Goal: Task Accomplishment & Management: Use online tool/utility

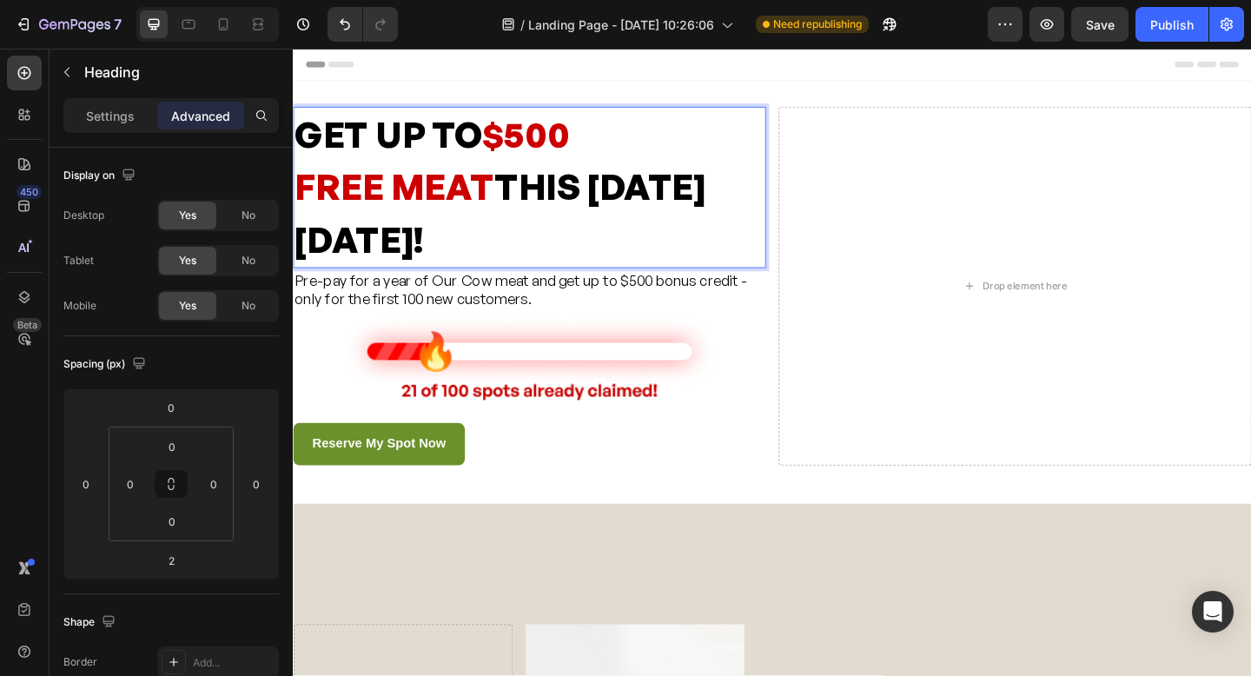
click at [619, 189] on p "GET UP TO $500 FREE MEAT THIS BLACK FRIDAY!" at bounding box center [550, 200] width 511 height 172
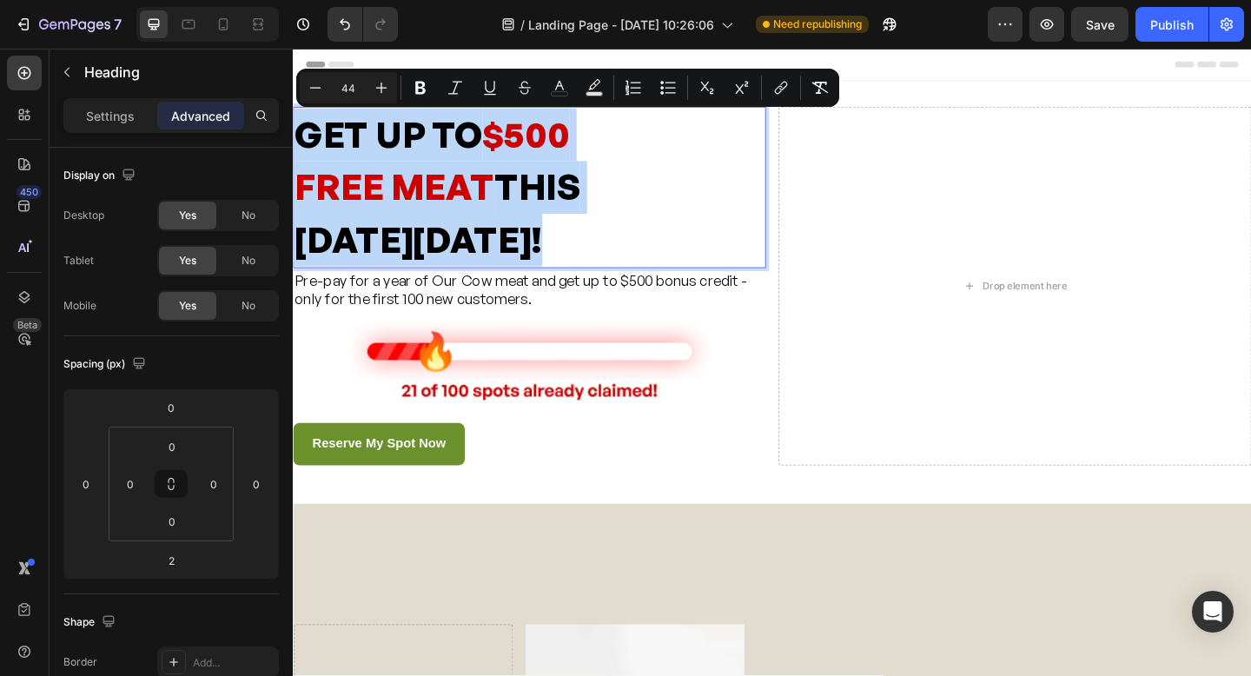
drag, startPoint x: 603, startPoint y: 258, endPoint x: 291, endPoint y: 149, distance: 330.3
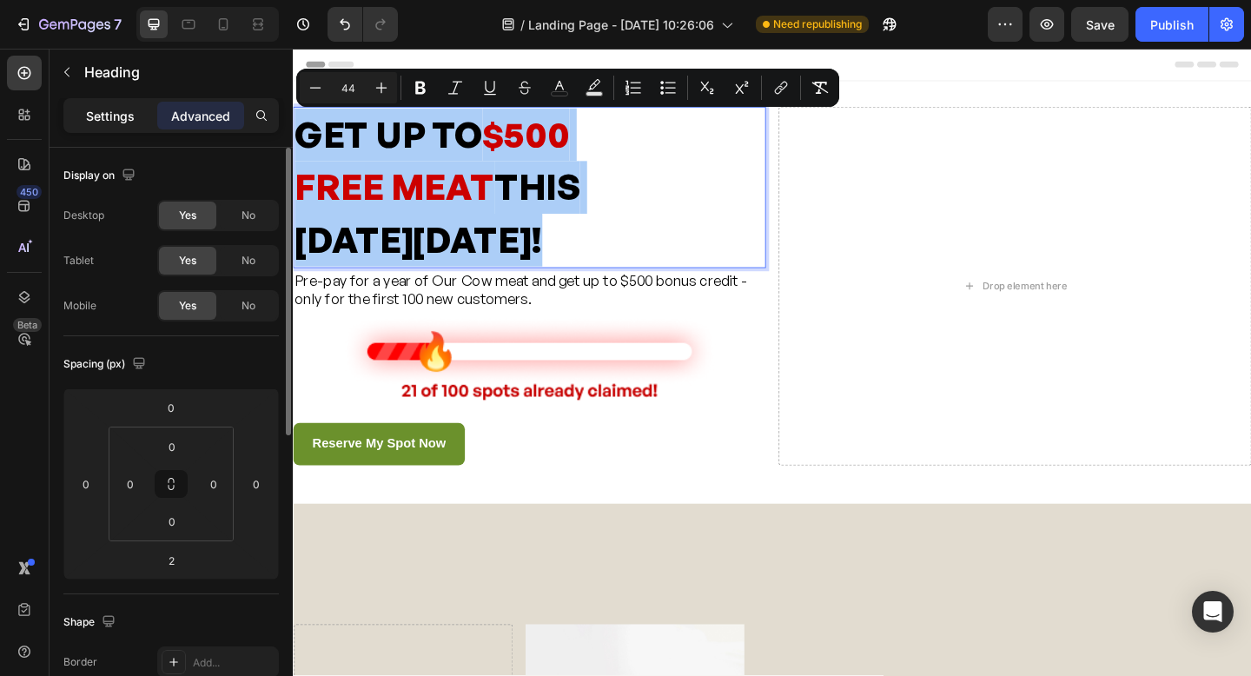
click at [111, 123] on p "Settings" at bounding box center [110, 116] width 49 height 18
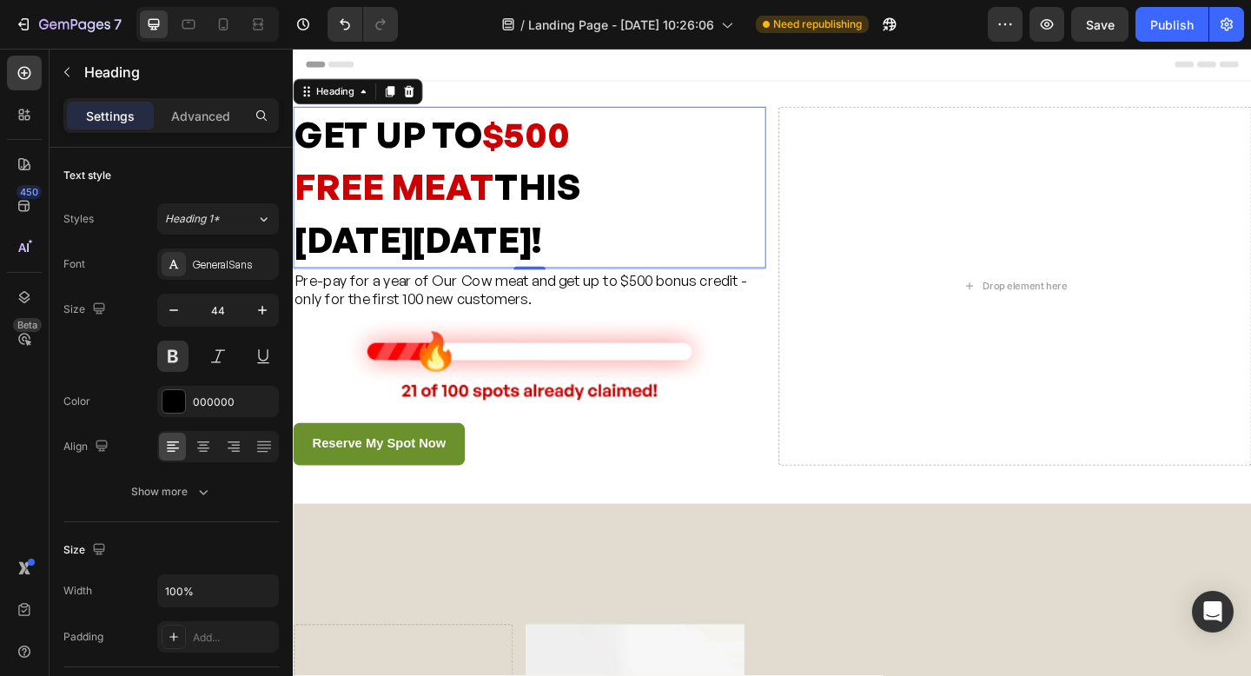
drag, startPoint x: 618, startPoint y: 251, endPoint x: 594, endPoint y: 255, distance: 24.7
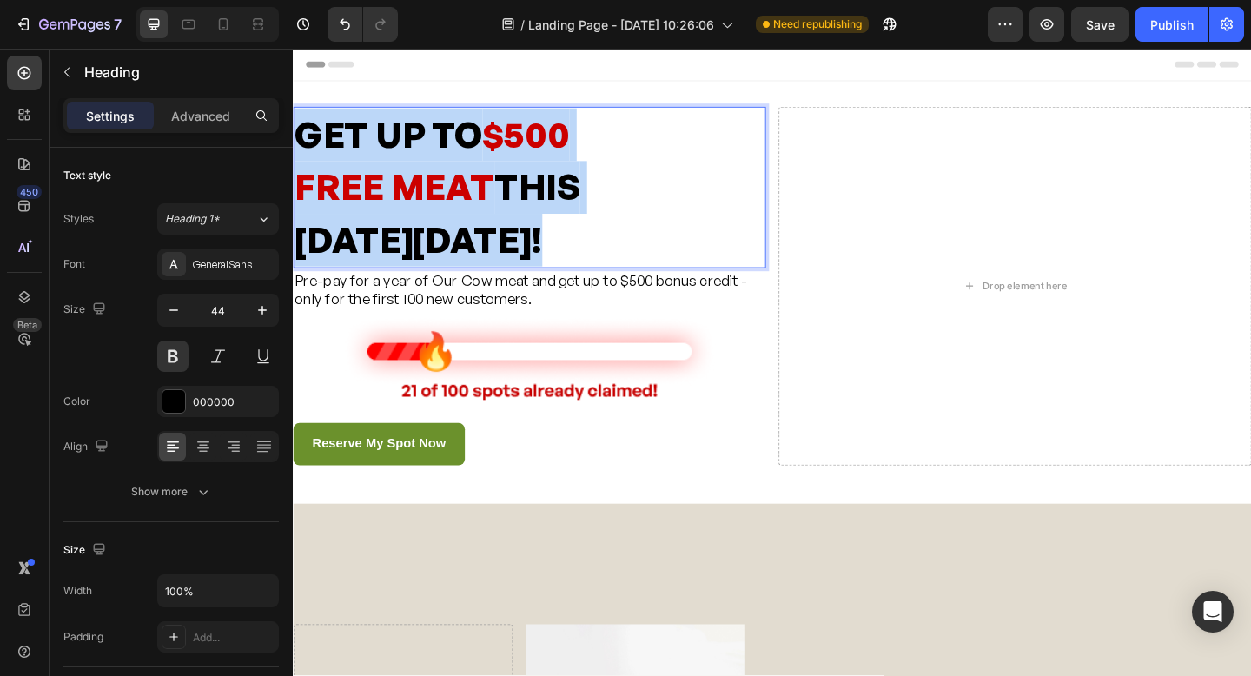
drag, startPoint x: 493, startPoint y: 227, endPoint x: 299, endPoint y: 116, distance: 223.4
click at [299, 116] on p "GET UP TO $500 FREE MEAT THIS BLACK FRIDAY!" at bounding box center [550, 200] width 511 height 172
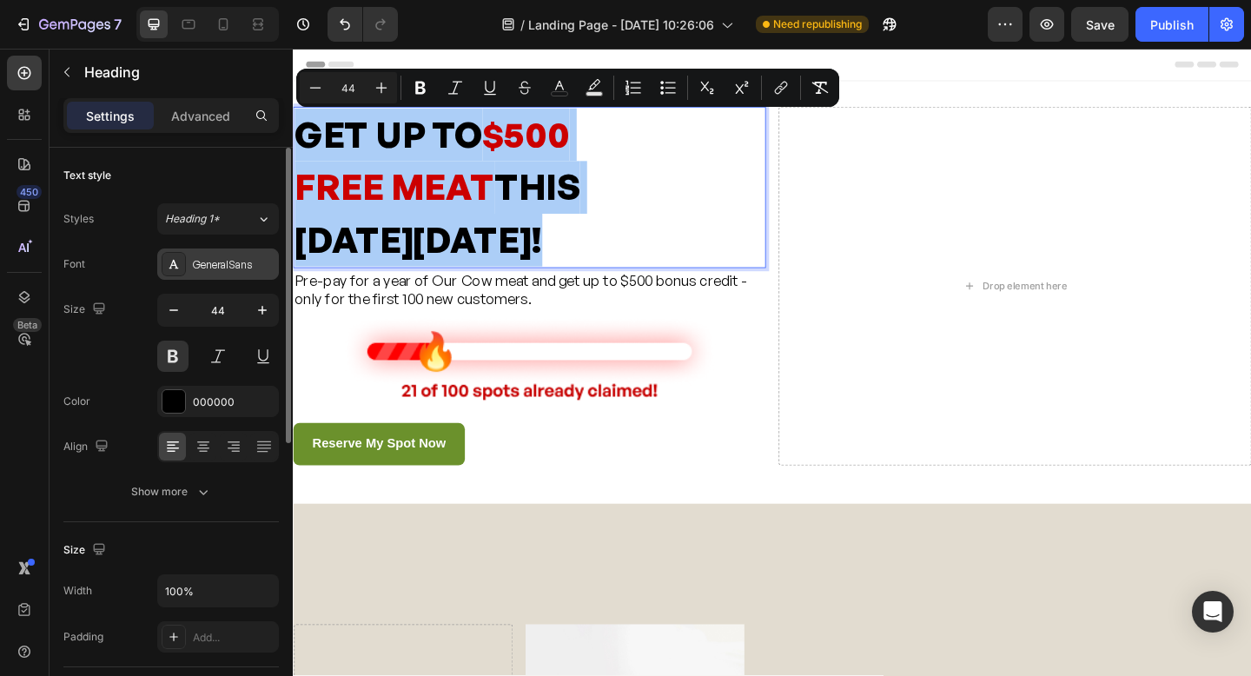
click at [174, 269] on icon at bounding box center [174, 264] width 14 height 14
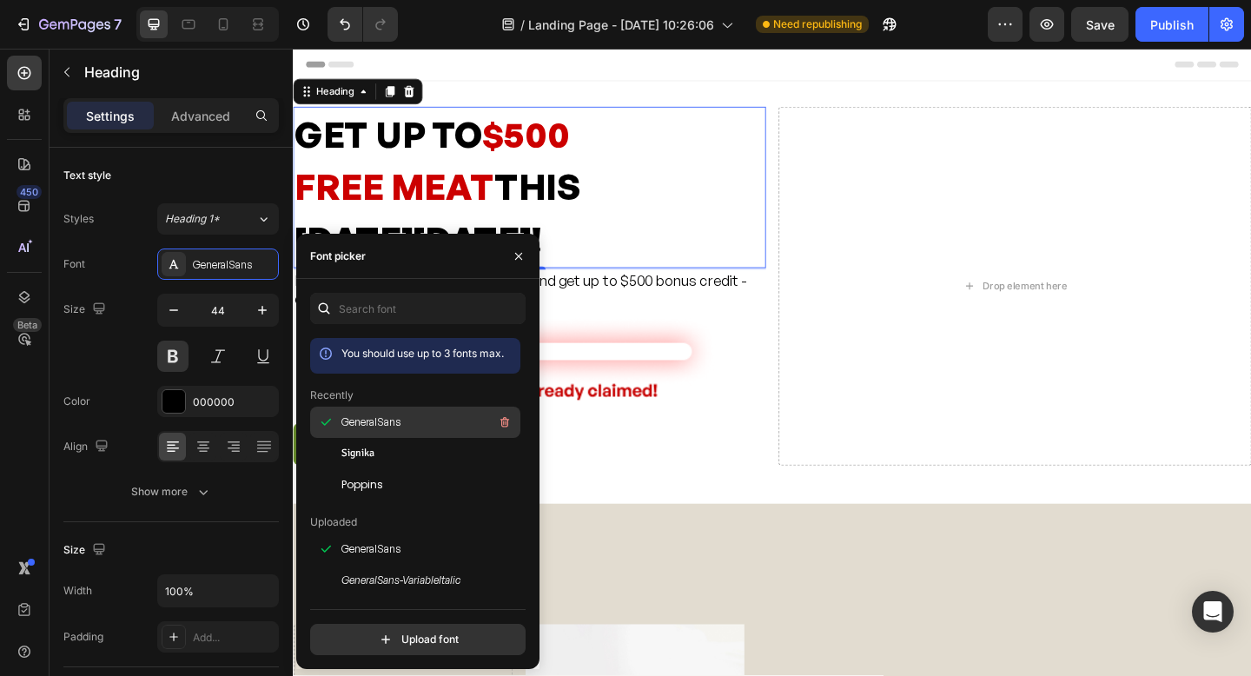
click at [348, 428] on span "GeneralSans" at bounding box center [371, 423] width 59 height 16
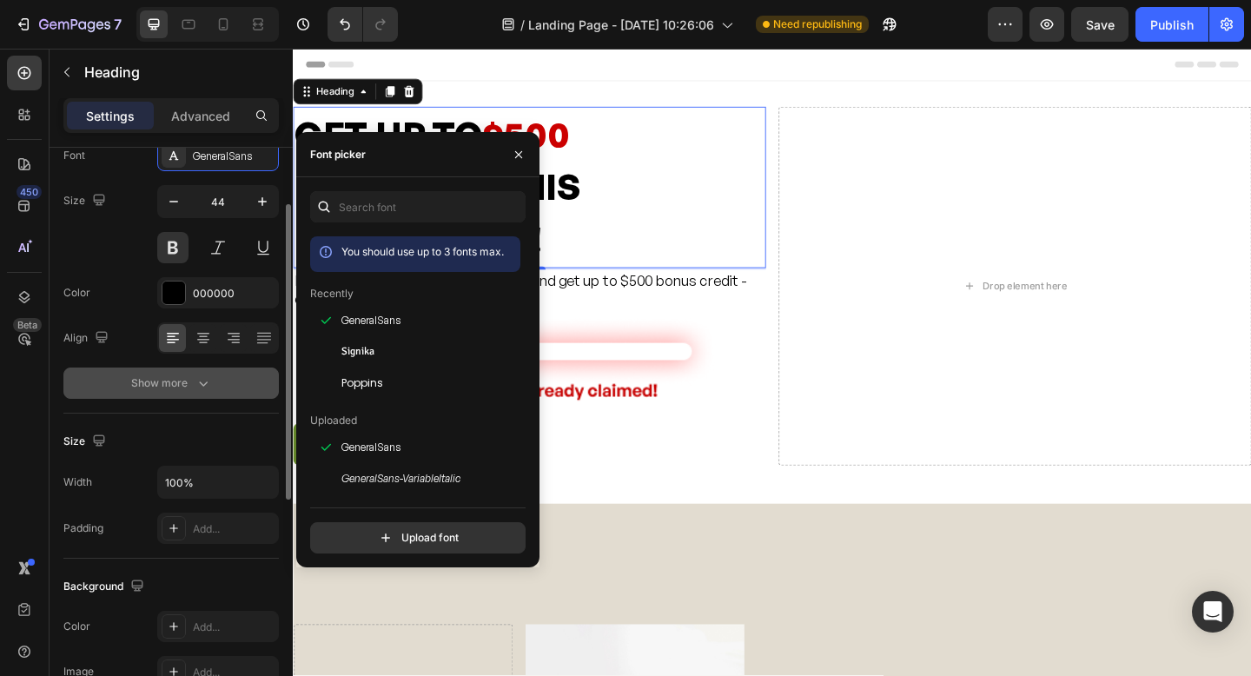
scroll to position [109, 0]
click at [205, 382] on icon "button" at bounding box center [203, 383] width 9 height 5
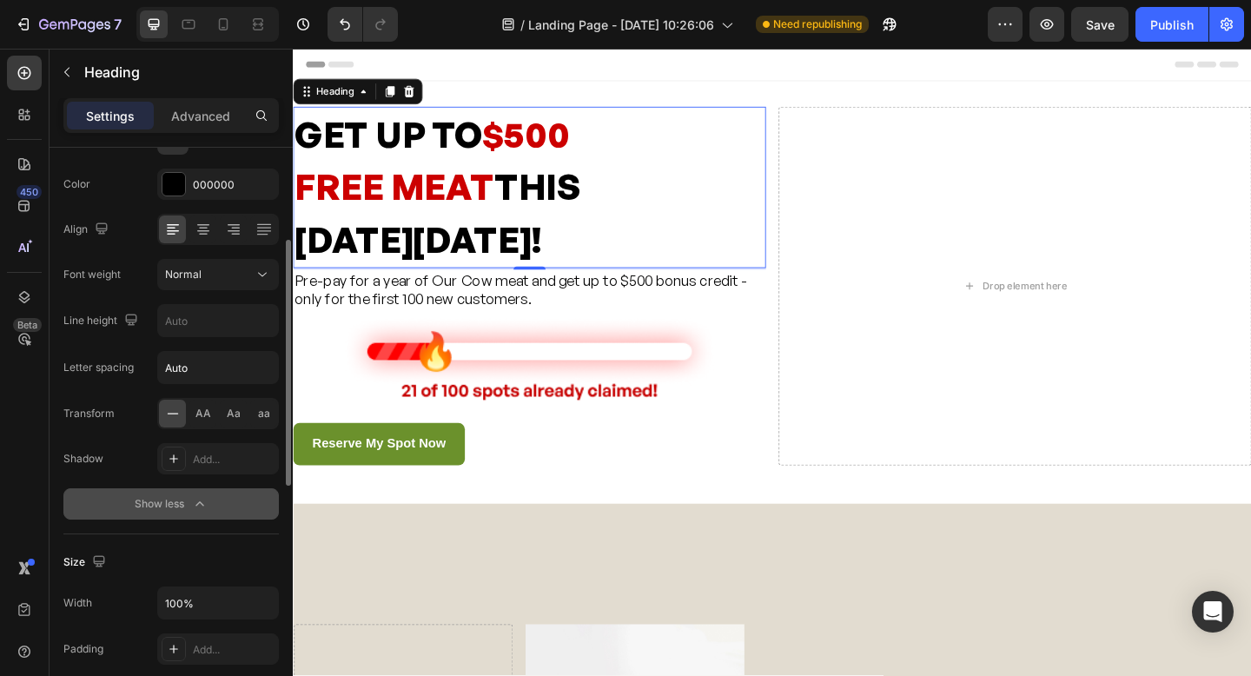
scroll to position [257, 0]
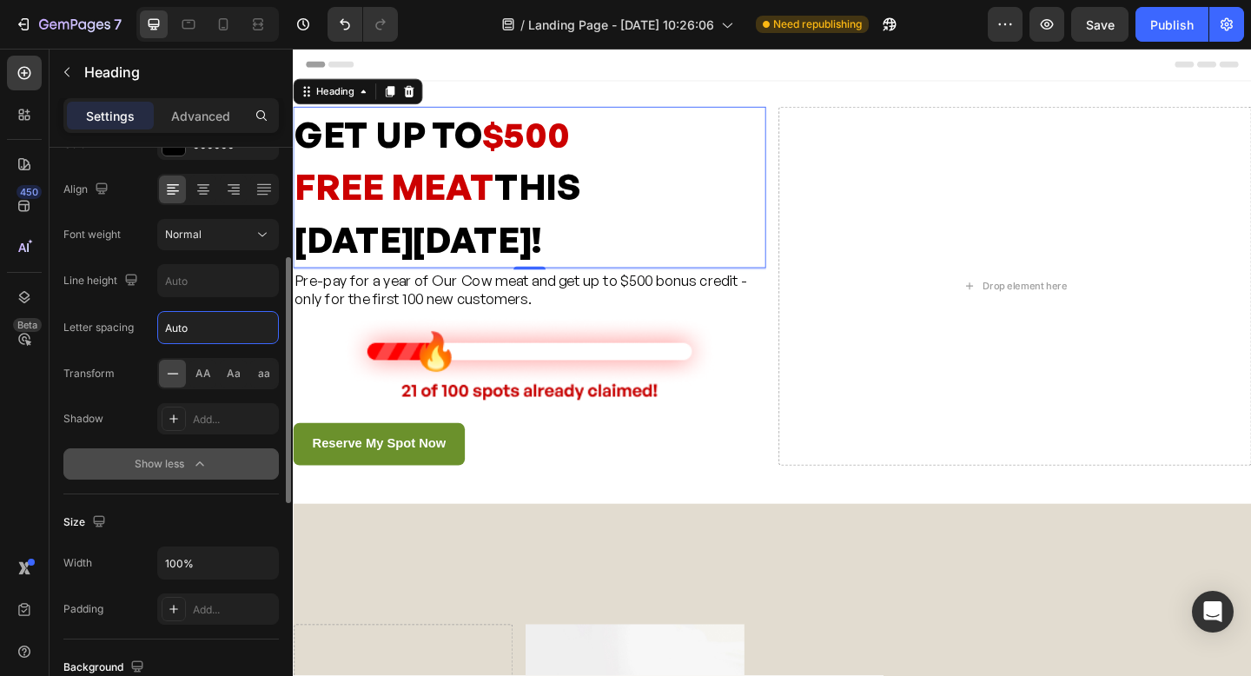
click at [183, 328] on input "Auto" at bounding box center [218, 327] width 120 height 31
click at [209, 330] on input "Auto" at bounding box center [218, 327] width 120 height 31
type input "A"
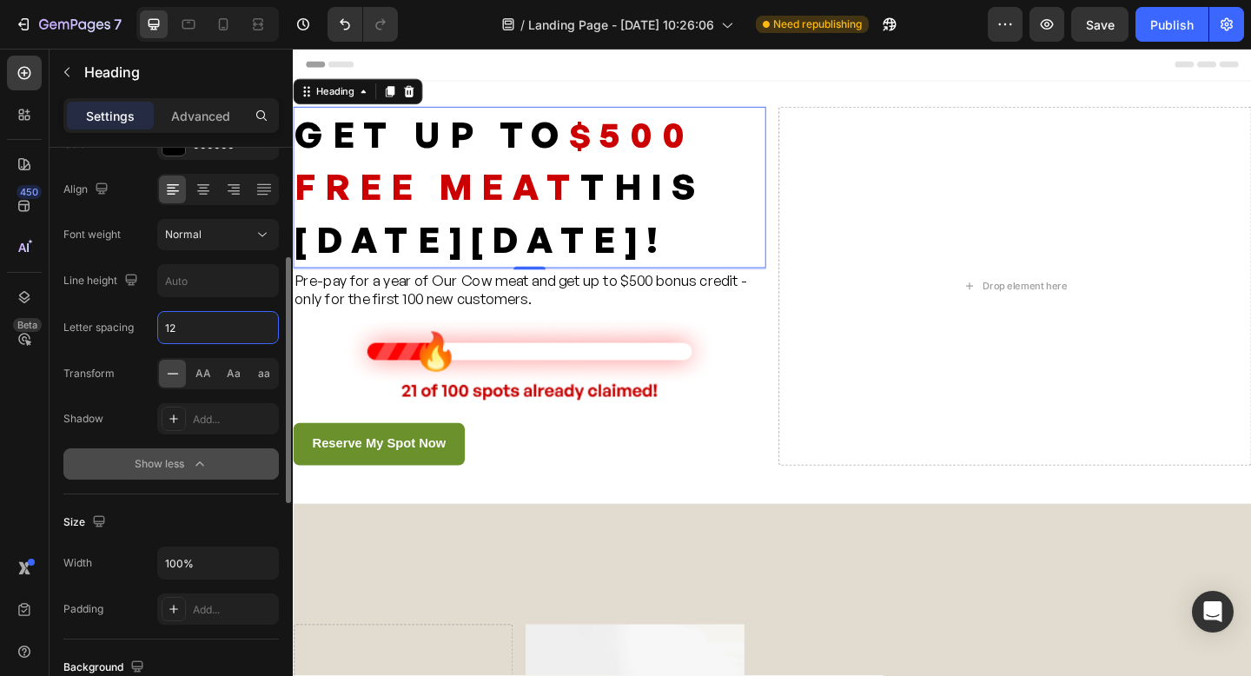
type input "1"
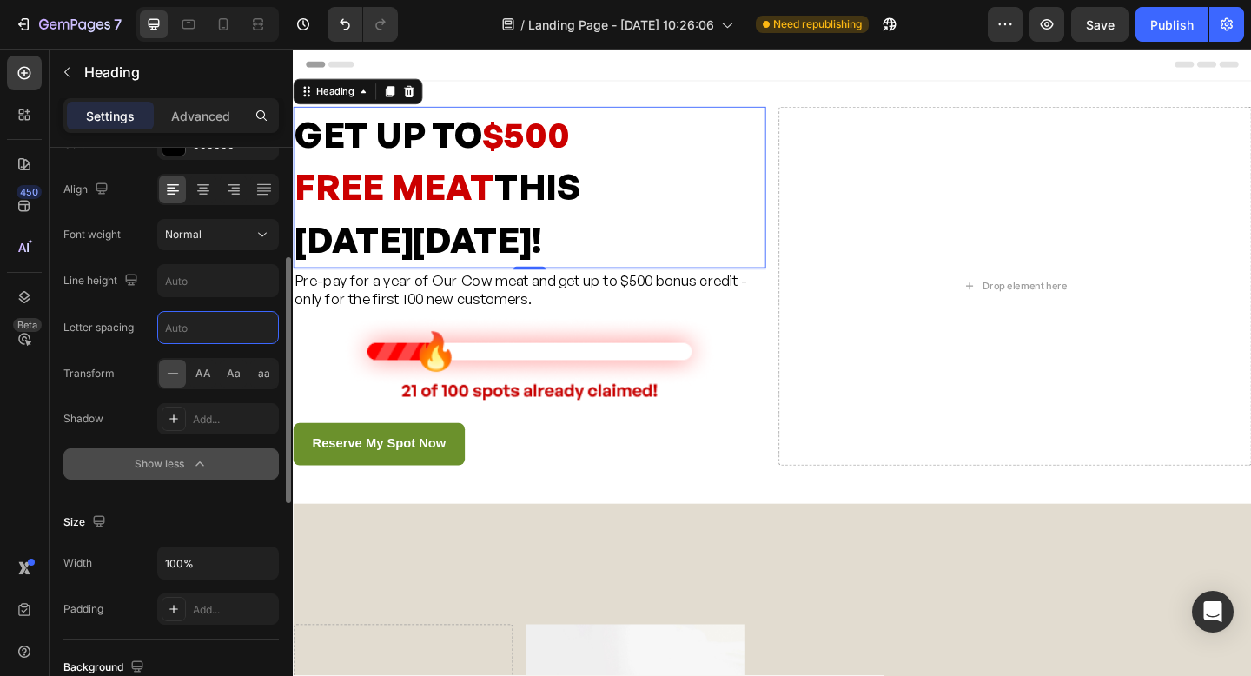
type input "12"
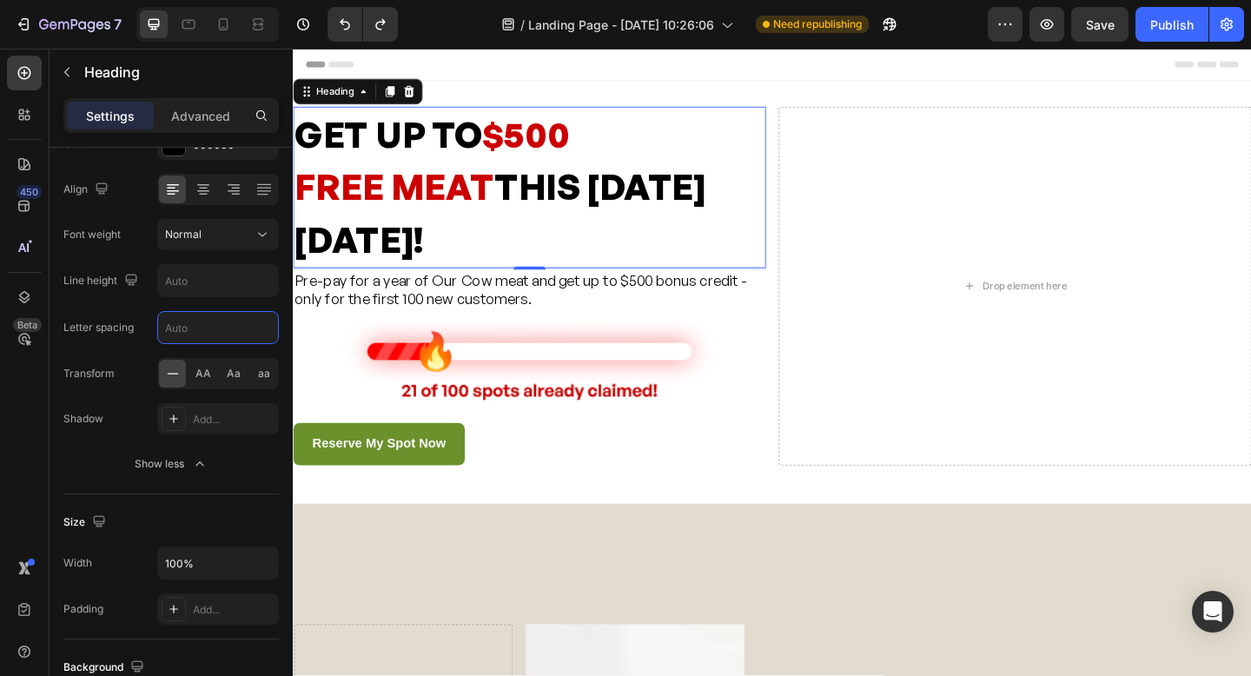
click at [108, 448] on button "Show less" at bounding box center [171, 463] width 216 height 31
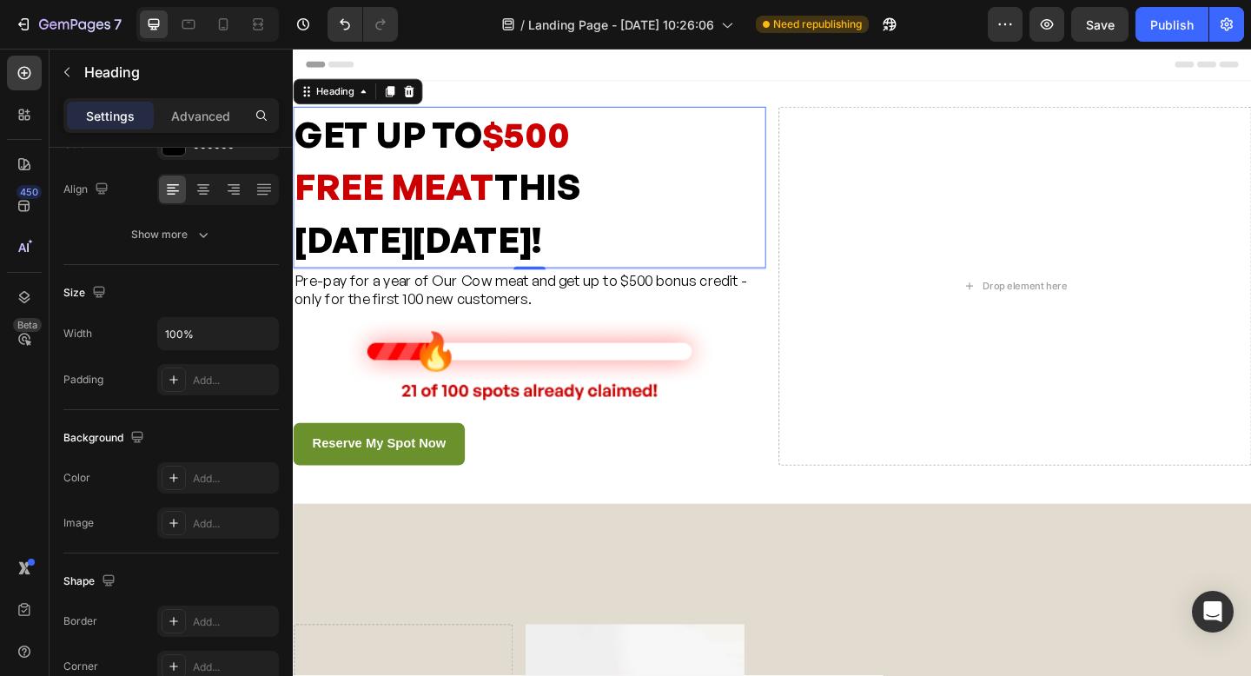
click at [415, 244] on h2 "GET UP TO $500 FREE MEAT THIS BLACK FRIDAY!" at bounding box center [550, 200] width 514 height 176
click at [610, 256] on p "GET UP TO $500 FREE MEAT THIS BLACK FRIDAY!" at bounding box center [550, 200] width 511 height 172
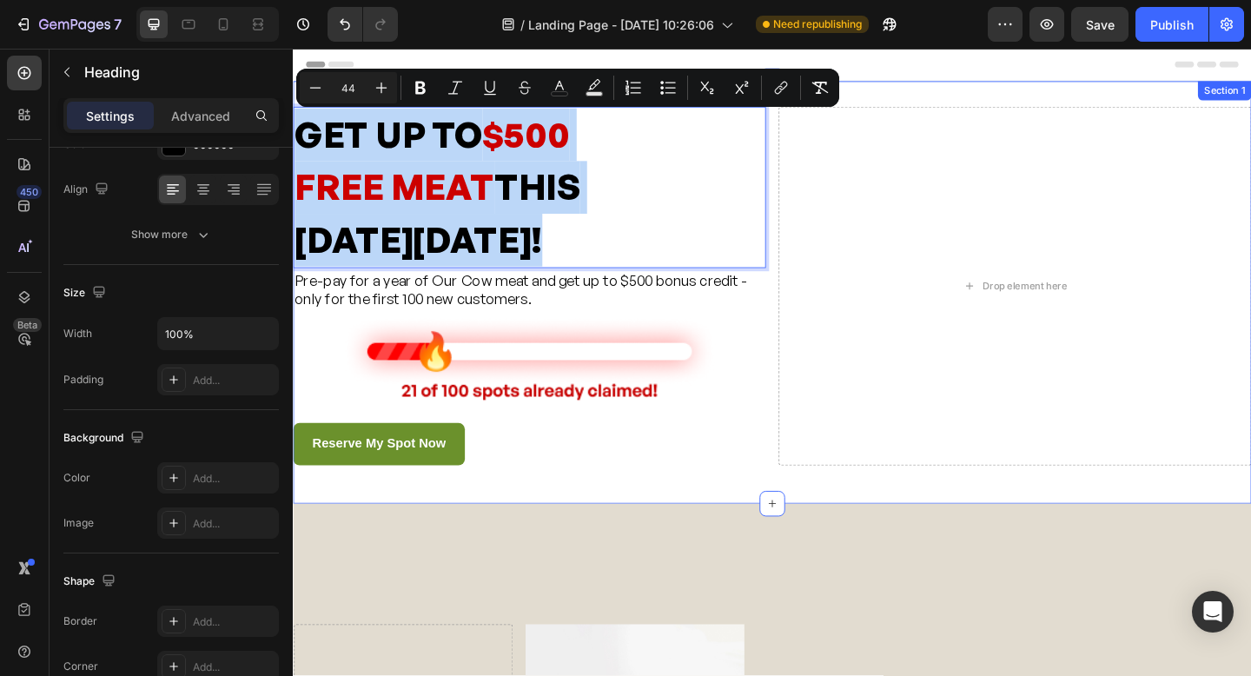
drag, startPoint x: 527, startPoint y: 247, endPoint x: 325, endPoint y: 97, distance: 251.0
click at [325, 97] on div "GET UP TO $500 FREE MEAT THIS BLACK FRIDAY! Heading 2 Pre-pay for a year of Our…" at bounding box center [814, 314] width 1043 height 460
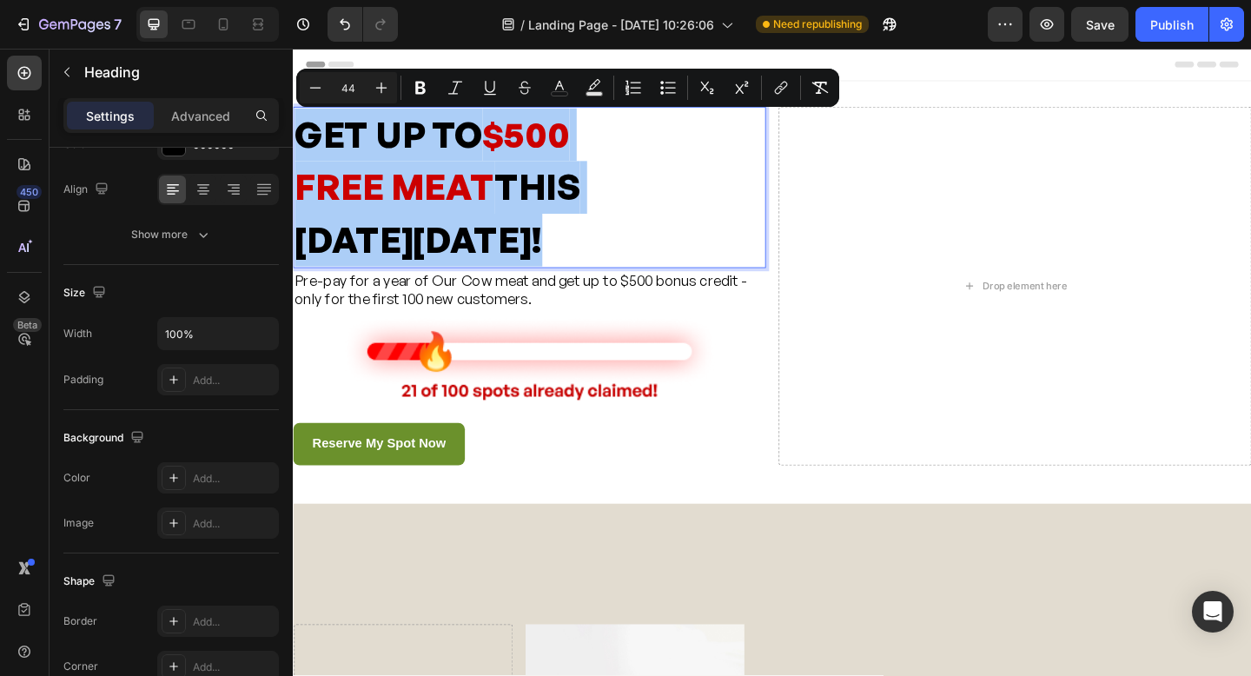
click at [204, 237] on icon "button" at bounding box center [203, 234] width 17 height 17
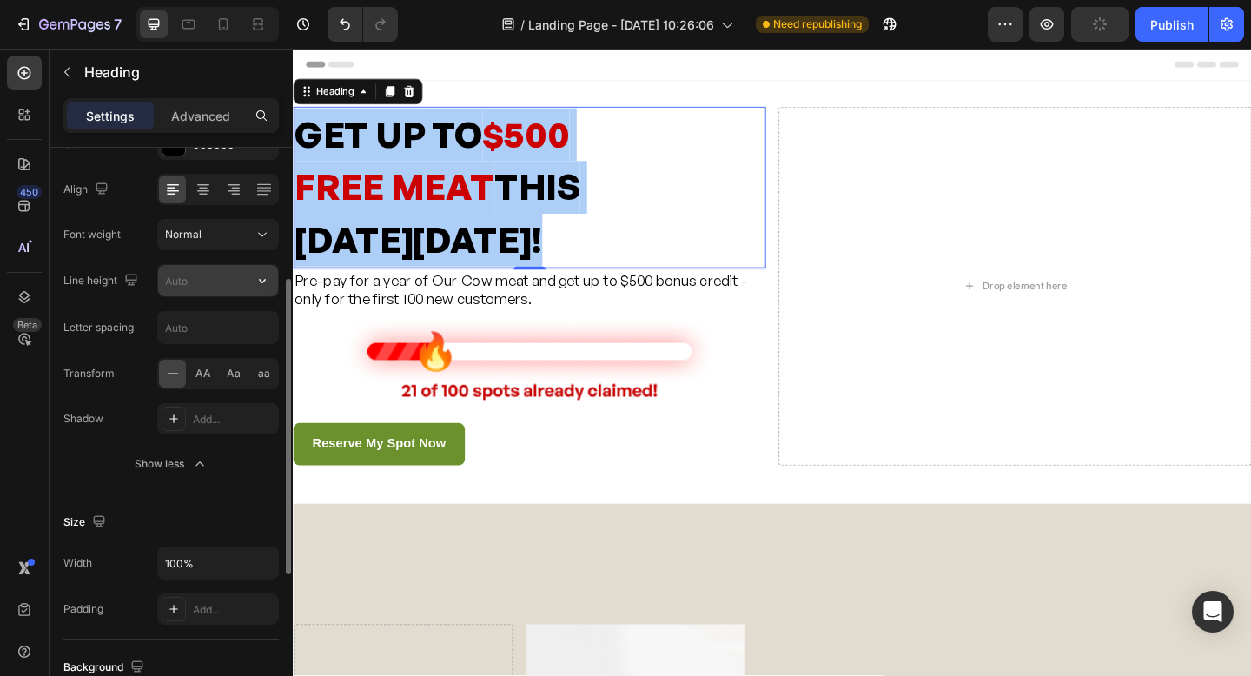
click at [204, 288] on input "text" at bounding box center [218, 280] width 120 height 31
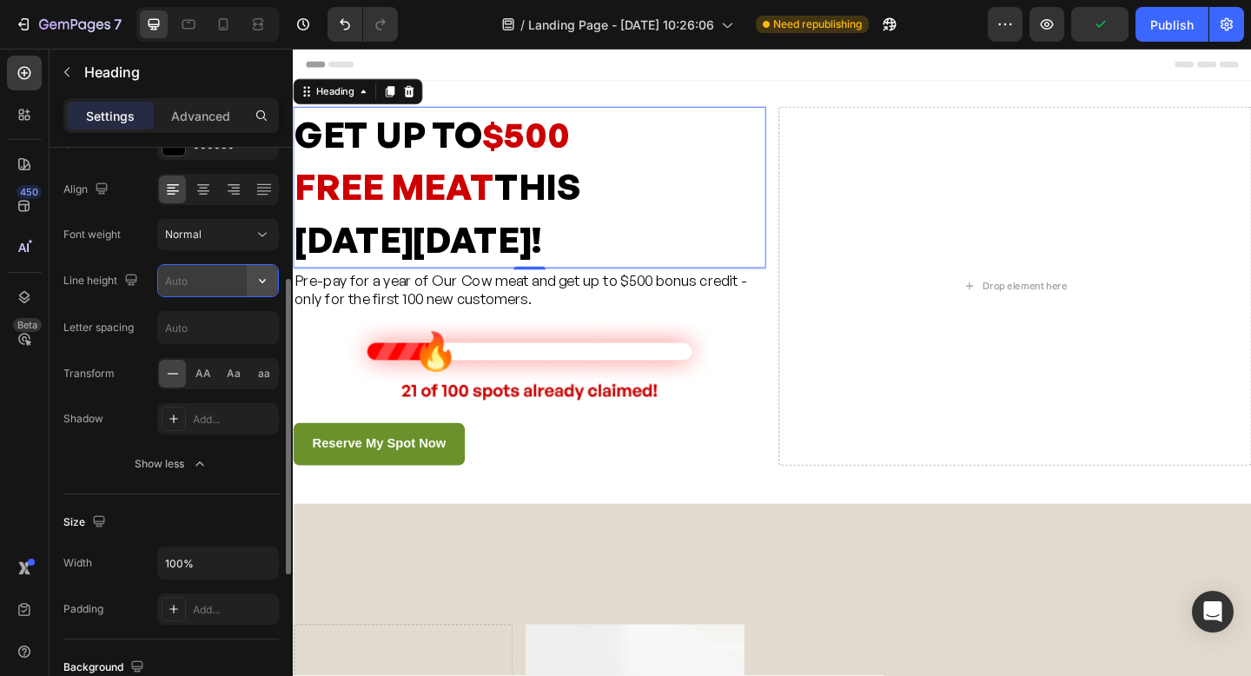
click at [269, 281] on icon "button" at bounding box center [262, 280] width 17 height 17
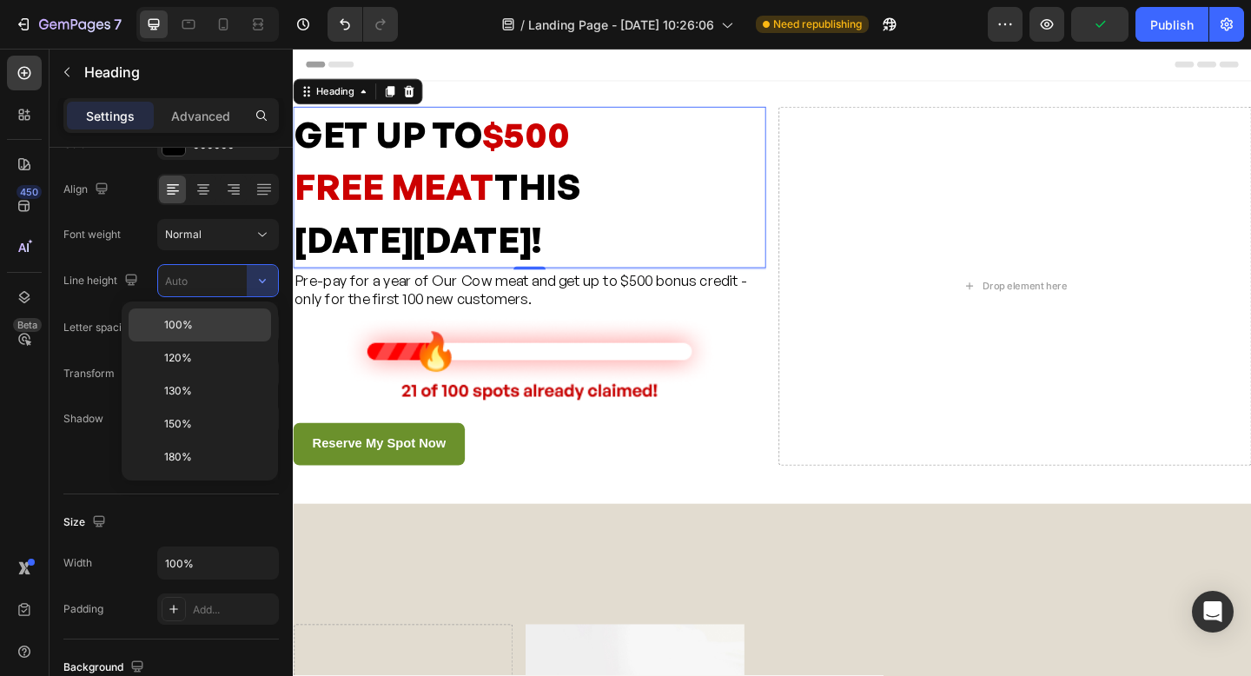
click at [222, 330] on p "100%" at bounding box center [213, 325] width 99 height 16
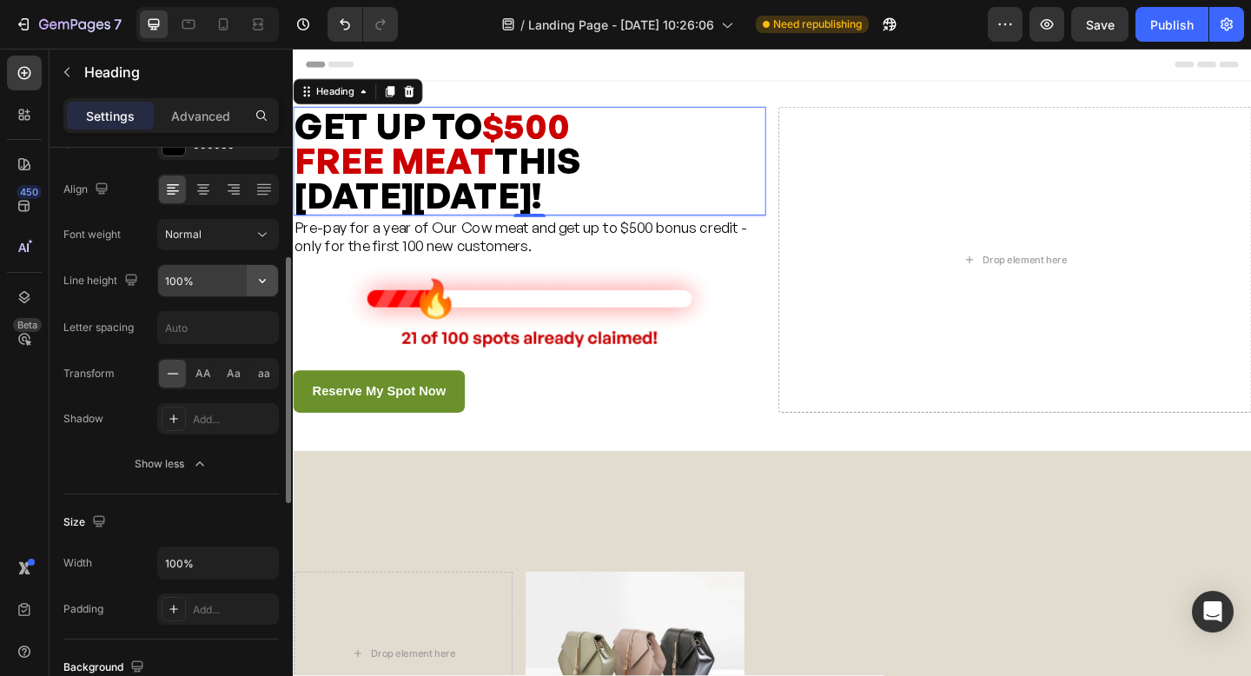
click at [262, 278] on icon "button" at bounding box center [262, 280] width 17 height 17
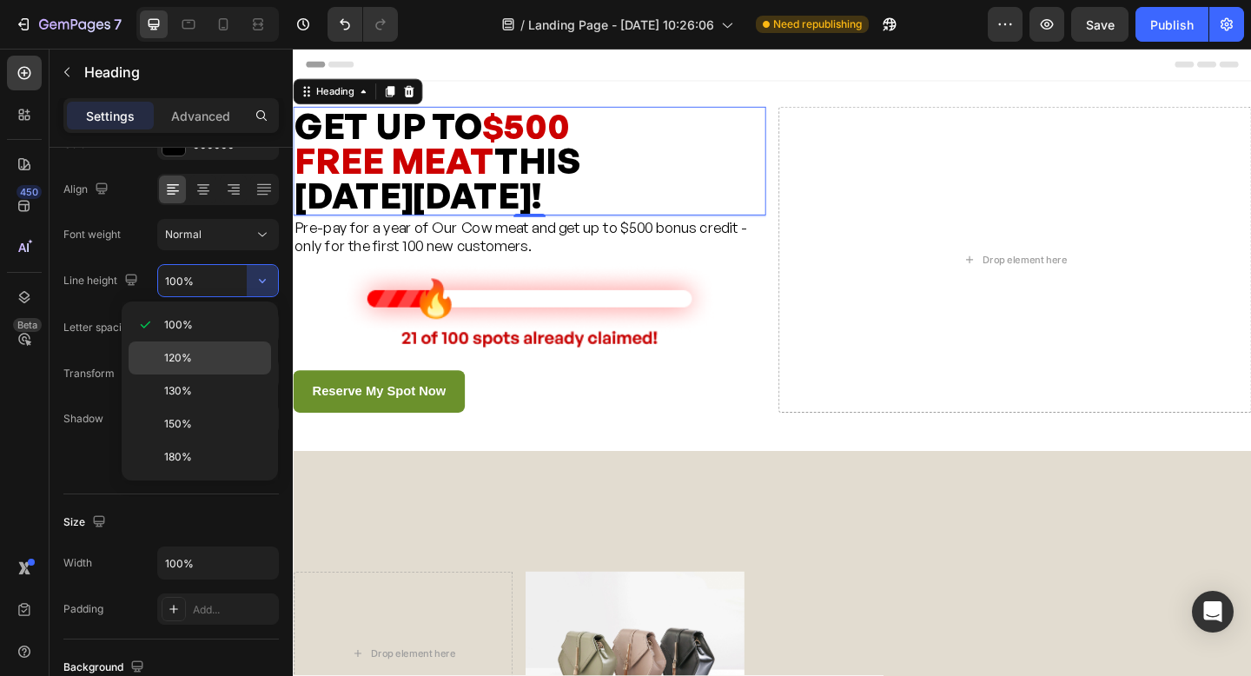
click at [193, 360] on p "120%" at bounding box center [213, 358] width 99 height 16
type input "120%"
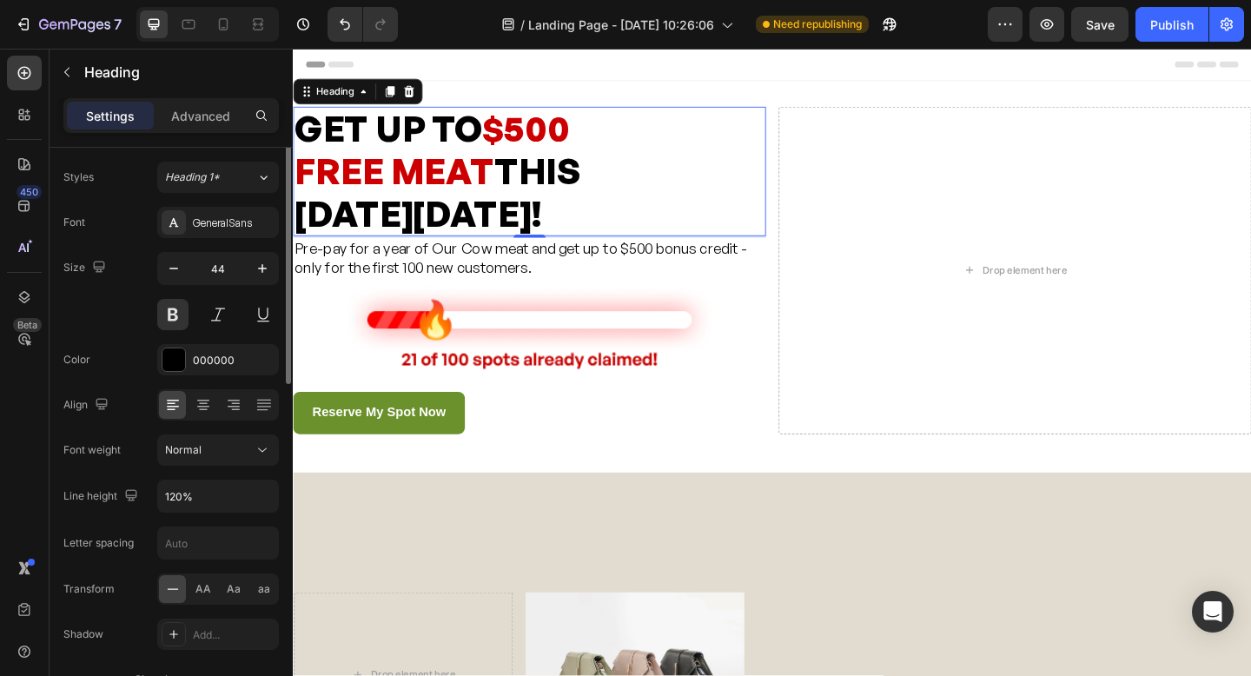
scroll to position [23, 0]
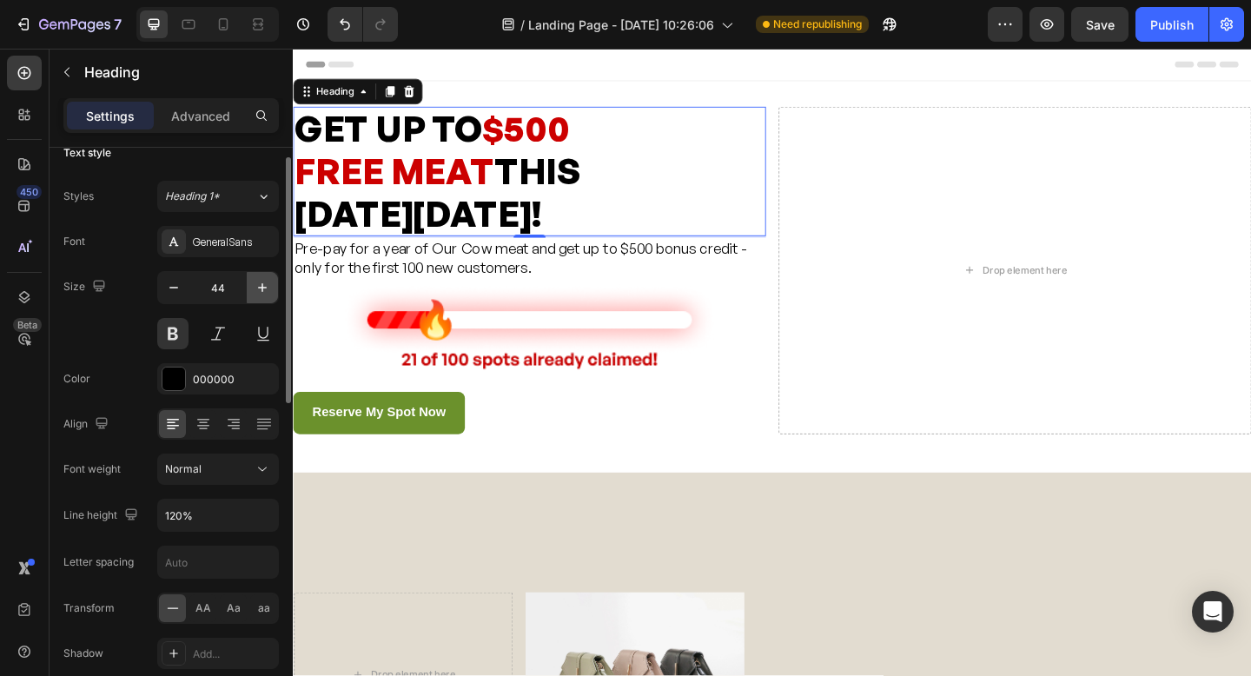
click at [262, 288] on icon "button" at bounding box center [262, 287] width 9 height 9
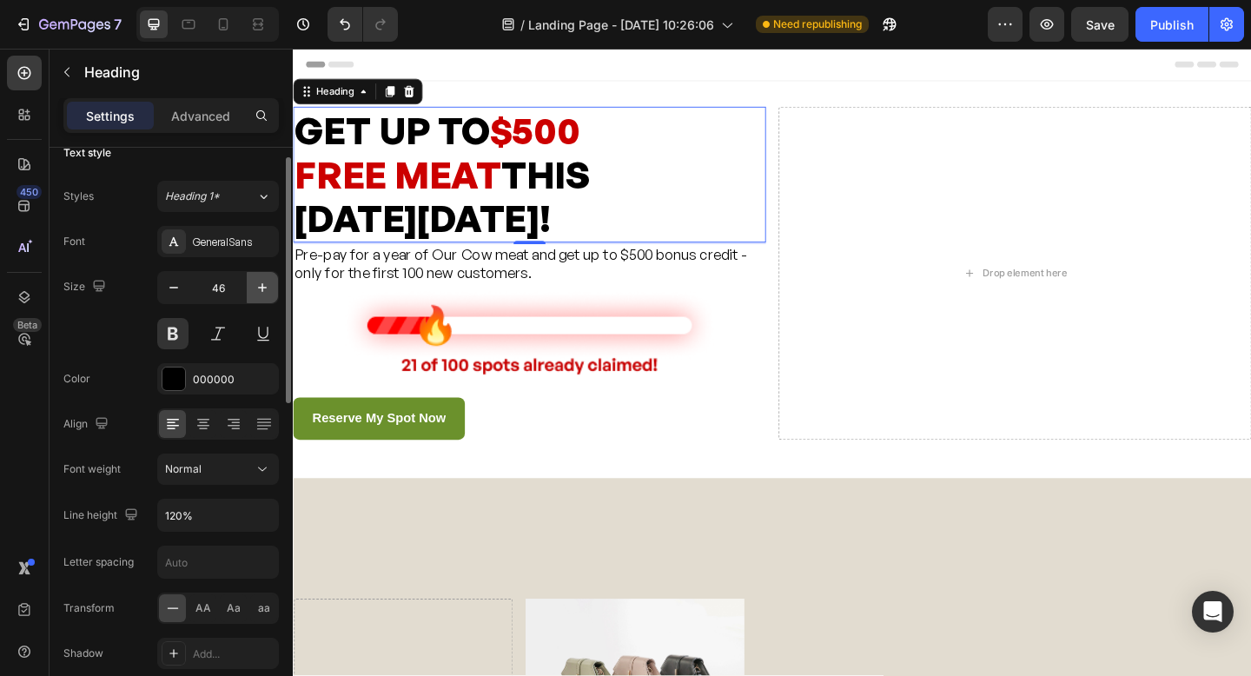
click at [262, 288] on icon "button" at bounding box center [262, 287] width 9 height 9
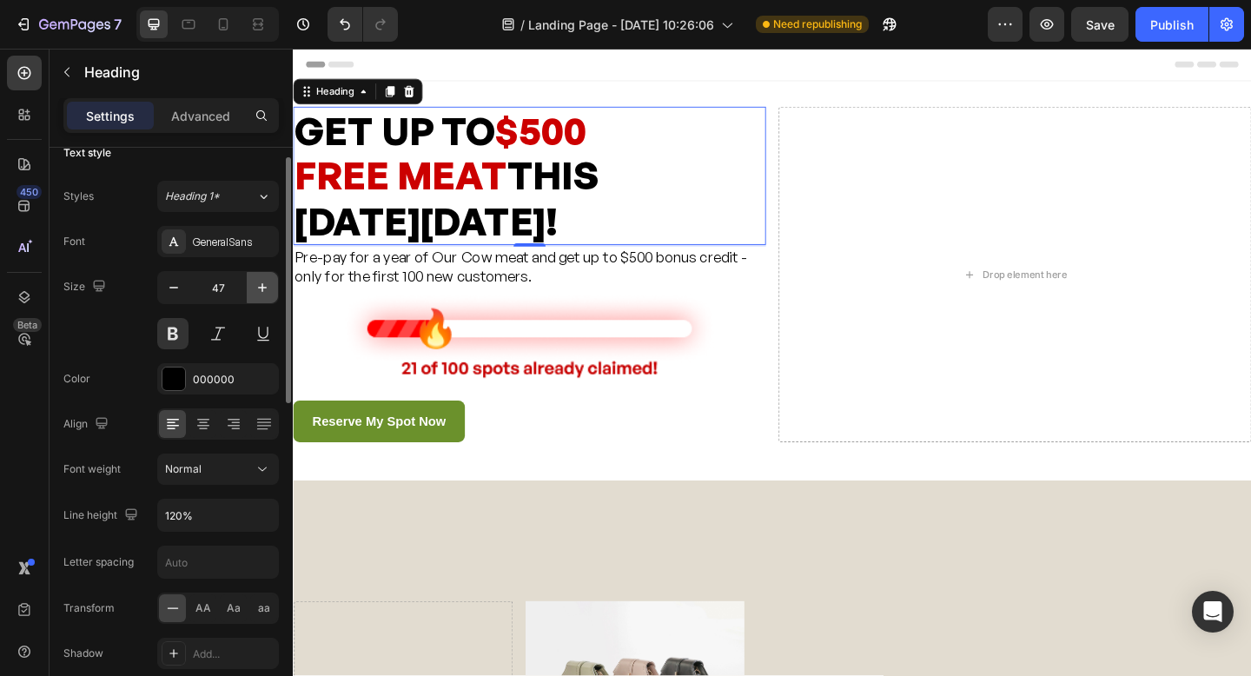
click at [261, 288] on icon "button" at bounding box center [262, 287] width 17 height 17
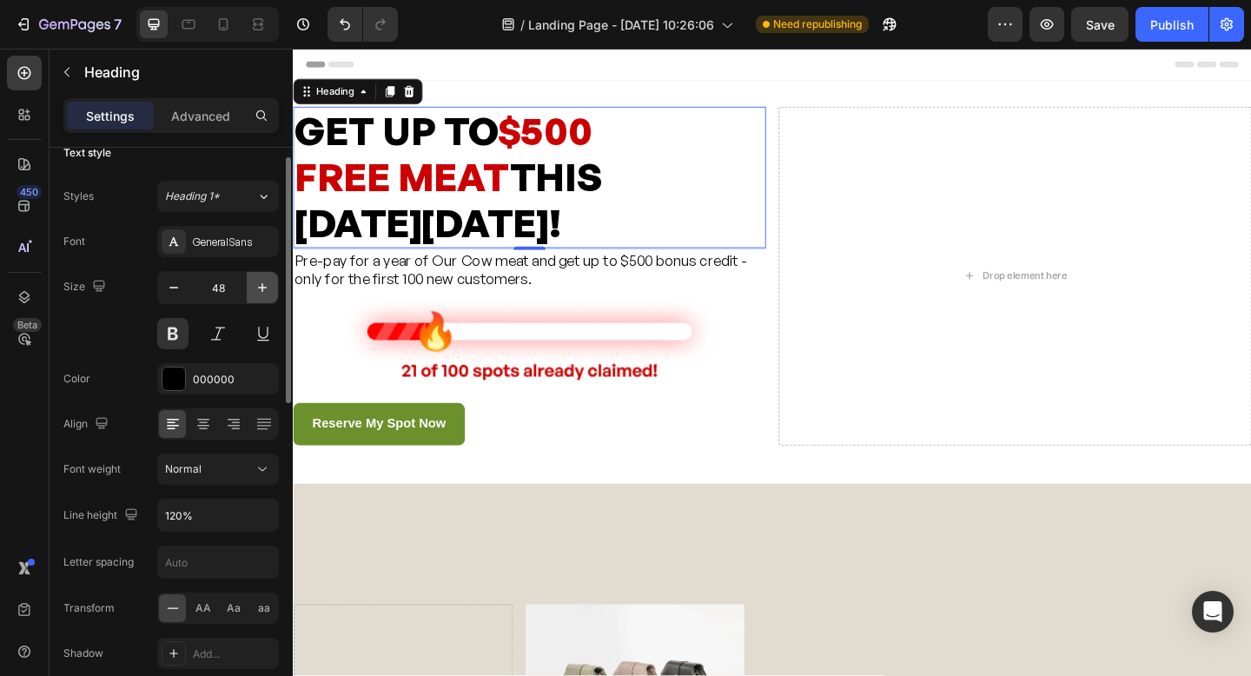
click at [261, 288] on icon "button" at bounding box center [262, 287] width 17 height 17
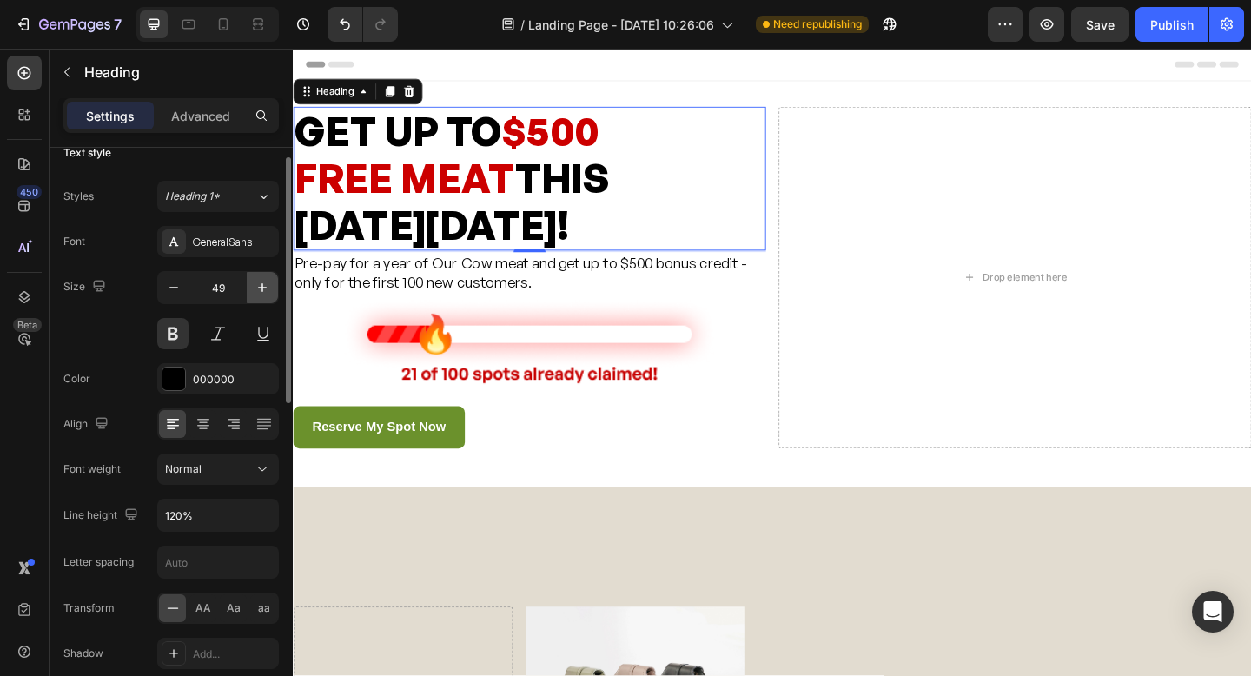
click at [261, 288] on icon "button" at bounding box center [262, 287] width 17 height 17
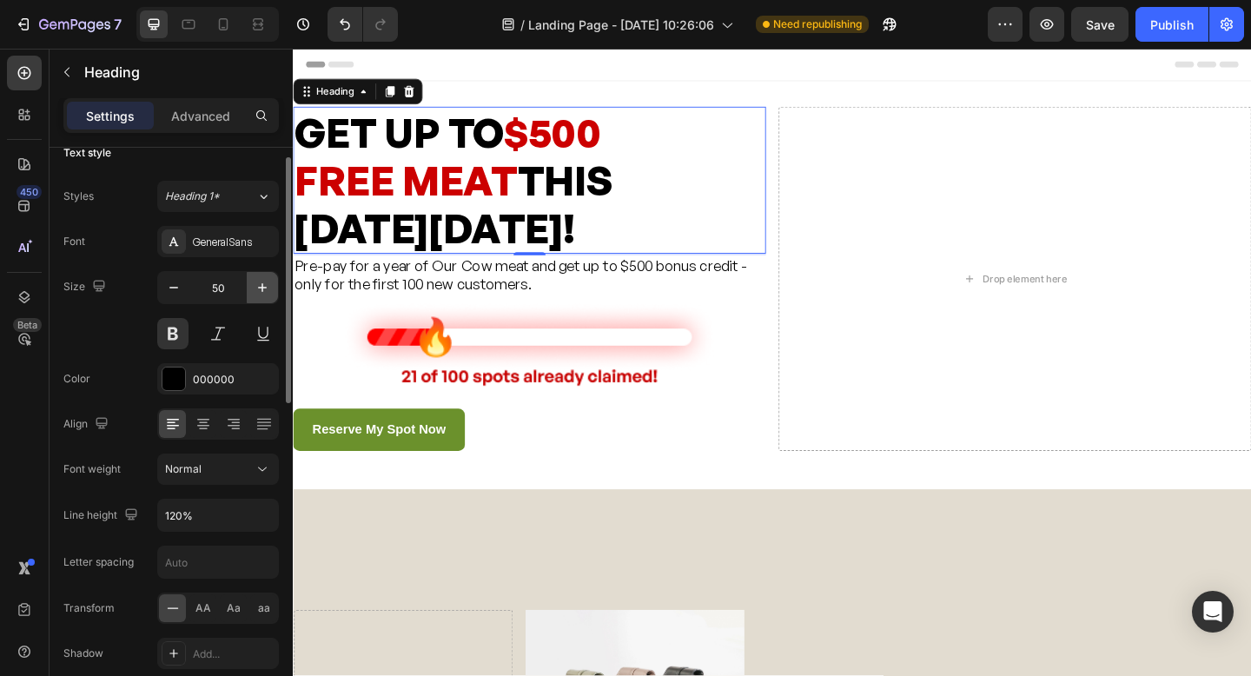
click at [261, 288] on icon "button" at bounding box center [262, 287] width 17 height 17
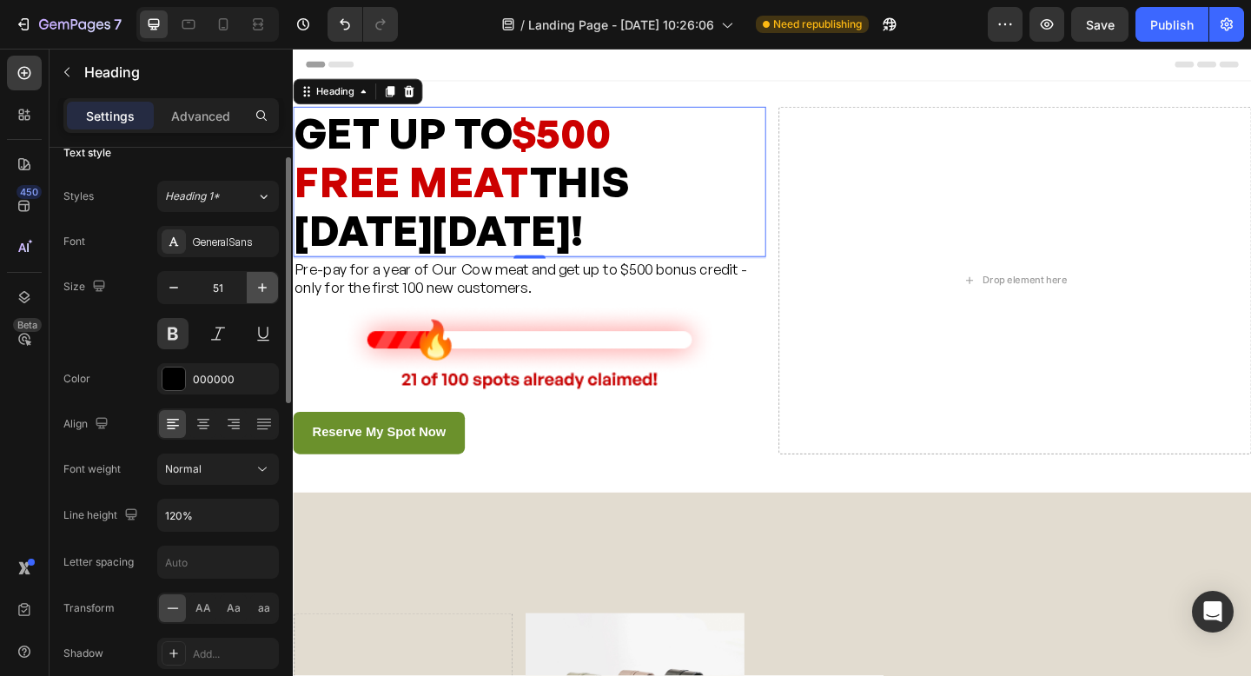
click at [261, 288] on icon "button" at bounding box center [262, 287] width 17 height 17
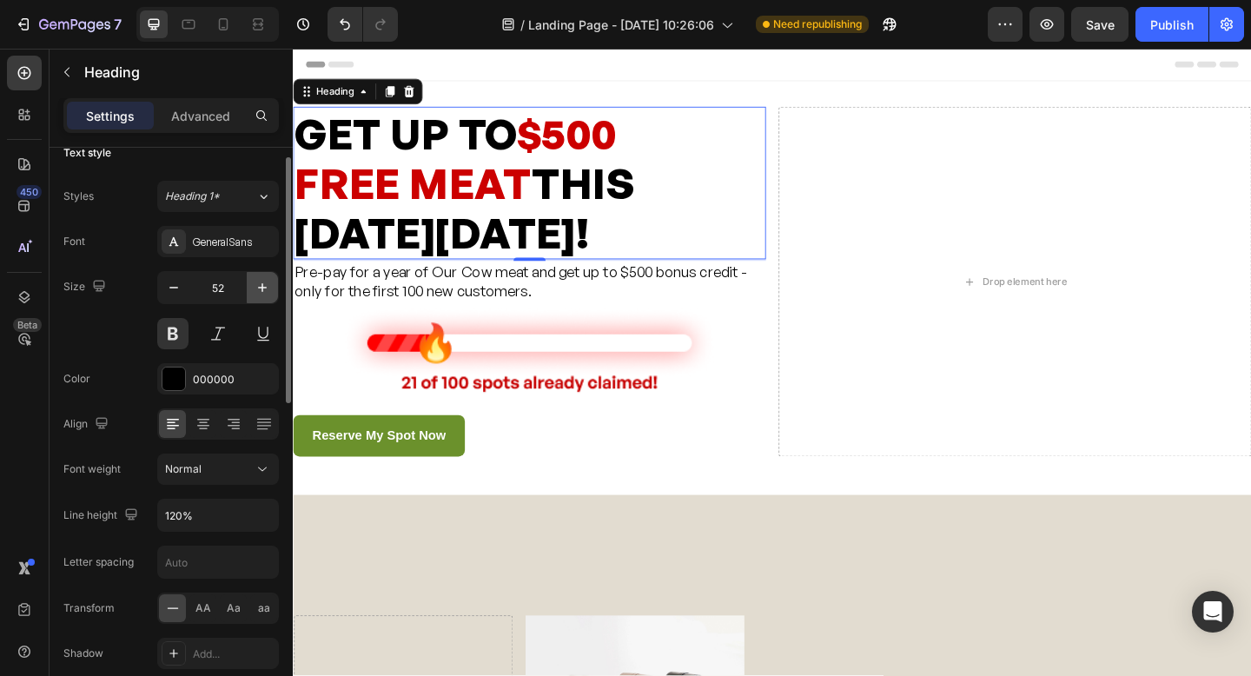
click at [261, 288] on icon "button" at bounding box center [262, 287] width 17 height 17
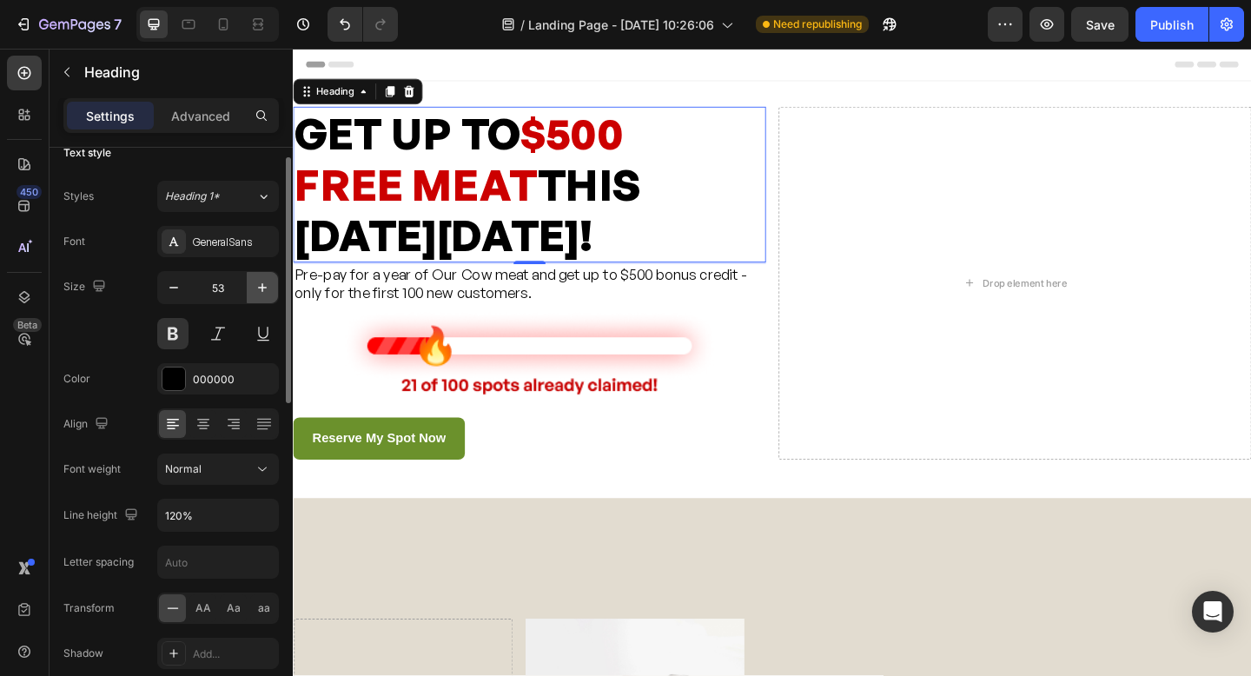
click at [261, 288] on icon "button" at bounding box center [262, 287] width 17 height 17
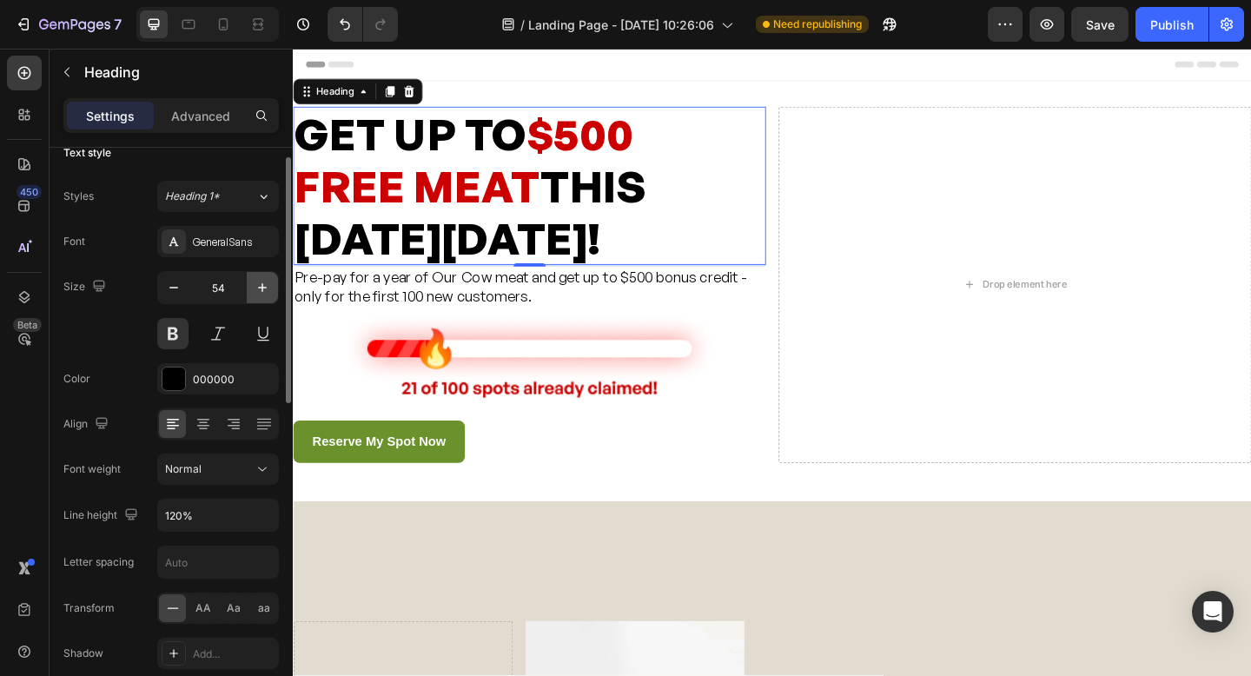
type input "55"
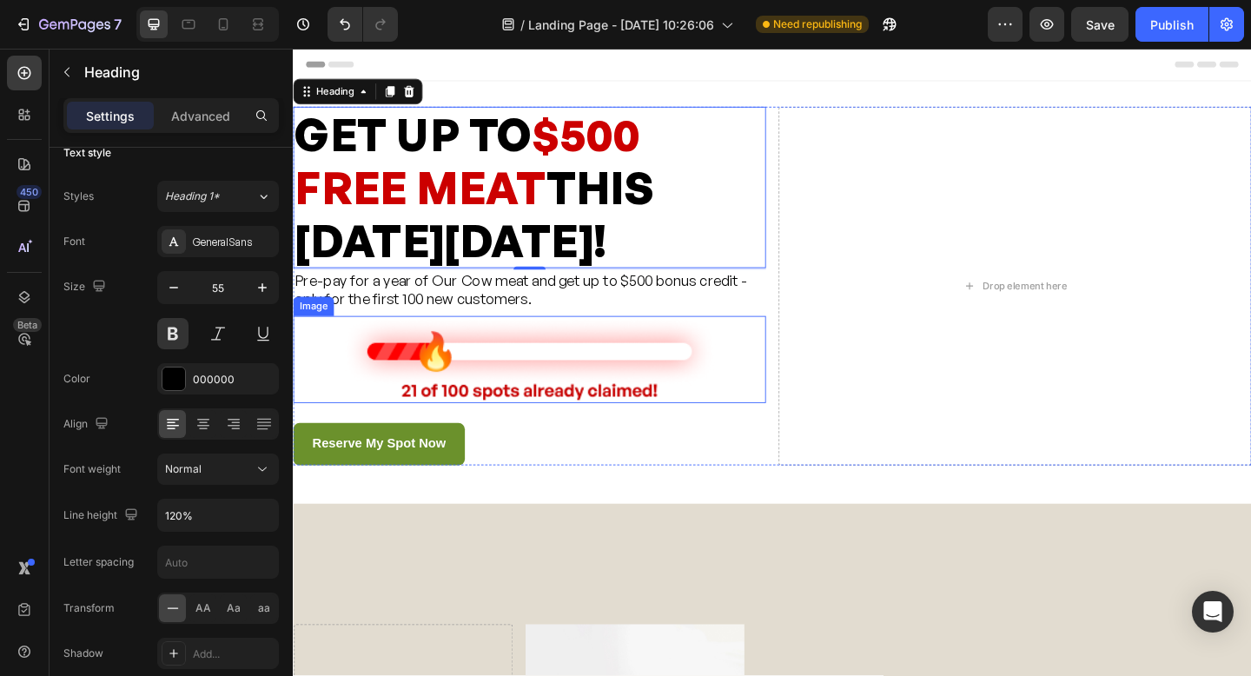
click at [642, 393] on img at bounding box center [550, 388] width 412 height 96
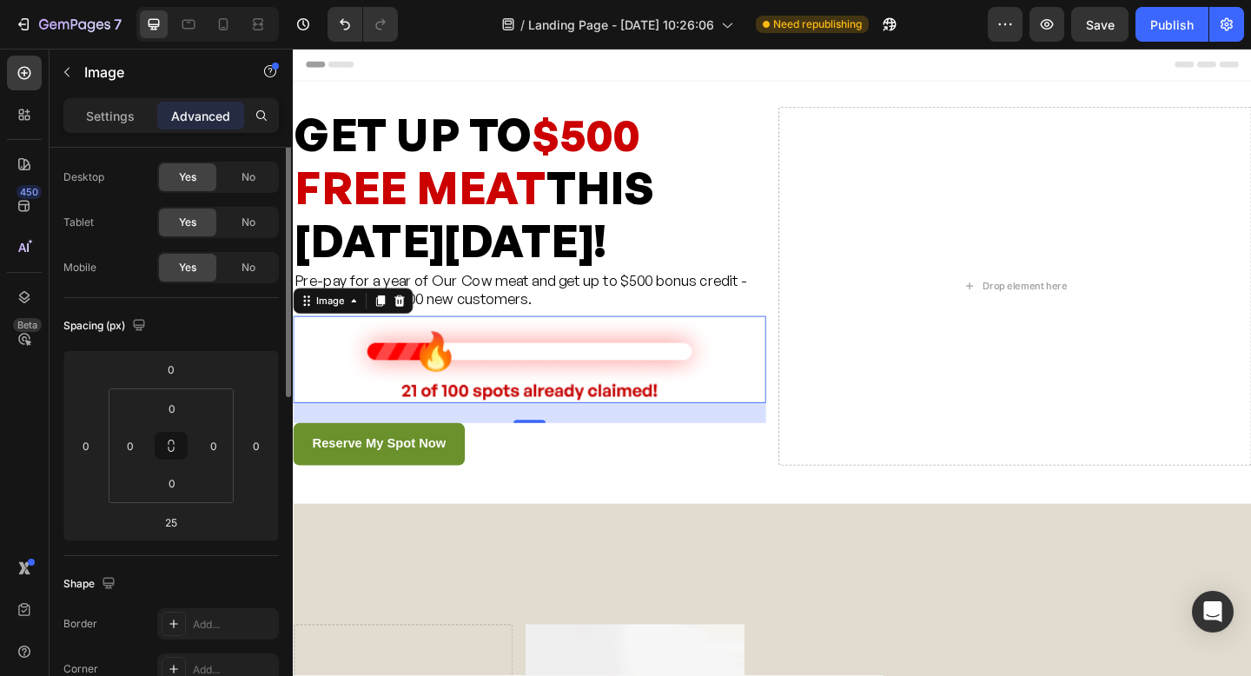
scroll to position [0, 0]
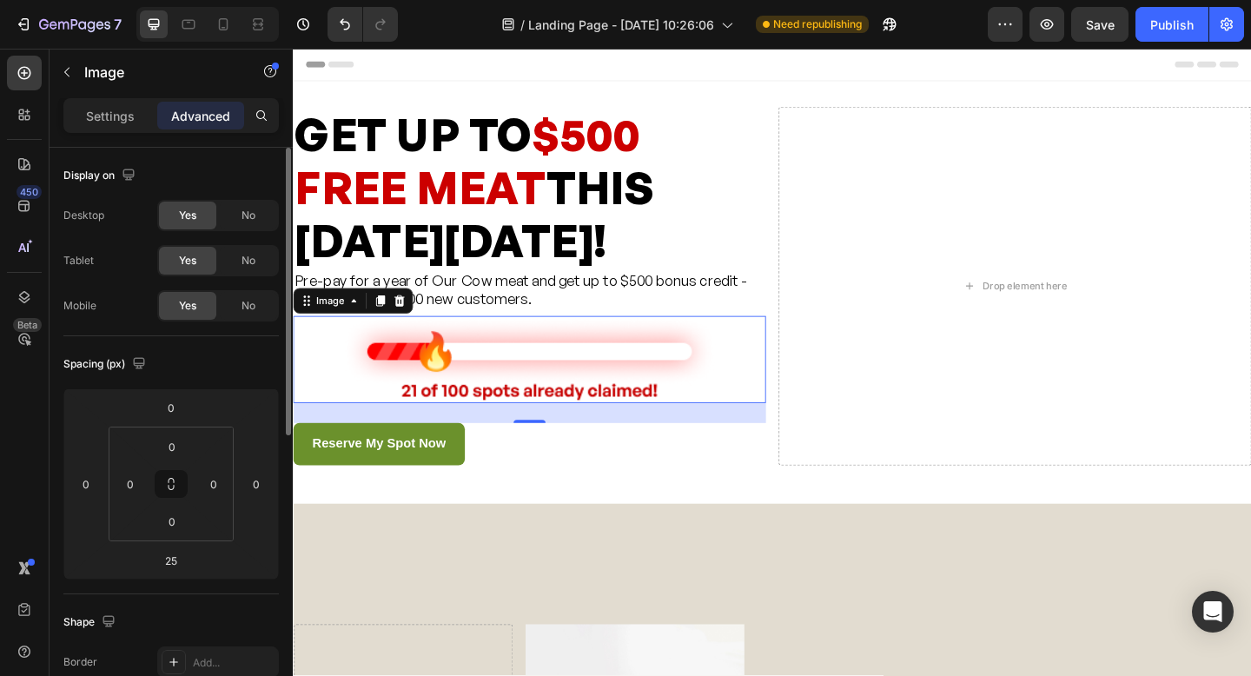
click at [105, 126] on div "Settings" at bounding box center [110, 116] width 87 height 28
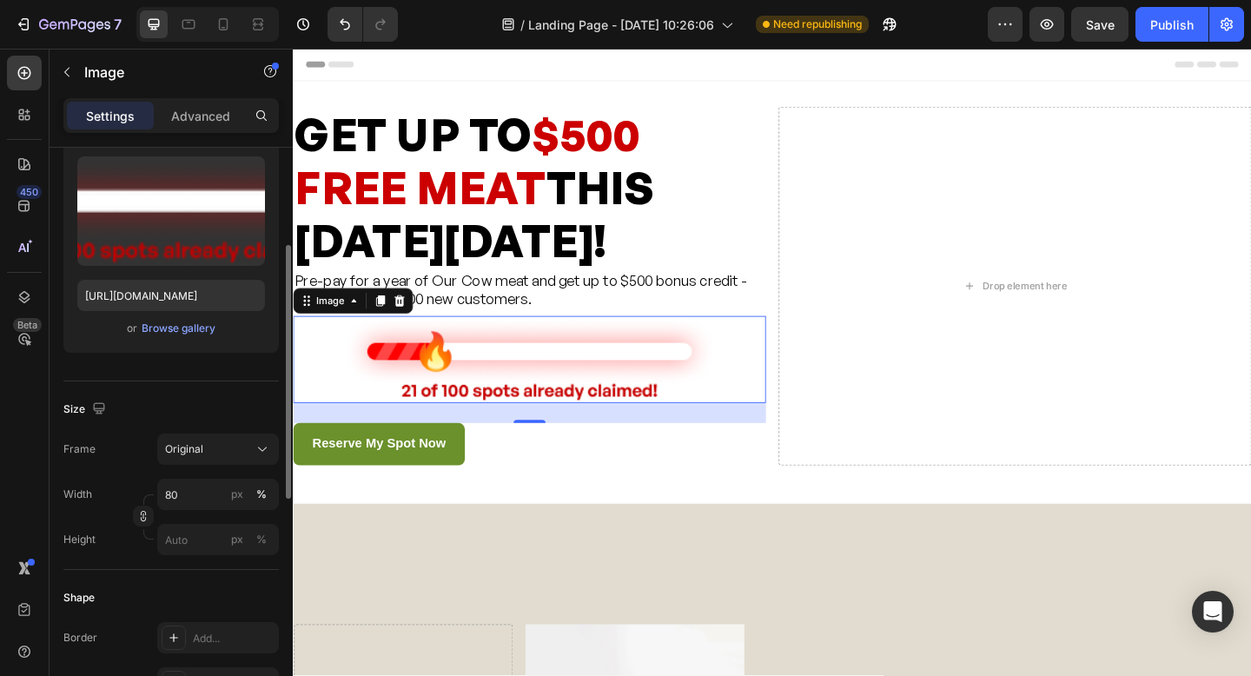
scroll to position [195, 0]
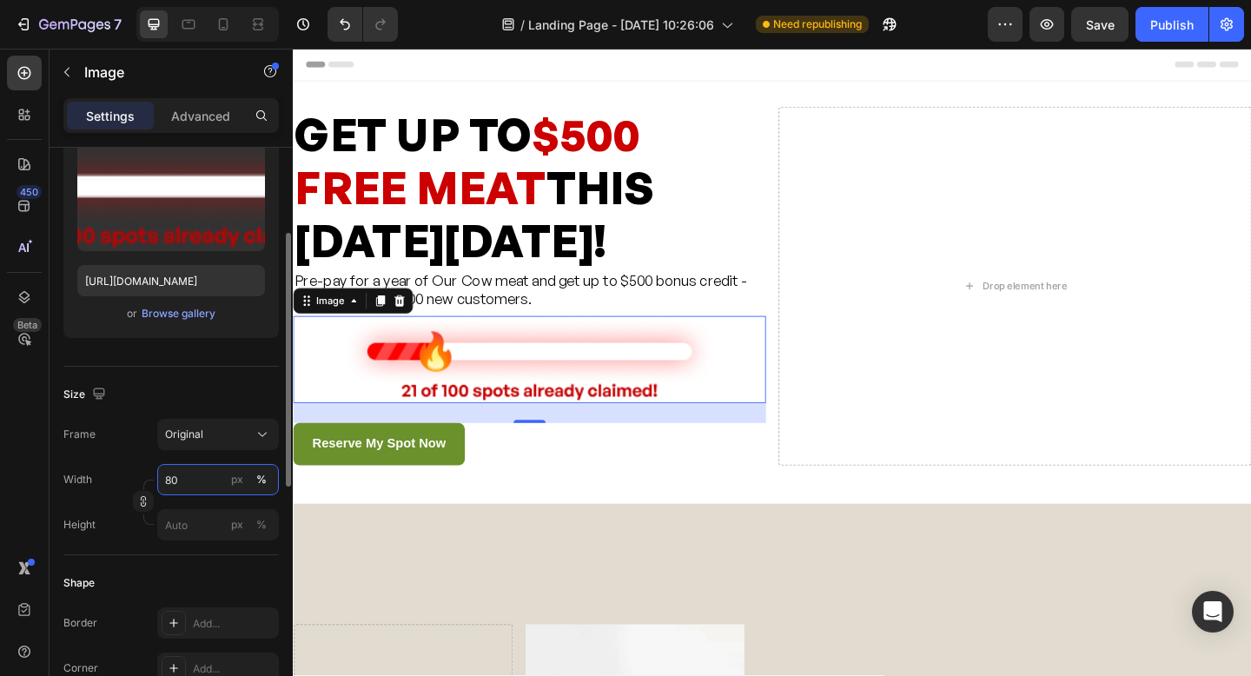
click at [190, 481] on input "80" at bounding box center [218, 479] width 122 height 31
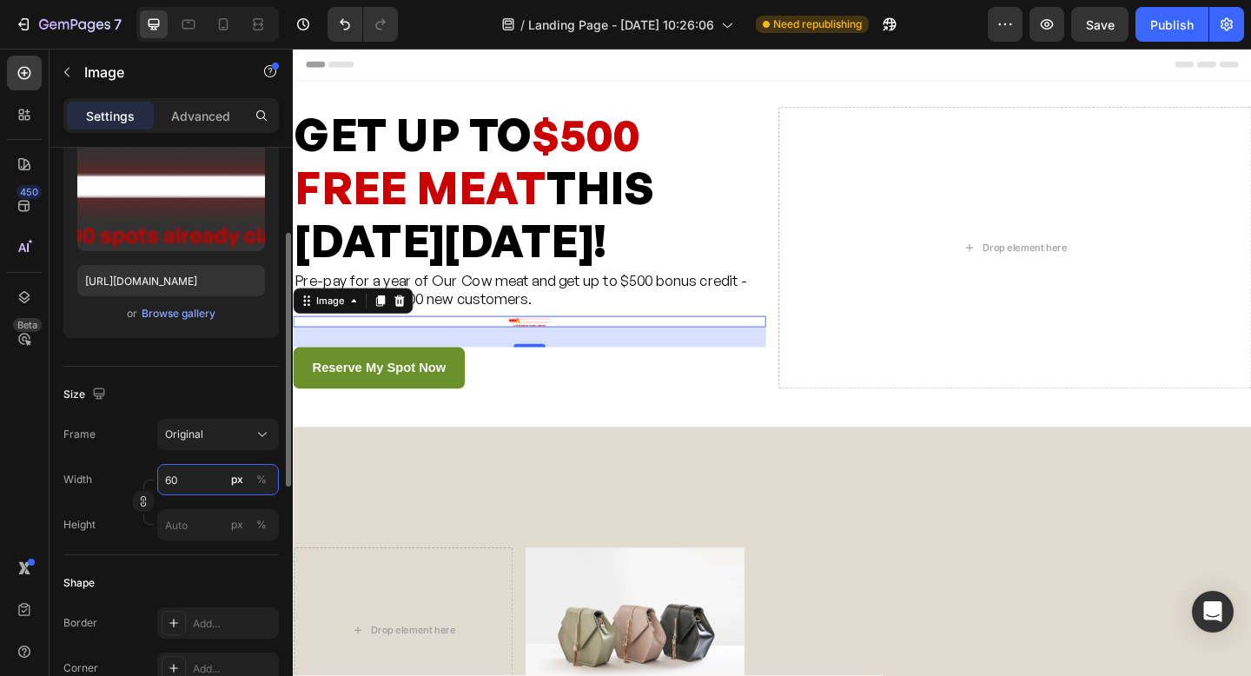
type input "6"
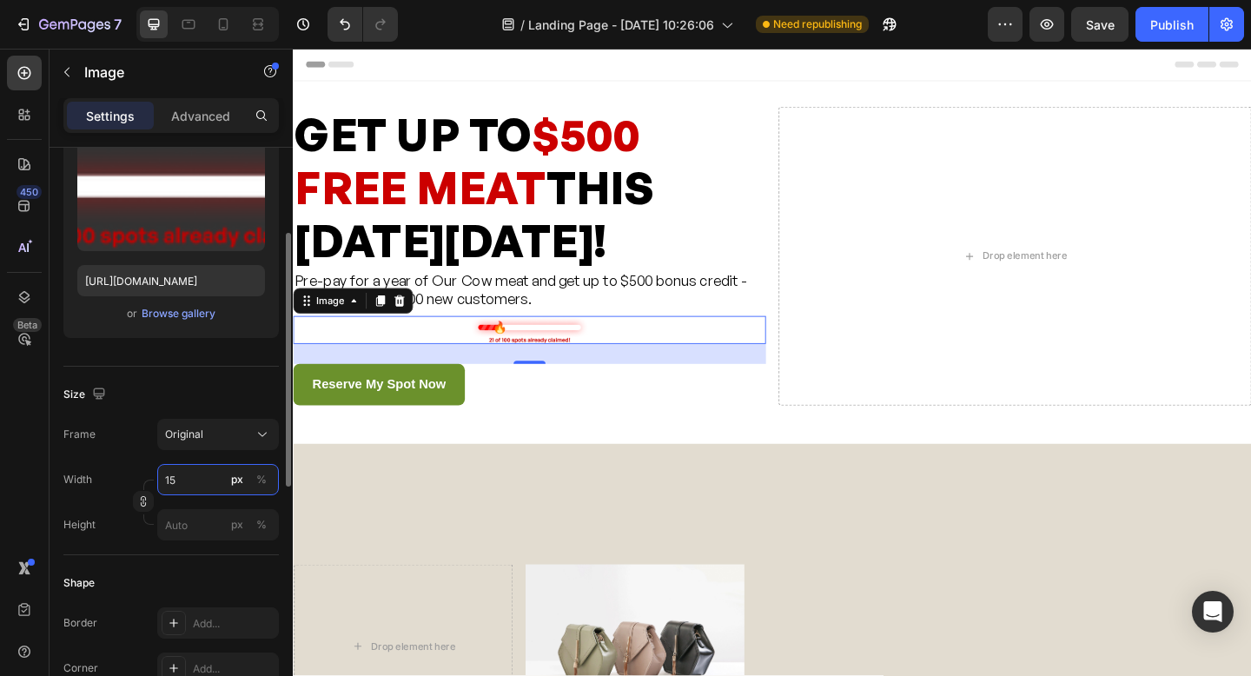
type input "1"
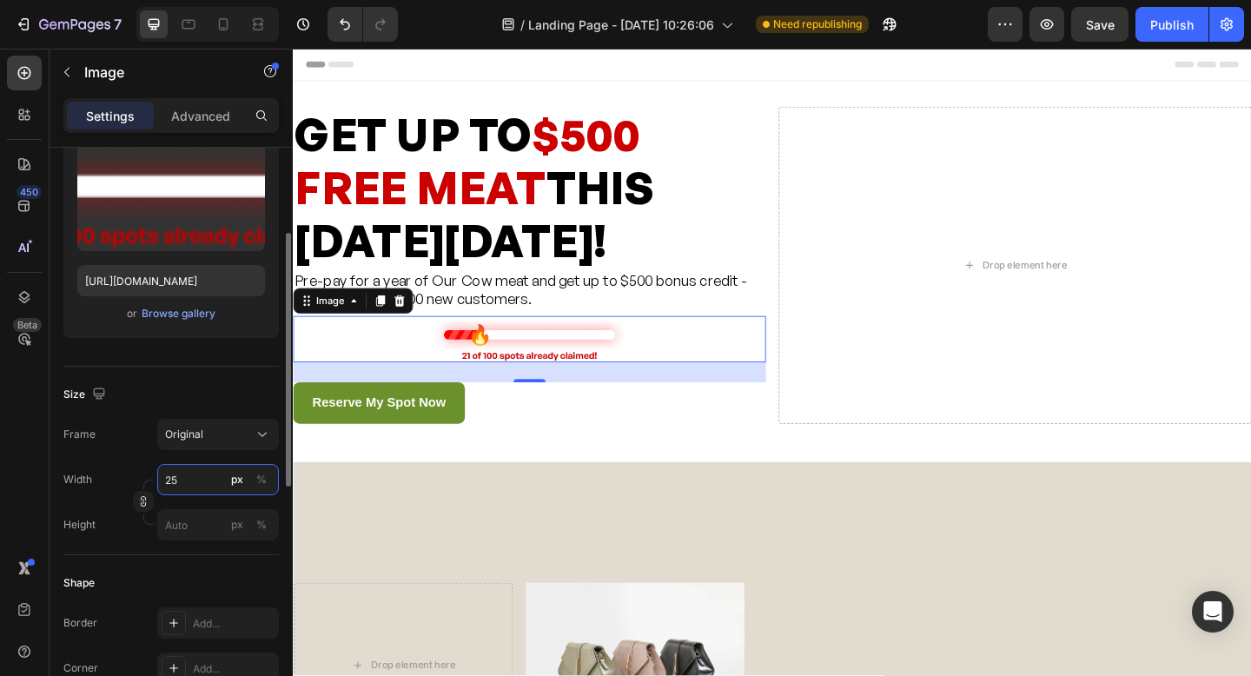
type input "2"
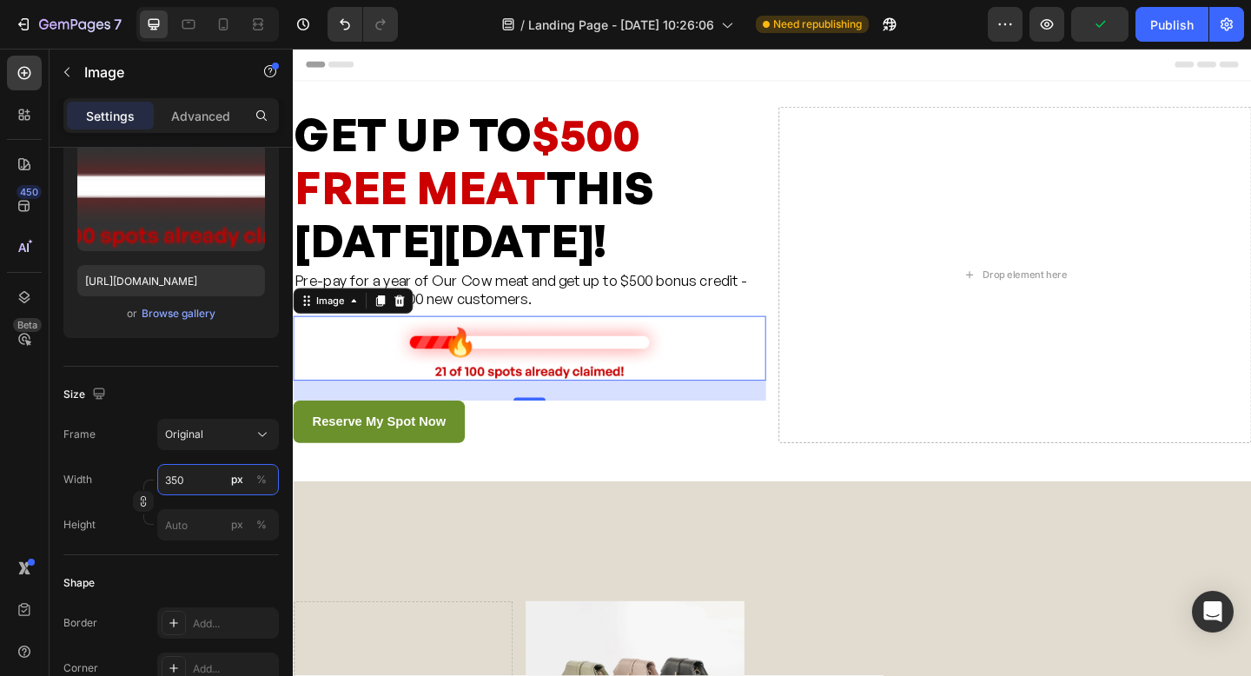
type input "350"
click at [618, 390] on img at bounding box center [550, 375] width 304 height 70
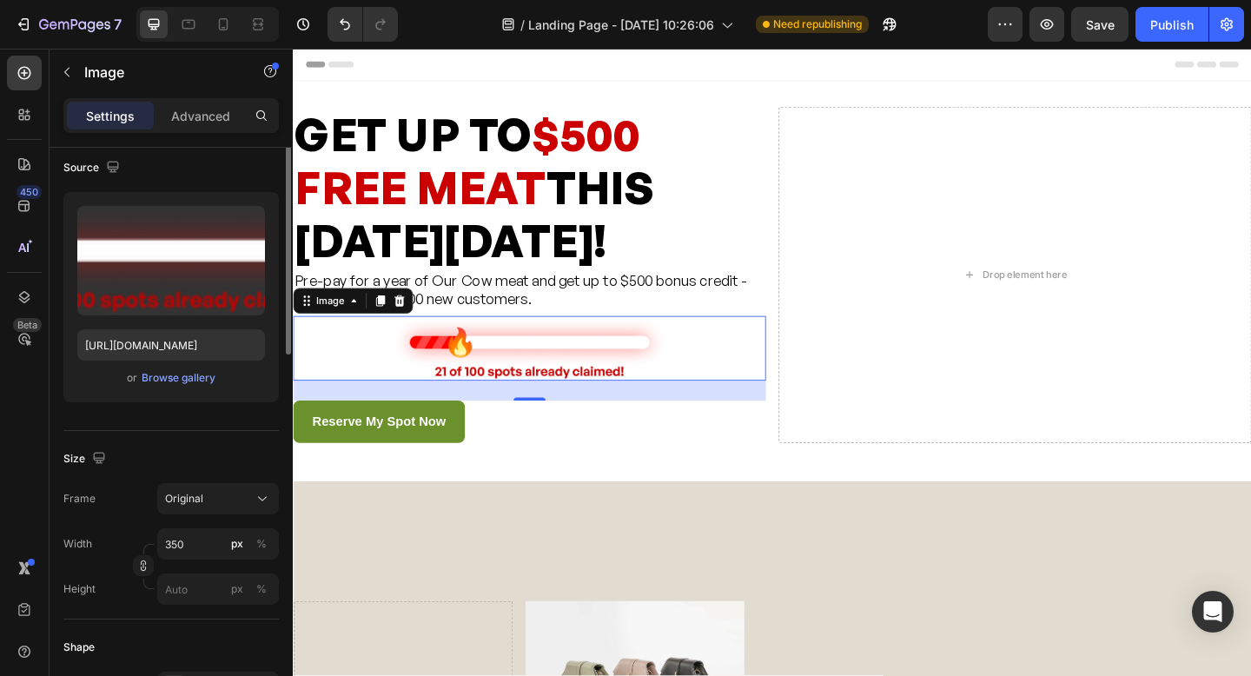
scroll to position [0, 0]
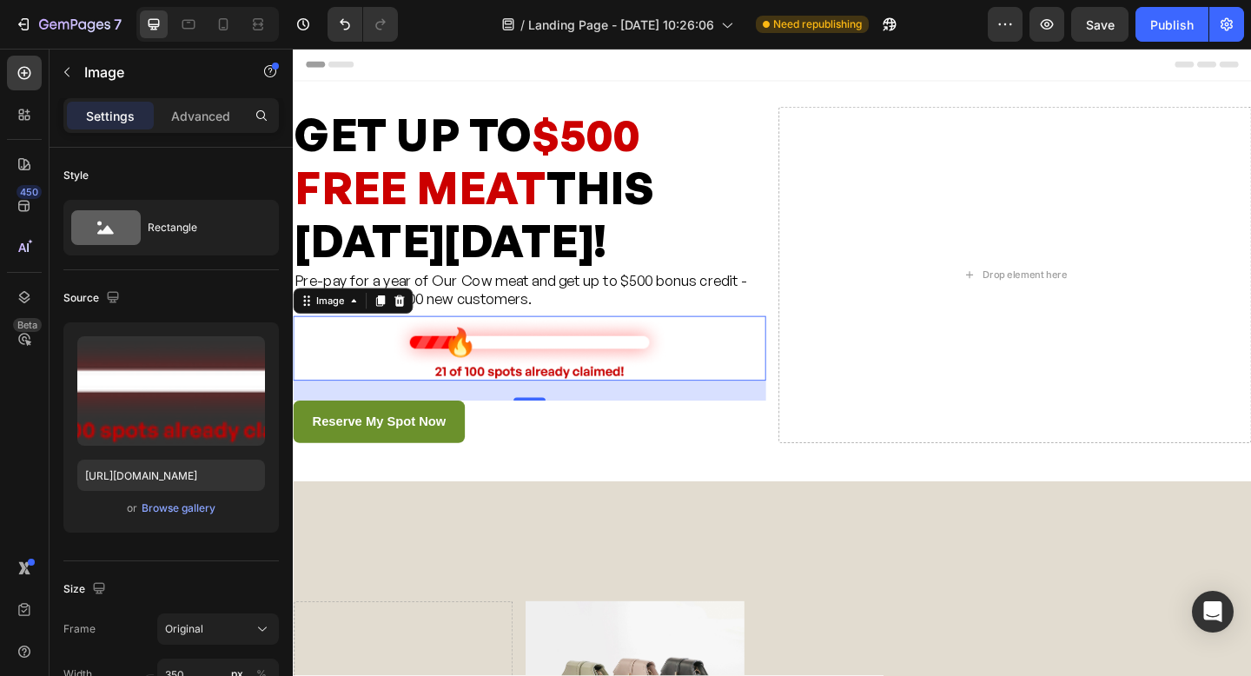
drag, startPoint x: 191, startPoint y: 104, endPoint x: 116, endPoint y: 120, distance: 77.2
click at [190, 106] on div "Advanced" at bounding box center [200, 116] width 87 height 28
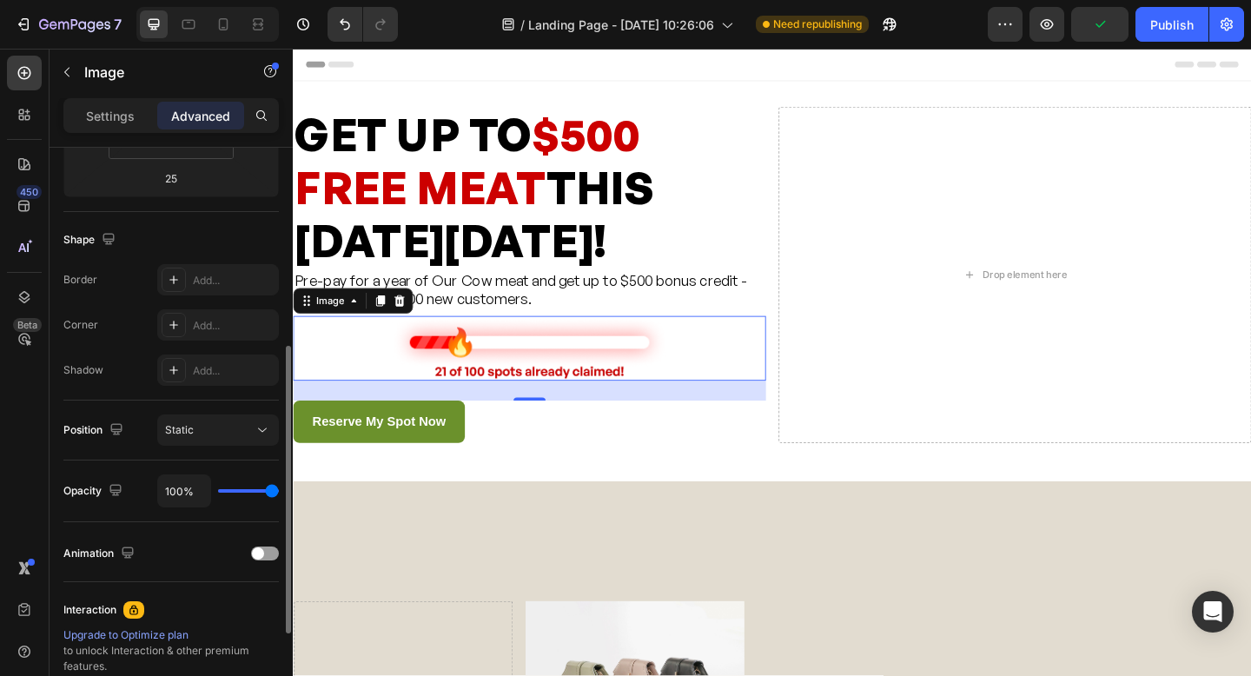
scroll to position [388, 0]
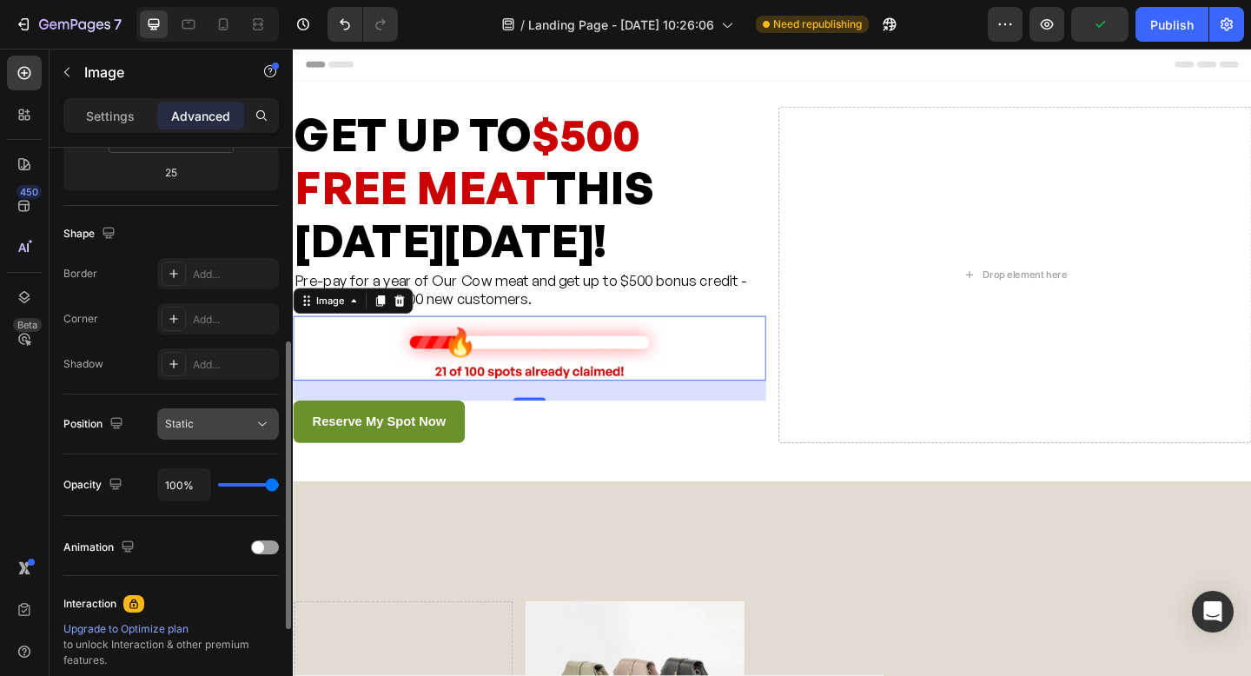
click at [265, 421] on icon at bounding box center [262, 423] width 17 height 17
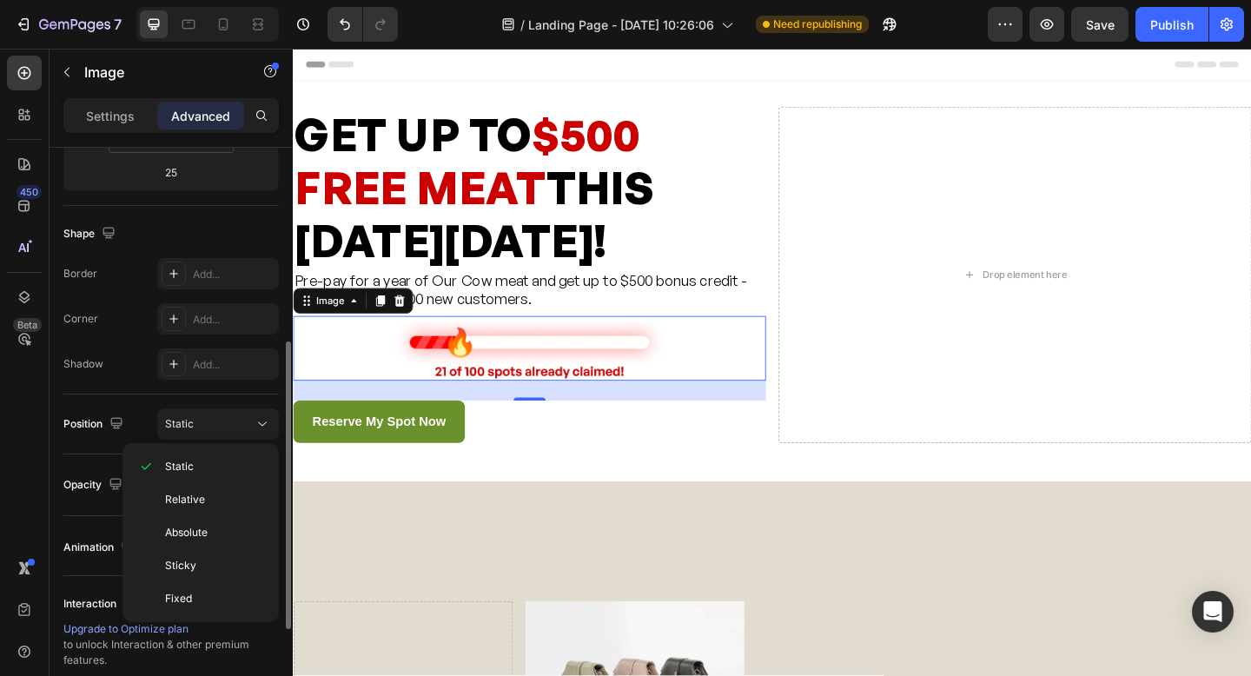
click at [138, 403] on div "Position Static" at bounding box center [171, 425] width 216 height 60
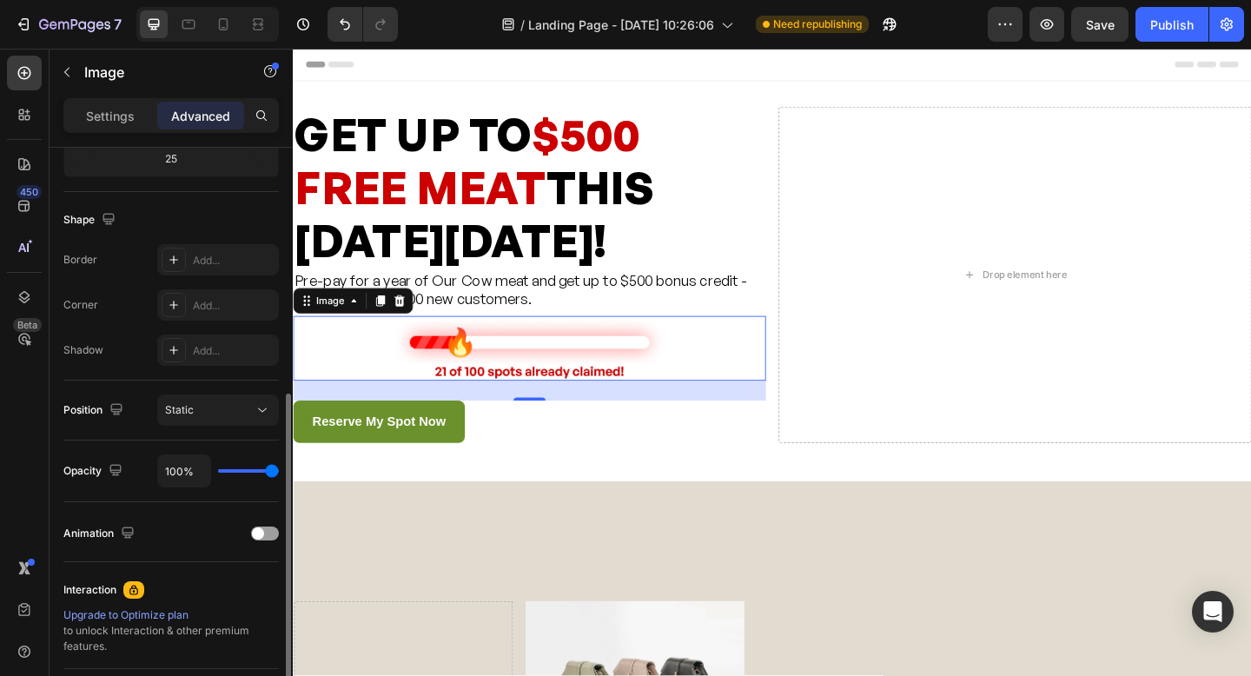
scroll to position [315, 0]
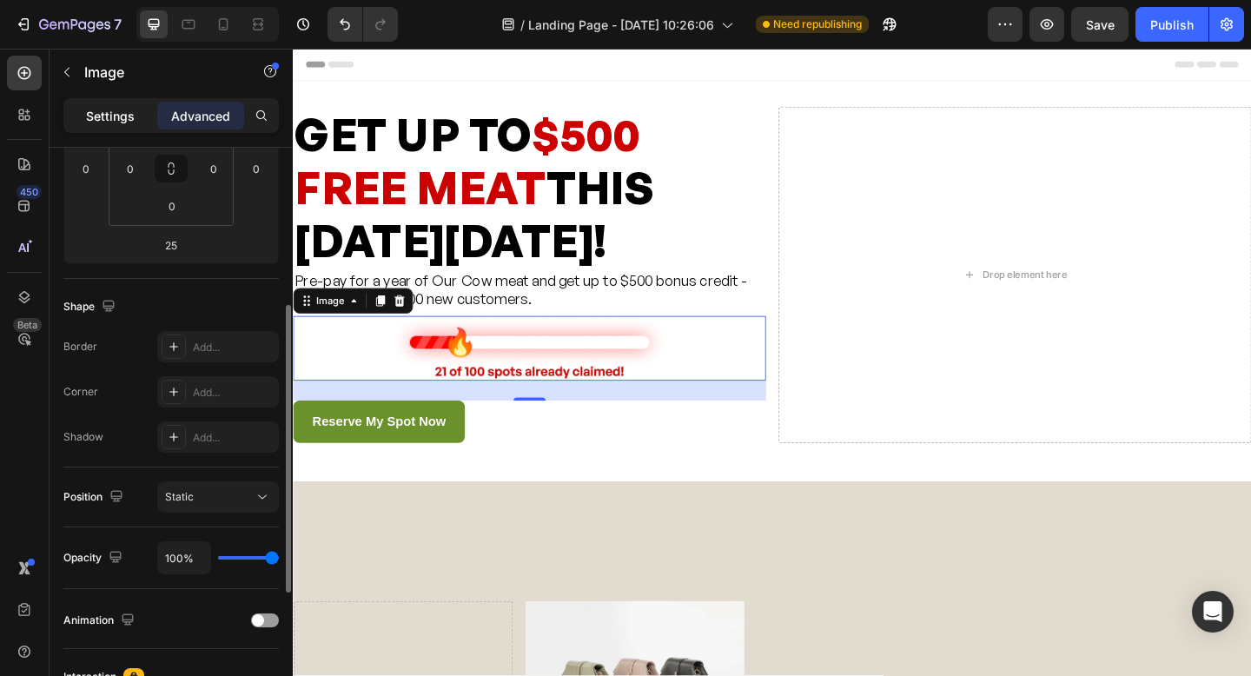
click at [95, 119] on p "Settings" at bounding box center [110, 116] width 49 height 18
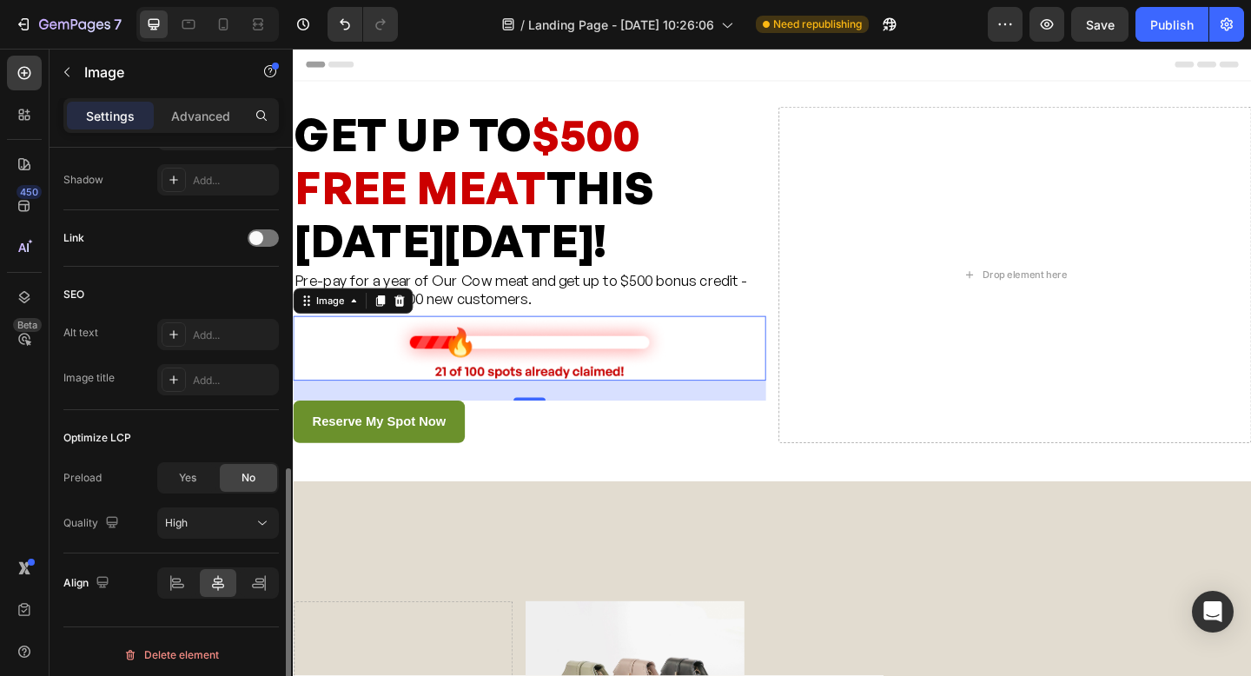
scroll to position [734, 0]
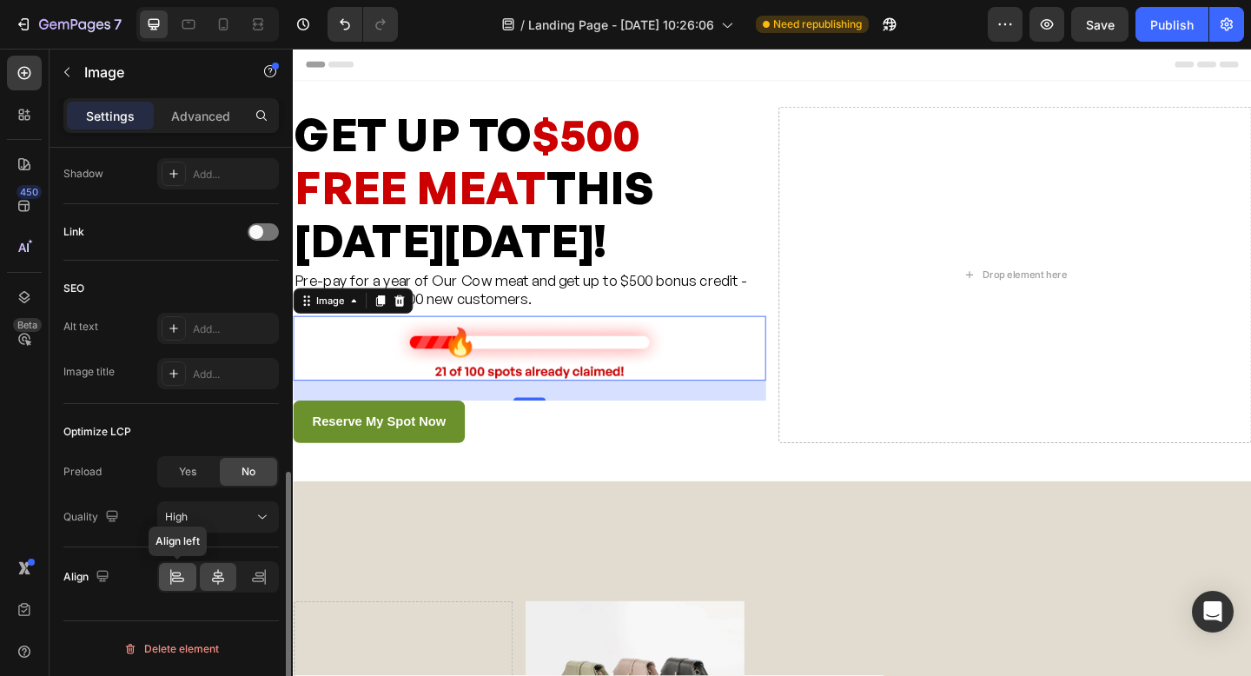
click at [176, 579] on icon at bounding box center [177, 576] width 17 height 17
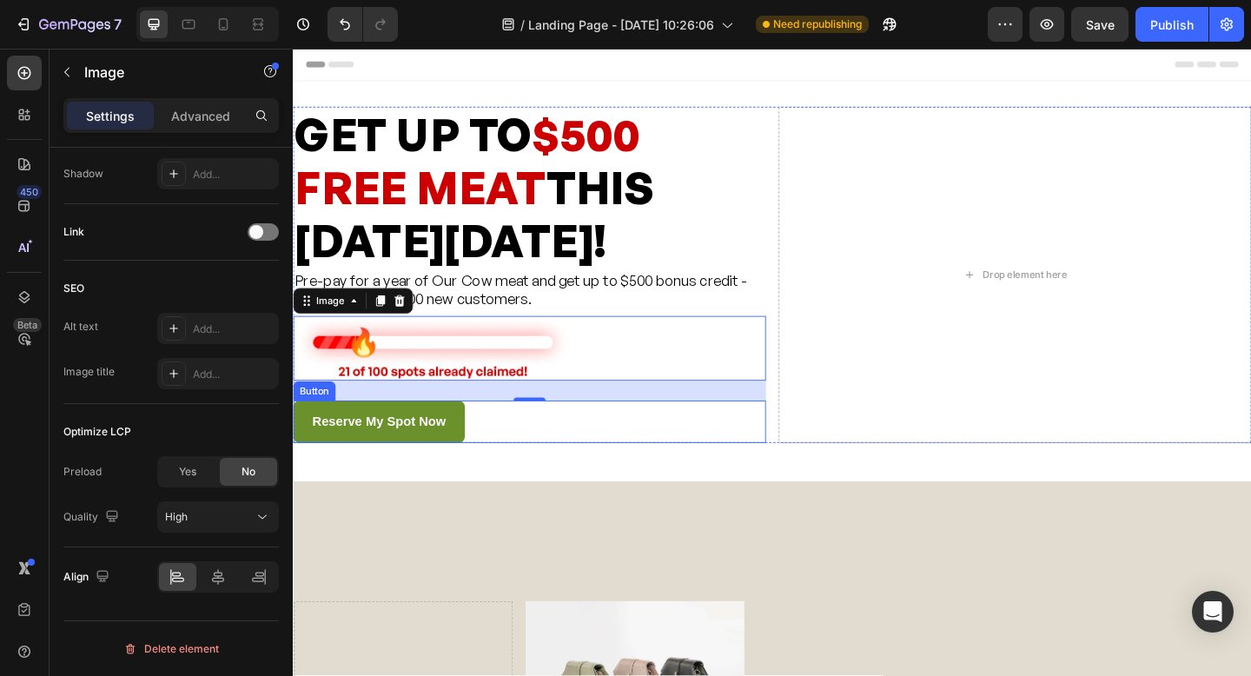
click at [640, 472] on div "Reserve My Spot Now Button" at bounding box center [550, 455] width 514 height 46
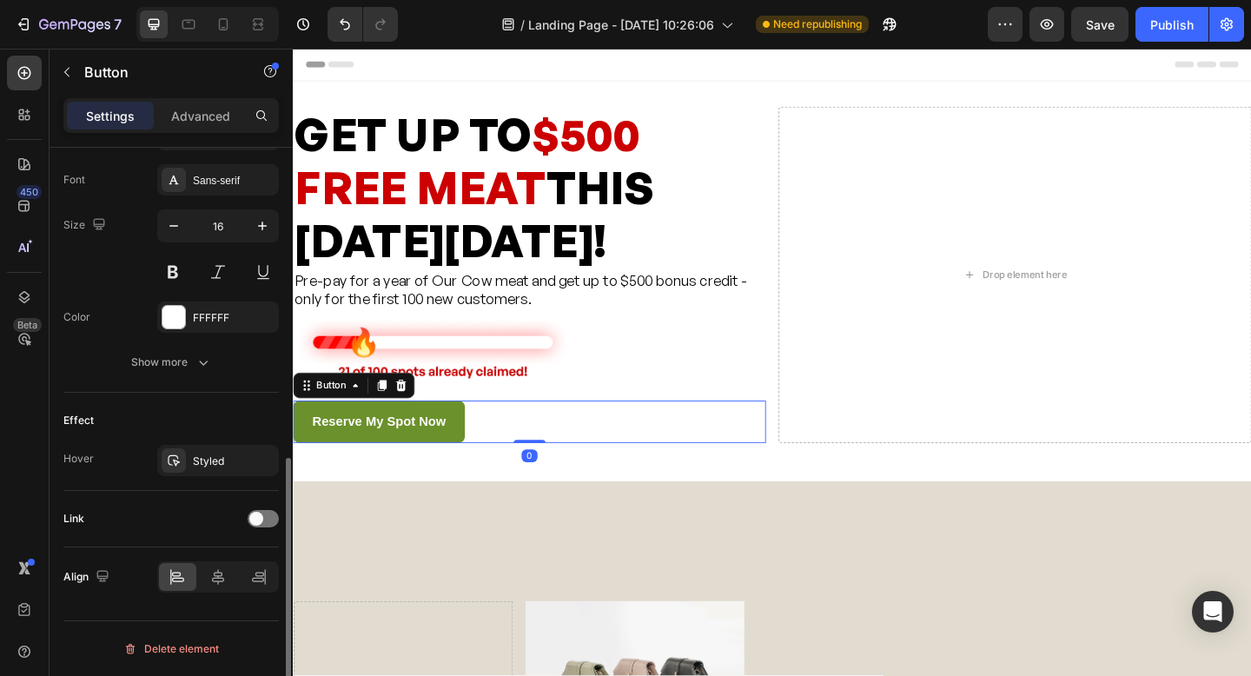
scroll to position [0, 0]
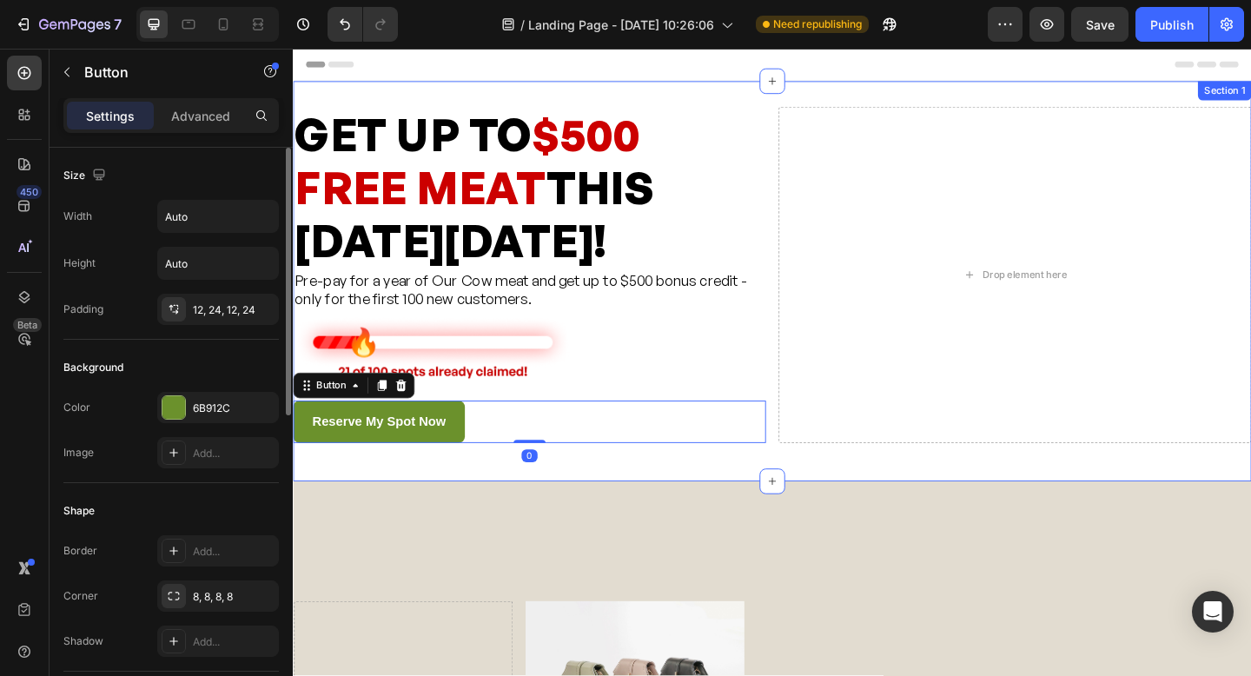
click at [855, 516] on div "GET UP TO $500 FREE MEAT THIS BLACK FRIDAY! Heading Pre-pay for a year of Our C…" at bounding box center [814, 301] width 1043 height 435
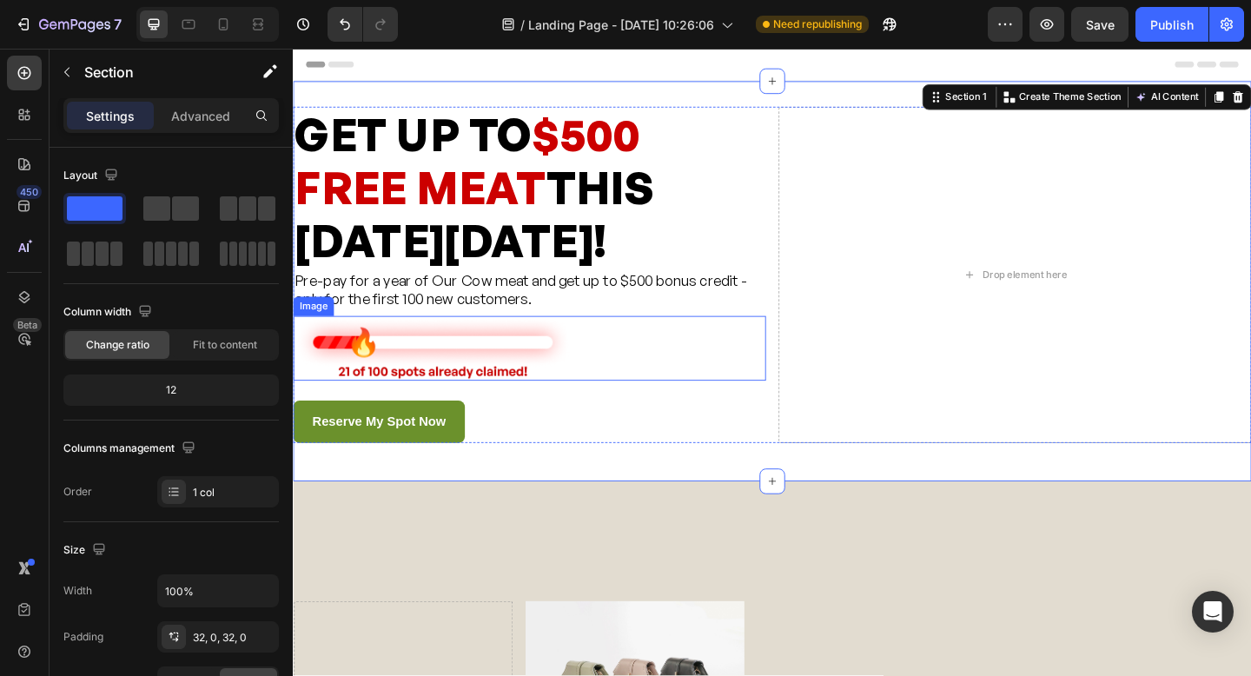
click at [507, 390] on img at bounding box center [445, 375] width 304 height 70
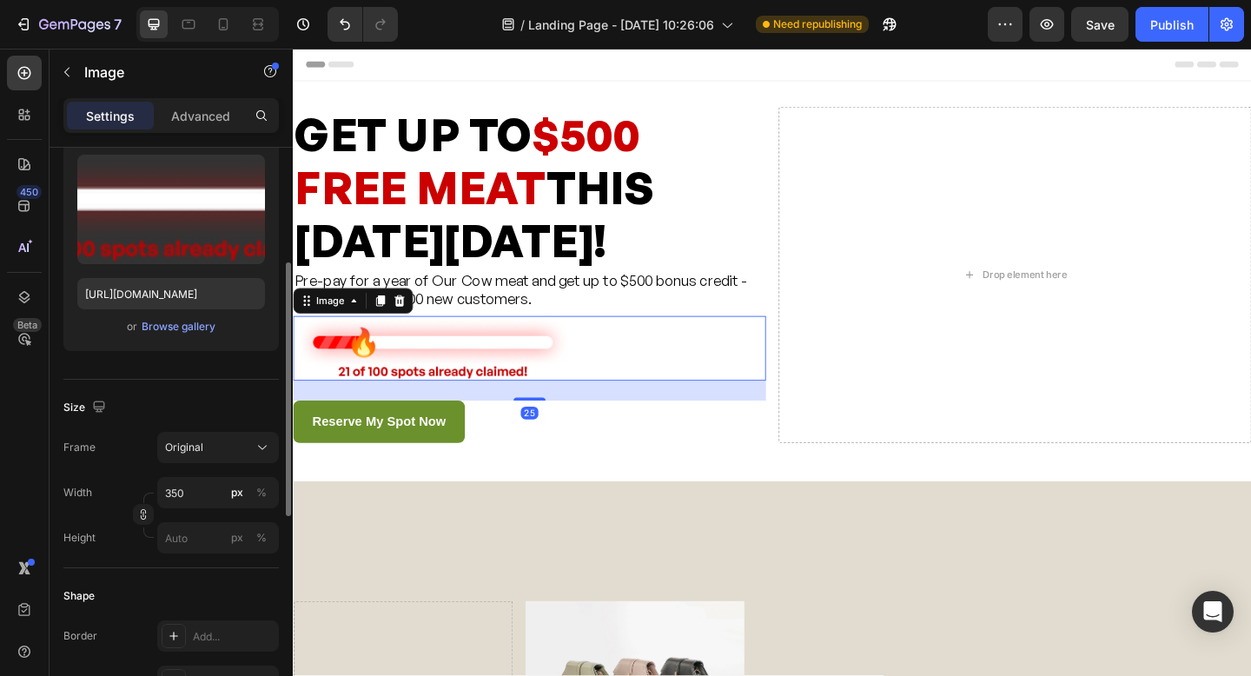
scroll to position [206, 0]
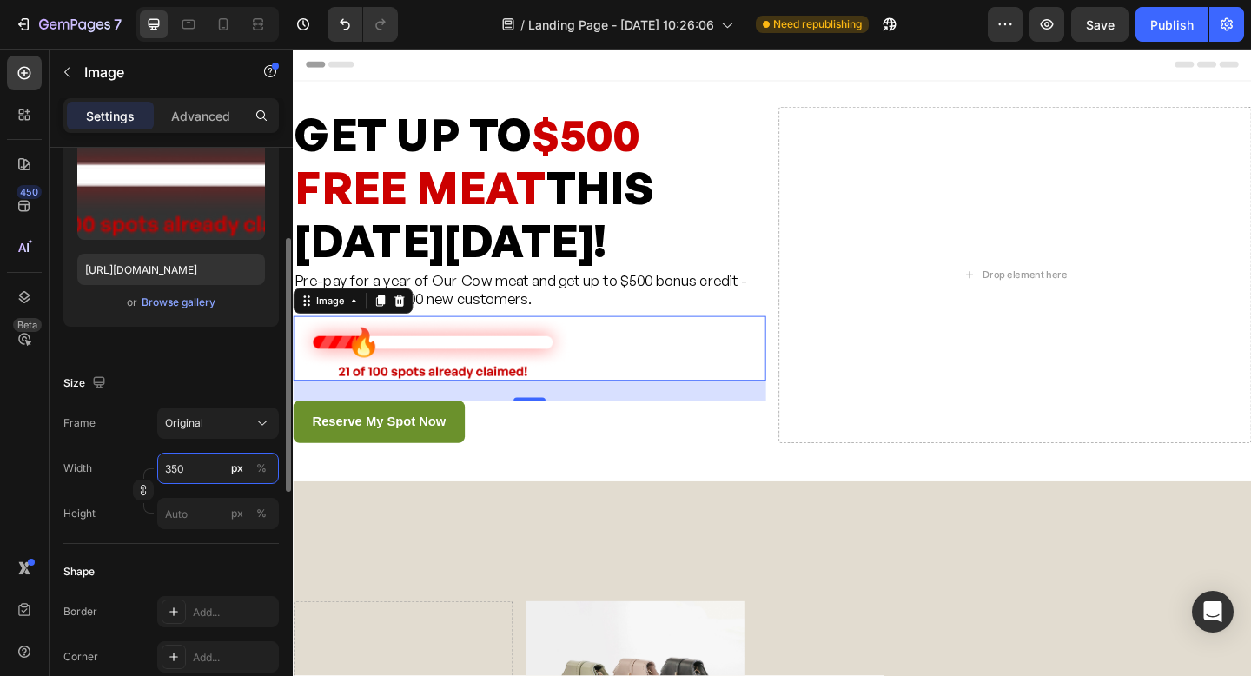
click at [182, 466] on input "350" at bounding box center [218, 468] width 122 height 31
click at [188, 467] on input "350" at bounding box center [218, 468] width 122 height 31
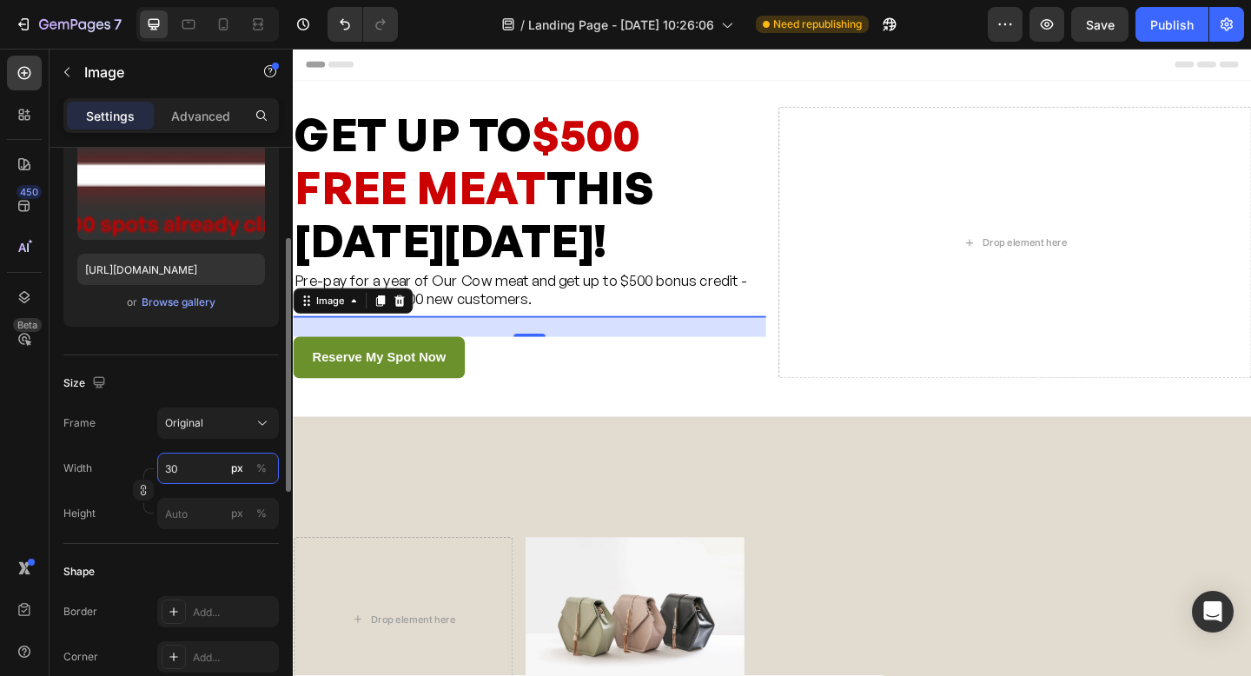
type input "300"
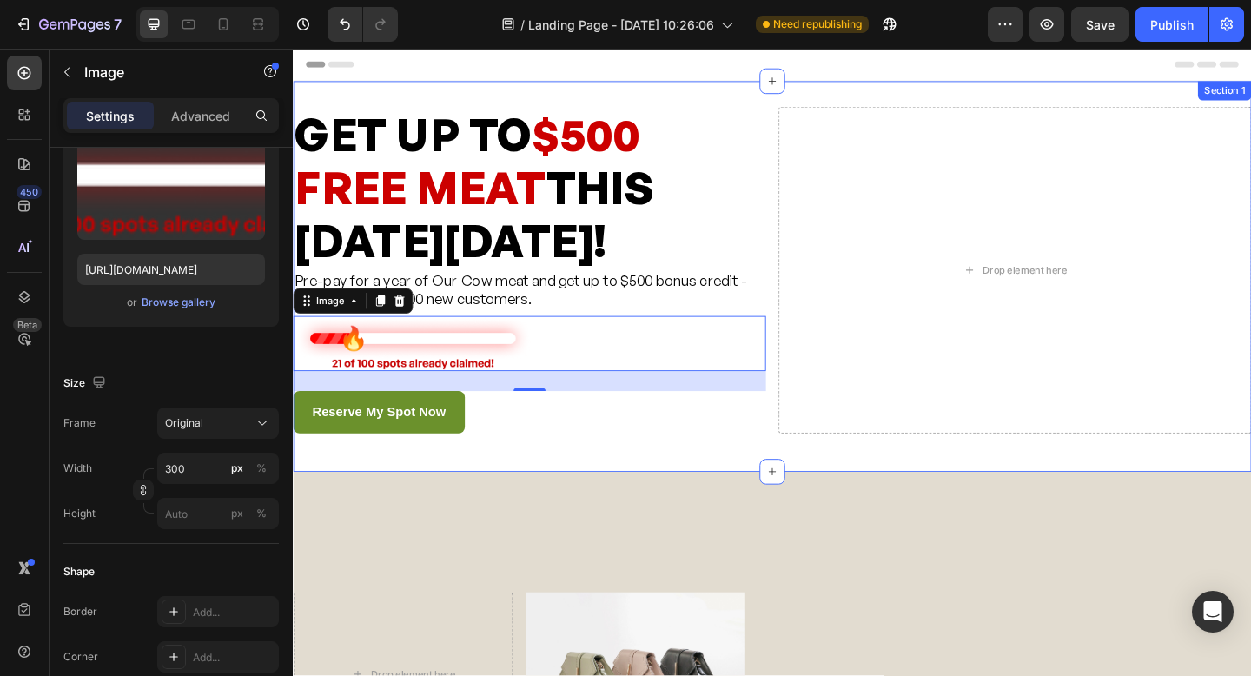
click at [597, 474] on div "GET UP TO $500 FREE MEAT THIS BLACK FRIDAY! Heading Pre-pay for a year of Our C…" at bounding box center [814, 296] width 1043 height 369
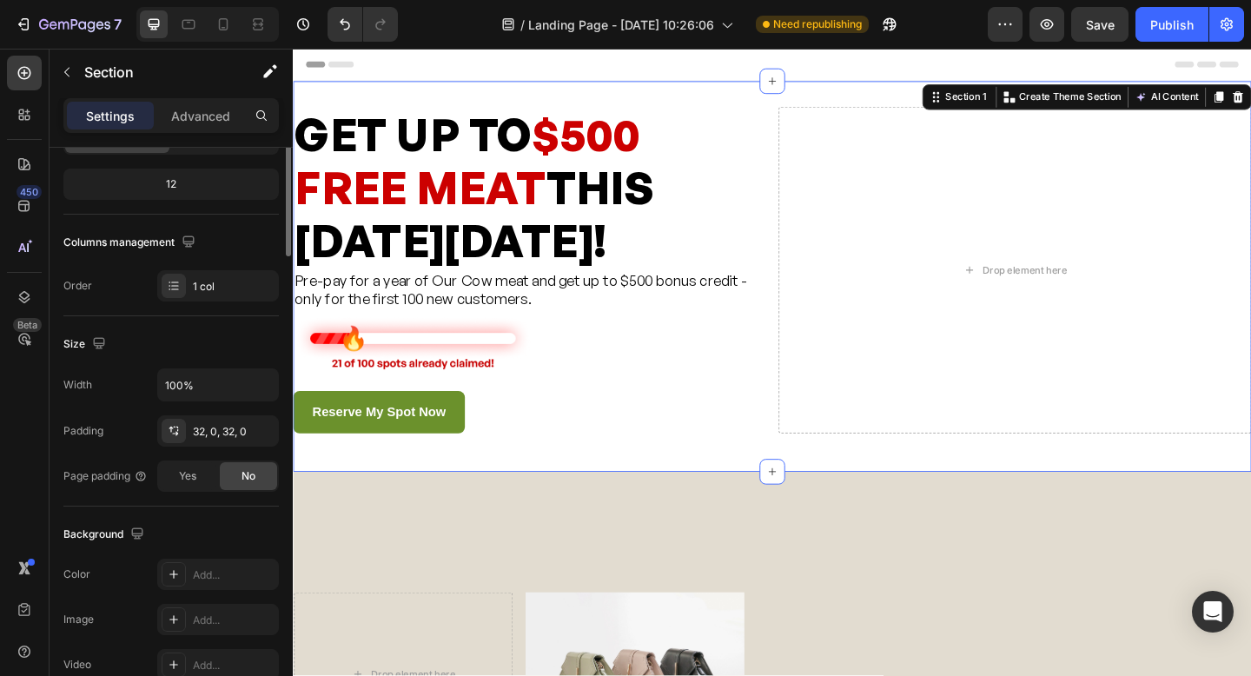
scroll to position [0, 0]
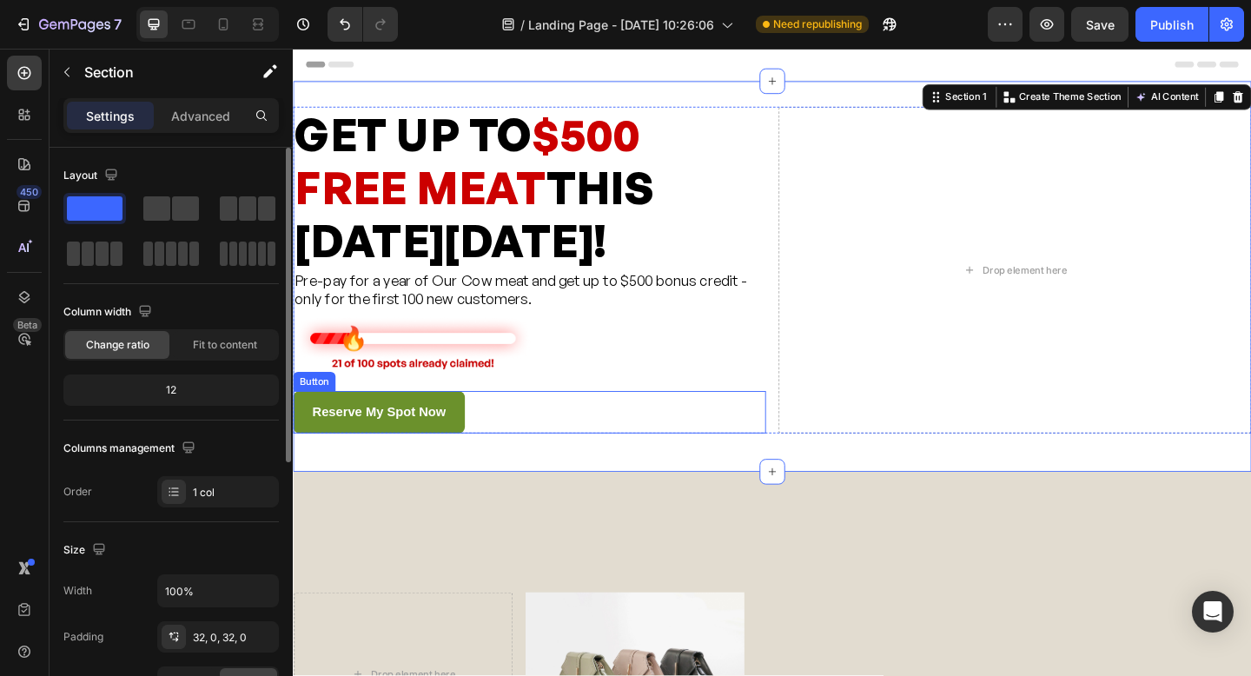
click at [633, 437] on div "Reserve My Spot Now Button" at bounding box center [550, 444] width 514 height 46
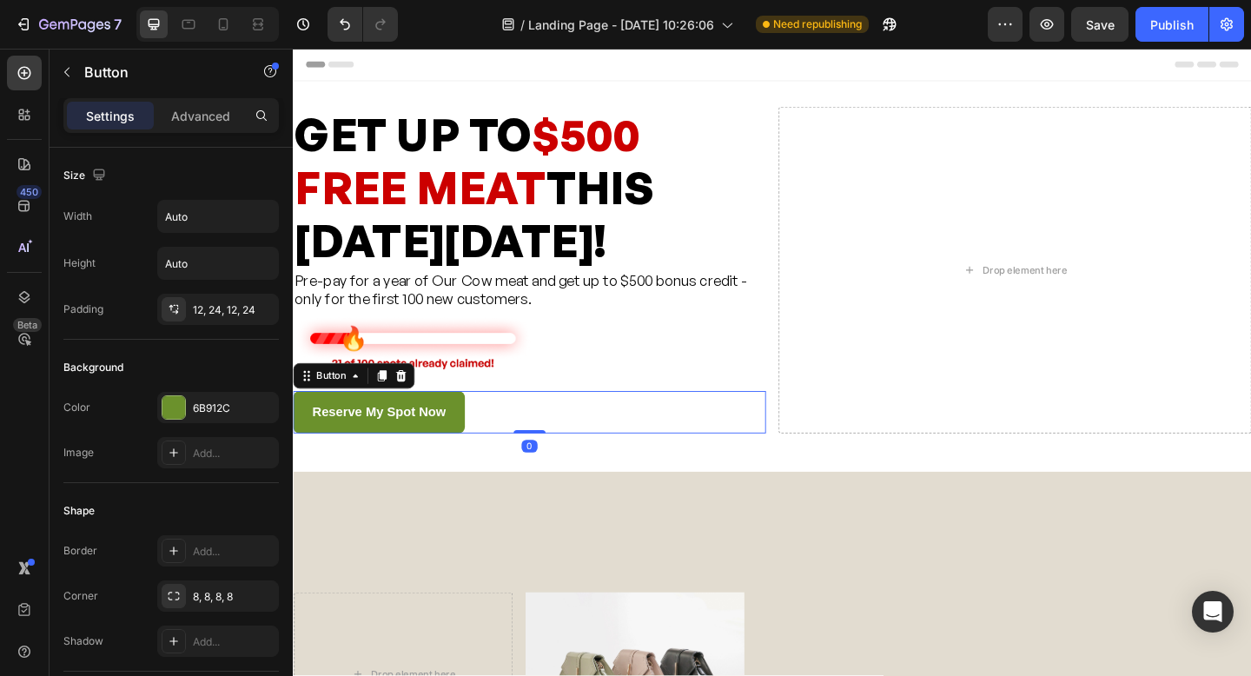
scroll to position [5, 0]
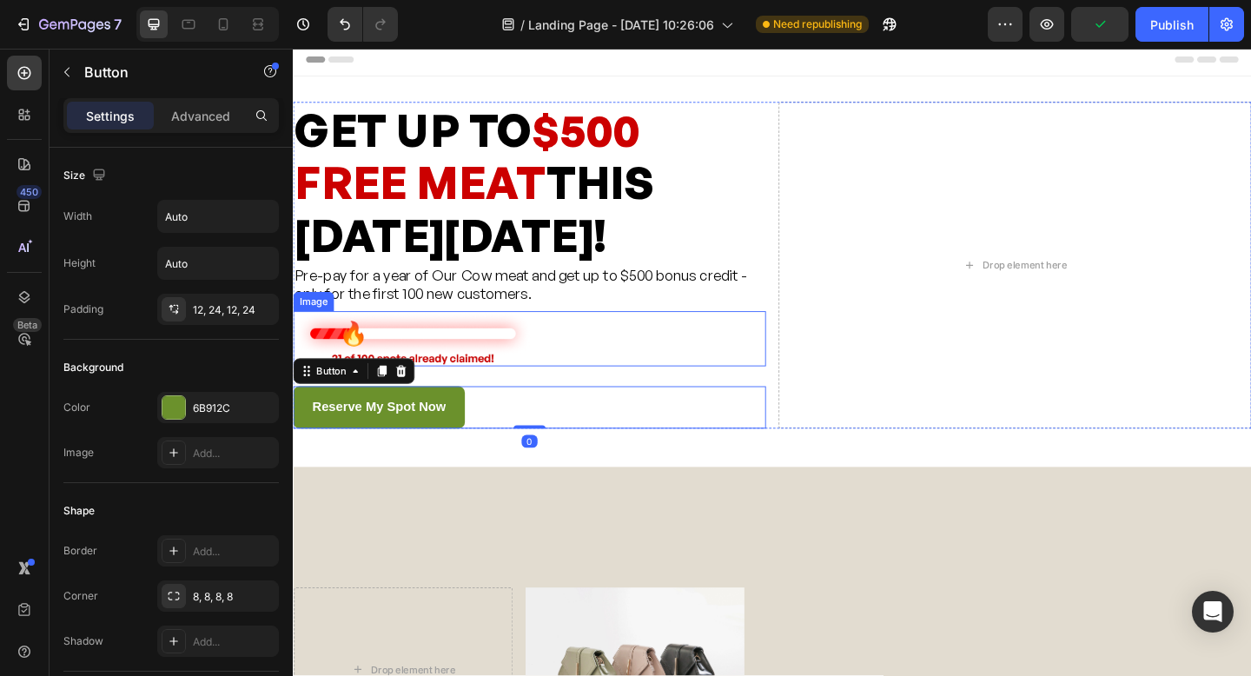
click at [660, 359] on div at bounding box center [550, 365] width 514 height 60
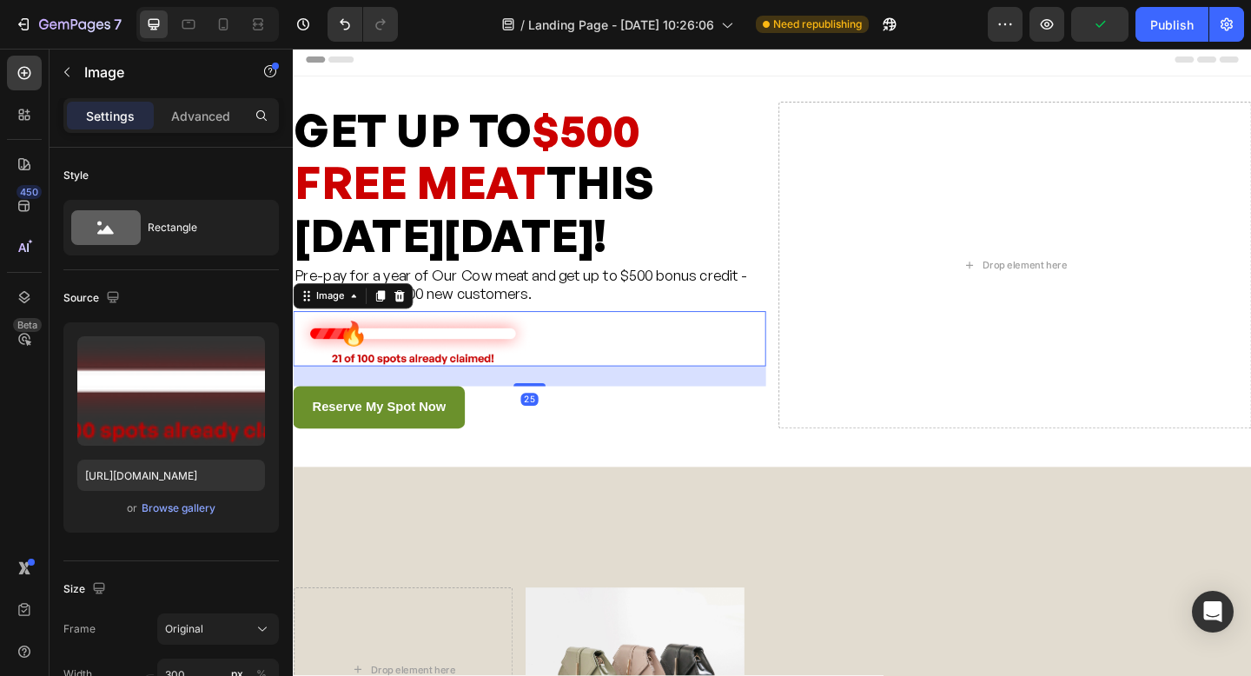
scroll to position [0, 0]
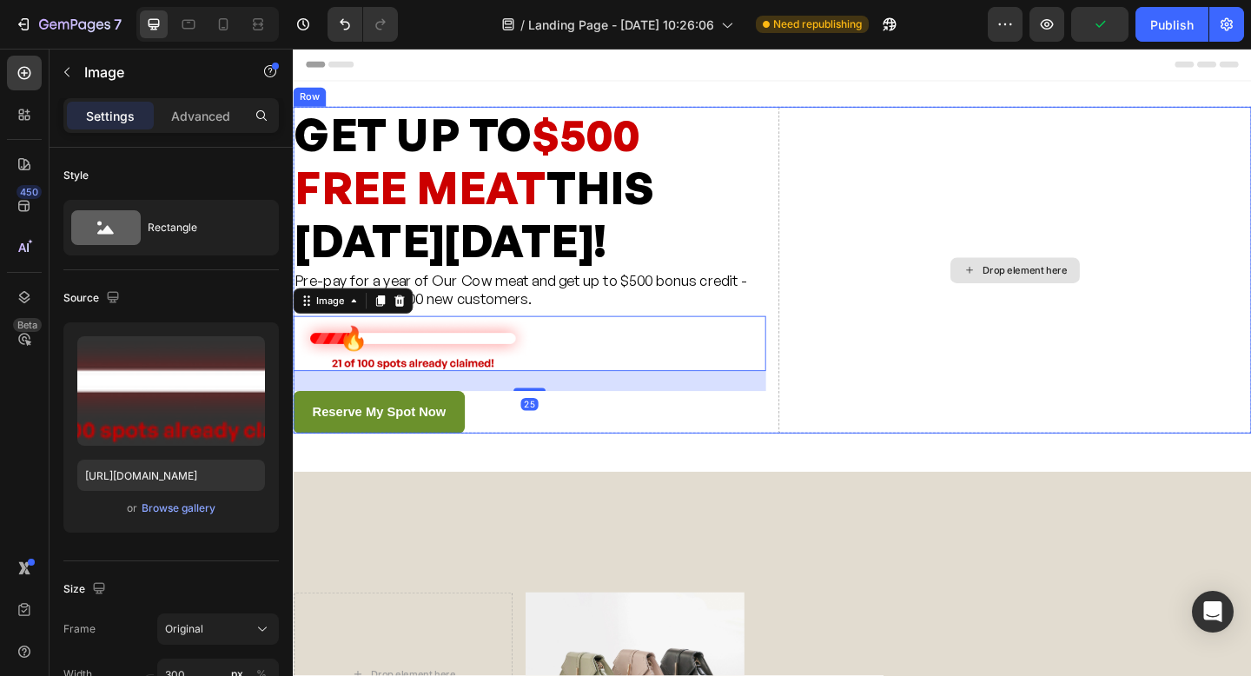
click at [1031, 308] on div "Drop element here" at bounding box center [1078, 289] width 514 height 355
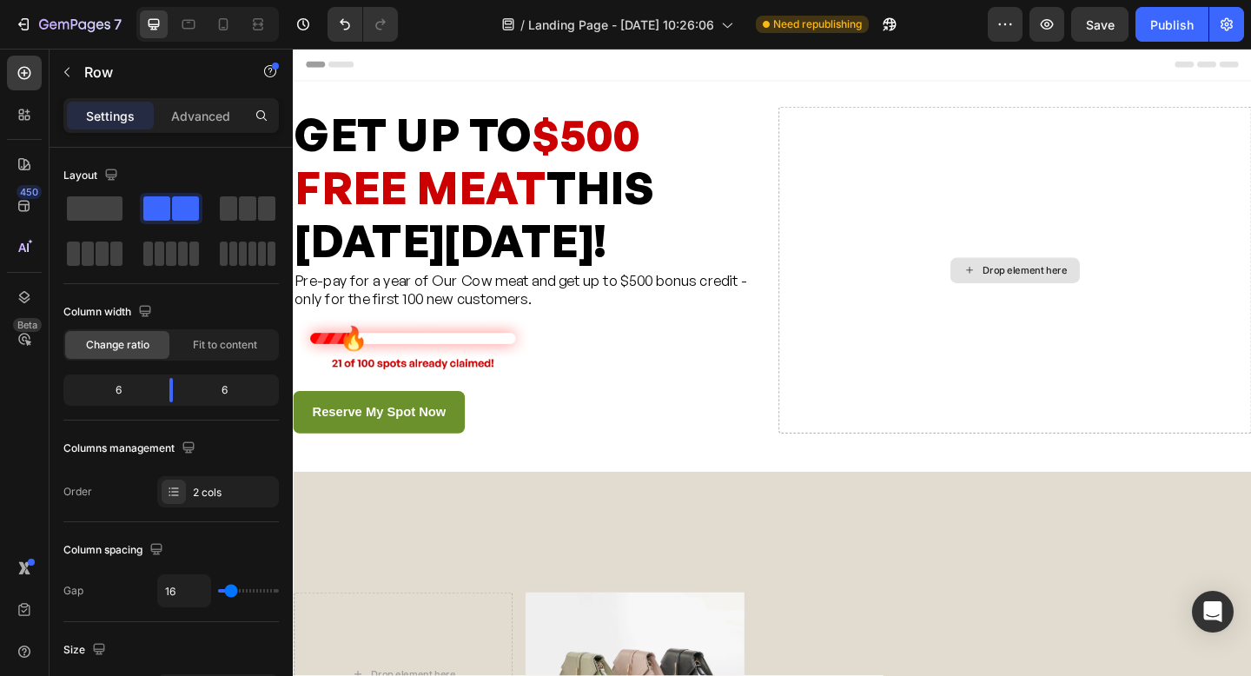
click at [1051, 284] on div "Drop element here" at bounding box center [1089, 290] width 92 height 14
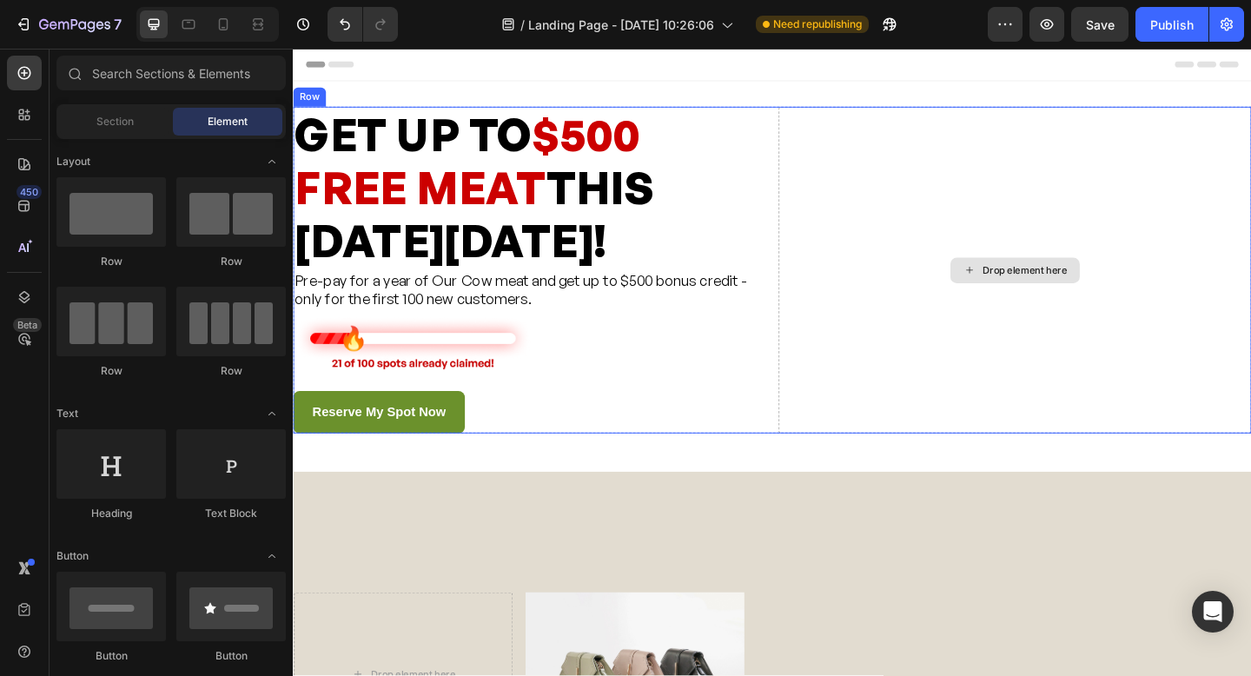
click at [1067, 281] on div "Drop element here" at bounding box center [1078, 290] width 141 height 28
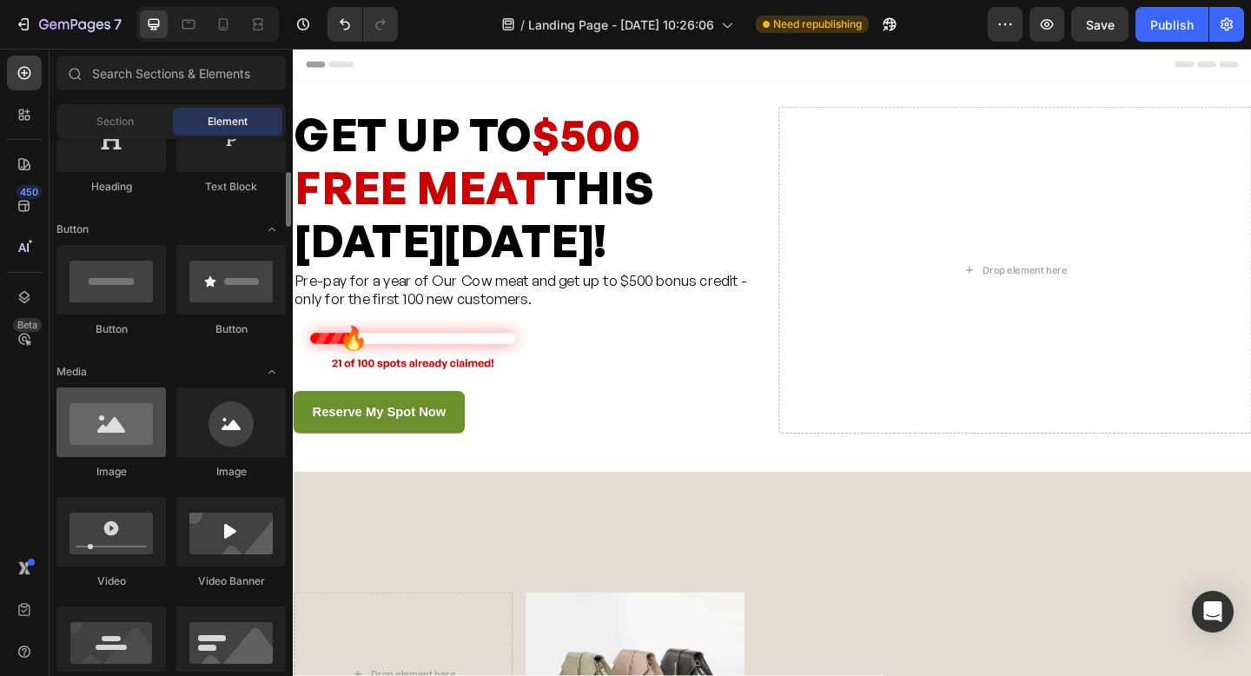
scroll to position [328, 0]
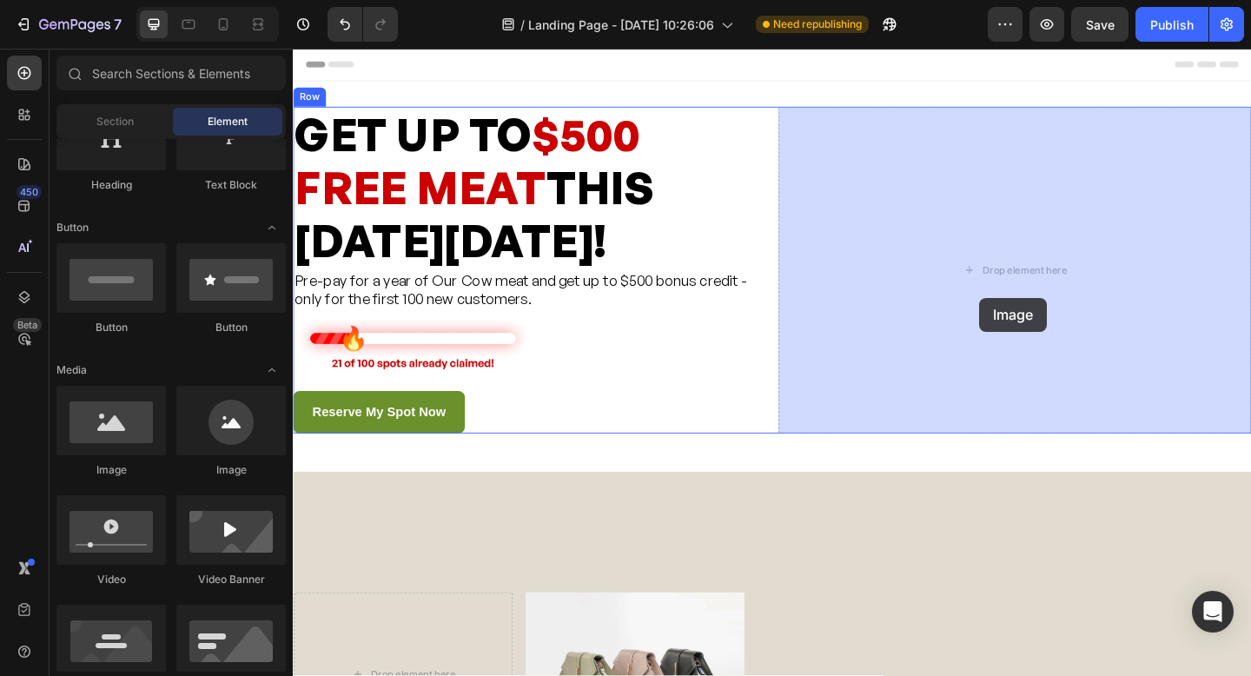
drag, startPoint x: 397, startPoint y: 487, endPoint x: 1040, endPoint y: 320, distance: 664.3
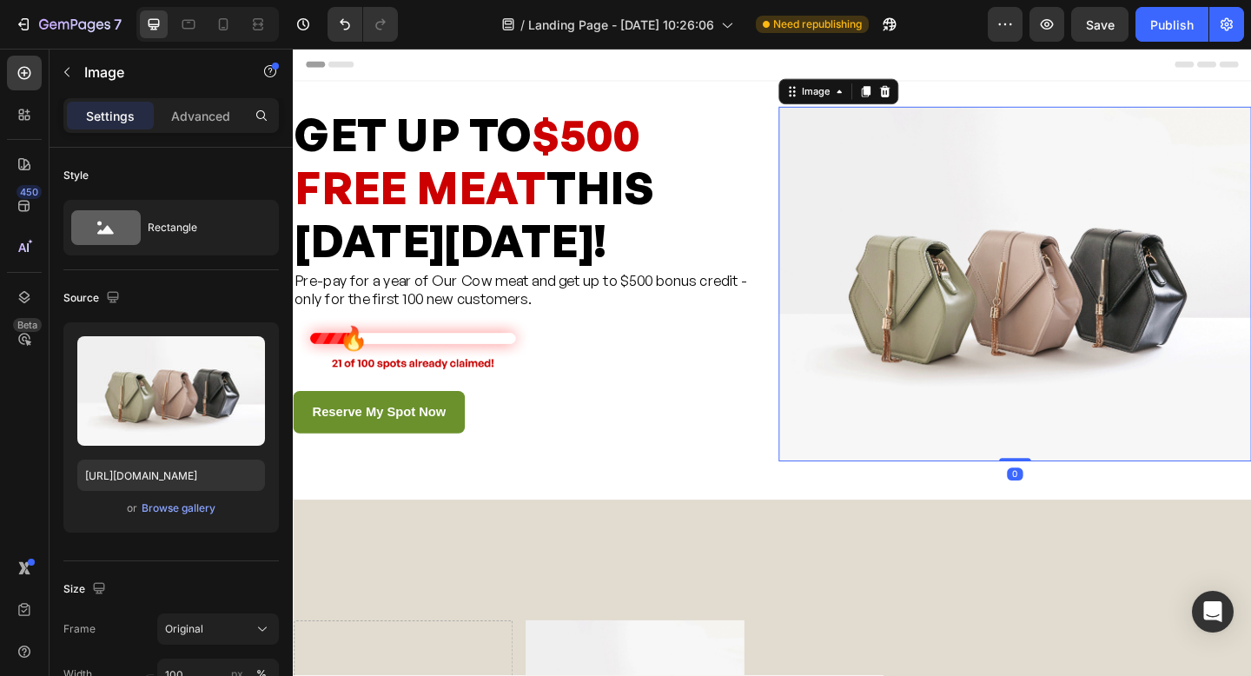
scroll to position [10, 0]
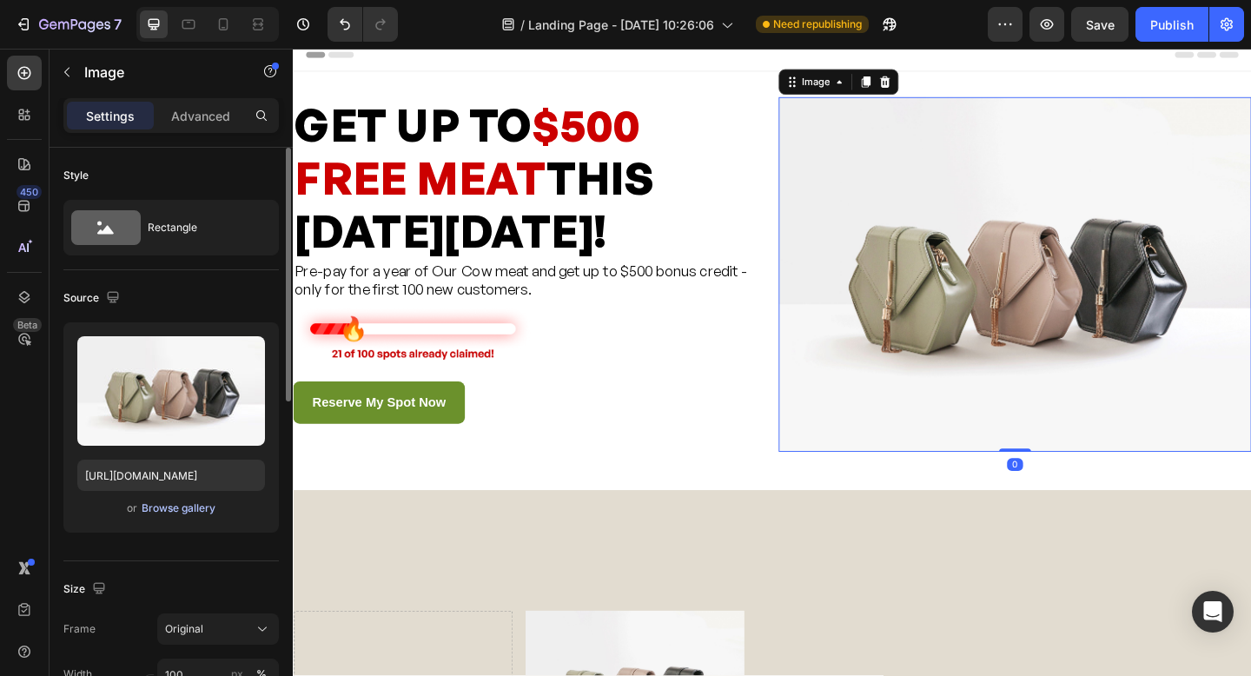
click at [158, 504] on div "Browse gallery" at bounding box center [179, 509] width 74 height 16
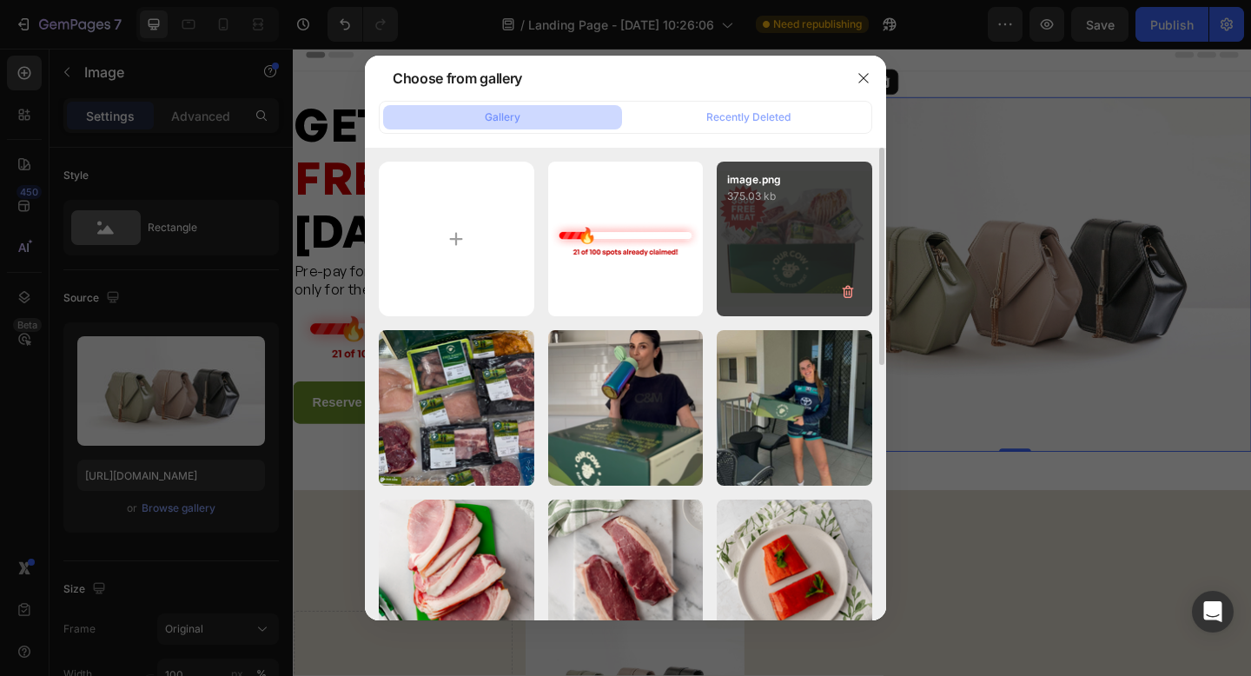
click at [814, 215] on div "image.png 375.03 kb" at bounding box center [795, 240] width 156 height 156
type input "https://cdn.shopify.com/s/files/1/0956/5582/1619/files/gempages_583015926710928…"
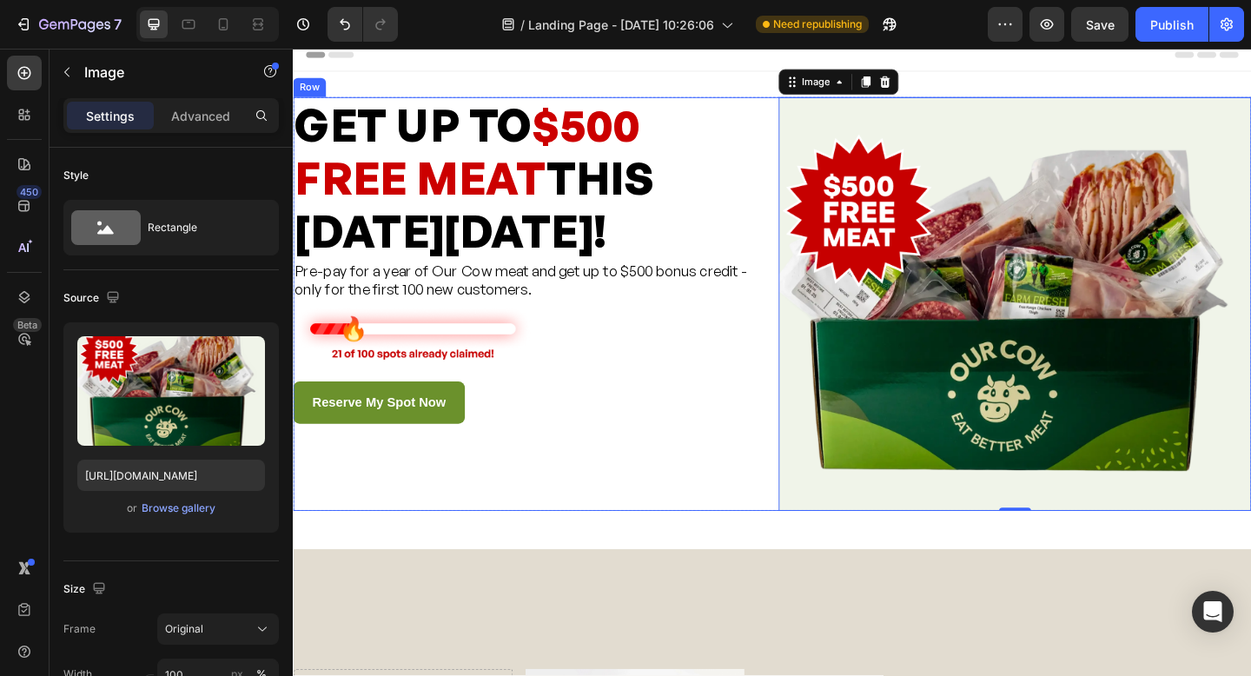
click at [699, 541] on div "GET UP TO $500 FREE MEAT THIS BLACK FRIDAY! Heading Pre-pay for a year of Our C…" at bounding box center [550, 327] width 514 height 450
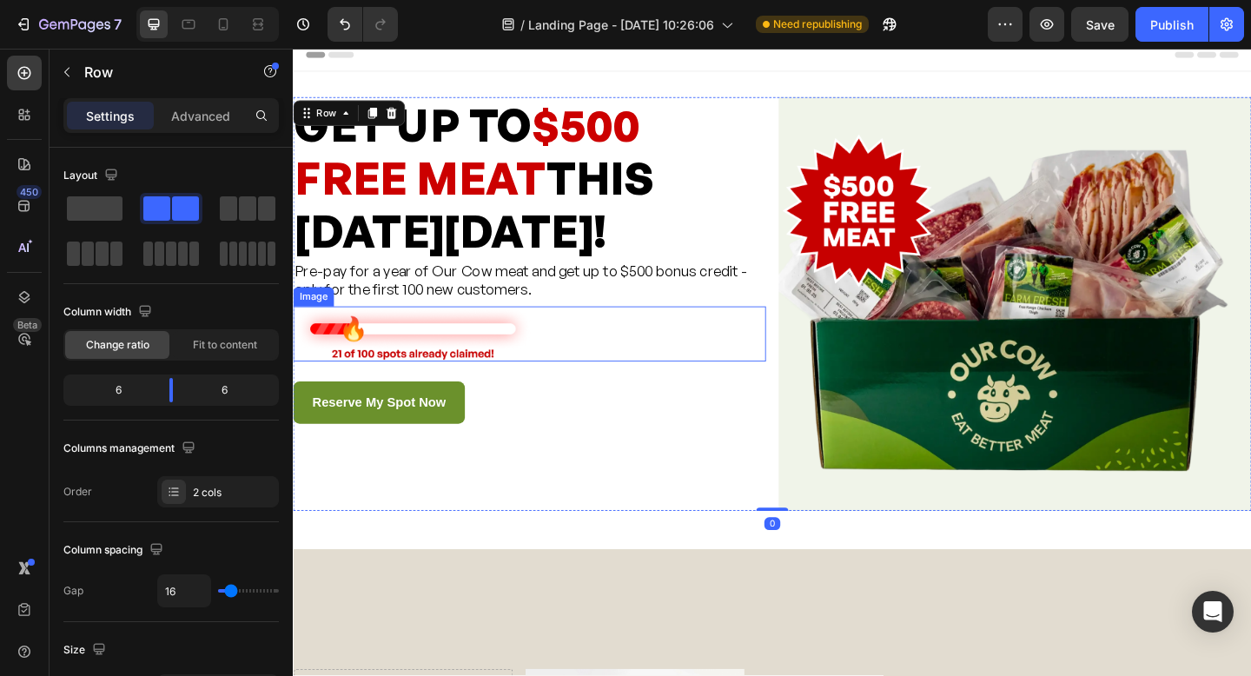
scroll to position [0, 0]
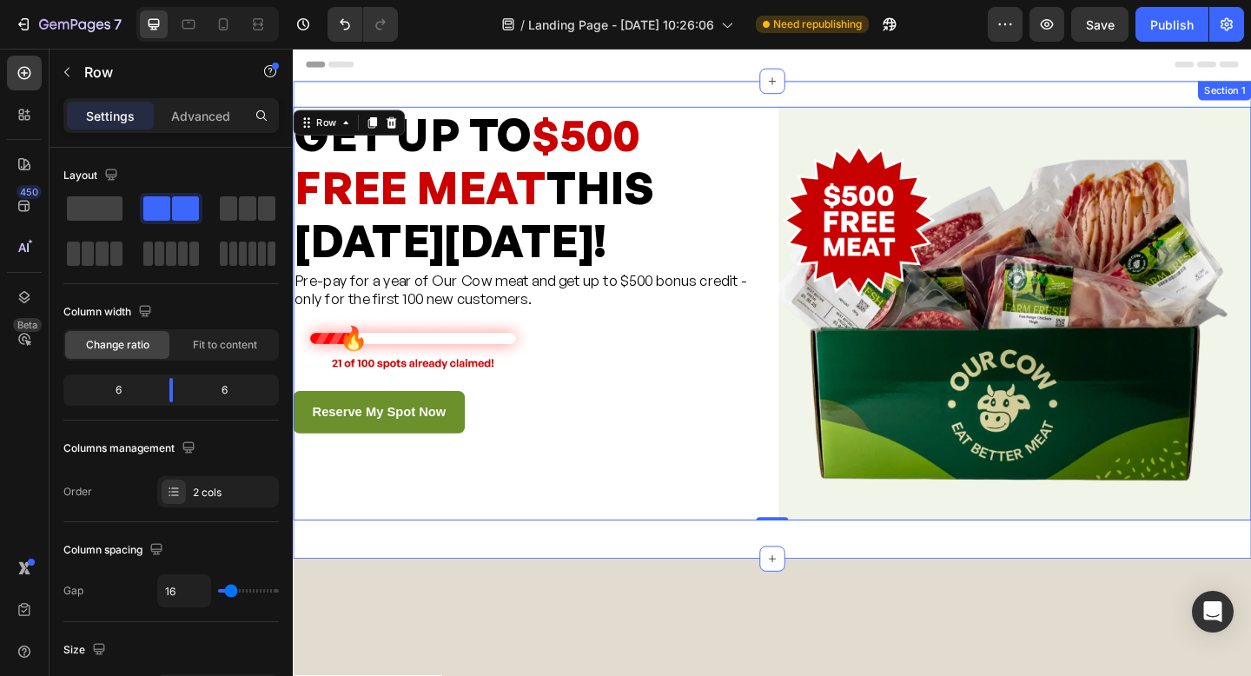
click at [469, 93] on div "GET UP TO $500 FREE MEAT THIS BLACK FRIDAY! Heading Pre-pay for a year of Our C…" at bounding box center [814, 344] width 1043 height 520
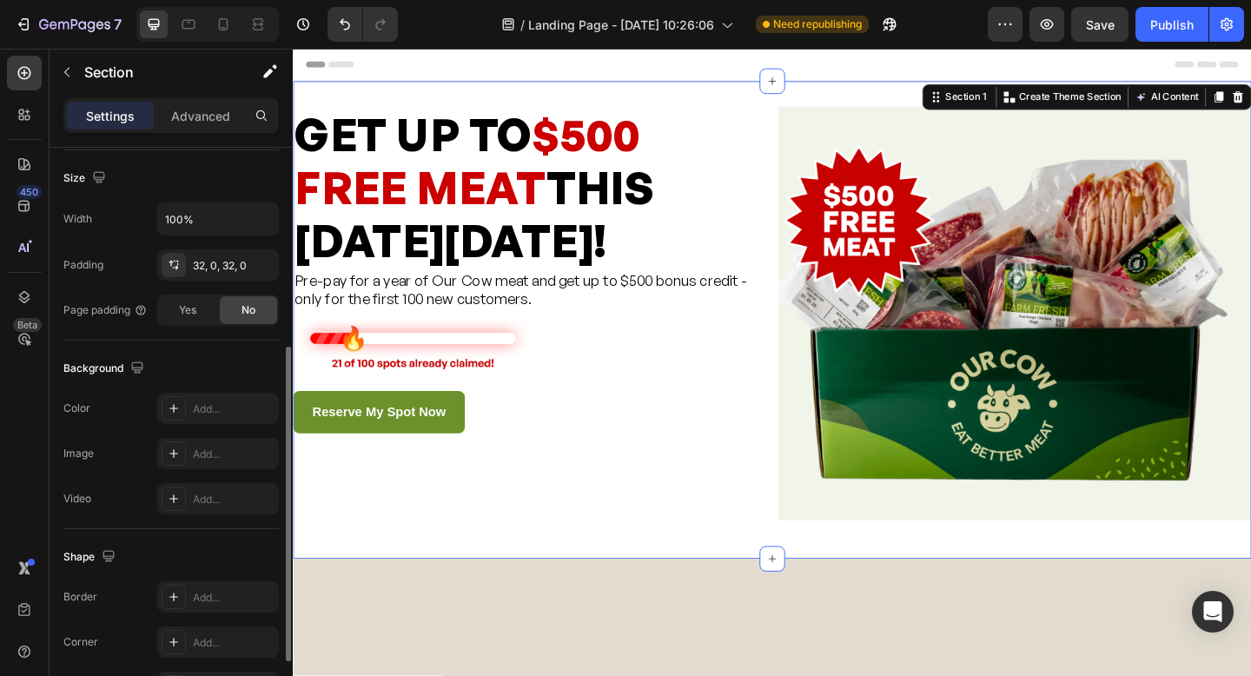
scroll to position [369, 0]
click at [170, 416] on icon at bounding box center [174, 411] width 14 height 14
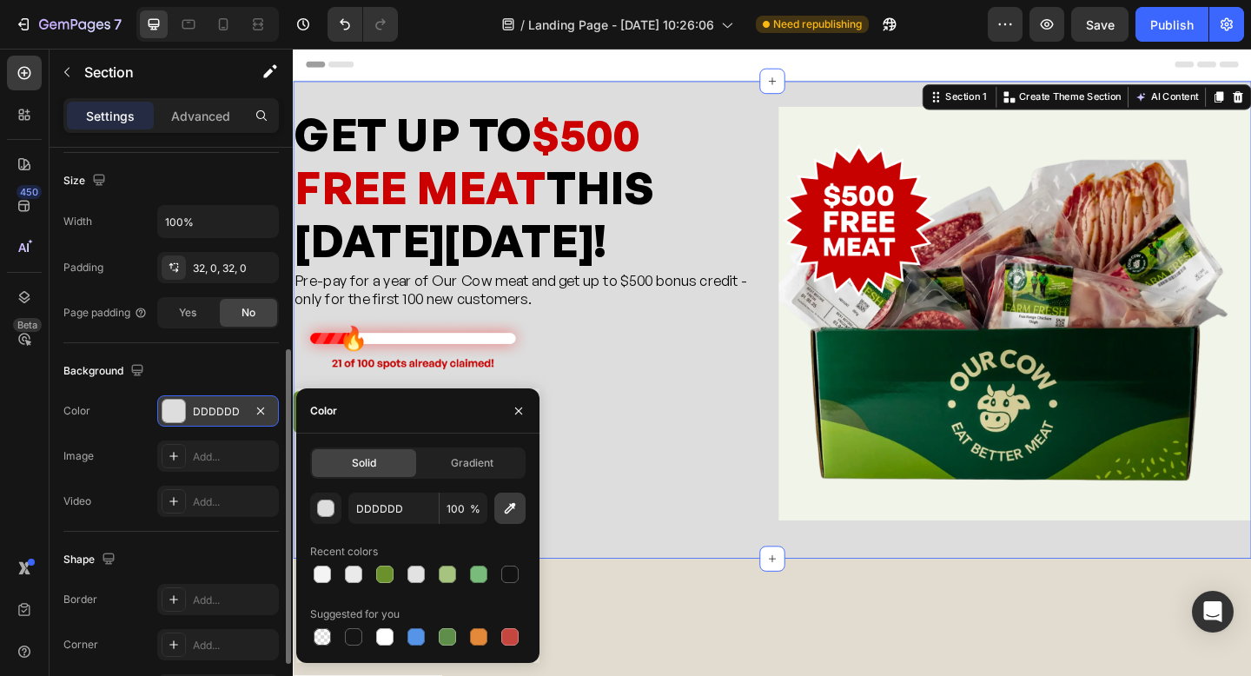
click at [512, 514] on icon "button" at bounding box center [509, 508] width 17 height 17
type input "F1F5EA"
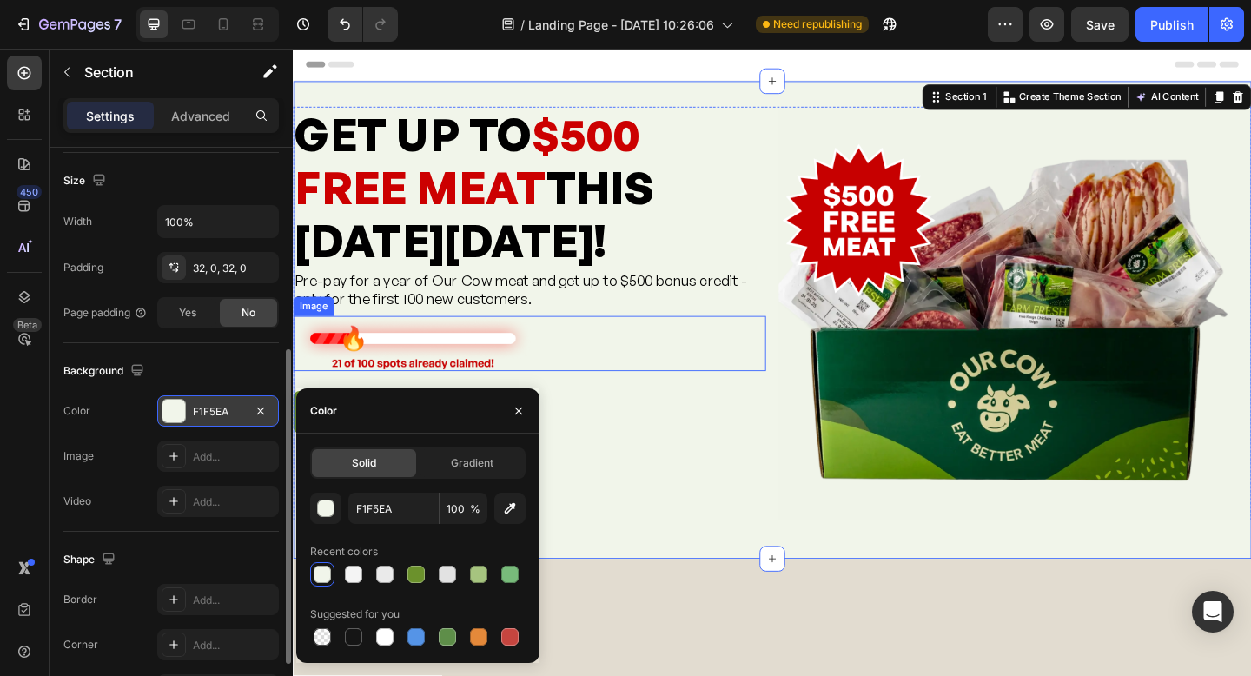
click at [706, 371] on div at bounding box center [550, 370] width 514 height 60
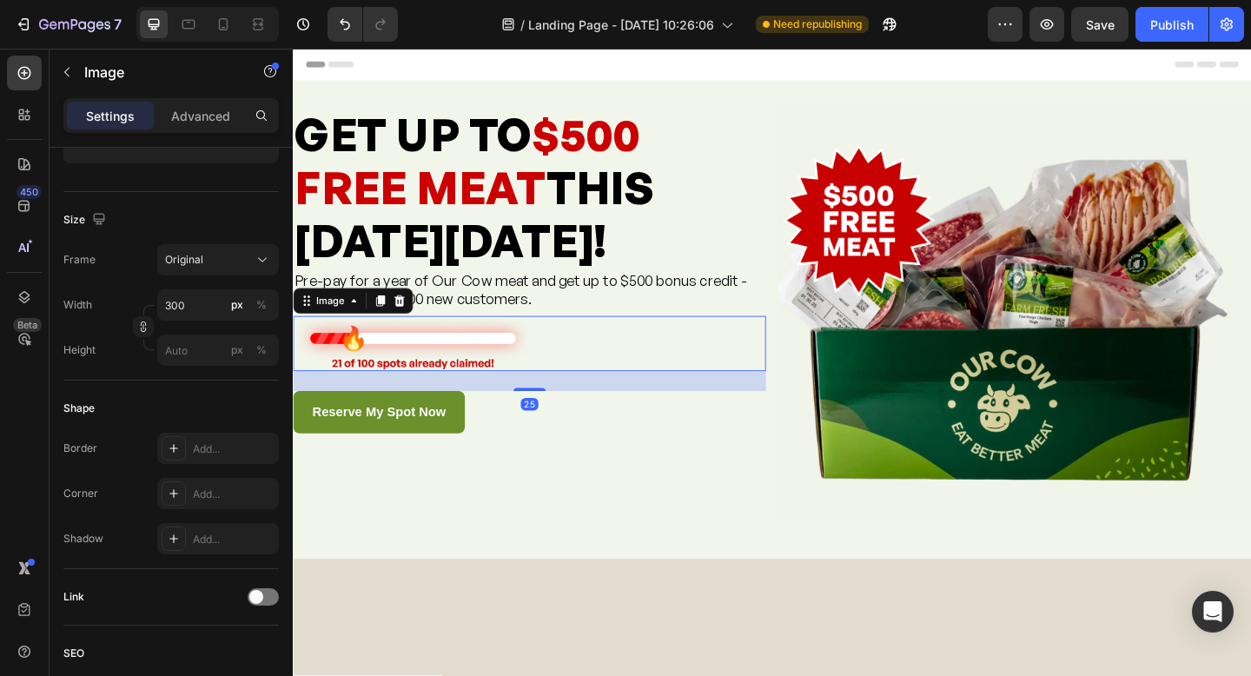
scroll to position [0, 0]
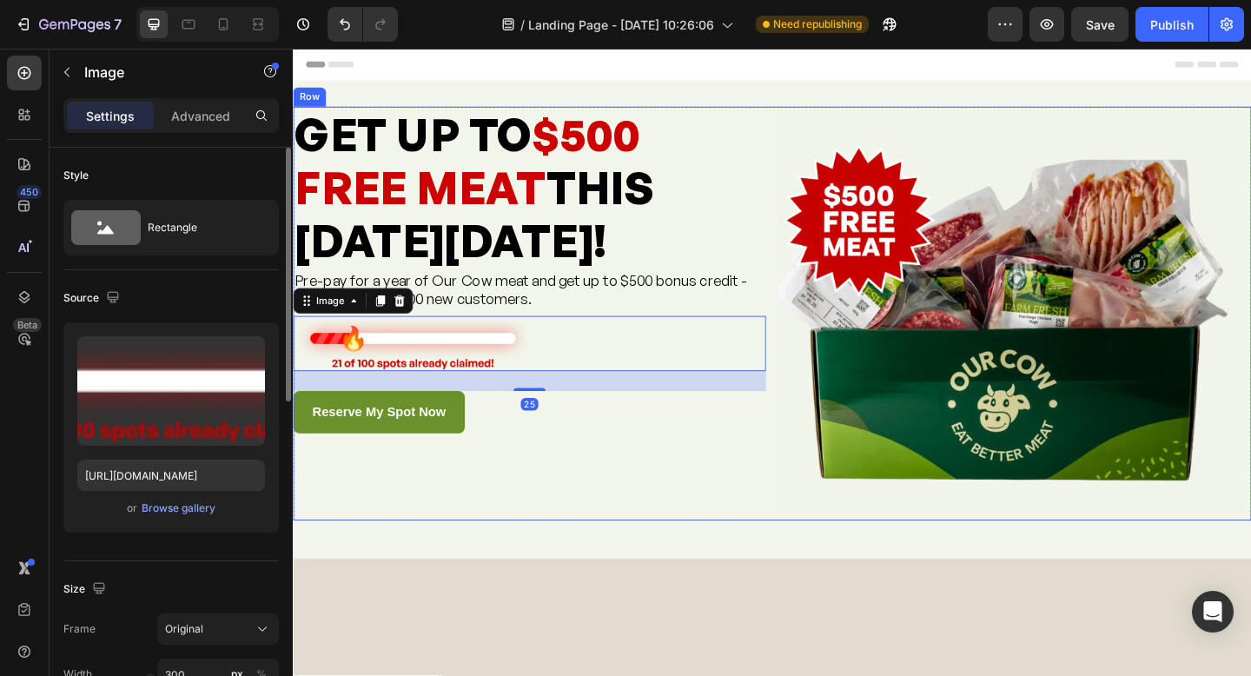
click at [678, 530] on div "GET UP TO $500 FREE MEAT THIS BLACK FRIDAY! Heading Pre-pay for a year of Our C…" at bounding box center [550, 337] width 514 height 450
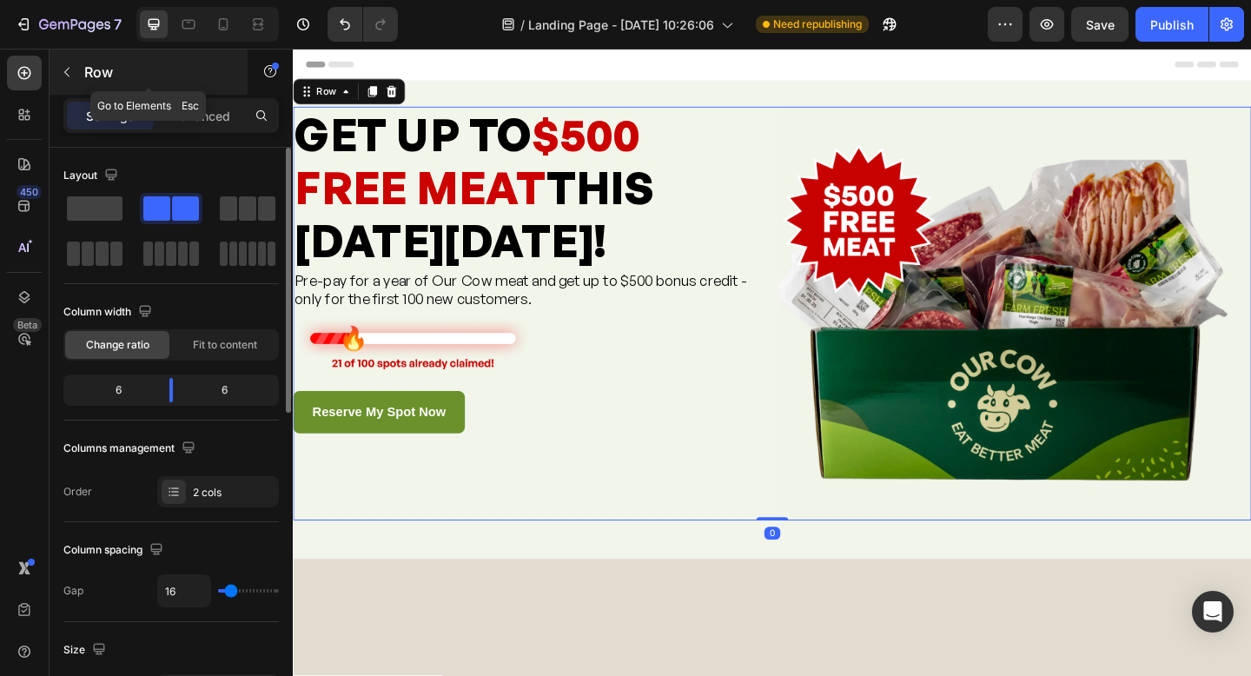
click at [66, 72] on icon "button" at bounding box center [67, 72] width 14 height 14
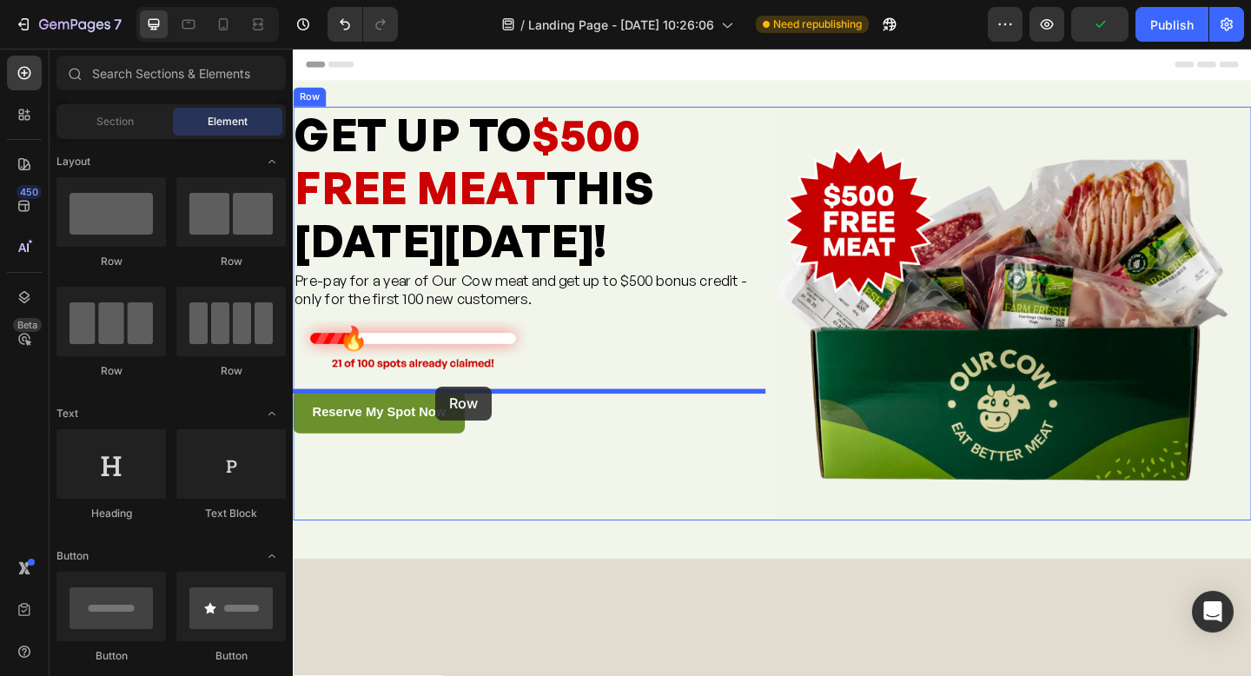
drag, startPoint x: 519, startPoint y: 268, endPoint x: 448, endPoint y: 415, distance: 163.6
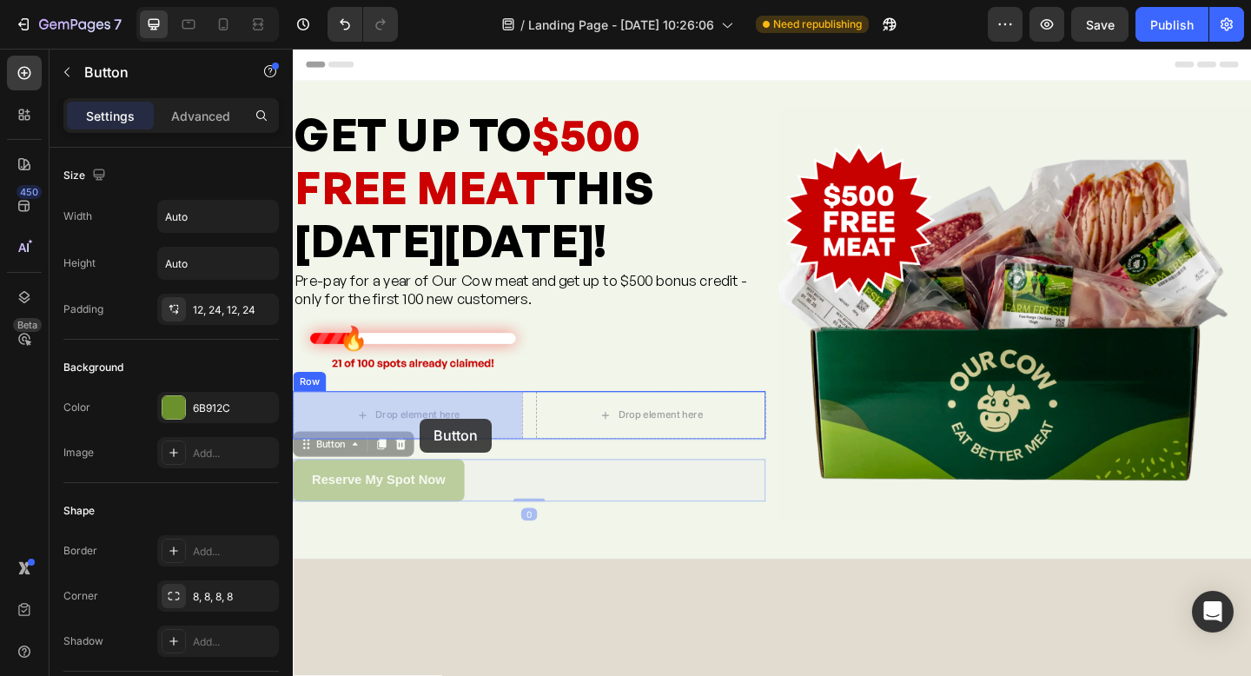
drag, startPoint x: 400, startPoint y: 522, endPoint x: 431, endPoint y: 451, distance: 77.8
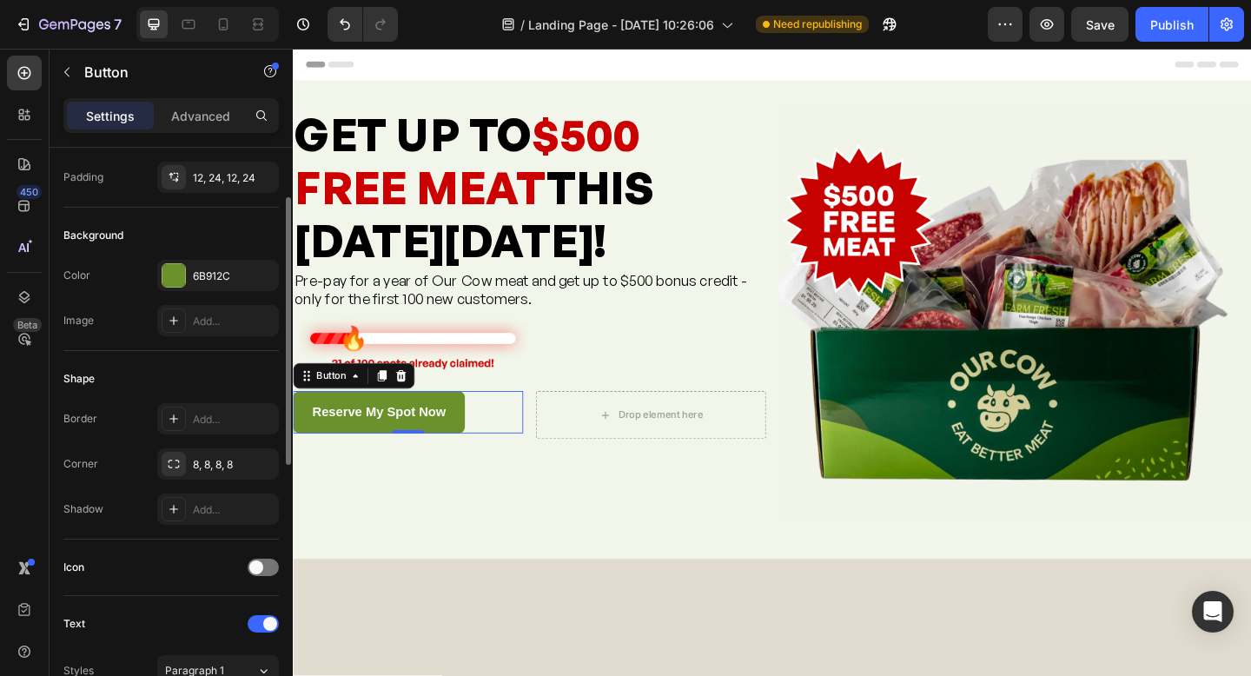
scroll to position [143, 0]
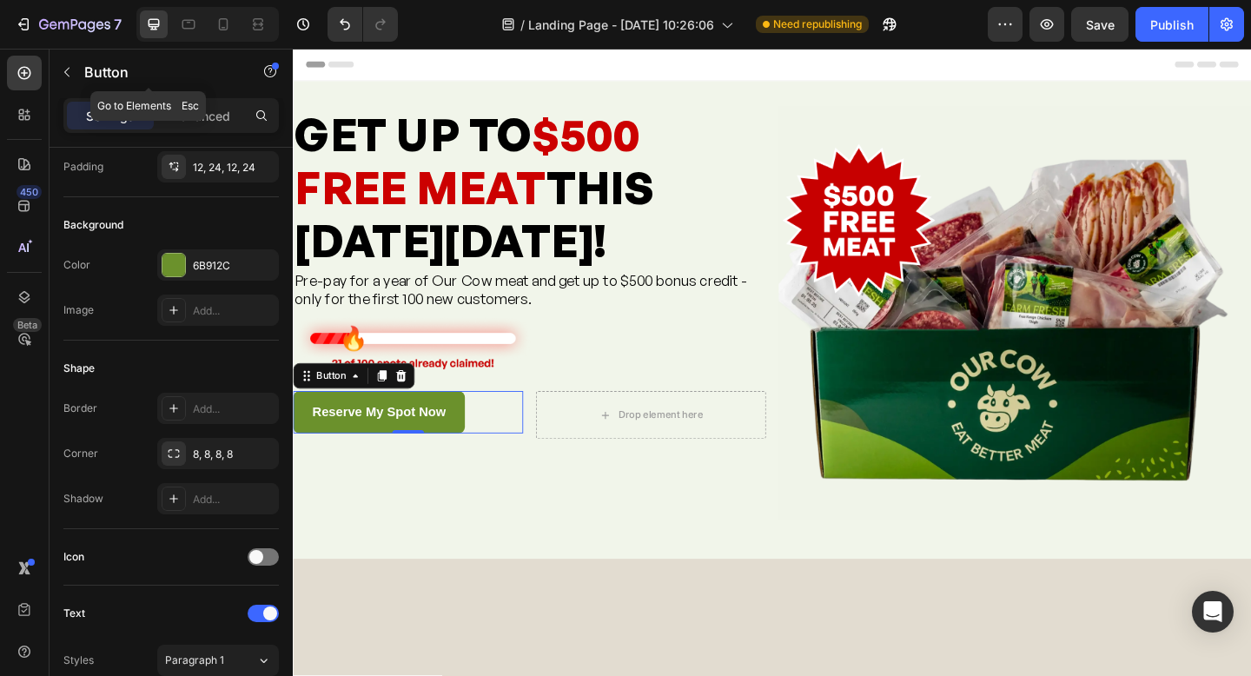
click at [77, 76] on button "button" at bounding box center [67, 72] width 28 height 28
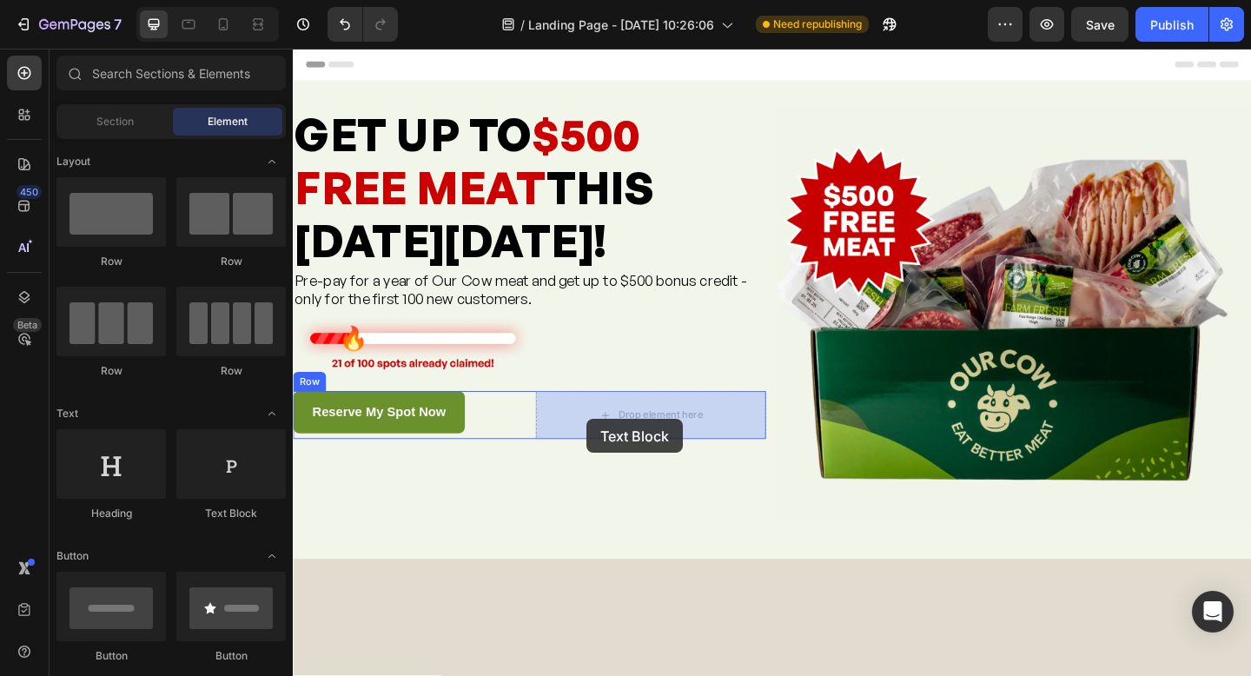
drag, startPoint x: 577, startPoint y: 524, endPoint x: 613, endPoint y: 452, distance: 80.4
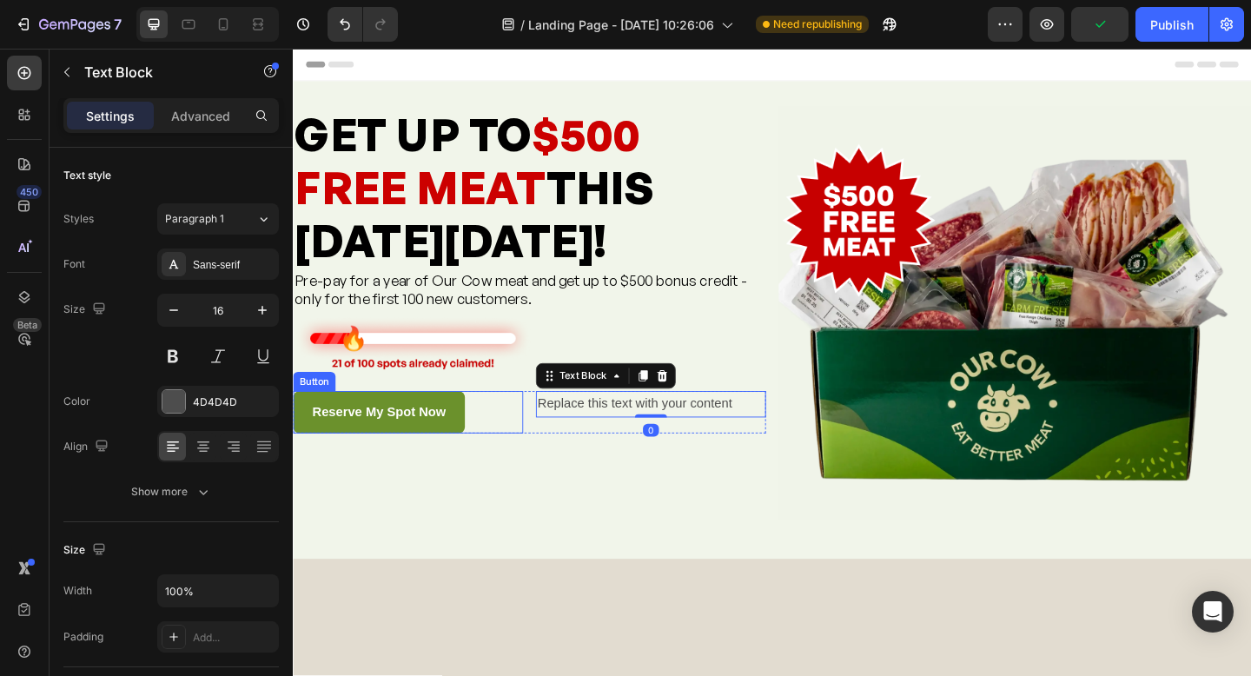
click at [537, 440] on div "Reserve My Spot Now Button" at bounding box center [418, 444] width 250 height 46
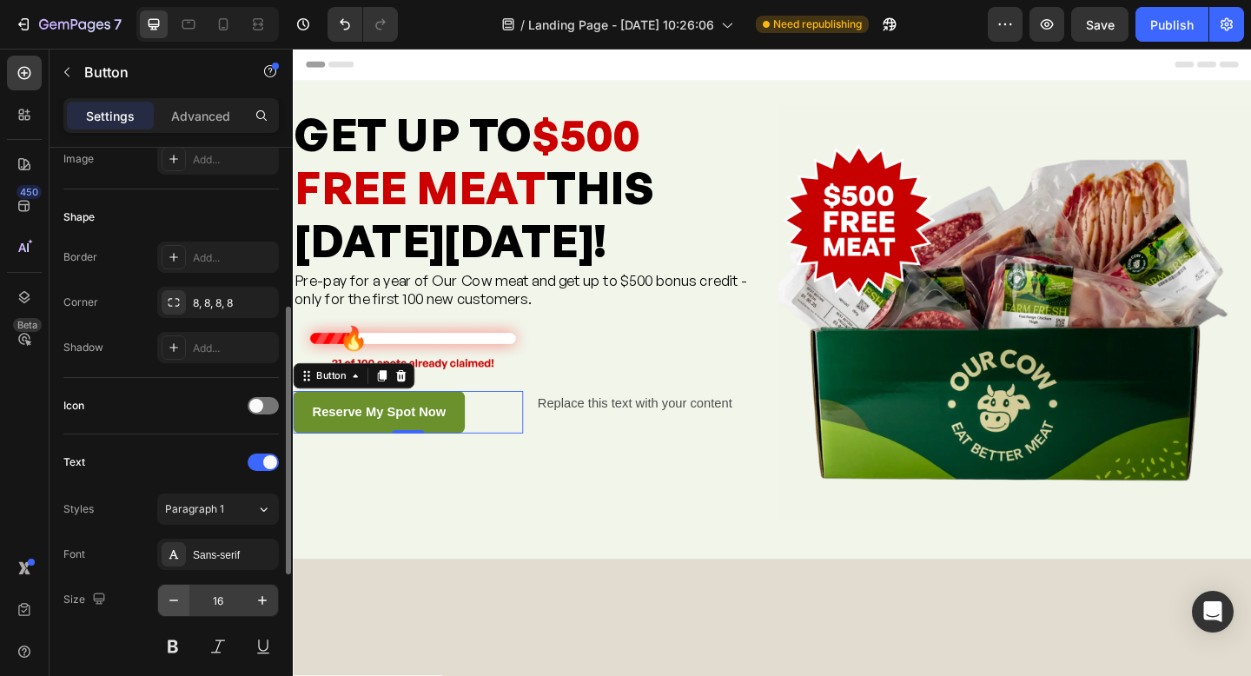
scroll to position [311, 0]
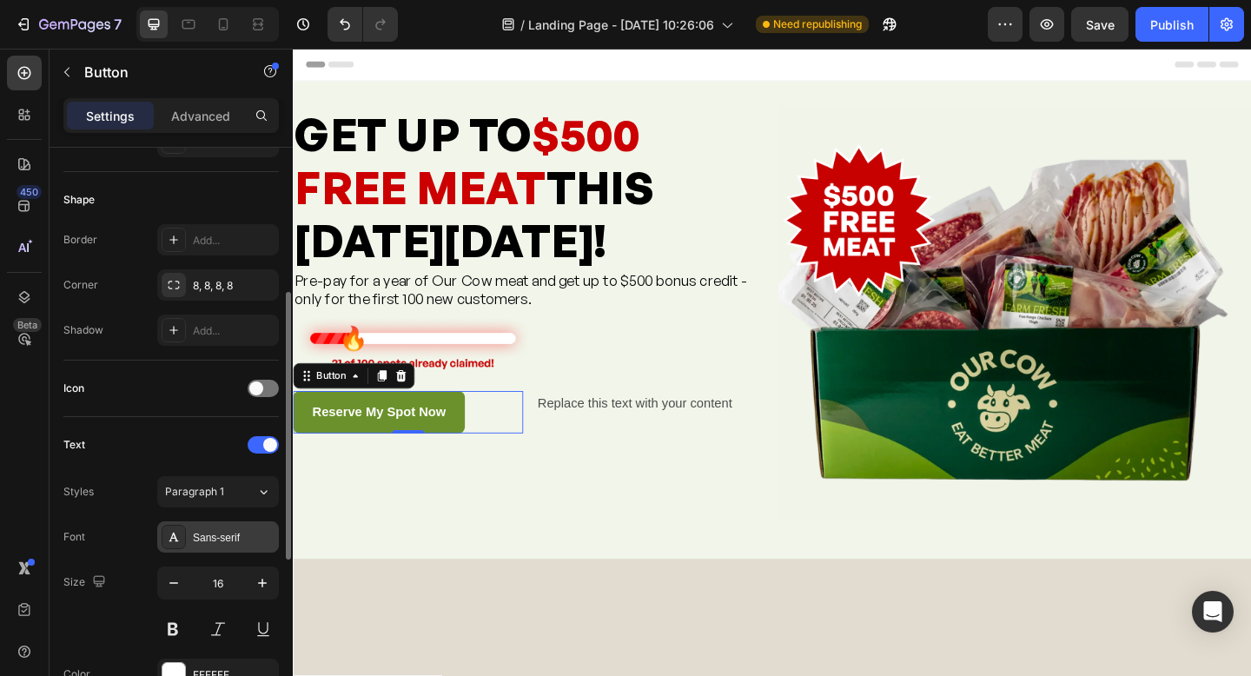
click at [176, 540] on icon at bounding box center [174, 537] width 14 height 14
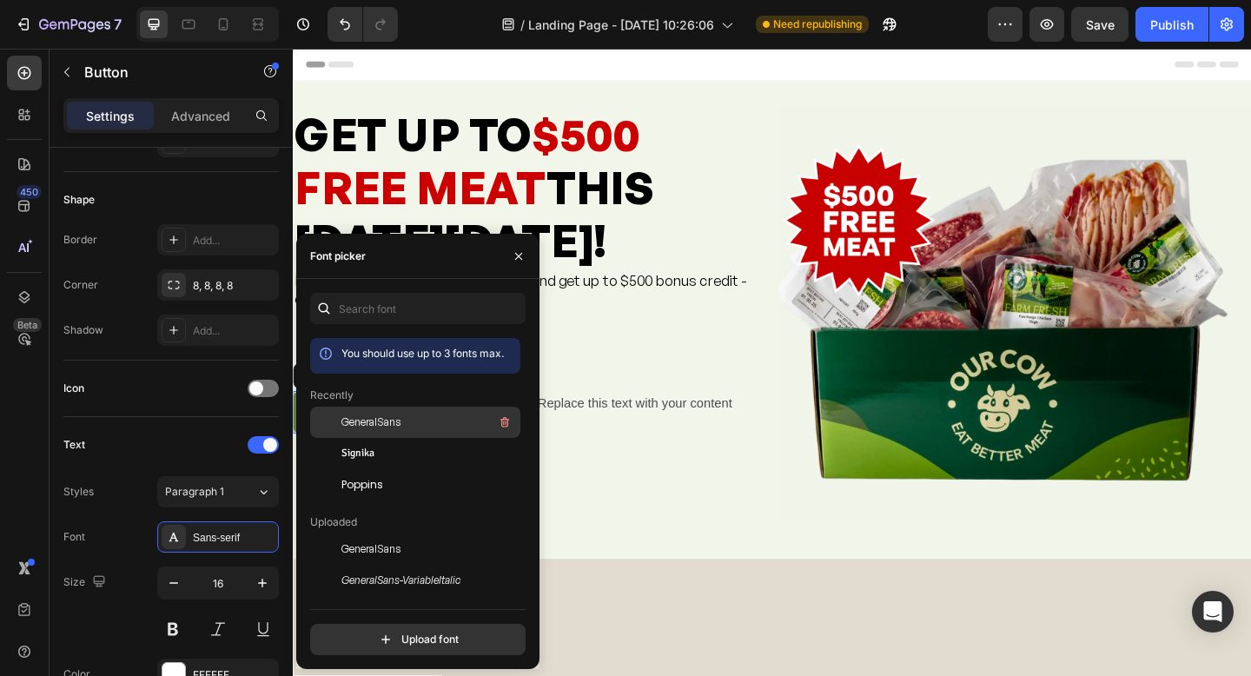
click at [366, 421] on span "GeneralSans" at bounding box center [371, 423] width 59 height 16
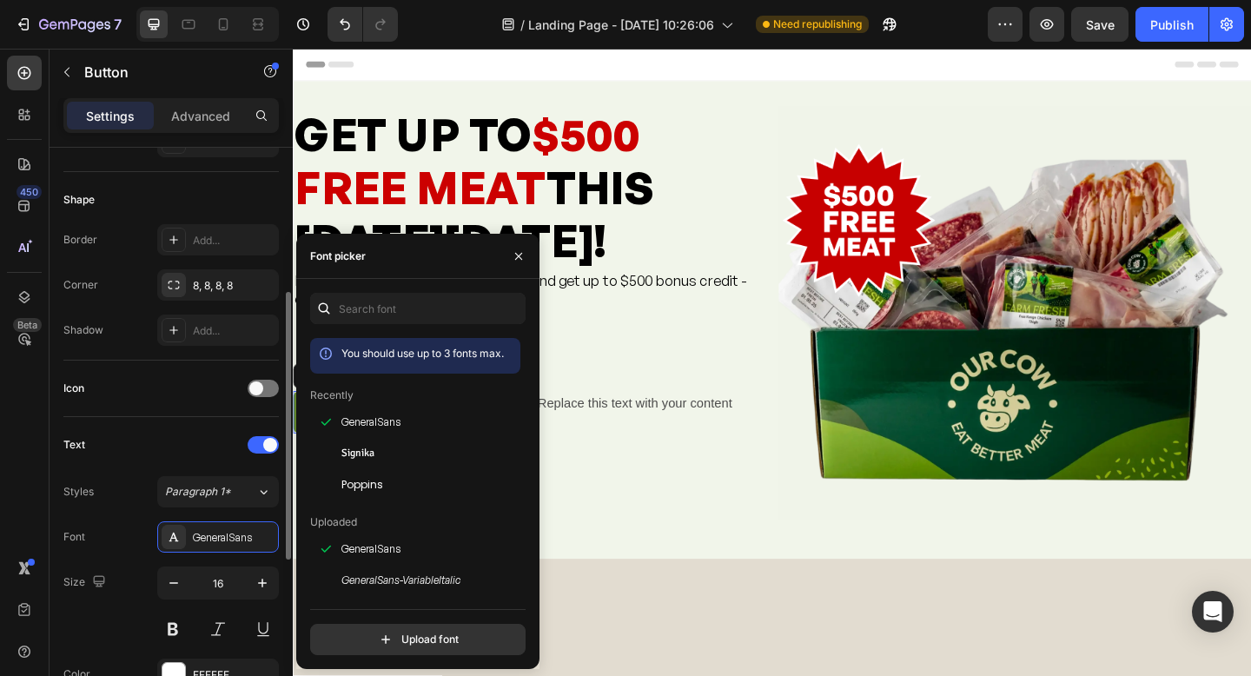
click at [141, 456] on div "Text" at bounding box center [171, 445] width 216 height 28
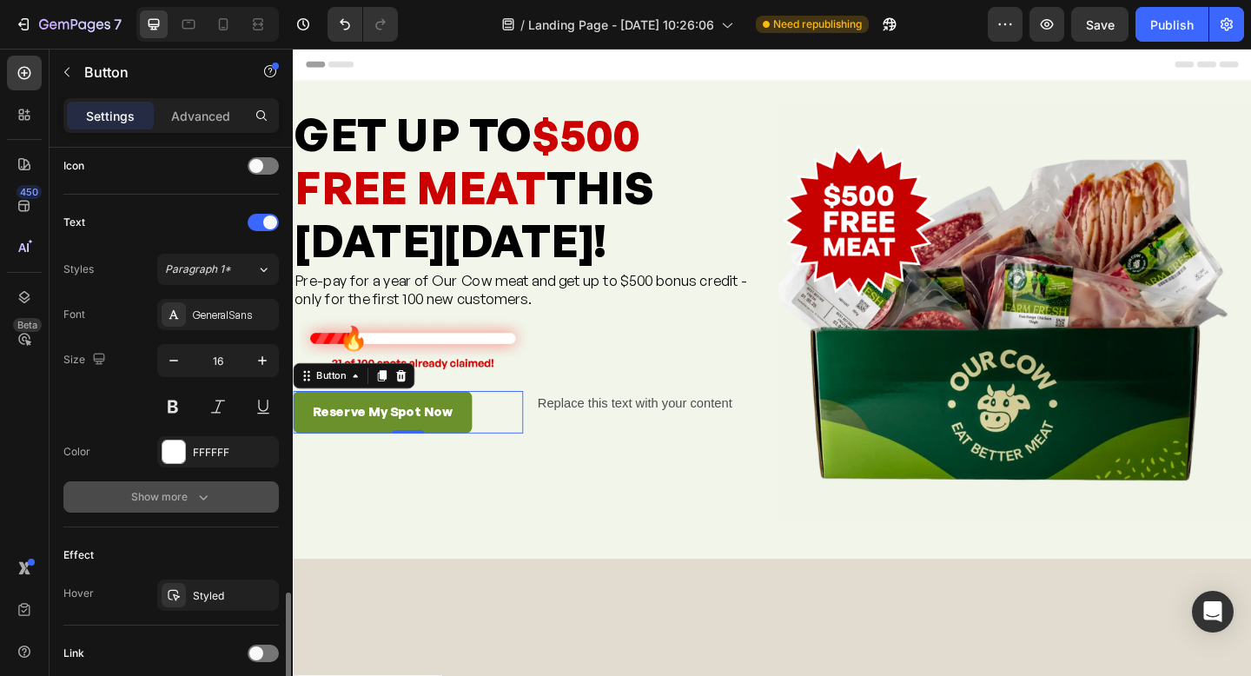
scroll to position [668, 0]
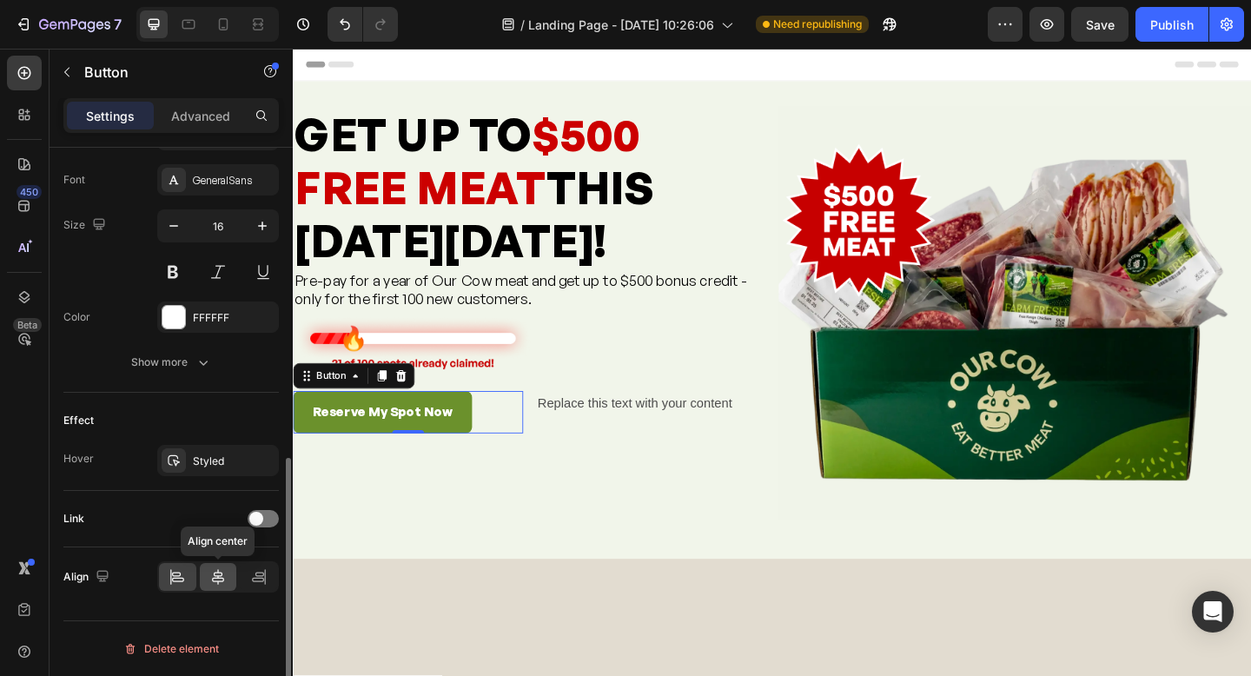
click at [219, 580] on icon at bounding box center [218, 577] width 12 height 16
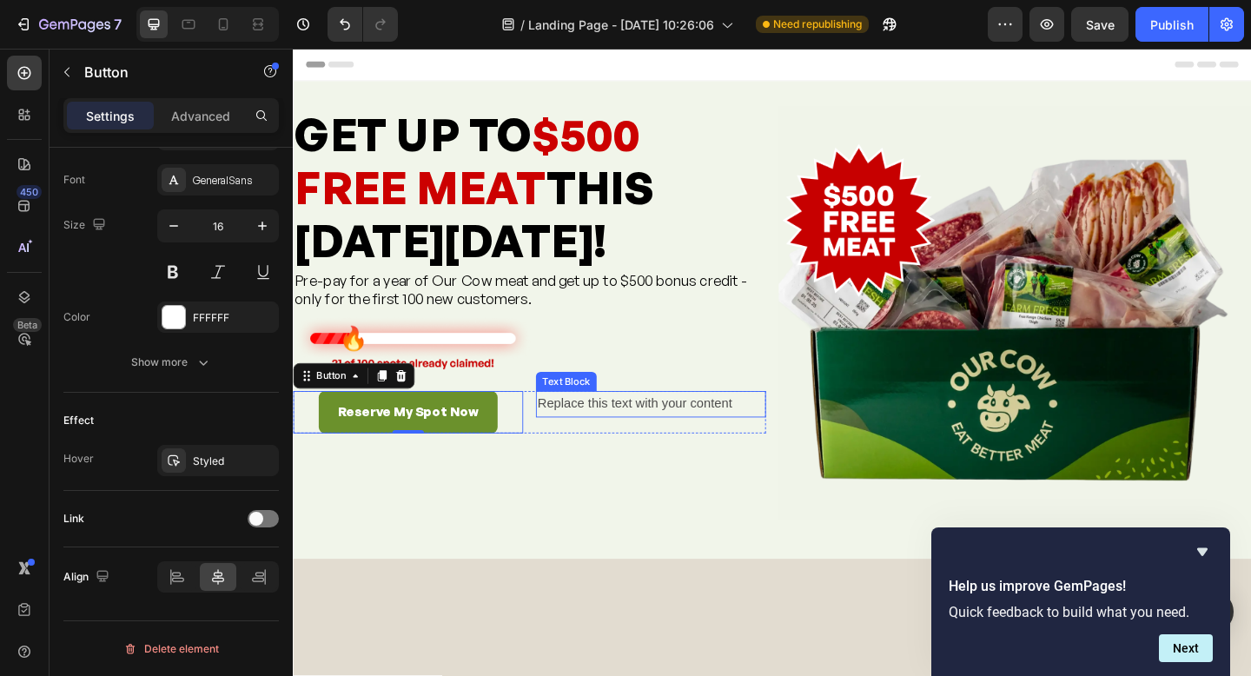
click at [632, 439] on div "Replace this text with your content" at bounding box center [682, 435] width 250 height 29
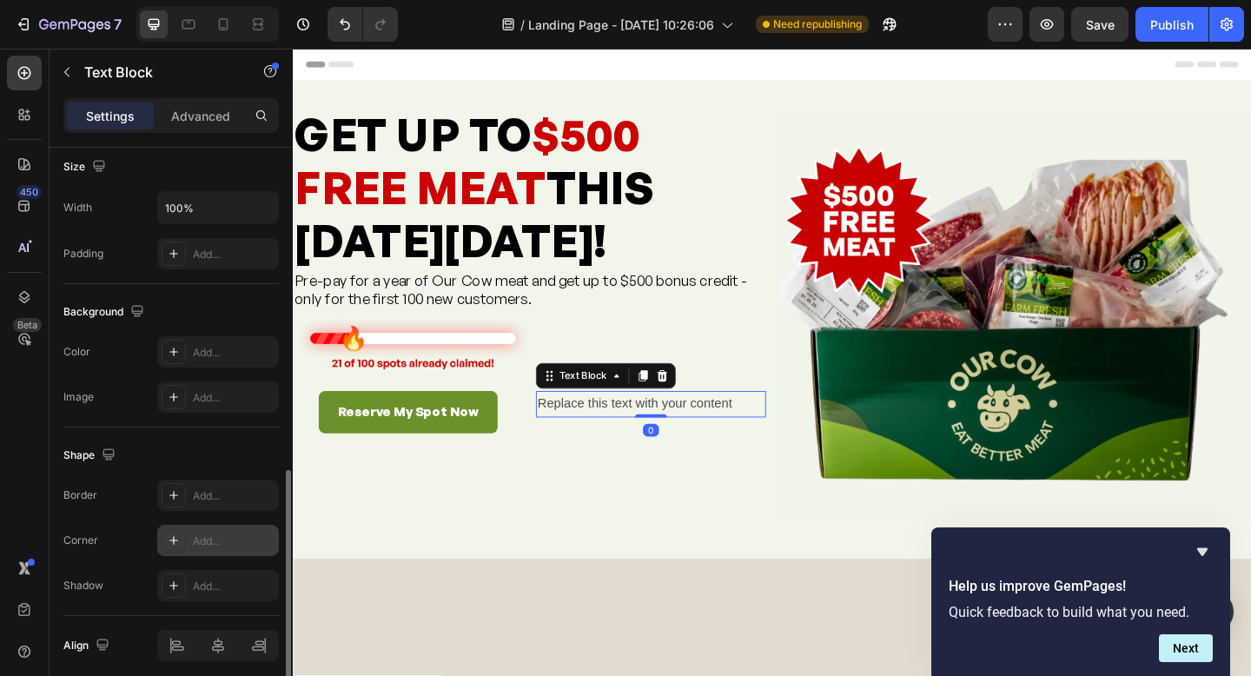
scroll to position [452, 0]
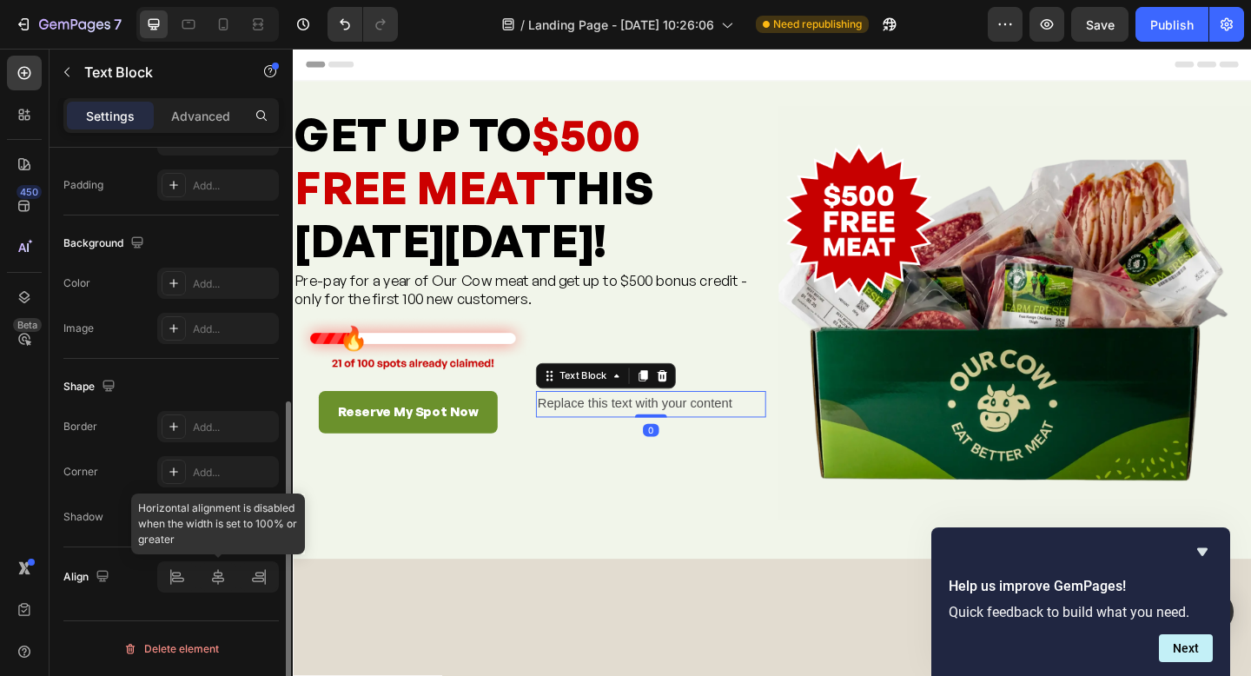
click at [169, 579] on div at bounding box center [218, 576] width 122 height 31
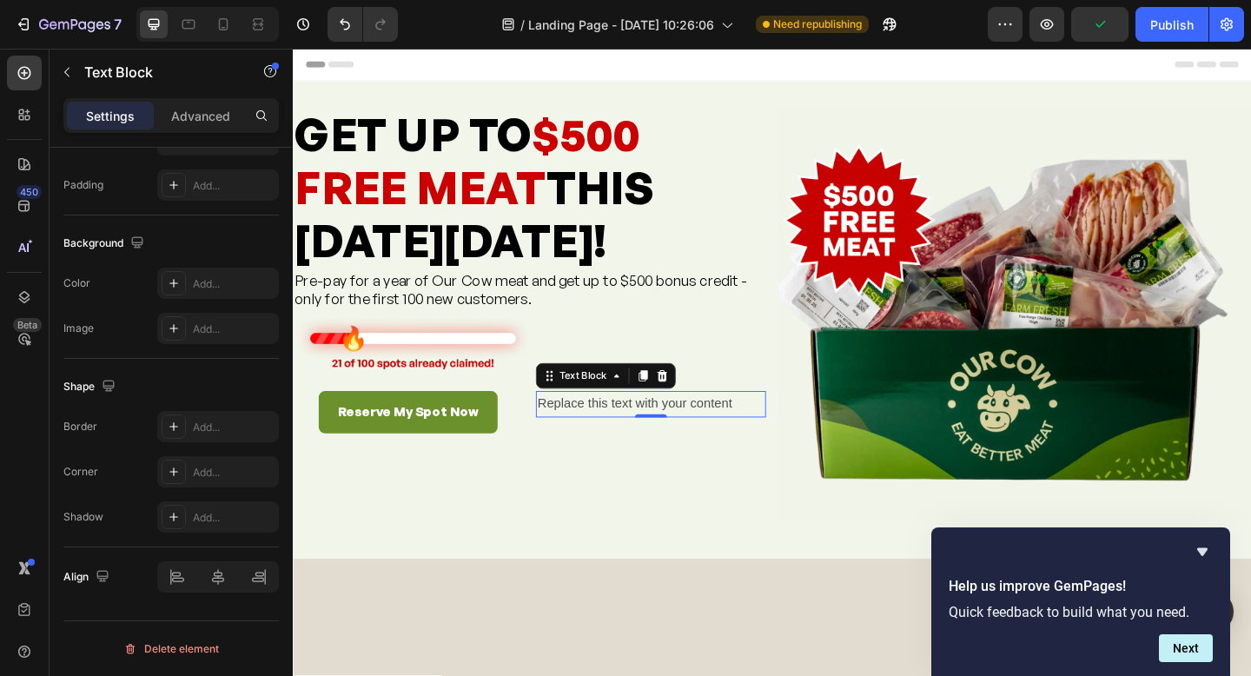
click at [606, 441] on div "Replace this text with your content" at bounding box center [682, 435] width 250 height 29
click at [606, 441] on p "Replace this text with your content" at bounding box center [682, 435] width 247 height 25
drag, startPoint x: 755, startPoint y: 434, endPoint x: 768, endPoint y: 433, distance: 13.1
click at [757, 434] on p "Replace this text with your content" at bounding box center [682, 435] width 247 height 25
click at [772, 434] on p "Replace this text with your content" at bounding box center [682, 435] width 247 height 25
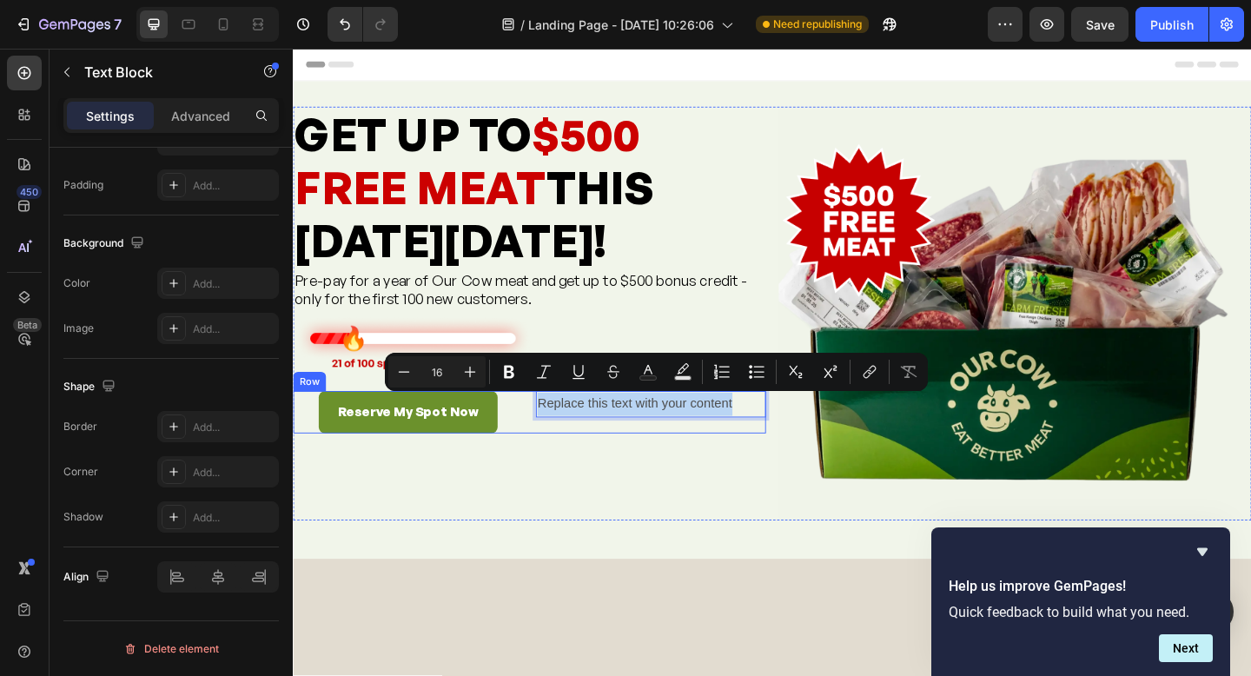
drag, startPoint x: 772, startPoint y: 434, endPoint x: 550, endPoint y: 438, distance: 221.6
click at [550, 438] on div "Reserve My Spot Now Button Replace this text with your content Text Block 0 Row" at bounding box center [550, 444] width 514 height 46
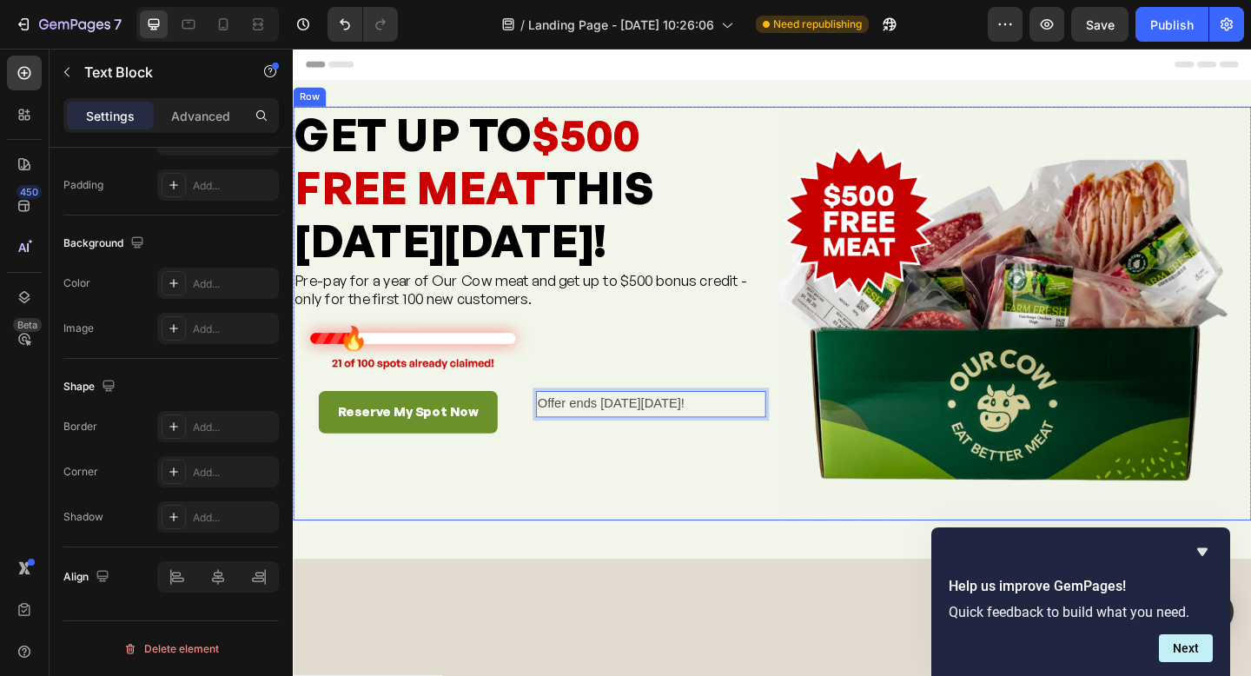
click at [722, 515] on div "GET UP TO $500 FREE MEAT THIS BLACK FRIDAY! Heading Pre-pay for a year of Our C…" at bounding box center [550, 337] width 514 height 450
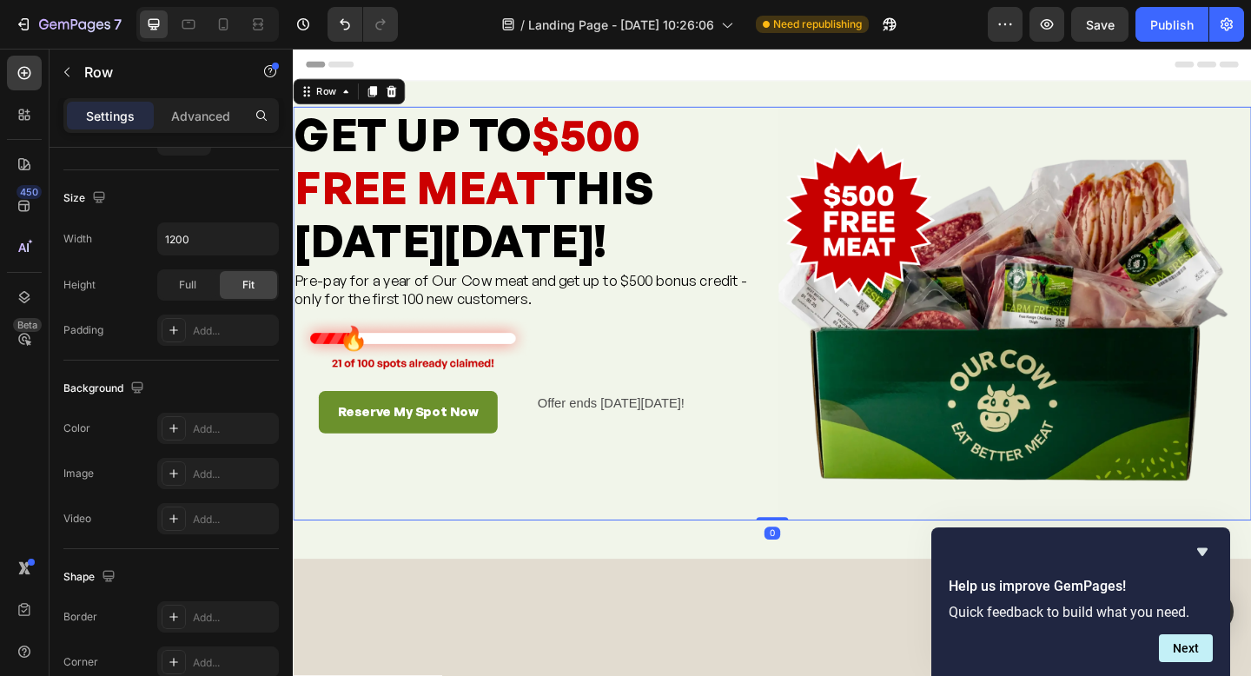
scroll to position [0, 0]
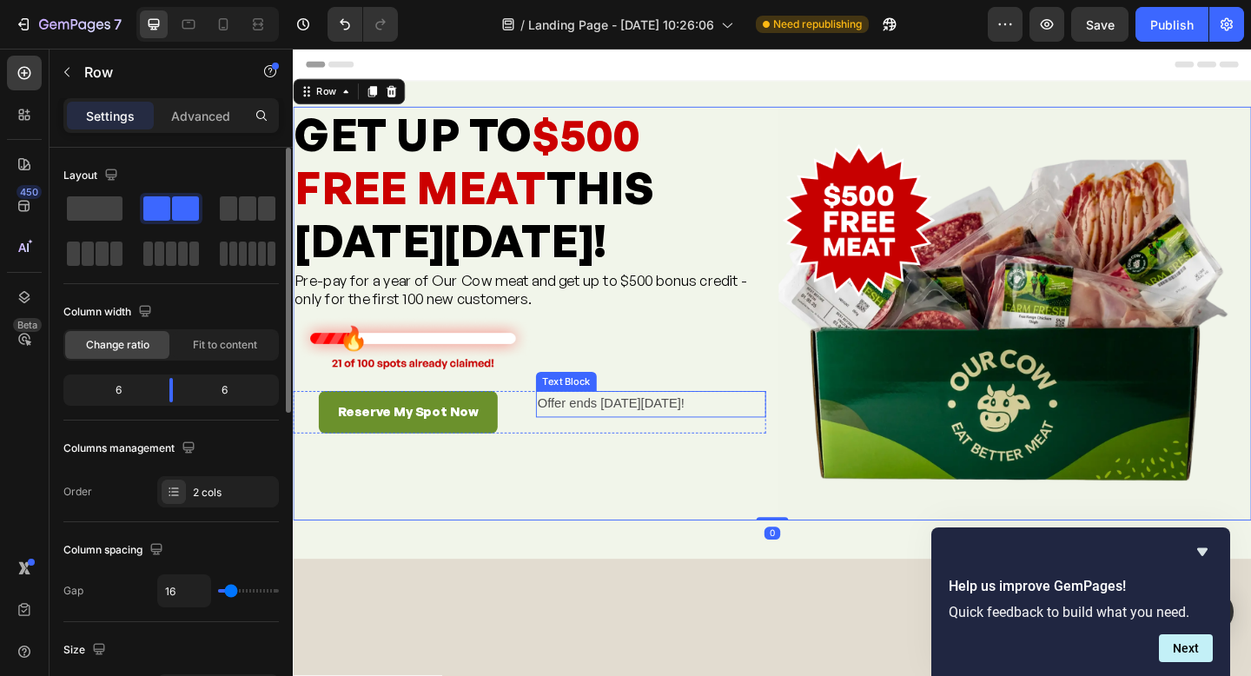
click at [590, 429] on p "Offer ends [DATE][DATE]!" at bounding box center [682, 435] width 247 height 25
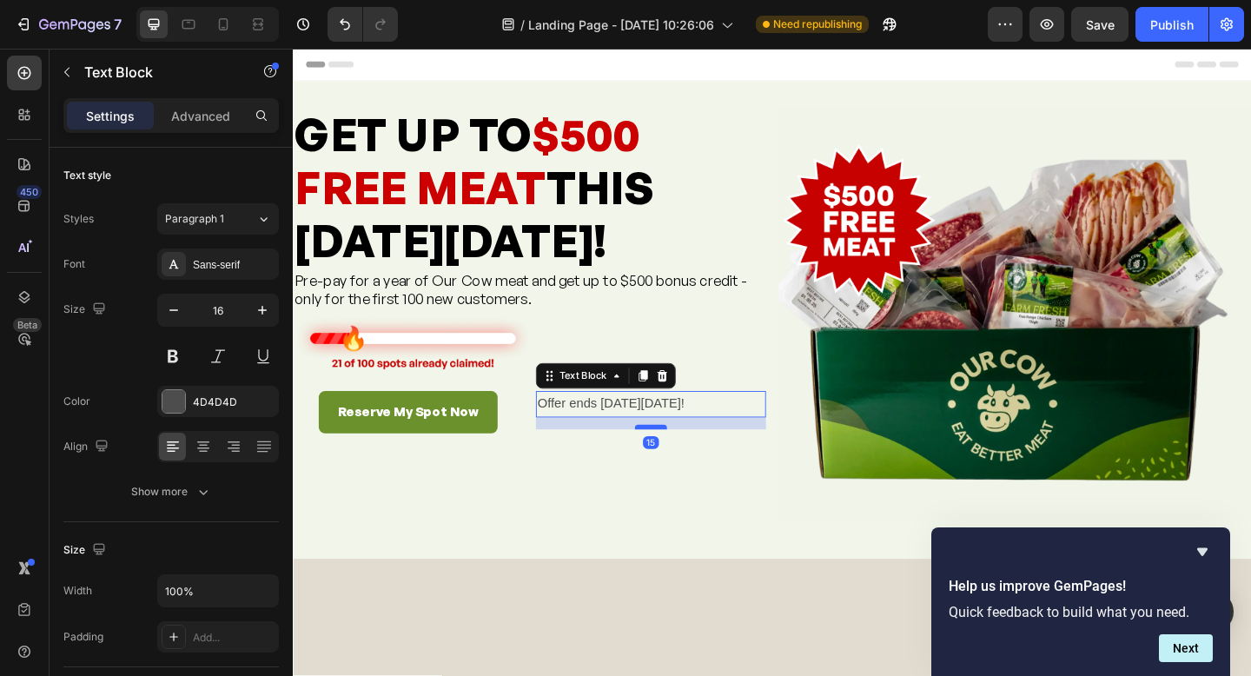
drag, startPoint x: 680, startPoint y: 449, endPoint x: 679, endPoint y: 462, distance: 13.1
click at [679, 462] on div at bounding box center [682, 460] width 35 height 5
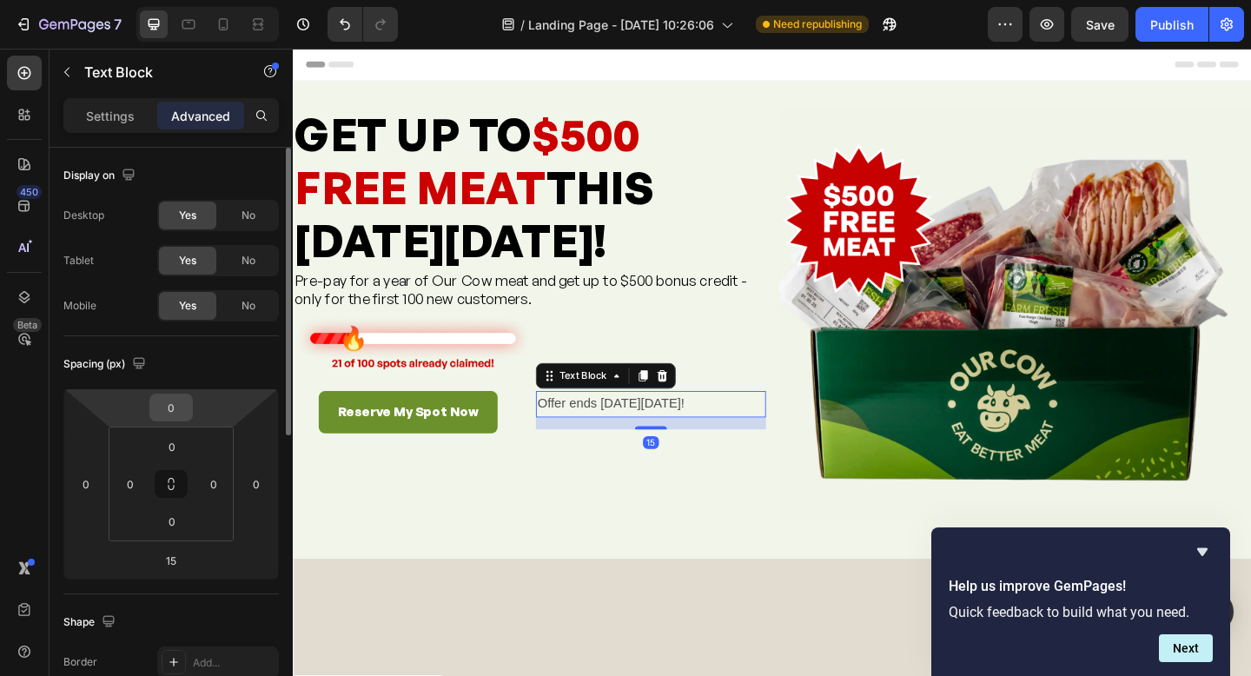
click at [175, 410] on input "0" at bounding box center [171, 408] width 35 height 26
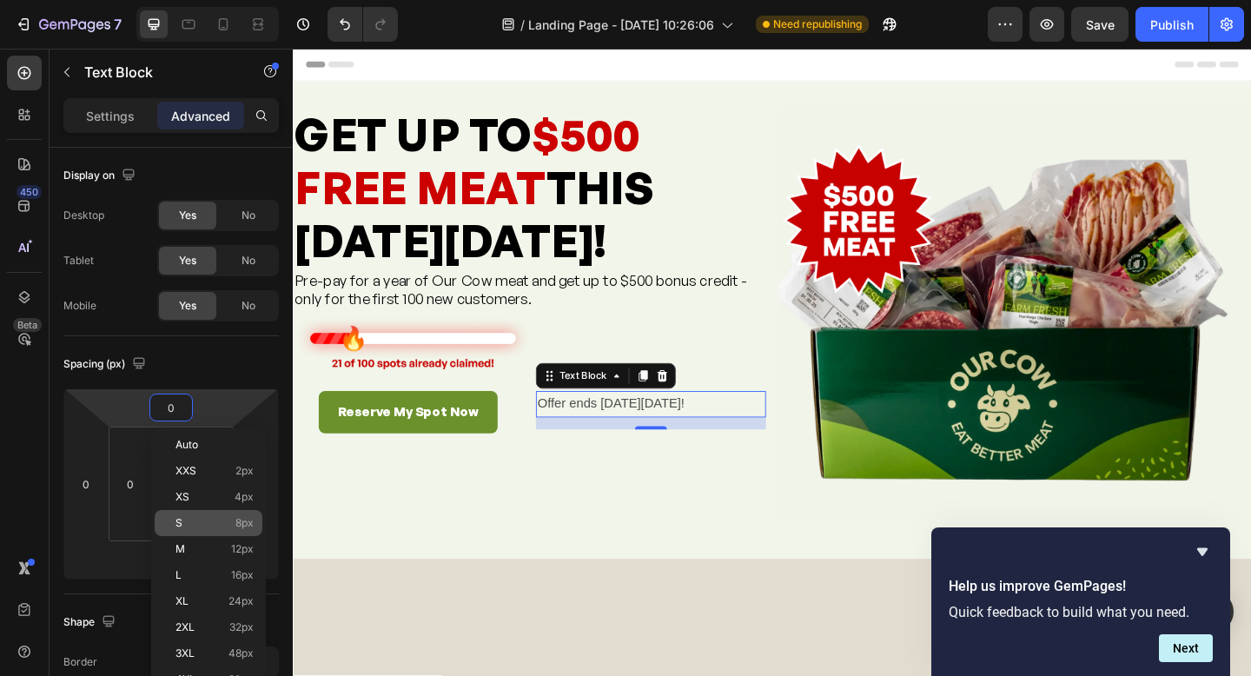
click at [222, 517] on p "S 8px" at bounding box center [215, 523] width 78 height 12
type input "8"
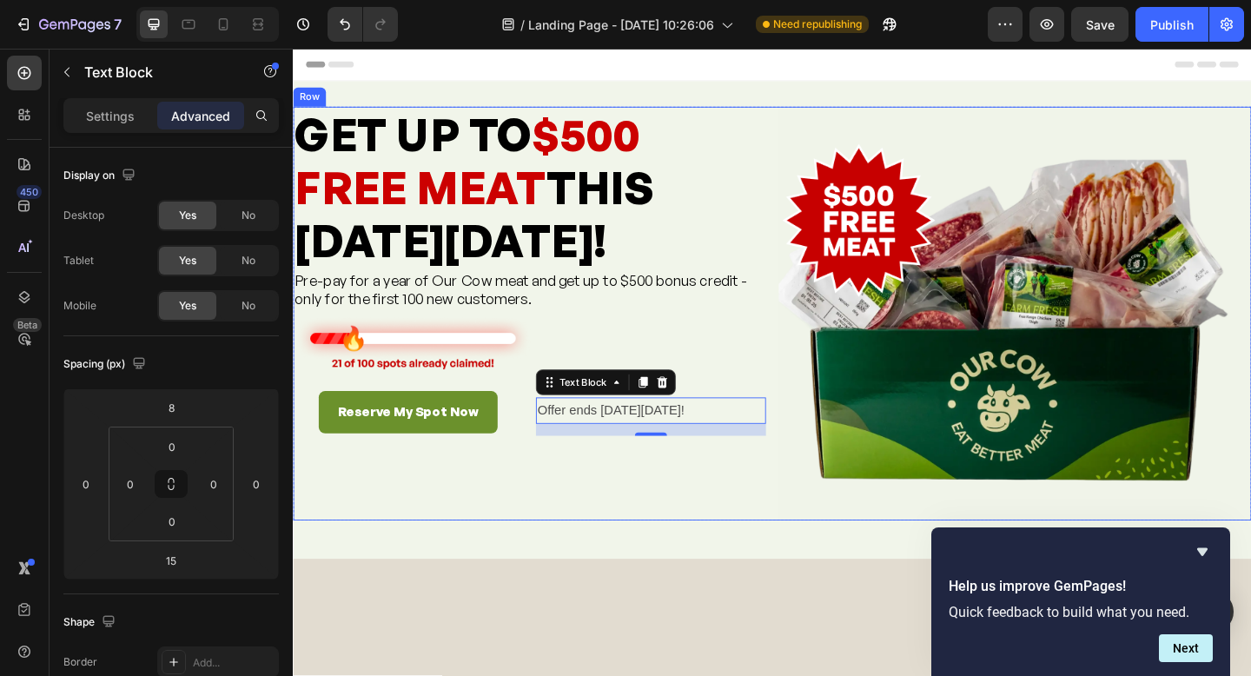
click at [498, 544] on div "GET UP TO $500 FREE MEAT THIS BLACK FRIDAY! Heading Pre-pay for a year of Our C…" at bounding box center [550, 337] width 514 height 450
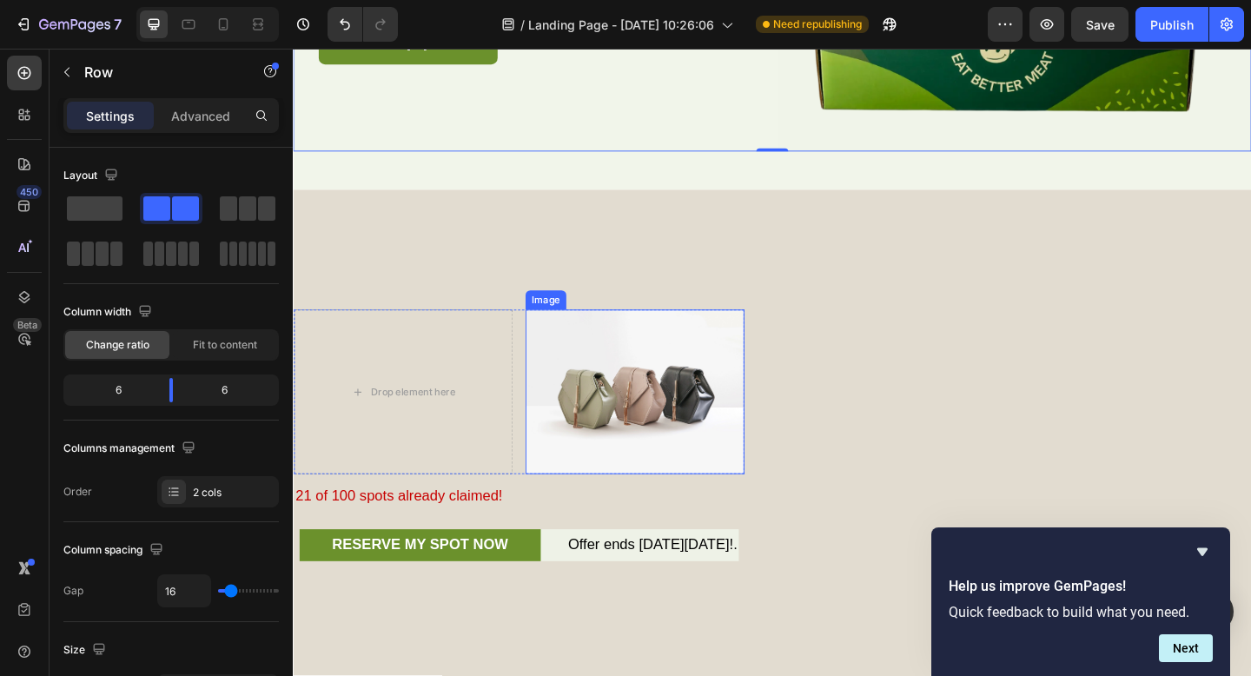
scroll to position [403, 0]
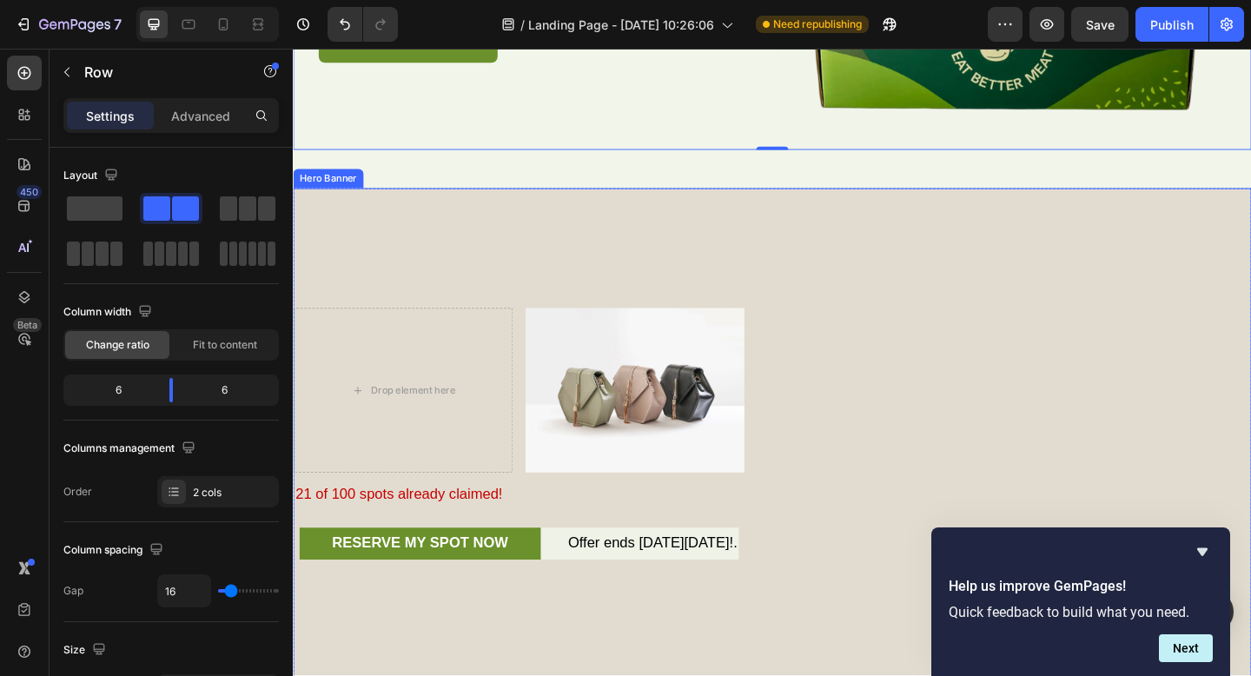
click at [969, 381] on div "Drop element here Image Row 21 of 100 spots already claimed! Text Block RESERVE…" at bounding box center [814, 467] width 1043 height 273
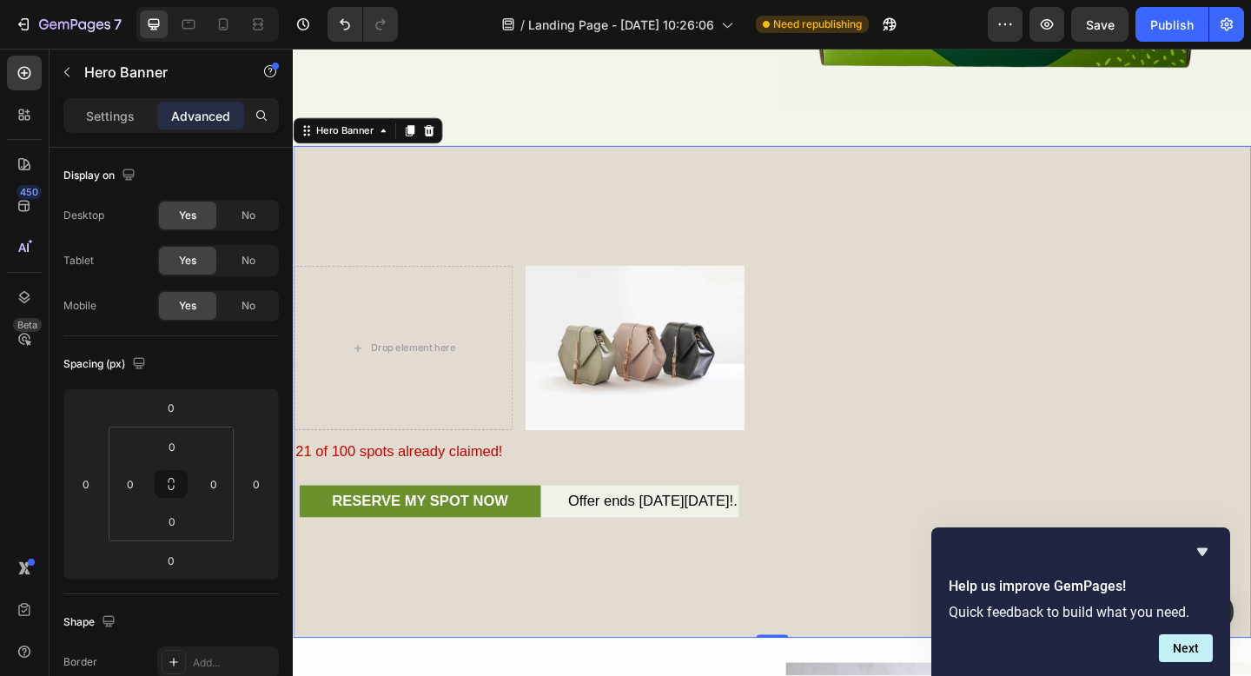
scroll to position [445, 0]
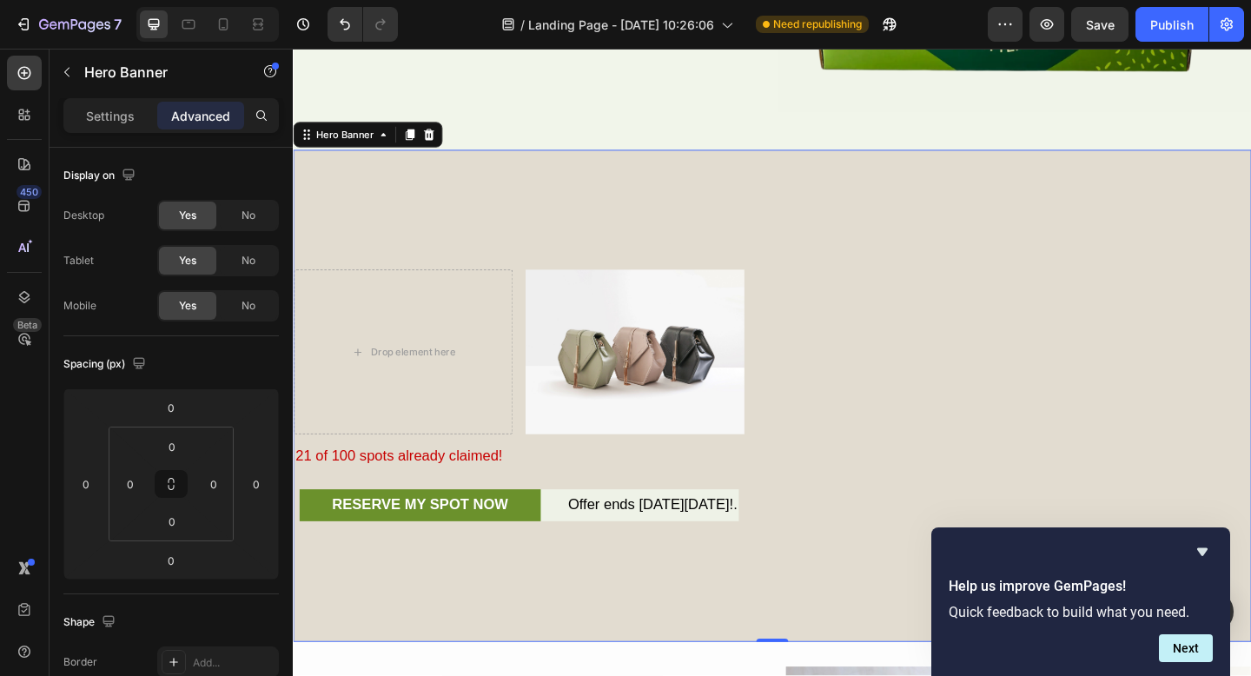
click at [437, 143] on icon at bounding box center [440, 142] width 11 height 12
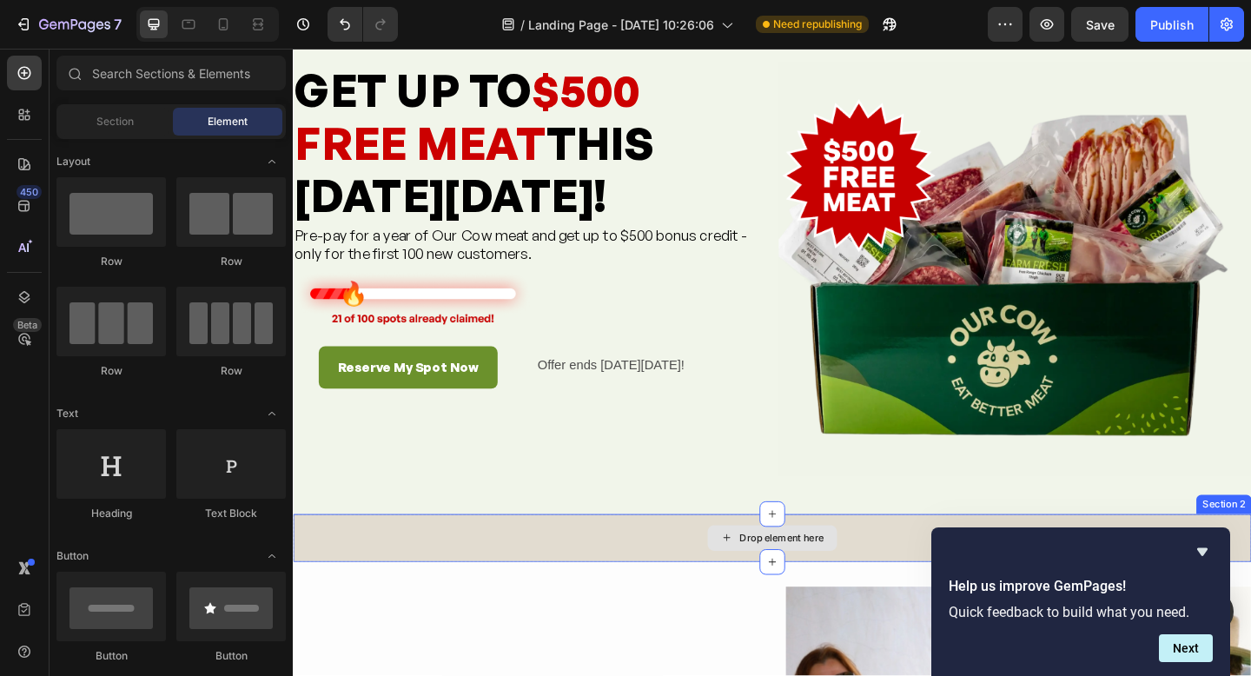
scroll to position [47, 0]
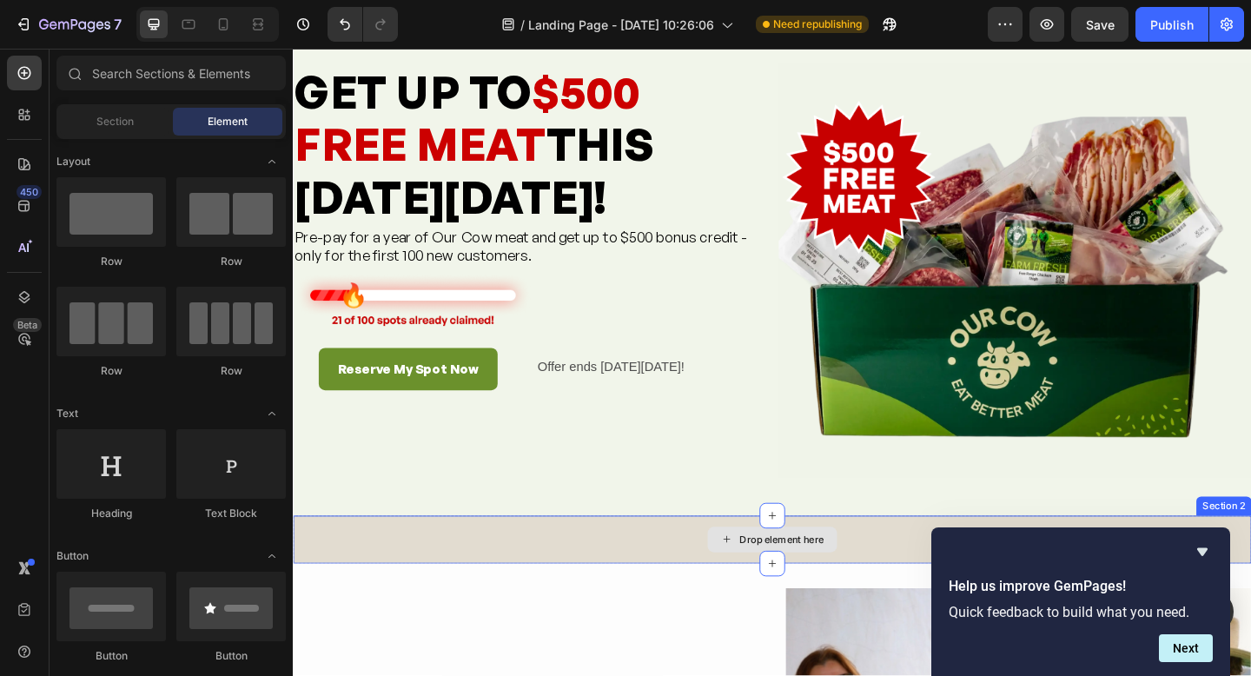
click at [706, 589] on div "Drop element here" at bounding box center [814, 583] width 1043 height 52
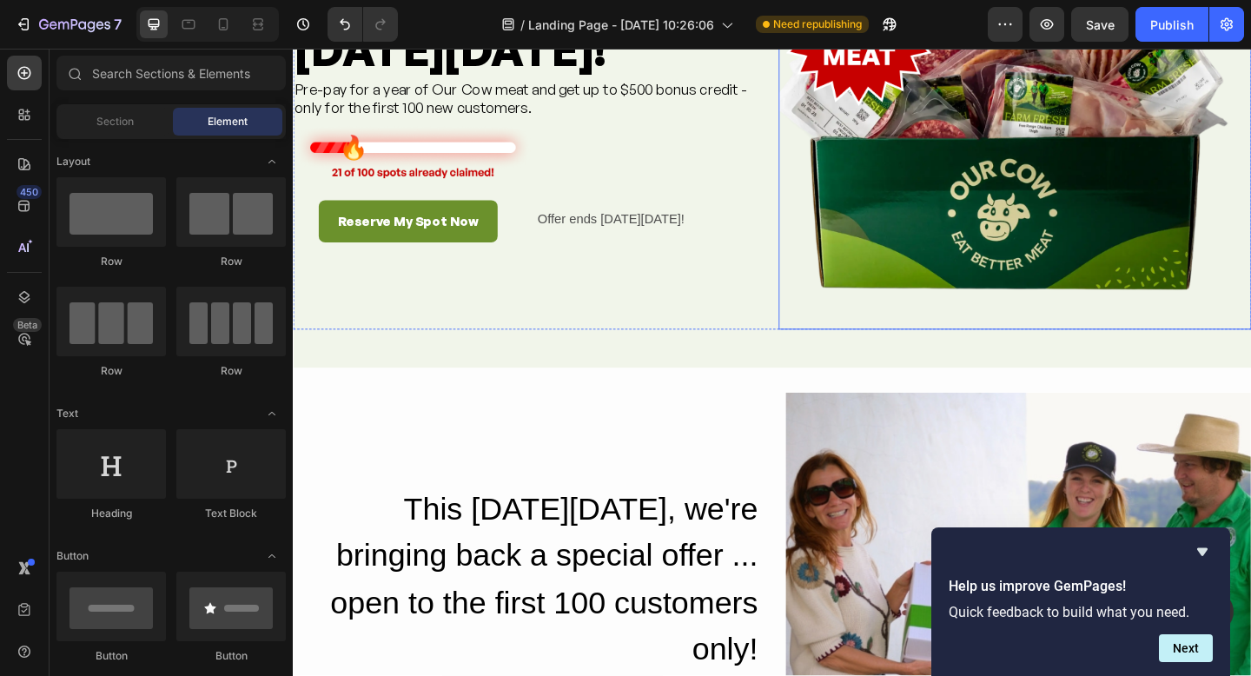
scroll to position [213, 0]
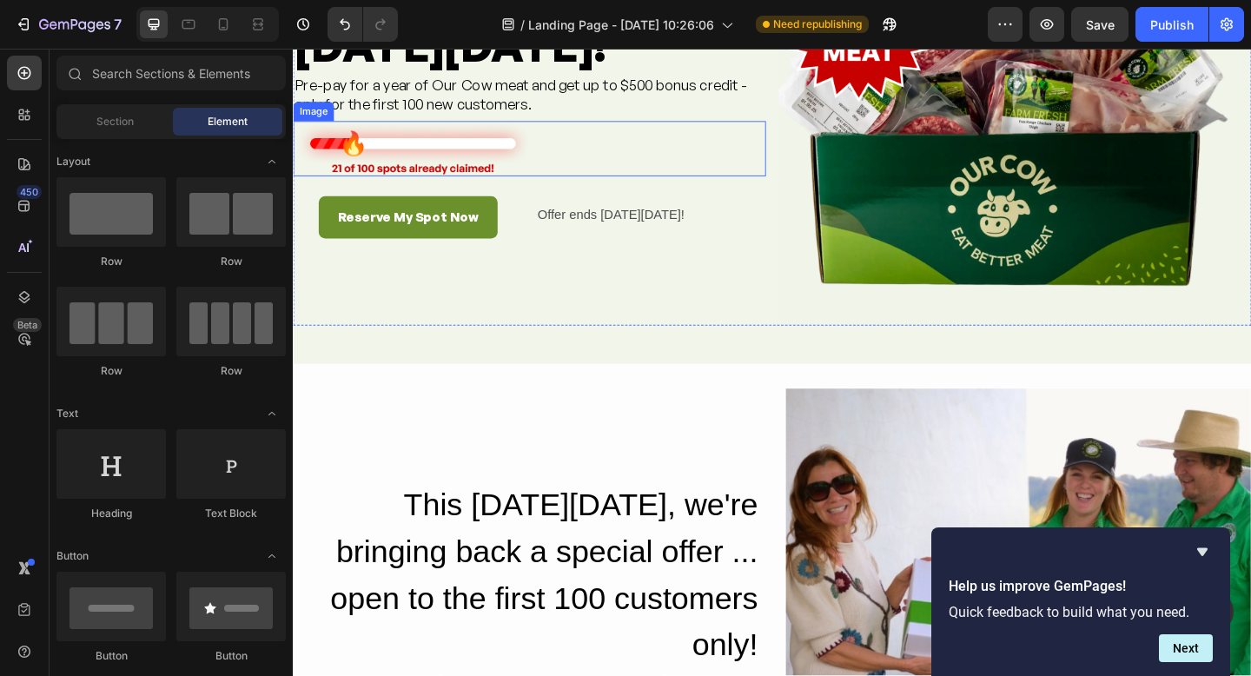
click at [373, 170] on img at bounding box center [423, 158] width 261 height 60
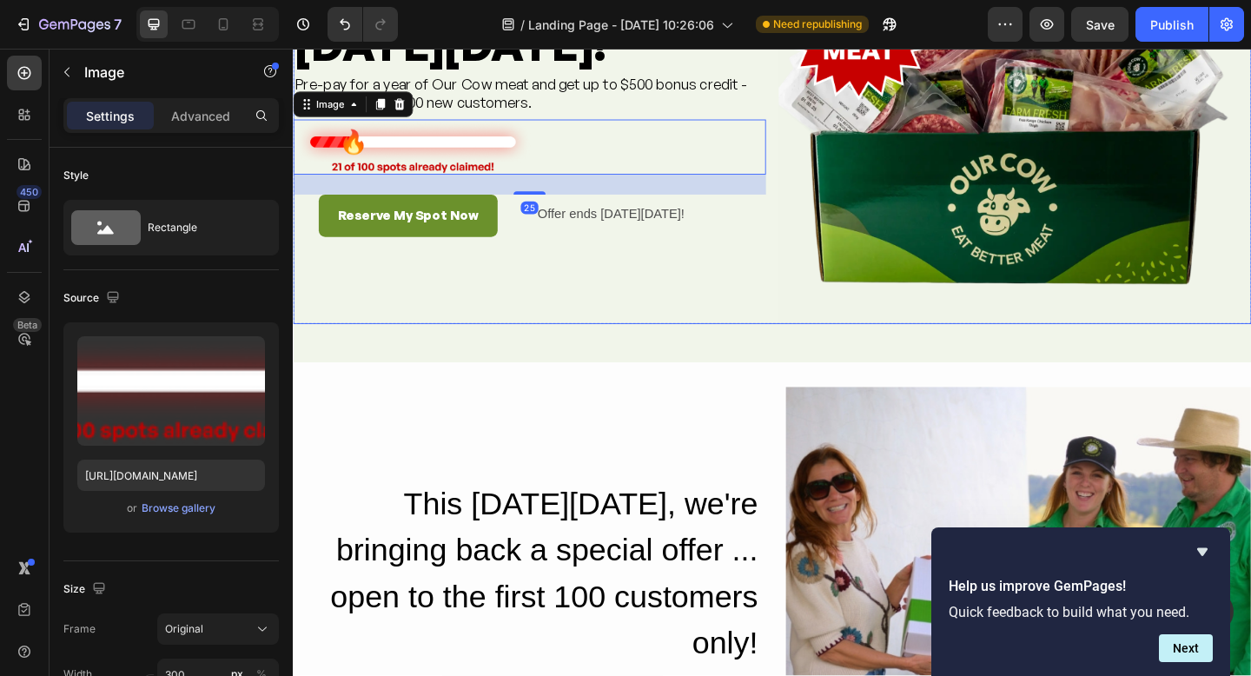
scroll to position [216, 0]
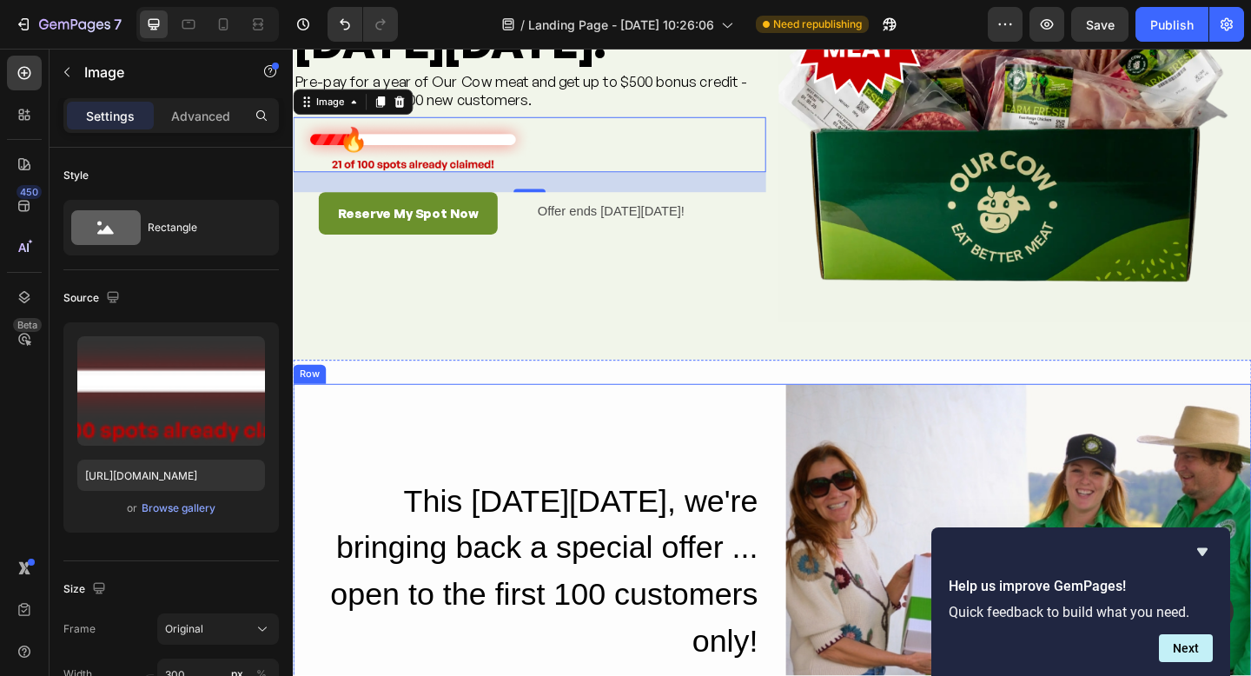
click at [644, 442] on div "This Black Friday, we're bringing back a special offer ... open to the first 10…" at bounding box center [546, 667] width 507 height 507
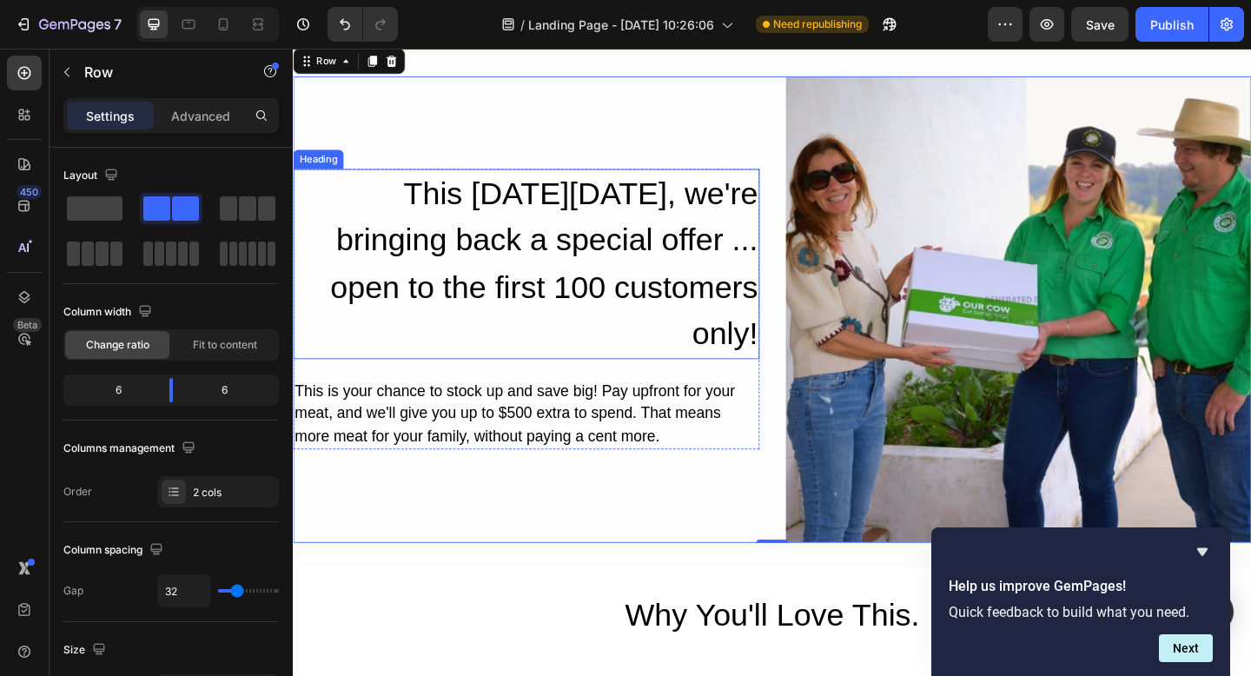
scroll to position [567, 0]
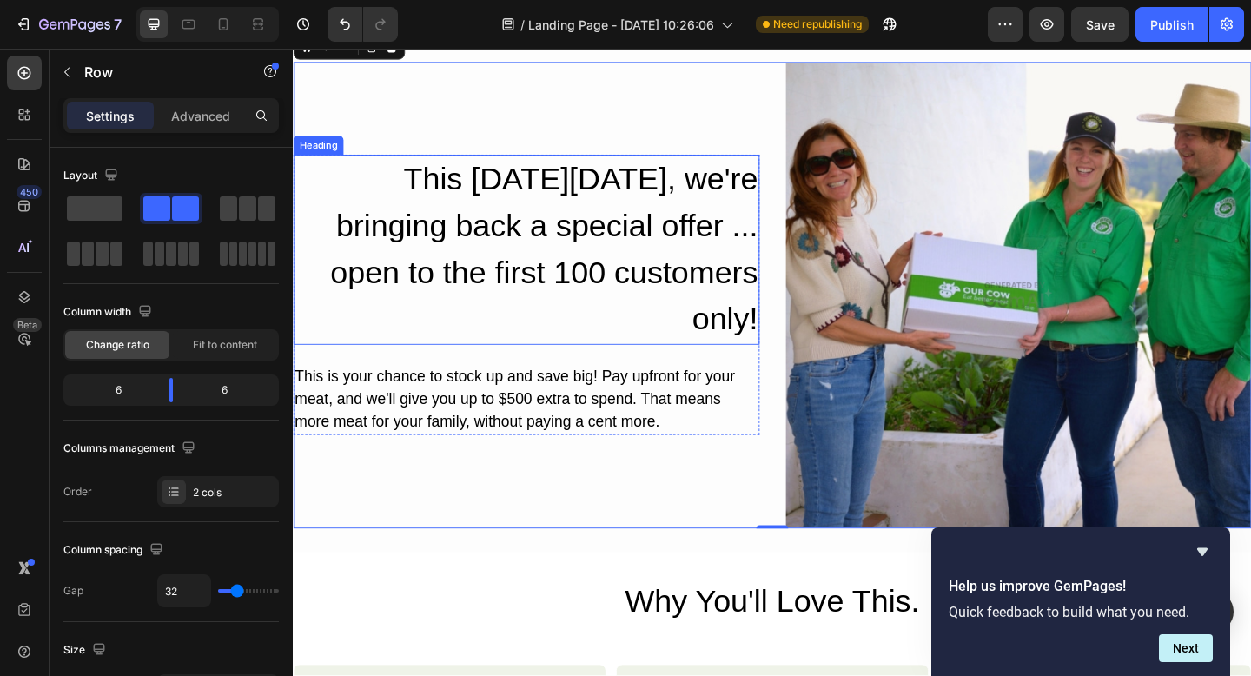
click at [559, 289] on h2 "This Black Friday, we're bringing back a special offer ... open to the first 10…" at bounding box center [546, 267] width 507 height 207
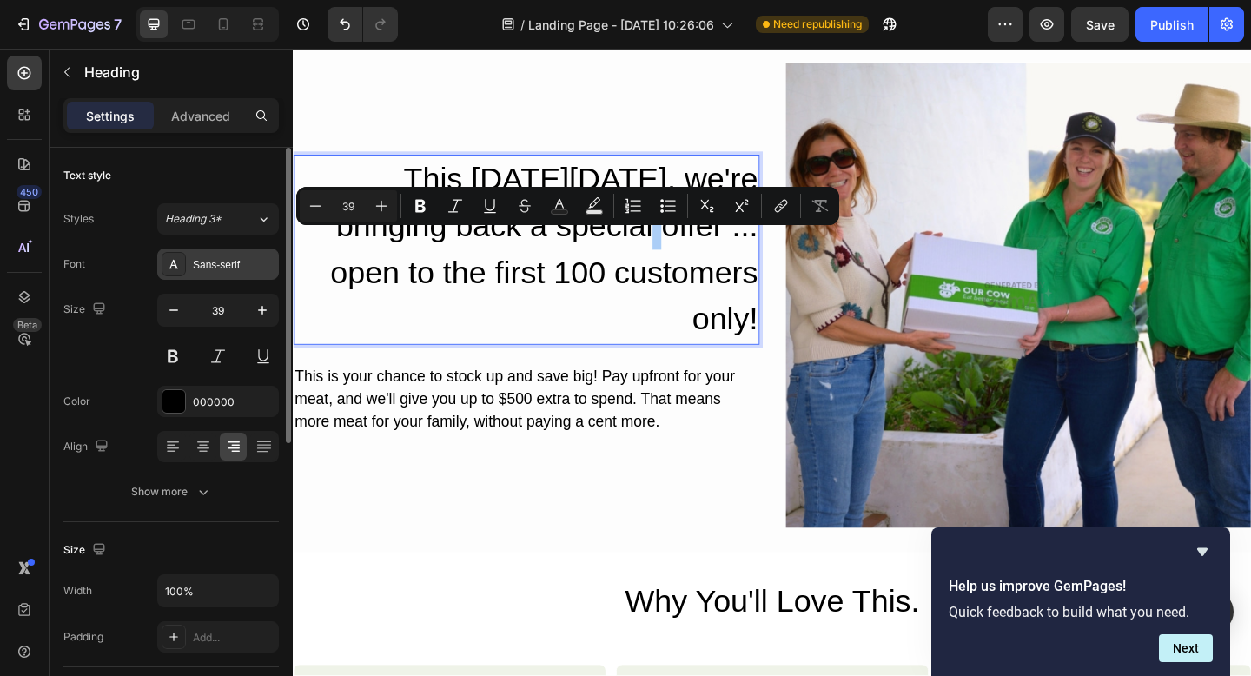
click at [168, 269] on icon at bounding box center [174, 264] width 14 height 14
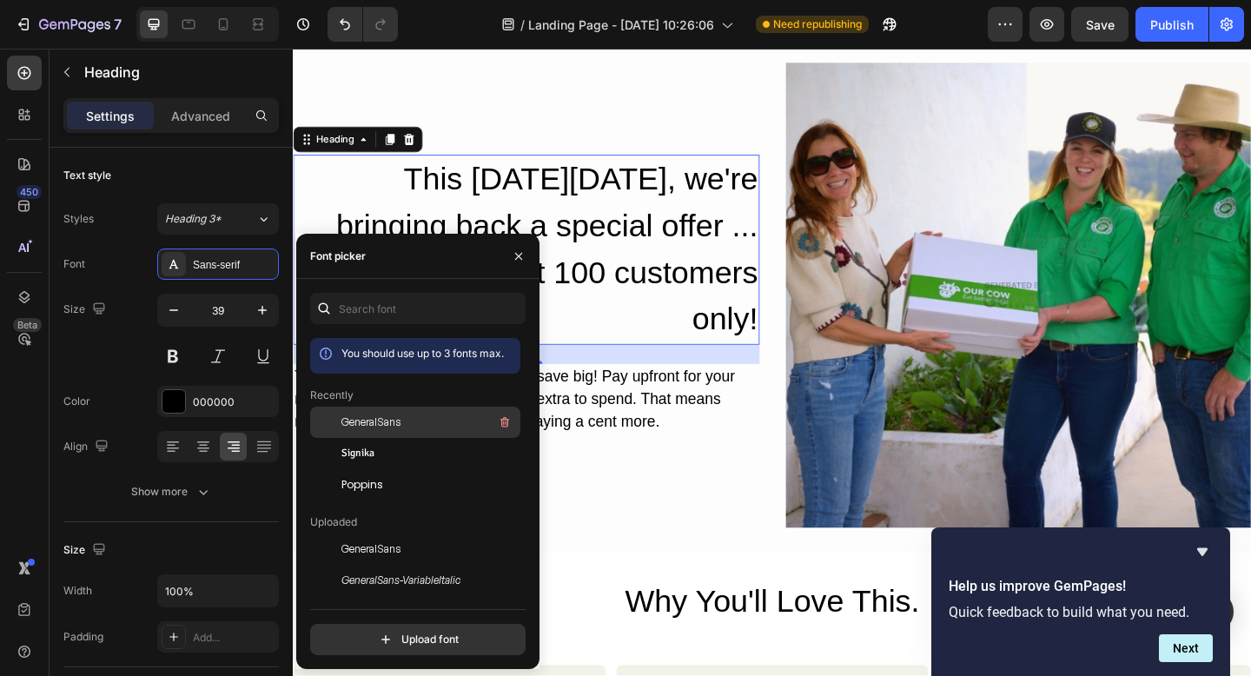
click at [375, 421] on span "GeneralSans" at bounding box center [371, 423] width 59 height 16
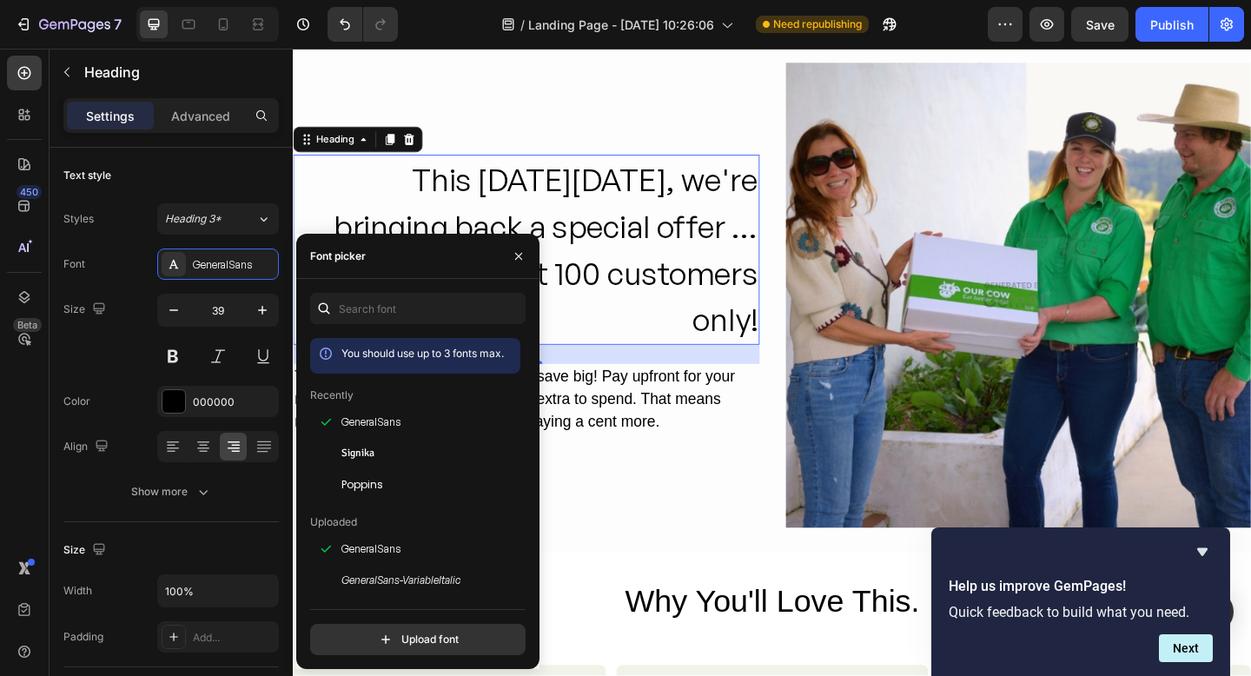
click at [714, 299] on p "This Black Friday, we're bringing back a special offer ... open to the first 10…" at bounding box center [547, 267] width 504 height 203
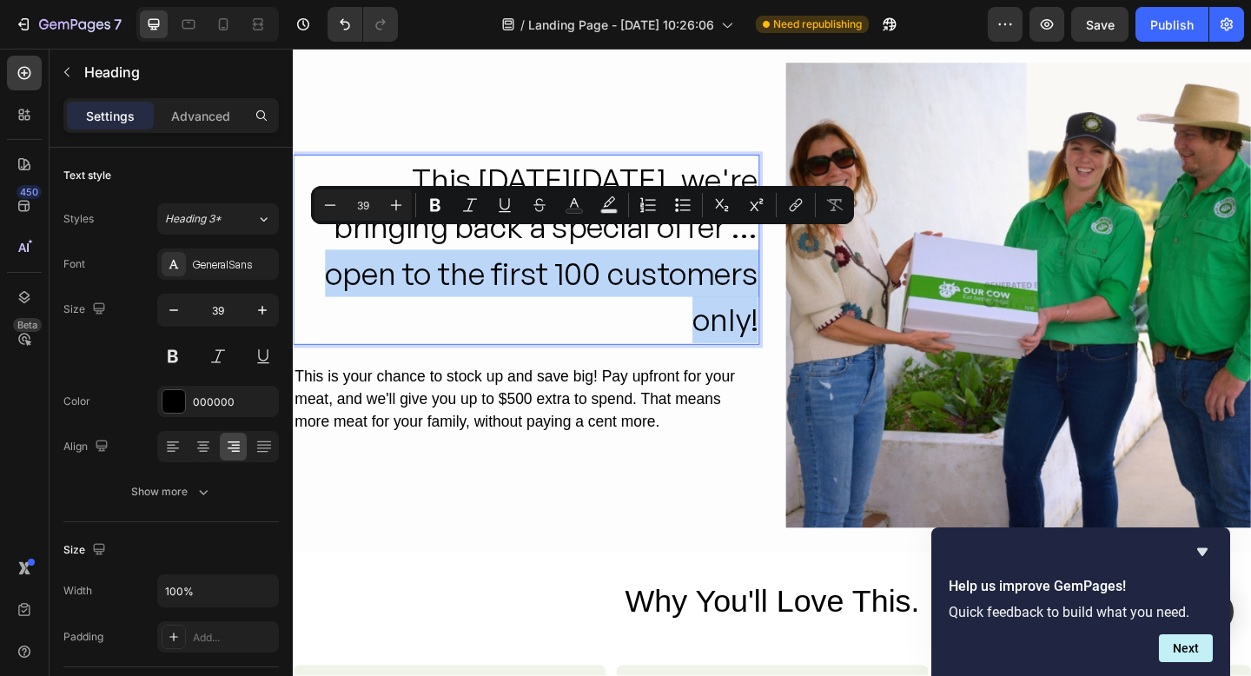
drag, startPoint x: 796, startPoint y: 322, endPoint x: 678, endPoint y: 277, distance: 126.5
click at [678, 277] on p "This Black Friday, we're bringing back a special offer ... open to the first 10…" at bounding box center [547, 267] width 504 height 203
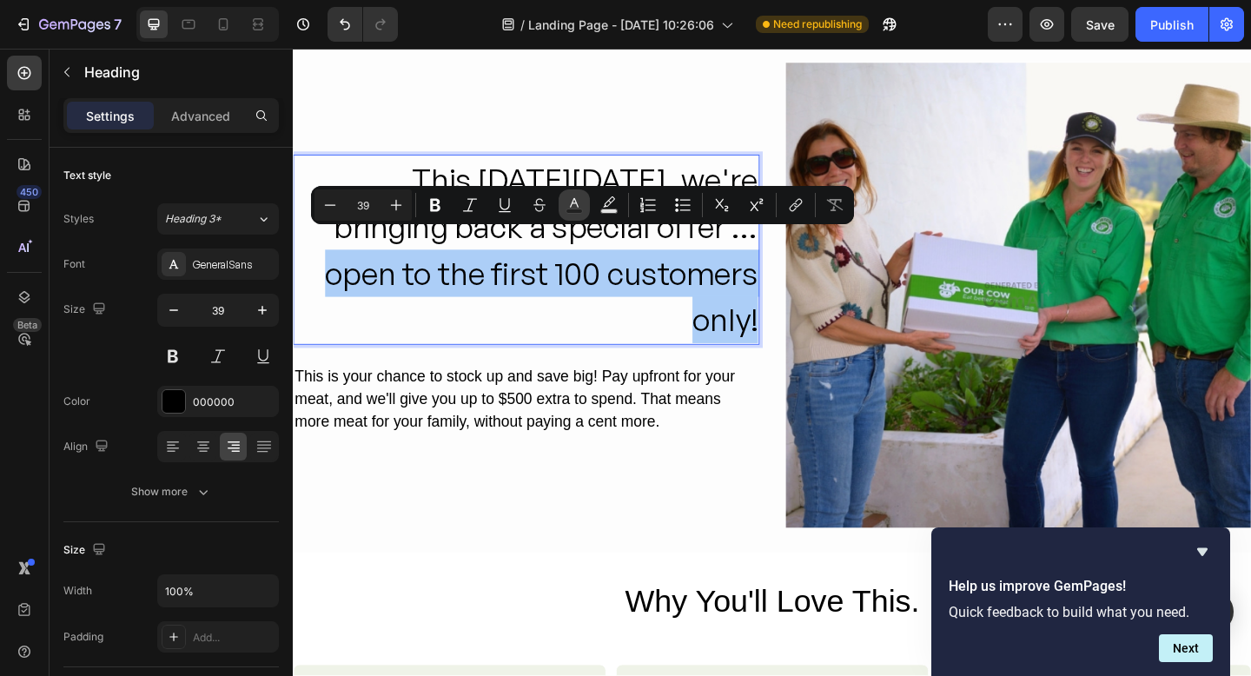
click at [579, 209] on rect "Editor contextual toolbar" at bounding box center [575, 211] width 17 height 4
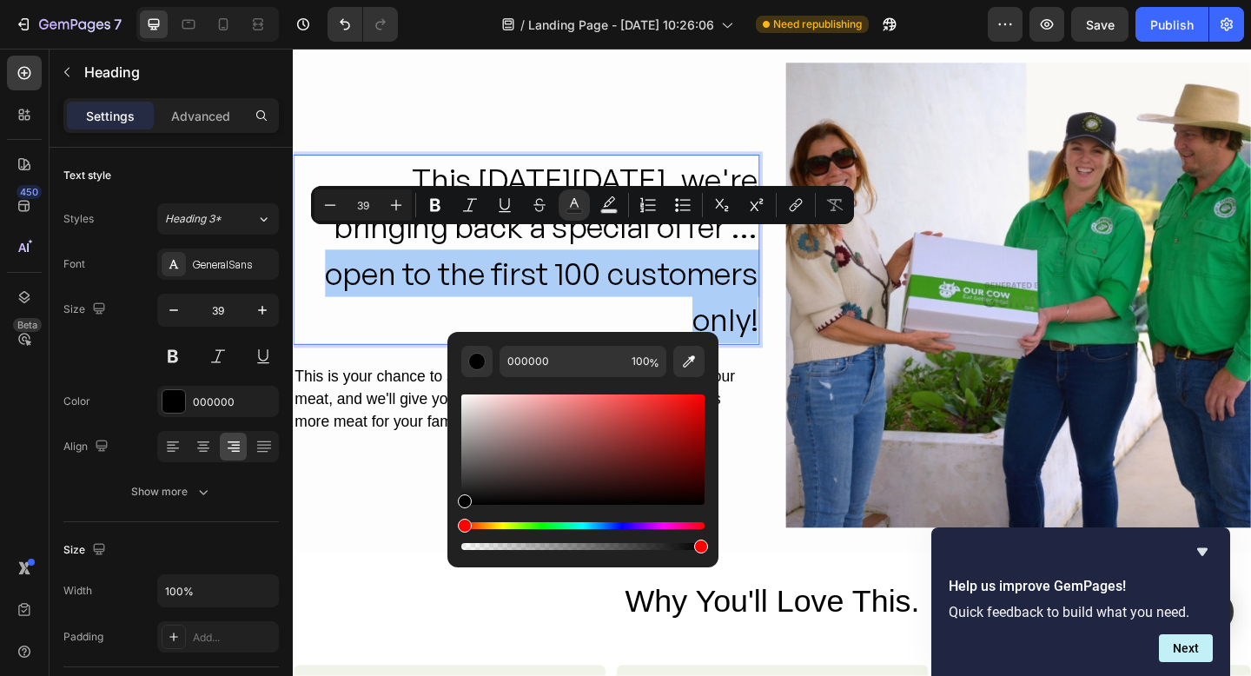
click at [703, 547] on div "Editor contextual toolbar" at bounding box center [701, 547] width 14 height 14
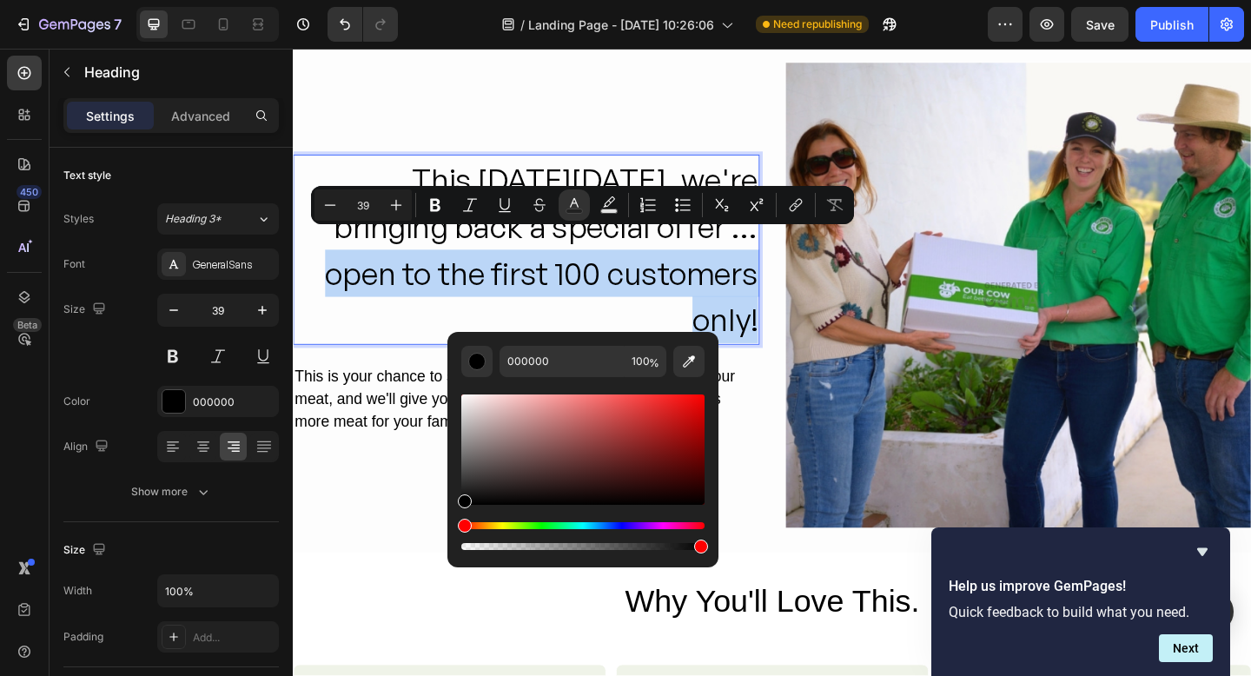
type input "99"
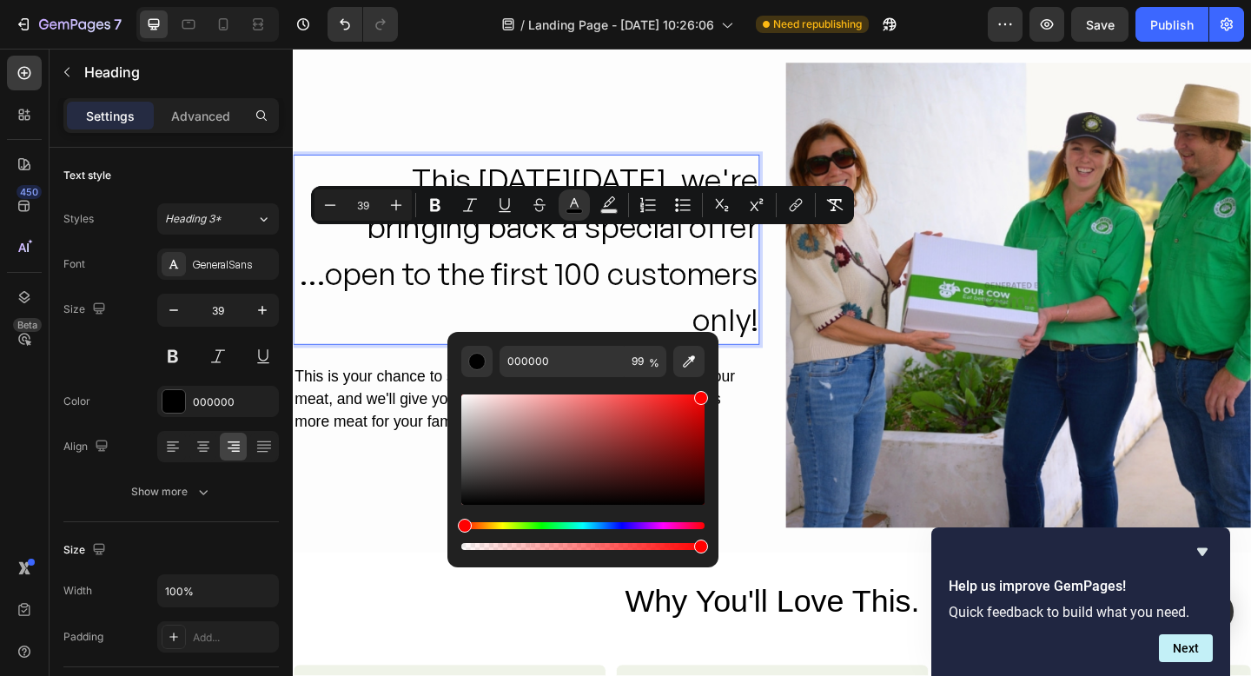
drag, startPoint x: 468, startPoint y: 500, endPoint x: 713, endPoint y: 383, distance: 270.5
click at [713, 383] on div "000000 99 %" at bounding box center [583, 443] width 271 height 222
type input "FF0000"
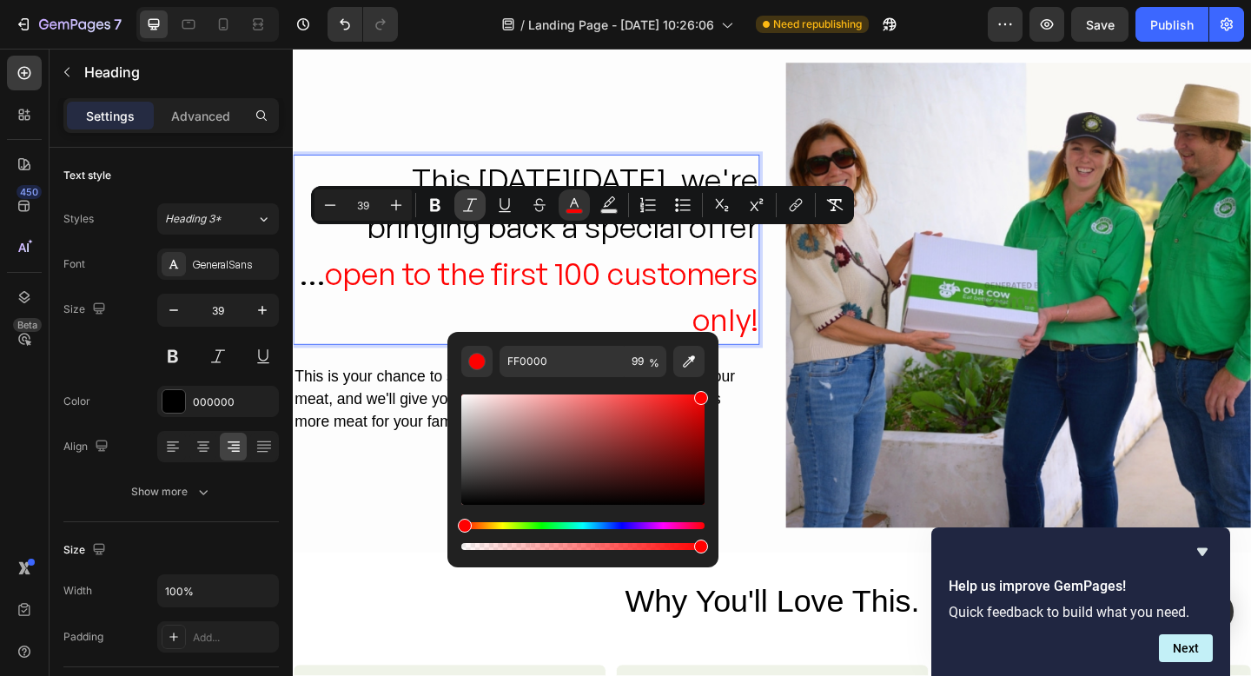
drag, startPoint x: 432, startPoint y: 207, endPoint x: 474, endPoint y: 216, distance: 43.5
click at [432, 207] on icon "Editor contextual toolbar" at bounding box center [435, 205] width 10 height 13
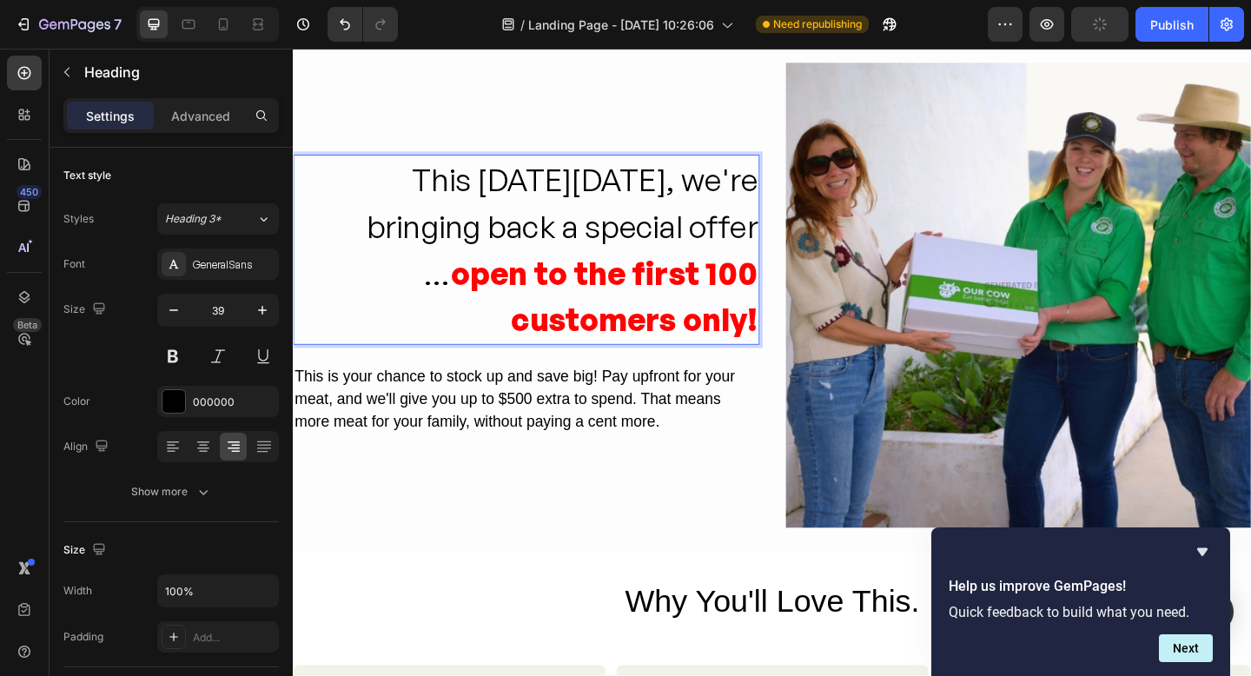
click at [740, 308] on strong "open to the first 100 customers only!" at bounding box center [631, 318] width 335 height 93
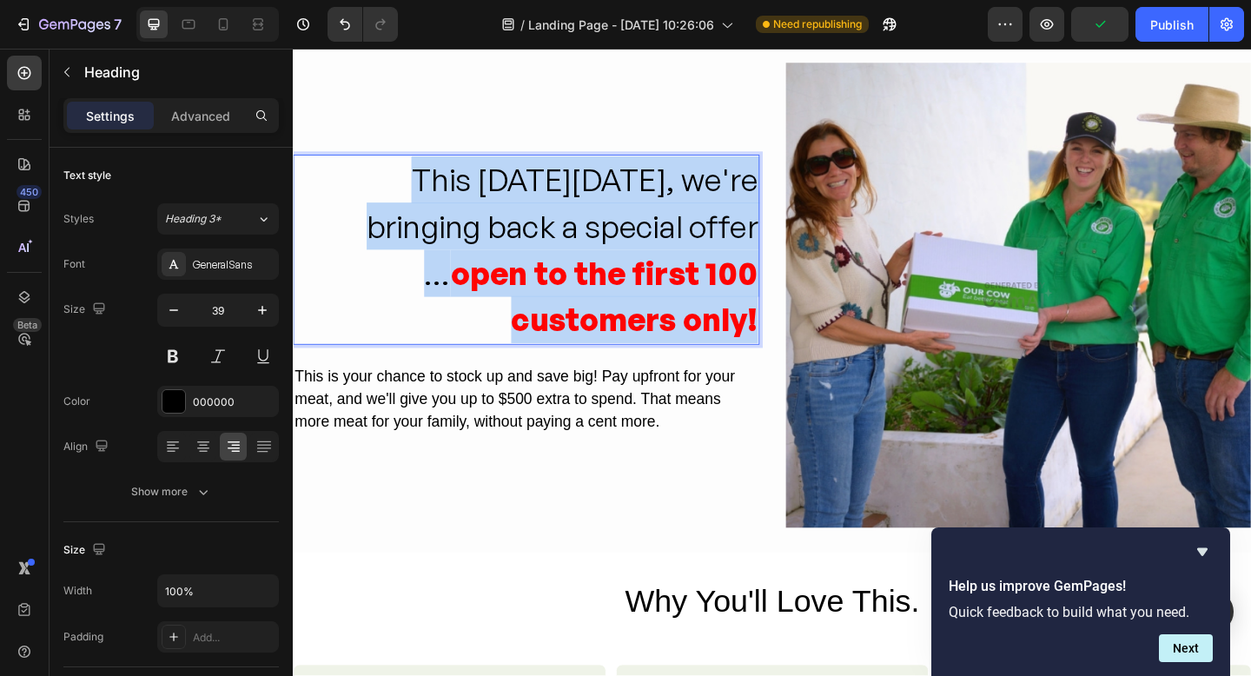
drag, startPoint x: 791, startPoint y: 316, endPoint x: 322, endPoint y: 228, distance: 477.6
click at [325, 227] on p "This Black Friday, we're bringing back a special offer ... open to the first 10…" at bounding box center [547, 267] width 504 height 203
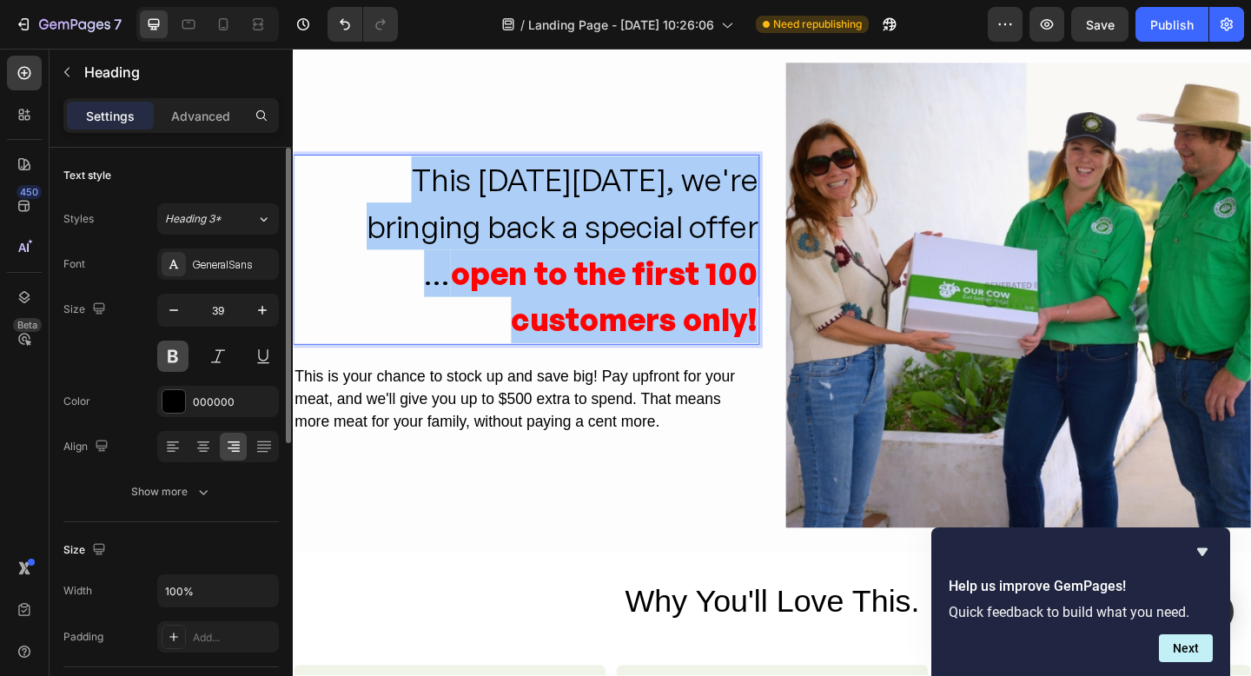
click at [176, 362] on button at bounding box center [172, 356] width 31 height 31
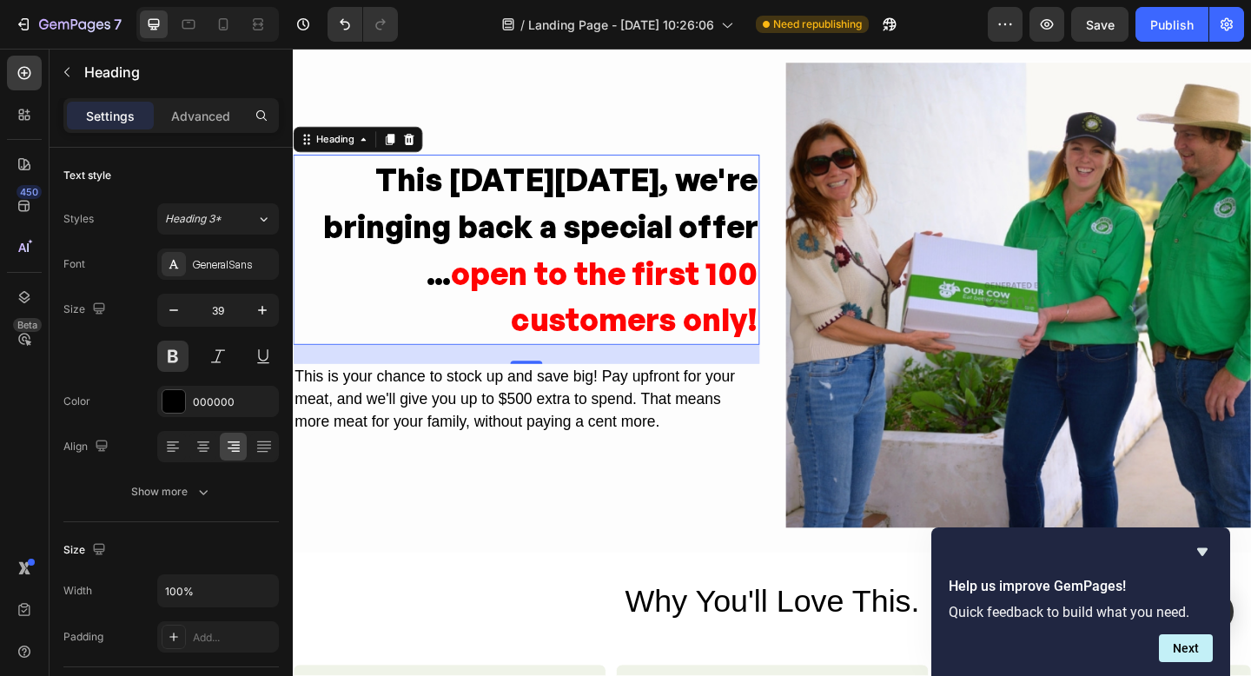
click at [502, 281] on strong "open to the first 100 customers only!" at bounding box center [631, 318] width 335 height 93
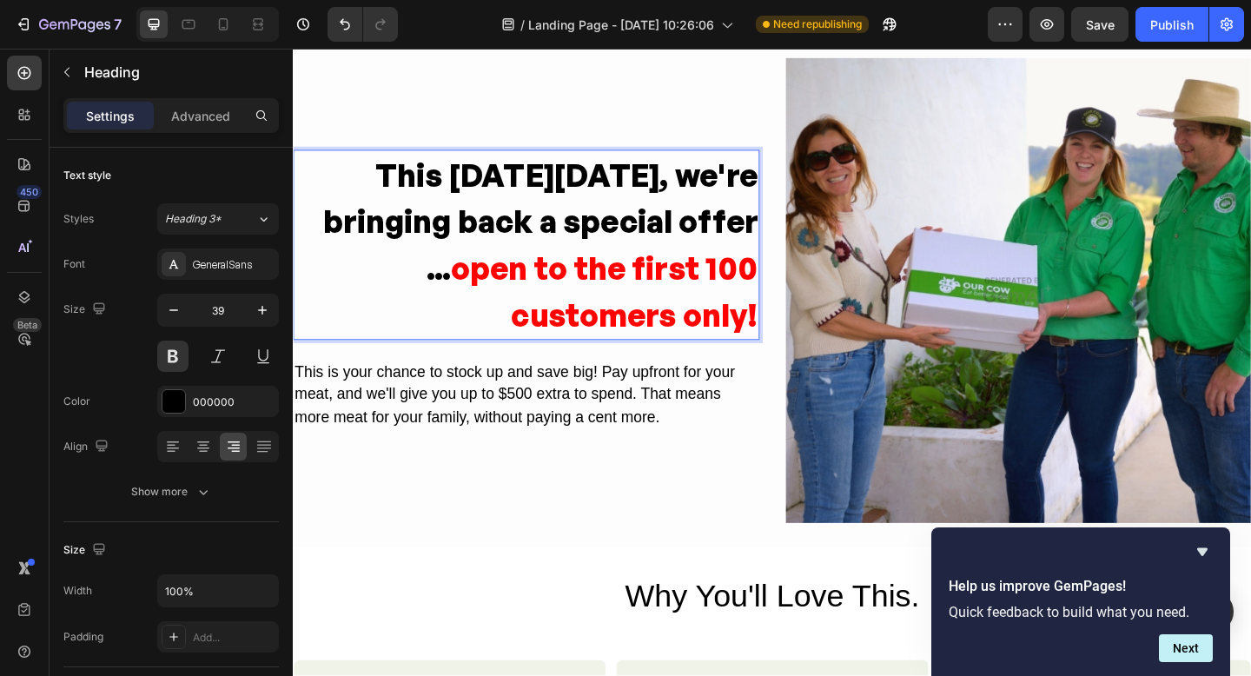
scroll to position [575, 0]
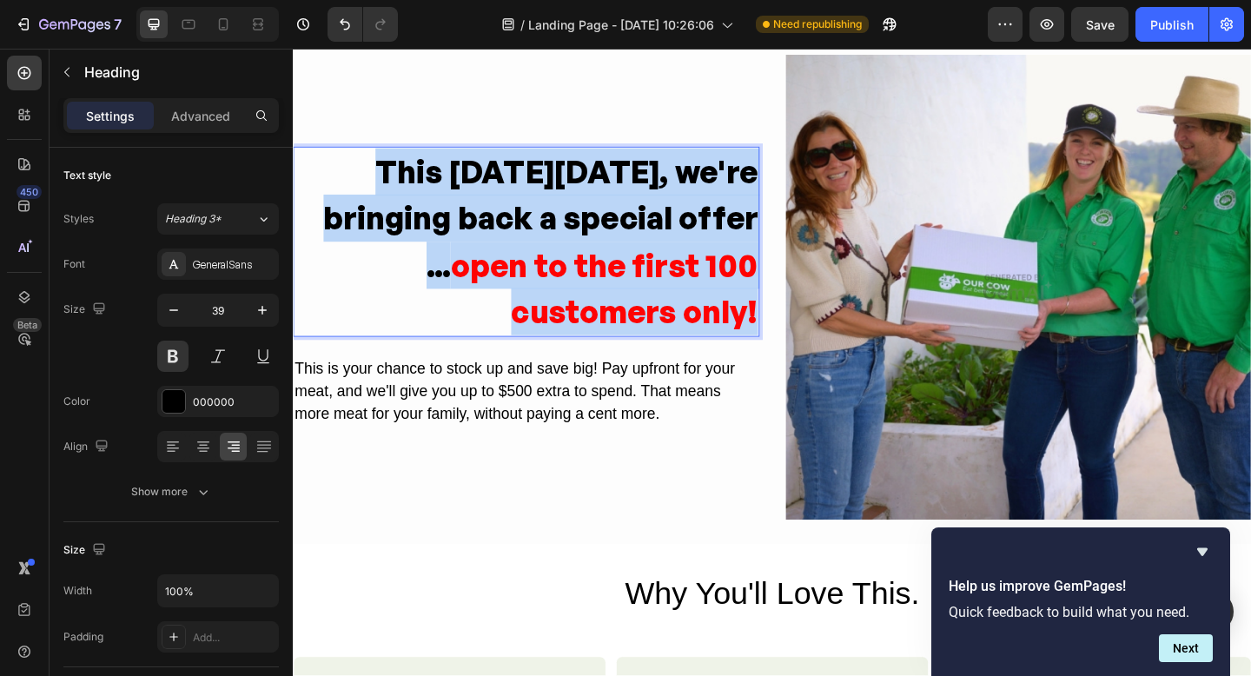
drag, startPoint x: 416, startPoint y: 182, endPoint x: 501, endPoint y: 388, distance: 222.5
click at [752, 344] on p "This Black Friday, we're bringing back a special offer ... open to the first 10…" at bounding box center [547, 258] width 504 height 203
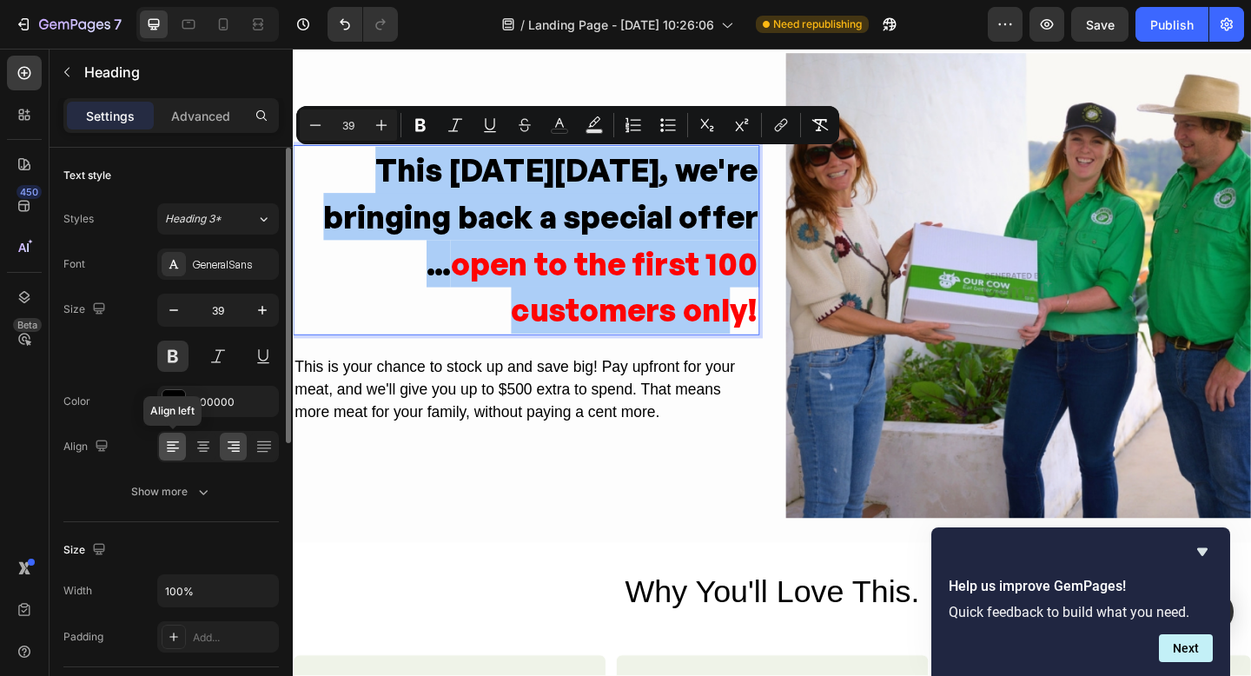
click at [175, 450] on icon at bounding box center [172, 446] width 17 height 17
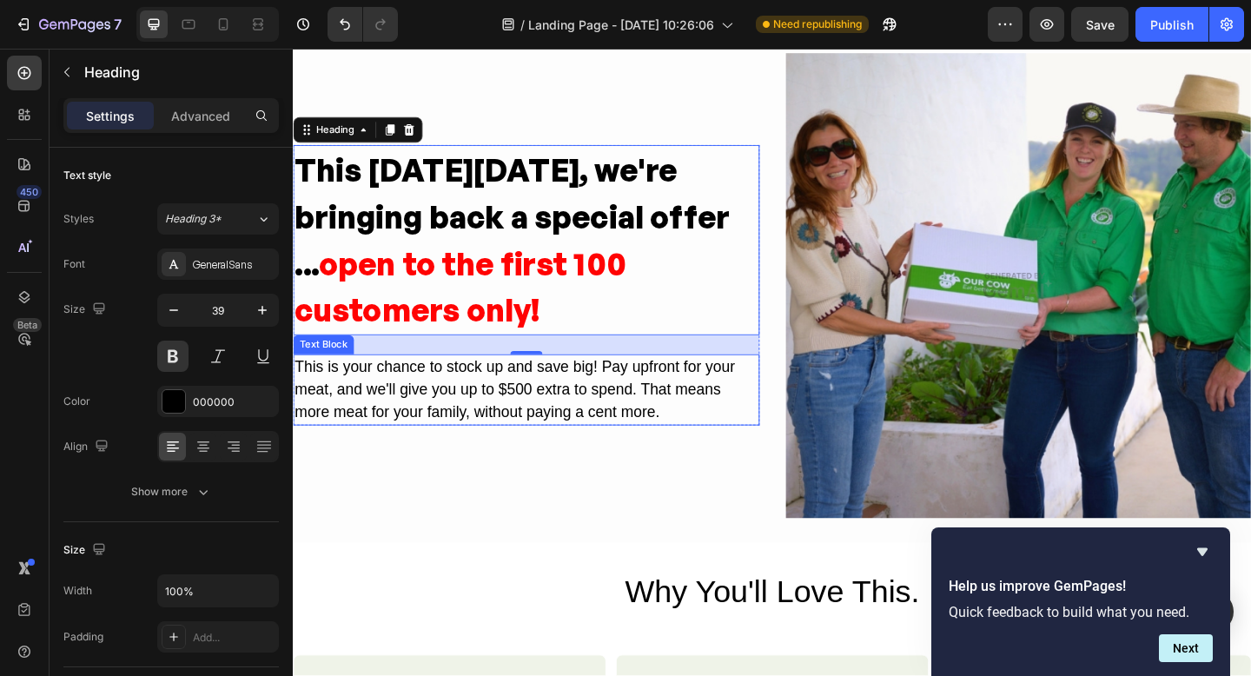
click at [474, 420] on div "This is your chance to stock up and save big! Pay upfront for your meat, and we…" at bounding box center [546, 420] width 507 height 78
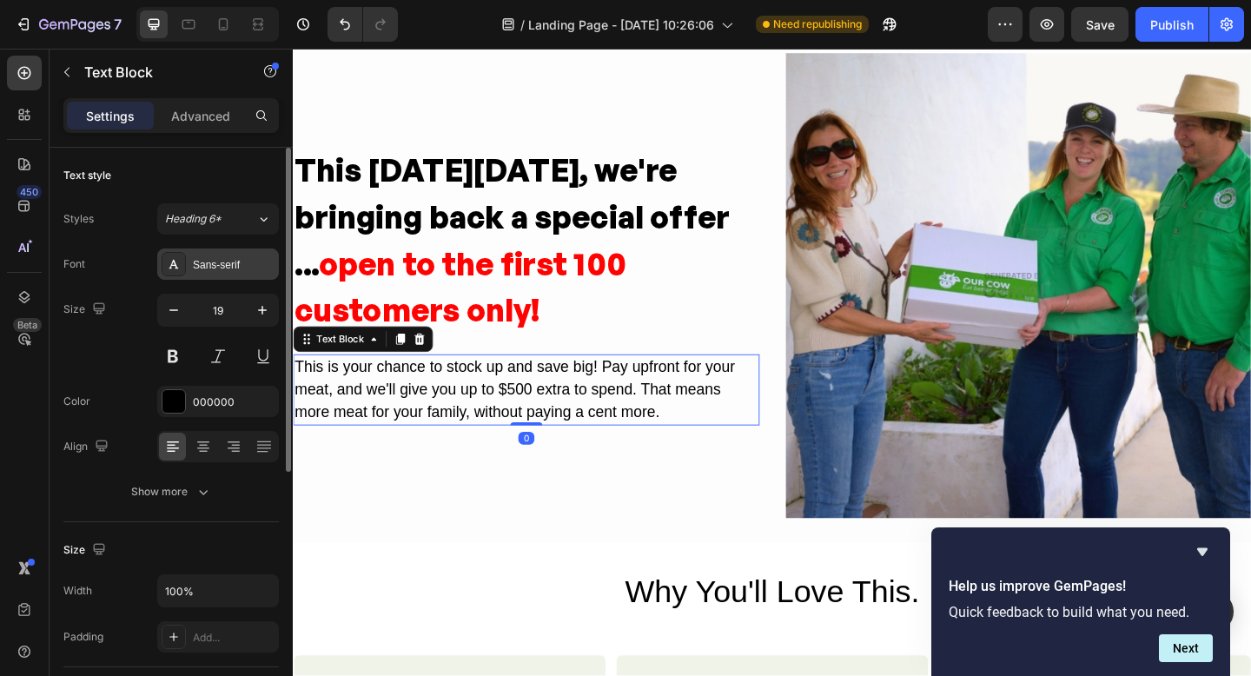
click at [175, 262] on icon at bounding box center [174, 264] width 14 height 14
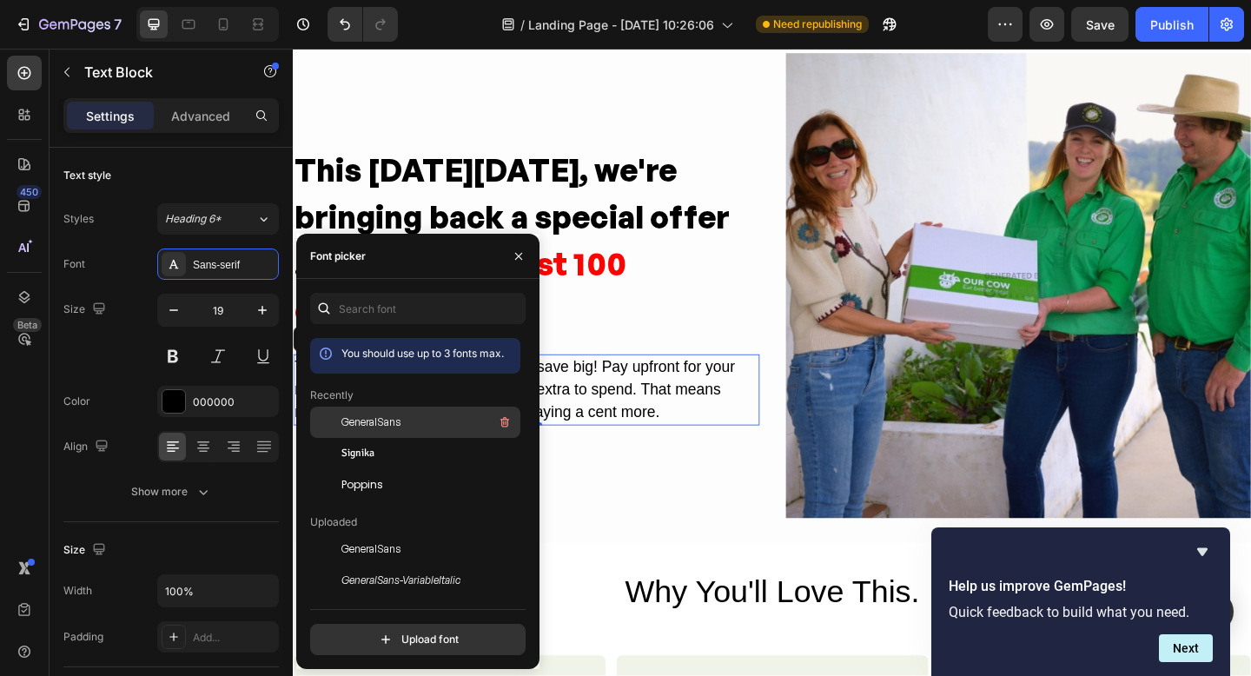
click at [348, 427] on span "GeneralSans" at bounding box center [371, 423] width 59 height 16
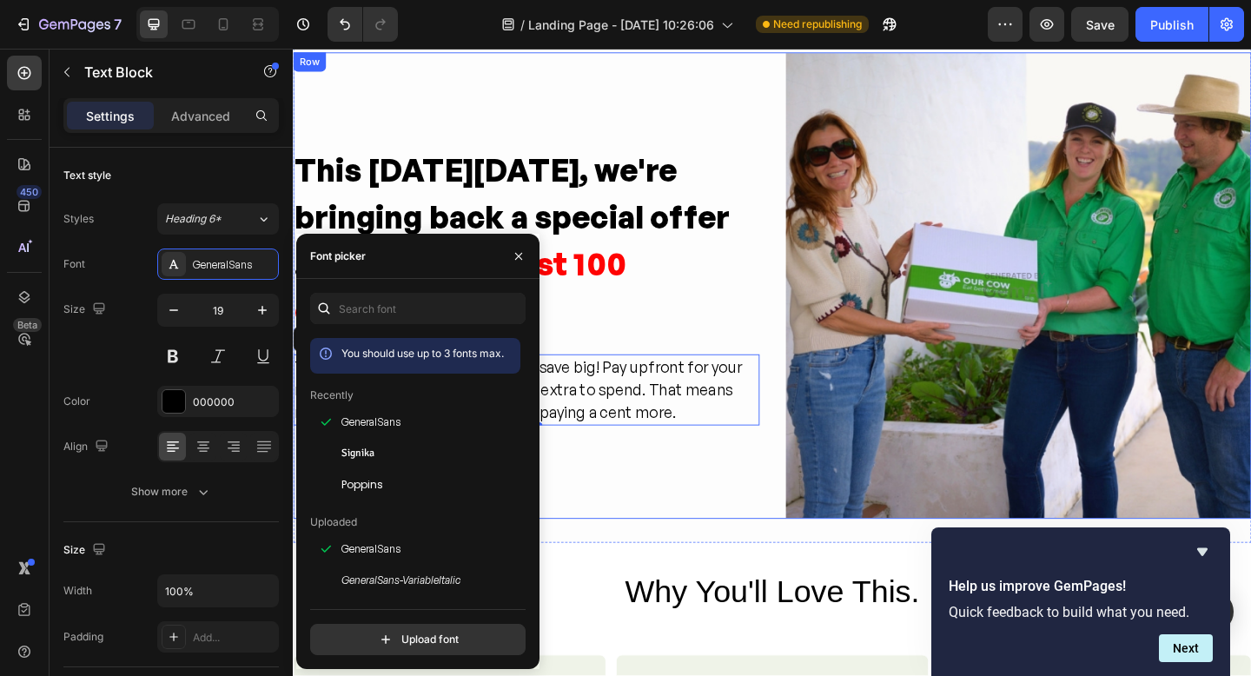
click at [671, 494] on div "This Black Friday, we're bringing back a special offer ... open to the first 10…" at bounding box center [546, 306] width 507 height 507
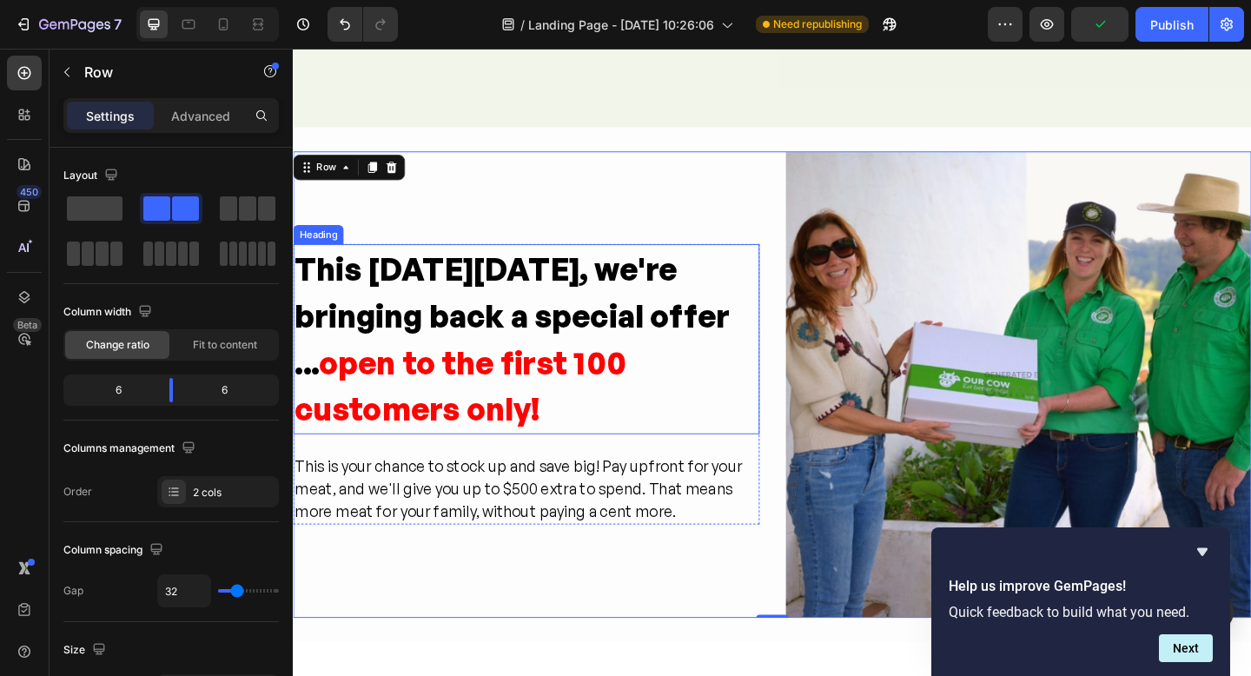
scroll to position [435, 0]
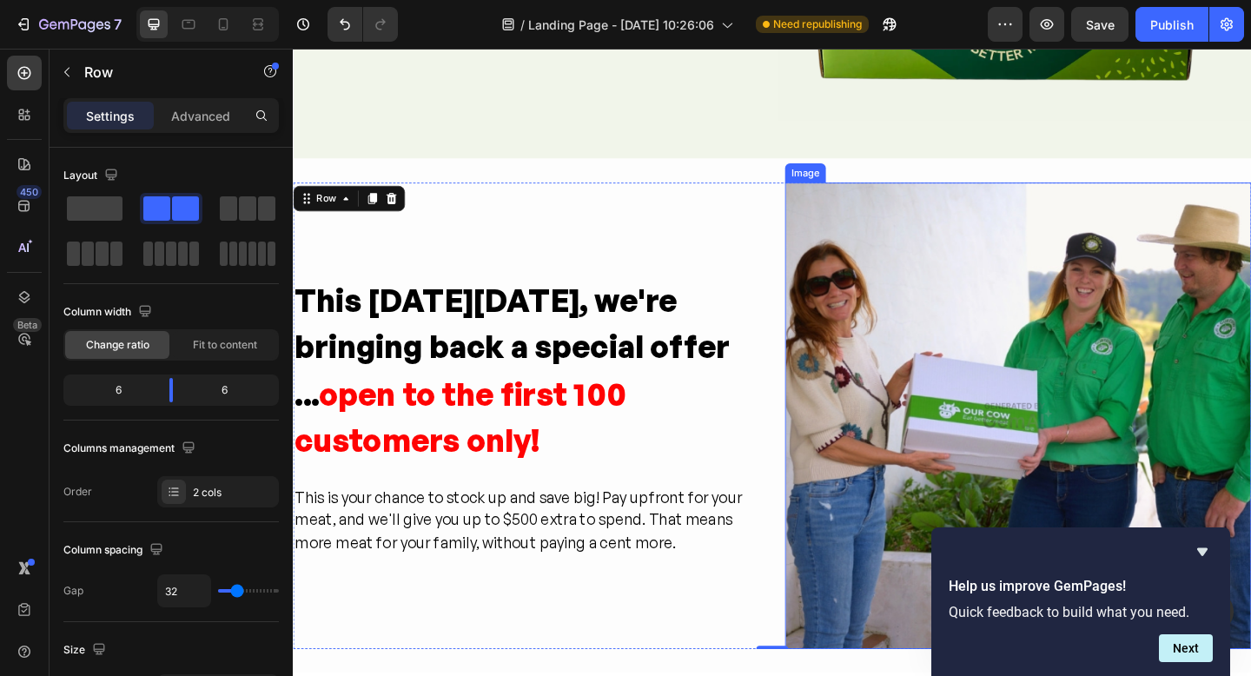
click at [1125, 443] on img at bounding box center [1081, 448] width 507 height 507
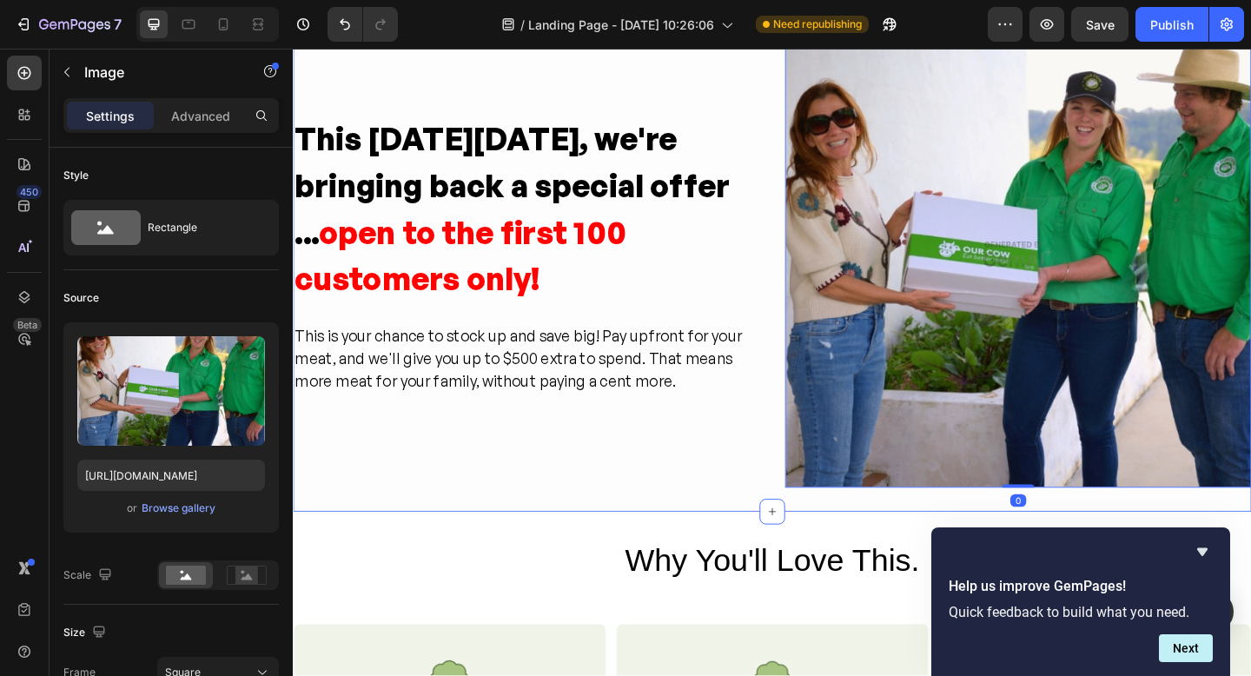
scroll to position [641, 0]
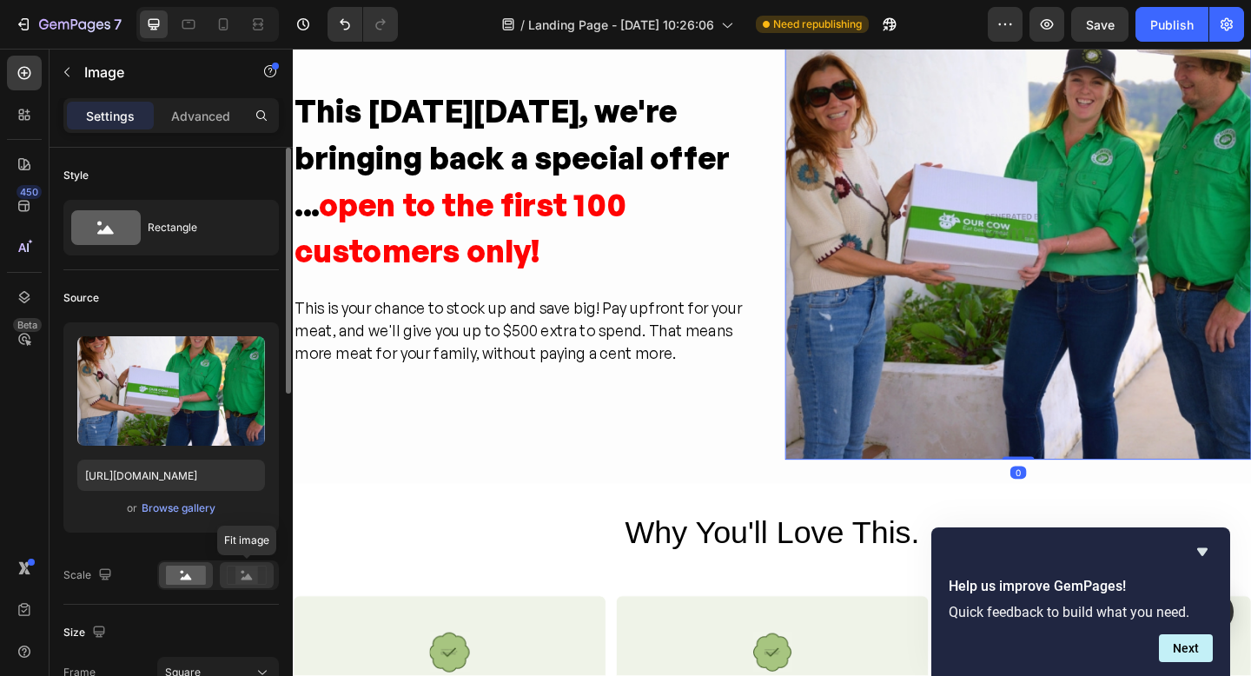
click at [252, 574] on rect at bounding box center [246, 575] width 23 height 17
click at [240, 572] on rect at bounding box center [246, 575] width 23 height 17
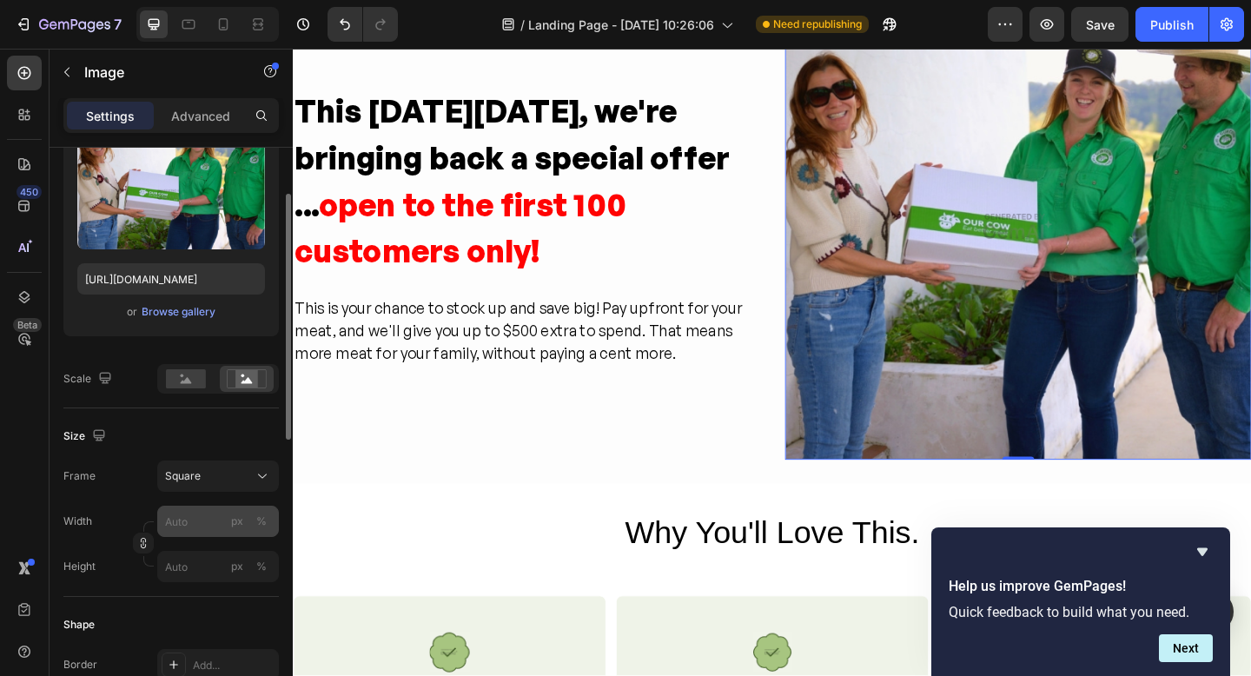
scroll to position [202, 0]
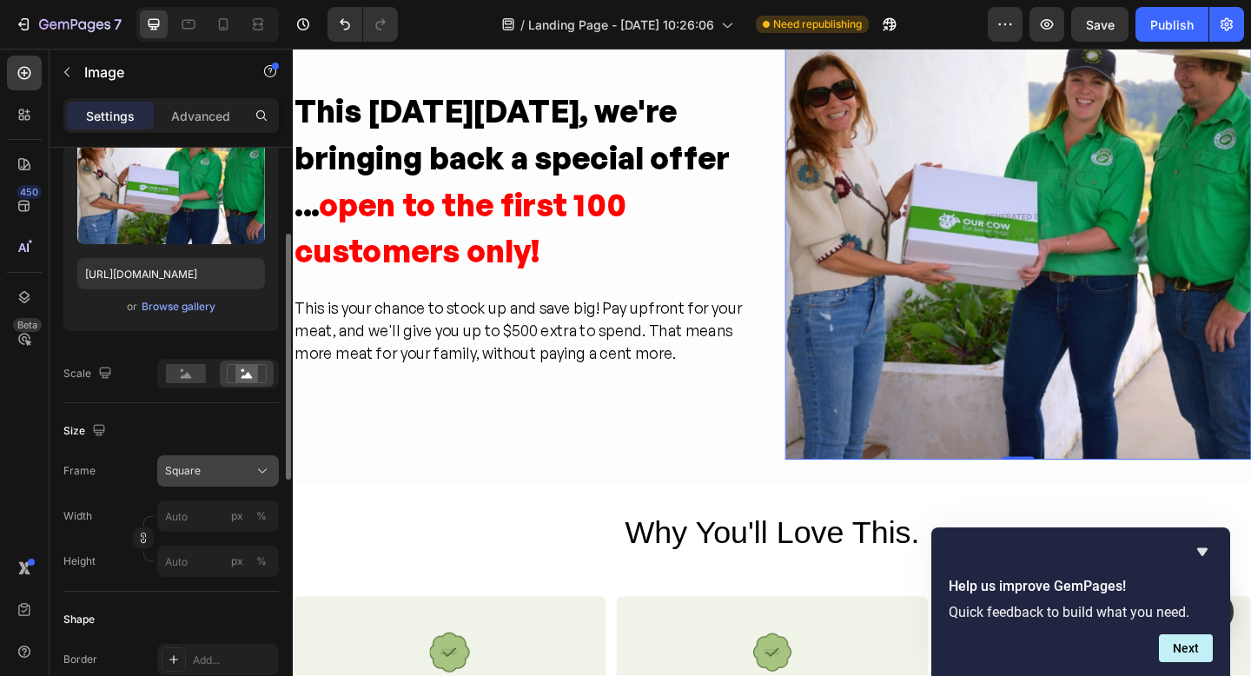
click at [230, 467] on div "Square" at bounding box center [207, 471] width 85 height 16
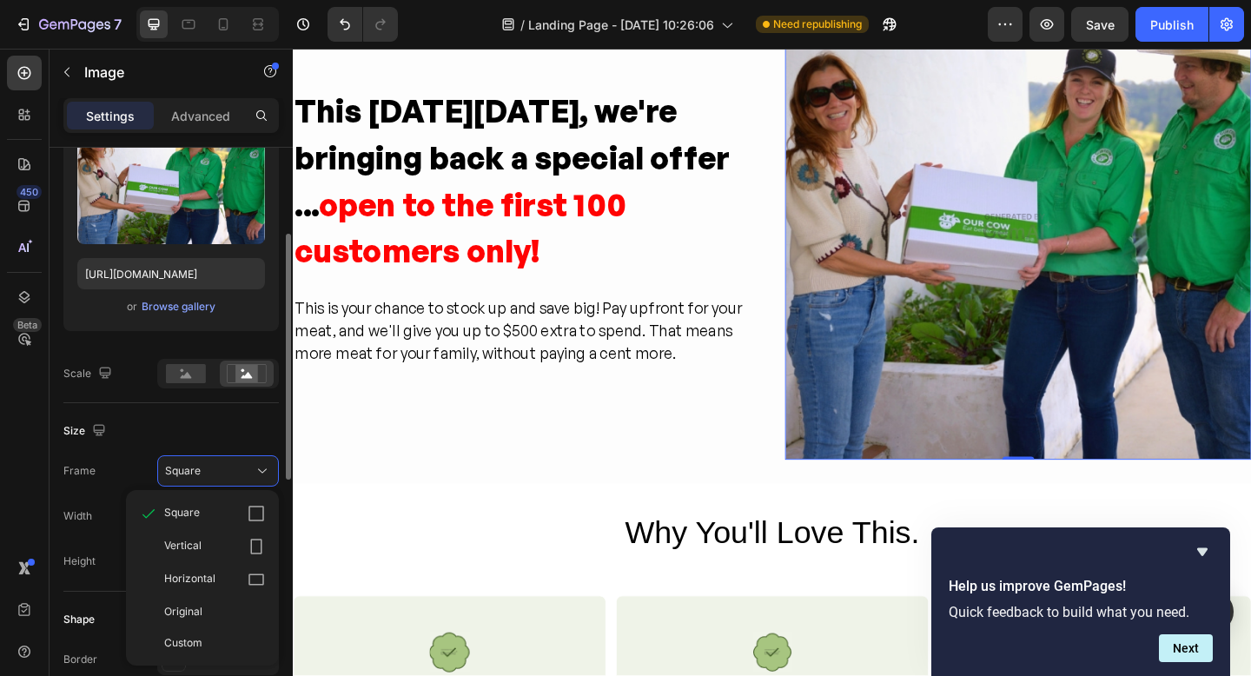
click at [242, 504] on div "Square" at bounding box center [202, 513] width 139 height 33
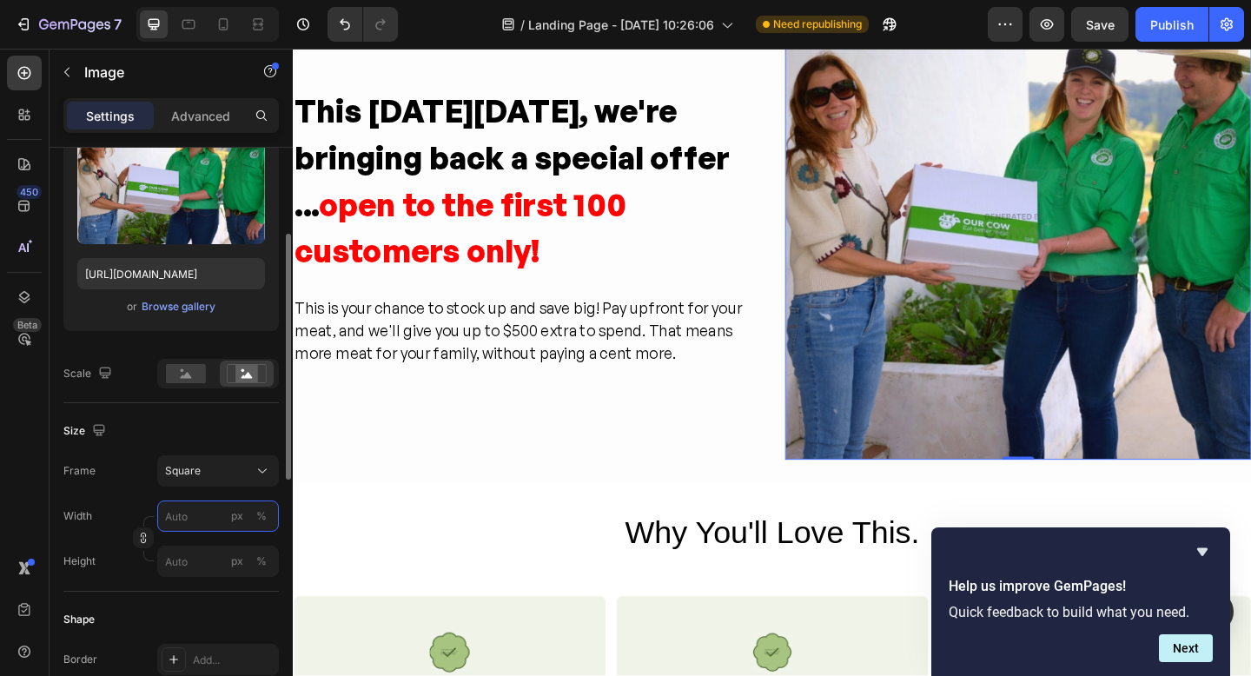
click at [190, 522] on input "px %" at bounding box center [218, 516] width 122 height 31
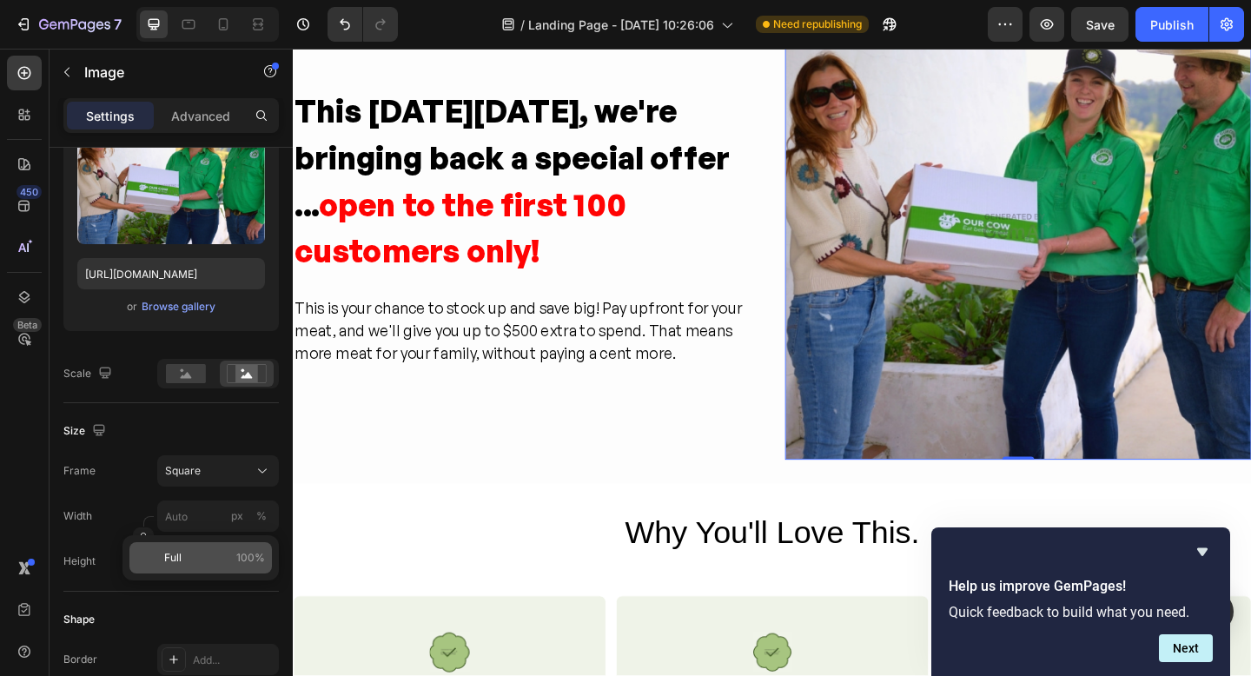
click at [192, 554] on p "Full 100%" at bounding box center [214, 558] width 101 height 16
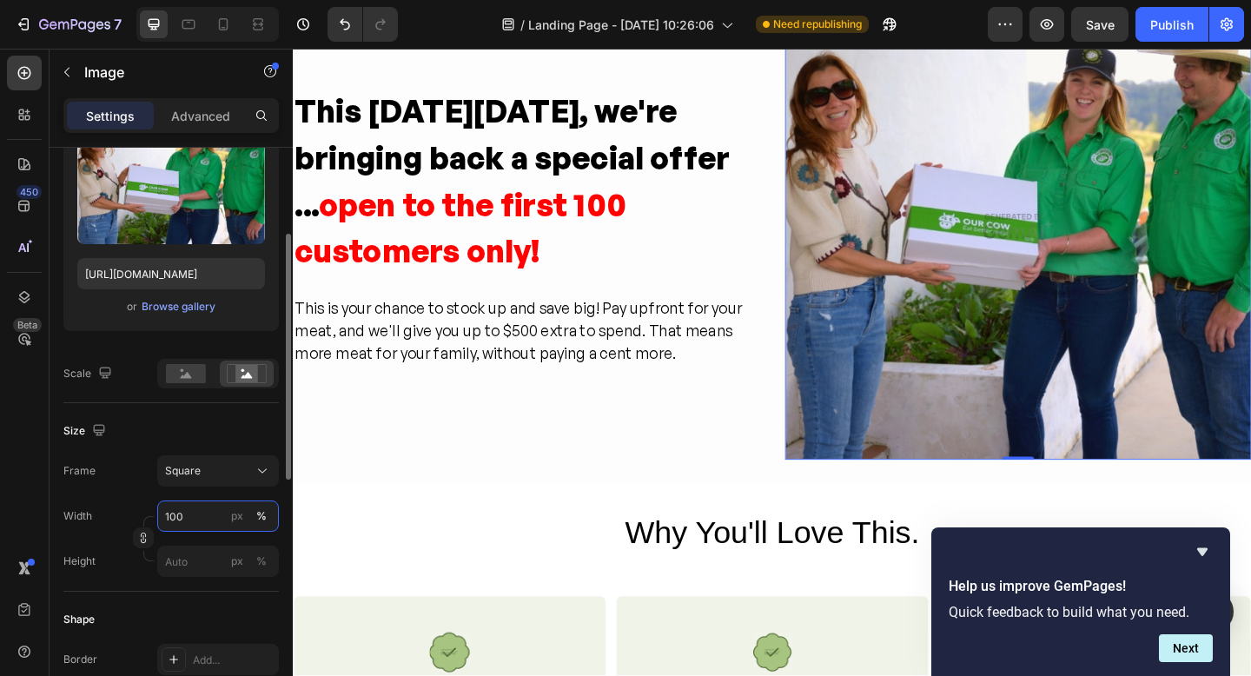
click at [196, 514] on input "100" at bounding box center [218, 516] width 122 height 31
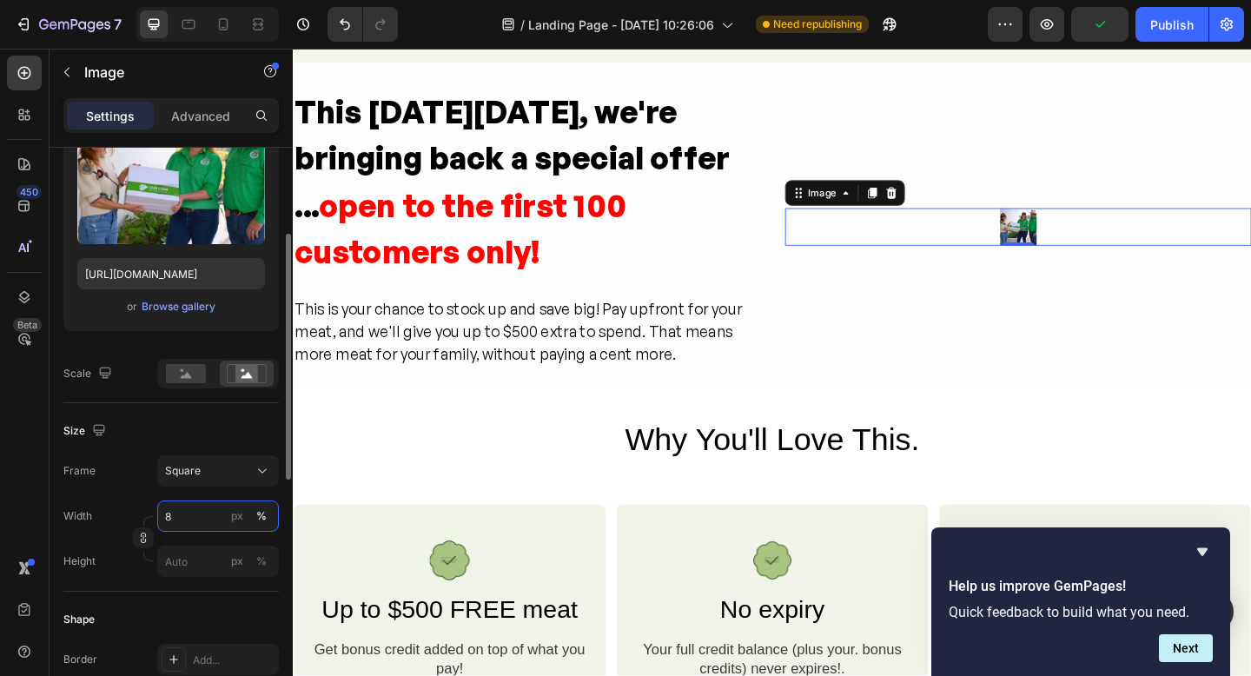
type input "80"
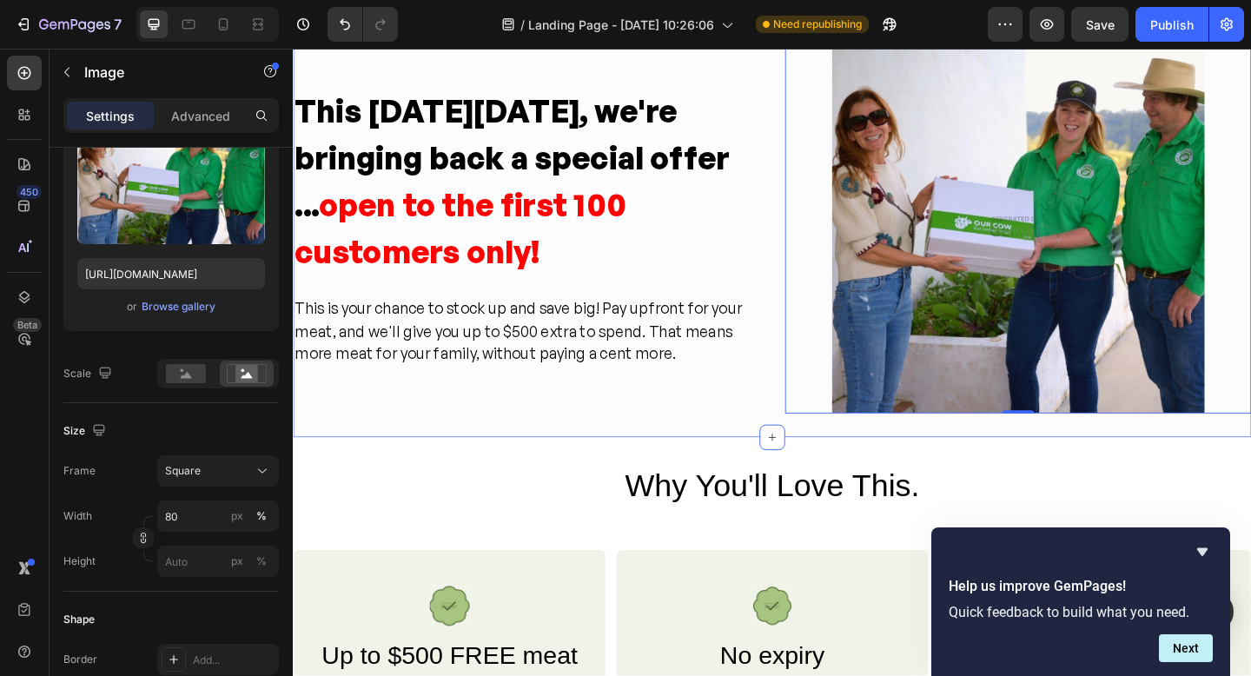
click at [563, 464] on div "This Black Friday, we're bringing back a special offer ... open to the first 10…" at bounding box center [814, 243] width 1043 height 458
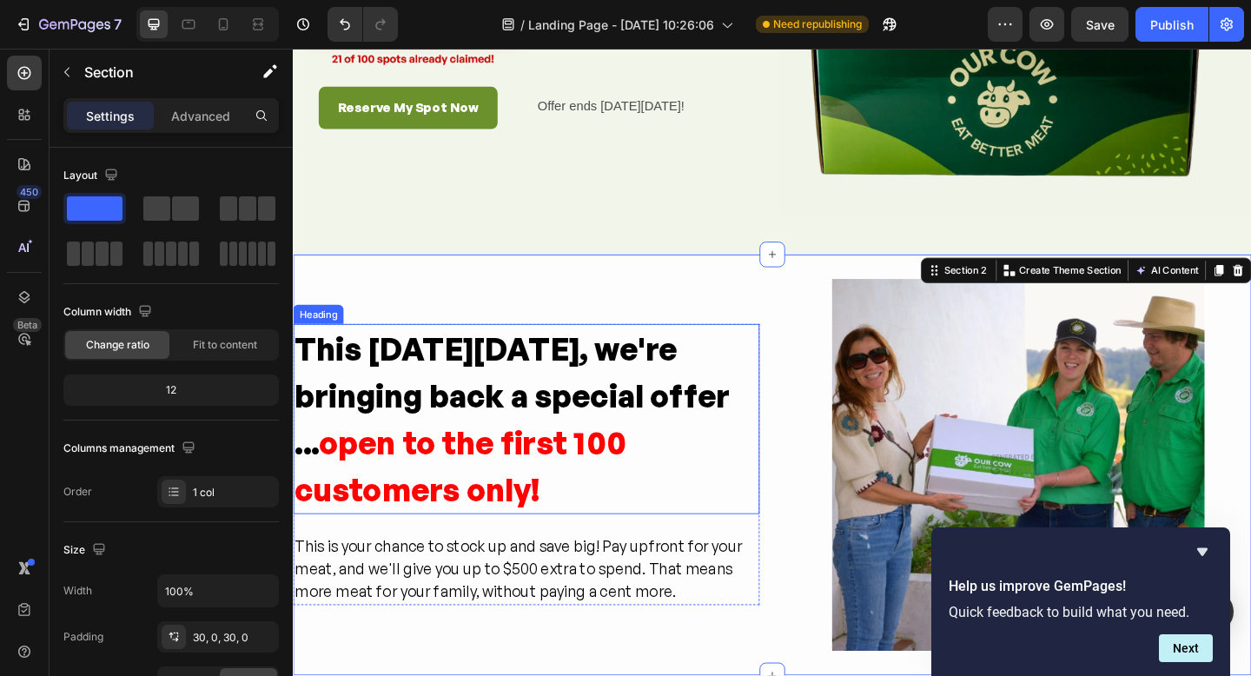
scroll to position [391, 0]
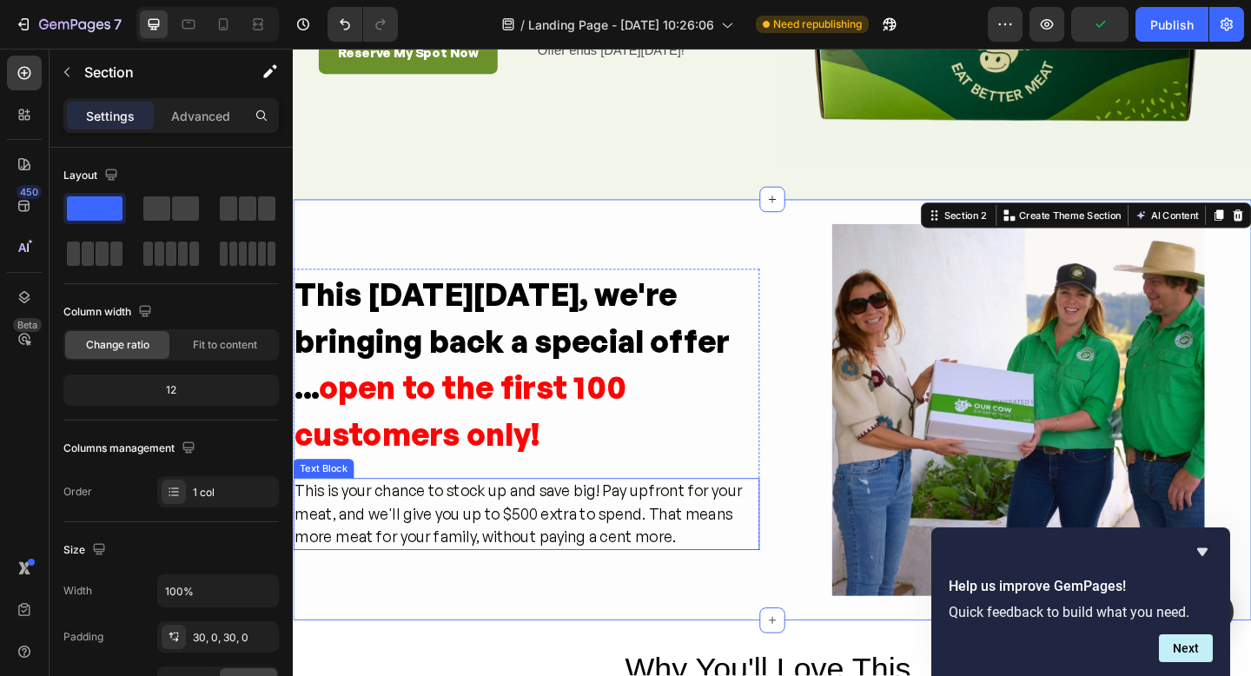
click at [496, 553] on div "This is your chance to stock up and save big! Pay upfront for your meat, and we…" at bounding box center [546, 555] width 507 height 78
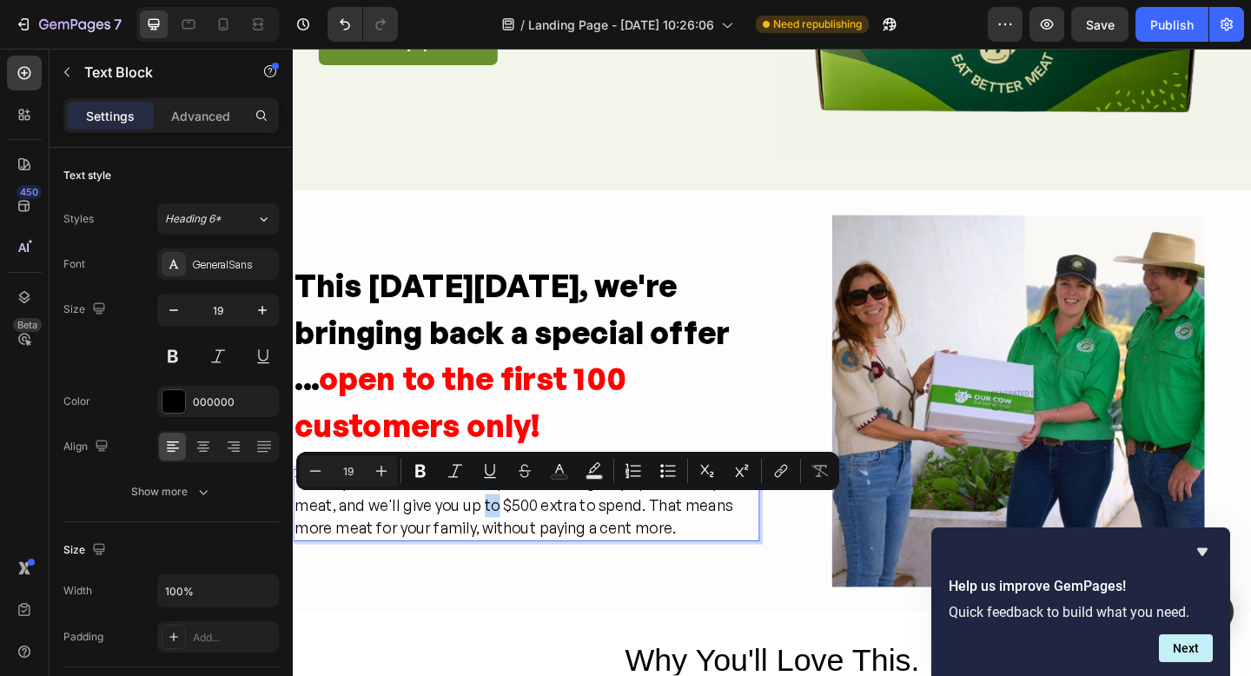
scroll to position [401, 0]
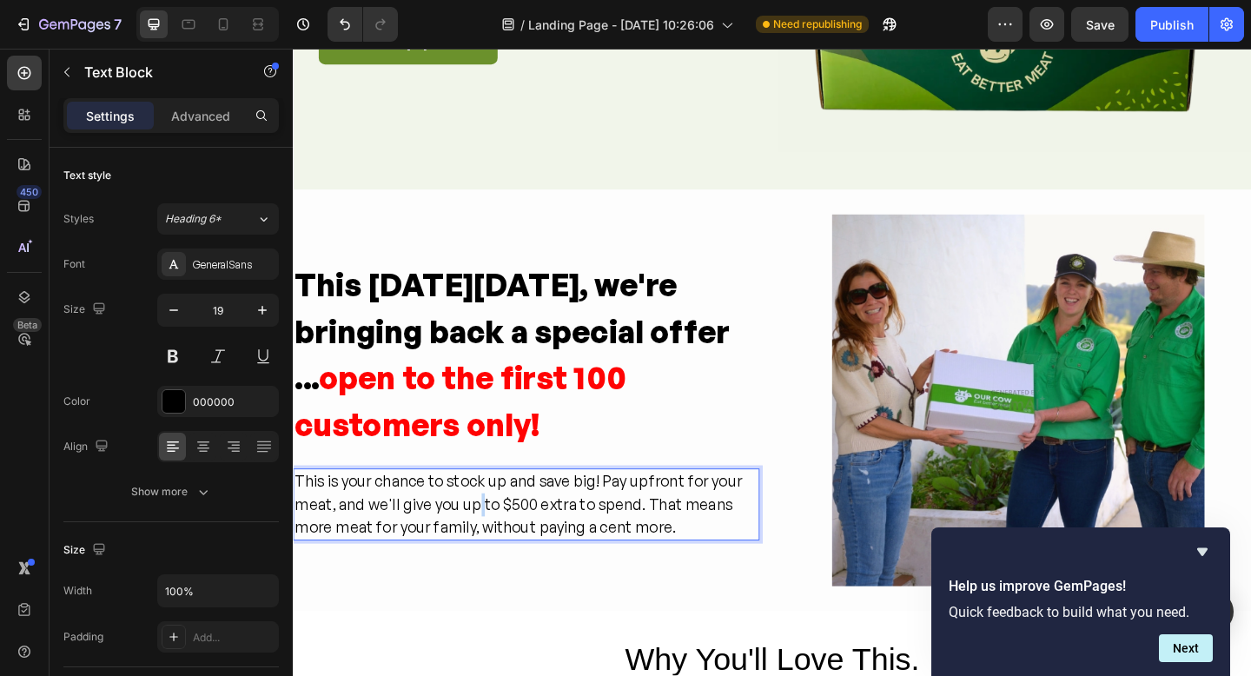
click at [494, 541] on p "This is your chance to stock up and save big! Pay upfront for your meat, and we…" at bounding box center [547, 544] width 504 height 75
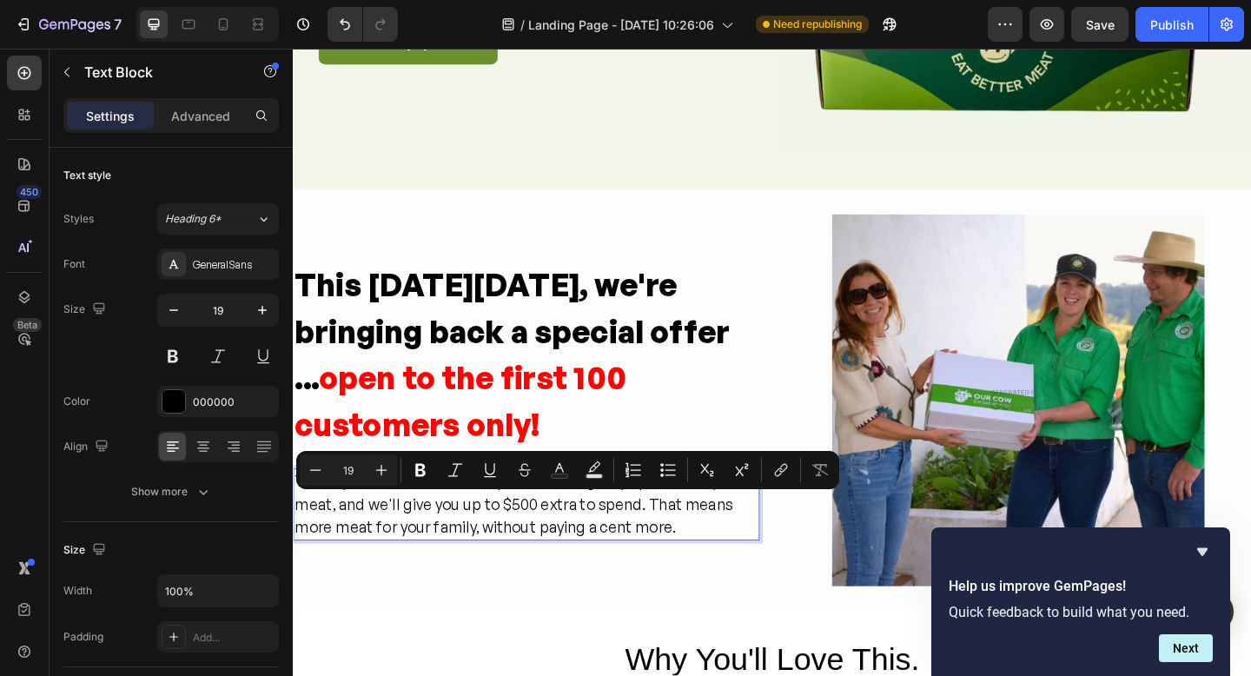
click at [507, 551] on p "This is your chance to stock up and save big! Pay upfront for your meat, and we…" at bounding box center [547, 544] width 504 height 75
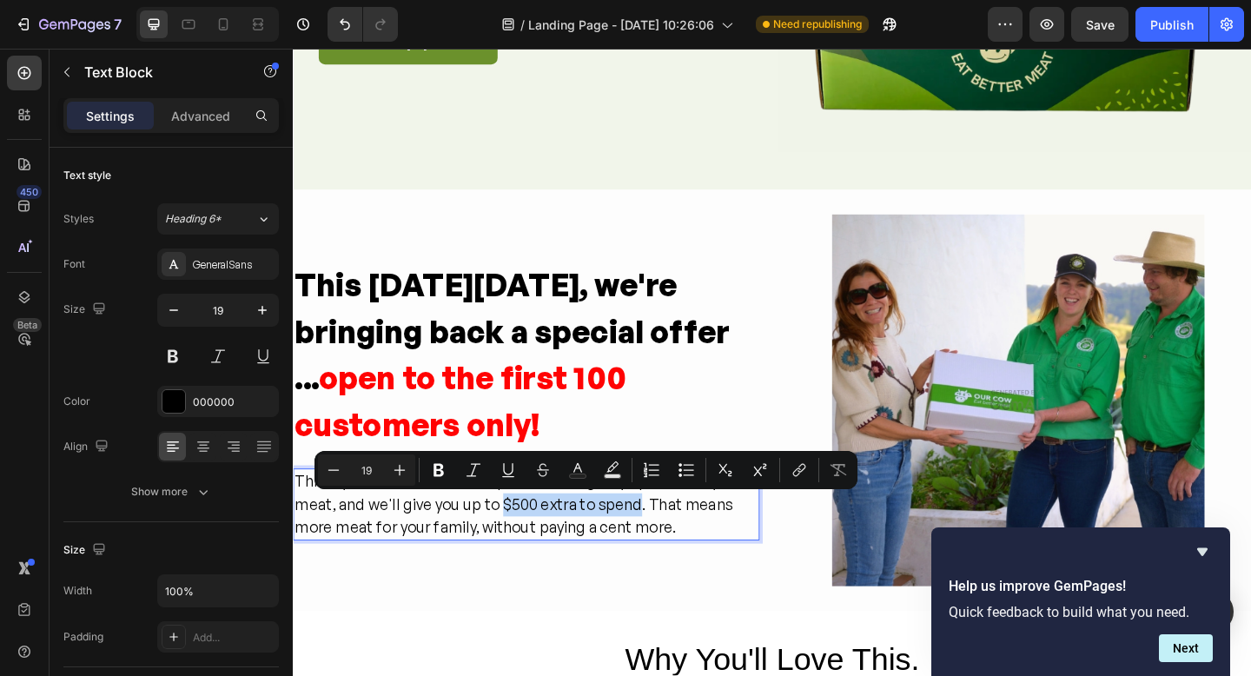
drag, startPoint x: 523, startPoint y: 547, endPoint x: 662, endPoint y: 547, distance: 139.0
click at [662, 547] on p "This is your chance to stock up and save big! Pay upfront for your meat, and we…" at bounding box center [547, 544] width 504 height 75
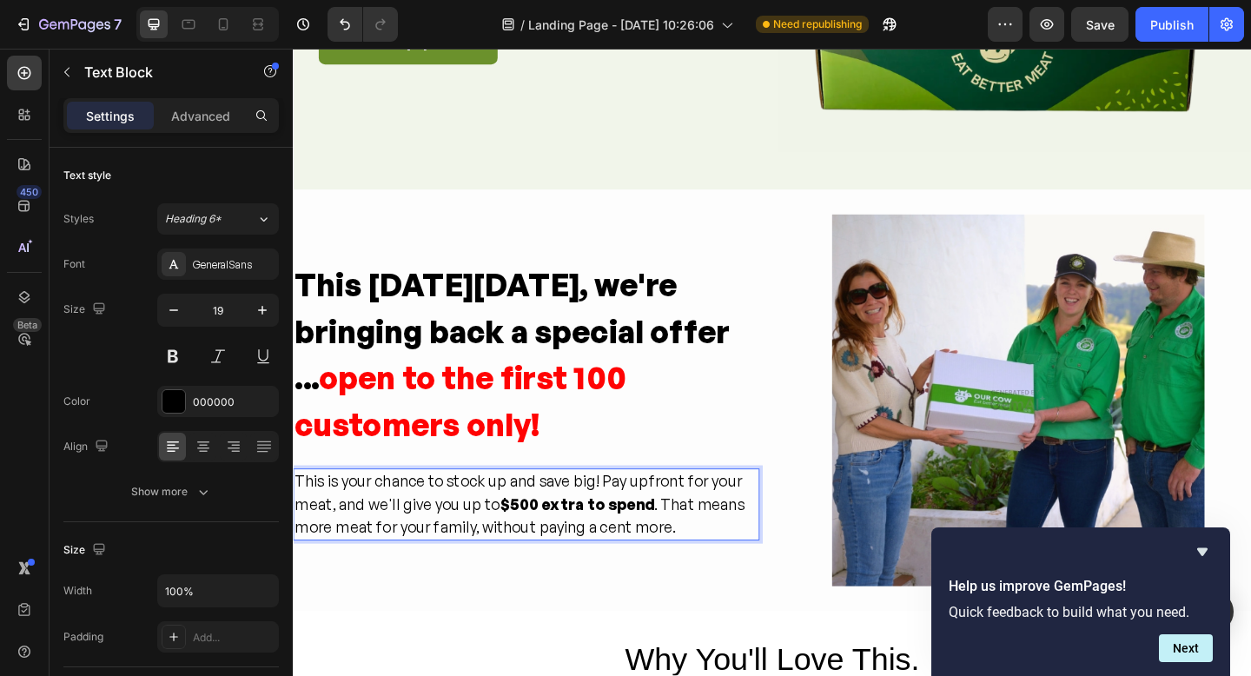
click at [717, 561] on p "This is your chance to stock up and save big! Pay upfront for your meat, and we…" at bounding box center [547, 544] width 504 height 75
click at [623, 521] on p "This is your chance to stock up and save big! Pay upfront for your meat, and we…" at bounding box center [547, 544] width 504 height 75
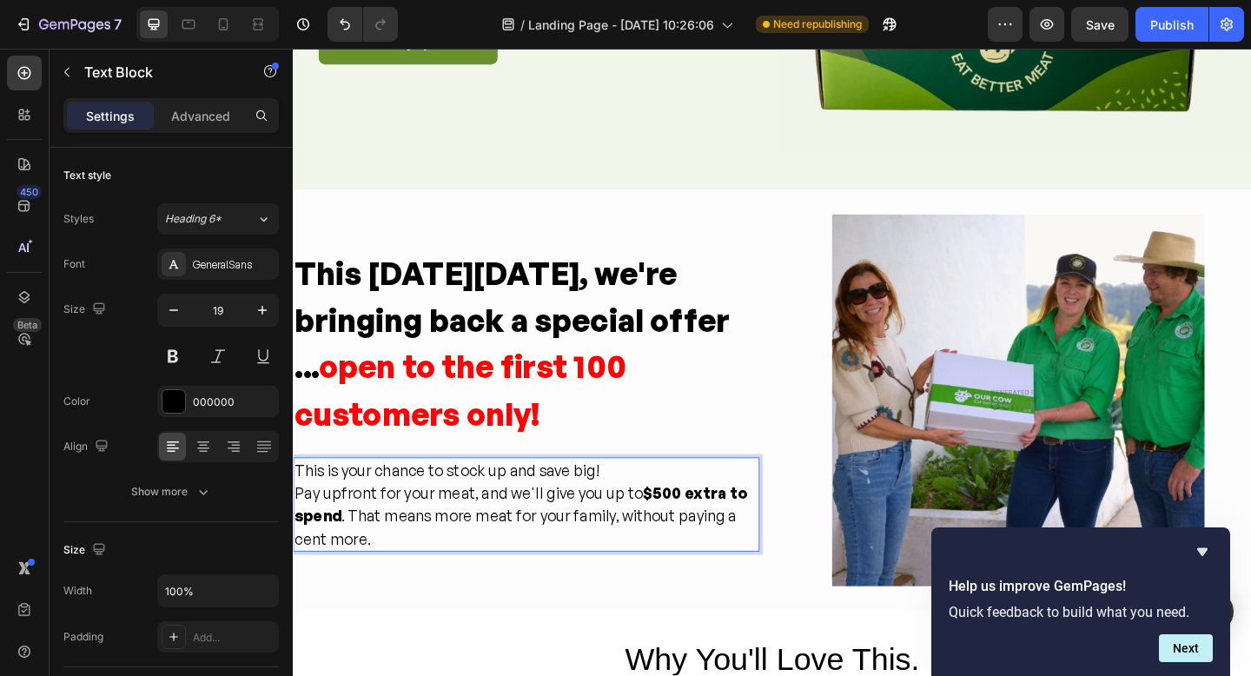
scroll to position [389, 0]
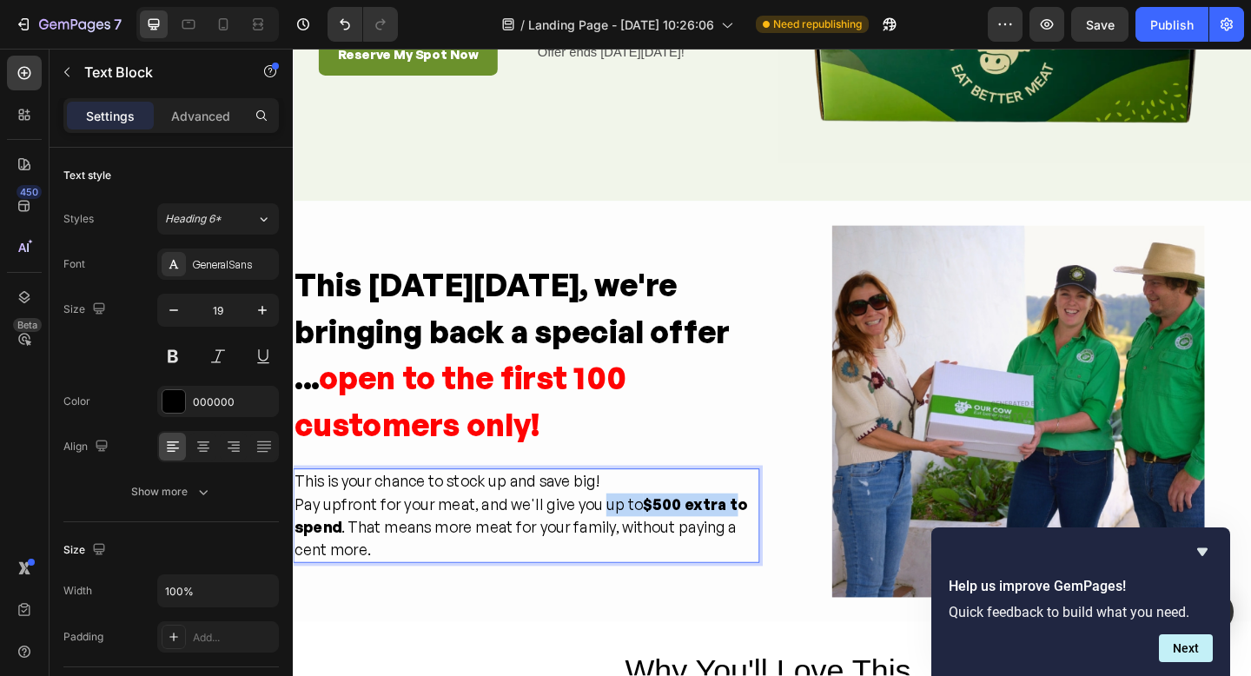
drag, startPoint x: 621, startPoint y: 547, endPoint x: 760, endPoint y: 545, distance: 139.0
click at [760, 545] on p "Pay upfront for your meat, and we'll give you up to $500 extra to spend . That …" at bounding box center [547, 570] width 504 height 75
drag, startPoint x: 642, startPoint y: 567, endPoint x: 632, endPoint y: 564, distance: 10.7
click at [642, 567] on p "Pay upfront for your meat, and we'll give you up to $500 extra to spend . That …" at bounding box center [547, 570] width 504 height 75
click at [630, 552] on strong "up to $500 extra to spend" at bounding box center [542, 557] width 495 height 46
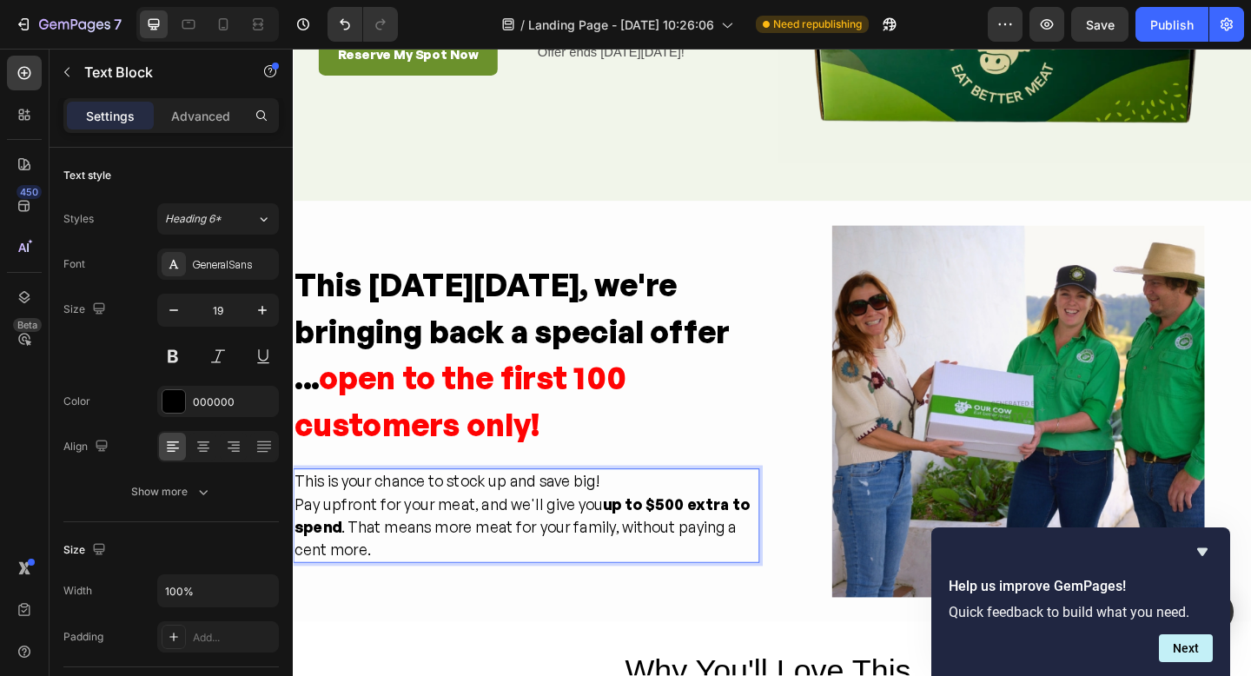
click at [620, 552] on p "Pay upfront for your meat, and we'll give you up to $500 extra to spend . That …" at bounding box center [547, 570] width 504 height 75
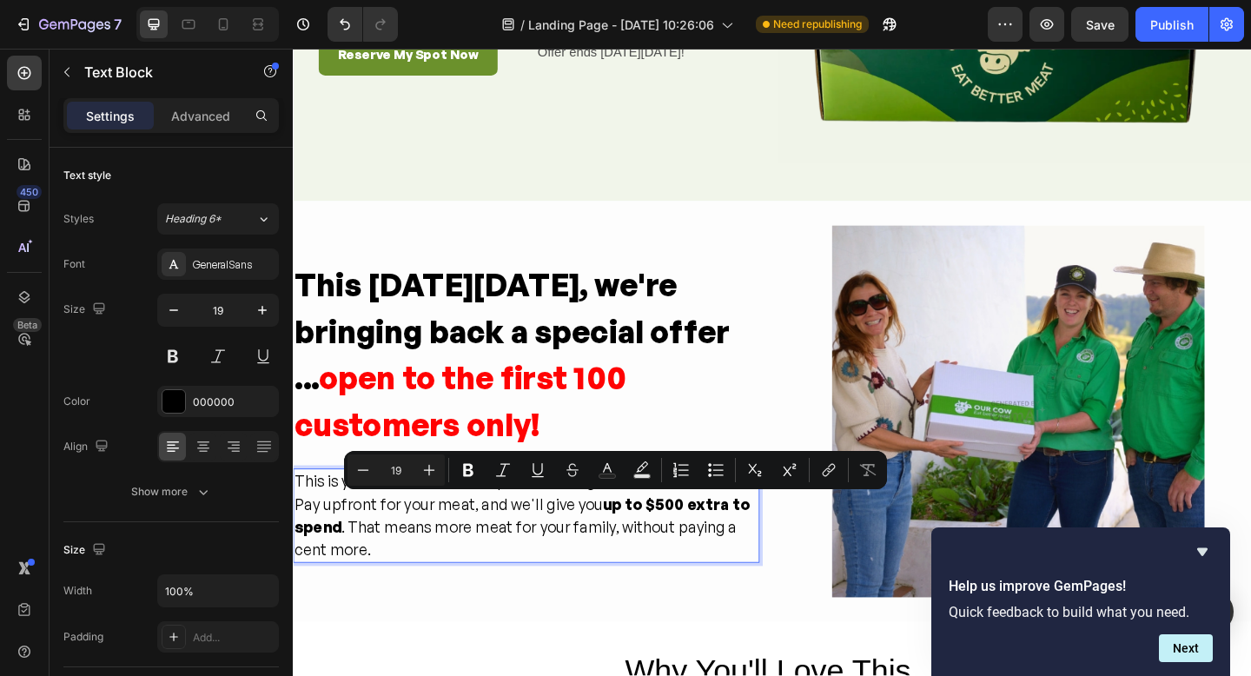
click at [466, 606] on p "Pay upfront for your meat, and we'll give you up to $500 extra to spend . That …" at bounding box center [547, 570] width 504 height 75
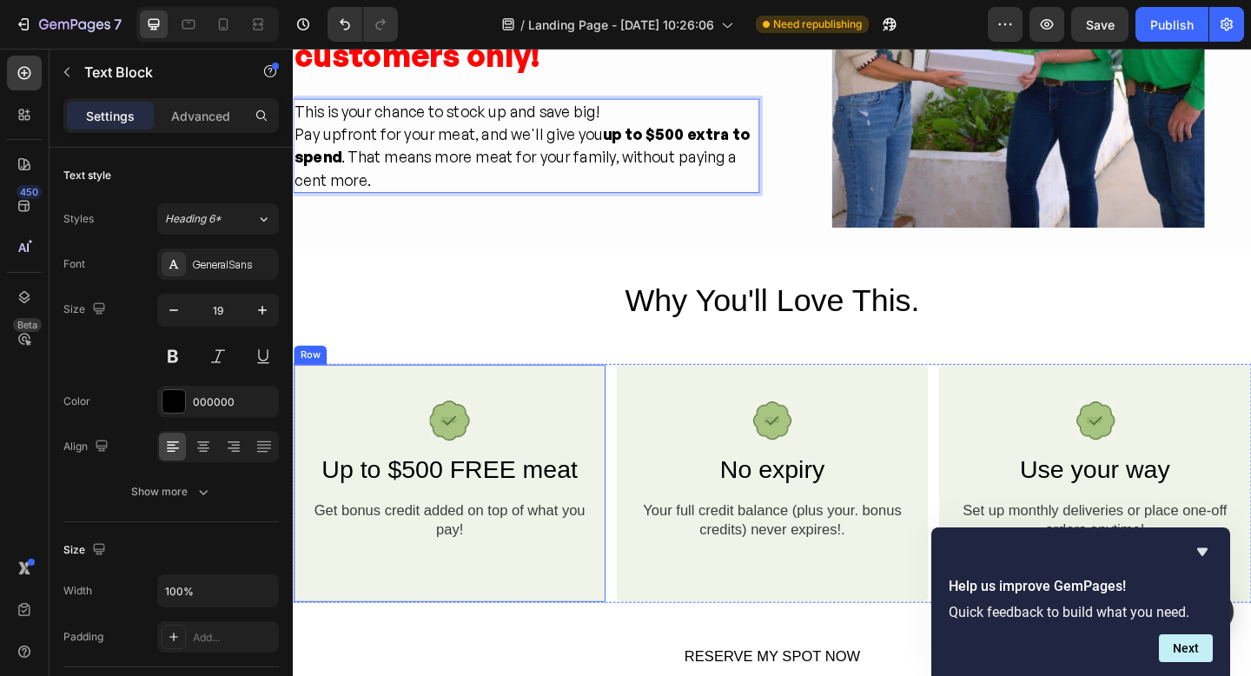
scroll to position [800, 0]
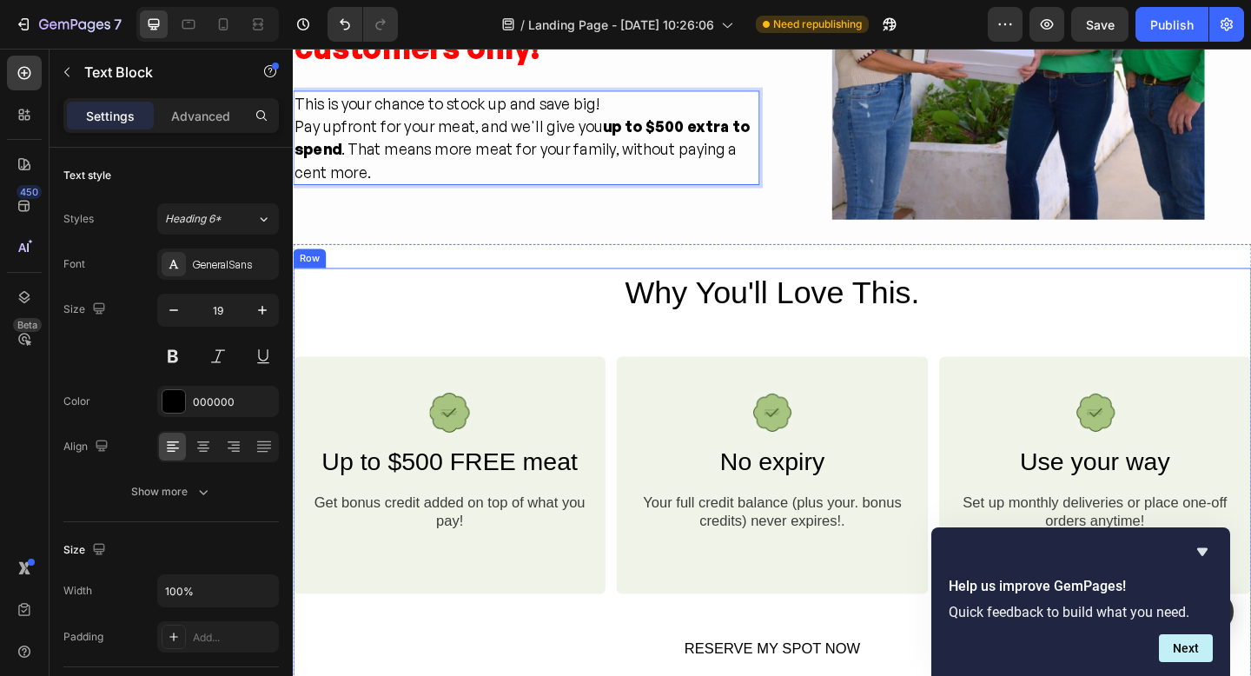
click at [796, 315] on h2 "Why You'll Love This." at bounding box center [814, 315] width 1043 height 55
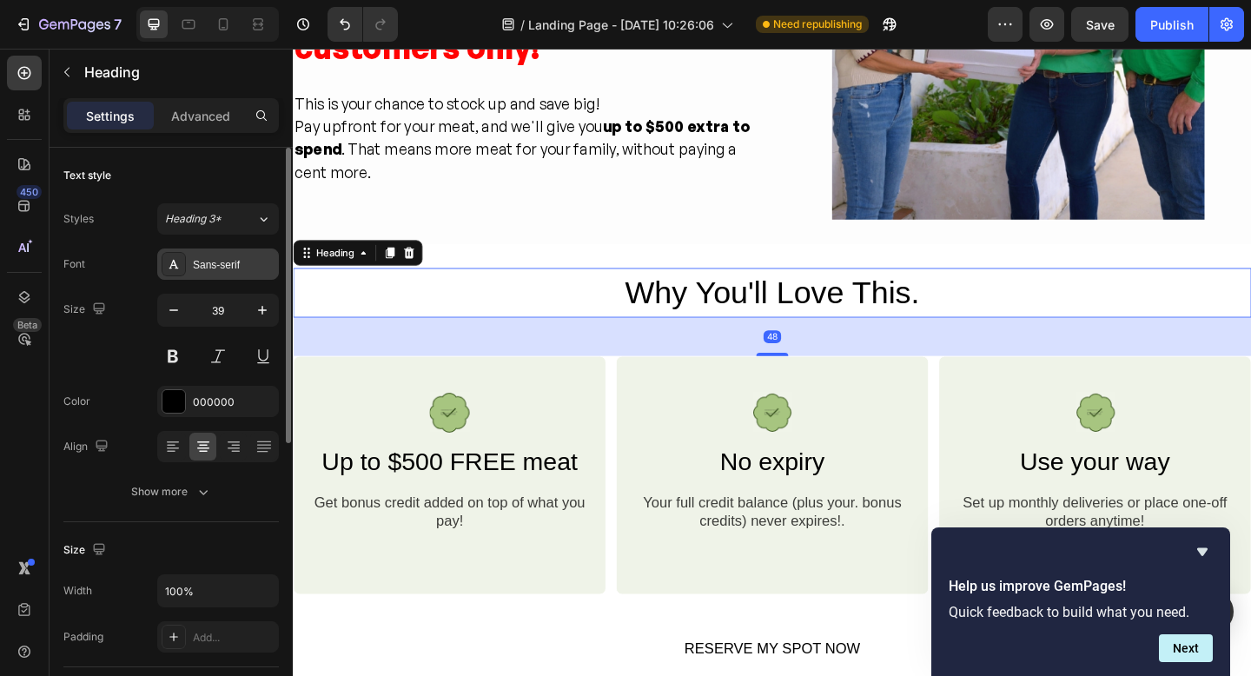
click at [182, 267] on div at bounding box center [174, 264] width 24 height 24
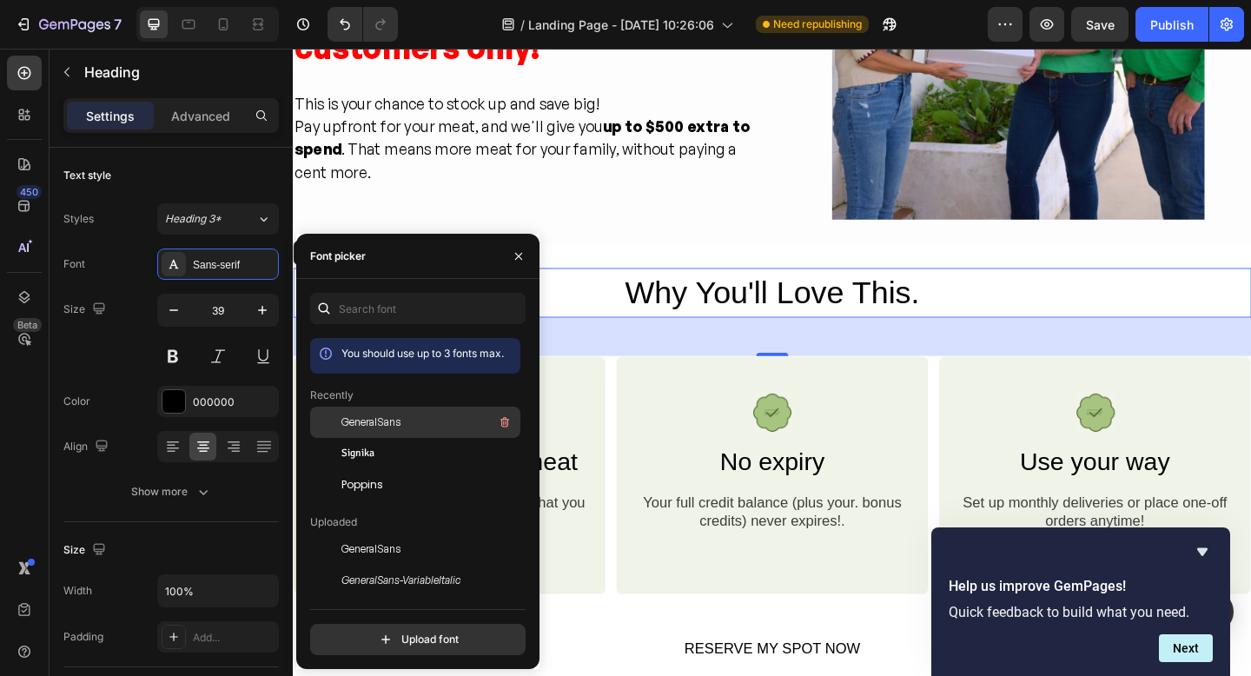
click at [362, 424] on span "GeneralSans" at bounding box center [371, 423] width 59 height 16
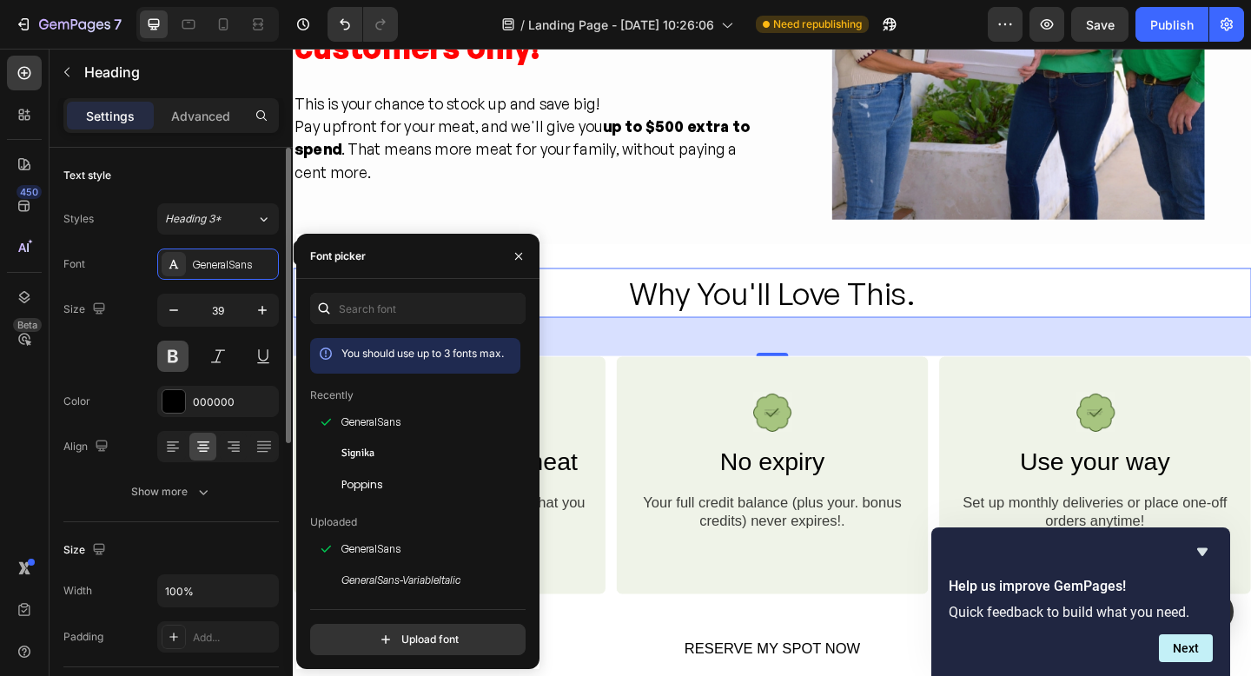
click at [171, 362] on button at bounding box center [172, 356] width 31 height 31
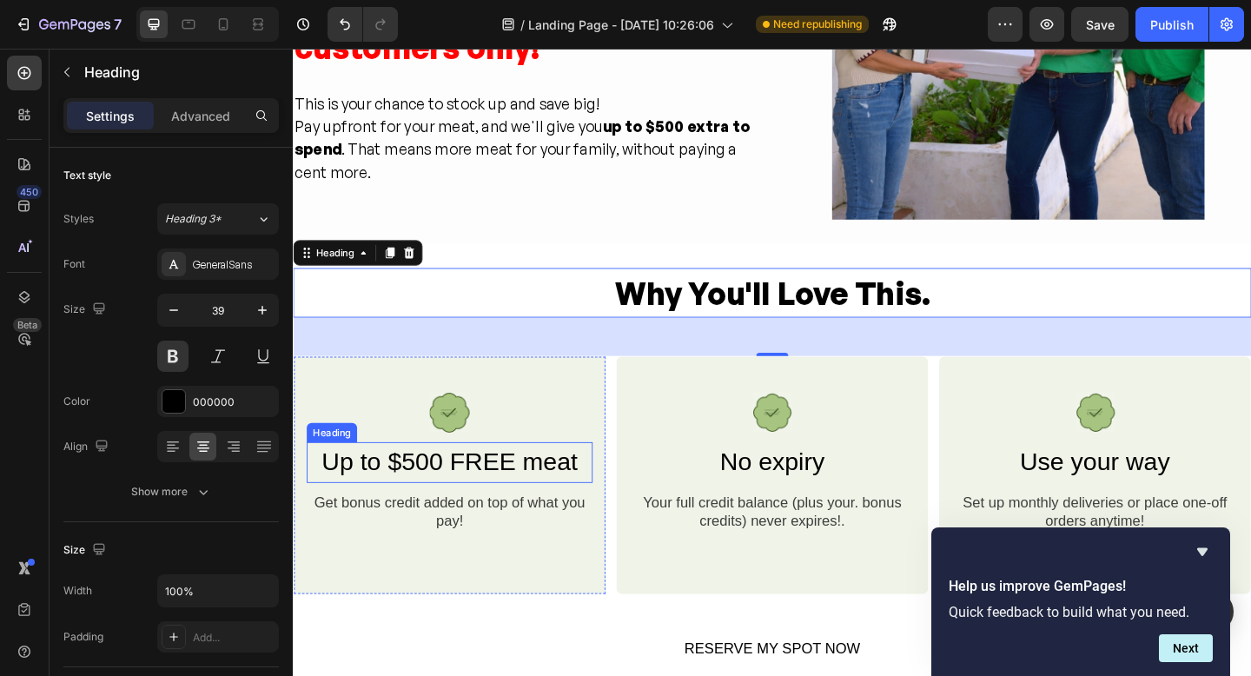
click at [472, 504] on h2 "Up to $500 FREE meat" at bounding box center [463, 499] width 311 height 44
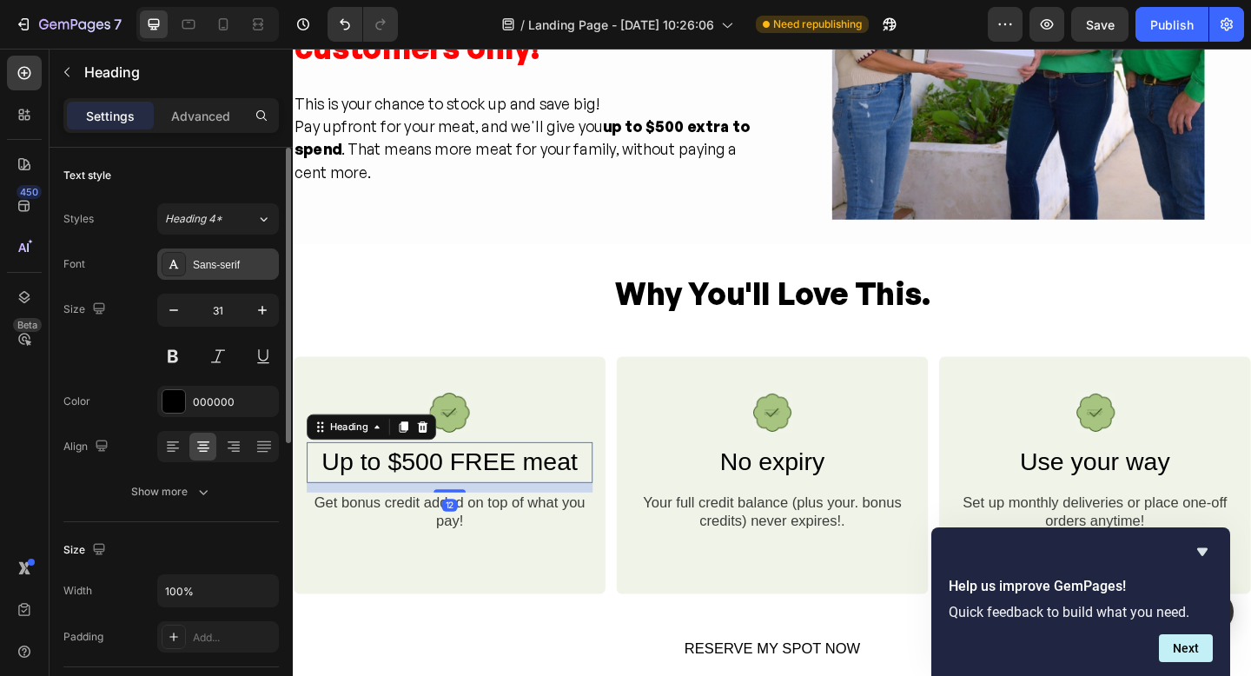
click at [179, 268] on icon at bounding box center [174, 264] width 14 height 14
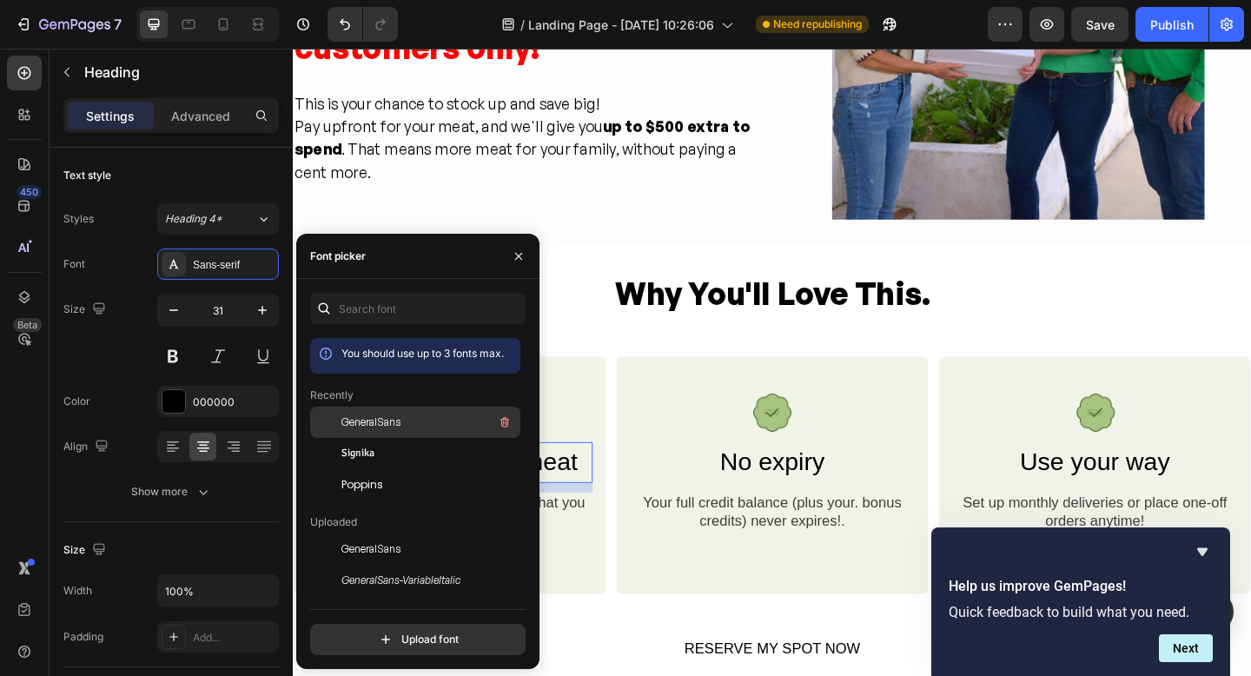
click at [376, 417] on span "GeneralSans" at bounding box center [371, 423] width 59 height 16
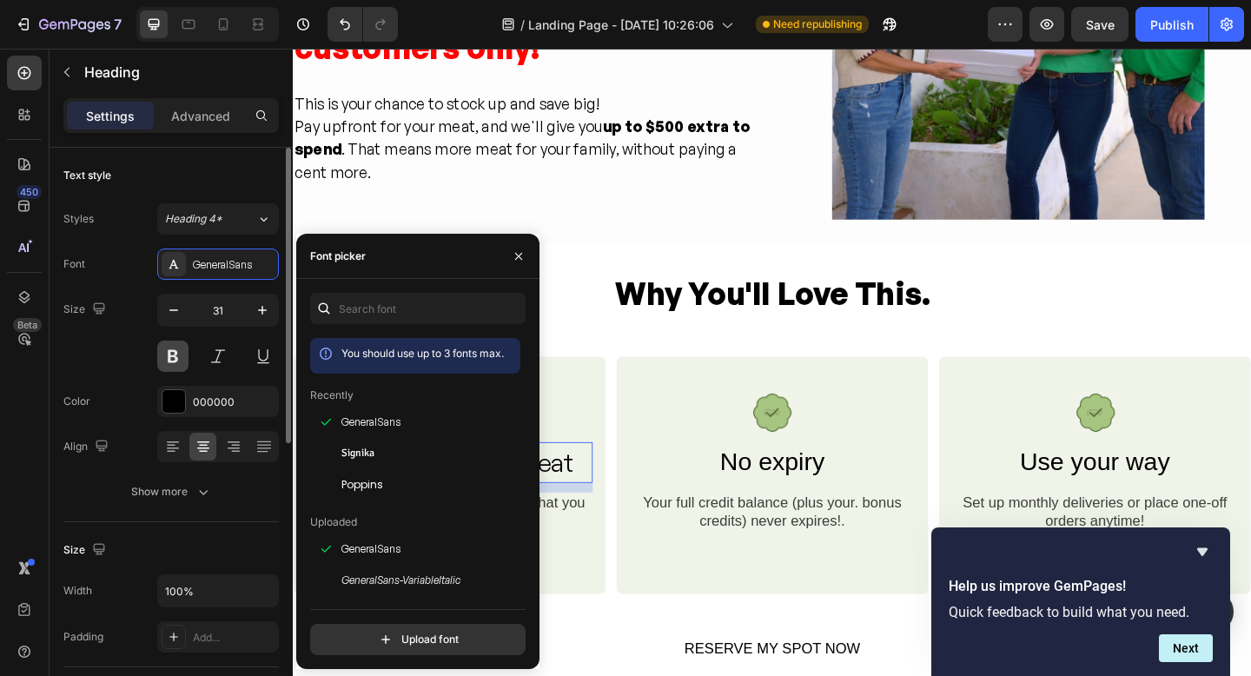
click at [172, 354] on button at bounding box center [172, 356] width 31 height 31
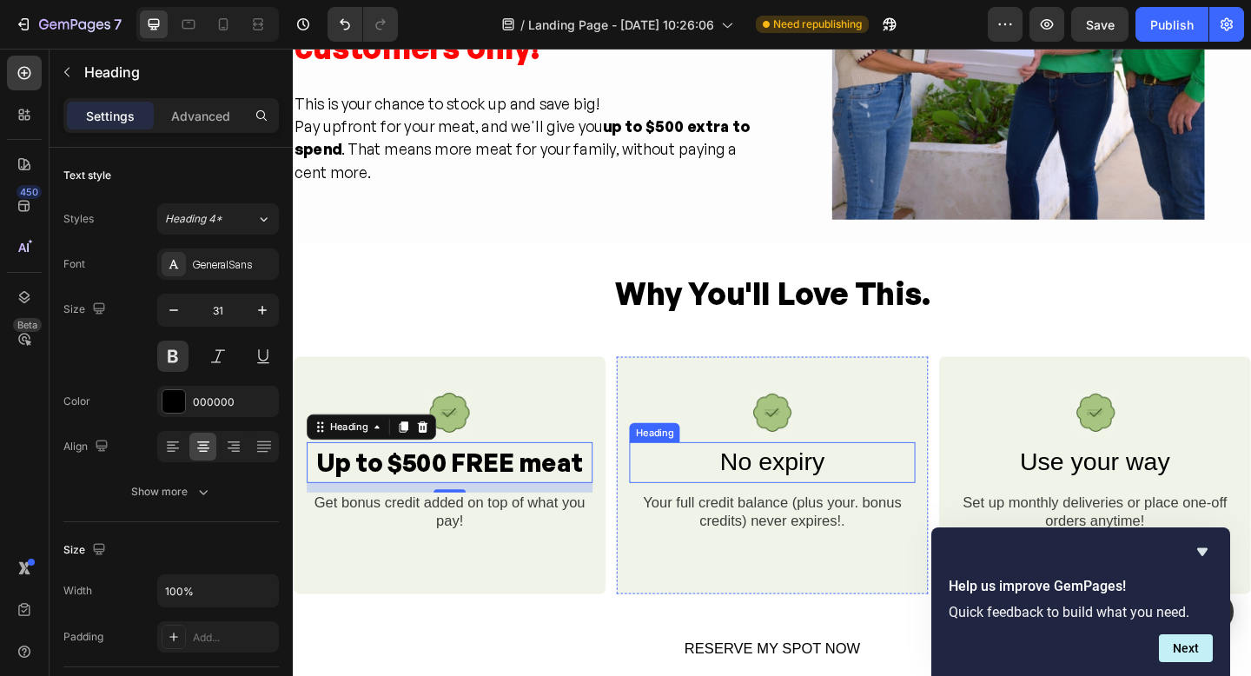
click at [818, 503] on h2 "No expiry" at bounding box center [814, 499] width 311 height 44
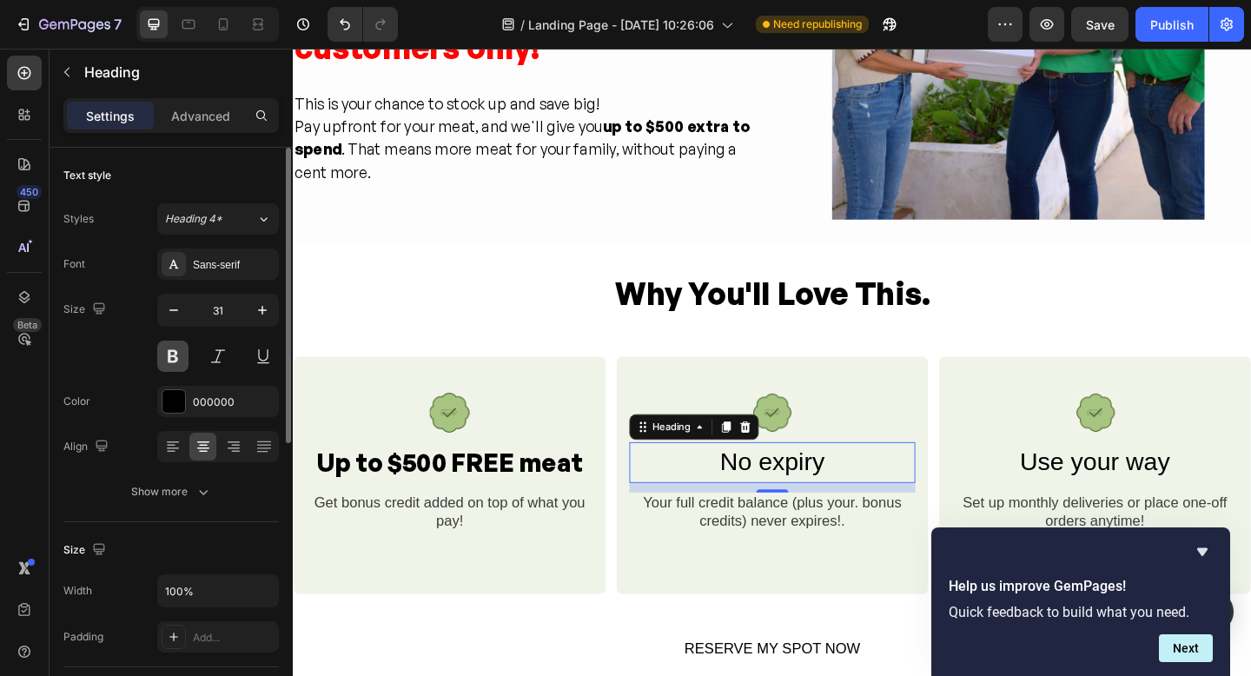
click at [170, 352] on button at bounding box center [172, 356] width 31 height 31
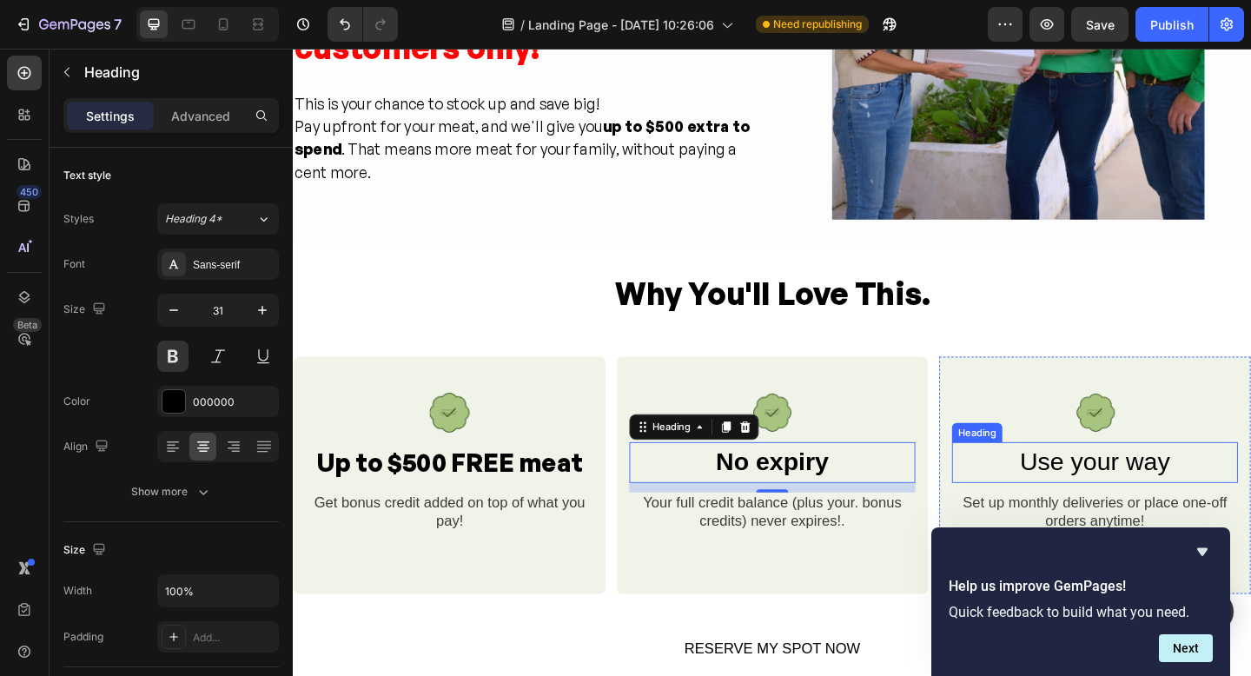
click at [1176, 511] on h2 "Use your way" at bounding box center [1165, 499] width 311 height 44
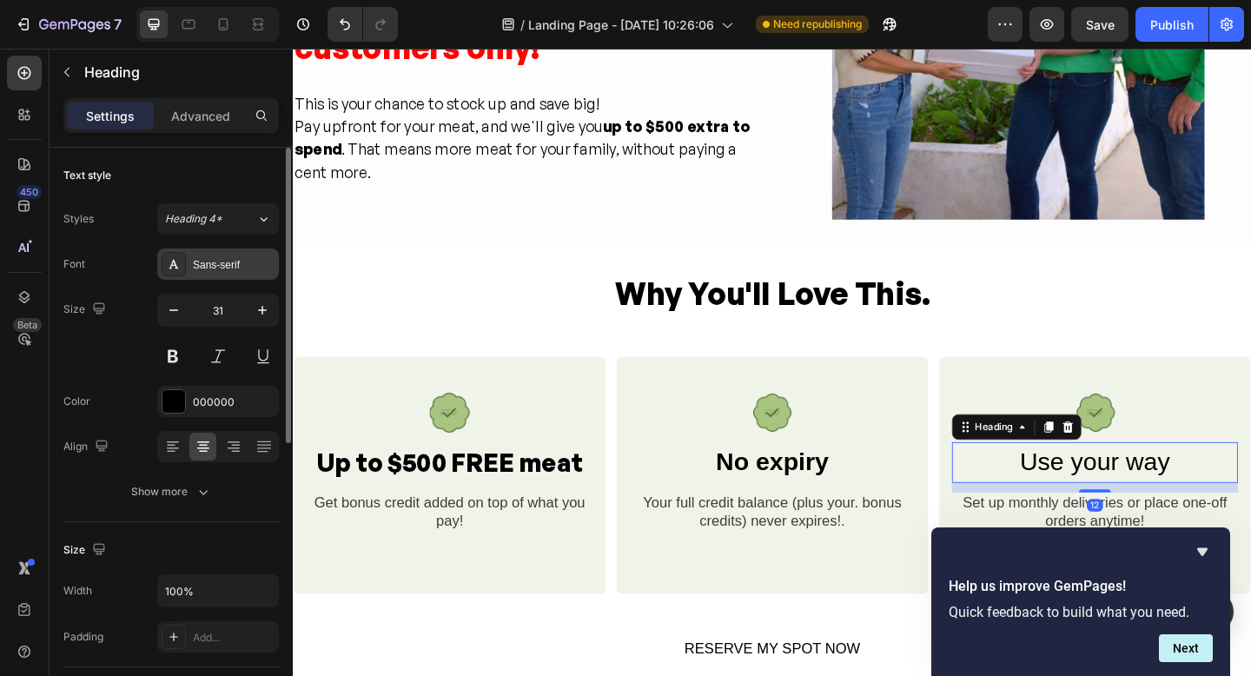
click at [169, 269] on icon at bounding box center [174, 264] width 14 height 14
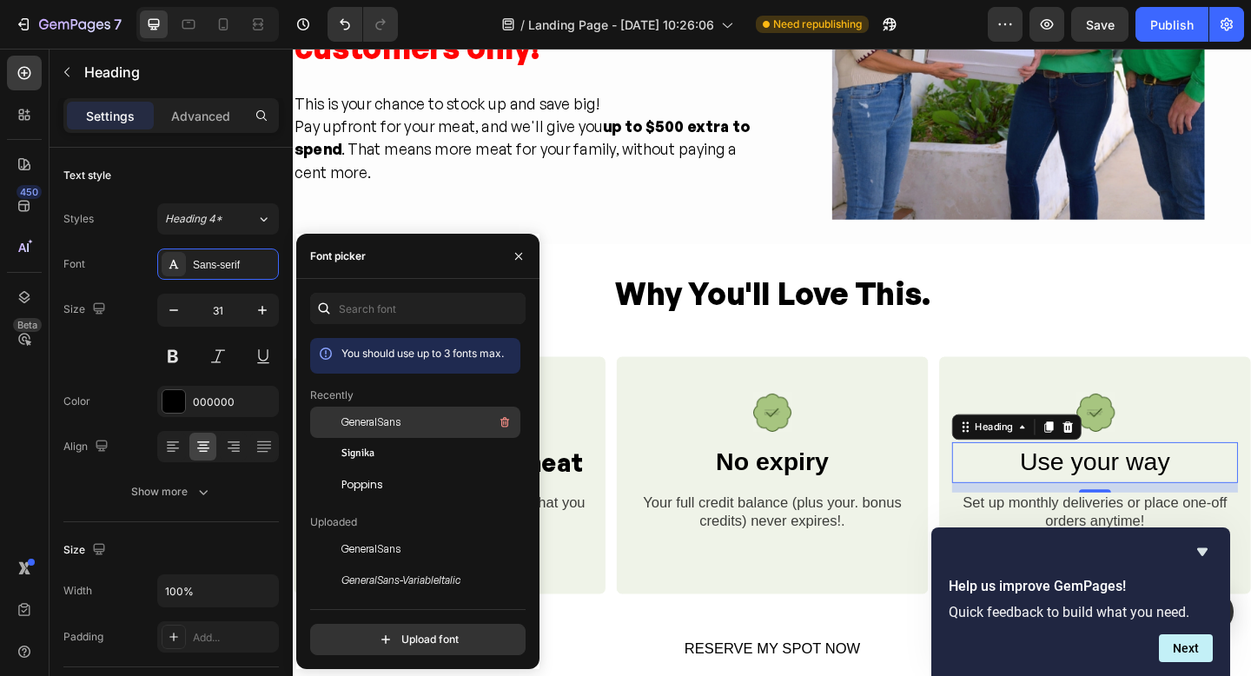
click at [347, 424] on span "GeneralSans" at bounding box center [371, 423] width 59 height 16
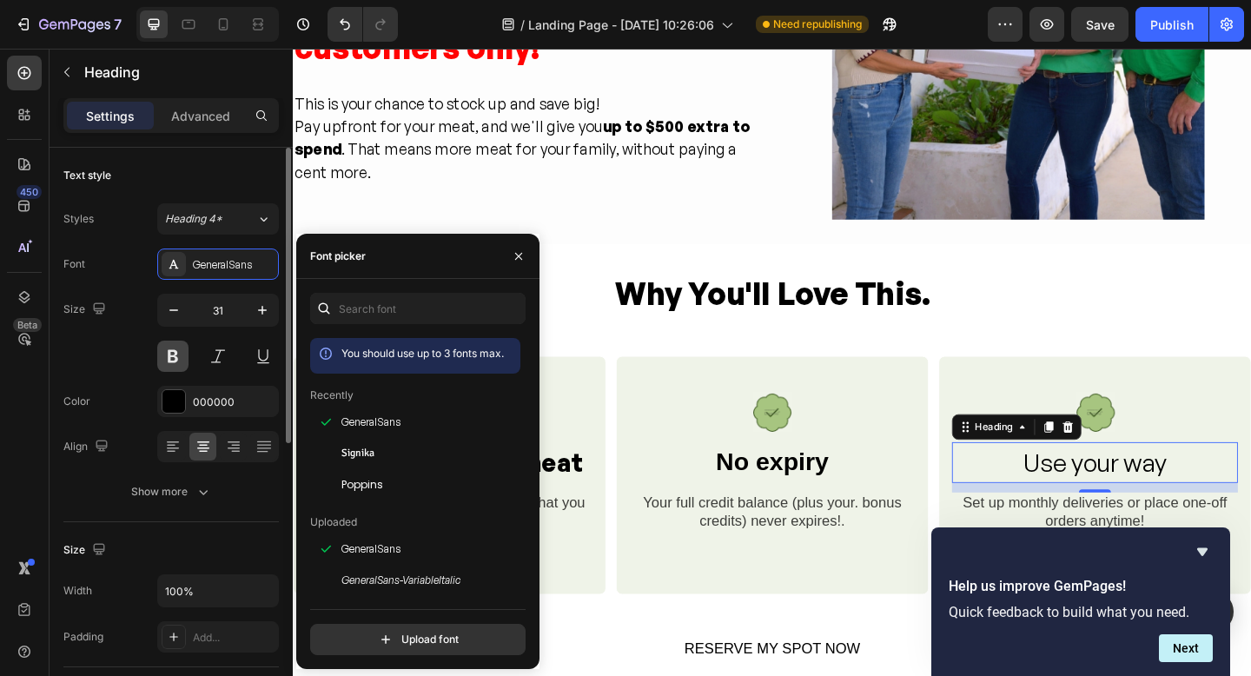
click at [174, 363] on button at bounding box center [172, 356] width 31 height 31
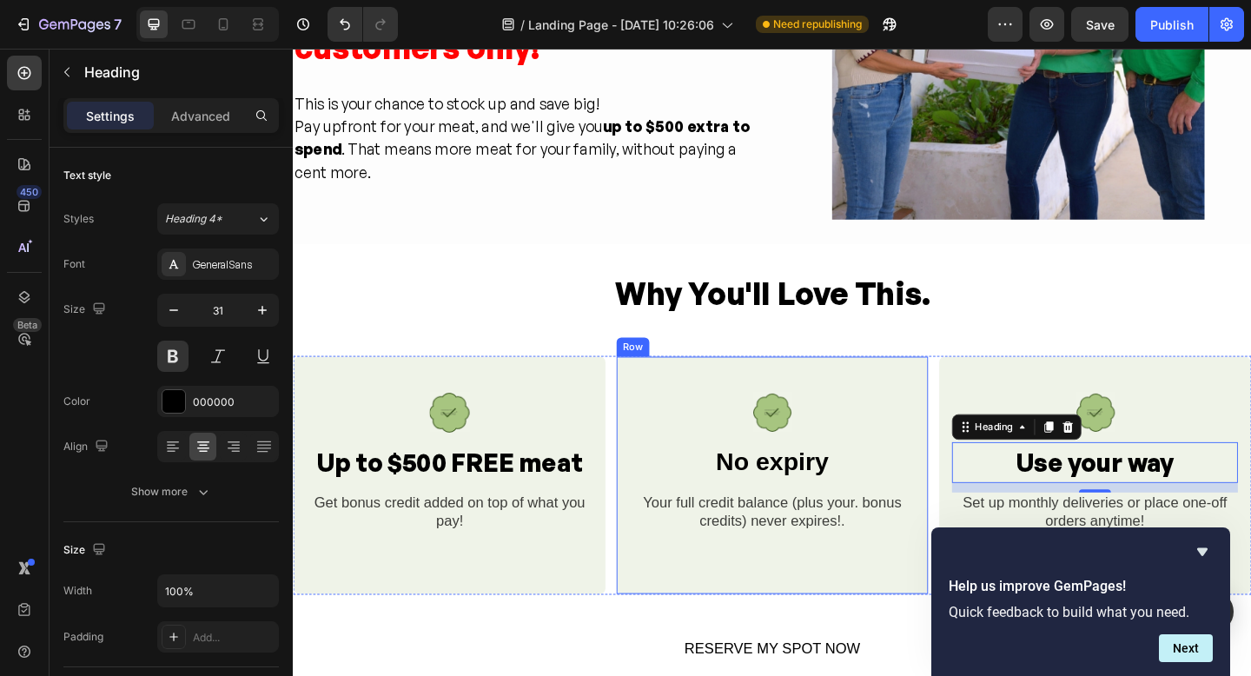
drag, startPoint x: 798, startPoint y: 521, endPoint x: 799, endPoint y: 513, distance: 8.9
click at [798, 521] on div "Image No expiry Heading Your full credit balance (plus your. bonus credits) nev…" at bounding box center [814, 498] width 311 height 153
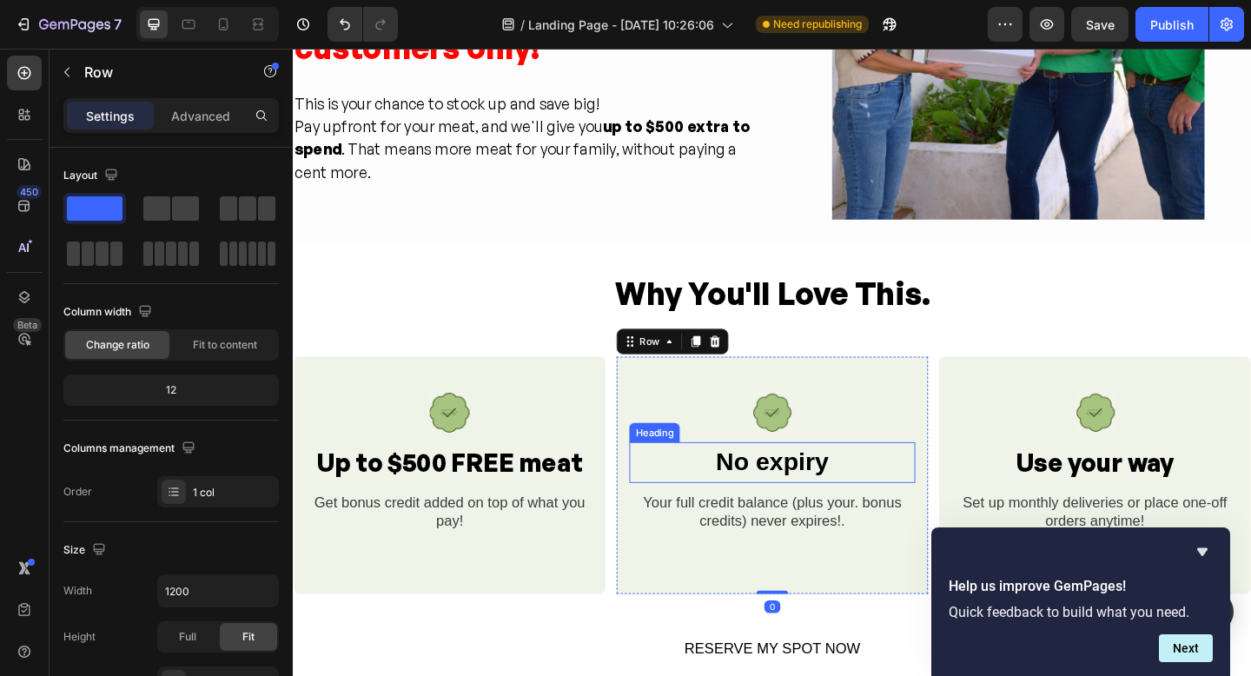
click at [815, 503] on h2 "No expiry" at bounding box center [814, 499] width 311 height 44
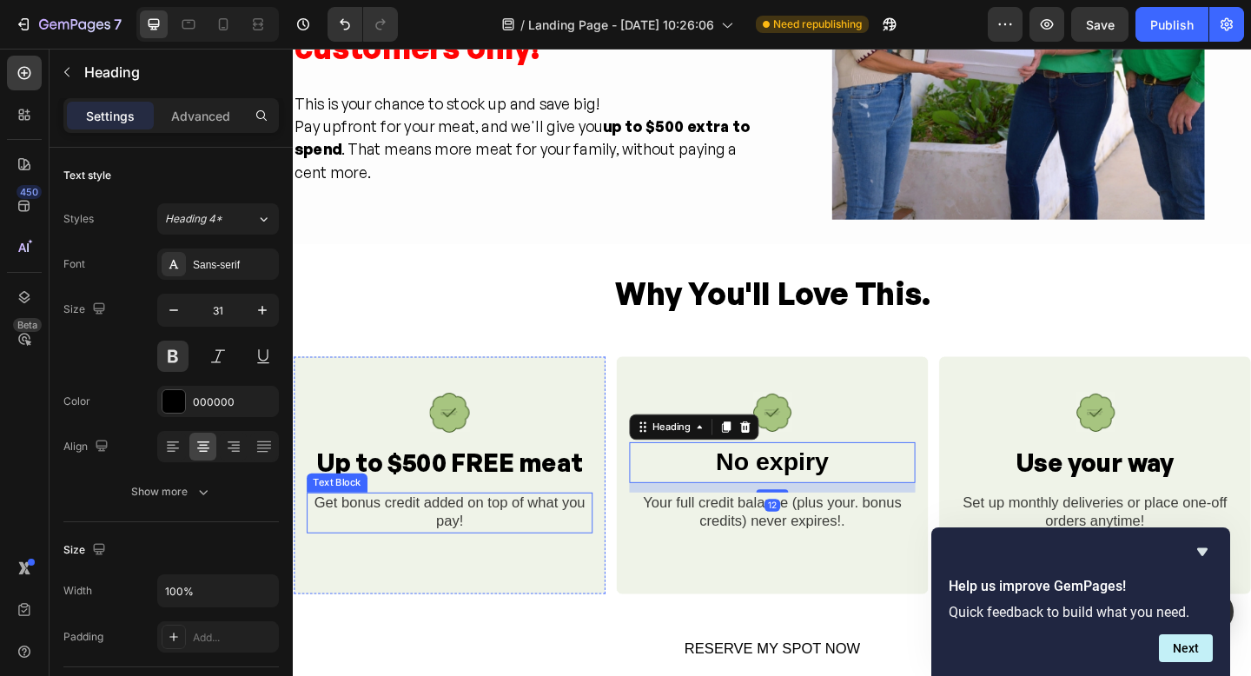
click at [540, 550] on div "Get bonus credit added on top of what you pay!" at bounding box center [463, 554] width 311 height 44
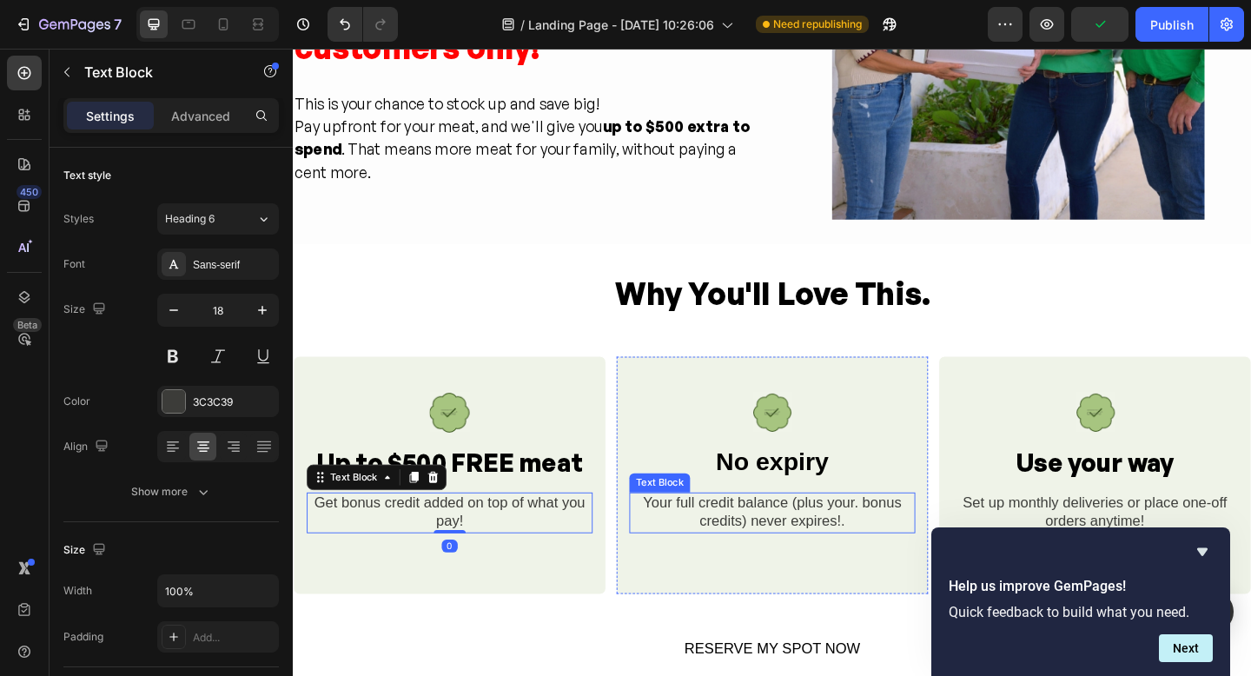
click at [759, 562] on div "Your full credit balance (plus your. bonus credits) never expires!." at bounding box center [814, 554] width 311 height 44
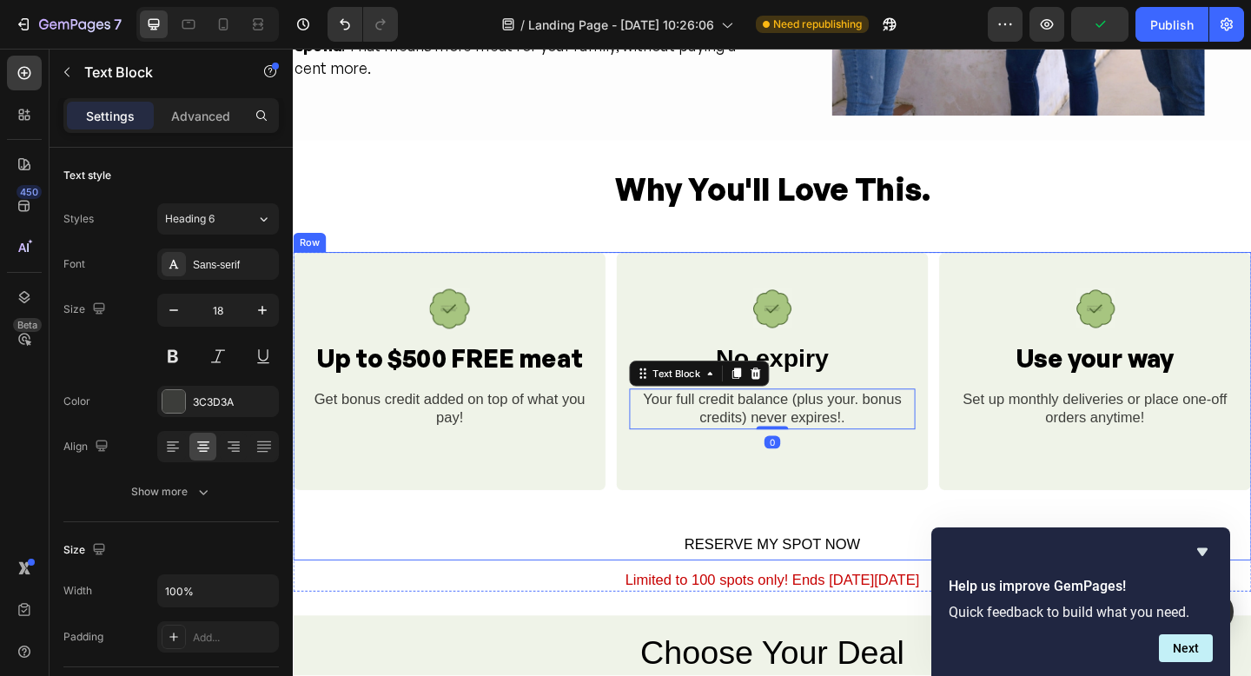
click at [628, 552] on div "Image Up to $500 FREE meat Heading Get bonus credit added on top of what you pa…" at bounding box center [814, 437] width 1043 height 335
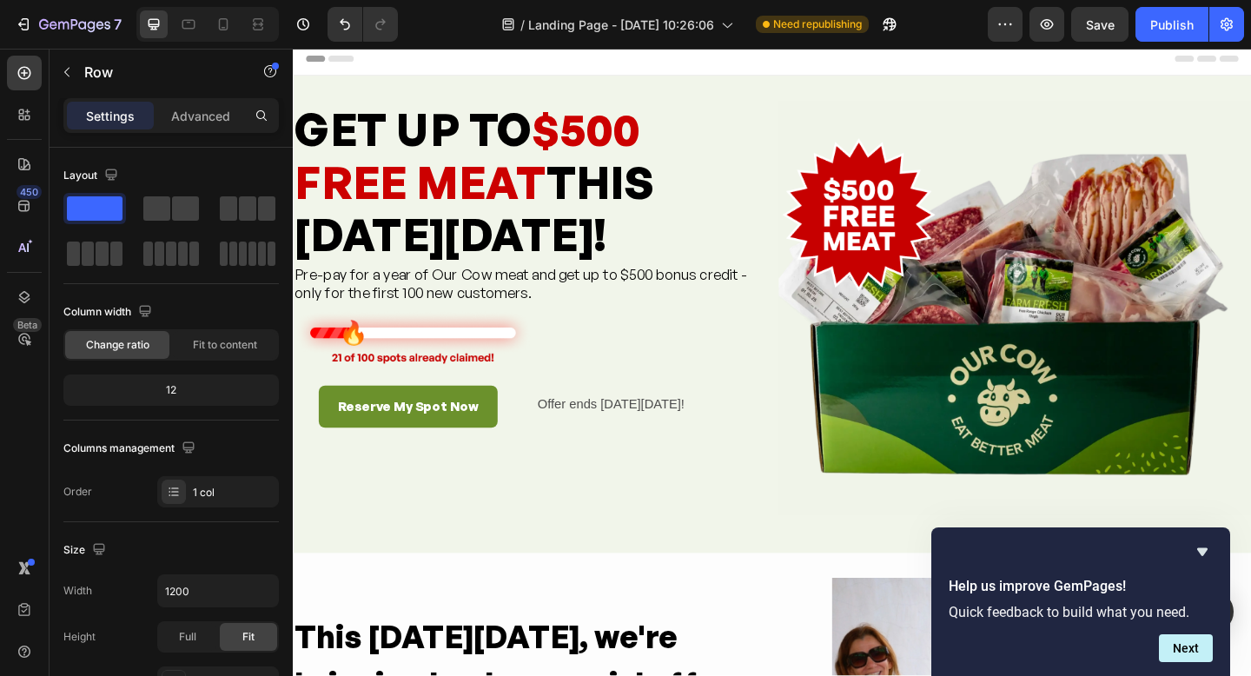
scroll to position [0, 0]
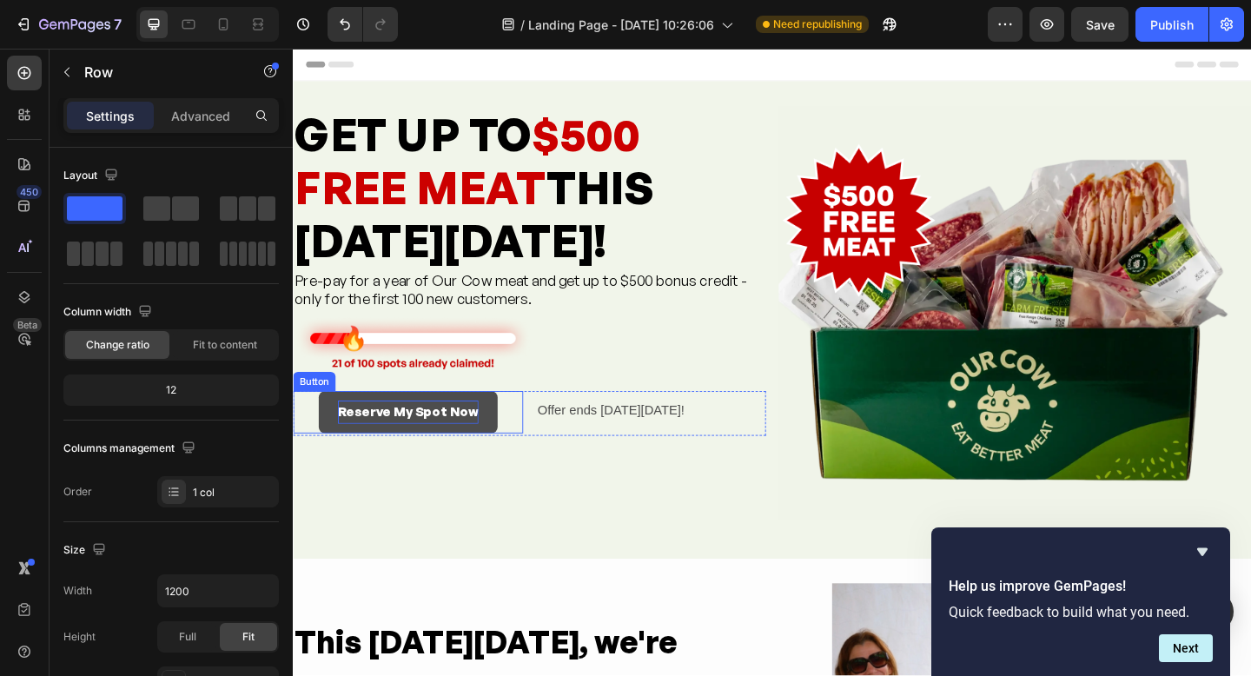
click at [472, 434] on p "Reserve My Spot Now" at bounding box center [418, 444] width 153 height 25
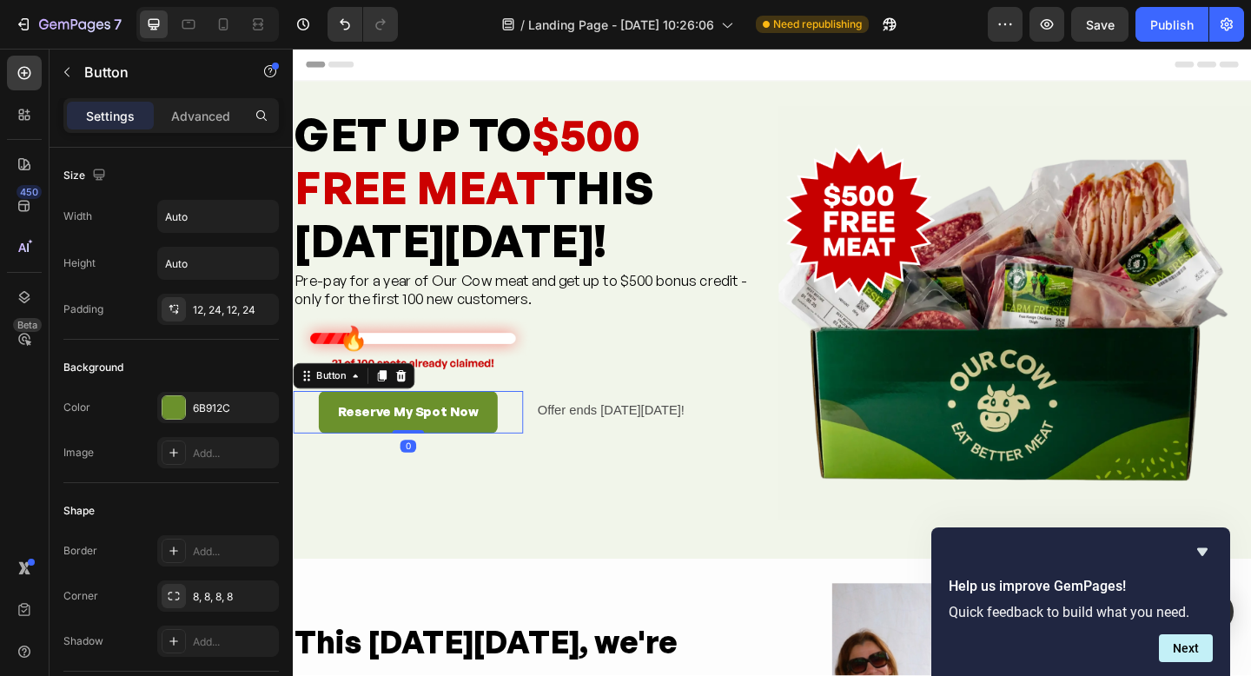
drag, startPoint x: 384, startPoint y: 400, endPoint x: 396, endPoint y: 416, distance: 20.5
click at [385, 399] on icon at bounding box center [389, 405] width 14 height 14
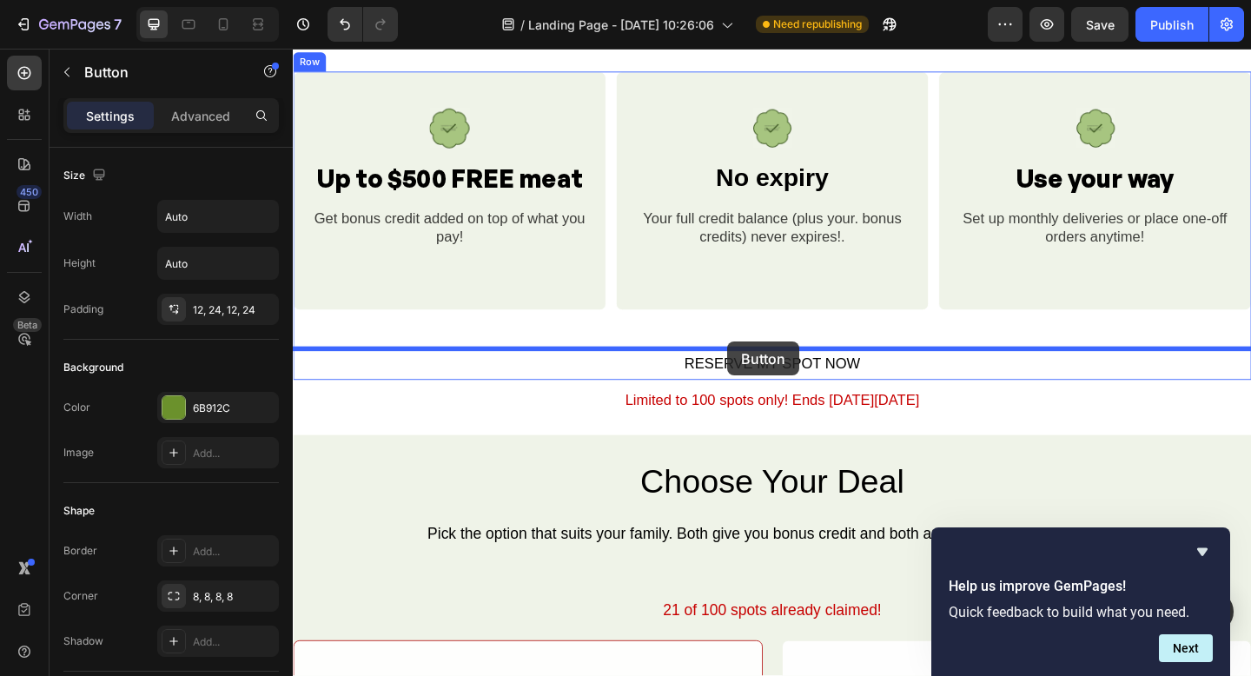
drag, startPoint x: 307, startPoint y: 448, endPoint x: 766, endPoint y: 368, distance: 465.9
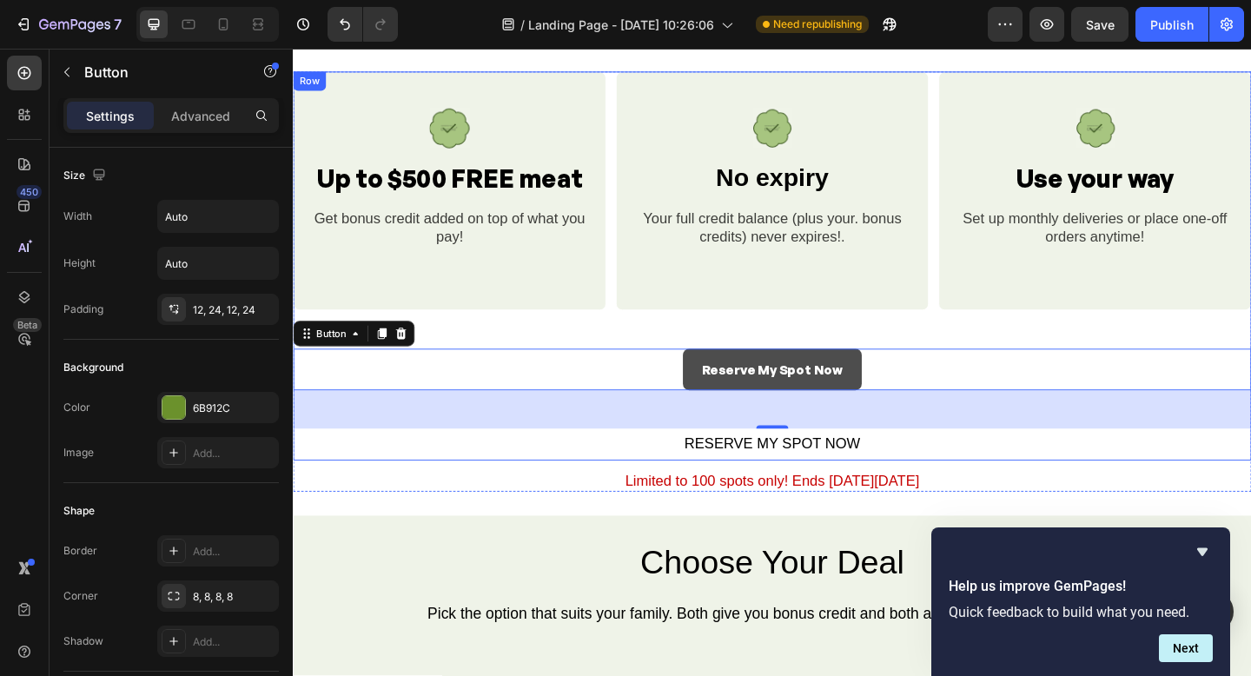
scroll to position [1105, 0]
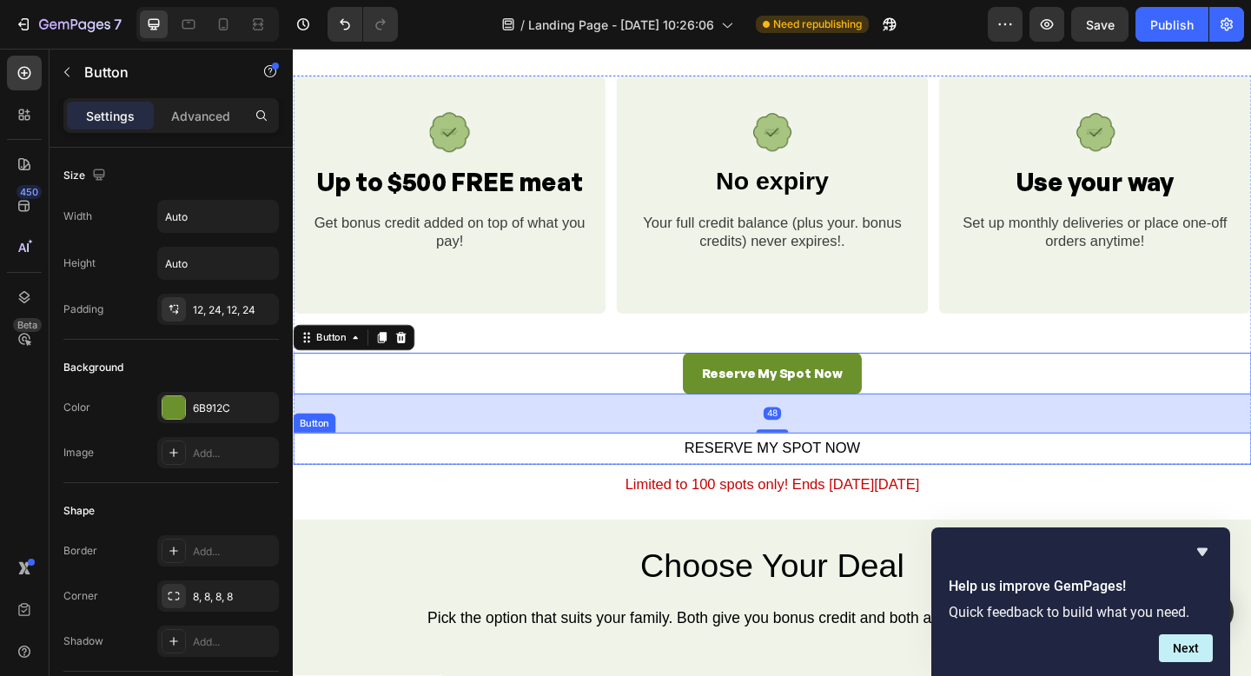
click at [949, 485] on div "RESERVE MY SPOT NOW Button" at bounding box center [814, 484] width 1043 height 34
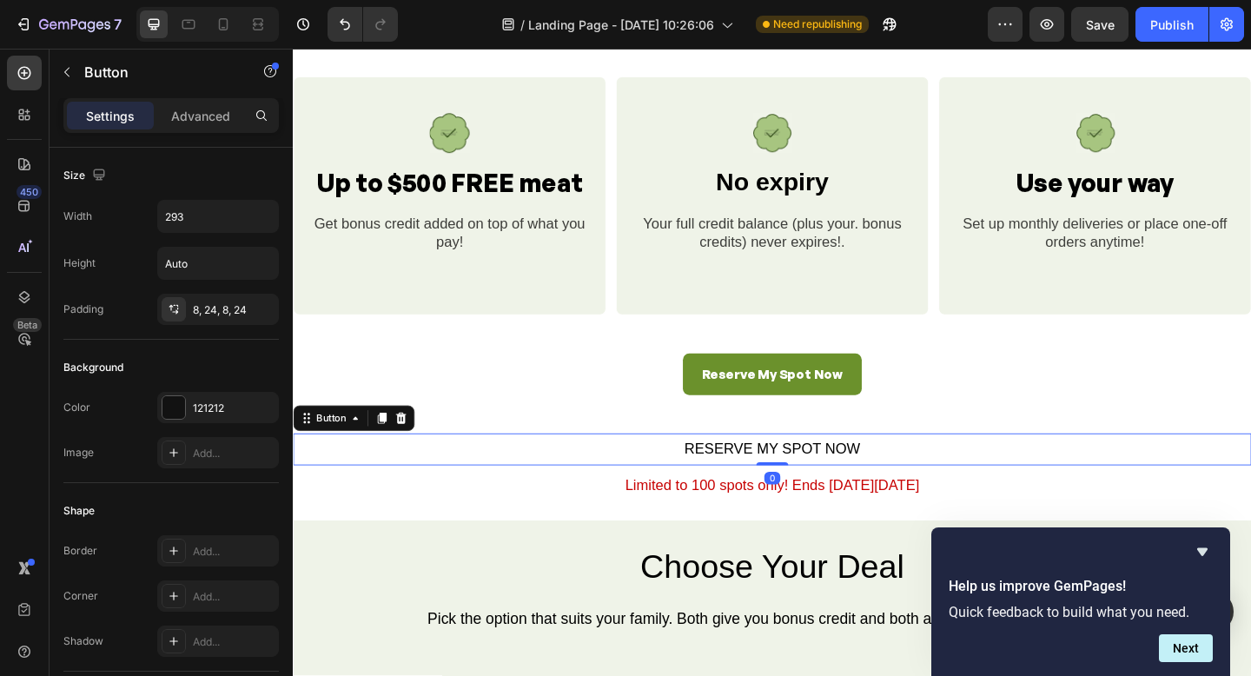
click at [409, 454] on icon at bounding box center [410, 451] width 11 height 12
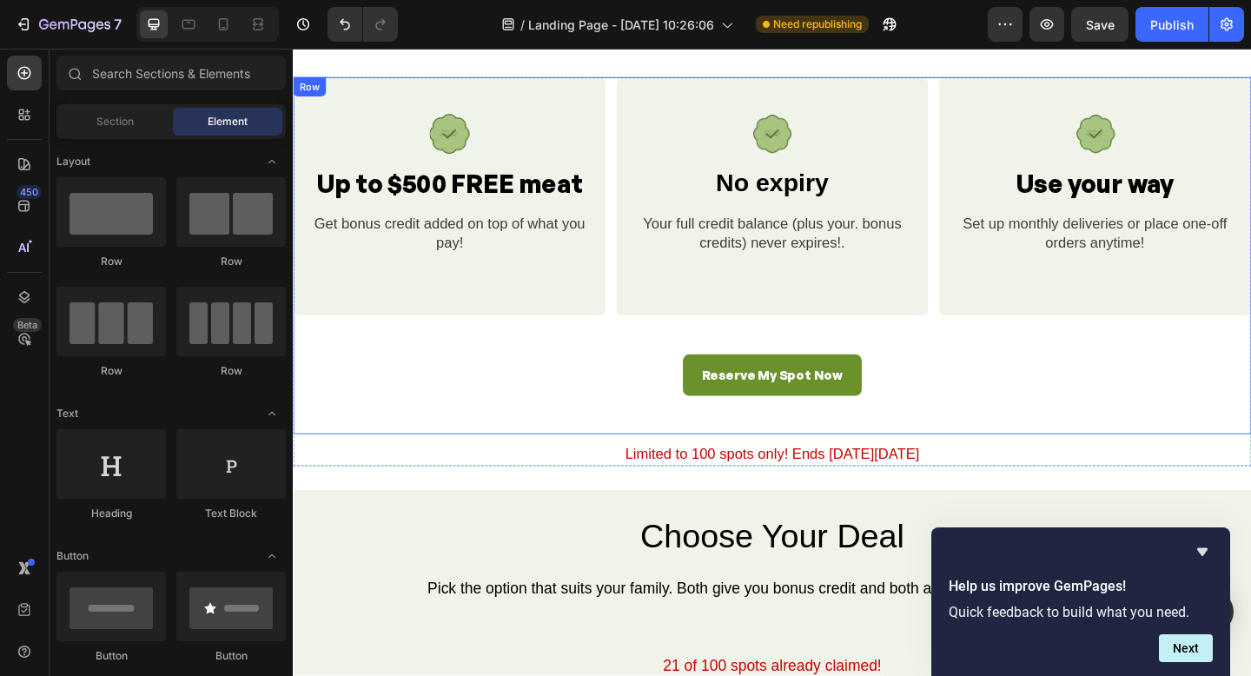
click at [759, 441] on div "Reserve My Spot Now Button" at bounding box center [814, 425] width 1043 height 88
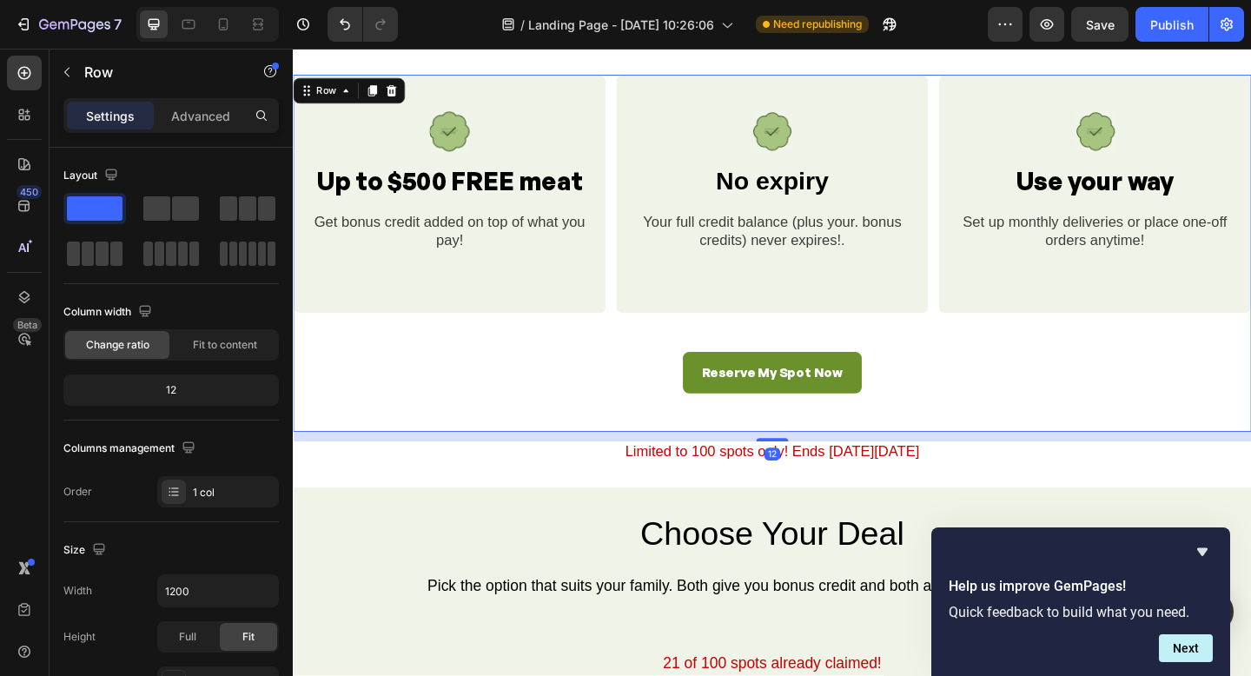
scroll to position [1102, 0]
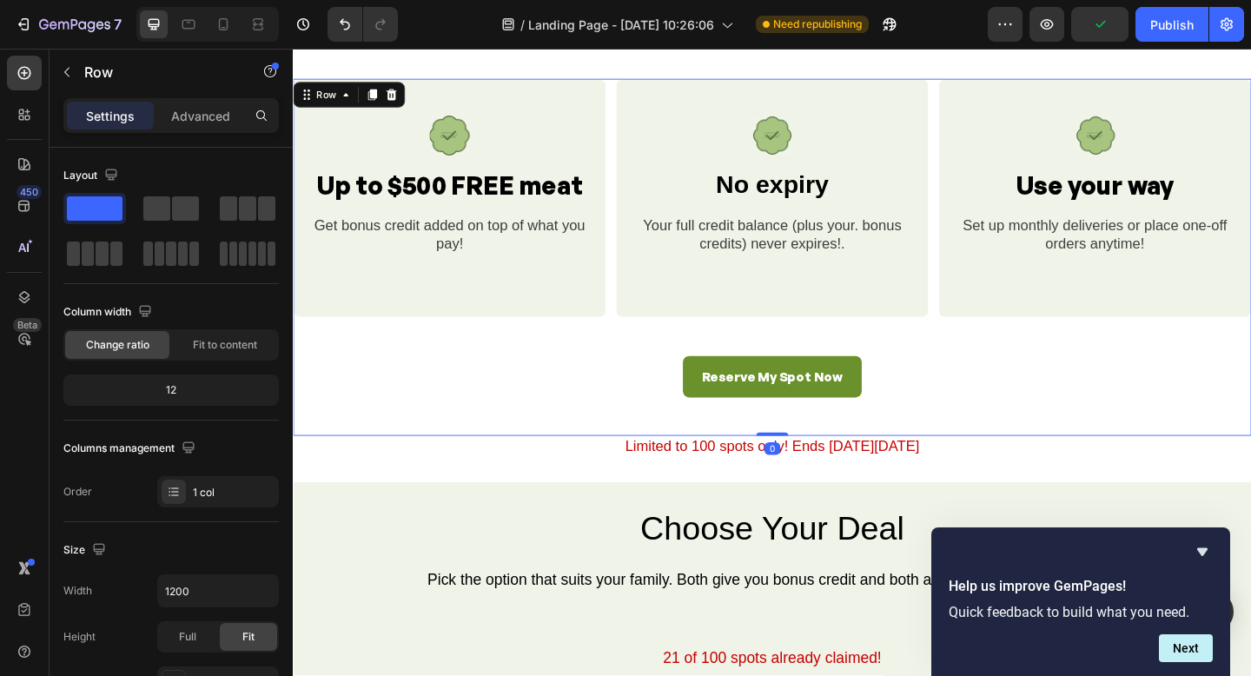
drag, startPoint x: 812, startPoint y: 479, endPoint x: 786, endPoint y: 435, distance: 50.2
click at [810, 467] on div at bounding box center [814, 468] width 35 height 3
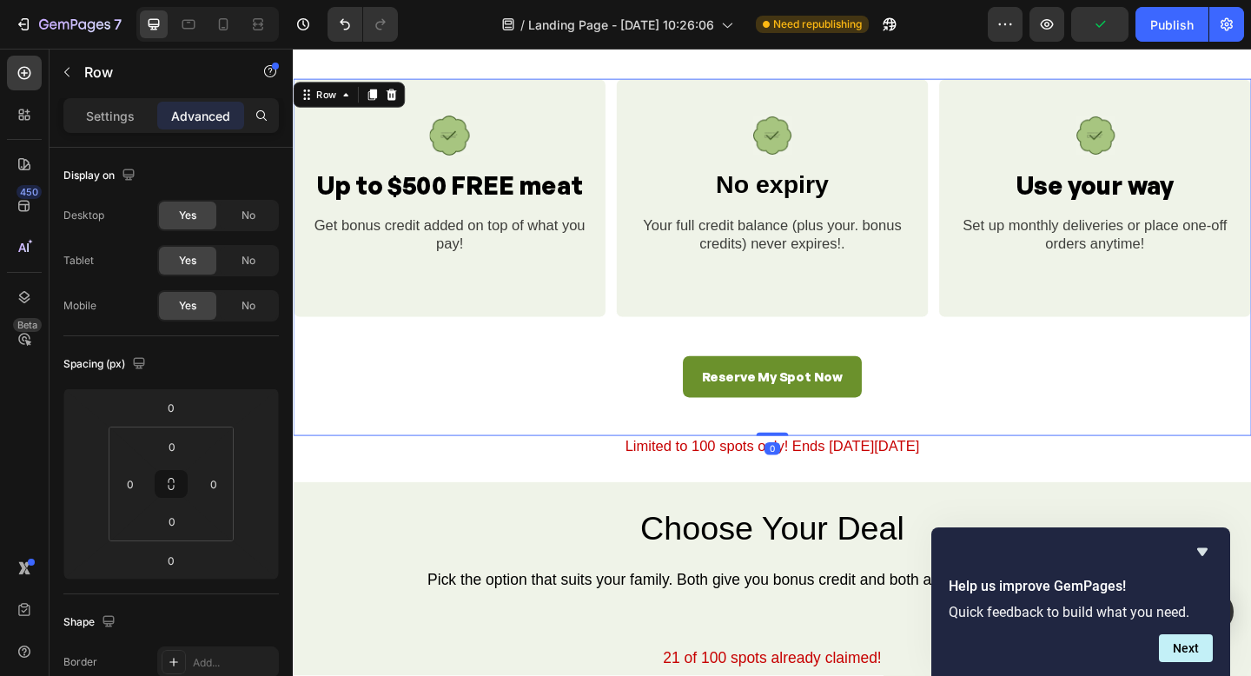
click at [786, 436] on div "Reserve My Spot Now Button" at bounding box center [814, 427] width 1043 height 88
click at [550, 362] on div "Image Up to $500 FREE meat Heading Get bonus credit added on top of what you pa…" at bounding box center [814, 276] width 1043 height 388
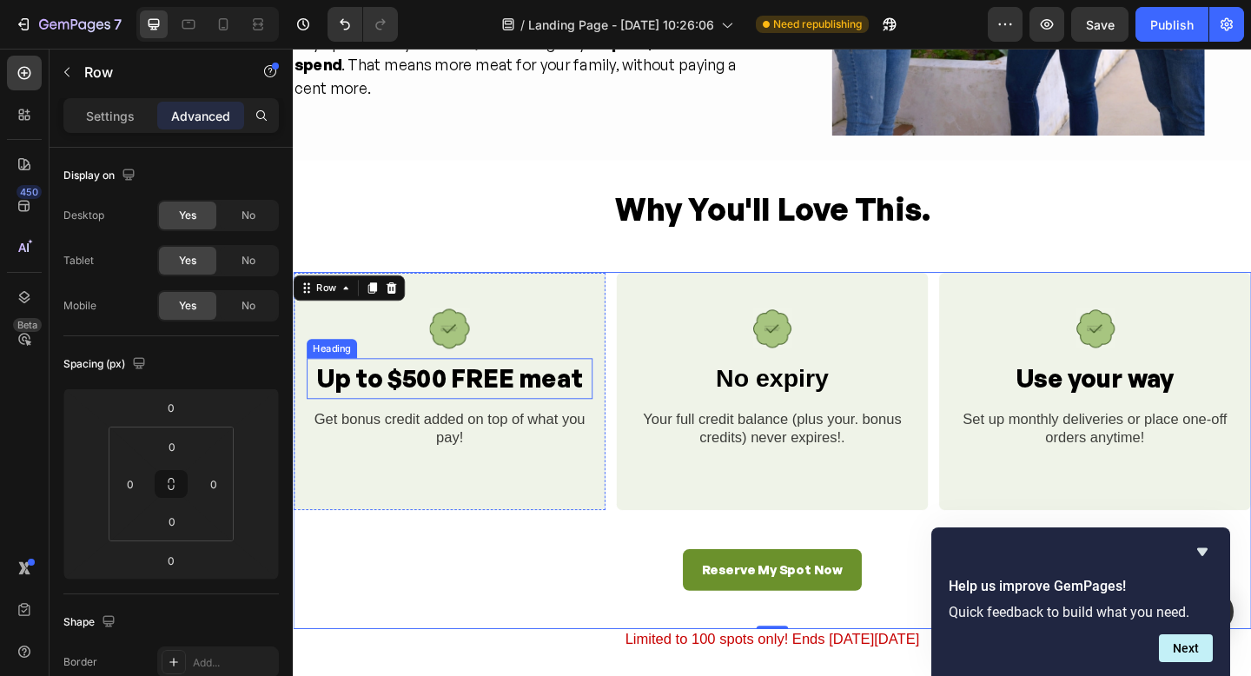
scroll to position [935, 0]
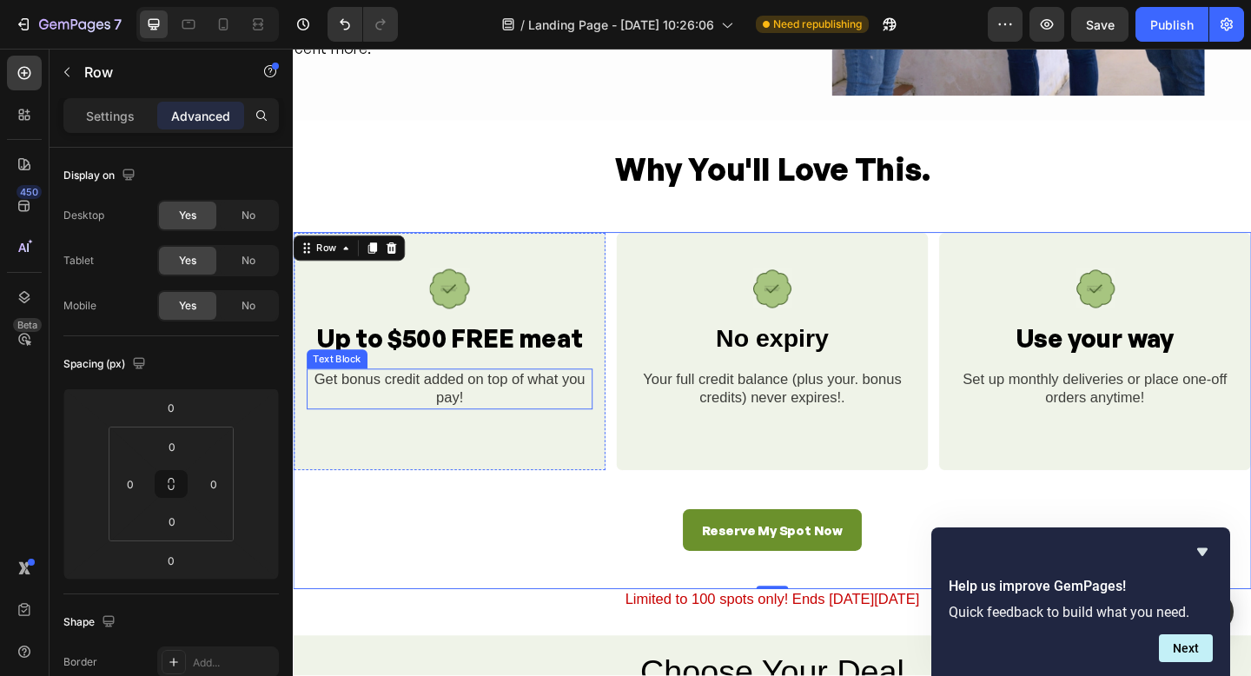
click at [493, 405] on div "Get bonus credit added on top of what you pay!" at bounding box center [463, 419] width 311 height 44
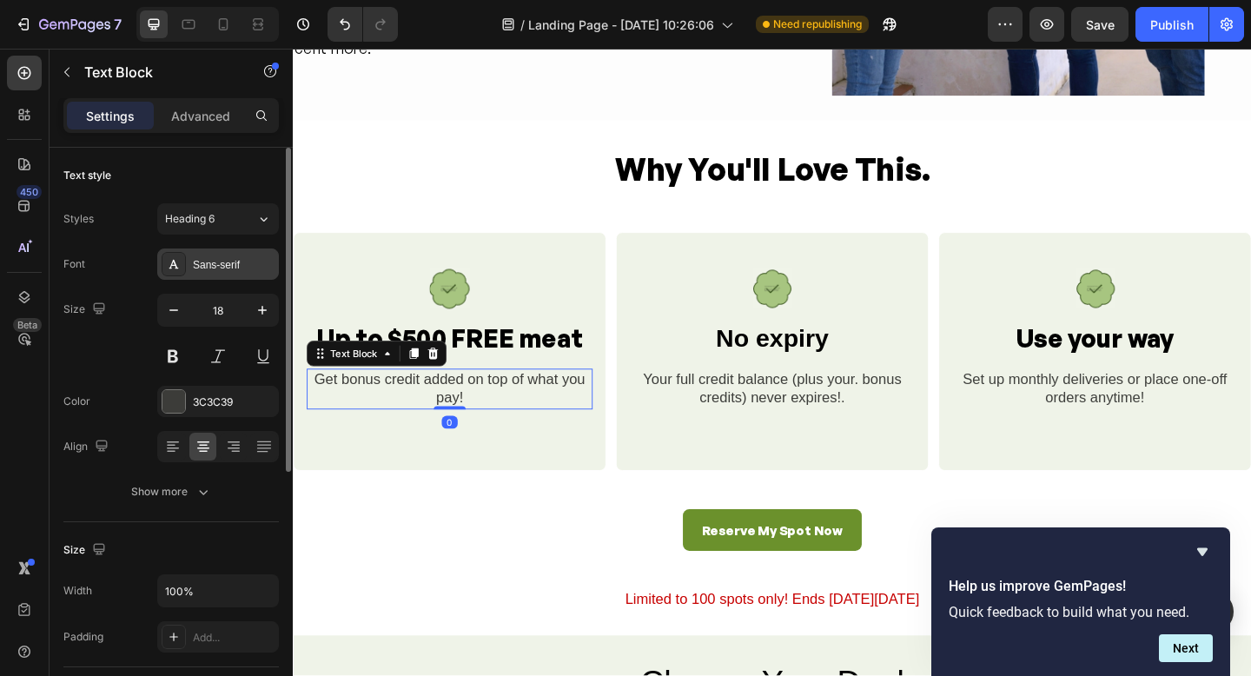
click at [178, 269] on icon at bounding box center [174, 264] width 14 height 14
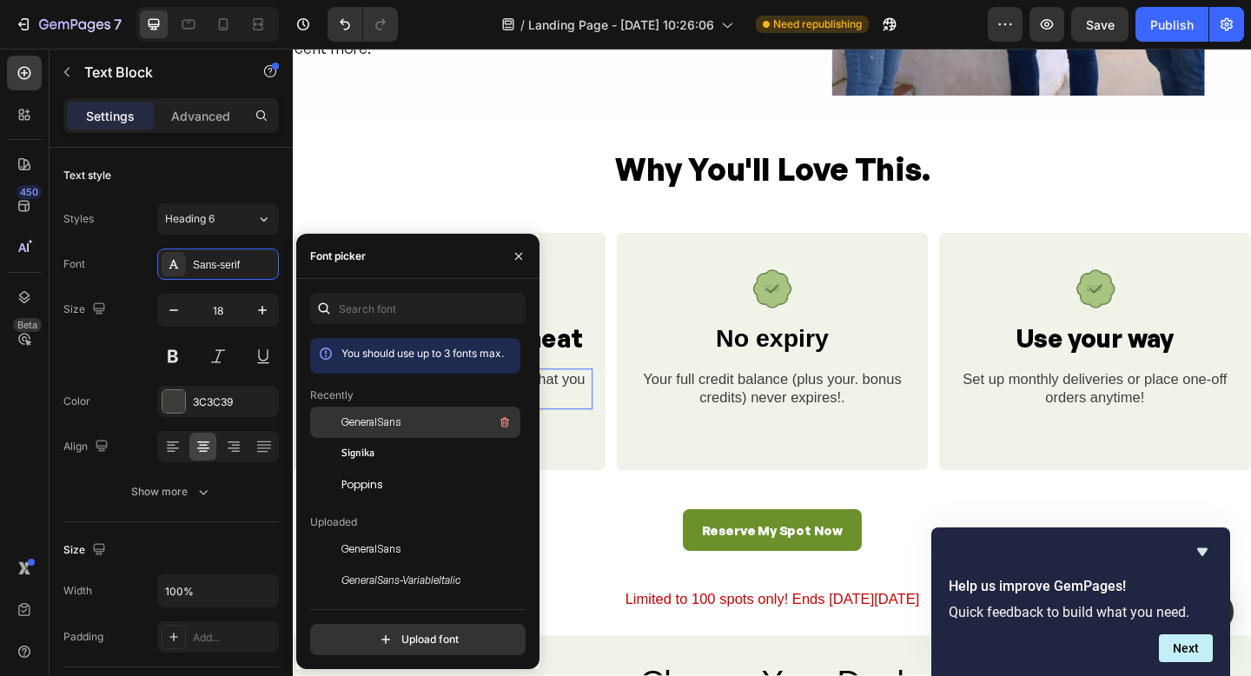
click at [368, 425] on span "GeneralSans" at bounding box center [371, 423] width 59 height 16
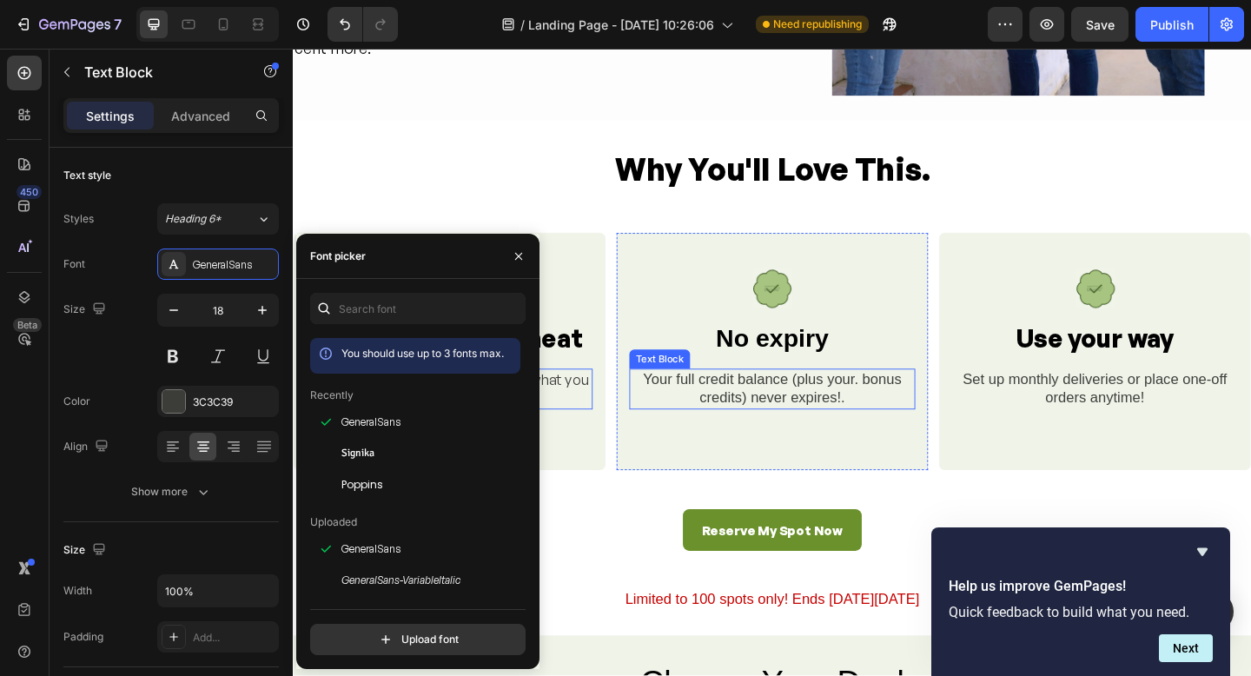
click at [784, 421] on div "Your full credit balance (plus your. bonus credits) never expires!." at bounding box center [814, 419] width 311 height 44
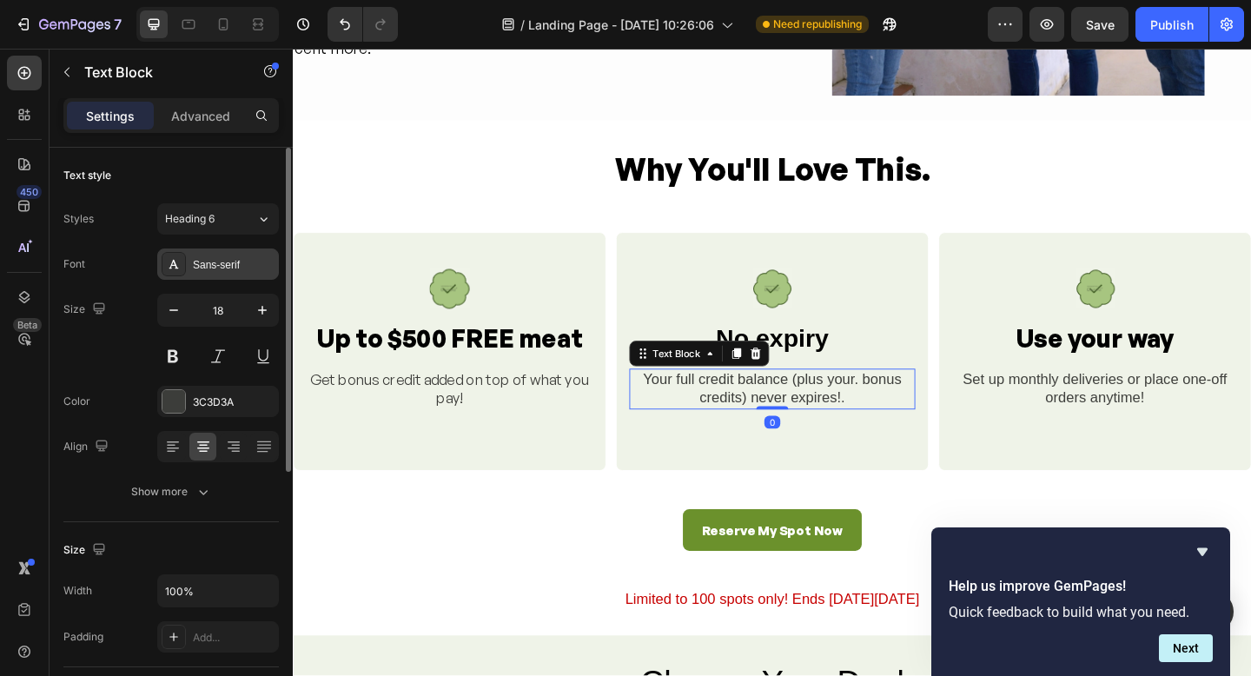
click at [177, 262] on icon at bounding box center [174, 264] width 14 height 14
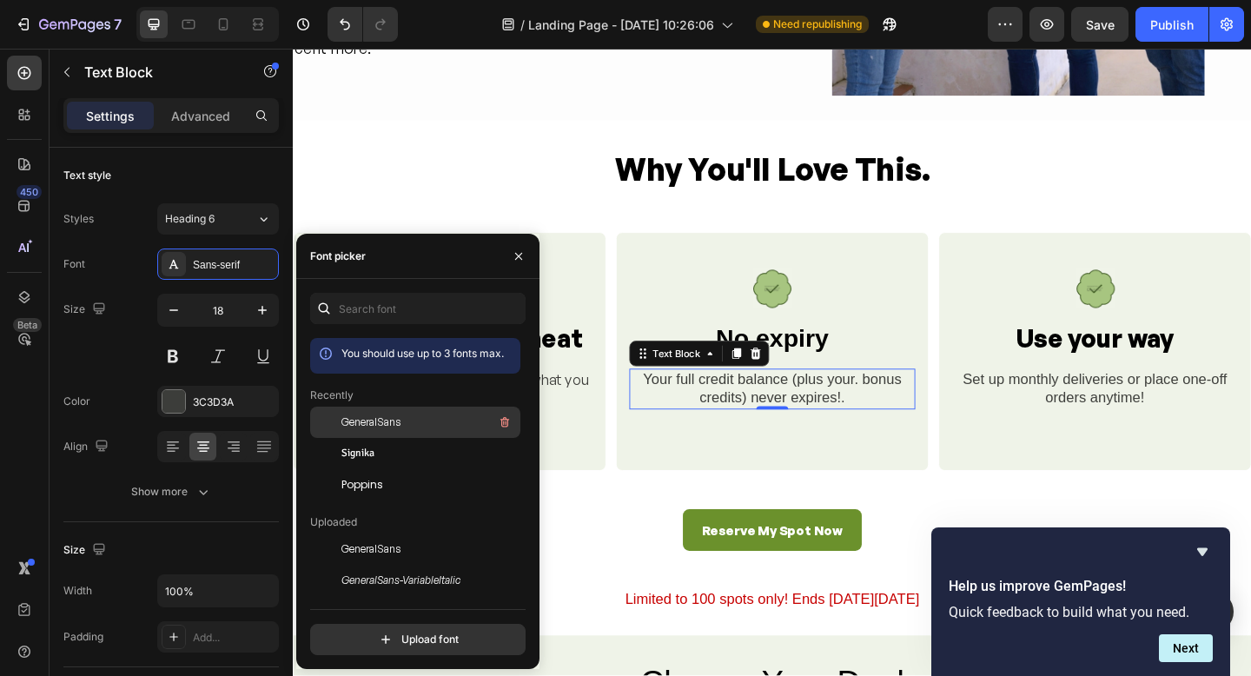
drag, startPoint x: 377, startPoint y: 428, endPoint x: 367, endPoint y: 425, distance: 10.7
click at [375, 428] on span "GeneralSans" at bounding box center [371, 423] width 59 height 16
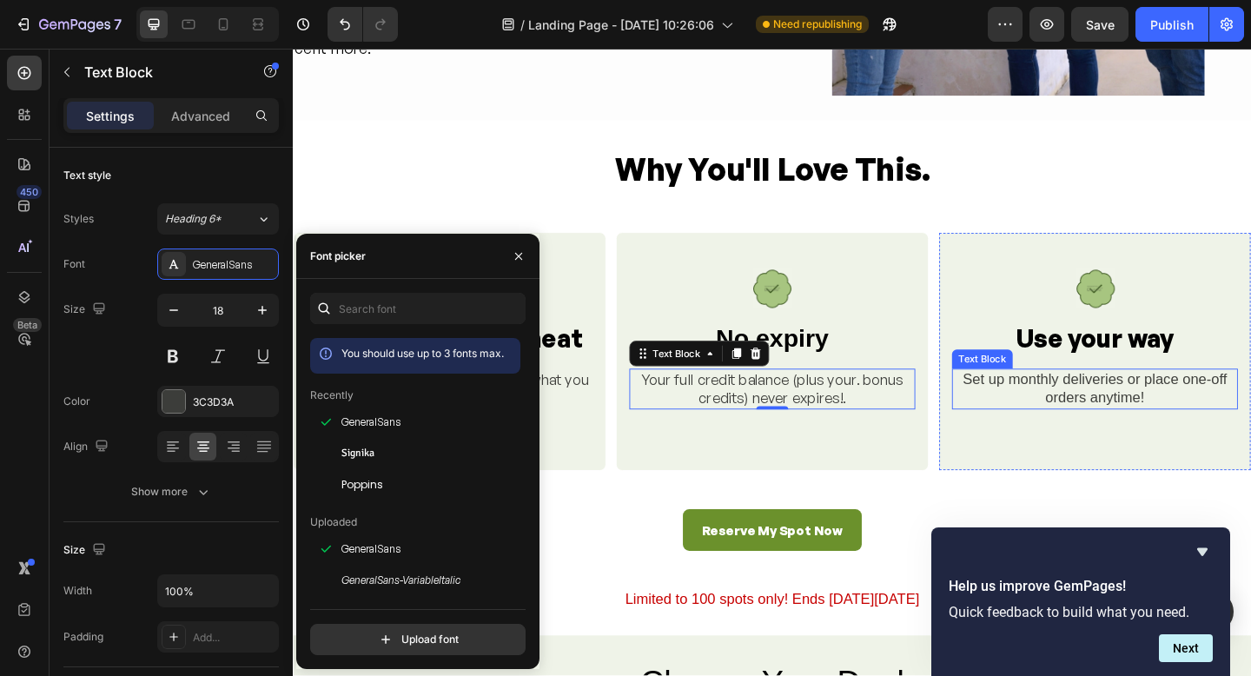
click at [1120, 418] on div "Set up monthly deliveries or place one-off orders anytime!" at bounding box center [1165, 419] width 311 height 44
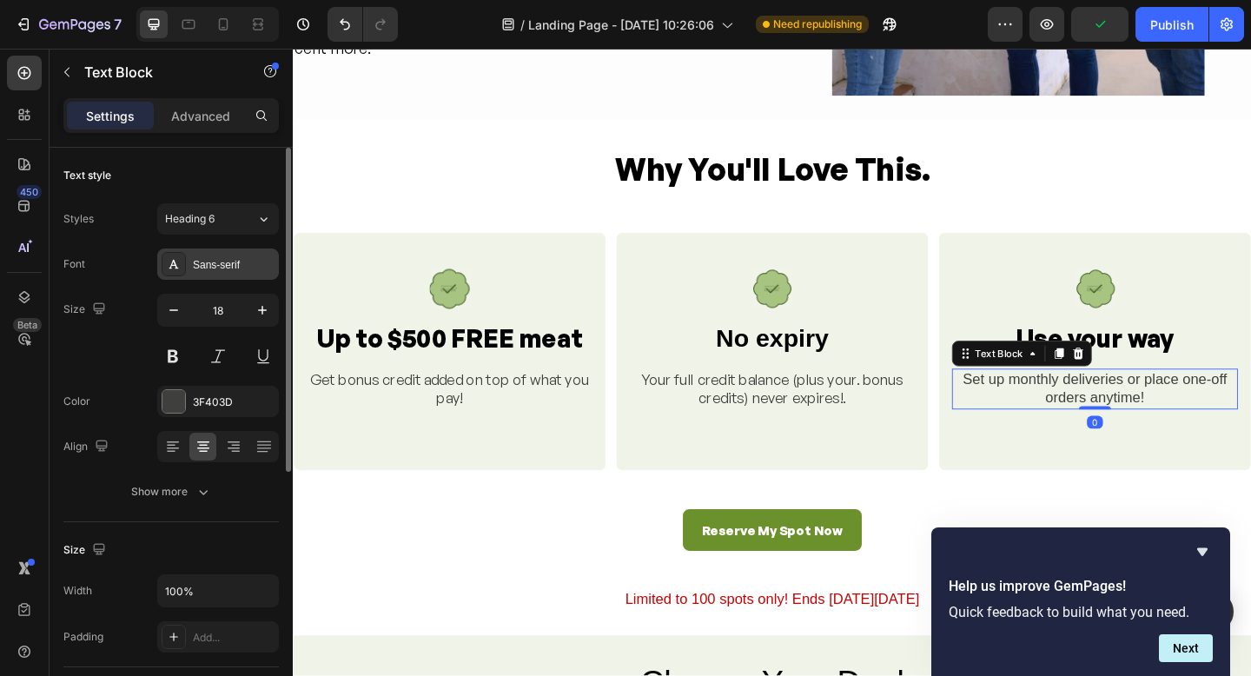
click at [175, 264] on icon at bounding box center [174, 264] width 14 height 14
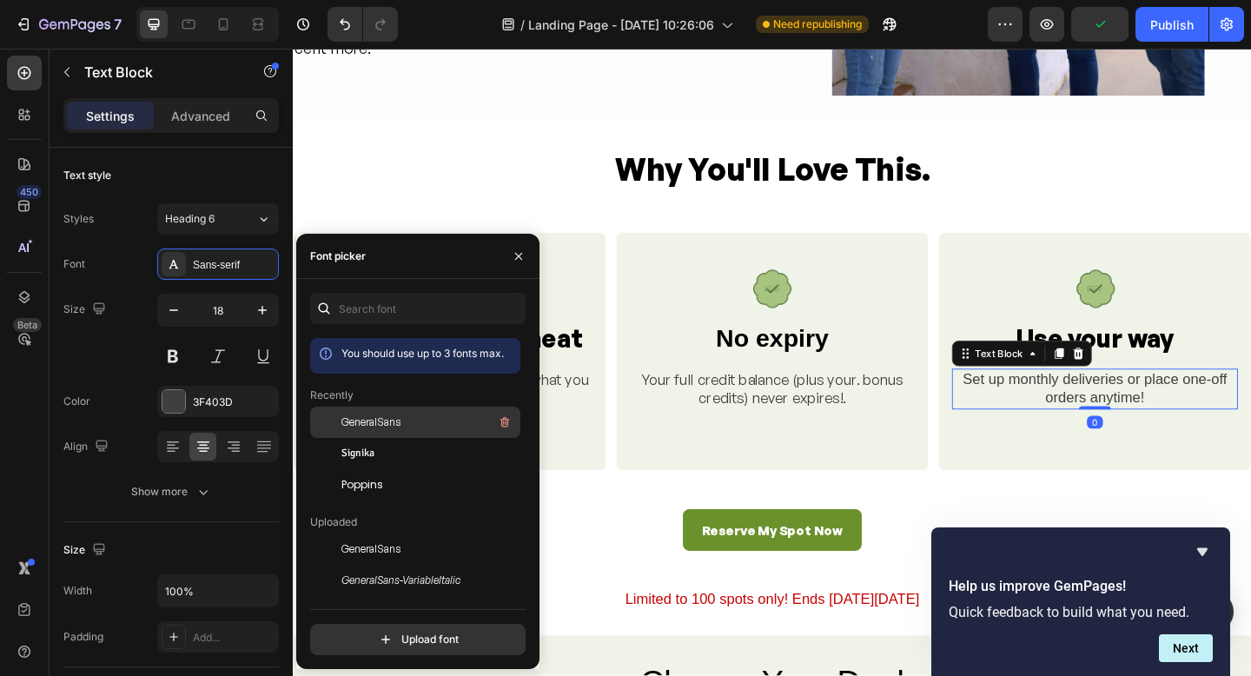
click at [368, 426] on span "GeneralSans" at bounding box center [371, 423] width 59 height 16
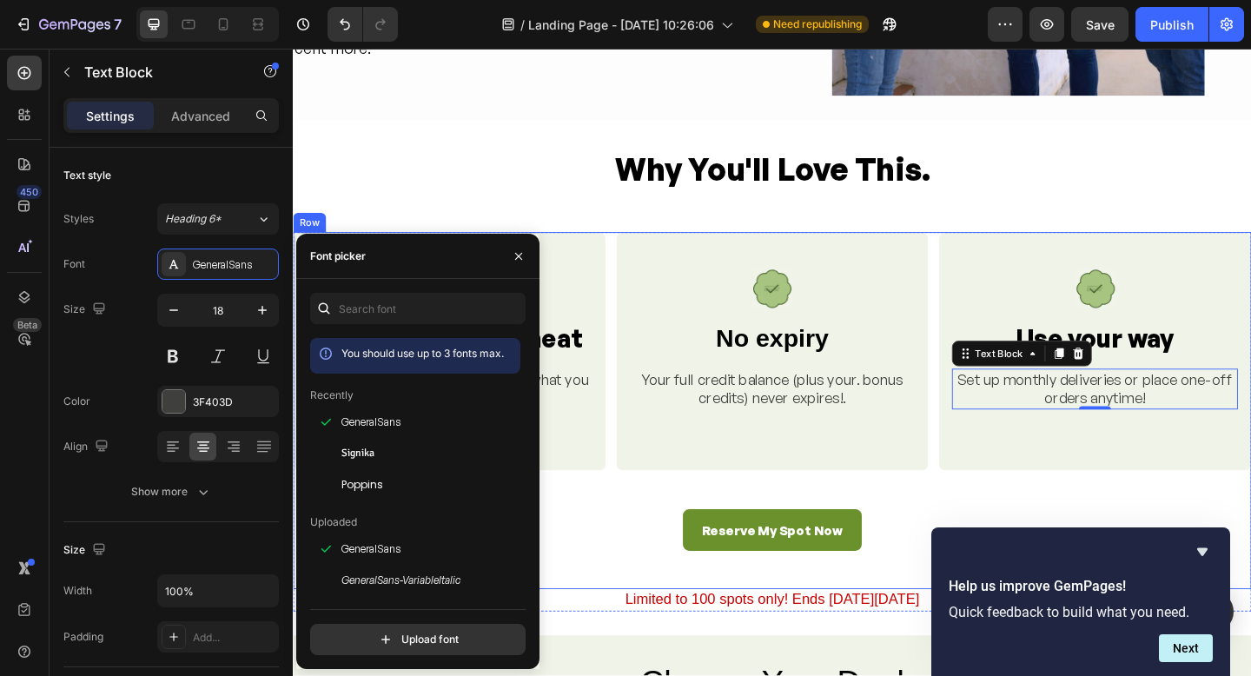
click at [992, 532] on div "Image Up to $500 FREE meat Heading Get bonus credit added on top of what you pa…" at bounding box center [814, 443] width 1043 height 388
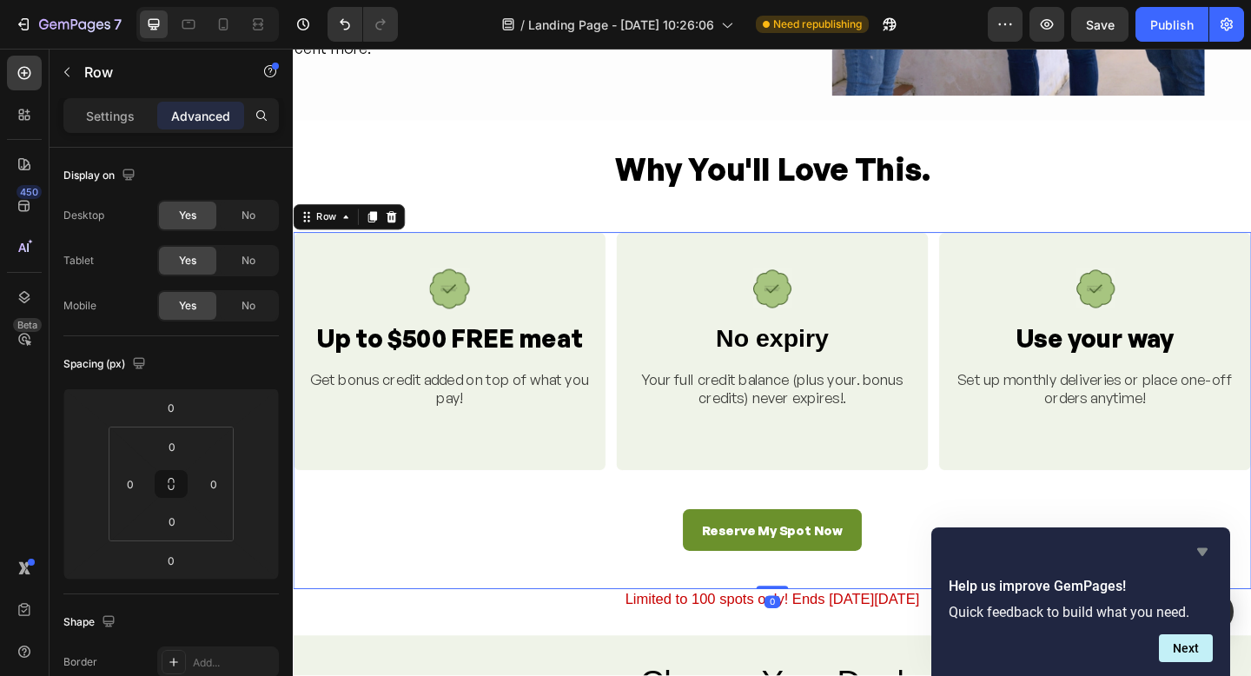
click at [1210, 552] on icon "Hide survey" at bounding box center [1202, 551] width 21 height 21
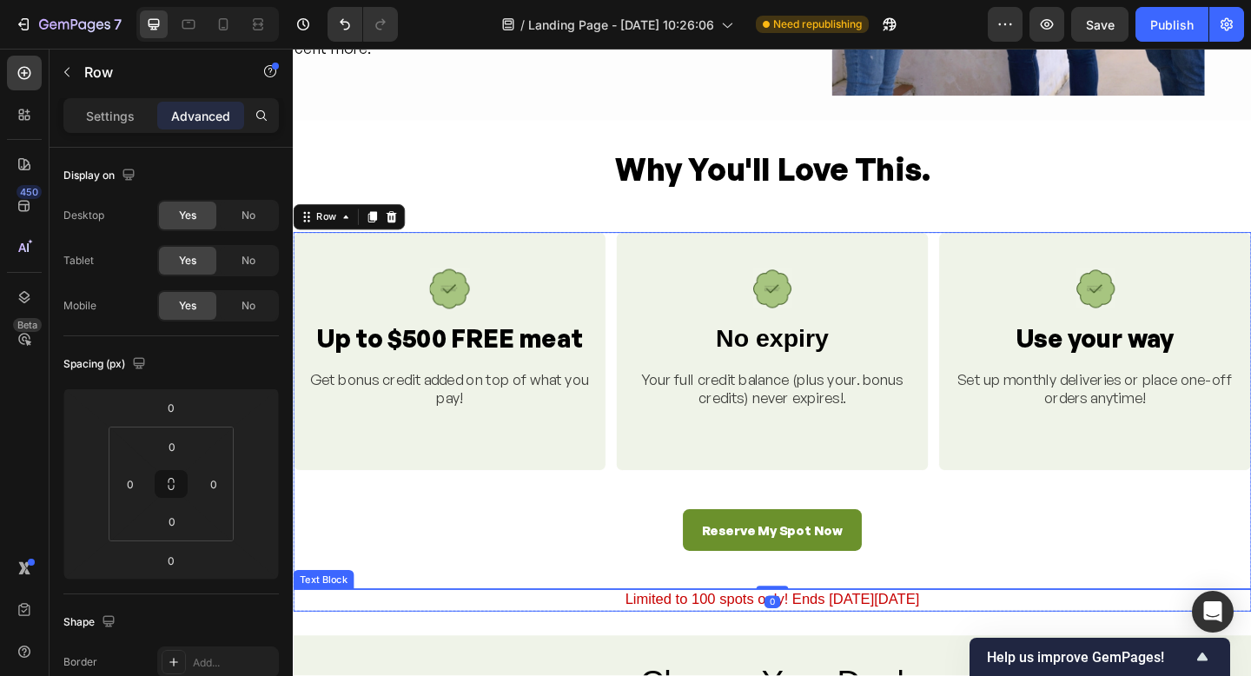
click at [867, 651] on div "Limited to 100 spots only! Ends [DATE][DATE]" at bounding box center [814, 648] width 1043 height 23
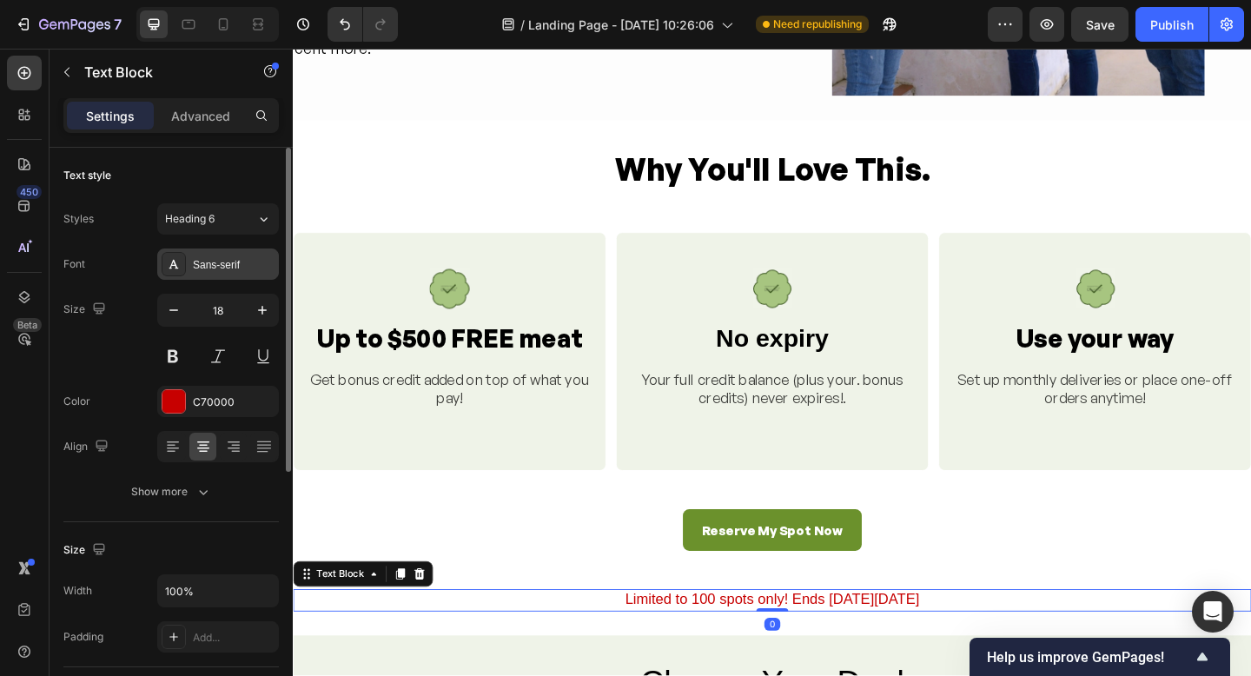
click at [172, 264] on icon at bounding box center [174, 264] width 14 height 14
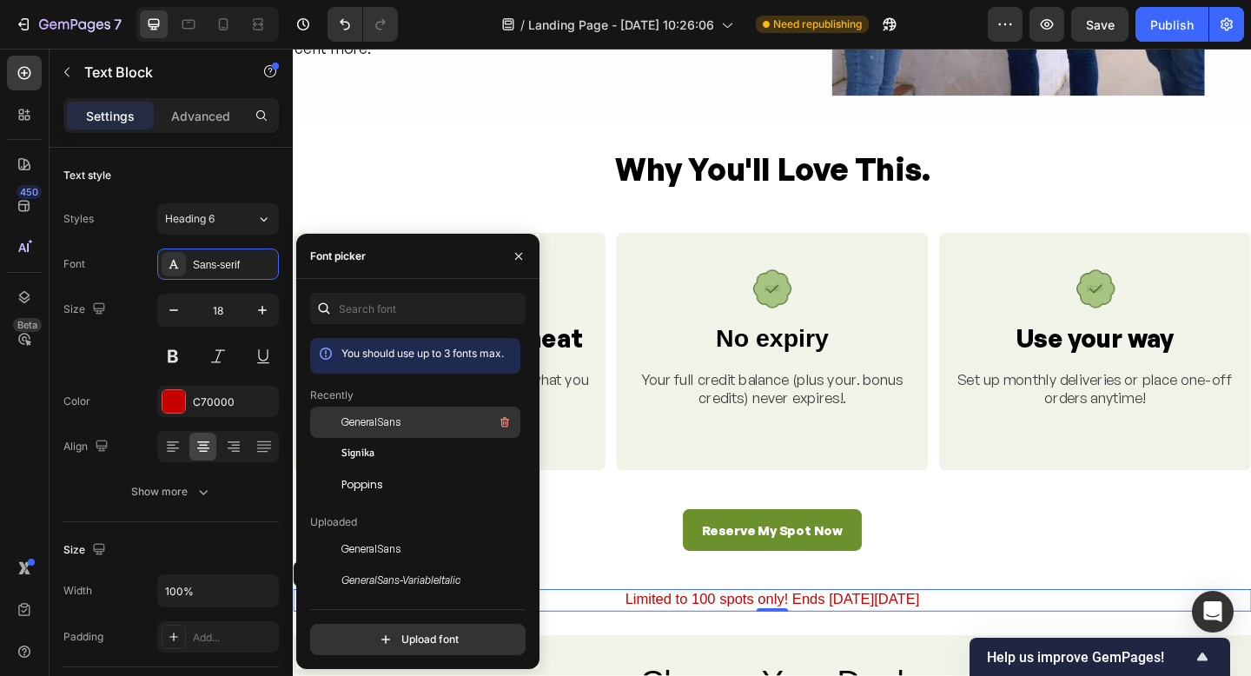
click at [379, 421] on span "GeneralSans" at bounding box center [371, 423] width 59 height 16
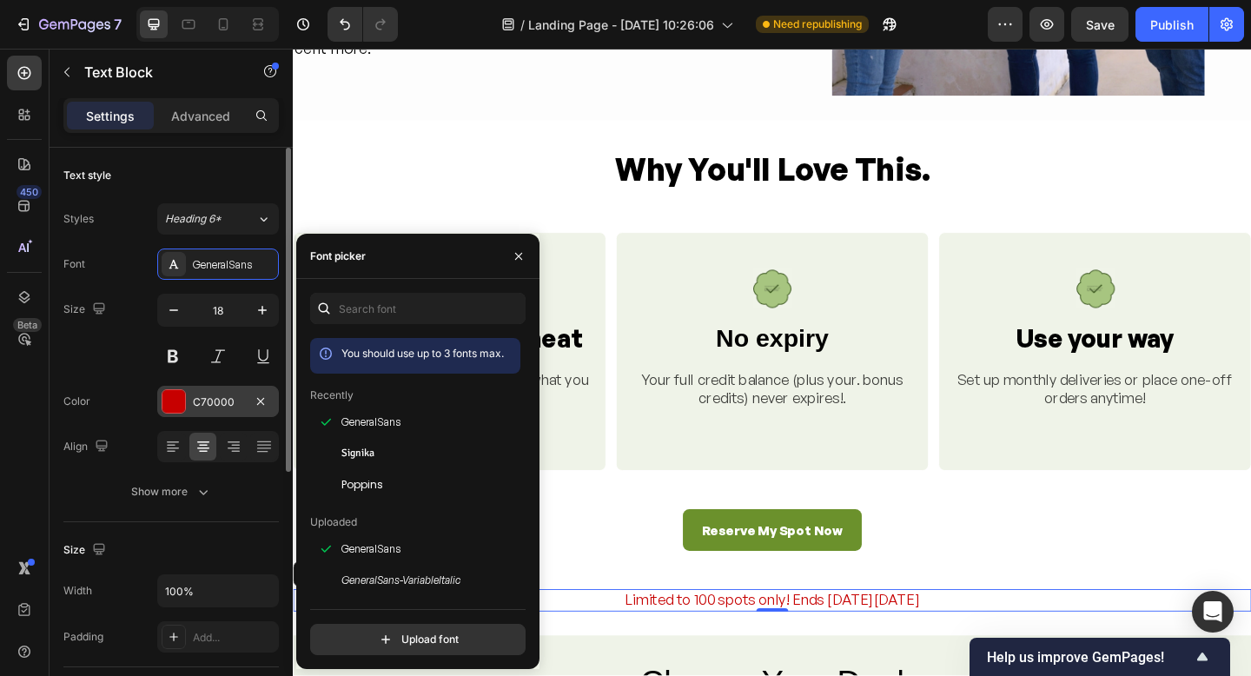
click at [169, 403] on div at bounding box center [174, 401] width 23 height 23
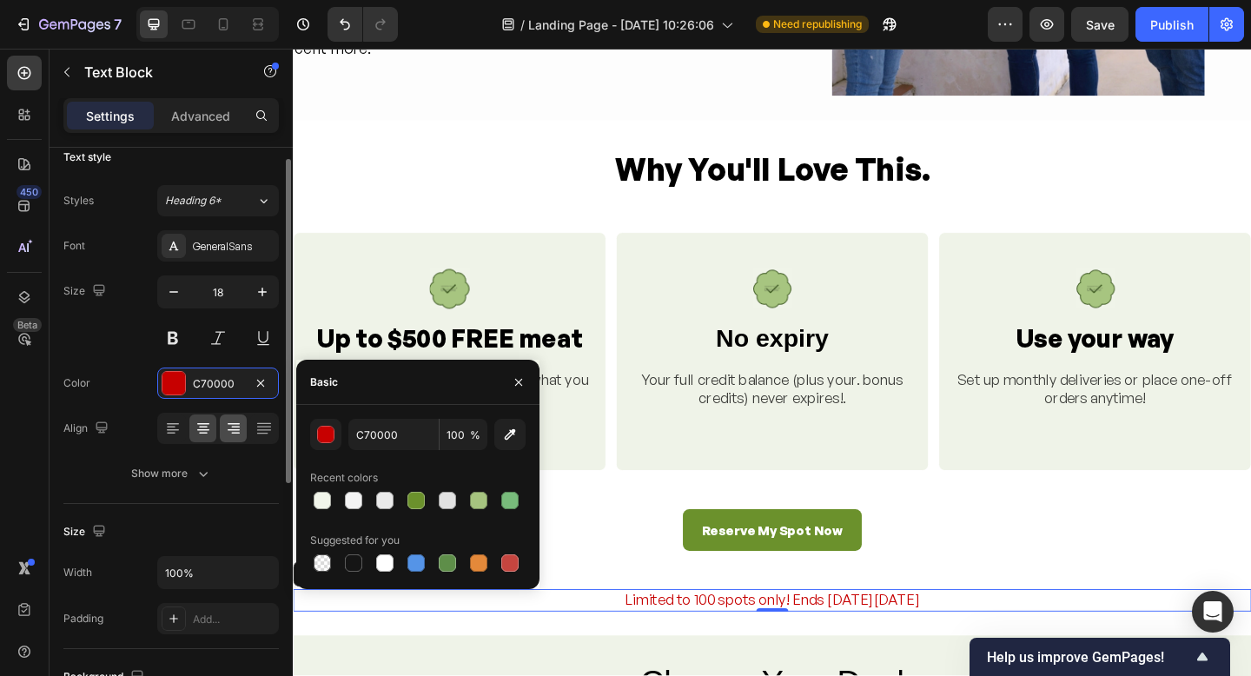
scroll to position [19, 0]
click at [330, 437] on div "button" at bounding box center [326, 435] width 17 height 17
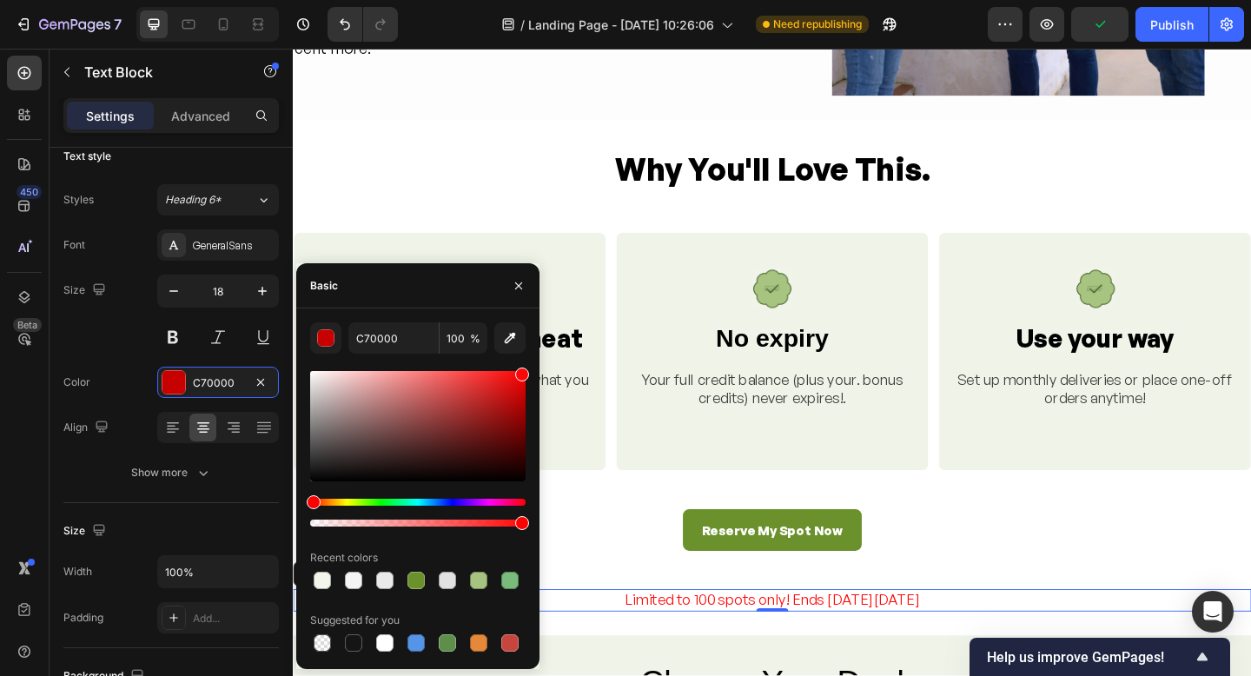
drag, startPoint x: 522, startPoint y: 396, endPoint x: 519, endPoint y: 359, distance: 37.5
click at [520, 359] on div "C70000 100 % Recent colors Suggested for you" at bounding box center [418, 488] width 216 height 333
click at [1070, 527] on div "Image Up to $500 FREE meat Heading Get bonus credit added on top of what you pa…" at bounding box center [814, 443] width 1043 height 388
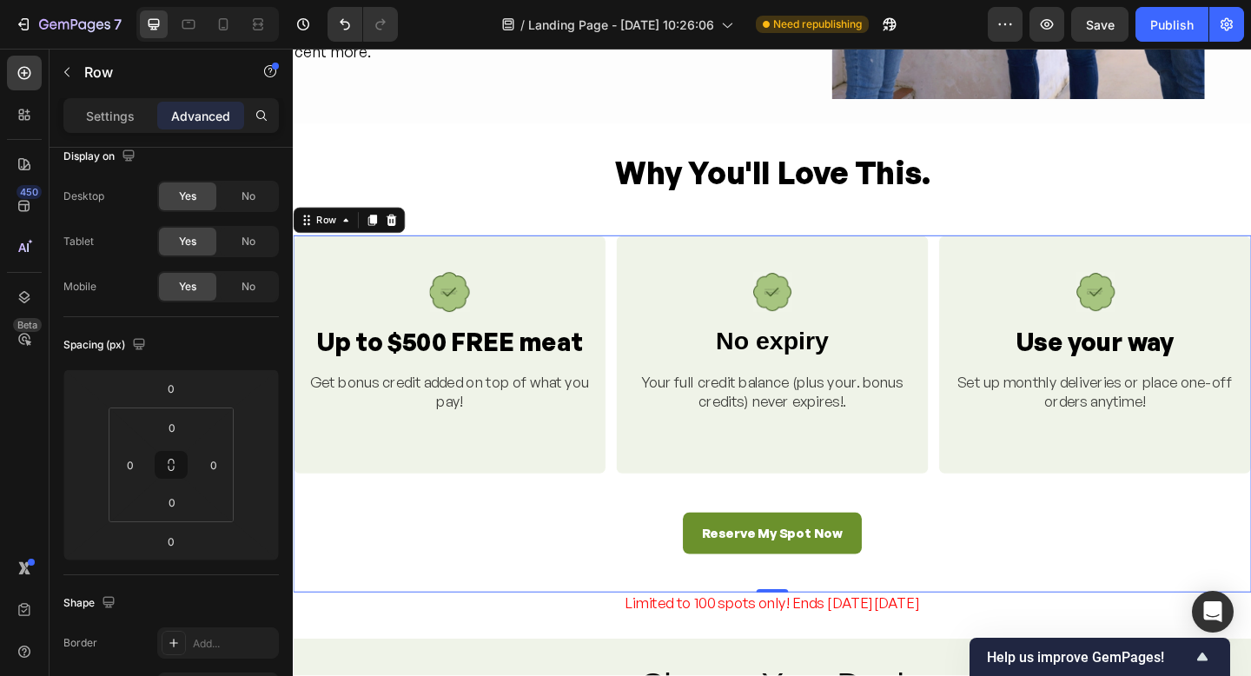
scroll to position [0, 0]
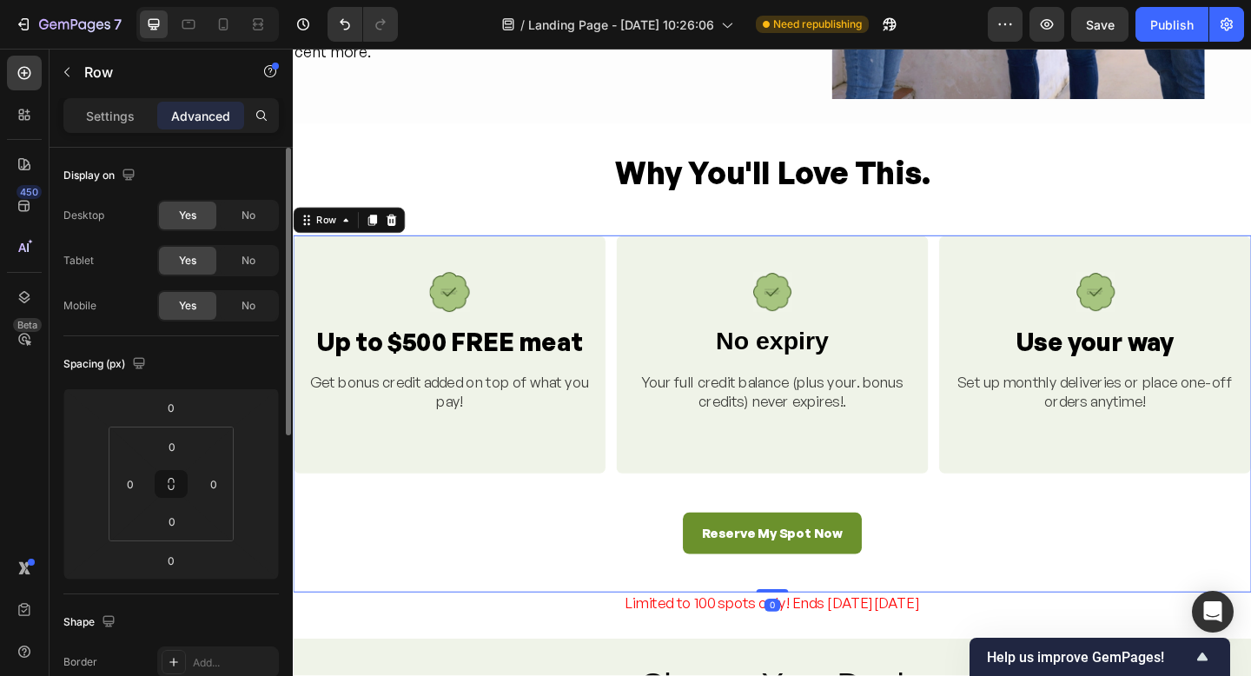
click at [1075, 554] on div "Reserve My Spot Now Button" at bounding box center [814, 577] width 1043 height 46
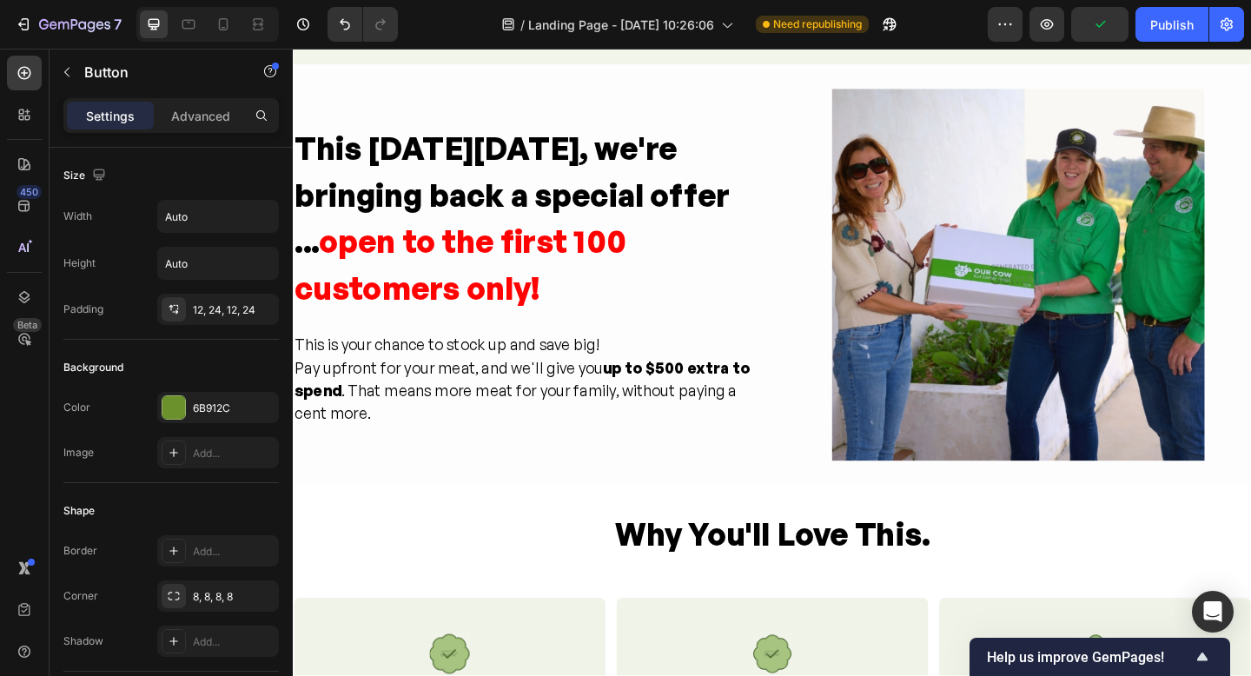
scroll to position [547, 0]
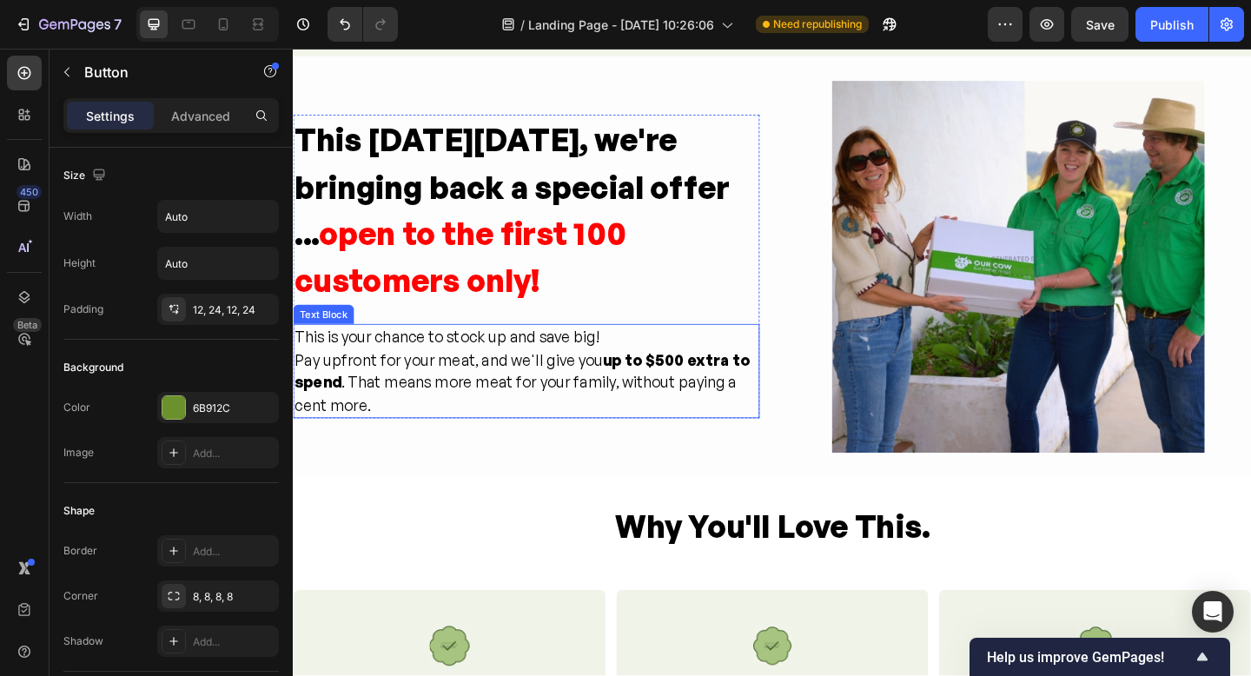
click at [673, 392] on strong "up to $500 extra to spend" at bounding box center [542, 400] width 495 height 46
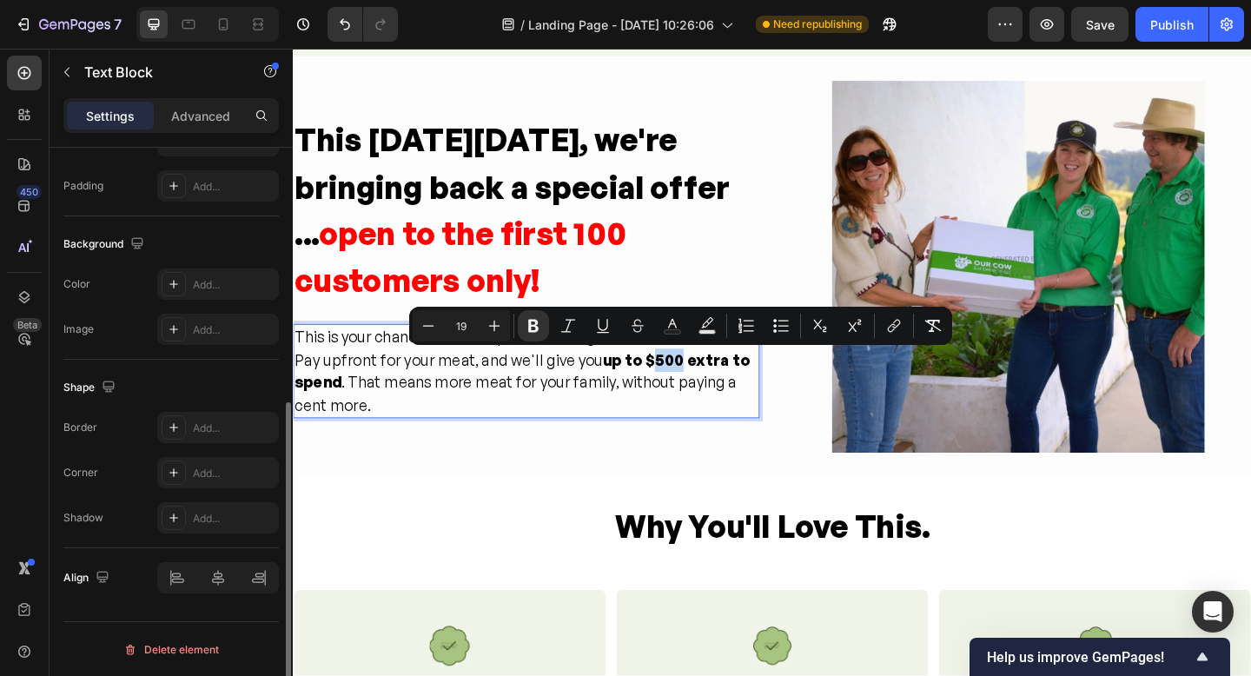
scroll to position [452, 0]
click at [169, 579] on div at bounding box center [218, 576] width 122 height 31
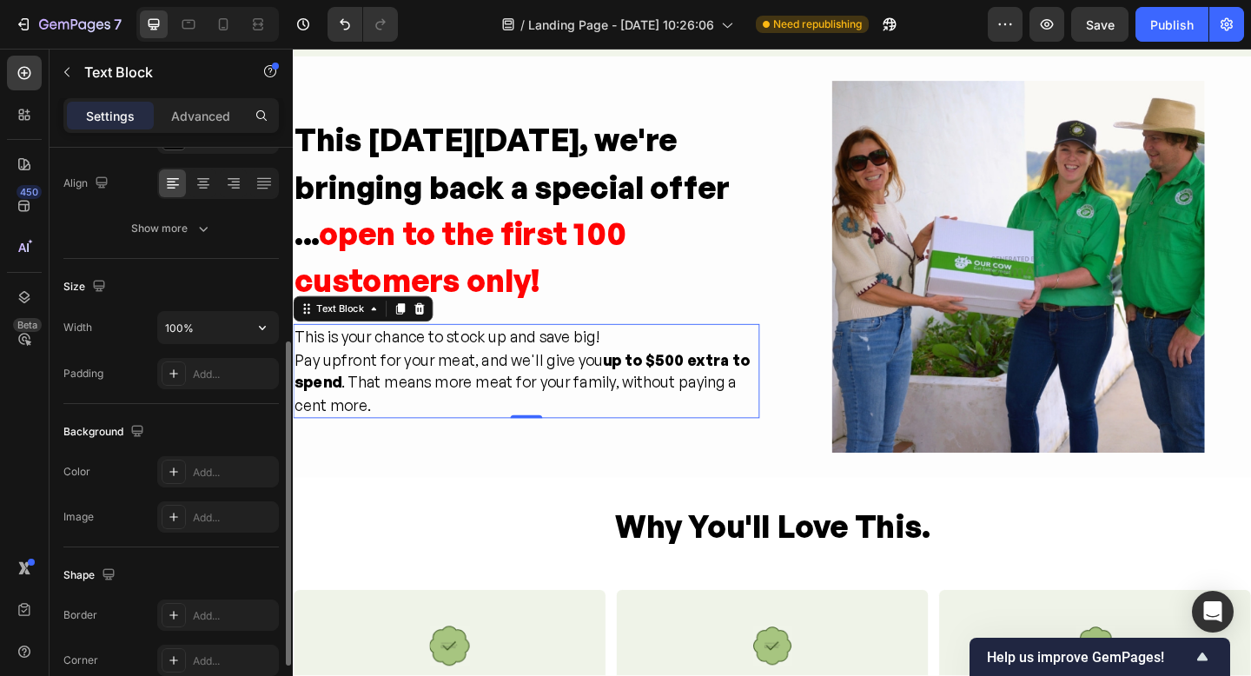
scroll to position [544, 0]
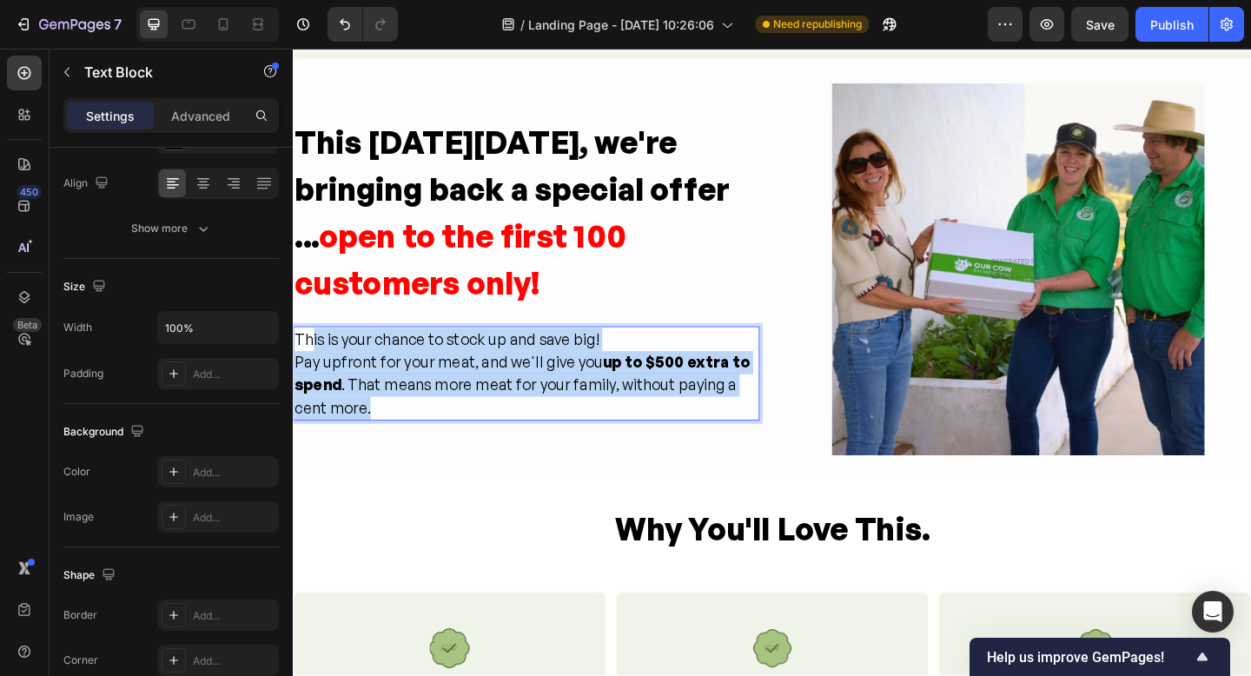
drag, startPoint x: 382, startPoint y: 441, endPoint x: 305, endPoint y: 366, distance: 108.2
click at [311, 364] on div "This is your chance to stock up and save big! Pay upfront for your meat, and we…" at bounding box center [546, 402] width 507 height 103
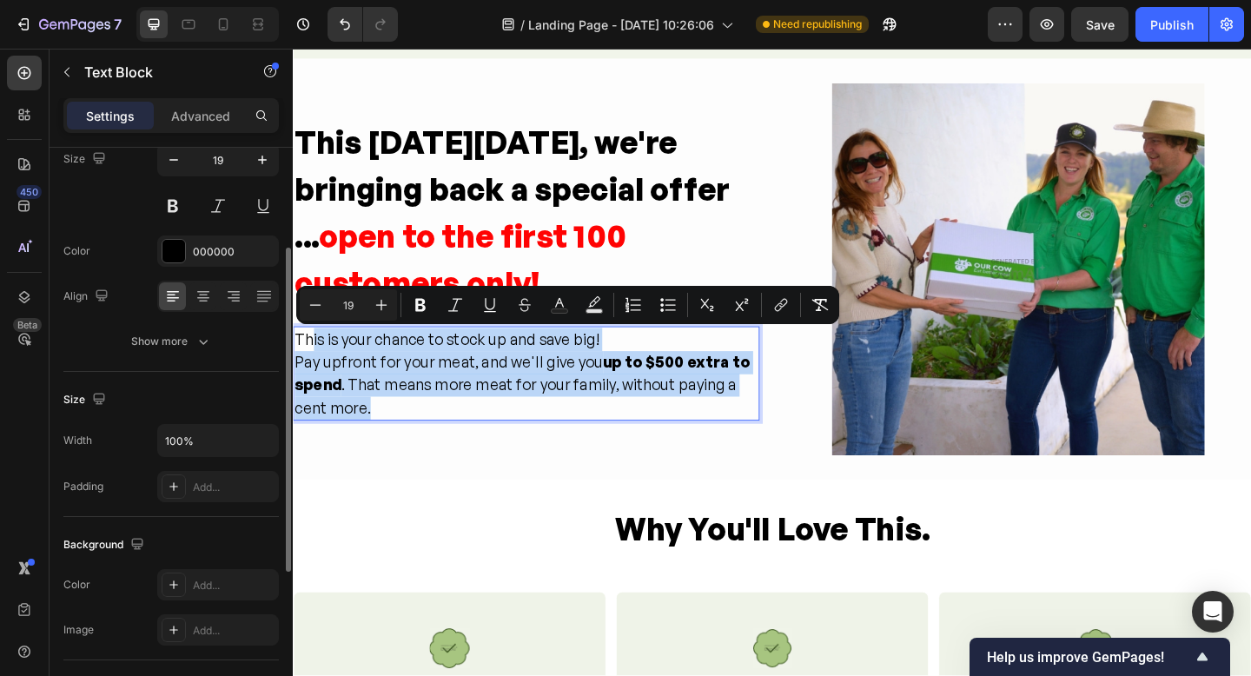
scroll to position [118, 0]
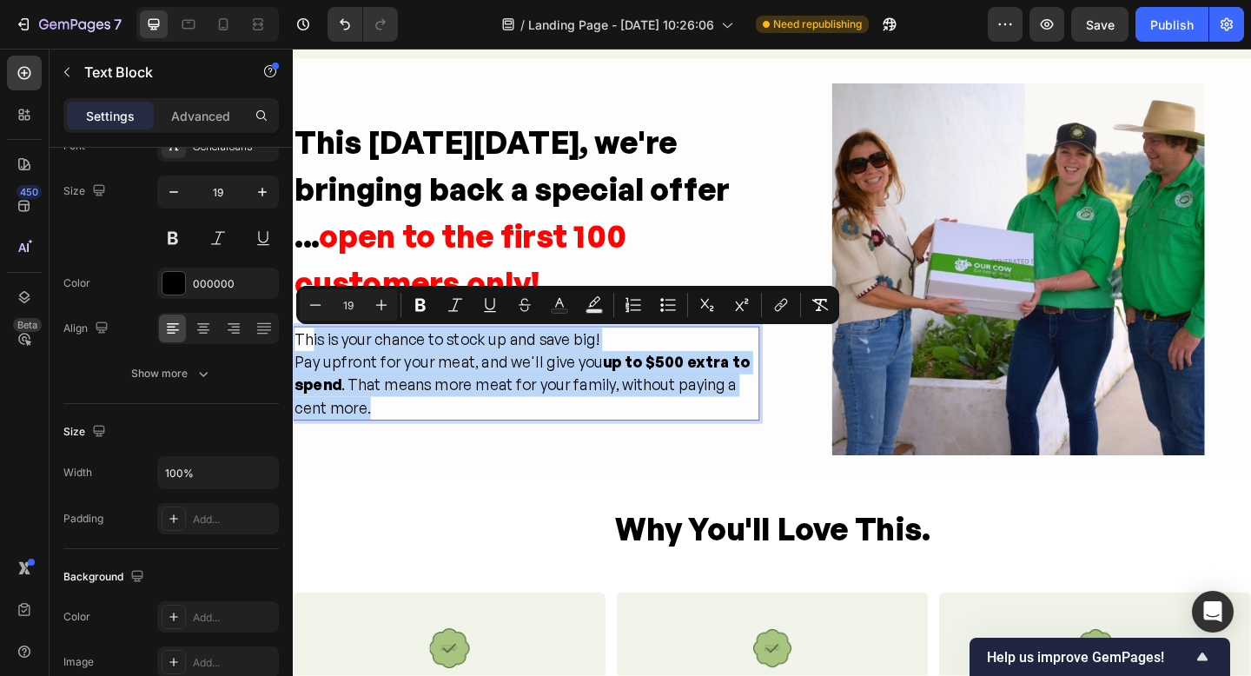
click at [409, 422] on p "Pay upfront for your meat, and we'll give you up to $500 extra to spend . That …" at bounding box center [547, 415] width 504 height 75
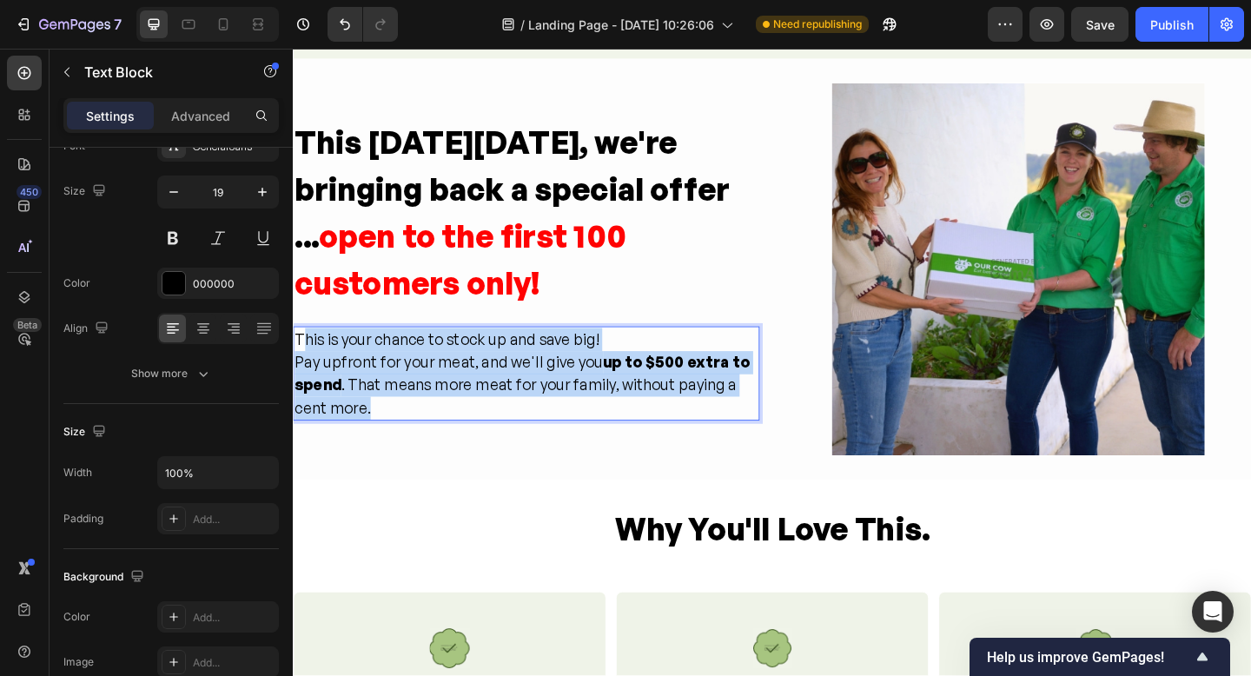
drag, startPoint x: 397, startPoint y: 439, endPoint x: 302, endPoint y: 370, distance: 117.7
click at [302, 369] on div "This is your chance to stock up and save big! Pay upfront for your meat, and we…" at bounding box center [546, 402] width 507 height 103
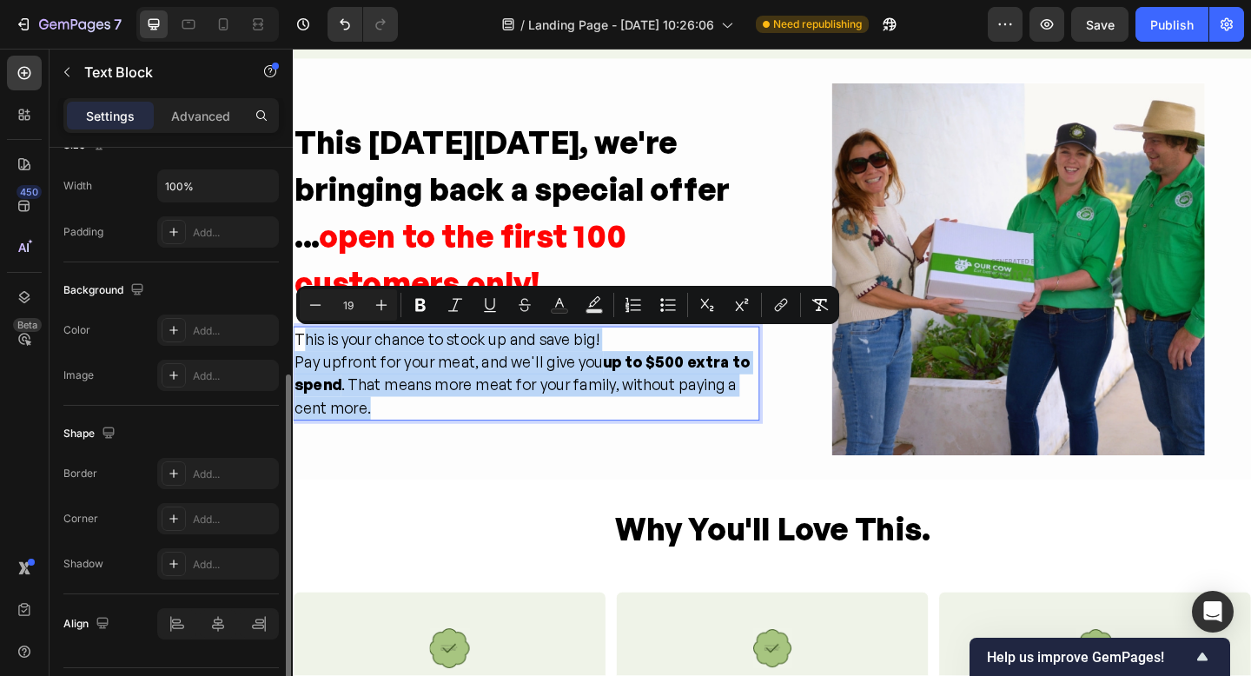
scroll to position [452, 0]
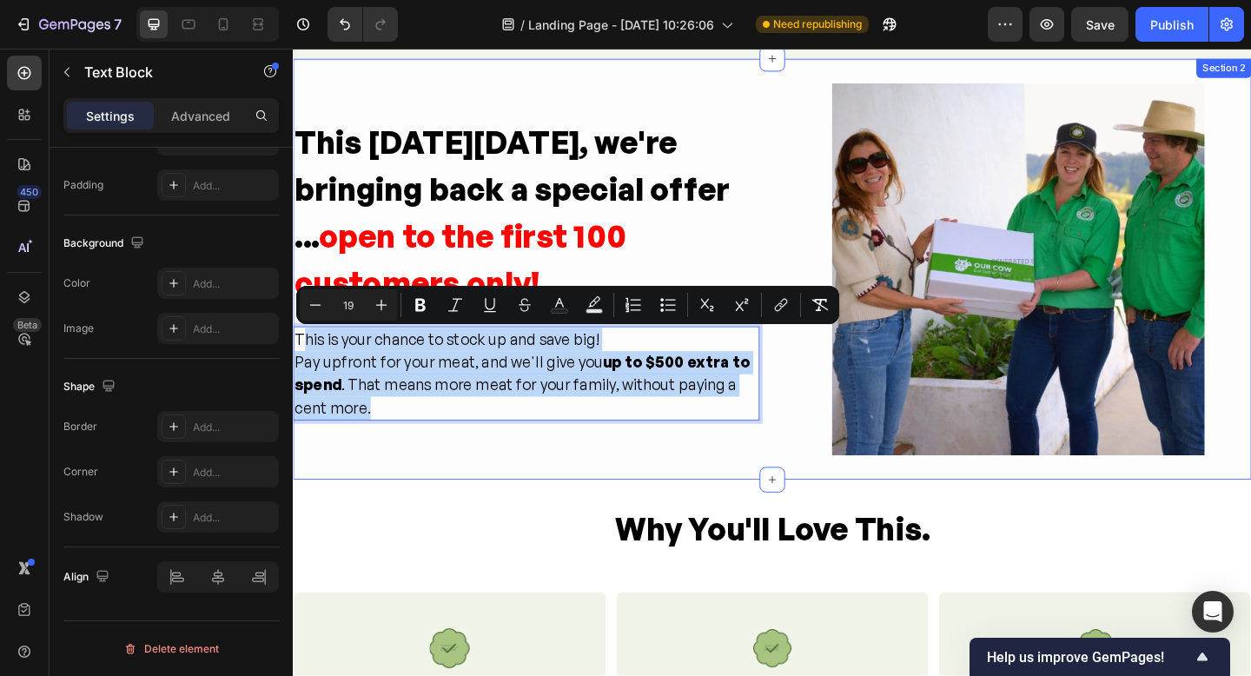
click at [651, 510] on div "This Black Friday, we're bringing back a special offer ... open to the first 10…" at bounding box center [814, 289] width 1043 height 458
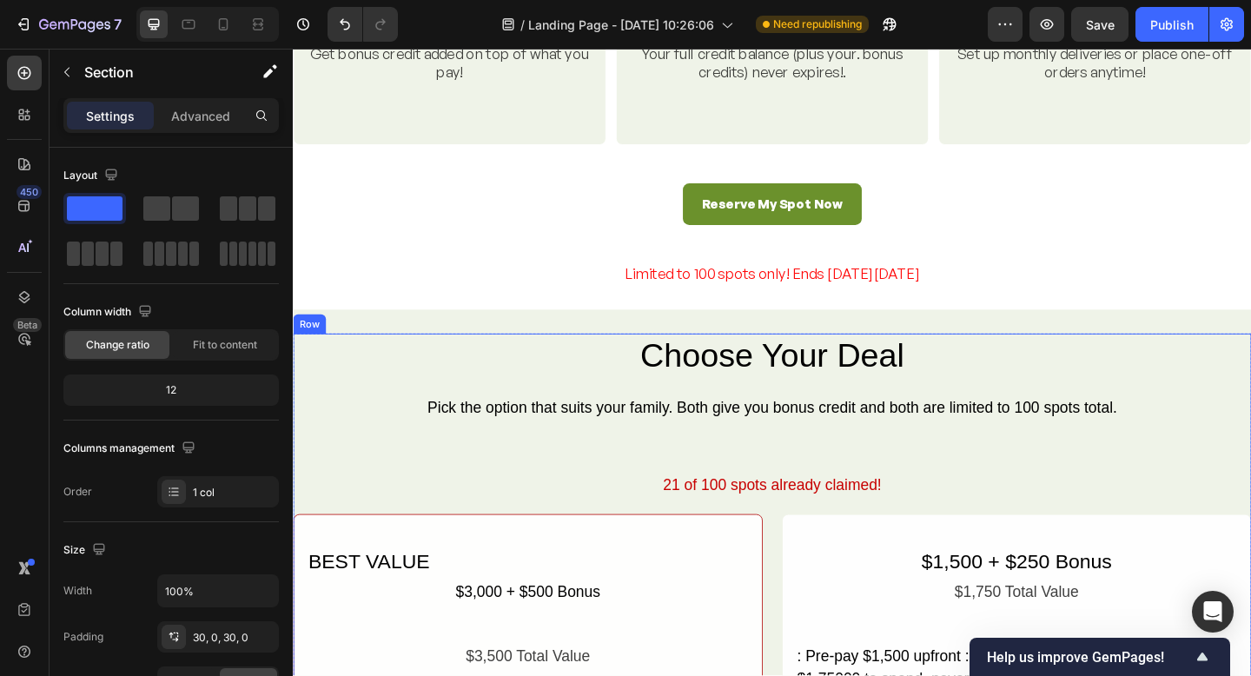
scroll to position [1293, 0]
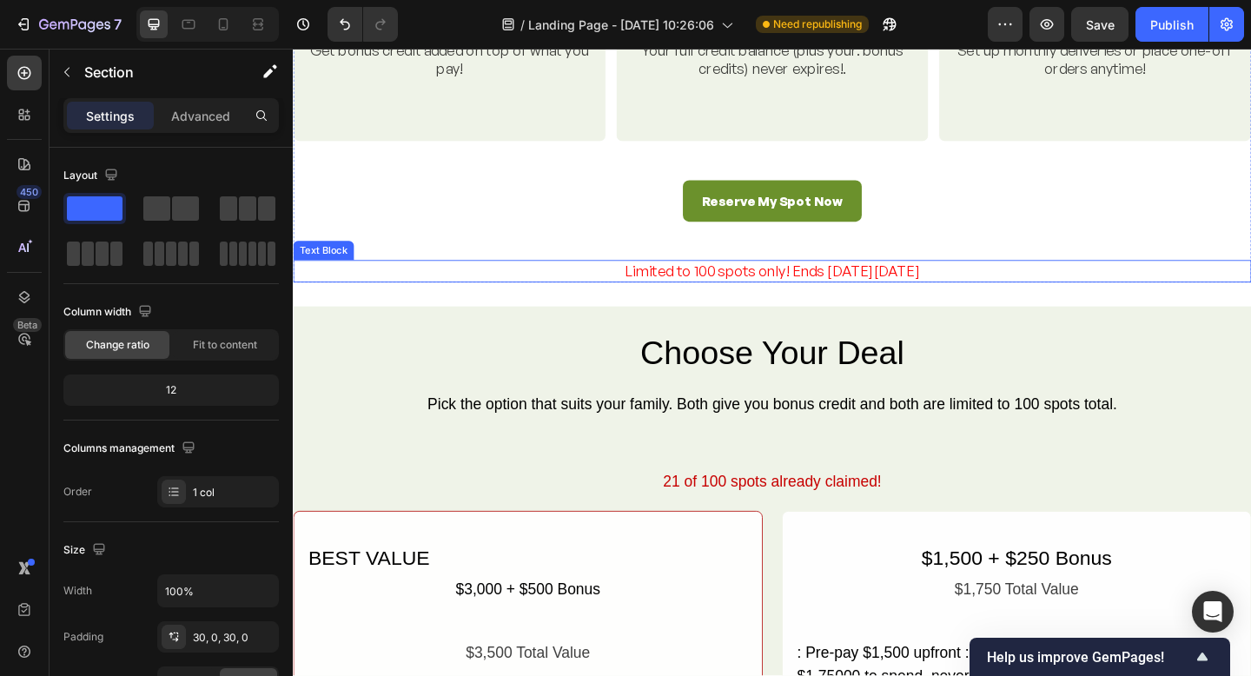
click at [885, 289] on div "Limited to 100 spots only! Ends [DATE][DATE]" at bounding box center [814, 290] width 1043 height 23
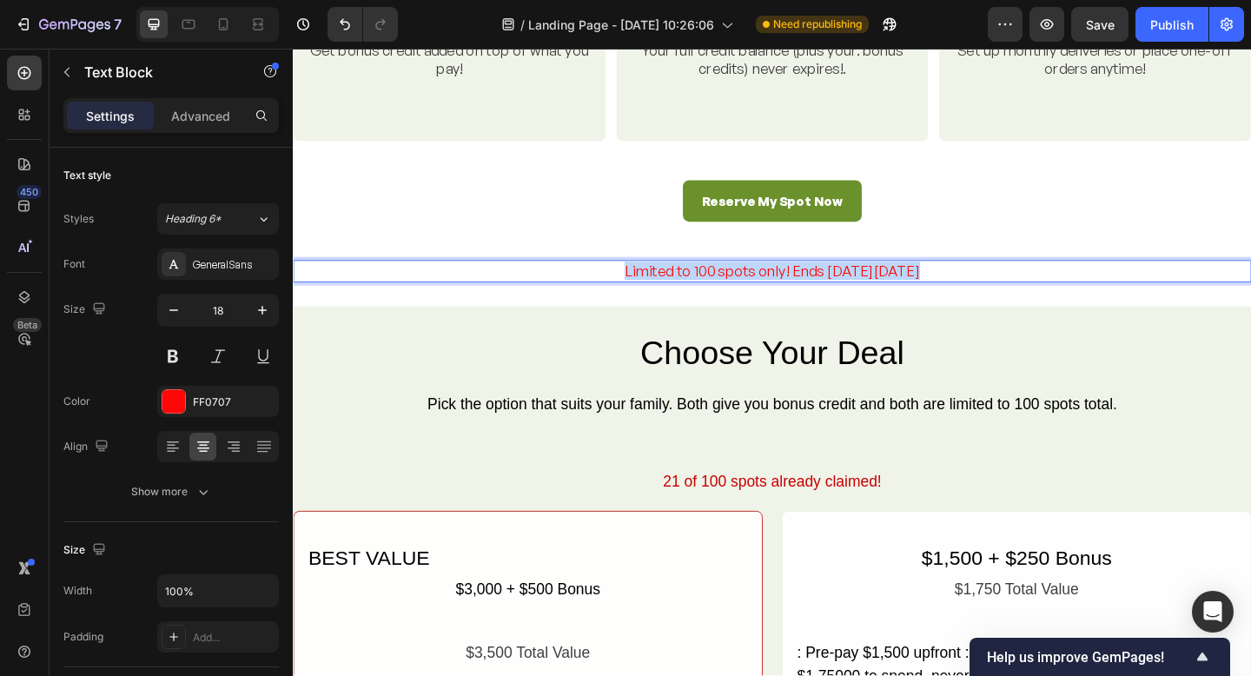
drag, startPoint x: 985, startPoint y: 293, endPoint x: 638, endPoint y: 283, distance: 347.7
click at [637, 283] on p "Limited to 100 spots only! Ends [DATE][DATE]" at bounding box center [814, 291] width 1039 height 20
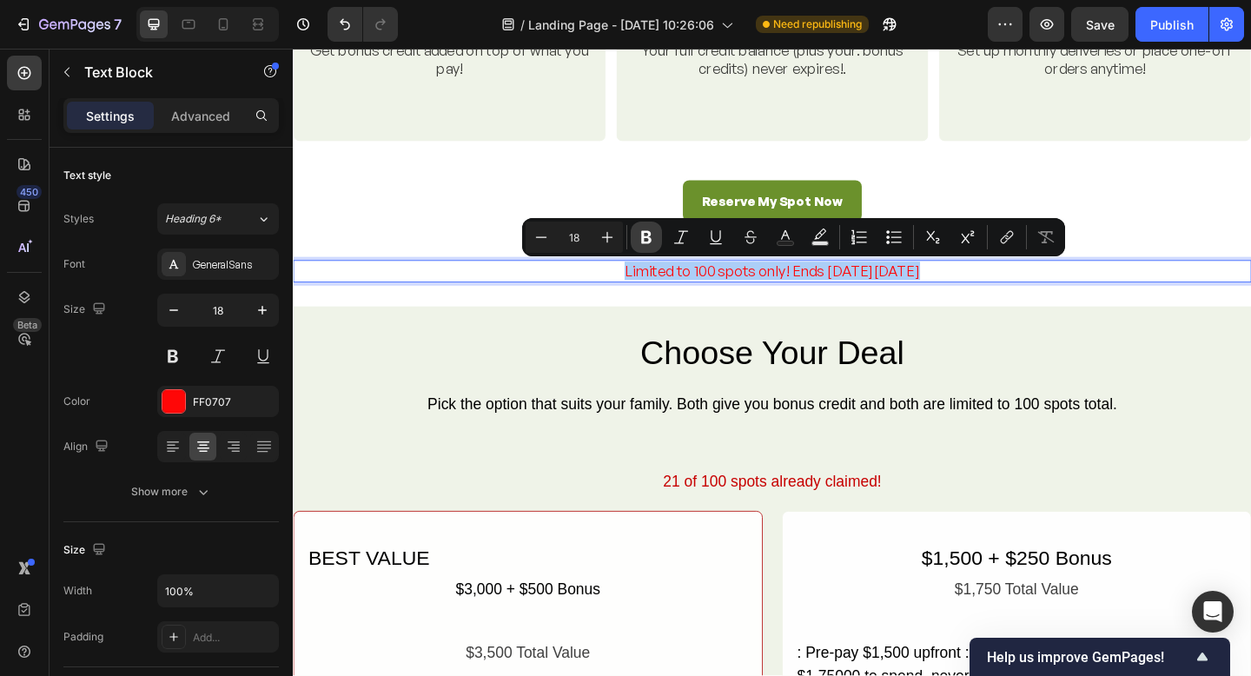
click at [650, 238] on icon "Editor contextual toolbar" at bounding box center [646, 237] width 10 height 13
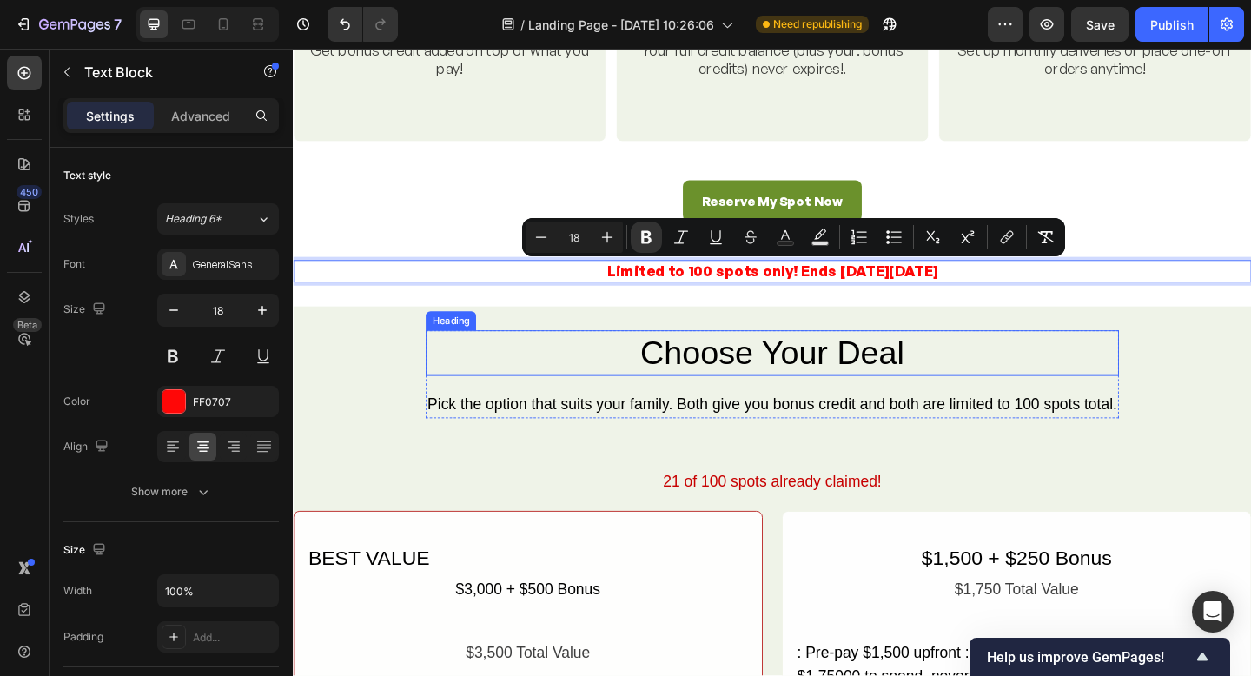
click at [889, 397] on h2 "Choose Your Deal" at bounding box center [814, 380] width 754 height 50
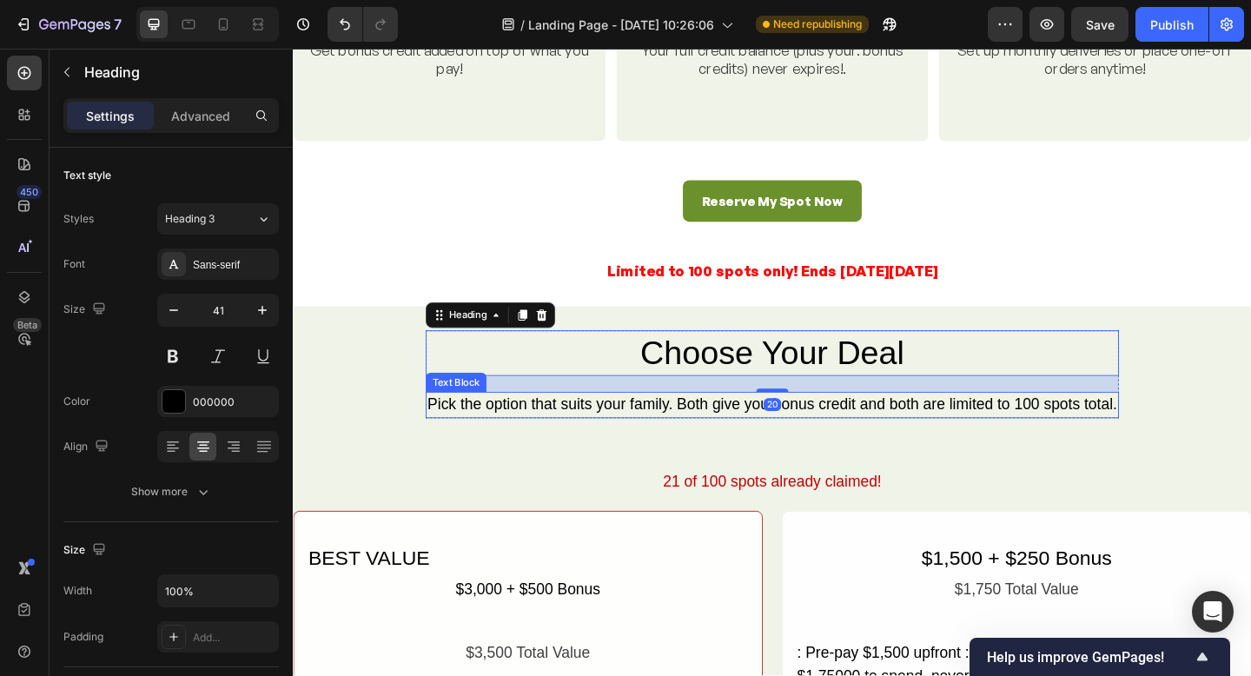
click at [1101, 482] on div "Choose Your Deal Heading 20 Pick the option that suits your family. Both give y…" at bounding box center [814, 664] width 1043 height 619
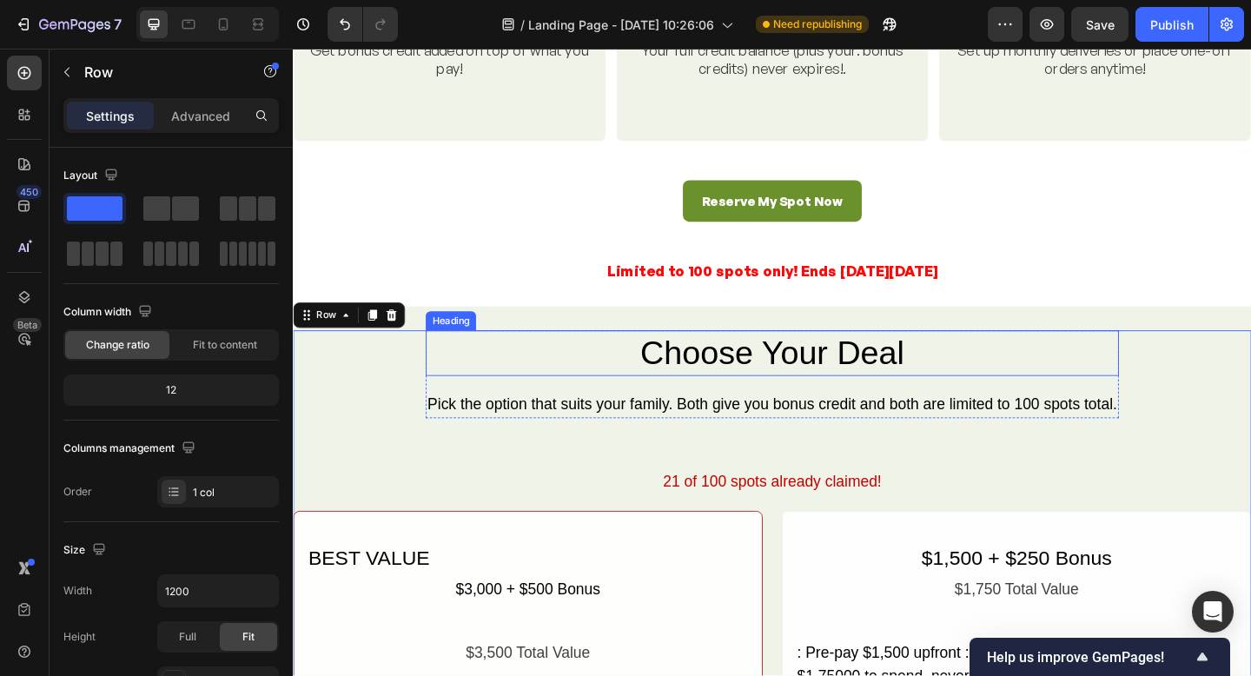
click at [961, 386] on h2 "Choose Your Deal" at bounding box center [814, 380] width 754 height 50
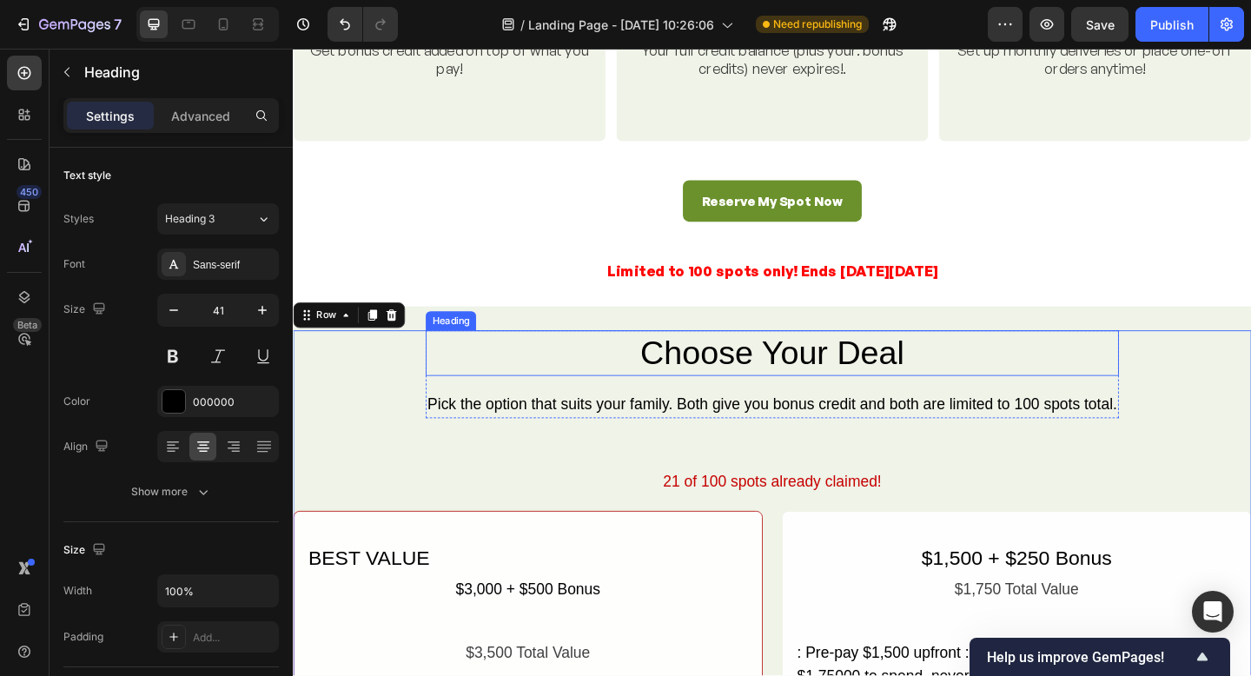
click at [962, 385] on h2 "Choose Your Deal" at bounding box center [814, 380] width 754 height 50
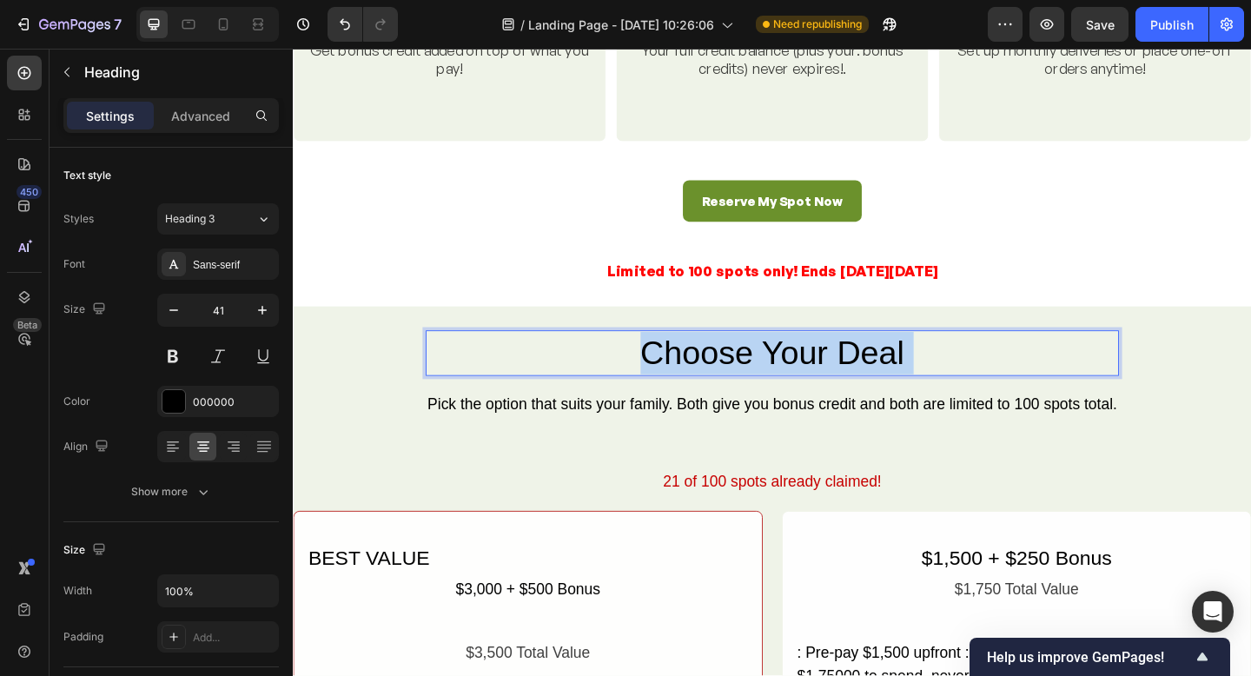
drag, startPoint x: 976, startPoint y: 386, endPoint x: 638, endPoint y: 387, distance: 338.0
click at [592, 385] on p "Choose Your Deal" at bounding box center [814, 380] width 751 height 46
drag, startPoint x: 667, startPoint y: 387, endPoint x: 965, endPoint y: 383, distance: 298.1
click at [969, 384] on p "Choose Your Deal" at bounding box center [814, 380] width 751 height 46
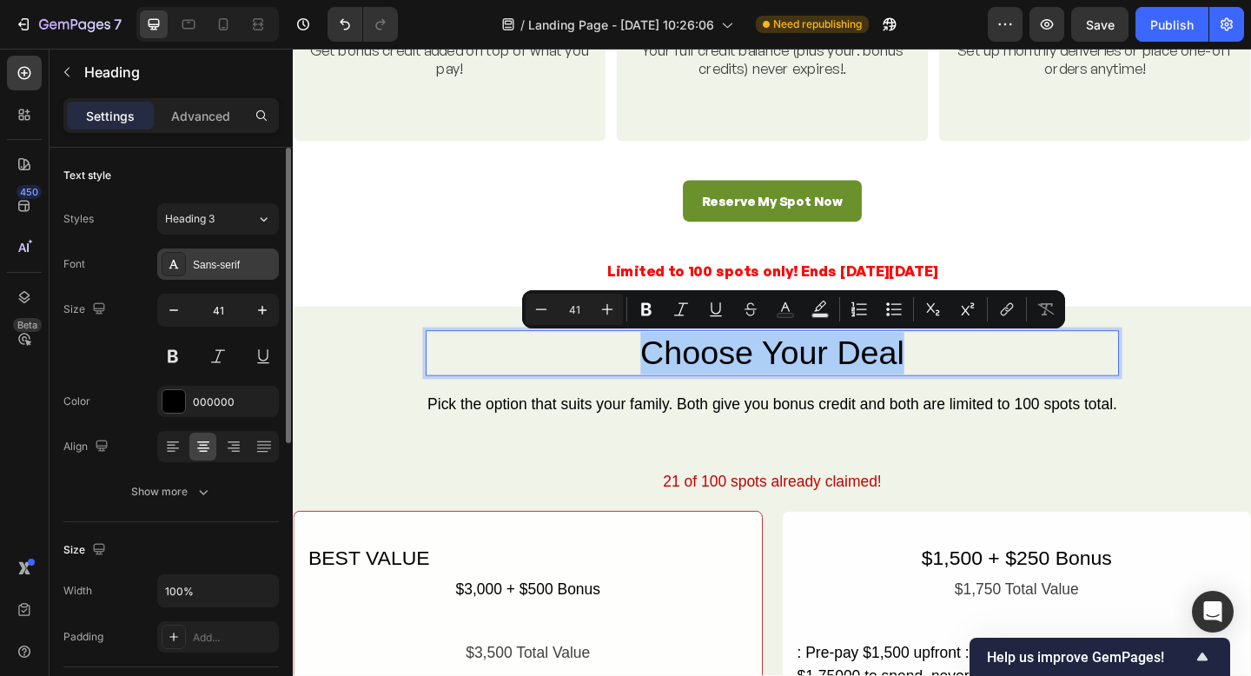
click at [169, 264] on icon at bounding box center [174, 264] width 14 height 14
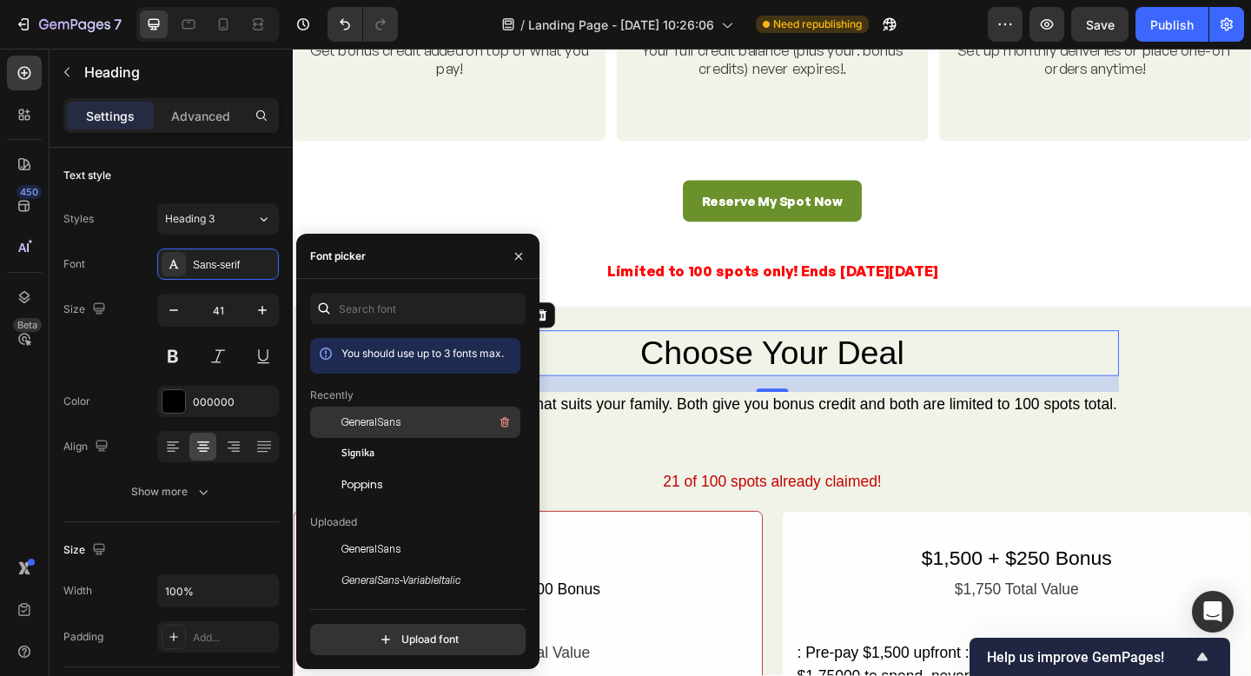
drag, startPoint x: 363, startPoint y: 427, endPoint x: 354, endPoint y: 427, distance: 9.6
click at [364, 427] on span "GeneralSans" at bounding box center [371, 423] width 59 height 16
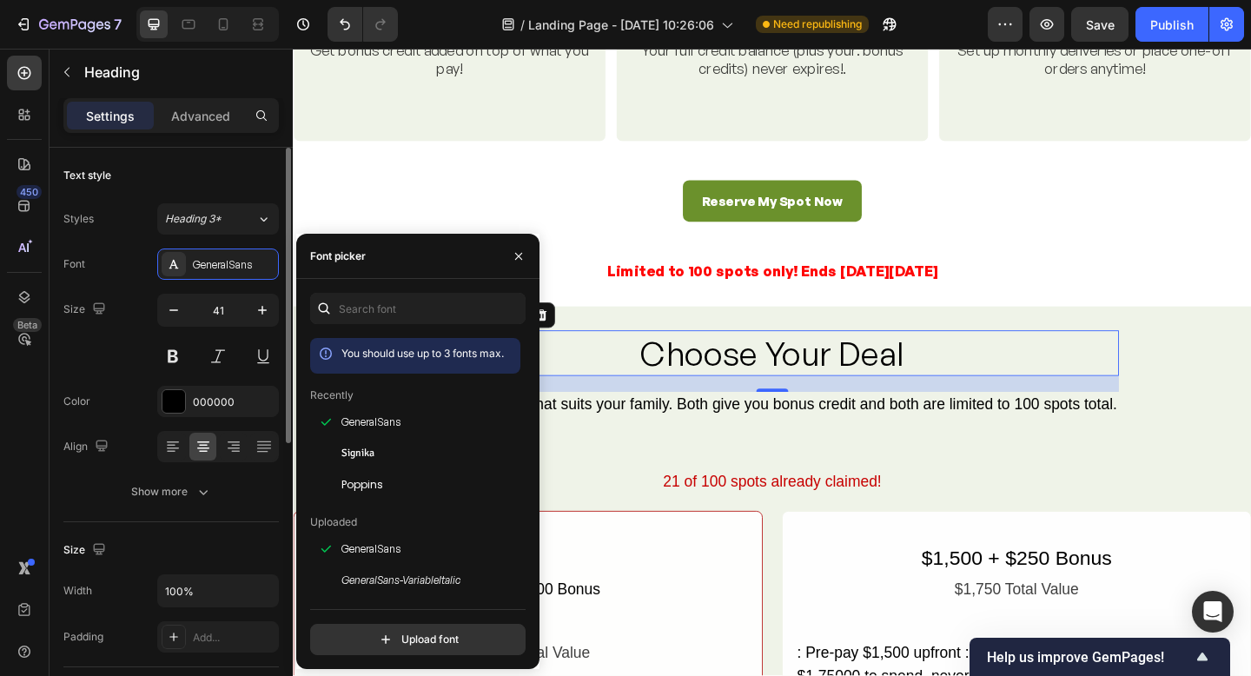
click at [175, 364] on button at bounding box center [172, 356] width 31 height 31
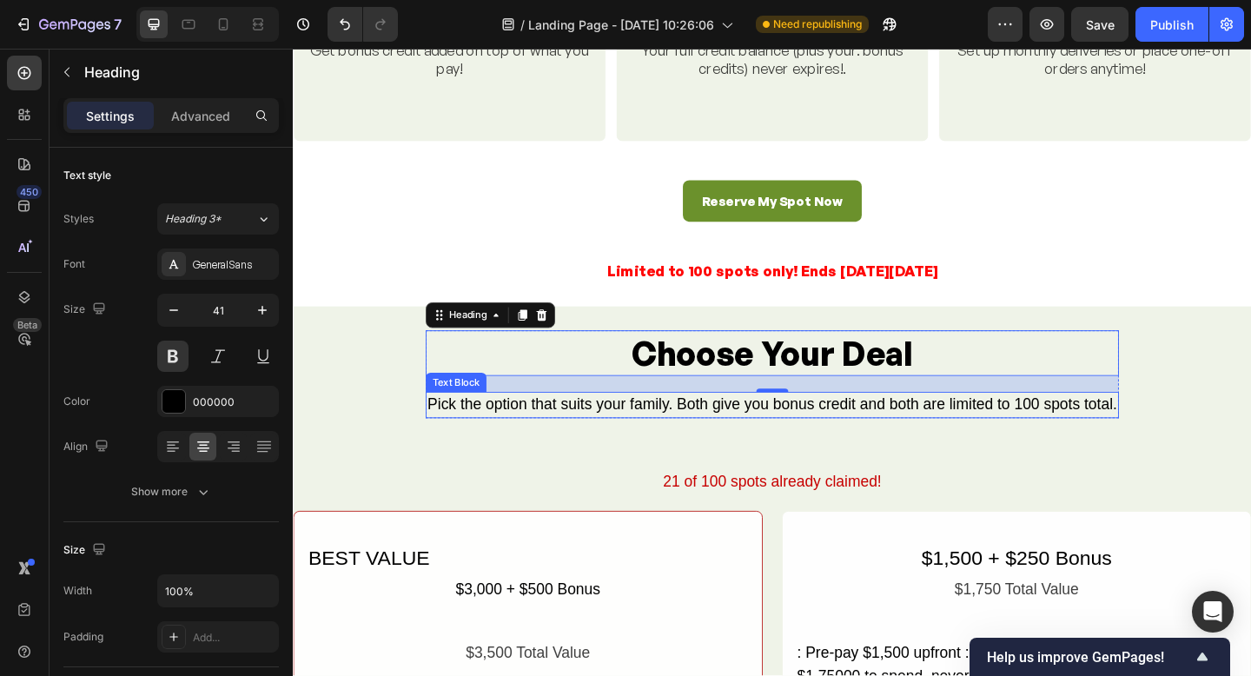
click at [861, 438] on div "Pick the option that suits your family. Both give you bonus credit and both are…" at bounding box center [814, 436] width 754 height 29
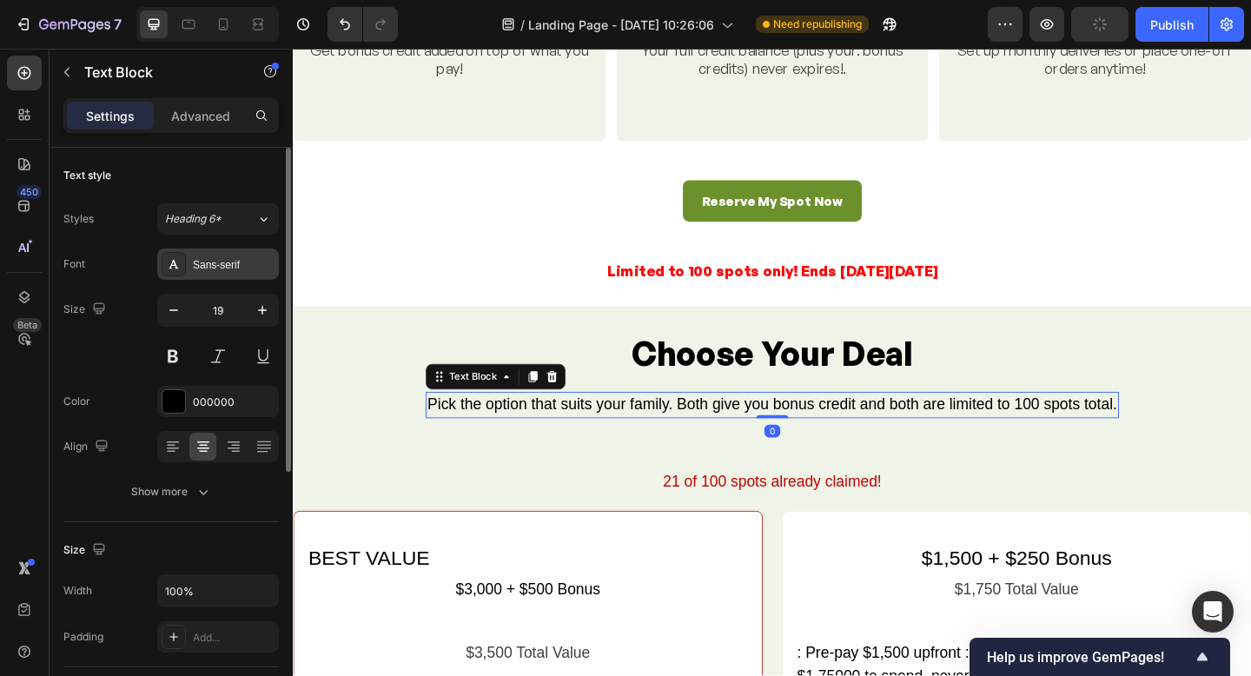
click at [176, 264] on icon at bounding box center [174, 264] width 14 height 14
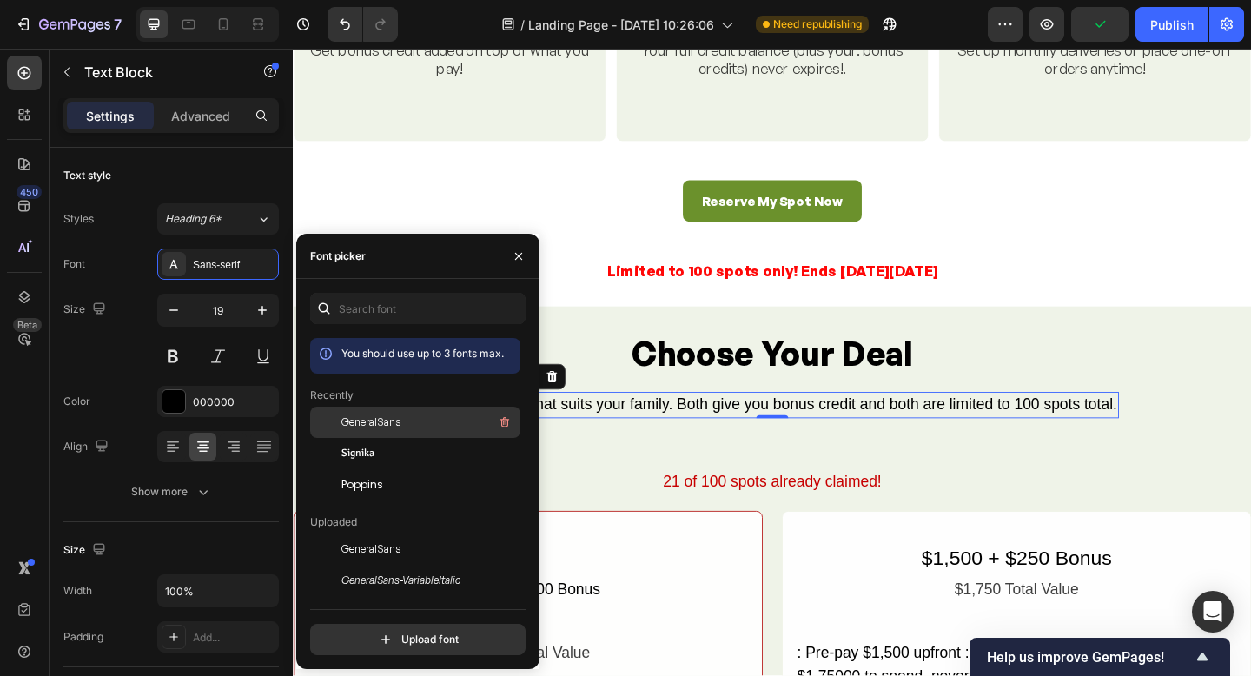
drag, startPoint x: 368, startPoint y: 417, endPoint x: 424, endPoint y: 431, distance: 58.2
click at [368, 417] on span "GeneralSans" at bounding box center [371, 423] width 59 height 16
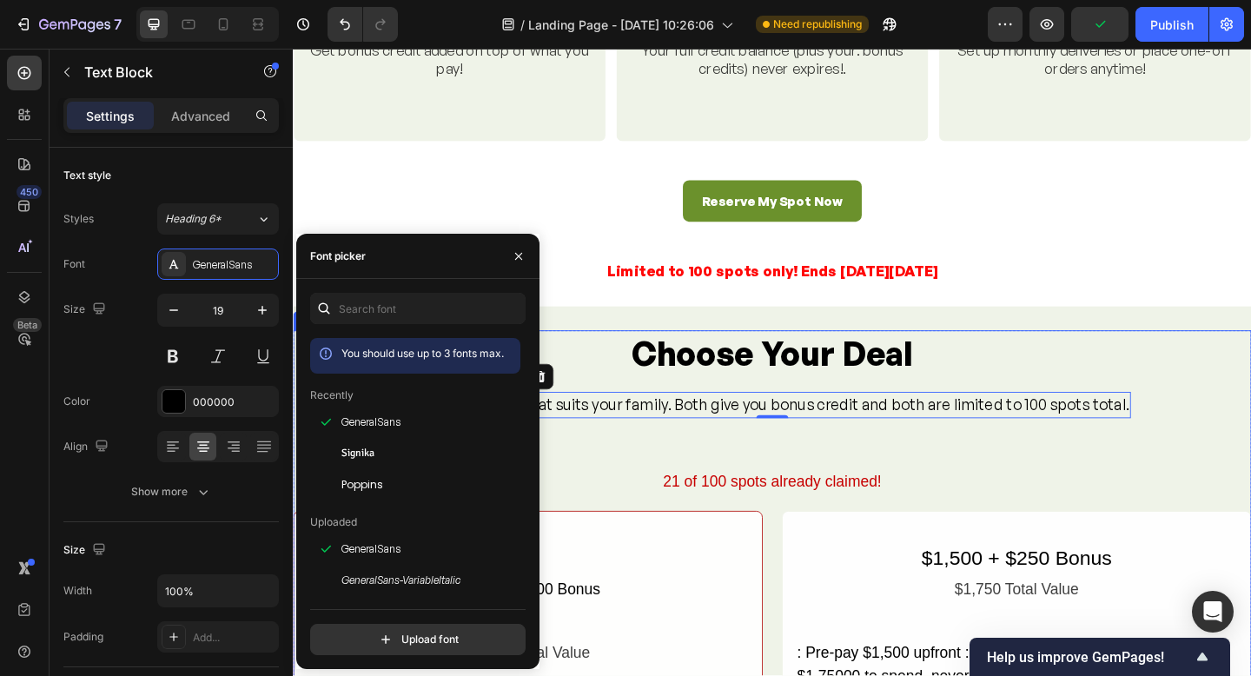
click at [839, 488] on div "Choose Your Deal Heading Pick the option that suits your family. Both give you …" at bounding box center [814, 664] width 1043 height 619
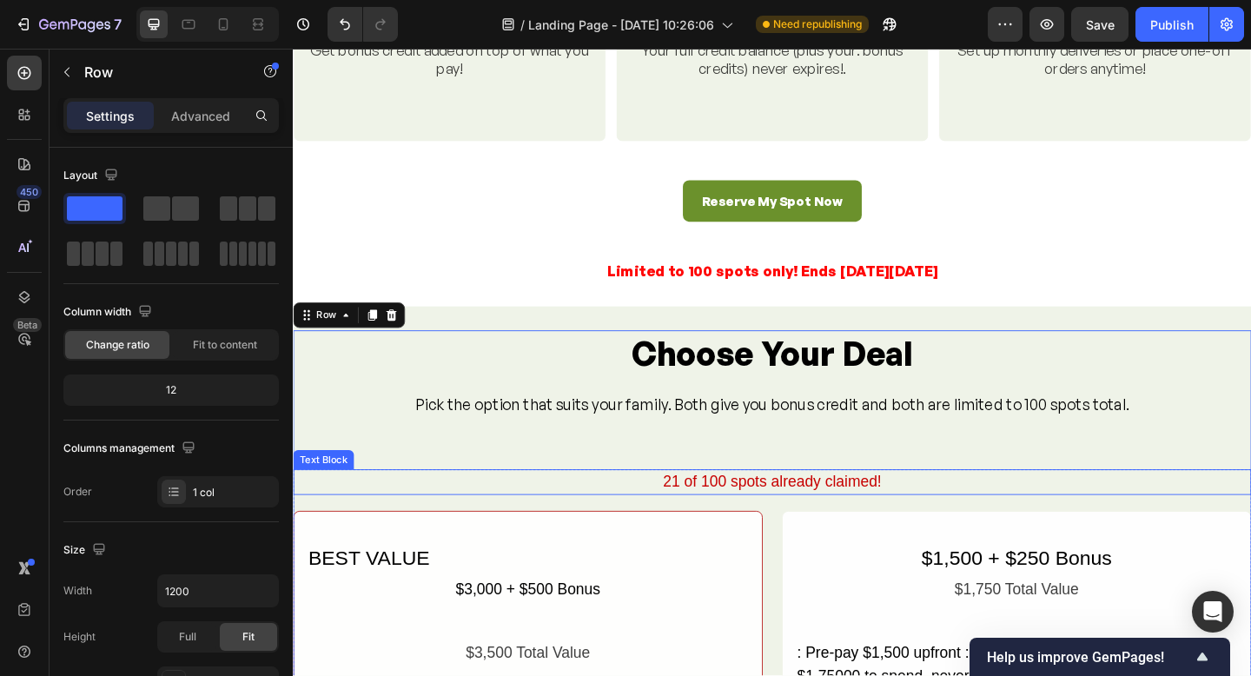
click at [847, 522] on div "21 of 100 spots already claimed!" at bounding box center [814, 521] width 1043 height 29
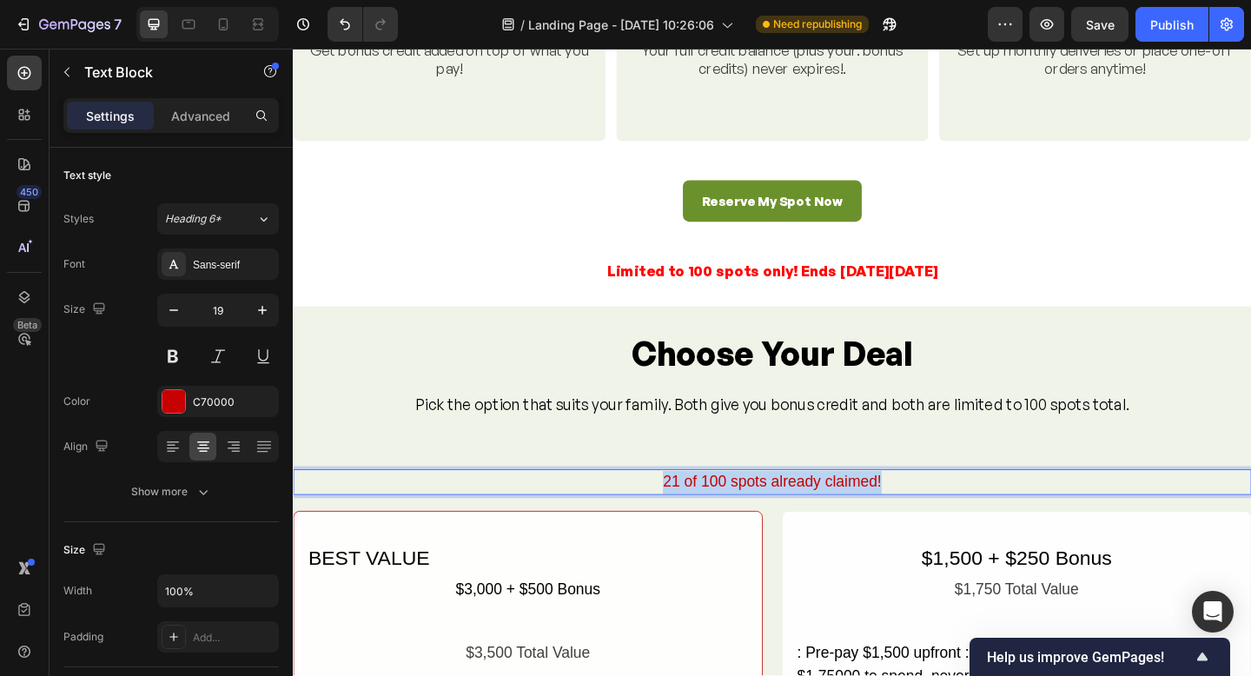
drag, startPoint x: 965, startPoint y: 524, endPoint x: 425, endPoint y: 483, distance: 541.2
click at [674, 518] on p "21 of 100 spots already claimed!" at bounding box center [814, 520] width 1039 height 25
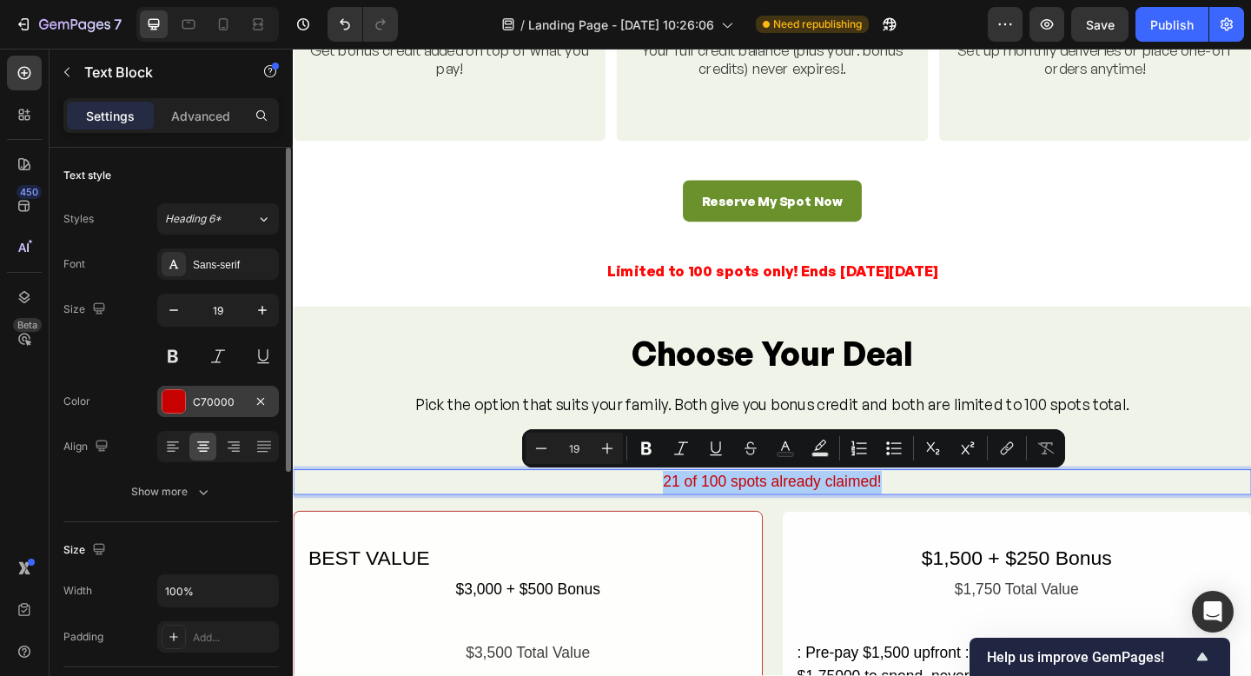
click at [181, 405] on div at bounding box center [174, 401] width 23 height 23
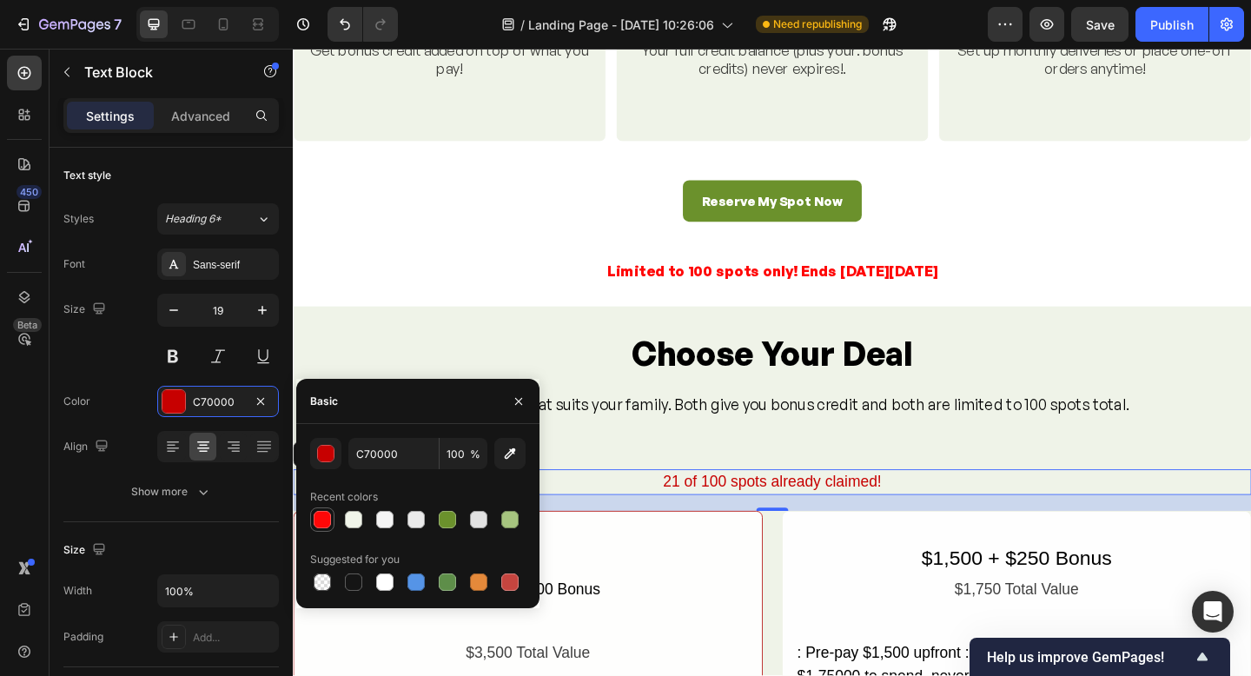
click at [325, 518] on div at bounding box center [322, 519] width 17 height 17
type input "FF0707"
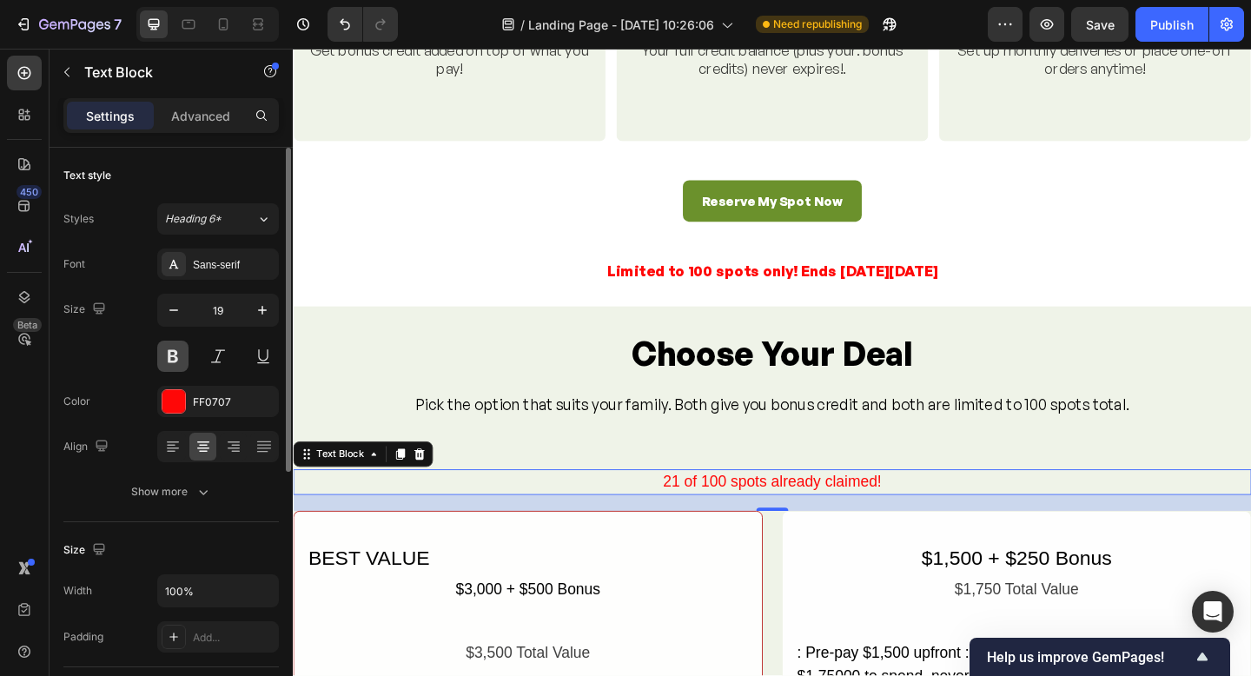
click at [169, 352] on button at bounding box center [172, 356] width 31 height 31
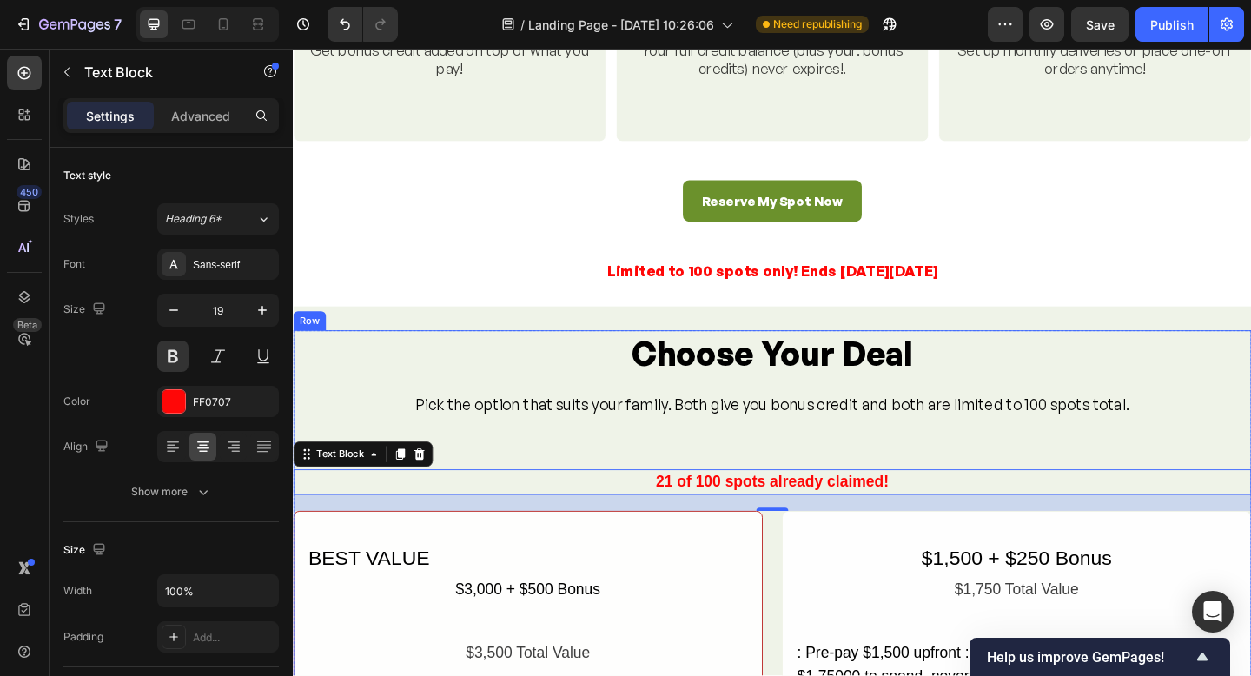
click at [999, 474] on div "Choose Your Deal Heading Pick the option that suits your family. Both give you …" at bounding box center [814, 664] width 1043 height 619
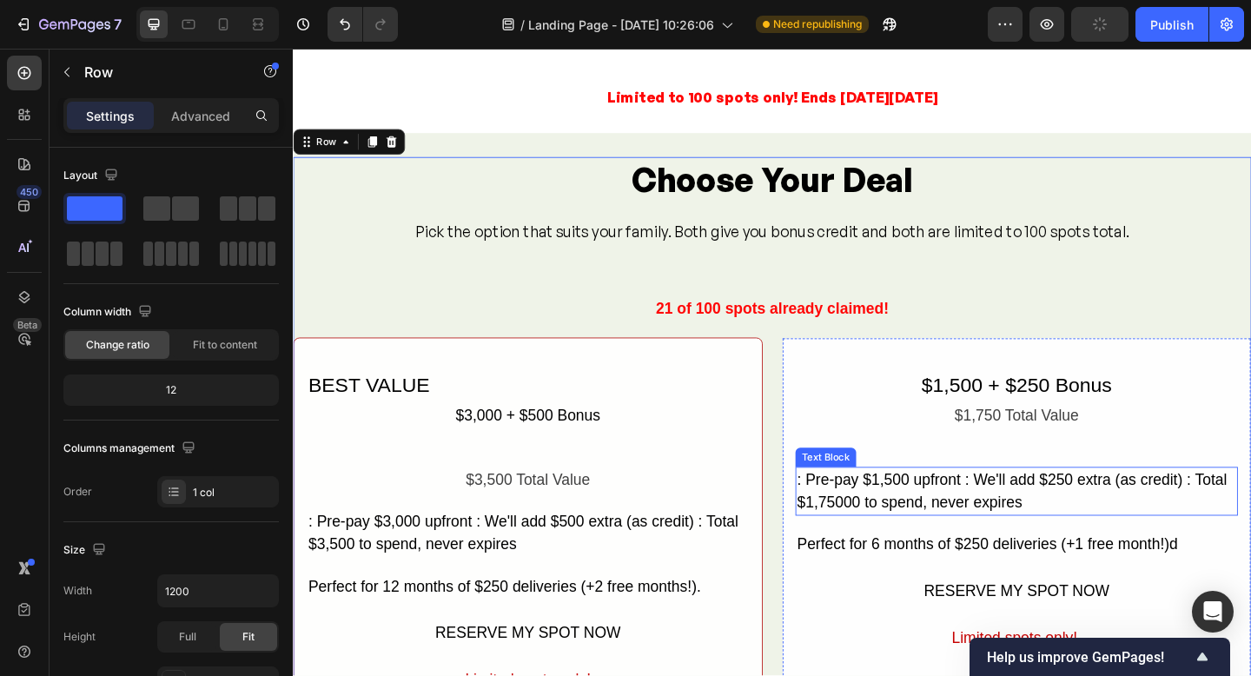
scroll to position [1545, 0]
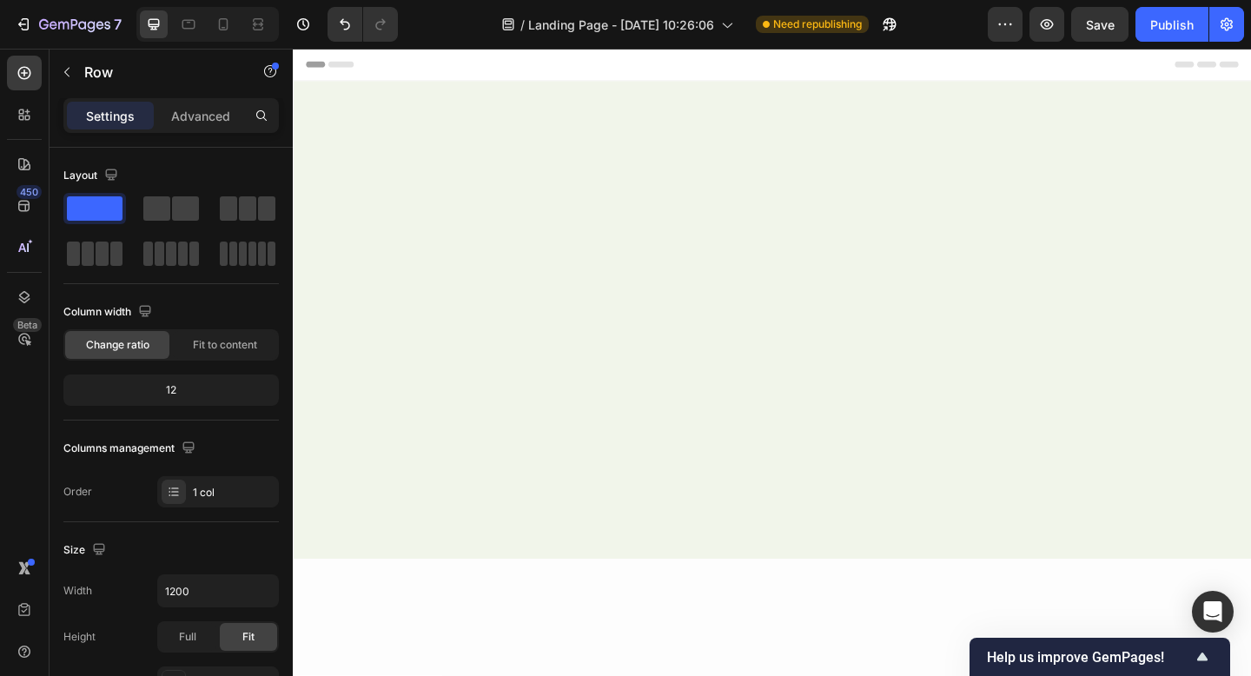
scroll to position [1545, 0]
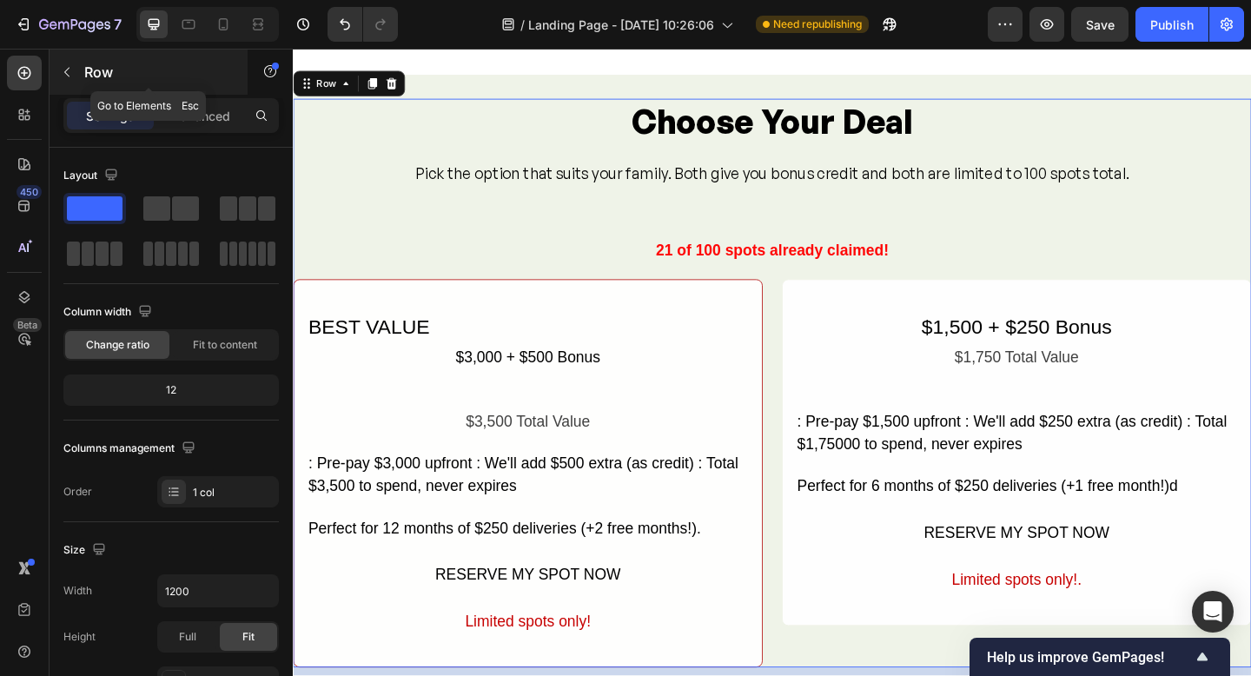
click at [78, 76] on button "button" at bounding box center [67, 72] width 28 height 28
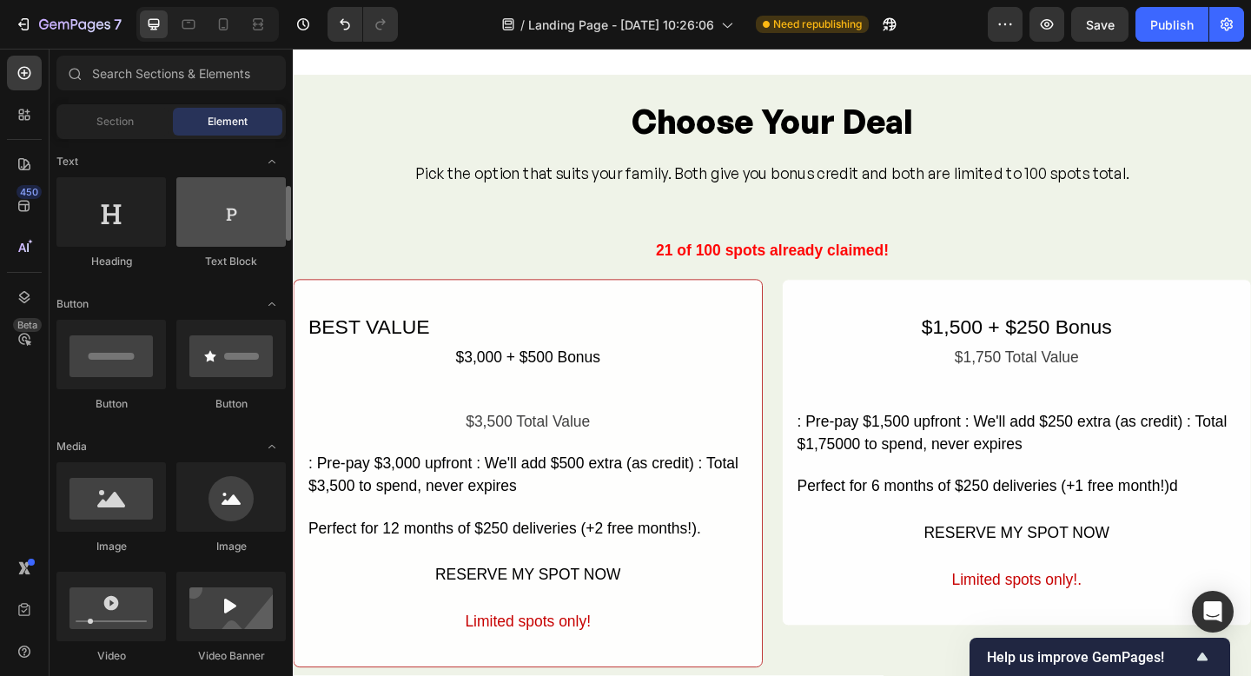
scroll to position [274, 0]
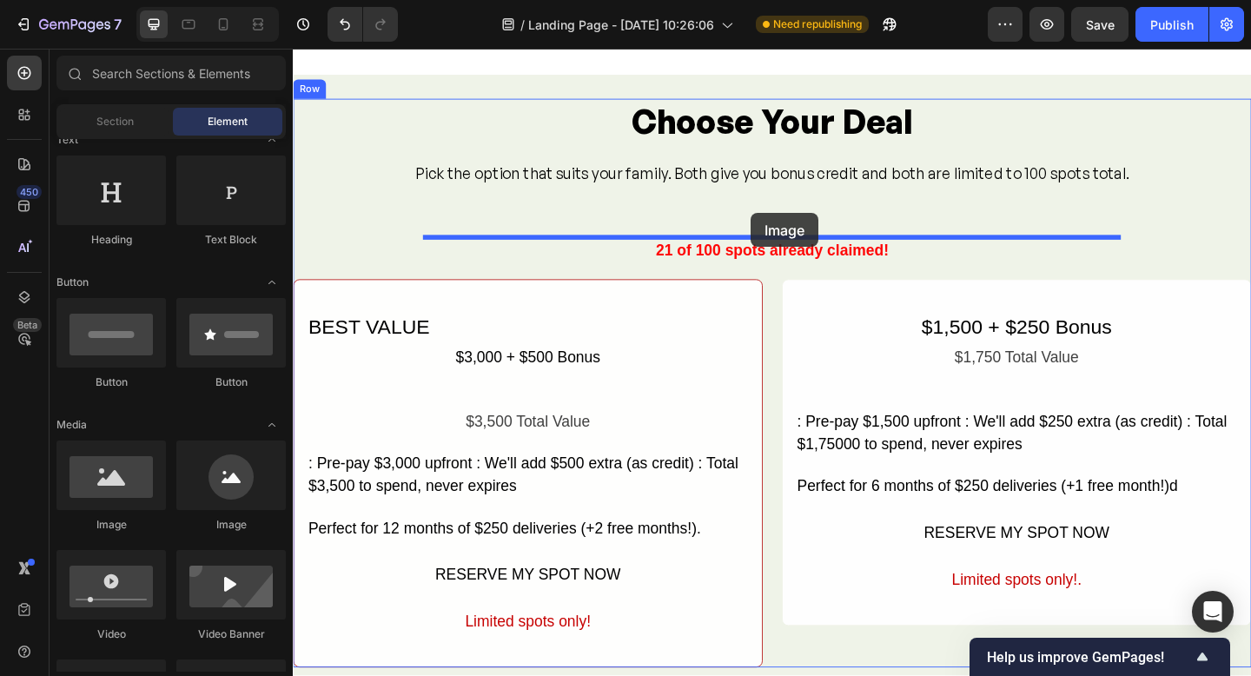
drag, startPoint x: 422, startPoint y: 529, endPoint x: 791, endPoint y: 228, distance: 476.1
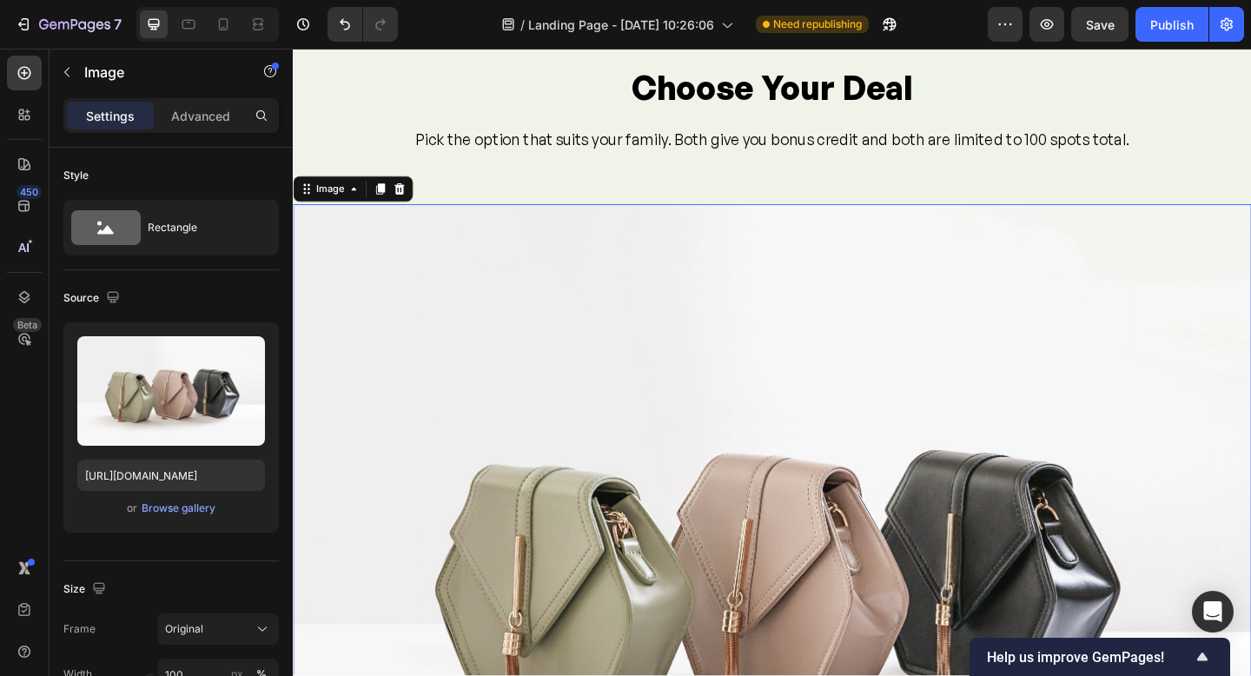
click at [795, 353] on img at bounding box center [814, 609] width 1043 height 782
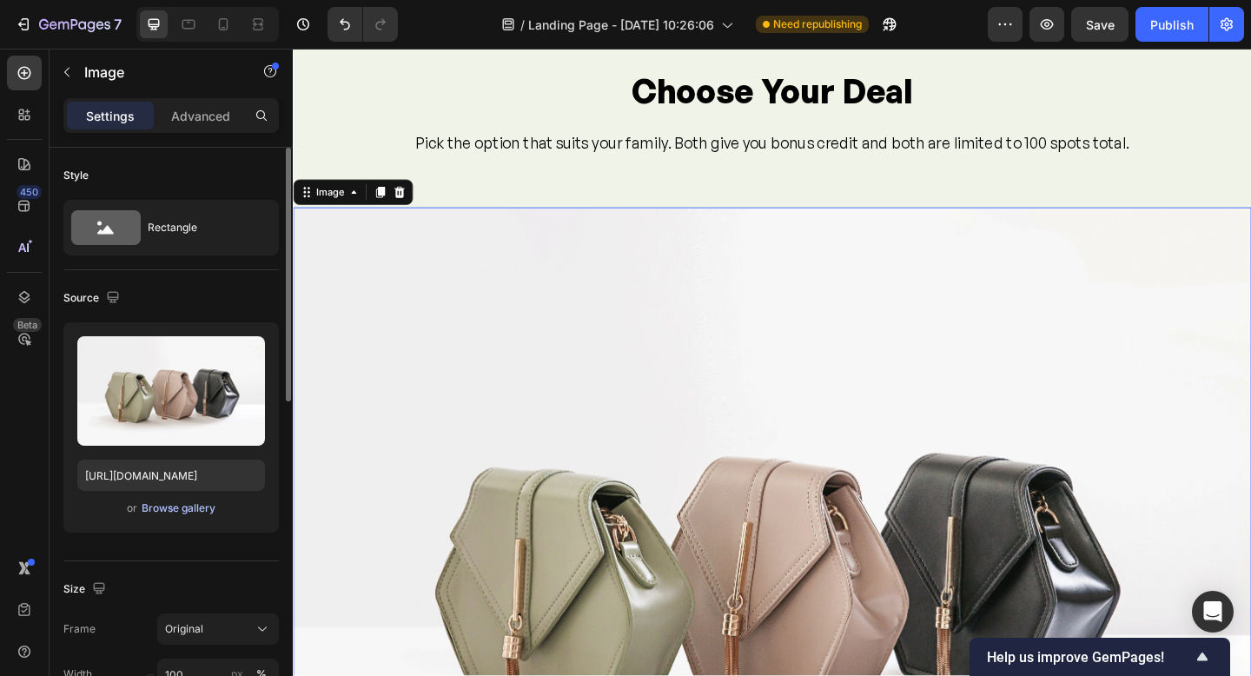
click at [194, 512] on div "Browse gallery" at bounding box center [179, 509] width 74 height 16
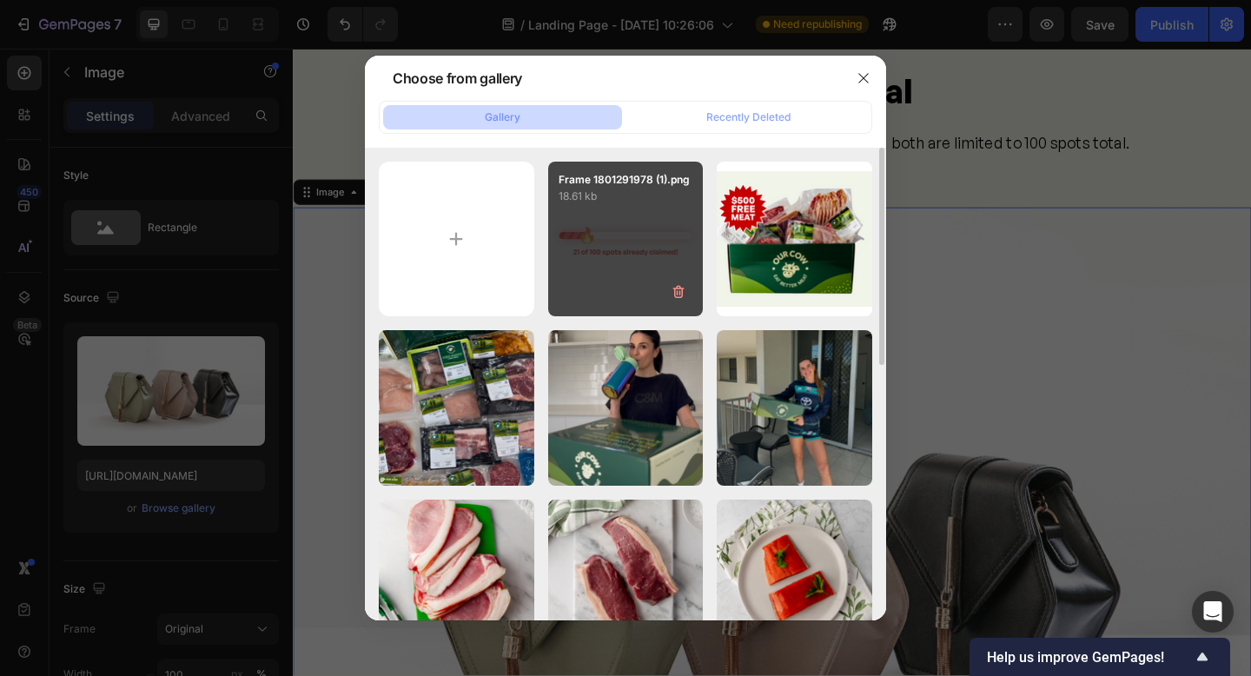
click at [571, 248] on div "Frame 1801291978 (1).png 18.61 kb" at bounding box center [626, 240] width 156 height 156
type input "https://cdn.shopify.com/s/files/1/0956/5582/1619/files/gempages_583015926710928…"
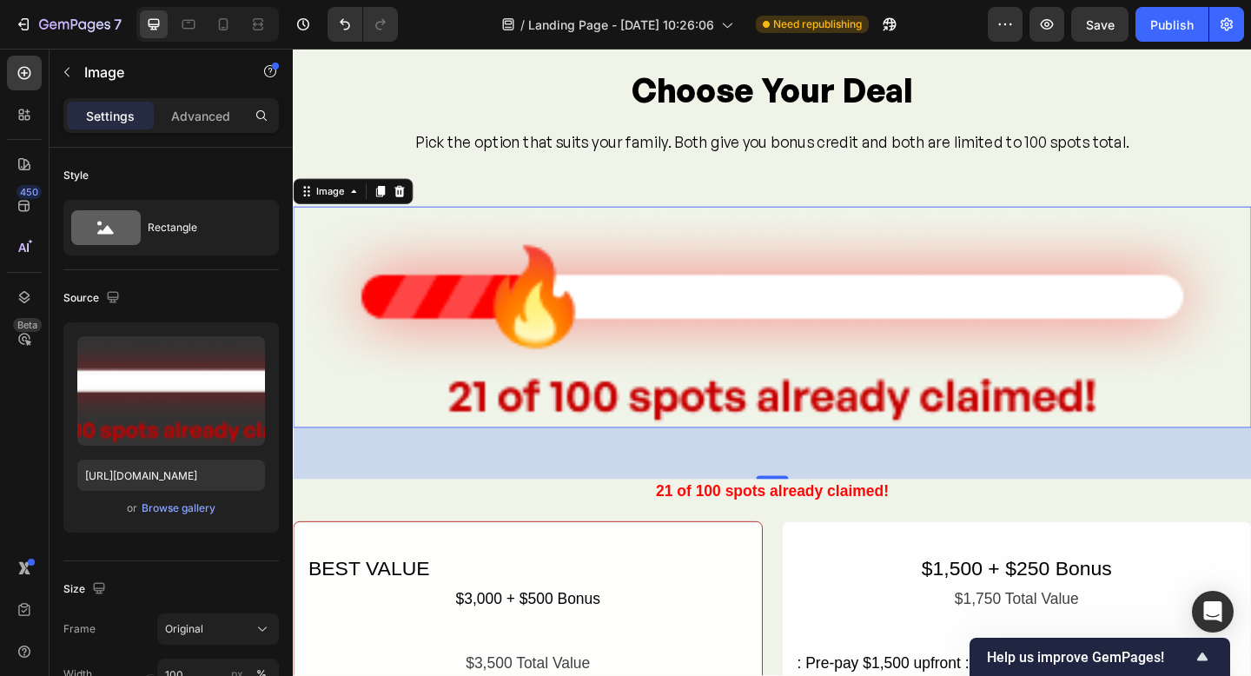
click at [746, 242] on img at bounding box center [814, 342] width 1043 height 242
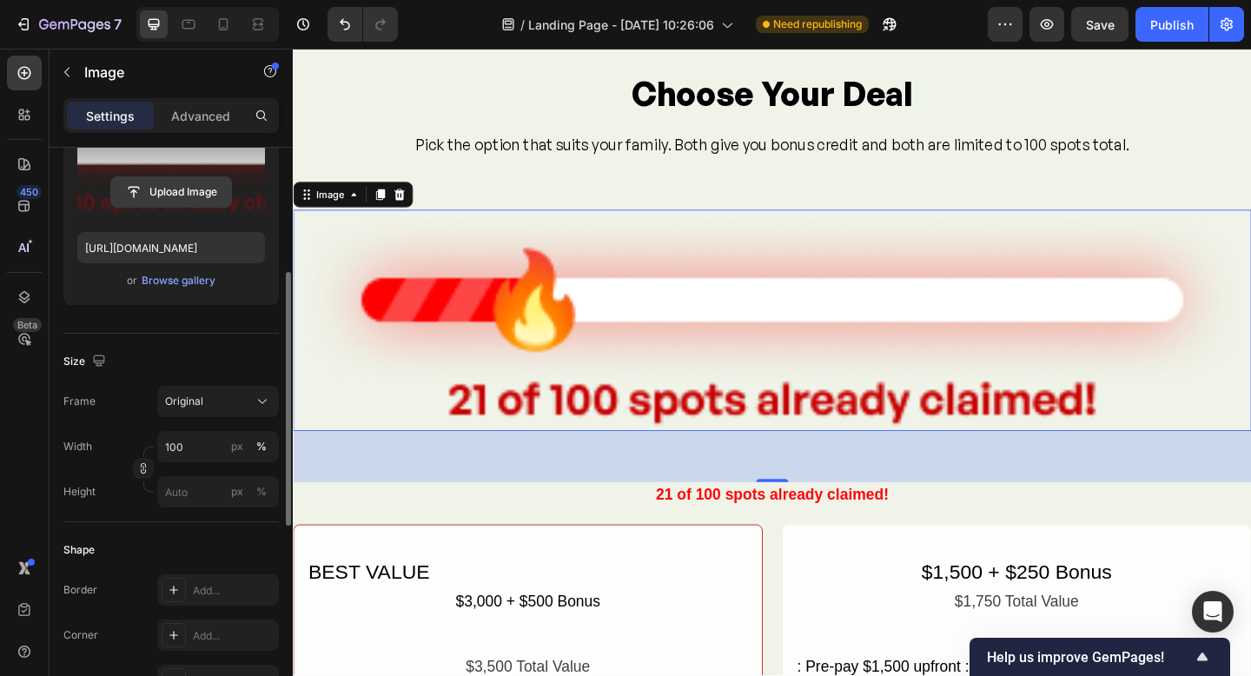
scroll to position [245, 0]
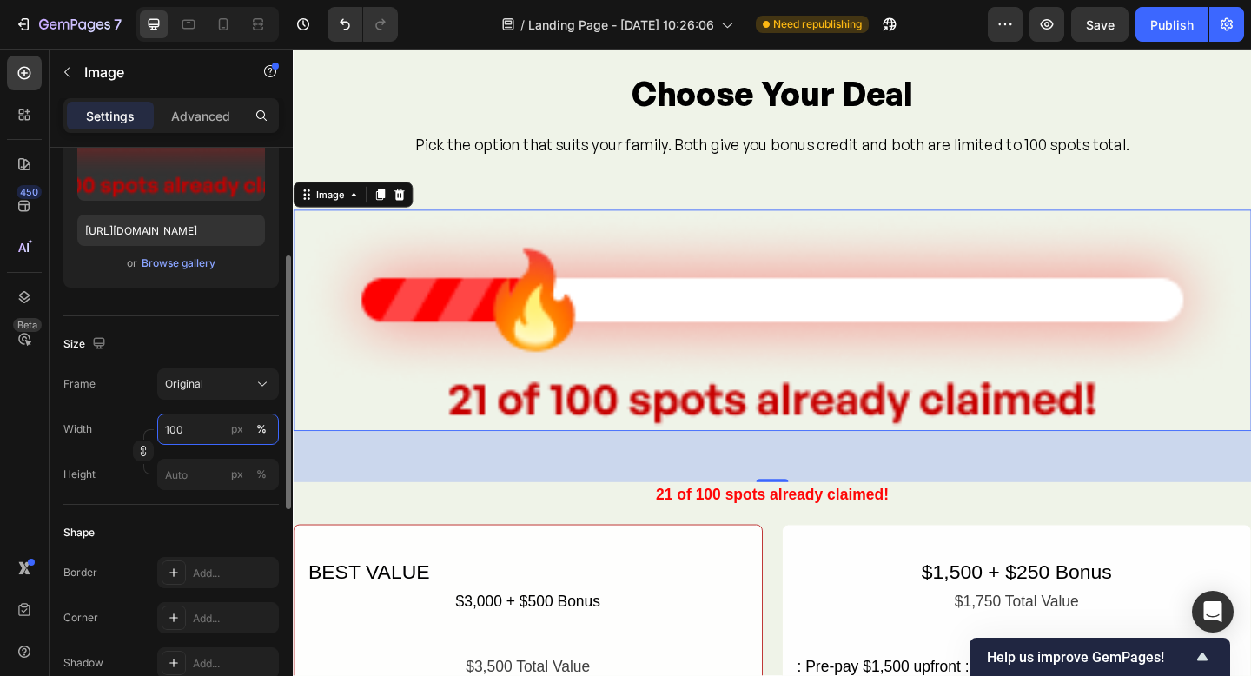
click at [207, 433] on input "100" at bounding box center [218, 429] width 122 height 31
type input "300"
click at [254, 387] on icon at bounding box center [262, 384] width 17 height 17
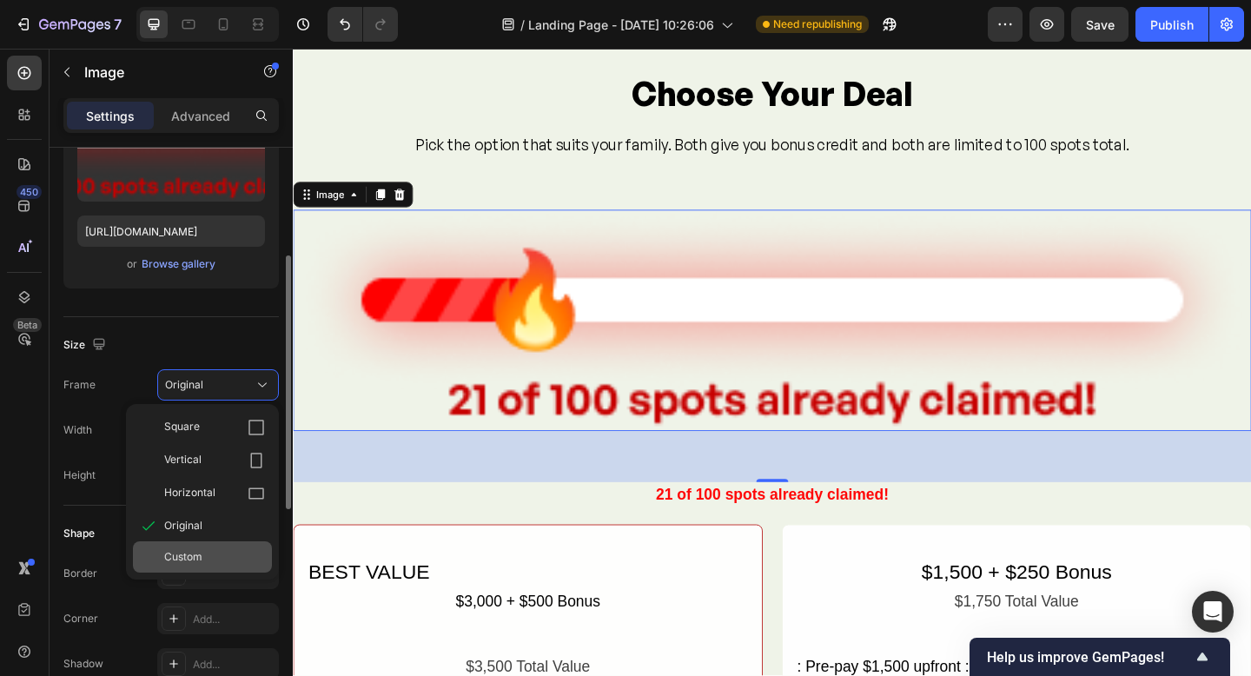
click at [200, 556] on span "Custom" at bounding box center [183, 557] width 38 height 16
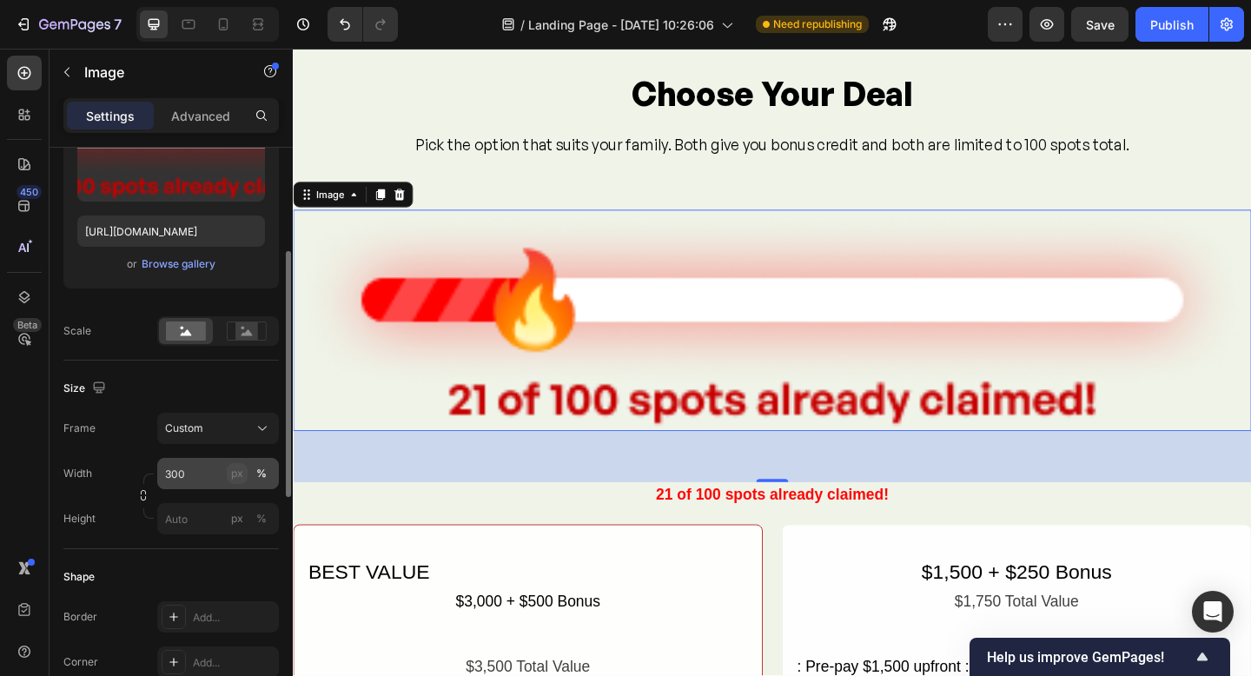
click at [242, 474] on div "px" at bounding box center [237, 474] width 12 height 16
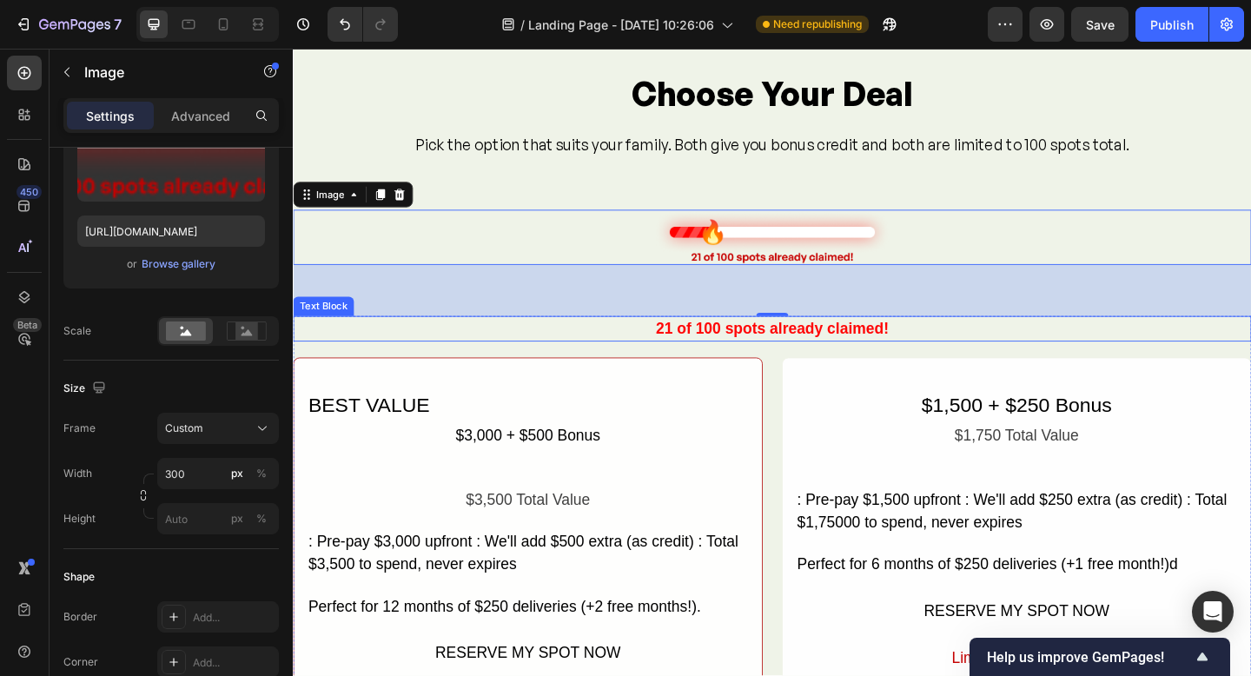
click at [822, 358] on p "21 of 100 spots already claimed!" at bounding box center [814, 354] width 1039 height 25
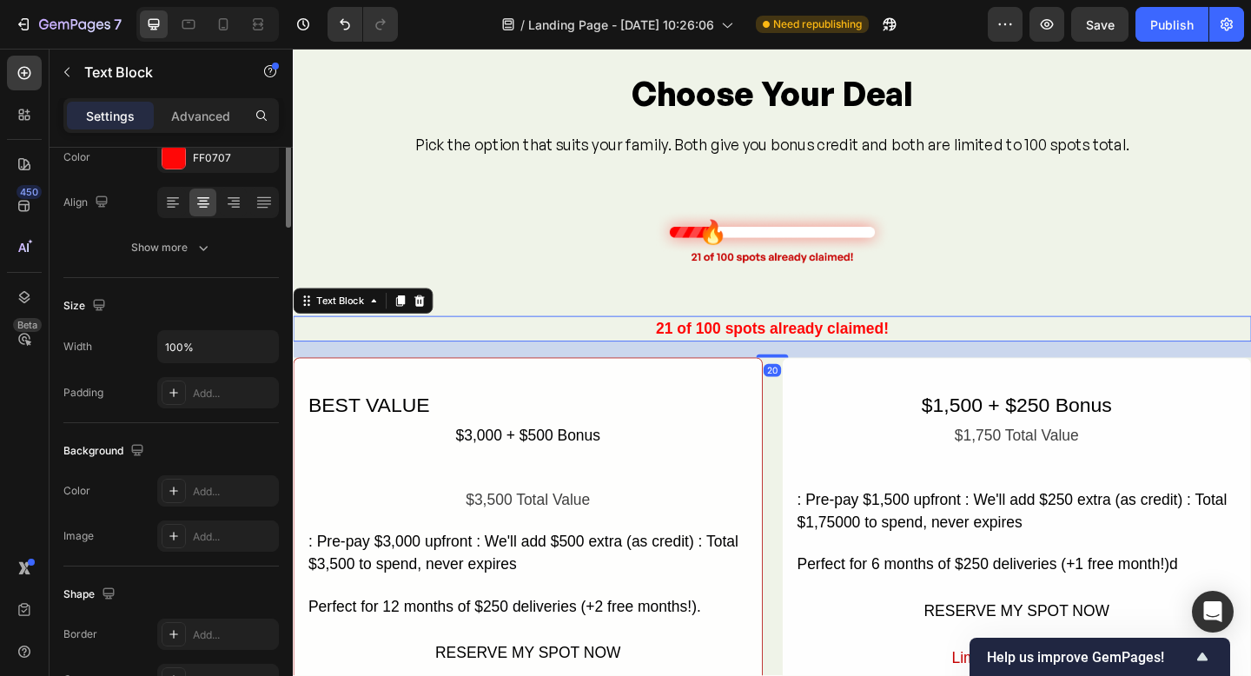
scroll to position [0, 0]
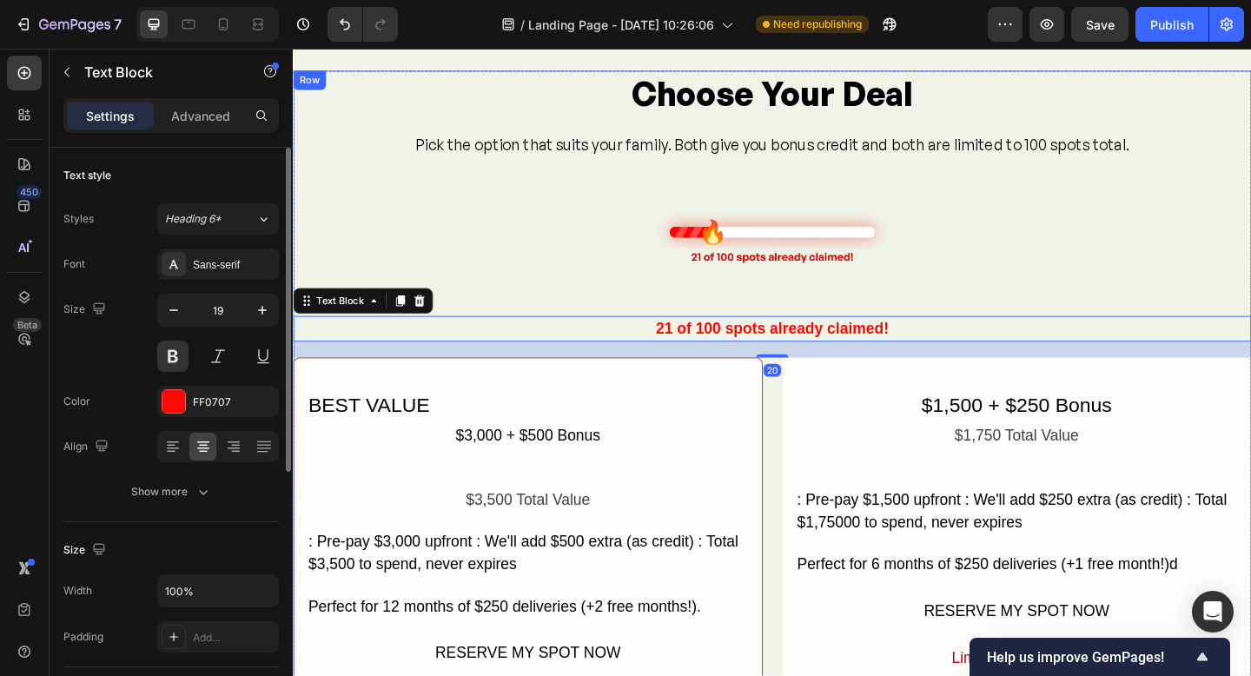
click at [812, 287] on div "Choose Your Deal Heading Pick the option that suits your family. Both give you …" at bounding box center [814, 440] width 1043 height 735
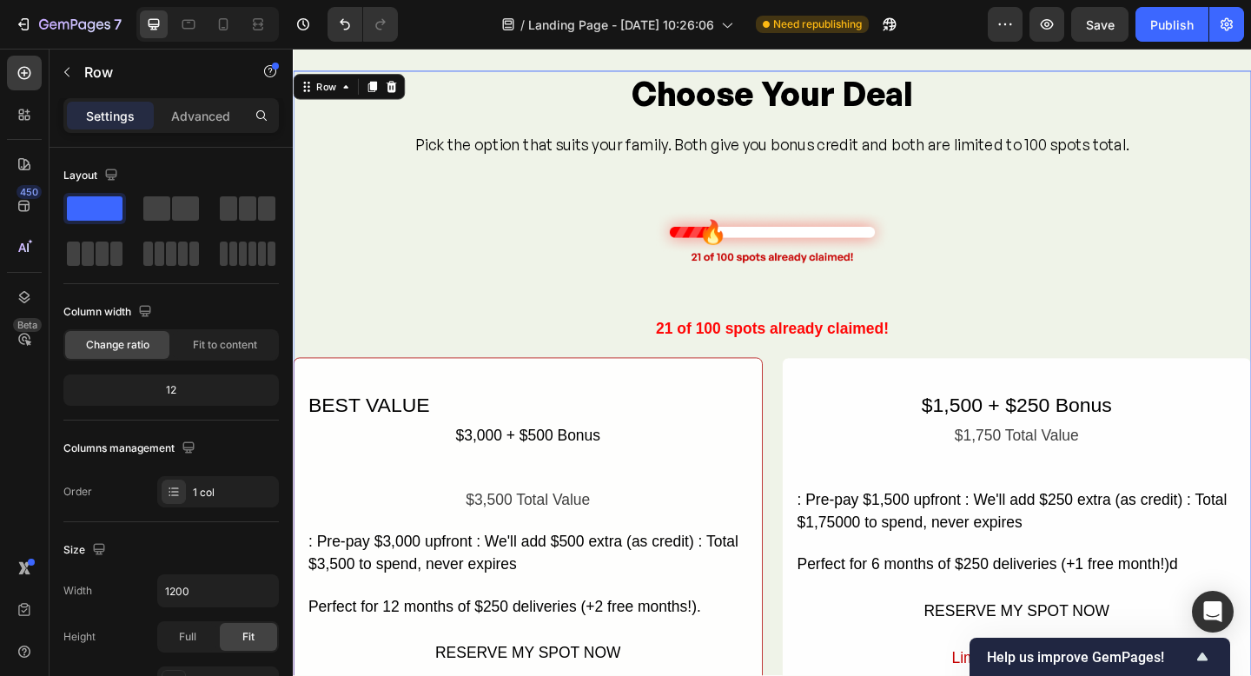
click at [880, 315] on div "Choose Your Deal Heading Pick the option that suits your family. Both give you …" at bounding box center [814, 440] width 1043 height 735
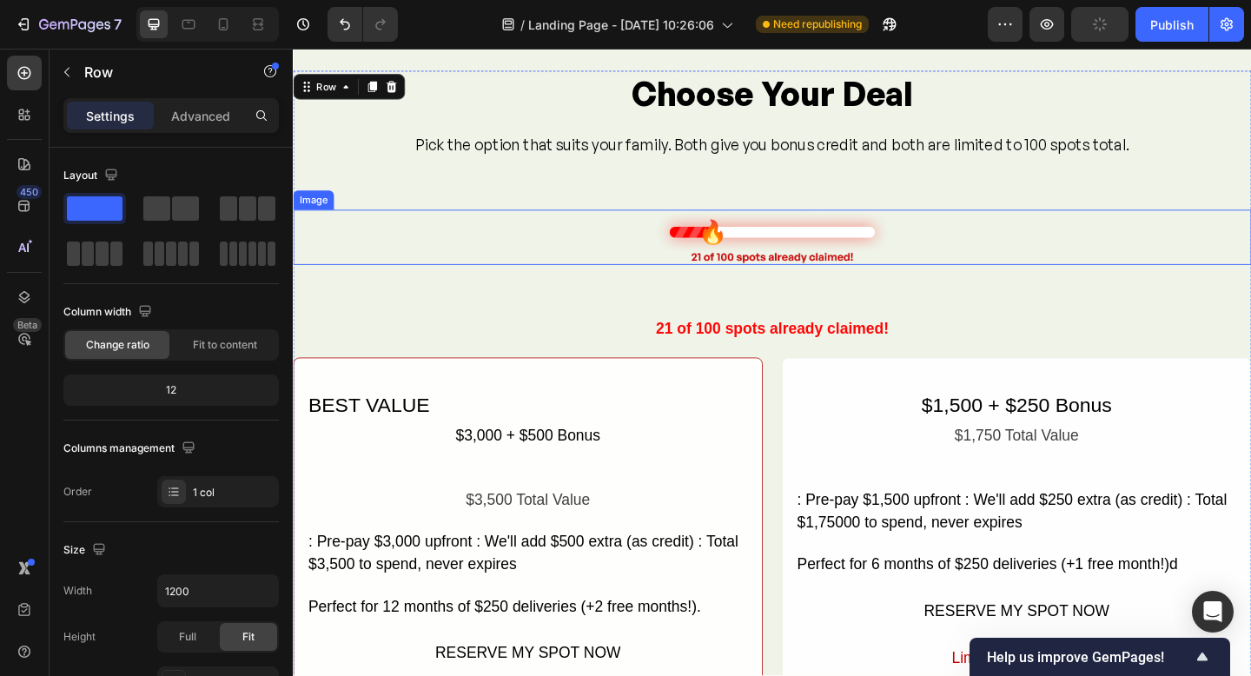
click at [840, 269] on img at bounding box center [814, 254] width 261 height 60
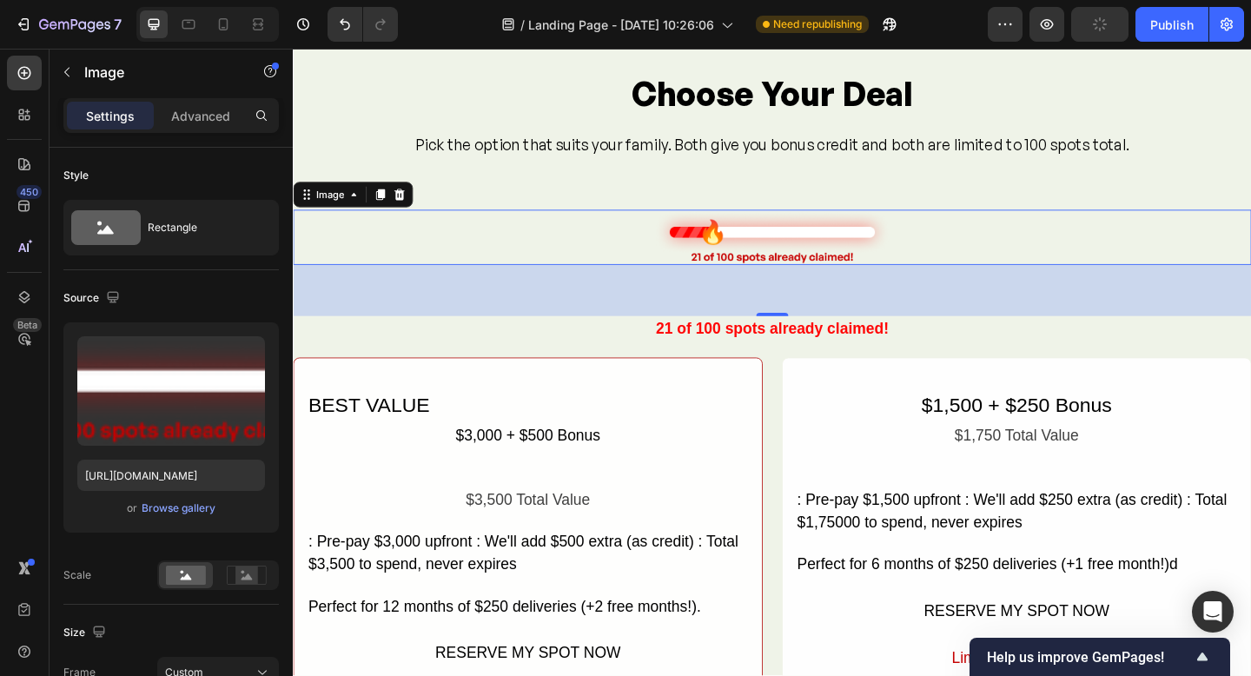
click at [840, 267] on img at bounding box center [814, 254] width 261 height 60
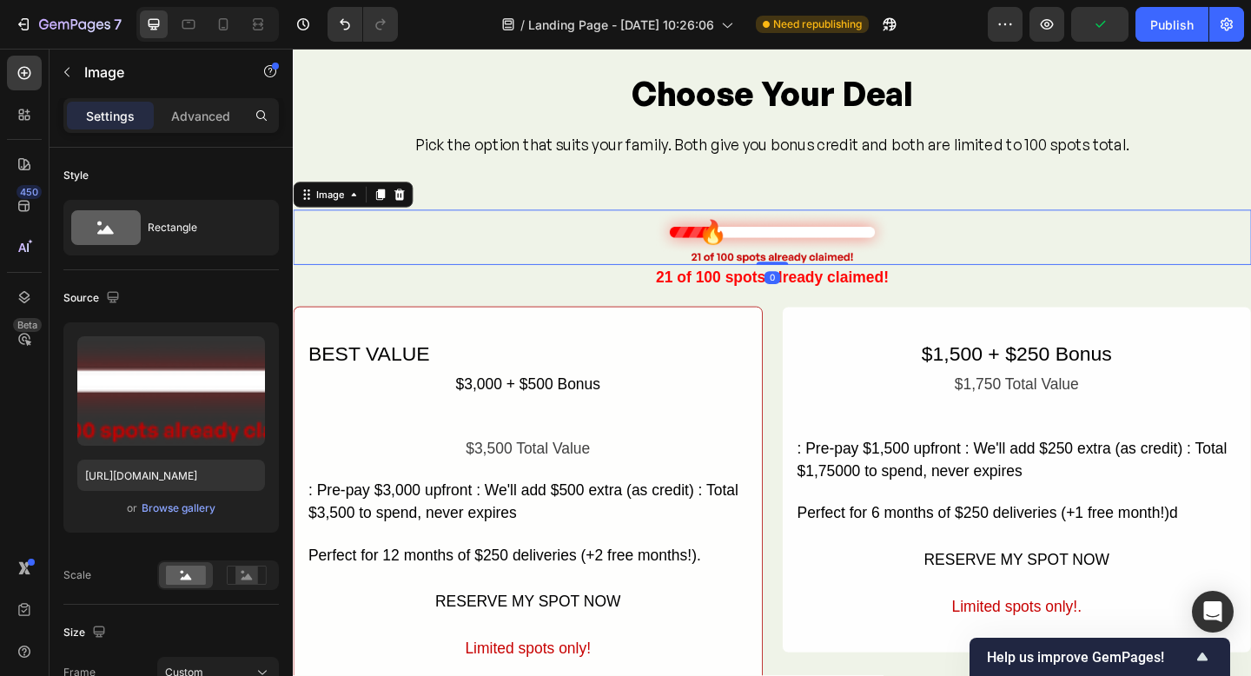
drag, startPoint x: 814, startPoint y: 337, endPoint x: 837, endPoint y: 283, distance: 58.4
click at [813, 281] on div at bounding box center [814, 282] width 35 height 3
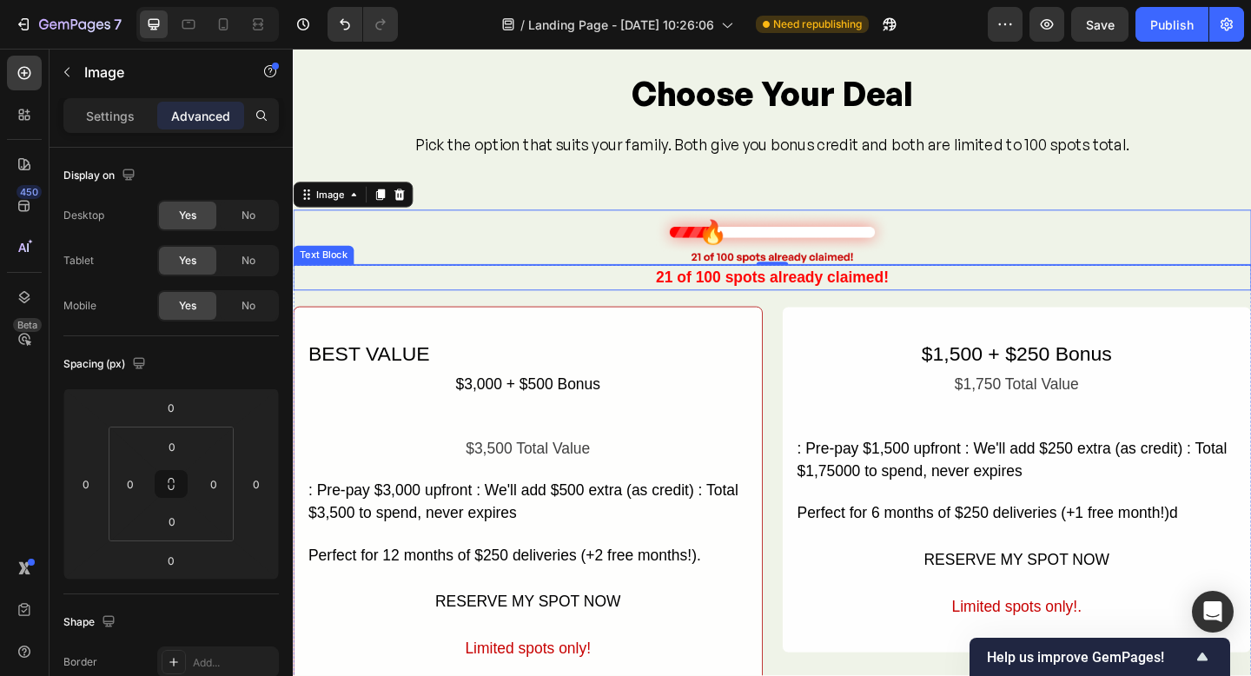
click at [868, 305] on p "21 of 100 spots already claimed!" at bounding box center [814, 298] width 1039 height 25
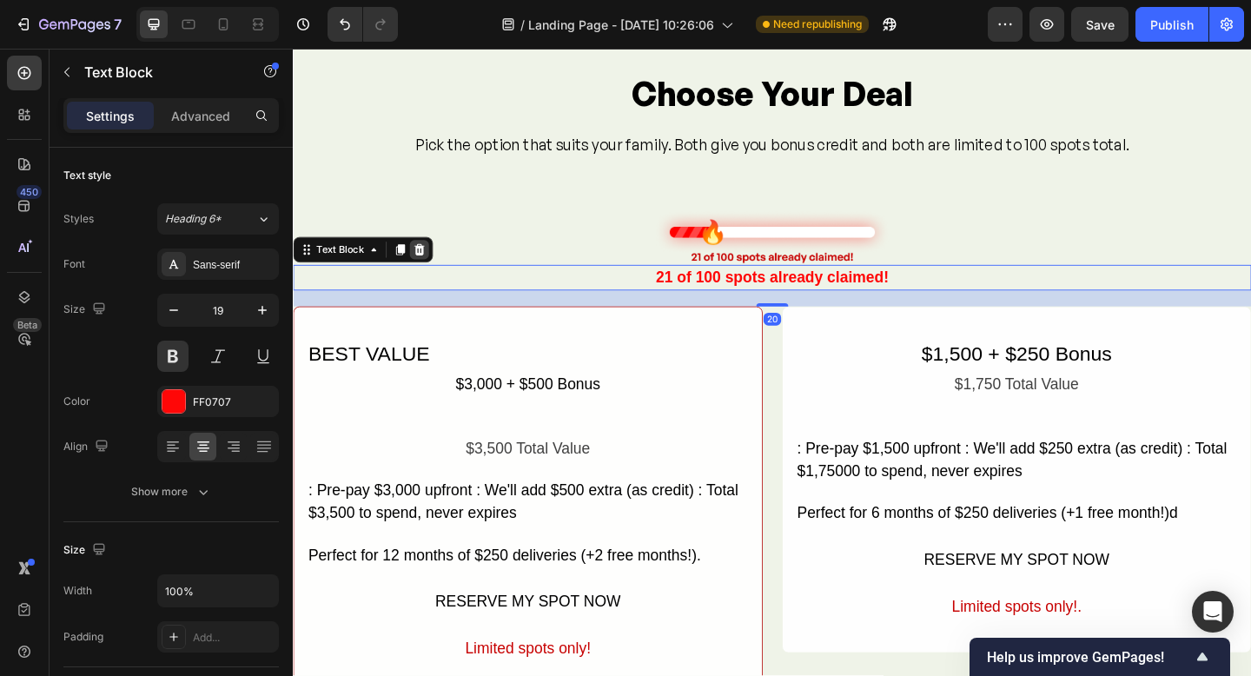
click at [427, 269] on icon at bounding box center [430, 268] width 11 height 12
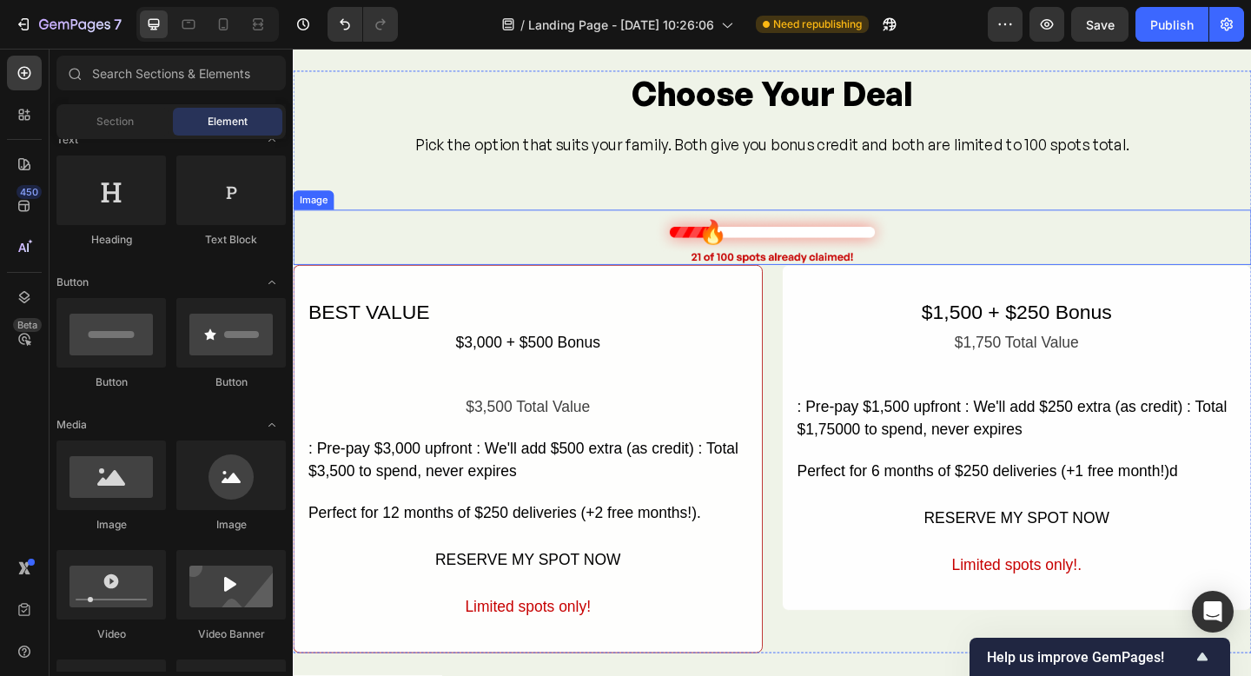
click at [696, 265] on img at bounding box center [814, 254] width 261 height 60
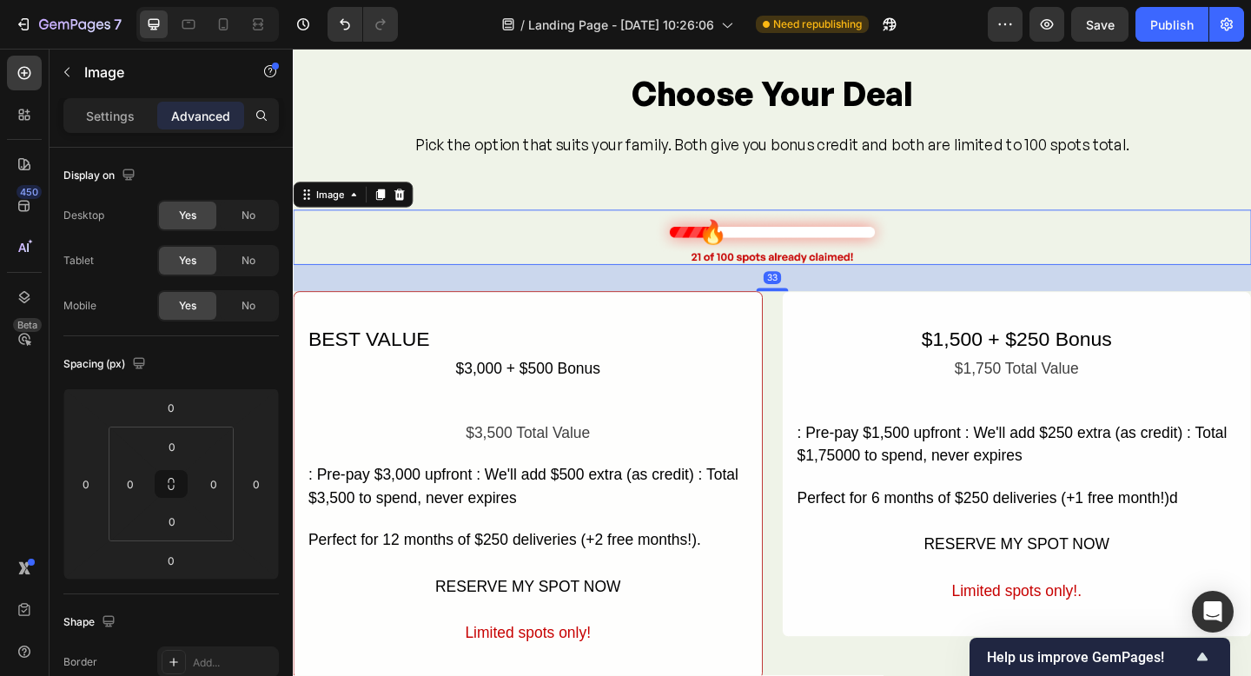
drag, startPoint x: 814, startPoint y: 282, endPoint x: 817, endPoint y: 296, distance: 14.1
click at [817, 311] on div at bounding box center [814, 310] width 35 height 3
type input "33"
click at [813, 258] on img at bounding box center [814, 254] width 261 height 60
click at [686, 257] on img at bounding box center [814, 254] width 261 height 60
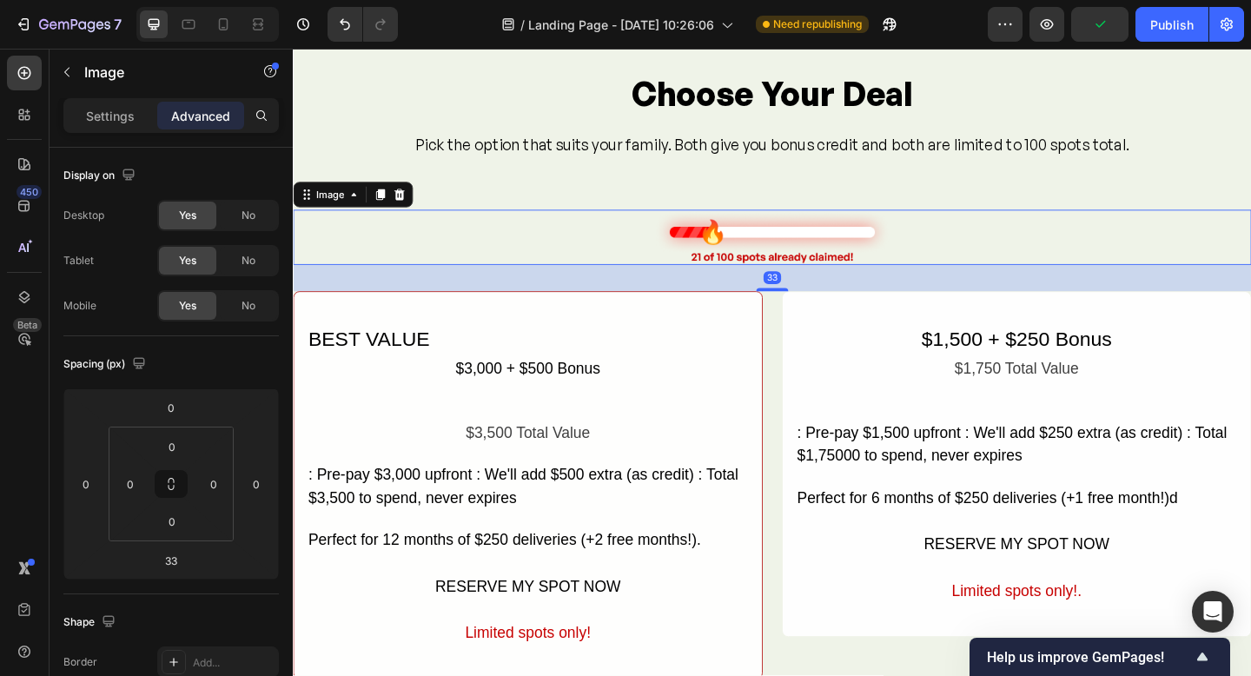
click at [686, 257] on img at bounding box center [814, 254] width 261 height 60
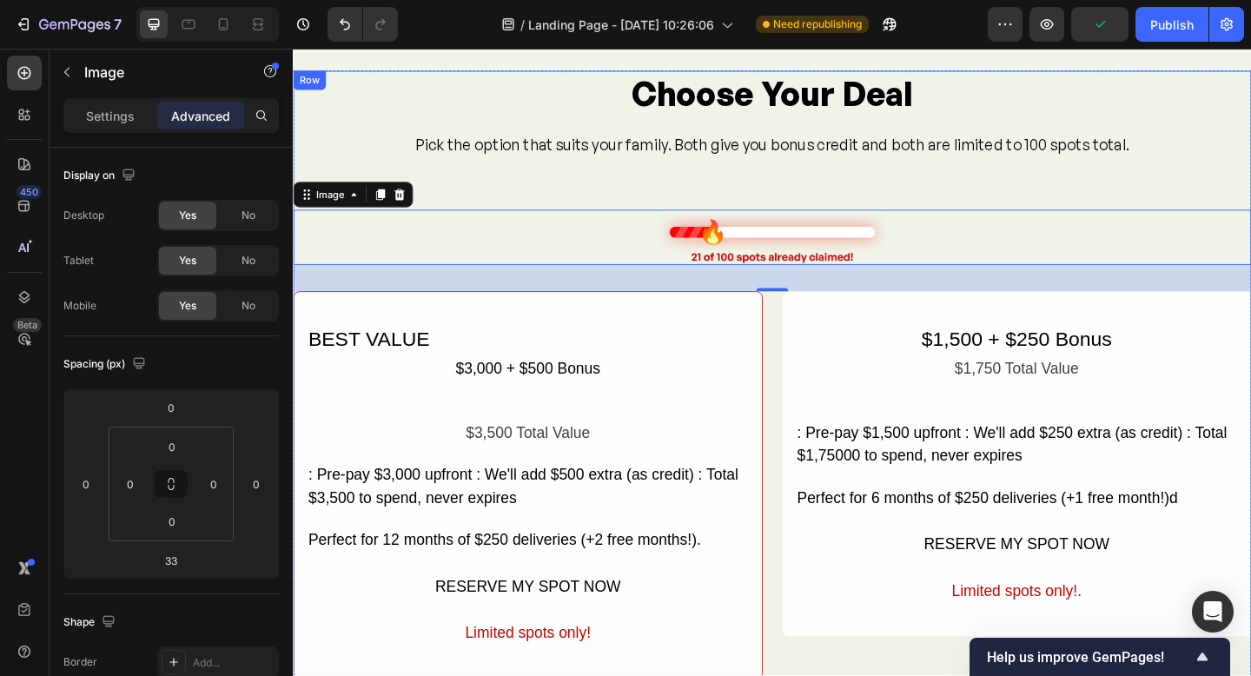
click at [720, 204] on div "Choose Your Deal Heading Pick the option that suits your family. Both give you …" at bounding box center [814, 404] width 1043 height 662
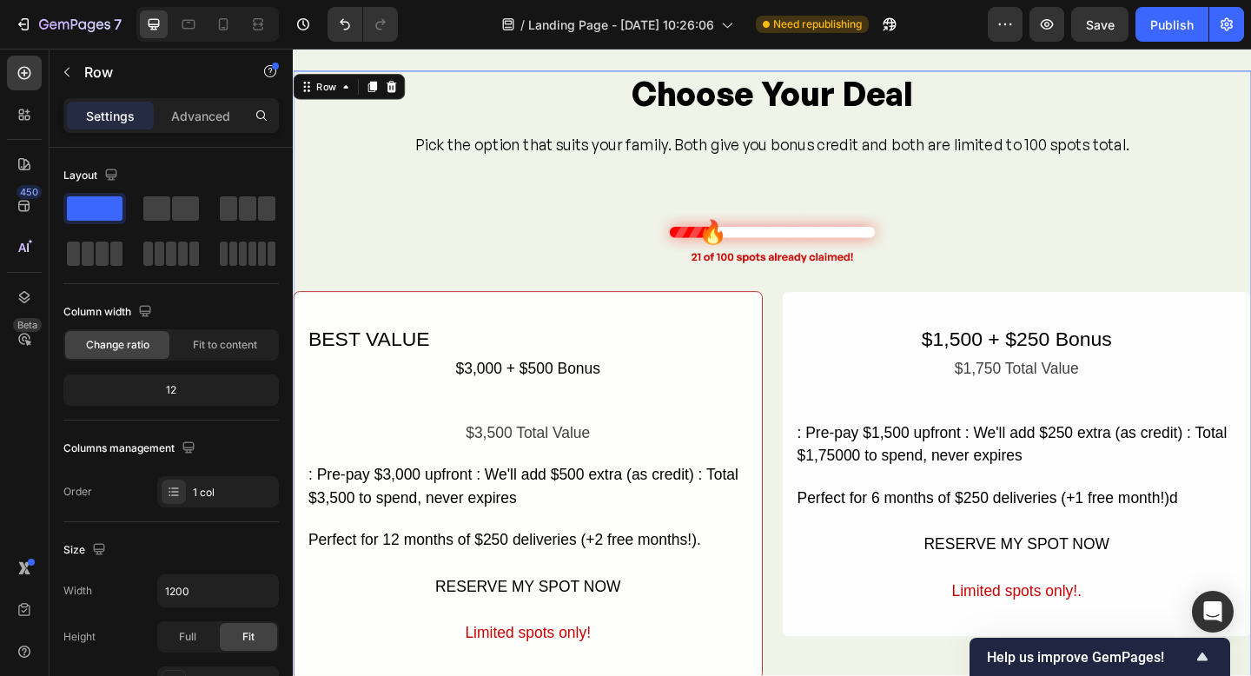
click at [720, 204] on div "Choose Your Deal Heading Pick the option that suits your family. Both give you …" at bounding box center [814, 404] width 1043 height 662
click at [942, 160] on div "Pick the option that suits your family. Both give you bonus credit and both are…" at bounding box center [814, 154] width 780 height 29
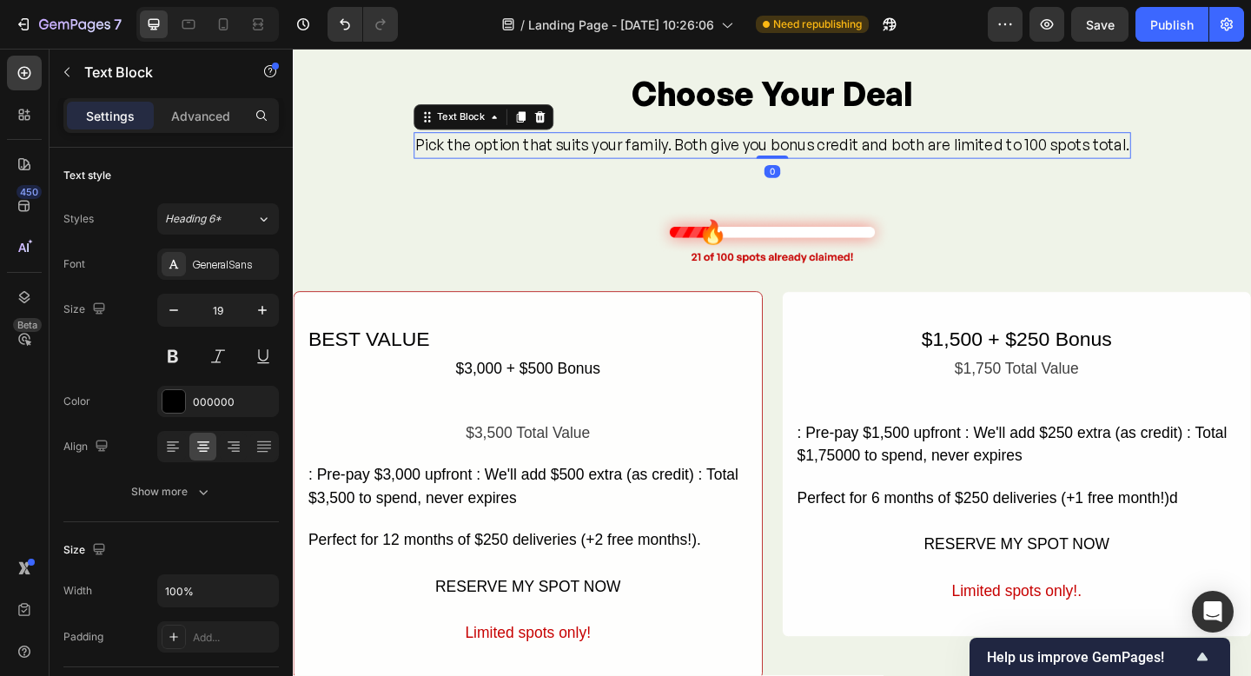
click at [942, 160] on div "Pick the option that suits your family. Both give you bonus credit and both are…" at bounding box center [814, 154] width 780 height 29
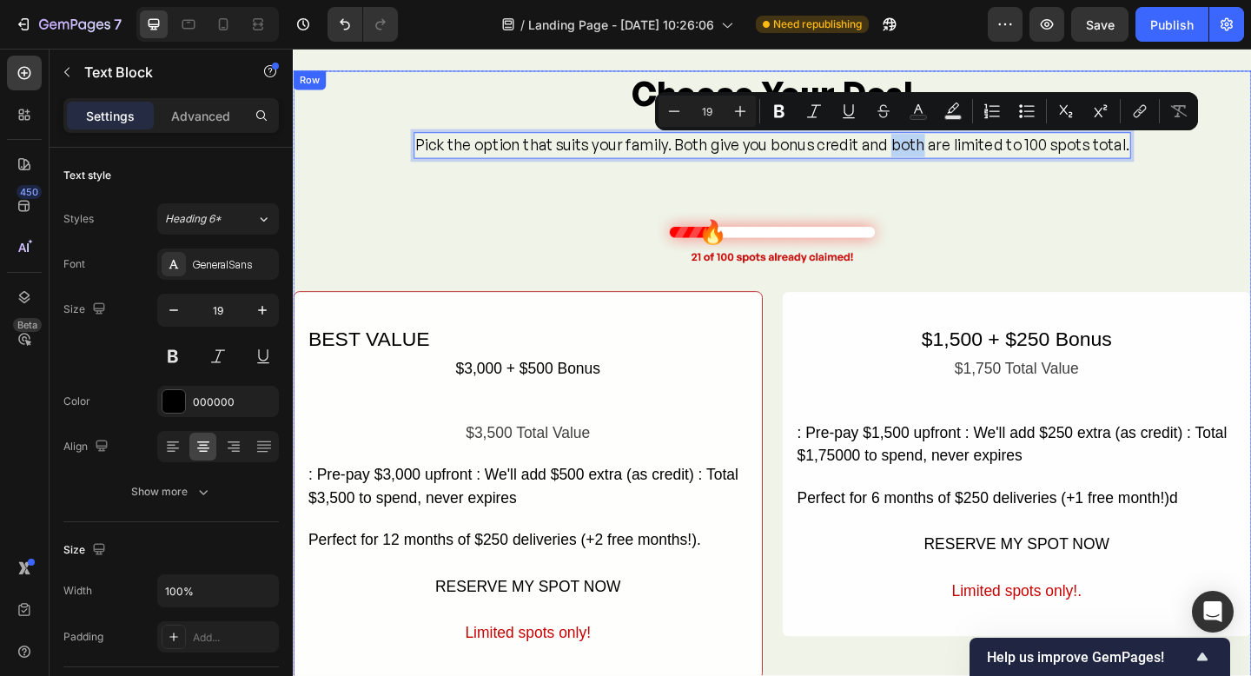
click at [521, 193] on div "Choose Your Deal Heading Pick the option that suits your family. Both give you …" at bounding box center [814, 404] width 1043 height 662
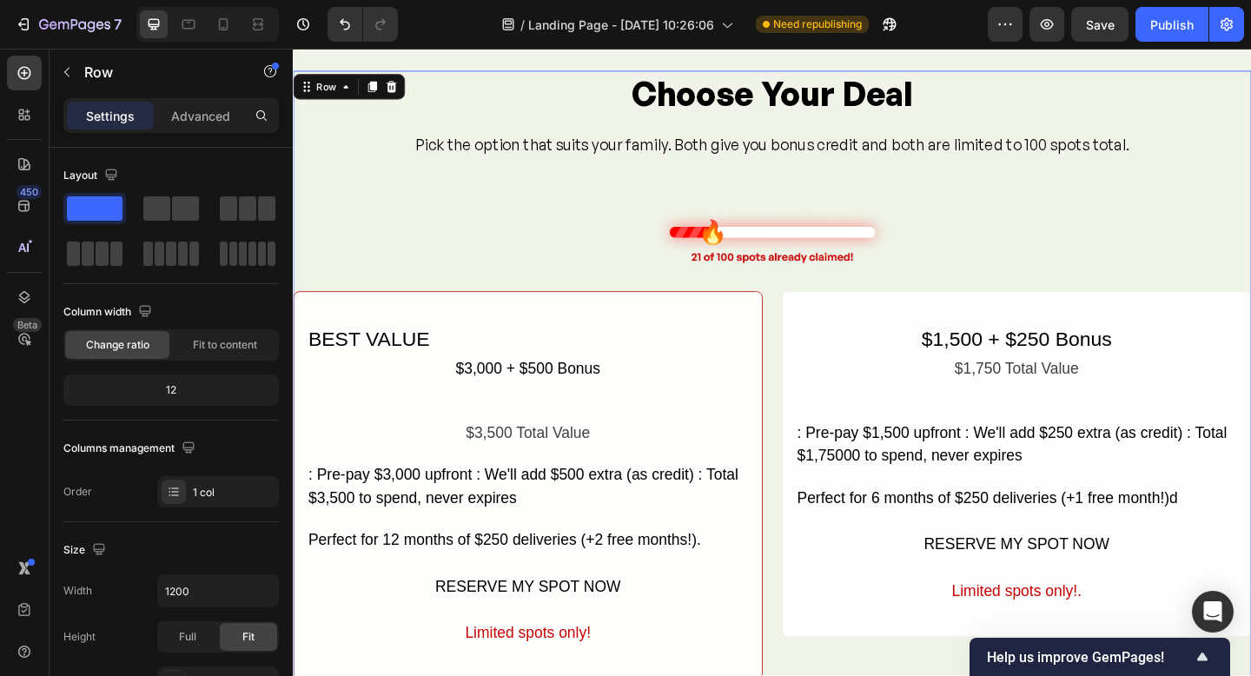
click at [470, 158] on p "Pick the option that suits your family. Both give you bonus credit and both are…" at bounding box center [814, 154] width 777 height 25
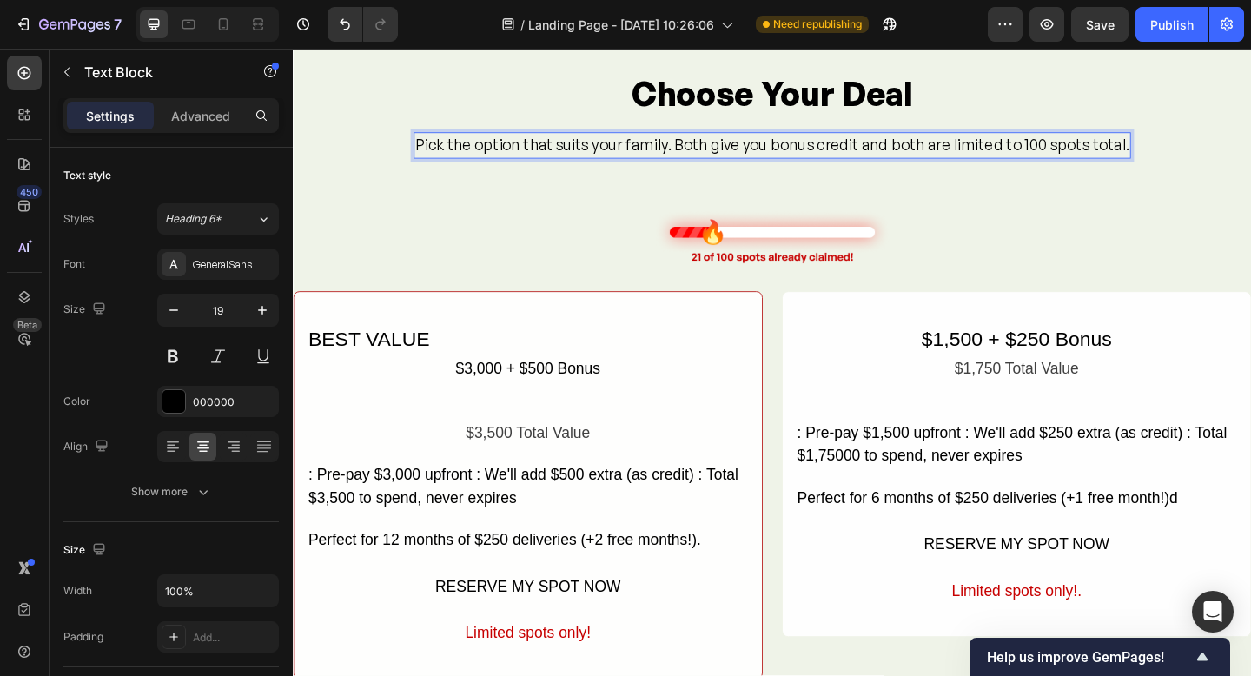
click at [459, 140] on div "Pick the option that suits your family. Both give you bonus credit and both are…" at bounding box center [814, 154] width 780 height 29
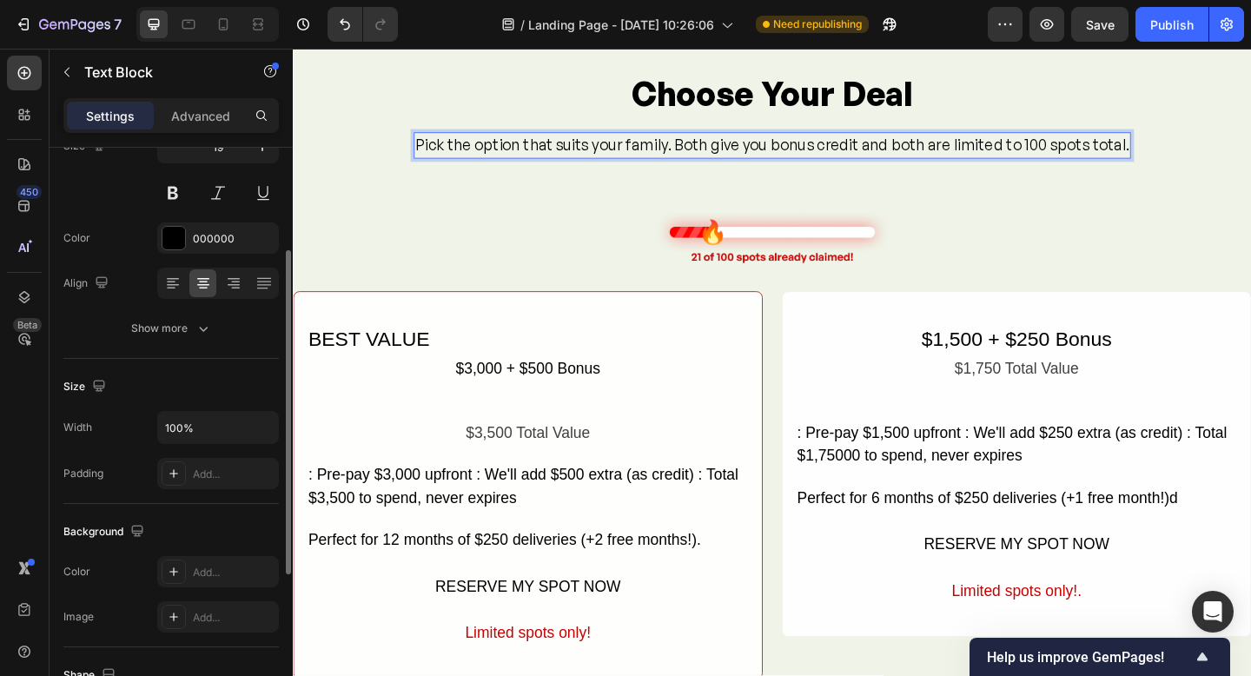
scroll to position [189, 0]
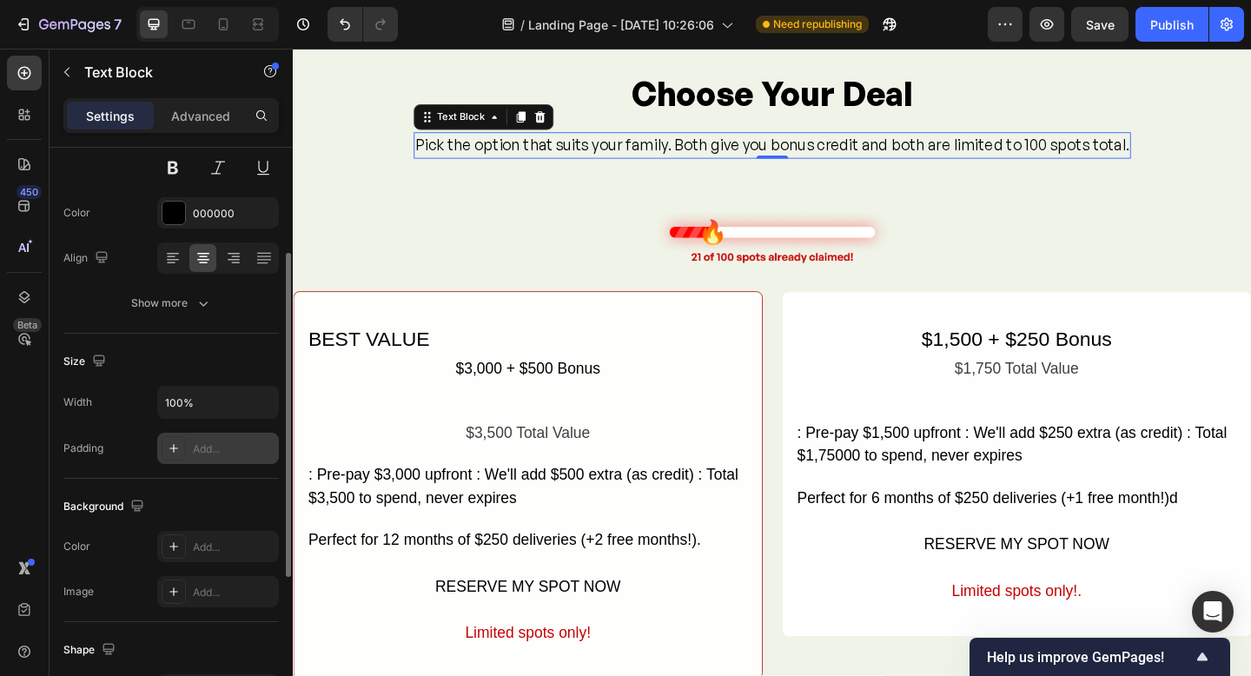
click at [175, 450] on icon at bounding box center [174, 448] width 14 height 14
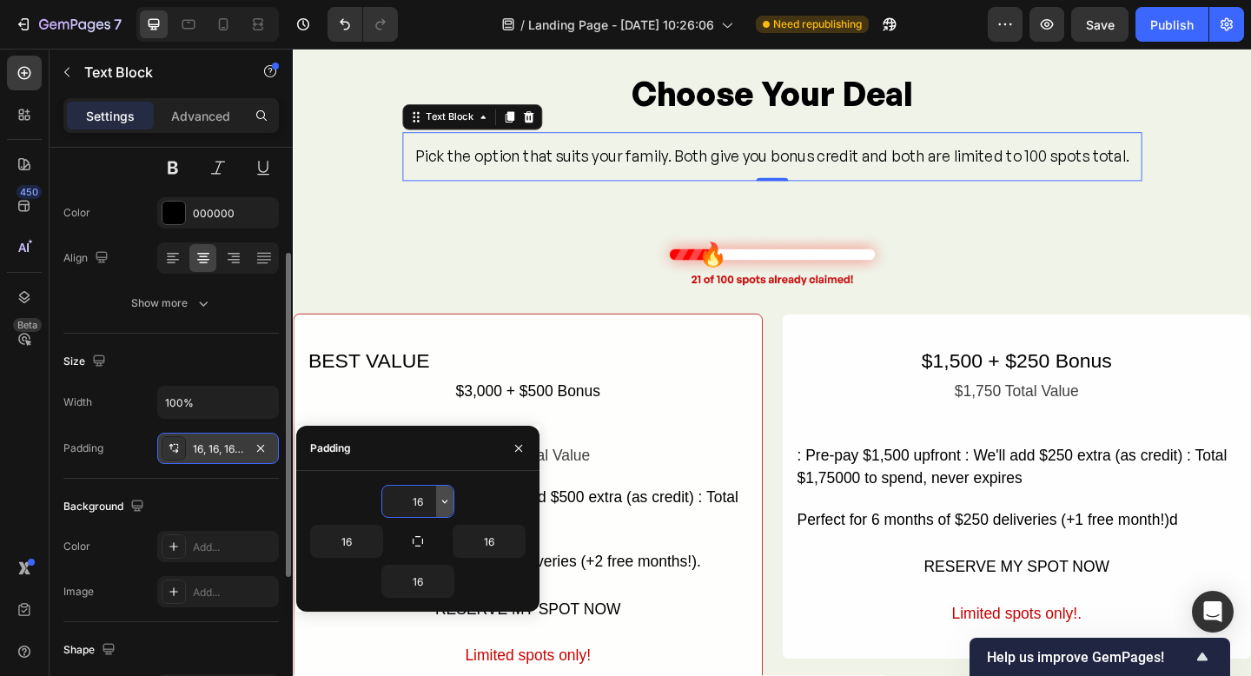
click at [446, 501] on icon "button" at bounding box center [444, 501] width 5 height 3
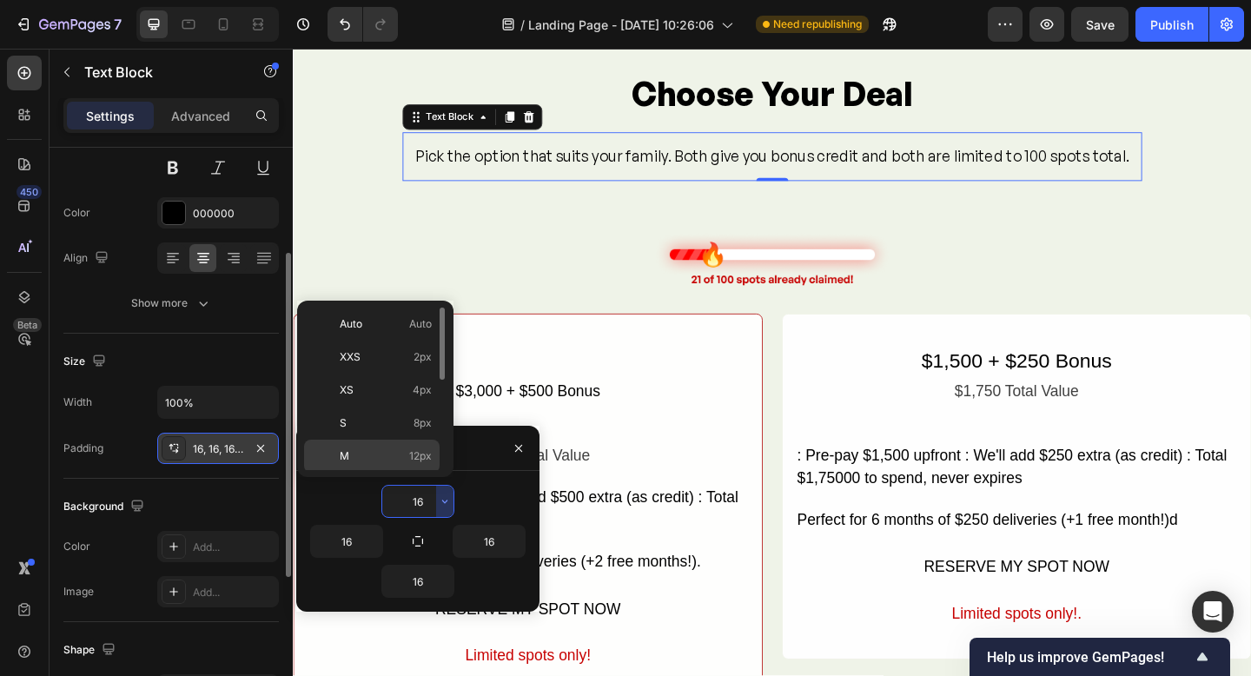
click at [374, 445] on div "M 12px" at bounding box center [372, 456] width 136 height 33
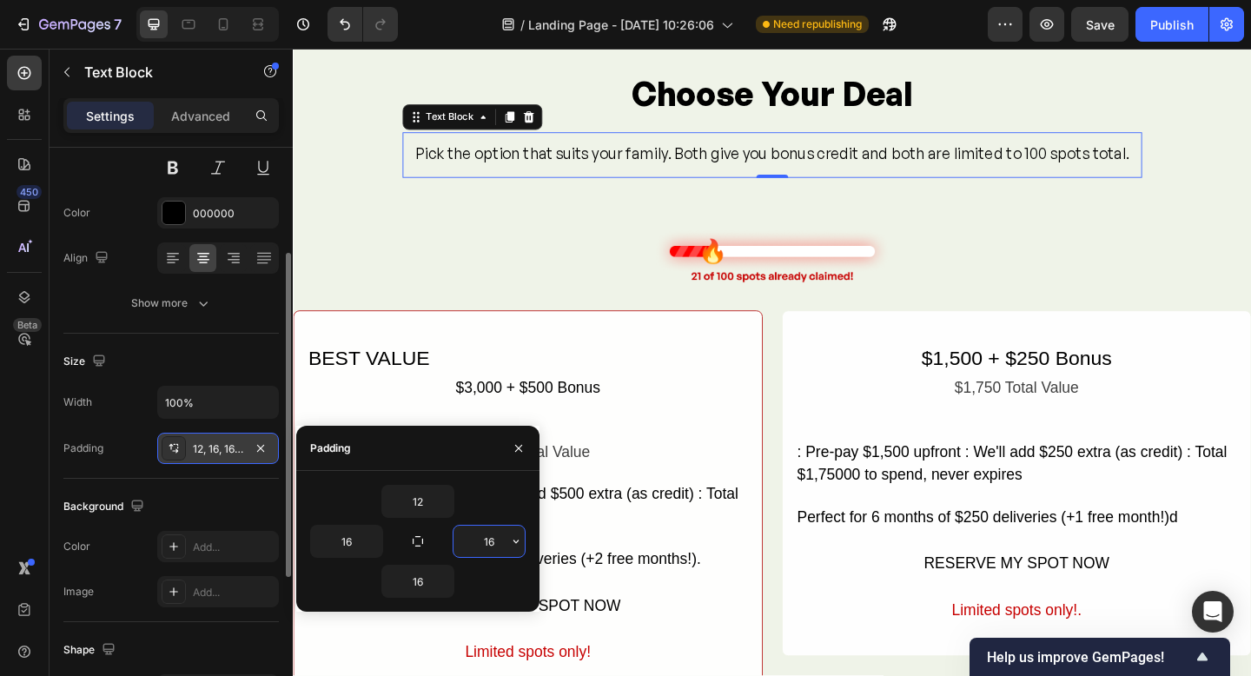
click at [482, 539] on input "16" at bounding box center [489, 541] width 71 height 31
click at [525, 544] on div "16" at bounding box center [489, 541] width 73 height 33
drag, startPoint x: 421, startPoint y: 496, endPoint x: 436, endPoint y: 497, distance: 15.7
click at [428, 497] on input "12" at bounding box center [417, 501] width 71 height 31
click at [444, 499] on icon "button" at bounding box center [445, 501] width 14 height 14
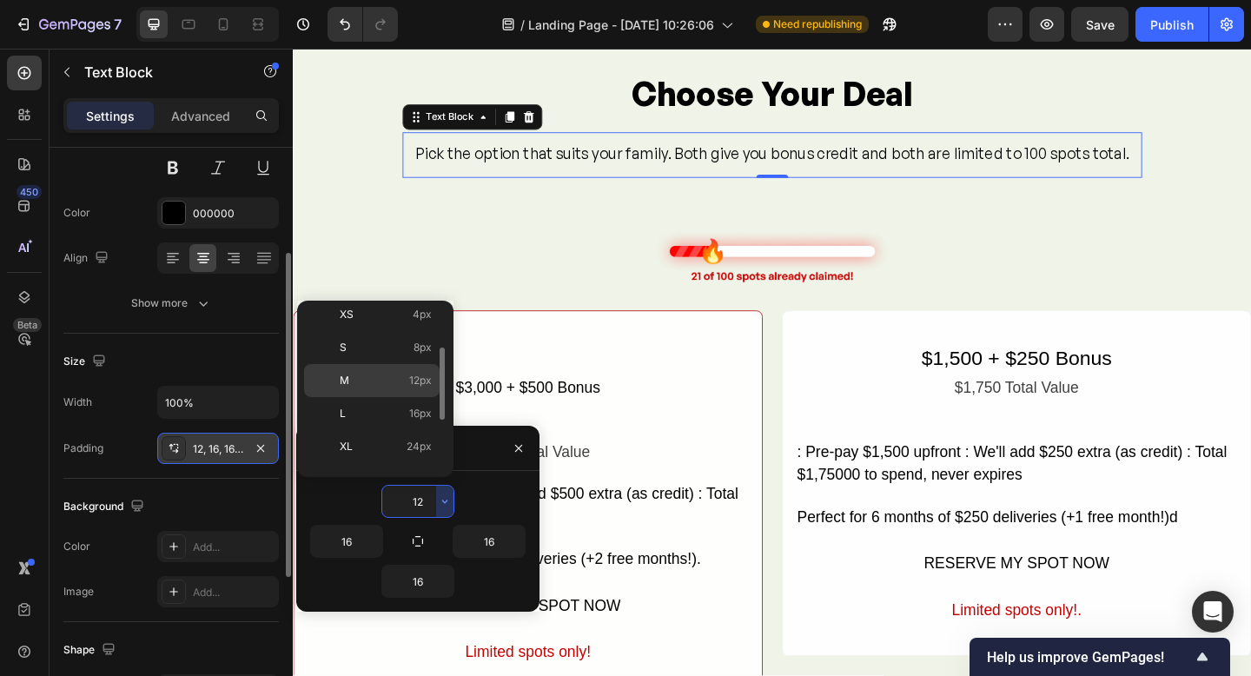
scroll to position [82, 0]
click at [373, 434] on p "XL 24px" at bounding box center [386, 441] width 92 height 16
type input "24"
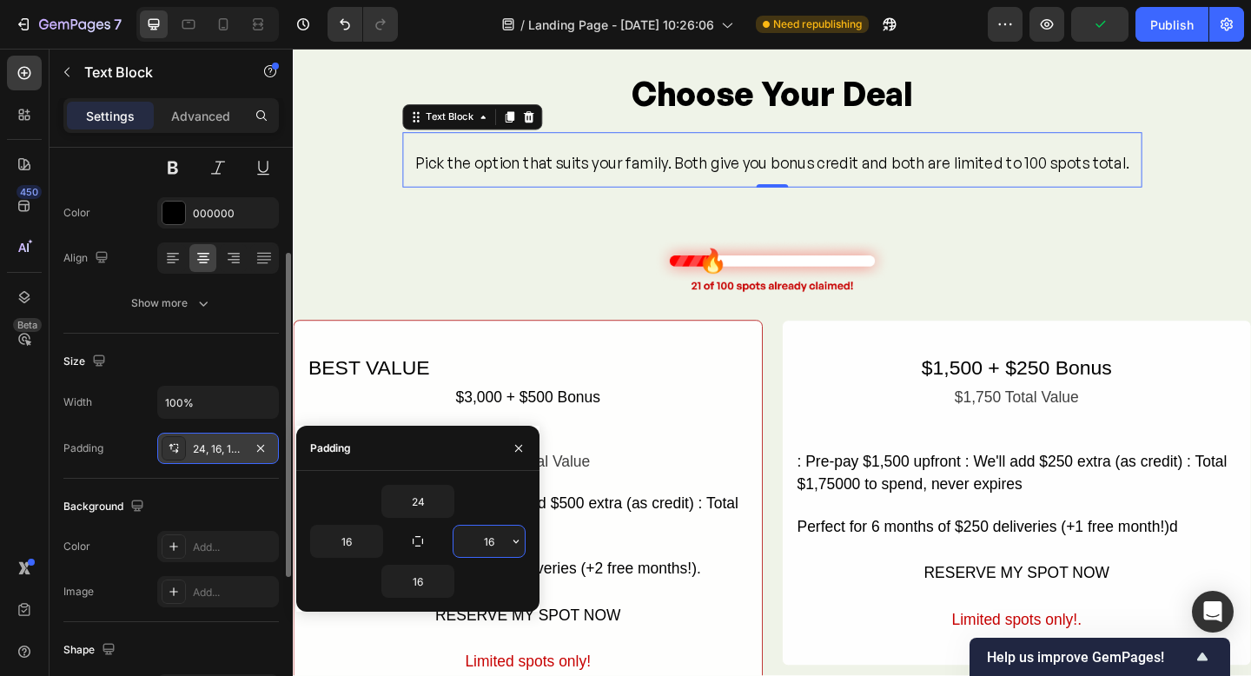
click at [506, 547] on input "16" at bounding box center [489, 541] width 71 height 31
click at [516, 544] on icon "button" at bounding box center [516, 541] width 14 height 14
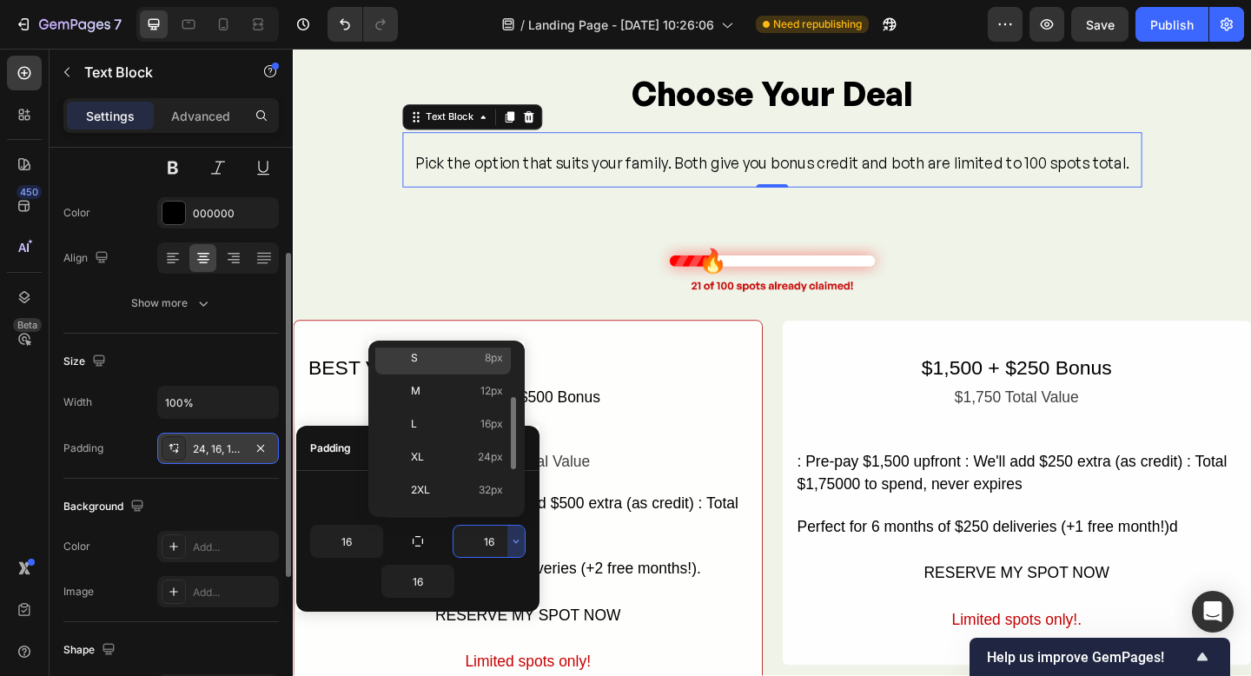
scroll to position [107, 0]
click at [435, 458] on p "XL 24px" at bounding box center [457, 456] width 92 height 16
type input "24"
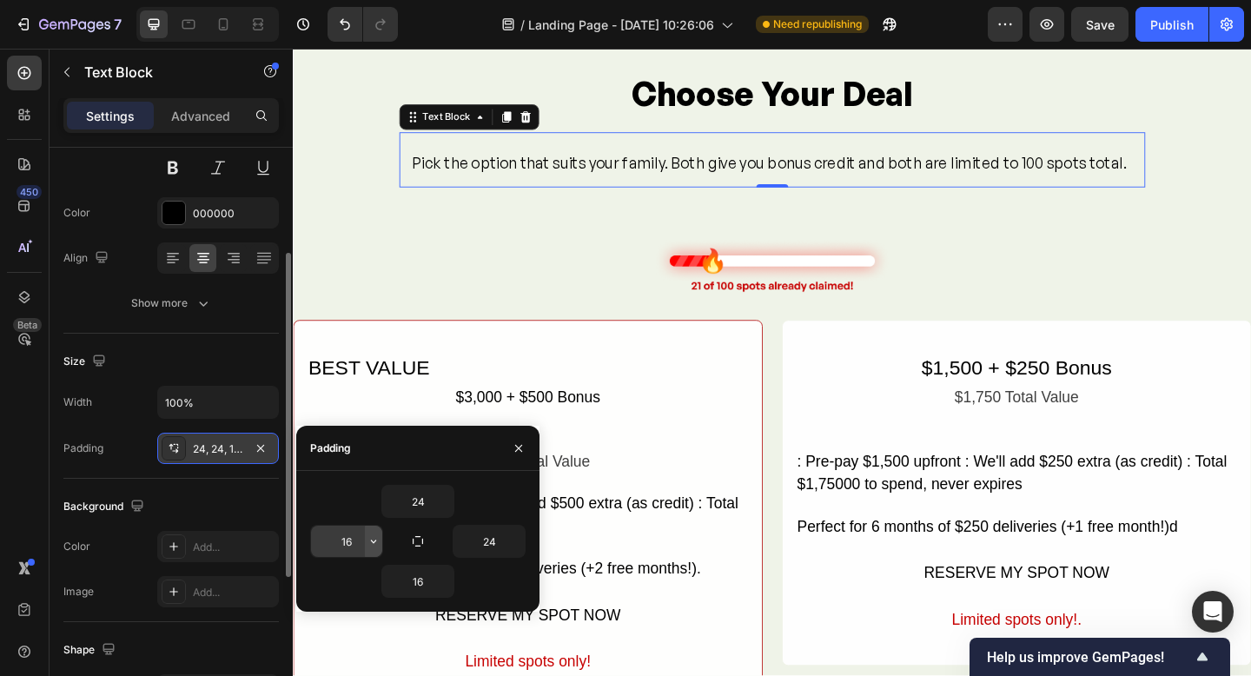
click at [371, 544] on icon "button" at bounding box center [374, 541] width 14 height 14
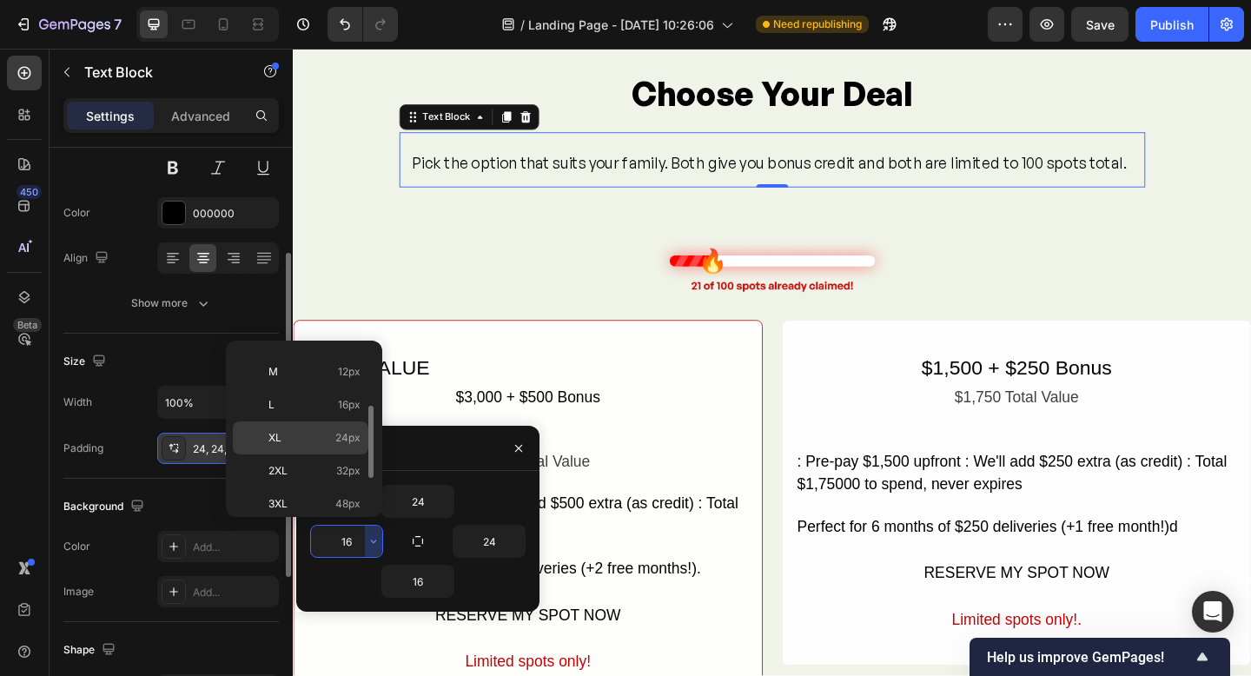
scroll to position [119, 0]
click at [309, 450] on p "XL 24px" at bounding box center [315, 443] width 92 height 16
type input "24"
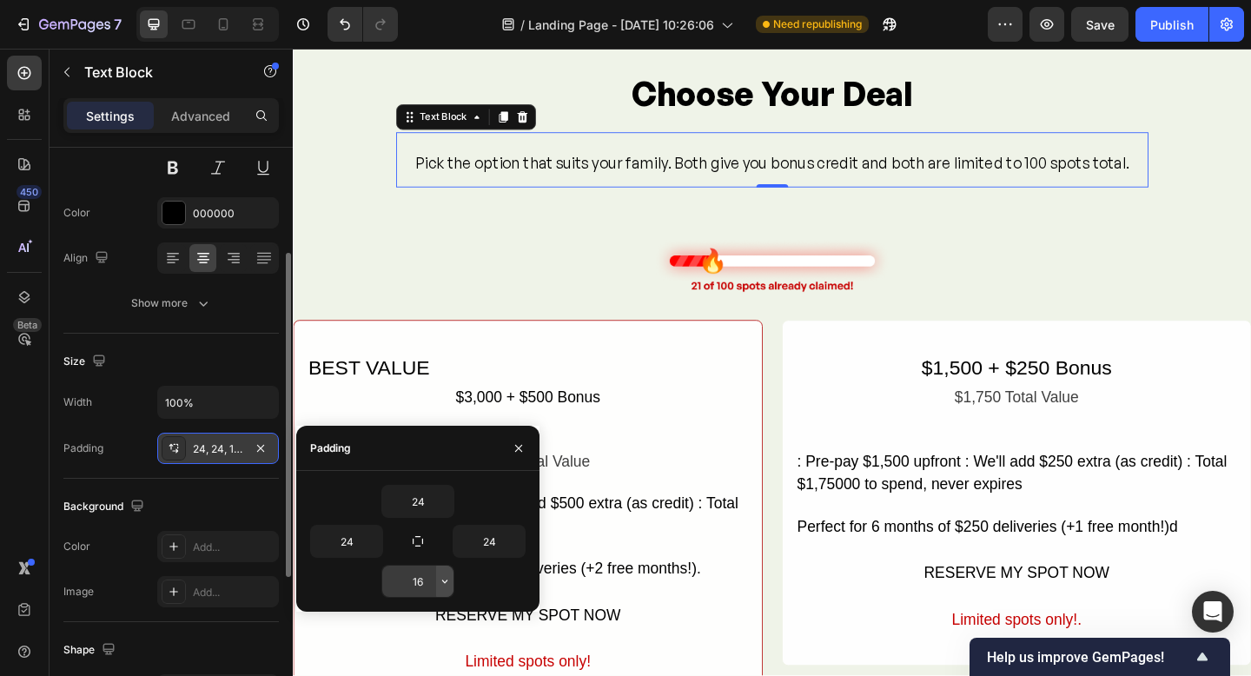
click at [445, 587] on icon "button" at bounding box center [445, 581] width 14 height 14
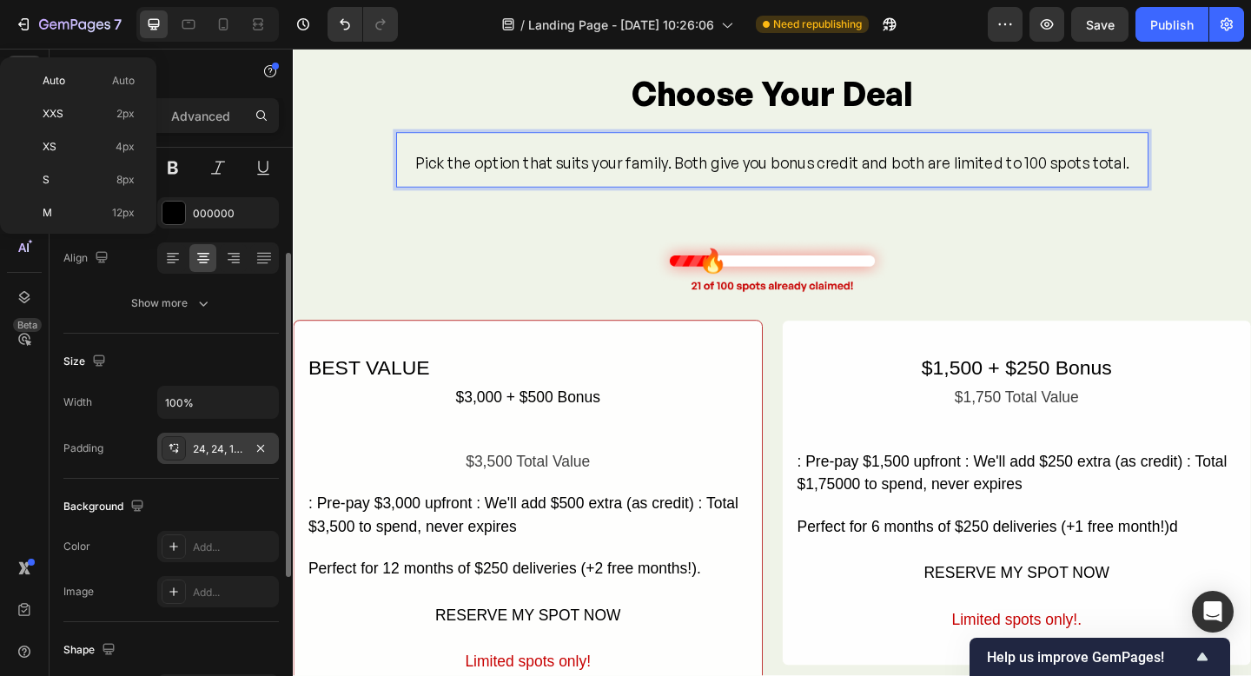
click at [710, 171] on p "Pick the option that suits your family. Both give you bonus credit and both are…" at bounding box center [814, 173] width 777 height 25
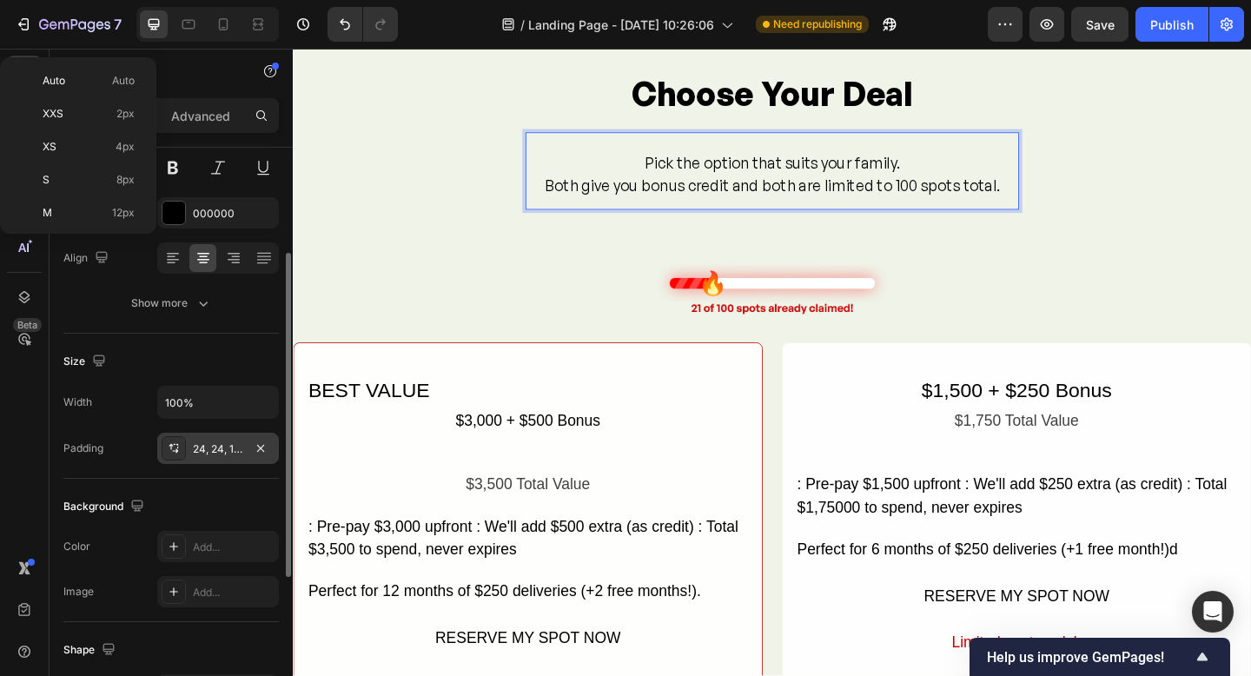
click at [832, 249] on div "Choose Your Deal Heading Pick the option that suits your family. Both give you …" at bounding box center [814, 432] width 1043 height 719
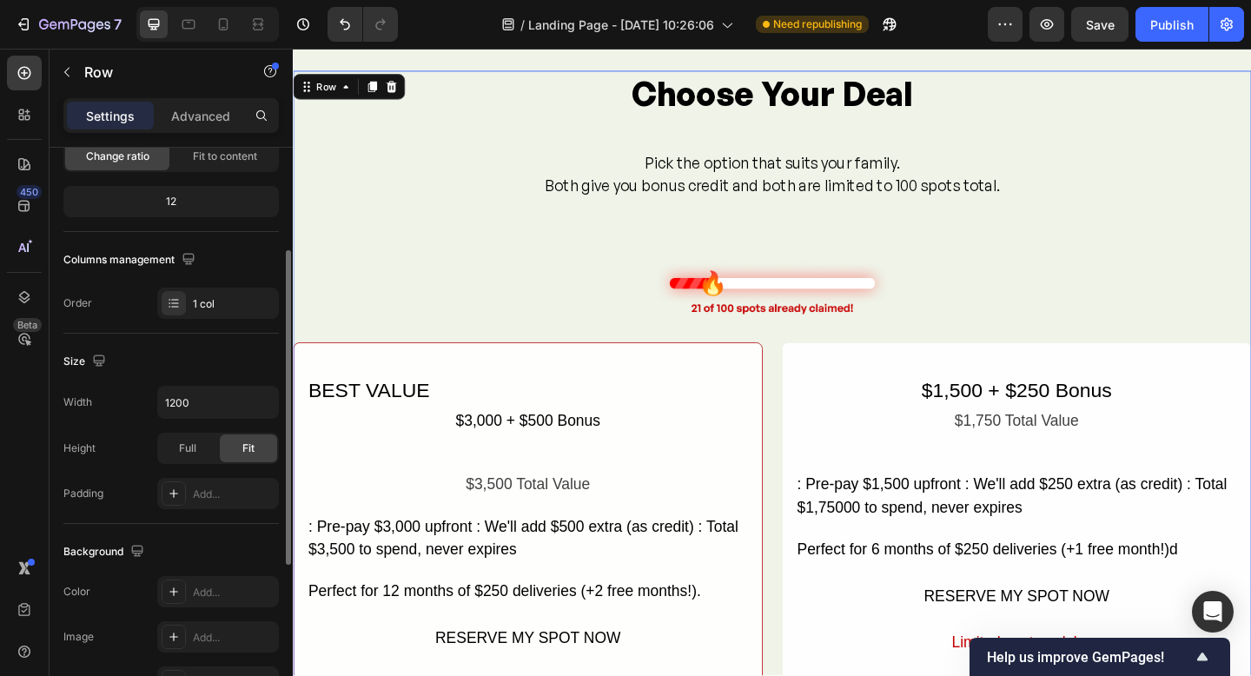
scroll to position [0, 0]
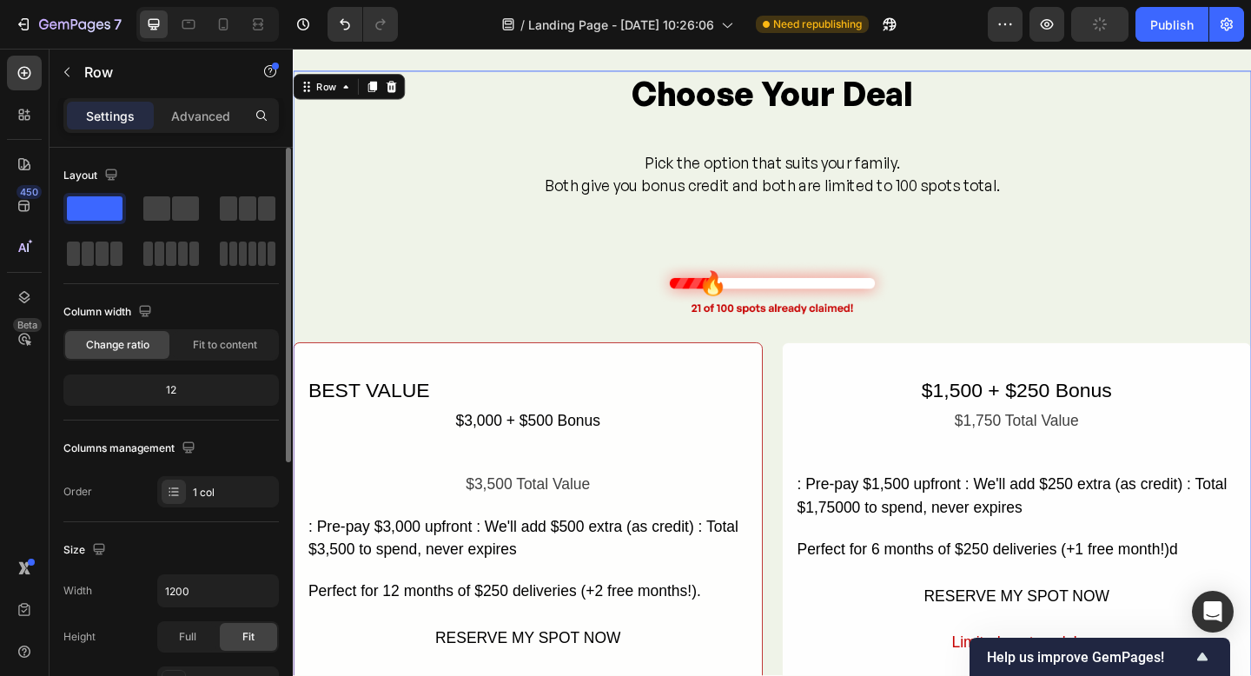
click at [793, 257] on div "Choose Your Deal Heading Pick the option that suits your family. Both give you …" at bounding box center [814, 432] width 1043 height 719
click at [793, 201] on p "Both give you bonus credit and both are limited to 100 spots total." at bounding box center [814, 198] width 495 height 25
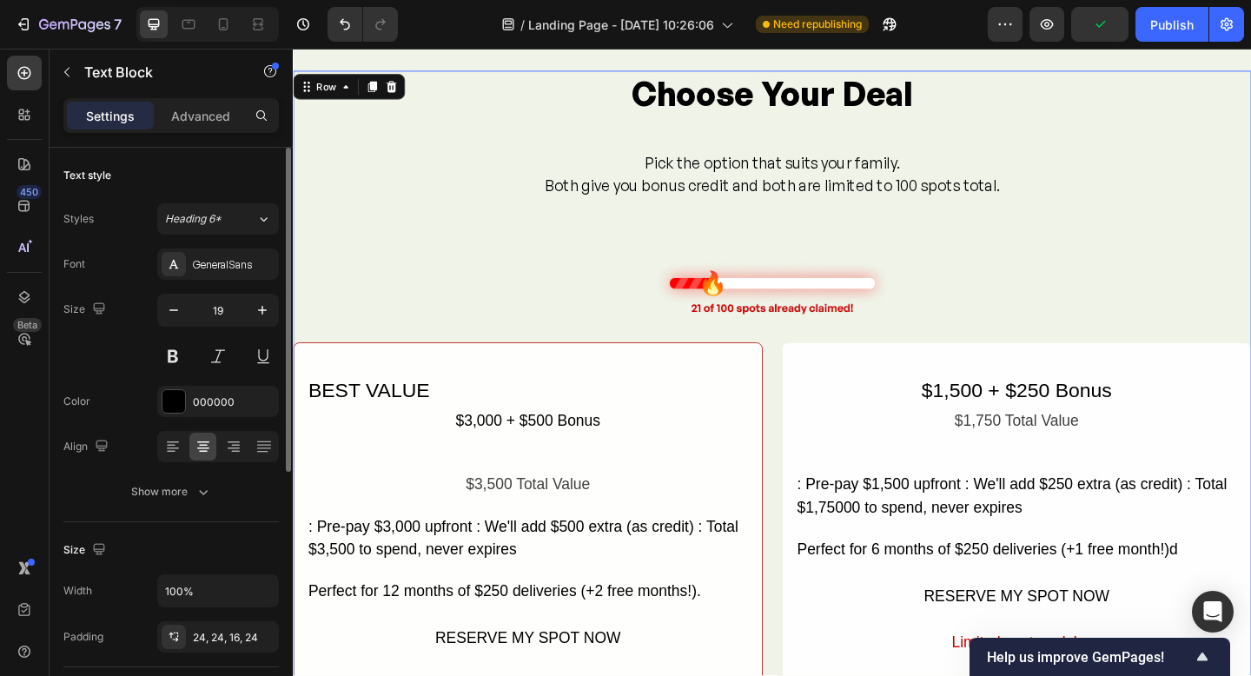
click at [793, 255] on div "Choose Your Deal Heading Pick the option that suits your family. Both give you …" at bounding box center [814, 432] width 1043 height 719
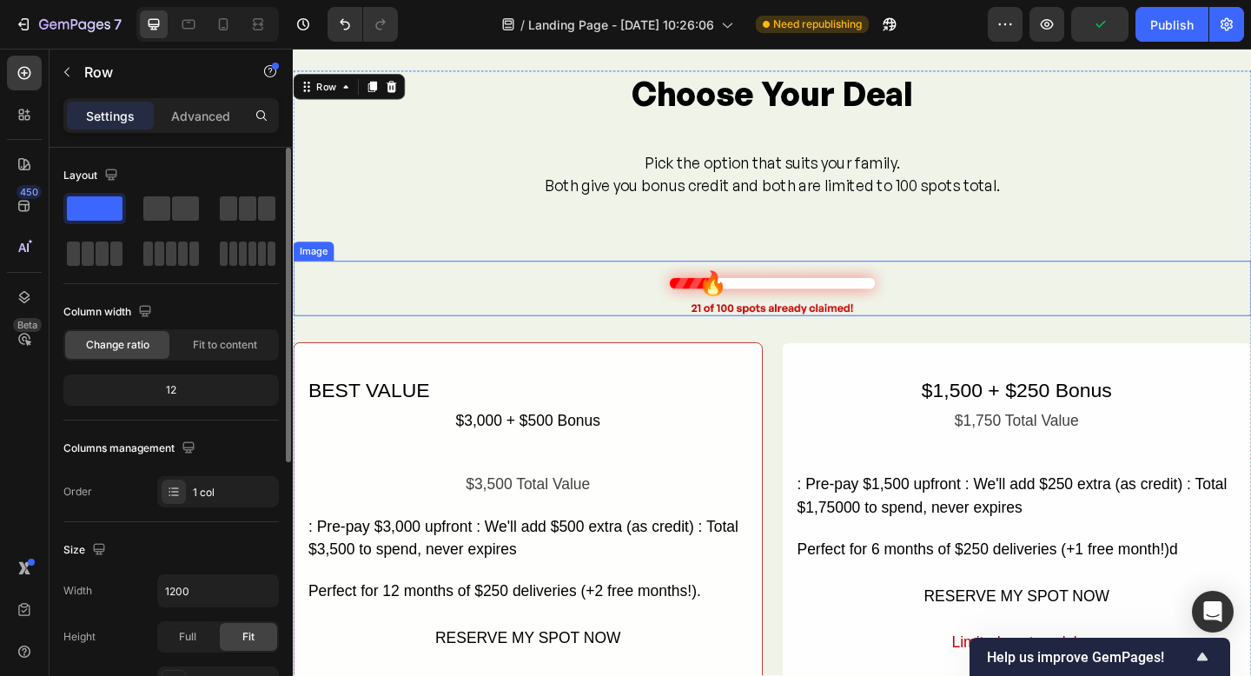
click at [794, 280] on img at bounding box center [814, 310] width 261 height 60
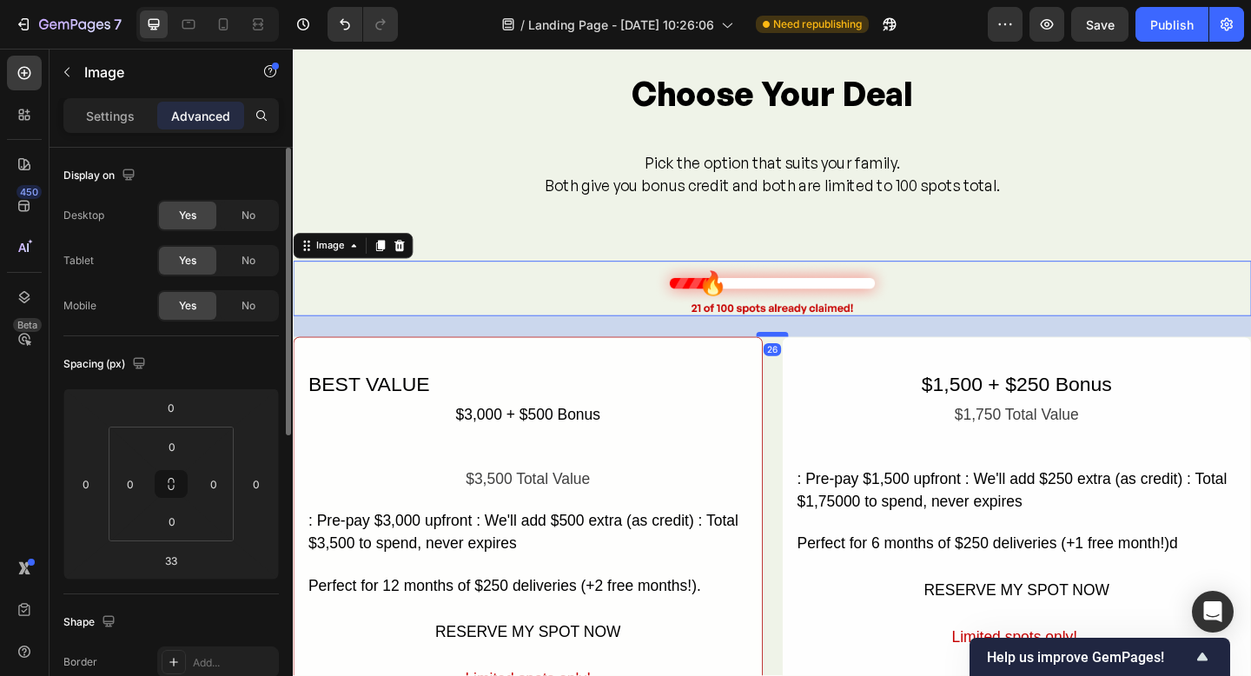
click at [811, 361] on div at bounding box center [814, 359] width 35 height 5
type input "26"
click at [751, 197] on p "Both give you bonus credit and both are limited to 100 spots total." at bounding box center [814, 198] width 495 height 25
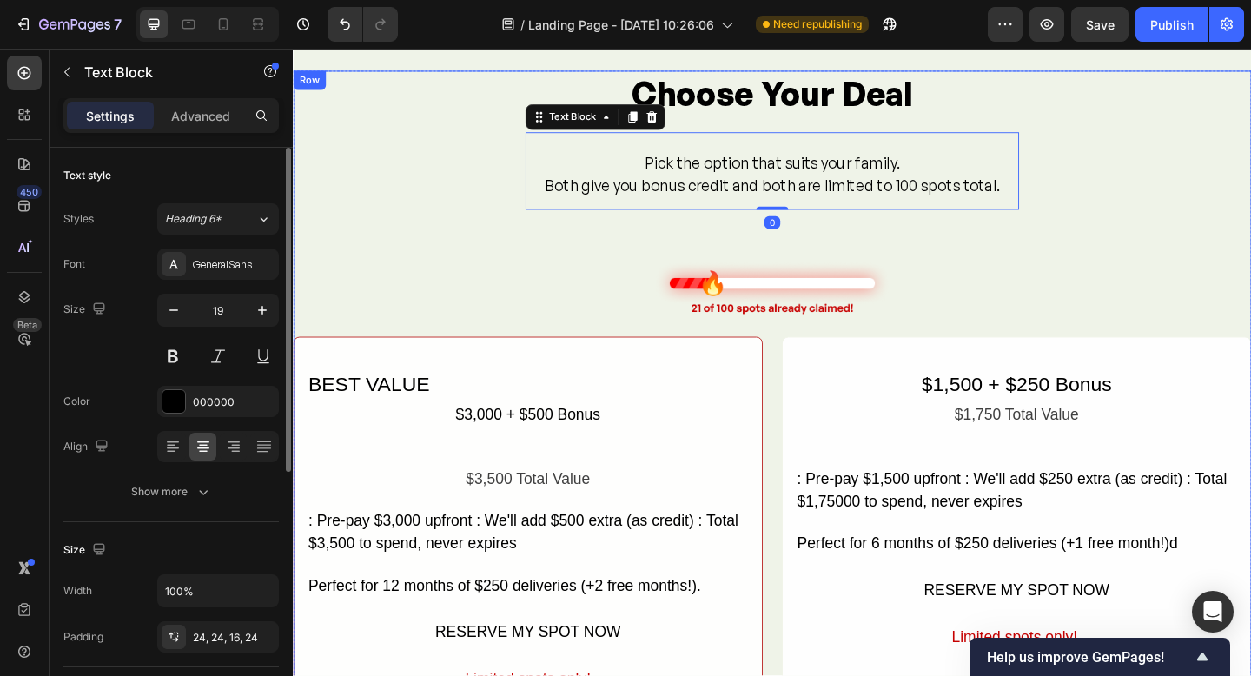
click at [754, 249] on div "Choose Your Deal Heading Pick the option that suits your family. Both give you …" at bounding box center [814, 429] width 1043 height 713
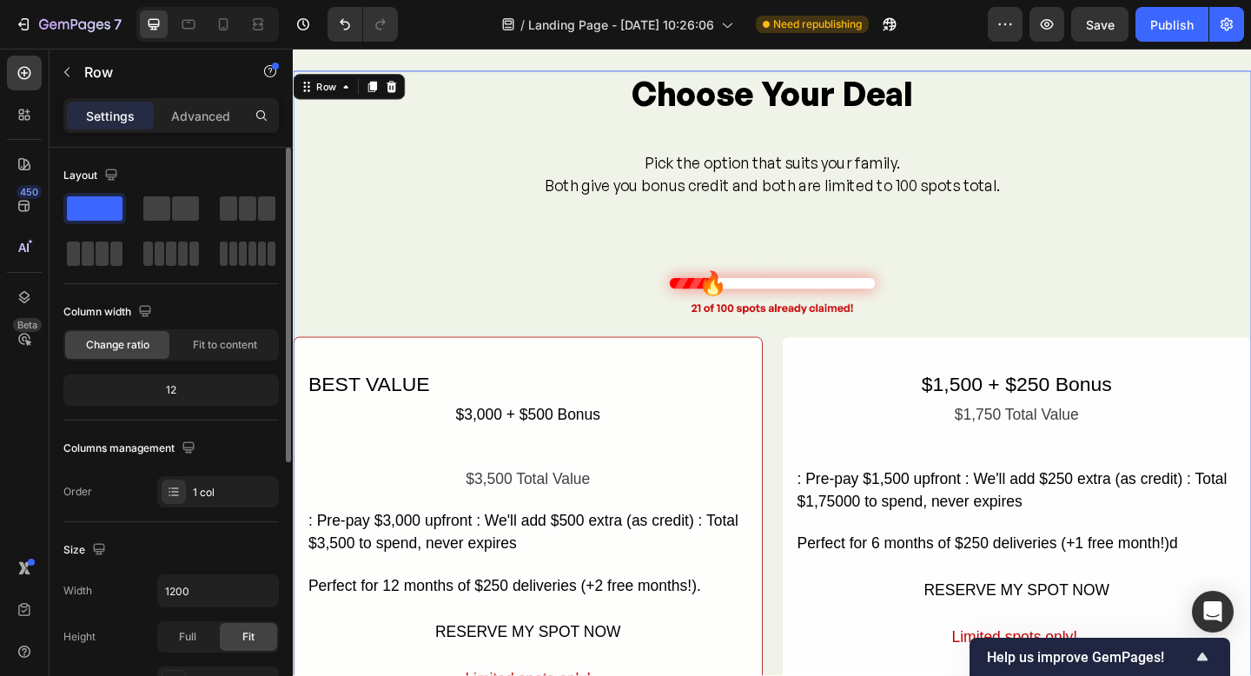
scroll to position [1469, 0]
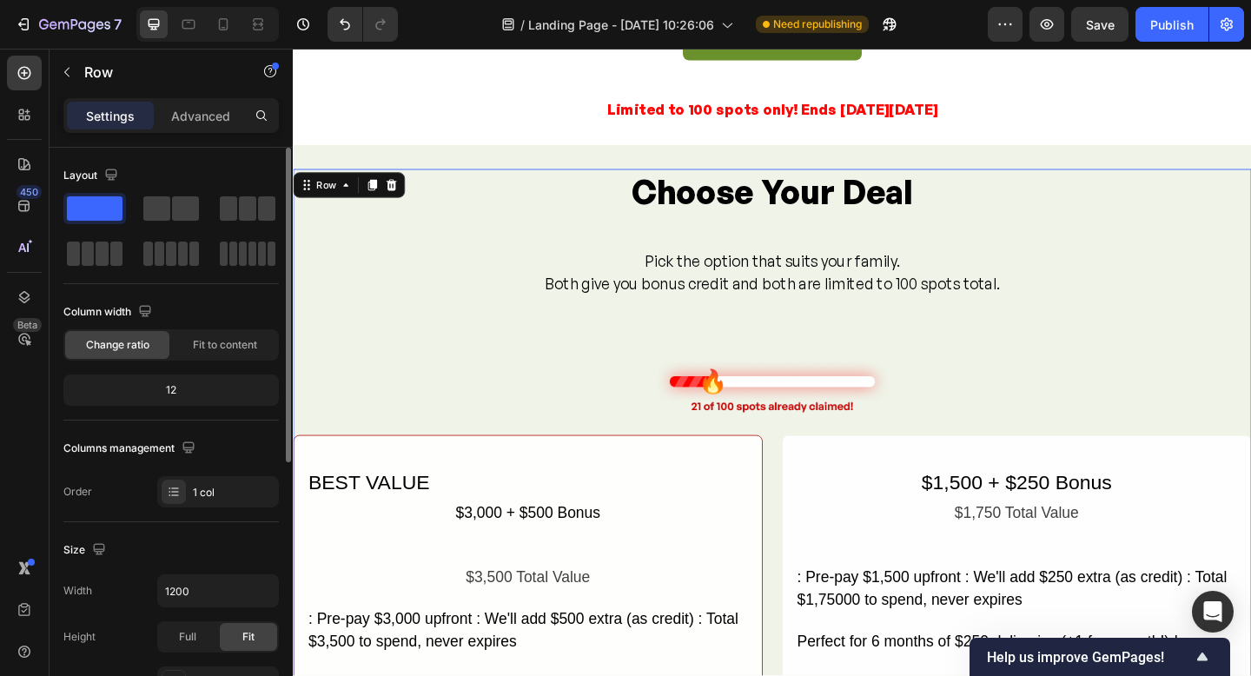
click at [713, 363] on div "Choose Your Deal Heading Pick the option that suits your family. Both give you …" at bounding box center [814, 536] width 1043 height 713
click at [769, 418] on img at bounding box center [814, 417] width 261 height 60
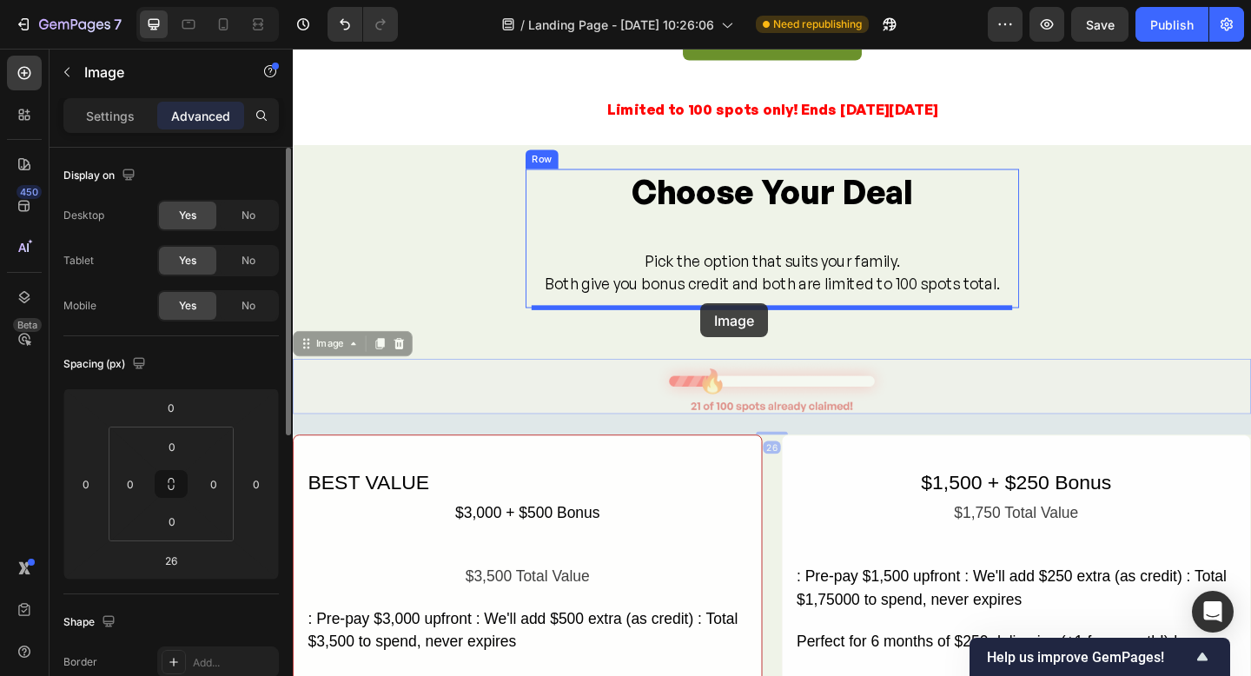
drag, startPoint x: 778, startPoint y: 419, endPoint x: 736, endPoint y: 326, distance: 101.9
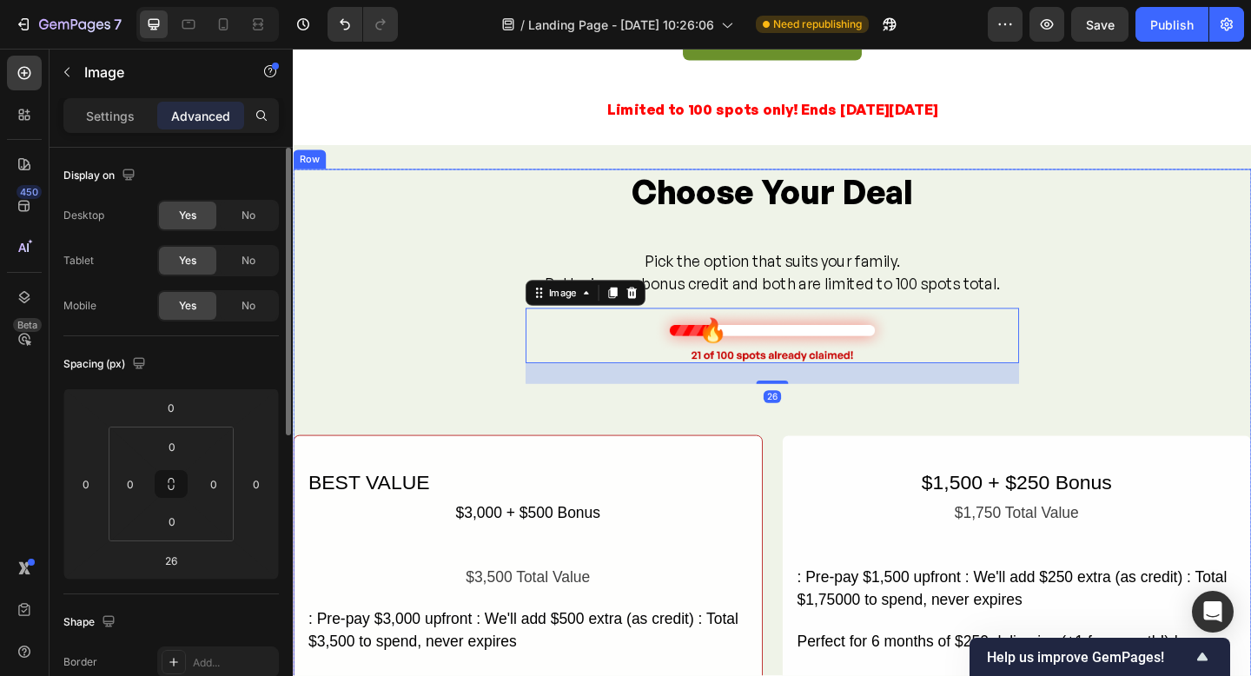
click at [772, 437] on div "Choose Your Deal Heading Pick the option that suits your family. Both give you …" at bounding box center [814, 536] width 1043 height 713
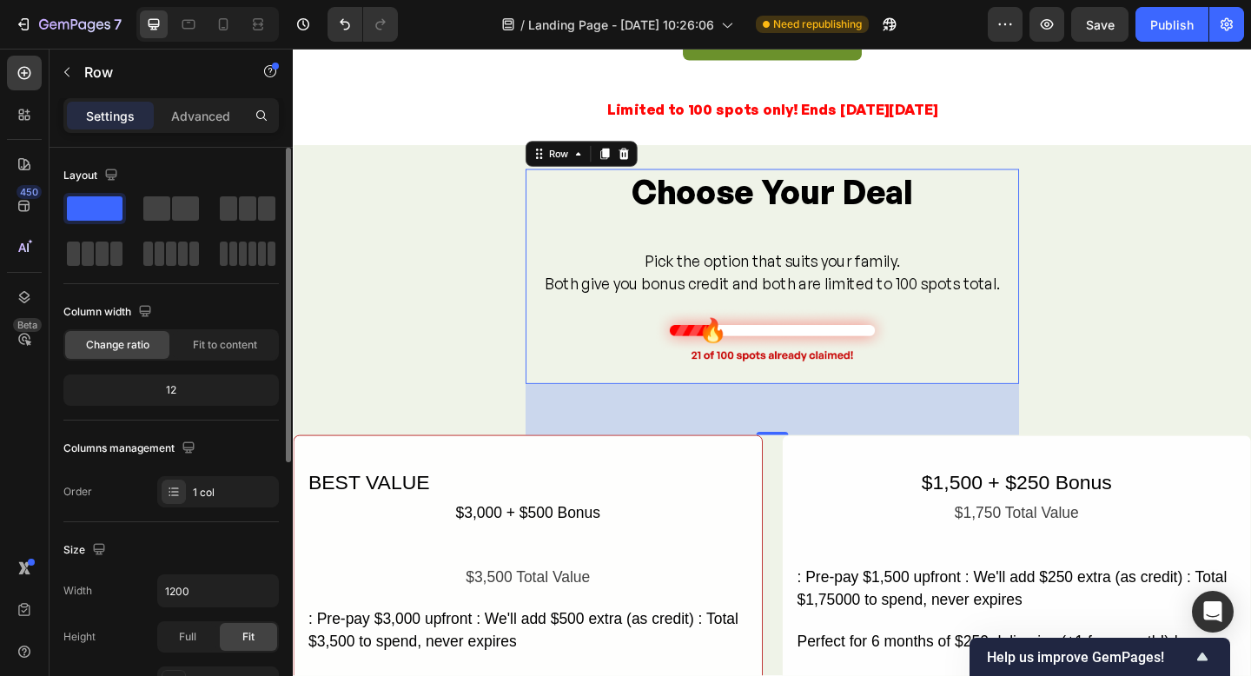
click at [783, 407] on div "Choose Your Deal Heading Pick the option that suits your family. Both give you …" at bounding box center [814, 297] width 537 height 235
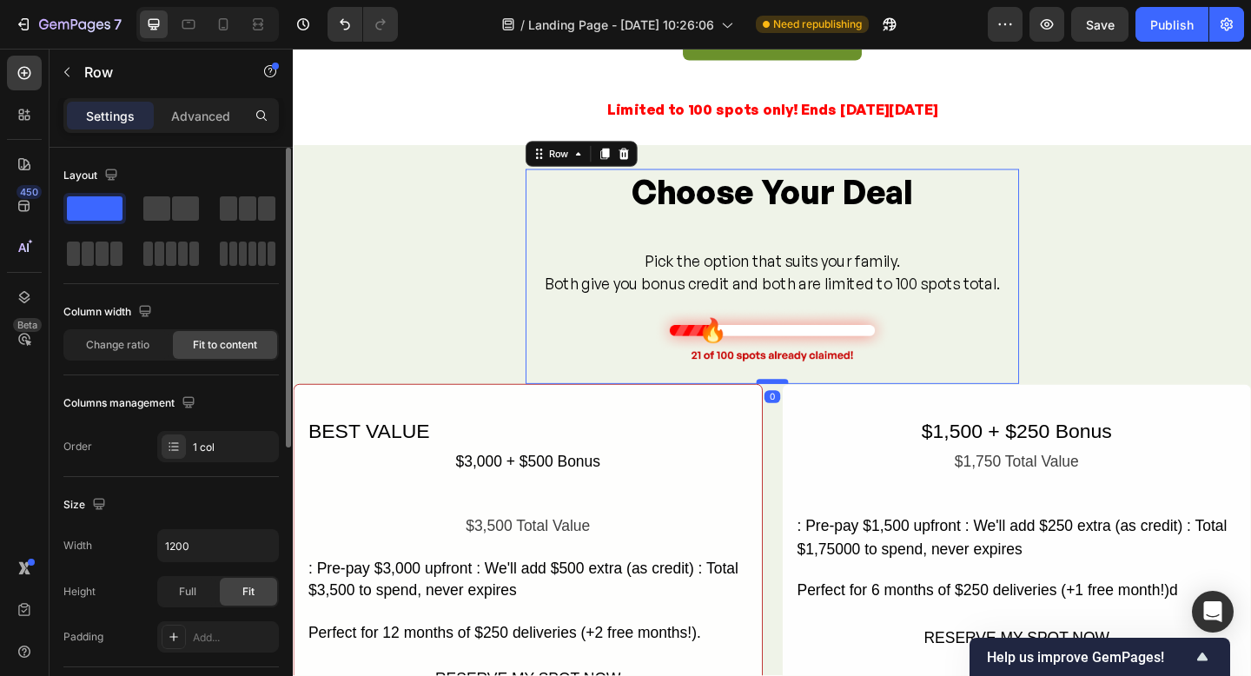
drag, startPoint x: 816, startPoint y: 468, endPoint x: 806, endPoint y: 411, distance: 58.1
click at [806, 411] on div at bounding box center [814, 410] width 35 height 5
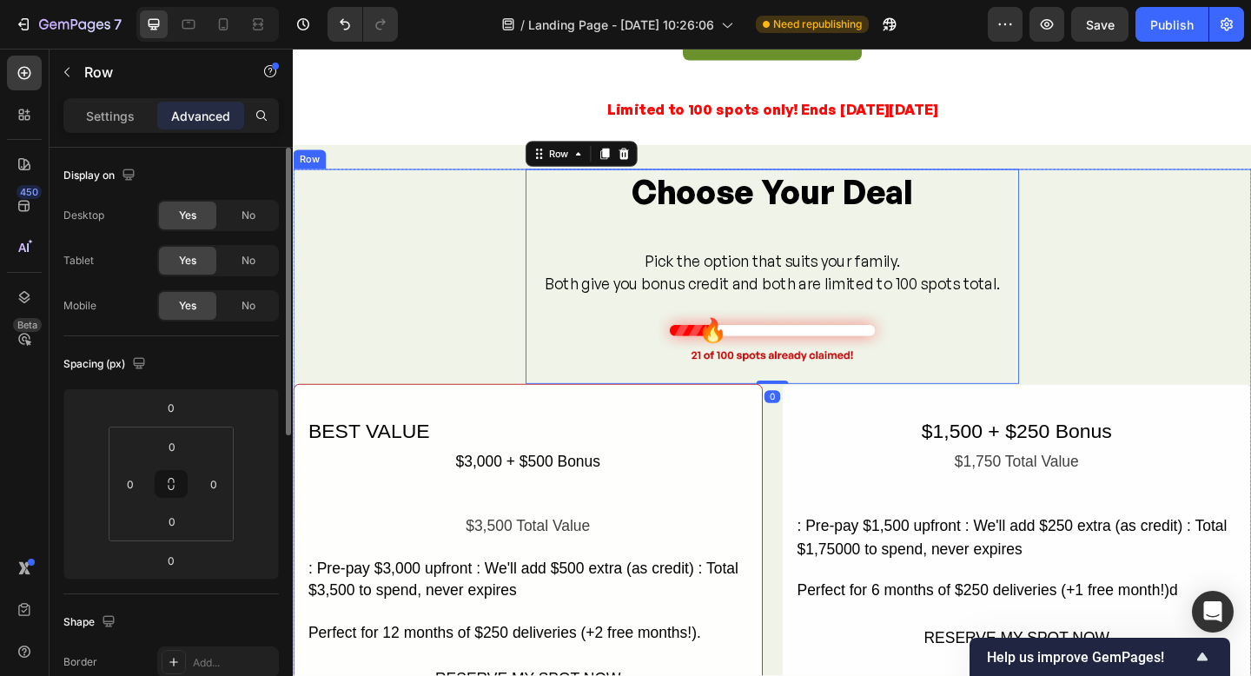
click at [1209, 361] on div "Choose Your Deal Heading Pick the option that suits your family. Both give you …" at bounding box center [814, 508] width 1043 height 657
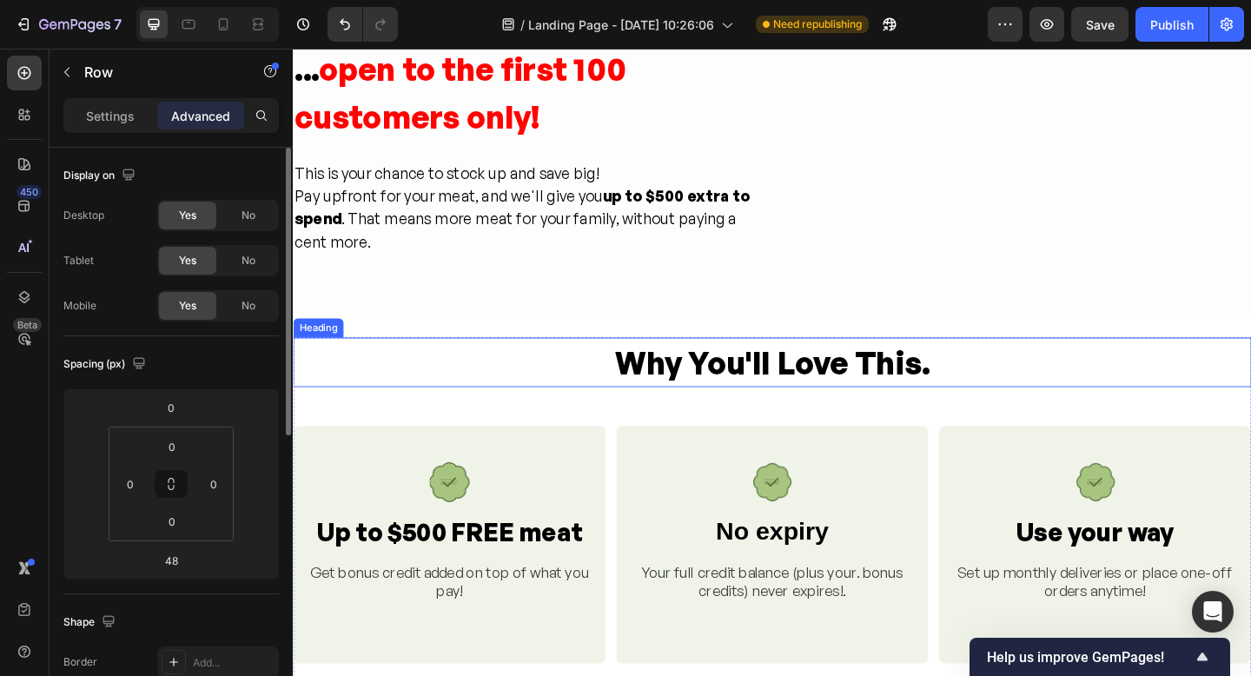
scroll to position [786, 0]
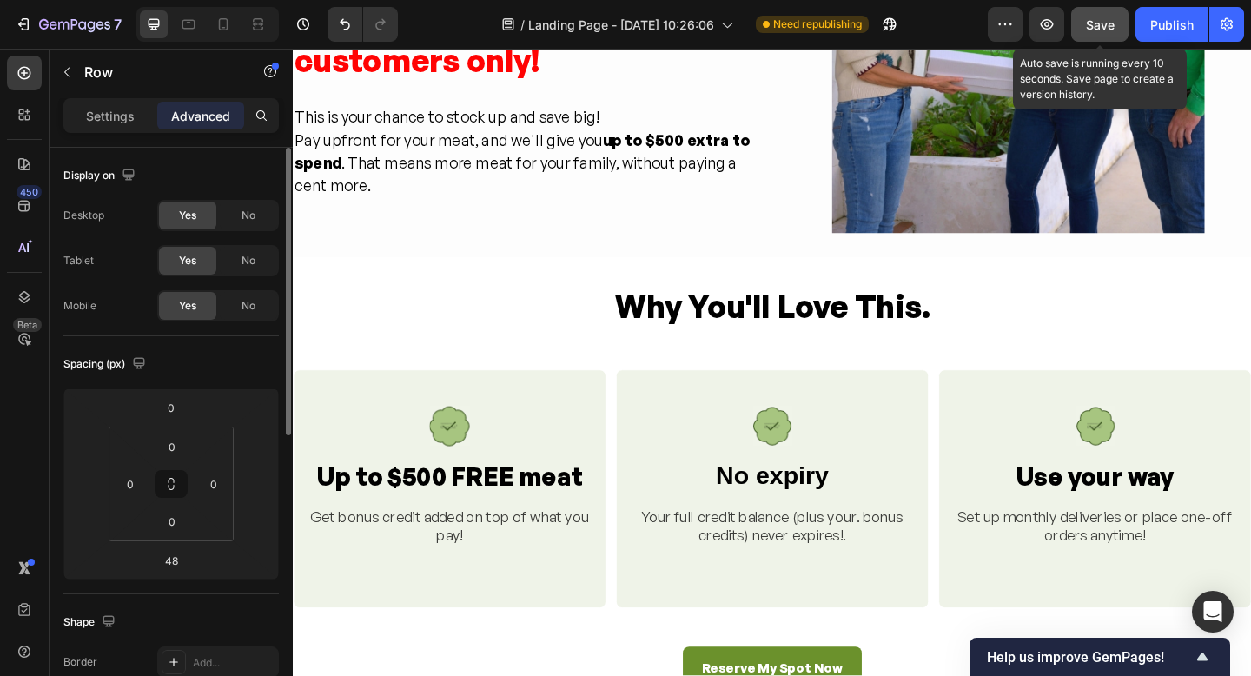
click at [1103, 30] on span "Save" at bounding box center [1100, 24] width 29 height 15
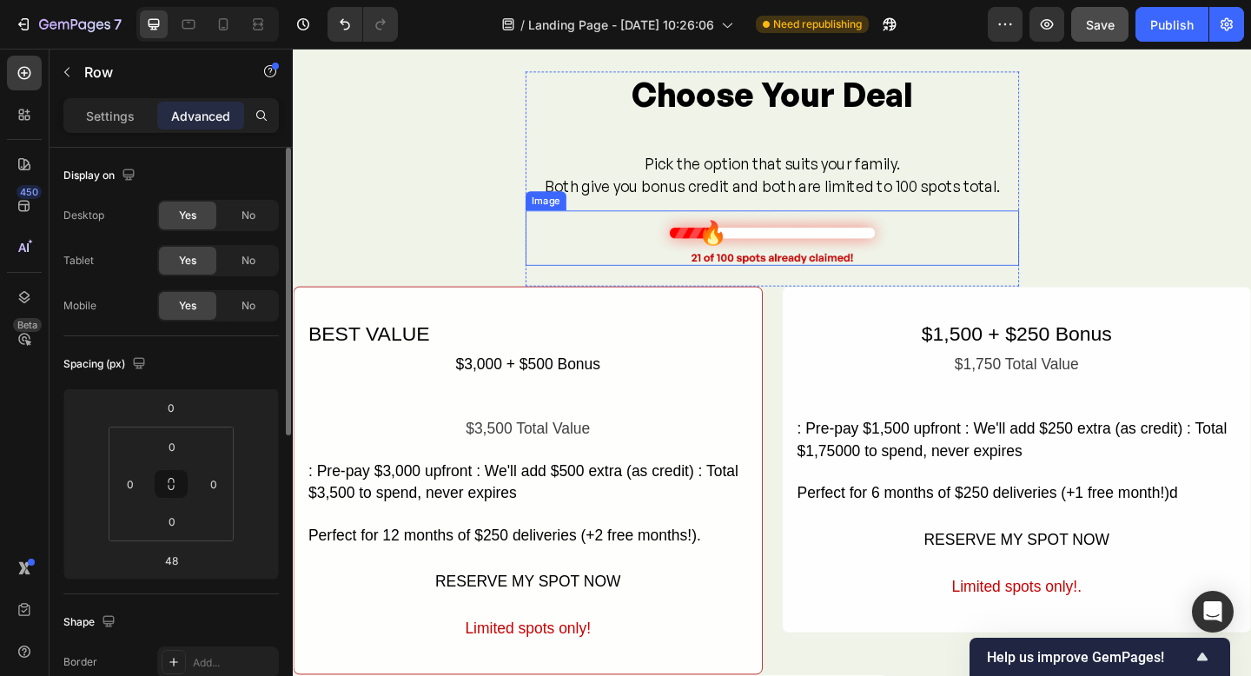
scroll to position [1569, 0]
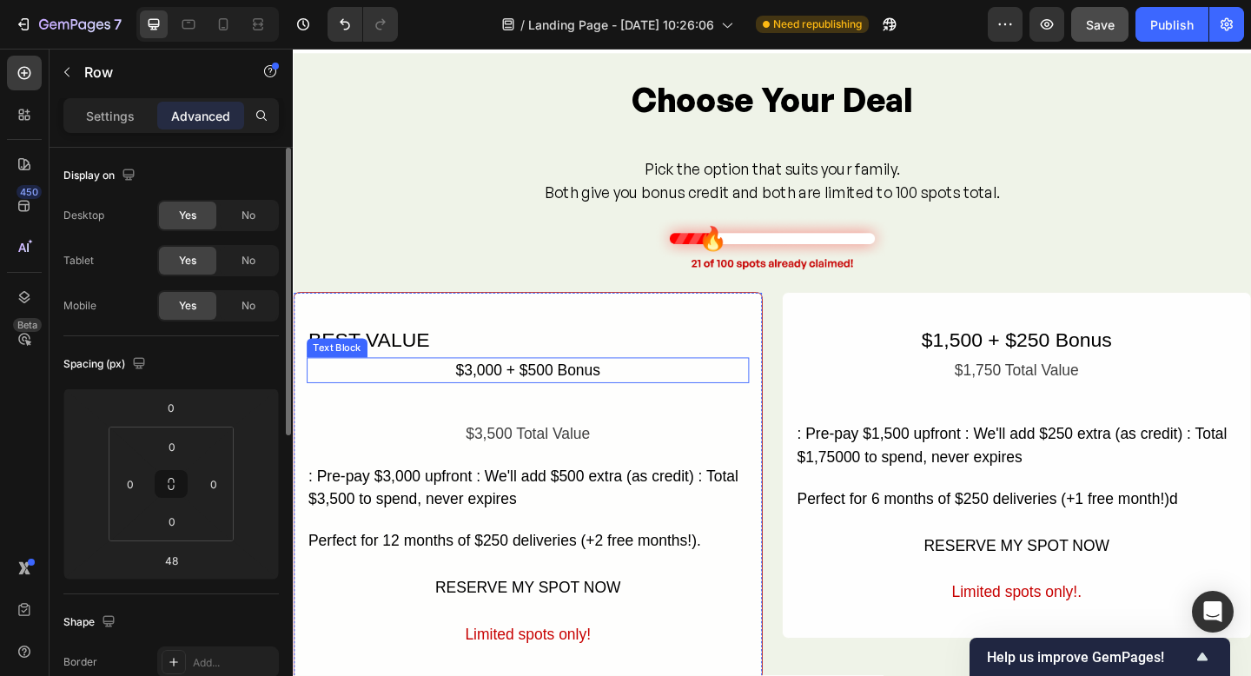
click at [439, 388] on div "$3,000 + $500 Bonus" at bounding box center [548, 399] width 481 height 29
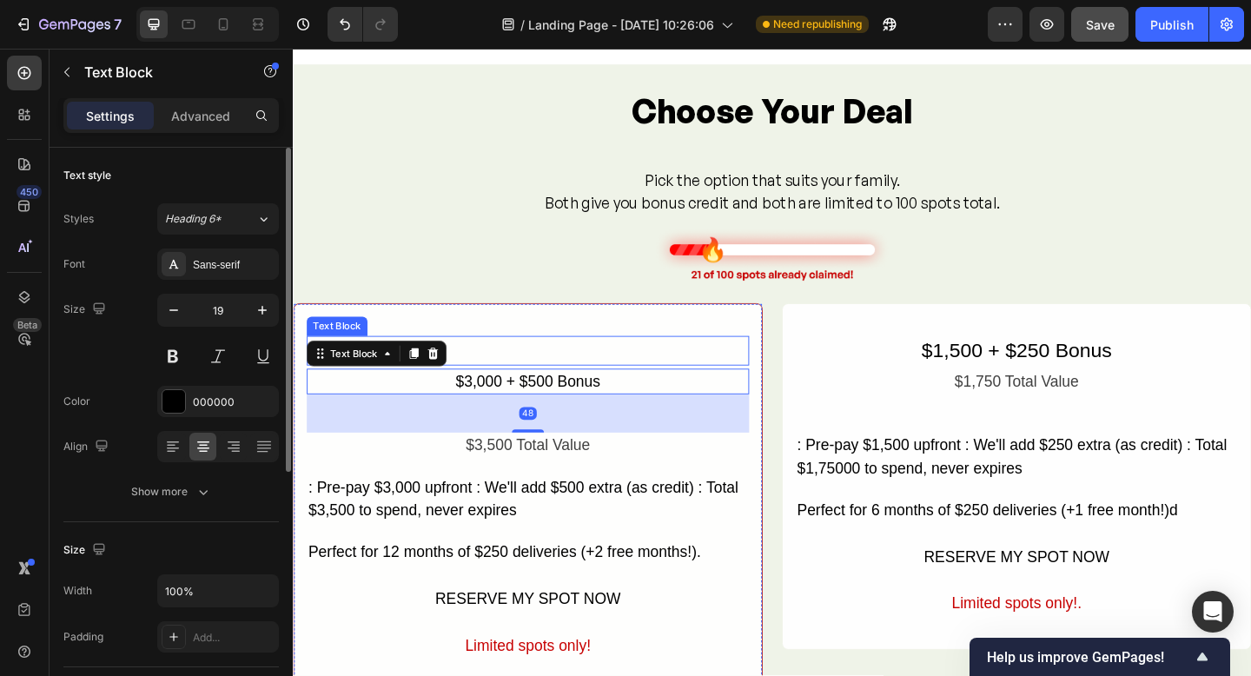
click at [485, 362] on div "BEST VALUE" at bounding box center [548, 377] width 481 height 32
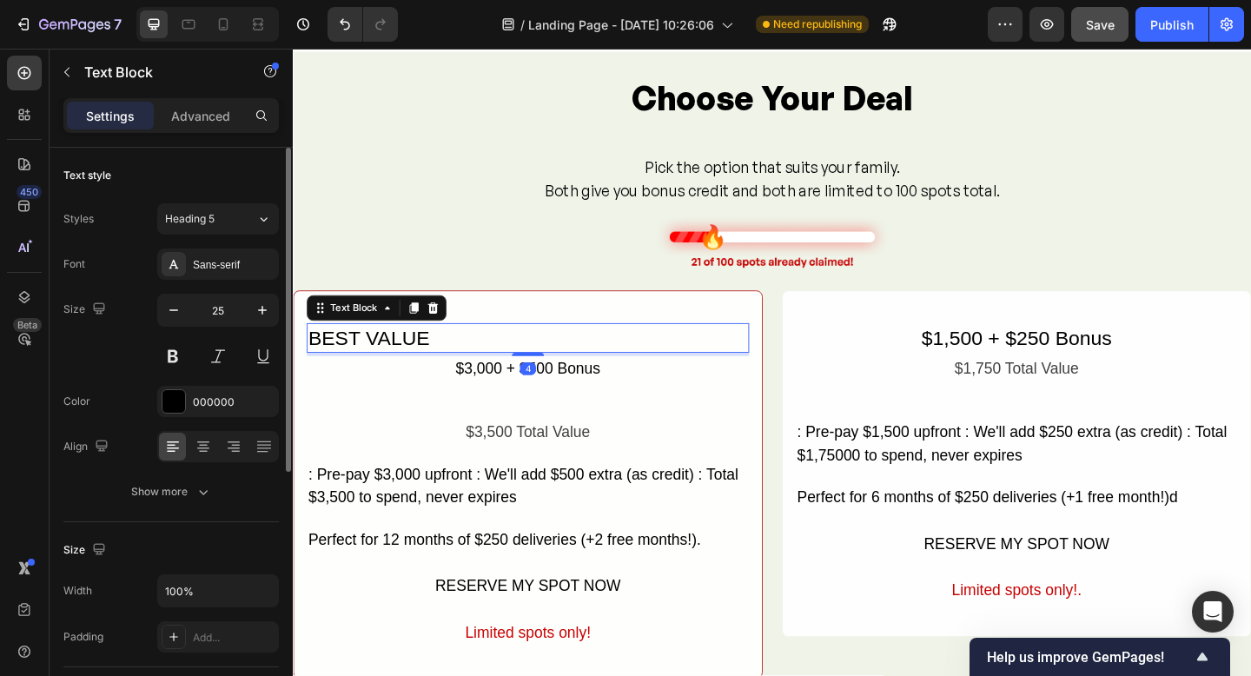
scroll to position [1579, 0]
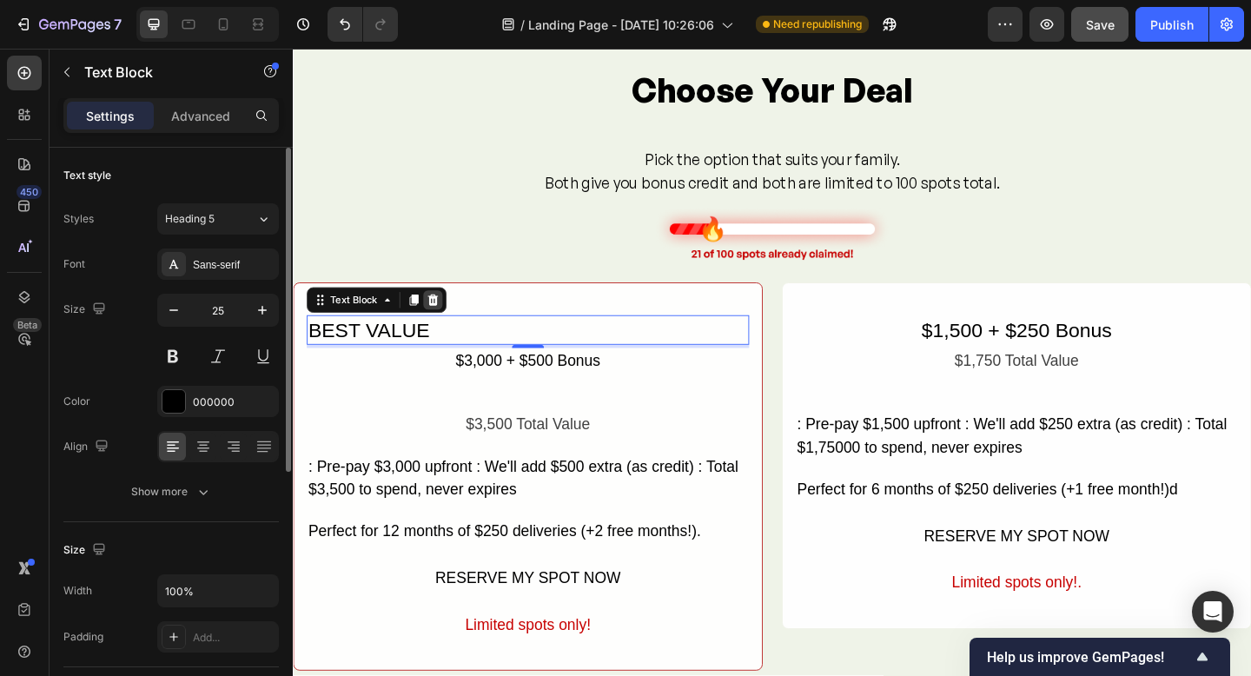
click at [446, 318] on icon at bounding box center [445, 322] width 11 height 12
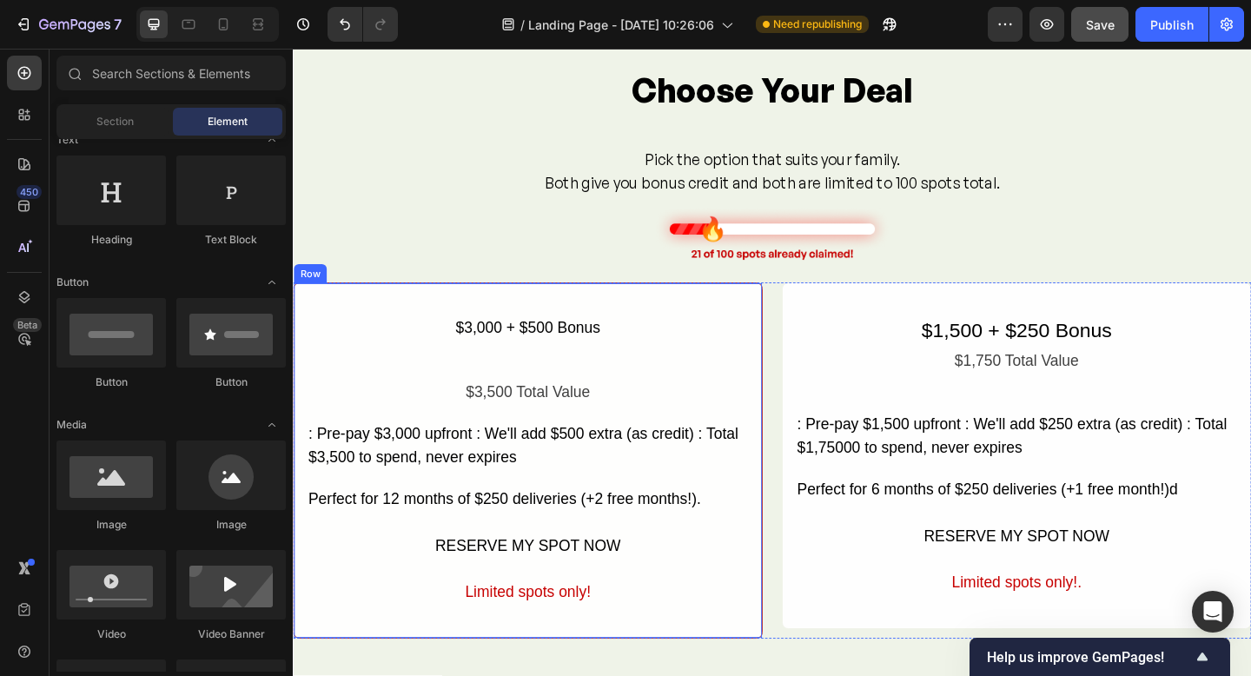
click at [411, 304] on div "$3,000 + $500 Bonus Text Block $3,500 Total Value Text Block : Pre-pay $3,000 u…" at bounding box center [548, 497] width 511 height 388
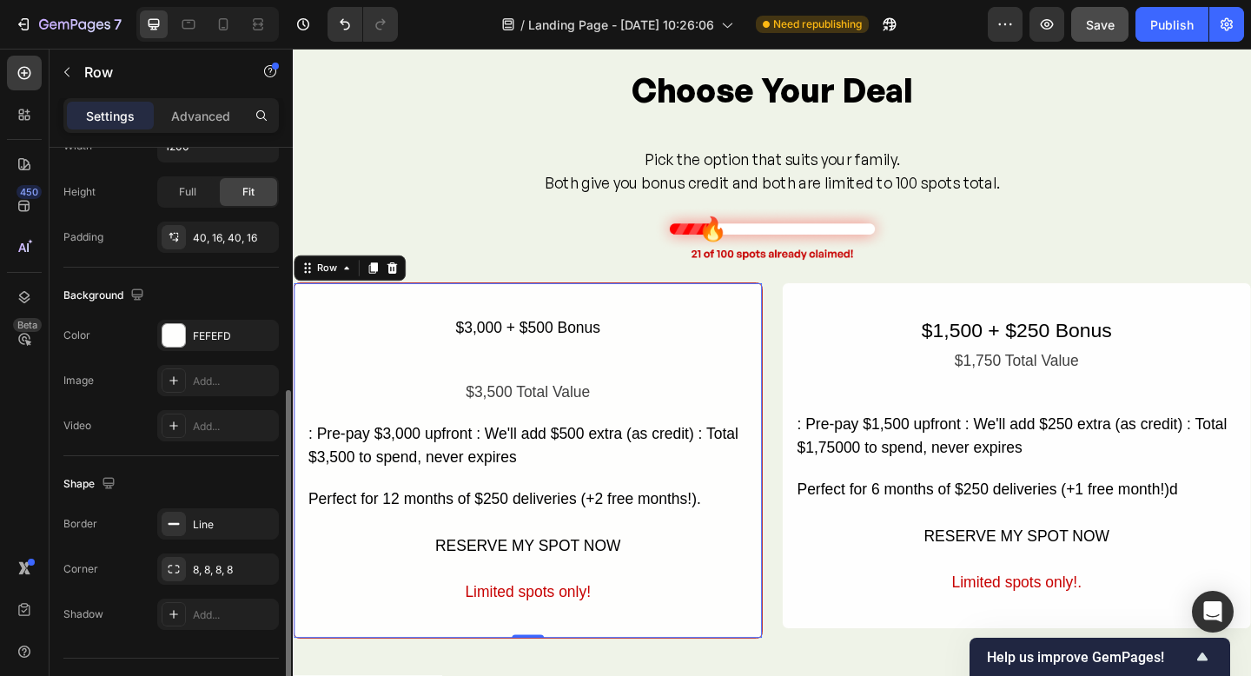
scroll to position [482, 0]
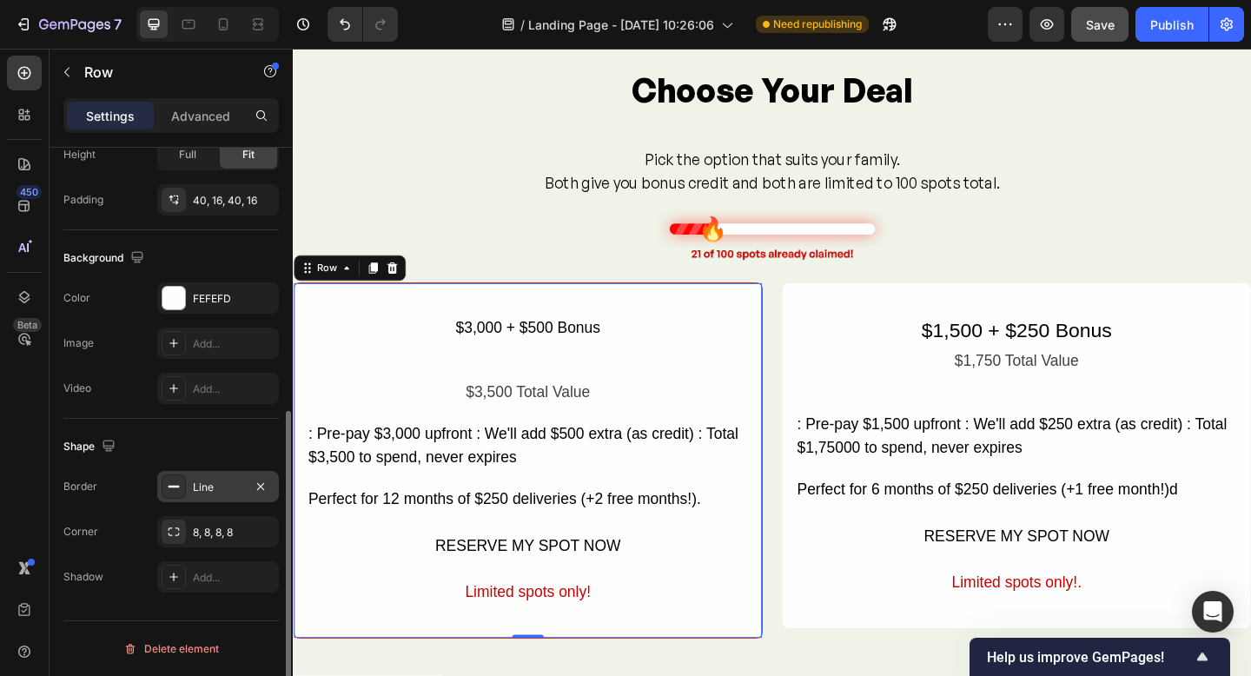
click at [178, 486] on rect at bounding box center [174, 487] width 11 height 2
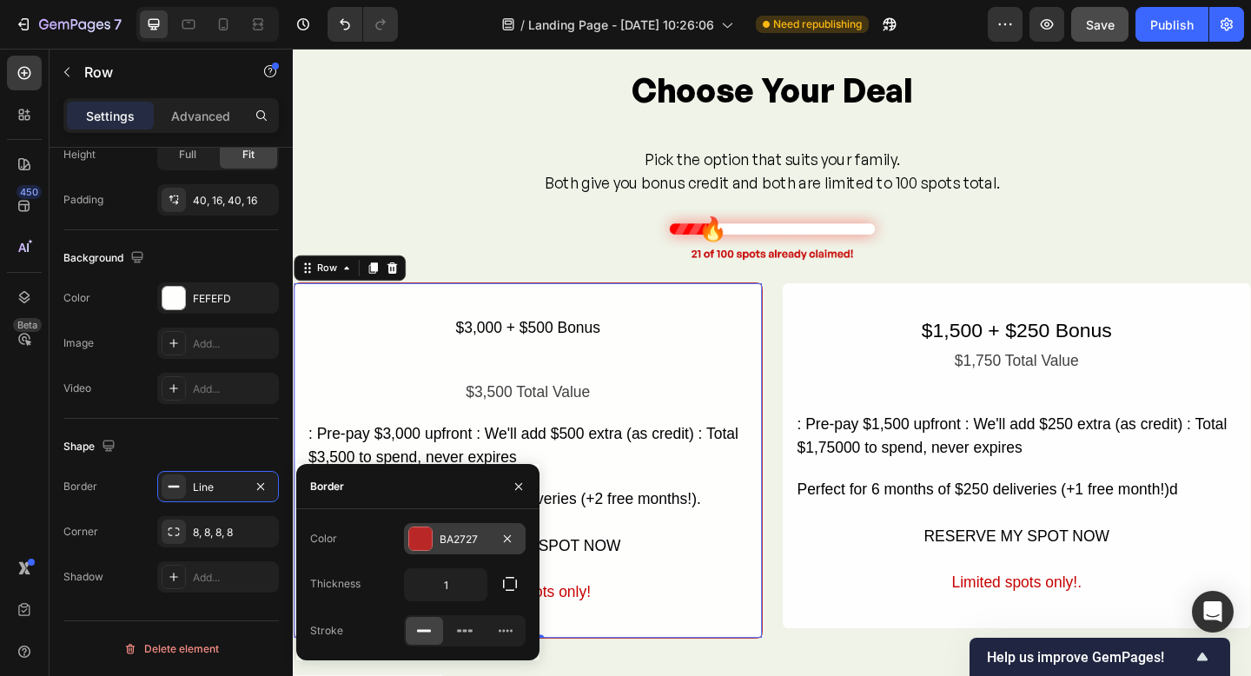
click at [418, 540] on div at bounding box center [420, 538] width 23 height 23
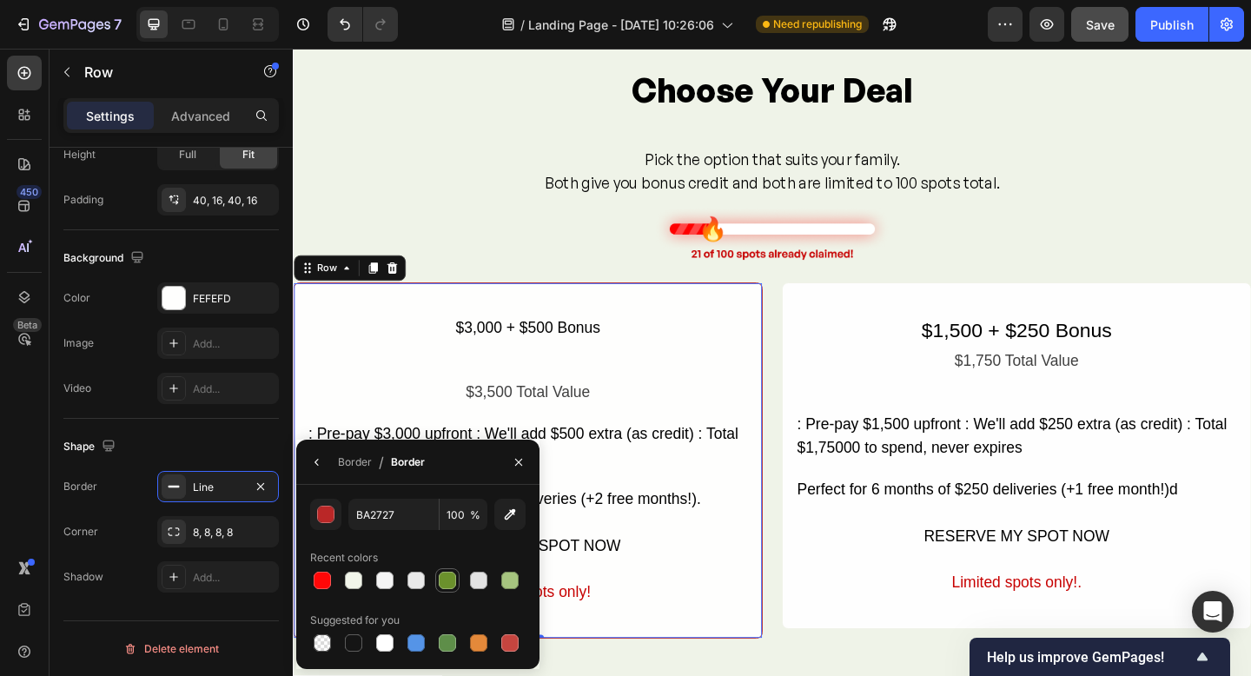
click at [451, 582] on div at bounding box center [447, 580] width 17 height 17
type input "6B912C"
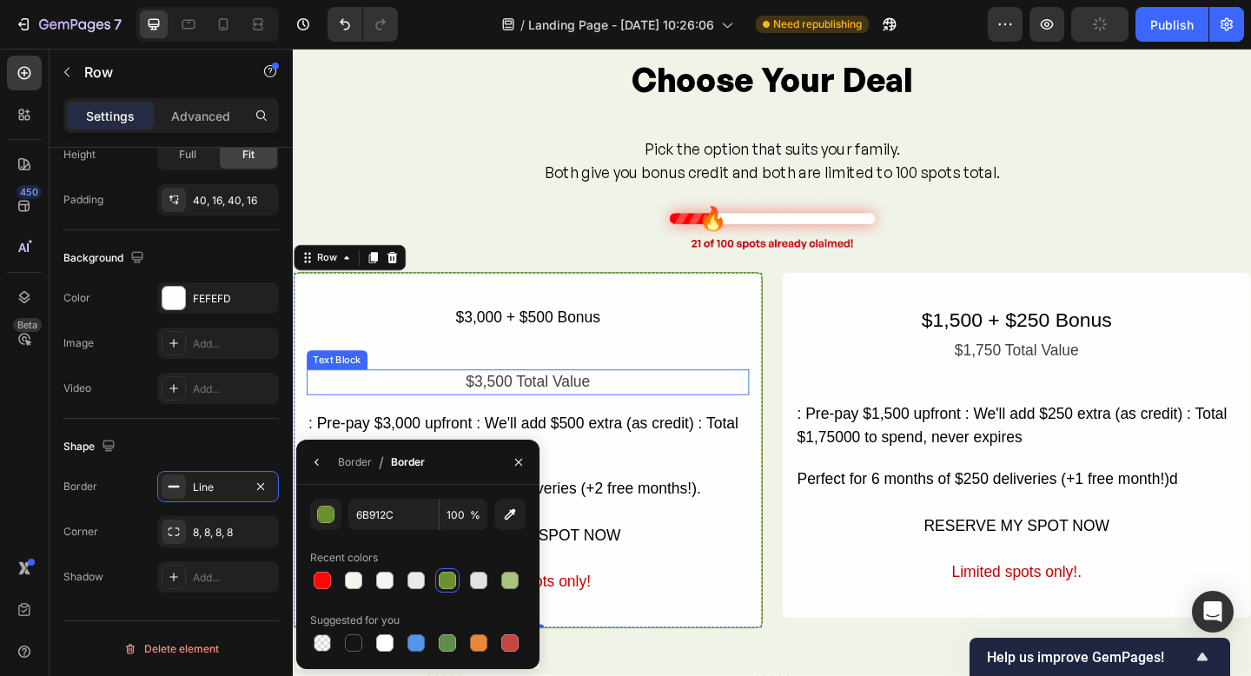
click at [736, 433] on div "$3,000 + $500 Bonus Text Block $3,500 Total Value Text Block : Pre-pay $3,000 u…" at bounding box center [548, 486] width 481 height 316
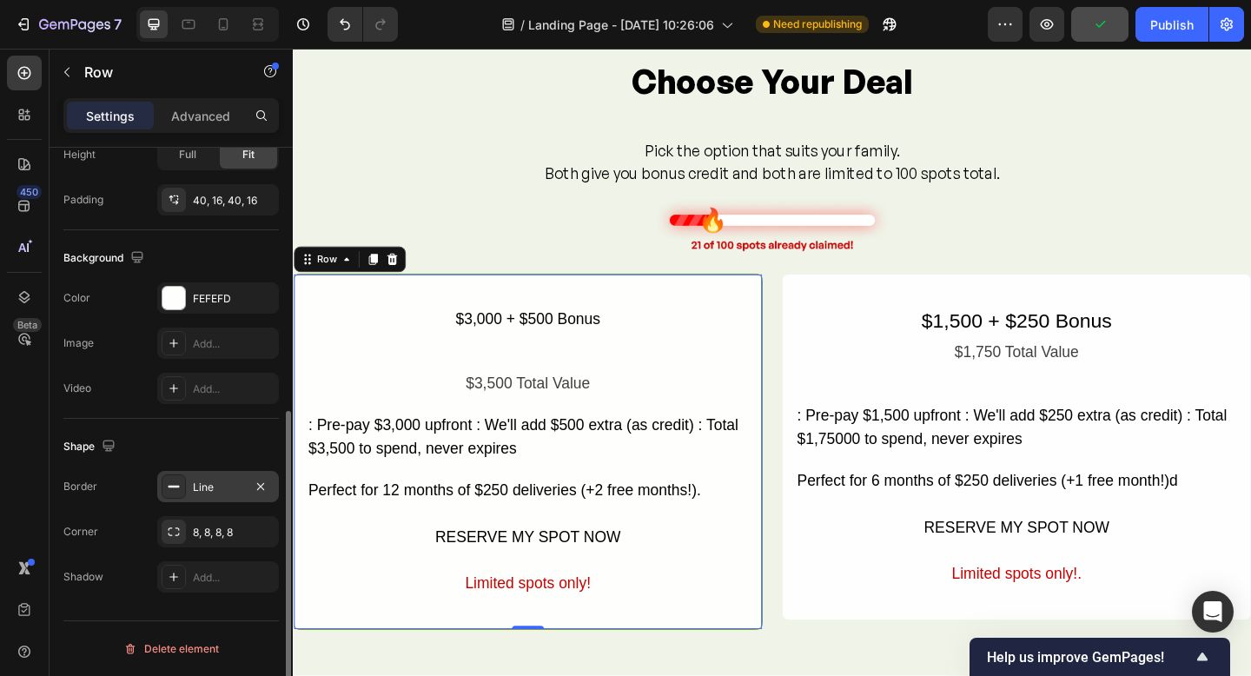
click at [176, 494] on div at bounding box center [174, 486] width 24 height 24
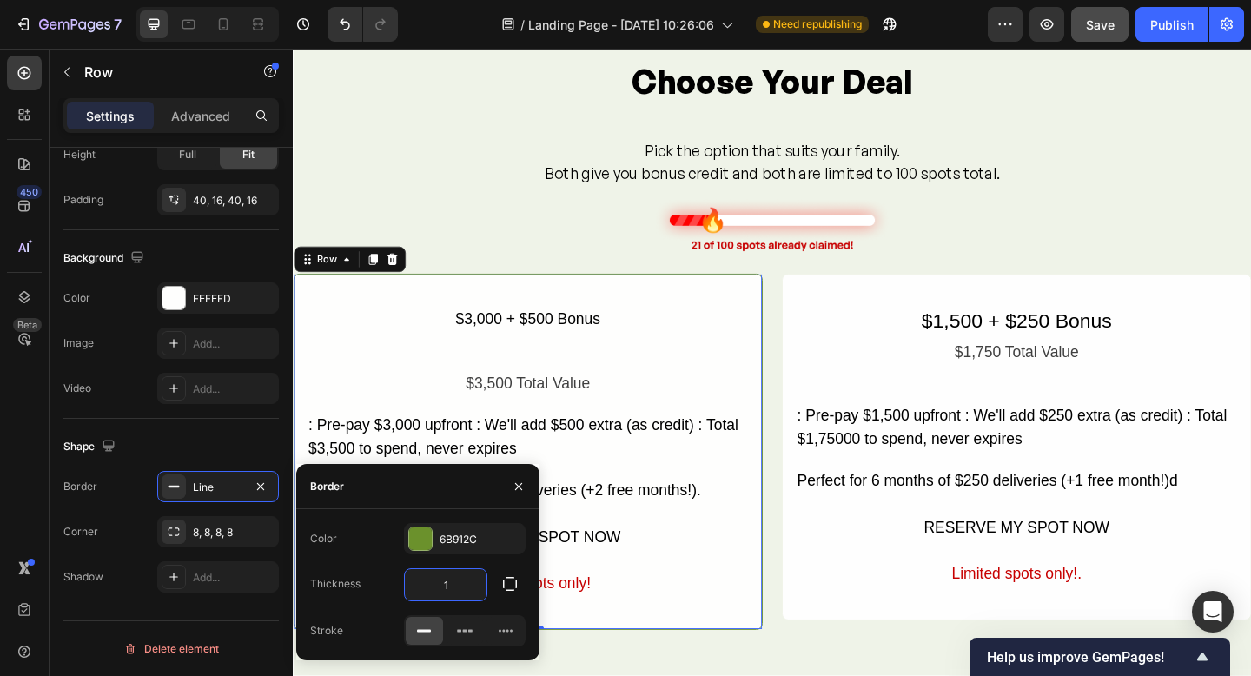
drag, startPoint x: 448, startPoint y: 587, endPoint x: 437, endPoint y: 587, distance: 11.3
click at [437, 587] on input "1" at bounding box center [446, 584] width 82 height 31
type input "2"
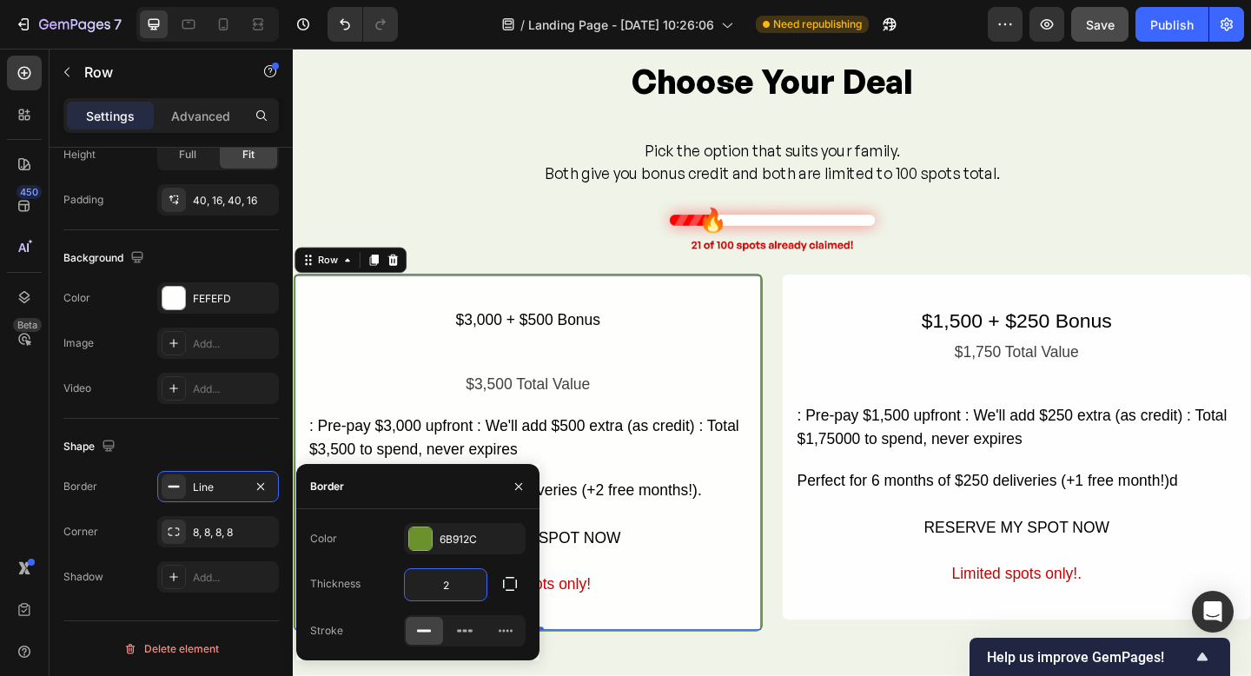
click at [731, 384] on div "$3,000 + $500 Bonus Text Block $3,500 Total Value Text Block : Pre-pay $3,000 u…" at bounding box center [548, 488] width 480 height 316
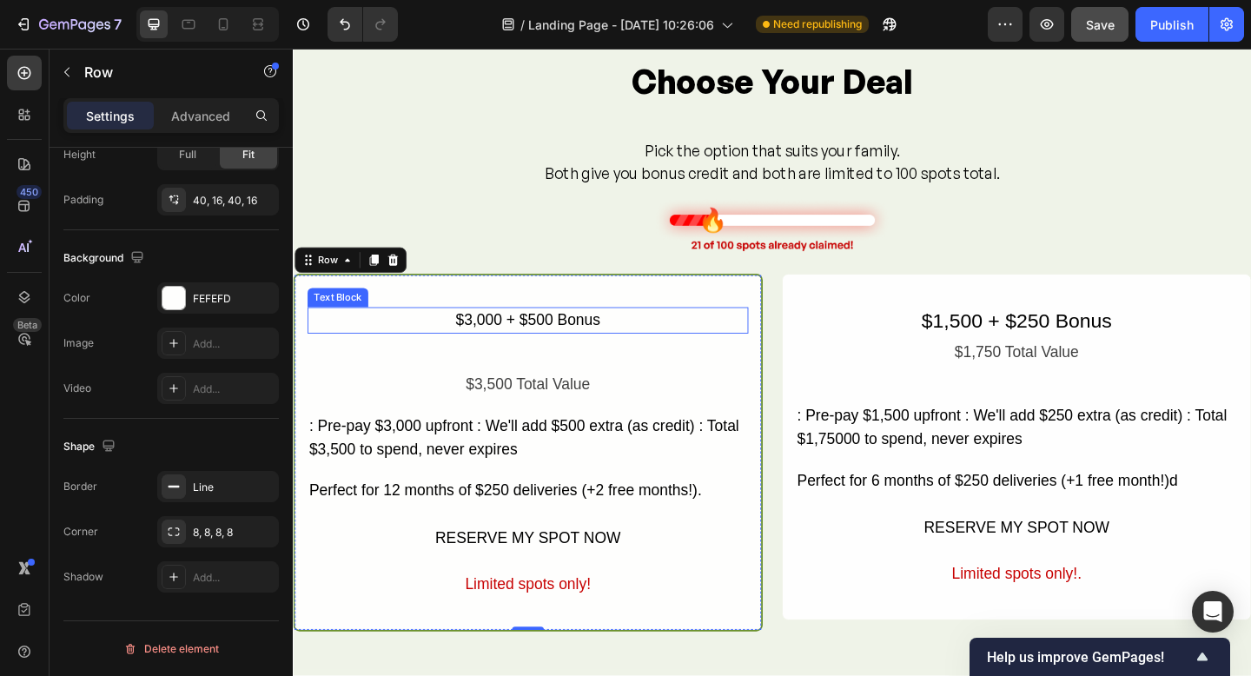
click at [631, 348] on div "$3,000 + $500 Bonus" at bounding box center [548, 344] width 480 height 29
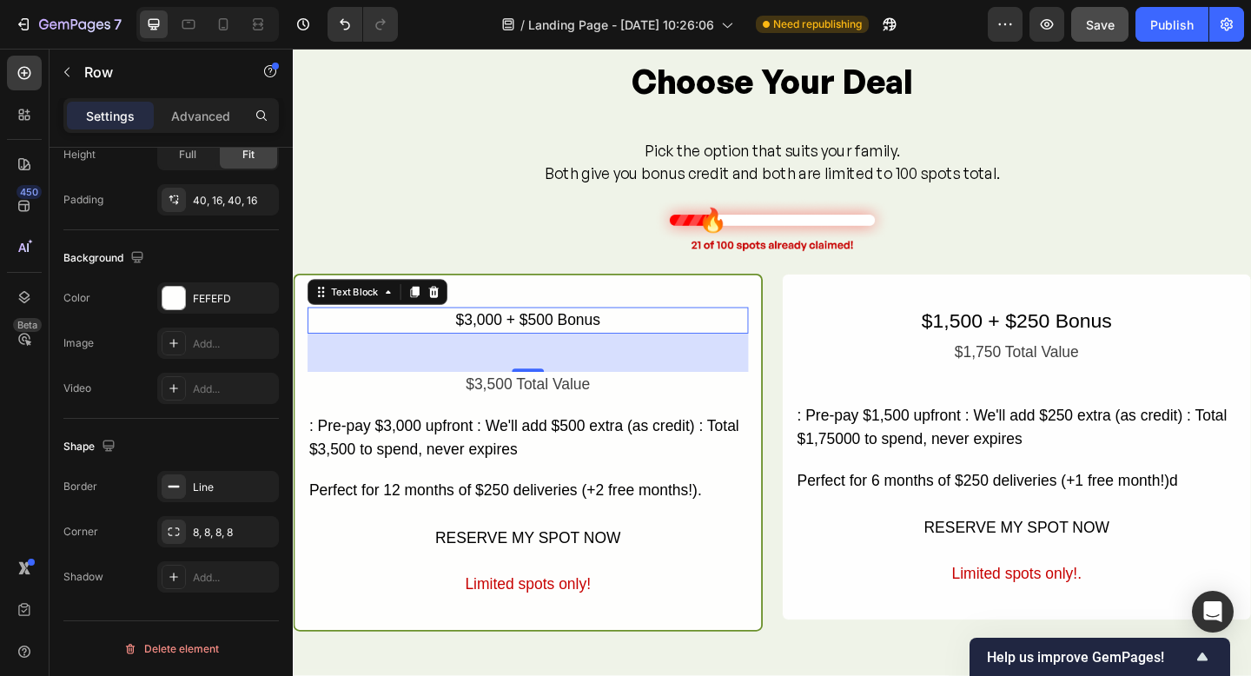
click at [631, 348] on div "$3,000 + $500 Bonus" at bounding box center [548, 344] width 480 height 29
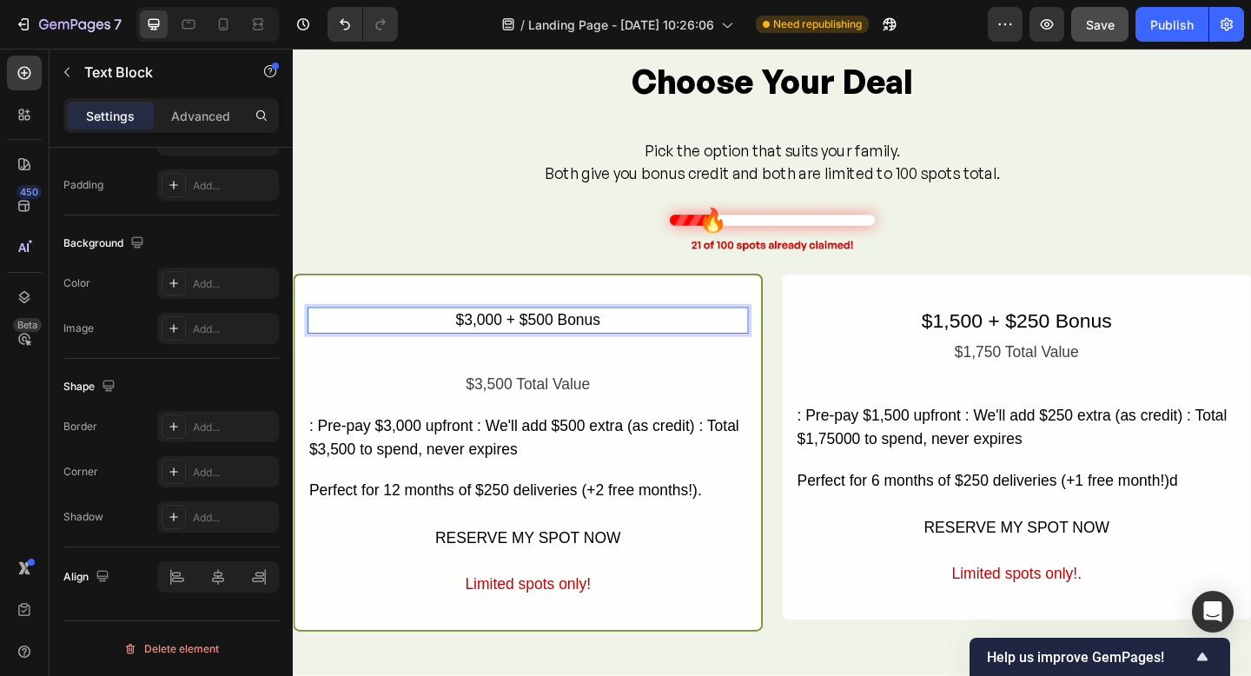
scroll to position [0, 0]
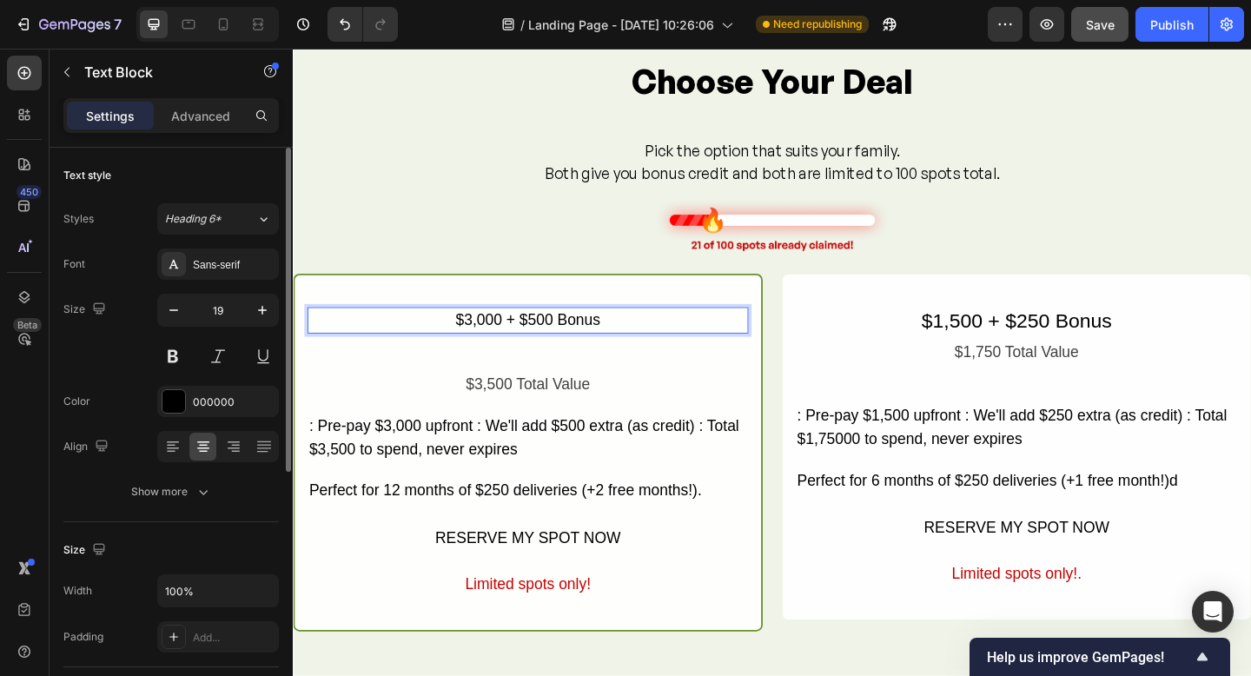
drag, startPoint x: 453, startPoint y: 348, endPoint x: 474, endPoint y: 348, distance: 20.9
click at [454, 348] on p "$3,000 + $500 Bonus" at bounding box center [548, 344] width 476 height 25
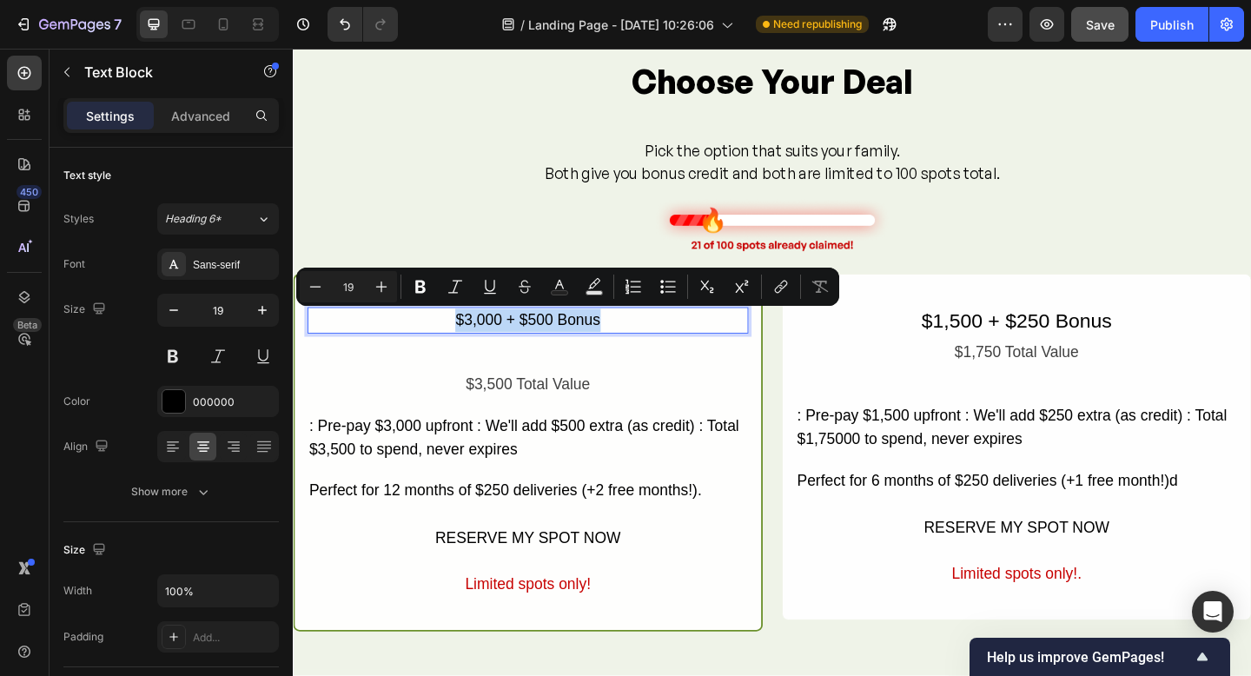
drag, startPoint x: 680, startPoint y: 346, endPoint x: 450, endPoint y: 348, distance: 229.4
click at [450, 348] on p "$3,000 + $500 Bonus" at bounding box center [548, 344] width 476 height 25
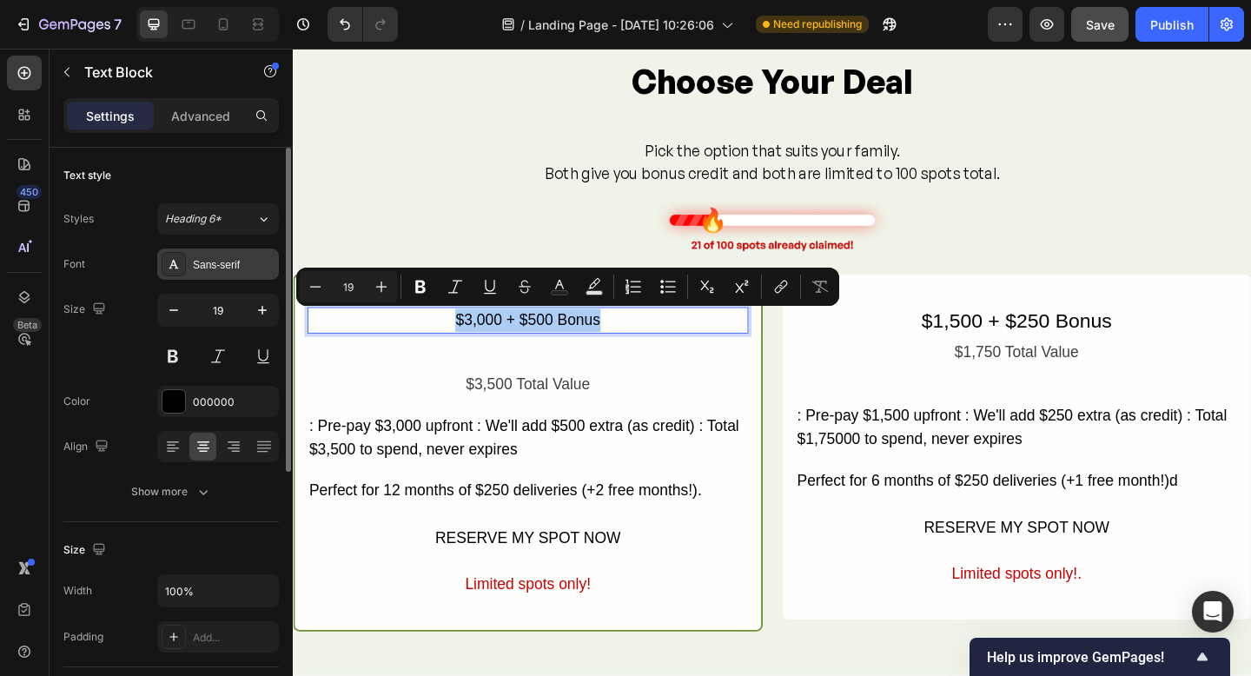
click at [161, 262] on div "Sans-serif" at bounding box center [218, 264] width 122 height 31
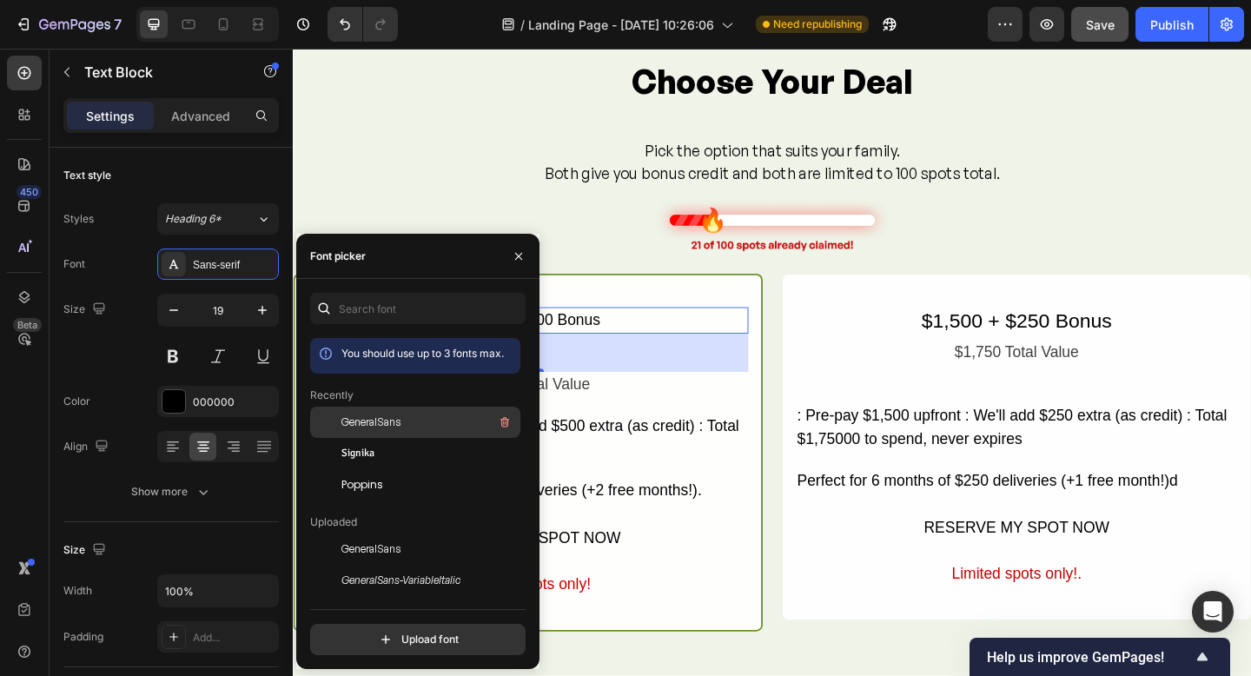
click at [368, 423] on span "GeneralSans" at bounding box center [371, 423] width 59 height 16
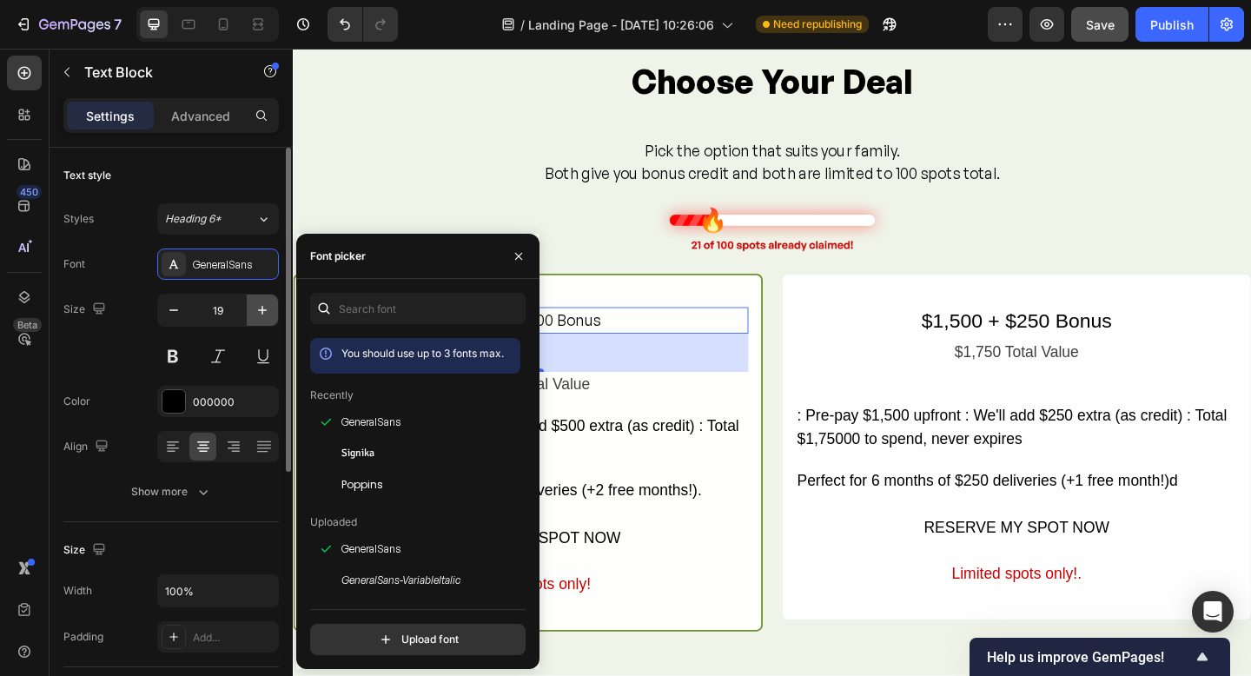
click at [254, 309] on icon "button" at bounding box center [262, 310] width 17 height 17
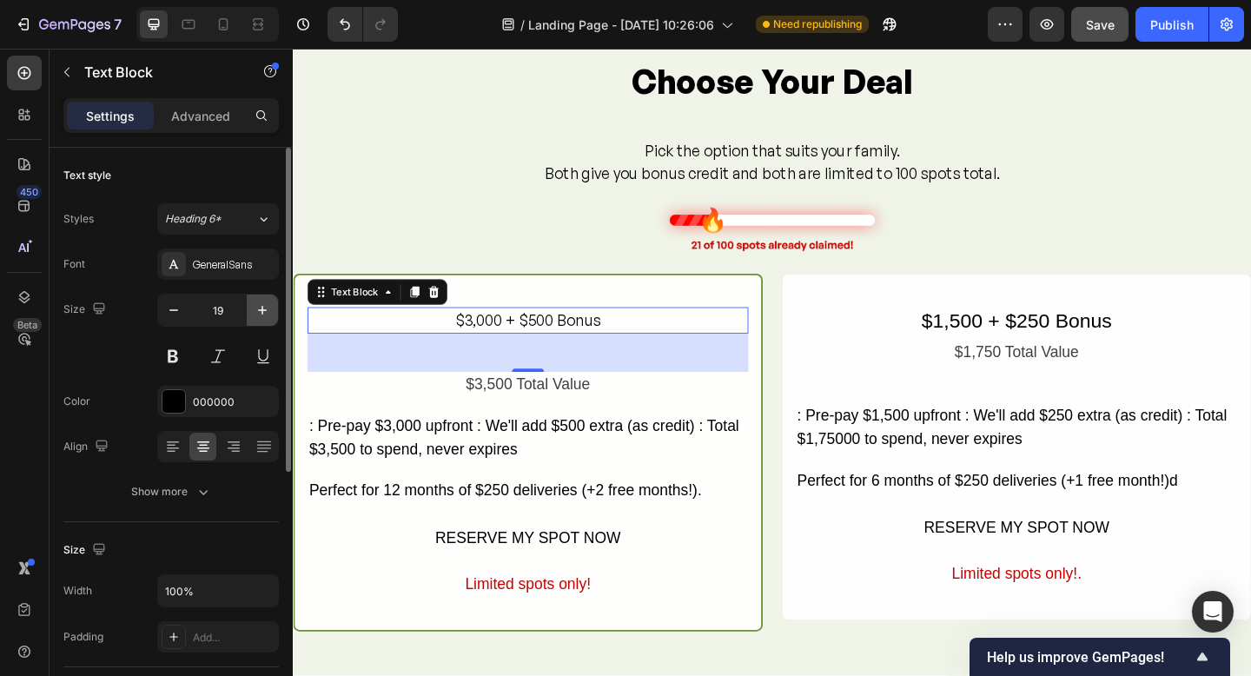
click at [253, 309] on button "button" at bounding box center [262, 310] width 31 height 31
click at [251, 310] on button "button" at bounding box center [262, 310] width 31 height 31
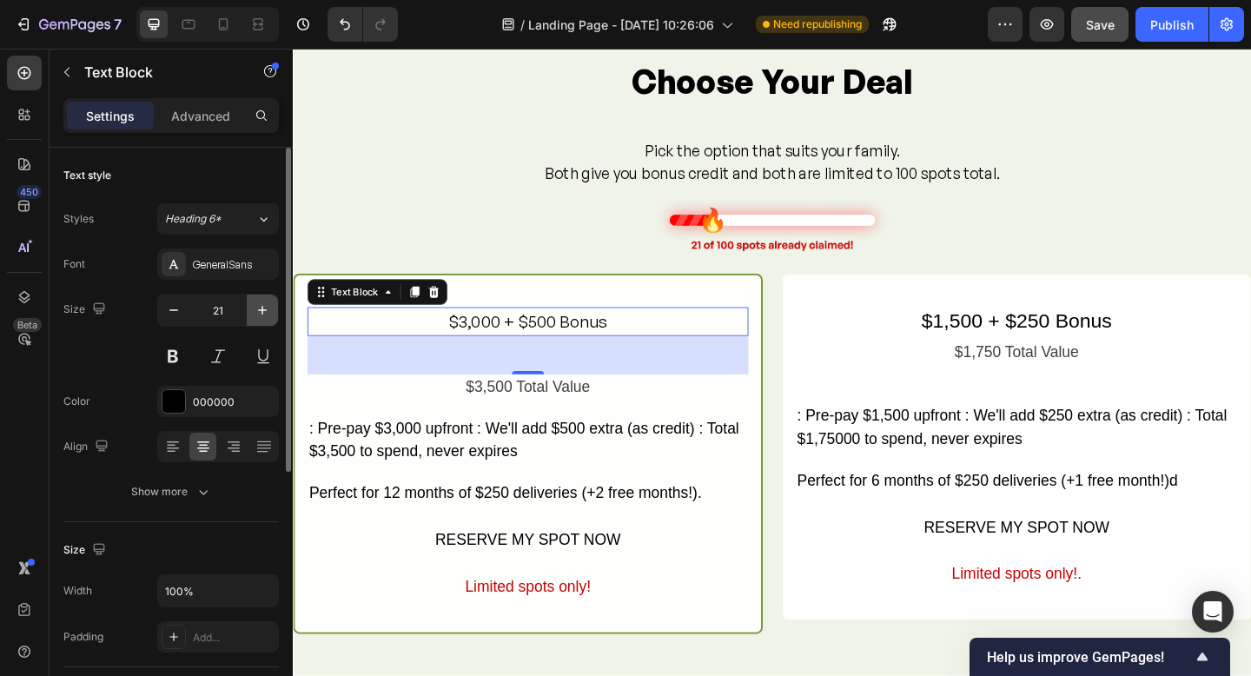
click at [247, 310] on button "button" at bounding box center [262, 310] width 31 height 31
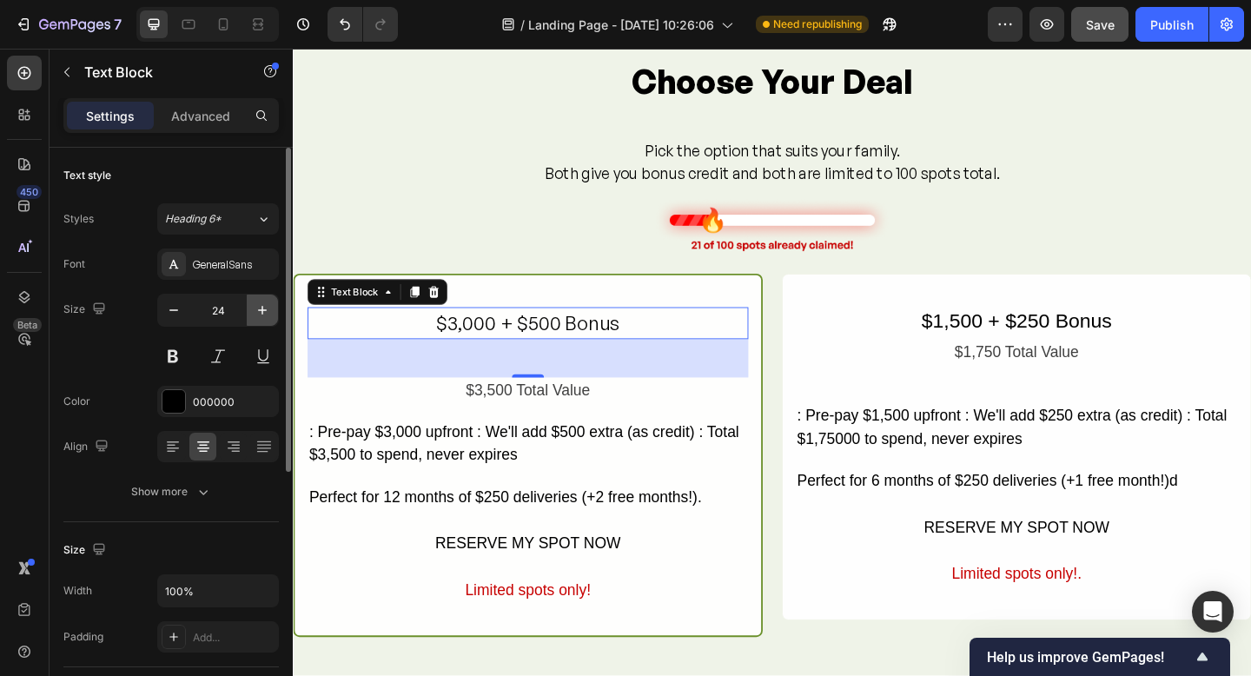
click at [247, 310] on button "button" at bounding box center [262, 310] width 31 height 31
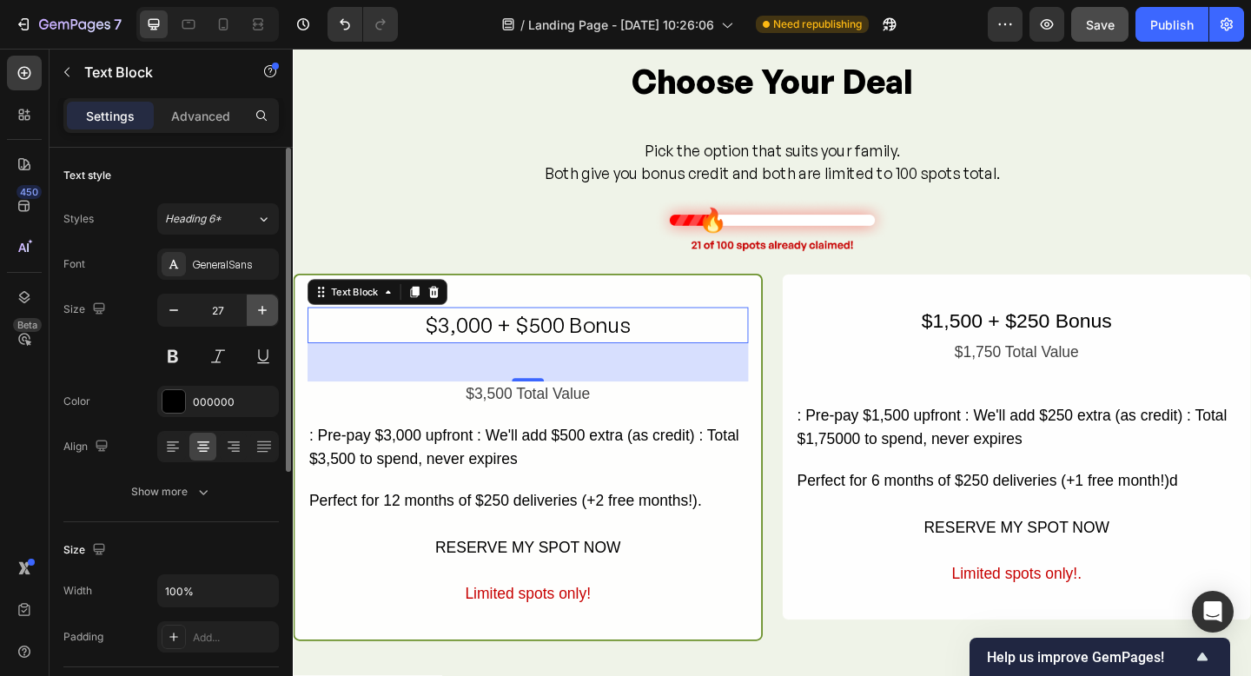
click at [247, 310] on button "button" at bounding box center [262, 310] width 31 height 31
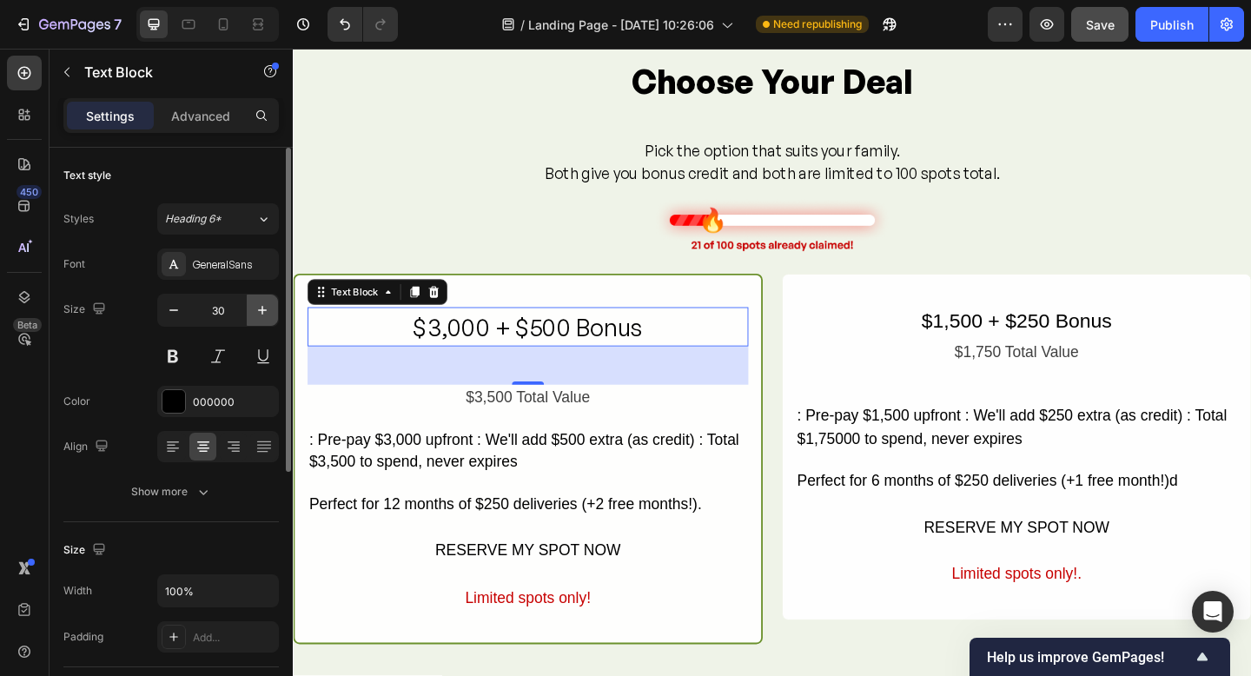
click at [247, 310] on button "button" at bounding box center [262, 310] width 31 height 31
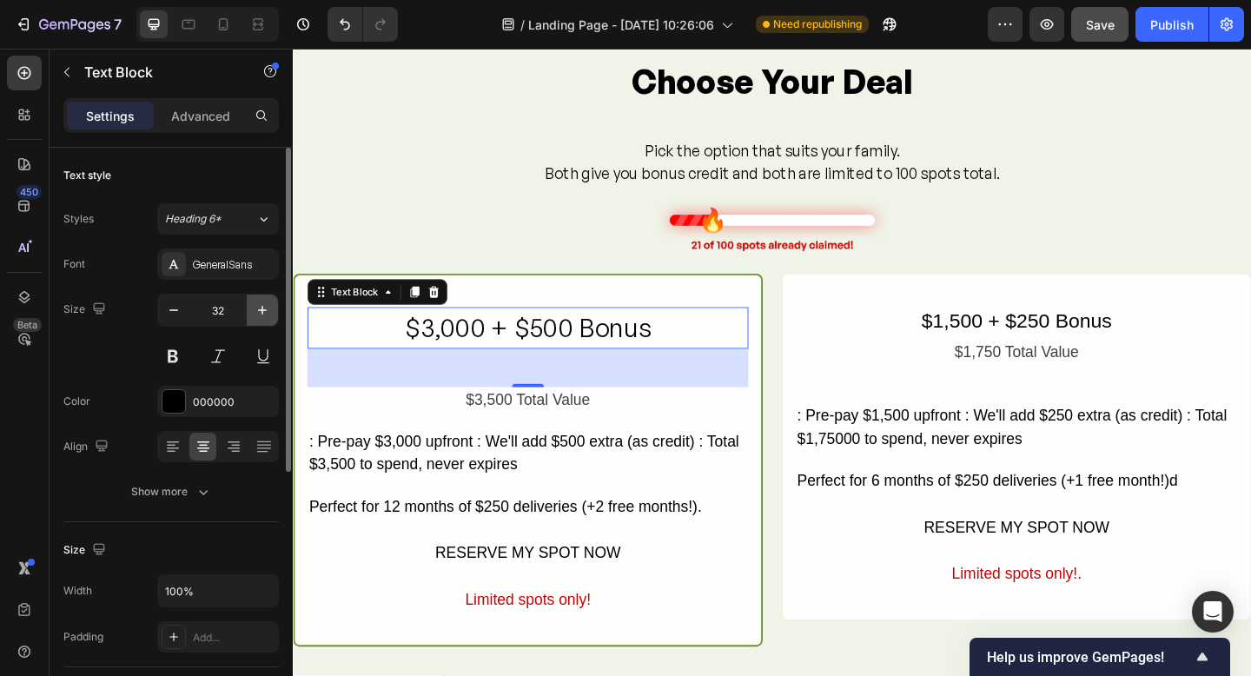
click at [247, 310] on button "button" at bounding box center [262, 310] width 31 height 31
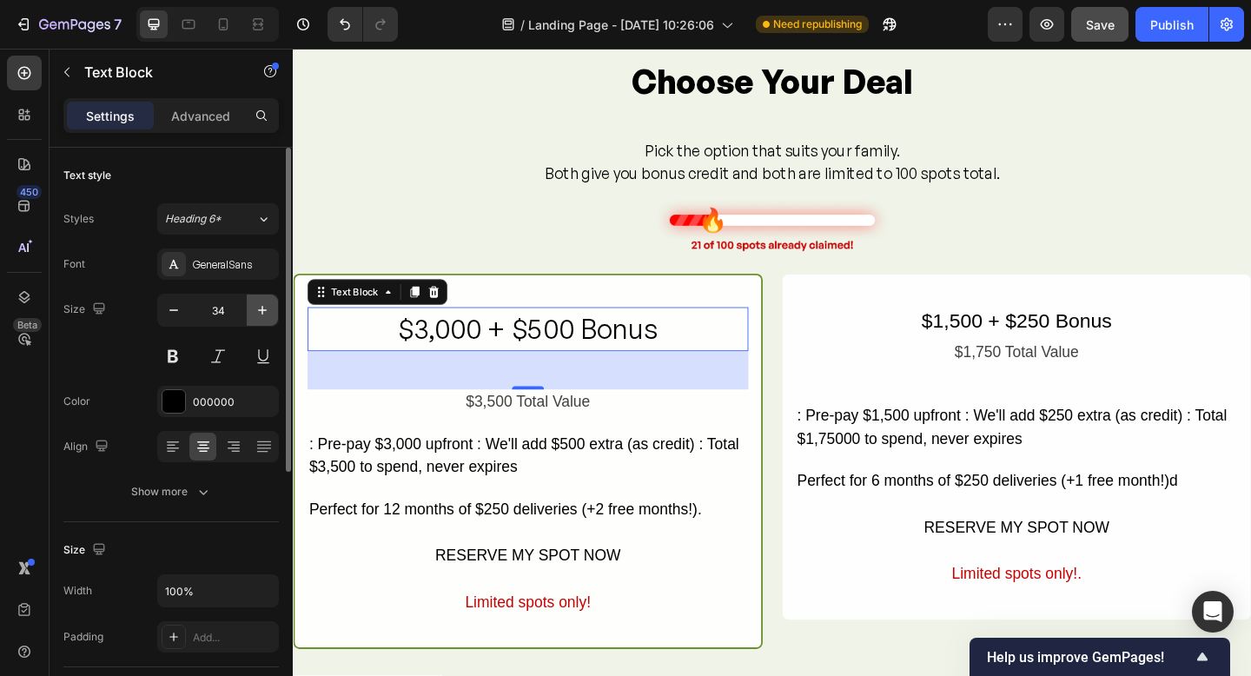
type input "35"
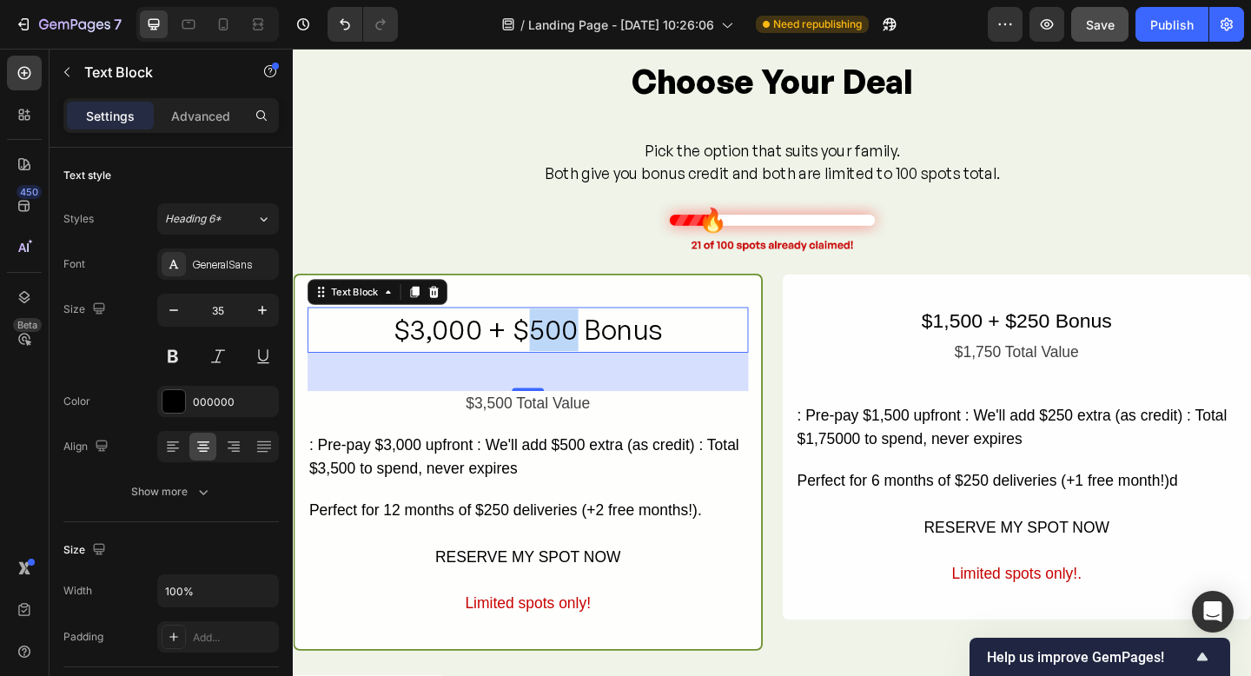
click at [540, 357] on p "$3,000 + $500 Bonus" at bounding box center [548, 355] width 476 height 46
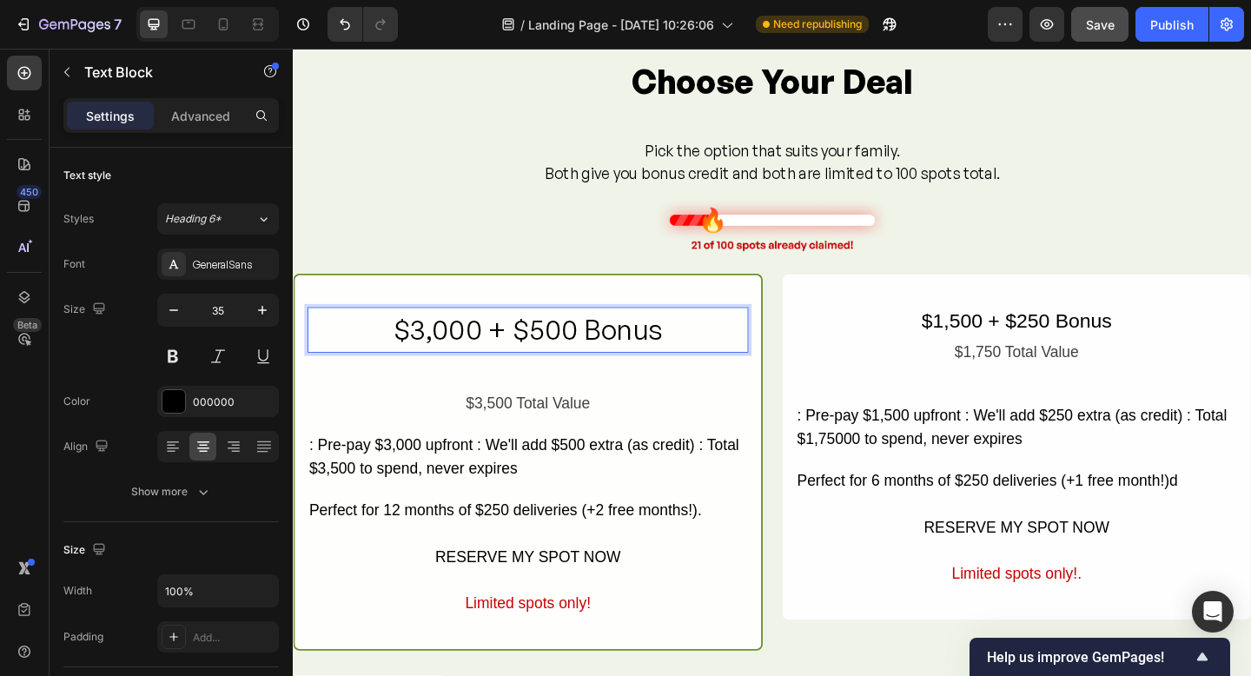
click at [533, 359] on p "$3,000 + $500 Bonus" at bounding box center [548, 355] width 476 height 46
drag, startPoint x: 603, startPoint y: 356, endPoint x: 700, endPoint y: 357, distance: 97.3
click at [702, 355] on p "$3,000 + $500 Bonus" at bounding box center [548, 355] width 476 height 46
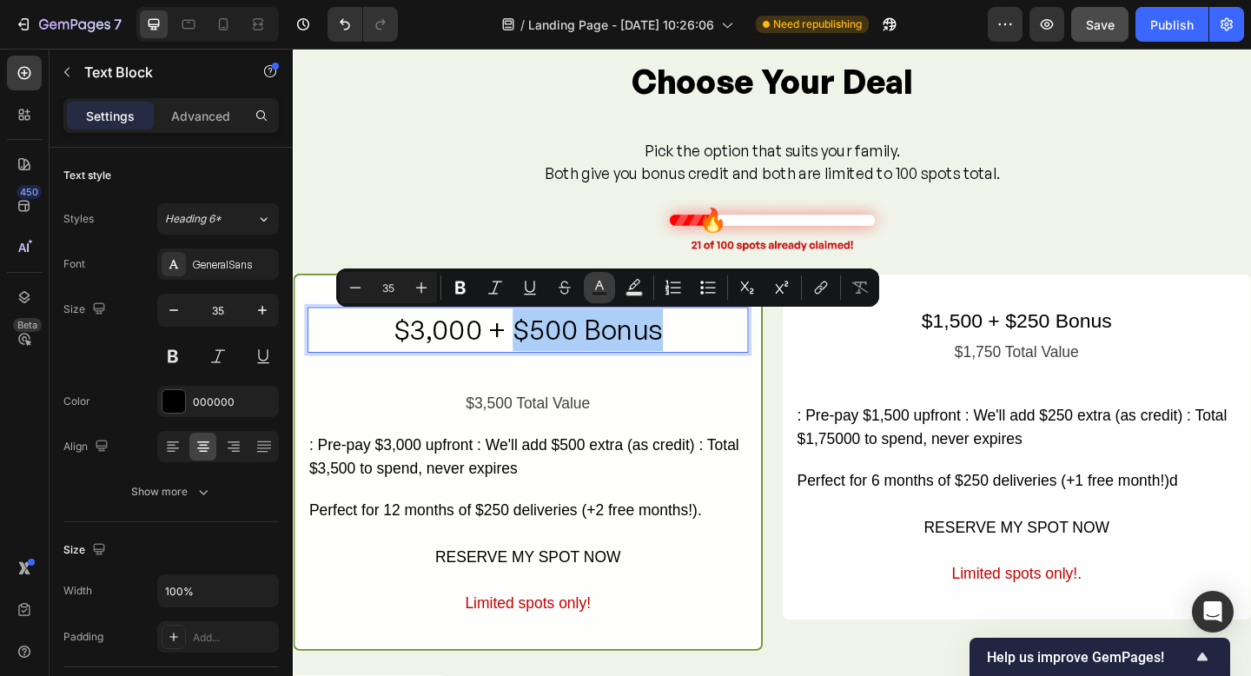
click at [604, 293] on rect "Editor contextual toolbar" at bounding box center [600, 294] width 17 height 4
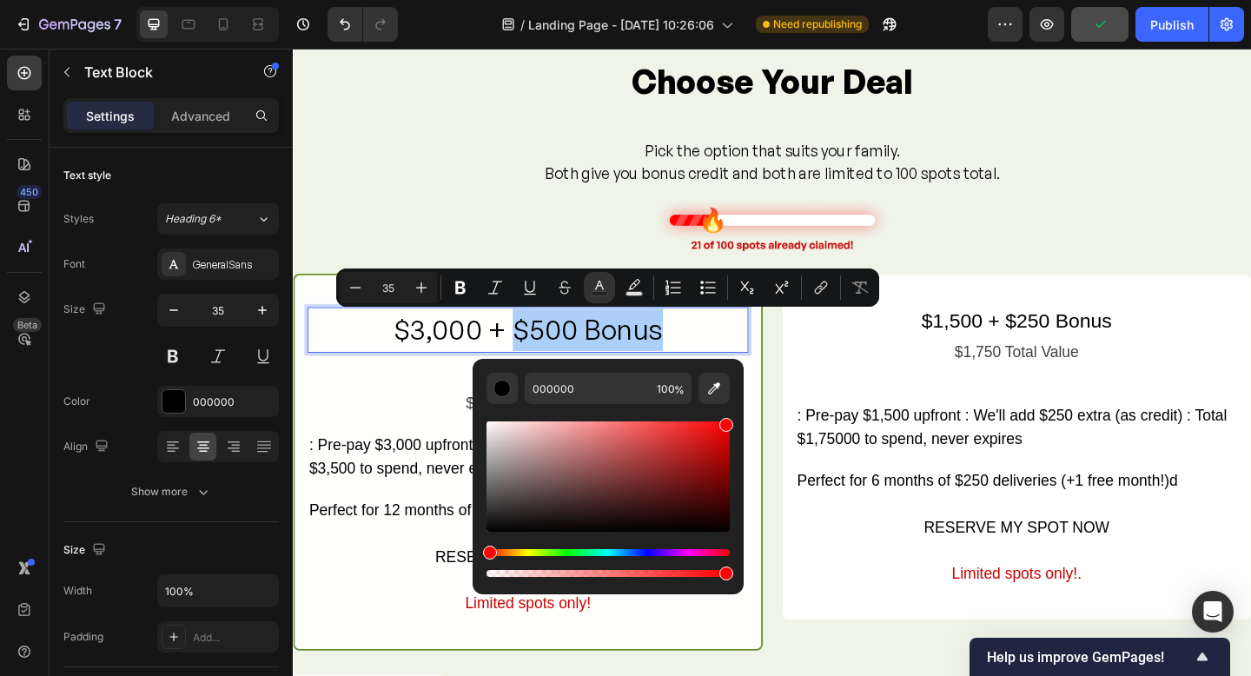
drag, startPoint x: 492, startPoint y: 527, endPoint x: 737, endPoint y: 421, distance: 267.0
click at [737, 421] on div "000000 100 %" at bounding box center [608, 470] width 271 height 222
type input "FF0000"
click at [726, 338] on p "$3,000 + $500 Bonus" at bounding box center [548, 355] width 476 height 46
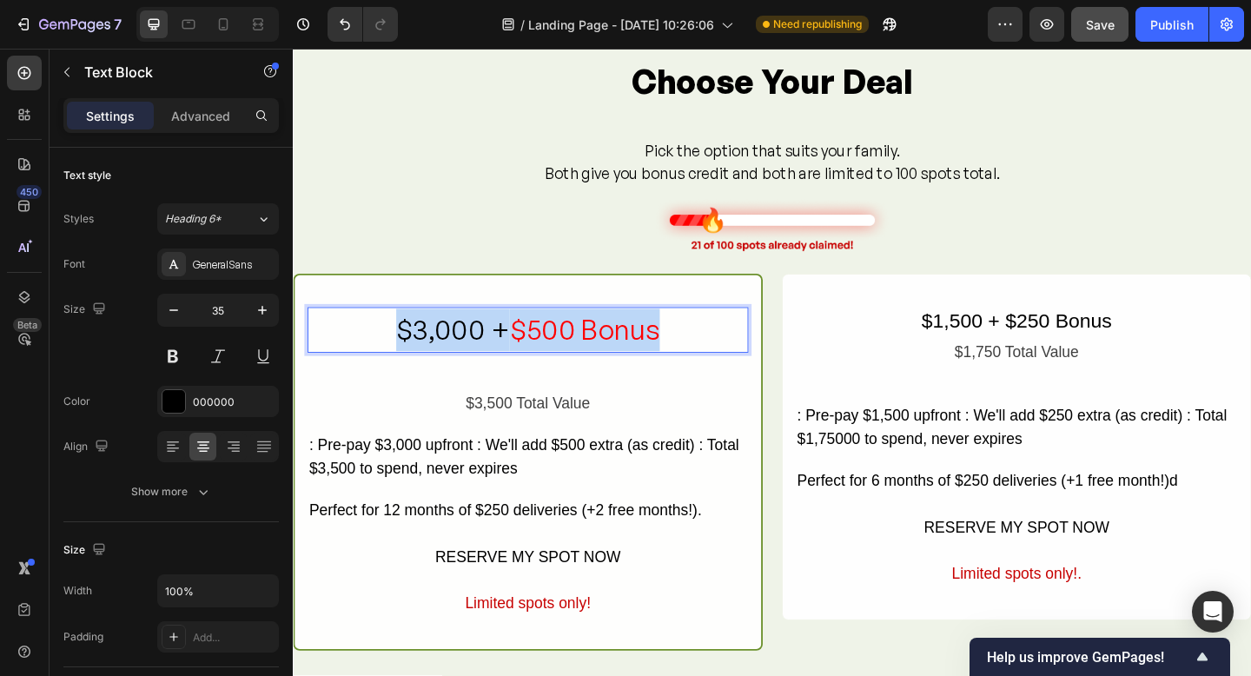
drag, startPoint x: 695, startPoint y: 357, endPoint x: 378, endPoint y: 358, distance: 317.2
click at [379, 358] on p "$3,000 + $500 Bonus" at bounding box center [548, 355] width 476 height 46
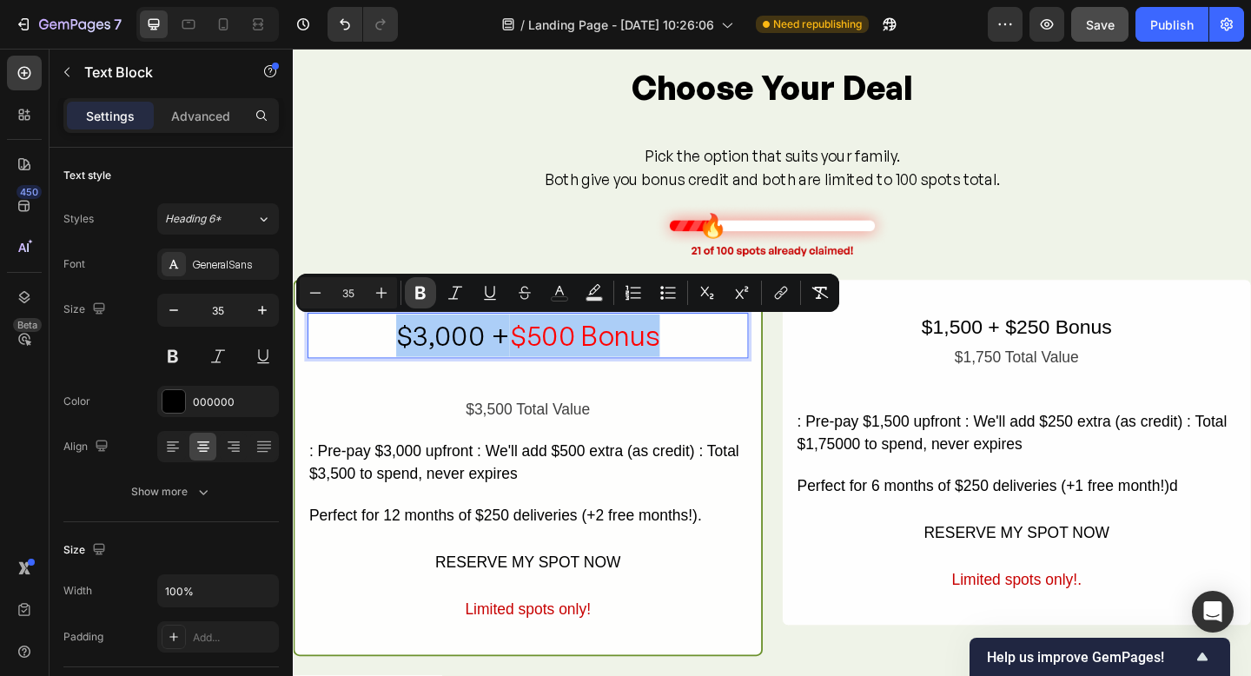
click at [423, 287] on icon "Editor contextual toolbar" at bounding box center [420, 293] width 10 height 13
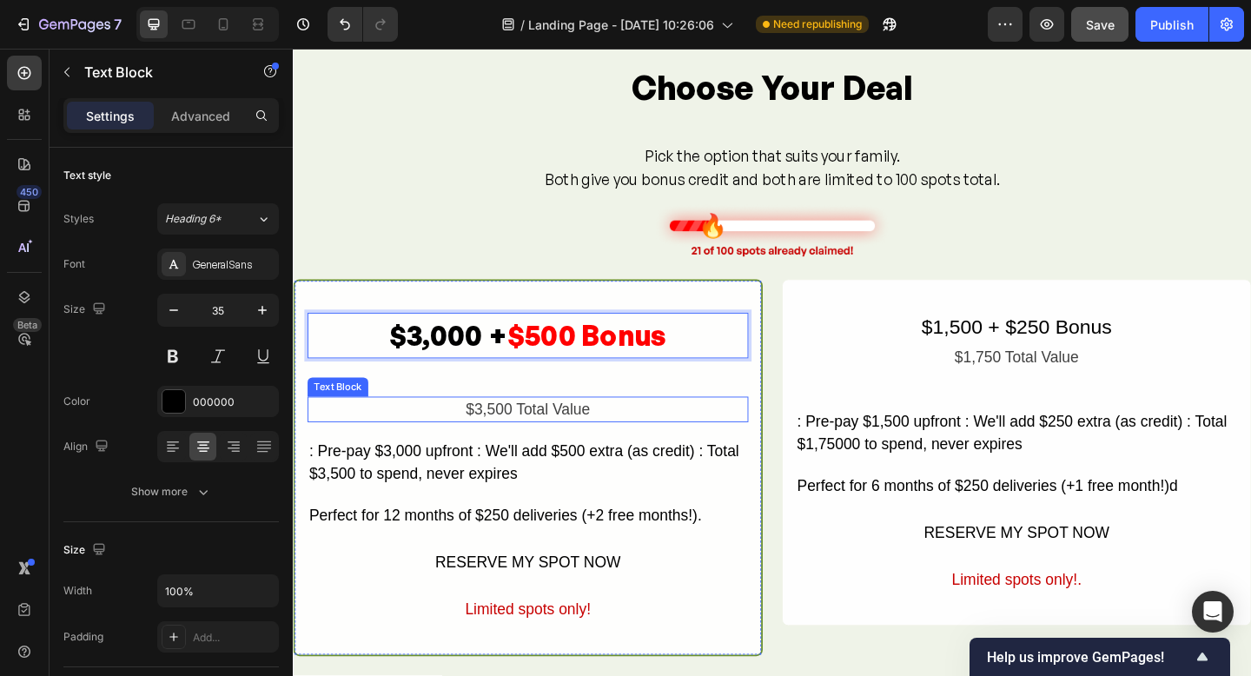
click at [521, 442] on div "$3,500 Total Value" at bounding box center [548, 442] width 480 height 29
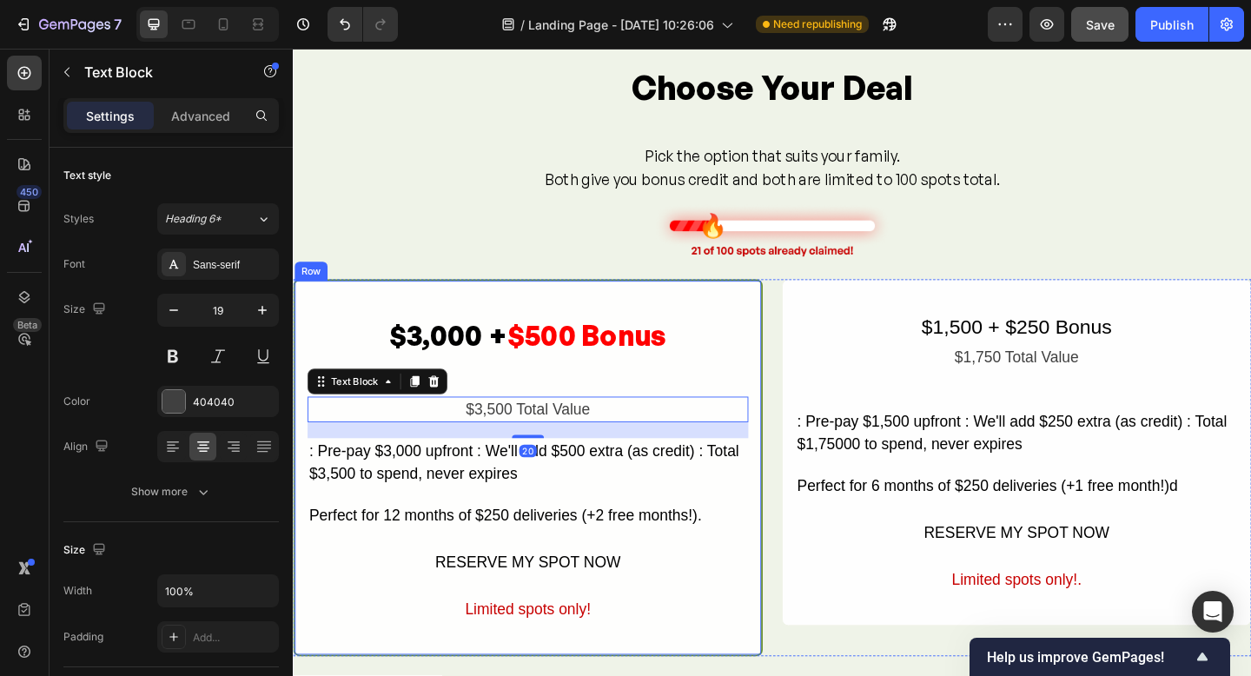
click at [551, 407] on div "$3,000 + $500 Bonus Text Block $3,500 Total Value Text Block 20 : Pre-pay $3,00…" at bounding box center [548, 504] width 480 height 337
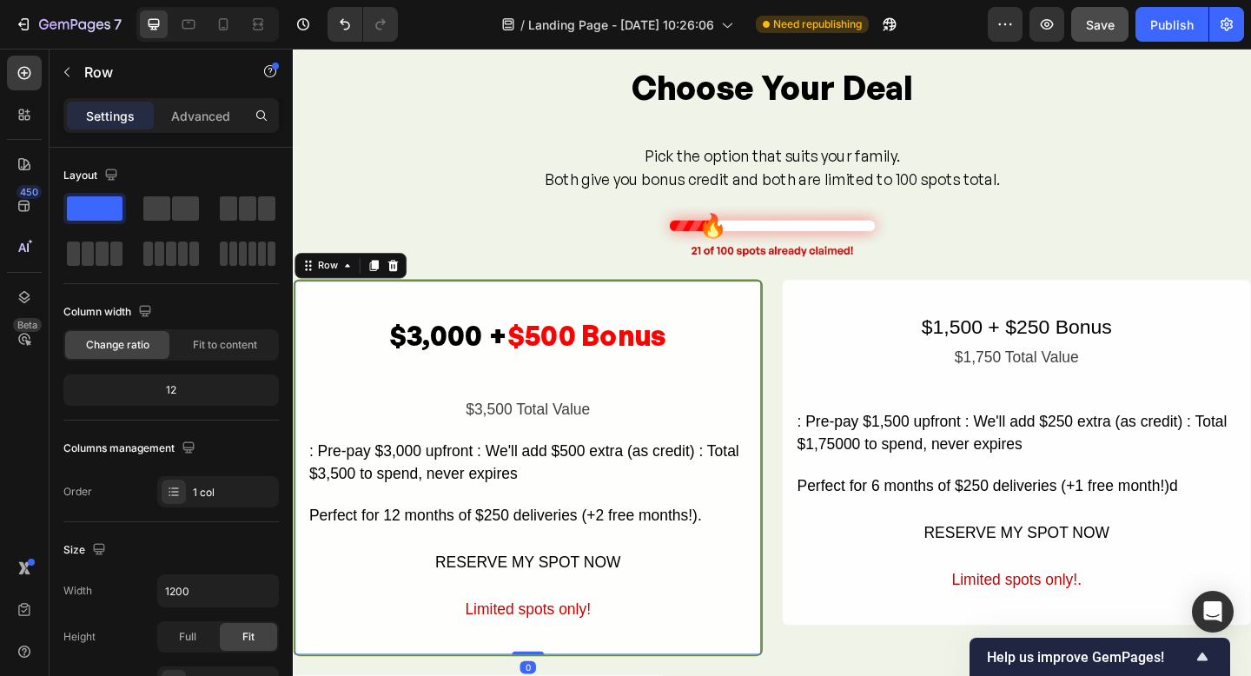
click at [521, 383] on p "$3,000 + $500 Bonus" at bounding box center [548, 361] width 476 height 46
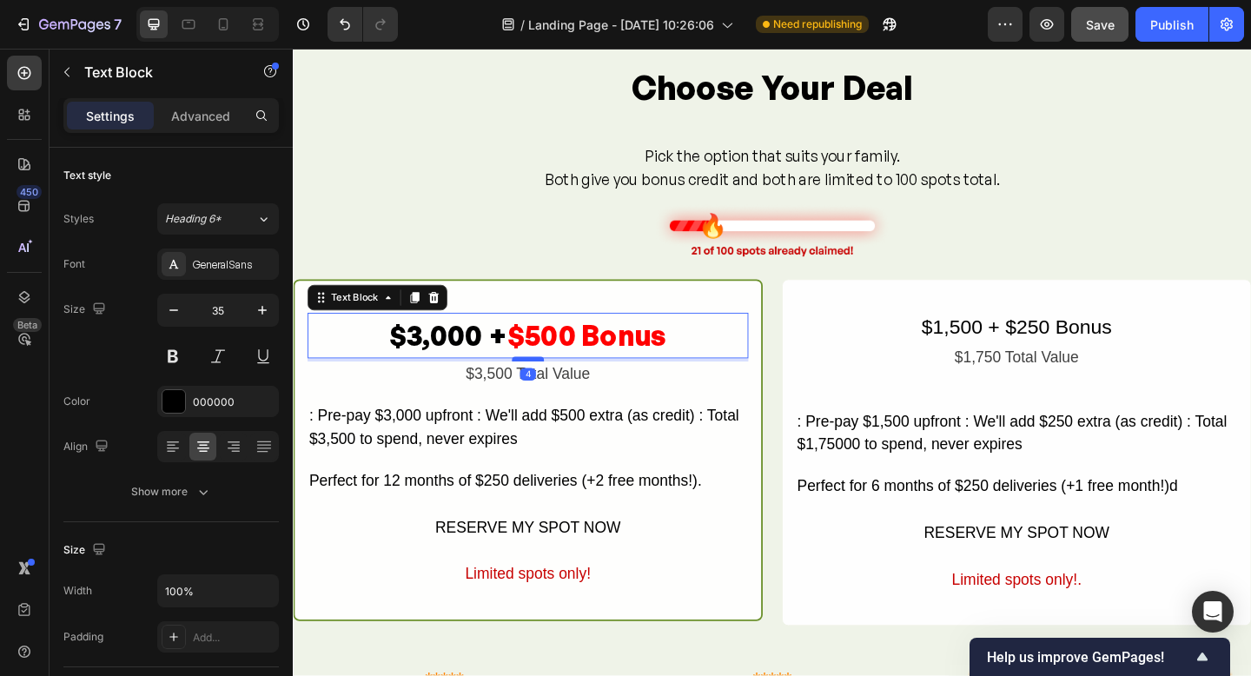
drag, startPoint x: 547, startPoint y: 426, endPoint x: 547, endPoint y: 388, distance: 38.2
click at [547, 388] on div at bounding box center [548, 386] width 35 height 5
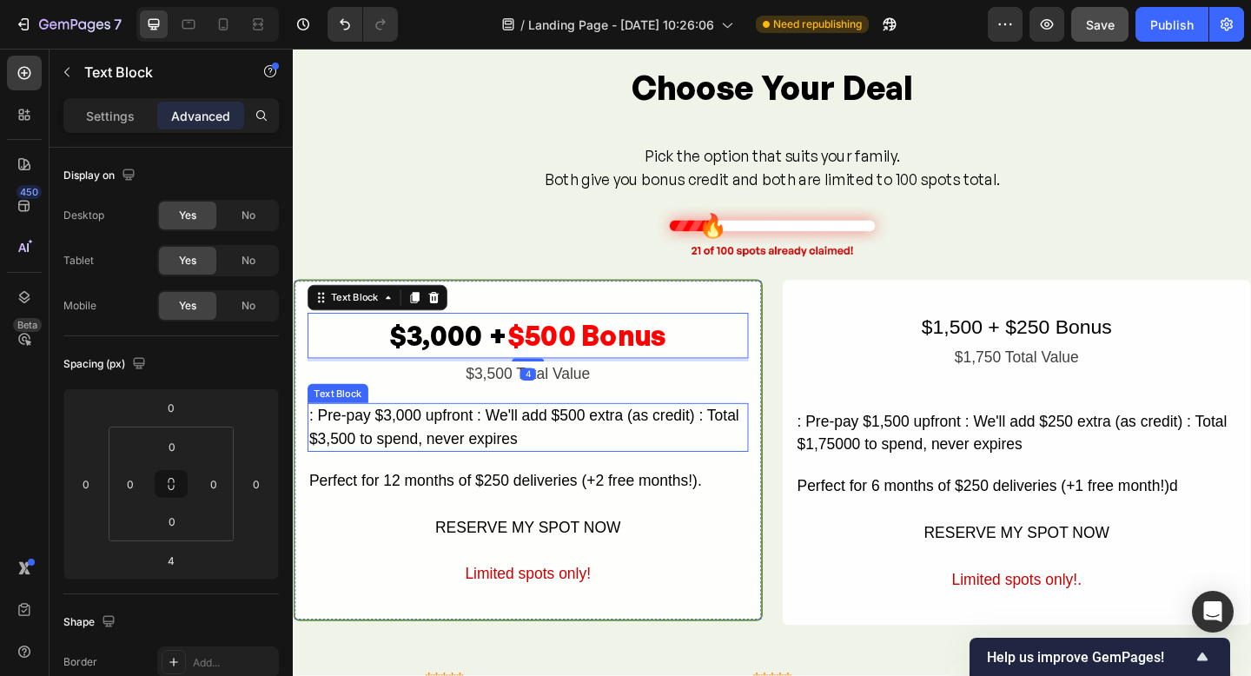
click at [461, 442] on div ": Pre-pay $3,000 upfront : We'll add $500 extra (as credit) : Total $3,500 to s…" at bounding box center [548, 460] width 480 height 53
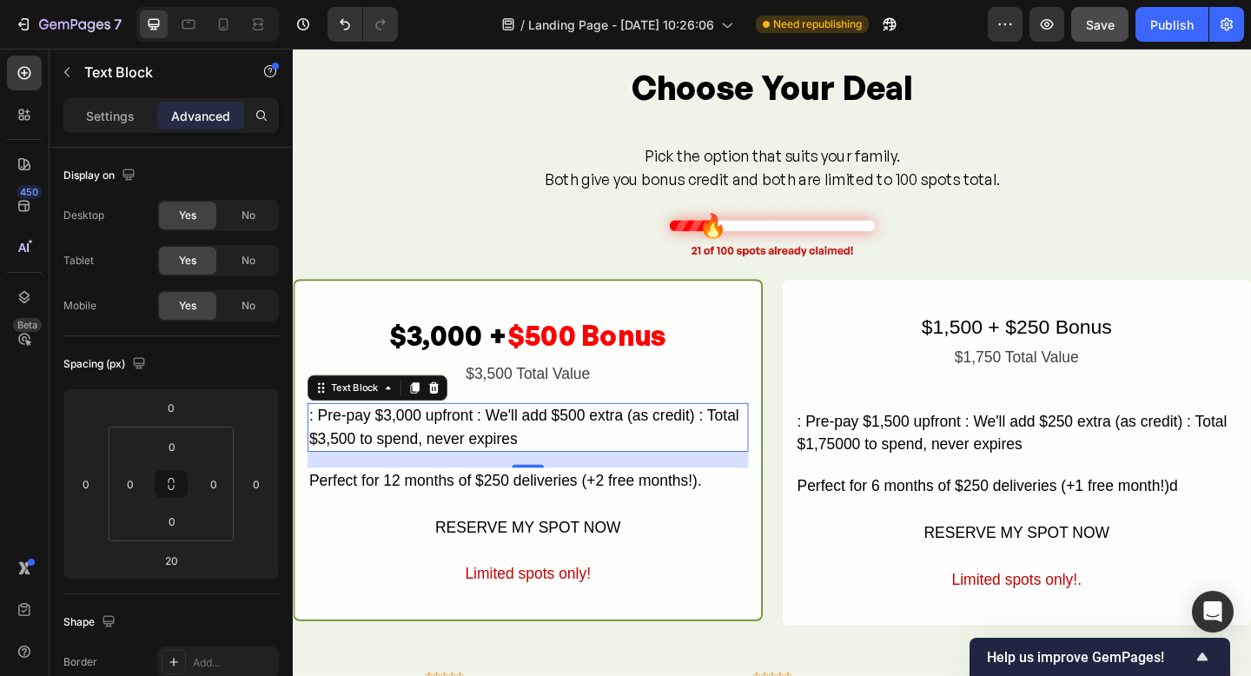
click at [358, 467] on div ": Pre-pay $3,000 upfront : We'll add $500 extra (as credit) : Total $3,500 to s…" at bounding box center [548, 460] width 480 height 53
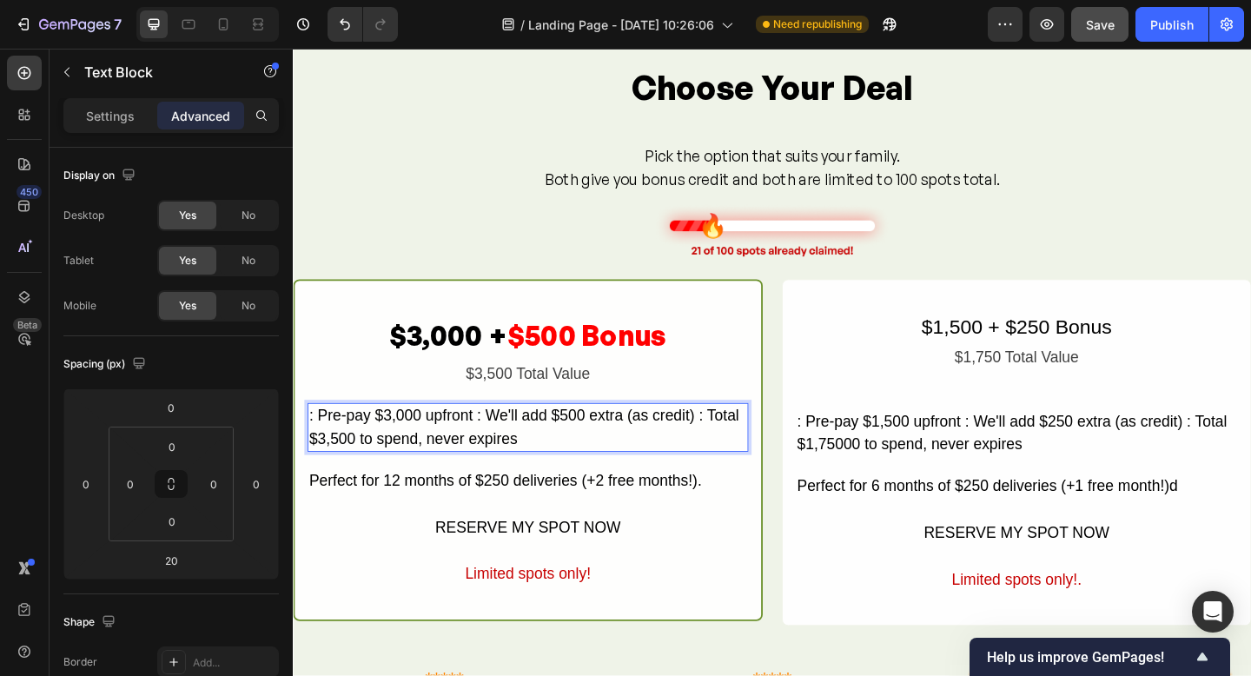
click at [322, 443] on p ": Pre-pay $3,000 upfront : We'll add $500 extra (as credit) : Total $3,500 to s…" at bounding box center [548, 461] width 476 height 50
click at [497, 448] on p "Pre-pay $3,000 upfront : We'll add $500 extra (as credit) : Total $3,500 to spe…" at bounding box center [548, 461] width 476 height 50
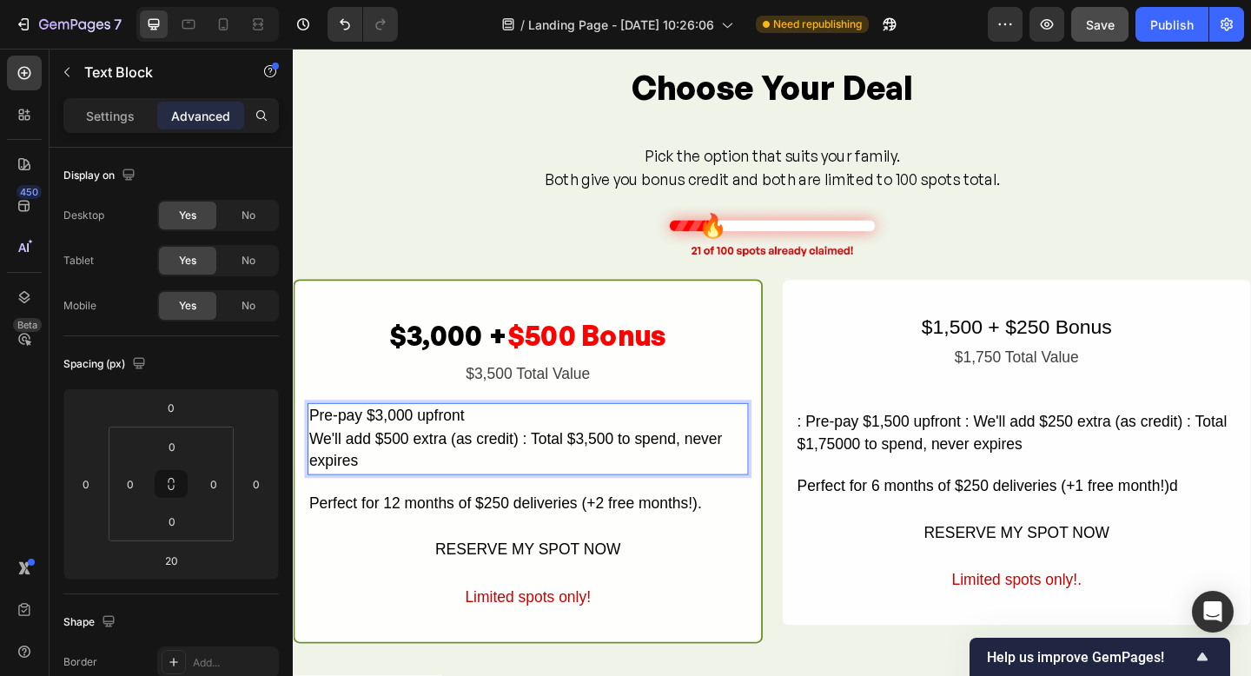
click at [548, 475] on p "We'll add $500 extra (as credit) : Total $3,500 to spend, never expires" at bounding box center [548, 486] width 476 height 50
click at [553, 474] on p "We'll add $500 extra (as credit) : Total $3,500 to spend, never expires" at bounding box center [548, 486] width 476 height 50
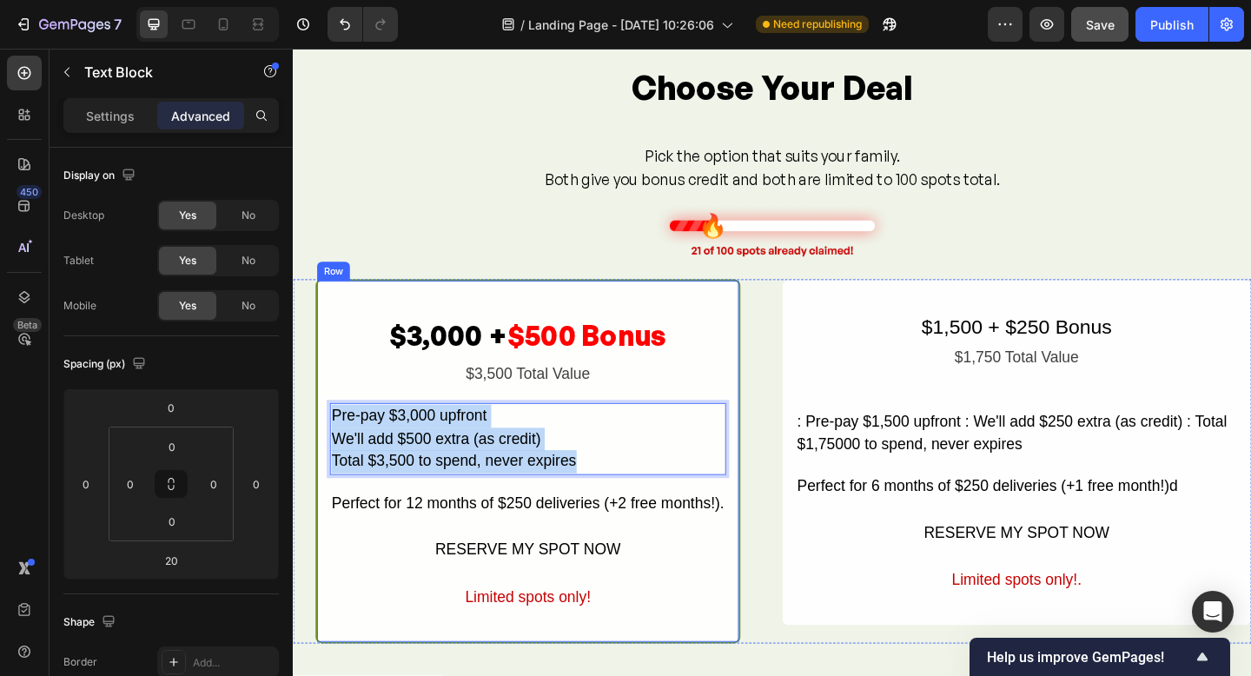
drag, startPoint x: 599, startPoint y: 501, endPoint x: 333, endPoint y: 454, distance: 270.0
click at [333, 452] on div "Pre-pay $3,000 upfront We'll add $500 extra (as credit) Total $3,500 to spend, …" at bounding box center [548, 473] width 431 height 78
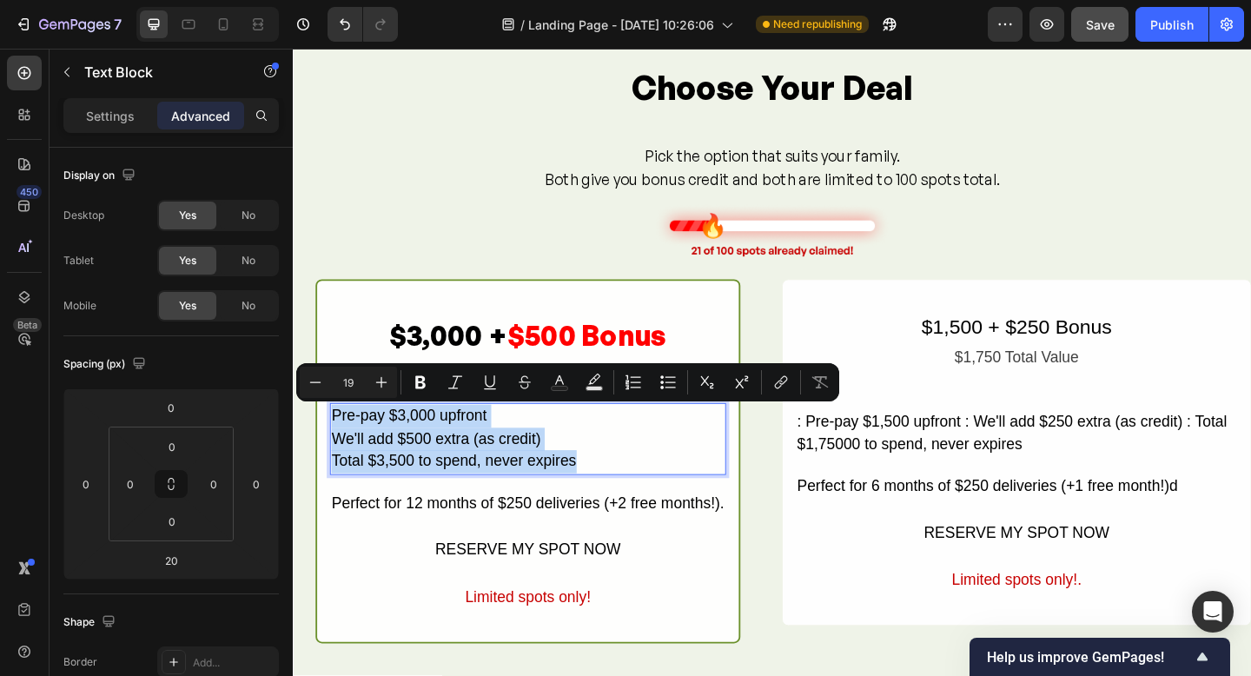
scroll to position [1592, 0]
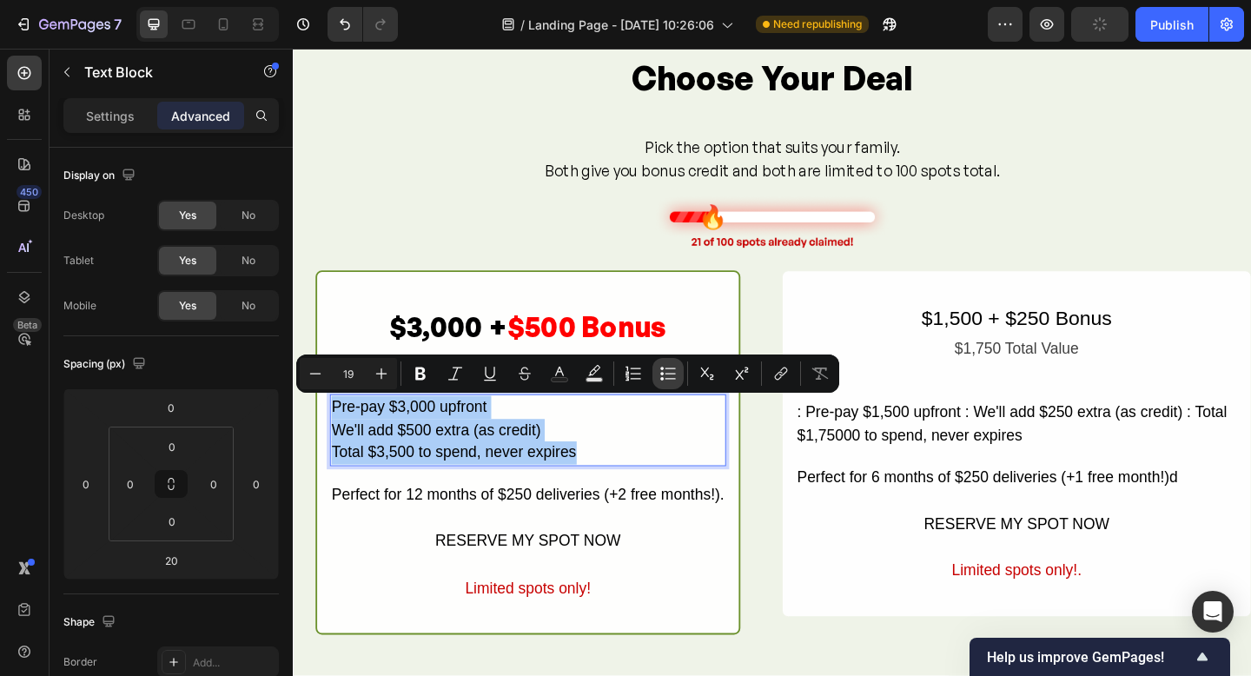
click at [670, 370] on icon "Editor contextual toolbar" at bounding box center [668, 373] width 17 height 17
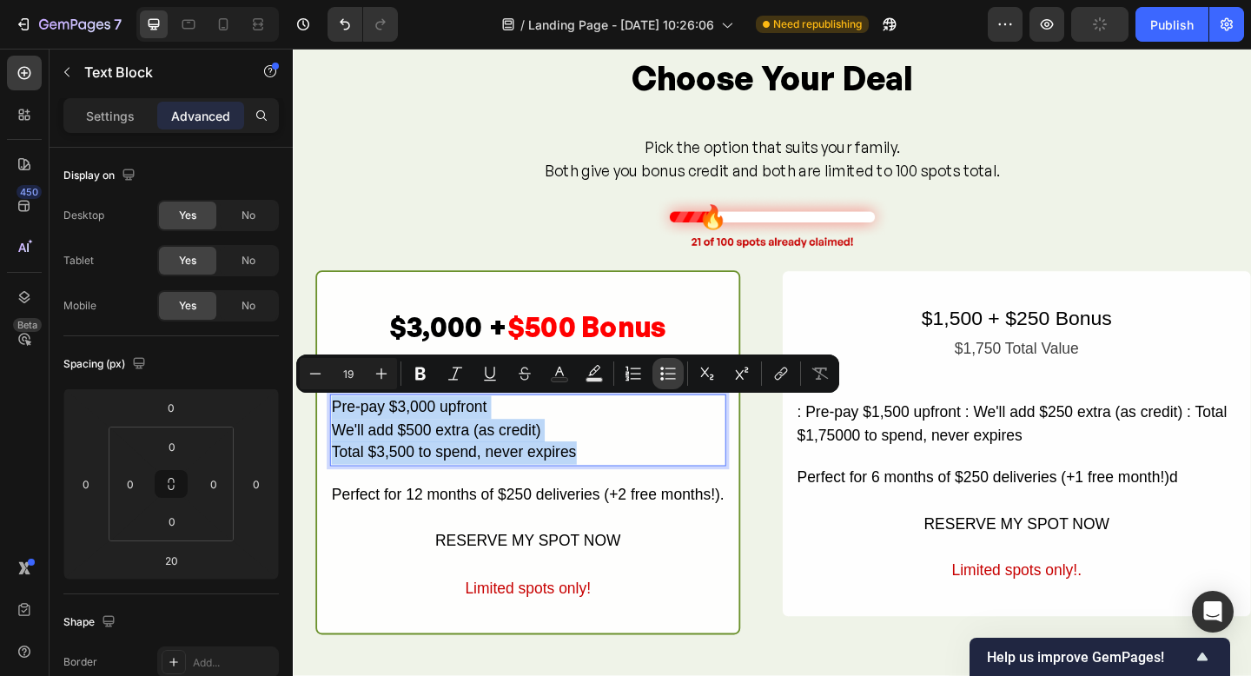
type input "19"
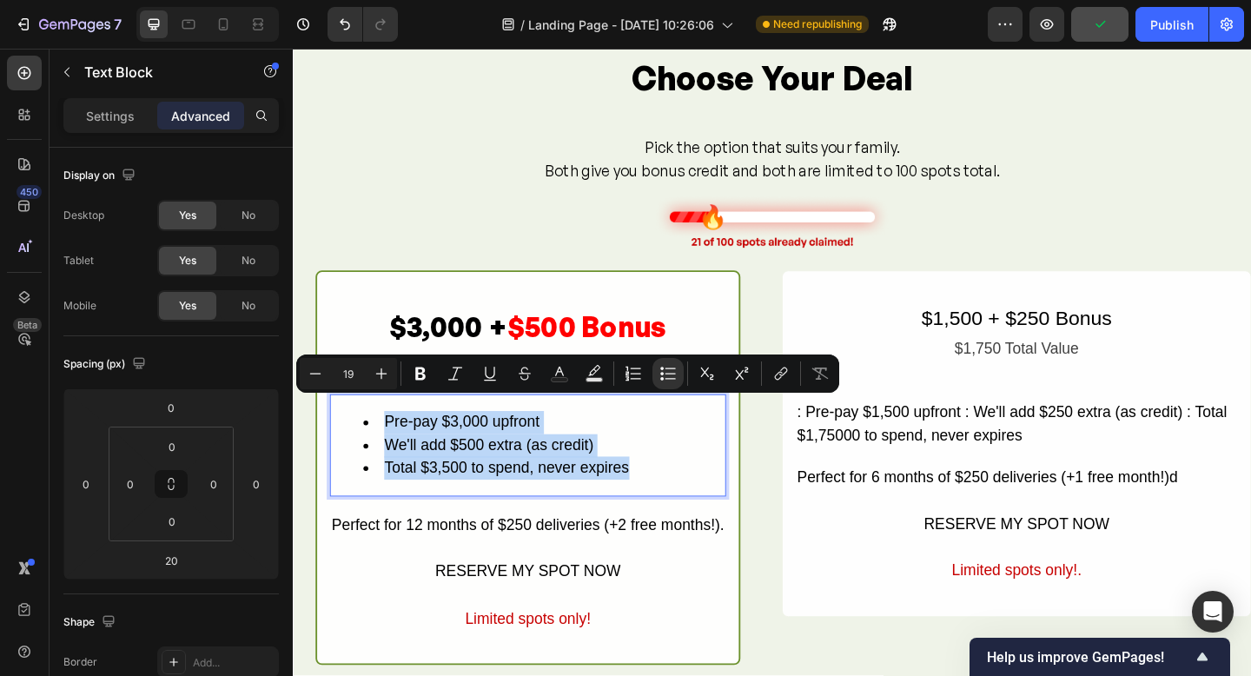
click at [638, 512] on li "Total $3,500 to spend, never expires" at bounding box center [565, 505] width 393 height 25
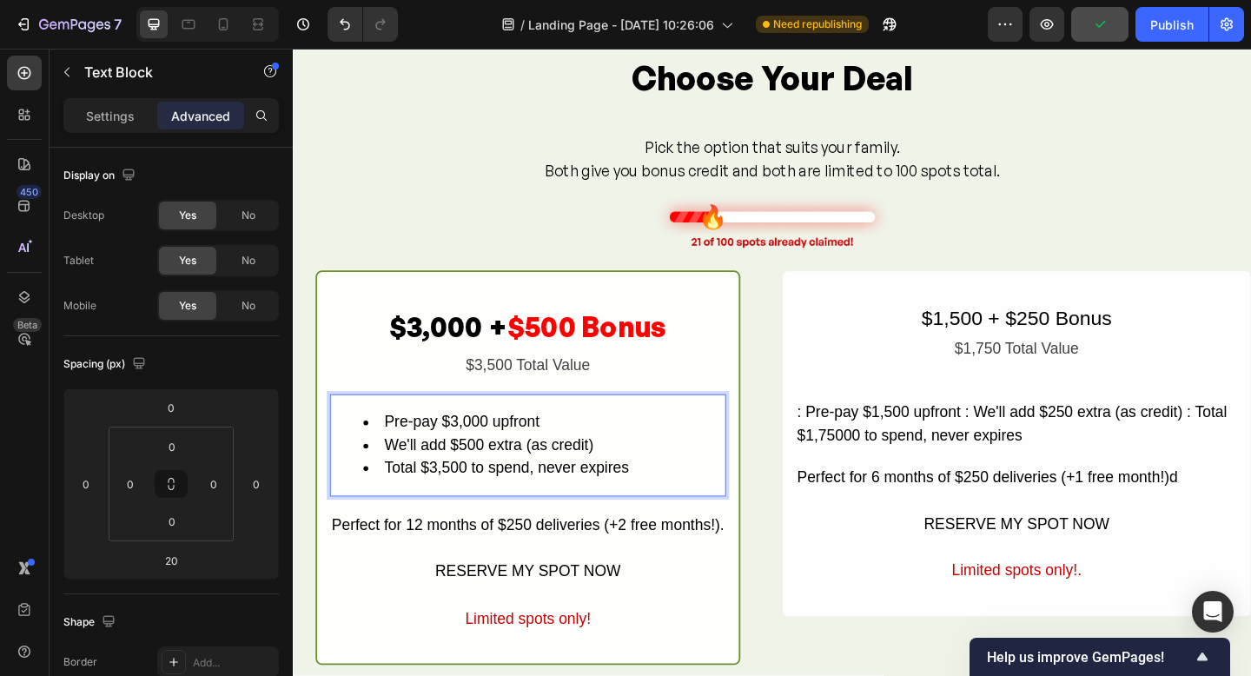
drag, startPoint x: 700, startPoint y: 502, endPoint x: 689, endPoint y: 503, distance: 10.5
click at [700, 502] on li "Total $3,500 to spend, never expires" at bounding box center [565, 505] width 393 height 25
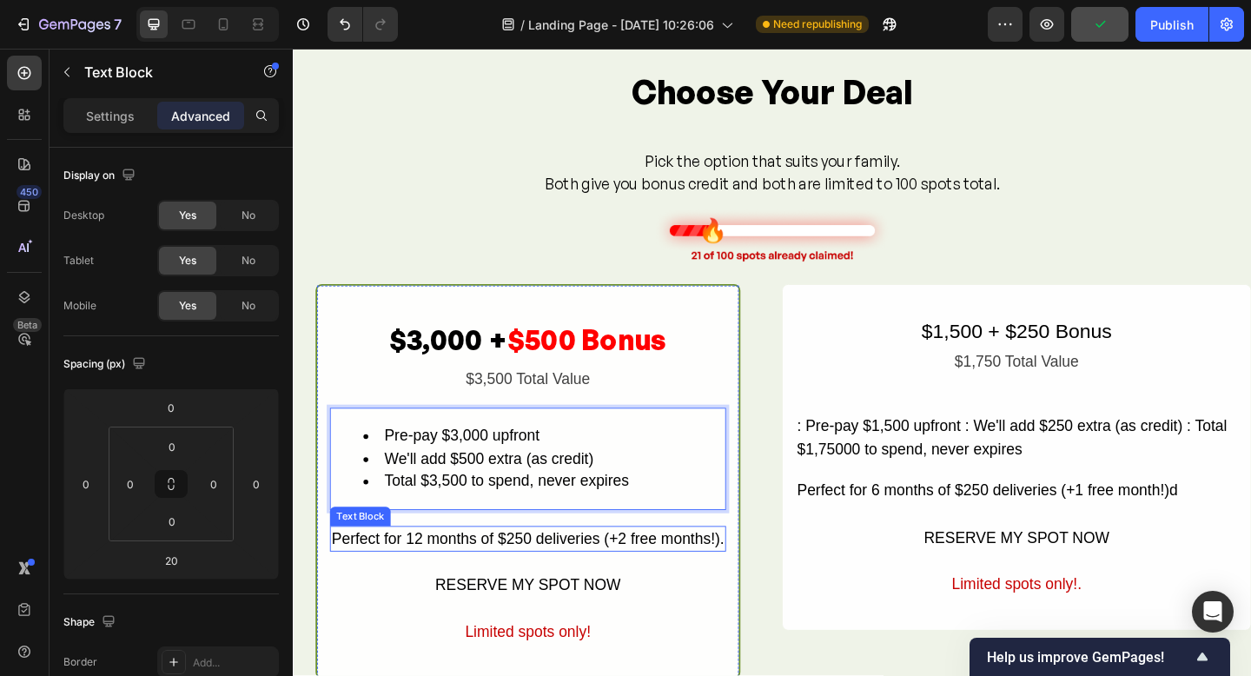
click at [611, 587] on div "Perfect for 12 months of $250 deliveries (+2 free months!)." at bounding box center [548, 582] width 431 height 29
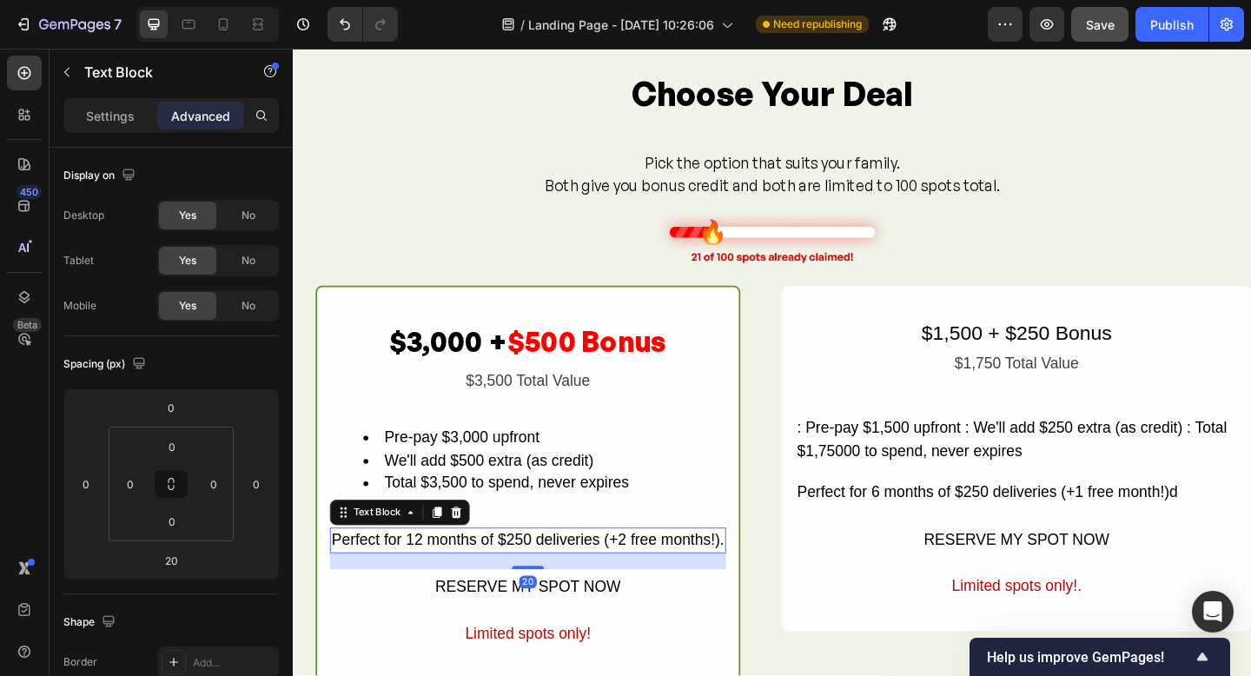
scroll to position [1574, 0]
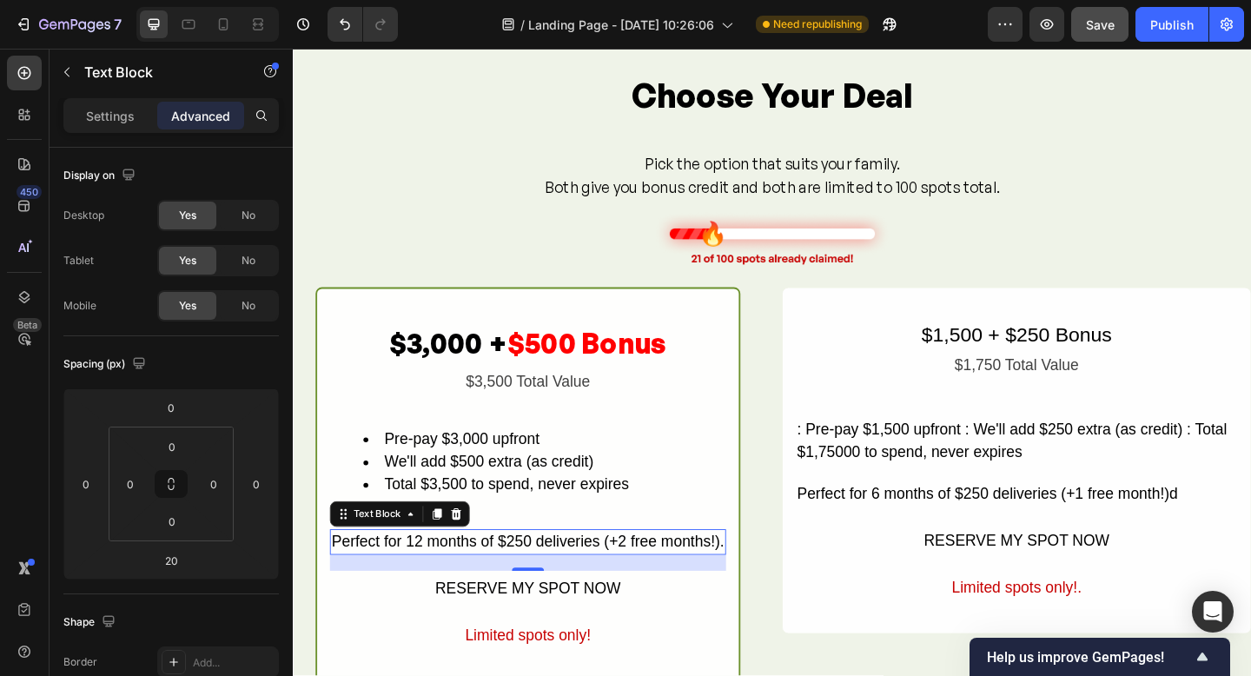
click at [632, 580] on div "Perfect for 12 months of $250 deliveries (+2 free months!)." at bounding box center [548, 586] width 431 height 29
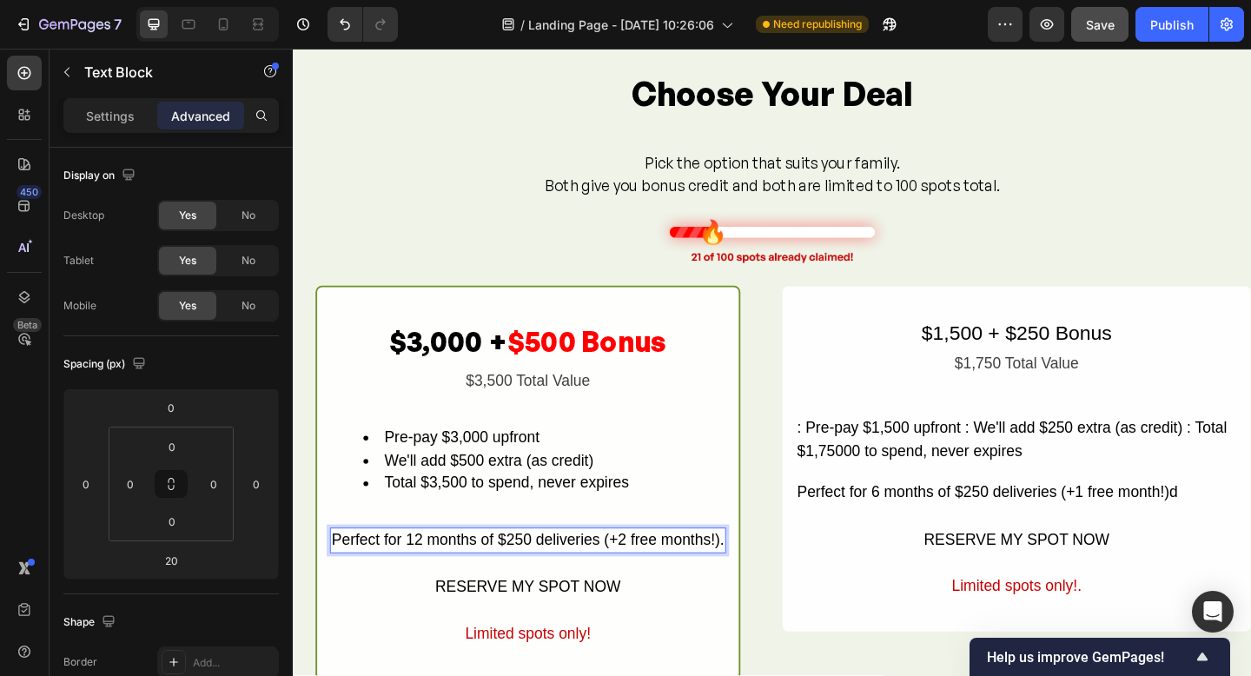
scroll to position [1579, 0]
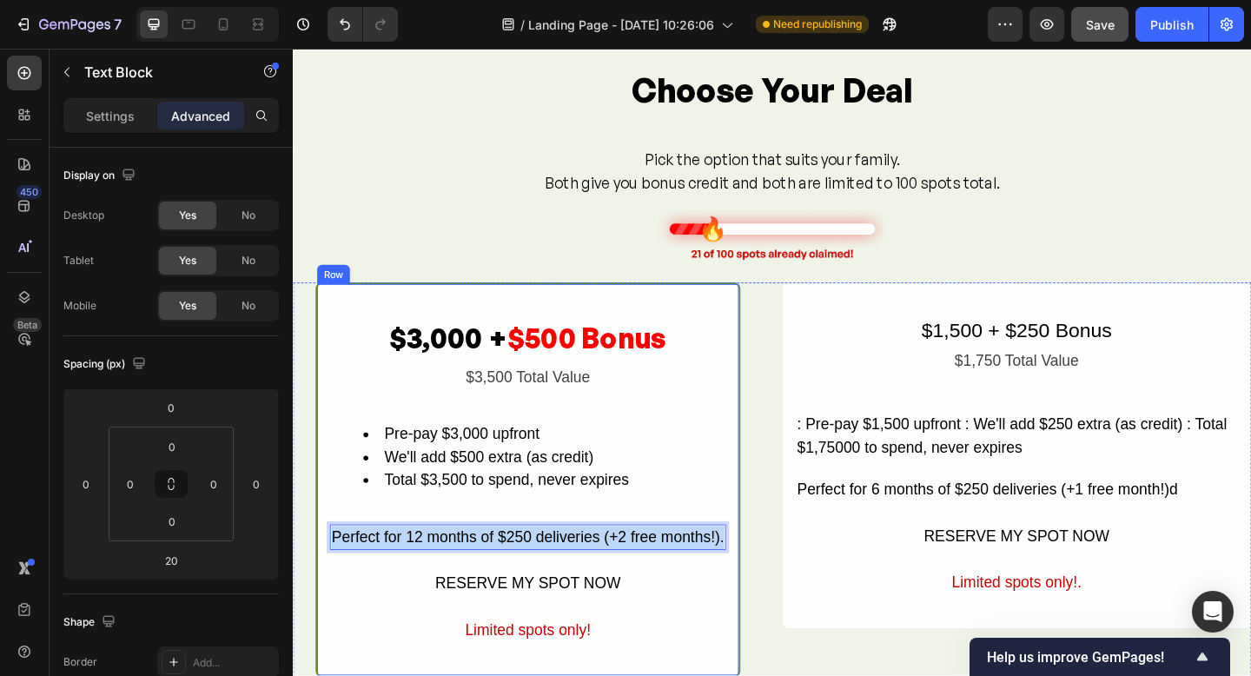
drag, startPoint x: 762, startPoint y: 584, endPoint x: 333, endPoint y: 585, distance: 429.3
click at [331, 584] on div "$3,000 + $500 Bonus Text Block $3,500 Total Value Text Block Pre-pay $3,000 upf…" at bounding box center [548, 517] width 462 height 429
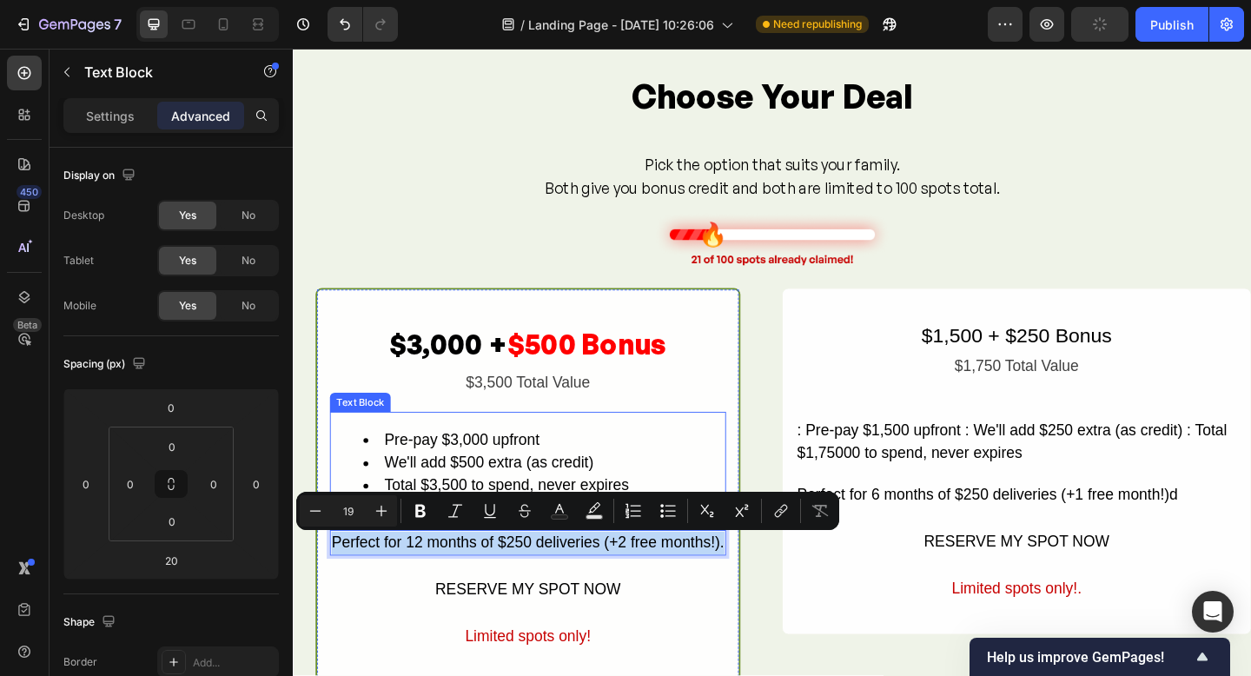
scroll to position [1569, 0]
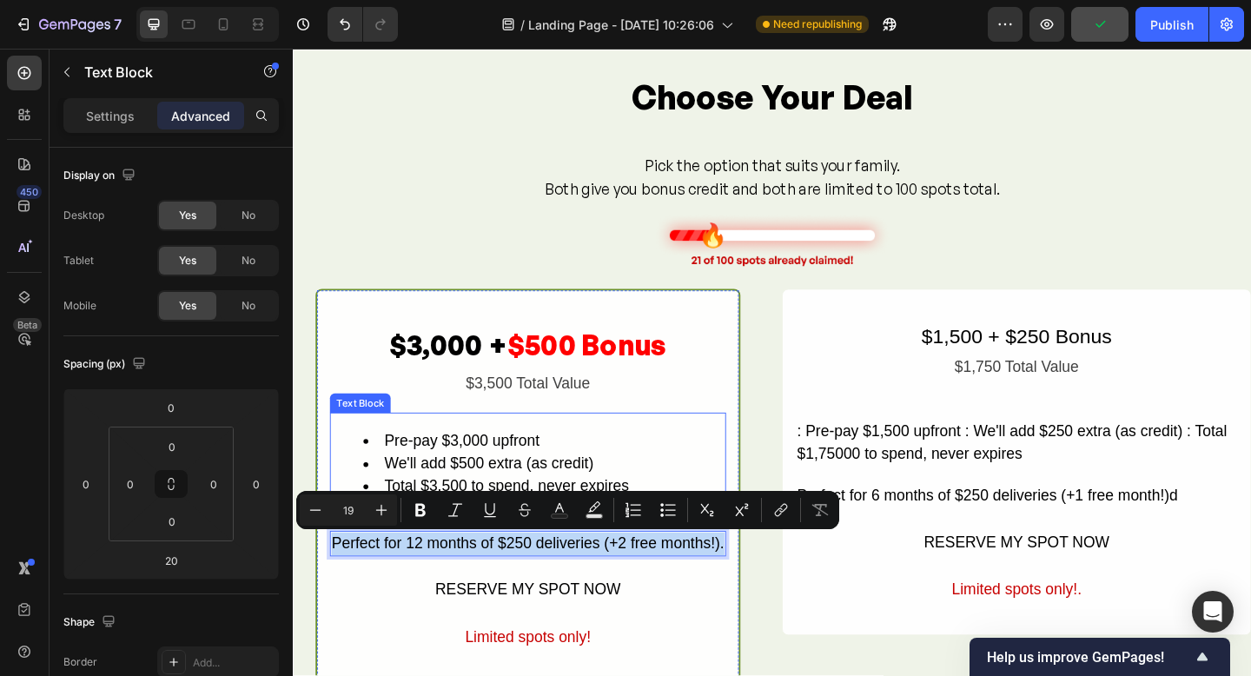
click at [453, 506] on li "We'll add $500 extra (as credit)" at bounding box center [565, 500] width 393 height 25
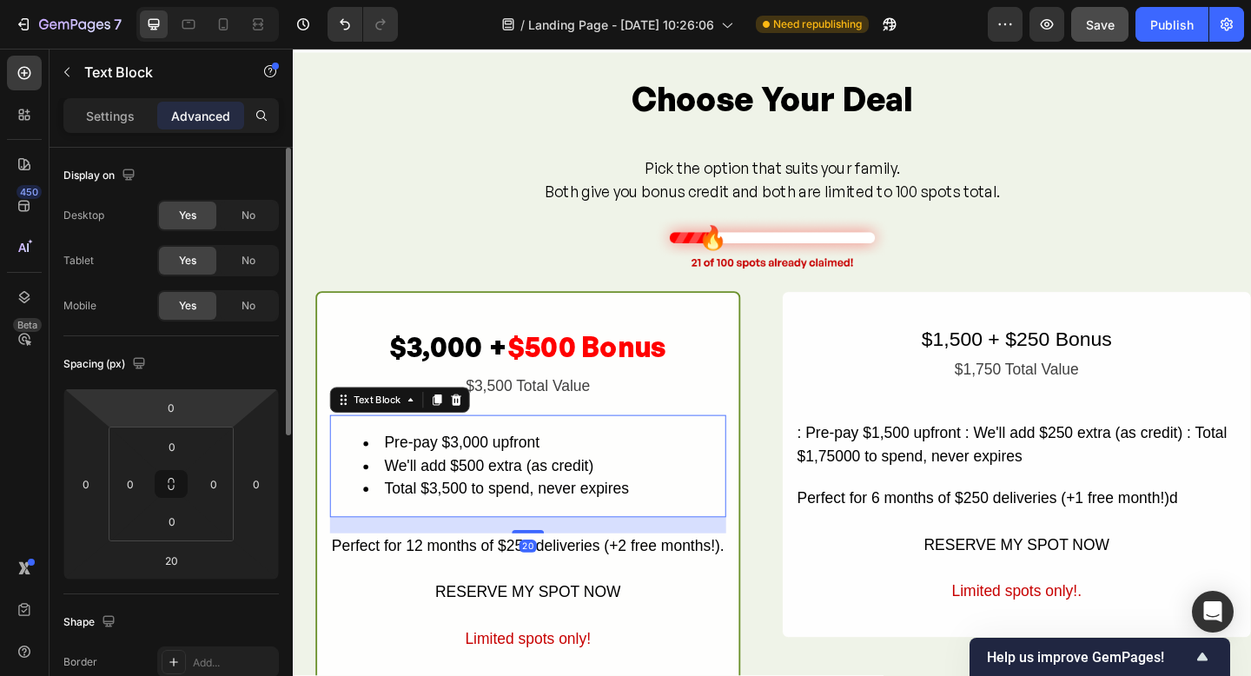
scroll to position [1, 0]
click at [119, 109] on p "Settings" at bounding box center [110, 116] width 49 height 18
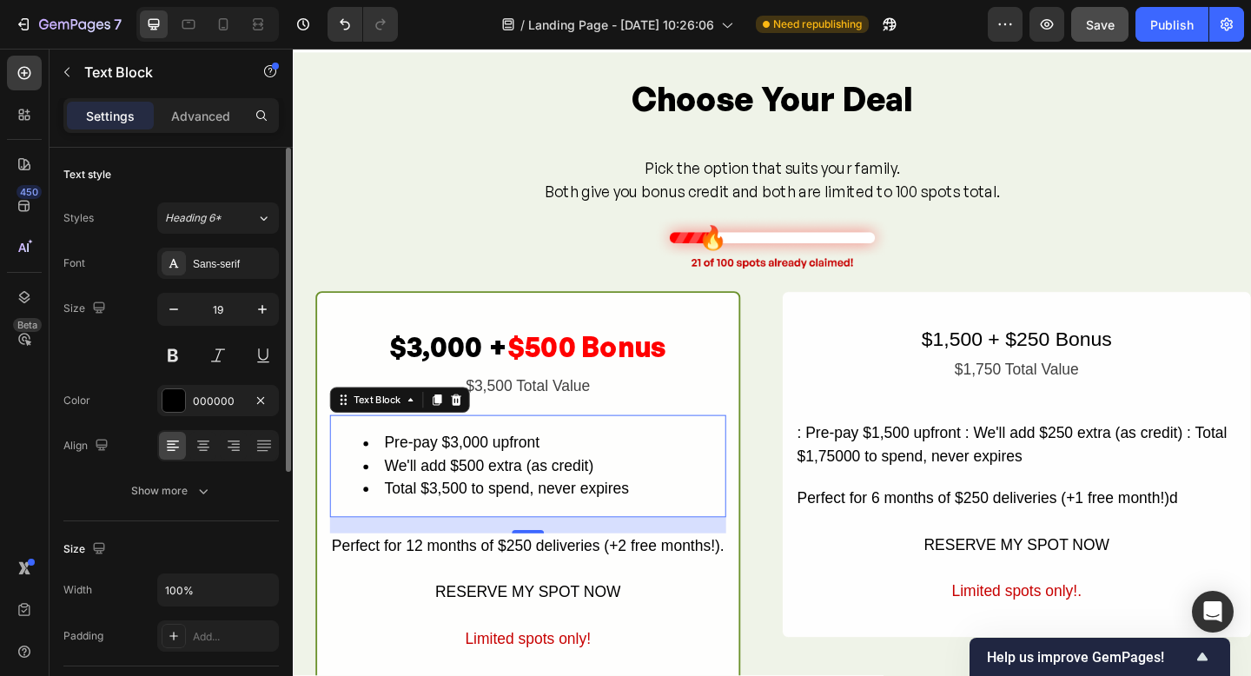
scroll to position [0, 0]
click at [176, 259] on icon at bounding box center [174, 264] width 14 height 14
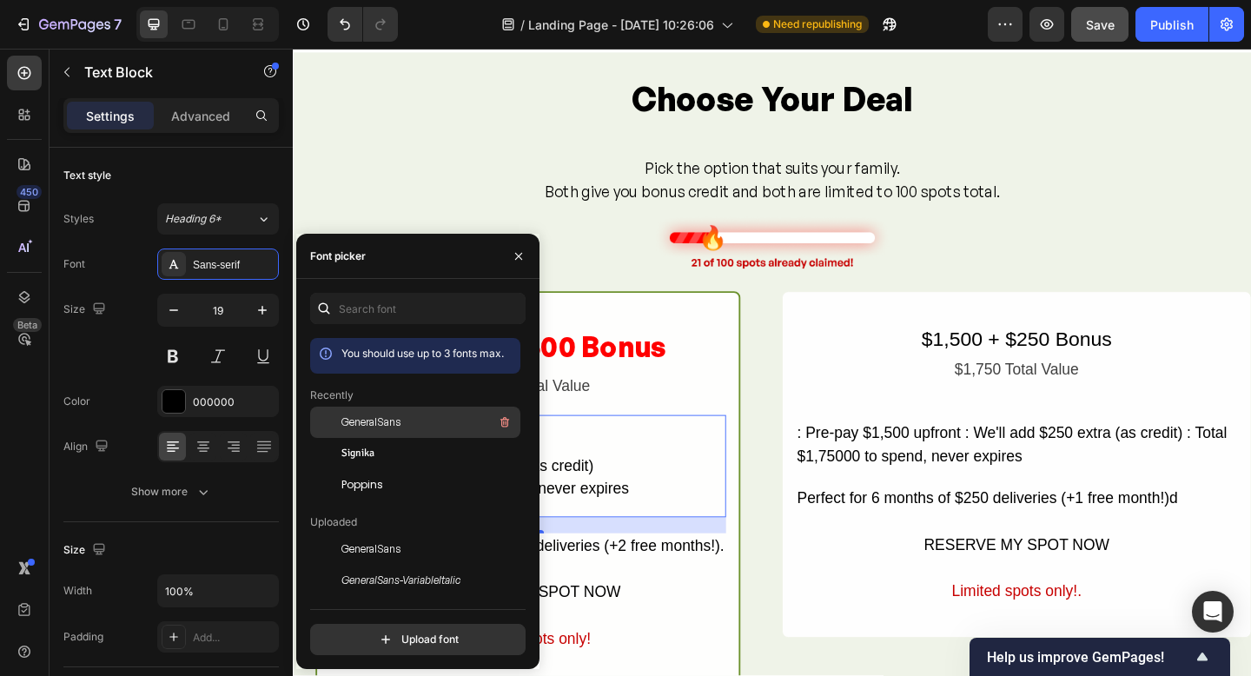
click at [363, 419] on span "GeneralSans" at bounding box center [371, 423] width 59 height 16
click at [667, 607] on div "$3,000 + $500 Bonus Text Block $3,500 Total Value Text Block Pre-pay $3,000 upf…" at bounding box center [548, 527] width 431 height 356
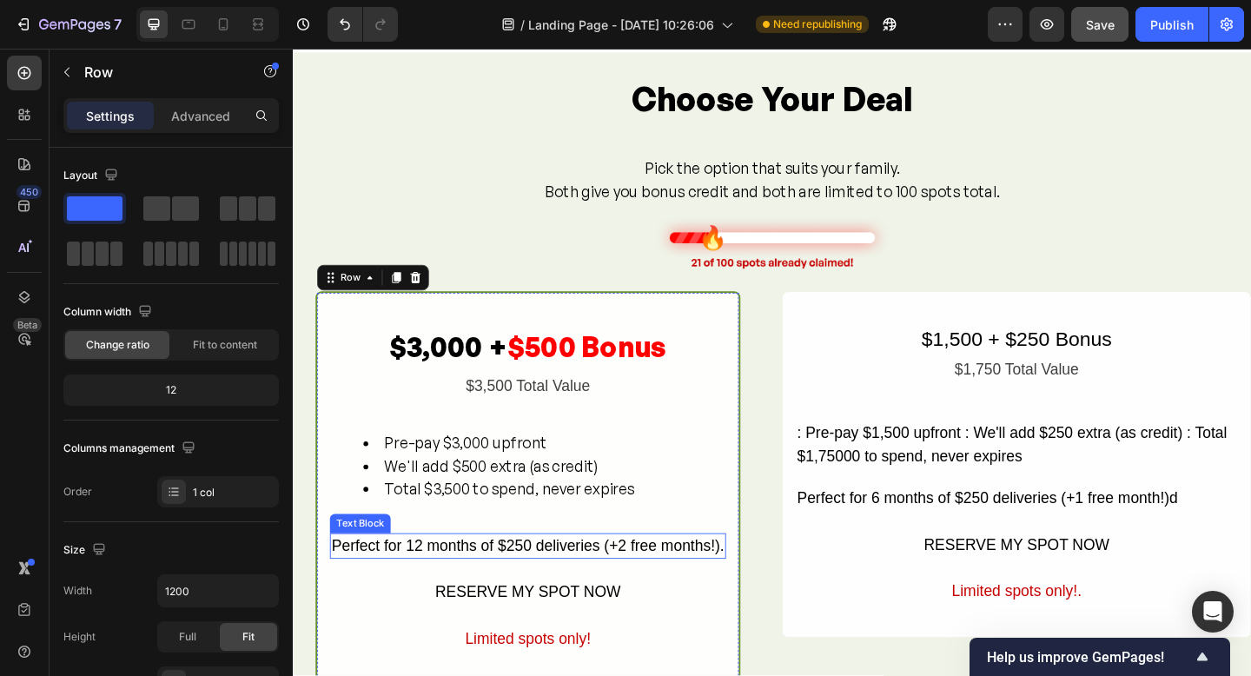
click at [667, 595] on p "Perfect for 12 months of $250 deliveries (+2 free months!)." at bounding box center [549, 590] width 428 height 25
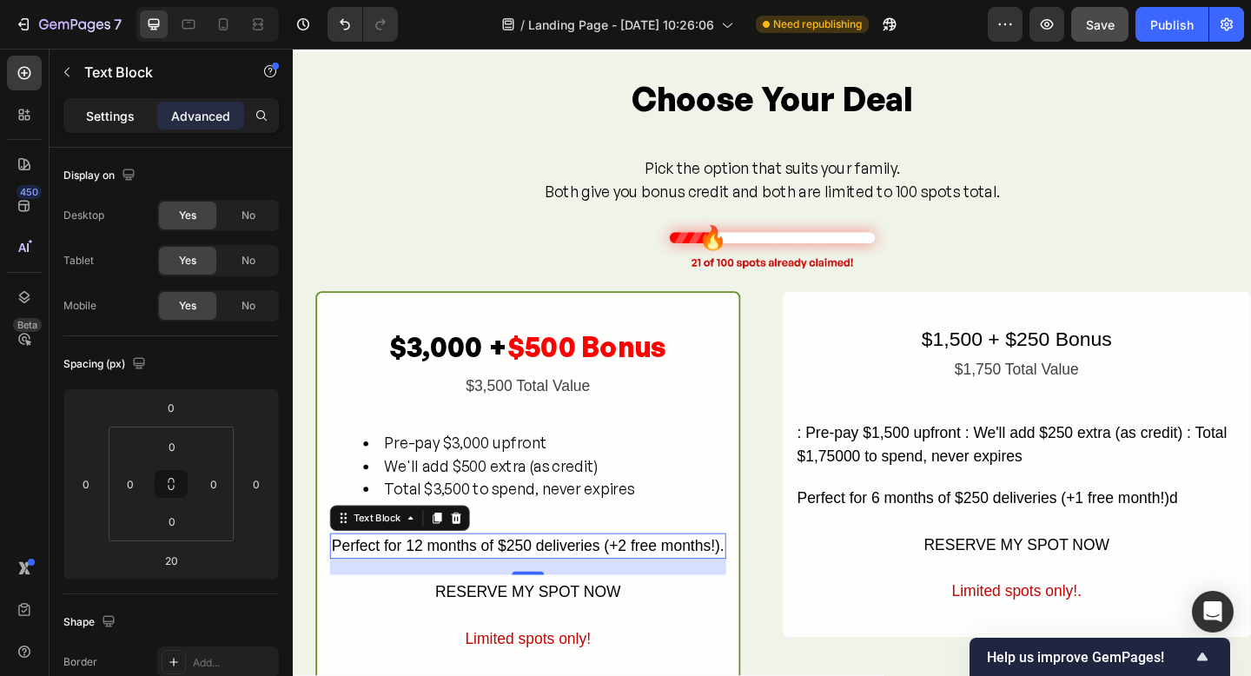
click at [89, 114] on p "Settings" at bounding box center [110, 116] width 49 height 18
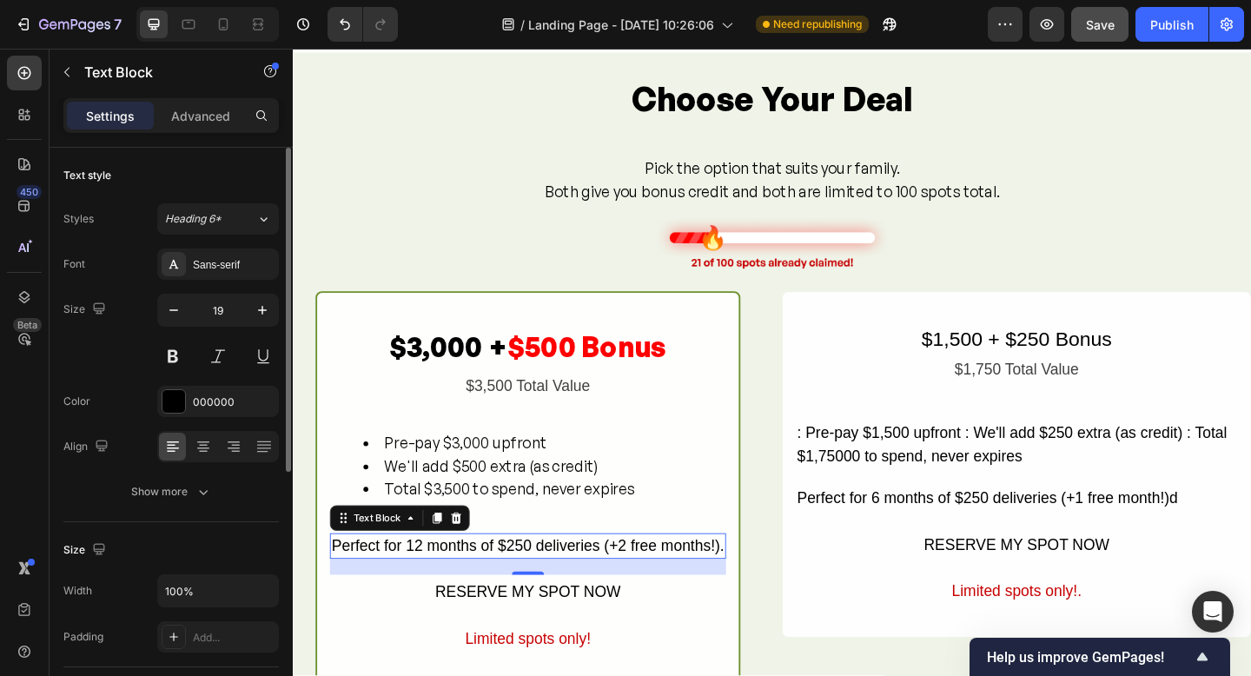
click at [175, 287] on div "Font Sans-serif Size 19 Color 000000 Align Show more" at bounding box center [171, 378] width 216 height 259
click at [173, 274] on div at bounding box center [174, 264] width 24 height 24
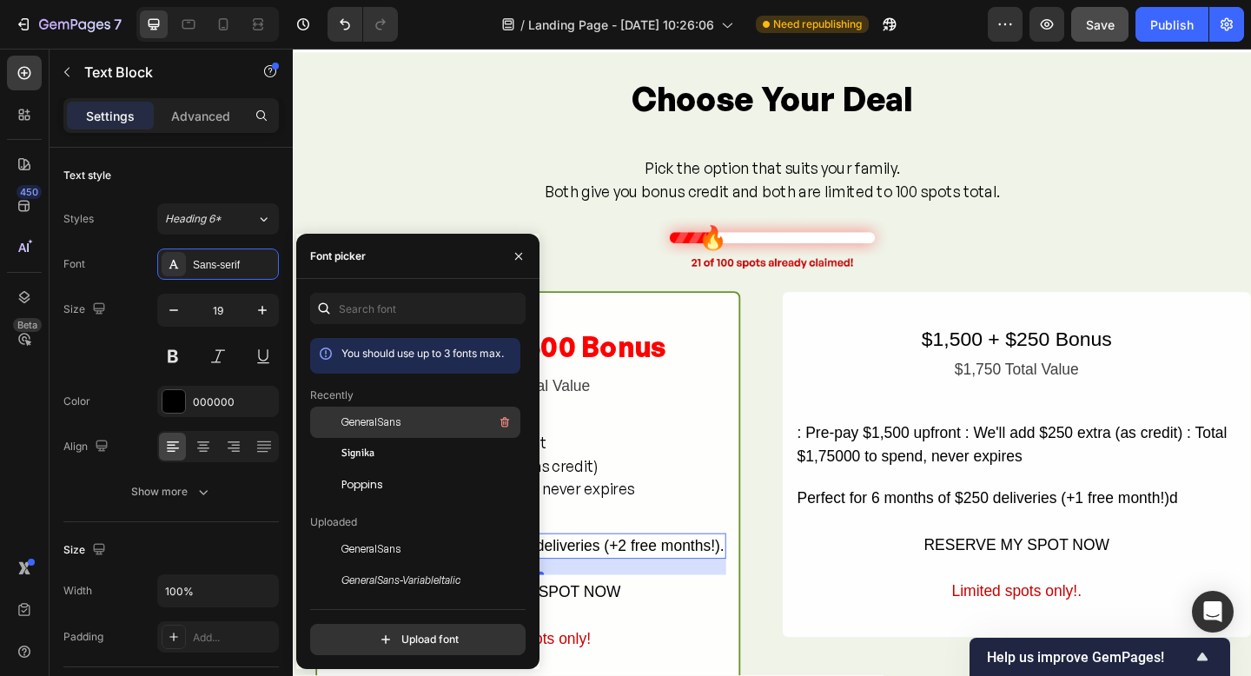
click at [382, 423] on span "GeneralSans" at bounding box center [371, 423] width 59 height 16
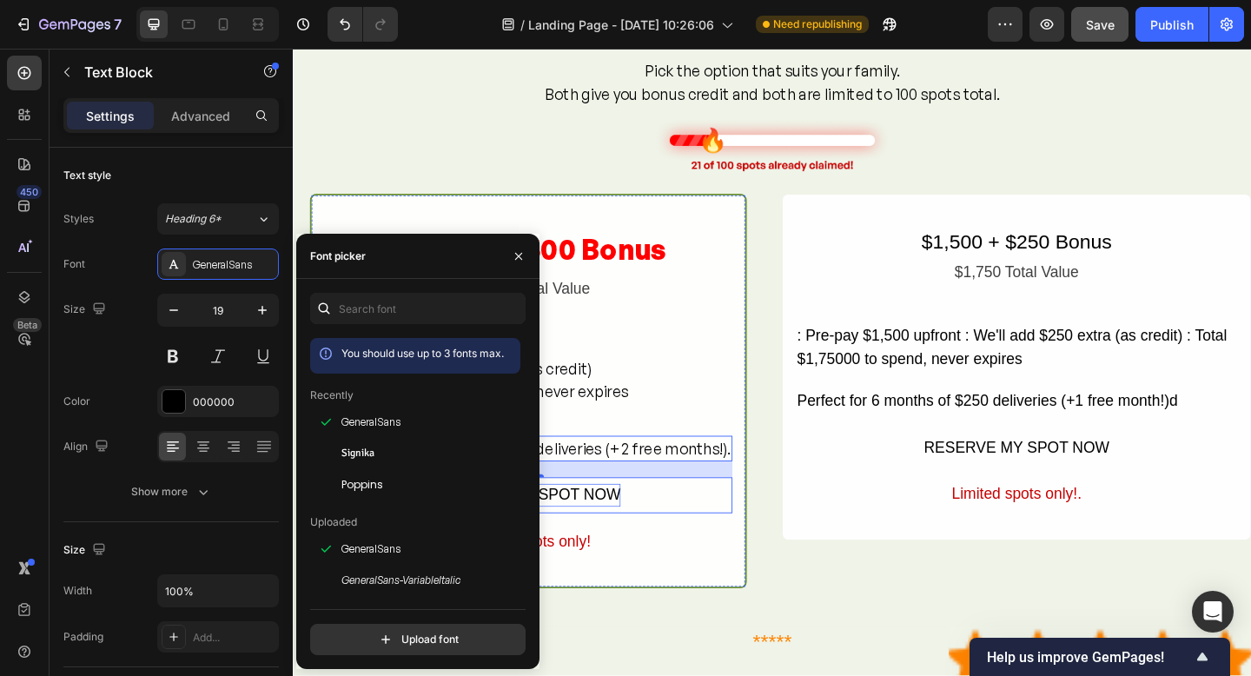
click at [636, 541] on div "RESERVE MY SPOT NOW" at bounding box center [549, 534] width 202 height 25
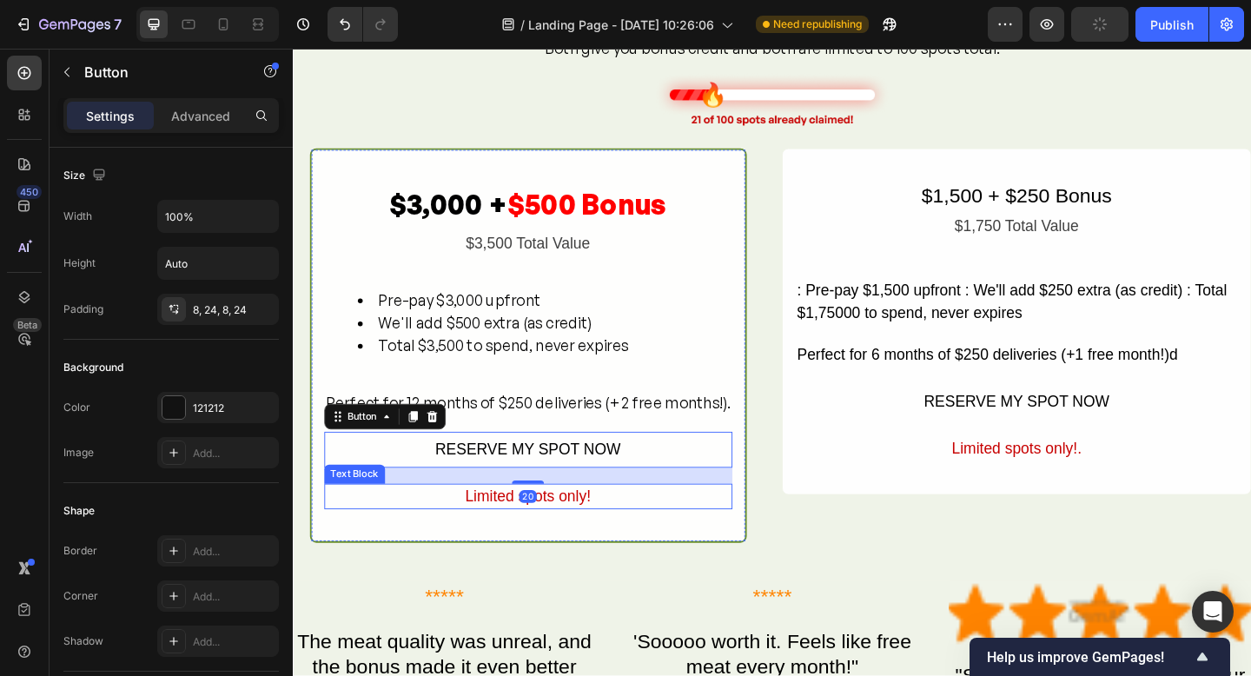
click at [590, 540] on div "Limited spots only!" at bounding box center [549, 536] width 444 height 29
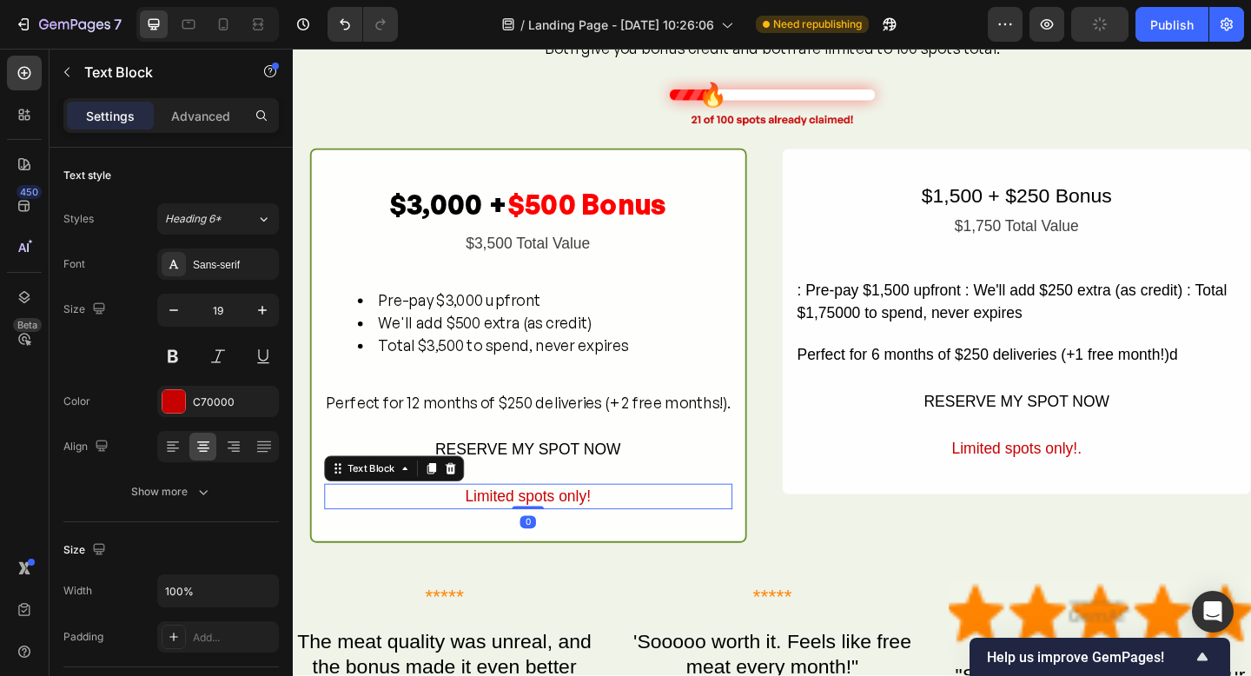
scroll to position [1726, 0]
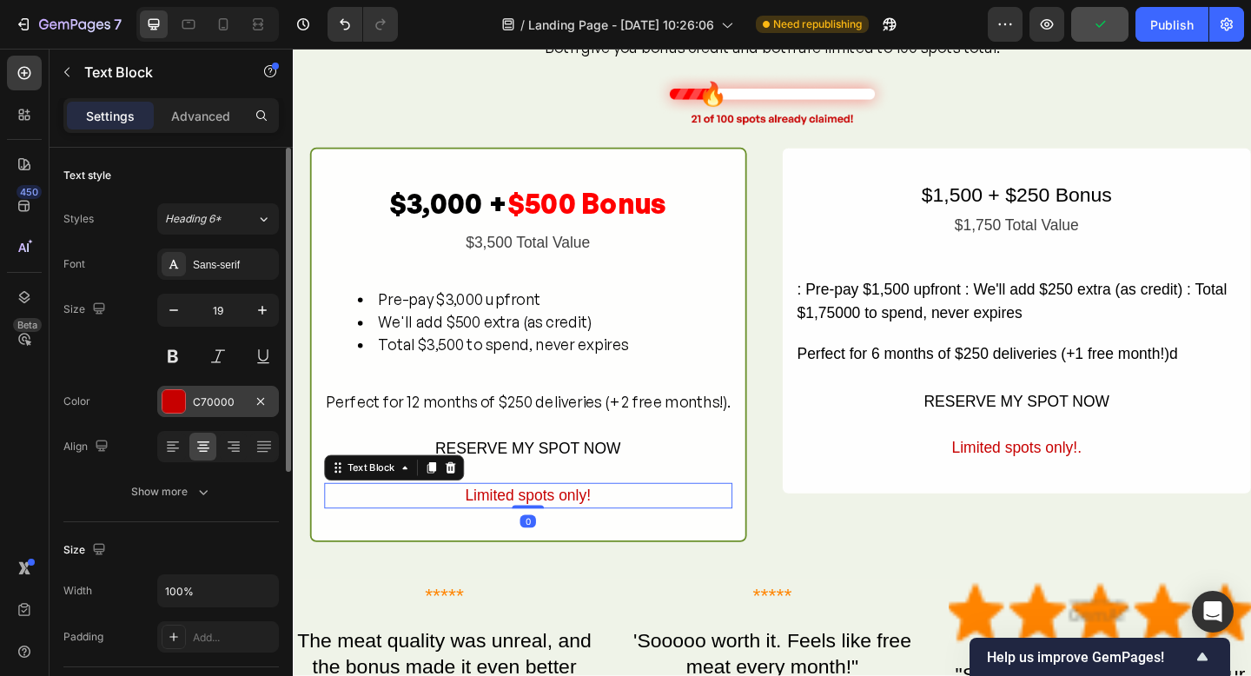
click at [177, 408] on div at bounding box center [174, 401] width 23 height 23
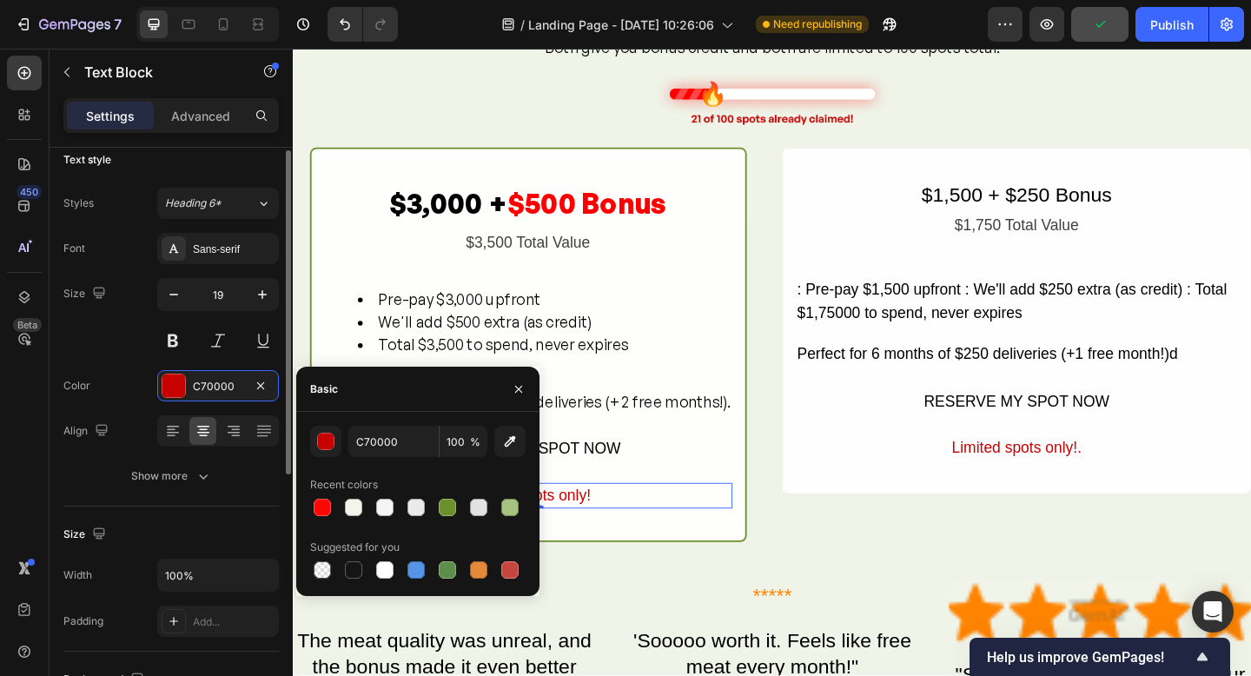
scroll to position [24, 0]
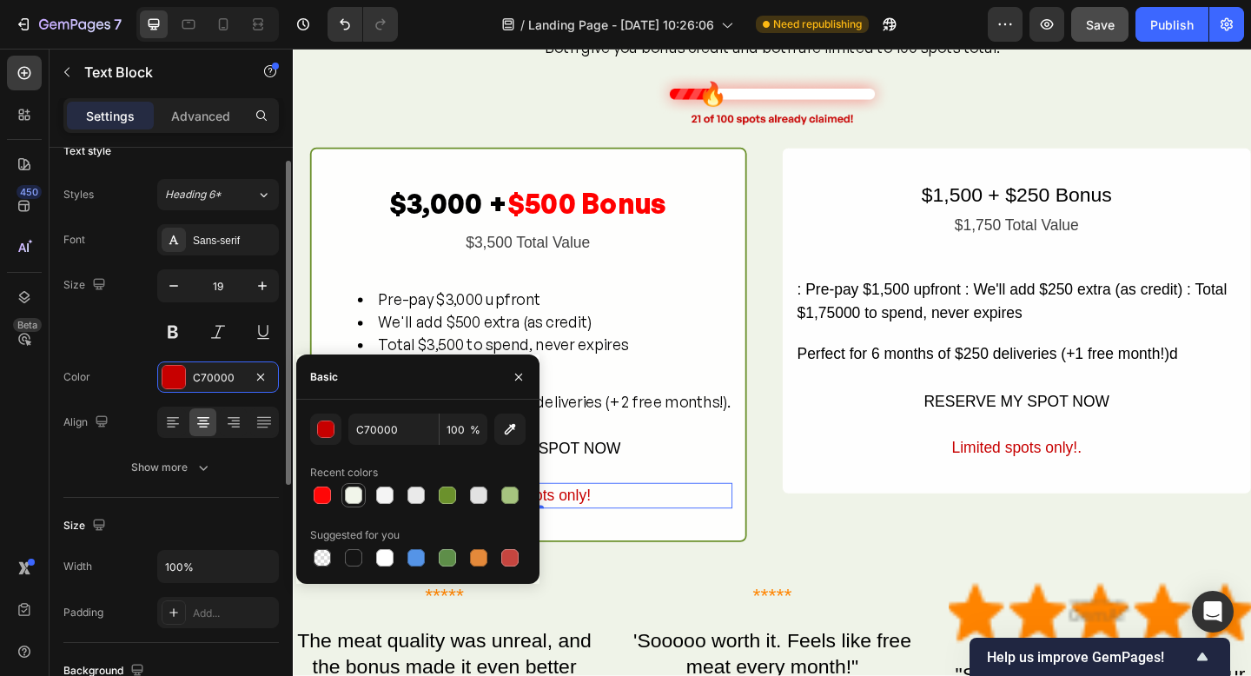
drag, startPoint x: 322, startPoint y: 494, endPoint x: 351, endPoint y: 494, distance: 28.7
click at [322, 494] on div at bounding box center [322, 495] width 17 height 17
type input "FF0707"
click at [667, 537] on div "Limited spots only!" at bounding box center [549, 535] width 444 height 29
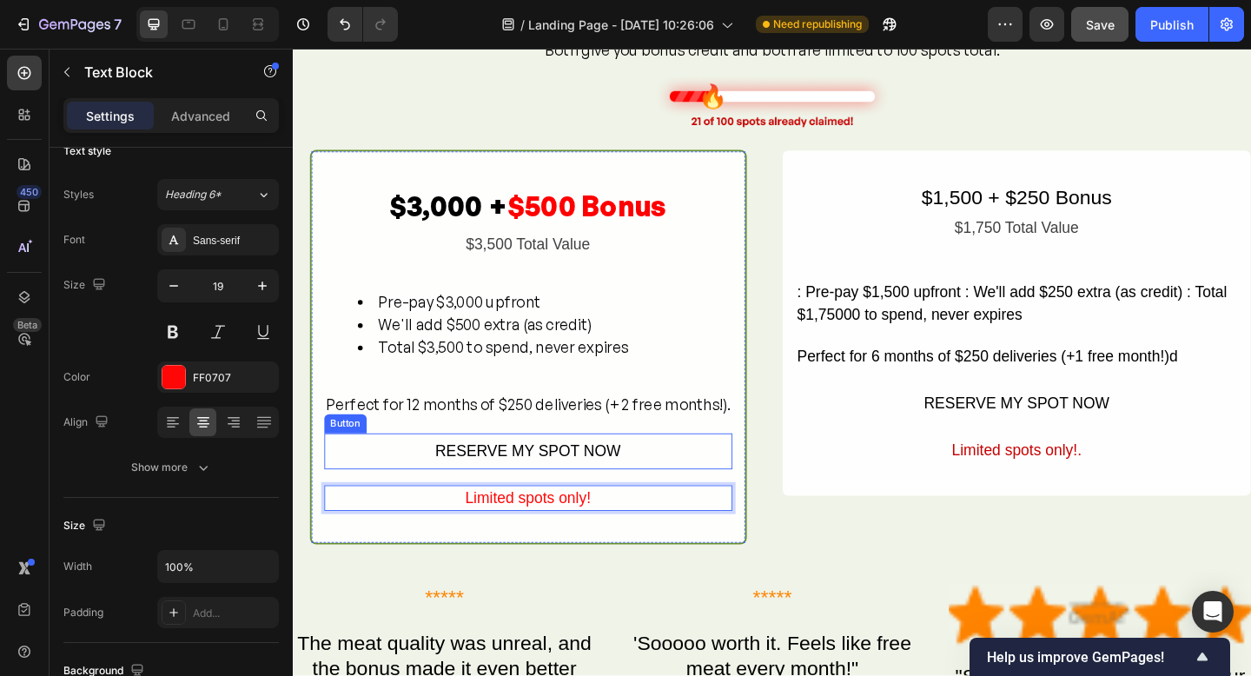
click at [709, 497] on button "RESERVE MY SPOT NOW" at bounding box center [549, 487] width 444 height 39
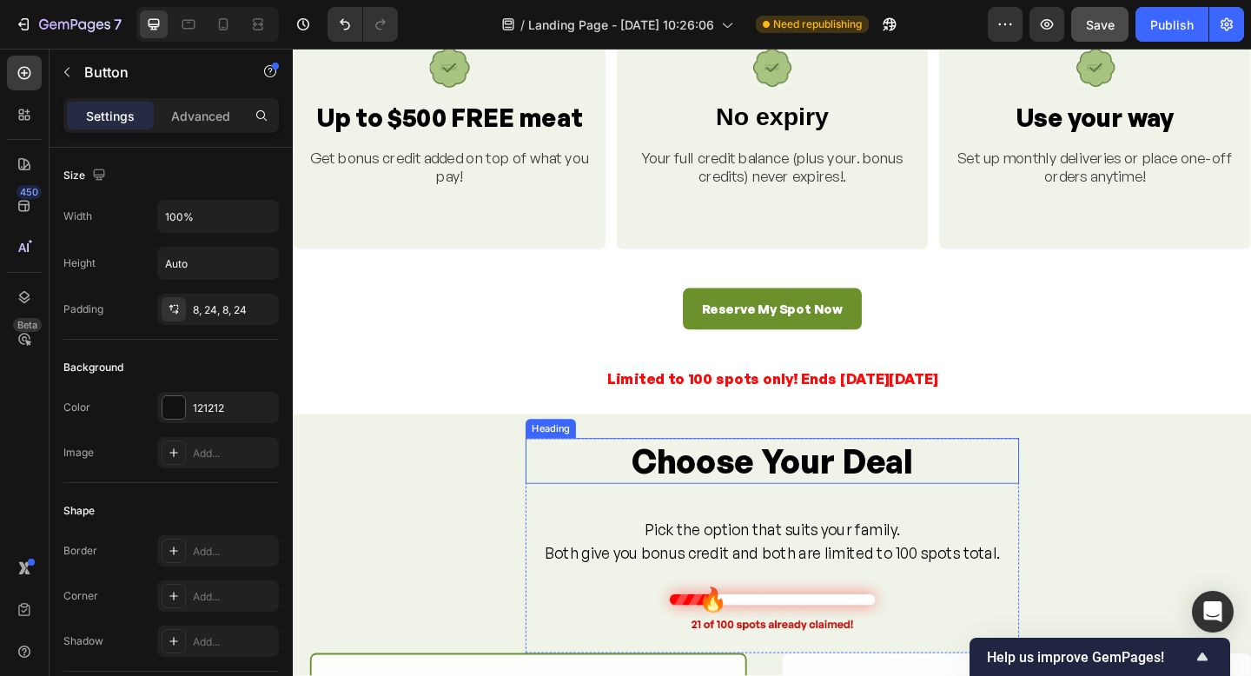
scroll to position [1175, 0]
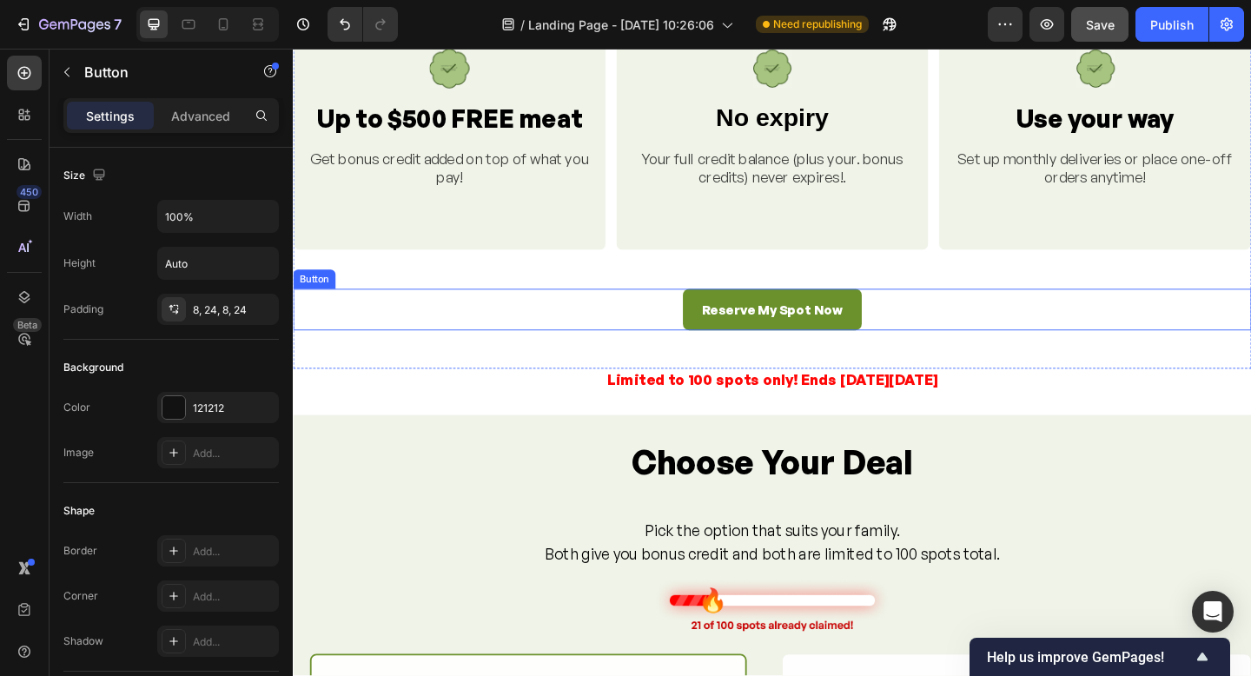
click at [925, 328] on div "Reserve My Spot Now Button" at bounding box center [814, 333] width 1043 height 46
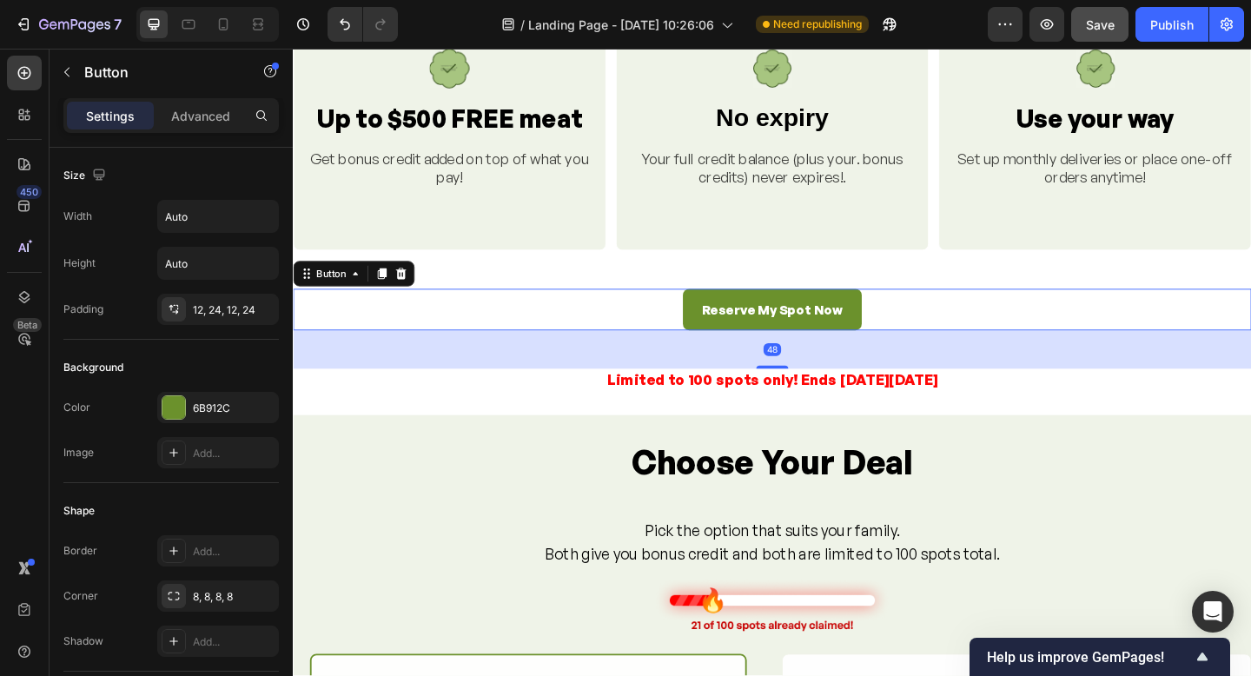
click at [389, 290] on icon at bounding box center [390, 294] width 10 height 12
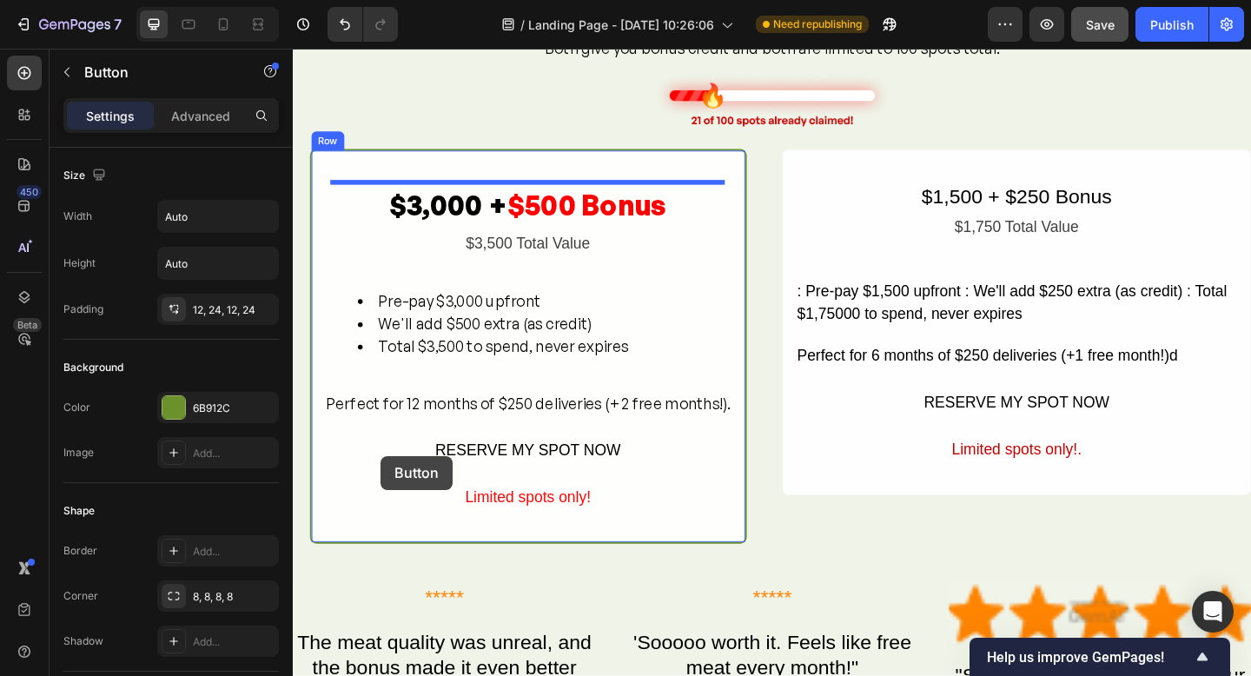
scroll to position [1820, 0]
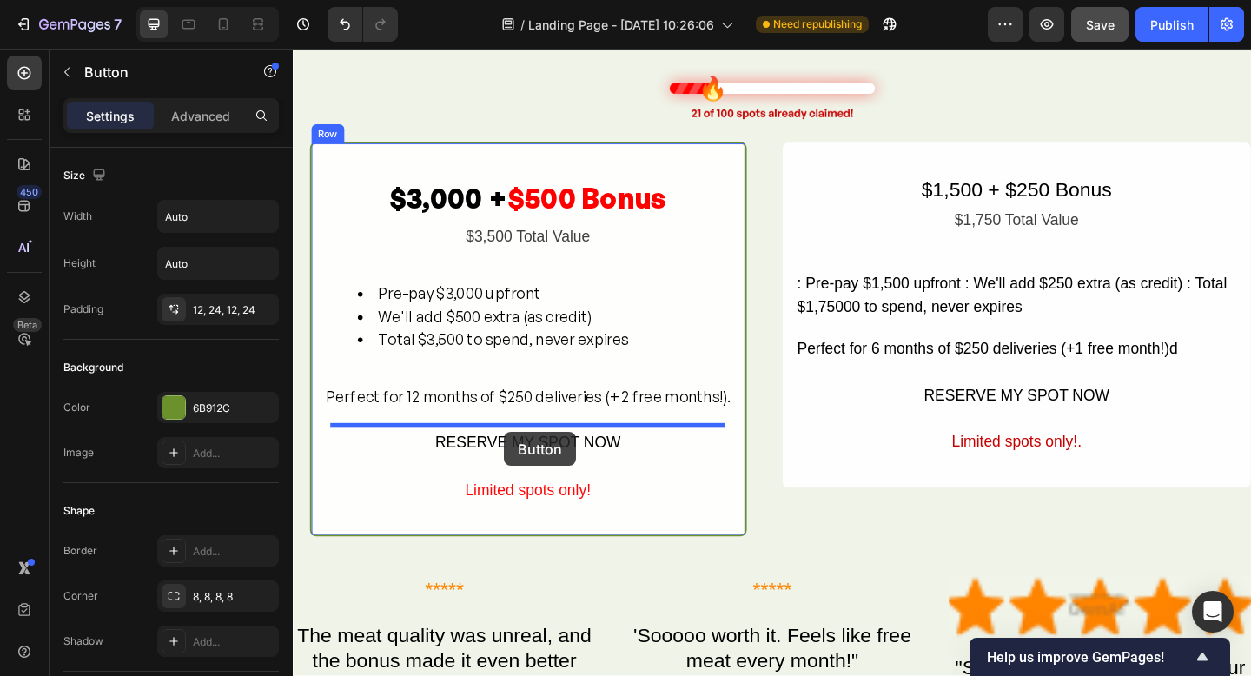
drag, startPoint x: 342, startPoint y: 317, endPoint x: 522, endPoint y: 465, distance: 232.8
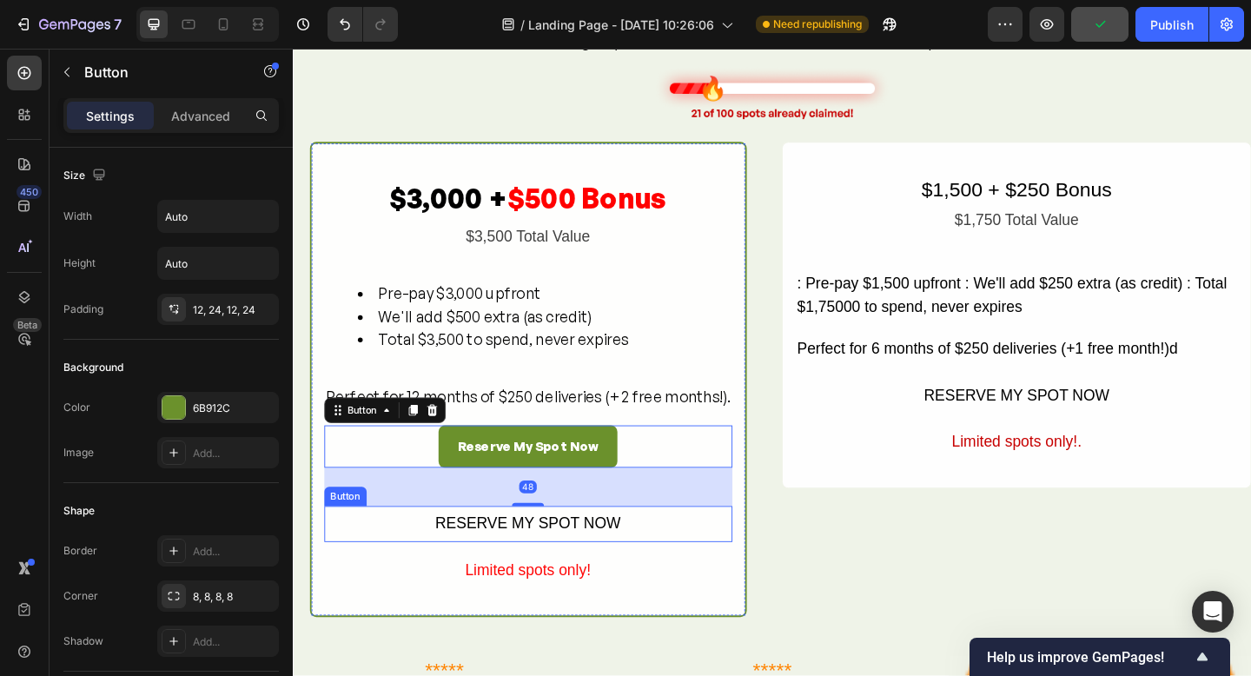
click at [680, 569] on button "RESERVE MY SPOT NOW" at bounding box center [549, 566] width 444 height 39
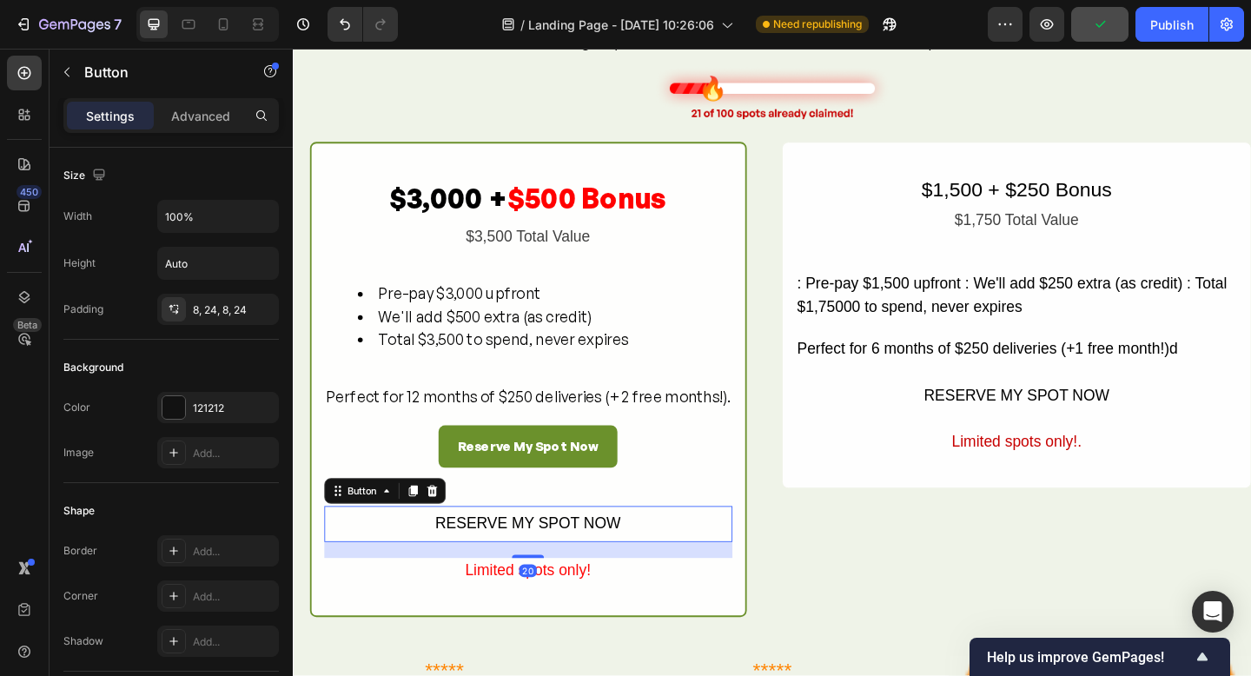
scroll to position [1818, 0]
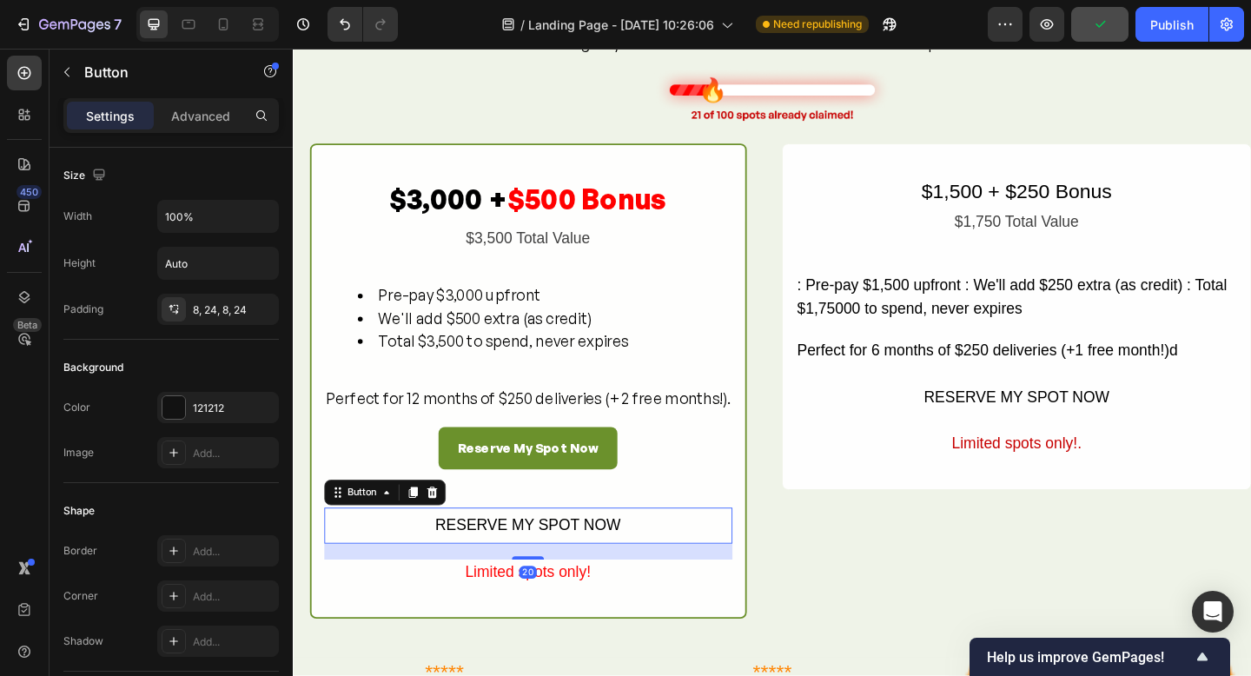
click at [449, 527] on icon at bounding box center [443, 532] width 11 height 12
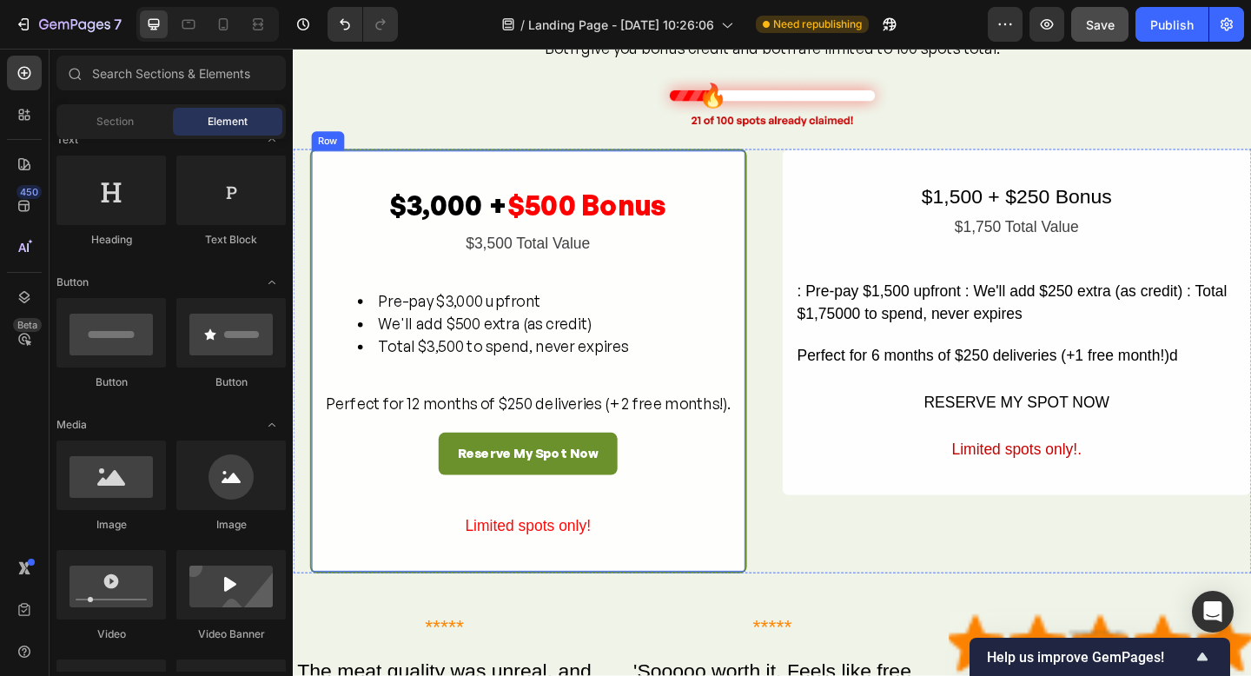
click at [575, 545] on div "Reserve My Spot Now Button" at bounding box center [549, 511] width 444 height 88
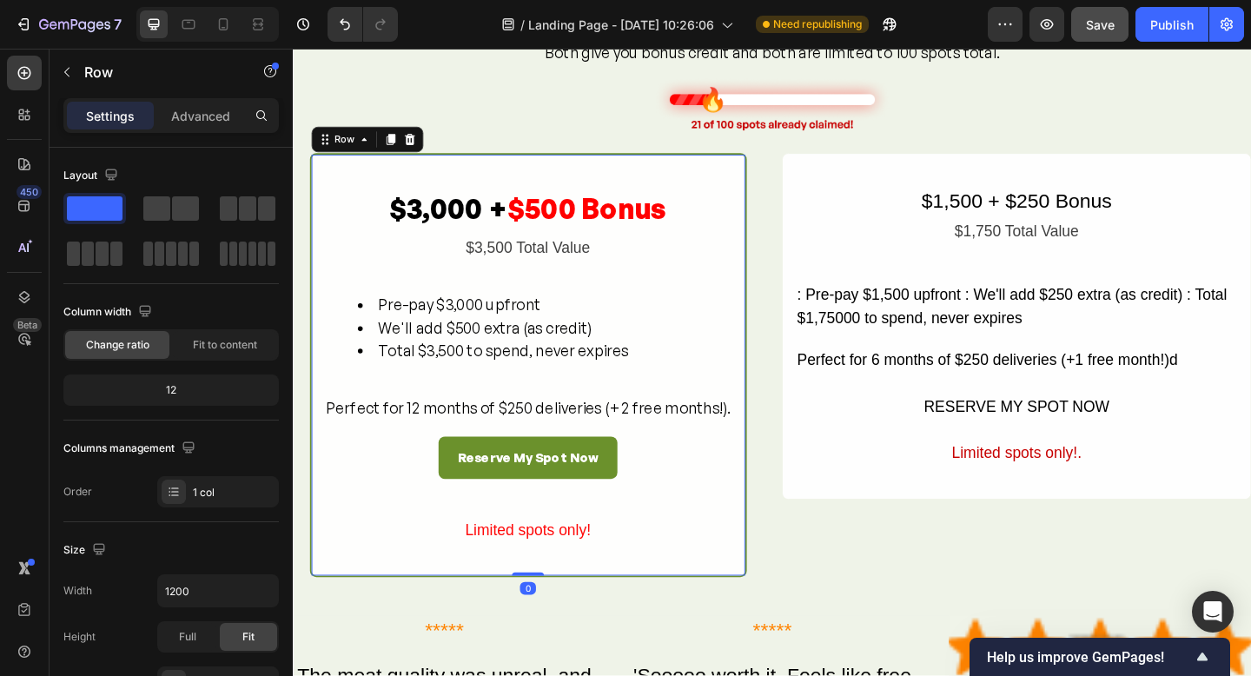
drag, startPoint x: 604, startPoint y: 536, endPoint x: 594, endPoint y: 561, distance: 27.3
click at [603, 537] on div "Reserve My Spot Now Button" at bounding box center [549, 515] width 444 height 88
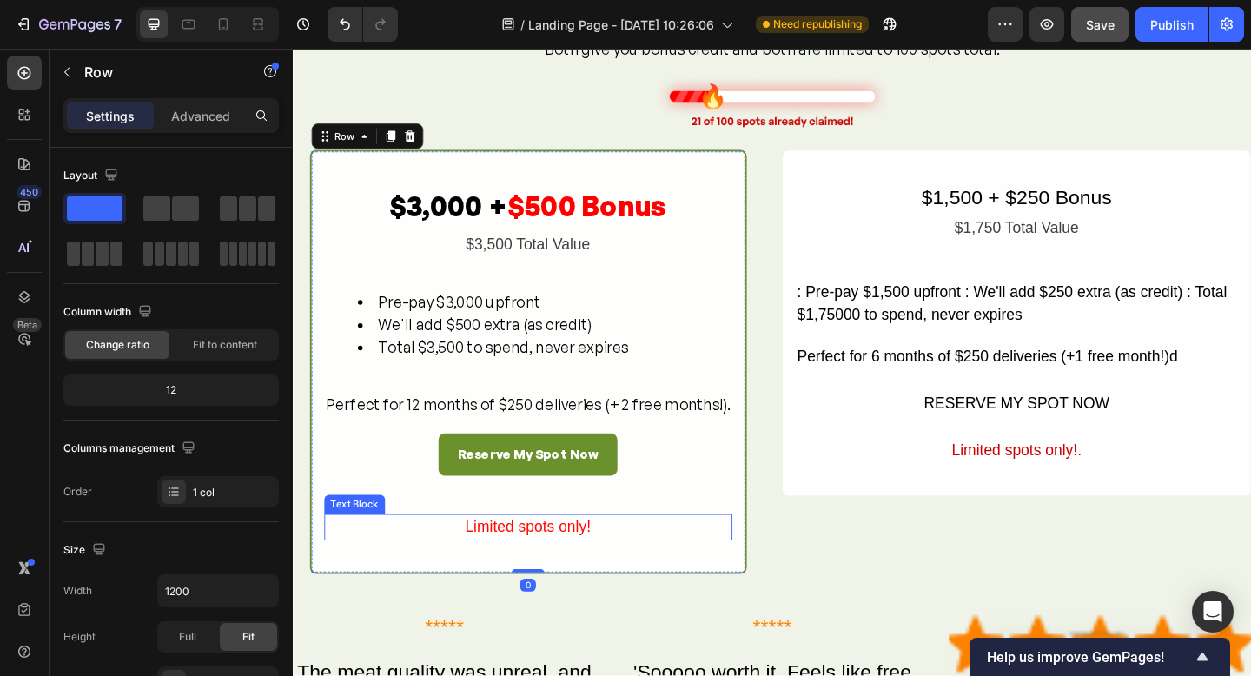
click at [587, 566] on p "Limited spots only!" at bounding box center [548, 569] width 441 height 25
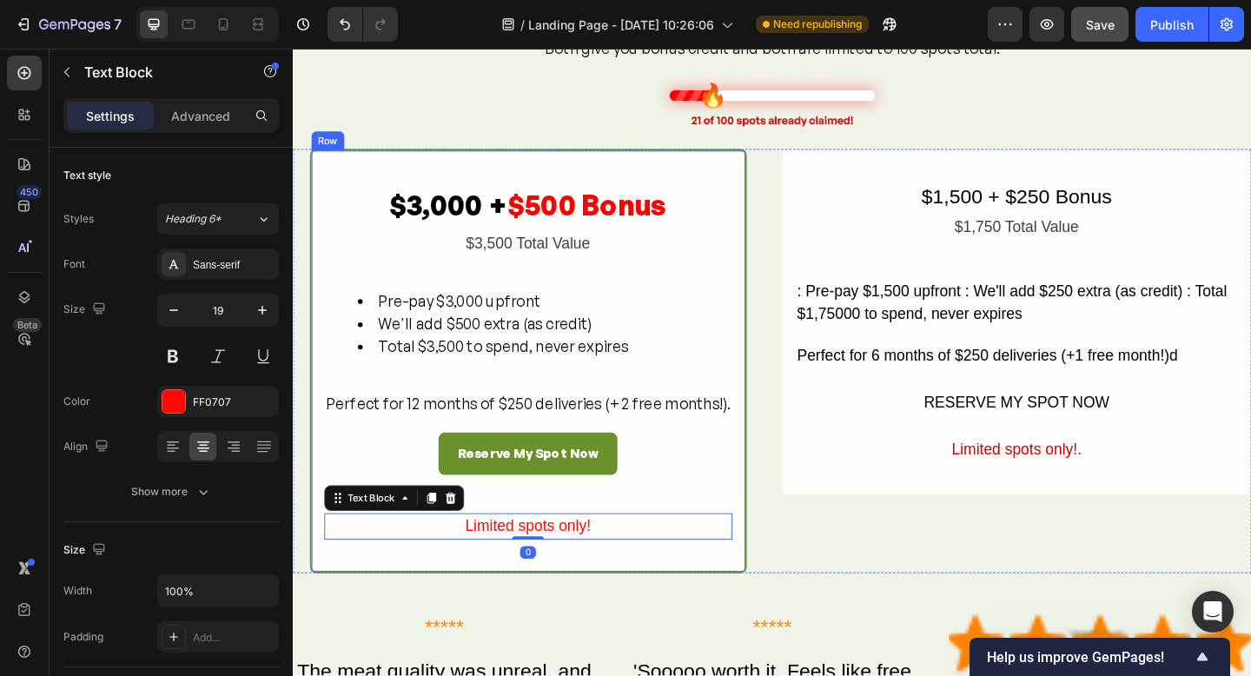
click at [681, 508] on div "Reserve My Spot Now Button" at bounding box center [549, 490] width 444 height 46
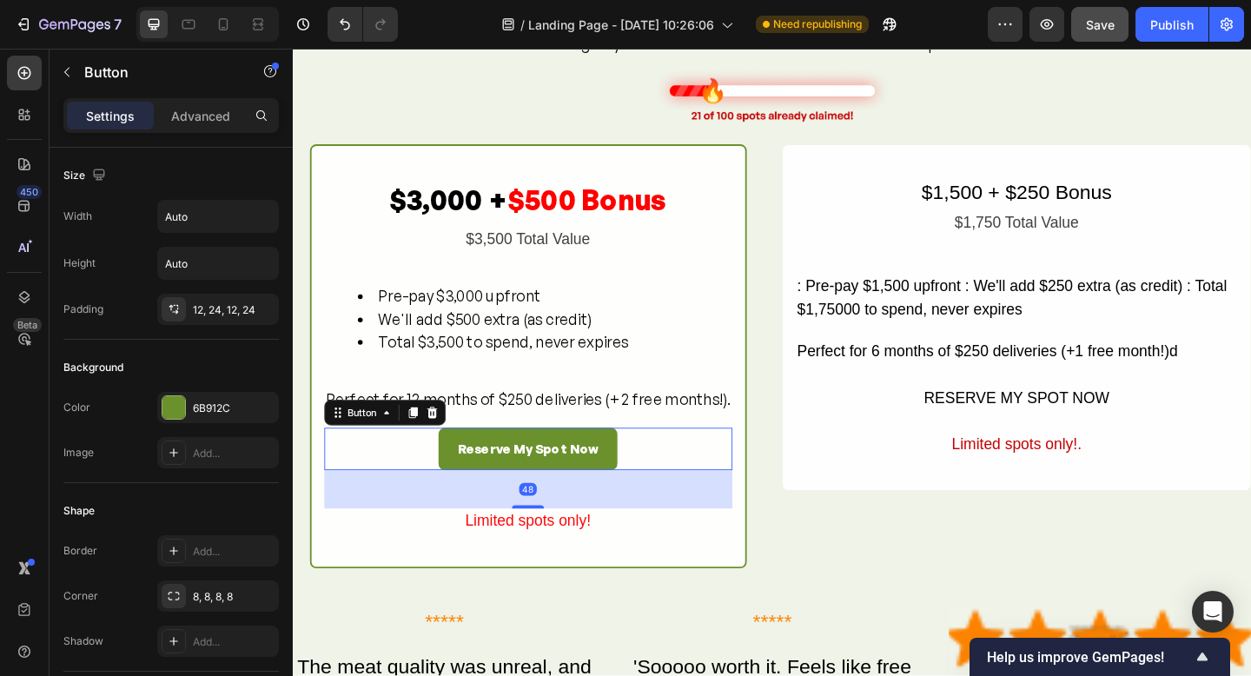
scroll to position [1824, 0]
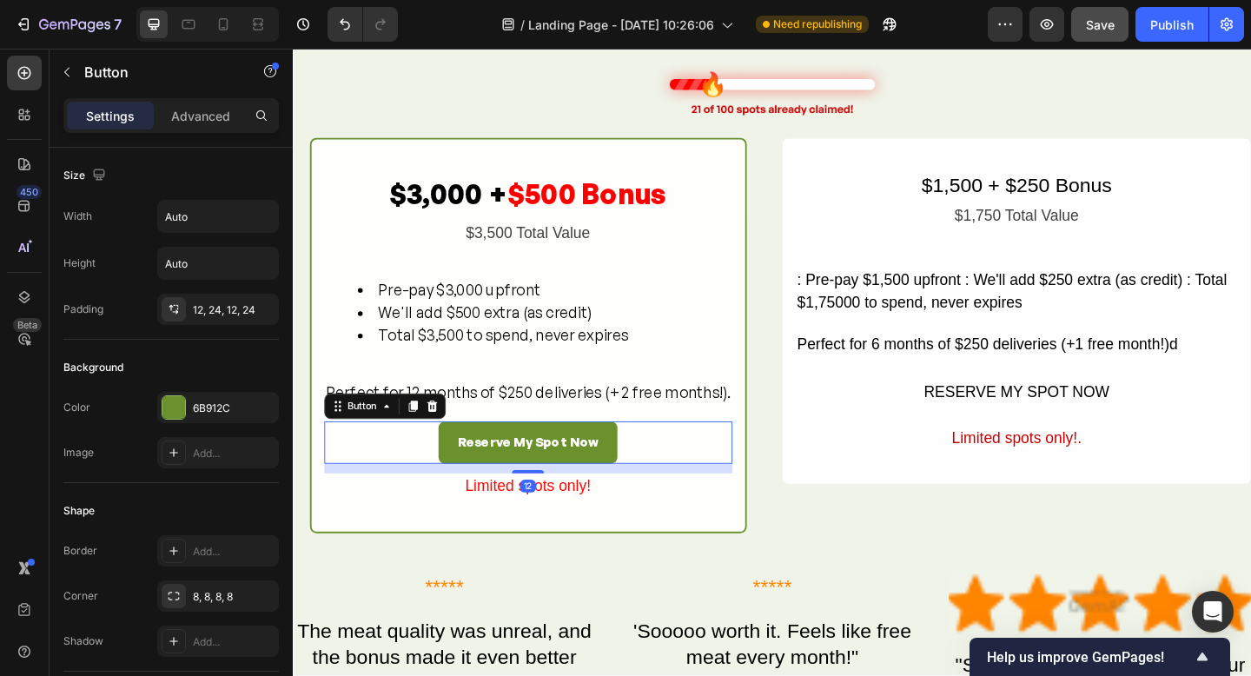
drag, startPoint x: 552, startPoint y: 547, endPoint x: 657, endPoint y: 546, distance: 105.2
click at [551, 516] on div "$3,000 + $500 Bonus Text Block $3,500 Total Value Text Block Pre-pay $3,000 upf…" at bounding box center [549, 360] width 444 height 356
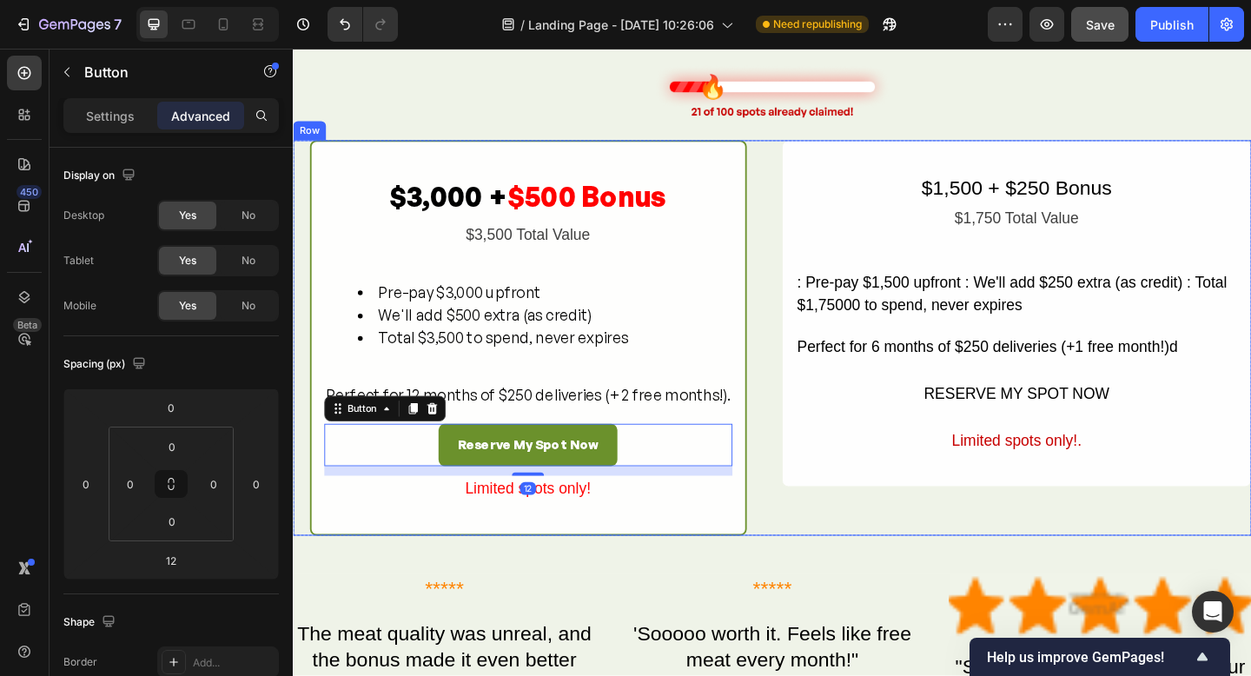
click at [893, 554] on div "$1,500 + $250 Bonus Text Block $1,750 Total Value Text Block : Pre-pay $1,500 u…" at bounding box center [1080, 363] width 511 height 429
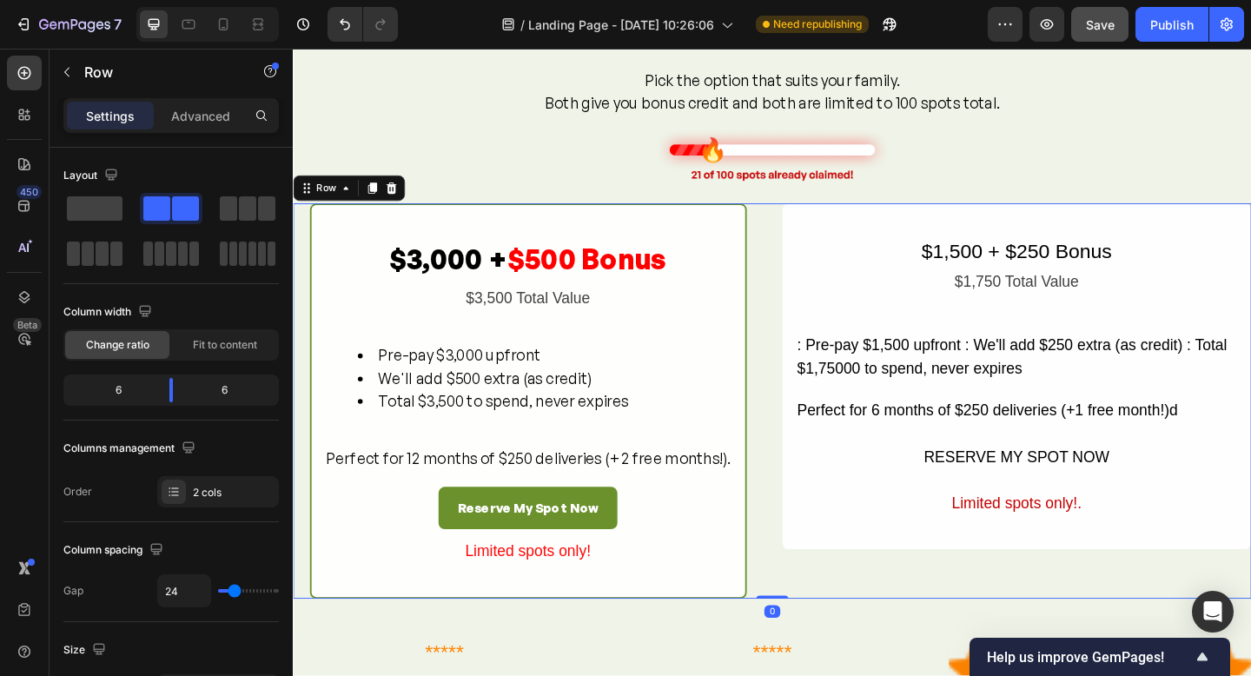
scroll to position [1714, 0]
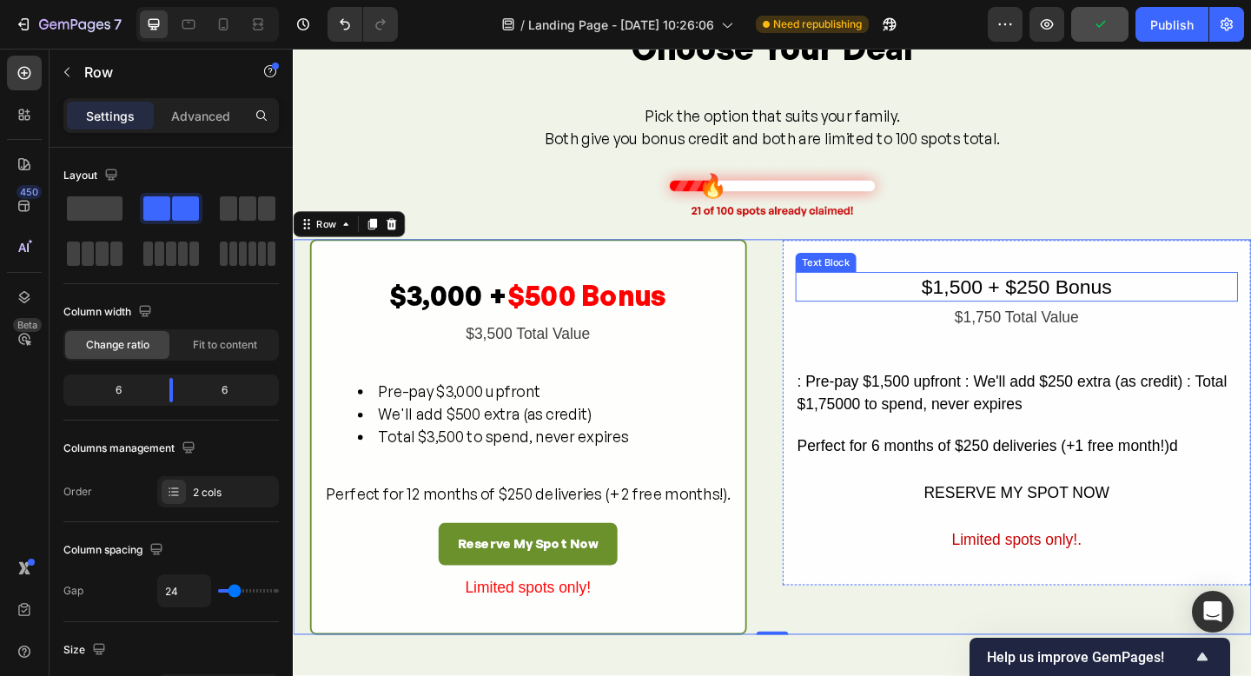
click at [1096, 311] on div "$1,500 + $250 Bonus" at bounding box center [1079, 308] width 481 height 32
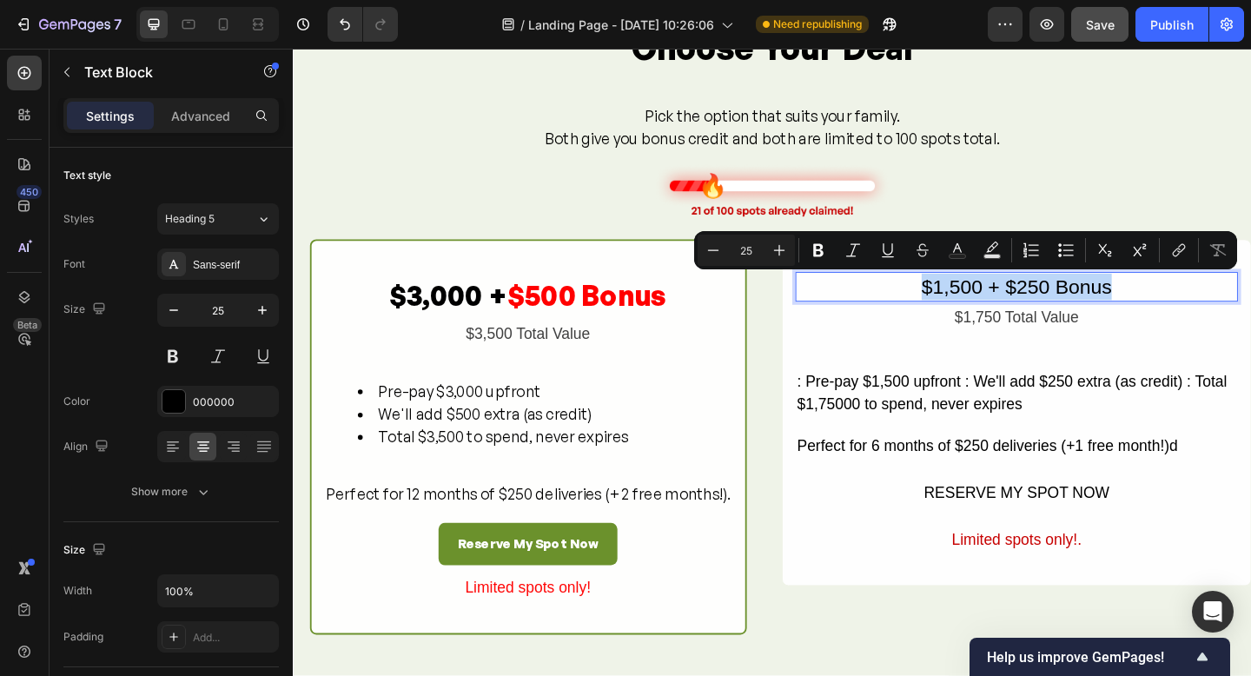
drag, startPoint x: 1188, startPoint y: 309, endPoint x: 965, endPoint y: 310, distance: 222.5
click at [965, 310] on p "$1,500 + $250 Bonus" at bounding box center [1080, 308] width 478 height 29
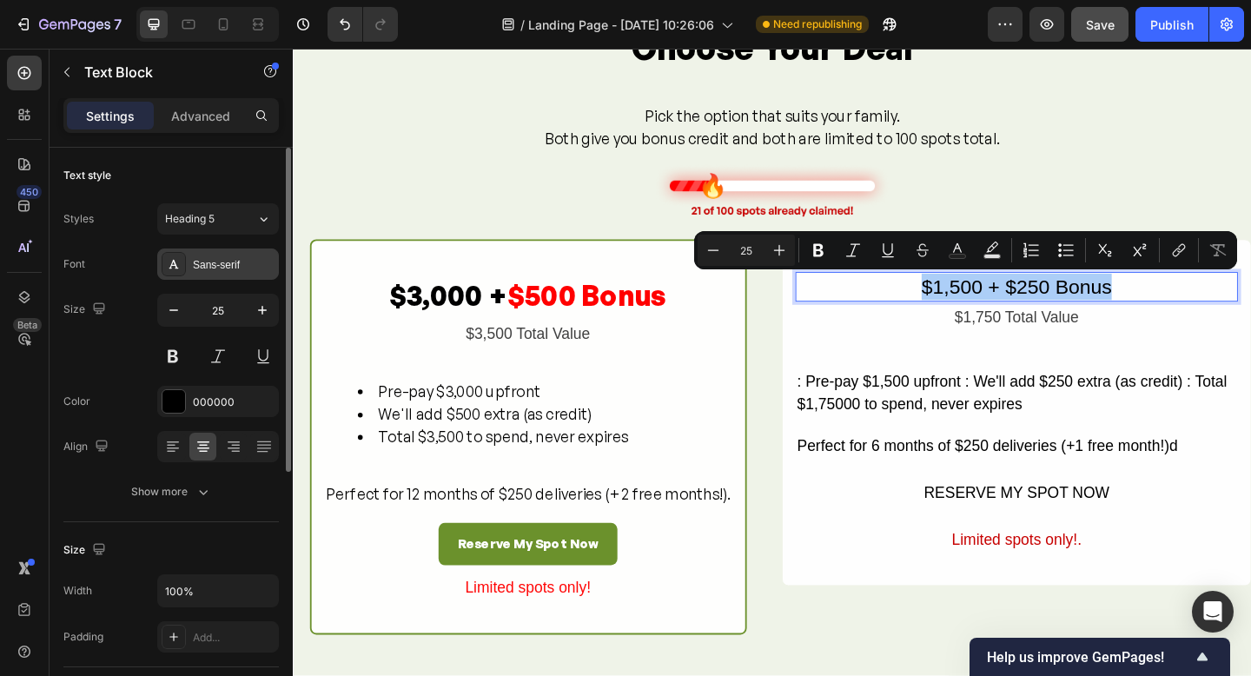
click at [172, 265] on icon at bounding box center [174, 264] width 10 height 9
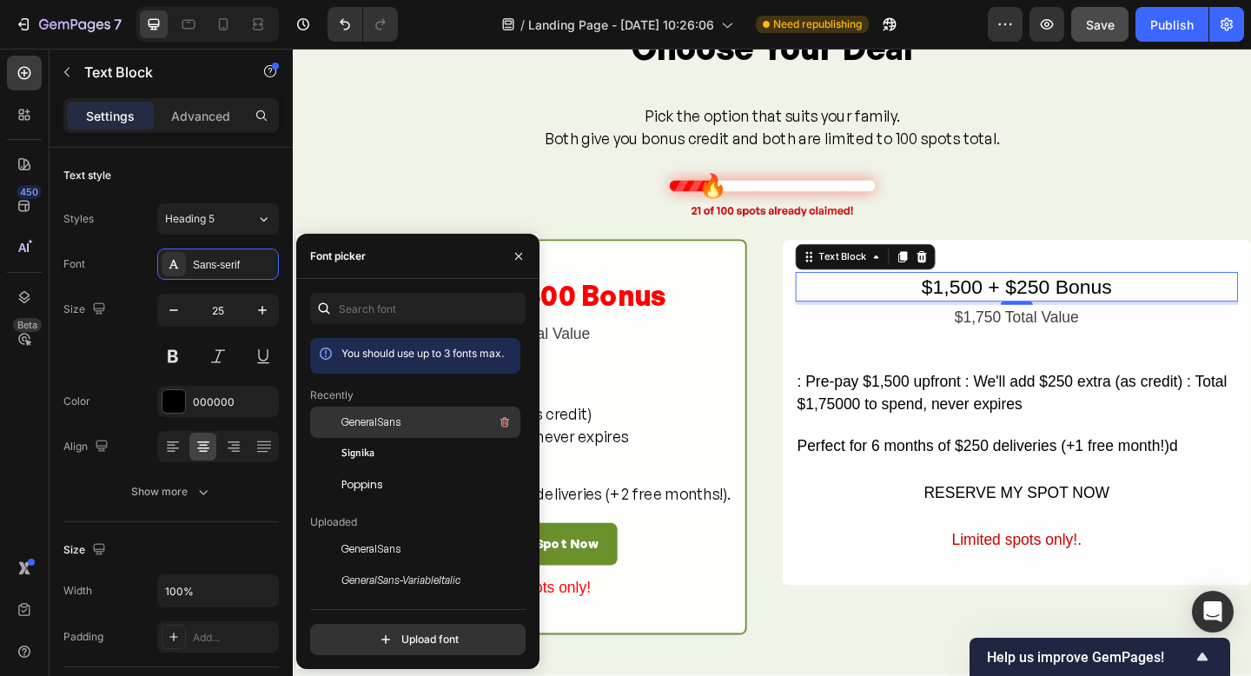
click at [383, 425] on span "GeneralSans" at bounding box center [371, 423] width 59 height 16
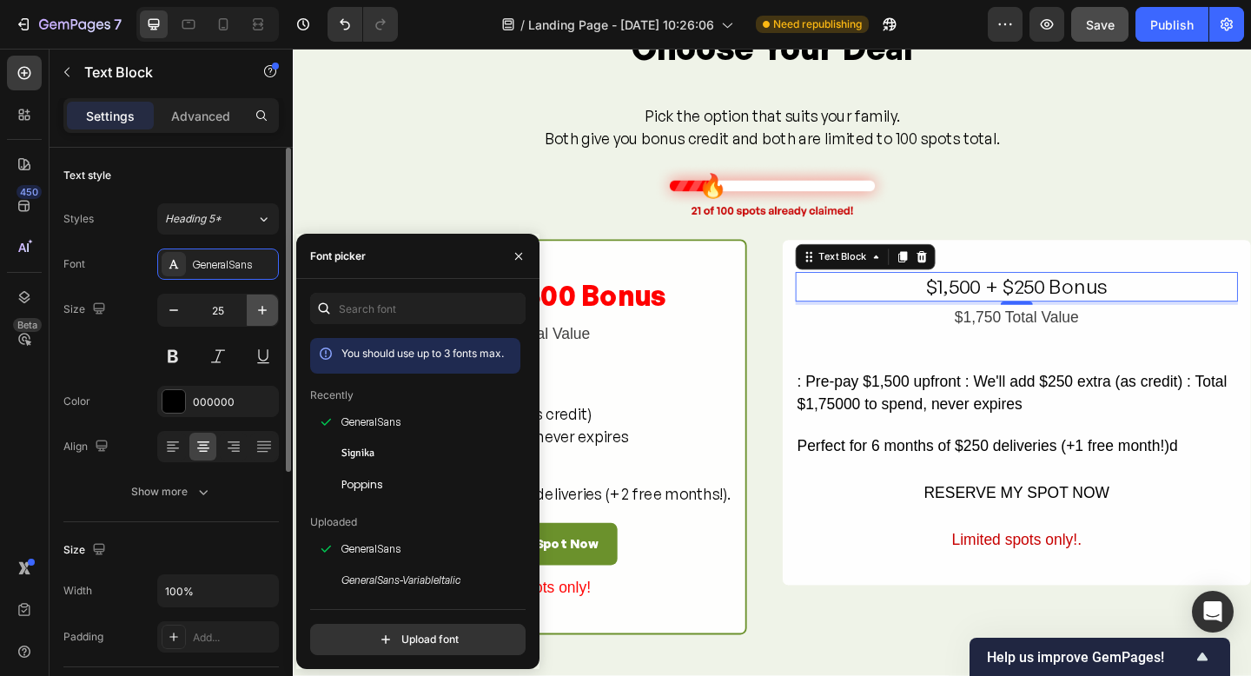
click at [262, 310] on icon "button" at bounding box center [262, 310] width 9 height 9
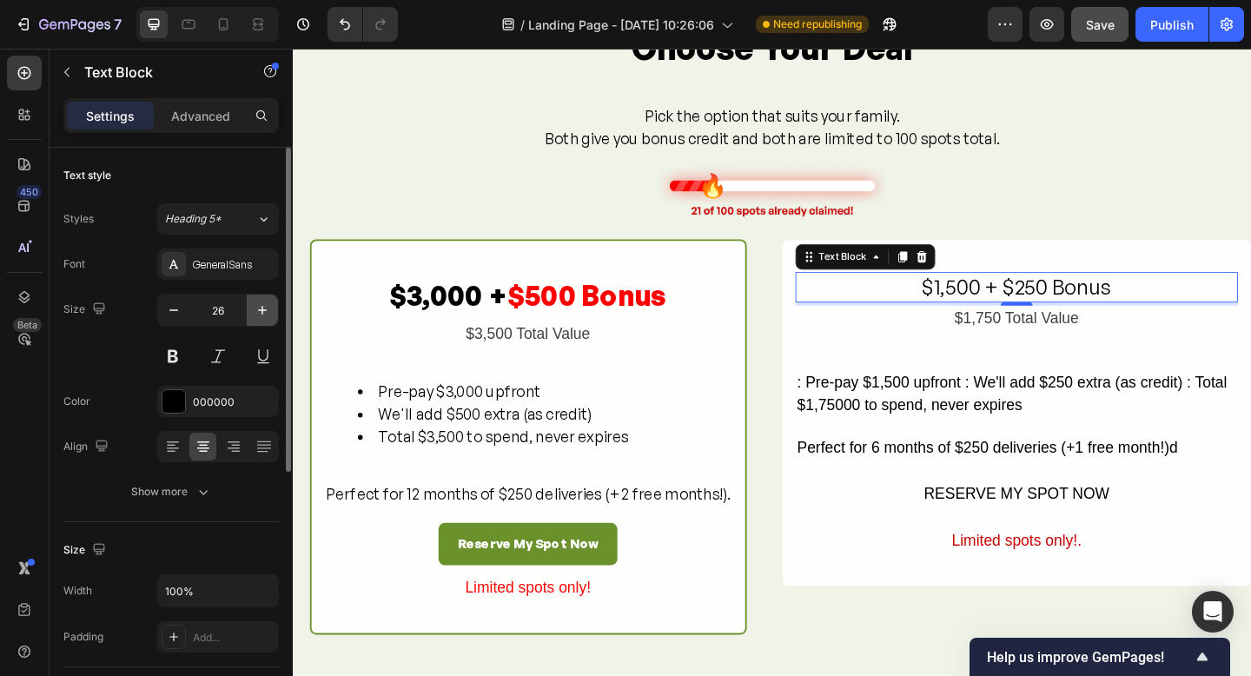
click at [262, 310] on icon "button" at bounding box center [262, 310] width 9 height 9
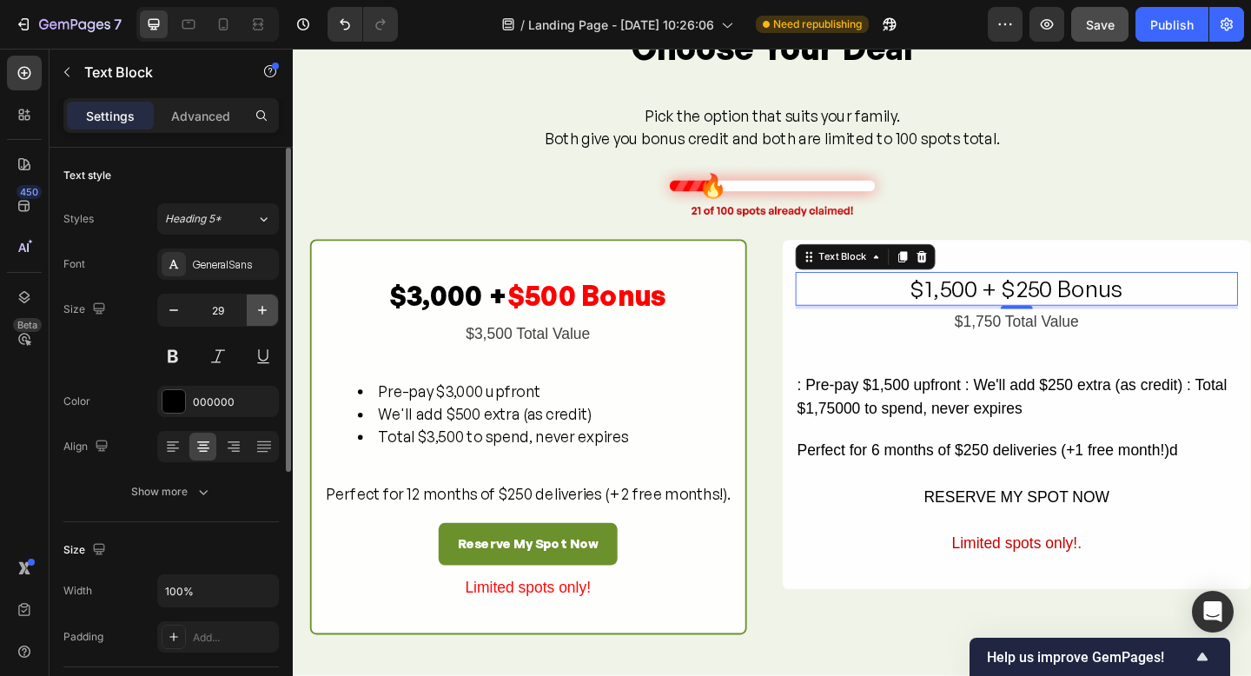
click at [262, 310] on icon "button" at bounding box center [262, 310] width 9 height 9
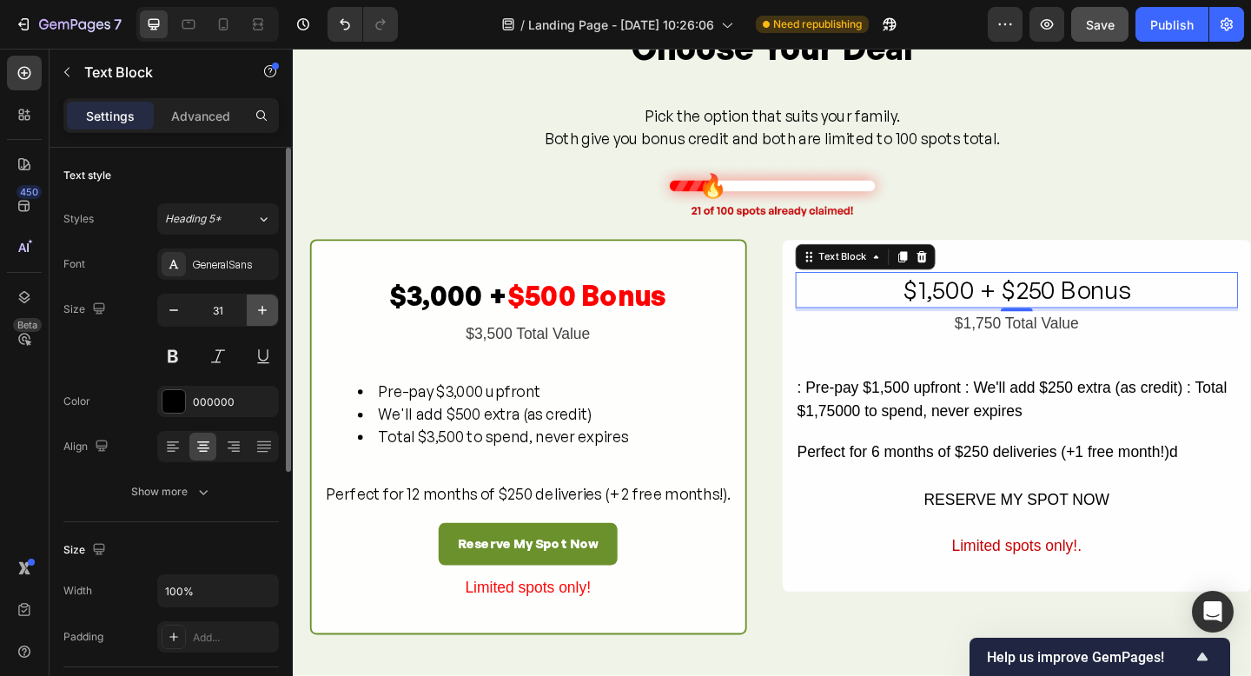
click at [262, 310] on icon "button" at bounding box center [262, 310] width 9 height 9
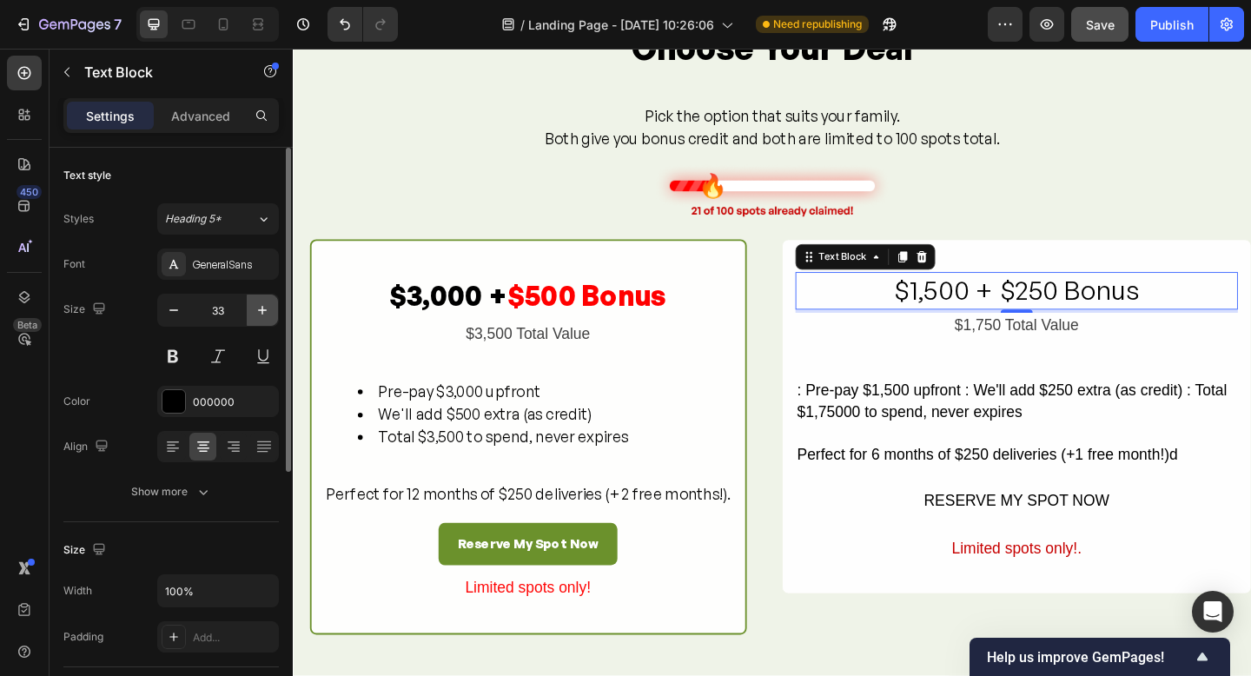
click at [262, 310] on icon "button" at bounding box center [262, 310] width 9 height 9
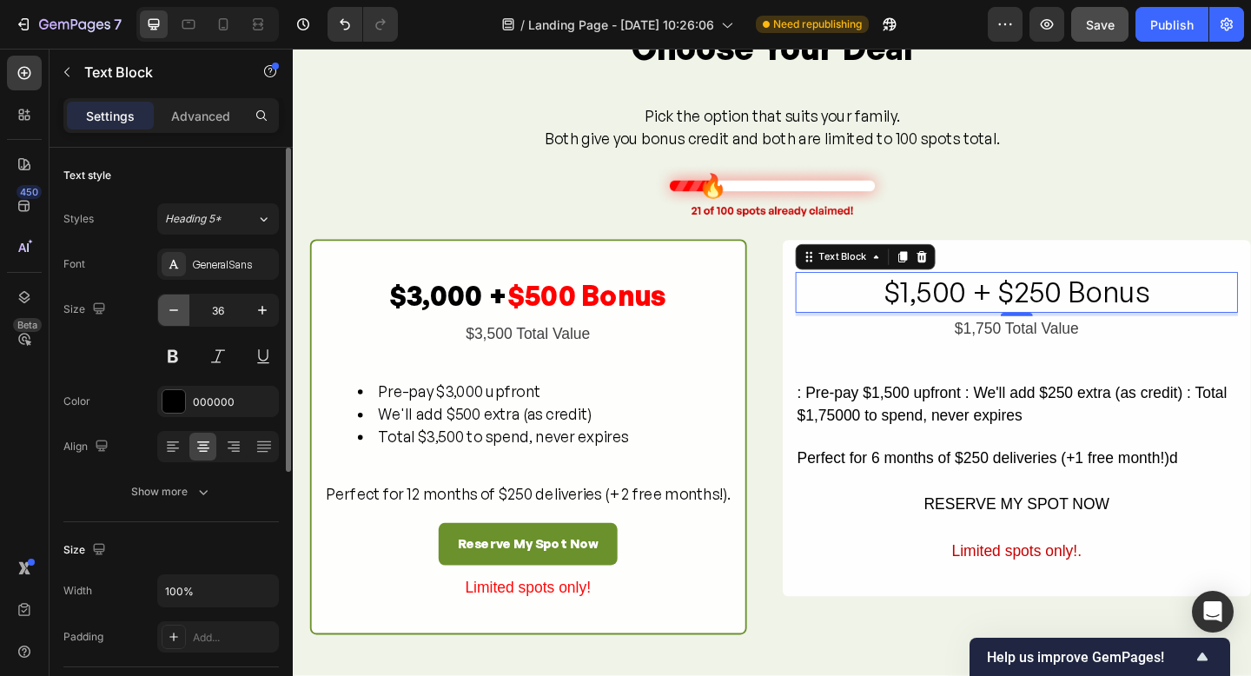
click at [167, 312] on icon "button" at bounding box center [173, 310] width 17 height 17
type input "35"
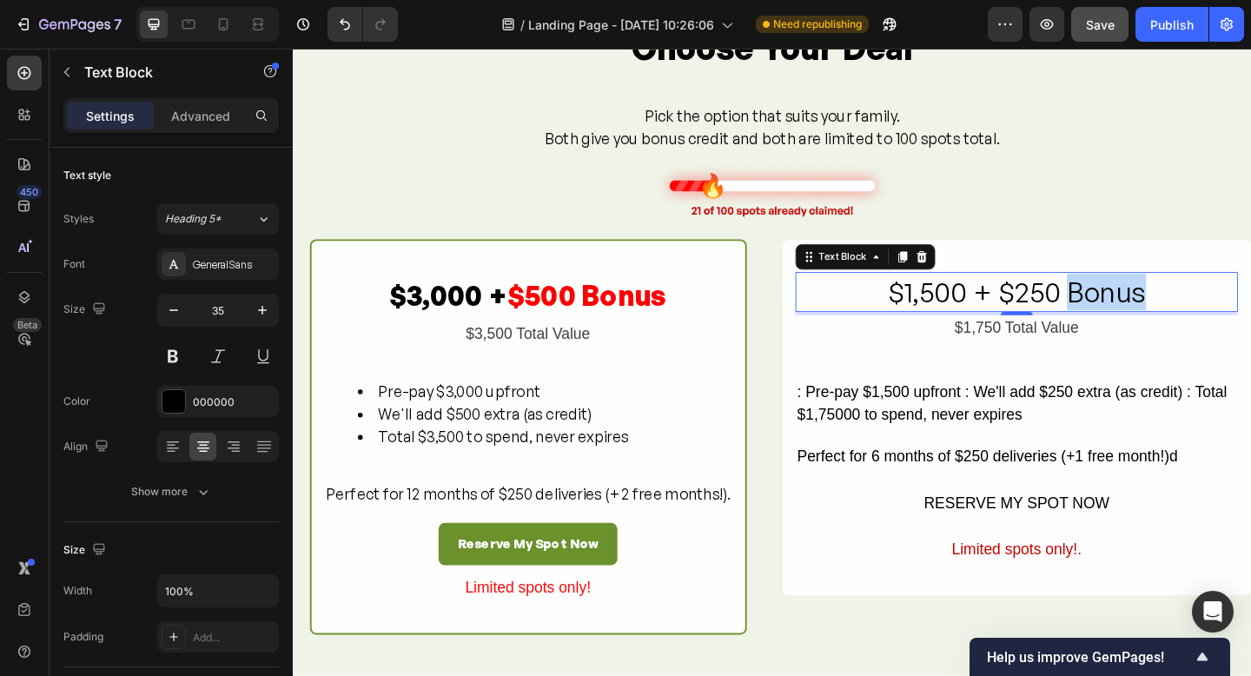
click at [1195, 315] on p "$1,500 + $250 Bonus" at bounding box center [1080, 314] width 478 height 40
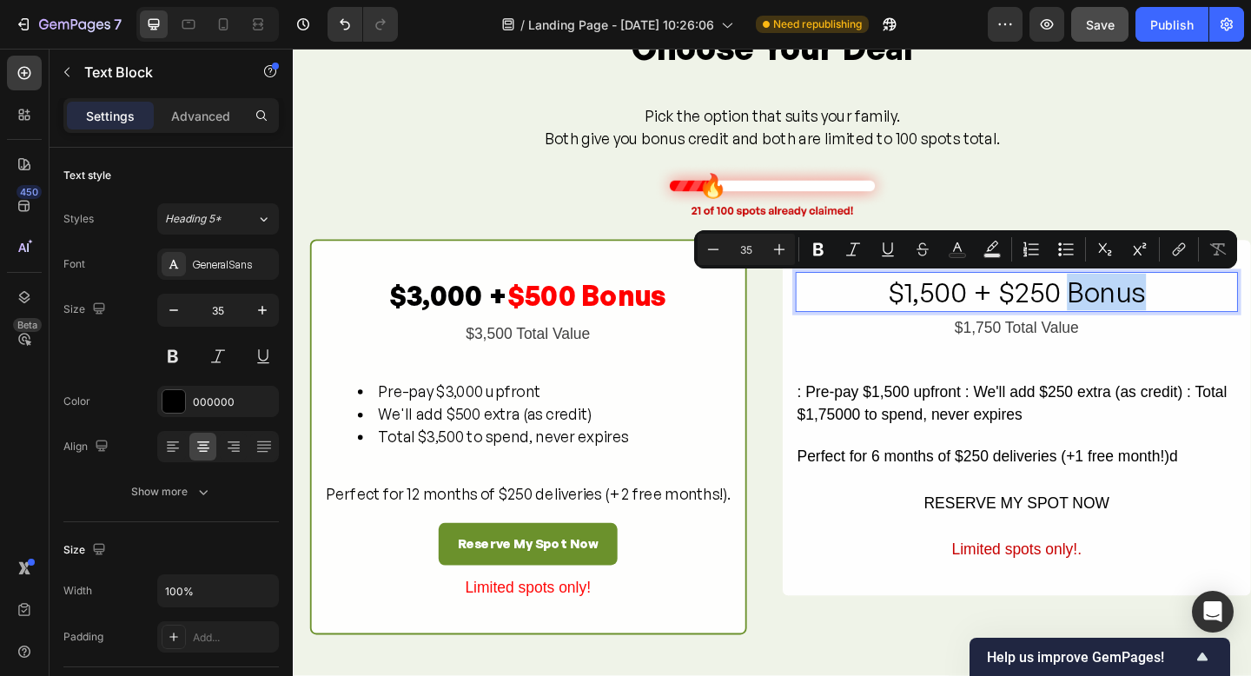
click at [1234, 314] on p "$1,500 + $250 Bonus" at bounding box center [1080, 314] width 478 height 40
click at [1230, 318] on p "$1,500 + $250 Bonus" at bounding box center [1080, 314] width 478 height 40
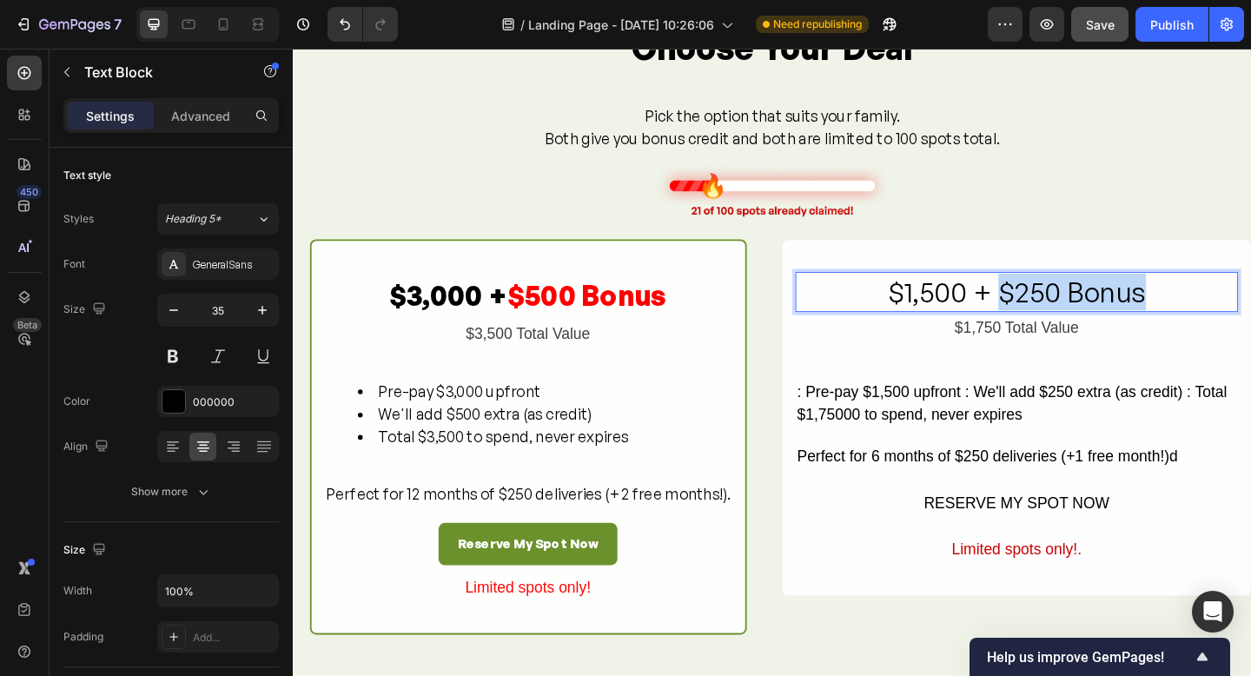
drag, startPoint x: 1230, startPoint y: 318, endPoint x: 1058, endPoint y: 317, distance: 171.2
click at [1058, 317] on p "$1,500 + $250 Bonus" at bounding box center [1080, 314] width 478 height 40
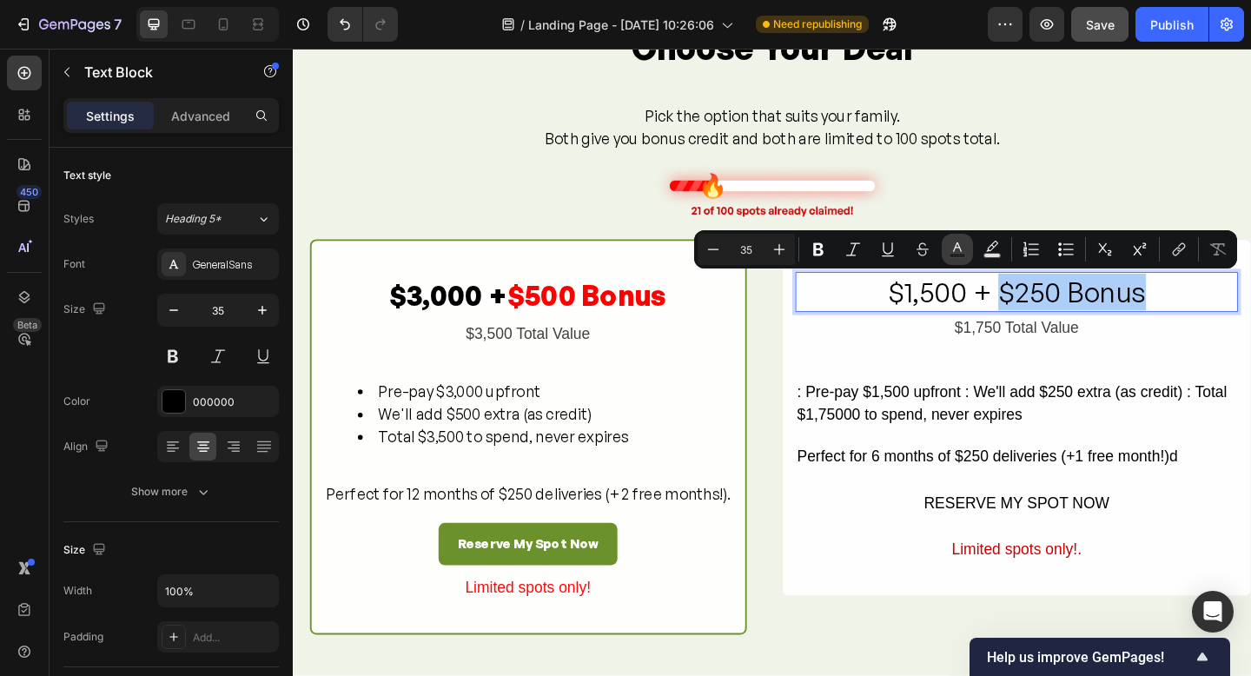
click at [957, 254] on rect "Editor contextual toolbar" at bounding box center [958, 256] width 17 height 4
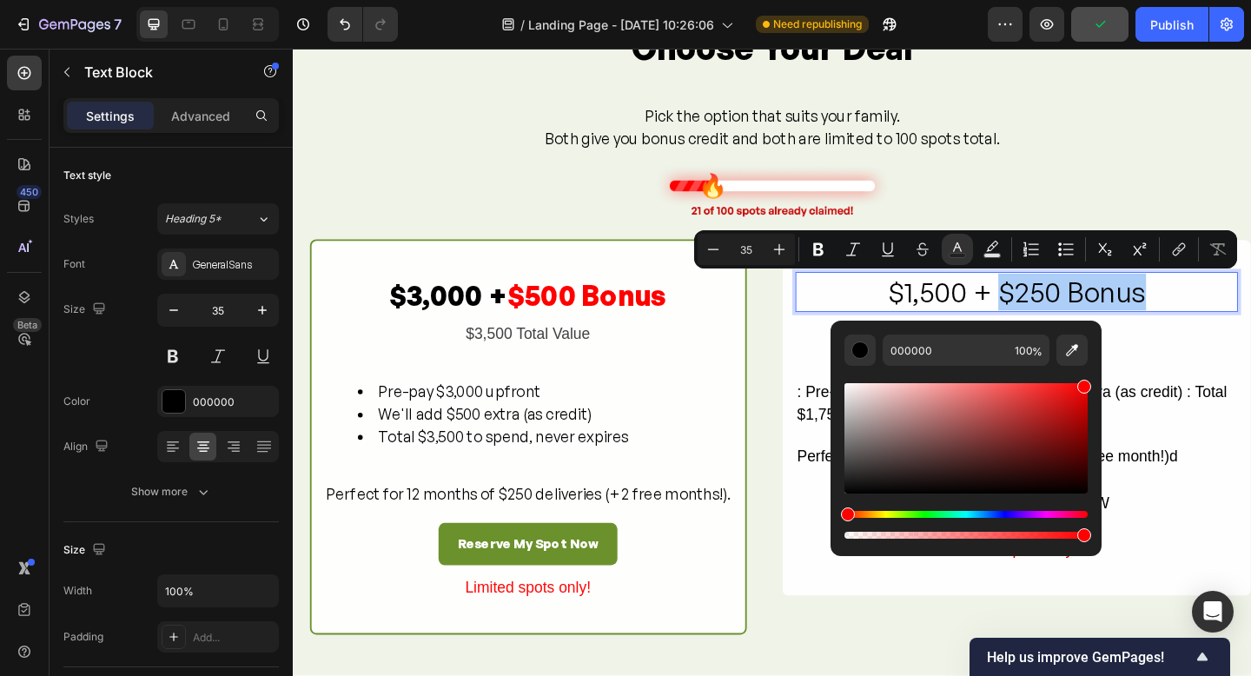
drag, startPoint x: 847, startPoint y: 492, endPoint x: 1091, endPoint y: 376, distance: 269.4
click at [1092, 376] on div "000000 100 %" at bounding box center [966, 432] width 271 height 222
type input "FF0000"
click at [816, 248] on icon "Editor contextual toolbar" at bounding box center [818, 249] width 10 height 13
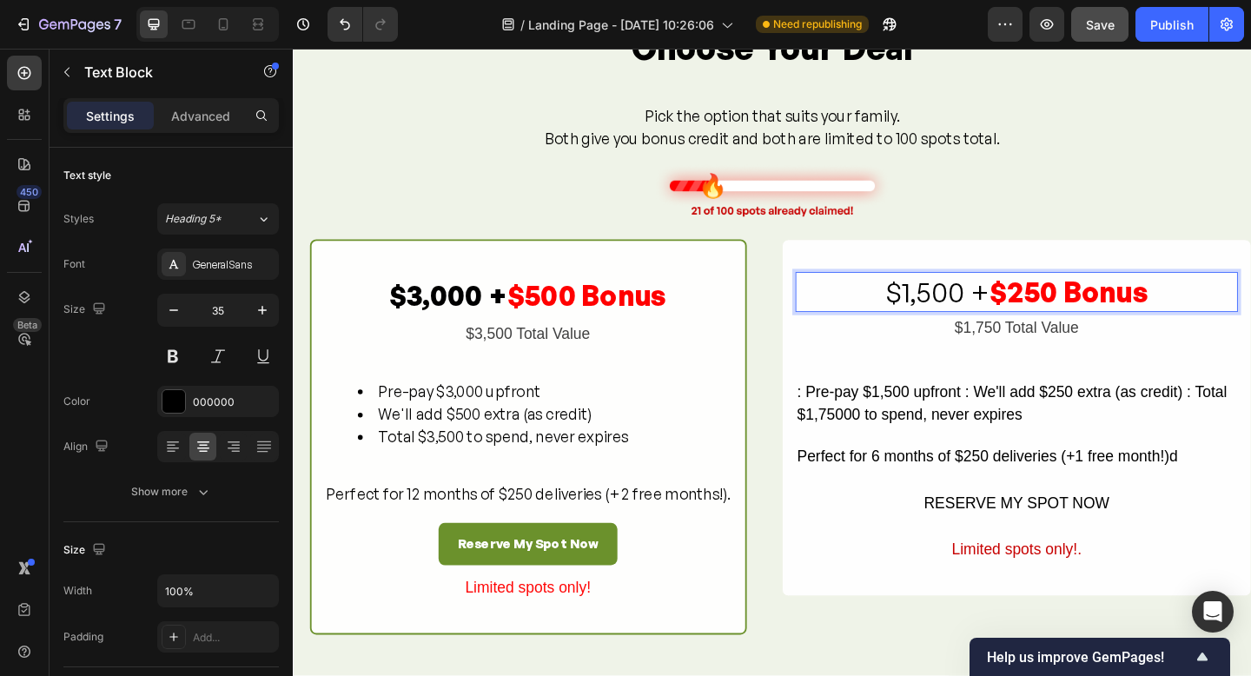
click at [1228, 303] on p "$1,500 + $250 Bonus" at bounding box center [1080, 314] width 478 height 40
drag, startPoint x: 1244, startPoint y: 315, endPoint x: 940, endPoint y: 313, distance: 303.3
click at [940, 314] on p "$1,500 + $250 Bonus" at bounding box center [1080, 314] width 478 height 40
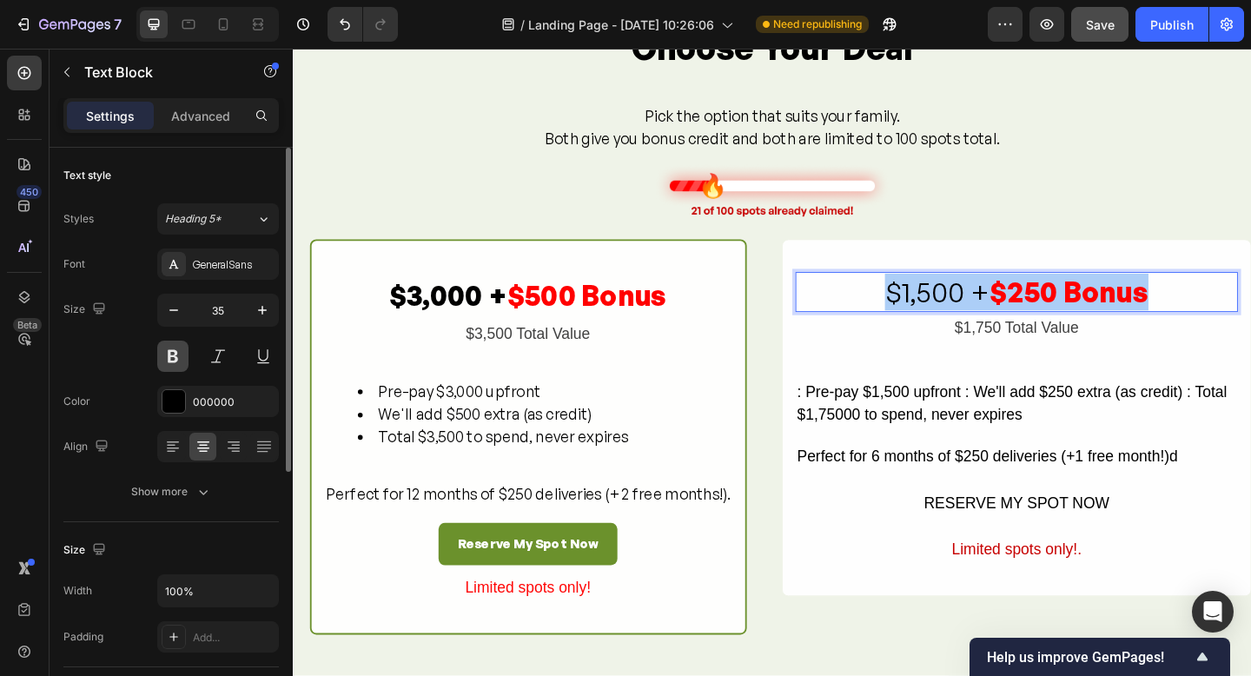
click at [172, 356] on button at bounding box center [172, 356] width 31 height 31
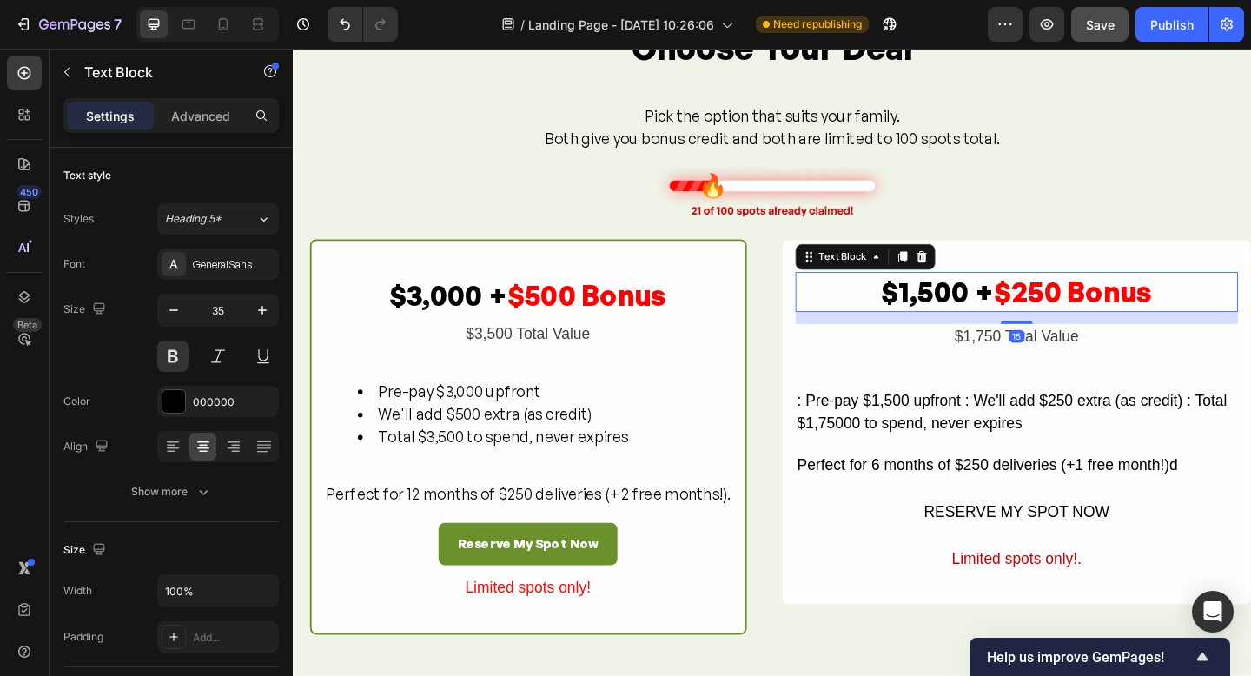
drag, startPoint x: 1078, startPoint y: 337, endPoint x: 520, endPoint y: 361, distance: 559.3
click at [1079, 347] on div at bounding box center [1080, 346] width 35 height 3
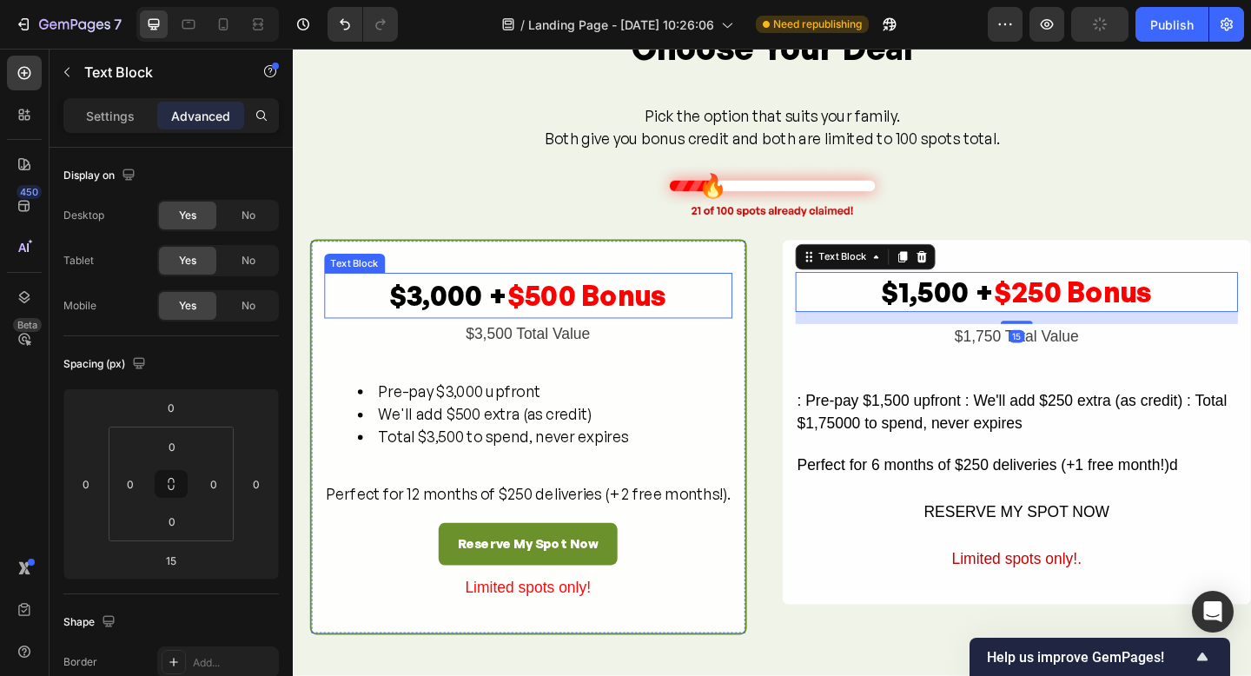
click at [558, 336] on p "$3,000 + $500 Bonus" at bounding box center [548, 318] width 441 height 46
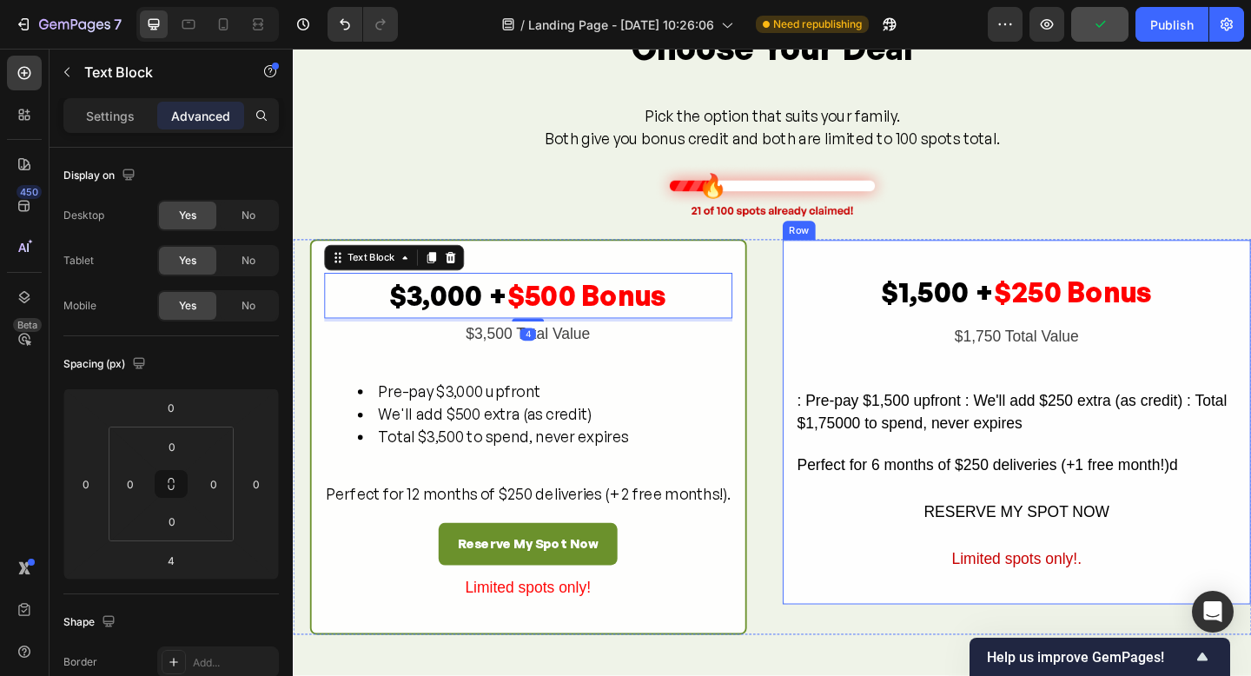
click at [1104, 345] on div "$1,500 + $250 Bonus Text Block $1,750 Total Value Text Block : Pre-pay $1,500 u…" at bounding box center [1079, 455] width 481 height 327
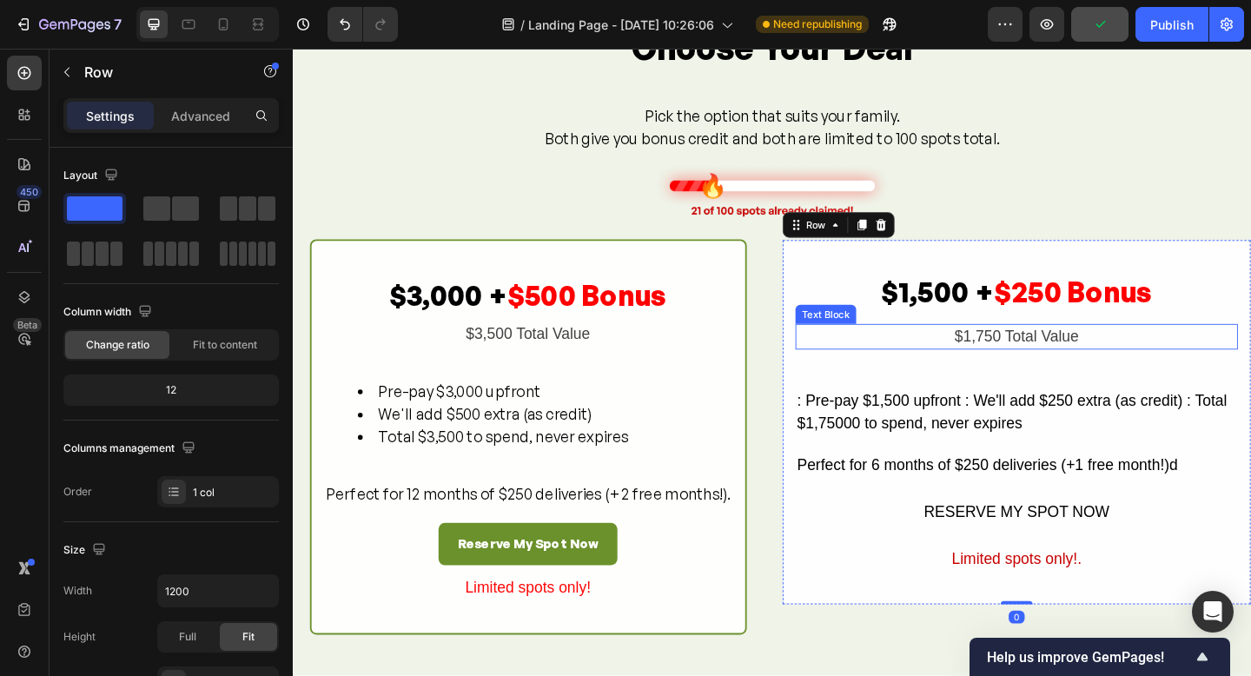
click at [1094, 361] on div "$1,750 Total Value" at bounding box center [1079, 362] width 481 height 29
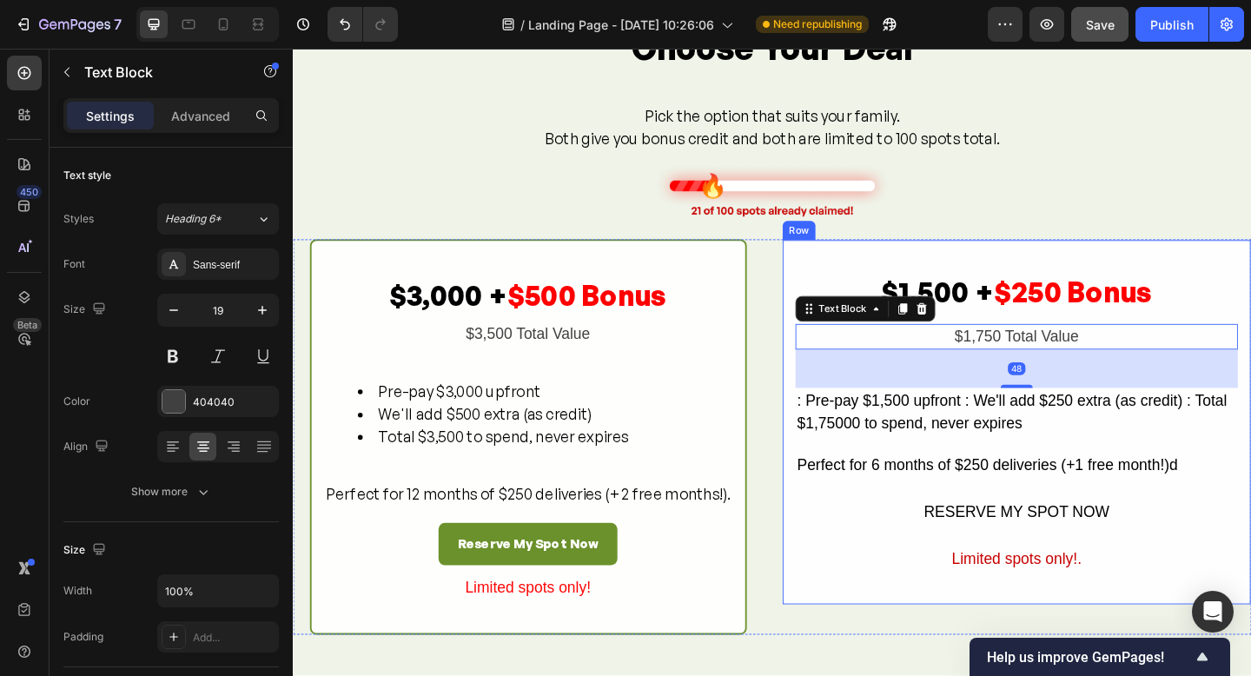
click at [1083, 335] on div "$1,500 + $250 Bonus Text Block $1,750 Total Value Text Block 48 : Pre-pay $1,50…" at bounding box center [1079, 455] width 481 height 327
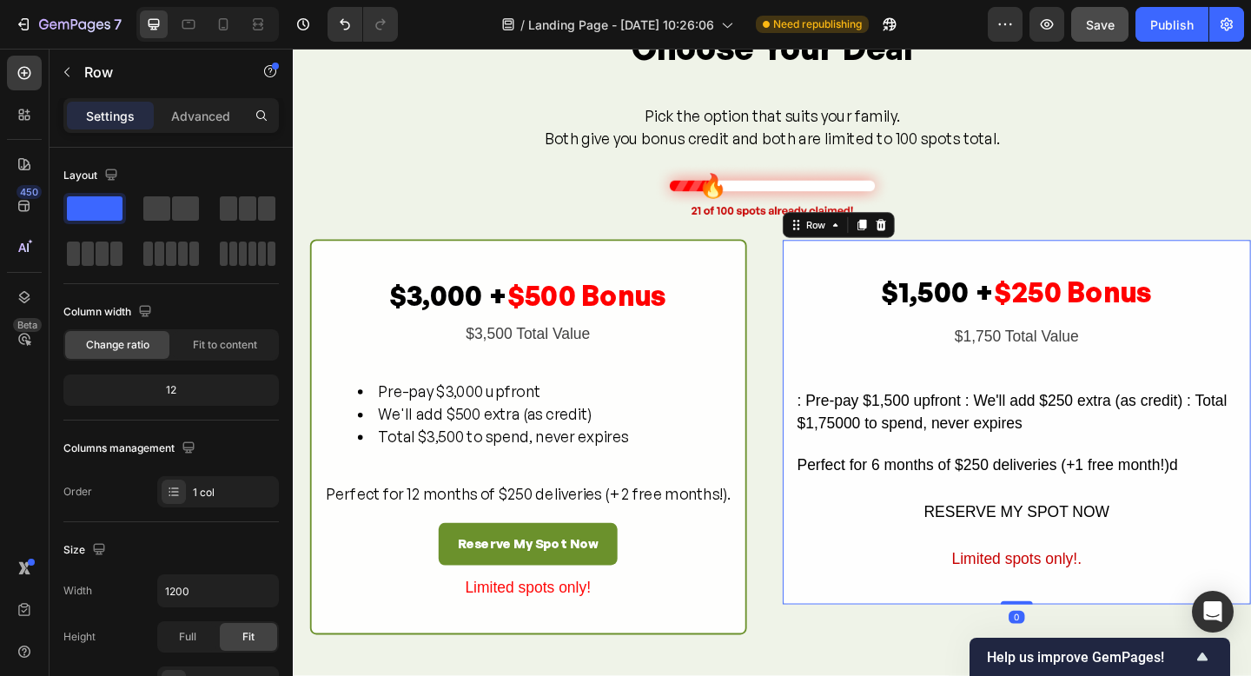
click at [1085, 328] on strong "$250 Bonus" at bounding box center [1141, 313] width 173 height 37
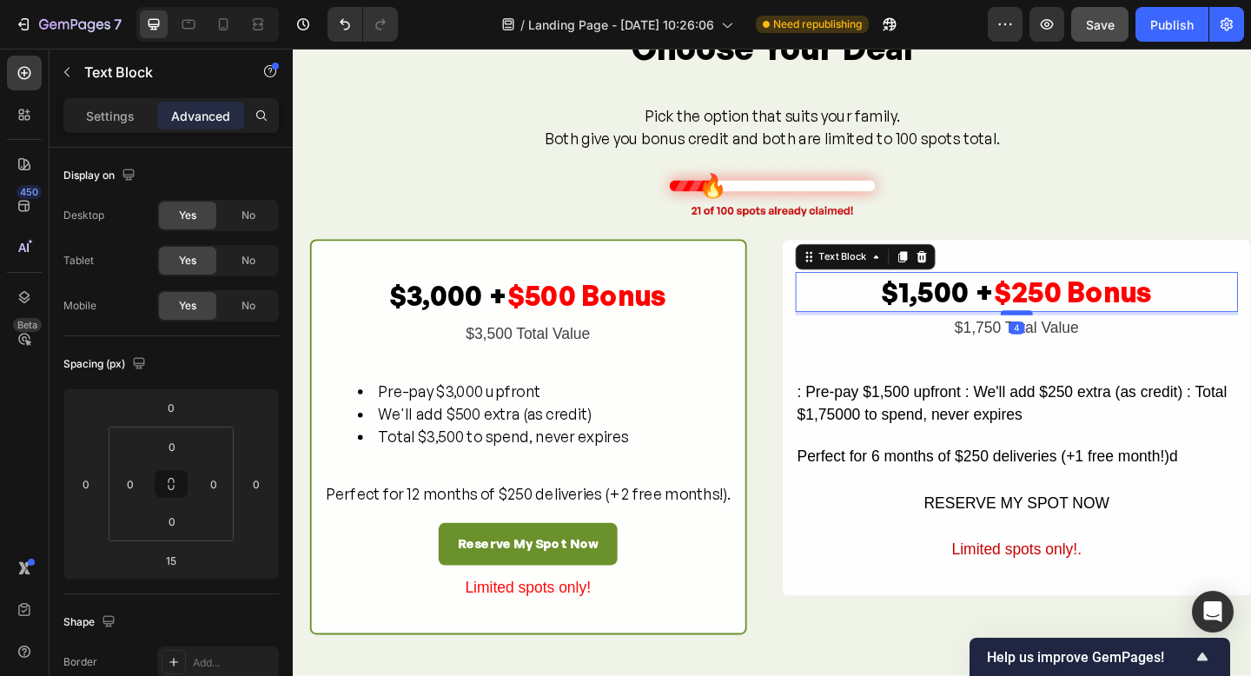
drag, startPoint x: 1081, startPoint y: 347, endPoint x: 1080, endPoint y: 337, distance: 9.6
click at [1080, 337] on div at bounding box center [1080, 336] width 35 height 5
type input "4"
click at [533, 284] on div "$3,000 + $500 Bonus Text Block $3,500 Total Value Text Block Pre-pay $3,000 upf…" at bounding box center [548, 470] width 475 height 429
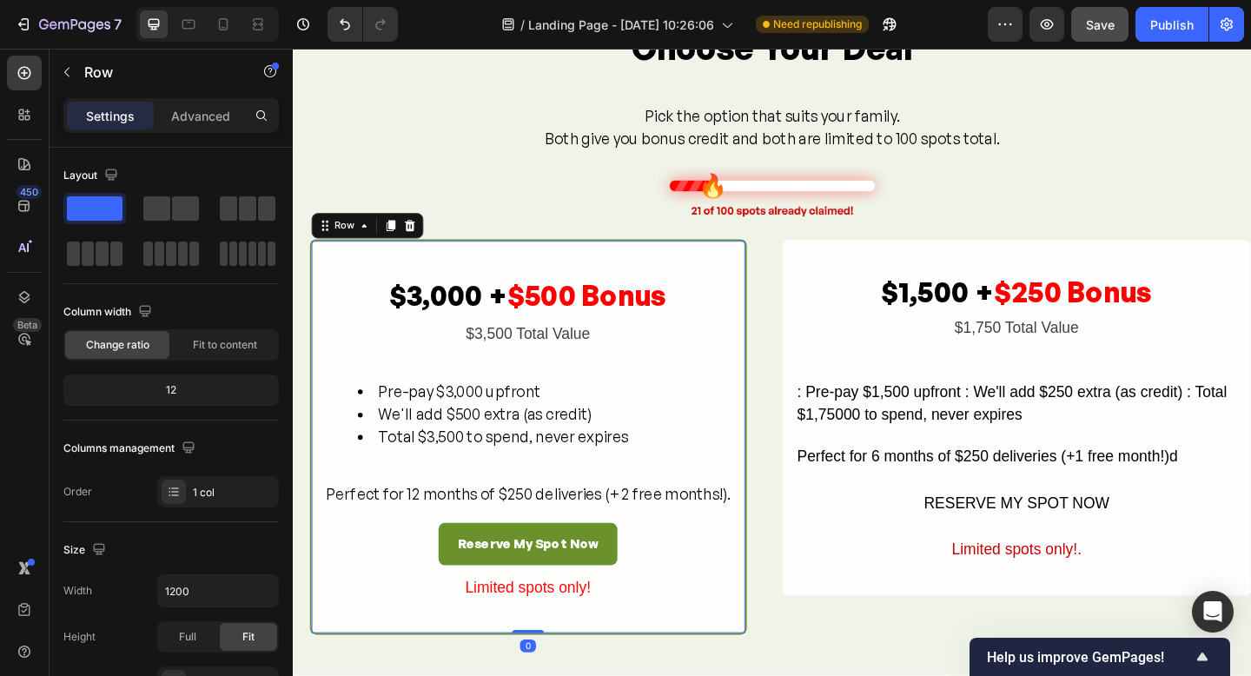
click at [535, 285] on div "$3,000 + $500 Bonus Text Block $3,500 Total Value Text Block Pre-pay $3,000 upf…" at bounding box center [548, 470] width 475 height 429
click at [927, 311] on p "$1,500 + $250 Bonus" at bounding box center [1080, 314] width 478 height 40
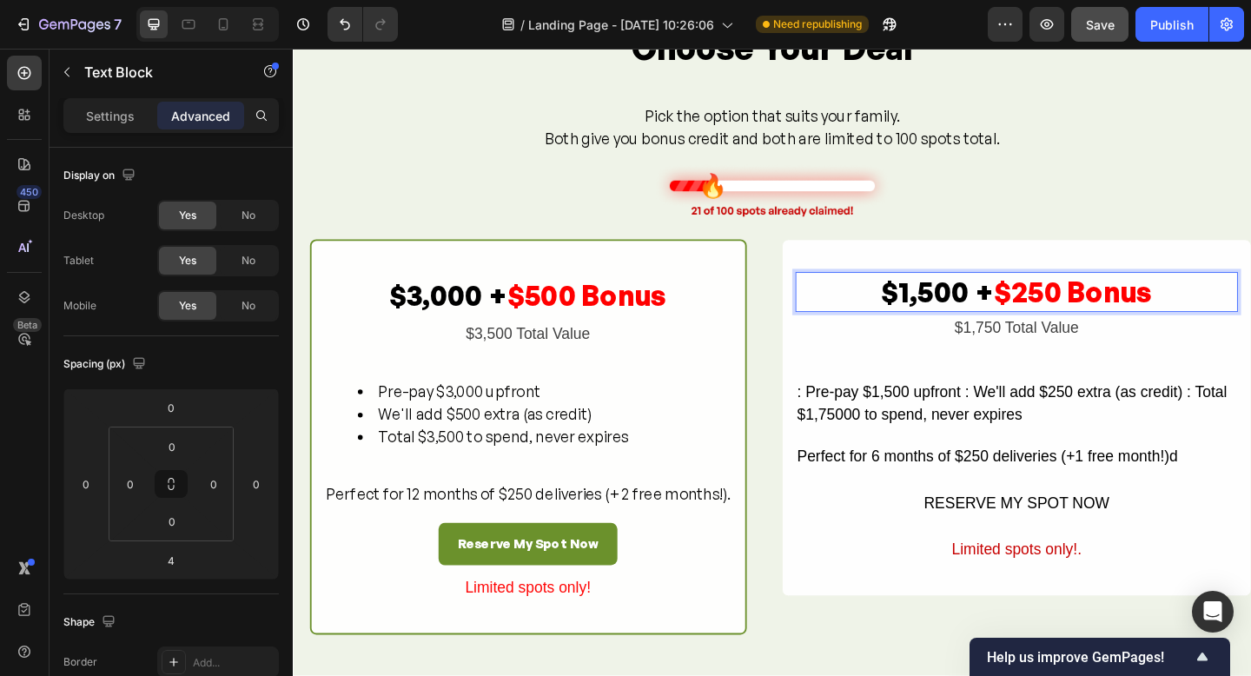
click at [927, 310] on p "$1,500 + $250 Bonus" at bounding box center [1080, 314] width 478 height 40
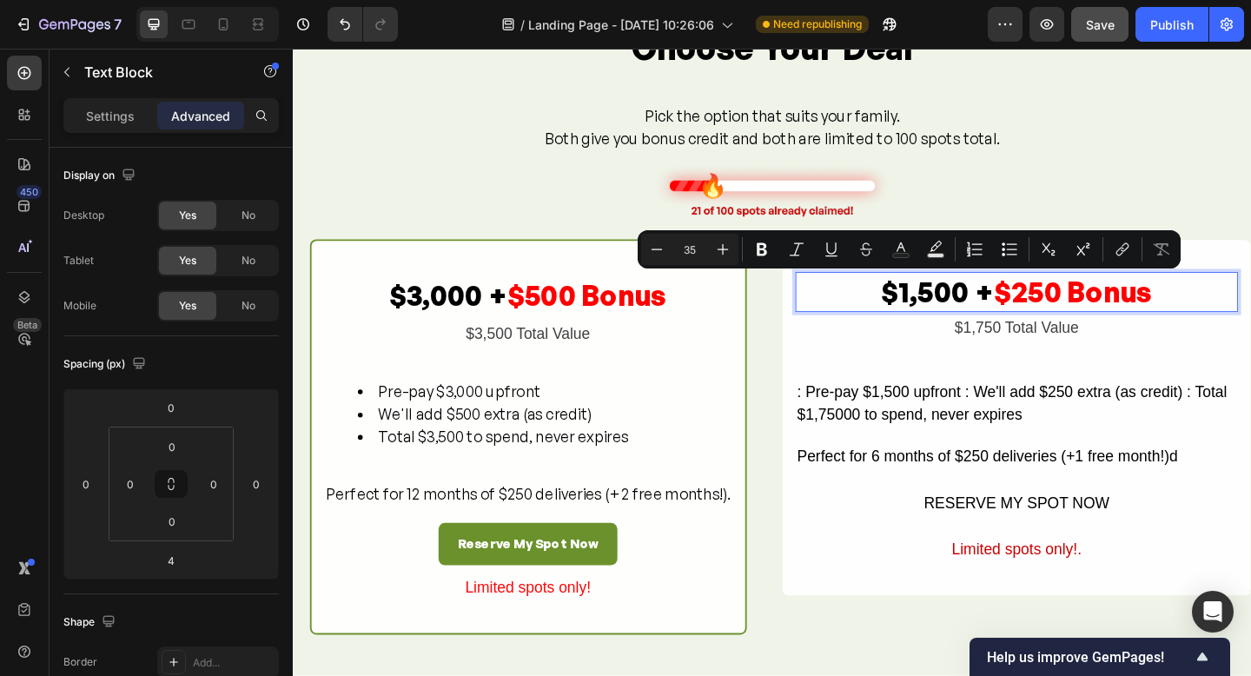
click at [930, 315] on p "$1,500 + $250 Bonus" at bounding box center [1080, 314] width 478 height 40
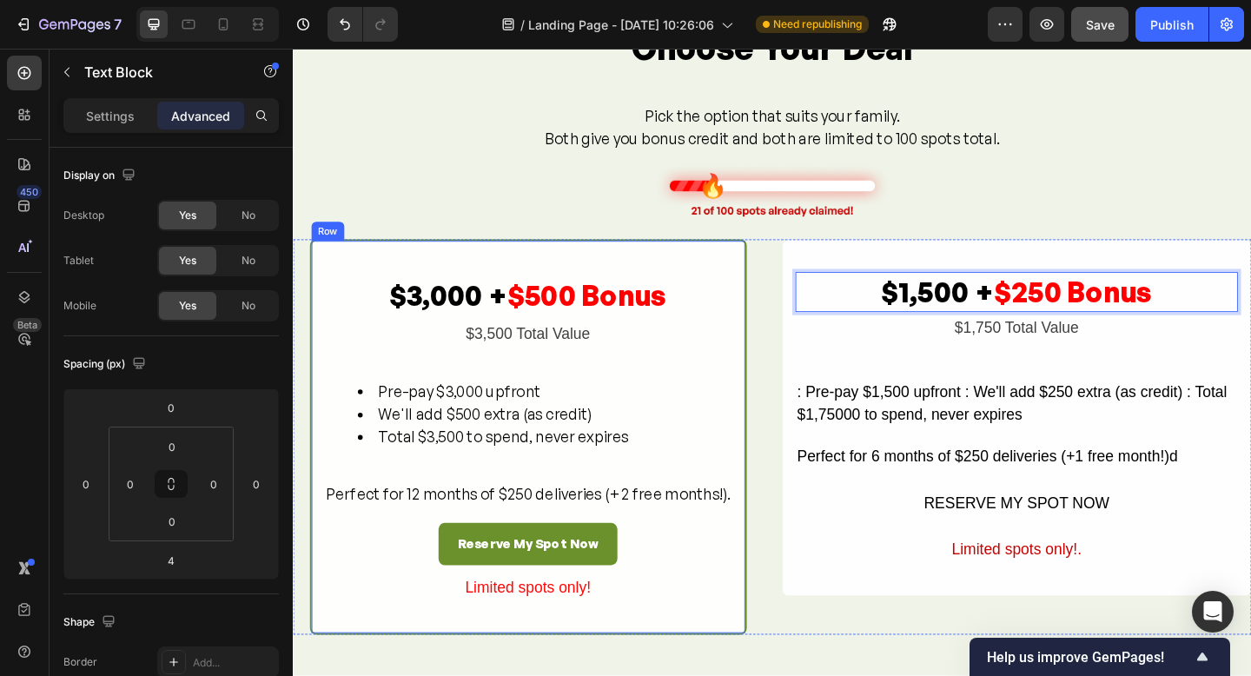
click at [700, 278] on div "$3,000 + $500 Bonus Text Block $3,500 Total Value Text Block Pre-pay $3,000 upf…" at bounding box center [548, 470] width 475 height 429
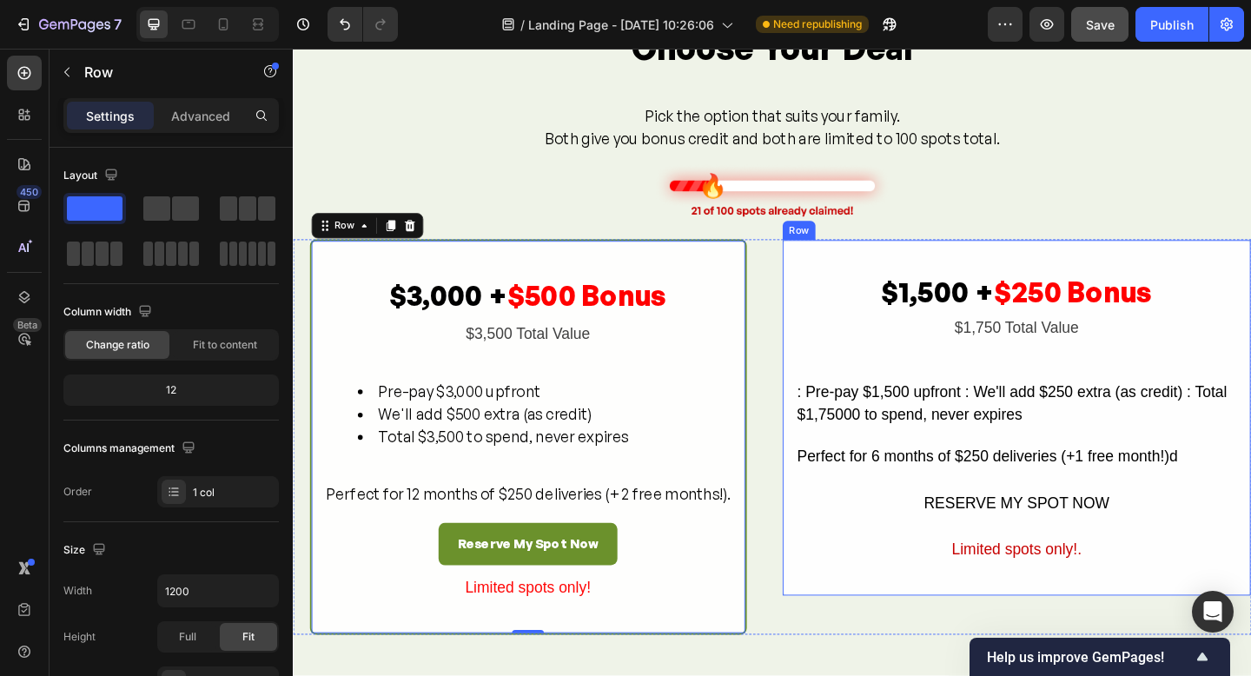
click at [1126, 281] on div "$1,500 + $250 Bonus Text Block $1,750 Total Value Text Block : Pre-pay $1,500 u…" at bounding box center [1080, 450] width 511 height 388
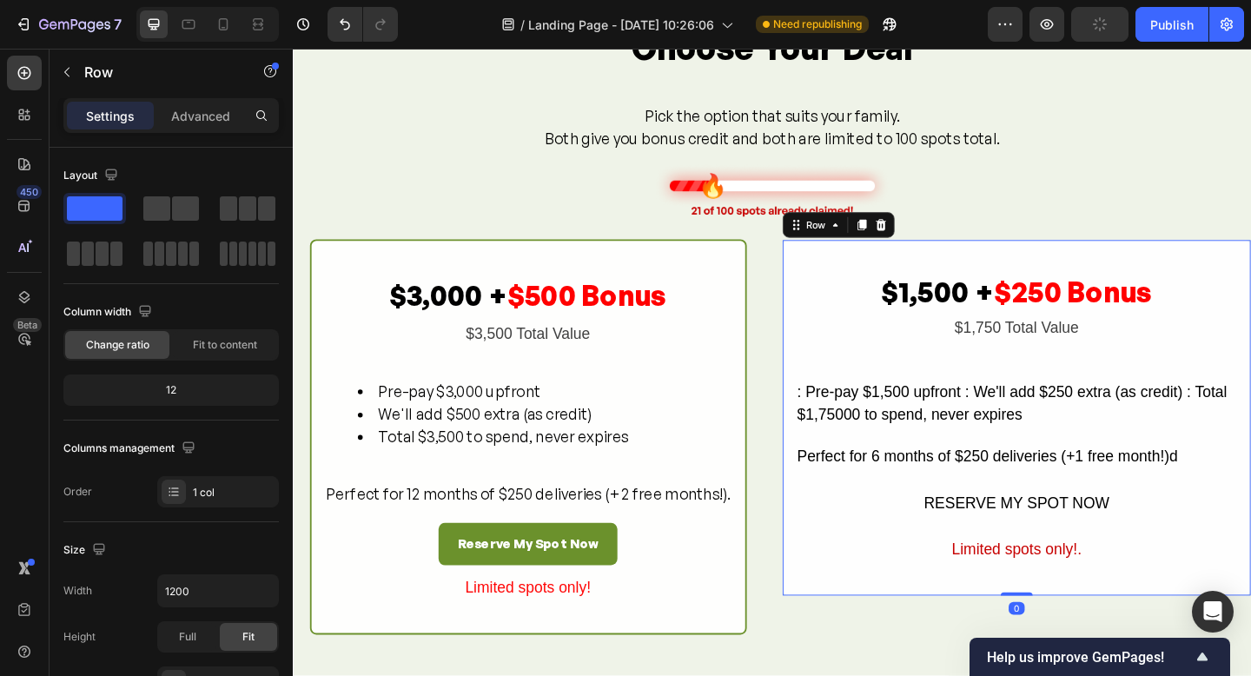
click at [933, 243] on icon at bounding box center [932, 241] width 14 height 14
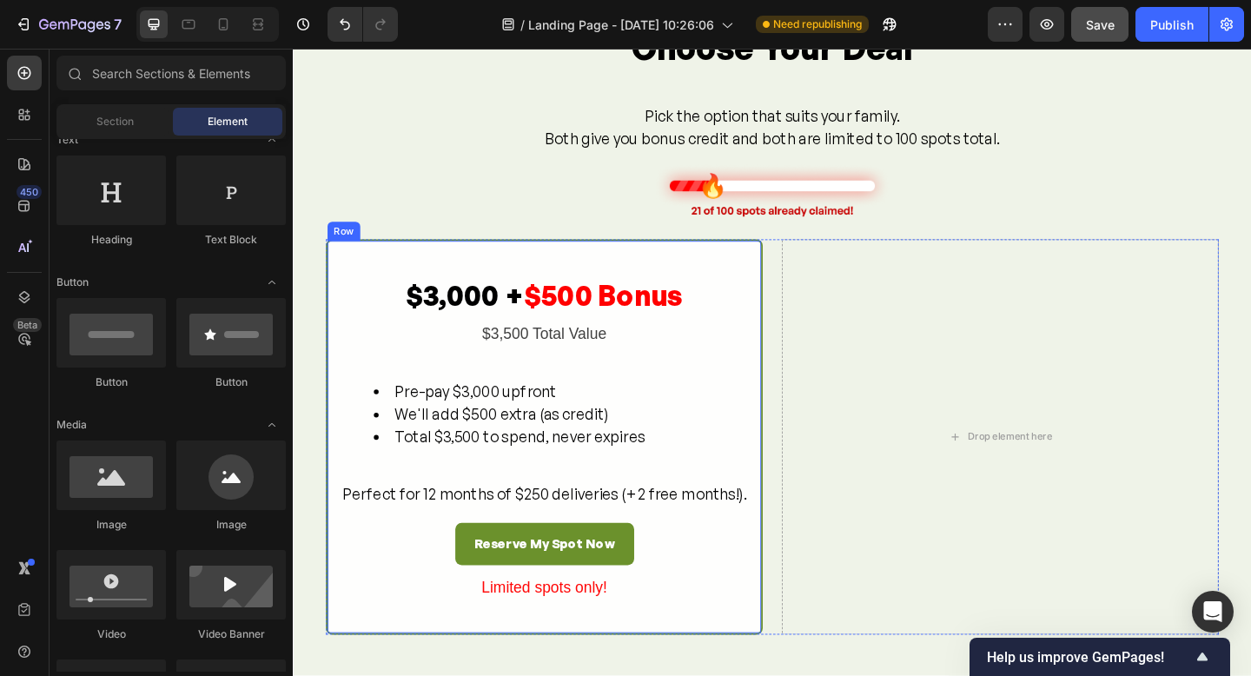
click at [638, 269] on div "$3,000 + $500 Bonus Text Block $3,500 Total Value Text Block Pre-pay $3,000 upf…" at bounding box center [565, 470] width 475 height 429
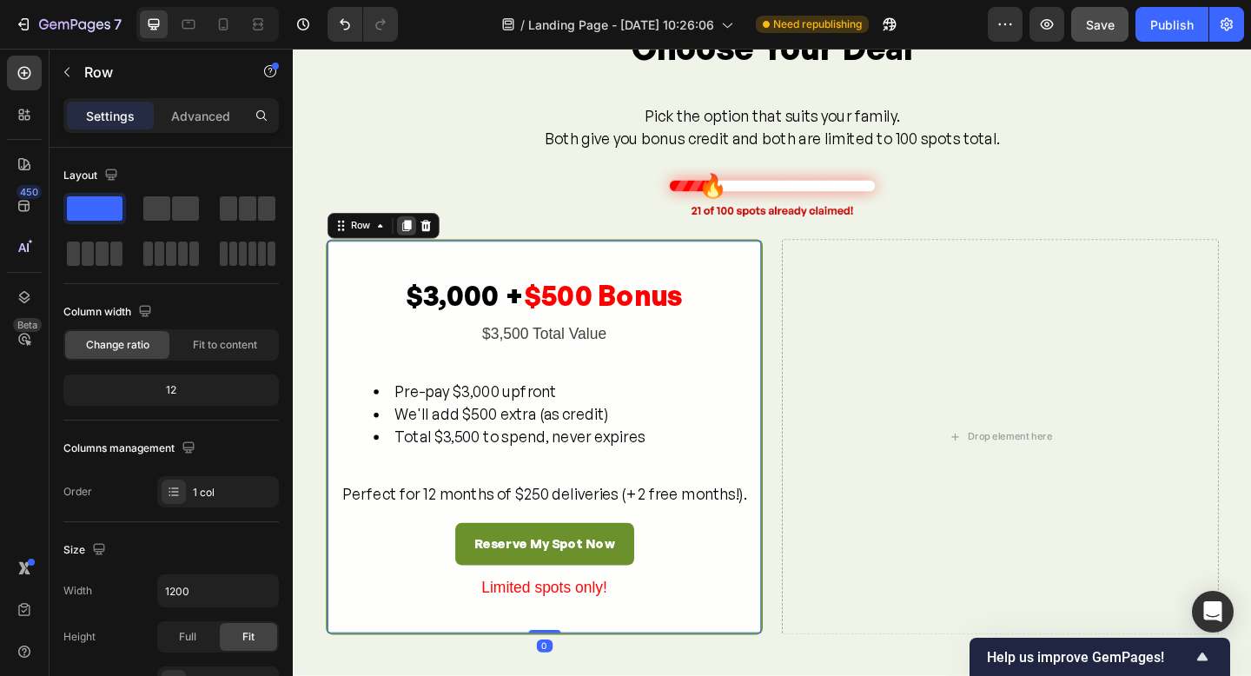
click at [421, 241] on icon at bounding box center [417, 241] width 10 height 12
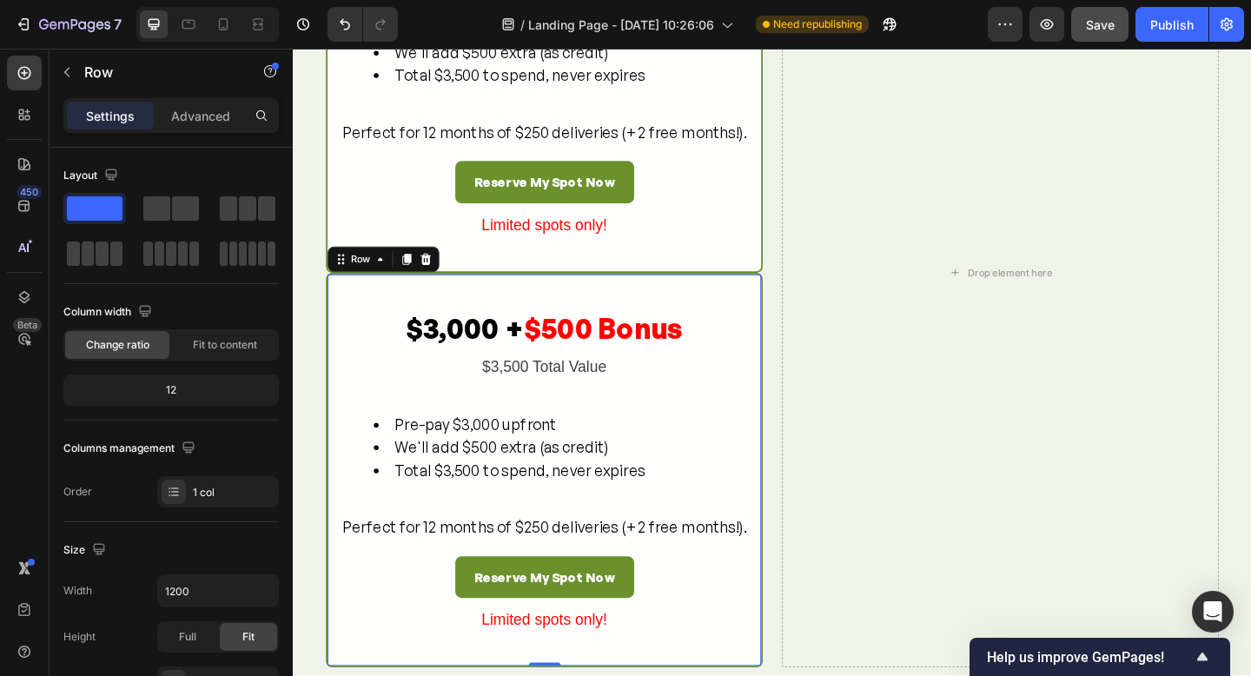
scroll to position [2111, 0]
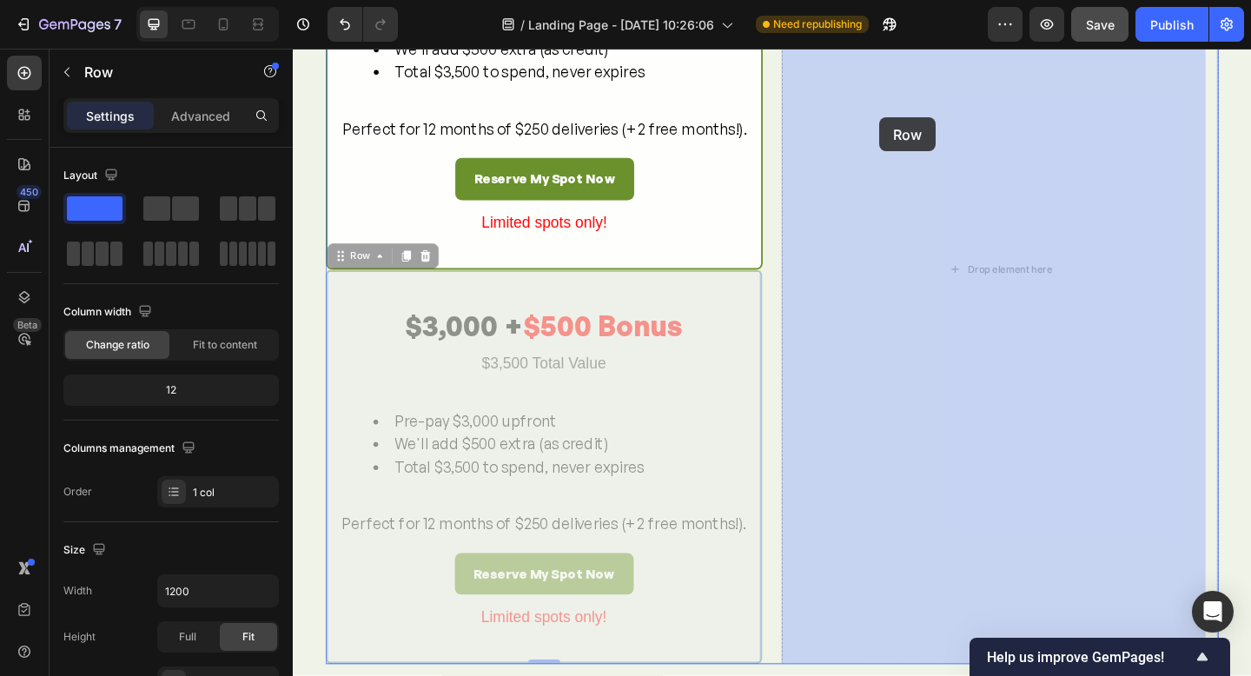
drag, startPoint x: 361, startPoint y: 282, endPoint x: 950, endPoint y: 302, distance: 589.5
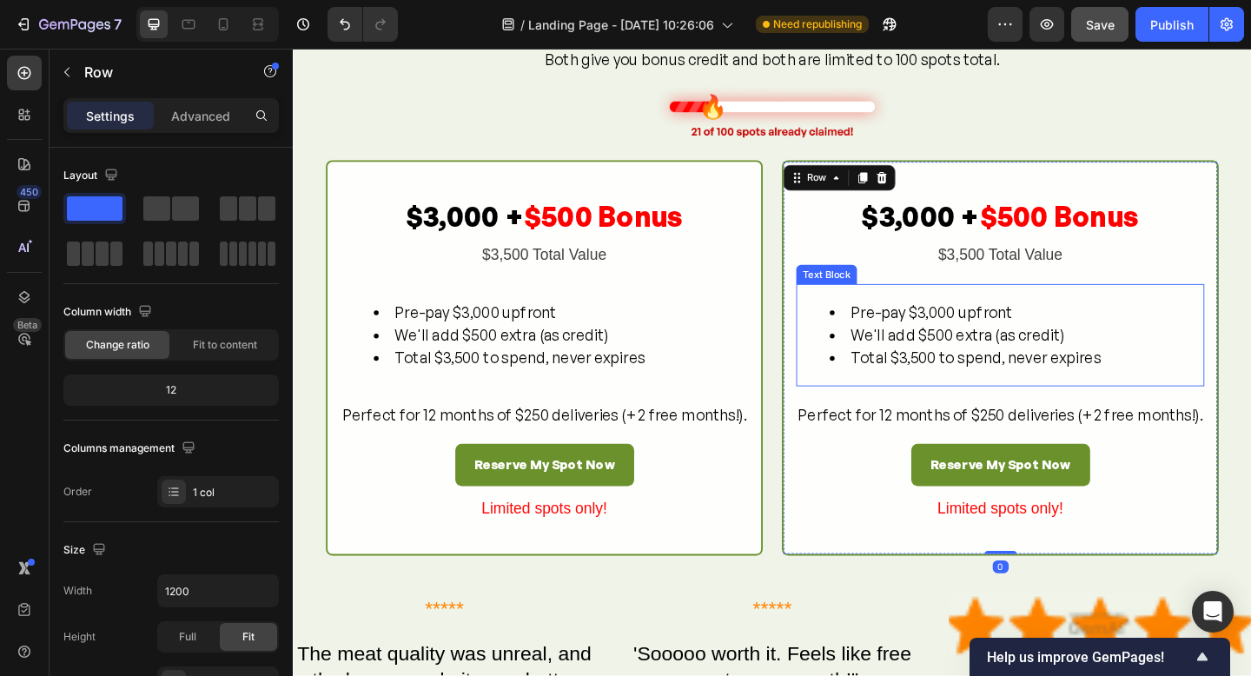
scroll to position [1819, 0]
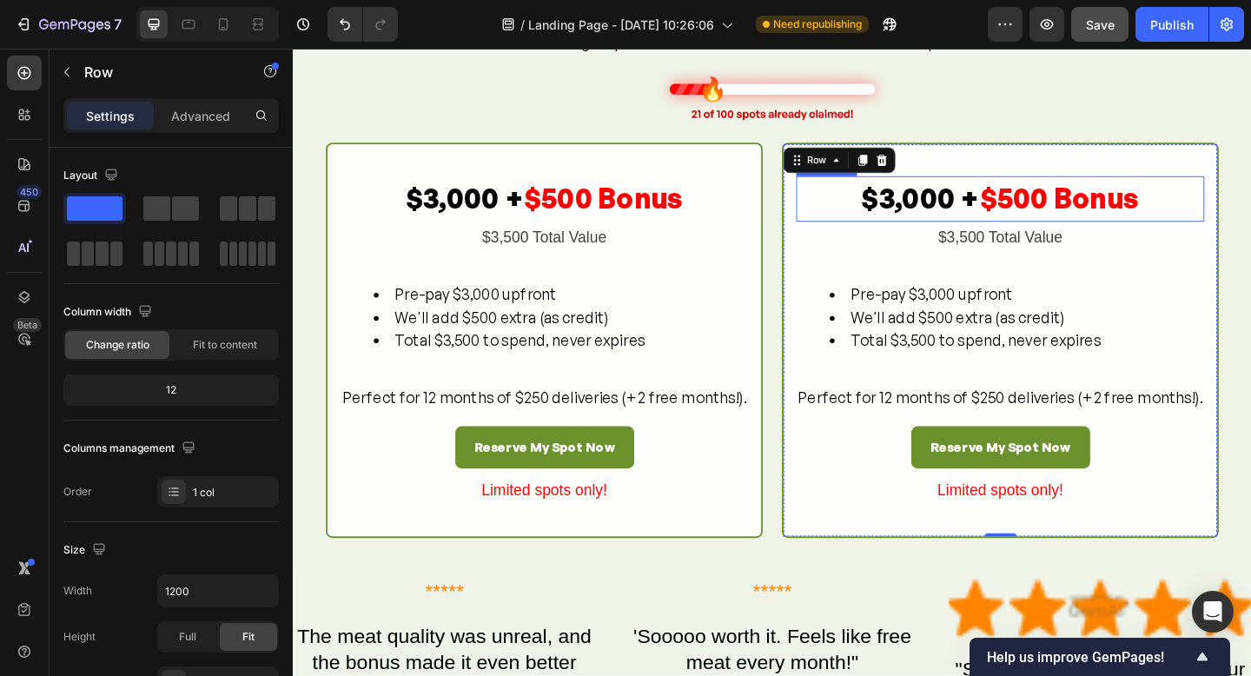
click at [1068, 216] on strong "$500 Bonus" at bounding box center [1127, 211] width 174 height 37
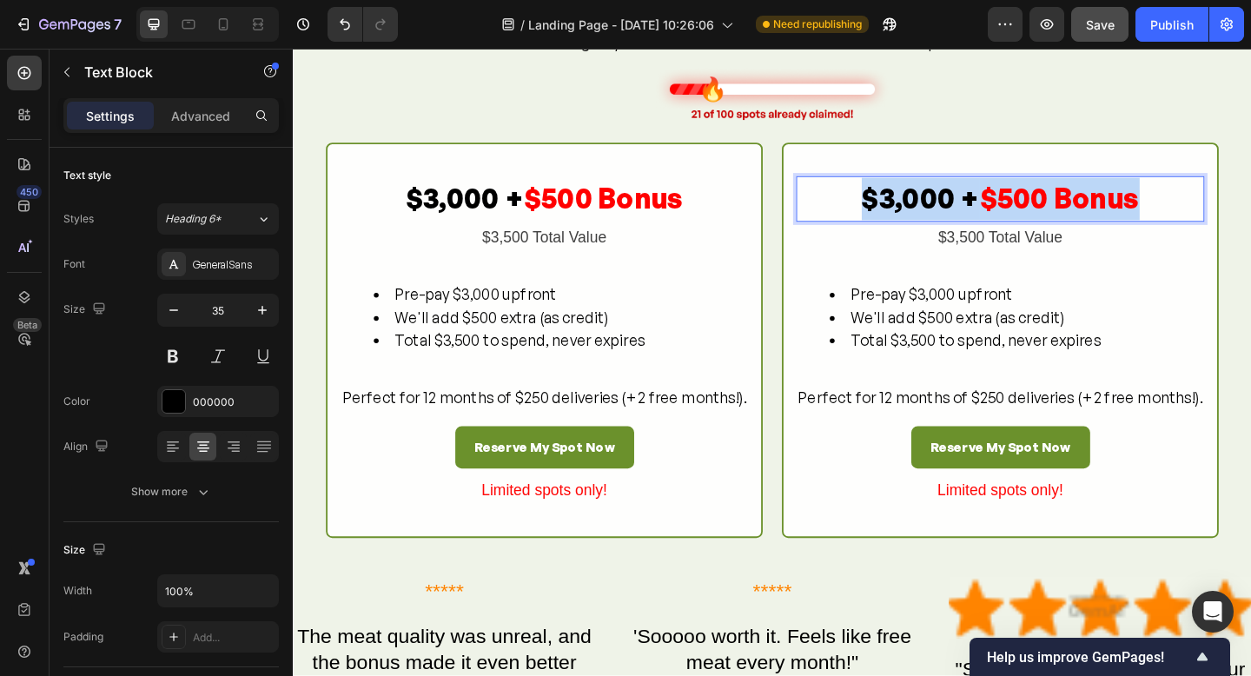
drag, startPoint x: 1210, startPoint y: 220, endPoint x: 905, endPoint y: 222, distance: 305.0
click at [902, 217] on p "$3,000 + $500 Bonus" at bounding box center [1062, 212] width 441 height 46
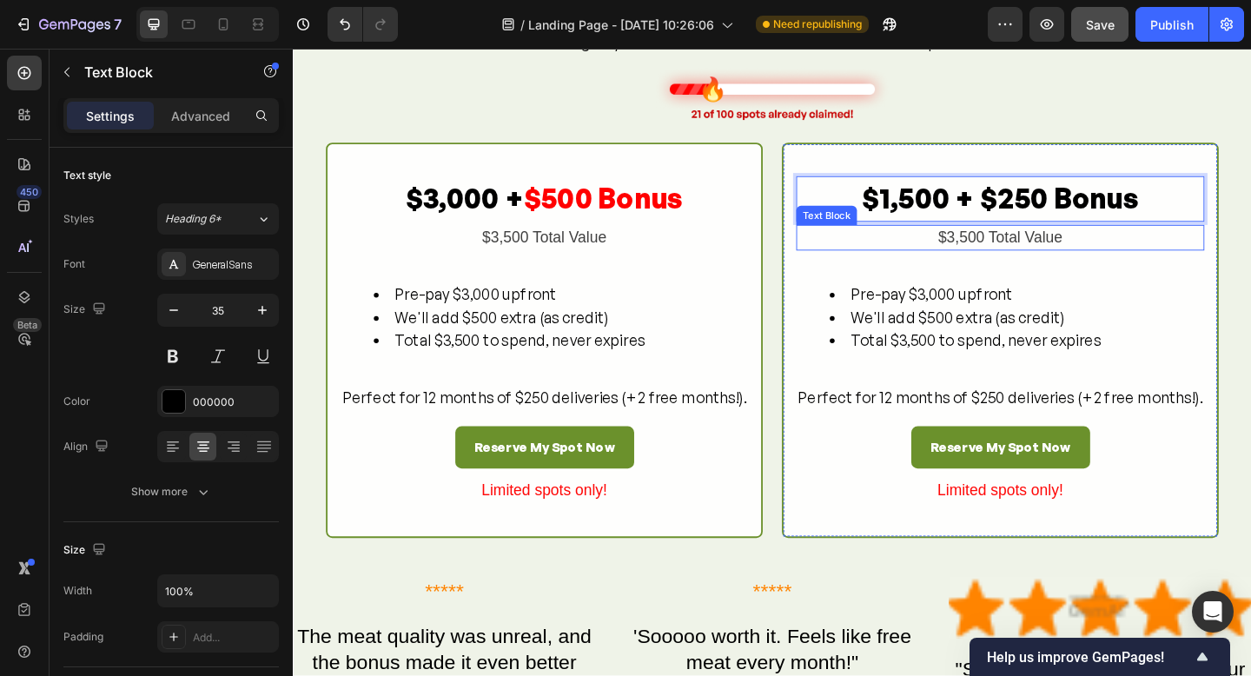
click at [1051, 250] on div "$3,500 Total Value" at bounding box center [1062, 255] width 444 height 29
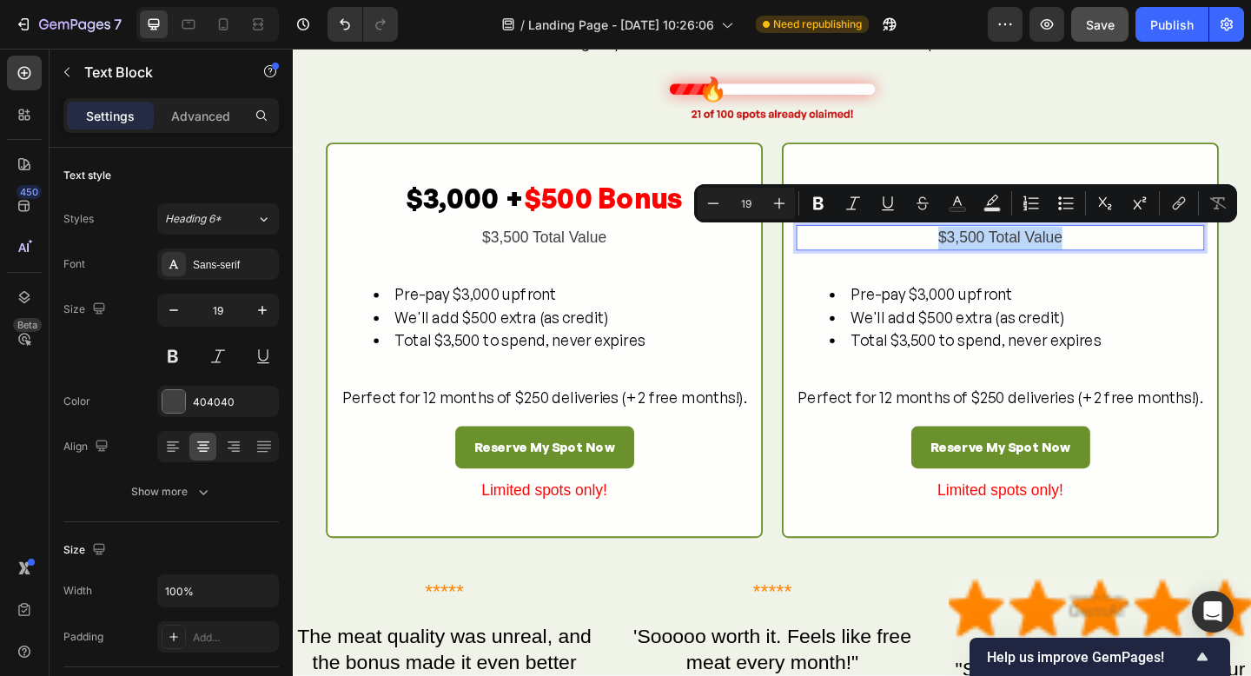
drag, startPoint x: 1087, startPoint y: 255, endPoint x: 978, endPoint y: 252, distance: 108.7
click at [978, 252] on p "$3,500 Total Value" at bounding box center [1062, 254] width 441 height 25
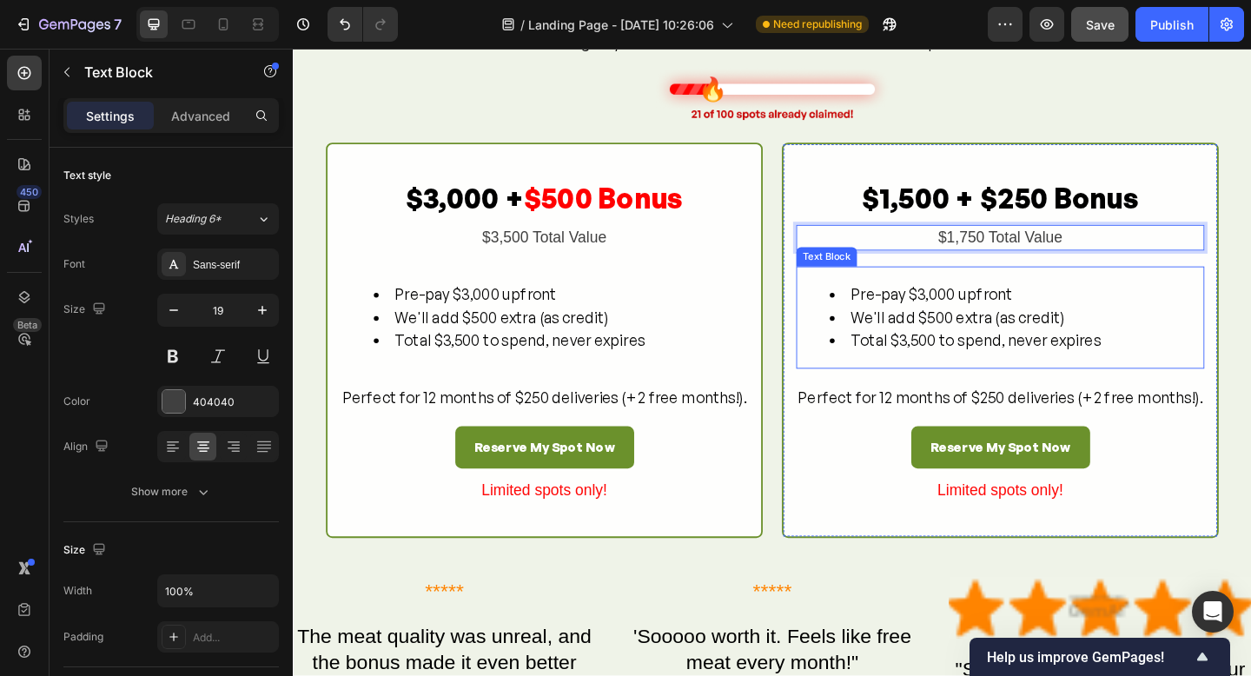
click at [998, 358] on li "Total $3,500 to spend, never expires" at bounding box center [1080, 366] width 406 height 25
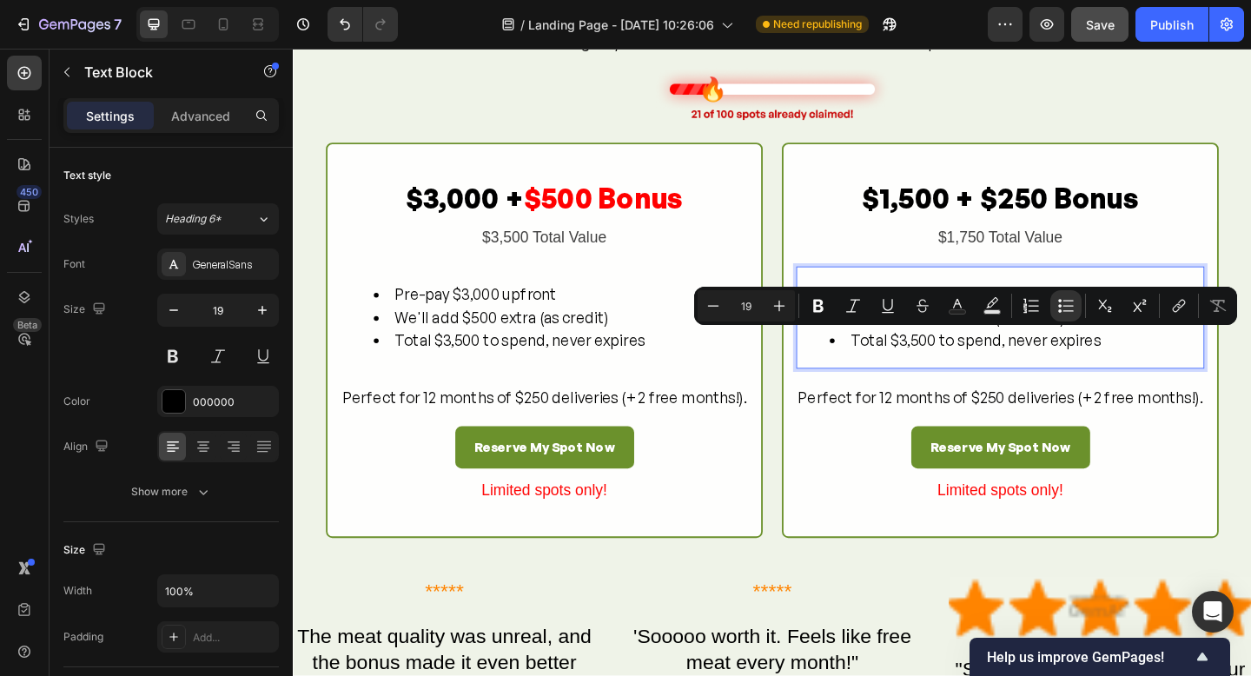
click at [1161, 368] on li "Total $3,500 to spend, never expires" at bounding box center [1080, 366] width 406 height 25
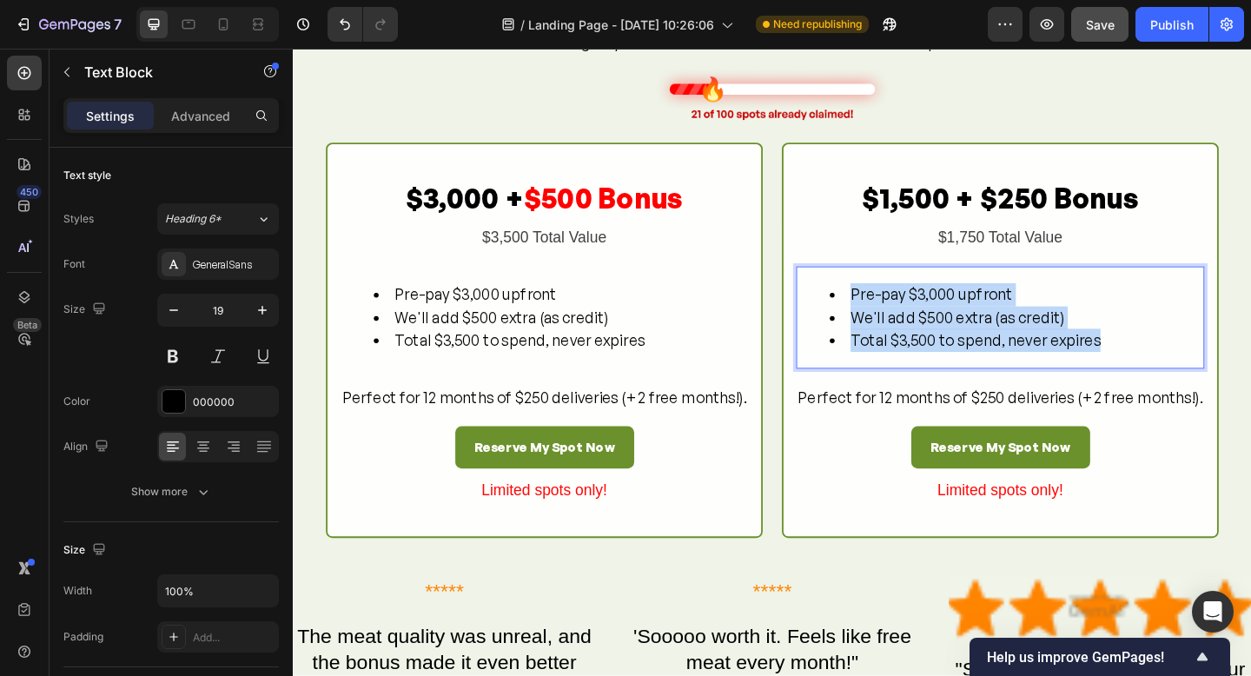
drag, startPoint x: 1068, startPoint y: 355, endPoint x: 892, endPoint y: 322, distance: 179.6
click at [892, 322] on ul "Pre-pay $3,000 upfront We'll add $500 extra (as credit) Total $3,500 to spend, …" at bounding box center [1062, 341] width 441 height 75
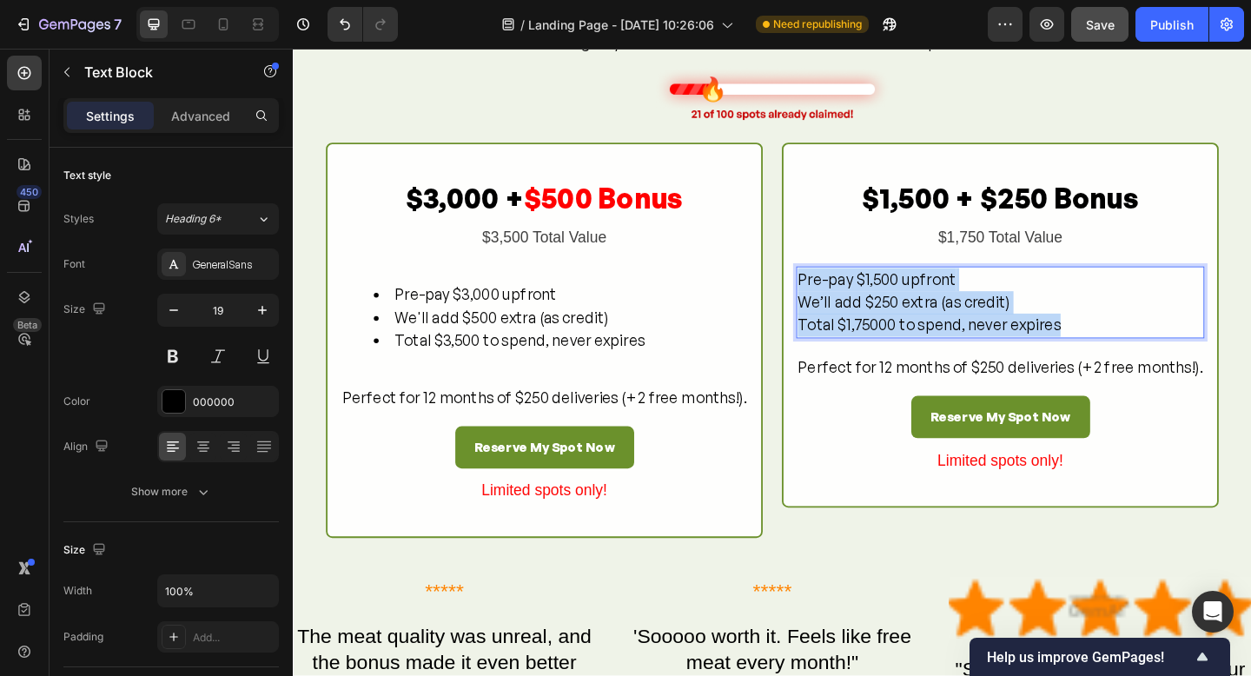
drag, startPoint x: 1132, startPoint y: 351, endPoint x: 834, endPoint y: 306, distance: 301.5
click at [845, 302] on p "Pre-pay $1,500 upfront We’ll add $250 extra (as credit) Total $1,75000 to spend…" at bounding box center [1062, 325] width 441 height 75
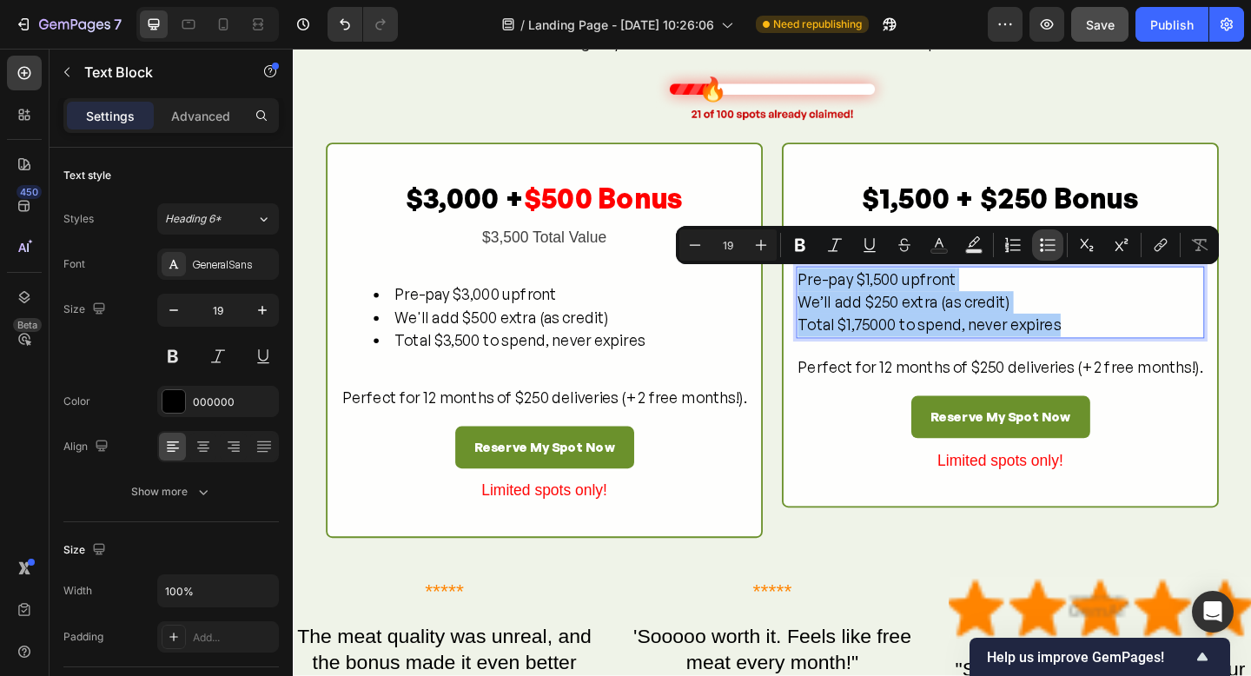
click at [1047, 245] on icon "Editor contextual toolbar" at bounding box center [1050, 244] width 10 height 1
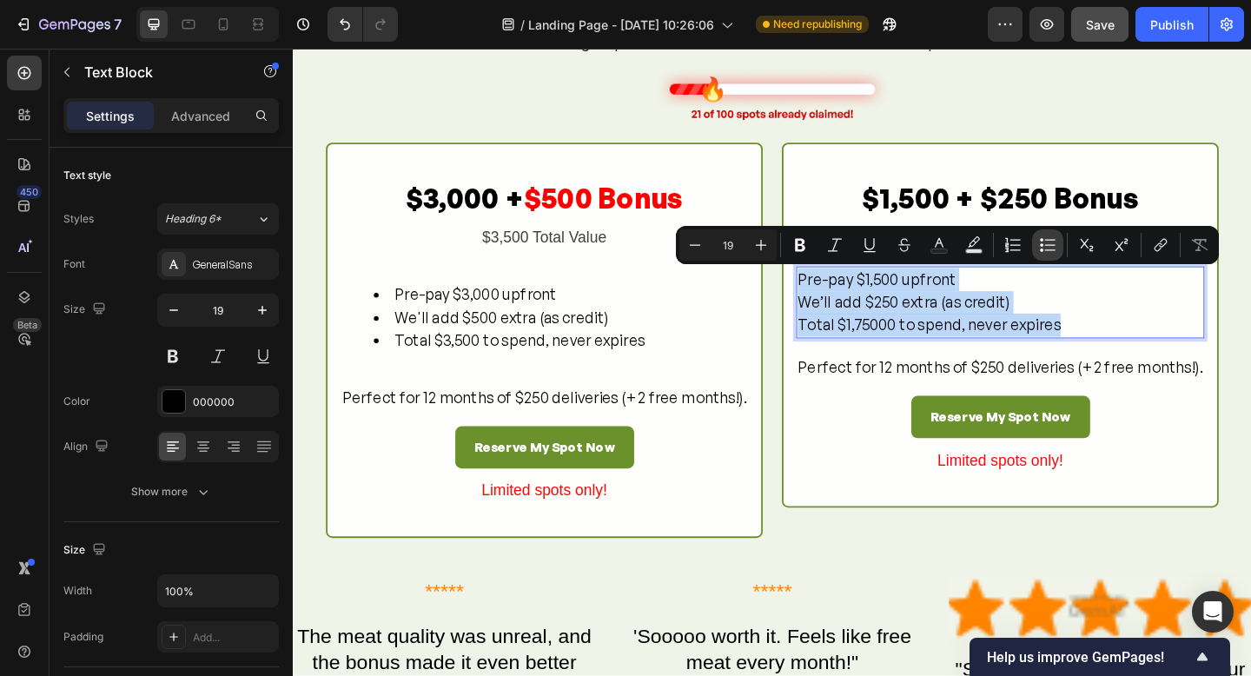
type input "19"
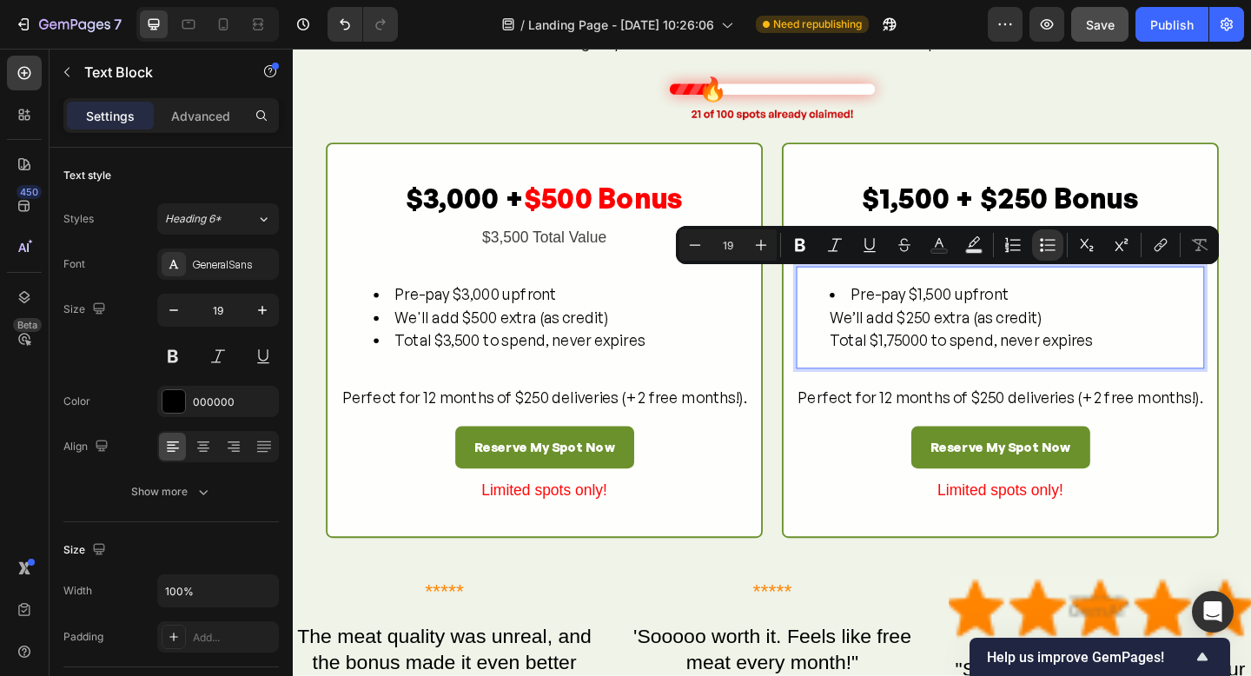
click at [878, 336] on ul "Pre-pay $1,500 upfront We’ll add $250 extra (as credit) Total $1,75000 to spend…" at bounding box center [1062, 341] width 441 height 75
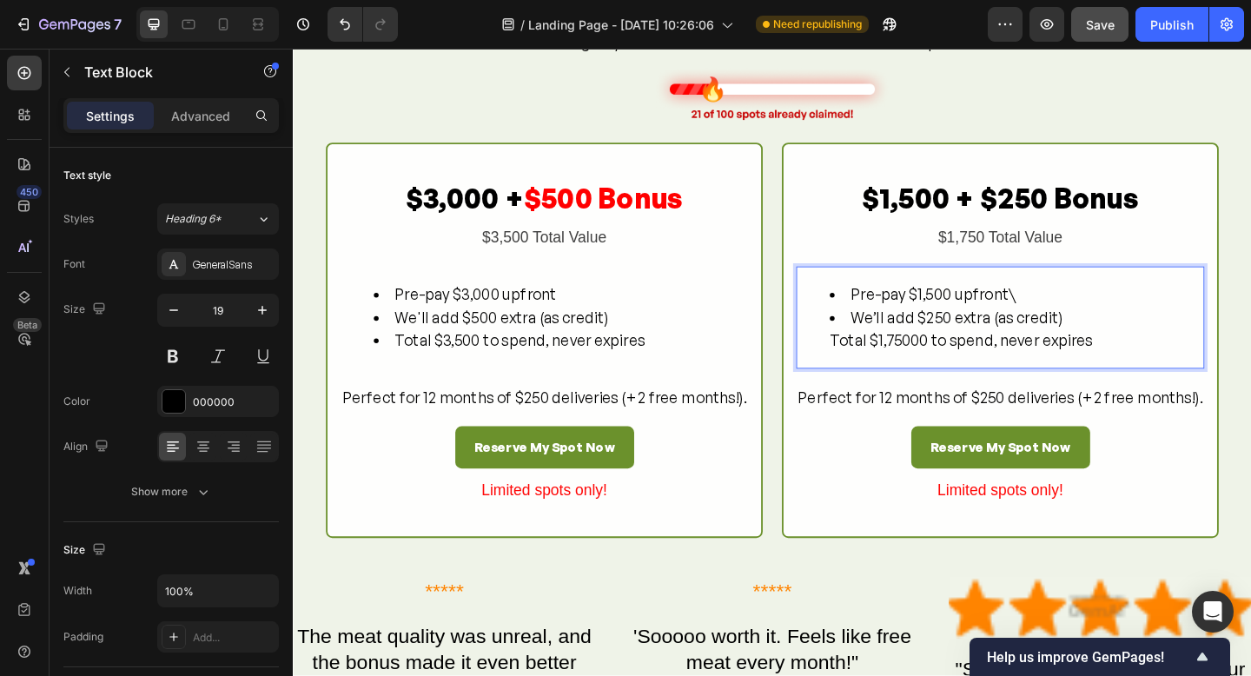
click at [1094, 320] on li "Pre-pay $1,500 upfront\" at bounding box center [1080, 316] width 406 height 25
click at [879, 366] on li "We’ll add $250 extra (as credit) Total $1,75000 to spend, never expires" at bounding box center [1080, 354] width 406 height 50
click at [1000, 374] on li "Total $1,75000 to spend, never expires" at bounding box center [1080, 366] width 406 height 25
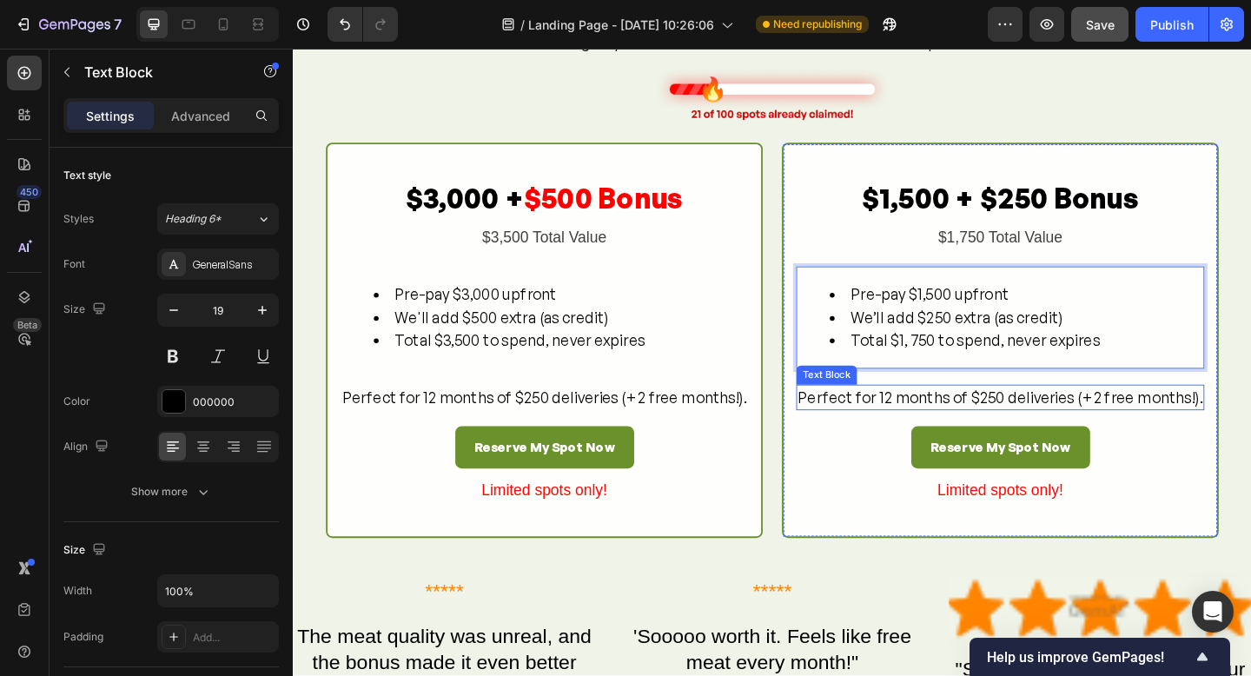
click at [972, 426] on div "Perfect for 12 months of $250 deliveries (+2 free months!)." at bounding box center [1062, 429] width 444 height 29
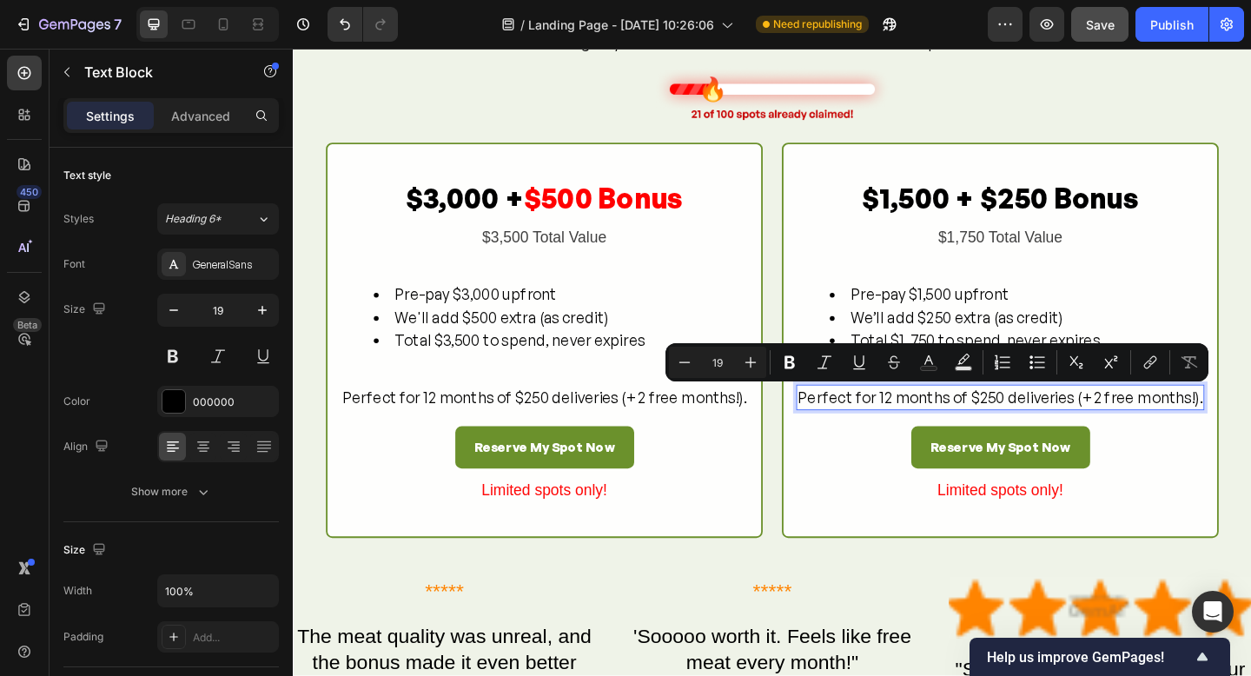
click at [1250, 429] on p "Perfect for 12 months of $250 deliveries (+2 free months!)." at bounding box center [1062, 428] width 441 height 25
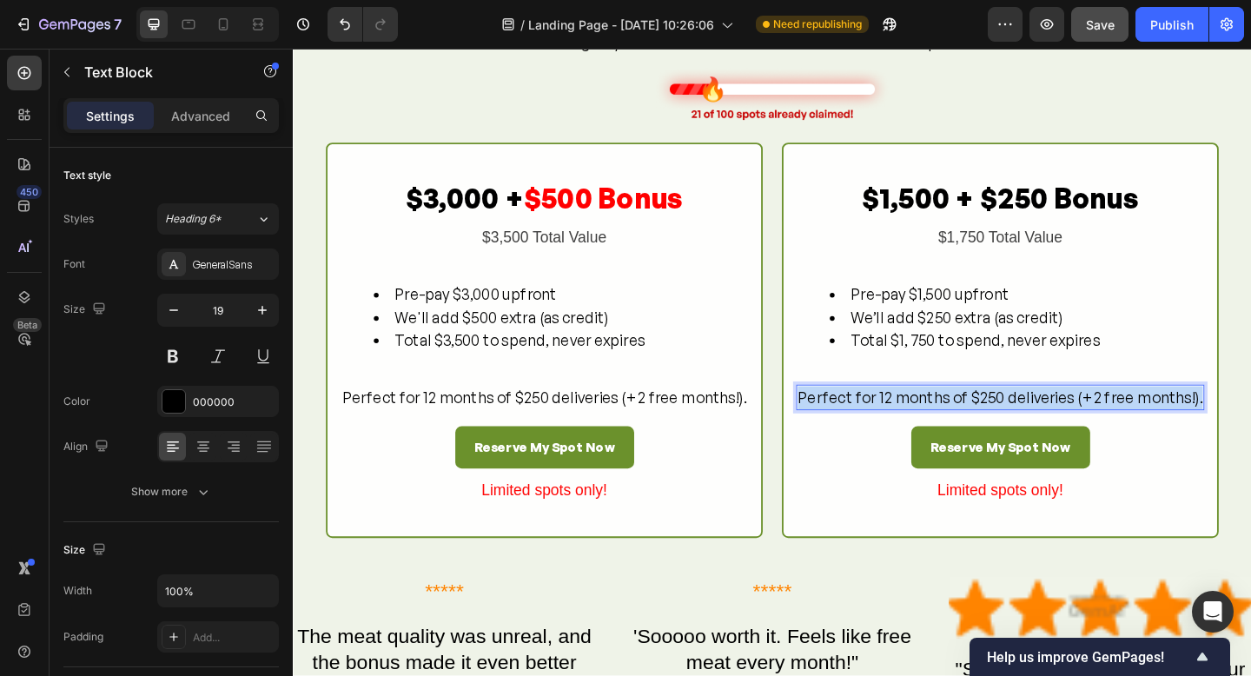
drag, startPoint x: 1266, startPoint y: 430, endPoint x: 845, endPoint y: 431, distance: 421.5
click at [840, 431] on div "Perfect for 12 months of $250 deliveries (+2 free months!)." at bounding box center [1062, 429] width 444 height 29
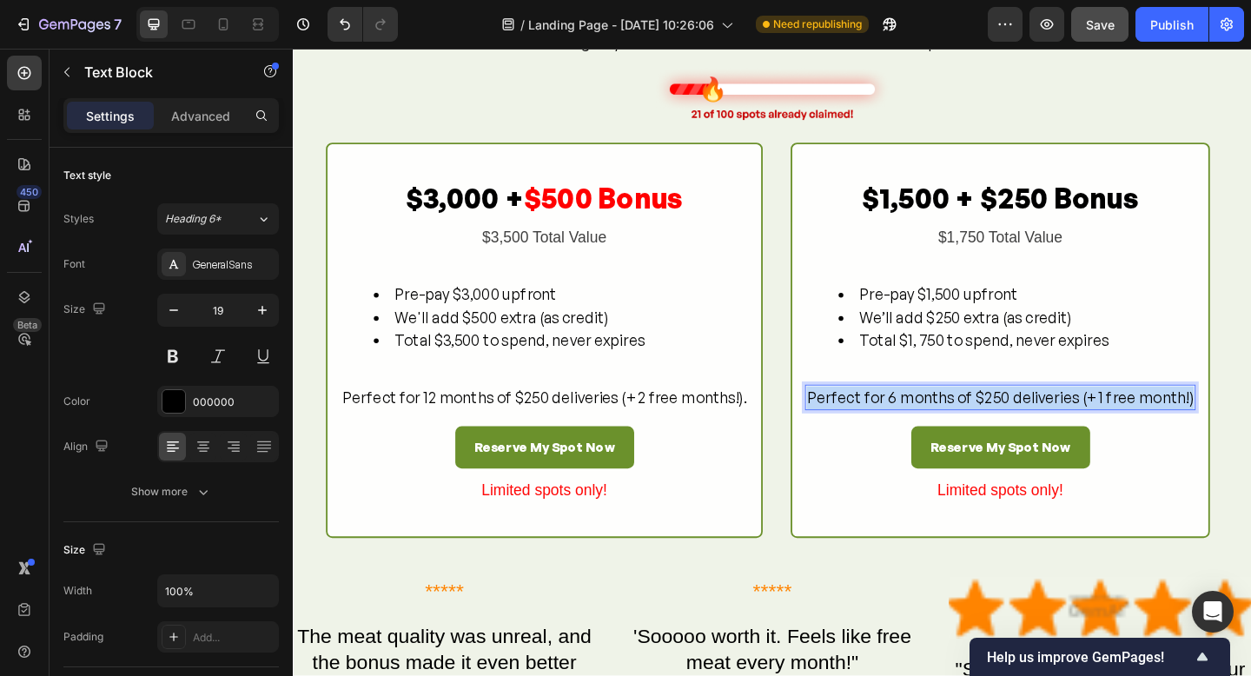
drag, startPoint x: 1257, startPoint y: 431, endPoint x: 853, endPoint y: 431, distance: 403.2
click at [852, 430] on p "Perfect for 6 months of $250 deliveries (+1 free month!)" at bounding box center [1062, 428] width 421 height 25
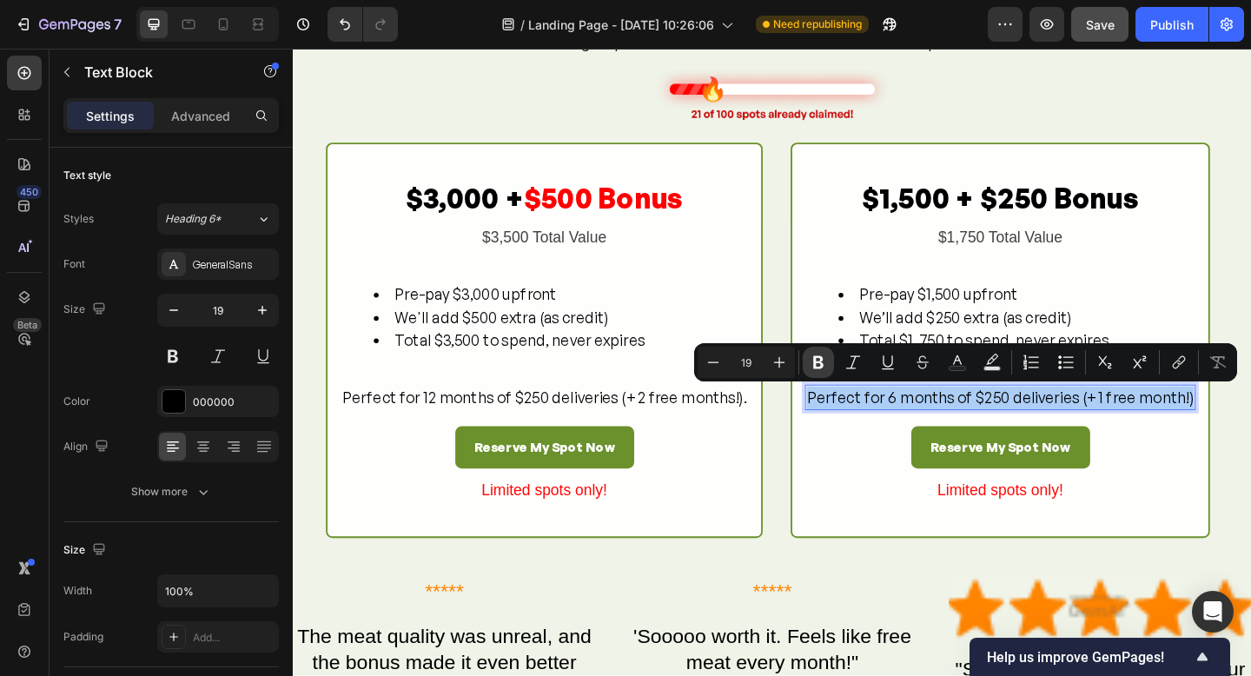
click at [815, 364] on icon "Editor contextual toolbar" at bounding box center [818, 362] width 17 height 17
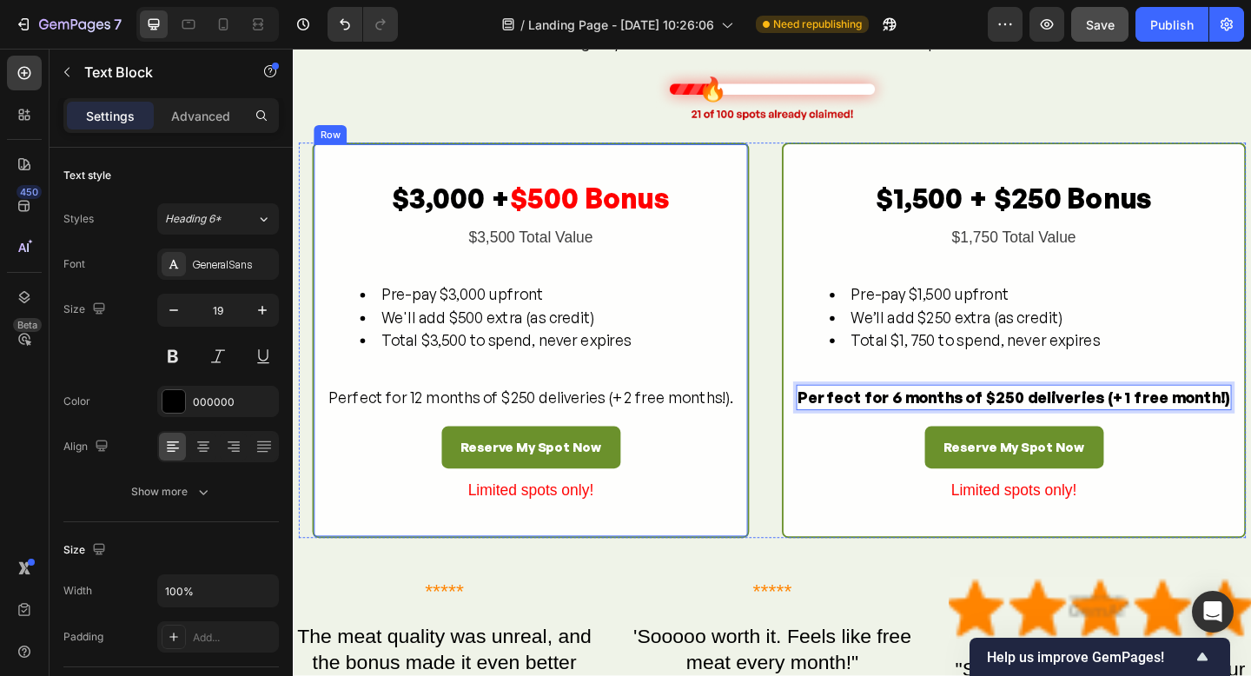
click at [708, 430] on p "Perfect for 12 months of $250 deliveries (+2 free months!)." at bounding box center [551, 428] width 441 height 25
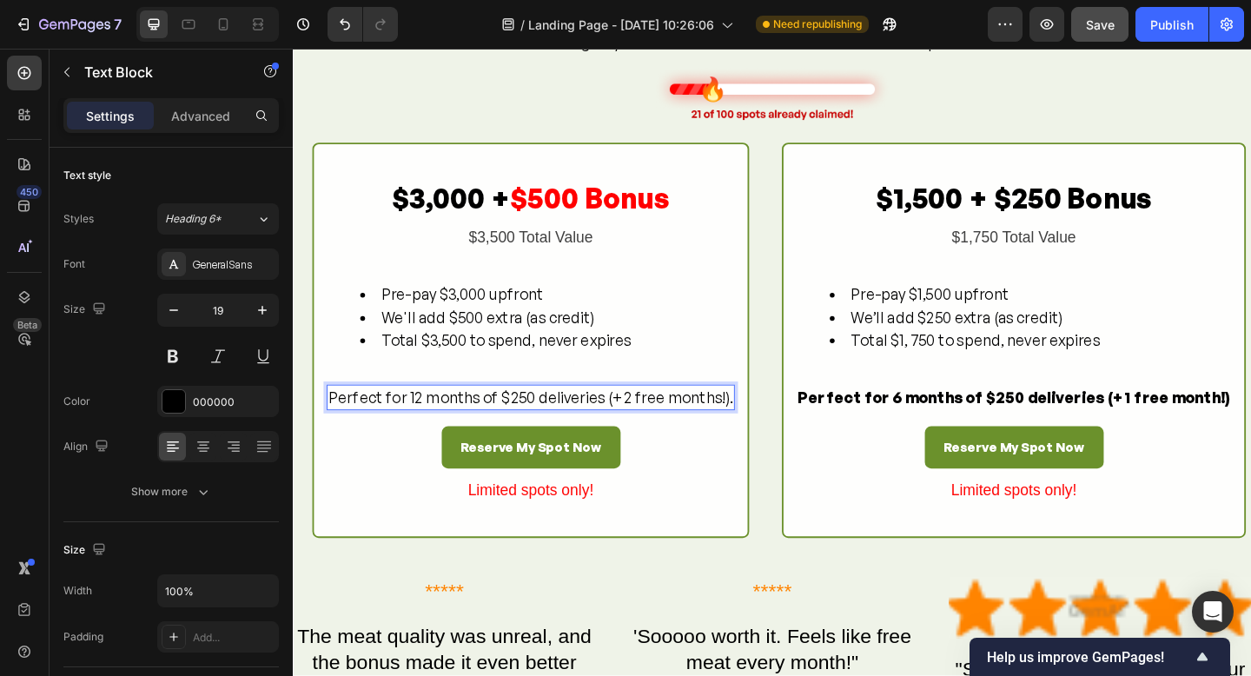
click at [772, 429] on p "Perfect for 12 months of $250 deliveries (+2 free months!)." at bounding box center [551, 428] width 441 height 25
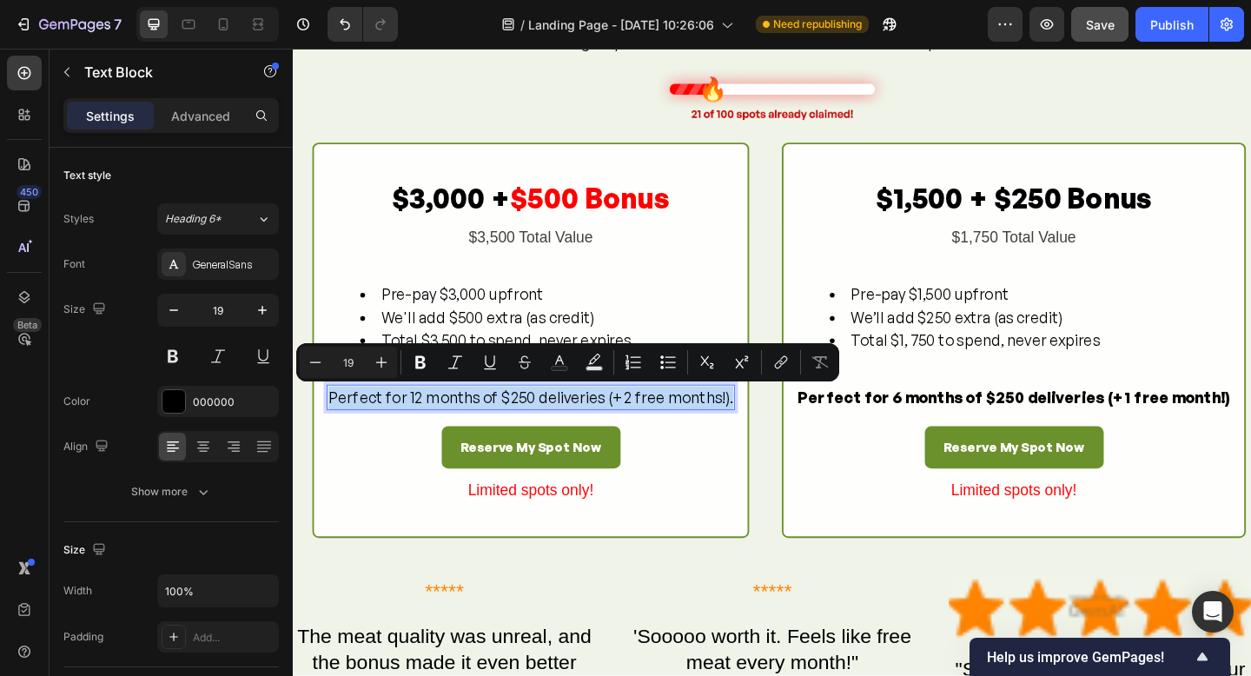
drag, startPoint x: 777, startPoint y: 429, endPoint x: 357, endPoint y: 423, distance: 419.8
click at [351, 423] on p "Perfect for 12 months of $250 deliveries (+2 free months!)." at bounding box center [551, 428] width 441 height 25
click at [421, 368] on icon "Editor contextual toolbar" at bounding box center [420, 362] width 17 height 17
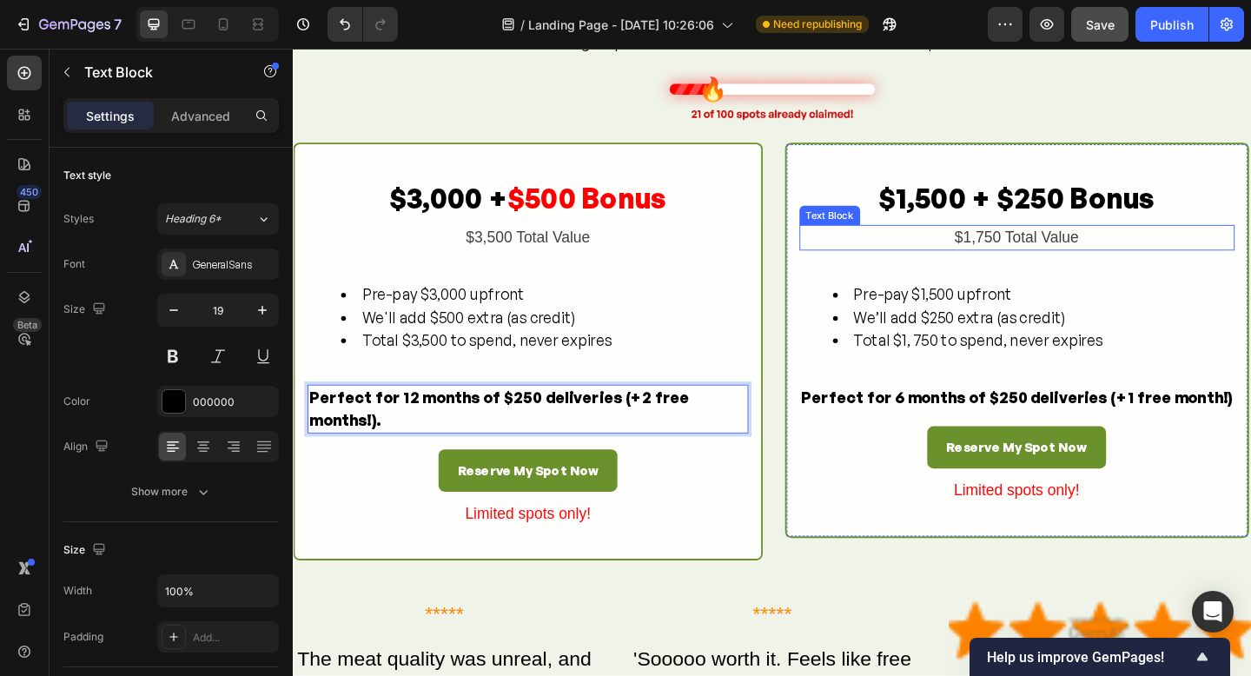
click at [853, 229] on div "Text Block" at bounding box center [877, 230] width 66 height 21
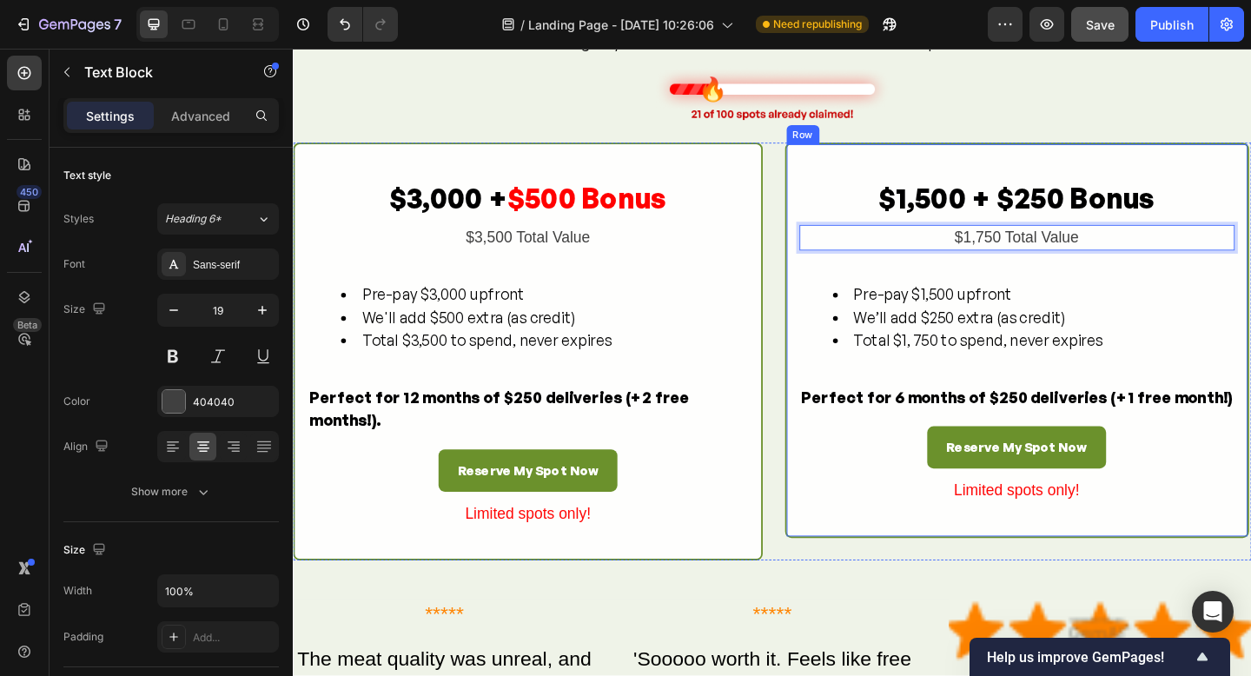
click at [841, 235] on div "$1,500 + $250 Bonus Text Block $1,750 Total Value Text Block 20 Pre-pay $1,500 …" at bounding box center [1080, 365] width 505 height 429
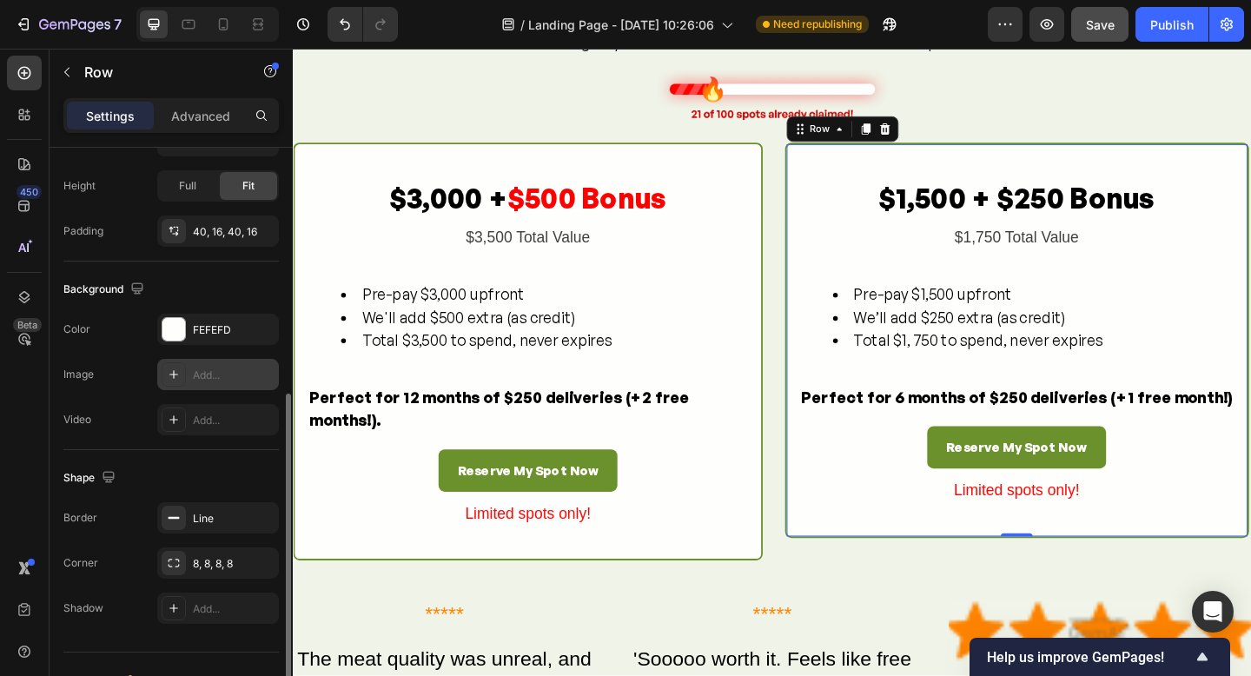
scroll to position [482, 0]
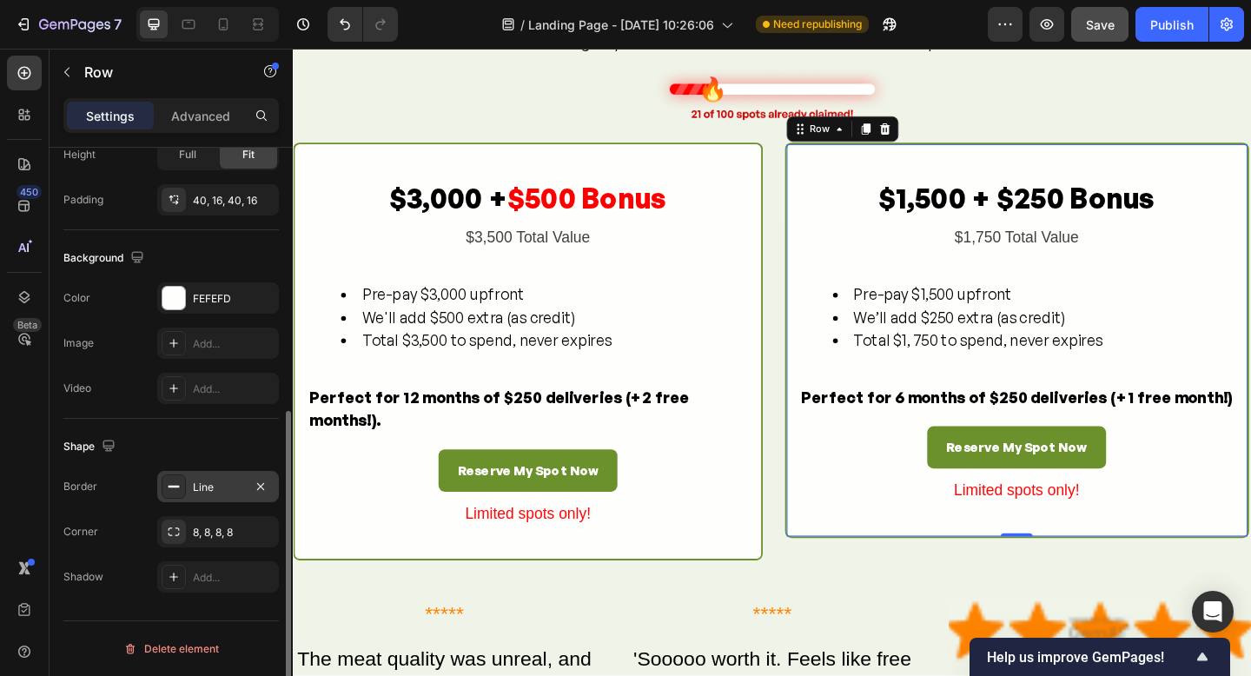
click at [170, 492] on icon at bounding box center [174, 487] width 14 height 14
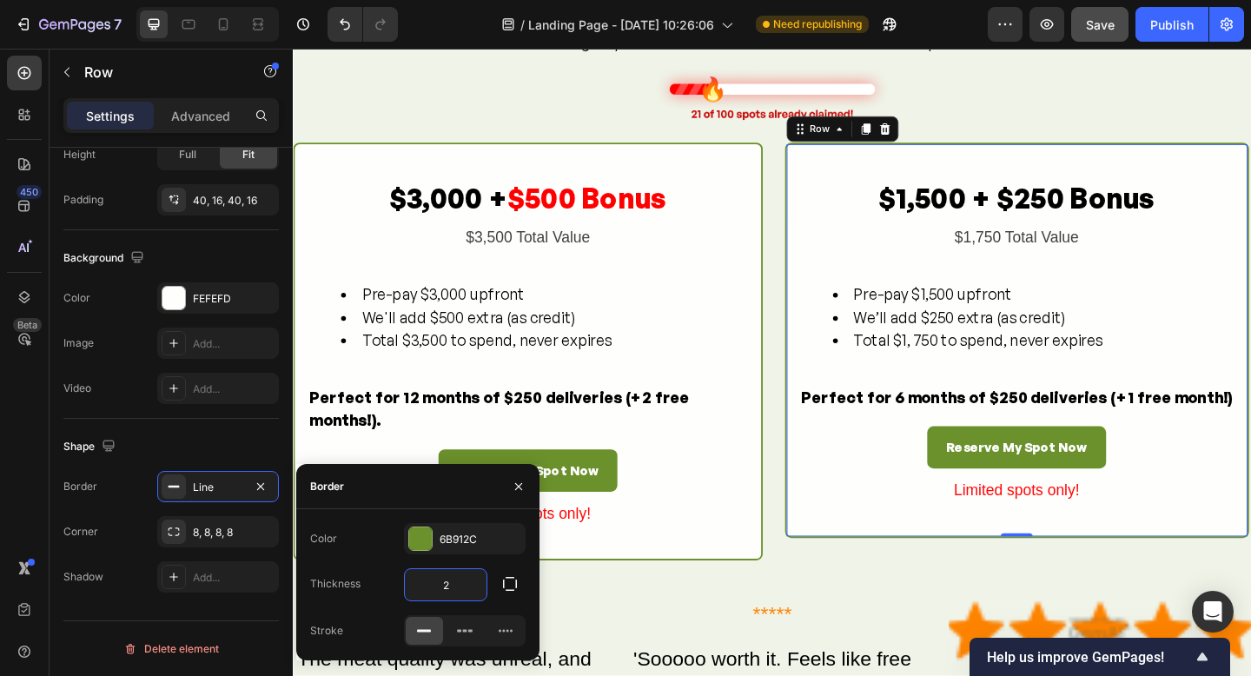
drag, startPoint x: 446, startPoint y: 581, endPoint x: 429, endPoint y: 577, distance: 17.1
click at [430, 580] on input "2" at bounding box center [446, 584] width 82 height 31
type input "0"
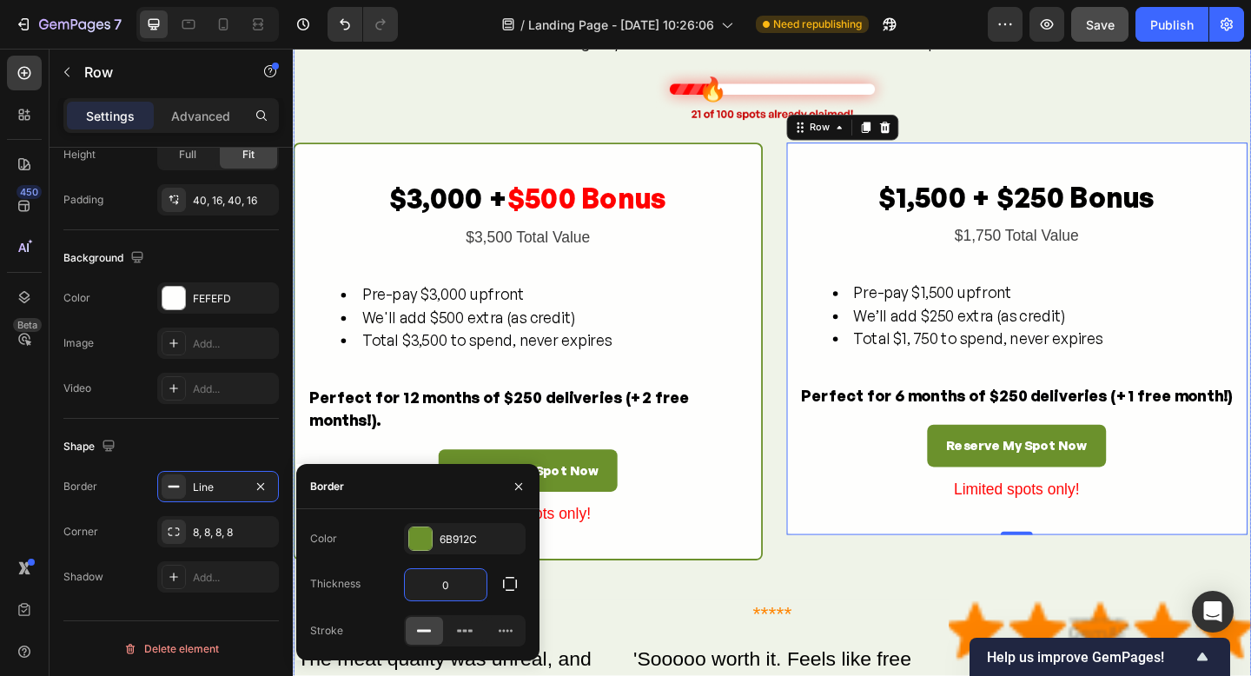
click at [845, 600] on div "Choose Your Deal Heading Pick the option that suits your family. Both give you …" at bounding box center [814, 420] width 1043 height 1006
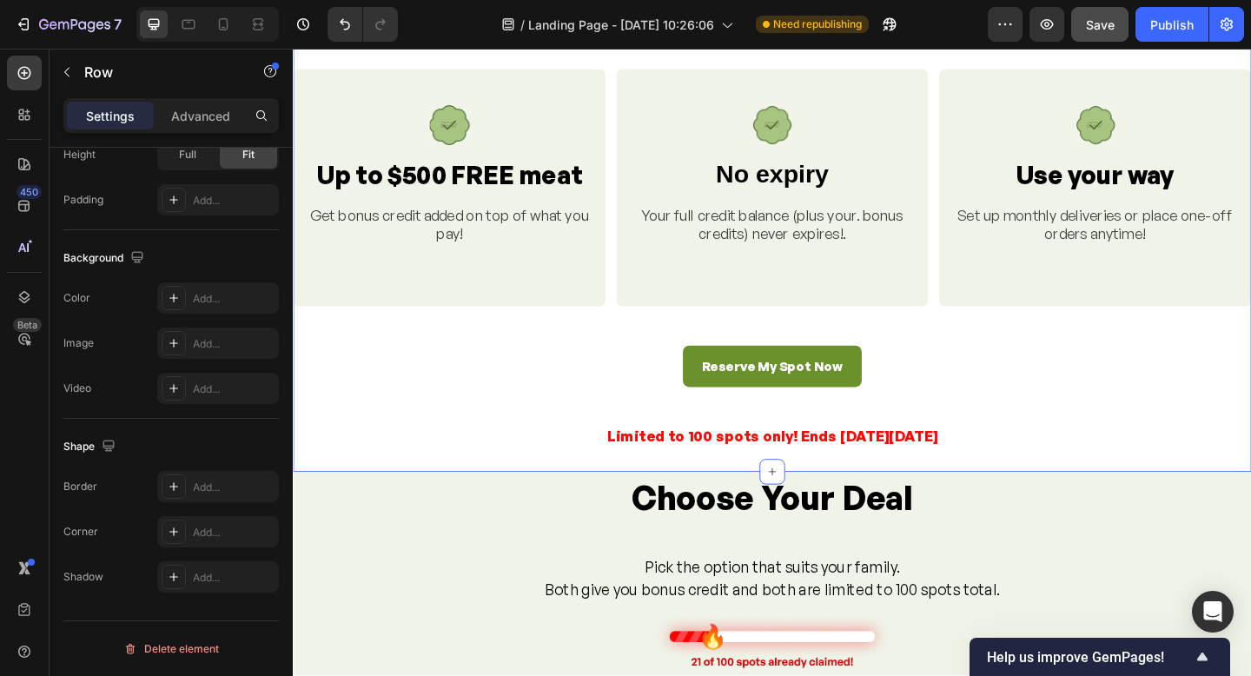
scroll to position [1119, 0]
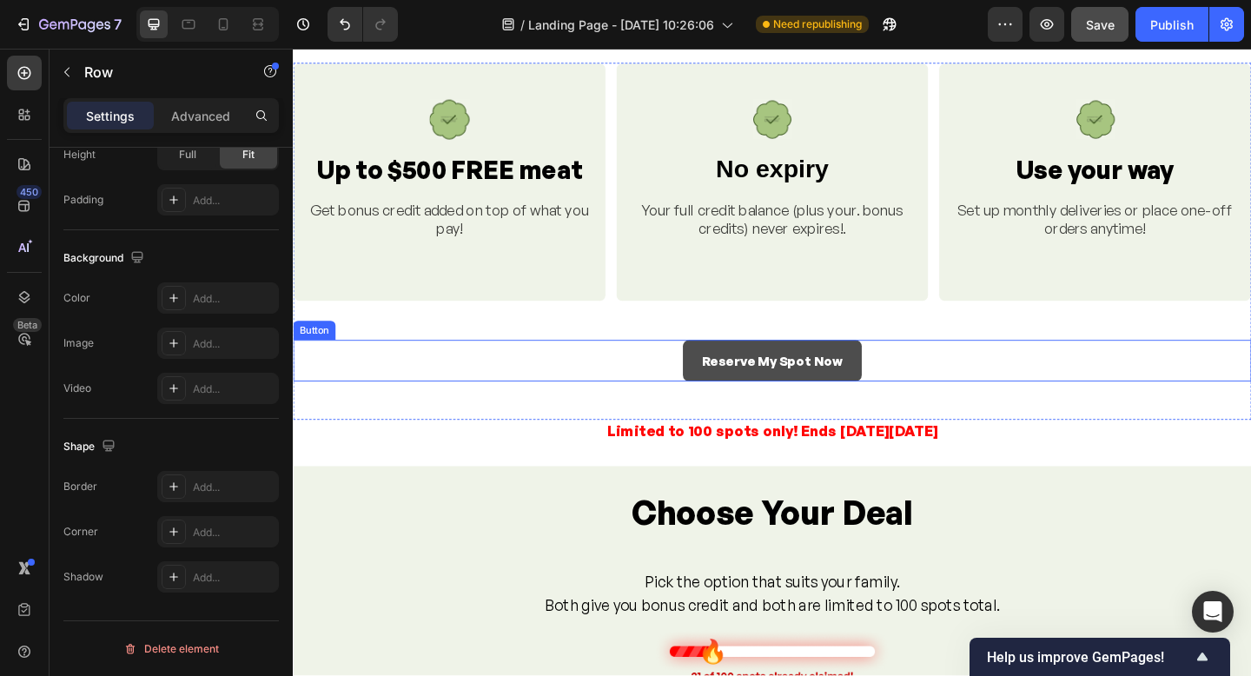
click at [839, 409] on button "Reserve My Spot Now" at bounding box center [814, 389] width 195 height 46
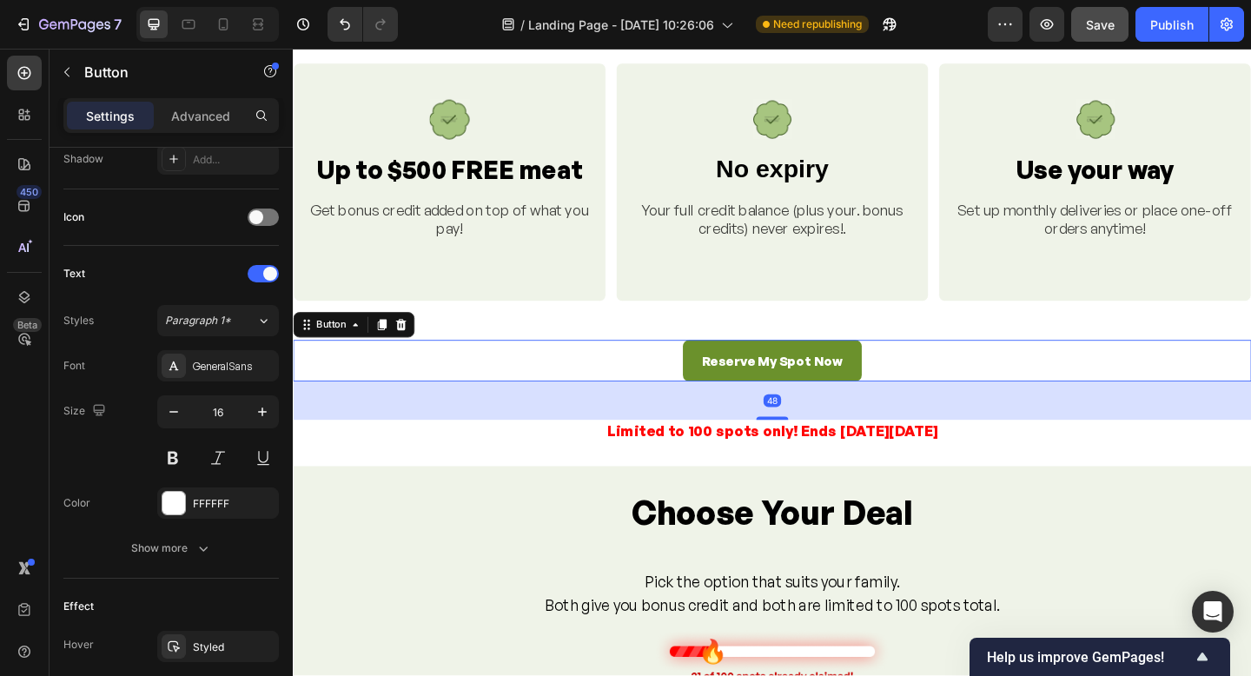
scroll to position [0, 0]
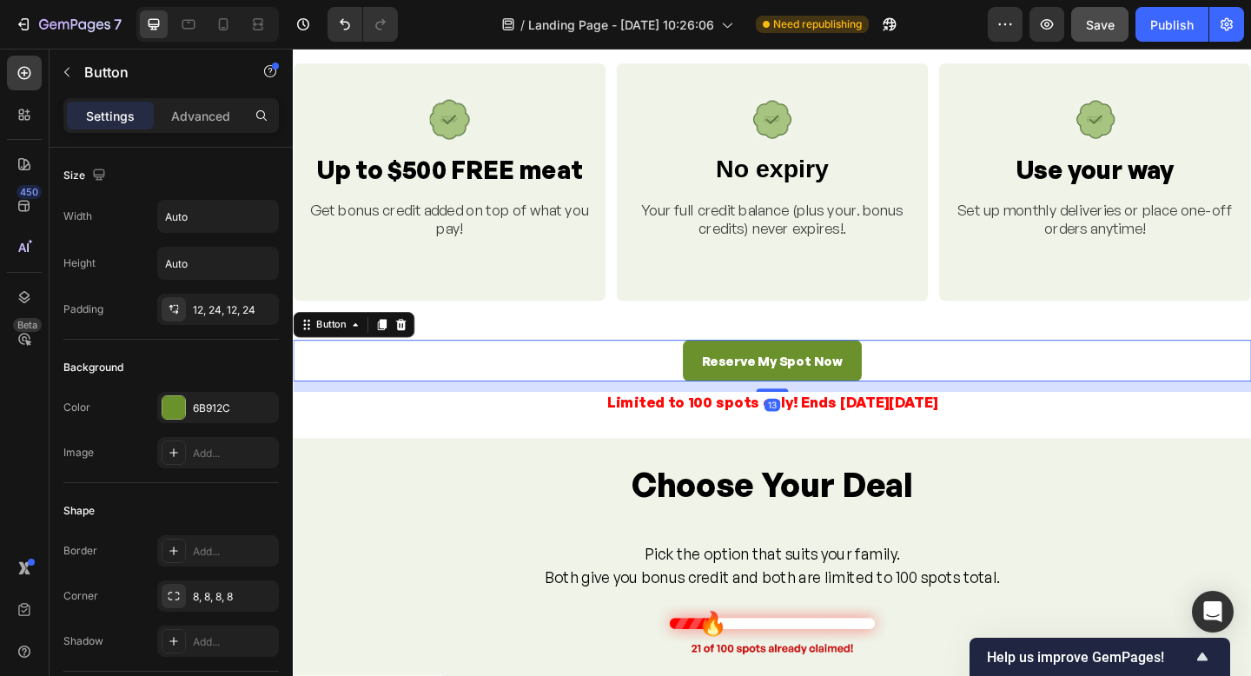
drag, startPoint x: 813, startPoint y: 450, endPoint x: 1094, endPoint y: 432, distance: 281.3
click at [814, 420] on div at bounding box center [814, 420] width 35 height 3
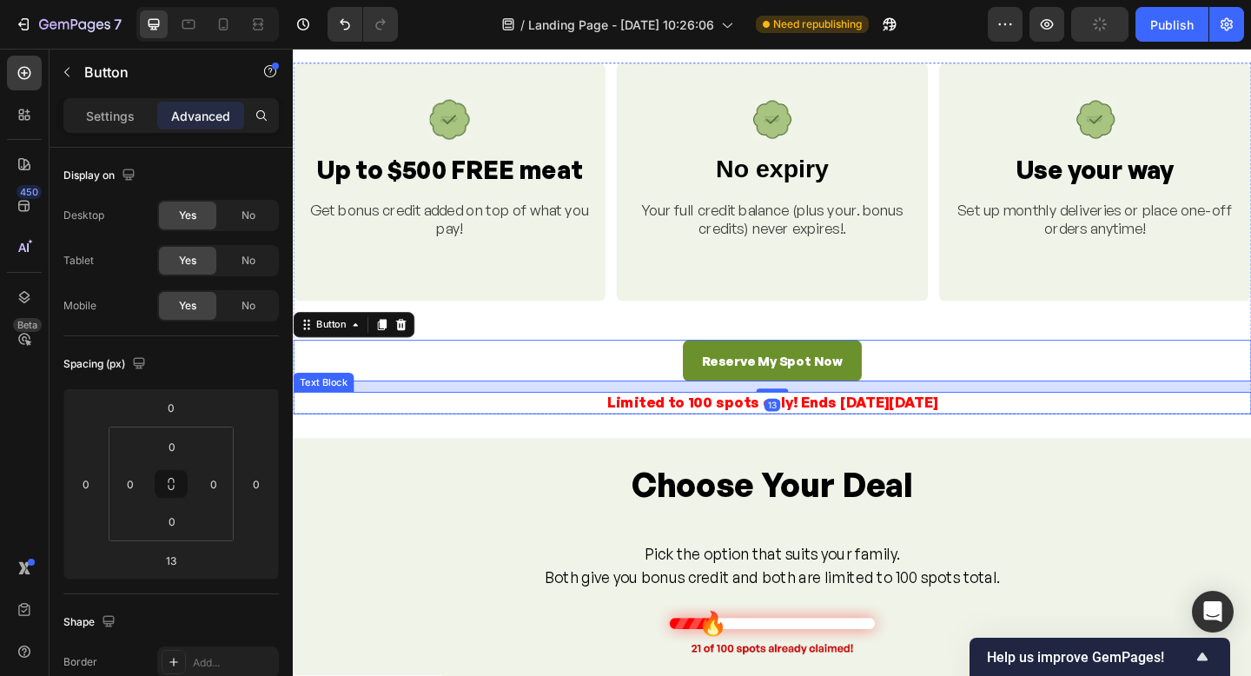
click at [1096, 432] on p "Limited to 100 spots only! Ends [DATE][DATE]" at bounding box center [814, 434] width 1039 height 20
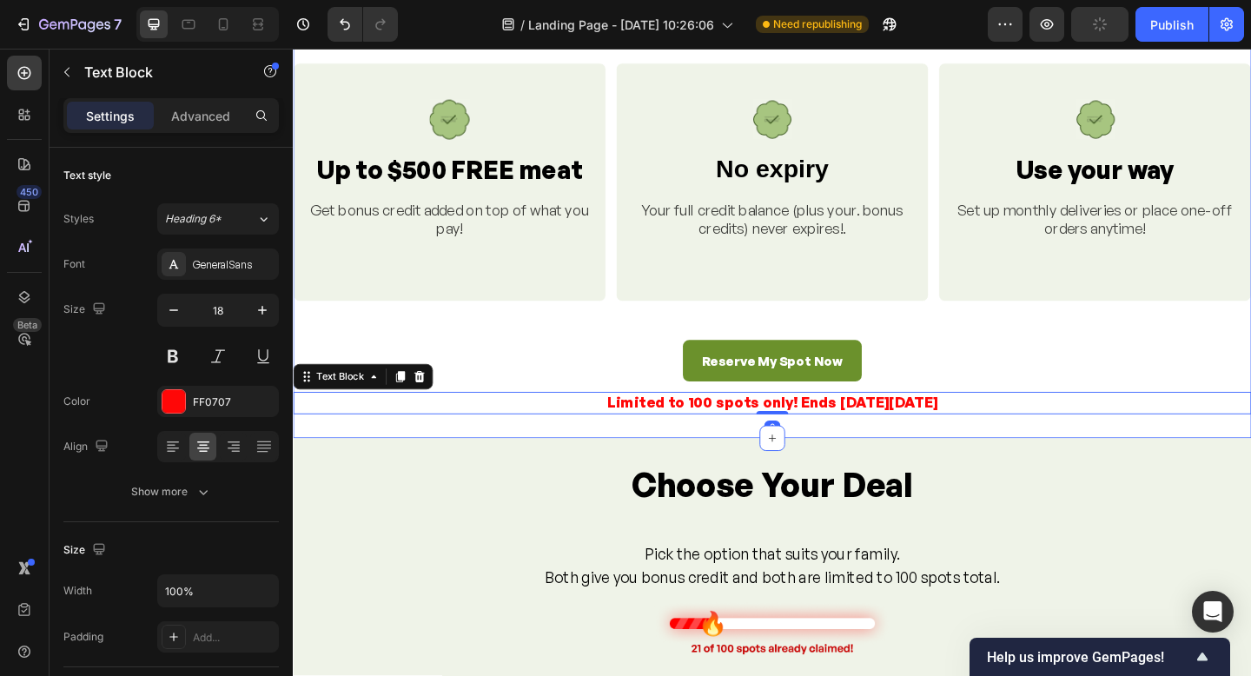
click at [1106, 463] on div "Why You'll Love This. Heading Image Up to $500 FREE meat Heading Get bonus cred…" at bounding box center [814, 208] width 1043 height 530
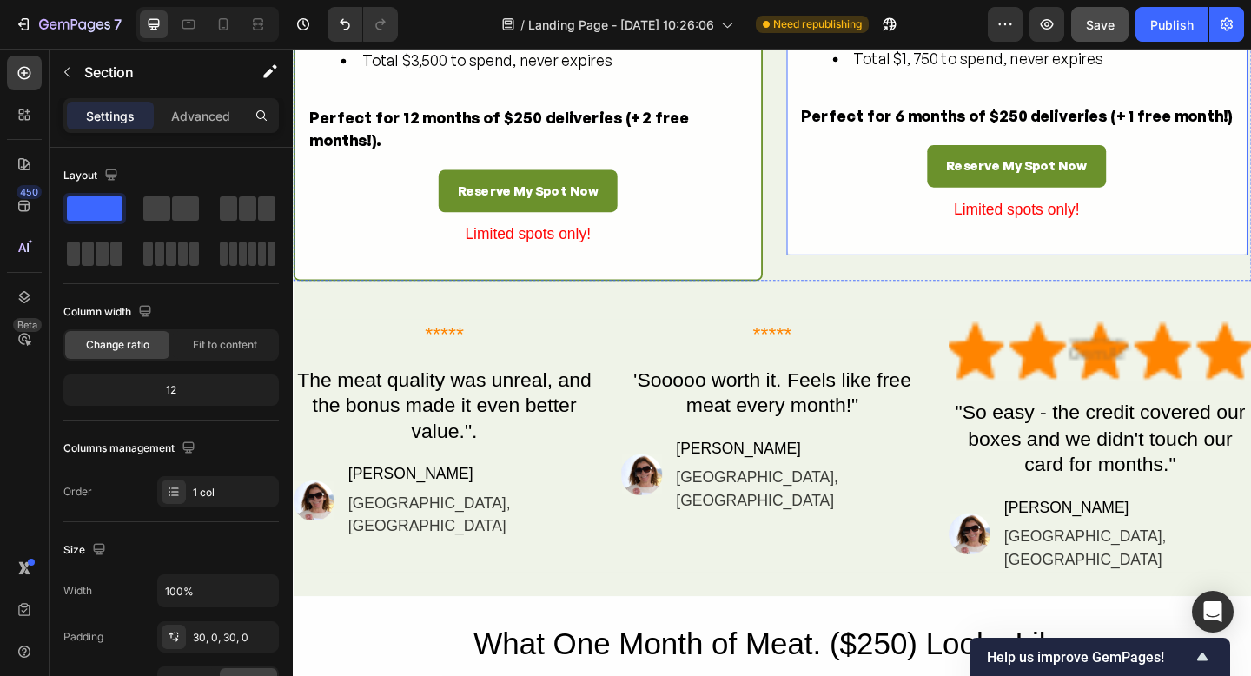
scroll to position [2020, 0]
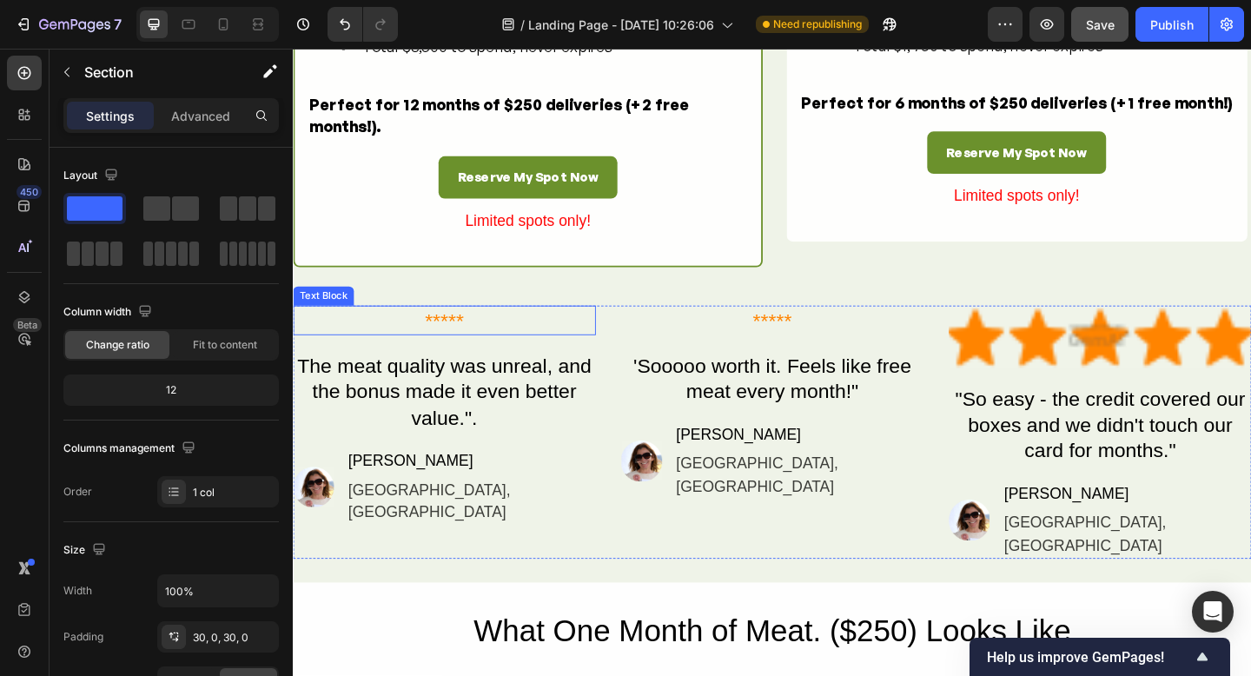
click at [426, 328] on div "*****" at bounding box center [457, 344] width 329 height 32
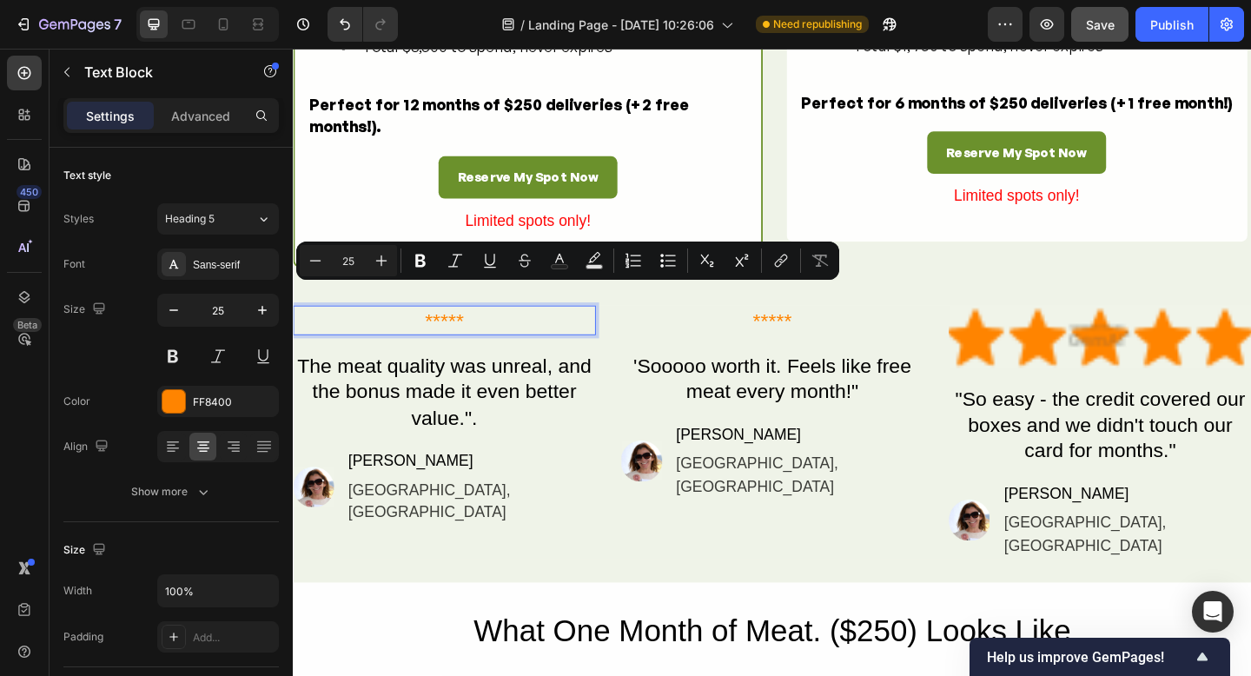
click at [484, 330] on p "*****" at bounding box center [458, 344] width 326 height 29
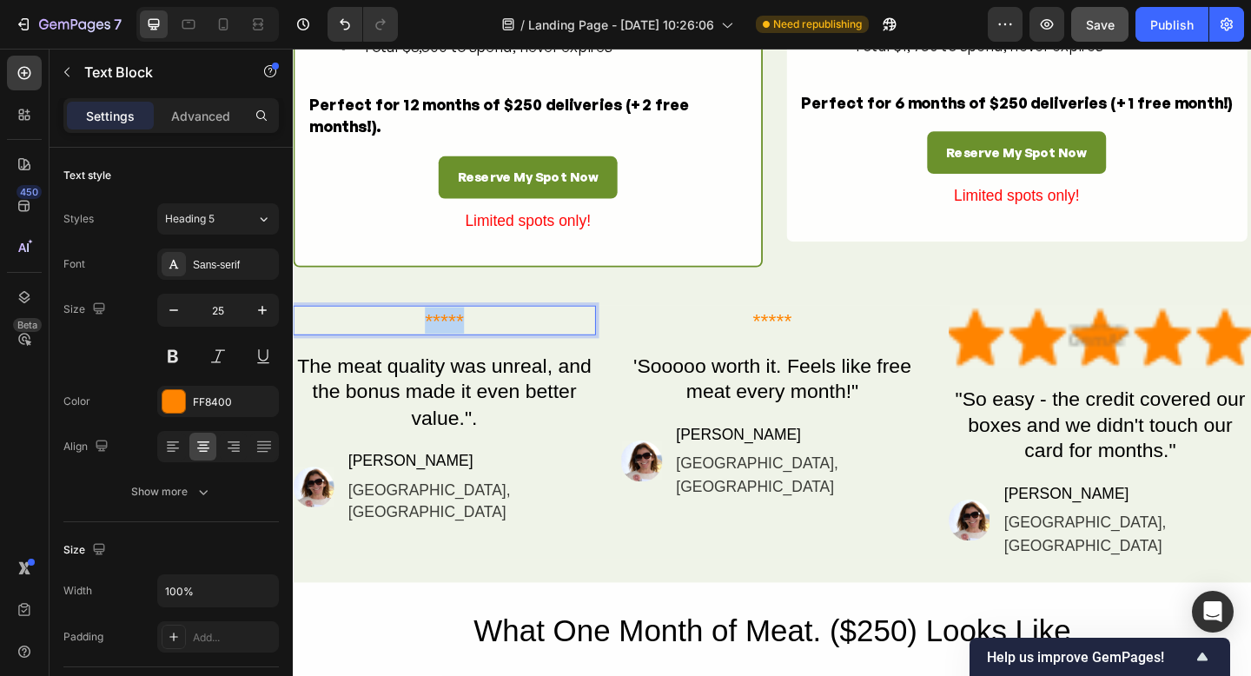
drag, startPoint x: 465, startPoint y: 315, endPoint x: 368, endPoint y: 337, distance: 99.7
click at [417, 330] on p "*****" at bounding box center [458, 344] width 326 height 29
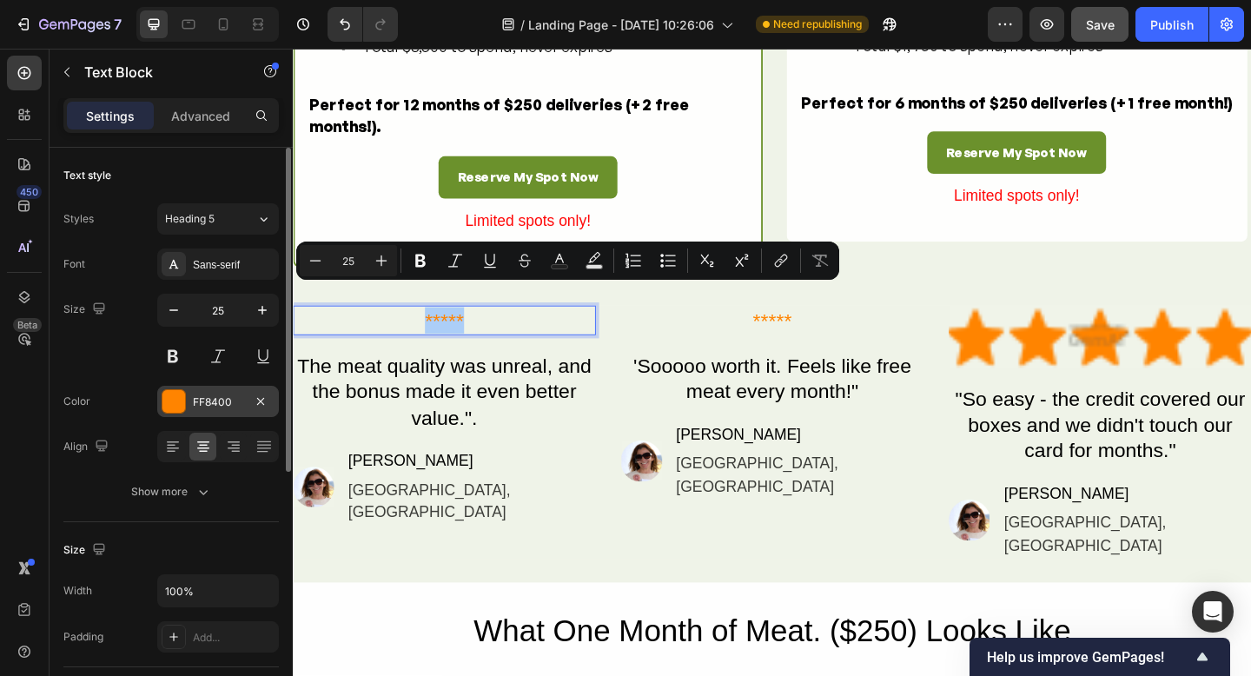
click at [174, 408] on div at bounding box center [174, 401] width 23 height 23
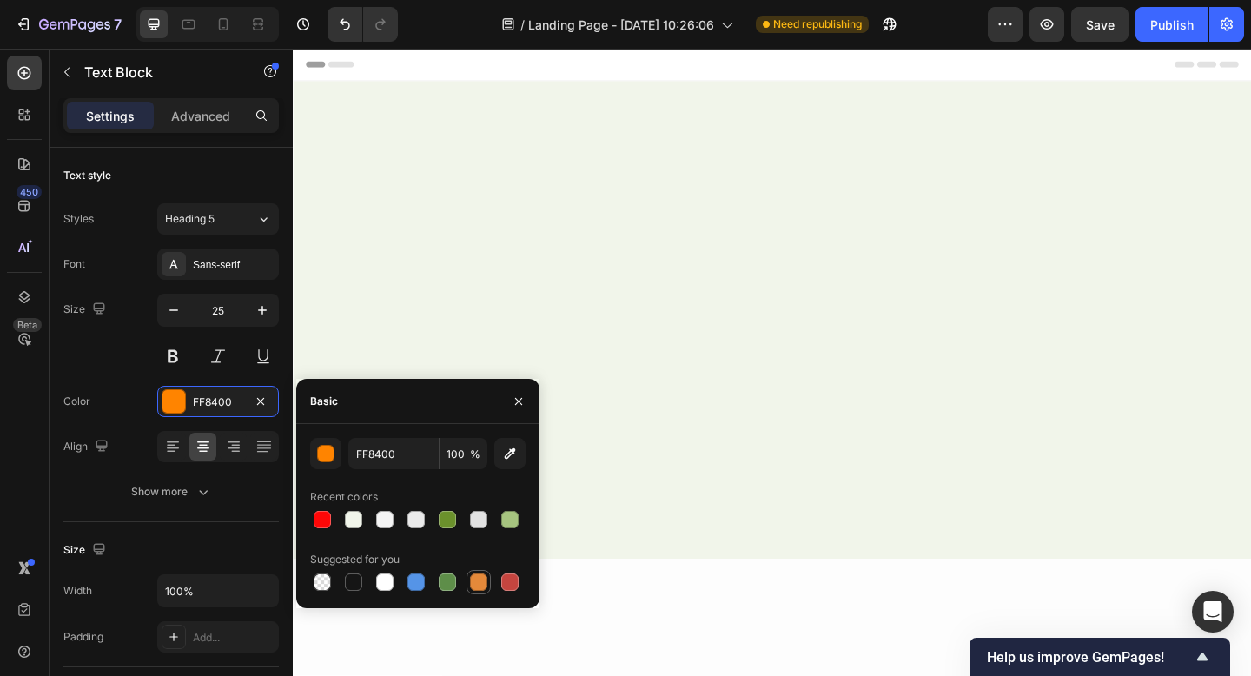
scroll to position [2020, 0]
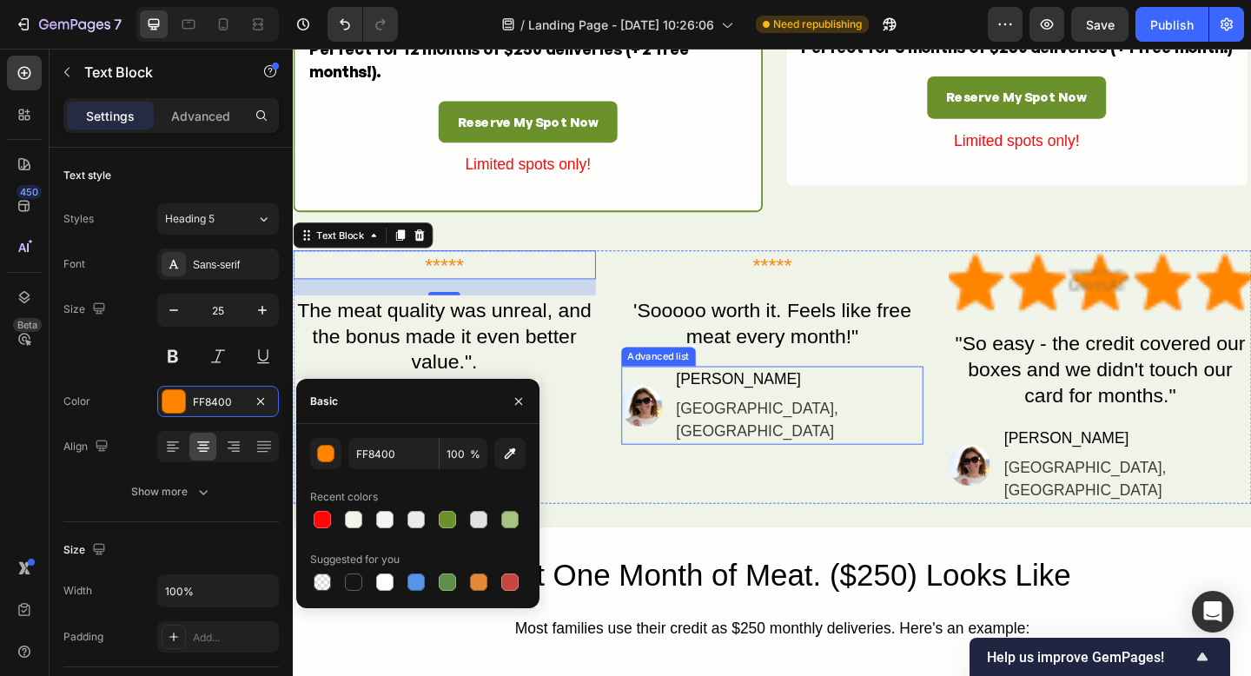
click at [673, 476] on div "Image [PERSON_NAME] Text Block [GEOGRAPHIC_DATA], [GEOGRAPHIC_DATA] Text Block" at bounding box center [814, 437] width 329 height 85
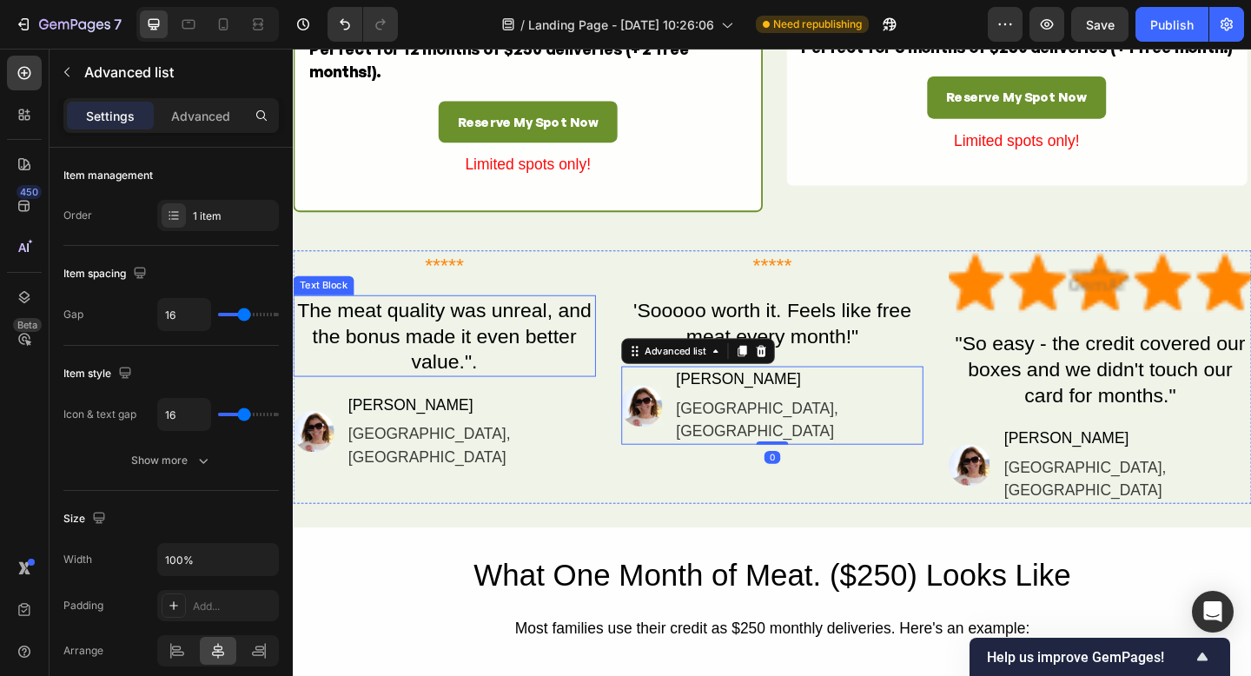
click at [452, 369] on div "The meat quality was unreal, and the bonus made it even better value."." at bounding box center [457, 361] width 329 height 89
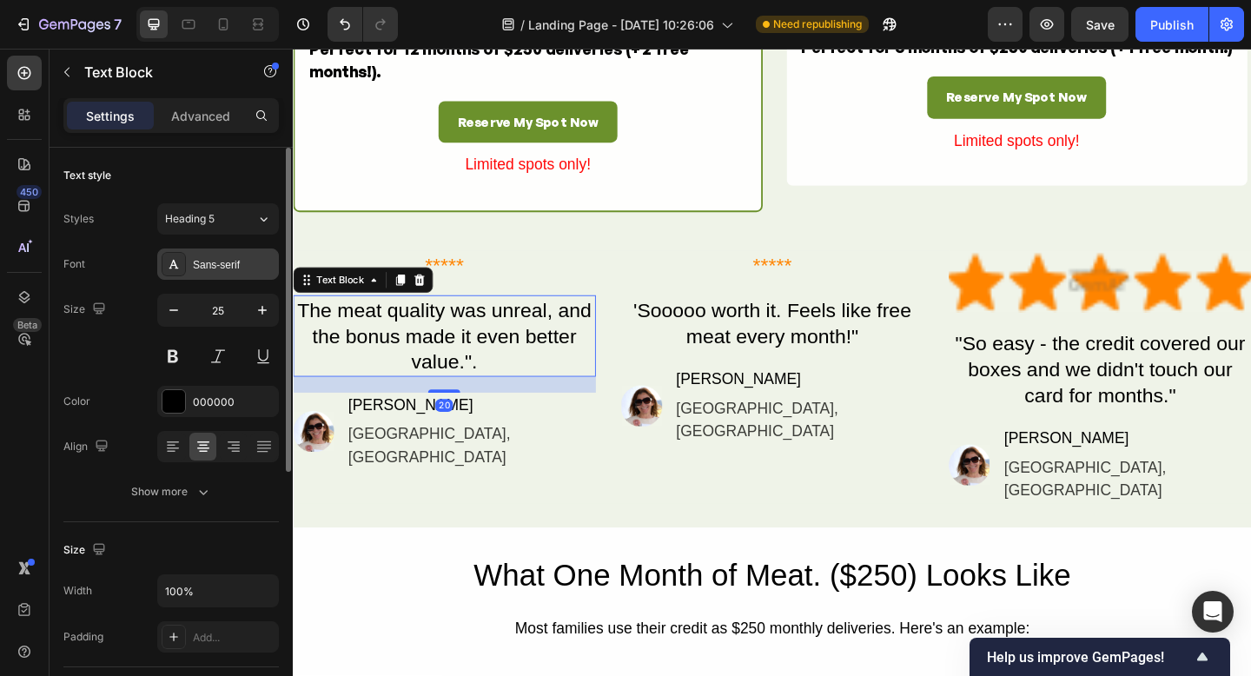
click at [175, 260] on icon at bounding box center [174, 264] width 14 height 14
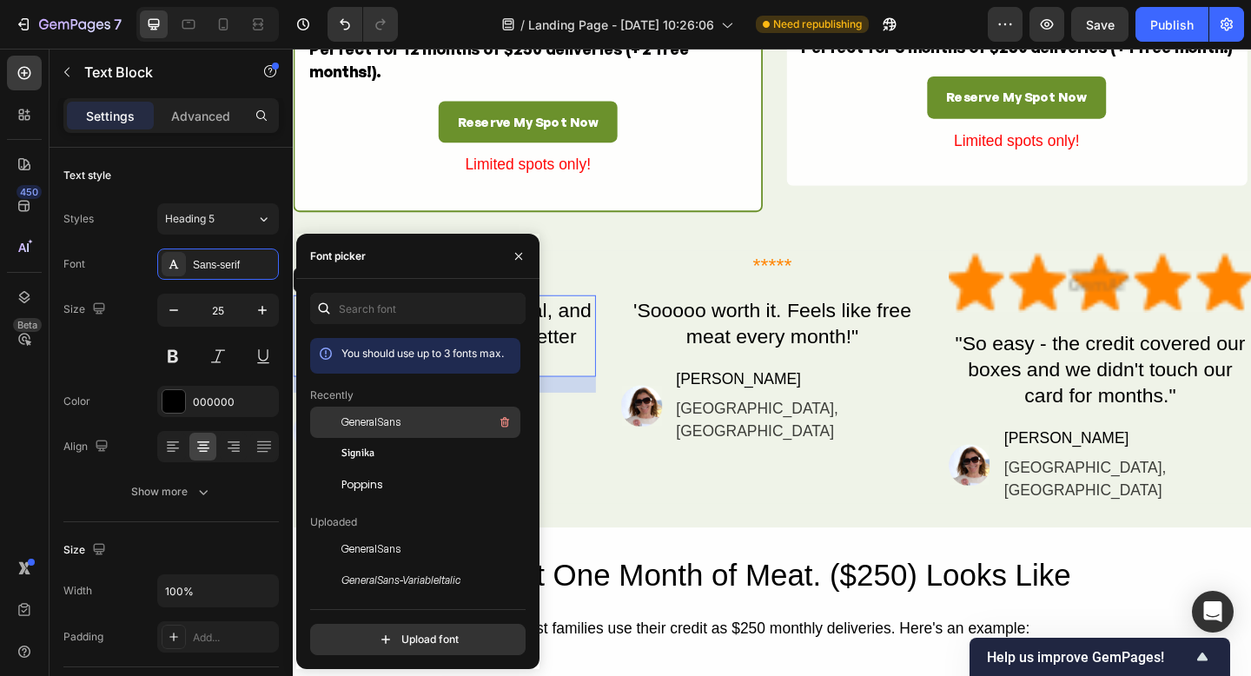
click at [395, 426] on span "GeneralSans" at bounding box center [371, 423] width 59 height 16
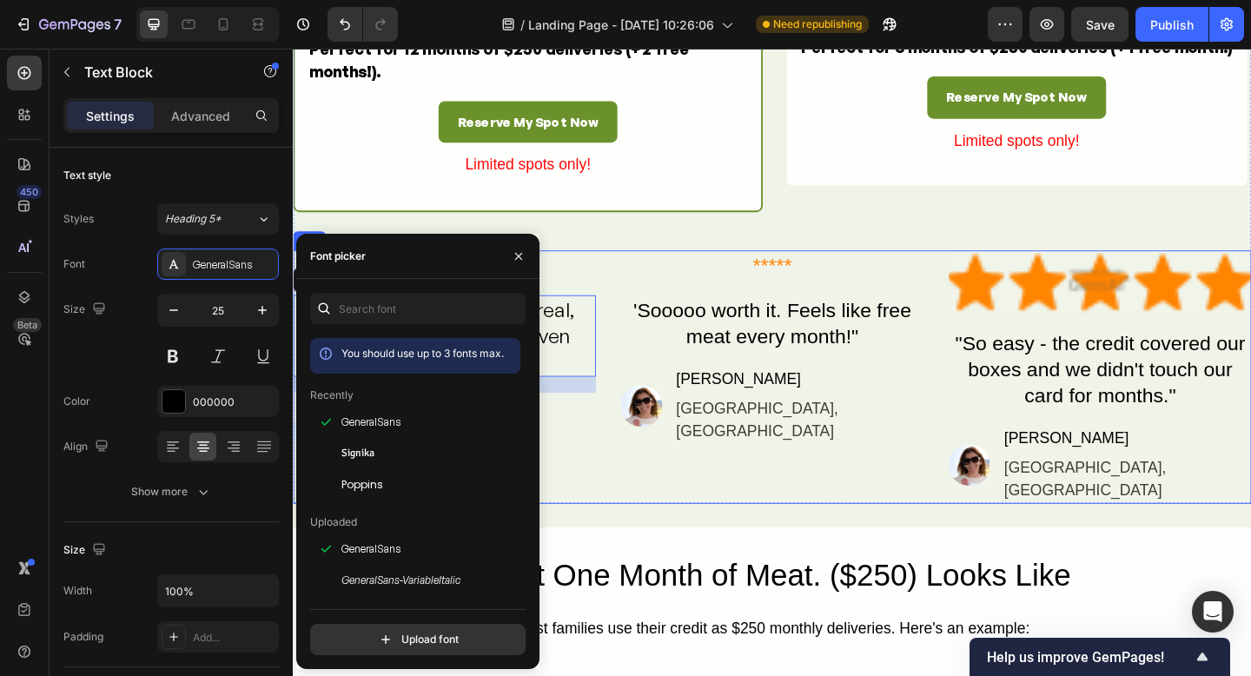
click at [633, 544] on div "***** Text Block The meat quality was unreal, and the bonus made it even better…" at bounding box center [814, 406] width 1043 height 275
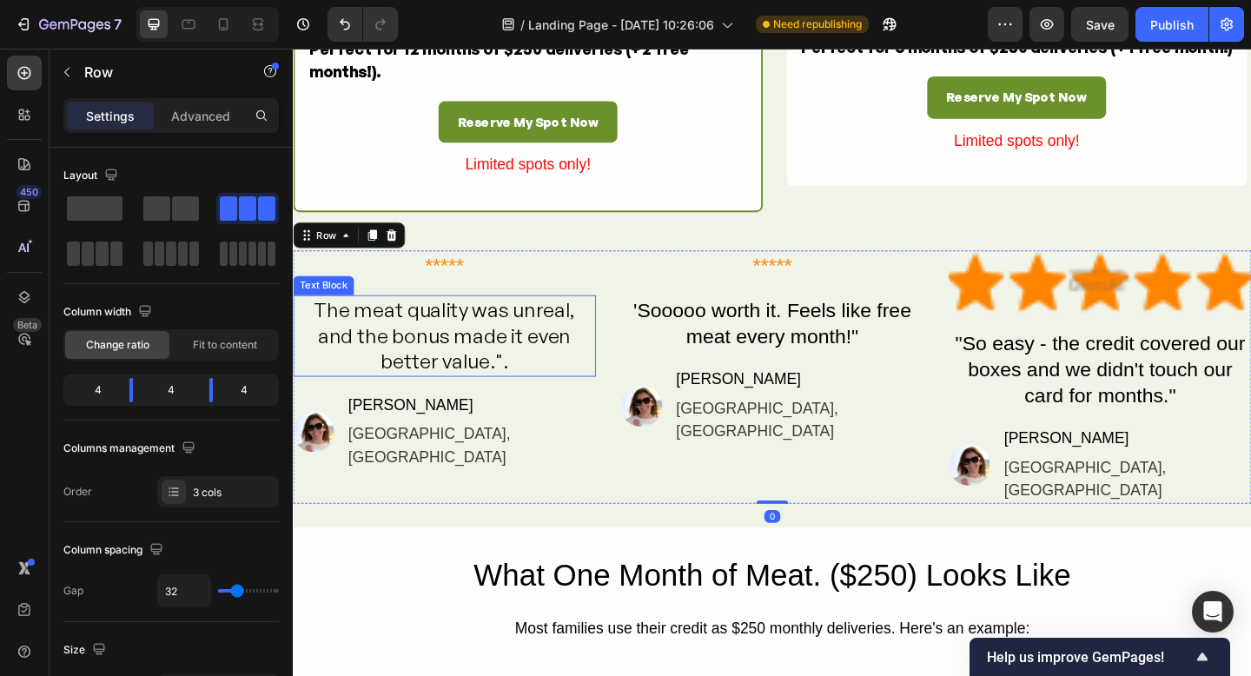
click at [451, 404] on div "The meat quality was unreal, and the bonus made it even better value."." at bounding box center [457, 361] width 329 height 89
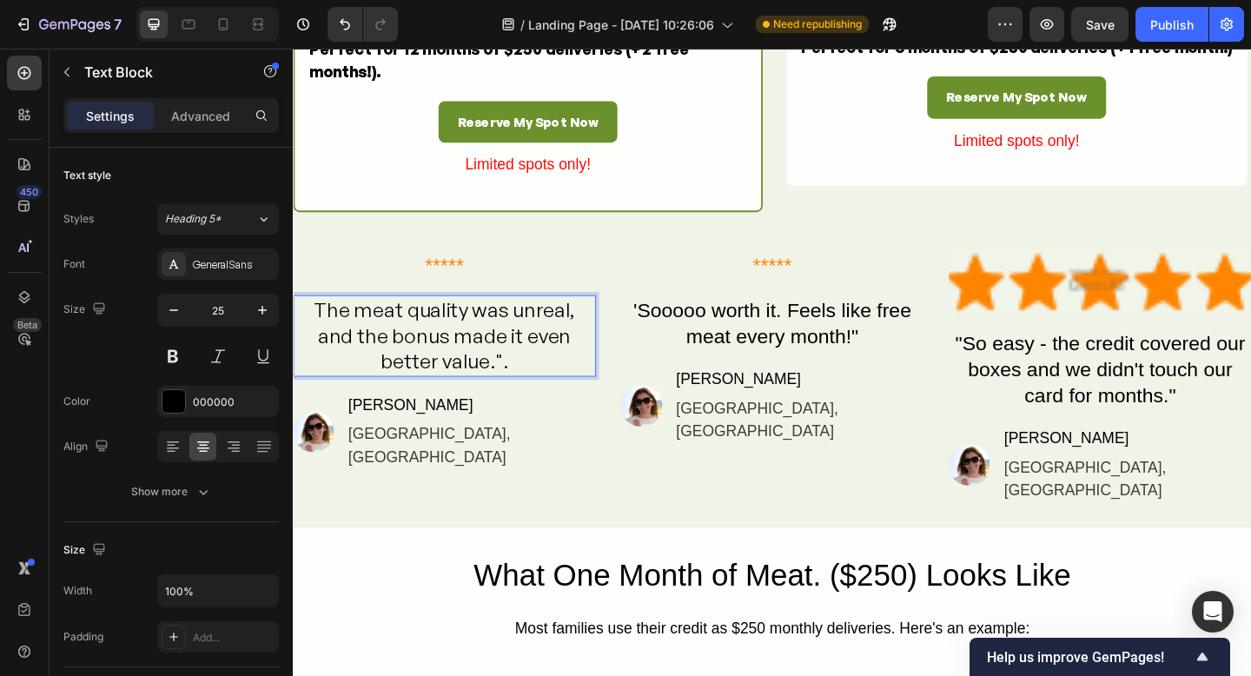
click at [493, 404] on p "The meat quality was unreal, and the bonus made it even better value."." at bounding box center [458, 361] width 326 height 85
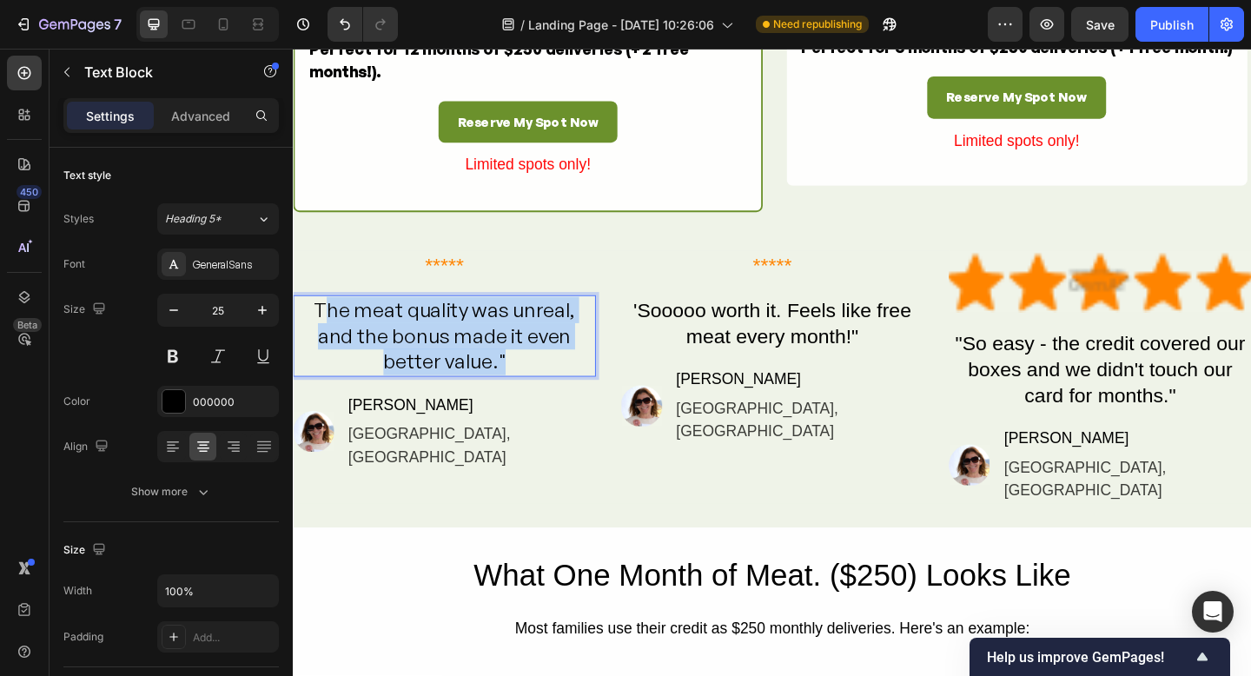
drag, startPoint x: 521, startPoint y: 434, endPoint x: 368, endPoint y: 348, distance: 175.5
click at [313, 371] on p "The meat quality was unreal, and the bonus made it even better value."" at bounding box center [458, 361] width 326 height 85
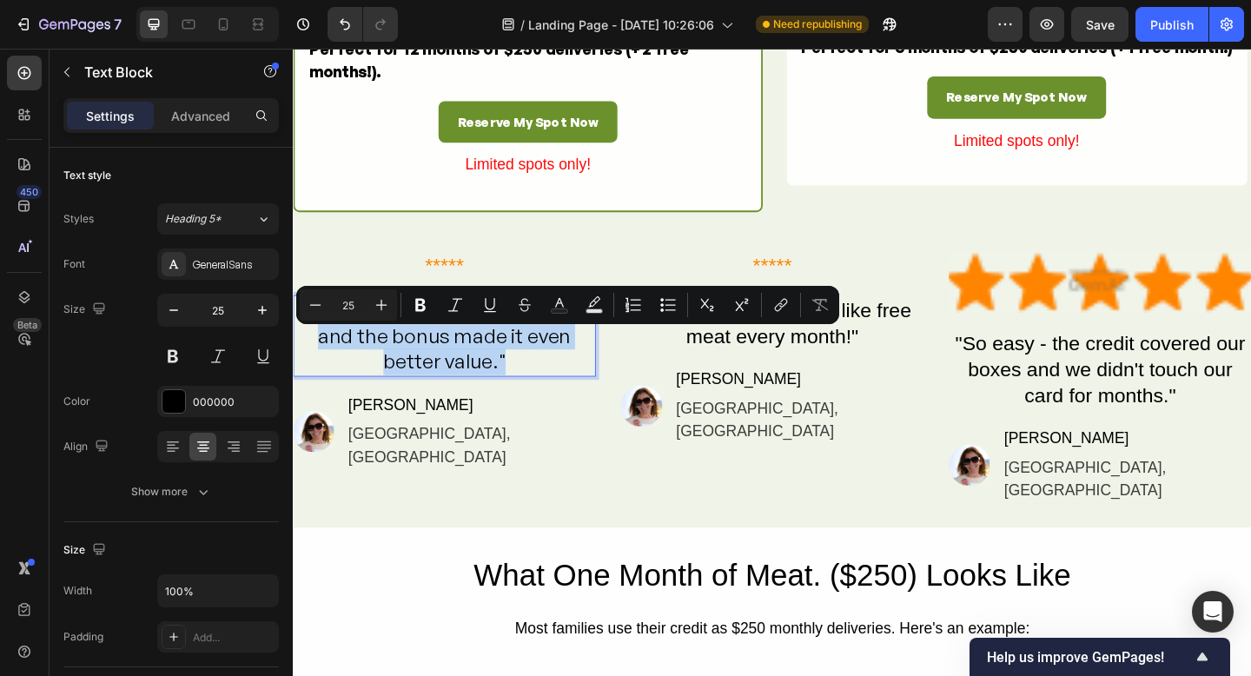
click at [539, 396] on p "The meat quality was unreal, and the bonus made it even better value."" at bounding box center [458, 361] width 326 height 85
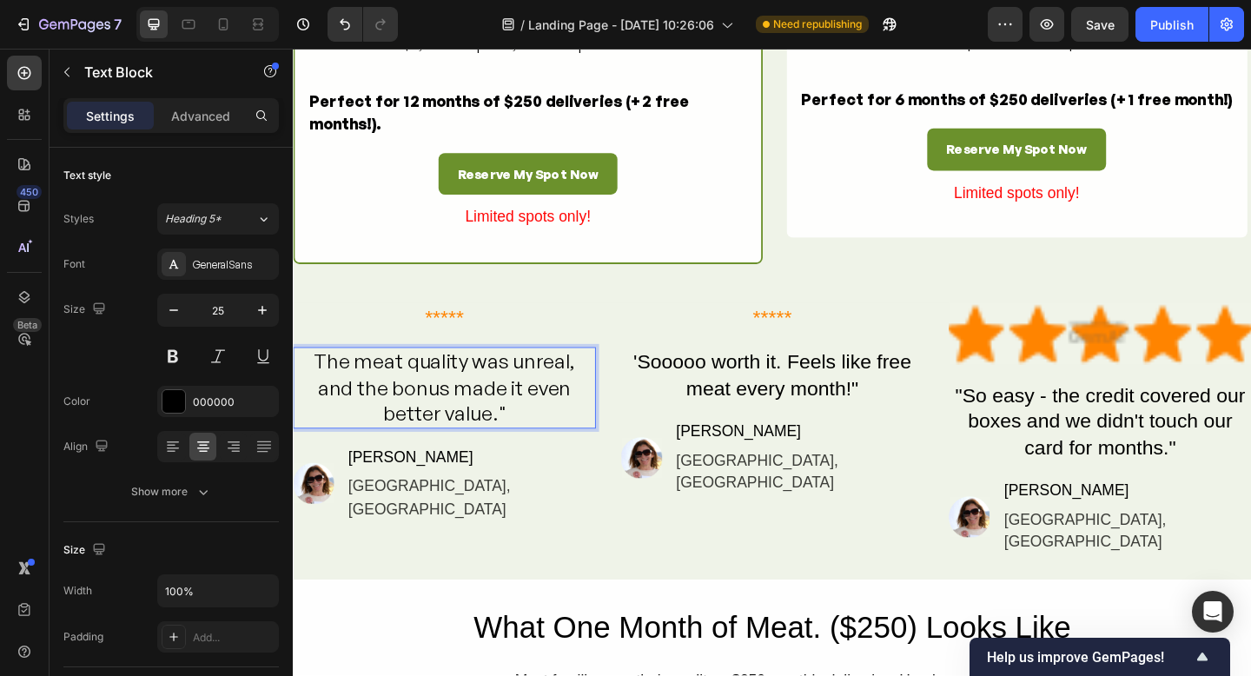
scroll to position [1938, 0]
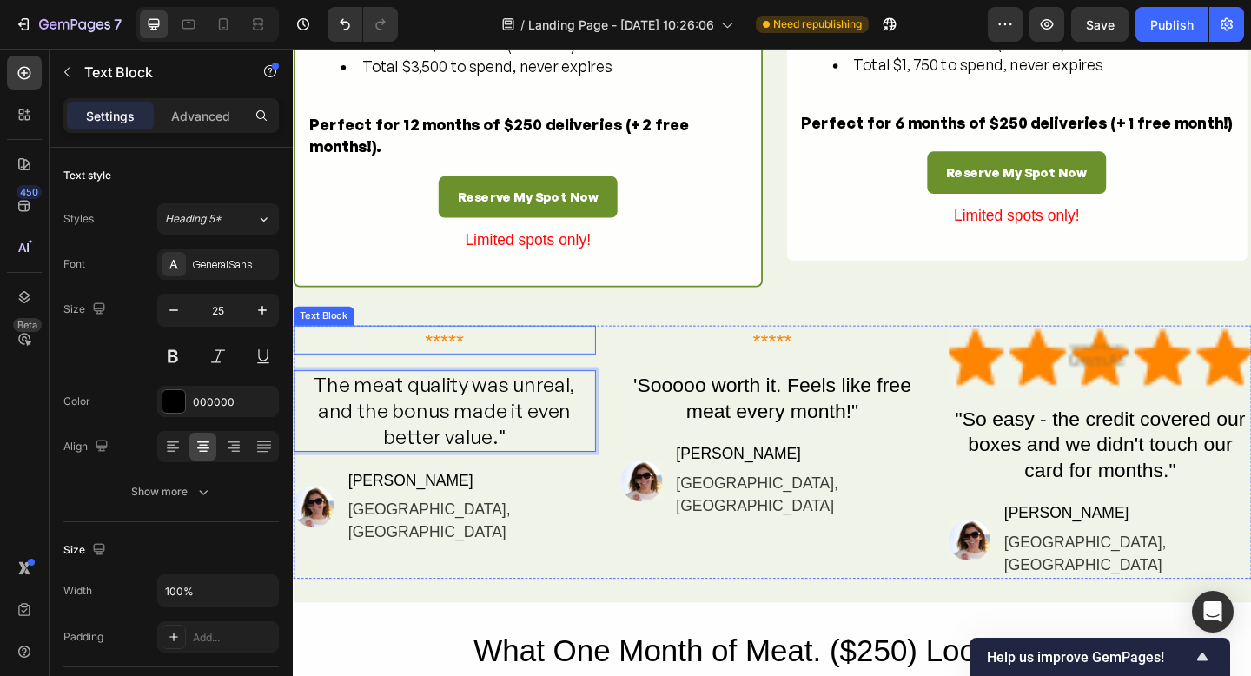
click at [517, 381] on p "*****" at bounding box center [458, 366] width 326 height 29
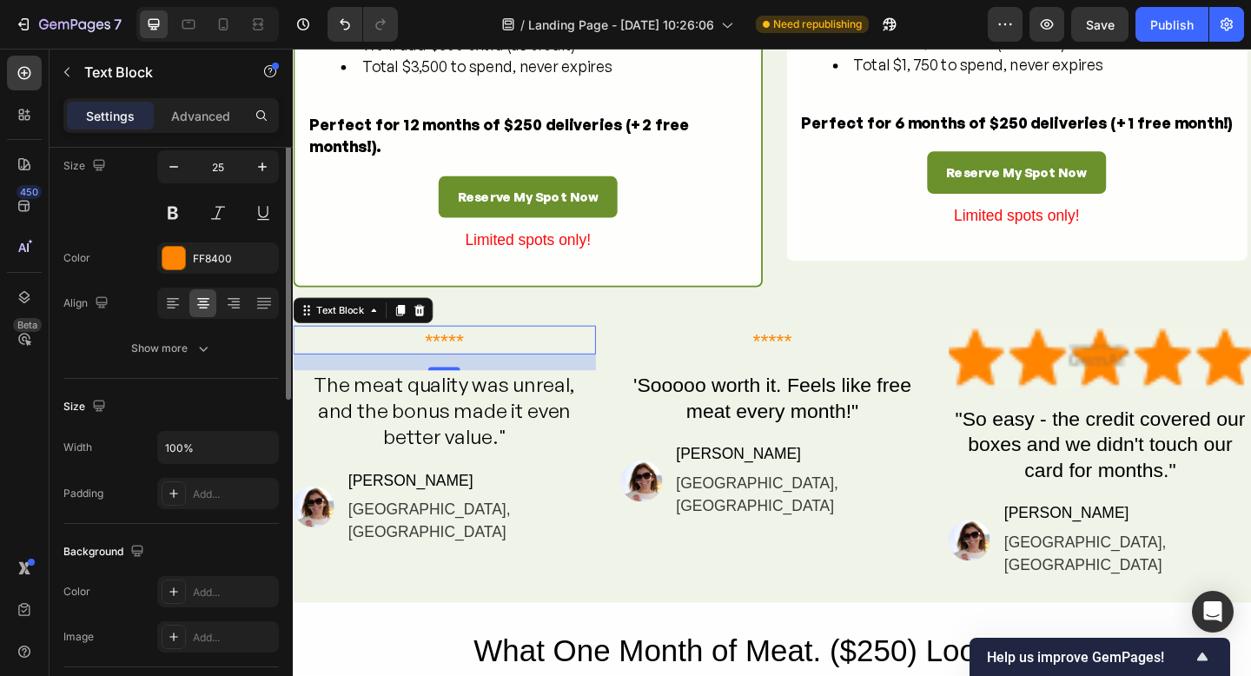
scroll to position [0, 0]
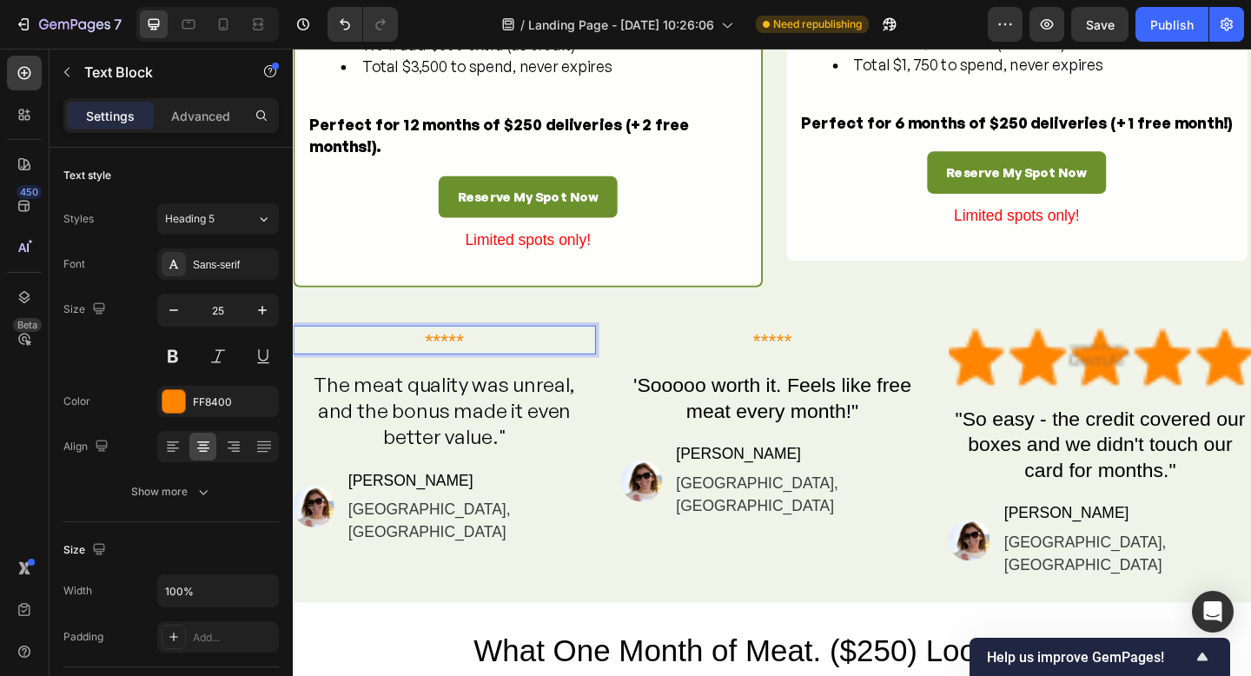
click at [436, 381] on p "*****" at bounding box center [458, 366] width 326 height 29
click at [481, 381] on p "*****" at bounding box center [458, 366] width 326 height 29
drag, startPoint x: 450, startPoint y: 399, endPoint x: 417, endPoint y: 399, distance: 33.0
click at [417, 381] on p "*****" at bounding box center [458, 366] width 326 height 29
click at [588, 477] on p "The meat quality was unreal, and the bonus made it even better value."" at bounding box center [458, 443] width 326 height 85
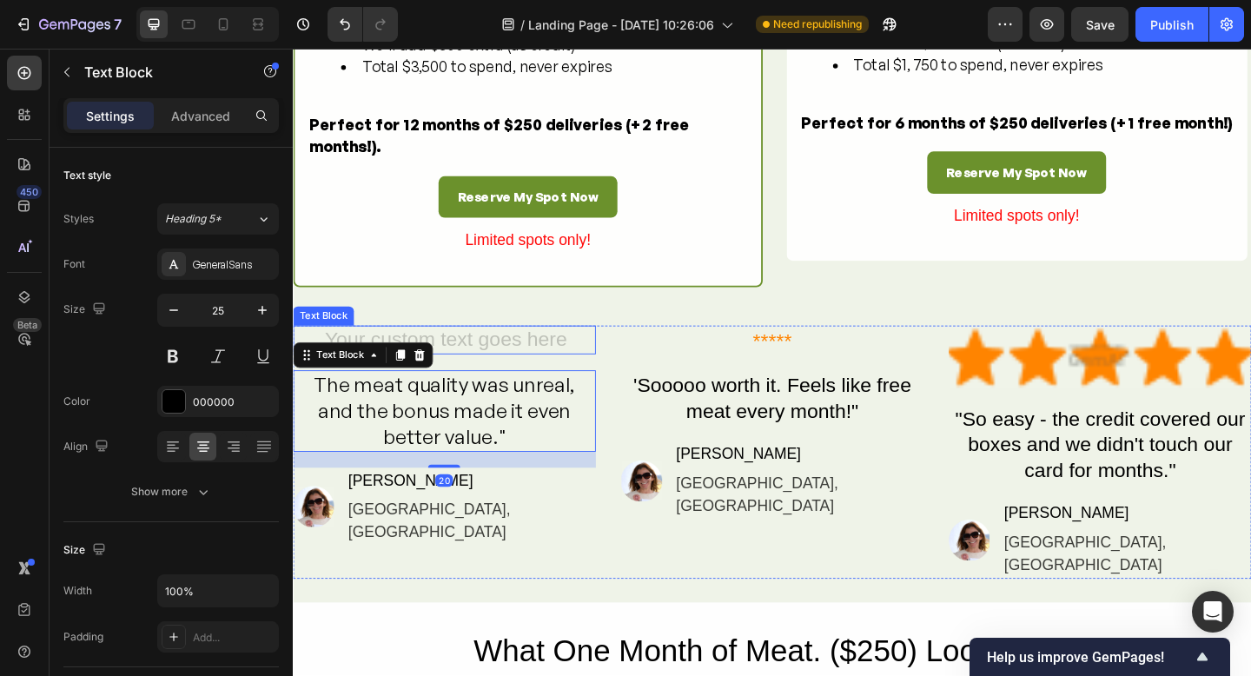
click at [507, 382] on div "Rich Text Editor. Editing area: main" at bounding box center [457, 366] width 329 height 32
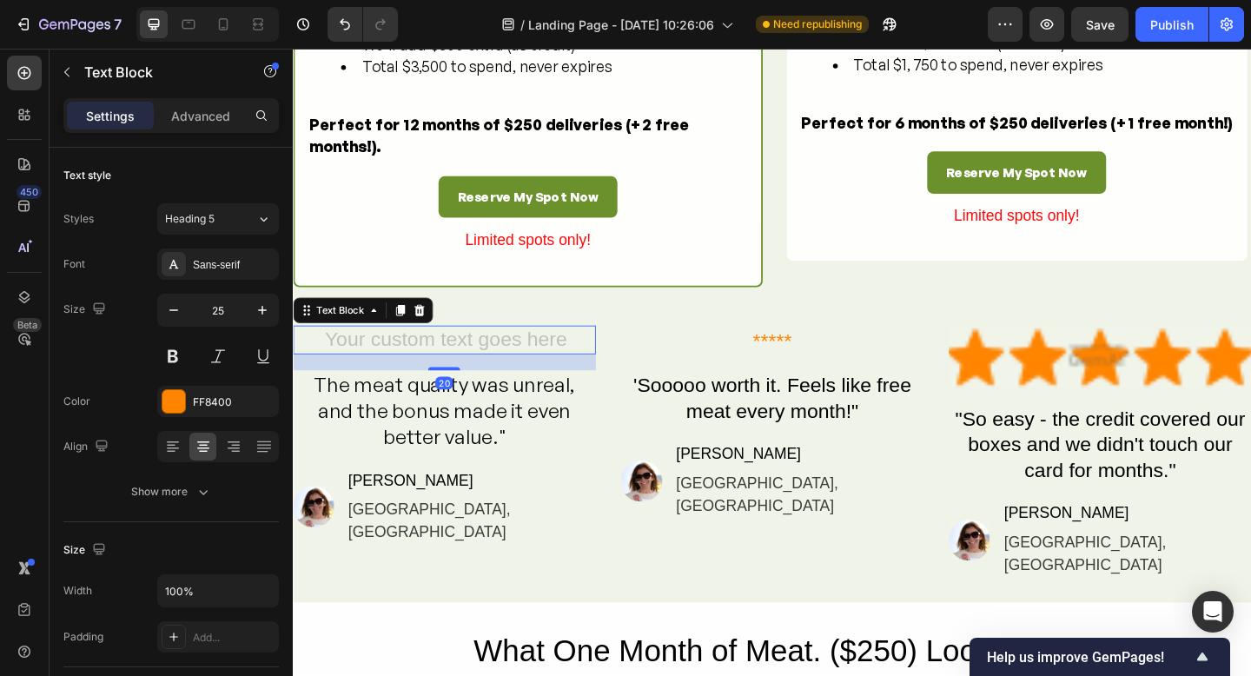
click at [434, 340] on icon at bounding box center [430, 334] width 11 height 12
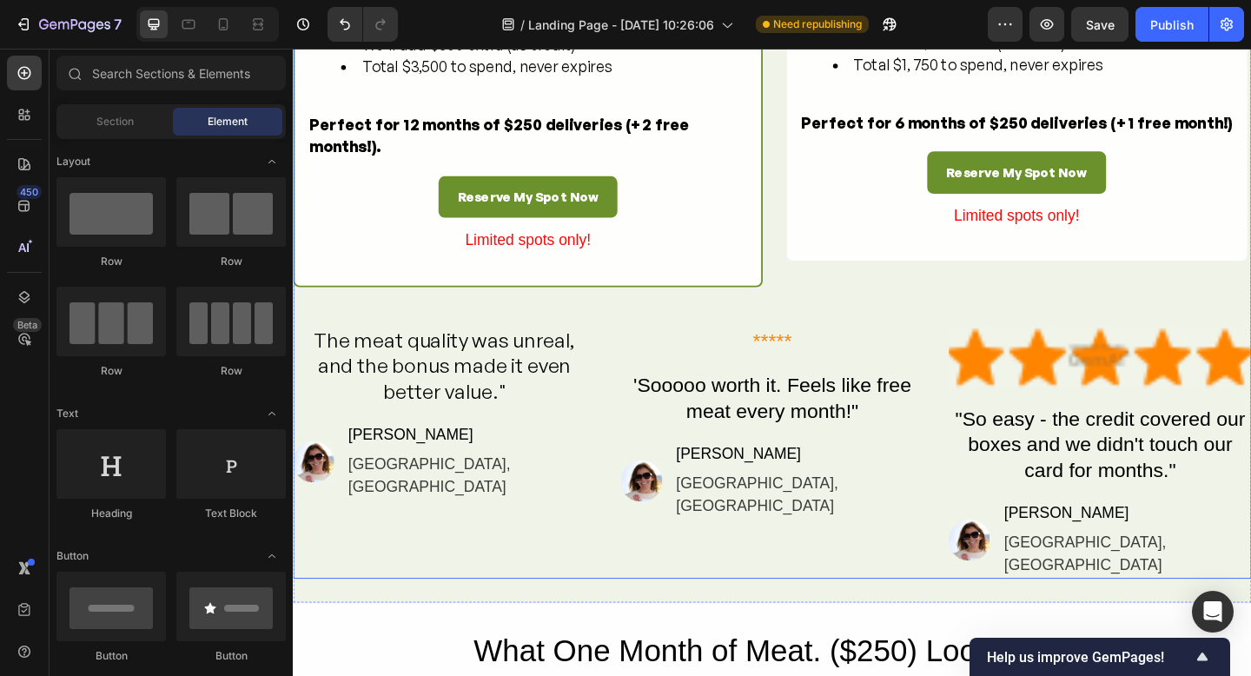
scroll to position [1947, 0]
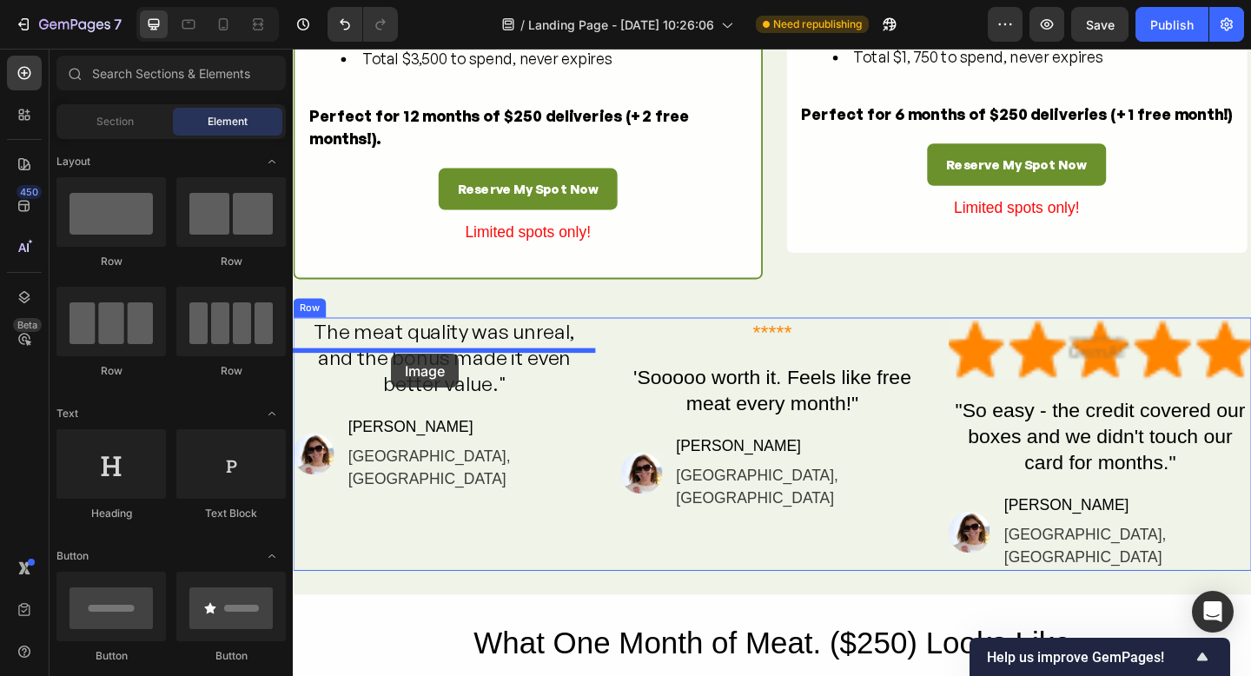
drag, startPoint x: 419, startPoint y: 524, endPoint x: 400, endPoint y: 381, distance: 144.7
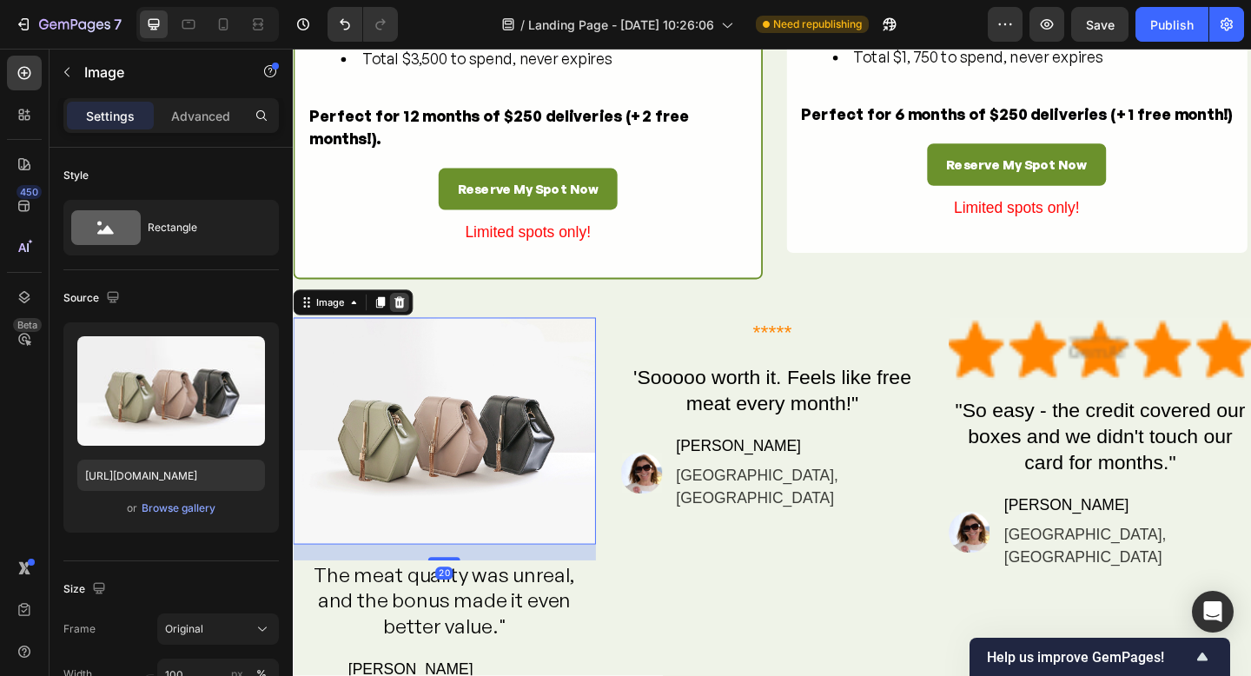
click at [406, 331] on icon at bounding box center [408, 325] width 11 height 12
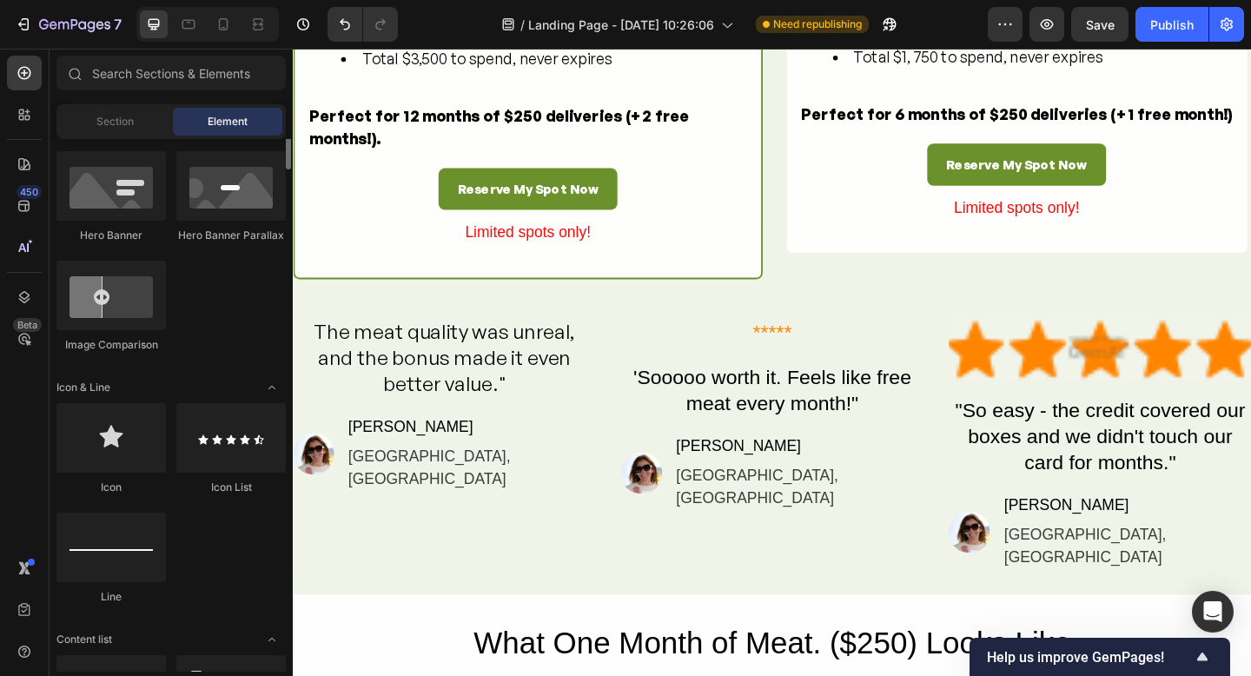
scroll to position [895, 0]
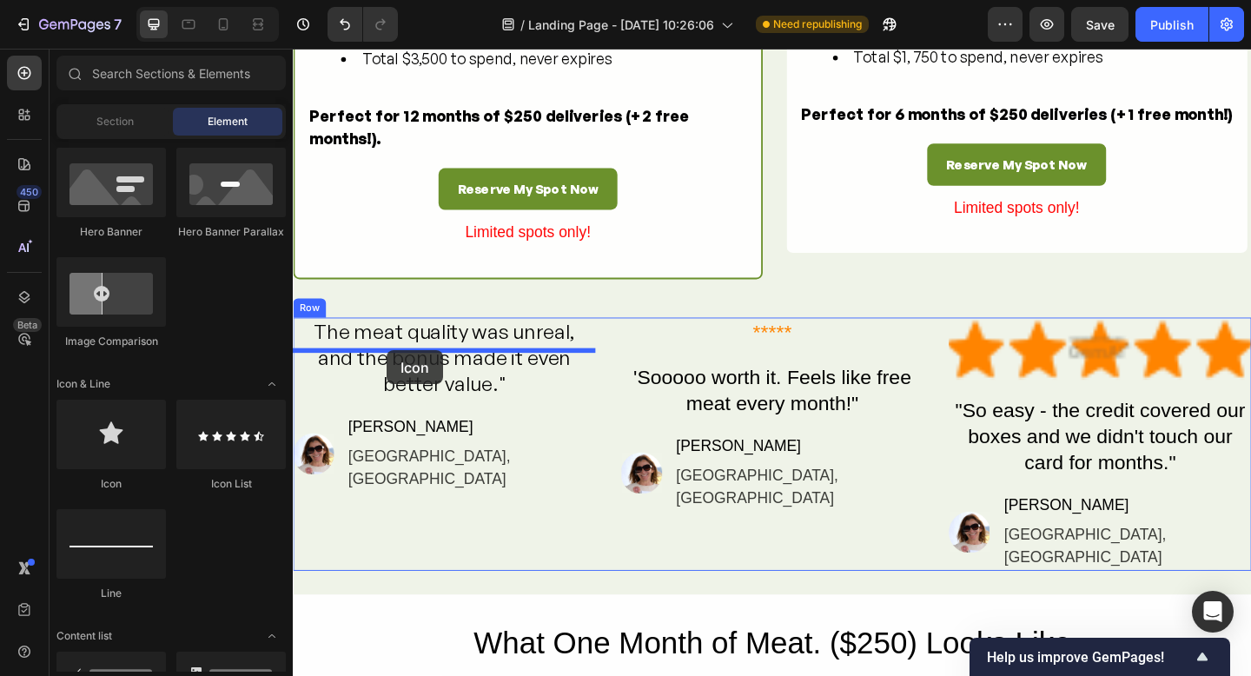
drag, startPoint x: 421, startPoint y: 494, endPoint x: 395, endPoint y: 377, distance: 119.1
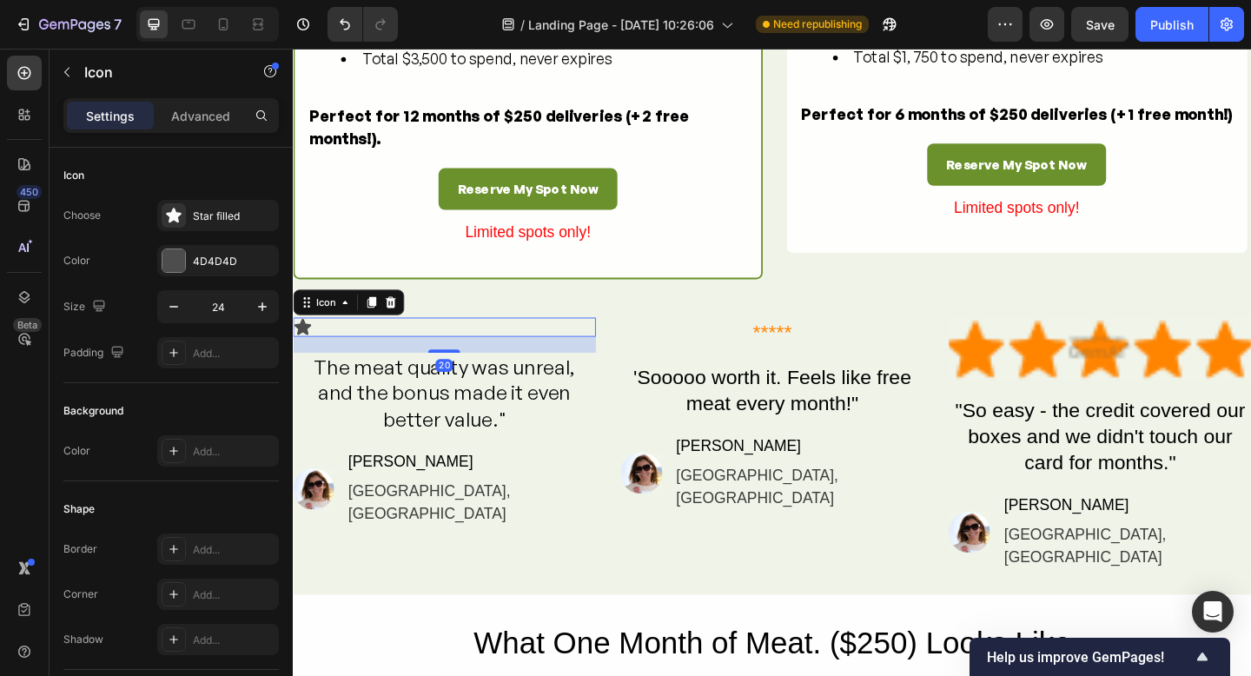
click at [321, 362] on div "Icon 20" at bounding box center [457, 352] width 329 height 21
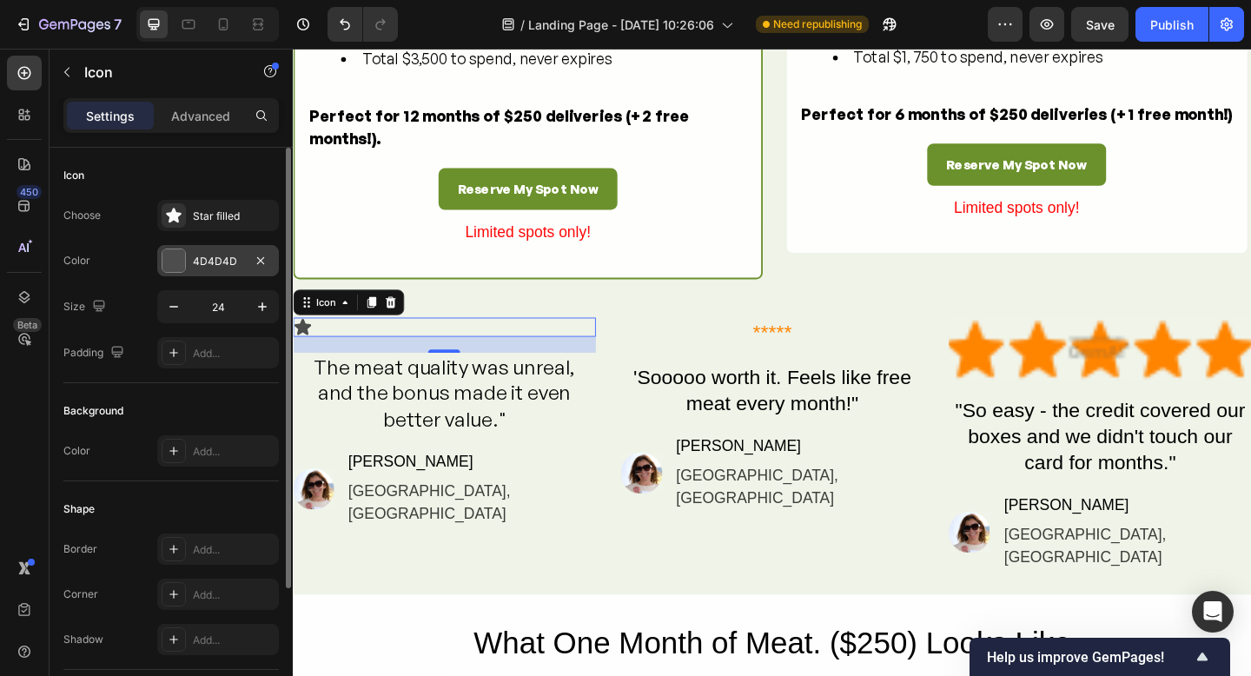
click at [181, 267] on div at bounding box center [174, 260] width 23 height 23
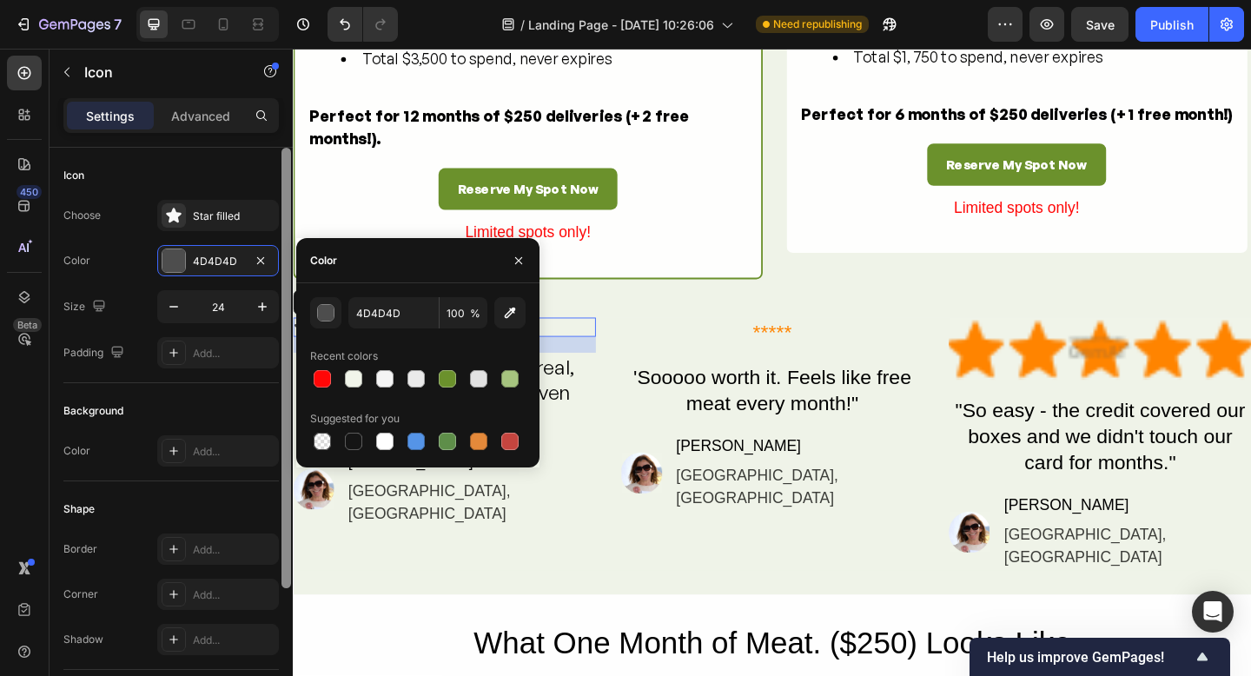
scroll to position [3, 0]
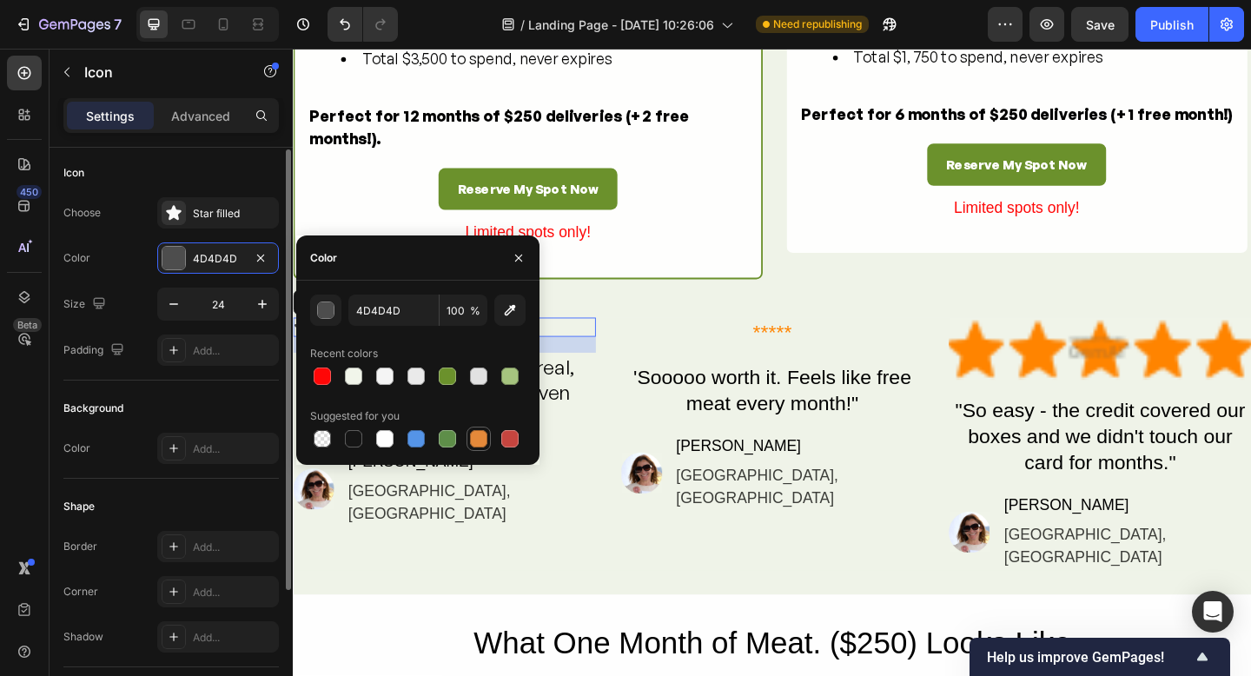
click at [474, 437] on div at bounding box center [478, 438] width 17 height 17
type input "E4893A"
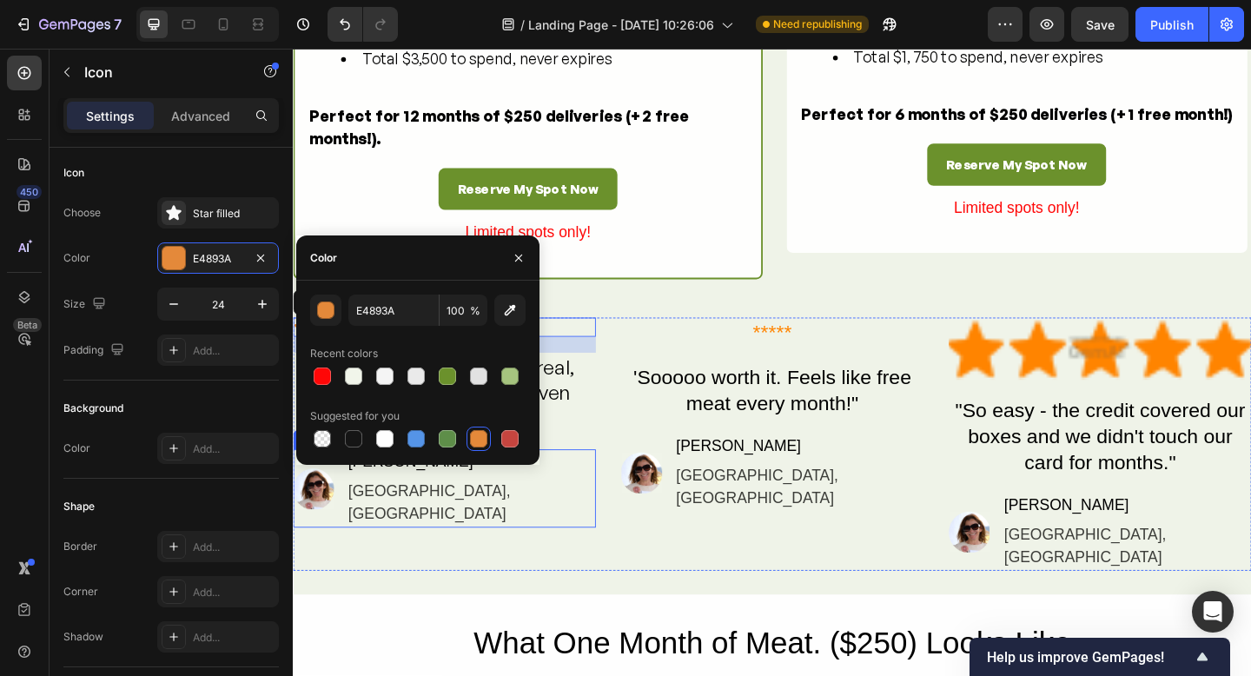
click at [603, 541] on div "Image Sarah D. Text Block Sydney, NSW Text Block" at bounding box center [457, 527] width 329 height 85
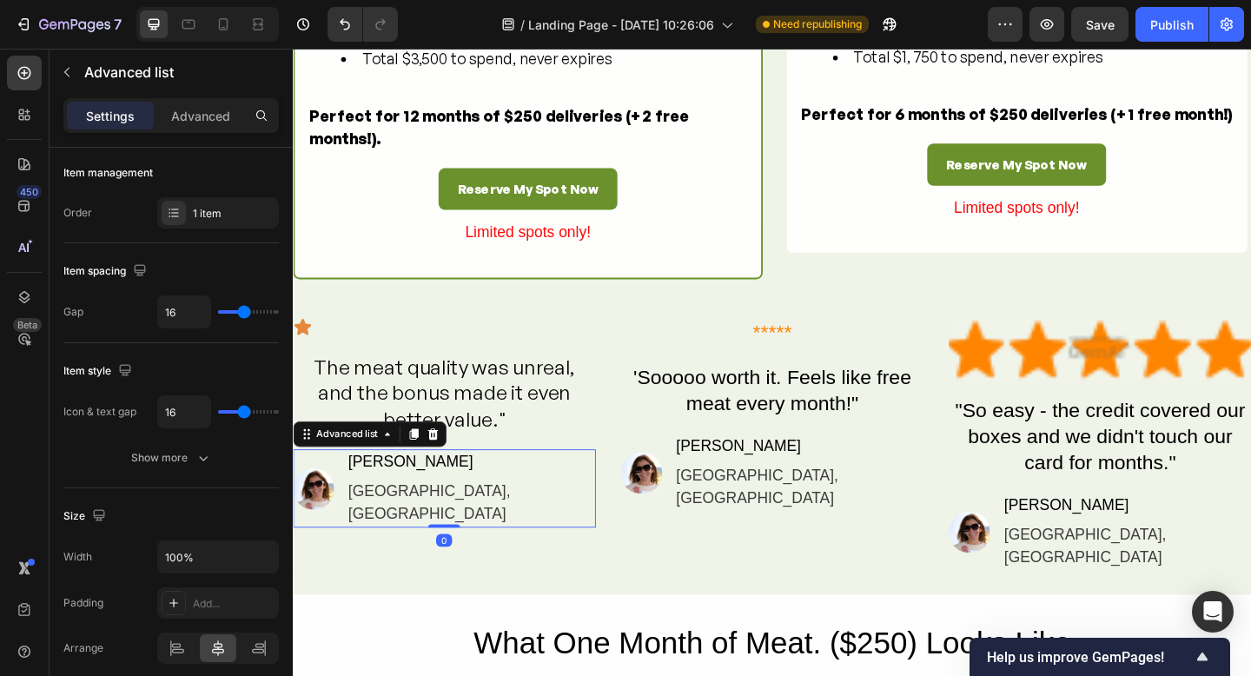
click at [603, 541] on div "Image Sarah D. Text Block Sydney, NSW Text Block" at bounding box center [457, 527] width 329 height 85
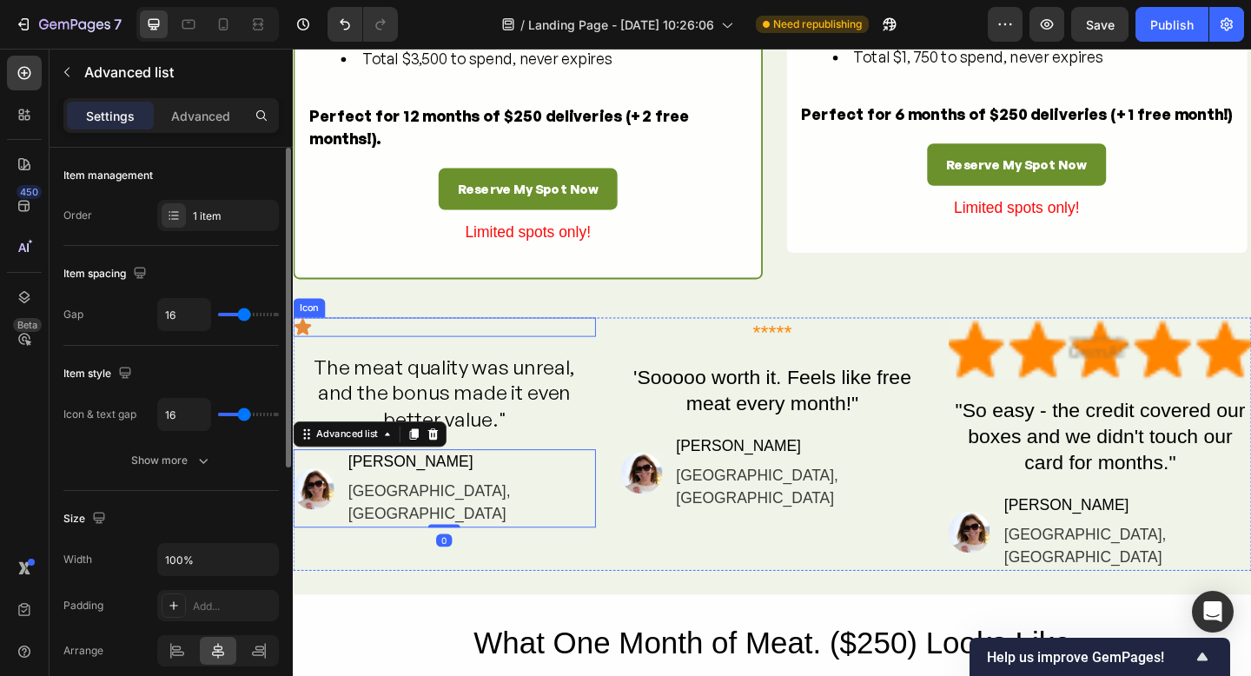
click at [314, 362] on div "Icon" at bounding box center [457, 352] width 329 height 21
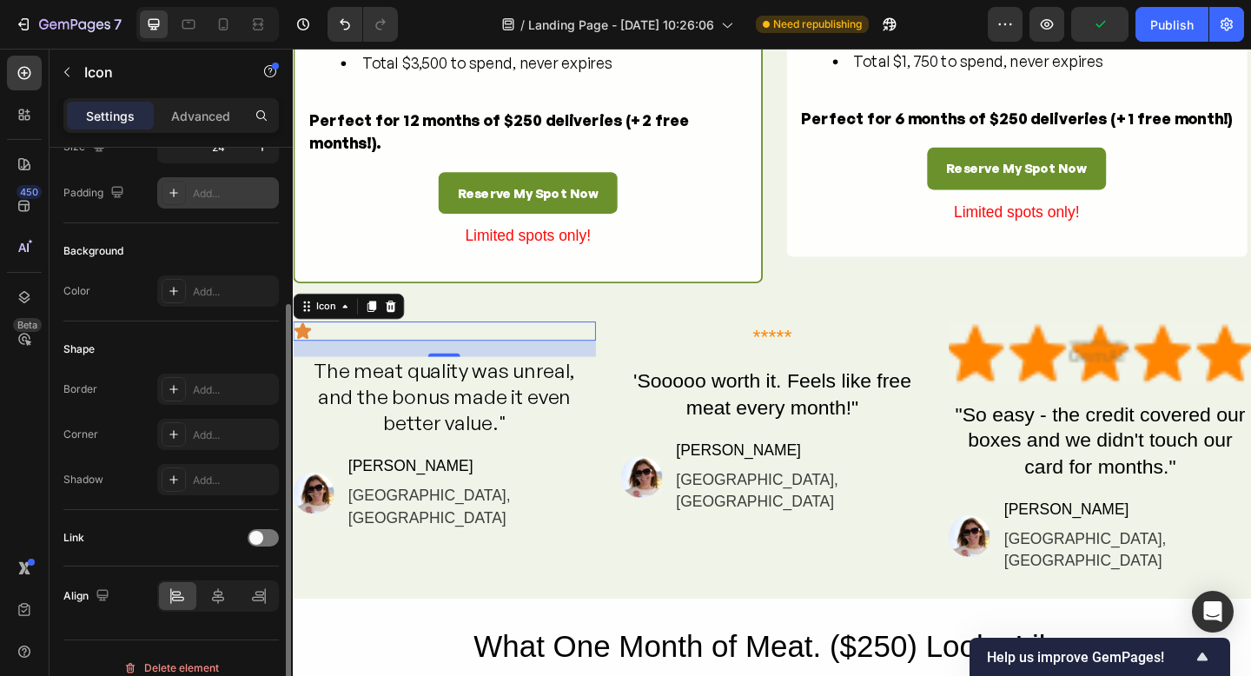
scroll to position [179, 0]
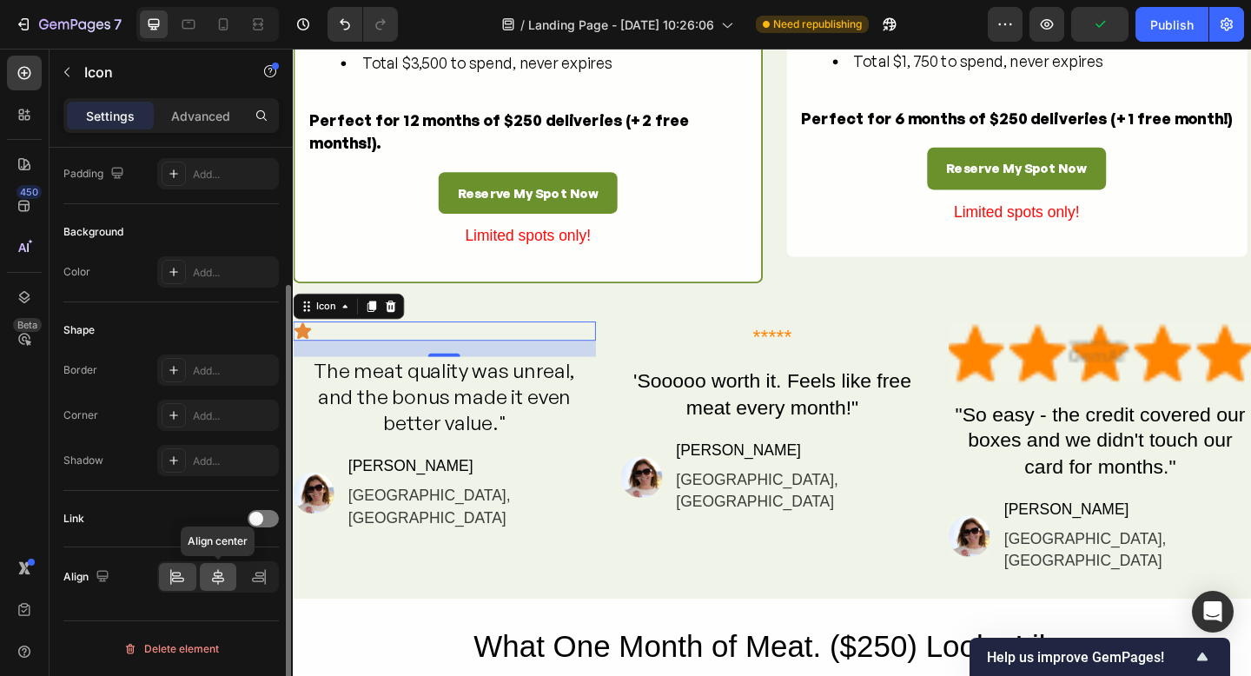
click at [218, 574] on icon at bounding box center [217, 576] width 17 height 17
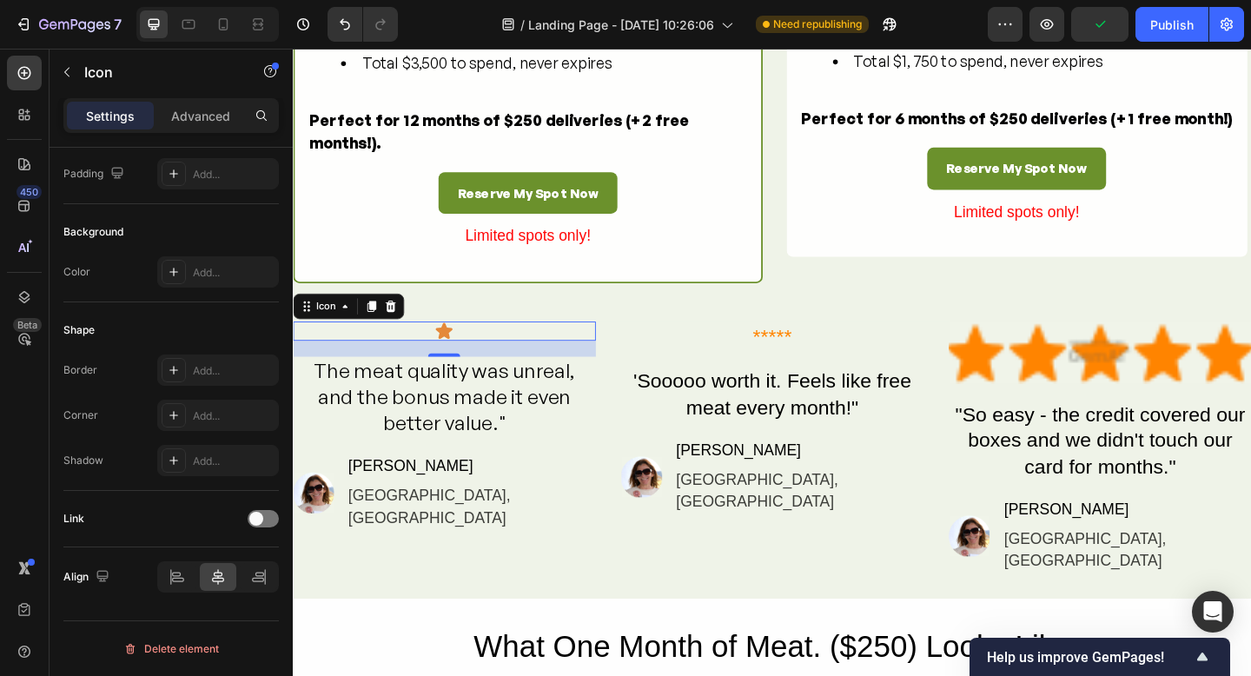
click at [488, 367] on div "Icon 20" at bounding box center [457, 356] width 329 height 21
click at [620, 541] on div "Image Sarah D. Text Block Sydney, NSW Text Block" at bounding box center [457, 531] width 329 height 85
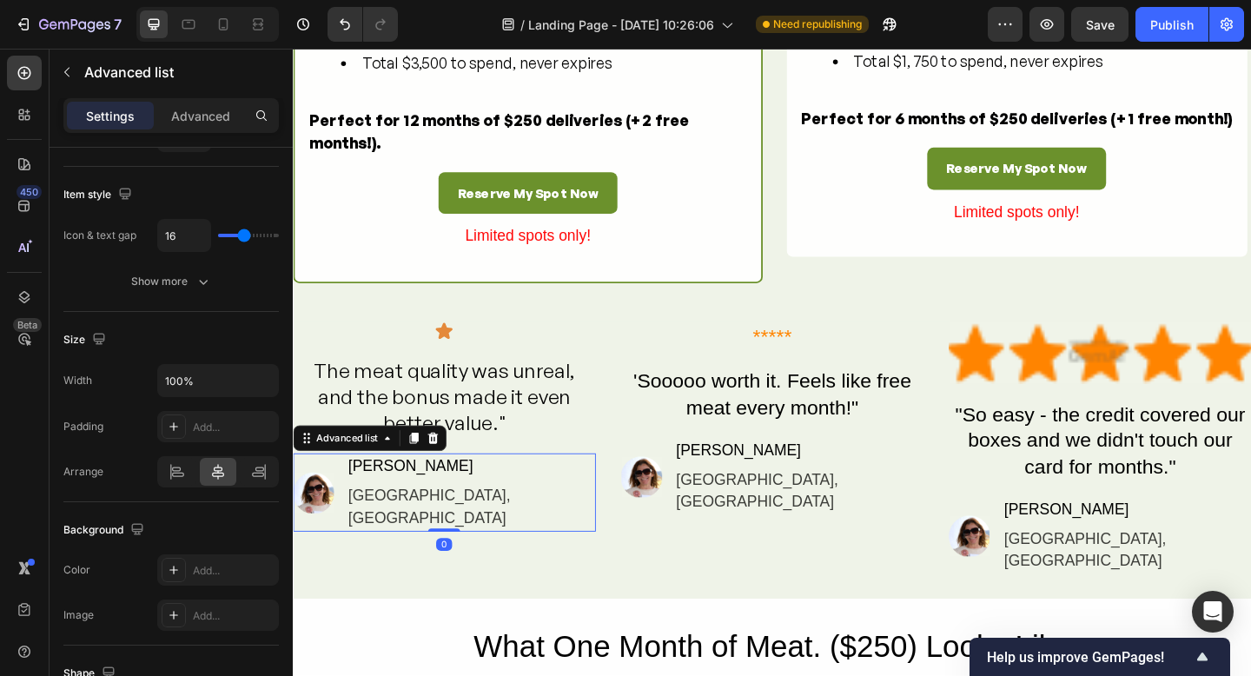
scroll to position [0, 0]
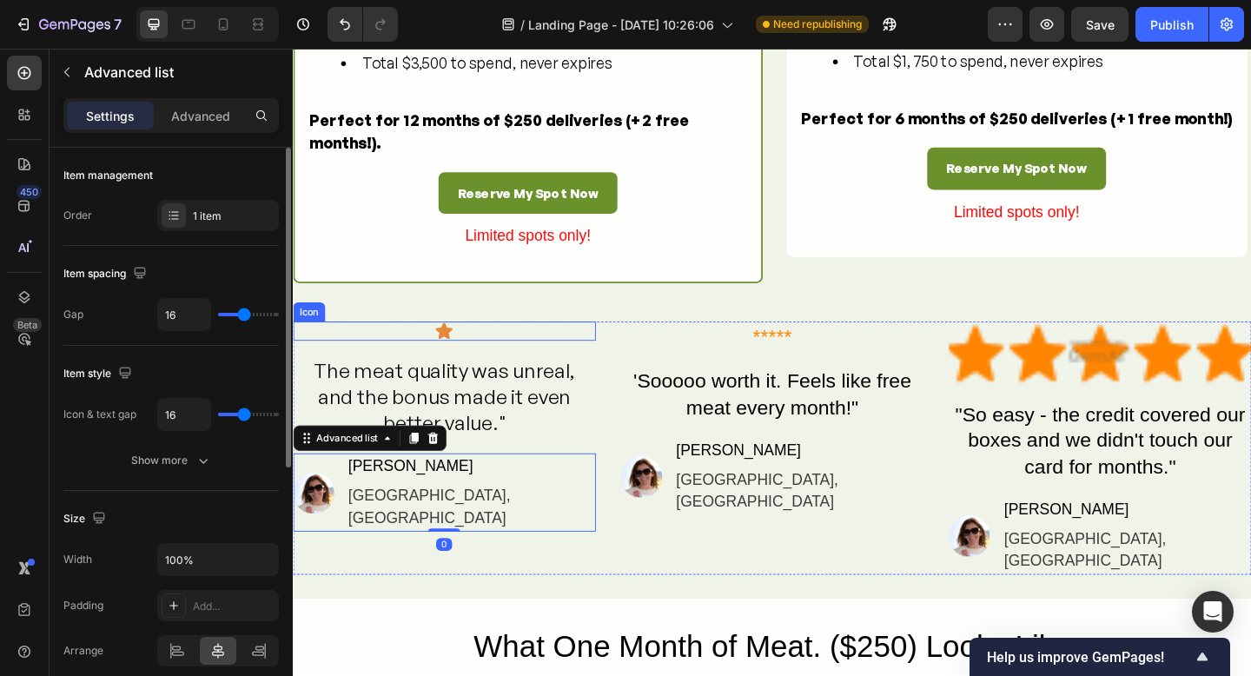
click at [468, 367] on div "Icon" at bounding box center [457, 356] width 329 height 21
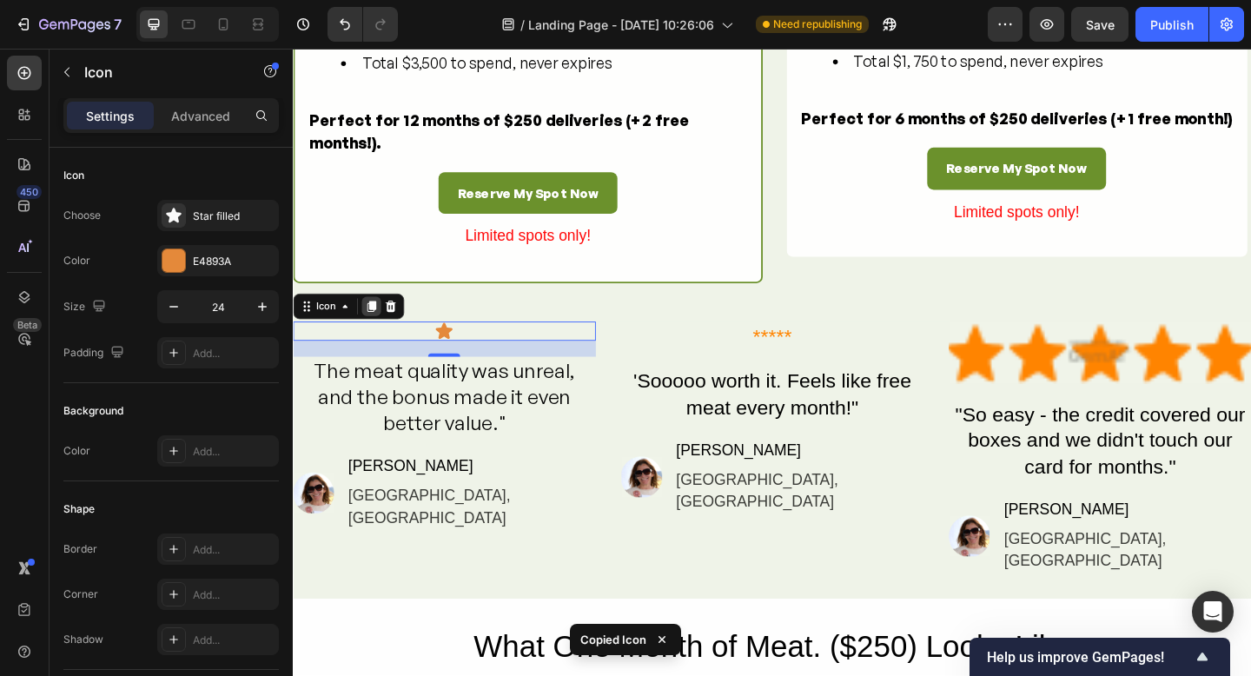
click at [378, 335] on icon at bounding box center [379, 329] width 10 height 12
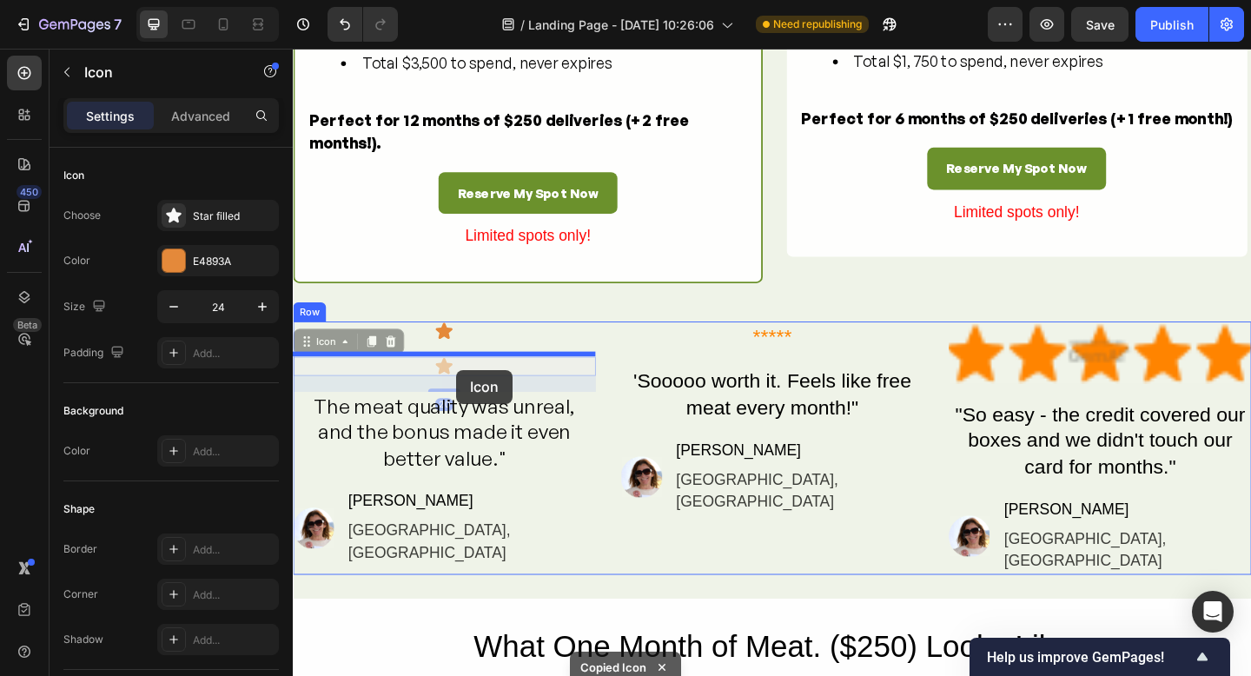
drag, startPoint x: 324, startPoint y: 401, endPoint x: 468, endPoint y: 393, distance: 144.5
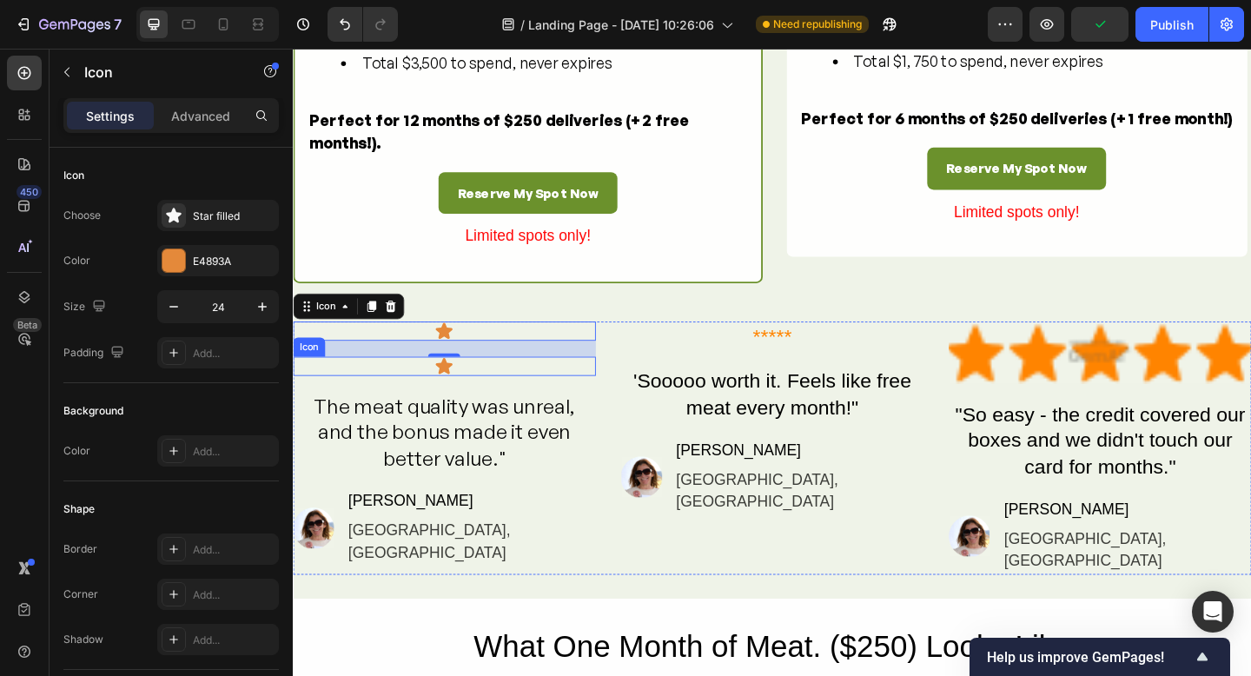
click at [532, 405] on div "Icon" at bounding box center [457, 394] width 329 height 21
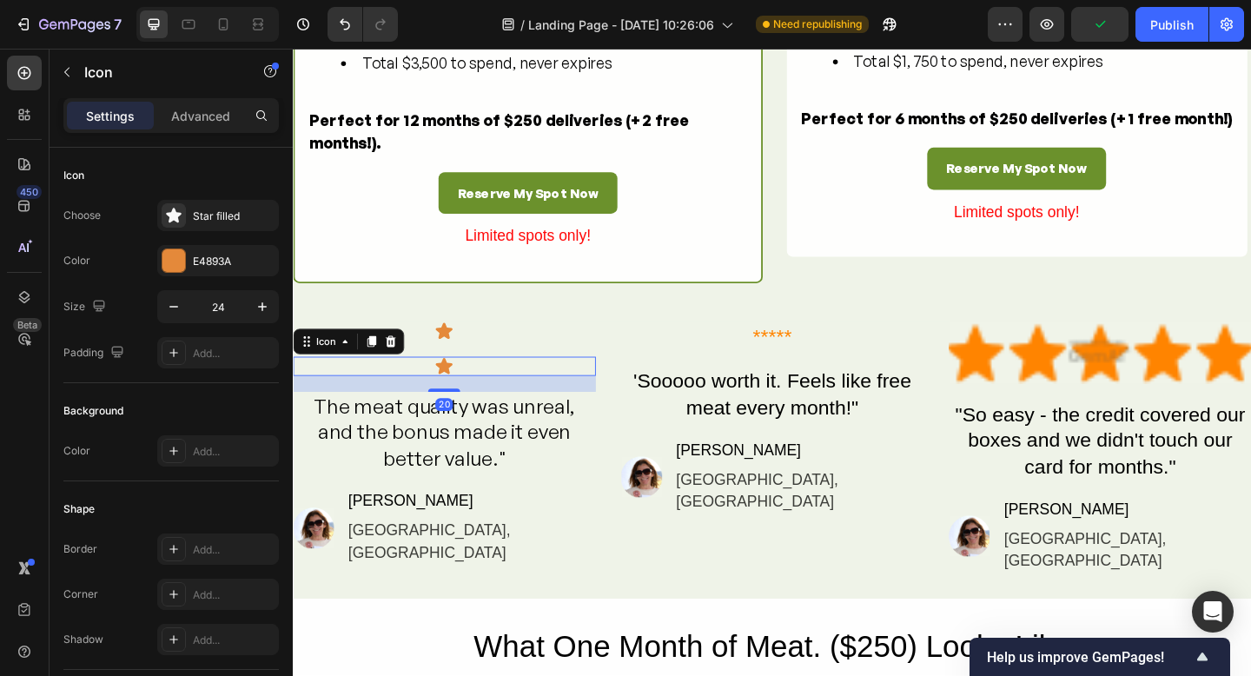
click at [402, 374] on icon at bounding box center [399, 367] width 11 height 12
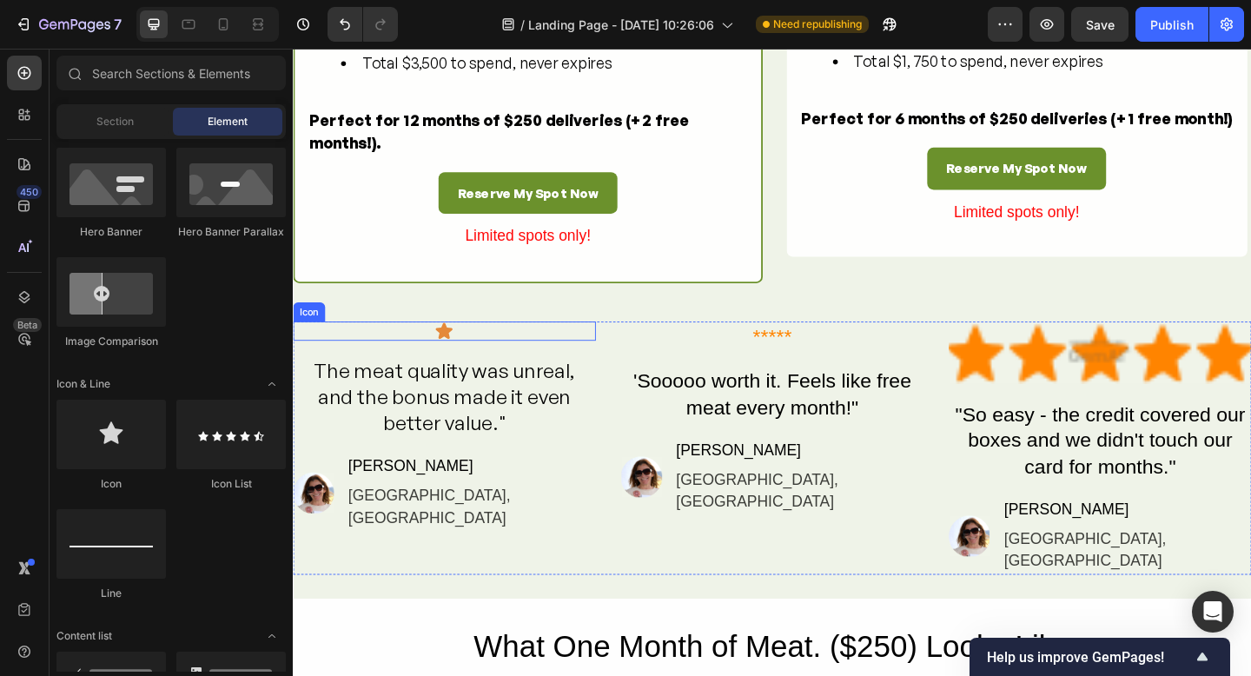
click at [462, 364] on icon at bounding box center [457, 355] width 18 height 17
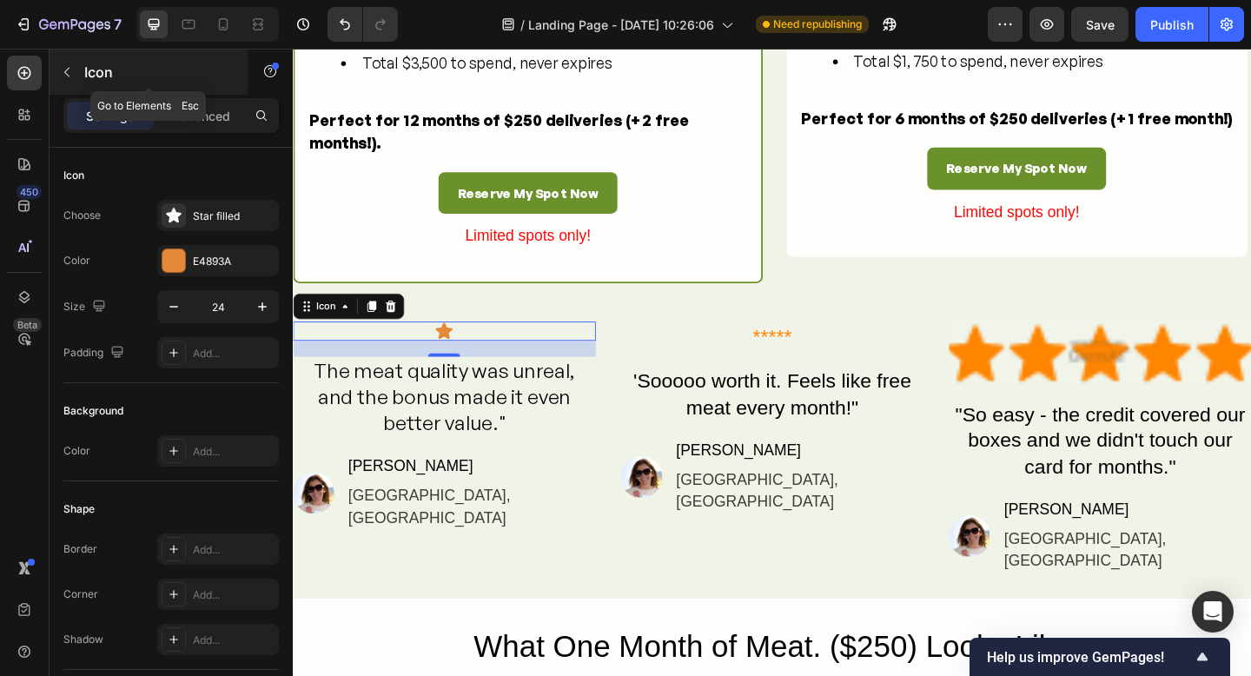
click at [66, 79] on button "button" at bounding box center [67, 72] width 28 height 28
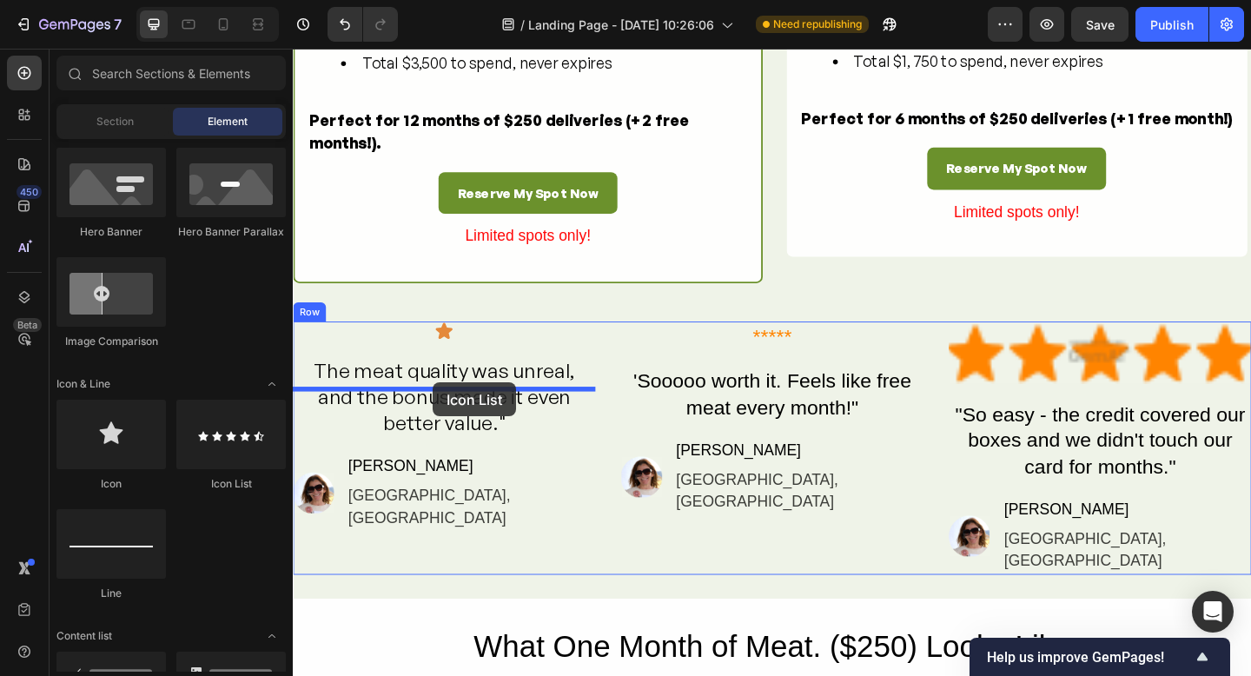
drag, startPoint x: 521, startPoint y: 487, endPoint x: 449, endPoint y: 412, distance: 103.9
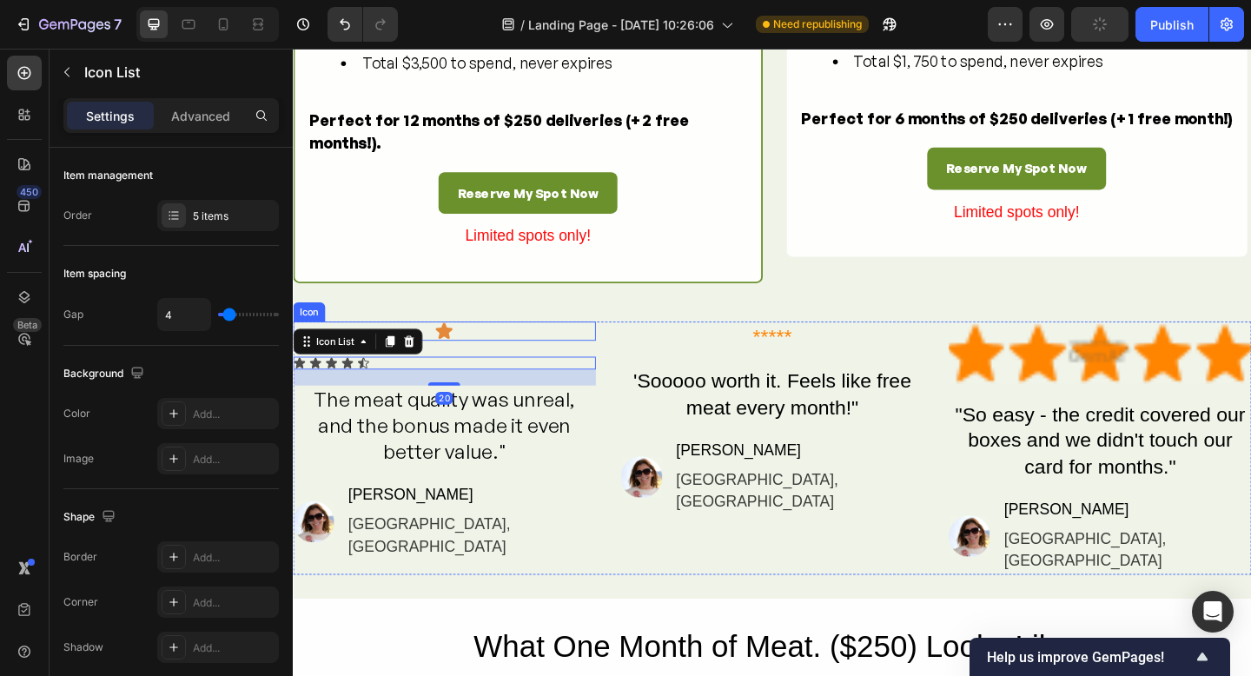
click at [463, 364] on icon at bounding box center [457, 355] width 18 height 17
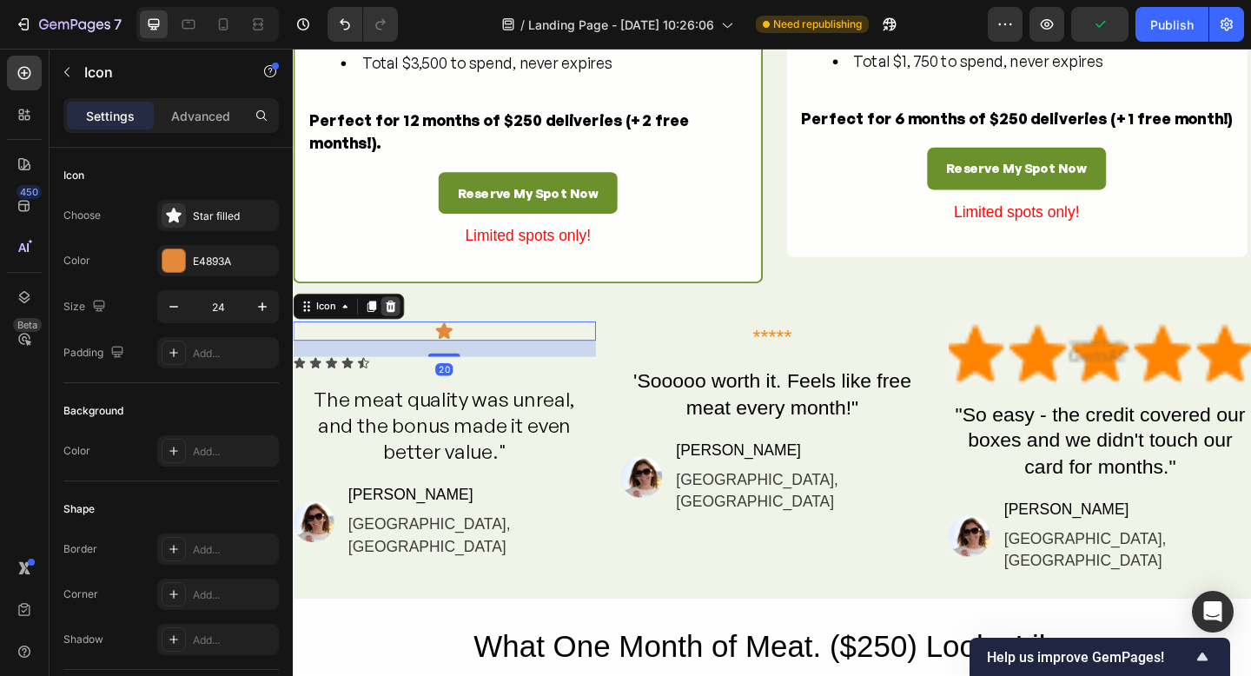
click at [403, 335] on icon at bounding box center [399, 329] width 11 height 12
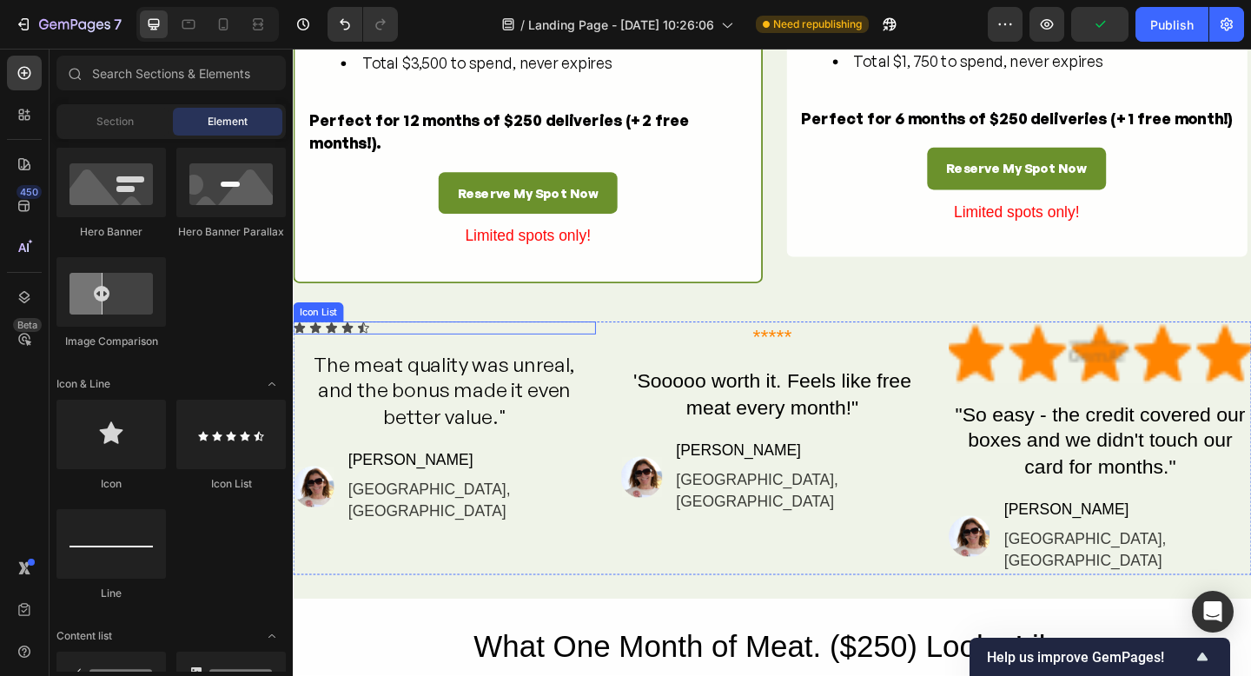
click at [382, 360] on div "Icon Icon Icon Icon Icon" at bounding box center [457, 353] width 329 height 14
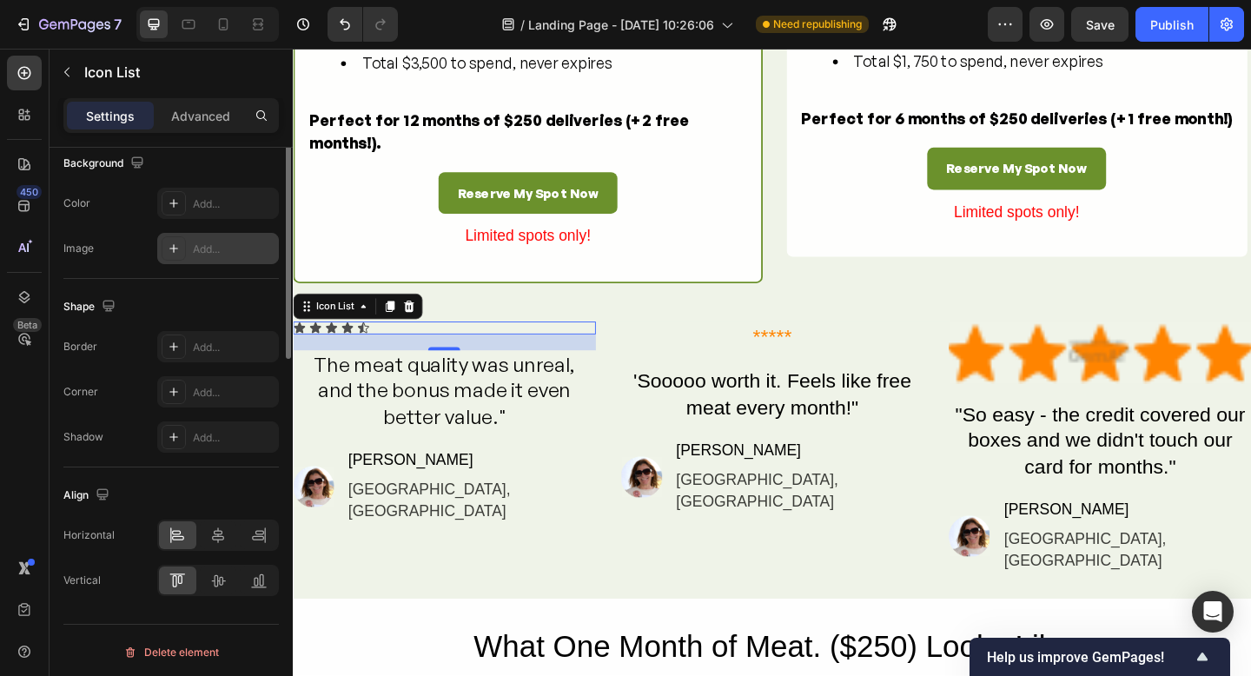
scroll to position [214, 0]
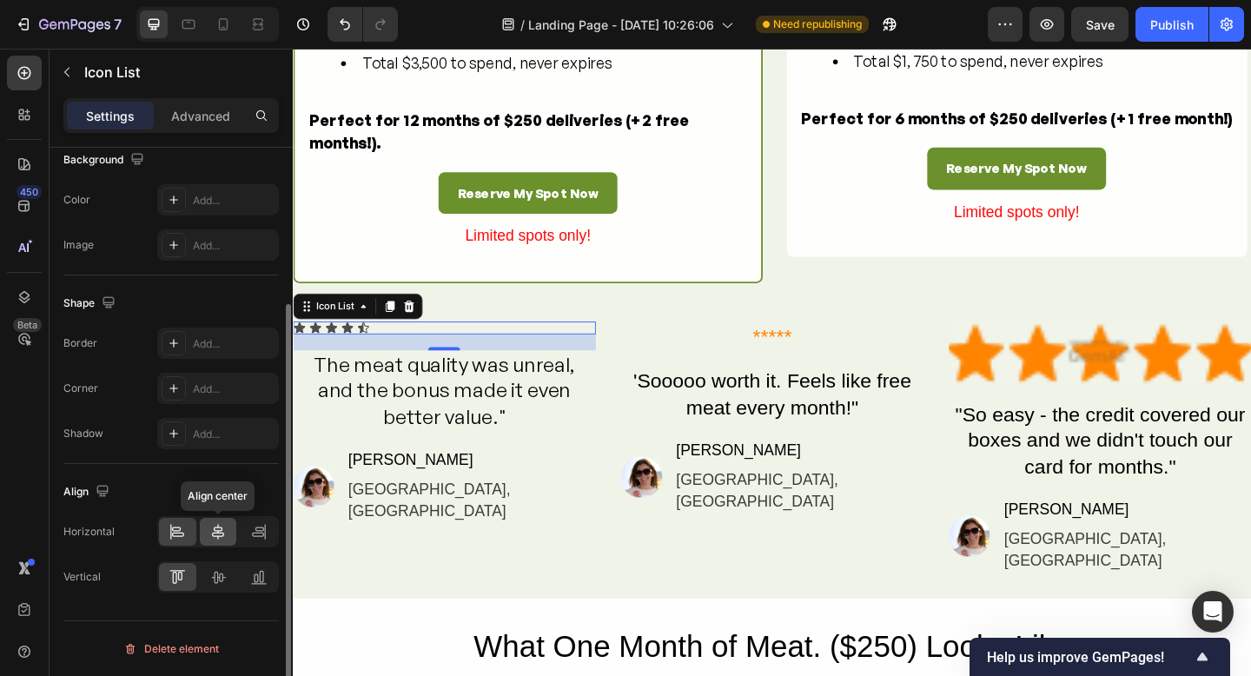
click at [219, 533] on icon at bounding box center [217, 531] width 17 height 17
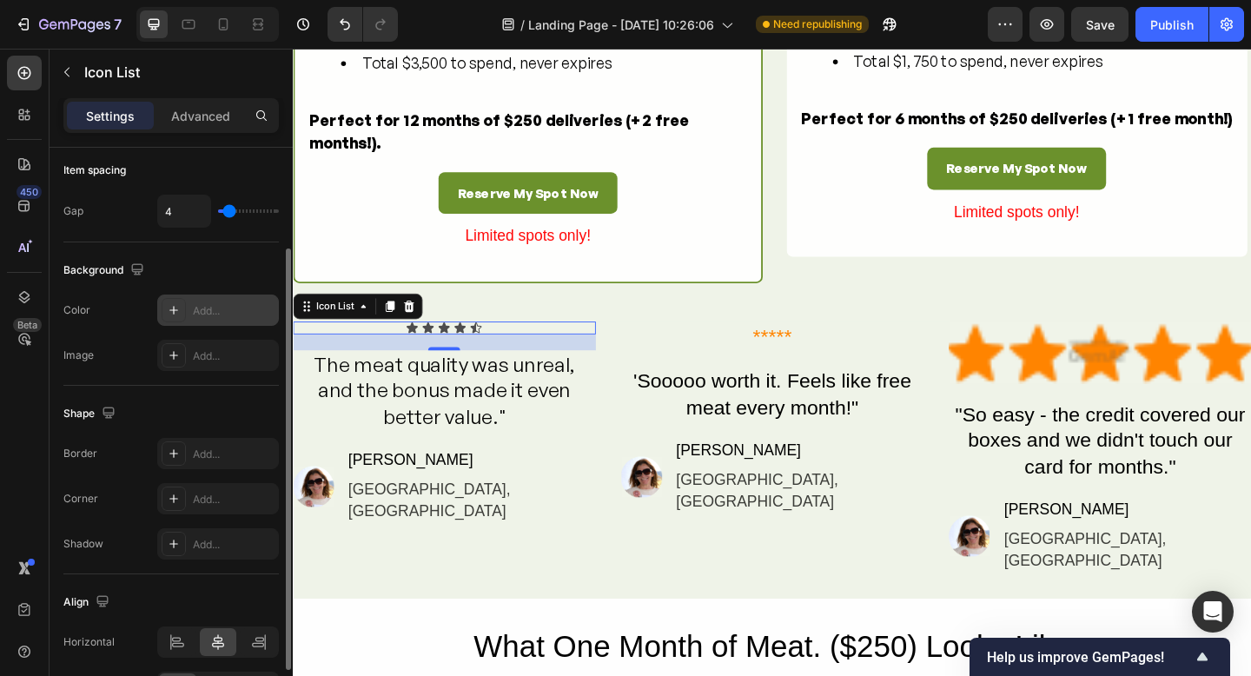
scroll to position [86, 0]
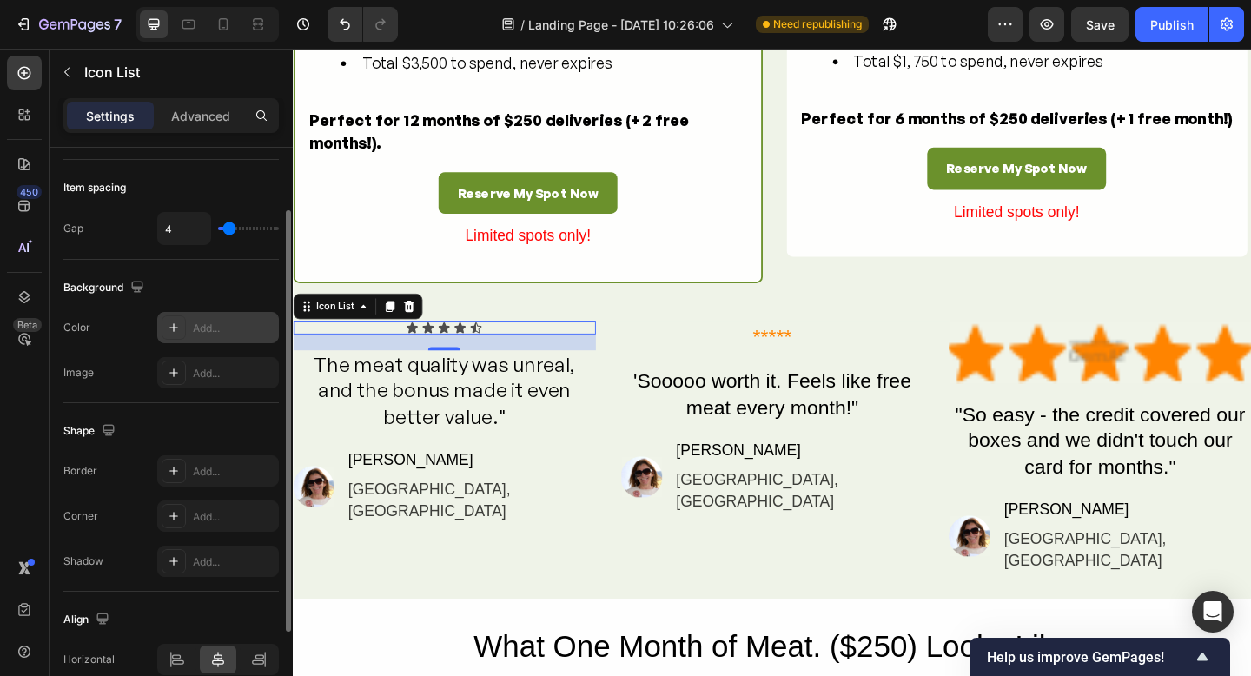
click at [176, 332] on icon at bounding box center [174, 328] width 14 height 14
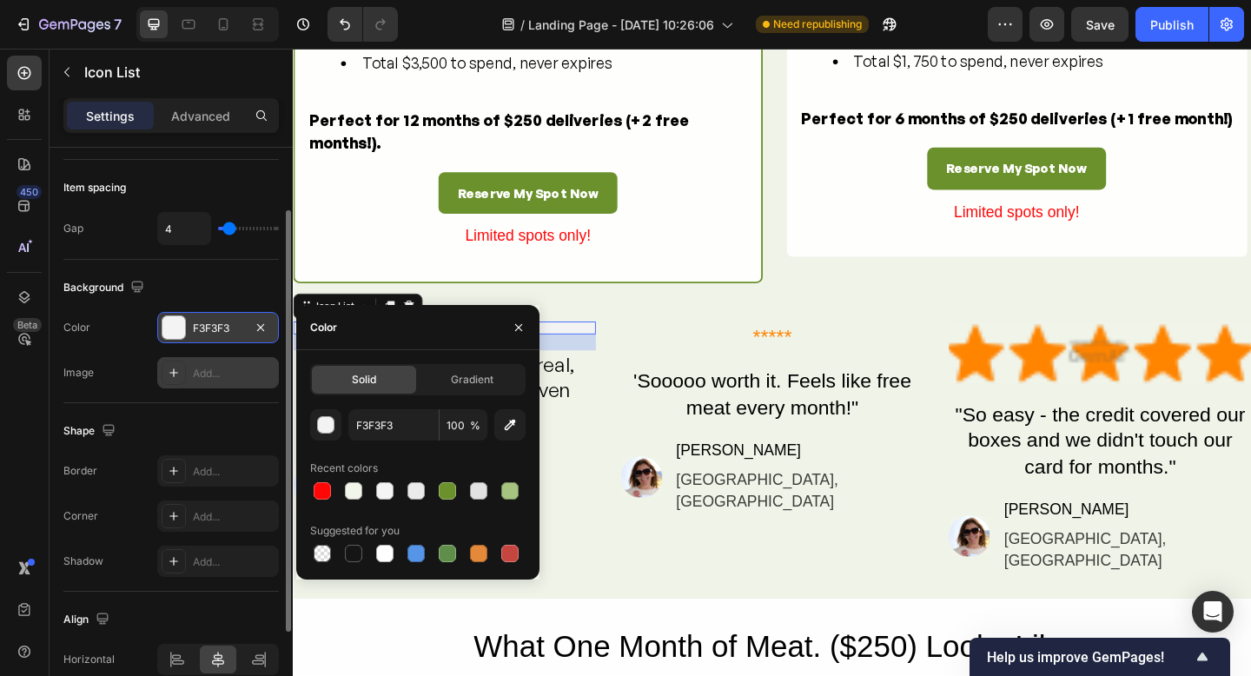
click at [176, 381] on div at bounding box center [174, 373] width 24 height 24
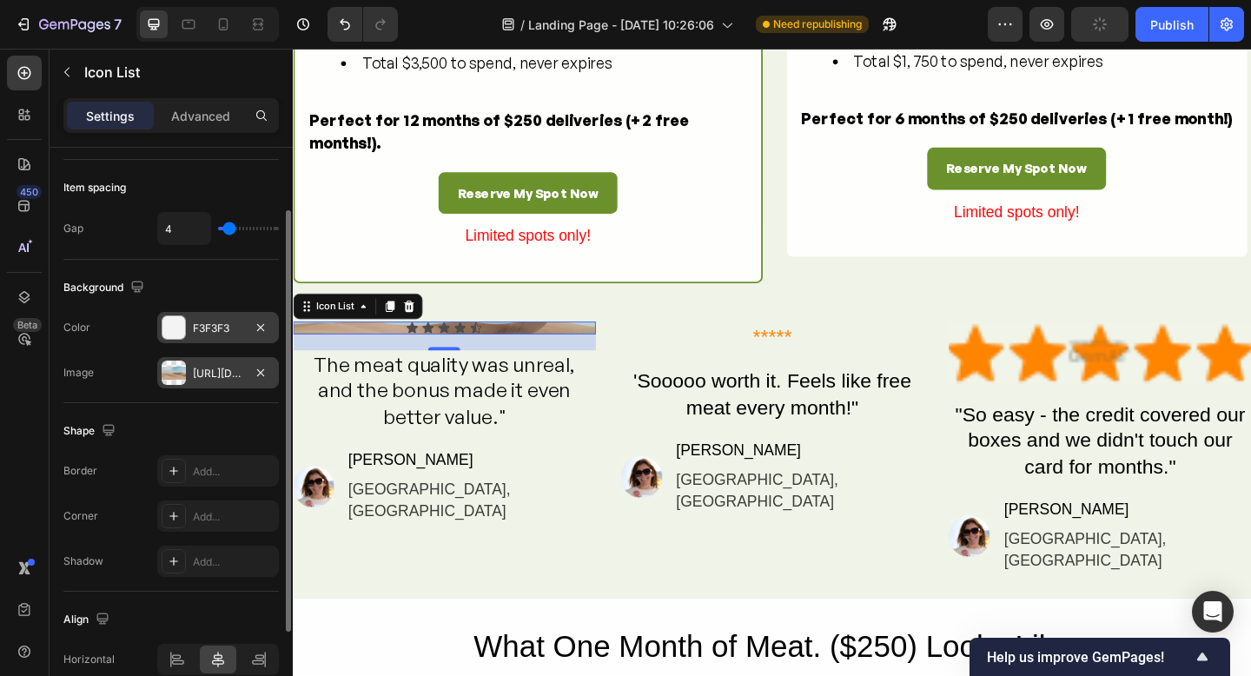
click at [175, 293] on div "Background" at bounding box center [171, 288] width 216 height 28
click at [180, 375] on div at bounding box center [174, 373] width 24 height 24
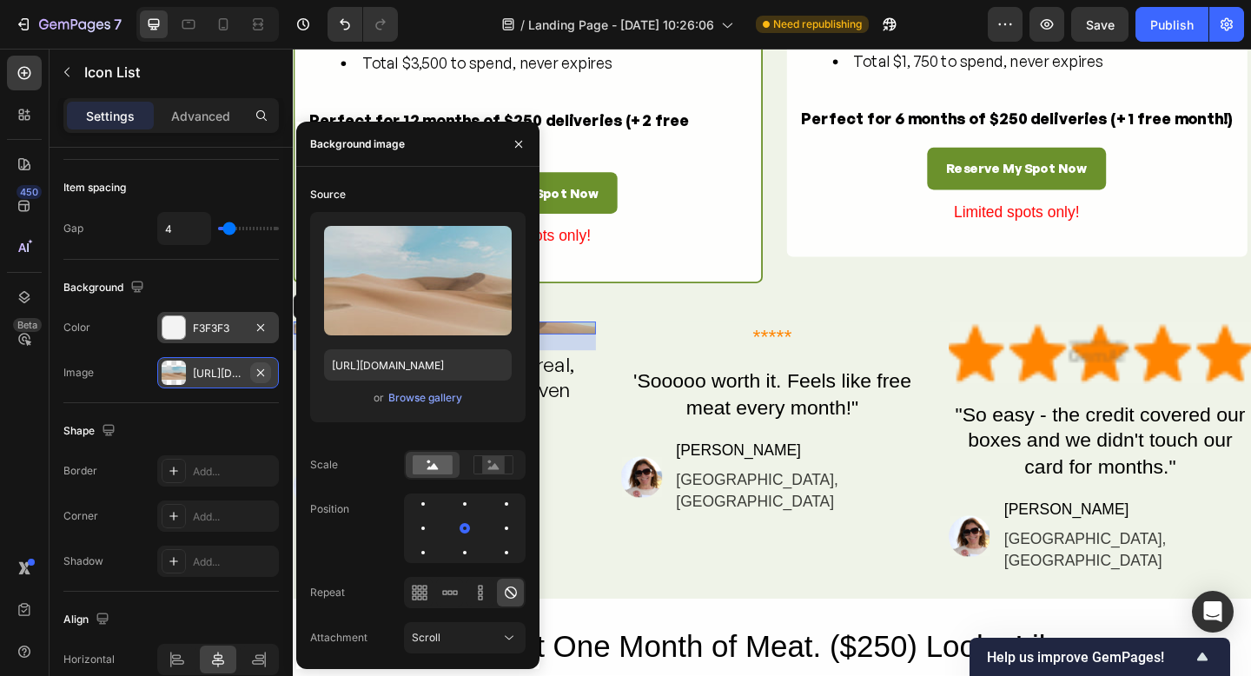
click at [263, 371] on icon "button" at bounding box center [261, 373] width 14 height 14
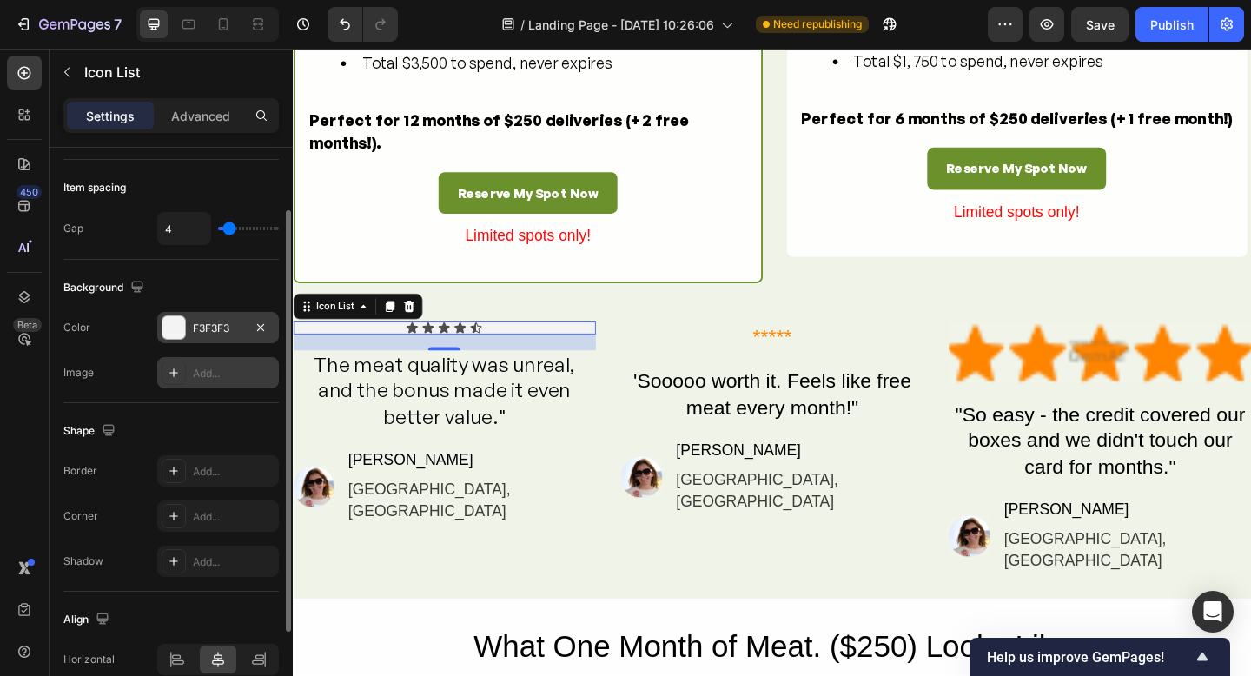
click at [219, 283] on div "Background" at bounding box center [171, 288] width 216 height 28
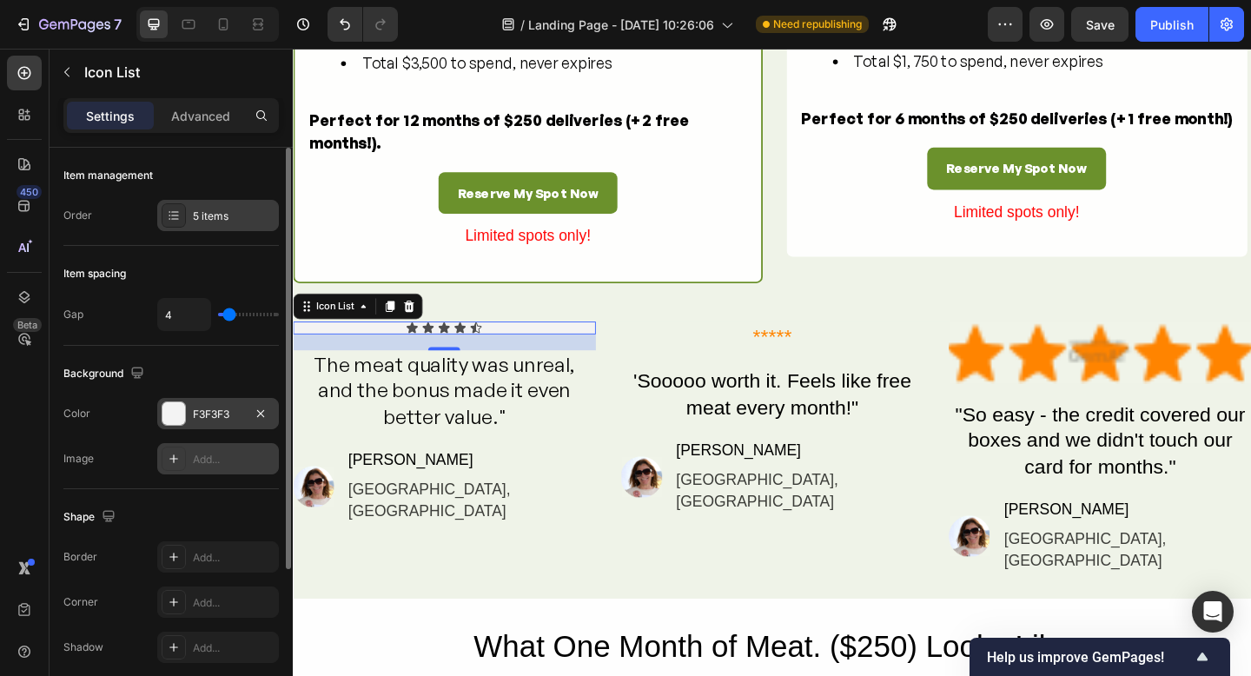
click at [171, 217] on icon at bounding box center [174, 216] width 14 height 14
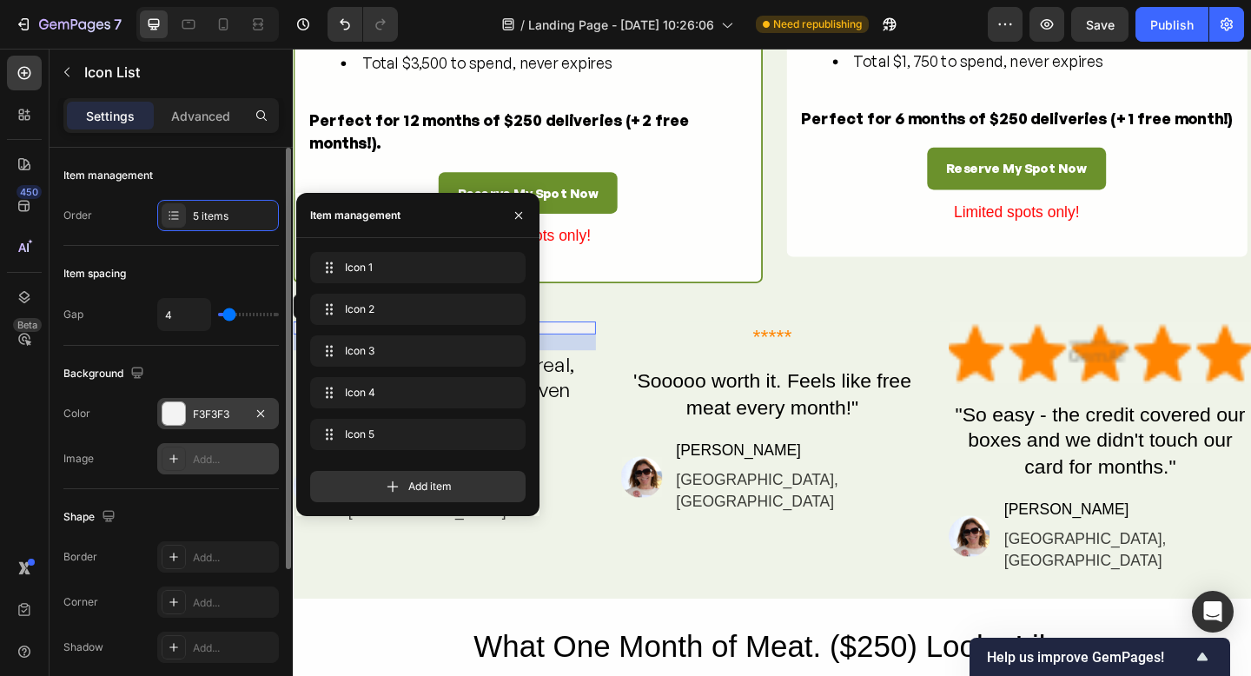
click at [204, 269] on div "Item spacing" at bounding box center [171, 274] width 216 height 28
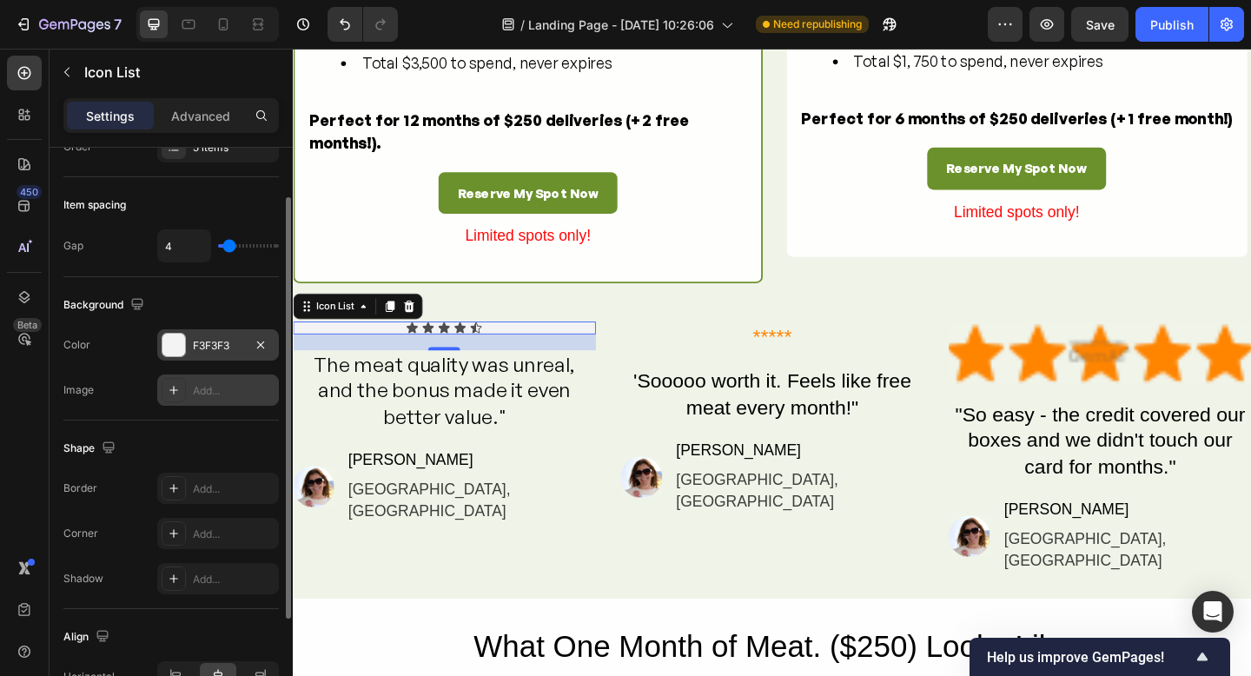
scroll to position [73, 0]
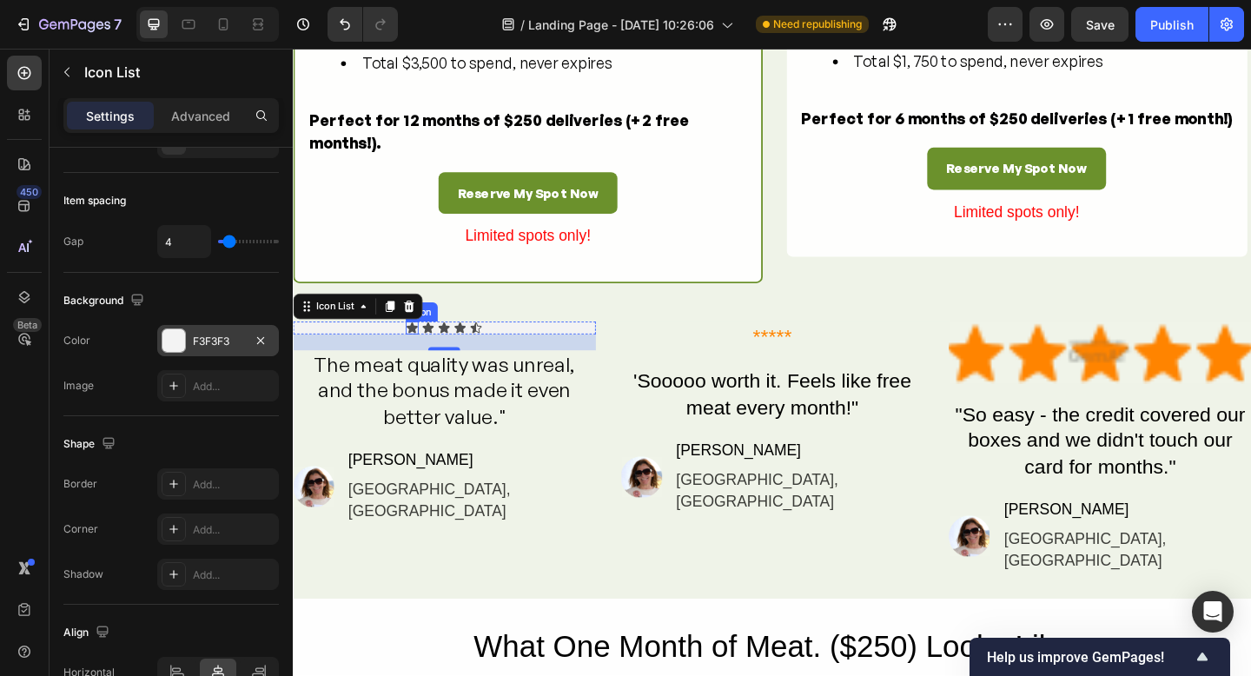
click at [422, 358] on icon at bounding box center [422, 352] width 12 height 11
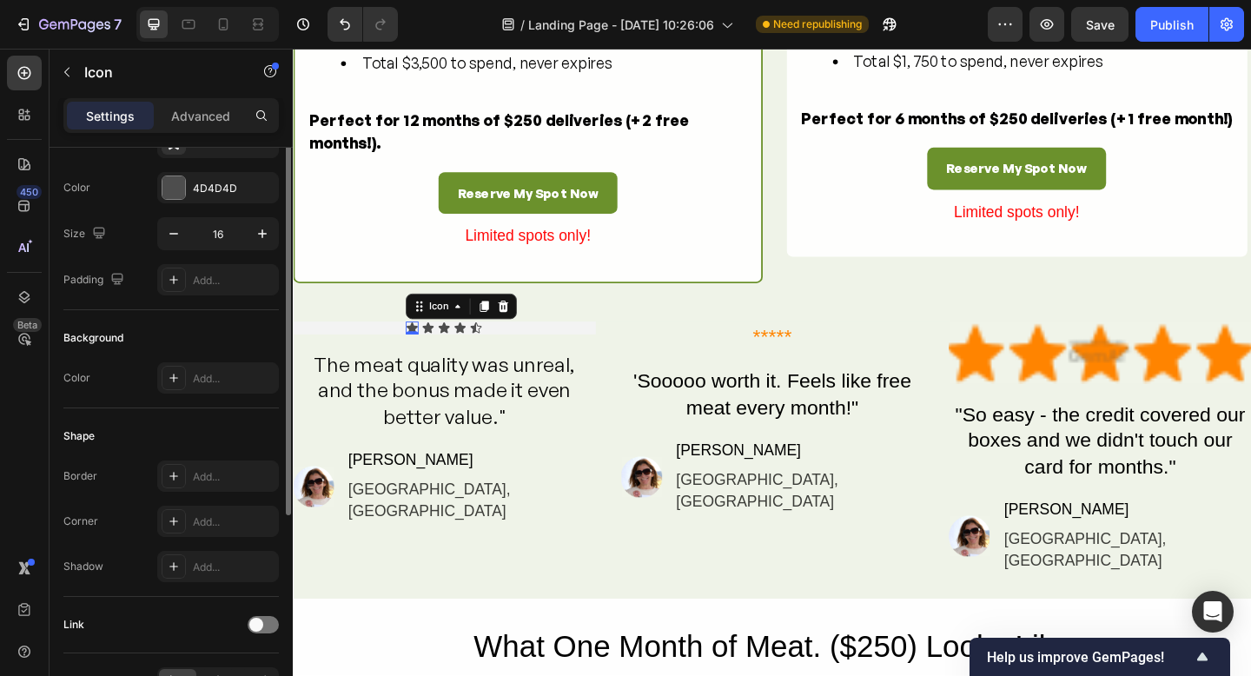
scroll to position [0, 0]
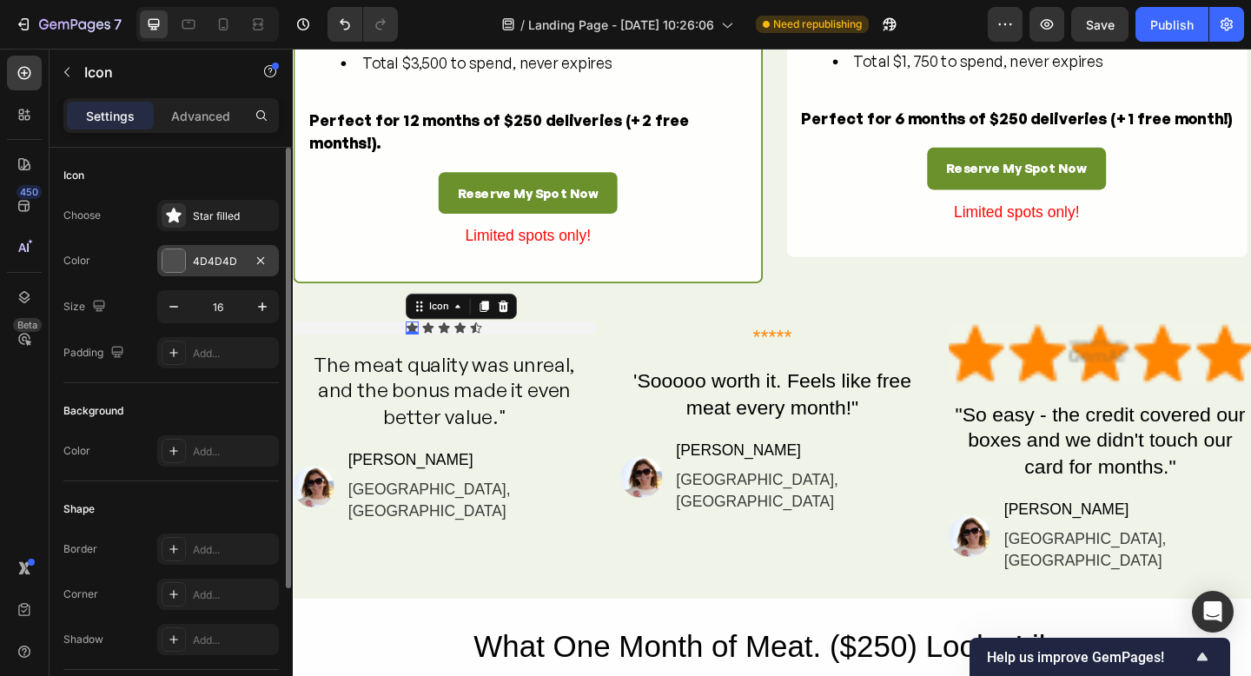
click at [176, 256] on div at bounding box center [174, 260] width 23 height 23
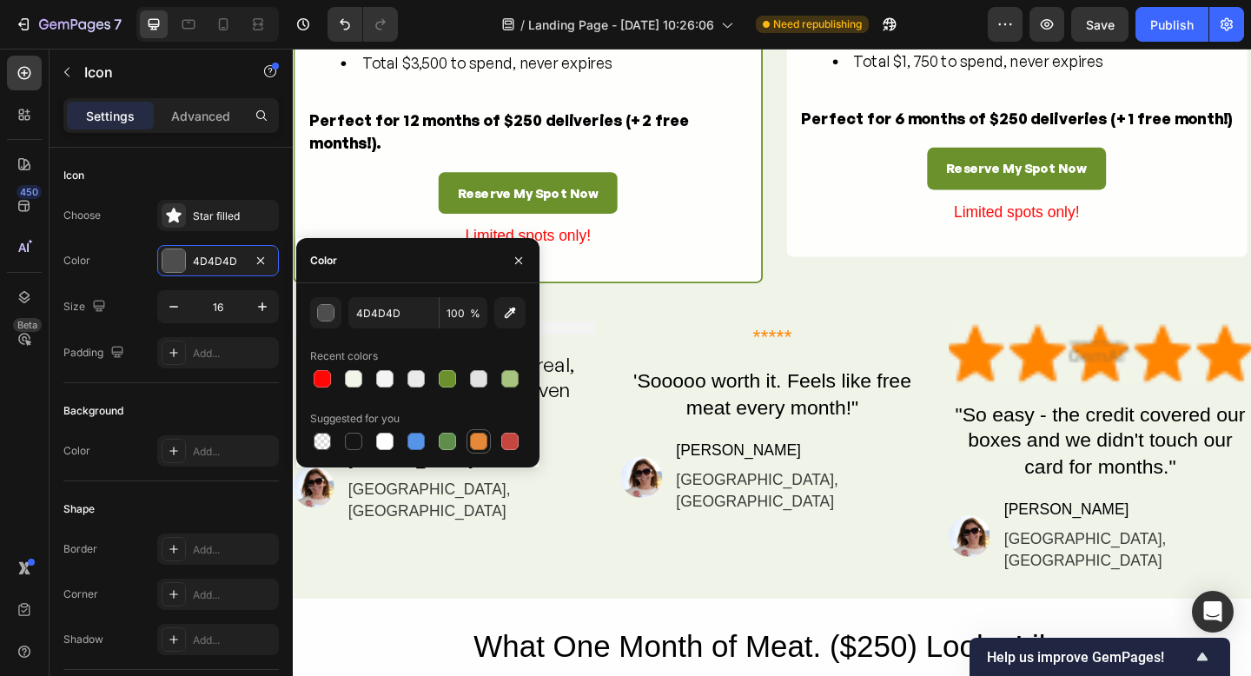
click at [481, 437] on div at bounding box center [478, 441] width 17 height 17
type input "E4893A"
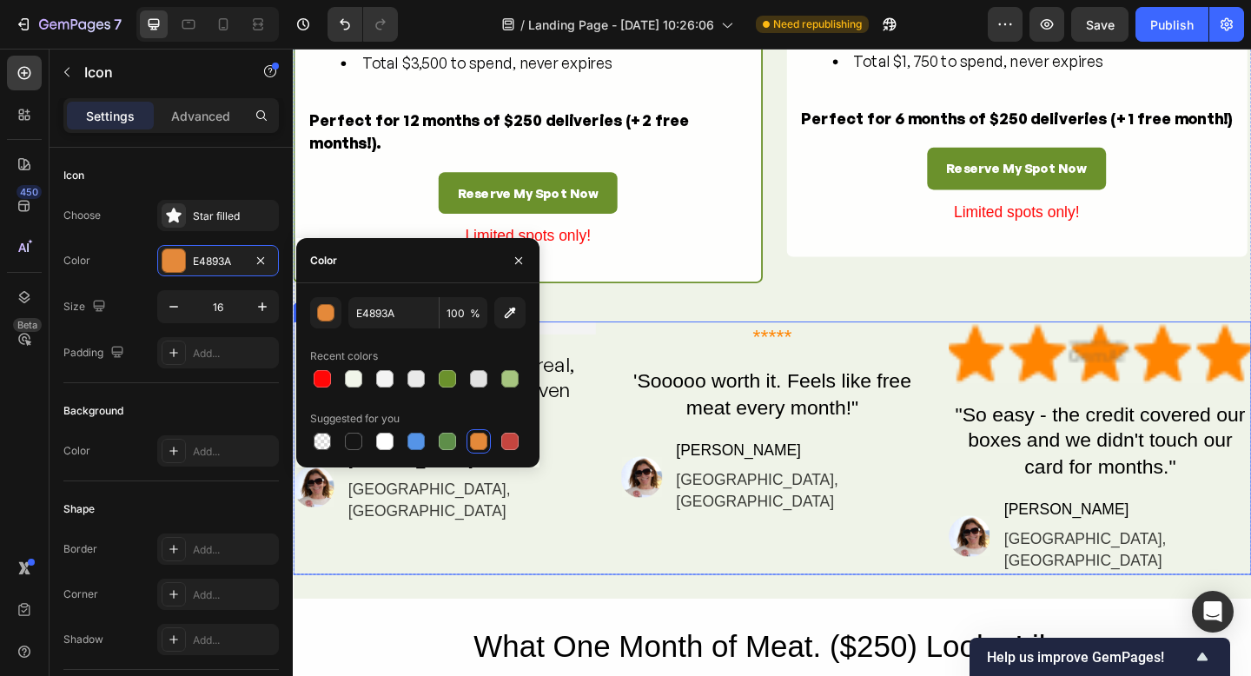
click at [639, 429] on div "Icon 0 Icon Icon Icon Icon Icon List The meat quality was unreal, and the bonus…" at bounding box center [814, 483] width 1043 height 275
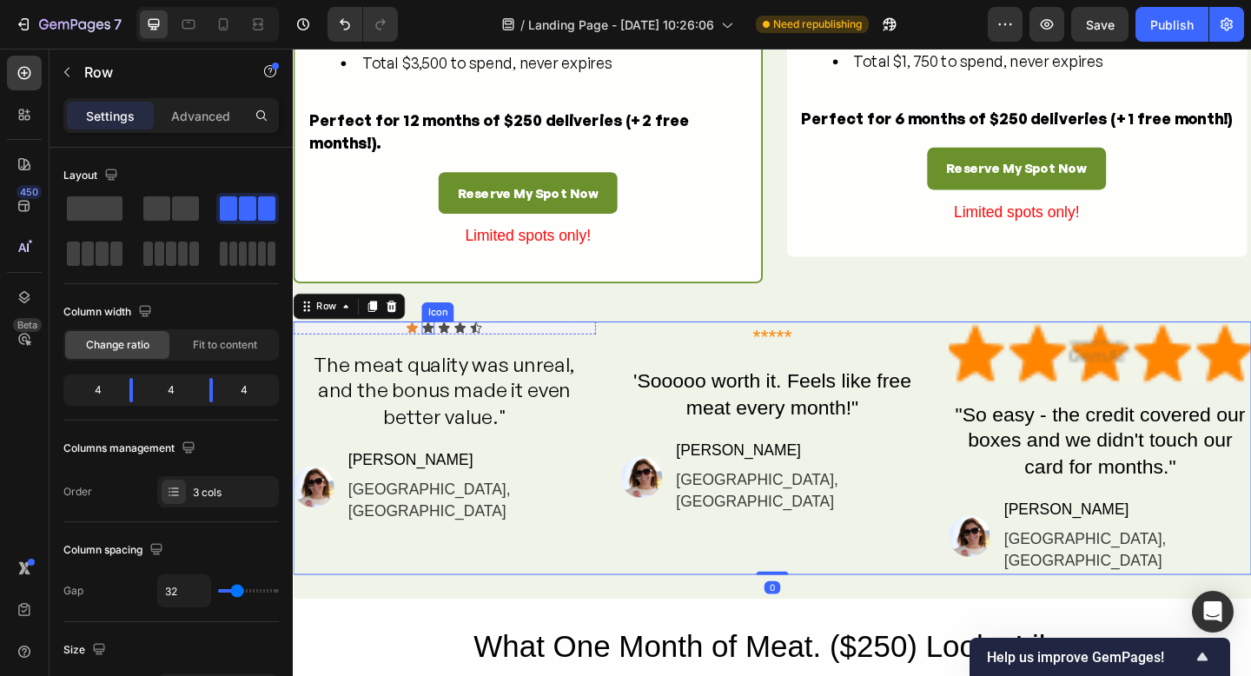
click at [440, 360] on div "Icon" at bounding box center [440, 353] width 14 height 14
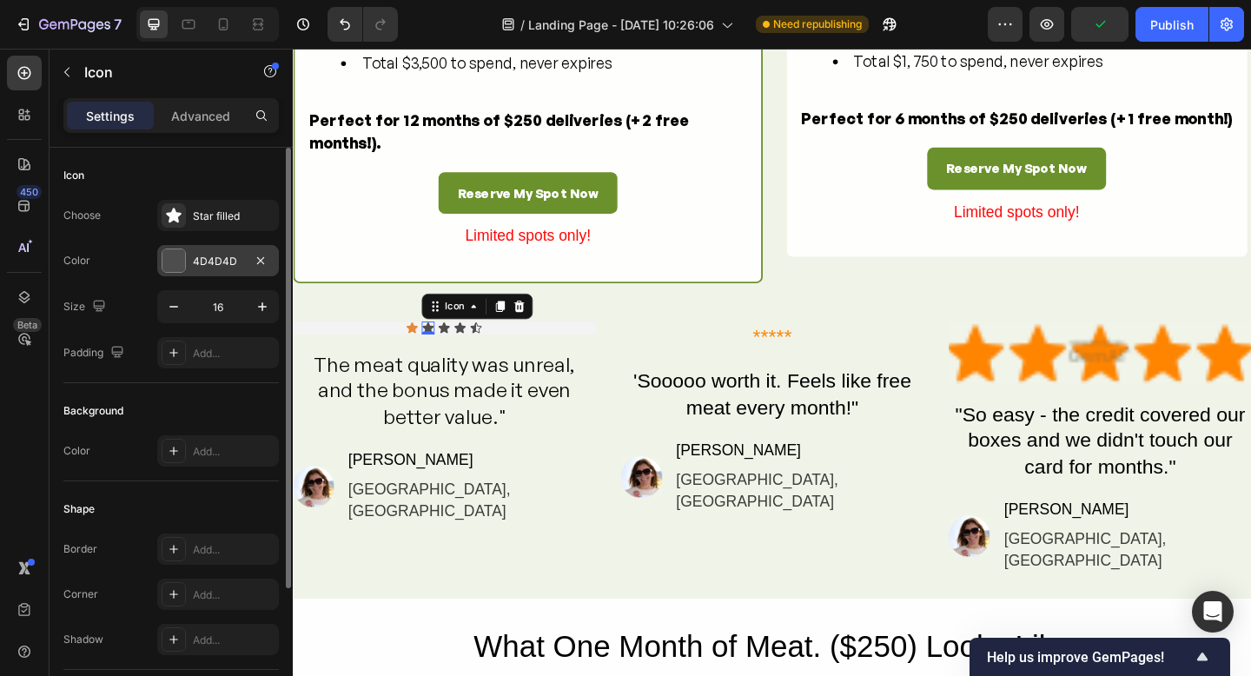
click at [164, 251] on div at bounding box center [174, 260] width 23 height 23
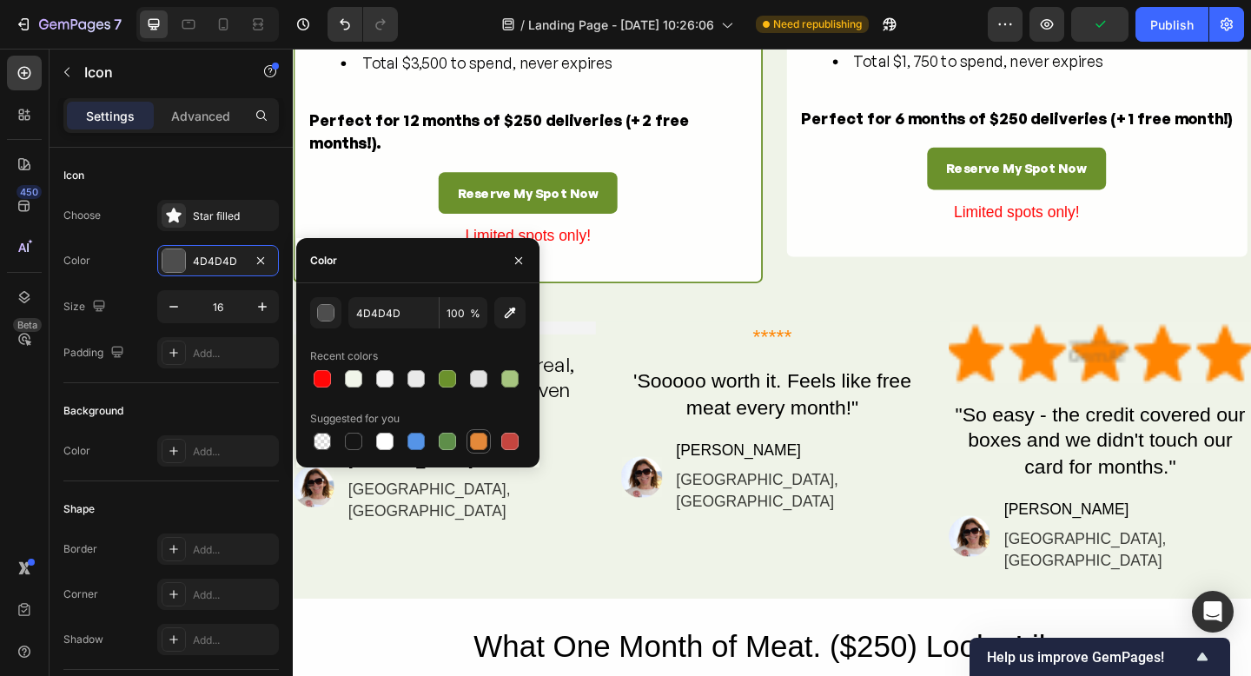
click at [473, 448] on div at bounding box center [478, 441] width 17 height 17
type input "E4893A"
click at [601, 464] on p "The meat quality was unreal, and the bonus made it even better value."" at bounding box center [458, 421] width 326 height 85
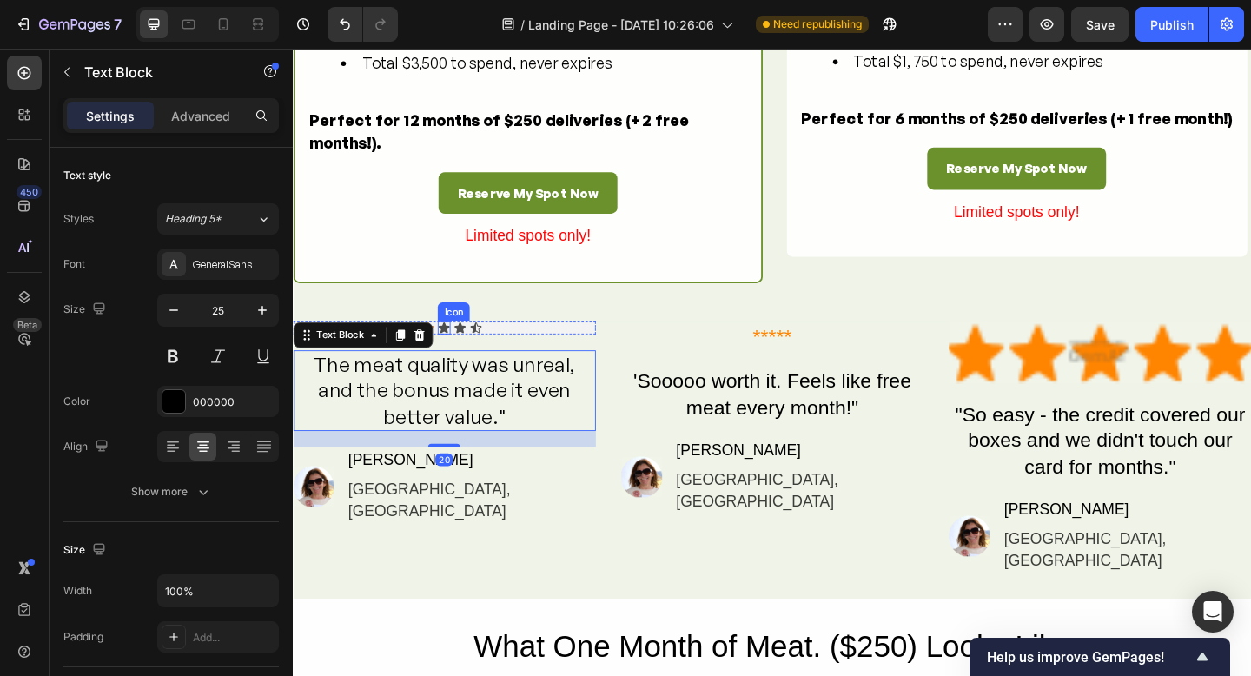
click at [455, 360] on div "Icon" at bounding box center [457, 353] width 14 height 14
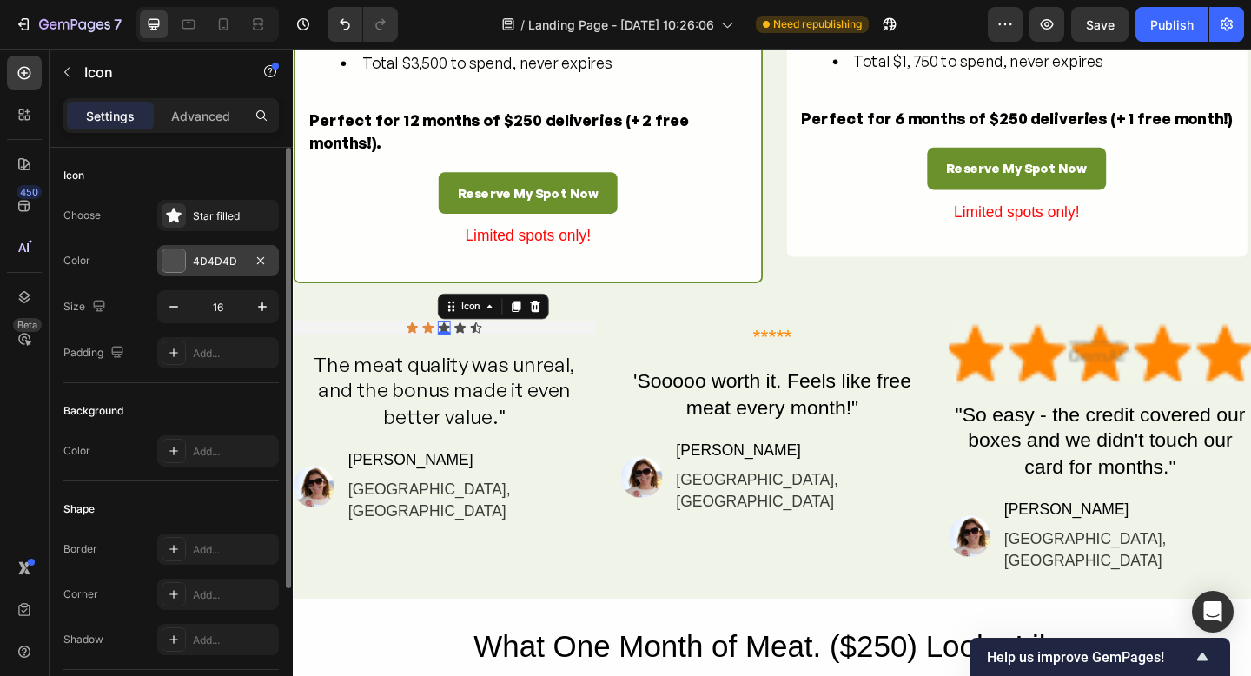
click at [165, 264] on div at bounding box center [174, 260] width 23 height 23
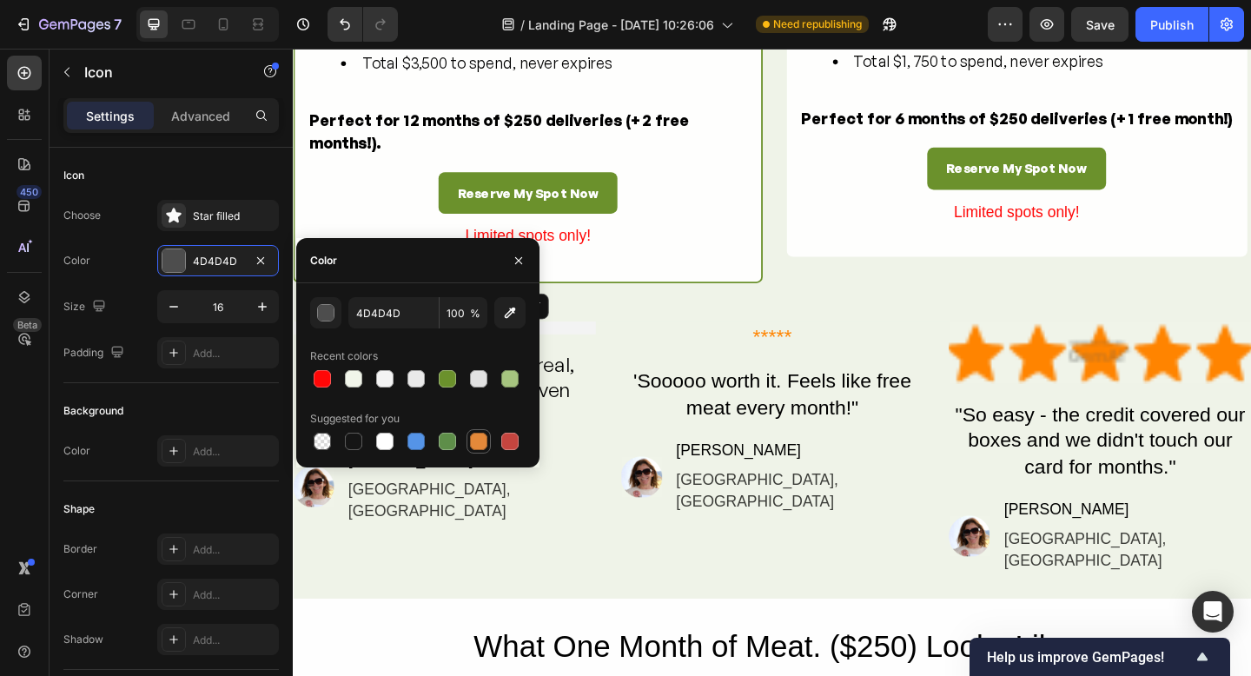
click at [477, 448] on div at bounding box center [478, 441] width 17 height 17
type input "E4893A"
click at [605, 464] on p "The meat quality was unreal, and the bonus made it even better value."" at bounding box center [458, 421] width 326 height 85
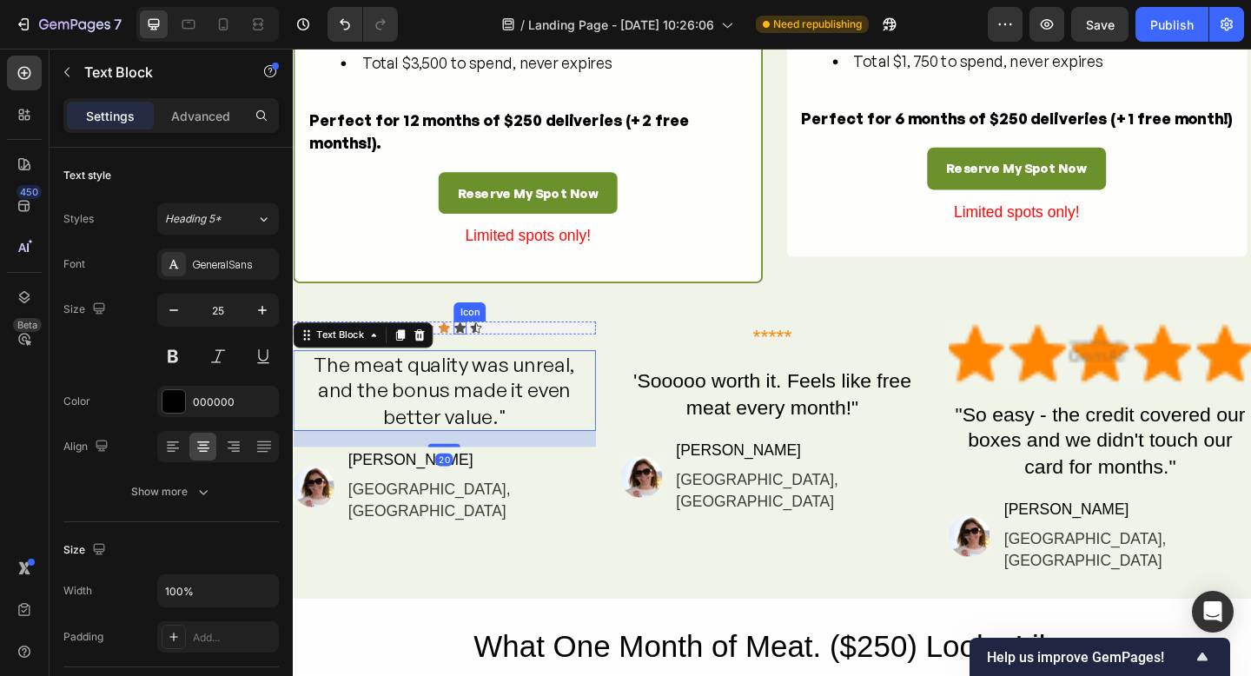
click at [473, 360] on div "Icon" at bounding box center [475, 353] width 14 height 14
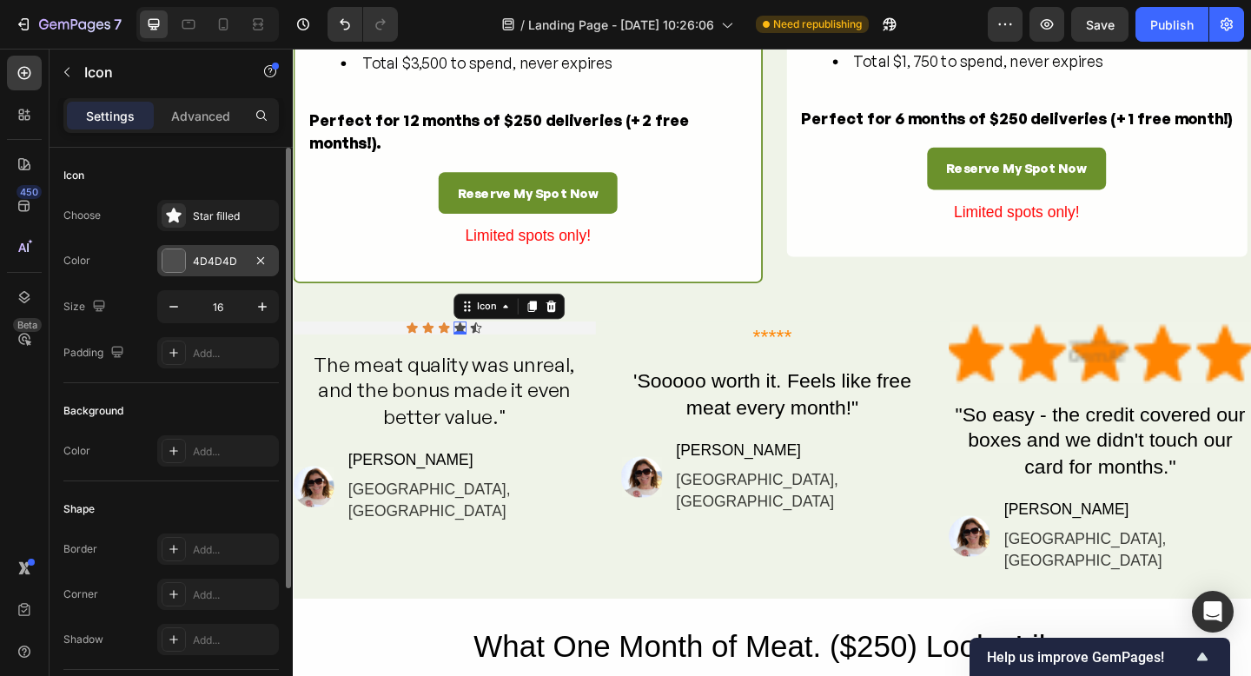
click at [173, 263] on div at bounding box center [174, 260] width 23 height 23
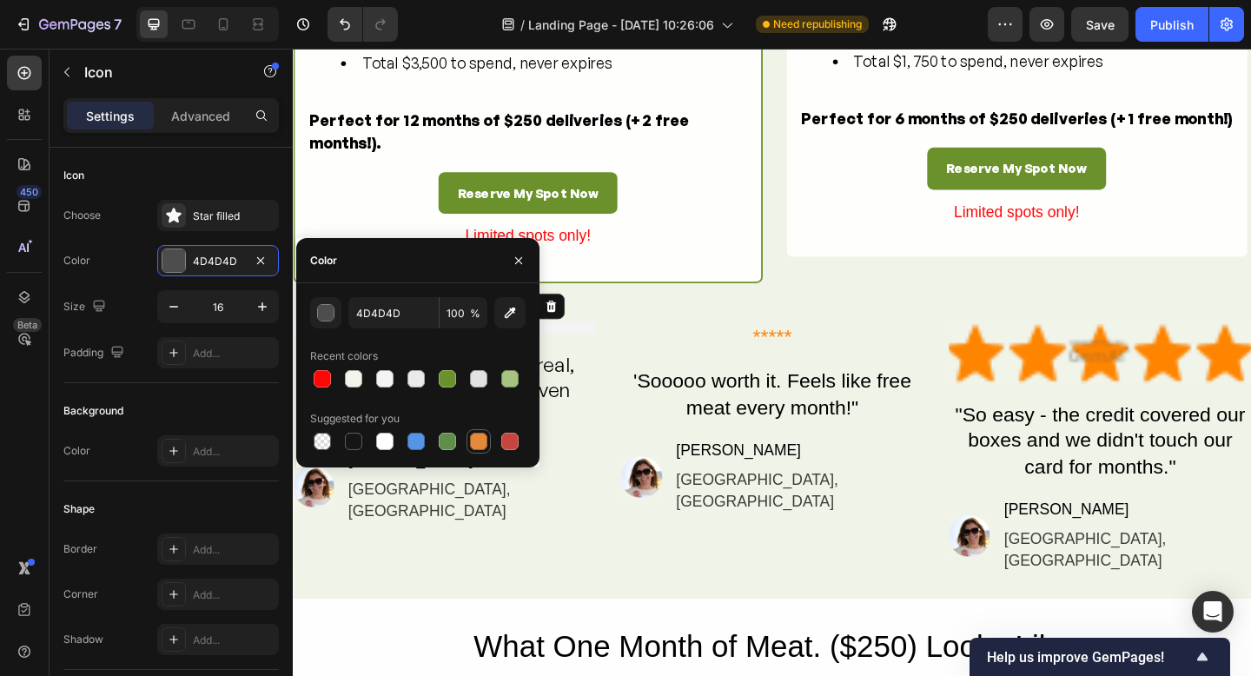
click at [481, 444] on div at bounding box center [478, 441] width 17 height 17
type input "E4893A"
click at [628, 487] on div "Icon Icon Icon Icon 0 Icon Icon List The meat quality was unreal, and the bonus…" at bounding box center [814, 483] width 1043 height 275
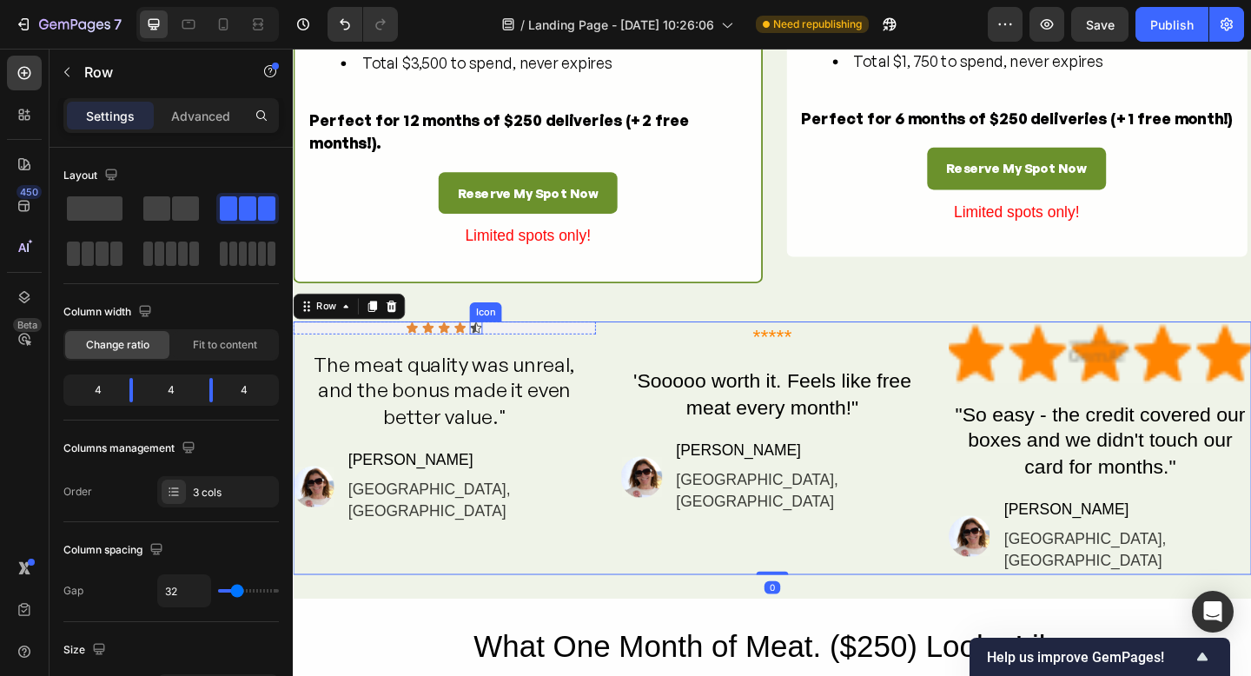
click at [488, 360] on div "Icon" at bounding box center [492, 353] width 14 height 14
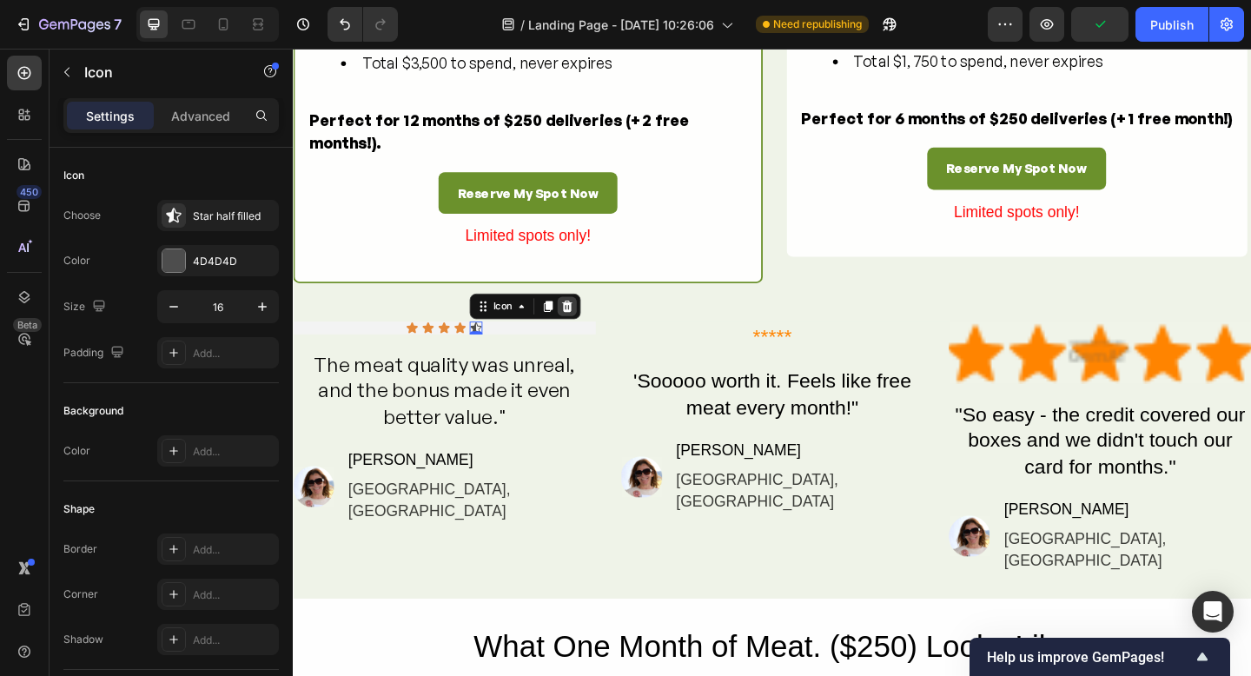
click at [592, 335] on icon at bounding box center [591, 329] width 11 height 12
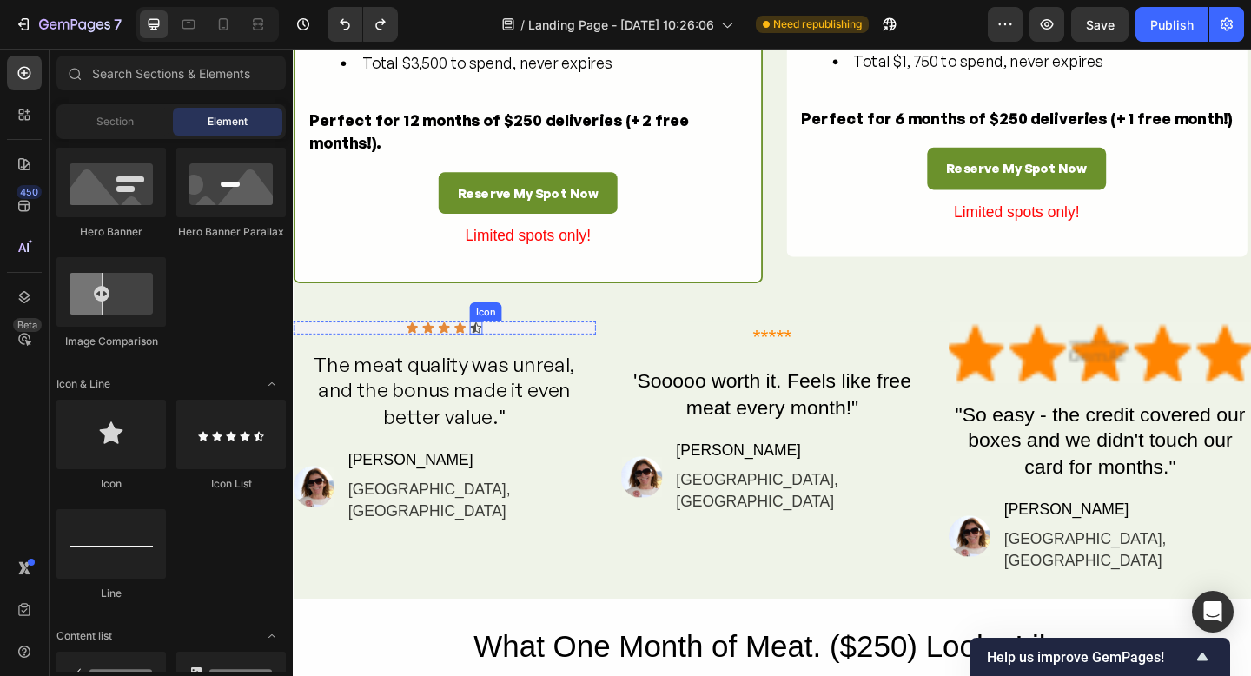
click at [492, 360] on icon at bounding box center [492, 353] width 14 height 14
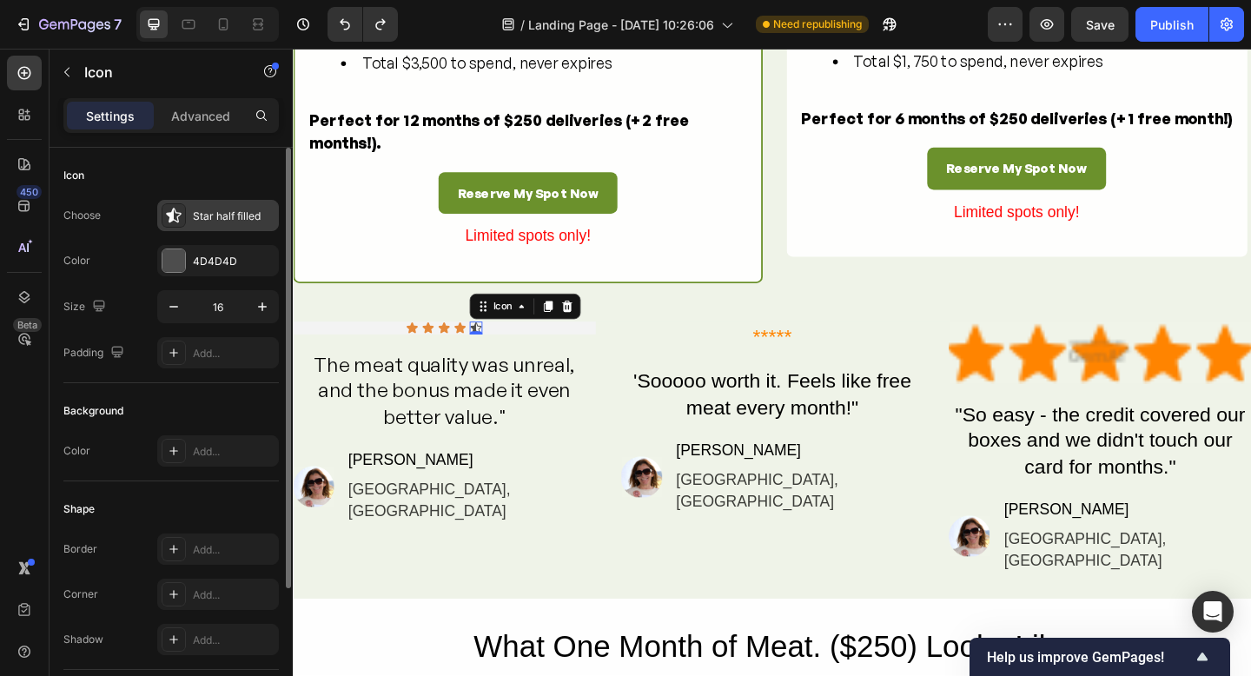
click at [179, 217] on icon at bounding box center [173, 215] width 17 height 17
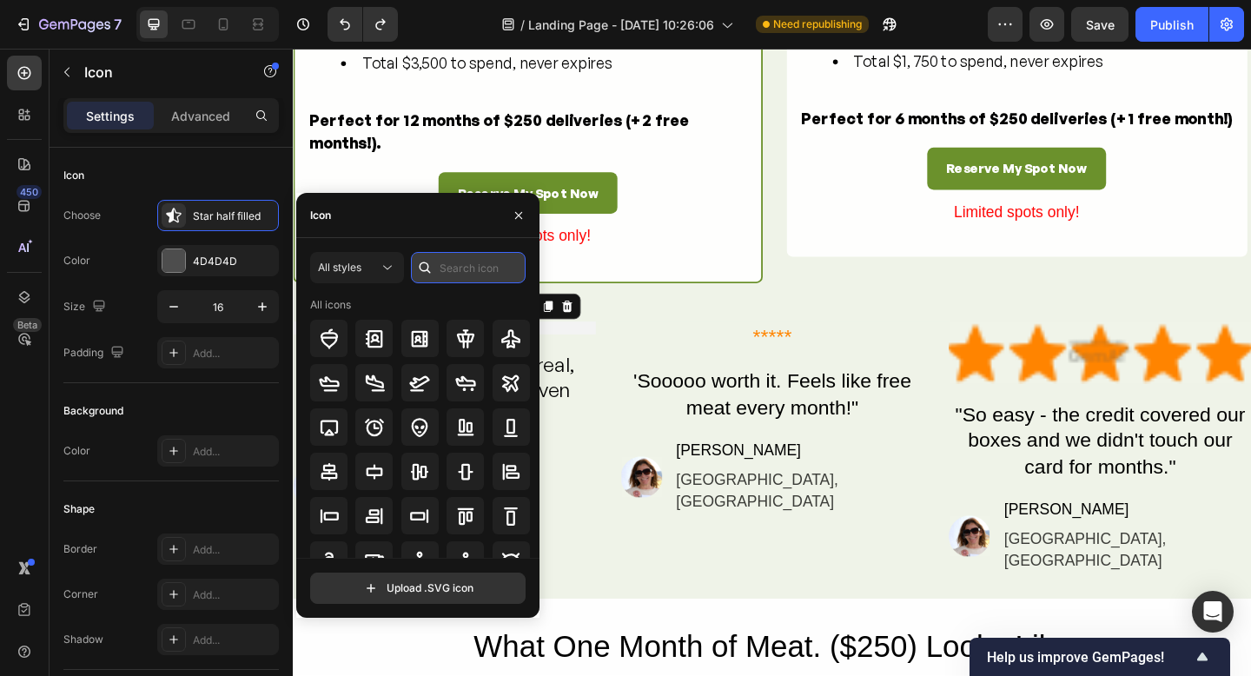
click at [463, 268] on input "text" at bounding box center [468, 267] width 115 height 31
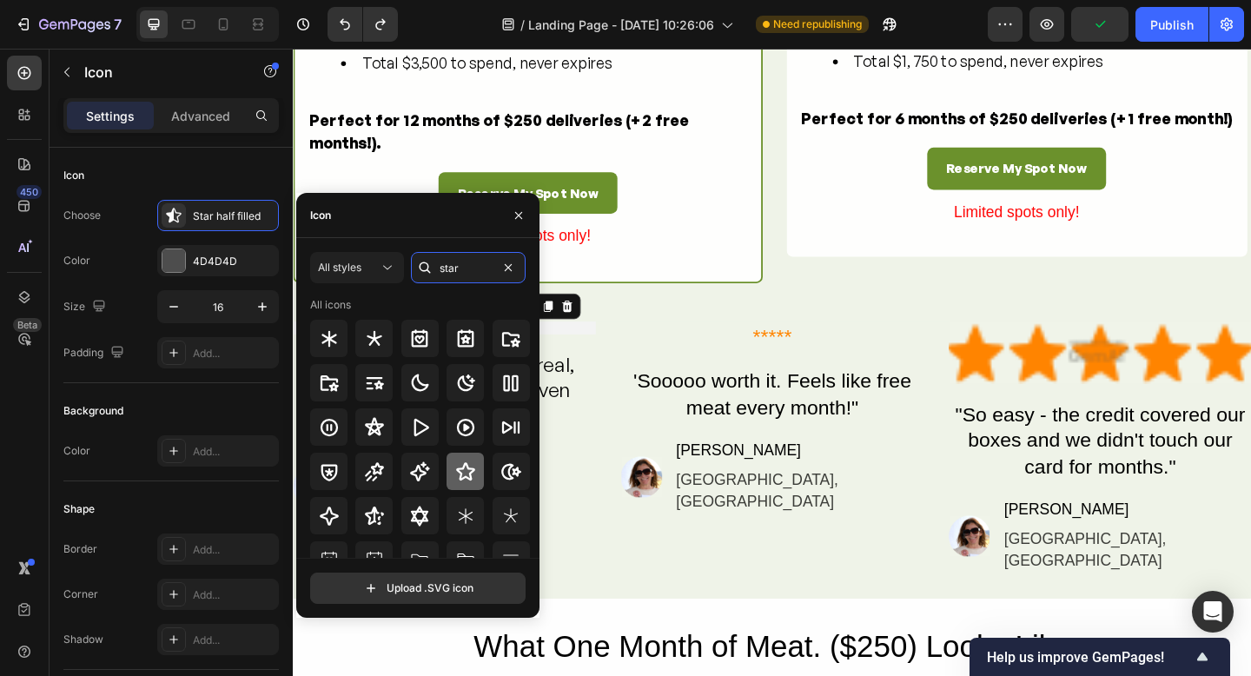
scroll to position [191, 0]
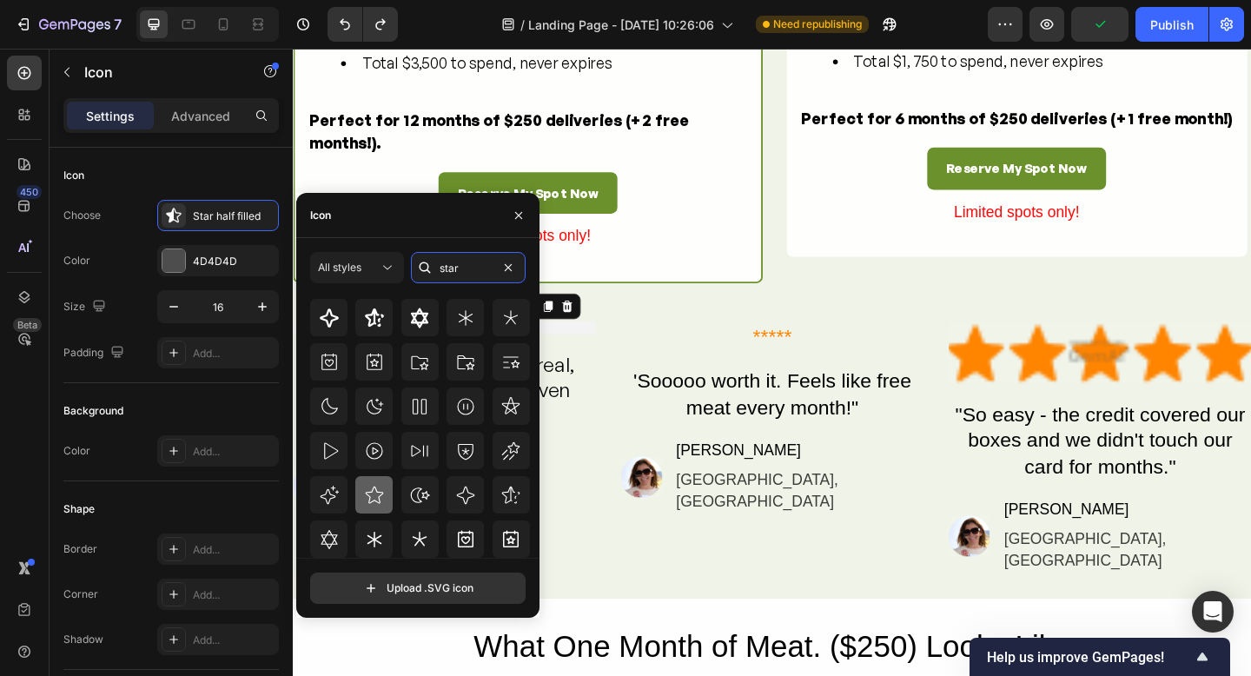
type input "star"
click at [375, 494] on icon at bounding box center [374, 495] width 21 height 21
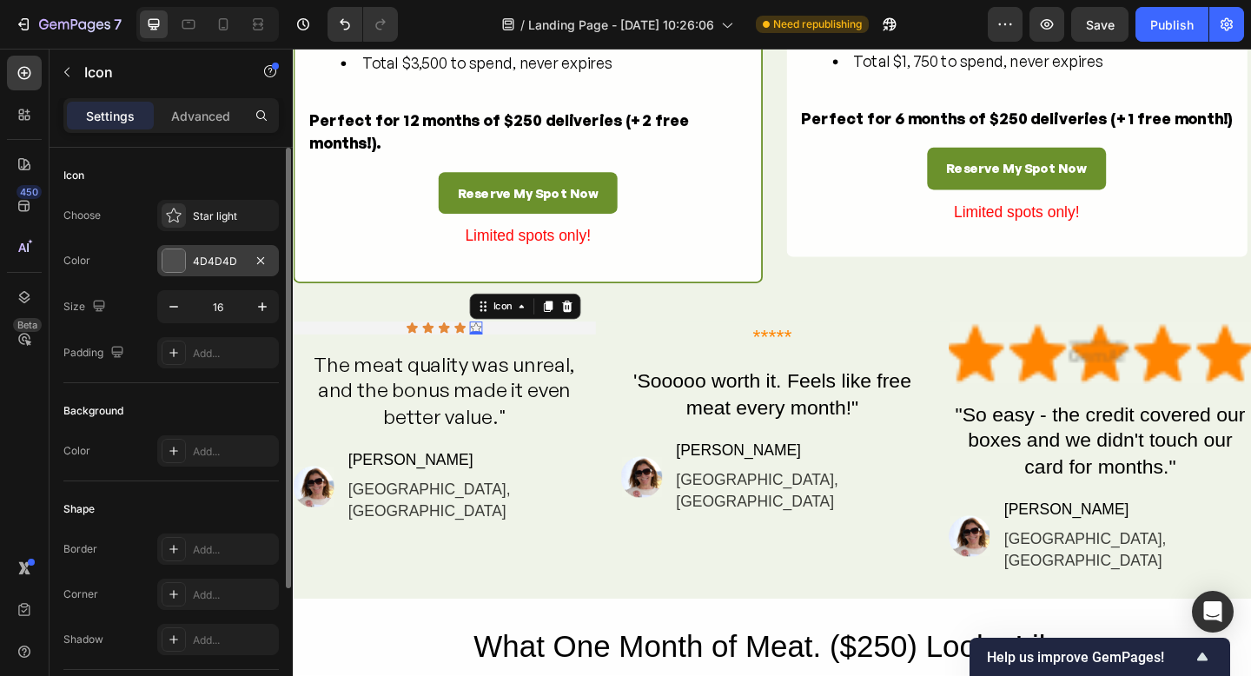
click at [174, 266] on div at bounding box center [174, 260] width 23 height 23
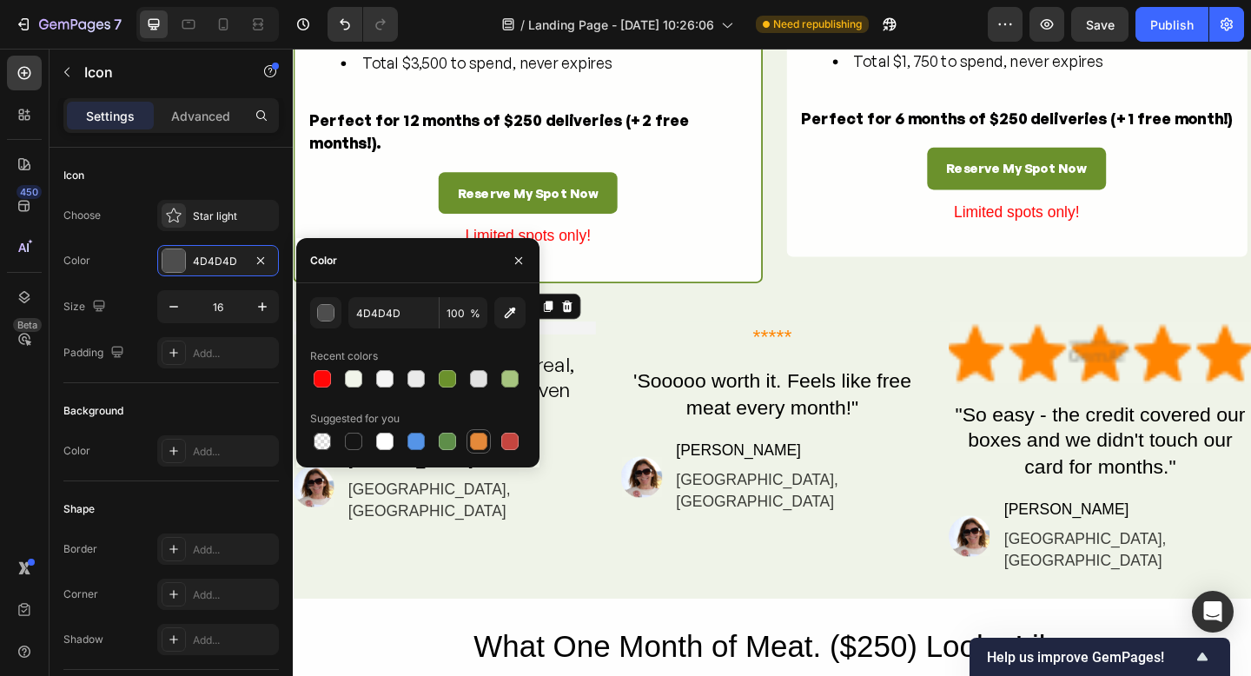
click at [479, 443] on div at bounding box center [478, 441] width 17 height 17
type input "E4893A"
click at [625, 544] on div "Icon Icon Icon Icon Icon 0 Icon List The meat quality was unreal, and the bonus…" at bounding box center [814, 483] width 1043 height 275
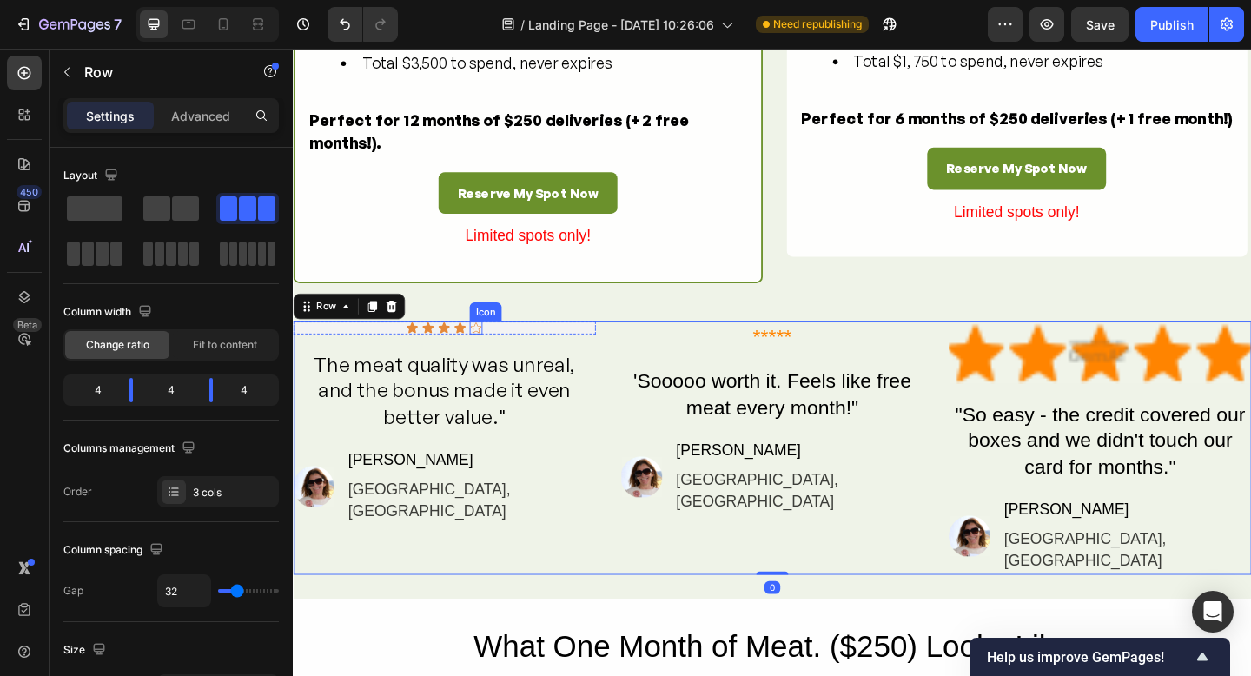
click at [492, 360] on div "Icon" at bounding box center [492, 353] width 14 height 14
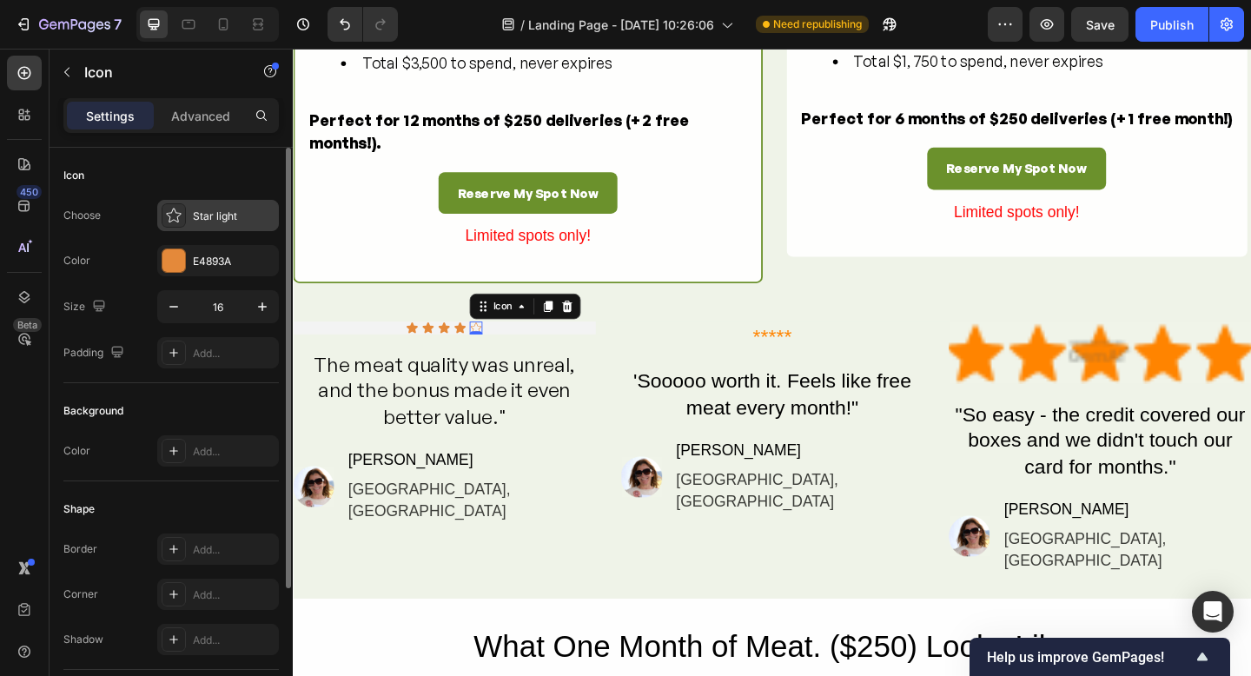
click at [167, 209] on icon at bounding box center [173, 215] width 17 height 17
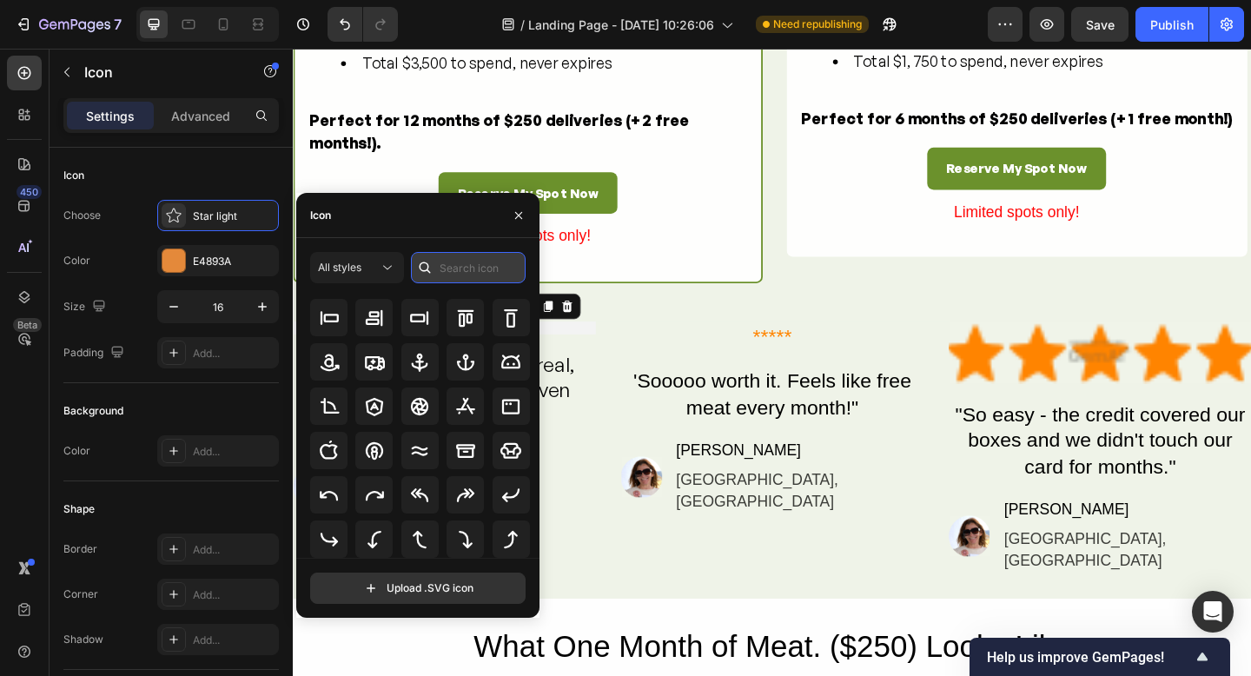
click at [461, 268] on input "text" at bounding box center [468, 267] width 115 height 31
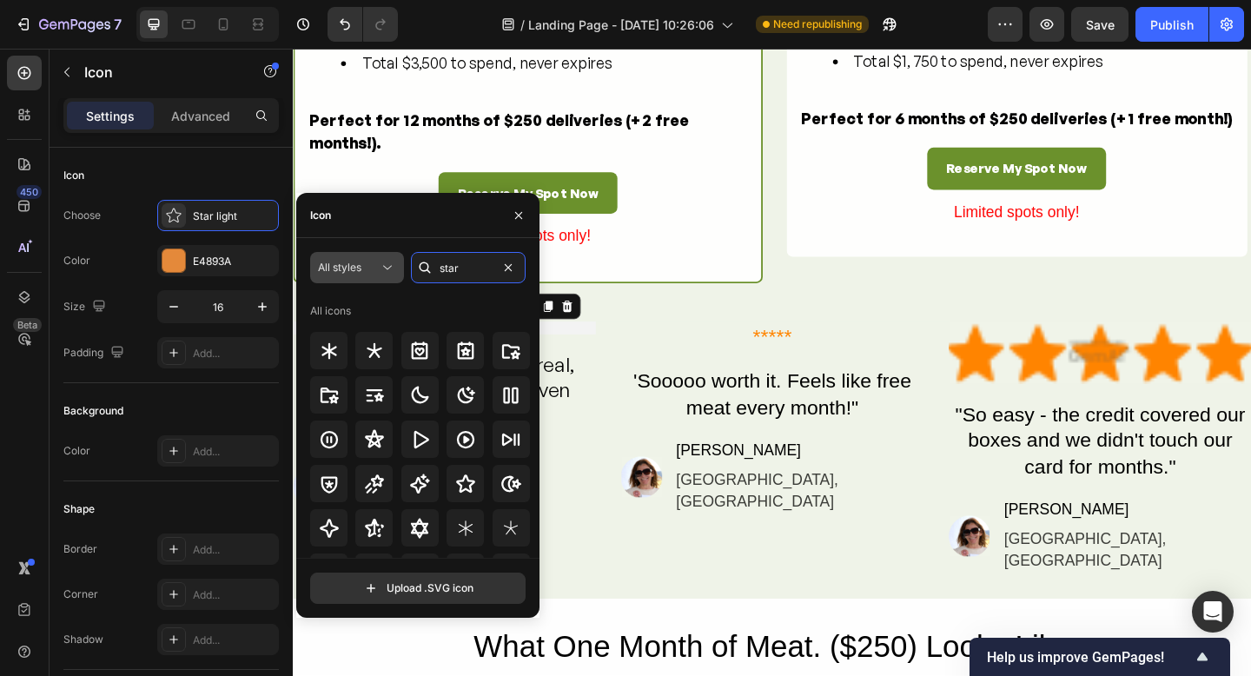
type input "star"
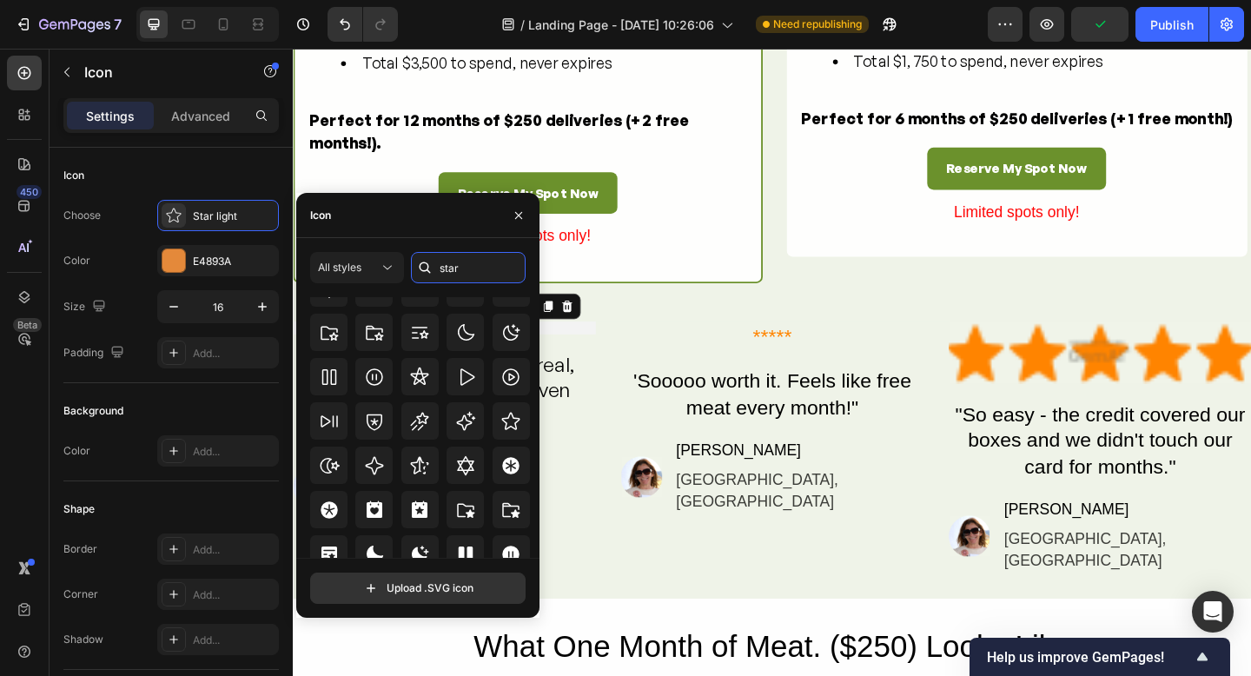
scroll to position [527, 0]
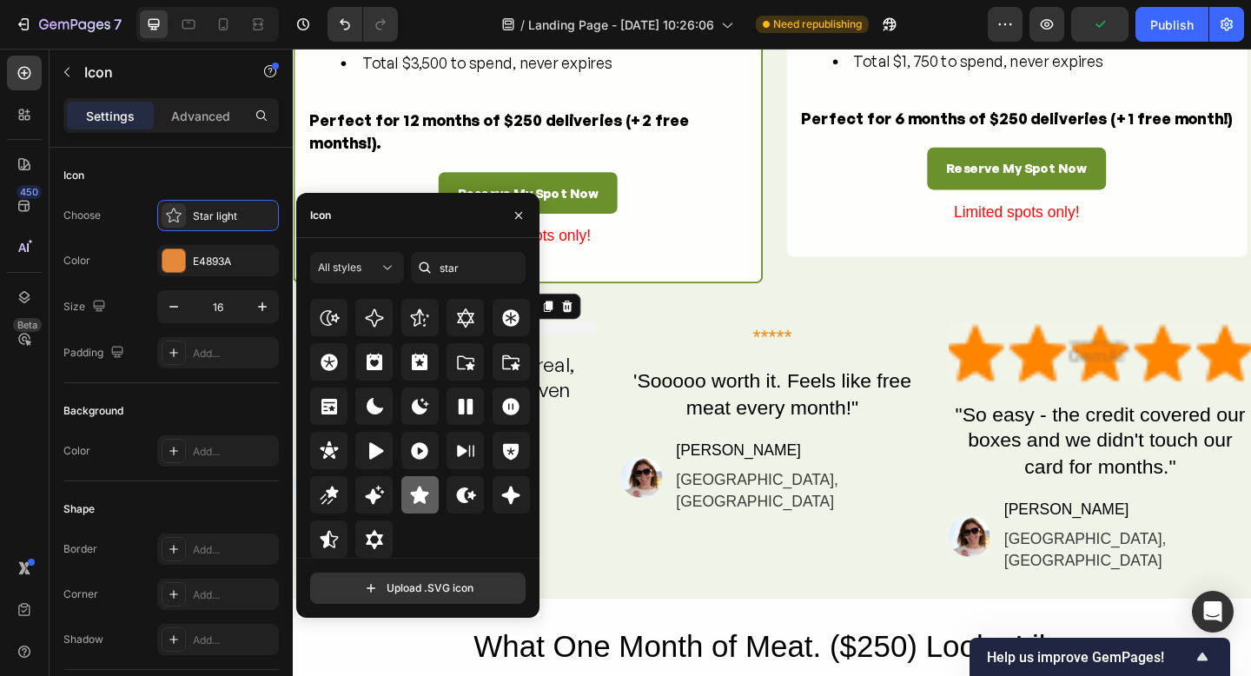
click at [413, 495] on icon at bounding box center [420, 494] width 18 height 17
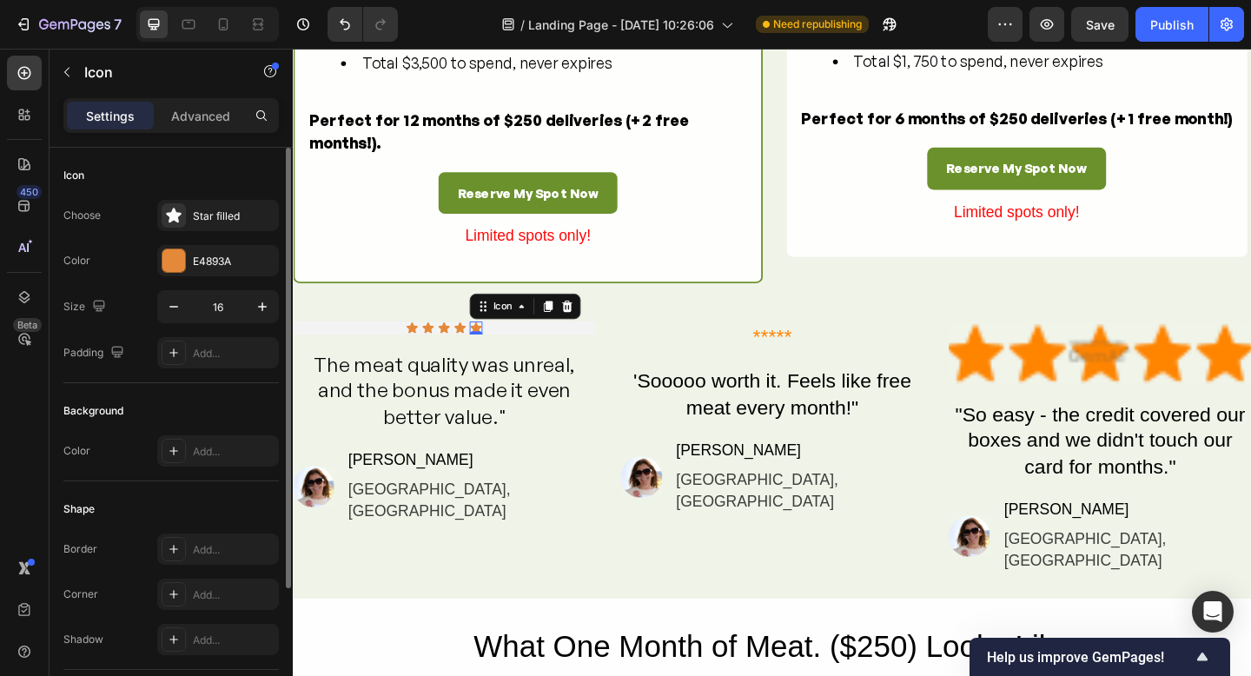
click at [208, 392] on div "Background Color Add..." at bounding box center [171, 432] width 216 height 98
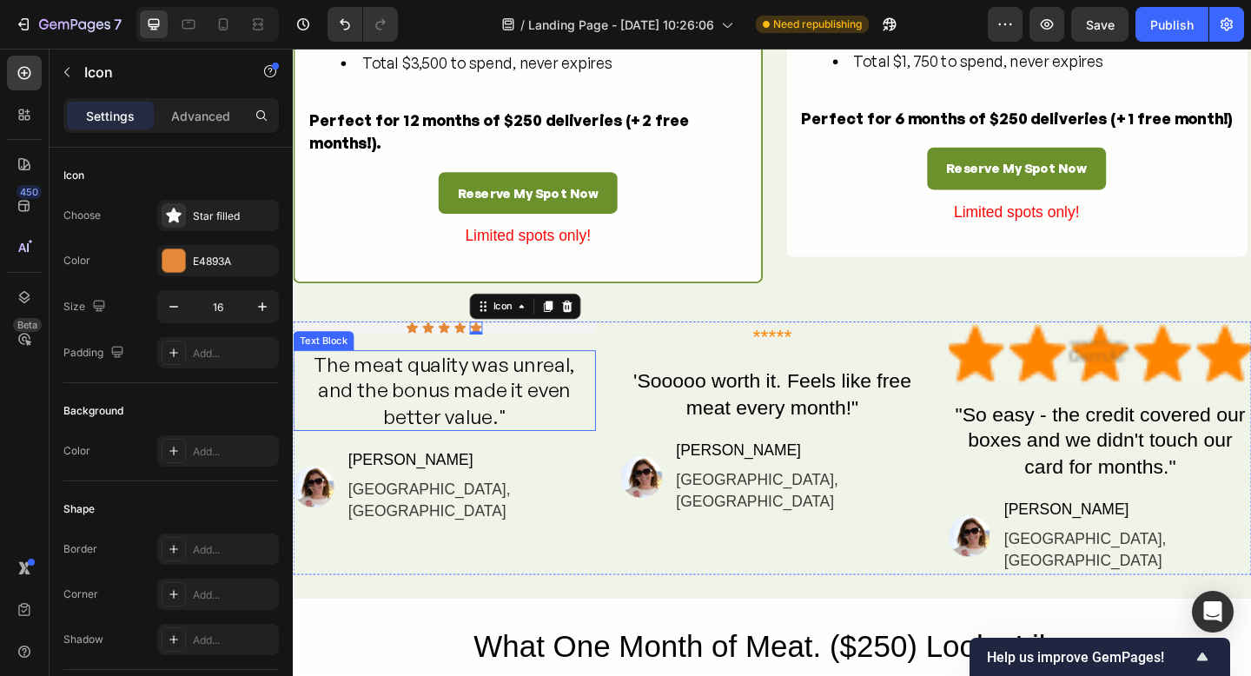
click at [507, 454] on p "The meat quality was unreal, and the bonus made it even better value."" at bounding box center [458, 421] width 326 height 85
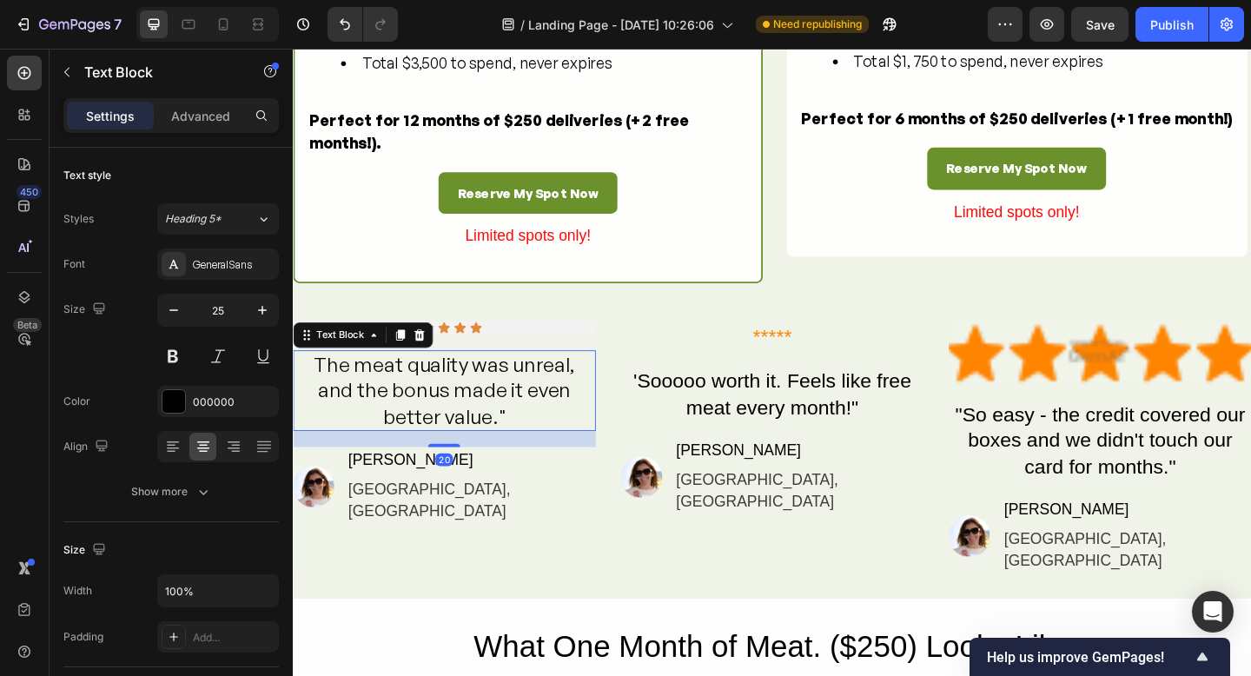
click at [500, 464] on p "The meat quality was unreal, and the bonus made it even better value."" at bounding box center [458, 421] width 326 height 85
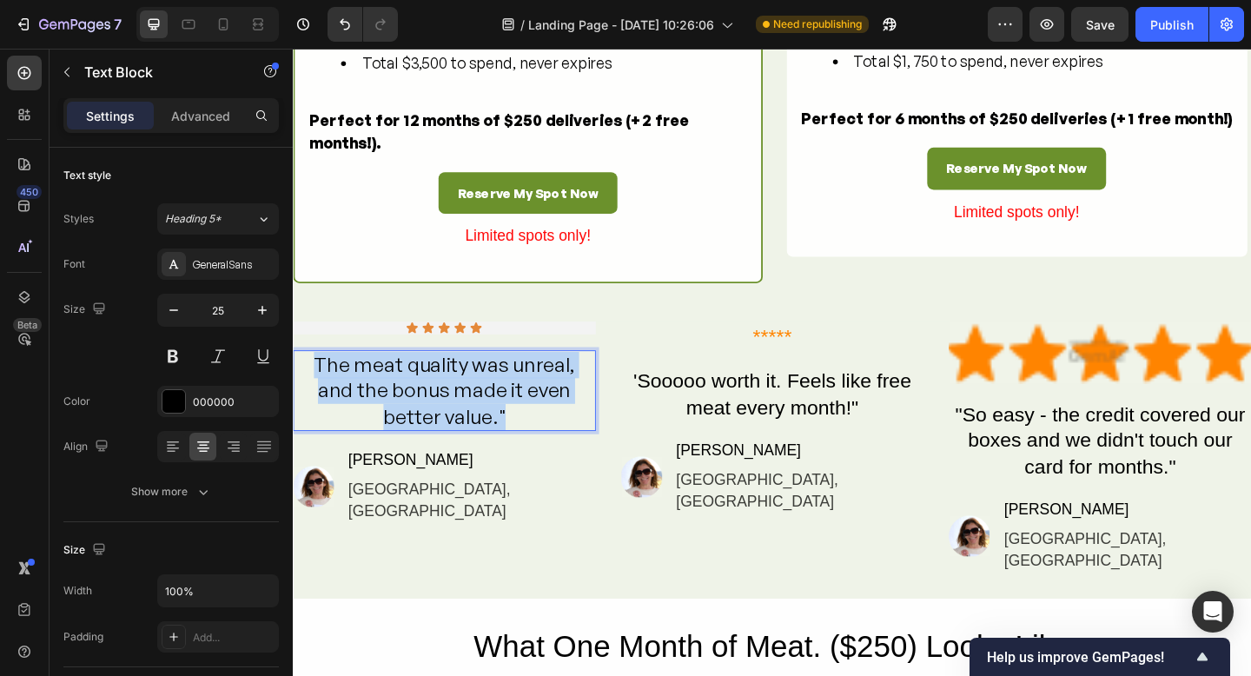
drag, startPoint x: 479, startPoint y: 475, endPoint x: 513, endPoint y: 375, distance: 106.3
click at [302, 434] on p "The meat quality was unreal, and the bonus made it even better value."" at bounding box center [458, 421] width 326 height 85
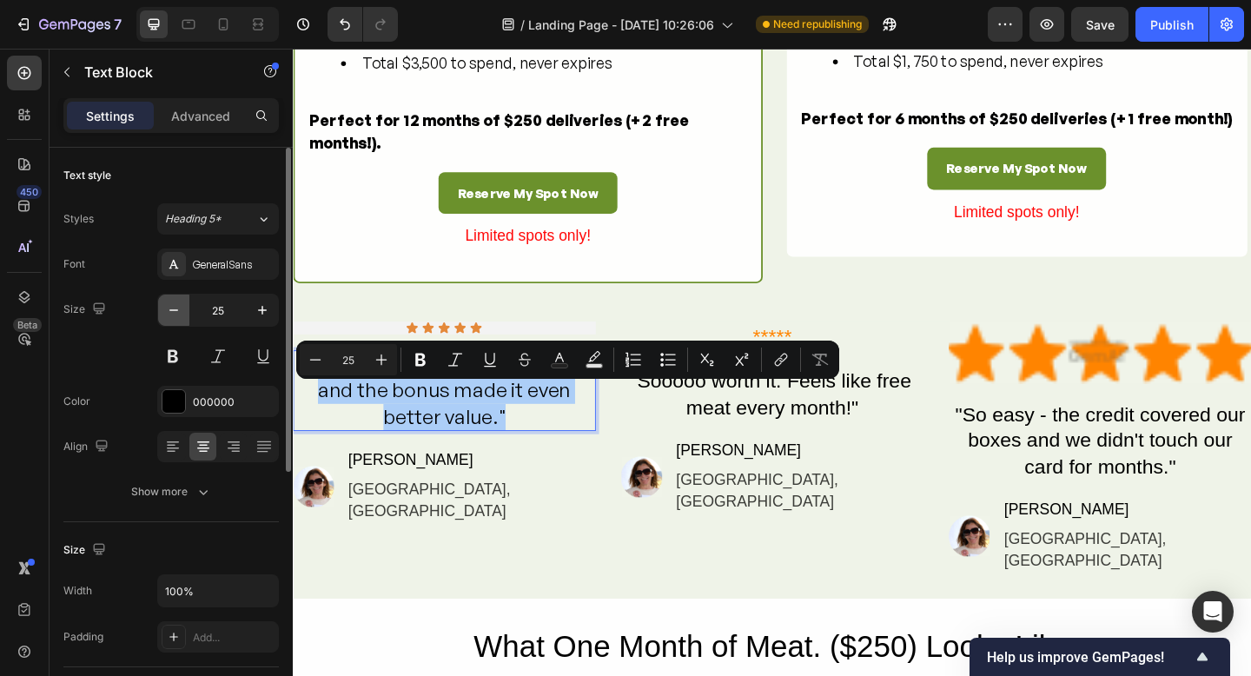
click at [178, 308] on icon "button" at bounding box center [173, 310] width 17 height 17
click at [177, 309] on icon "button" at bounding box center [173, 310] width 17 height 17
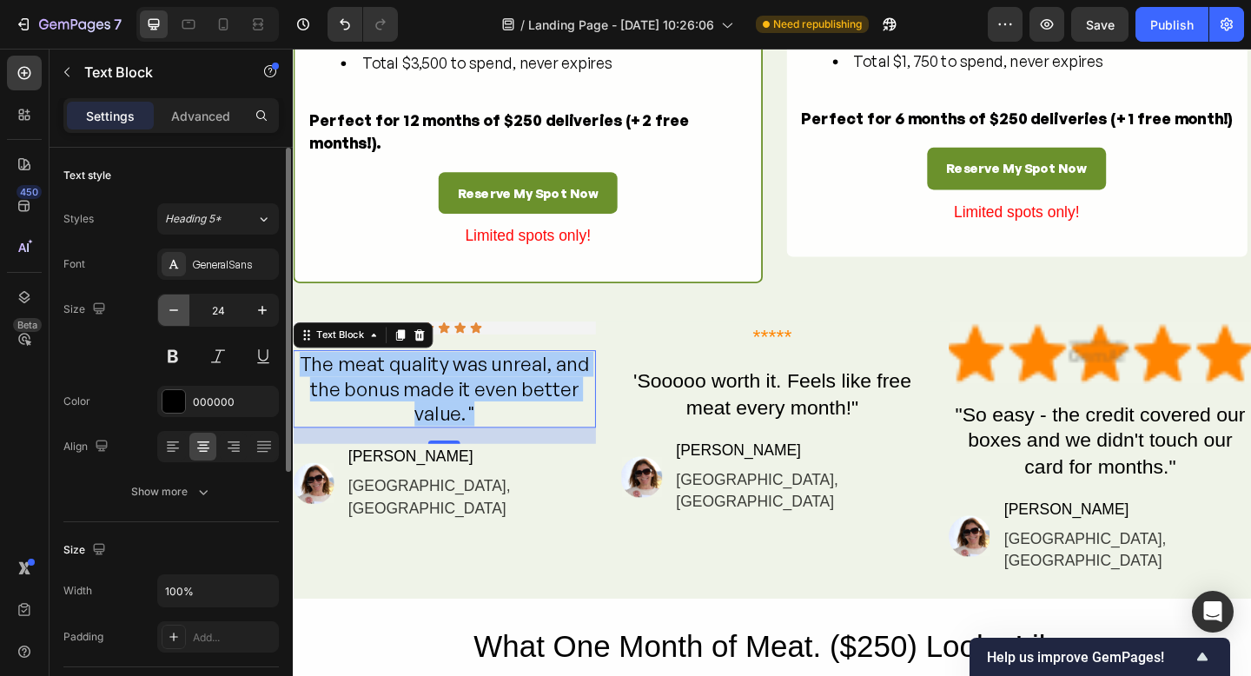
click at [177, 309] on icon "button" at bounding box center [173, 310] width 17 height 17
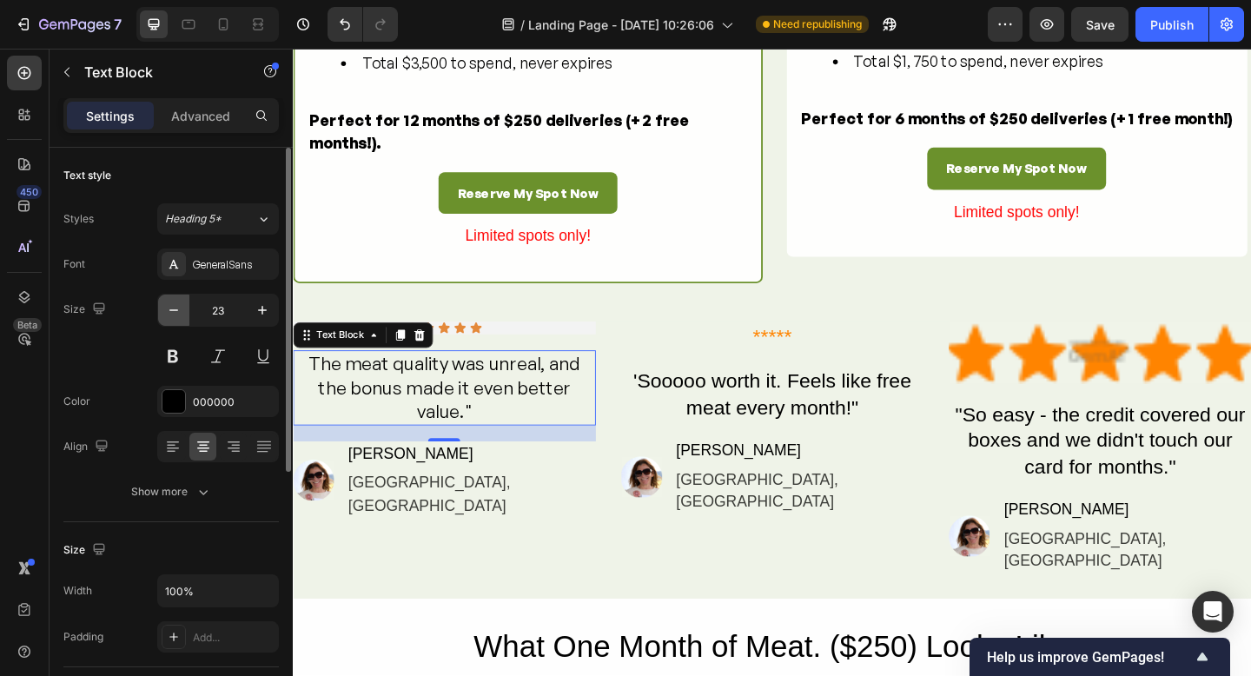
type input "22"
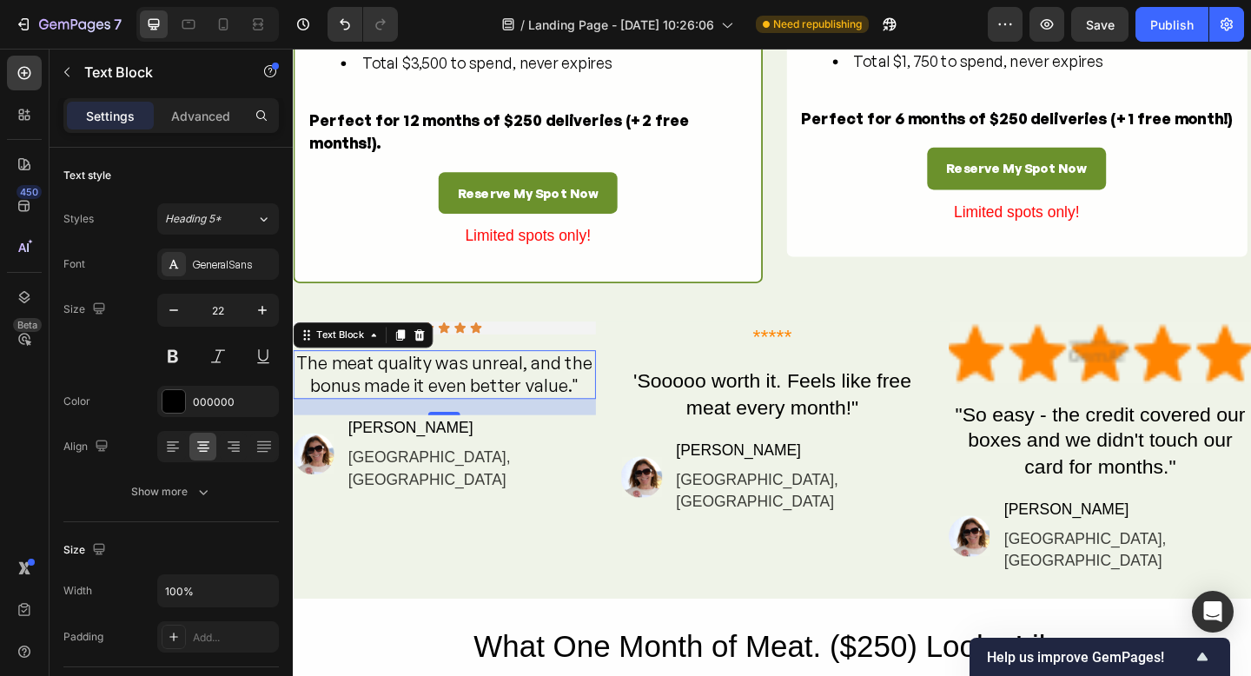
click at [480, 514] on div "[GEOGRAPHIC_DATA], [GEOGRAPHIC_DATA]" at bounding box center [486, 506] width 271 height 53
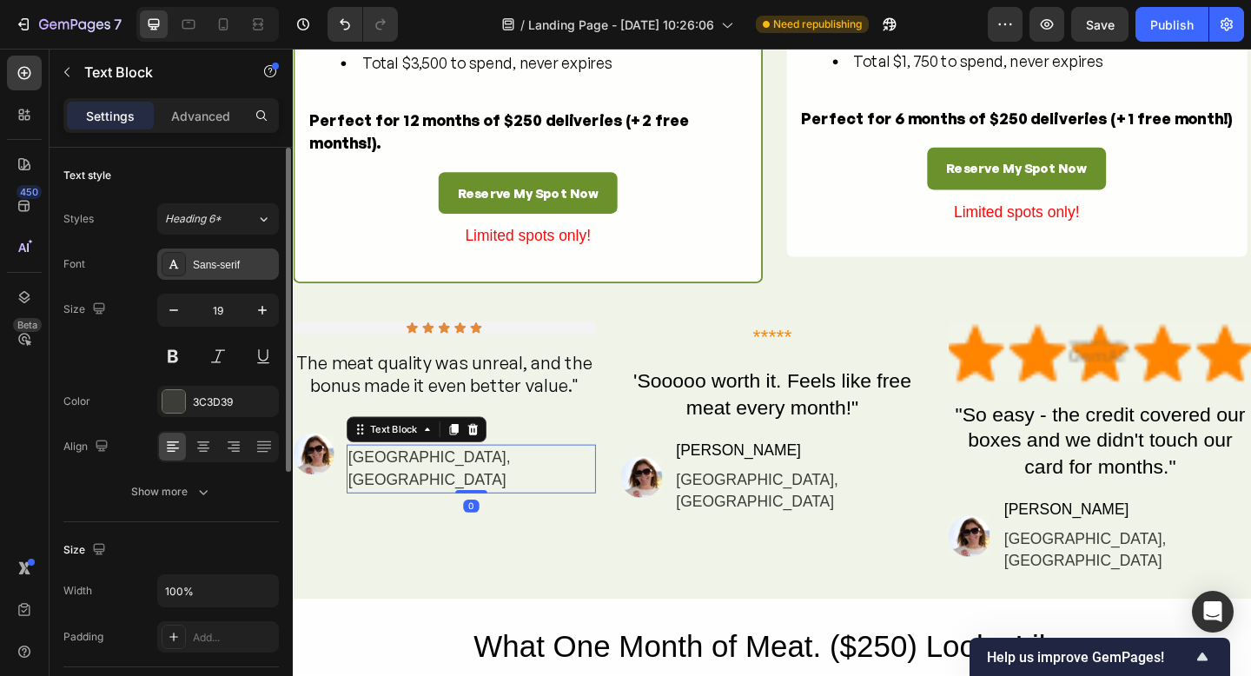
click at [166, 269] on div at bounding box center [174, 264] width 24 height 24
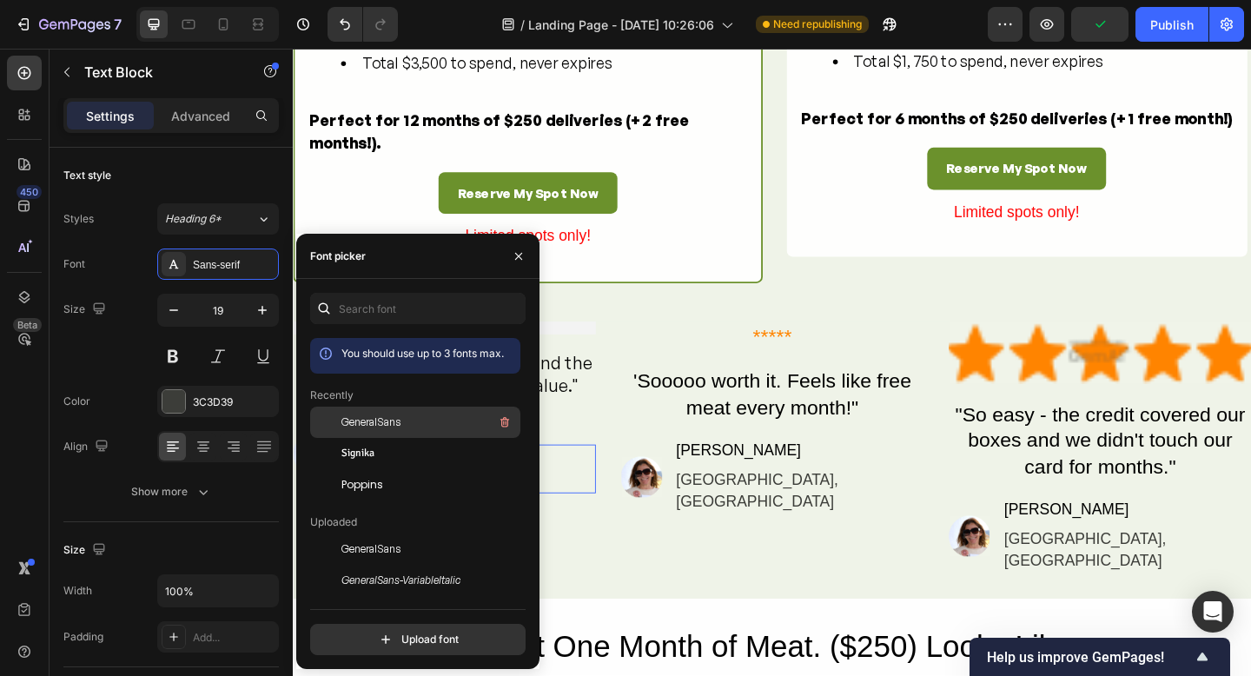
click at [370, 421] on span "GeneralSans" at bounding box center [371, 423] width 59 height 16
click at [616, 525] on div "Image Sarah D. Text Block Sydney, NSW Text Block 0" at bounding box center [457, 490] width 329 height 85
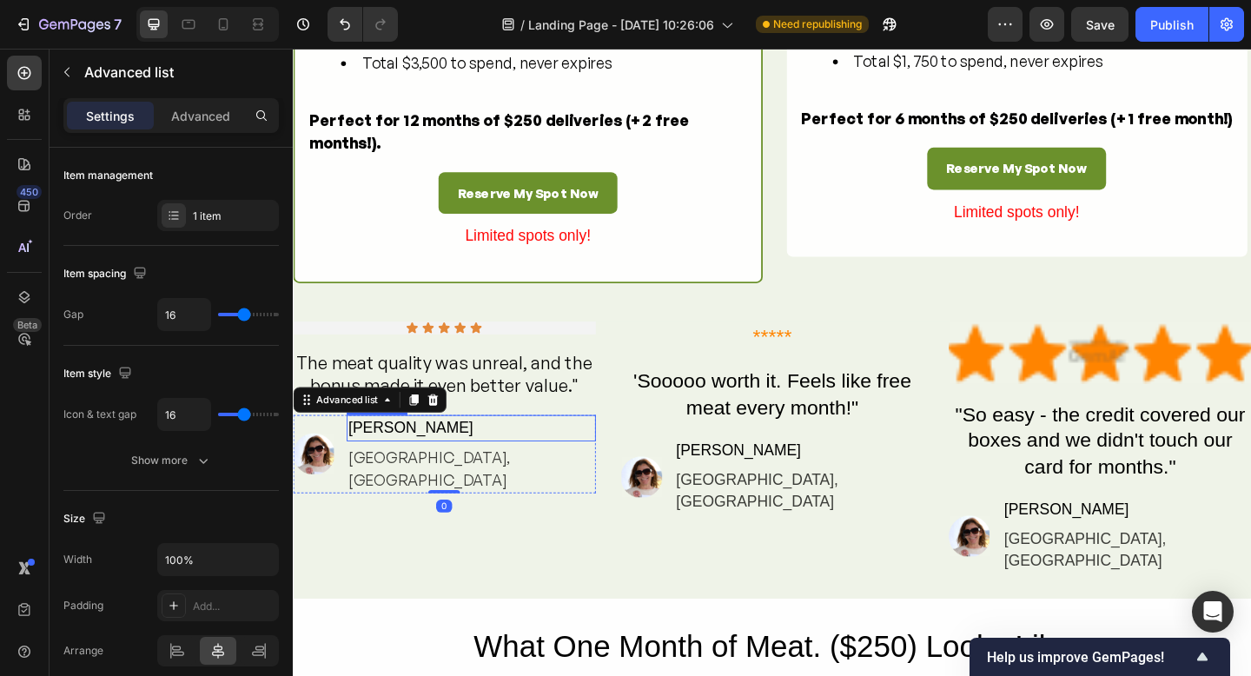
click at [484, 476] on div "[PERSON_NAME]" at bounding box center [486, 462] width 271 height 29
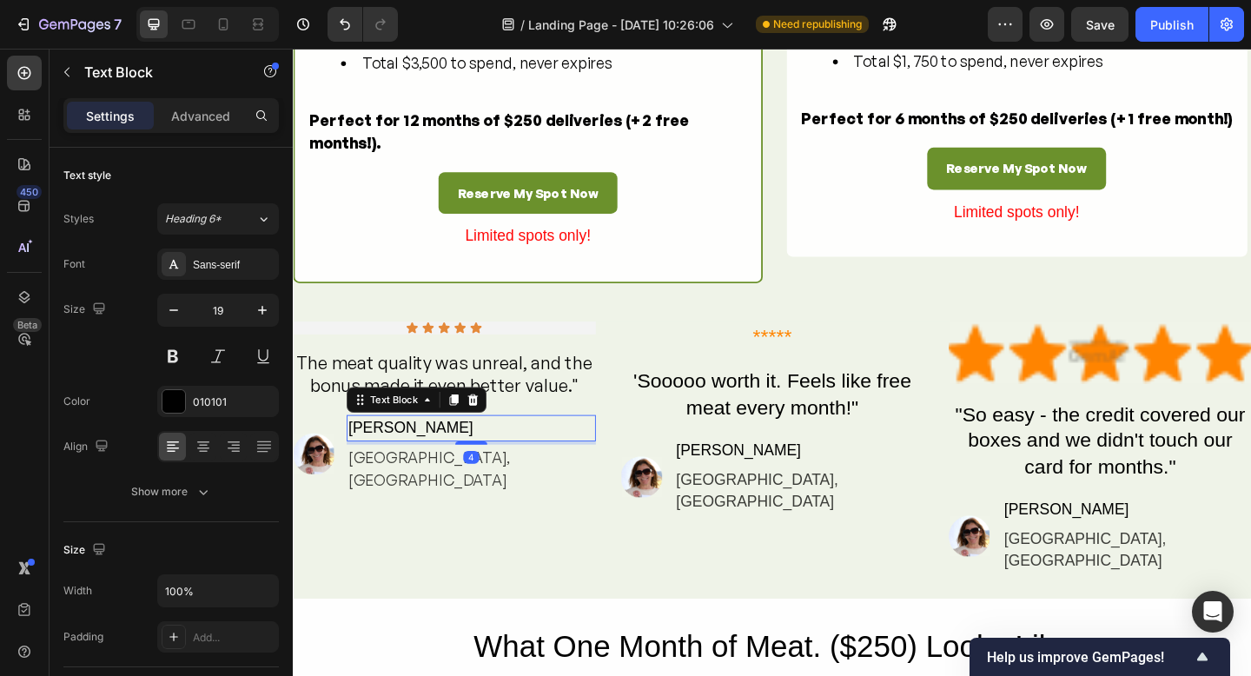
click at [515, 476] on div "[PERSON_NAME]" at bounding box center [486, 462] width 271 height 29
click at [515, 474] on p "[PERSON_NAME]" at bounding box center [487, 461] width 268 height 25
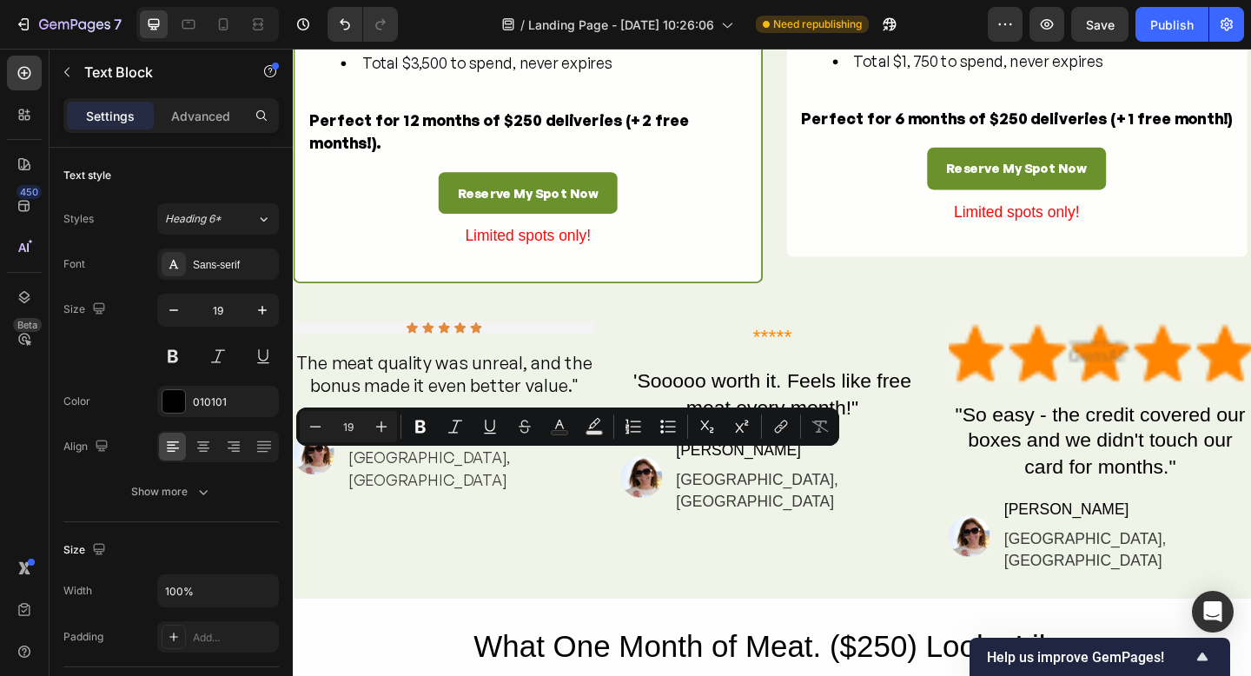
drag, startPoint x: 514, startPoint y: 496, endPoint x: 445, endPoint y: 495, distance: 69.5
click at [445, 474] on p "[PERSON_NAME]" at bounding box center [487, 461] width 268 height 25
click at [508, 521] on div "[GEOGRAPHIC_DATA], [GEOGRAPHIC_DATA]" at bounding box center [486, 506] width 271 height 53
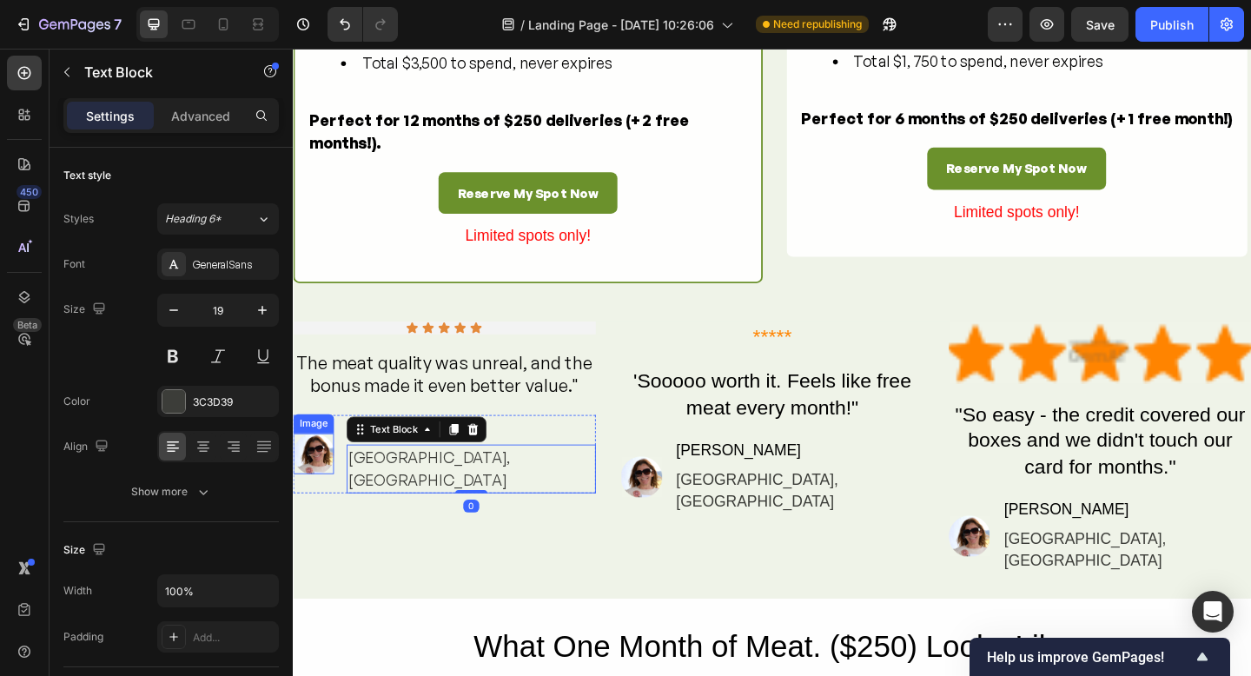
click at [337, 512] on img at bounding box center [315, 490] width 44 height 44
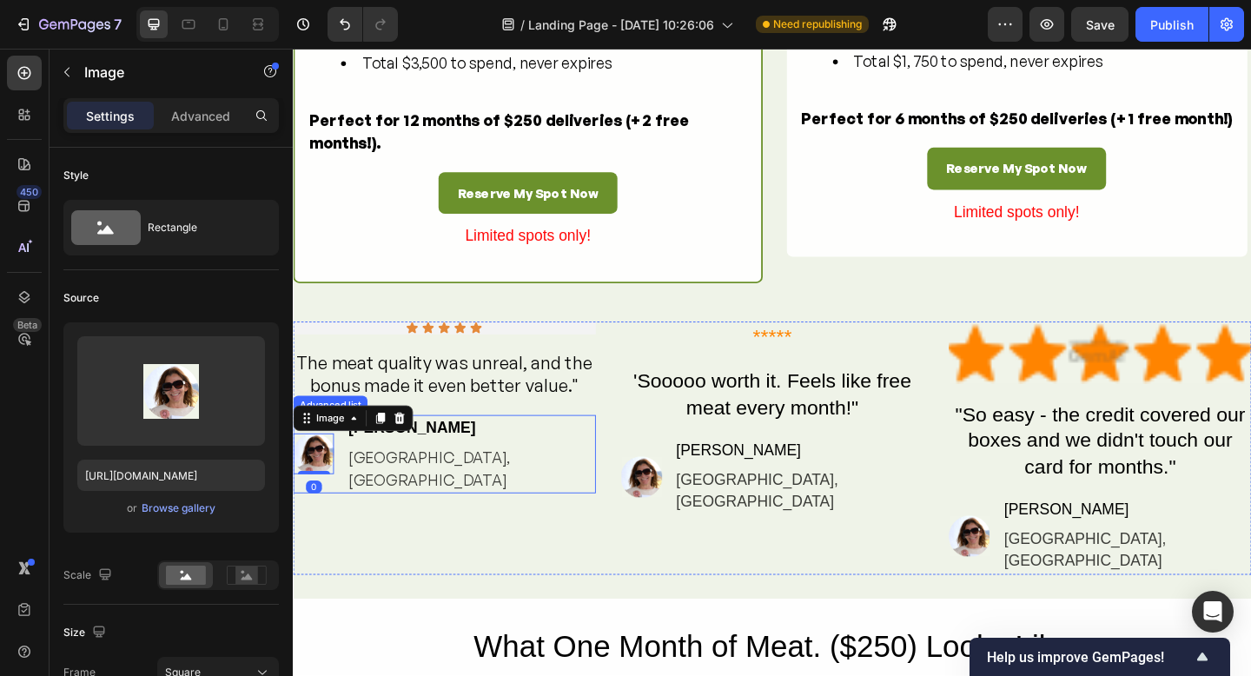
click at [631, 532] on div "Icon Icon Icon Icon Icon Icon List The meat quality was unreal, and the bonus m…" at bounding box center [814, 483] width 1043 height 275
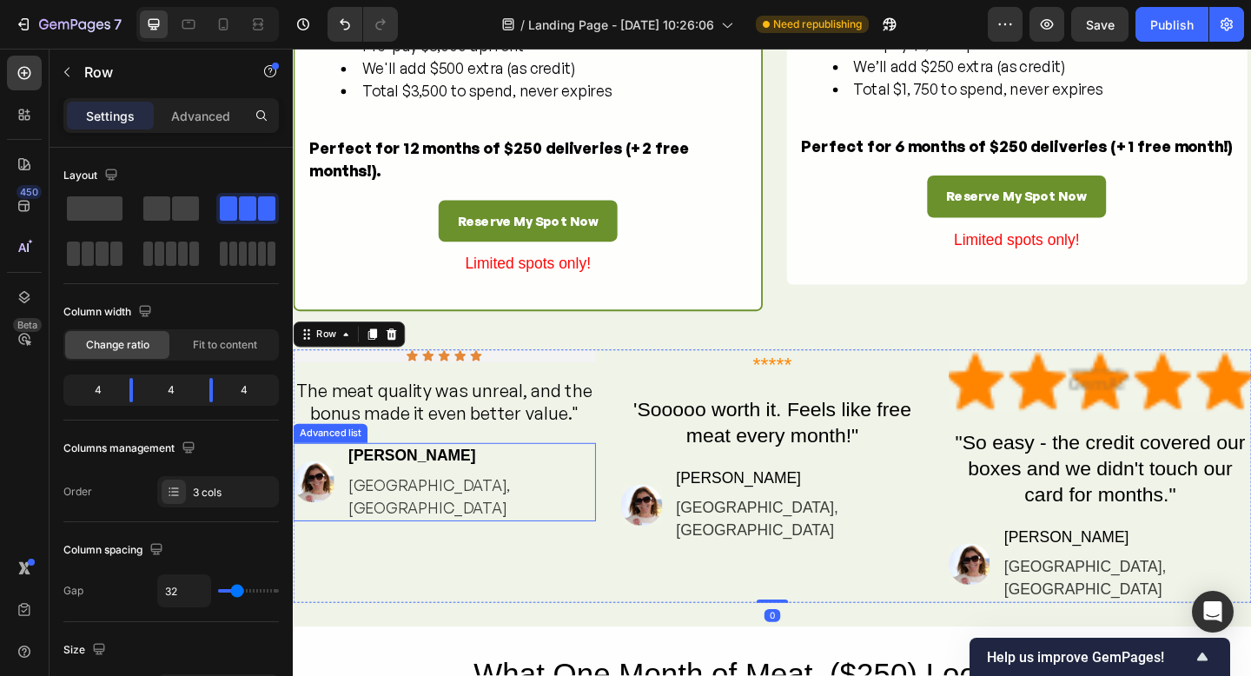
scroll to position [1898, 0]
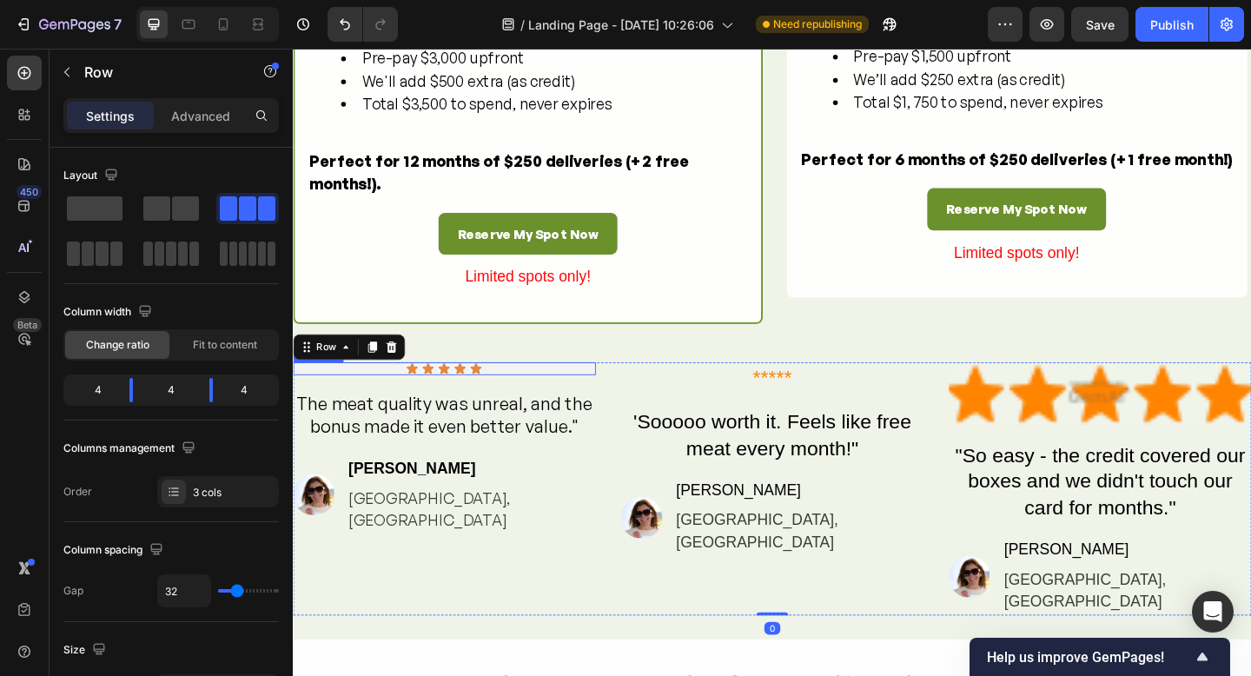
click at [574, 404] on div "Icon Icon Icon Icon Icon" at bounding box center [457, 397] width 329 height 14
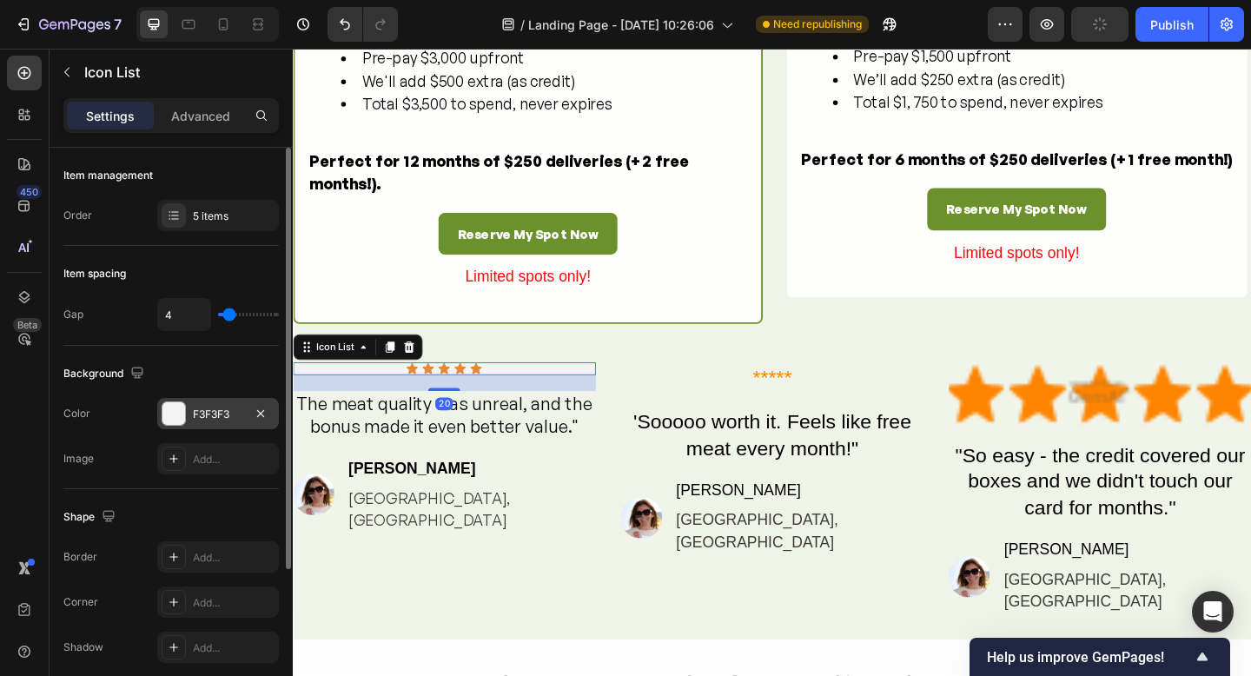
click at [164, 416] on div at bounding box center [174, 413] width 23 height 23
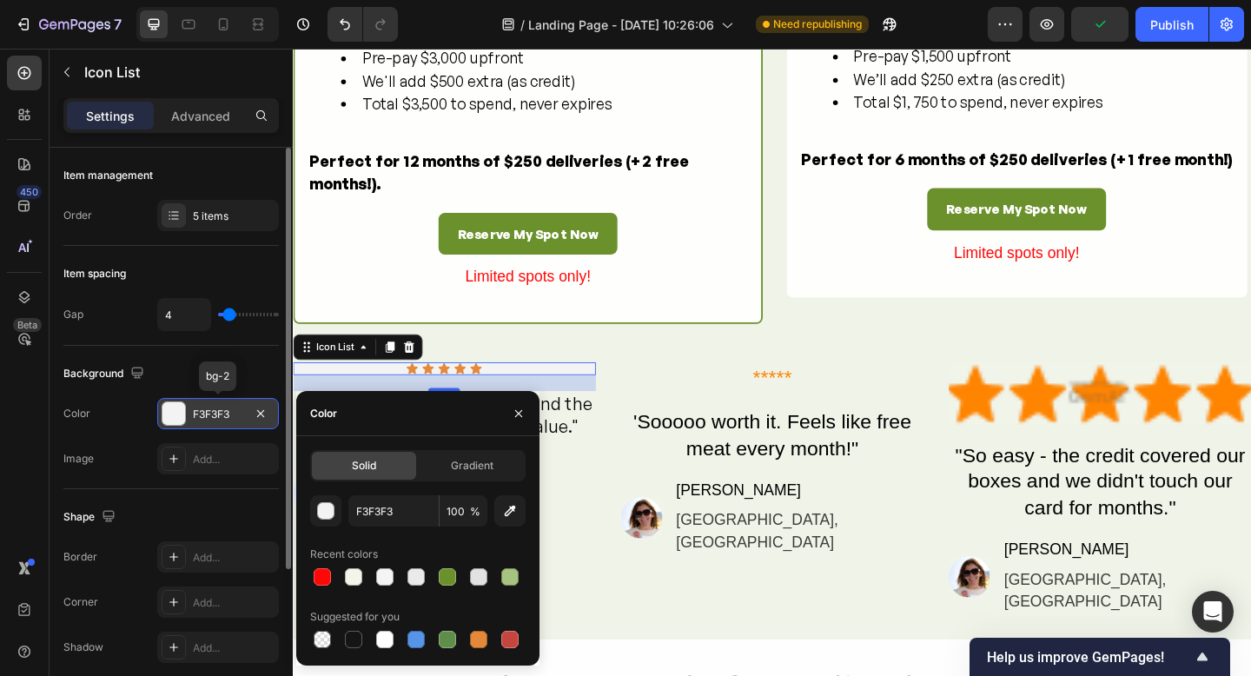
drag, startPoint x: 260, startPoint y: 414, endPoint x: 242, endPoint y: 422, distance: 19.4
click at [260, 414] on icon "button" at bounding box center [260, 412] width 7 height 7
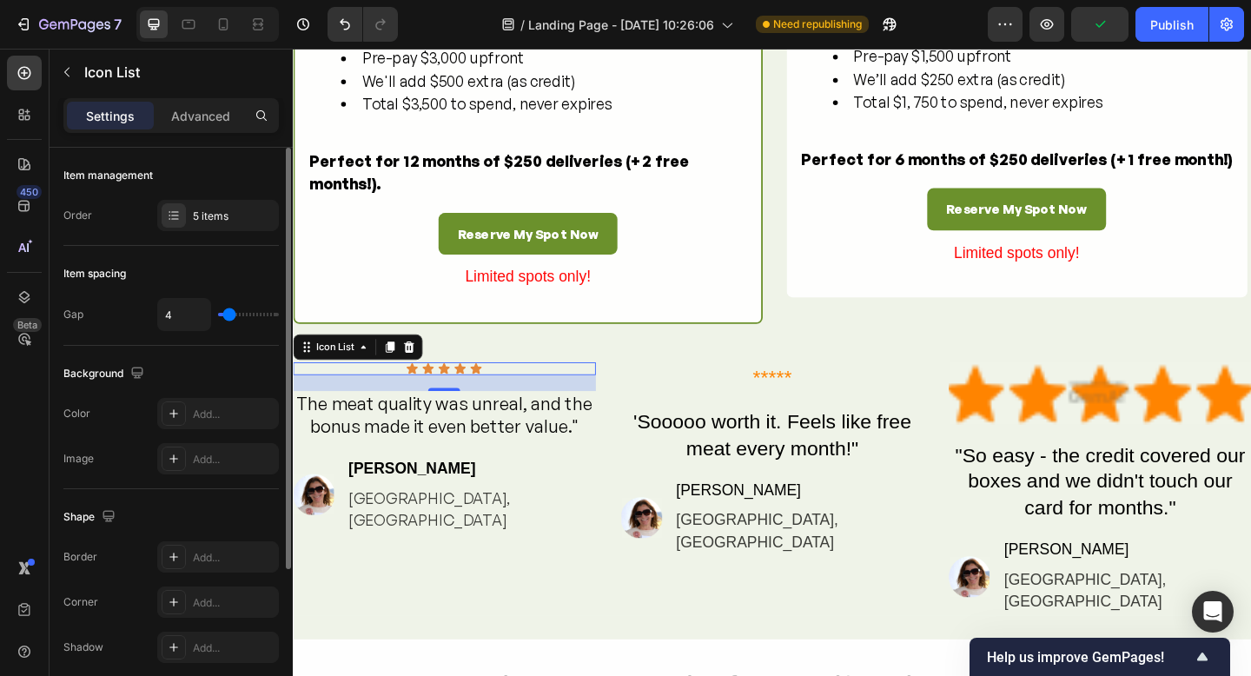
click at [89, 436] on div "The changes might be hidden by the video. Color Add... Image Add..." at bounding box center [171, 436] width 216 height 76
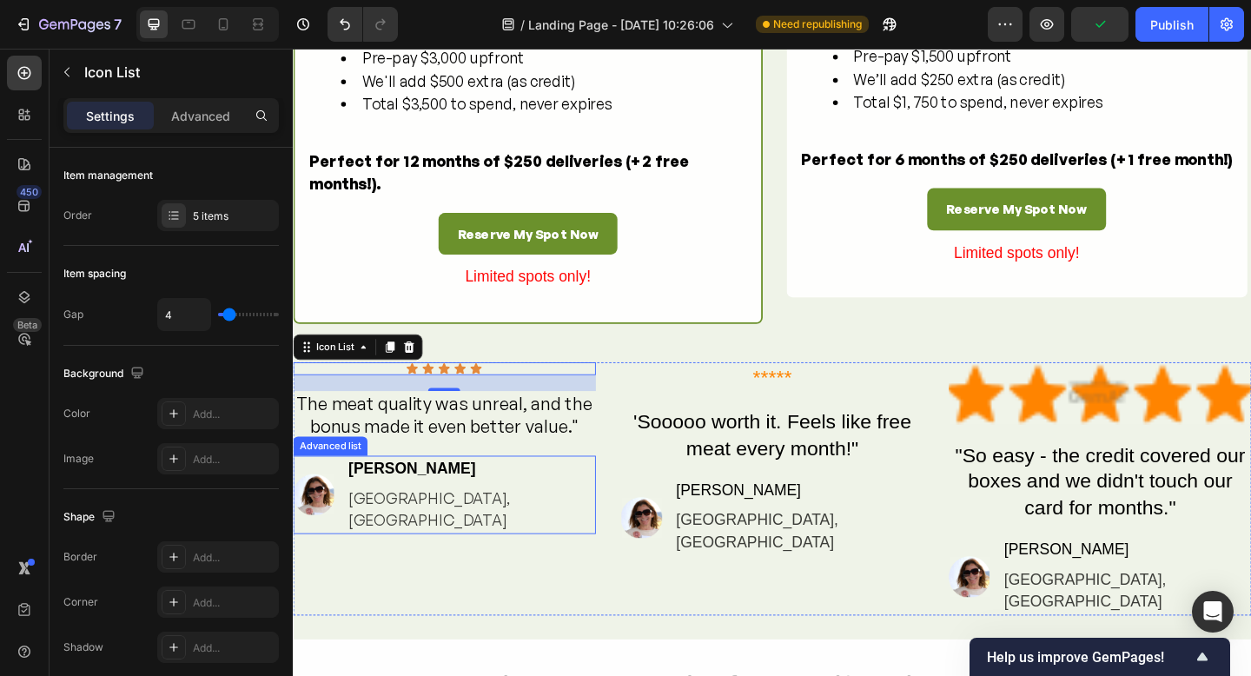
click at [627, 562] on div "Icon Icon Icon Icon Icon Icon List 20 The meat quality was unreal, and the bonu…" at bounding box center [814, 527] width 1043 height 275
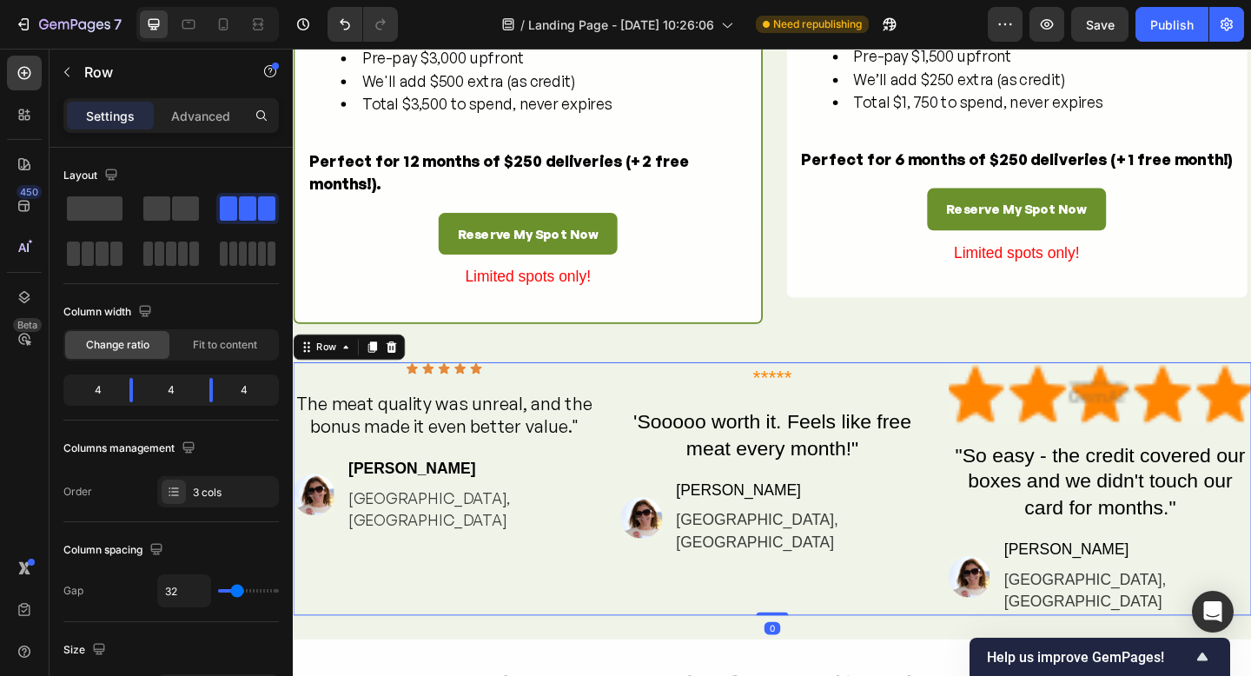
click at [477, 447] on div "Icon Icon Icon Icon Icon Icon List The meat quality was unreal, and the bonus m…" at bounding box center [457, 527] width 329 height 275
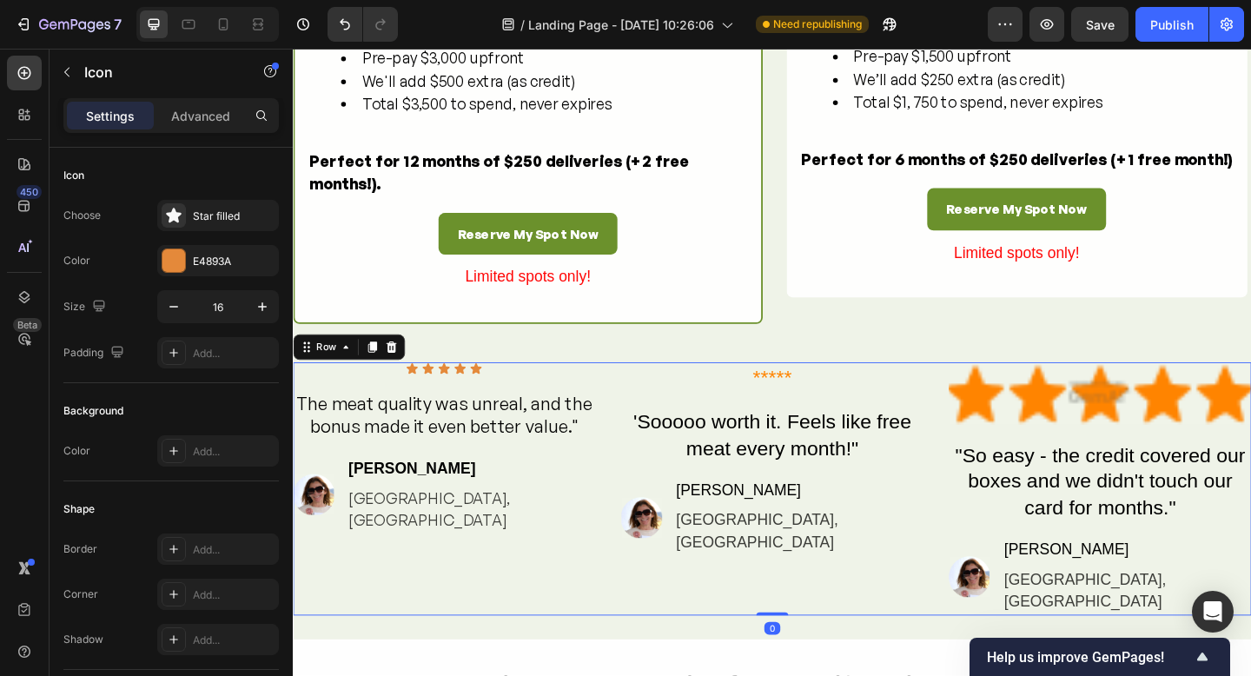
click at [462, 404] on div "Icon" at bounding box center [457, 397] width 14 height 14
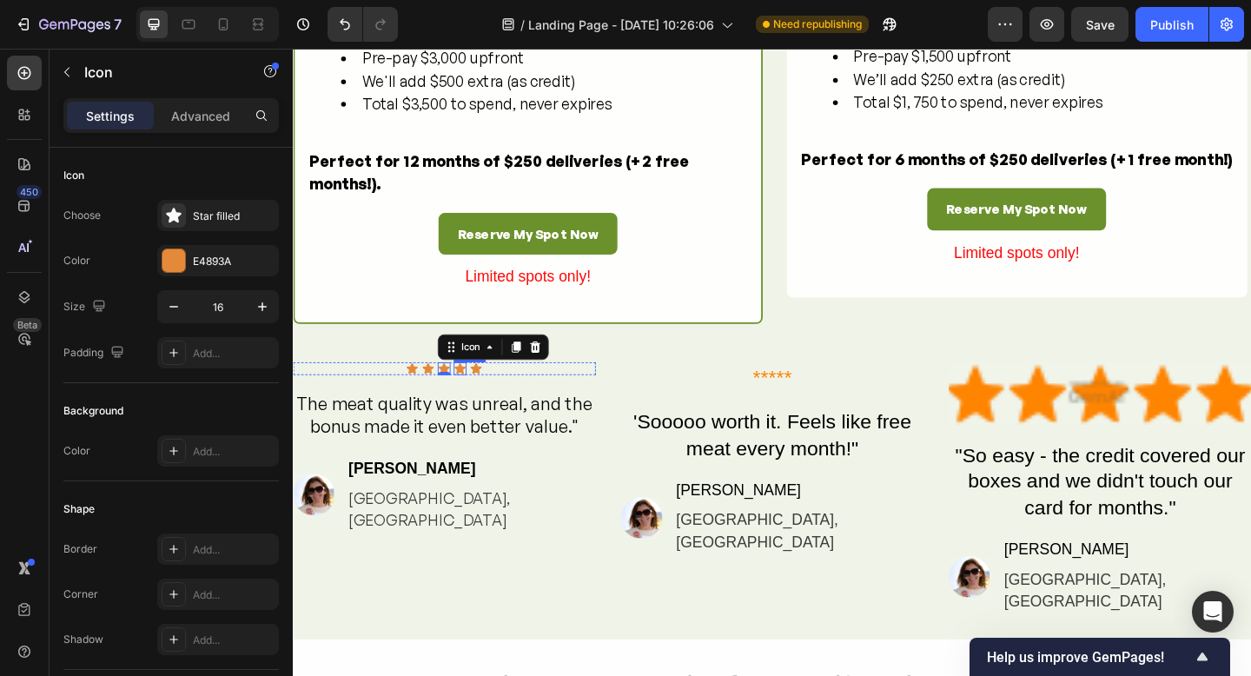
click at [488, 448] on div "Icon Icon Icon 0 Icon Icon Icon List The meat quality was unreal, and the bonus…" at bounding box center [457, 527] width 329 height 275
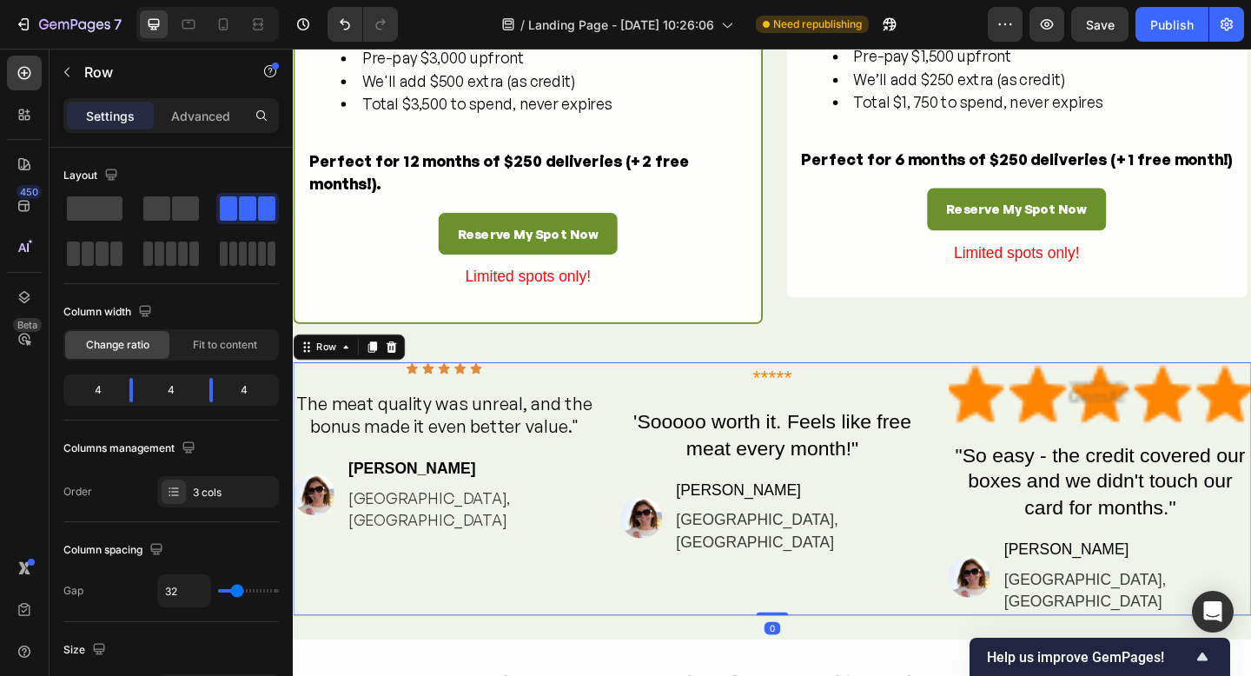
click at [488, 449] on div "Icon Icon Icon Icon Icon Icon List The meat quality was unreal, and the bonus m…" at bounding box center [457, 527] width 329 height 275
click at [442, 462] on p "The meat quality was unreal, and the bonus made it even better value."" at bounding box center [458, 448] width 326 height 50
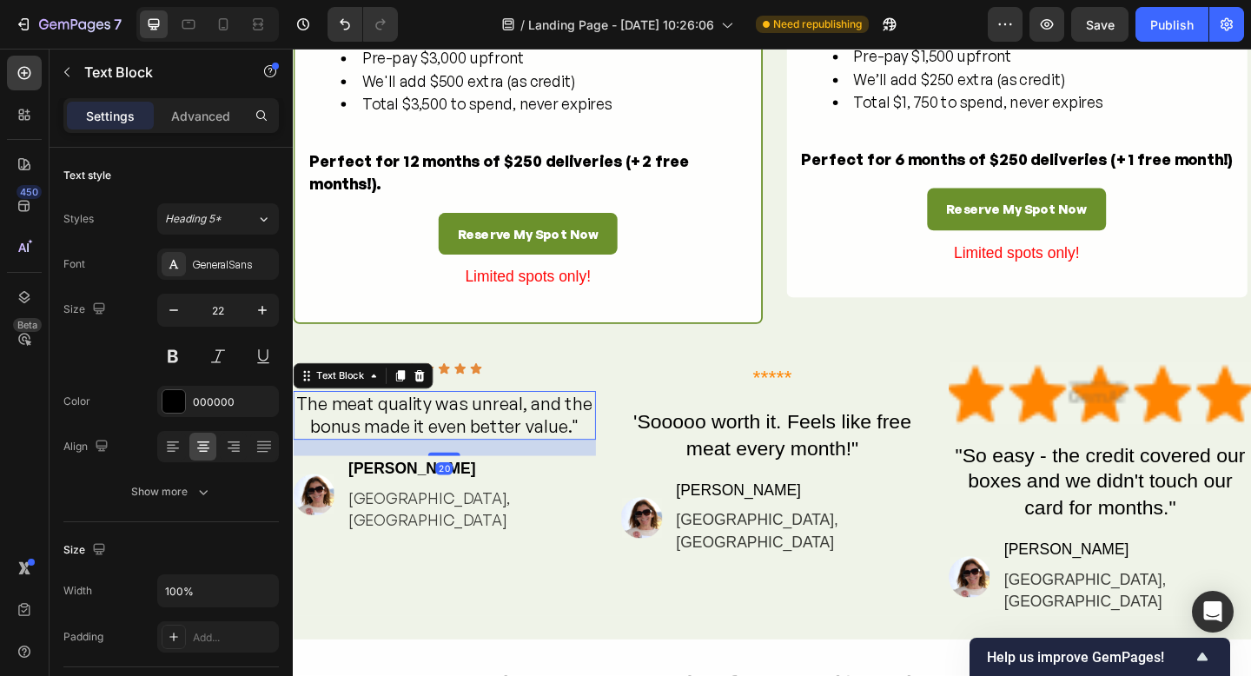
click at [535, 450] on div "Icon Icon Icon Icon Icon Icon List The meat quality was unreal, and the bonus m…" at bounding box center [457, 527] width 329 height 275
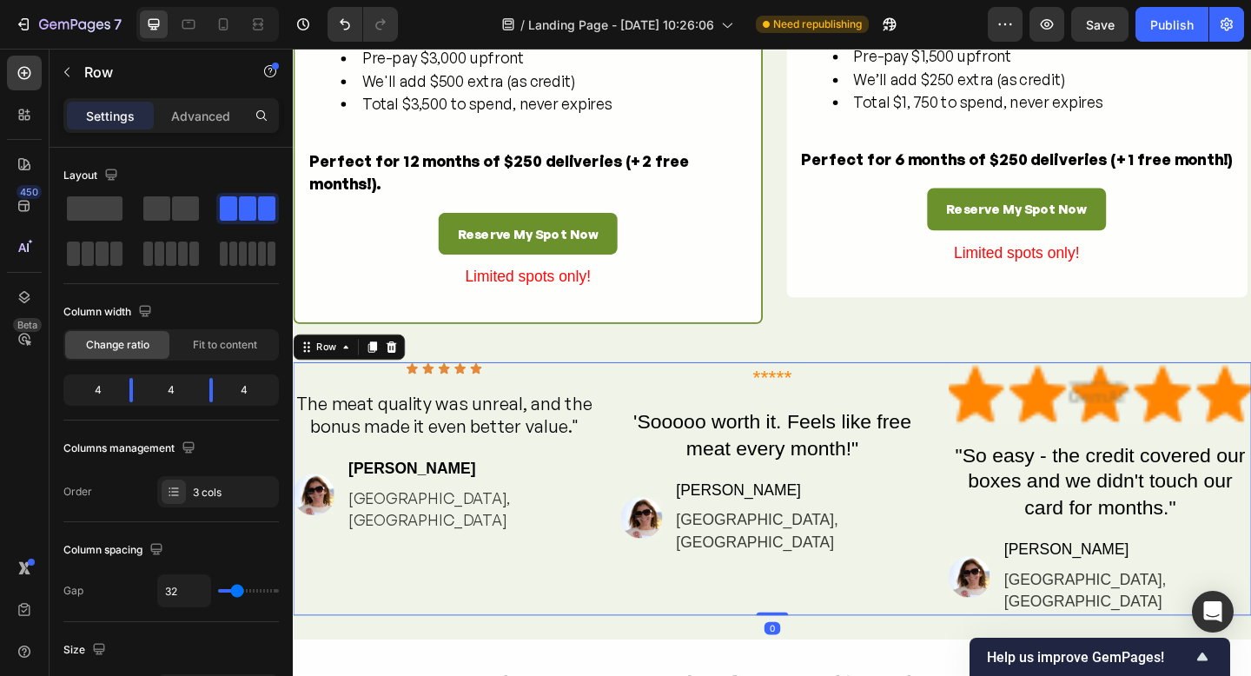
click at [535, 450] on div "Icon Icon Icon Icon Icon Icon List The meat quality was unreal, and the bonus m…" at bounding box center [457, 527] width 329 height 275
click at [494, 402] on icon at bounding box center [492, 396] width 12 height 11
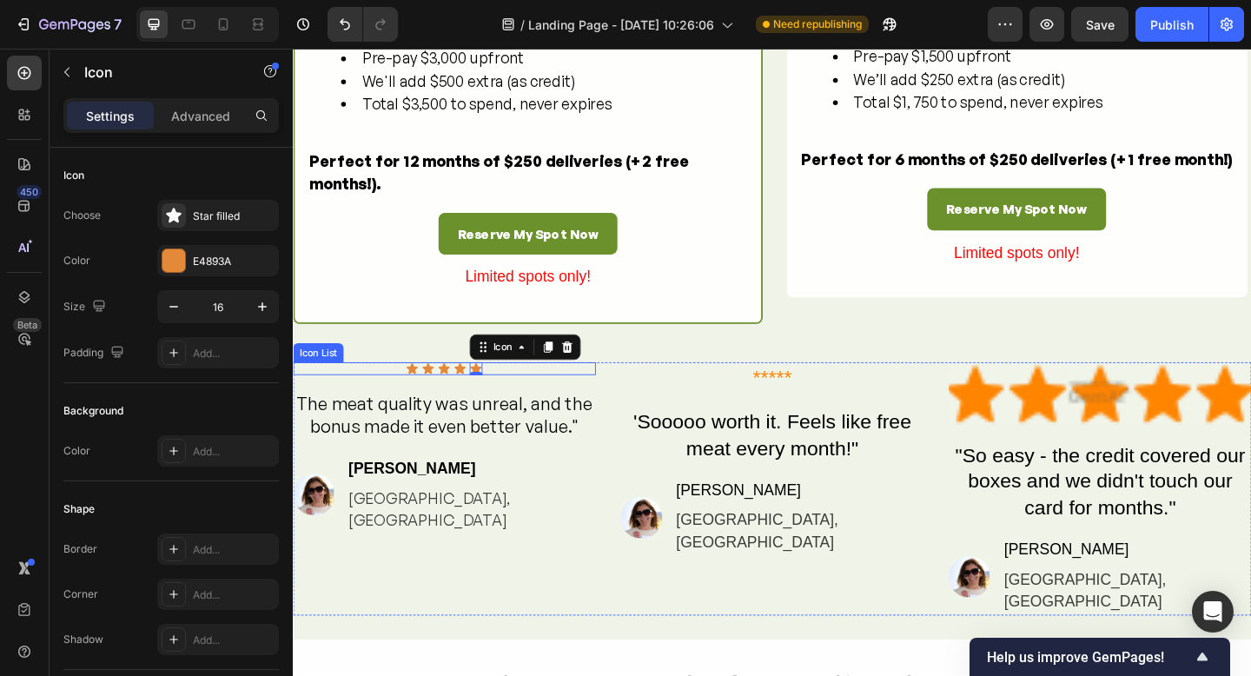
click at [527, 404] on div "Icon Icon Icon Icon Icon 0" at bounding box center [457, 397] width 329 height 14
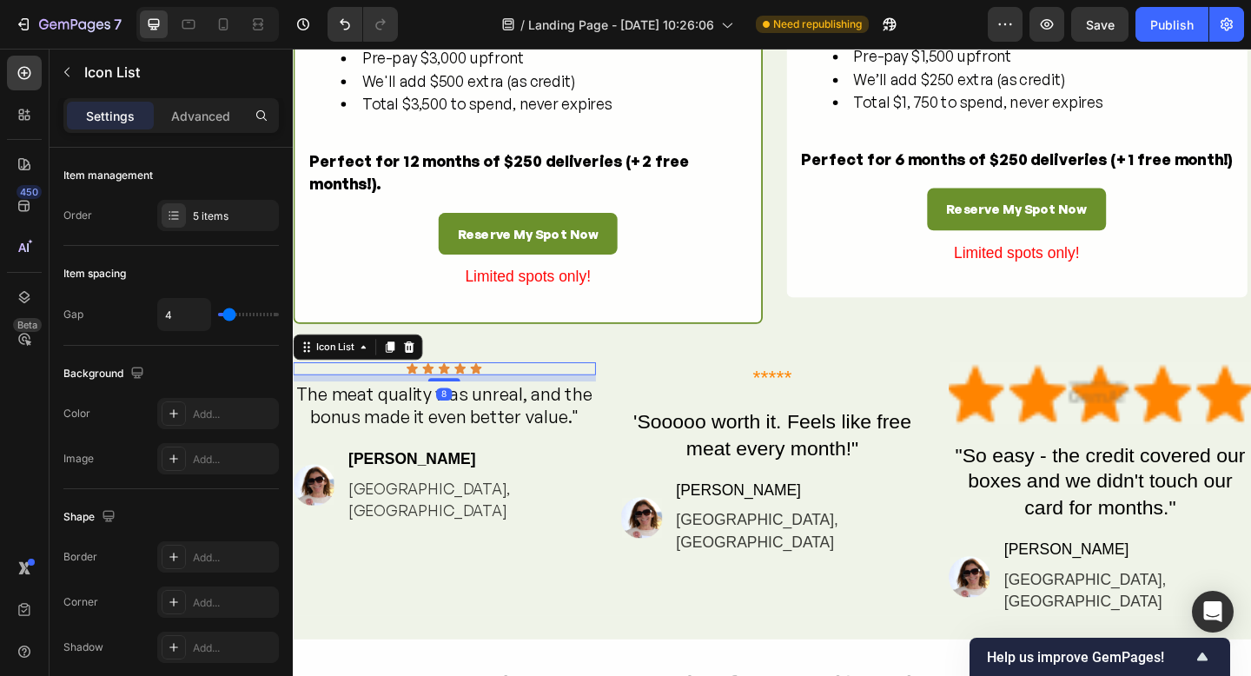
drag, startPoint x: 466, startPoint y: 453, endPoint x: 547, endPoint y: 547, distance: 124.5
click at [464, 411] on div at bounding box center [457, 409] width 35 height 3
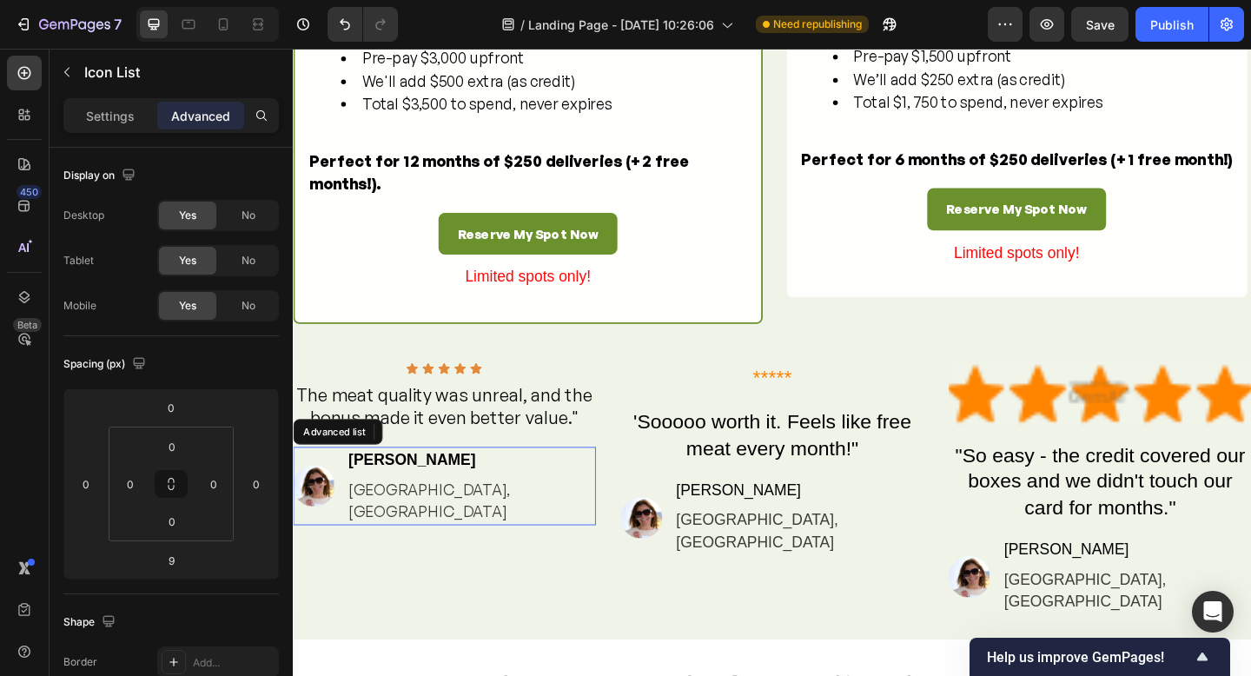
click at [549, 550] on div "Image Sarah D. Text Block Sydney, NSW Text Block" at bounding box center [457, 524] width 329 height 85
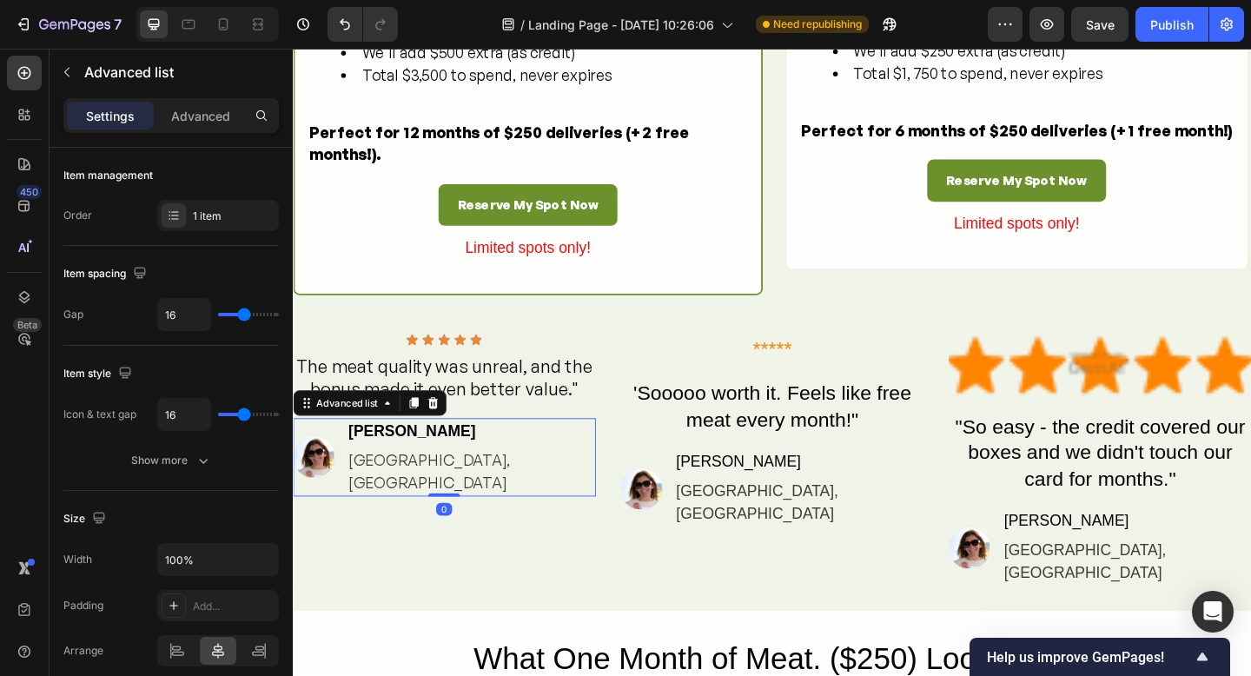
scroll to position [1948, 0]
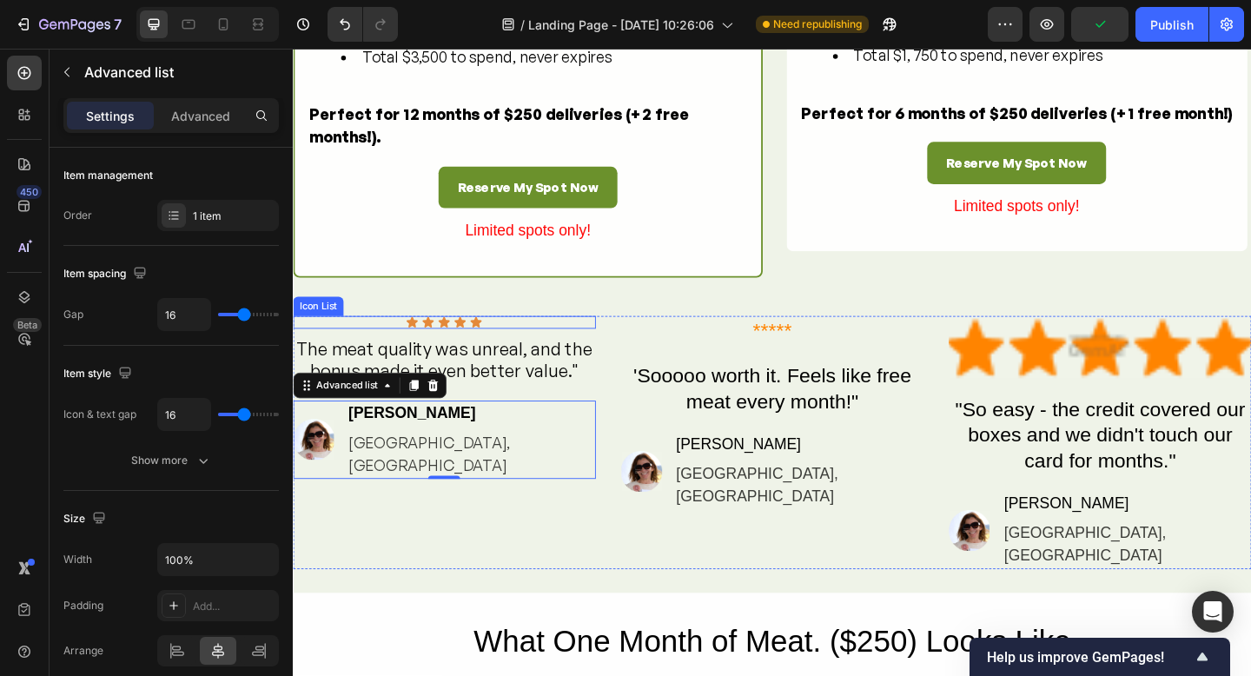
click at [531, 354] on div "Icon Icon Icon Icon Icon" at bounding box center [457, 347] width 329 height 14
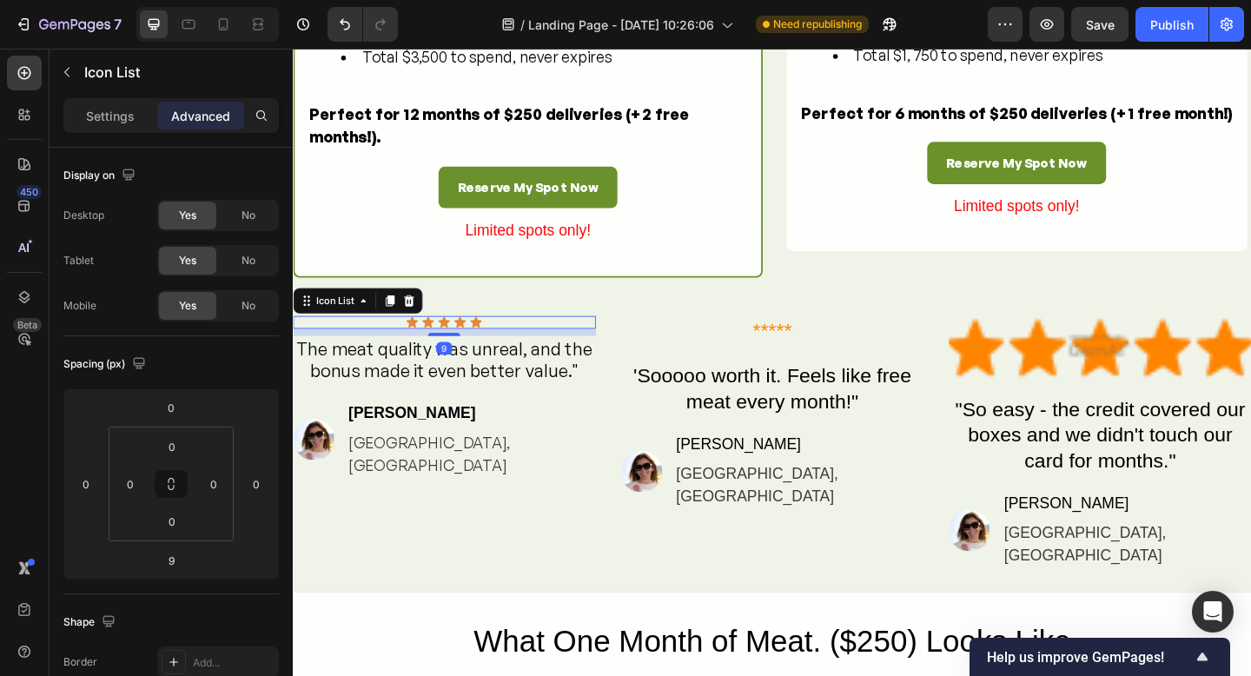
drag, startPoint x: 398, startPoint y: 356, endPoint x: 410, endPoint y: 388, distance: 33.6
click at [399, 329] on icon at bounding box center [399, 323] width 10 height 12
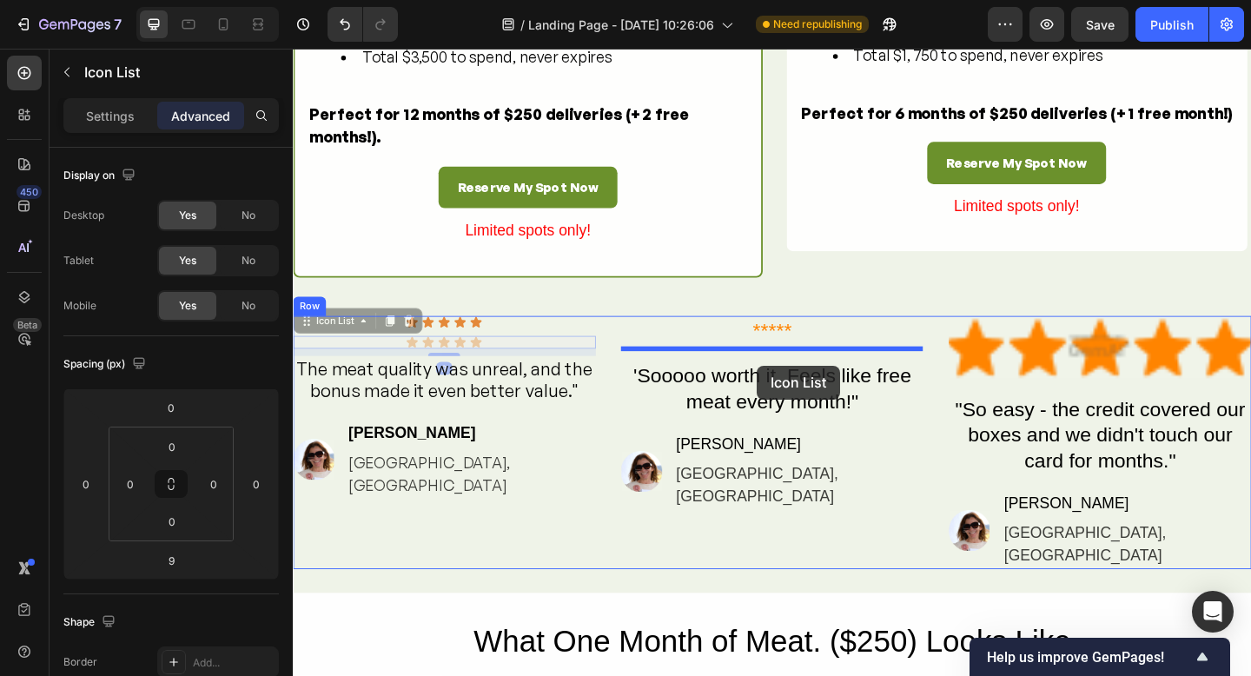
drag, startPoint x: 306, startPoint y: 383, endPoint x: 798, endPoint y: 394, distance: 492.0
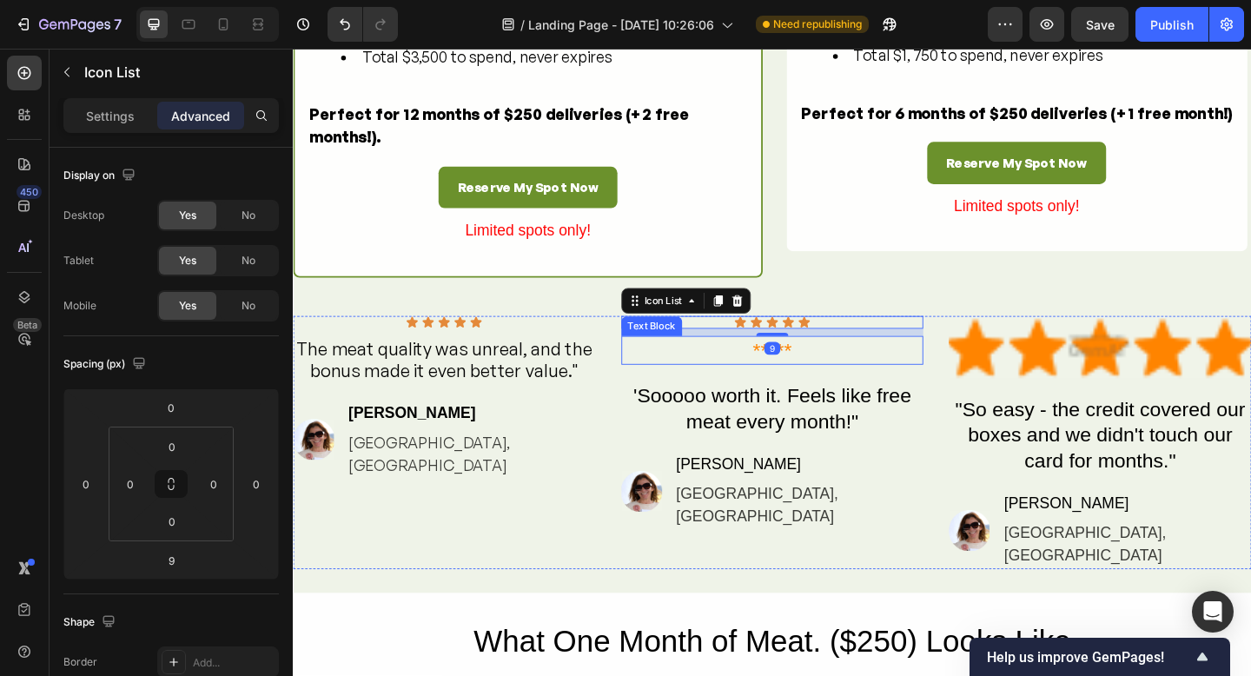
click at [892, 394] on div "*****" at bounding box center [814, 377] width 329 height 32
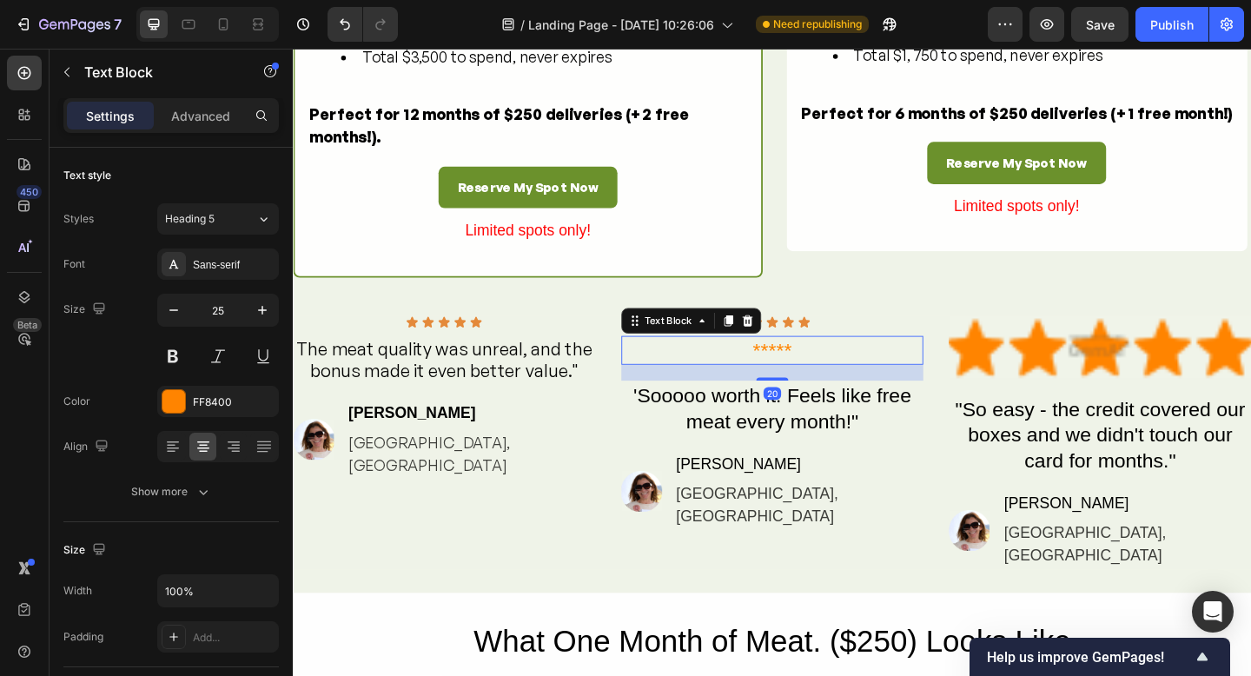
click at [788, 352] on icon at bounding box center [787, 345] width 14 height 14
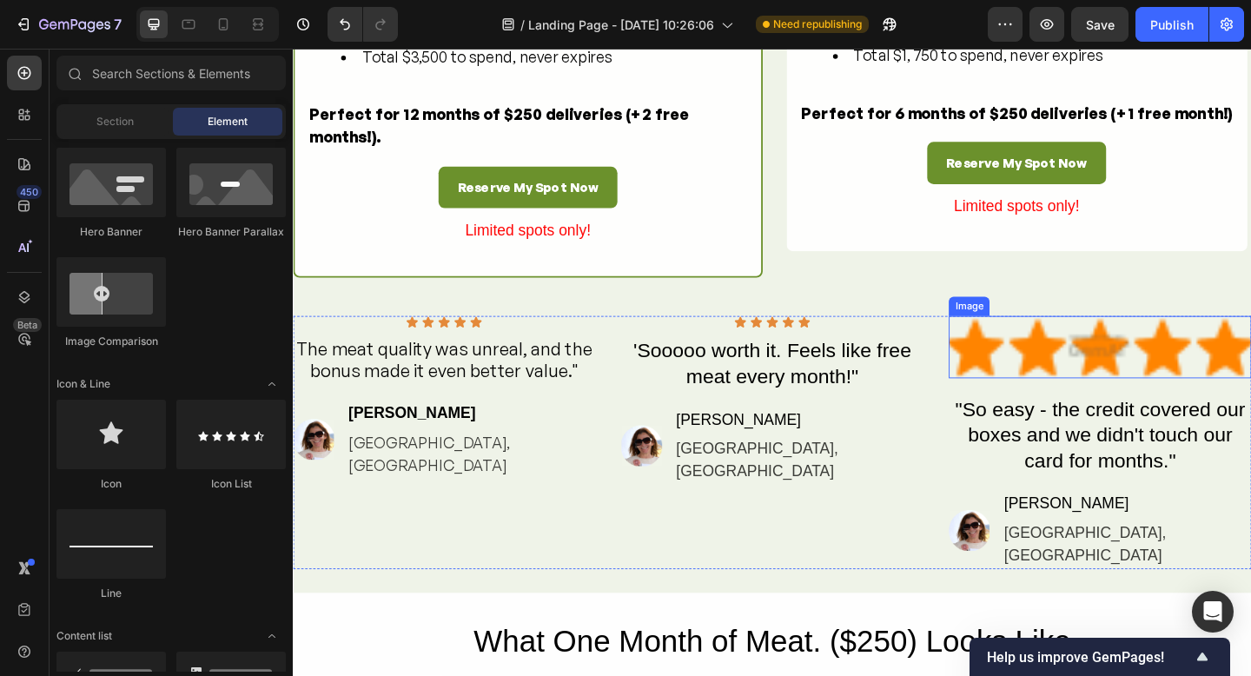
click at [1118, 406] on img at bounding box center [1170, 374] width 329 height 68
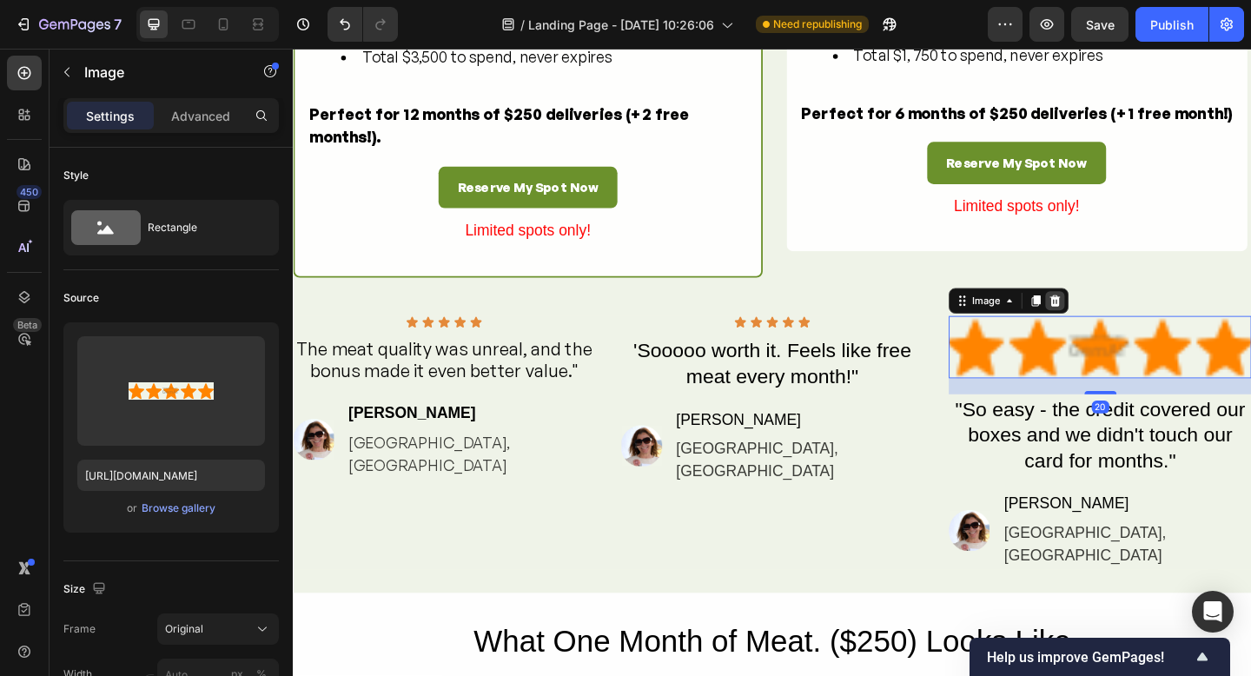
click at [1124, 329] on icon at bounding box center [1122, 323] width 11 height 12
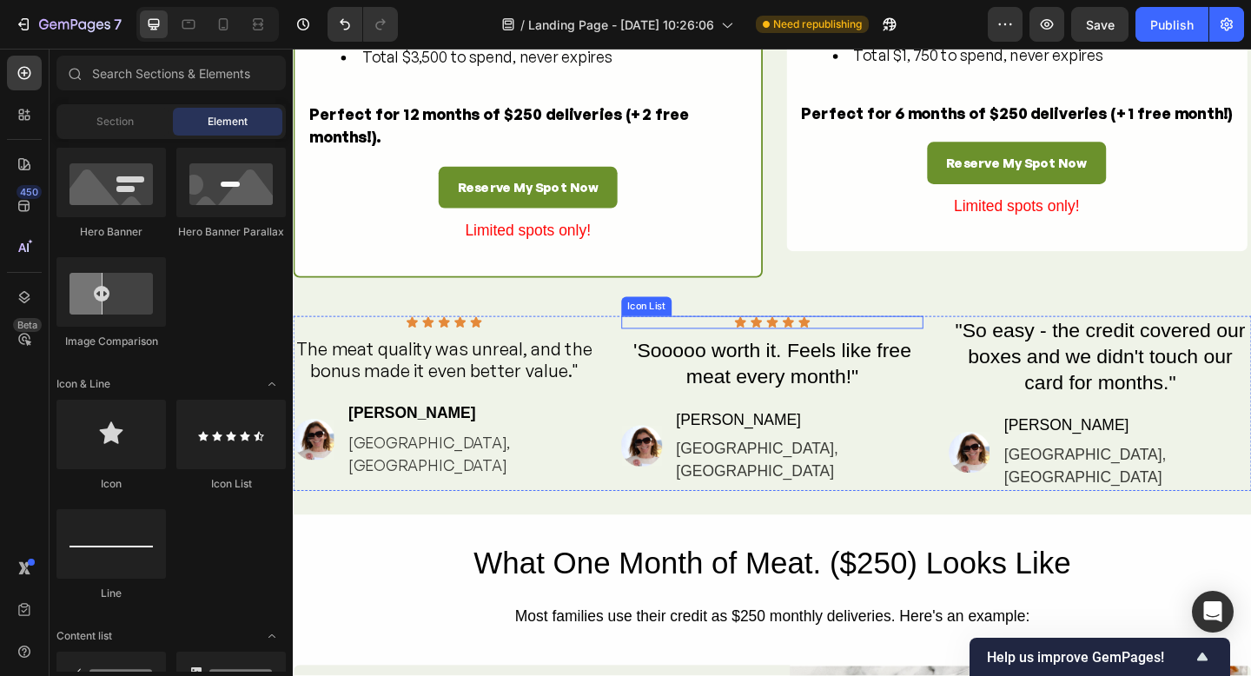
drag, startPoint x: 887, startPoint y: 384, endPoint x: 875, endPoint y: 385, distance: 12.2
click at [888, 354] on div "Icon Icon Icon Icon Icon" at bounding box center [814, 347] width 329 height 14
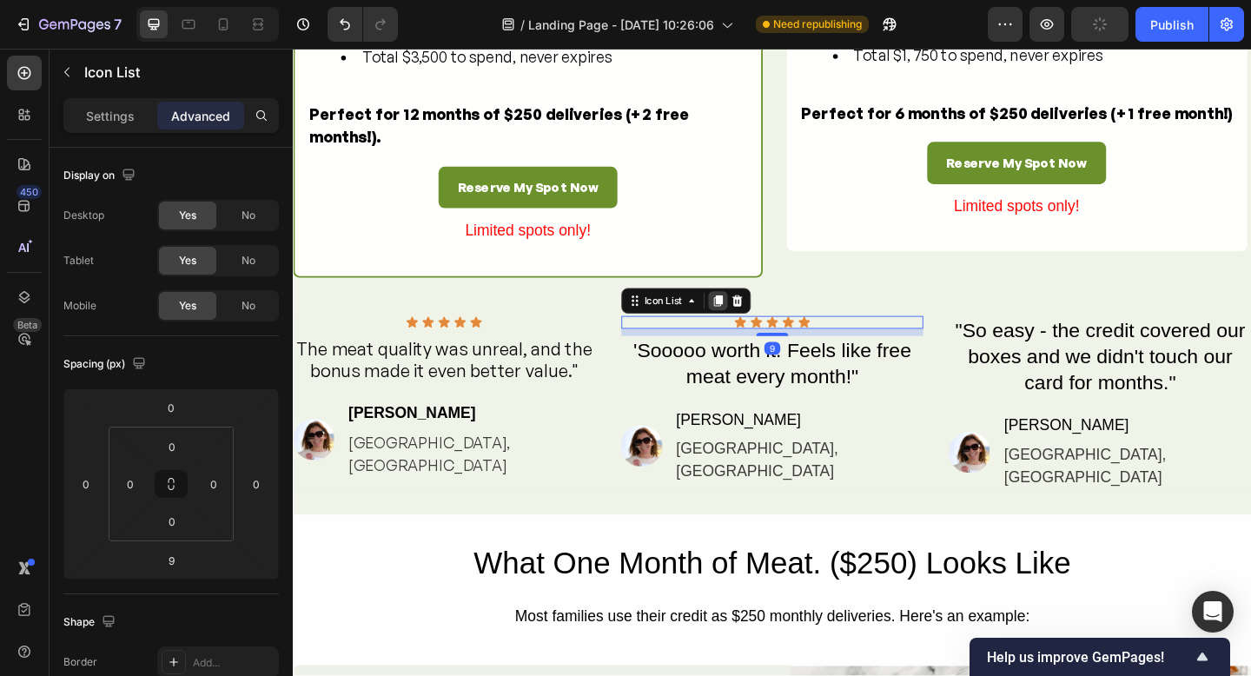
click at [754, 330] on icon at bounding box center [755, 323] width 14 height 14
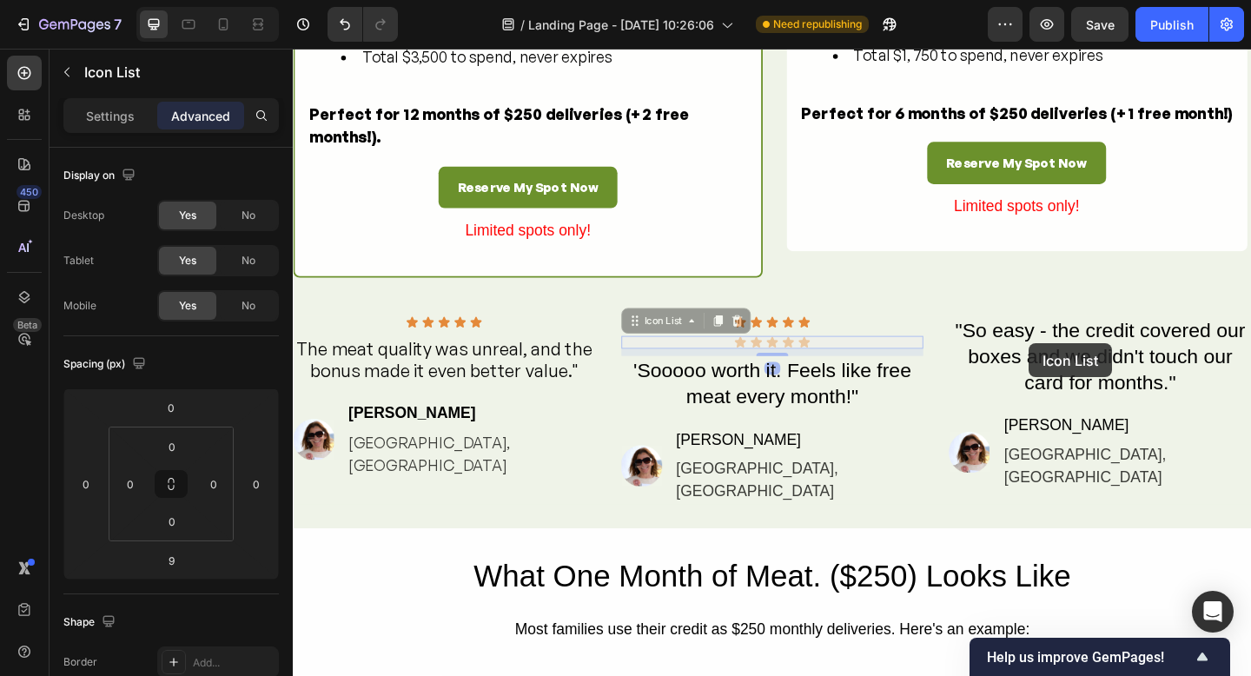
scroll to position [1949, 0]
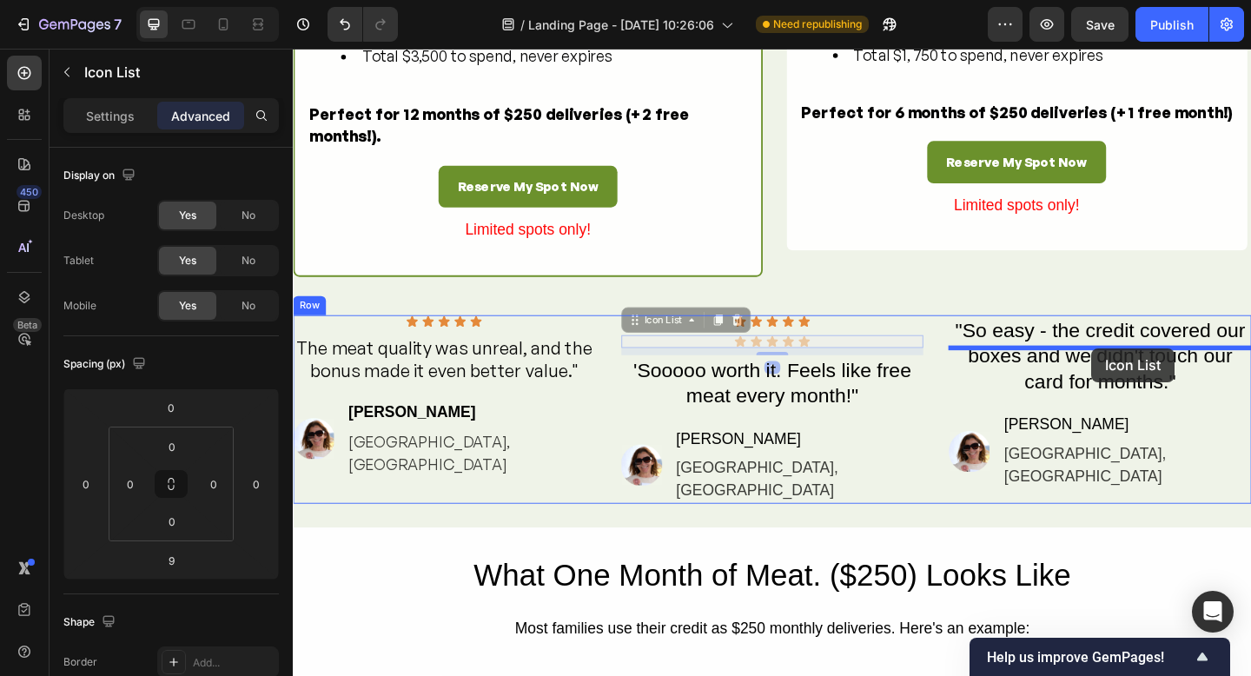
drag, startPoint x: 878, startPoint y: 374, endPoint x: 1162, endPoint y: 375, distance: 284.2
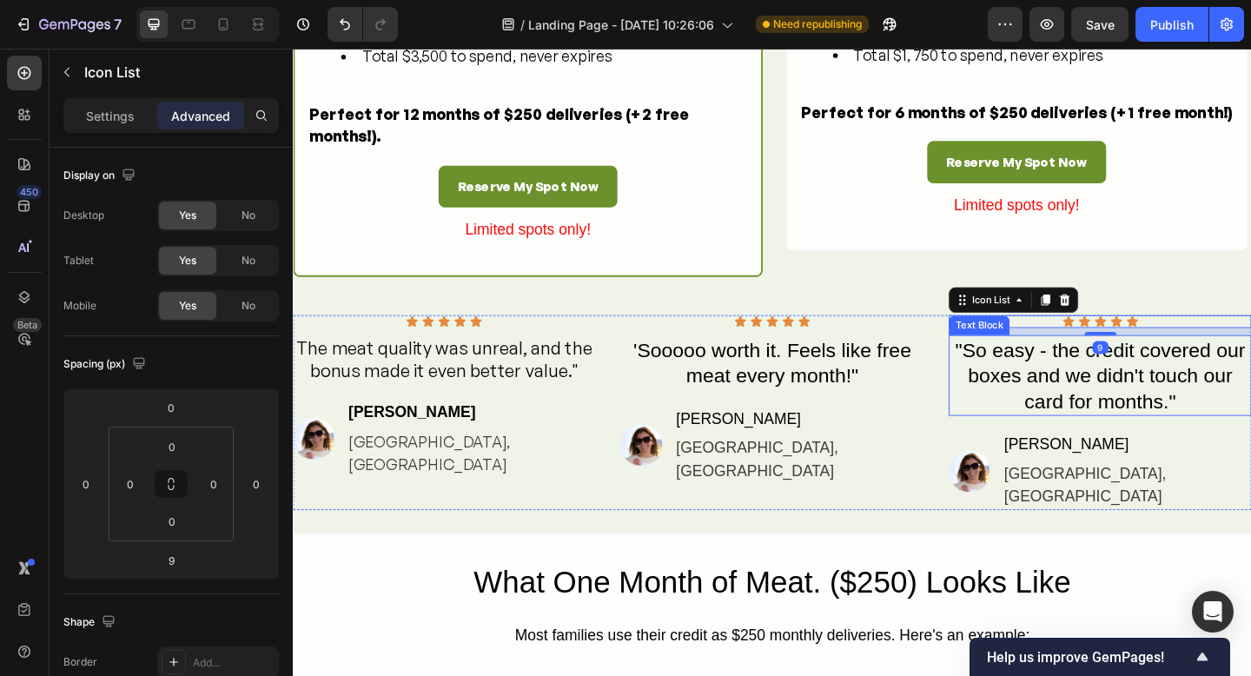
scroll to position [1948, 0]
click at [1216, 450] on div ""So easy - the credit covered our boxes and we didn't touch our card for months…" at bounding box center [1170, 405] width 329 height 89
click at [1217, 450] on div ""So easy - the credit covered our boxes and we didn't touch our card for months…" at bounding box center [1170, 405] width 329 height 89
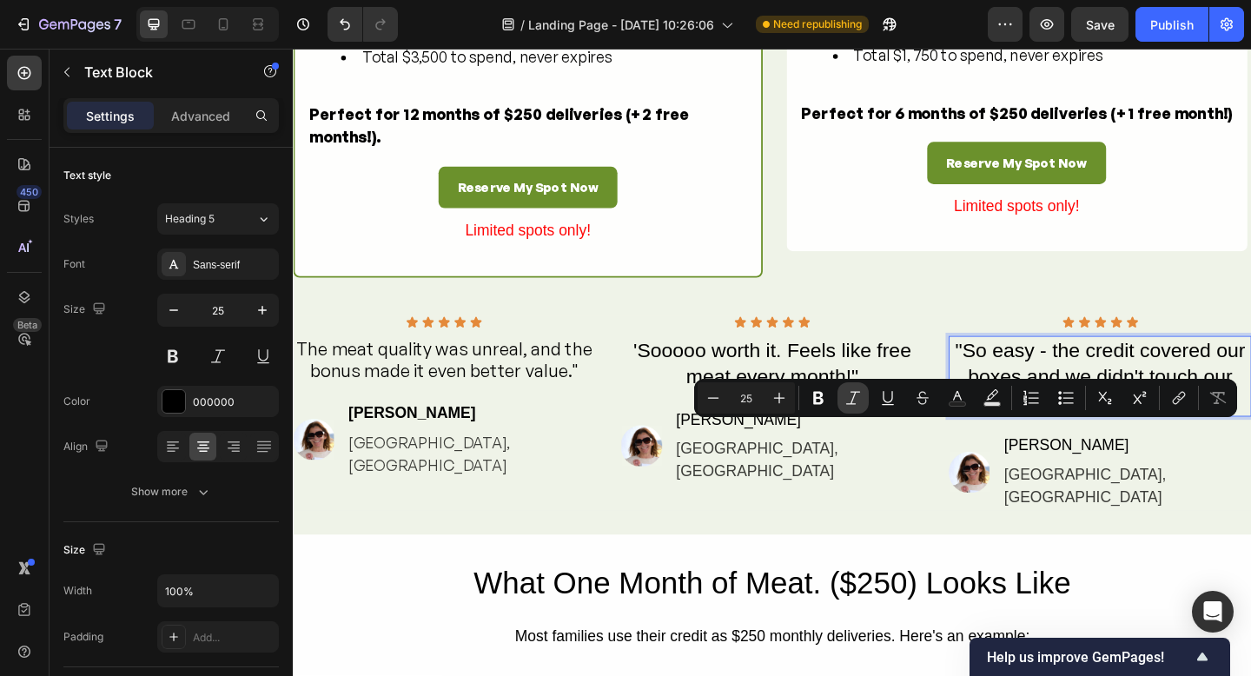
drag, startPoint x: 855, startPoint y: 406, endPoint x: 844, endPoint y: 409, distance: 11.8
click at [855, 406] on icon "Editor contextual toolbar" at bounding box center [853, 397] width 17 height 17
click at [698, 421] on div "'Sooooo worth it. Feels like free meat every month!"" at bounding box center [814, 391] width 329 height 60
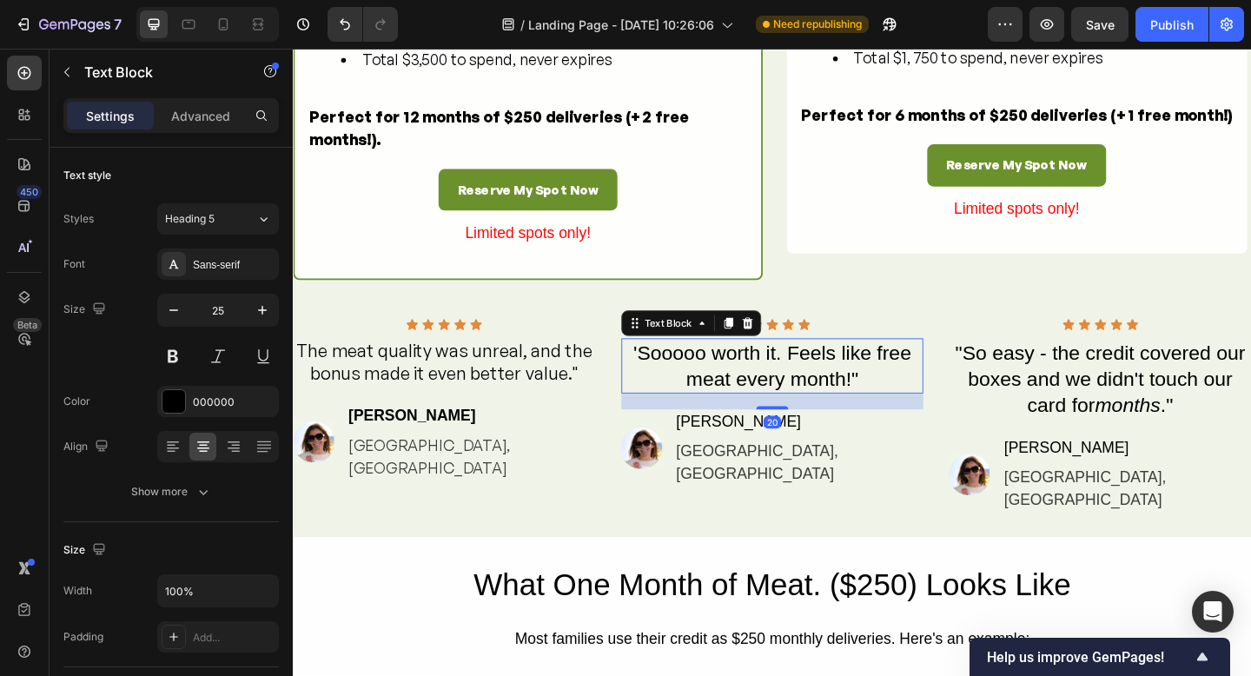
click at [910, 424] on div "'Sooooo worth it. Feels like free meat every month!"" at bounding box center [814, 394] width 329 height 60
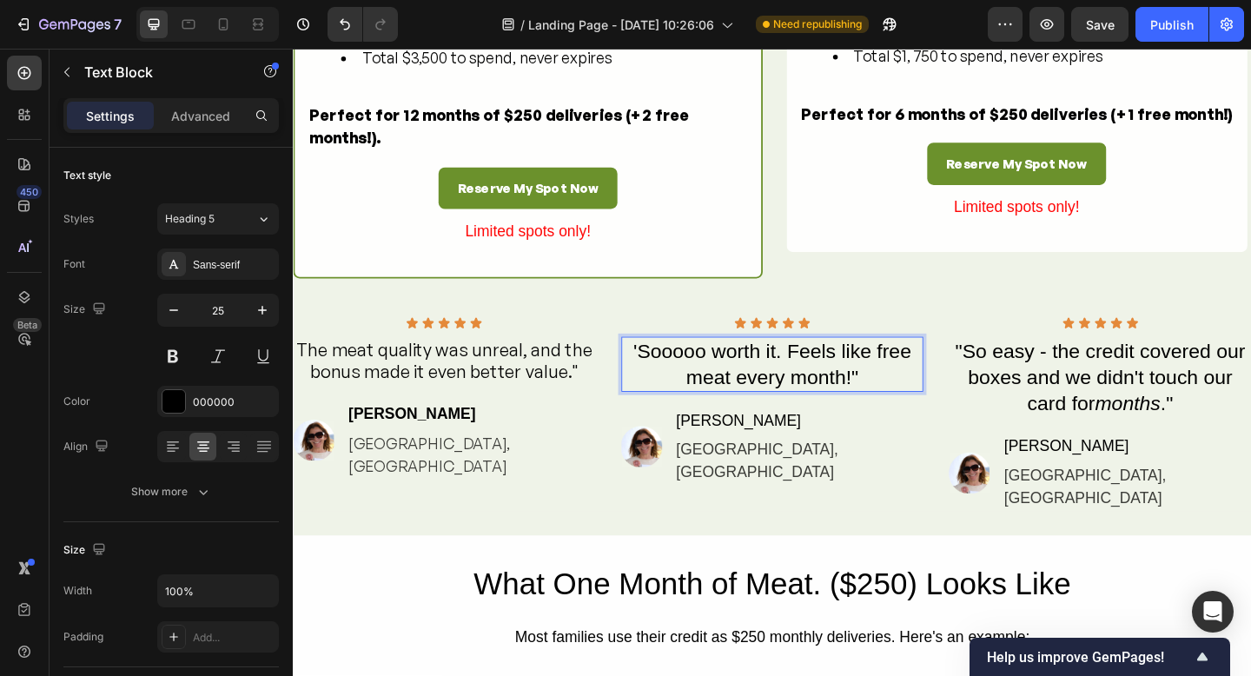
scroll to position [1951, 0]
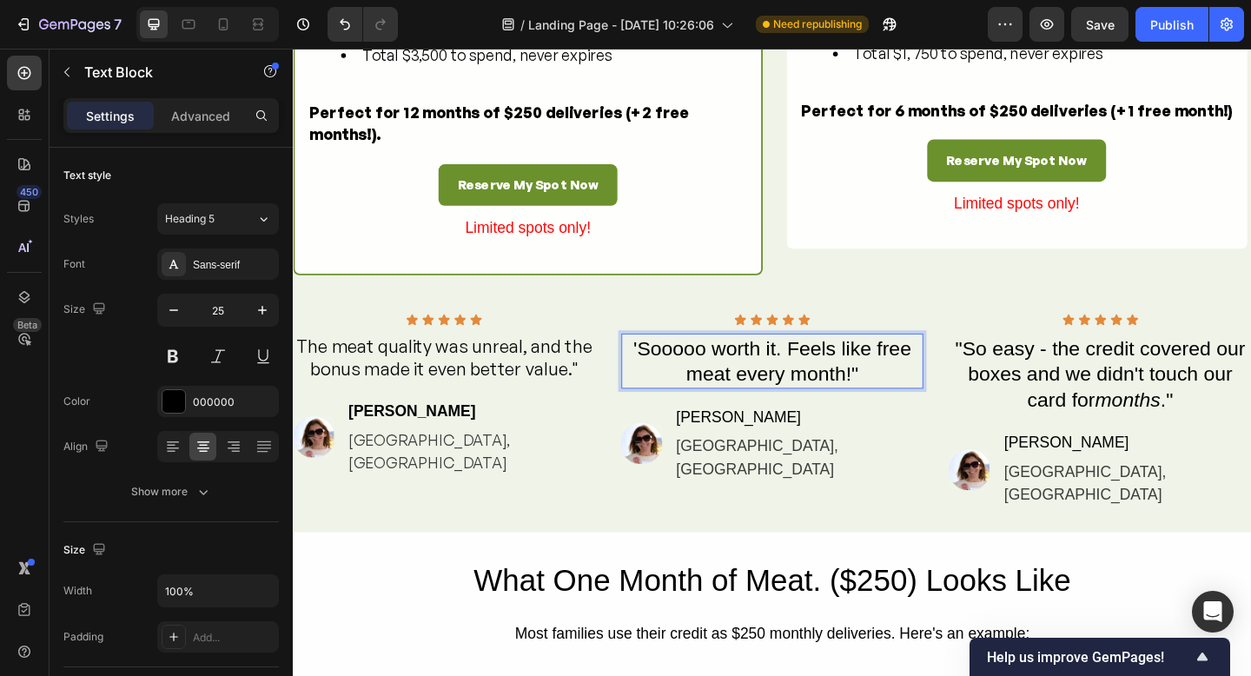
click at [910, 417] on p "'Sooooo worth it. Feels like free meat every month!"" at bounding box center [815, 389] width 326 height 56
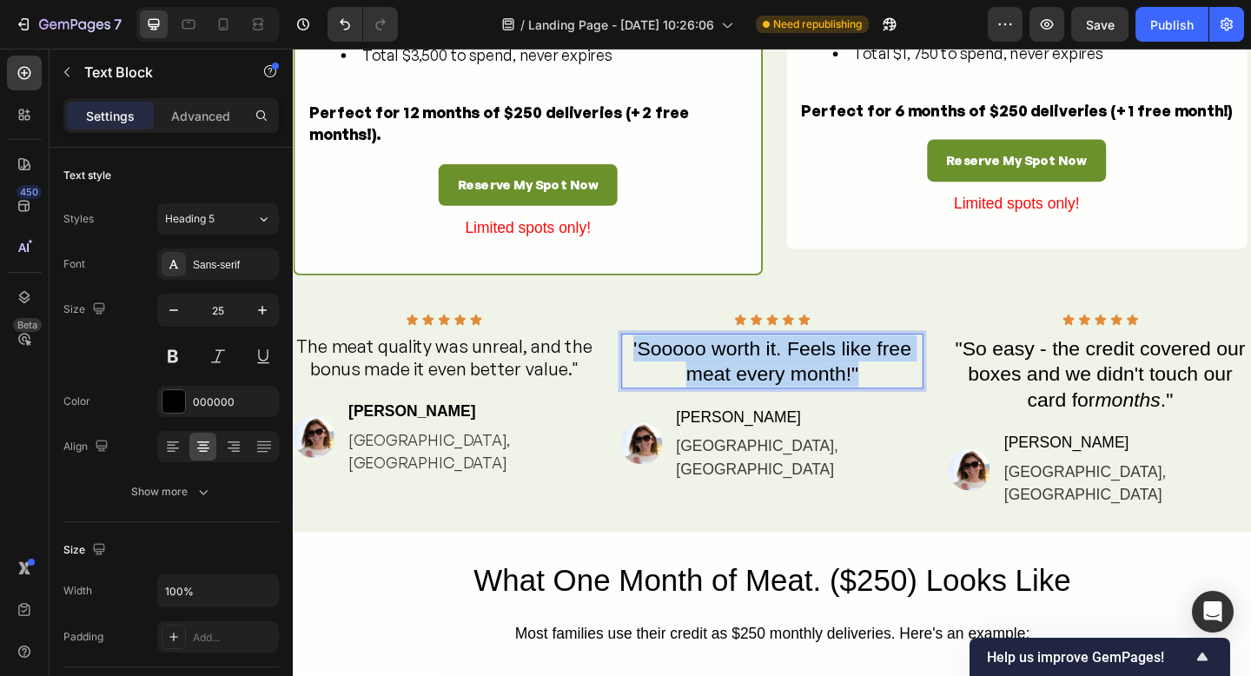
drag, startPoint x: 921, startPoint y: 439, endPoint x: 643, endPoint y: 415, distance: 279.1
click at [643, 415] on div "Icon Icon Icon Icon Icon Icon List The meat quality was unreal, and the bonus m…" at bounding box center [814, 443] width 1043 height 212
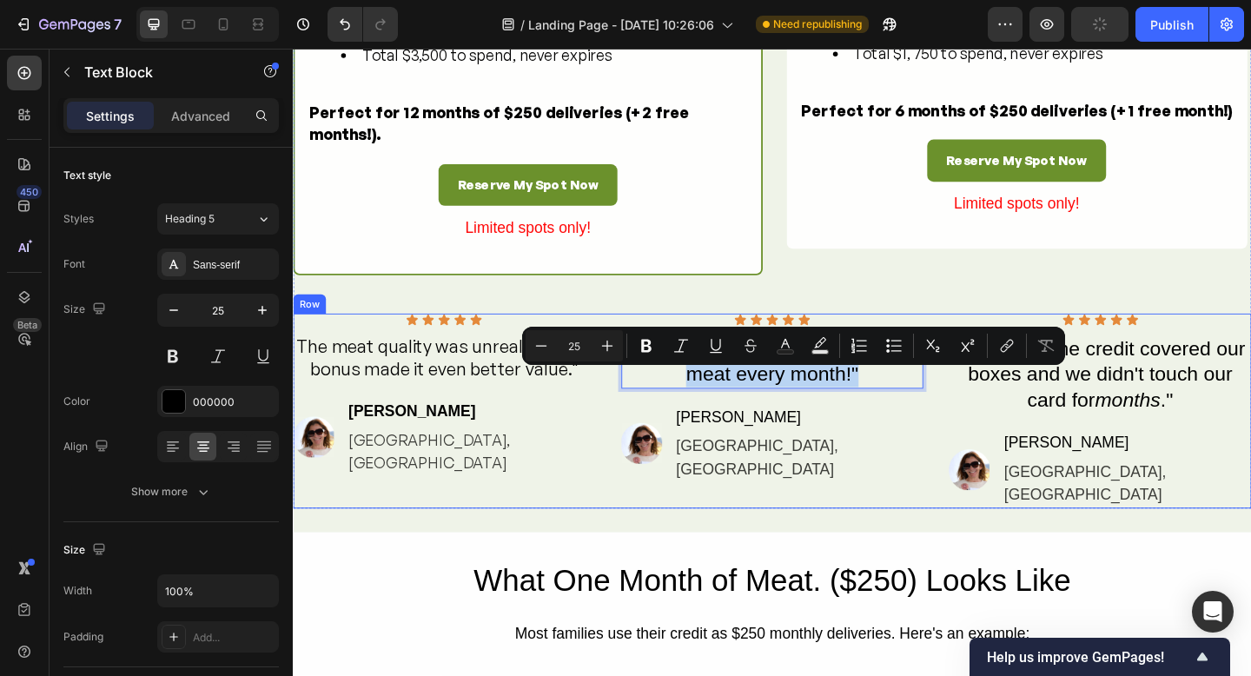
scroll to position [1962, 0]
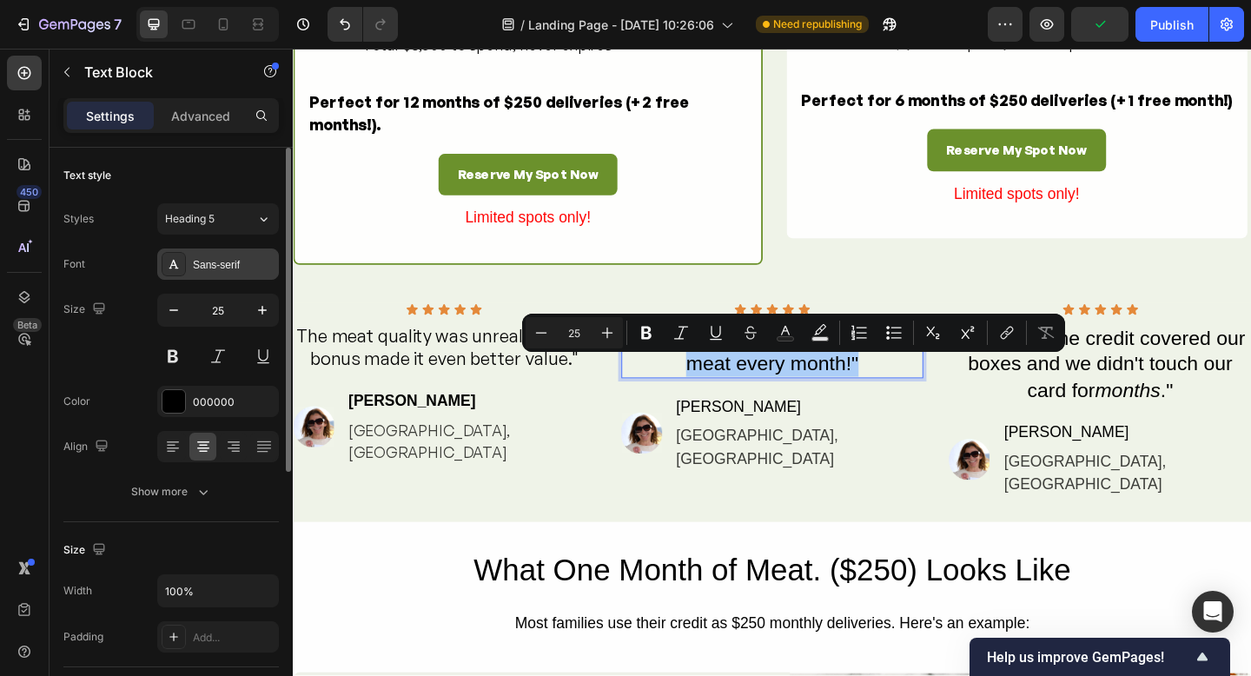
click at [175, 263] on icon at bounding box center [174, 264] width 10 height 9
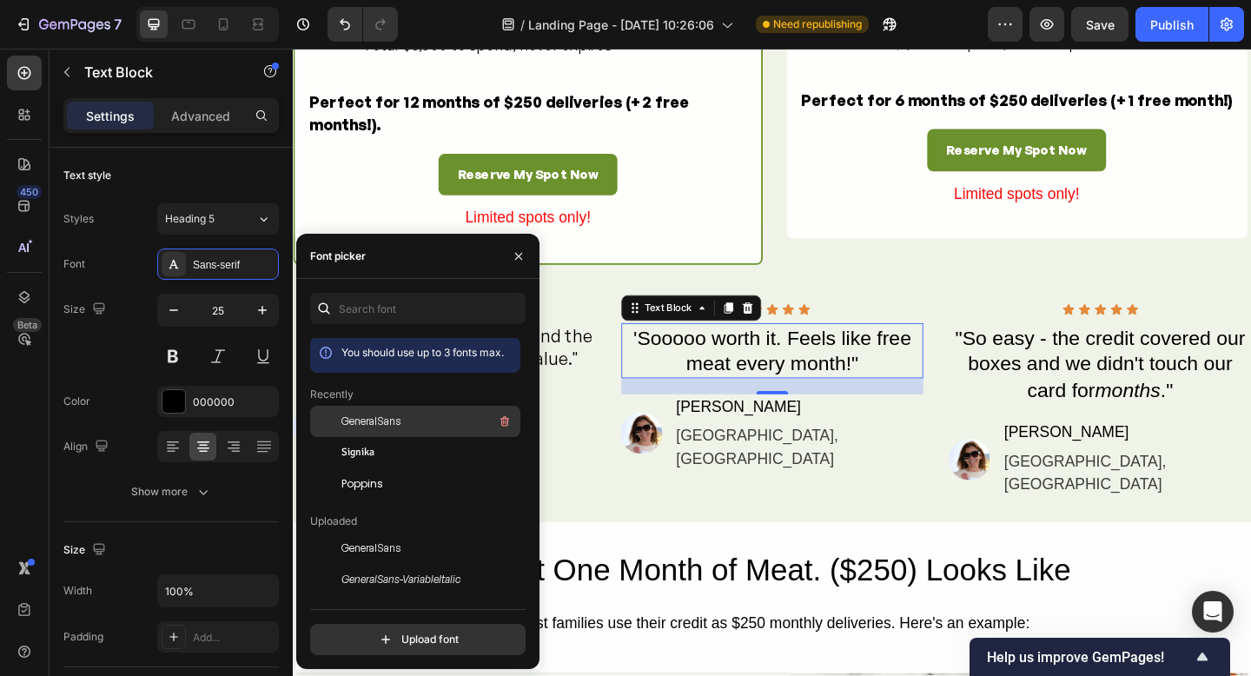
scroll to position [0, 0]
click at [368, 429] on span "GeneralSans" at bounding box center [371, 423] width 59 height 16
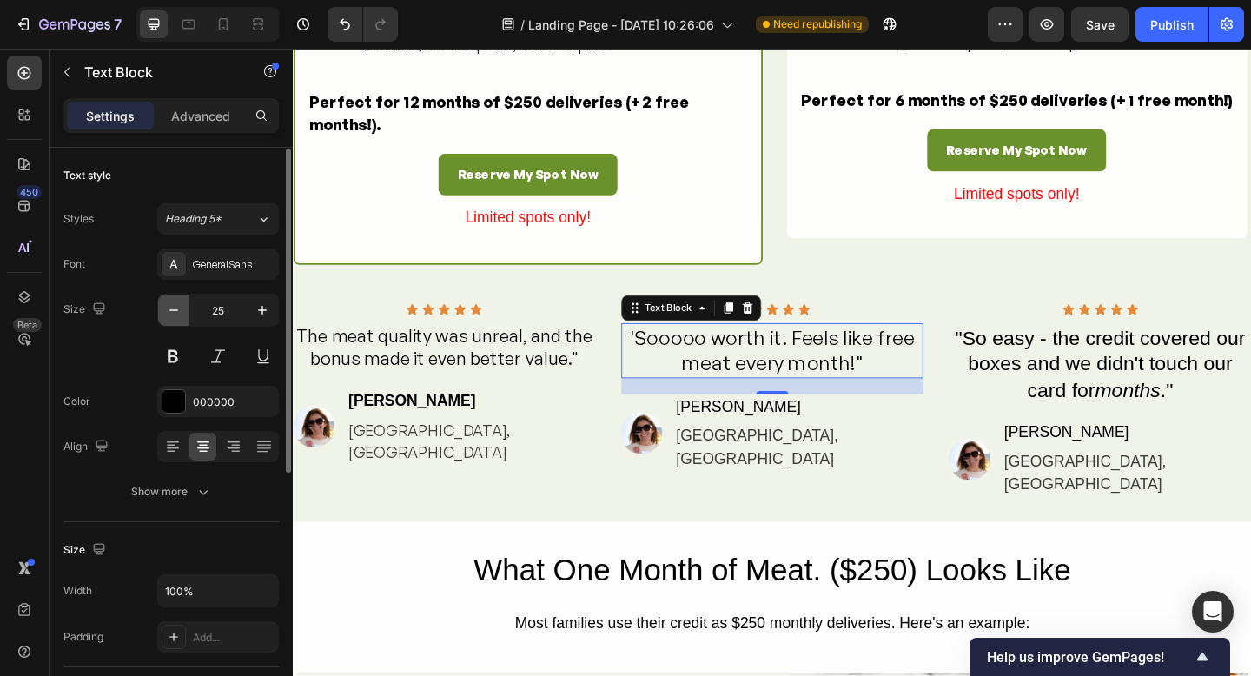
click at [176, 318] on button "button" at bounding box center [173, 310] width 31 height 31
click at [176, 318] on button "button" at bounding box center [173, 309] width 31 height 31
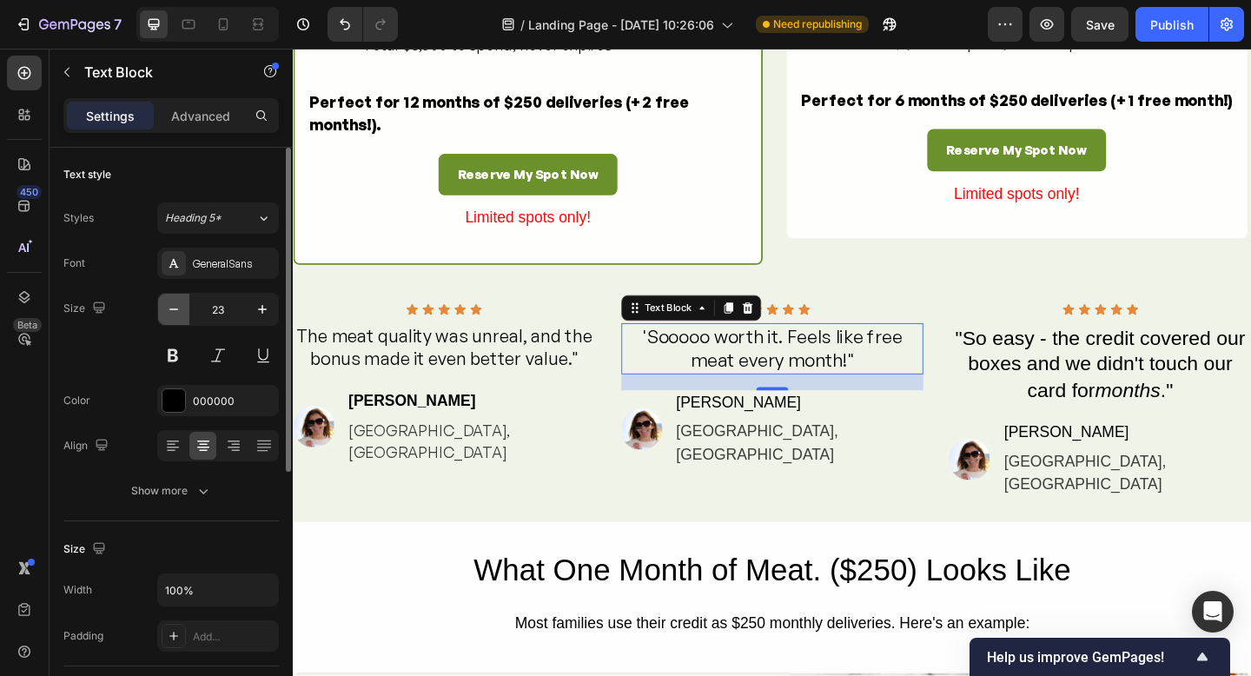
click at [176, 318] on button "button" at bounding box center [173, 309] width 31 height 31
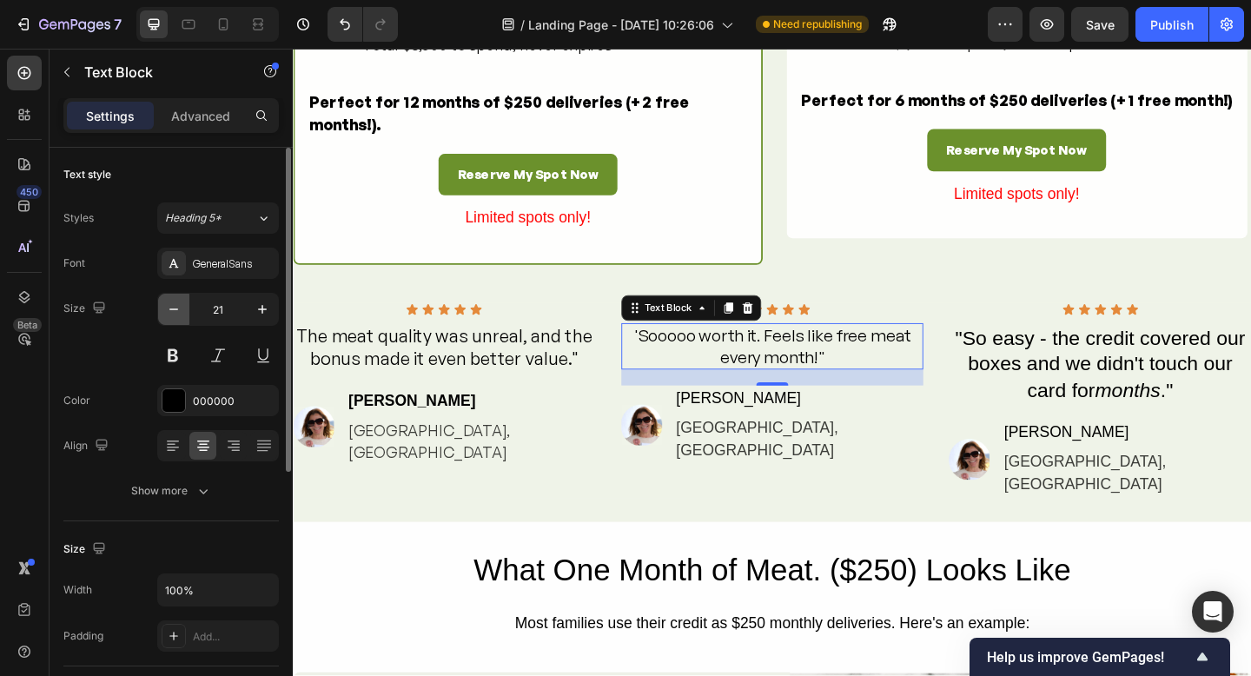
click at [176, 318] on button "button" at bounding box center [173, 309] width 31 height 31
type input "20"
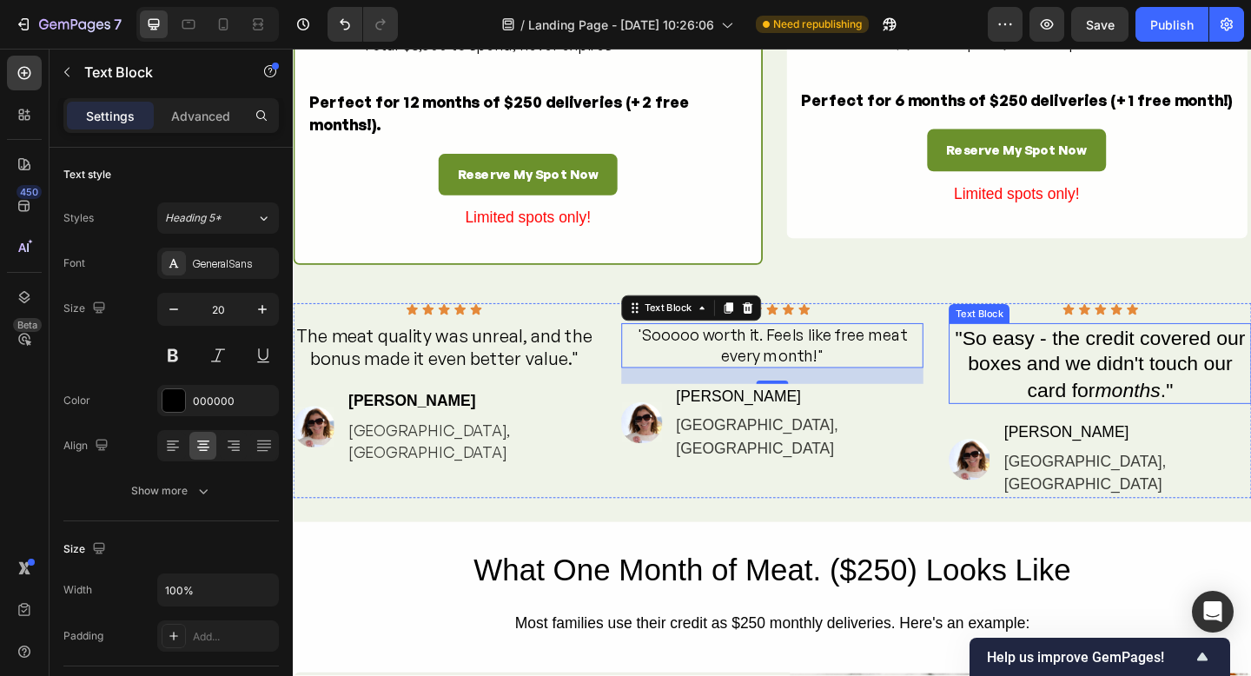
click at [1116, 418] on p ""So easy - the credit covered our boxes and we didn't touch our card for months…" at bounding box center [1171, 391] width 326 height 85
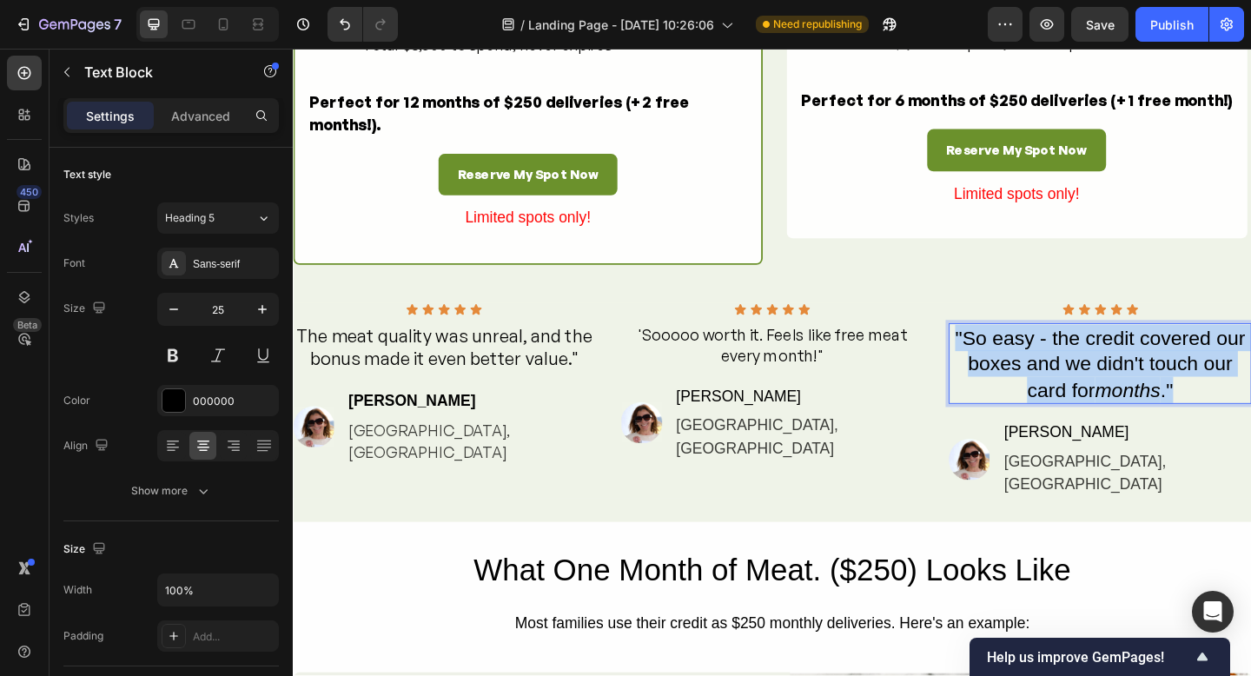
drag, startPoint x: 1244, startPoint y: 452, endPoint x: 988, endPoint y: 396, distance: 261.5
click at [1011, 401] on p ""So easy - the credit covered our boxes and we didn't touch our card for months…" at bounding box center [1171, 391] width 326 height 85
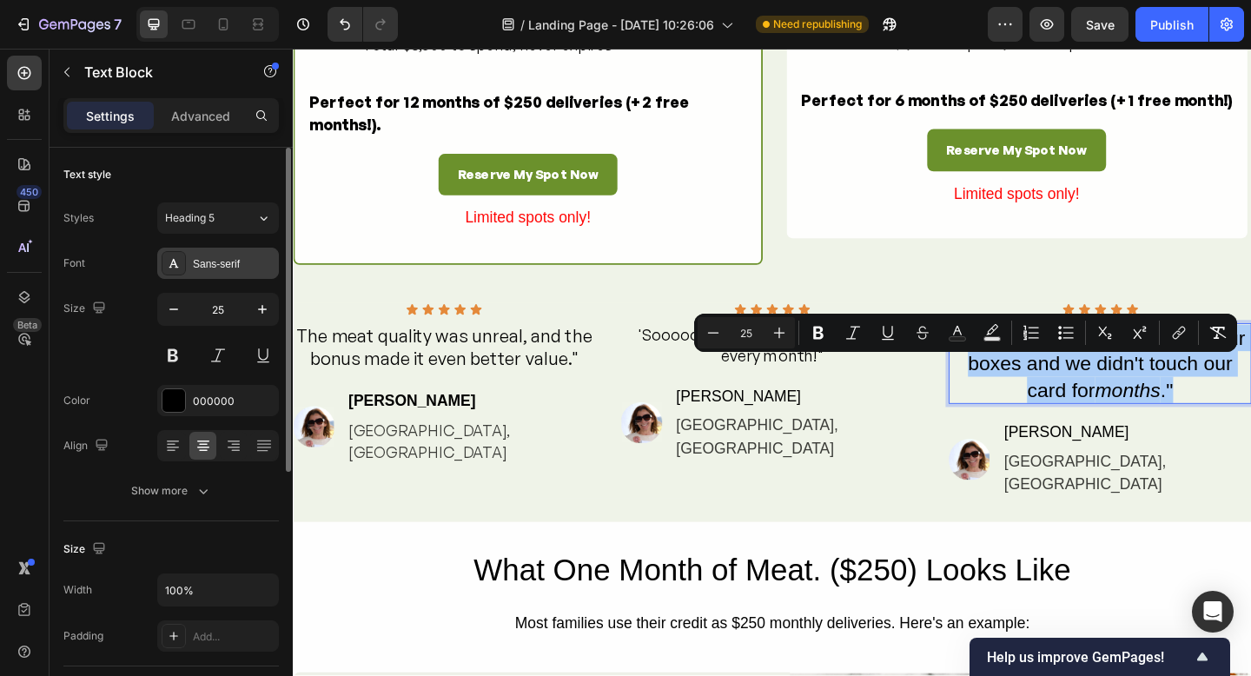
click at [165, 258] on div at bounding box center [174, 263] width 24 height 24
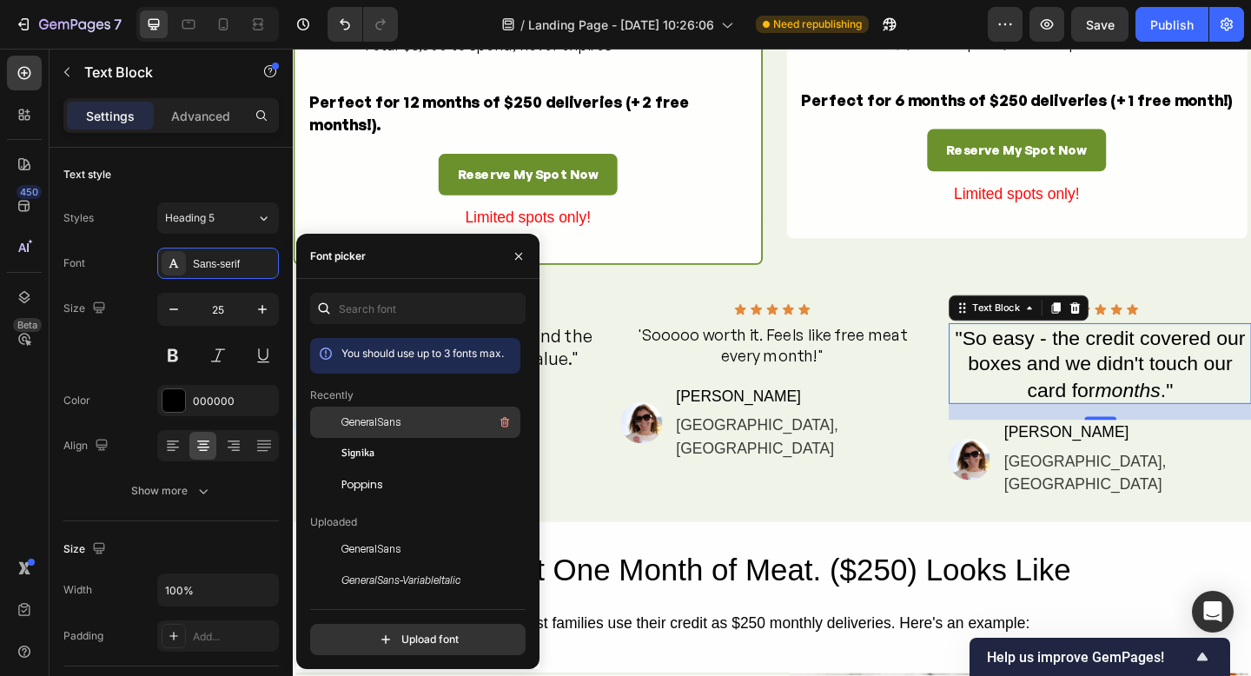
click at [377, 426] on span "GeneralSans" at bounding box center [371, 423] width 59 height 16
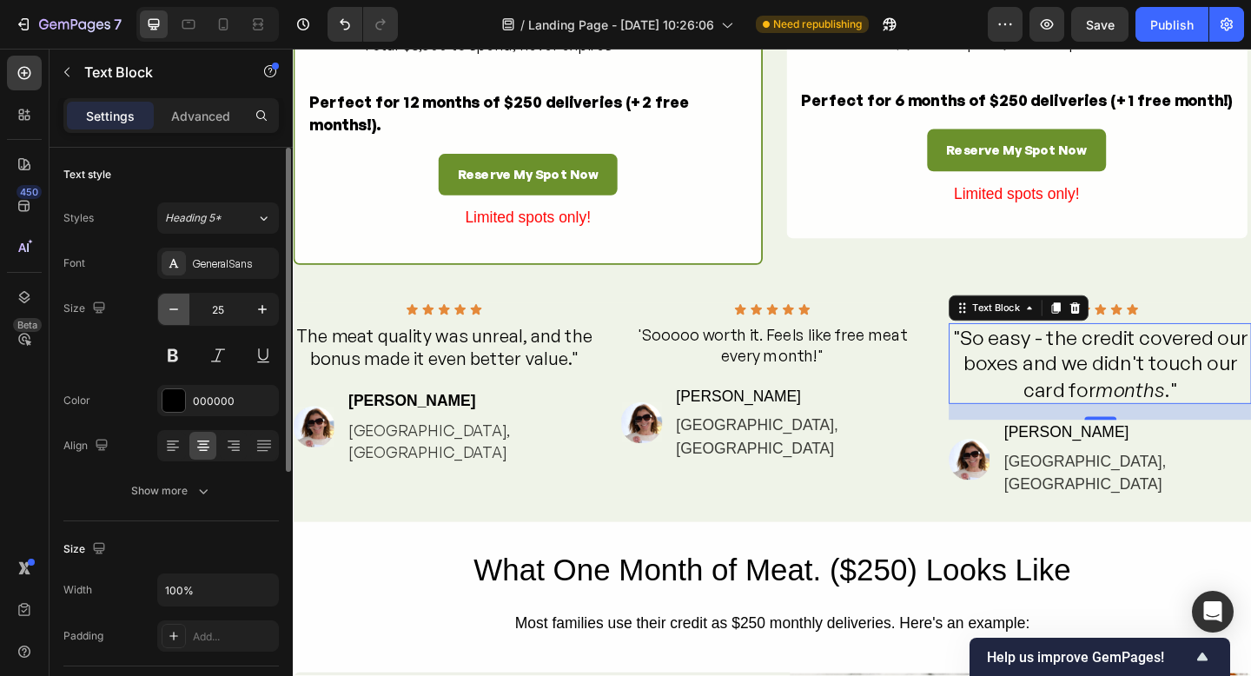
click at [181, 309] on icon "button" at bounding box center [173, 309] width 17 height 17
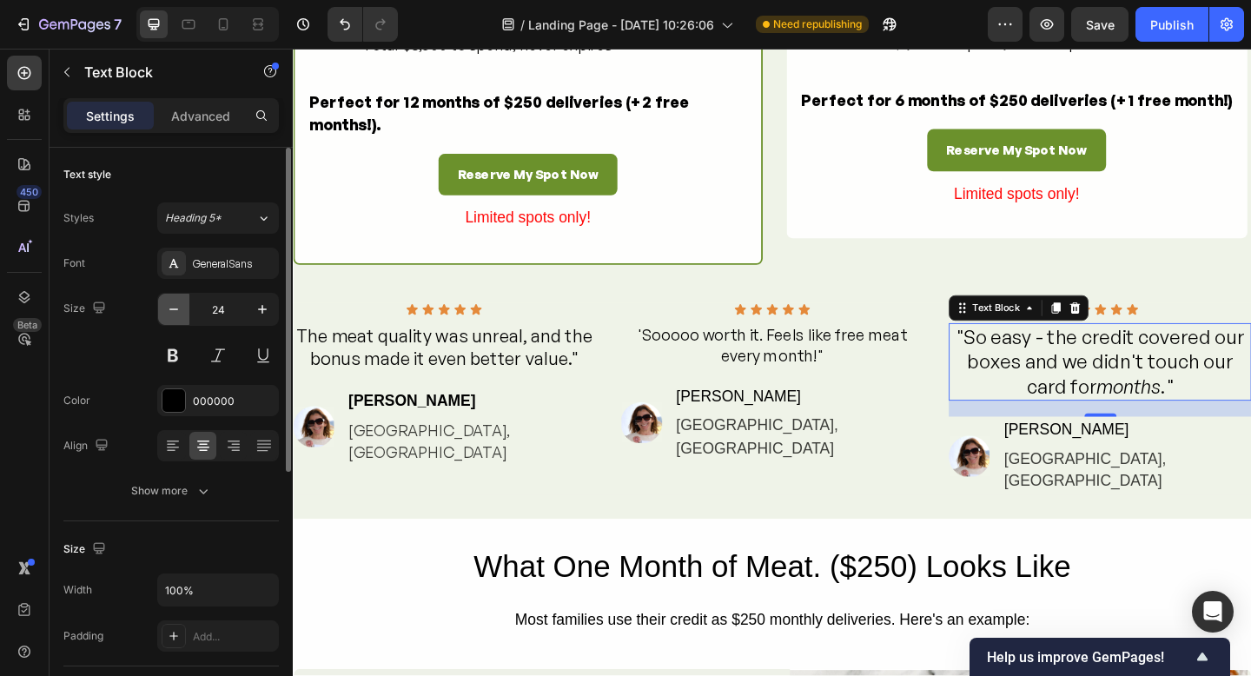
click at [181, 309] on icon "button" at bounding box center [173, 309] width 17 height 17
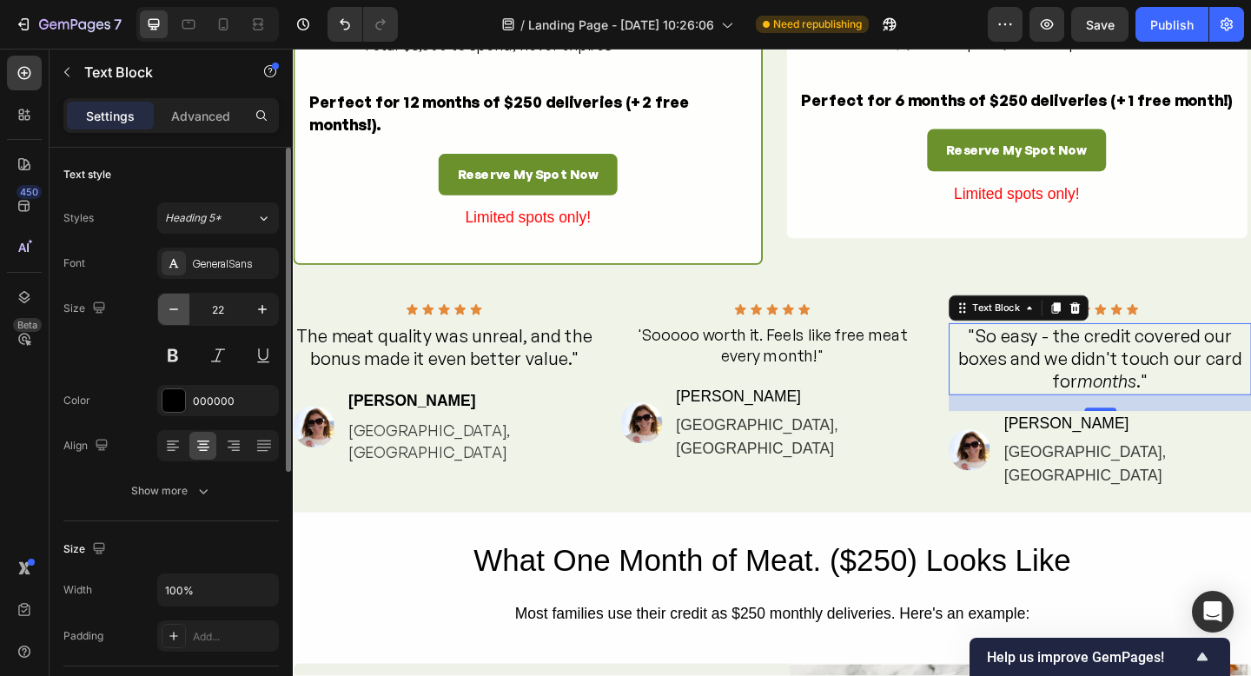
click at [181, 309] on icon "button" at bounding box center [173, 309] width 17 height 17
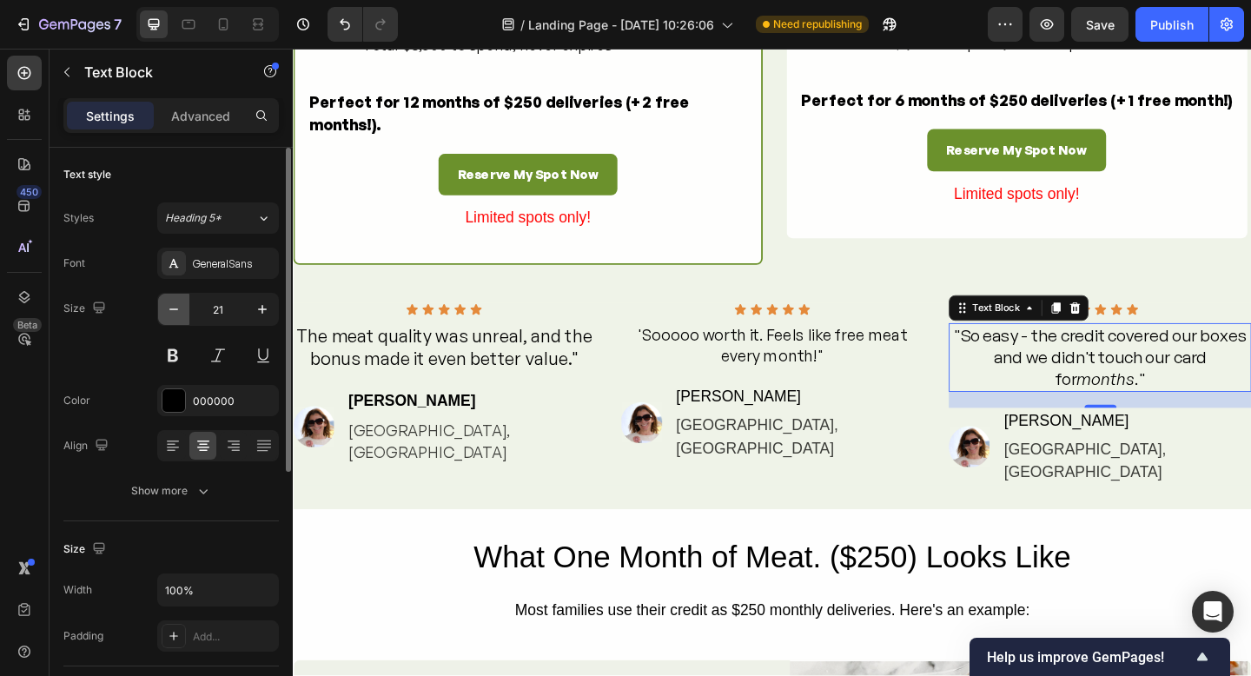
click at [181, 309] on icon "button" at bounding box center [173, 309] width 17 height 17
type input "20"
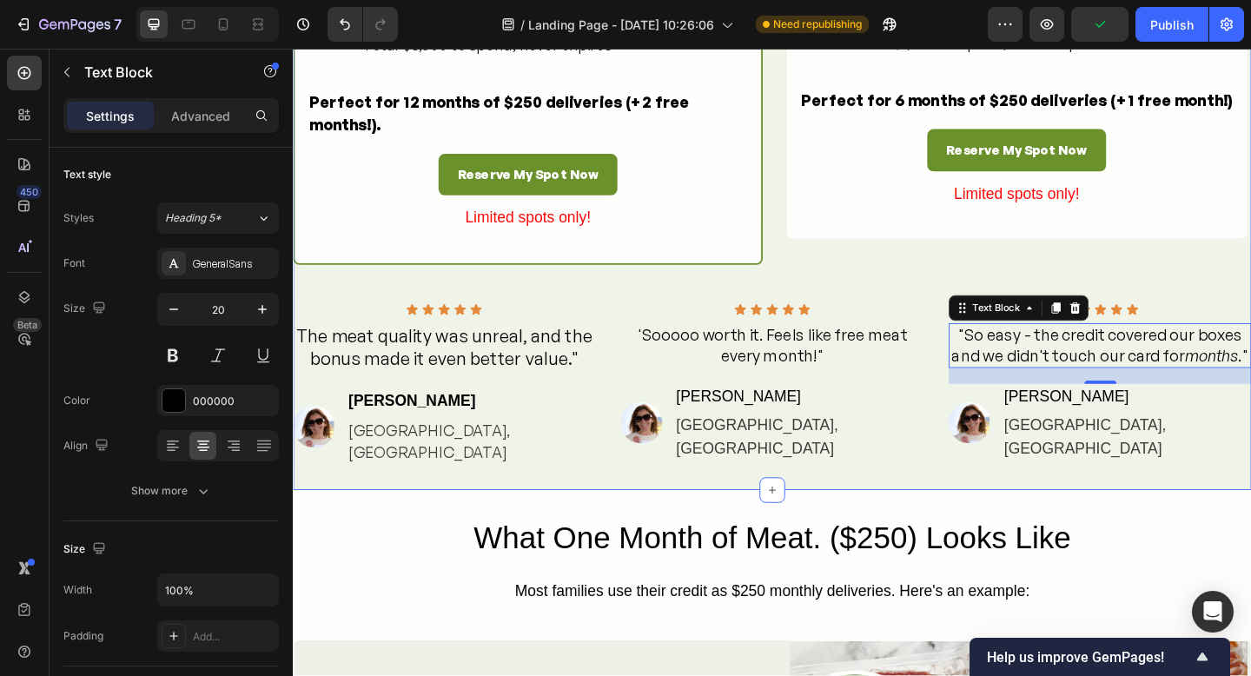
click at [1042, 520] on div "Choose Your Deal Heading Pick the option that suits your family. Both give you …" at bounding box center [814, 79] width 1043 height 899
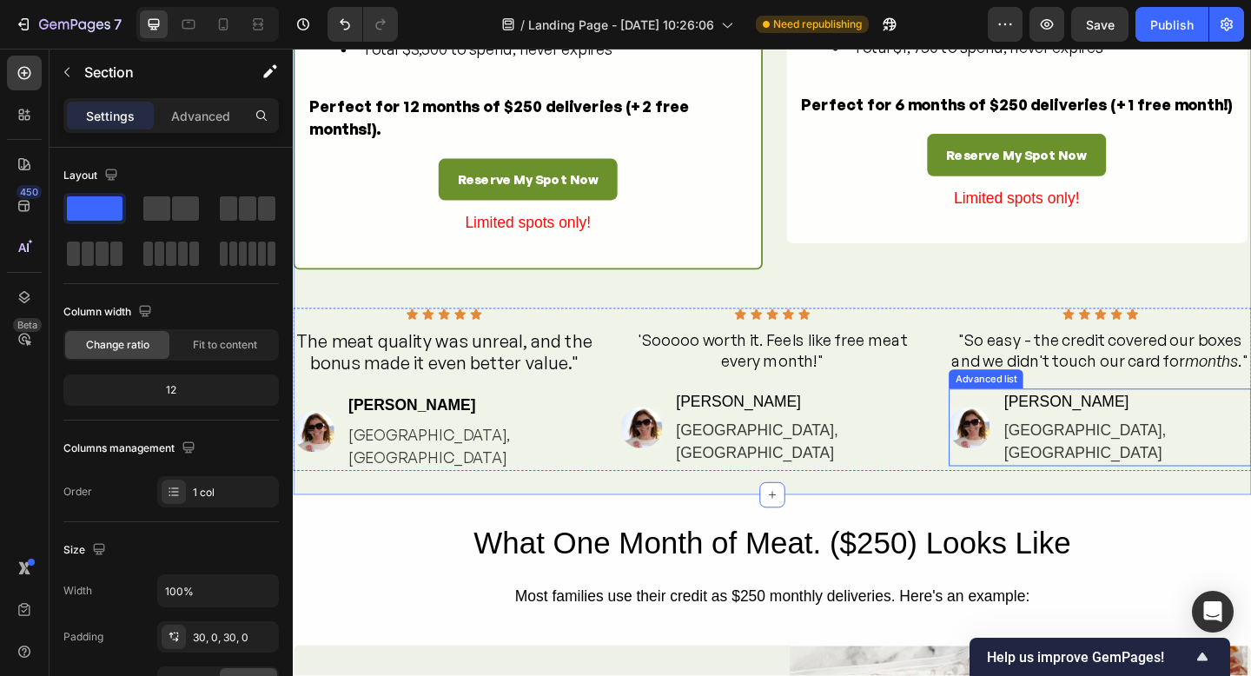
scroll to position [1935, 0]
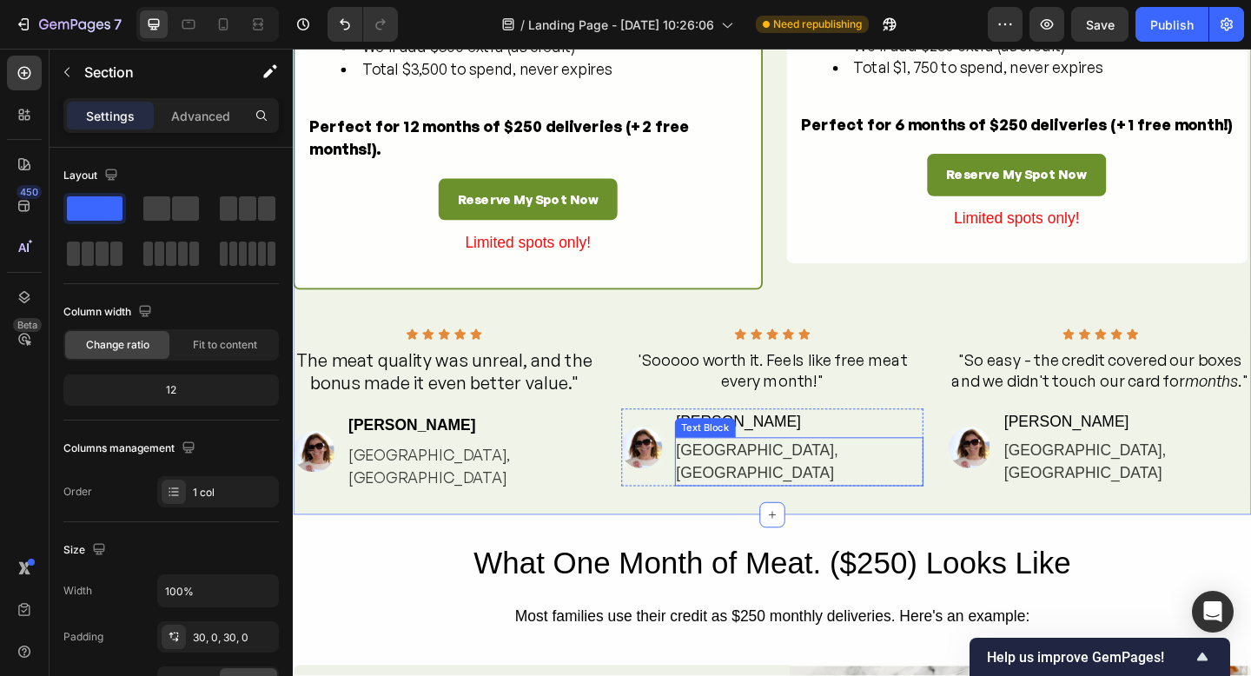
click at [771, 469] on div "Text Block" at bounding box center [741, 462] width 59 height 16
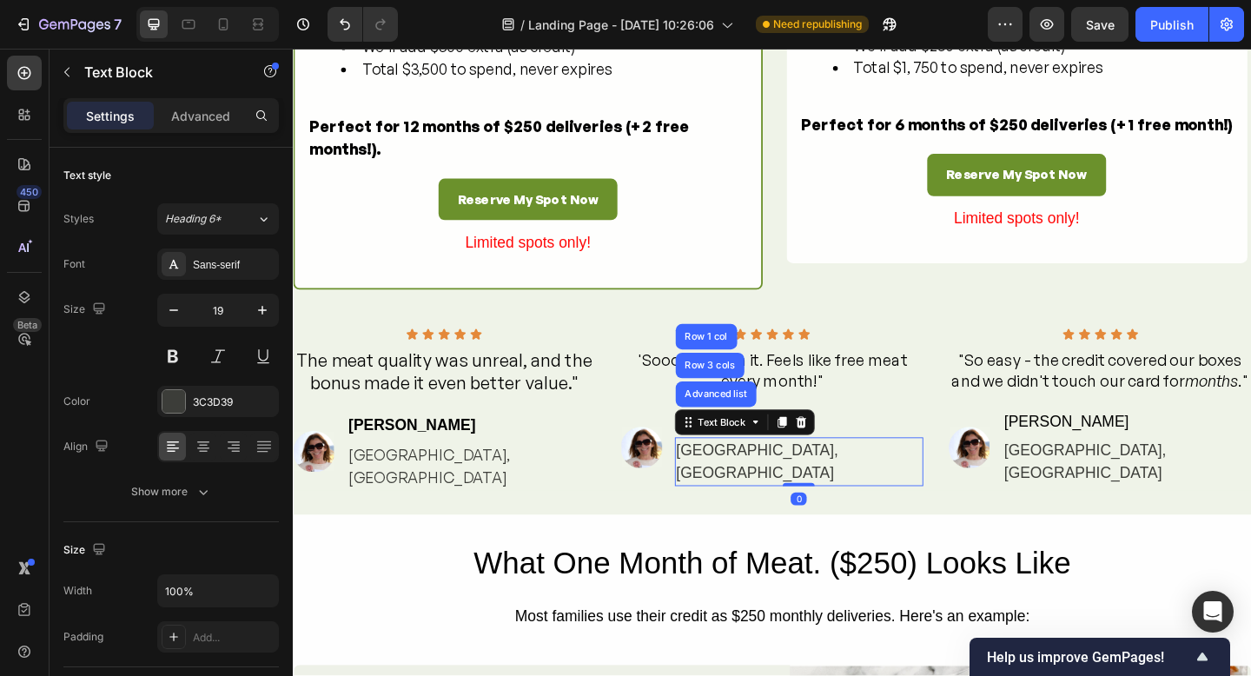
click at [963, 526] on div "Image Sarah D. Text Block Sydney, NSW Text Block Advanced list Row 3 cols Row 1…" at bounding box center [814, 483] width 329 height 85
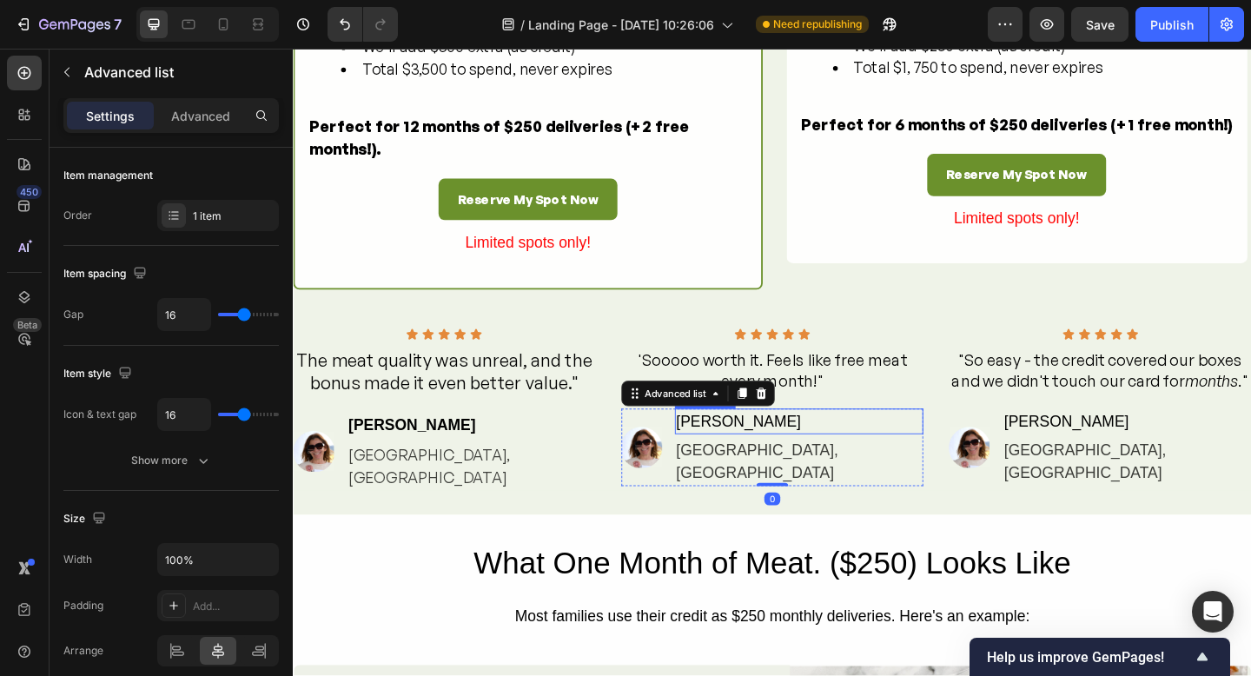
click at [847, 469] on div "[PERSON_NAME]" at bounding box center [843, 455] width 271 height 29
click at [848, 469] on div "[PERSON_NAME]" at bounding box center [843, 455] width 271 height 29
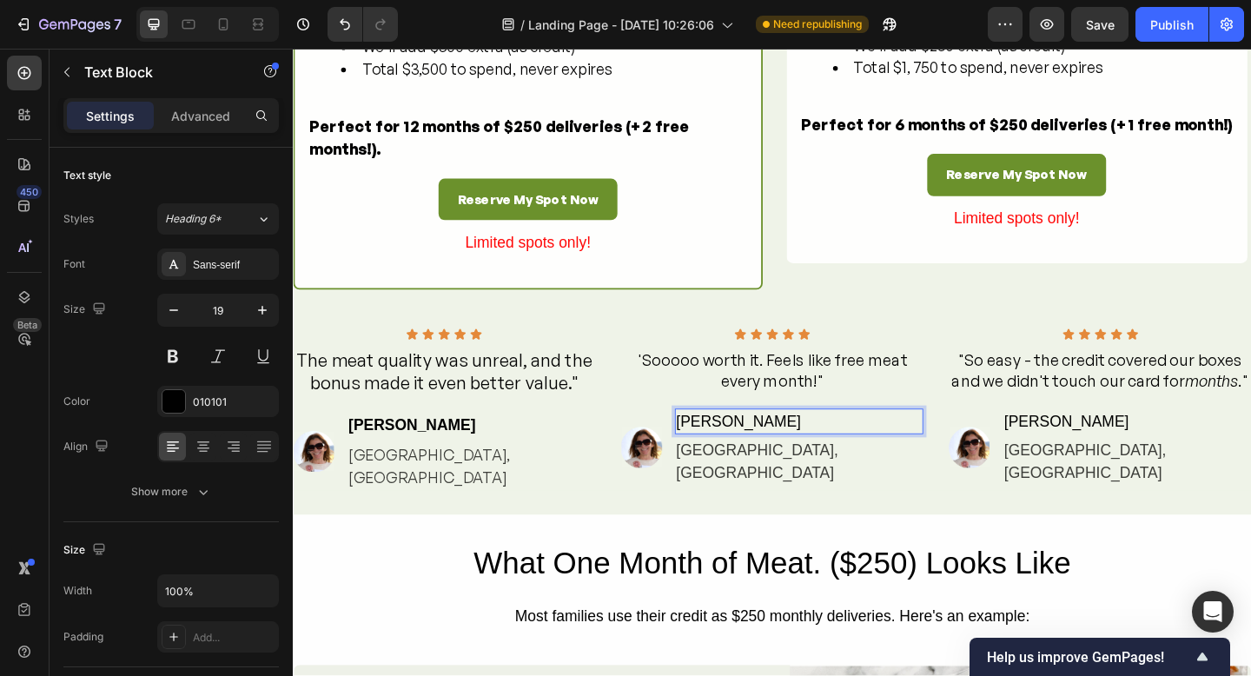
click at [869, 468] on p "[PERSON_NAME]" at bounding box center [844, 454] width 268 height 25
drag, startPoint x: 836, startPoint y: 489, endPoint x: 790, endPoint y: 487, distance: 46.1
click at [789, 487] on li "Image Sarah D. Text Block 4 Sydney, NSW Text Block" at bounding box center [814, 483] width 329 height 85
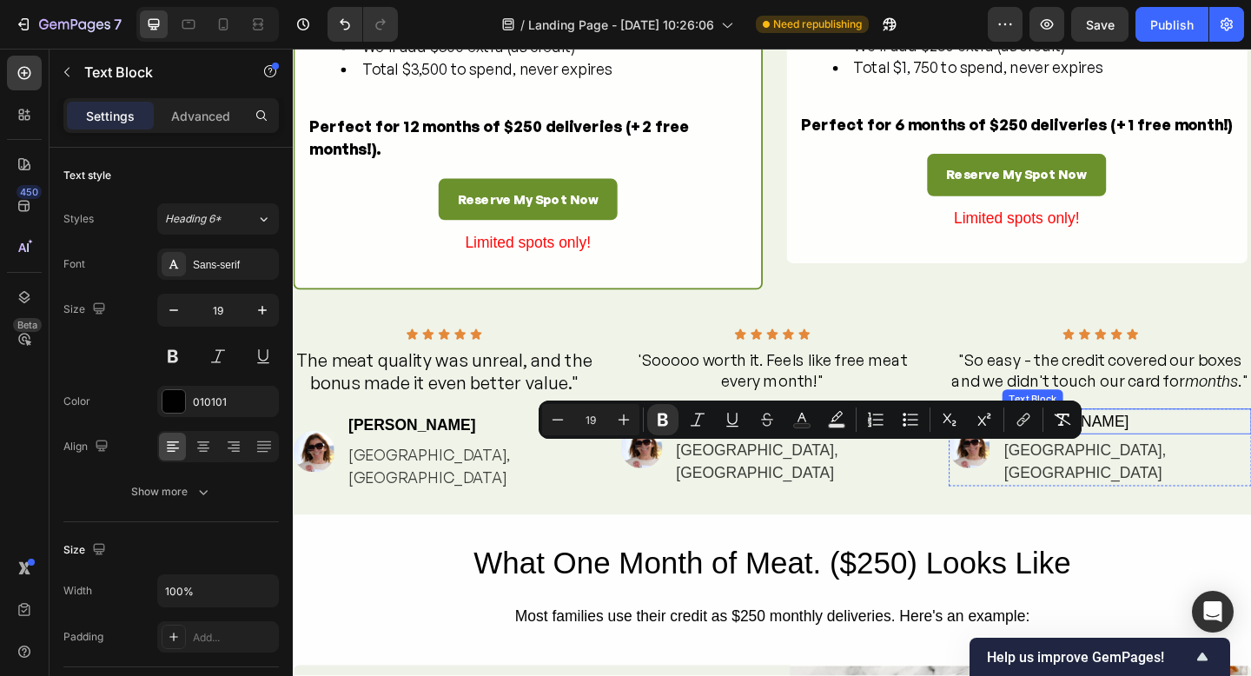
click at [1184, 469] on div "[PERSON_NAME]" at bounding box center [1200, 455] width 271 height 29
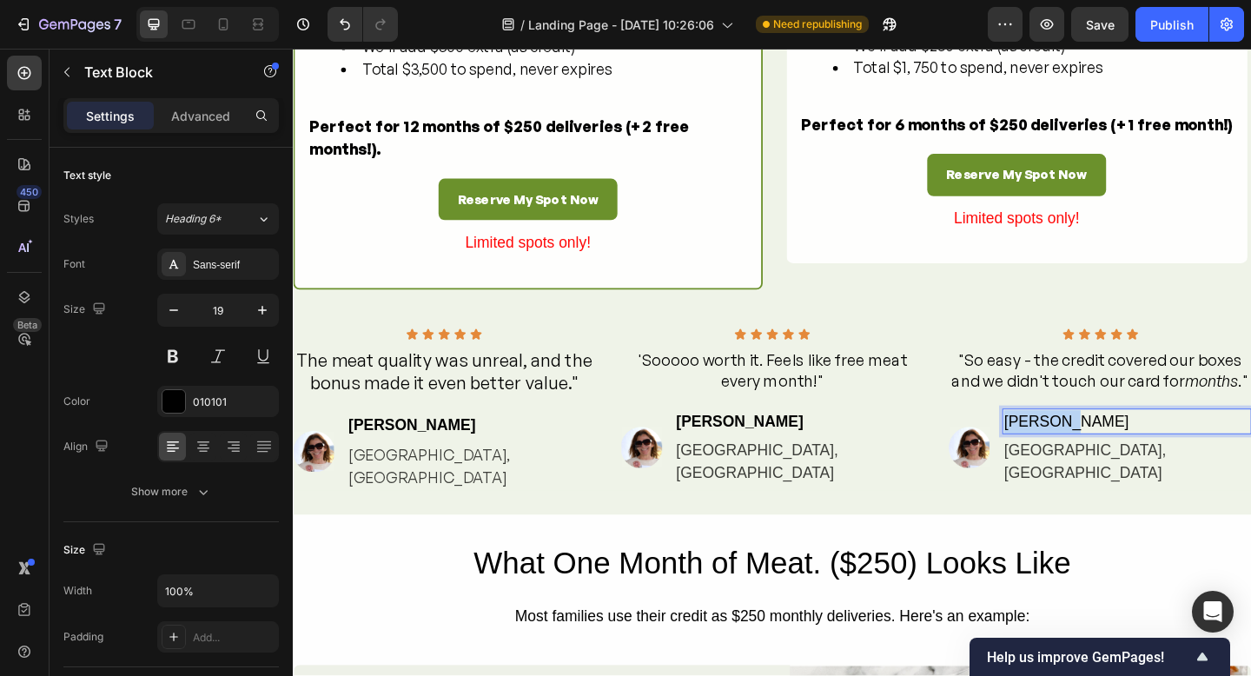
drag, startPoint x: 1231, startPoint y: 489, endPoint x: 1154, endPoint y: 488, distance: 77.4
click at [1154, 469] on div "[PERSON_NAME]" at bounding box center [1200, 455] width 271 height 29
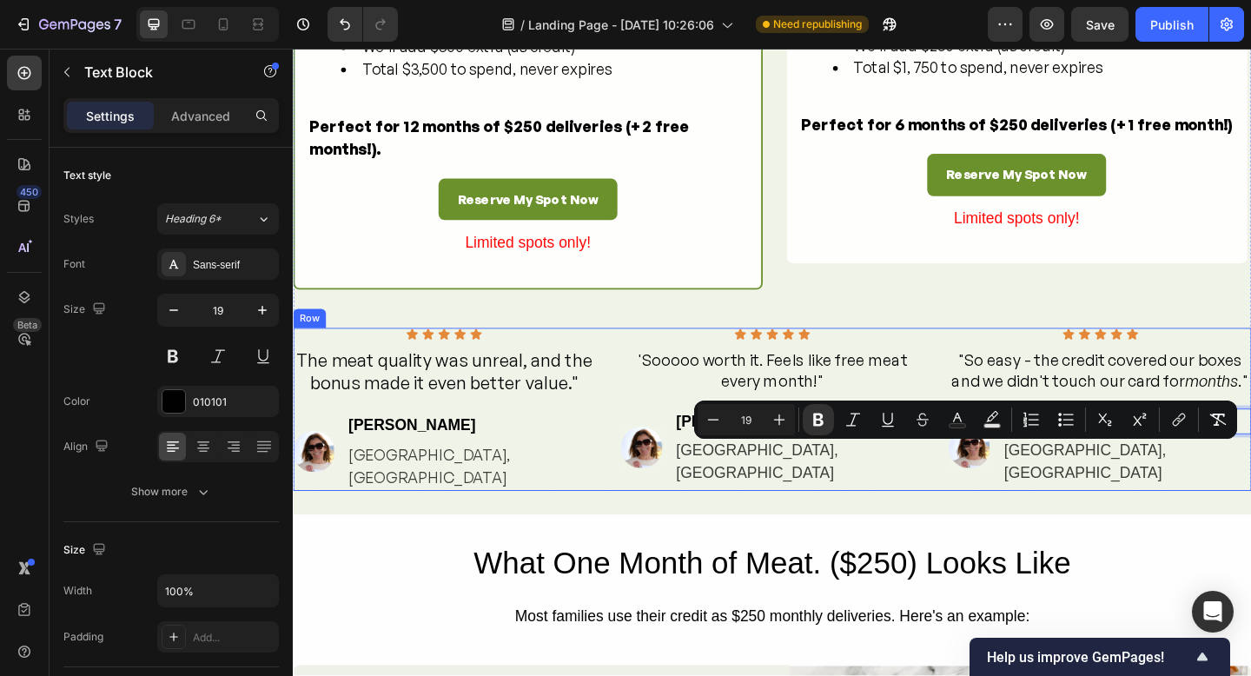
click at [1204, 530] on div "Icon Icon Icon Icon Icon Icon List "So easy - the credit covered our boxes and …" at bounding box center [1170, 441] width 329 height 177
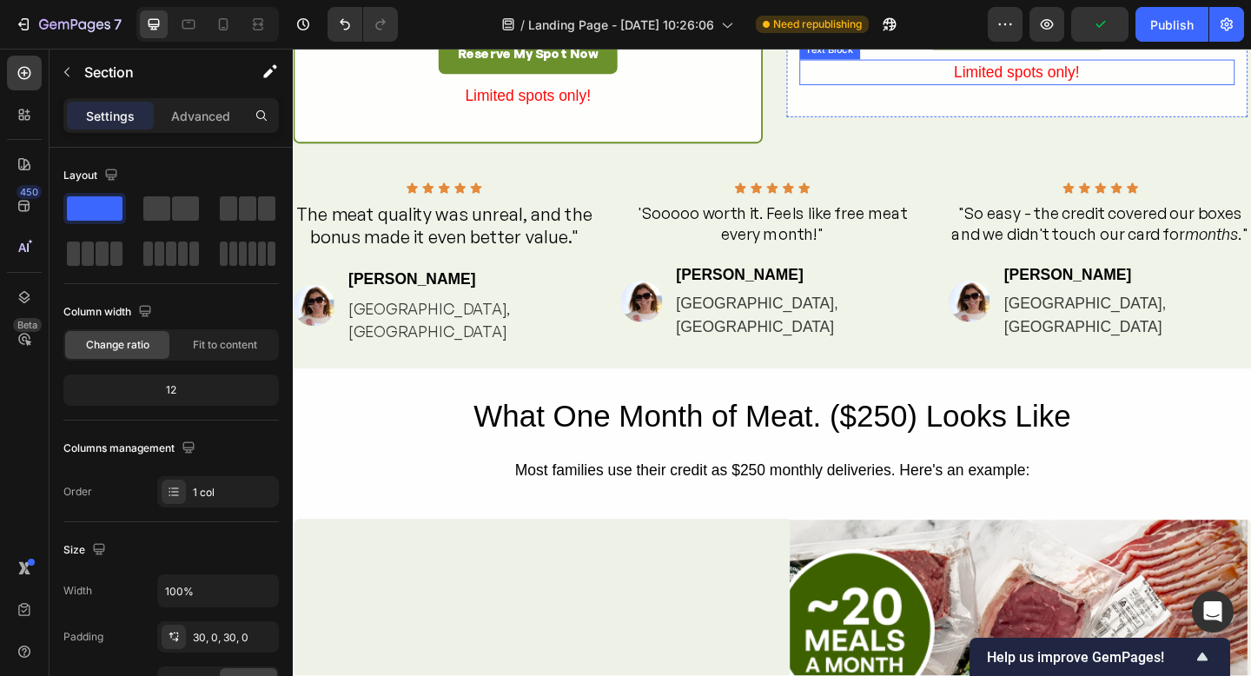
scroll to position [2188, 0]
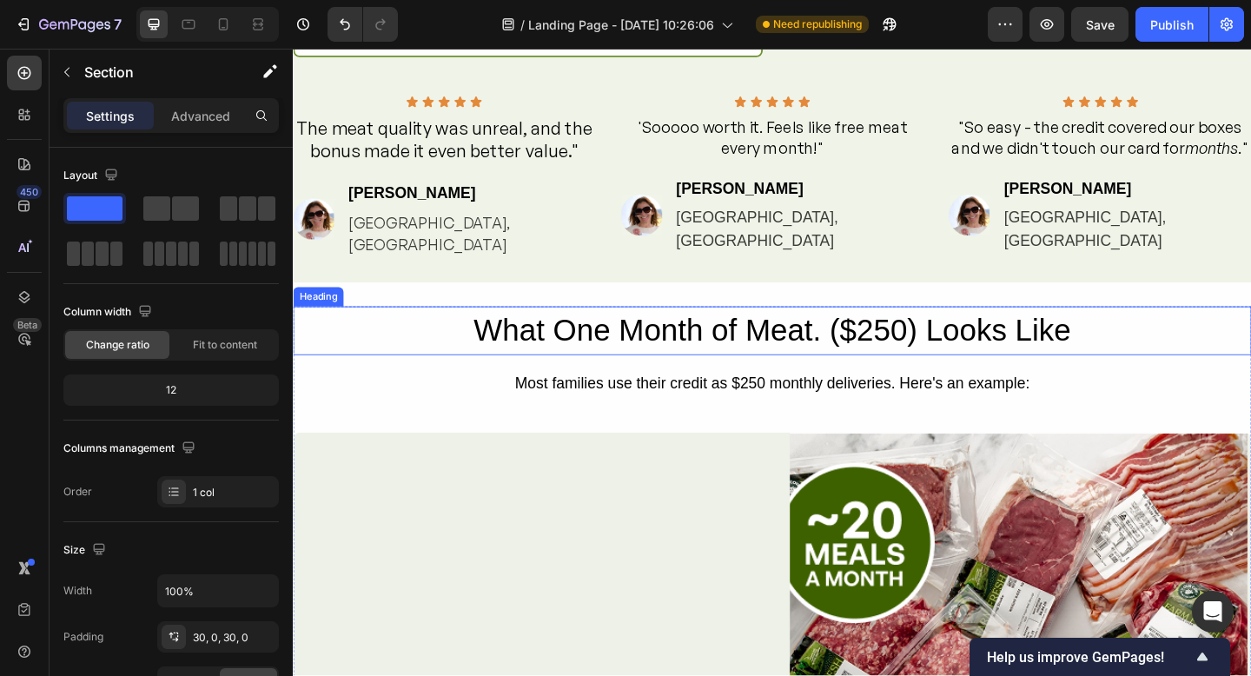
click at [914, 382] on h2 "What One Month of Meat. ($250) Looks Like" at bounding box center [814, 355] width 1043 height 53
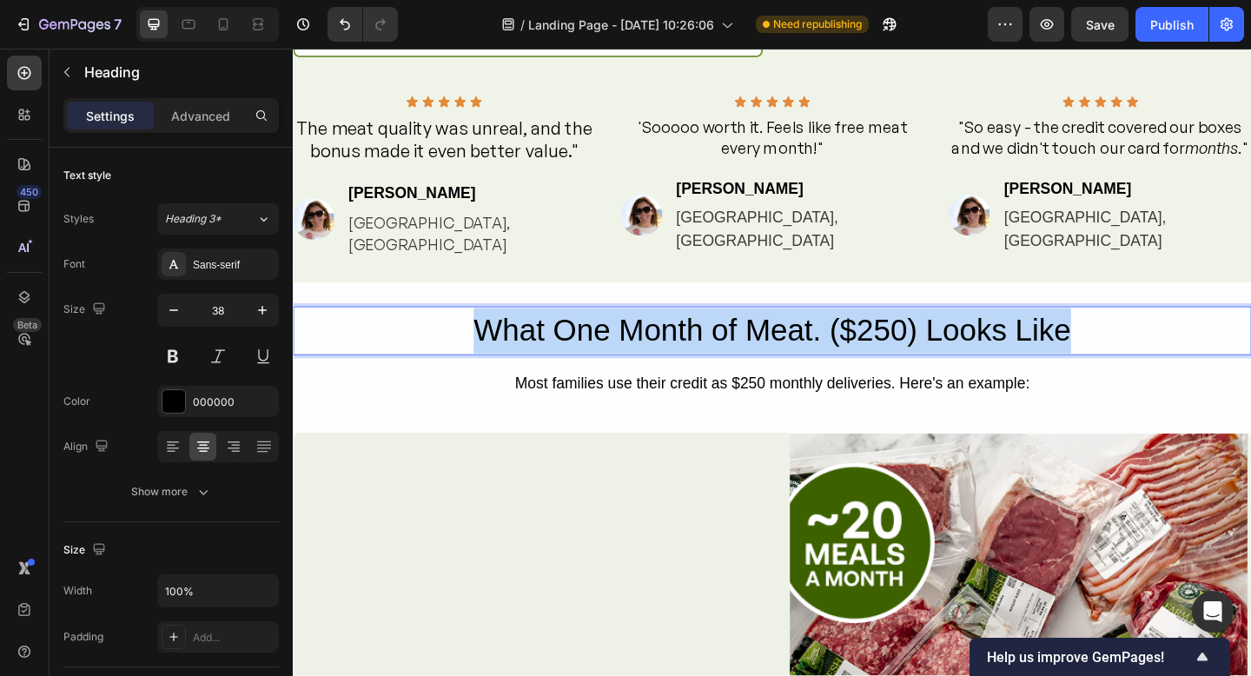
drag, startPoint x: 1144, startPoint y: 379, endPoint x: 495, endPoint y: 360, distance: 648.5
click at [495, 361] on p "What One Month of Meat. ($250) Looks Like" at bounding box center [814, 356] width 1039 height 50
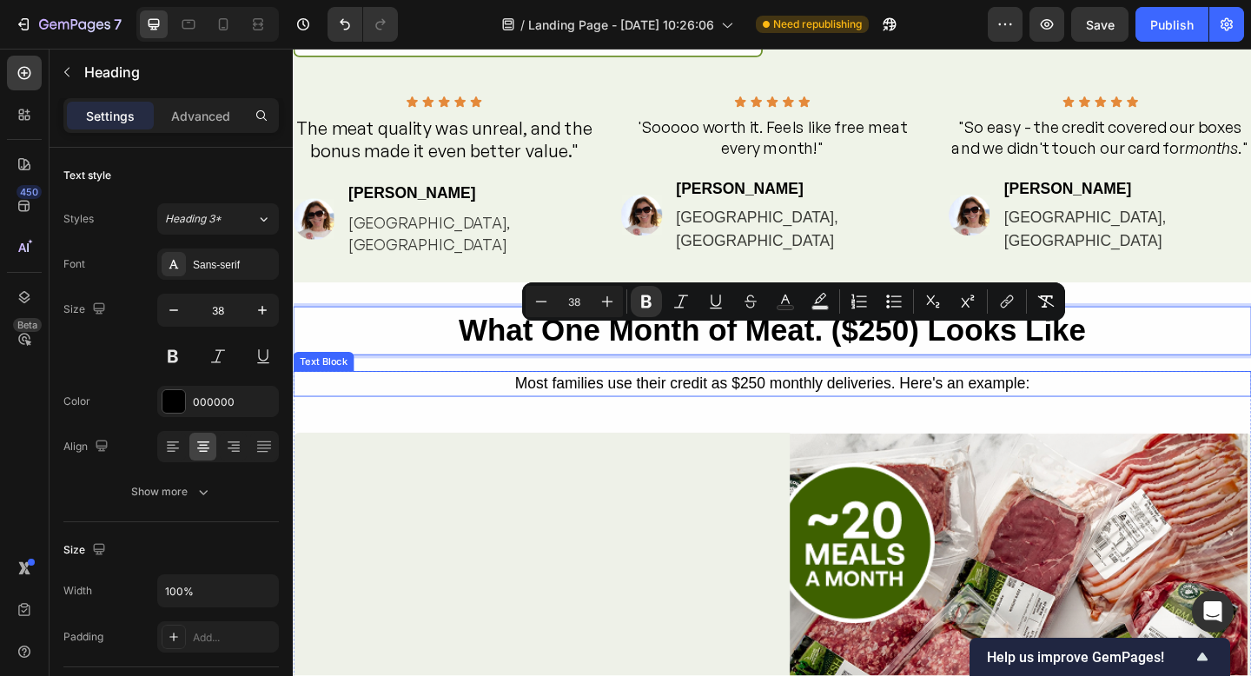
click at [1161, 427] on div "Most families use their credit as $250 monthly deliveries. Here's an example:" at bounding box center [814, 414] width 1043 height 29
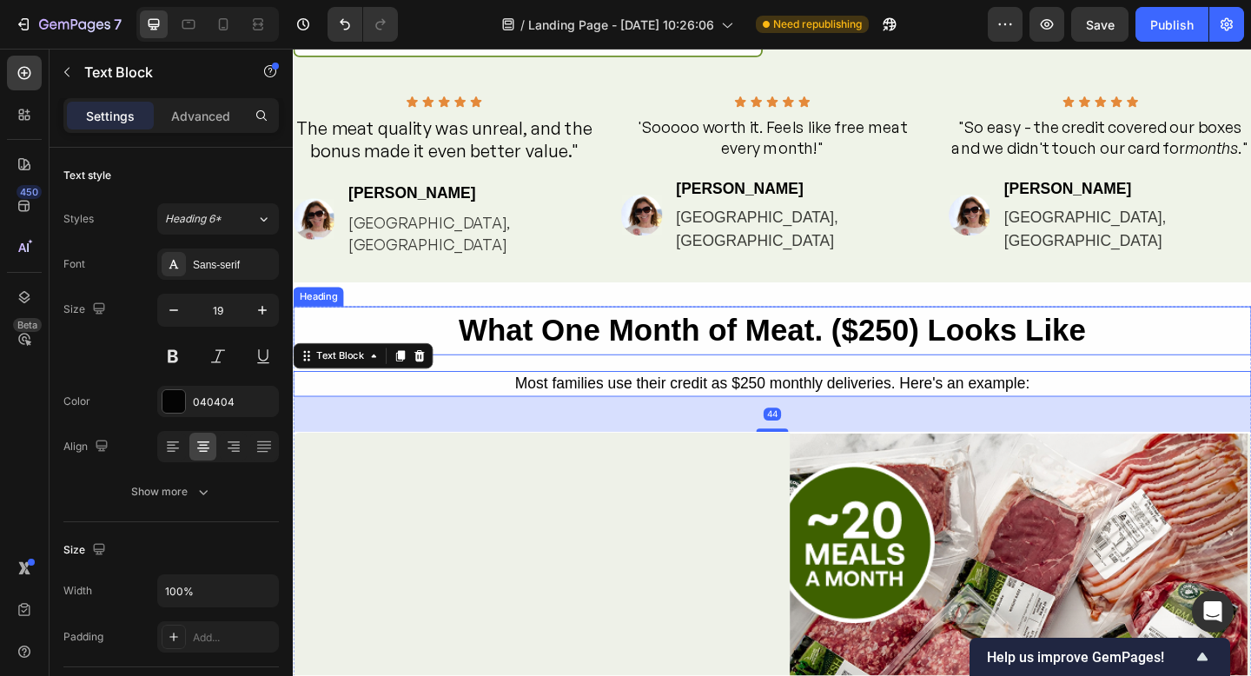
click at [1121, 374] on strong "What One Month of Meat. ($250) Looks Like" at bounding box center [814, 355] width 682 height 36
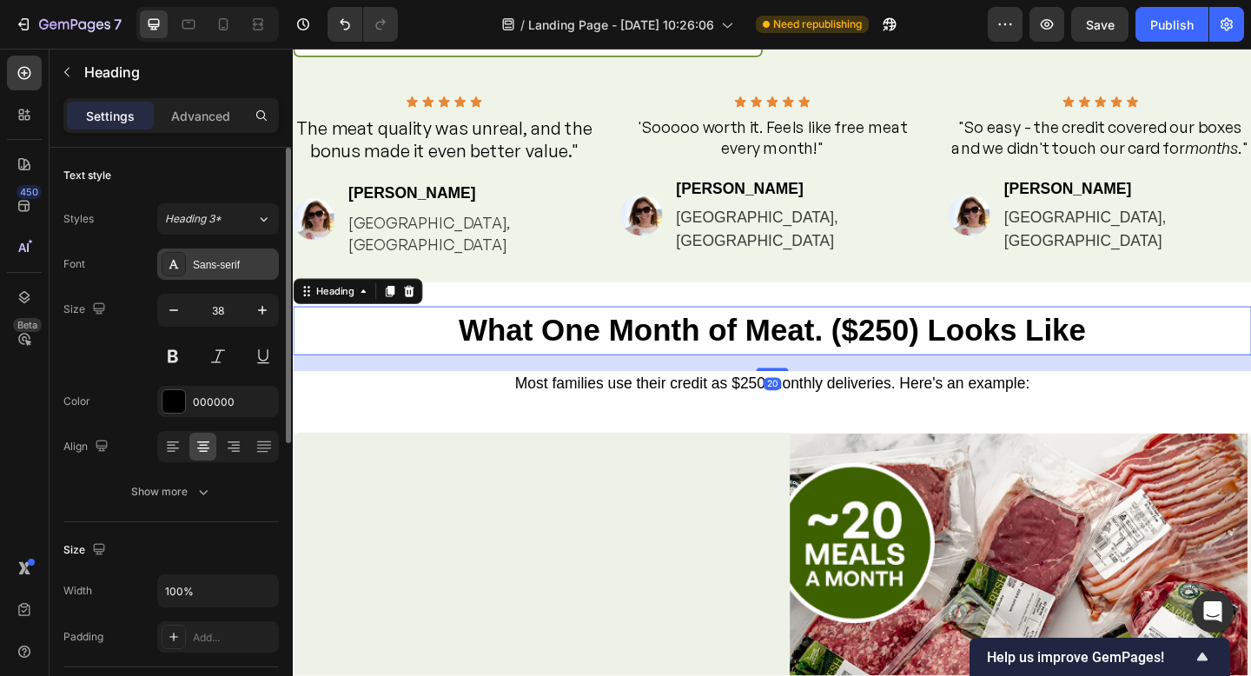
click at [176, 254] on div at bounding box center [174, 264] width 24 height 24
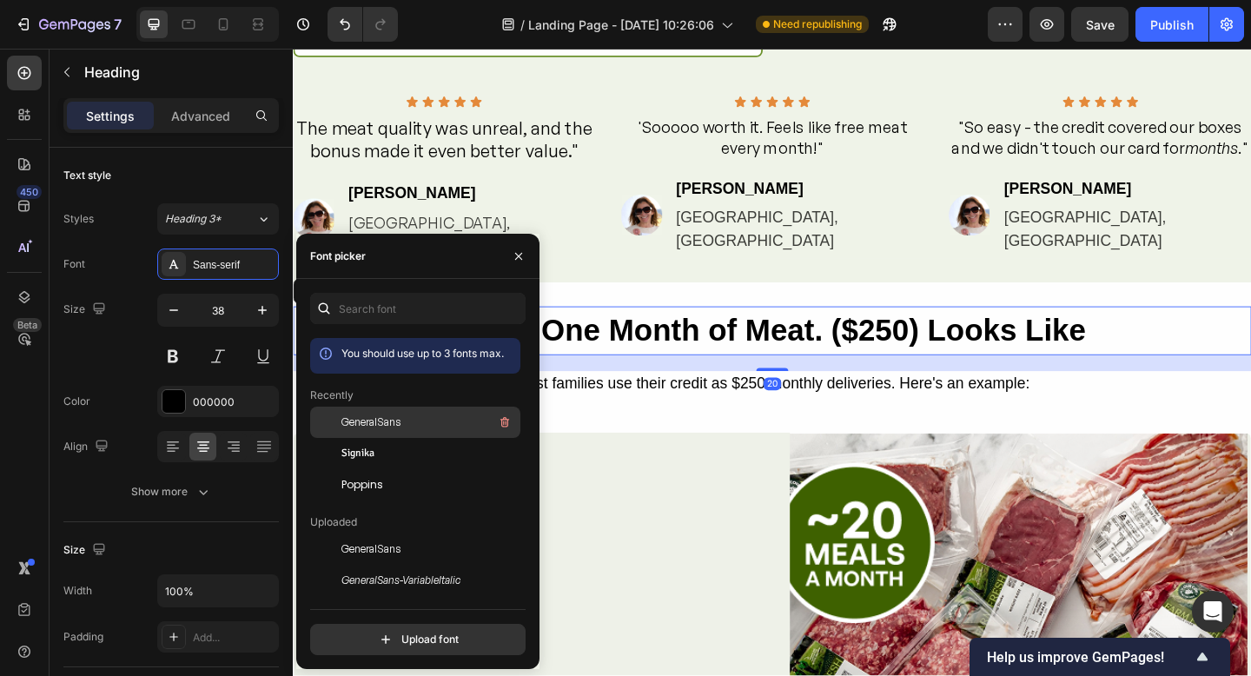
drag, startPoint x: 366, startPoint y: 434, endPoint x: 337, endPoint y: 426, distance: 30.0
click at [367, 434] on div "GeneralSans" at bounding box center [415, 422] width 210 height 31
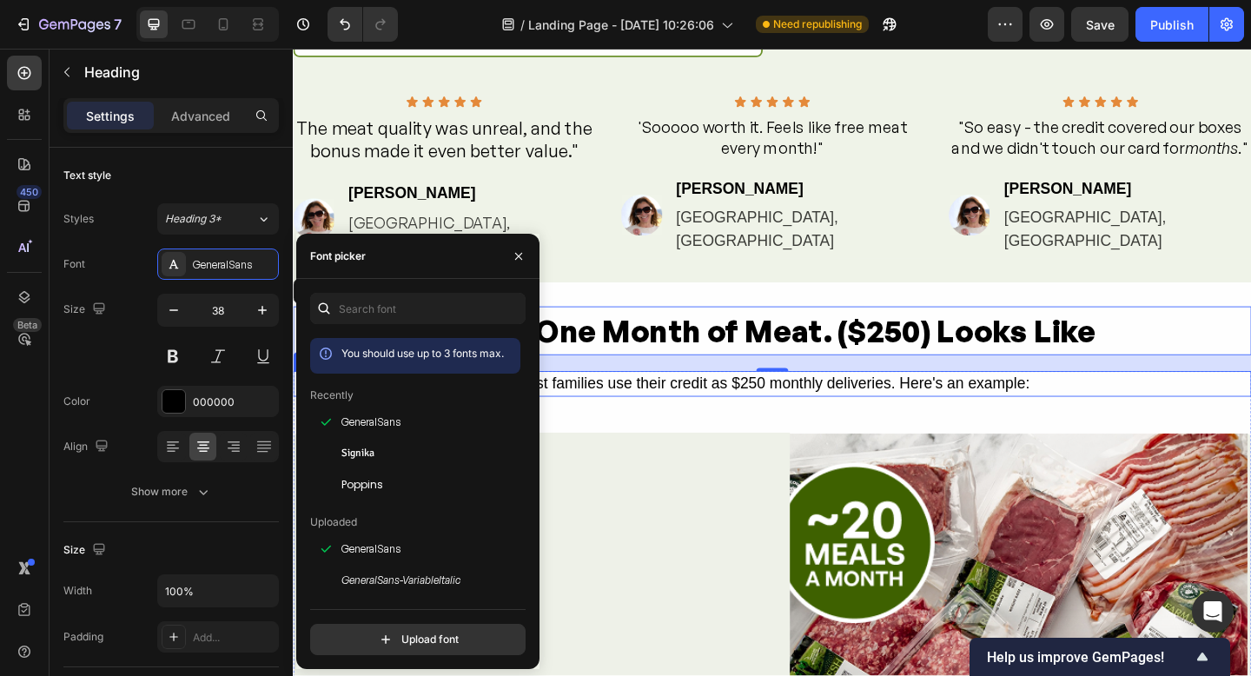
click at [1065, 428] on div "Most families use their credit as $250 monthly deliveries. Here's an example:" at bounding box center [814, 414] width 1043 height 29
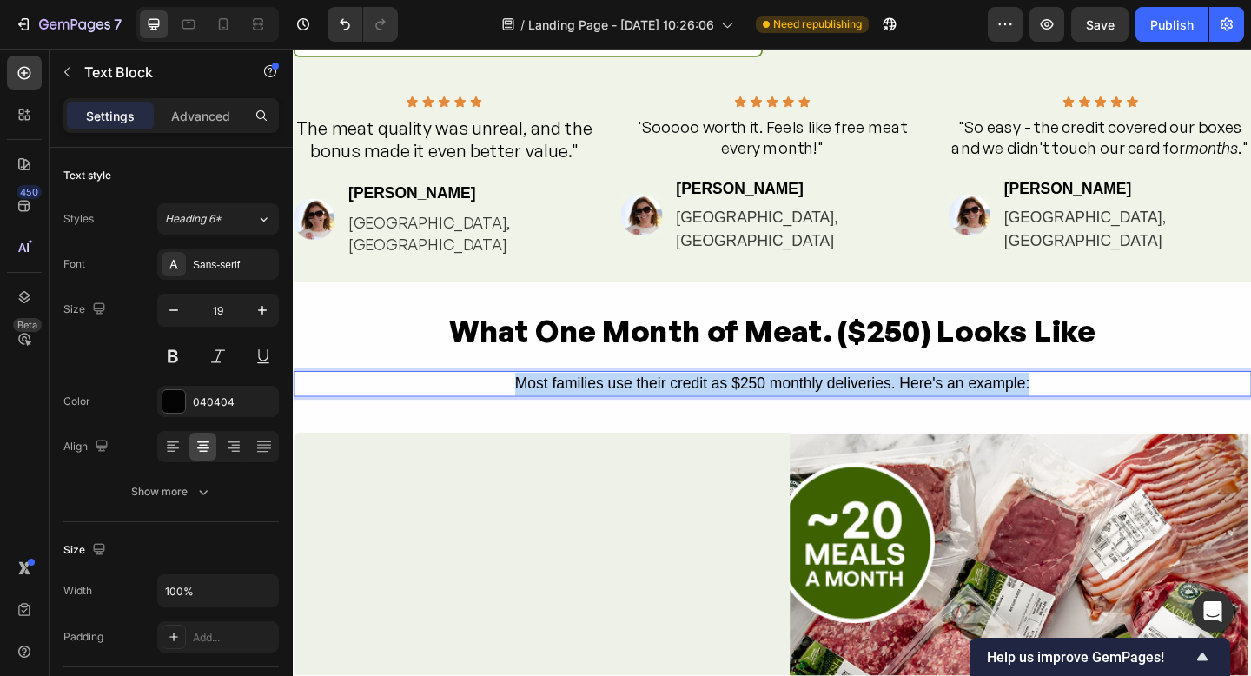
drag, startPoint x: 1119, startPoint y: 430, endPoint x: 457, endPoint y: 401, distance: 662.8
click at [502, 422] on p "Most families use their credit as $250 monthly deliveries. Here's an example:" at bounding box center [814, 413] width 1039 height 25
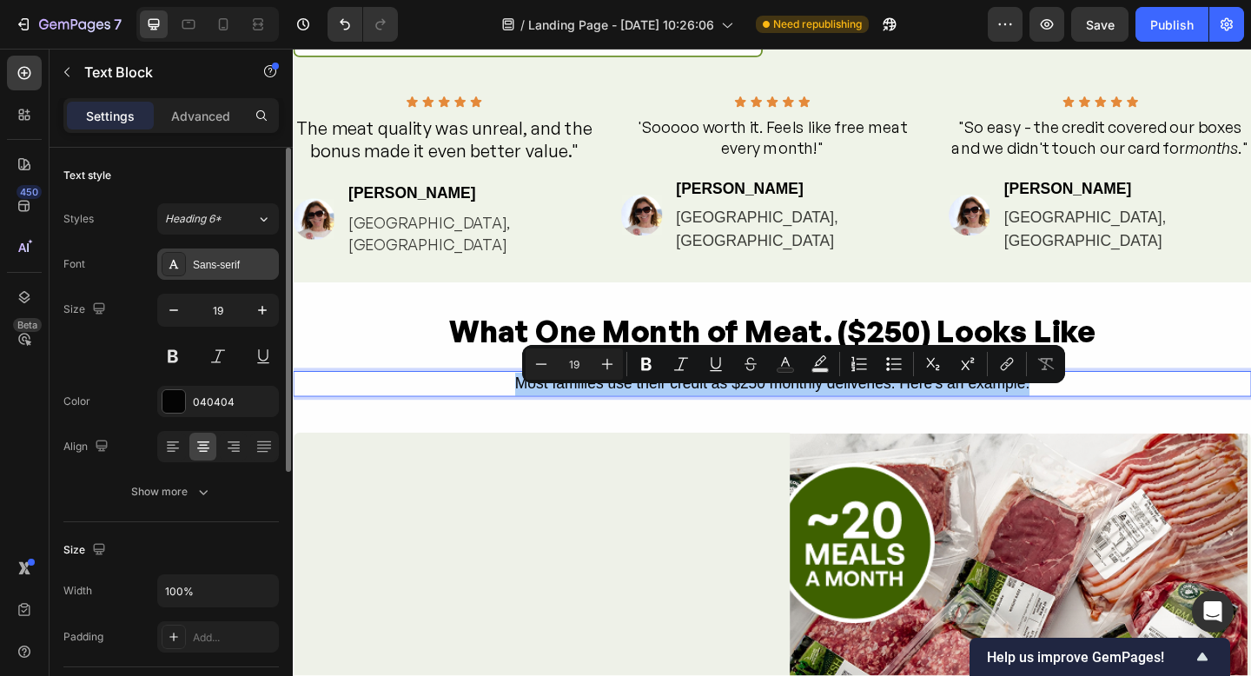
click at [174, 265] on icon at bounding box center [174, 264] width 10 height 9
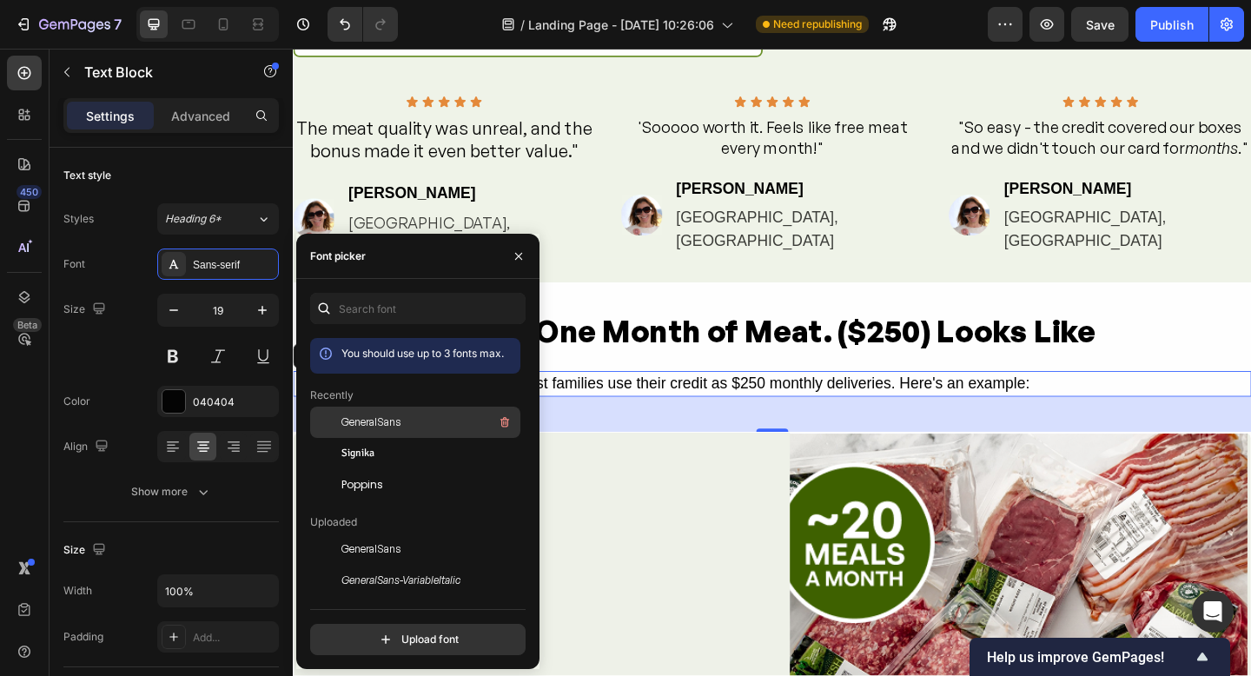
click at [365, 421] on span "GeneralSans" at bounding box center [371, 423] width 59 height 16
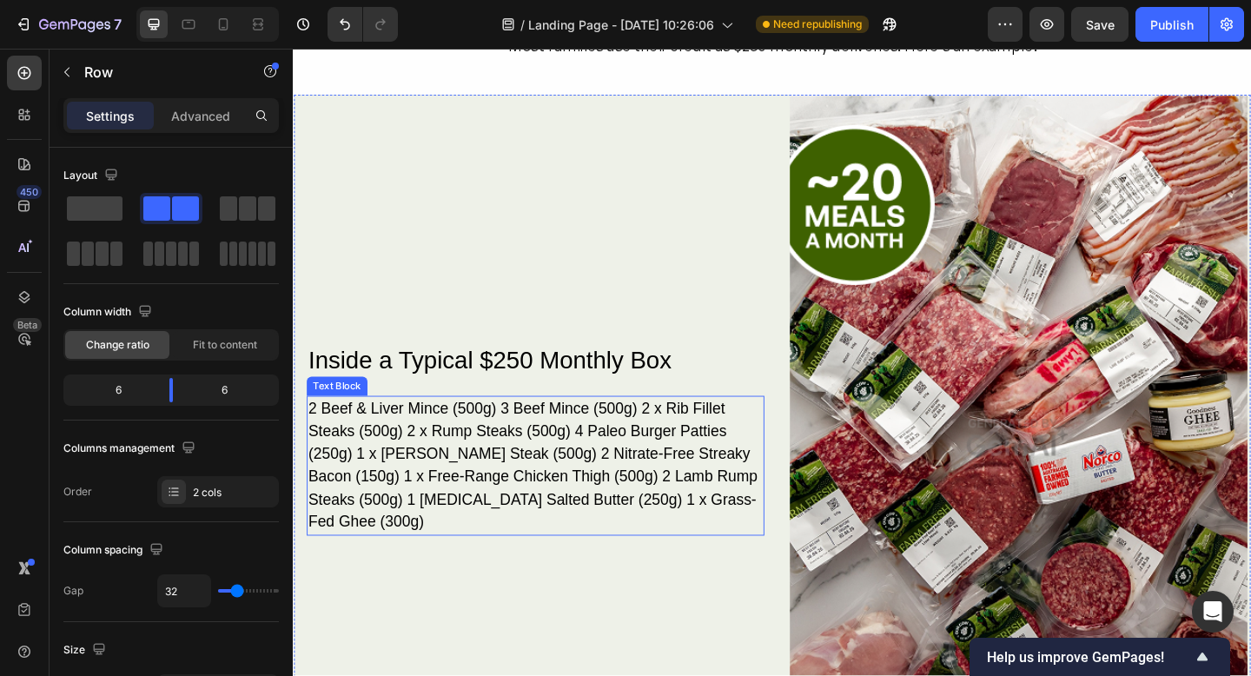
scroll to position [2566, 0]
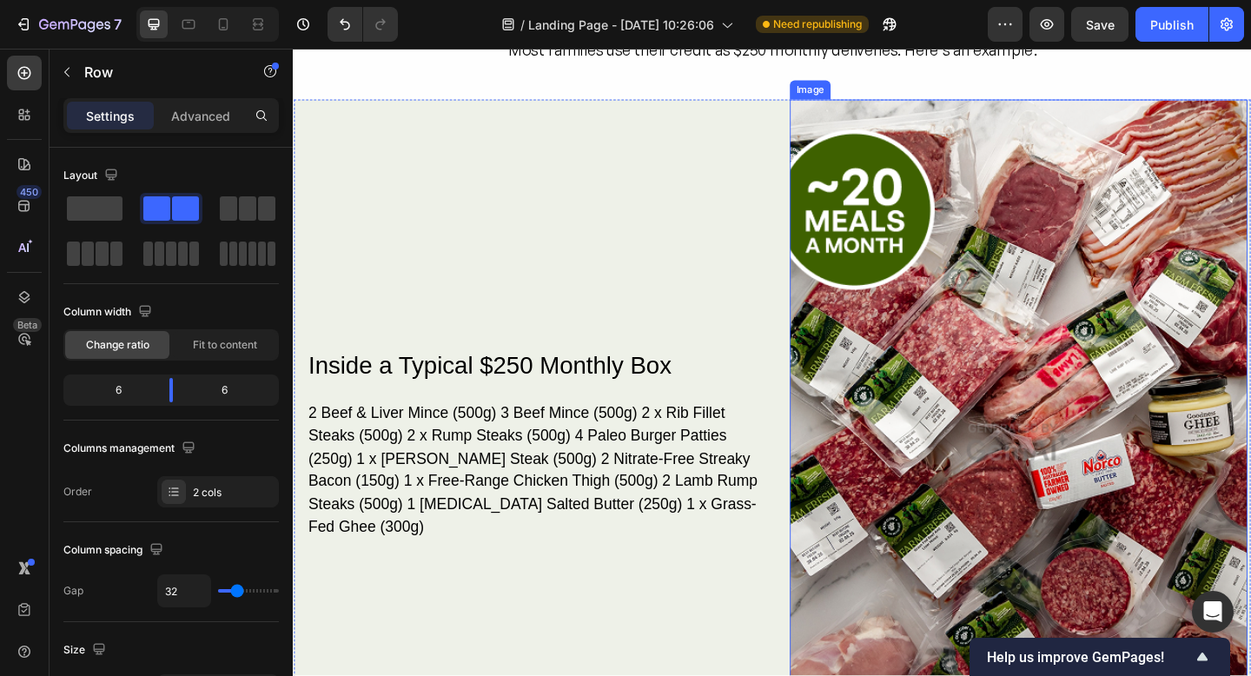
click at [997, 309] on img at bounding box center [1082, 477] width 498 height 747
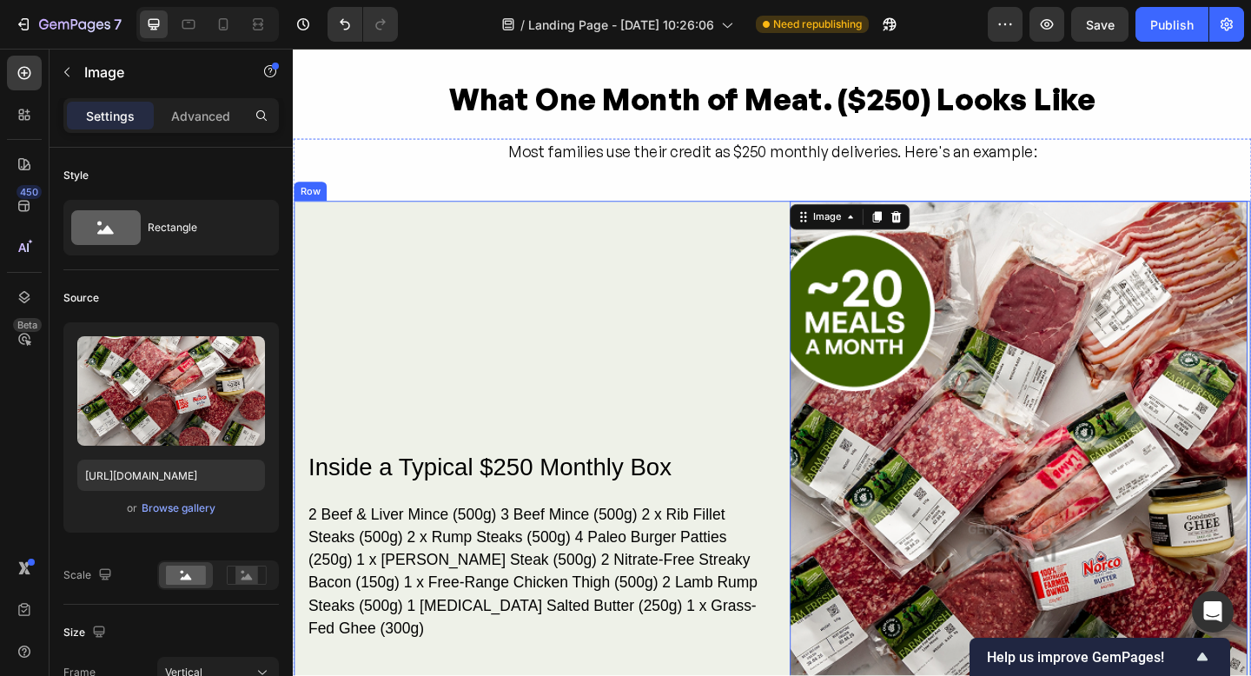
click at [472, 299] on div "Inside a Typical $250 Monthly Box Heading 2 Beef & Liver Mince (500g) 3 Beef Mi…" at bounding box center [557, 588] width 498 height 747
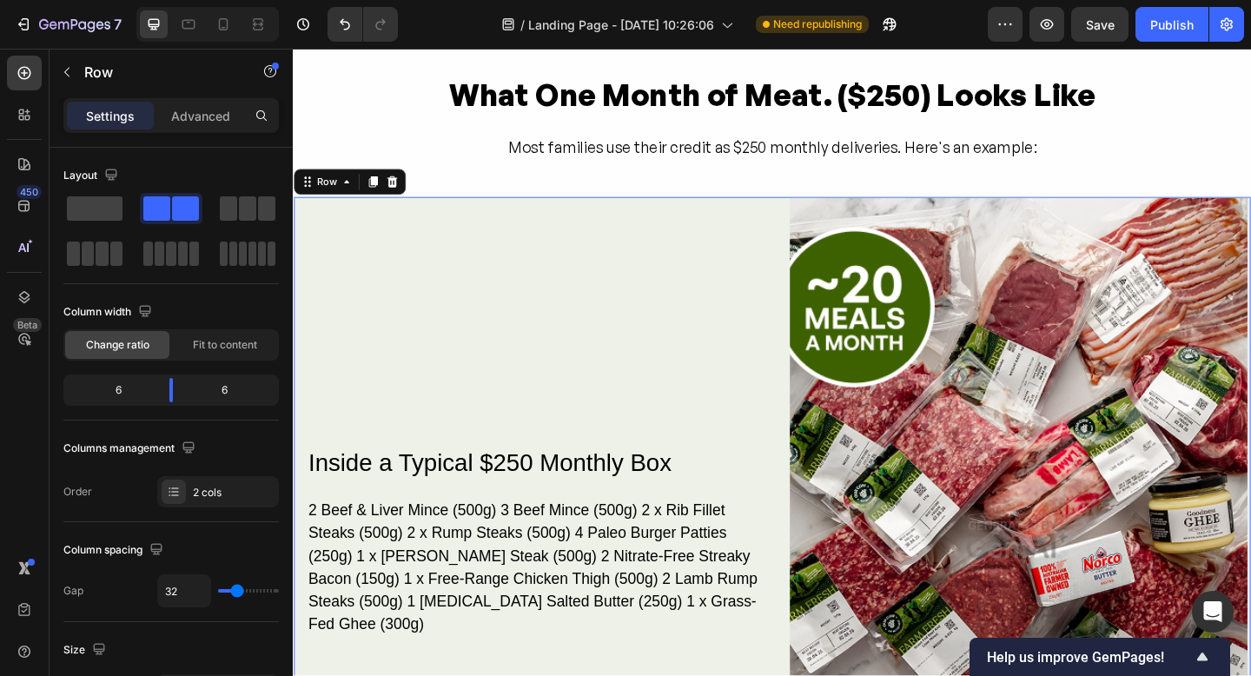
scroll to position [2456, 0]
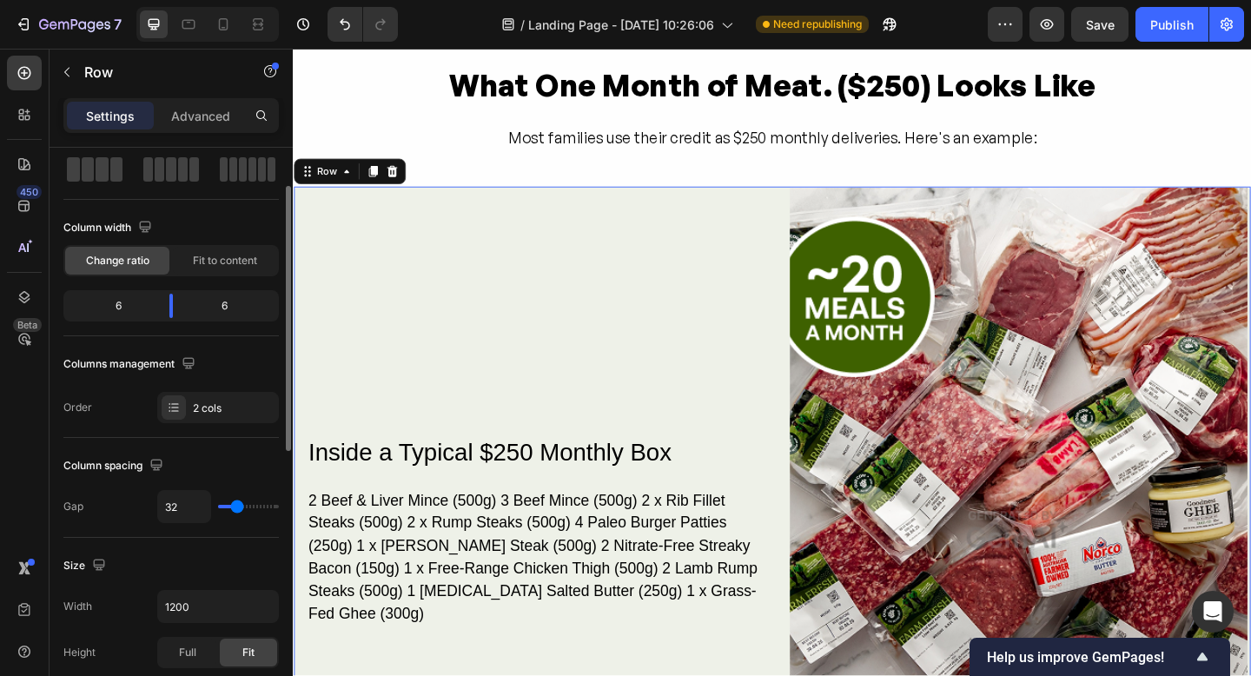
drag, startPoint x: 237, startPoint y: 503, endPoint x: 268, endPoint y: 503, distance: 30.4
click at [268, 503] on div "32" at bounding box center [218, 506] width 122 height 33
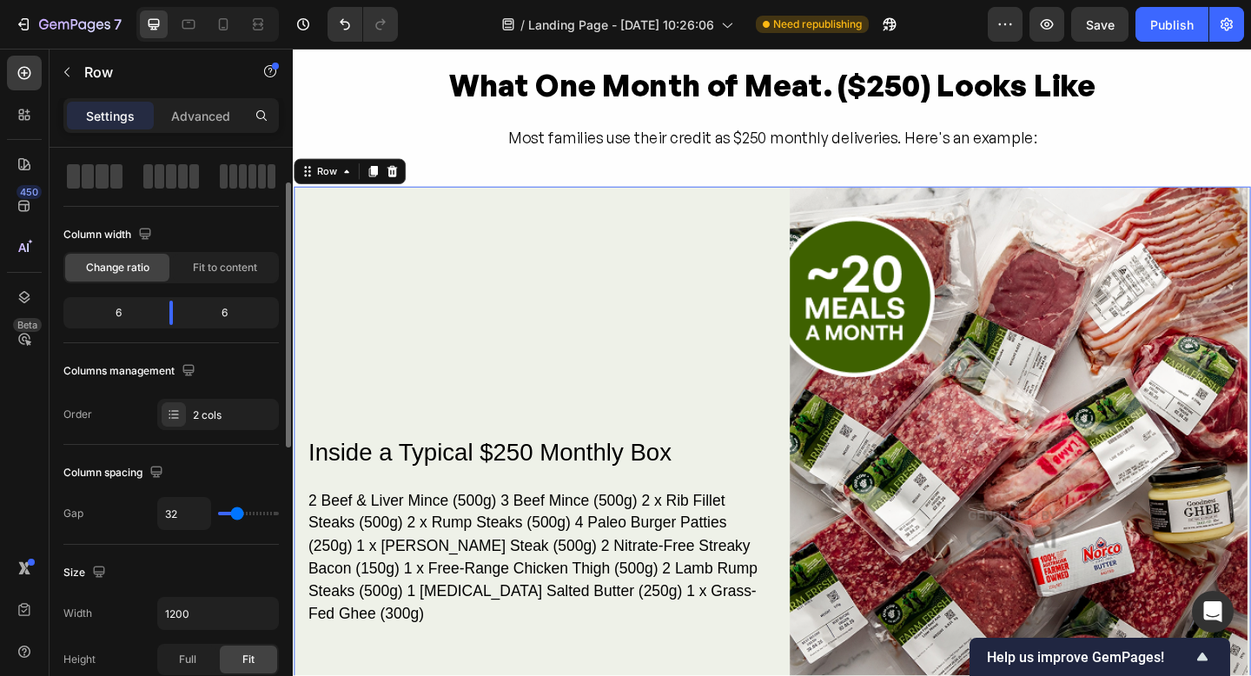
type input "63"
type input "102"
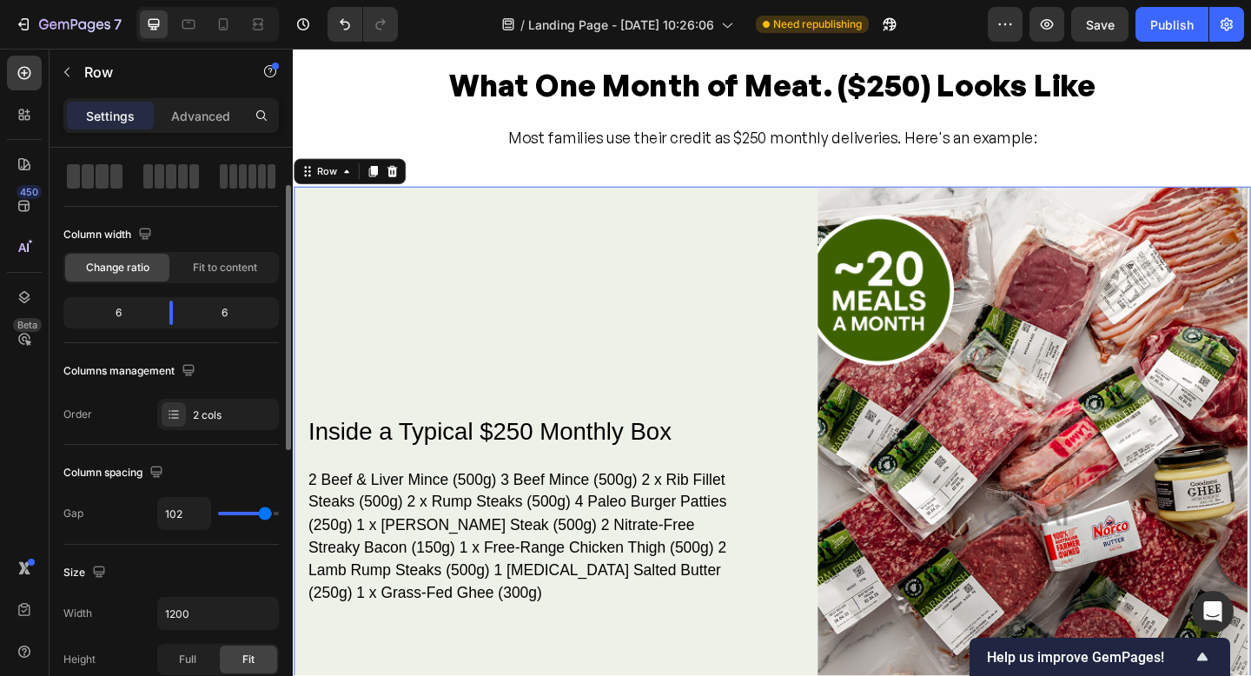
scroll to position [79, 0]
type input "120"
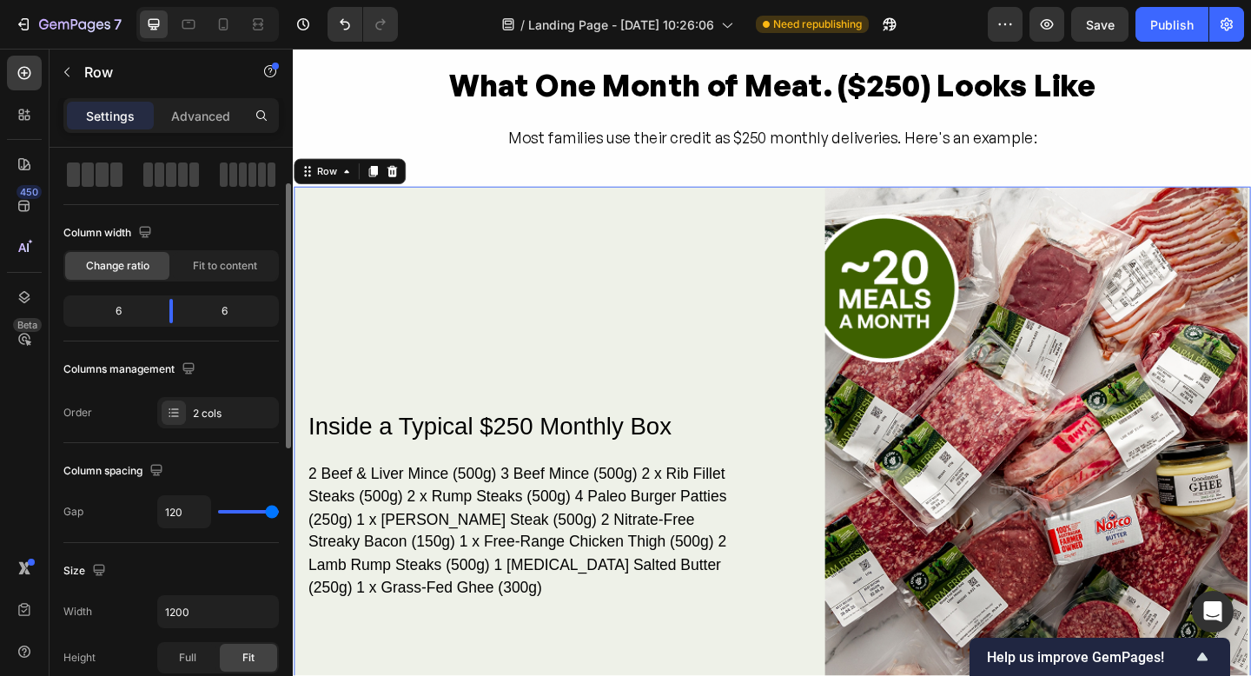
type input "75"
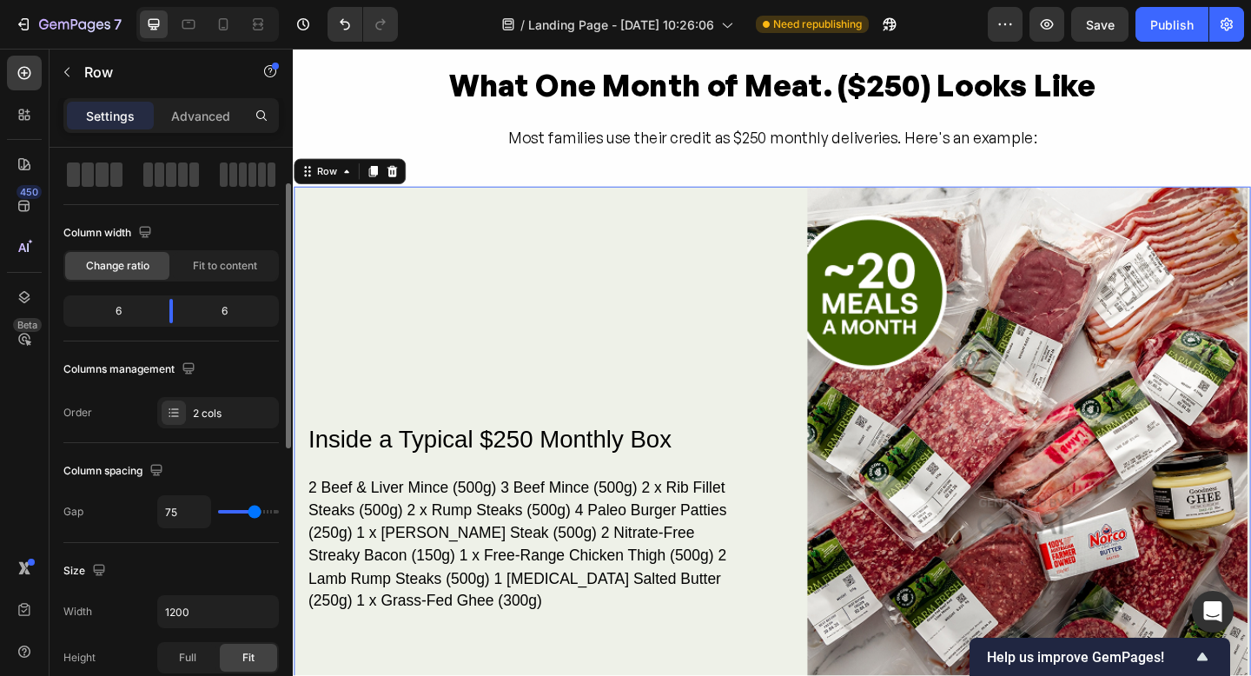
type input "55"
type input "45"
type input "39"
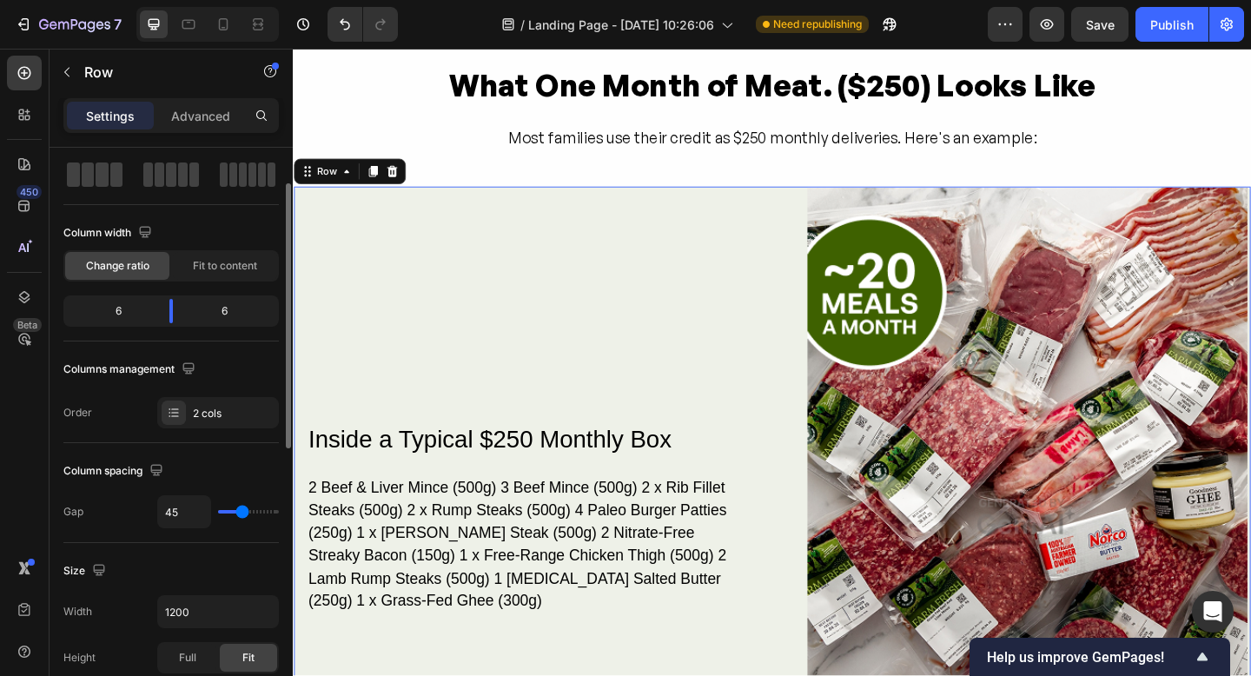
type input "39"
type input "34"
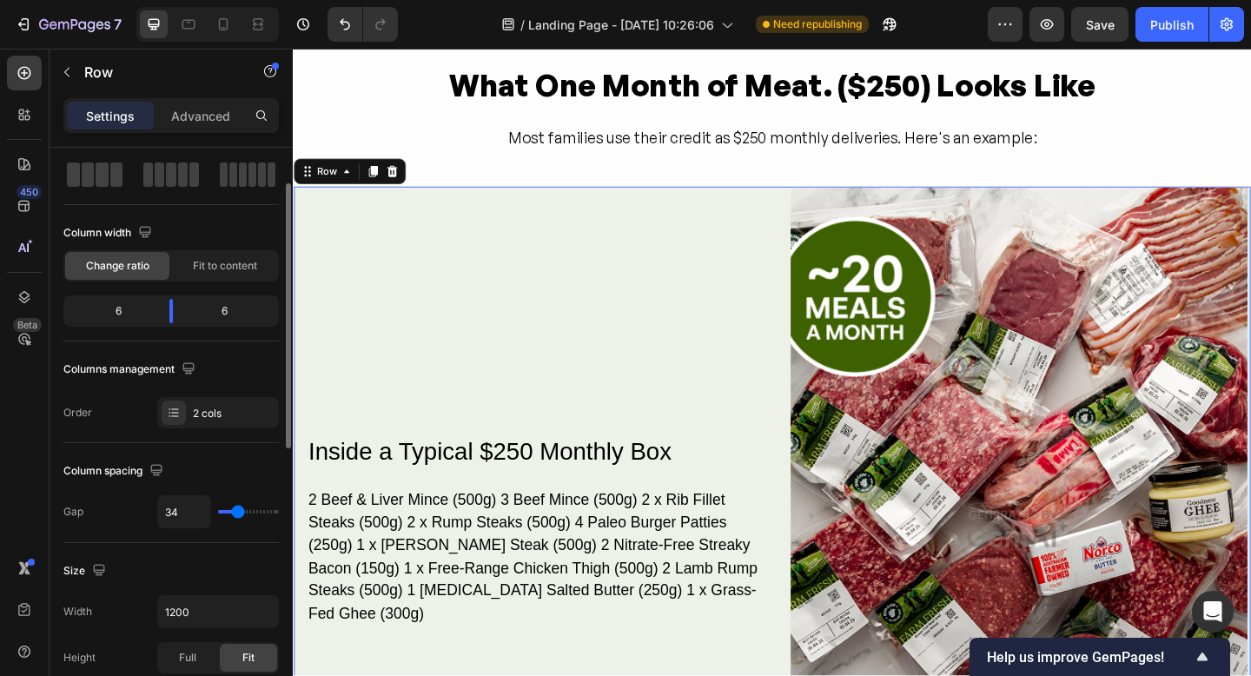
type input "30"
type input "26"
type input "23"
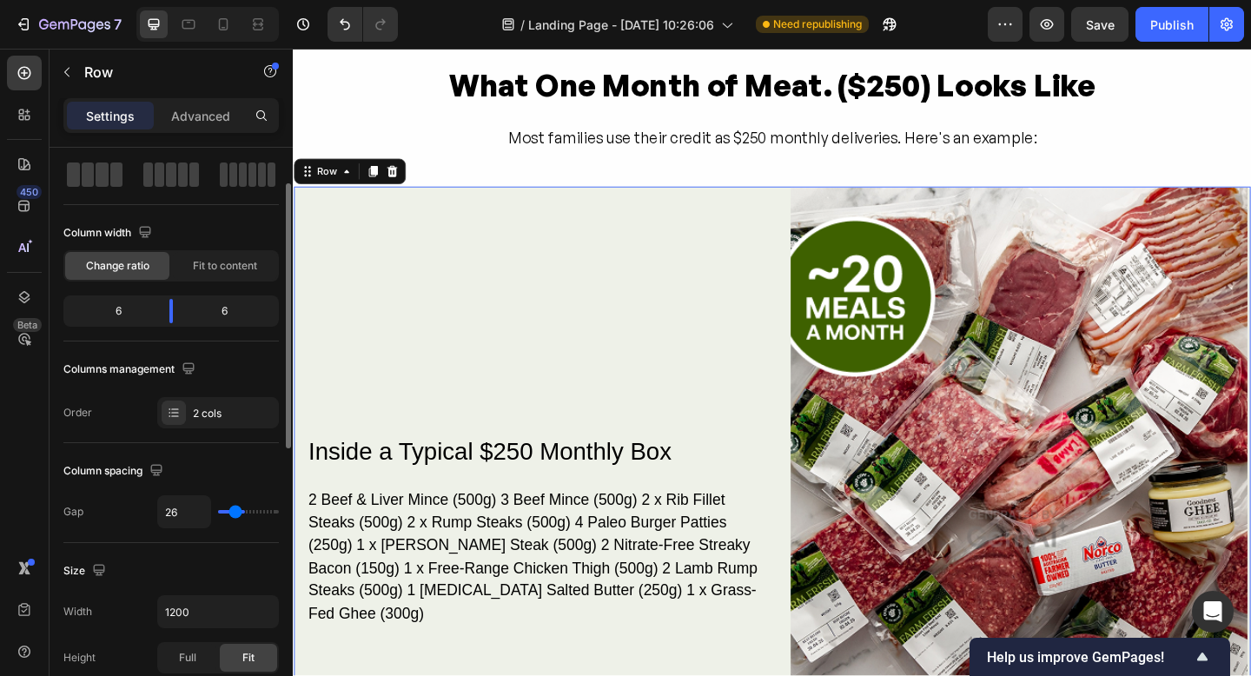
type input "23"
type input "20"
type input "17"
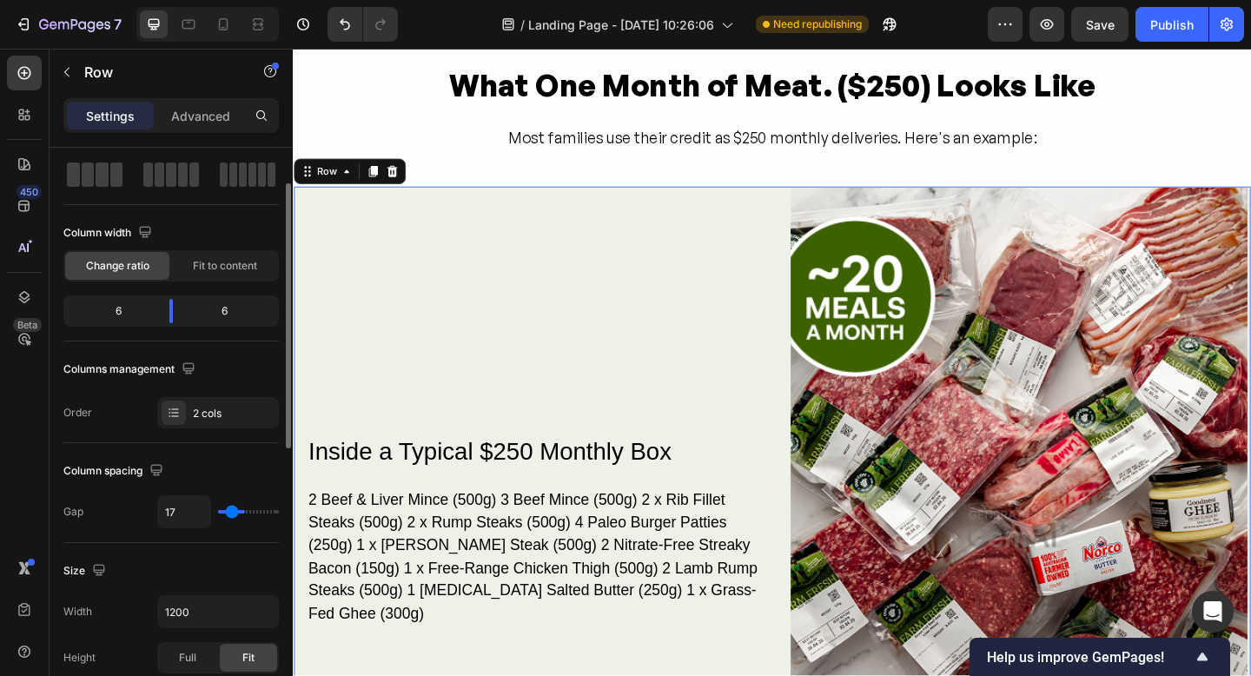
type input "15"
type input "13"
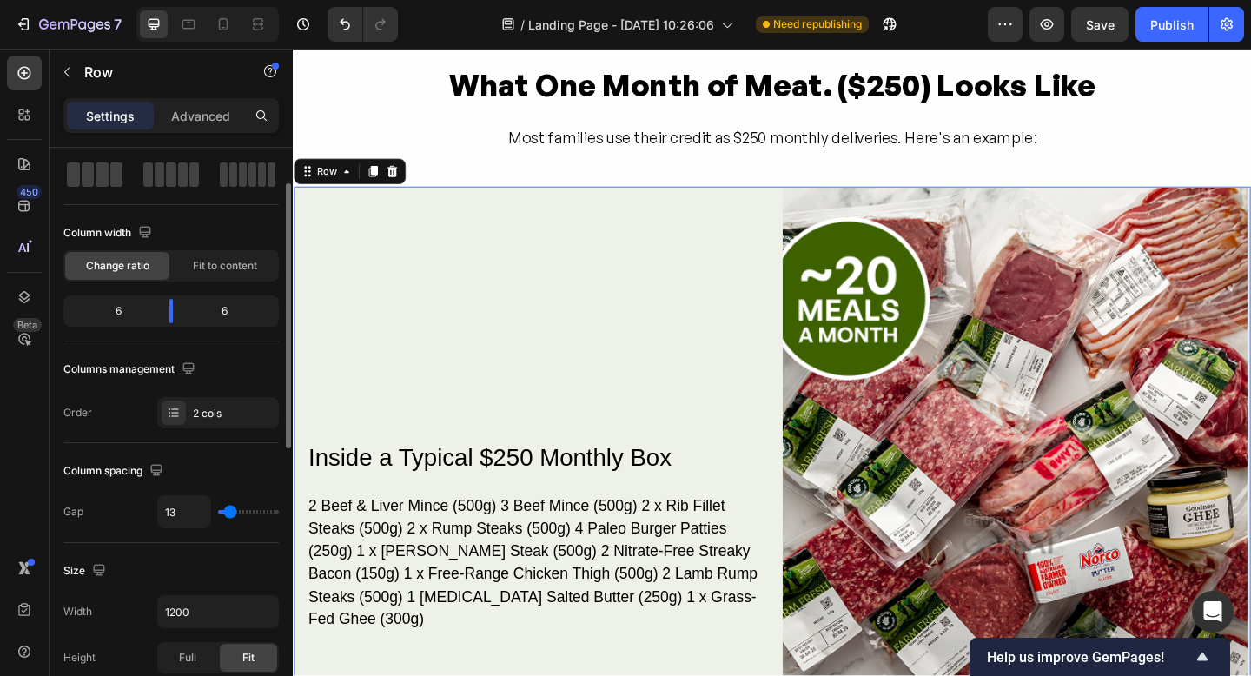
type input "10"
type input "9"
type input "8"
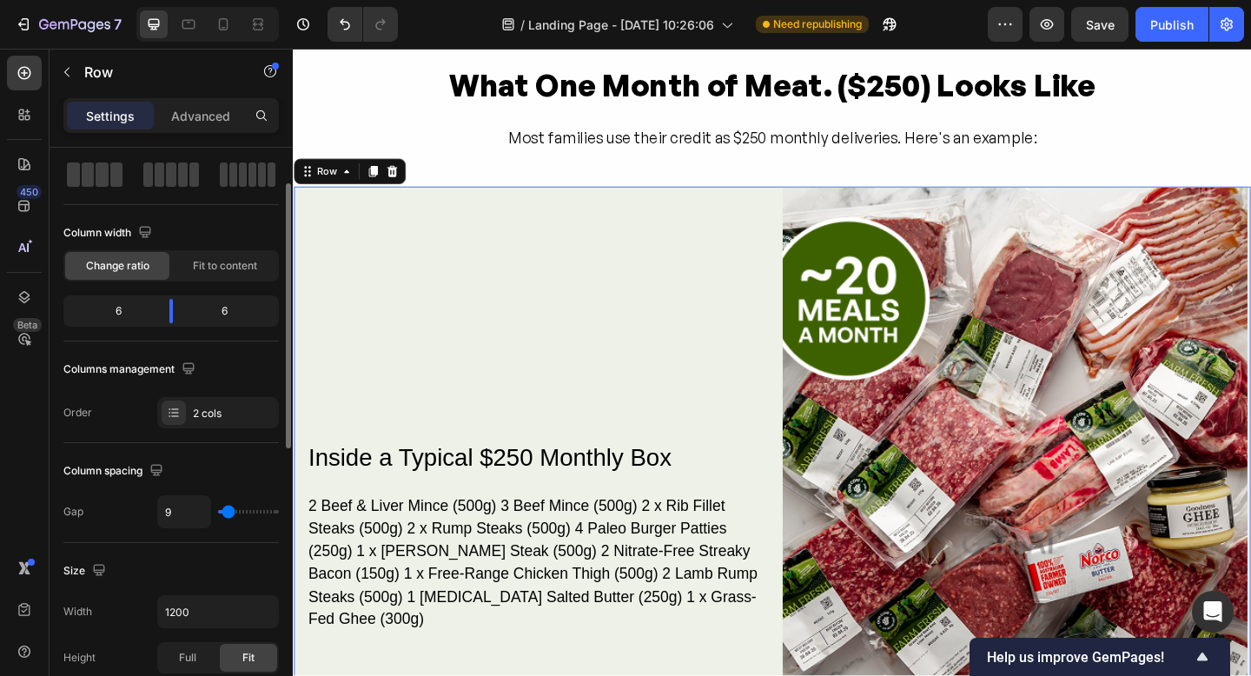
type input "8"
type input "7"
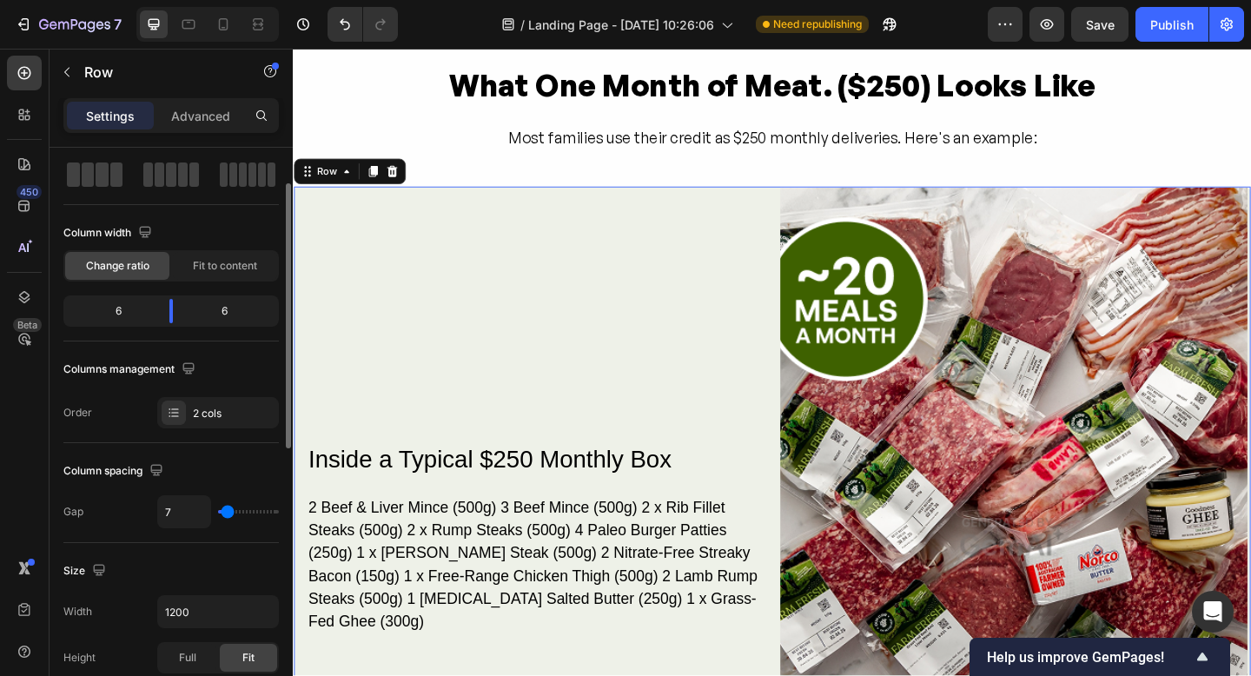
type input "20"
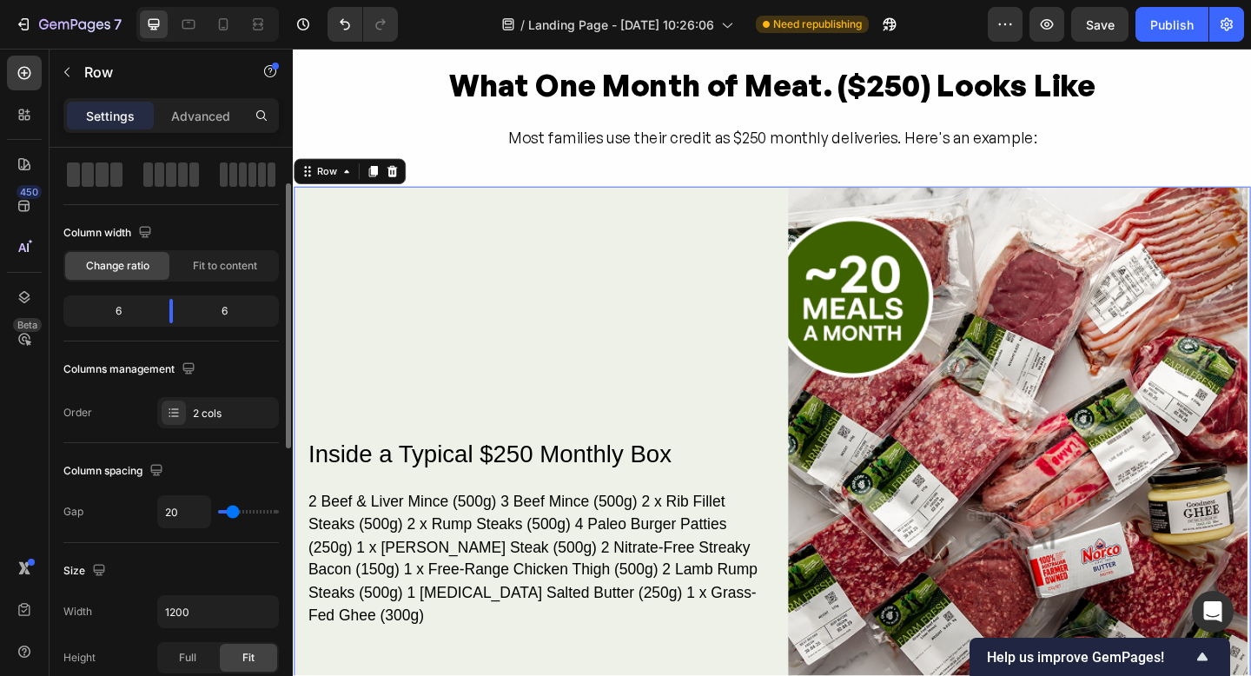
type input "30"
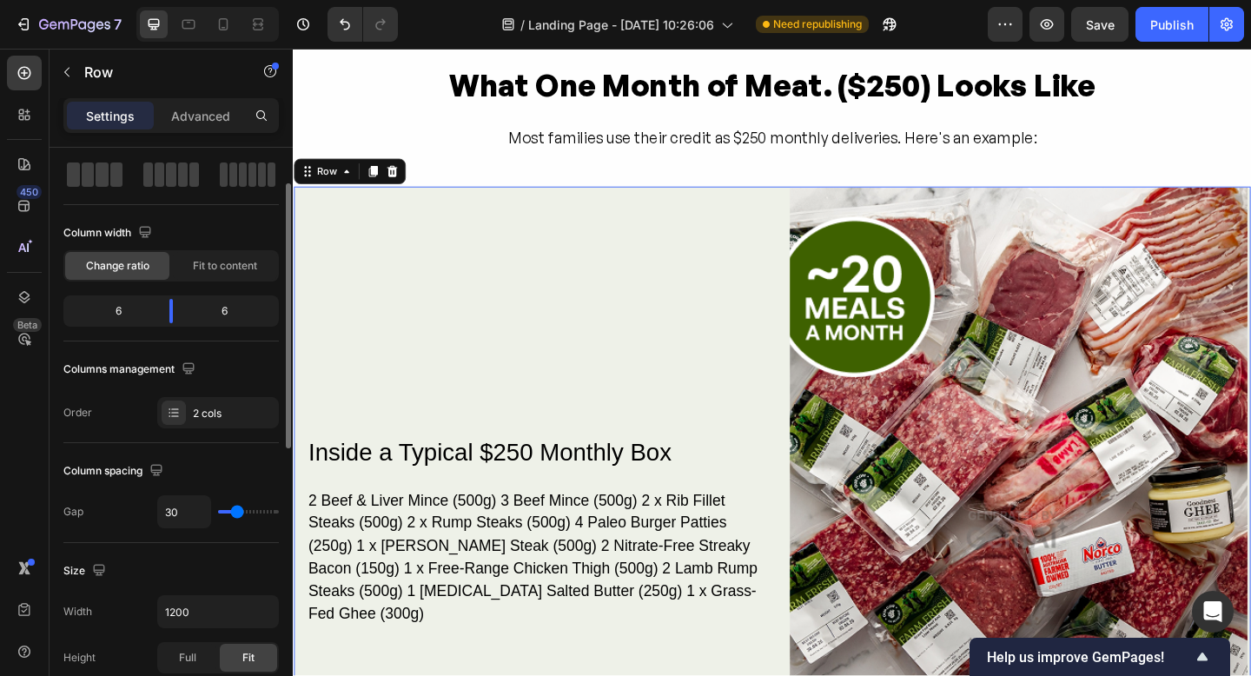
type input "32"
click at [237, 514] on input "range" at bounding box center [248, 511] width 61 height 3
click at [230, 539] on div "Column spacing Gap 32" at bounding box center [171, 491] width 216 height 100
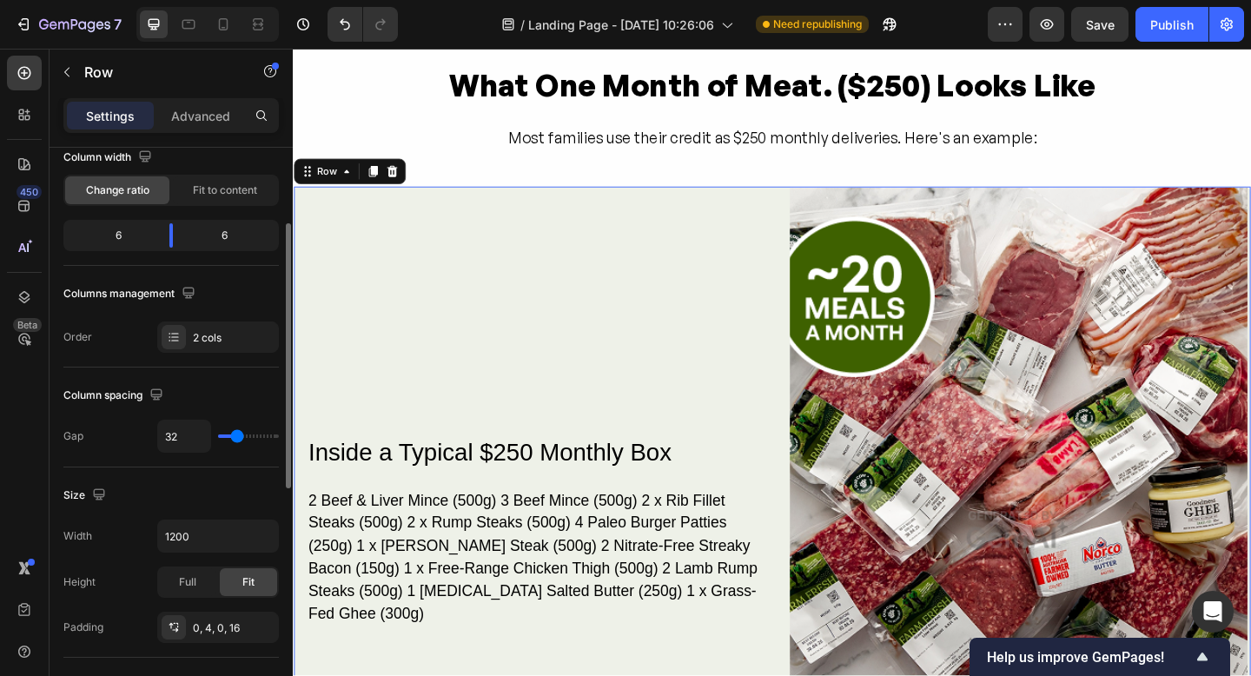
scroll to position [158, 0]
click at [260, 538] on icon "button" at bounding box center [262, 532] width 17 height 17
drag, startPoint x: 200, startPoint y: 537, endPoint x: 170, endPoint y: 534, distance: 29.7
click at [170, 534] on input "1200" at bounding box center [218, 532] width 120 height 31
drag, startPoint x: 193, startPoint y: 534, endPoint x: 152, endPoint y: 534, distance: 40.8
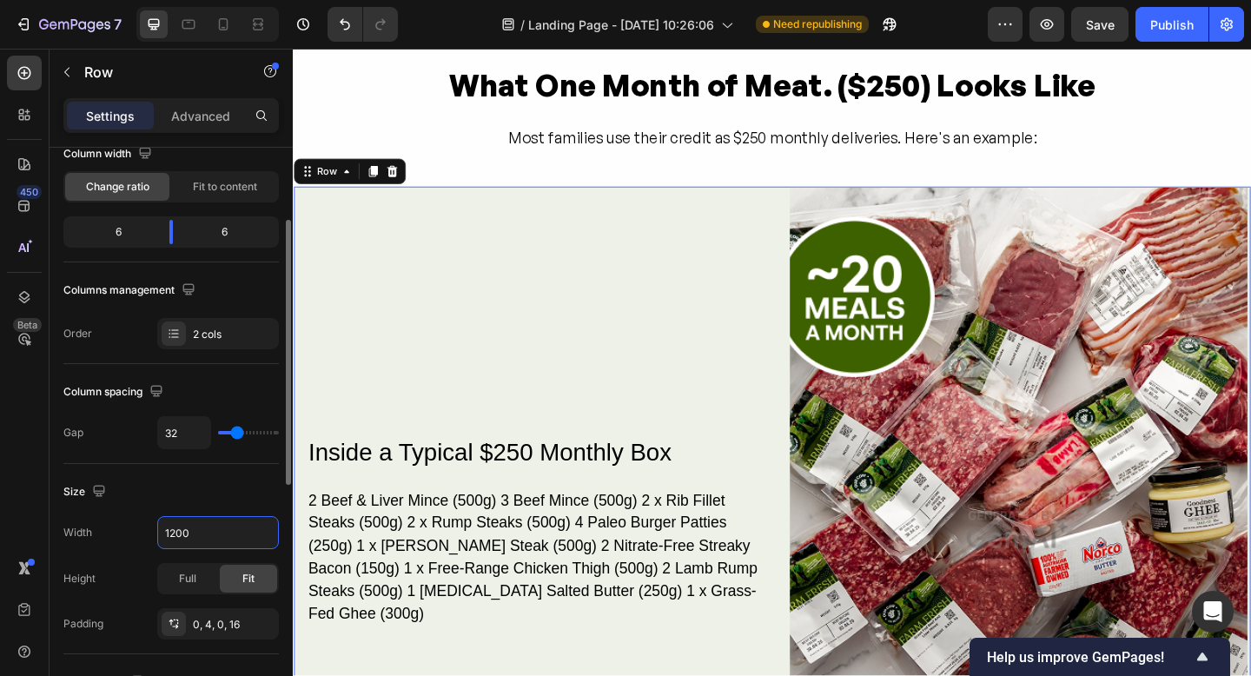
click at [152, 534] on div "Width 1200" at bounding box center [171, 532] width 216 height 33
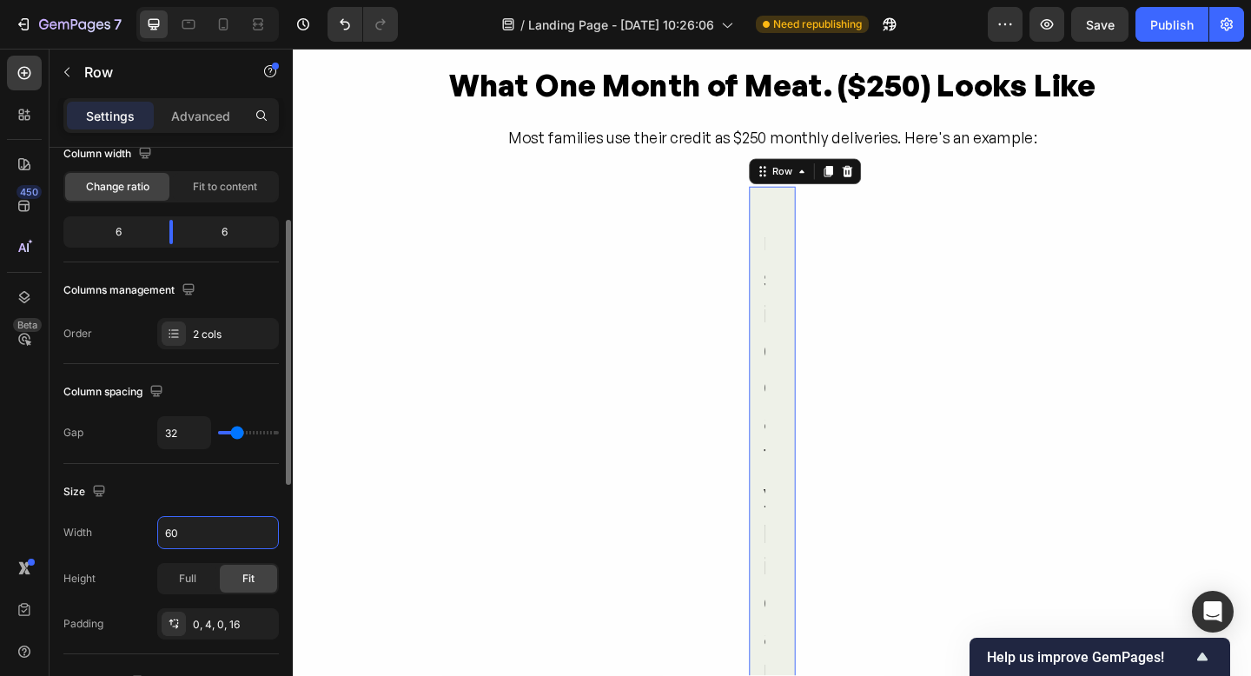
type input "6"
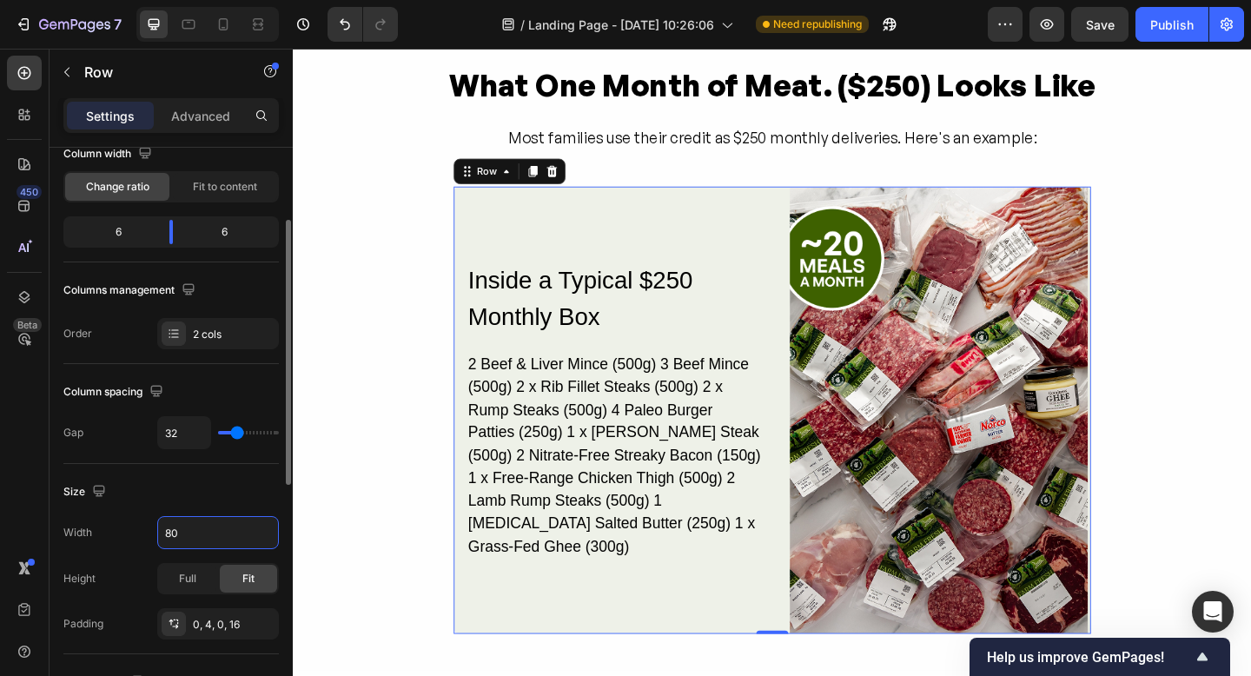
type input "8"
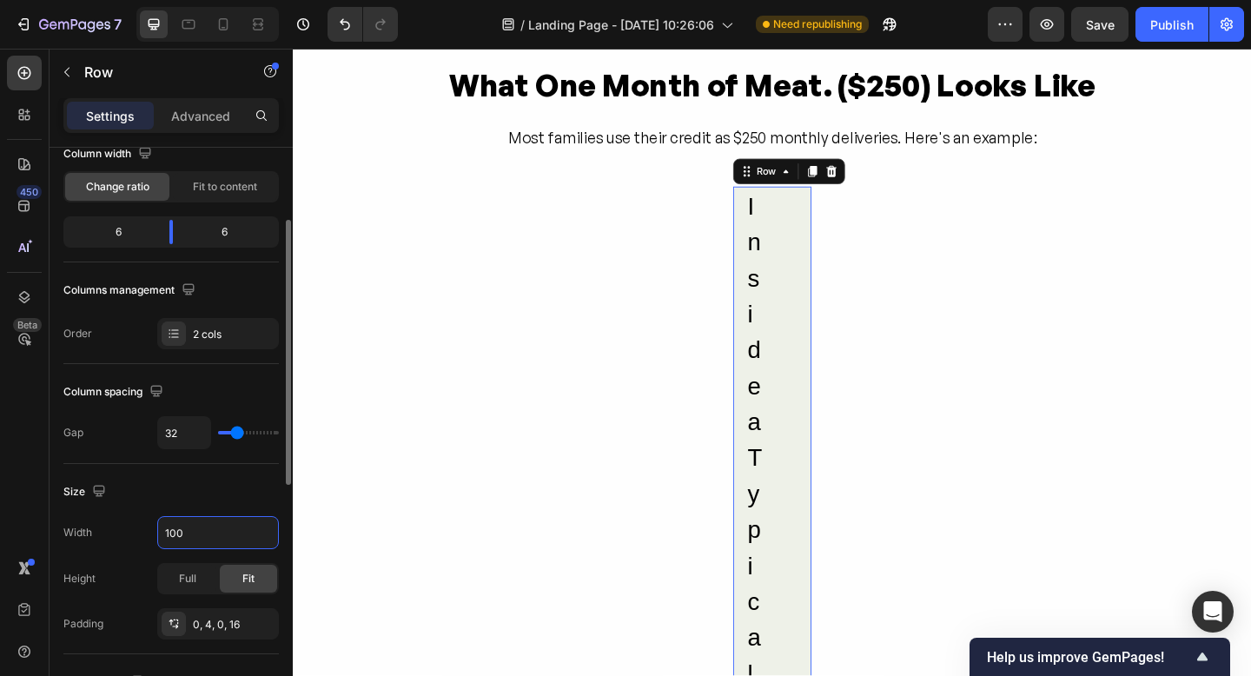
type input "1000"
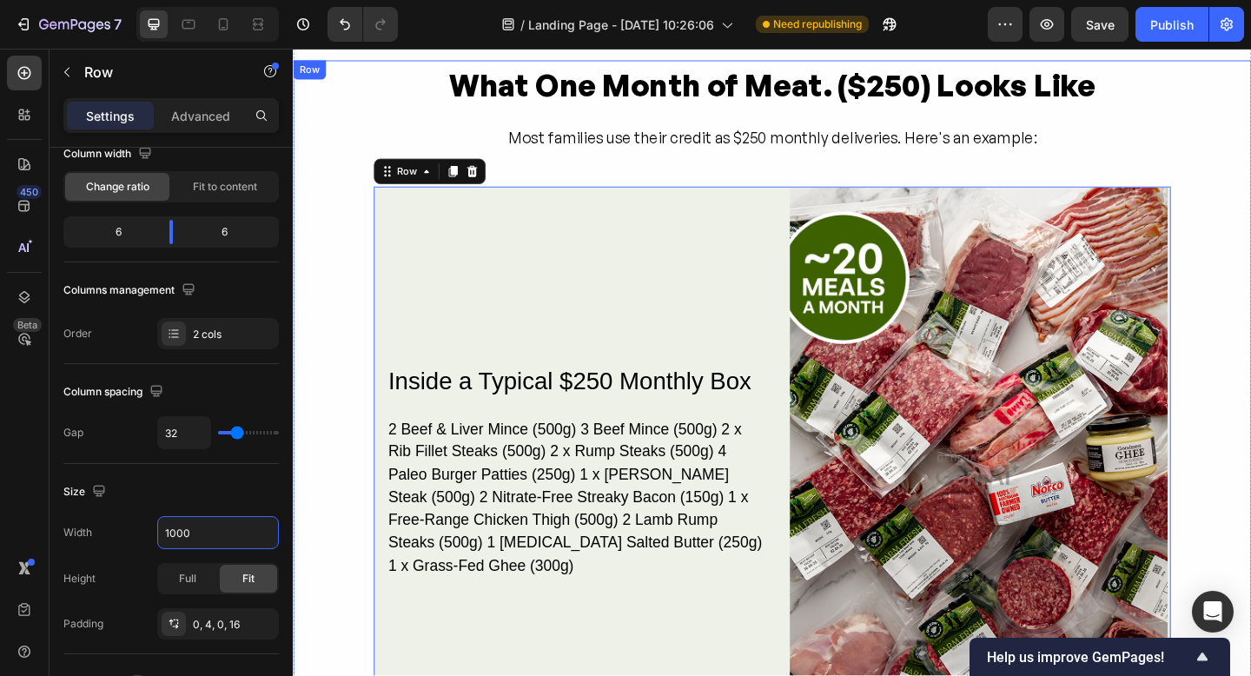
click at [1250, 445] on div "What One Month of Meat. ($250) Looks Like Heading Most families use their credi…" at bounding box center [814, 591] width 1043 height 1058
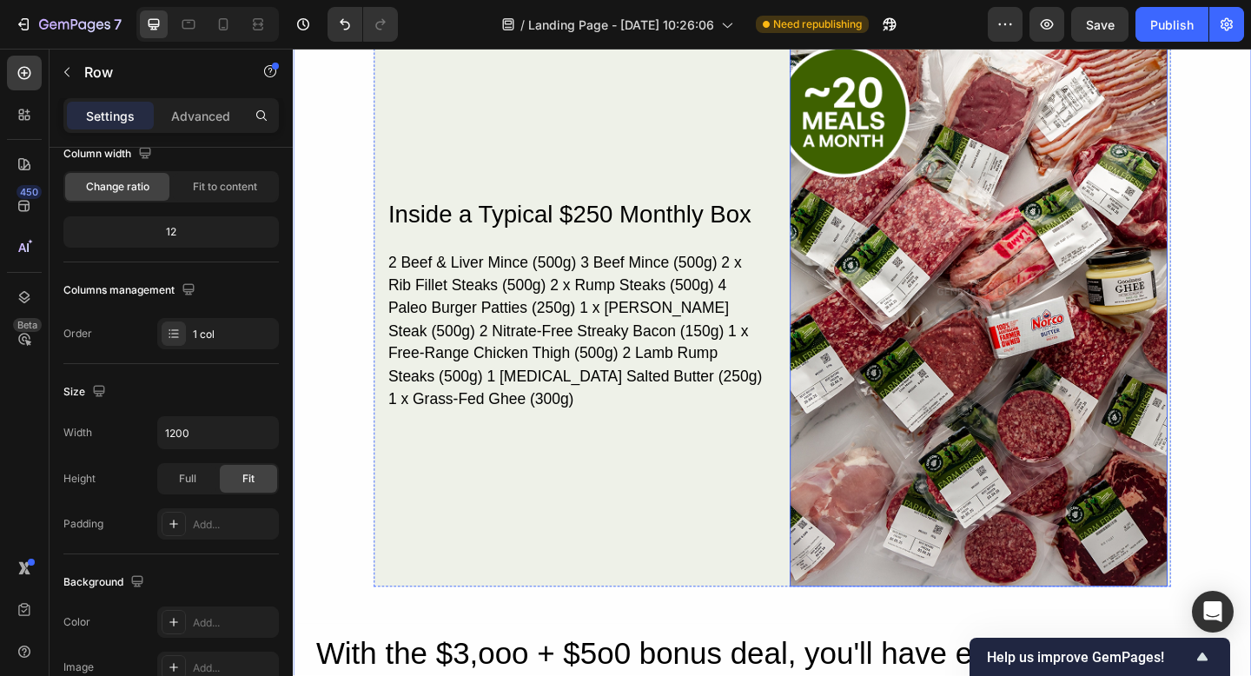
scroll to position [2663, 0]
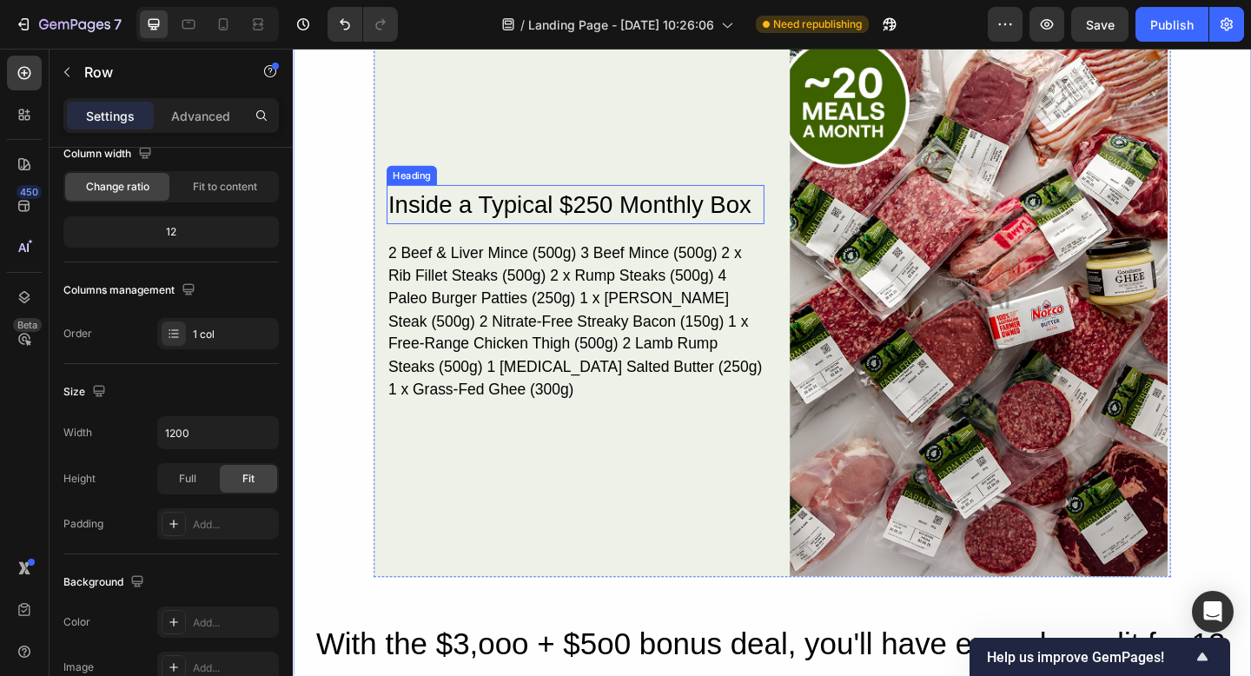
click at [547, 237] on h2 "Inside a Typical $250 Monthly Box" at bounding box center [600, 218] width 411 height 43
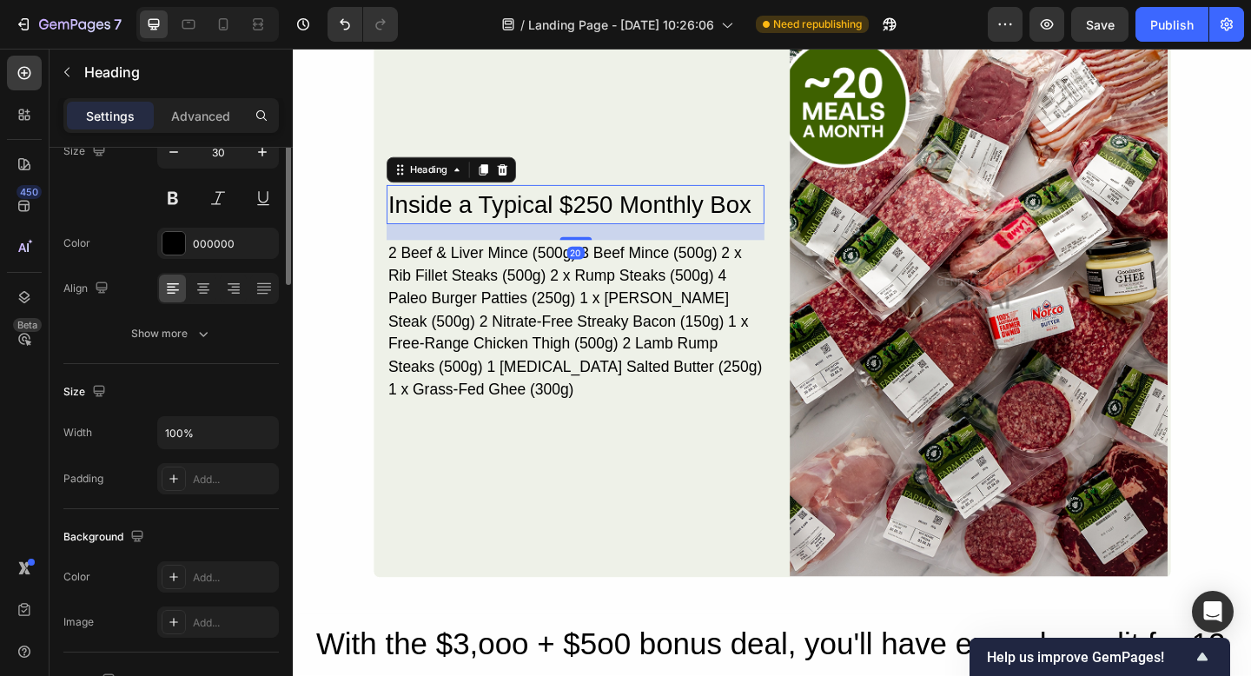
scroll to position [0, 0]
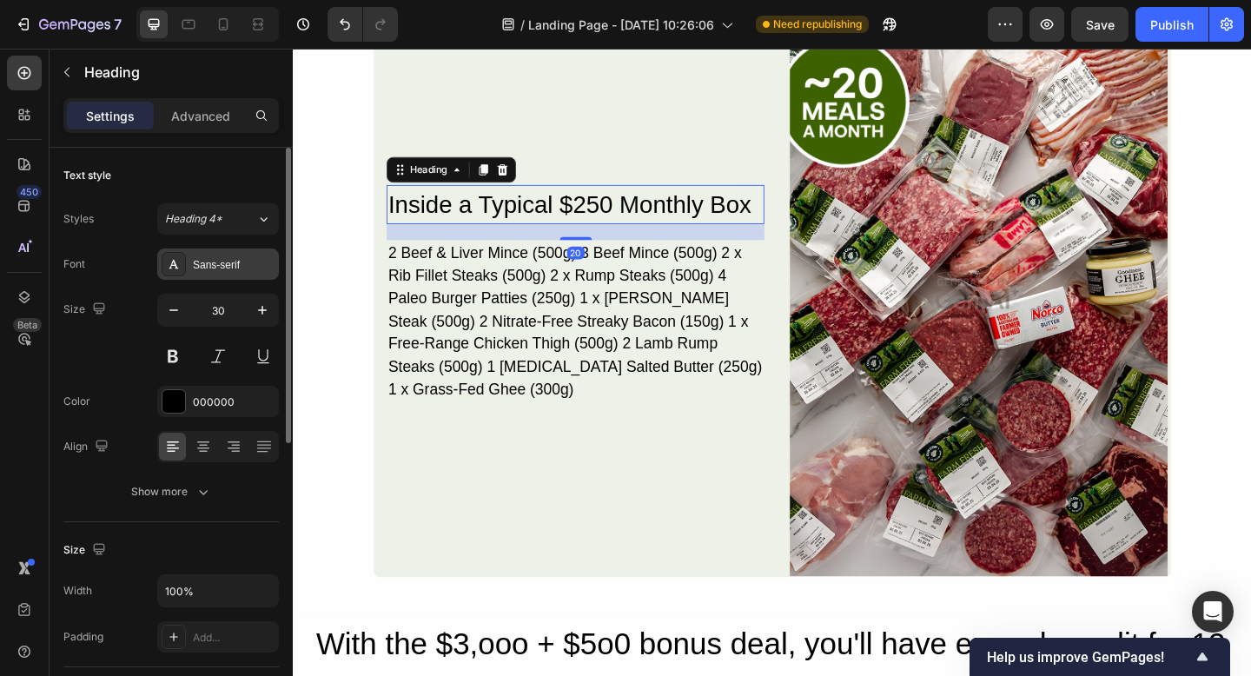
click at [175, 258] on icon at bounding box center [174, 264] width 14 height 14
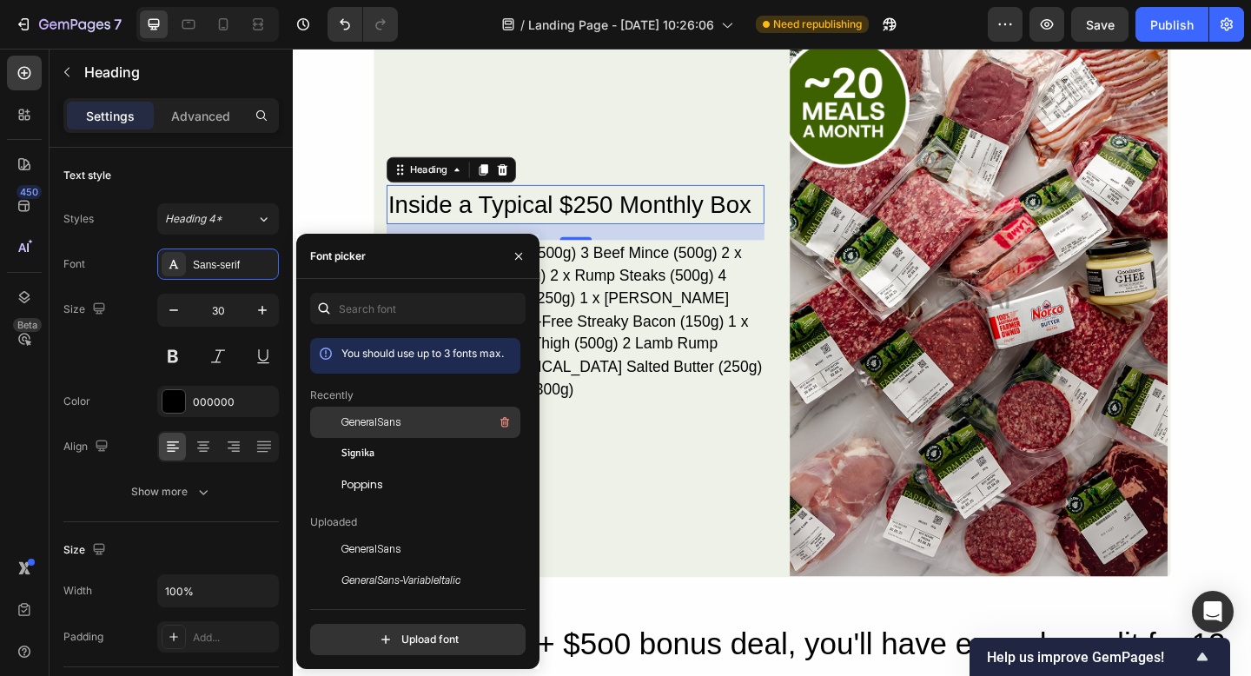
click at [347, 427] on span "GeneralSans" at bounding box center [371, 423] width 59 height 16
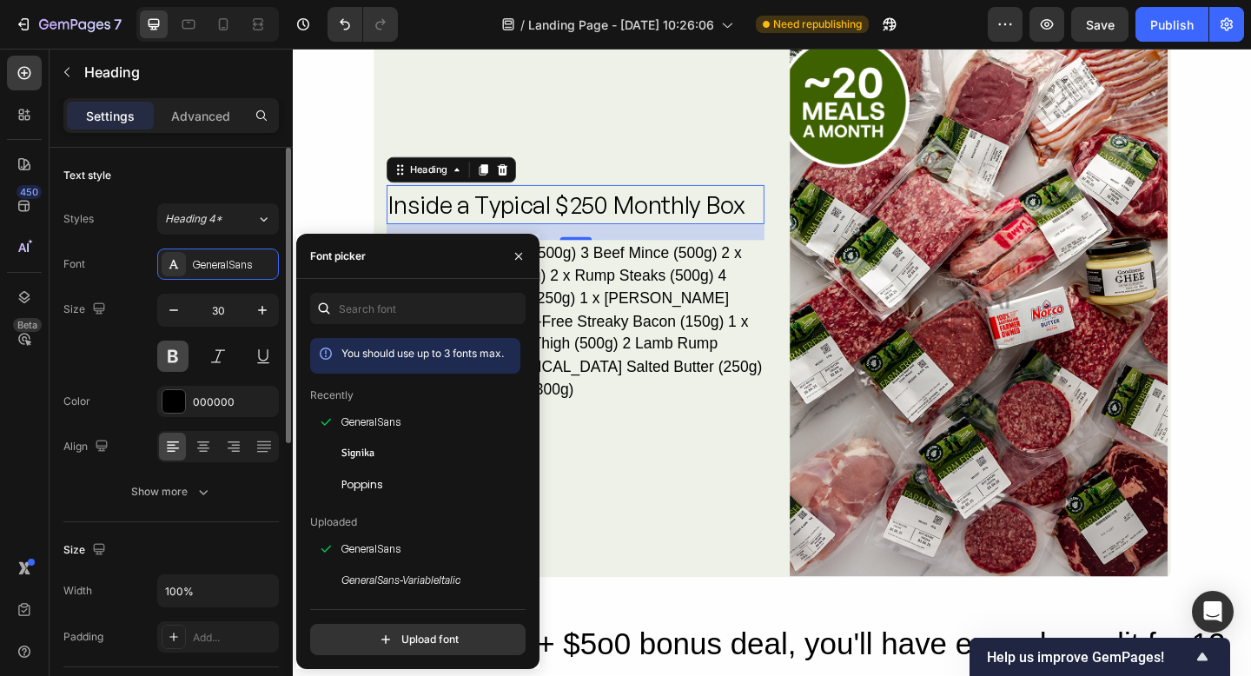
click at [171, 357] on button at bounding box center [172, 356] width 31 height 31
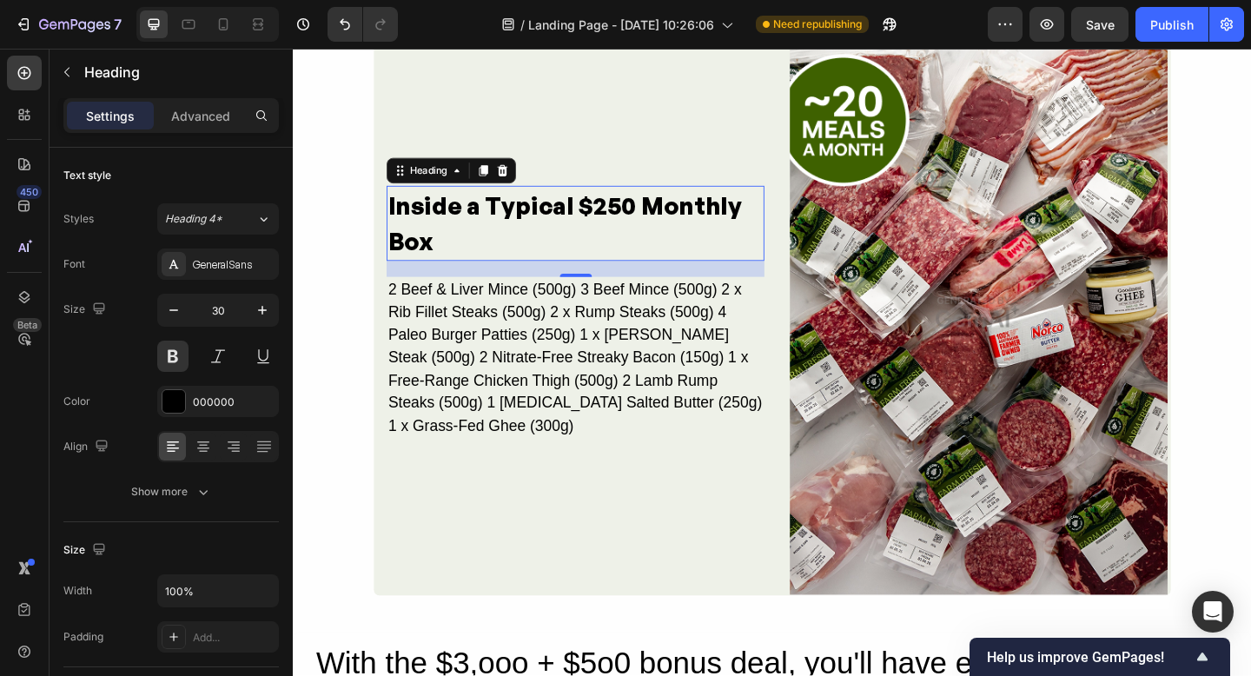
click at [473, 261] on h2 "Inside a Typical $250 Monthly Box" at bounding box center [600, 239] width 411 height 82
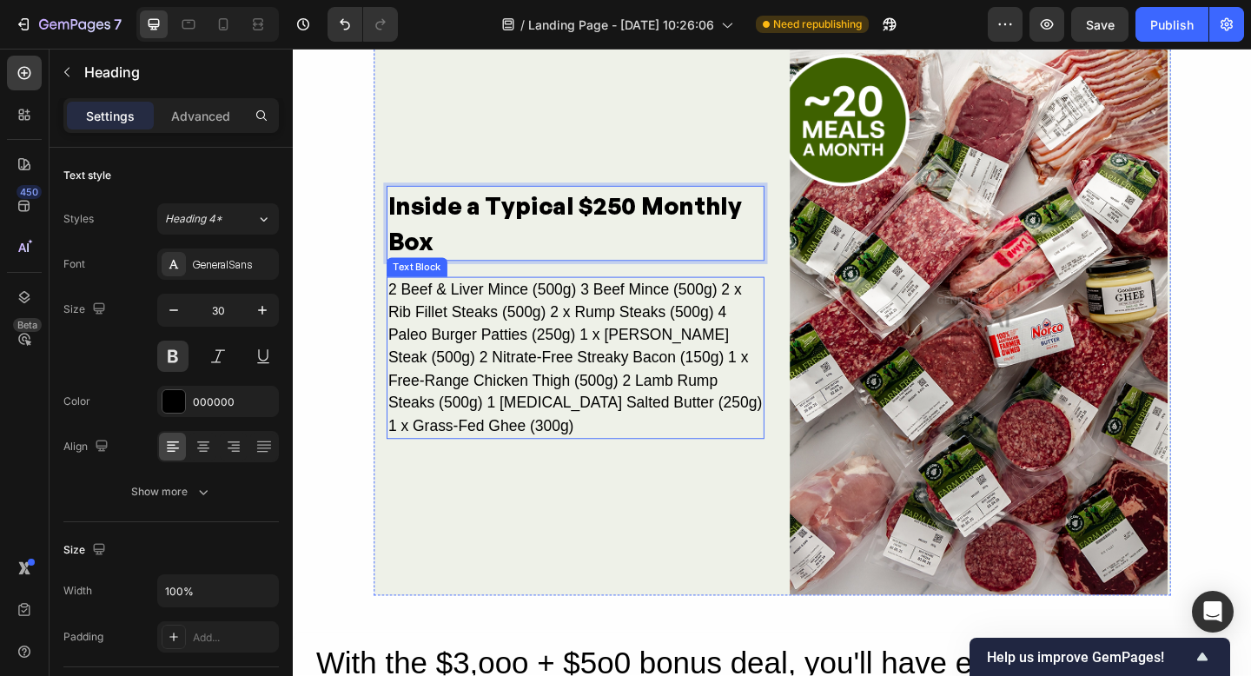
click at [477, 322] on div "2 Beef & Liver Mince (500g) 3 Beef Mince (500g) 2 x Rib Fillet Steaks (500g) 2 …" at bounding box center [600, 385] width 411 height 177
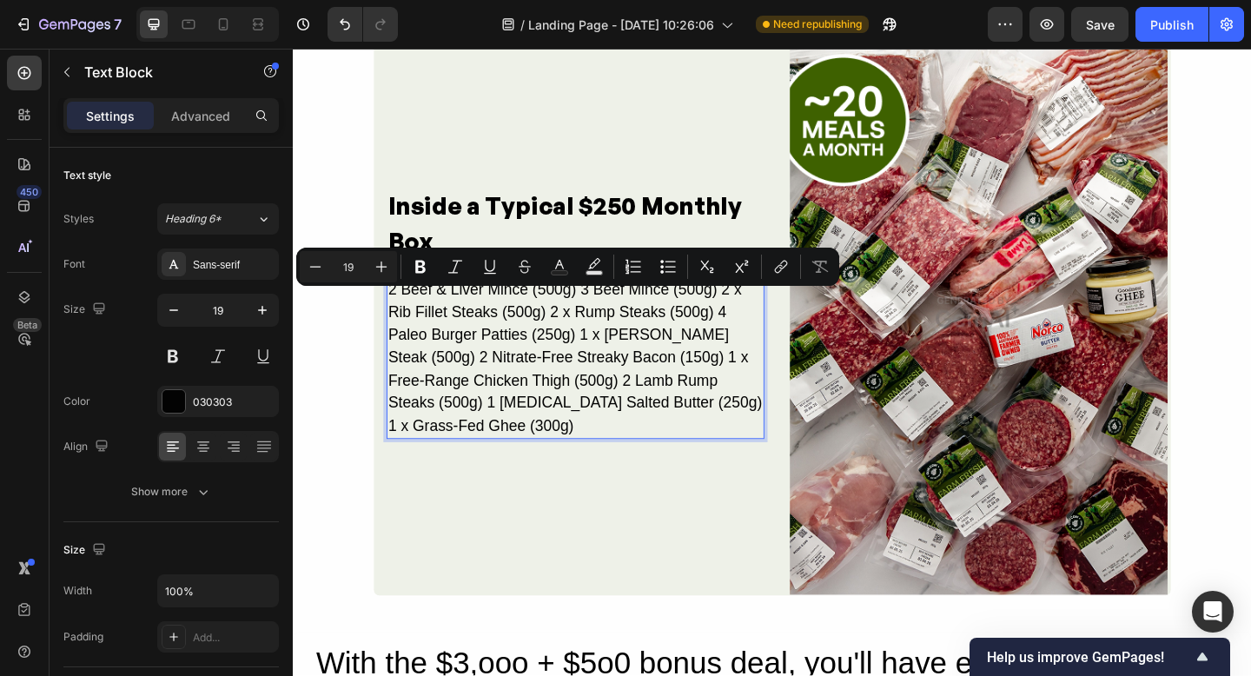
click at [604, 323] on p "2 Beef & Liver Mince (500g) 3 Beef Mince (500g) 2 x Rib Fillet Steaks (500g) 2 …" at bounding box center [600, 386] width 408 height 174
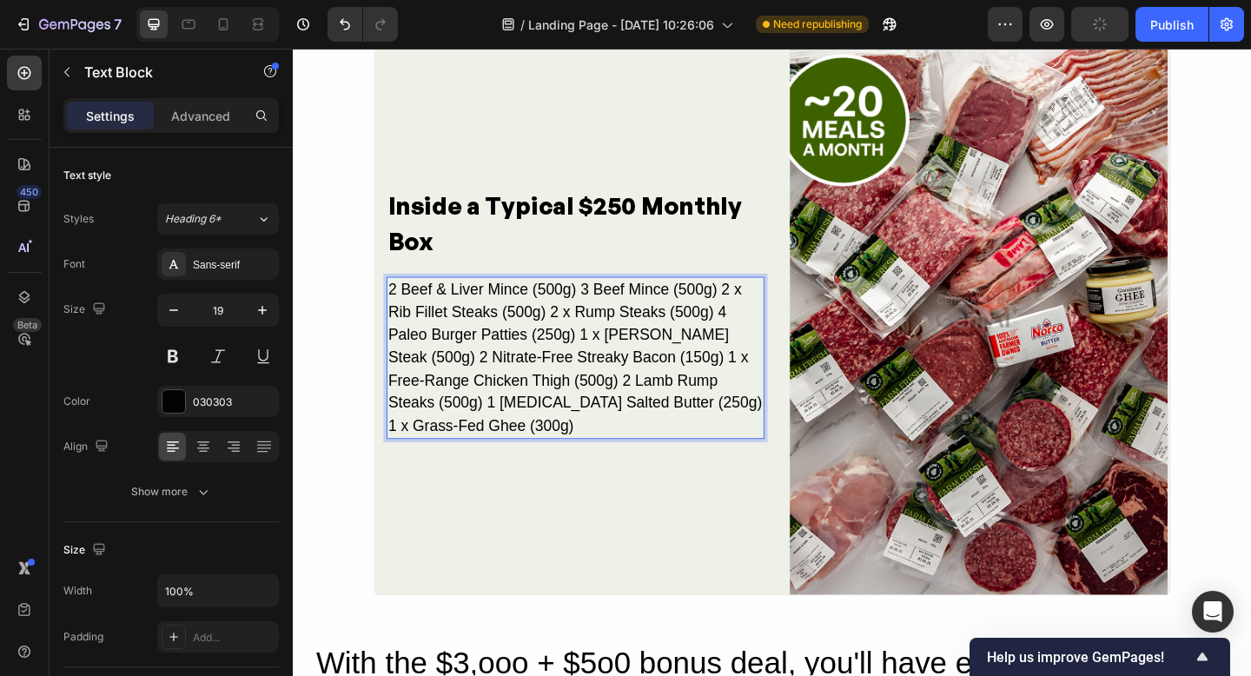
scroll to position [2630, 0]
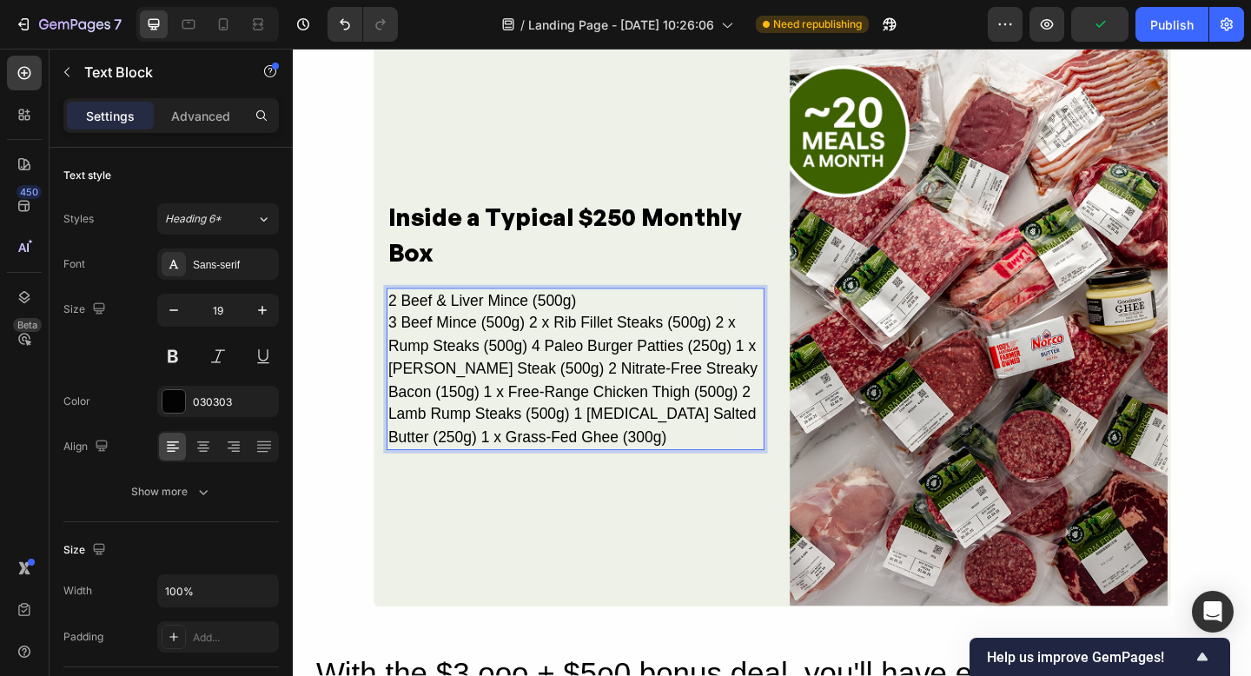
click at [547, 353] on p "3 Beef Mince (500g) 2 x Rib Fillet Steaks (500g) 2 x Rump Steaks (500g) 4 Paleo…" at bounding box center [600, 409] width 408 height 149
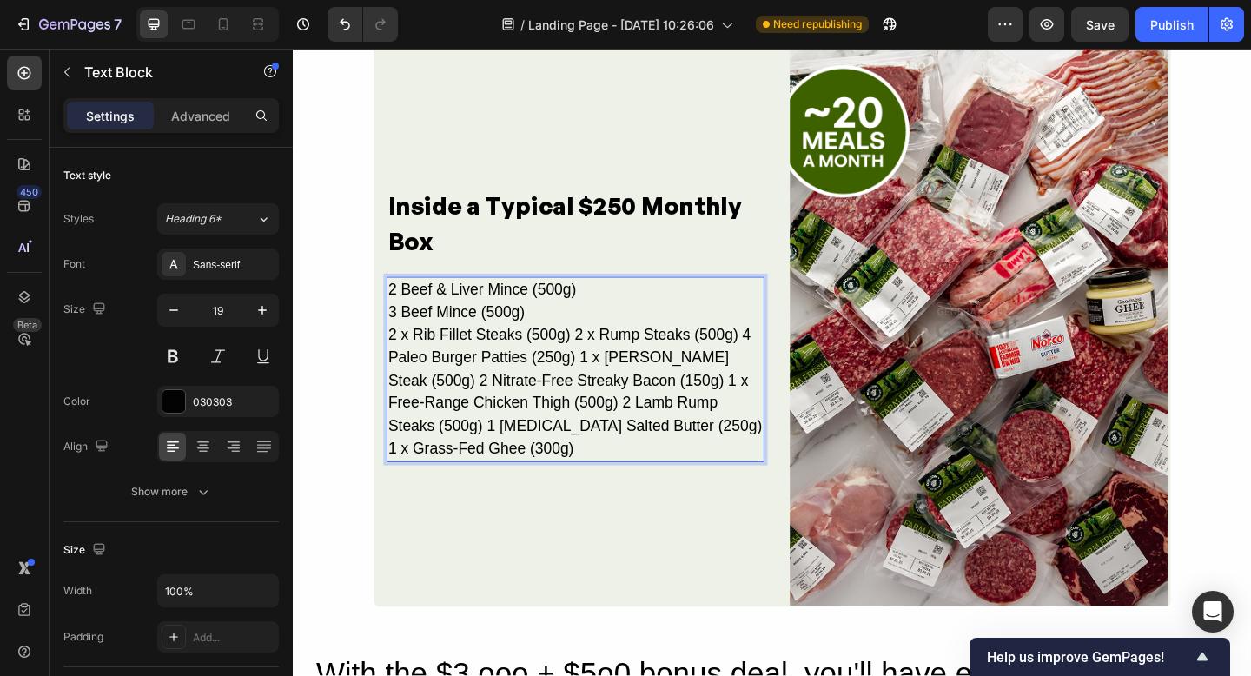
click at [601, 375] on p "2 x Rib Fillet Steaks (500g) 2 x Rump Steaks (500g) 4 Paleo Burger Patties (250…" at bounding box center [600, 422] width 408 height 149
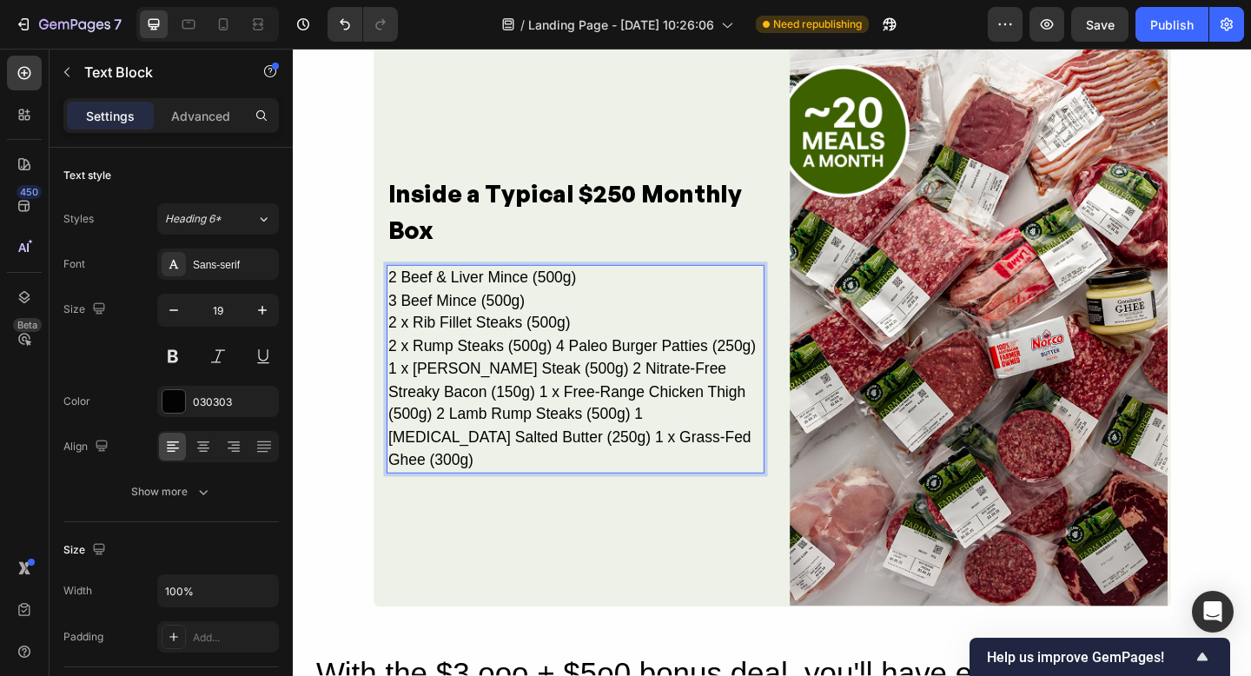
scroll to position [2618, 0]
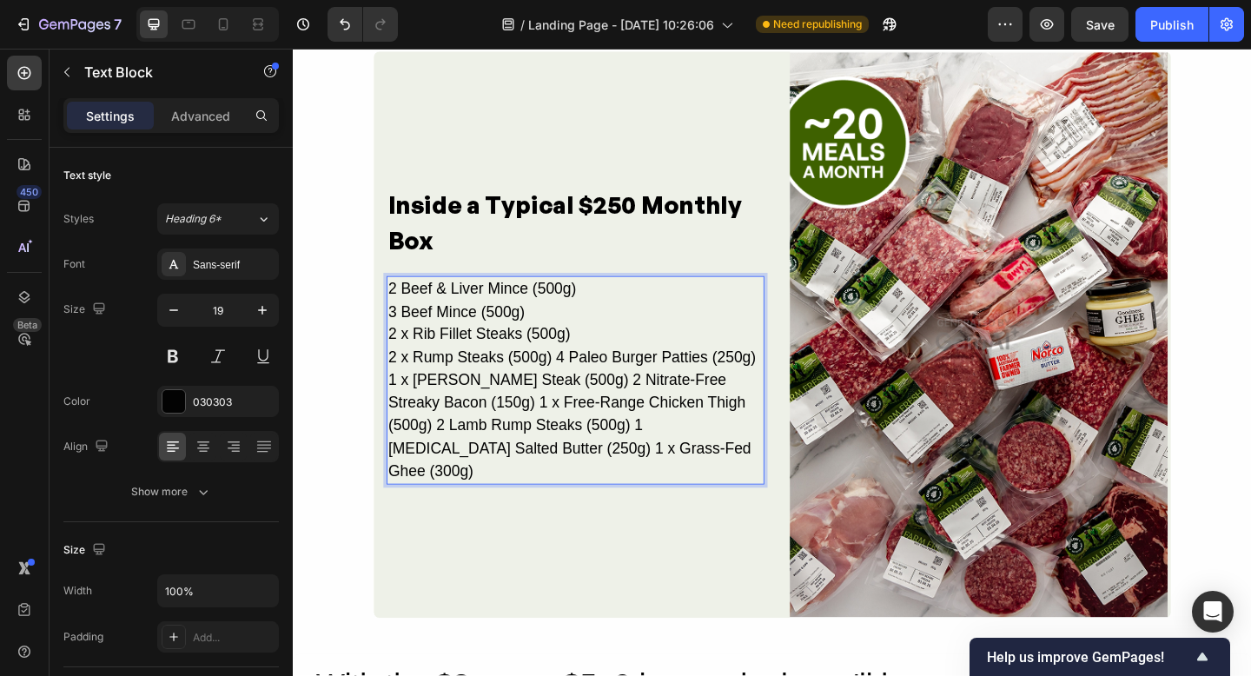
click at [577, 402] on p "2 x Rump Steaks (500g) 4 Paleo Burger Patties (250g) 1 x Chuck Steak (500g) 2 N…" at bounding box center [600, 447] width 408 height 149
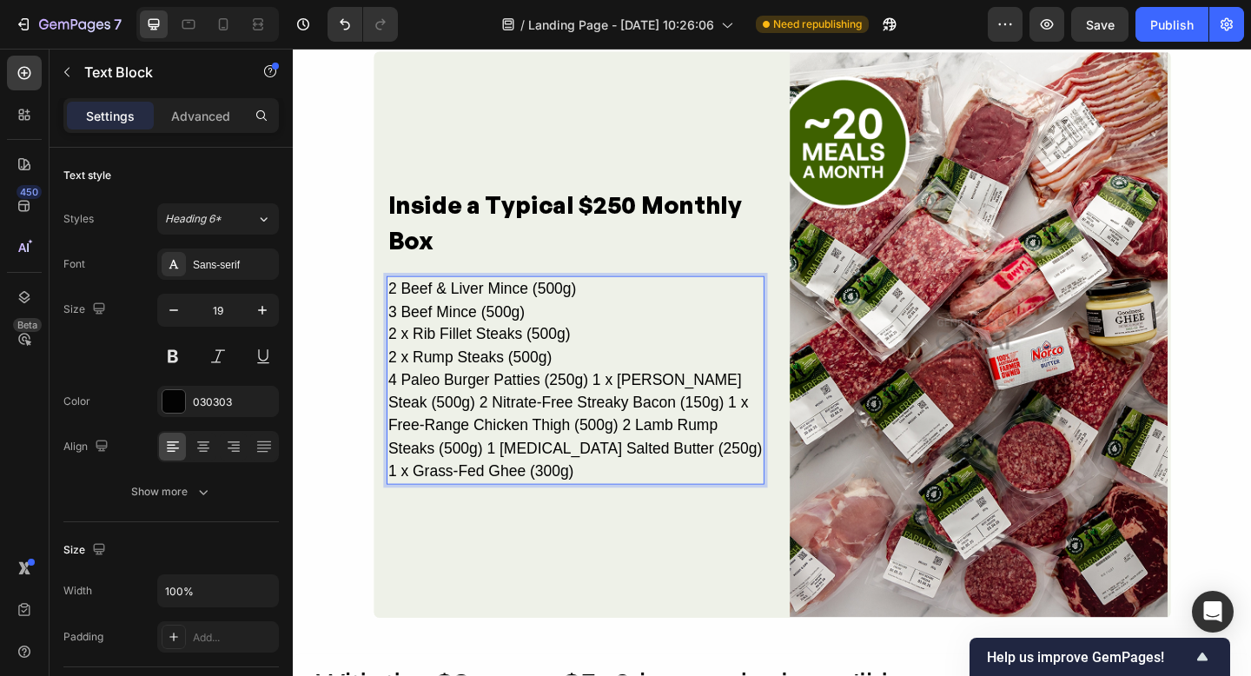
click at [618, 423] on p "4 Paleo Burger Patties (250g) 1 x Chuck Steak (500g) 2 Nitrate-Free Streaky Bac…" at bounding box center [600, 459] width 408 height 124
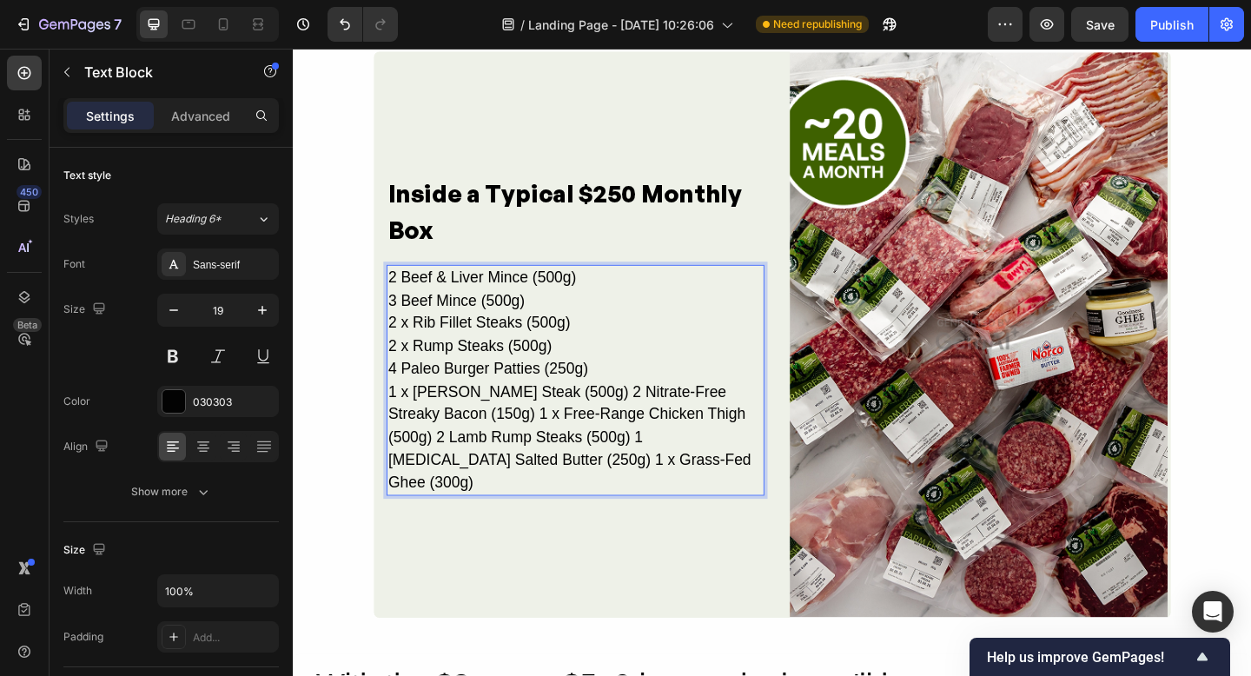
scroll to position [2606, 0]
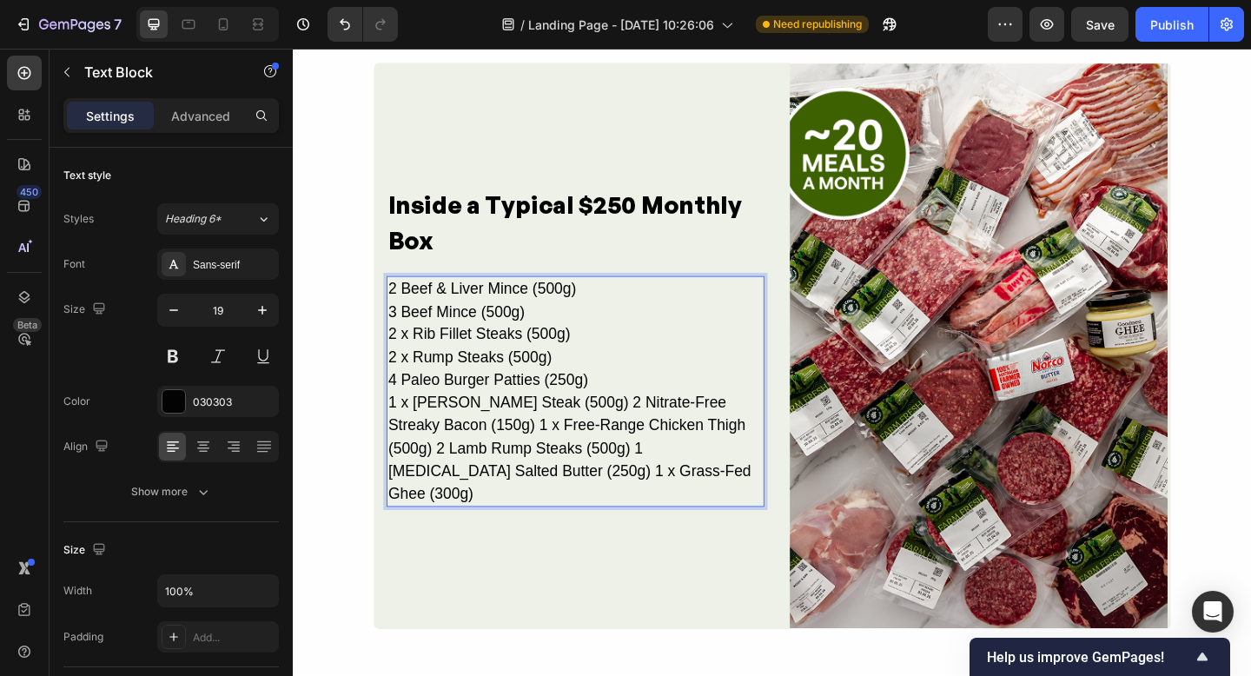
click at [571, 453] on p "1 x Chuck Steak (500g) 2 Nitrate-Free Streaky Bacon (150g) 1 x Free-Range Chick…" at bounding box center [600, 484] width 408 height 124
click at [668, 474] on p "2 Nitrate-Free Streaky Bacon (150g) 1 x Free-Range Chicken Thigh (500g) 2 Lamb …" at bounding box center [600, 496] width 408 height 99
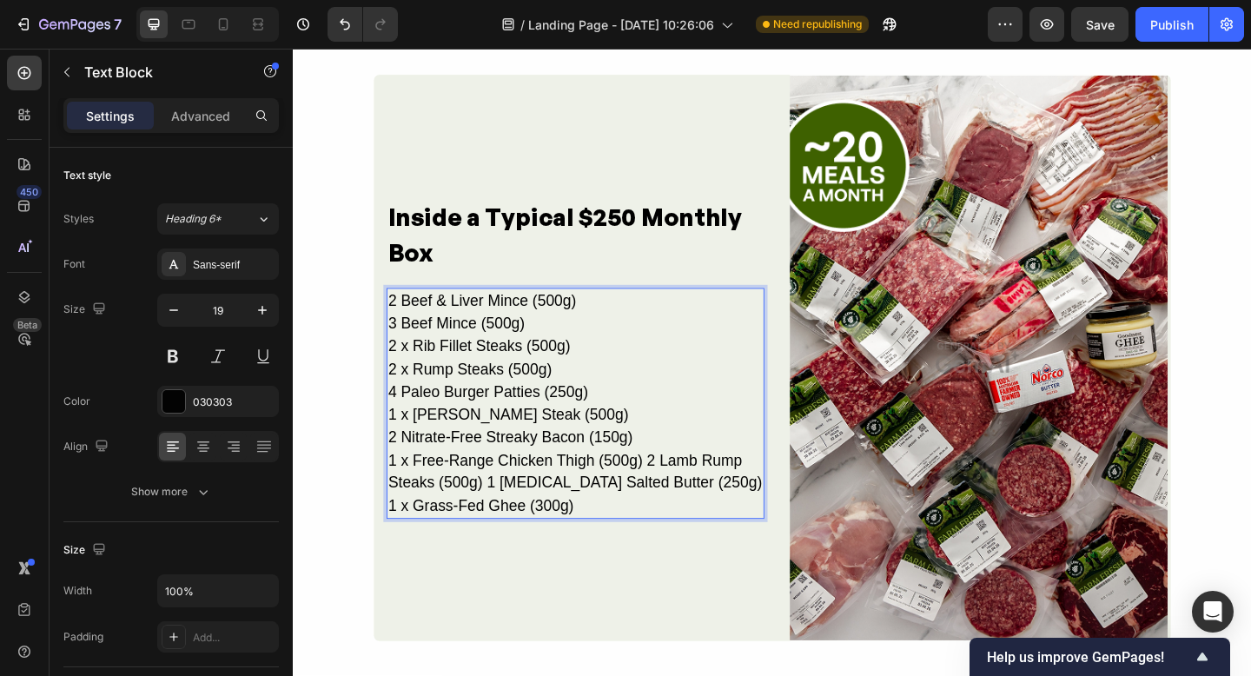
click at [676, 497] on p "1 x Free-Range Chicken Thigh (500g) 2 Lamb Rump Steaks (500g) 1 Norco Salted Bu…" at bounding box center [600, 522] width 408 height 75
click at [615, 520] on p "2 Lamb Rump Steaks (500g) 1 Norco Salted Butter (250g) 1 x Grass-Fed Ghee (300g)" at bounding box center [600, 534] width 408 height 50
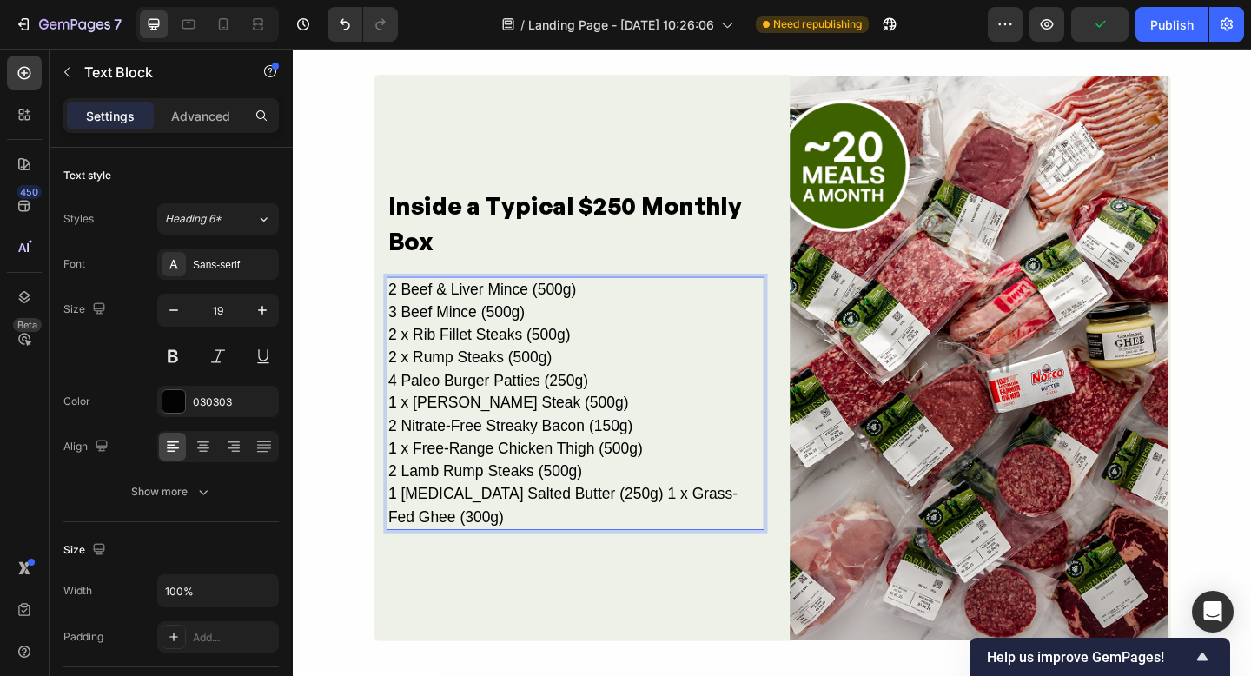
scroll to position [2581, 0]
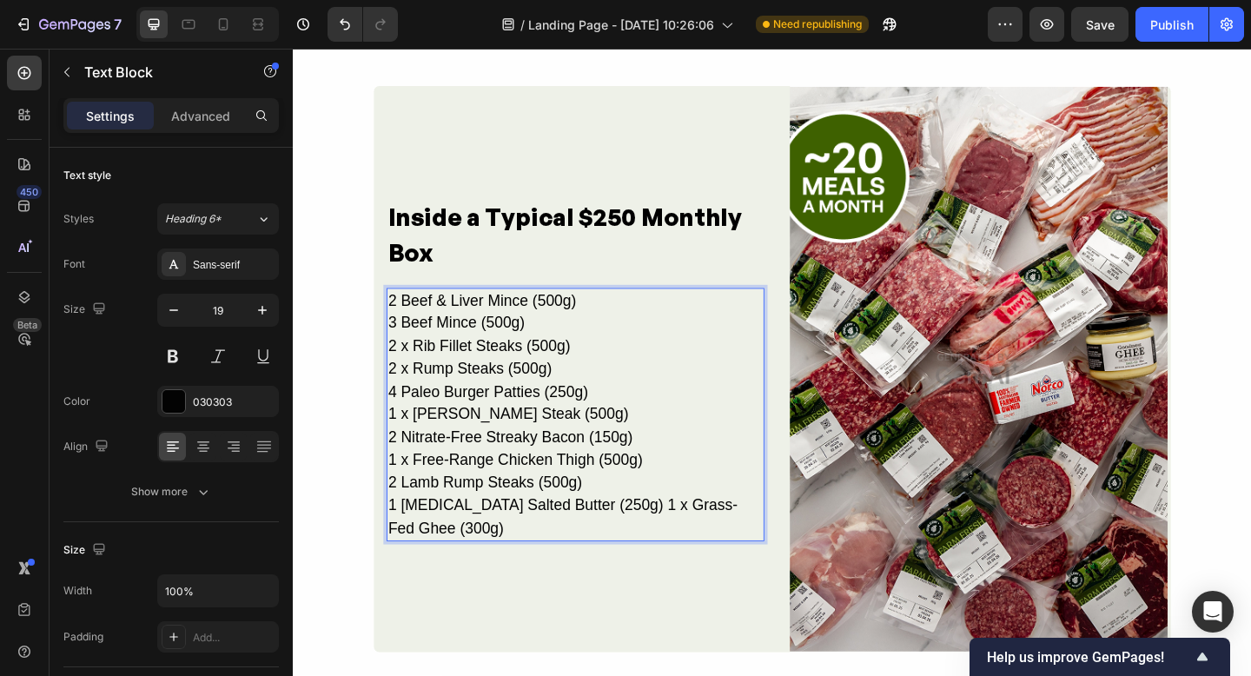
click at [609, 546] on p "1 Norco Salted Butter (250g) 1 x Grass-Fed Ghee (300g)" at bounding box center [600, 559] width 408 height 50
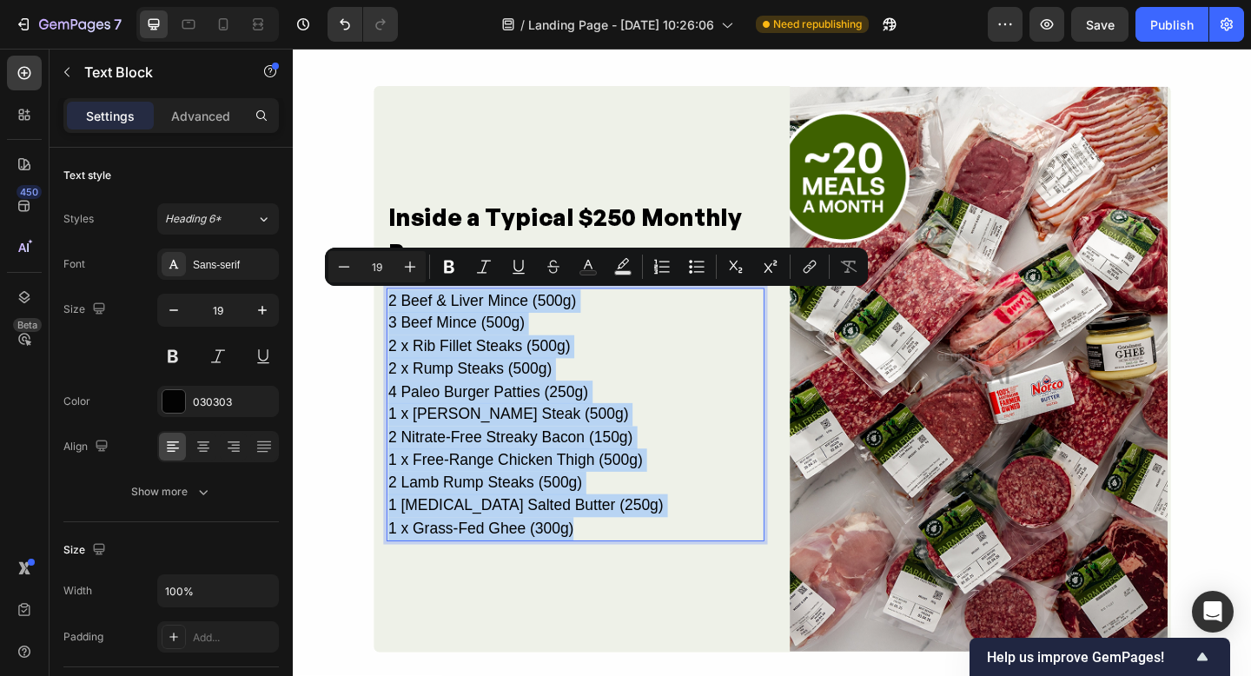
drag, startPoint x: 603, startPoint y: 570, endPoint x: 396, endPoint y: 324, distance: 321.3
click at [396, 324] on div "2 Beef & Liver Mince (500g) 3 Beef Mince (500g) 2 x Rib Fillet Steaks (500g) 2 …" at bounding box center [600, 447] width 411 height 276
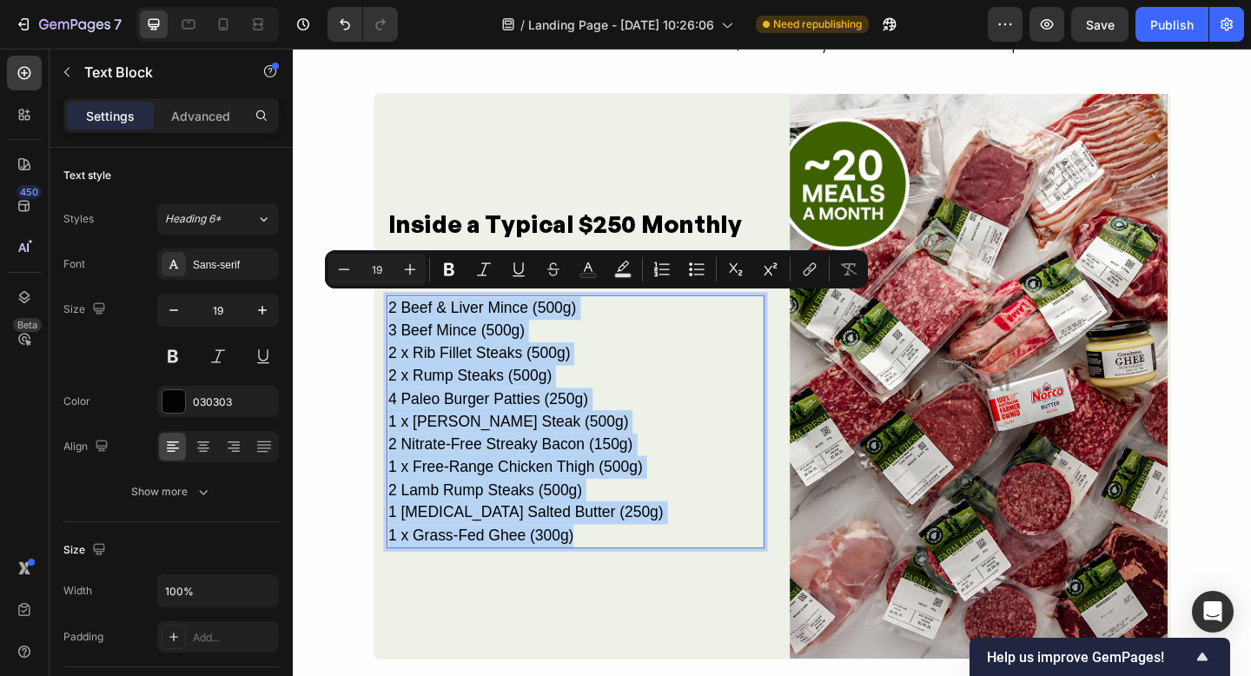
scroll to position [2578, 0]
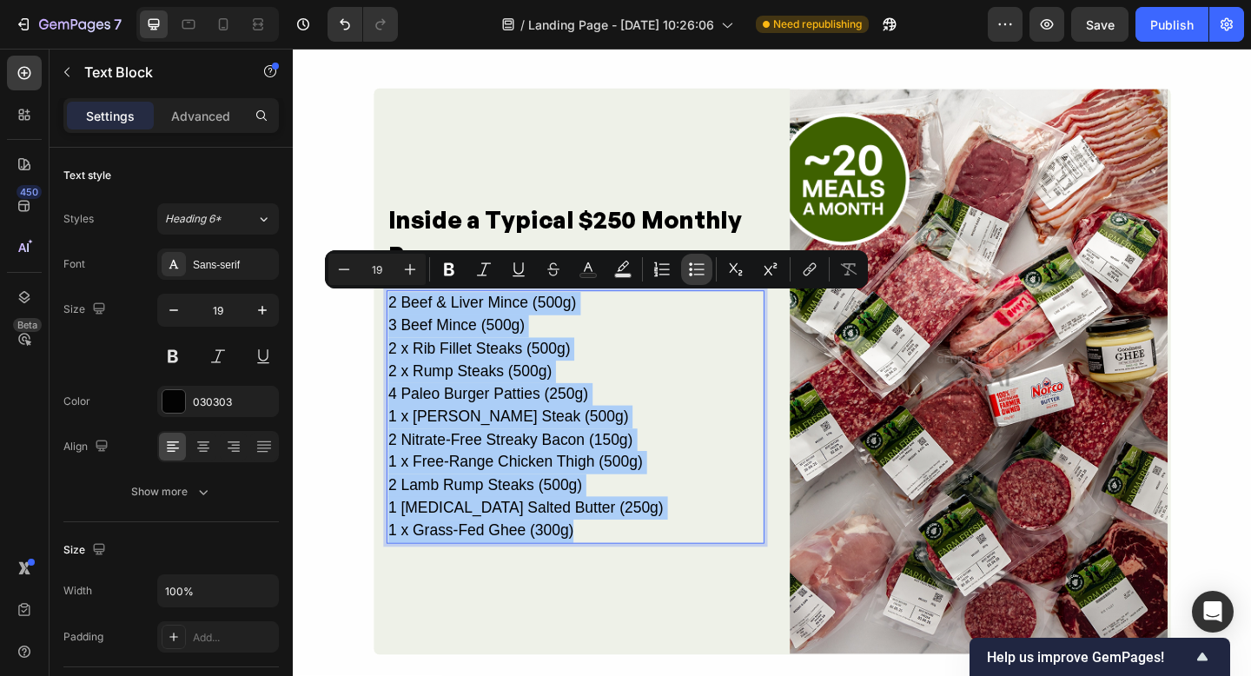
click at [691, 269] on icon "Editor contextual toolbar" at bounding box center [690, 269] width 3 height 3
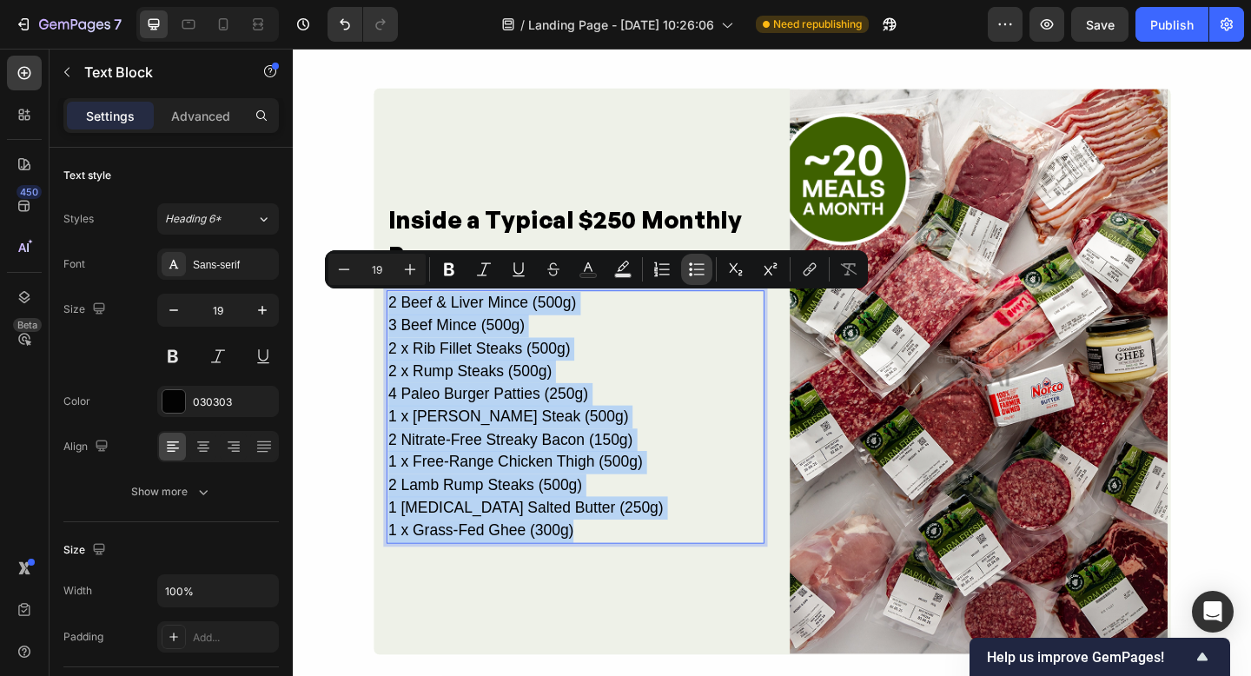
type input "19"
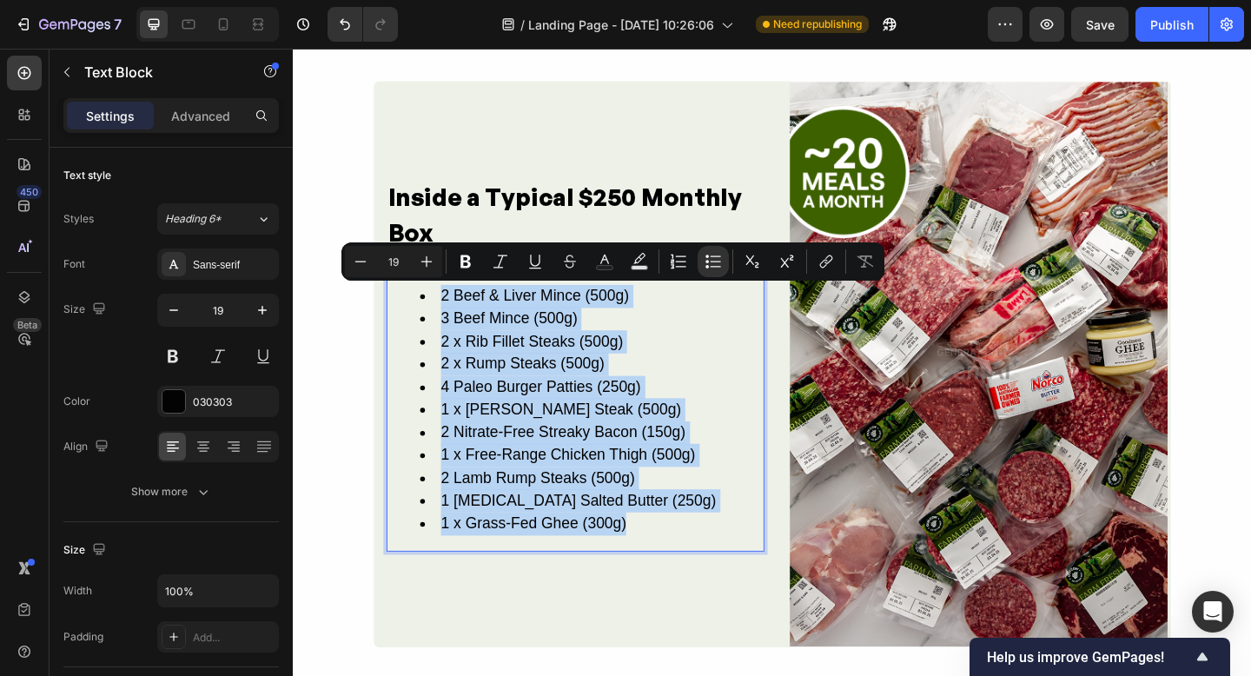
click at [721, 448] on li "1 x [PERSON_NAME] Steak (500g)" at bounding box center [617, 441] width 373 height 25
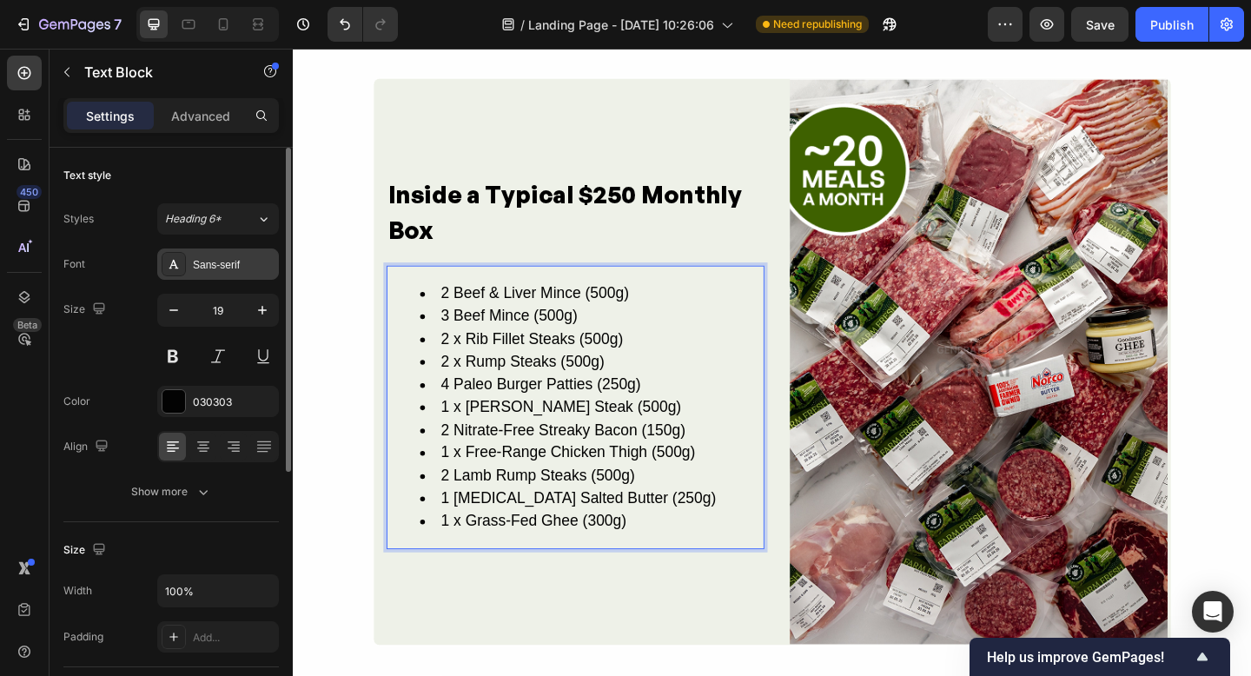
click at [178, 263] on icon at bounding box center [174, 264] width 14 height 14
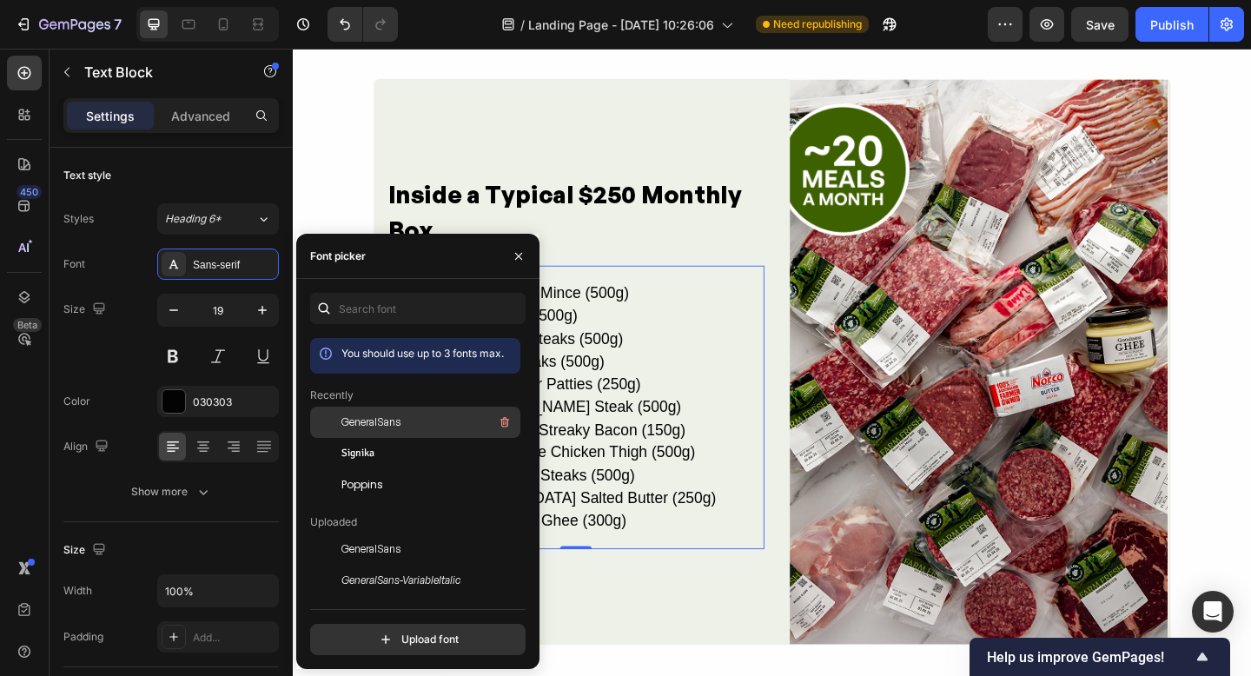
click at [381, 428] on span "GeneralSans" at bounding box center [371, 423] width 59 height 16
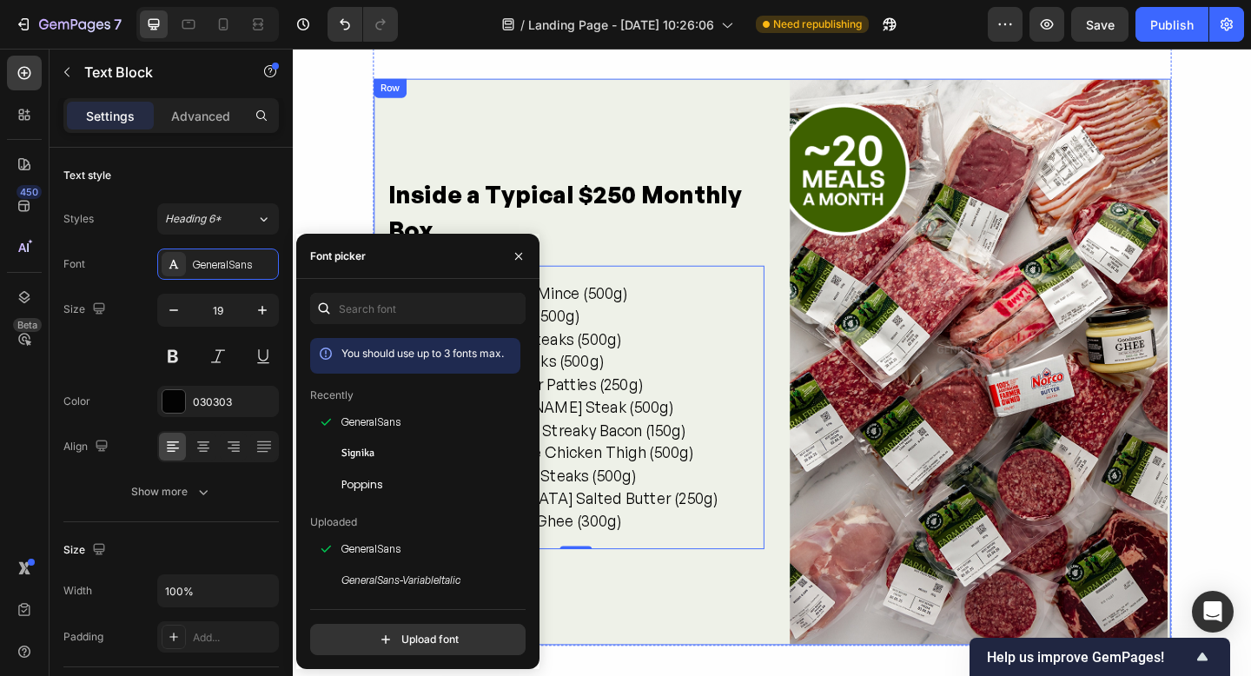
click at [666, 629] on div "Inside a Typical $250 Monthly Box Heading 2 Beef & Liver Mince (500g) 3 Beef Mi…" at bounding box center [600, 390] width 411 height 617
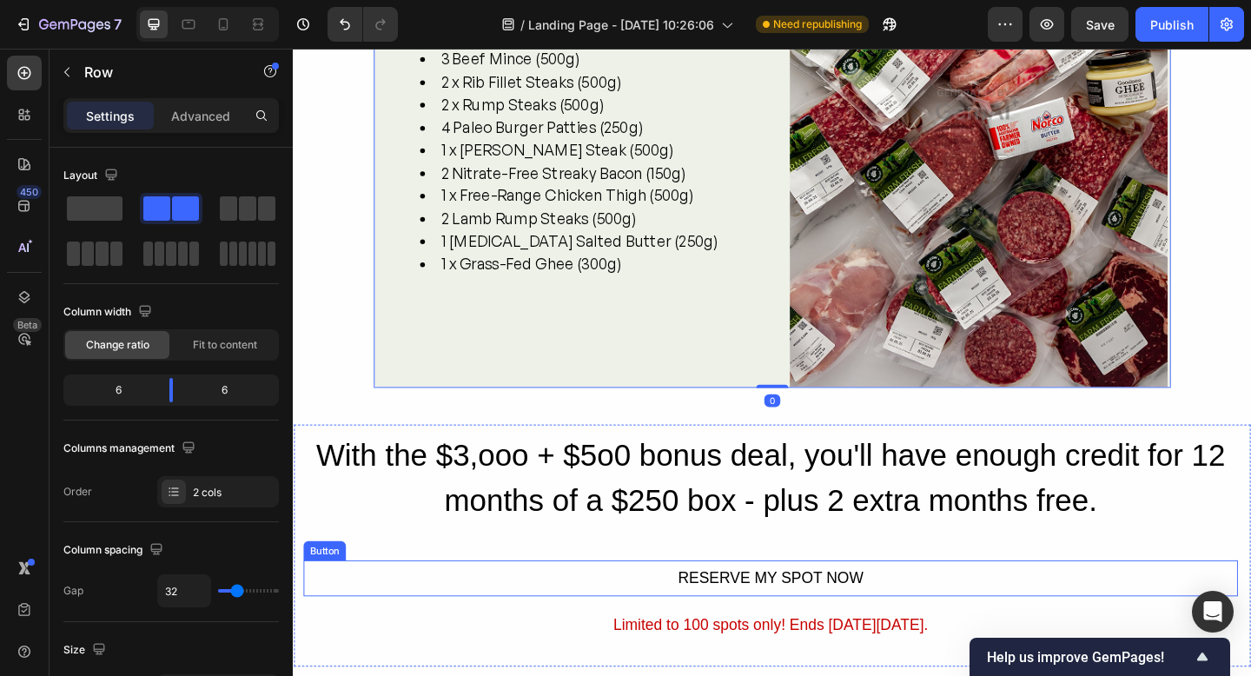
scroll to position [2872, 0]
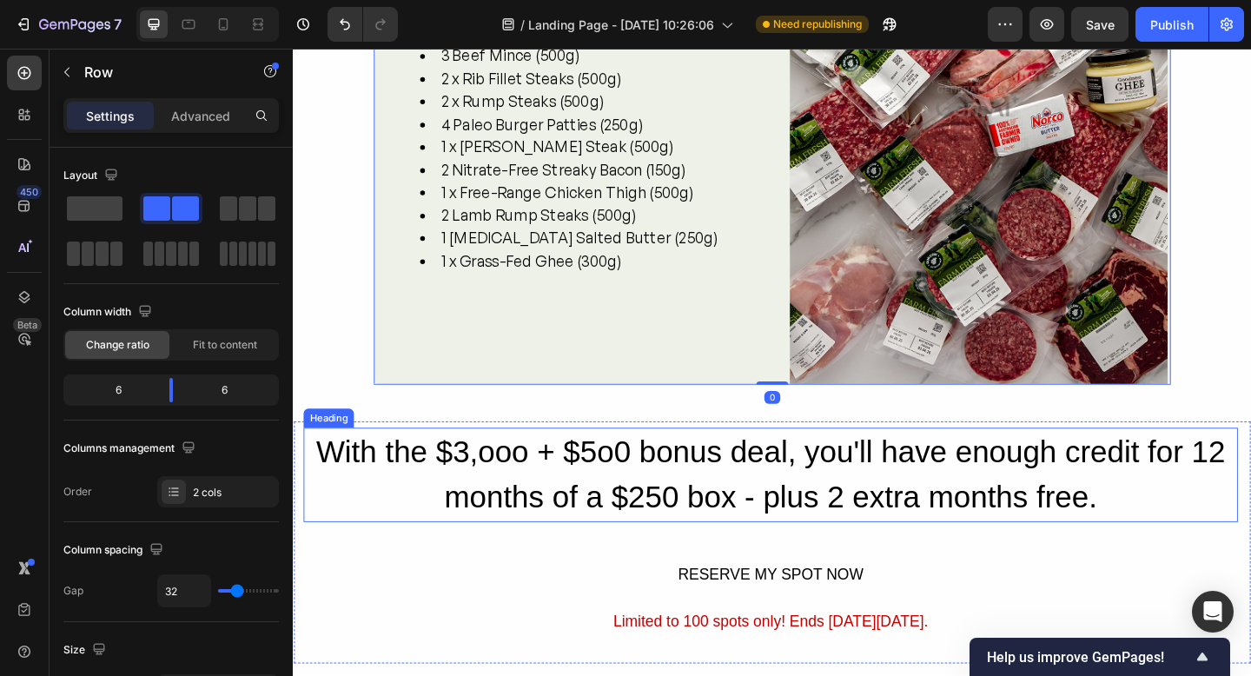
click at [605, 519] on h2 "With the $3,ooo + $5o0 bonus deal, you'll have enough credit for 12 months of a…" at bounding box center [812, 512] width 1017 height 103
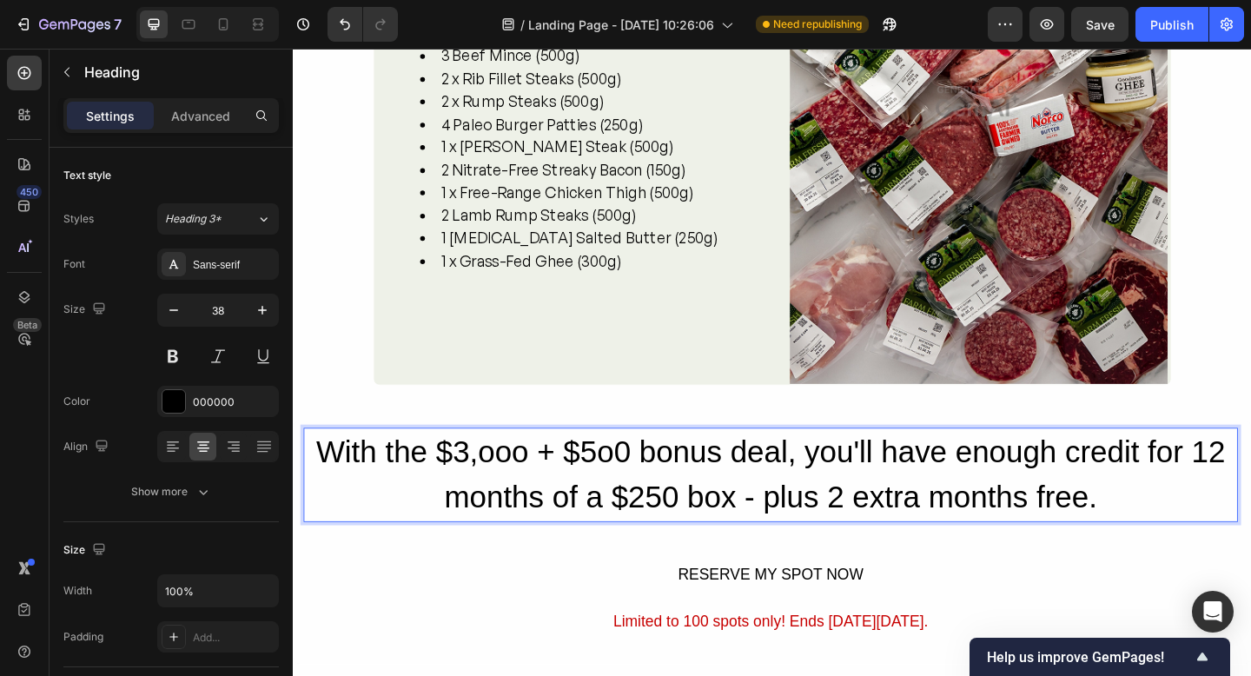
click at [589, 543] on p "With the $3,ooo + $5o0 bonus deal, you'll have enough credit for 12 months of a…" at bounding box center [812, 512] width 1013 height 99
click at [545, 494] on p "With the $3,ooo + $5o0 bonus deal, you'll have enough credit for 12 months of a…" at bounding box center [812, 512] width 1013 height 99
click at [634, 487] on p "With the $3,000 + $5o0 bonus deal, you'll have enough credit for 12 months of a…" at bounding box center [812, 512] width 1013 height 99
click at [1176, 529] on p "With the $3,000 + $500 bonus deal, you'll have enough credit for 12 months of a…" at bounding box center [812, 512] width 1013 height 99
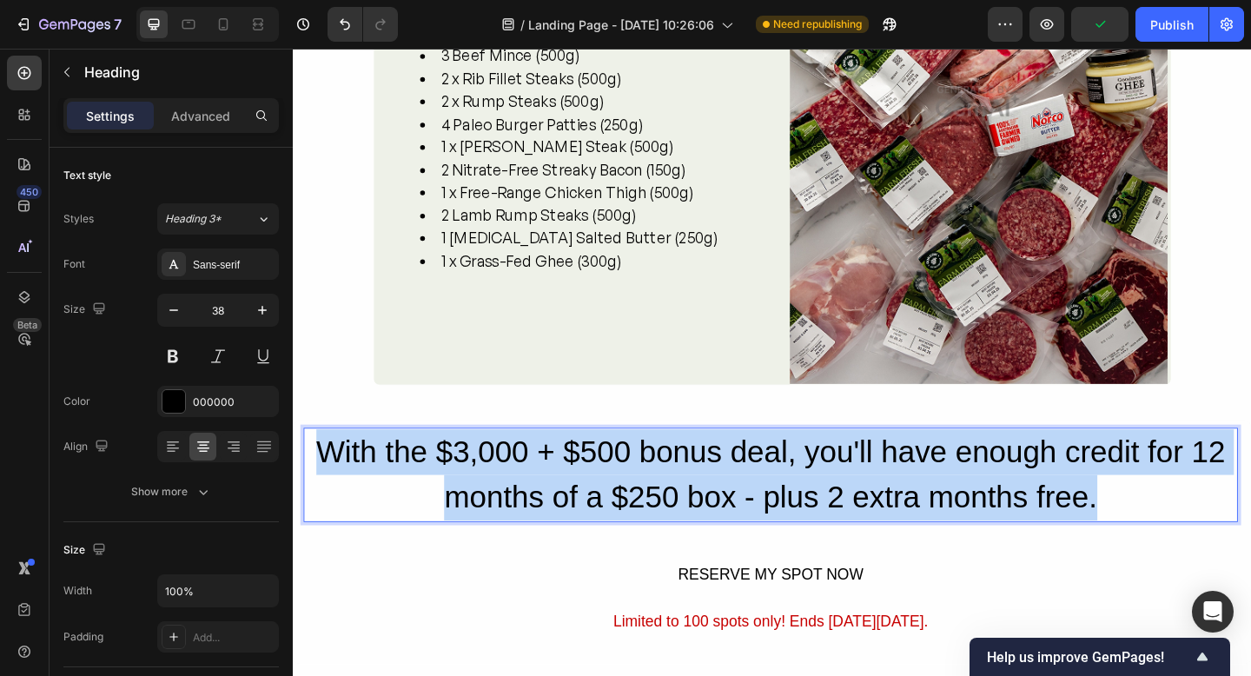
drag, startPoint x: 1182, startPoint y: 539, endPoint x: 315, endPoint y: 494, distance: 867.6
click at [316, 494] on p "With the $3,000 + $500 bonus deal, you'll have enough credit for 12 months of a…" at bounding box center [812, 512] width 1013 height 99
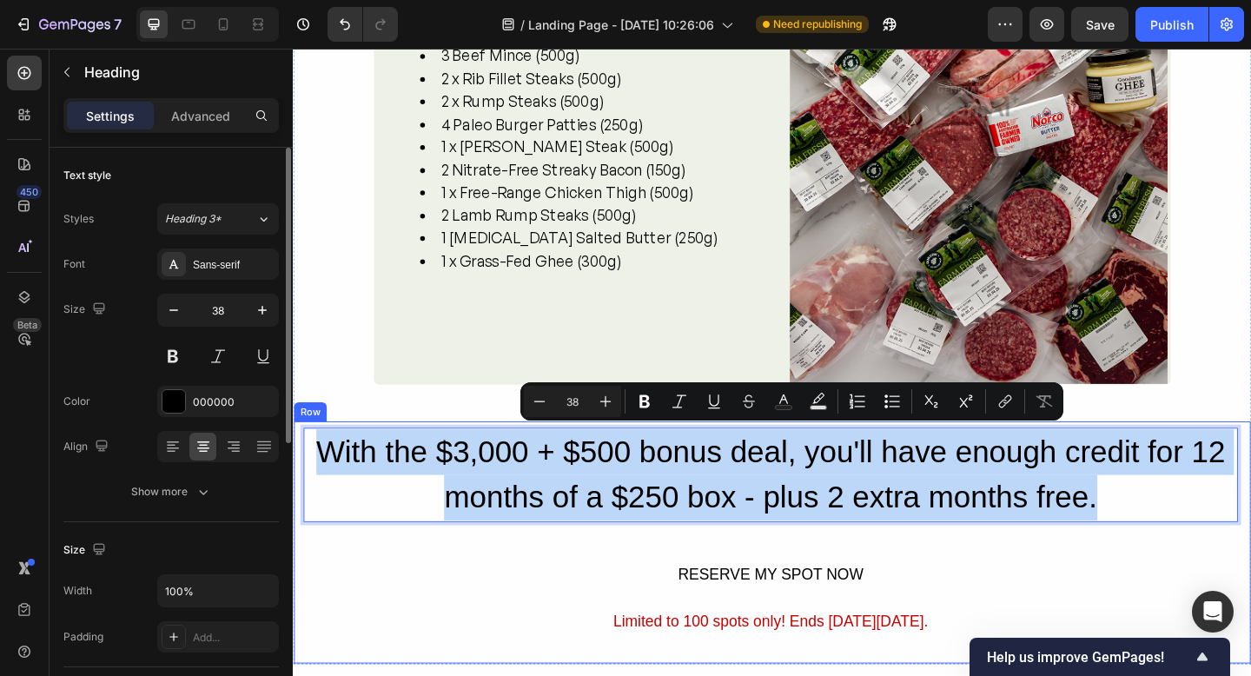
scroll to position [2881, 0]
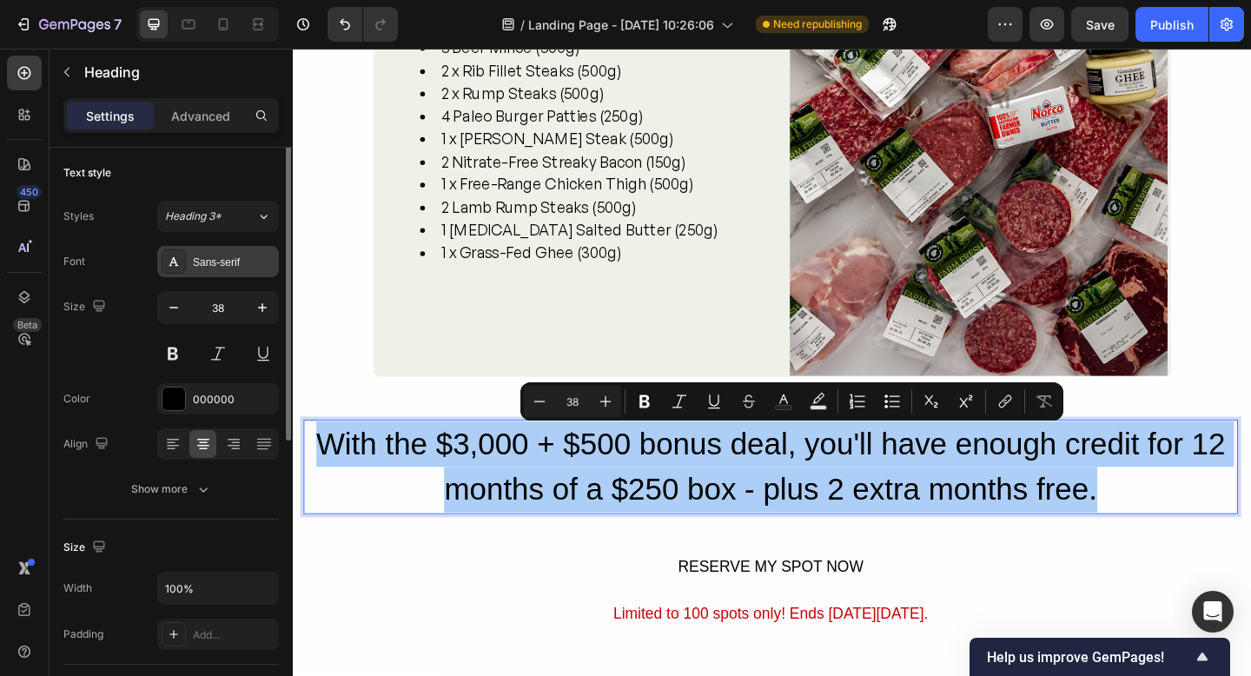
click at [180, 264] on icon at bounding box center [174, 262] width 14 height 14
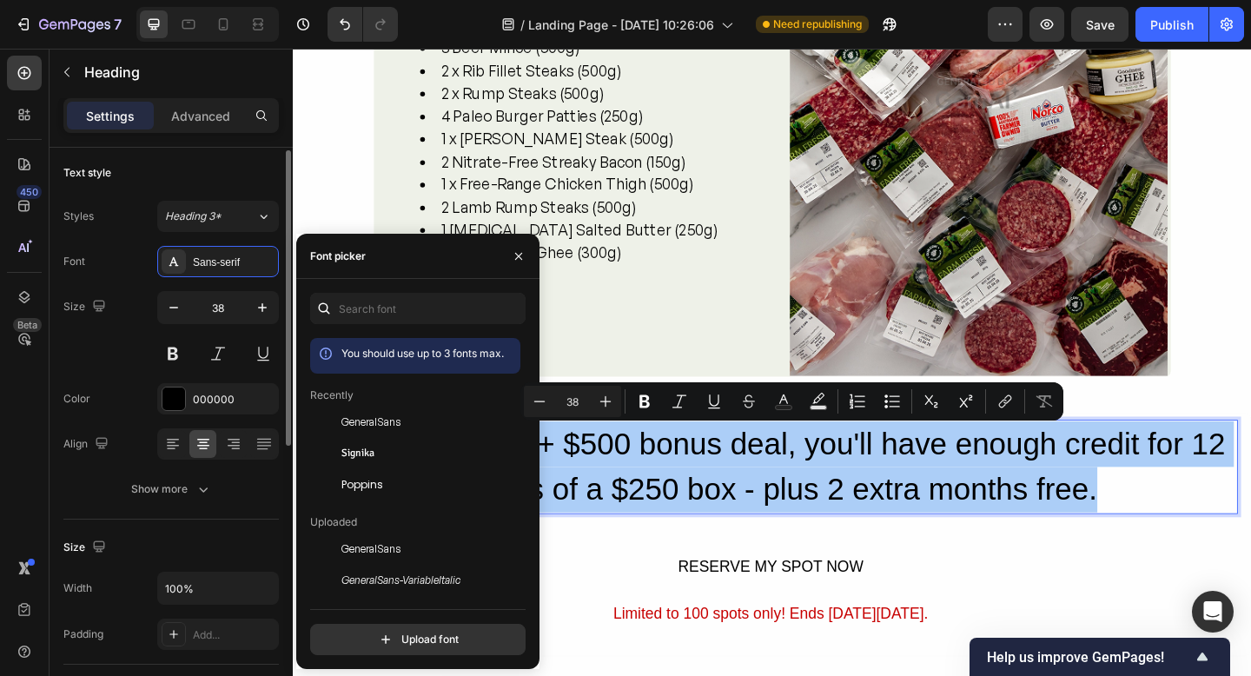
scroll to position [3, 0]
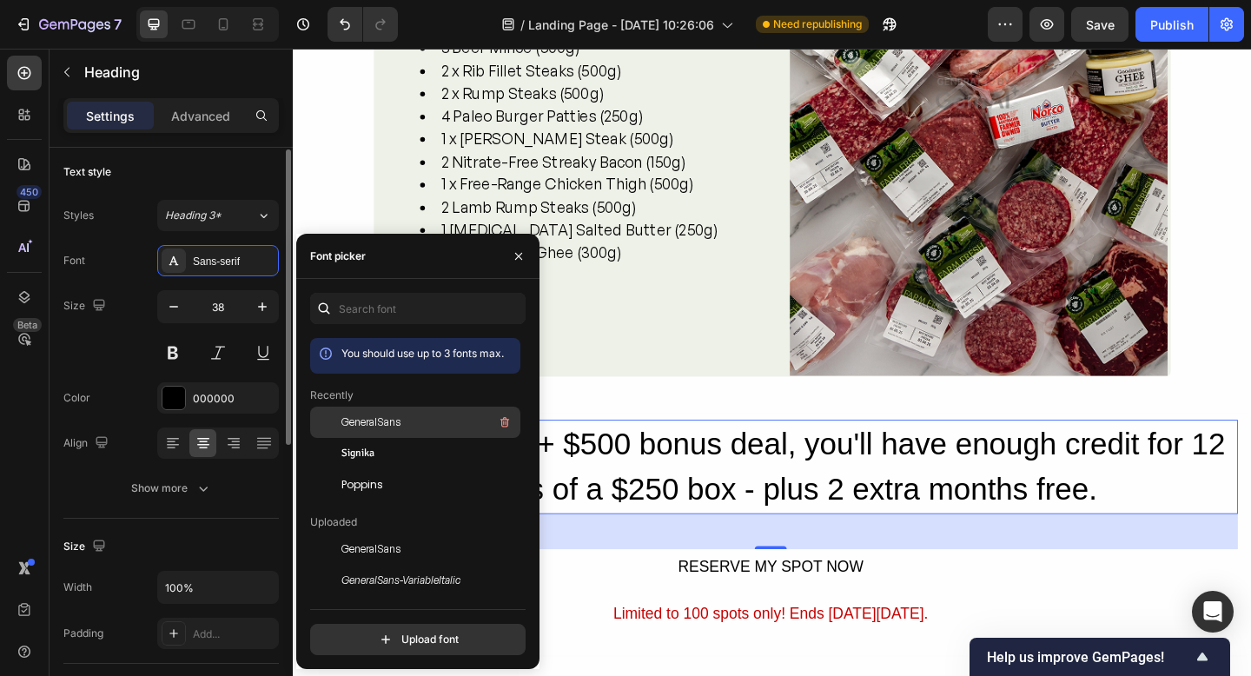
drag, startPoint x: 343, startPoint y: 412, endPoint x: 328, endPoint y: 407, distance: 15.7
click at [344, 412] on div "GeneralSans" at bounding box center [430, 422] width 176 height 21
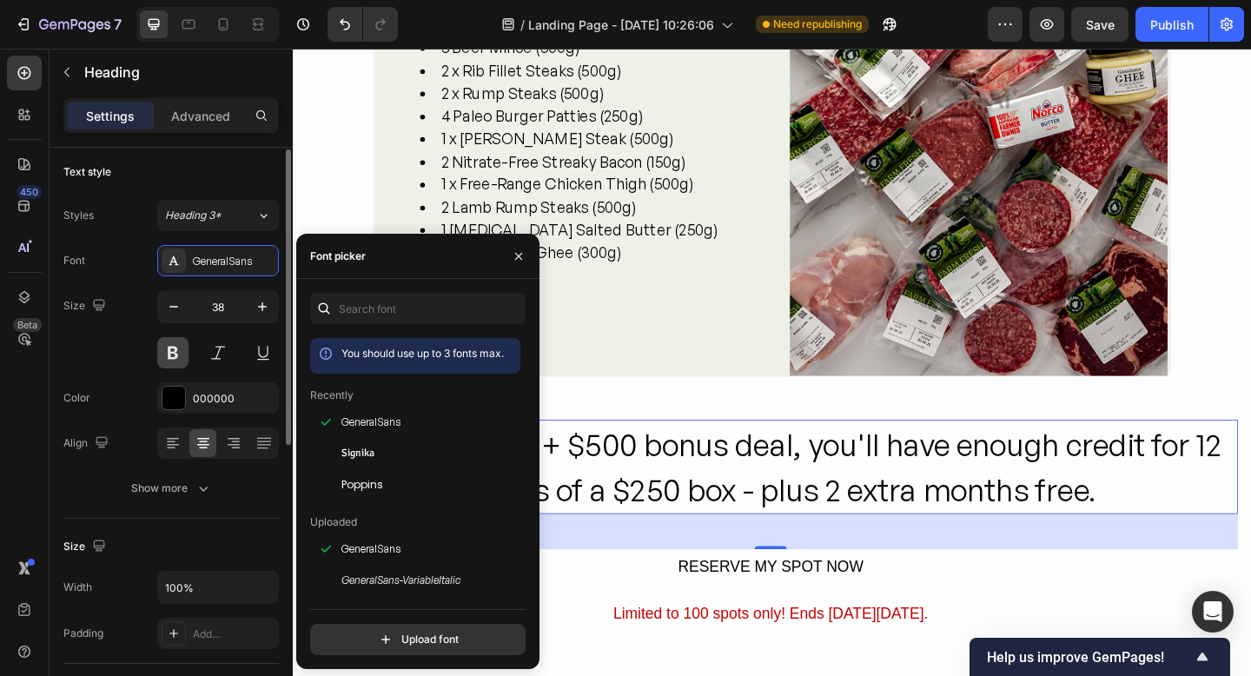
click at [169, 347] on button at bounding box center [172, 352] width 31 height 31
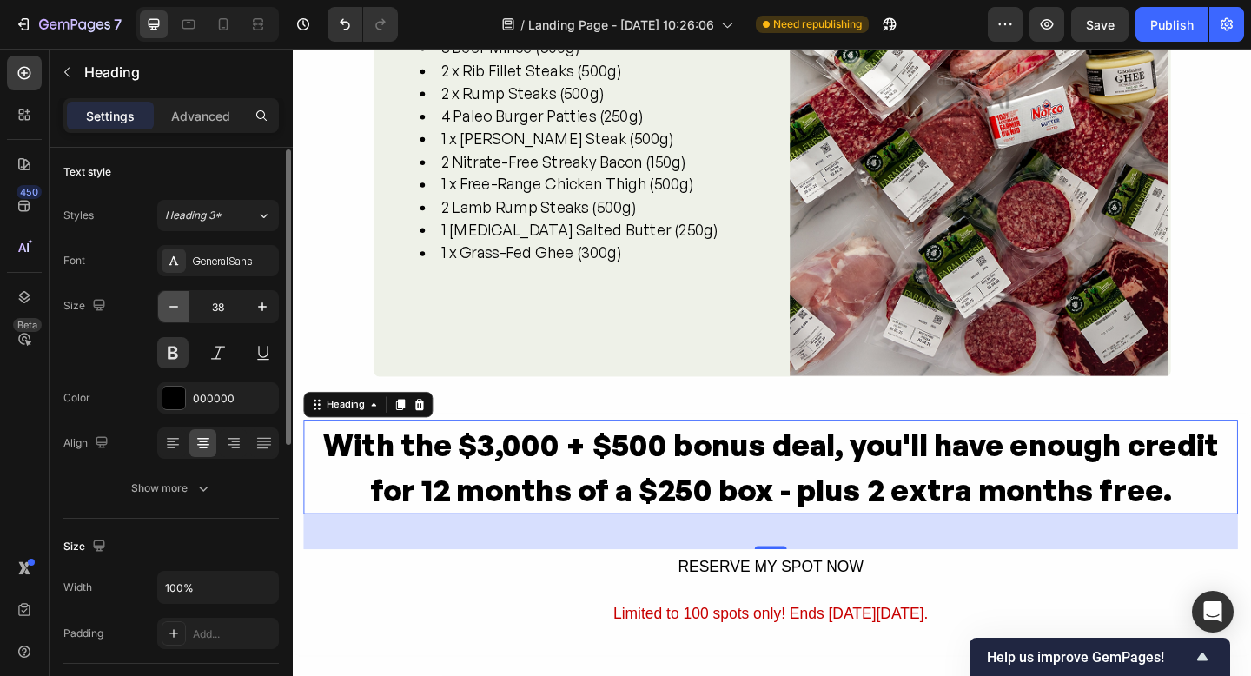
click at [169, 304] on icon "button" at bounding box center [173, 306] width 17 height 17
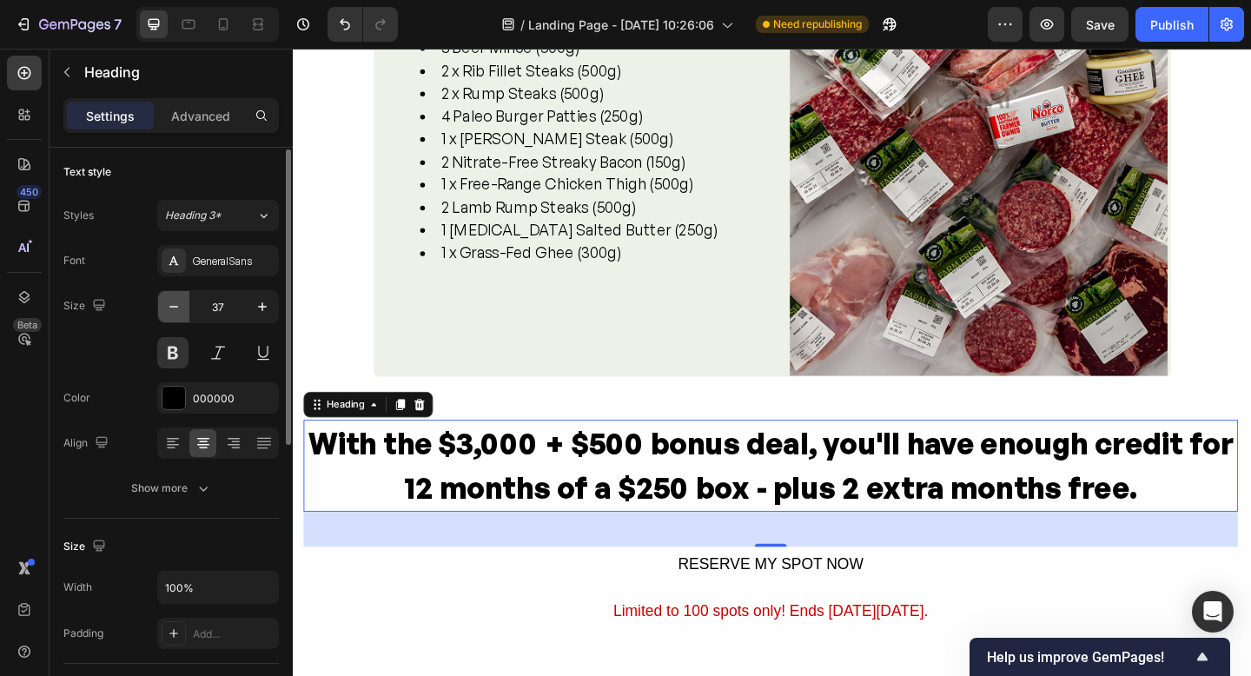
click at [169, 304] on icon "button" at bounding box center [173, 306] width 17 height 17
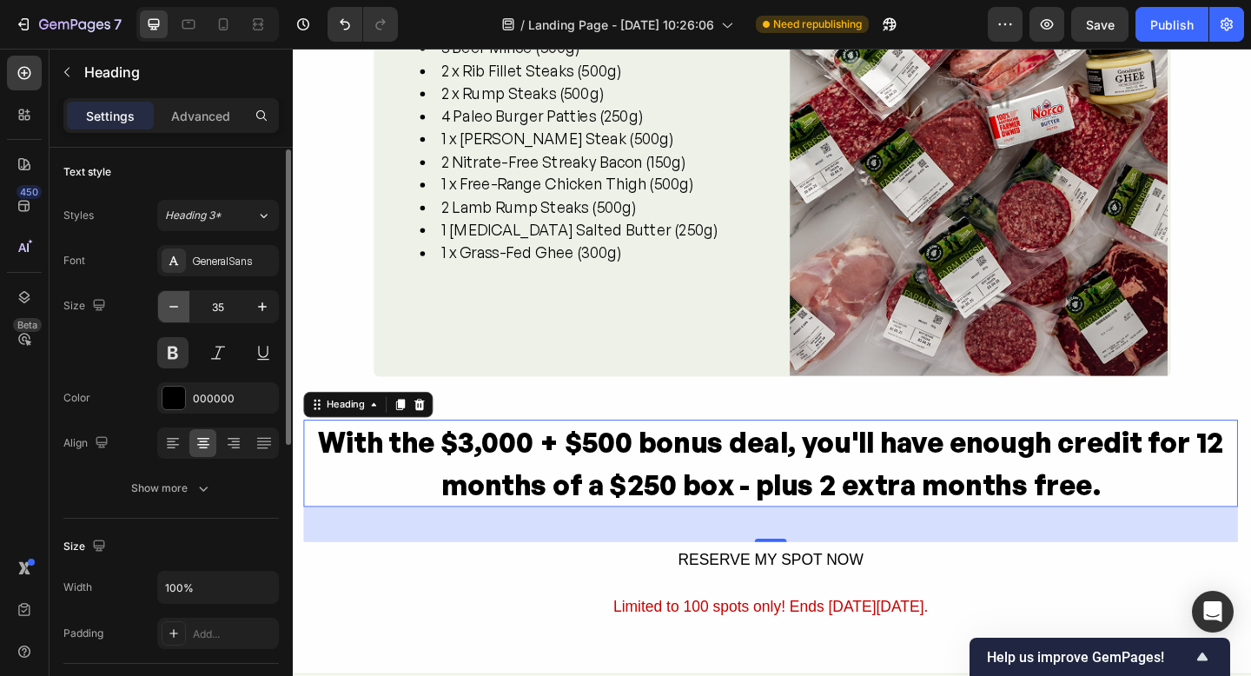
click at [169, 304] on icon "button" at bounding box center [173, 306] width 17 height 17
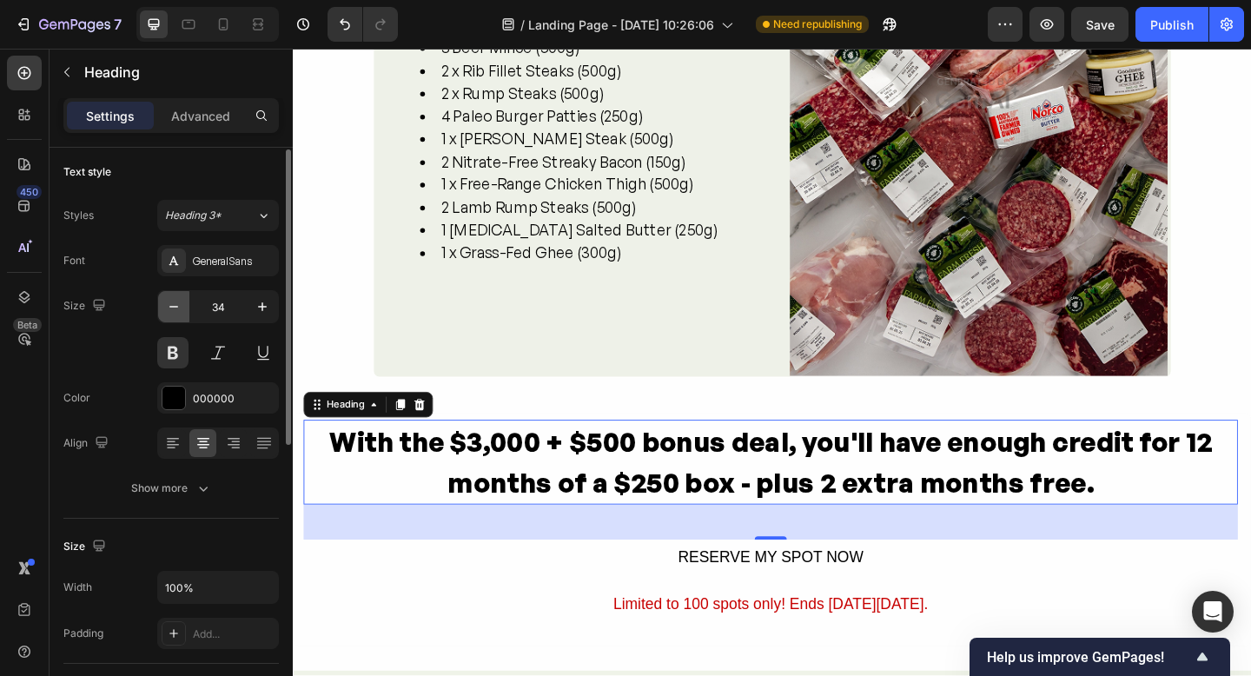
click at [169, 304] on icon "button" at bounding box center [173, 306] width 17 height 17
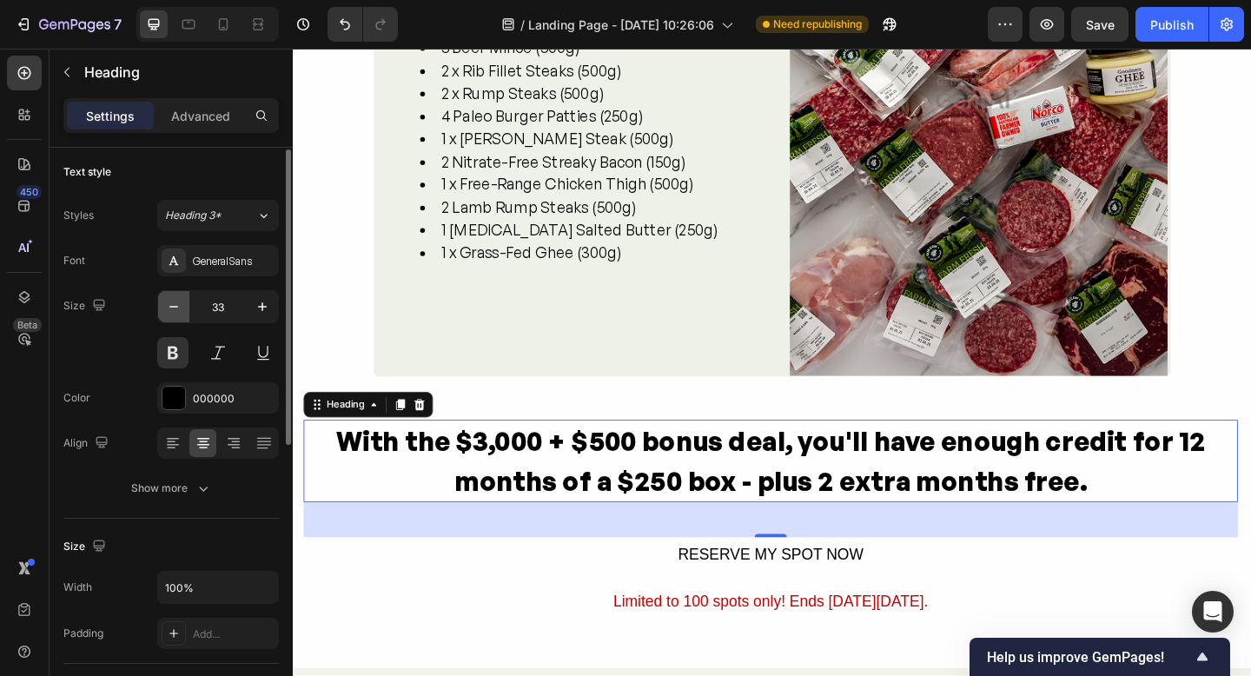
click at [169, 304] on icon "button" at bounding box center [173, 306] width 17 height 17
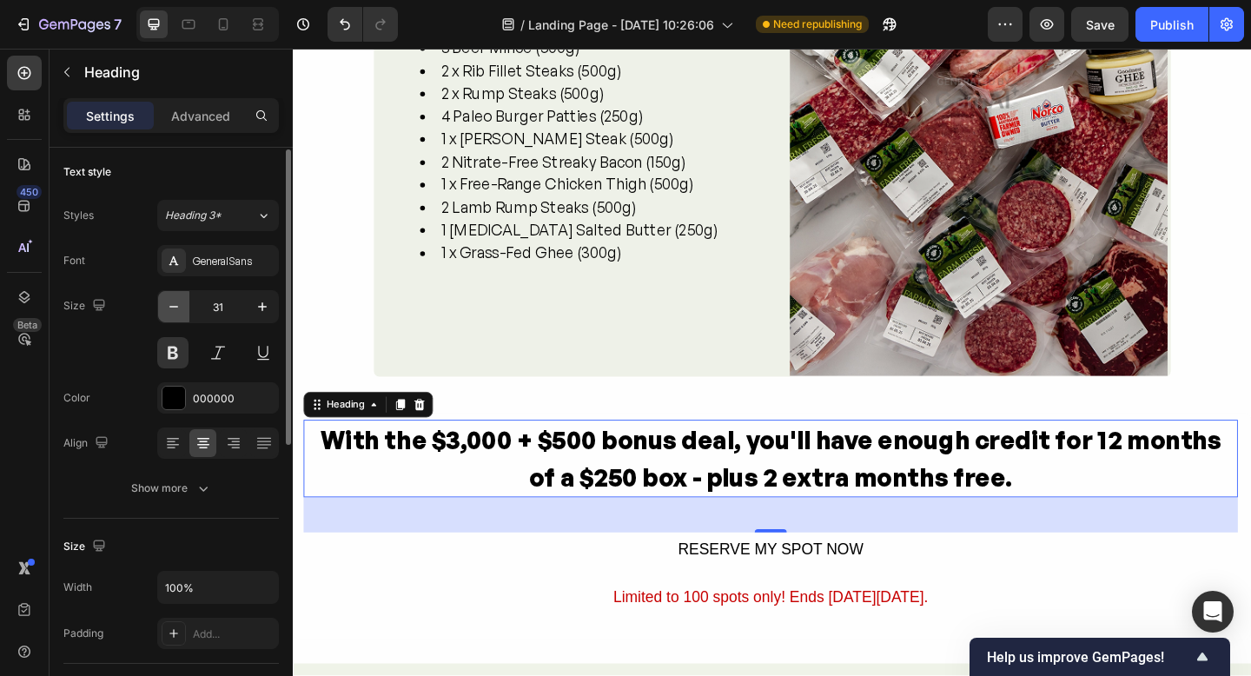
click at [169, 304] on icon "button" at bounding box center [173, 306] width 17 height 17
type input "30"
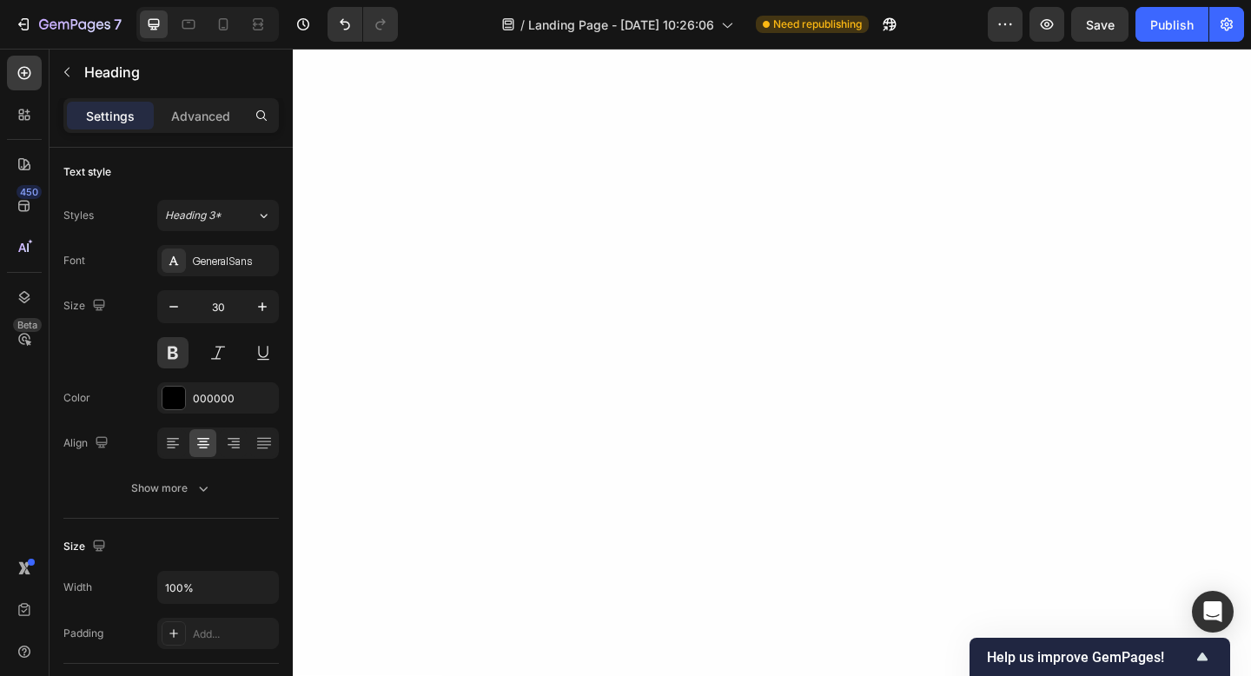
scroll to position [1748, 0]
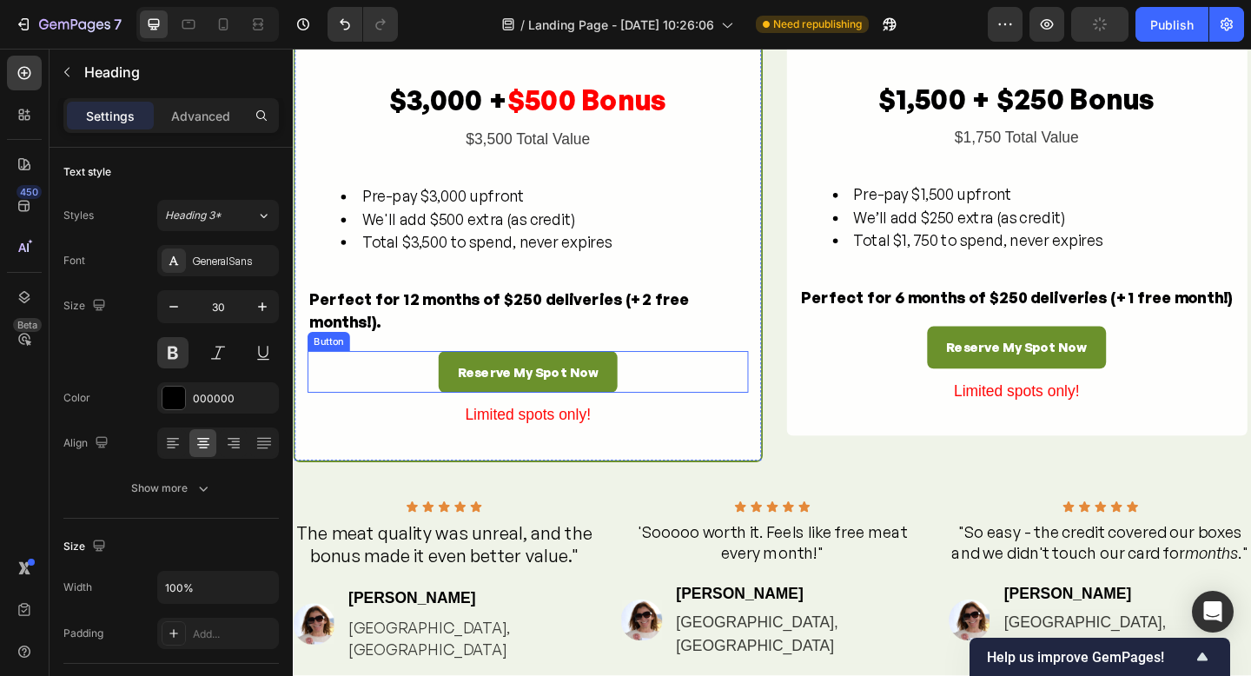
click at [659, 424] on div "Reserve My Spot Now Button" at bounding box center [548, 401] width 480 height 46
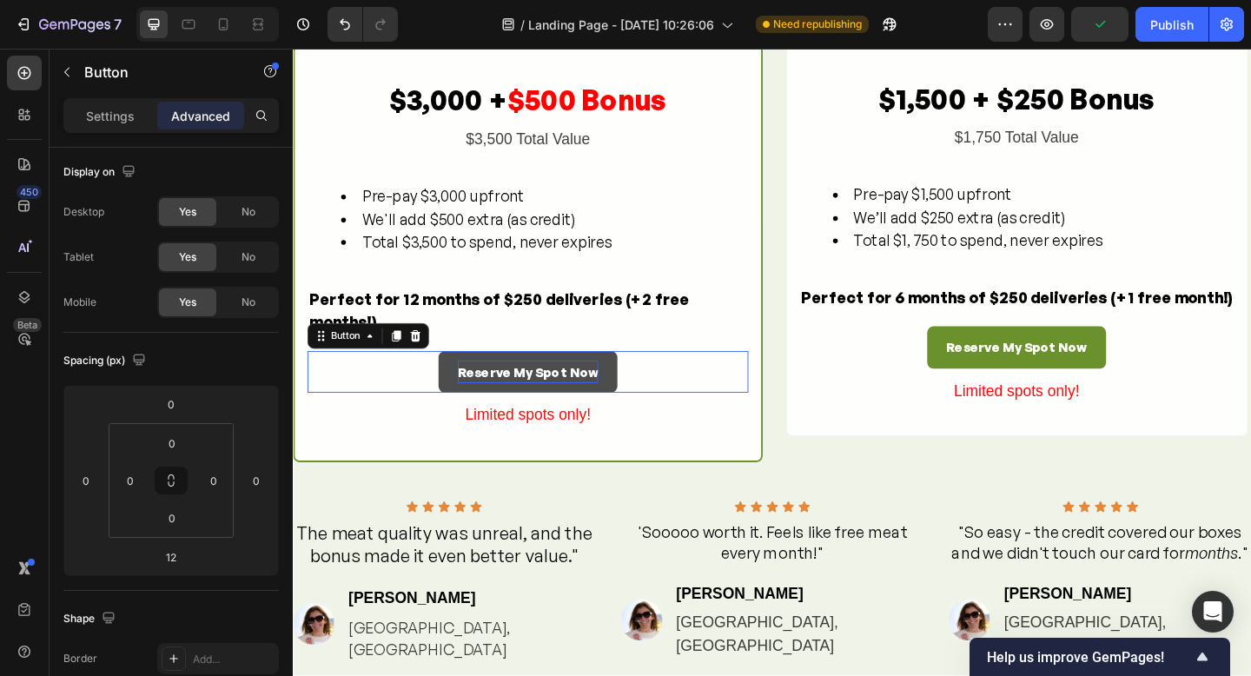
scroll to position [0, 0]
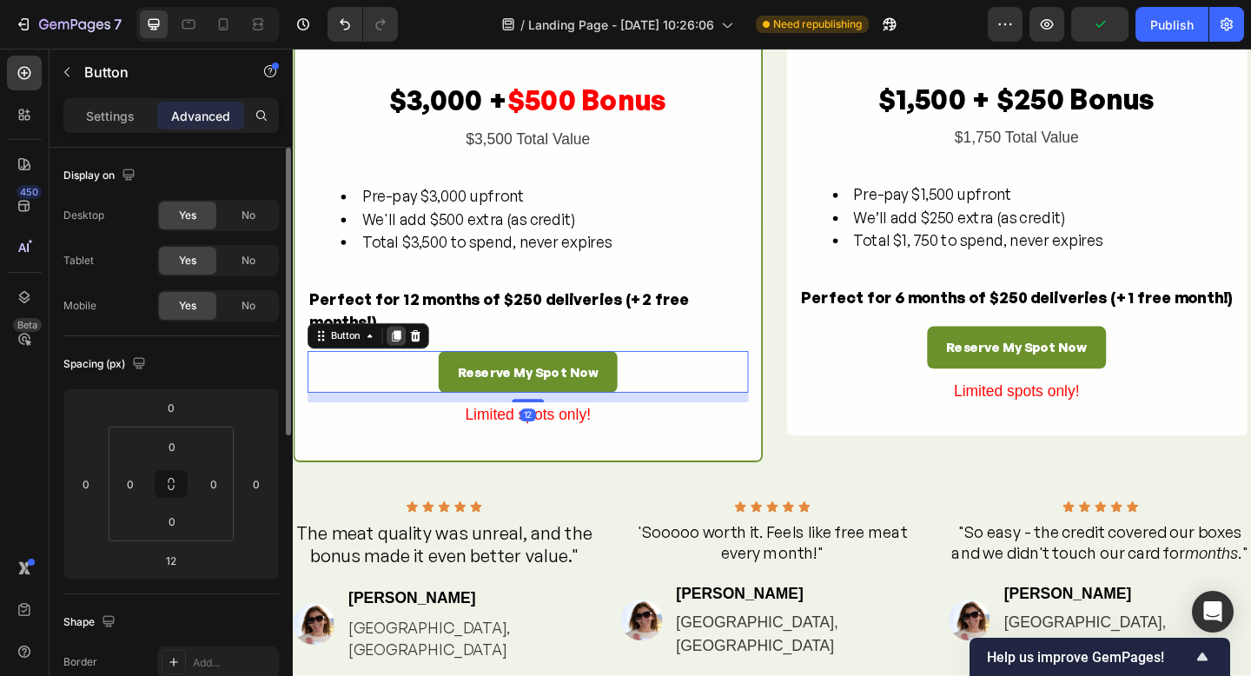
click at [408, 368] on icon at bounding box center [405, 362] width 14 height 14
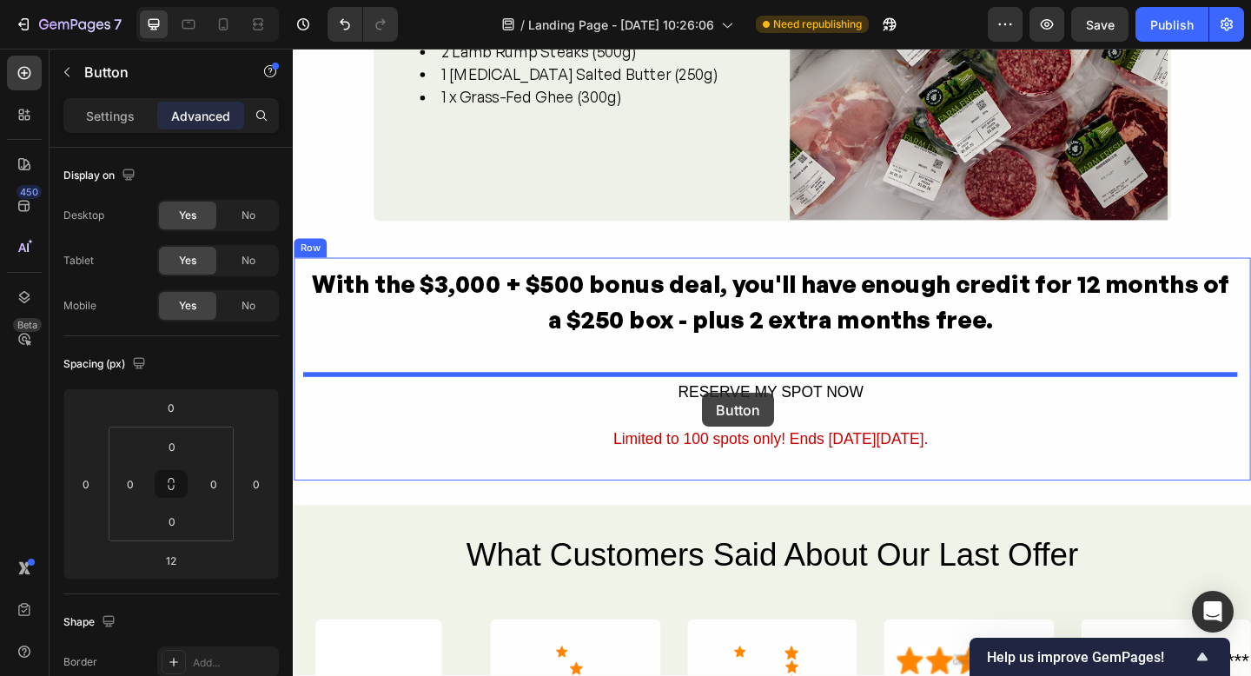
drag, startPoint x: 334, startPoint y: 456, endPoint x: 738, endPoint y: 423, distance: 405.4
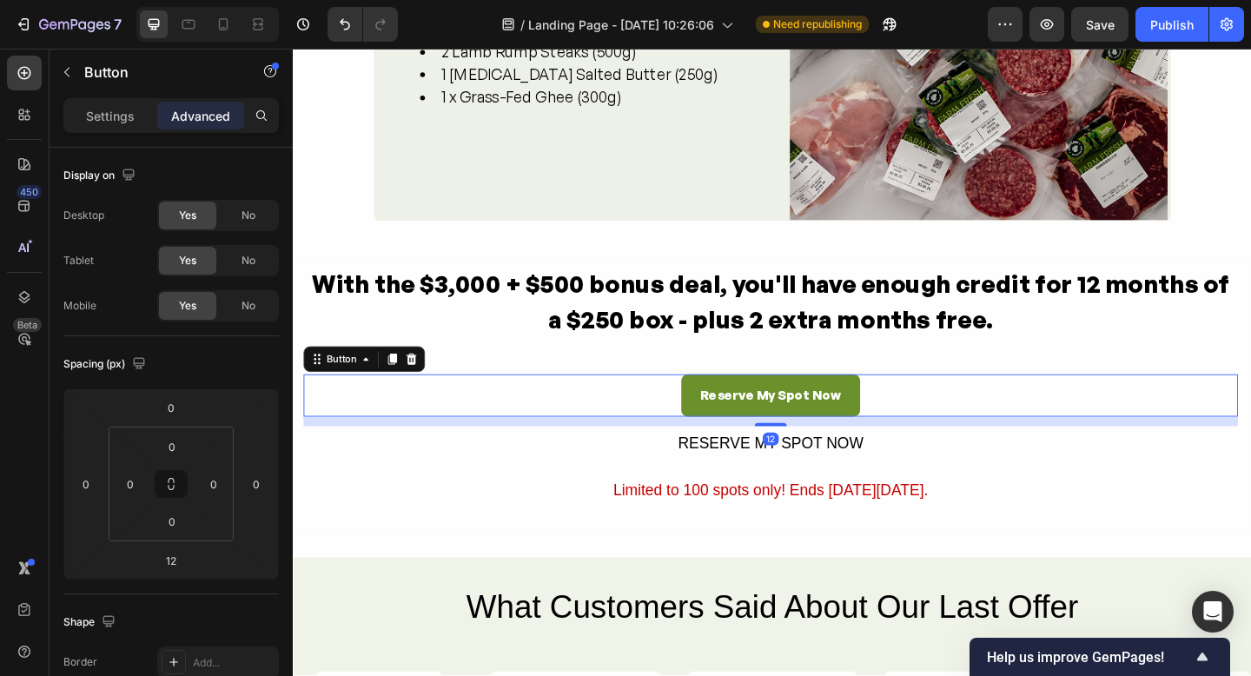
scroll to position [3119, 0]
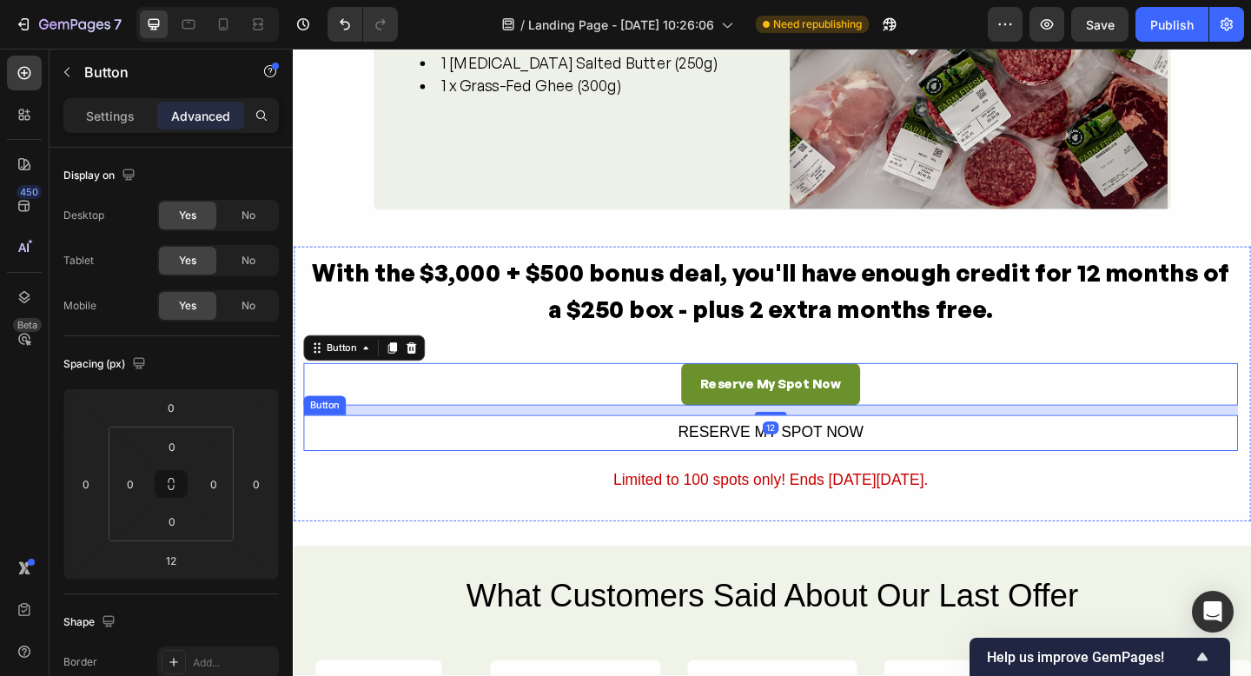
click at [959, 467] on div "RESERVE MY SPOT NOW Button" at bounding box center [812, 467] width 1017 height 39
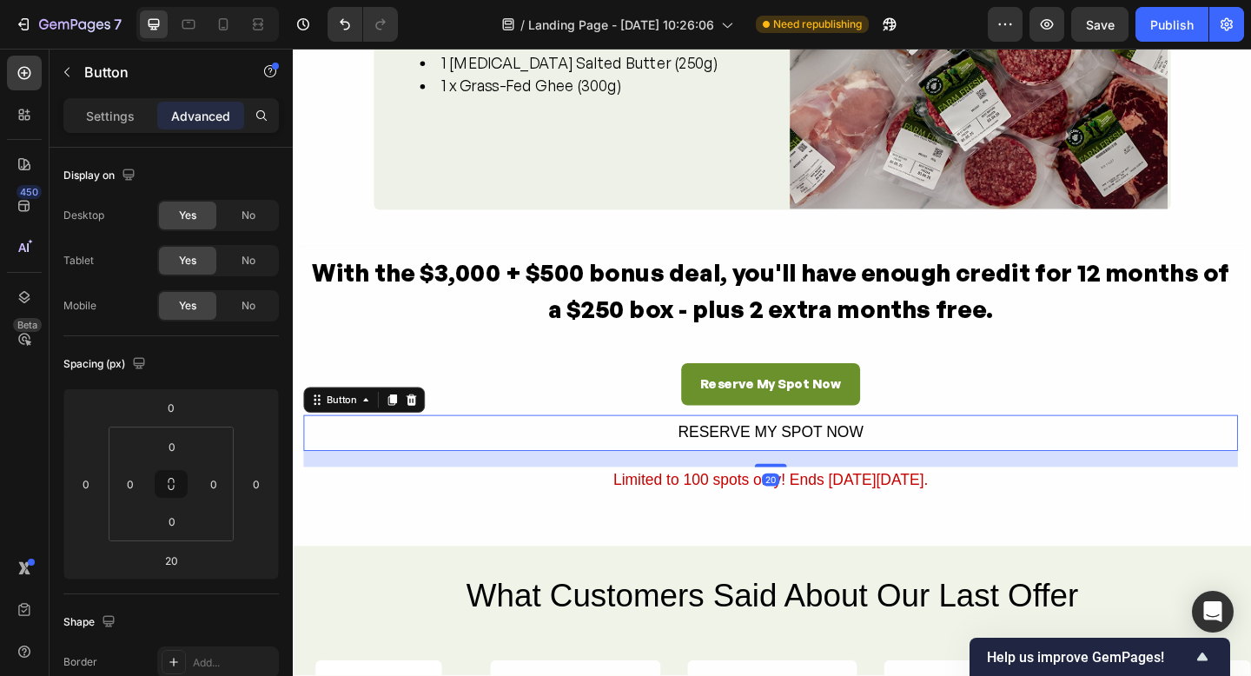
scroll to position [3114, 0]
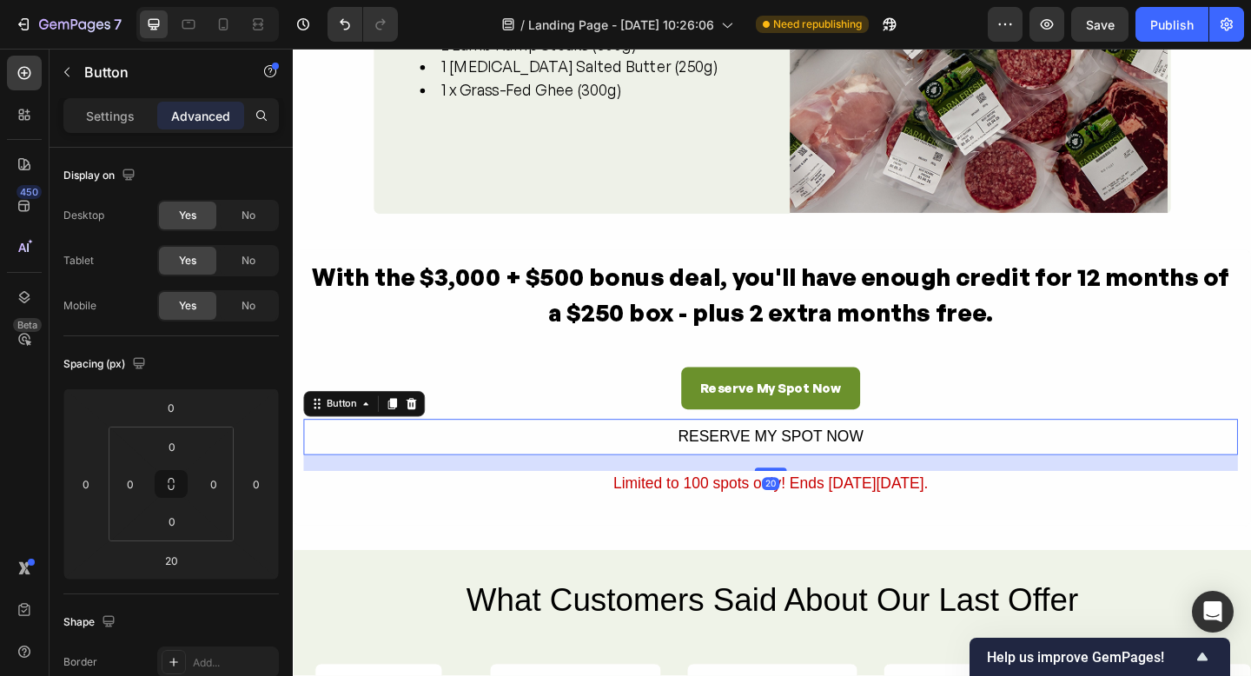
click at [428, 441] on div at bounding box center [421, 435] width 21 height 21
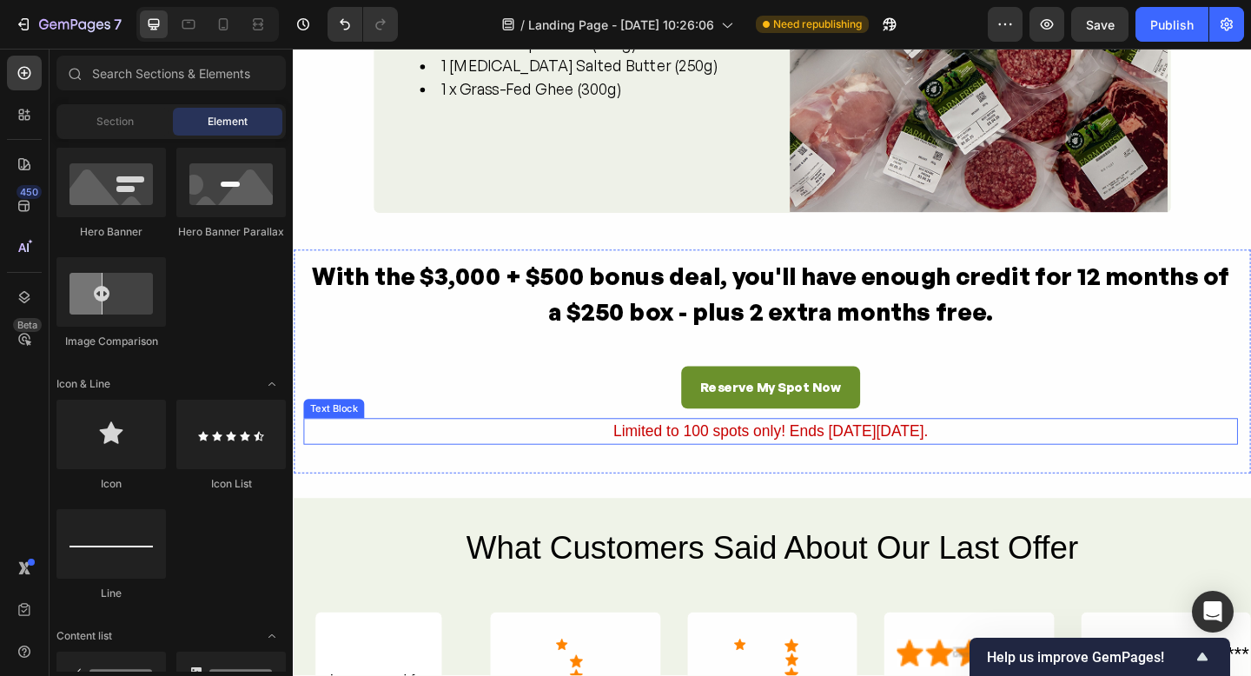
click at [919, 464] on div "Limited to 100 spots only! Ends [DATE][DATE]." at bounding box center [812, 465] width 1017 height 29
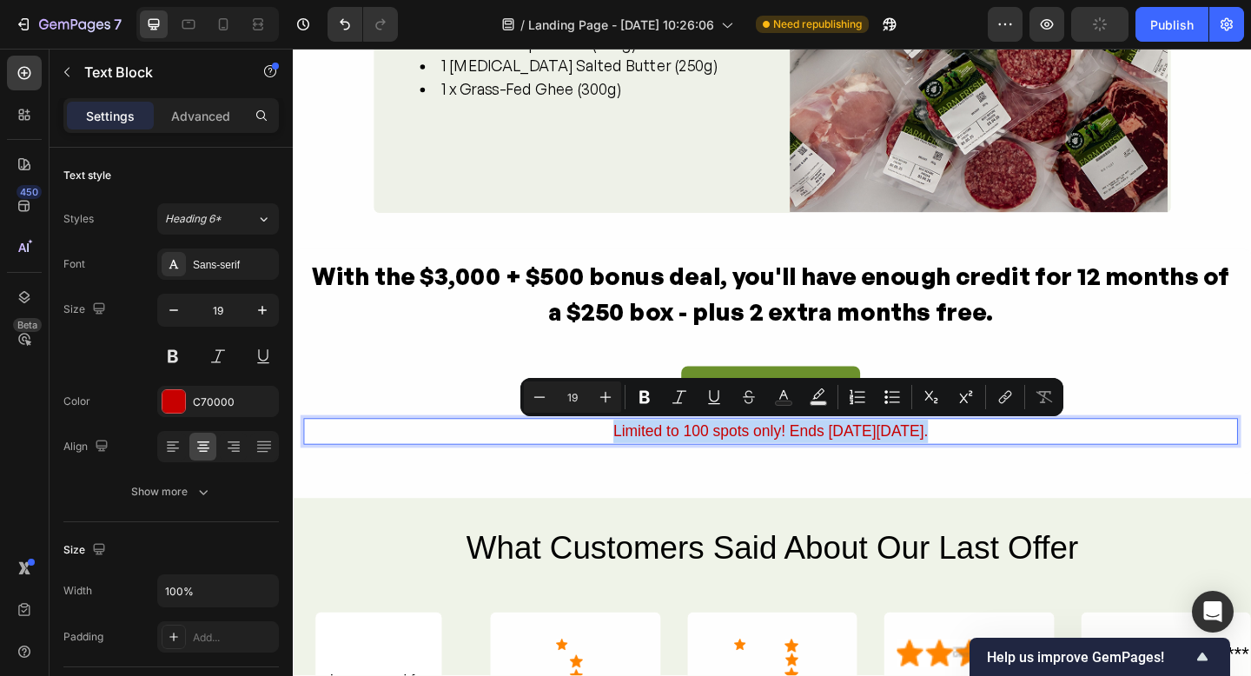
drag, startPoint x: 650, startPoint y: 458, endPoint x: 634, endPoint y: 458, distance: 15.6
click at [635, 458] on p "Limited to 100 spots only! Ends [DATE][DATE]." at bounding box center [812, 465] width 1013 height 25
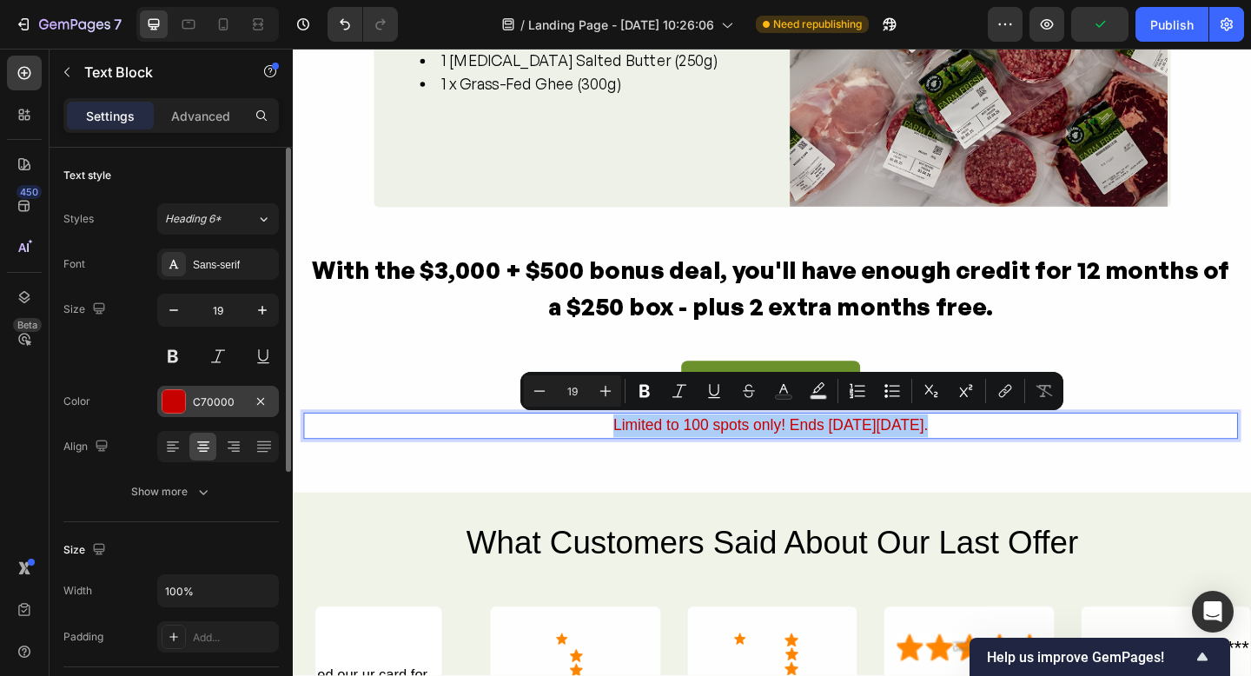
click at [182, 405] on div at bounding box center [174, 401] width 23 height 23
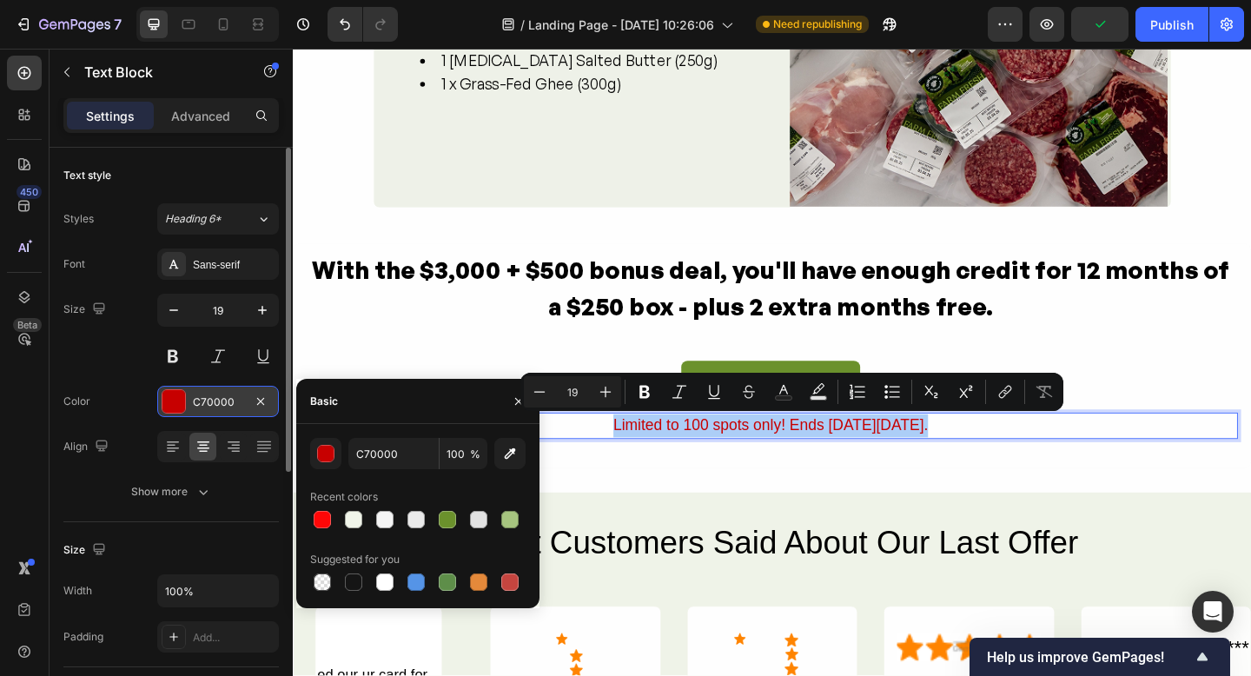
scroll to position [3121, 0]
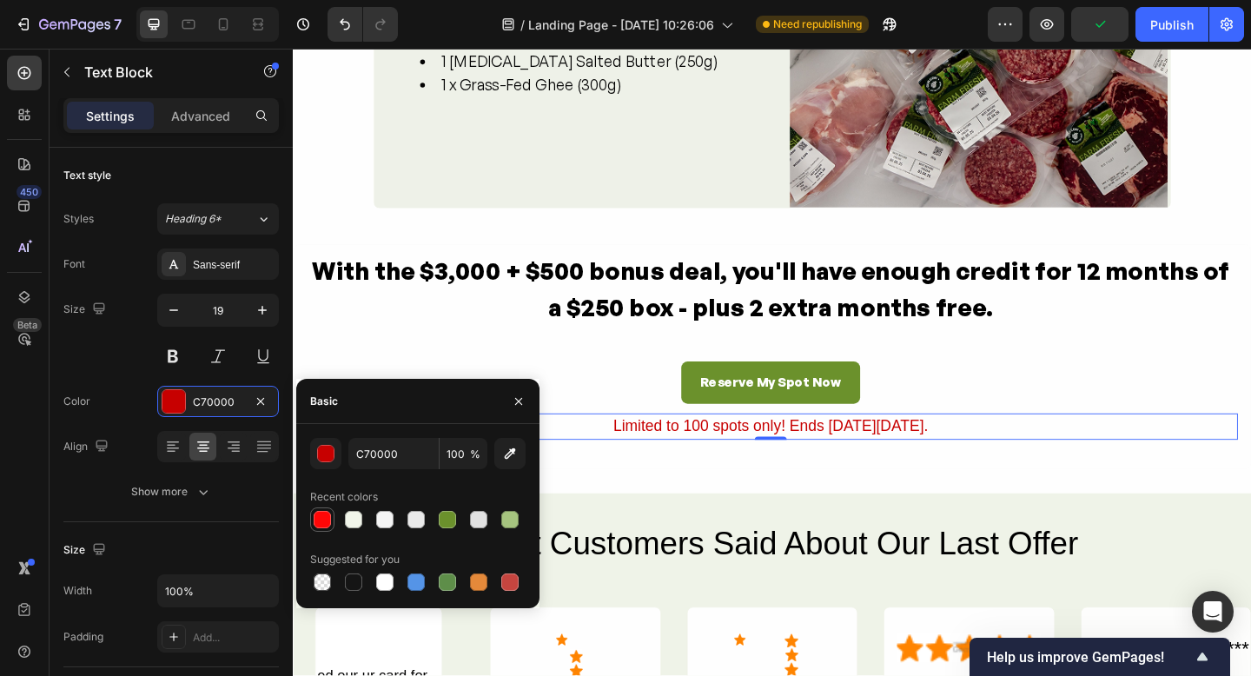
click at [322, 521] on div at bounding box center [322, 519] width 17 height 17
type input "FF0707"
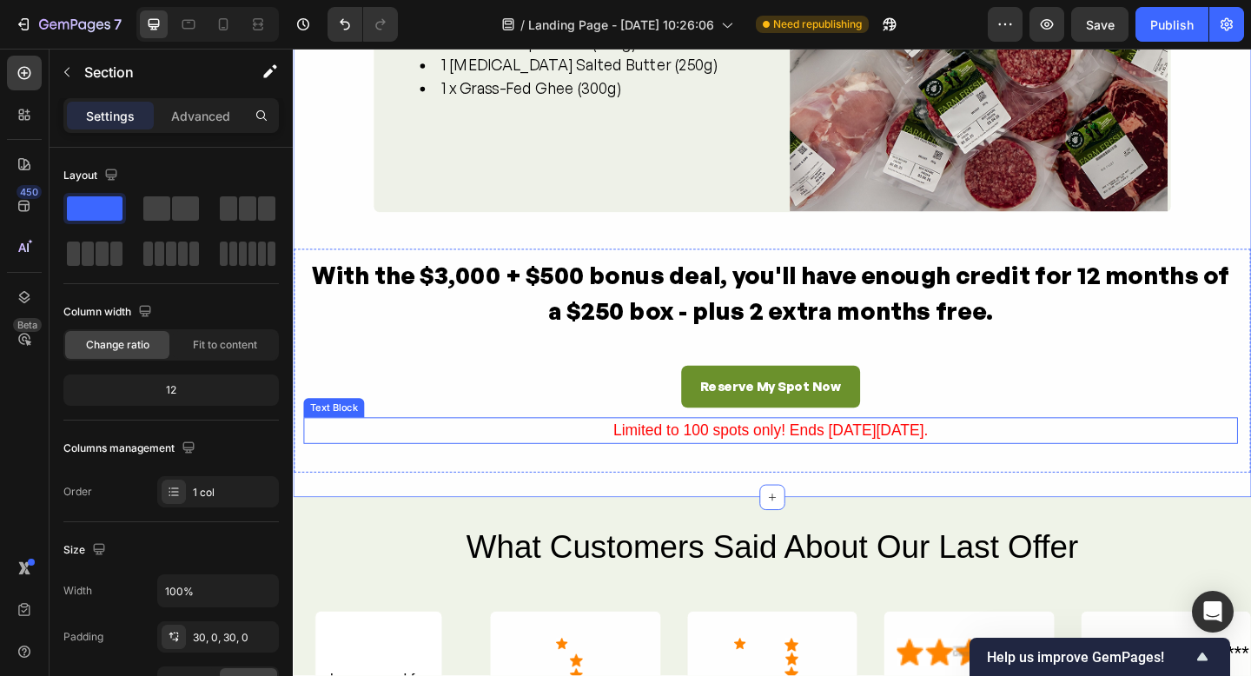
click at [848, 489] on div "With the $3,000 + $500 bonus deal, you'll have enough credit for 12 months of a…" at bounding box center [814, 388] width 1043 height 244
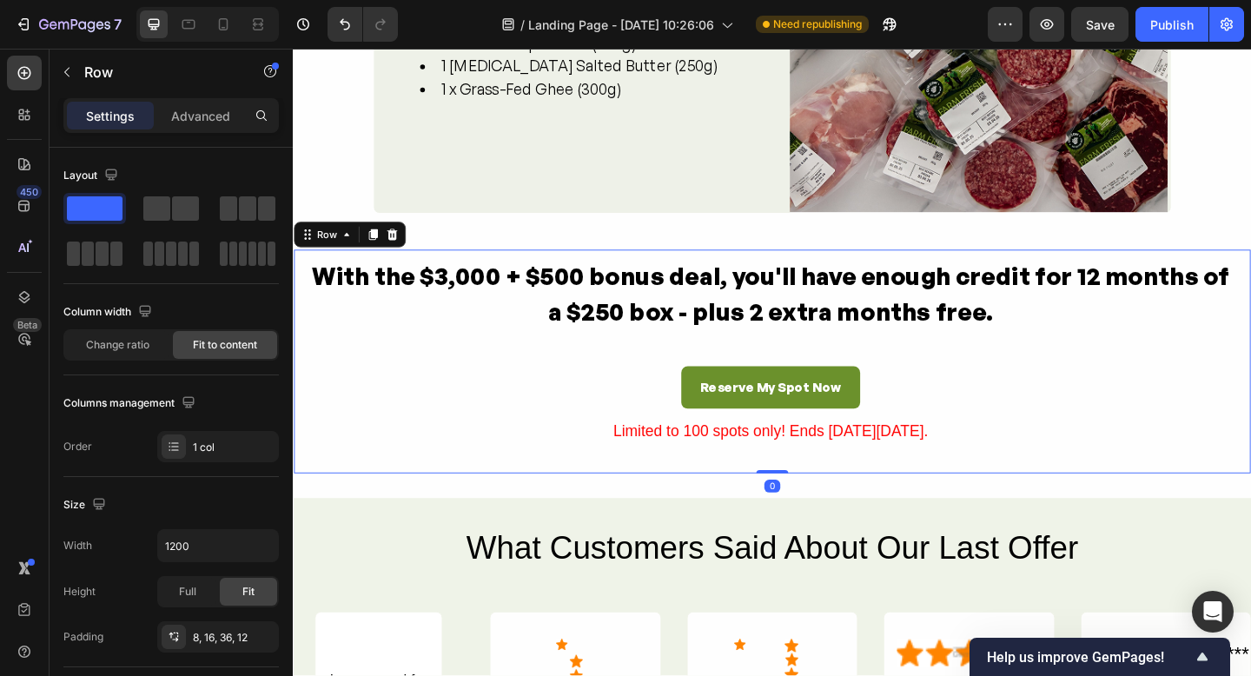
click at [848, 490] on div "With the $3,000 + $500 bonus deal, you'll have enough credit for 12 months of a…" at bounding box center [814, 389] width 1043 height 244
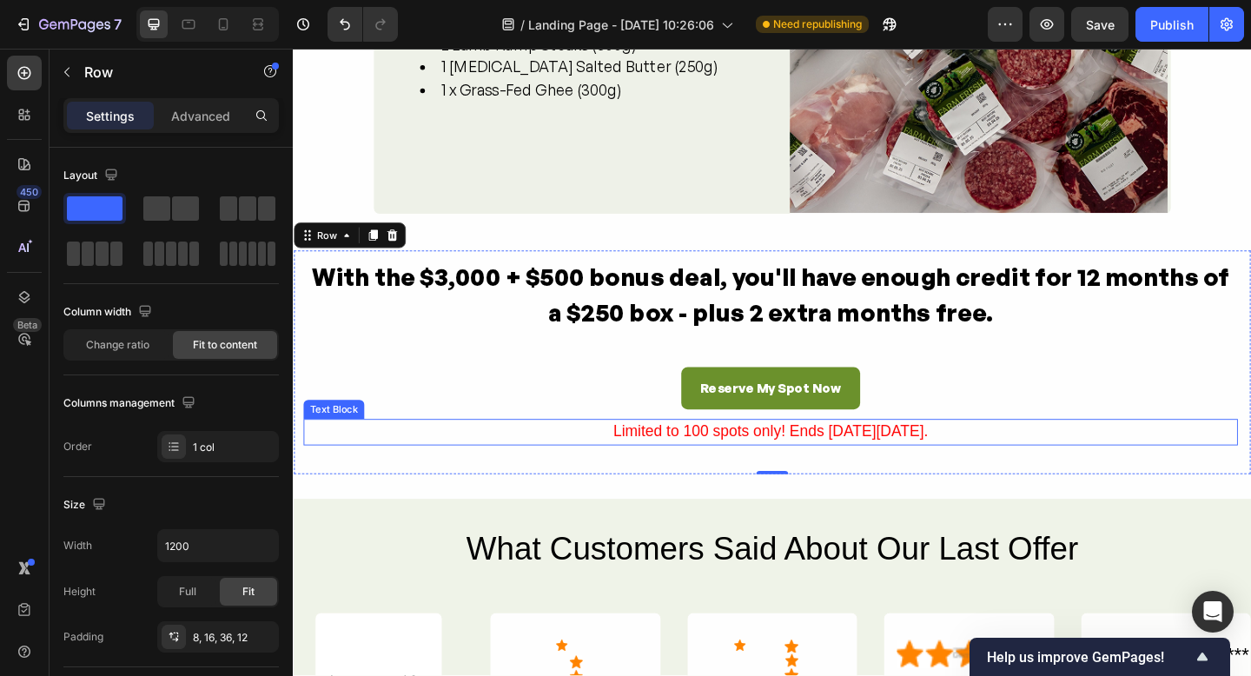
click at [1008, 475] on p "Limited to 100 spots only! Ends [DATE][DATE]." at bounding box center [812, 466] width 1013 height 25
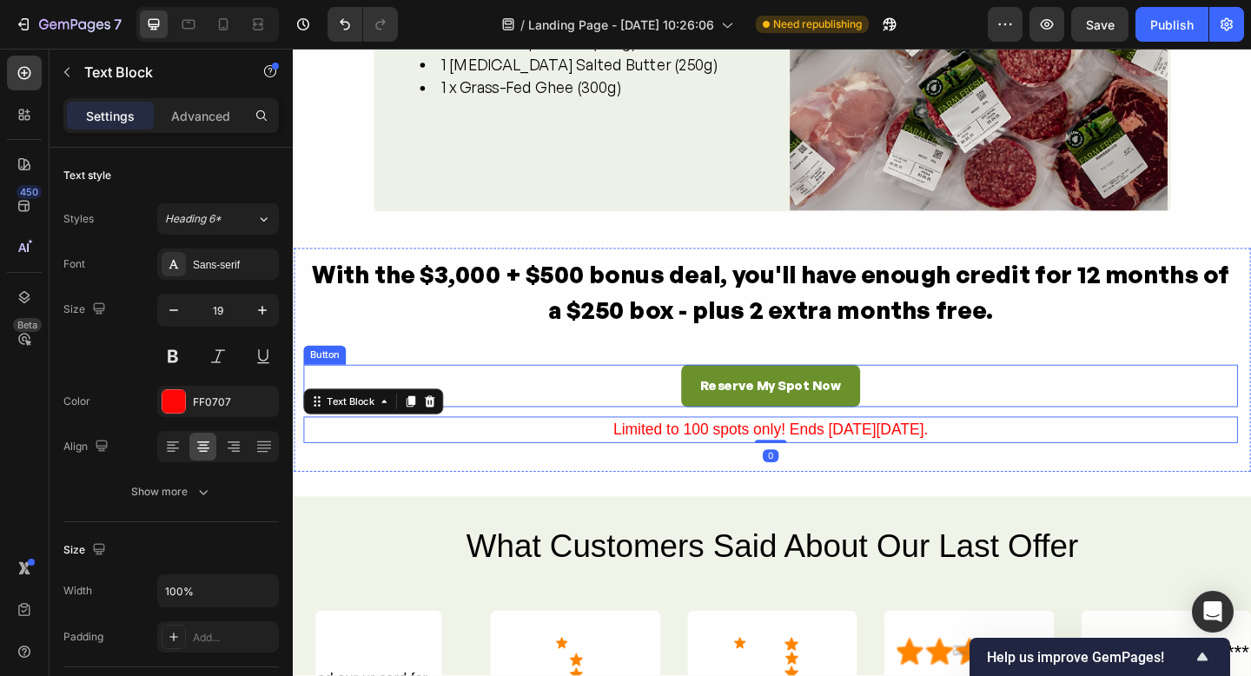
scroll to position [3116, 0]
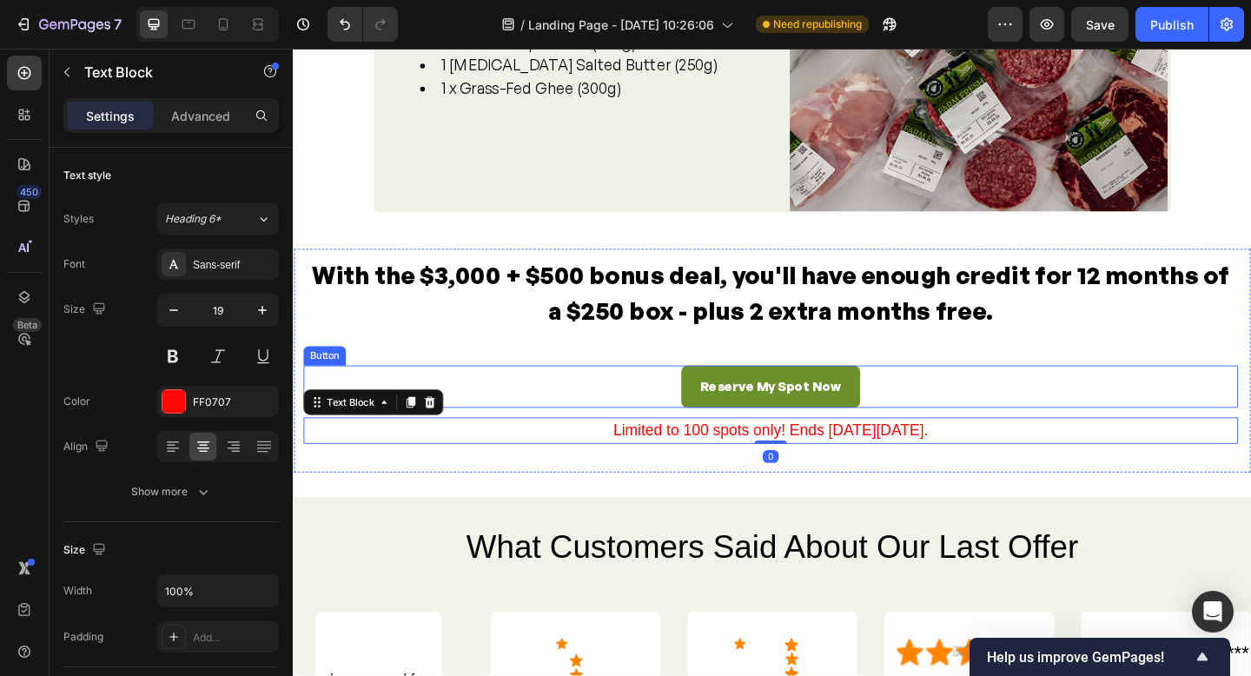
click at [1030, 400] on div "Reserve My Spot Now Button" at bounding box center [812, 417] width 1017 height 46
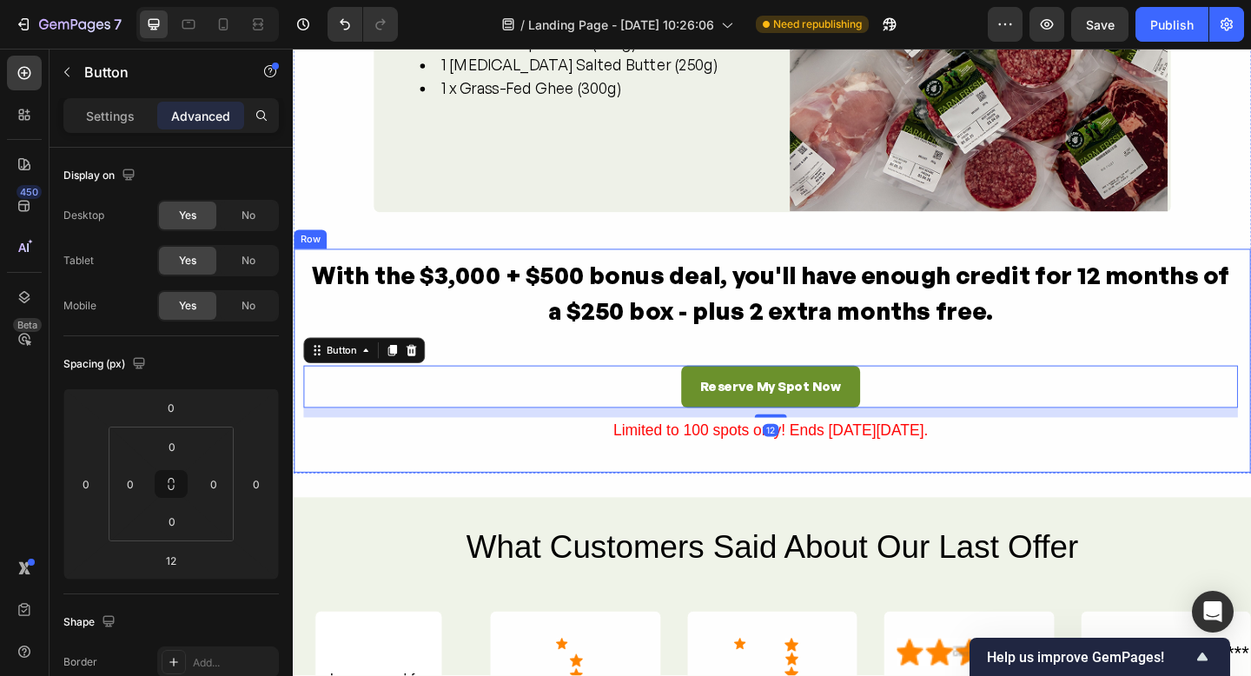
click at [1045, 361] on div "With the $3,000 + $500 bonus deal, you'll have enough credit for 12 months of a…" at bounding box center [812, 376] width 1017 height 204
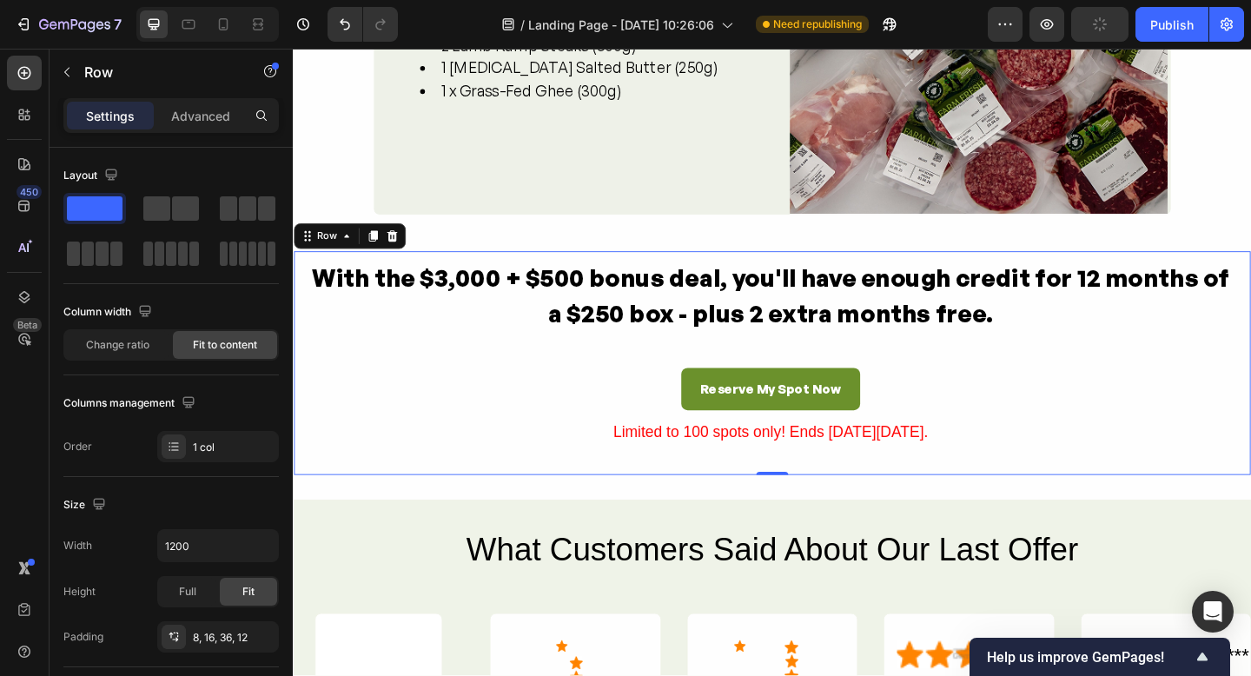
drag, startPoint x: 1068, startPoint y: 441, endPoint x: 1059, endPoint y: 470, distance: 30.0
click at [1069, 441] on div "Reserve My Spot Now Button" at bounding box center [812, 424] width 1017 height 56
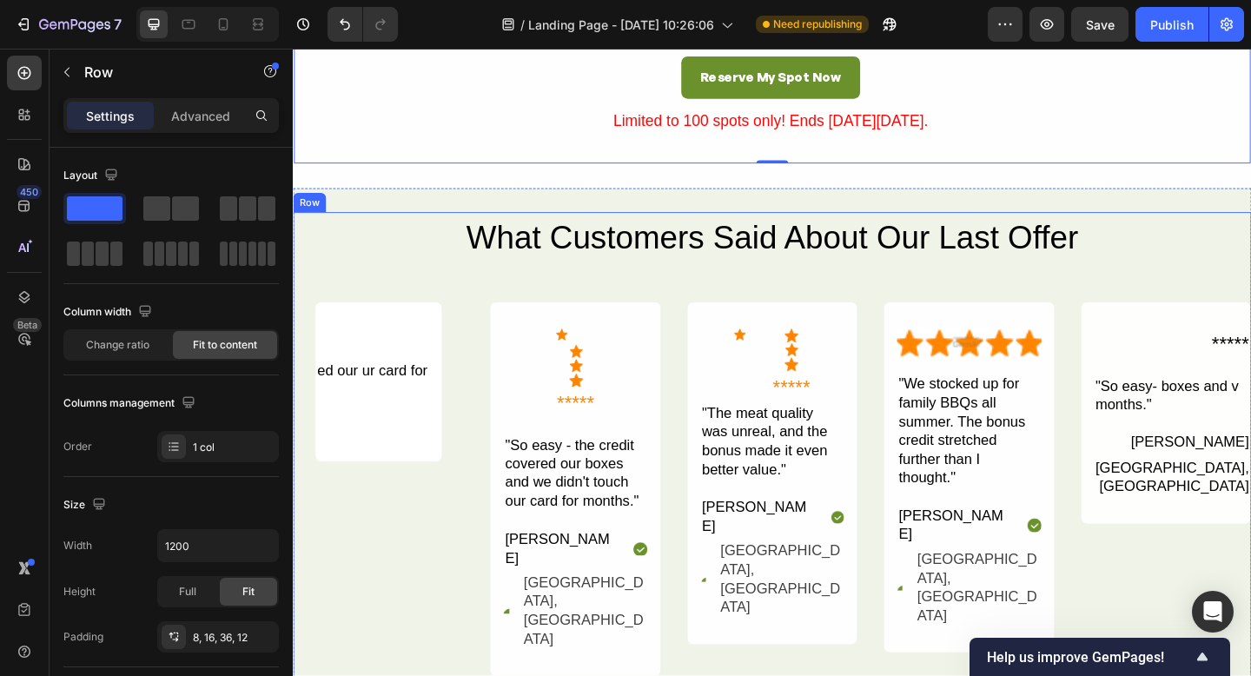
scroll to position [3456, 0]
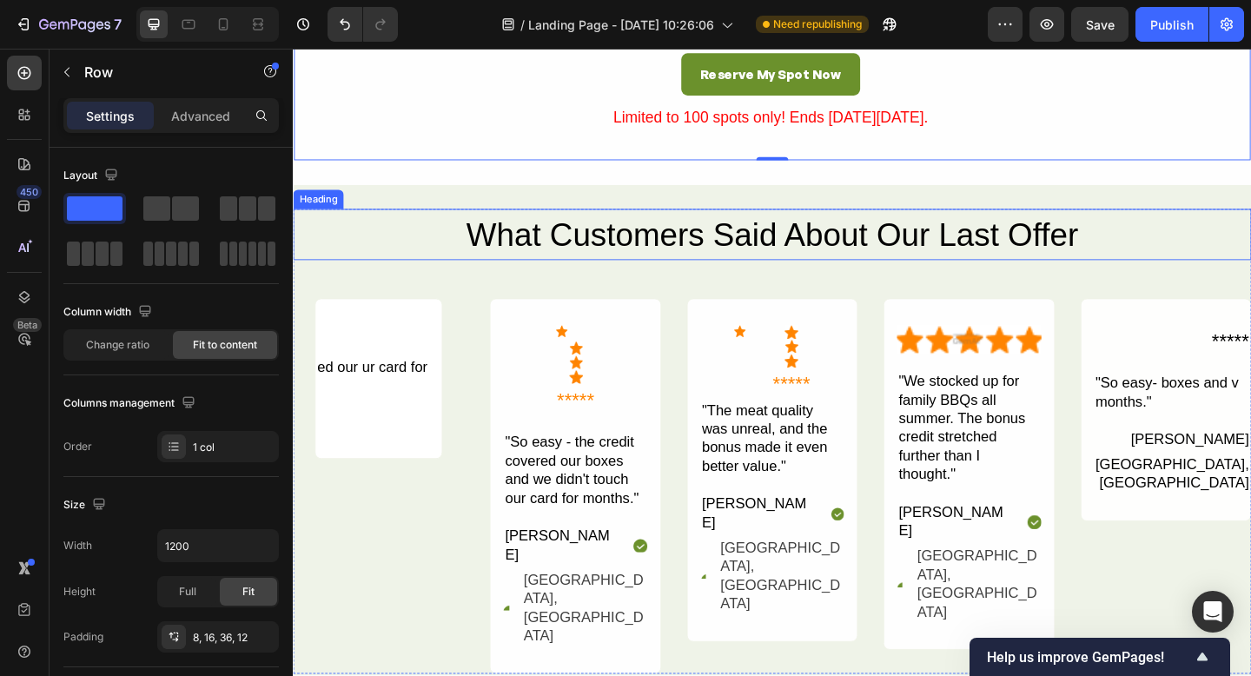
click at [1034, 262] on h2 "What Customers Said About Our Last Offer" at bounding box center [814, 251] width 1043 height 56
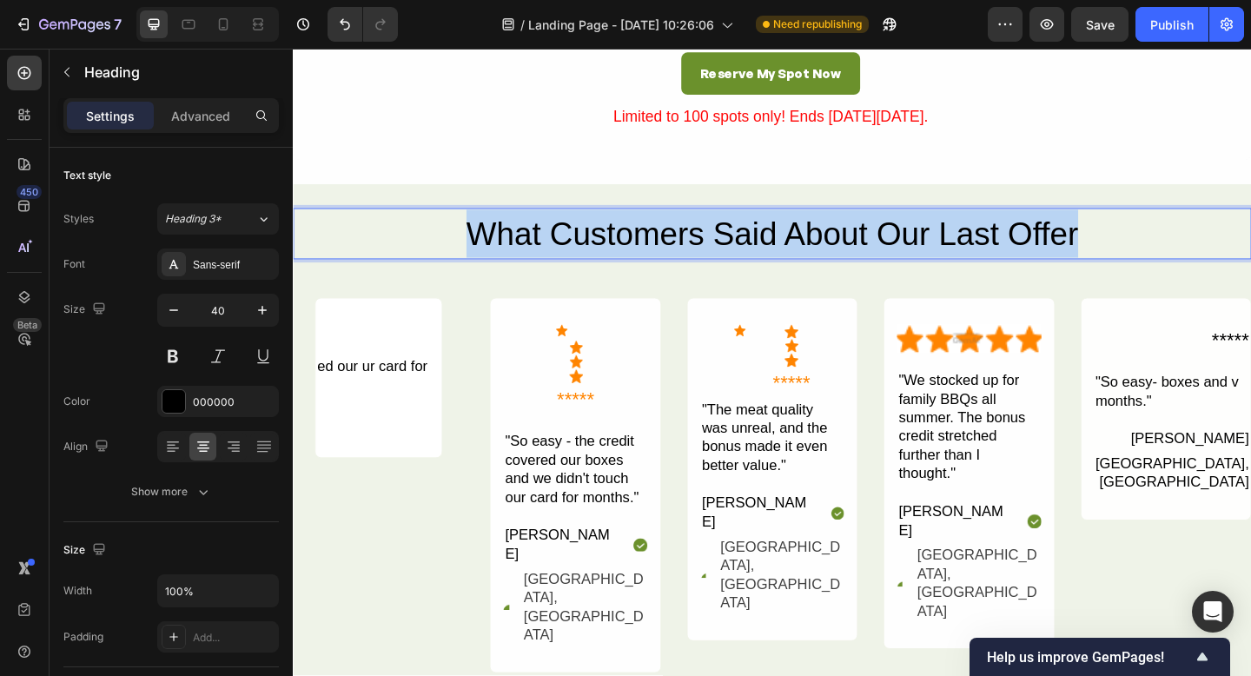
drag, startPoint x: 1158, startPoint y: 257, endPoint x: 483, endPoint y: 255, distance: 675.2
click at [486, 255] on p "What Customers Said About Our Last Offer" at bounding box center [814, 250] width 1039 height 52
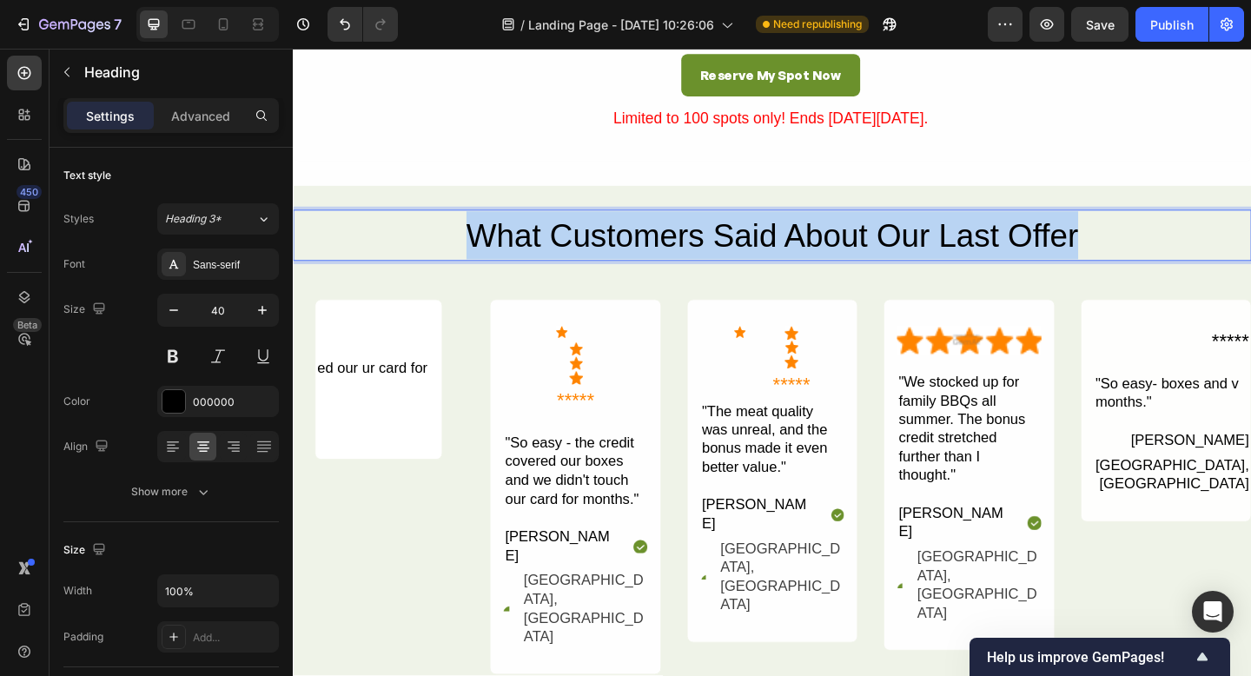
scroll to position [3454, 0]
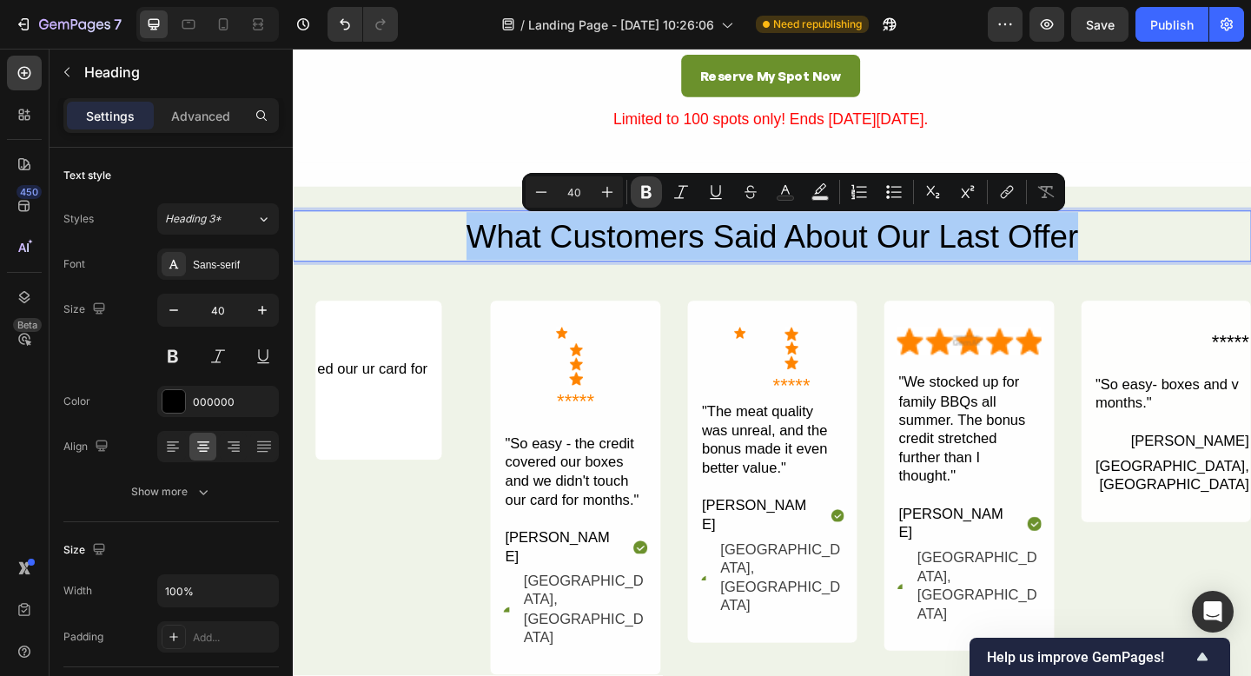
click at [654, 196] on icon "Editor contextual toolbar" at bounding box center [646, 191] width 17 height 17
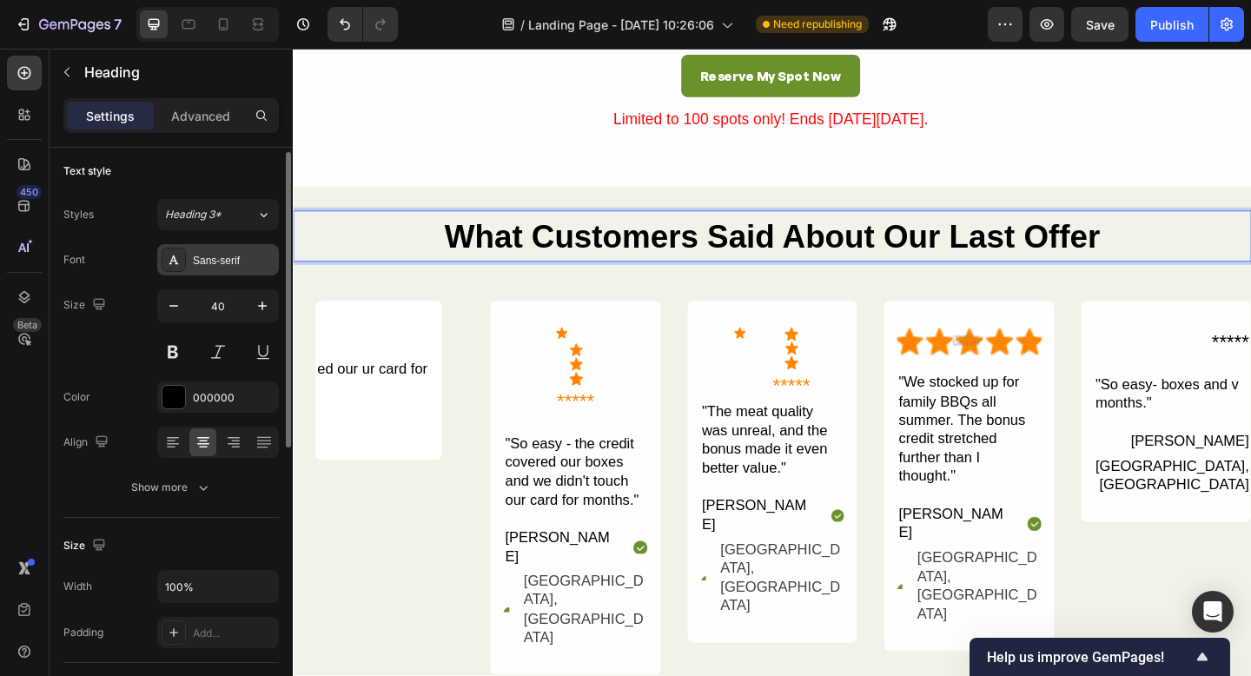
click at [174, 260] on icon at bounding box center [174, 260] width 14 height 14
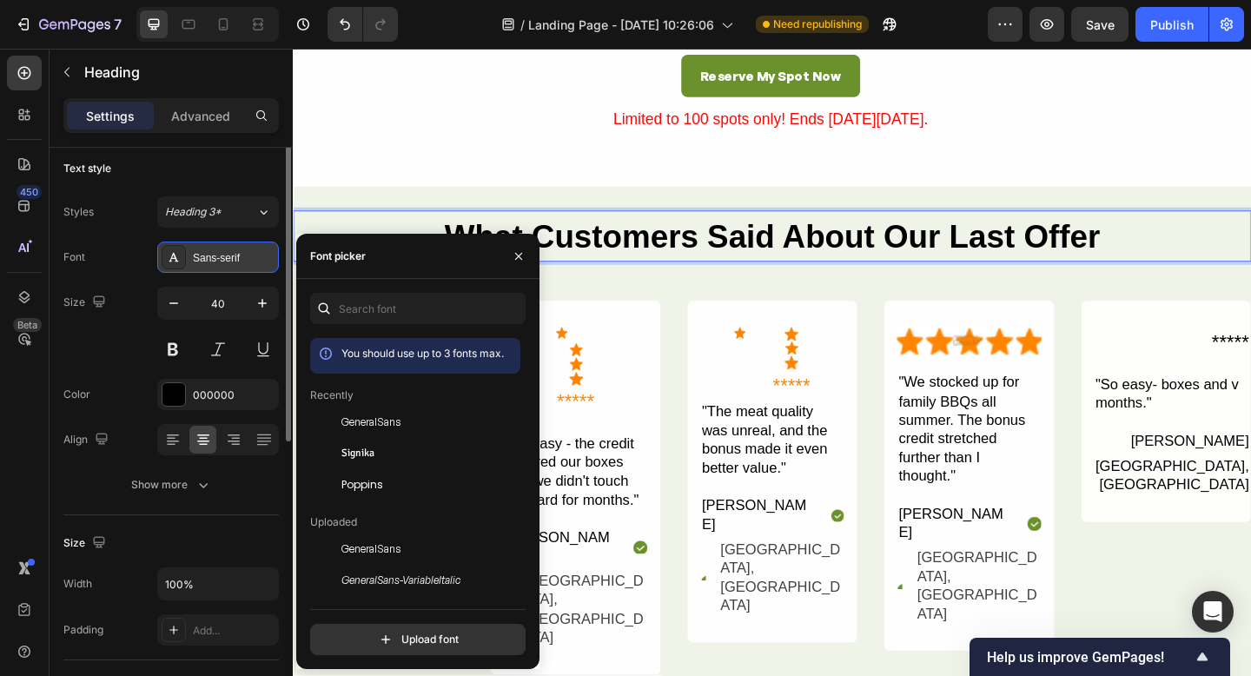
scroll to position [1, 0]
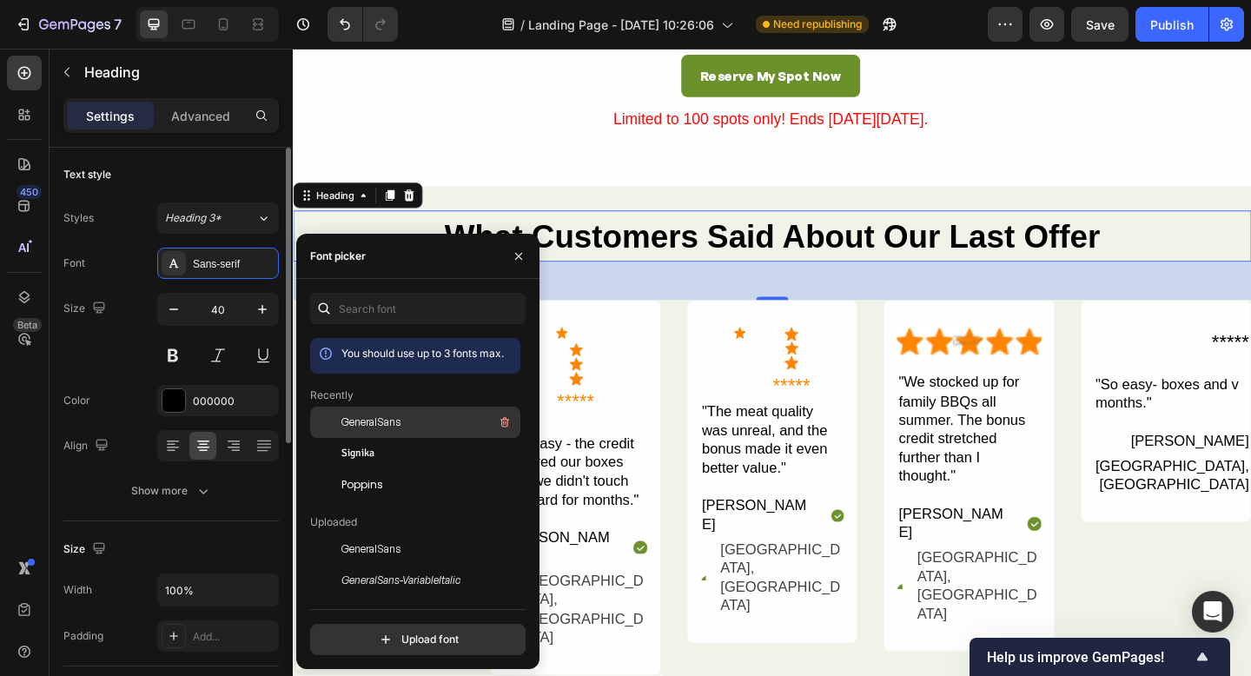
click at [328, 423] on div at bounding box center [325, 422] width 31 height 31
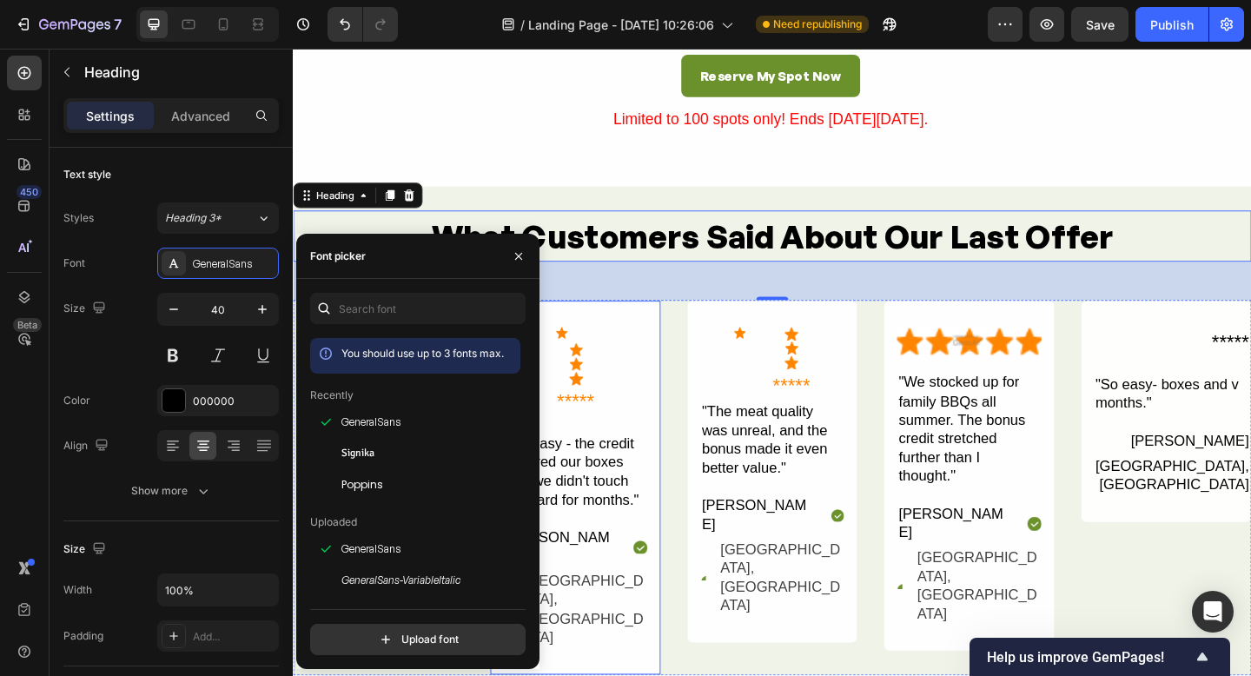
click at [699, 455] on div "ed our ur card for Text Block Row Icon Icon Icon Icon ***** Text Block Row "So …" at bounding box center [814, 526] width 1043 height 408
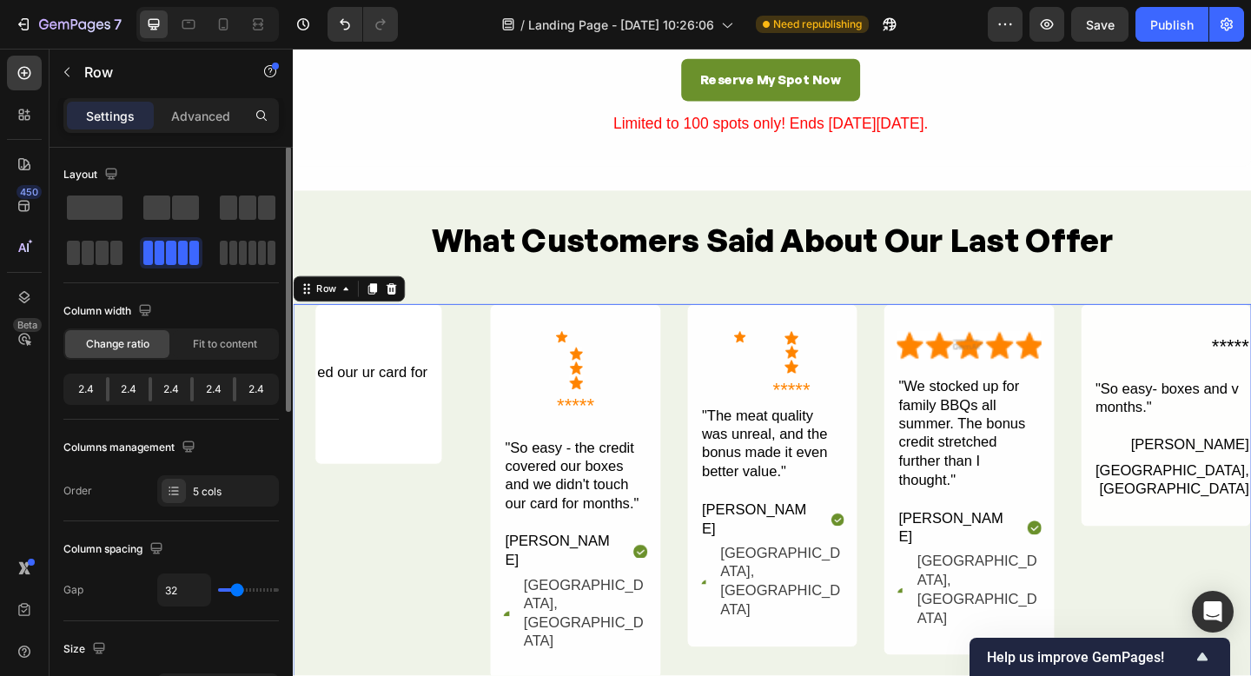
scroll to position [0, 0]
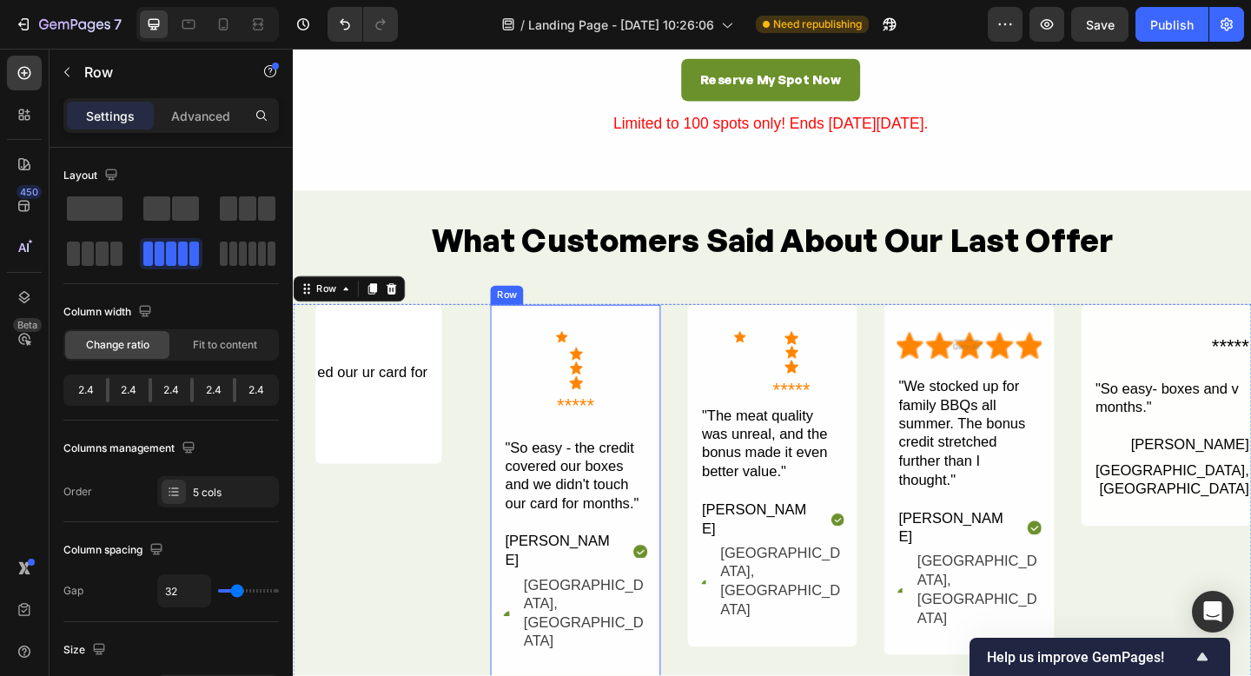
click at [593, 398] on image at bounding box center [601, 396] width 16 height 16
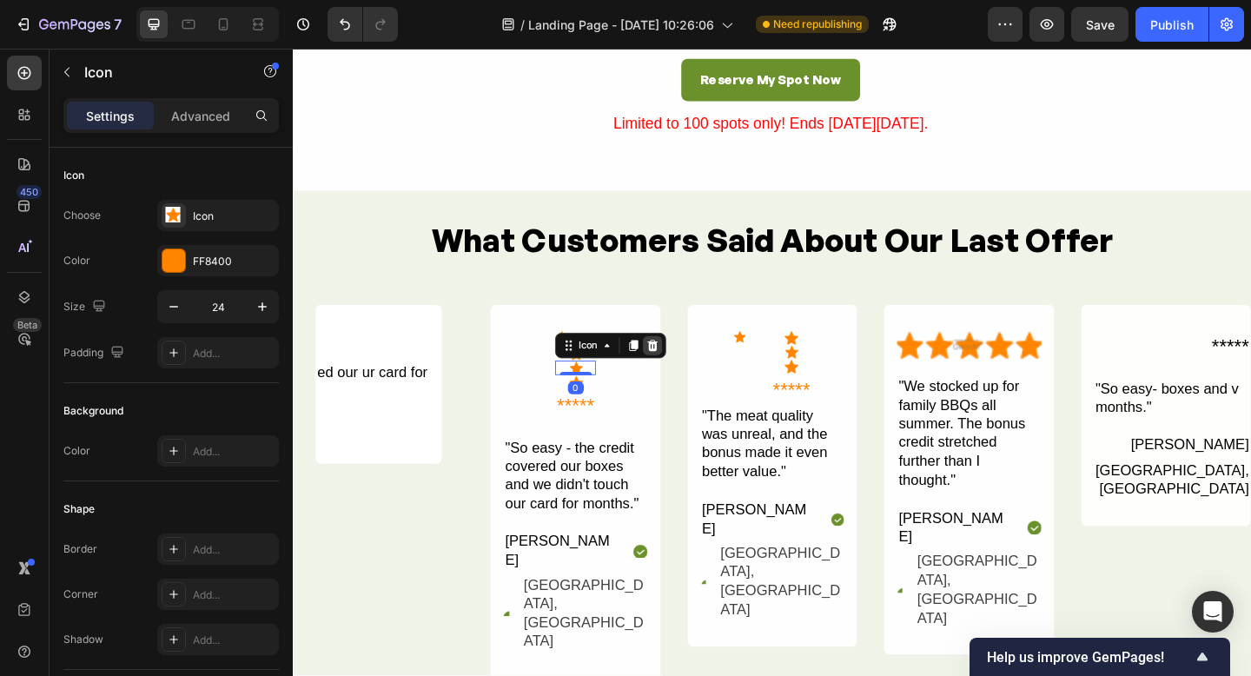
click at [690, 369] on icon at bounding box center [684, 372] width 14 height 14
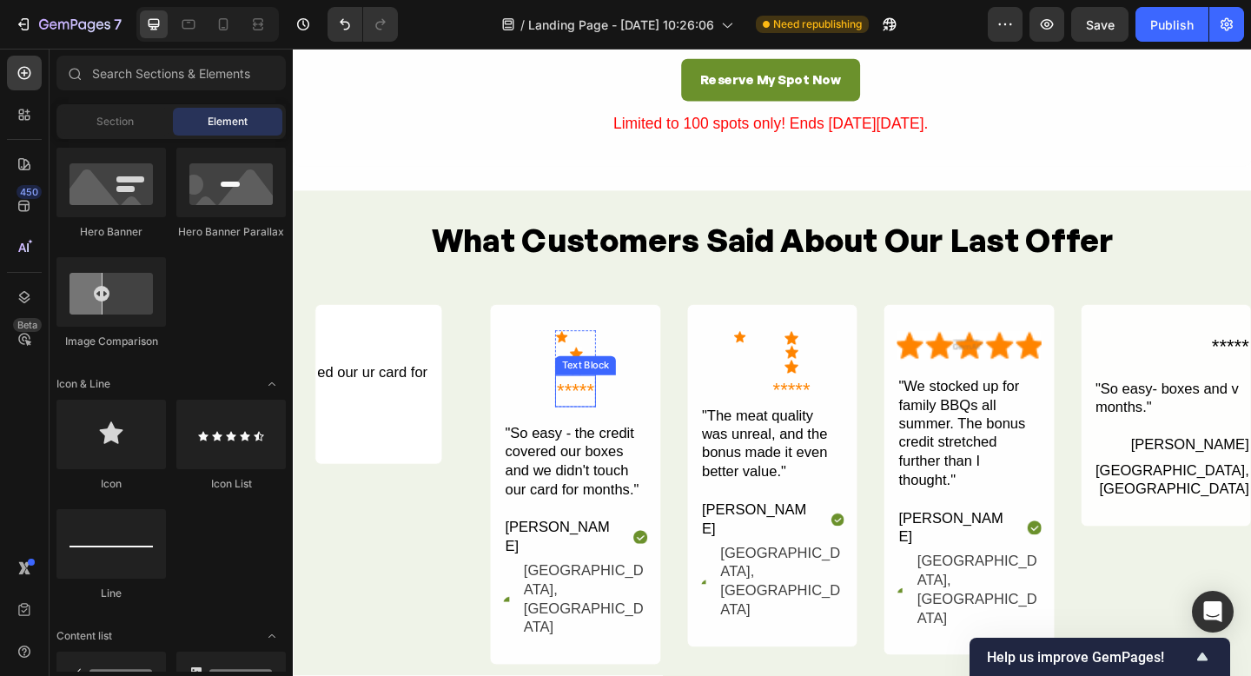
click at [608, 421] on div "*****" at bounding box center [600, 421] width 44 height 35
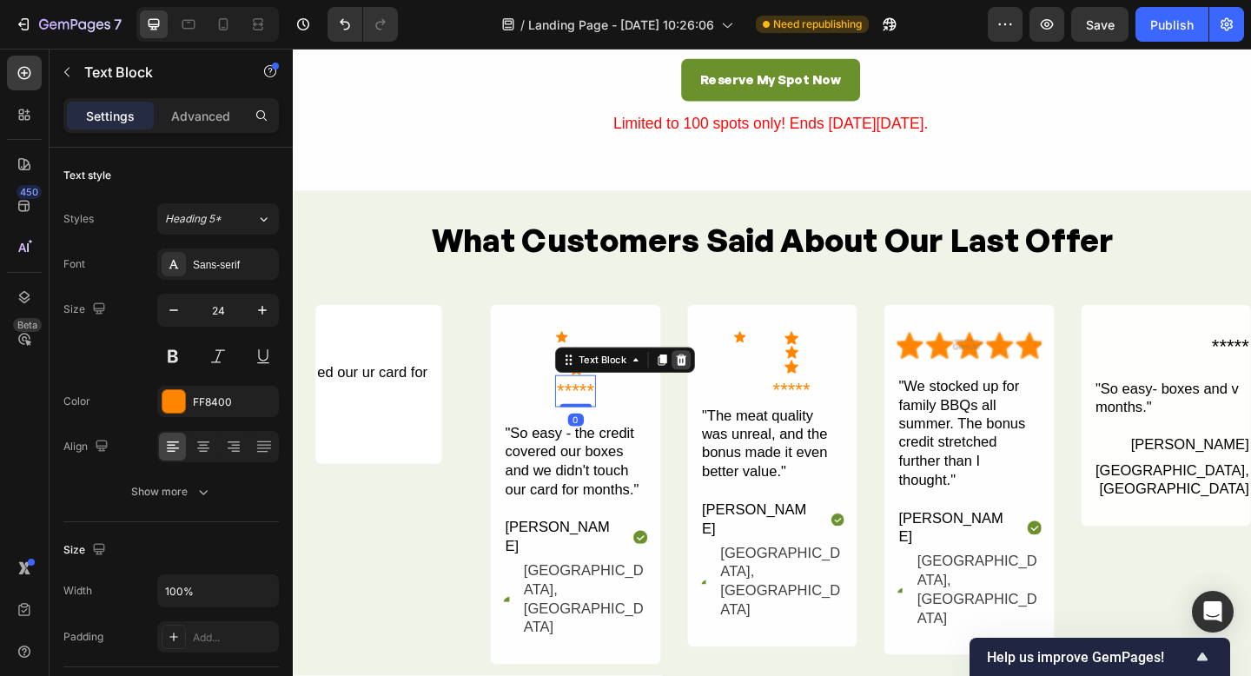
click at [720, 392] on icon at bounding box center [715, 388] width 14 height 14
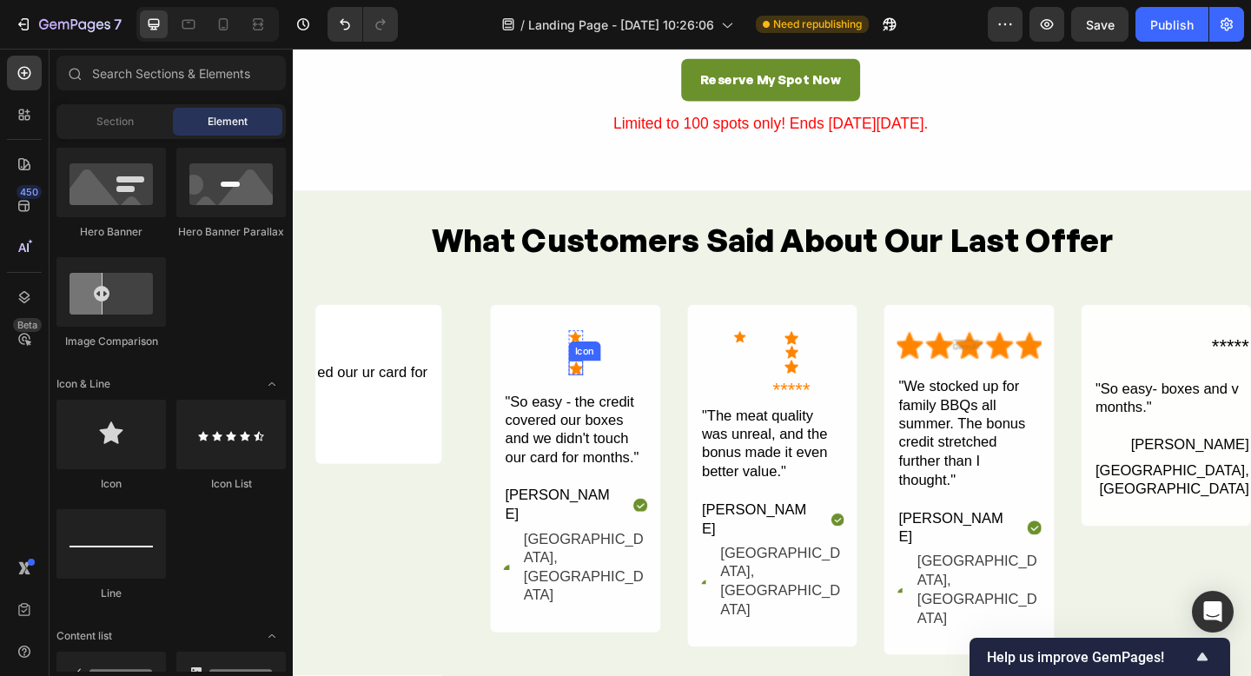
click at [600, 396] on image at bounding box center [601, 396] width 16 height 16
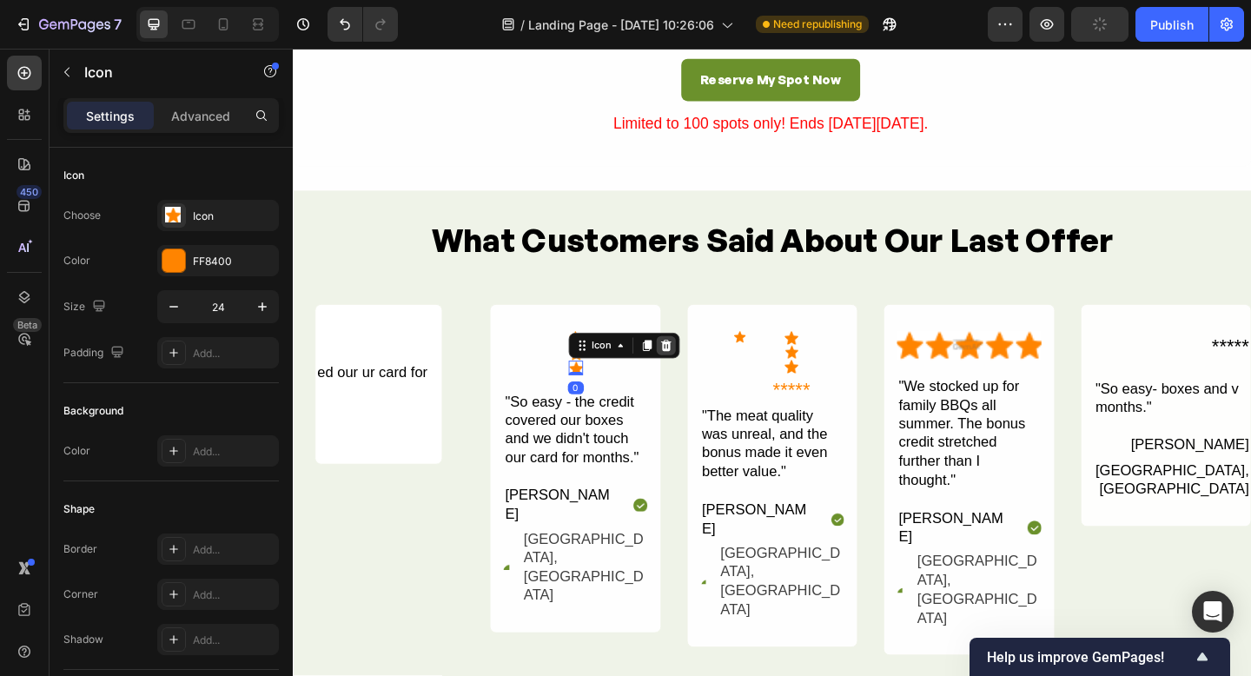
click at [707, 365] on div at bounding box center [698, 371] width 21 height 21
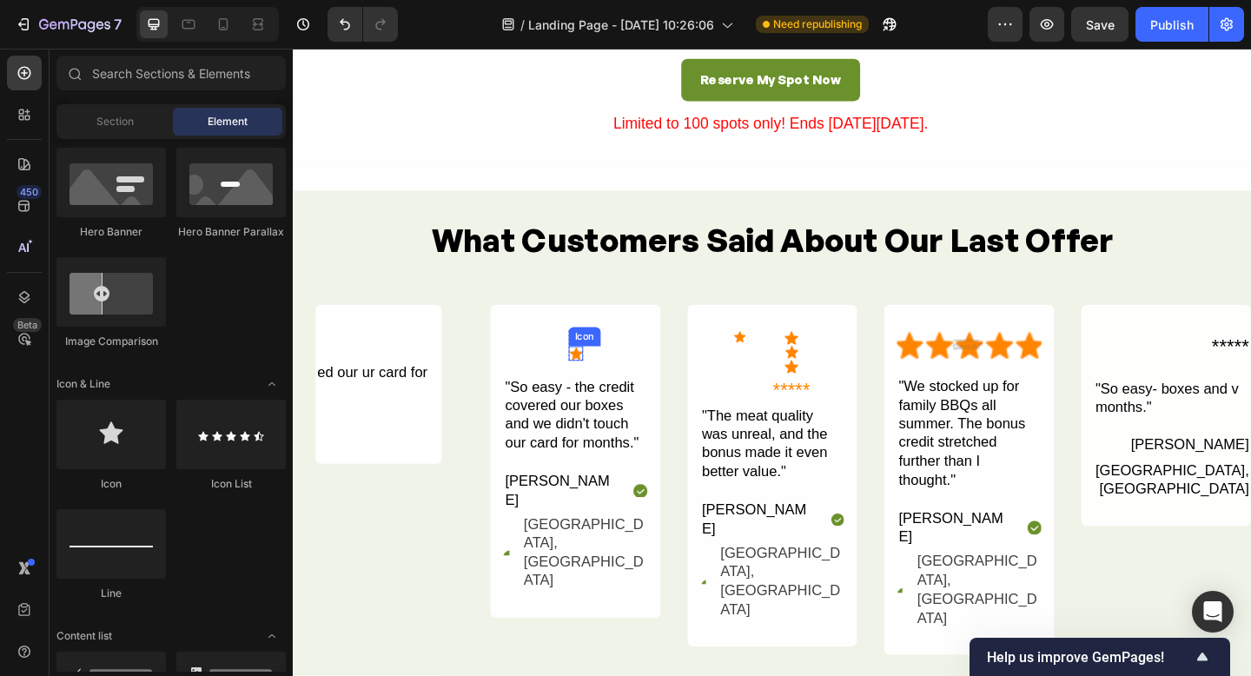
click at [594, 380] on image at bounding box center [601, 381] width 16 height 16
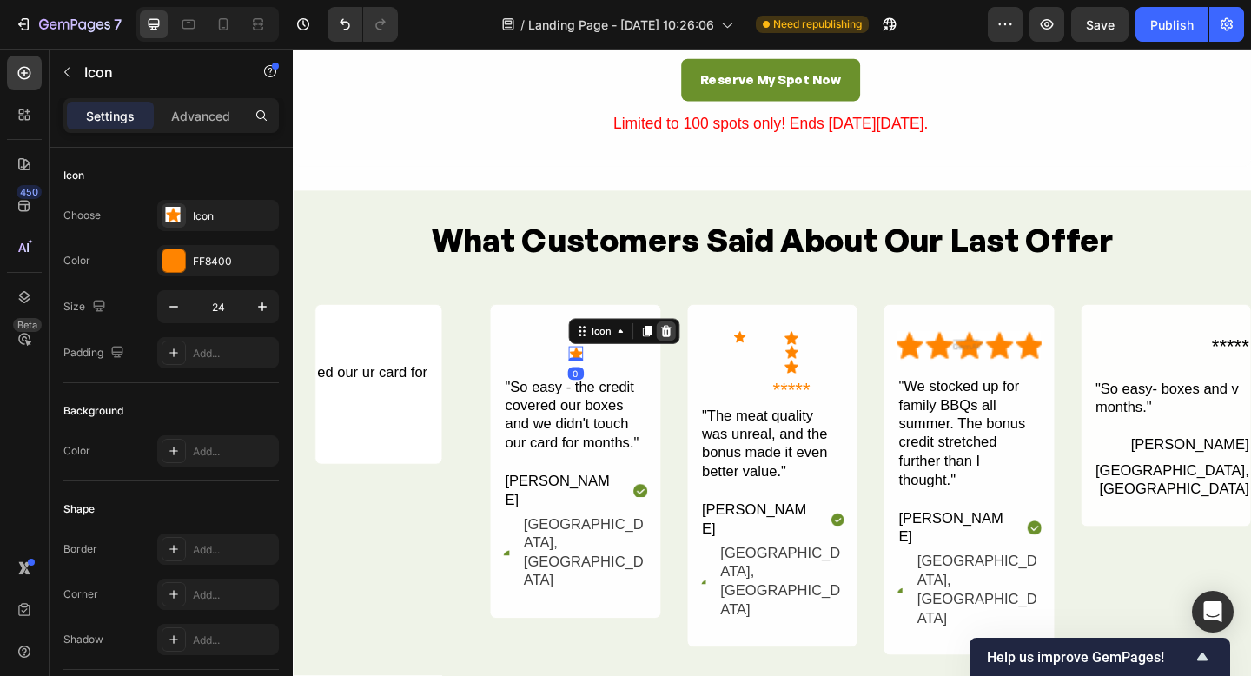
click at [700, 352] on icon at bounding box center [698, 355] width 11 height 12
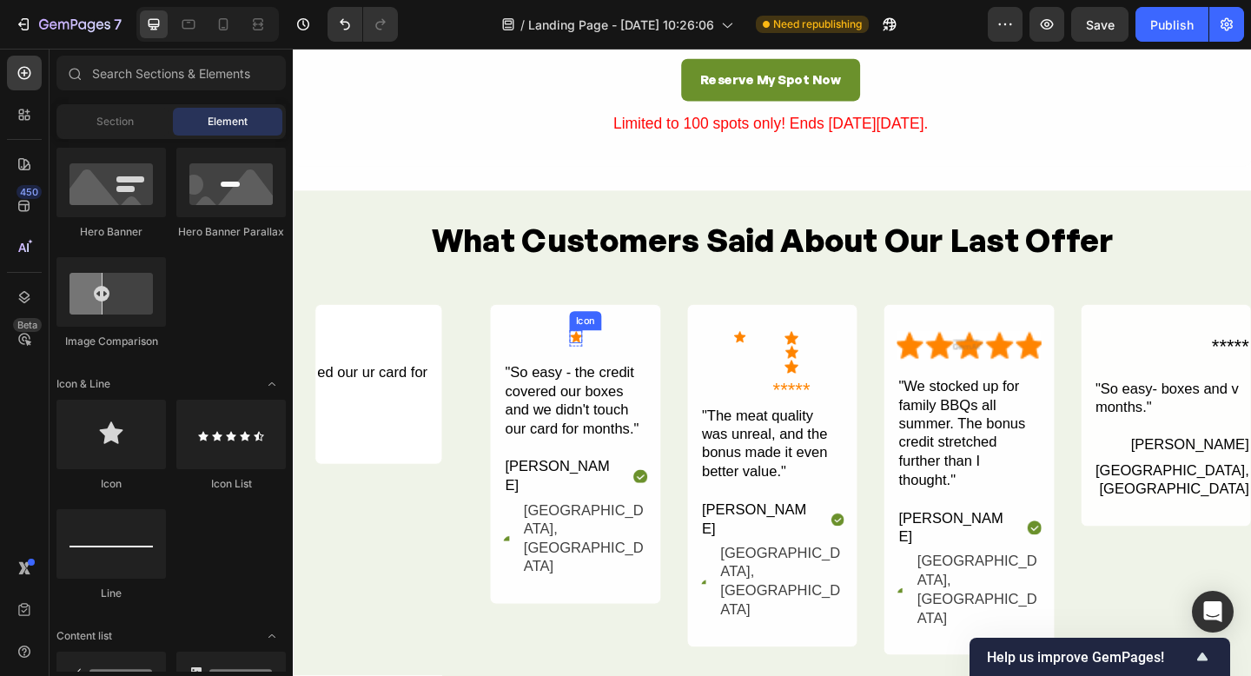
click at [598, 365] on image at bounding box center [601, 362] width 14 height 14
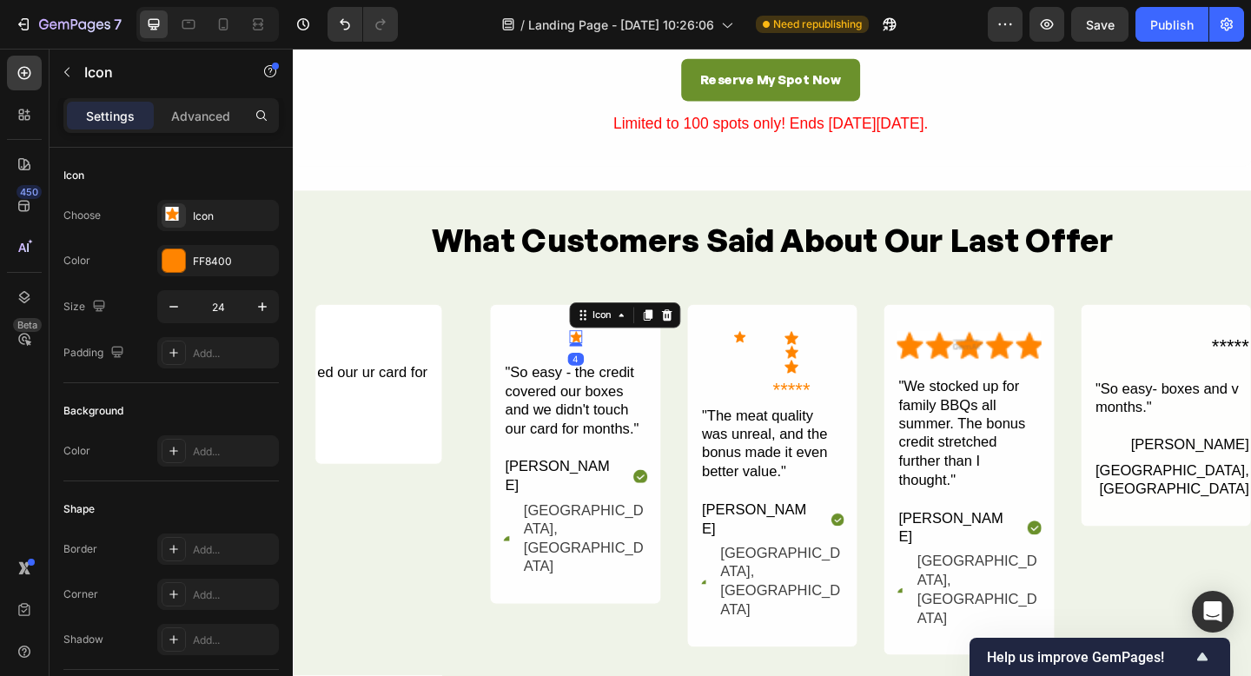
click at [692, 340] on div at bounding box center [699, 338] width 21 height 21
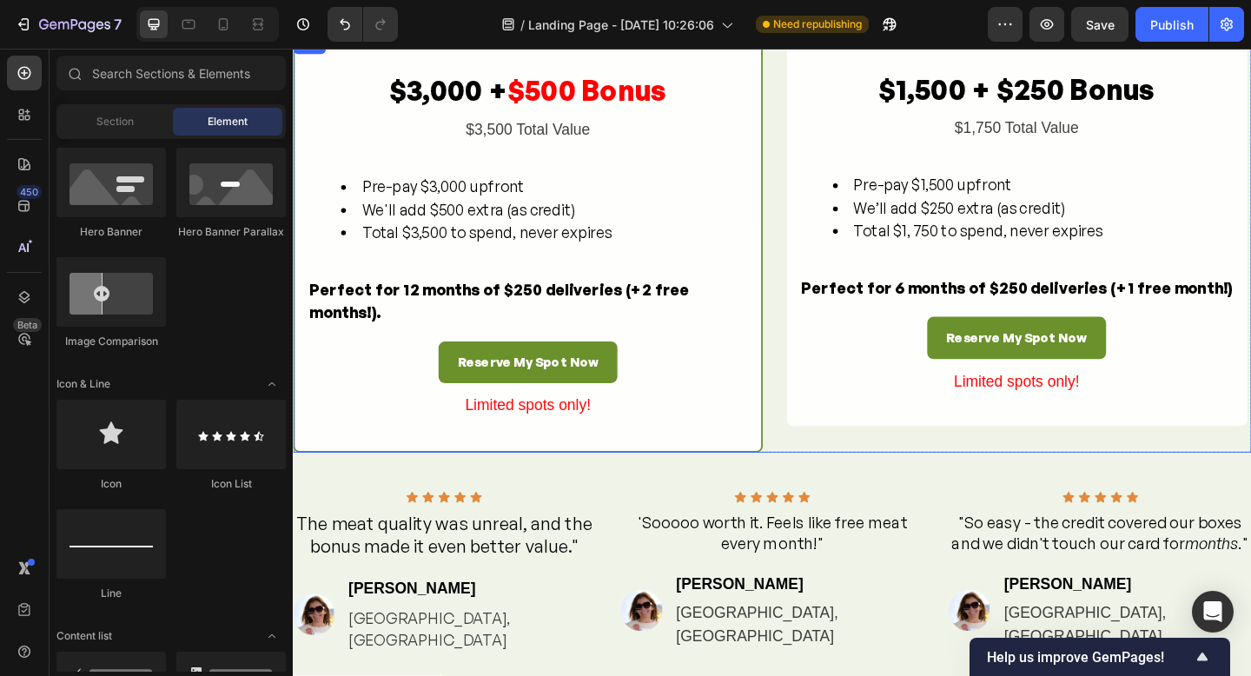
scroll to position [1860, 0]
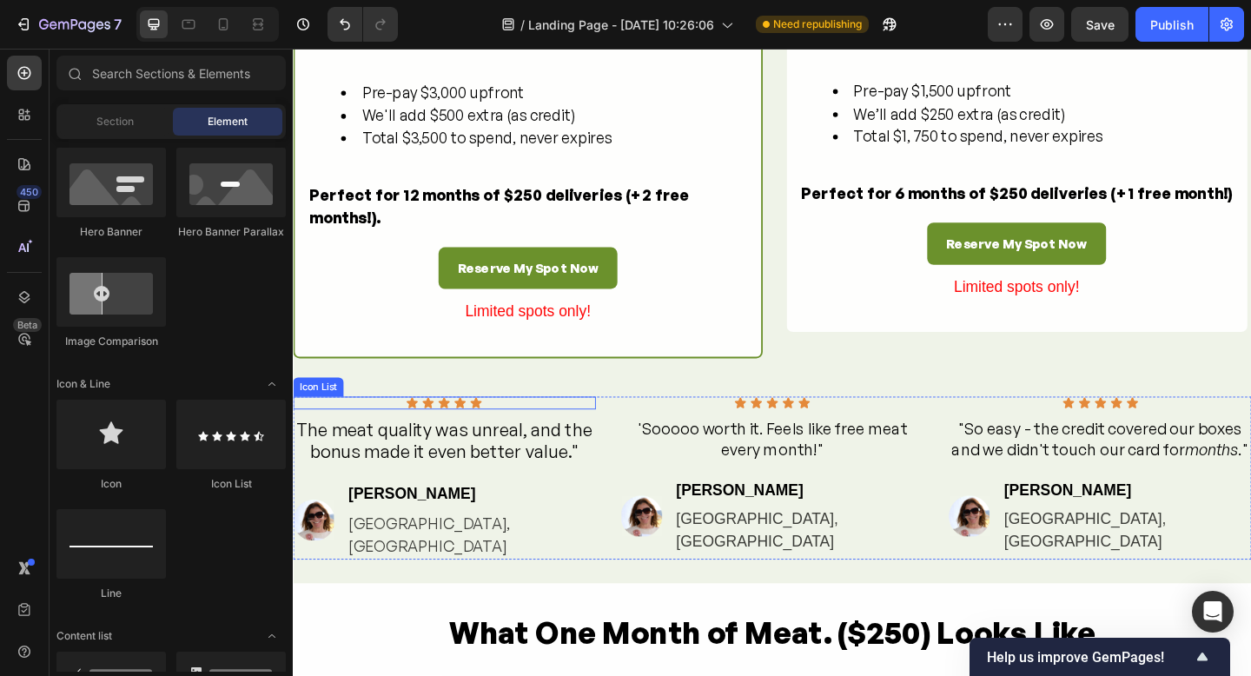
click at [512, 441] on div "Icon Icon Icon Icon Icon" at bounding box center [457, 435] width 329 height 14
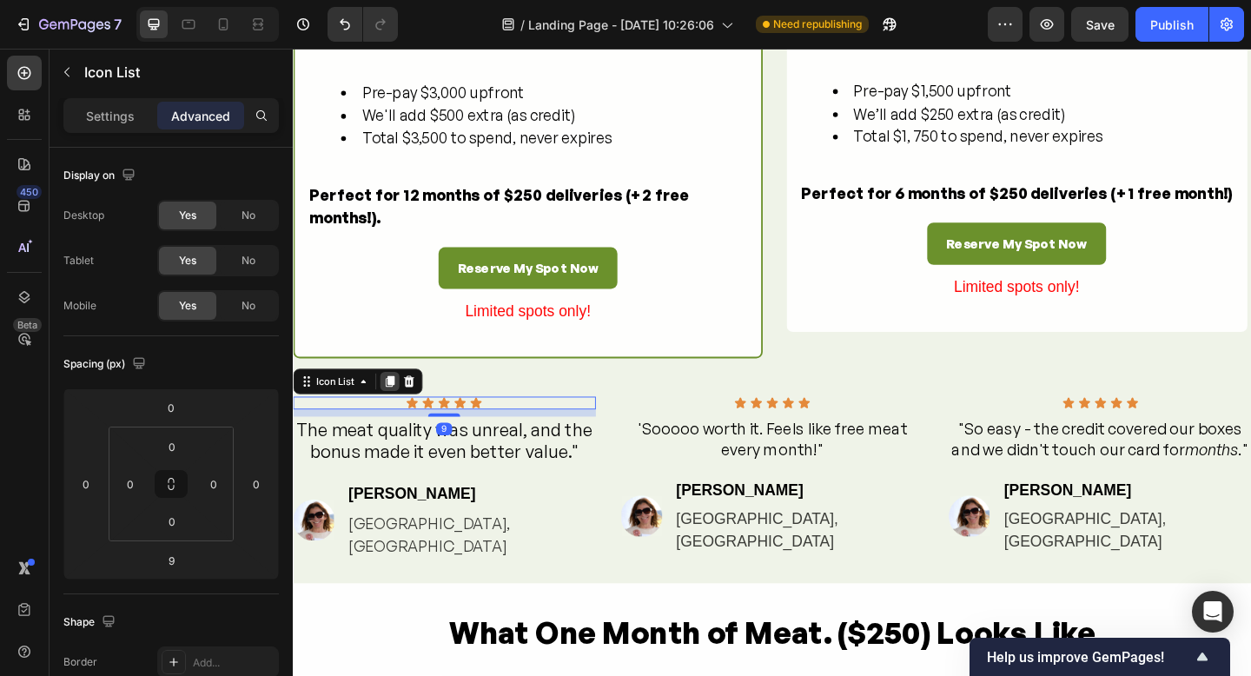
click at [395, 418] on icon at bounding box center [398, 411] width 14 height 14
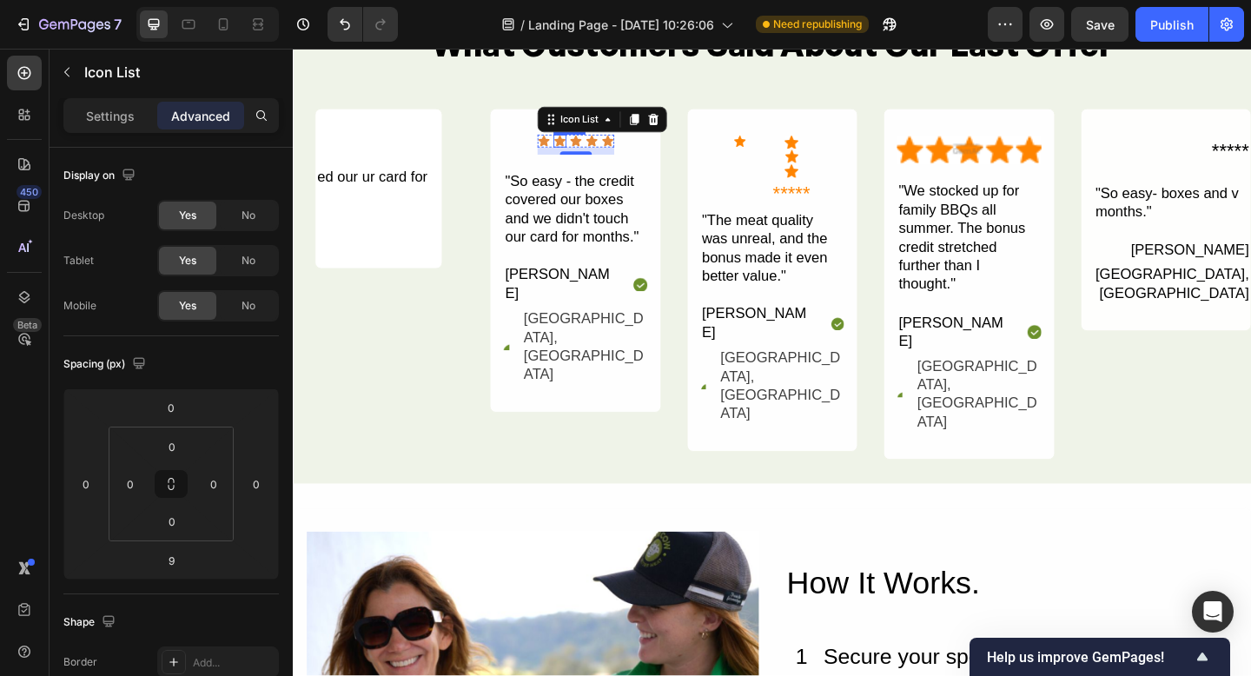
scroll to position [3631, 0]
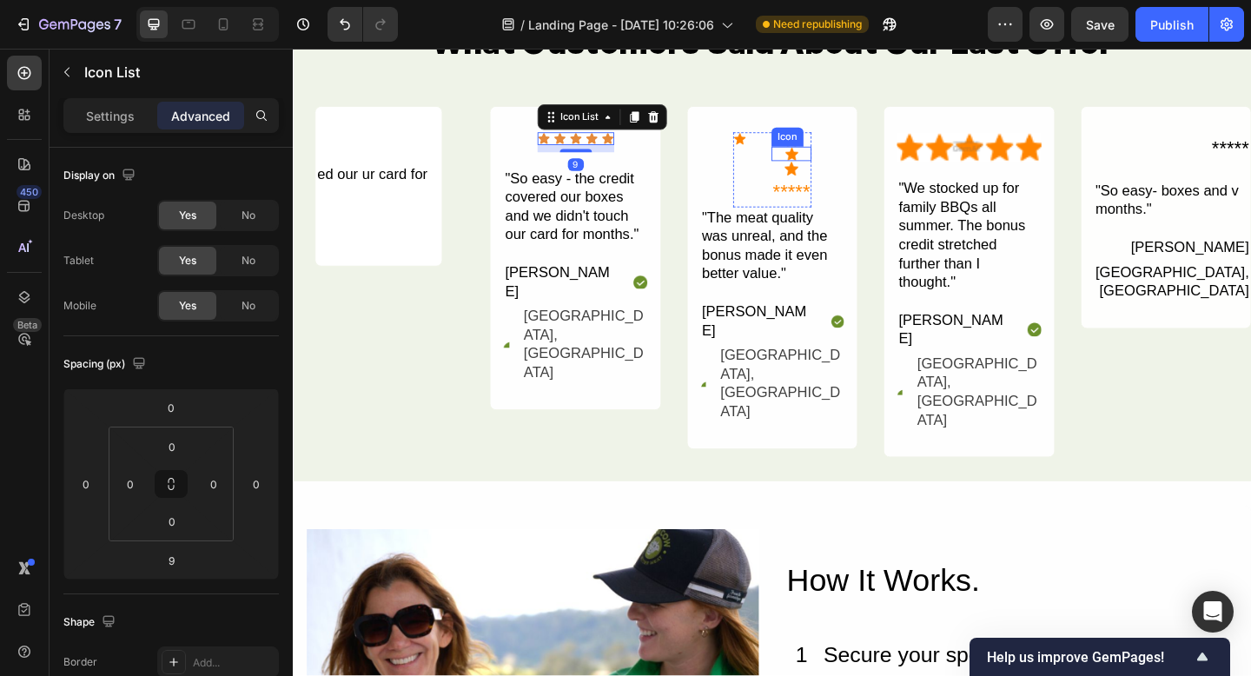
click at [832, 162] on image at bounding box center [835, 164] width 16 height 16
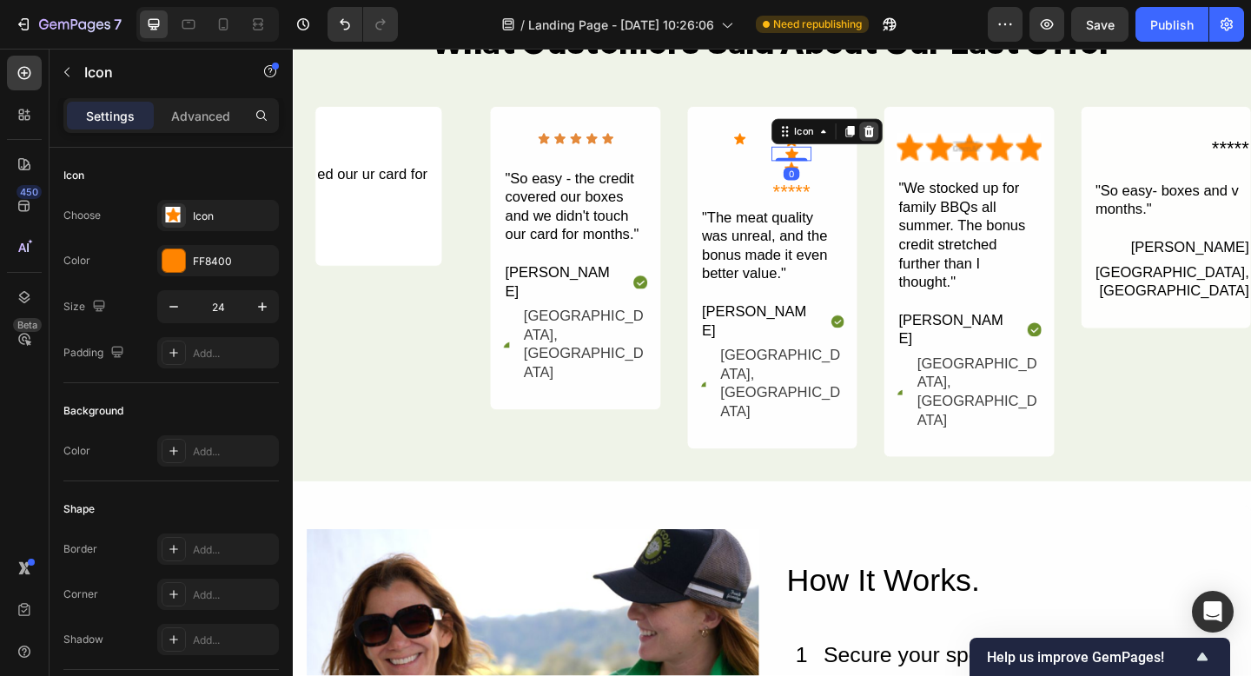
click at [924, 138] on icon at bounding box center [919, 139] width 14 height 14
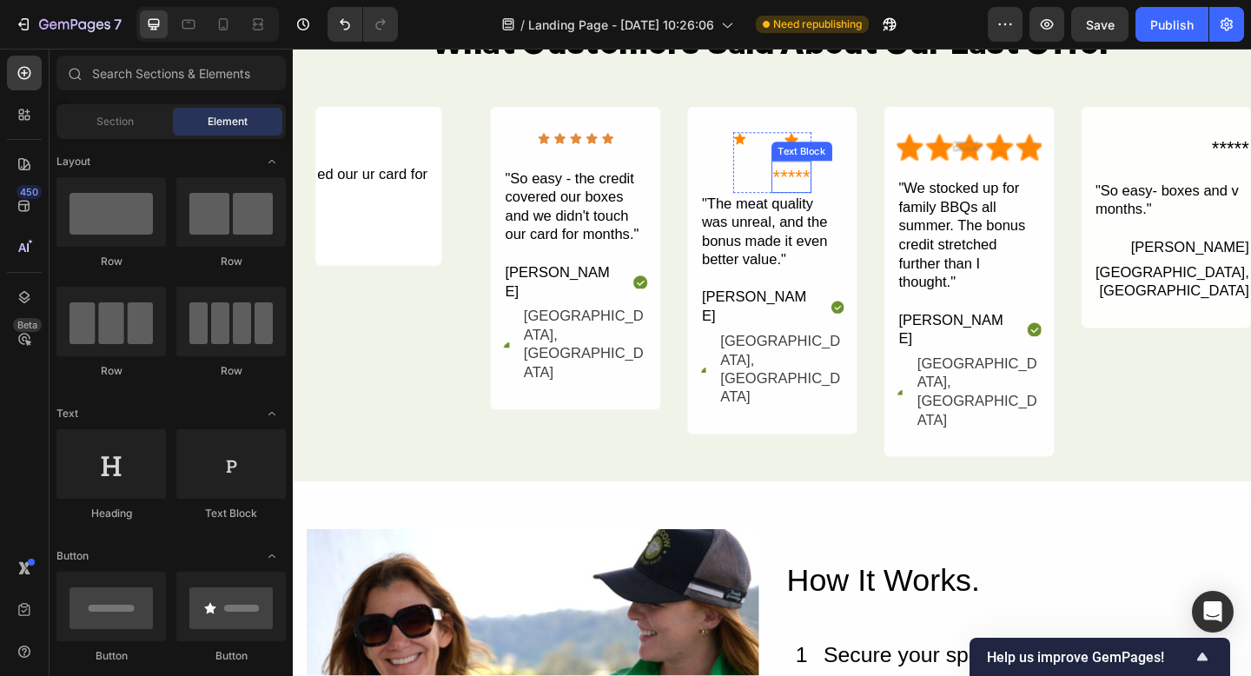
drag, startPoint x: 831, startPoint y: 170, endPoint x: 849, endPoint y: 170, distance: 18.2
click at [832, 171] on div "***** Text Block" at bounding box center [835, 188] width 44 height 35
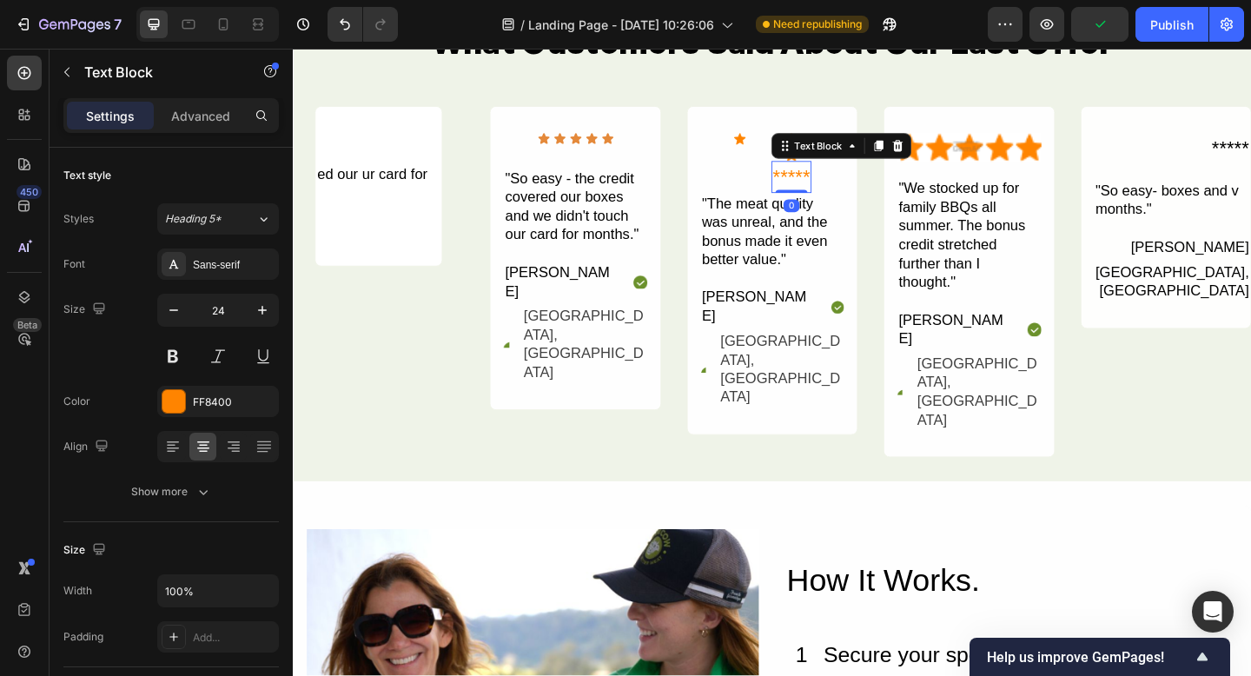
click at [952, 151] on icon at bounding box center [950, 155] width 11 height 12
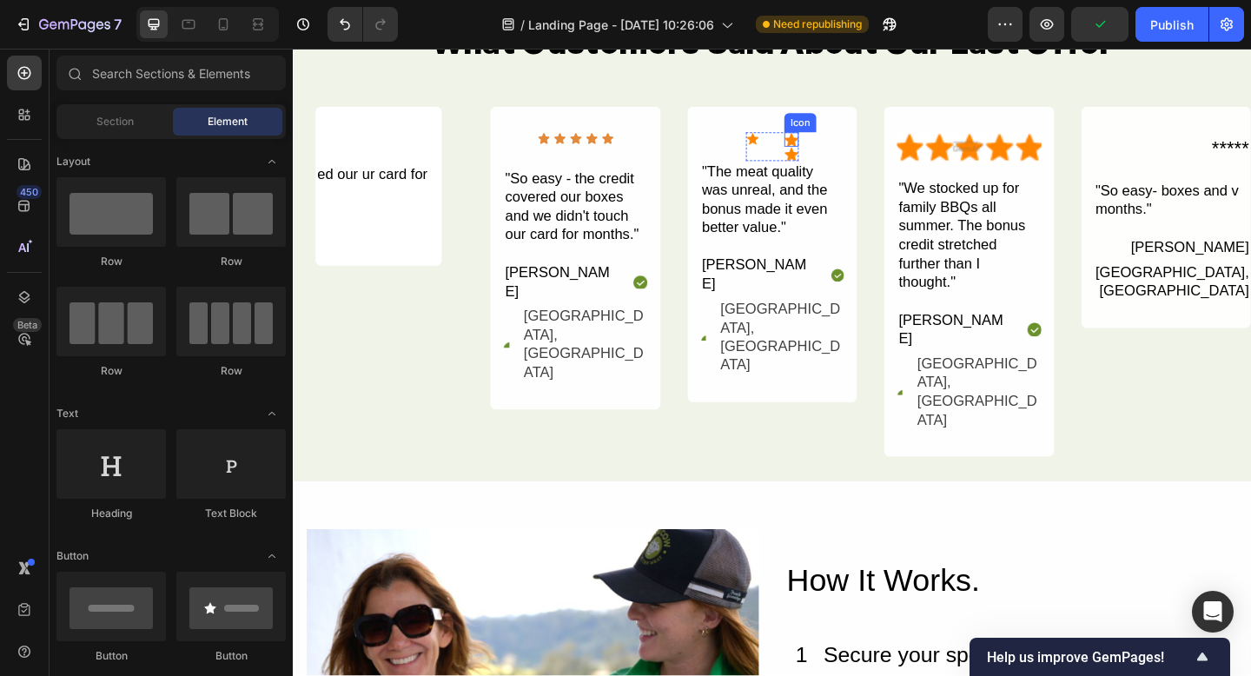
click at [838, 150] on image at bounding box center [835, 148] width 16 height 16
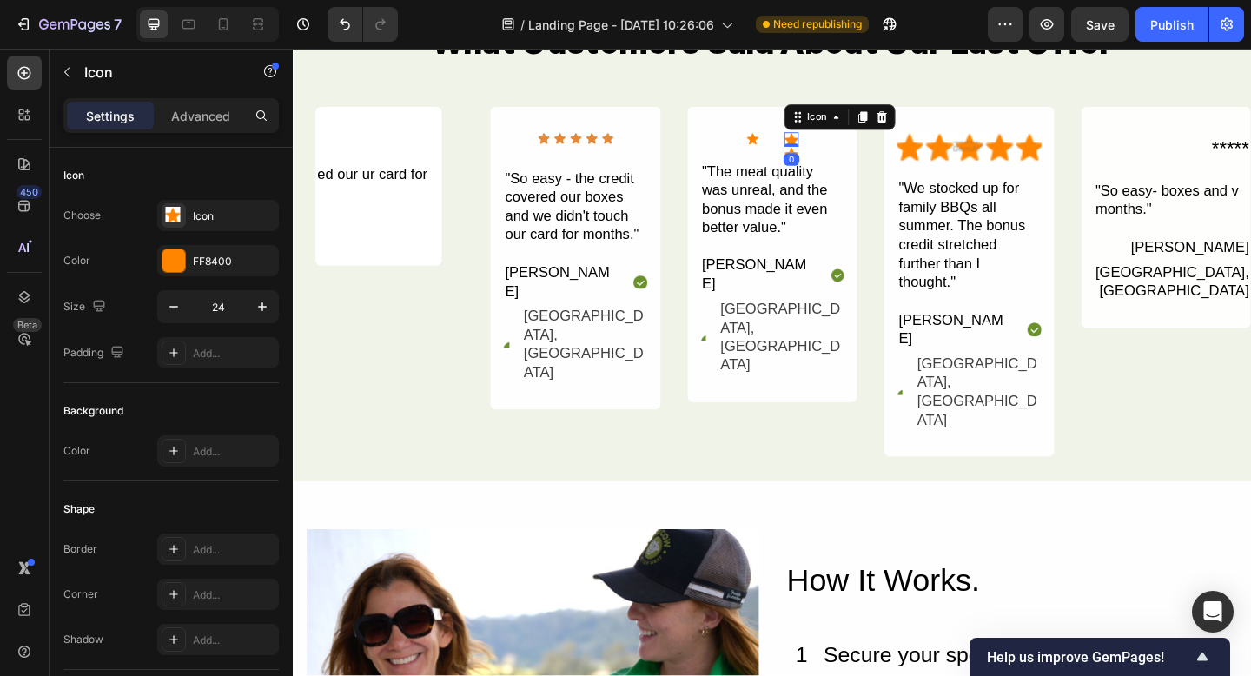
click at [934, 119] on icon at bounding box center [932, 123] width 11 height 12
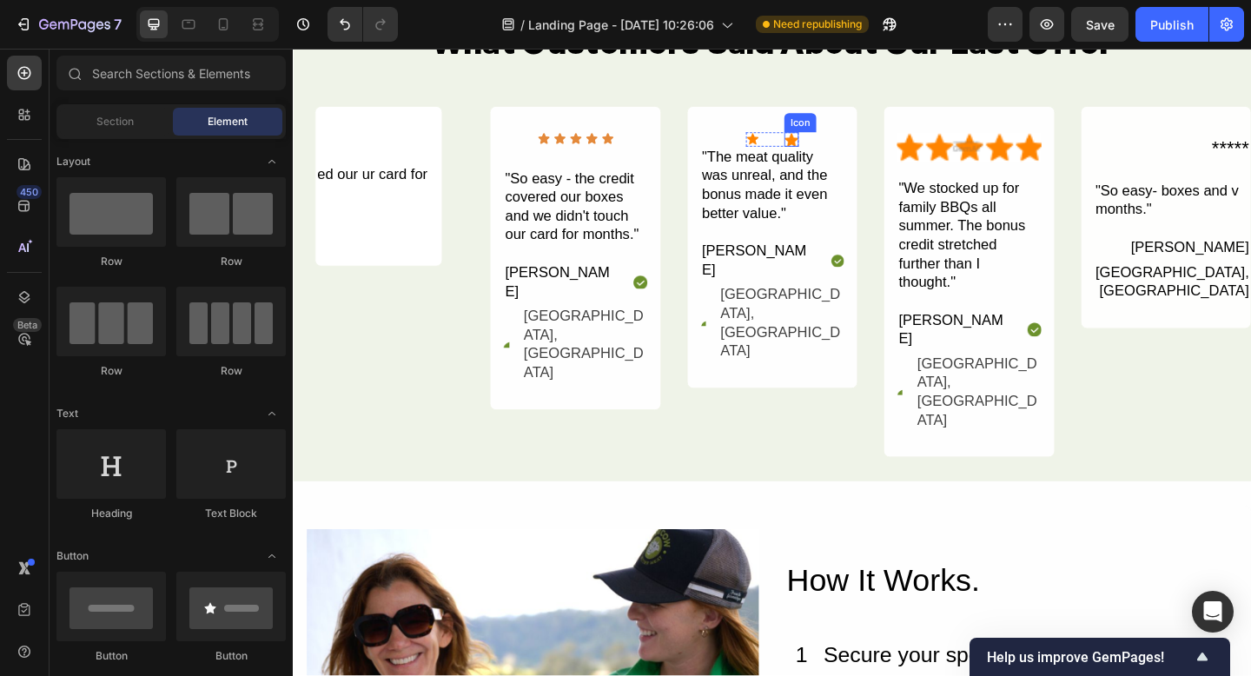
click at [834, 150] on image at bounding box center [835, 148] width 16 height 16
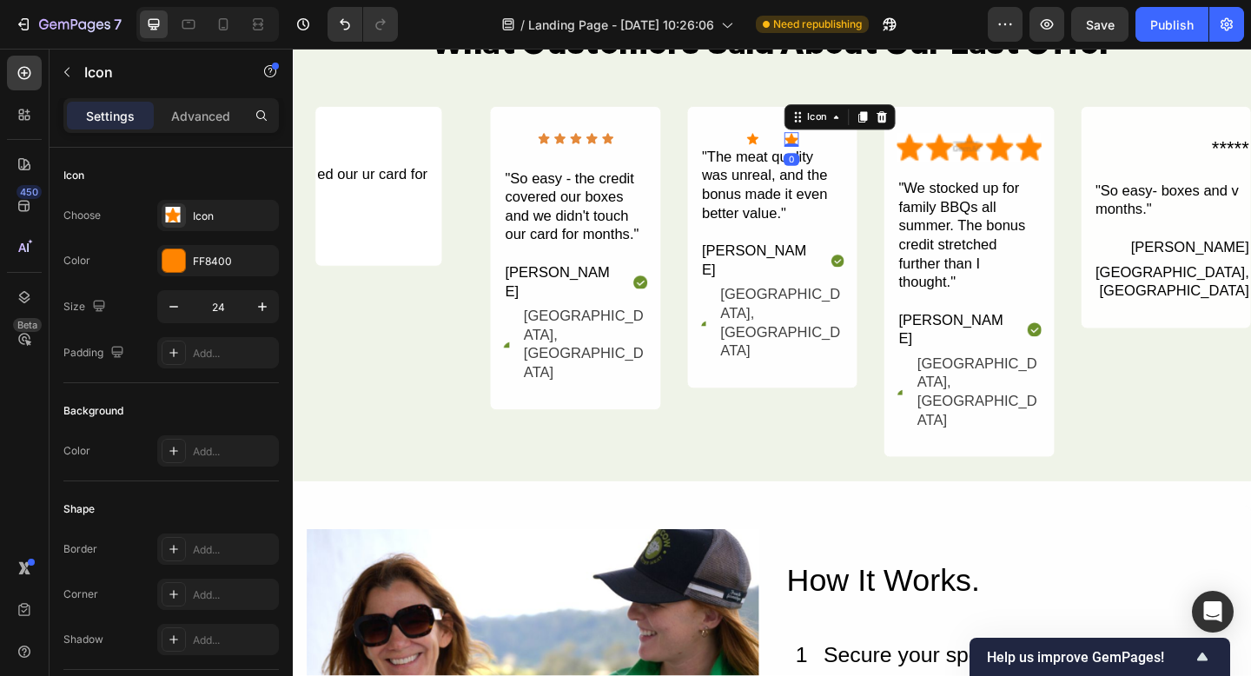
drag, startPoint x: 932, startPoint y: 120, endPoint x: 877, endPoint y: 132, distance: 56.9
click at [932, 120] on icon at bounding box center [932, 123] width 11 height 12
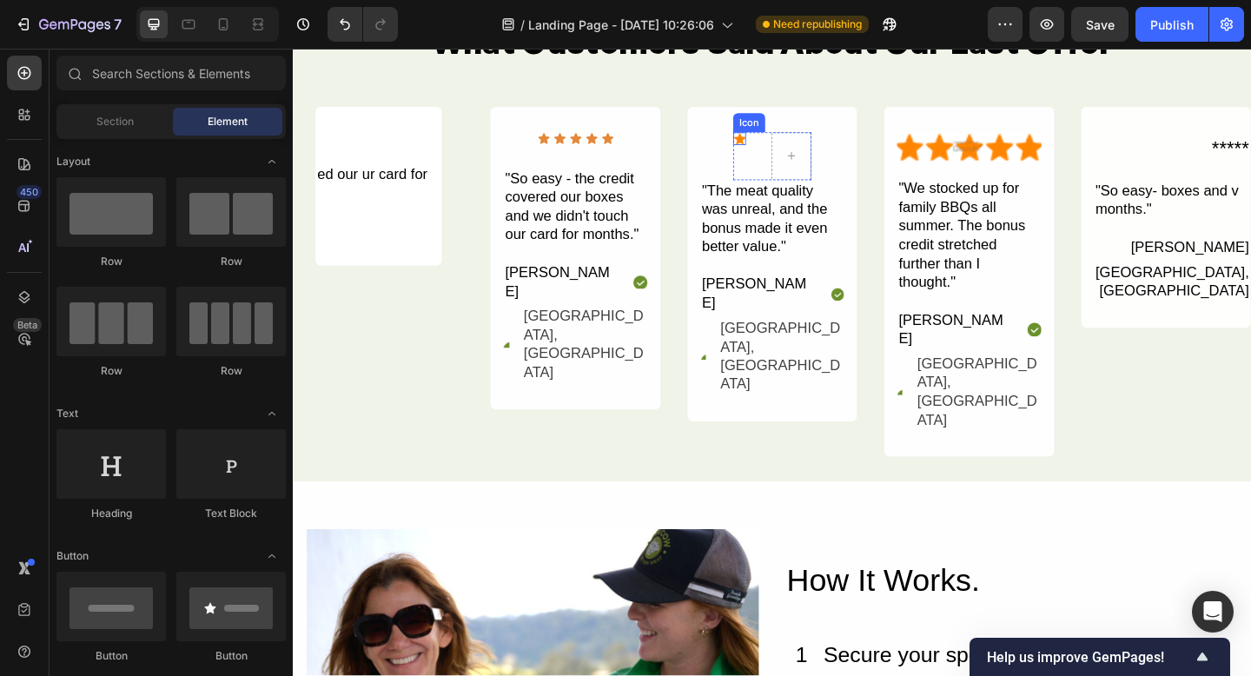
click at [781, 149] on image at bounding box center [779, 147] width 14 height 14
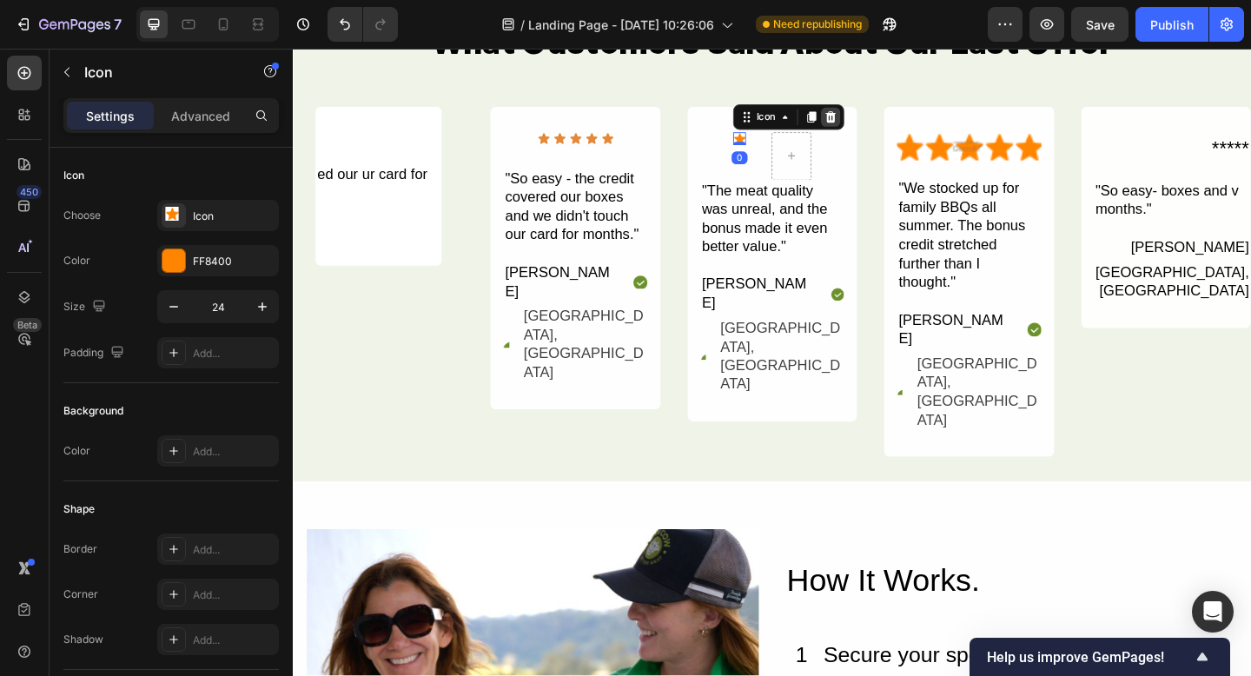
click at [878, 121] on icon at bounding box center [877, 123] width 11 height 12
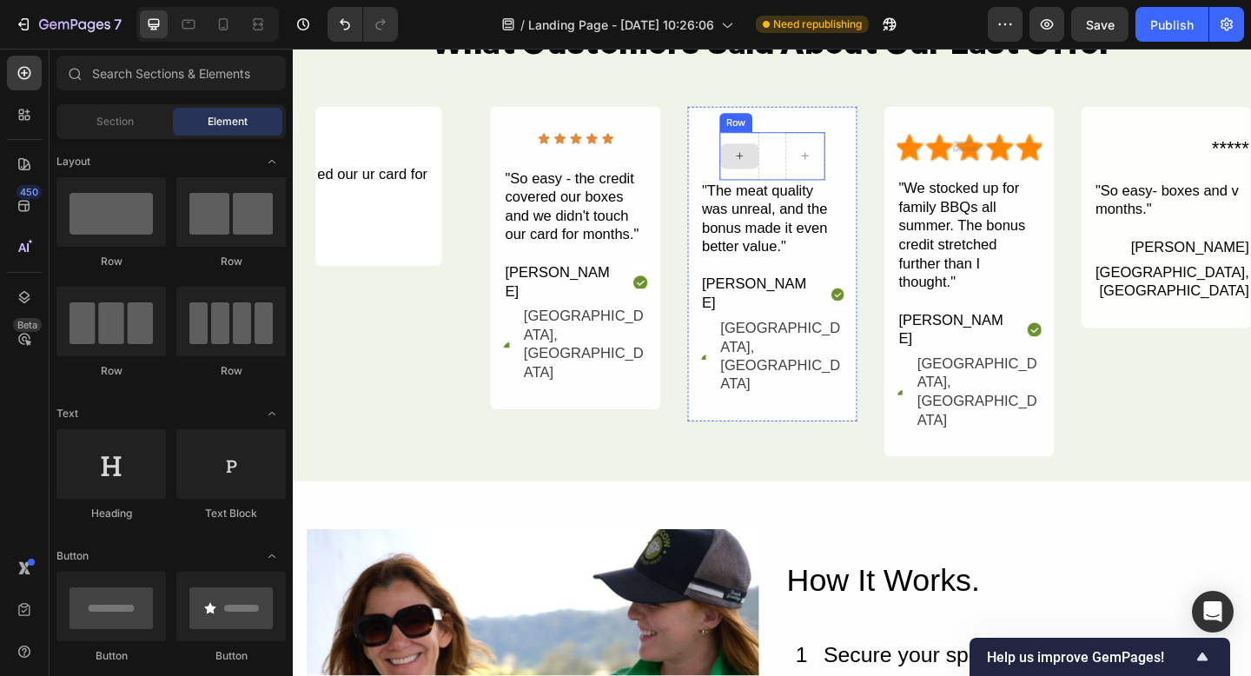
click at [796, 168] on div at bounding box center [779, 166] width 42 height 28
click at [806, 168] on div "Row" at bounding box center [814, 166] width 115 height 52
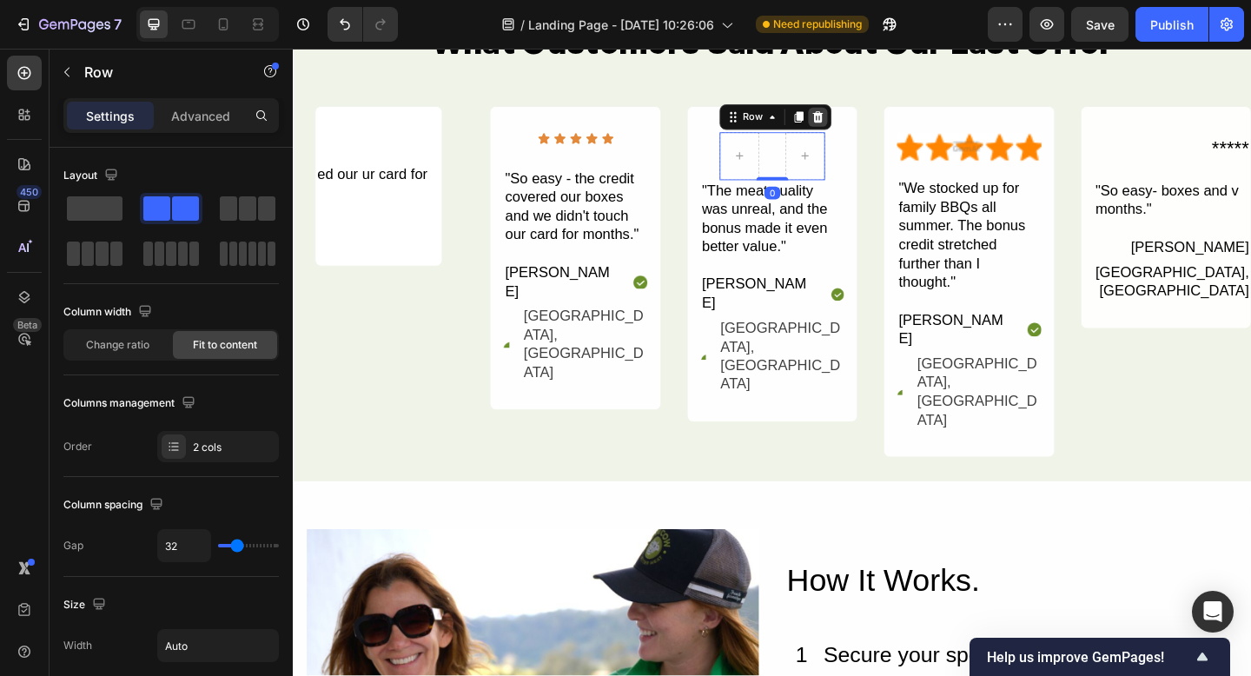
click at [857, 126] on icon at bounding box center [864, 123] width 14 height 14
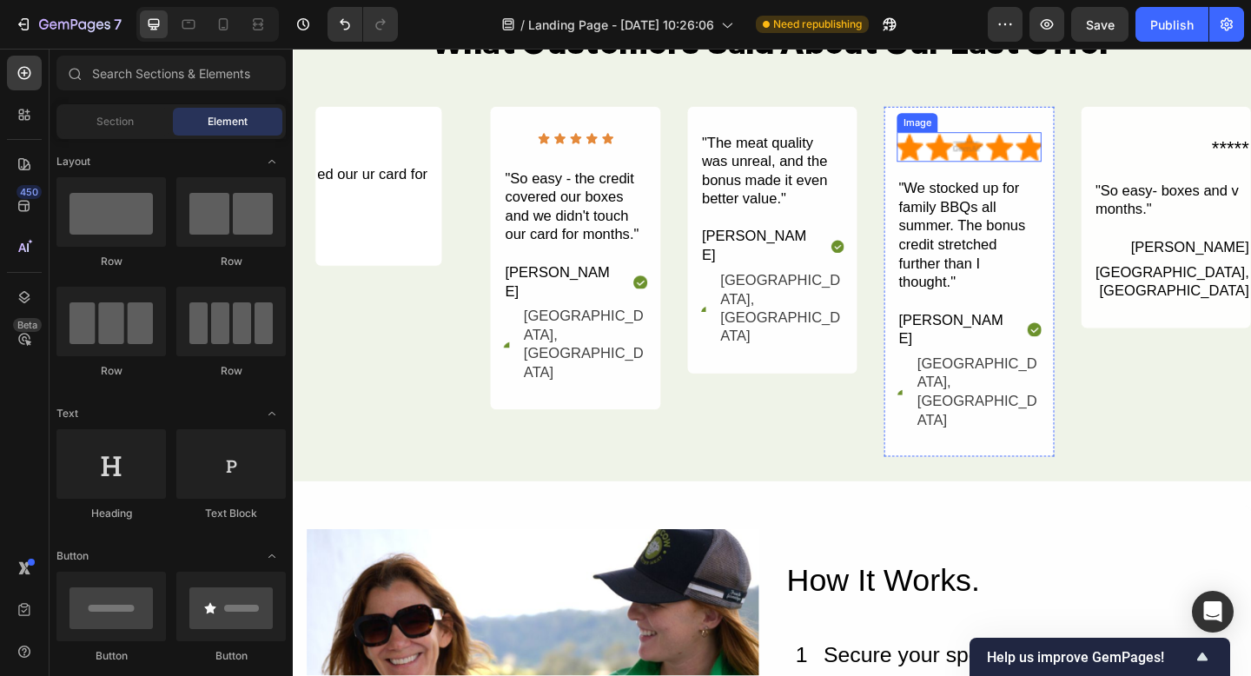
click at [998, 163] on img at bounding box center [1028, 156] width 156 height 33
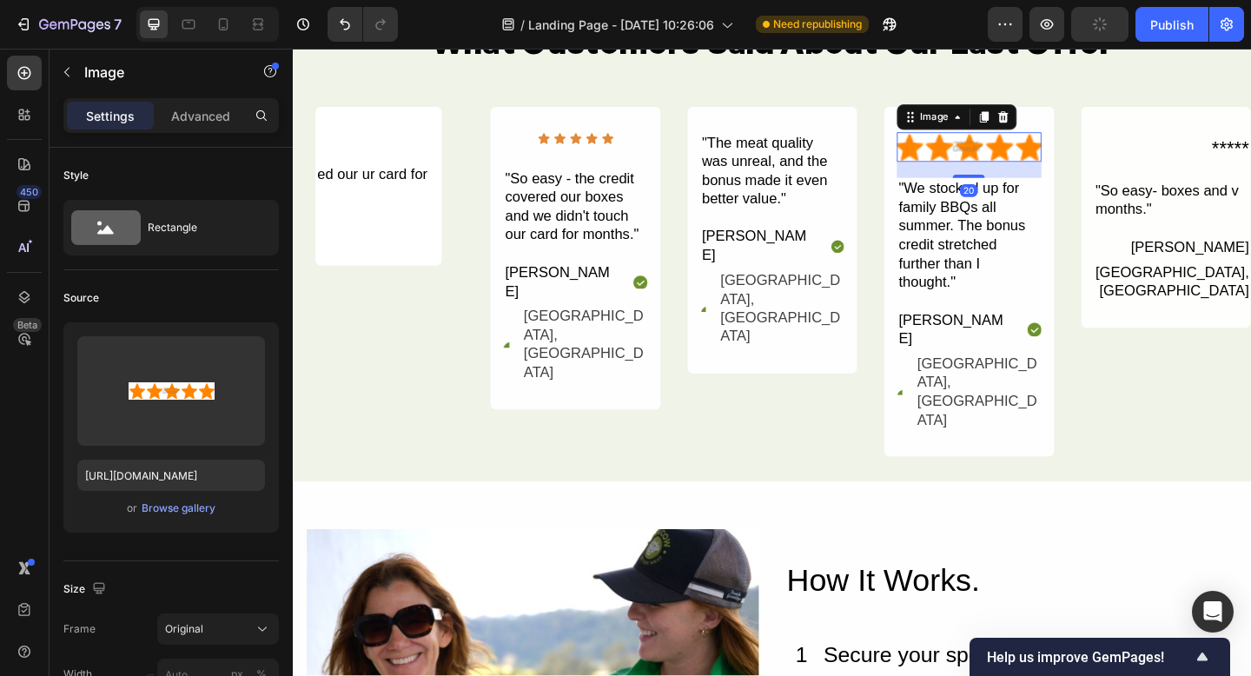
click at [1066, 122] on icon at bounding box center [1065, 123] width 14 height 14
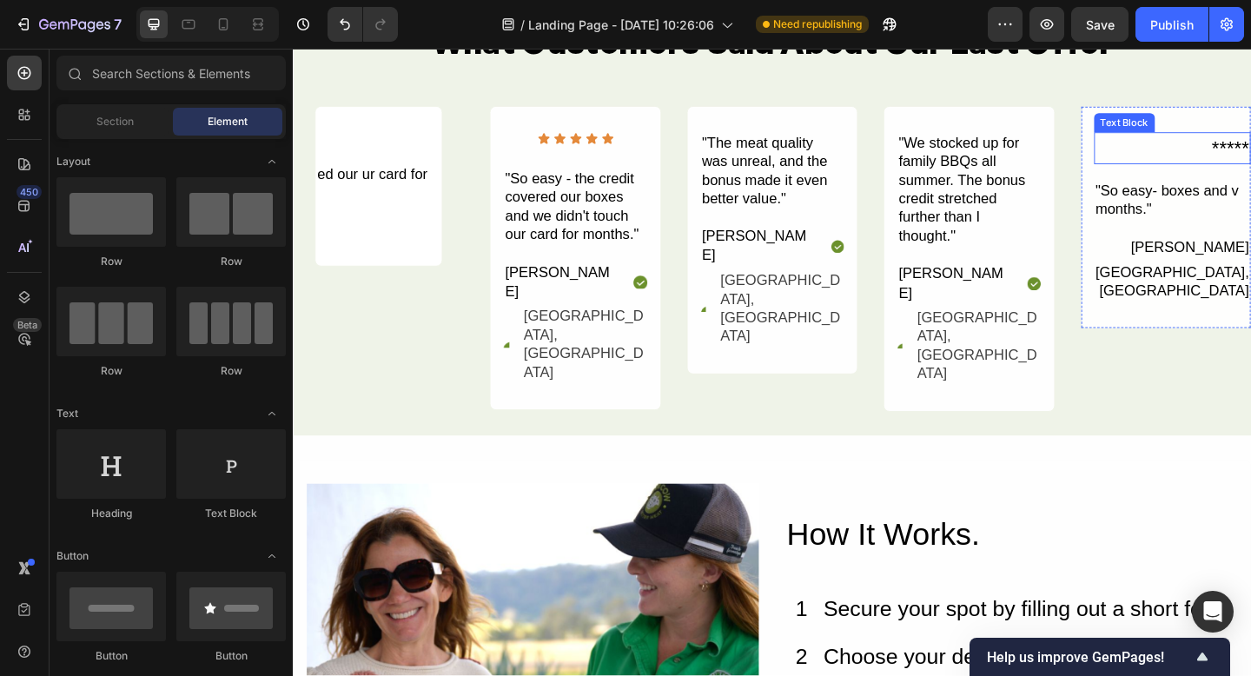
click at [1250, 154] on div "*****" at bounding box center [1249, 157] width 170 height 35
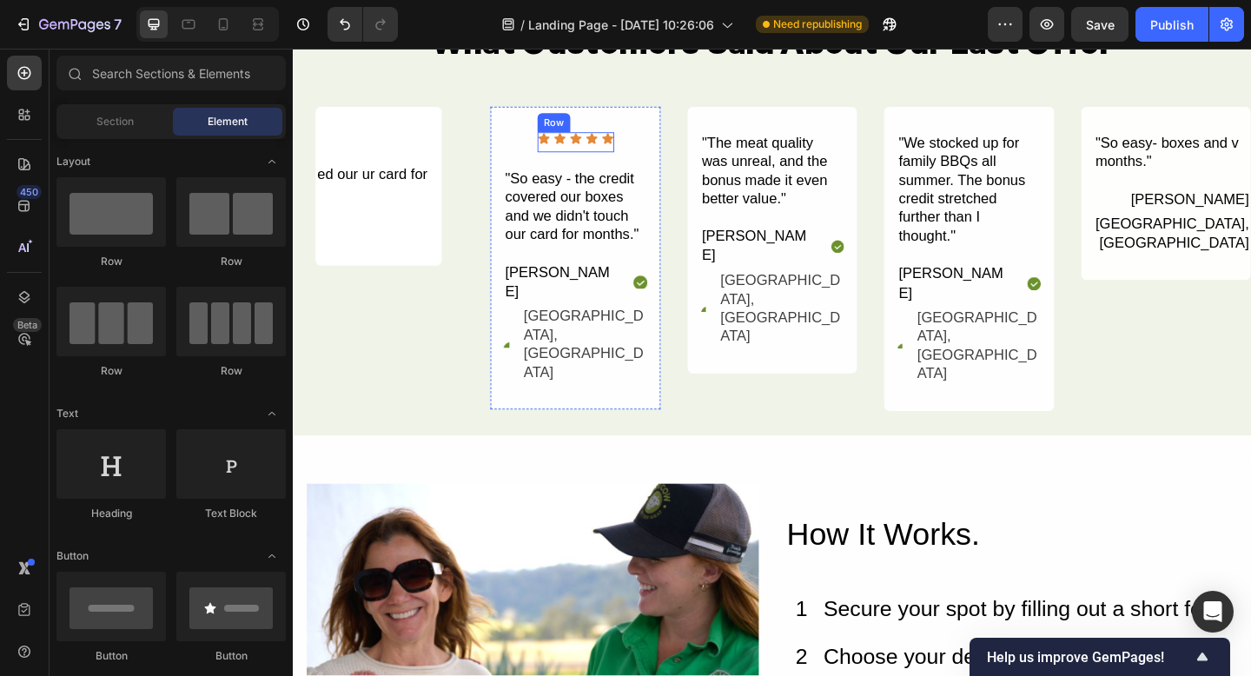
click at [632, 157] on div "Icon Icon Icon Icon Icon Icon List" at bounding box center [600, 151] width 83 height 22
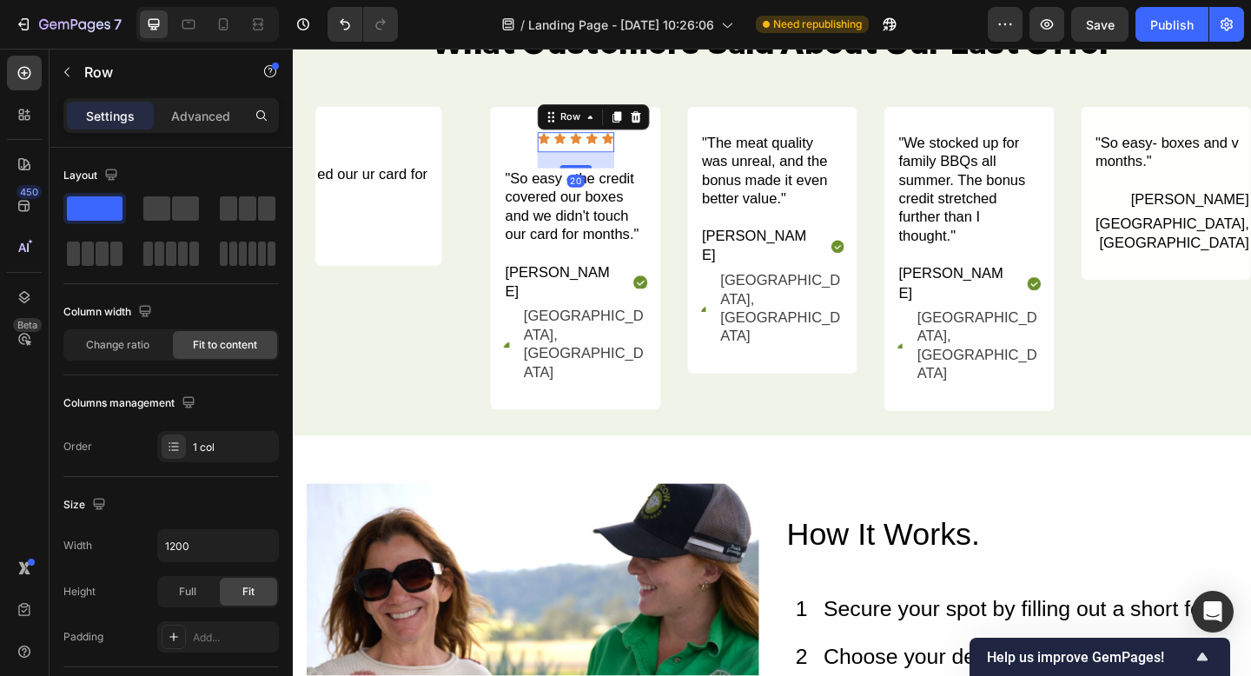
drag, startPoint x: 641, startPoint y: 123, endPoint x: 631, endPoint y: 174, distance: 52.3
click at [641, 123] on icon at bounding box center [645, 123] width 10 height 12
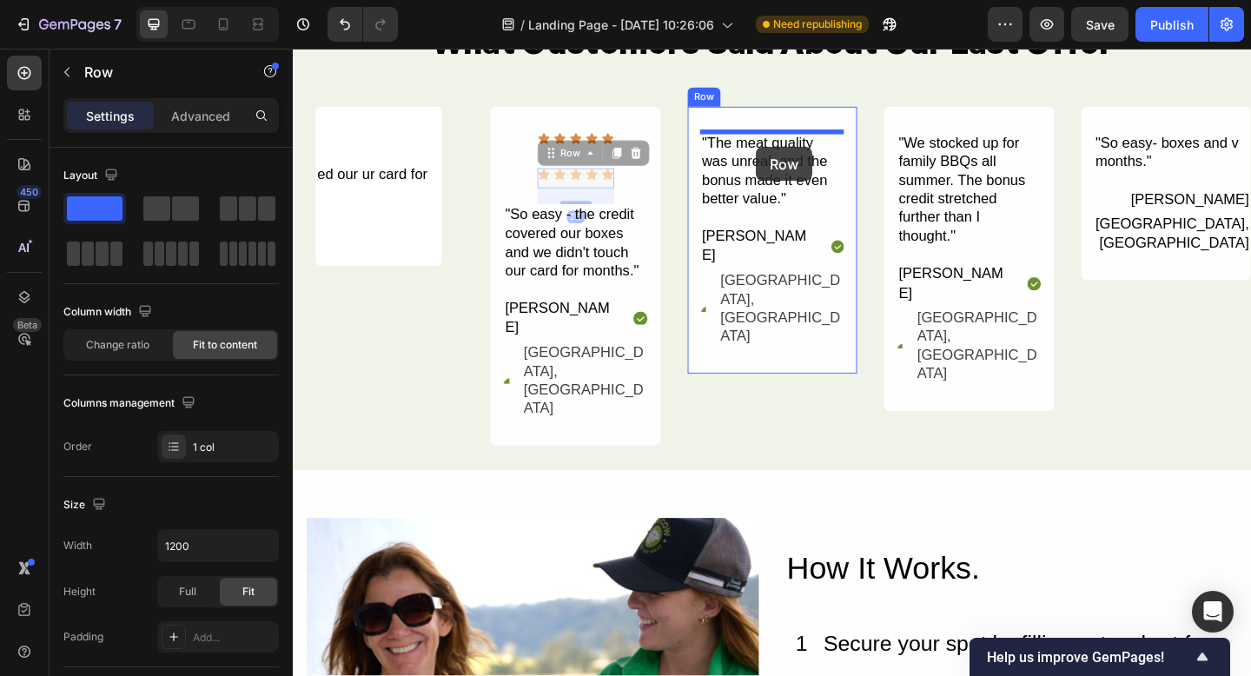
drag, startPoint x: 610, startPoint y: 160, endPoint x: 797, endPoint y: 156, distance: 186.9
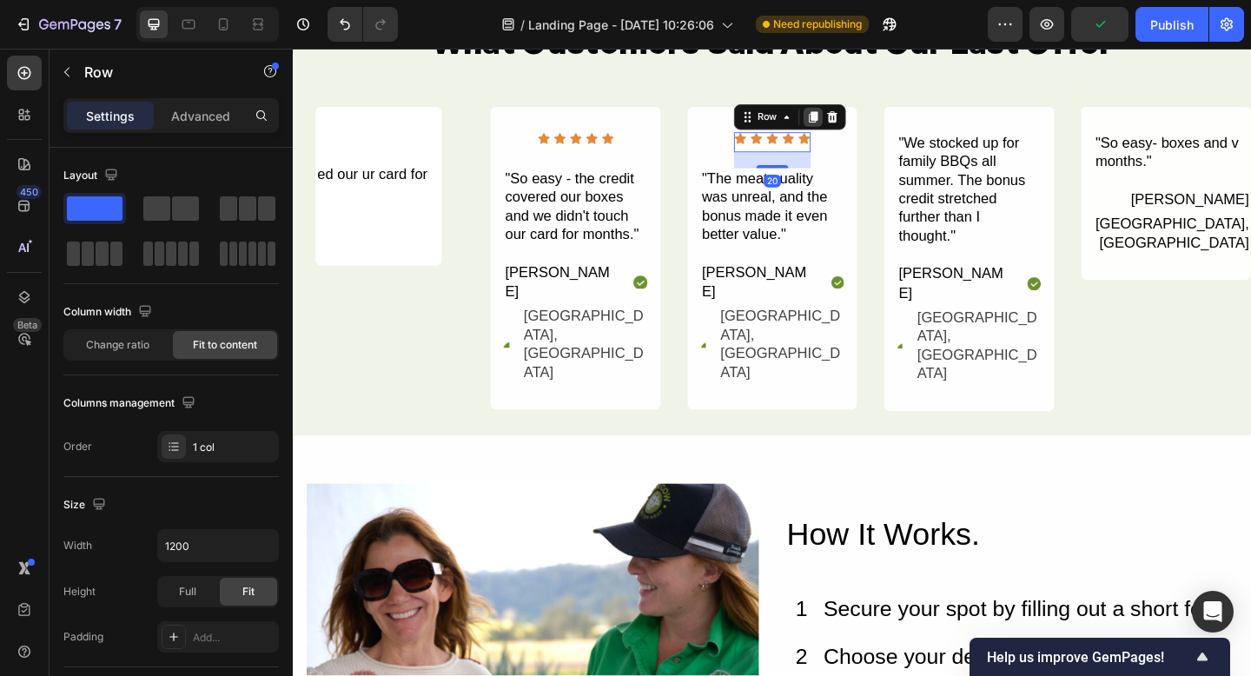
click at [857, 121] on icon at bounding box center [859, 123] width 10 height 12
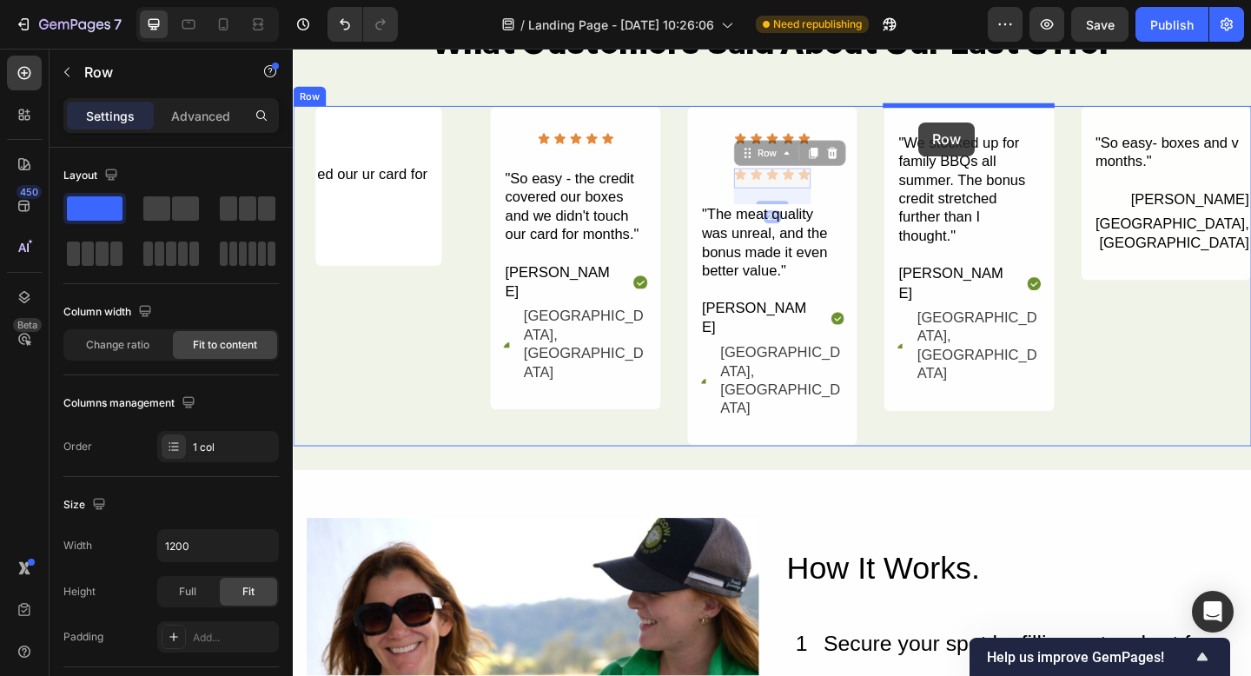
drag, startPoint x: 785, startPoint y: 158, endPoint x: 981, endPoint y: 134, distance: 197.9
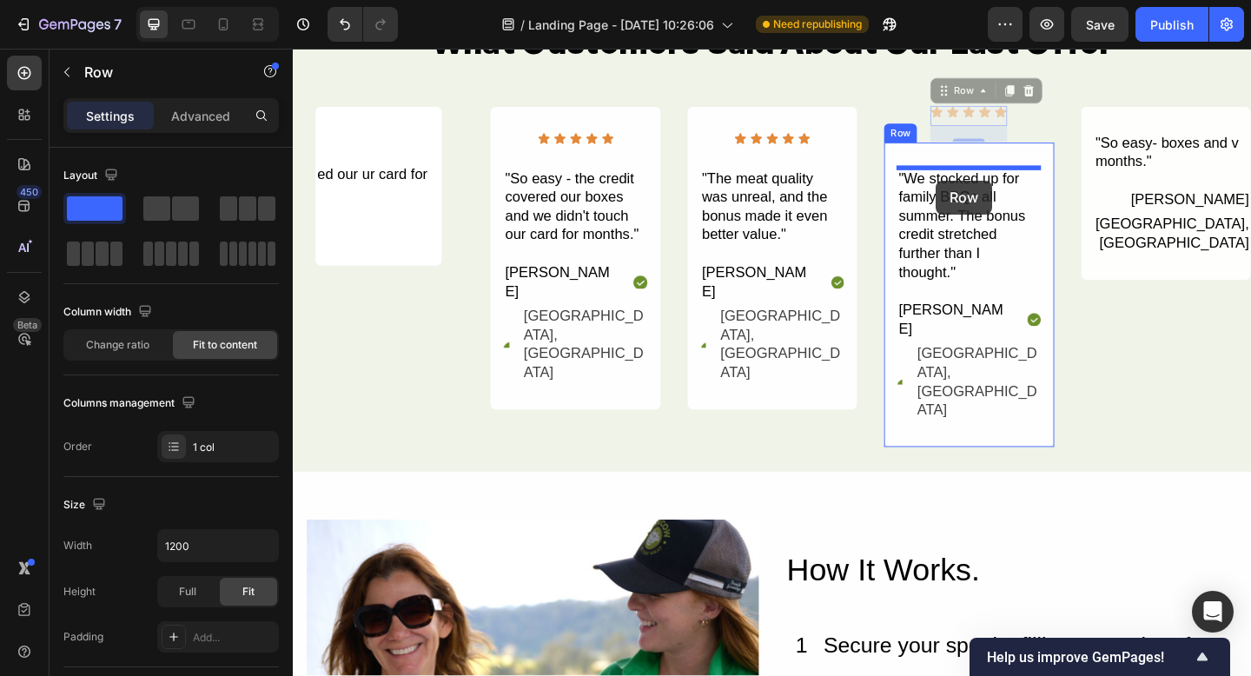
drag, startPoint x: 1005, startPoint y: 96, endPoint x: 990, endPoint y: 191, distance: 96.0
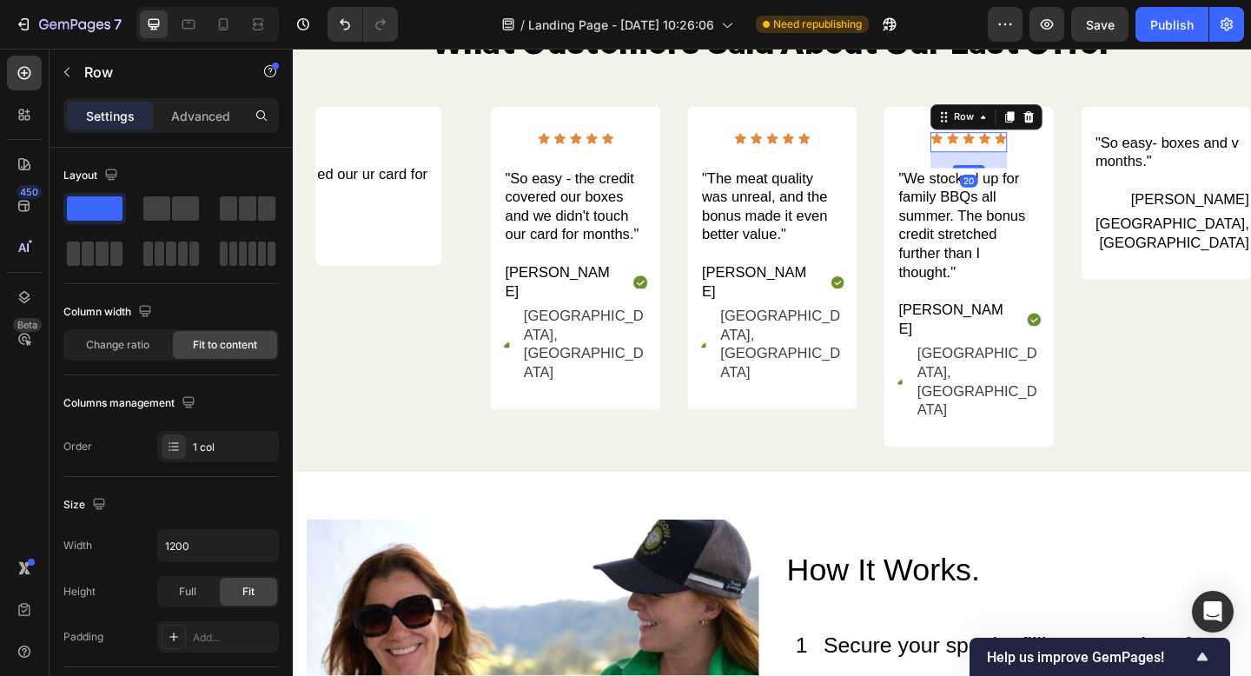
drag, startPoint x: 1075, startPoint y: 123, endPoint x: 1071, endPoint y: 135, distance: 11.8
click at [1075, 123] on icon at bounding box center [1073, 123] width 10 height 12
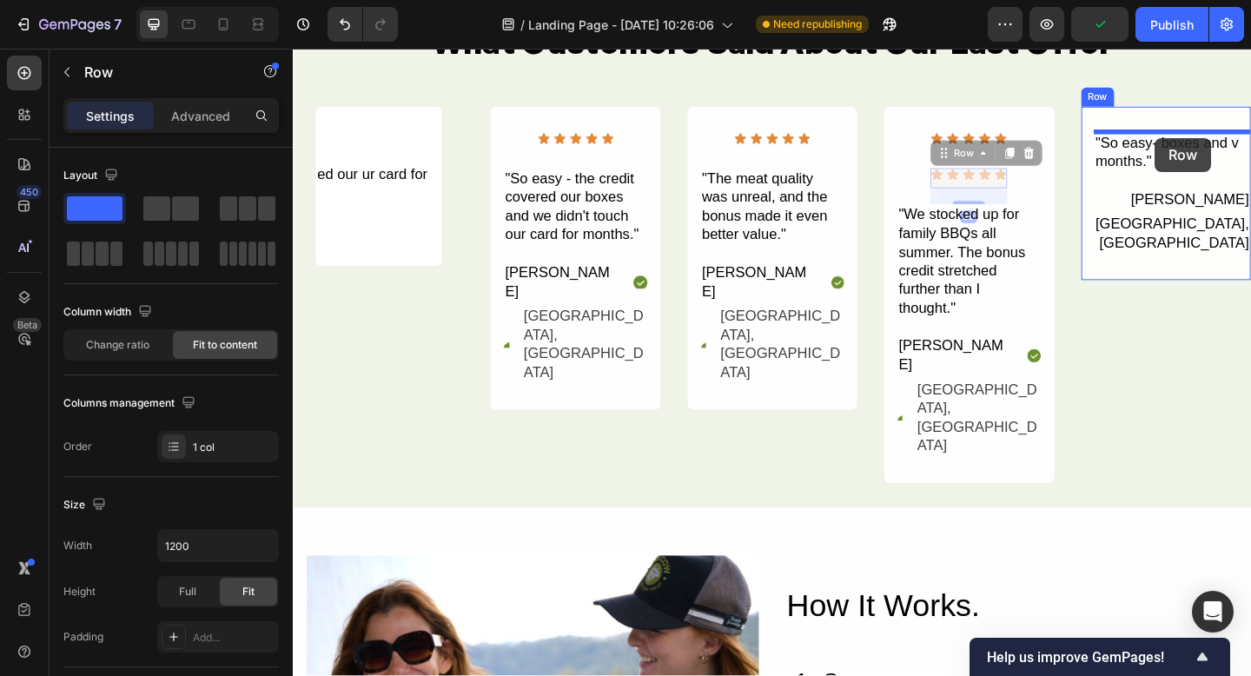
drag, startPoint x: 999, startPoint y: 163, endPoint x: 1207, endPoint y: 162, distance: 207.7
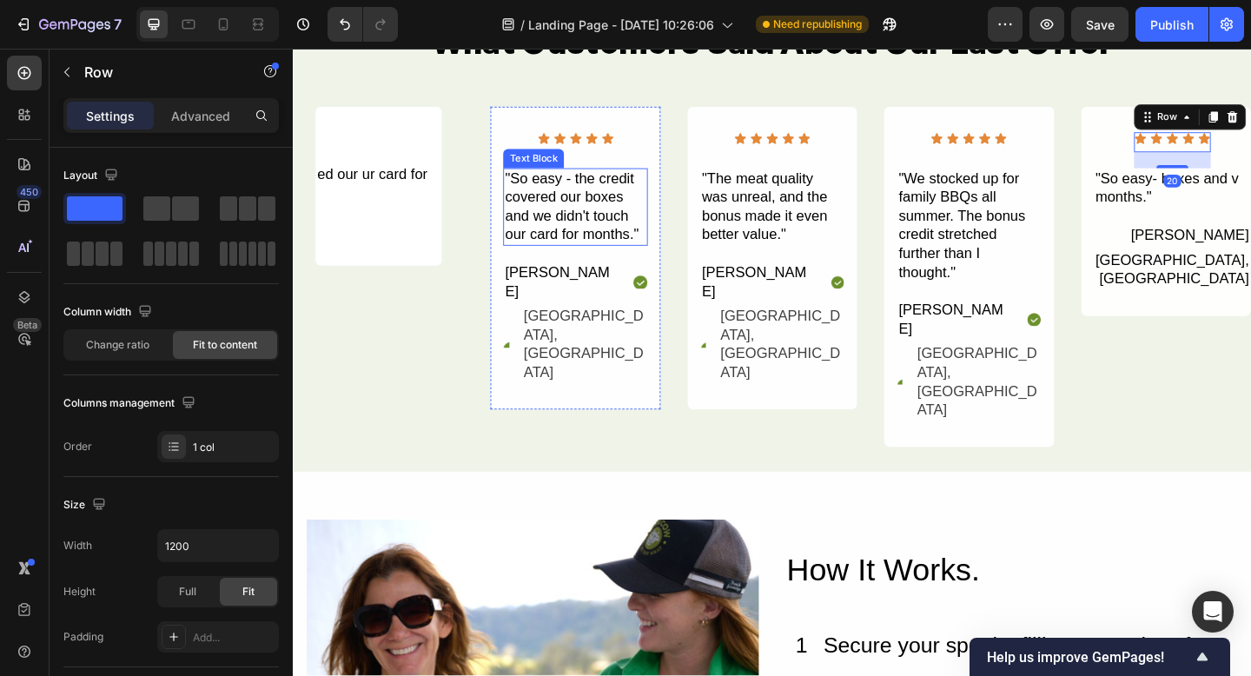
click at [613, 237] on div ""So easy - the credit covered our boxes and we didn't touch our card for months…" at bounding box center [599, 221] width 156 height 85
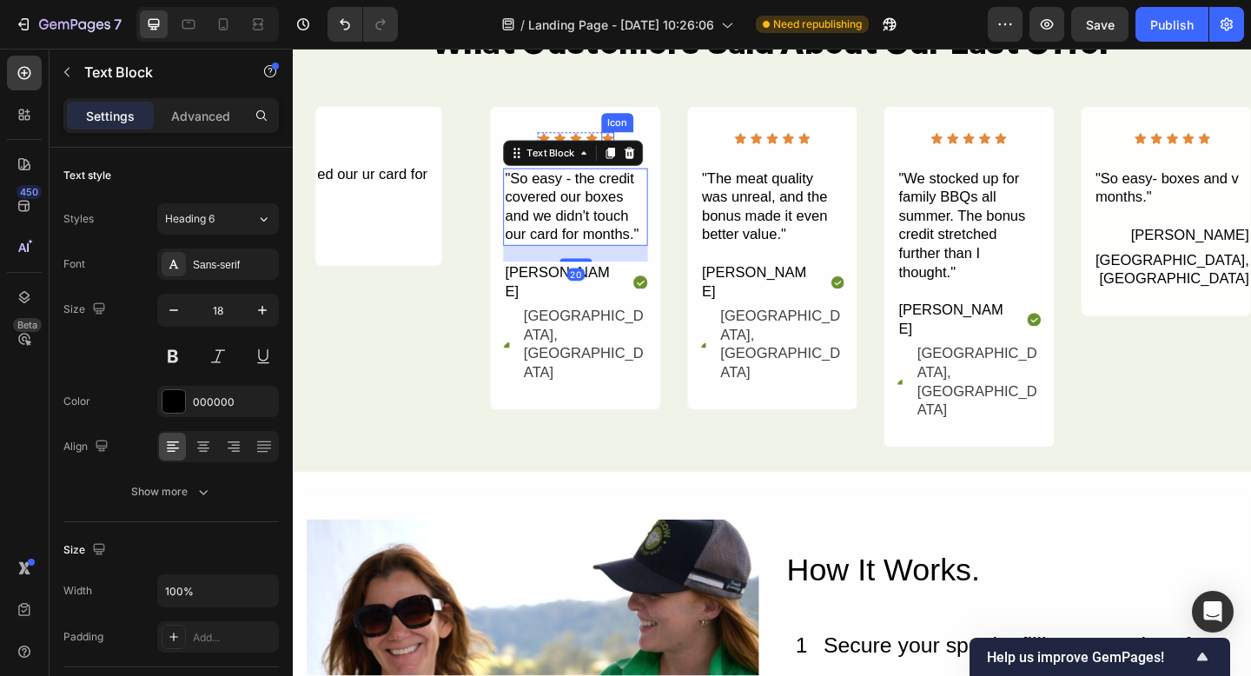
click at [629, 143] on icon at bounding box center [635, 147] width 14 height 14
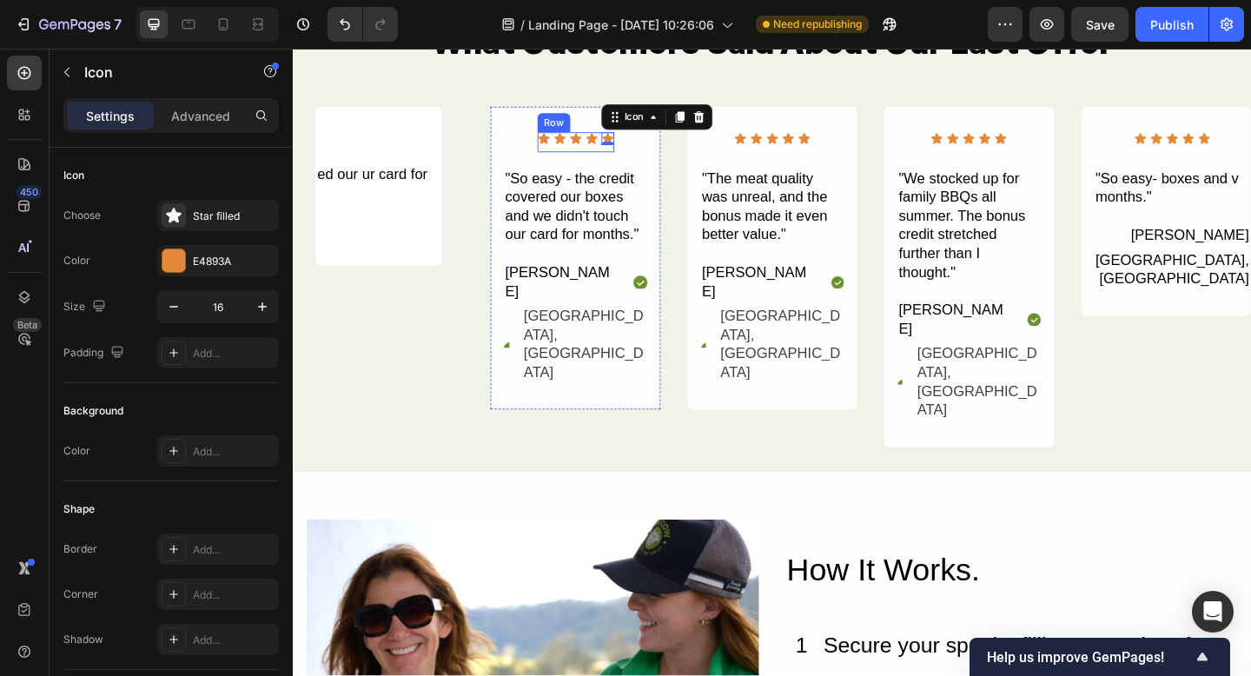
click at [601, 153] on div "Icon Icon Icon Icon Icon 0 Icon List" at bounding box center [600, 151] width 83 height 22
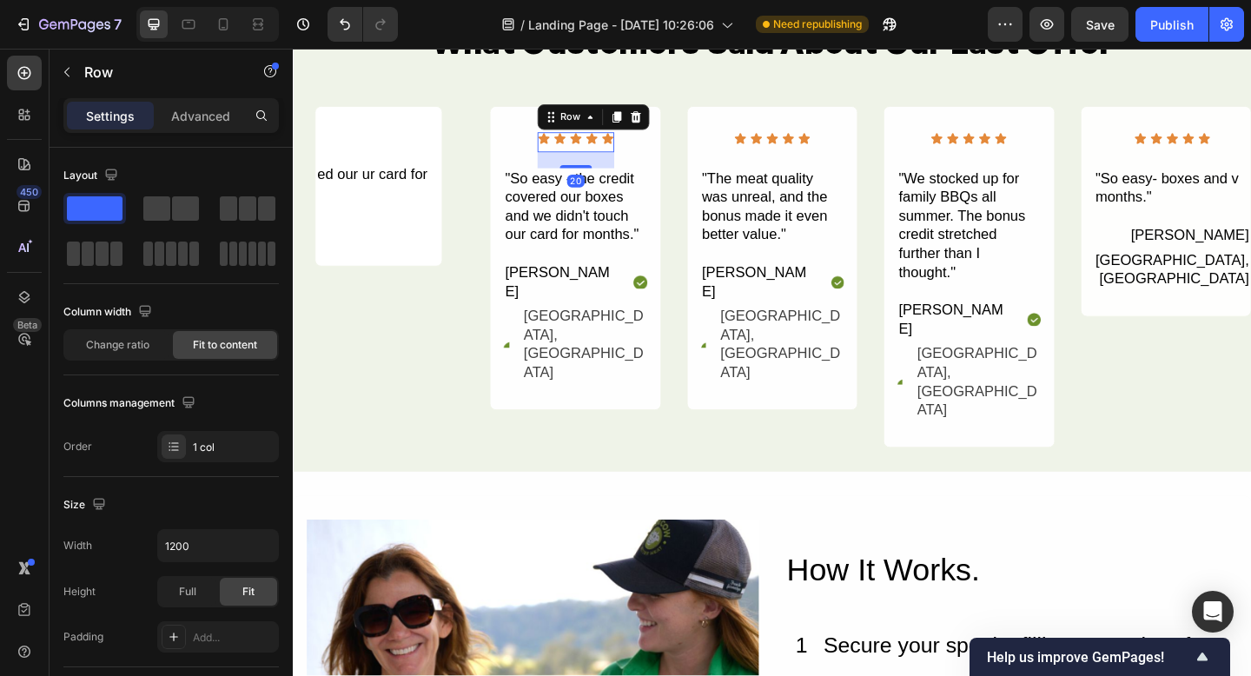
drag, startPoint x: 646, startPoint y: 124, endPoint x: 636, endPoint y: 154, distance: 31.1
click at [646, 124] on icon at bounding box center [645, 123] width 10 height 12
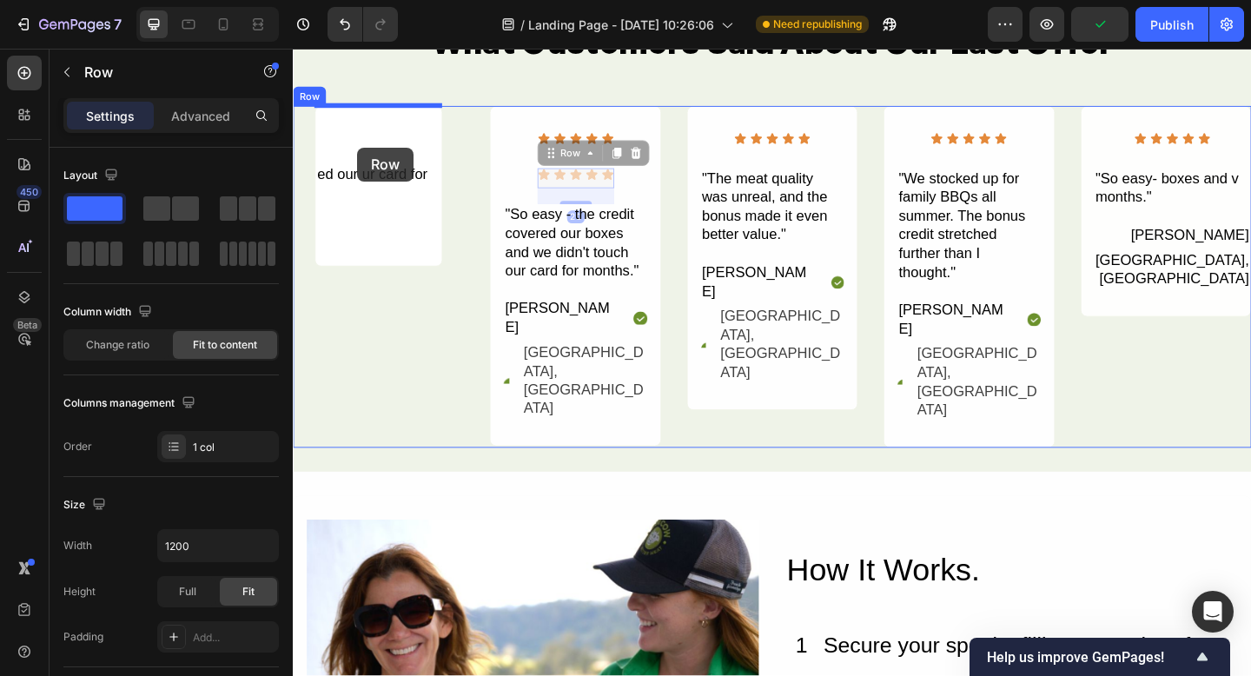
drag, startPoint x: 571, startPoint y: 161, endPoint x: 370, endPoint y: 162, distance: 200.7
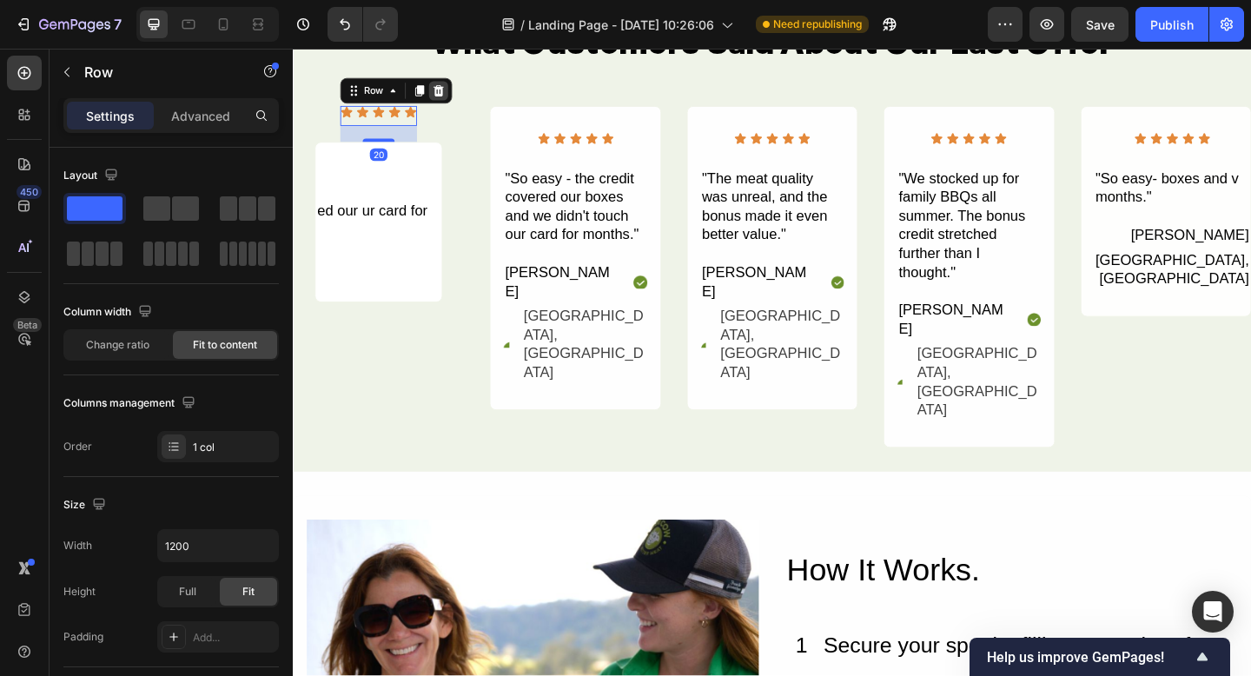
click at [448, 93] on icon at bounding box center [451, 95] width 14 height 14
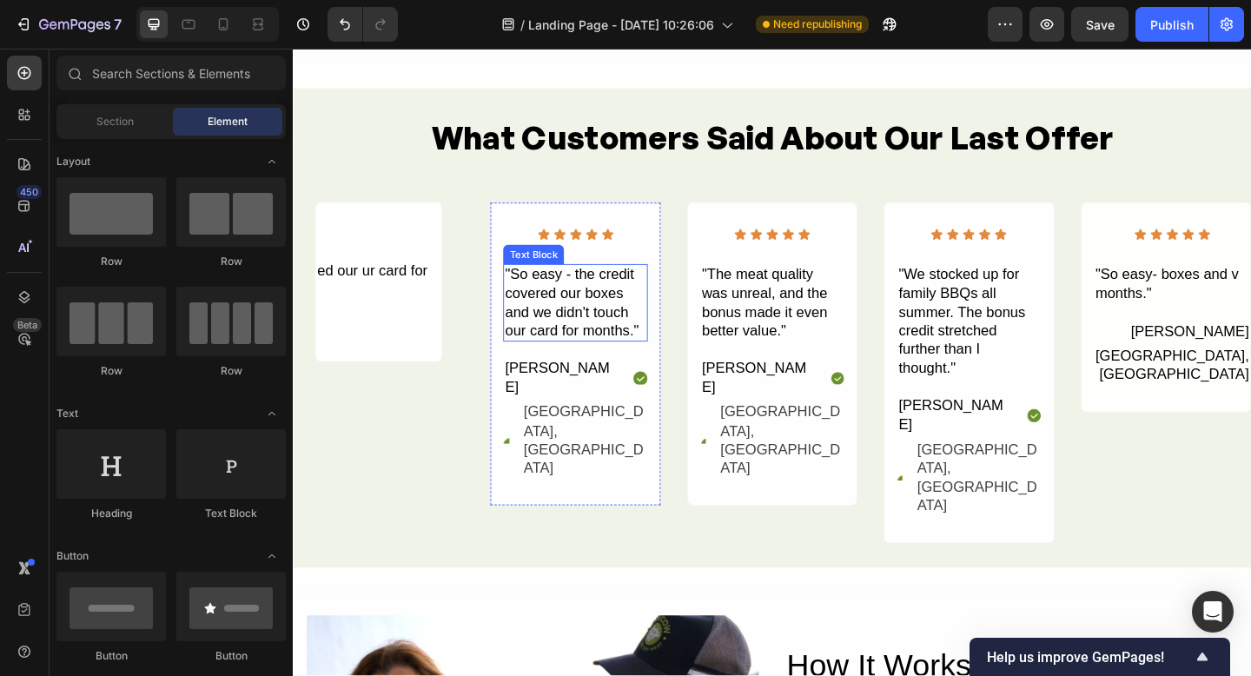
scroll to position [3502, 0]
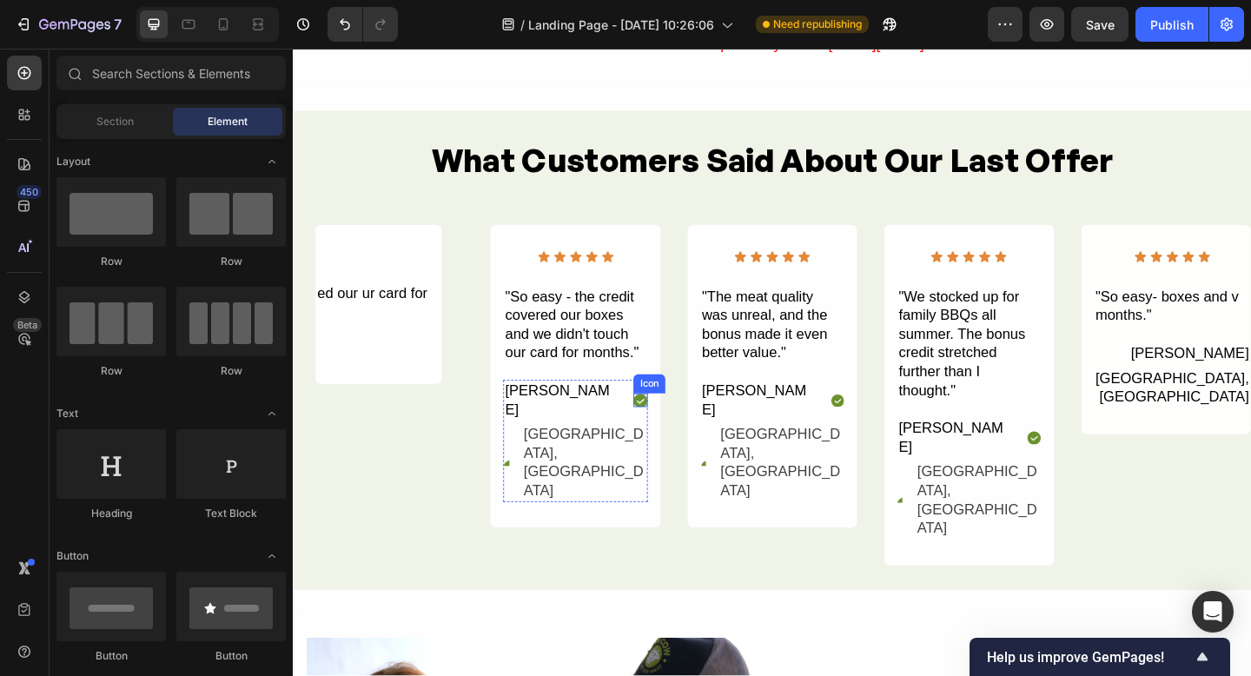
click at [663, 426] on image at bounding box center [671, 432] width 16 height 16
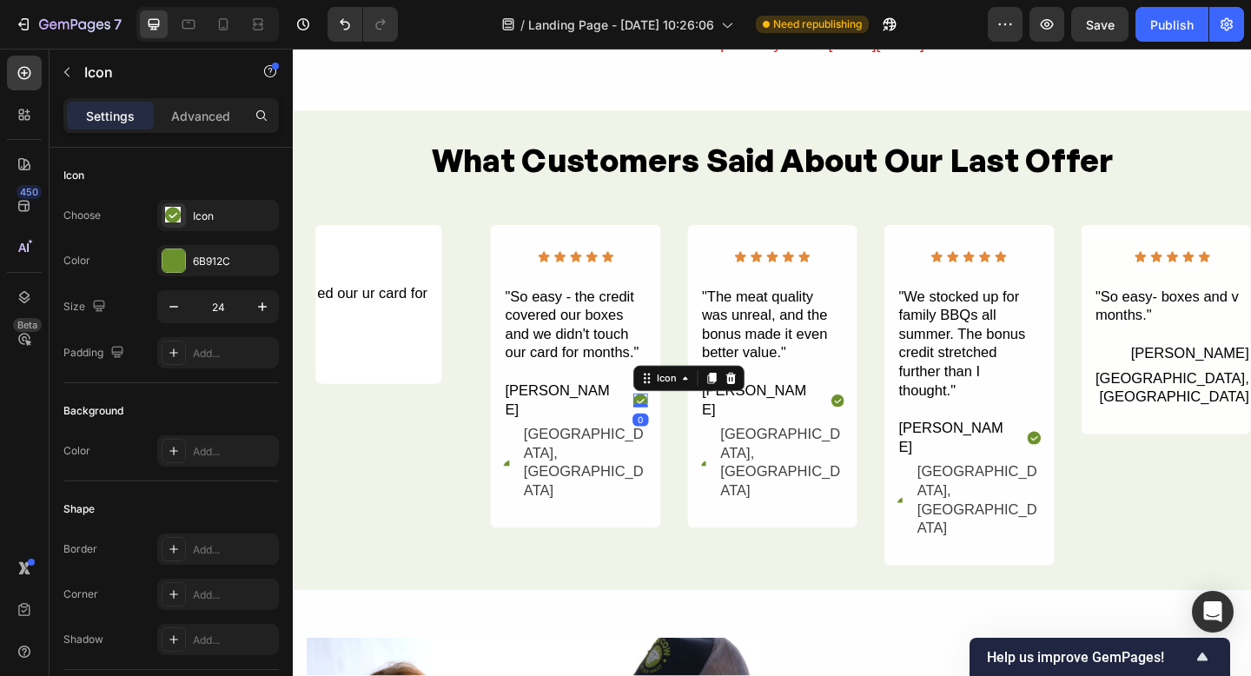
click at [764, 401] on icon at bounding box center [769, 407] width 11 height 12
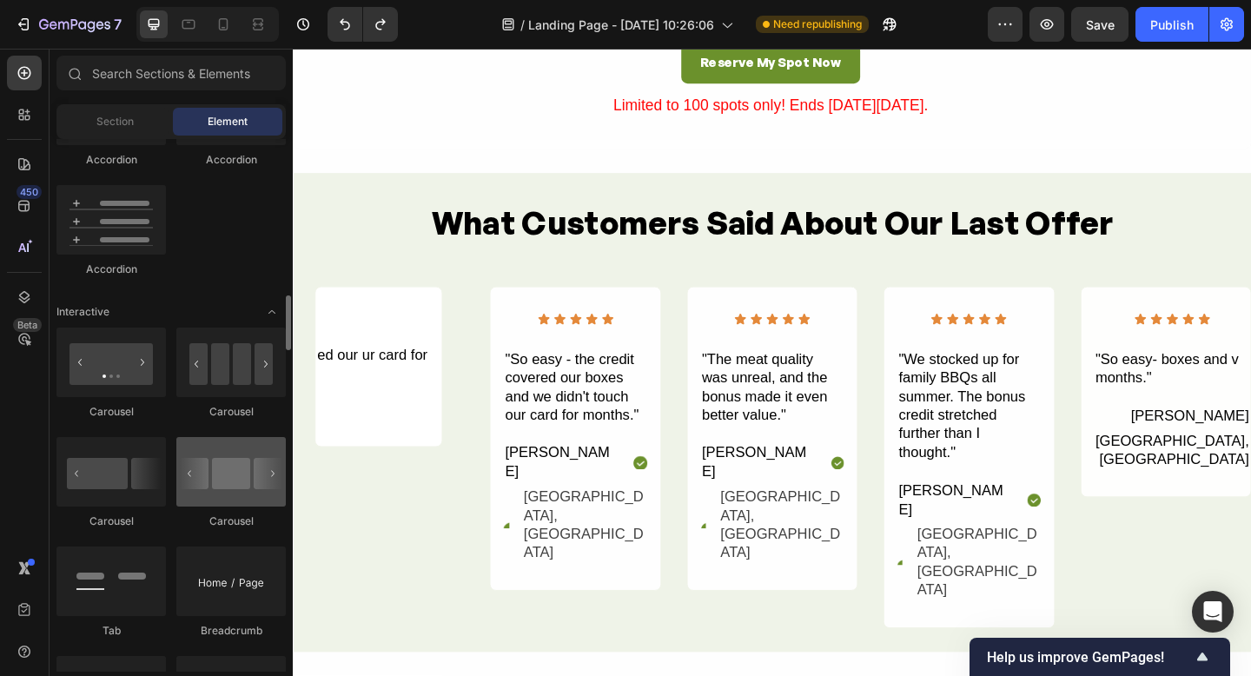
scroll to position [1592, 0]
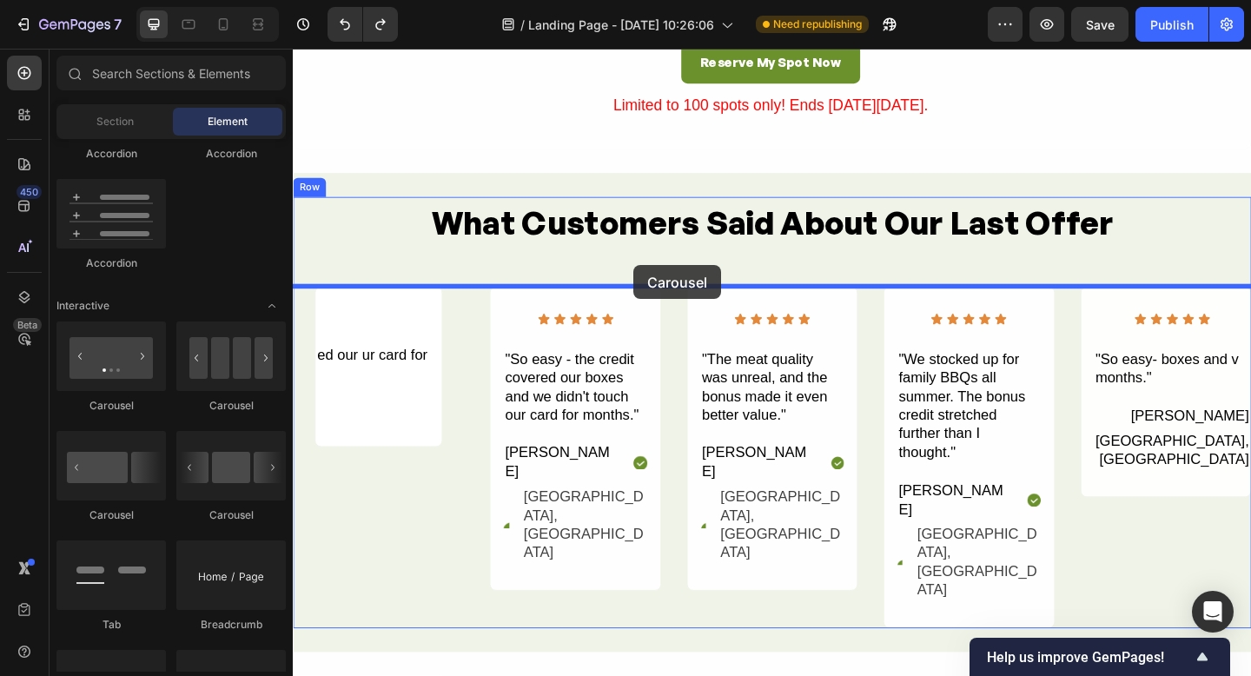
drag, startPoint x: 497, startPoint y: 419, endPoint x: 660, endPoint y: 283, distance: 212.3
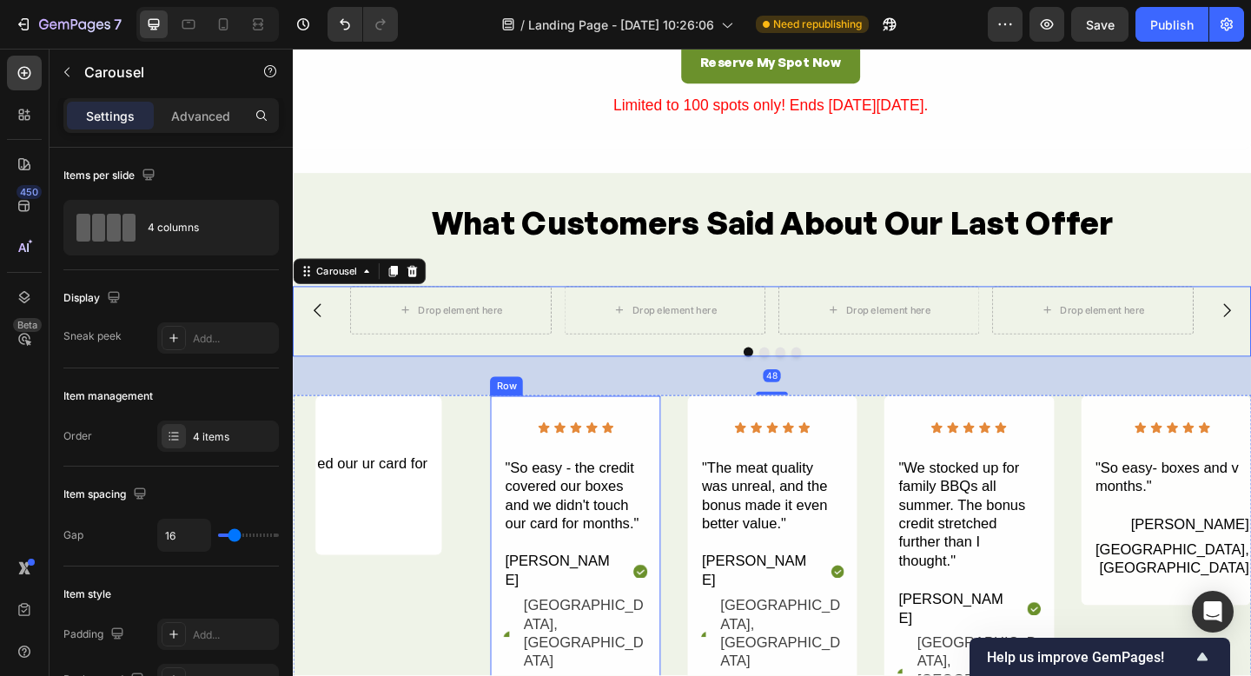
scroll to position [3482, 0]
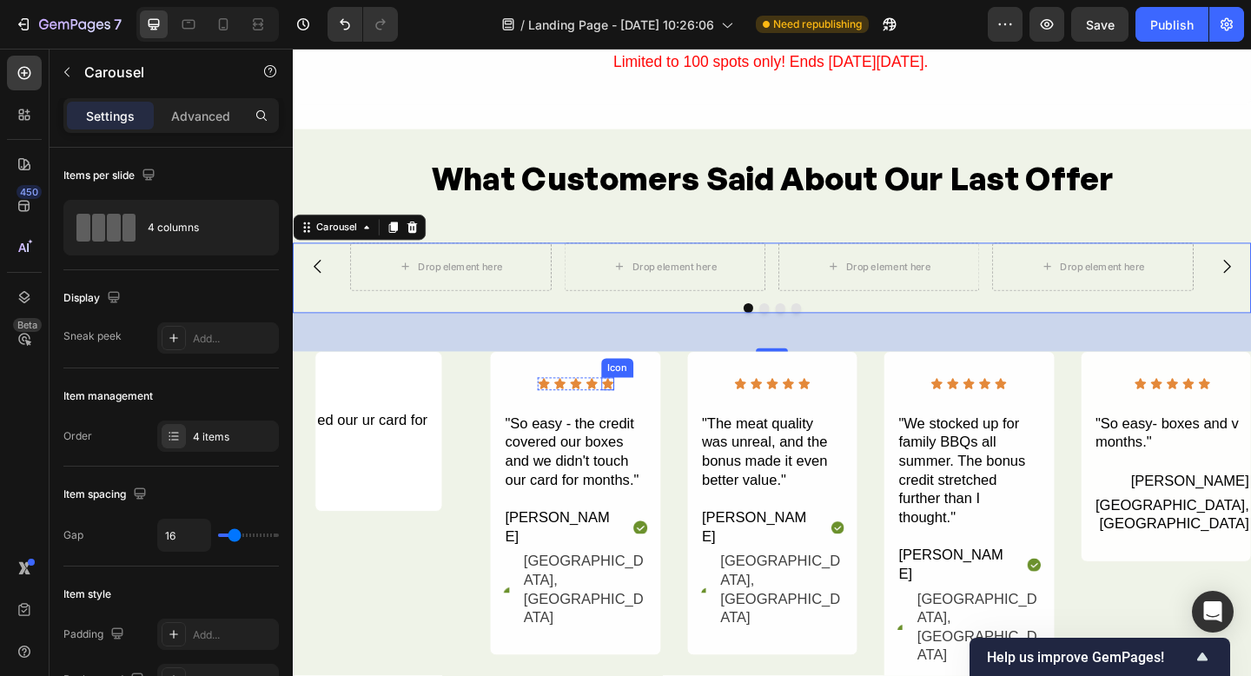
click at [638, 419] on icon at bounding box center [635, 414] width 14 height 14
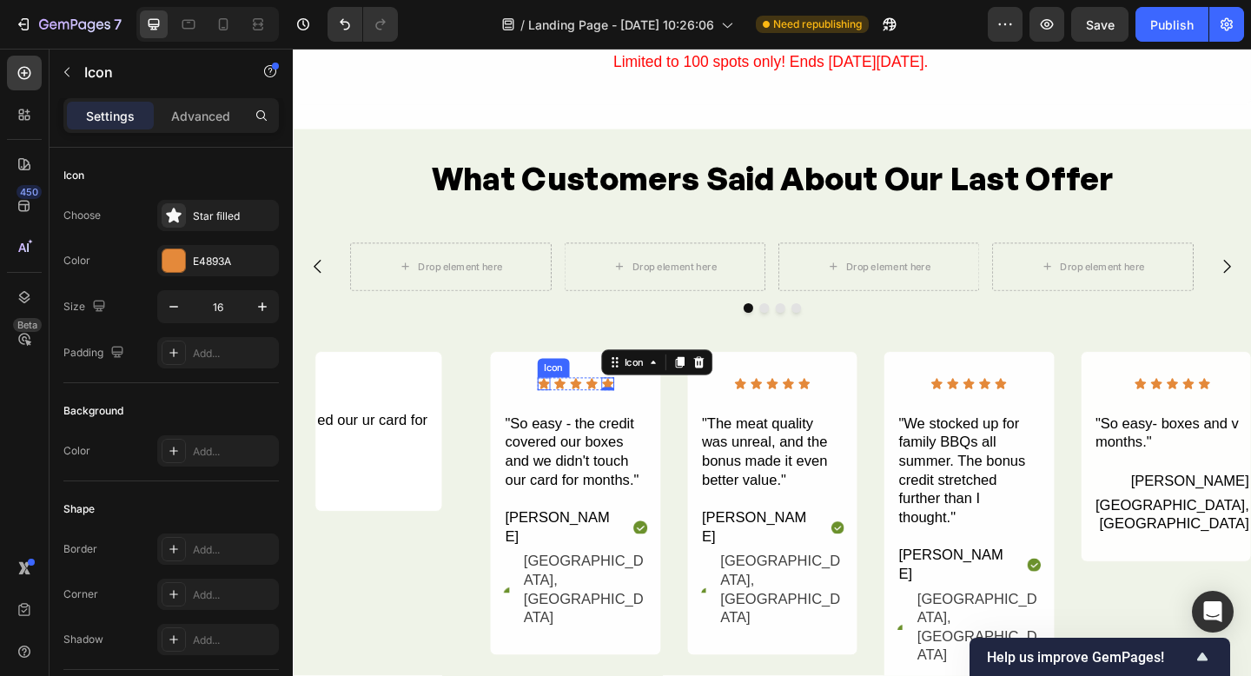
click at [559, 409] on icon at bounding box center [566, 414] width 14 height 14
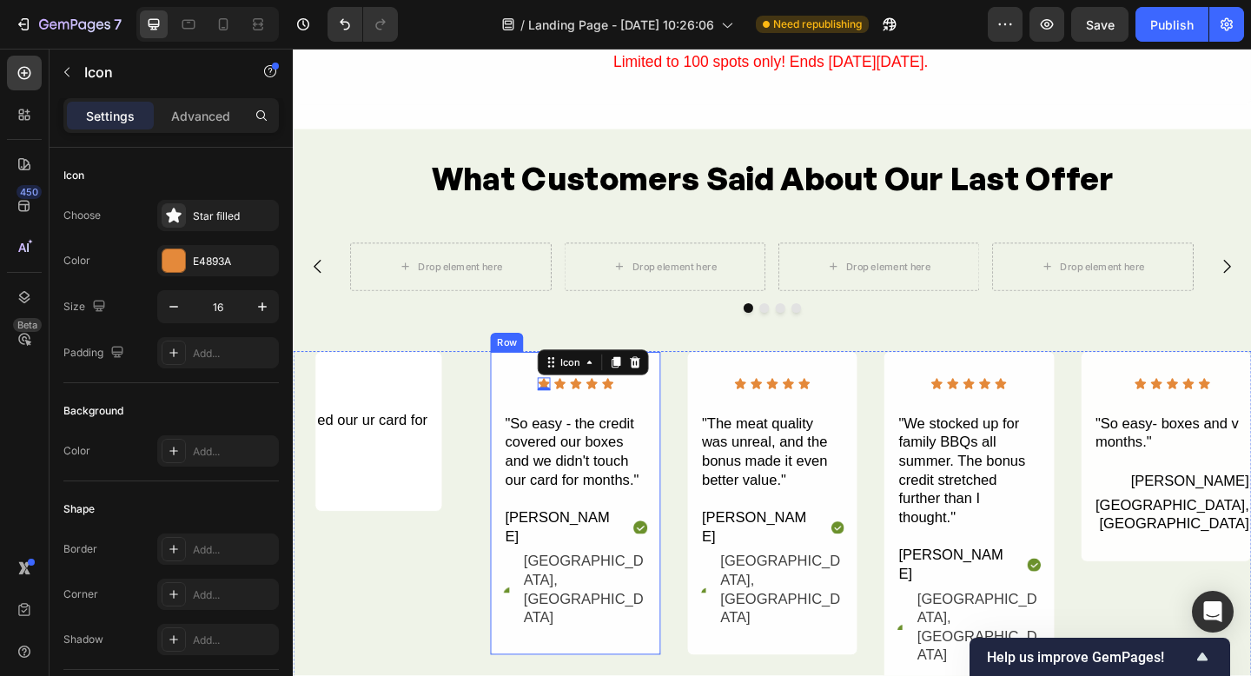
click at [553, 412] on div "Icon 0 Icon Icon Icon Icon Icon List Row "So easy - the credit covered our boxe…" at bounding box center [599, 544] width 156 height 274
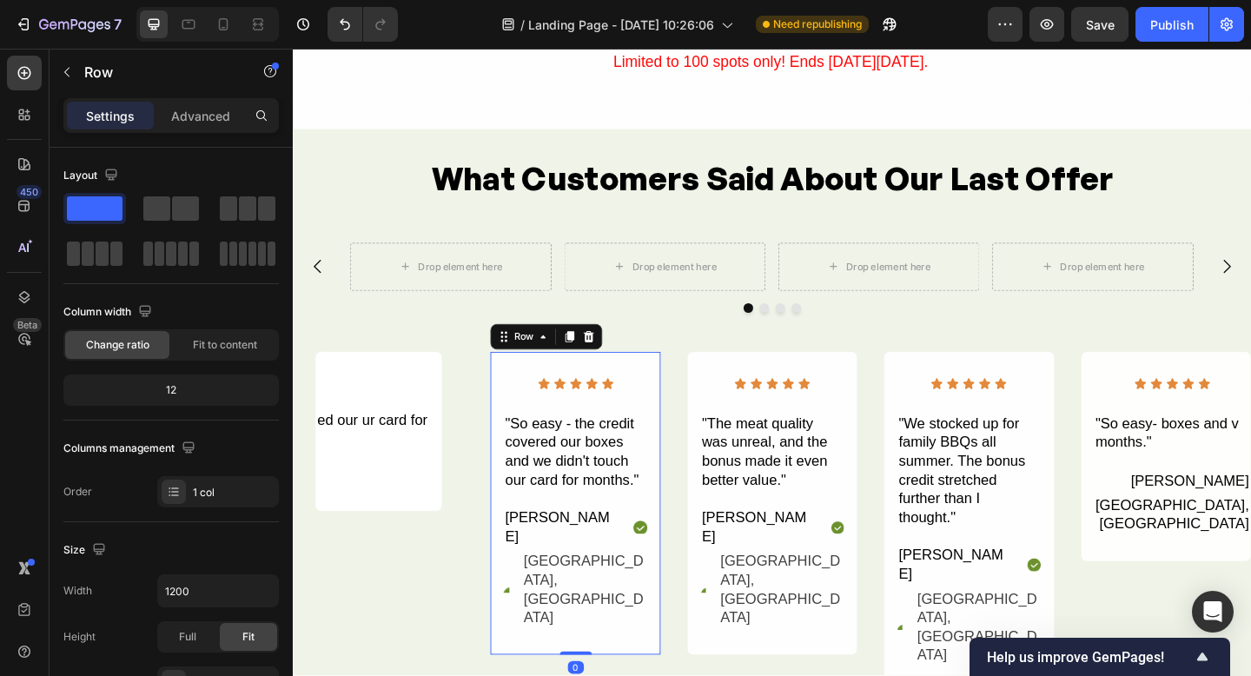
click at [574, 401] on div "Icon Icon Icon Icon Icon Icon List Row "So easy - the credit covered our boxes …" at bounding box center [600, 543] width 186 height 331
click at [591, 421] on div "Icon Icon Icon Icon Icon Icon List" at bounding box center [600, 418] width 83 height 22
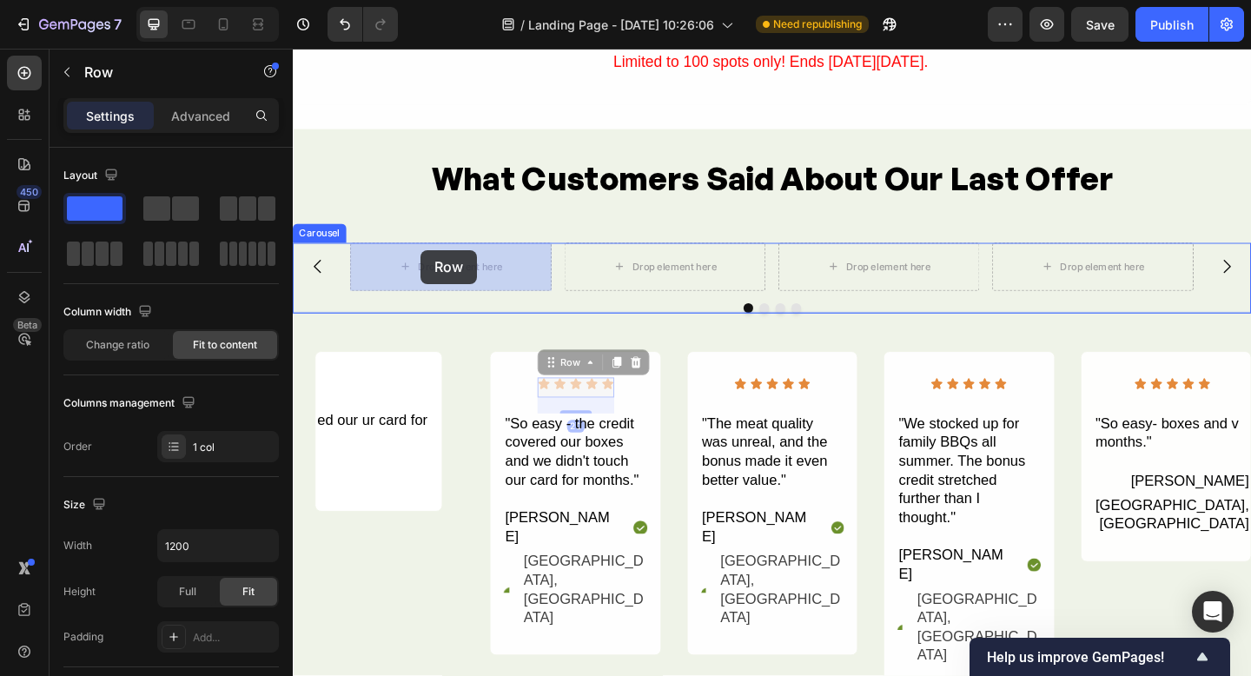
drag, startPoint x: 574, startPoint y: 392, endPoint x: 767, endPoint y: 420, distance: 194.9
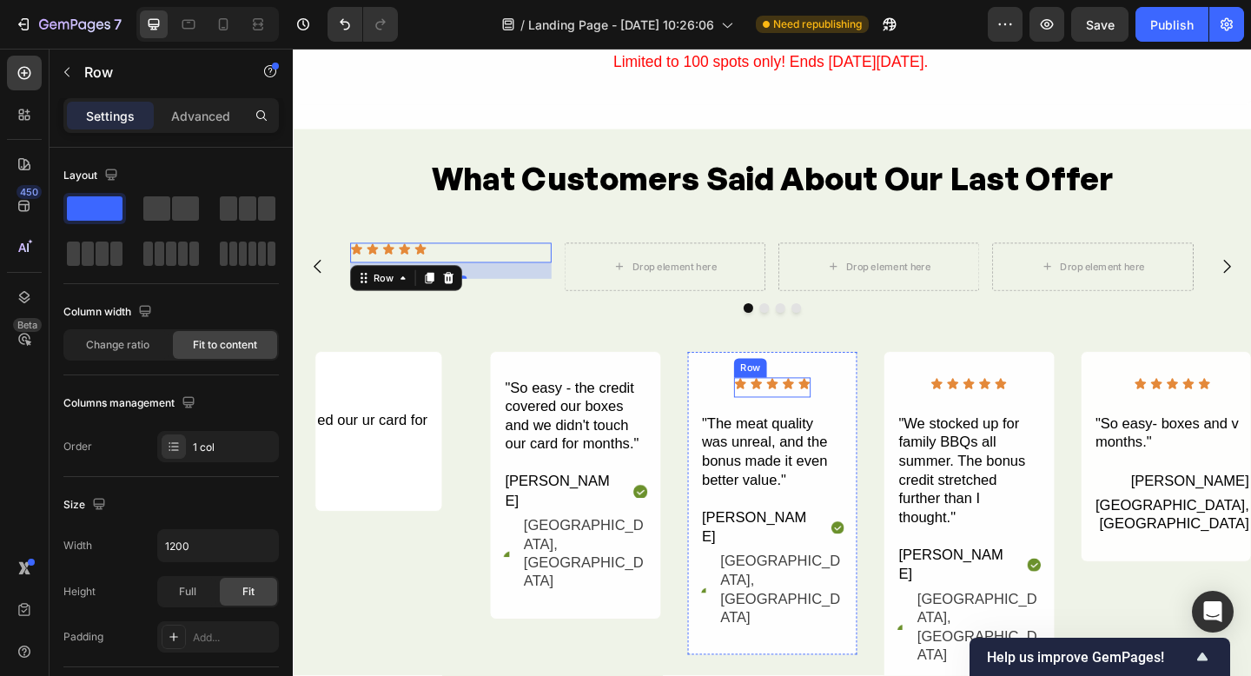
click at [804, 421] on div "Icon Icon Icon Icon Icon Icon List" at bounding box center [814, 418] width 83 height 22
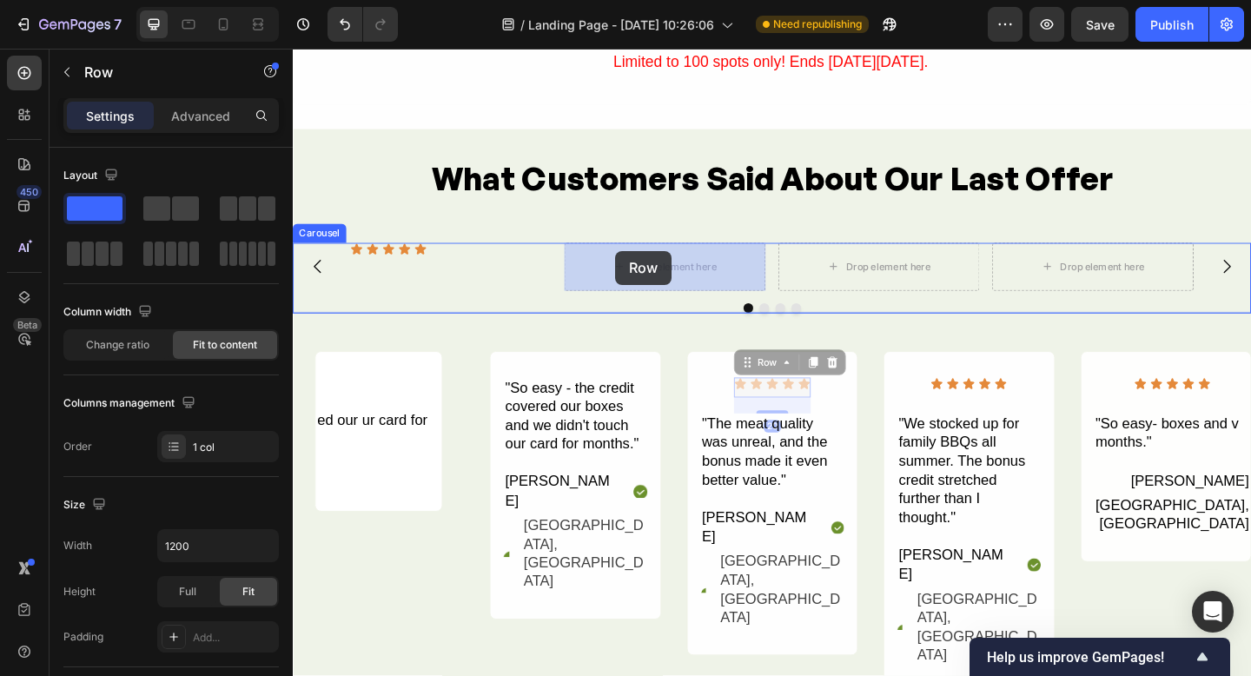
drag, startPoint x: 785, startPoint y: 395, endPoint x: 644, endPoint y: 269, distance: 189.5
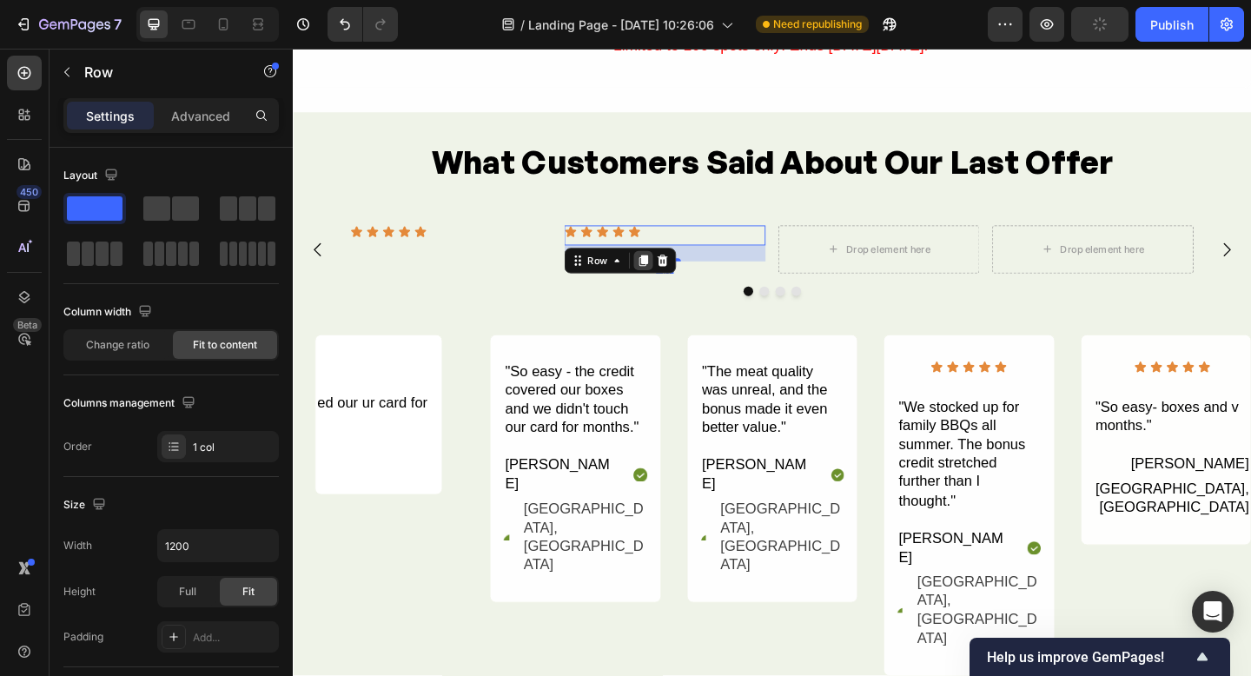
scroll to position [3497, 0]
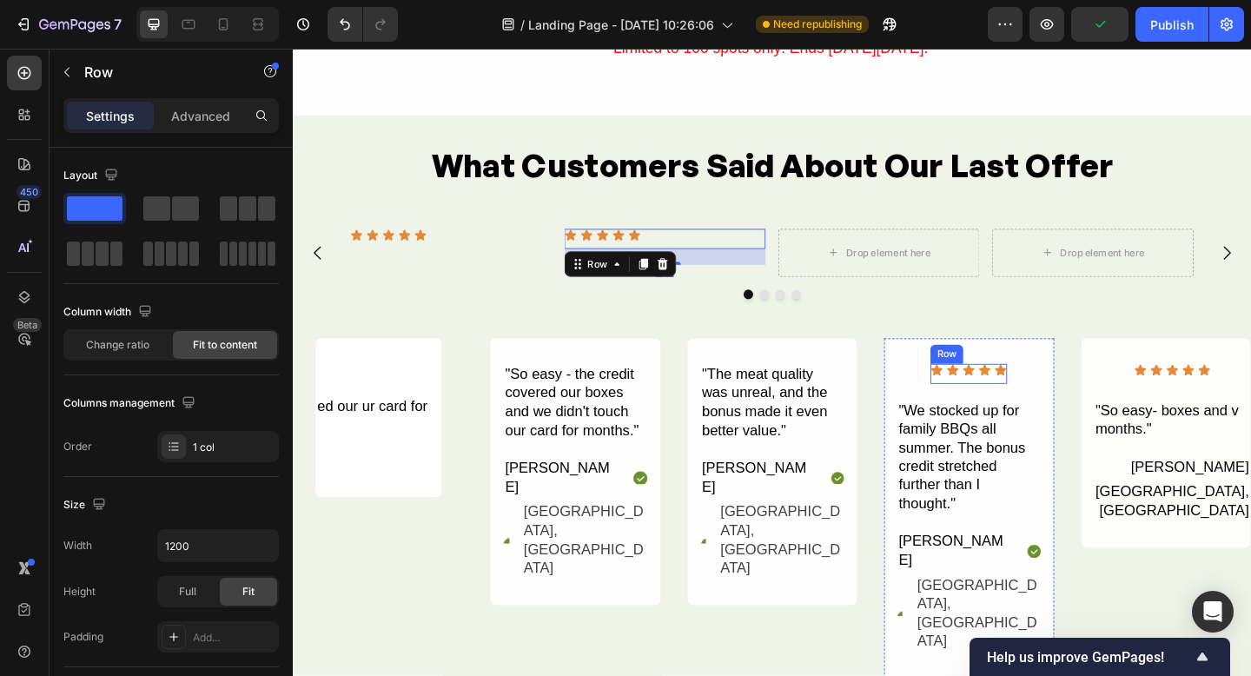
click at [1004, 408] on div "Icon Icon Icon Icon Icon Icon List" at bounding box center [1027, 403] width 83 height 22
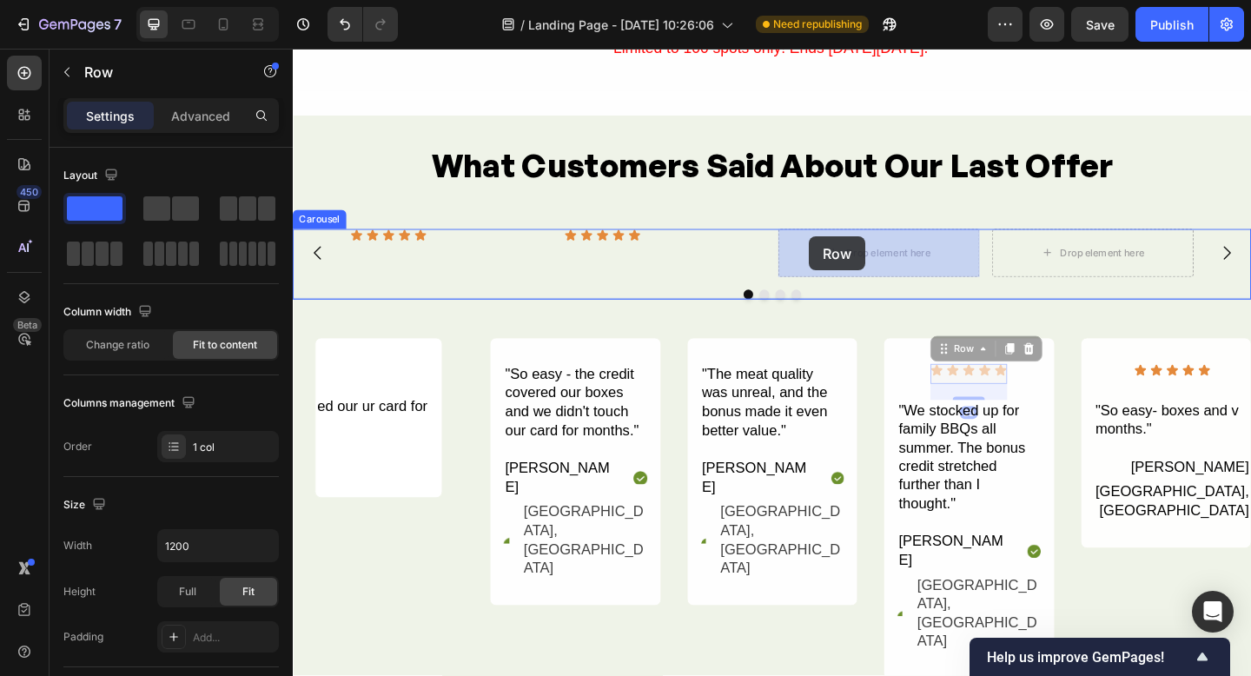
drag, startPoint x: 995, startPoint y: 373, endPoint x: 873, endPoint y: 265, distance: 162.5
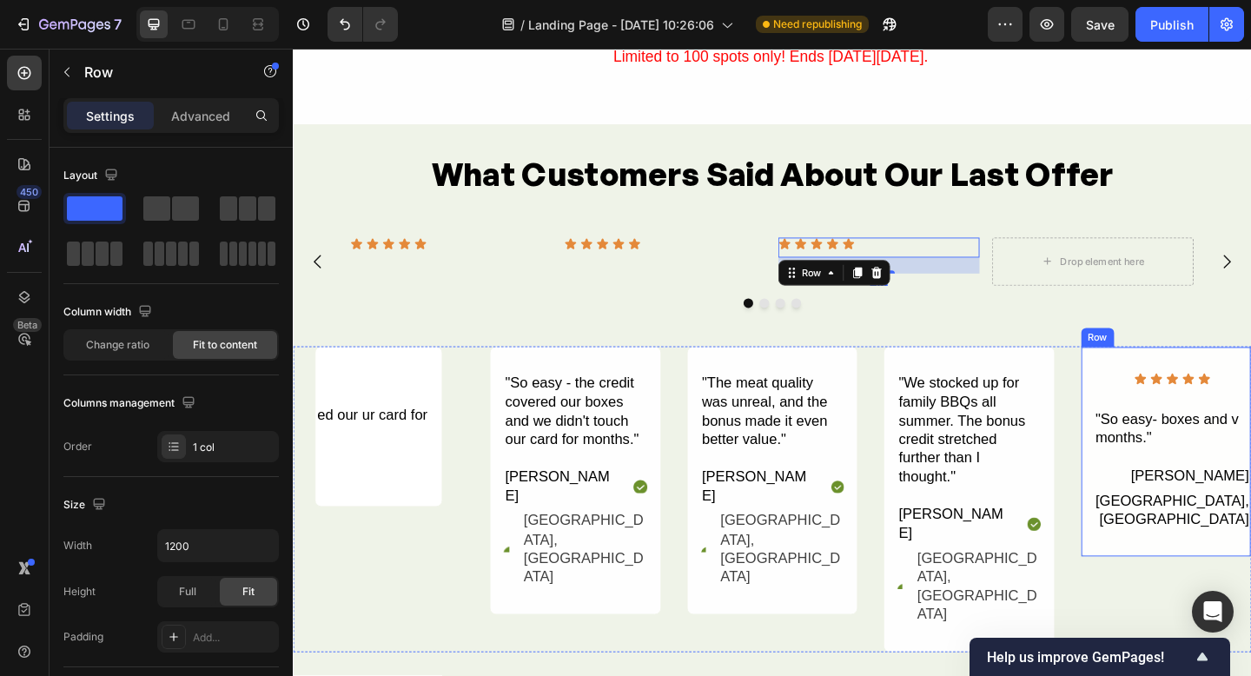
scroll to position [3492, 0]
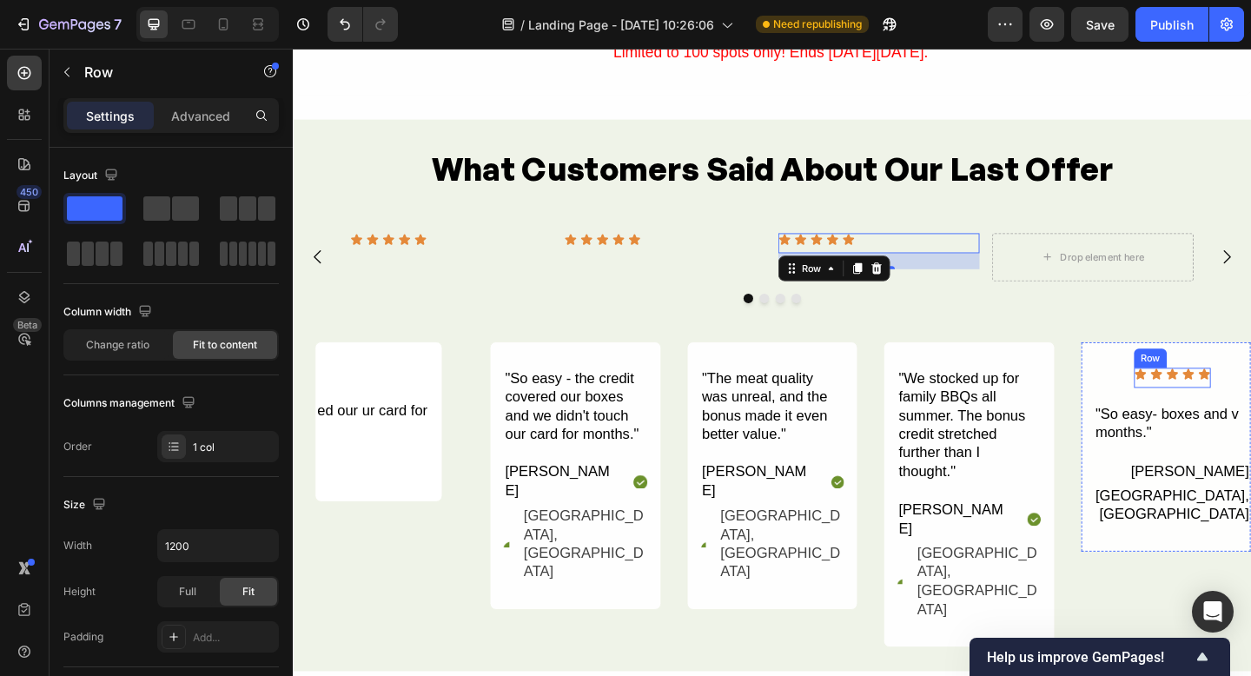
click at [1217, 411] on div "Icon Icon Icon Icon Icon Icon List" at bounding box center [1249, 407] width 83 height 22
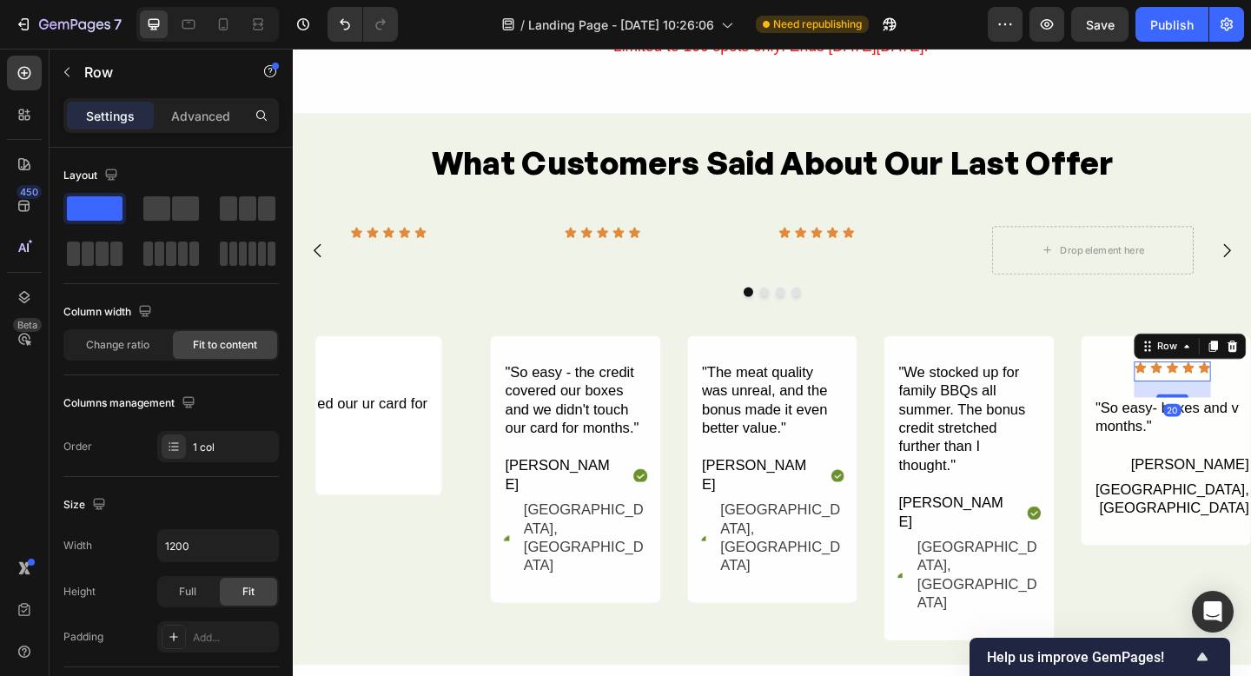
scroll to position [3506, 0]
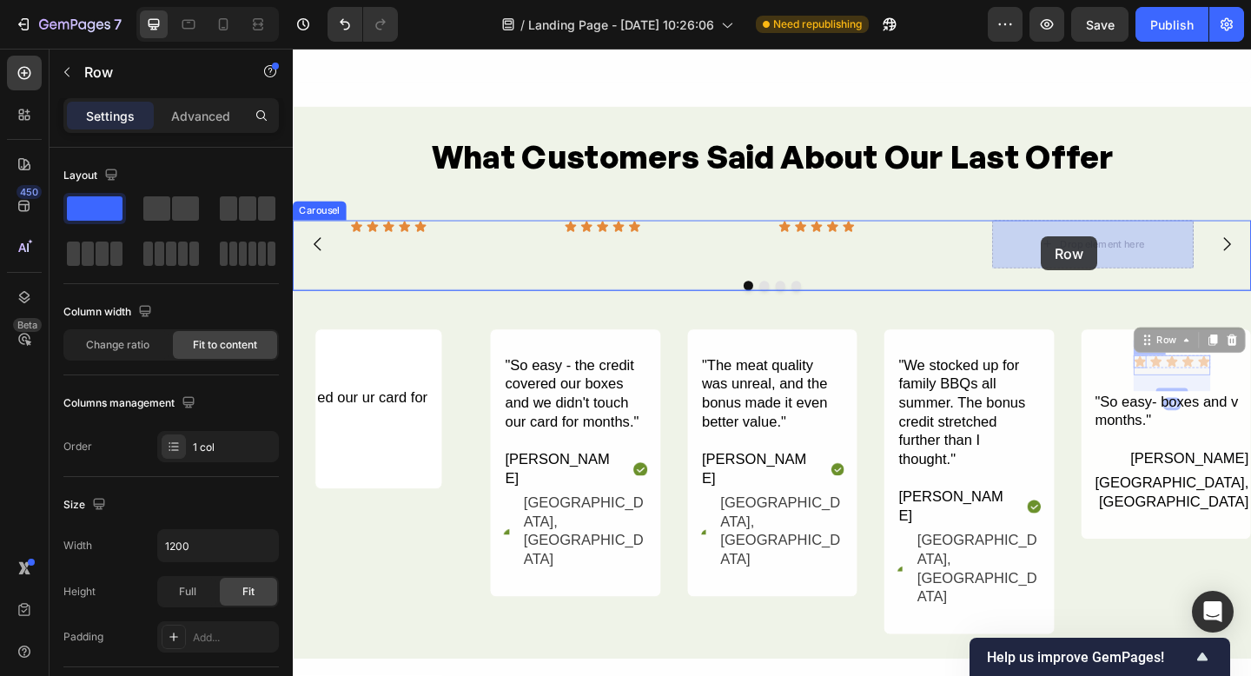
drag, startPoint x: 1220, startPoint y: 382, endPoint x: 1112, endPoint y: 265, distance: 159.3
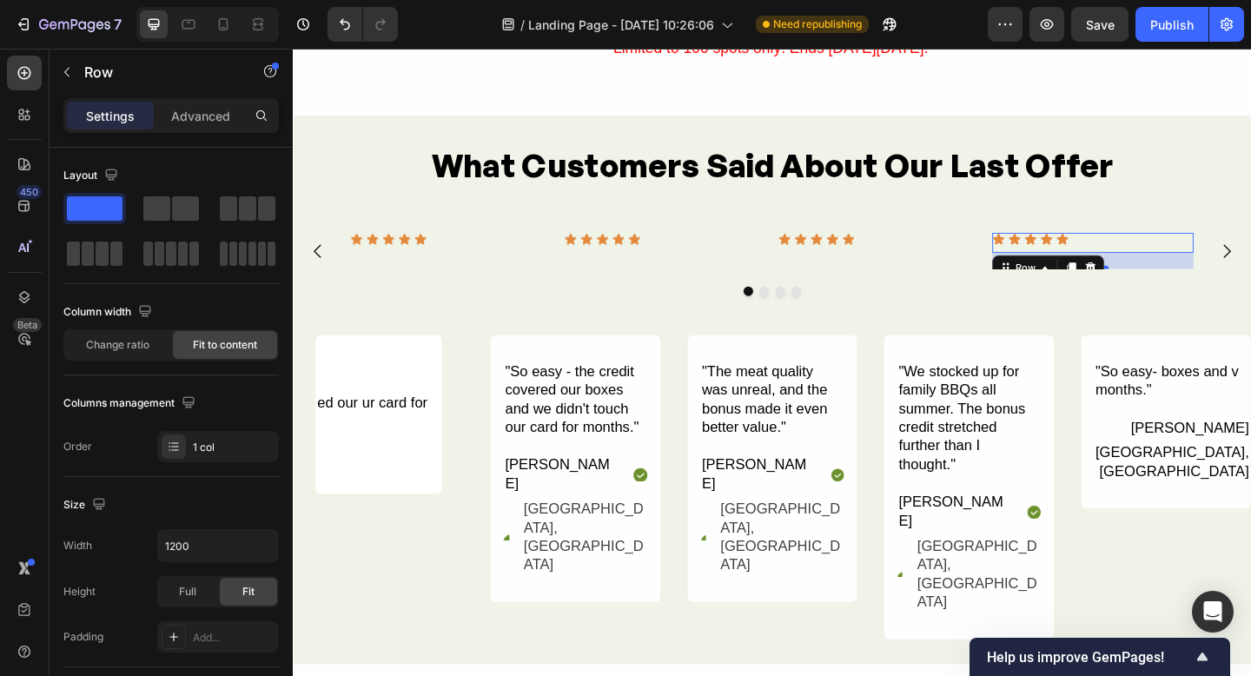
scroll to position [3503, 0]
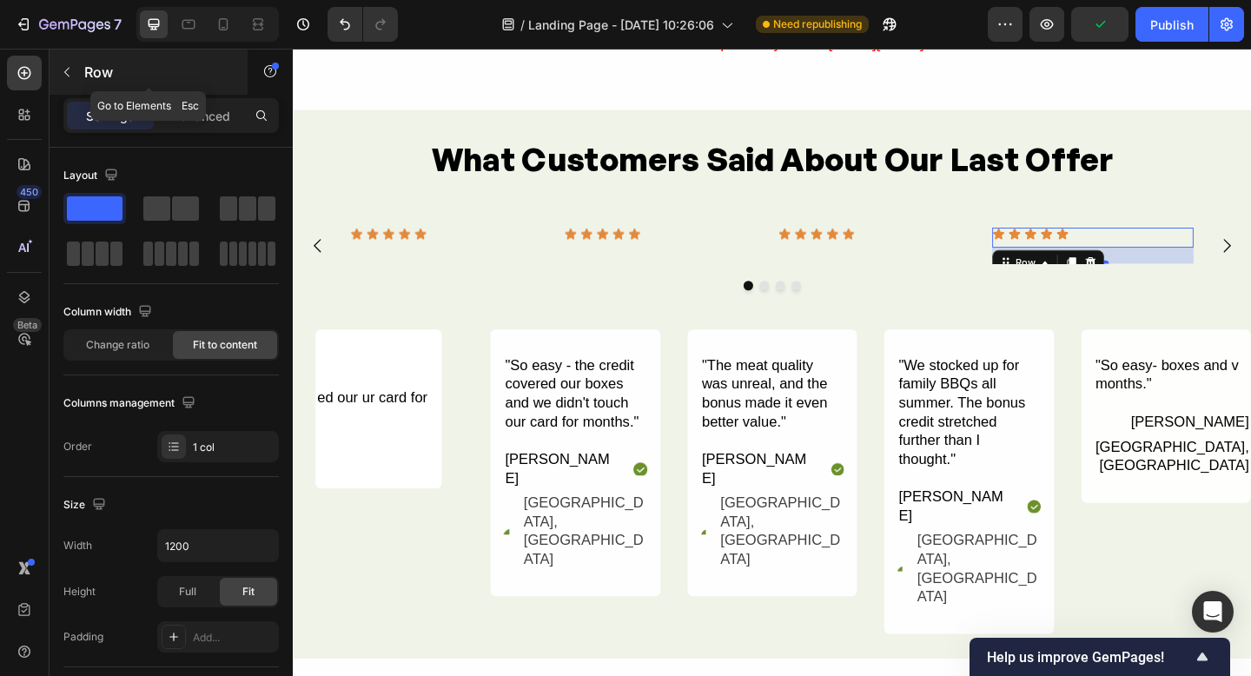
click at [76, 72] on button "button" at bounding box center [67, 72] width 28 height 28
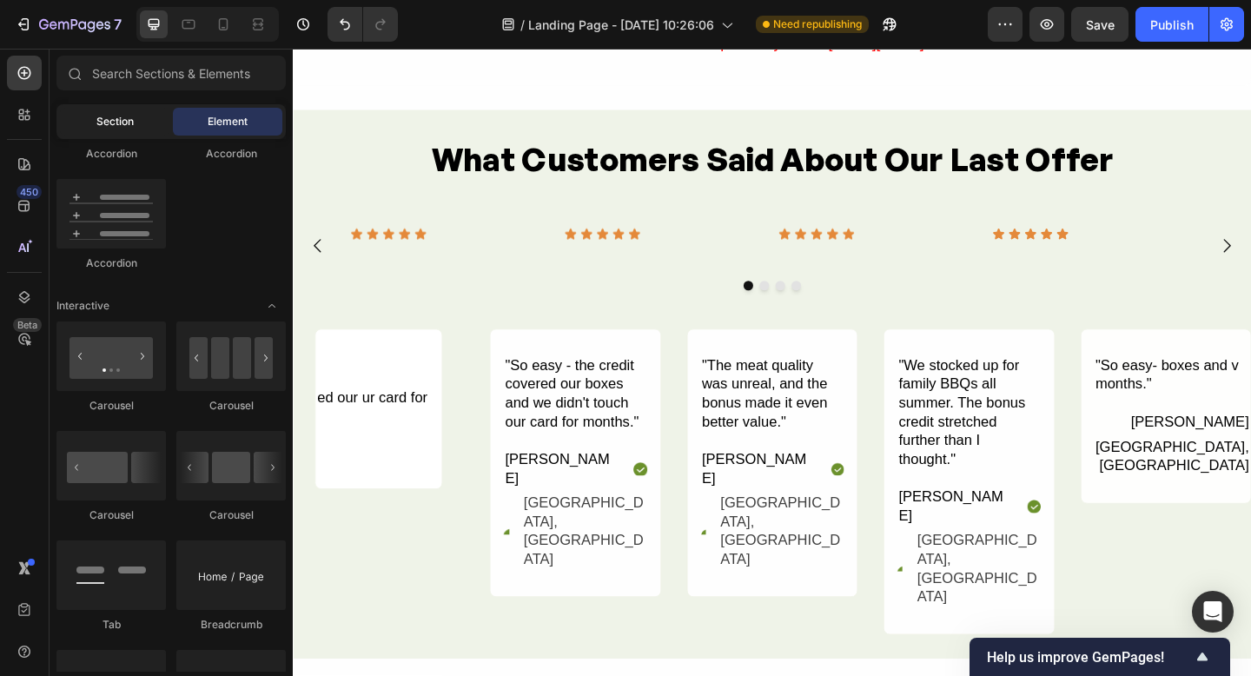
click at [98, 120] on span "Section" at bounding box center [114, 122] width 37 height 16
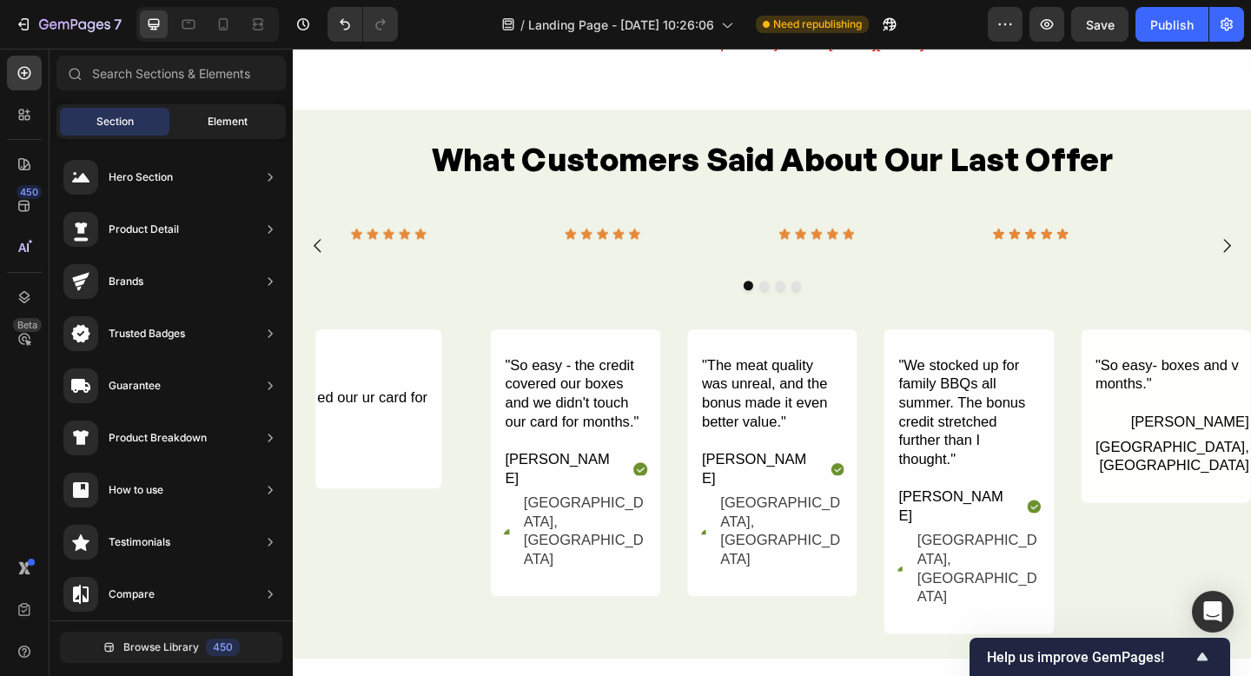
click at [214, 122] on span "Element" at bounding box center [228, 122] width 40 height 16
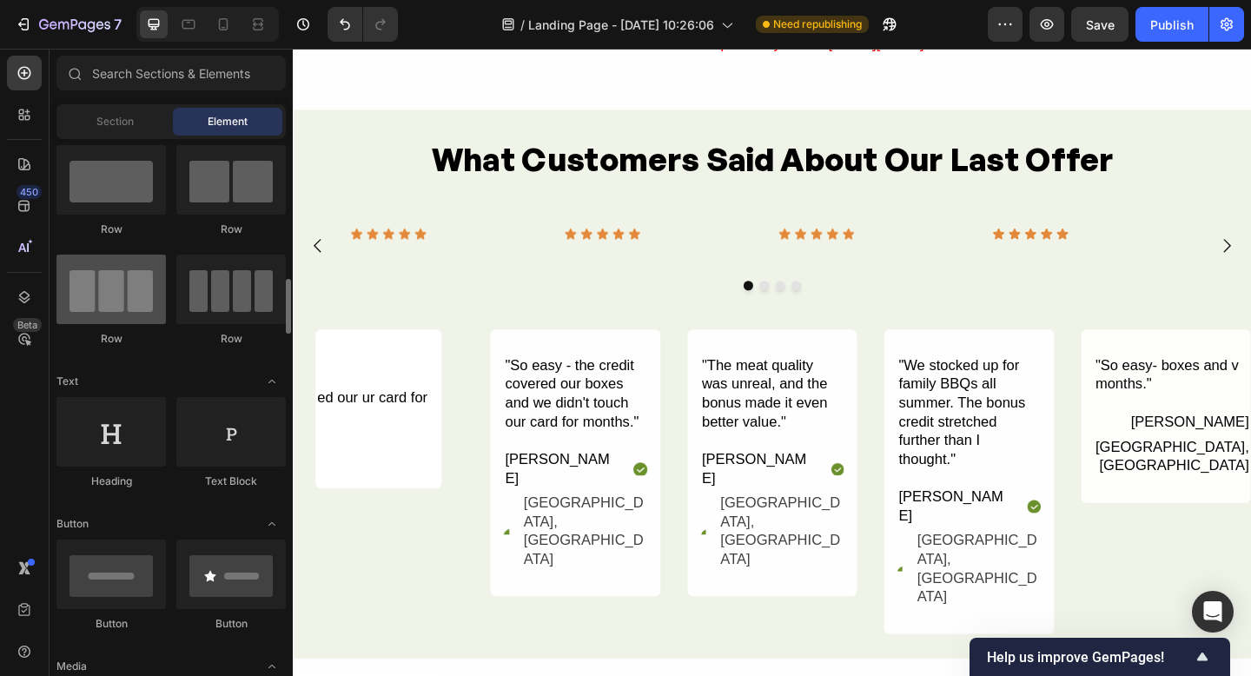
scroll to position [0, 0]
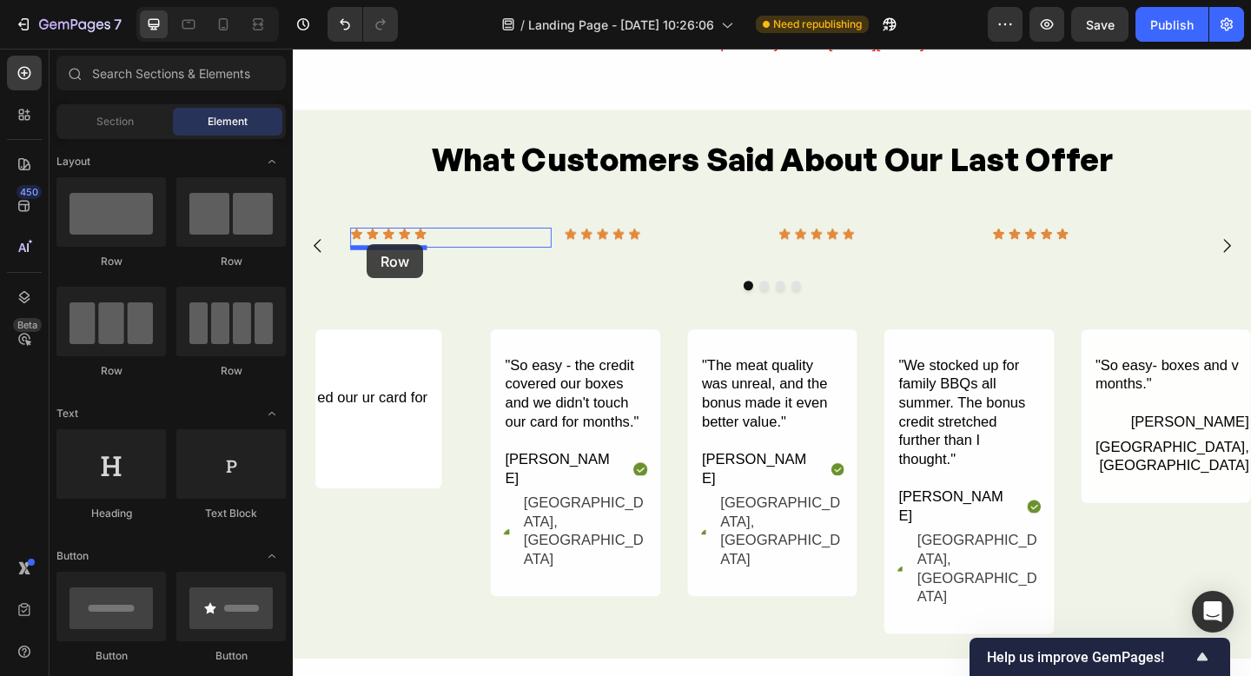
drag, startPoint x: 393, startPoint y: 272, endPoint x: 373, endPoint y: 262, distance: 22.5
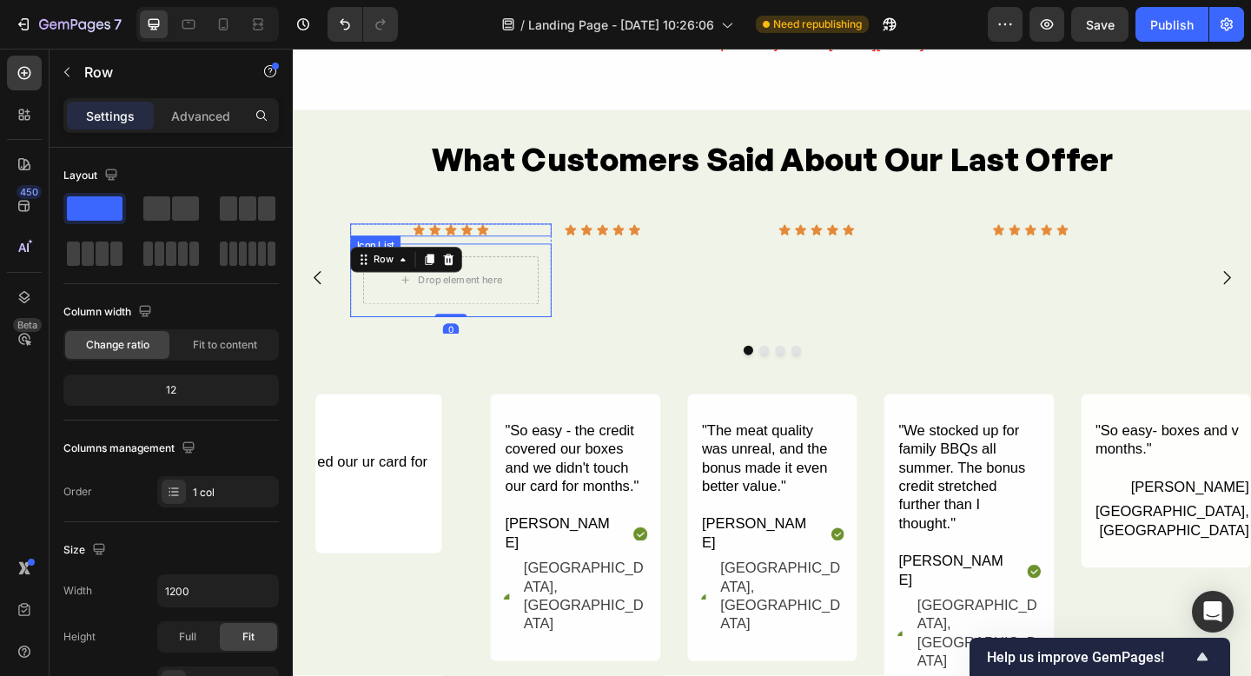
click at [407, 244] on div "Icon Icon Icon Icon Icon" at bounding box center [464, 246] width 219 height 14
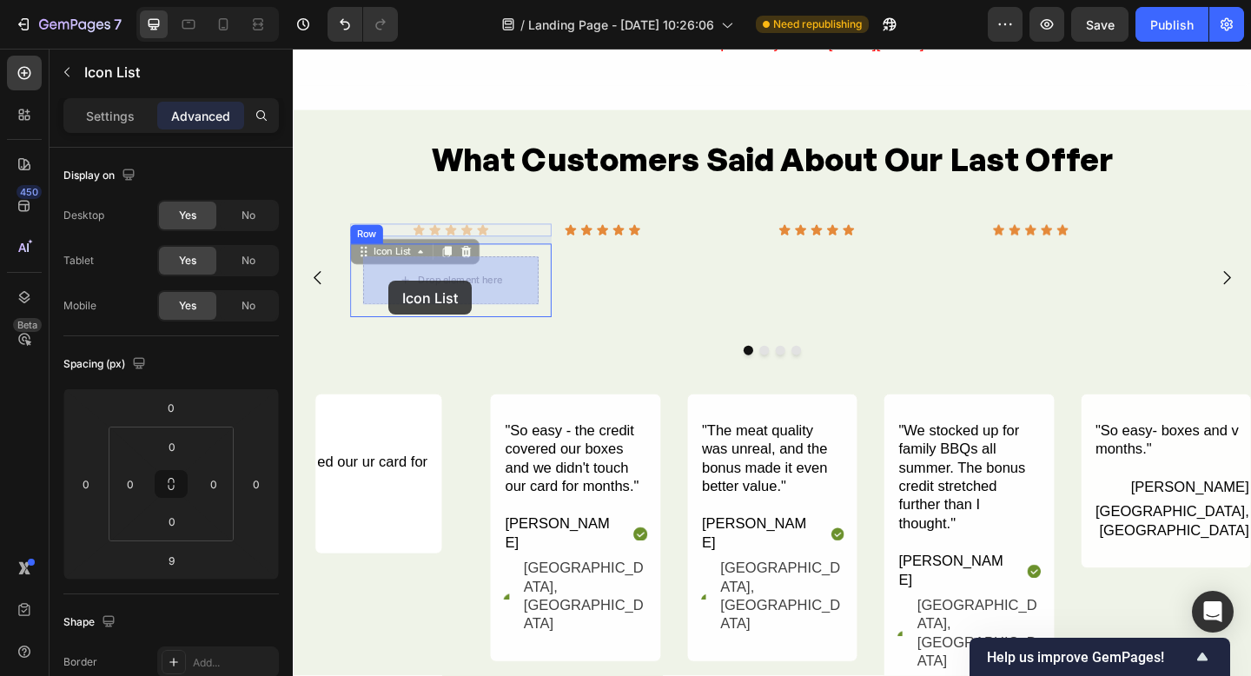
drag, startPoint x: 370, startPoint y: 270, endPoint x: 400, endPoint y: 314, distance: 52.5
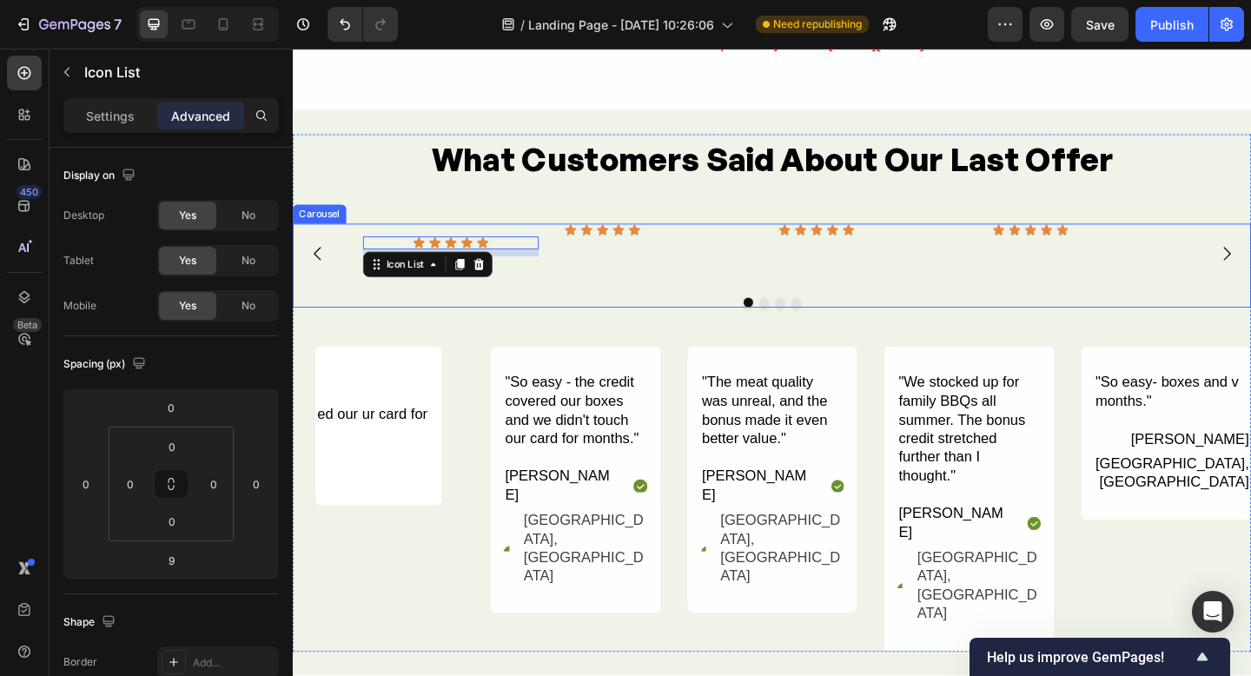
click at [550, 302] on div "Icon Icon Icon Icon Icon Icon List 9 Row Row" at bounding box center [464, 272] width 219 height 67
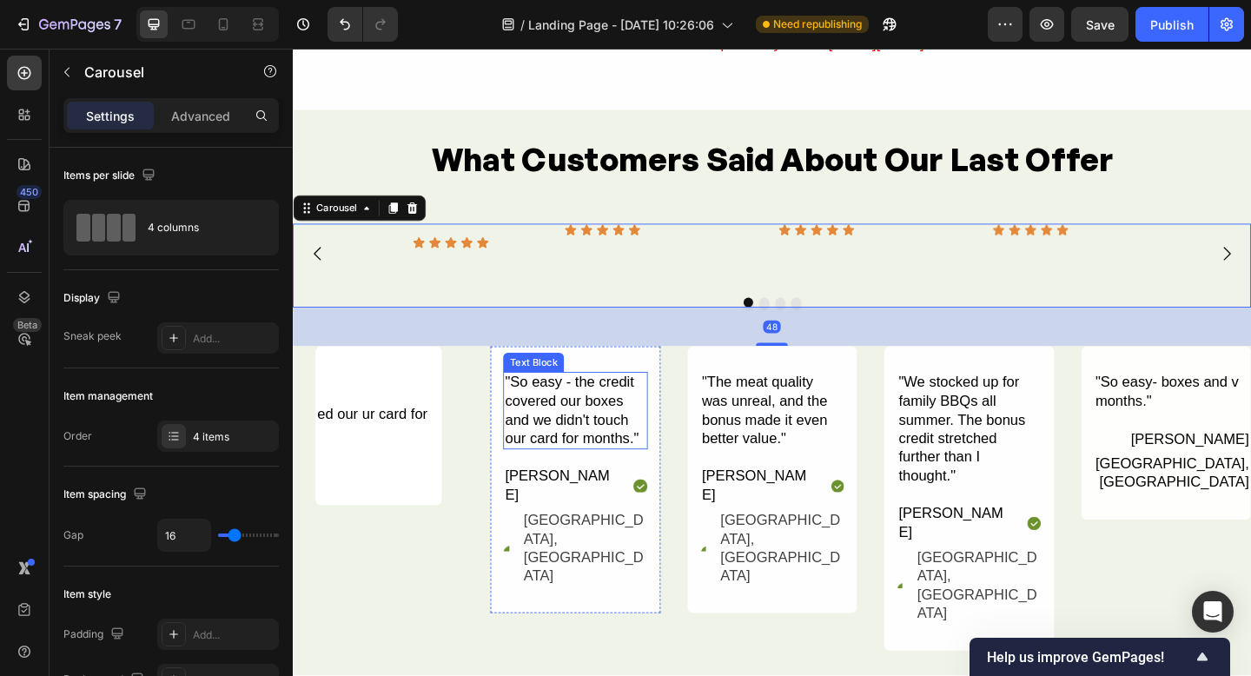
click at [599, 438] on div ""So easy - the credit covered our boxes and we didn't touch our card for months…" at bounding box center [599, 443] width 156 height 85
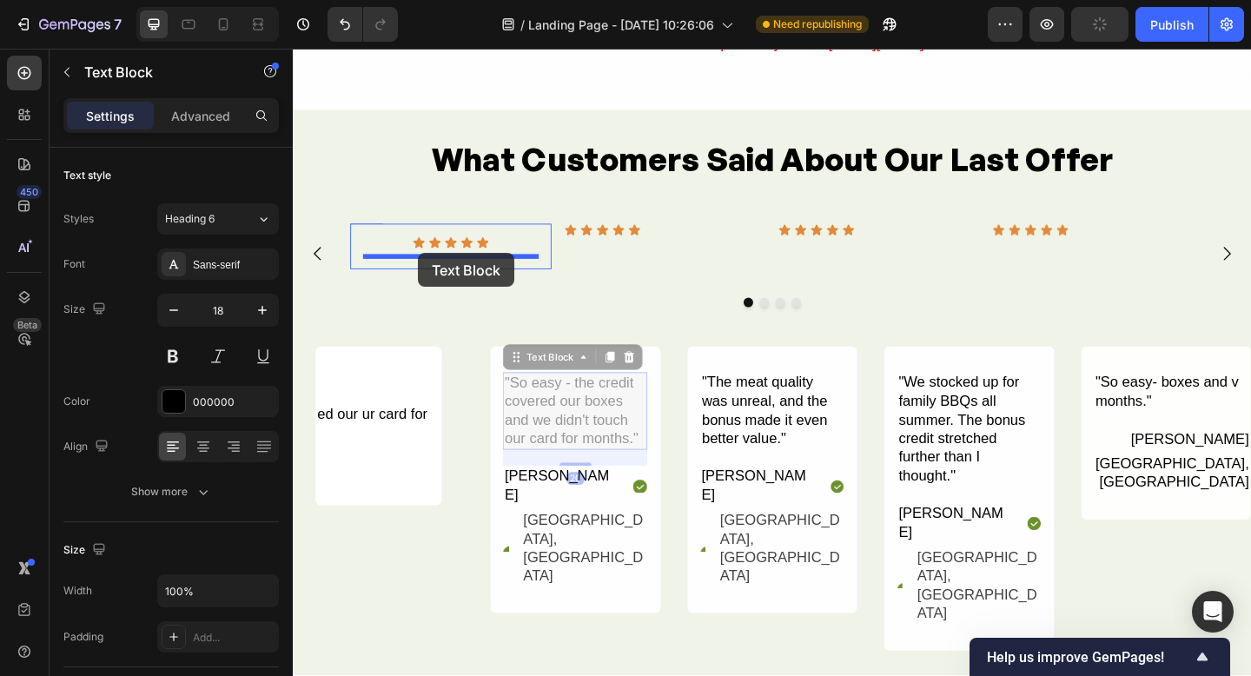
drag, startPoint x: 534, startPoint y: 384, endPoint x: 429, endPoint y: 271, distance: 154.3
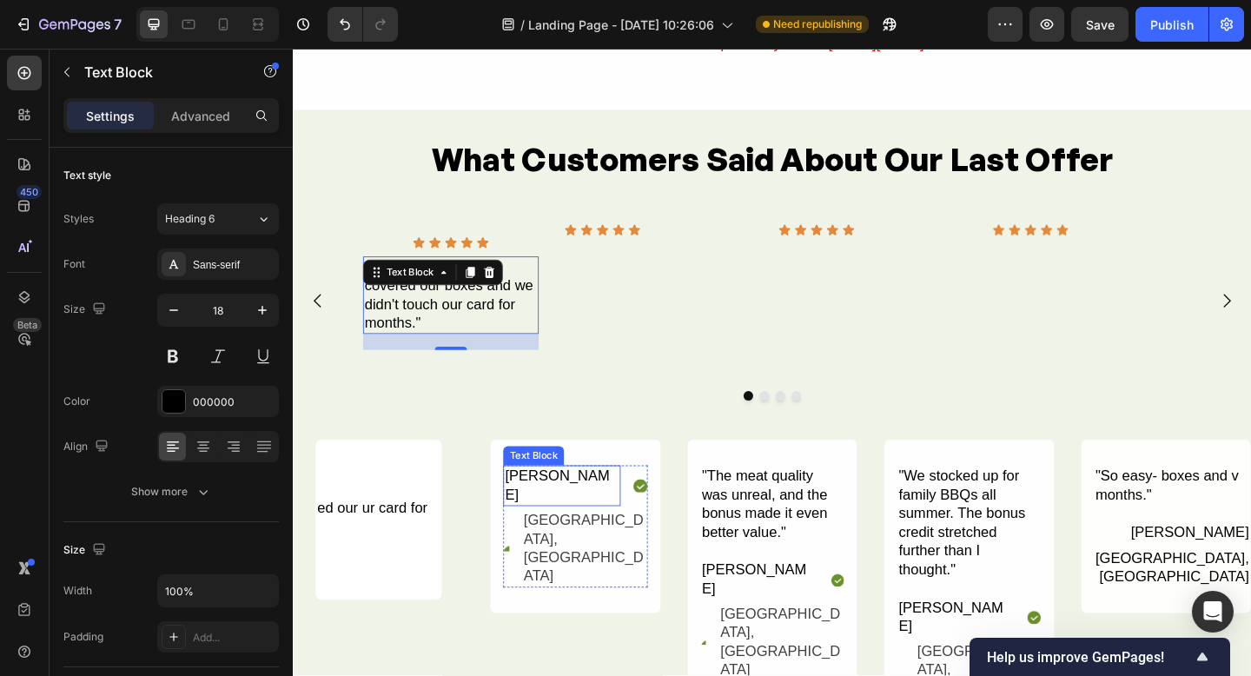
click at [554, 492] on div "Text Block" at bounding box center [554, 492] width 59 height 16
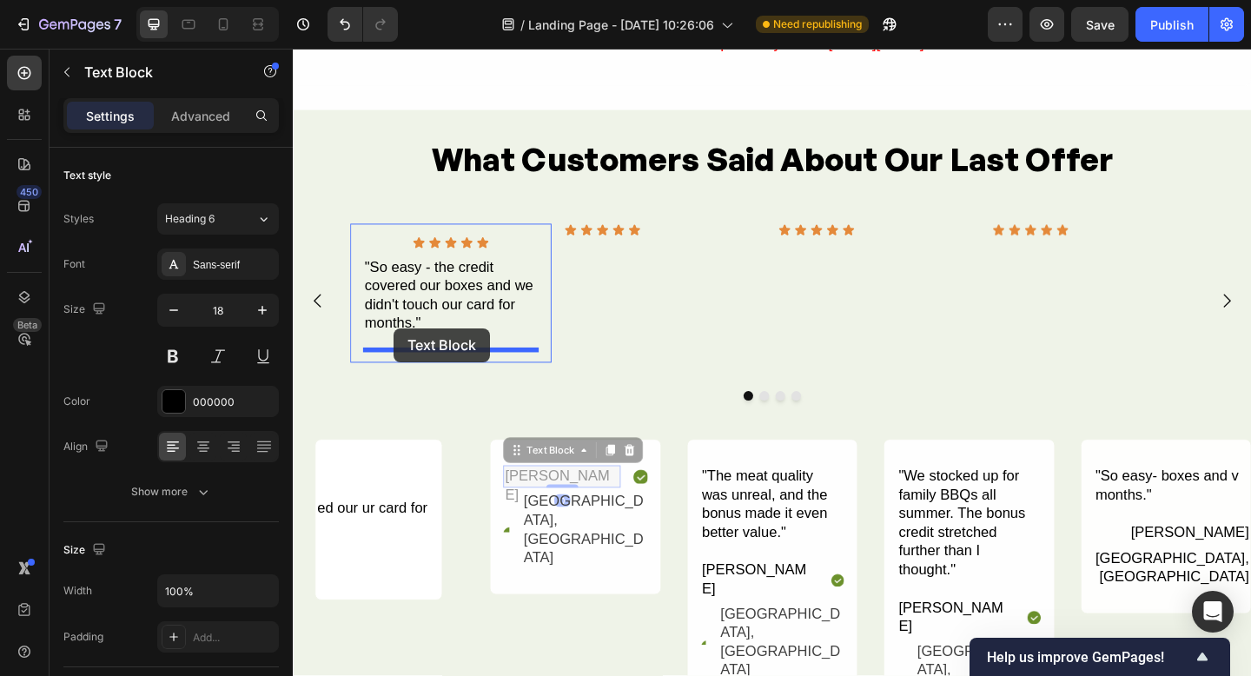
drag, startPoint x: 549, startPoint y: 488, endPoint x: 402, endPoint y: 353, distance: 199.3
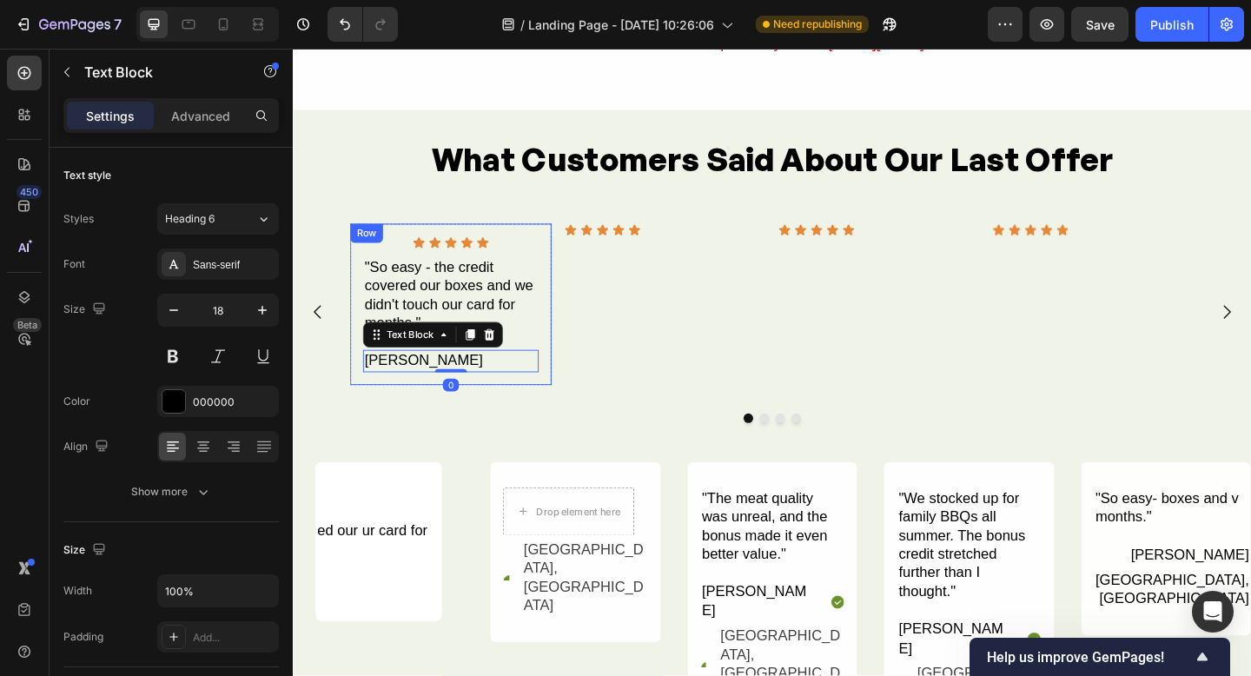
click at [563, 357] on div "Icon Icon Icon Icon Icon Icon List "So easy - the credit covered our boxes and …" at bounding box center [464, 327] width 219 height 176
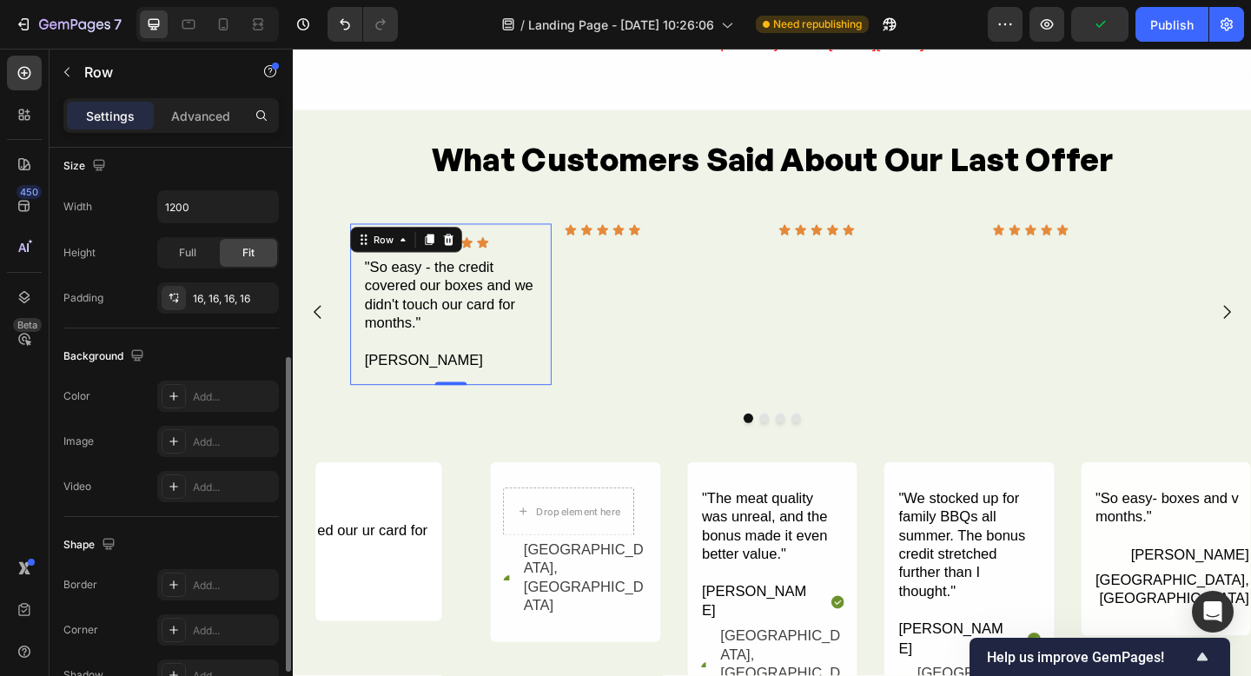
scroll to position [380, 0]
click at [171, 396] on icon at bounding box center [174, 401] width 14 height 14
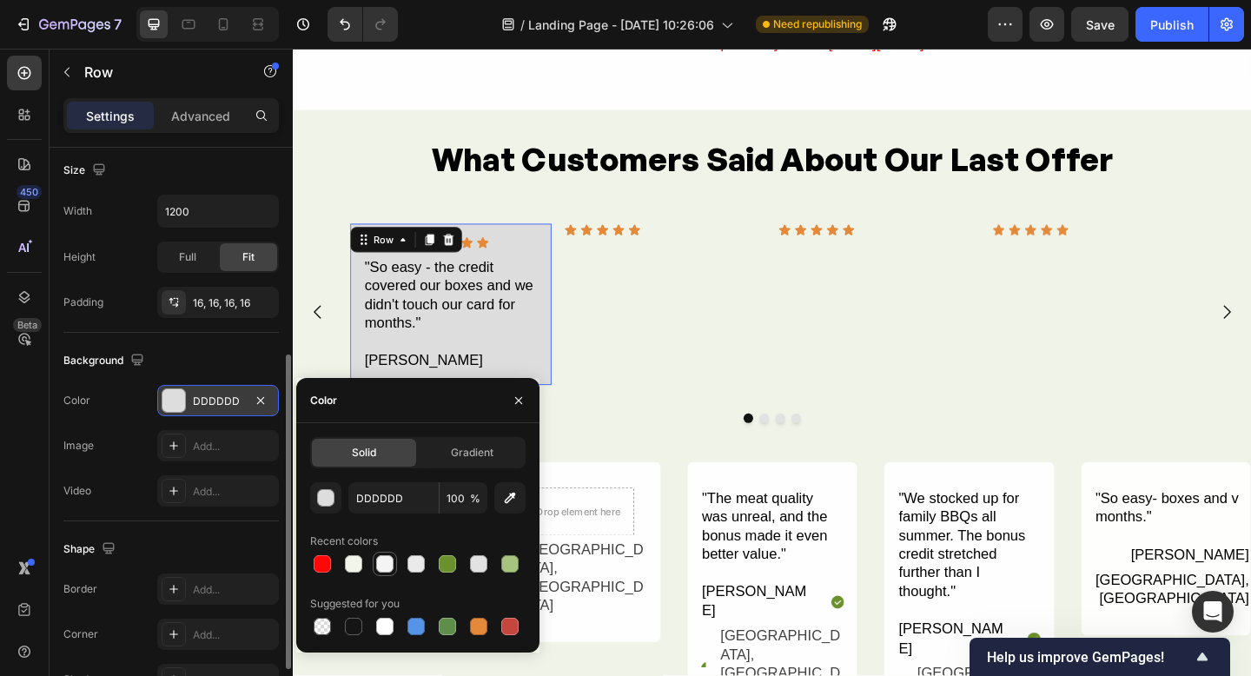
click at [388, 564] on div at bounding box center [384, 563] width 17 height 17
type input "F4F4F4"
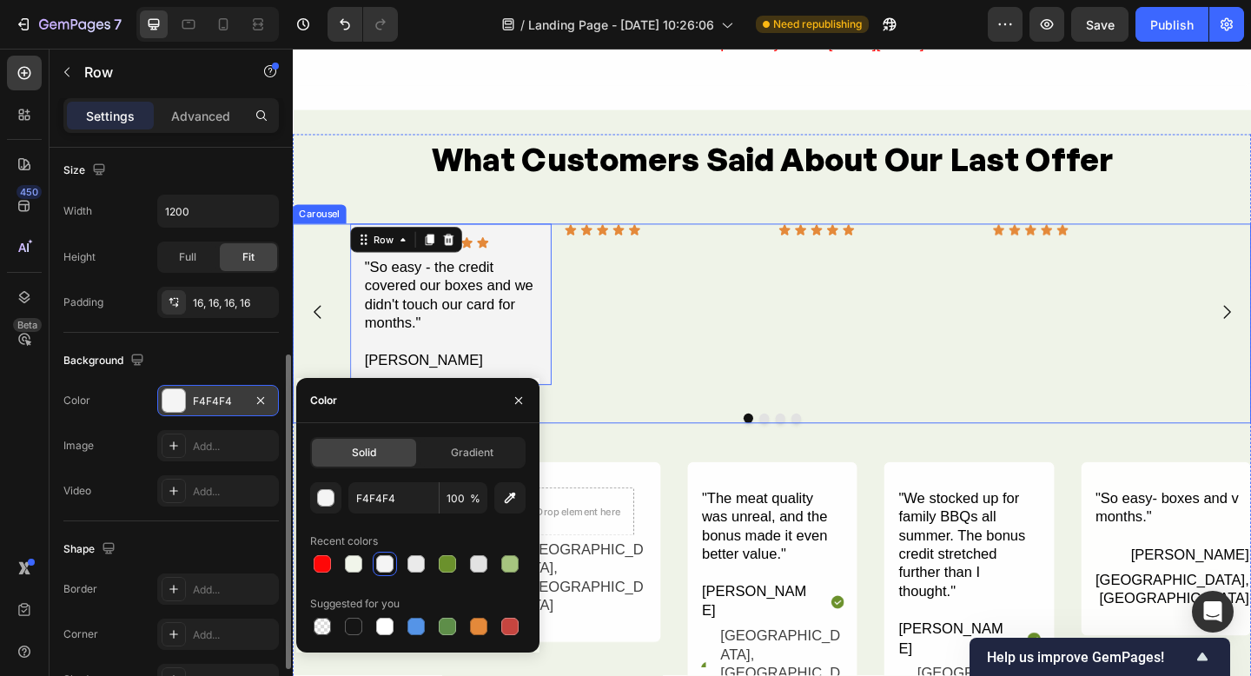
click at [672, 408] on div "Icon Icon Icon Icon Icon Icon List Row" at bounding box center [697, 335] width 219 height 193
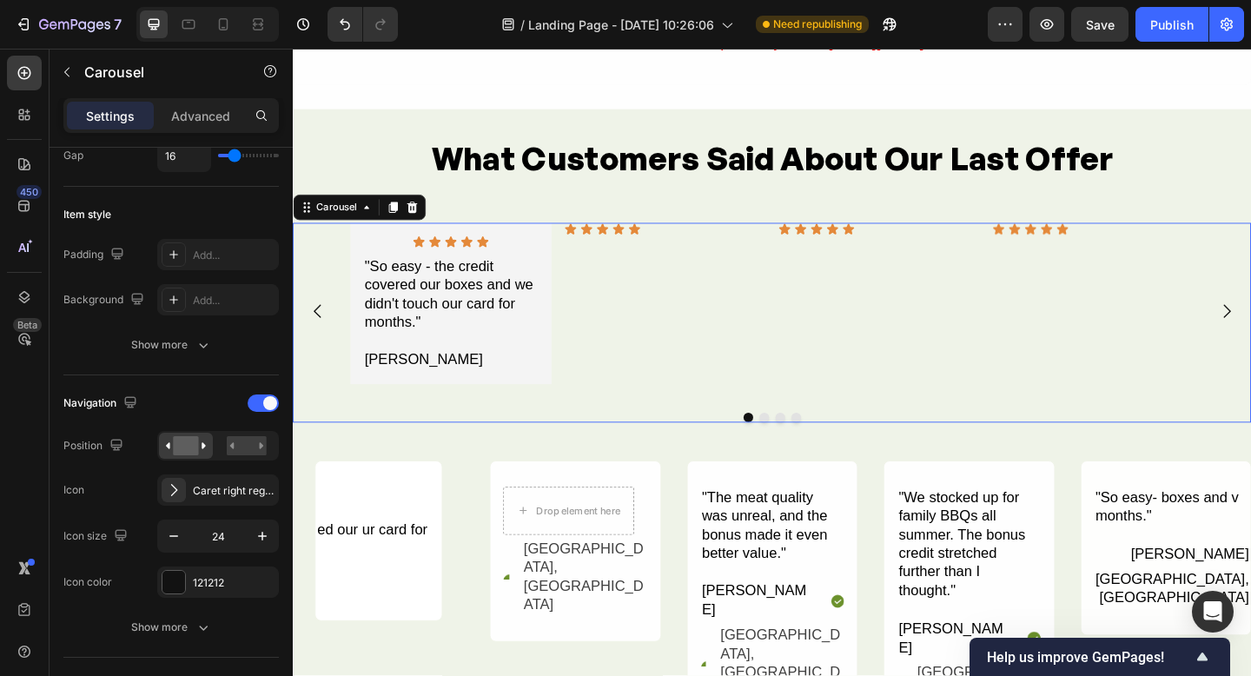
scroll to position [0, 0]
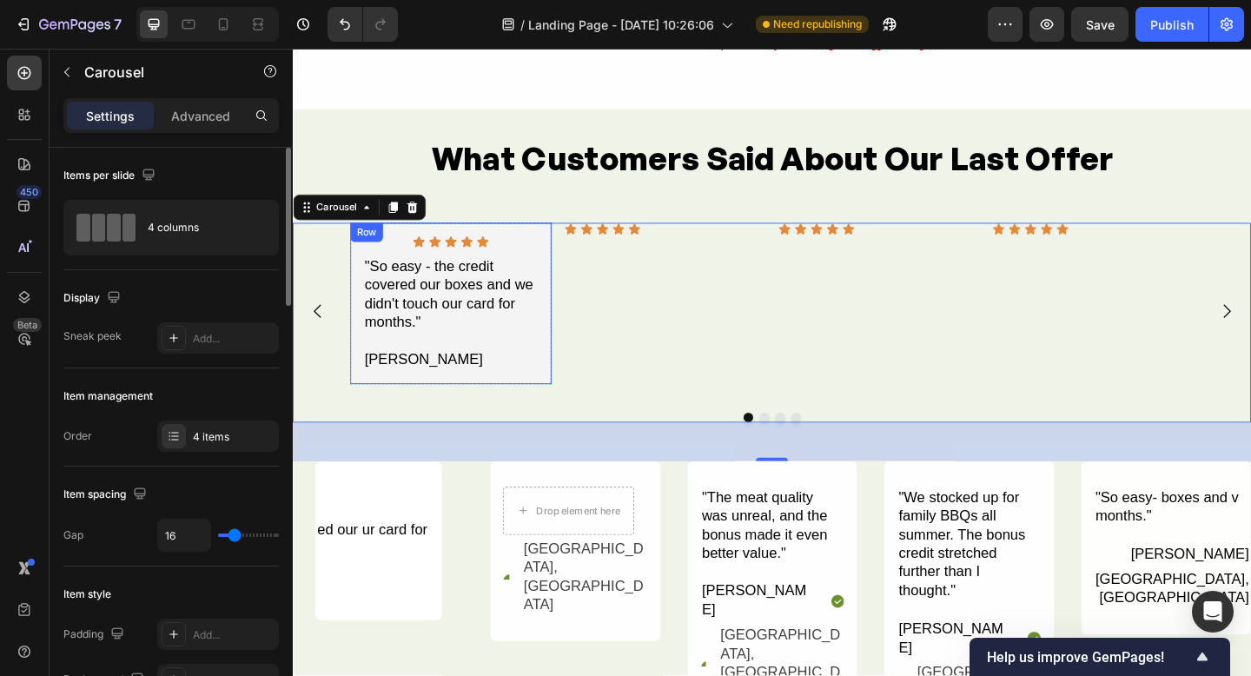
click at [567, 255] on div "Icon Icon Icon Icon Icon Icon List "So easy - the credit covered our boxes and …" at bounding box center [464, 326] width 219 height 176
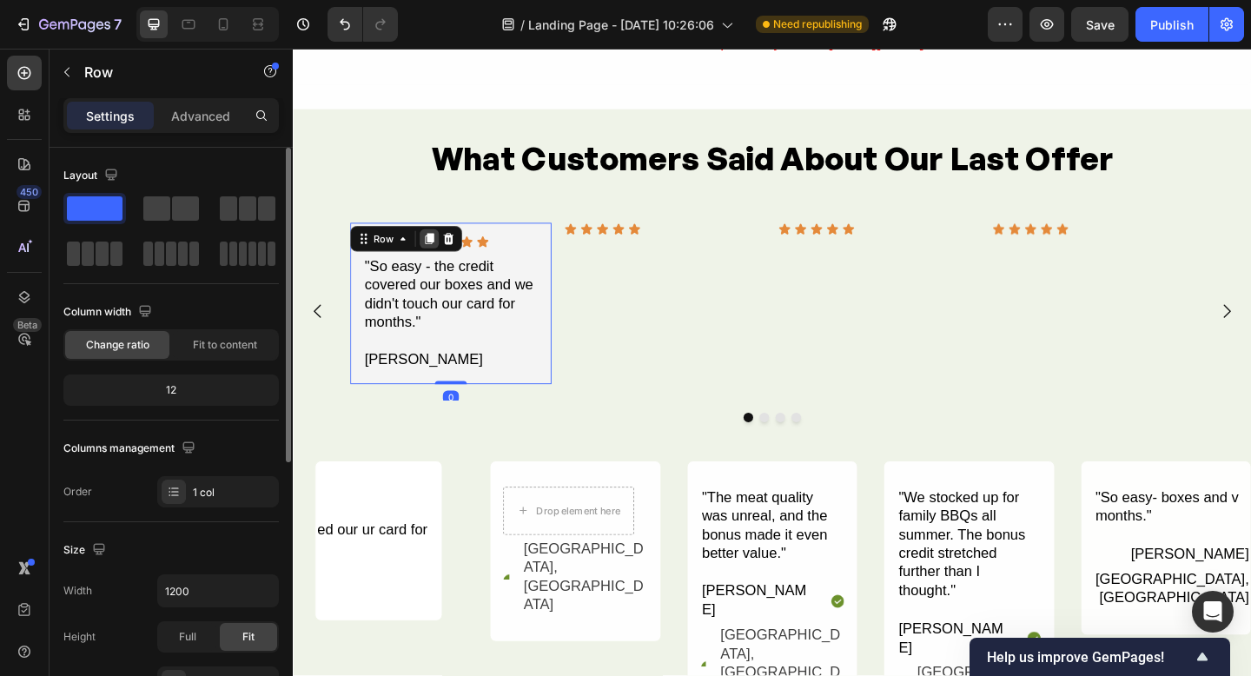
click at [438, 254] on icon at bounding box center [442, 255] width 10 height 12
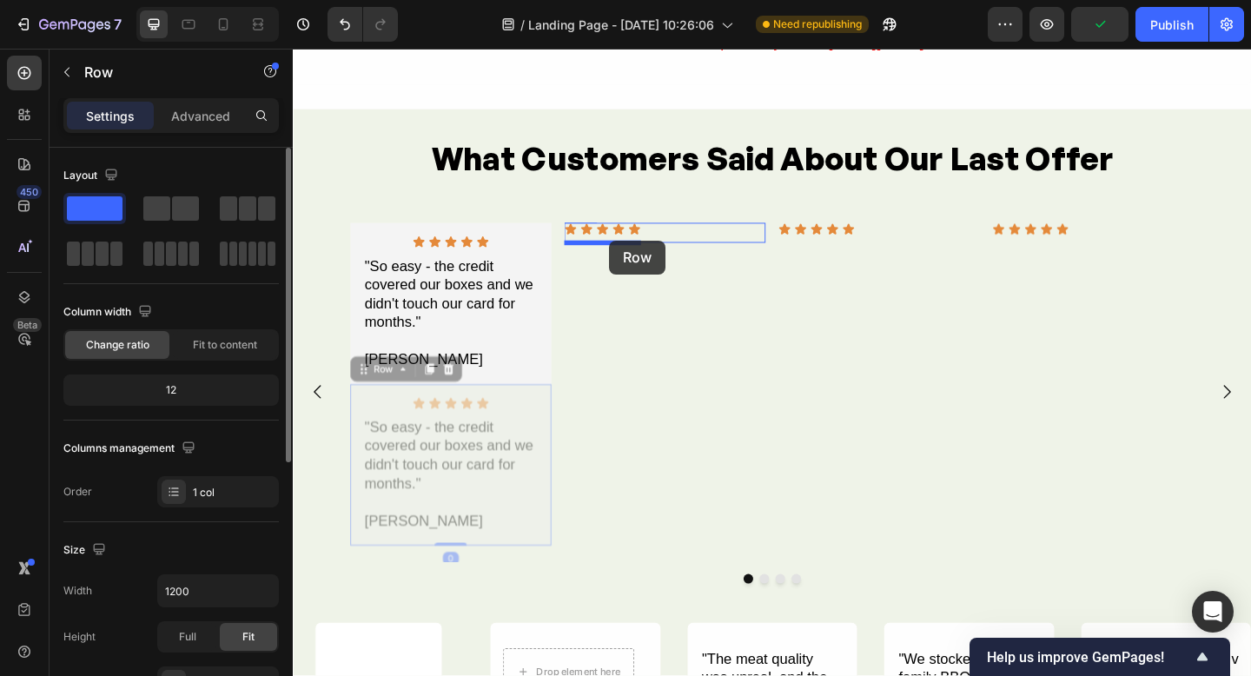
drag, startPoint x: 368, startPoint y: 397, endPoint x: 637, endPoint y: 257, distance: 303.5
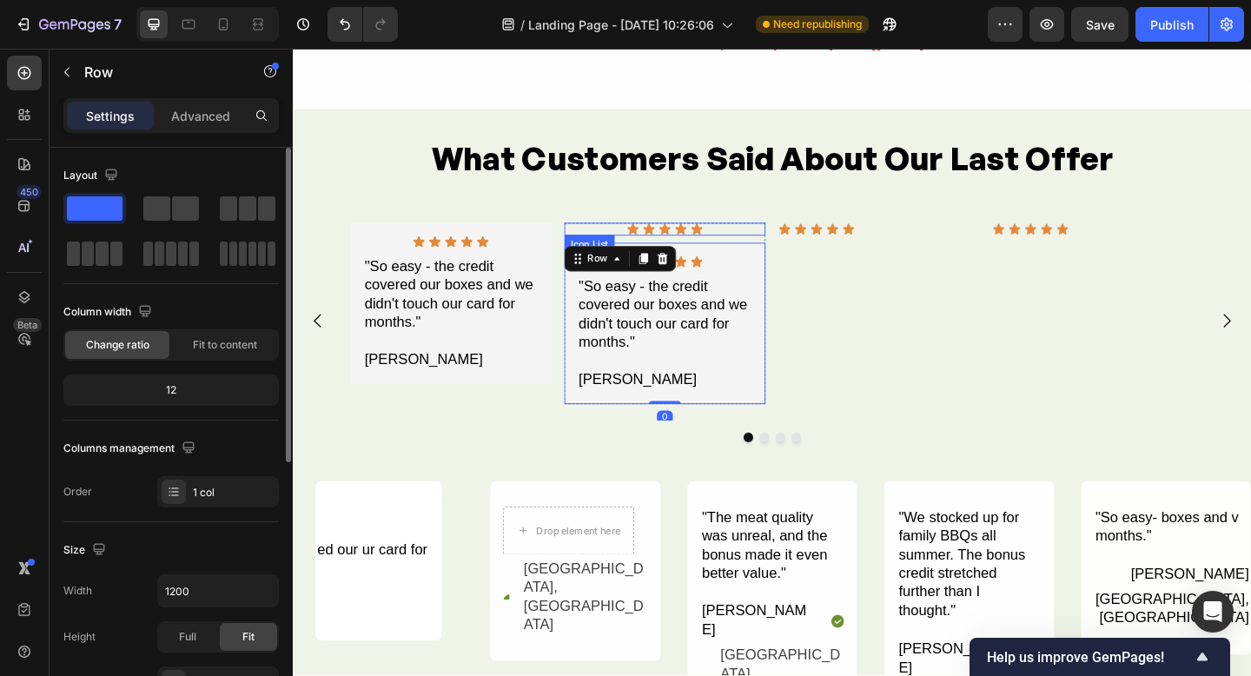
click at [753, 242] on div "Icon Icon Icon Icon Icon" at bounding box center [697, 245] width 219 height 14
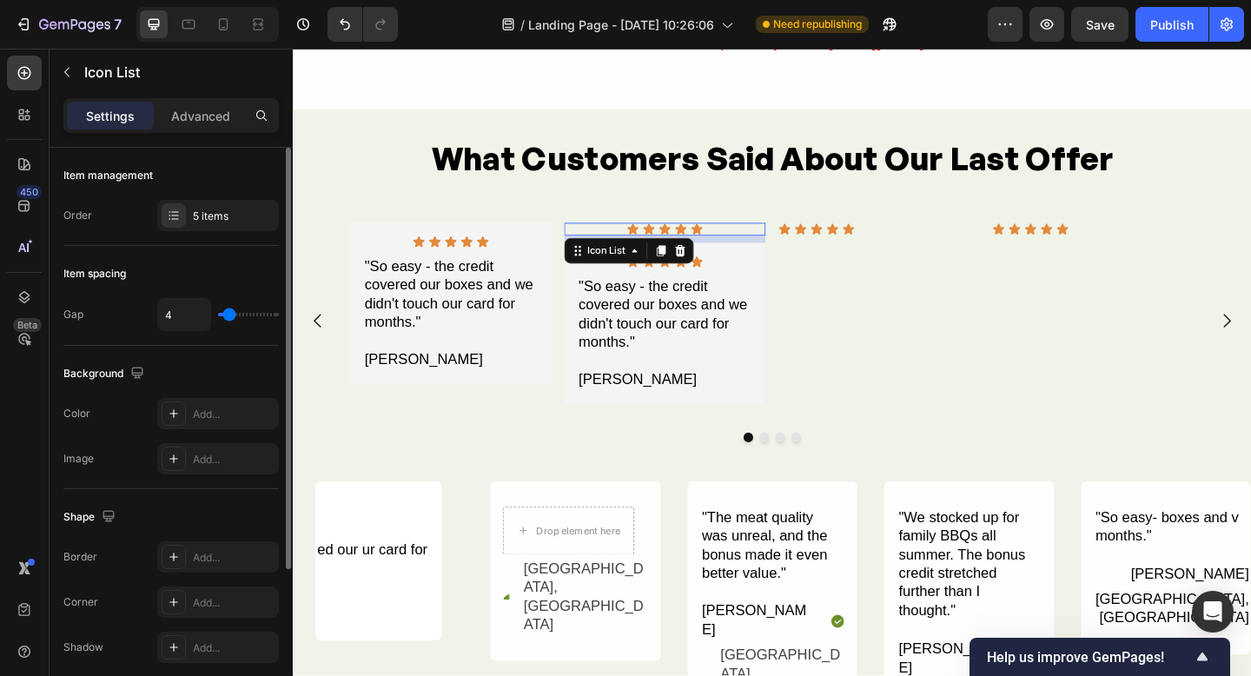
click at [715, 269] on icon at bounding box center [714, 268] width 11 height 12
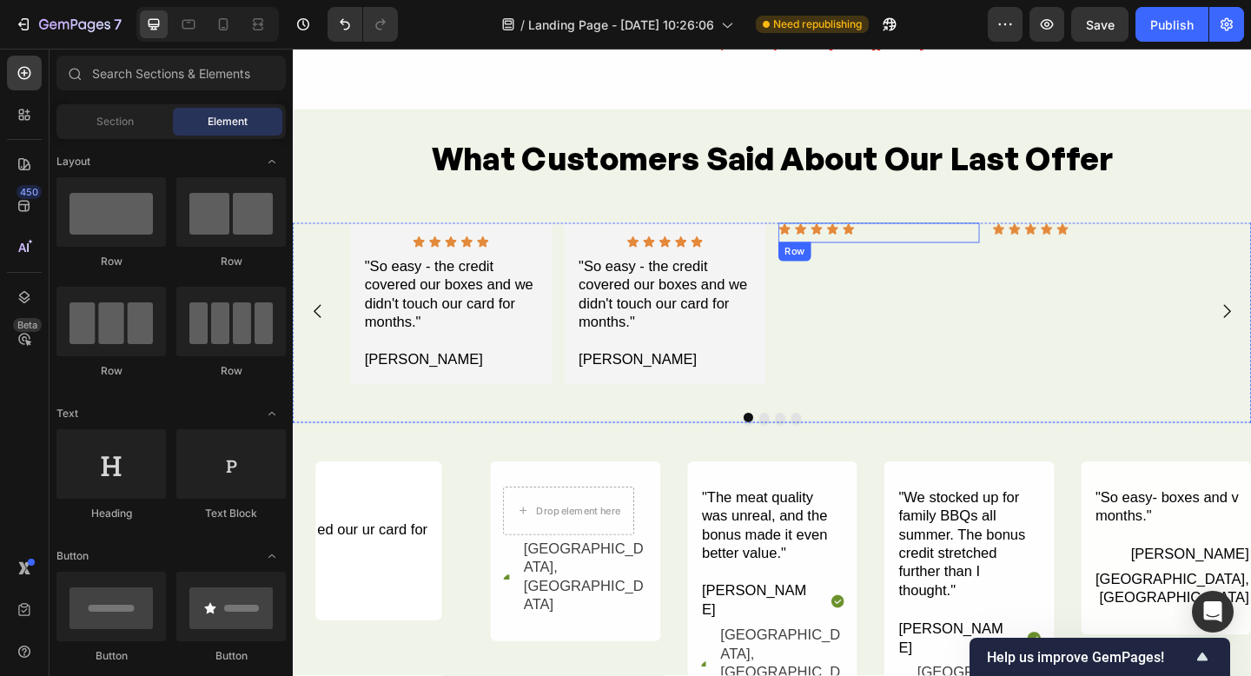
click at [922, 247] on div "Icon Icon Icon Icon Icon Icon List Row" at bounding box center [930, 249] width 219 height 22
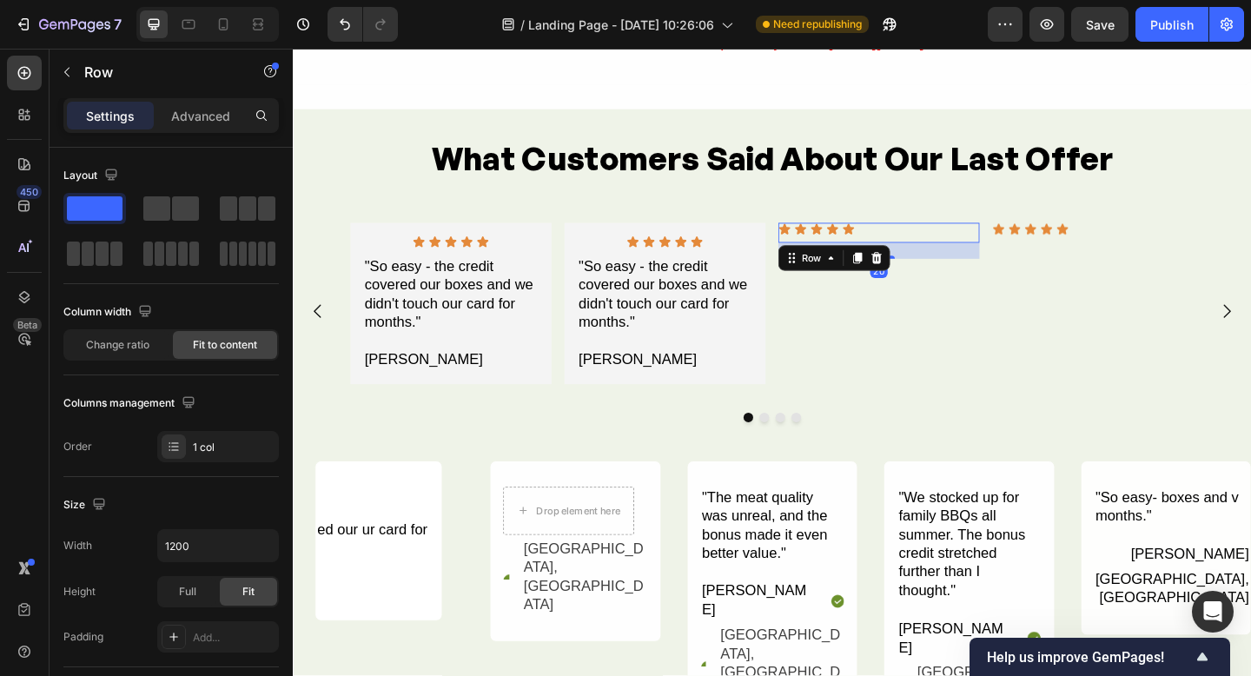
drag, startPoint x: 930, startPoint y: 271, endPoint x: 1060, endPoint y: 262, distance: 130.6
click at [930, 271] on icon at bounding box center [928, 276] width 14 height 14
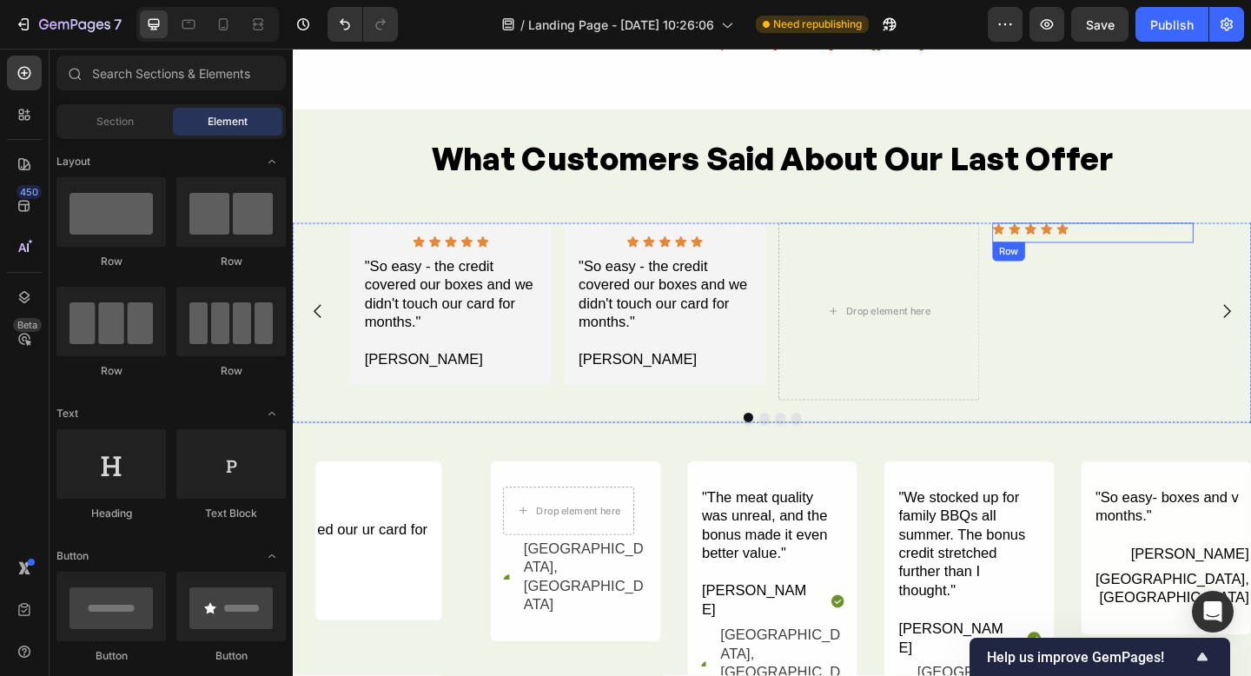
click at [1151, 248] on div "Icon Icon Icon Icon Icon Icon List Row" at bounding box center [1163, 249] width 219 height 22
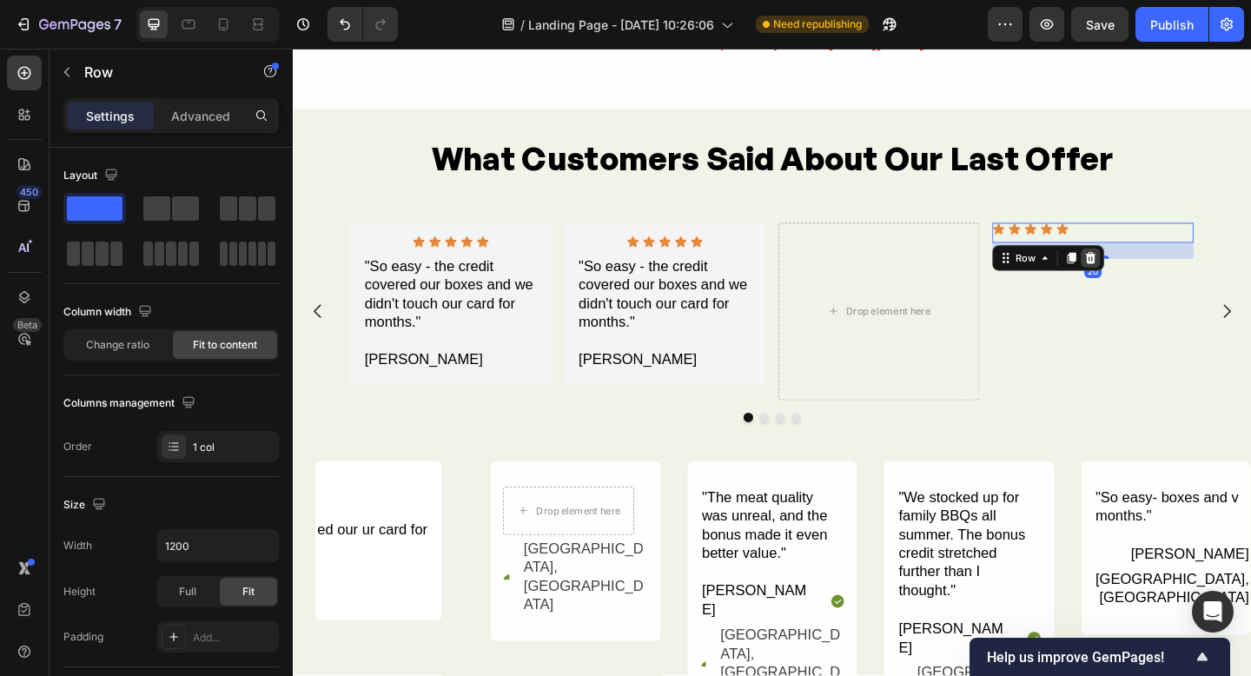
click at [1159, 270] on icon at bounding box center [1161, 276] width 11 height 12
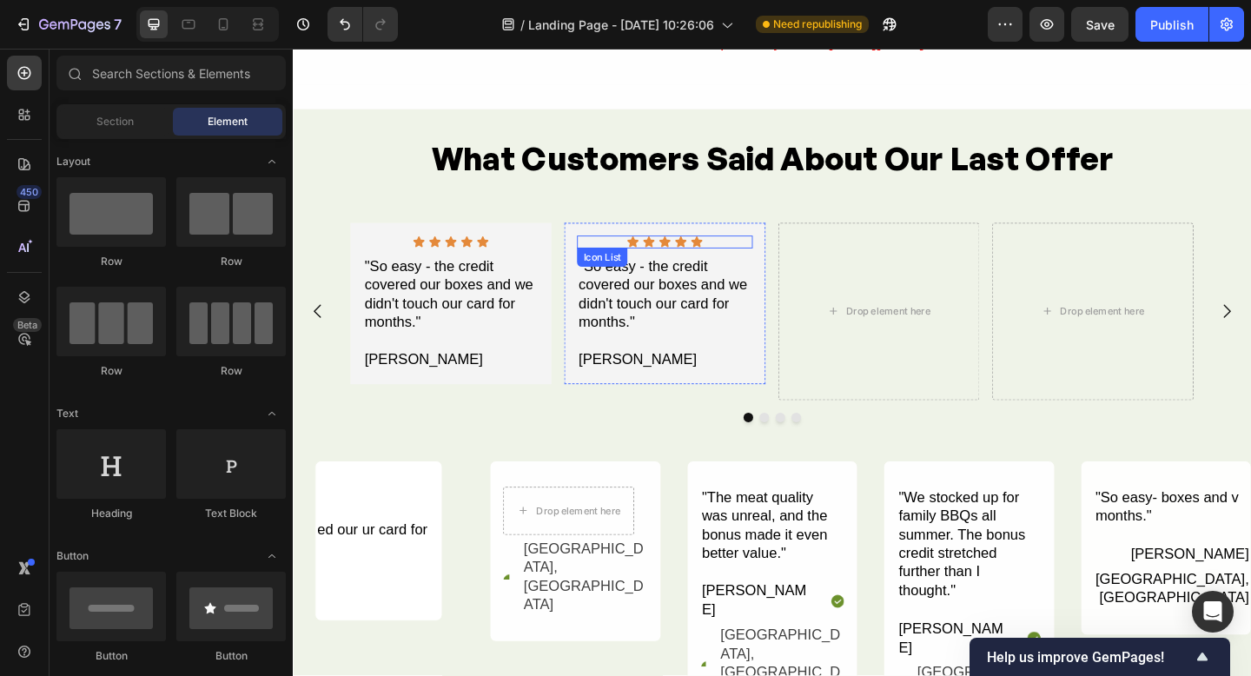
click at [781, 255] on div "Icon Icon Icon Icon Icon" at bounding box center [697, 259] width 191 height 14
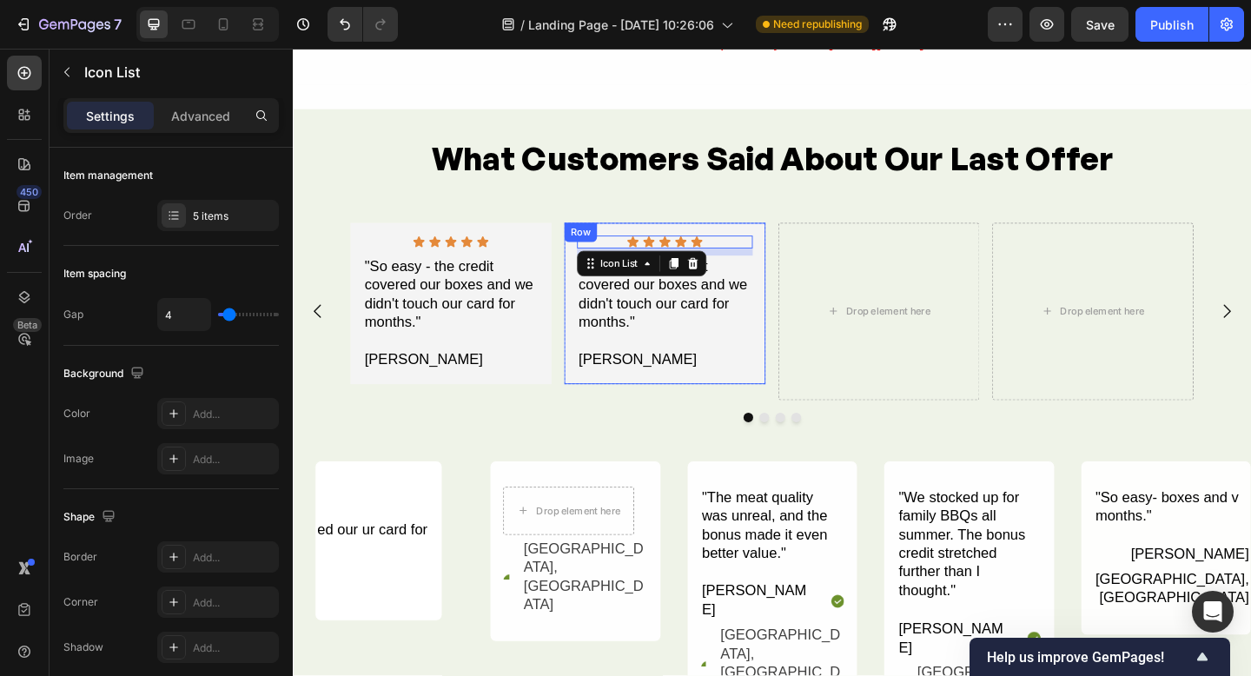
click at [800, 248] on div "Icon Icon Icon Icon Icon Icon List 9 "So easy - the credit covered our boxes an…" at bounding box center [697, 326] width 219 height 176
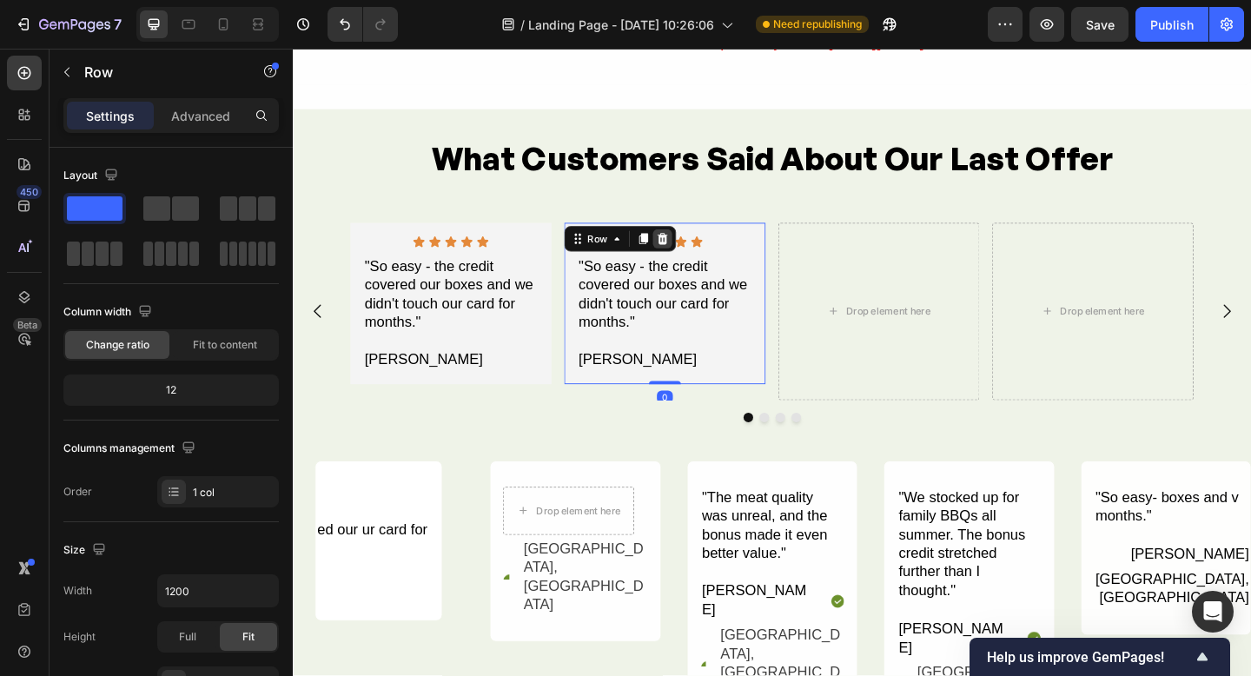
click at [678, 259] on icon at bounding box center [674, 256] width 14 height 14
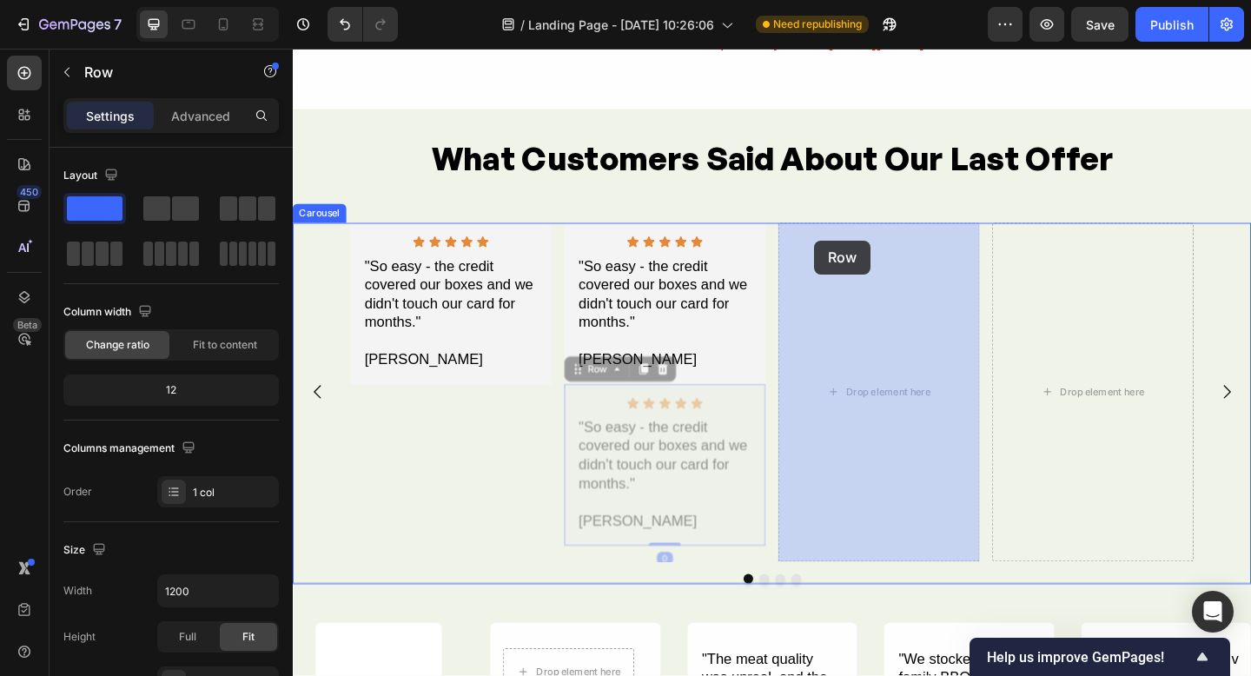
drag, startPoint x: 601, startPoint y: 396, endPoint x: 860, endPoint y: 257, distance: 293.9
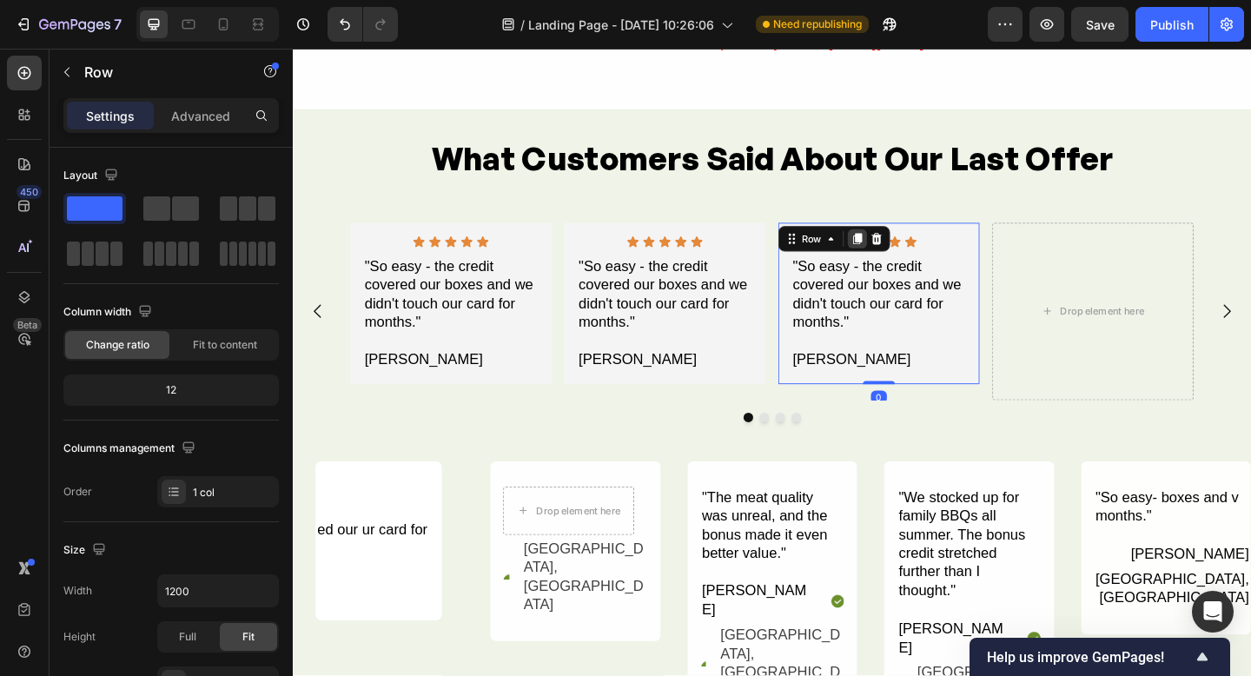
click at [909, 257] on icon at bounding box center [908, 255] width 10 height 12
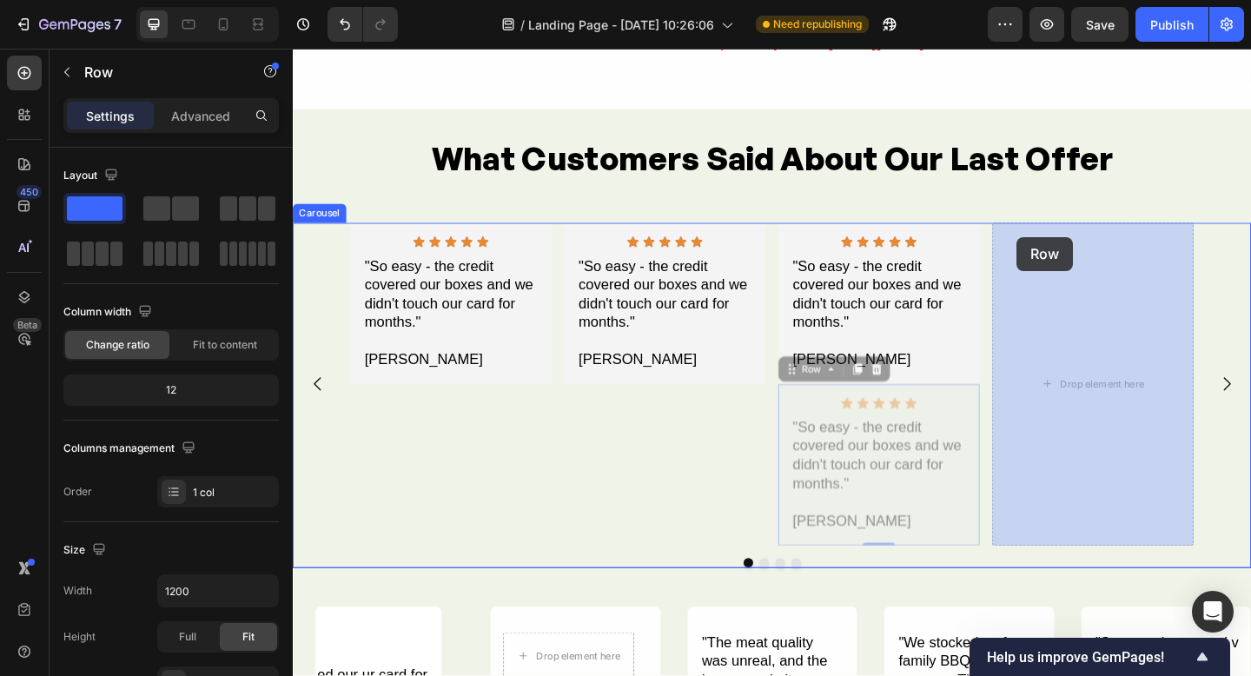
drag, startPoint x: 834, startPoint y: 394, endPoint x: 1080, endPoint y: 254, distance: 282.9
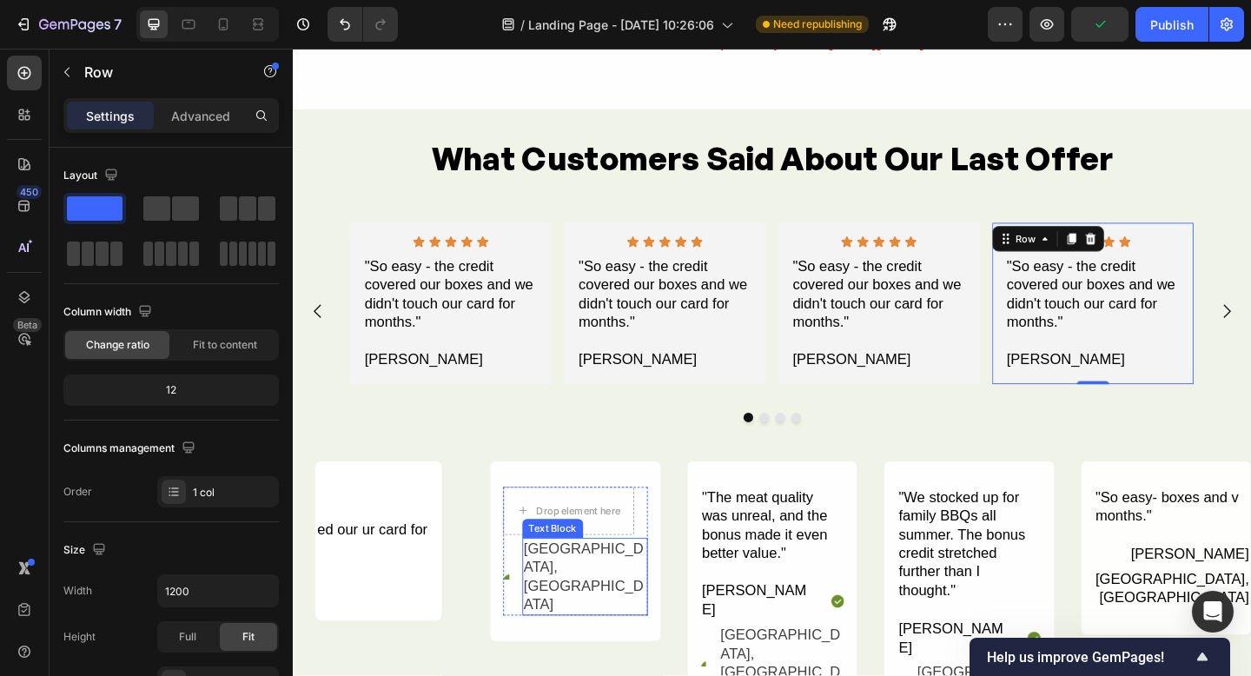
click at [597, 596] on div "[GEOGRAPHIC_DATA], [GEOGRAPHIC_DATA]" at bounding box center [610, 623] width 136 height 85
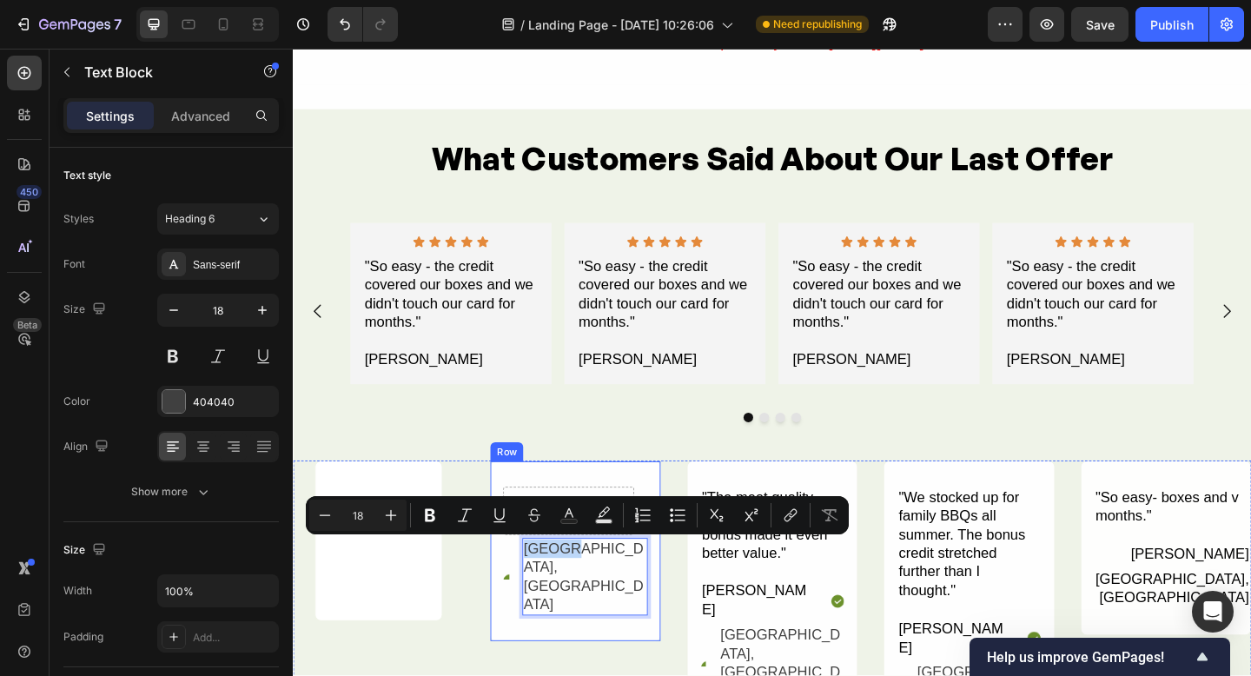
click at [641, 622] on div "Drop element here Icon Icon Sydney, NSW Text Block 0 Advanced list Row" at bounding box center [600, 596] width 186 height 198
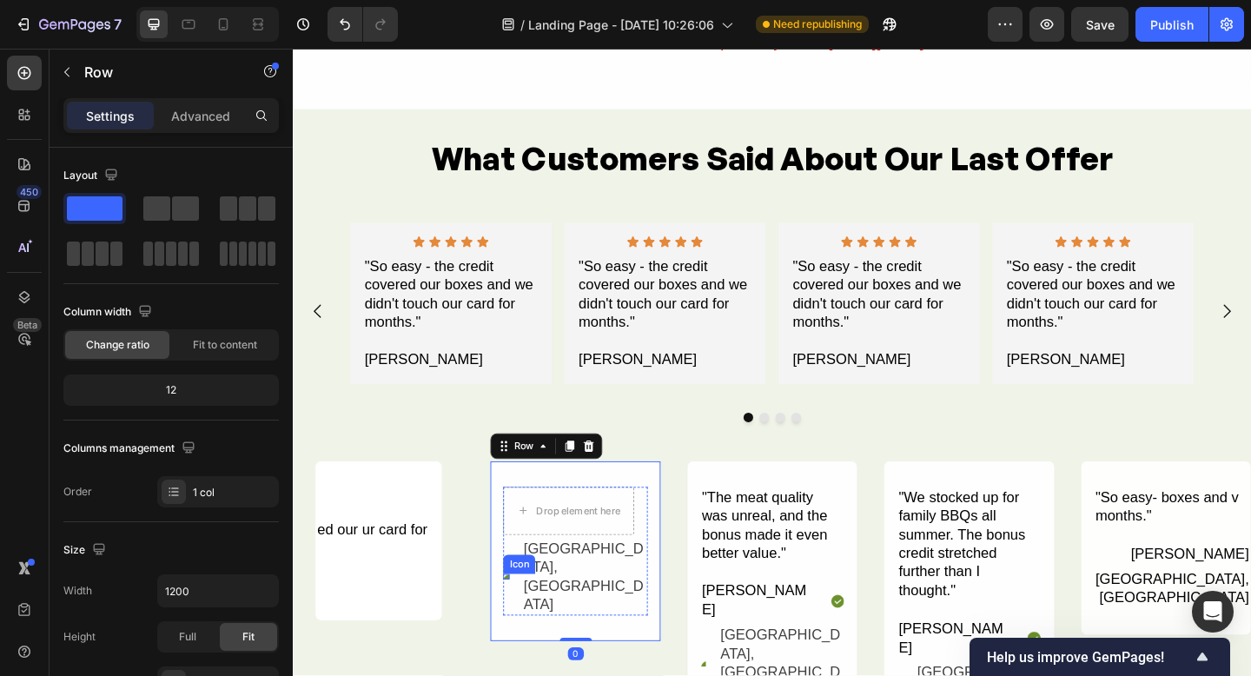
click at [531, 620] on image at bounding box center [529, 628] width 16 height 16
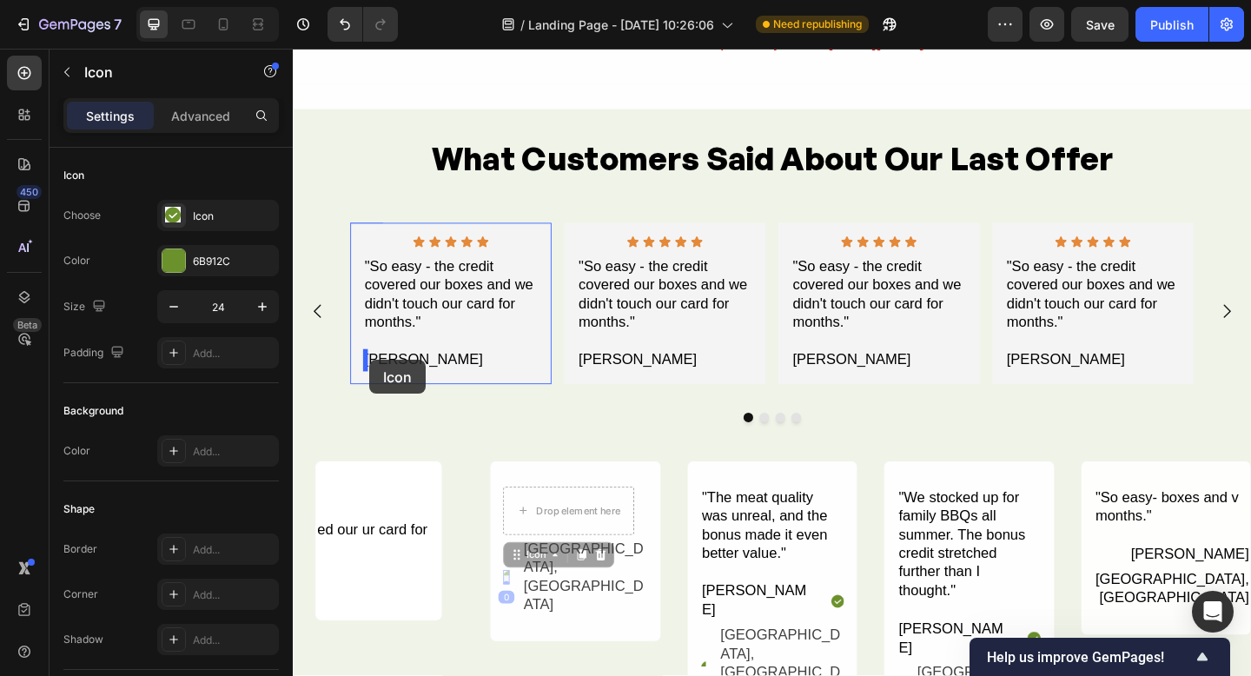
drag, startPoint x: 533, startPoint y: 594, endPoint x: 376, endPoint y: 388, distance: 259.3
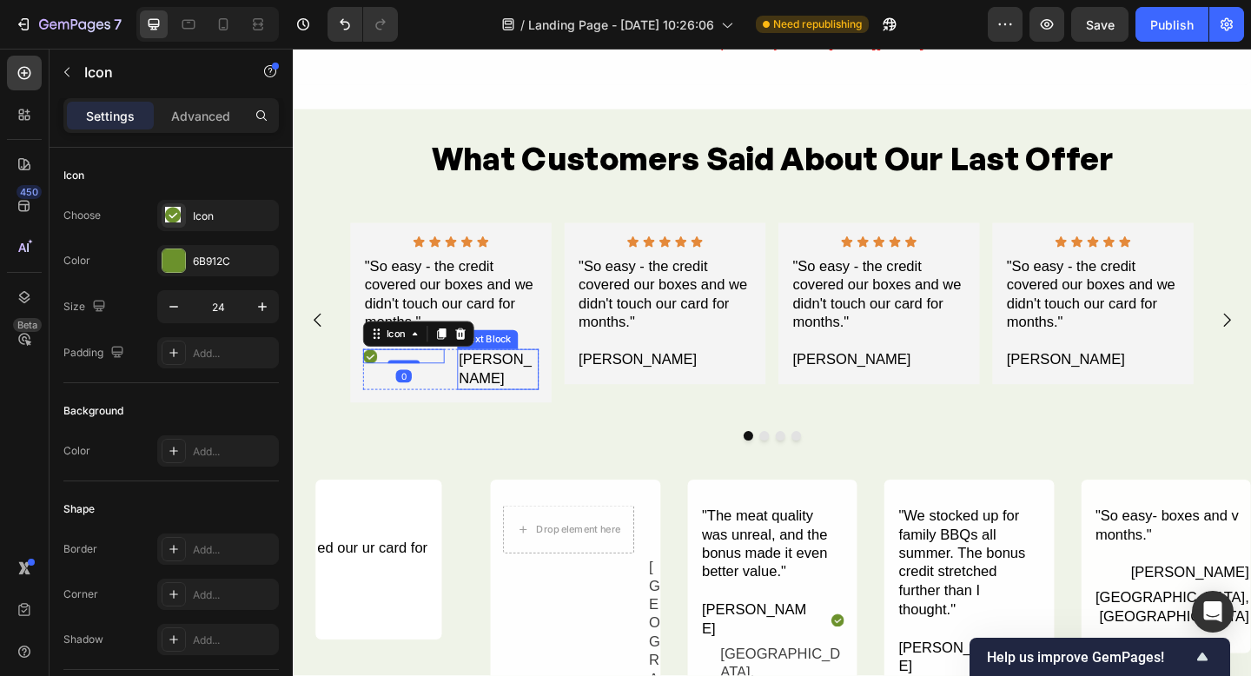
click at [494, 388] on div "[PERSON_NAME]" at bounding box center [516, 397] width 89 height 44
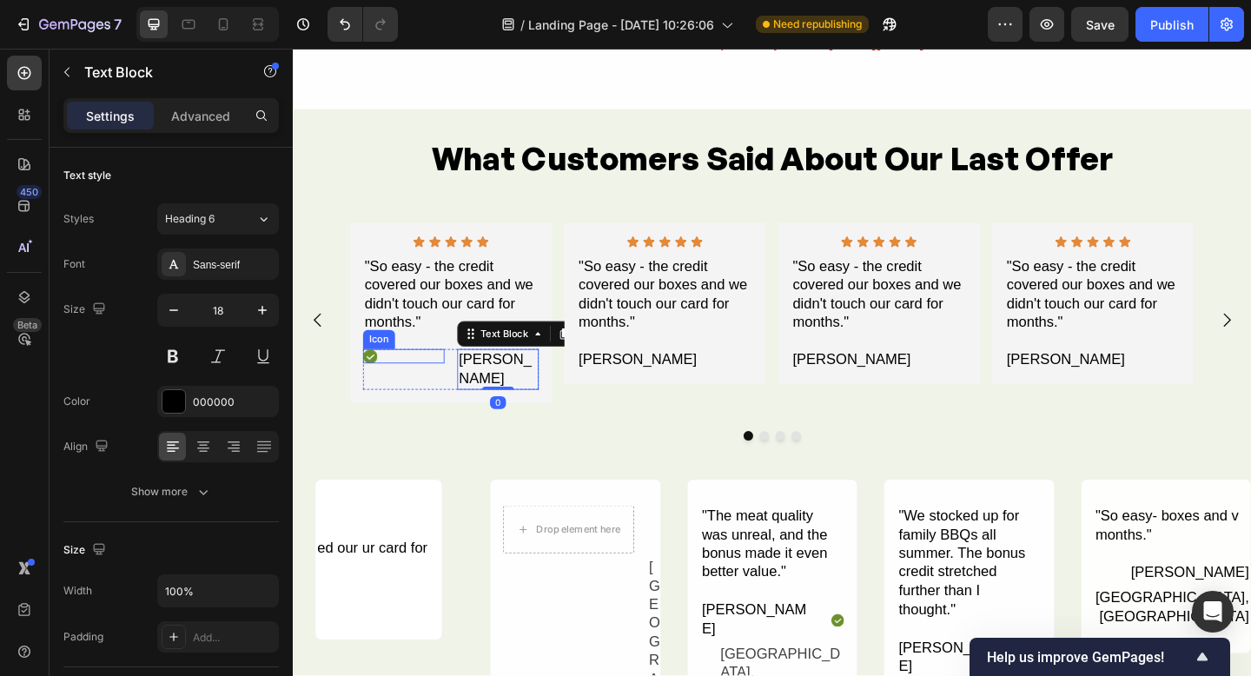
click at [421, 383] on div "Icon" at bounding box center [413, 383] width 89 height 16
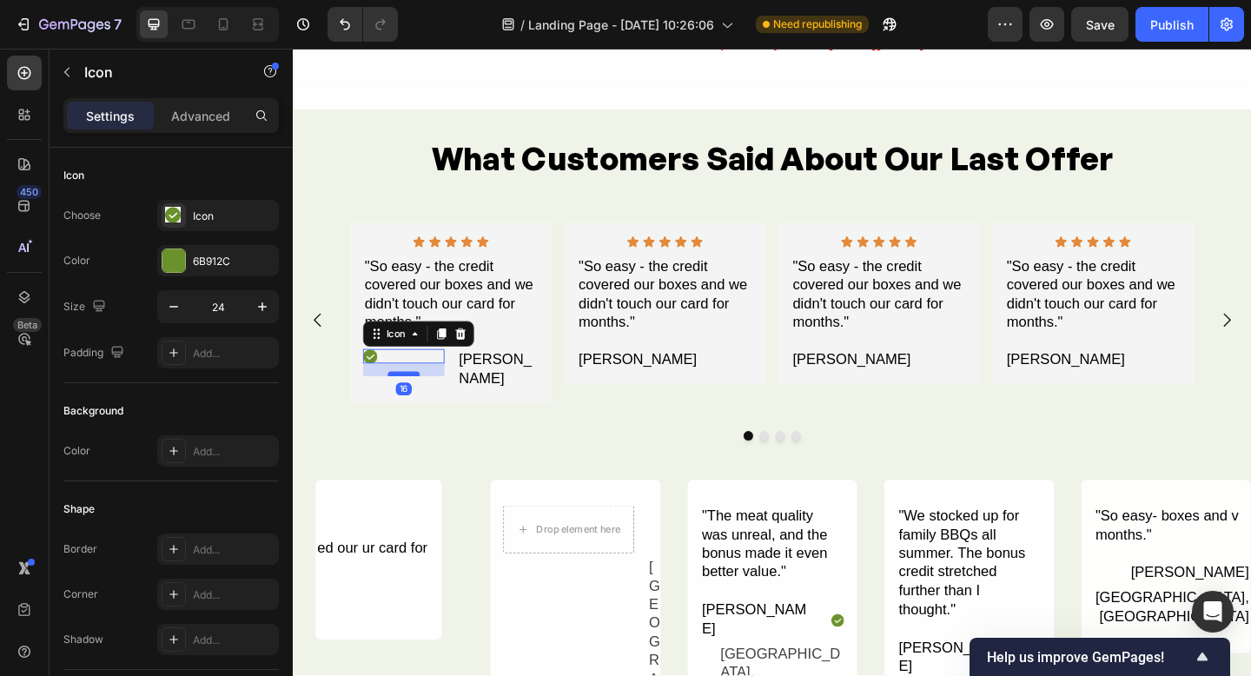
drag, startPoint x: 416, startPoint y: 389, endPoint x: 418, endPoint y: 403, distance: 14.0
click at [416, 403] on div at bounding box center [413, 402] width 35 height 5
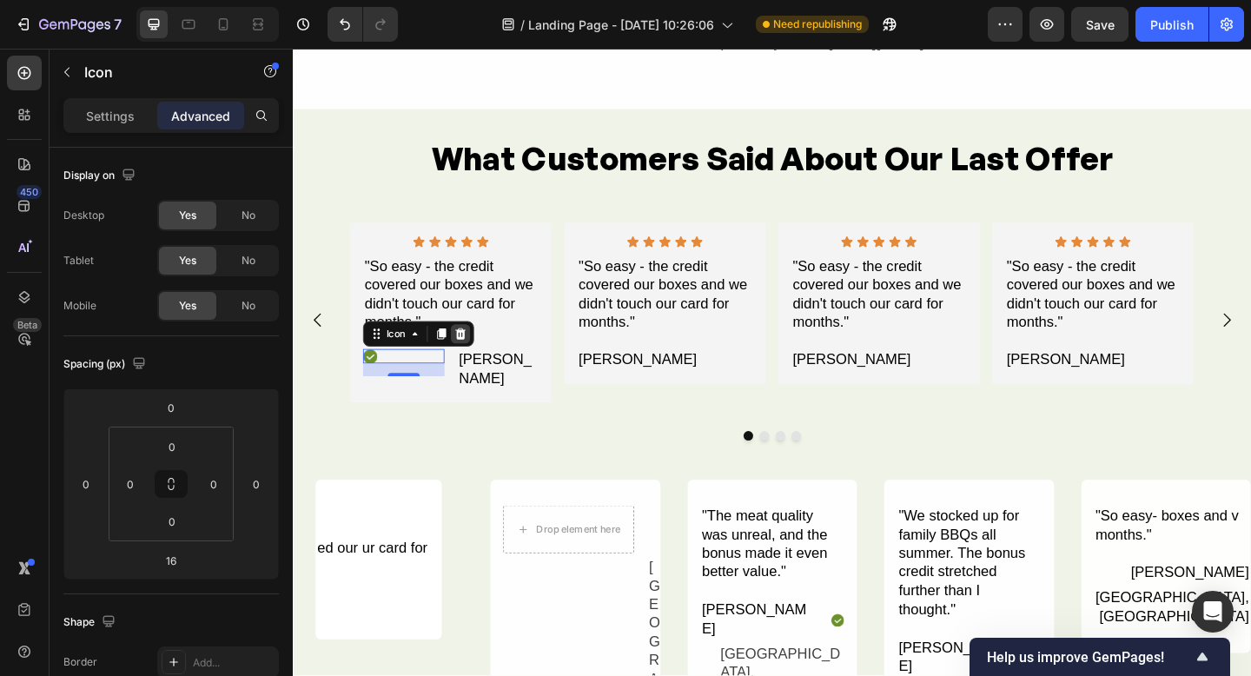
click at [474, 358] on icon at bounding box center [475, 359] width 14 height 14
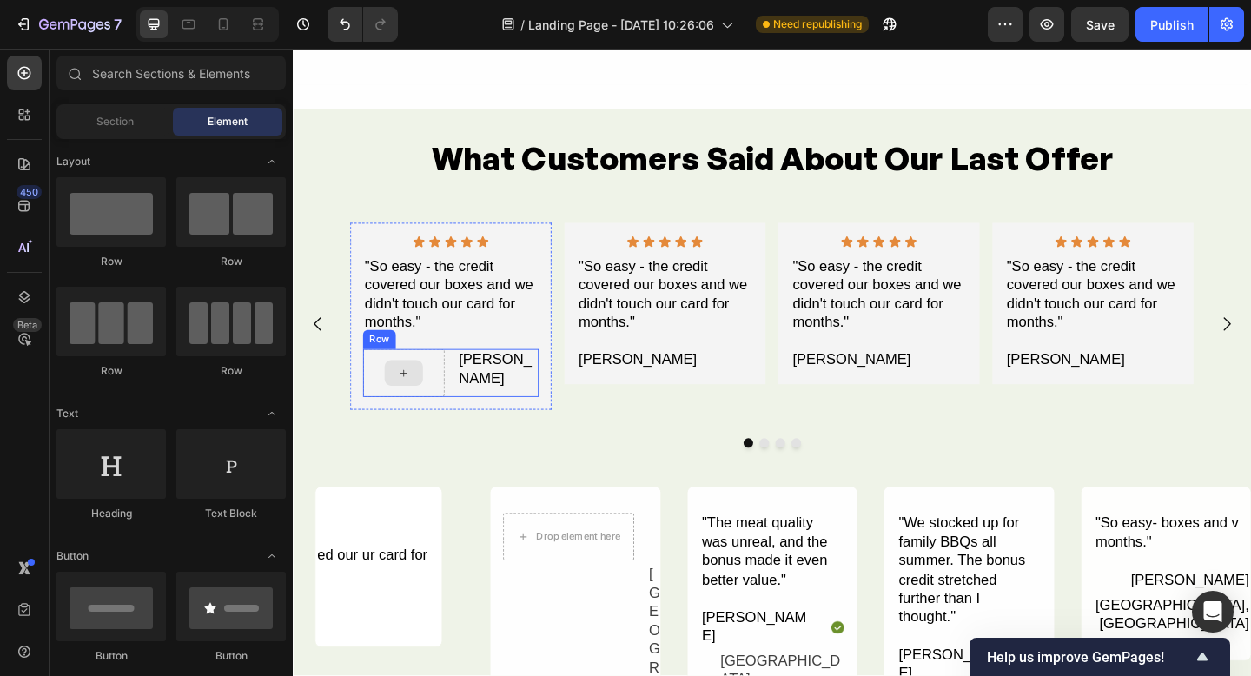
click at [417, 396] on icon at bounding box center [414, 402] width 14 height 15
click at [410, 389] on div at bounding box center [414, 402] width 42 height 28
click at [523, 415] on div "Andrew G Text Block" at bounding box center [516, 401] width 89 height 52
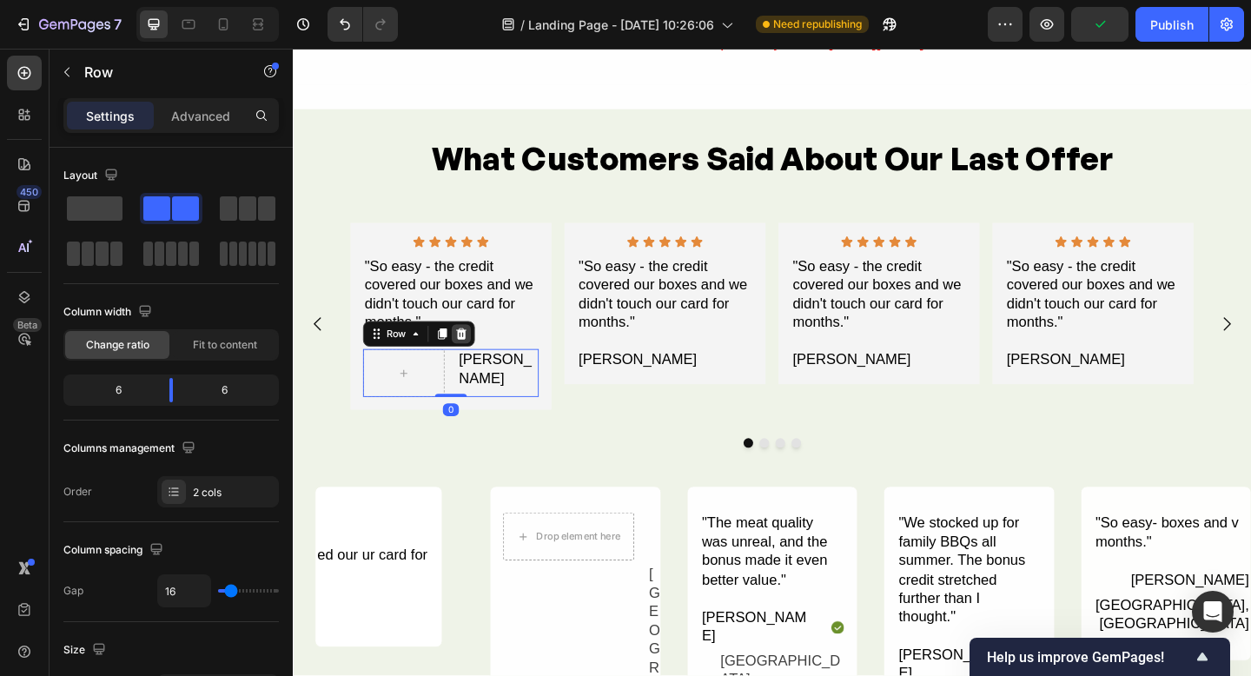
click at [476, 359] on icon at bounding box center [476, 359] width 11 height 12
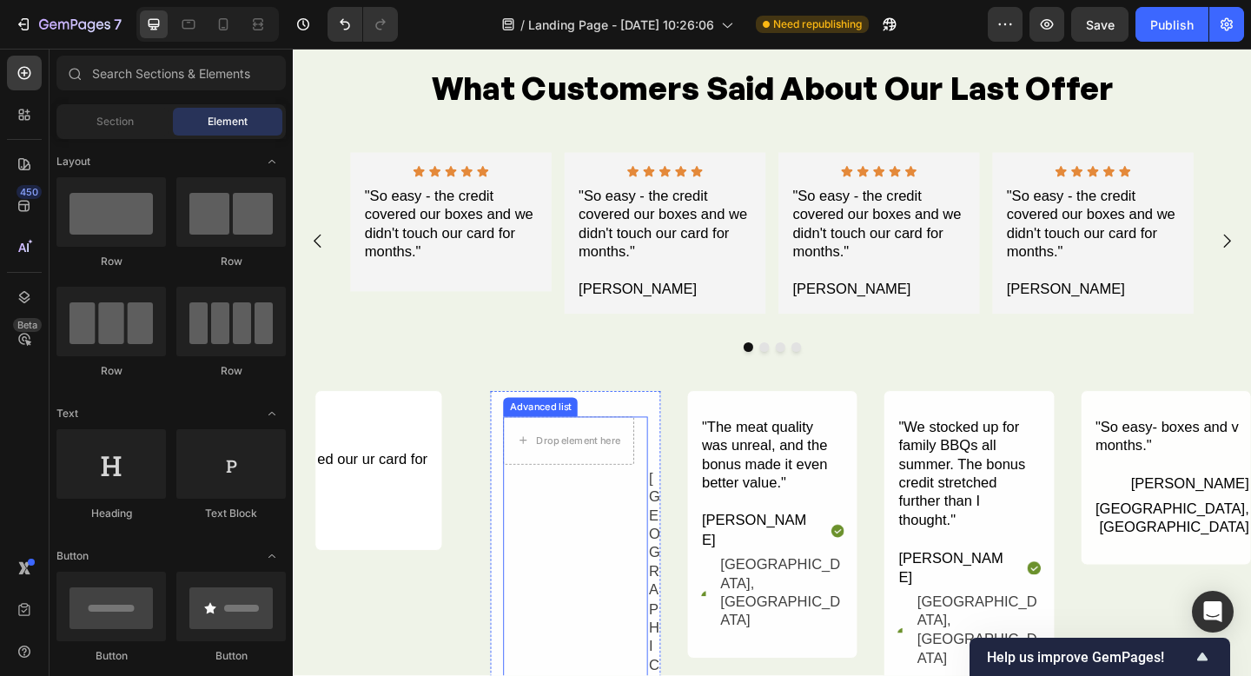
scroll to position [3612, 0]
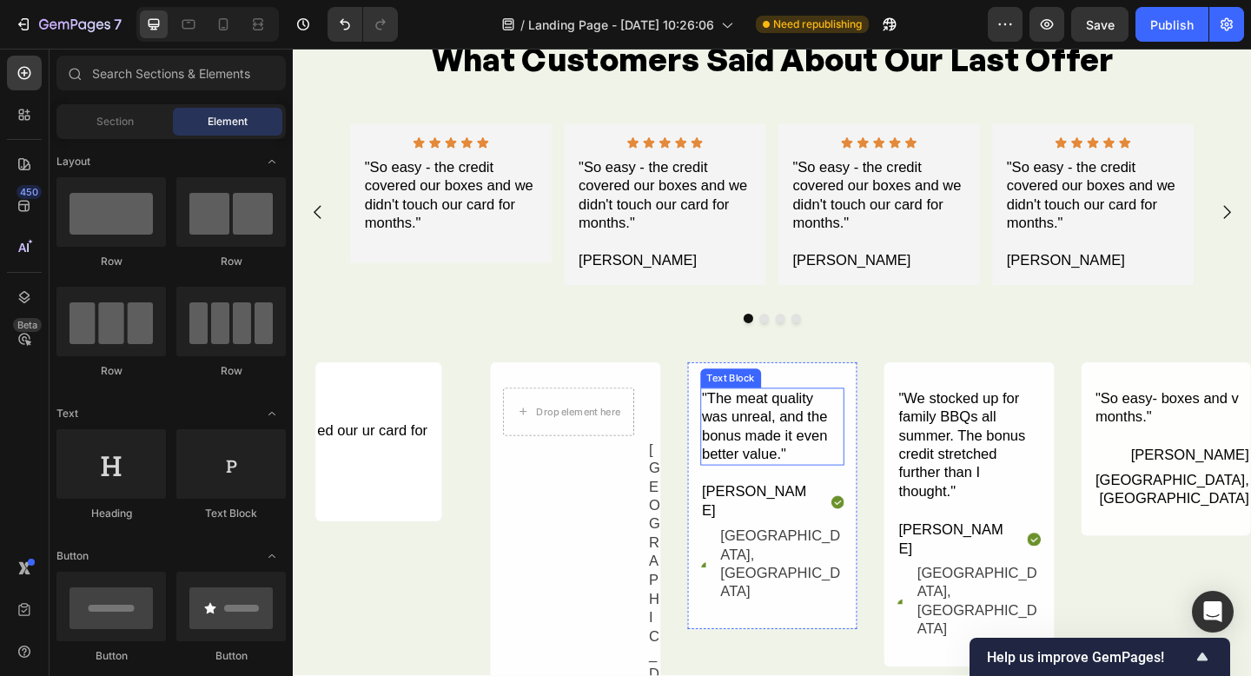
click at [817, 467] on div ""The meat quality was unreal, and the bonus made it even better value."" at bounding box center [814, 460] width 156 height 85
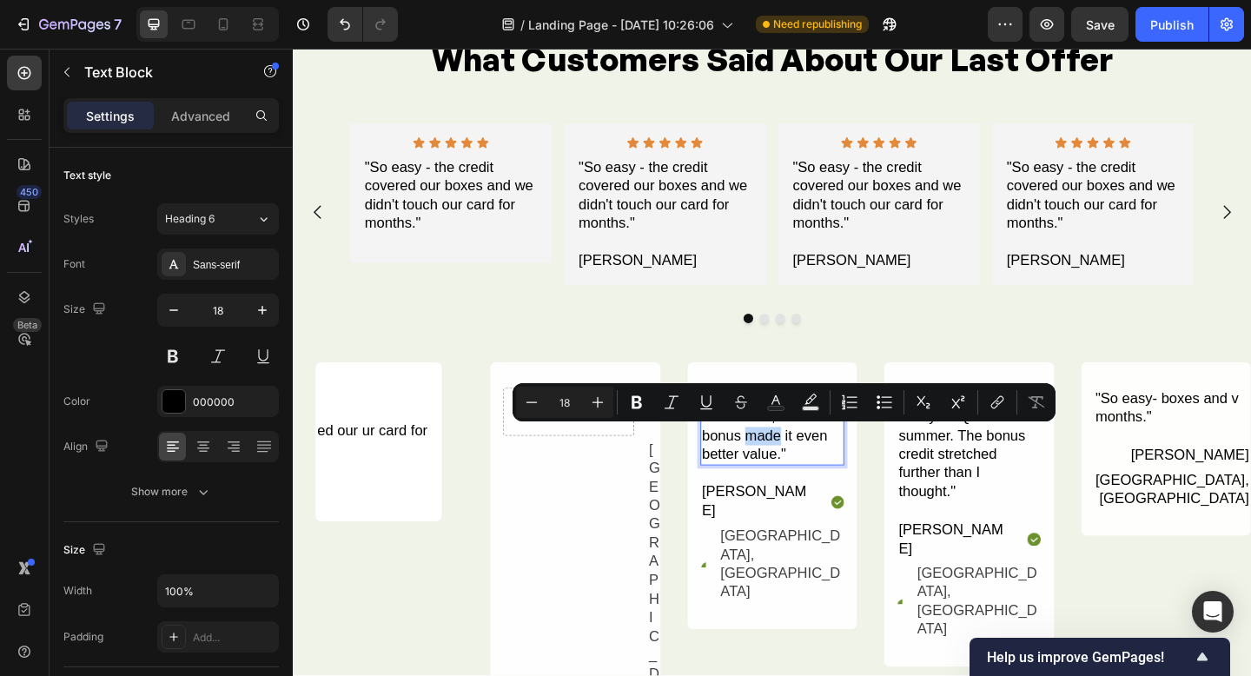
click at [829, 486] on p ""The meat quality was unreal, and the bonus made it even better value."" at bounding box center [814, 461] width 153 height 82
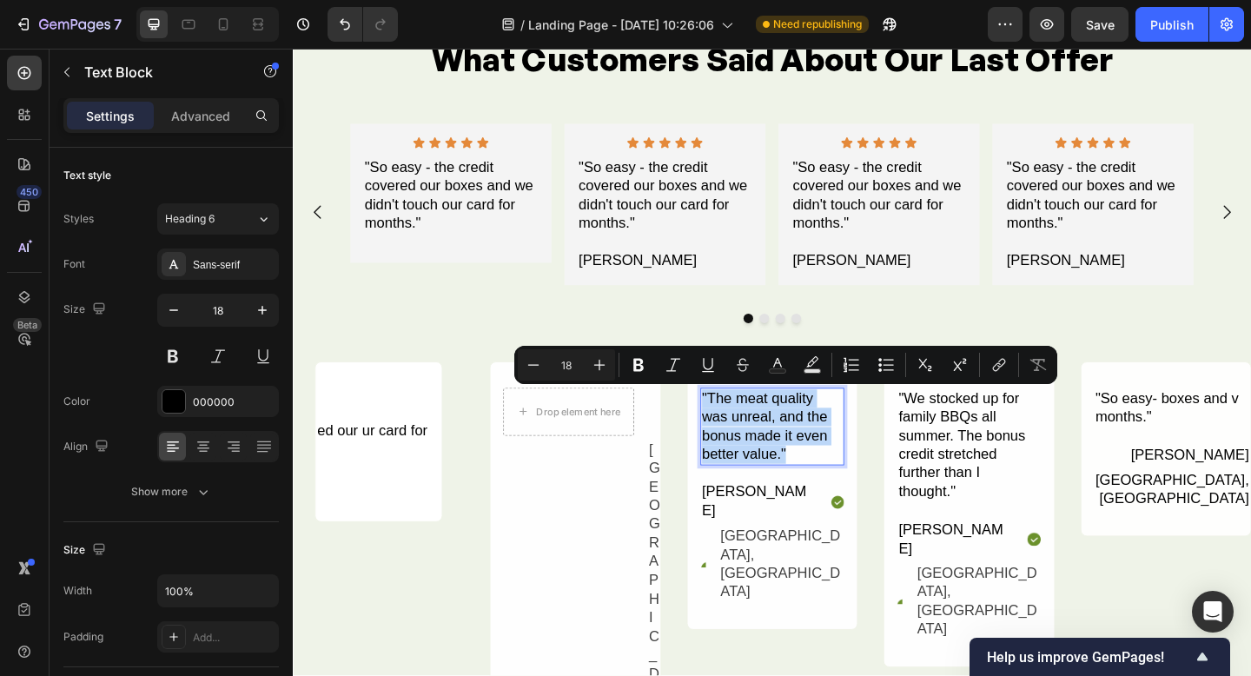
drag, startPoint x: 836, startPoint y: 491, endPoint x: 737, endPoint y: 430, distance: 116.2
click at [736, 428] on div ""The meat quality was unreal, and the bonus made it even better value."" at bounding box center [814, 460] width 156 height 85
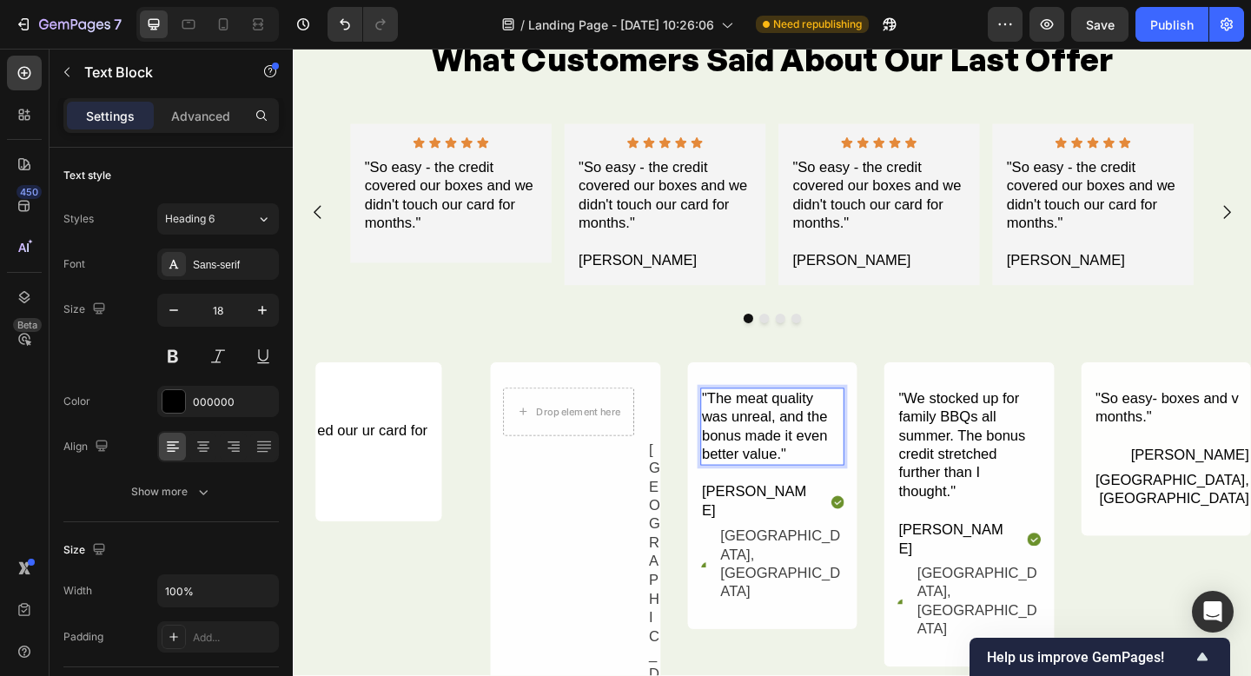
scroll to position [3616, 0]
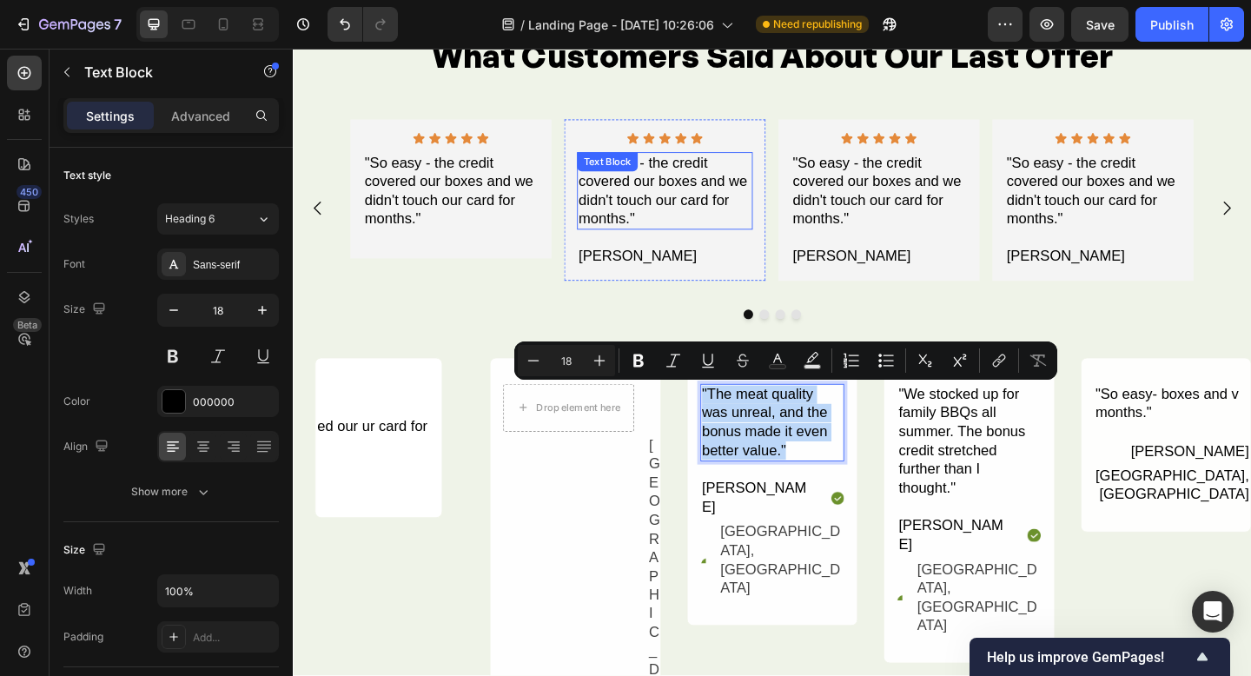
click at [662, 204] on div ""So easy - the credit covered our boxes and we didn't touch our card for months…" at bounding box center [697, 204] width 191 height 85
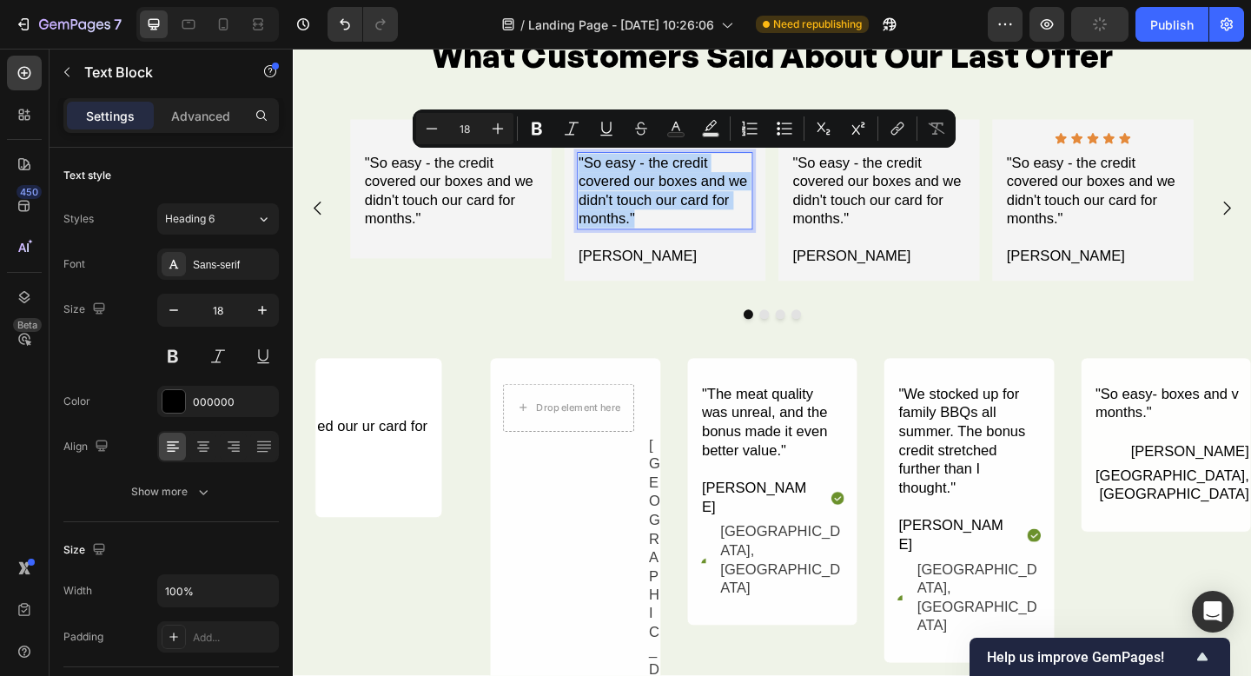
drag, startPoint x: 673, startPoint y: 238, endPoint x: 602, endPoint y: 178, distance: 93.1
click at [602, 178] on div ""So easy - the credit covered our boxes and we didn't touch our card for months…" at bounding box center [697, 204] width 191 height 85
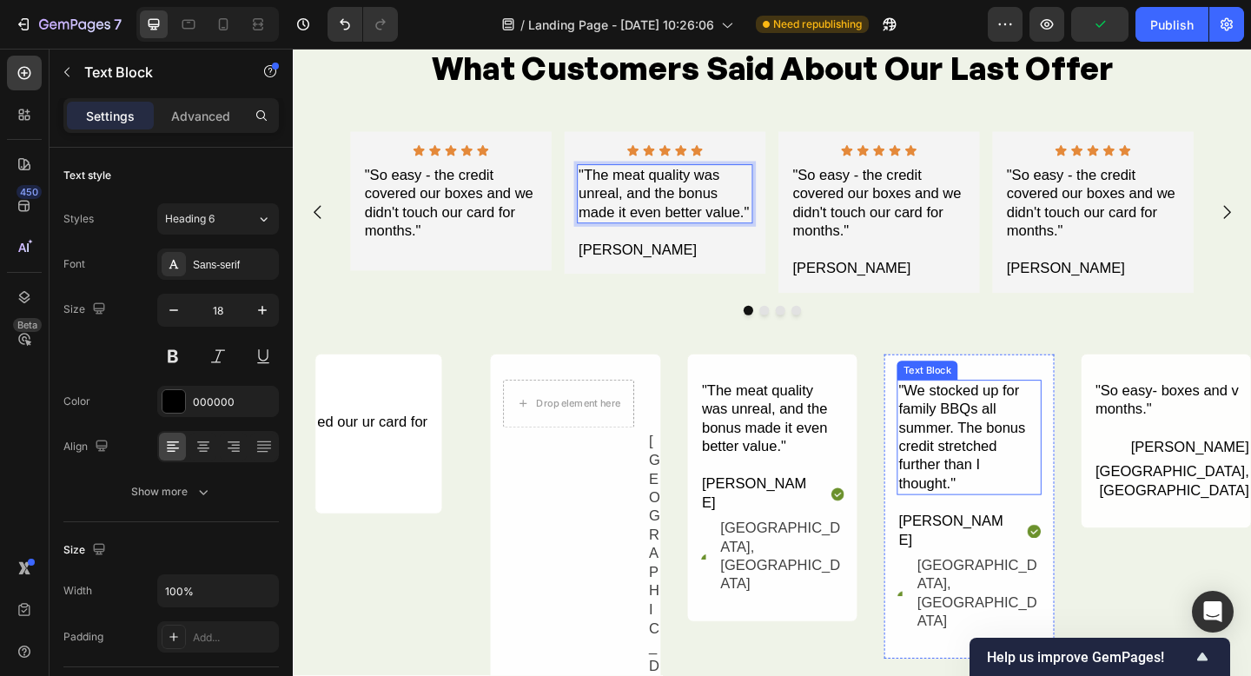
scroll to position [3604, 0]
click at [1002, 479] on div ""We stocked up for family BBQs all summer. The bonus credit stretched further t…" at bounding box center [1028, 470] width 156 height 125
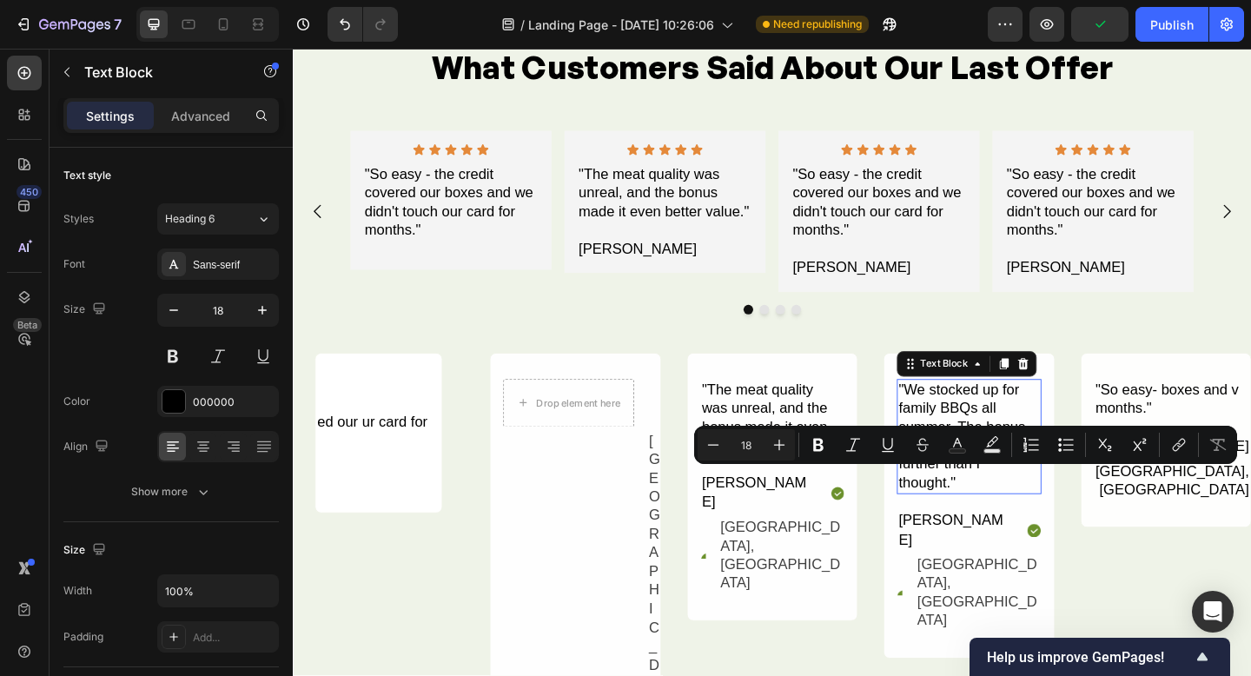
scroll to position [3609, 0]
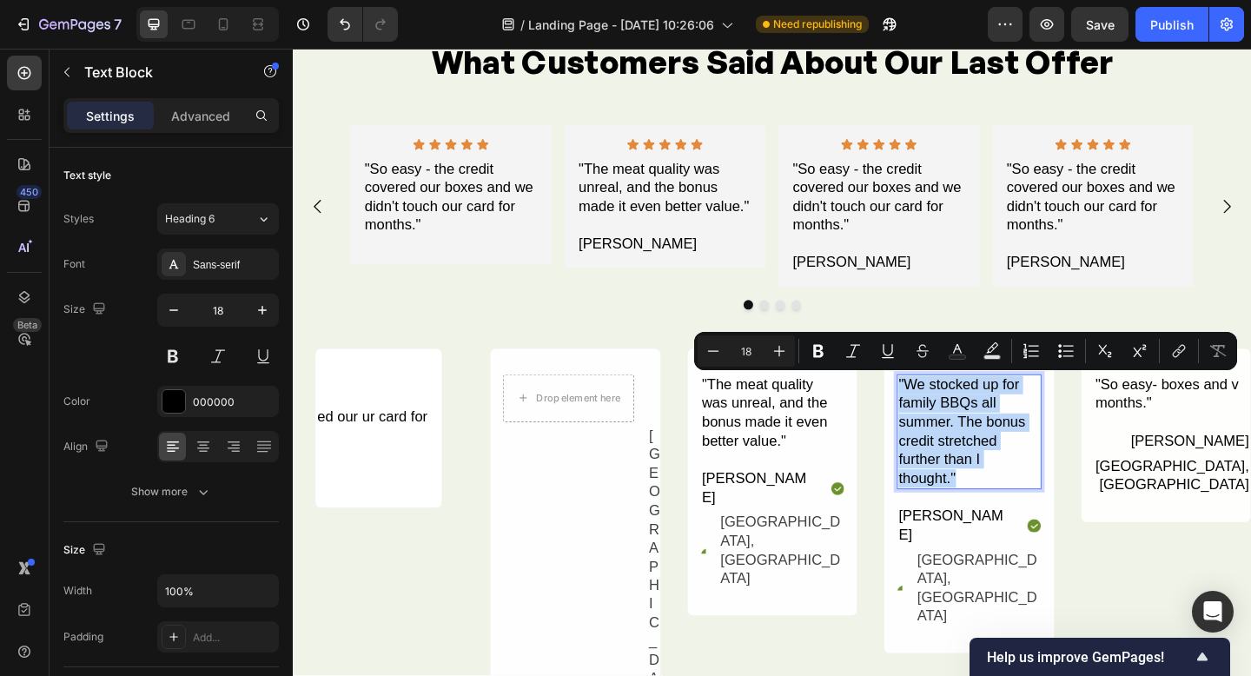
drag, startPoint x: 953, startPoint y: 467, endPoint x: 953, endPoint y: 419, distance: 47.8
click at [953, 419] on p ""We stocked up for family BBQs all summer. The bonus credit stretched further t…" at bounding box center [1028, 466] width 153 height 122
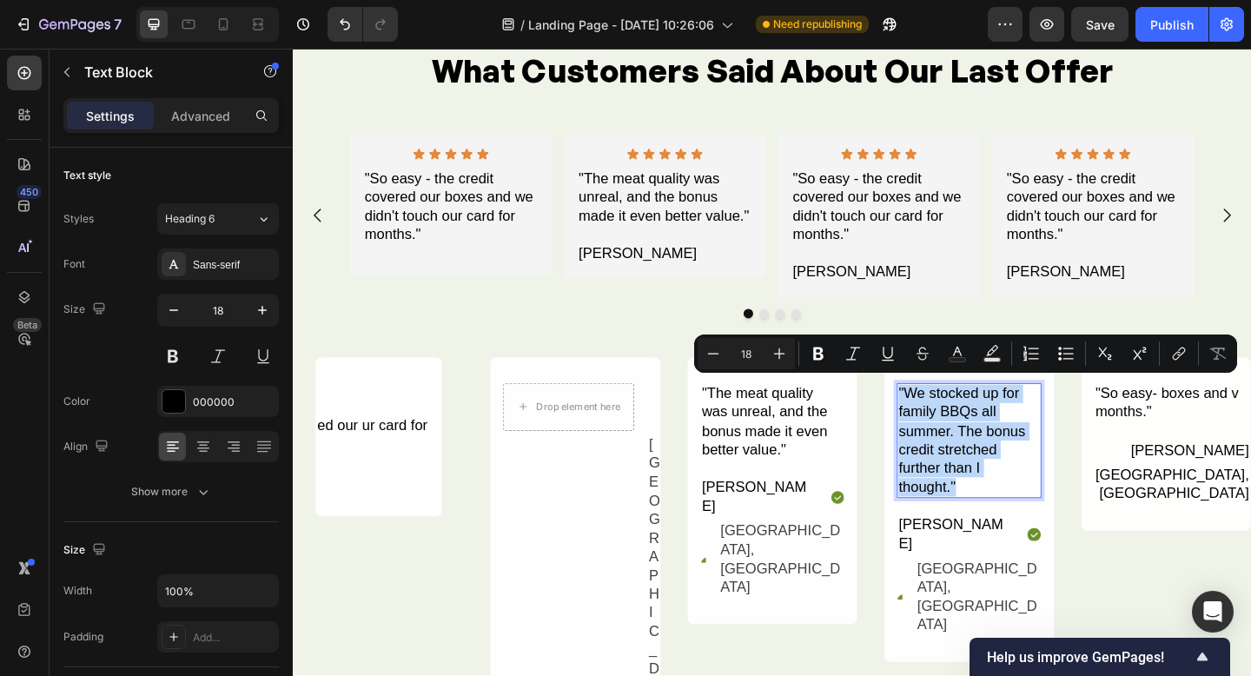
copy p ""We stocked up for family BBQs all summer. The bonus credit stretched further t…"
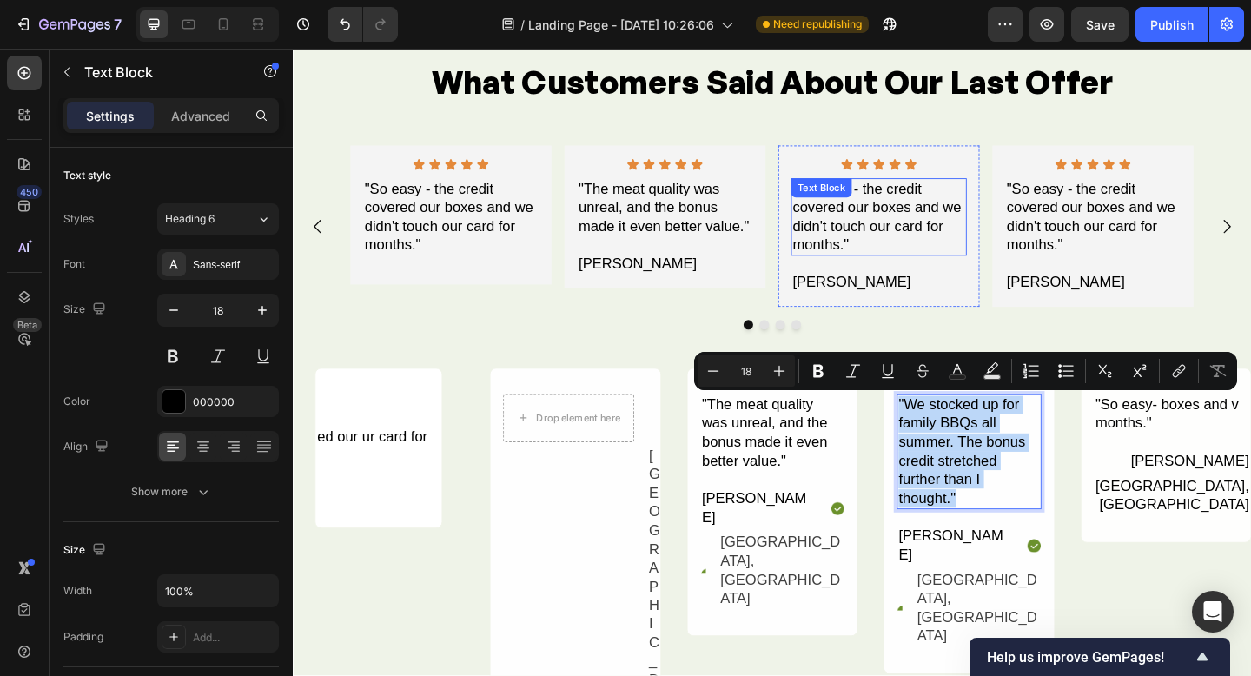
scroll to position [3585, 0]
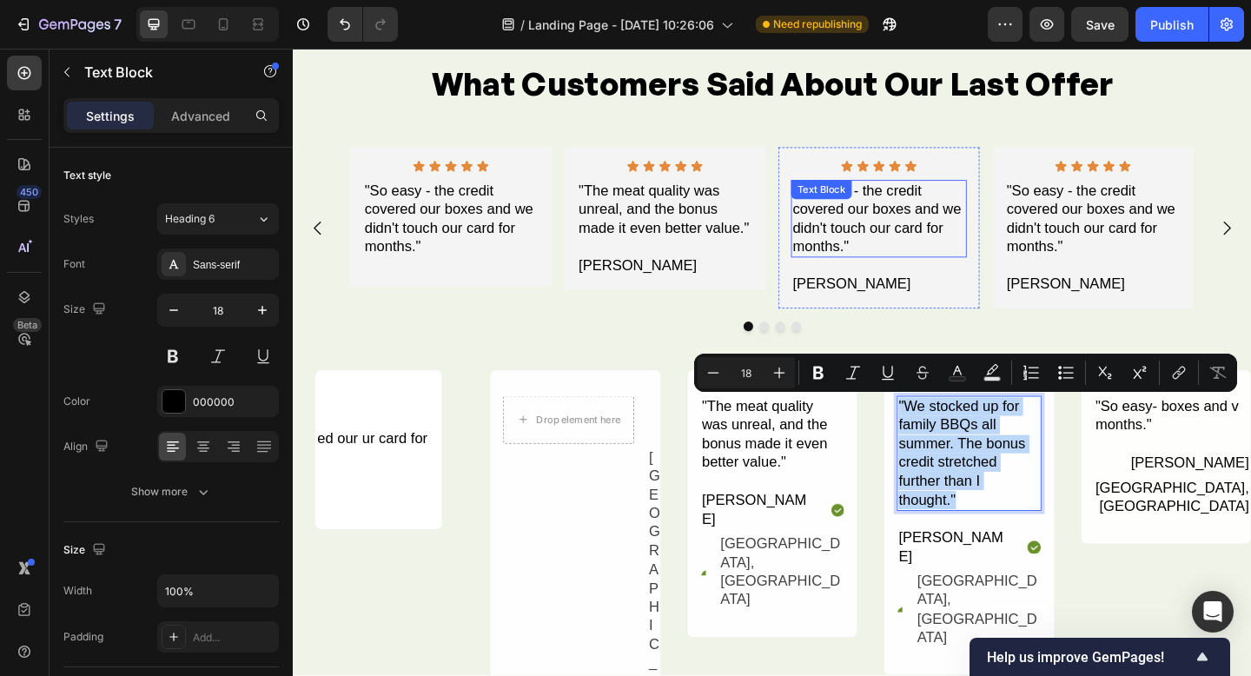
click at [900, 250] on div ""So easy - the credit covered our boxes and we didn't touch our card for months…" at bounding box center [930, 234] width 191 height 85
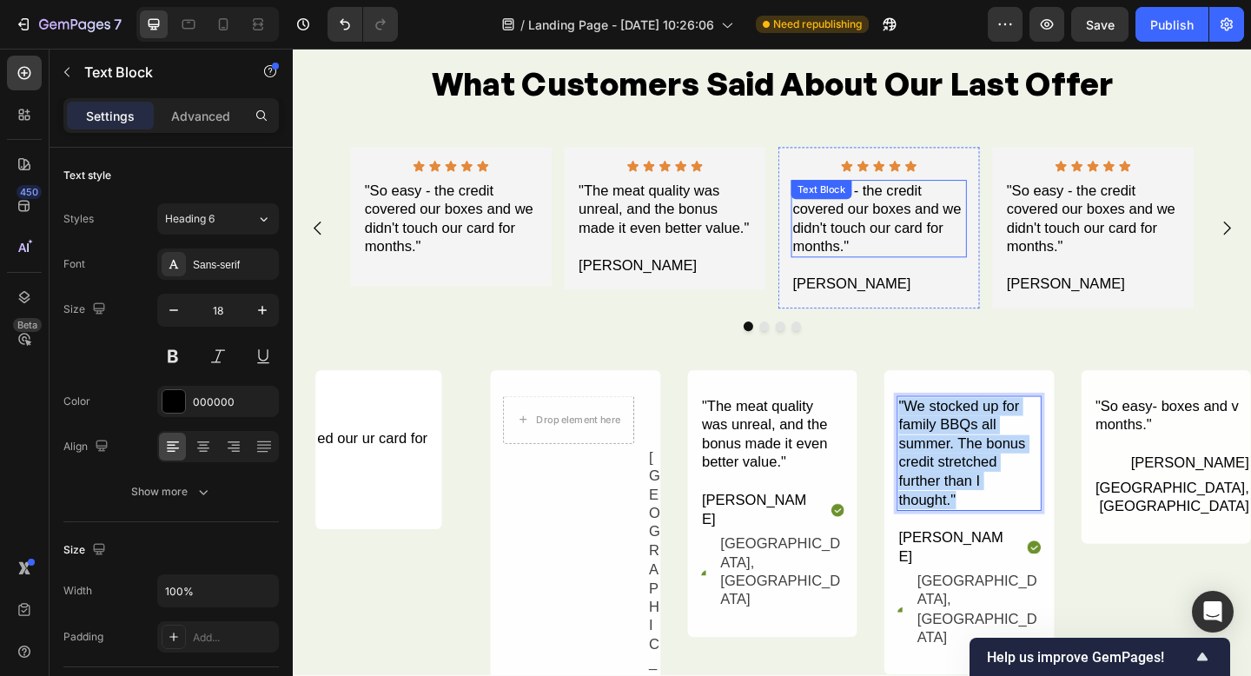
click at [900, 250] on div ""So easy - the credit covered our boxes and we didn't touch our card for months…" at bounding box center [930, 234] width 191 height 85
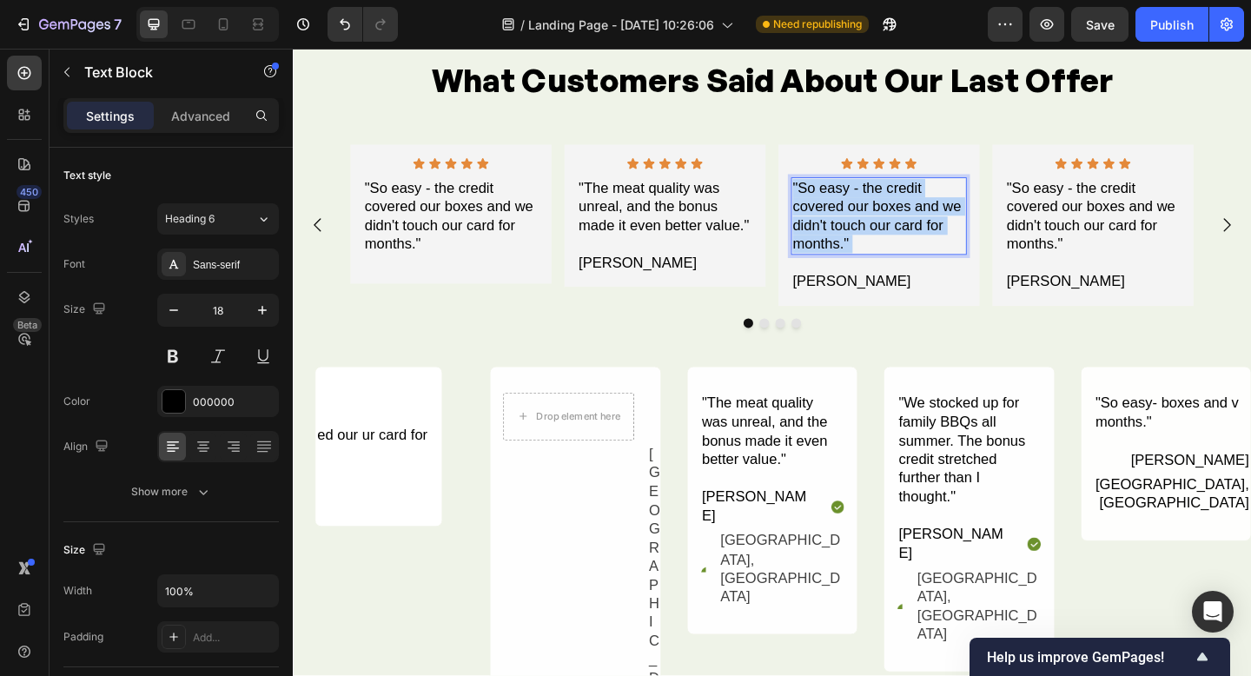
drag, startPoint x: 899, startPoint y: 256, endPoint x: 846, endPoint y: 224, distance: 62.0
click at [846, 224] on p ""So easy - the credit covered our boxes and we didn't touch our card for months…" at bounding box center [931, 231] width 188 height 82
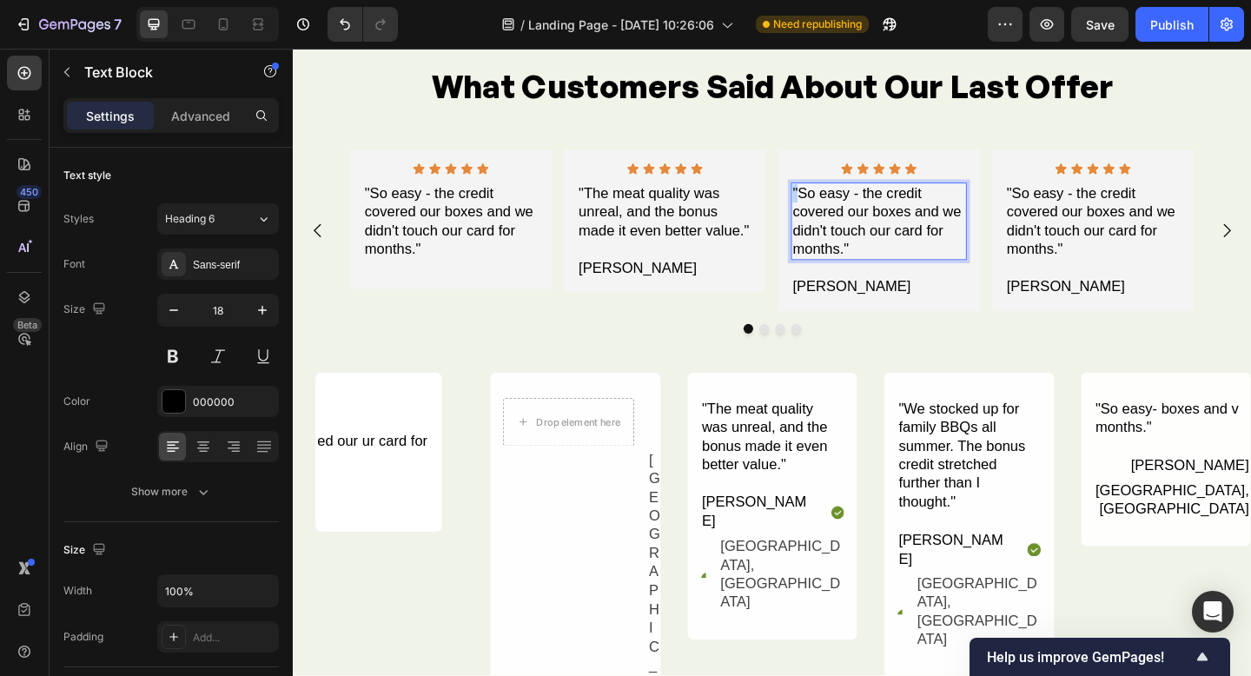
scroll to position [3584, 0]
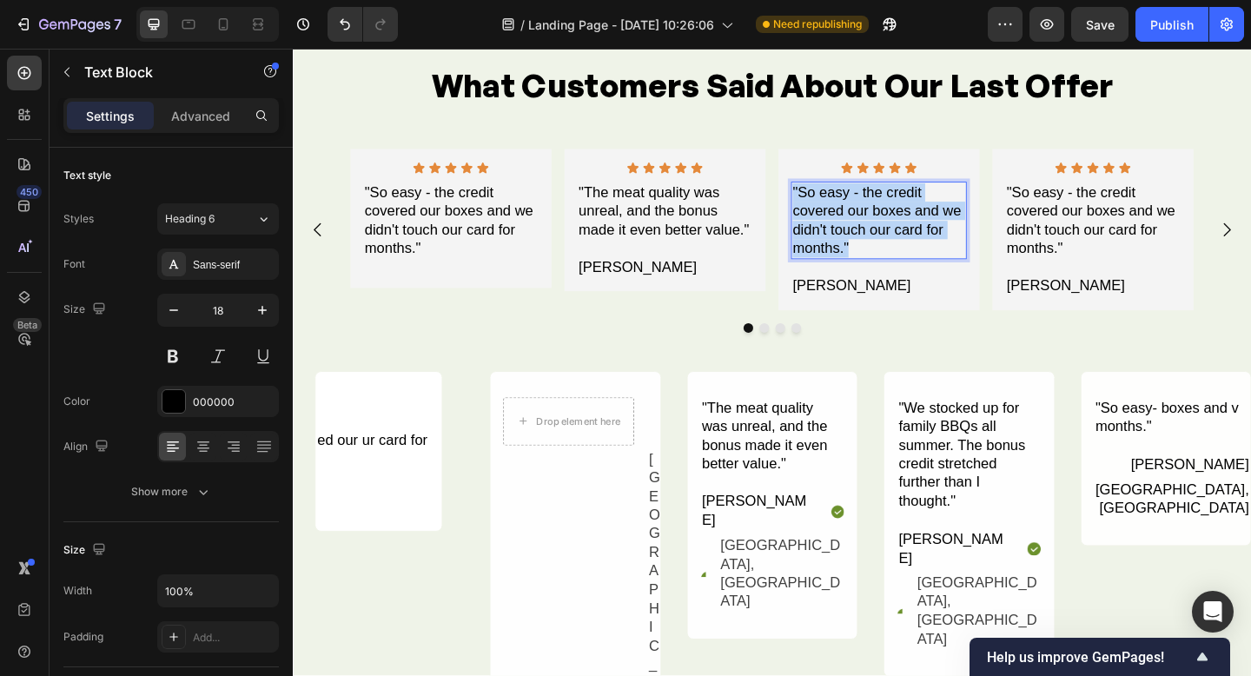
drag, startPoint x: 838, startPoint y: 202, endPoint x: 898, endPoint y: 264, distance: 86.0
click at [898, 264] on p ""So easy - the credit covered our boxes and we didn't touch our card for months…" at bounding box center [931, 237] width 188 height 82
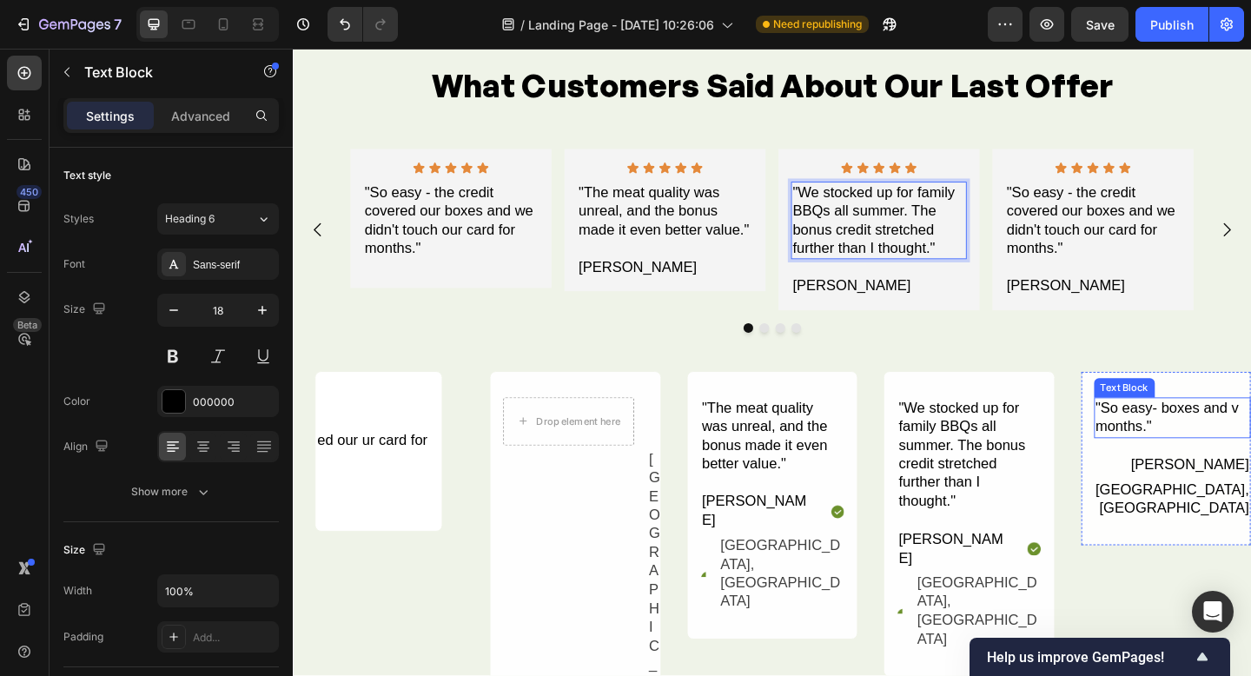
click at [1225, 461] on div ""So easy- boxes and v months."" at bounding box center [1249, 450] width 170 height 44
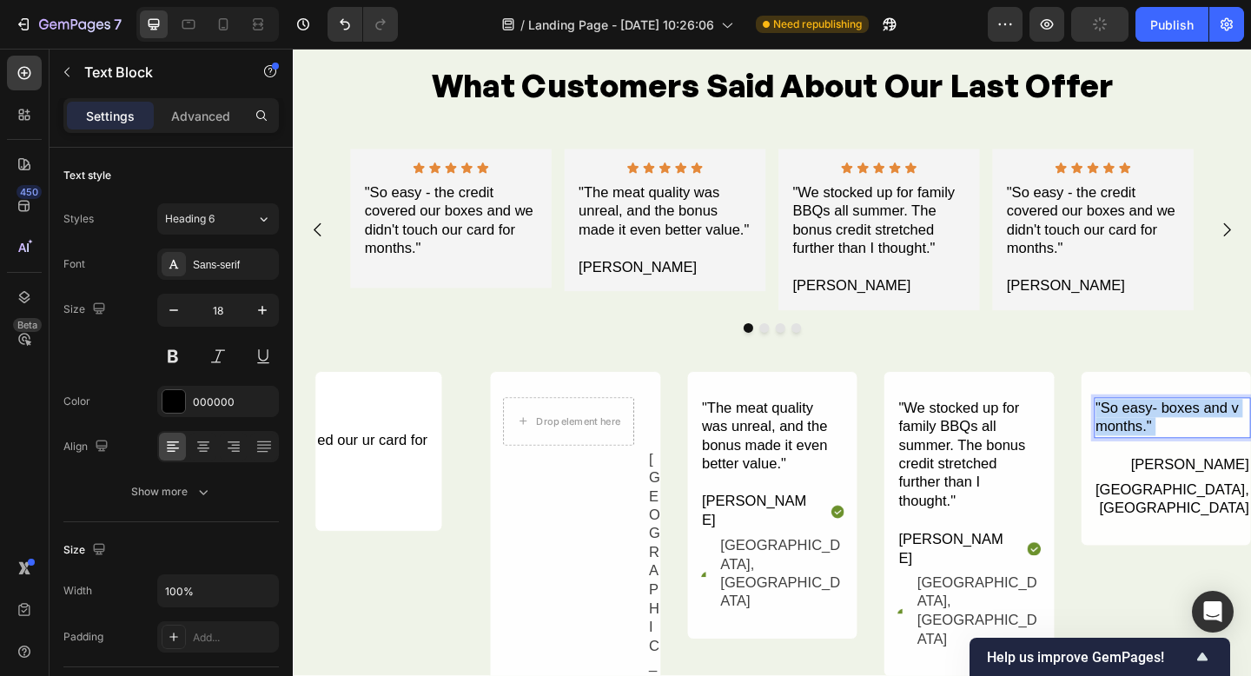
drag, startPoint x: 1184, startPoint y: 455, endPoint x: 1166, endPoint y: 441, distance: 23.5
click at [1164, 442] on div ""So easy- boxes and v months."" at bounding box center [1249, 450] width 170 height 44
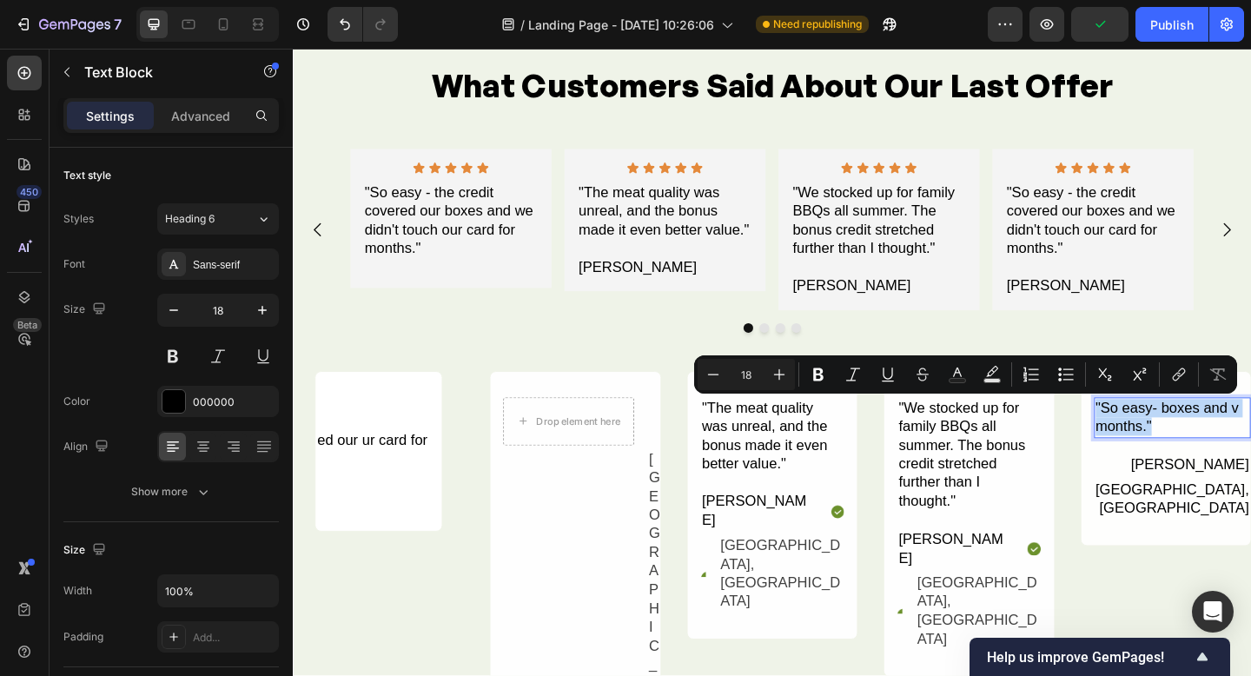
drag, startPoint x: 1165, startPoint y: 436, endPoint x: 1235, endPoint y: 465, distance: 75.2
click at [1233, 461] on p ""So easy- boxes and v months."" at bounding box center [1249, 450] width 167 height 41
copy p ""So easy- boxes and v months.""
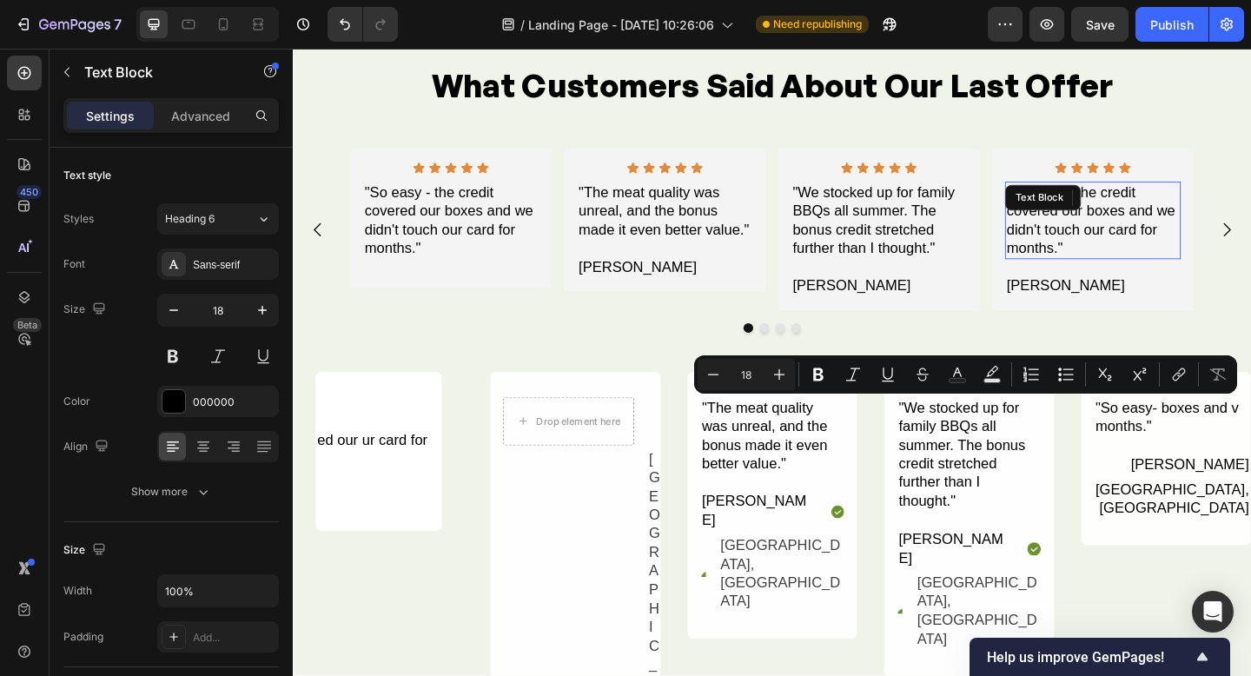
click at [1134, 265] on div ""So easy - the credit covered our boxes and we didn't touch our card for months…" at bounding box center [1163, 236] width 191 height 85
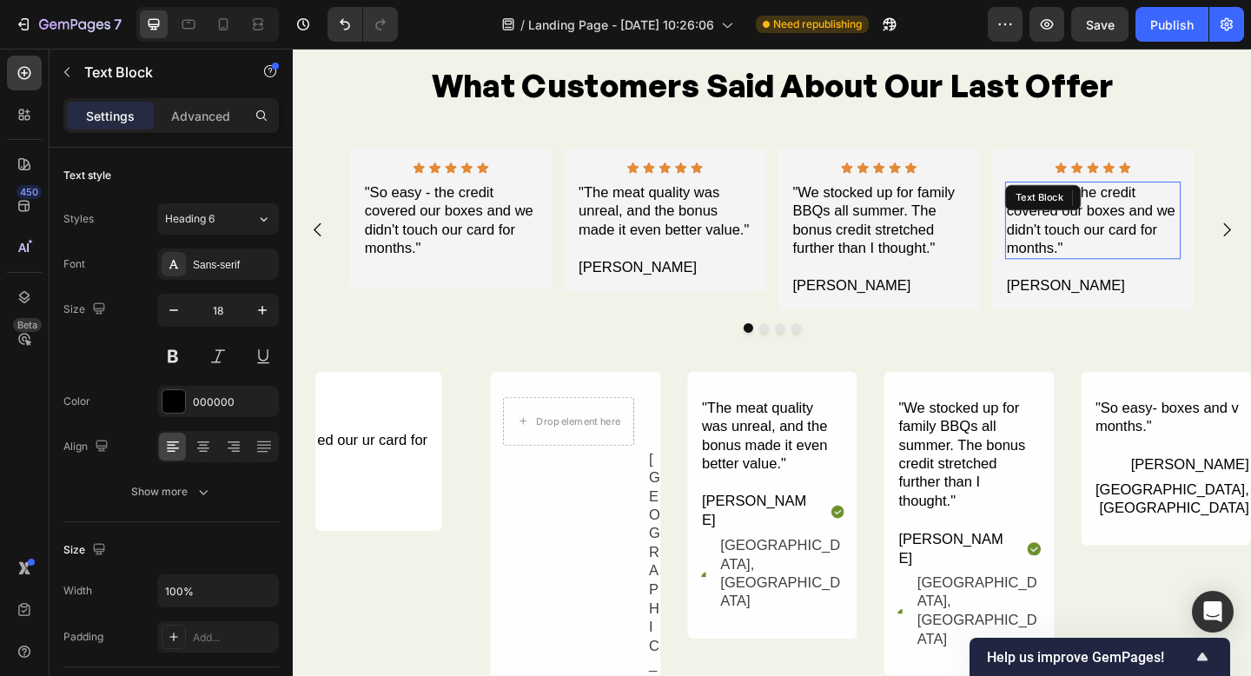
click at [1135, 265] on div ""So easy - the credit covered our boxes and we didn't touch our card for months…" at bounding box center [1163, 236] width 191 height 85
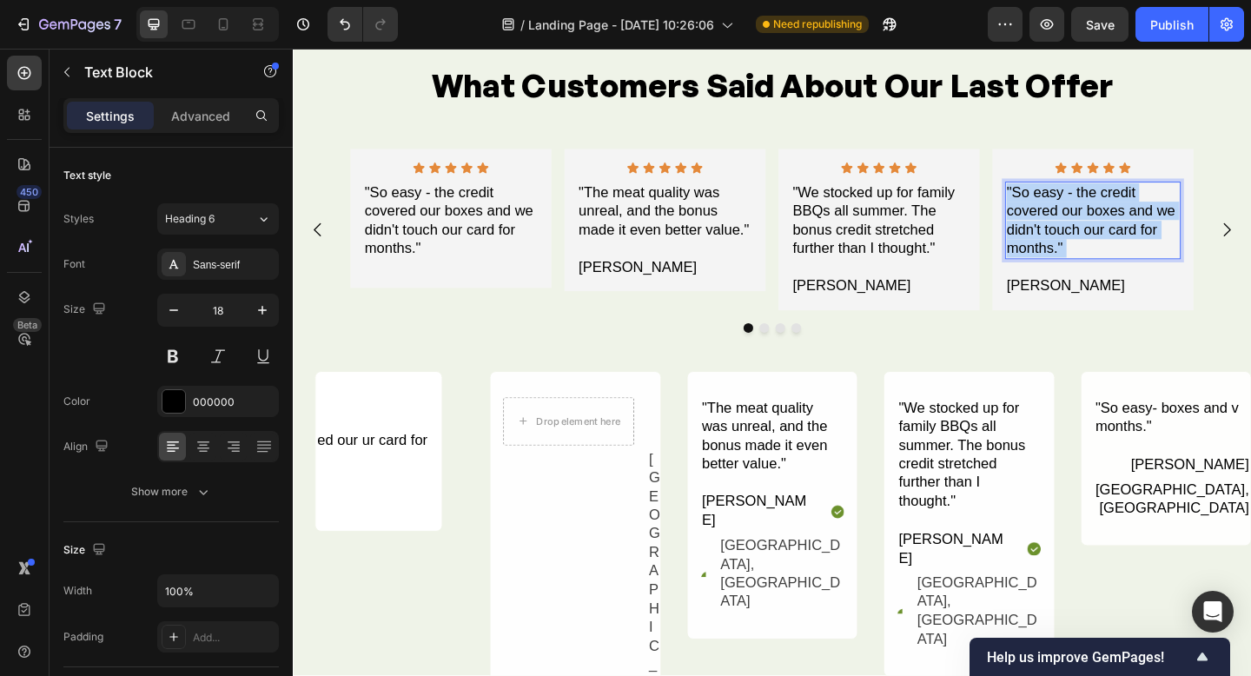
drag, startPoint x: 1079, startPoint y: 229, endPoint x: 1071, endPoint y: 214, distance: 17.9
click at [1071, 214] on p ""So easy - the credit covered our boxes and we didn't touch our card for months…" at bounding box center [1164, 237] width 188 height 82
drag, startPoint x: 1071, startPoint y: 202, endPoint x: 1140, endPoint y: 268, distance: 95.3
click at [1141, 268] on p ""So easy - the credit covered our boxes and we didn't touch our card for months…" at bounding box center [1164, 237] width 188 height 82
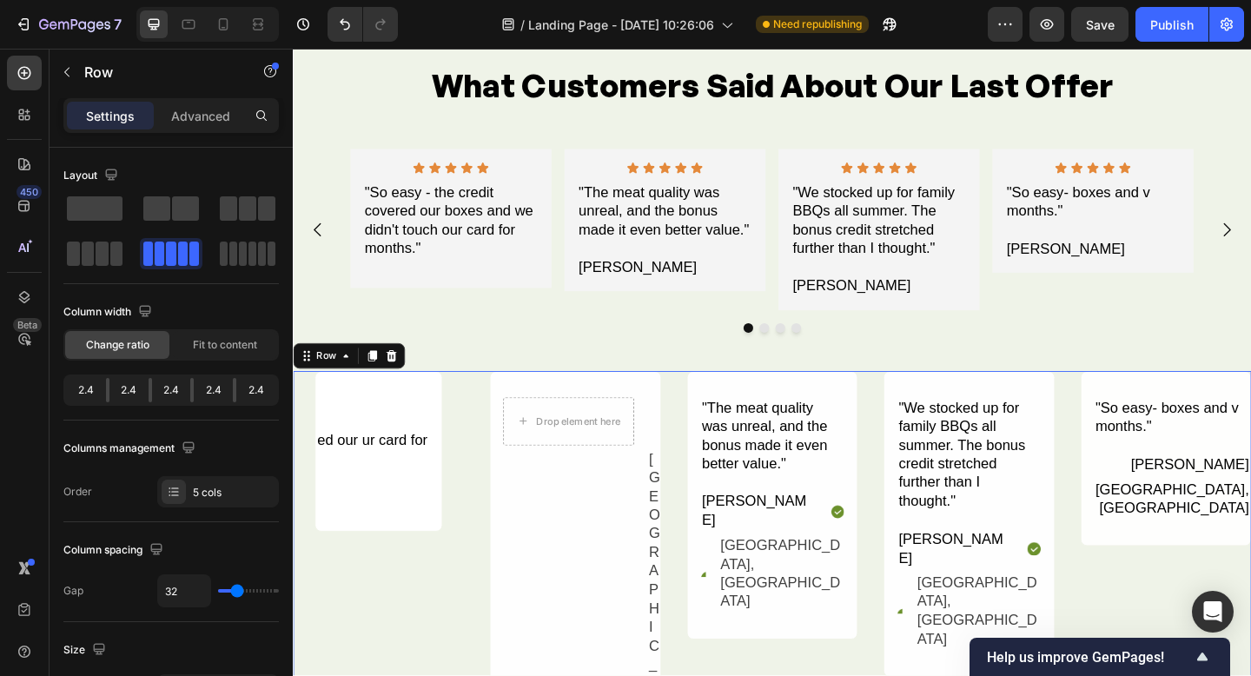
click at [396, 380] on icon at bounding box center [400, 383] width 11 height 12
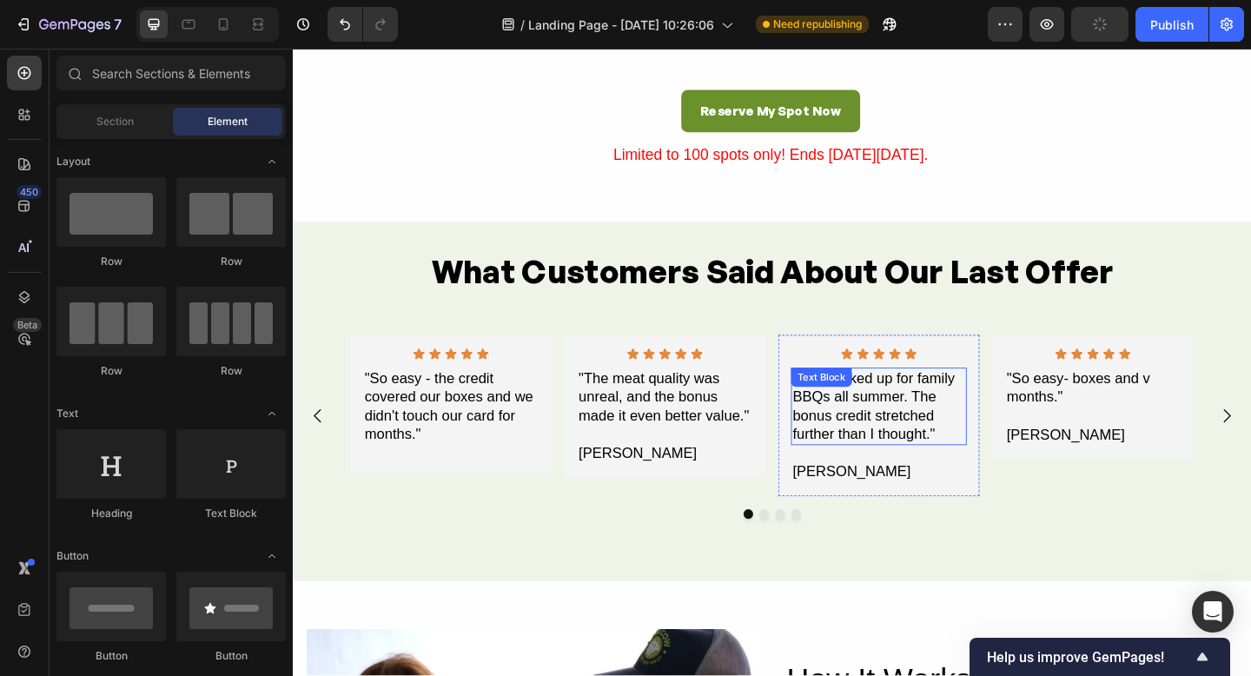
scroll to position [3379, 0]
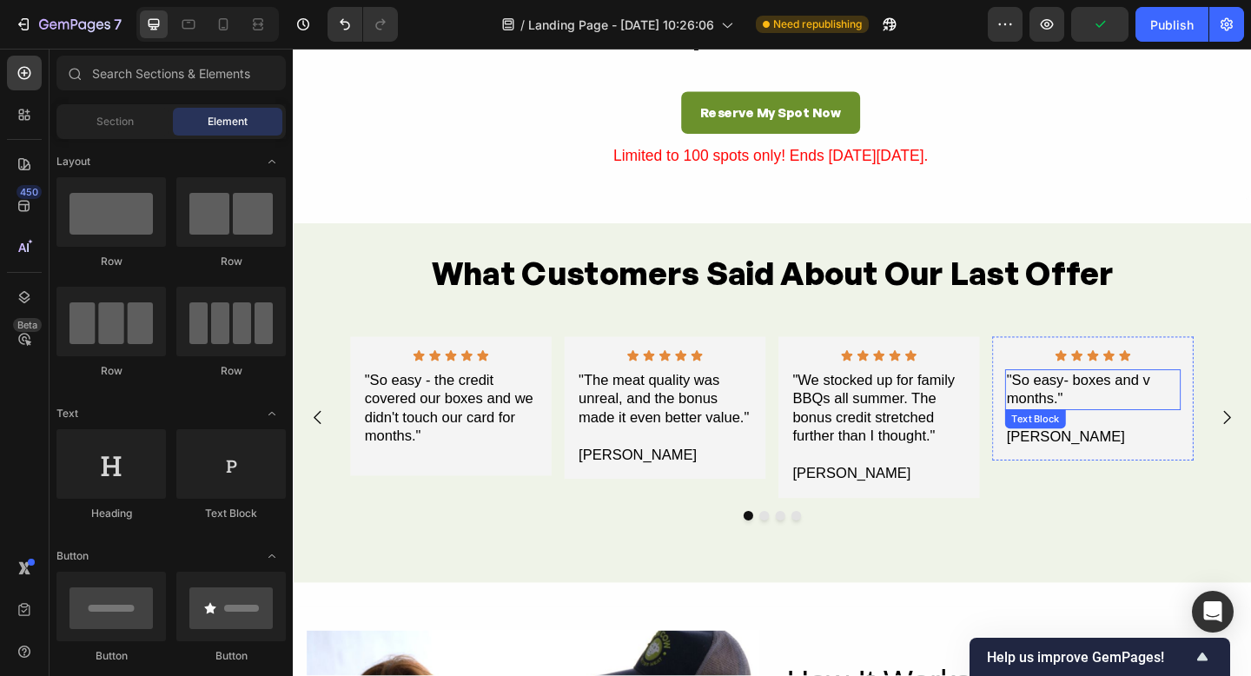
click at [1130, 429] on p ""So easy- boxes and v months."" at bounding box center [1164, 420] width 188 height 41
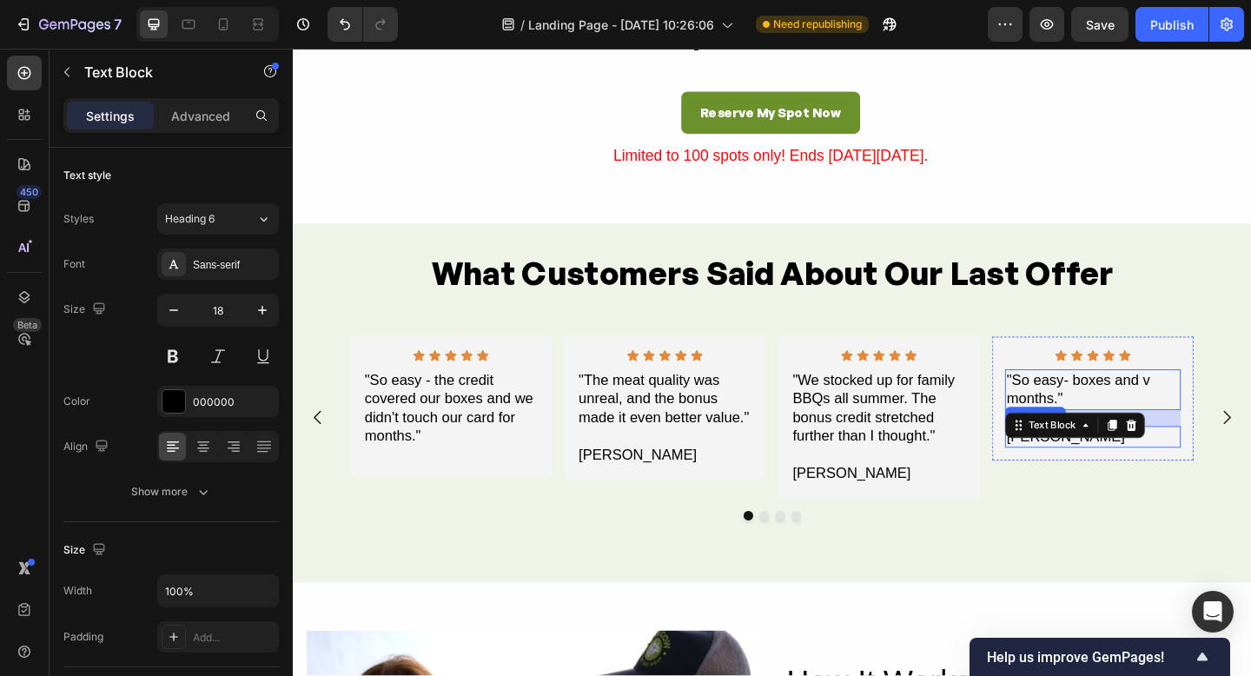
drag, startPoint x: 1237, startPoint y: 454, endPoint x: 1237, endPoint y: 473, distance: 19.1
click at [1237, 473] on div "Icon Icon Icon Icon Icon Icon List "So easy- boxes and v months." Text Block 20…" at bounding box center [1163, 429] width 191 height 107
click at [1246, 373] on div "Icon Icon Icon Icon Icon Icon List "So easy- boxes and v months." Text Block 20…" at bounding box center [1163, 429] width 219 height 135
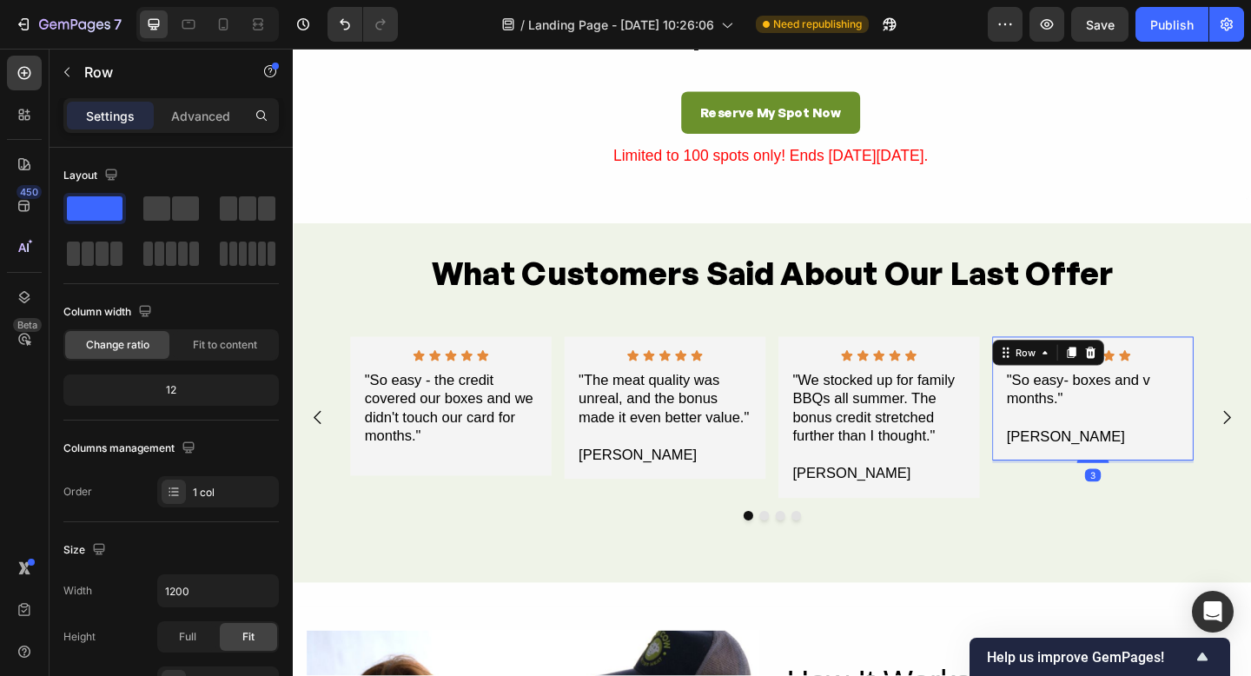
drag, startPoint x: 1163, startPoint y: 494, endPoint x: 1176, endPoint y: 463, distance: 33.9
click at [1151, 496] on div at bounding box center [1163, 497] width 35 height 3
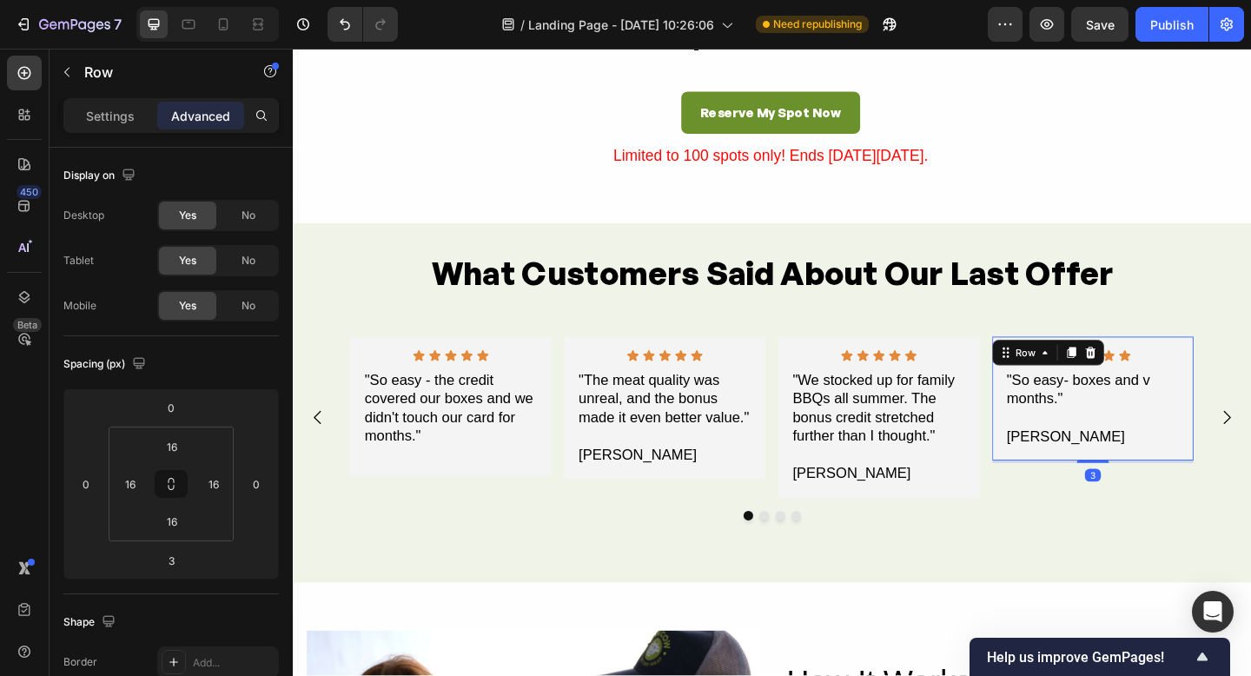
click at [1177, 456] on div "Icon Icon Icon Icon Icon Icon List "So easy- boxes and v months." Text Block An…" at bounding box center [1163, 429] width 191 height 107
click at [1193, 441] on div "Icon Icon Icon Icon Icon Icon List "So easy- boxes and v months." Text Block An…" at bounding box center [1163, 429] width 191 height 107
click at [1142, 428] on p ""So easy- boxes and v months."" at bounding box center [1164, 420] width 188 height 41
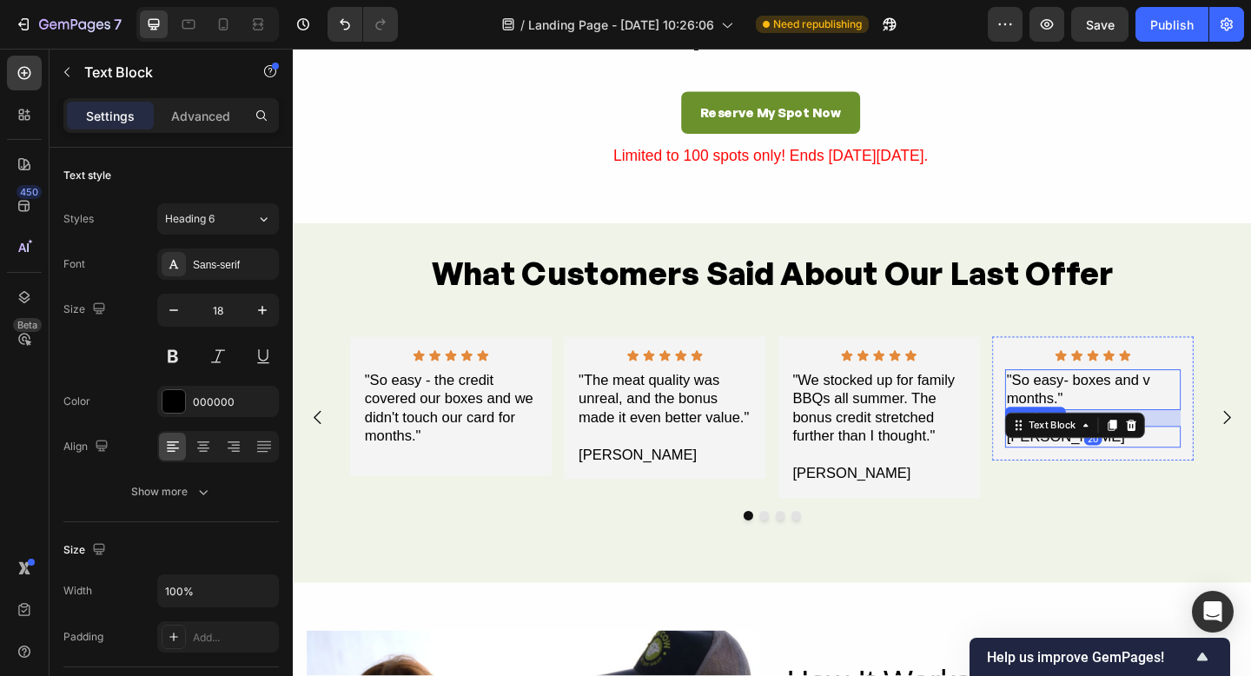
drag, startPoint x: 1240, startPoint y: 452, endPoint x: 1162, endPoint y: 470, distance: 80.3
click at [1239, 474] on div "Icon Icon Icon Icon Icon Icon List "So easy- boxes and v months." Text Block 20…" at bounding box center [1163, 429] width 191 height 107
click at [1164, 440] on div ""So easy- boxes and v months."" at bounding box center [1163, 420] width 191 height 44
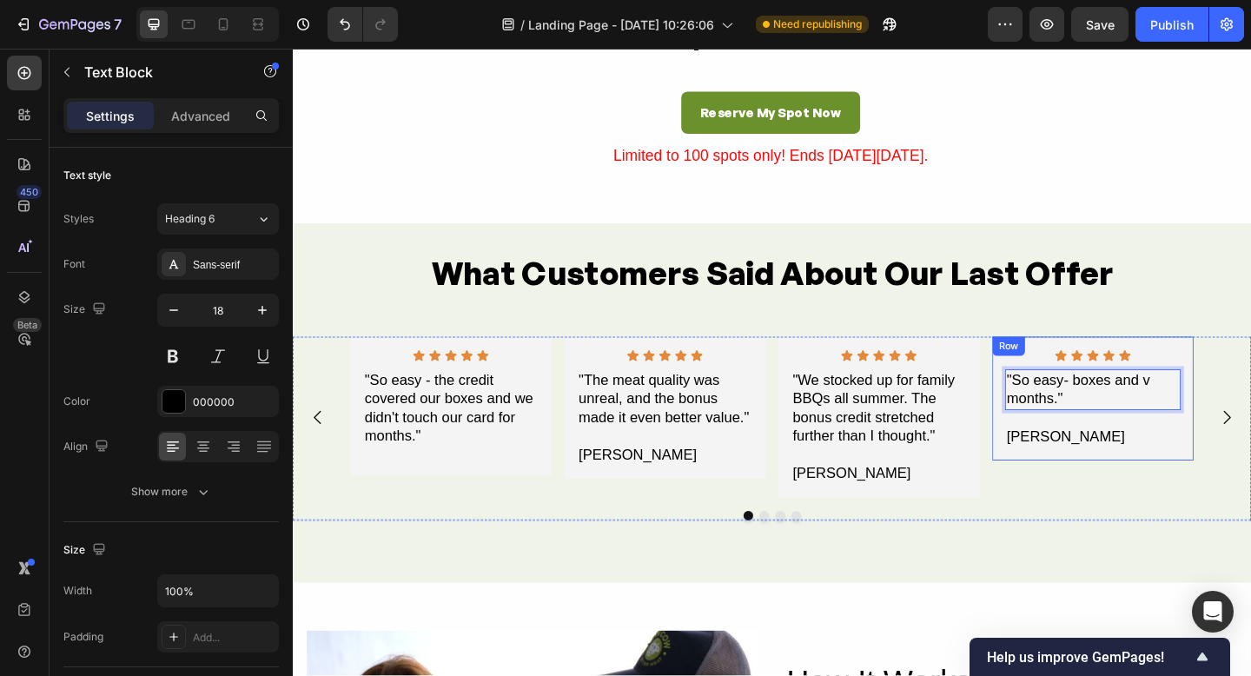
click at [1162, 461] on div "Icon Icon Icon Icon Icon Icon List "So easy- boxes and v months." Text Block 20…" at bounding box center [1163, 429] width 191 height 107
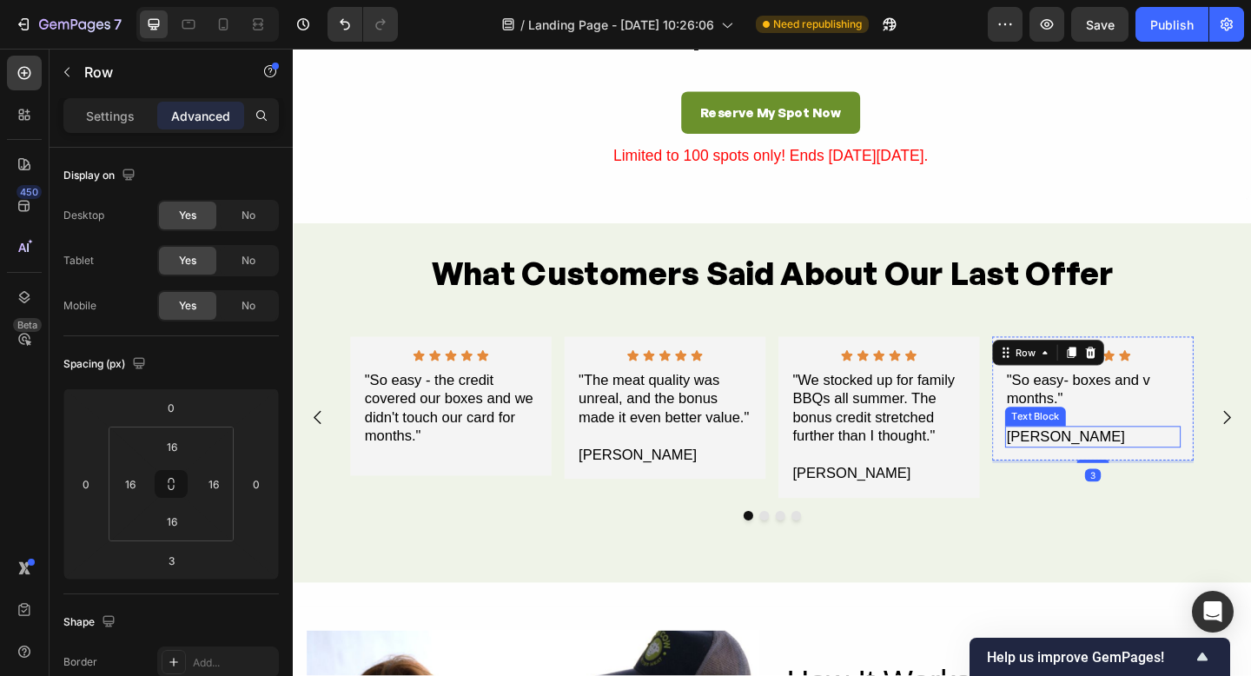
click at [1131, 468] on div "[PERSON_NAME]" at bounding box center [1163, 471] width 191 height 23
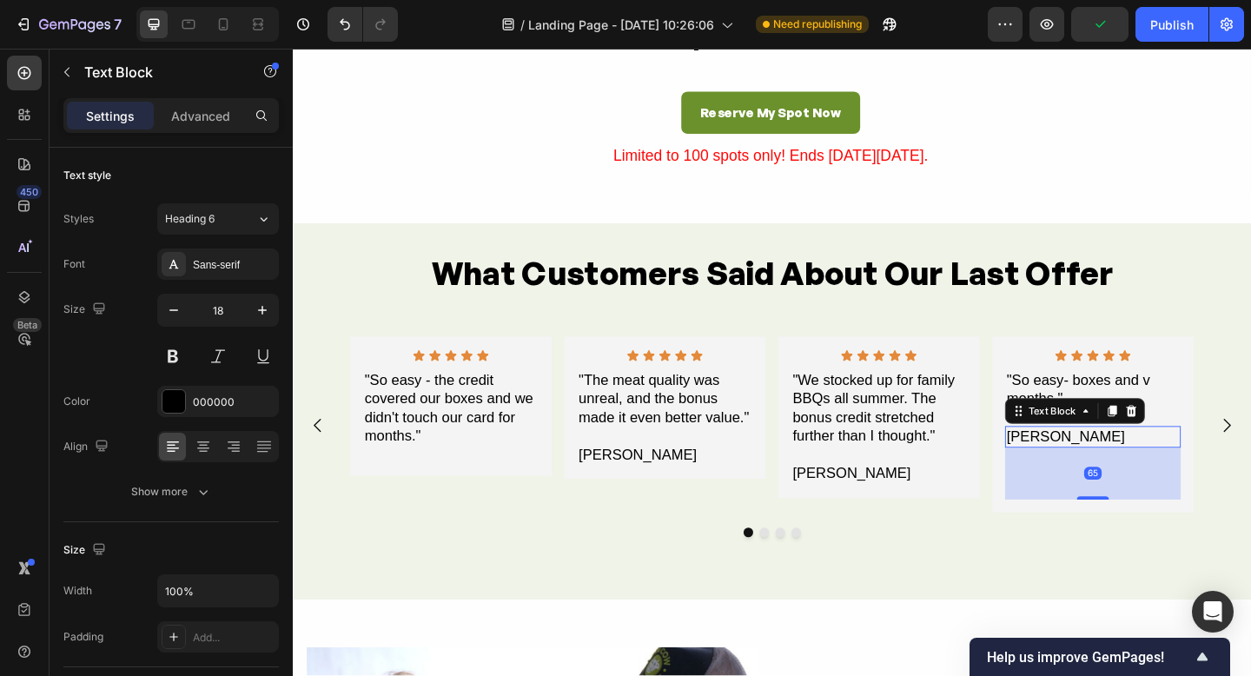
drag, startPoint x: 1162, startPoint y: 480, endPoint x: 1049, endPoint y: 563, distance: 140.4
click at [1161, 536] on div at bounding box center [1163, 537] width 35 height 3
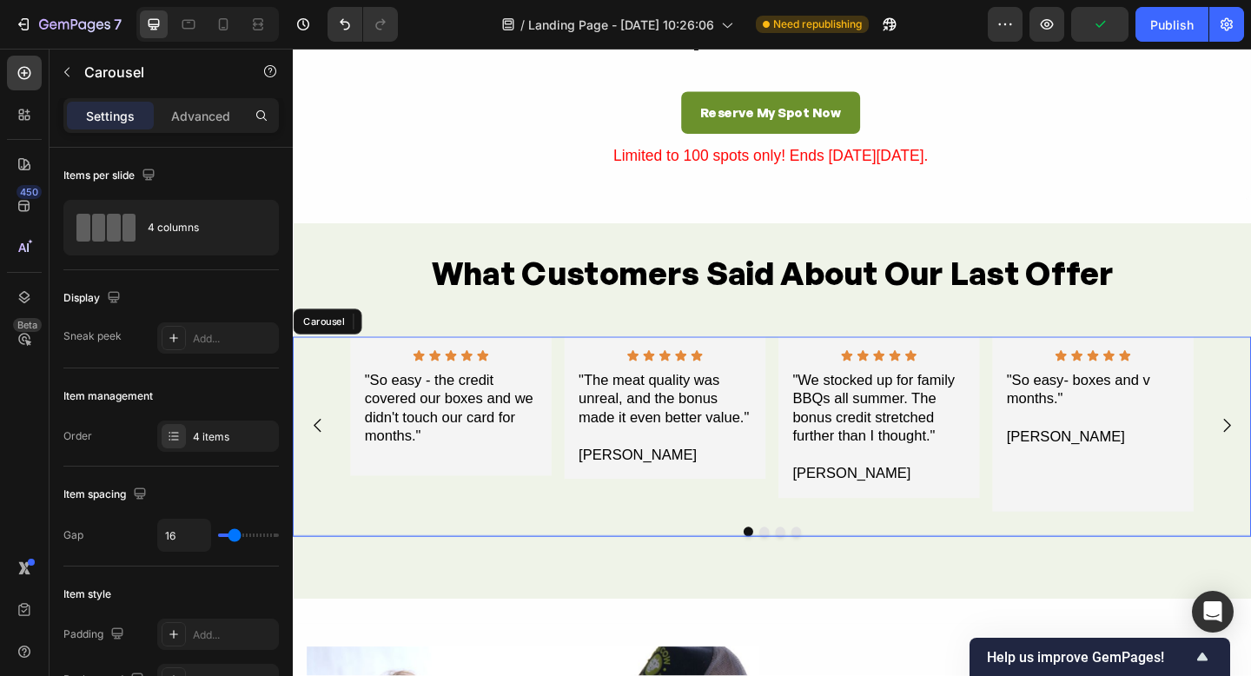
click at [1027, 556] on div "Icon Icon Icon Icon Icon Icon List "So easy - the credit covered our boxes and …" at bounding box center [814, 470] width 1043 height 217
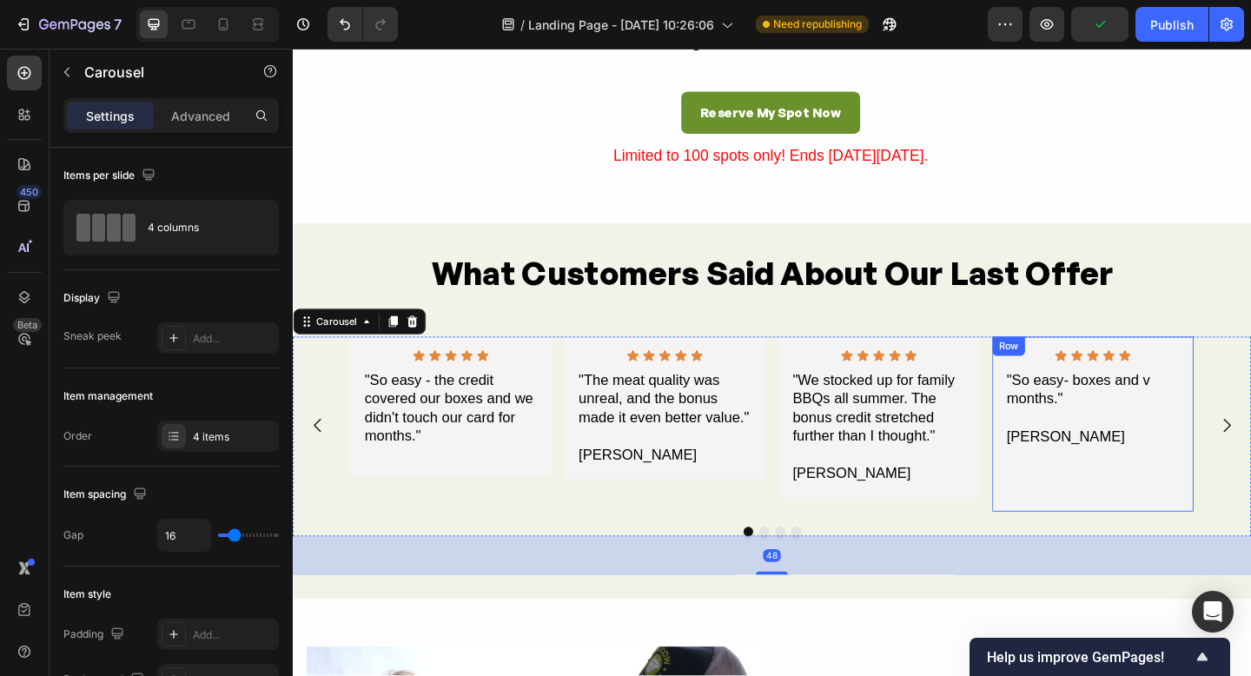
drag, startPoint x: 1187, startPoint y: 509, endPoint x: 1181, endPoint y: 529, distance: 20.9
click at [1187, 509] on div "Icon Icon Icon Icon Icon Icon List "So easy- boxes and v months." Text Block An…" at bounding box center [1163, 457] width 191 height 163
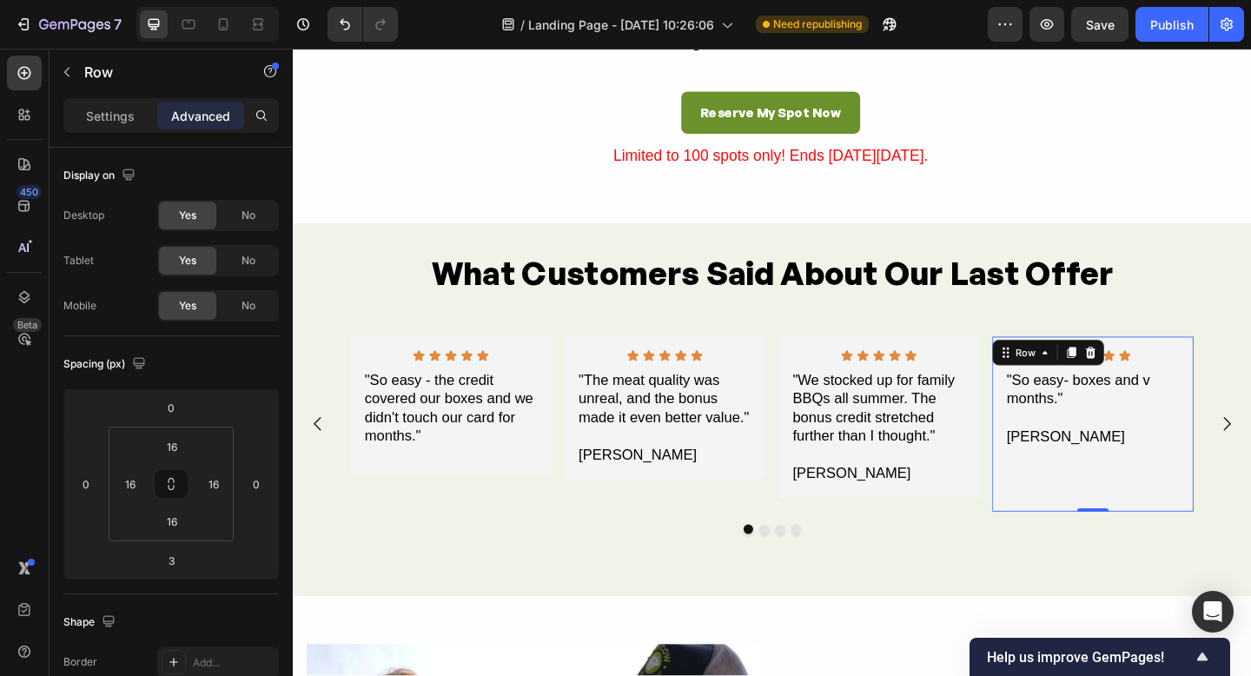
drag, startPoint x: 1164, startPoint y: 554, endPoint x: 1157, endPoint y: 531, distance: 24.5
click at [1157, 530] on div "Icon Icon Icon Icon Icon Icon List "So easy- boxes and v months." Text Block An…" at bounding box center [1163, 457] width 219 height 190
type input "0"
drag, startPoint x: 1161, startPoint y: 552, endPoint x: 1157, endPoint y: 528, distance: 23.9
click at [1157, 530] on div "Icon Icon Icon Icon Icon Icon List "So easy- boxes and v months." Text Block An…" at bounding box center [1163, 457] width 219 height 190
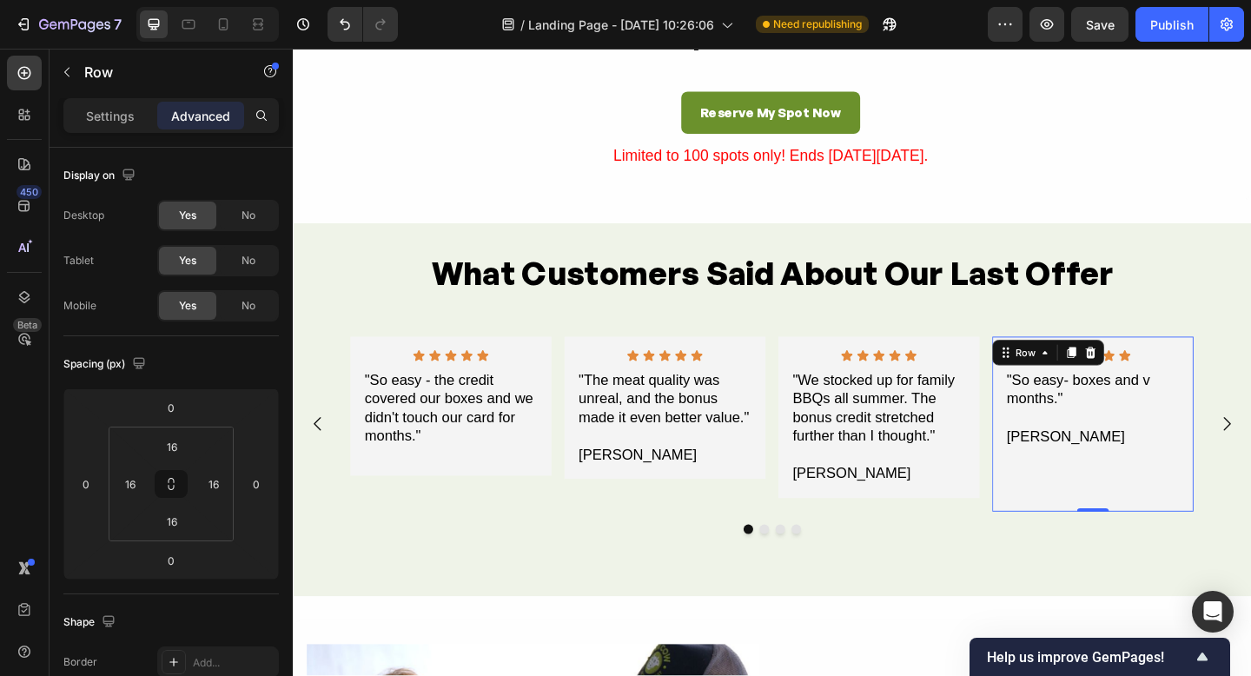
click at [1151, 508] on div "Icon Icon Icon Icon Icon Icon List "So easy- boxes and v months." Text Block An…" at bounding box center [1163, 457] width 191 height 163
click at [958, 518] on div "[PERSON_NAME]" at bounding box center [930, 511] width 191 height 23
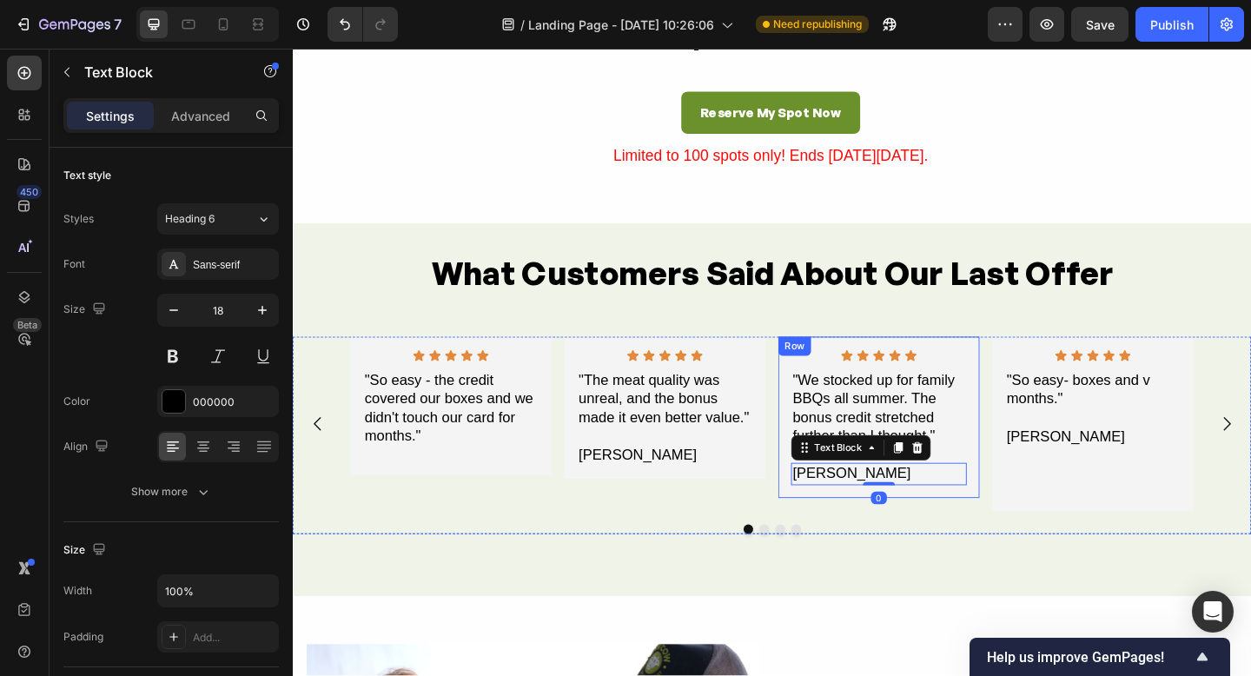
click at [968, 533] on div "Icon Icon Icon Icon Icon Icon List "We stocked up for family BBQs all summer. T…" at bounding box center [930, 450] width 219 height 176
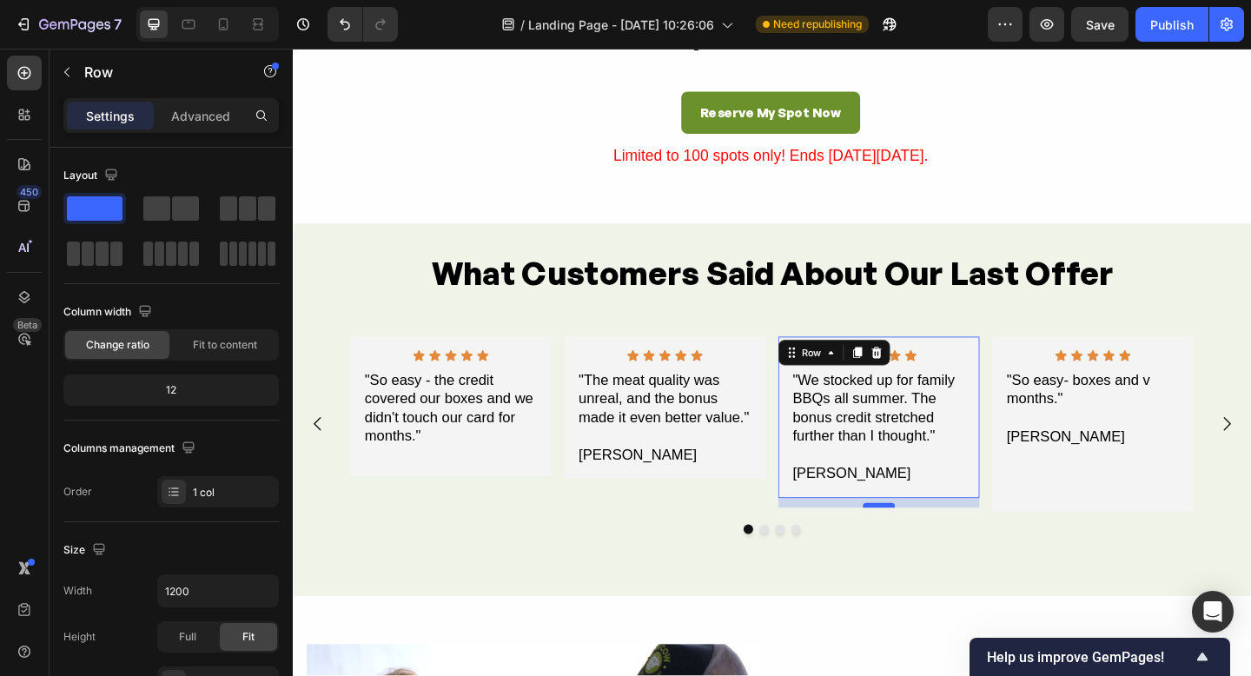
drag, startPoint x: 935, startPoint y: 536, endPoint x: 942, endPoint y: 544, distance: 10.5
click at [936, 543] on div at bounding box center [930, 545] width 35 height 5
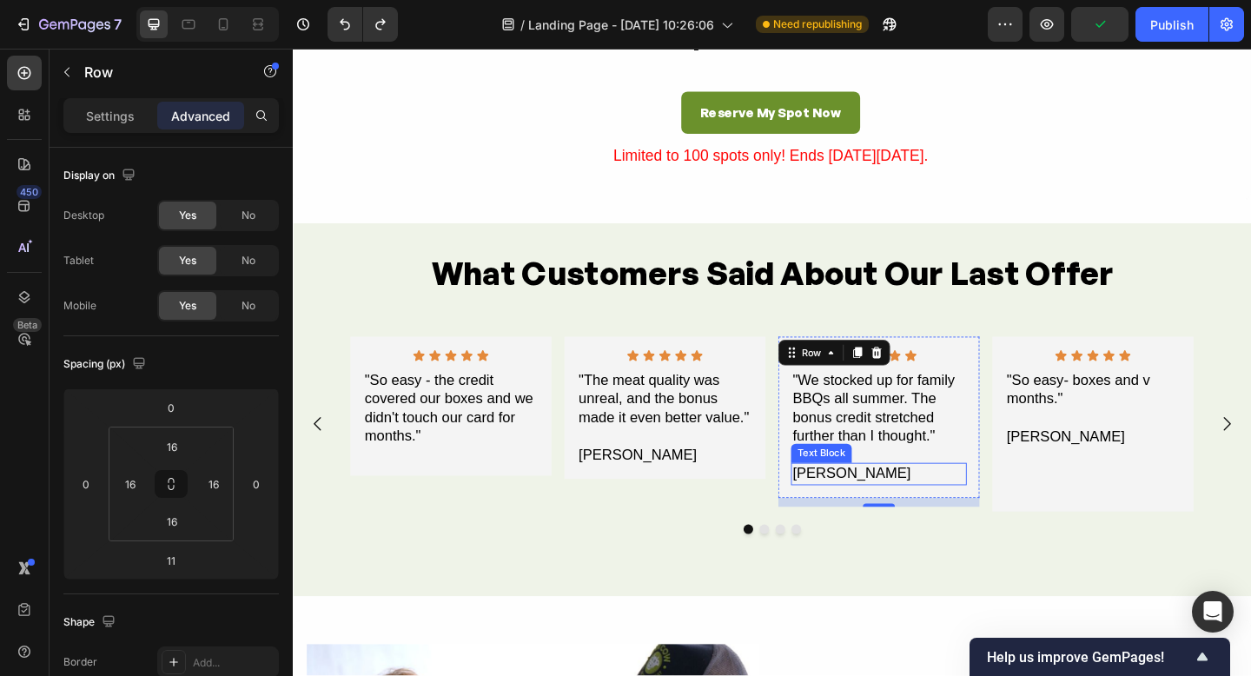
click at [933, 507] on div "[PERSON_NAME]" at bounding box center [930, 511] width 191 height 23
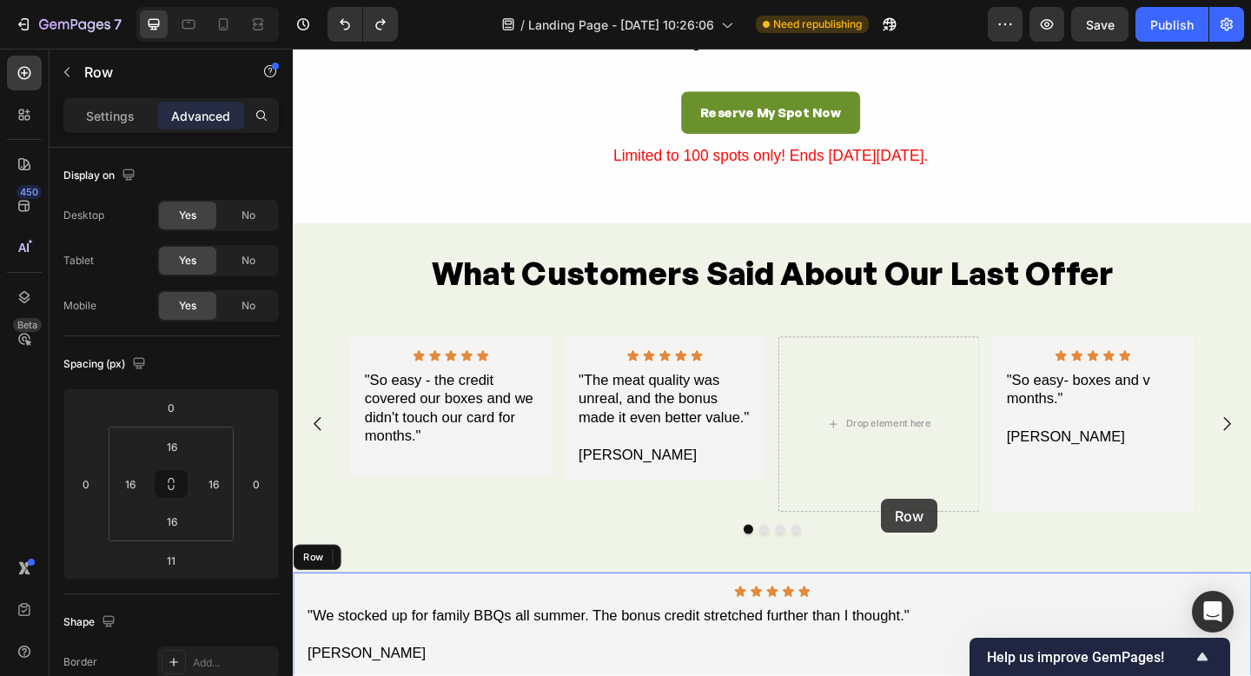
click at [1110, 588] on div "Icon Icon Icon Icon Icon Icon List "So easy - the credit covered our boxes and …" at bounding box center [814, 490] width 1043 height 256
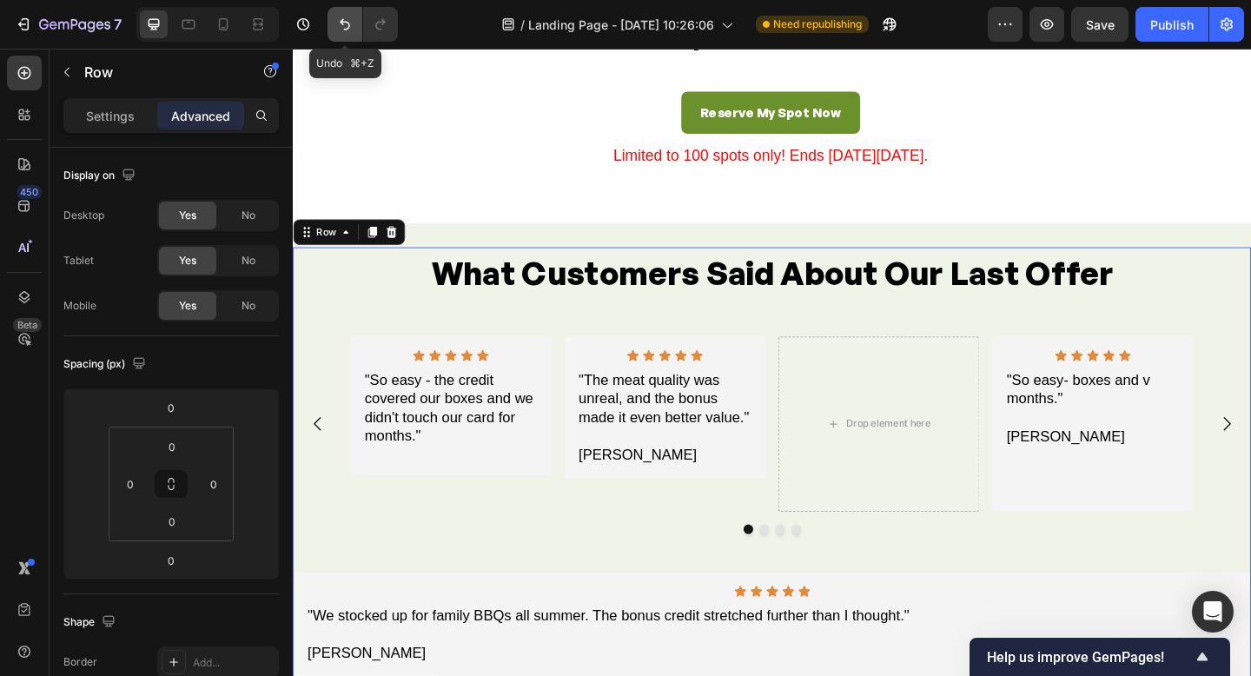
click at [342, 23] on icon "Undo/Redo" at bounding box center [344, 24] width 17 height 17
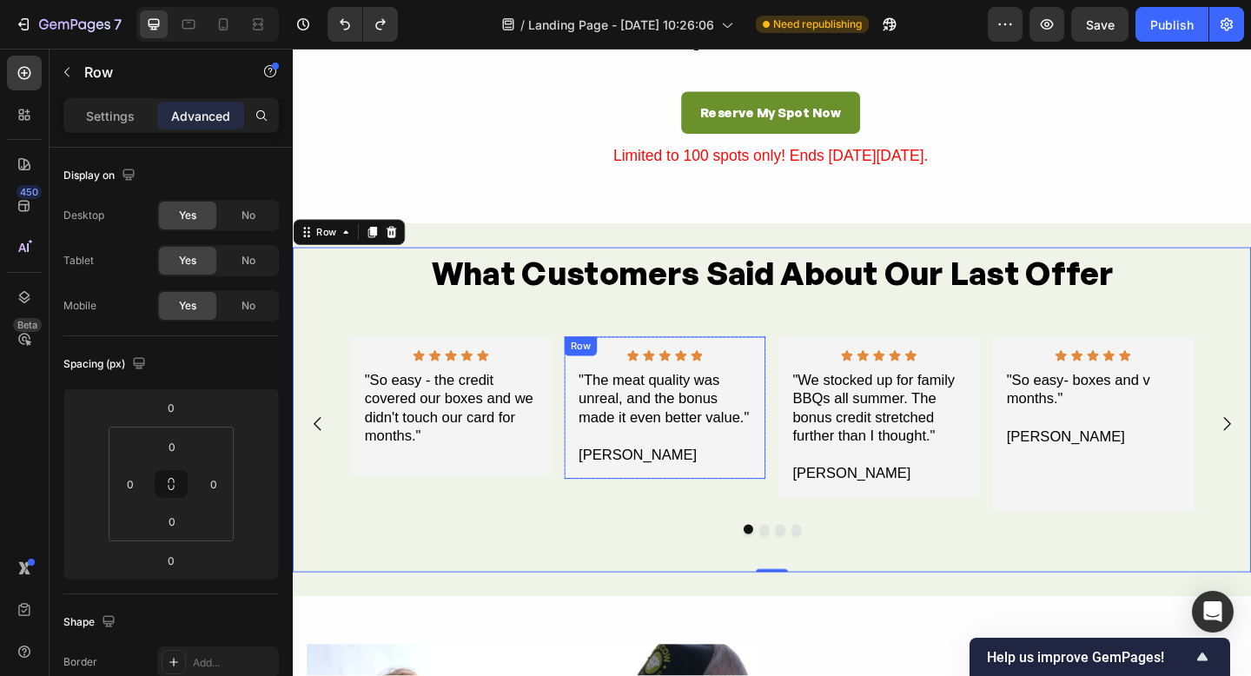
click at [777, 511] on div "Icon Icon Icon Icon Icon Icon List "The meat quality was unreal, and the bonus …" at bounding box center [697, 440] width 219 height 156
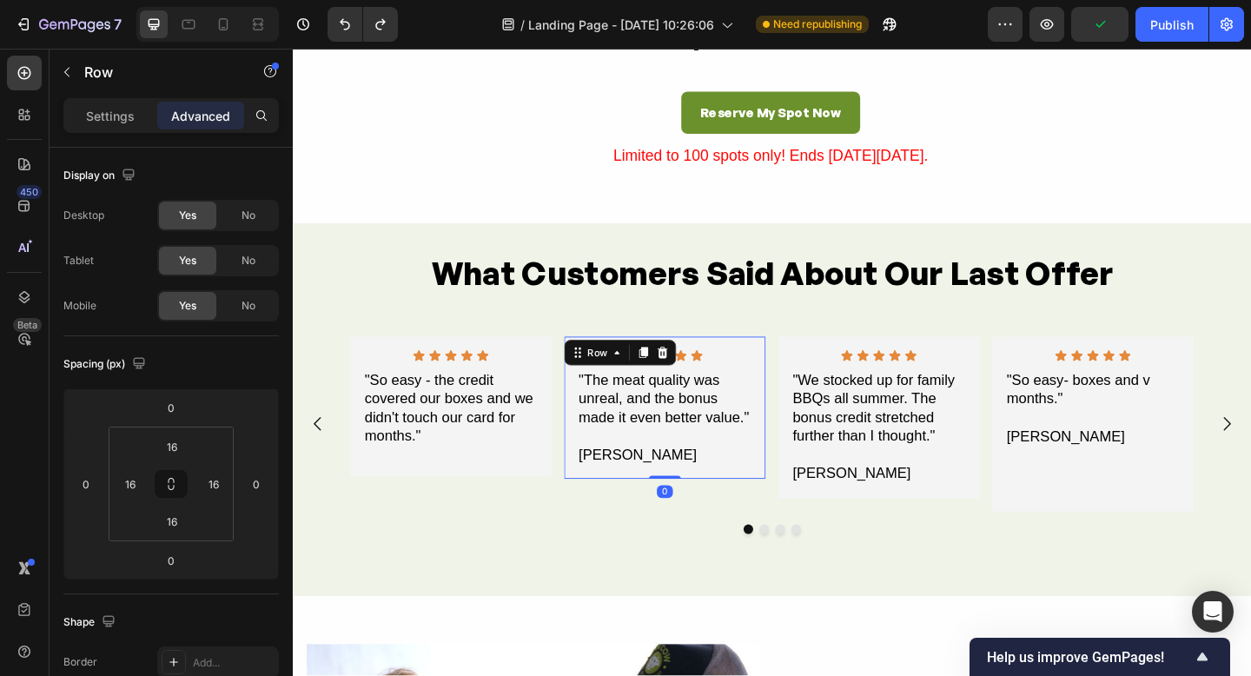
drag, startPoint x: 698, startPoint y: 515, endPoint x: 702, endPoint y: 481, distance: 34.2
click at [699, 514] on div at bounding box center [697, 515] width 35 height 3
click at [702, 481] on div "[PERSON_NAME]" at bounding box center [697, 491] width 191 height 23
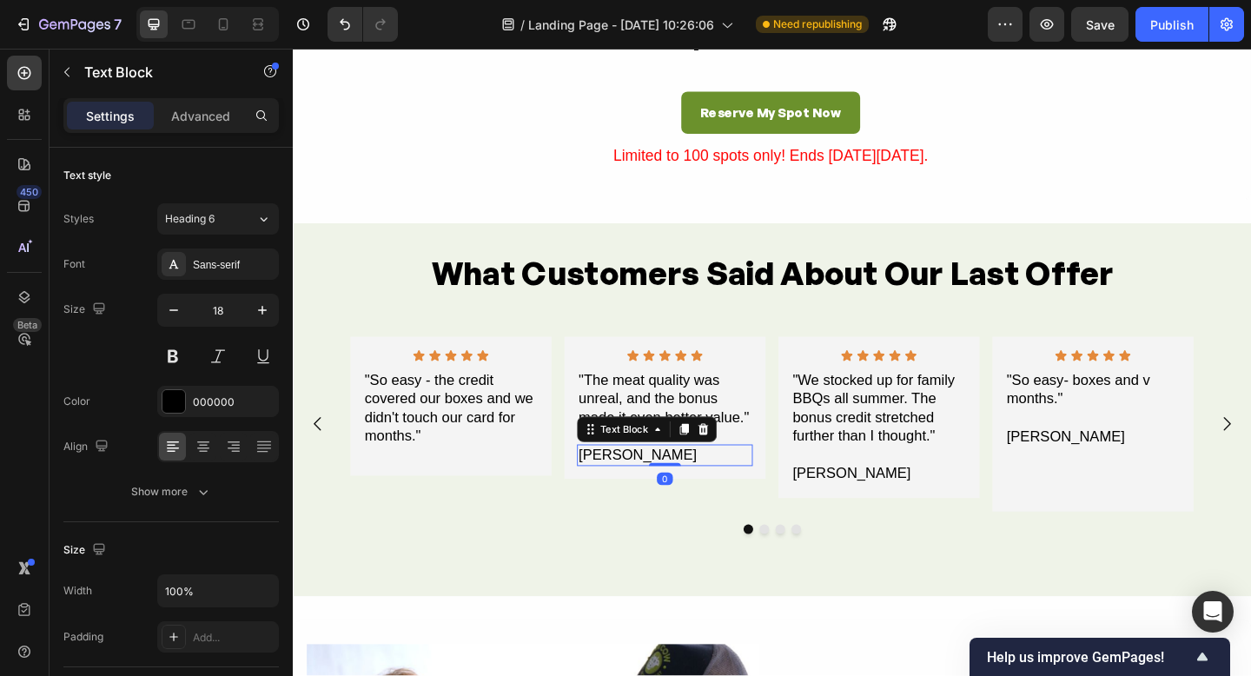
click at [687, 484] on div "[PERSON_NAME]" at bounding box center [697, 491] width 191 height 23
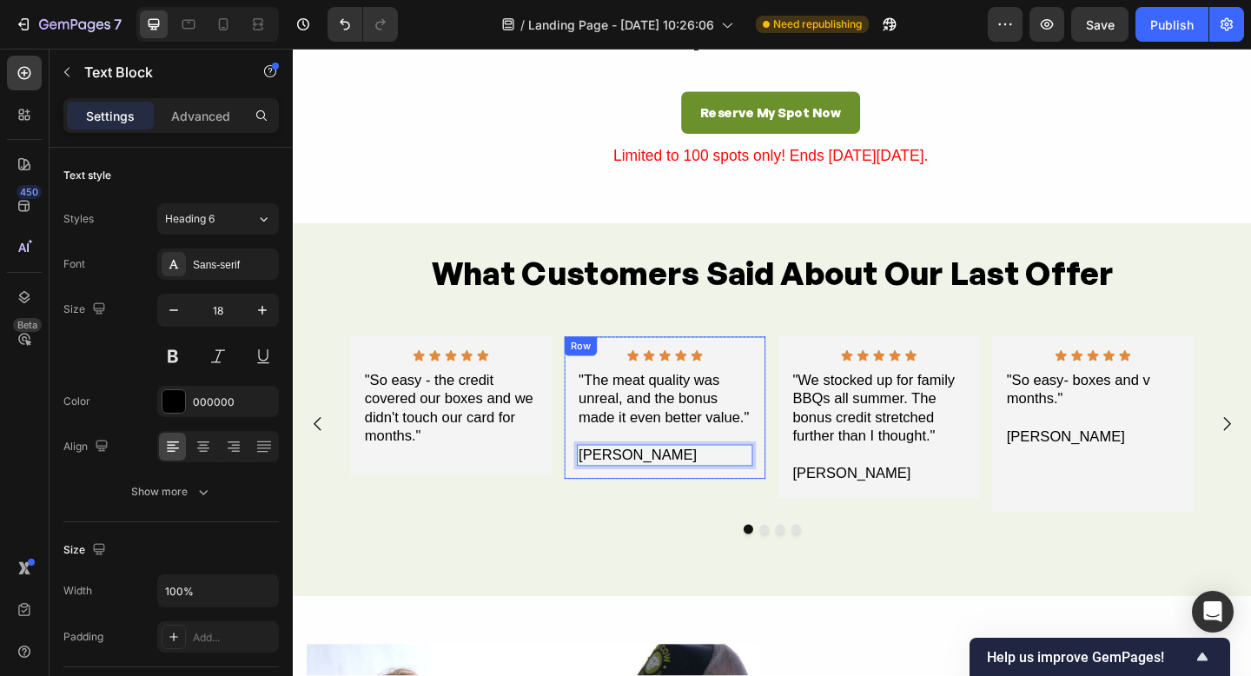
click at [799, 464] on div "Icon Icon Icon Icon Icon Icon List "The meat quality was unreal, and the bonus …" at bounding box center [697, 440] width 219 height 156
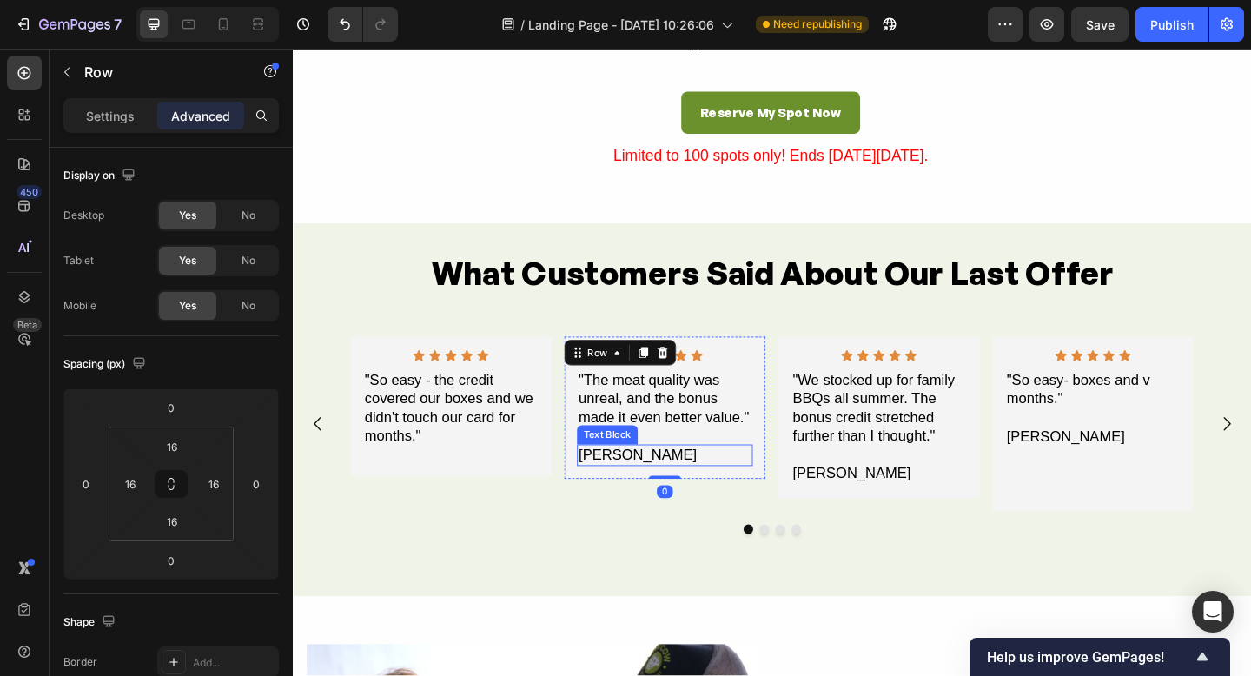
click at [786, 491] on p "[PERSON_NAME]" at bounding box center [698, 491] width 188 height 20
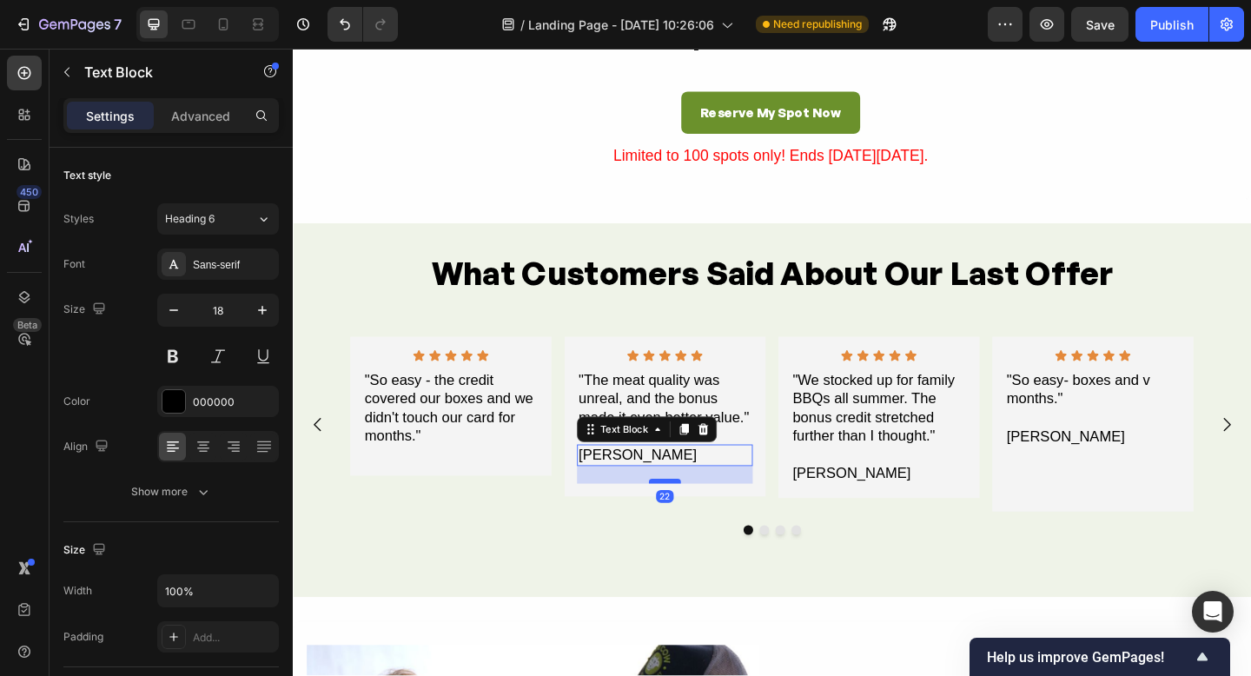
drag, startPoint x: 694, startPoint y: 500, endPoint x: 711, endPoint y: 518, distance: 24.6
click at [702, 519] on div at bounding box center [697, 519] width 35 height 5
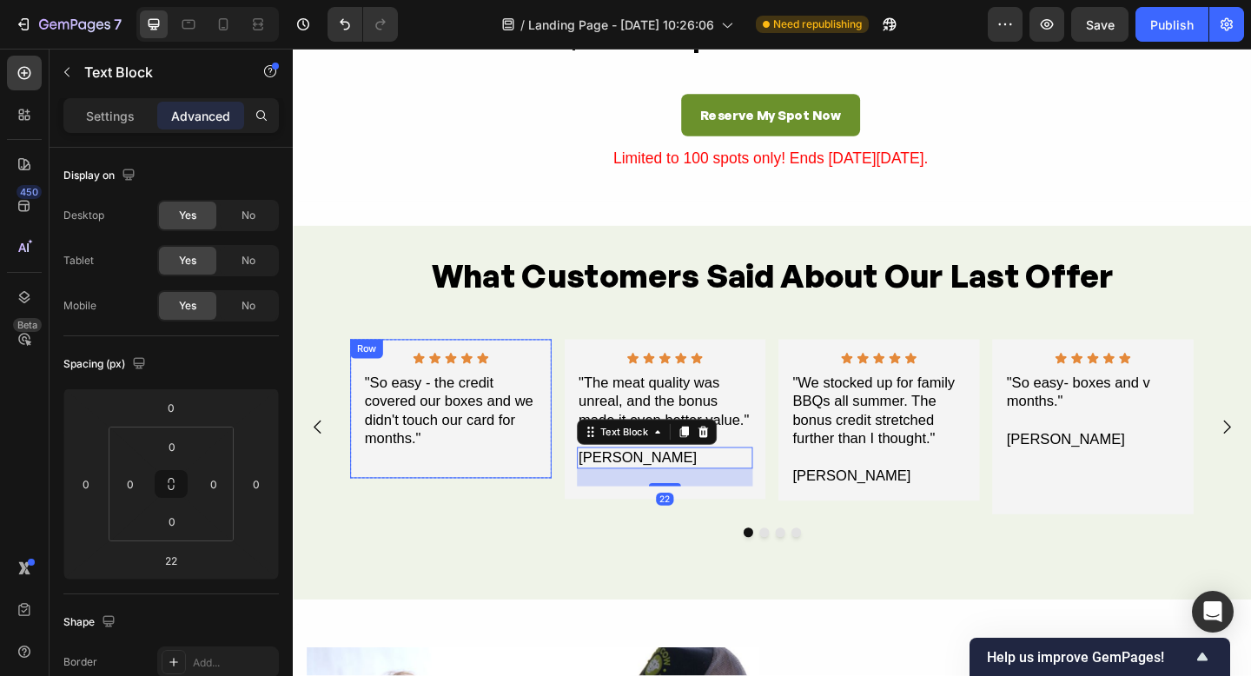
click at [529, 496] on div "Icon Icon Icon Icon Icon Icon List "So easy - the credit covered our boxes and …" at bounding box center [464, 441] width 191 height 124
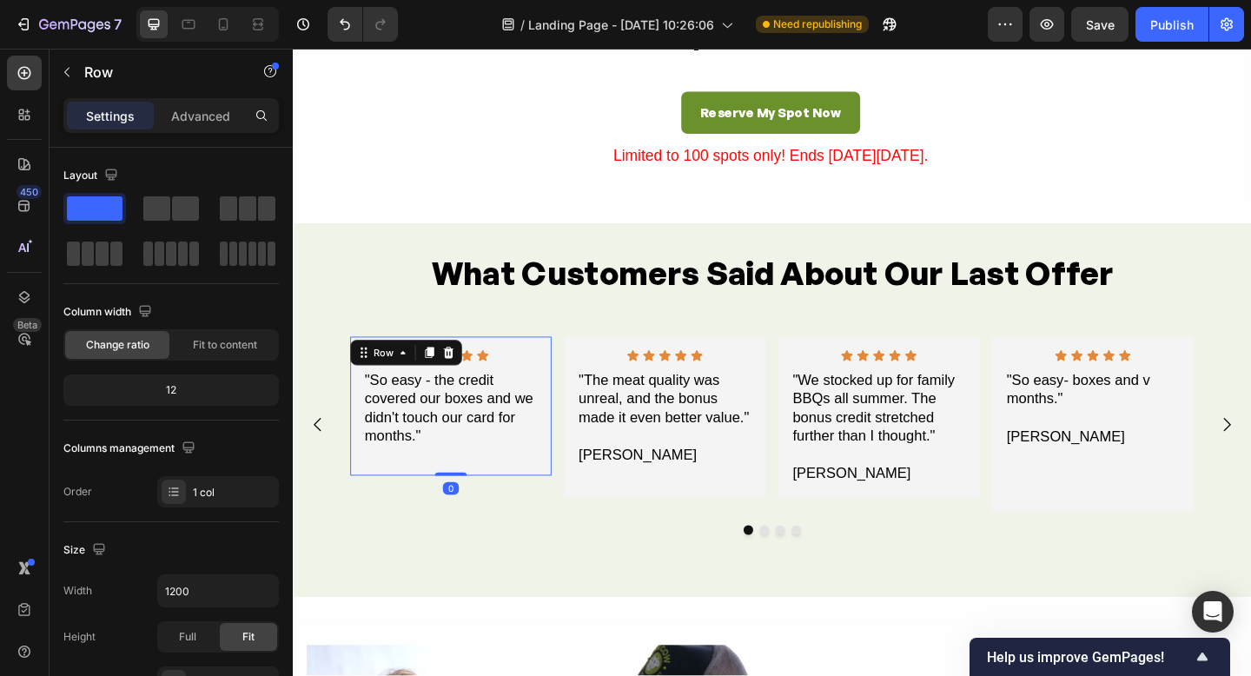
scroll to position [3379, 0]
click at [652, 490] on p "[PERSON_NAME]" at bounding box center [698, 492] width 188 height 20
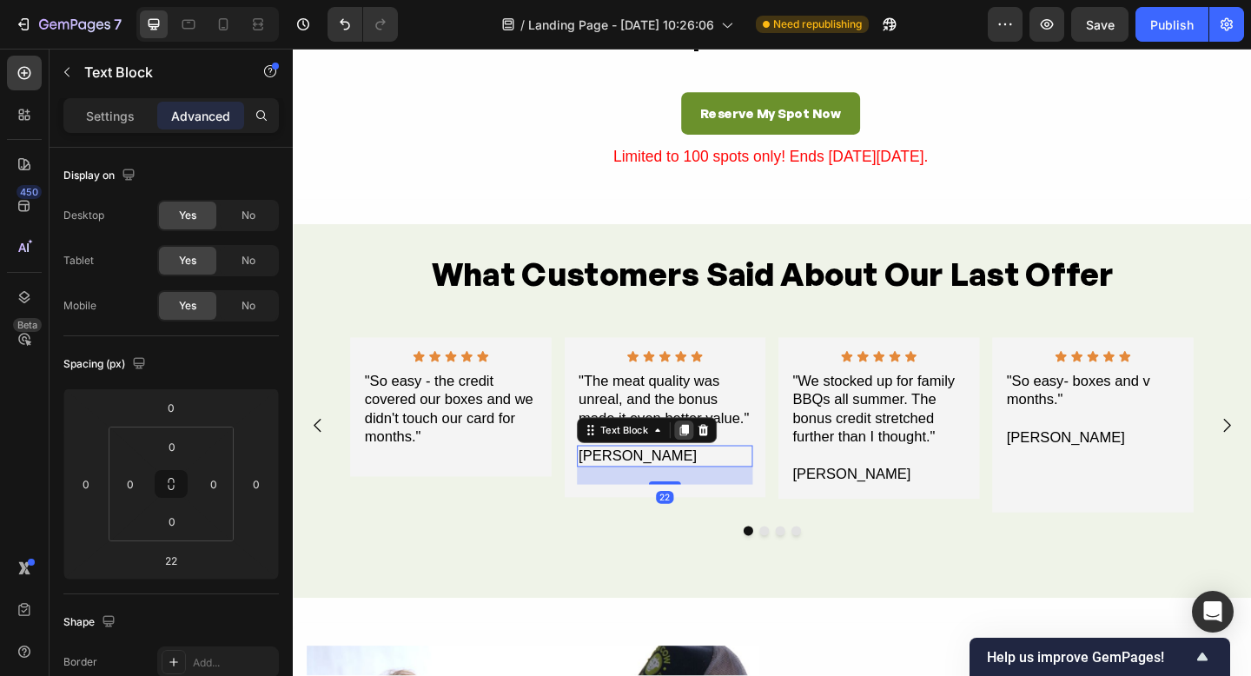
click at [726, 466] on div at bounding box center [718, 464] width 21 height 21
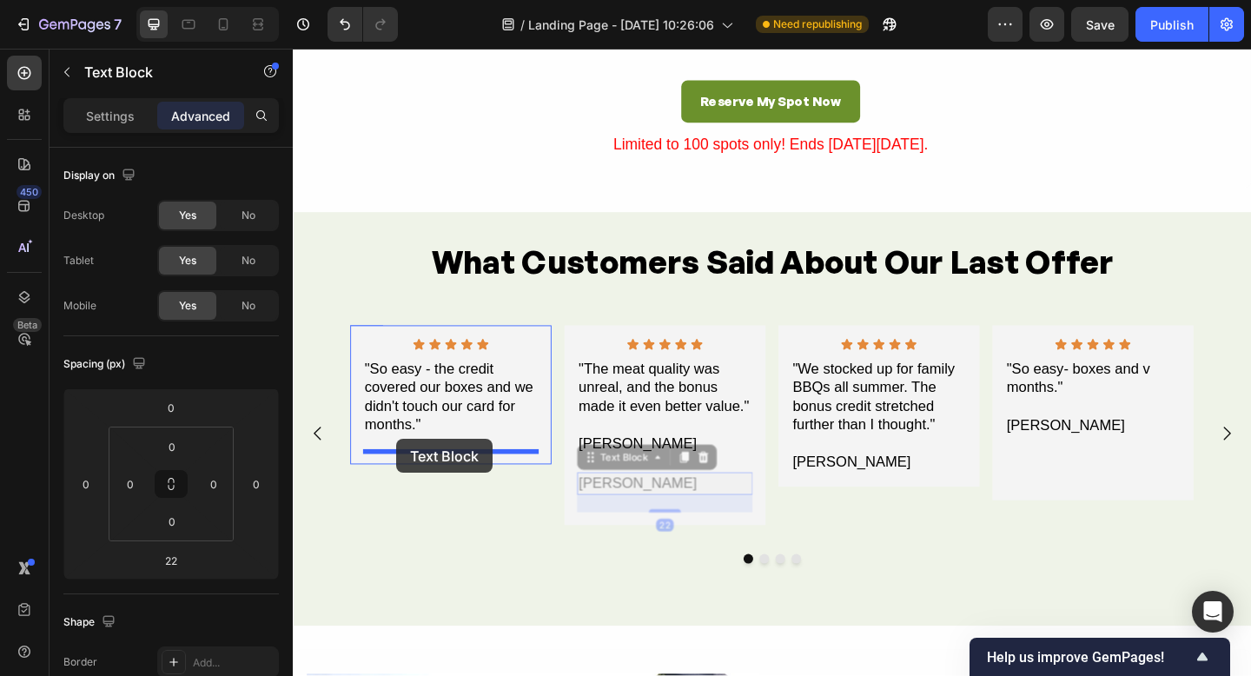
drag, startPoint x: 613, startPoint y: 507, endPoint x: 405, endPoint y: 474, distance: 210.3
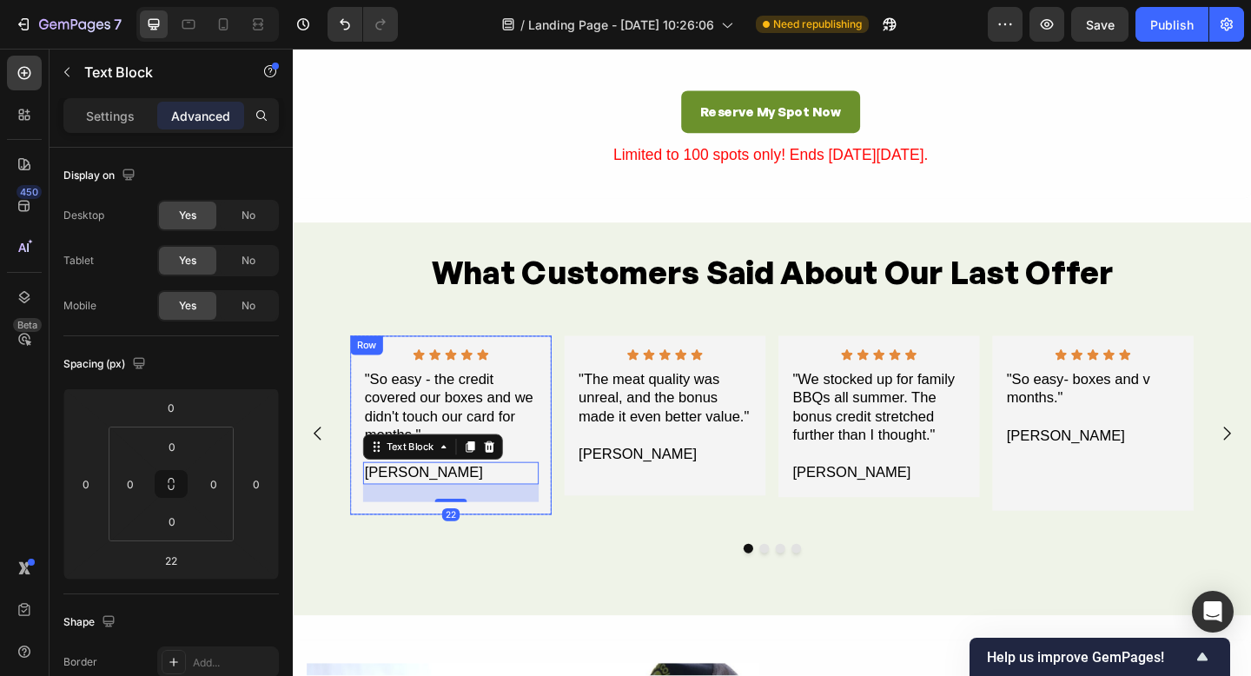
scroll to position [3382, 0]
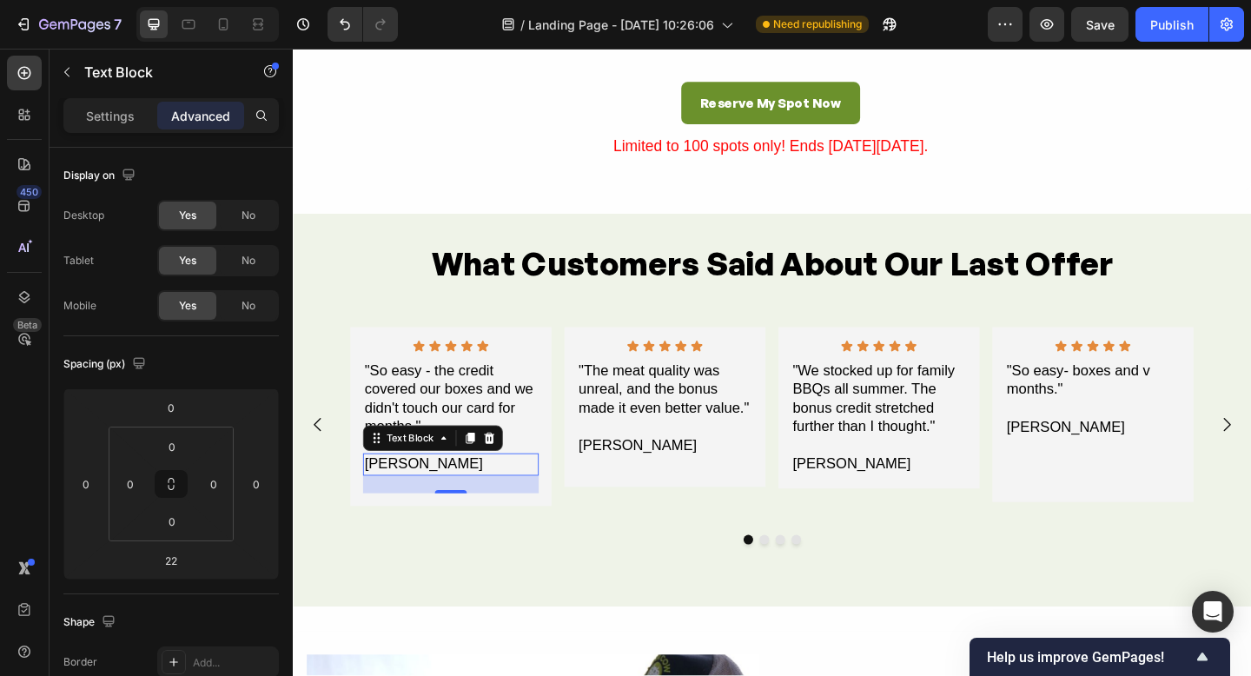
click at [466, 538] on div "Icon Icon Icon Icon Icon Icon List "So easy - the credit covered our boxes and …" at bounding box center [464, 449] width 219 height 195
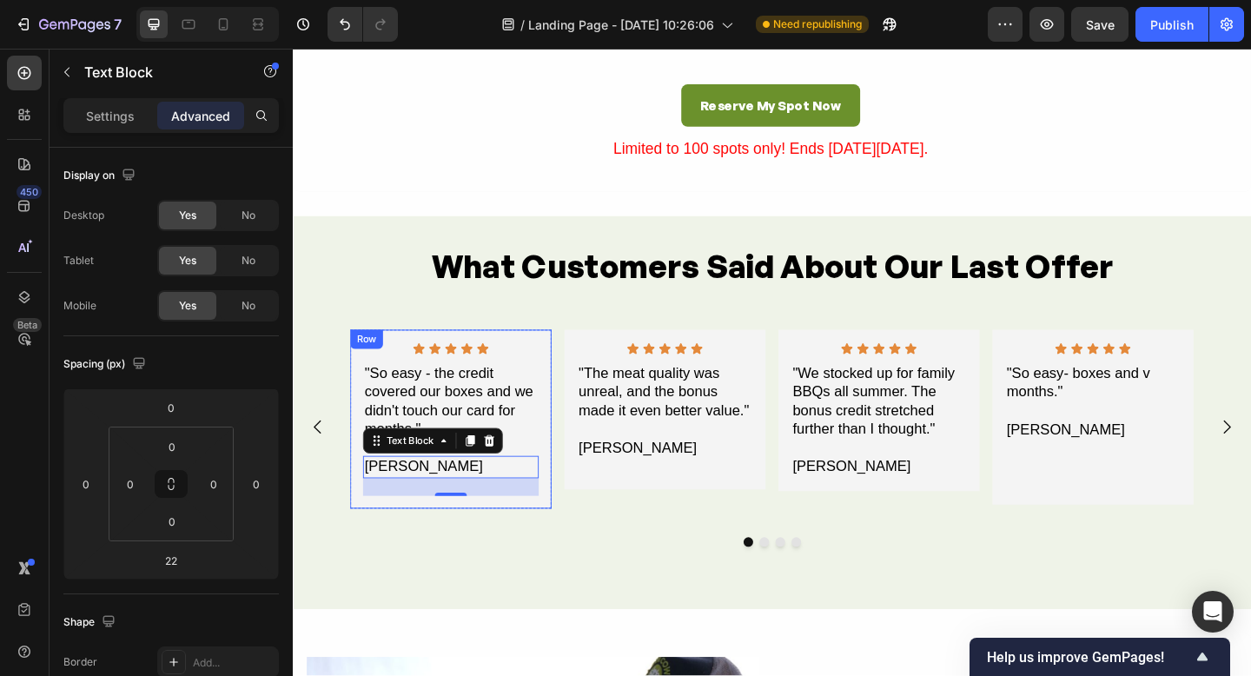
scroll to position [3386, 0]
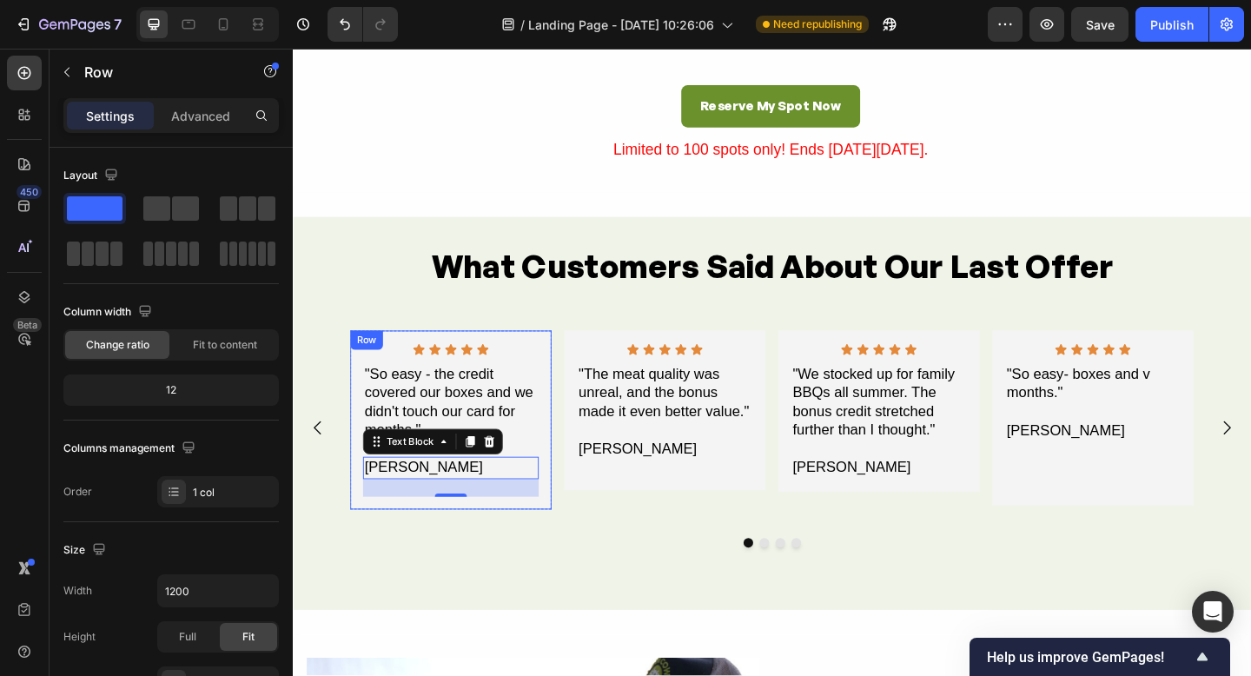
click at [467, 535] on div "Icon Icon Icon Icon Icon Icon List "So easy - the credit covered our boxes and …" at bounding box center [464, 452] width 219 height 195
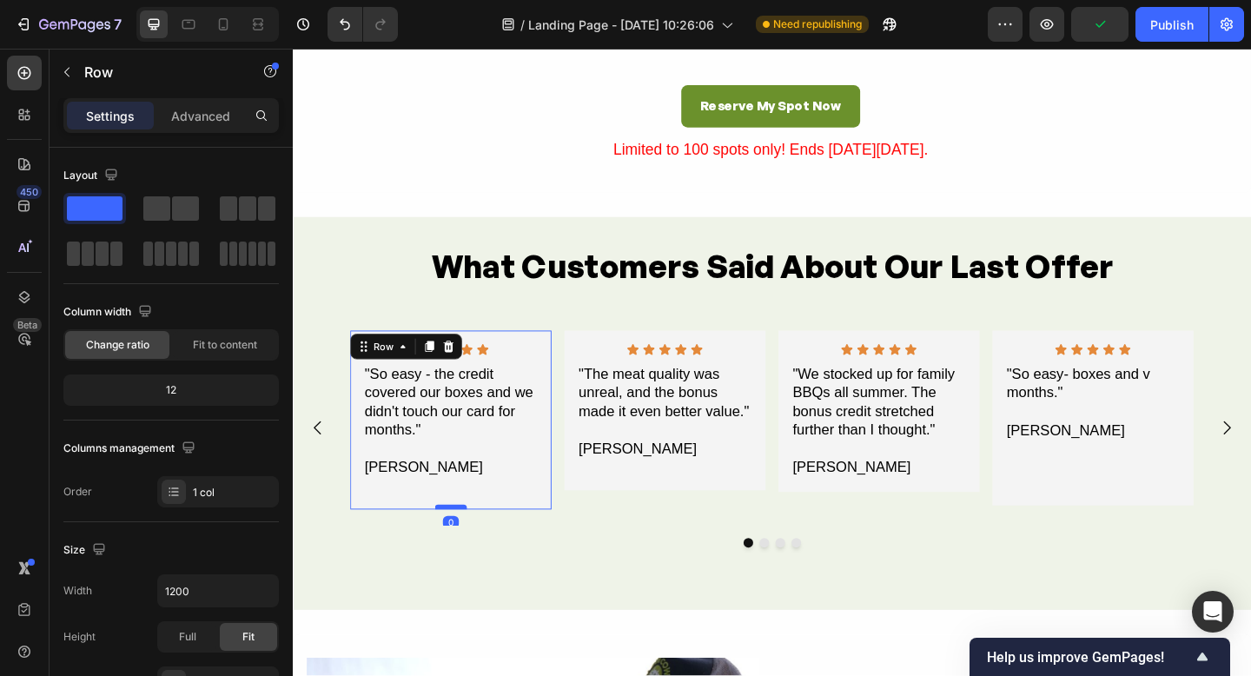
scroll to position [3387, 0]
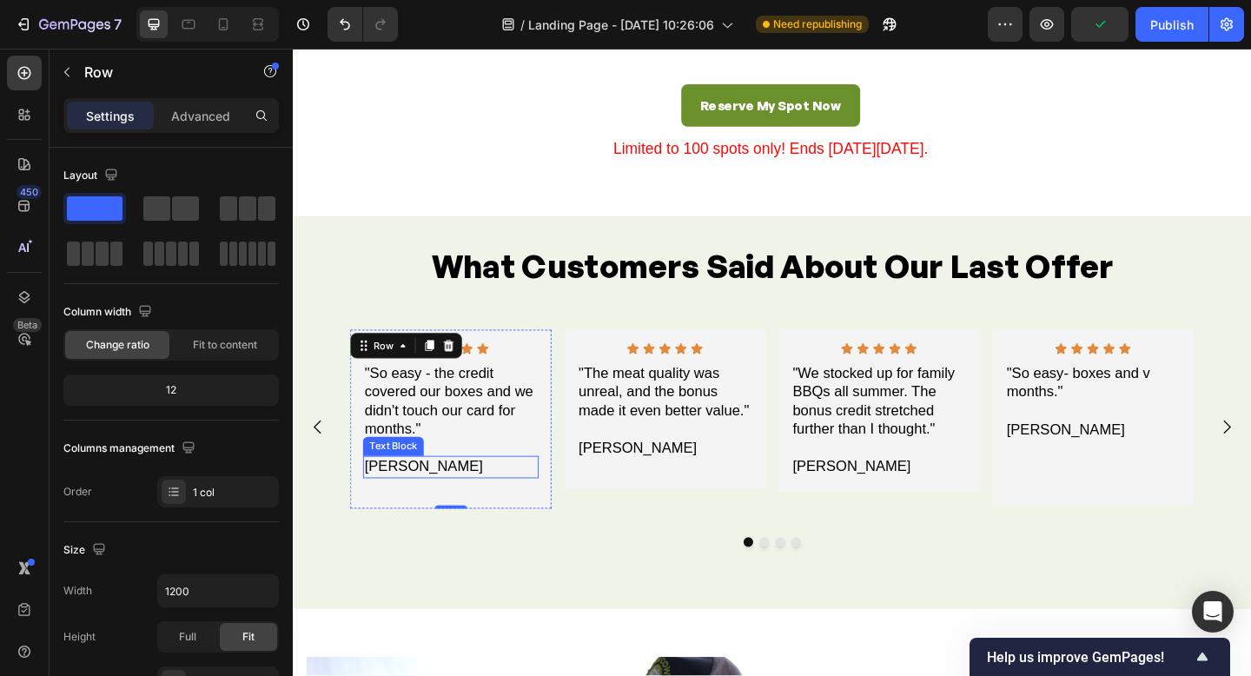
click at [481, 509] on div "[PERSON_NAME]" at bounding box center [464, 503] width 191 height 23
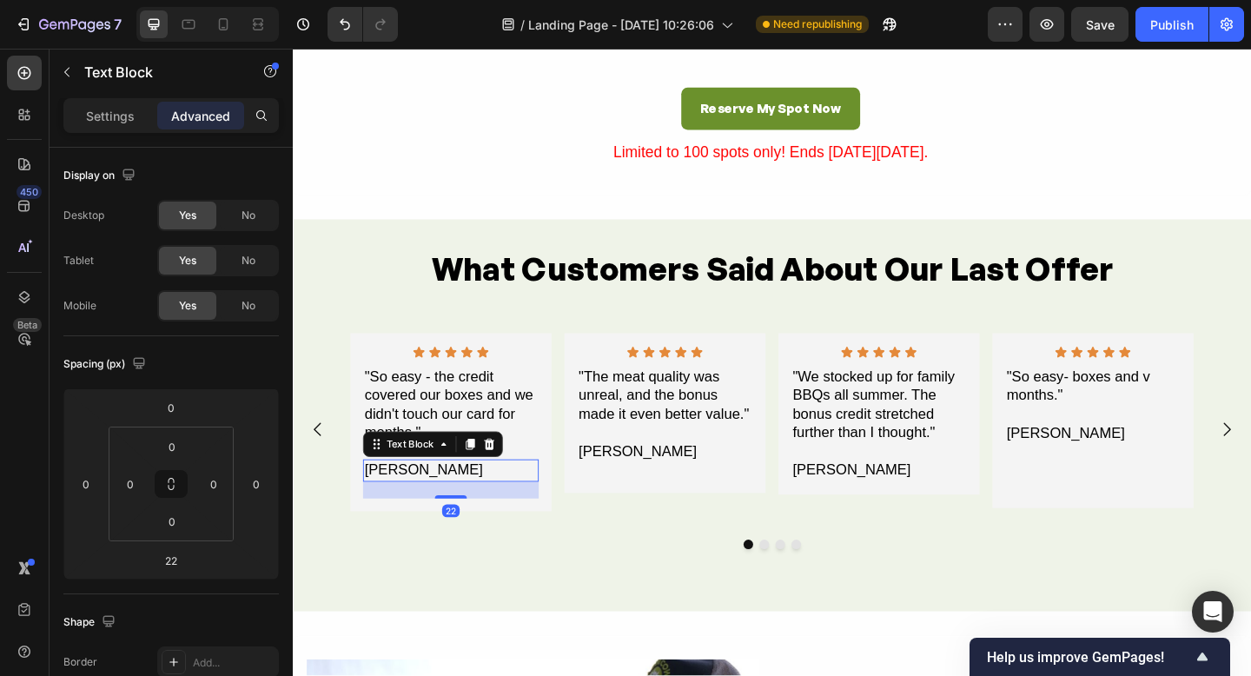
scroll to position [3391, 0]
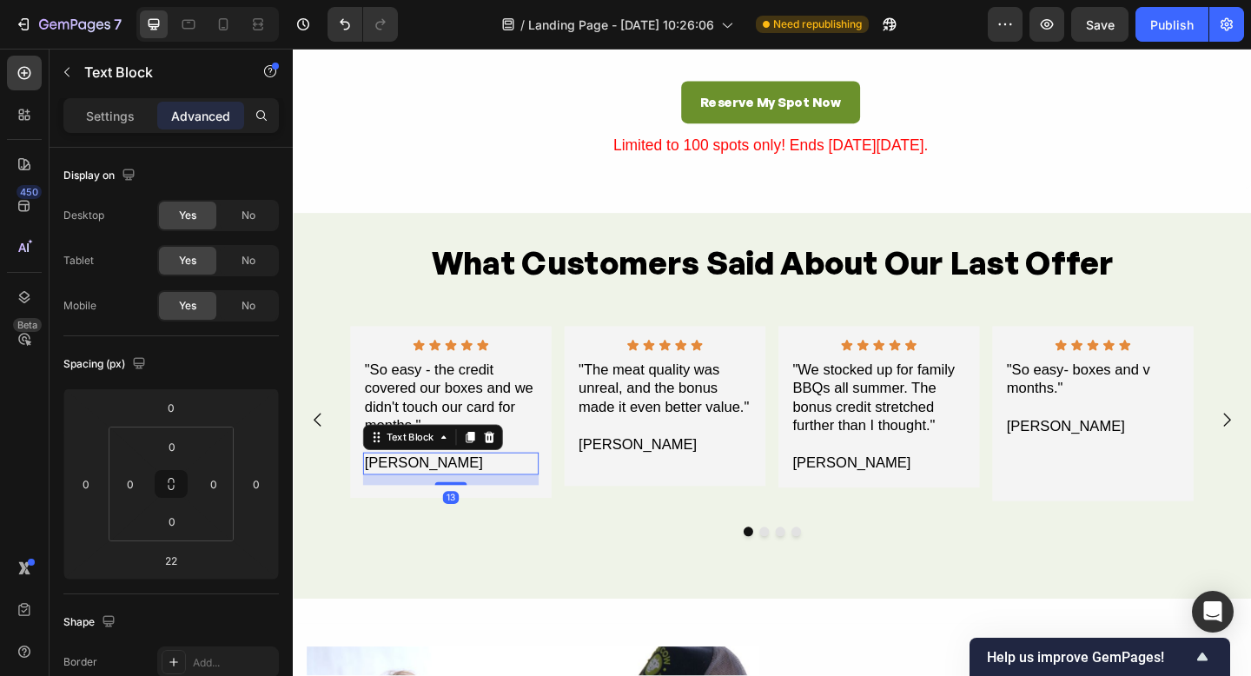
drag, startPoint x: 471, startPoint y: 537, endPoint x: 514, endPoint y: 534, distance: 43.5
click at [471, 530] on div "Icon Icon Icon Icon Icon Icon List "So easy - the credit covered our boxes and …" at bounding box center [464, 444] width 219 height 187
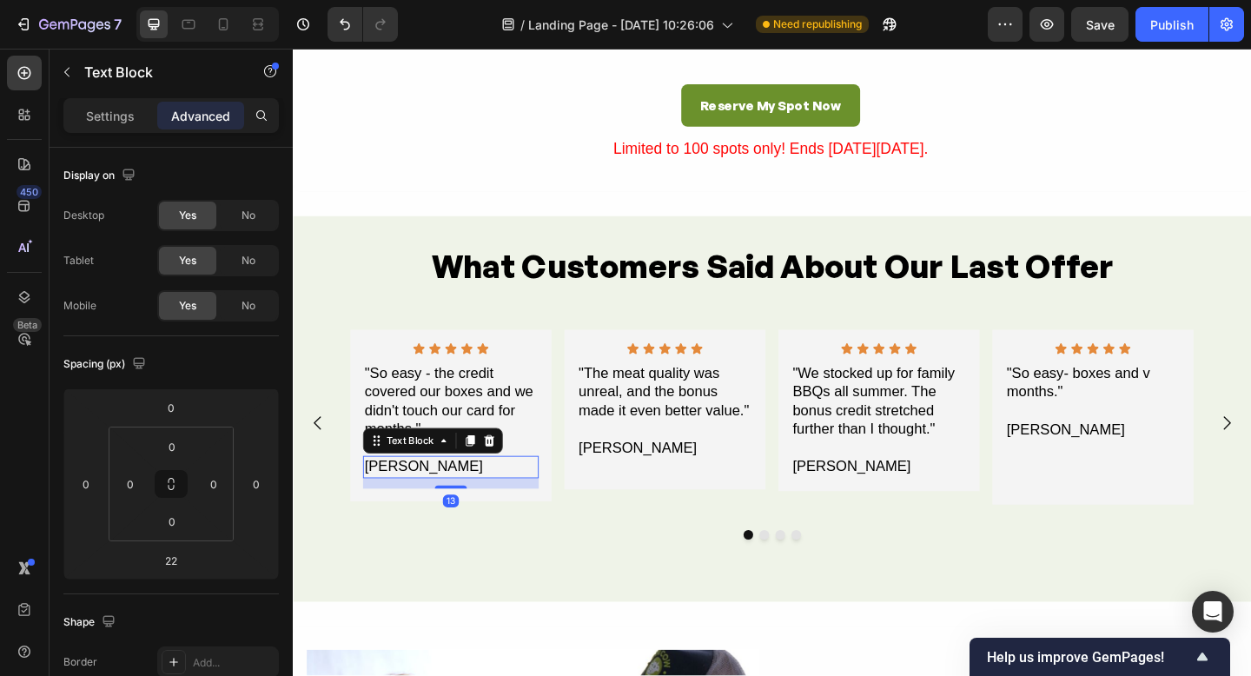
type input "14"
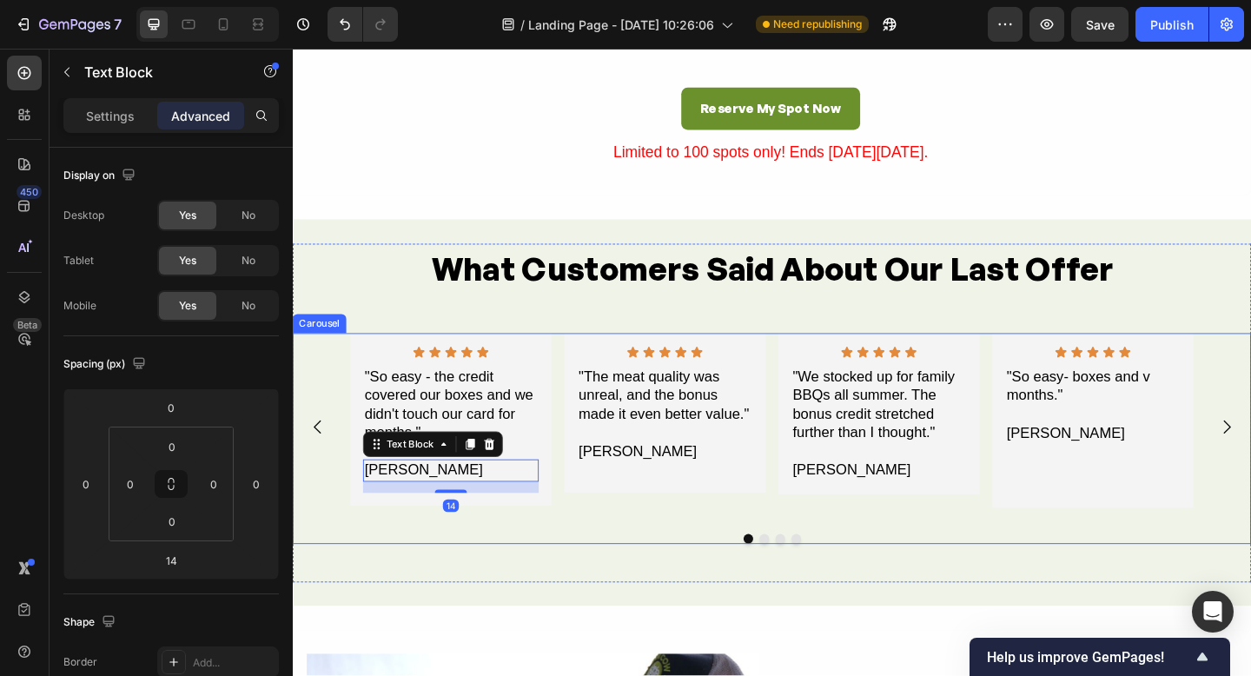
scroll to position [3386, 0]
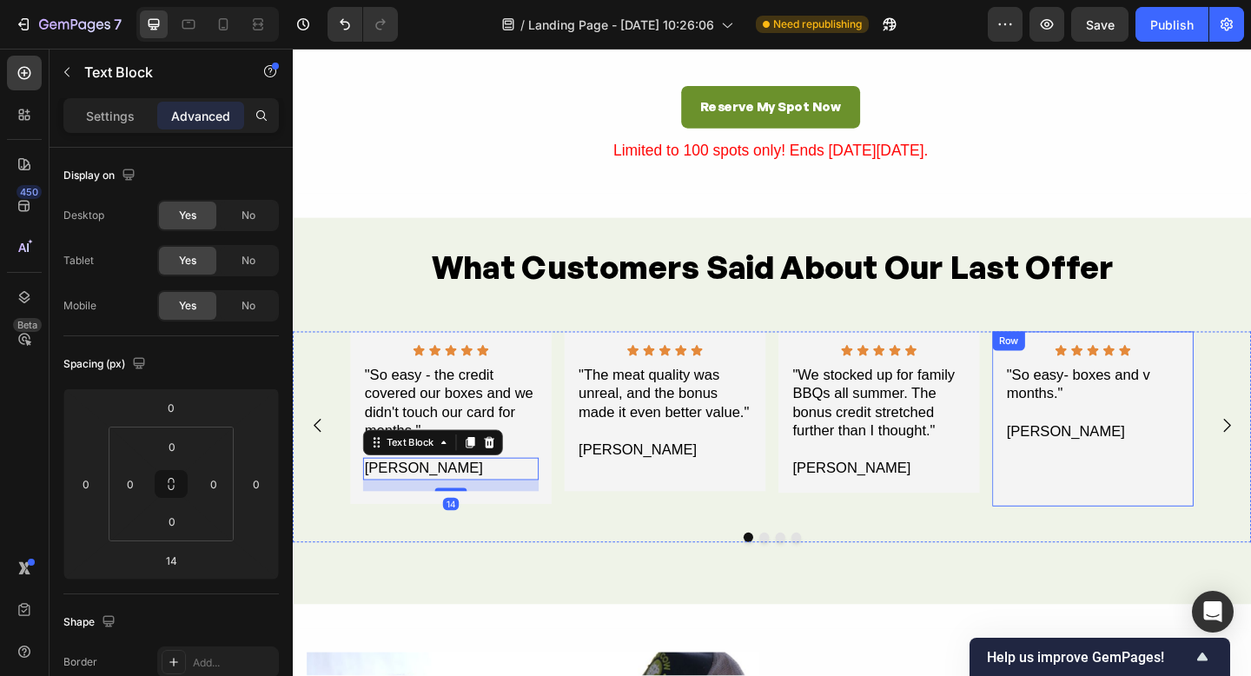
click at [1129, 525] on div "Icon Icon Icon Icon Icon Icon List "So easy- boxes and v months." Text Block An…" at bounding box center [1163, 451] width 191 height 163
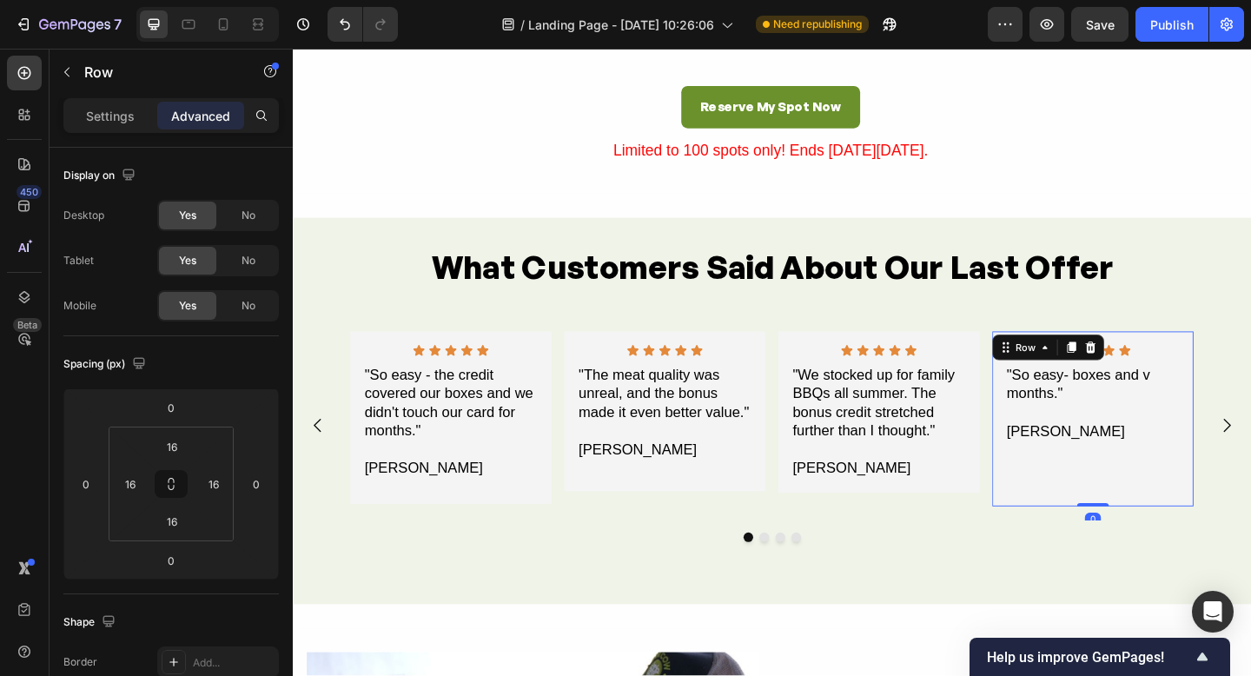
scroll to position [3384, 0]
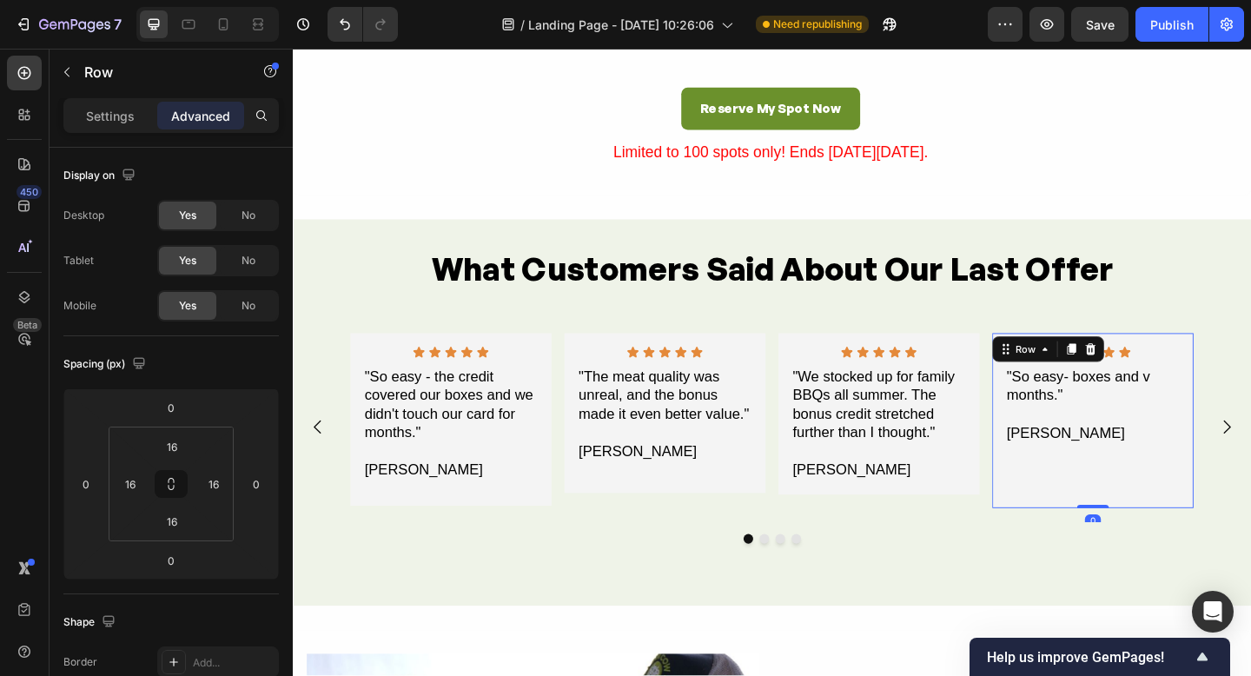
click at [1116, 478] on div "Icon Icon Icon Icon Icon Icon List "So easy- boxes and v months." Text Block An…" at bounding box center [1163, 453] width 191 height 163
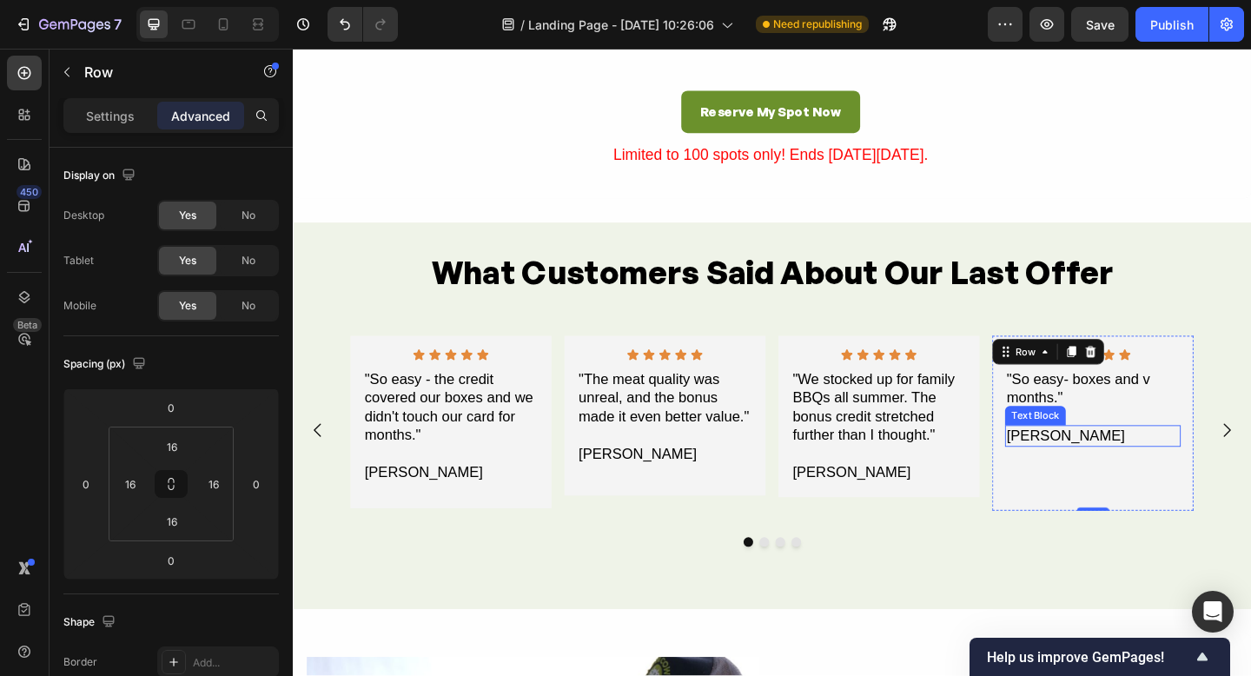
click at [1162, 467] on div "[PERSON_NAME]" at bounding box center [1163, 470] width 191 height 23
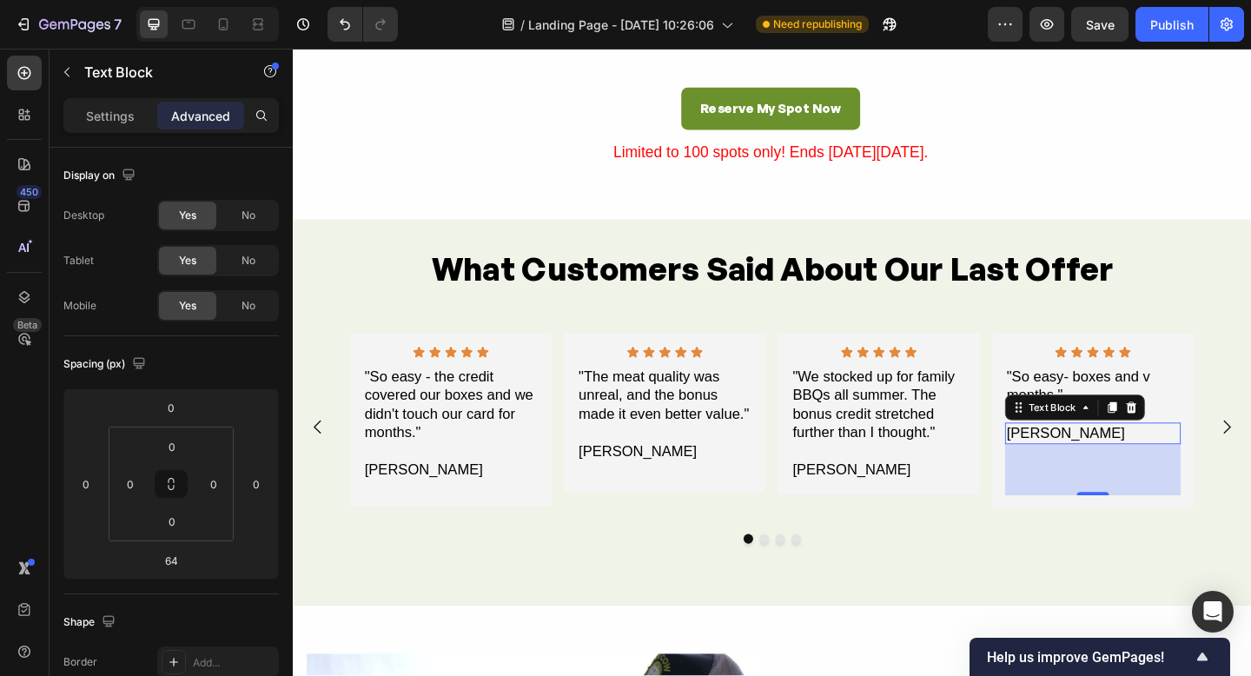
scroll to position [3387, 0]
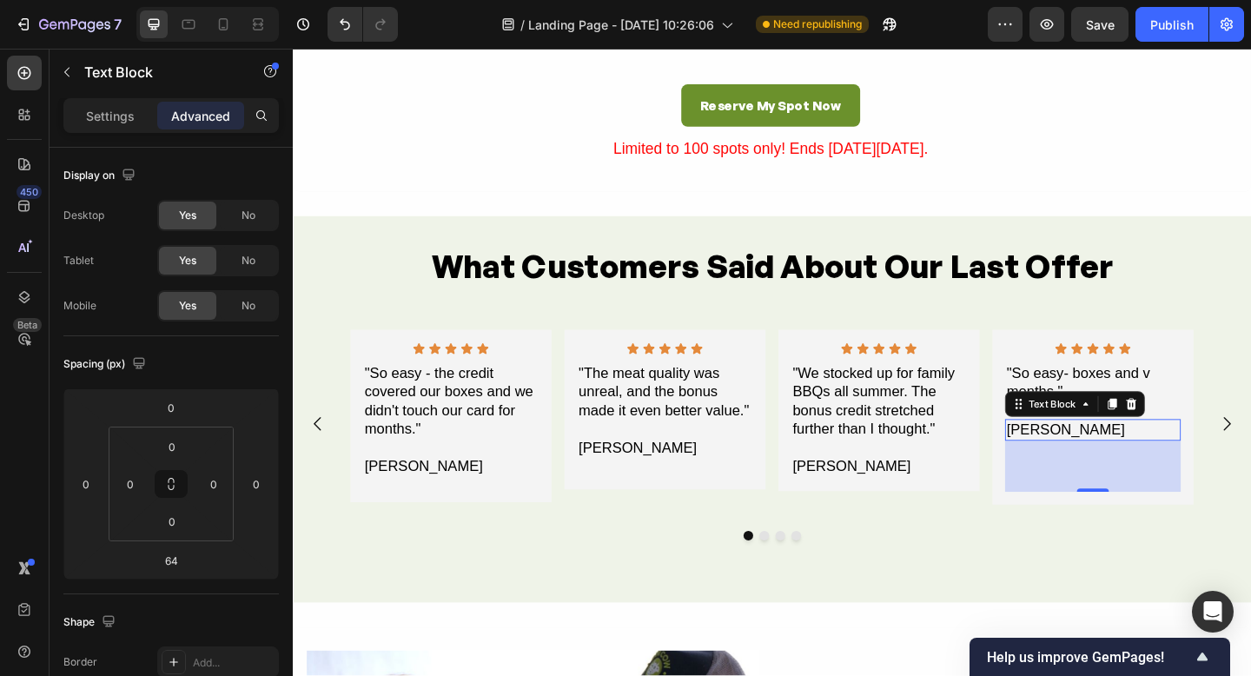
drag, startPoint x: 1159, startPoint y: 527, endPoint x: 1157, endPoint y: 515, distance: 12.3
click at [1157, 514] on div "64" at bounding box center [1163, 503] width 191 height 56
drag, startPoint x: 1157, startPoint y: 525, endPoint x: 1149, endPoint y: 521, distance: 9.4
click at [1157, 513] on div at bounding box center [1163, 514] width 35 height 5
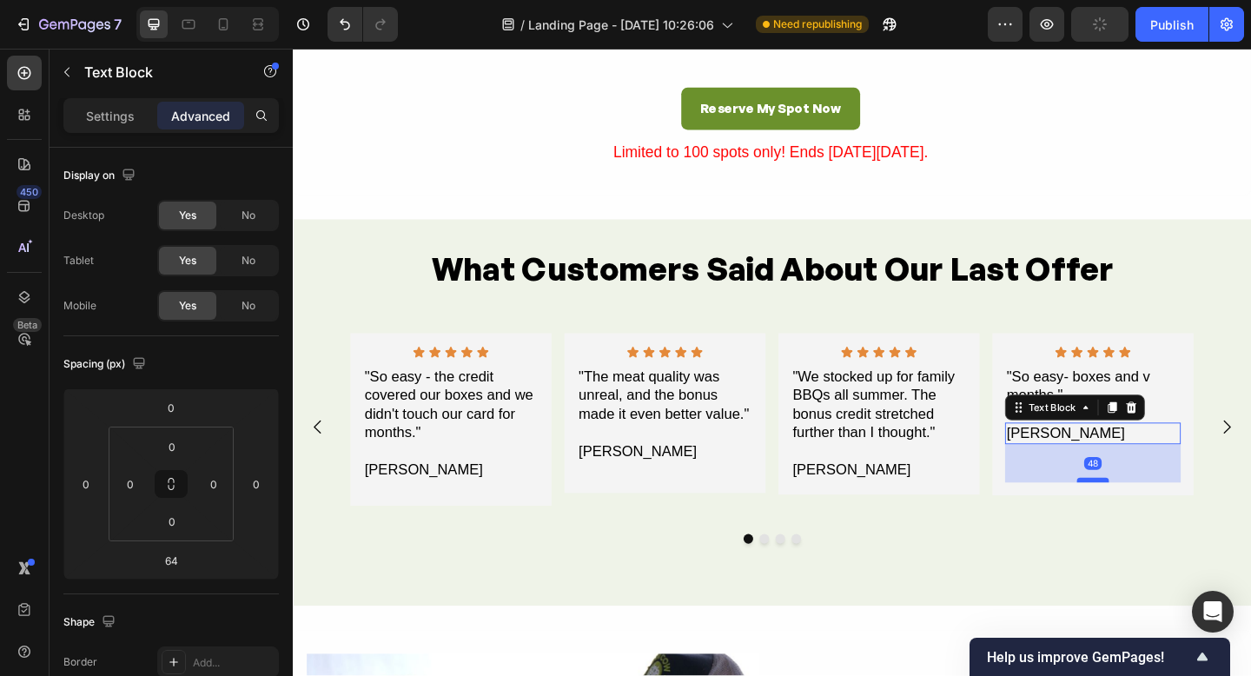
type input "47"
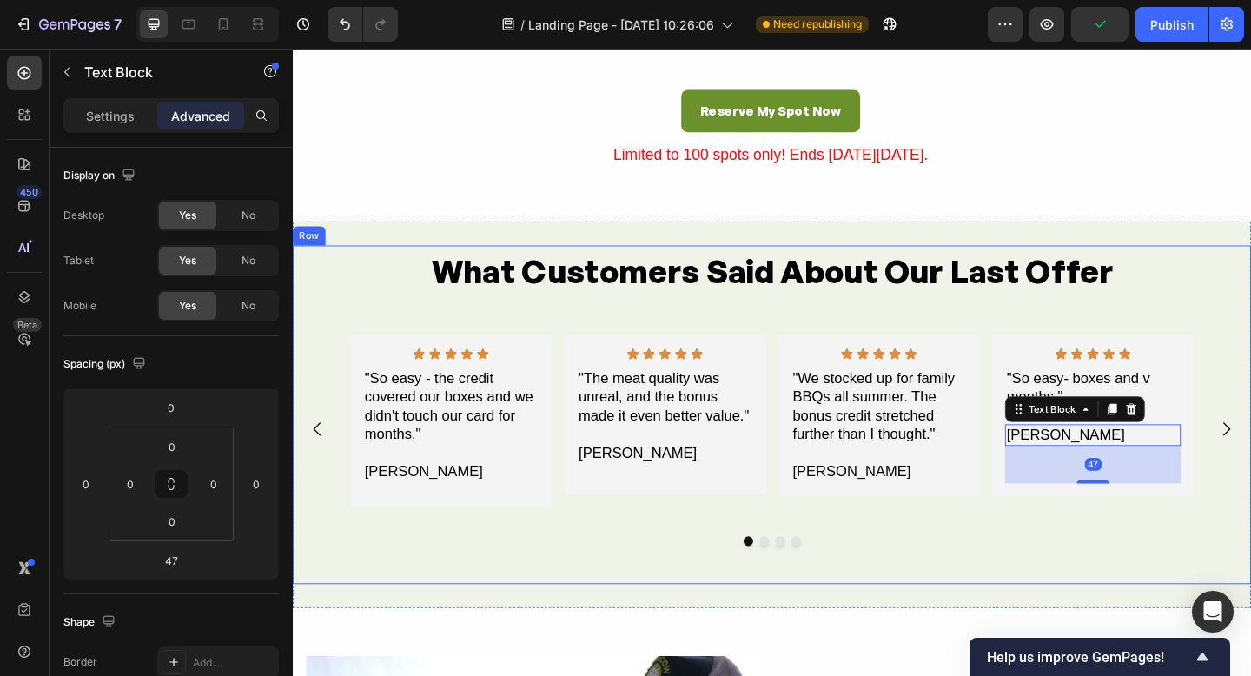
click at [1173, 589] on div "Icon Icon Icon Icon Icon Icon List "So easy - the credit covered our boxes and …" at bounding box center [814, 496] width 1043 height 271
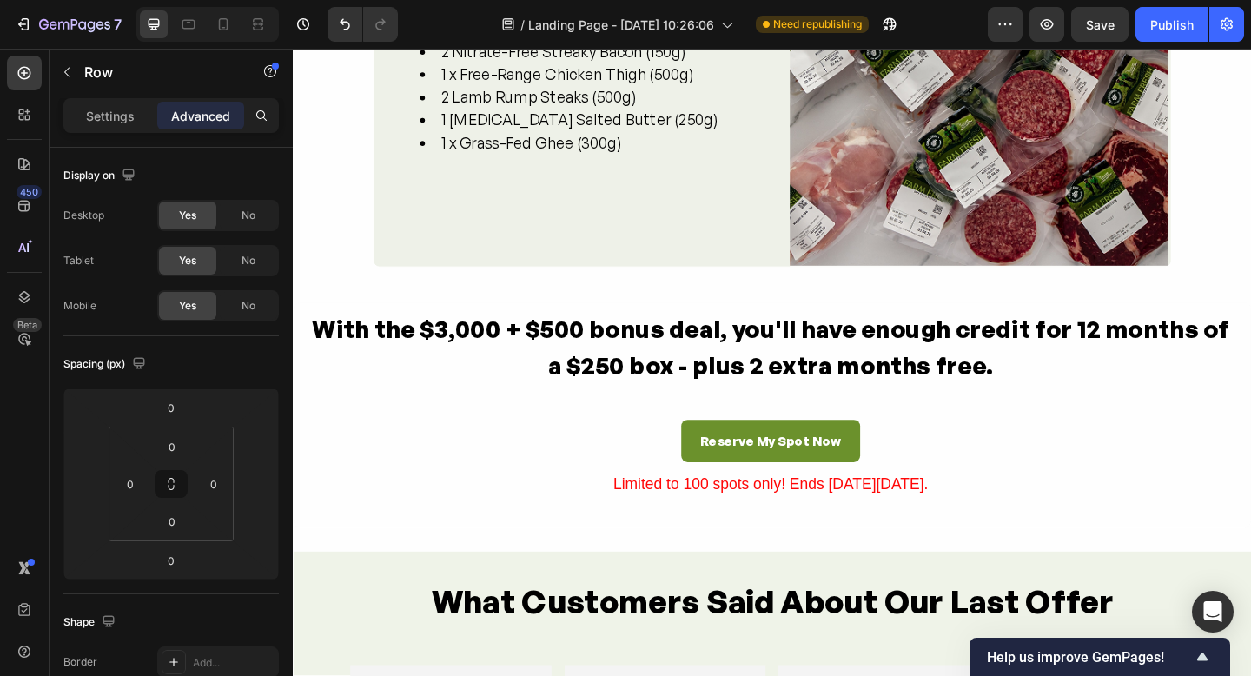
scroll to position [3275, 0]
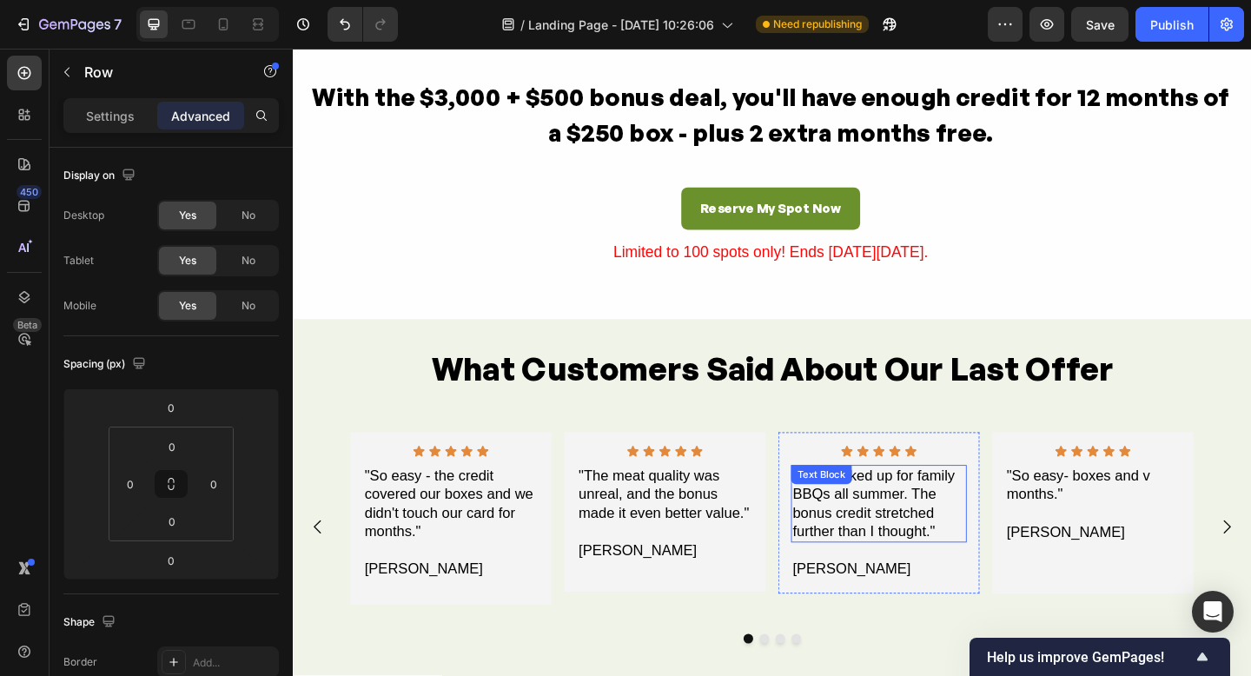
click at [898, 555] on p ""We stocked up for family BBQs all summer. The bonus credit stretched further t…" at bounding box center [931, 545] width 188 height 82
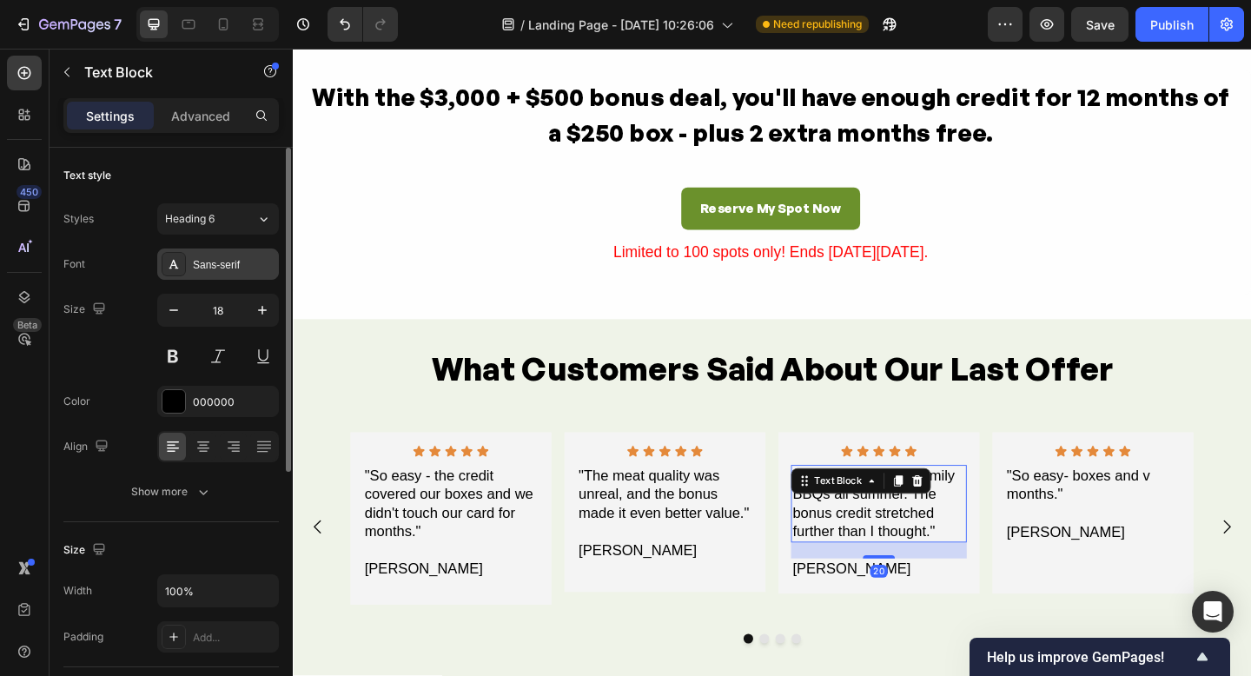
click at [172, 265] on icon at bounding box center [174, 264] width 10 height 9
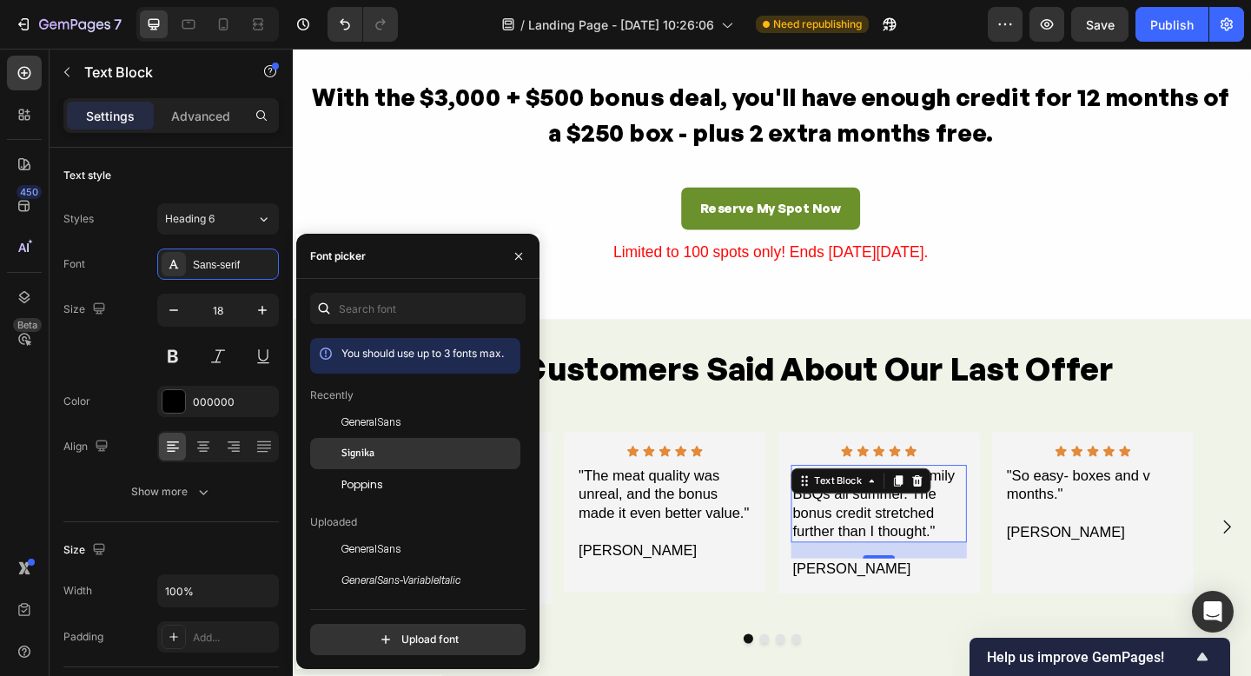
drag, startPoint x: 395, startPoint y: 428, endPoint x: 507, endPoint y: 458, distance: 116.8
click at [395, 428] on span "GeneralSans" at bounding box center [371, 423] width 59 height 16
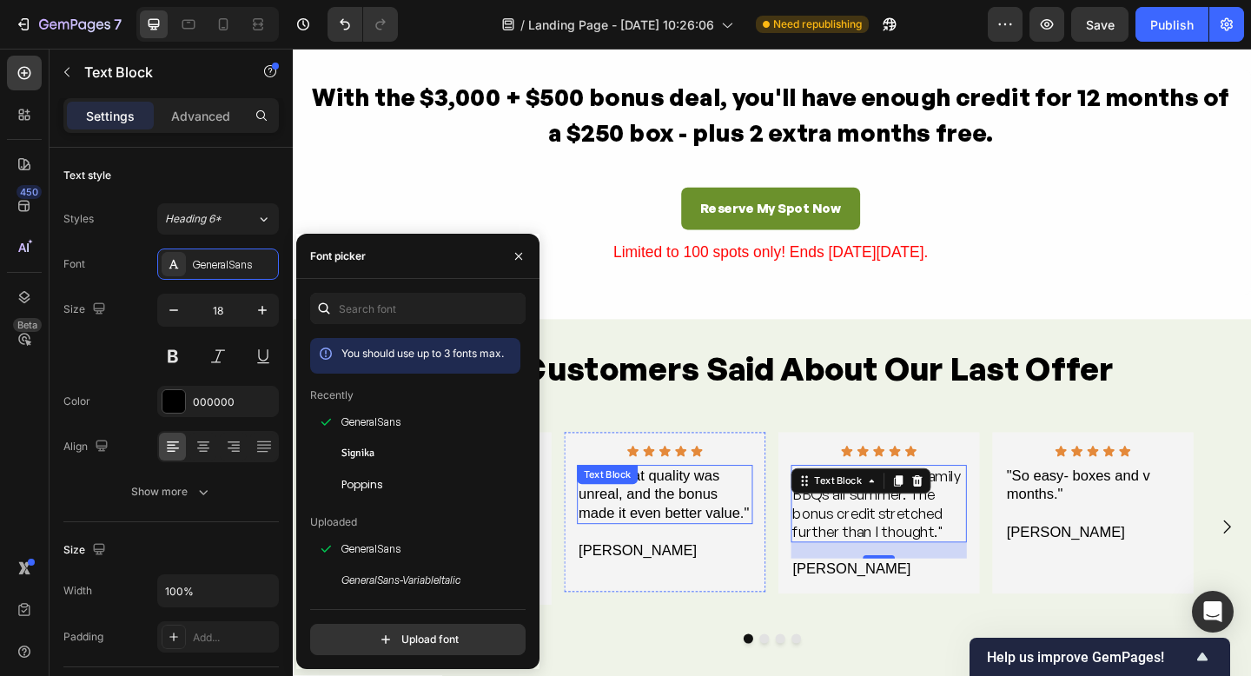
click at [682, 523] on div ""The meat quality was unreal, and the bonus made it even better value." Text Bl…" at bounding box center [697, 534] width 191 height 64
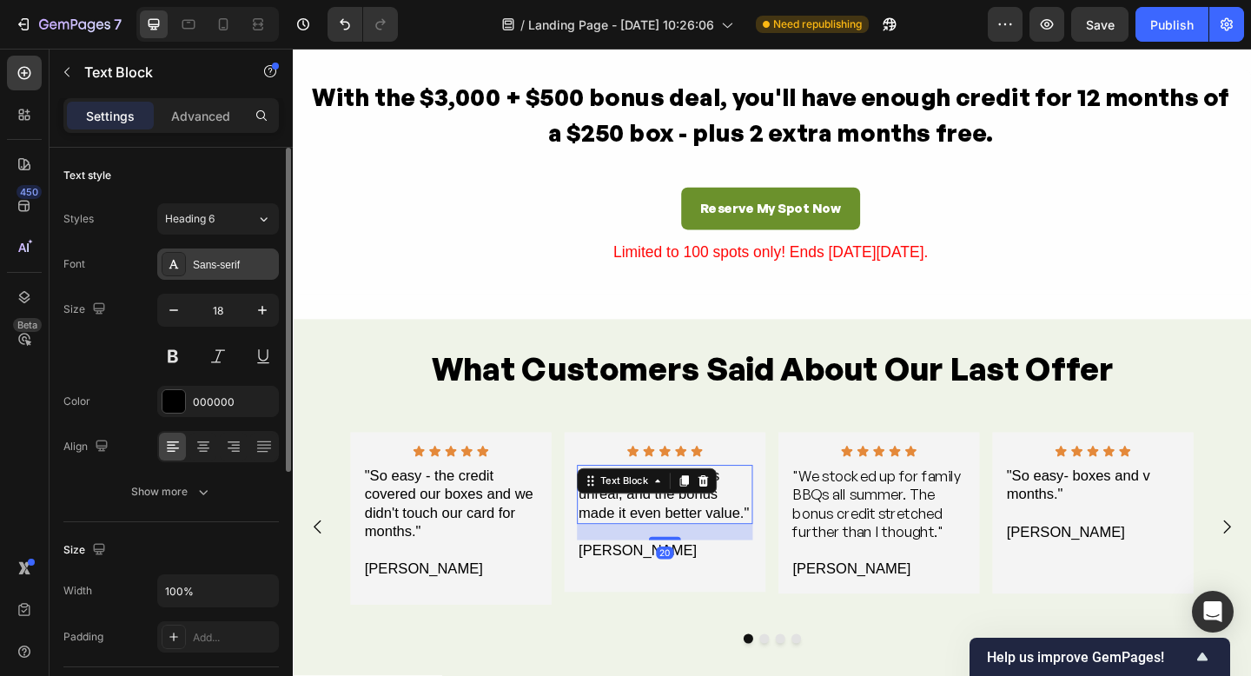
click at [173, 271] on div at bounding box center [174, 264] width 24 height 24
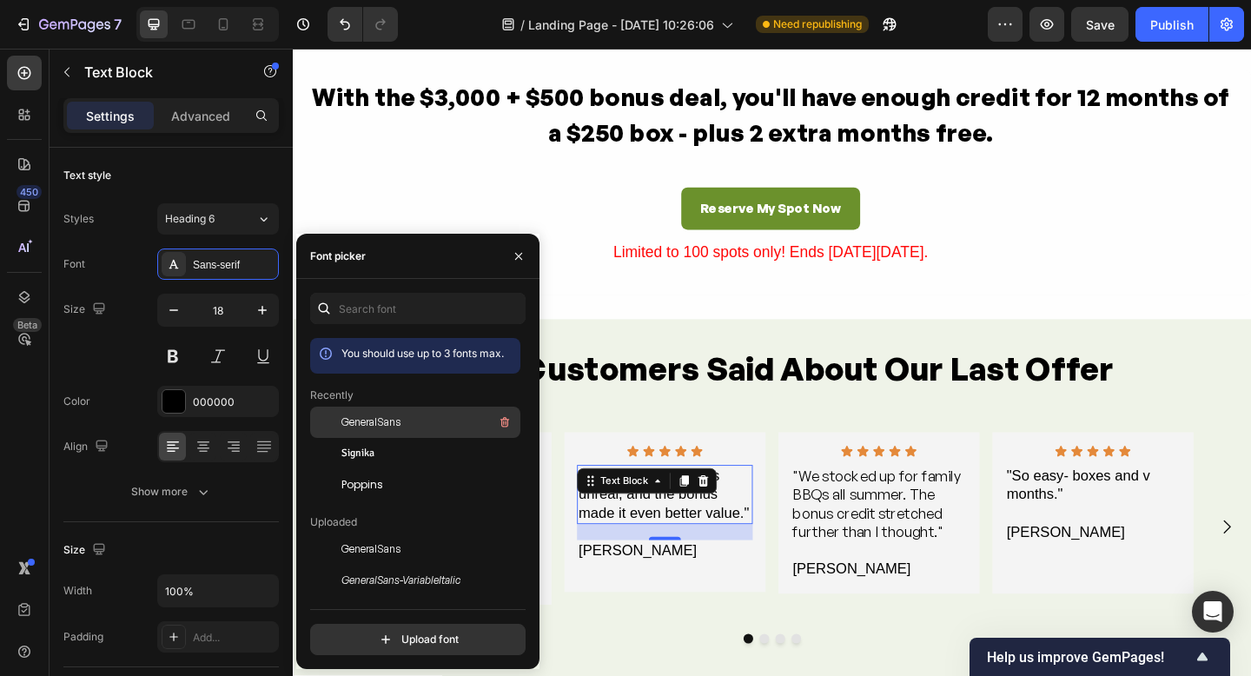
click at [359, 425] on span "GeneralSans" at bounding box center [371, 423] width 59 height 16
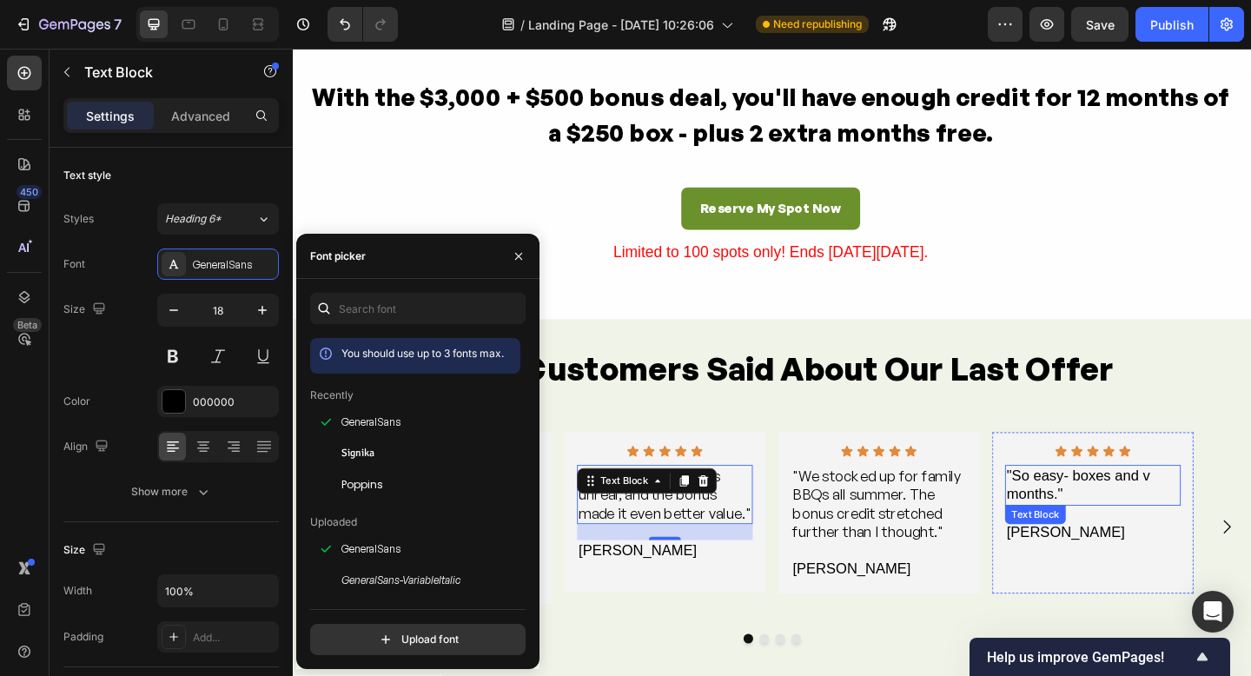
click at [1130, 535] on p ""So easy- boxes and v months."" at bounding box center [1164, 524] width 188 height 41
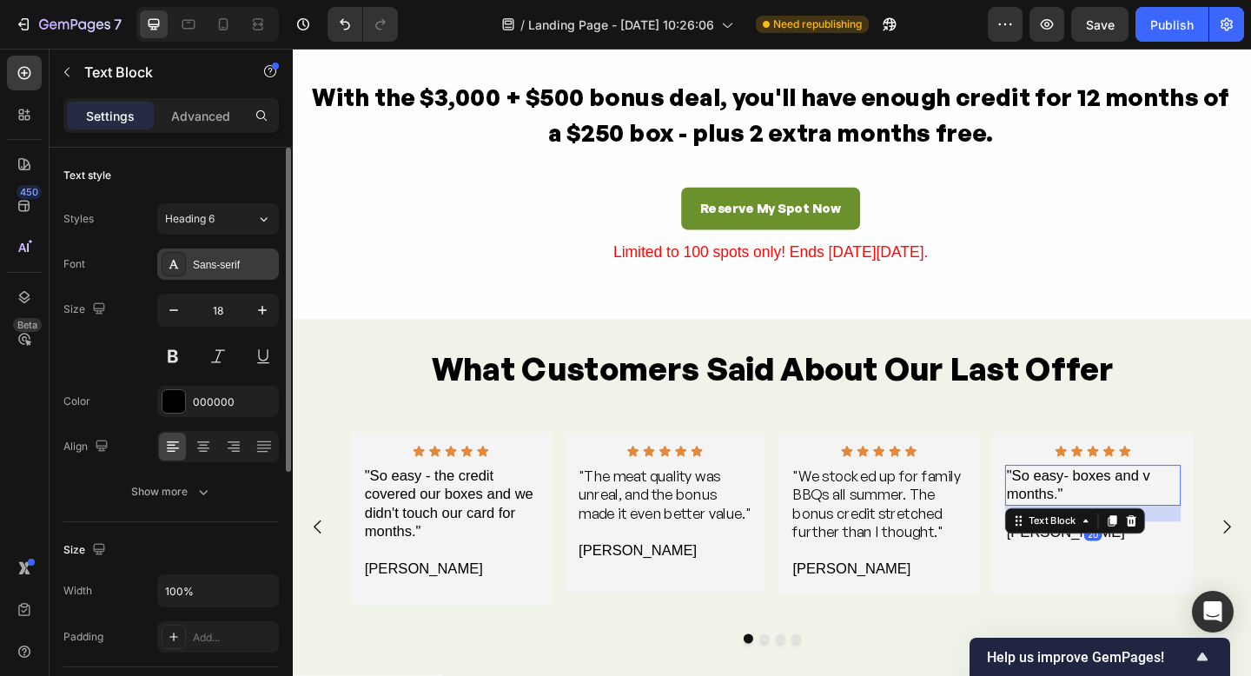
click at [162, 263] on div "Sans-serif" at bounding box center [218, 264] width 122 height 31
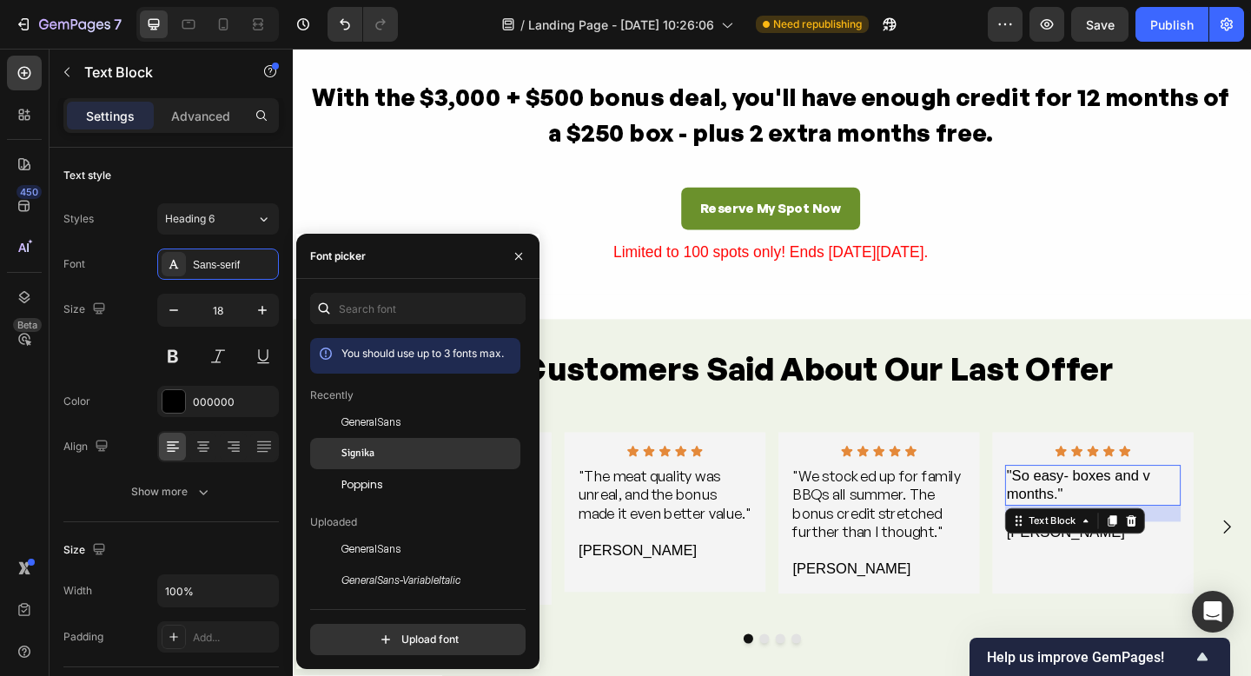
drag, startPoint x: 370, startPoint y: 426, endPoint x: 461, endPoint y: 452, distance: 94.9
click at [370, 425] on span "GeneralSans" at bounding box center [371, 423] width 59 height 16
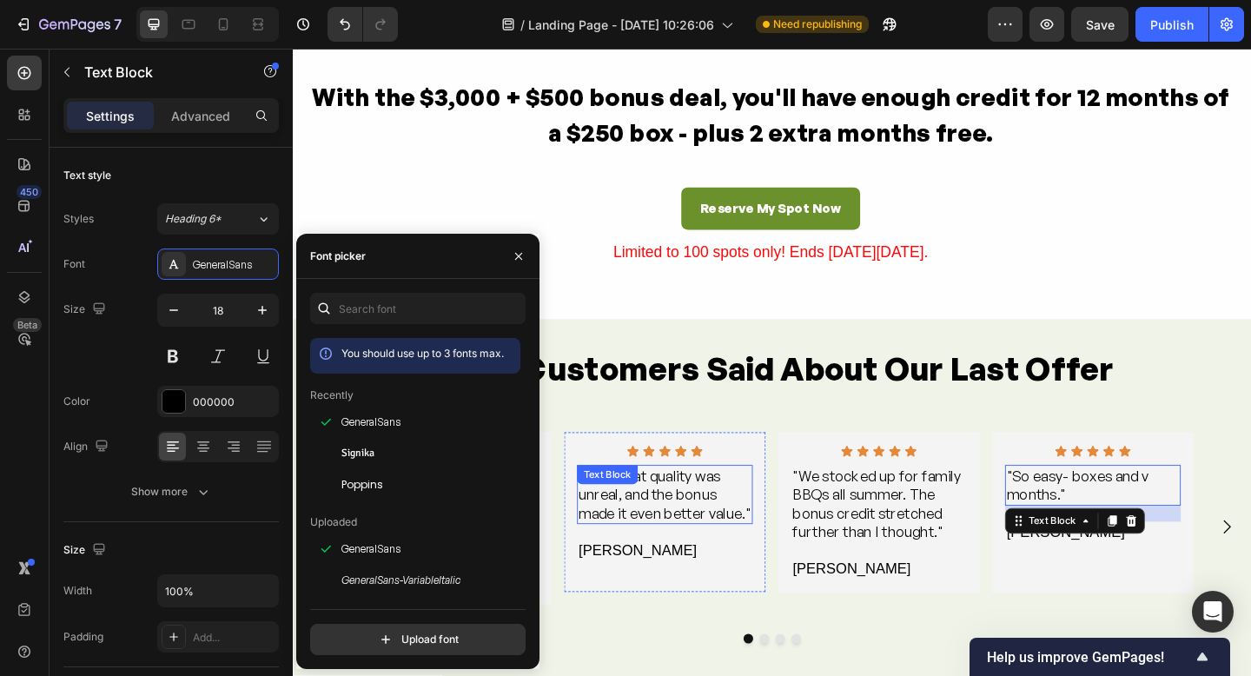
click at [693, 548] on p ""The meat quality was unreal, and the bonus made it even better value."" at bounding box center [698, 534] width 188 height 61
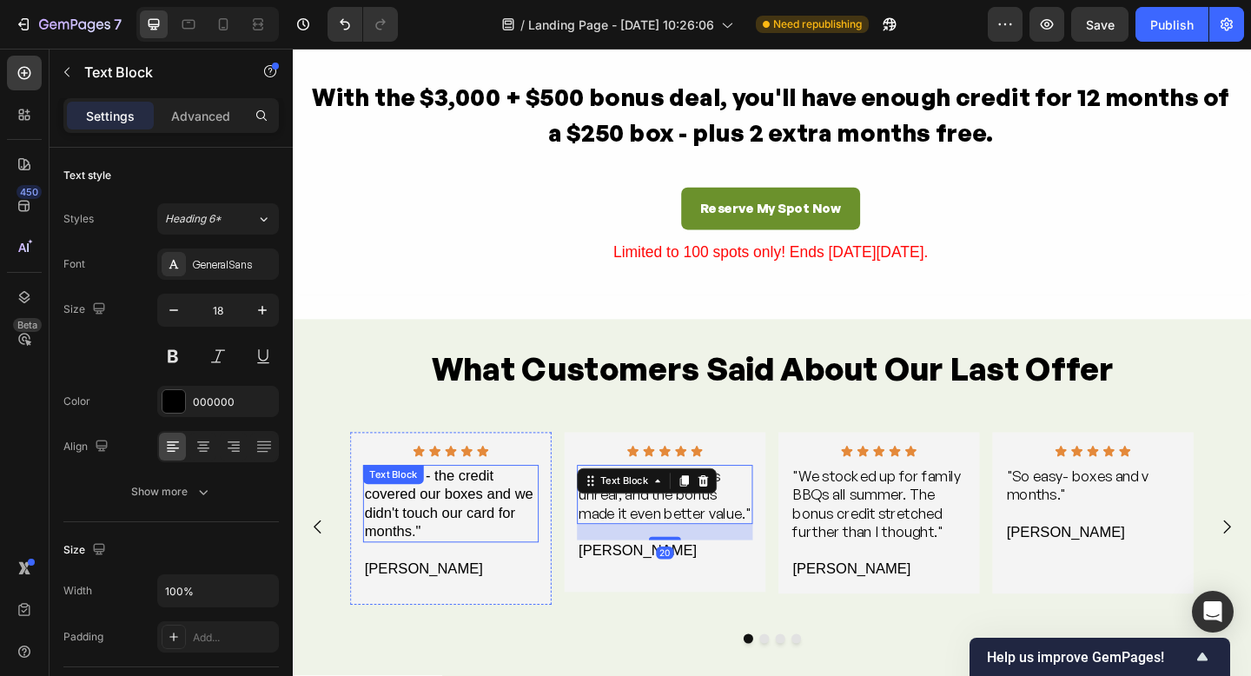
click at [461, 540] on div ""So easy - the credit covered our boxes and we didn't touch our card for months…" at bounding box center [464, 544] width 191 height 85
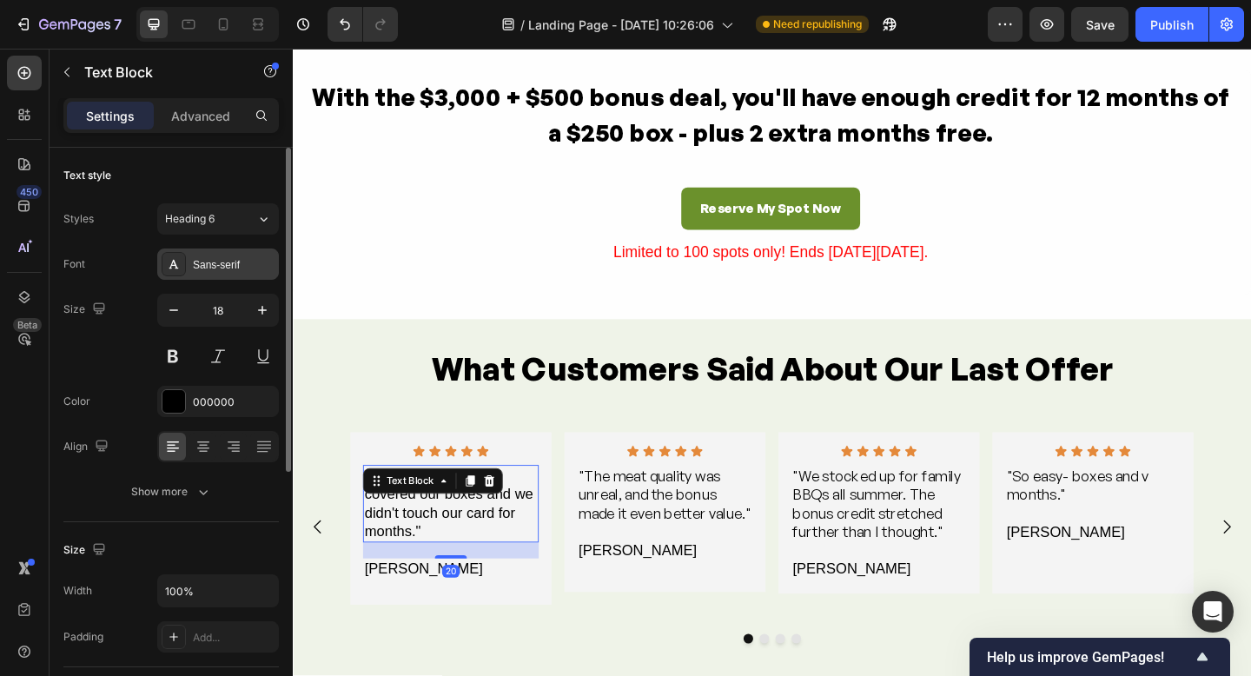
click at [176, 268] on icon at bounding box center [174, 264] width 10 height 9
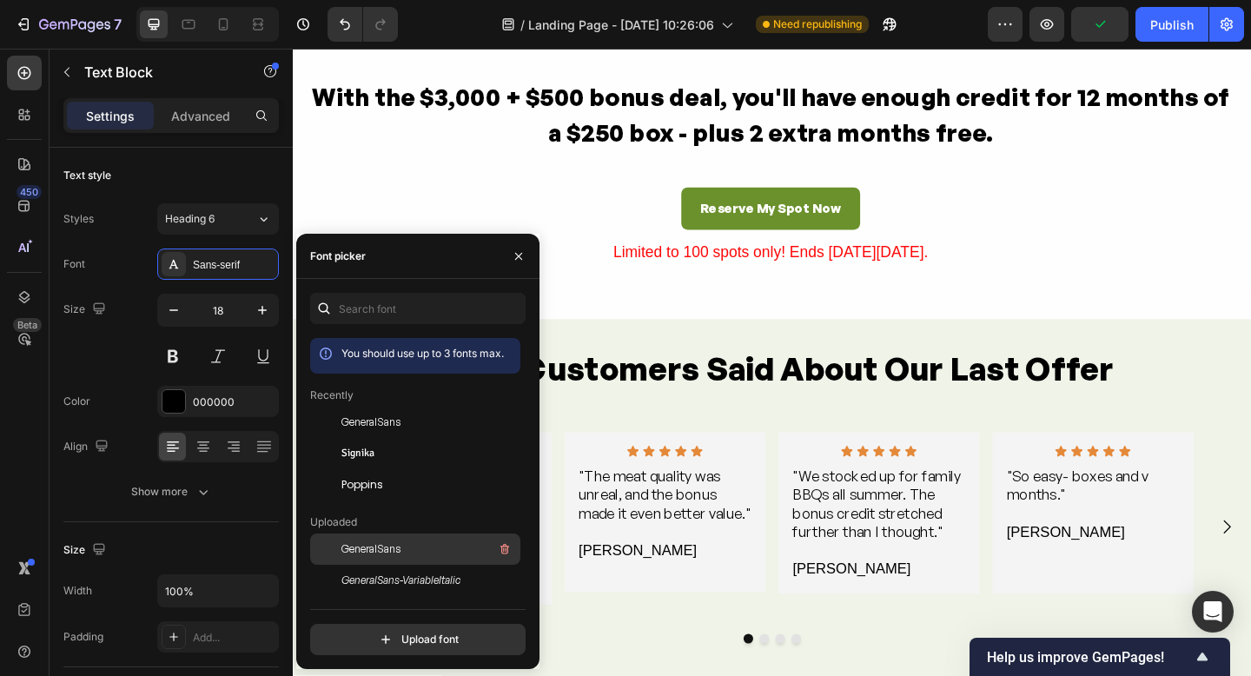
click at [348, 415] on span "GeneralSans" at bounding box center [371, 423] width 59 height 16
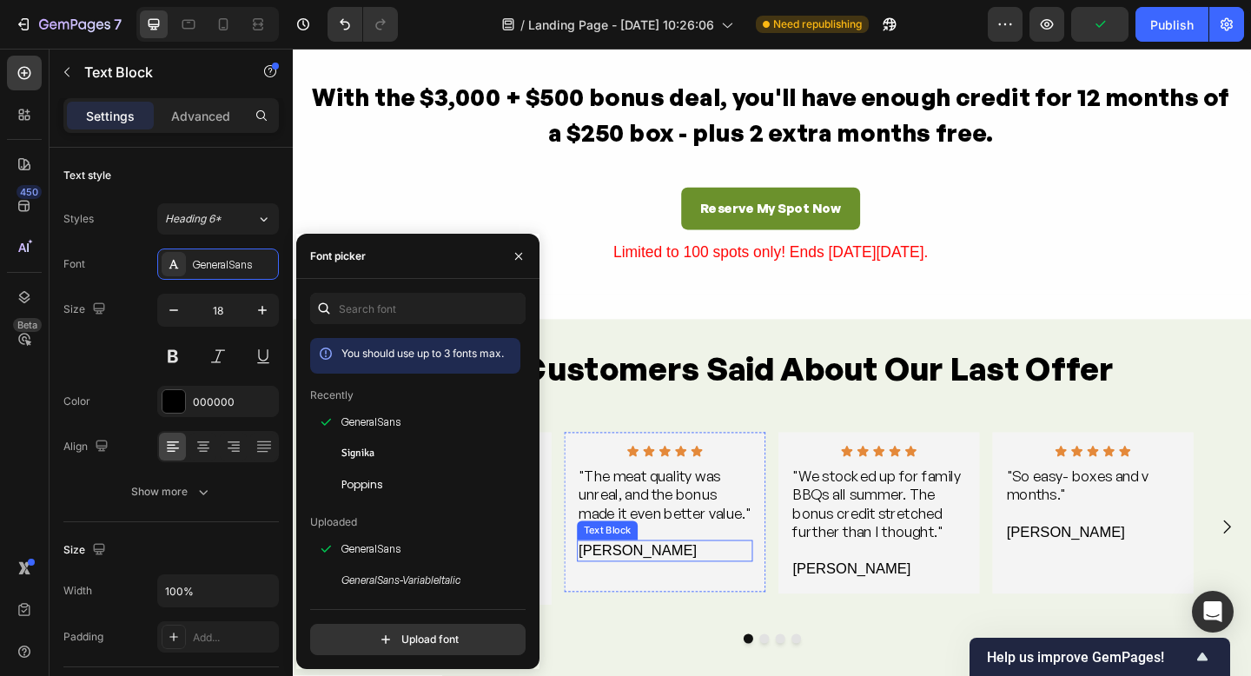
click at [676, 594] on div "[PERSON_NAME]" at bounding box center [697, 595] width 191 height 23
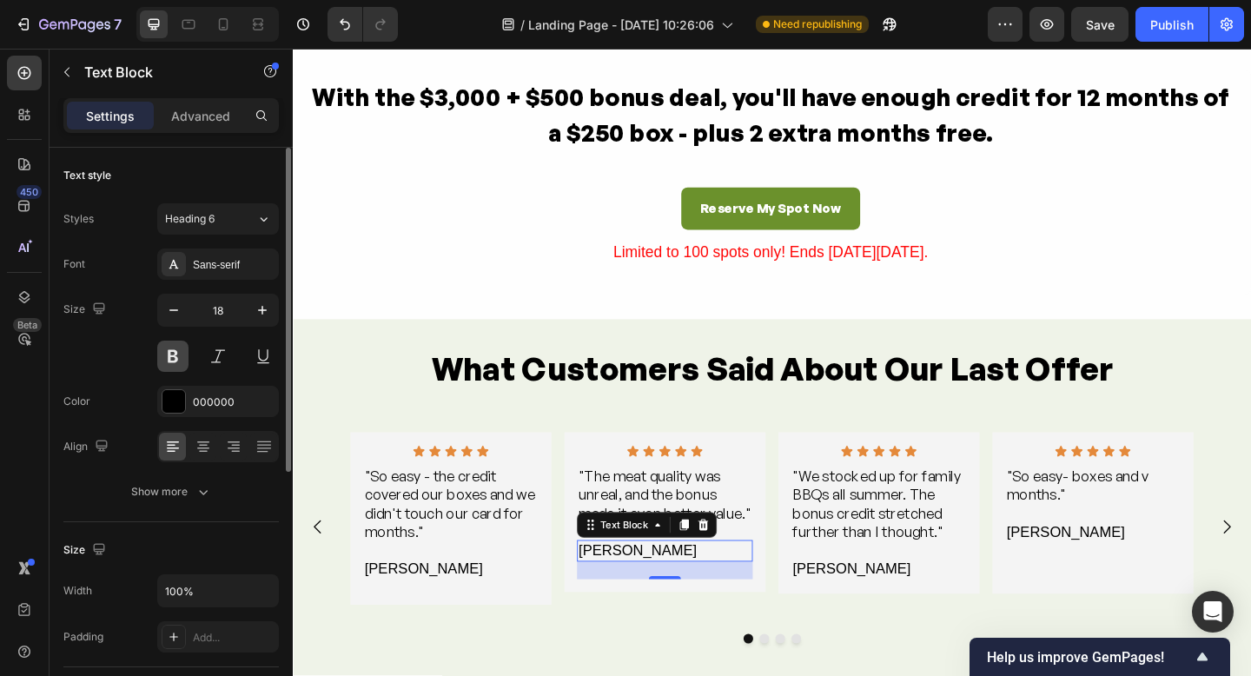
click at [166, 355] on button at bounding box center [172, 356] width 31 height 31
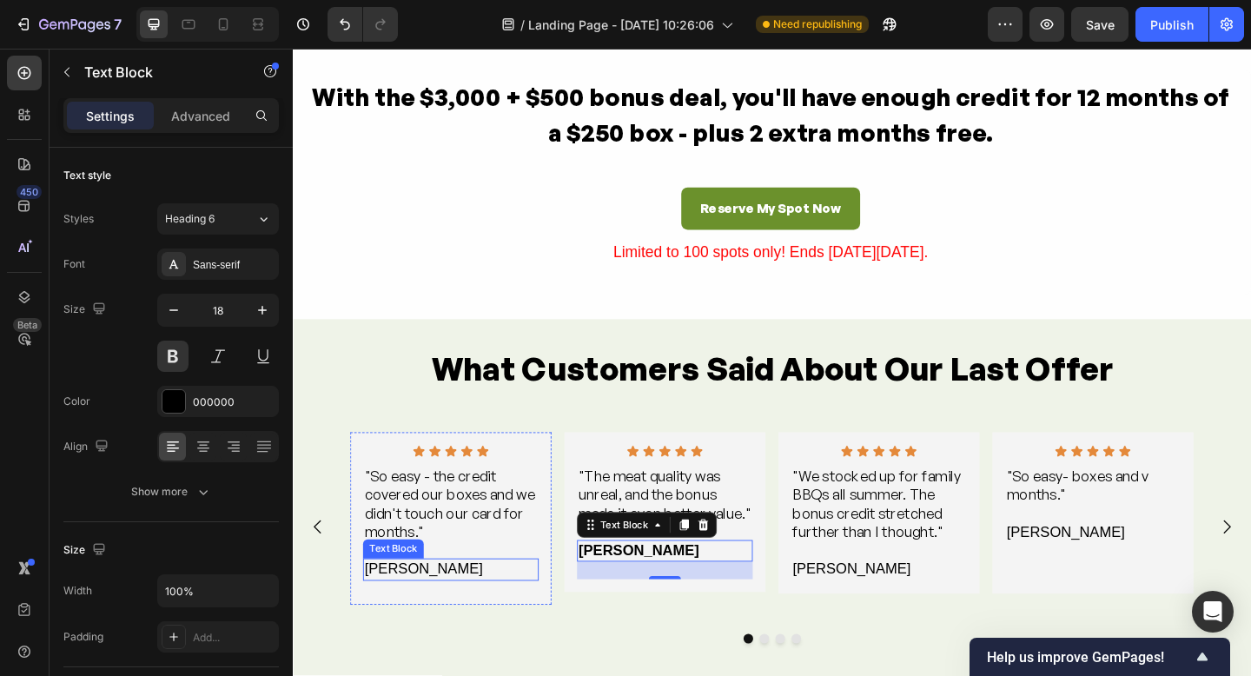
click at [424, 614] on div "[PERSON_NAME]" at bounding box center [464, 615] width 191 height 23
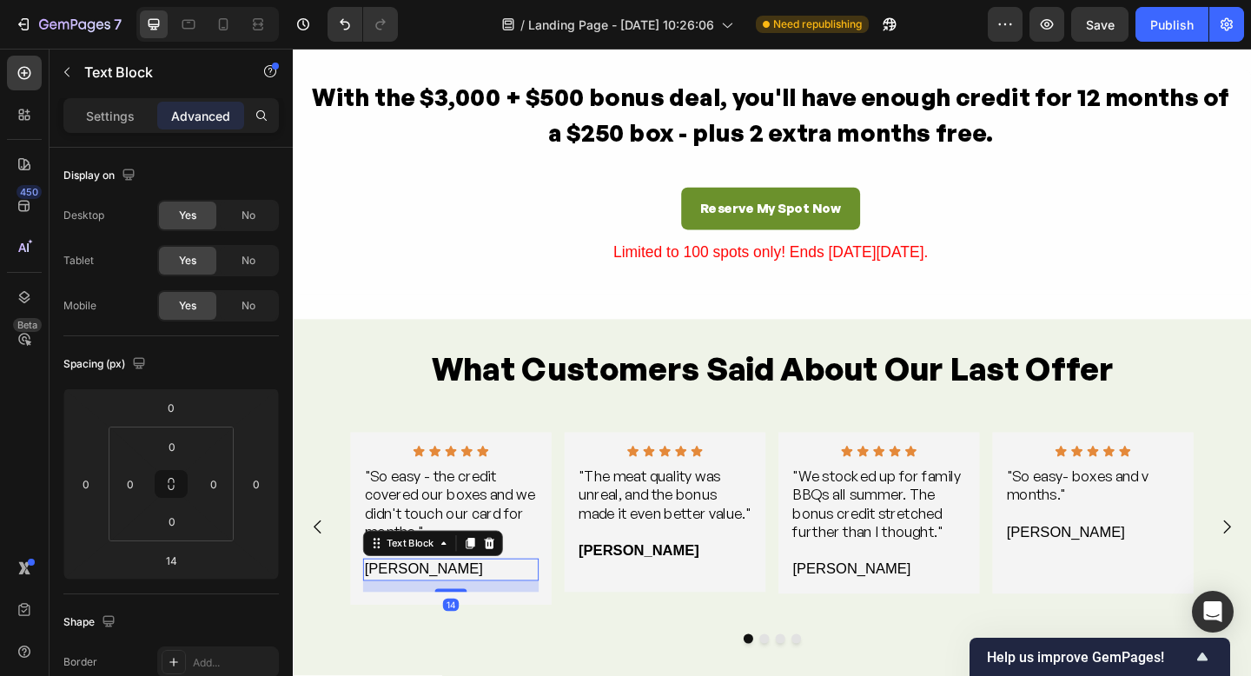
click at [435, 614] on div "[PERSON_NAME]" at bounding box center [464, 615] width 191 height 23
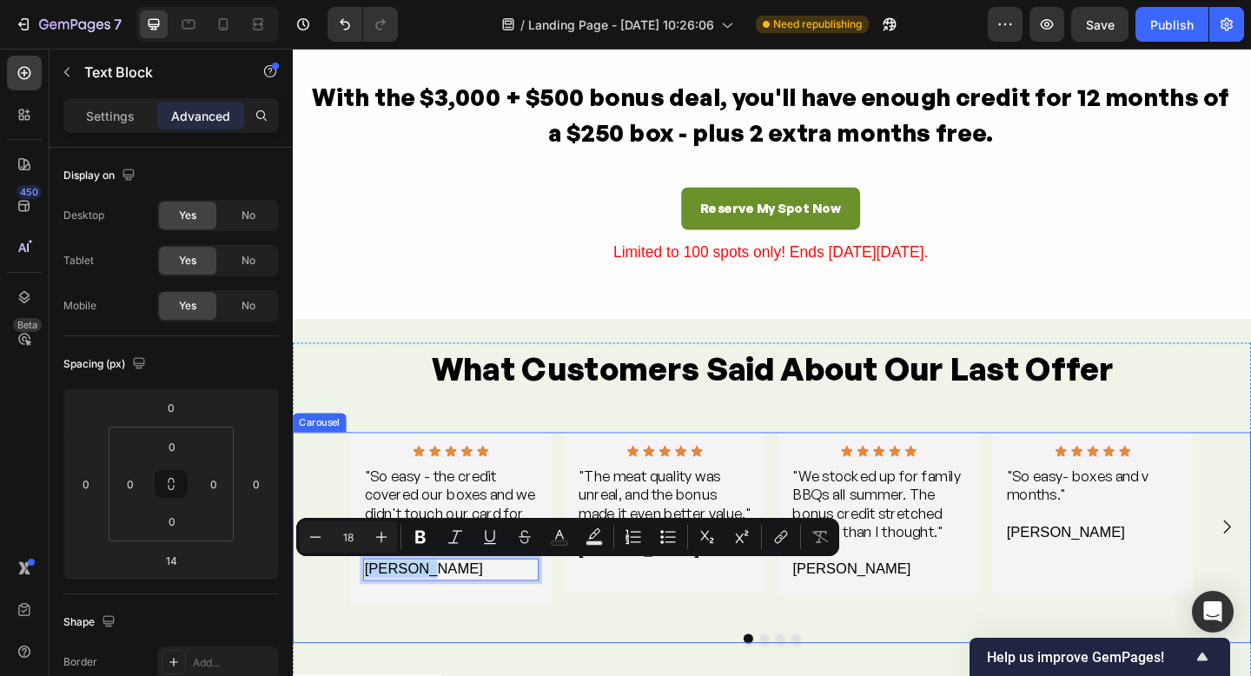
drag, startPoint x: 455, startPoint y: 617, endPoint x: 353, endPoint y: 614, distance: 102.6
click at [353, 614] on div "Icon Icon Icon Icon Icon Icon List "So easy - the credit covered our boxes and …" at bounding box center [814, 569] width 1043 height 205
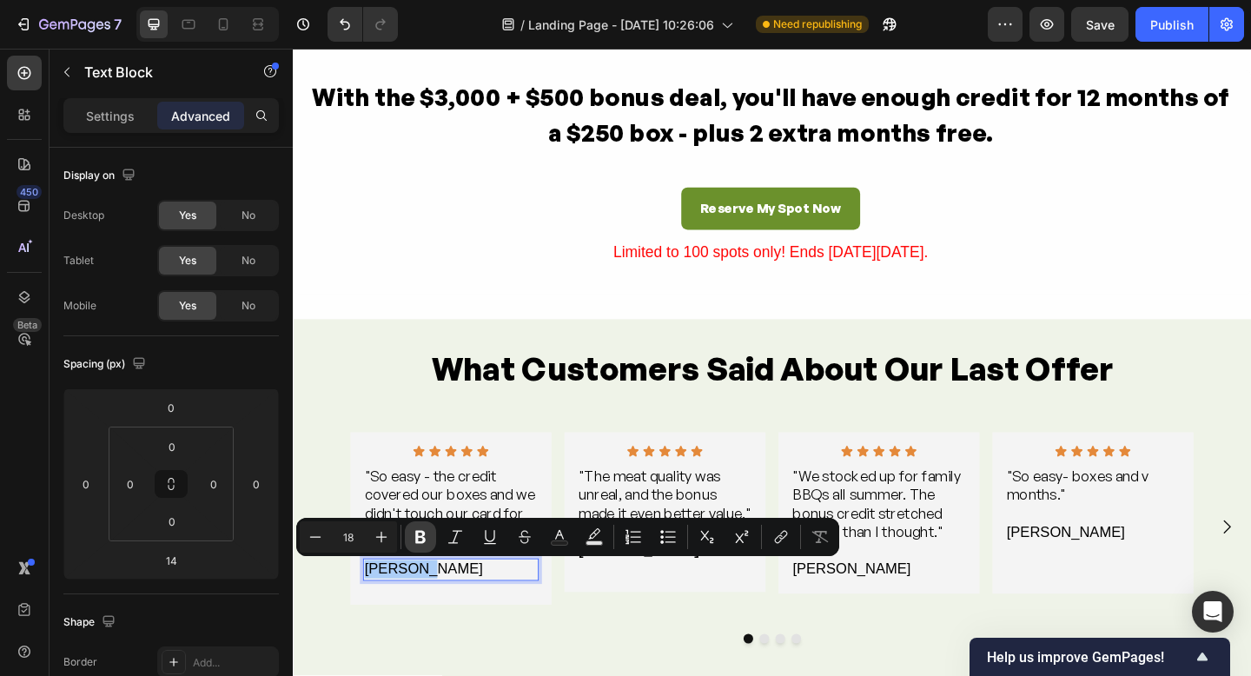
click at [421, 534] on icon "Editor contextual toolbar" at bounding box center [420, 536] width 17 height 17
click at [901, 620] on div "[PERSON_NAME]" at bounding box center [930, 615] width 191 height 23
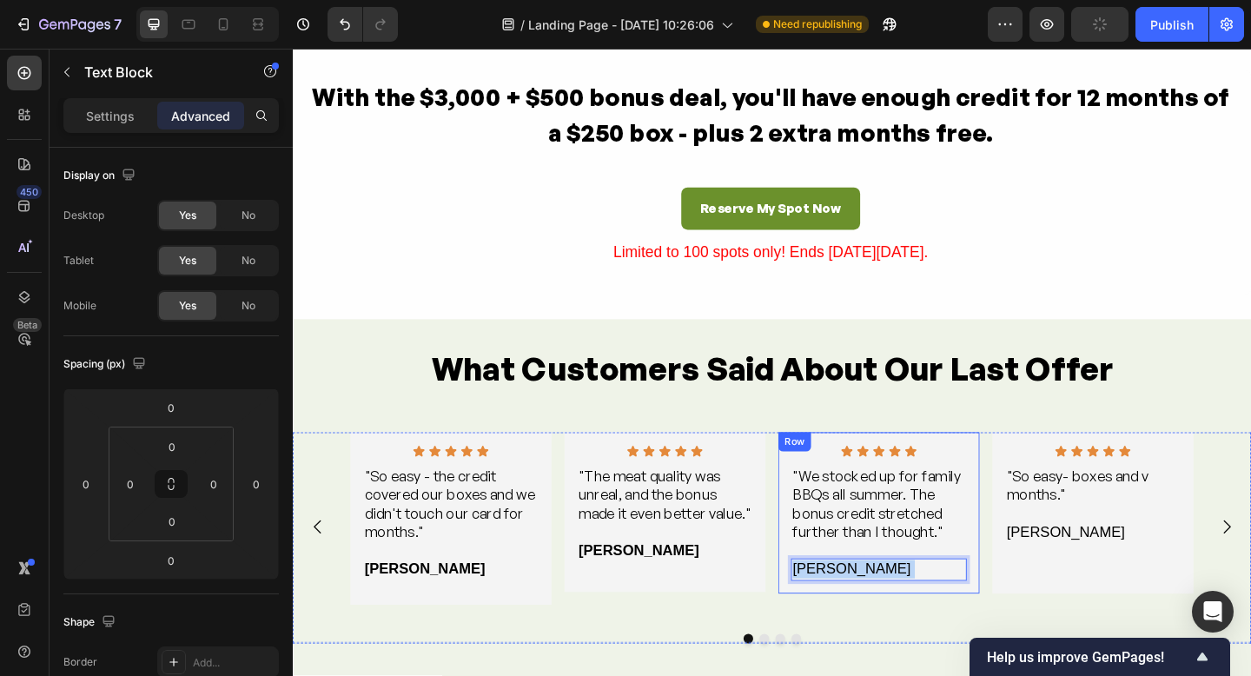
drag, startPoint x: 881, startPoint y: 617, endPoint x: 818, endPoint y: 618, distance: 63.4
click at [822, 618] on div "Icon Icon Icon Icon Icon Icon List "We stocked up for family BBQs all summer. T…" at bounding box center [930, 555] width 219 height 176
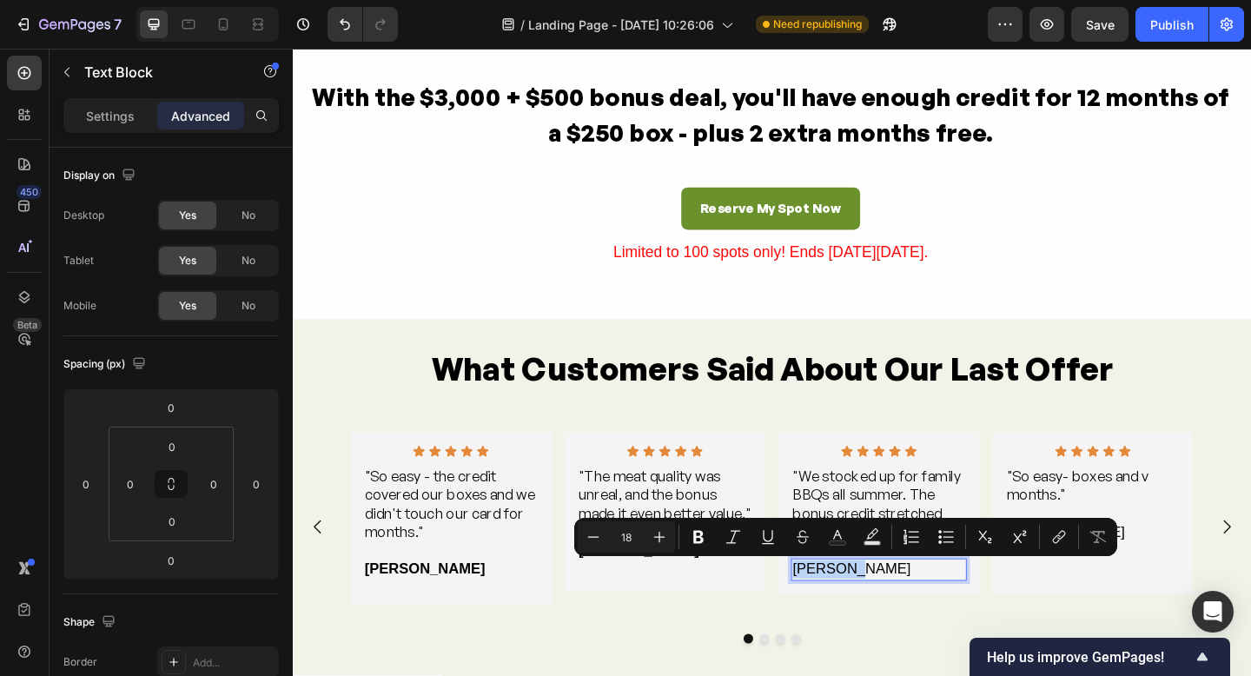
drag, startPoint x: 916, startPoint y: 615, endPoint x: 838, endPoint y: 615, distance: 78.2
click at [837, 615] on p "[PERSON_NAME]" at bounding box center [931, 616] width 188 height 20
drag, startPoint x: 692, startPoint y: 540, endPoint x: 706, endPoint y: 544, distance: 14.6
click at [693, 540] on icon "Editor contextual toolbar" at bounding box center [698, 536] width 17 height 17
click at [1228, 583] on div "[PERSON_NAME]" at bounding box center [1163, 575] width 191 height 23
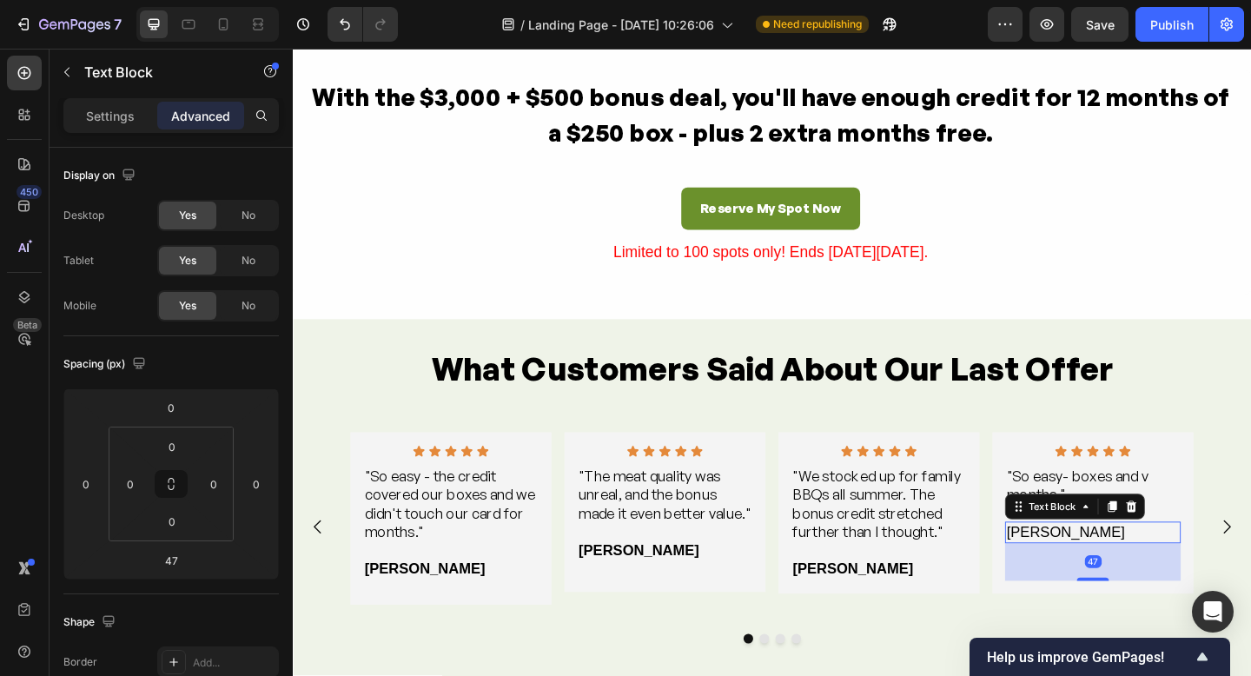
click at [1149, 576] on div "[PERSON_NAME]" at bounding box center [1163, 575] width 191 height 23
click at [1149, 576] on p "[PERSON_NAME]" at bounding box center [1164, 576] width 188 height 20
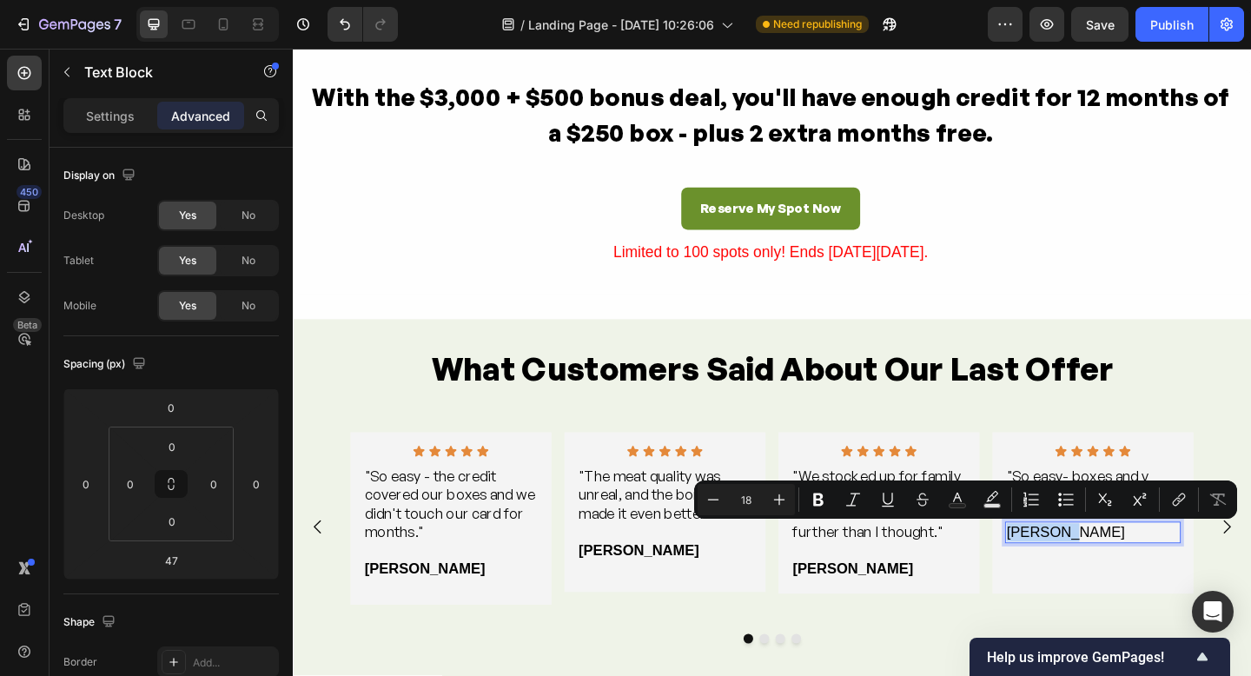
drag, startPoint x: 1096, startPoint y: 578, endPoint x: 1071, endPoint y: 577, distance: 24.3
click at [1071, 578] on p "[PERSON_NAME]" at bounding box center [1164, 576] width 188 height 20
drag, startPoint x: 815, startPoint y: 497, endPoint x: 778, endPoint y: 483, distance: 39.9
click at [815, 497] on icon "Editor contextual toolbar" at bounding box center [818, 500] width 10 height 13
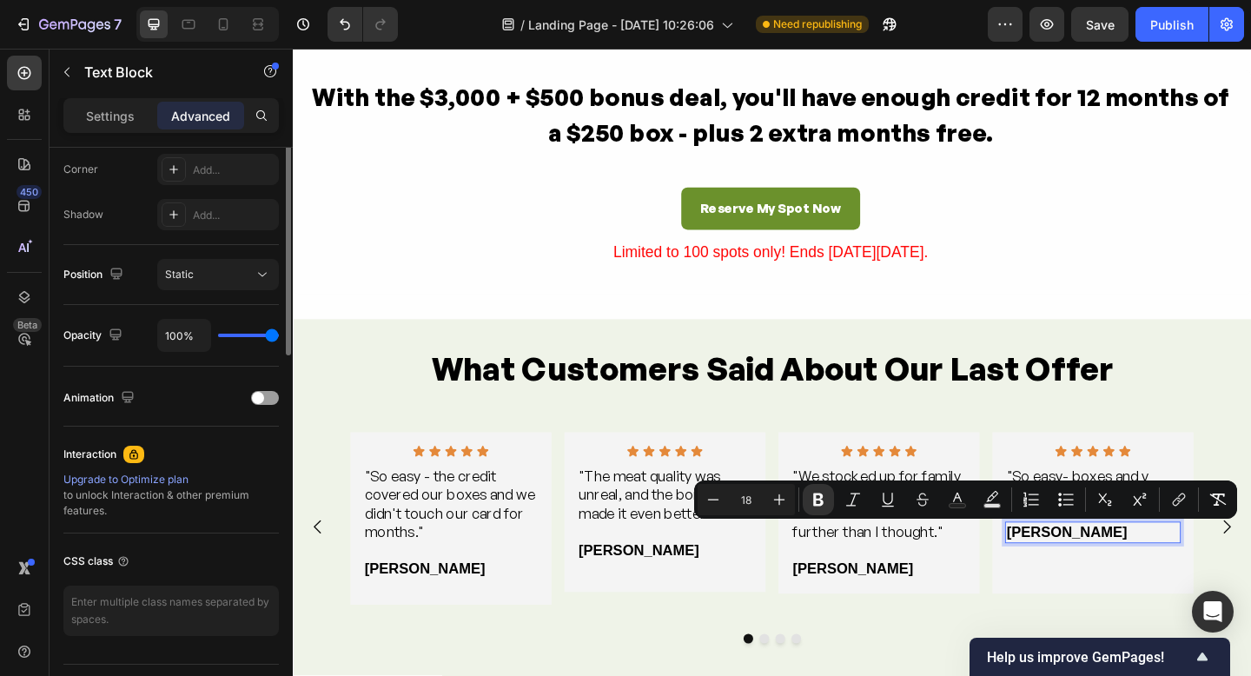
scroll to position [204, 0]
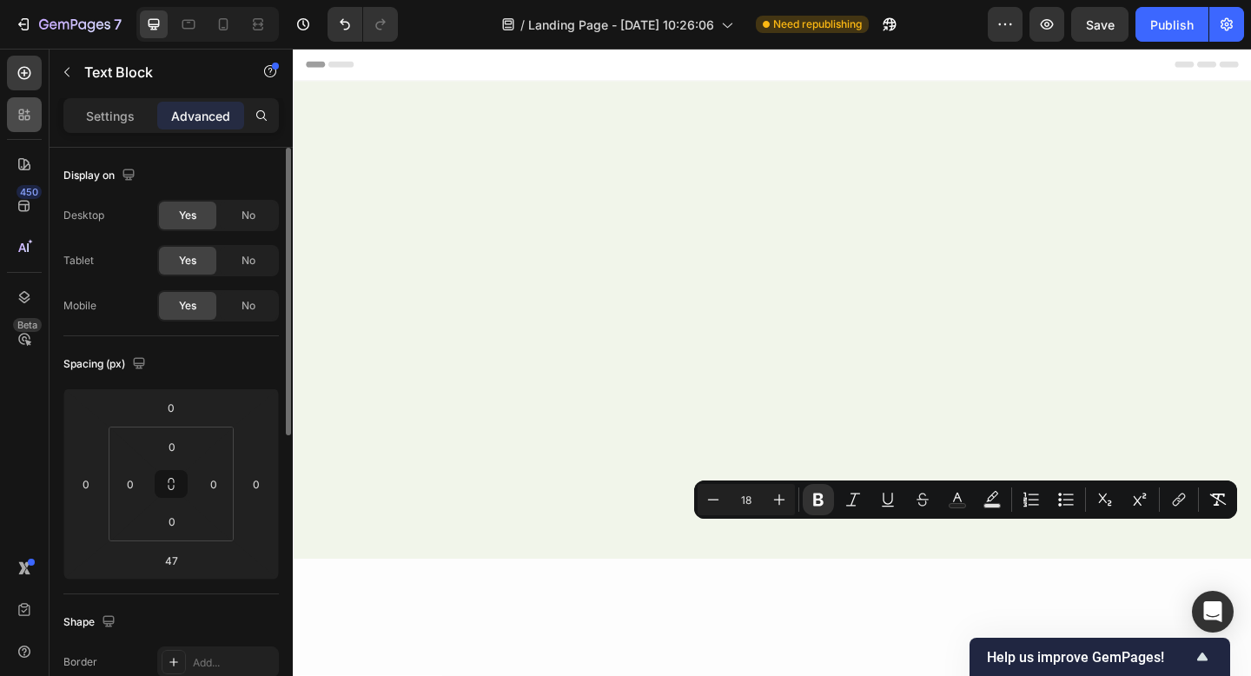
scroll to position [3275, 0]
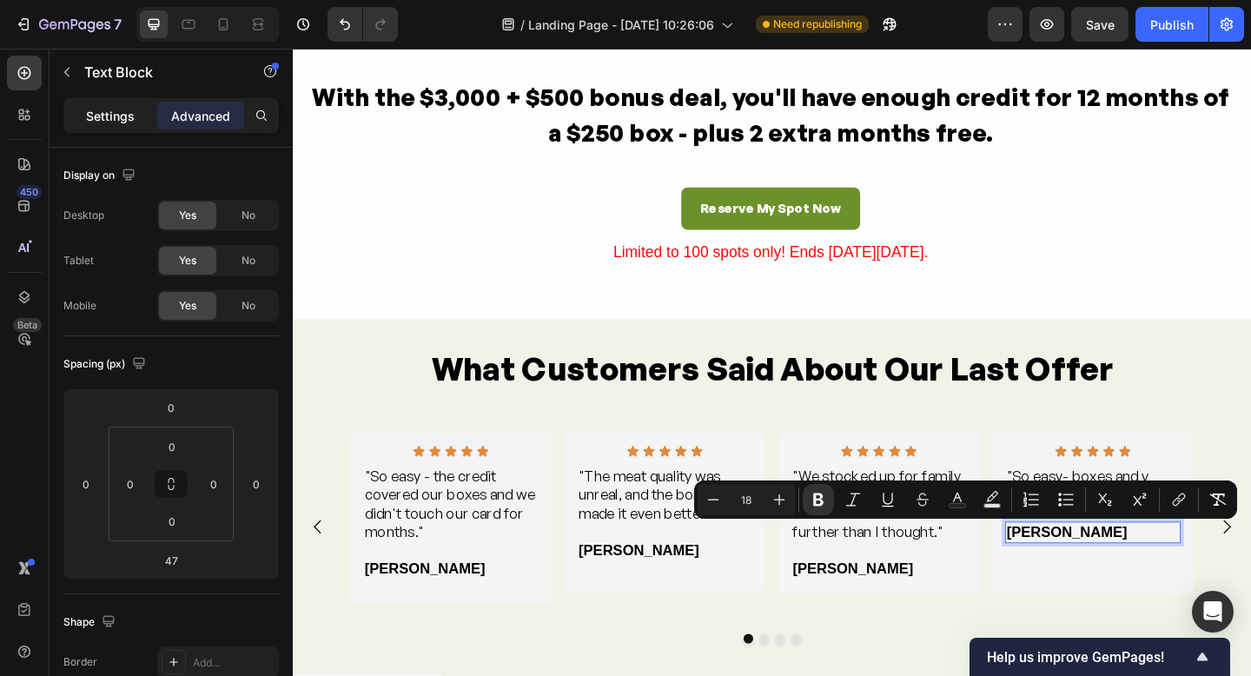
click at [82, 102] on div "Settings" at bounding box center [110, 116] width 87 height 28
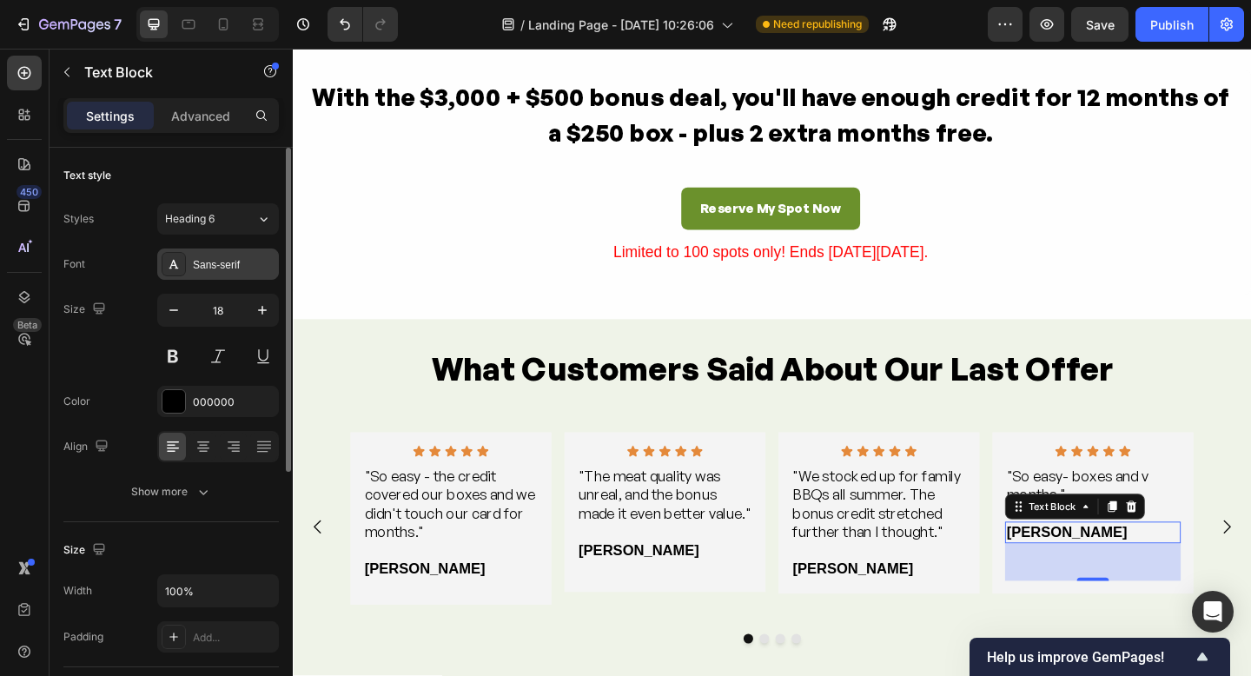
click at [175, 259] on icon at bounding box center [174, 264] width 14 height 14
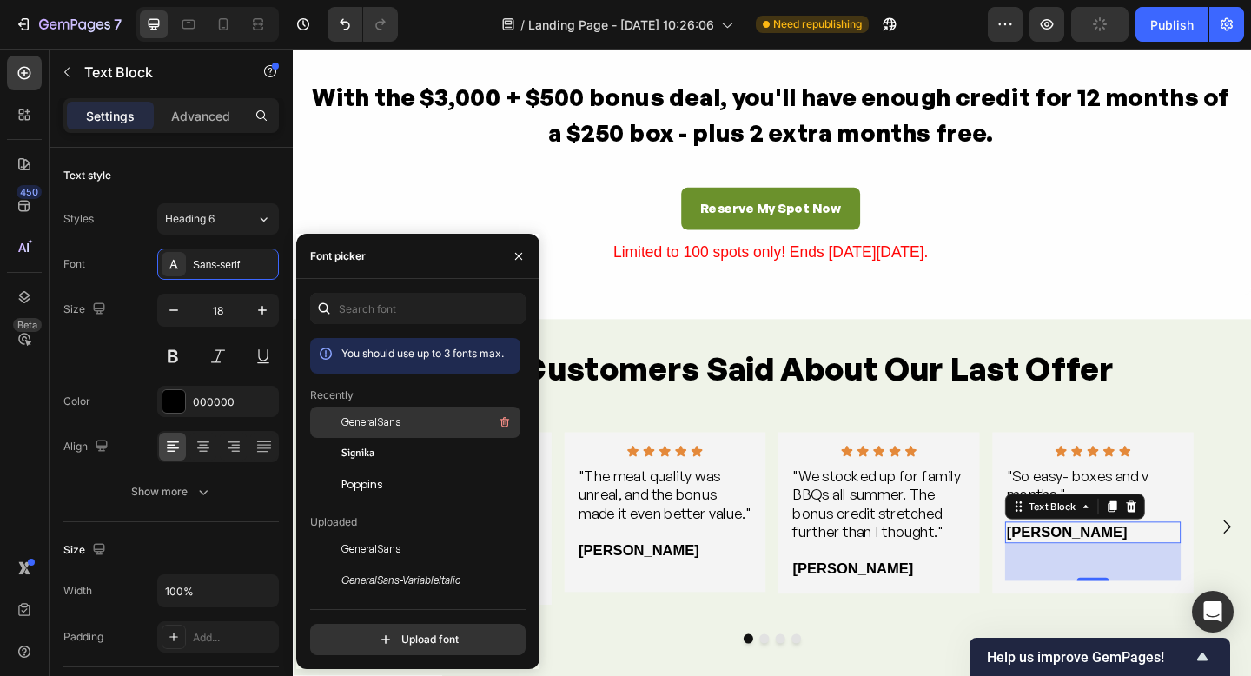
click at [372, 422] on span "GeneralSans" at bounding box center [371, 423] width 59 height 16
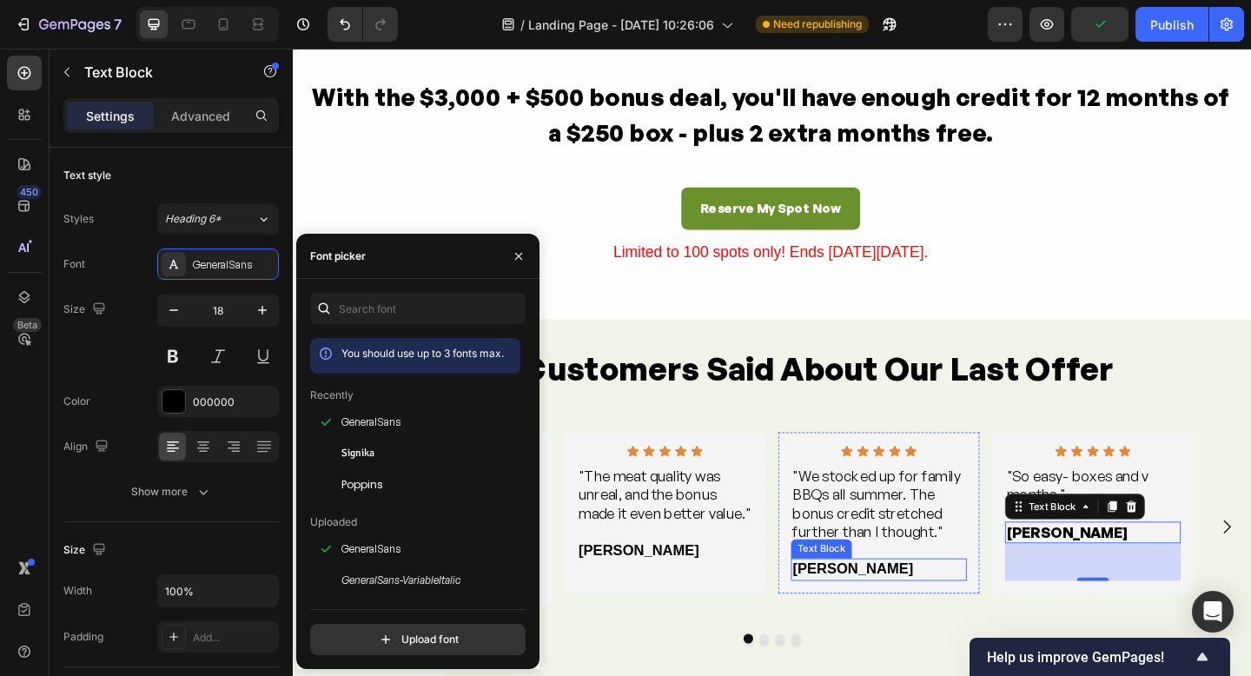
click at [869, 622] on strong "[PERSON_NAME]" at bounding box center [902, 615] width 131 height 17
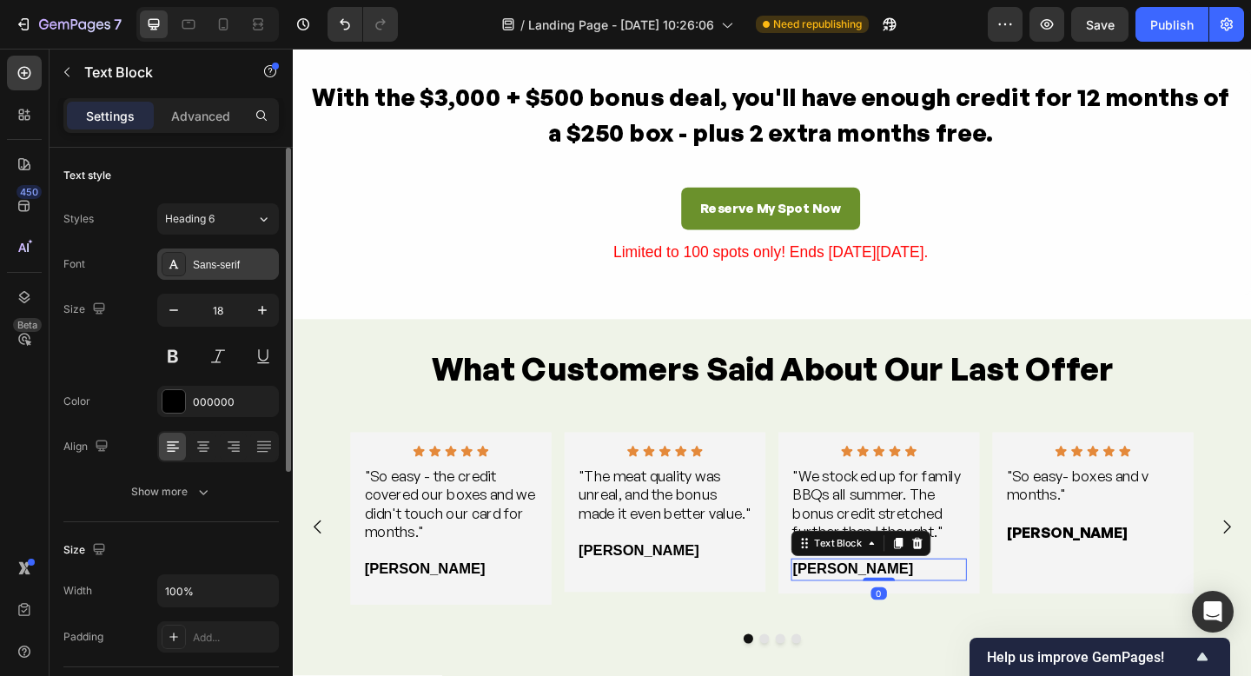
click at [183, 269] on div at bounding box center [174, 264] width 24 height 24
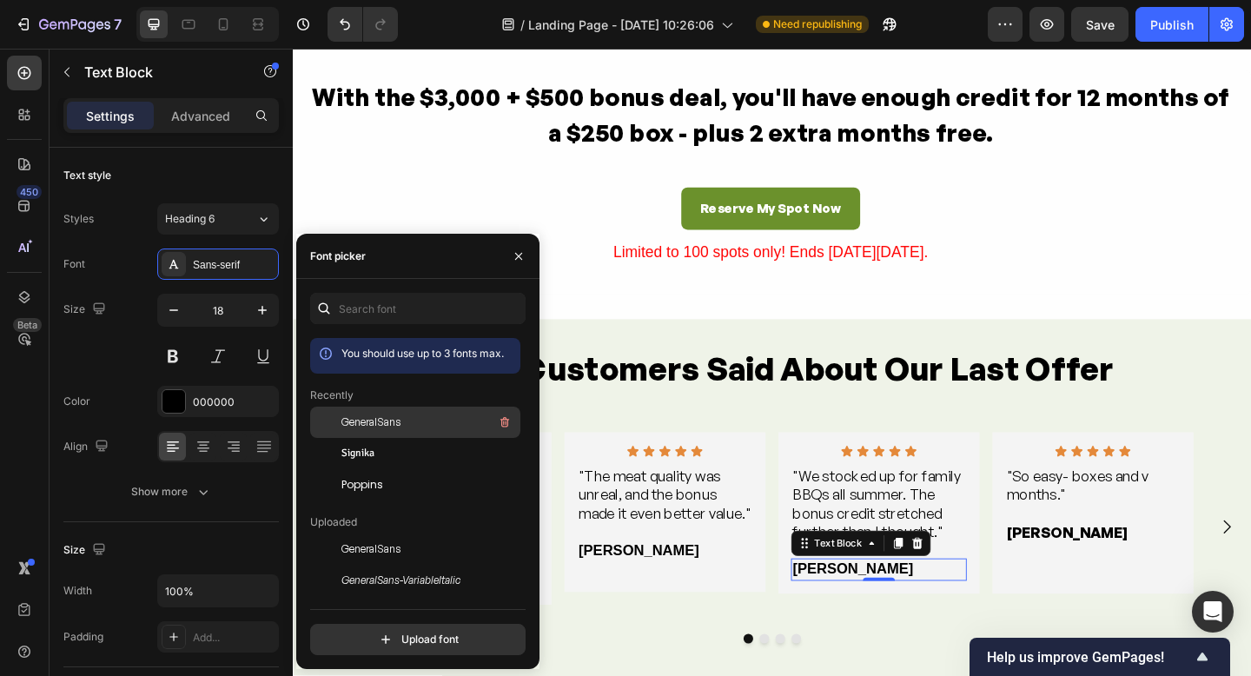
click at [383, 421] on span "GeneralSans" at bounding box center [371, 423] width 59 height 16
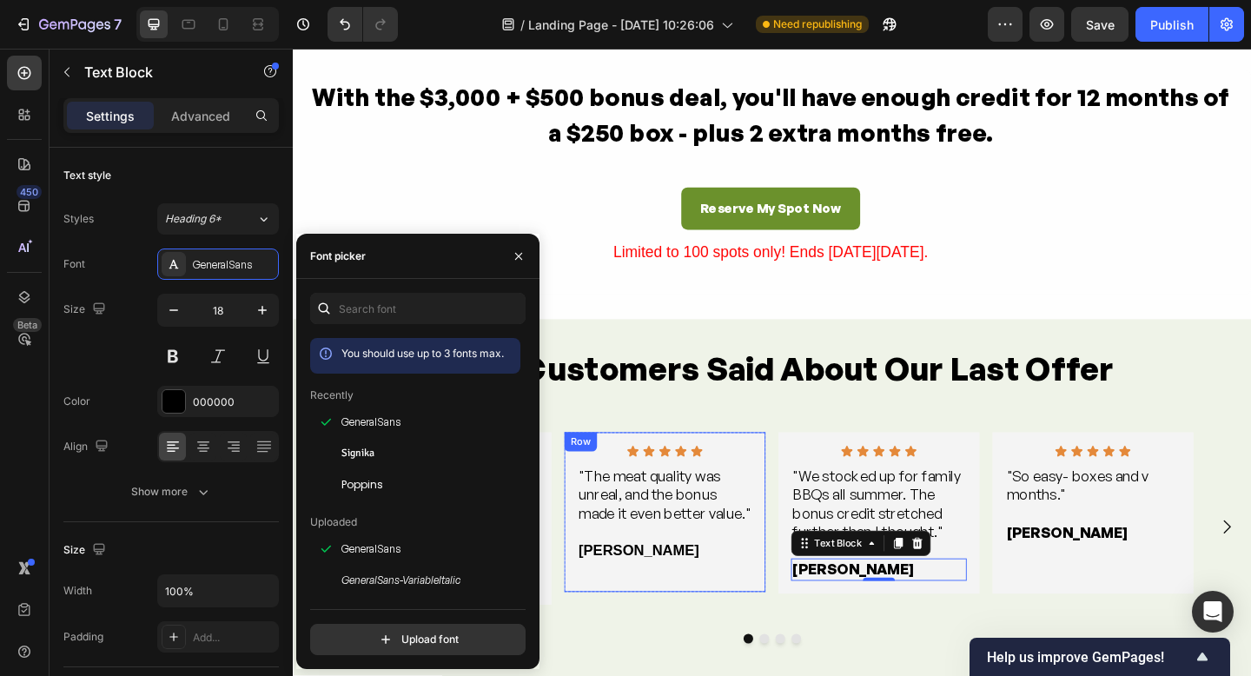
click at [640, 594] on div "[PERSON_NAME]" at bounding box center [697, 595] width 191 height 23
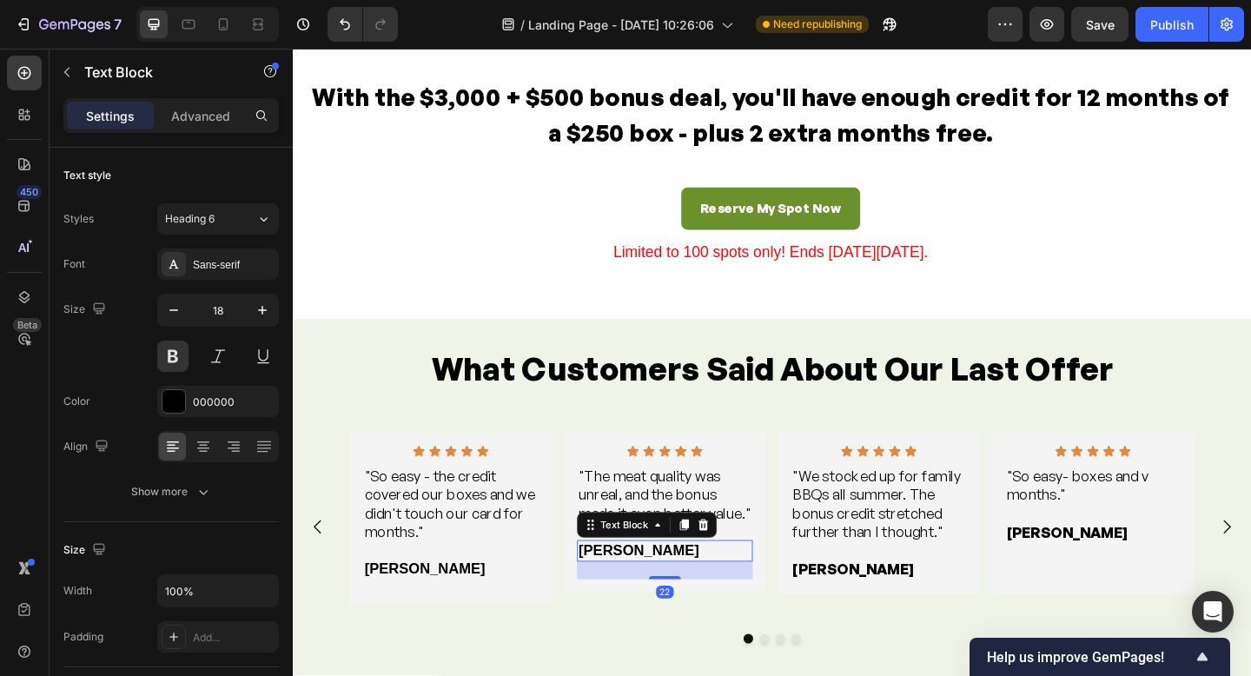
click at [657, 594] on div "[PERSON_NAME]" at bounding box center [697, 595] width 191 height 23
click at [657, 594] on p "[PERSON_NAME]" at bounding box center [698, 596] width 188 height 20
drag, startPoint x: 700, startPoint y: 594, endPoint x: 332, endPoint y: 417, distance: 407.7
click at [602, 594] on div "[PERSON_NAME]" at bounding box center [697, 595] width 191 height 23
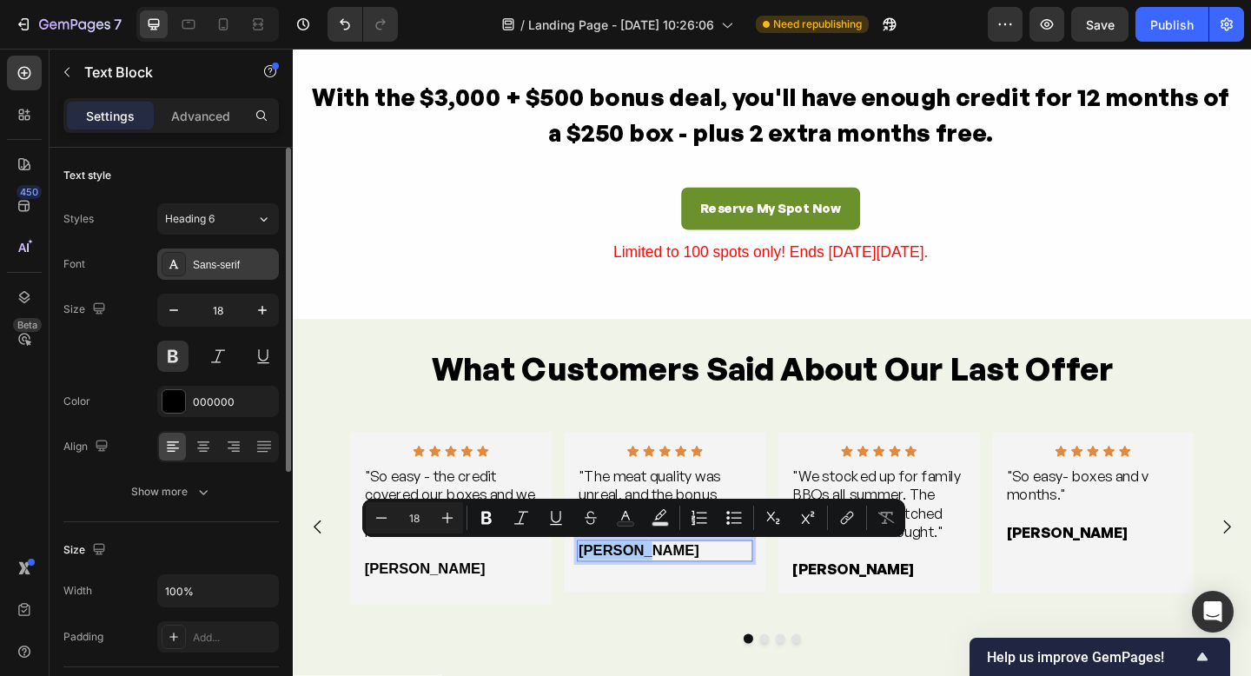
click at [172, 268] on icon at bounding box center [174, 264] width 14 height 14
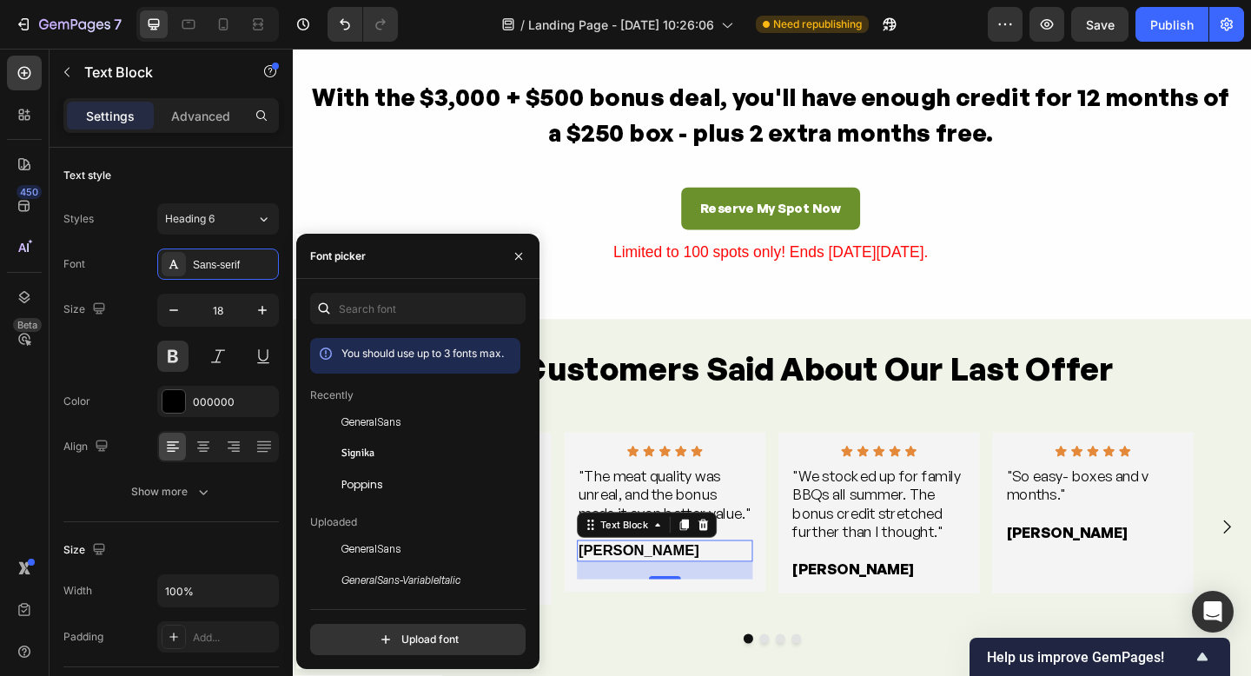
click at [361, 422] on span "GeneralSans" at bounding box center [371, 423] width 59 height 16
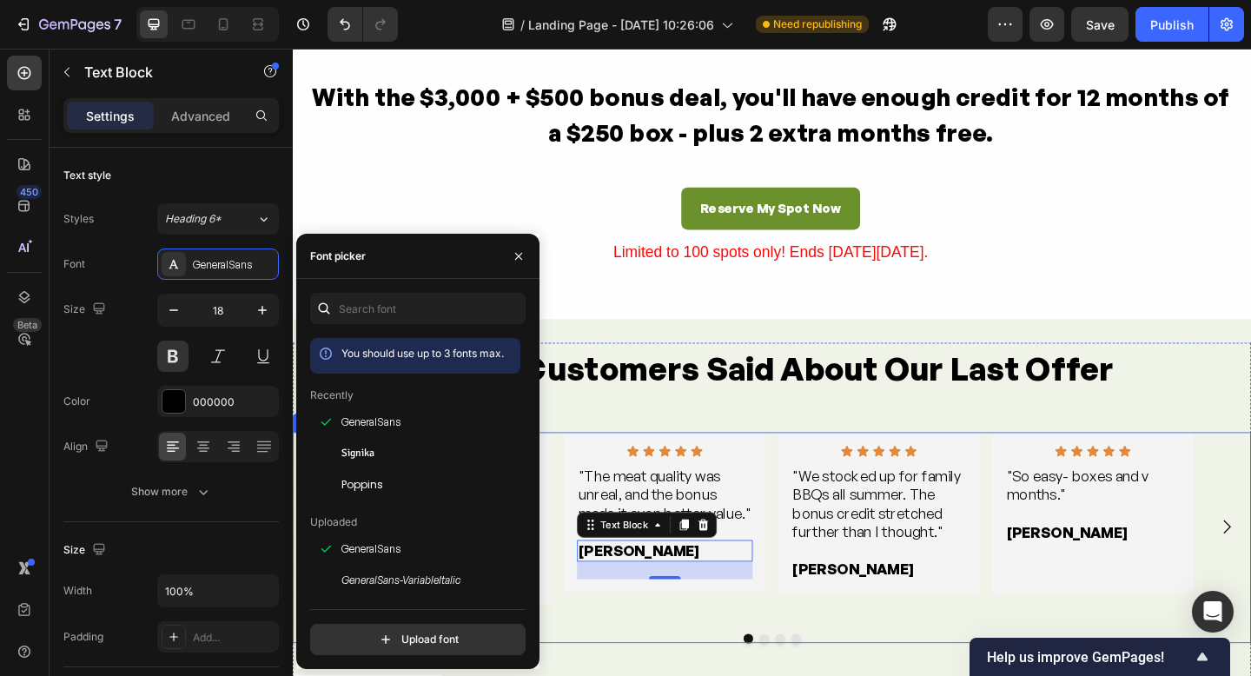
click at [577, 570] on div "Icon Icon Icon Icon Icon Icon List "So easy - the credit covered our boxes and …" at bounding box center [814, 569] width 918 height 205
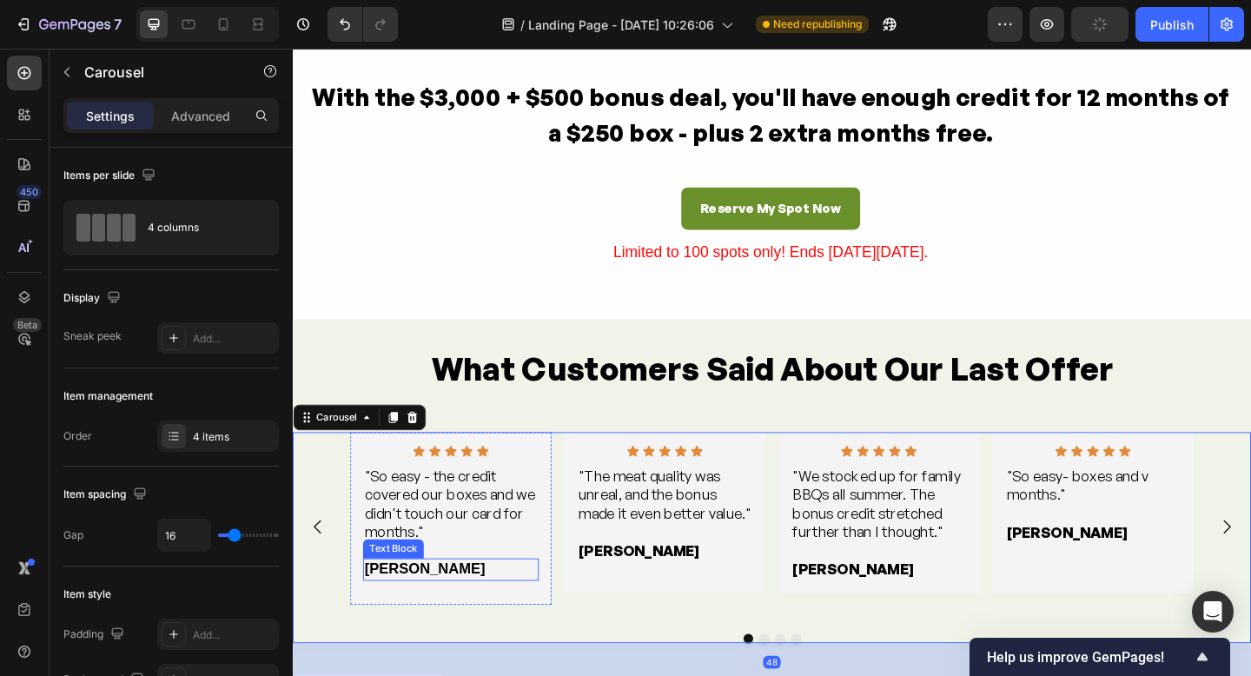
click at [445, 620] on p "[PERSON_NAME]" at bounding box center [465, 616] width 188 height 20
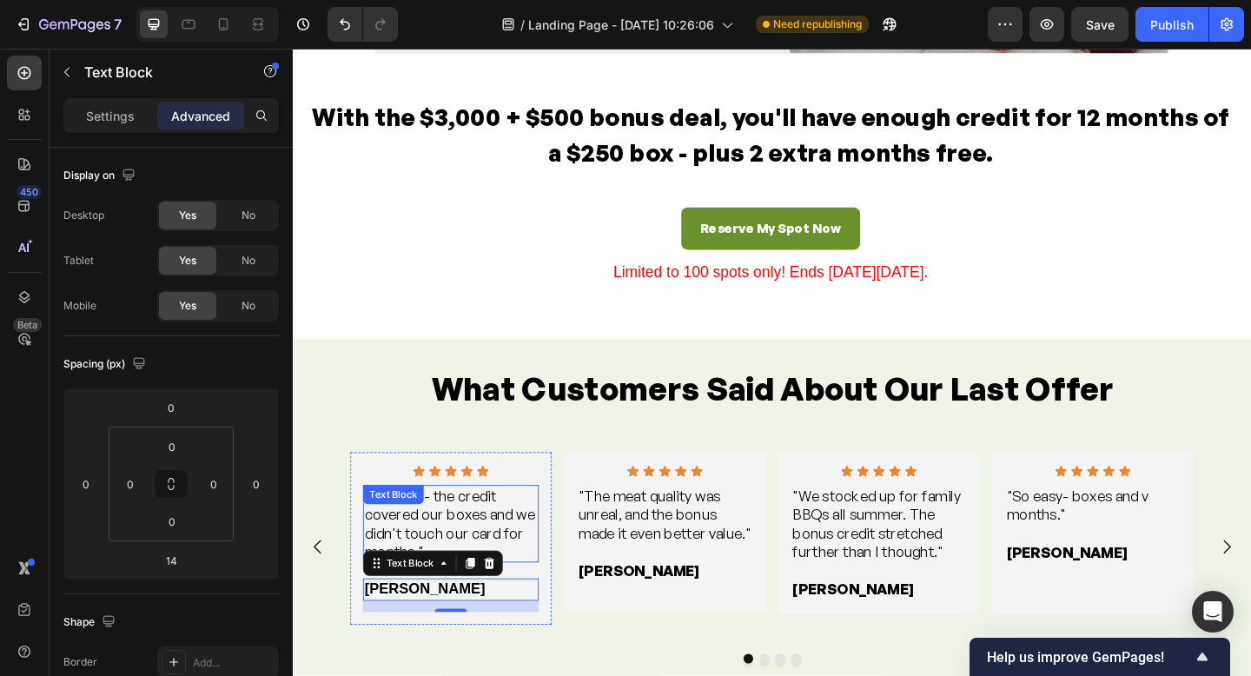
scroll to position [3243, 0]
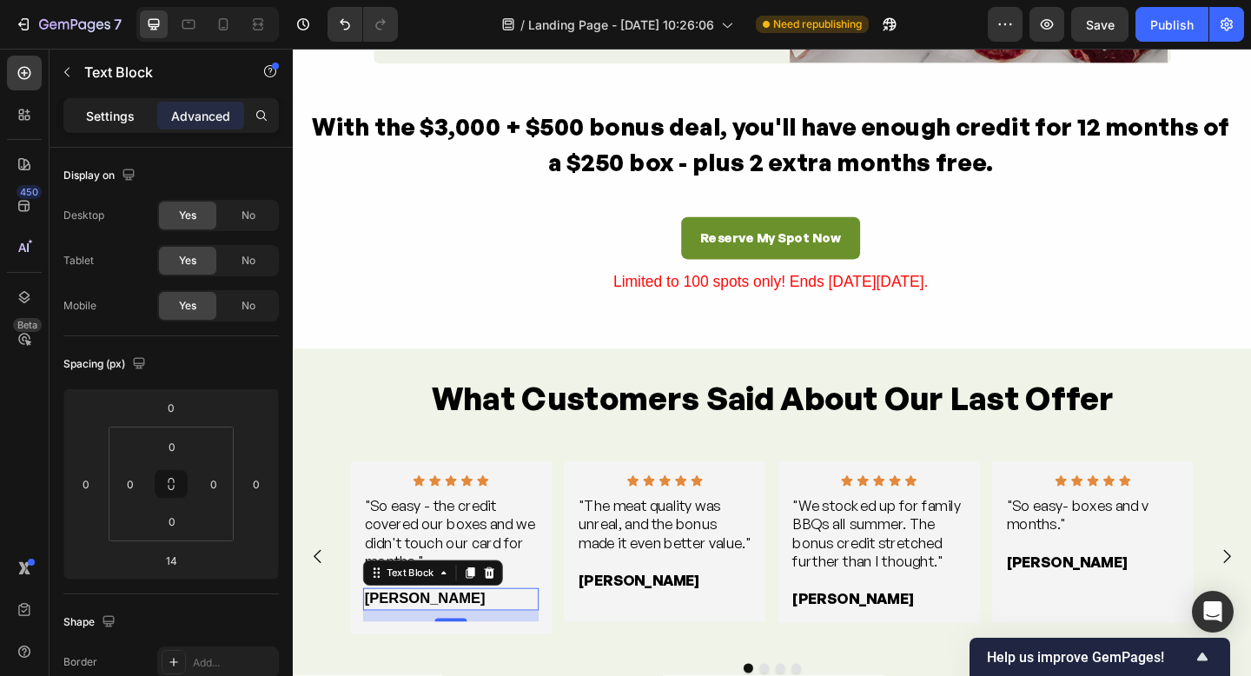
drag, startPoint x: 95, startPoint y: 110, endPoint x: 105, endPoint y: 122, distance: 15.4
click at [95, 110] on p "Settings" at bounding box center [110, 116] width 49 height 18
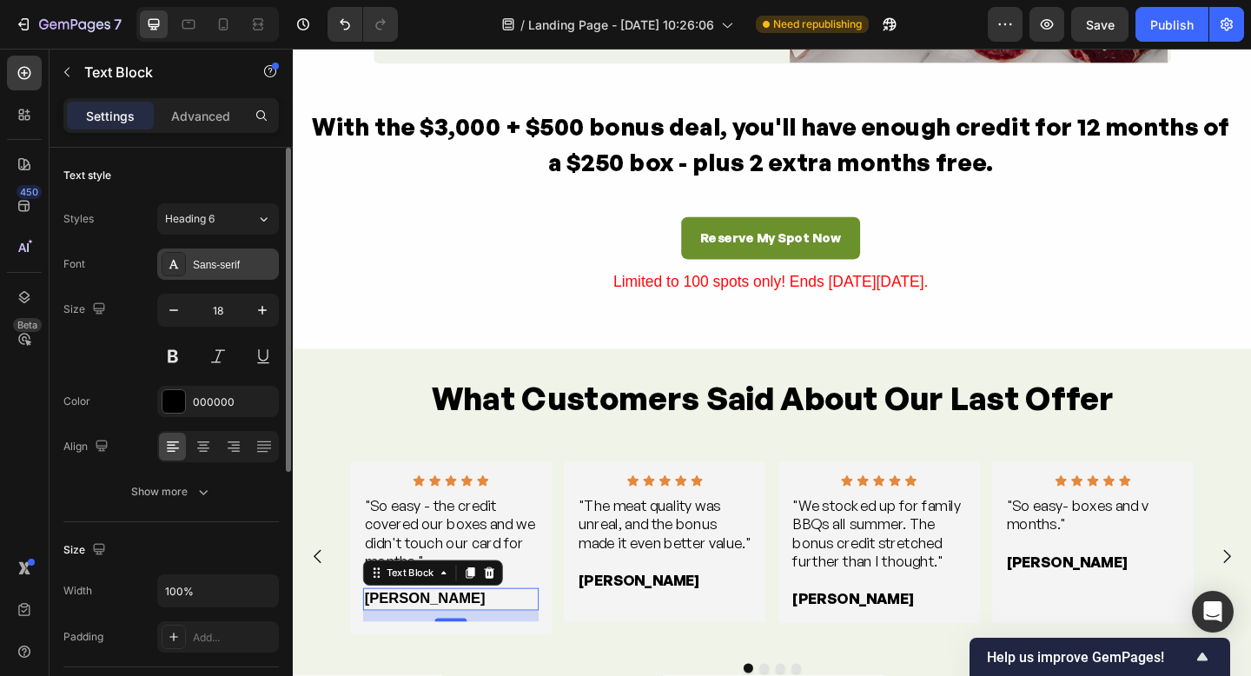
click at [171, 258] on icon at bounding box center [174, 264] width 14 height 14
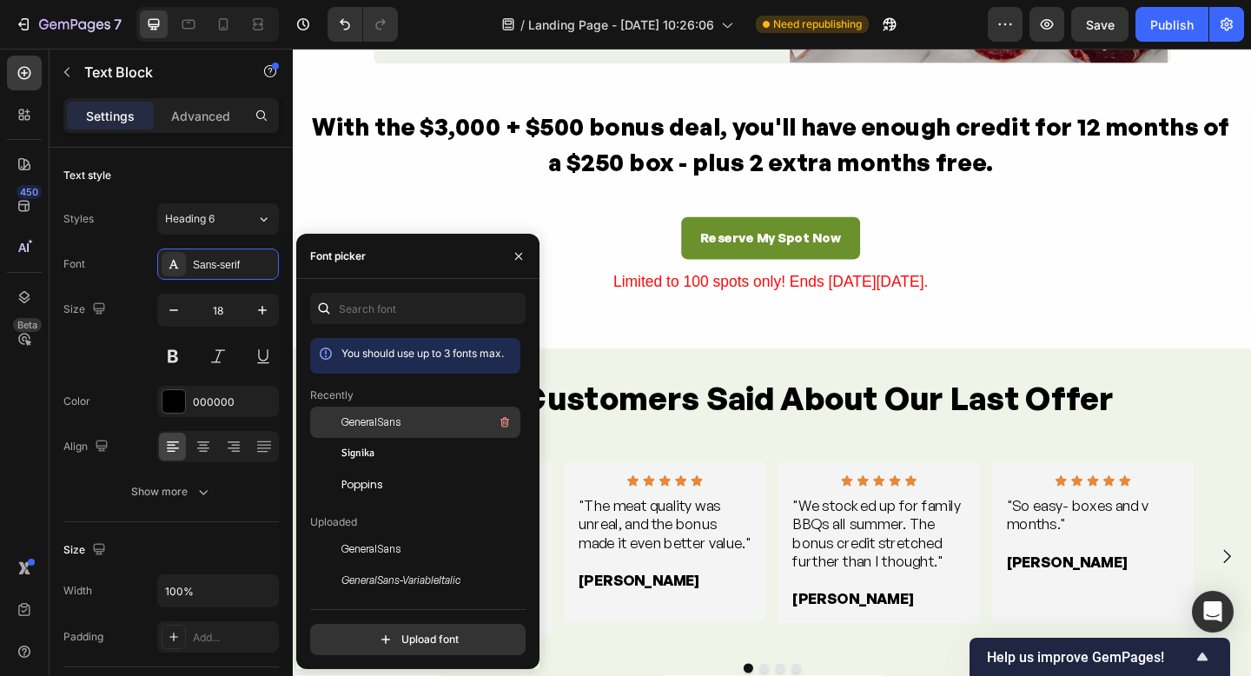
click at [407, 421] on div "GeneralSans" at bounding box center [430, 422] width 176 height 21
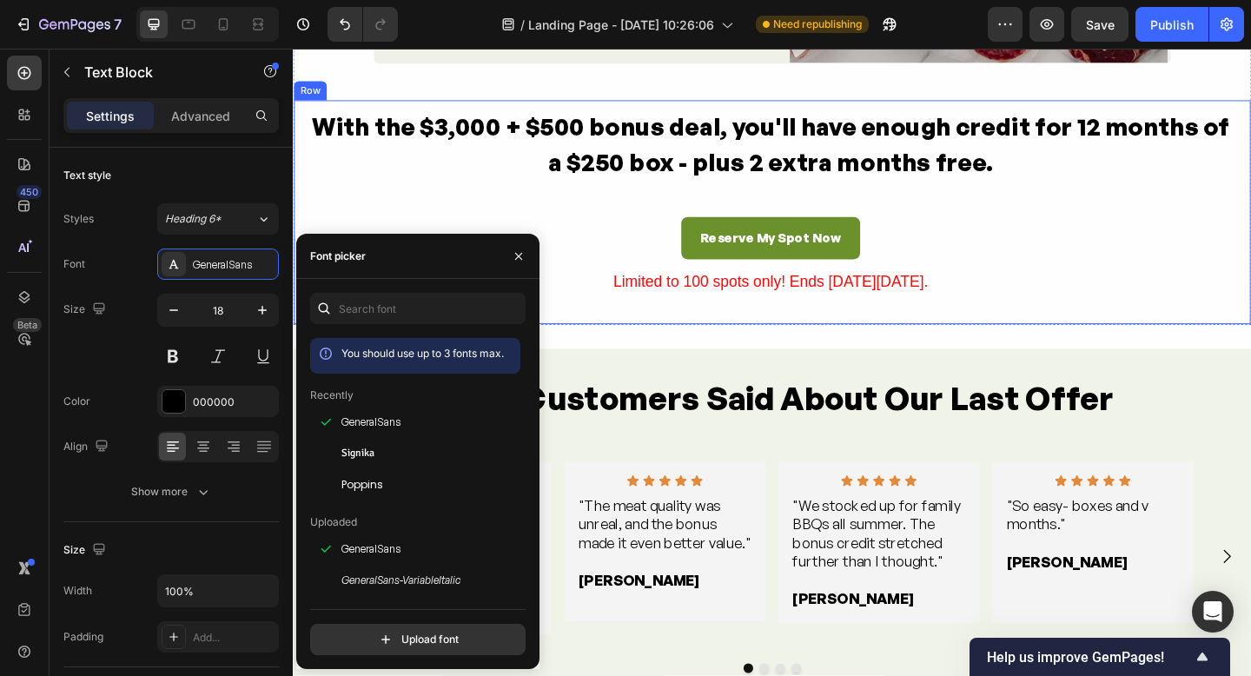
click at [1175, 319] on div "With the $3,000 + $500 bonus deal, you'll have enough credit for 12 months of a…" at bounding box center [814, 226] width 1043 height 244
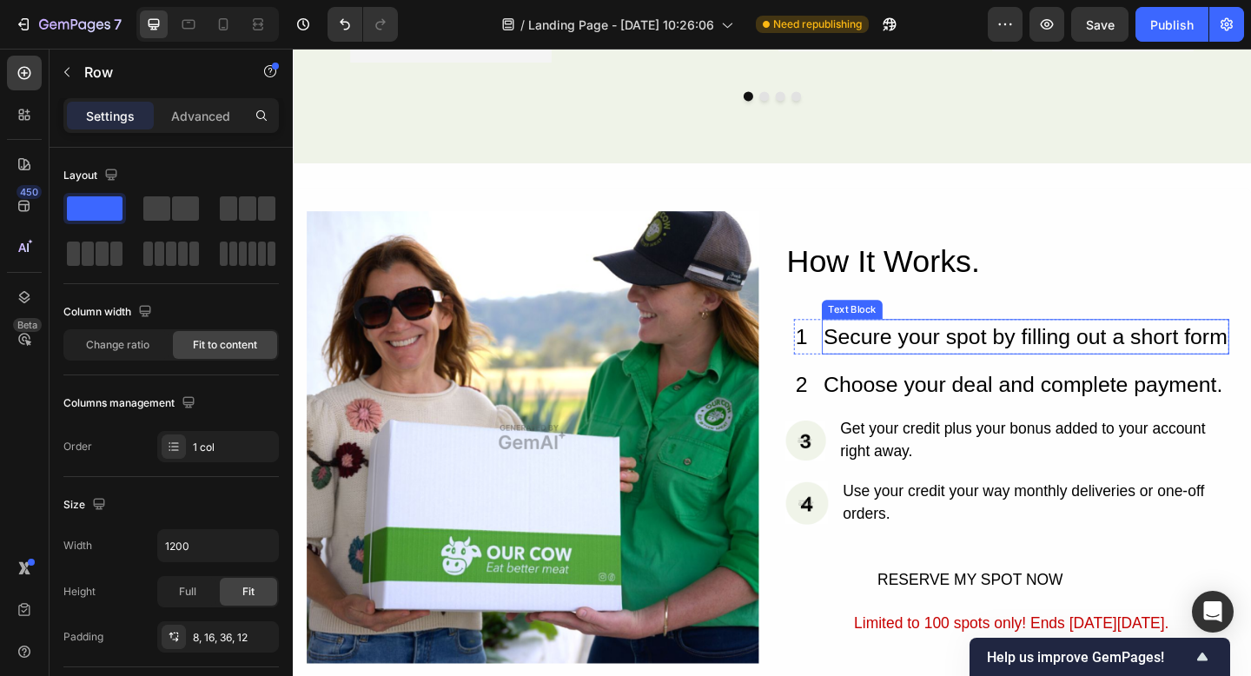
scroll to position [3922, 0]
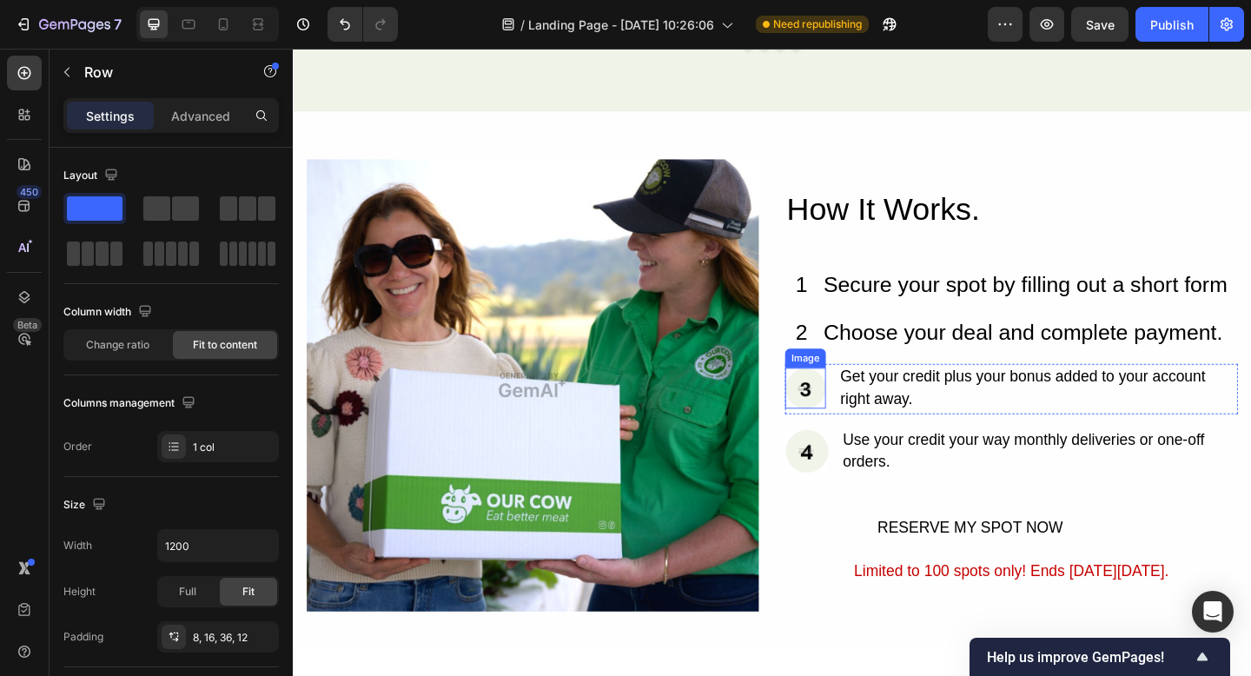
click at [851, 425] on img at bounding box center [850, 418] width 44 height 44
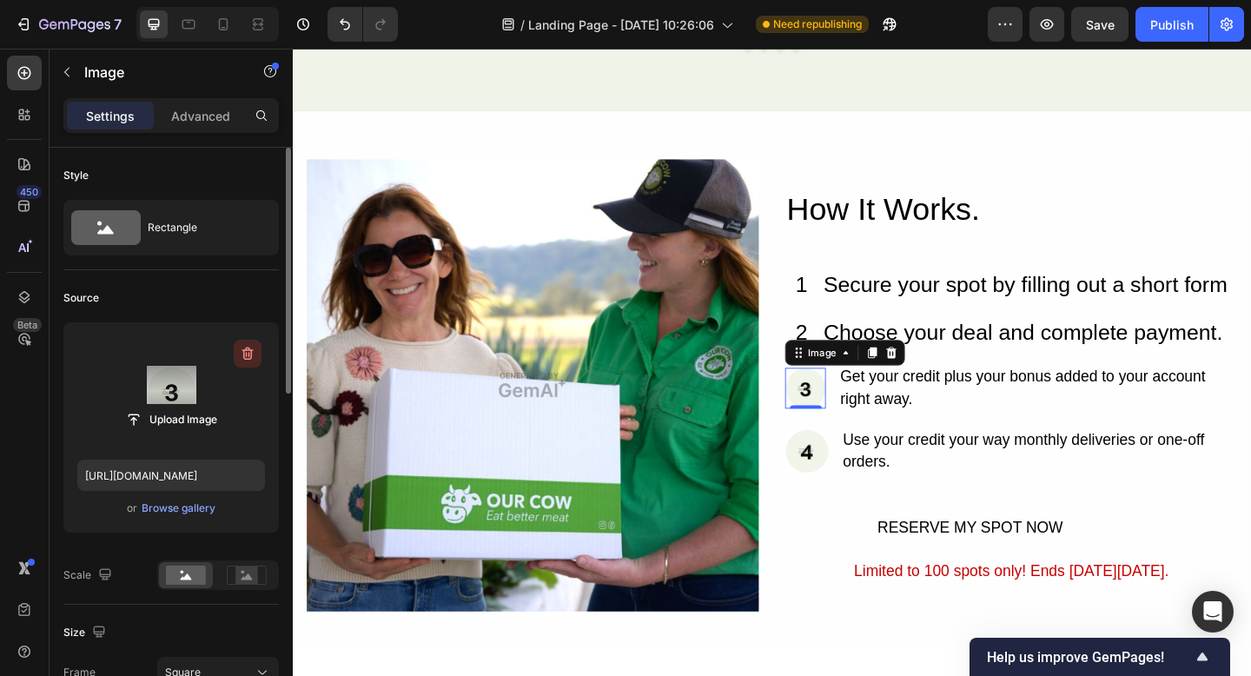
click at [248, 348] on icon "button" at bounding box center [247, 354] width 11 height 13
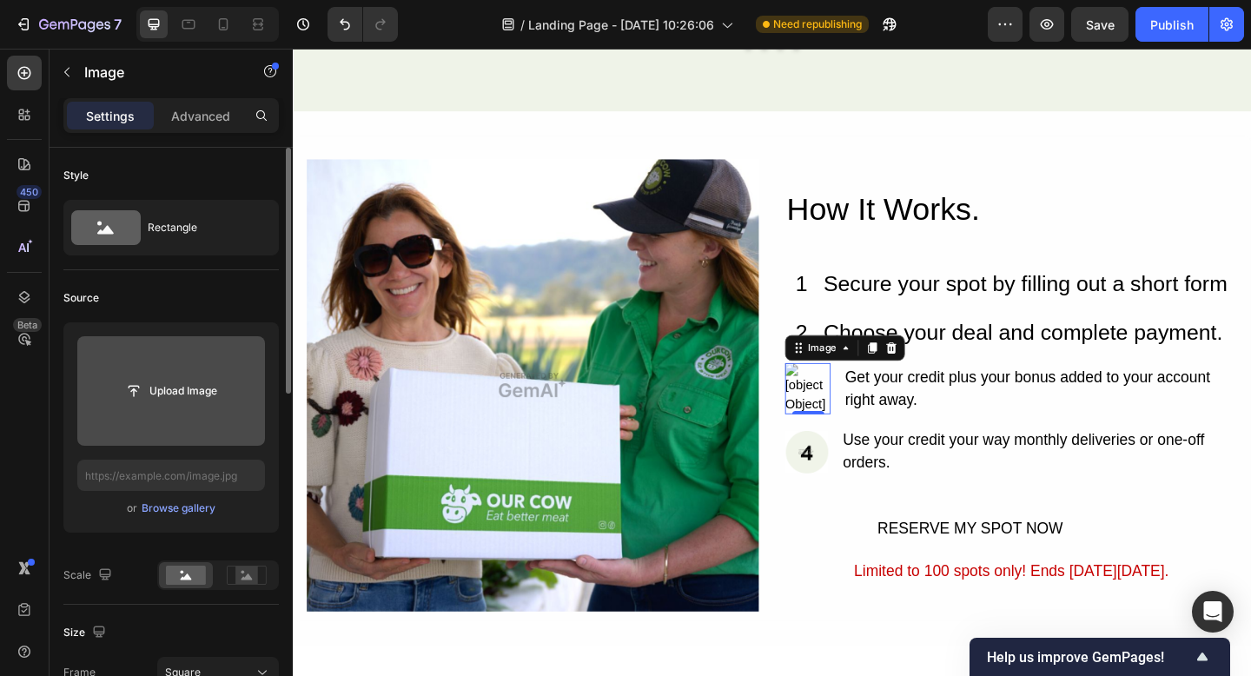
click at [855, 481] on img at bounding box center [851, 487] width 47 height 47
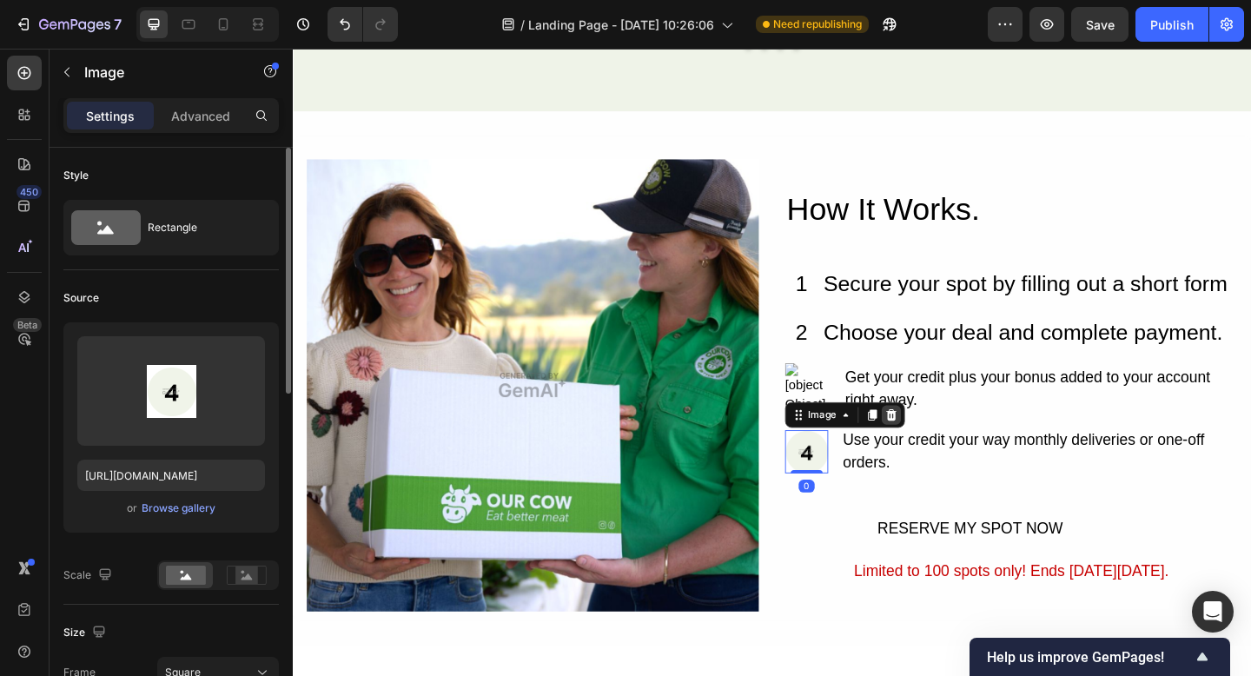
click at [942, 443] on icon at bounding box center [944, 447] width 11 height 12
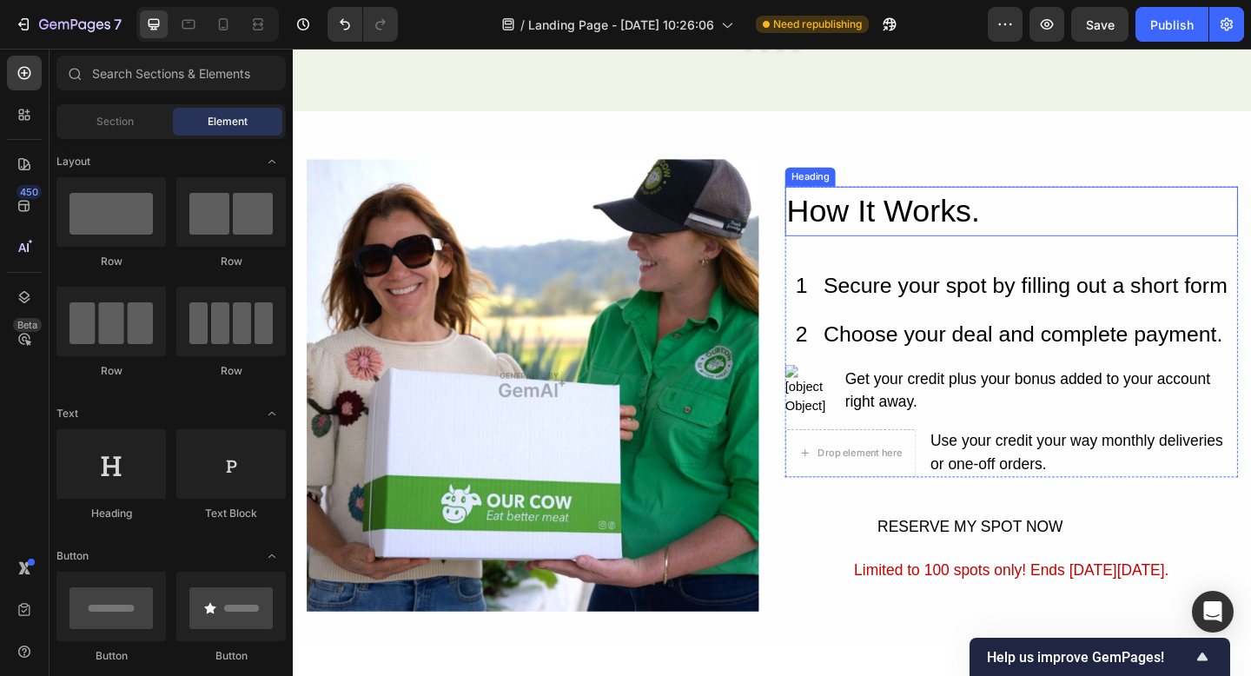
click at [889, 229] on h2 "How It Works." at bounding box center [1074, 226] width 493 height 55
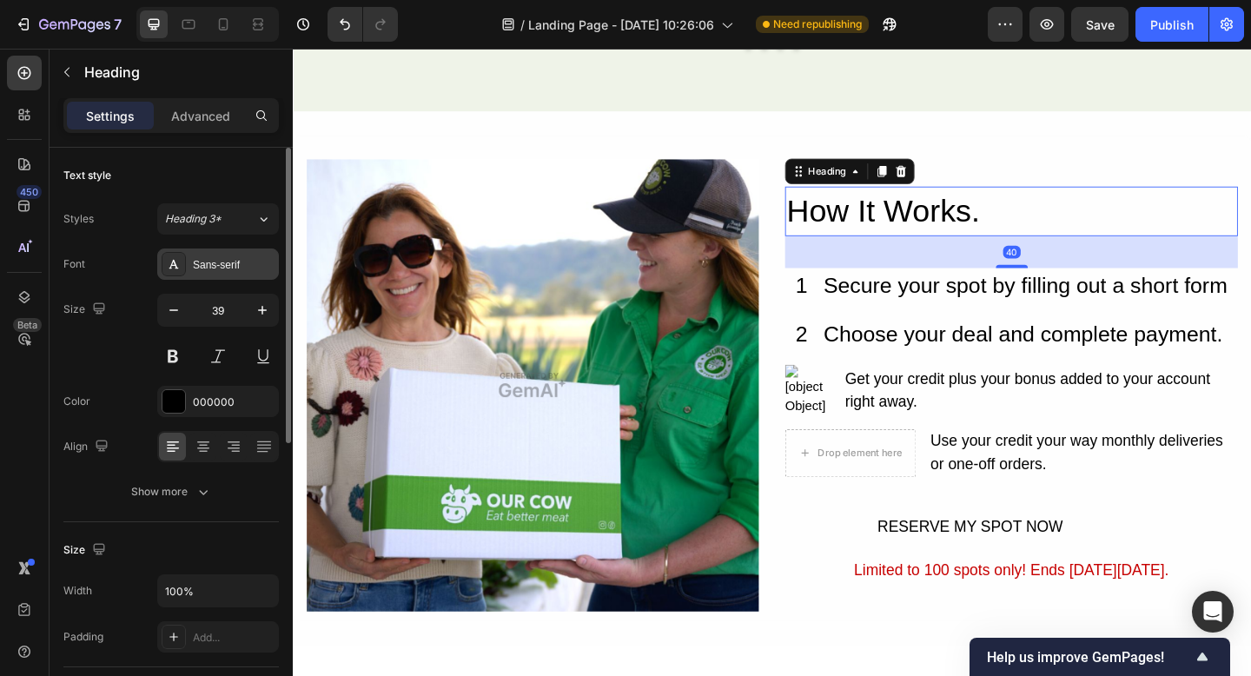
click at [173, 266] on icon at bounding box center [174, 264] width 14 height 14
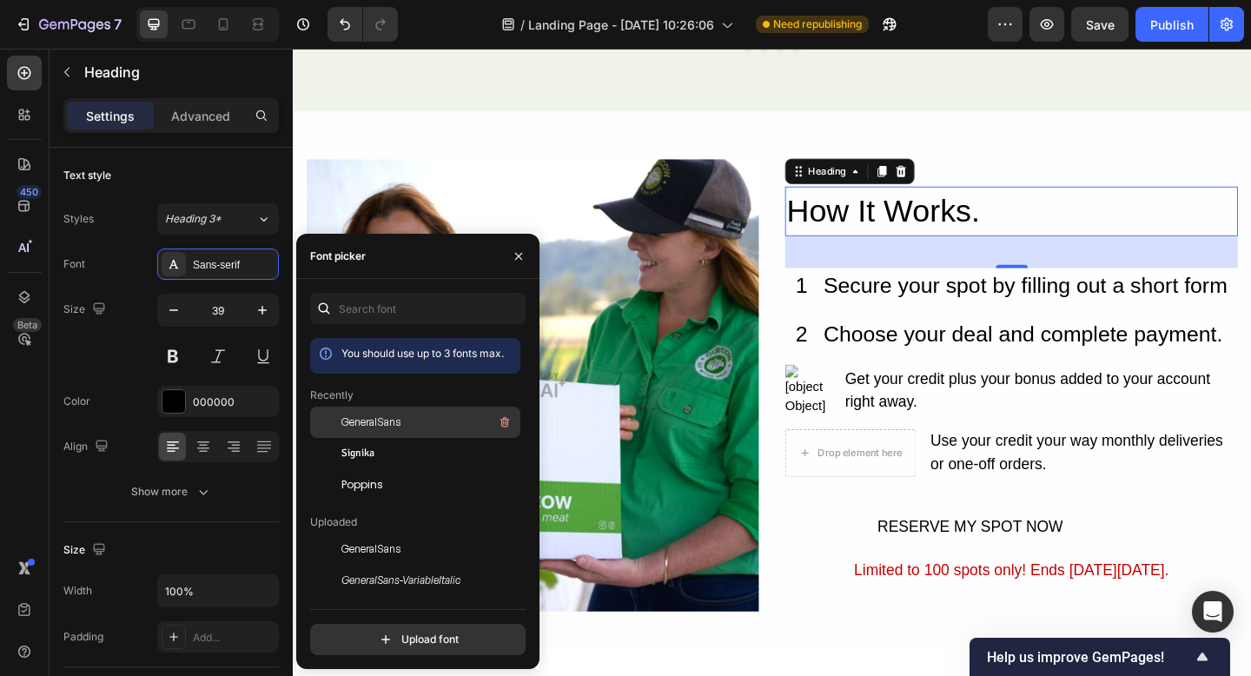
click at [373, 427] on span "GeneralSans" at bounding box center [371, 423] width 59 height 16
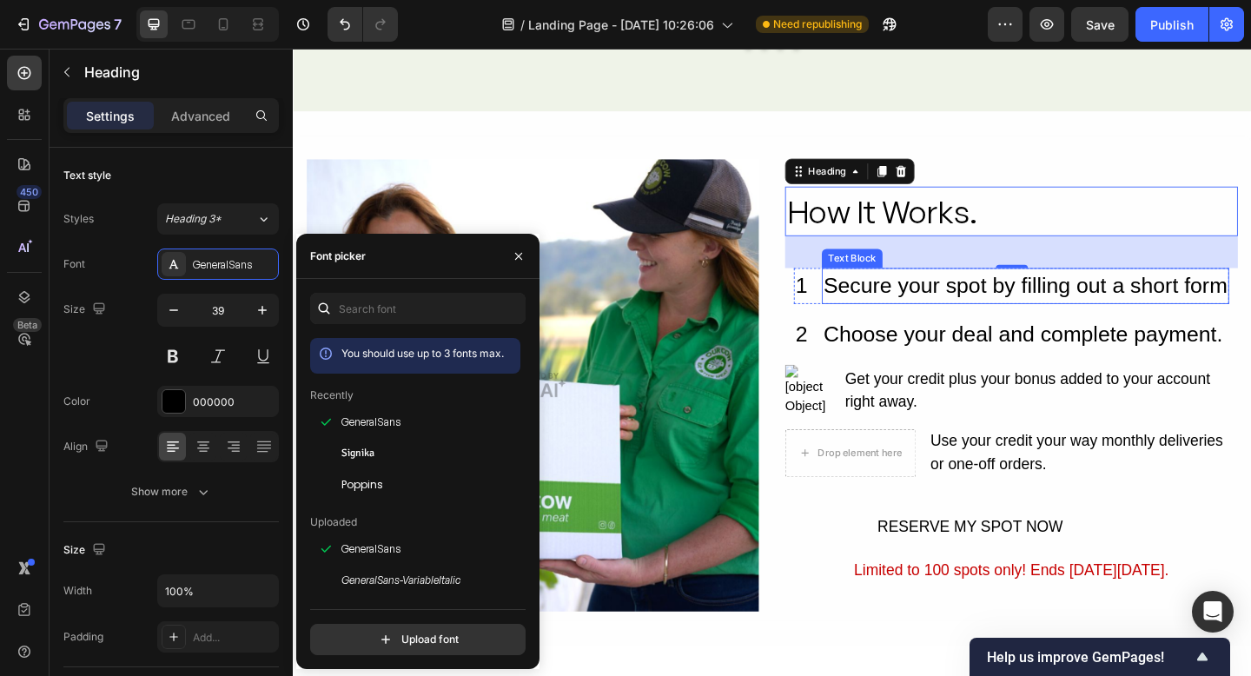
drag, startPoint x: 985, startPoint y: 306, endPoint x: 908, endPoint y: 310, distance: 76.6
click at [985, 306] on div "Secure your spot by filling out a short form" at bounding box center [1089, 307] width 443 height 39
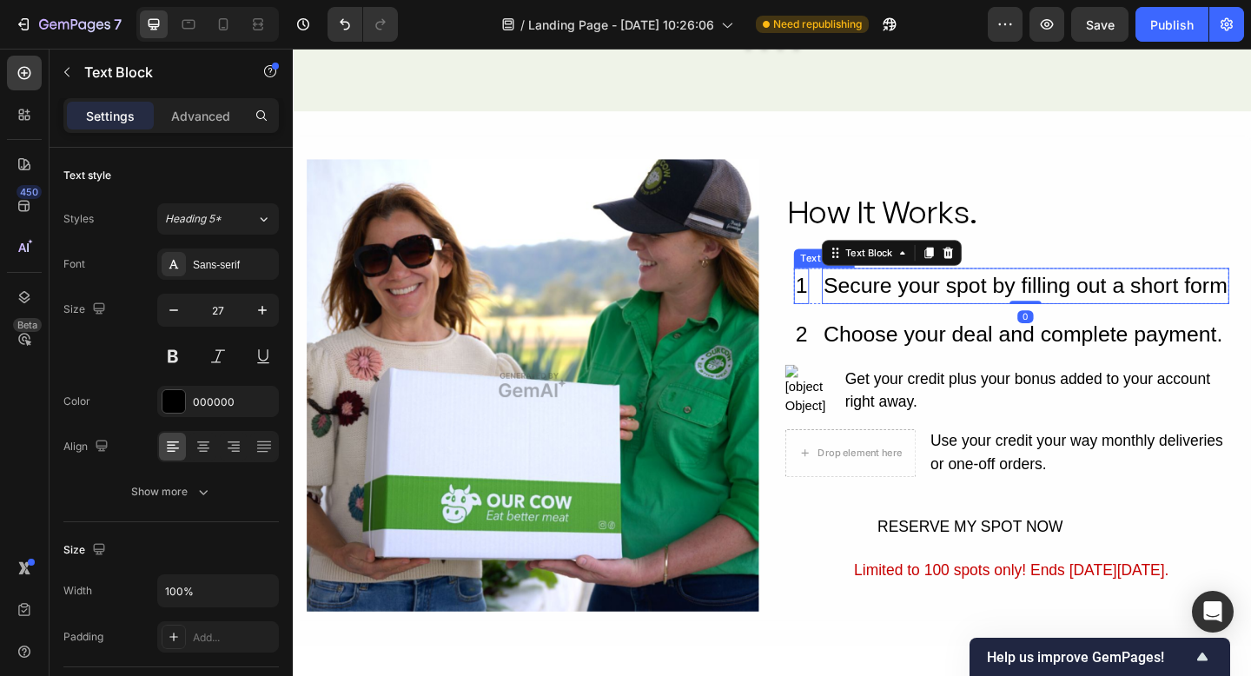
click at [844, 310] on div "1" at bounding box center [846, 307] width 17 height 39
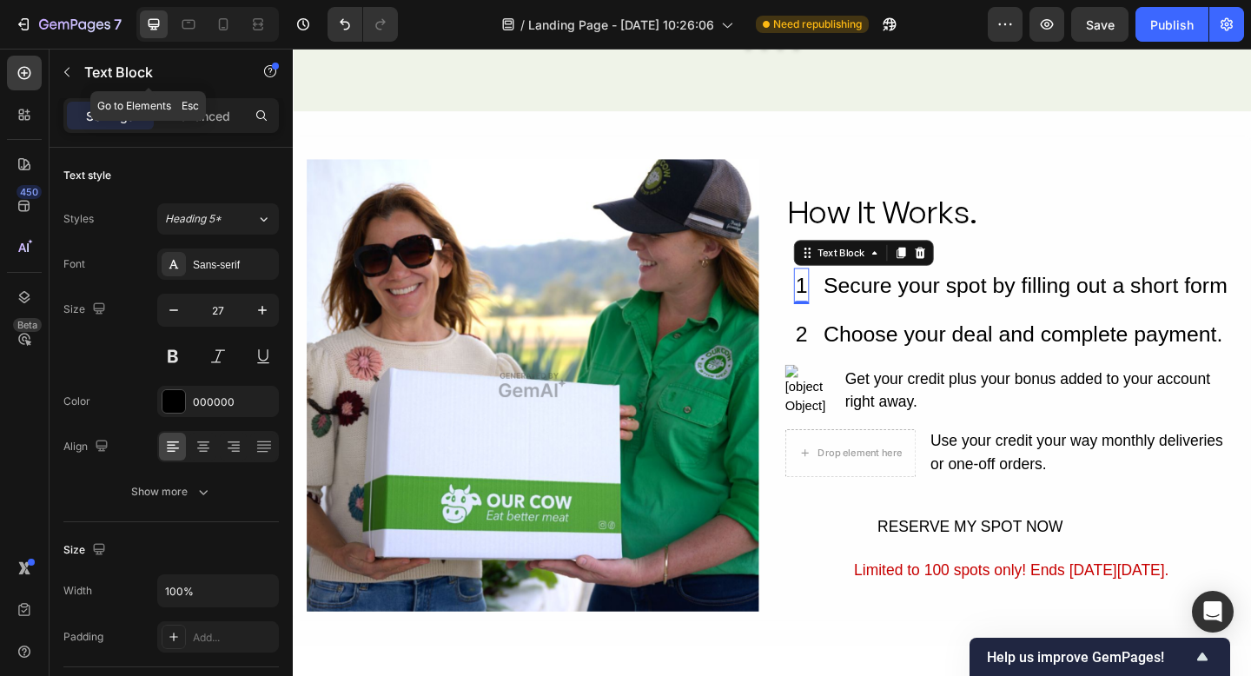
click at [73, 70] on button "button" at bounding box center [67, 72] width 28 height 28
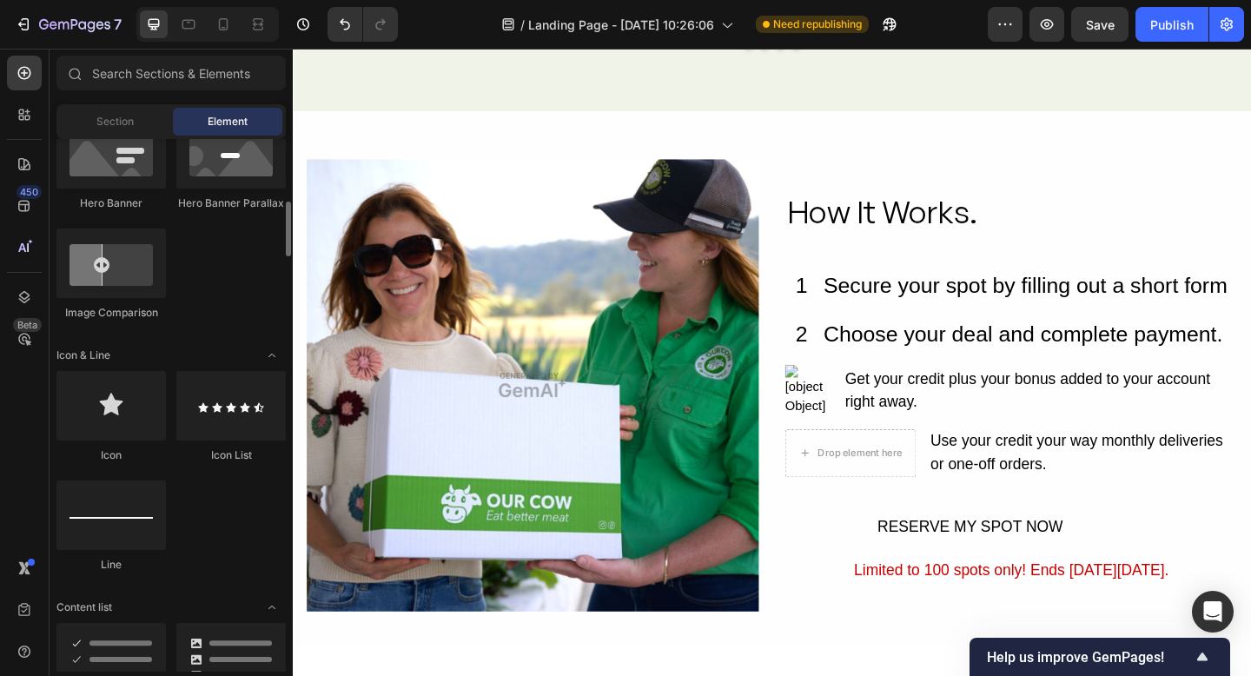
scroll to position [925, 0]
drag, startPoint x: 435, startPoint y: 459, endPoint x: 840, endPoint y: 445, distance: 405.2
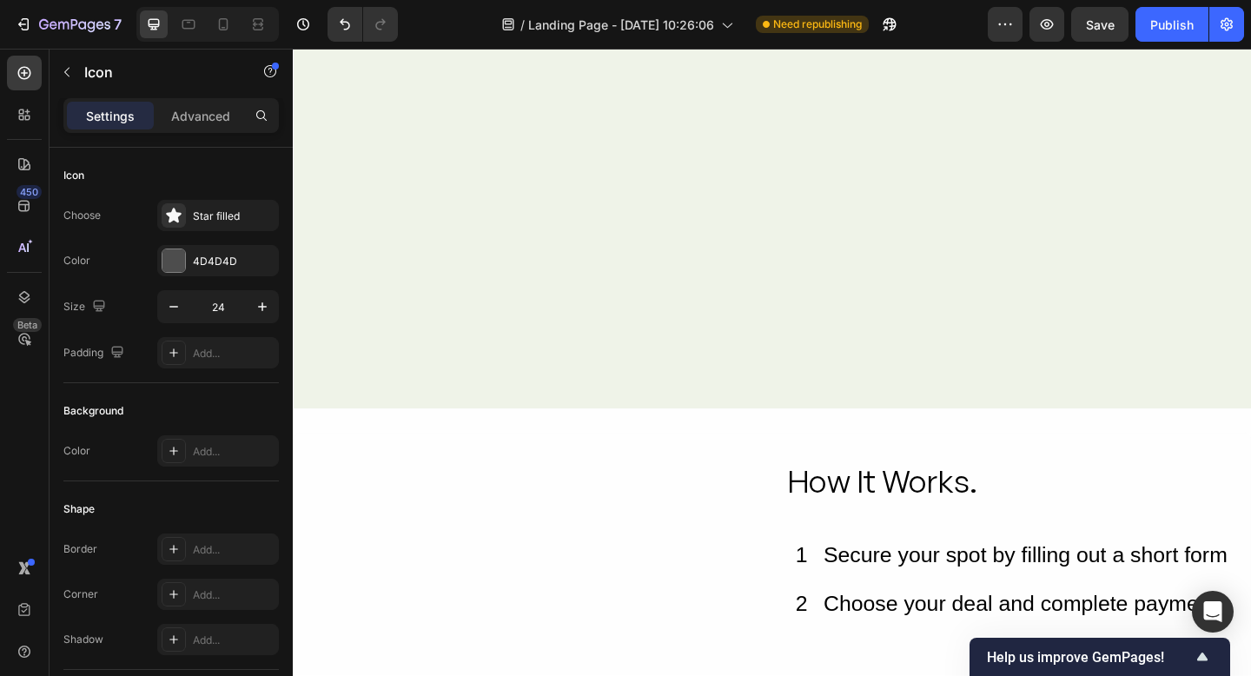
scroll to position [4412, 0]
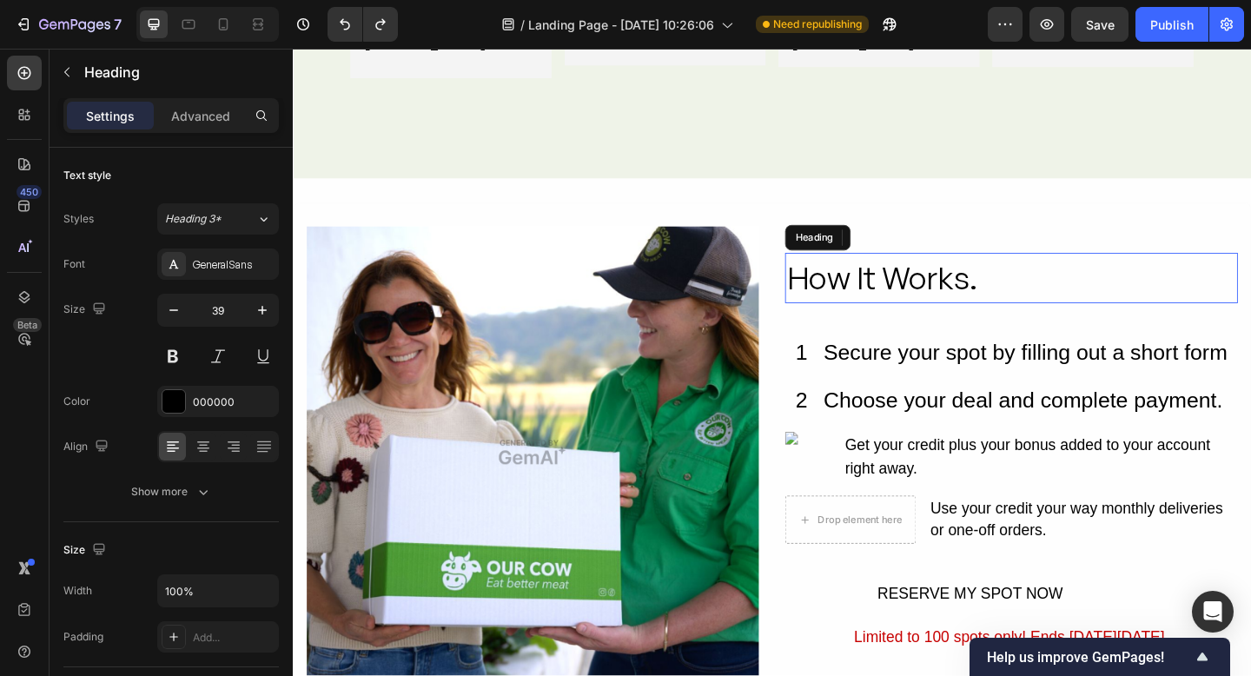
click at [1061, 305] on p "How It Works." at bounding box center [1074, 298] width 489 height 51
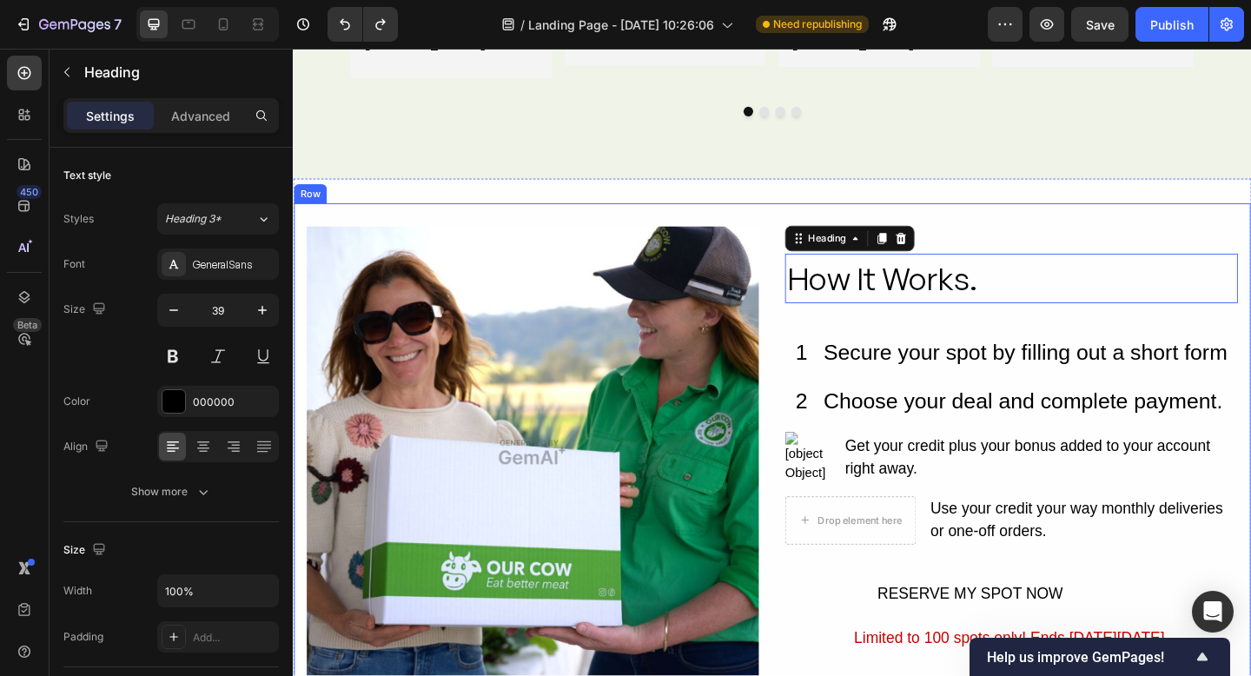
drag, startPoint x: 907, startPoint y: 307, endPoint x: 823, endPoint y: 305, distance: 84.3
click at [824, 306] on div "Image How It Works. Heading 0 1 Text Block Secure your spot by filling out a sh…" at bounding box center [814, 480] width 1043 height 529
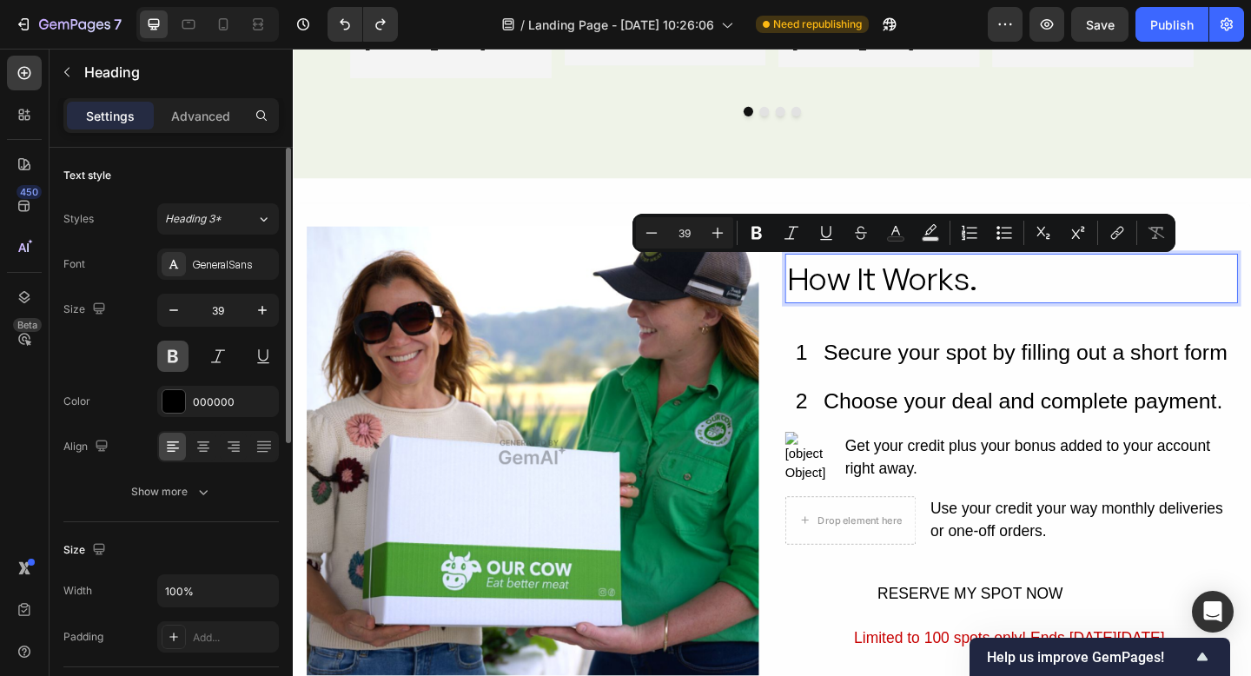
click at [171, 355] on button at bounding box center [172, 356] width 31 height 31
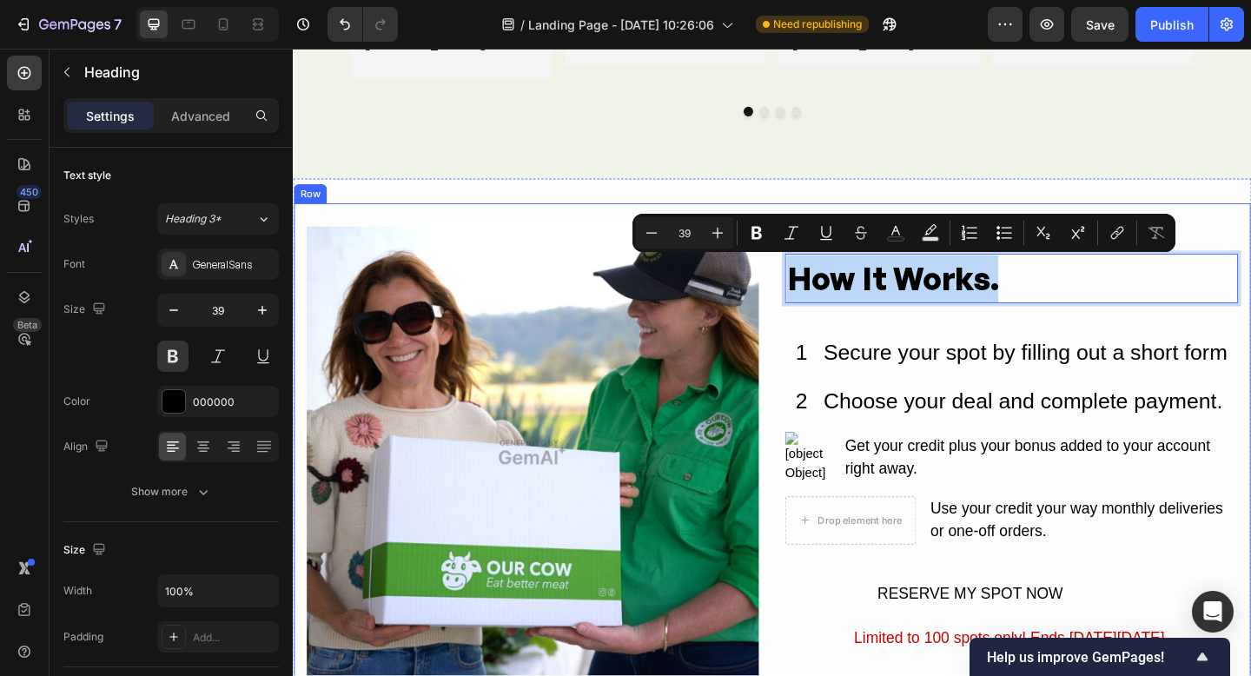
click at [1108, 386] on div "Secure your spot by filling out a short form" at bounding box center [1089, 380] width 443 height 39
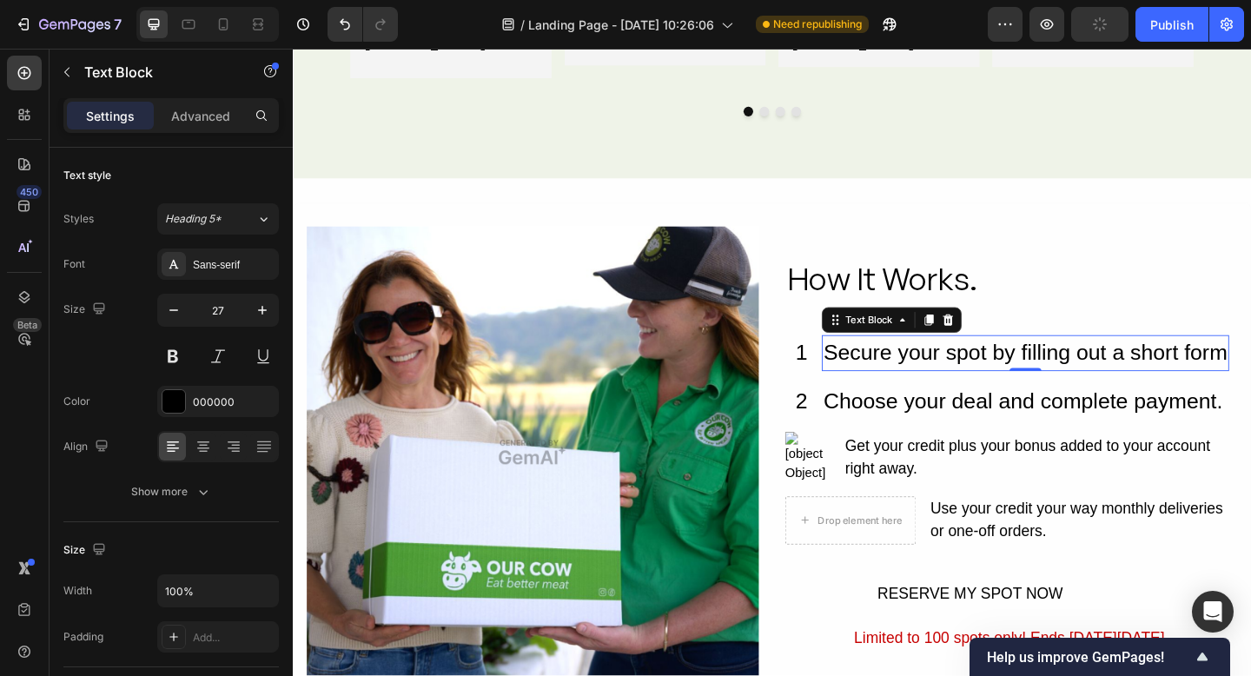
click at [1104, 383] on div "Secure your spot by filling out a short form" at bounding box center [1089, 380] width 443 height 39
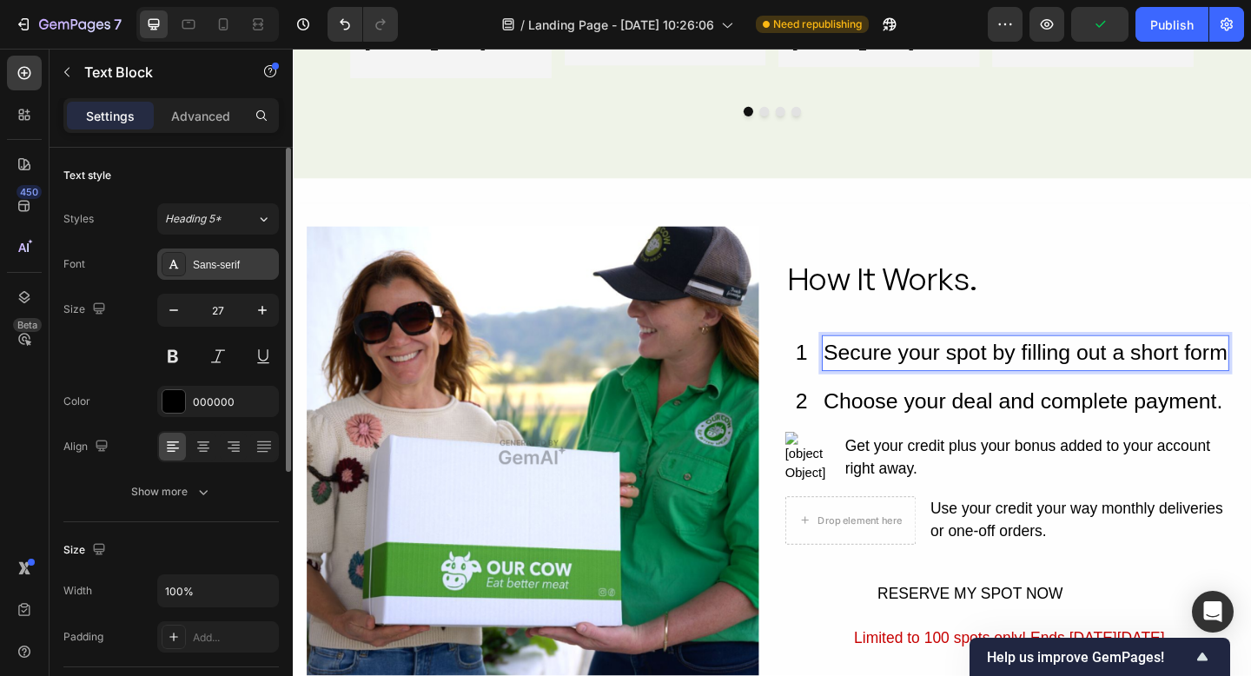
click at [179, 271] on div at bounding box center [174, 264] width 24 height 24
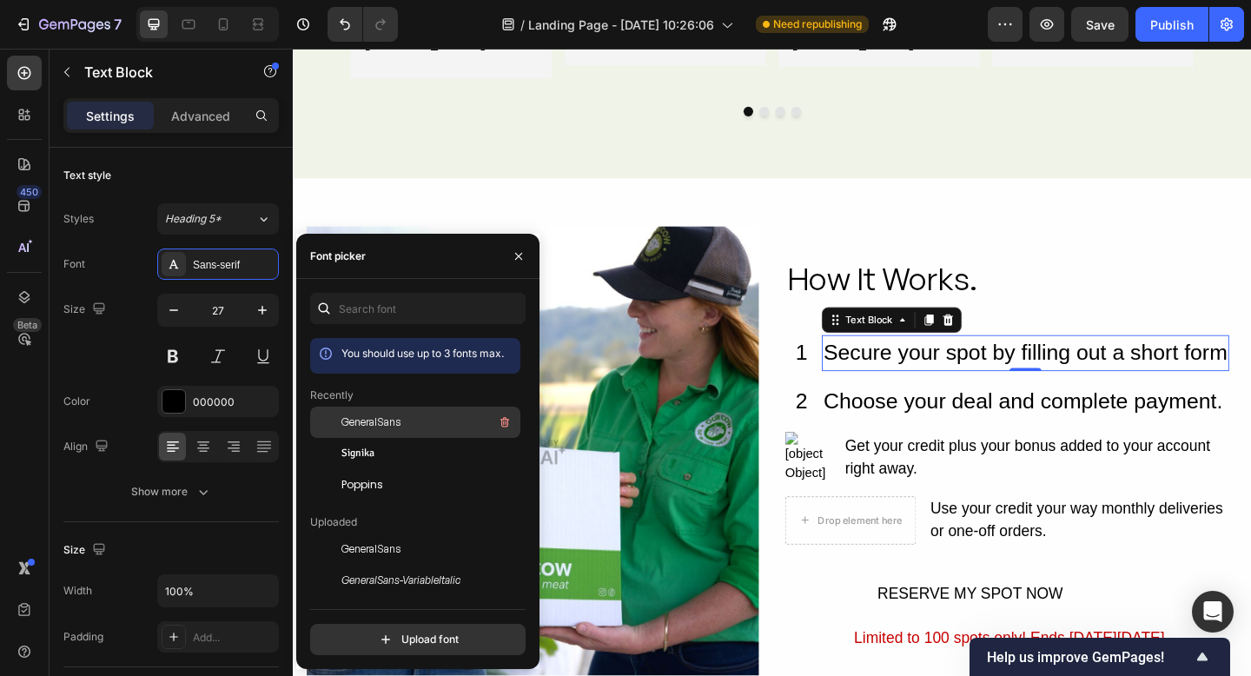
drag, startPoint x: 395, startPoint y: 428, endPoint x: 406, endPoint y: 424, distance: 11.0
click at [395, 427] on span "GeneralSans" at bounding box center [371, 423] width 59 height 16
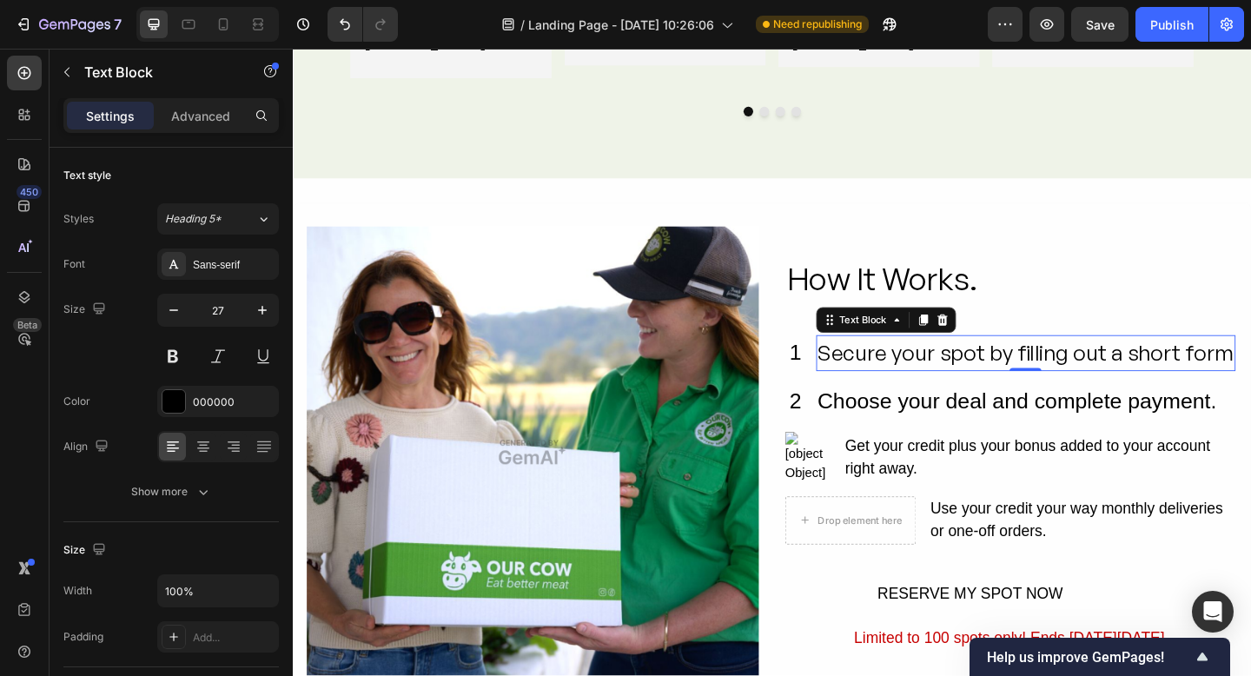
click at [977, 423] on div "Choose your deal and complete payment." at bounding box center [1081, 433] width 438 height 39
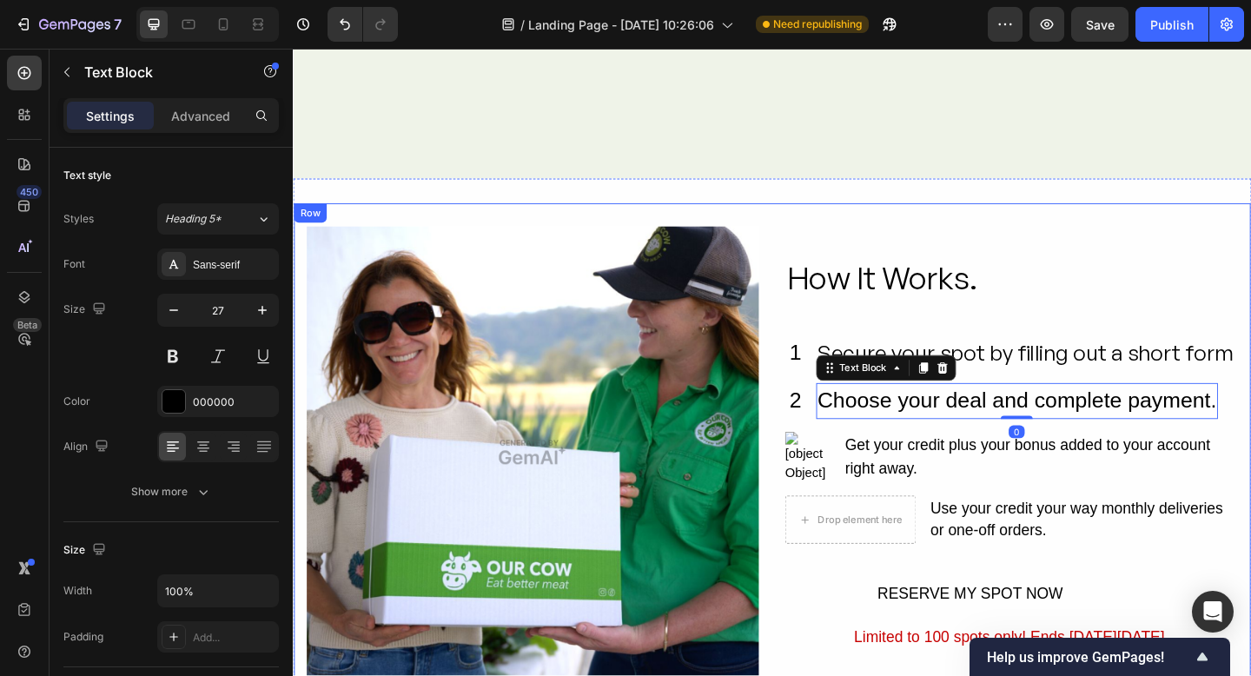
scroll to position [4228, 0]
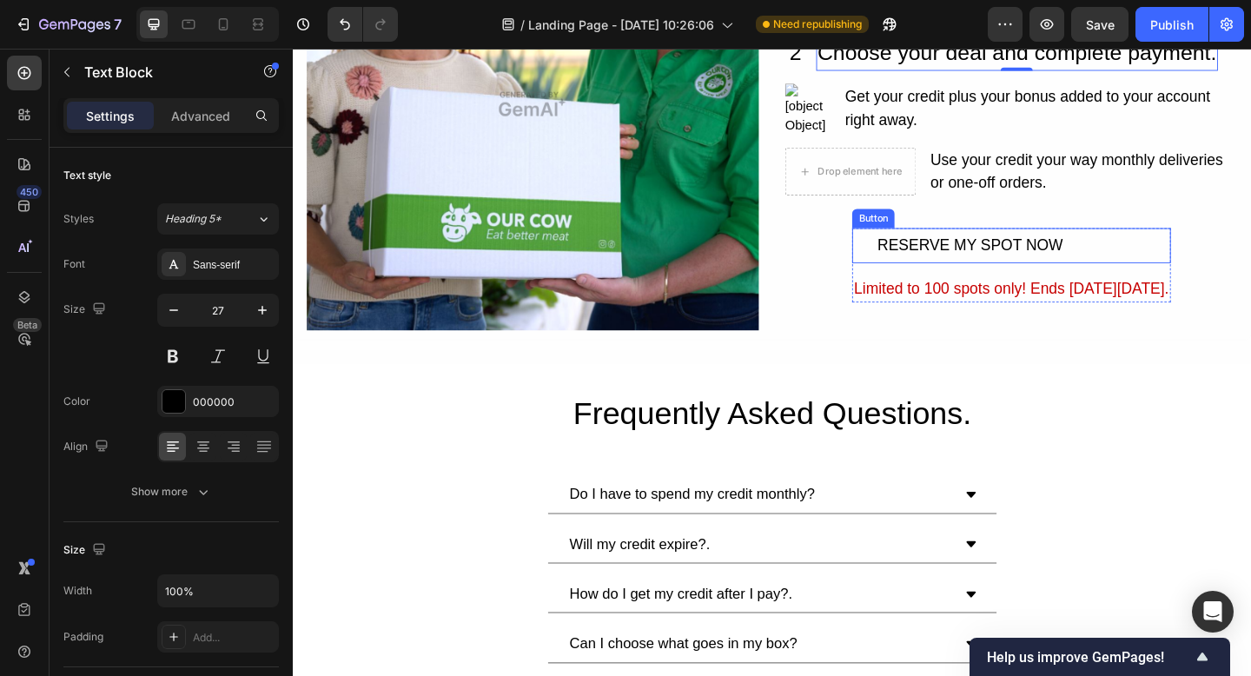
click at [1197, 262] on div "RESERVE MY SPOT NOW Button" at bounding box center [1074, 263] width 346 height 39
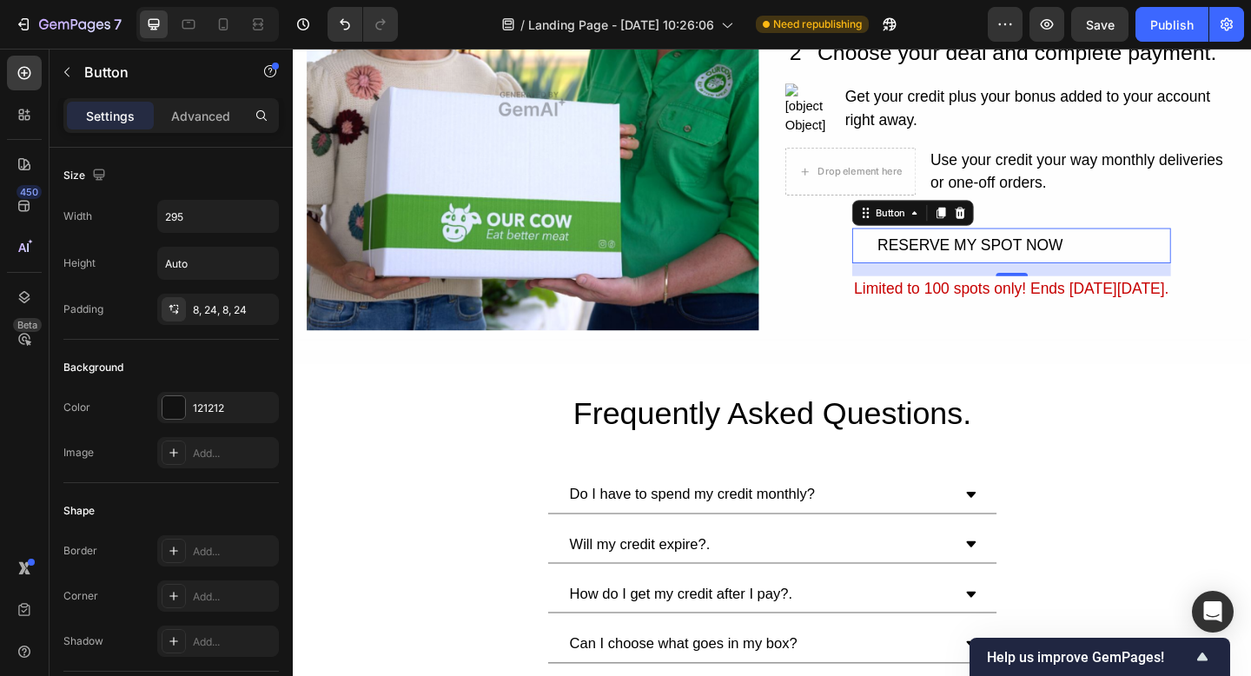
scroll to position [4230, 0]
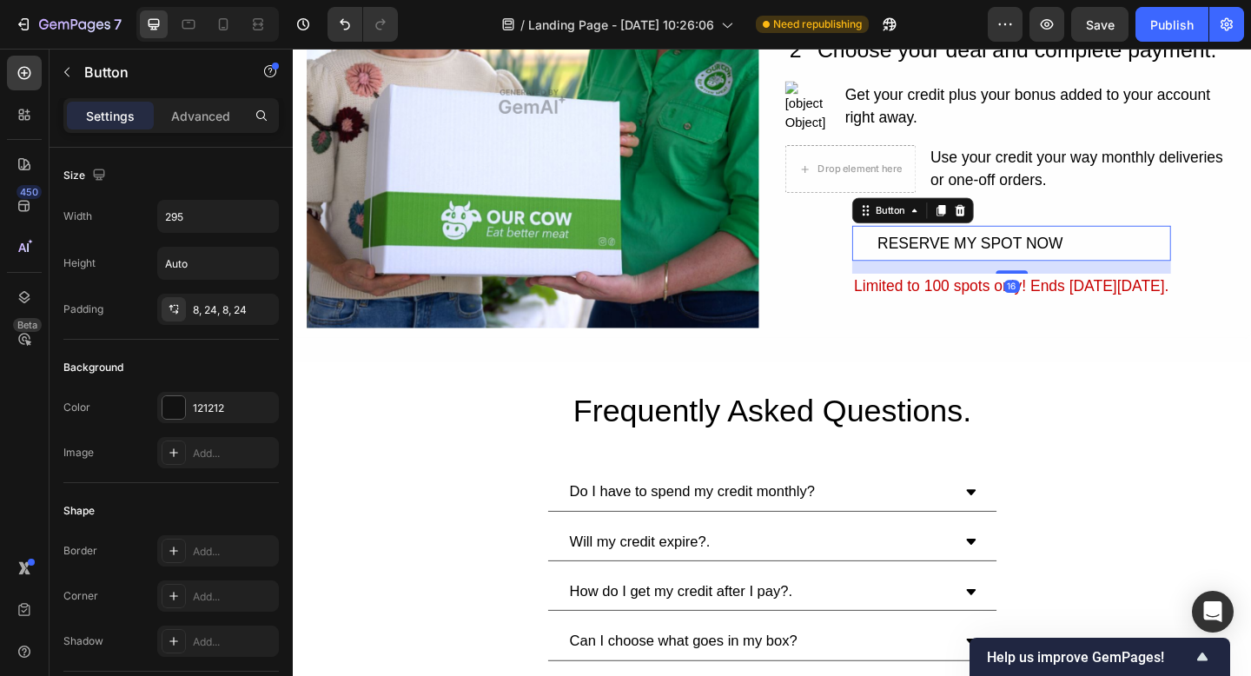
drag, startPoint x: 1018, startPoint y: 227, endPoint x: 1032, endPoint y: 251, distance: 28.0
click at [1018, 227] on icon at bounding box center [1018, 225] width 14 height 14
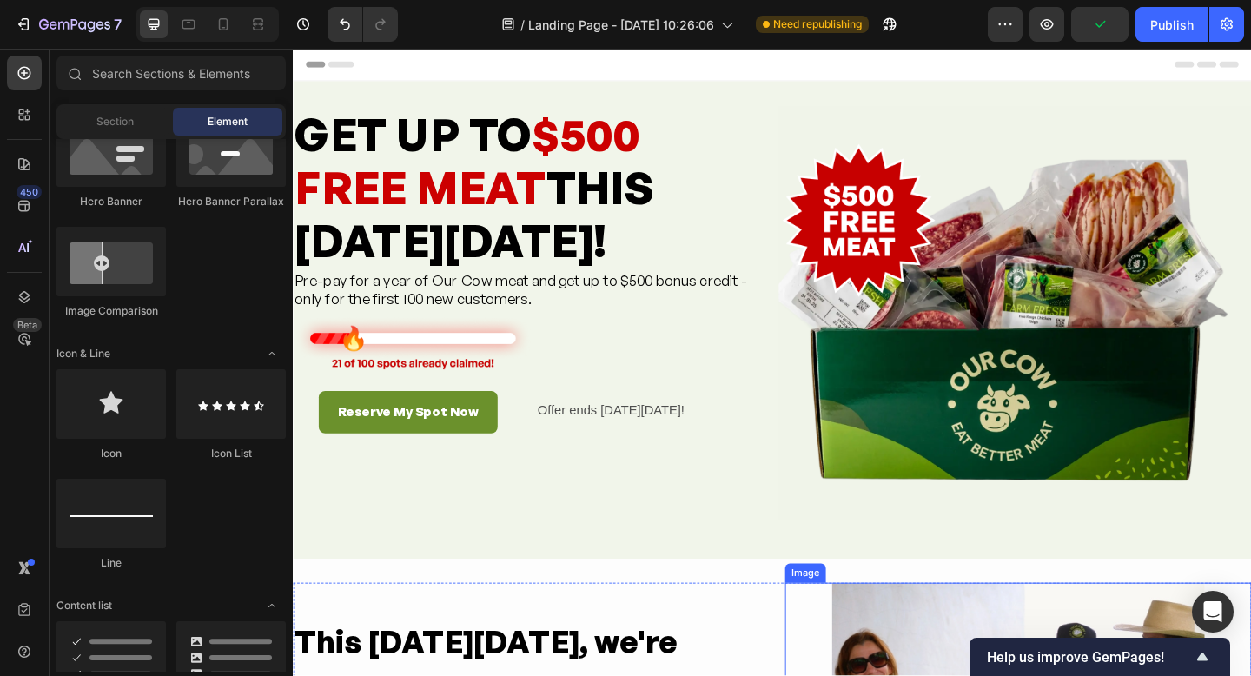
scroll to position [1106, 0]
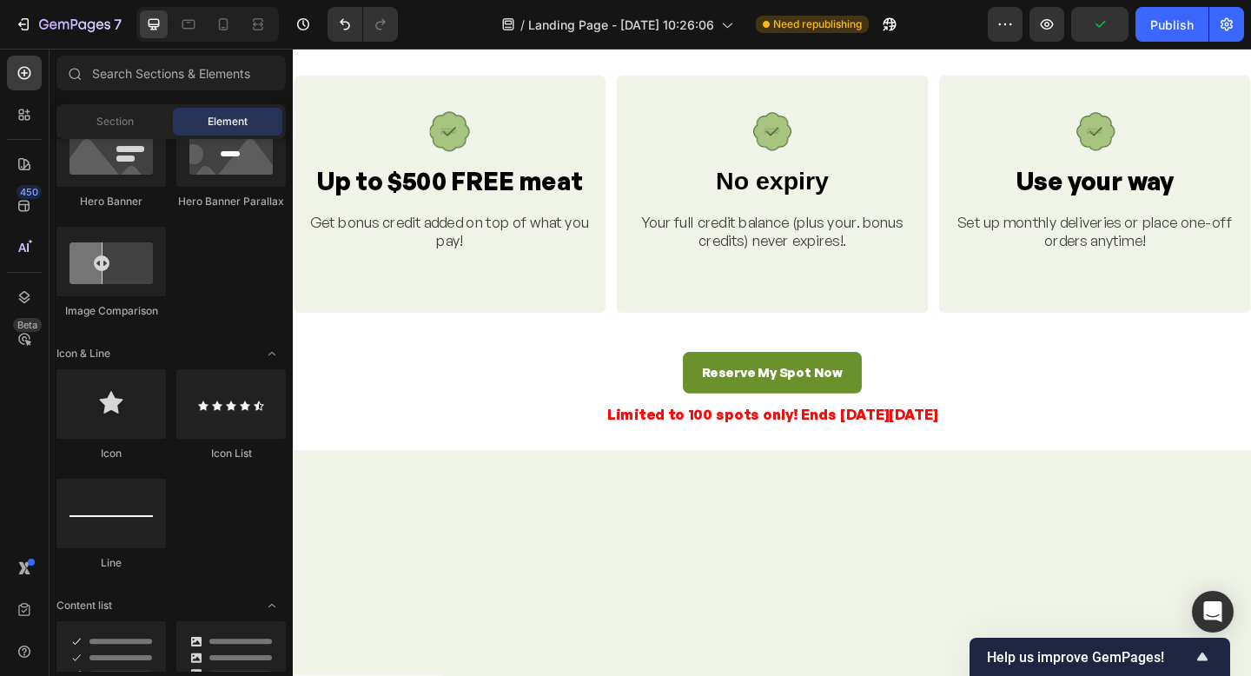
click at [1100, 379] on div "Reserve My Spot Now Button" at bounding box center [814, 402] width 1043 height 46
click at [915, 379] on div "Reserve My Spot Now Button" at bounding box center [814, 402] width 1043 height 46
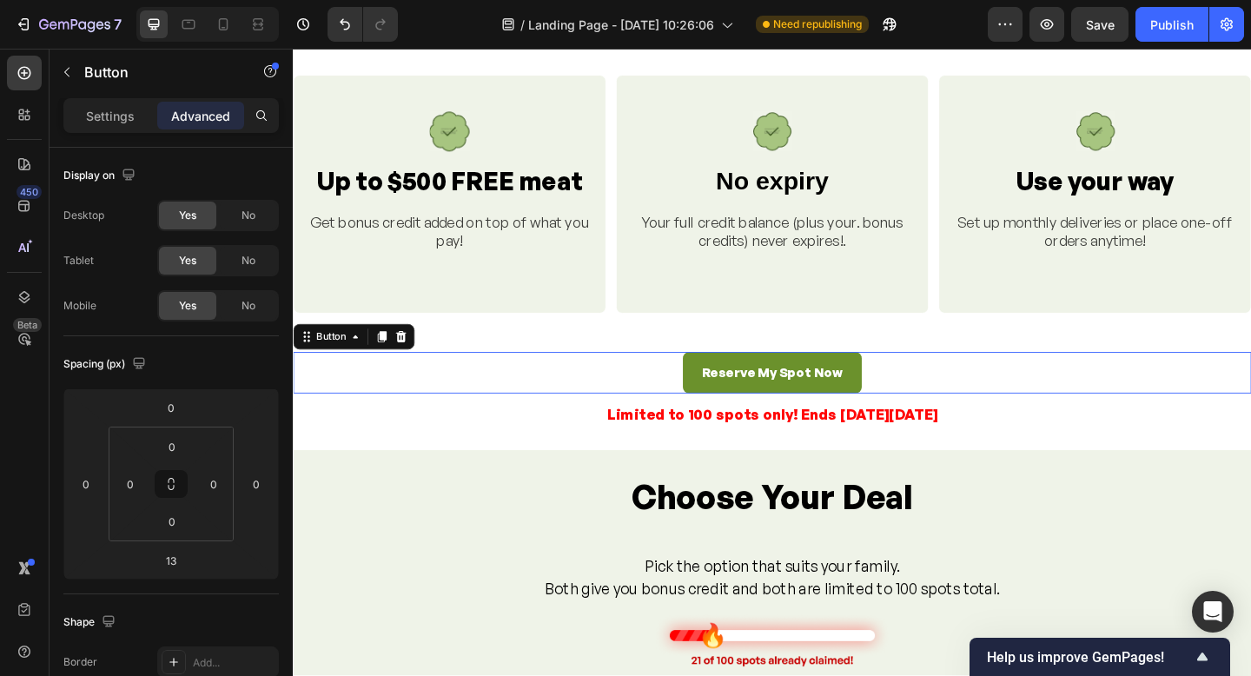
scroll to position [1148, 0]
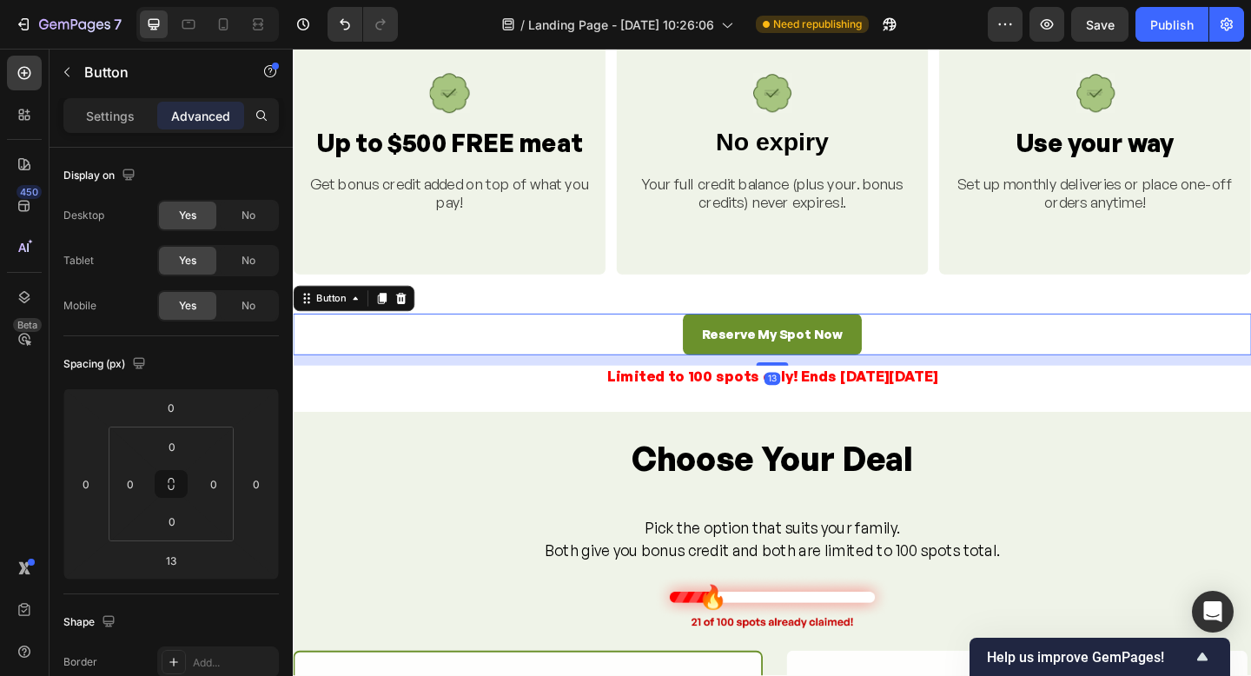
click at [939, 363] on div "Reserve My Spot Now Button 13" at bounding box center [814, 360] width 1043 height 46
click at [961, 358] on div "Reserve My Spot Now Button 13" at bounding box center [814, 360] width 1043 height 46
click at [389, 326] on icon at bounding box center [390, 321] width 10 height 12
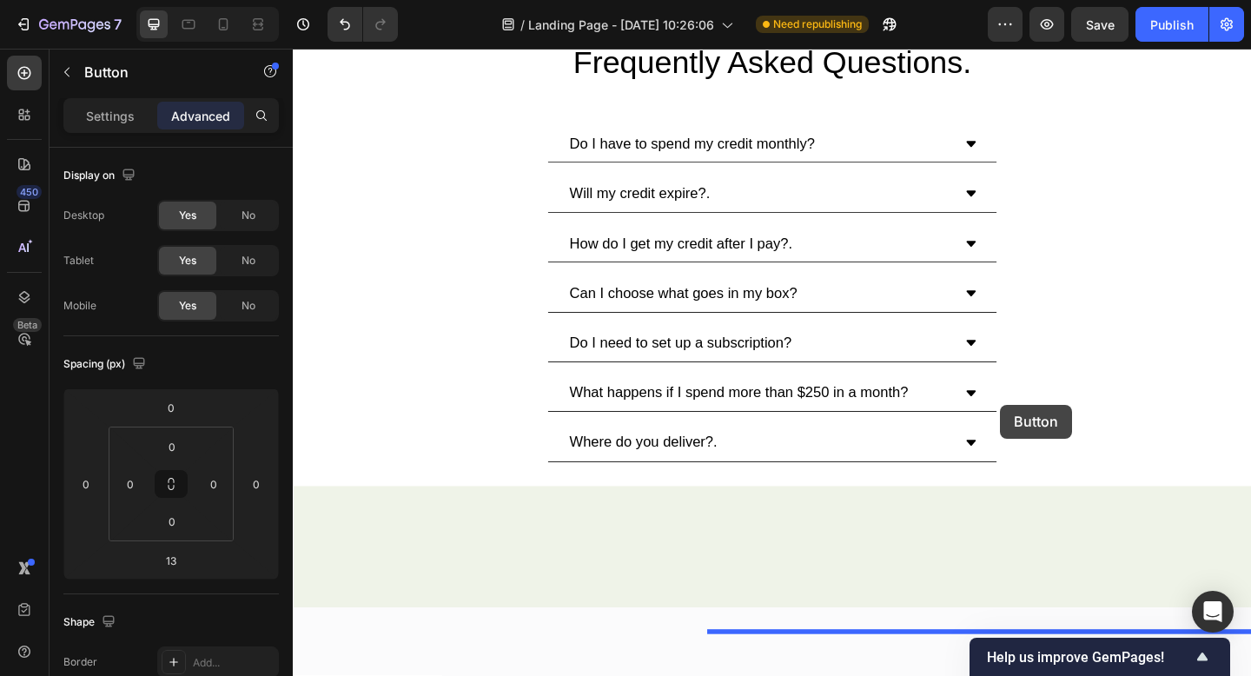
scroll to position [4086, 0]
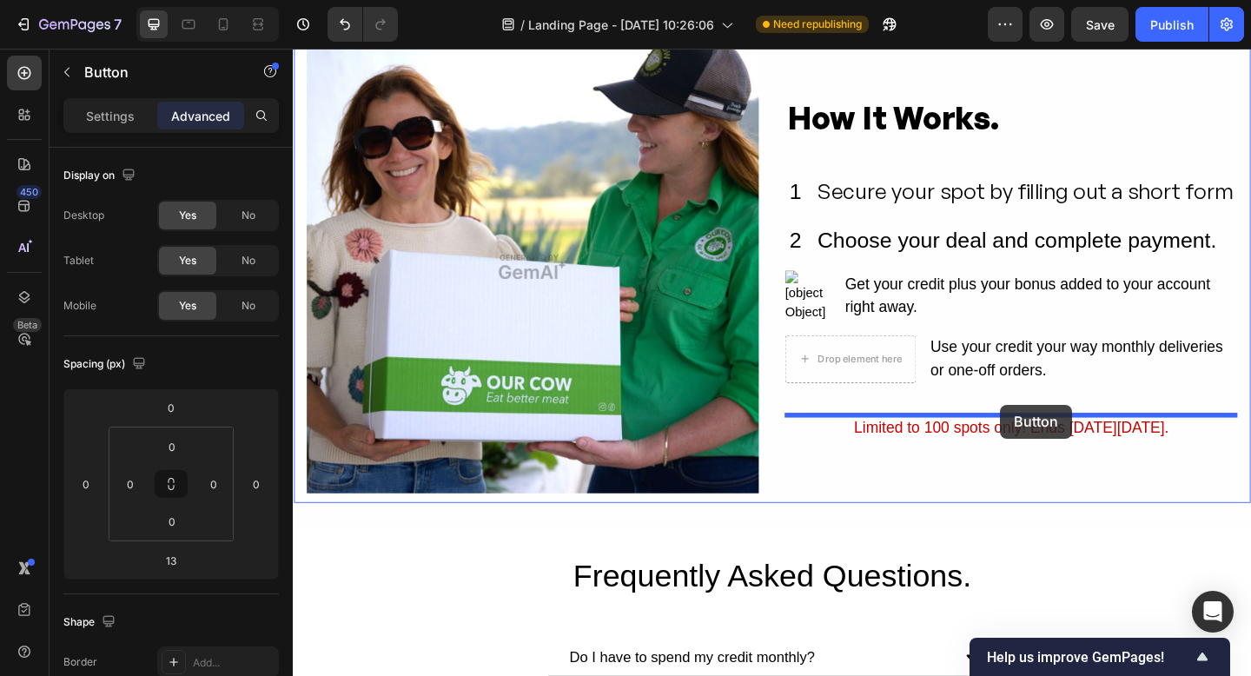
drag, startPoint x: 313, startPoint y: 381, endPoint x: 1063, endPoint y: 436, distance: 751.9
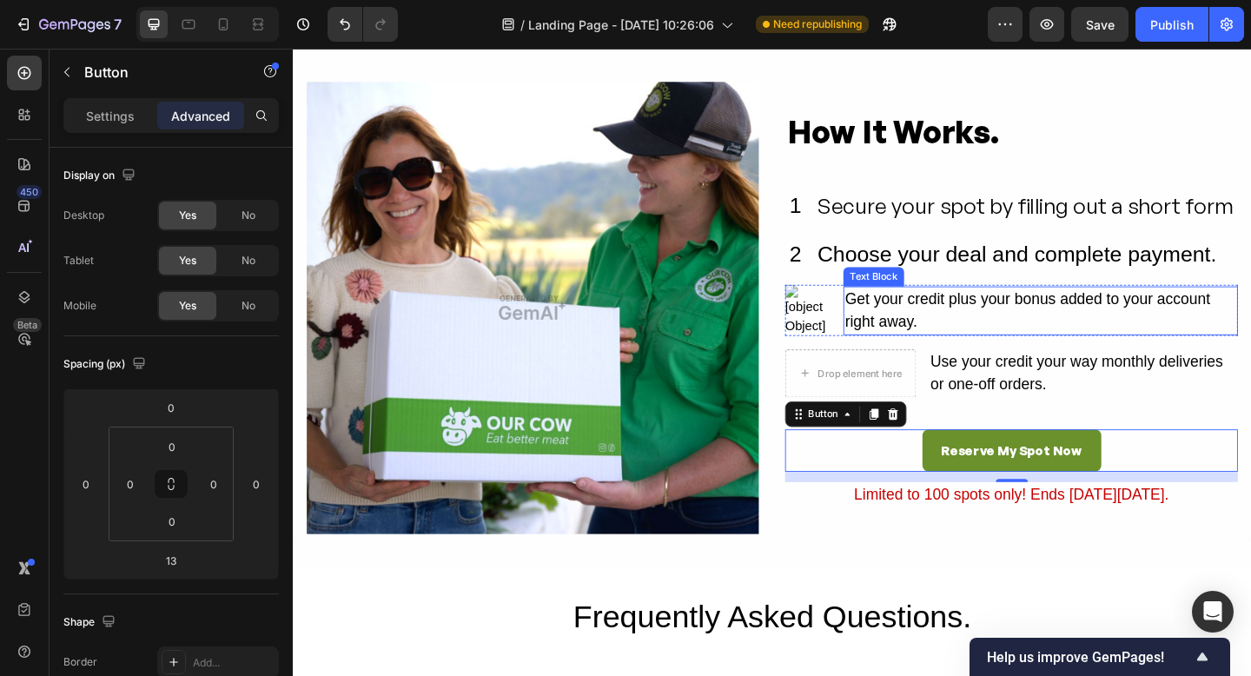
scroll to position [4307, 0]
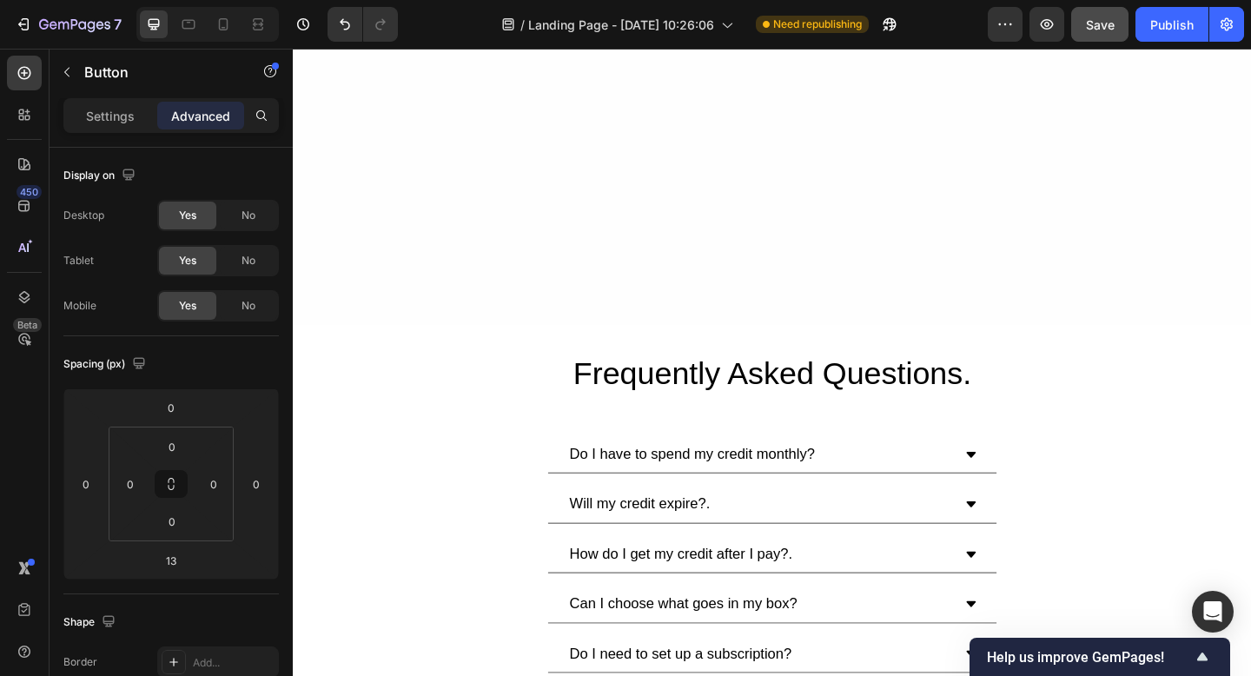
click at [1089, 20] on span "Save" at bounding box center [1100, 24] width 29 height 15
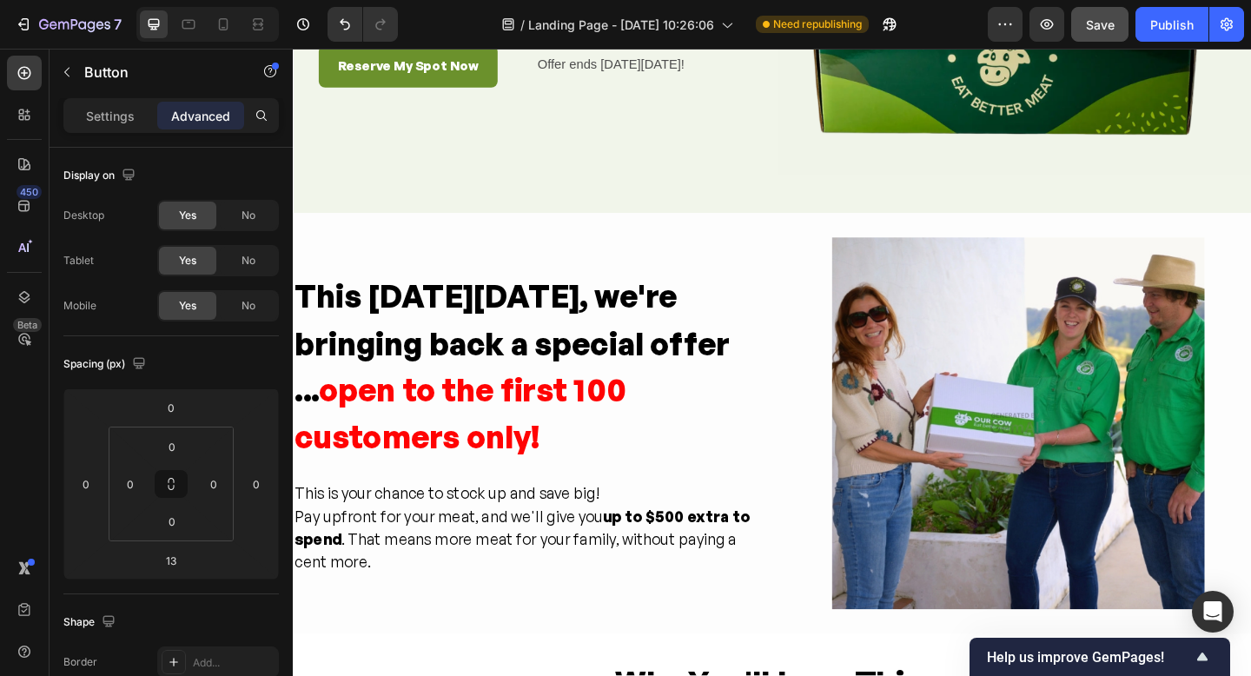
scroll to position [1416, 0]
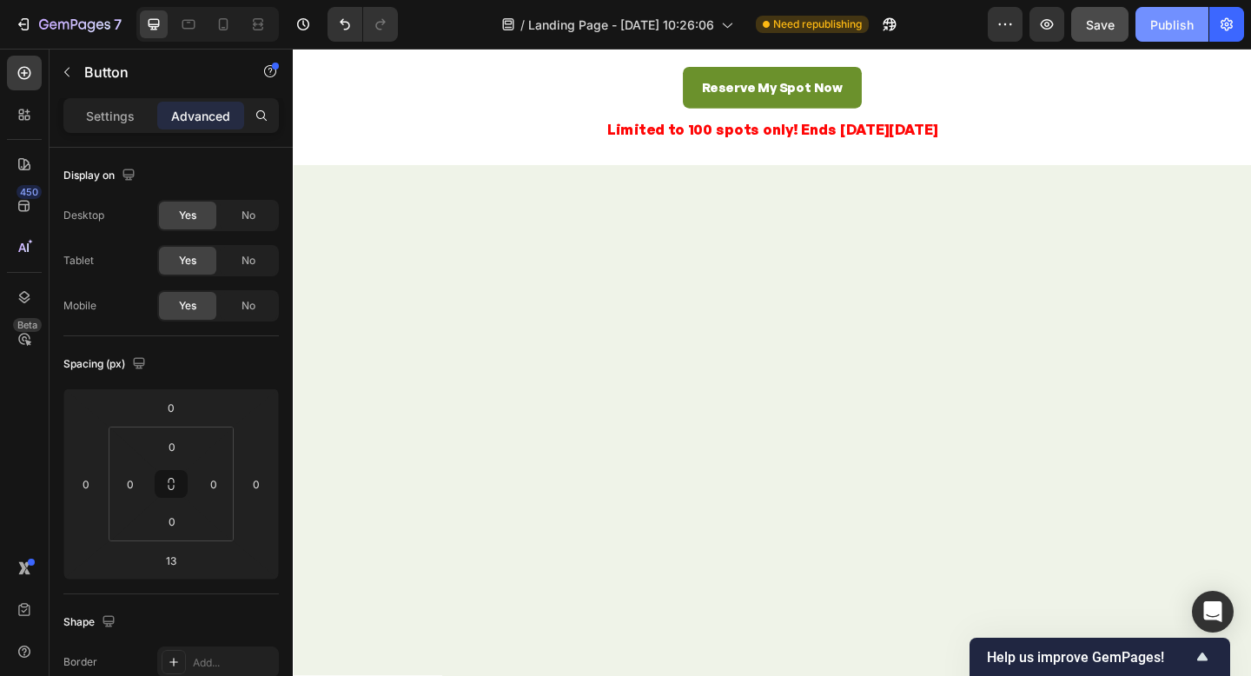
click at [1091, 38] on button "Save" at bounding box center [1099, 24] width 57 height 35
click at [1171, 33] on div "Publish" at bounding box center [1172, 25] width 43 height 18
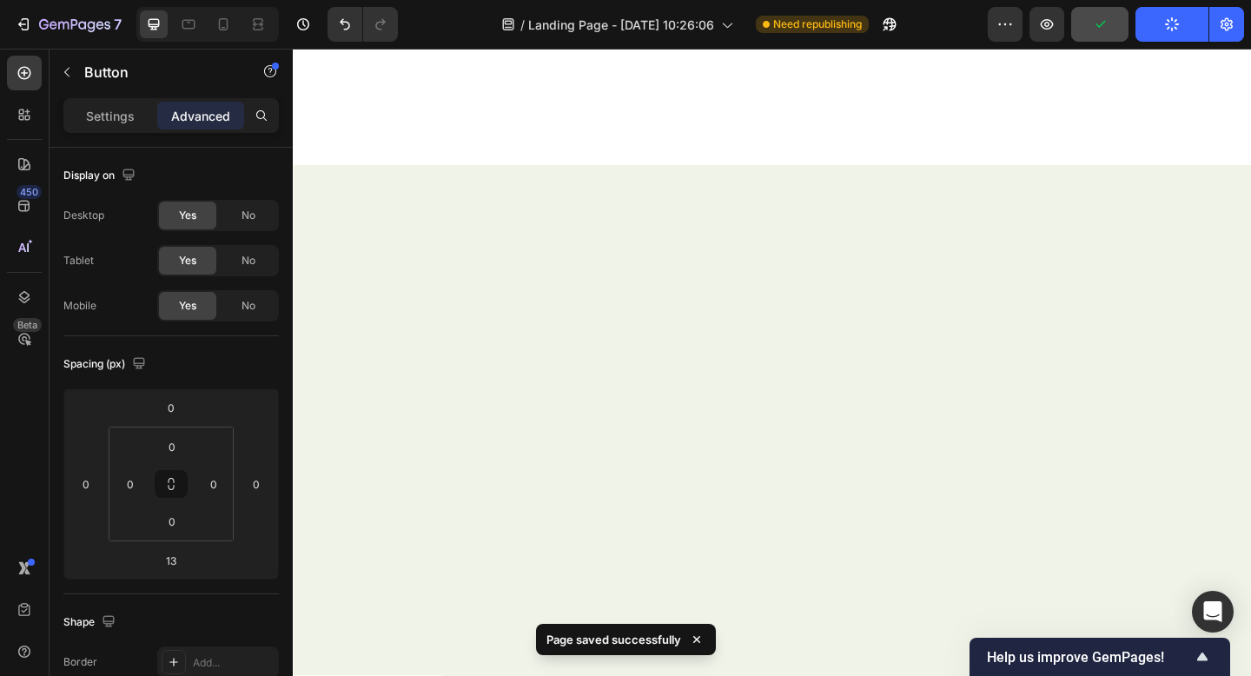
scroll to position [0, 0]
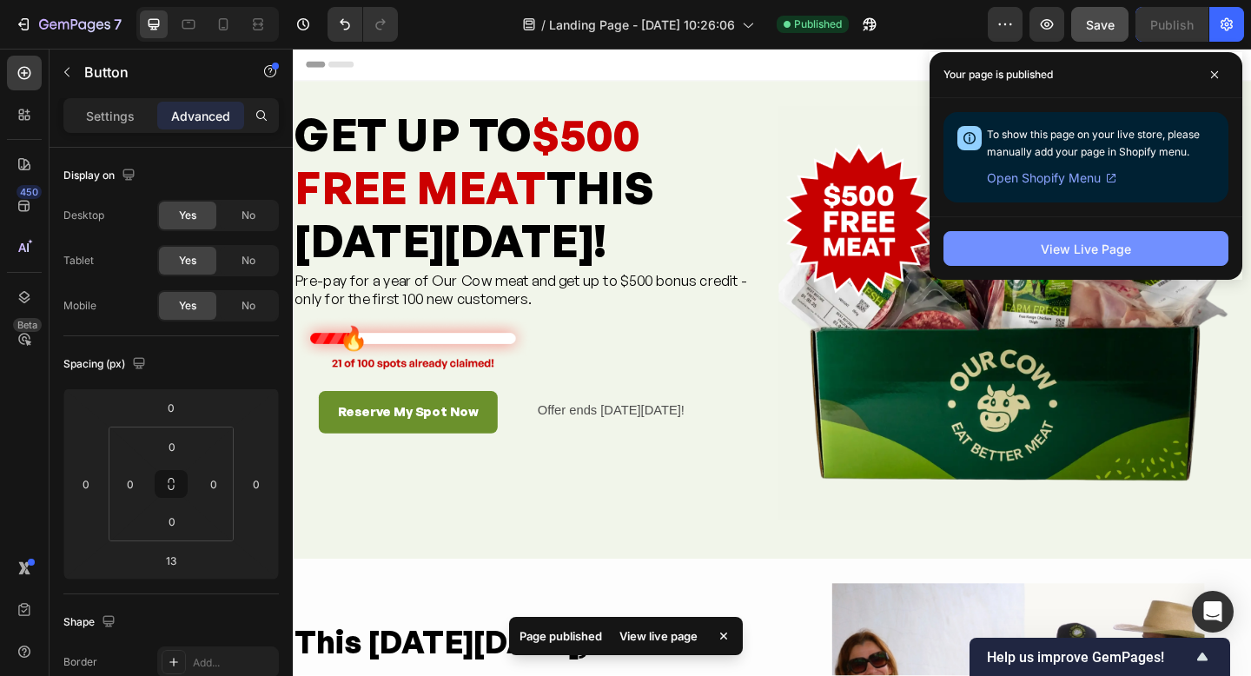
click at [1085, 249] on div "View Live Page" at bounding box center [1086, 249] width 90 height 18
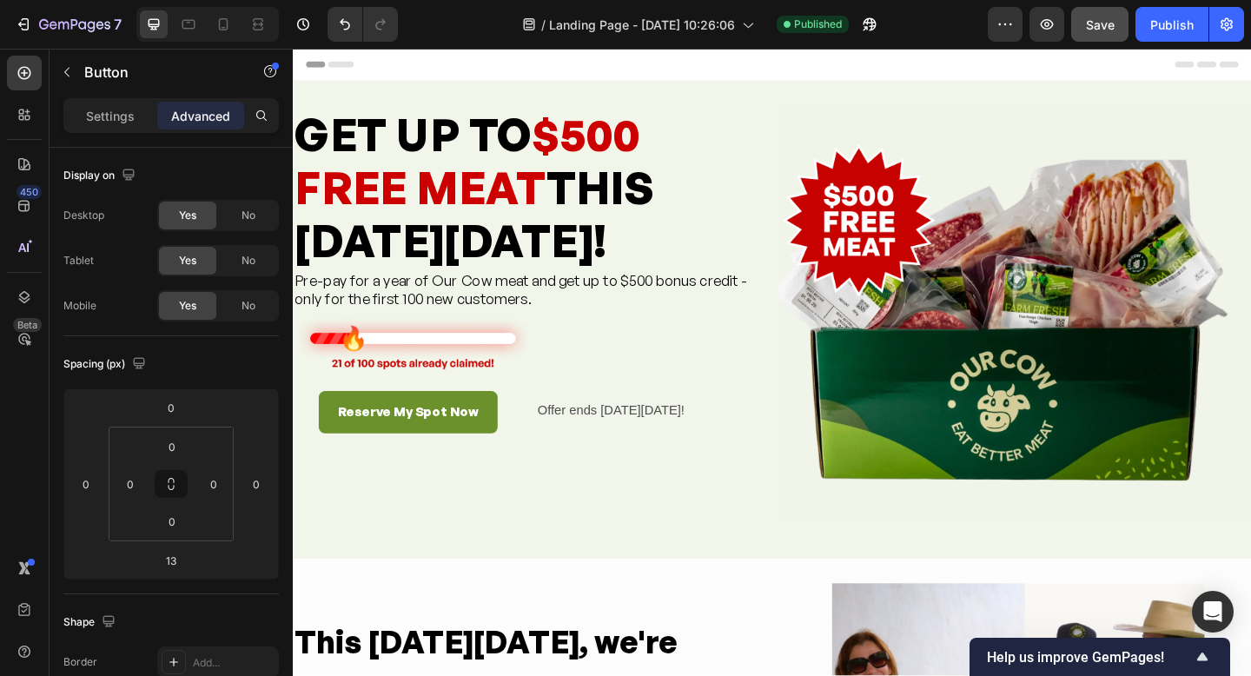
click at [189, 32] on icon at bounding box center [188, 24] width 17 height 17
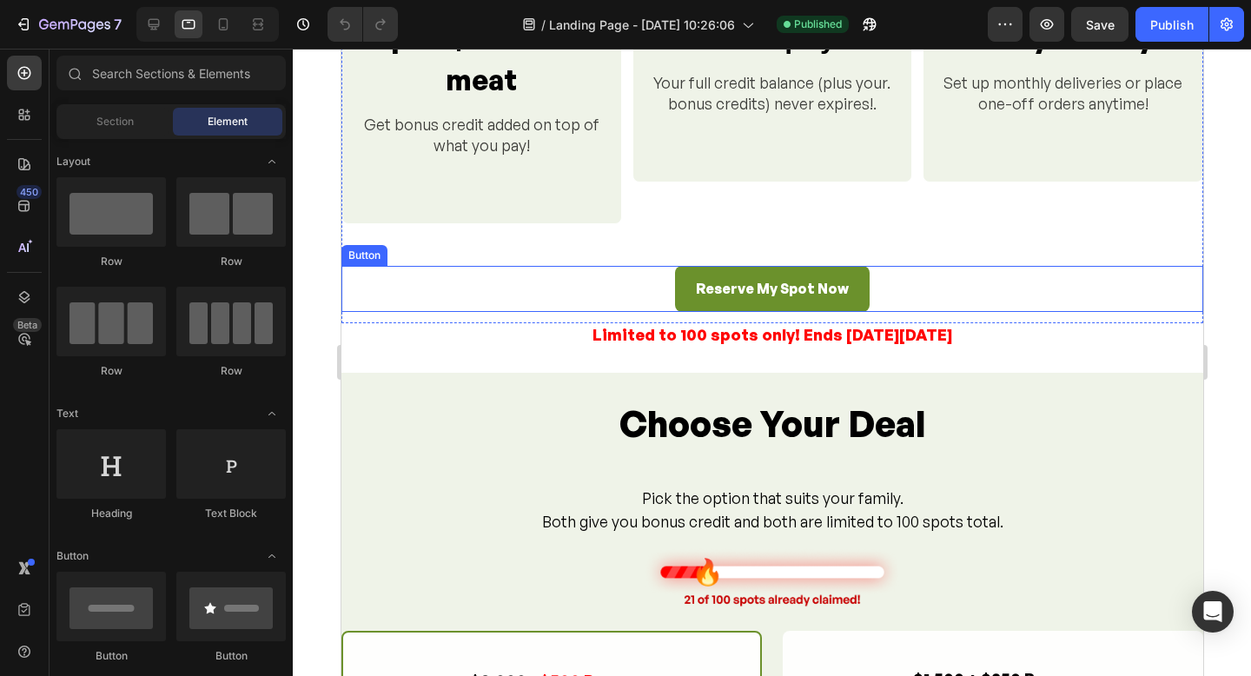
scroll to position [989, 0]
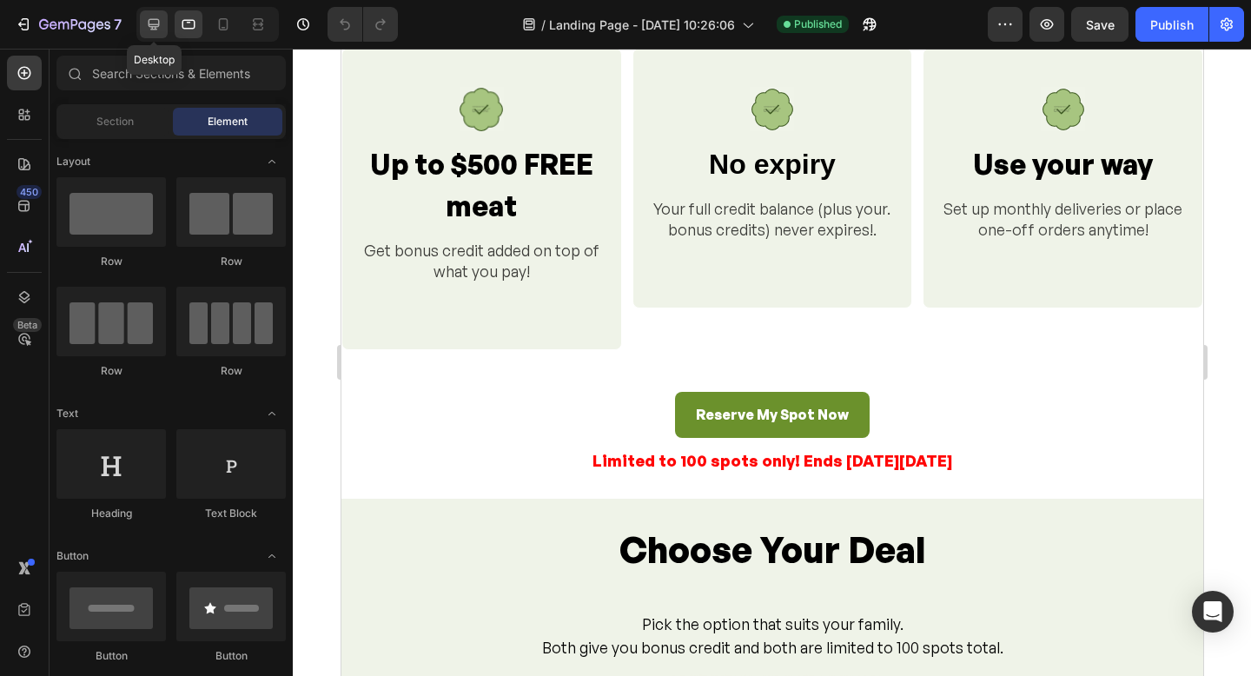
click at [152, 27] on icon at bounding box center [154, 24] width 11 height 11
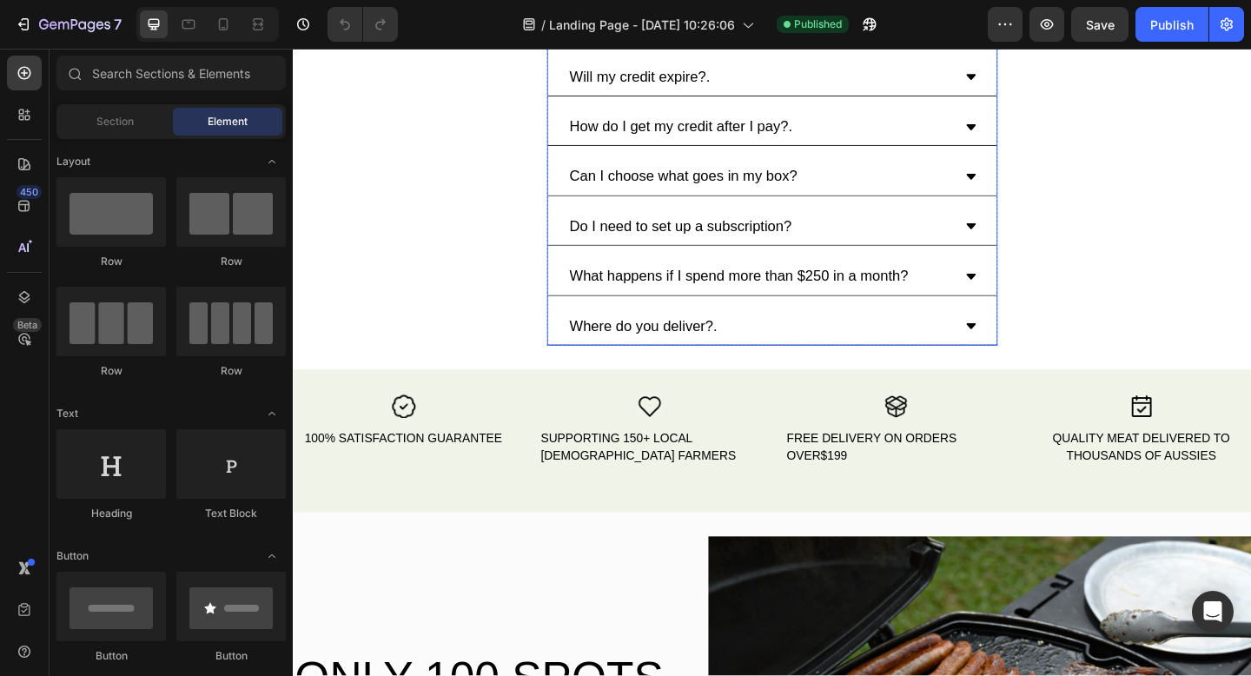
scroll to position [4569, 0]
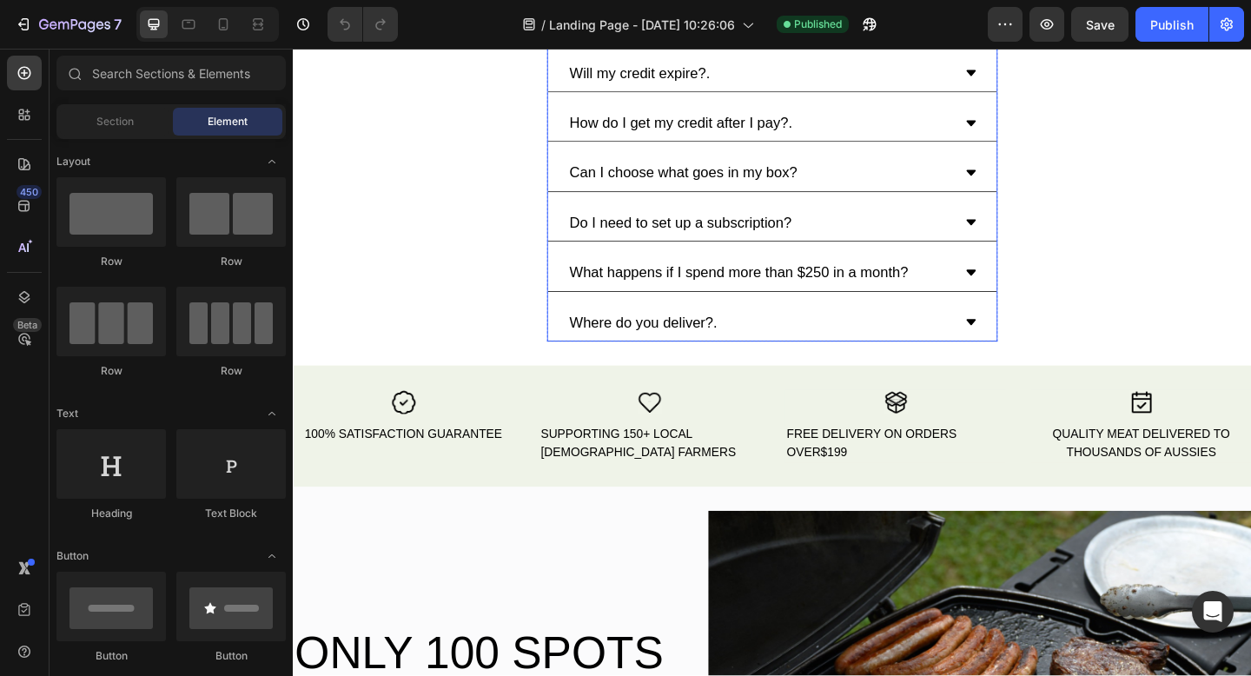
click at [992, 345] on div "Where do you deliver?." at bounding box center [800, 347] width 419 height 25
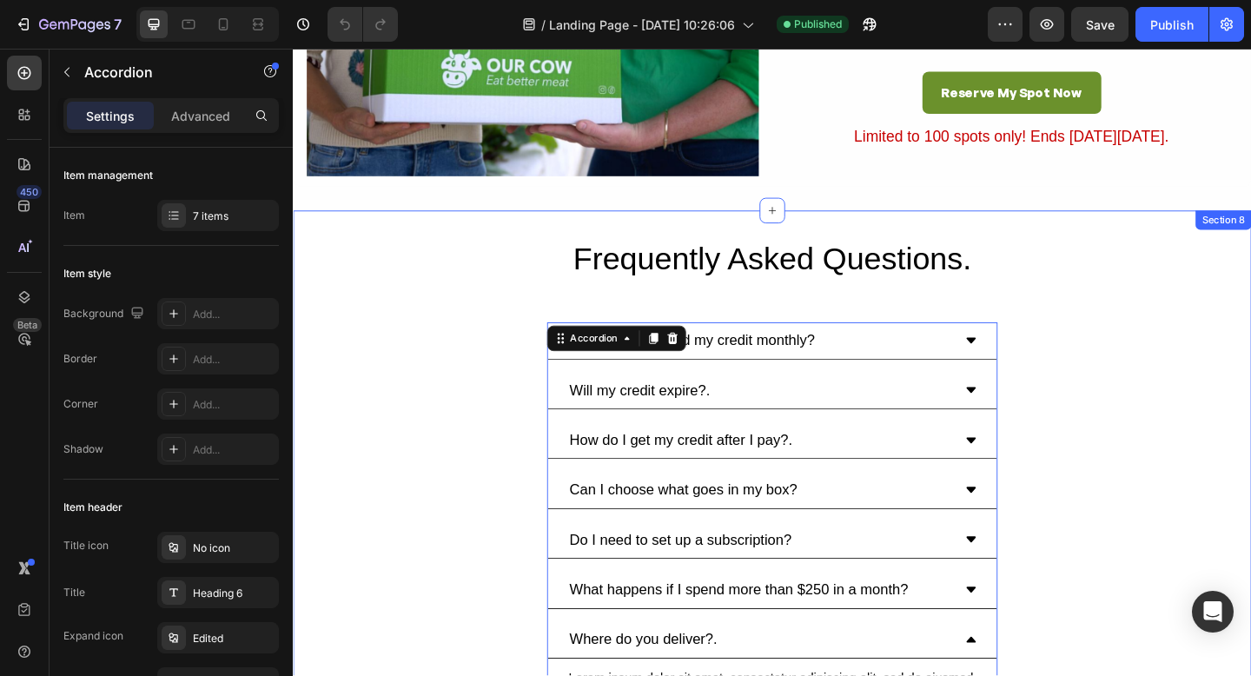
scroll to position [4215, 0]
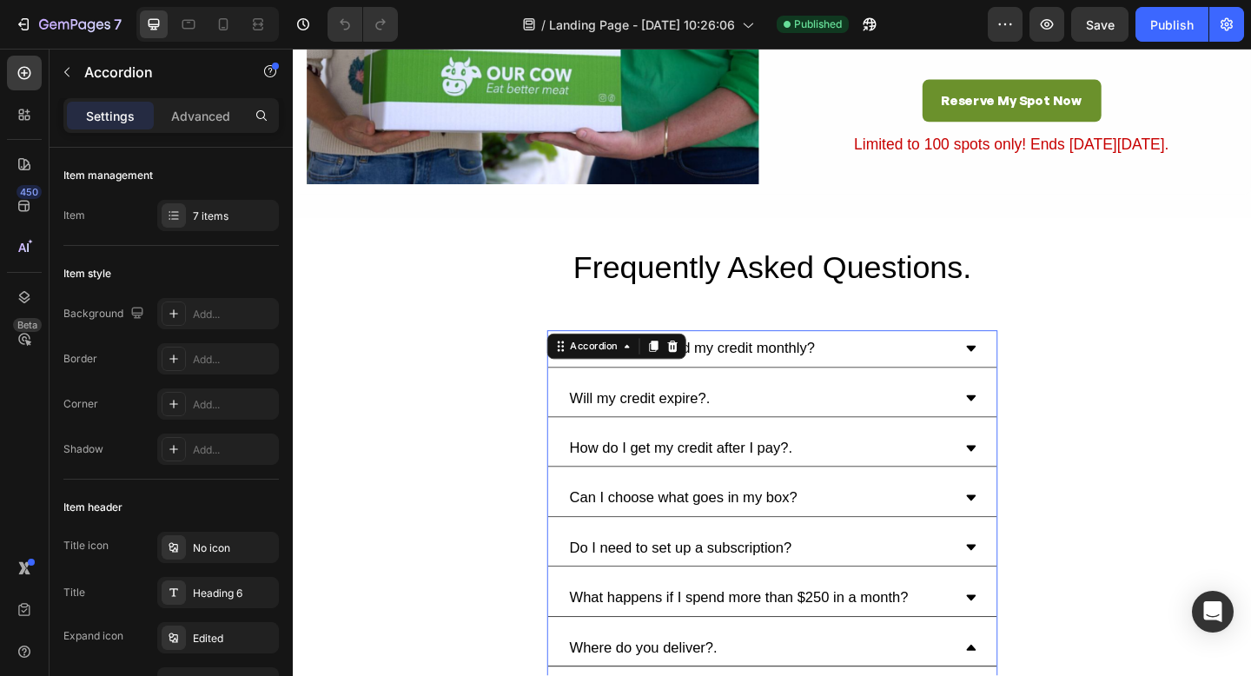
click at [915, 378] on div "Do I have to spend my credit monthly?" at bounding box center [800, 374] width 419 height 25
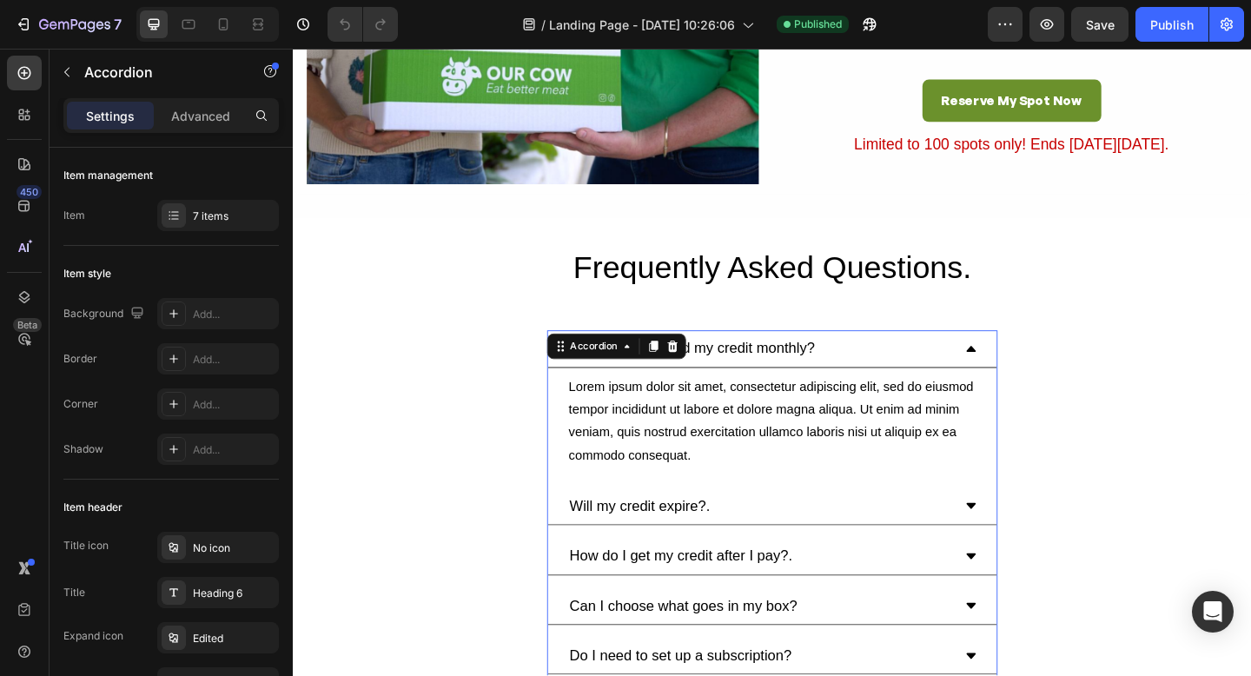
click at [842, 375] on div "Do I have to spend my credit monthly?" at bounding box center [727, 374] width 272 height 25
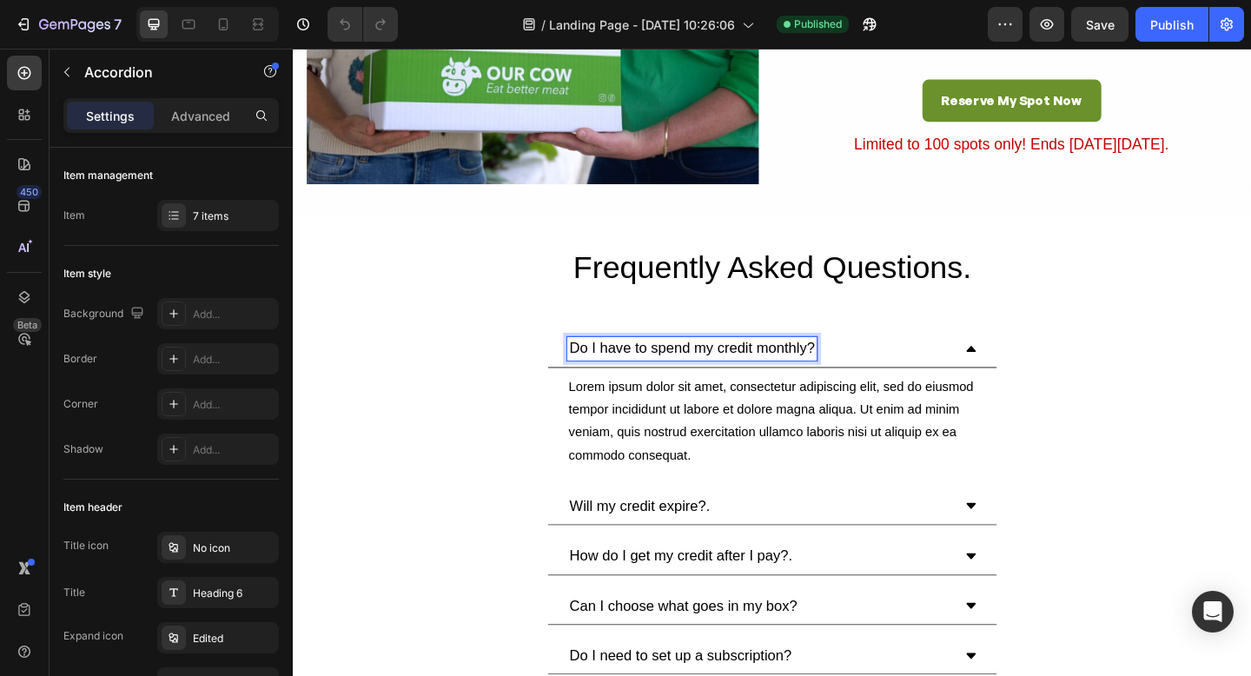
click at [842, 375] on p "Do I have to spend my credit monthly?" at bounding box center [727, 375] width 267 height 20
drag, startPoint x: 846, startPoint y: 375, endPoint x: 597, endPoint y: 374, distance: 248.5
click at [597, 374] on p "Do I have to spend my credit monthly?" at bounding box center [727, 375] width 267 height 20
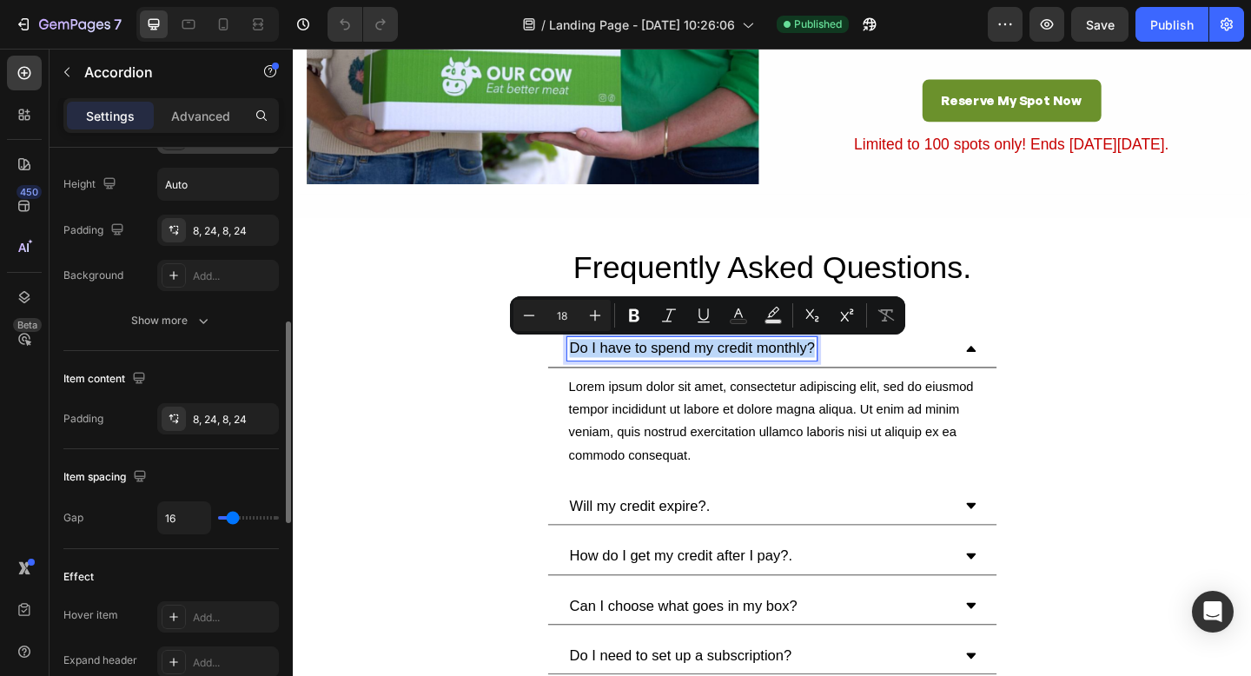
scroll to position [511, 0]
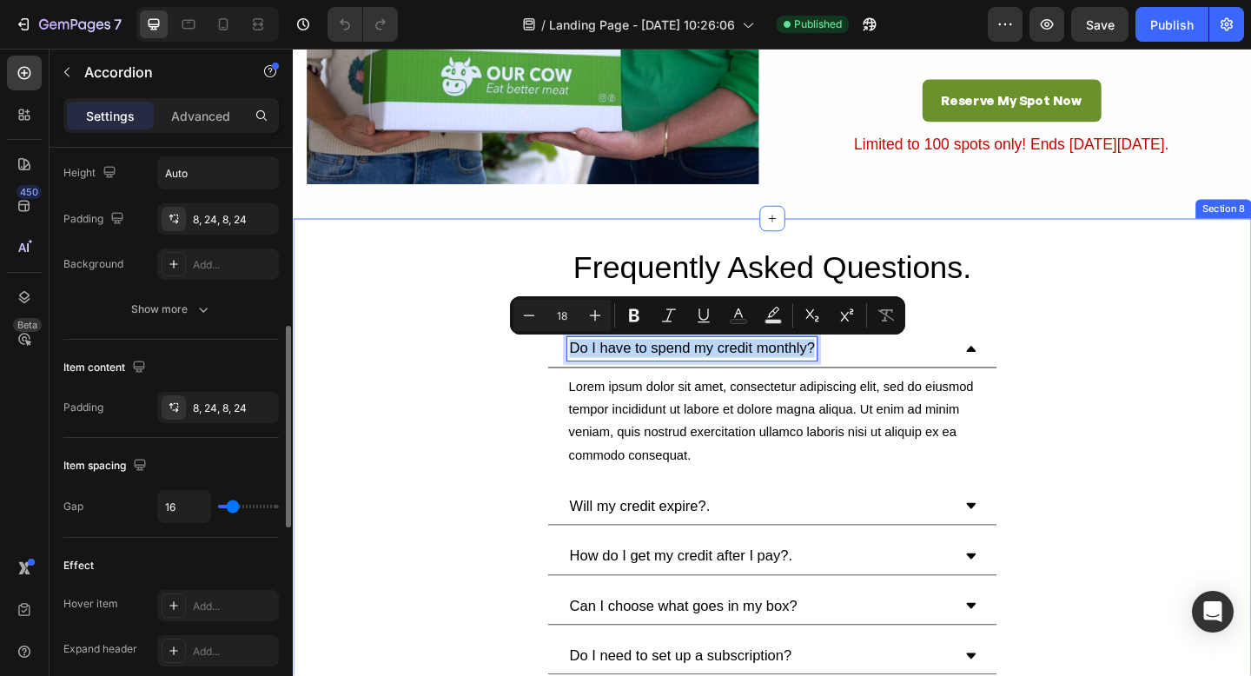
click at [554, 451] on div "Frequently Asked Questions. Heading Do I have to spend my credit monthly? Lorem…" at bounding box center [814, 608] width 1043 height 697
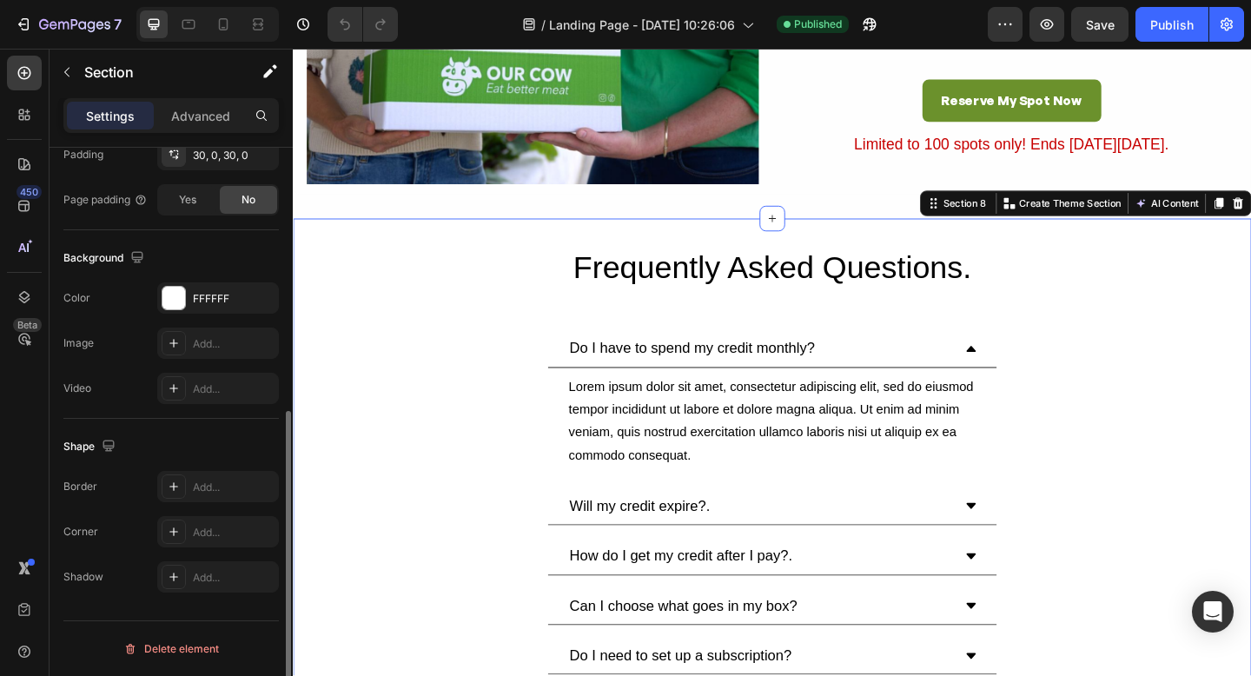
scroll to position [0, 0]
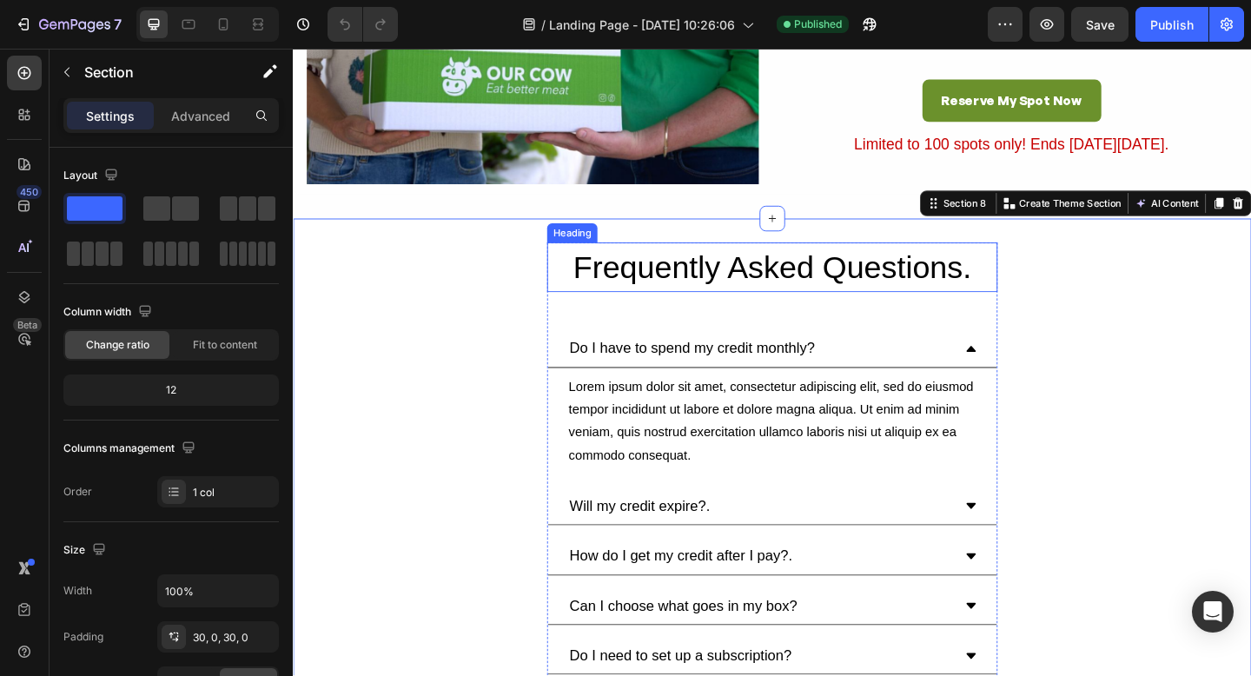
click at [688, 293] on h2 "Frequently Asked Questions." at bounding box center [814, 287] width 490 height 55
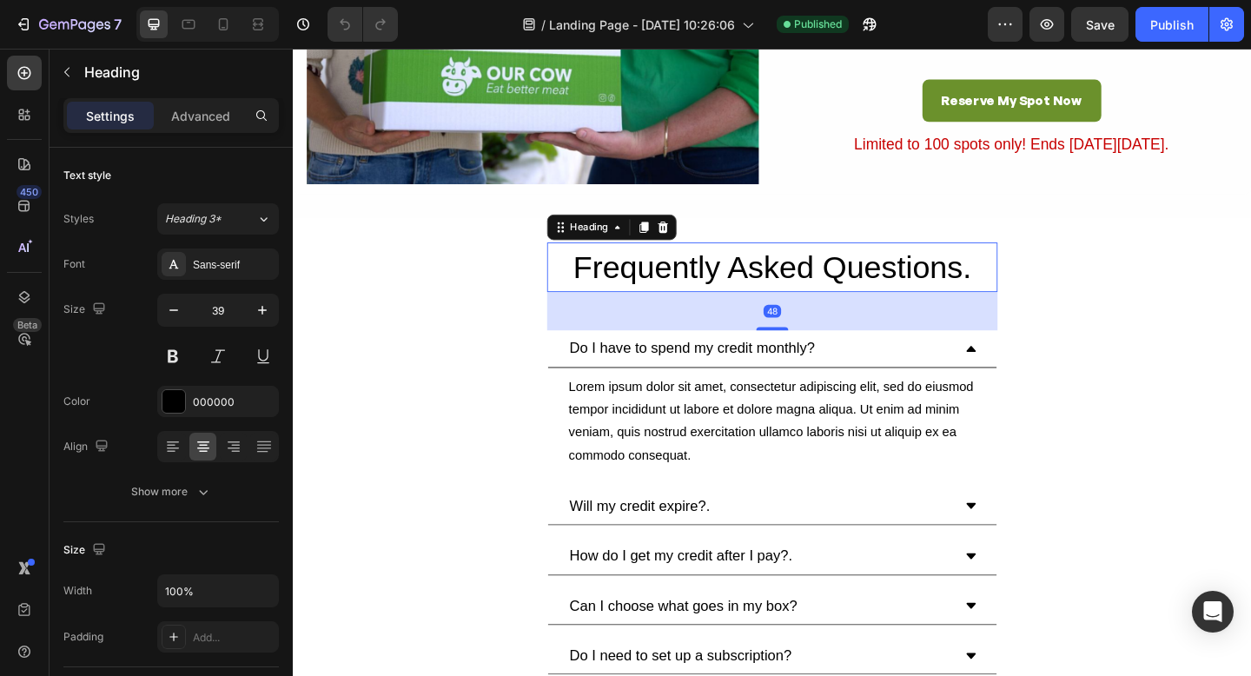
click at [970, 289] on h2 "Frequently Asked Questions." at bounding box center [814, 287] width 490 height 55
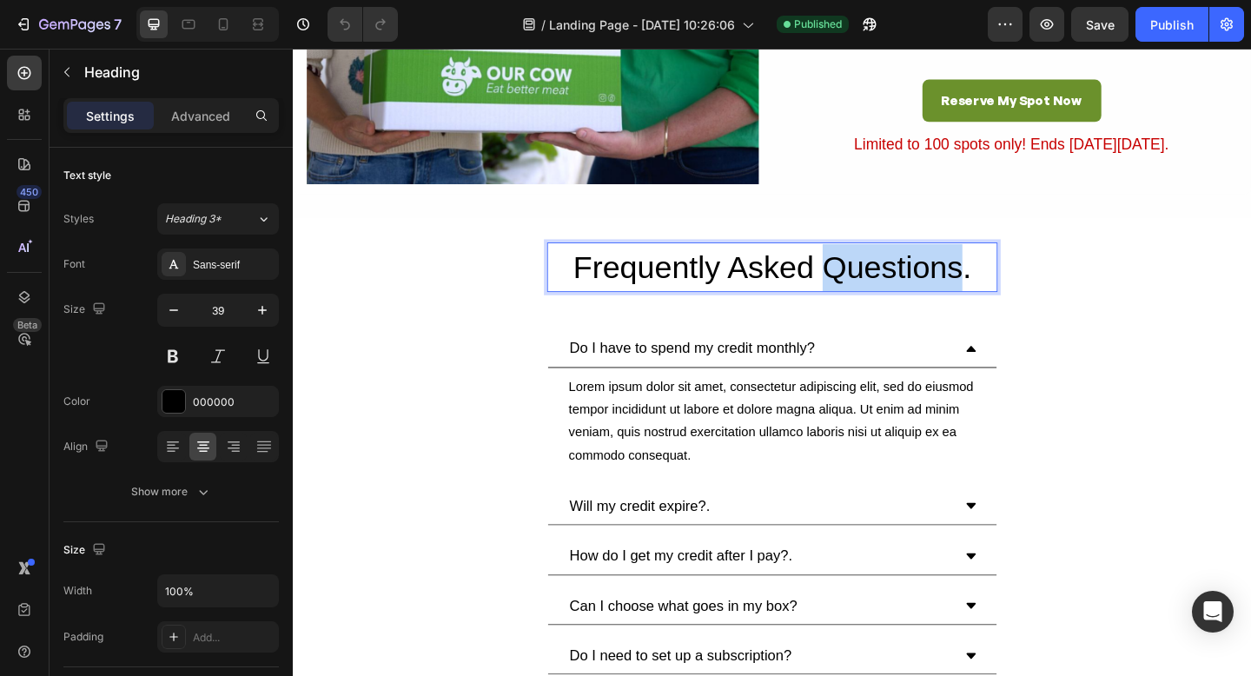
click at [970, 289] on p "Frequently Asked Questions." at bounding box center [814, 287] width 487 height 51
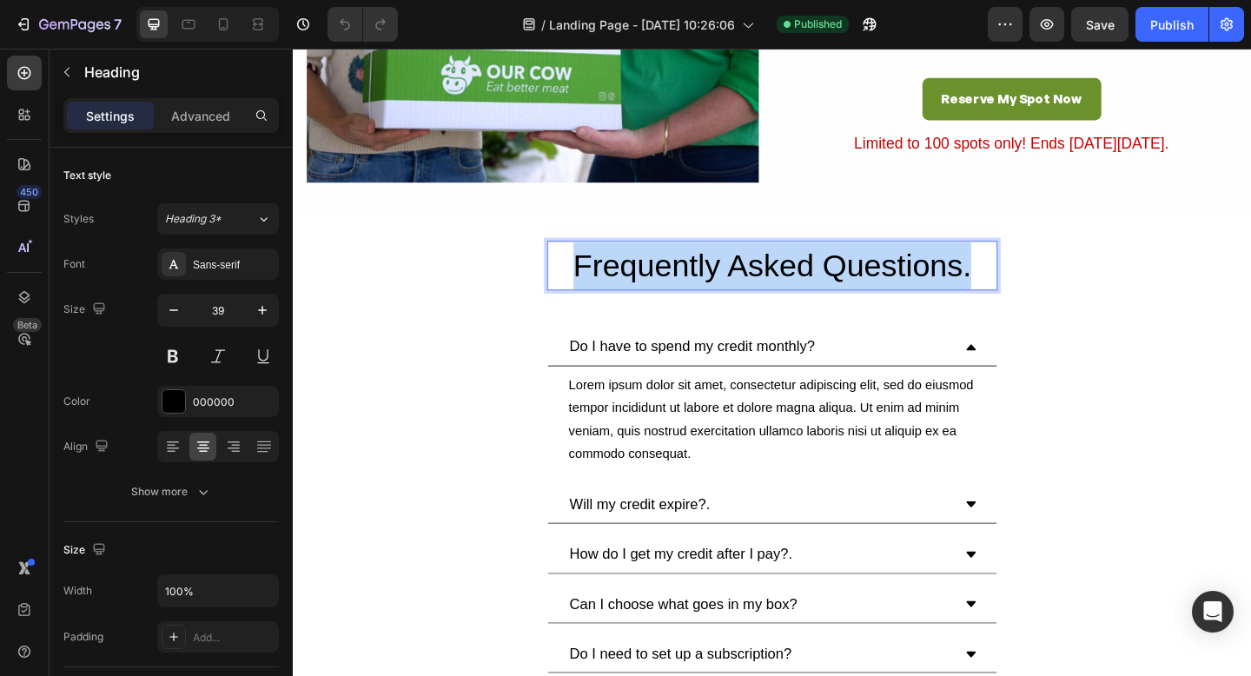
drag, startPoint x: 1031, startPoint y: 286, endPoint x: 575, endPoint y: 285, distance: 455.3
click at [575, 284] on p "Frequently Asked Questions." at bounding box center [814, 285] width 487 height 51
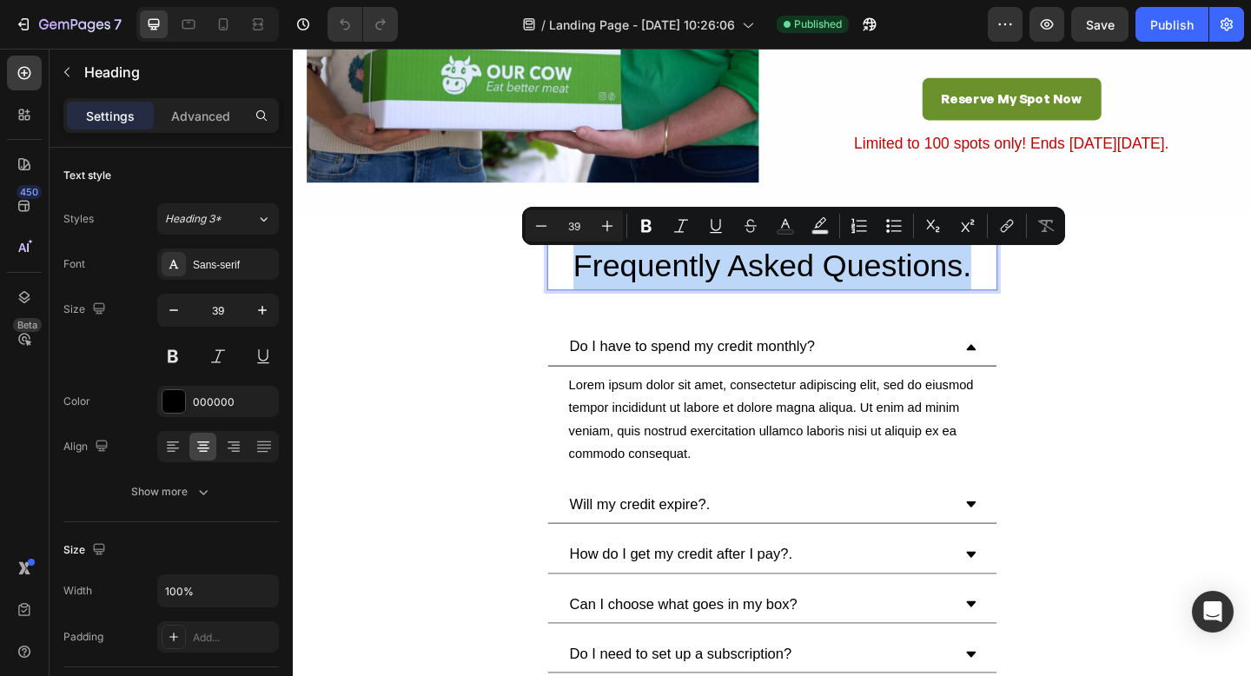
scroll to position [4213, 0]
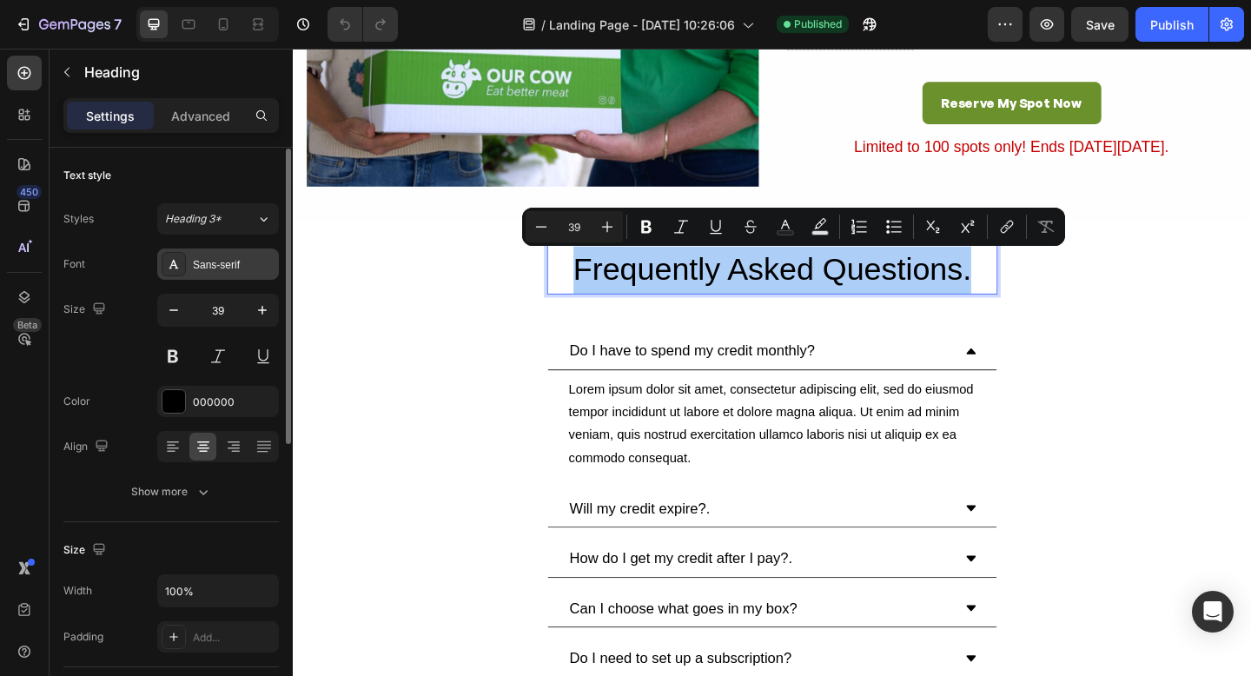
click at [169, 271] on div at bounding box center [174, 264] width 24 height 24
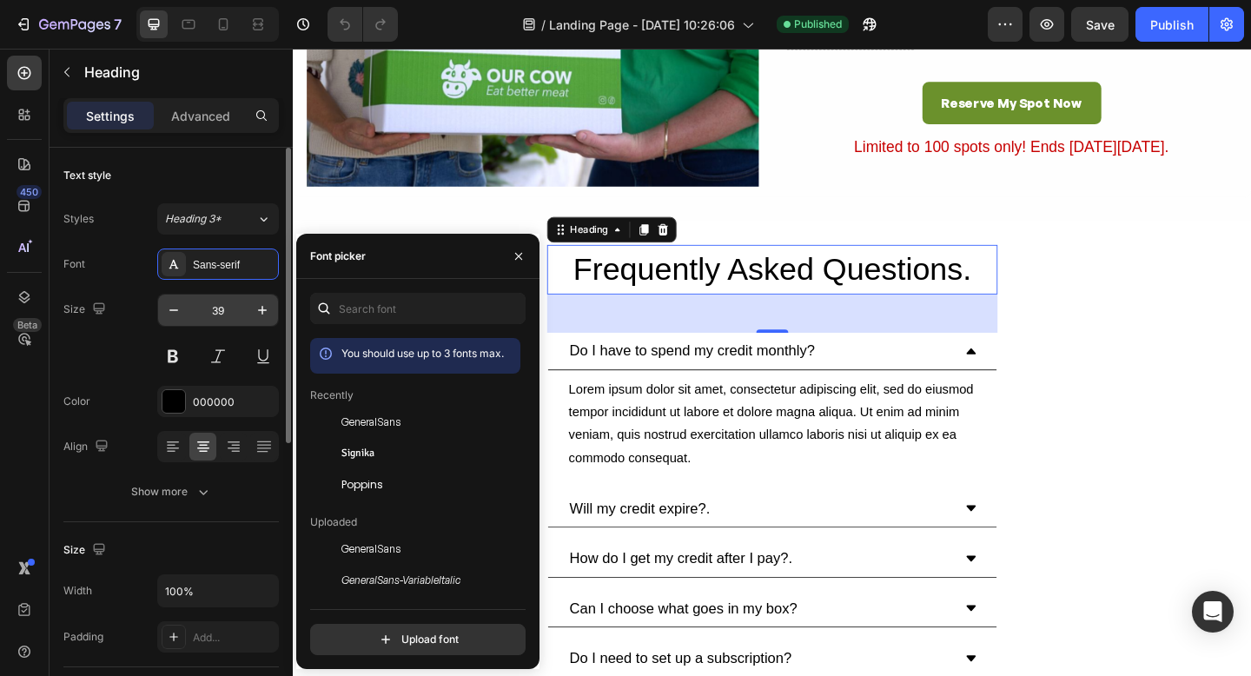
scroll to position [0, 0]
click at [359, 428] on span "GeneralSans" at bounding box center [371, 423] width 59 height 16
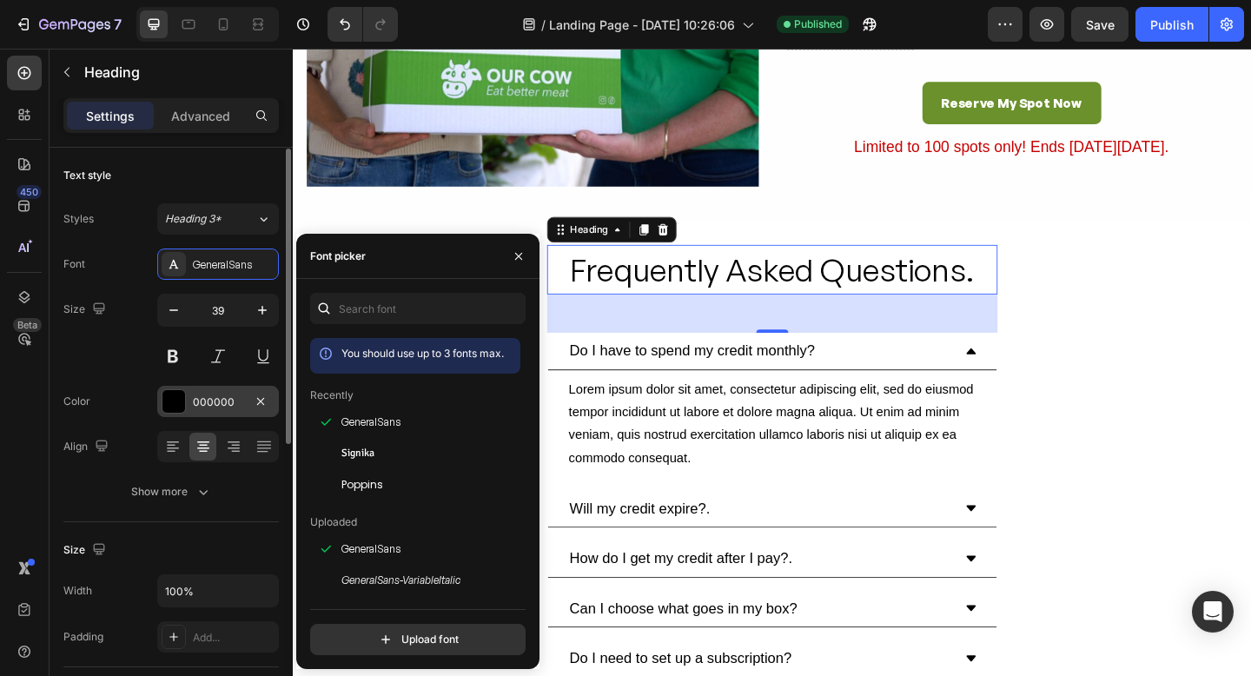
scroll to position [1, 0]
click at [173, 359] on button at bounding box center [172, 355] width 31 height 31
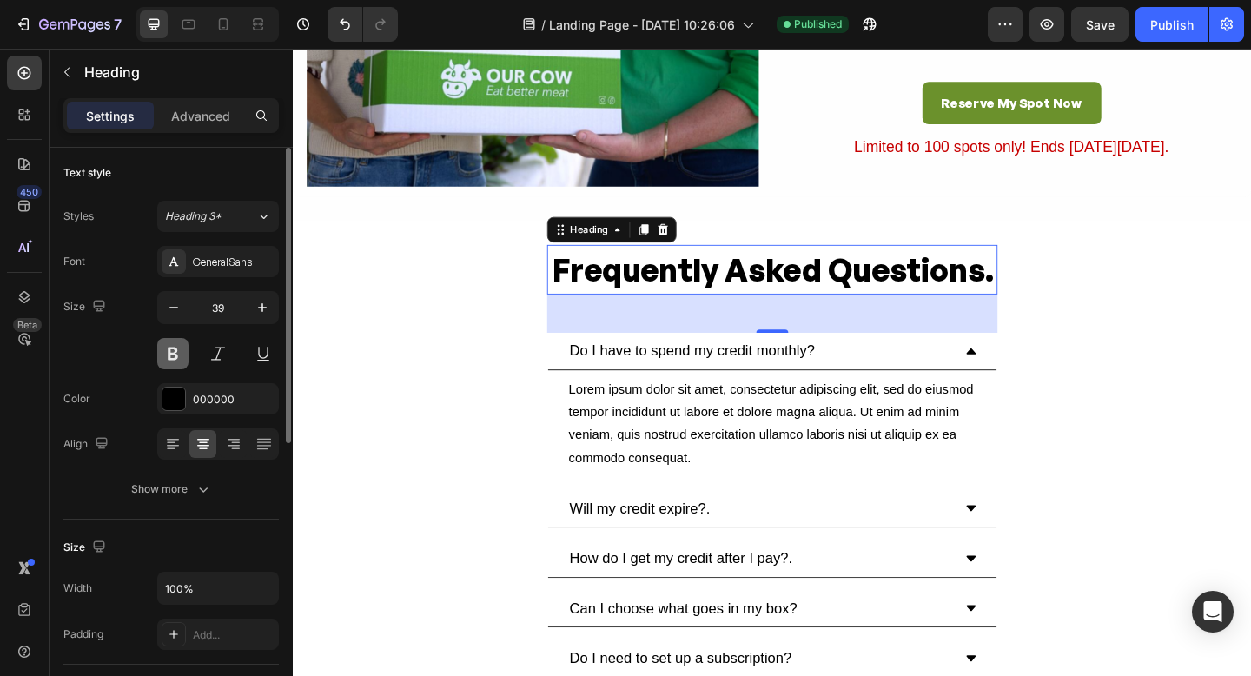
scroll to position [2, 0]
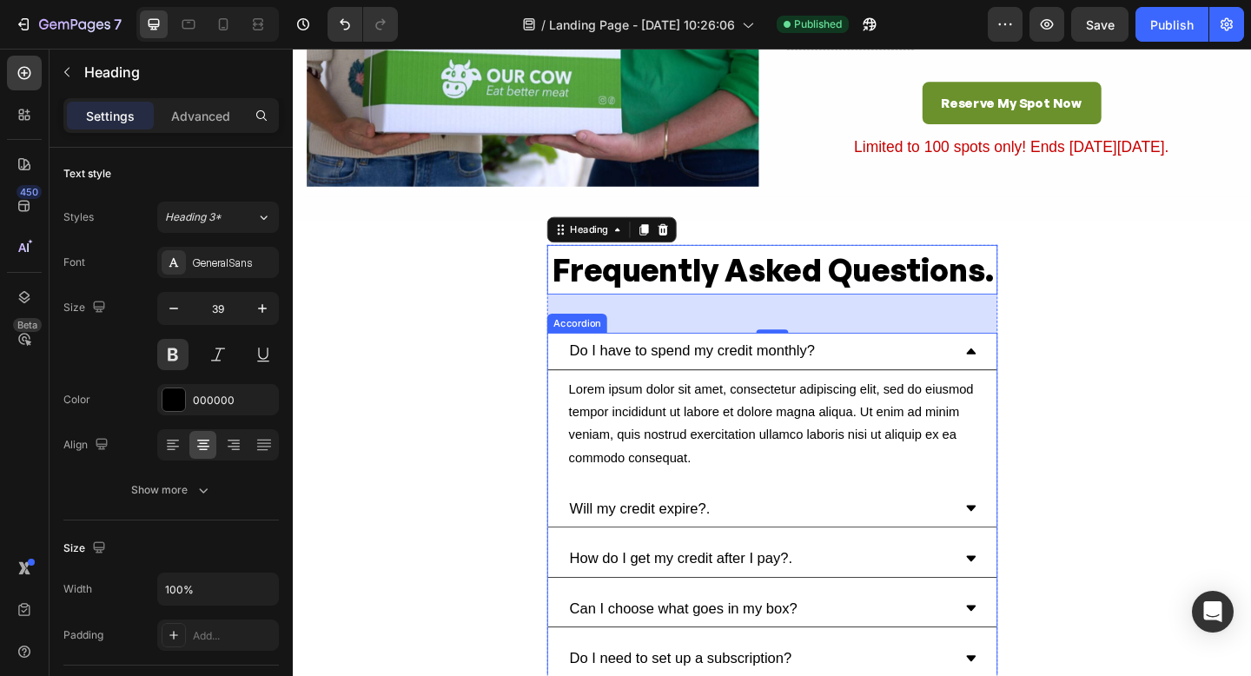
click at [1127, 377] on div "Frequently Asked Questions. Heading 48 Do I have to spend my credit monthly? Lo…" at bounding box center [814, 610] width 1043 height 697
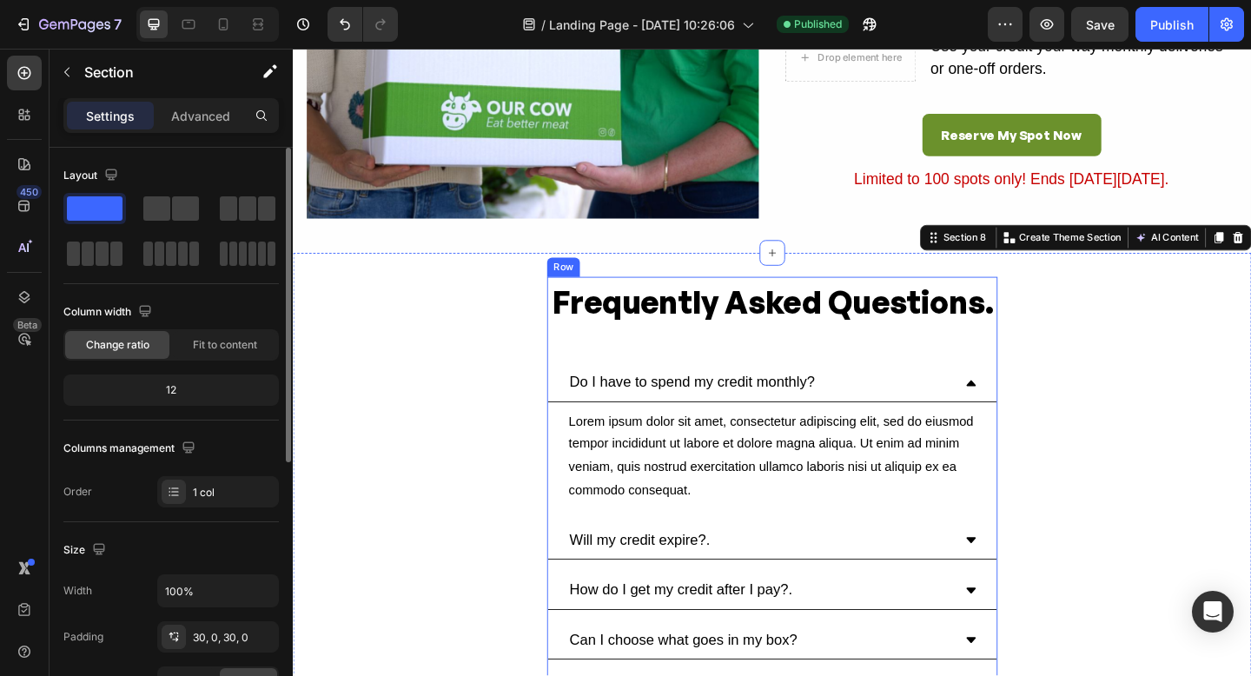
scroll to position [4173, 0]
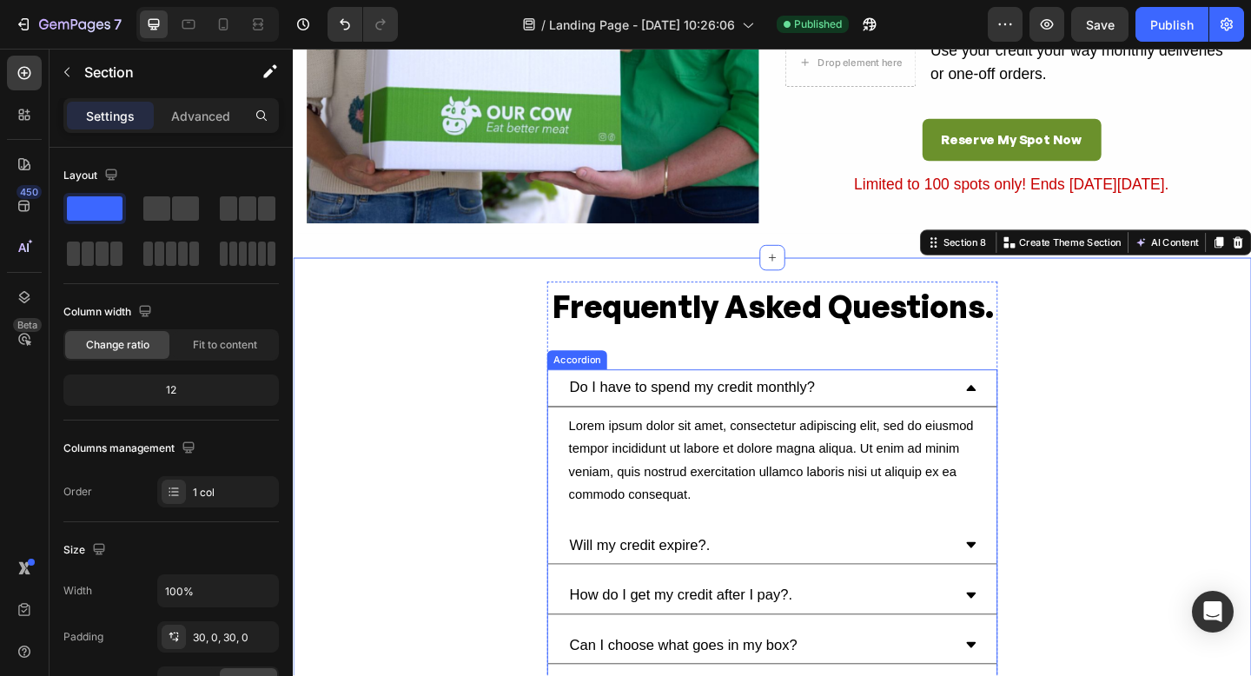
click at [842, 421] on p "Do I have to spend my credit monthly?" at bounding box center [727, 418] width 267 height 20
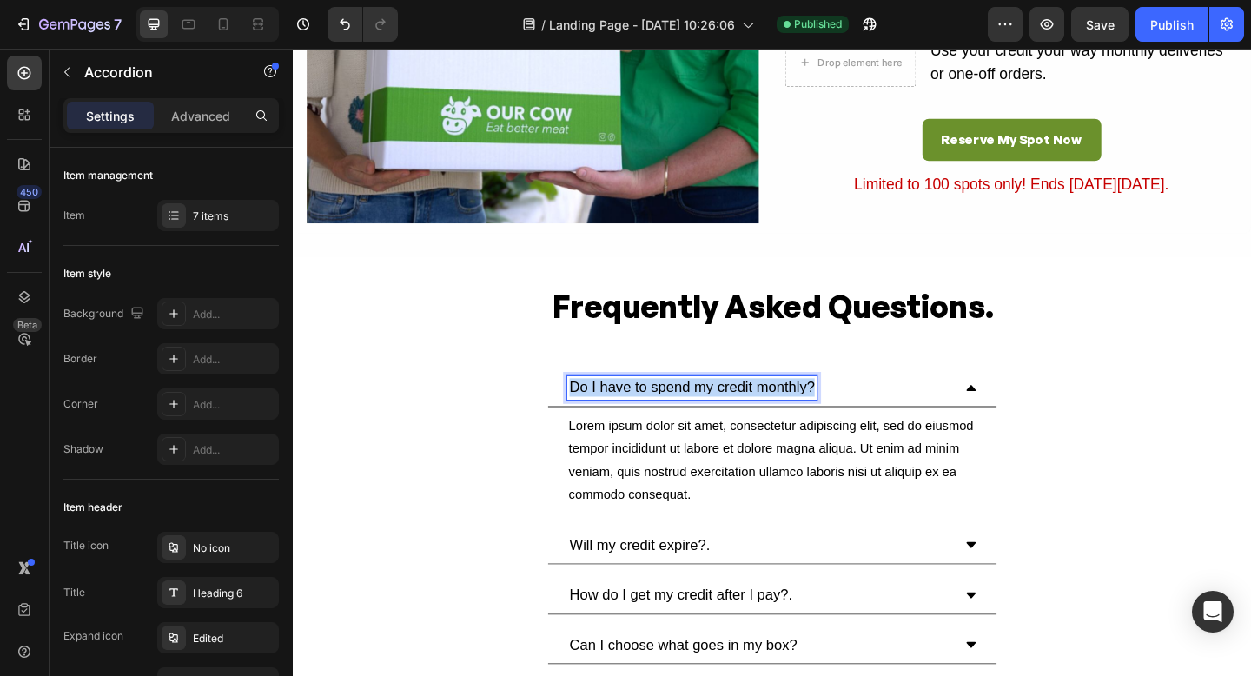
drag, startPoint x: 857, startPoint y: 421, endPoint x: 599, endPoint y: 411, distance: 258.3
click at [590, 415] on div "Do I have to spend my credit monthly?" at bounding box center [814, 418] width 488 height 40
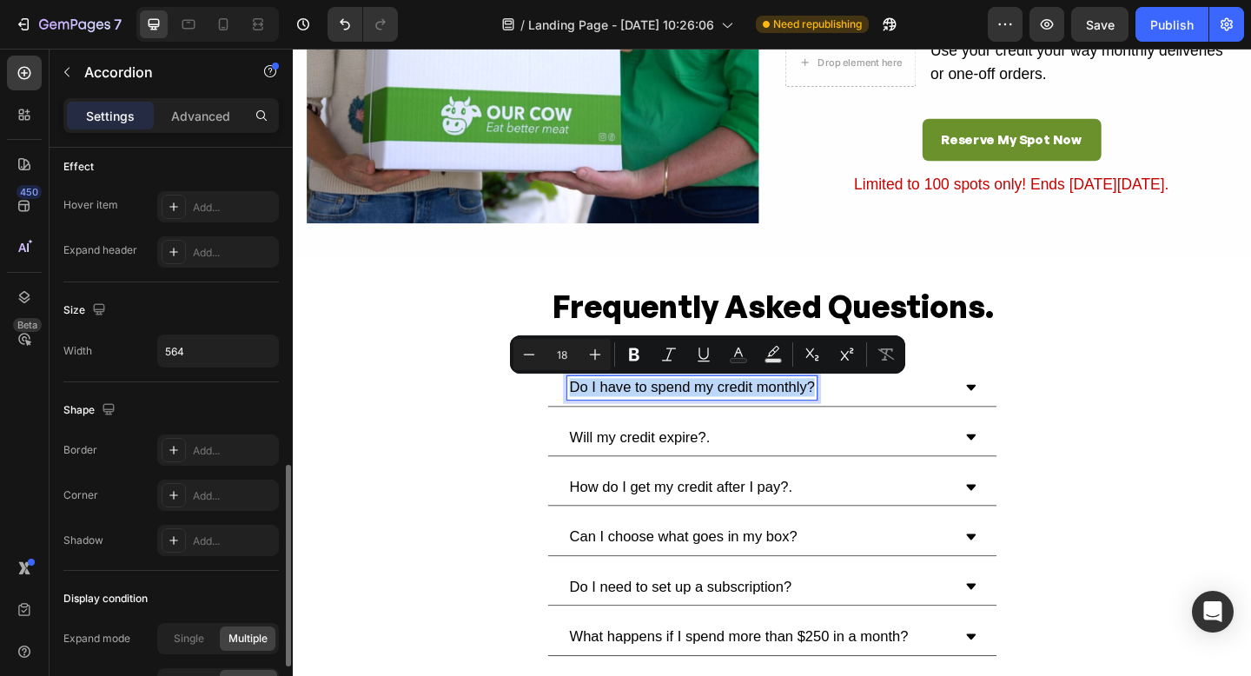
scroll to position [1077, 0]
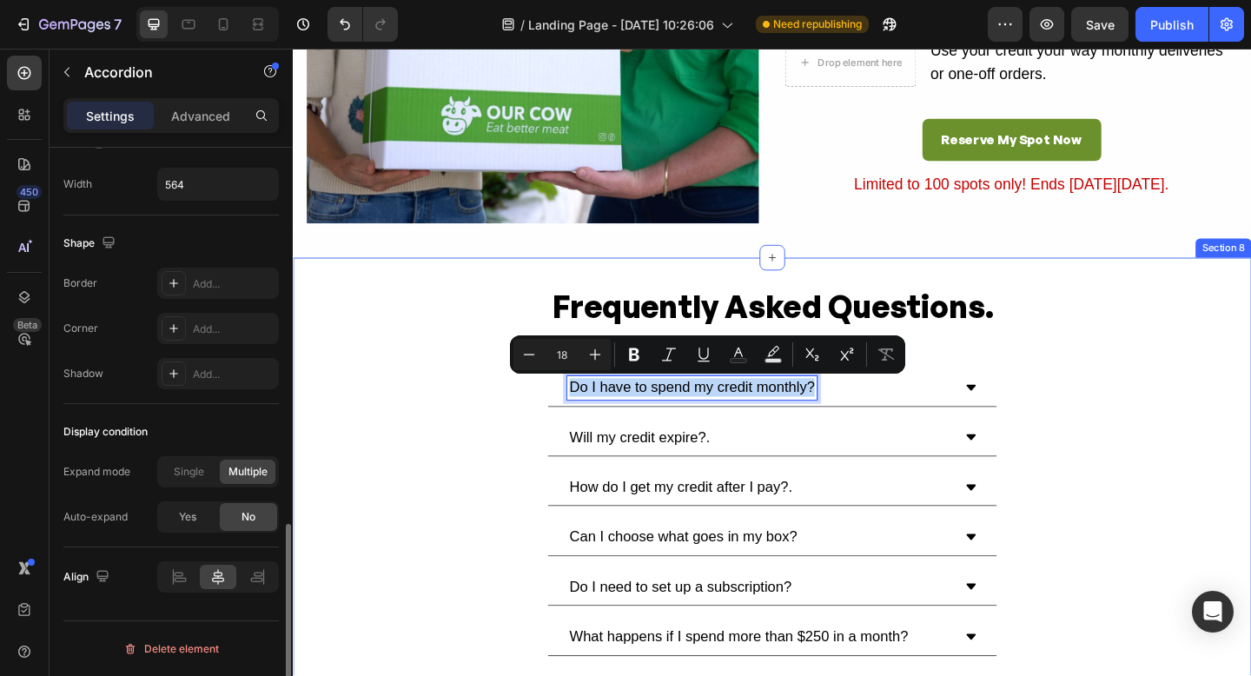
click at [1108, 516] on div "Frequently Asked Questions. Heading Do I have to spend my credit monthly? Will …" at bounding box center [814, 592] width 1043 height 580
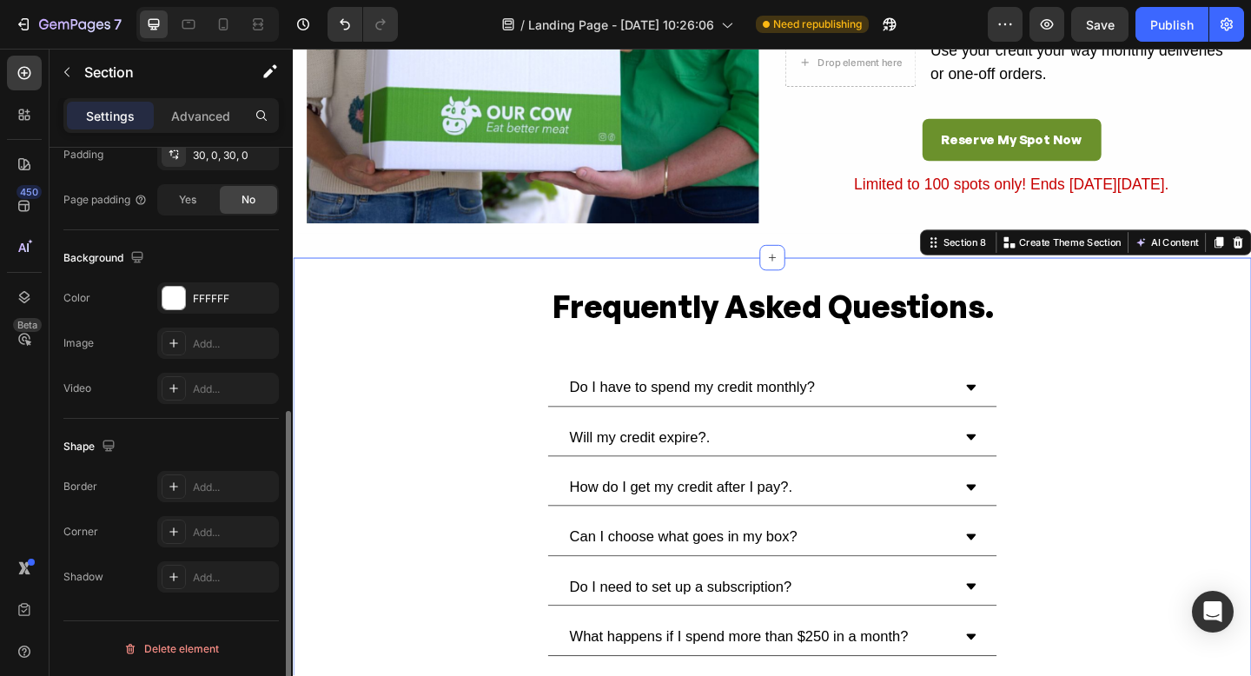
scroll to position [0, 0]
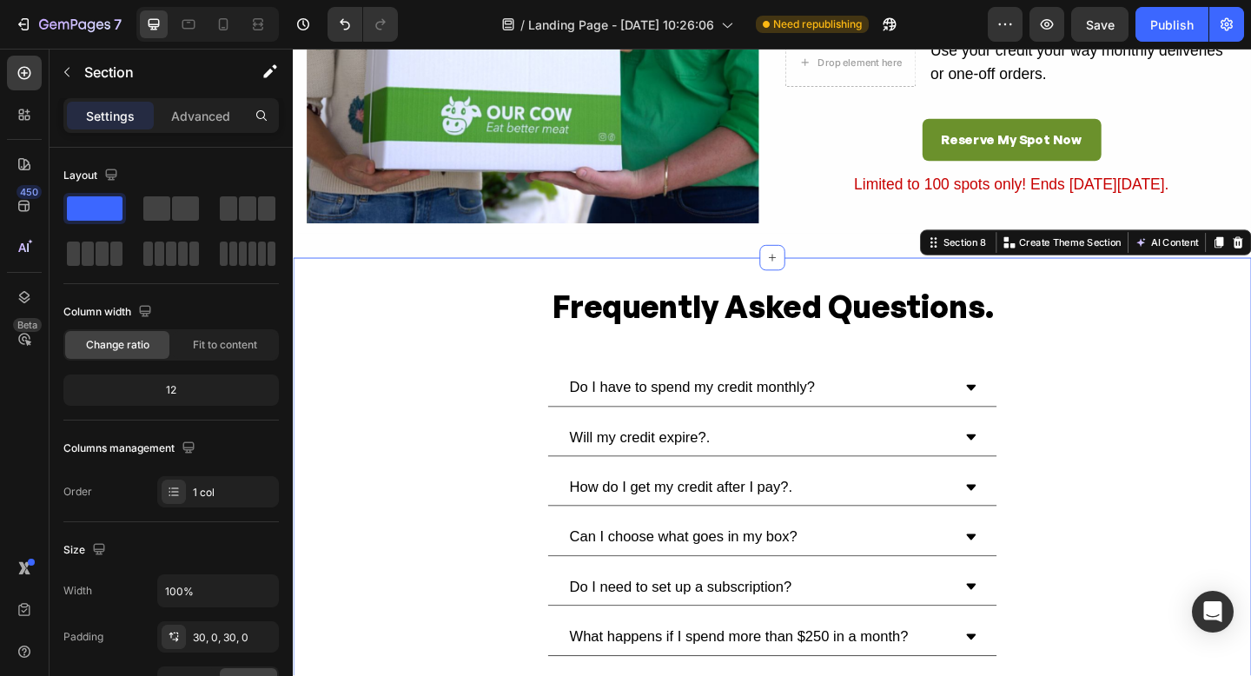
click at [567, 482] on div "Frequently Asked Questions. Heading Do I have to spend my credit monthly? Will …" at bounding box center [814, 592] width 1043 height 580
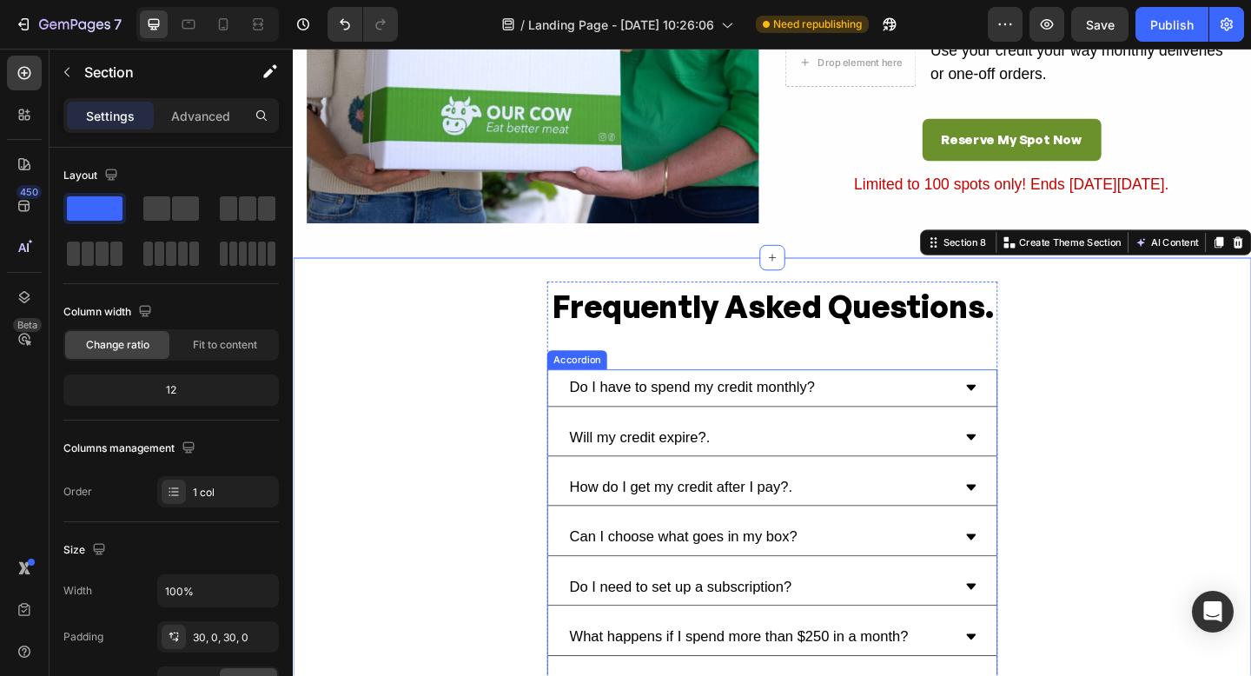
click at [570, 428] on div "Do I have to spend my credit monthly?" at bounding box center [814, 418] width 488 height 40
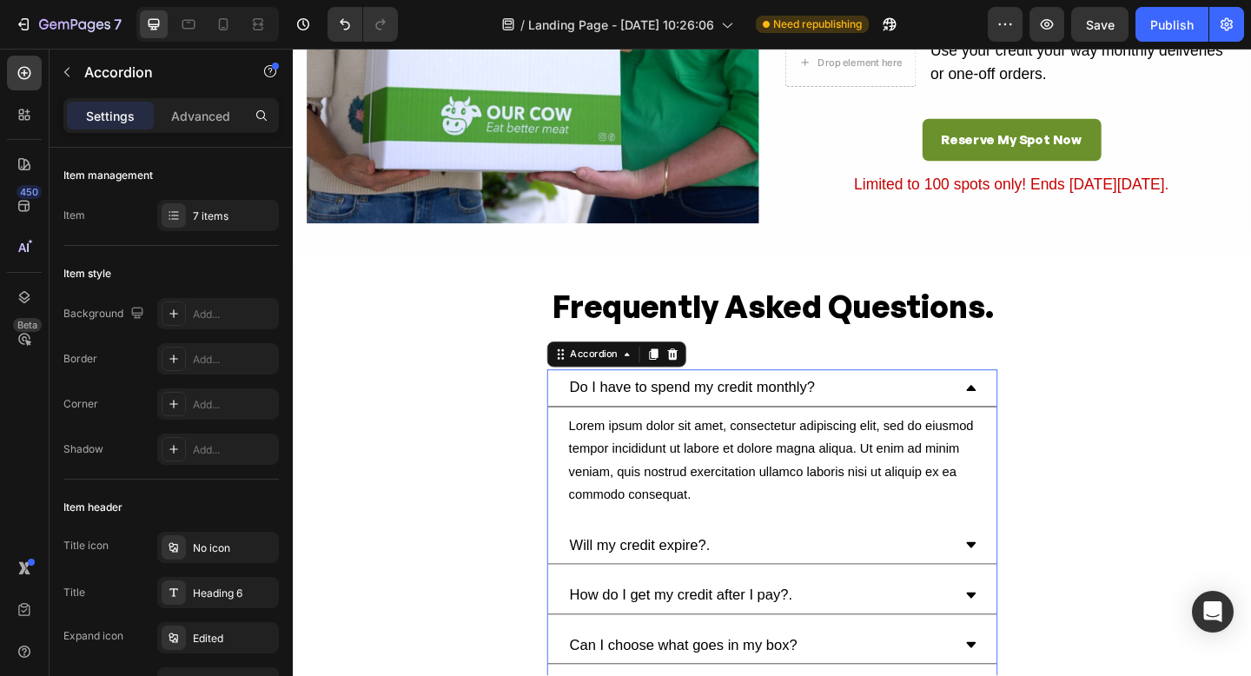
click at [571, 426] on div "Do I have to spend my credit monthly?" at bounding box center [814, 418] width 488 height 40
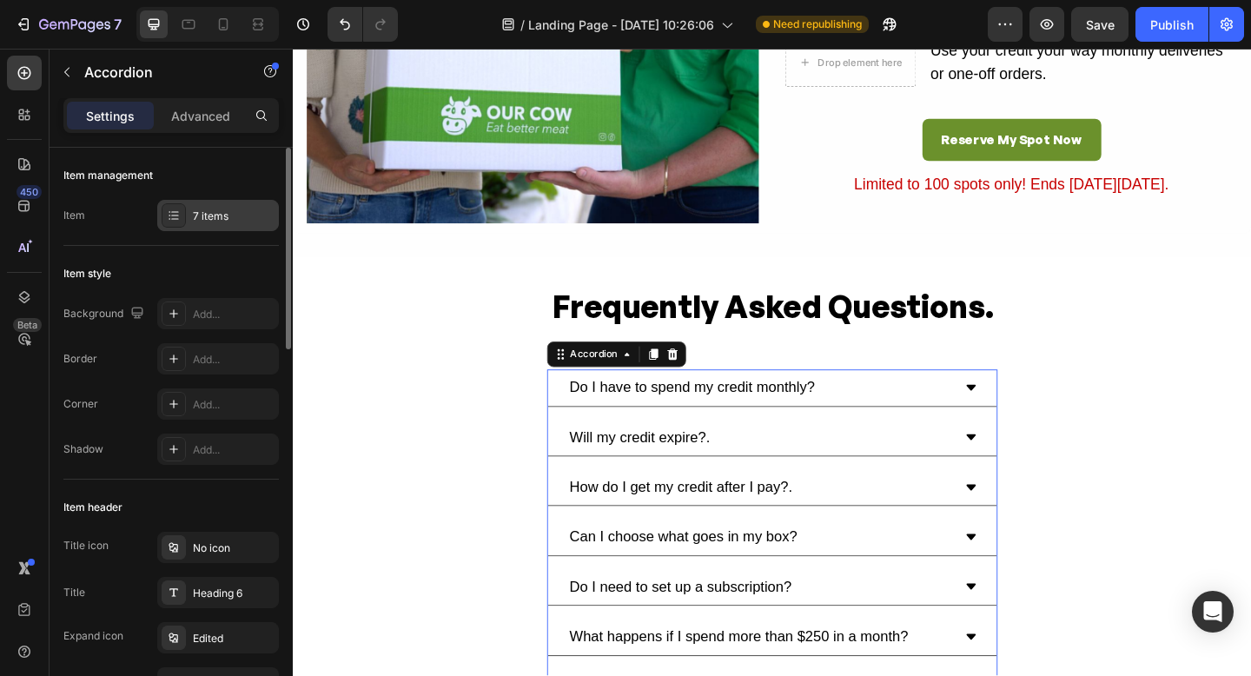
click at [164, 220] on div at bounding box center [174, 215] width 24 height 24
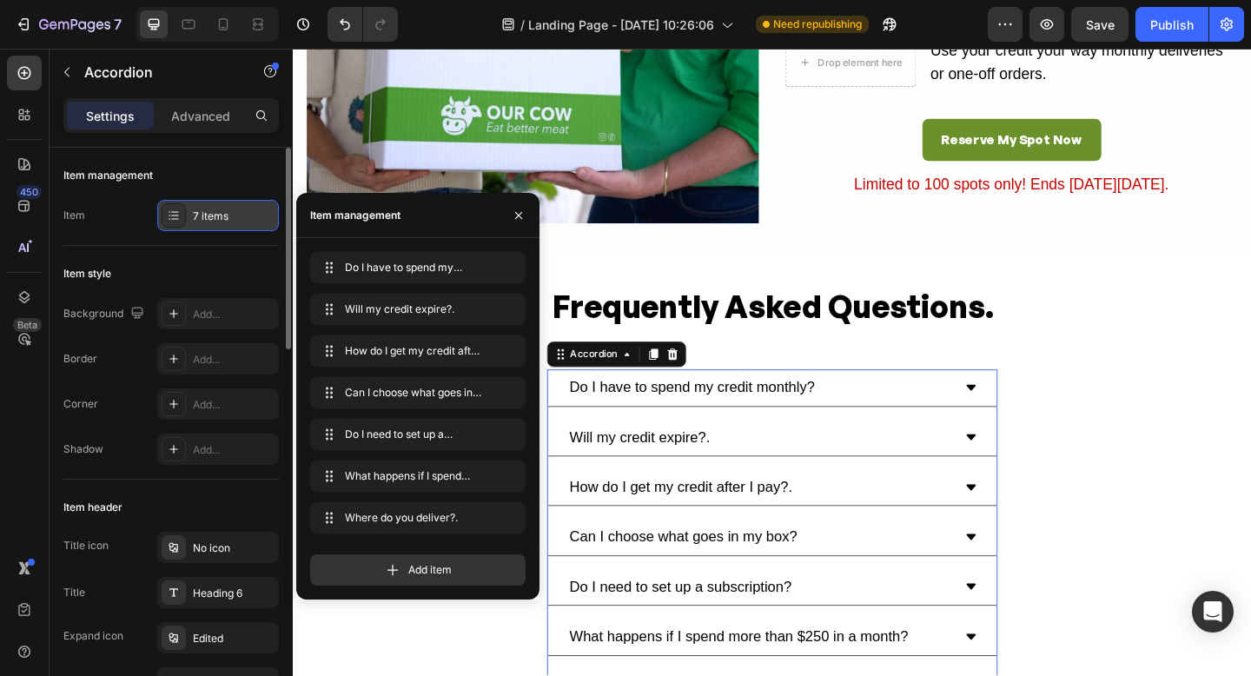
click at [164, 220] on div at bounding box center [174, 215] width 24 height 24
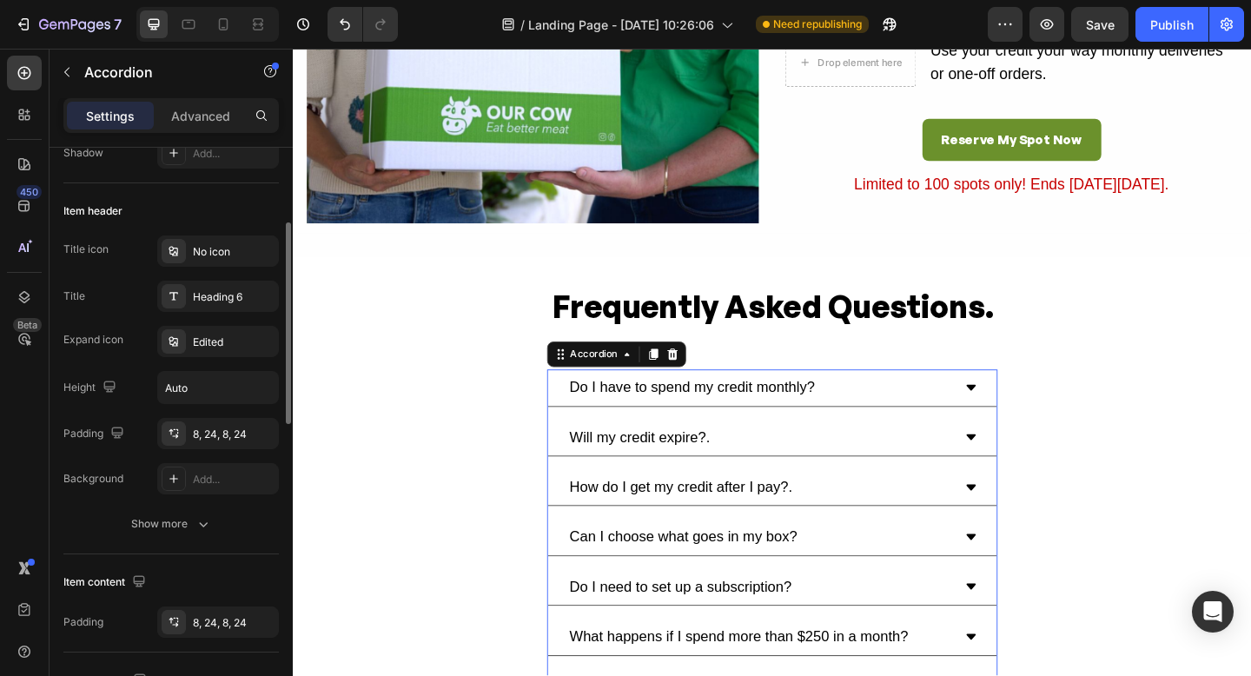
scroll to position [318, 0]
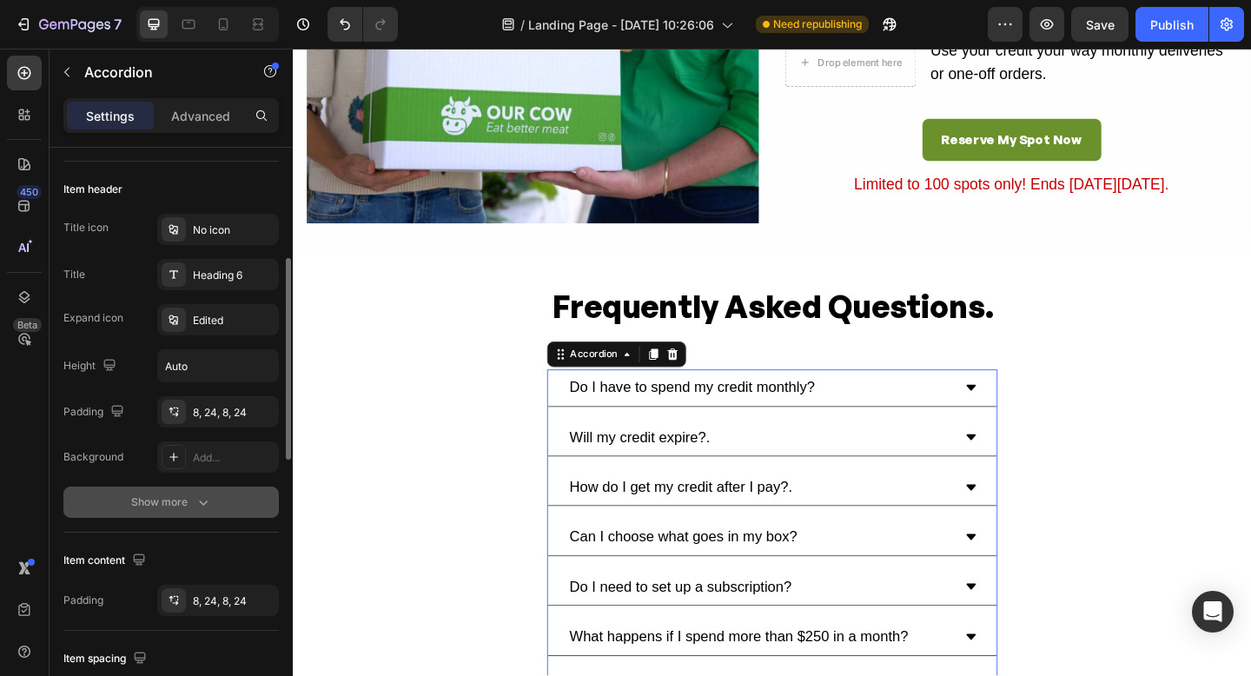
click at [200, 507] on icon "button" at bounding box center [203, 502] width 17 height 17
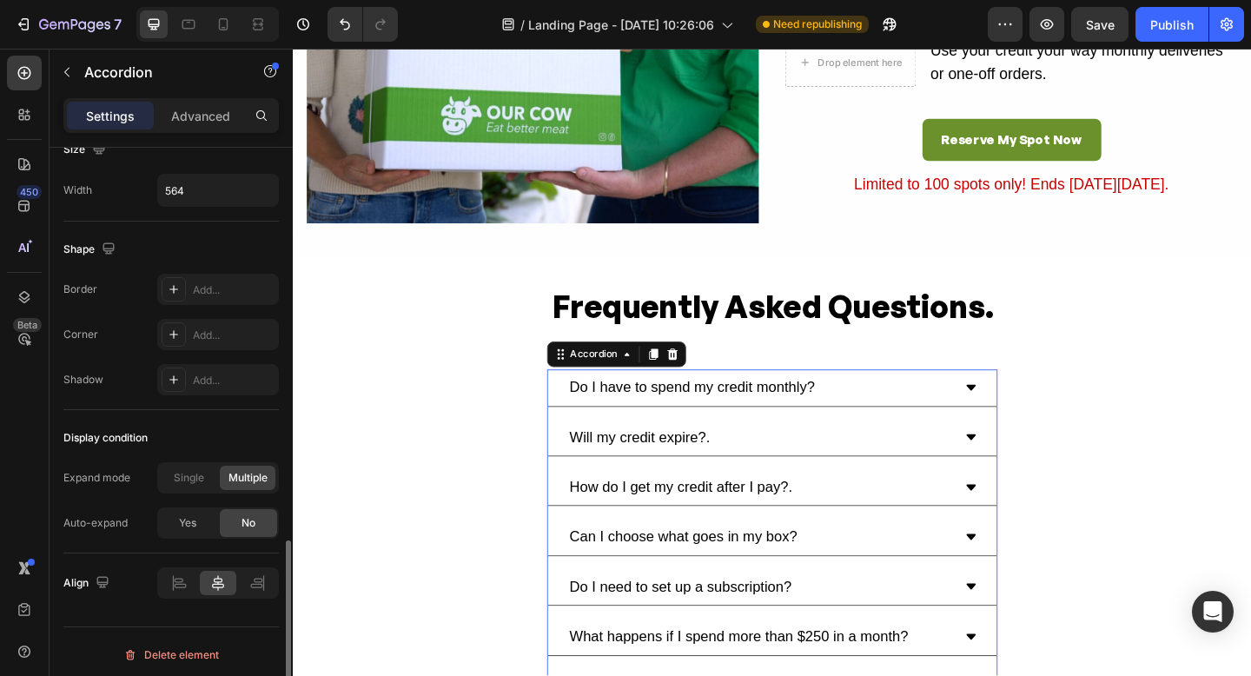
scroll to position [1167, 0]
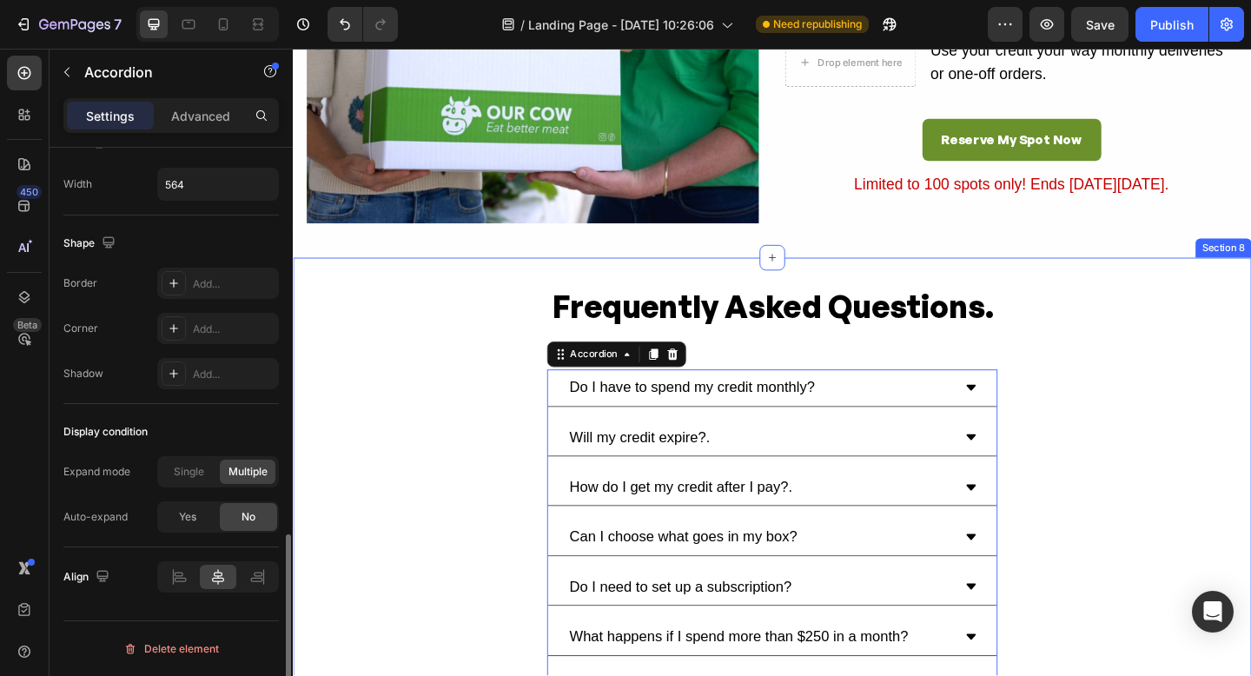
click at [1236, 528] on div "Frequently Asked Questions. Heading Do I have to spend my credit monthly? Will …" at bounding box center [814, 592] width 1043 height 580
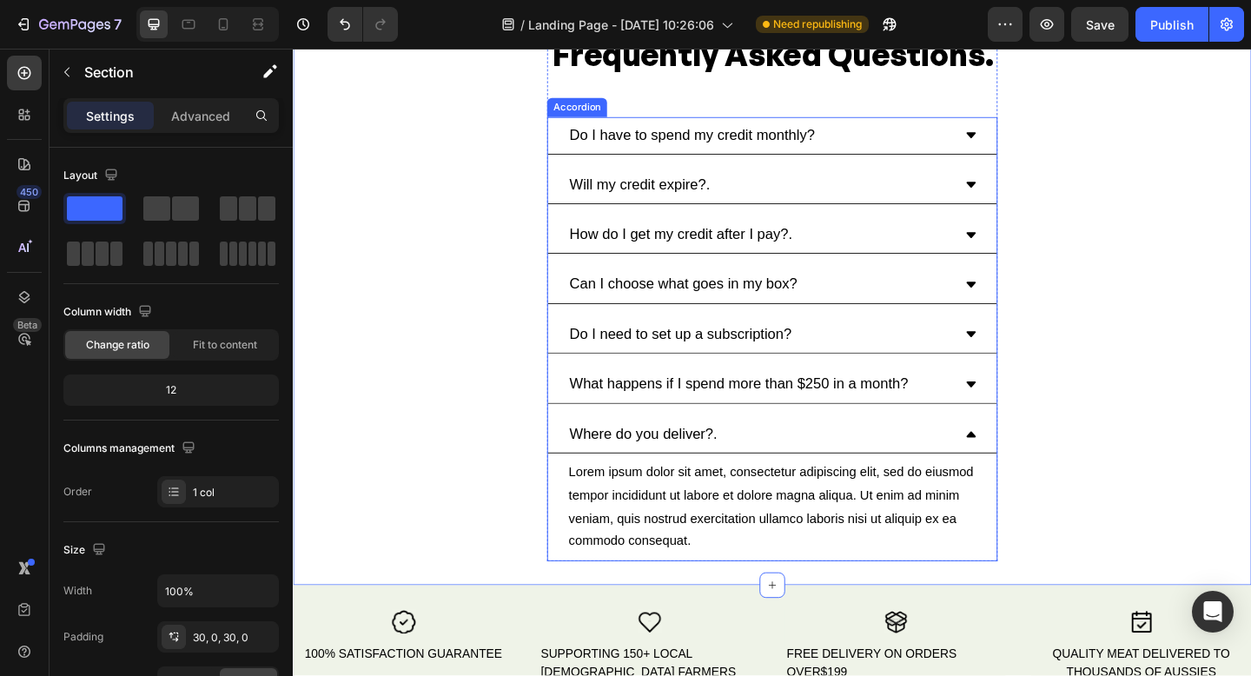
scroll to position [4459, 0]
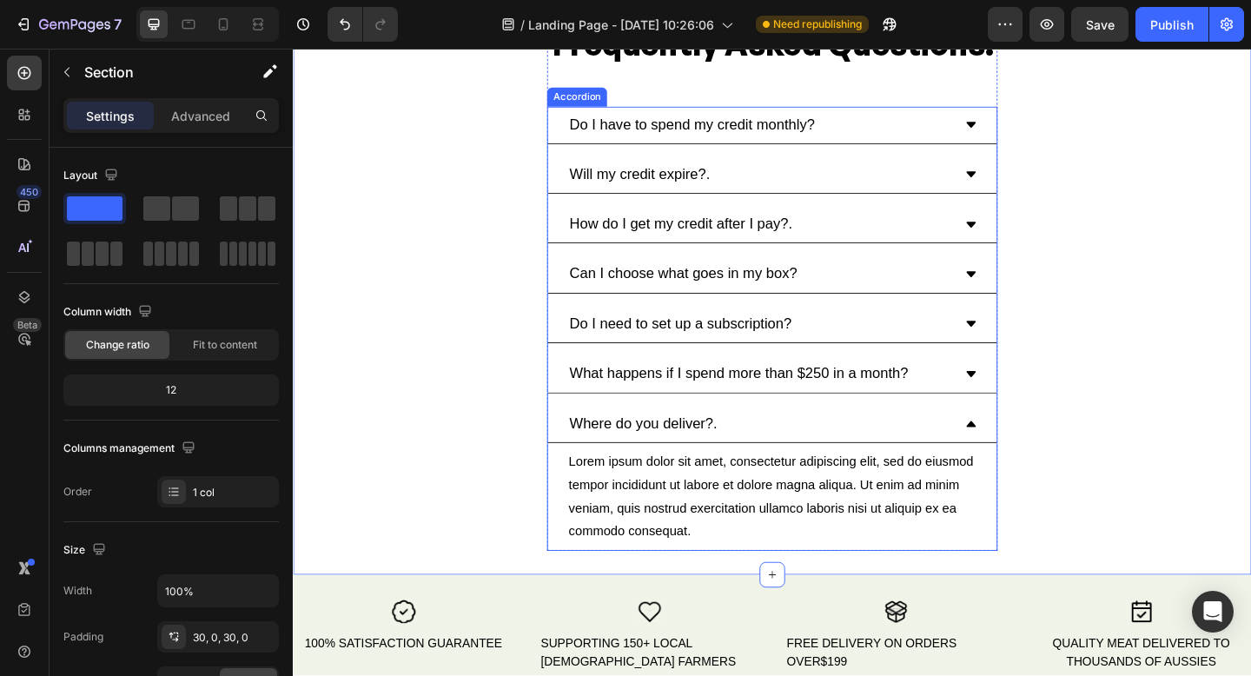
click at [1028, 458] on icon at bounding box center [1030, 457] width 10 height 6
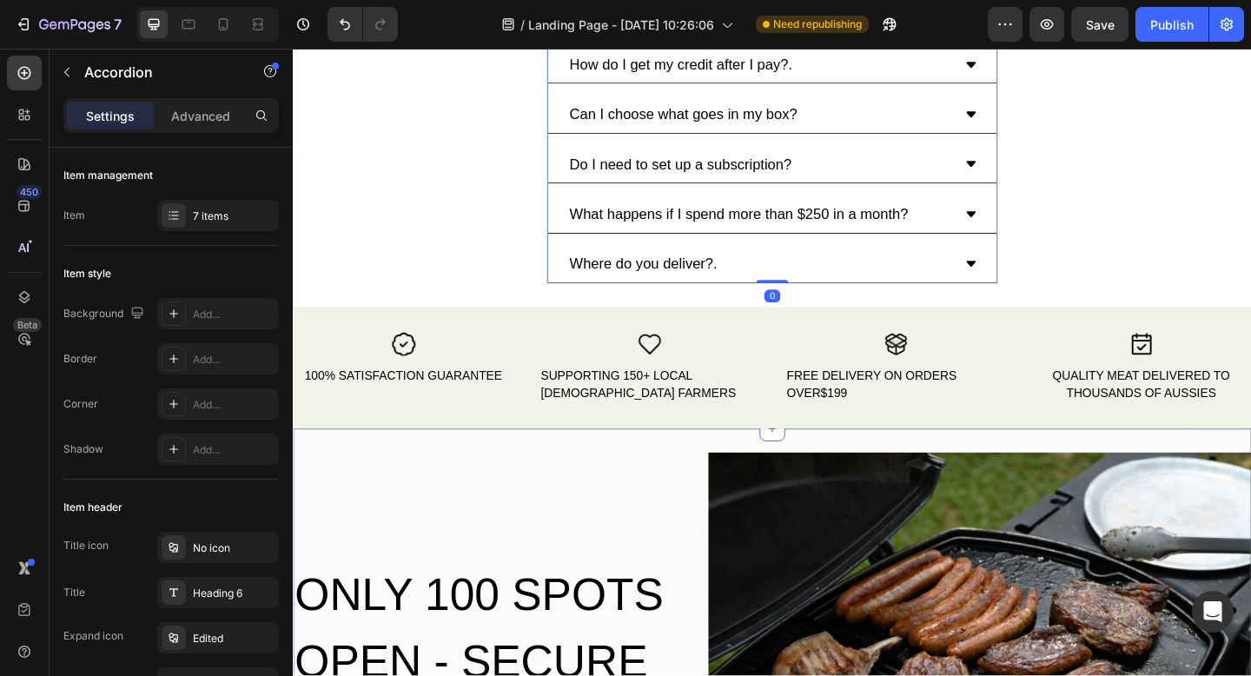
scroll to position [4661, 0]
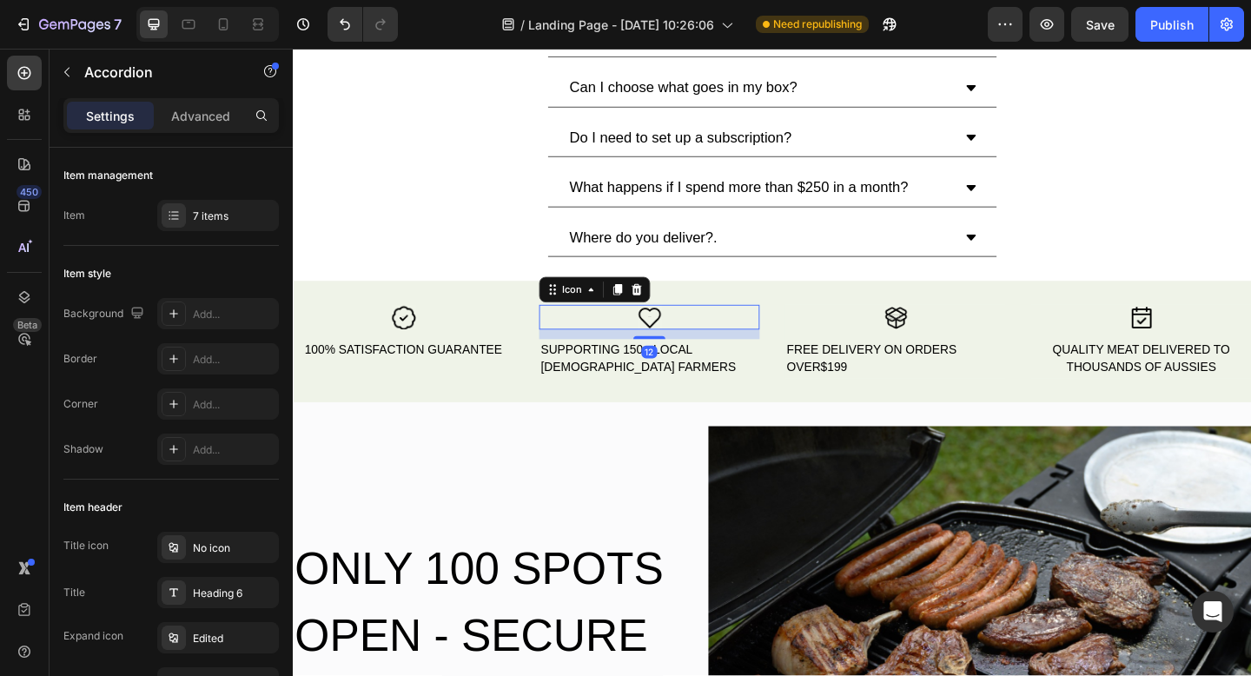
click at [677, 346] on image at bounding box center [680, 341] width 27 height 27
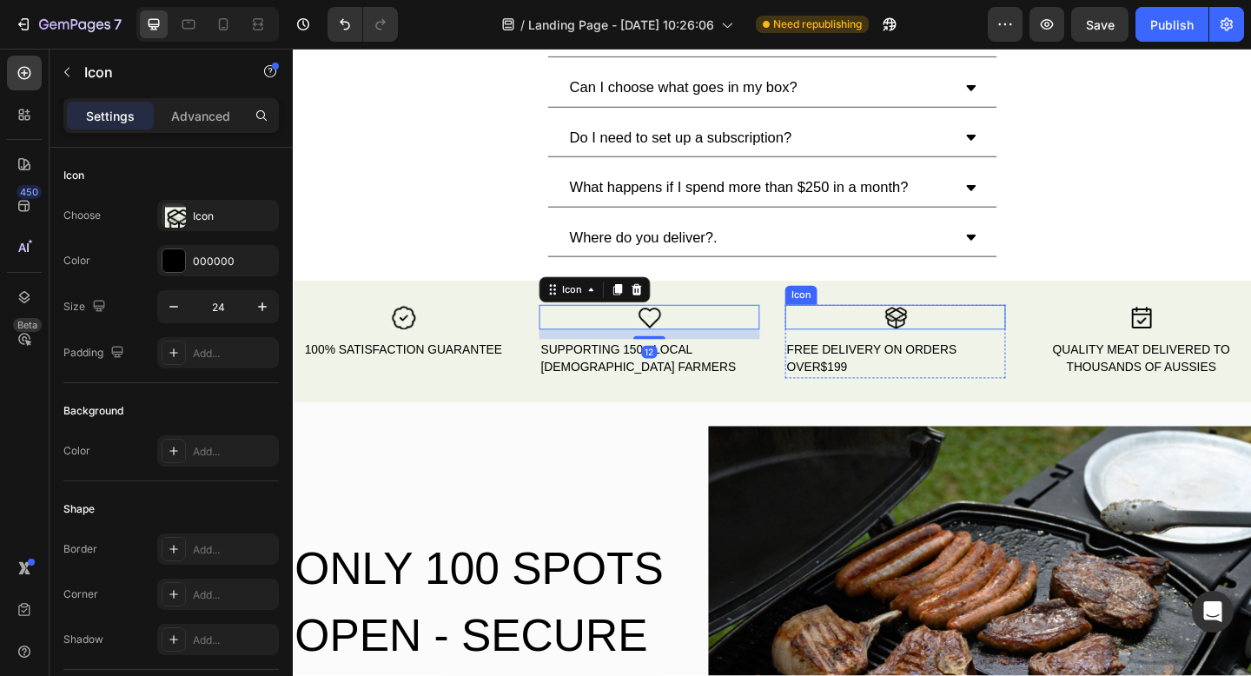
click at [952, 342] on image at bounding box center [948, 341] width 27 height 27
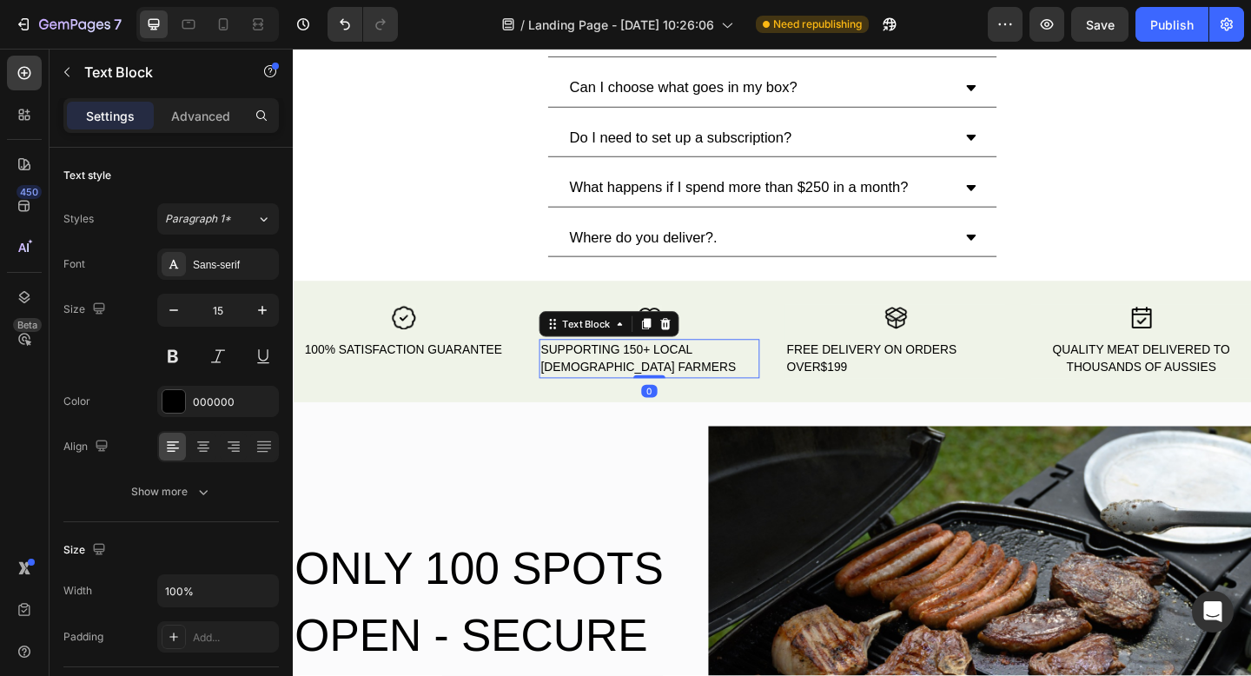
click at [619, 381] on div "SUPPORTING 150+ LOCAL [DEMOGRAPHIC_DATA] FARMERS" at bounding box center [680, 386] width 240 height 43
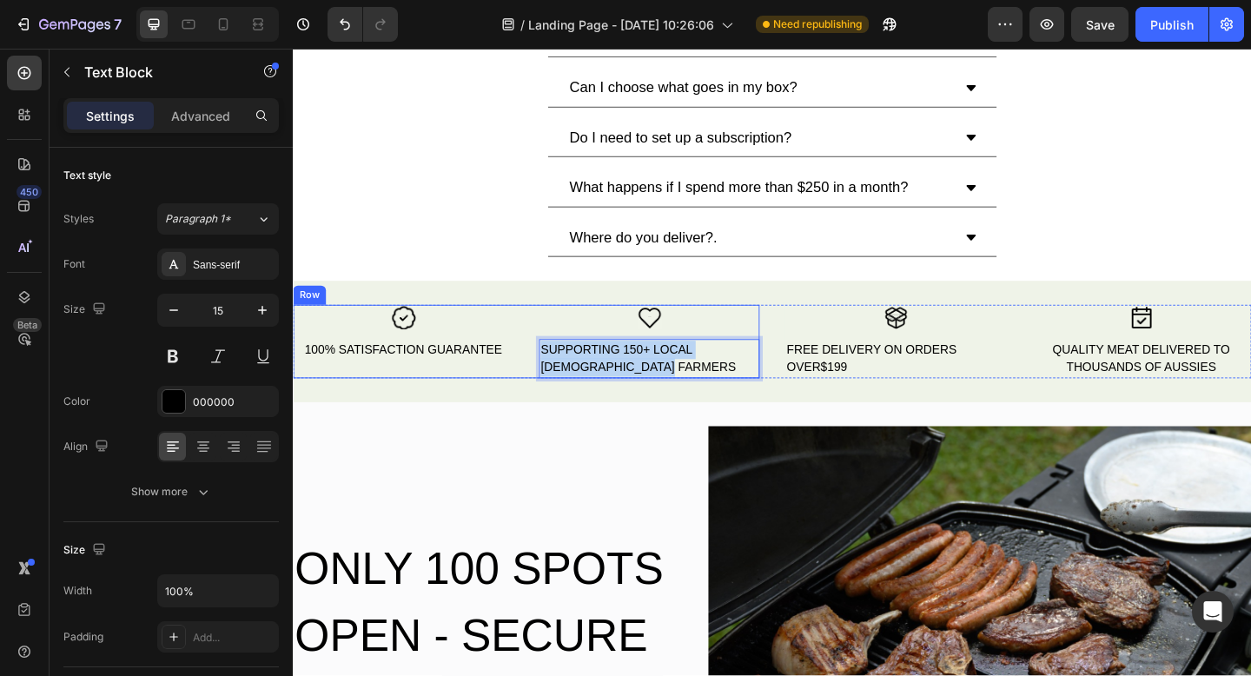
drag, startPoint x: 725, startPoint y: 401, endPoint x: 459, endPoint y: 362, distance: 268.8
click at [554, 375] on div "Icon 100% SATISFACTION GUARANTEE Text Block Icon SUPPORTING 150+ LOCAL AUSTRALI…" at bounding box center [546, 368] width 507 height 80
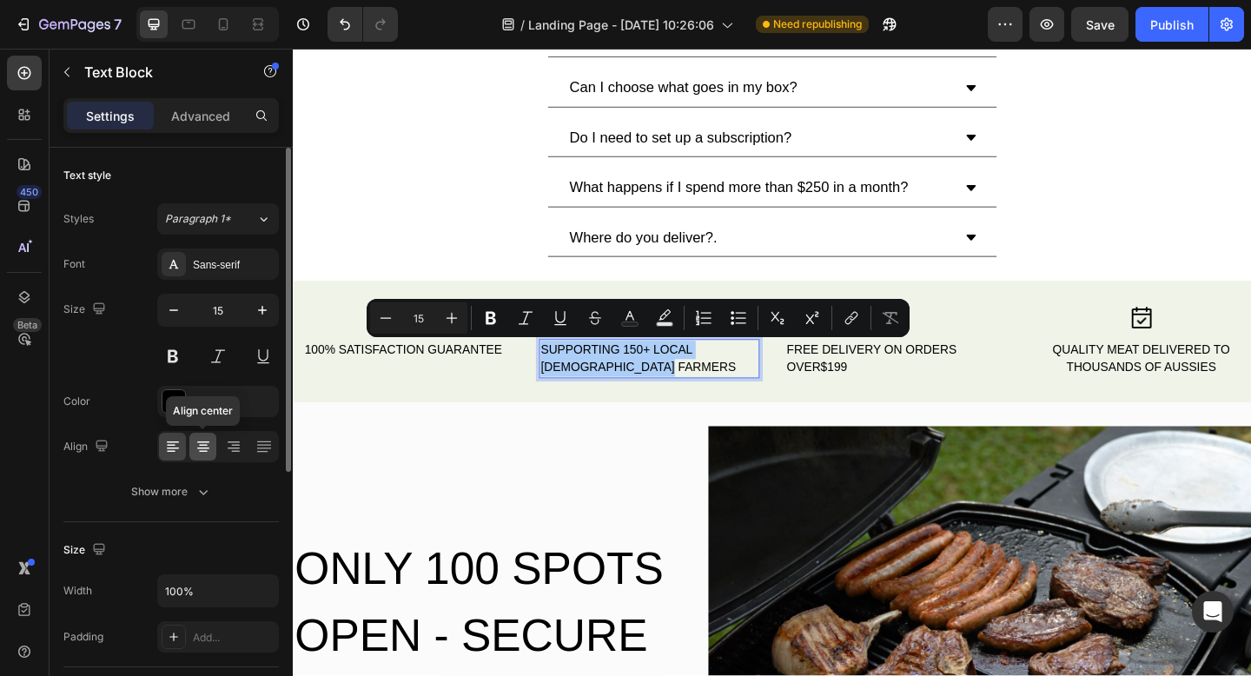
click at [205, 446] on icon at bounding box center [203, 446] width 17 height 17
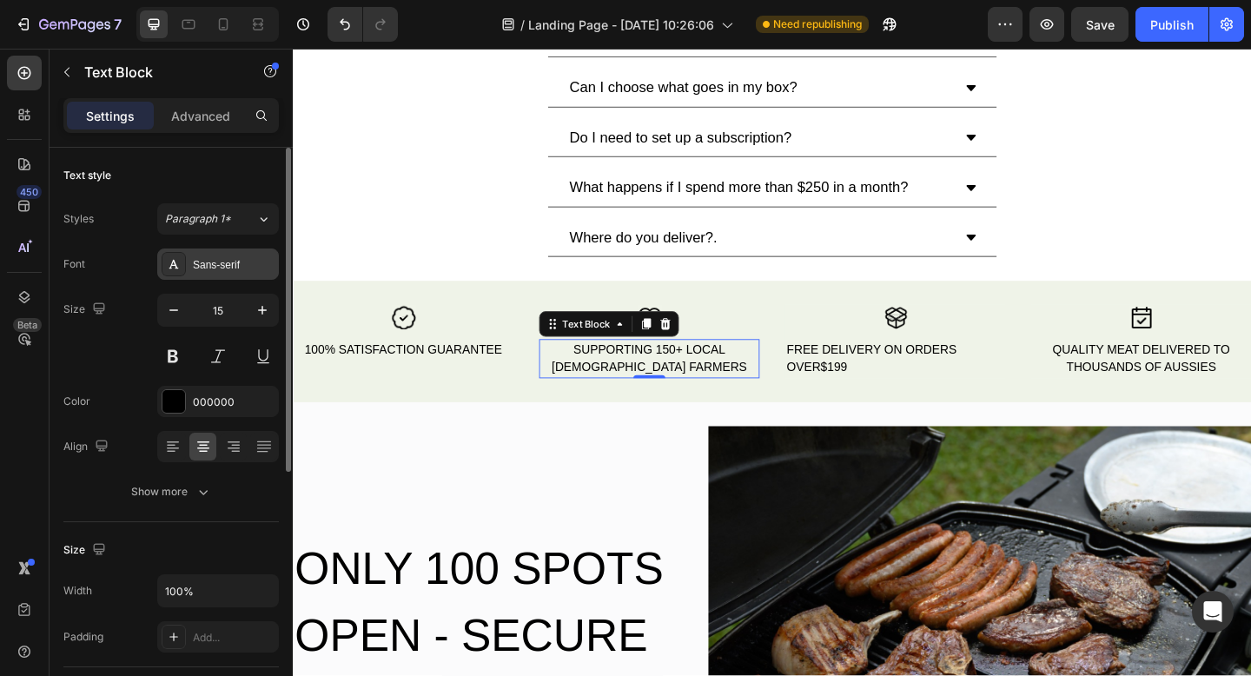
click at [177, 268] on icon at bounding box center [174, 264] width 10 height 9
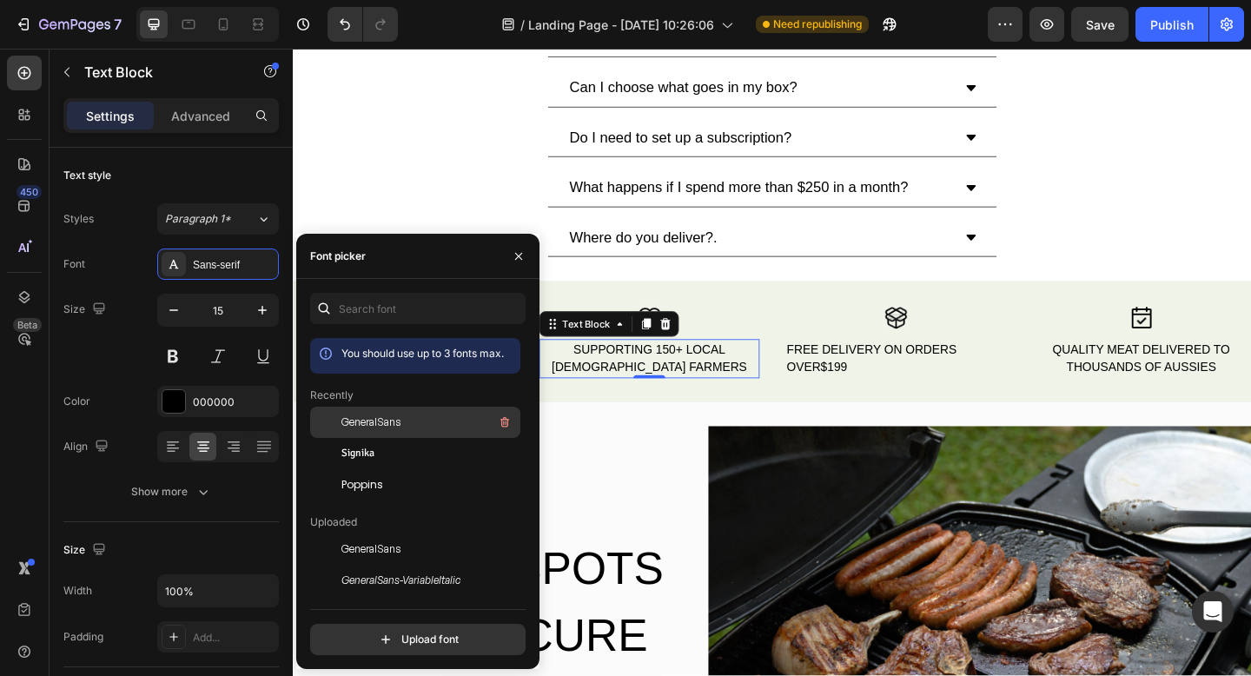
click at [382, 427] on span "GeneralSans" at bounding box center [371, 423] width 59 height 16
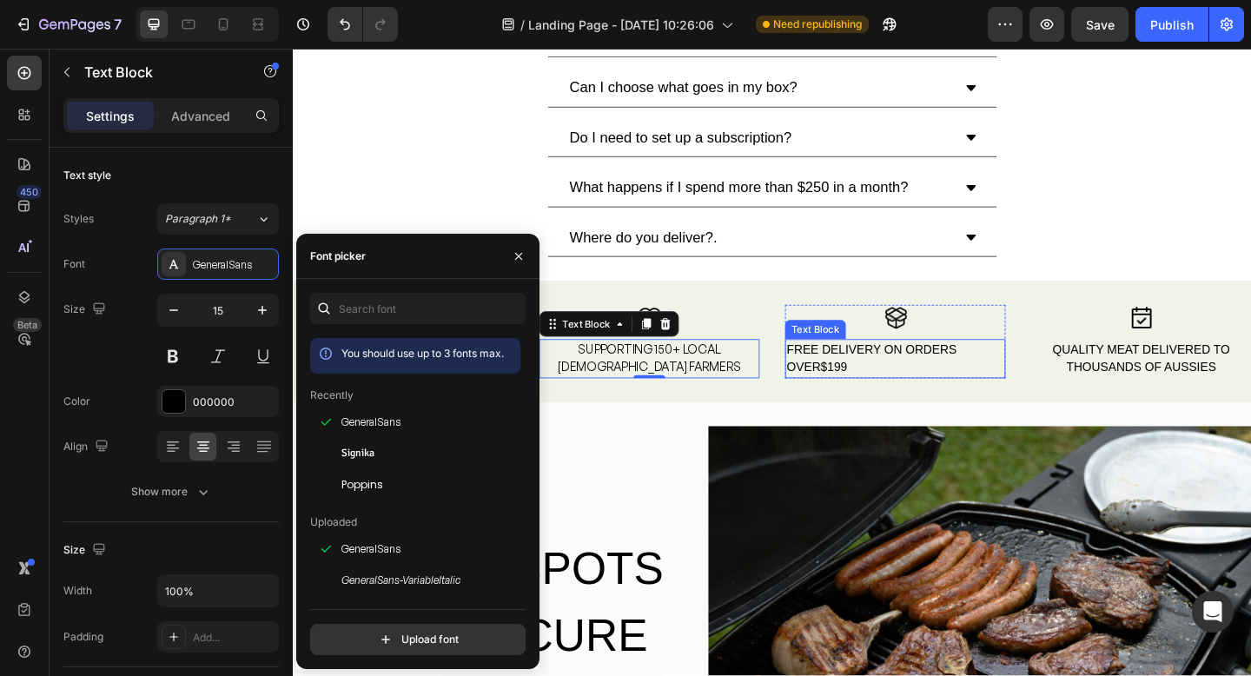
click at [945, 385] on div "FREE DELIVERY ON ORDERS OVER$199" at bounding box center [948, 386] width 240 height 43
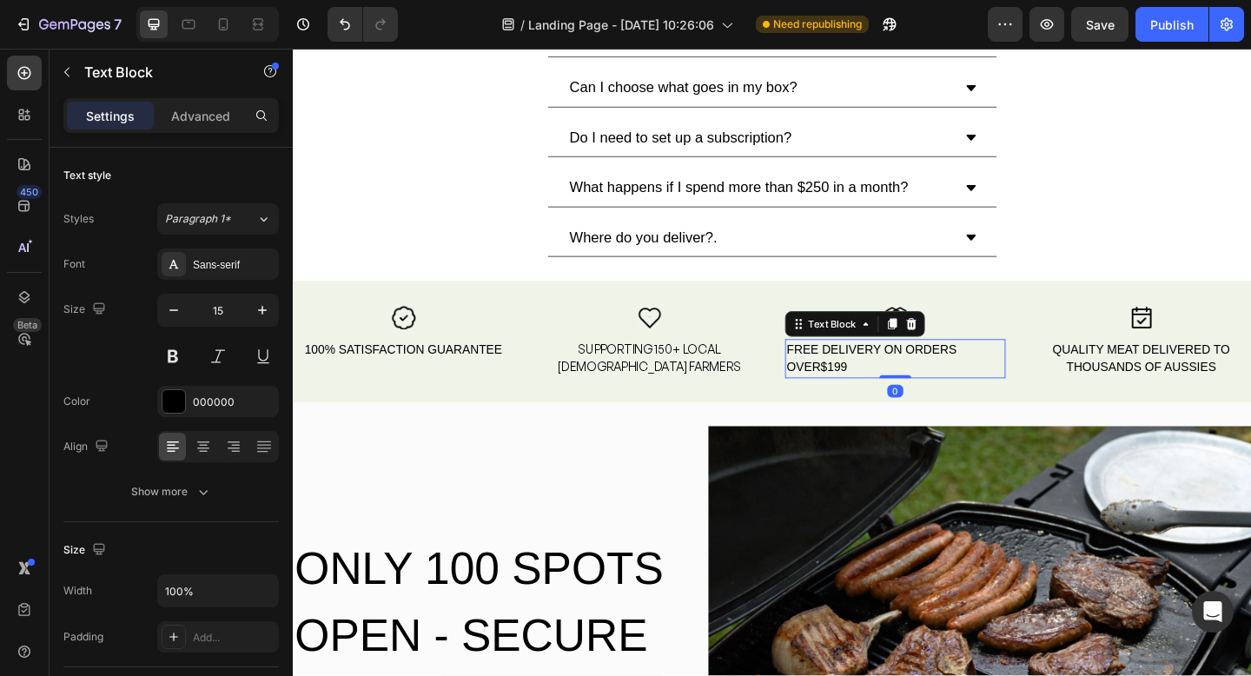
click at [904, 392] on div "FREE DELIVERY ON ORDERS OVER$199" at bounding box center [948, 386] width 240 height 43
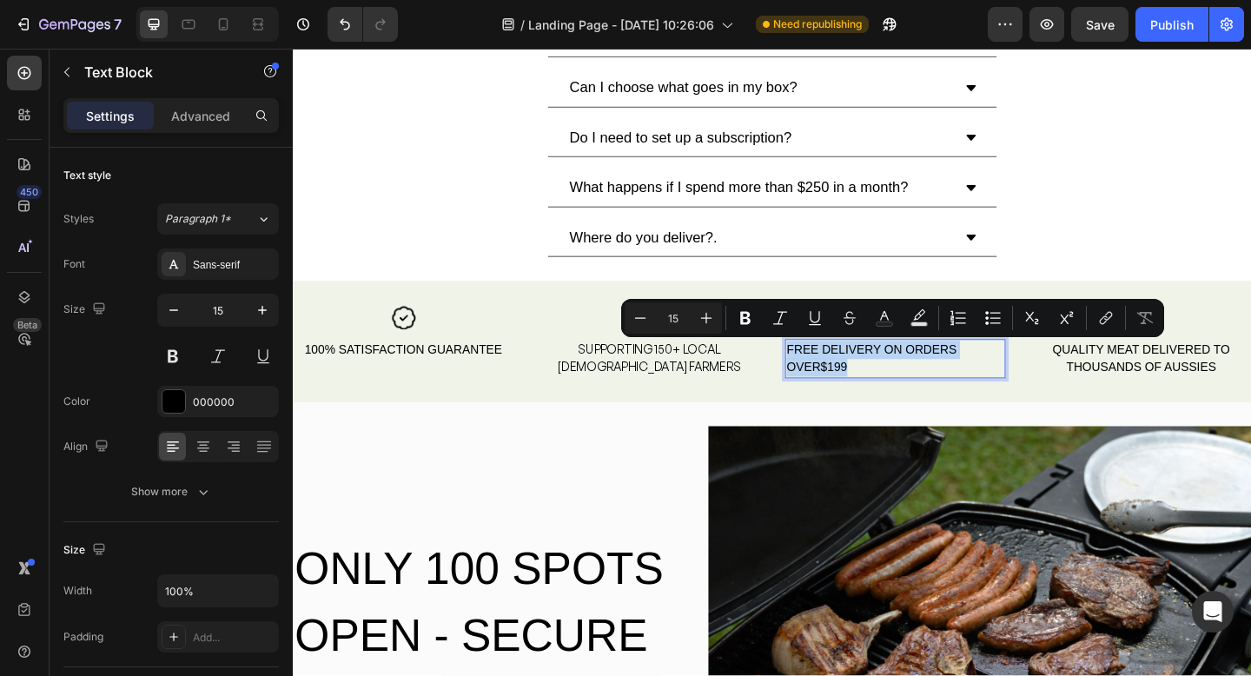
drag, startPoint x: 896, startPoint y: 394, endPoint x: 832, endPoint y: 373, distance: 67.6
click at [832, 373] on p "FREE DELIVERY ON ORDERS OVER$199" at bounding box center [948, 386] width 236 height 39
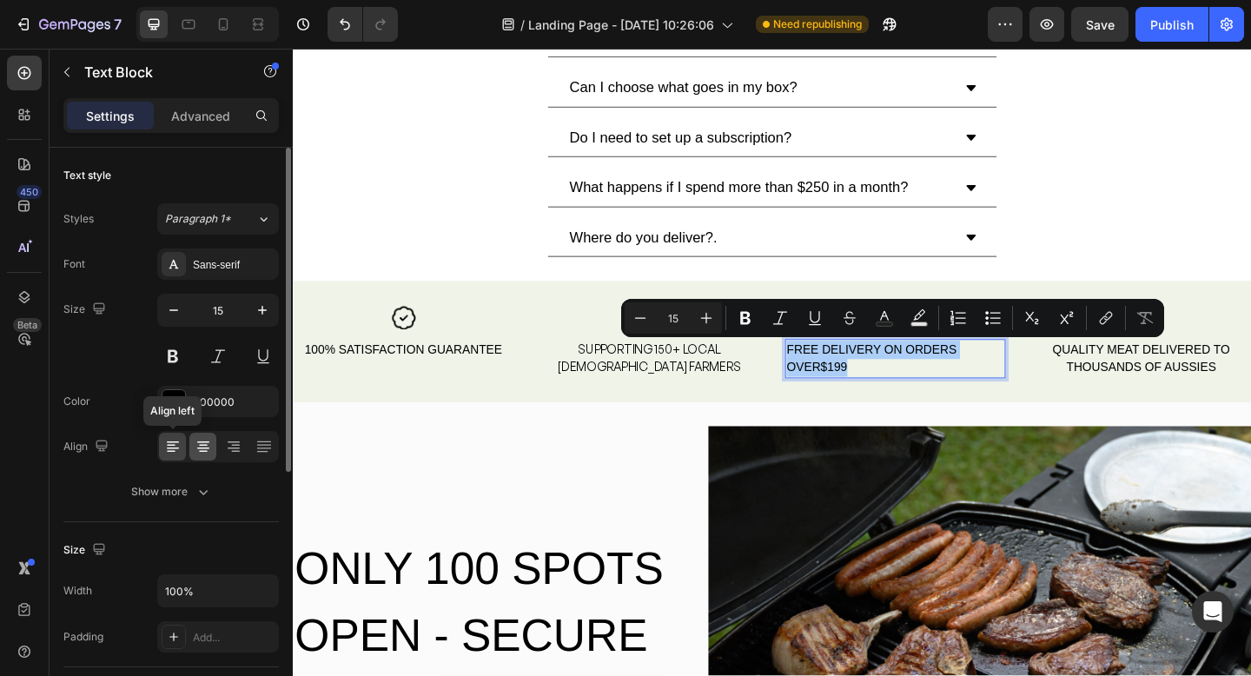
click at [195, 449] on icon at bounding box center [203, 446] width 17 height 17
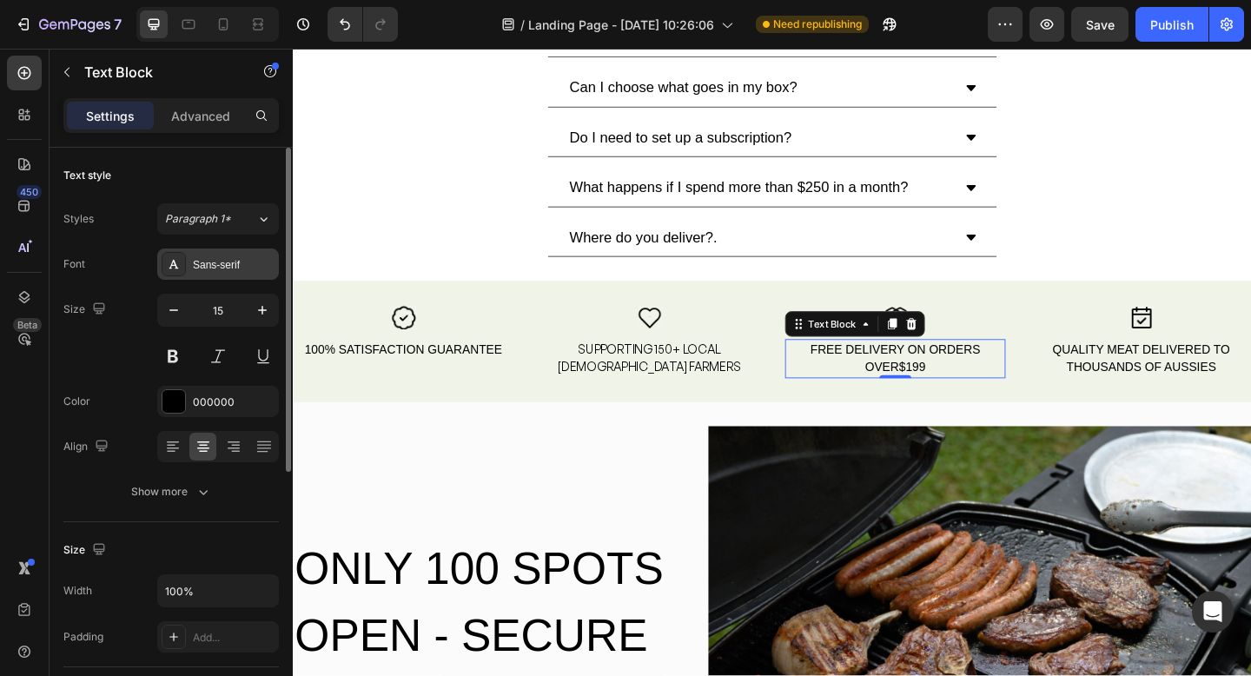
click at [163, 273] on div "Sans-serif" at bounding box center [218, 264] width 122 height 31
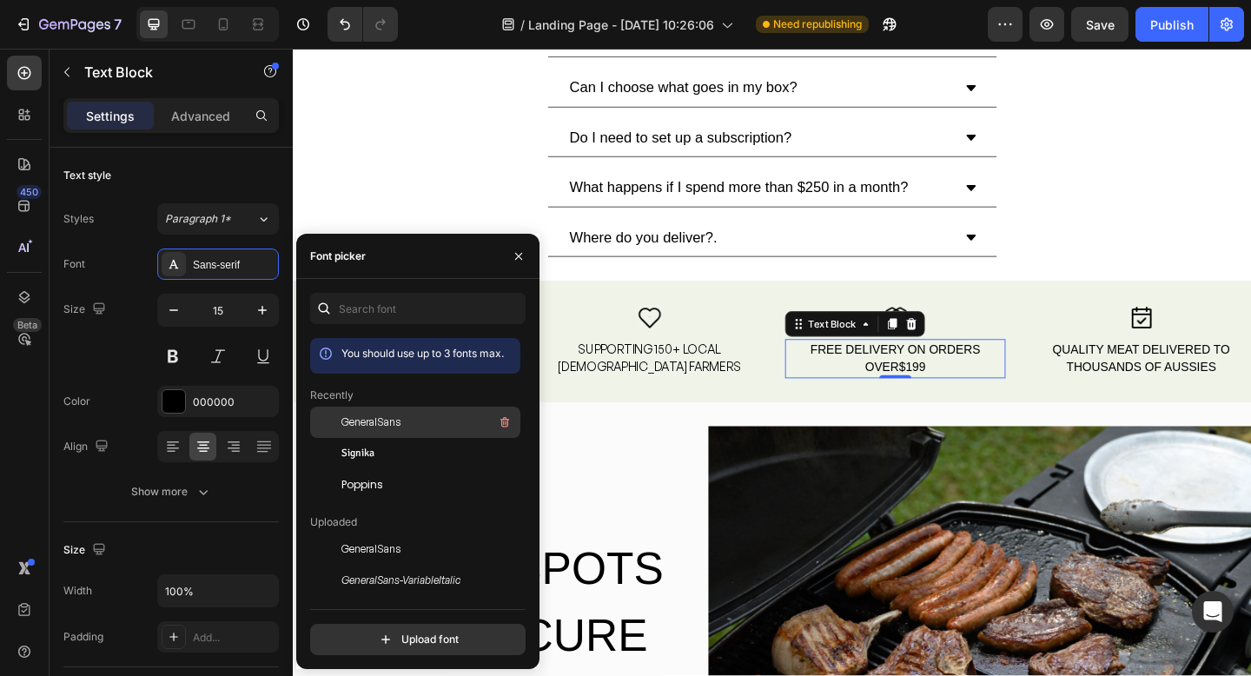
drag, startPoint x: 343, startPoint y: 428, endPoint x: 354, endPoint y: 426, distance: 10.6
click at [343, 428] on span "GeneralSans" at bounding box center [371, 423] width 59 height 16
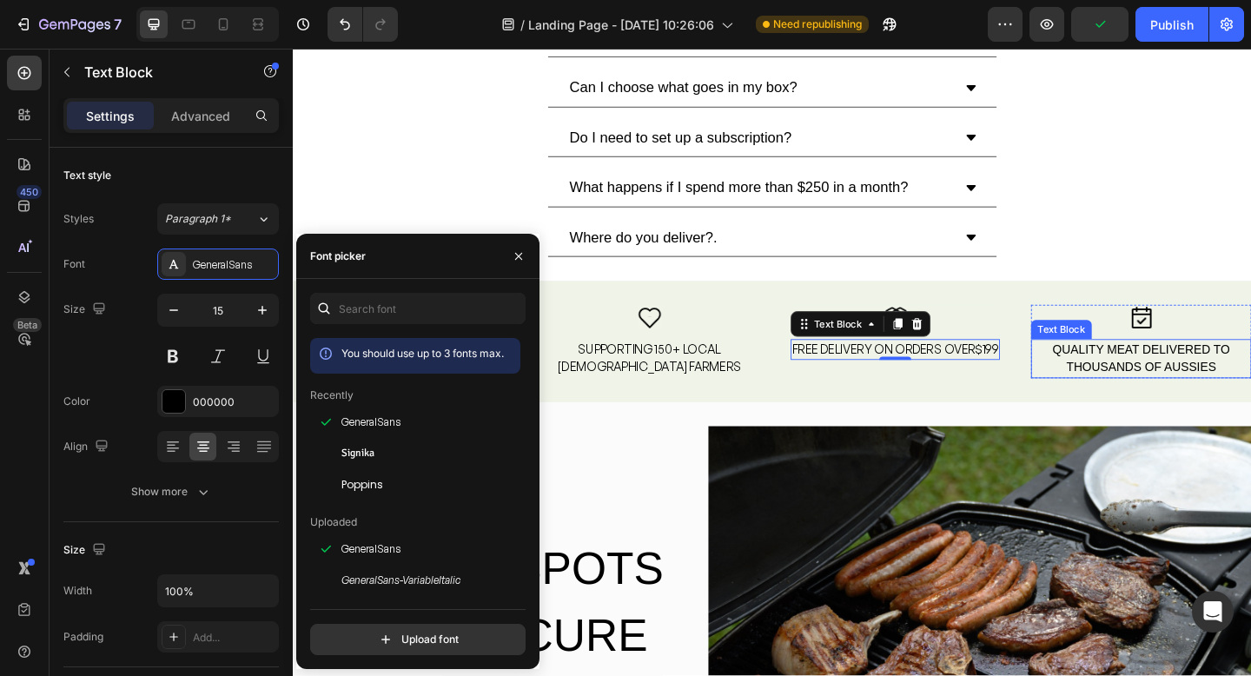
click at [1204, 388] on div "QUALITY MEAT DELIVERED TO THOUSANDS OF AUSSIES" at bounding box center [1216, 386] width 240 height 43
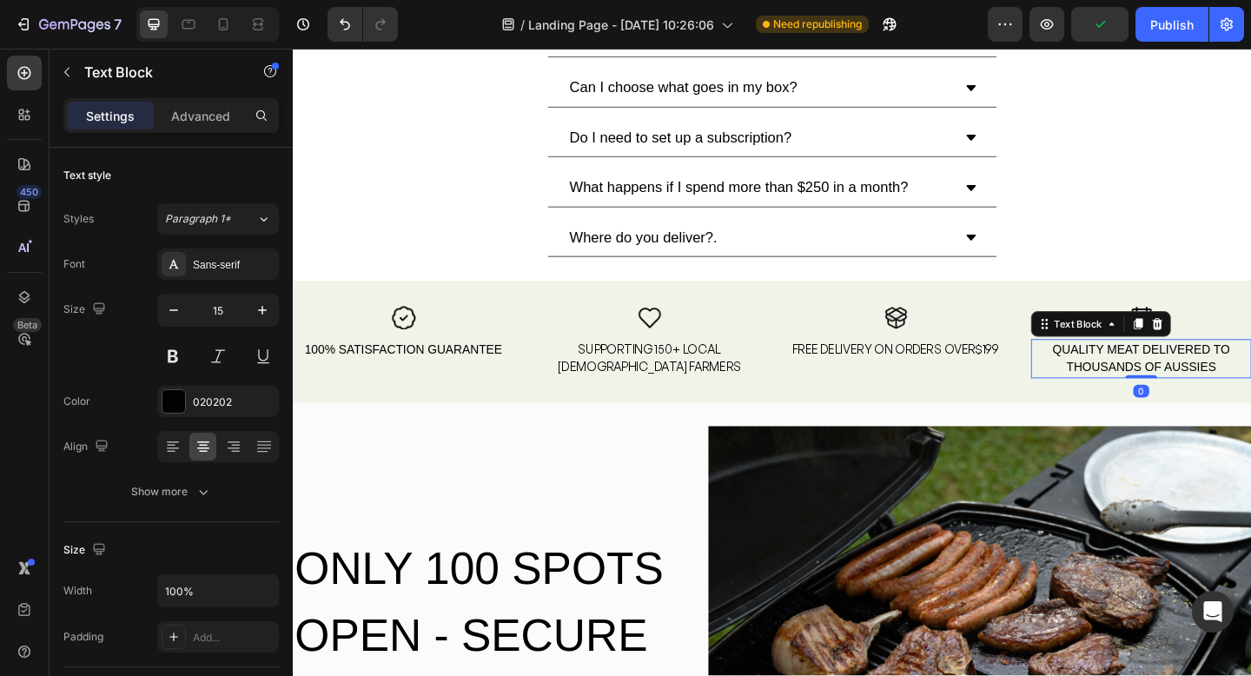
click at [1204, 388] on div "QUALITY MEAT DELIVERED TO THOUSANDS OF AUSSIES" at bounding box center [1216, 386] width 240 height 43
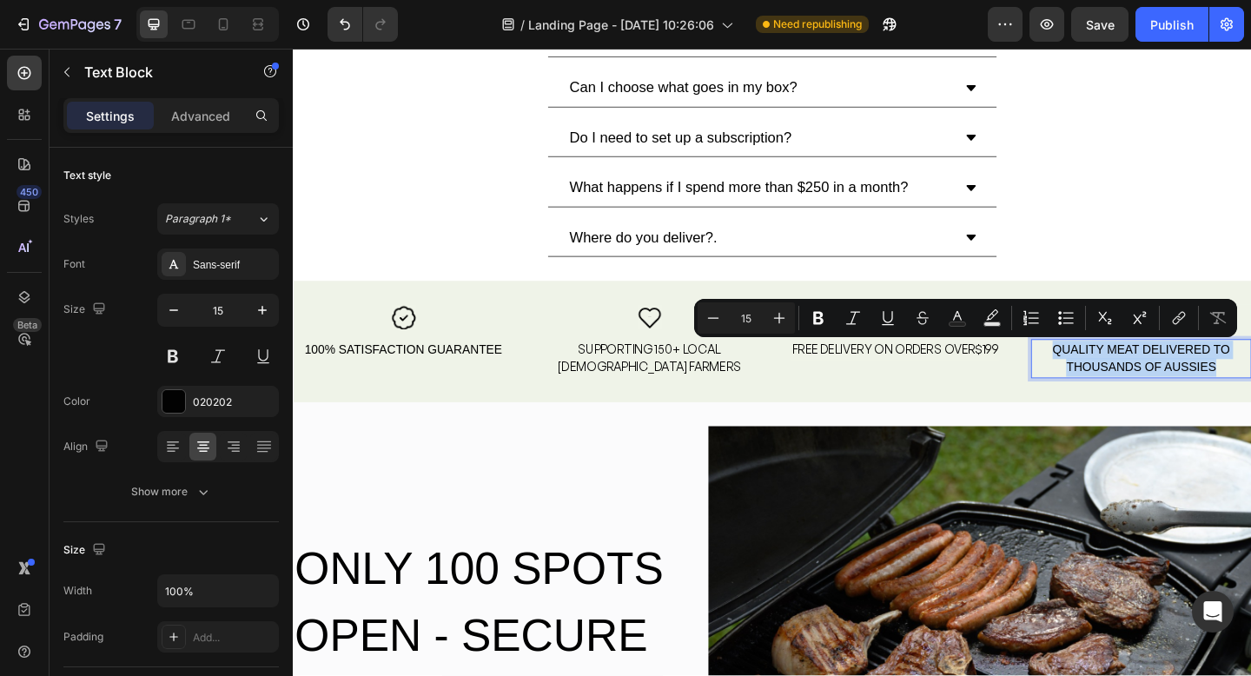
drag, startPoint x: 1295, startPoint y: 397, endPoint x: 1114, endPoint y: 374, distance: 182.3
click at [1114, 374] on p "QUALITY MEAT DELIVERED TO THOUSANDS OF AUSSIES" at bounding box center [1216, 386] width 236 height 39
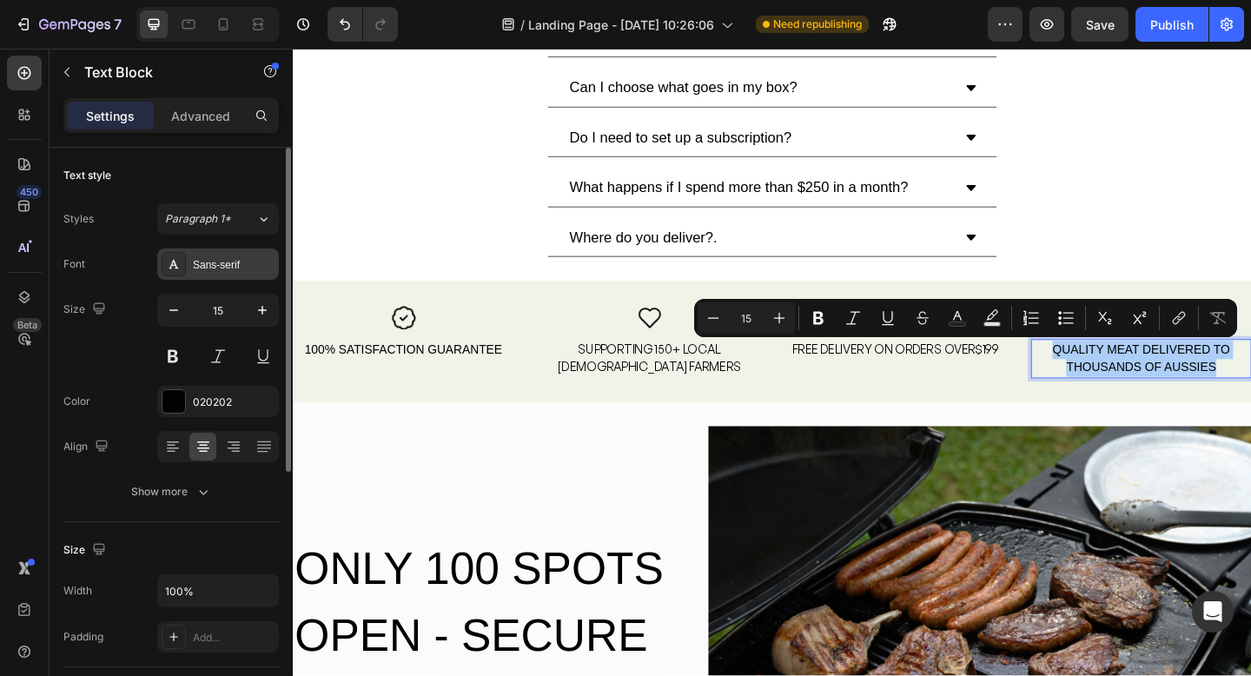
click at [178, 268] on icon at bounding box center [174, 264] width 10 height 9
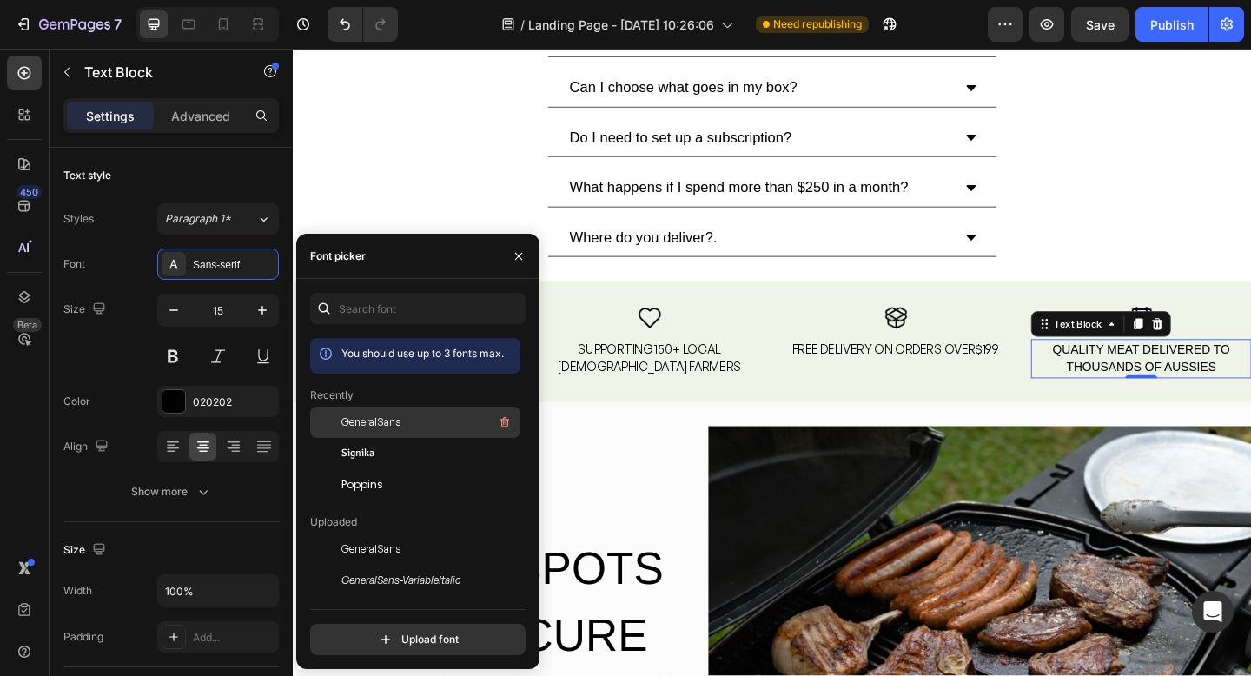
click at [378, 425] on span "GeneralSans" at bounding box center [371, 423] width 59 height 16
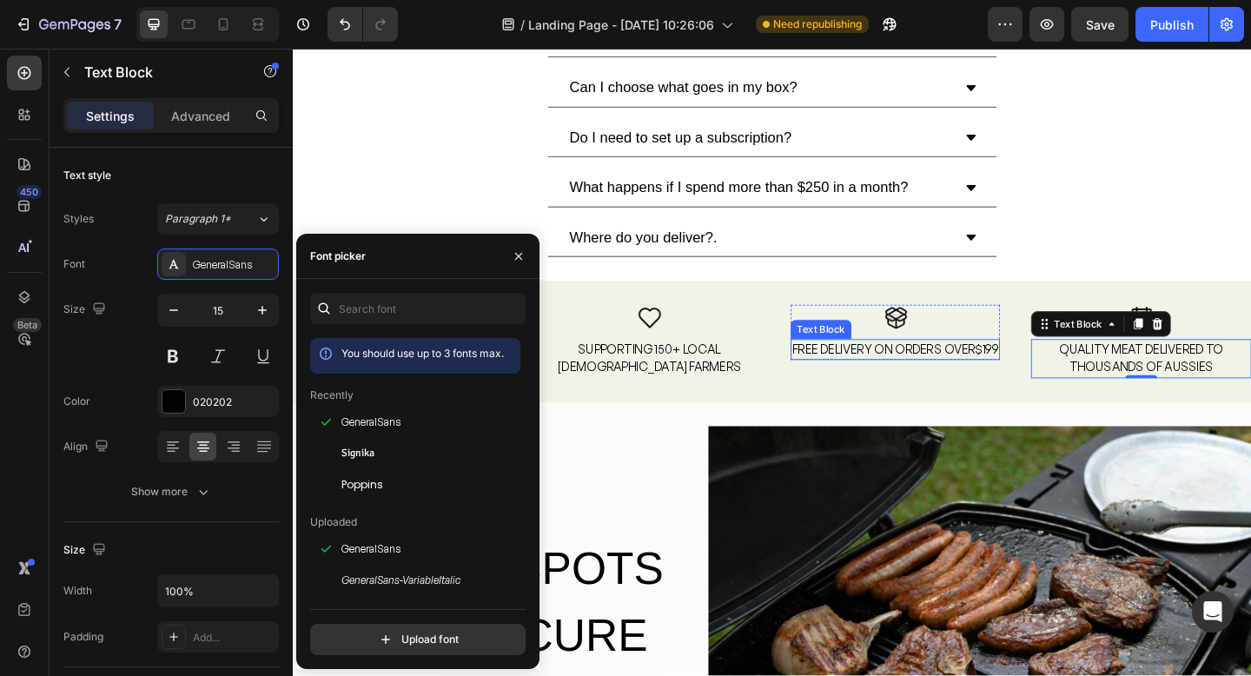
click at [901, 375] on p "FREE DELIVERY ON ORDERS OVER$199" at bounding box center [948, 377] width 224 height 20
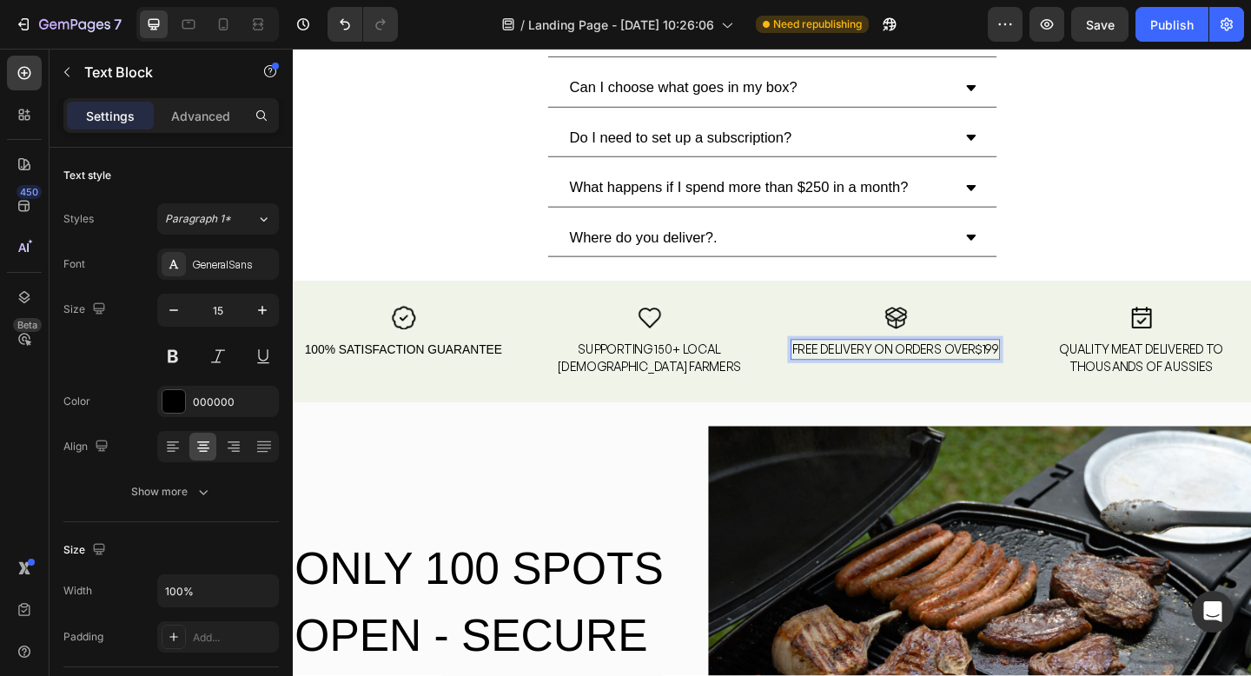
click at [1038, 381] on p "FREE DELIVERY ON ORDERS OVER$199" at bounding box center [948, 377] width 224 height 20
click at [1003, 375] on p "FREE DELIVERY ON ORDERS OVER $199" at bounding box center [948, 377] width 227 height 20
click at [413, 377] on div "100% SATISFACTION GUARANTEE" at bounding box center [413, 376] width 240 height 23
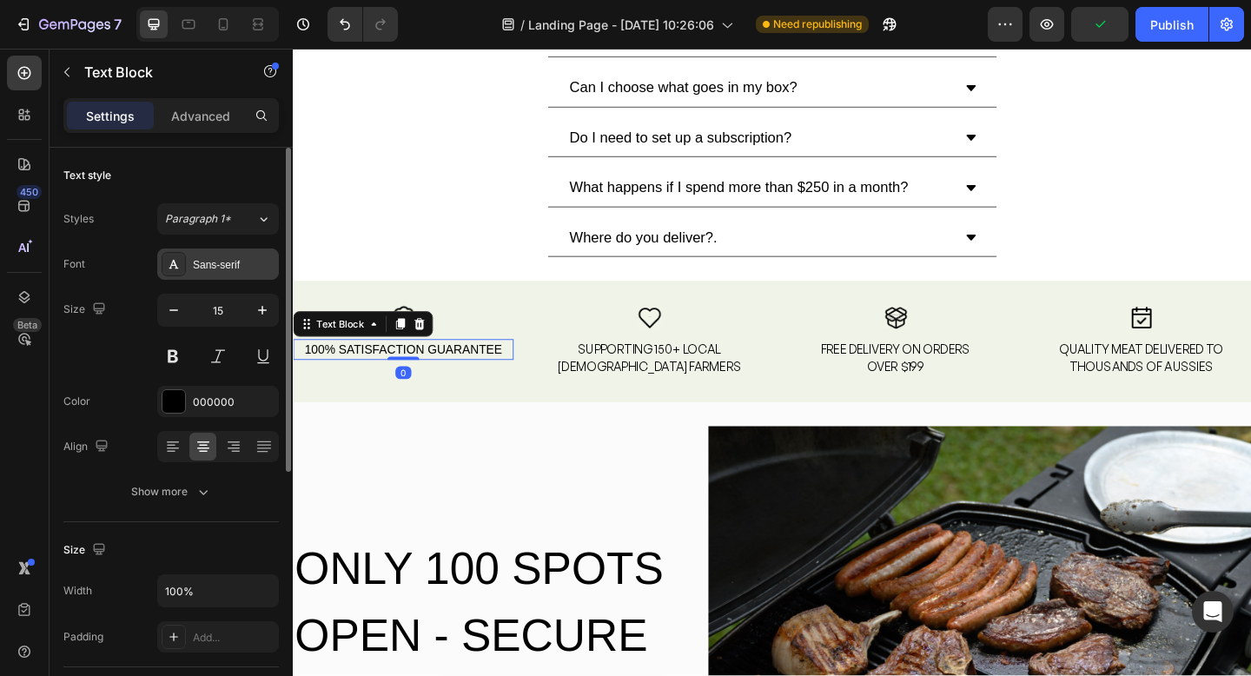
click at [178, 260] on icon at bounding box center [174, 264] width 14 height 14
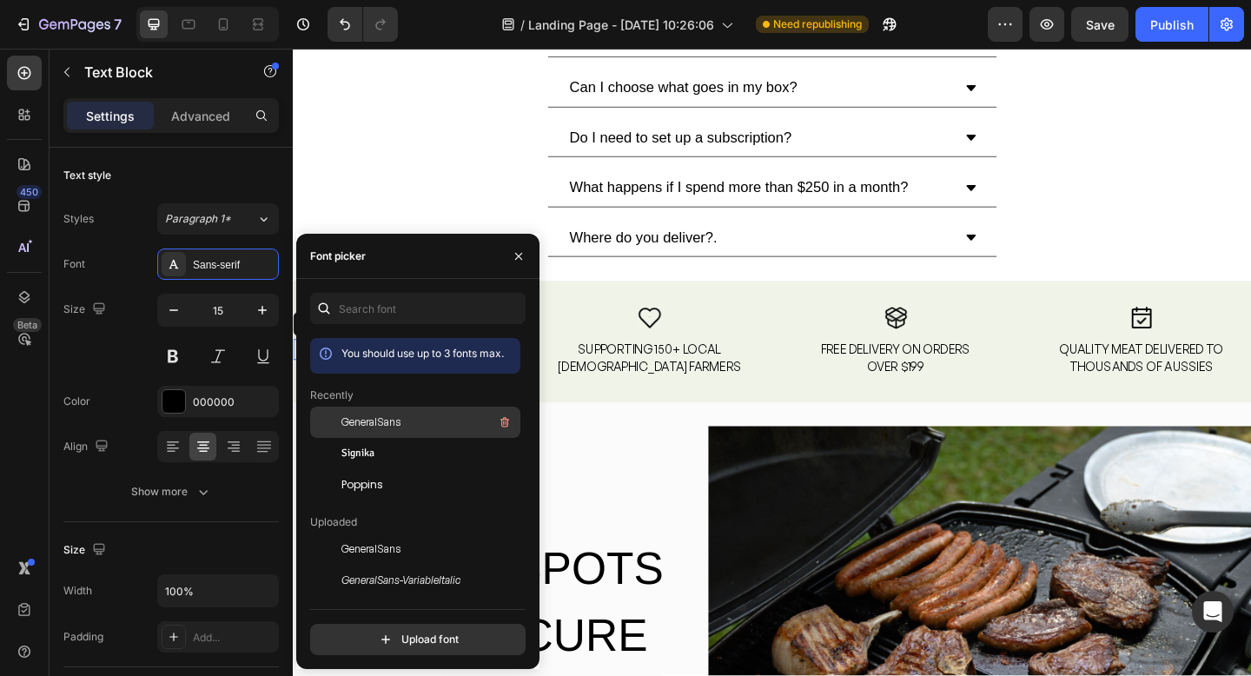
click at [388, 421] on span "GeneralSans" at bounding box center [371, 423] width 59 height 16
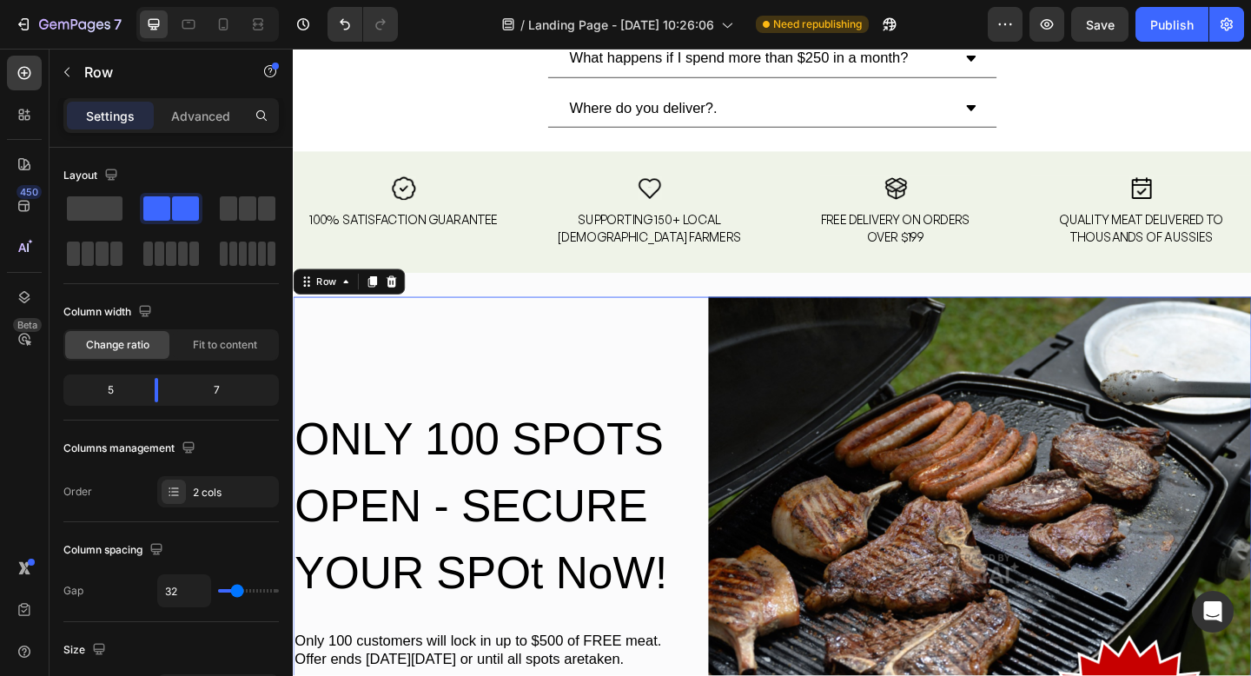
scroll to position [4807, 0]
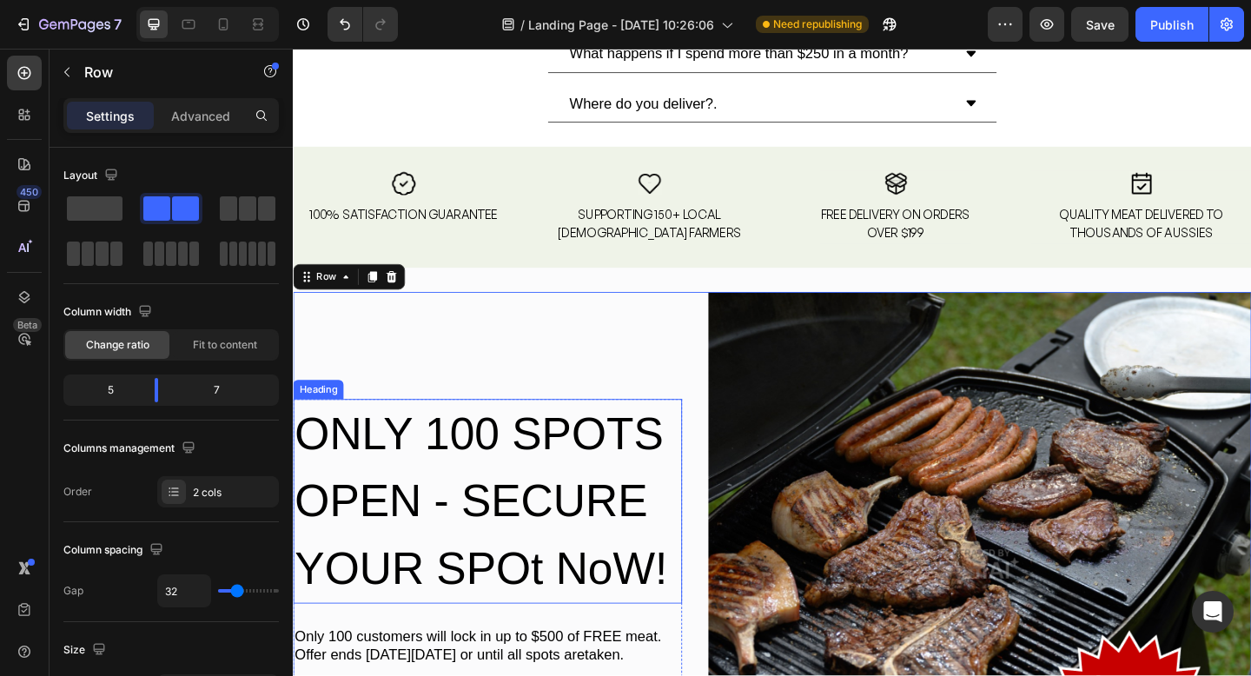
click at [580, 481] on h2 "ONLY 100 SPOTS OPEN - SECURE YOUR SPOt NoW!" at bounding box center [504, 541] width 423 height 222
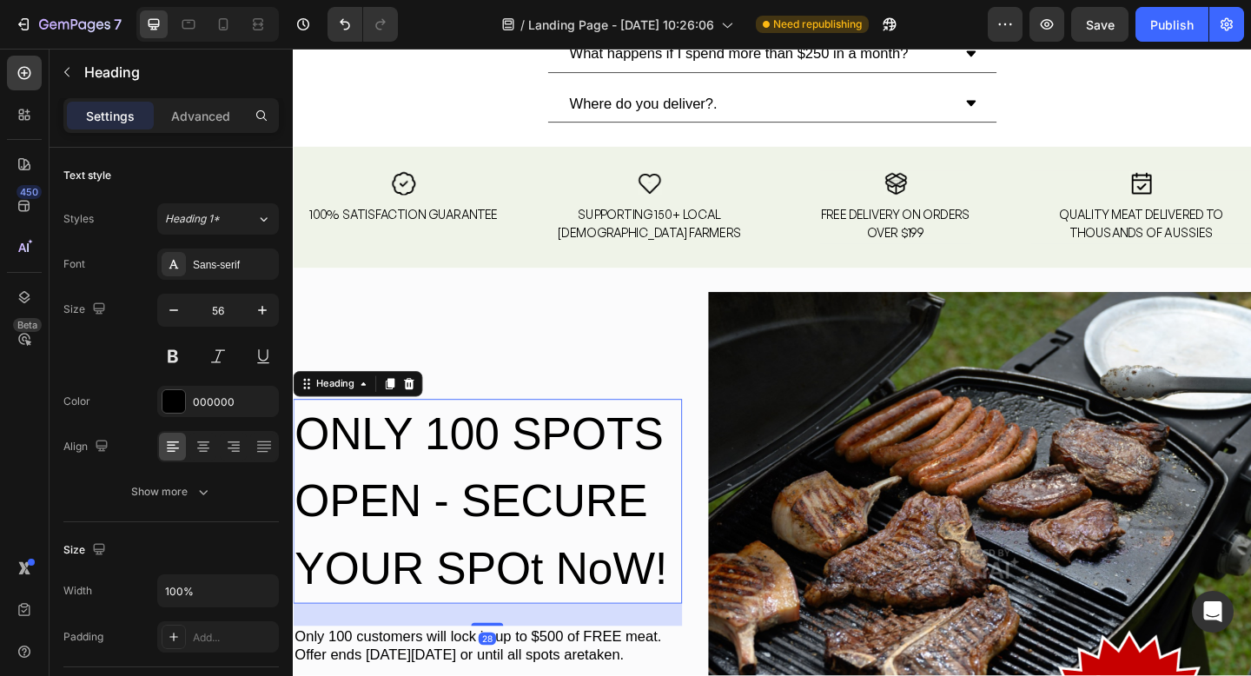
click at [694, 618] on h2 "ONLY 100 SPOTS OPEN - SECURE YOUR SPOt NoW!" at bounding box center [504, 541] width 423 height 222
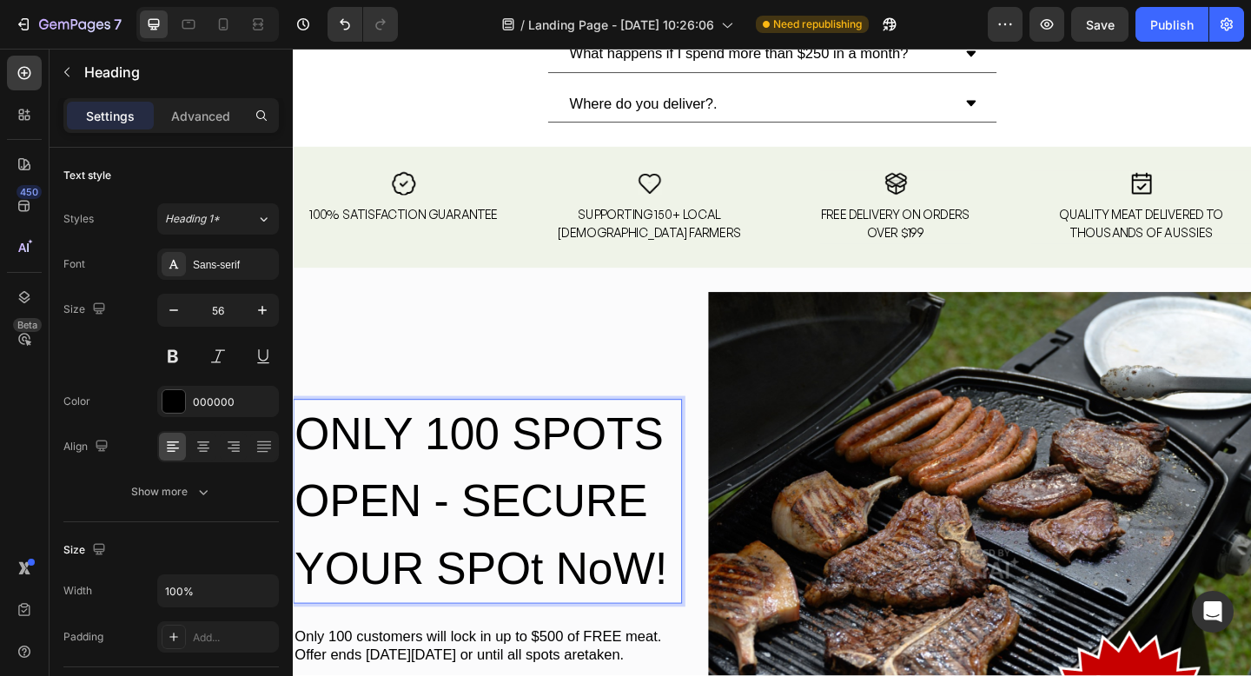
click at [671, 614] on p "ONLY 100 SPOTS OPEN - SECURE YOUR SPOt NoW!" at bounding box center [505, 541] width 420 height 219
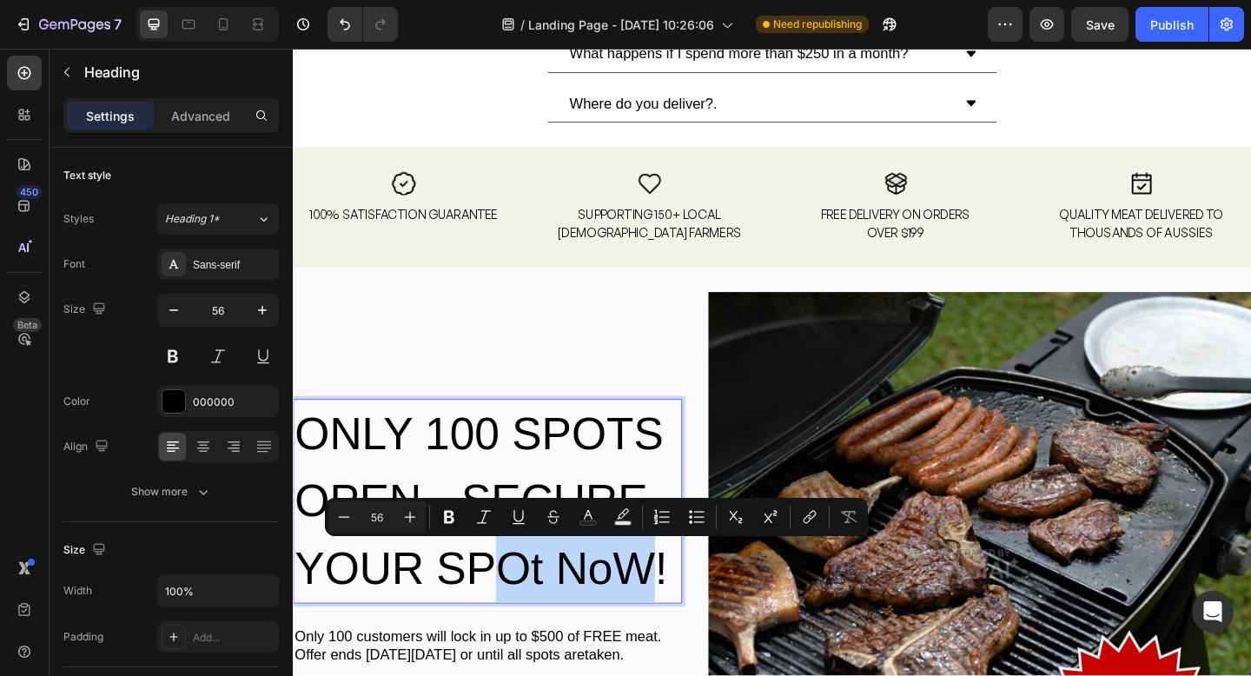
drag, startPoint x: 600, startPoint y: 611, endPoint x: 517, endPoint y: 611, distance: 82.6
click at [520, 612] on p "ONLY 100 SPOTS OPEN - SECURE YOUR SPOt NoW!" at bounding box center [505, 541] width 420 height 219
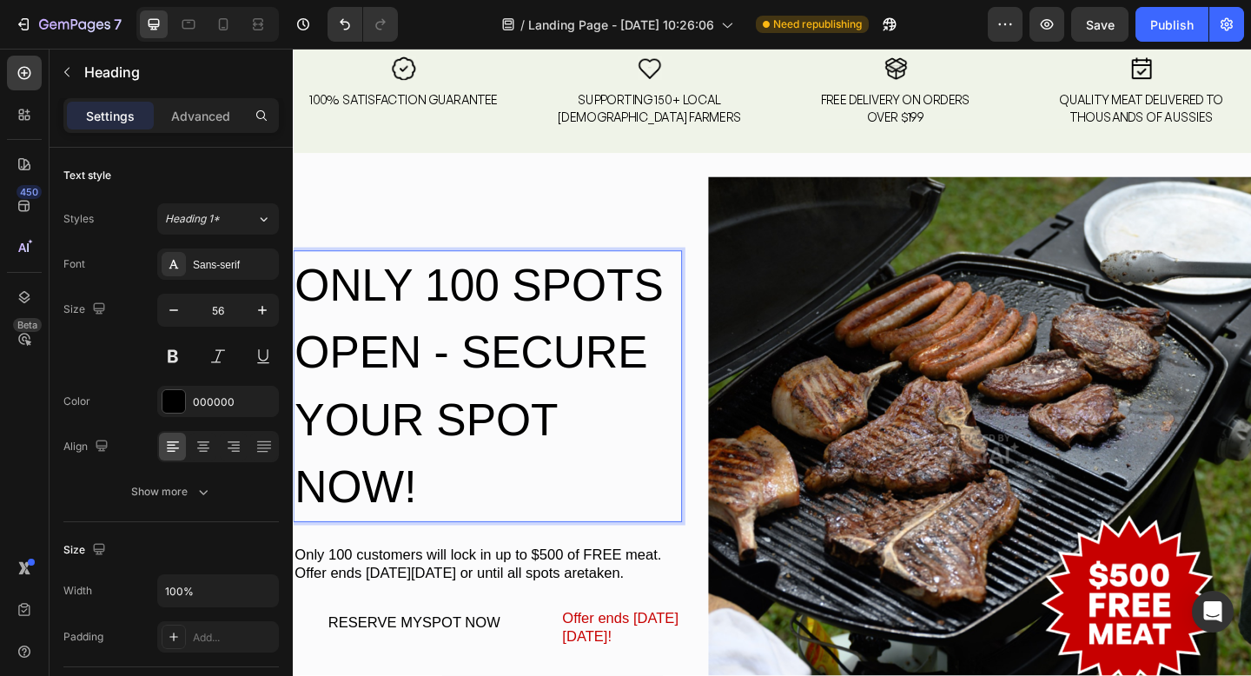
scroll to position [4936, 0]
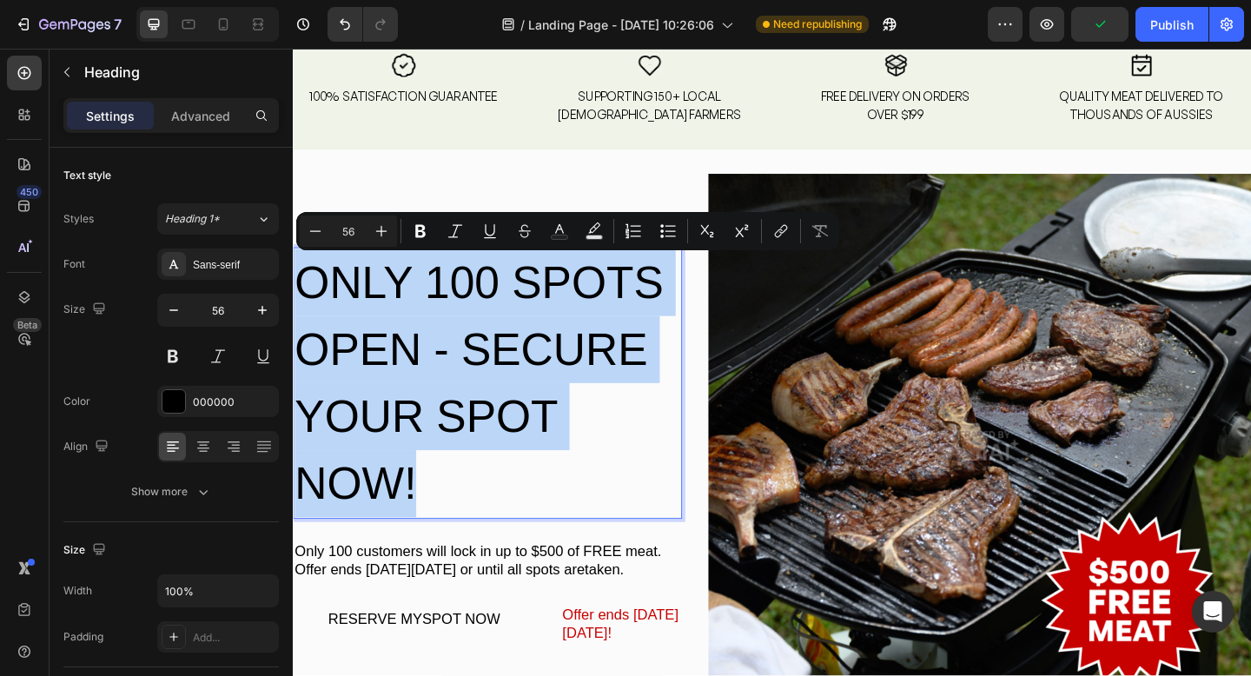
drag, startPoint x: 450, startPoint y: 512, endPoint x: 306, endPoint y: 322, distance: 238.1
click at [306, 322] on p "ONLY 100 SPOTS OPEN - SECURE YOUR SPOT NOW!" at bounding box center [505, 413] width 420 height 292
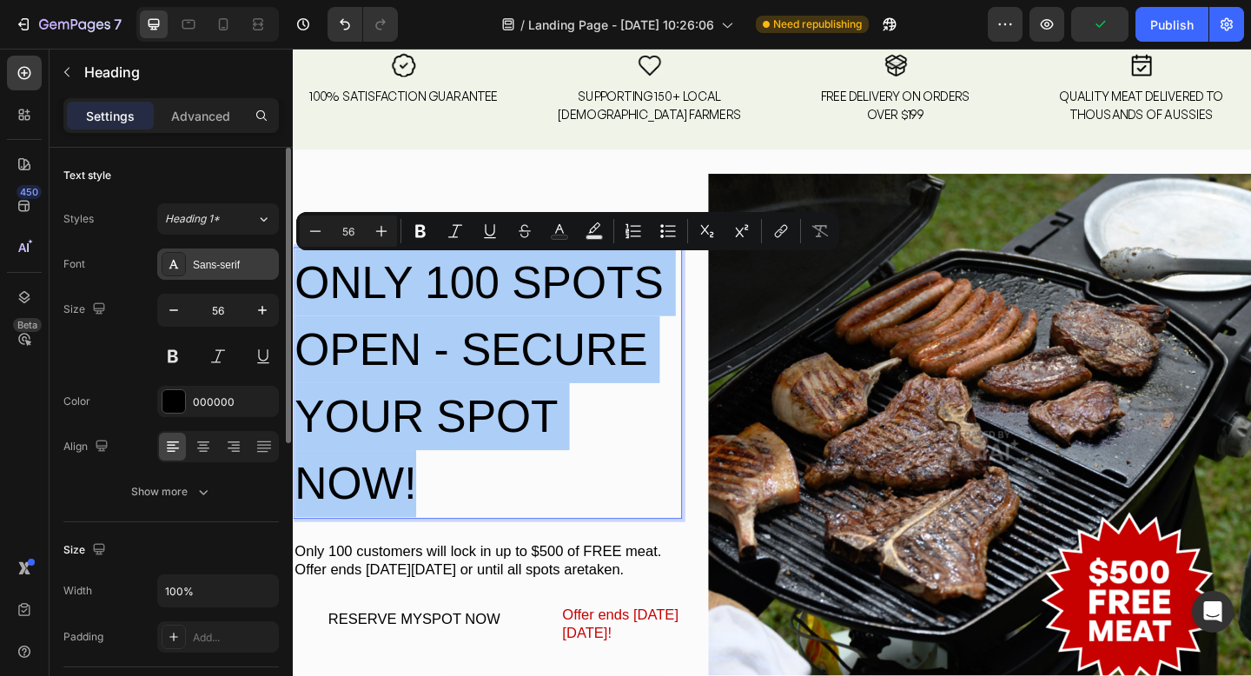
click at [180, 264] on icon at bounding box center [174, 264] width 14 height 14
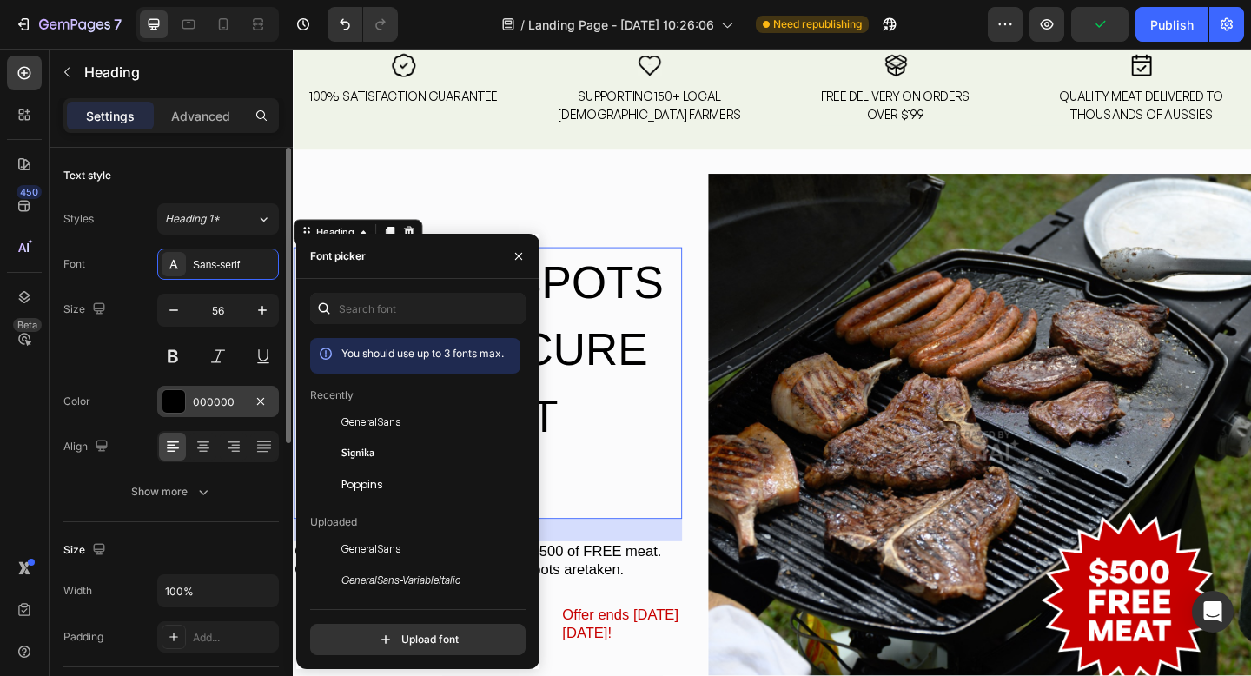
drag, startPoint x: 358, startPoint y: 421, endPoint x: 235, endPoint y: 388, distance: 127.1
click at [358, 421] on span "GeneralSans" at bounding box center [371, 423] width 59 height 16
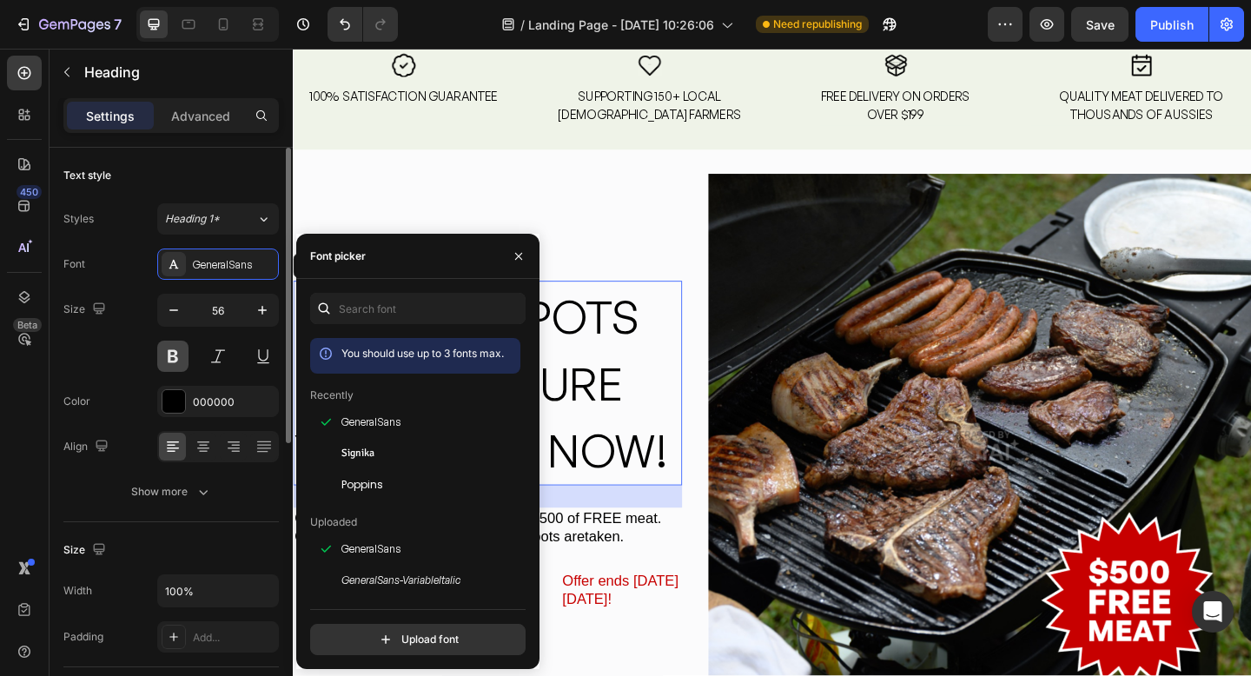
click at [166, 353] on button at bounding box center [172, 356] width 31 height 31
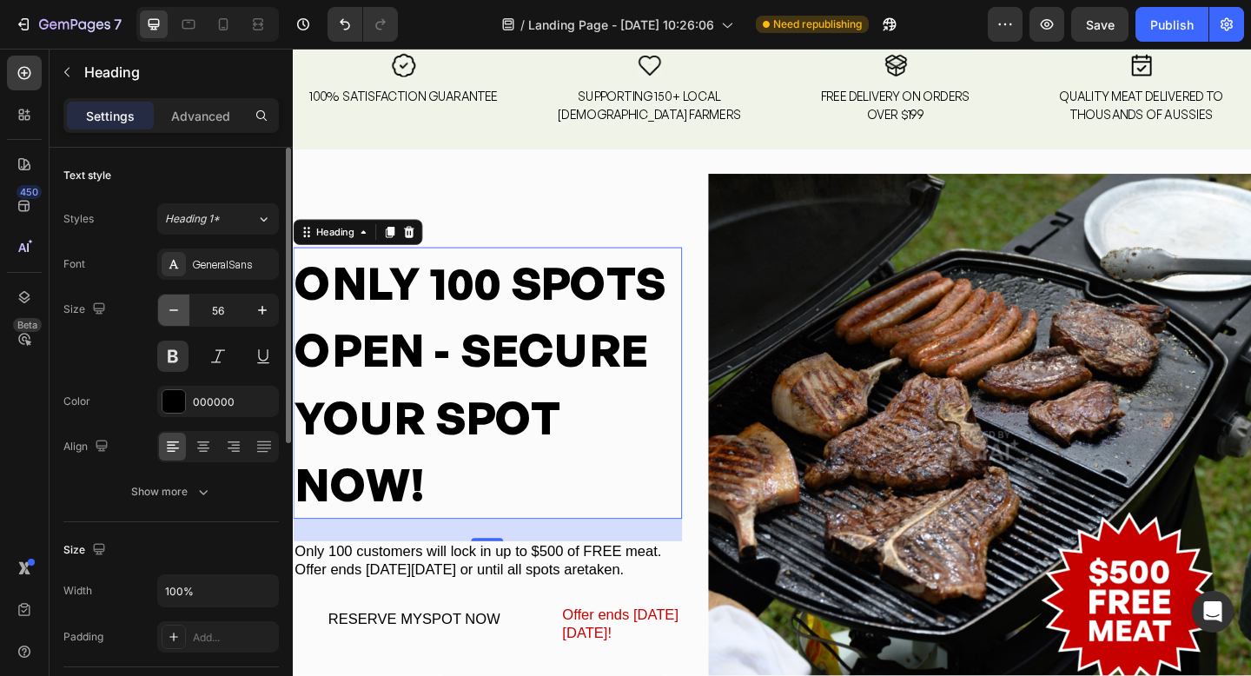
click at [169, 304] on icon "button" at bounding box center [173, 310] width 17 height 17
click at [169, 305] on icon "button" at bounding box center [173, 310] width 17 height 17
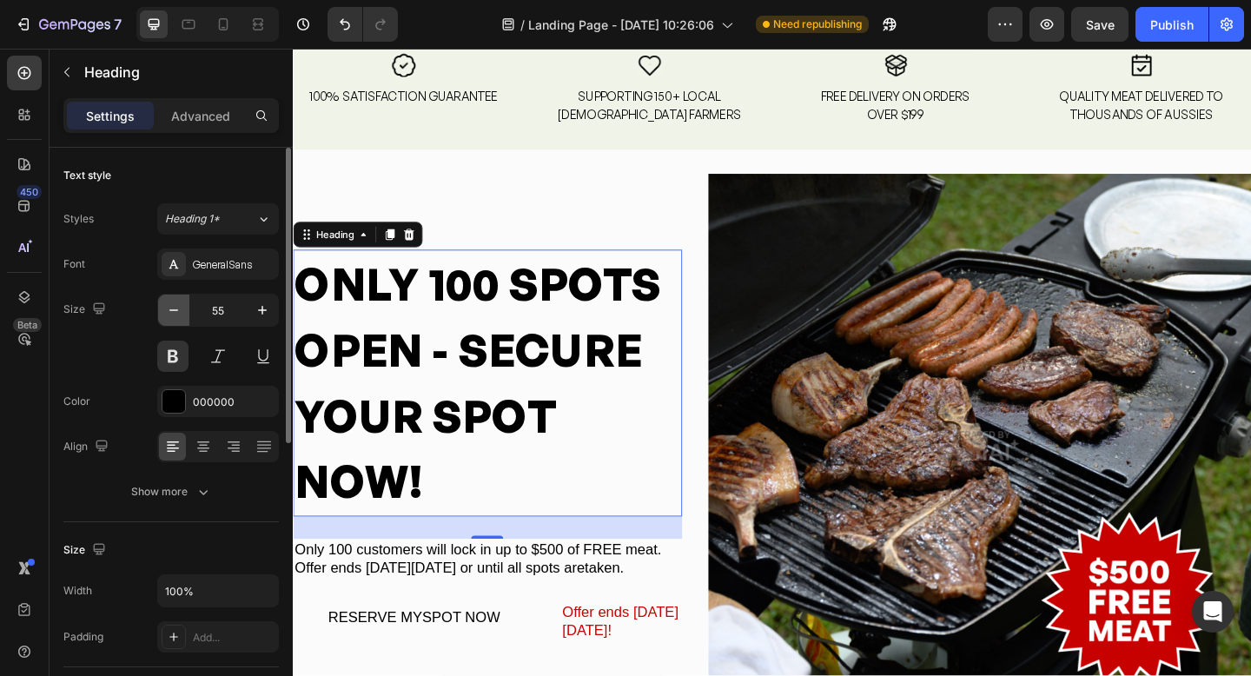
click at [169, 305] on icon "button" at bounding box center [173, 310] width 17 height 17
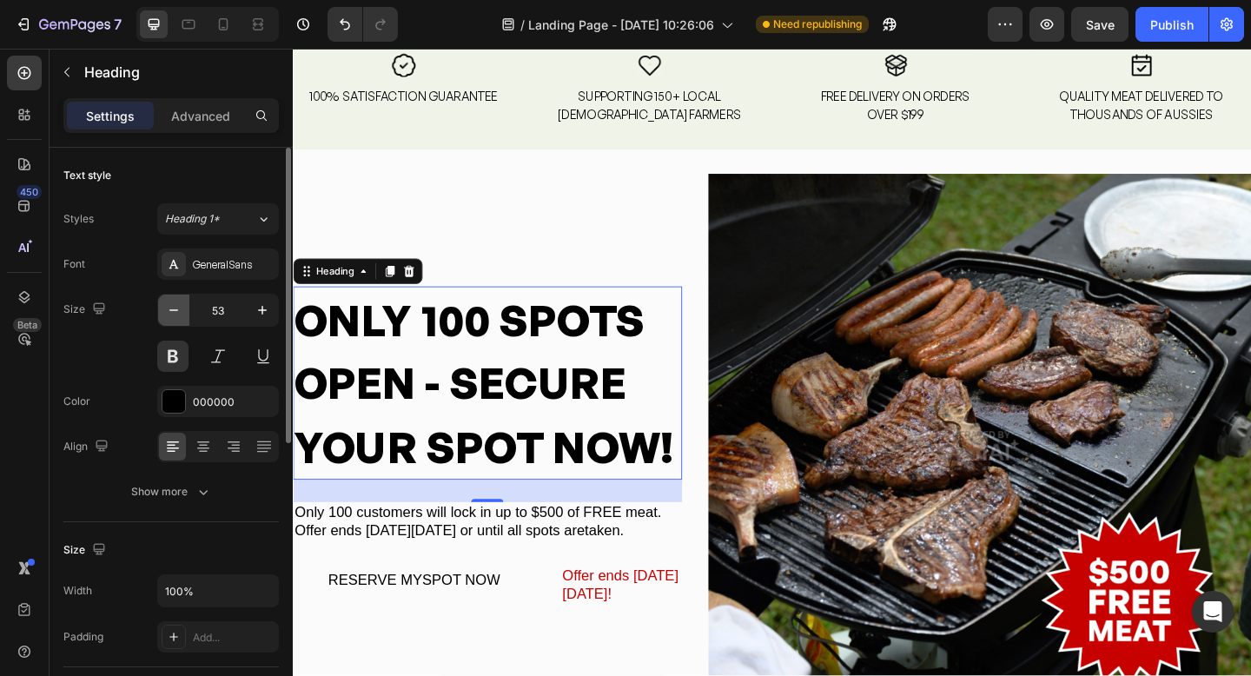
click at [169, 305] on icon "button" at bounding box center [173, 310] width 17 height 17
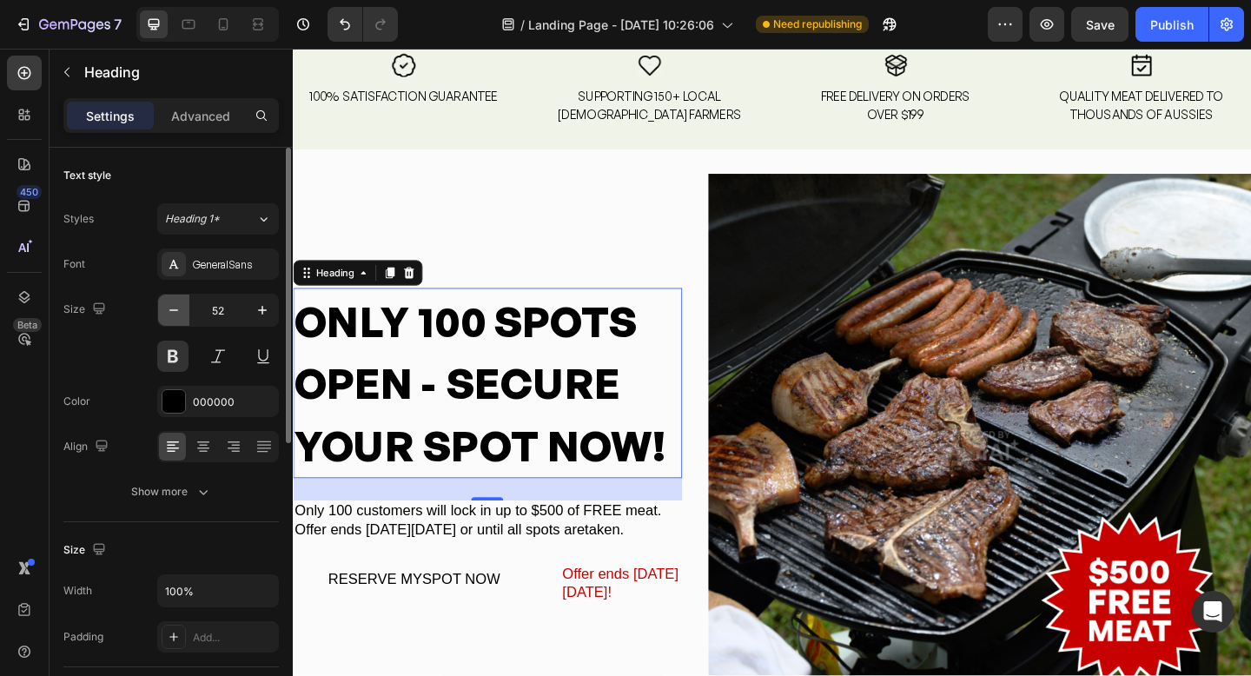
click at [169, 305] on icon "button" at bounding box center [173, 310] width 17 height 17
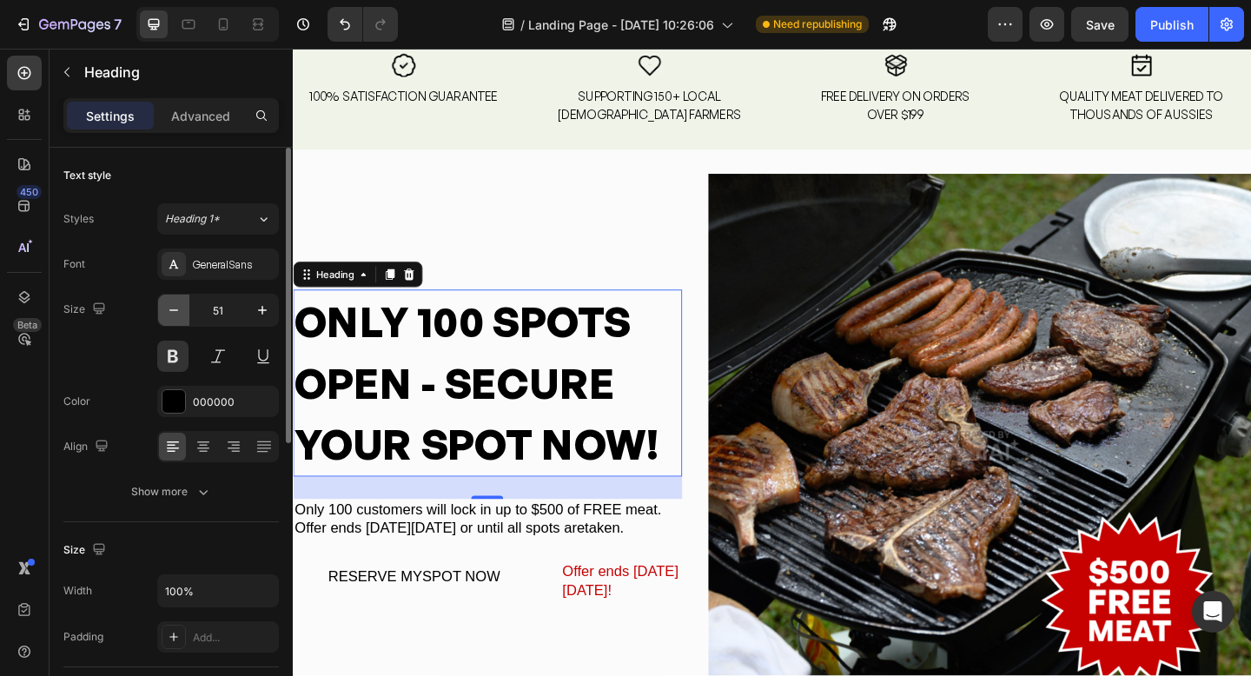
click at [169, 305] on icon "button" at bounding box center [173, 310] width 17 height 17
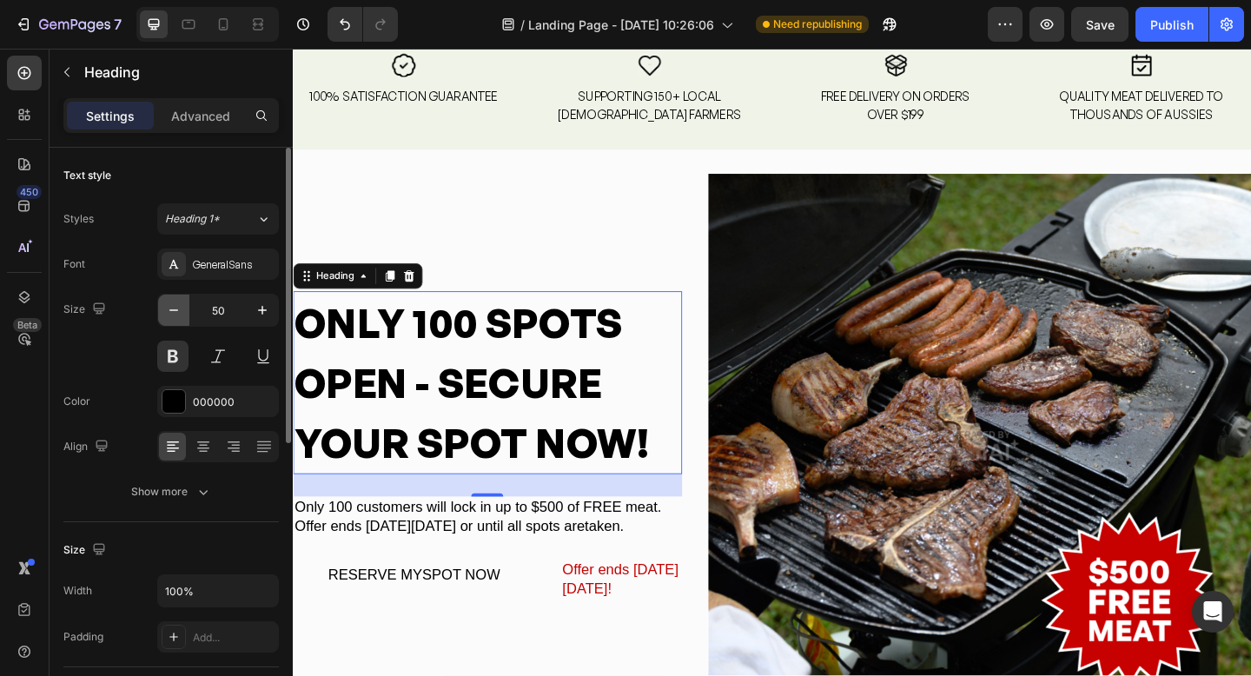
click at [169, 305] on icon "button" at bounding box center [173, 310] width 17 height 17
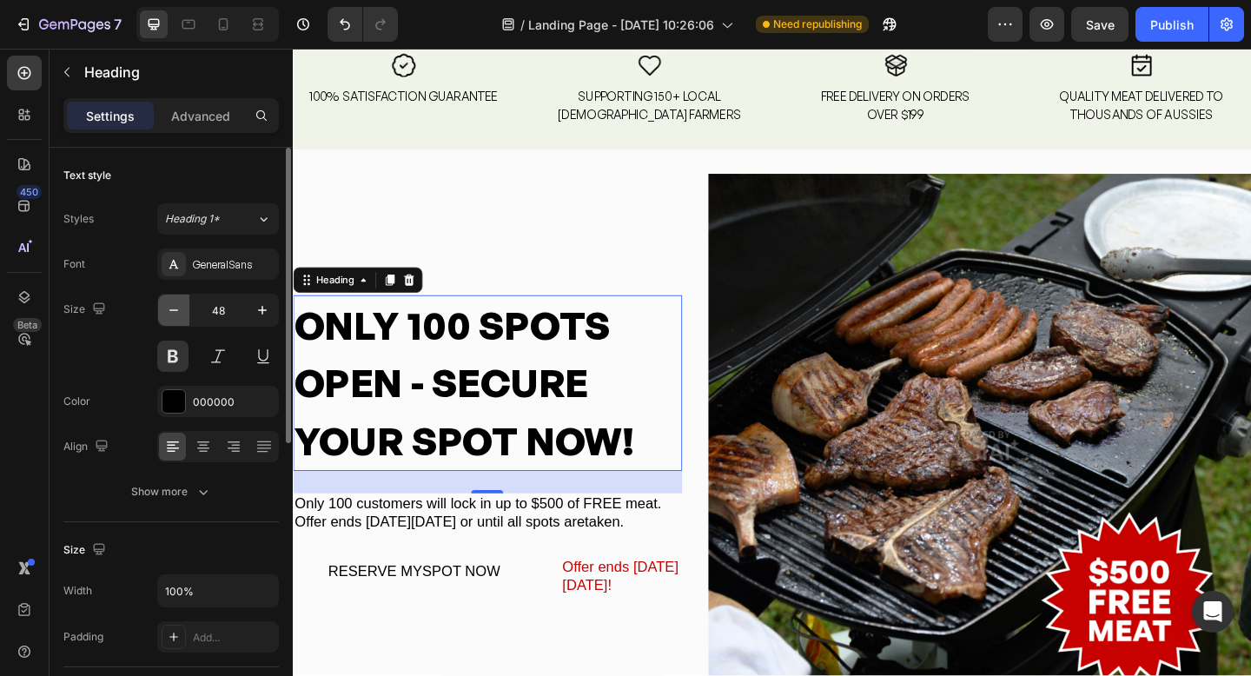
click at [169, 305] on icon "button" at bounding box center [173, 310] width 17 height 17
type input "47"
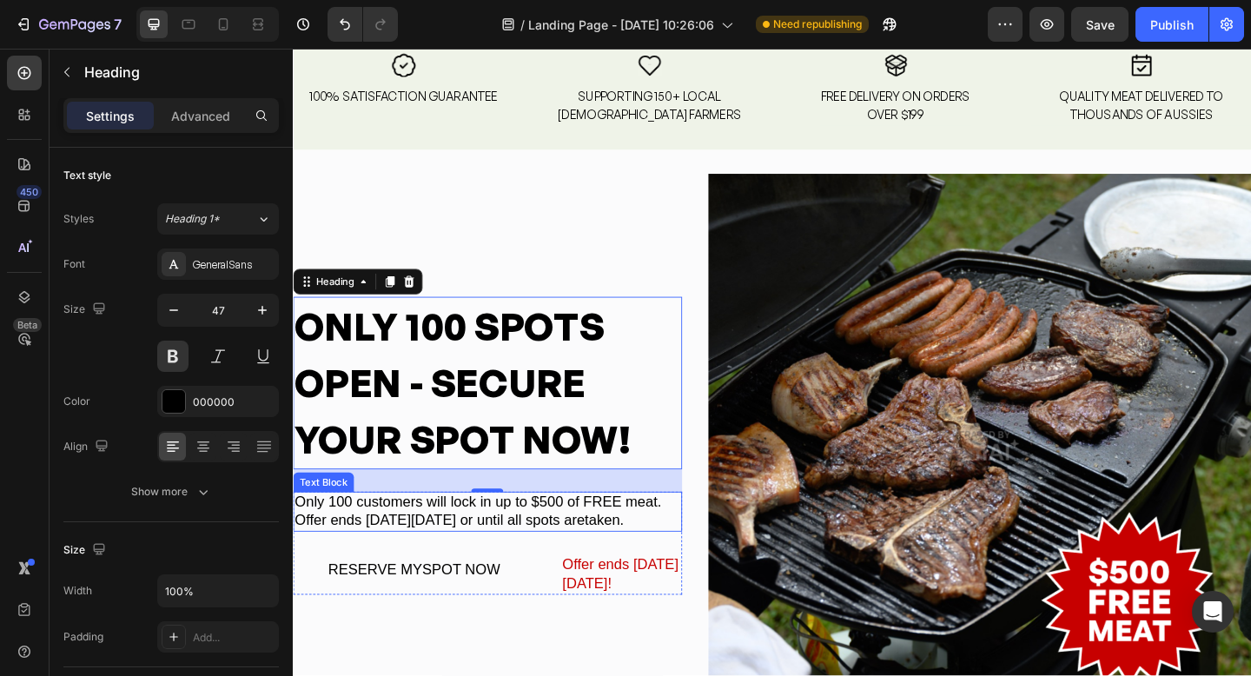
click at [607, 558] on div "Only 100 customers will lock in up to $500 of FREE meat. Offer ends [DATE][DATE…" at bounding box center [504, 553] width 423 height 44
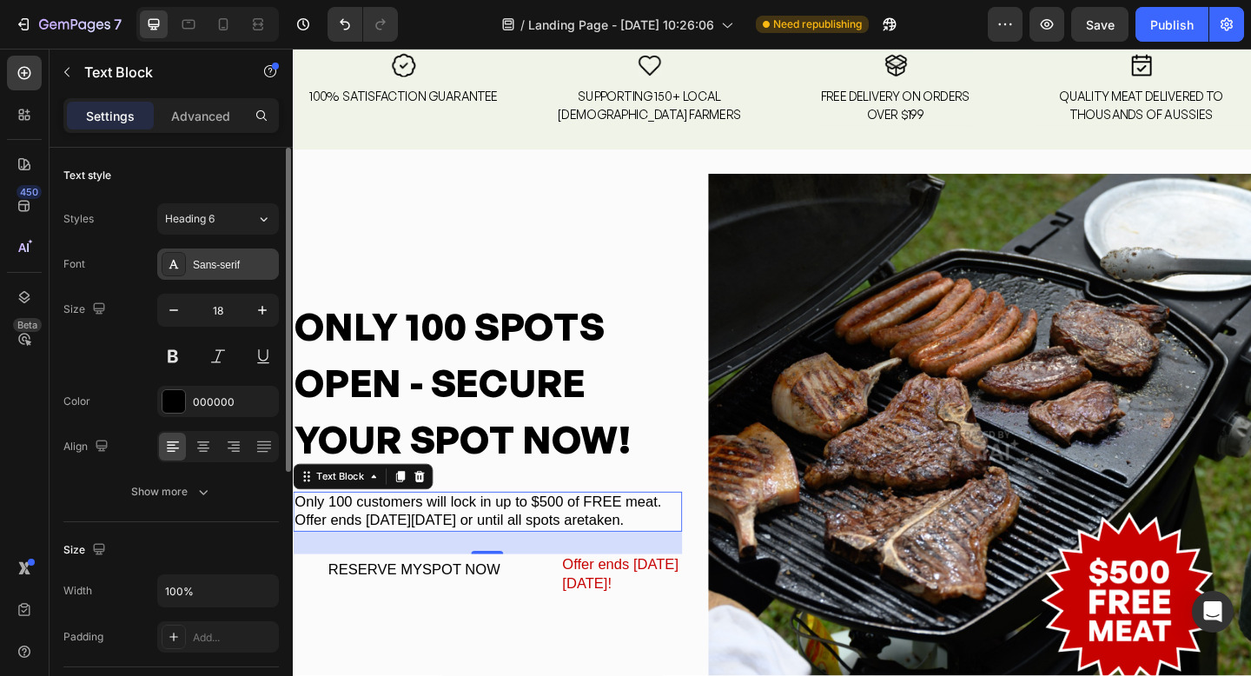
click at [174, 276] on div "Sans-serif" at bounding box center [218, 264] width 122 height 31
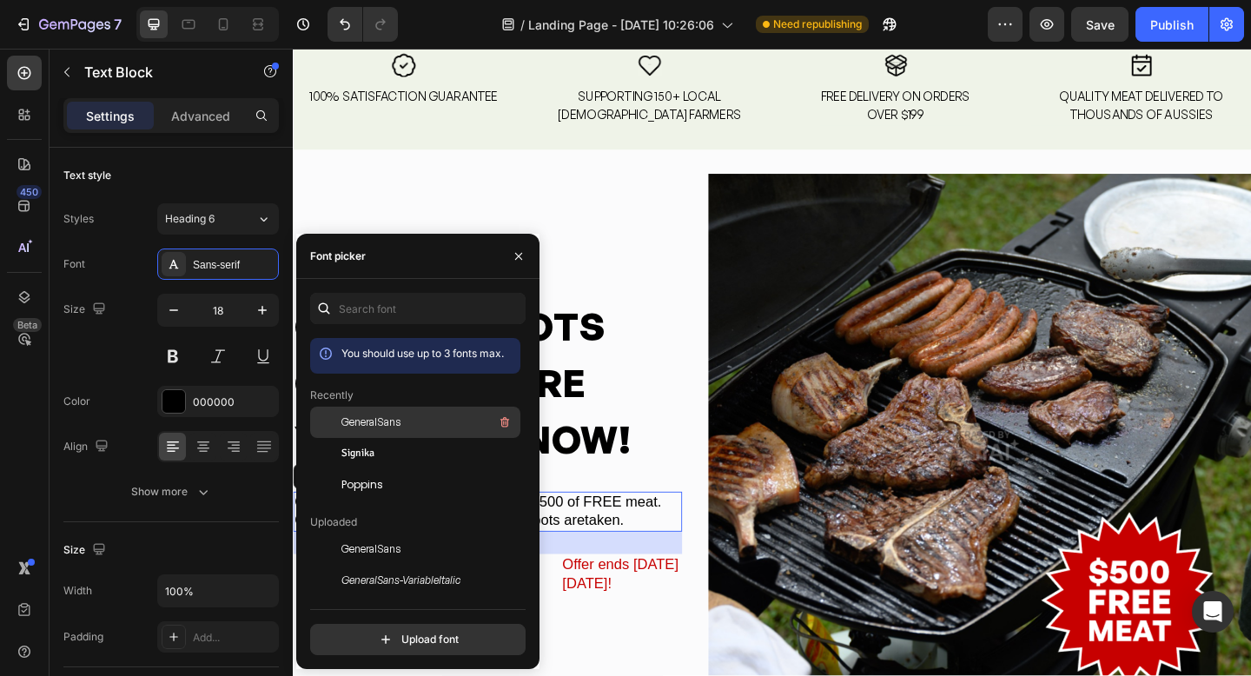
click at [349, 422] on span "GeneralSans" at bounding box center [371, 423] width 59 height 16
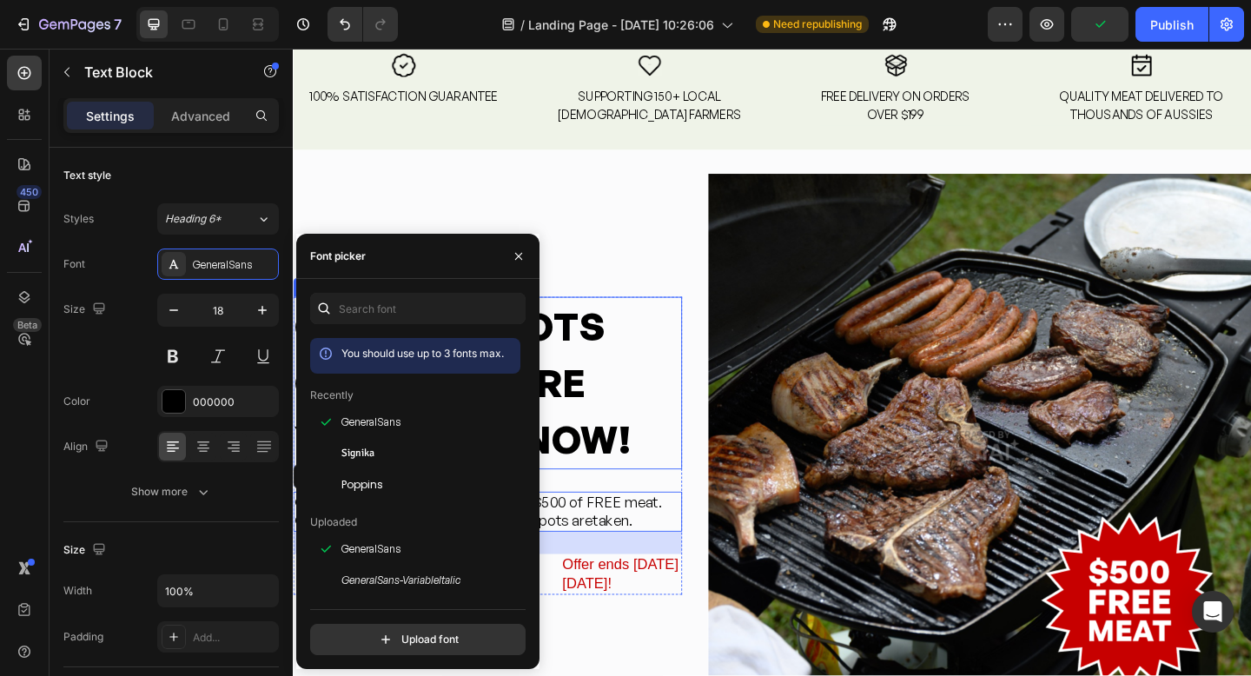
click at [709, 473] on p "ONLY 100 SPOTS OPEN - SECURE YOUR SPOT NOW!" at bounding box center [505, 413] width 420 height 184
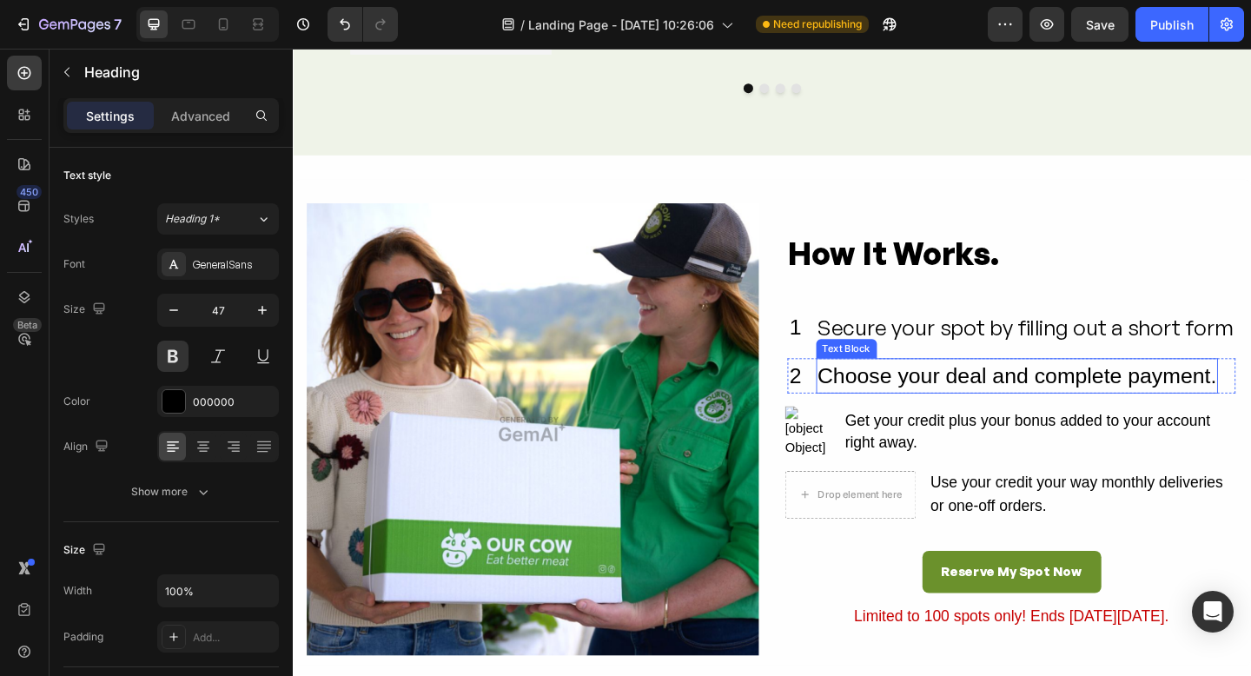
scroll to position [3818, 0]
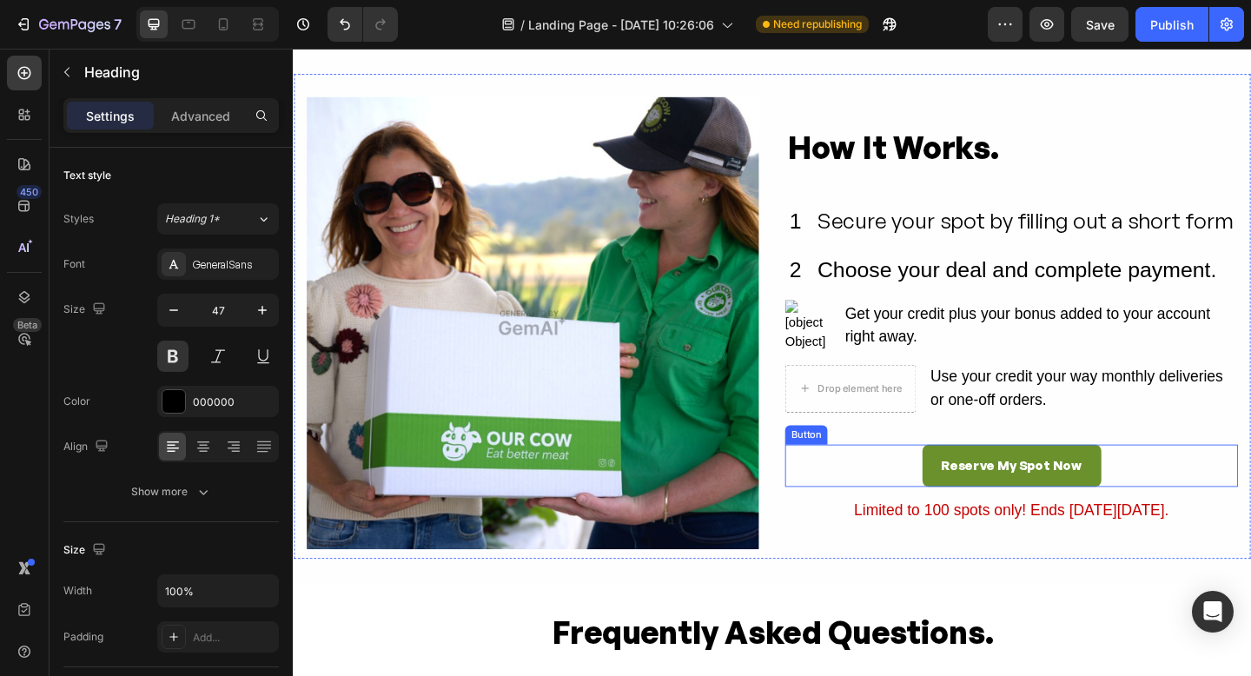
click at [1200, 508] on div "Reserve My Spot Now Button" at bounding box center [1074, 503] width 493 height 46
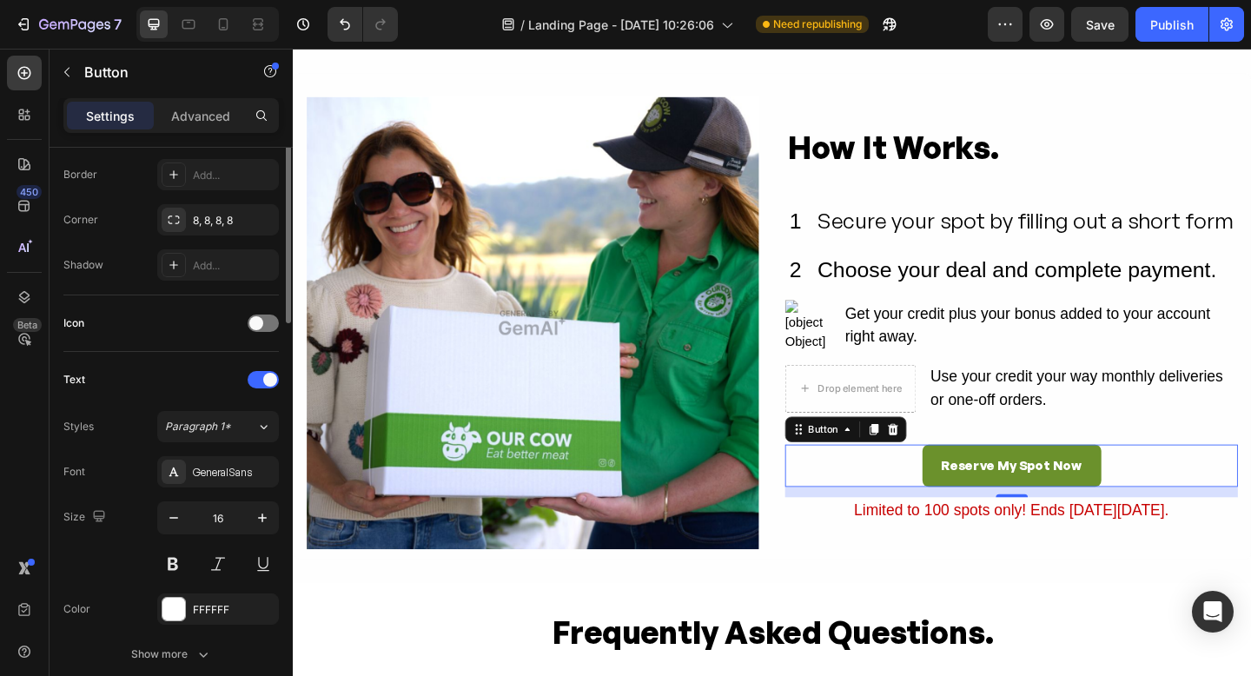
scroll to position [668, 0]
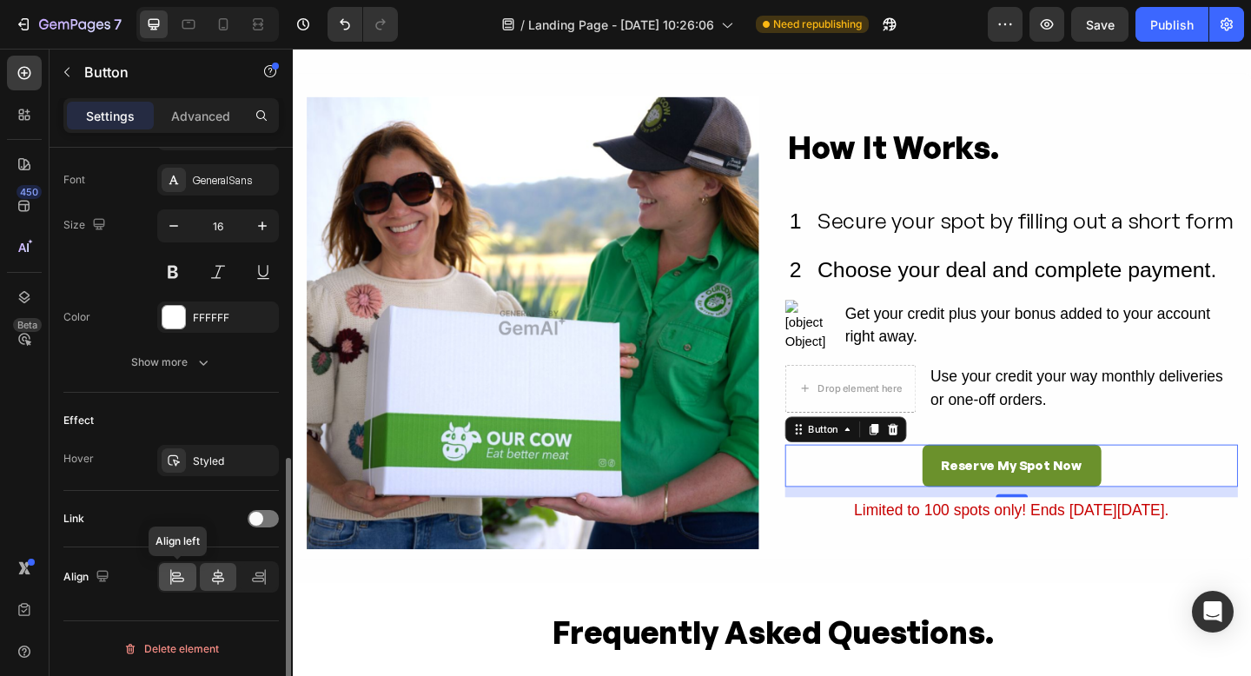
click at [178, 565] on div at bounding box center [177, 577] width 37 height 28
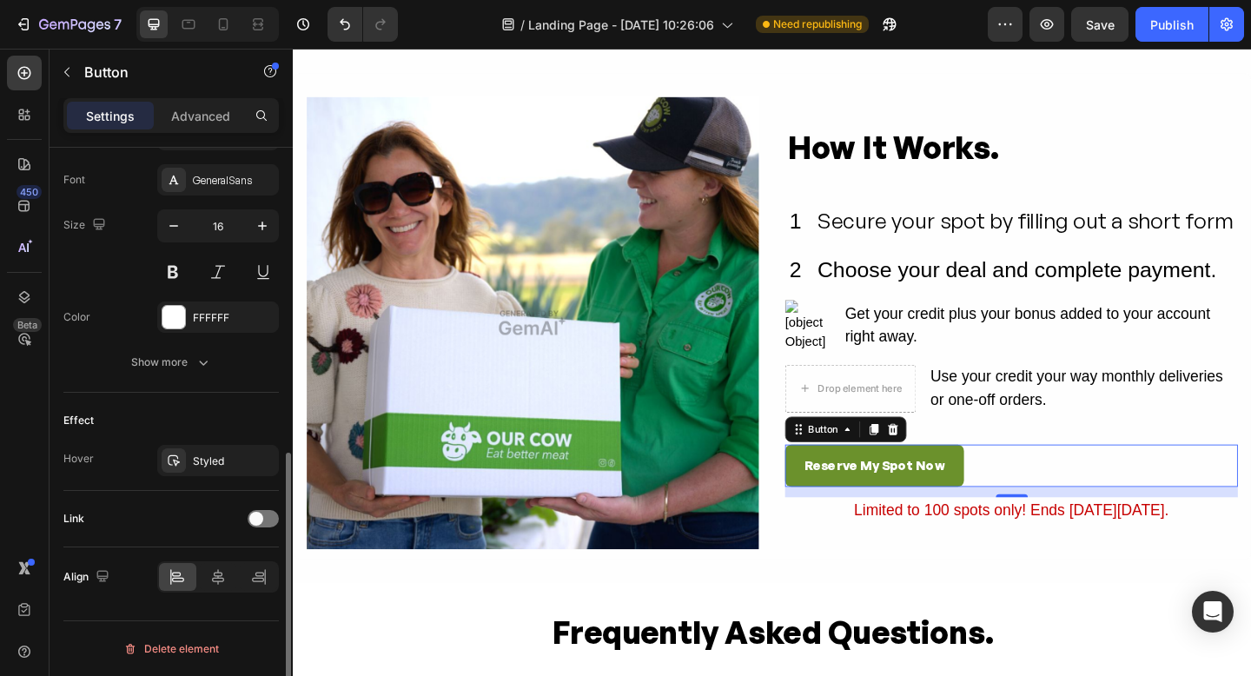
scroll to position [659, 0]
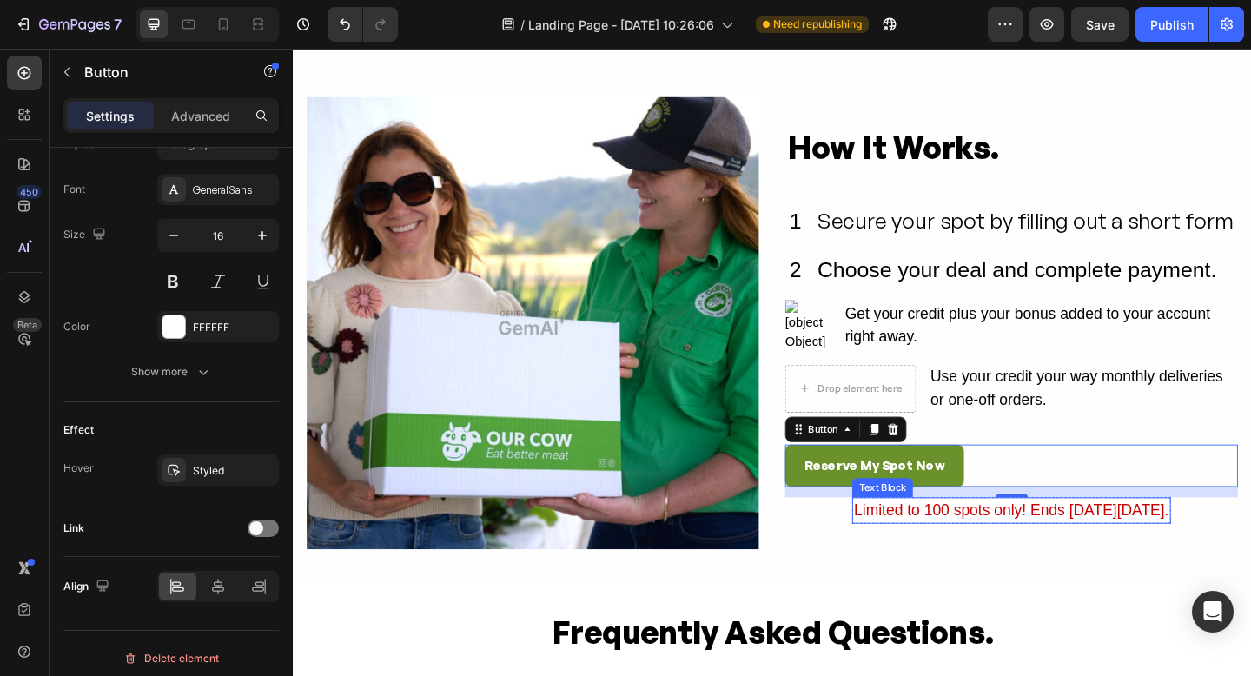
click at [1057, 557] on div "Limited to 100 spots only! Ends [DATE][DATE]." at bounding box center [1074, 551] width 346 height 29
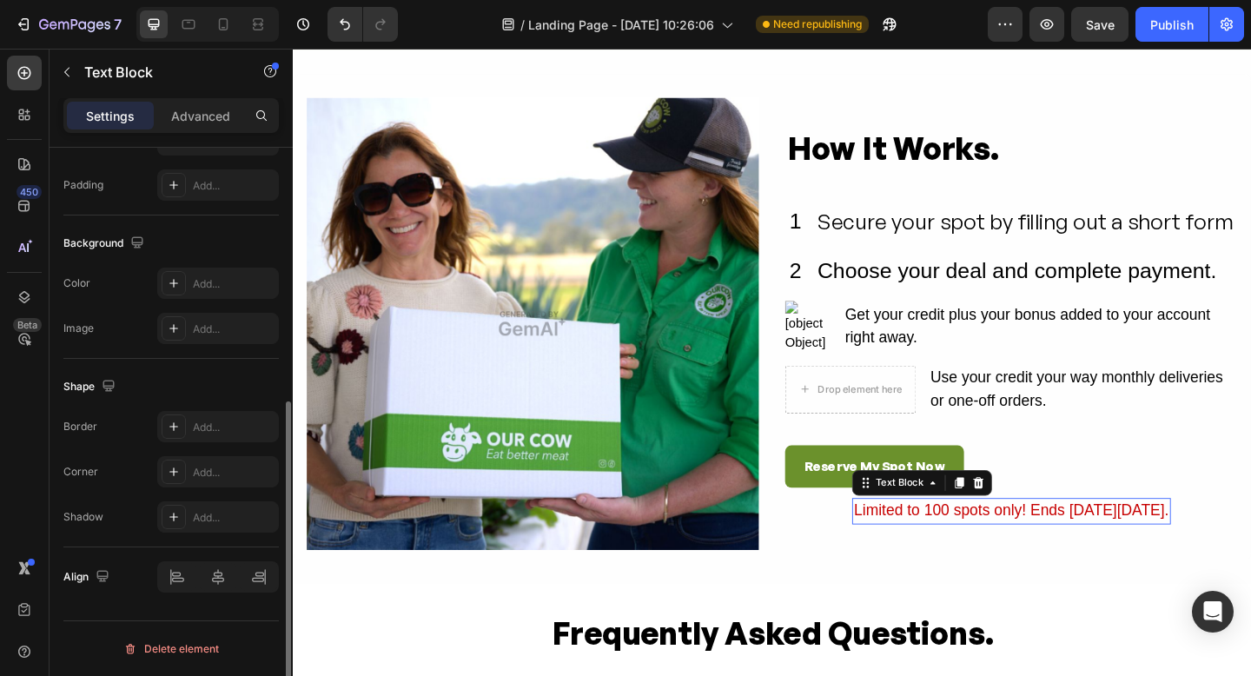
scroll to position [0, 0]
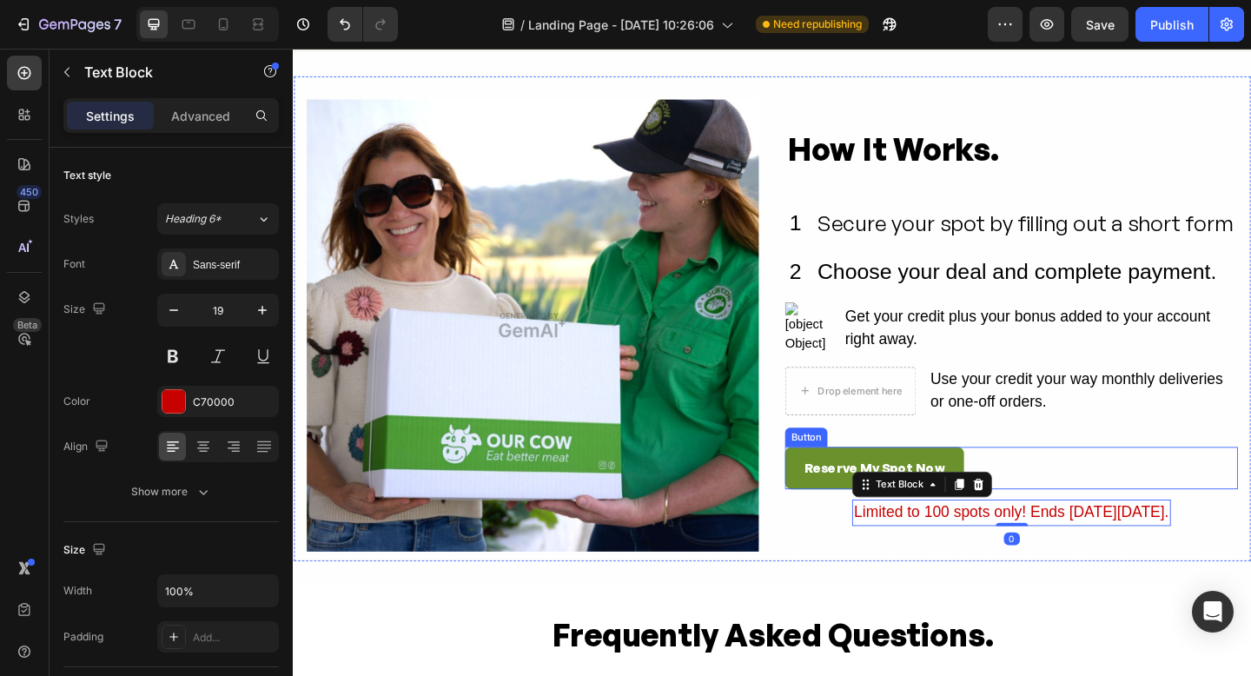
click at [1061, 494] on div "Reserve My Spot Now Button" at bounding box center [1074, 505] width 493 height 46
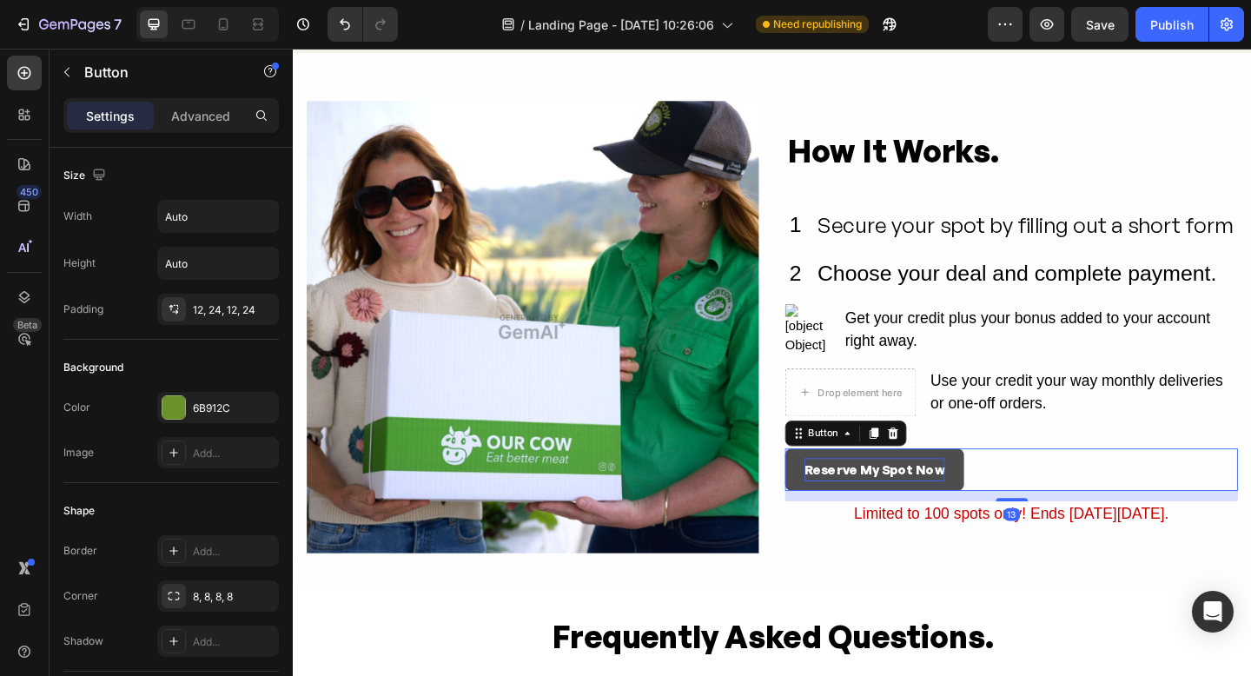
click at [921, 470] on icon at bounding box center [925, 467] width 10 height 12
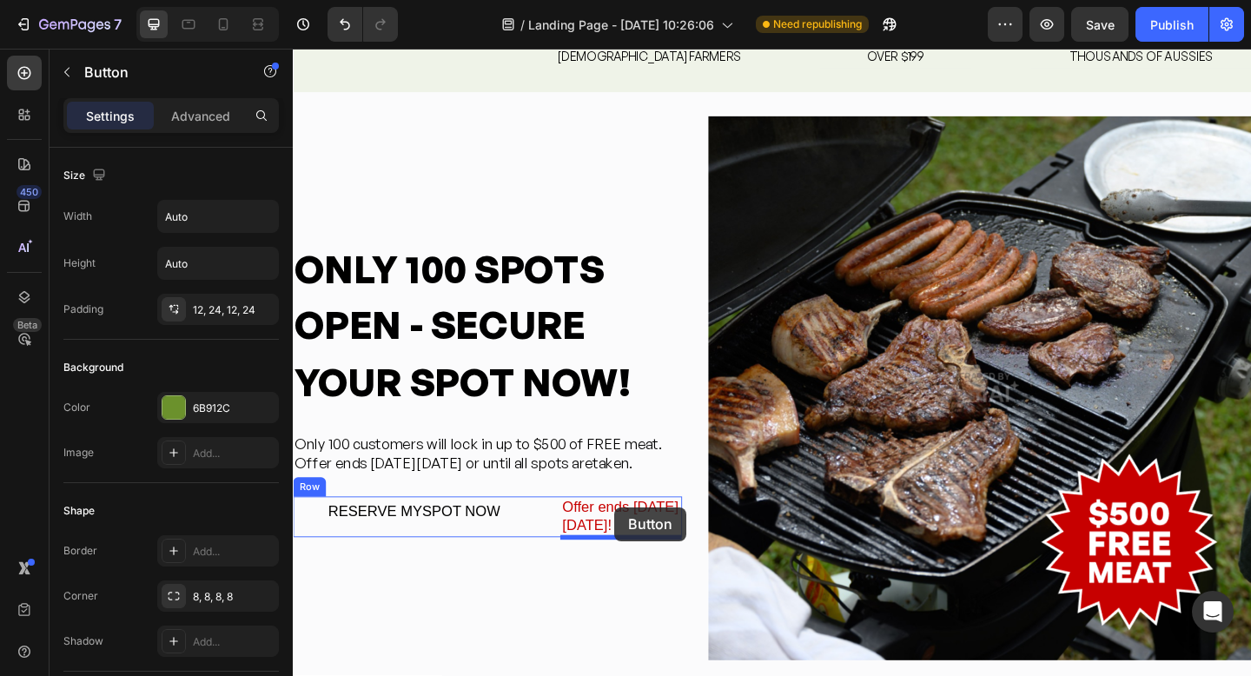
scroll to position [5028, 0]
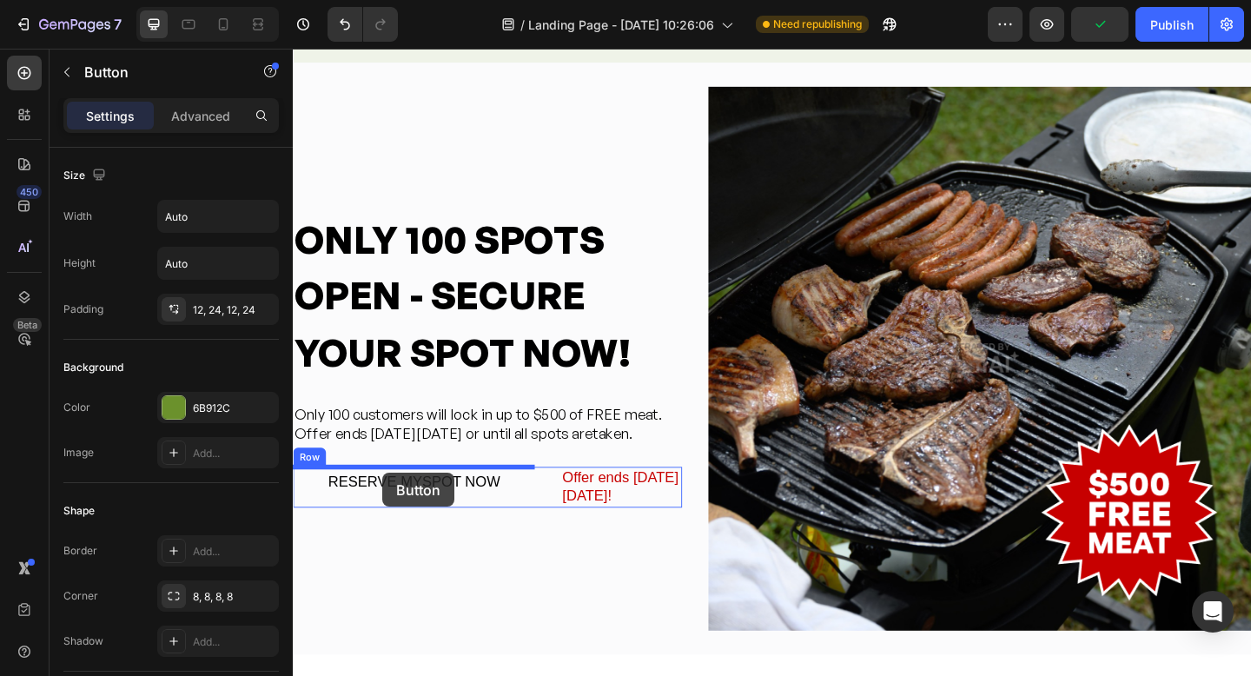
drag, startPoint x: 844, startPoint y: 492, endPoint x: 390, endPoint y: 510, distance: 454.0
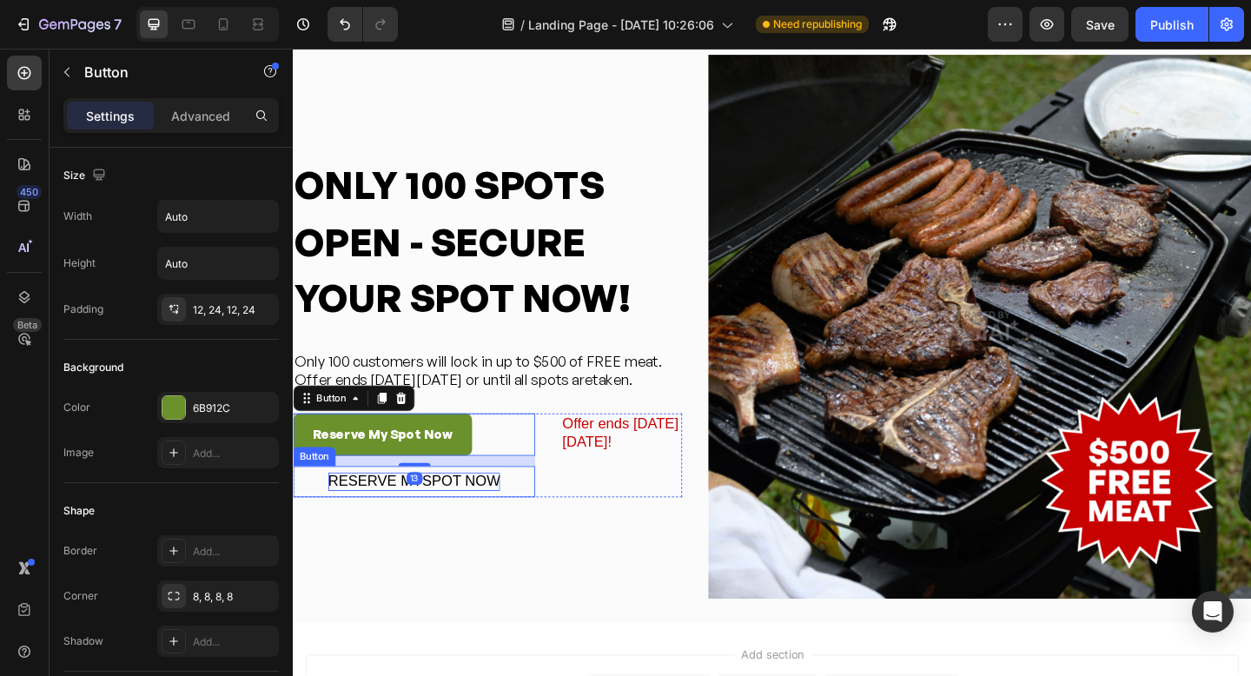
click at [510, 517] on div "RESERVE MYSPOT NOW" at bounding box center [424, 520] width 187 height 20
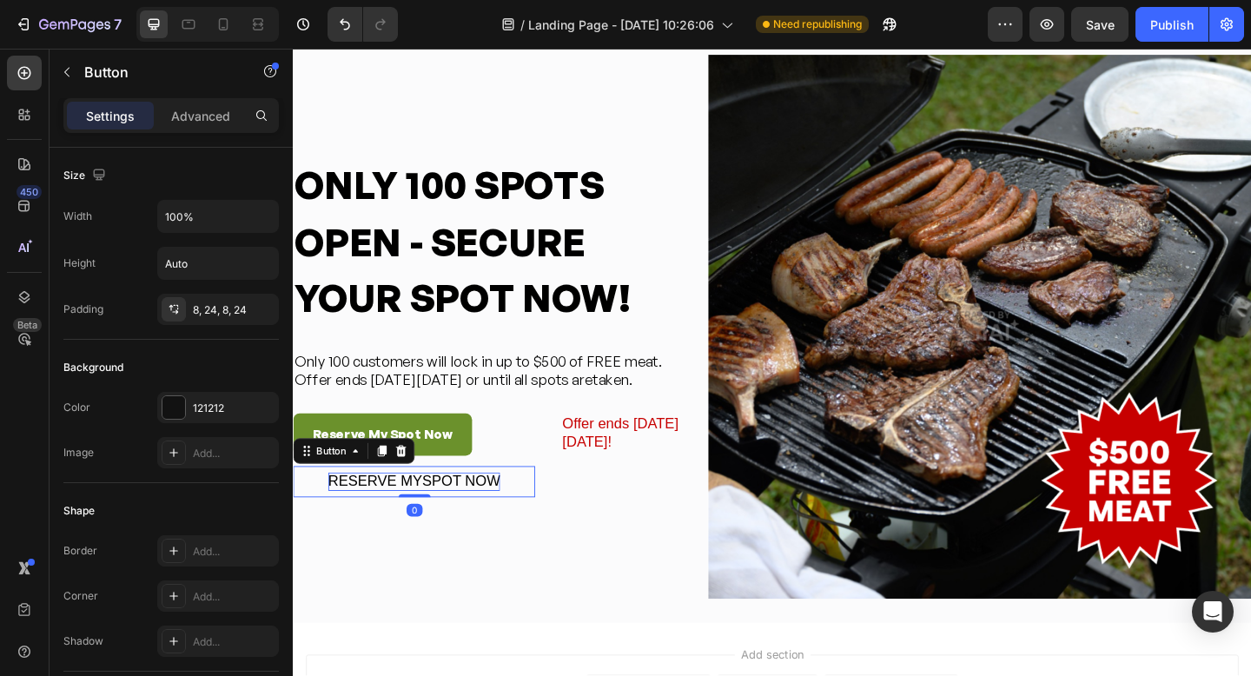
scroll to position [5071, 0]
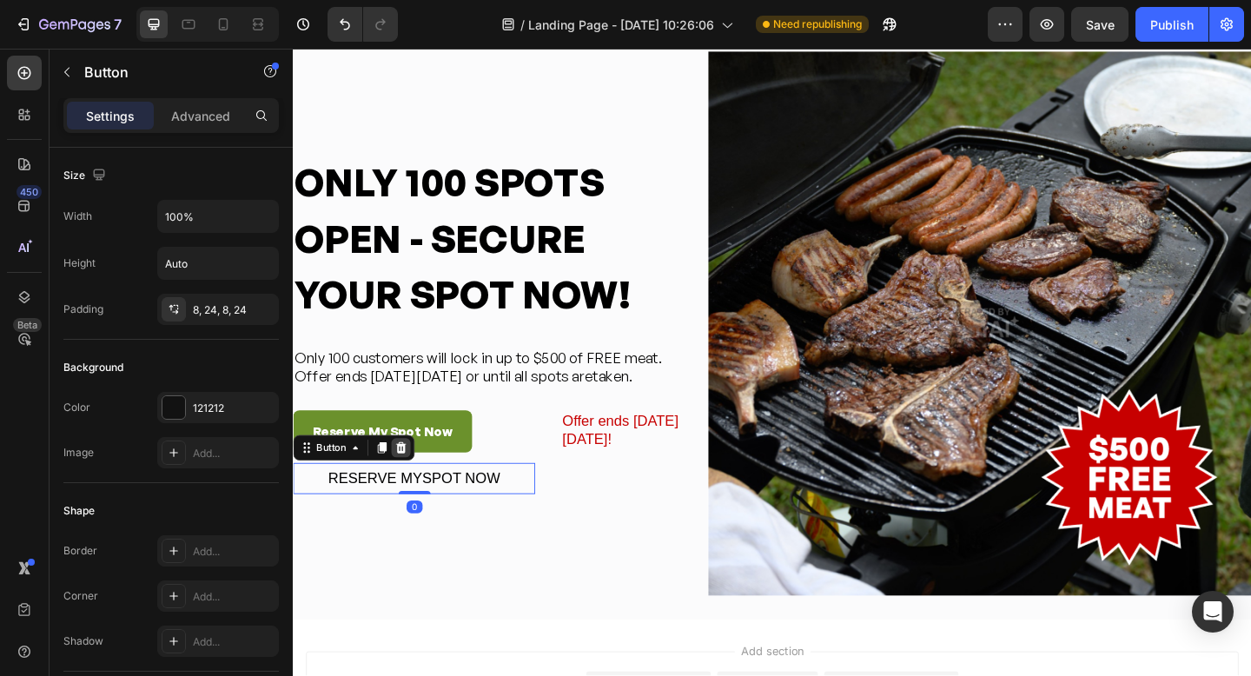
click at [408, 482] on icon at bounding box center [410, 483] width 14 height 14
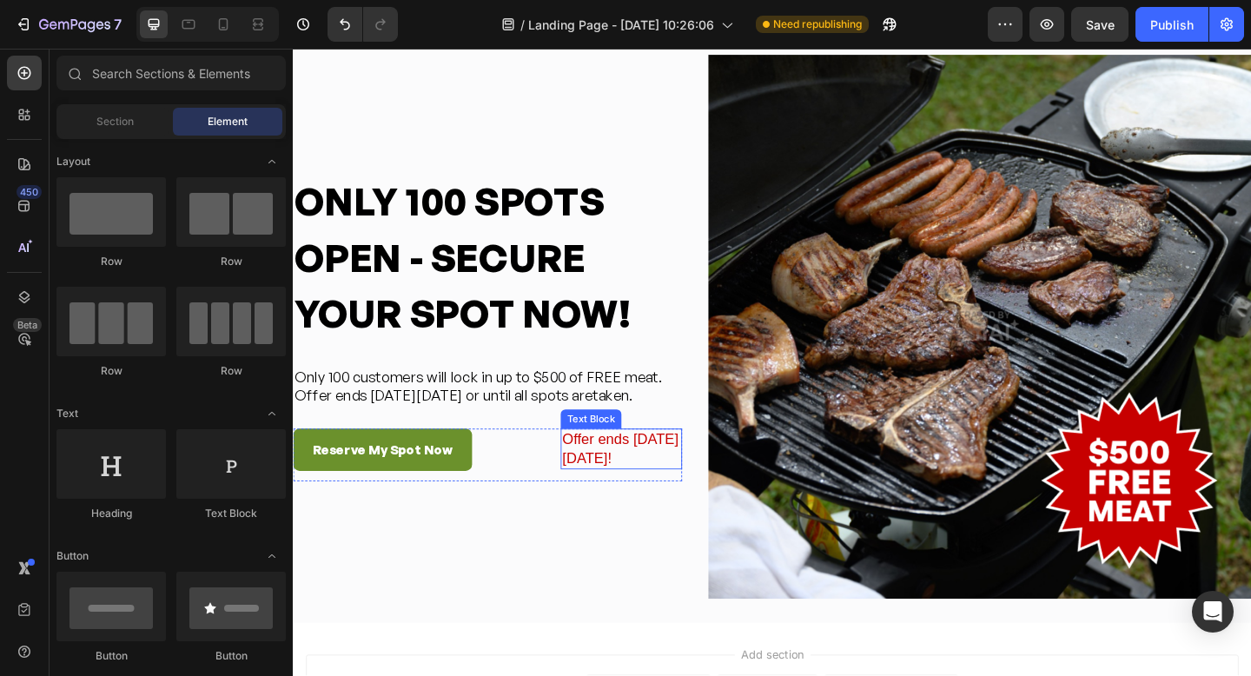
click at [634, 482] on div "Offer ends [DATE][DATE]!" at bounding box center [650, 484] width 132 height 44
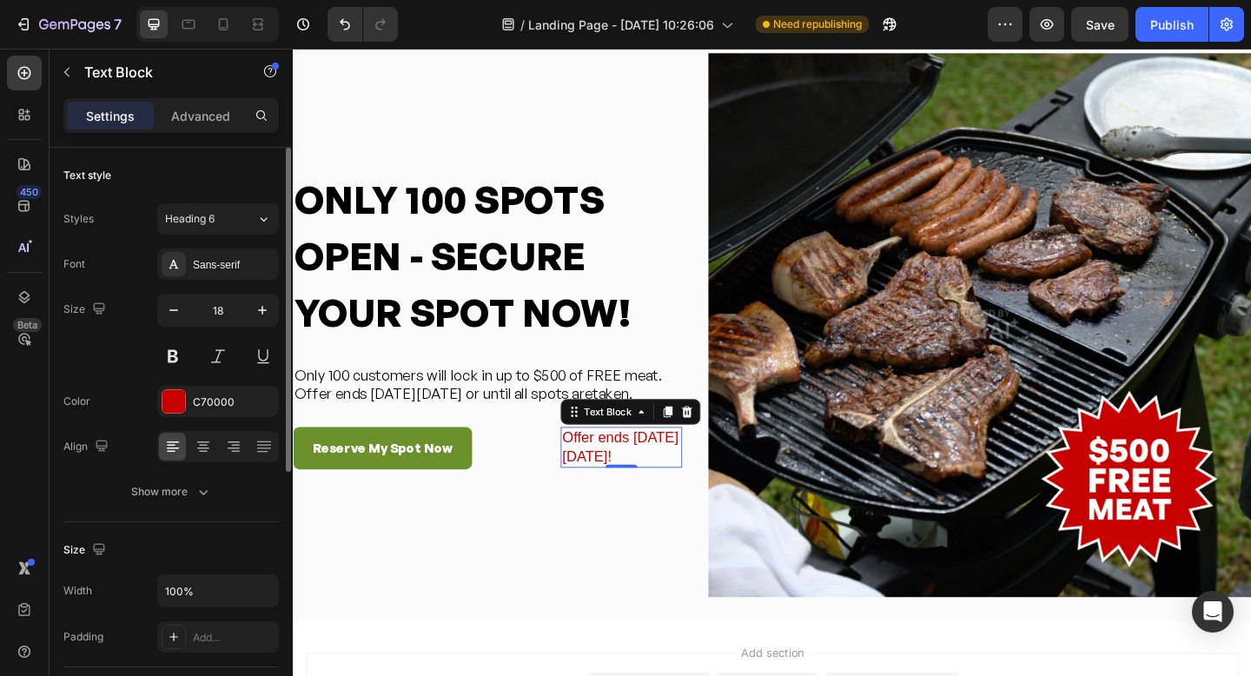
scroll to position [23, 0]
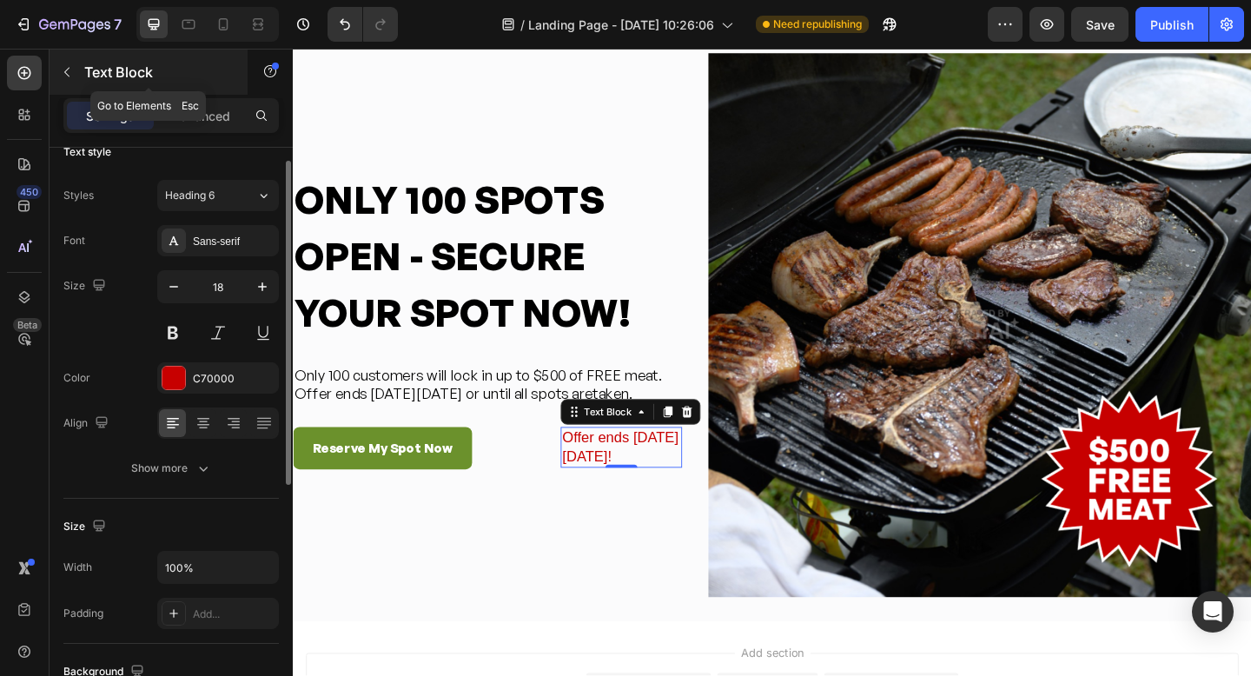
click at [75, 74] on button "button" at bounding box center [67, 72] width 28 height 28
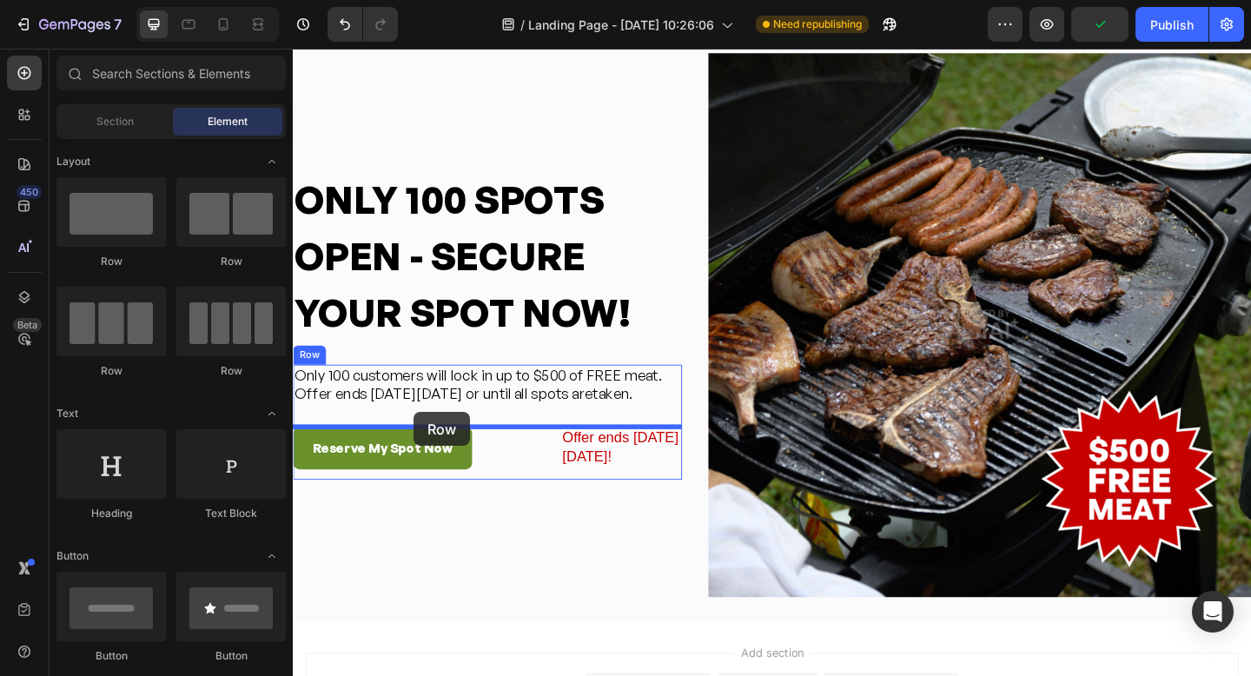
drag, startPoint x: 518, startPoint y: 275, endPoint x: 424, endPoint y: 444, distance: 193.7
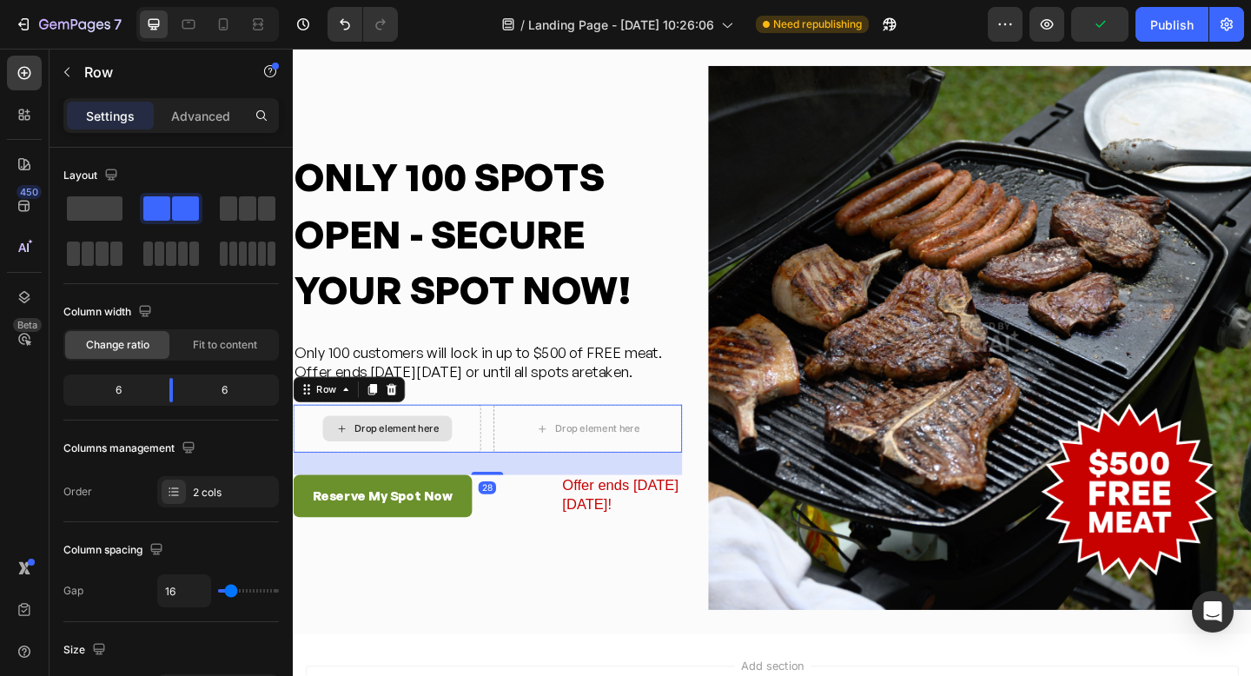
scroll to position [5054, 0]
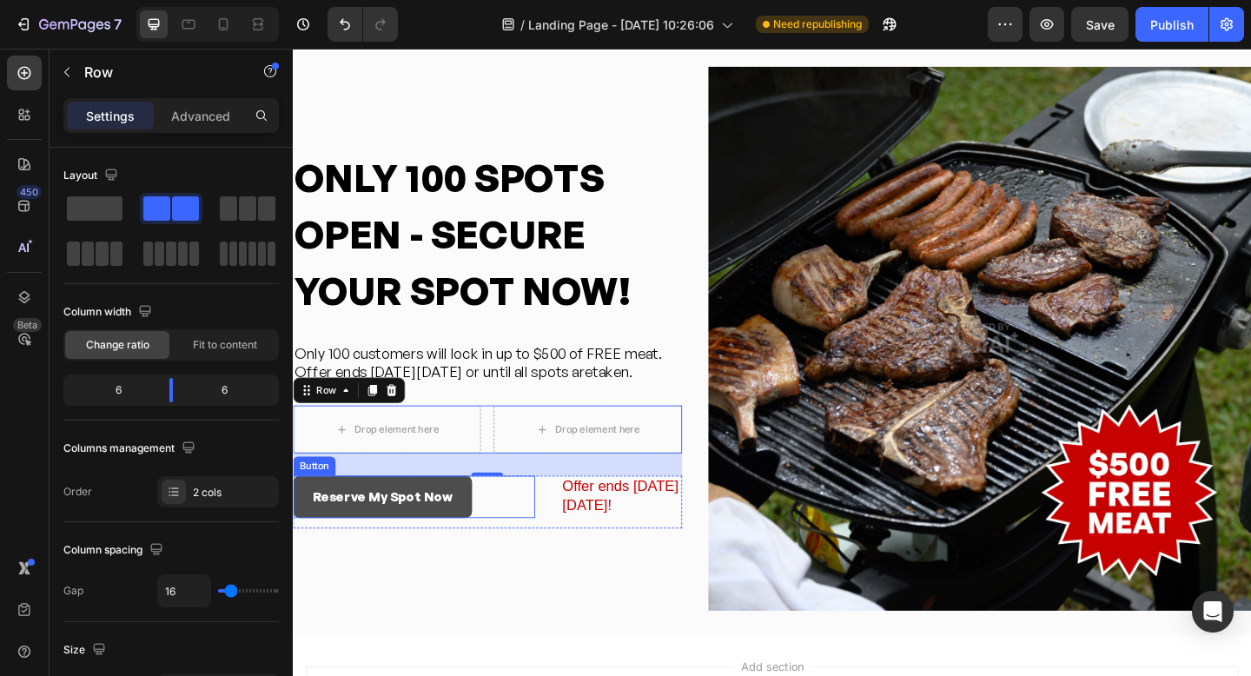
click at [353, 519] on button "Reserve My Spot Now" at bounding box center [390, 537] width 195 height 46
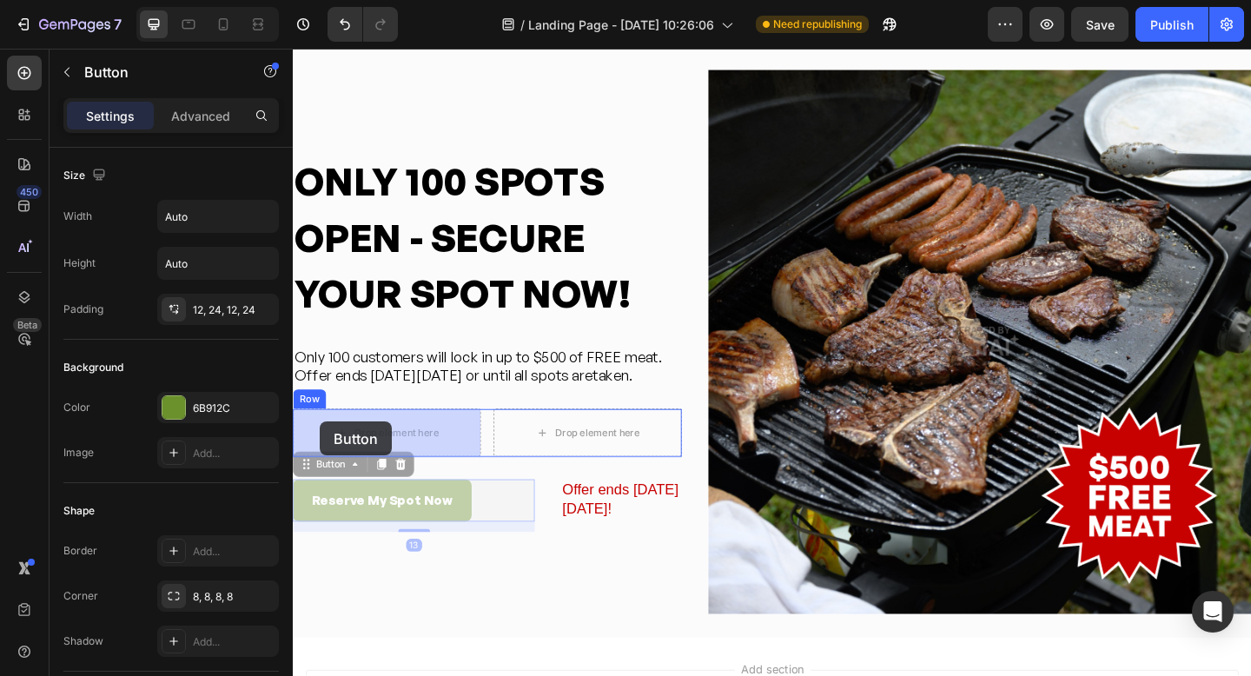
drag, startPoint x: 306, startPoint y: 494, endPoint x: 322, endPoint y: 454, distance: 43.2
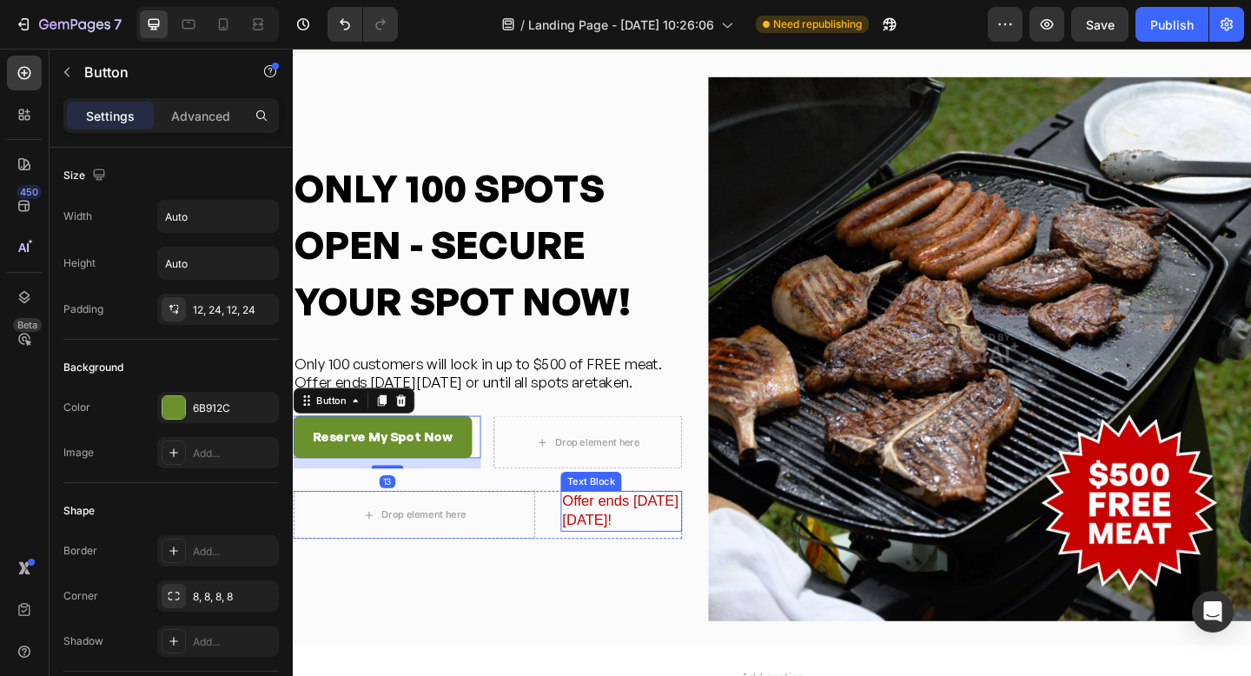
click at [602, 546] on div "Offer ends [DATE][DATE]!" at bounding box center [650, 552] width 132 height 44
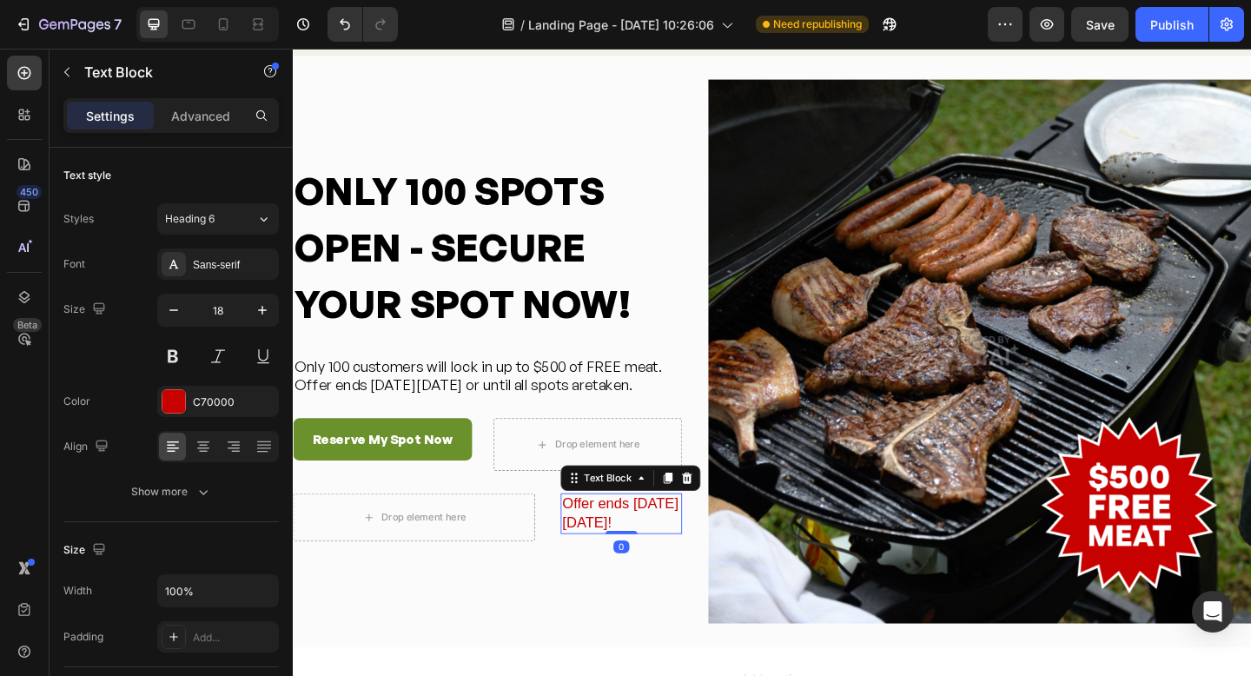
scroll to position [5039, 0]
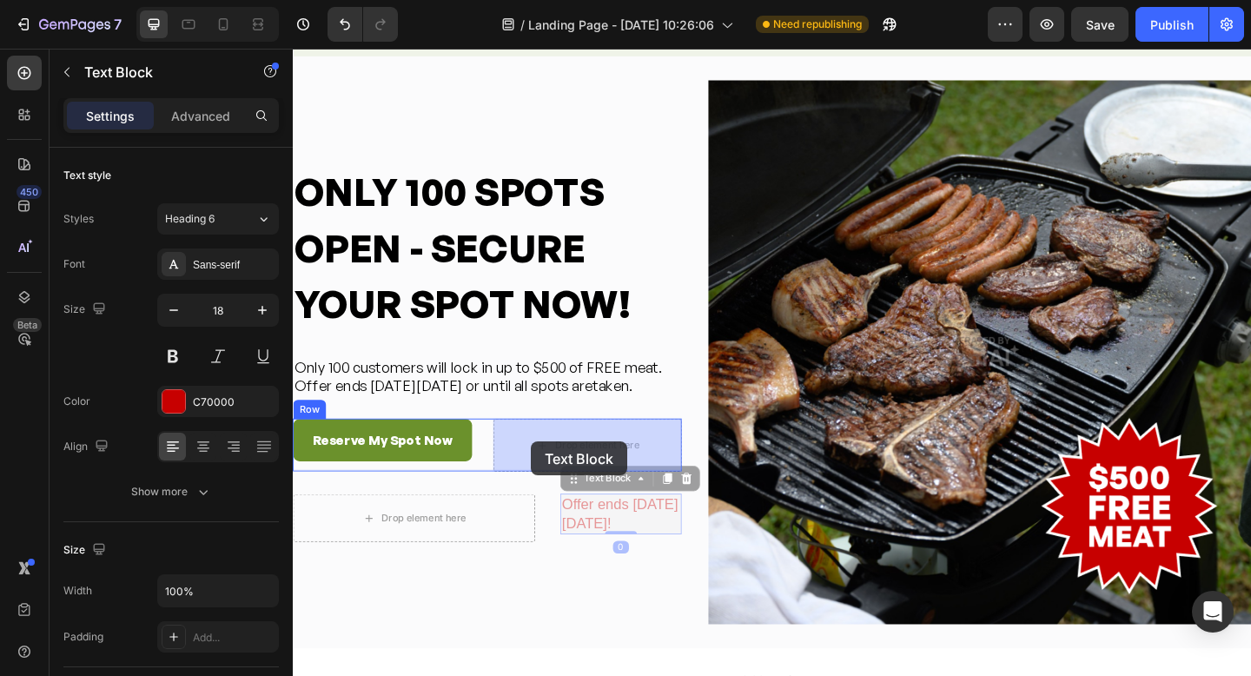
drag, startPoint x: 600, startPoint y: 516, endPoint x: 544, endPoint y: 474, distance: 70.7
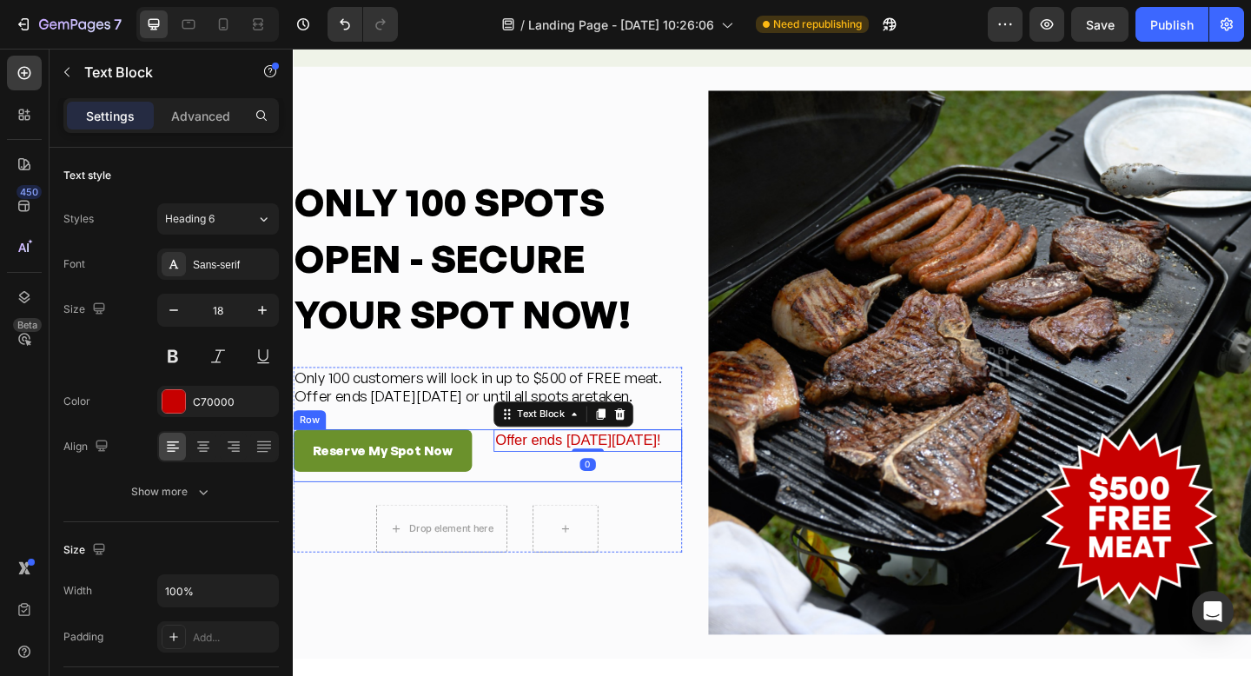
scroll to position [5026, 0]
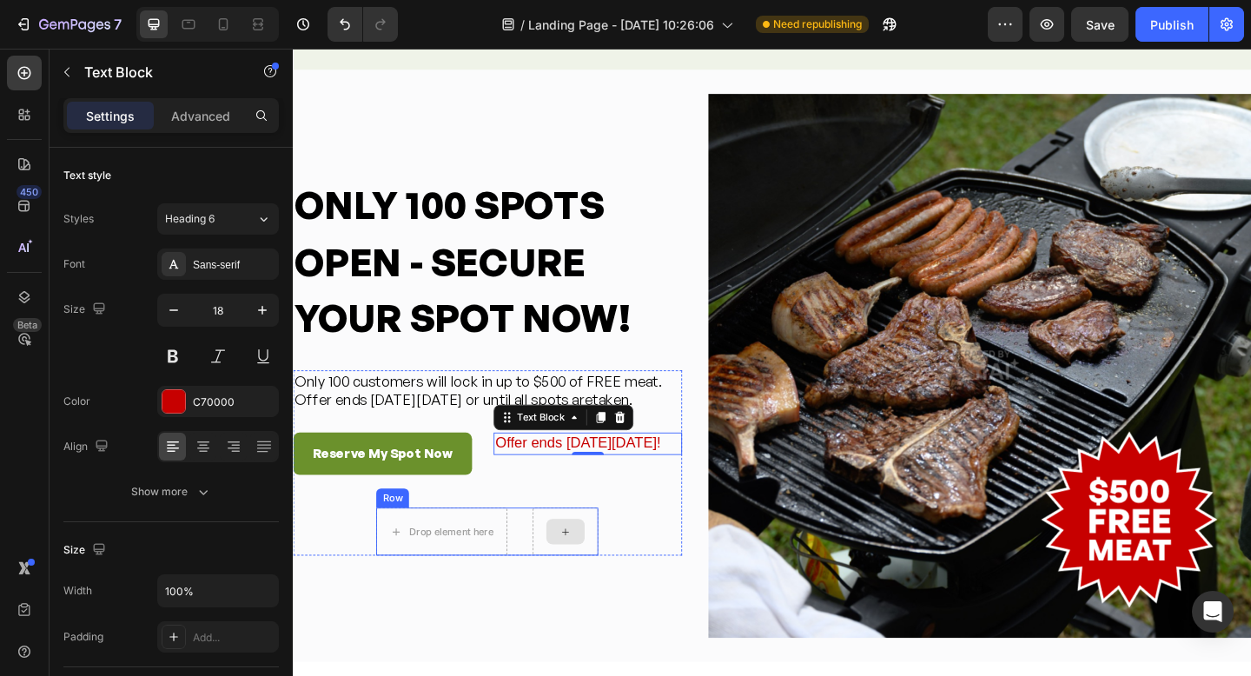
click at [611, 561] on div at bounding box center [589, 574] width 71 height 52
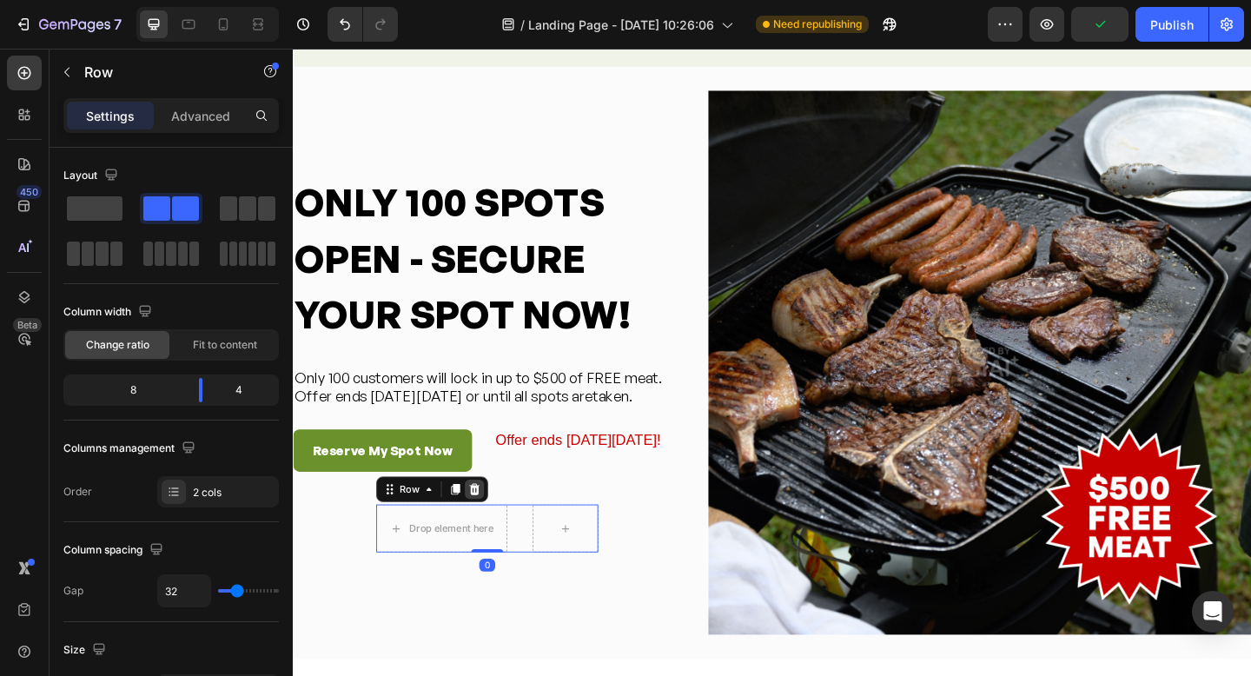
click at [493, 531] on icon at bounding box center [490, 528] width 11 height 12
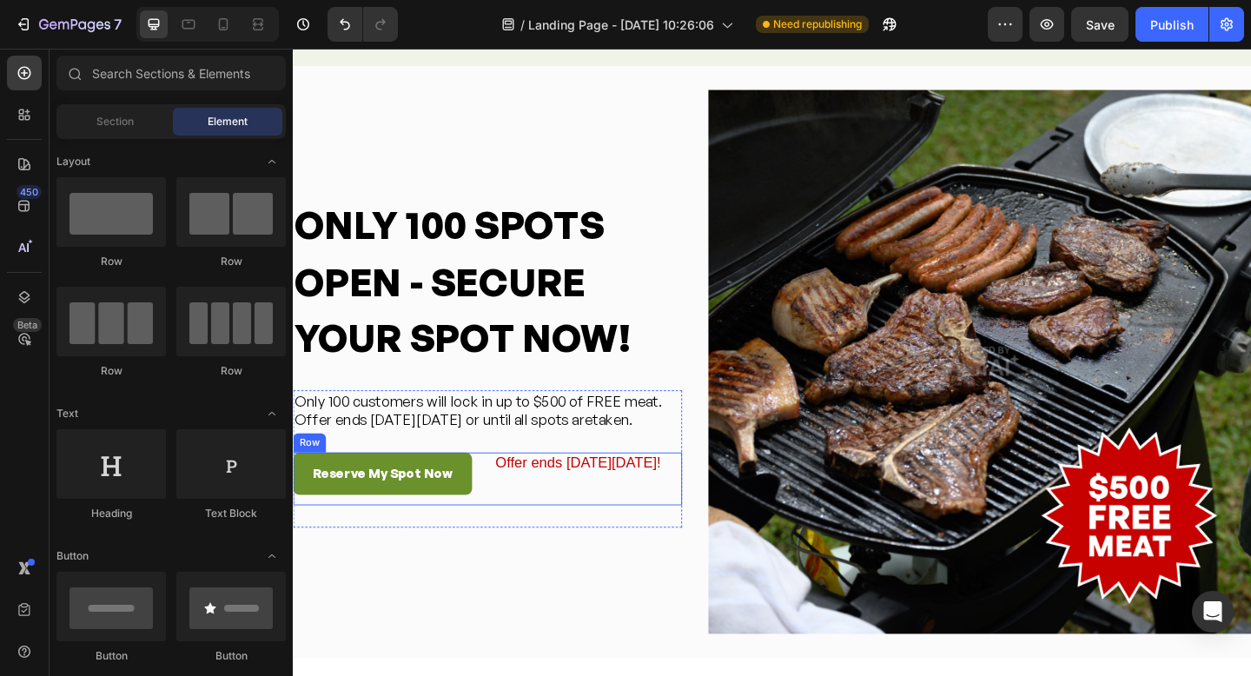
click at [549, 517] on div "Offer ends [DATE][DATE]! Text Block" at bounding box center [613, 516] width 204 height 57
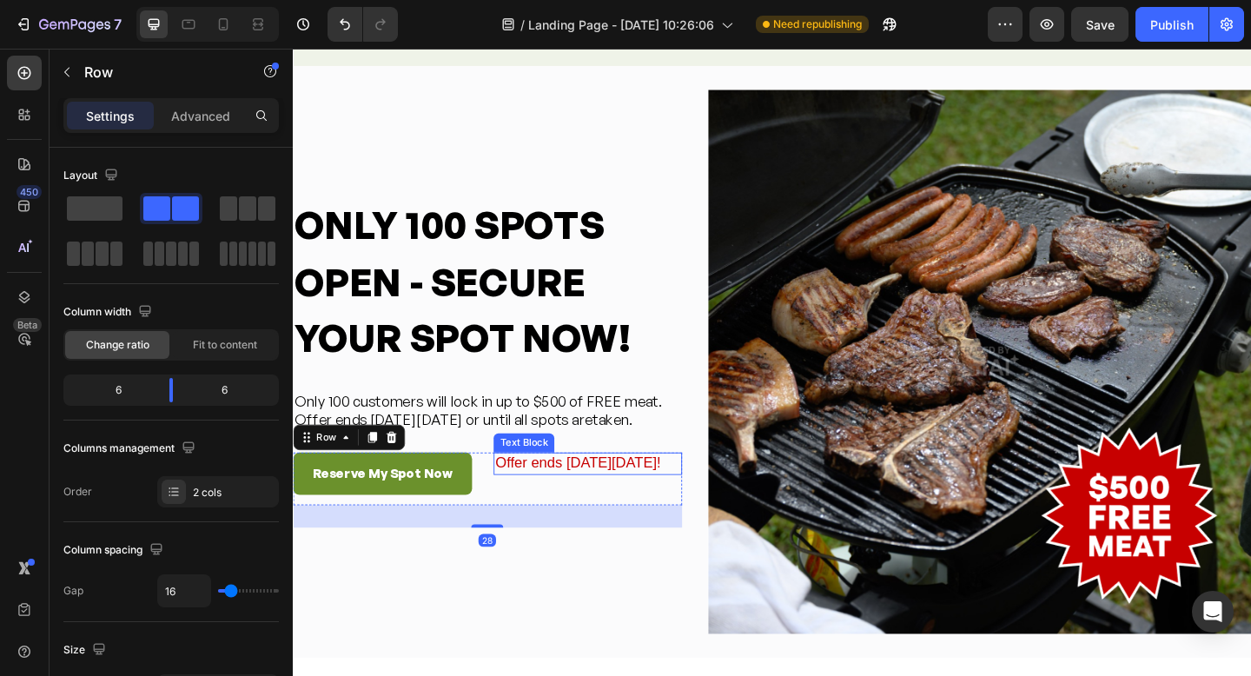
scroll to position [5030, 0]
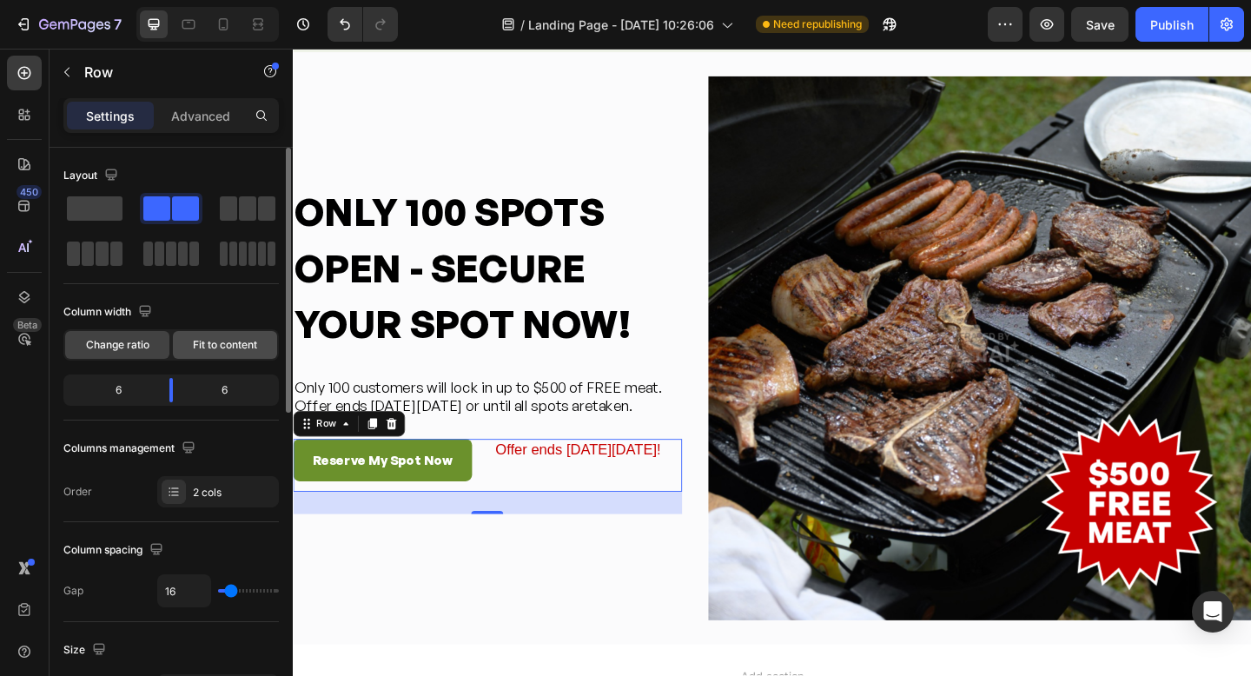
click at [206, 342] on span "Fit to content" at bounding box center [225, 345] width 64 height 16
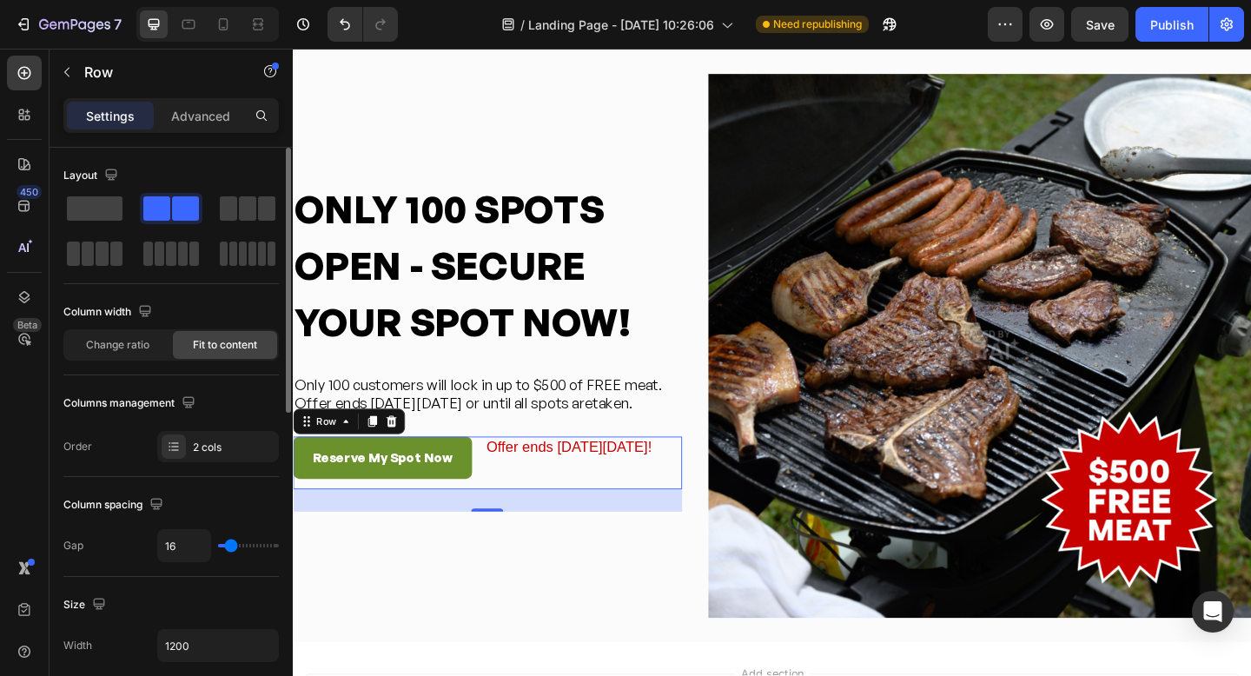
scroll to position [5042, 0]
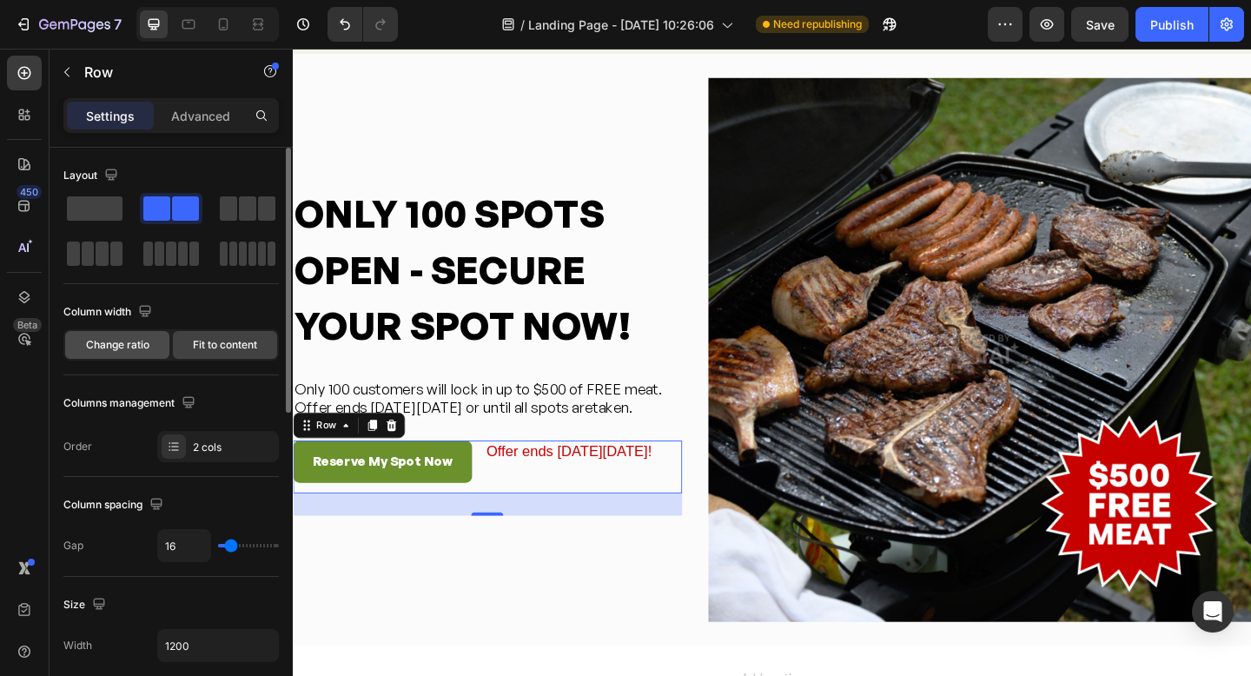
click at [123, 347] on span "Change ratio" at bounding box center [117, 345] width 63 height 16
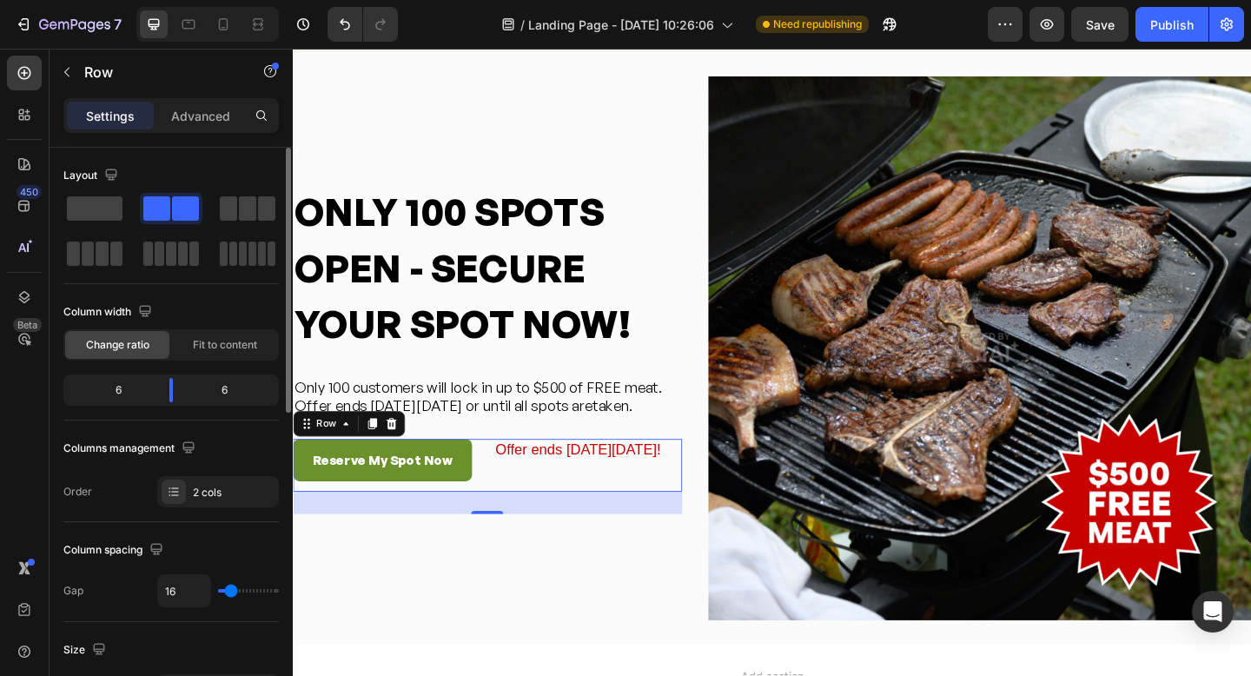
scroll to position [2, 0]
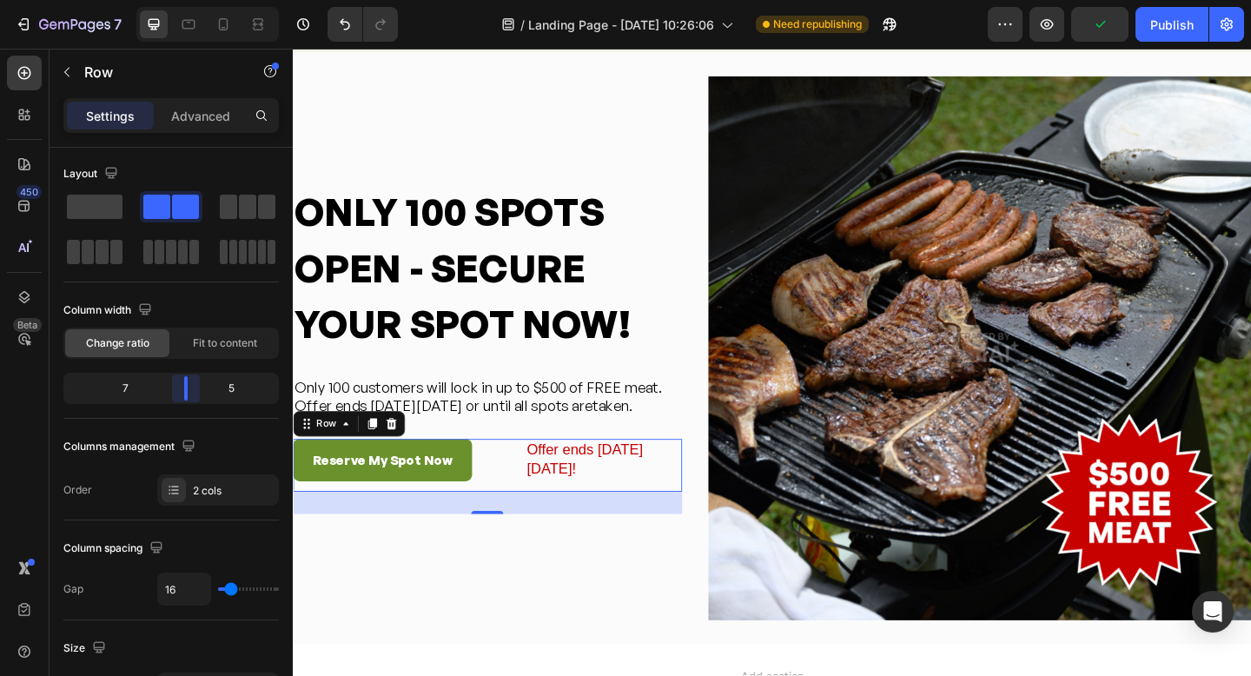
drag, startPoint x: 169, startPoint y: 392, endPoint x: 191, endPoint y: 390, distance: 22.7
click at [191, 0] on body "7 Version history / Landing Page - Sep 12, 10:26:06 Need republishing Preview P…" at bounding box center [625, 0] width 1251 height 0
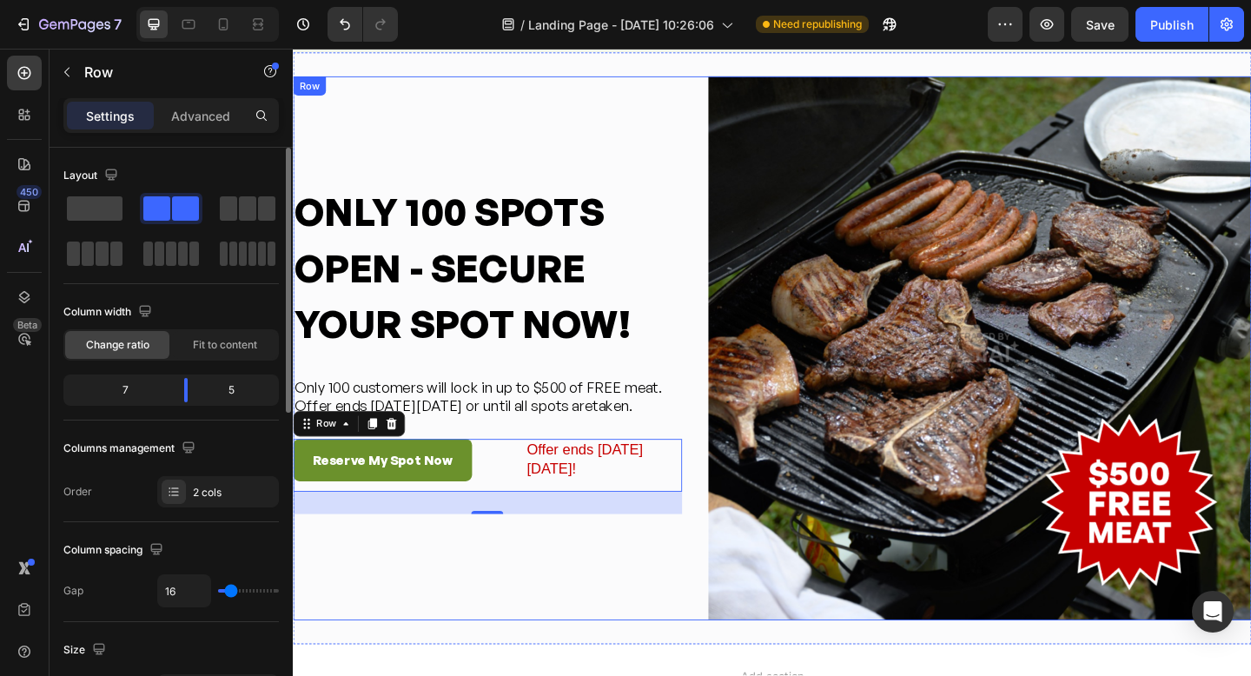
click at [613, 597] on div "ONLY 100 SPOTS OPEN - SECURE YOUR SPOT NOW! Heading Only 100 customers will loc…" at bounding box center [504, 375] width 423 height 592
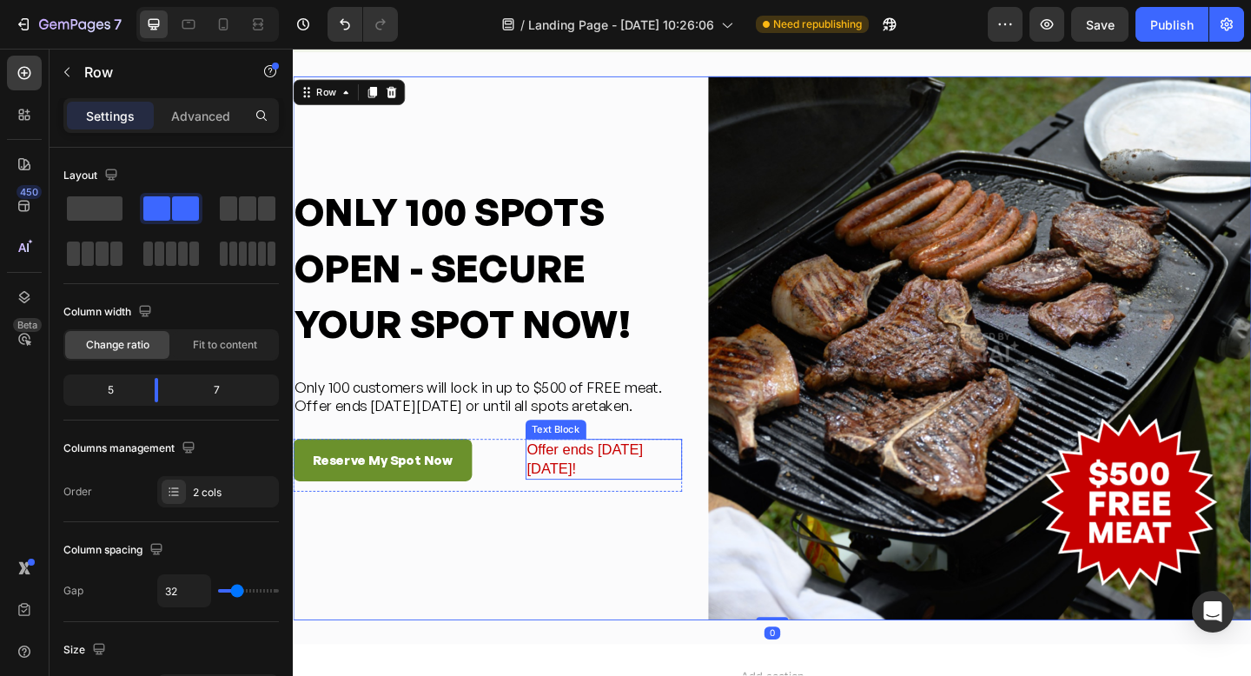
click at [601, 509] on div "Offer ends [DATE][DATE]!" at bounding box center [631, 496] width 170 height 44
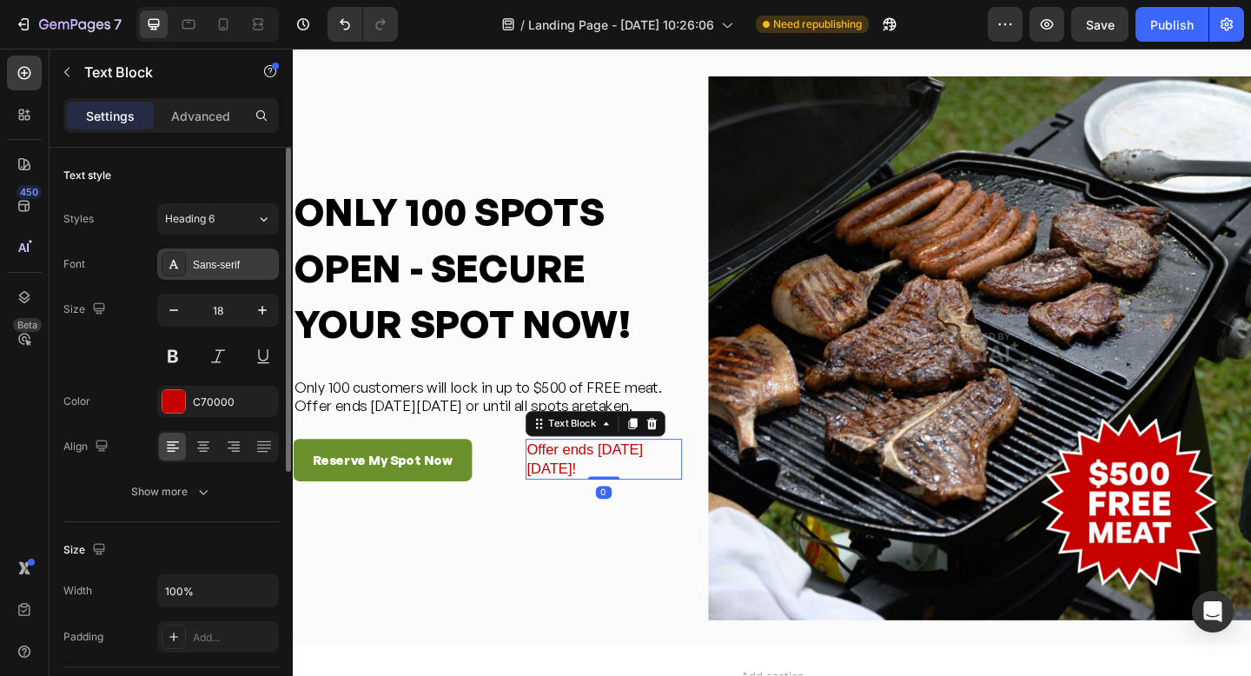
click at [168, 260] on icon at bounding box center [174, 264] width 14 height 14
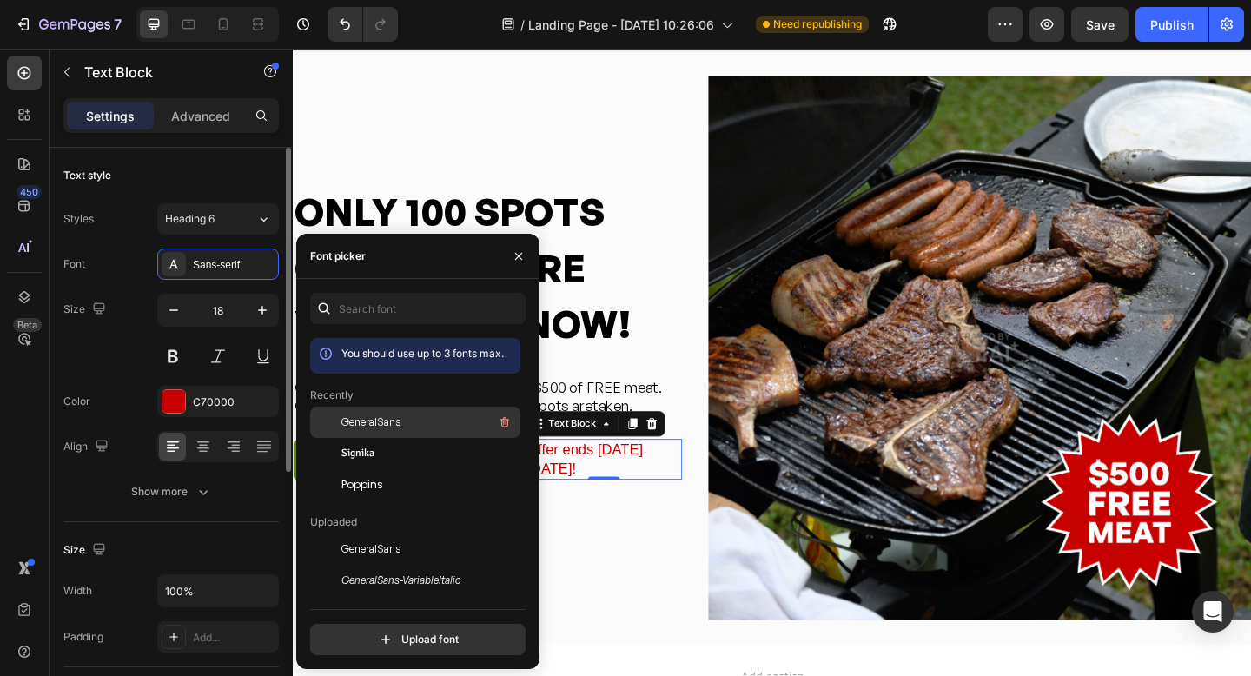
scroll to position [2, 0]
click at [361, 425] on span "GeneralSans" at bounding box center [371, 423] width 59 height 16
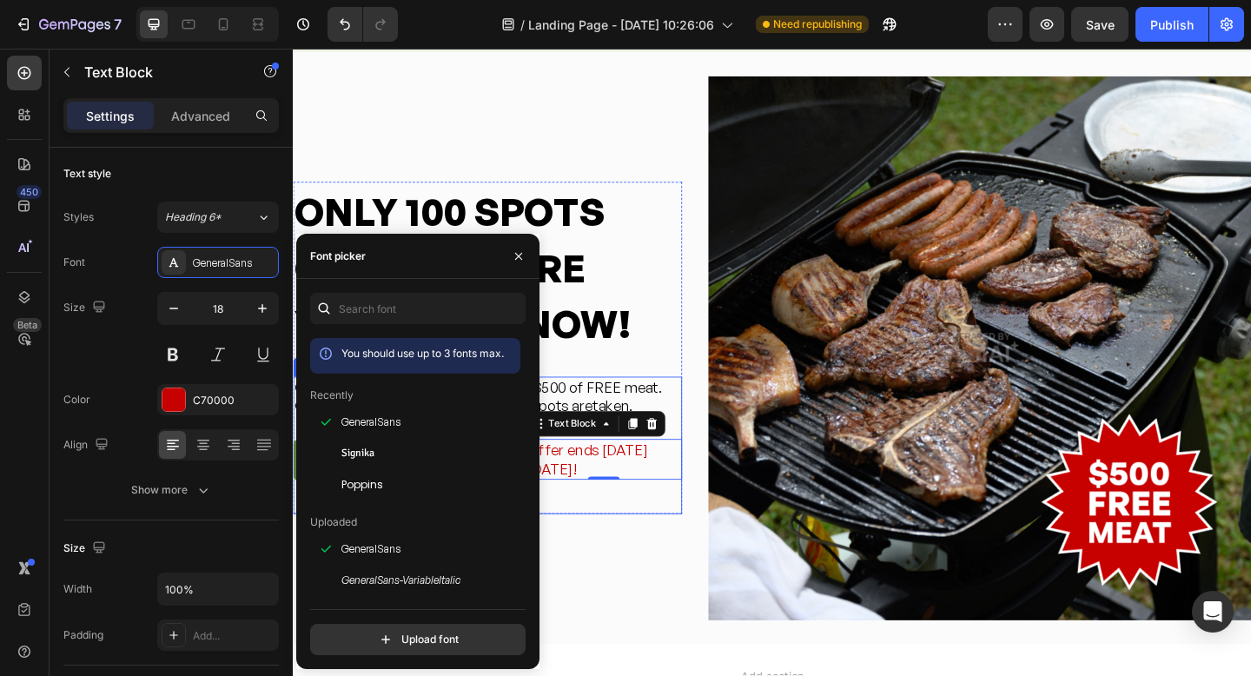
click at [650, 555] on div "ONLY 100 SPOTS OPEN - SECURE YOUR SPOT NOW! Heading Only 100 customers will loc…" at bounding box center [504, 375] width 423 height 592
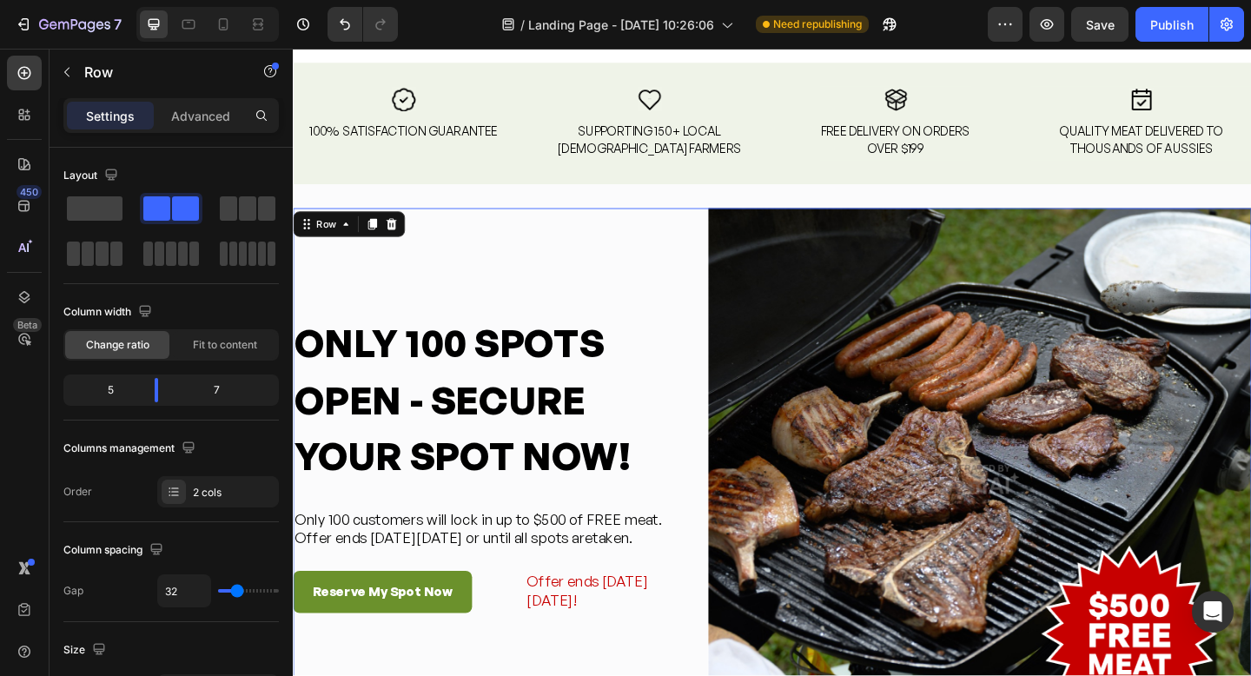
scroll to position [4895, 0]
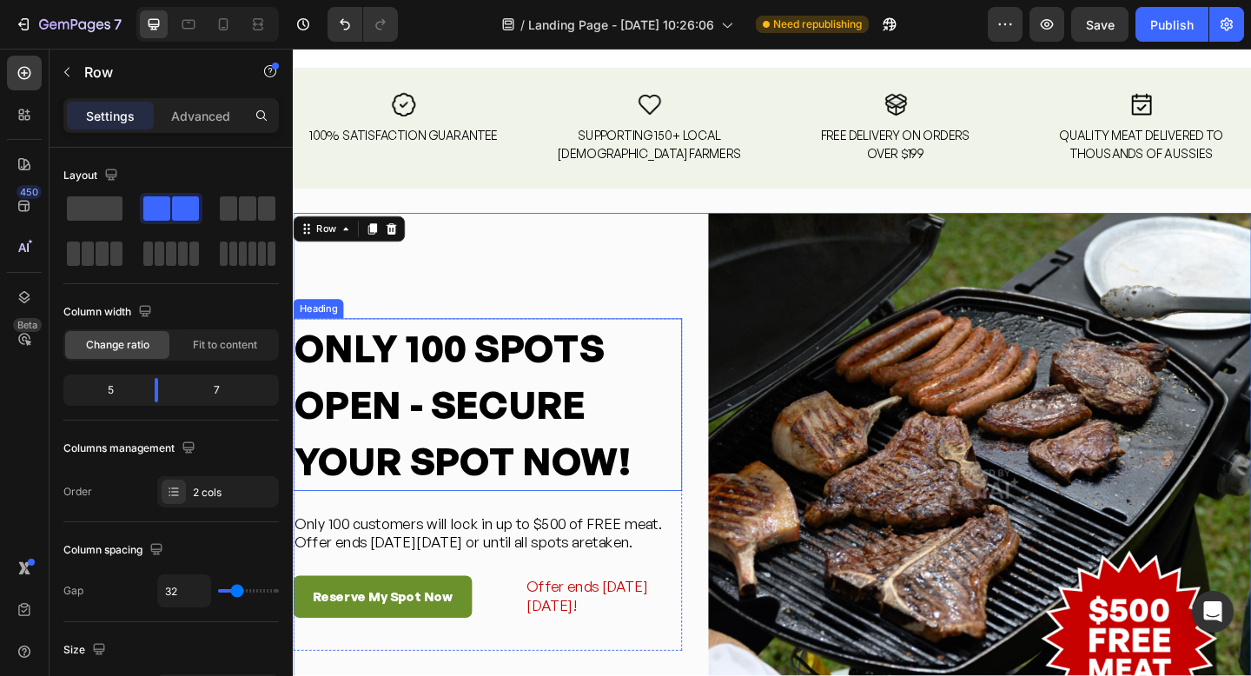
click at [402, 403] on h2 "ONLY 100 SPOTS OPEN - SECURE YOUR SPOT NOW!" at bounding box center [504, 436] width 423 height 188
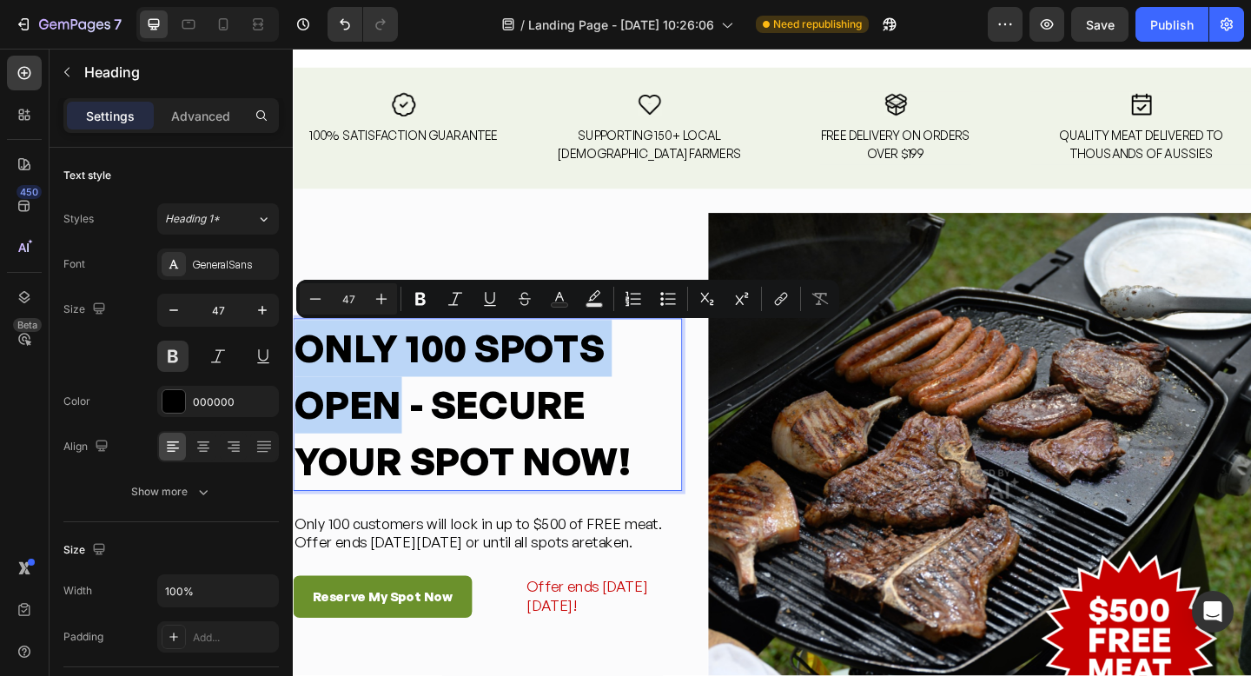
drag, startPoint x: 301, startPoint y: 380, endPoint x: 413, endPoint y: 438, distance: 126.3
click at [414, 438] on p "ONLY 100 SPOTS OPEN - SECURE YOUR SPOT NOW!" at bounding box center [505, 436] width 420 height 184
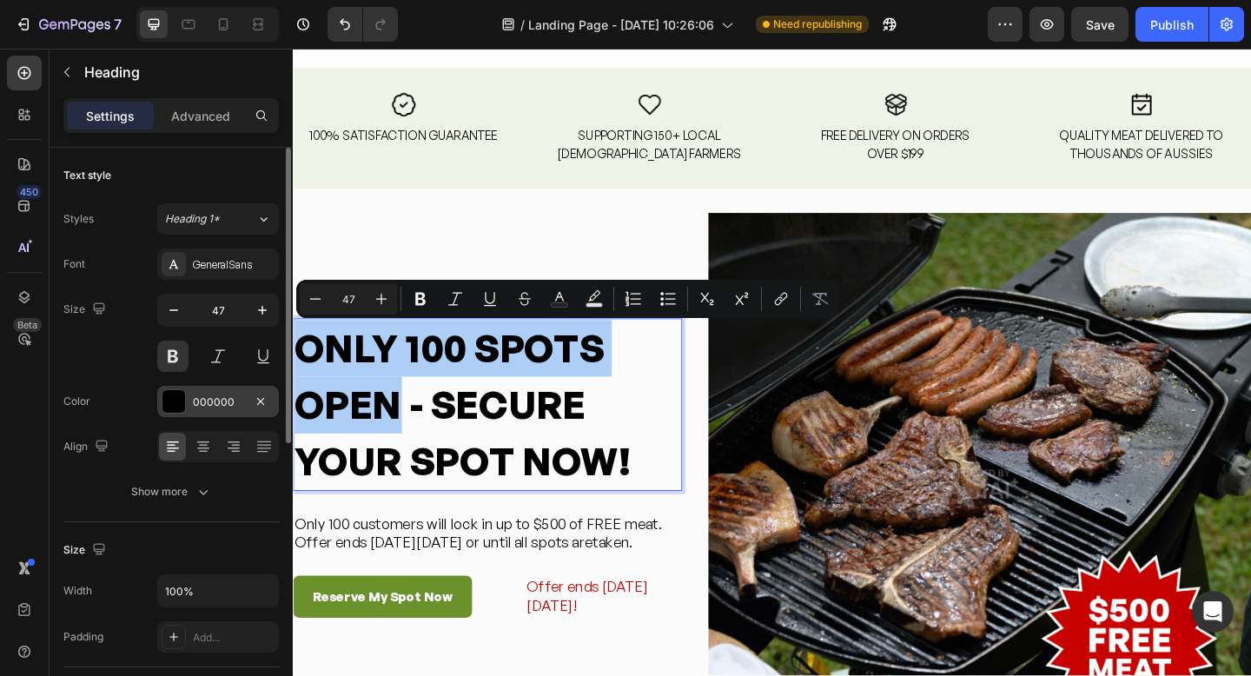
click at [185, 401] on div at bounding box center [174, 401] width 24 height 24
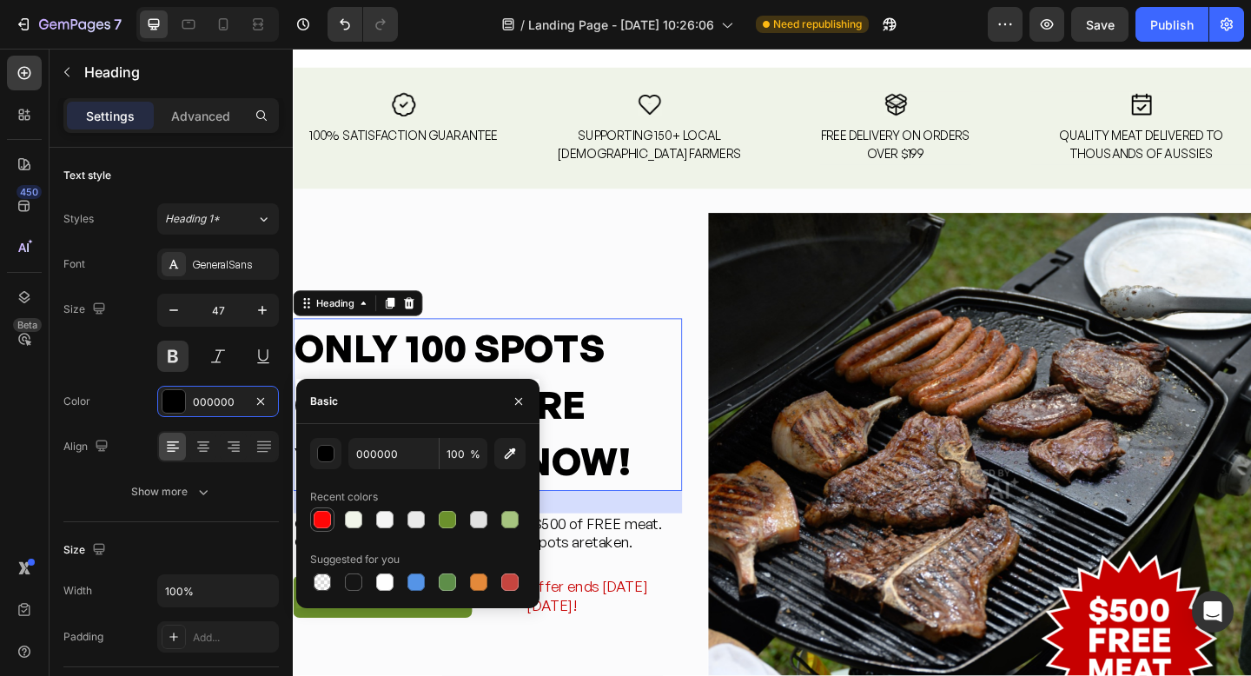
click at [319, 519] on div at bounding box center [322, 519] width 17 height 17
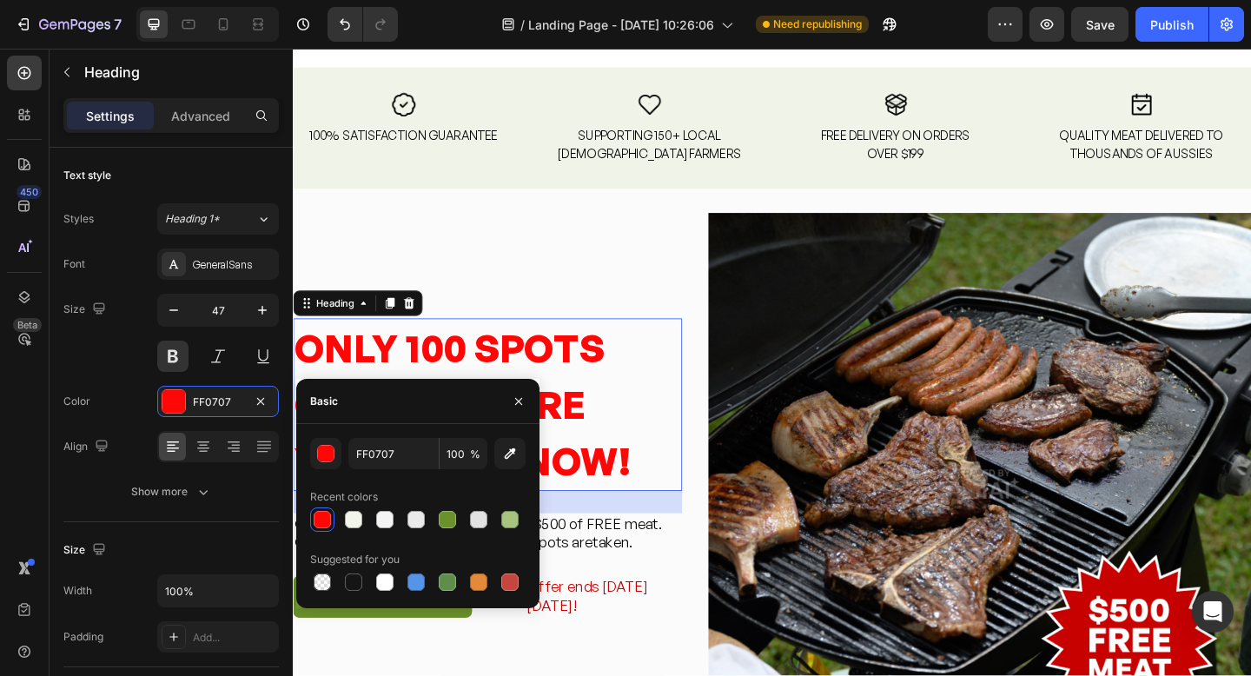
type input "000000"
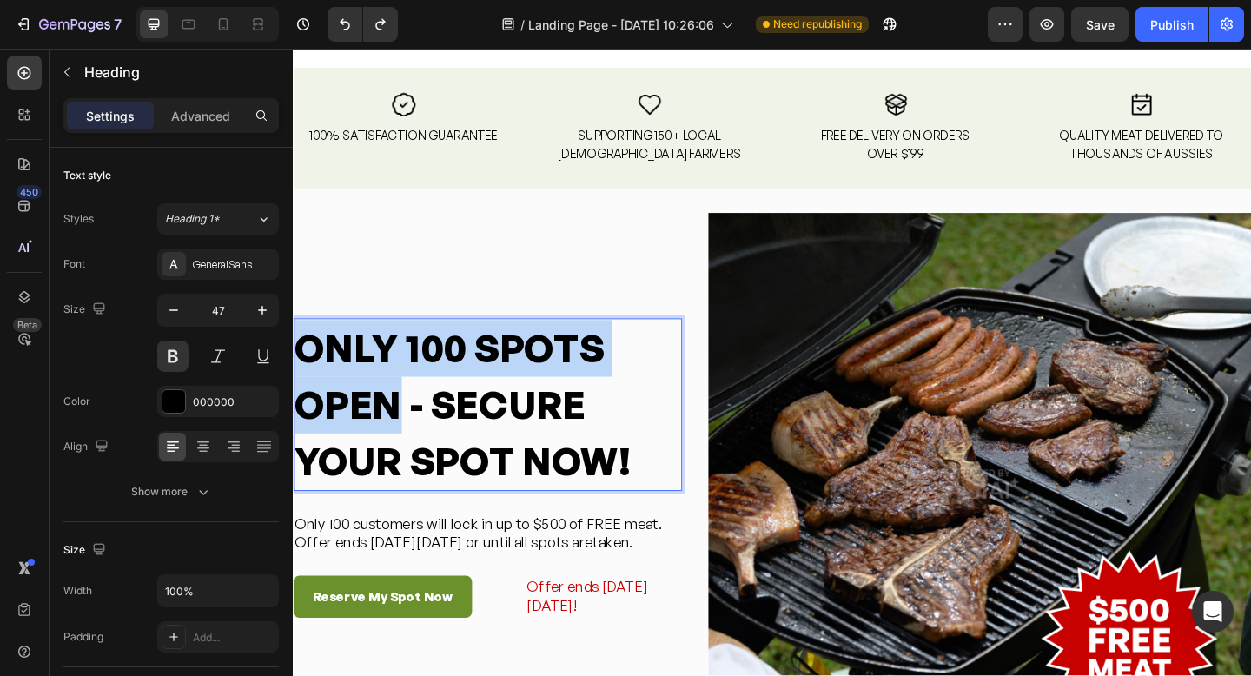
drag, startPoint x: 414, startPoint y: 431, endPoint x: 302, endPoint y: 378, distance: 124.0
click at [304, 377] on p "ONLY 100 SPOTS OPEN - SECURE YOUR SPOT NOW!" at bounding box center [505, 436] width 420 height 184
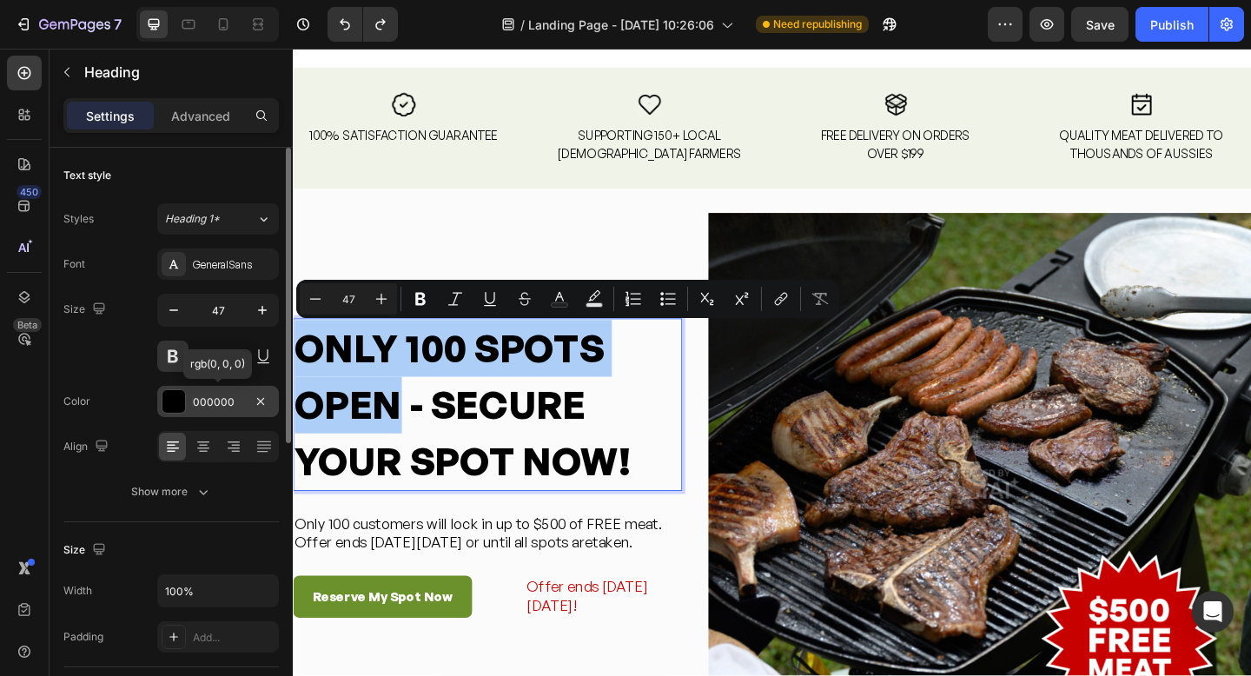
click at [188, 397] on div "000000" at bounding box center [218, 401] width 122 height 31
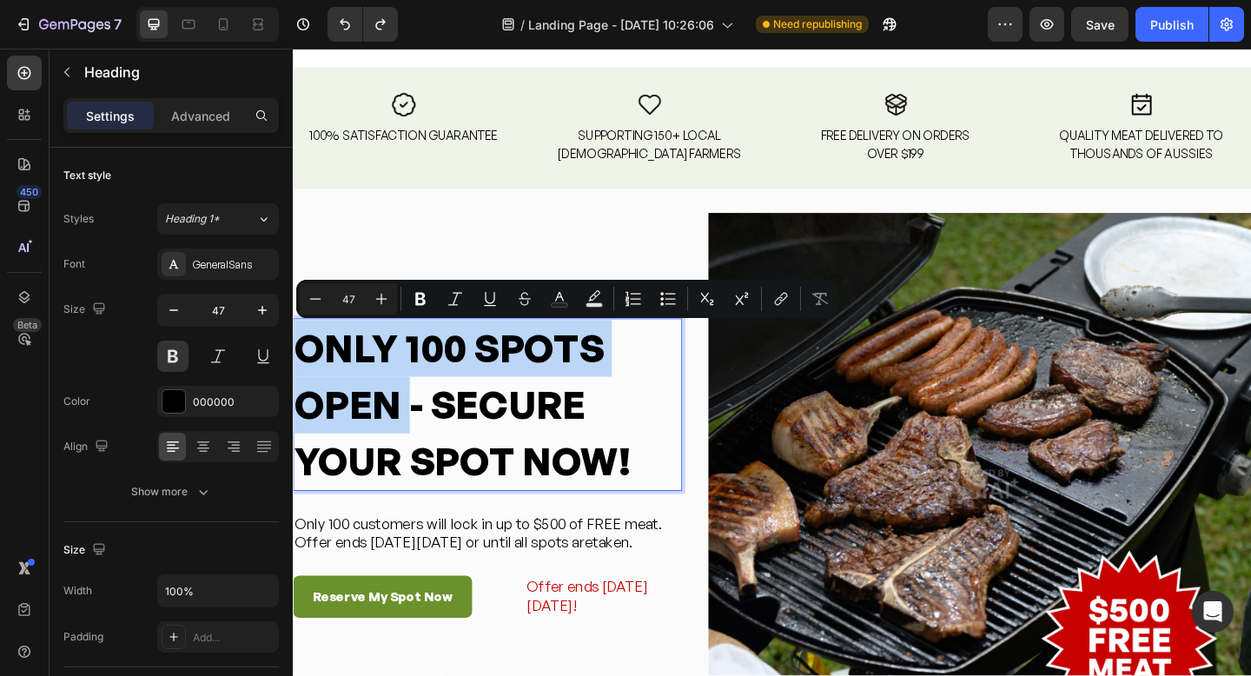
drag, startPoint x: 375, startPoint y: 423, endPoint x: 297, endPoint y: 384, distance: 87.4
click at [297, 384] on p "ONLY 100 SPOTS OPEN - SECURE YOUR SPOT NOW!" at bounding box center [505, 436] width 420 height 184
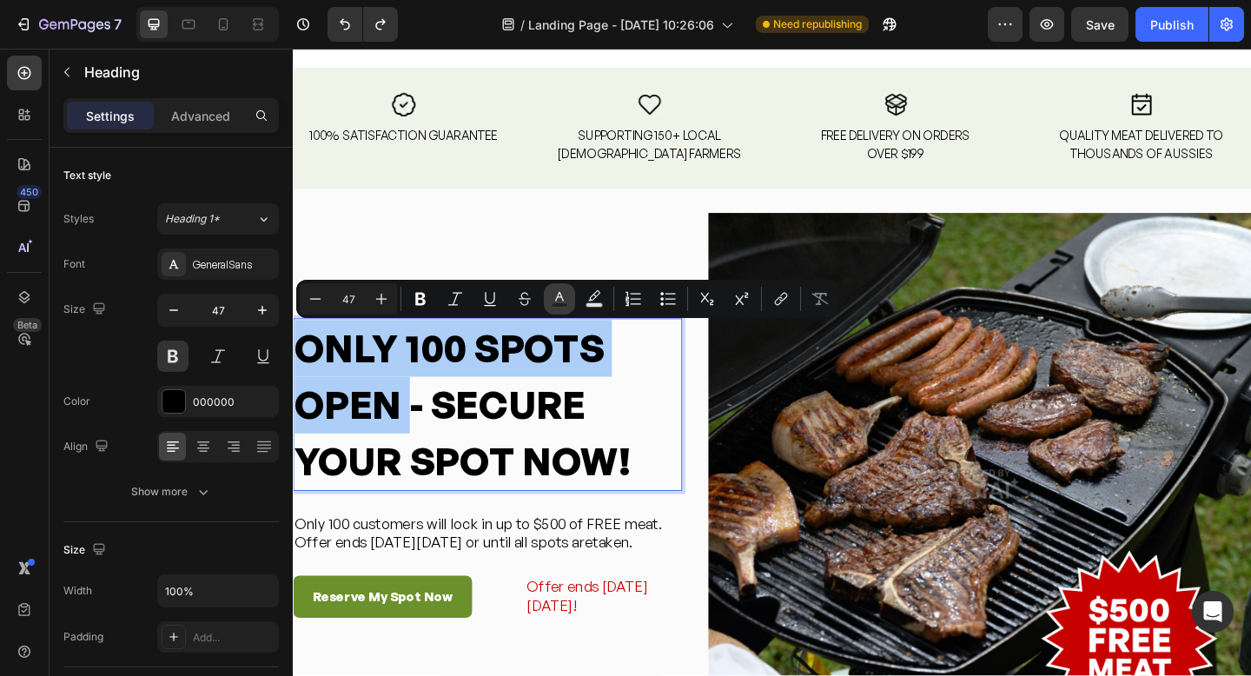
click at [549, 300] on button "Text Color" at bounding box center [559, 298] width 31 height 31
type input "000000"
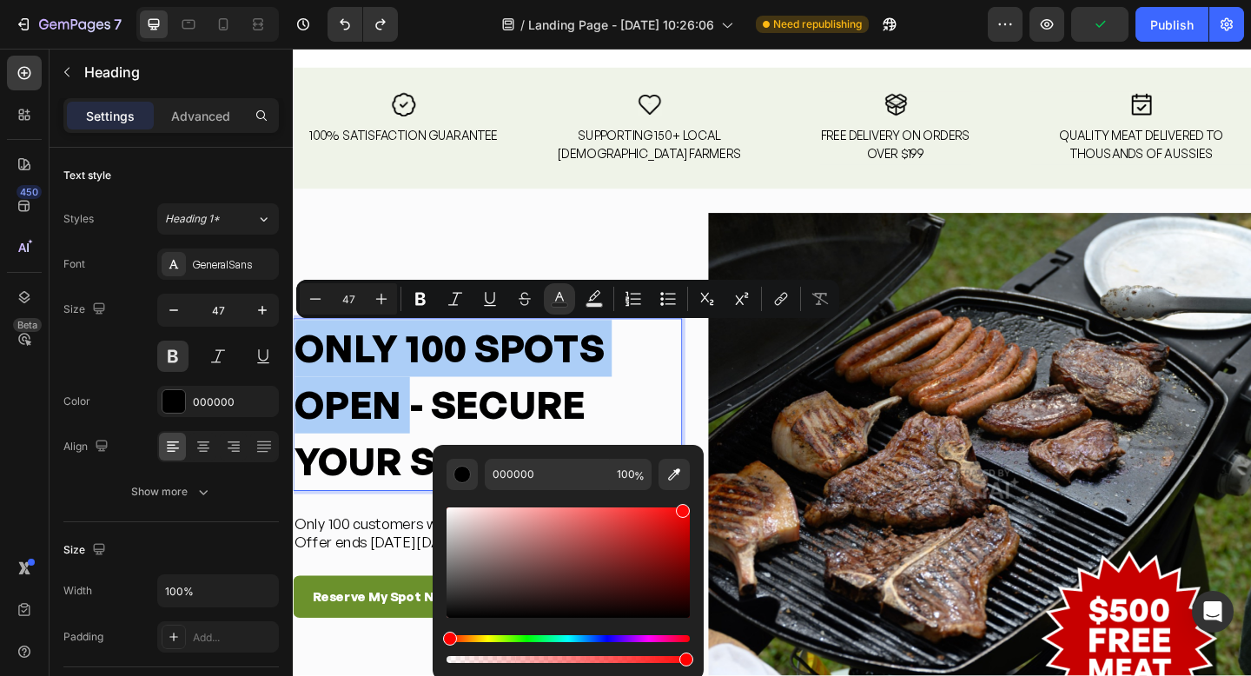
drag, startPoint x: 453, startPoint y: 615, endPoint x: 682, endPoint y: 501, distance: 256.1
click at [686, 501] on div "Editor contextual toolbar" at bounding box center [568, 578] width 243 height 176
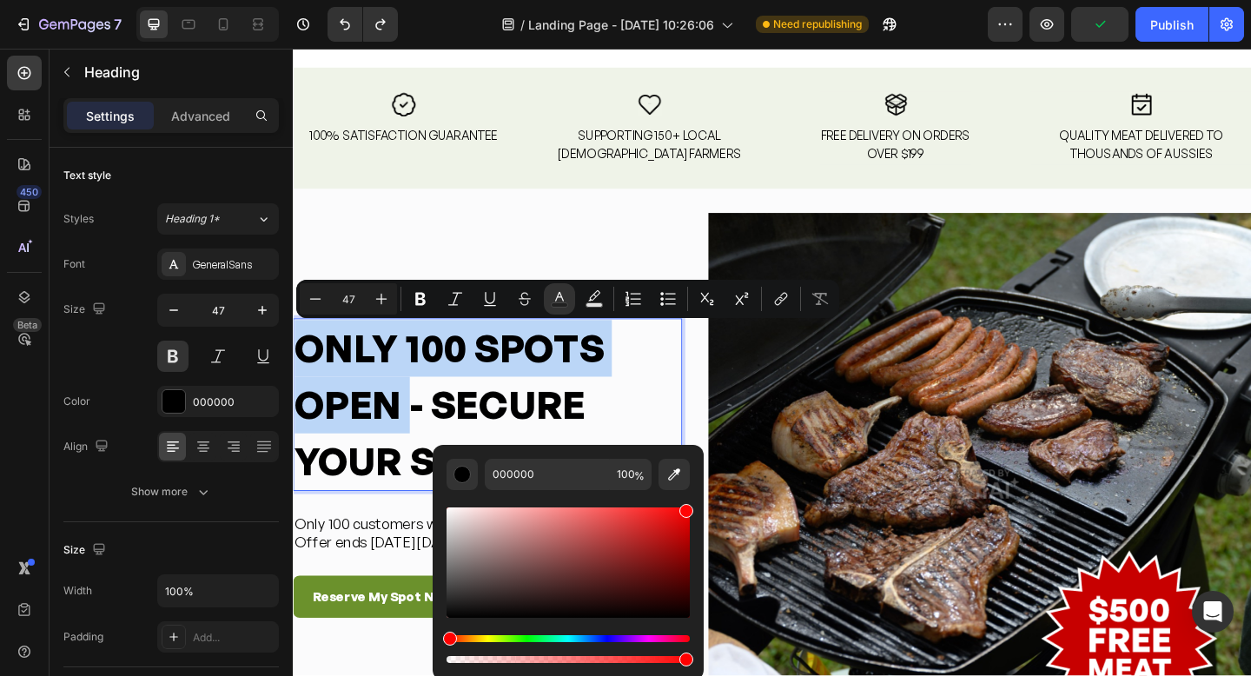
type input "FF0505"
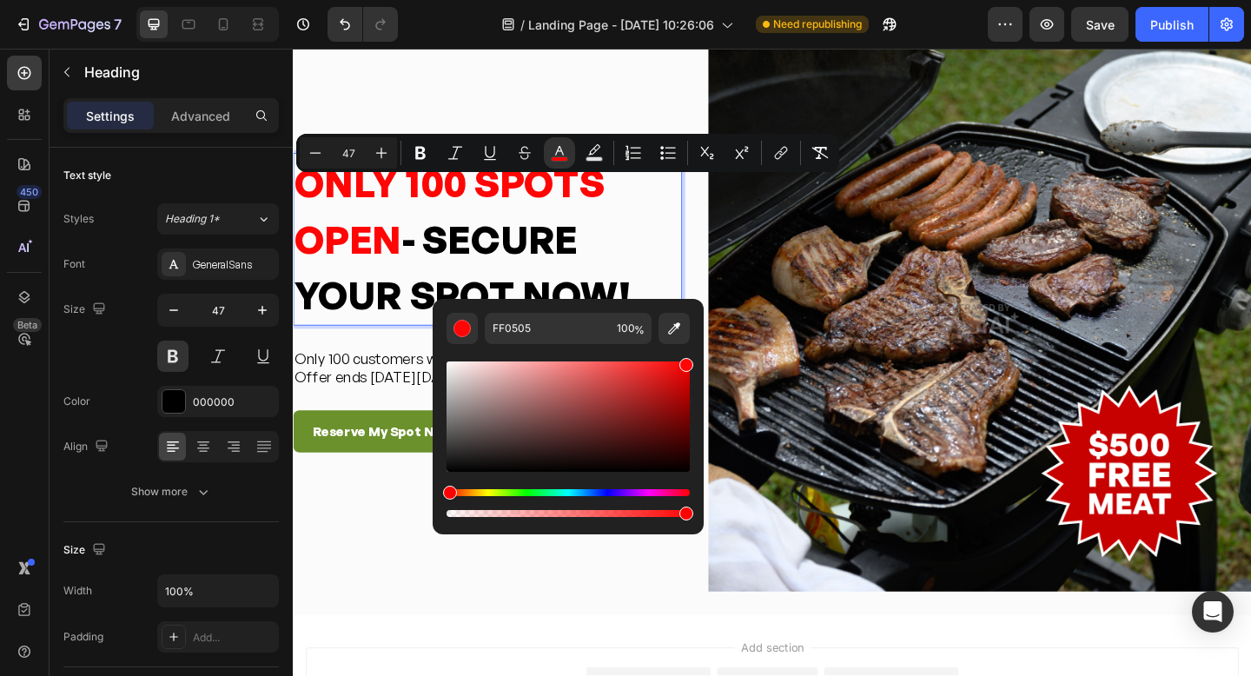
scroll to position [5085, 0]
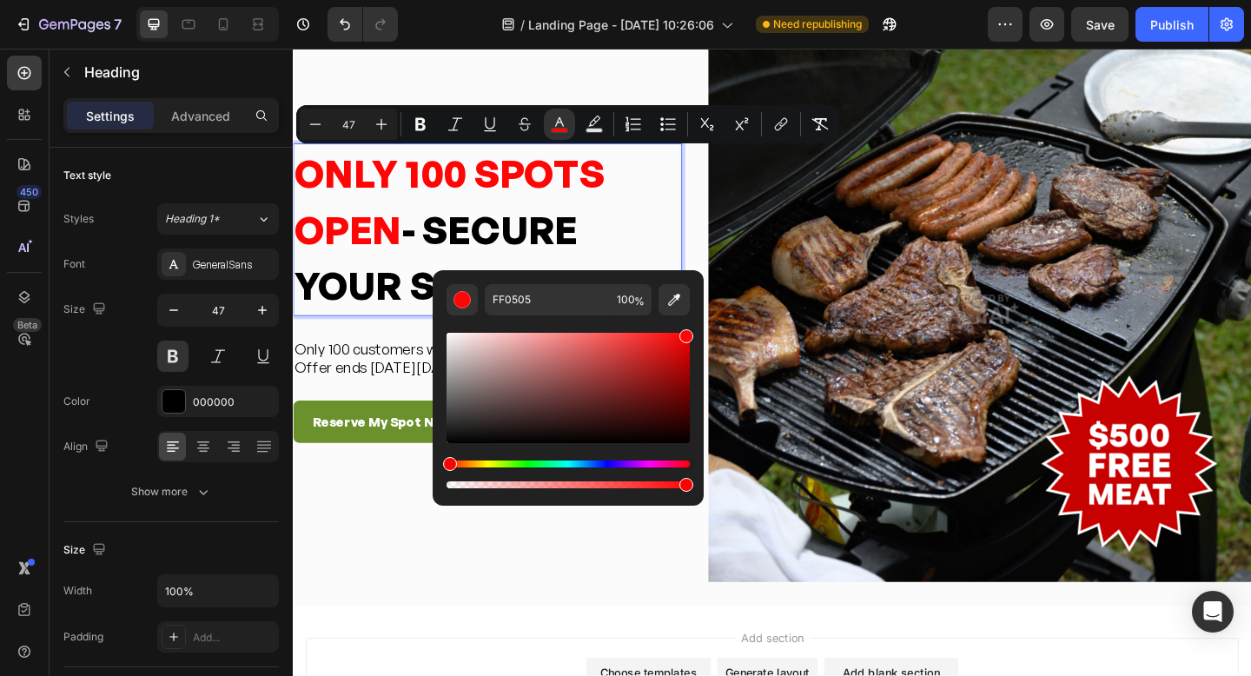
click at [724, 222] on div "ONLY 100 SPOTS OPEN - SECURE YOUR SPOT NOW! Heading 28 Only 100 customers will …" at bounding box center [814, 333] width 1043 height 592
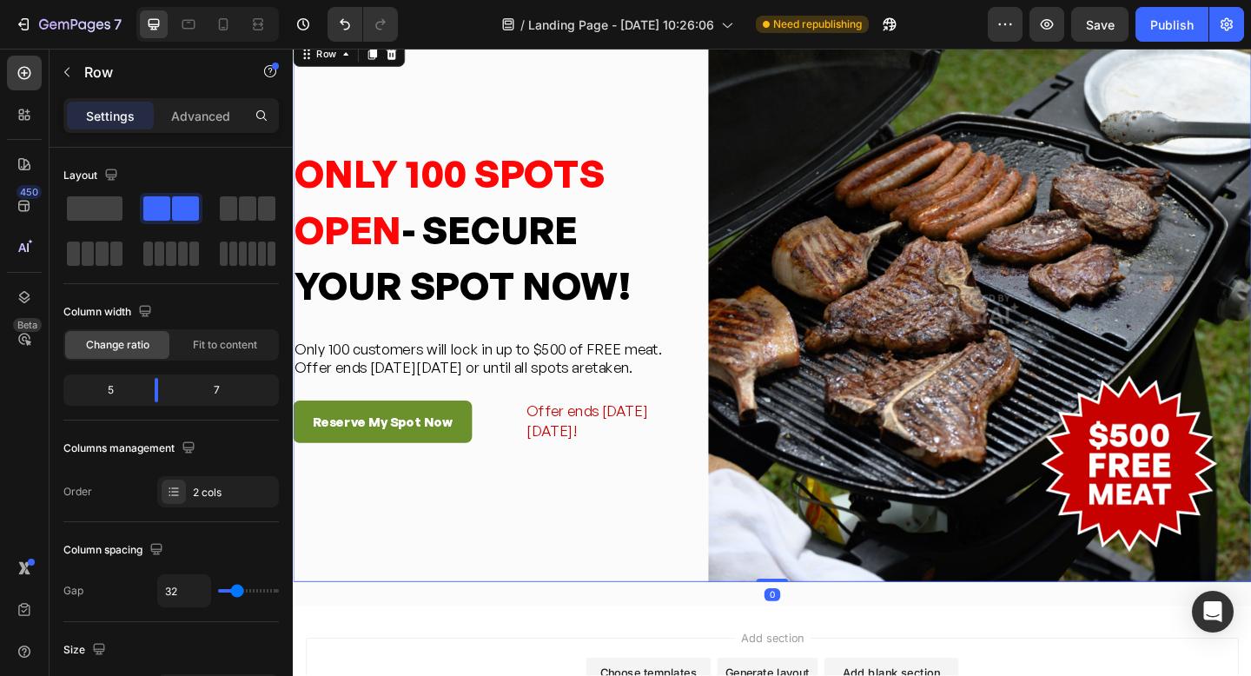
scroll to position [5086, 0]
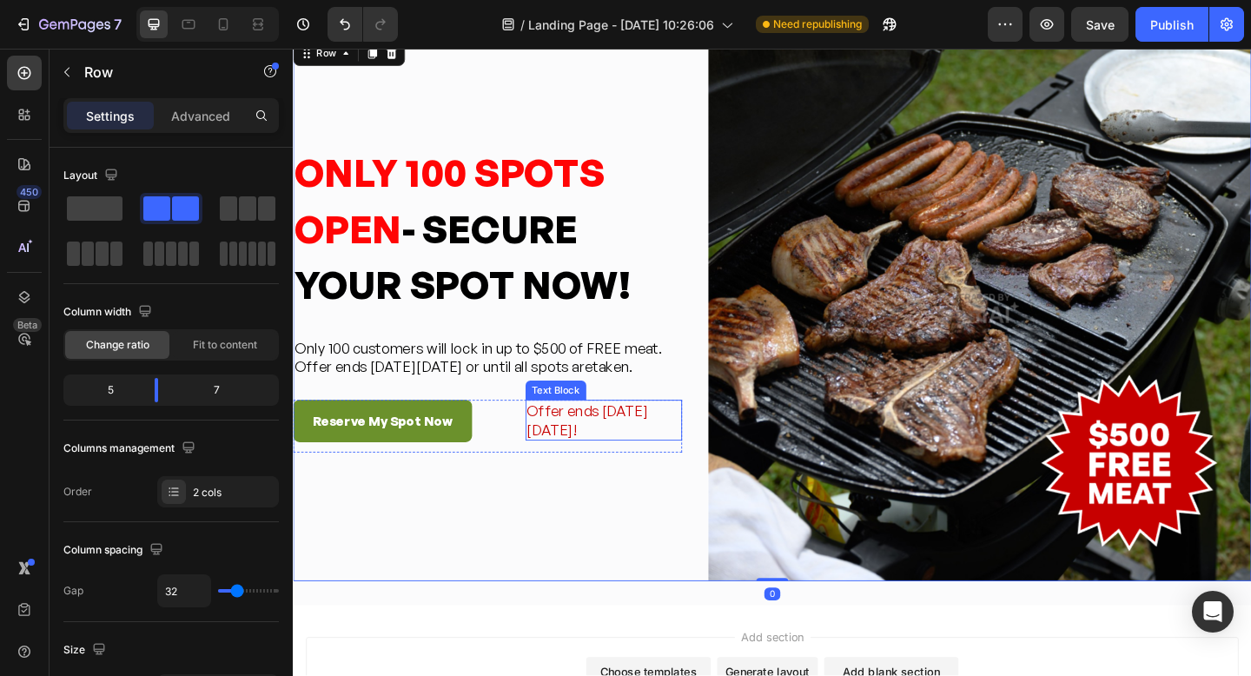
click at [605, 457] on div "Offer ends [DATE][DATE]!" at bounding box center [631, 453] width 170 height 44
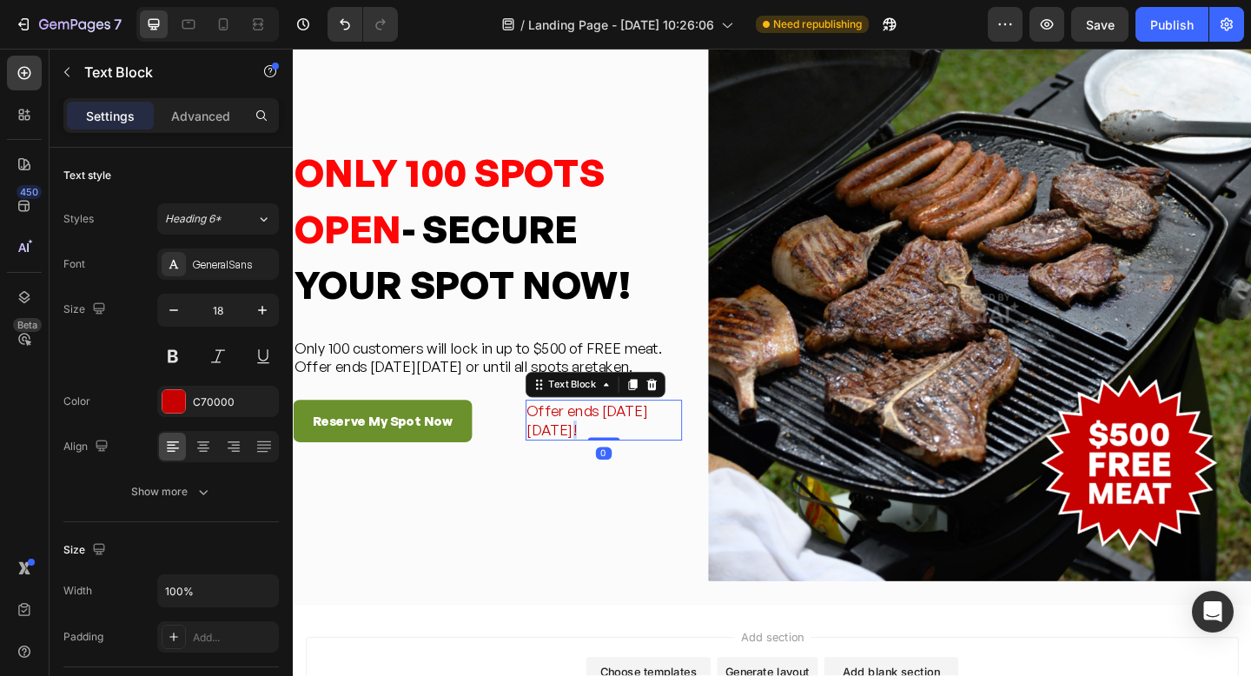
click at [605, 457] on div "Offer ends [DATE][DATE]!" at bounding box center [631, 453] width 170 height 44
drag, startPoint x: 607, startPoint y: 463, endPoint x: 552, endPoint y: 446, distance: 58.3
click at [551, 447] on p "Offer ends [DATE][DATE]!" at bounding box center [630, 453] width 167 height 41
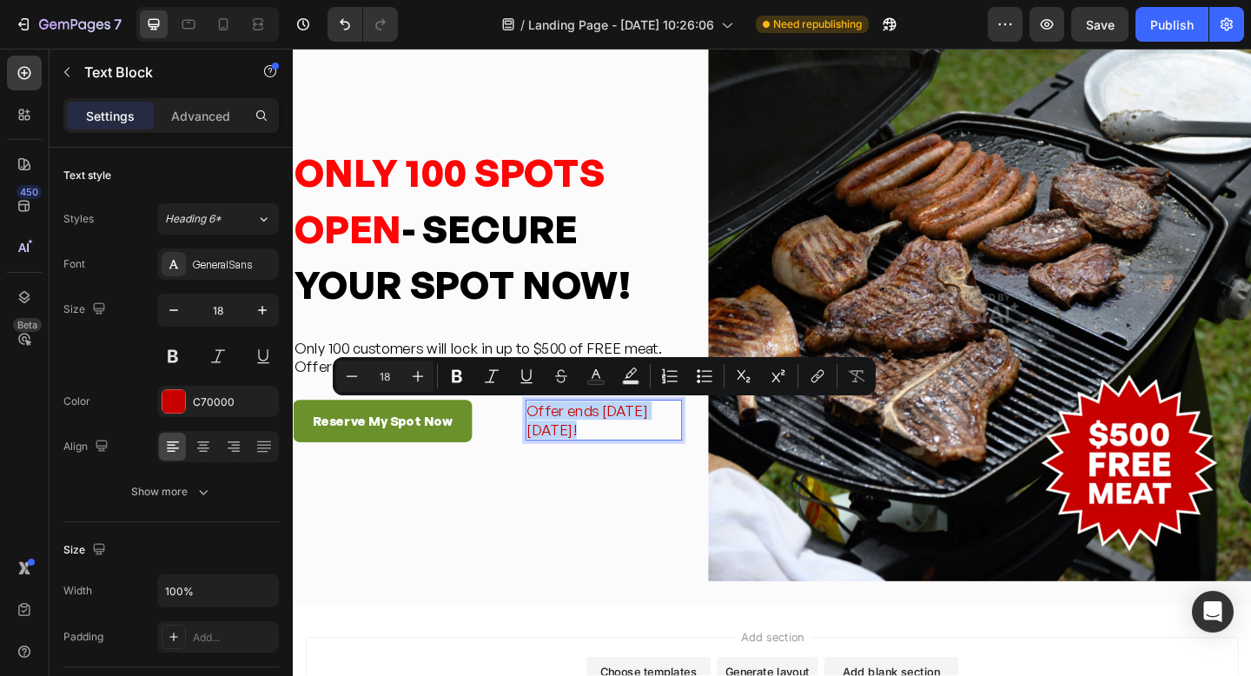
drag, startPoint x: 548, startPoint y: 442, endPoint x: 612, endPoint y: 458, distance: 65.3
click at [621, 468] on p "Offer ends [DATE][DATE]!" at bounding box center [630, 453] width 167 height 41
click at [448, 374] on button "Bold" at bounding box center [456, 376] width 31 height 31
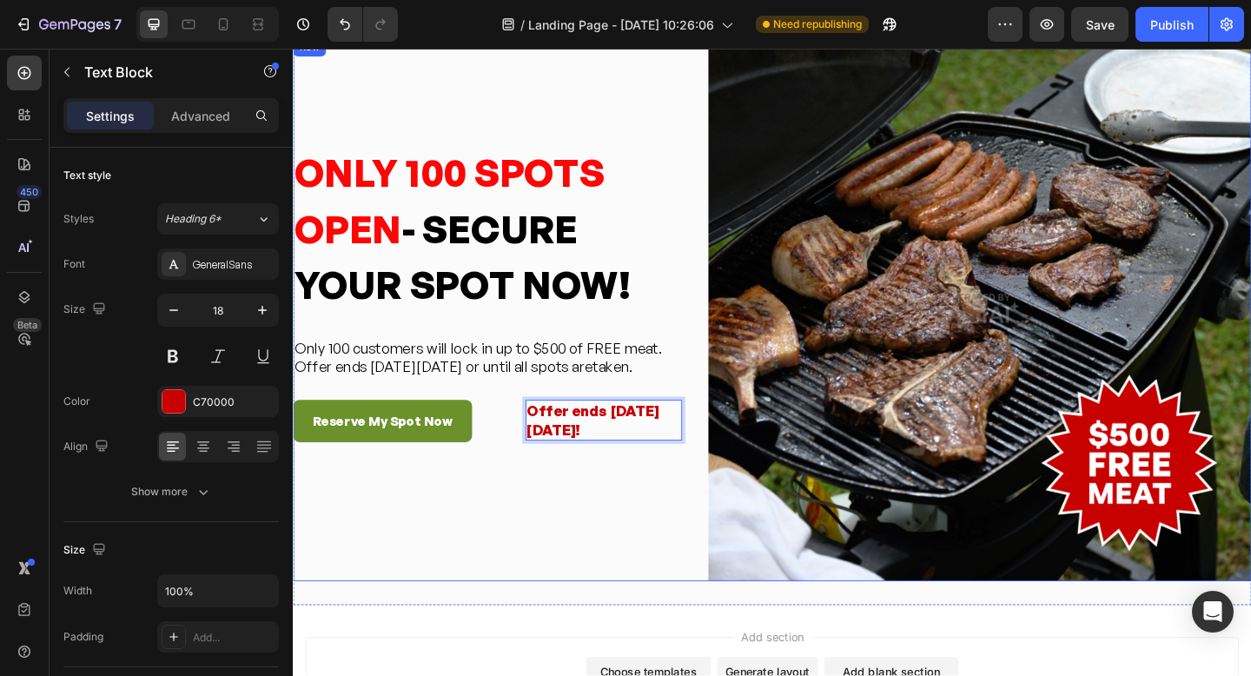
click at [587, 554] on div "⁠⁠⁠⁠⁠⁠⁠ ONLY 100 SPOTS OPEN - SECURE YOUR SPOT NOW! Heading Only 100 customers …" at bounding box center [504, 332] width 423 height 592
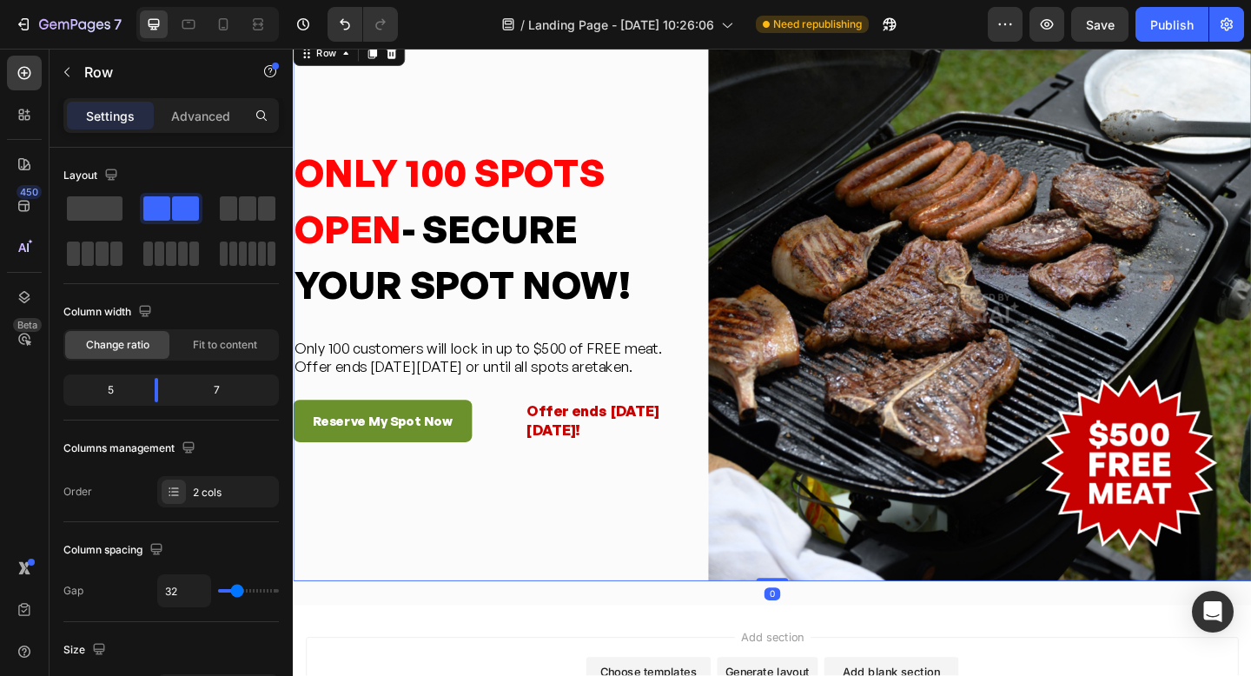
click at [649, 552] on div "⁠⁠⁠⁠⁠⁠⁠ ONLY 100 SPOTS OPEN - SECURE YOUR SPOT NOW! Heading Only 100 customers …" at bounding box center [504, 332] width 423 height 592
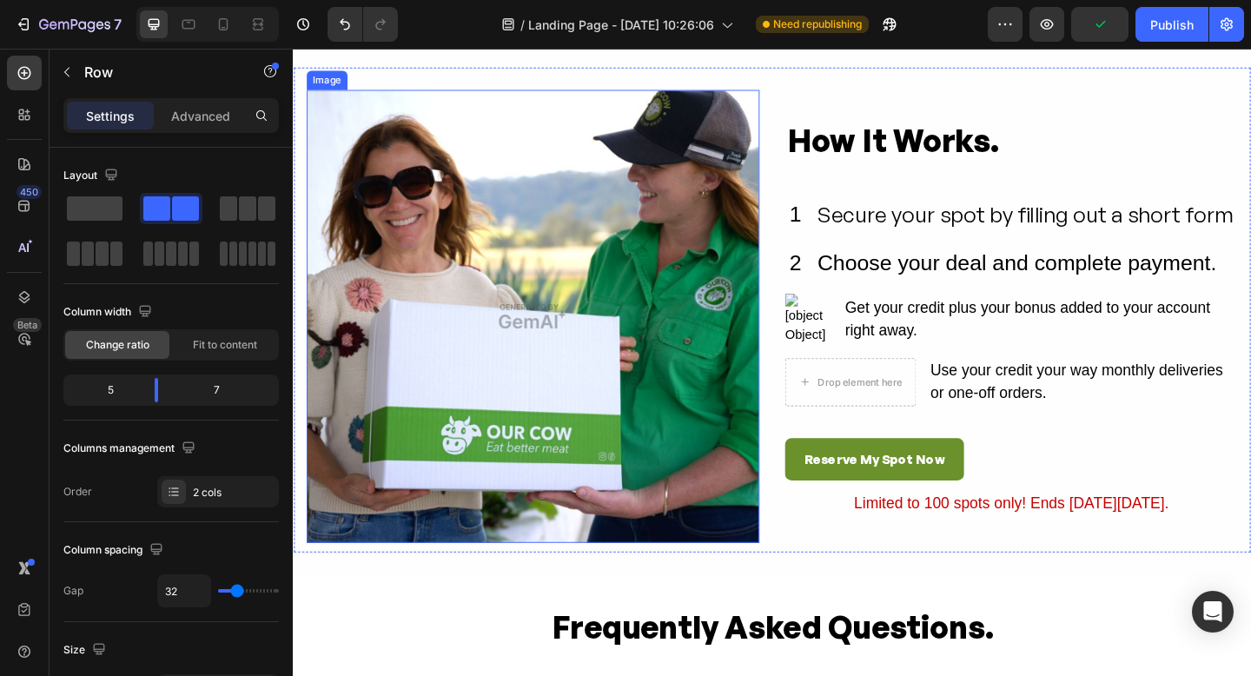
scroll to position [3815, 0]
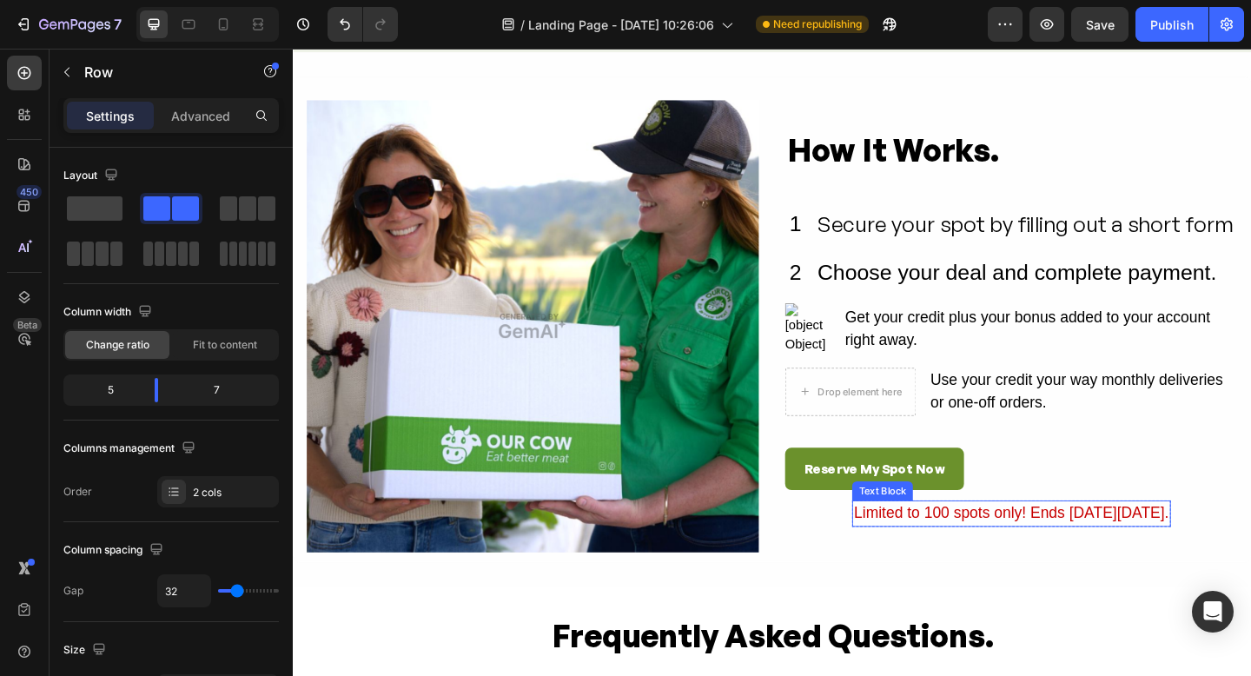
click at [933, 560] on div "Limited to 100 spots only! Ends [DATE][DATE]." at bounding box center [1074, 555] width 346 height 29
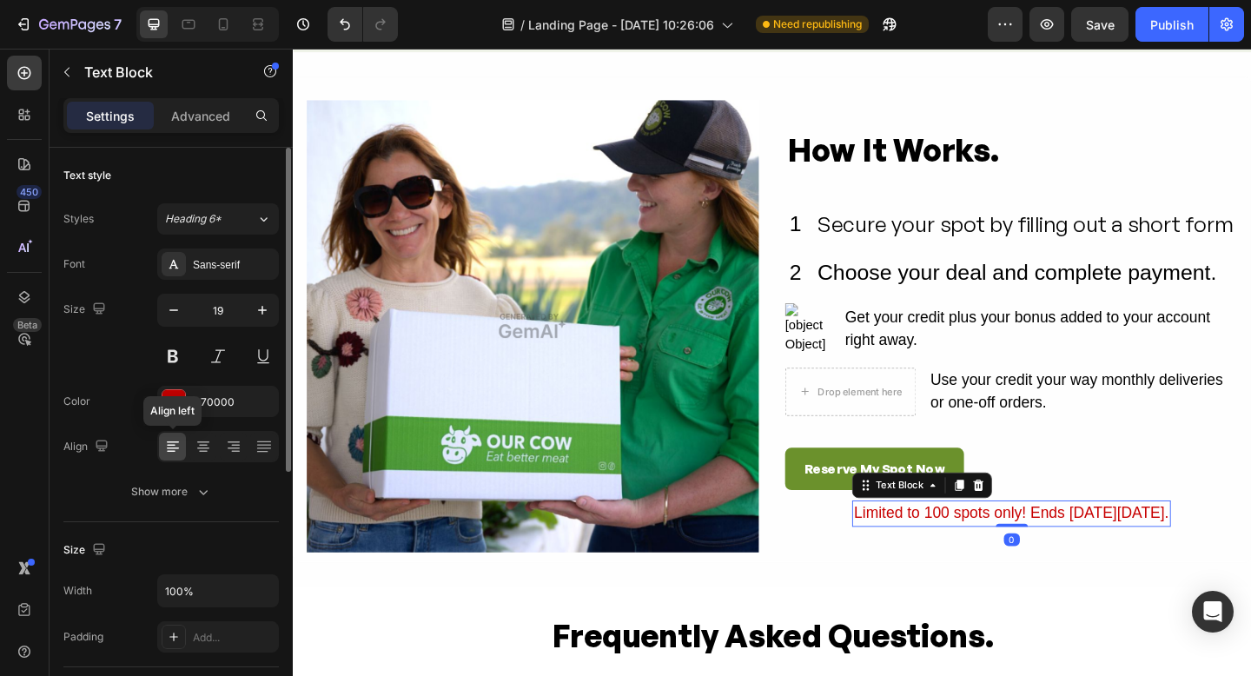
click at [176, 447] on icon at bounding box center [172, 446] width 17 height 17
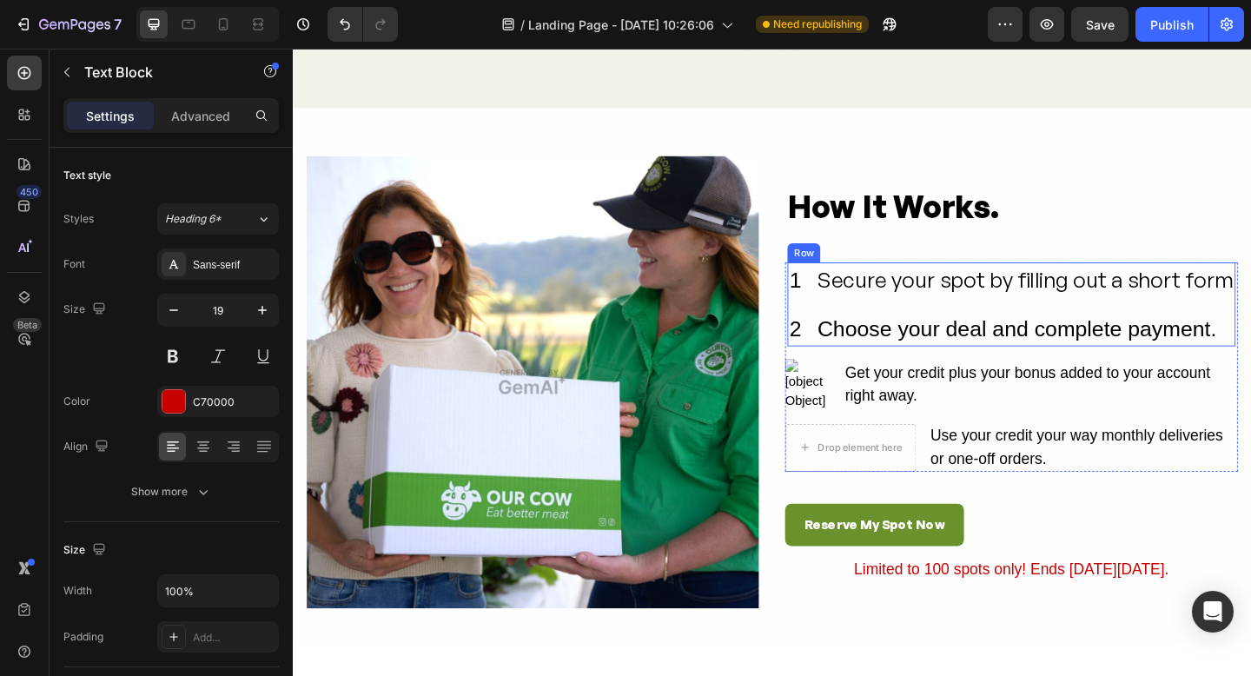
scroll to position [3895, 0]
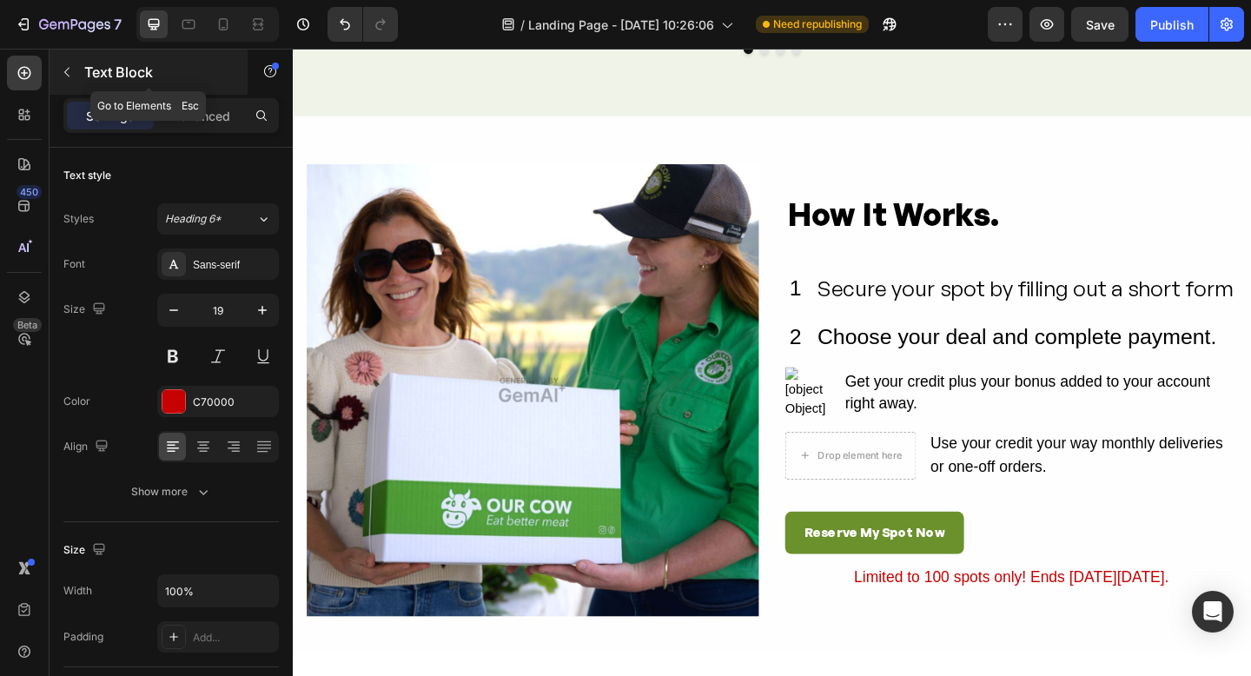
click at [60, 70] on icon "button" at bounding box center [67, 72] width 14 height 14
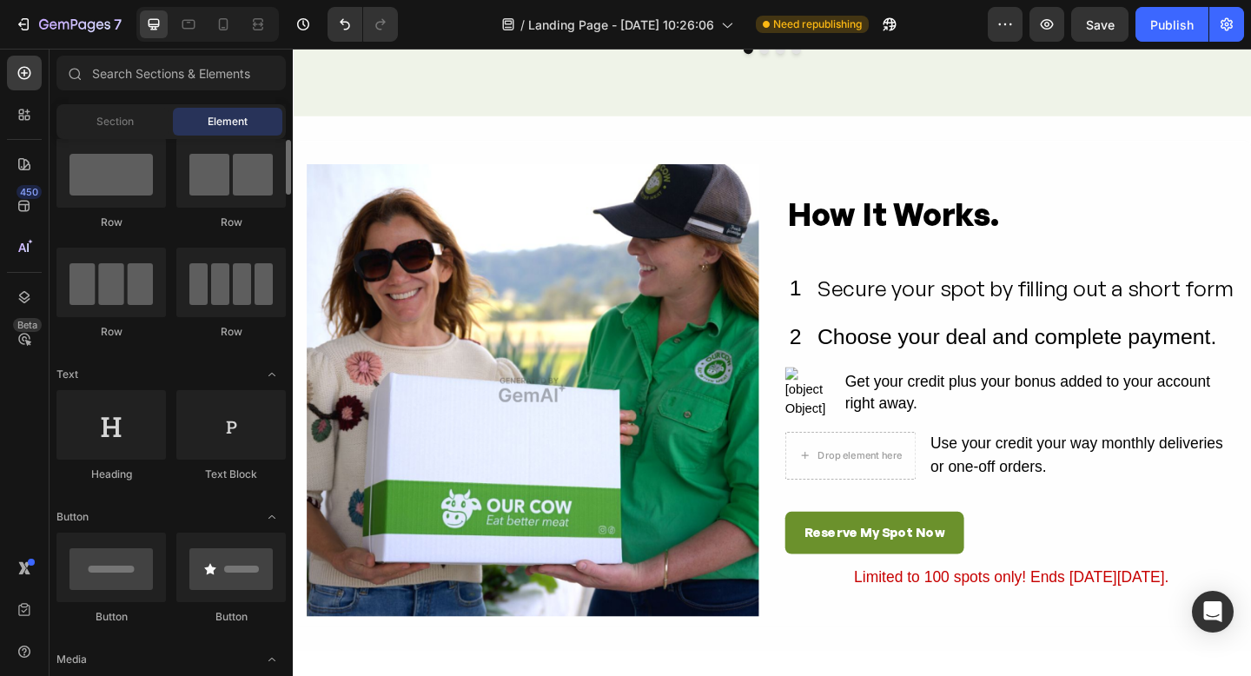
scroll to position [0, 0]
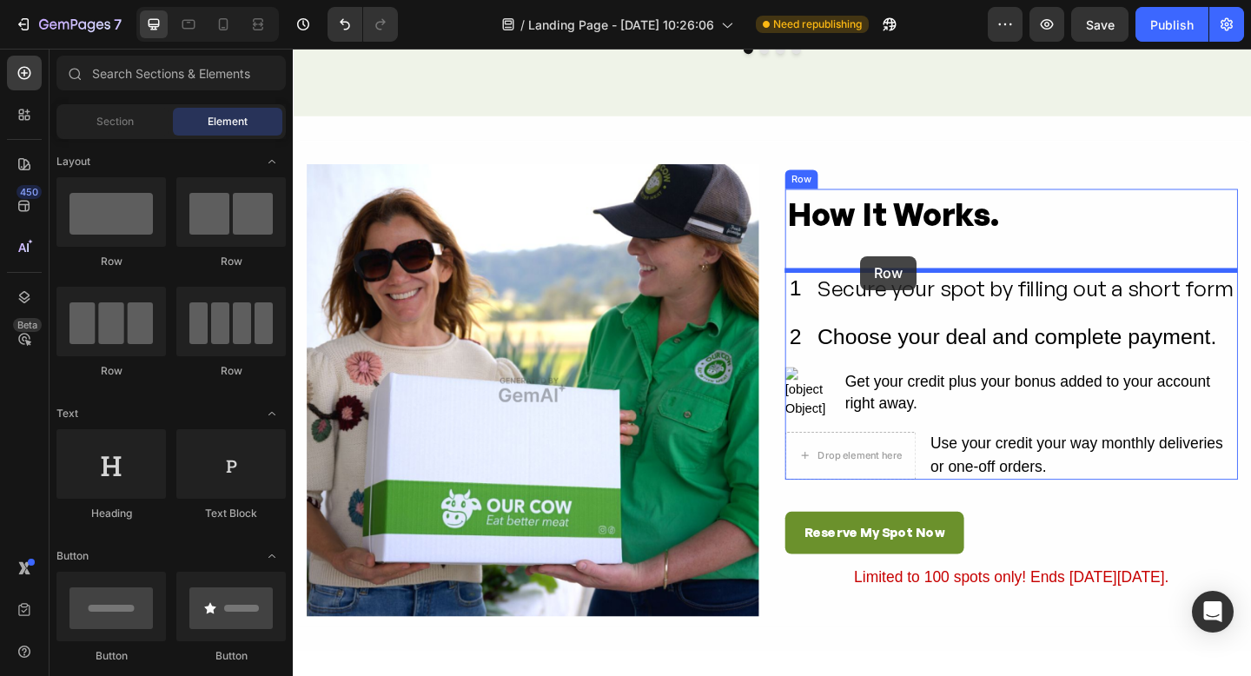
drag, startPoint x: 583, startPoint y: 279, endPoint x: 910, endPoint y: 275, distance: 326.8
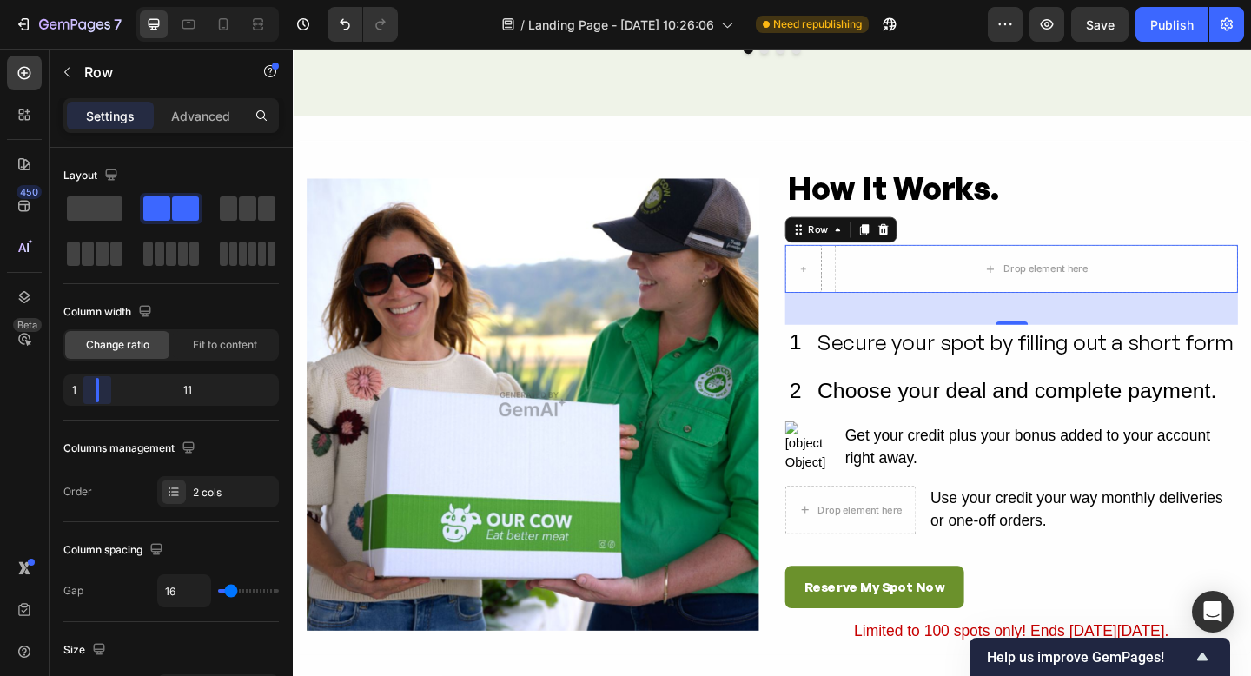
drag, startPoint x: 174, startPoint y: 388, endPoint x: 292, endPoint y: 406, distance: 119.5
click at [70, 0] on body "7 Version history / Landing Page - Sep 12, 10:26:06 Need republishing Preview S…" at bounding box center [625, 0] width 1251 height 0
click at [71, 72] on icon "button" at bounding box center [67, 72] width 14 height 14
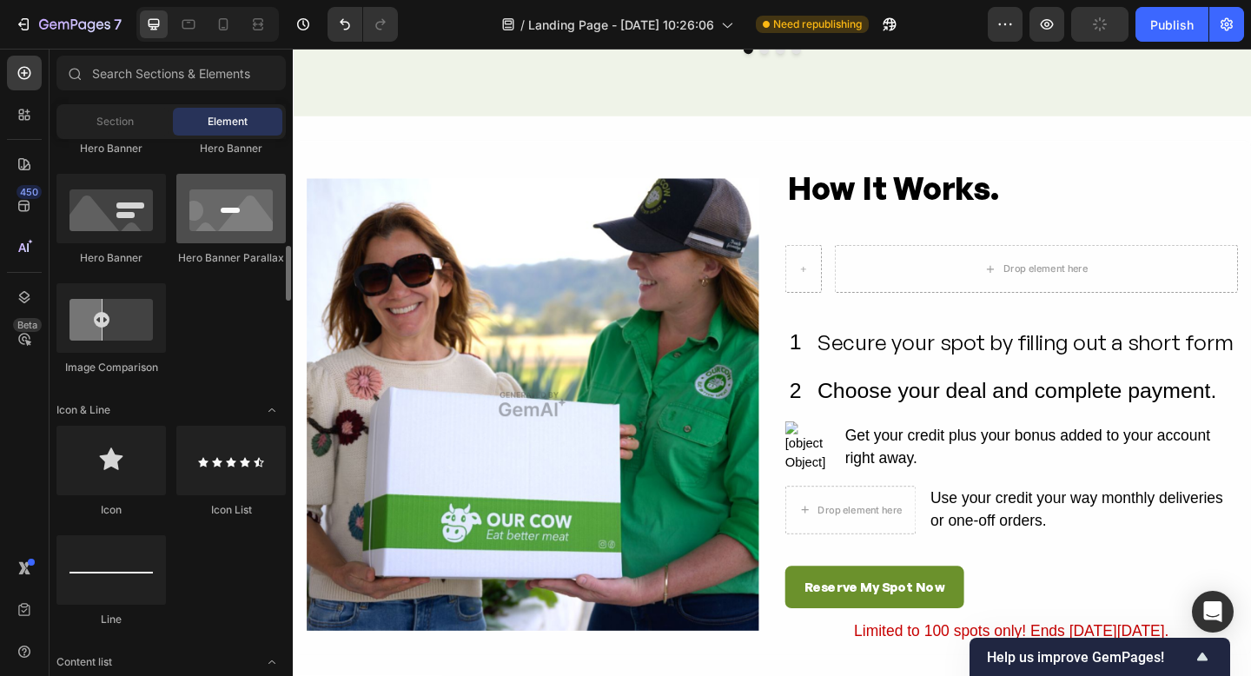
scroll to position [885, 0]
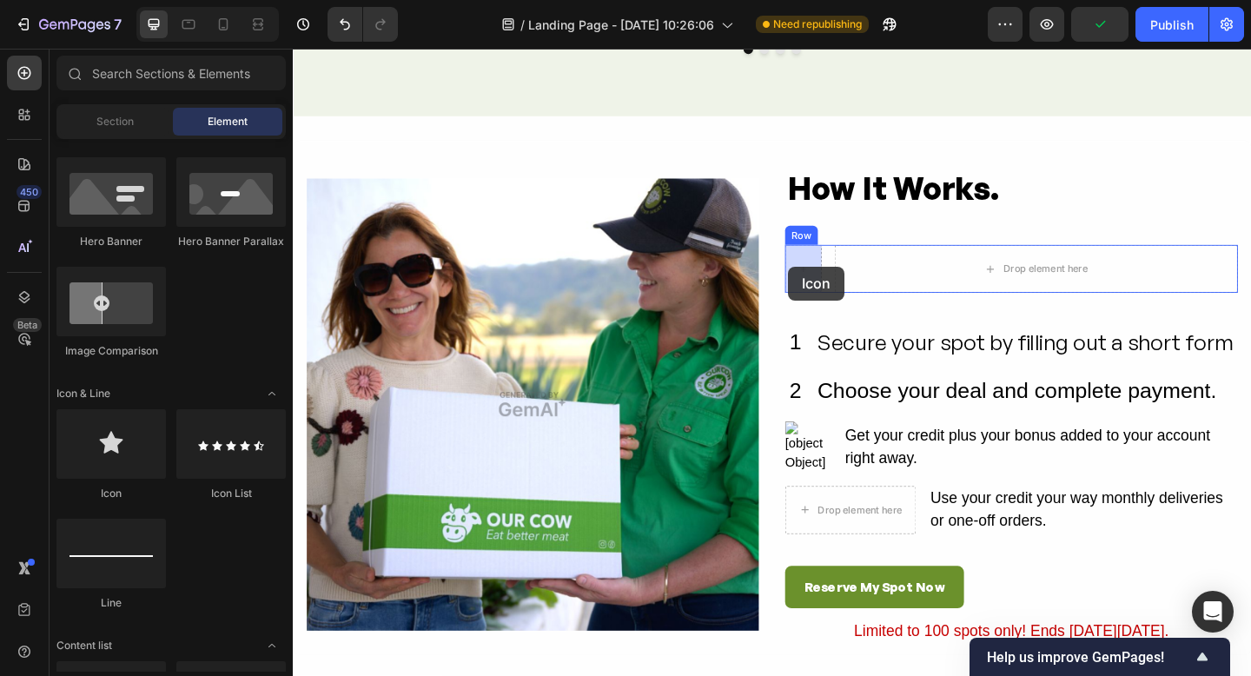
drag, startPoint x: 511, startPoint y: 474, endPoint x: 832, endPoint y: 286, distance: 372.0
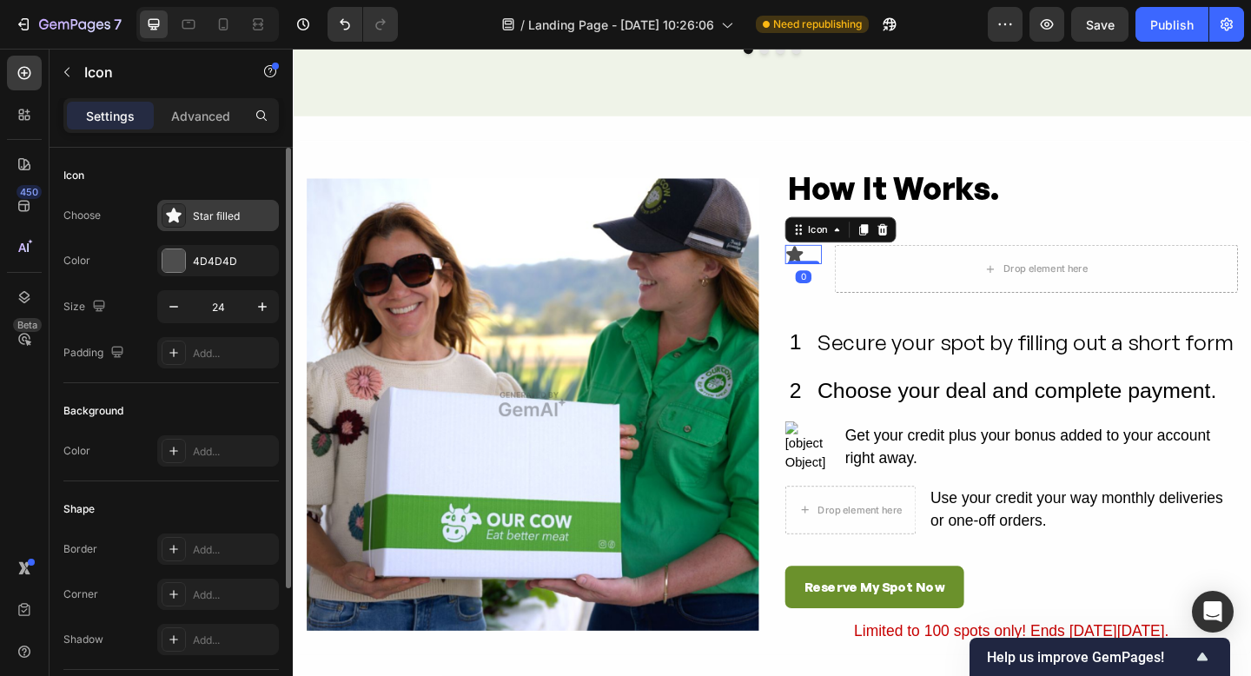
click at [169, 220] on icon at bounding box center [173, 215] width 15 height 15
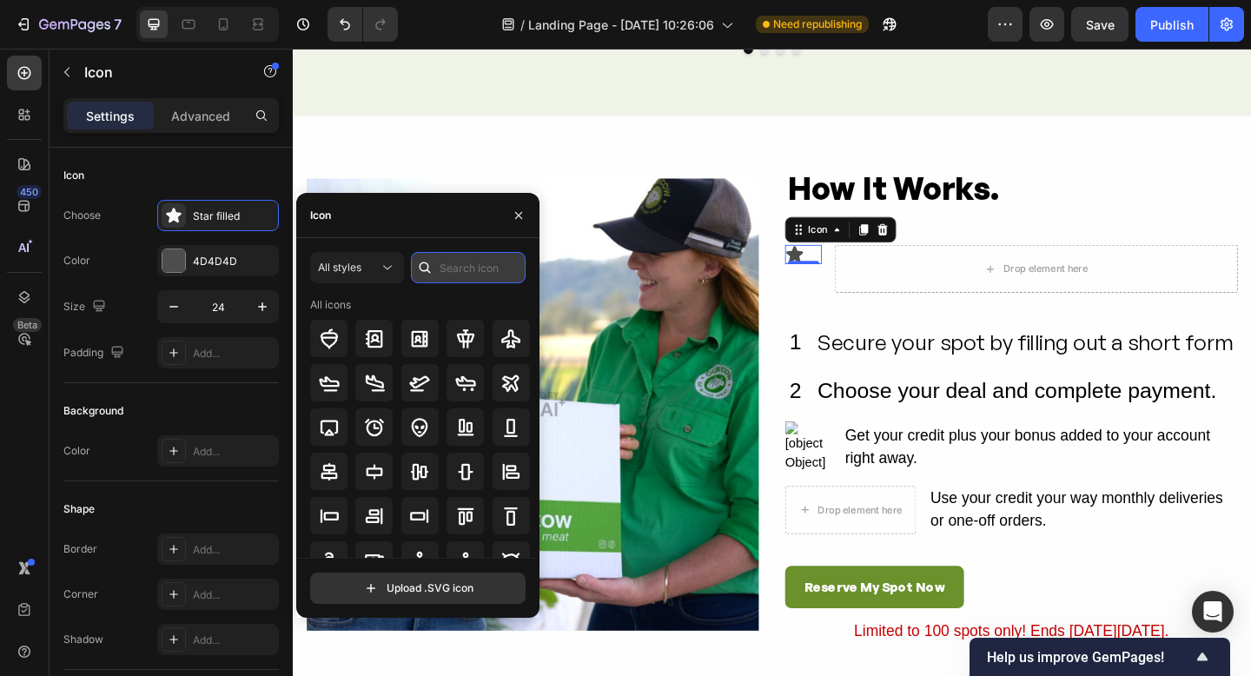
click at [474, 263] on input "text" at bounding box center [468, 267] width 115 height 31
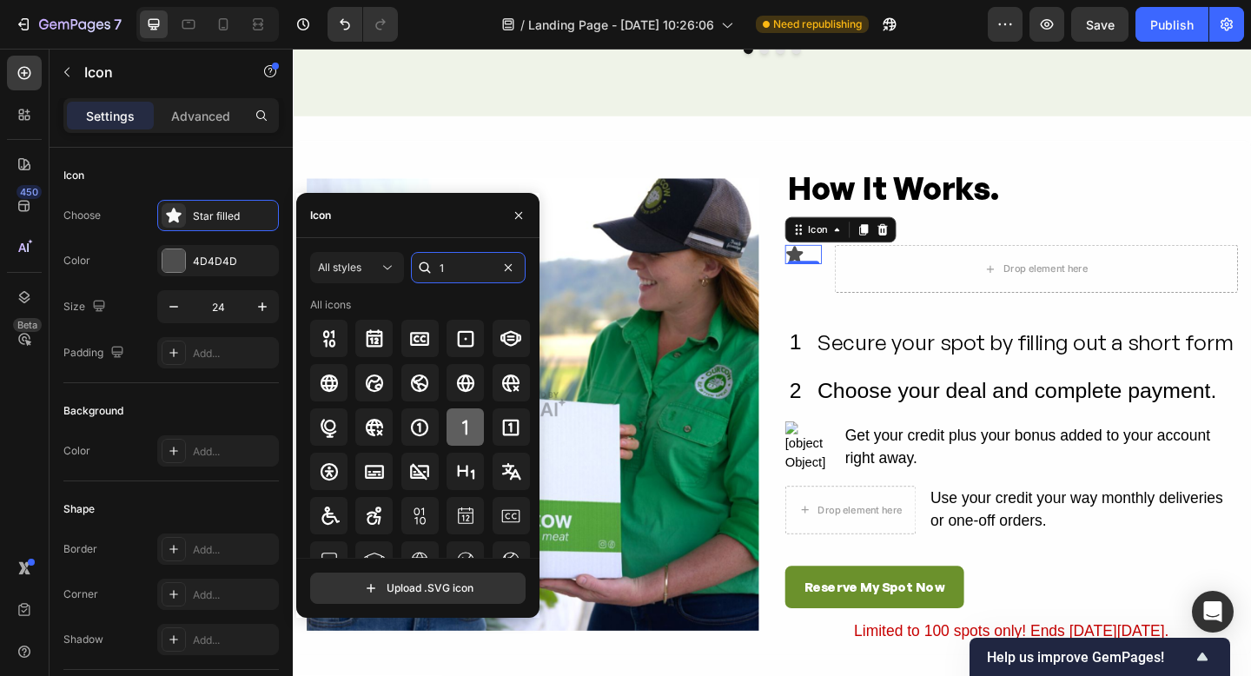
type input "1"
click at [467, 430] on icon at bounding box center [465, 427] width 21 height 21
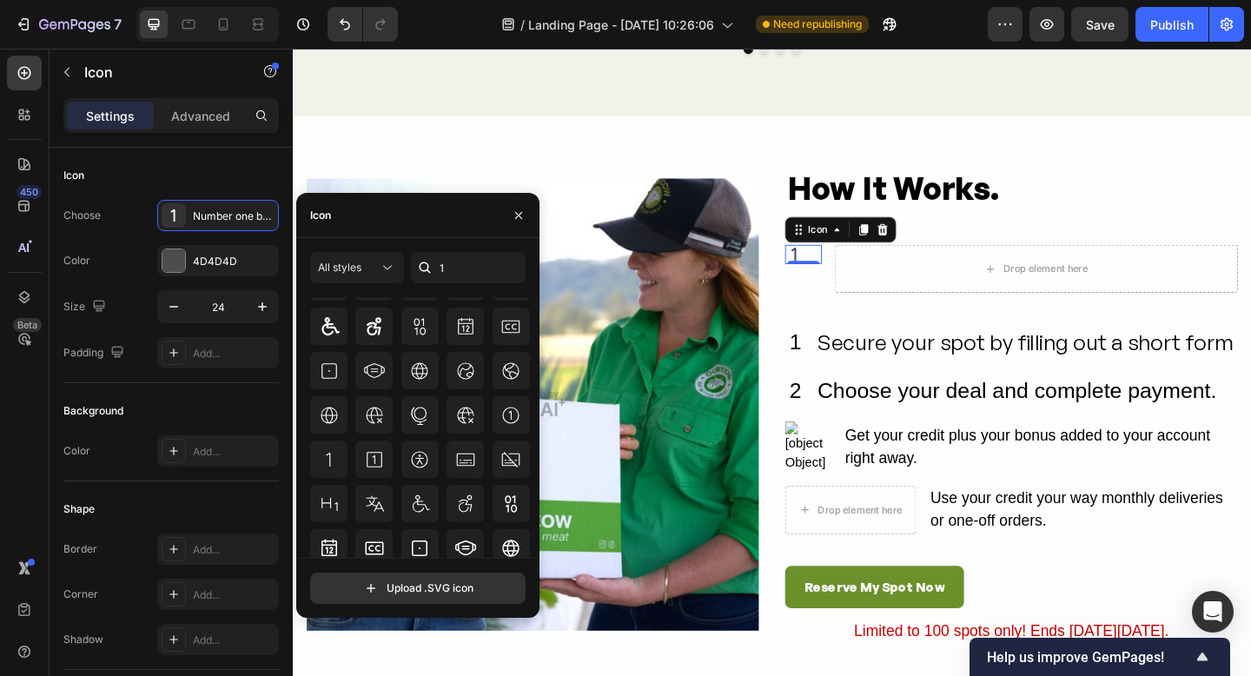
scroll to position [0, 0]
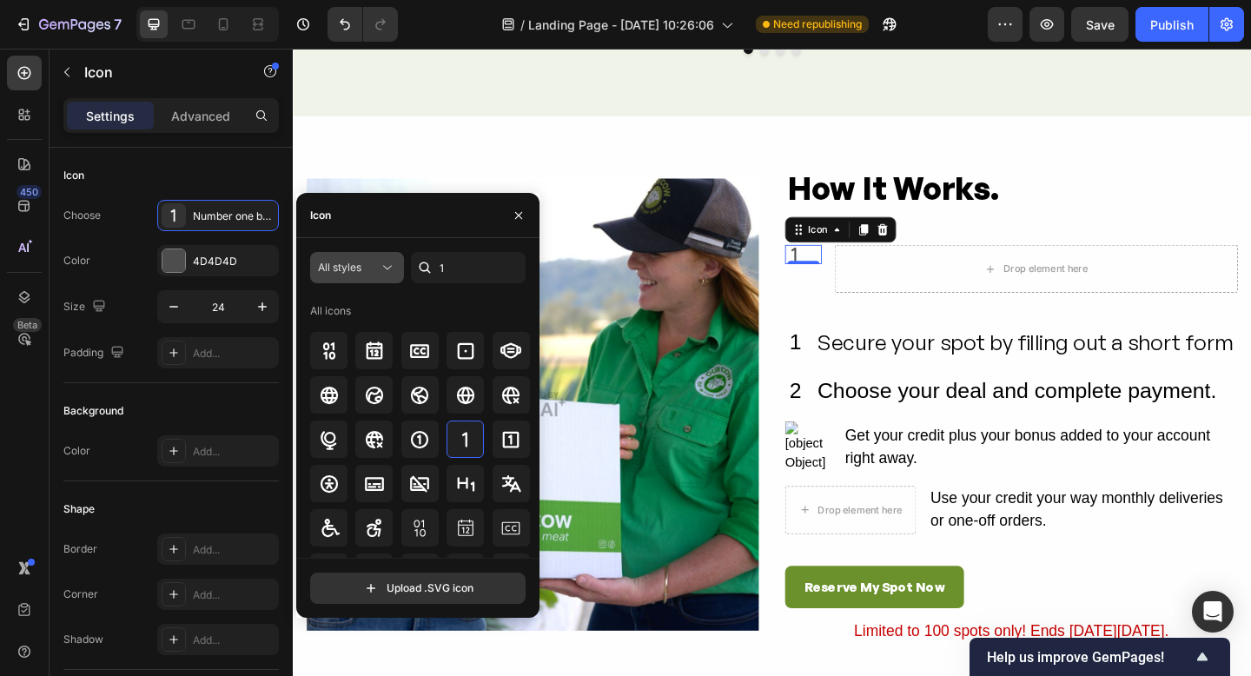
click at [372, 256] on button "All styles" at bounding box center [357, 267] width 94 height 31
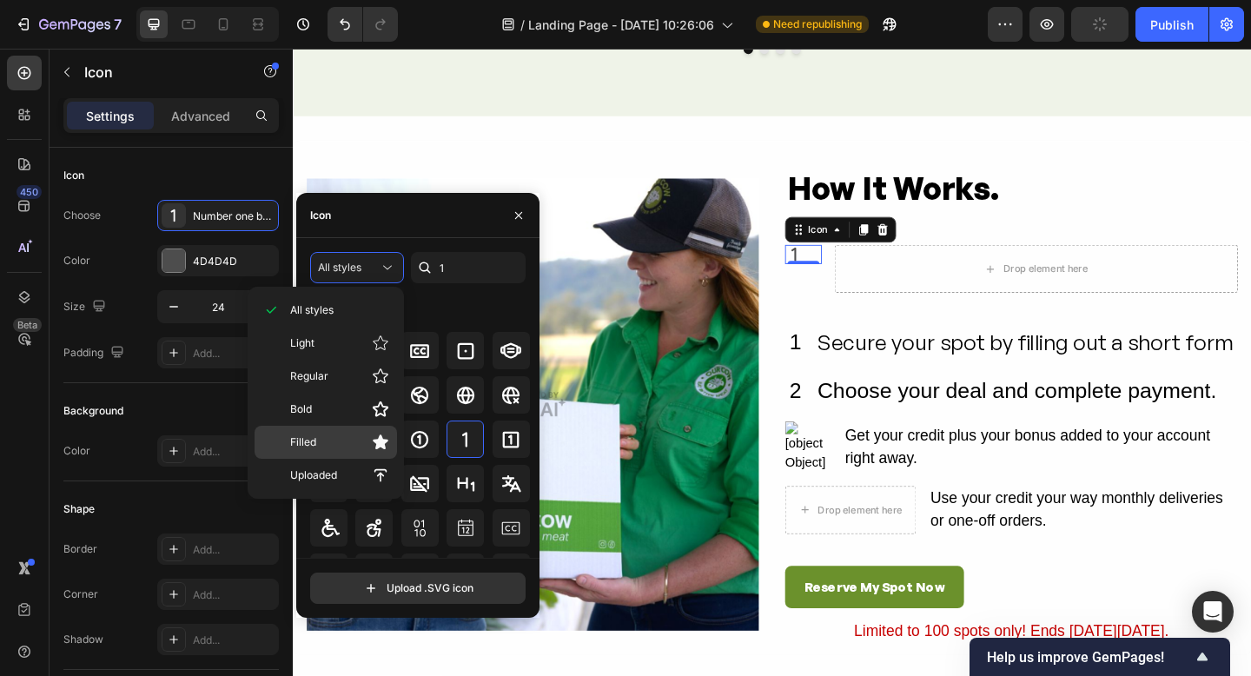
click at [352, 444] on p "Filled" at bounding box center [339, 442] width 99 height 17
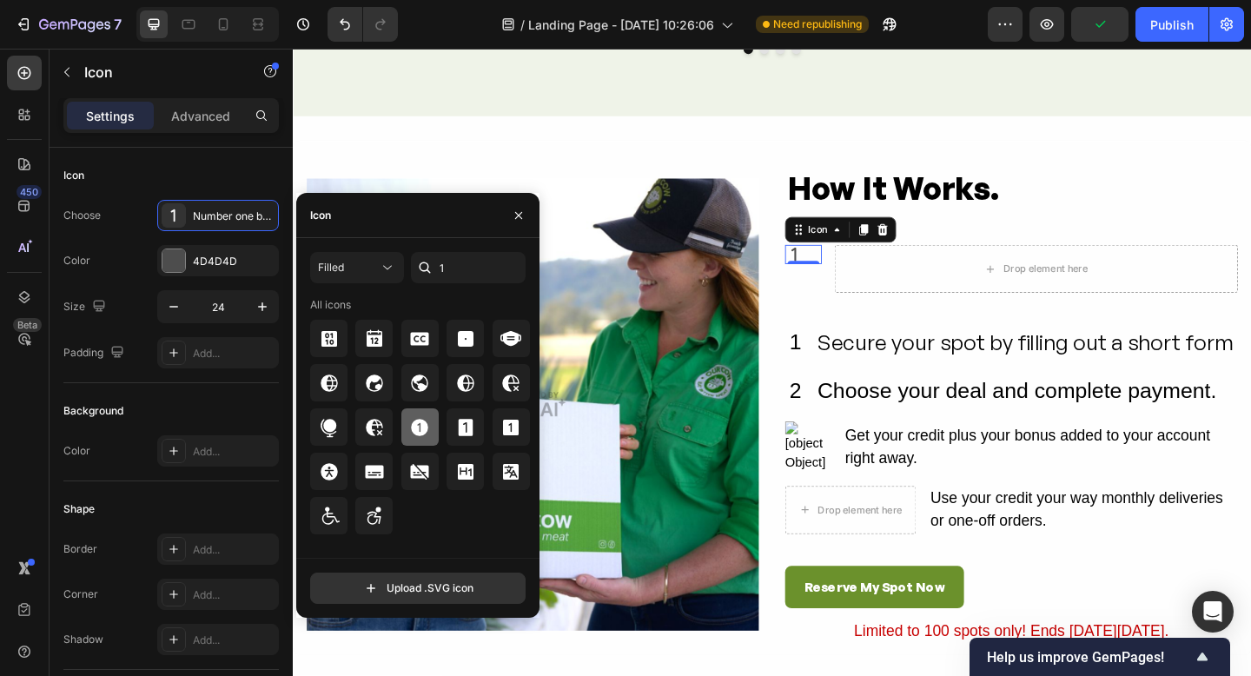
click at [421, 429] on icon at bounding box center [420, 427] width 17 height 17
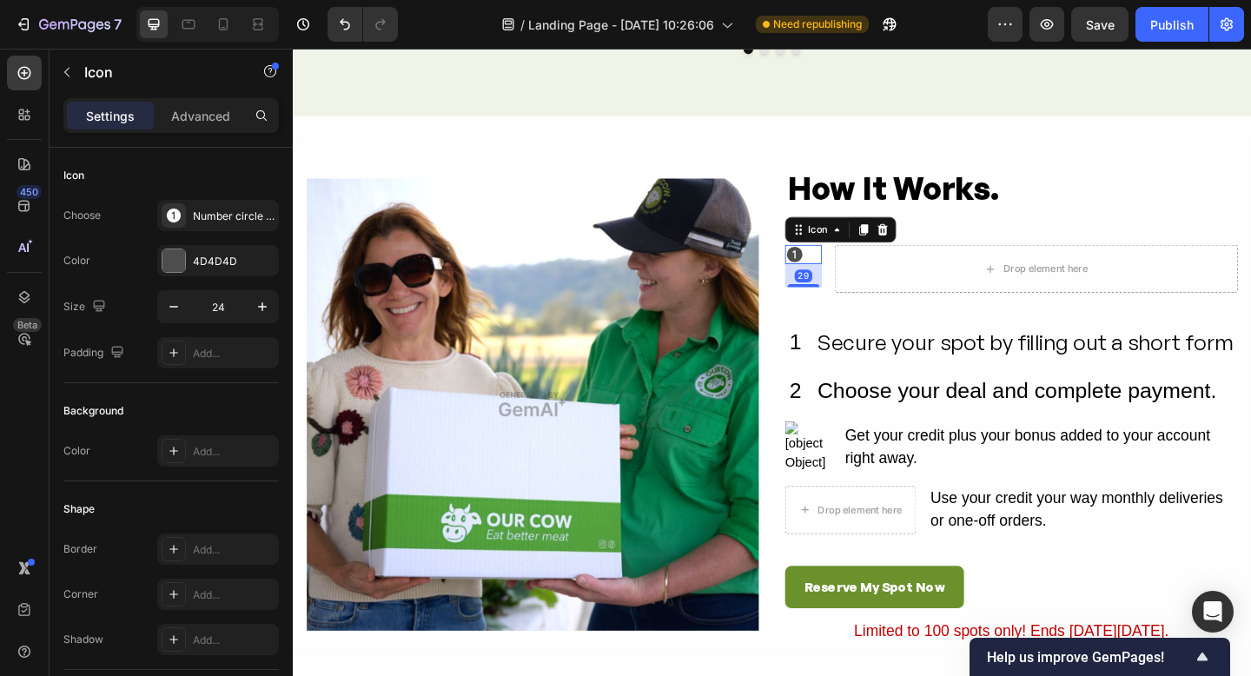
click at [853, 306] on div at bounding box center [848, 306] width 35 height 3
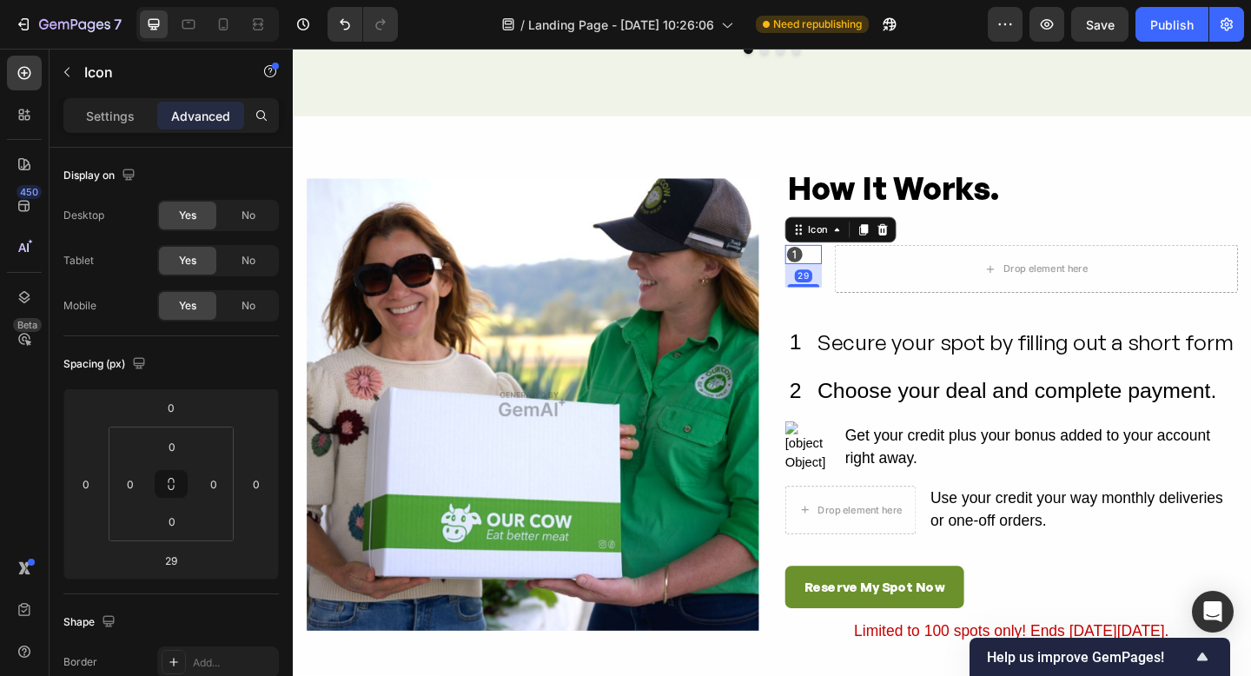
click at [850, 273] on div "Icon 29" at bounding box center [848, 272] width 40 height 21
drag, startPoint x: 849, startPoint y: 306, endPoint x: 848, endPoint y: 275, distance: 30.4
click at [848, 275] on div "Icon 0" at bounding box center [848, 272] width 40 height 21
type input "0"
click at [932, 372] on div "Secure your spot by filling out a short form" at bounding box center [1090, 368] width 456 height 39
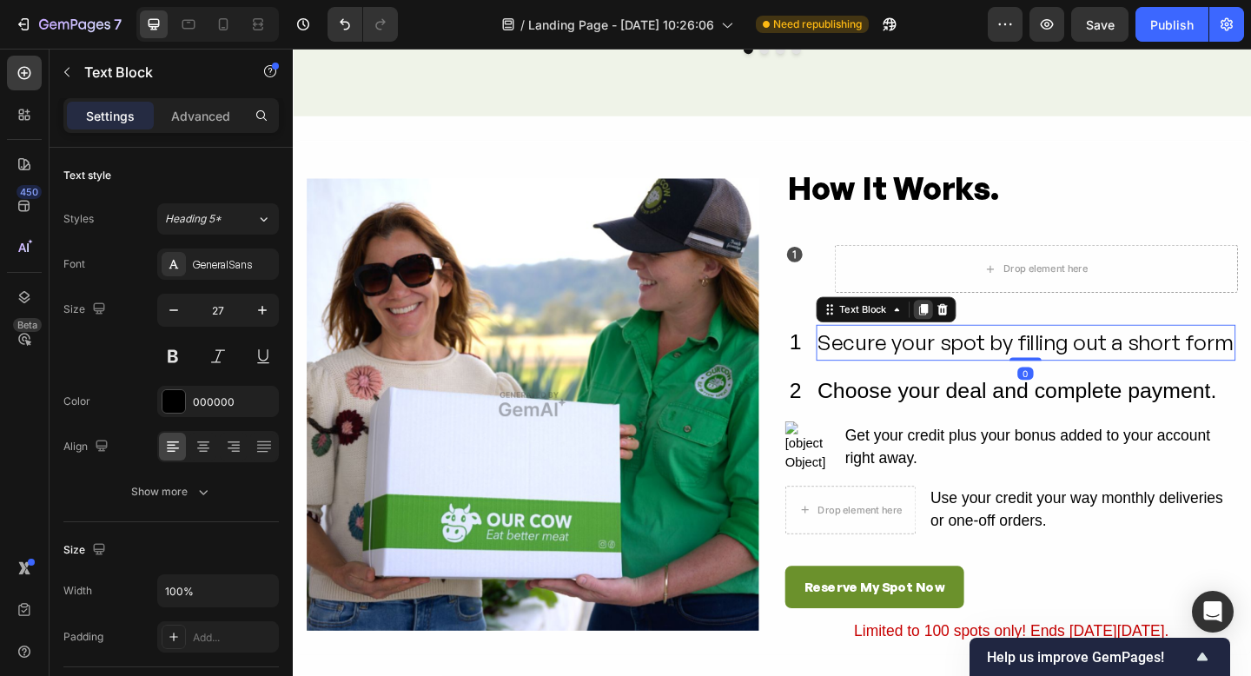
click at [978, 334] on icon at bounding box center [979, 333] width 14 height 14
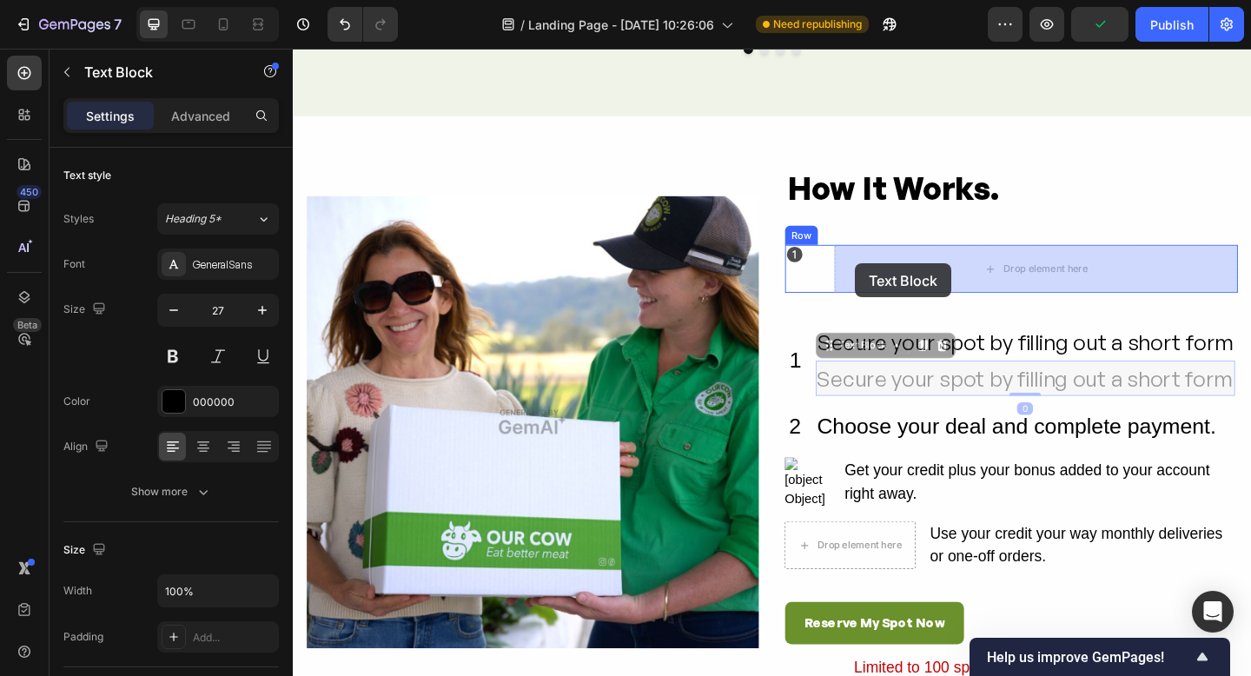
drag, startPoint x: 874, startPoint y: 369, endPoint x: 905, endPoint y: 282, distance: 92.1
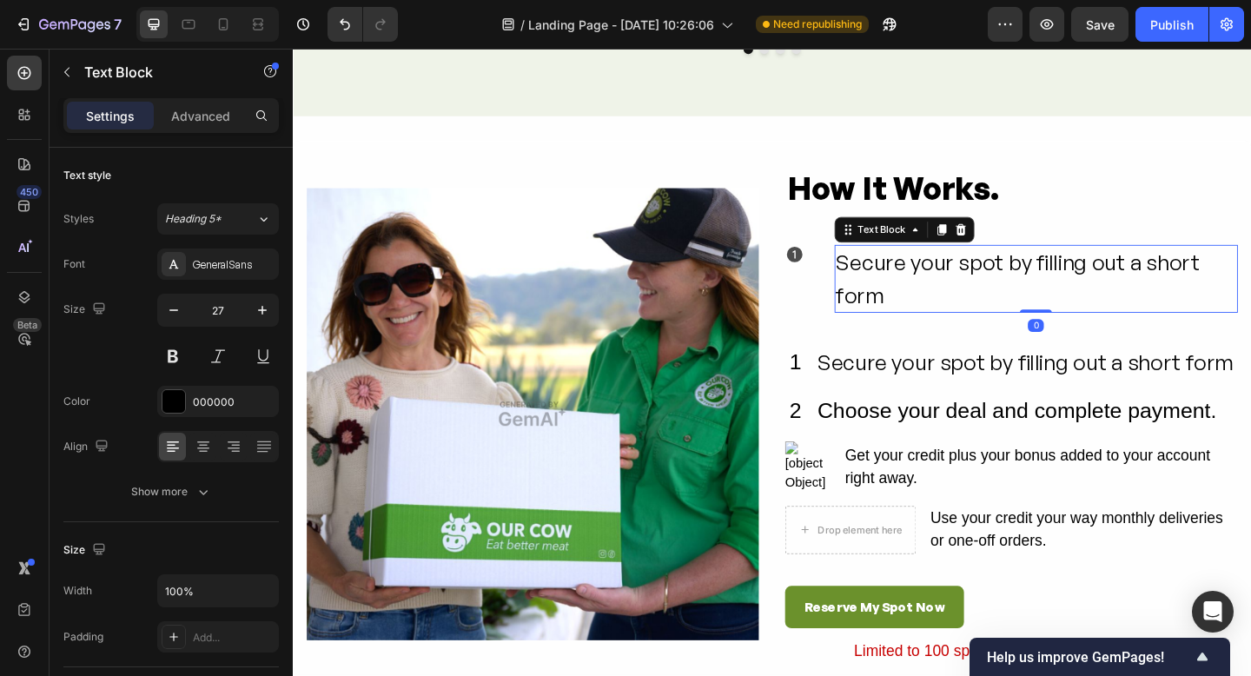
click at [940, 315] on div "Secure your spot by filling out a short form" at bounding box center [1101, 299] width 439 height 74
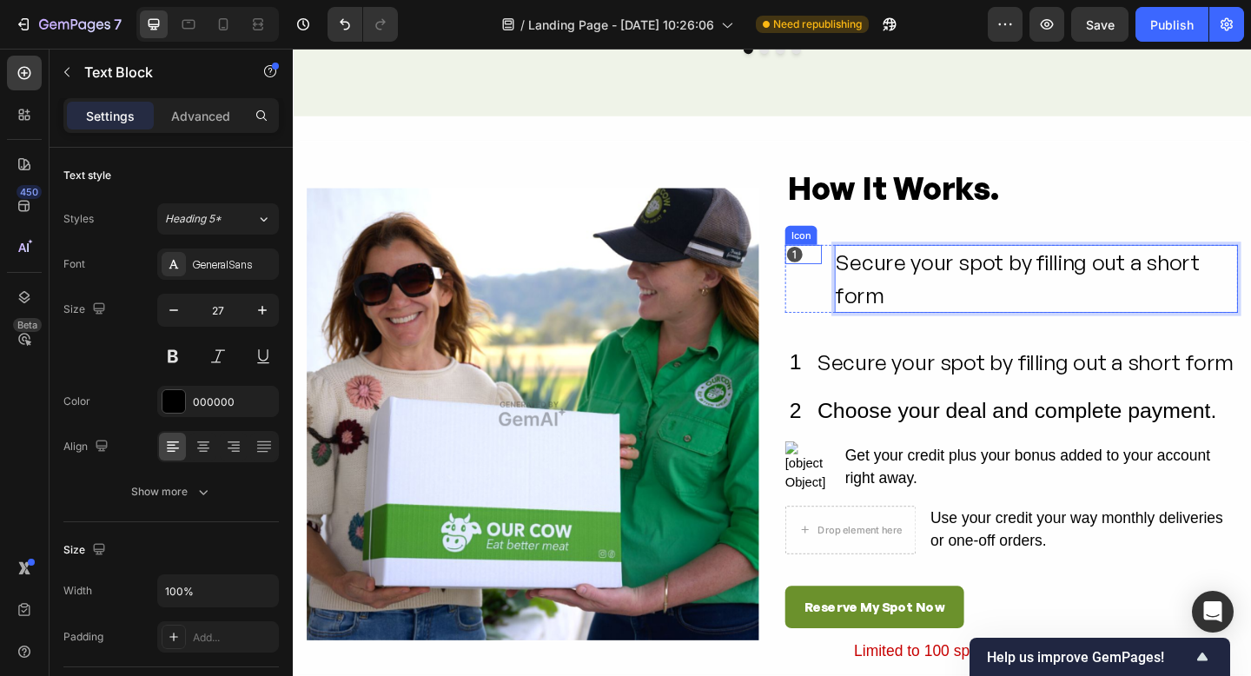
click at [840, 273] on icon at bounding box center [838, 273] width 17 height 17
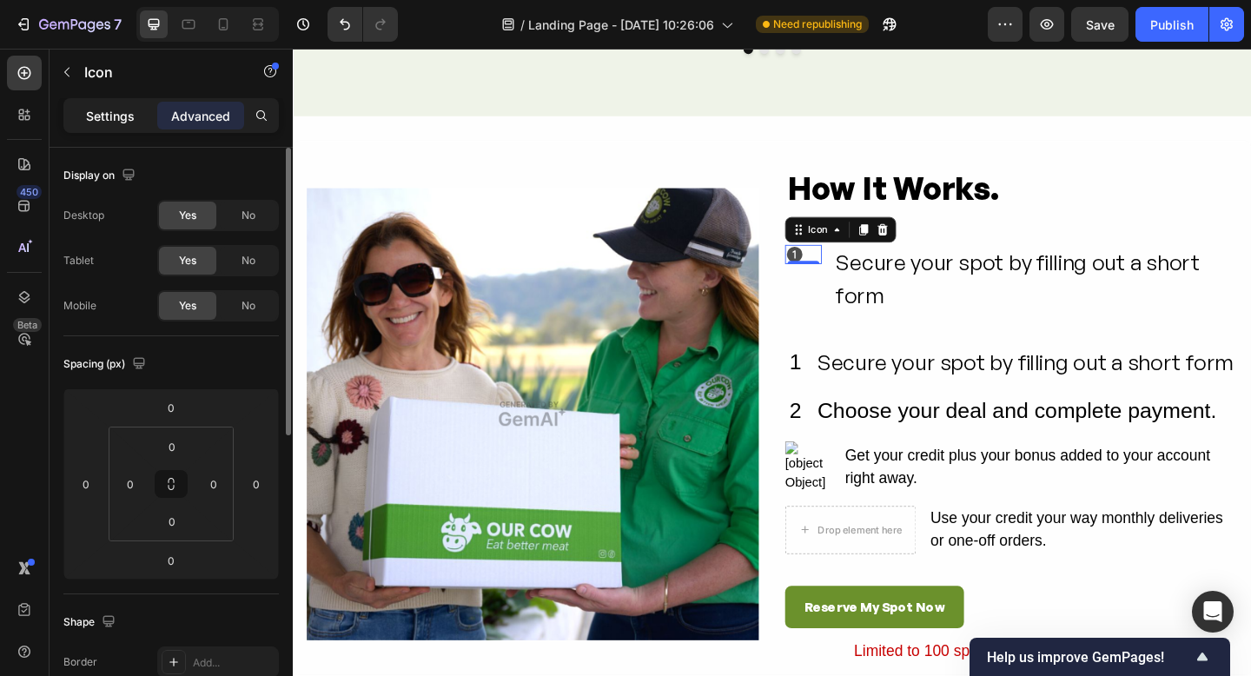
click at [106, 121] on p "Settings" at bounding box center [110, 116] width 49 height 18
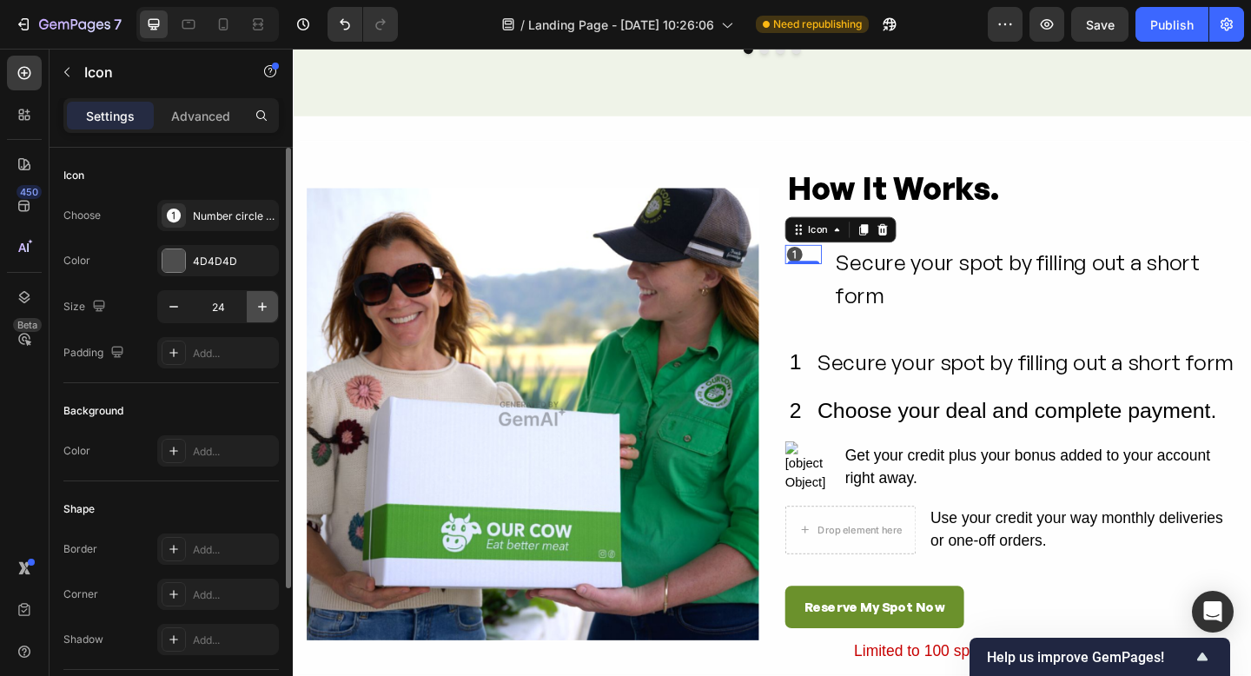
click at [264, 305] on icon "button" at bounding box center [262, 306] width 17 height 17
click at [263, 305] on icon "button" at bounding box center [262, 306] width 17 height 17
click at [262, 306] on icon "button" at bounding box center [262, 306] width 17 height 17
click at [262, 306] on icon "button" at bounding box center [262, 306] width 9 height 9
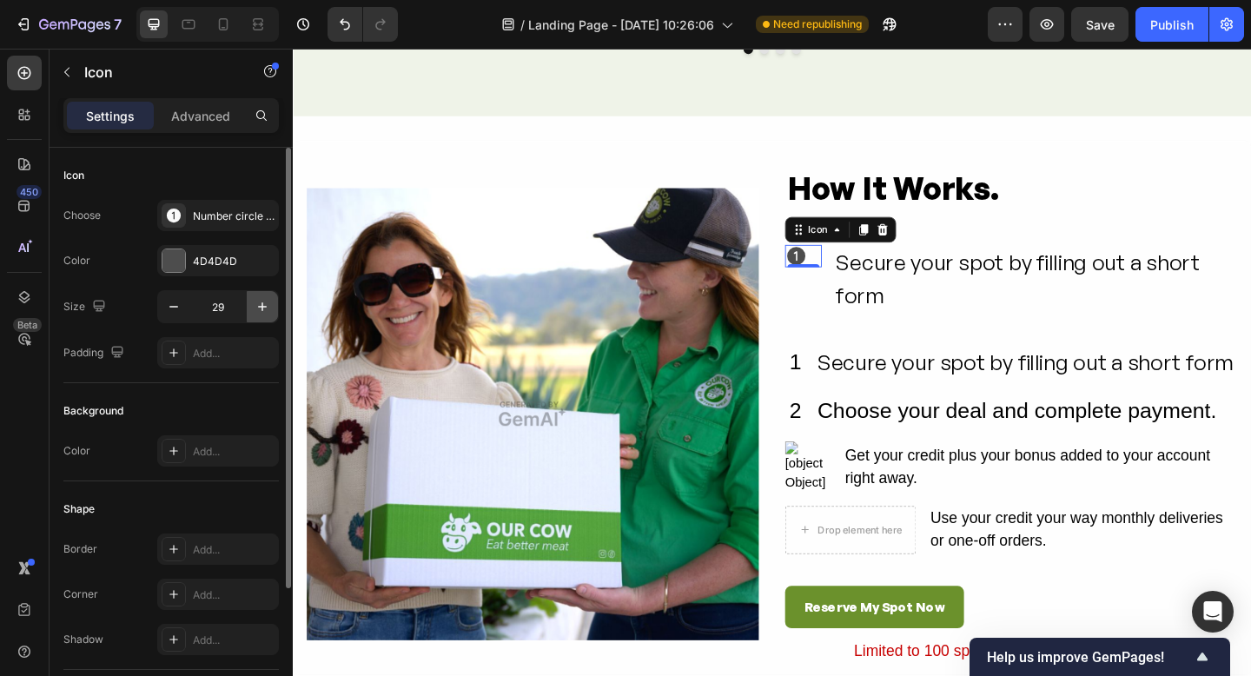
click at [262, 306] on icon "button" at bounding box center [262, 306] width 9 height 9
click at [262, 307] on icon "button" at bounding box center [262, 306] width 9 height 9
click at [261, 307] on icon "button" at bounding box center [262, 306] width 9 height 9
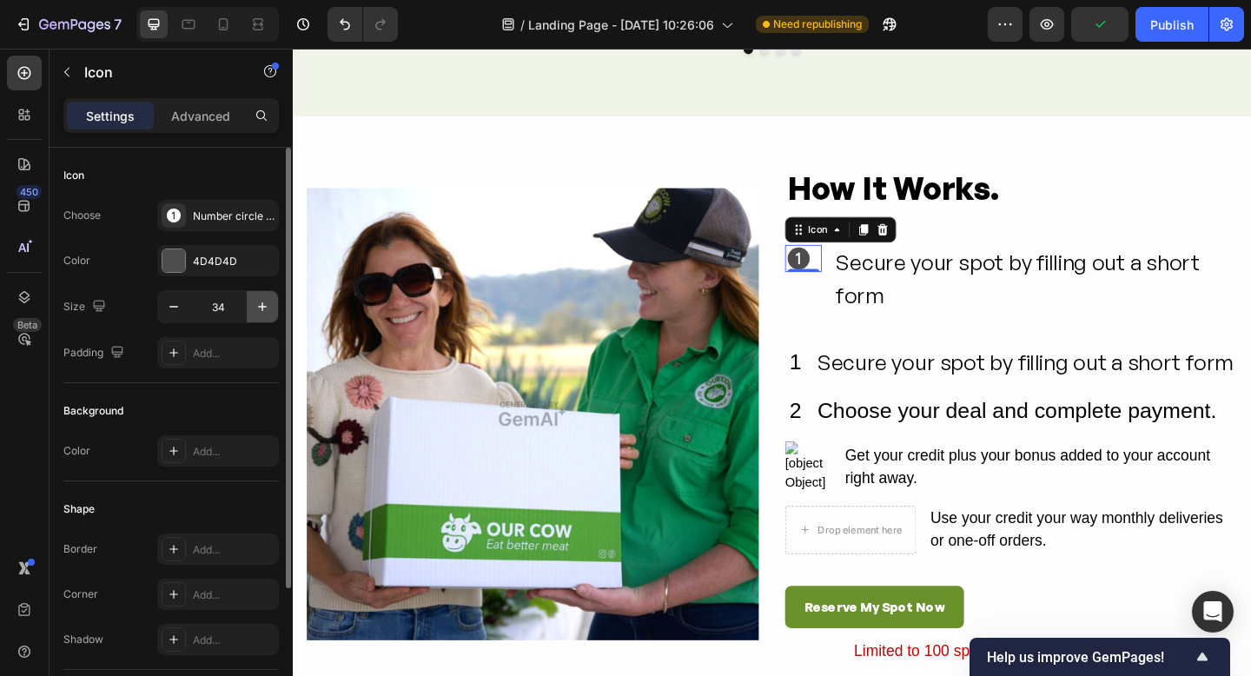
click at [261, 307] on icon "button" at bounding box center [262, 306] width 9 height 9
click at [260, 307] on icon "button" at bounding box center [262, 306] width 9 height 9
click at [179, 313] on icon "button" at bounding box center [173, 306] width 17 height 17
click at [178, 313] on icon "button" at bounding box center [173, 306] width 17 height 17
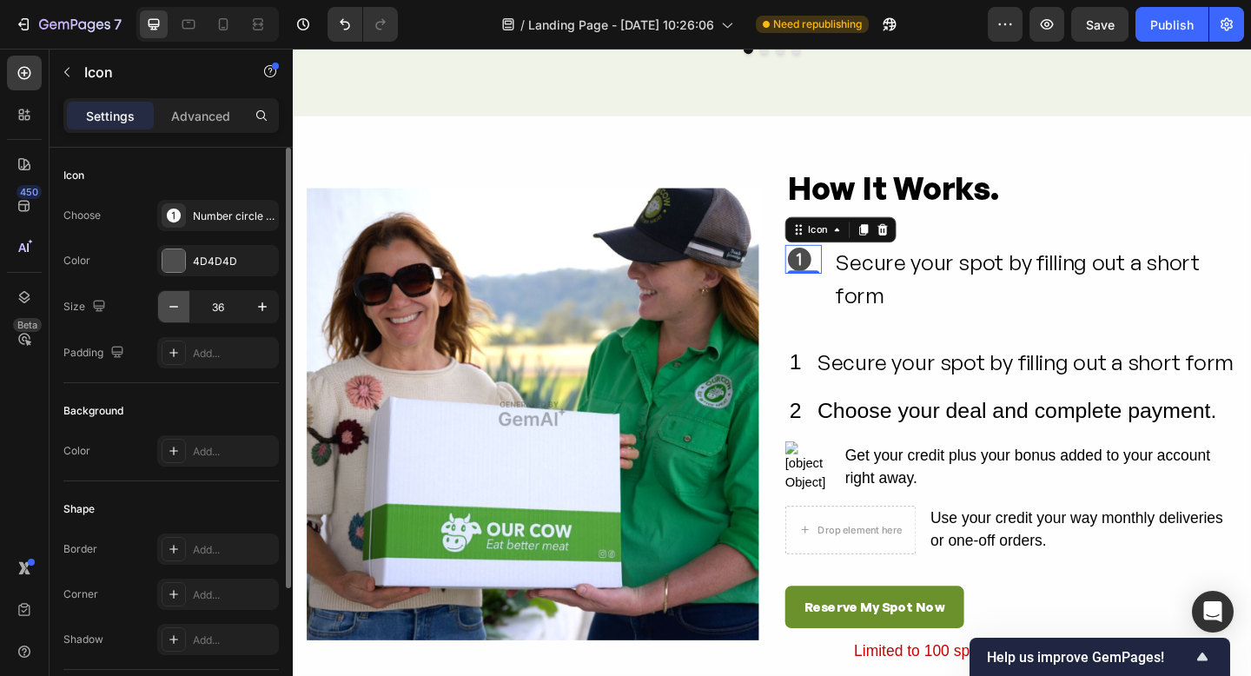
type input "35"
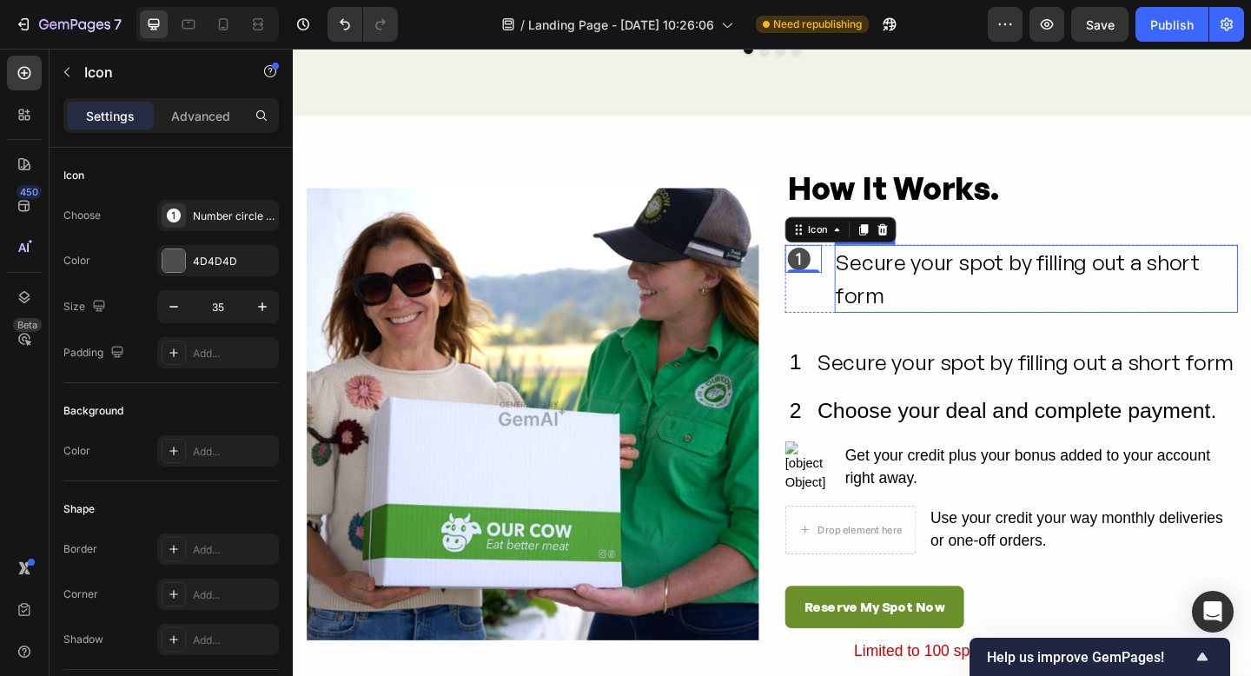
click at [963, 286] on p "Secure your spot by filling out a short form" at bounding box center [1101, 299] width 435 height 70
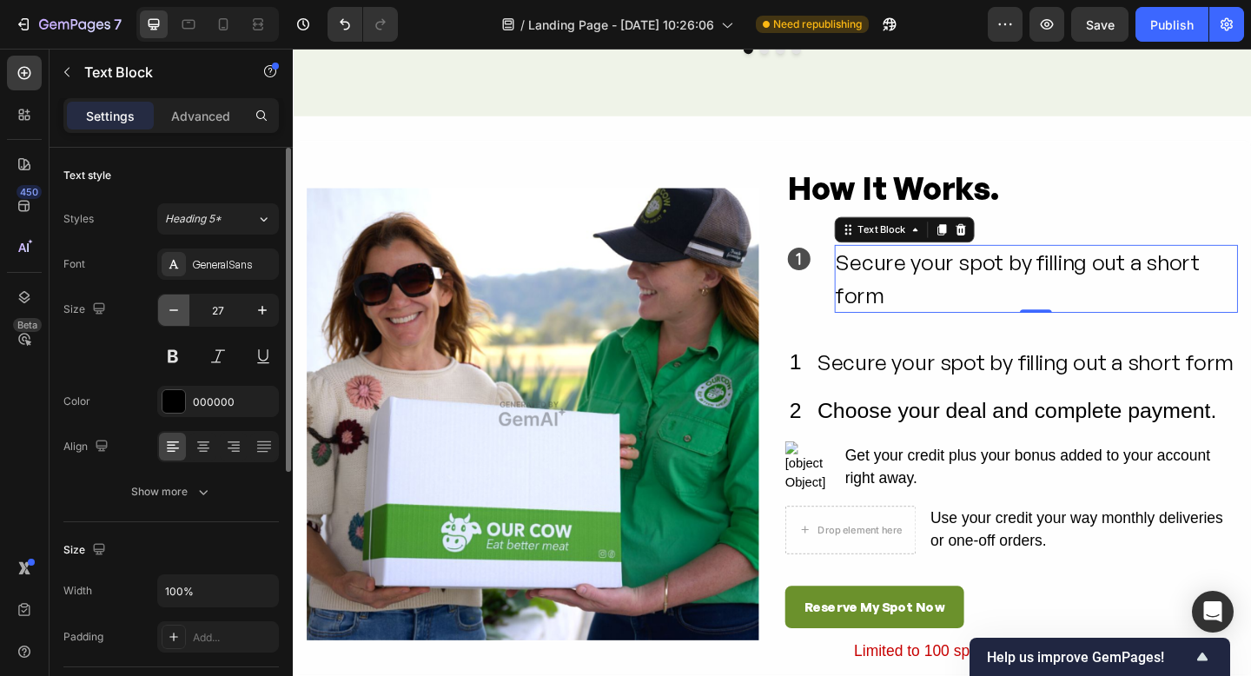
click at [175, 315] on icon "button" at bounding box center [173, 310] width 17 height 17
click at [175, 316] on icon "button" at bounding box center [173, 310] width 17 height 17
type input "25"
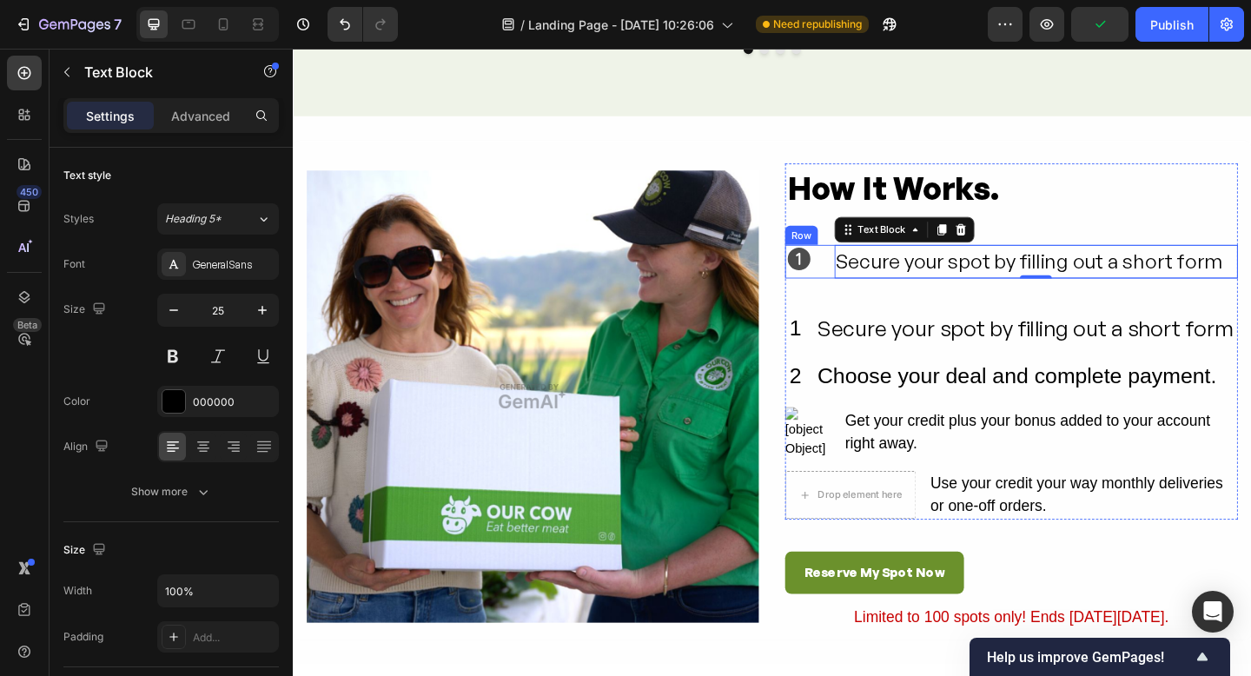
click at [873, 295] on div "Icon Secure your spot by filling out a short form Text Block 0 Row" at bounding box center [1074, 280] width 493 height 36
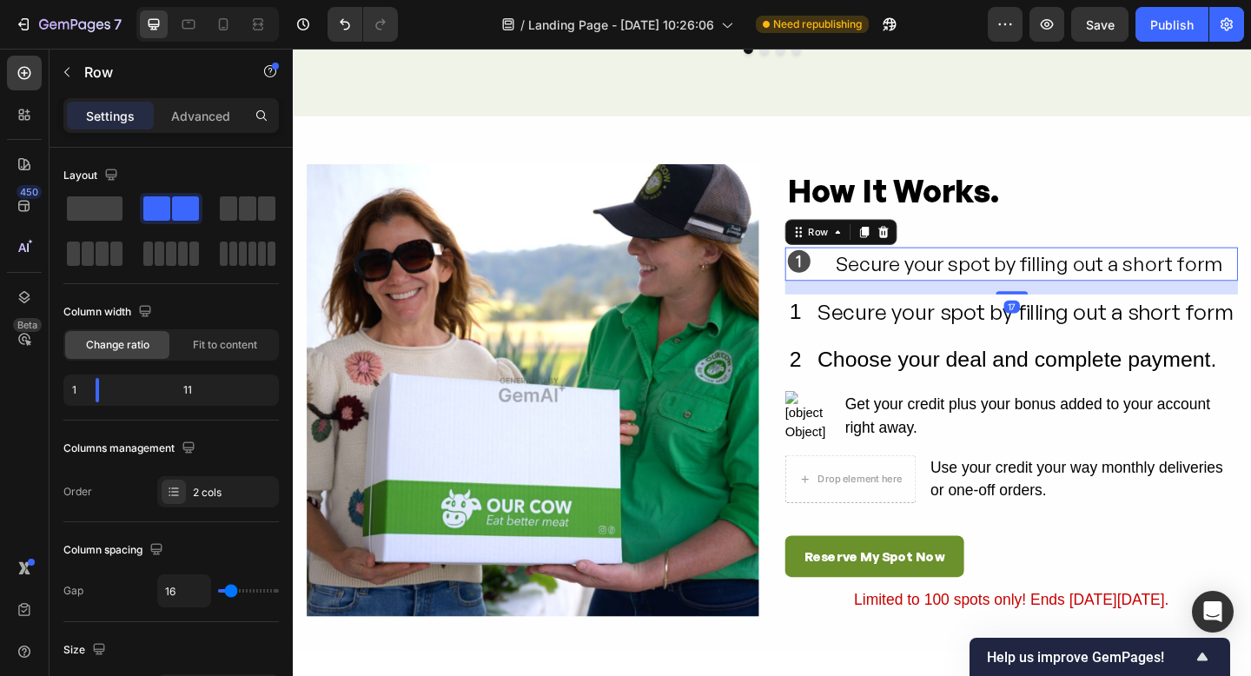
drag, startPoint x: 1071, startPoint y: 331, endPoint x: 1263, endPoint y: 262, distance: 204.2
click at [1068, 313] on div at bounding box center [1075, 314] width 35 height 3
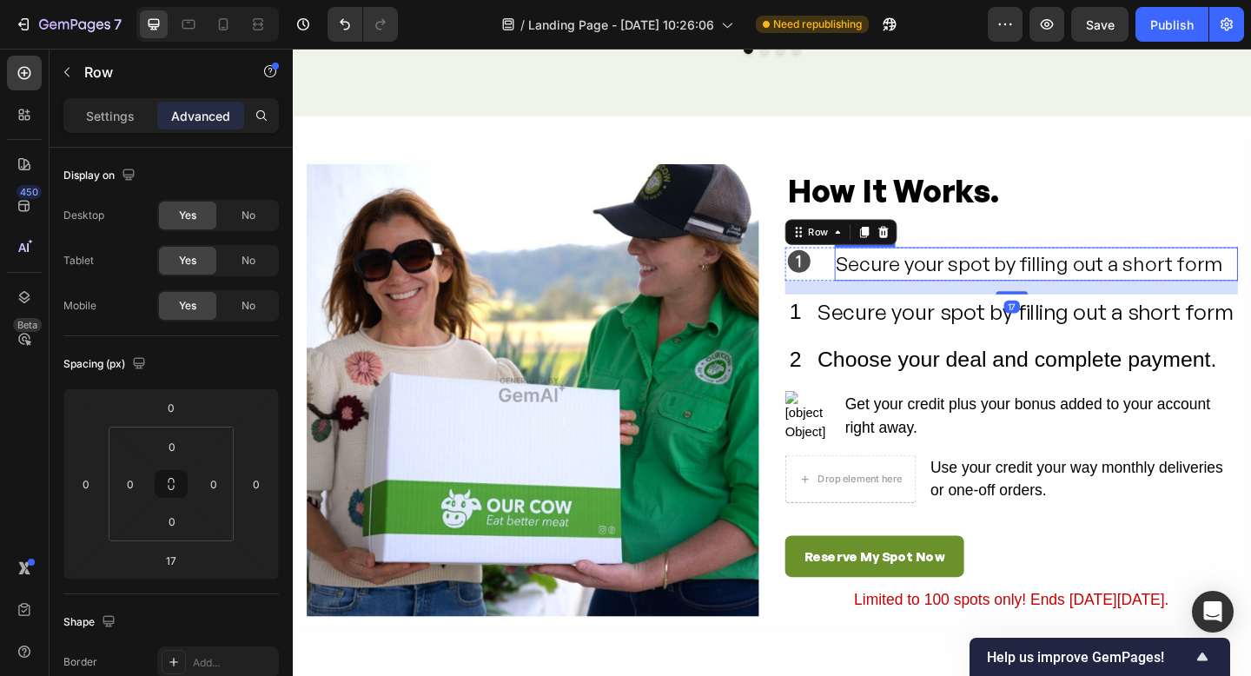
click at [1250, 271] on p "Secure your spot by filling out a short form" at bounding box center [1101, 283] width 435 height 33
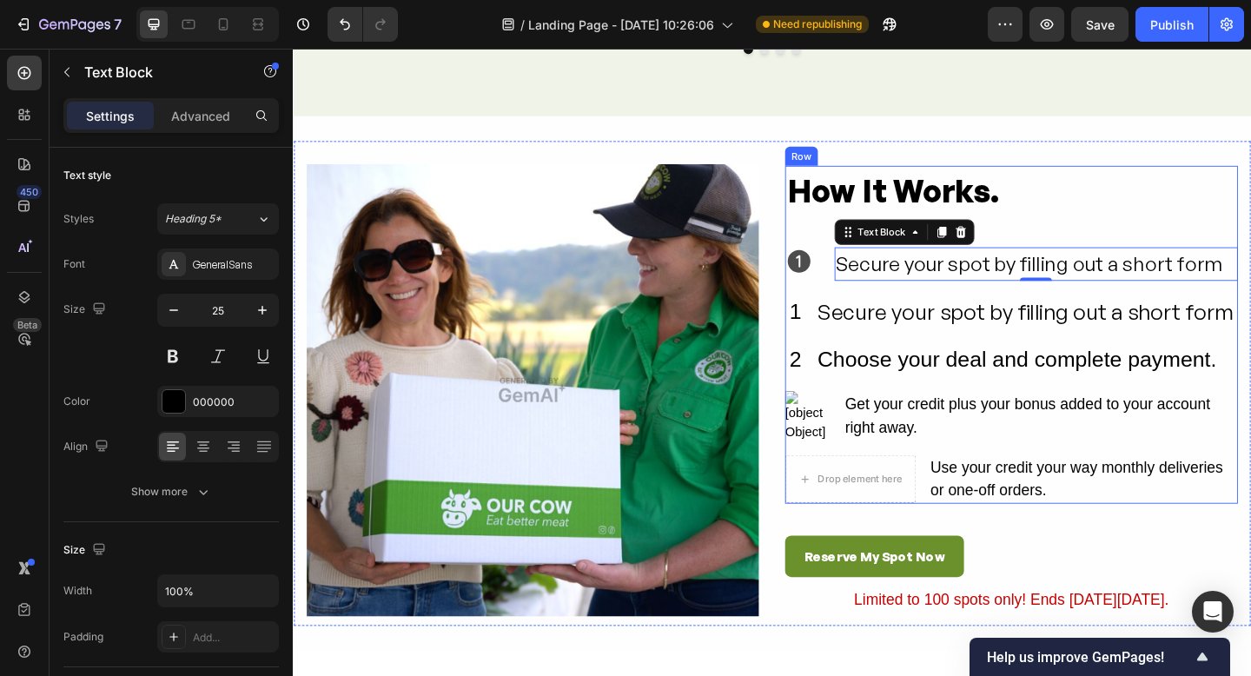
click at [870, 262] on div "How It Works. Heading Icon Secure your spot by filling out a short form Text Bl…" at bounding box center [1074, 360] width 493 height 368
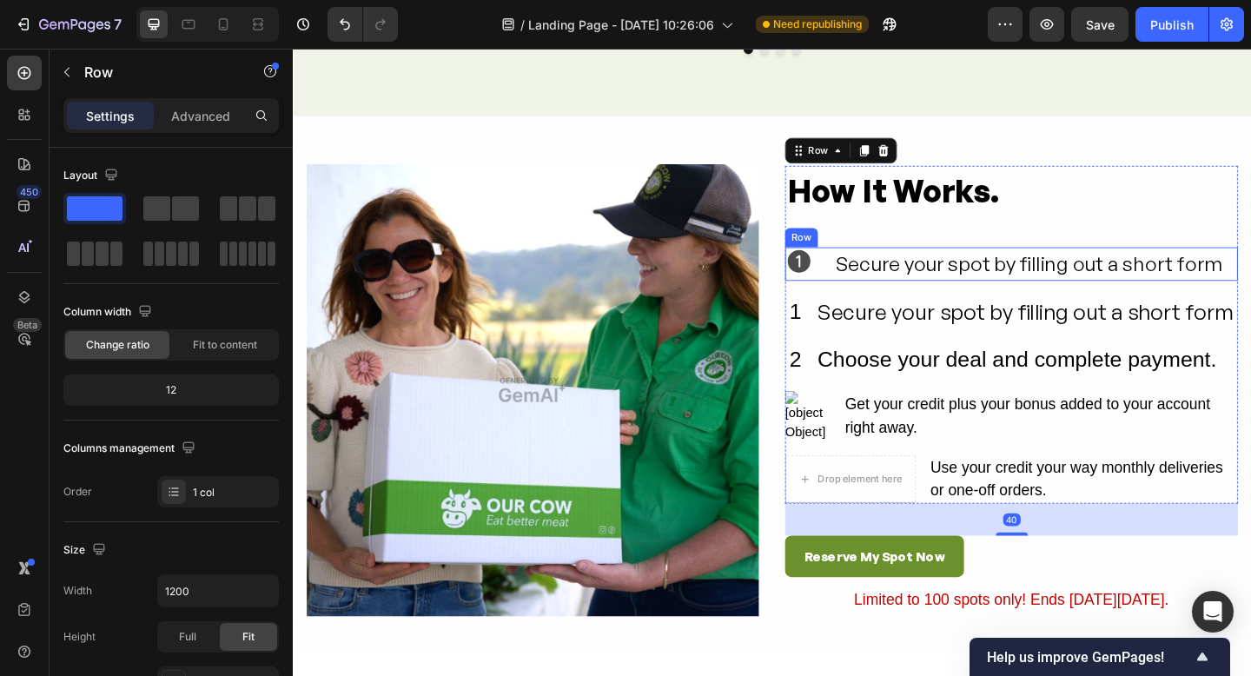
click at [877, 289] on div "Icon Secure your spot by filling out a short form Text Block Row" at bounding box center [1074, 283] width 493 height 36
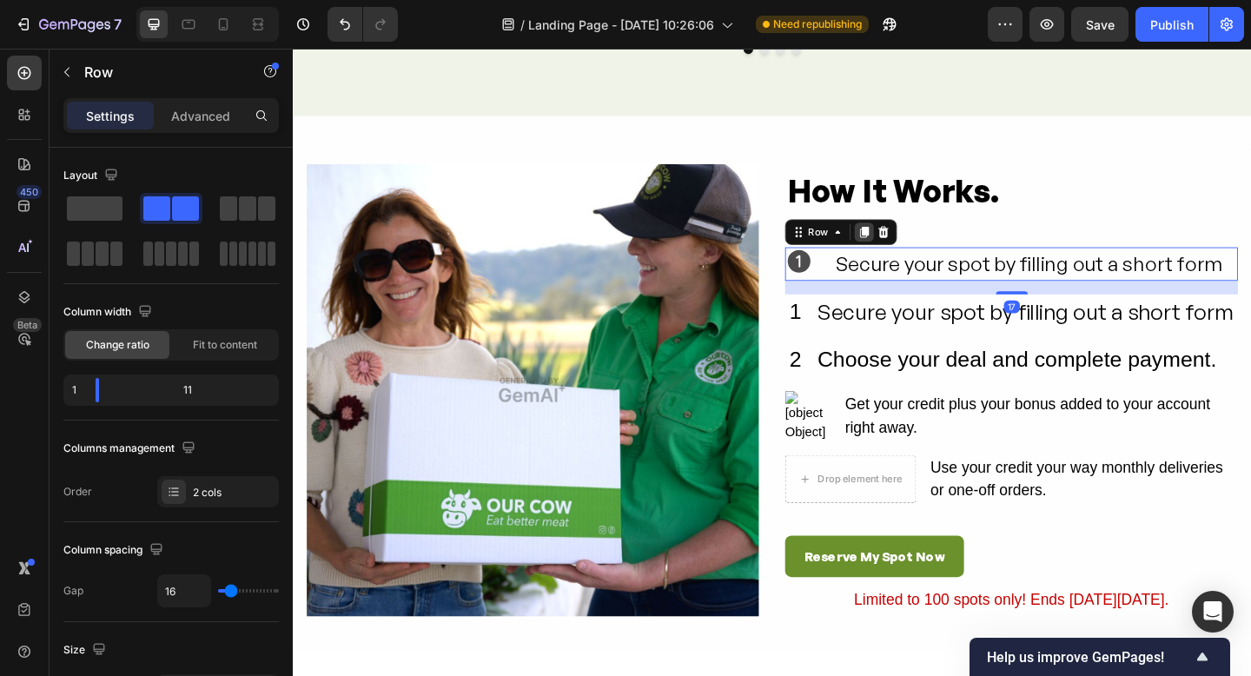
click at [910, 248] on icon at bounding box center [915, 248] width 10 height 12
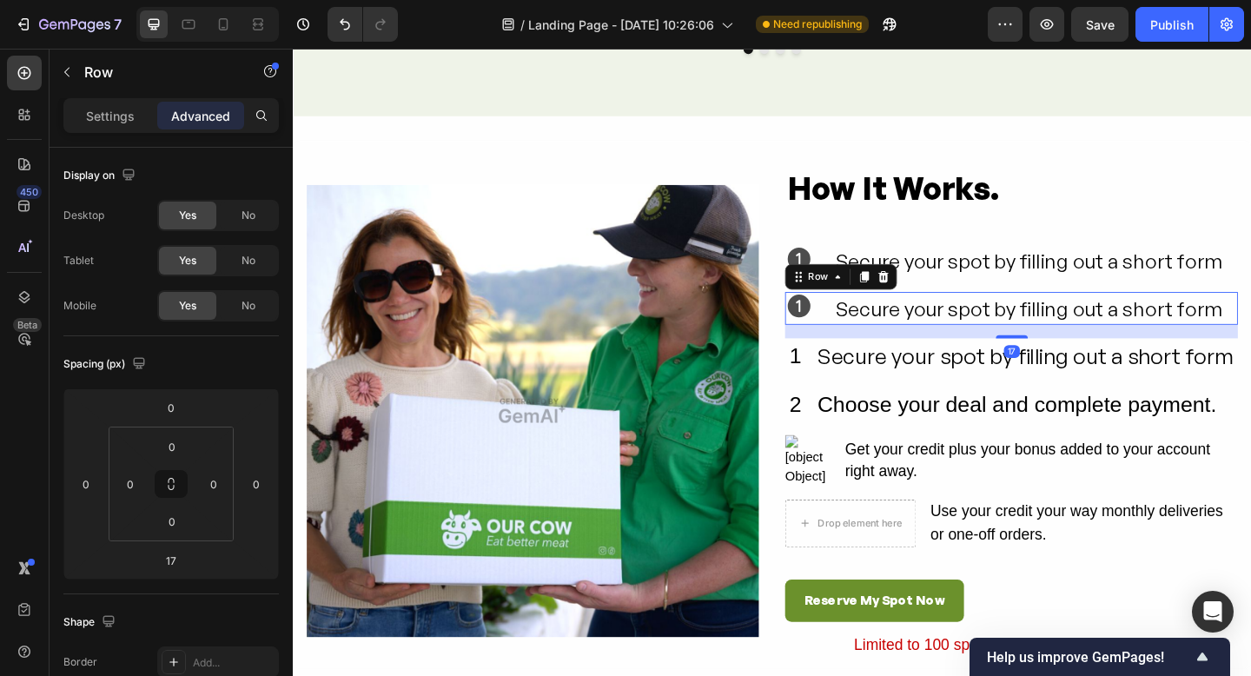
drag, startPoint x: 914, startPoint y: 293, endPoint x: 932, endPoint y: 319, distance: 31.3
click at [915, 293] on icon at bounding box center [915, 297] width 10 height 12
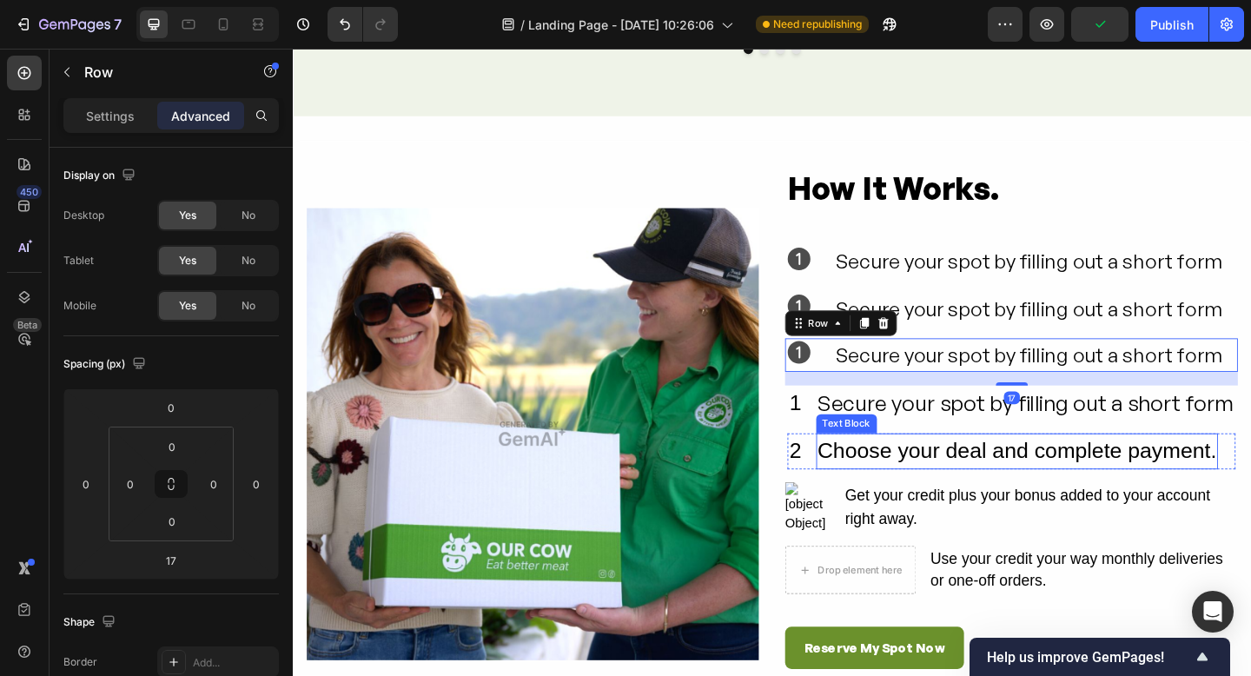
click at [1250, 485] on div "Choose your deal and complete payment." at bounding box center [1081, 487] width 438 height 39
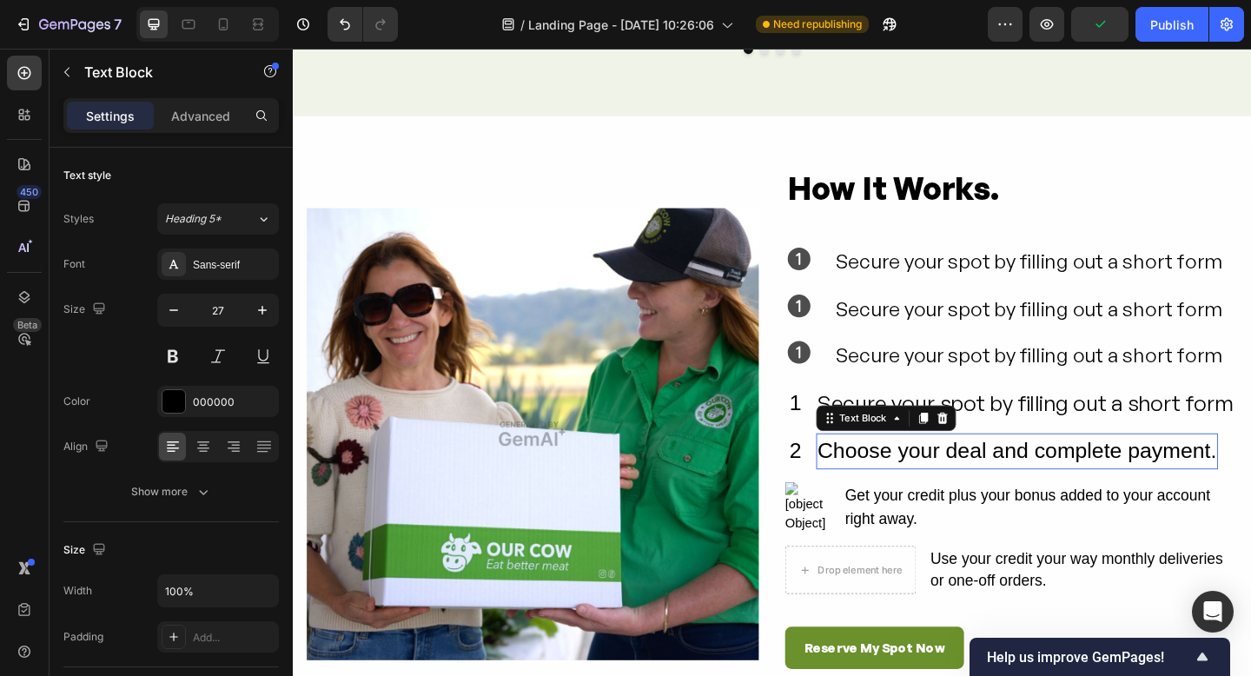
click at [1250, 485] on div "Choose your deal and complete payment." at bounding box center [1081, 487] width 438 height 39
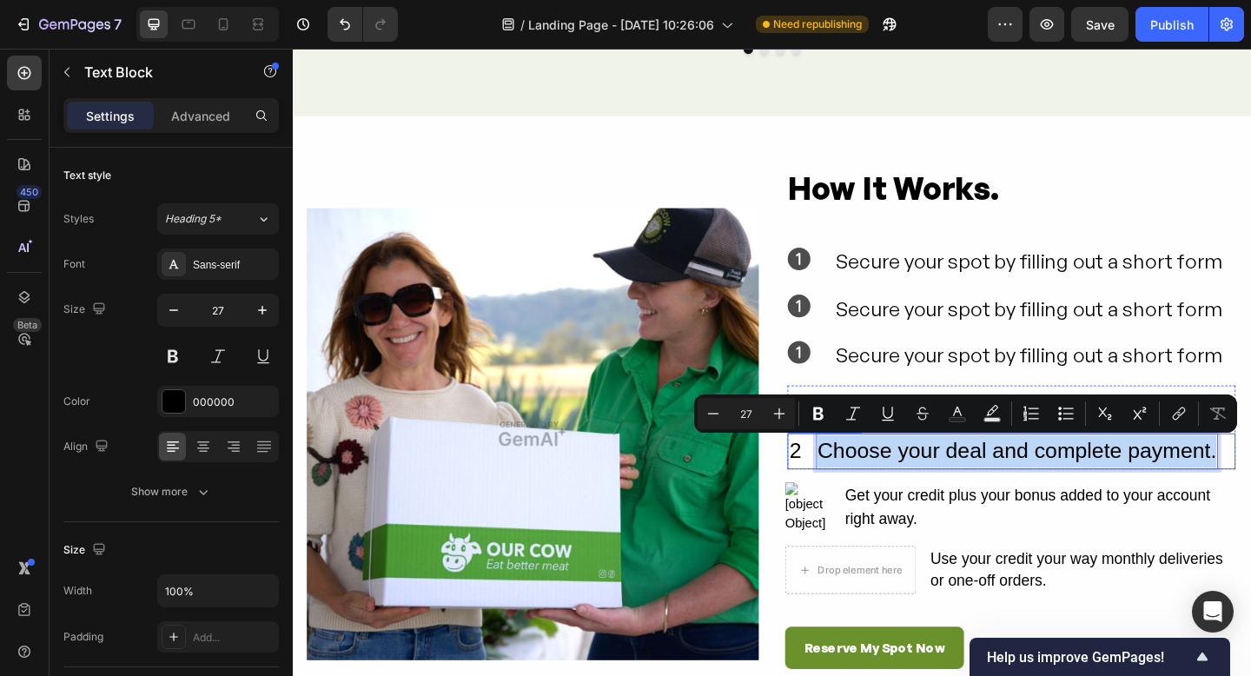
drag, startPoint x: 1287, startPoint y: 493, endPoint x: 865, endPoint y: 487, distance: 422.4
click at [864, 487] on li "2 Text Block Choose your deal and complete payment. Text Block 0" at bounding box center [1065, 487] width 468 height 39
copy p "Choose your deal and complete payment."
click at [1045, 323] on div "Secure your spot by filling out a short form" at bounding box center [1101, 332] width 439 height 36
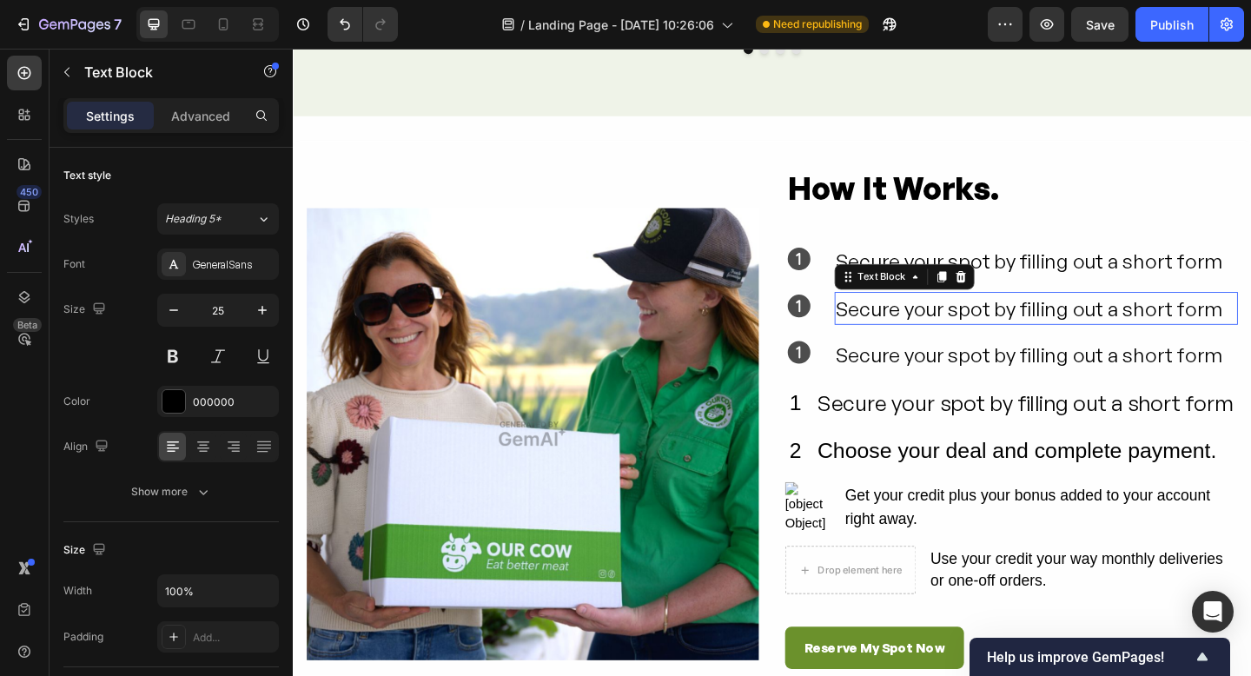
click at [1045, 323] on div "Secure your spot by filling out a short form" at bounding box center [1101, 332] width 439 height 36
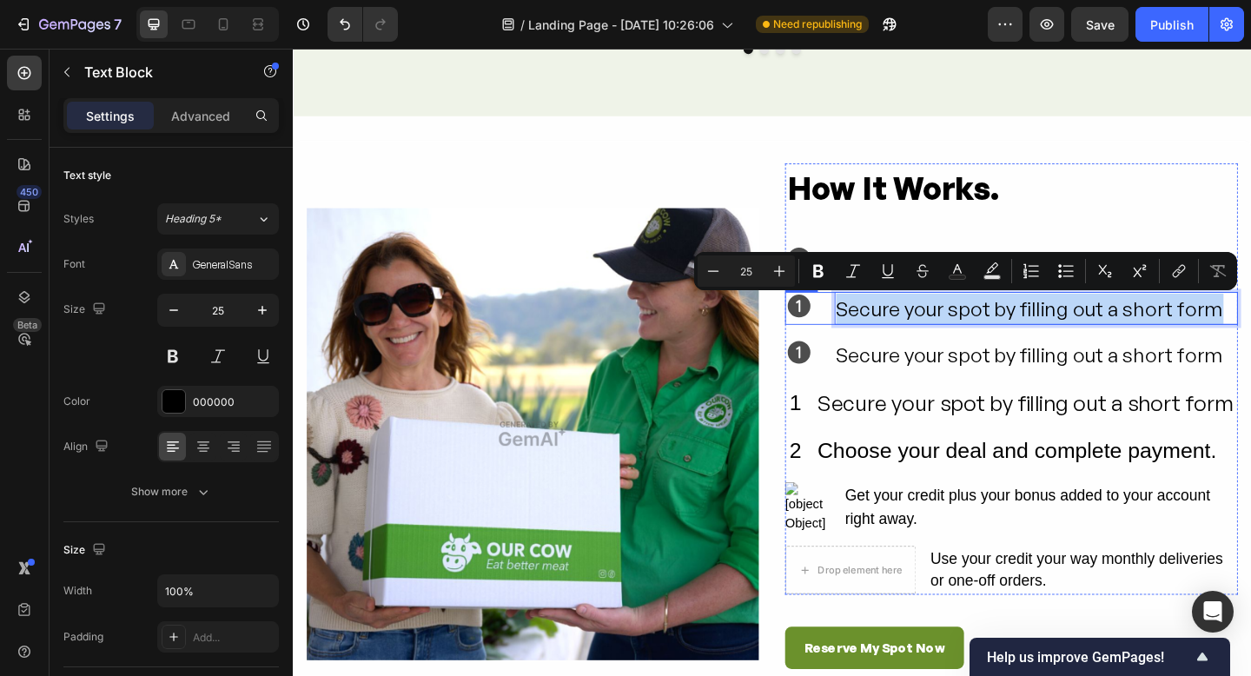
drag, startPoint x: 1299, startPoint y: 334, endPoint x: 877, endPoint y: 328, distance: 422.4
click at [877, 328] on div "Icon Secure your spot by filling out a short form Text Block 0 Row" at bounding box center [1074, 332] width 493 height 36
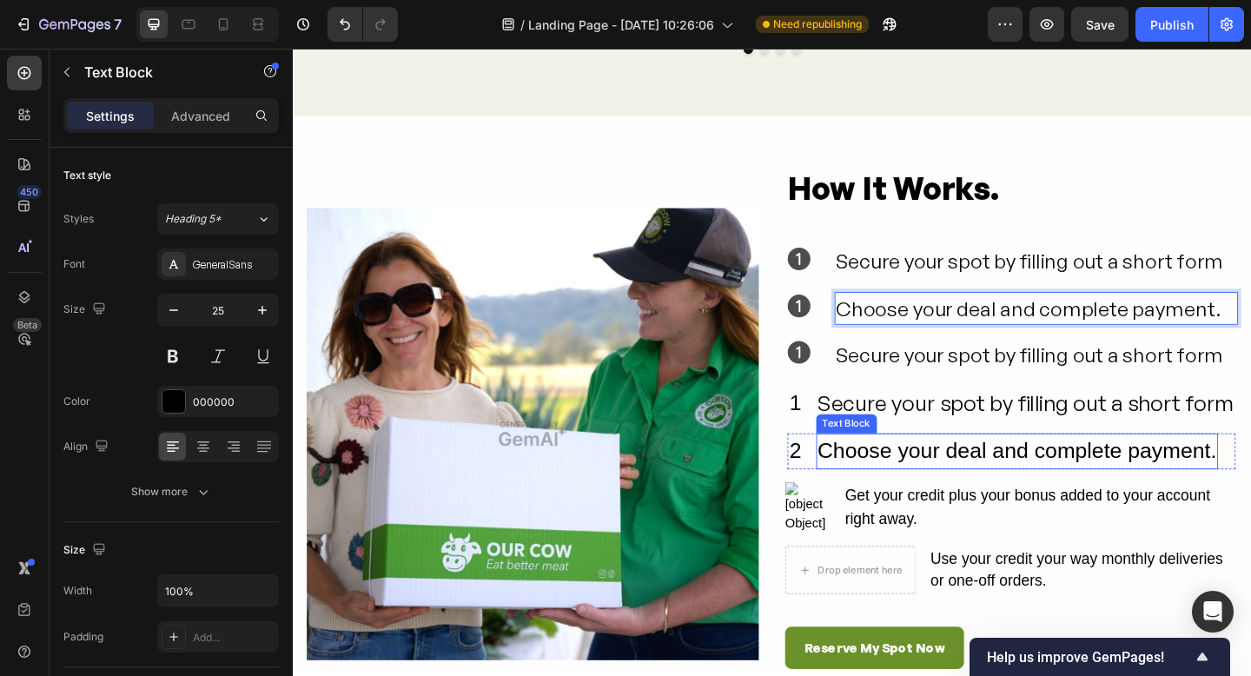
click at [1162, 494] on p "Choose your deal and complete payment." at bounding box center [1081, 487] width 434 height 36
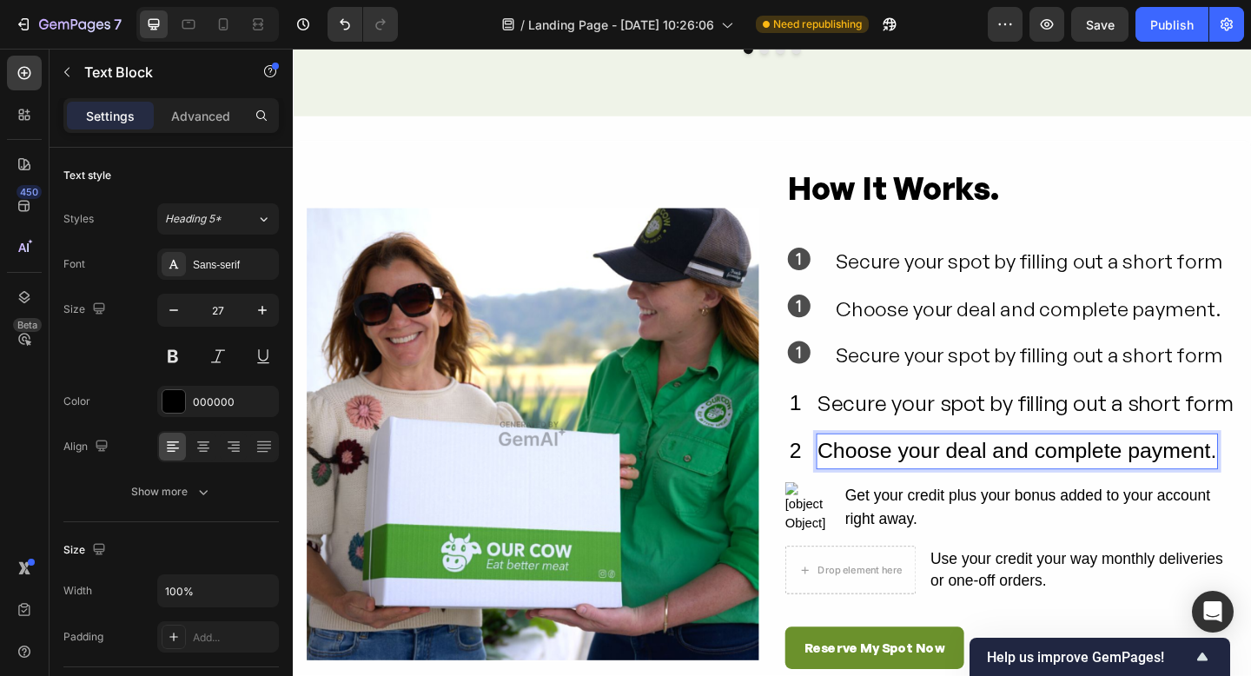
click at [1250, 490] on p "Choose your deal and complete payment." at bounding box center [1081, 487] width 434 height 36
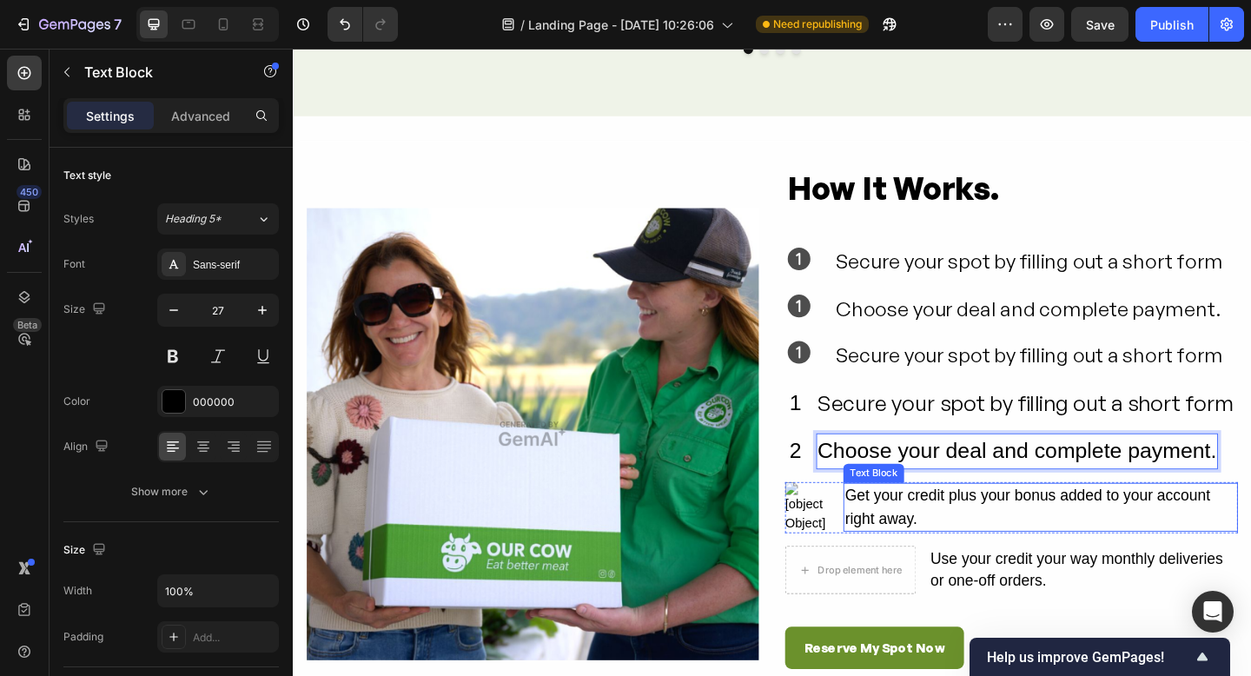
click at [1119, 532] on div "Get your credit plus your bonus added to your account right away." at bounding box center [1106, 547] width 429 height 53
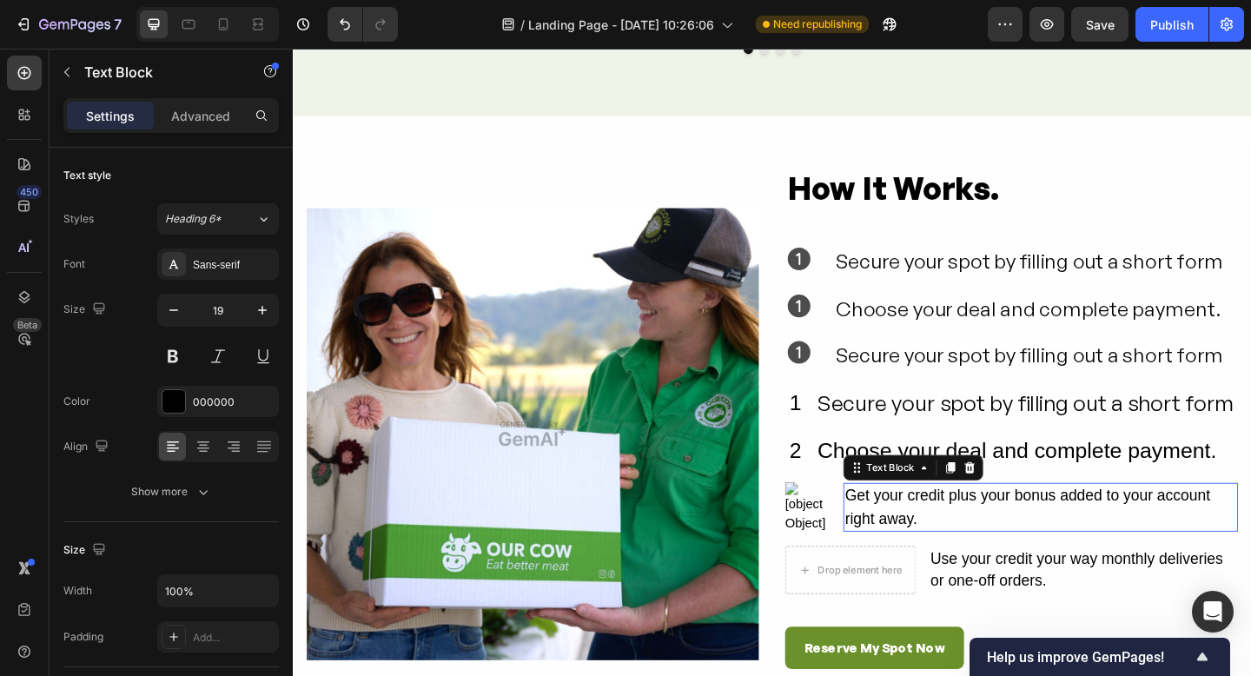
drag, startPoint x: 1119, startPoint y: 532, endPoint x: 1015, endPoint y: 567, distance: 110.2
click at [1118, 532] on div "Get your credit plus your bonus added to your account right away." at bounding box center [1106, 547] width 429 height 53
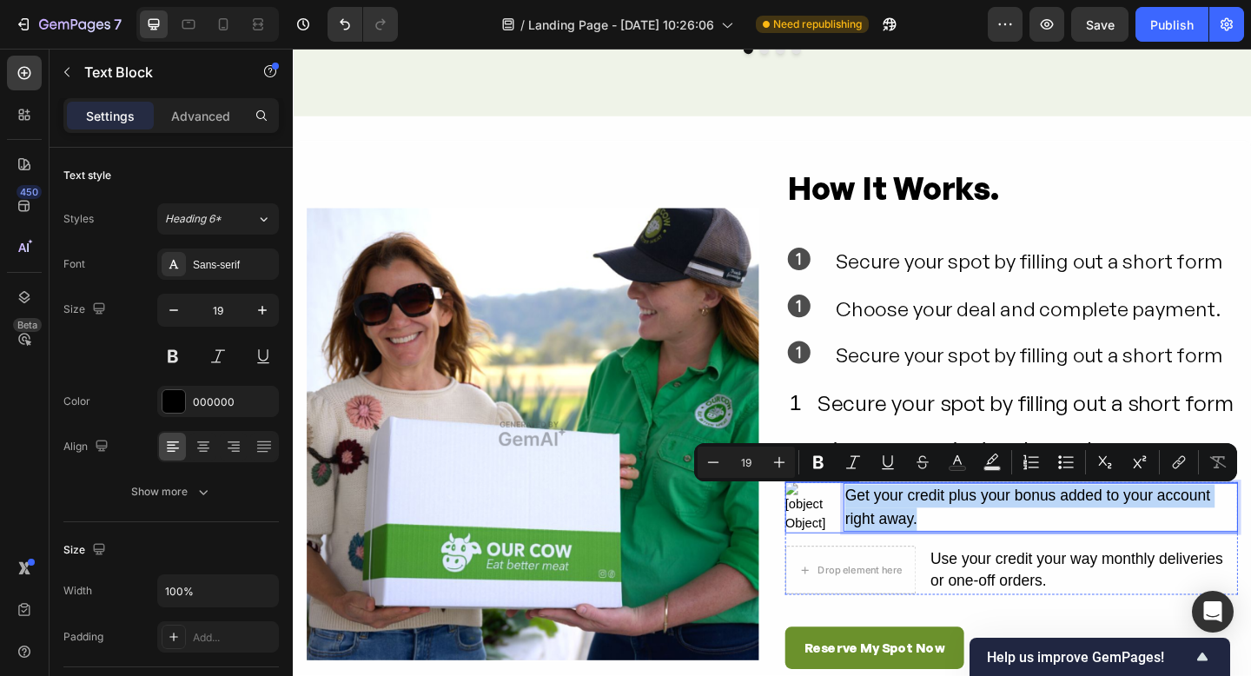
drag, startPoint x: 963, startPoint y: 554, endPoint x: 891, endPoint y: 534, distance: 74.8
click at [890, 533] on li "Image Get your credit plus your bonus added to your account right away. Text Bl…" at bounding box center [1074, 549] width 493 height 56
copy p "Get your credit plus your bonus added to your account right away."
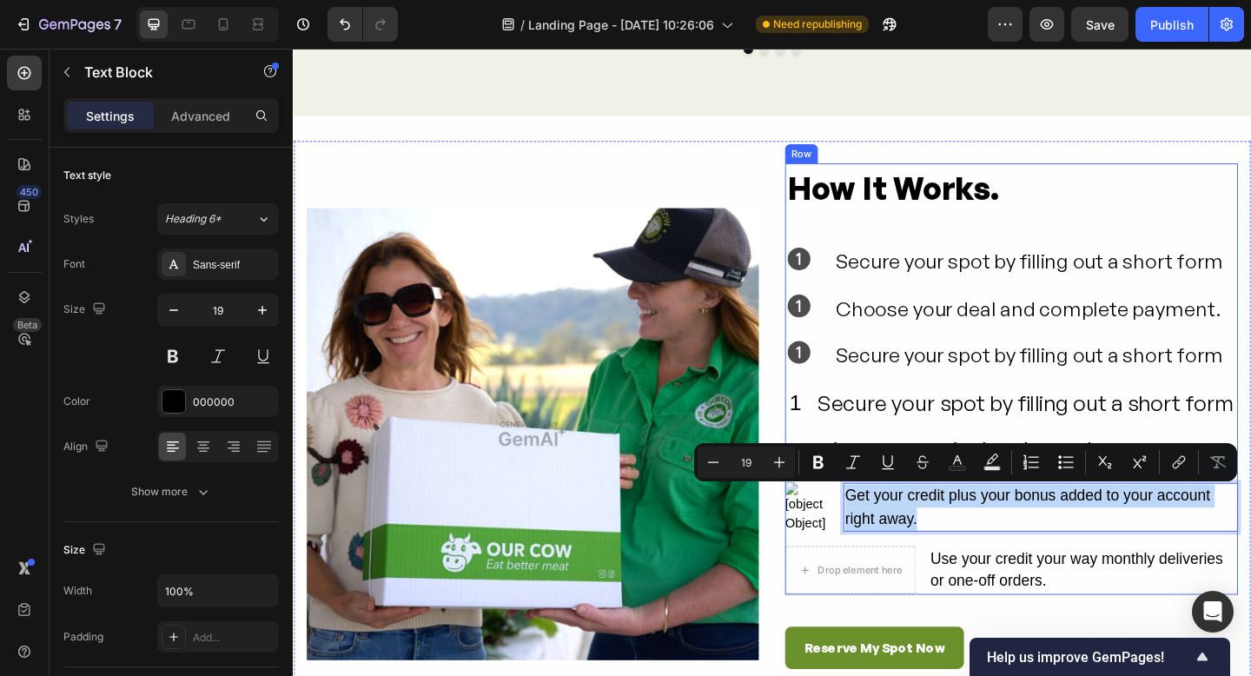
click at [975, 393] on div "Secure your spot by filling out a short form" at bounding box center [1101, 382] width 439 height 36
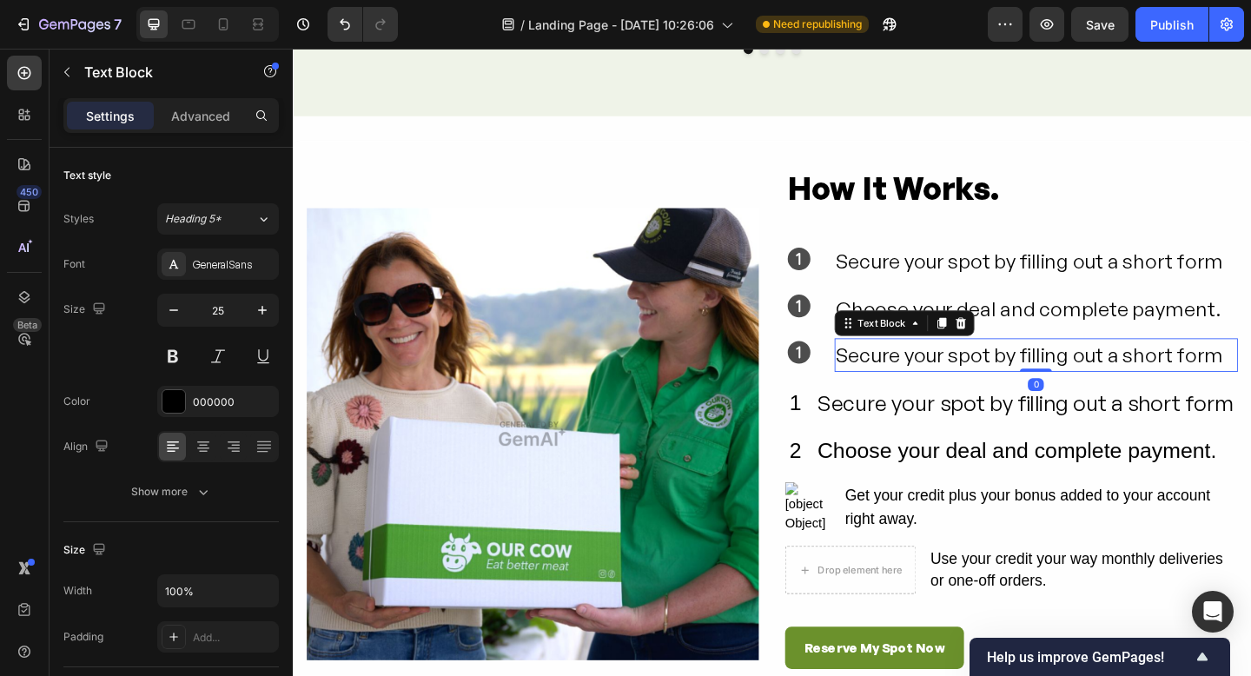
click at [985, 381] on div "Secure your spot by filling out a short form" at bounding box center [1101, 382] width 439 height 36
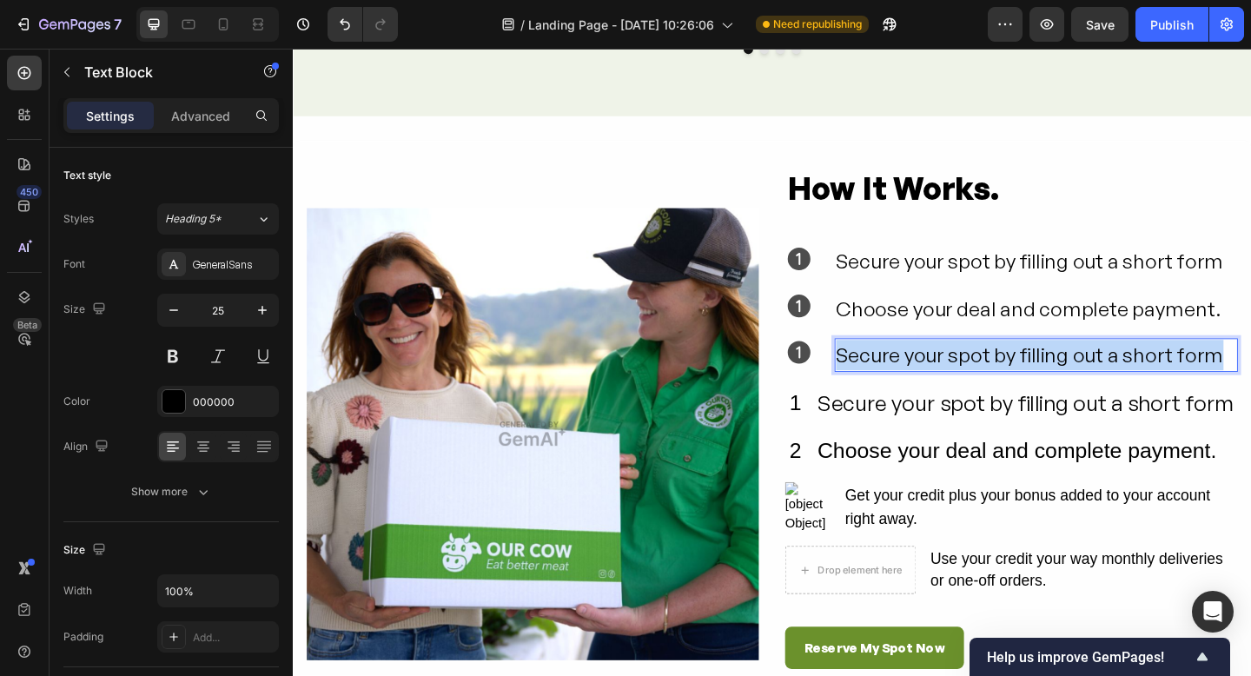
drag, startPoint x: 1268, startPoint y: 384, endPoint x: 883, endPoint y: 383, distance: 385.0
click at [883, 383] on div "Secure your spot by filling out a short form" at bounding box center [1101, 382] width 439 height 36
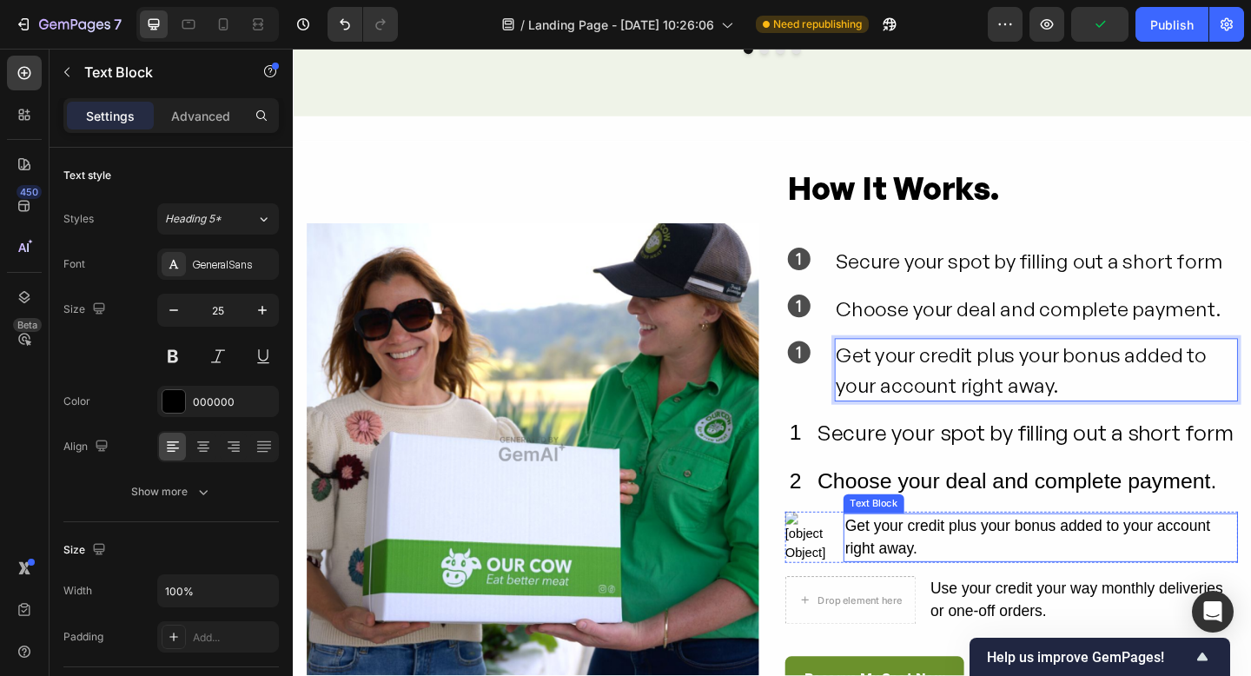
click at [1063, 566] on p "Get your credit plus your bonus added to your account right away." at bounding box center [1106, 581] width 426 height 50
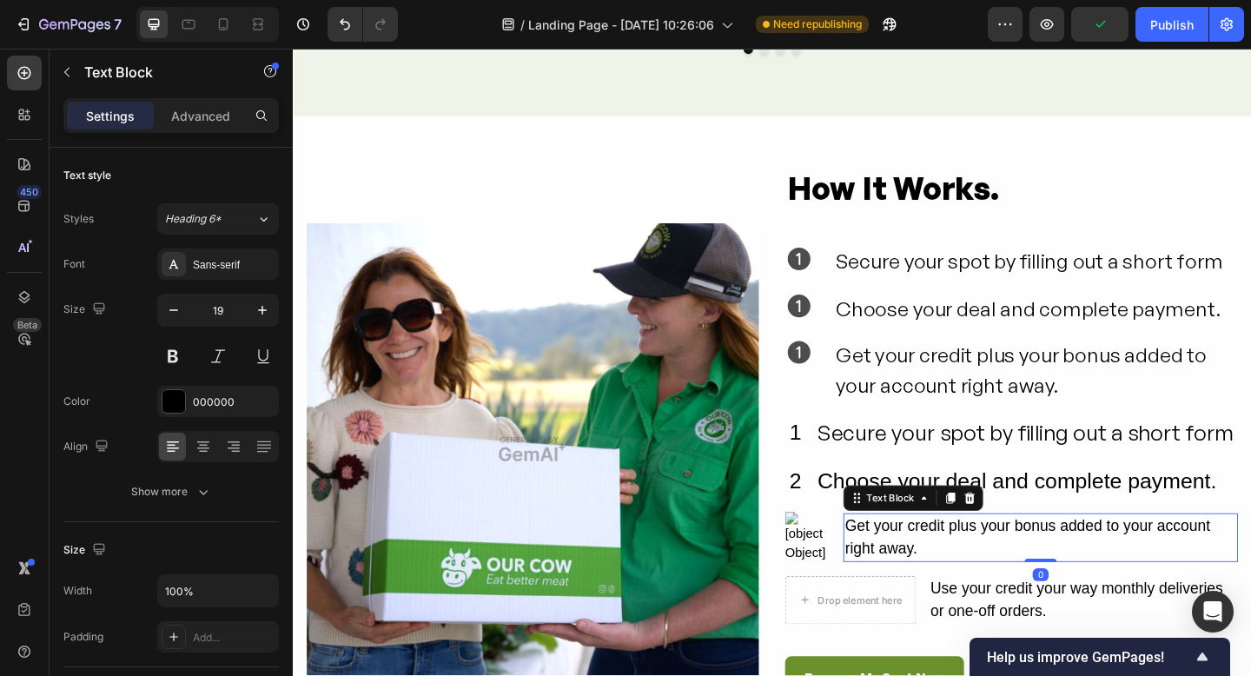
drag, startPoint x: 1033, startPoint y: 535, endPoint x: 1022, endPoint y: 538, distance: 11.6
click at [1033, 535] on icon at bounding box center [1029, 538] width 14 height 14
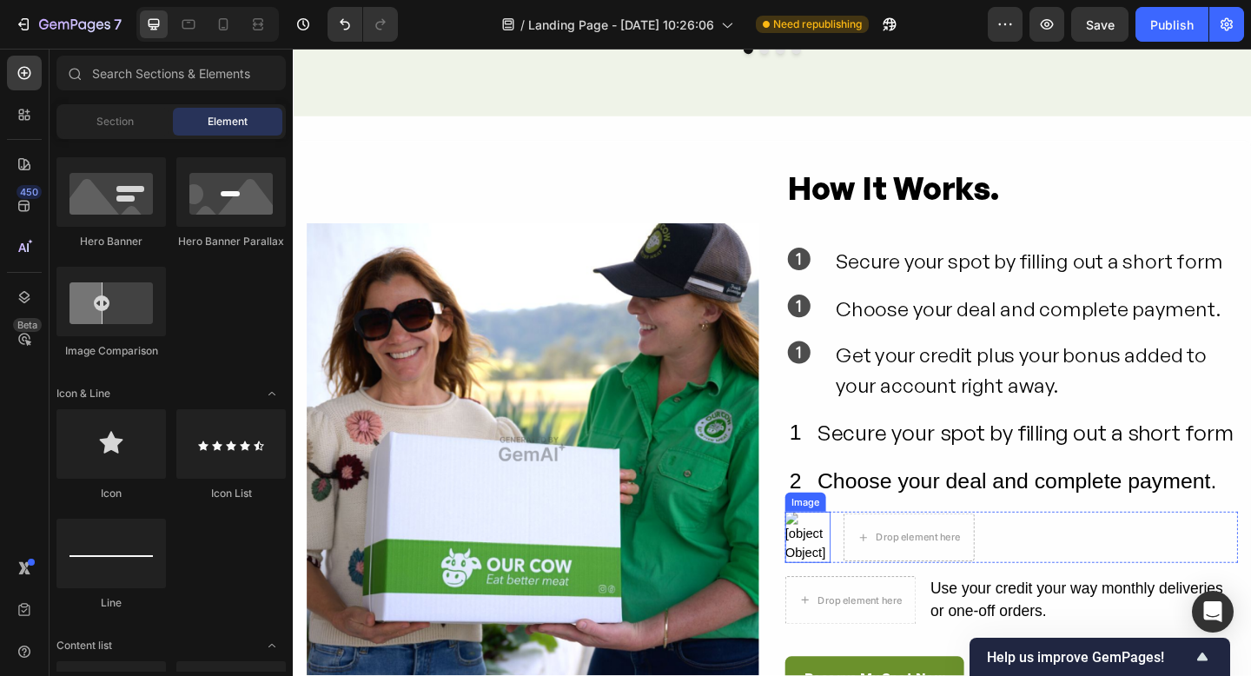
click at [861, 579] on img at bounding box center [853, 581] width 50 height 56
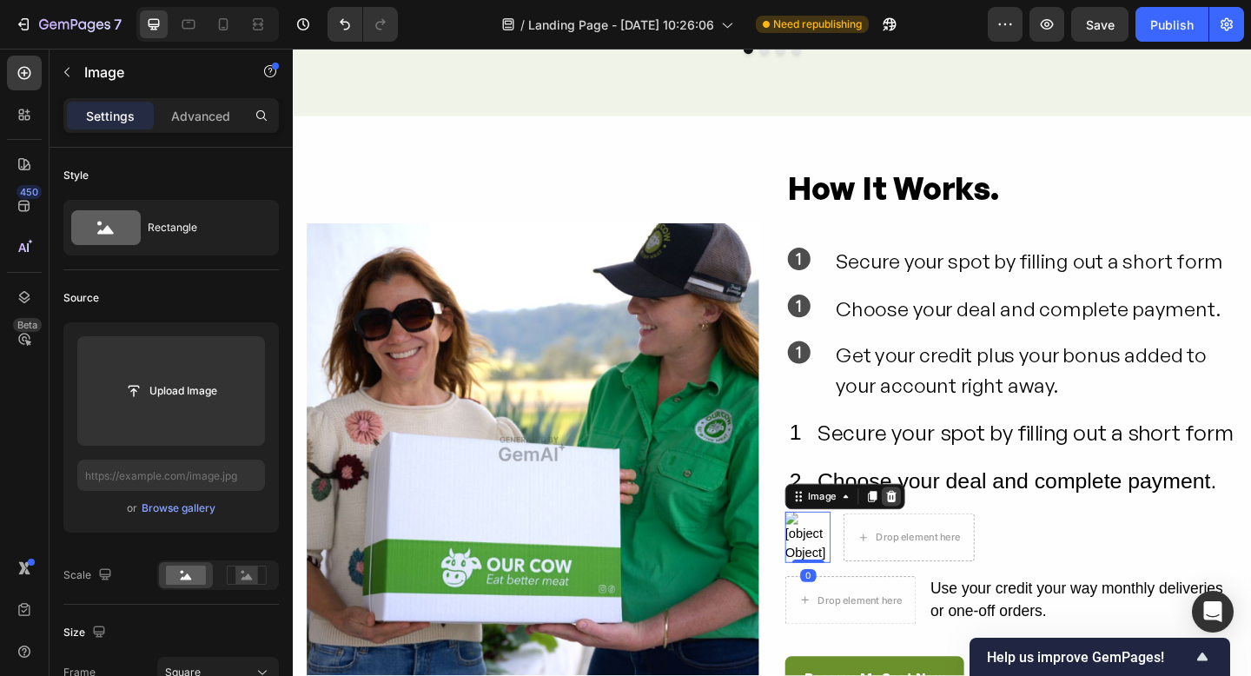
click at [951, 536] on icon at bounding box center [944, 536] width 14 height 14
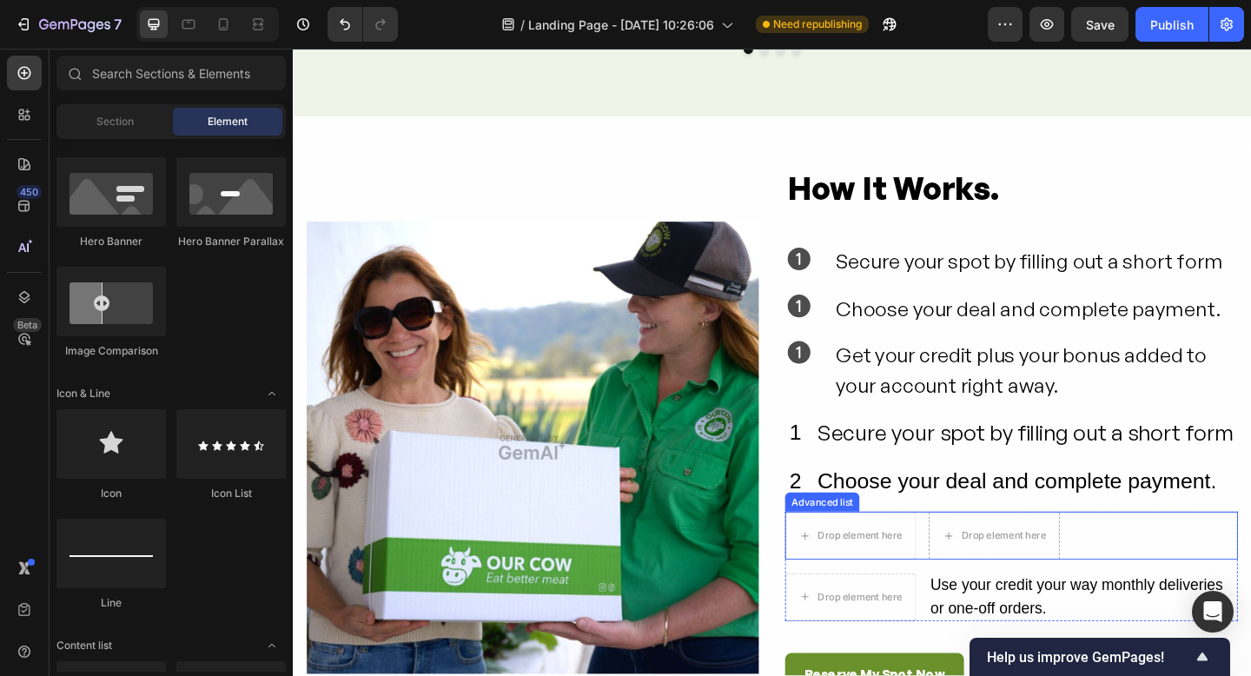
click at [1202, 583] on div "Drop element here Drop element here" at bounding box center [1074, 579] width 493 height 52
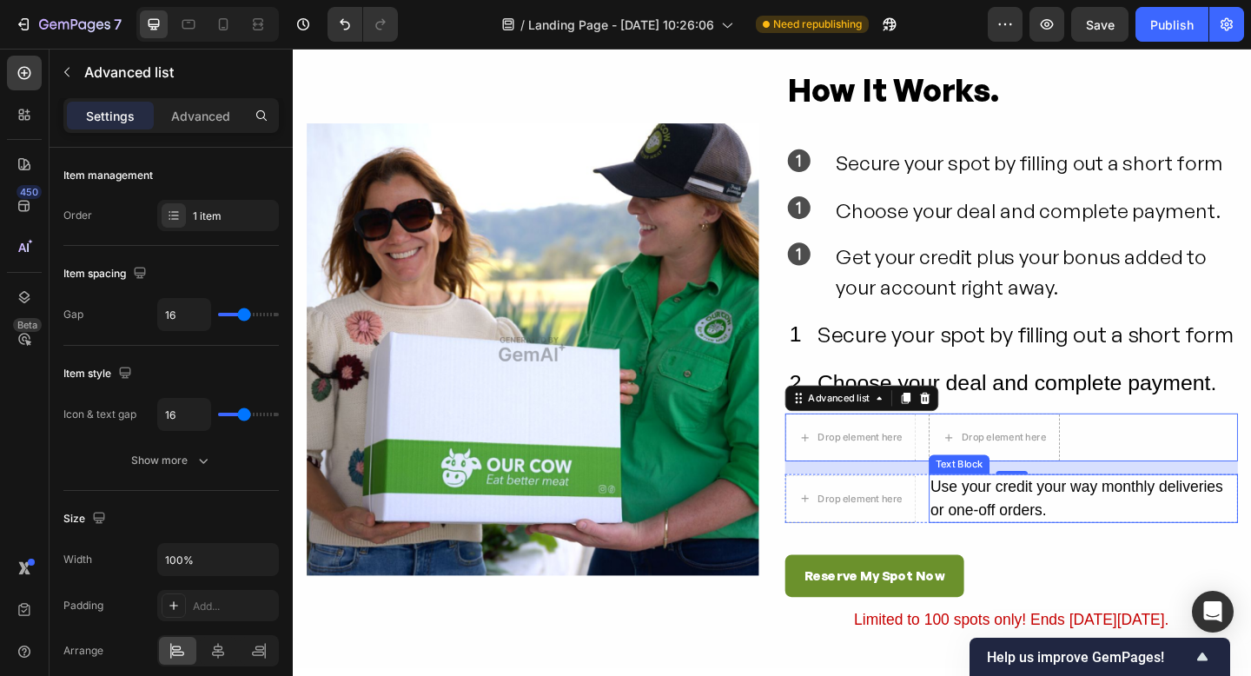
scroll to position [4010, 0]
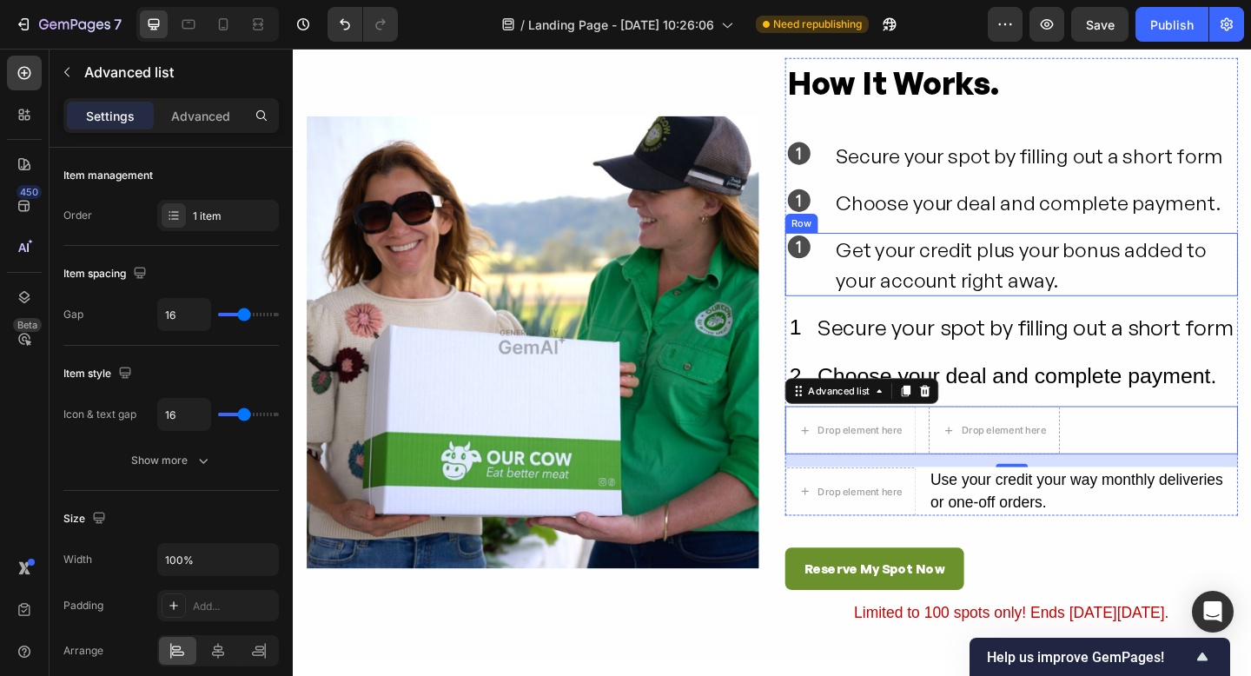
click at [866, 297] on div "Icon" at bounding box center [848, 283] width 40 height 69
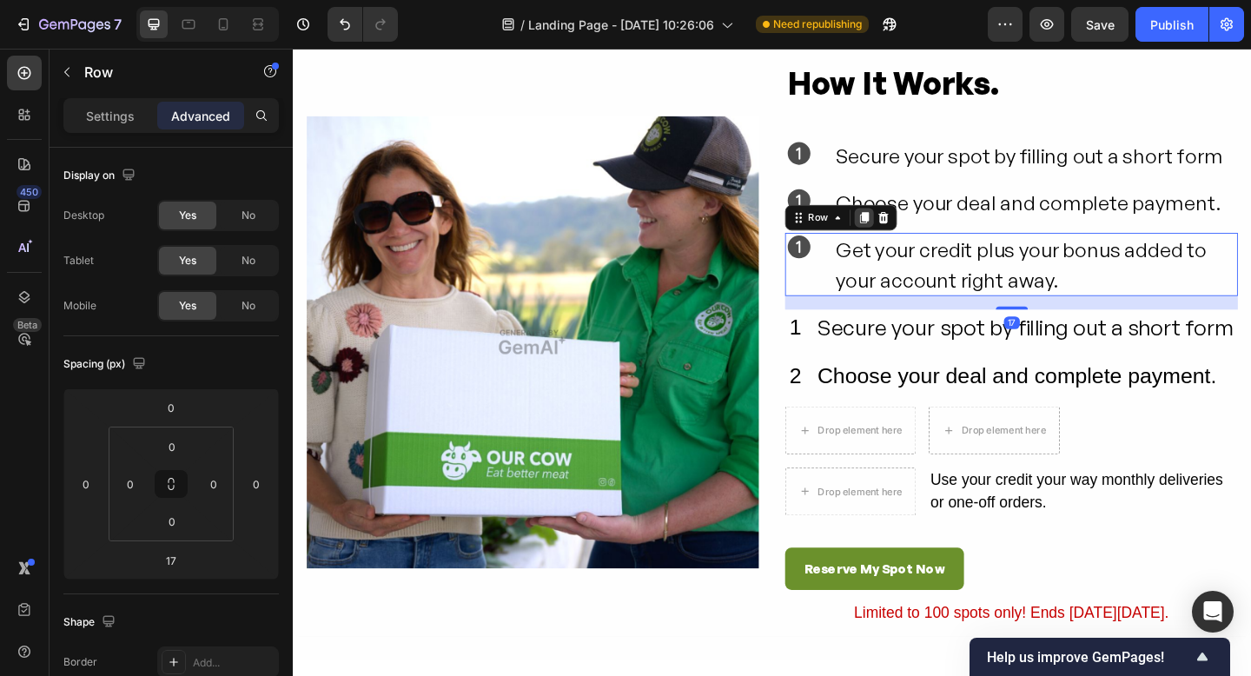
click at [911, 235] on icon at bounding box center [914, 233] width 14 height 14
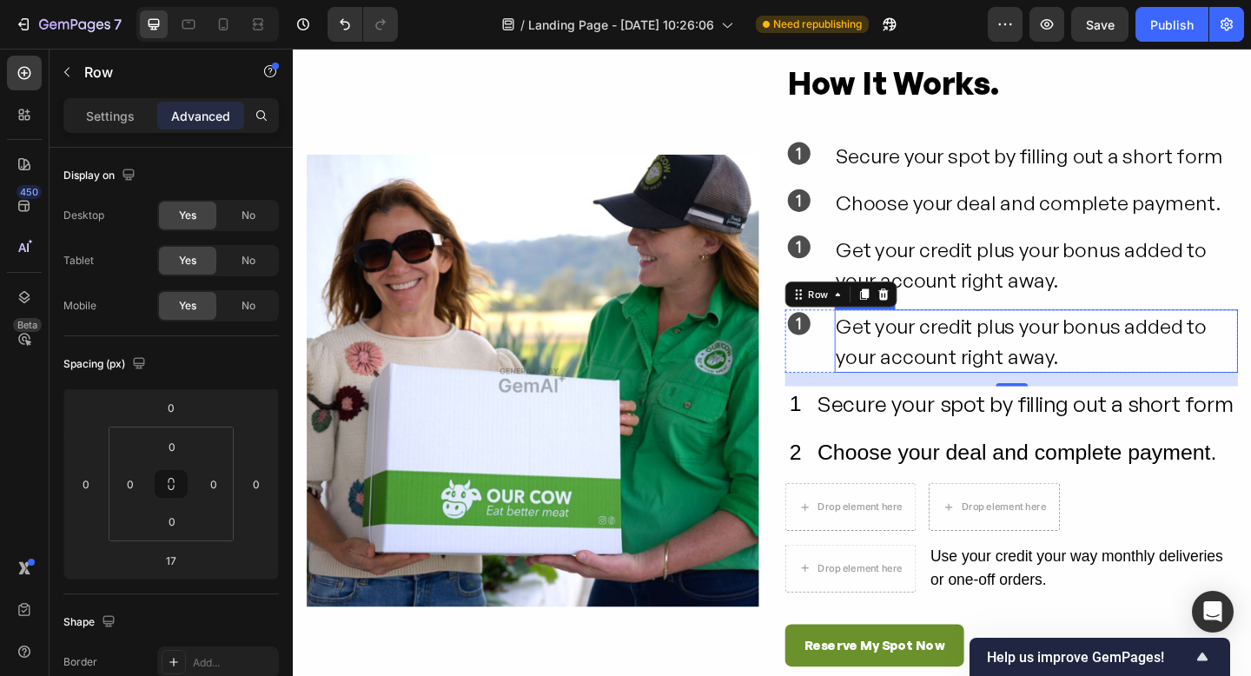
click at [1038, 376] on p "Get your credit plus your bonus added to your account right away." at bounding box center [1101, 367] width 435 height 65
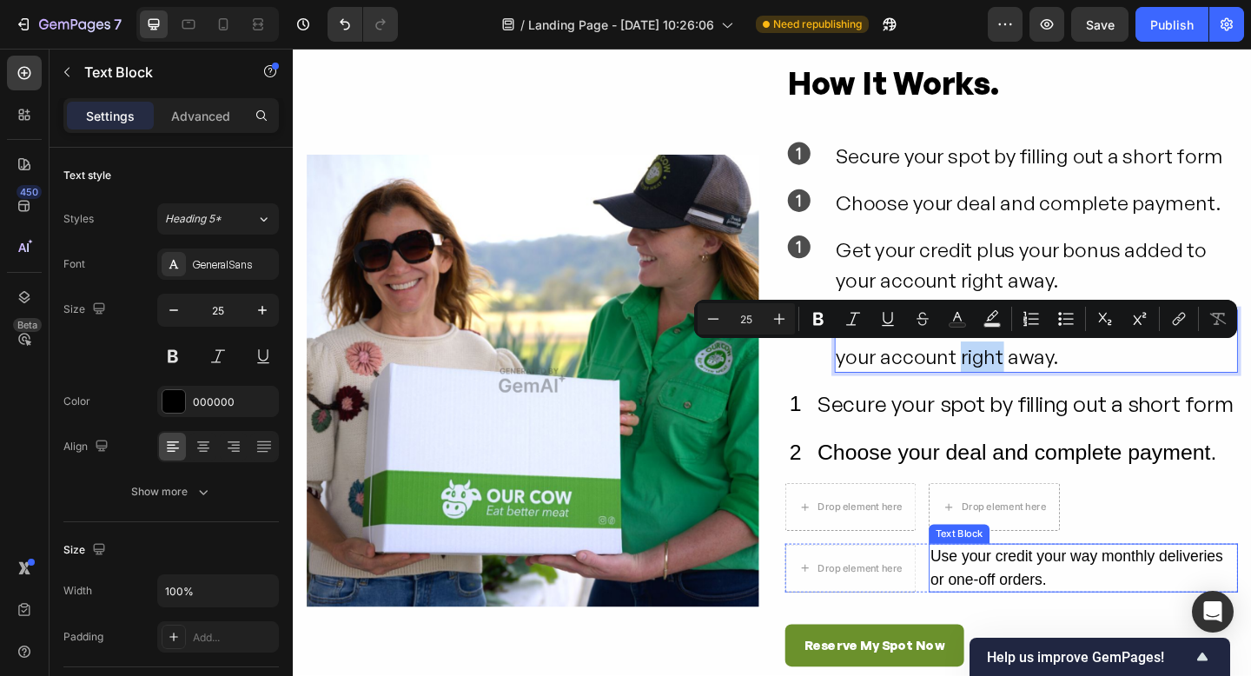
click at [1110, 601] on div "Use your credit your way monthly deliveries or one-off orders." at bounding box center [1153, 613] width 336 height 53
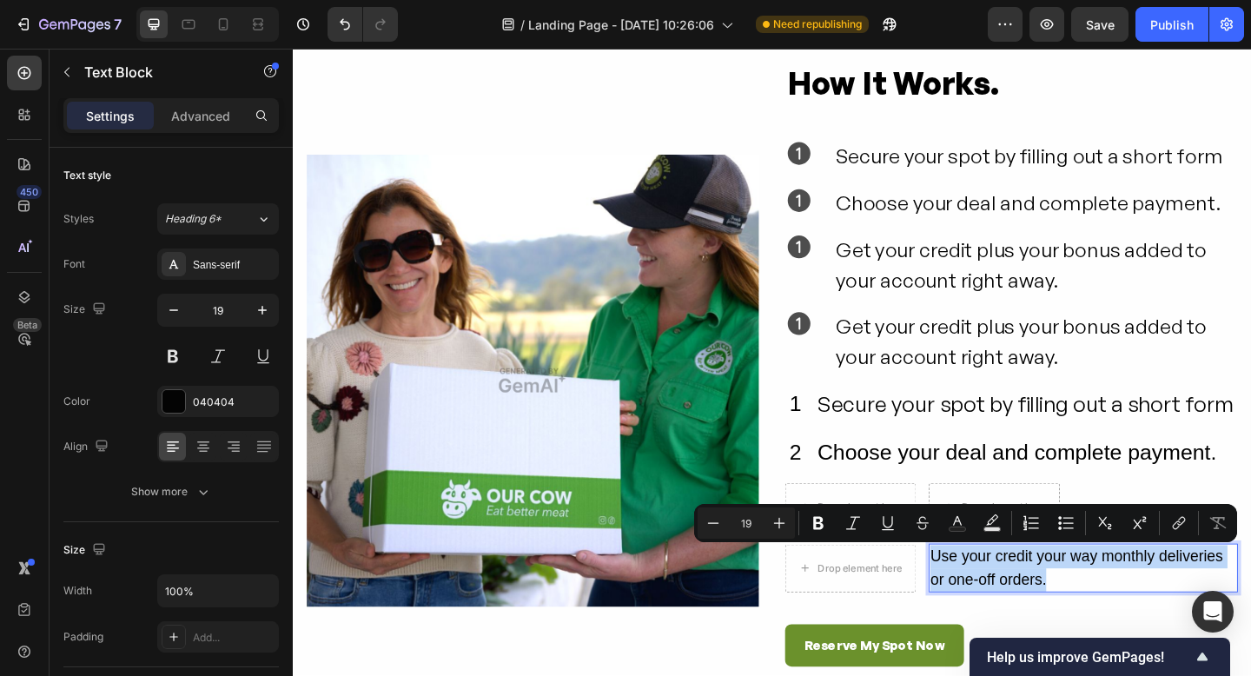
drag, startPoint x: 1115, startPoint y: 627, endPoint x: 1011, endPoint y: 607, distance: 106.3
click at [990, 605] on p "Use your credit your way monthly deliveries or one-off orders." at bounding box center [1152, 614] width 333 height 50
copy p "Use your credit your way monthly deliveries or one-off orders."
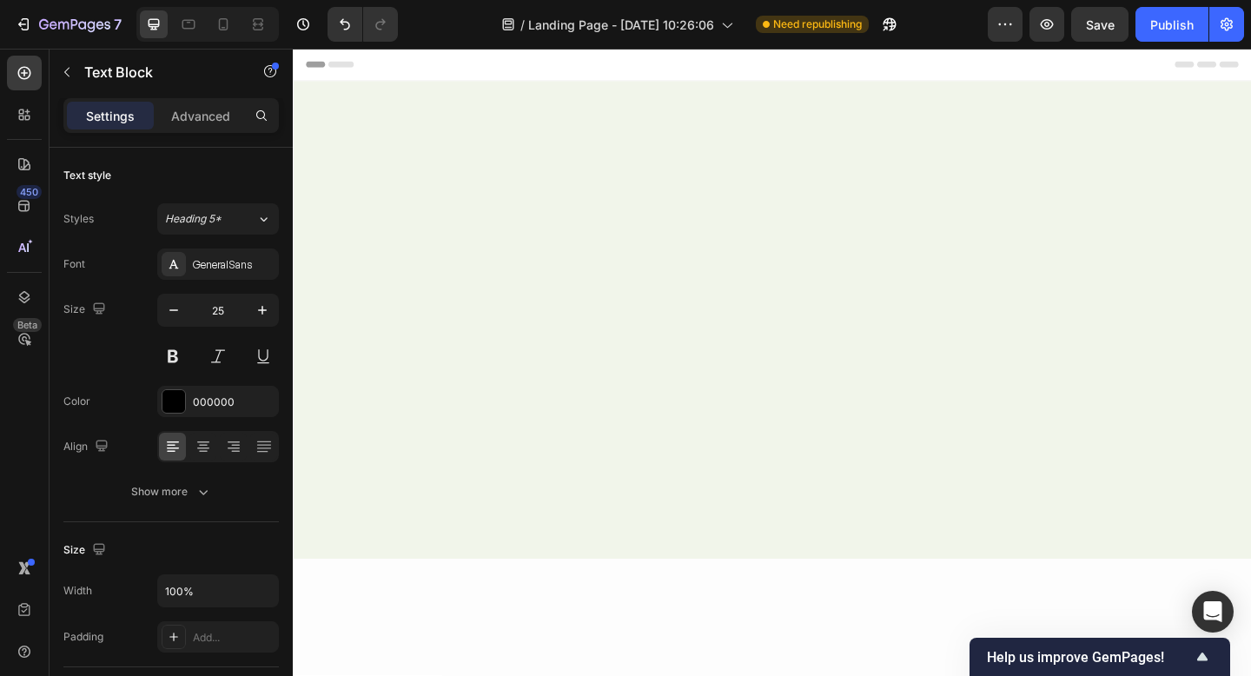
scroll to position [4010, 0]
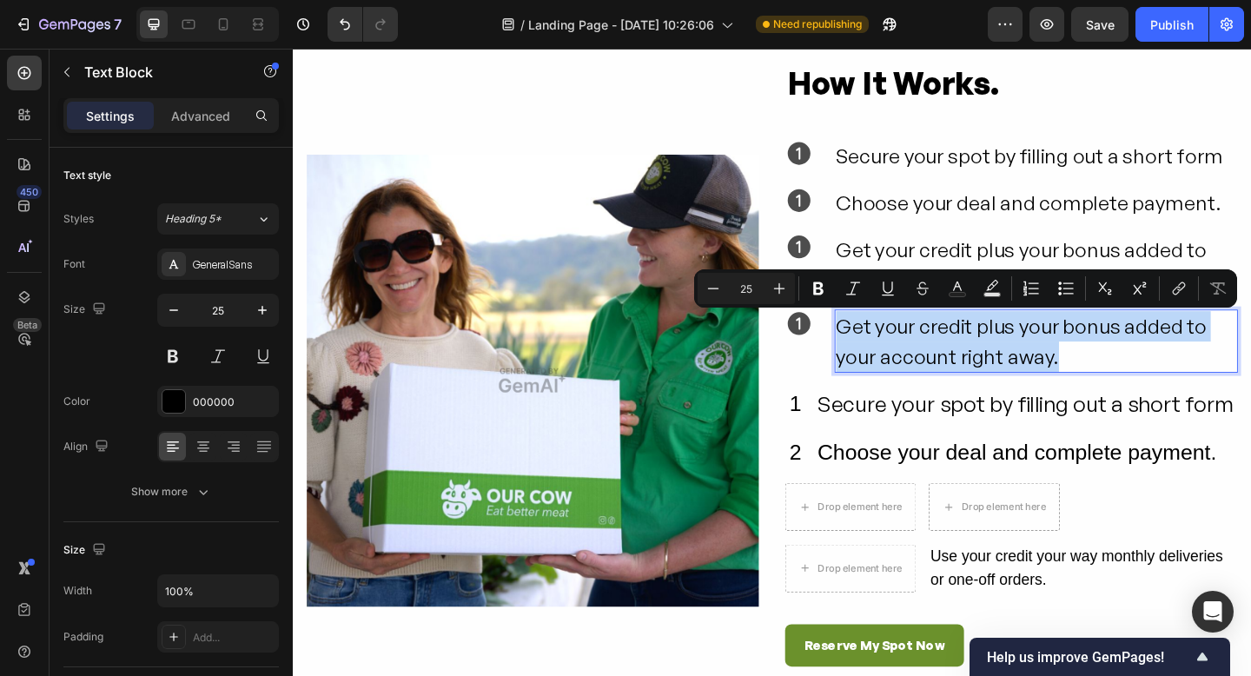
drag, startPoint x: 1138, startPoint y: 383, endPoint x: 885, endPoint y: 355, distance: 253.5
click at [885, 355] on p "Get your credit plus your bonus added to your account right away." at bounding box center [1101, 367] width 435 height 65
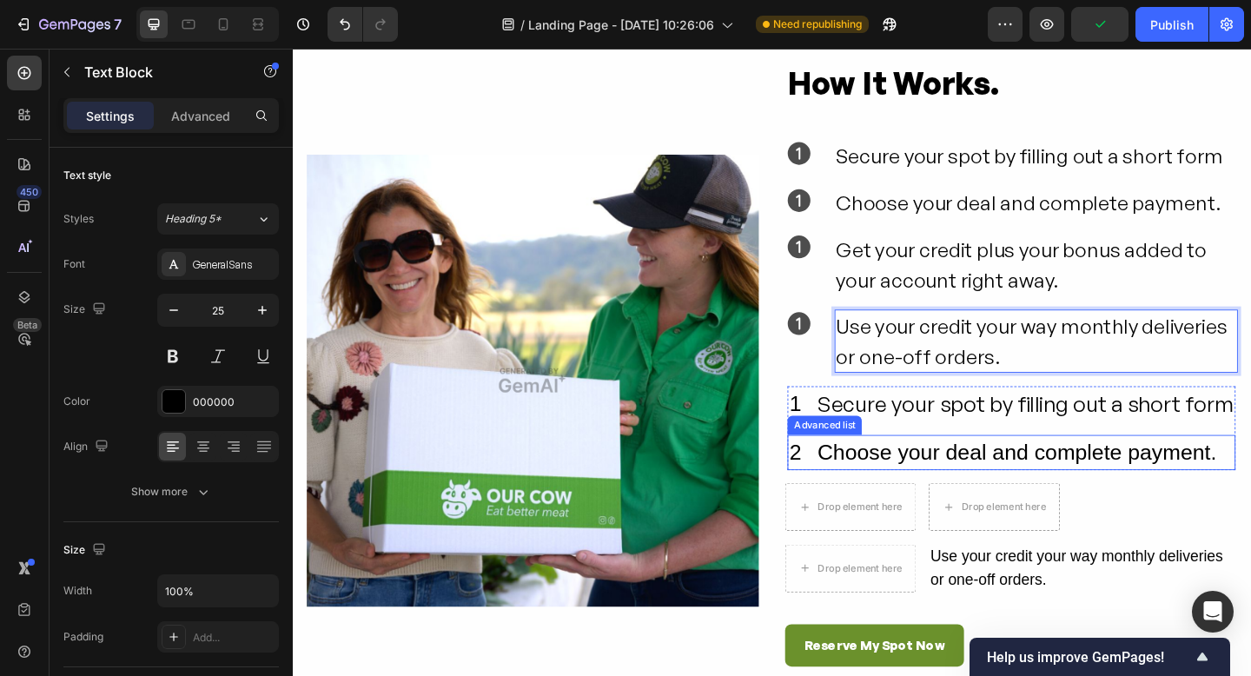
click at [1250, 489] on div "2 Text Block Choose your deal and complete payment. Text Block" at bounding box center [1074, 488] width 487 height 39
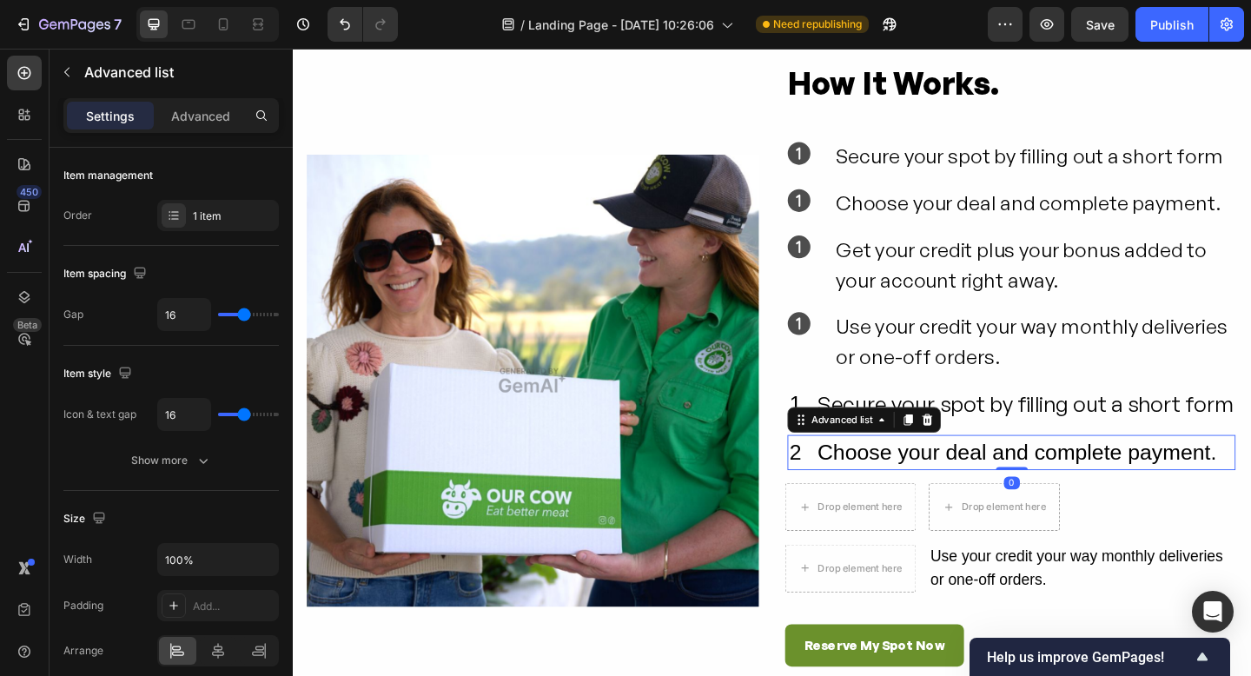
drag, startPoint x: 988, startPoint y: 449, endPoint x: 1151, endPoint y: 460, distance: 162.8
click at [989, 449] on icon at bounding box center [983, 453] width 11 height 12
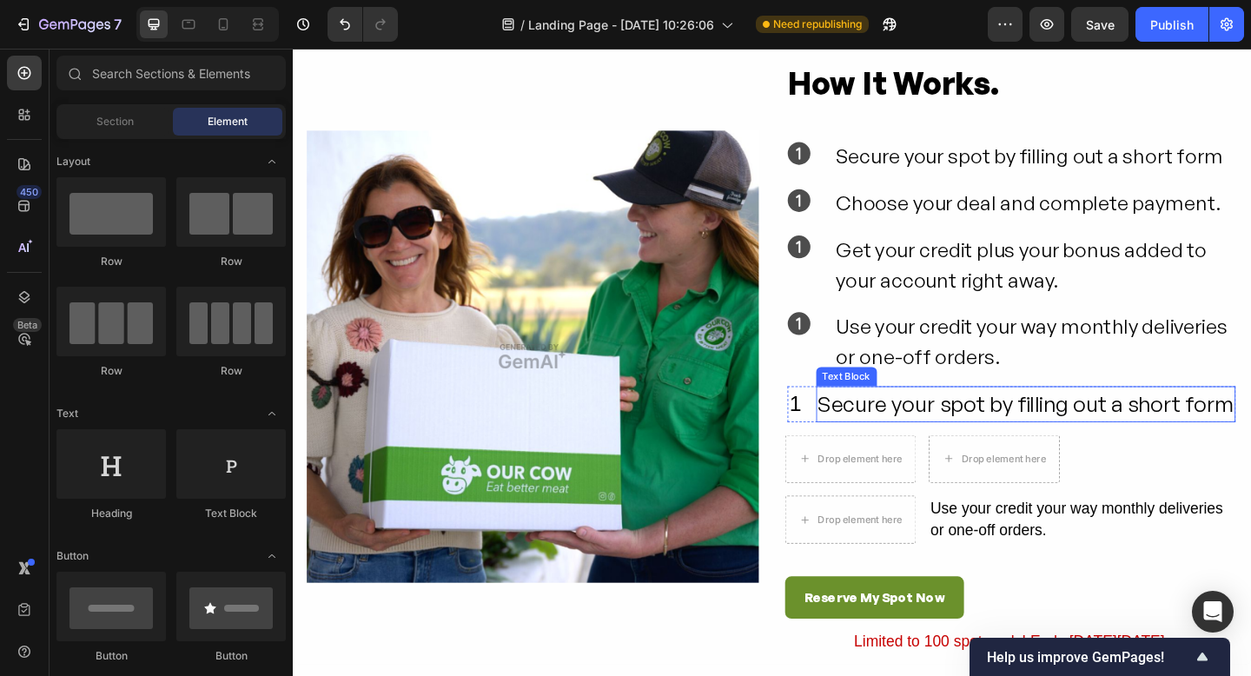
scroll to position [3983, 0]
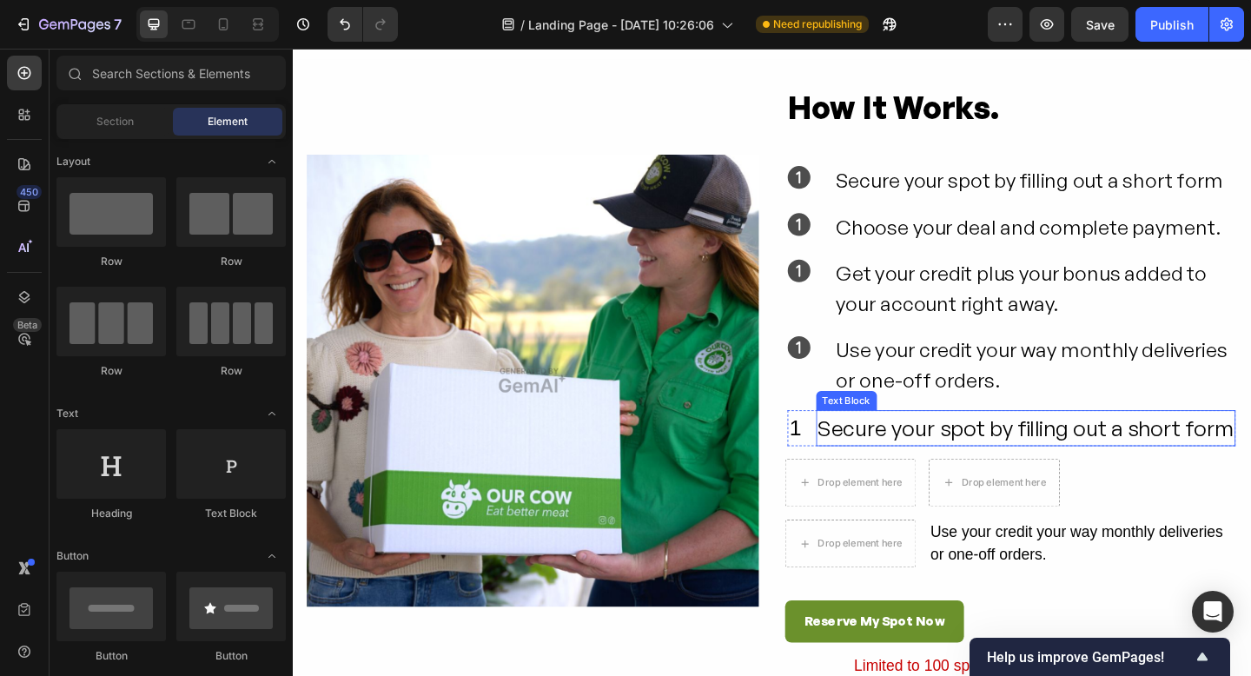
click at [1250, 467] on div "Secure your spot by filling out a short form" at bounding box center [1090, 461] width 456 height 39
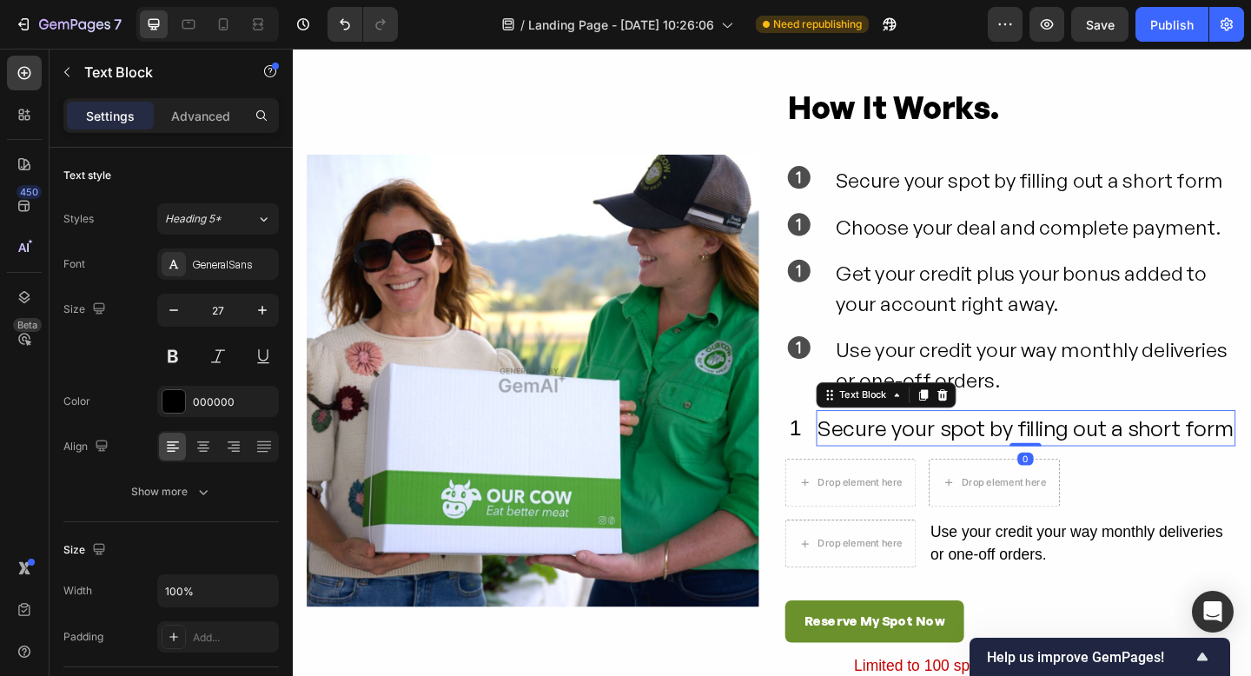
click at [1000, 428] on icon at bounding box center [999, 426] width 14 height 14
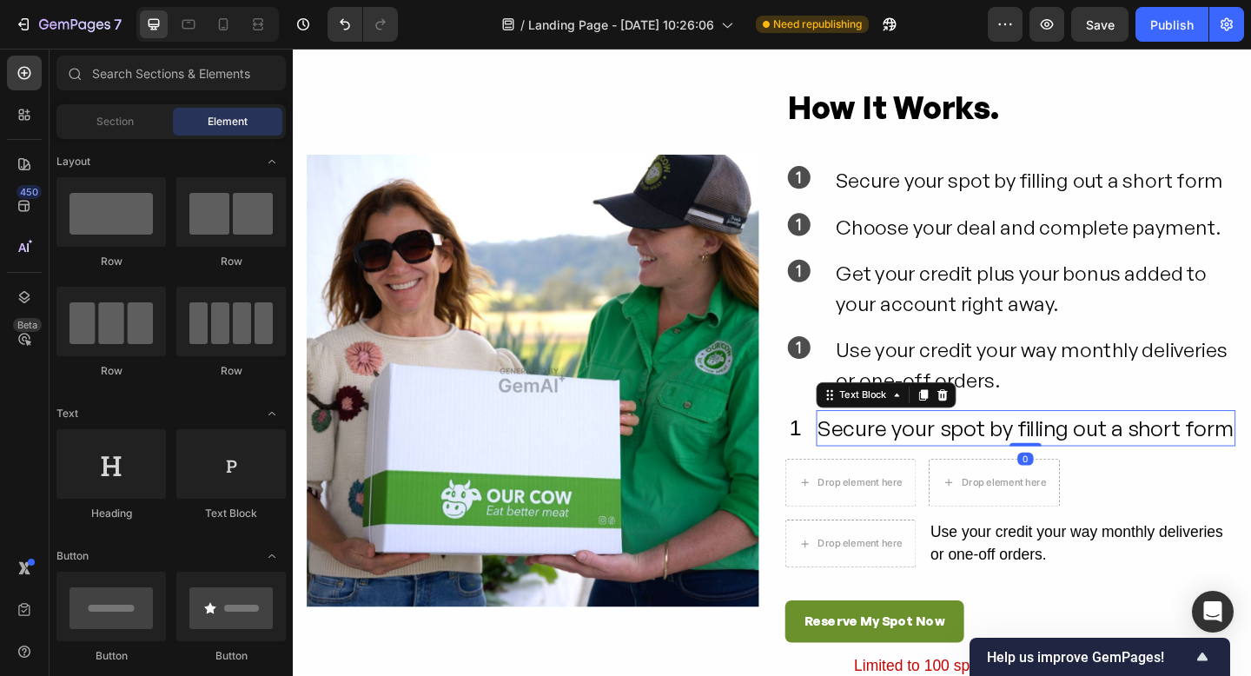
scroll to position [3990, 0]
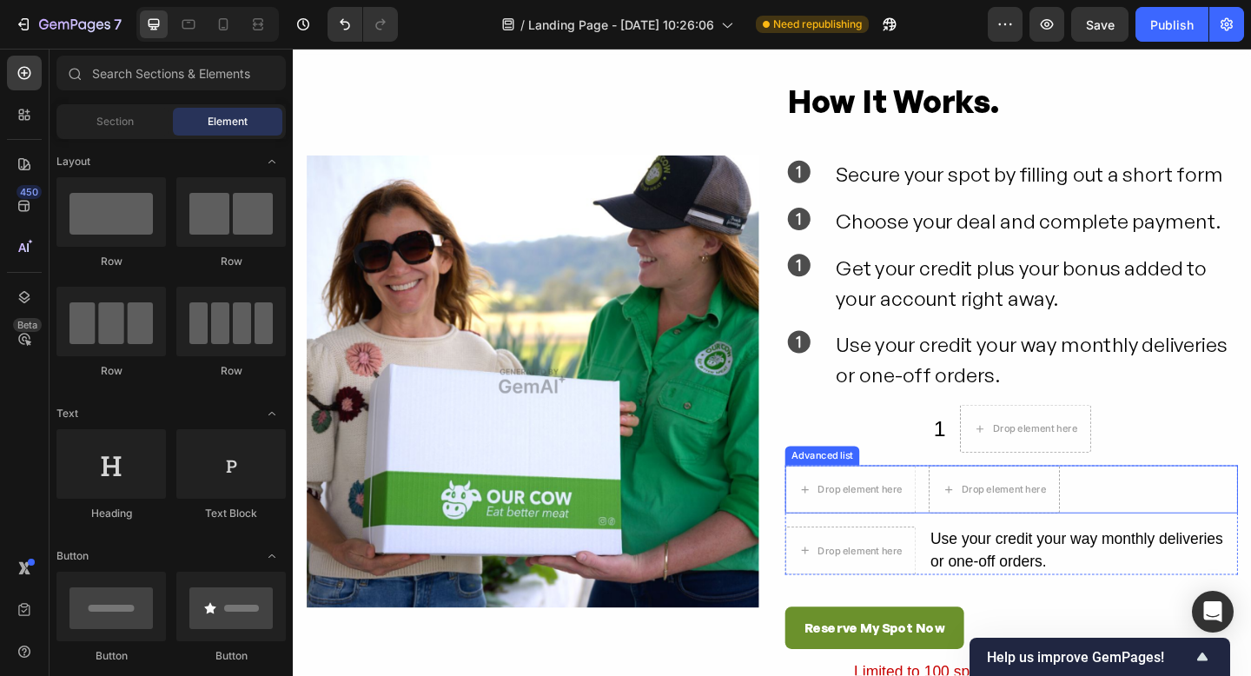
click at [1220, 554] on div "Drop element here Drop element here" at bounding box center [1074, 528] width 493 height 52
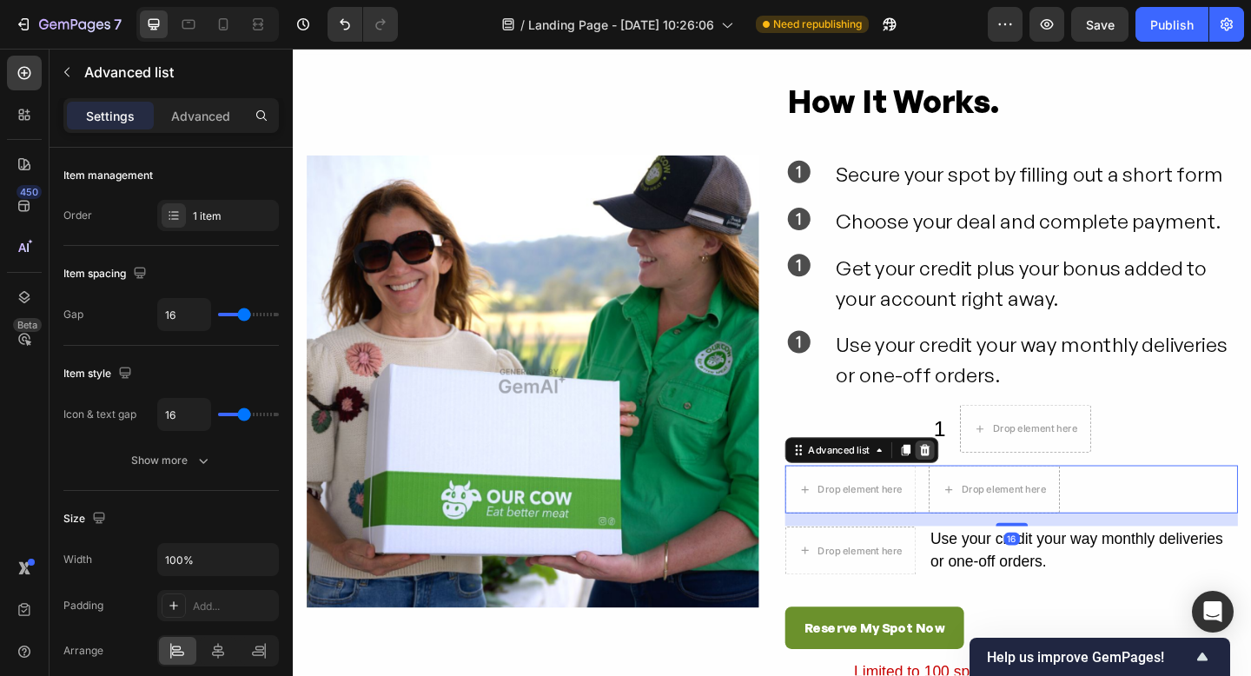
click at [977, 484] on icon at bounding box center [980, 486] width 11 height 12
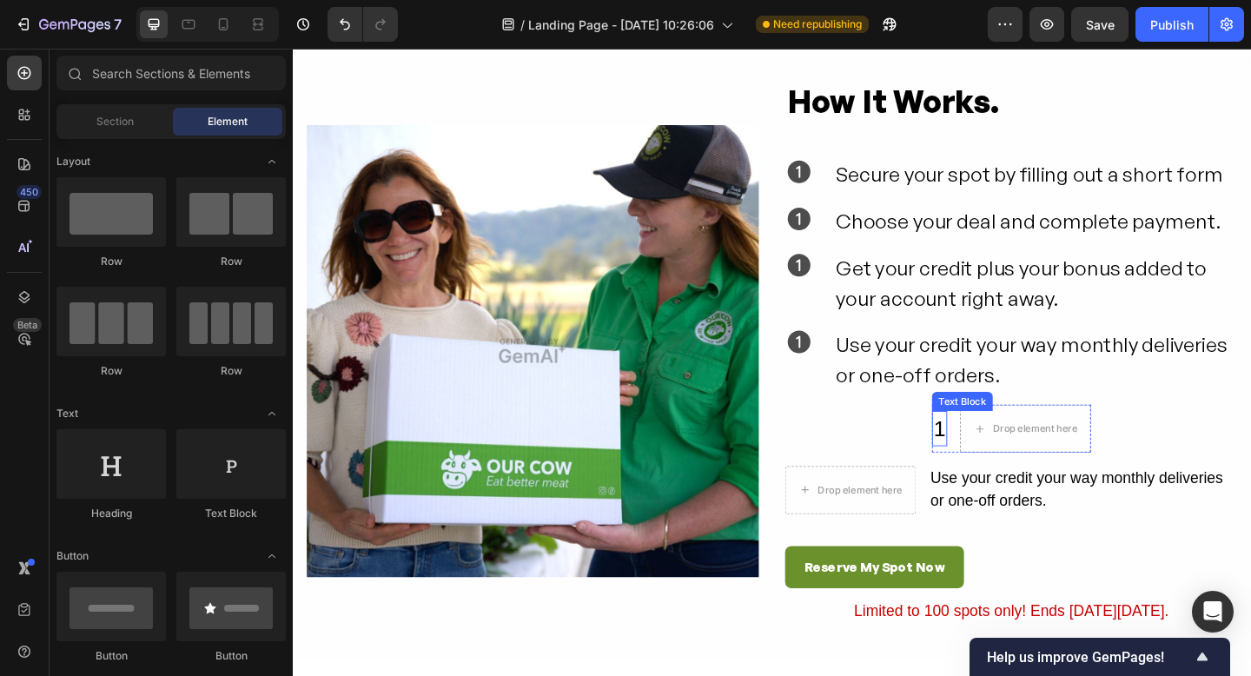
scroll to position [3956, 0]
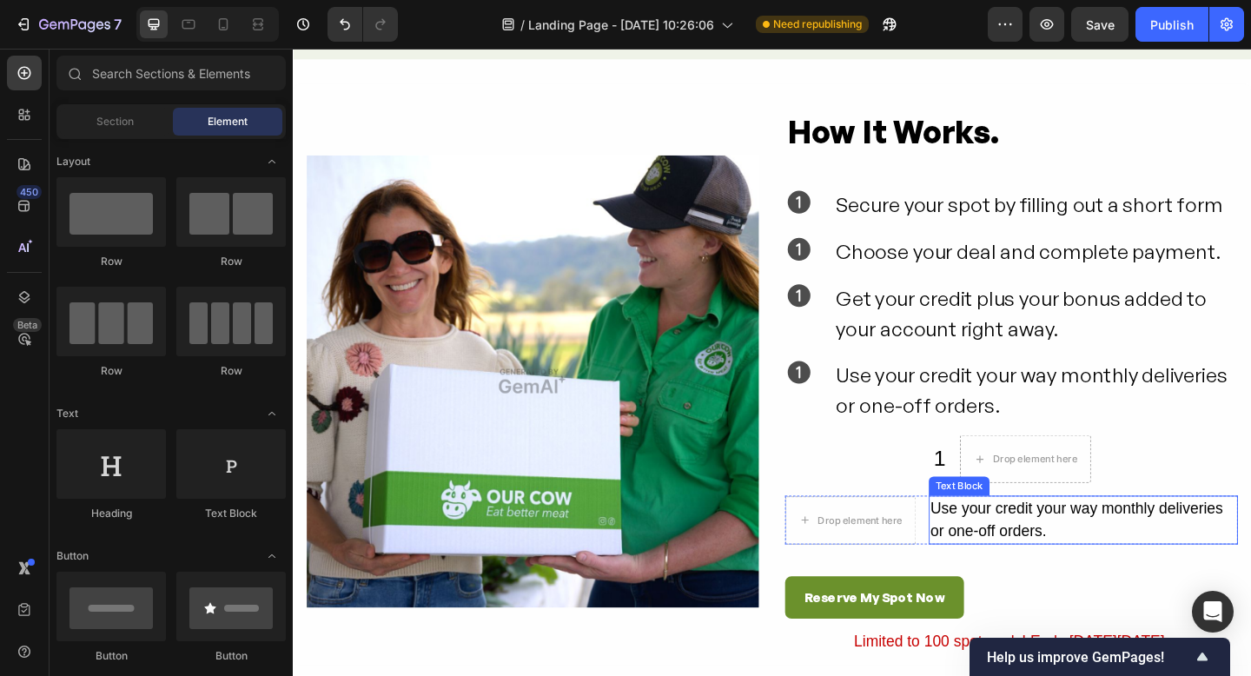
click at [1237, 574] on p "Use your credit your way monthly deliveries or one-off orders." at bounding box center [1152, 562] width 333 height 50
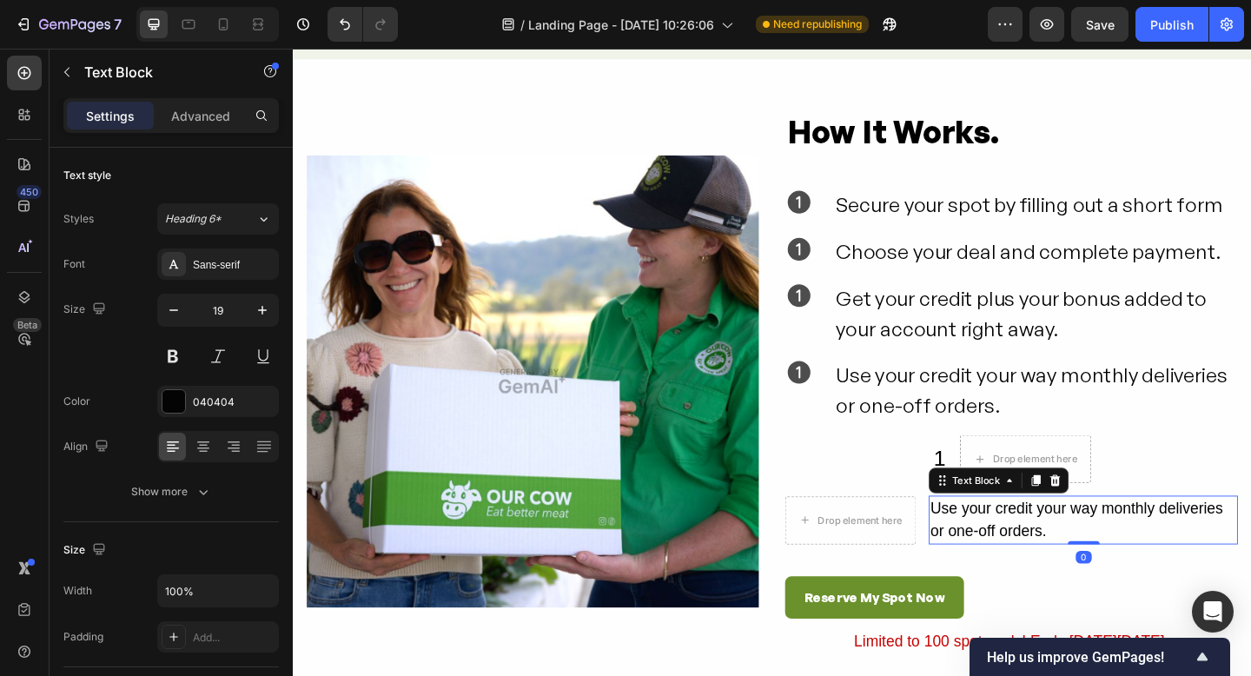
click at [1117, 520] on icon at bounding box center [1122, 519] width 14 height 14
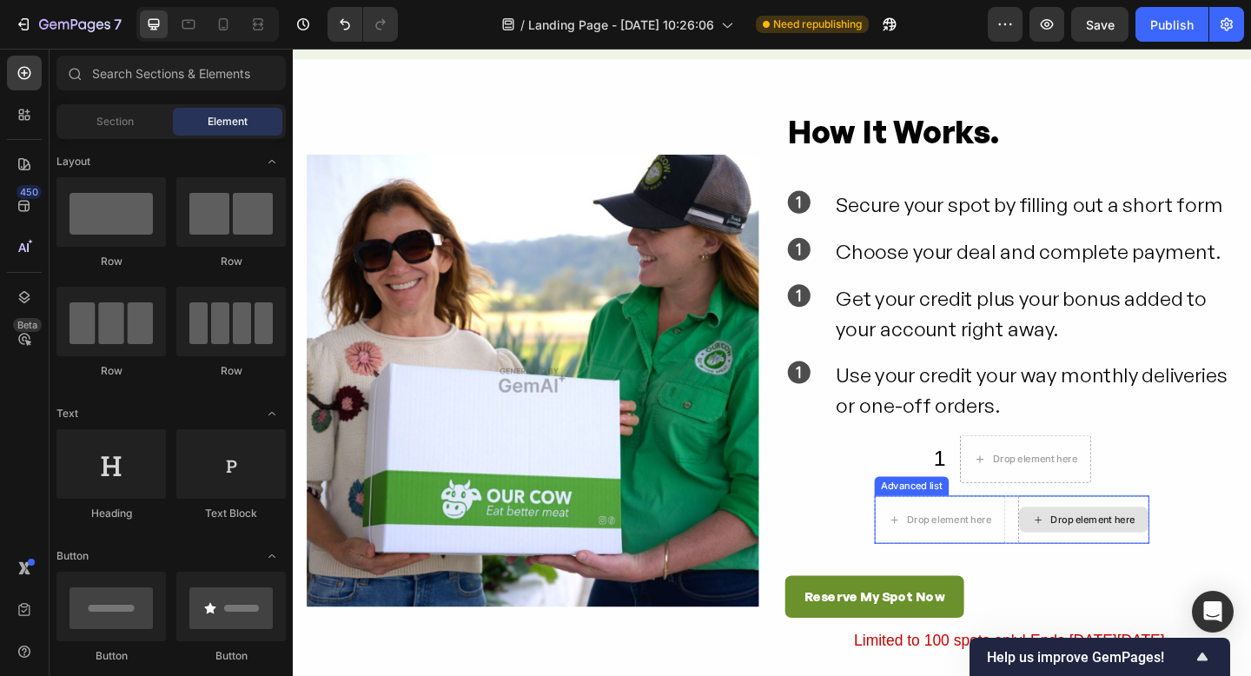
click at [1188, 579] on div "Drop element here" at bounding box center [1153, 561] width 143 height 52
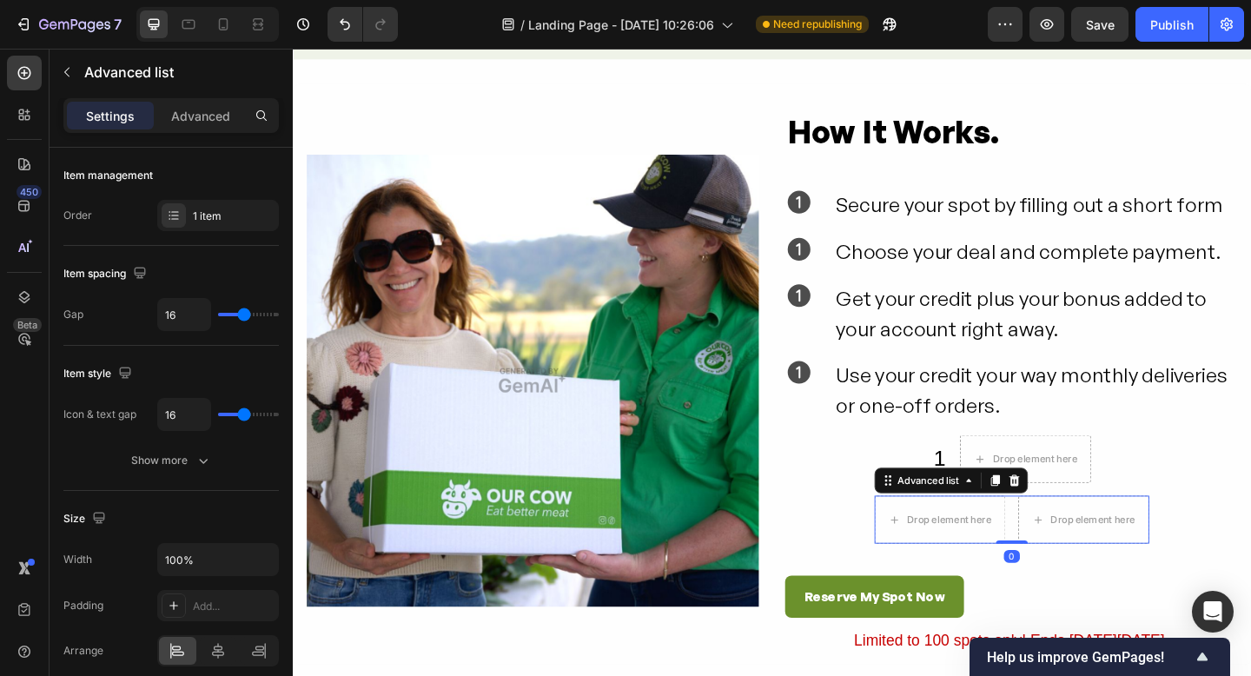
click at [1076, 520] on icon at bounding box center [1078, 519] width 14 height 14
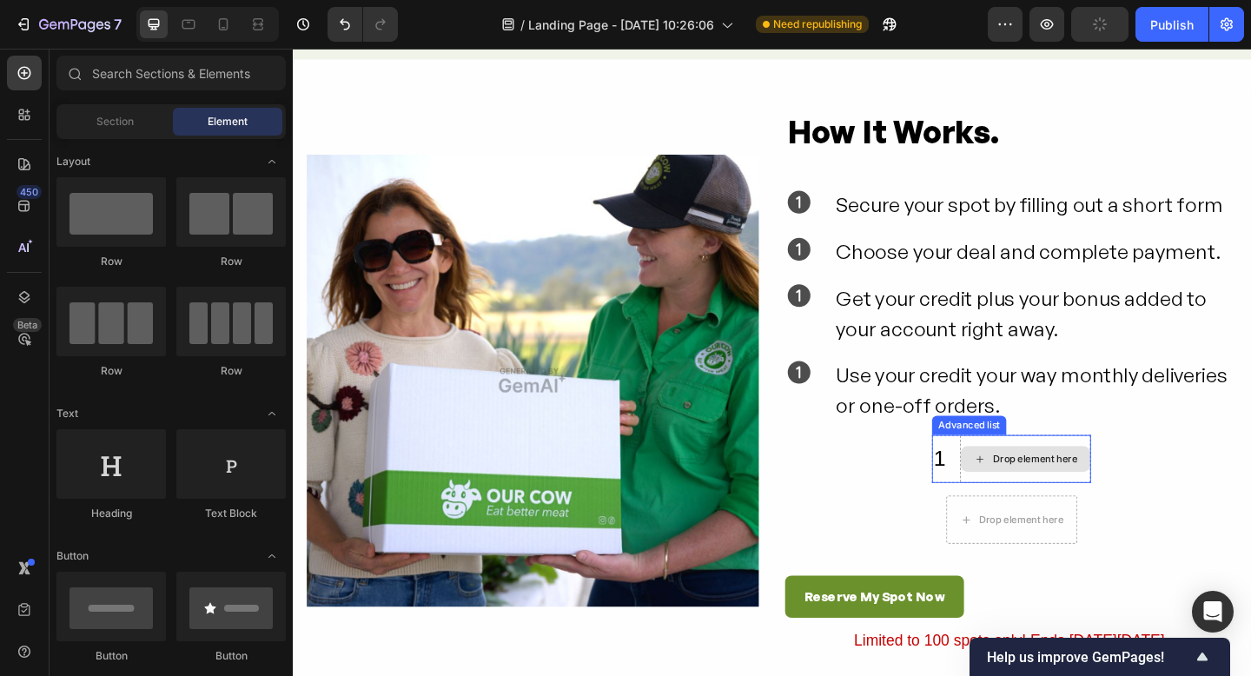
click at [1155, 514] on div "Drop element here" at bounding box center [1089, 495] width 143 height 52
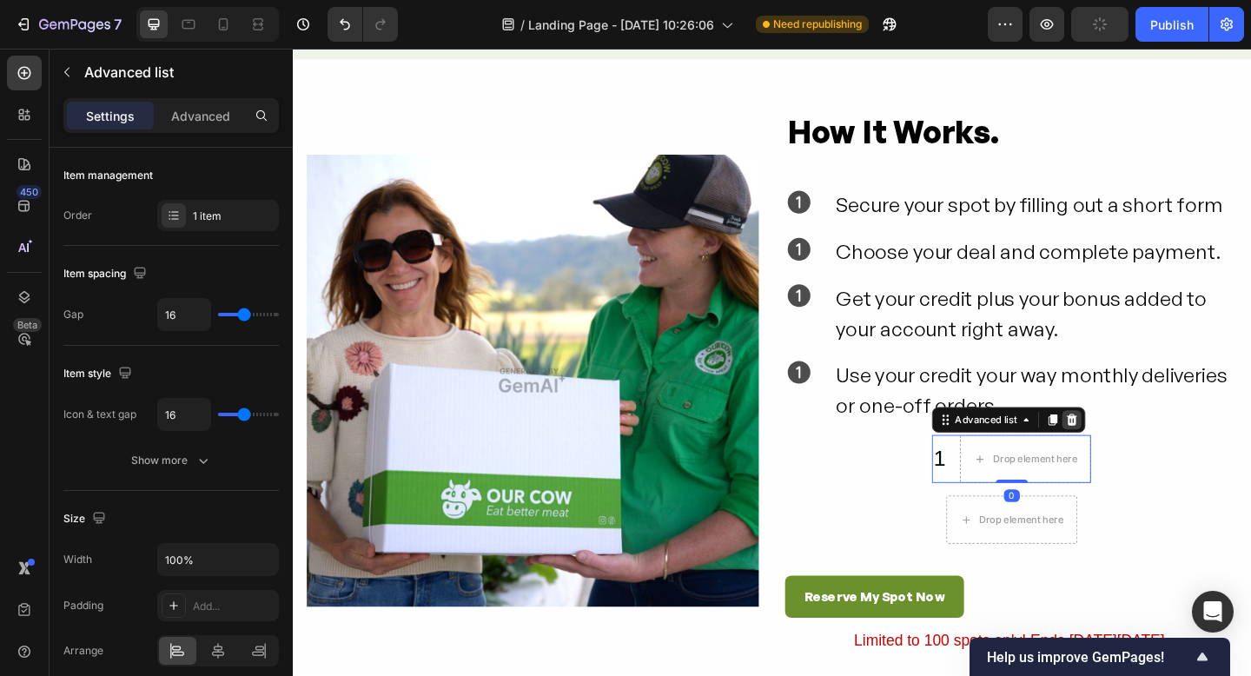
click at [1144, 453] on icon at bounding box center [1139, 453] width 11 height 12
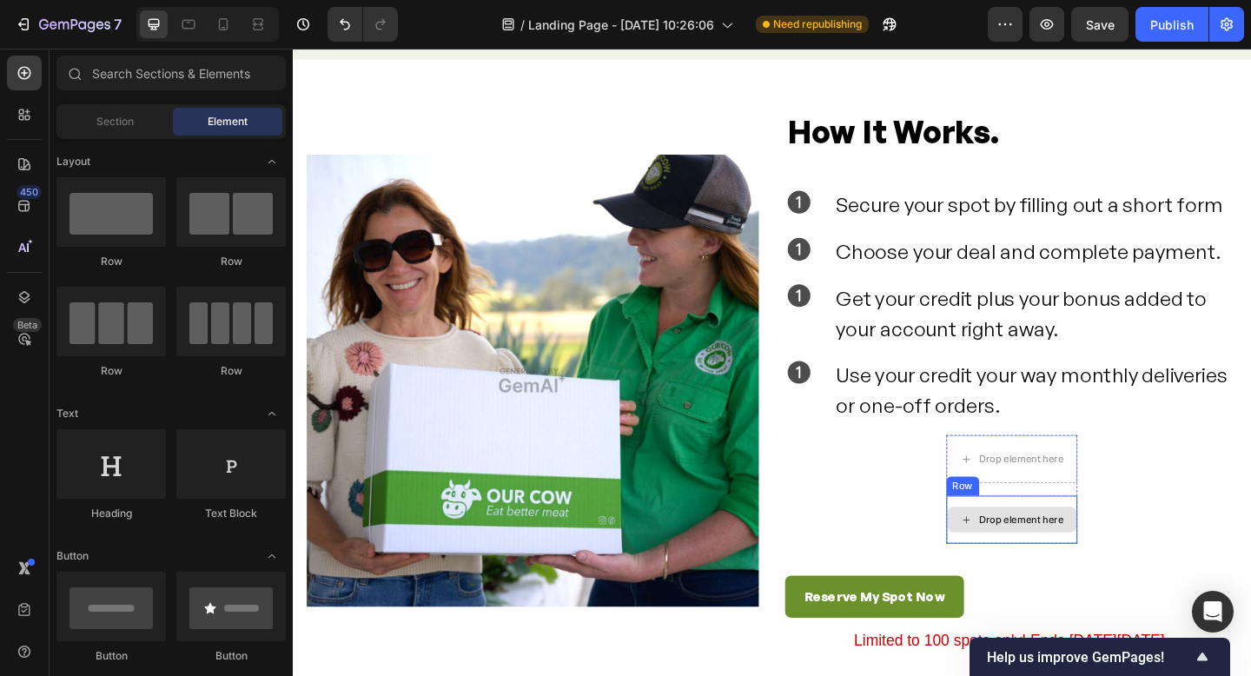
click at [1141, 582] on div "Drop element here" at bounding box center [1075, 561] width 143 height 52
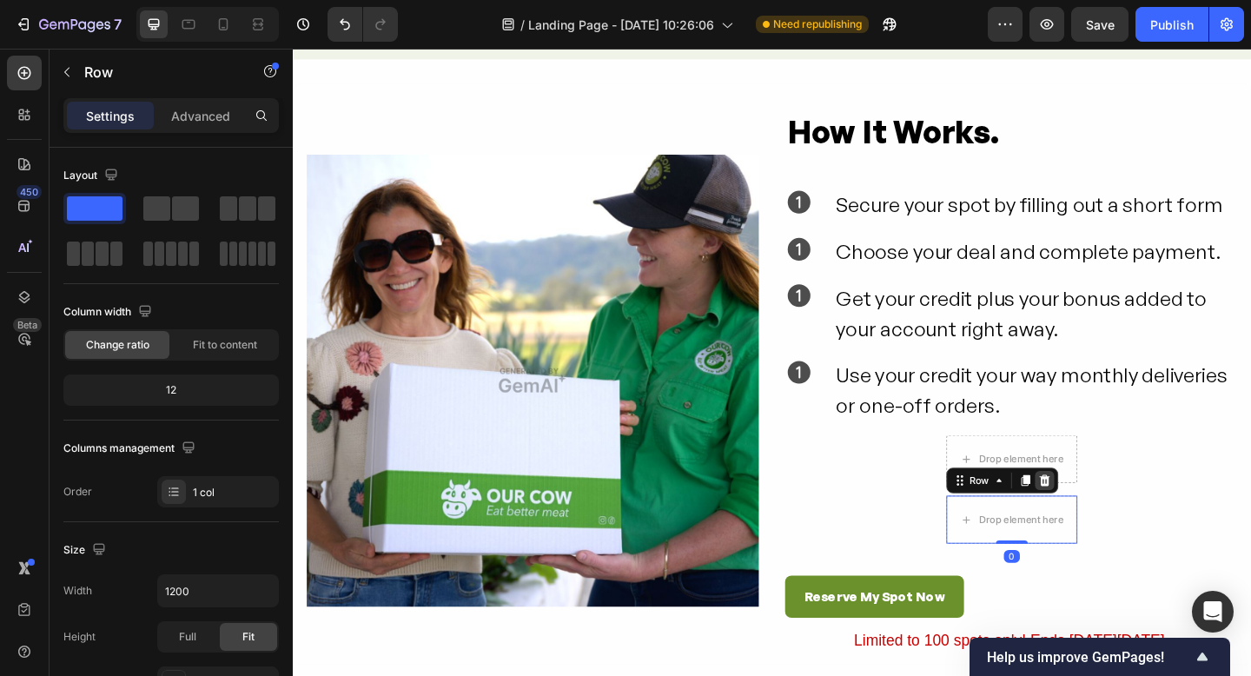
click at [1110, 516] on icon at bounding box center [1109, 519] width 11 height 12
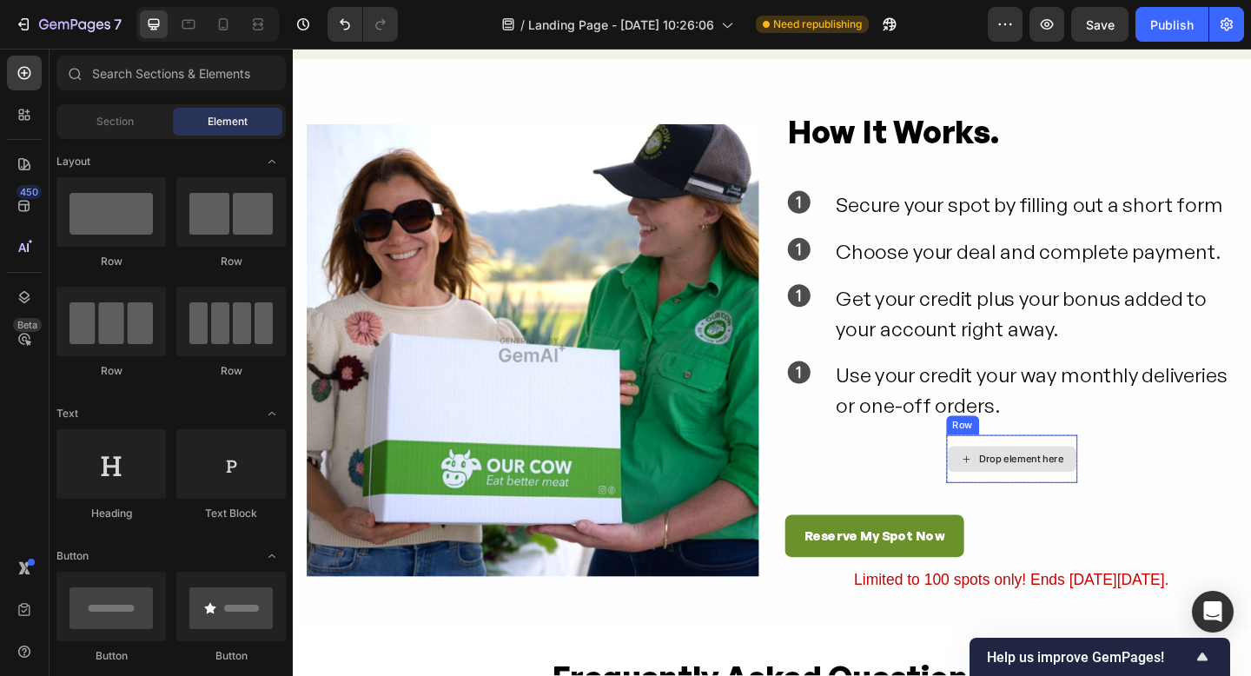
scroll to position [3923, 0]
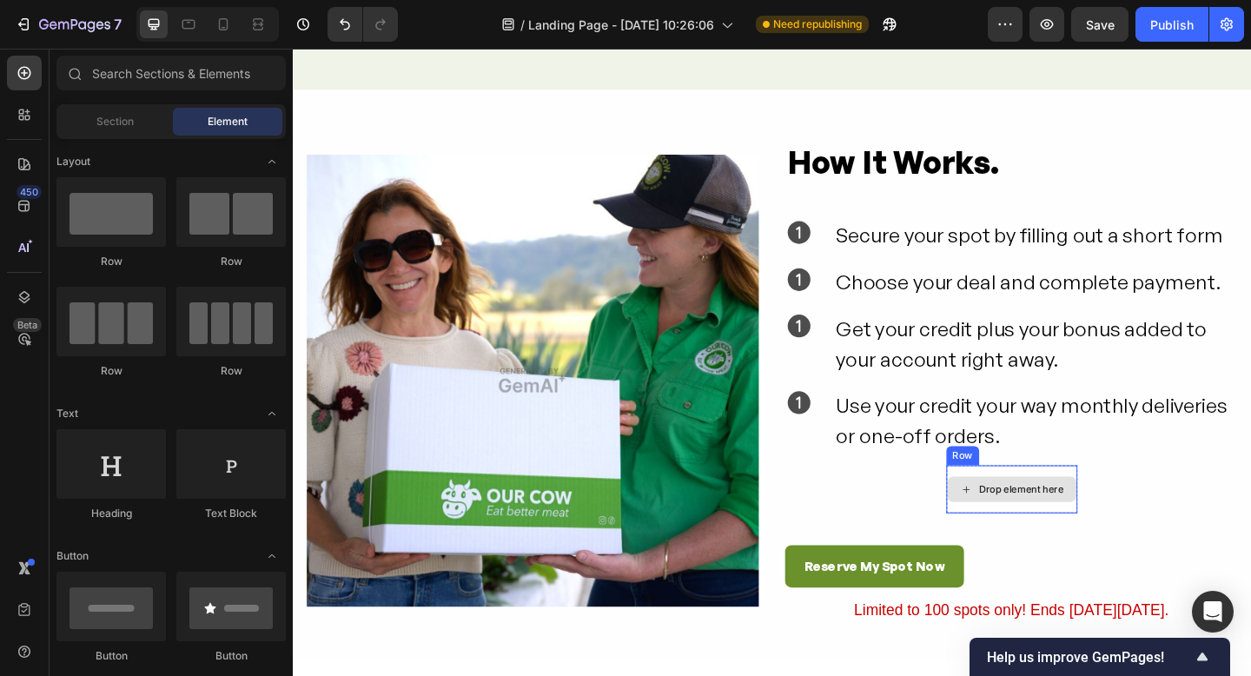
click at [1131, 548] on div "Drop element here" at bounding box center [1075, 528] width 143 height 52
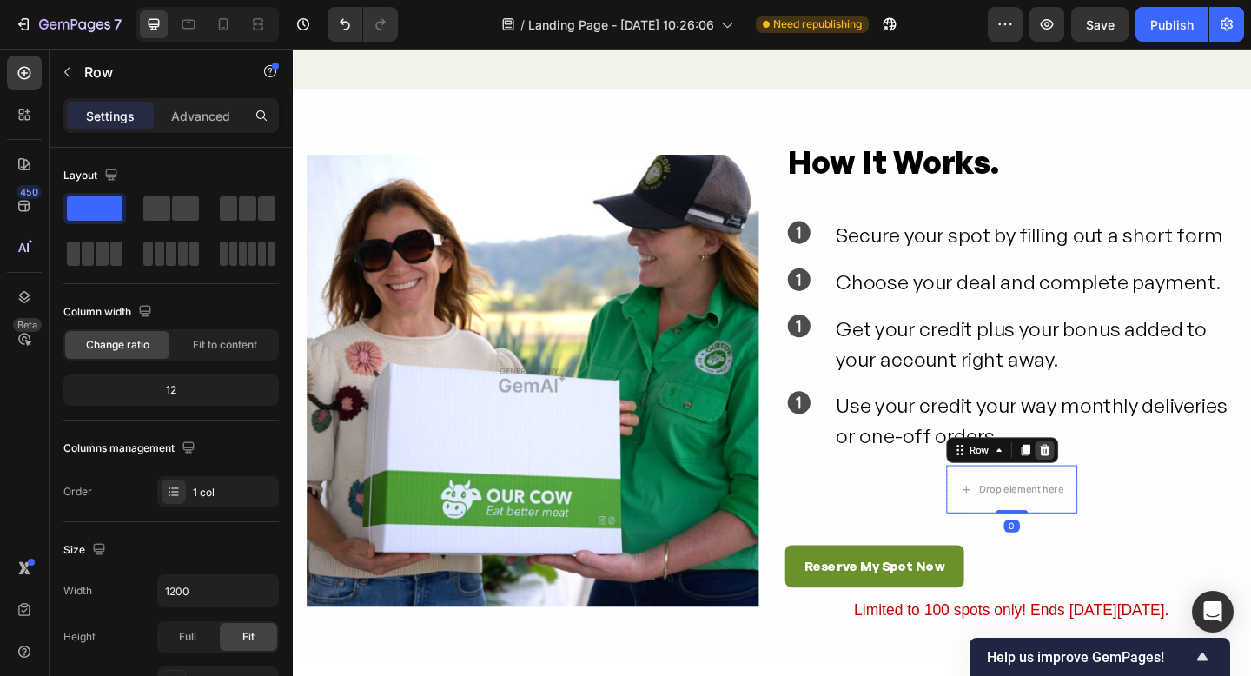
click at [1115, 479] on icon at bounding box center [1111, 486] width 14 height 14
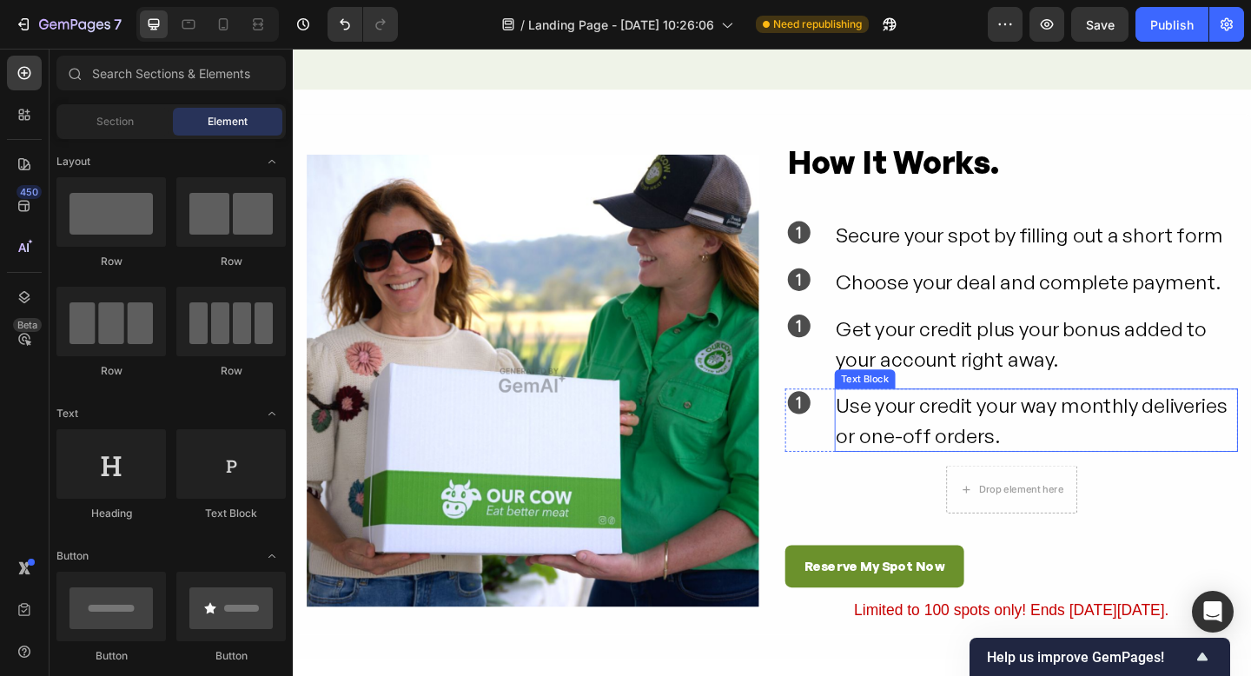
scroll to position [3928, 0]
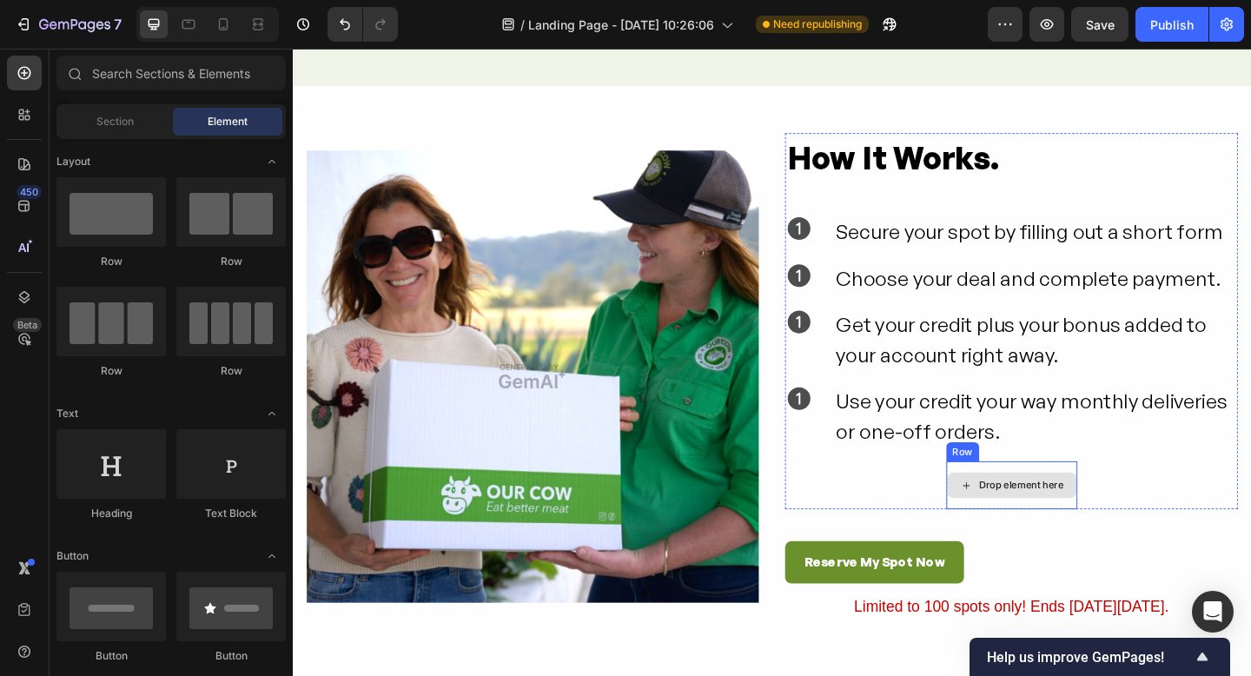
click at [1133, 543] on div "Drop element here" at bounding box center [1075, 524] width 143 height 52
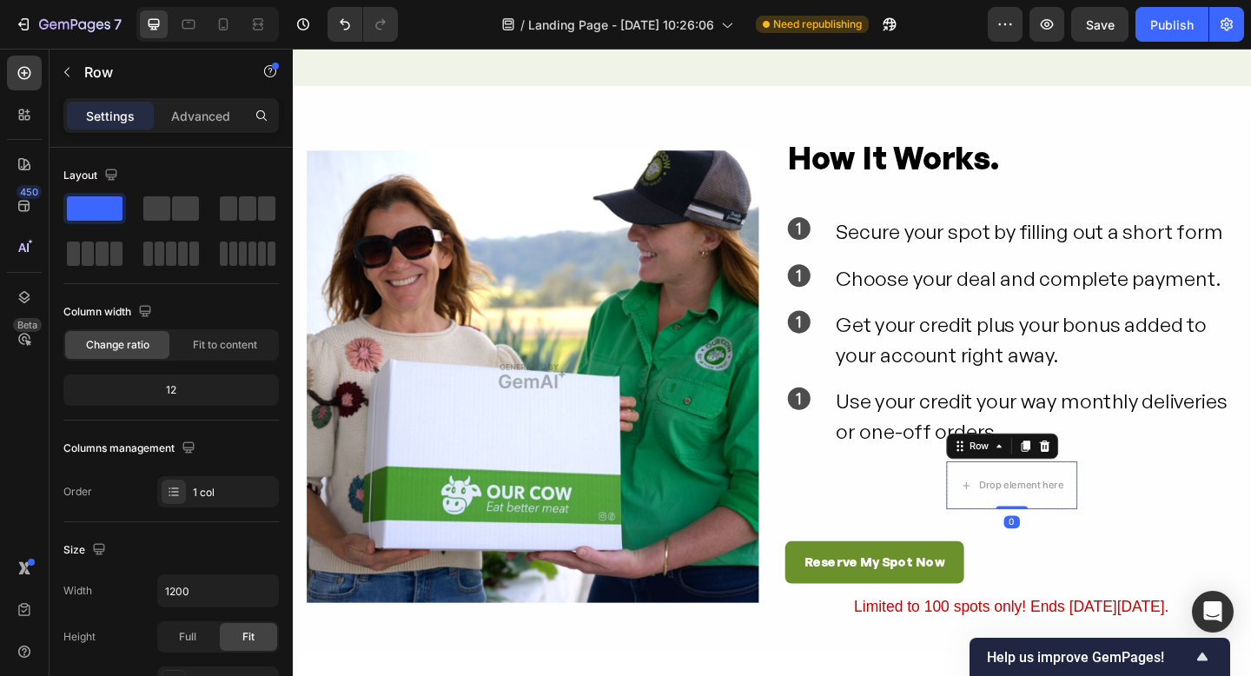
click at [1109, 484] on icon at bounding box center [1109, 481] width 11 height 12
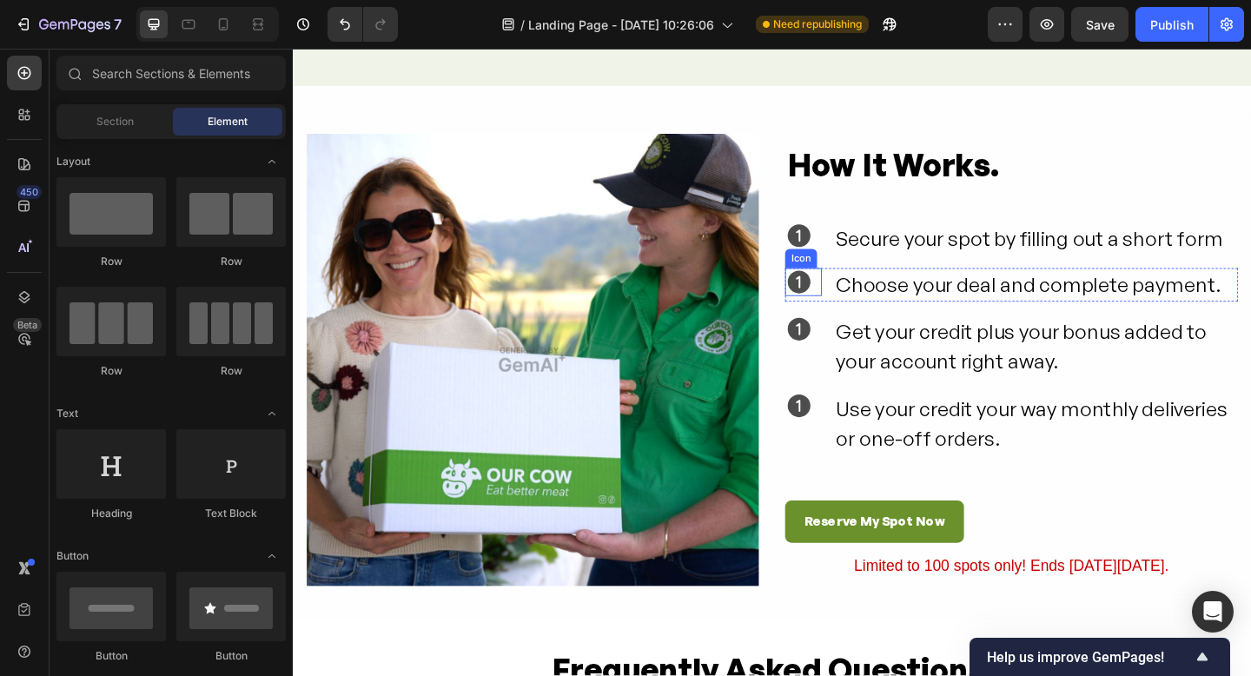
click at [841, 306] on icon at bounding box center [843, 303] width 24 height 24
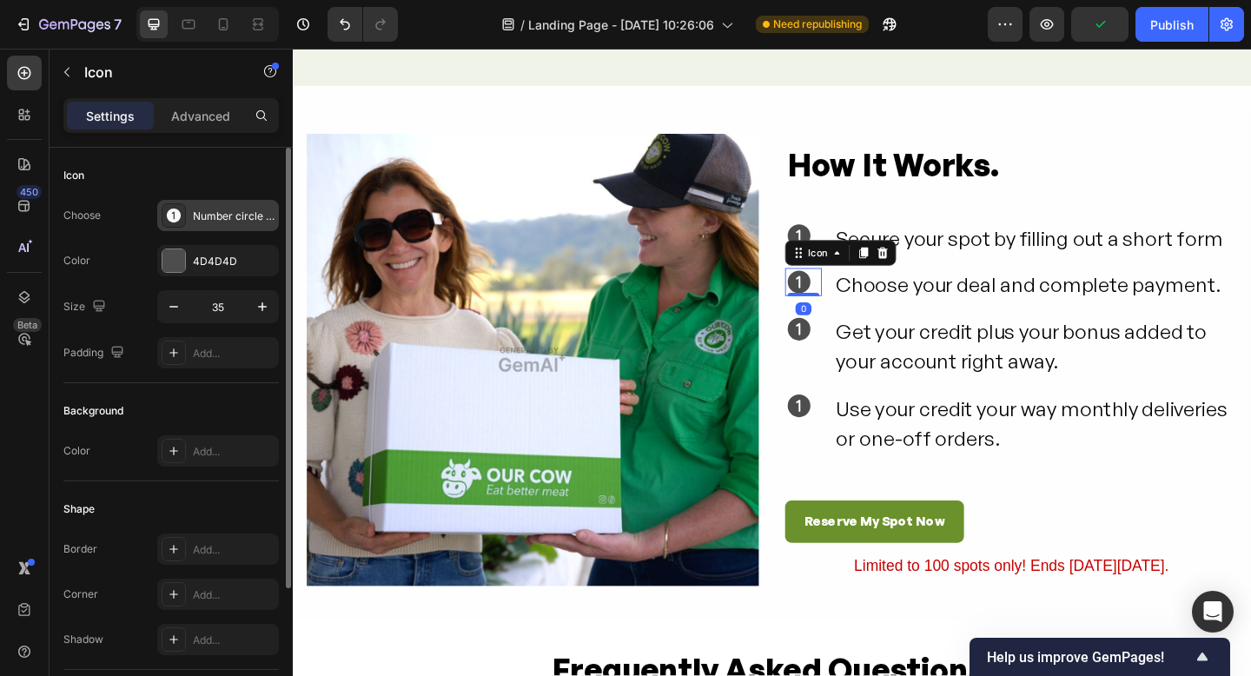
click at [171, 214] on icon at bounding box center [174, 216] width 14 height 14
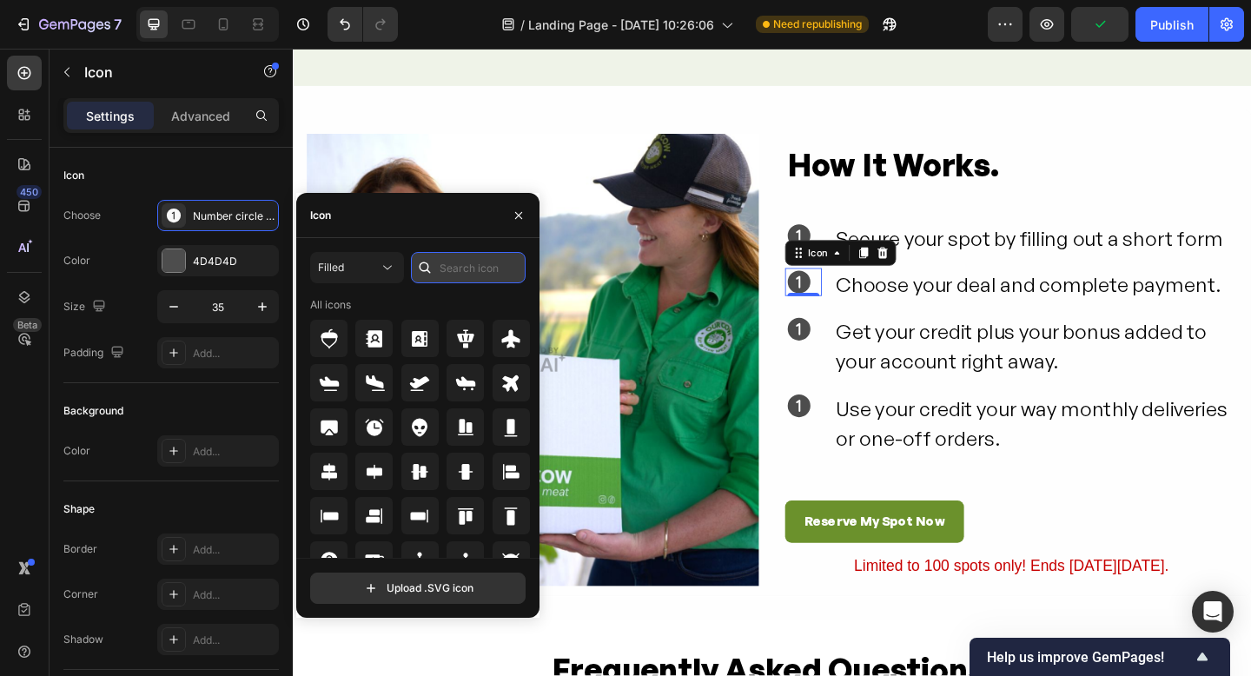
click at [442, 267] on input "text" at bounding box center [468, 267] width 115 height 31
click at [448, 266] on input "text" at bounding box center [468, 267] width 115 height 31
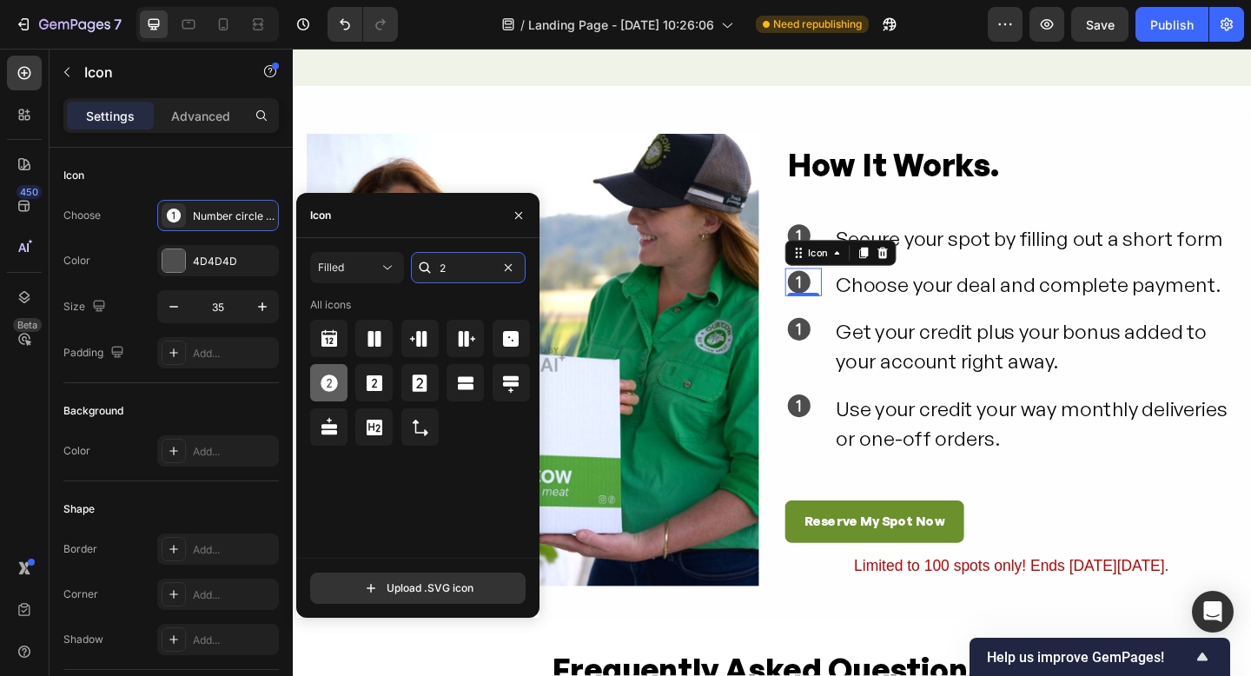
type input "2"
click at [326, 381] on icon at bounding box center [329, 383] width 17 height 17
click at [847, 357] on icon at bounding box center [843, 354] width 24 height 24
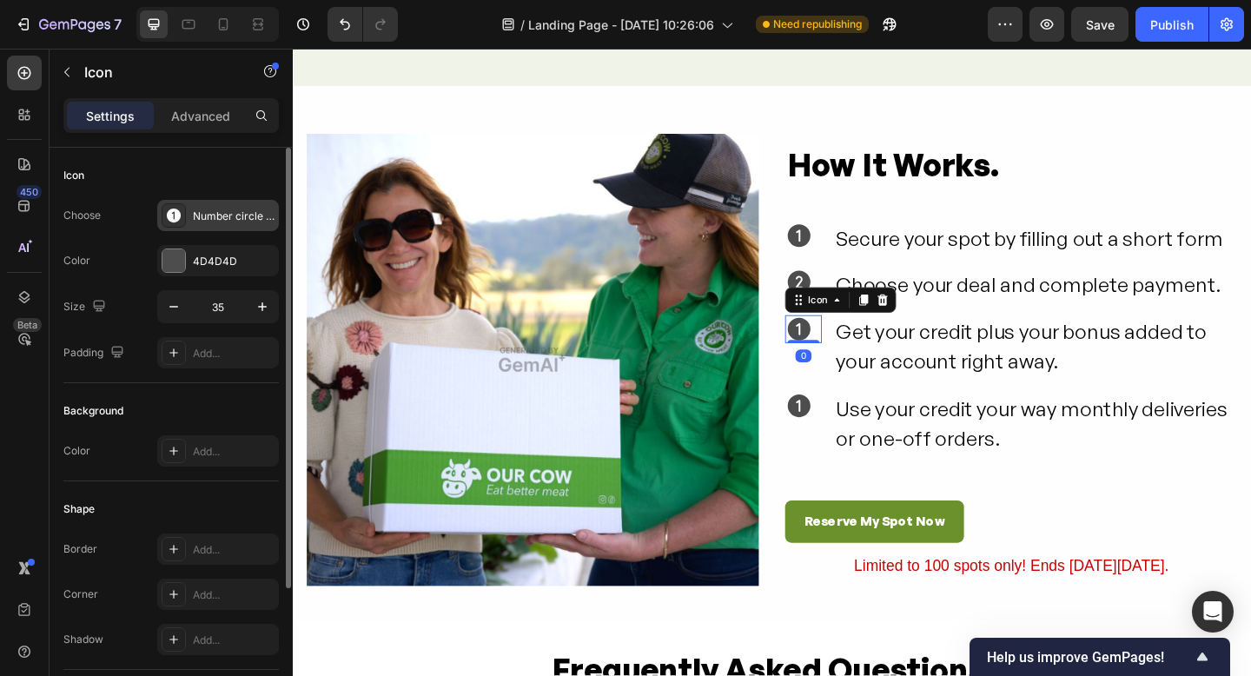
click at [173, 216] on icon at bounding box center [174, 216] width 14 height 14
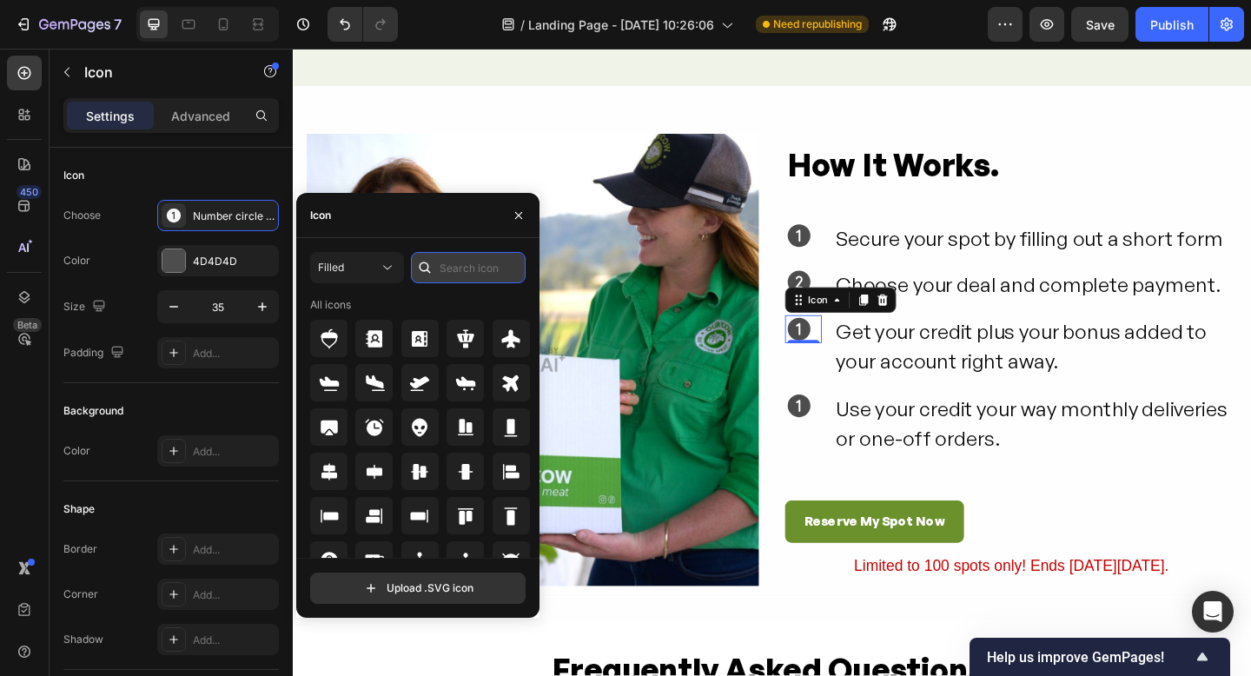
click at [449, 270] on input "text" at bounding box center [468, 267] width 115 height 31
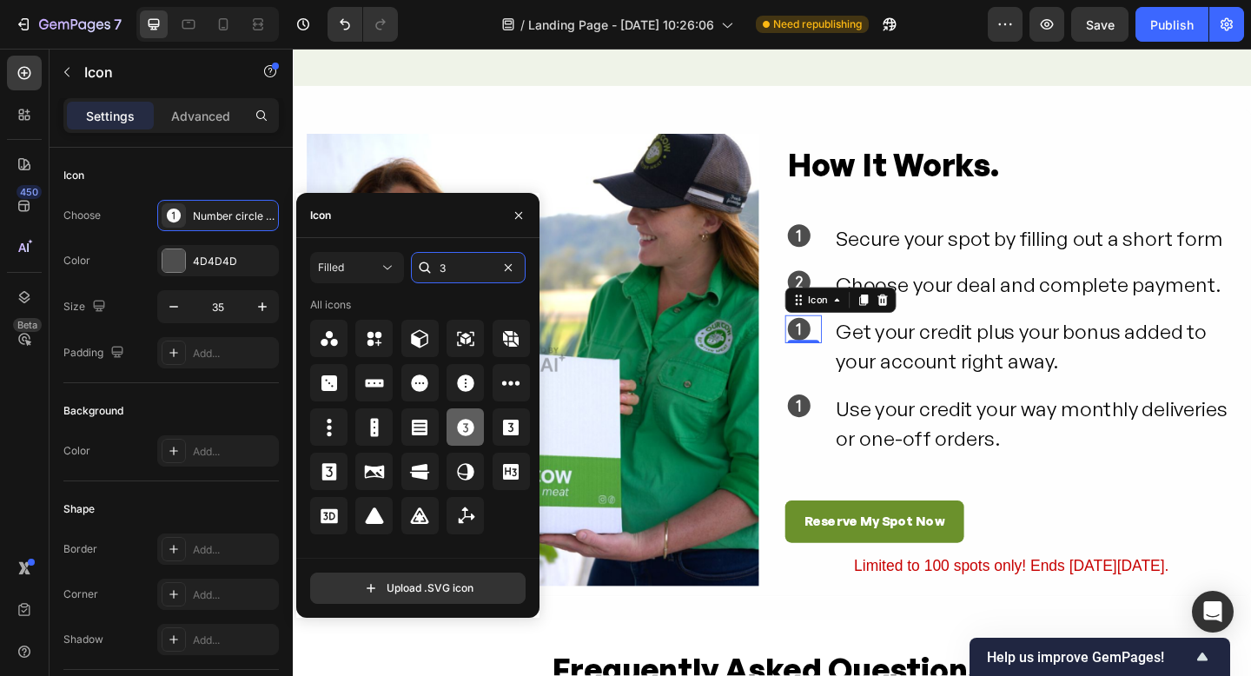
type input "3"
drag, startPoint x: 468, startPoint y: 434, endPoint x: 505, endPoint y: 434, distance: 37.4
click at [468, 434] on icon at bounding box center [465, 427] width 17 height 17
click at [845, 447] on icon at bounding box center [843, 437] width 24 height 24
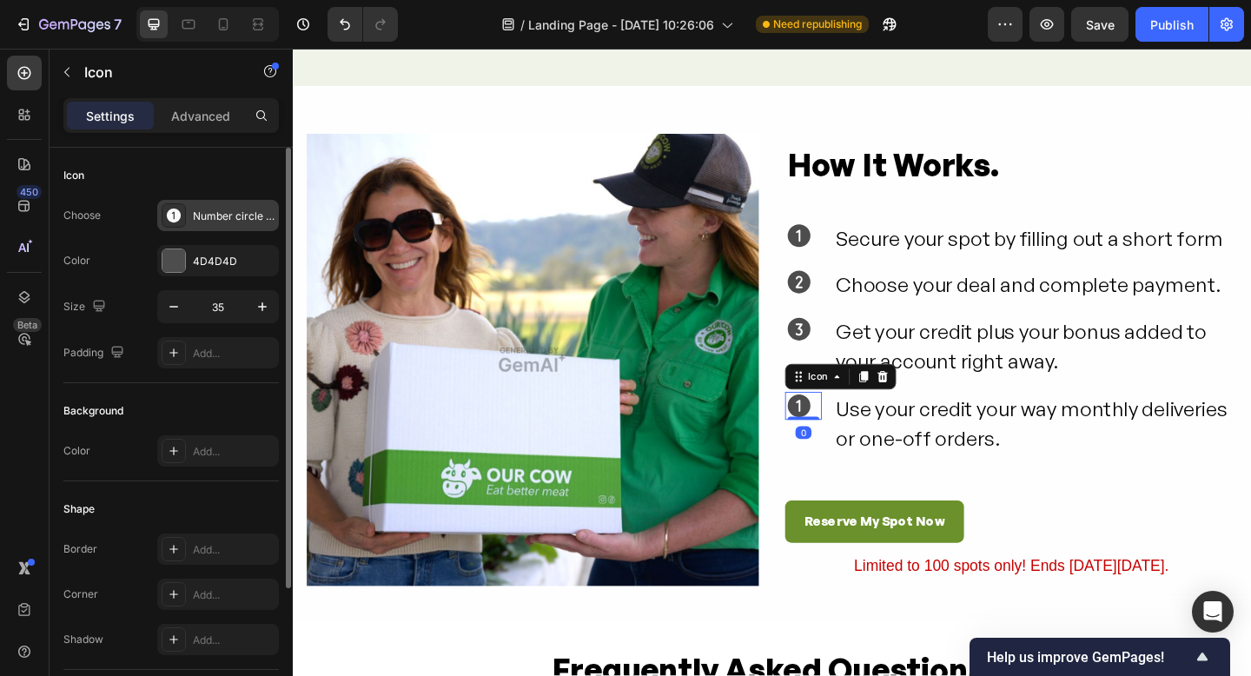
click at [204, 216] on div "Number circle one filled" at bounding box center [234, 217] width 82 height 16
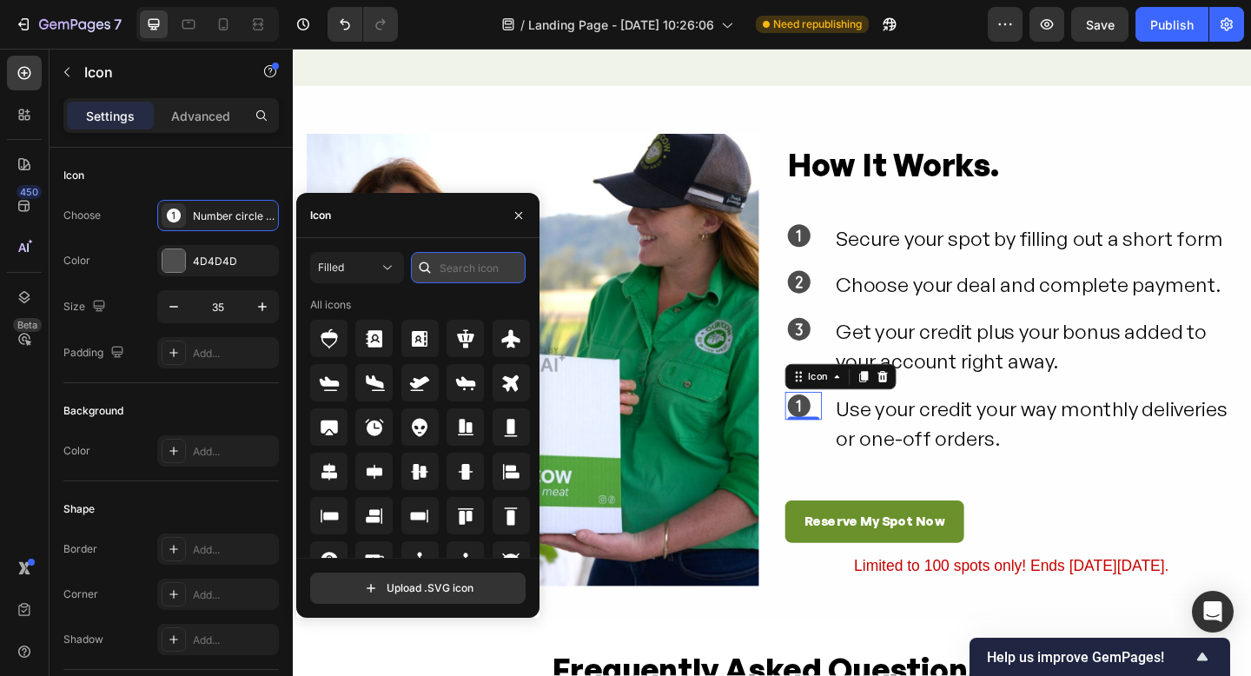
click at [456, 269] on input "text" at bounding box center [468, 267] width 115 height 31
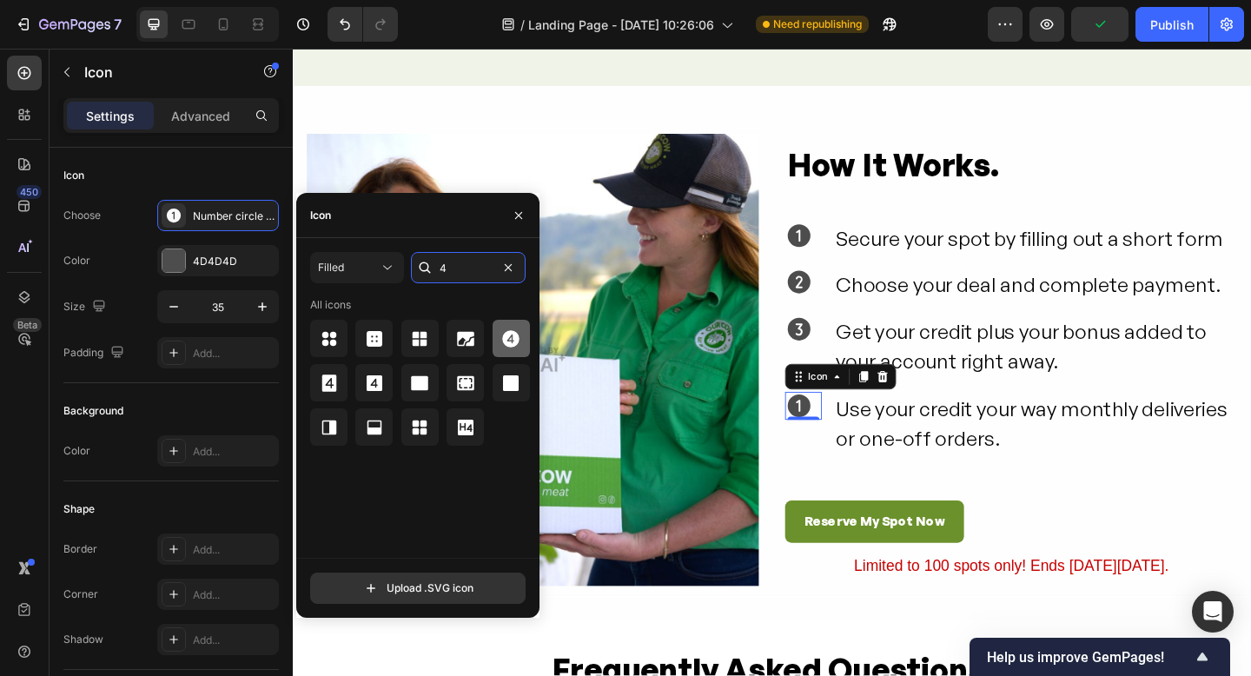
type input "4"
click at [509, 340] on icon at bounding box center [511, 338] width 21 height 21
click at [838, 255] on icon at bounding box center [843, 252] width 24 height 24
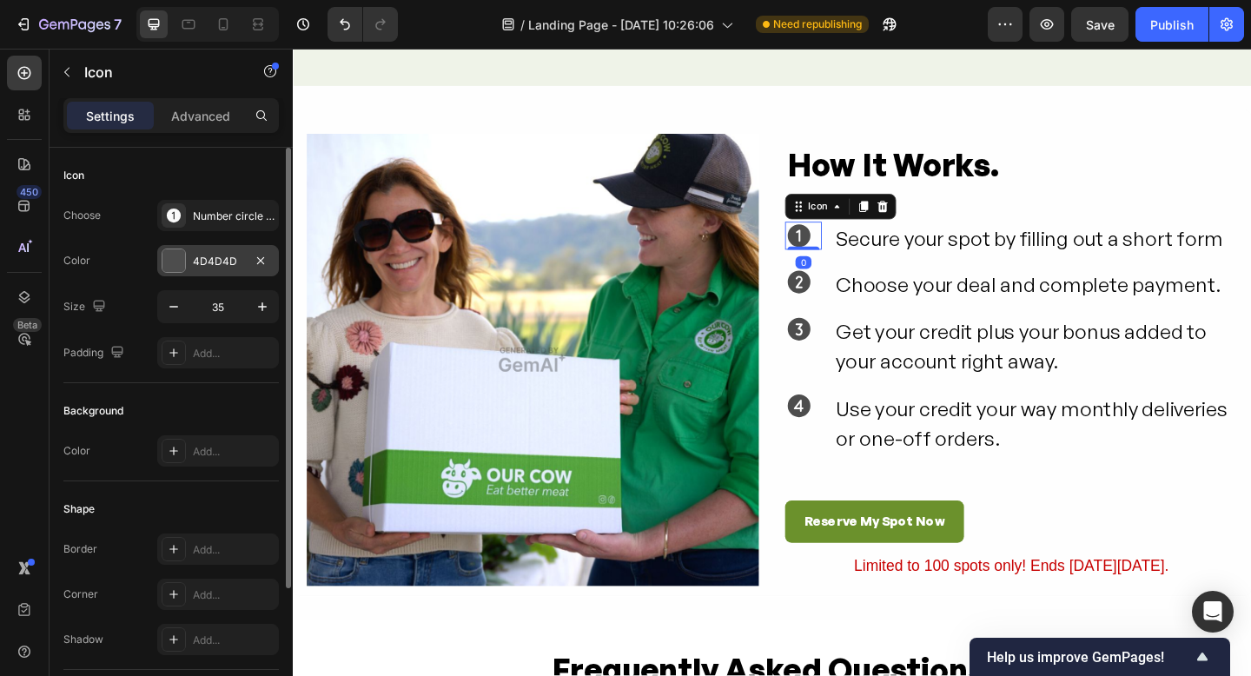
click at [176, 257] on div at bounding box center [174, 260] width 23 height 23
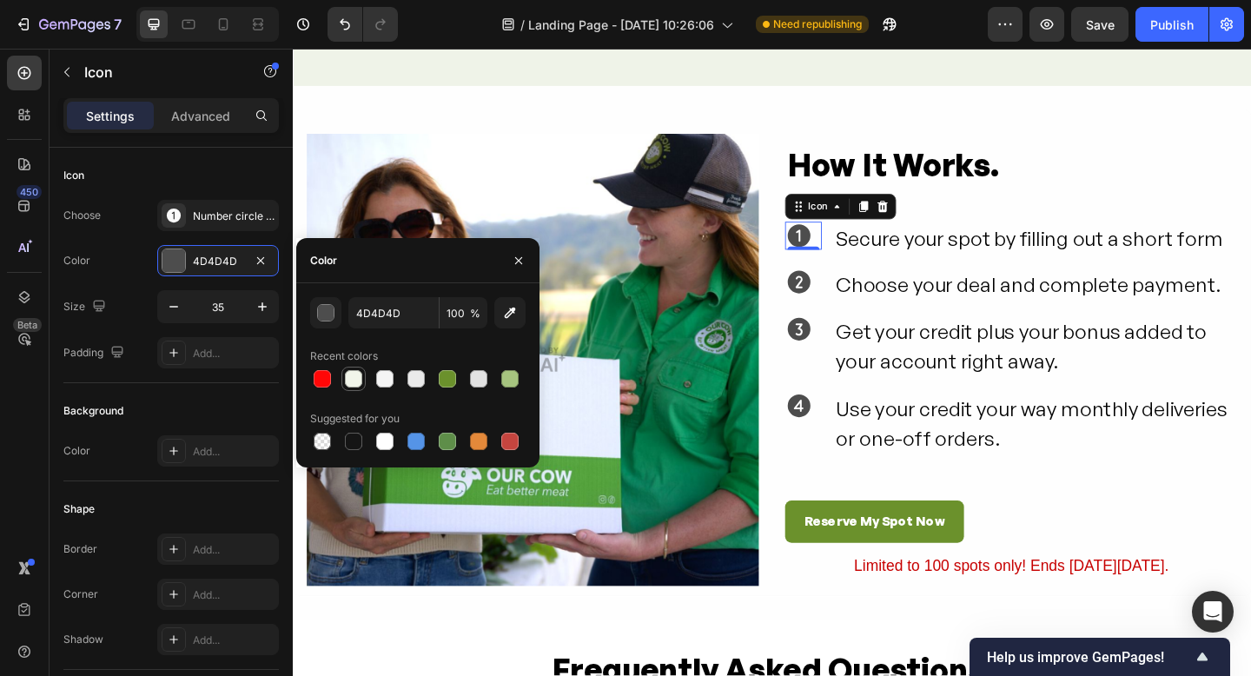
click at [350, 382] on div at bounding box center [353, 378] width 17 height 17
click at [507, 379] on div at bounding box center [509, 378] width 17 height 17
type input "A6C47F"
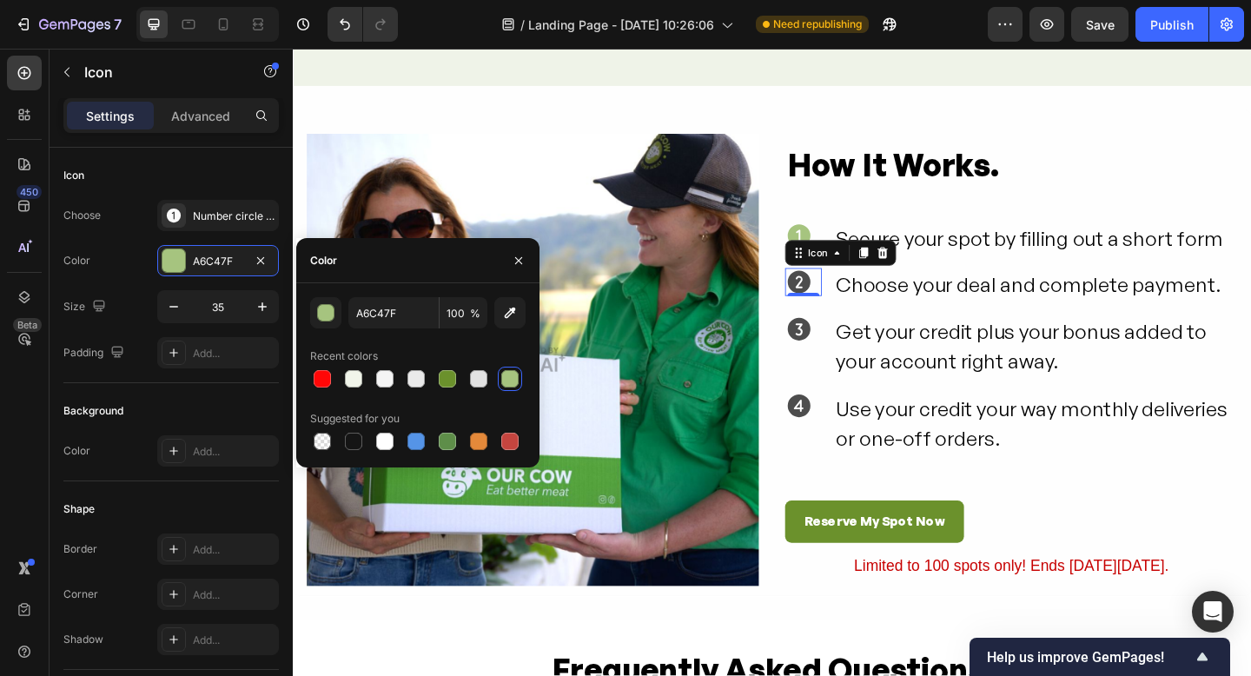
click at [842, 302] on icon at bounding box center [843, 303] width 24 height 24
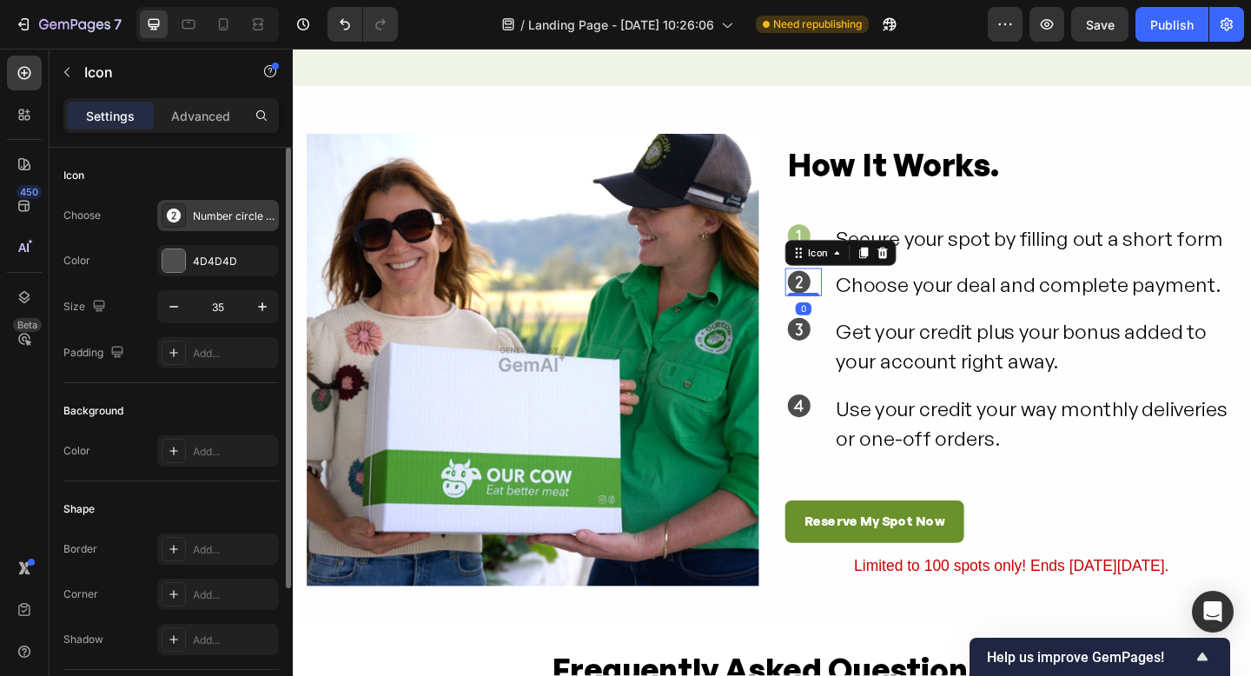
click at [170, 213] on icon at bounding box center [174, 216] width 14 height 14
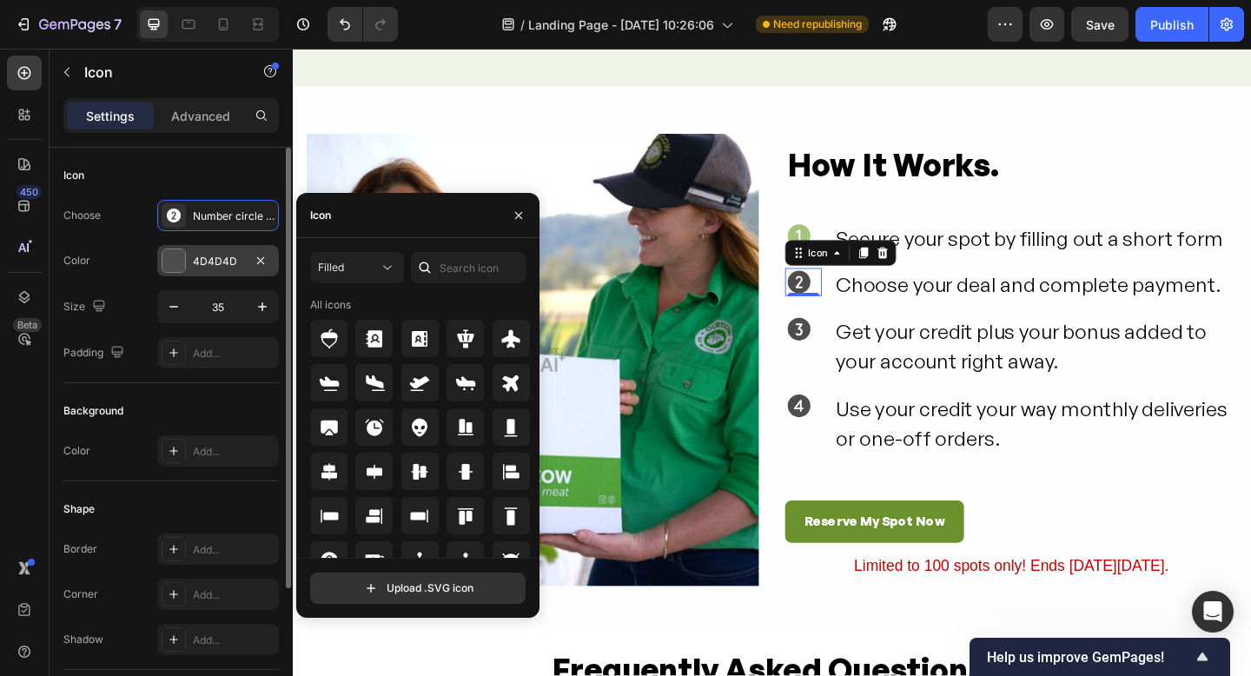
click at [178, 257] on div at bounding box center [174, 260] width 23 height 23
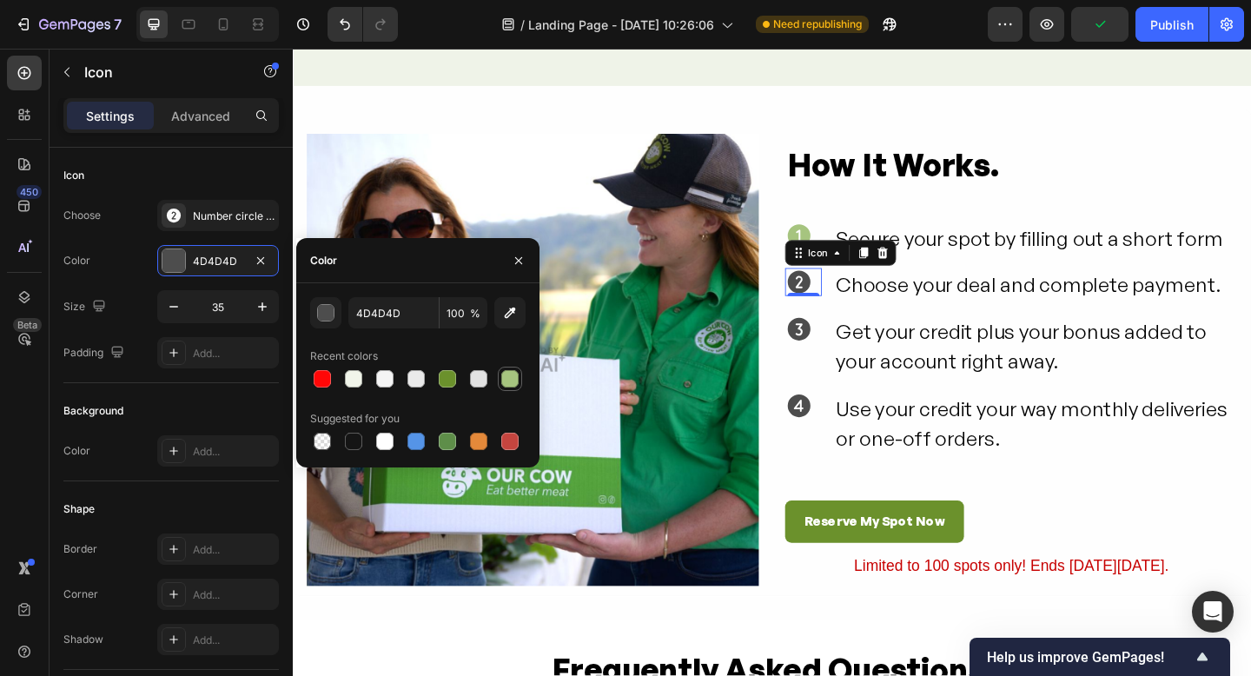
click at [507, 380] on div at bounding box center [509, 378] width 17 height 17
type input "A6C47F"
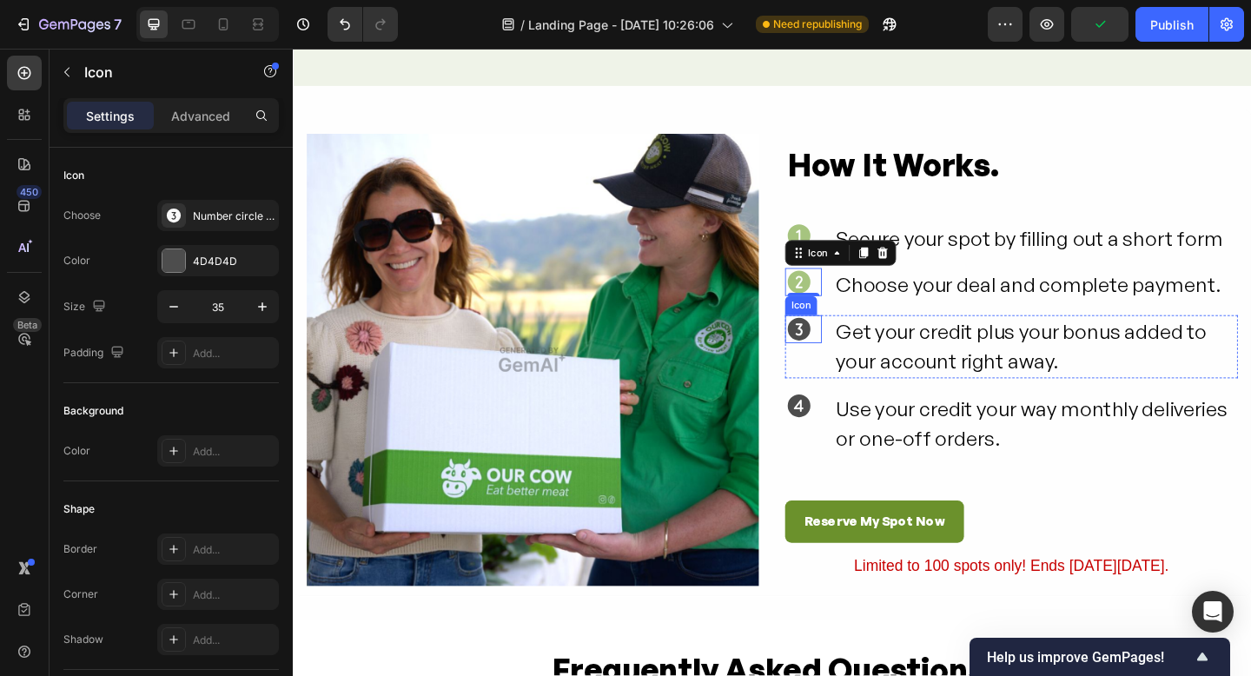
click at [839, 356] on icon at bounding box center [843, 354] width 24 height 24
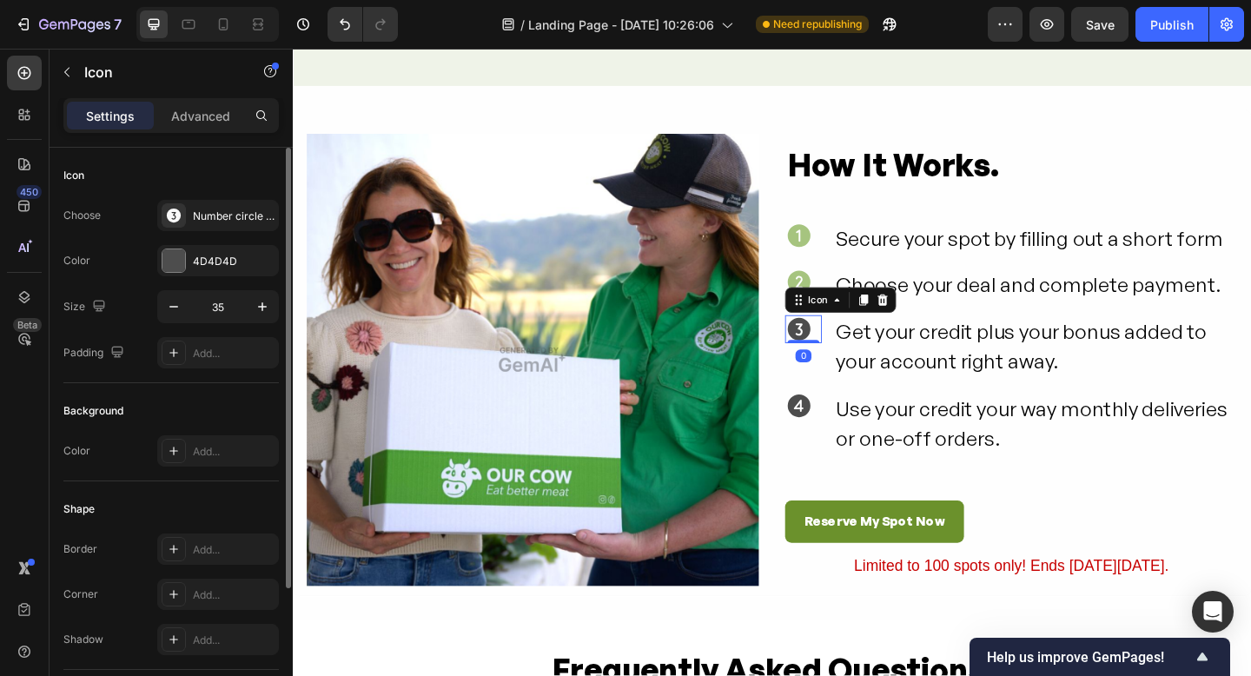
drag, startPoint x: 172, startPoint y: 261, endPoint x: 198, endPoint y: 279, distance: 31.8
click at [173, 262] on div at bounding box center [174, 260] width 23 height 23
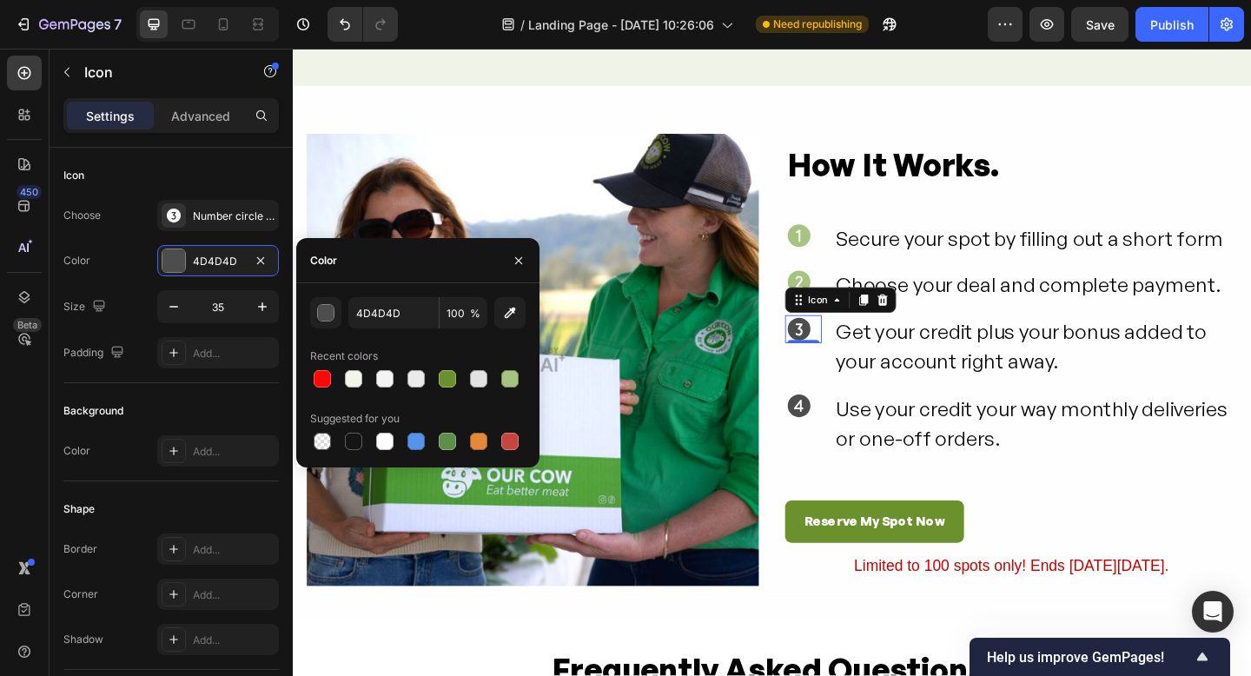
click at [510, 381] on div at bounding box center [509, 378] width 17 height 17
type input "A6C47F"
click at [846, 441] on icon at bounding box center [843, 437] width 30 height 30
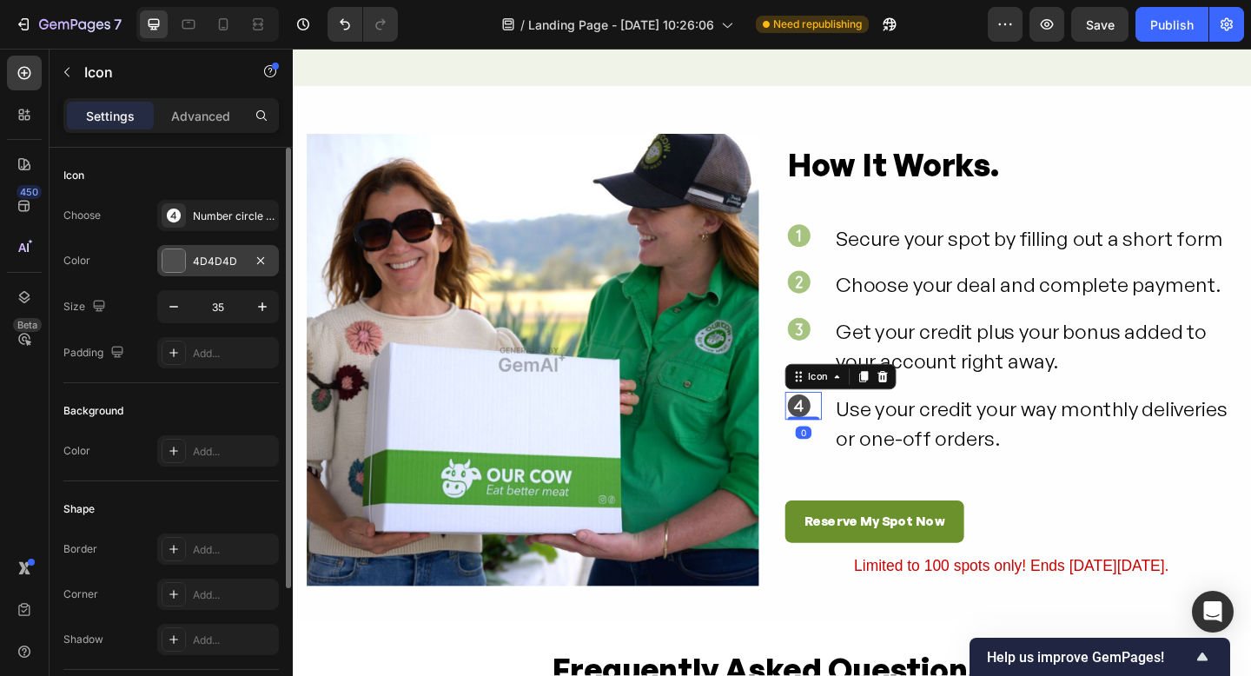
click at [171, 257] on div at bounding box center [174, 260] width 23 height 23
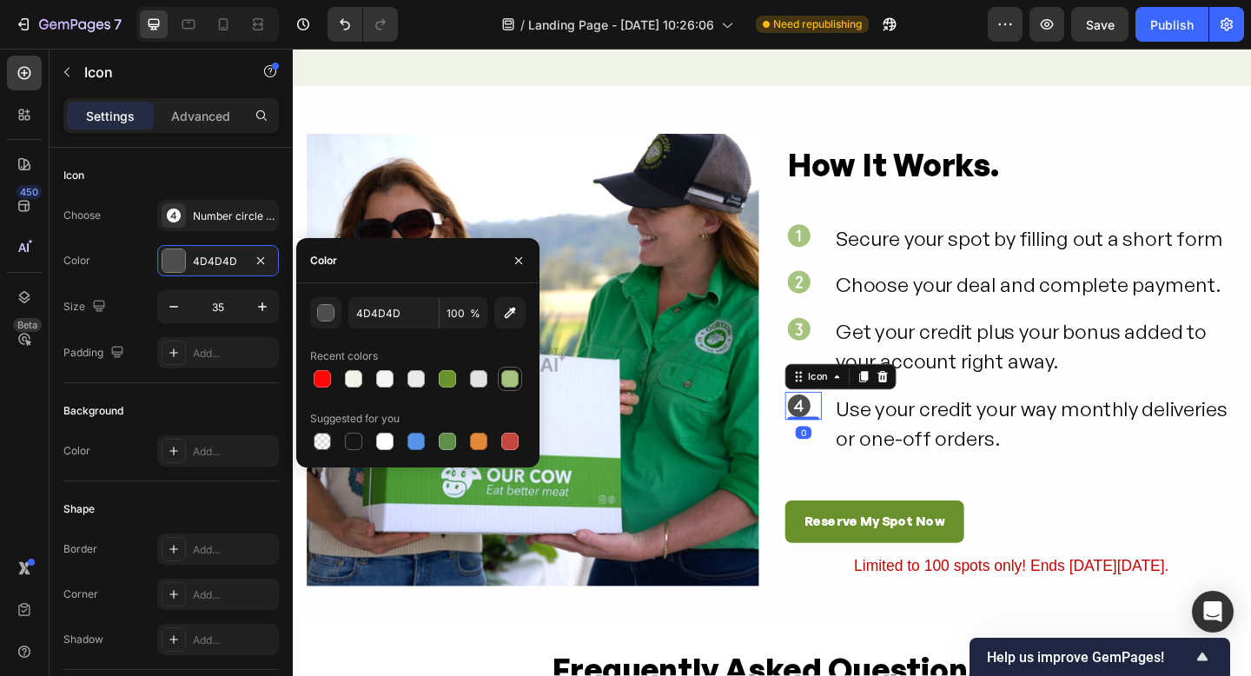
click at [508, 384] on div at bounding box center [509, 378] width 17 height 17
type input "A6C47F"
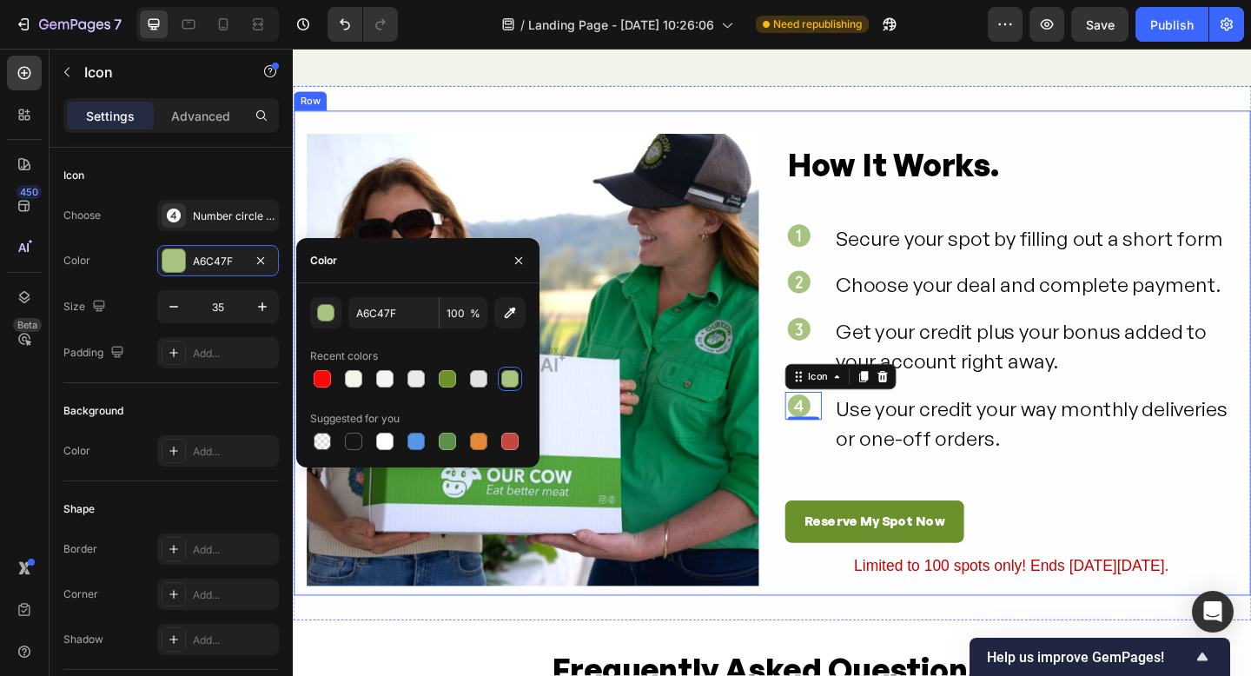
click at [1143, 504] on div "How It Works. Heading Icon Secure your spot by filling out a short form Text Bl…" at bounding box center [1074, 327] width 493 height 358
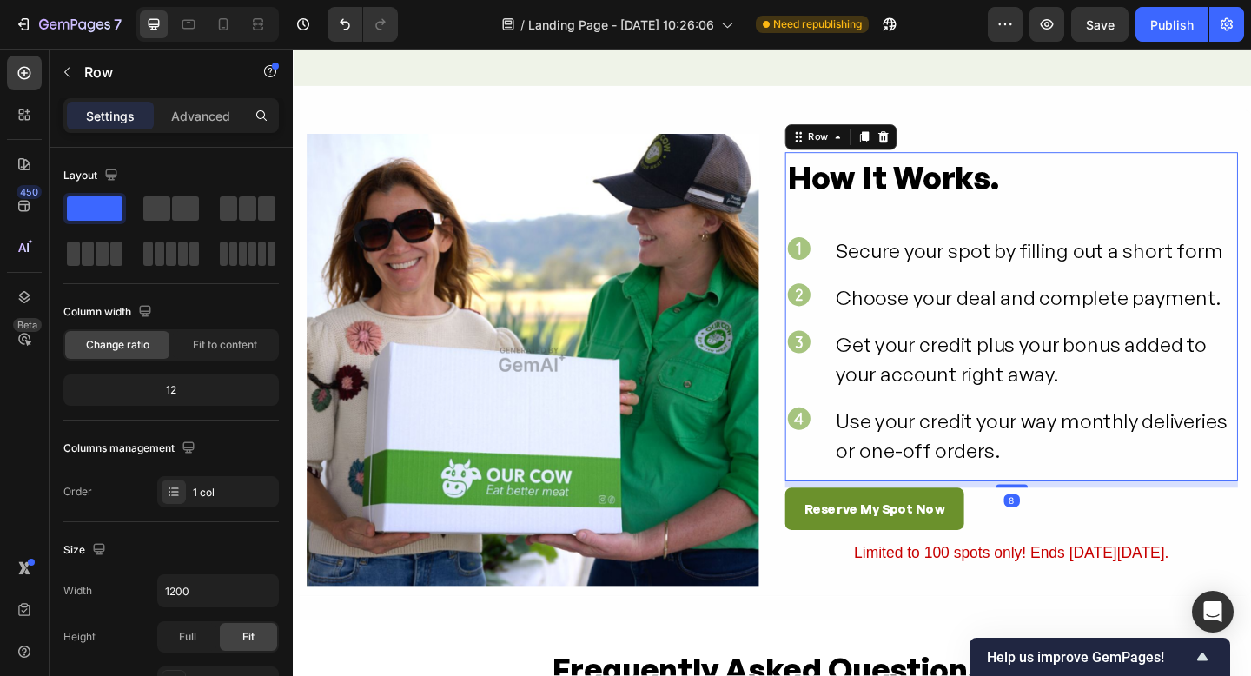
drag, startPoint x: 1066, startPoint y: 538, endPoint x: 1066, endPoint y: 511, distance: 26.9
click at [1066, 511] on div "How It Works. Heading Icon Secure your spot by filling out a short form Text Bl…" at bounding box center [1074, 341] width 493 height 358
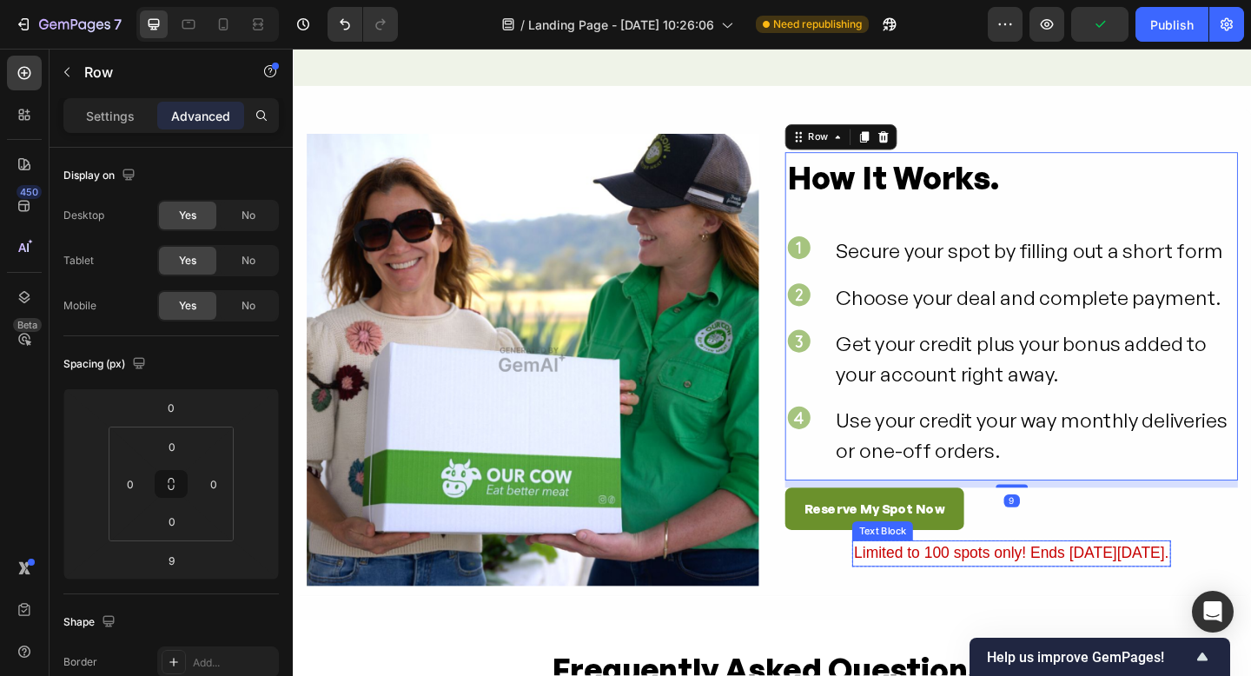
click at [921, 607] on div "Limited to 100 spots only! Ends [DATE][DATE]." at bounding box center [1074, 598] width 346 height 29
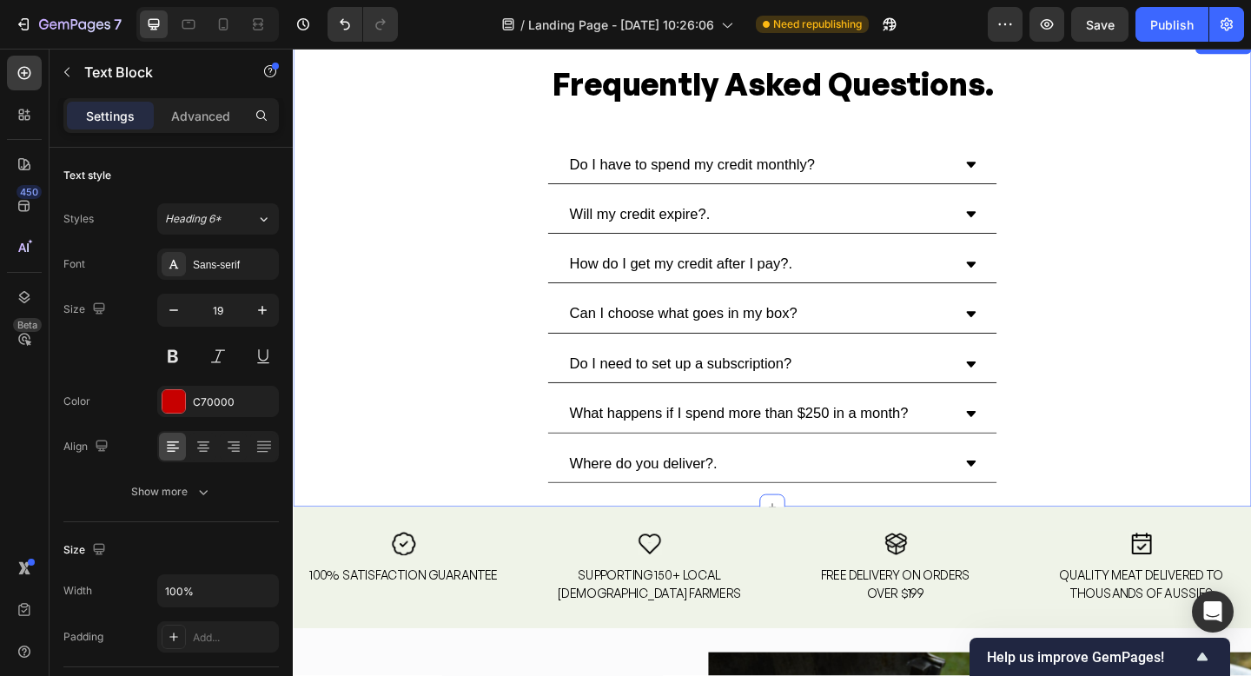
scroll to position [4531, 0]
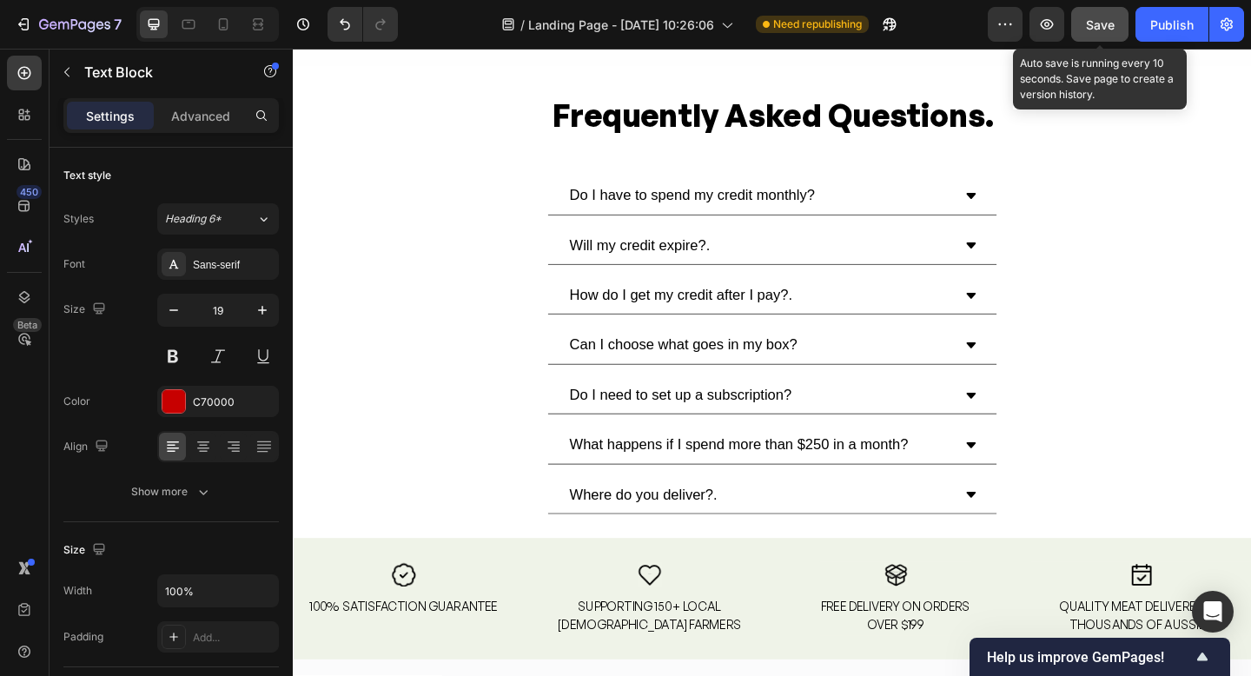
click at [1099, 24] on span "Save" at bounding box center [1100, 24] width 29 height 15
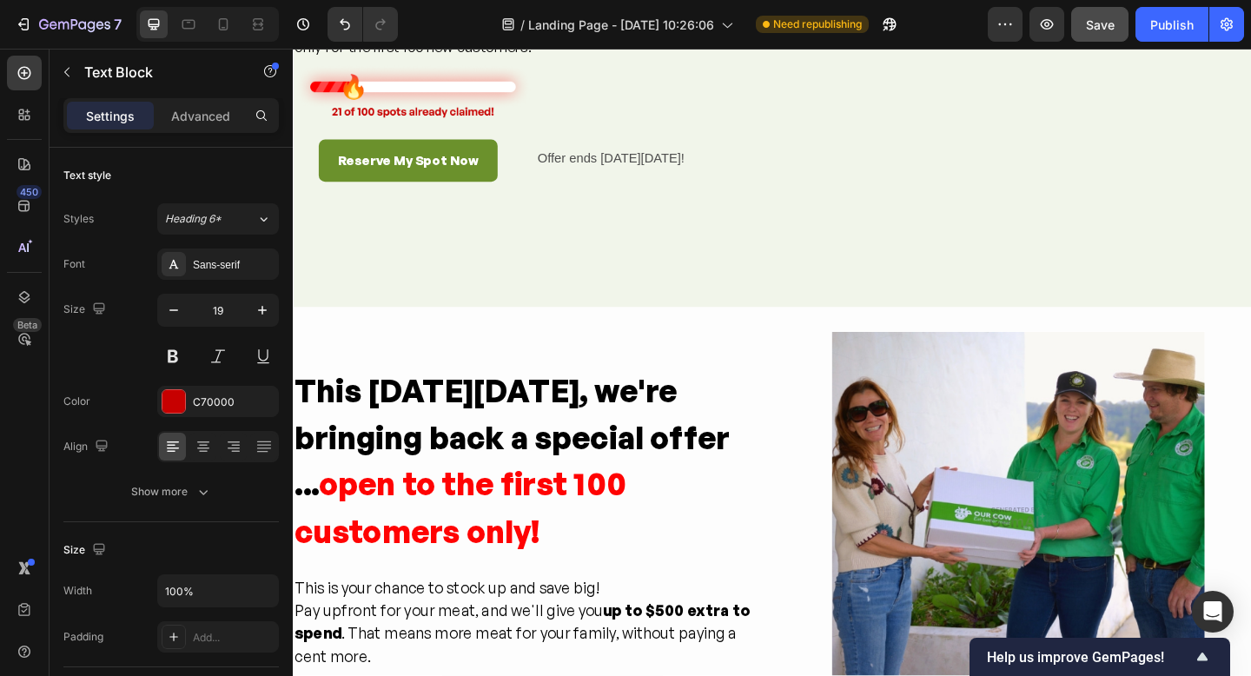
scroll to position [0, 0]
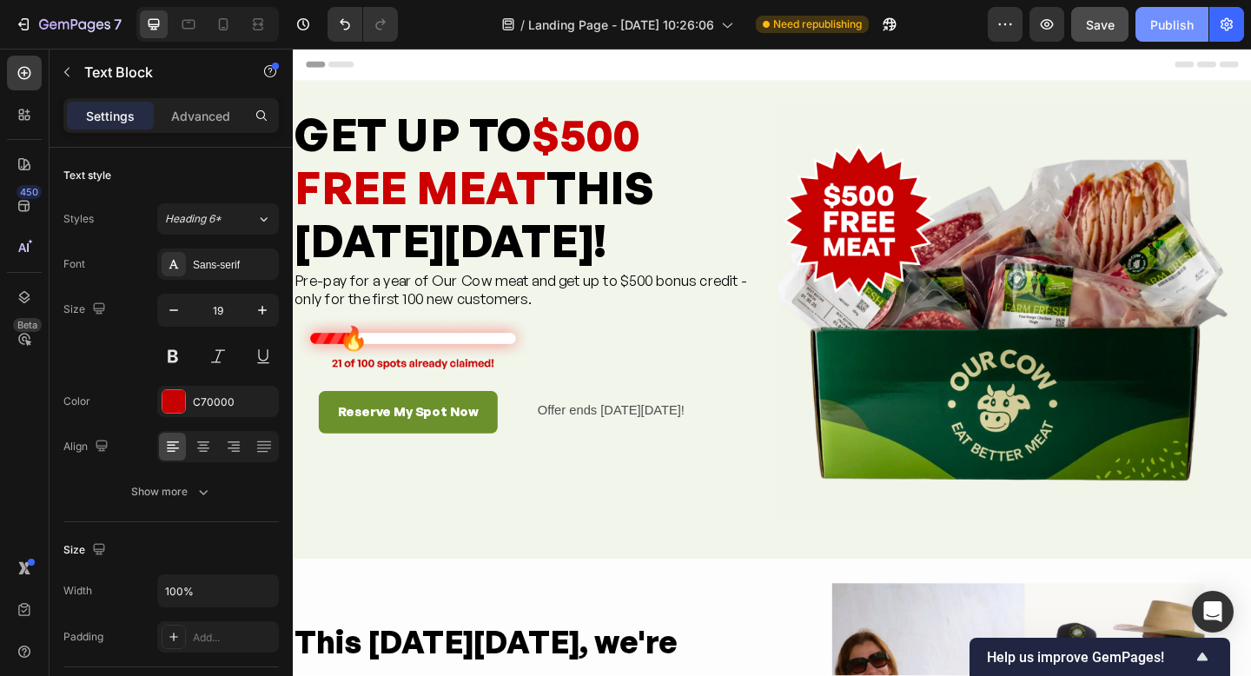
click at [1182, 25] on div "Publish" at bounding box center [1172, 25] width 43 height 18
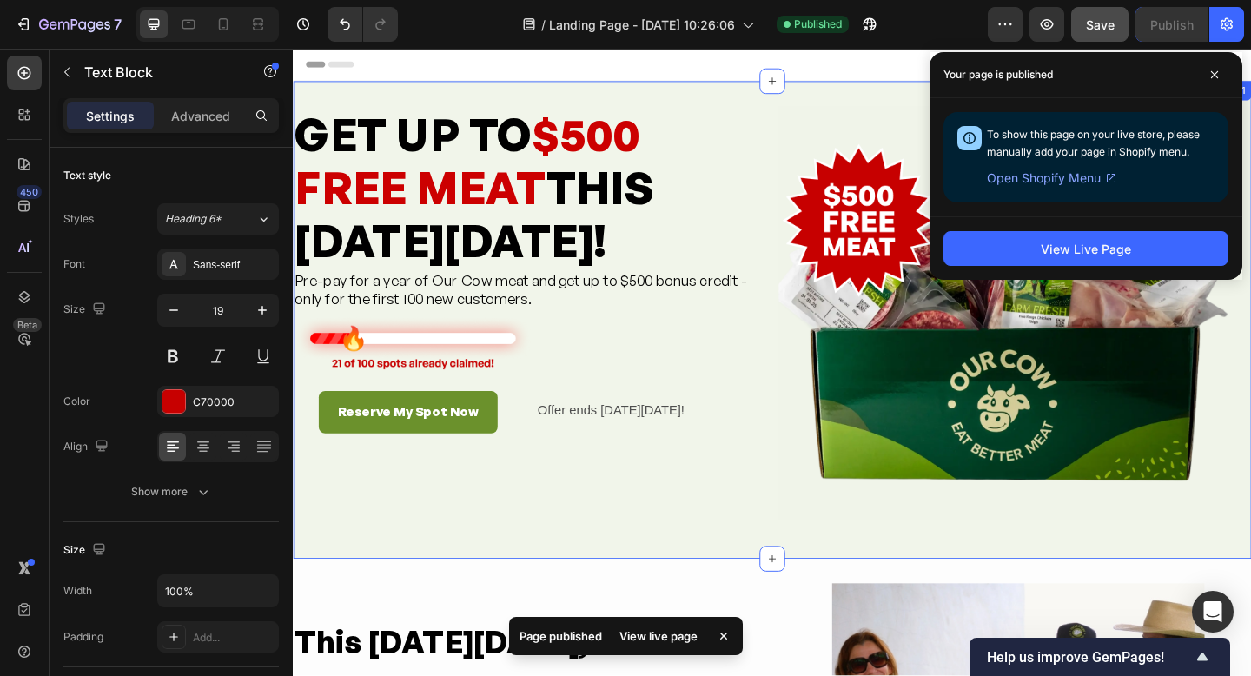
click at [732, 587] on div "GET UP TO $500 FREE MEAT THIS [DATE][DATE]! Heading Pre-pay for a year of Our C…" at bounding box center [814, 344] width 1043 height 520
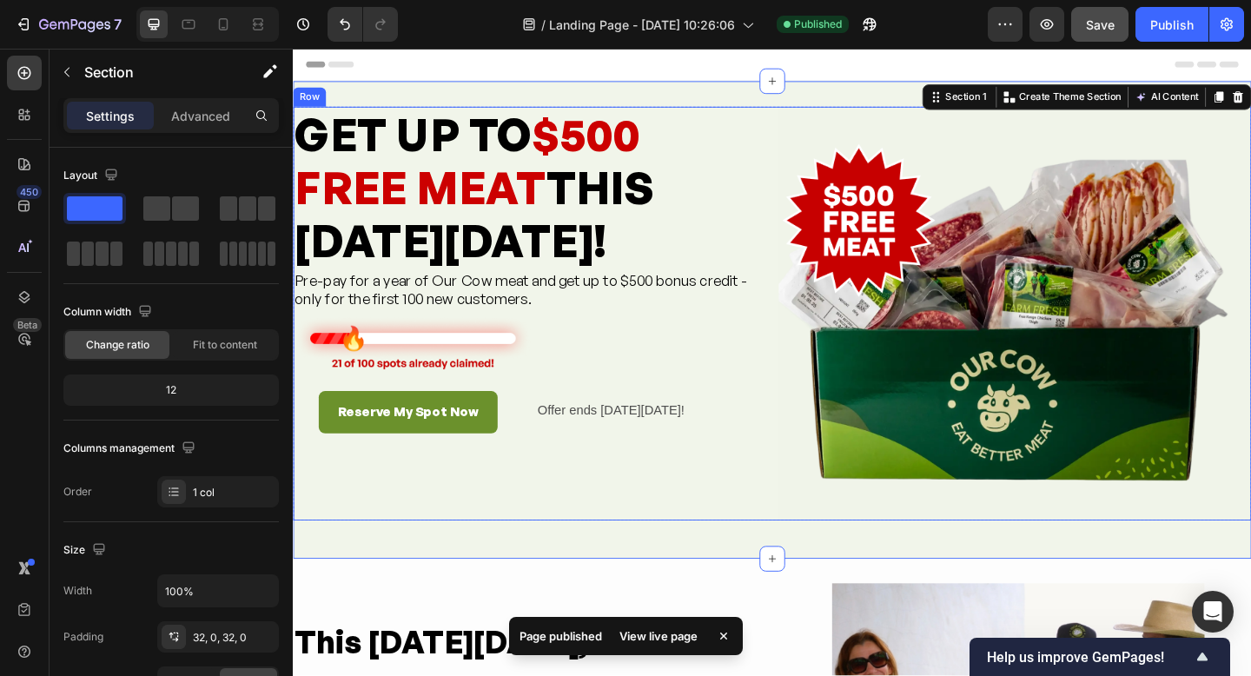
click at [753, 526] on div "GET UP TO $500 FREE MEAT THIS [DATE][DATE]! Heading Pre-pay for a year of Our C…" at bounding box center [550, 337] width 514 height 450
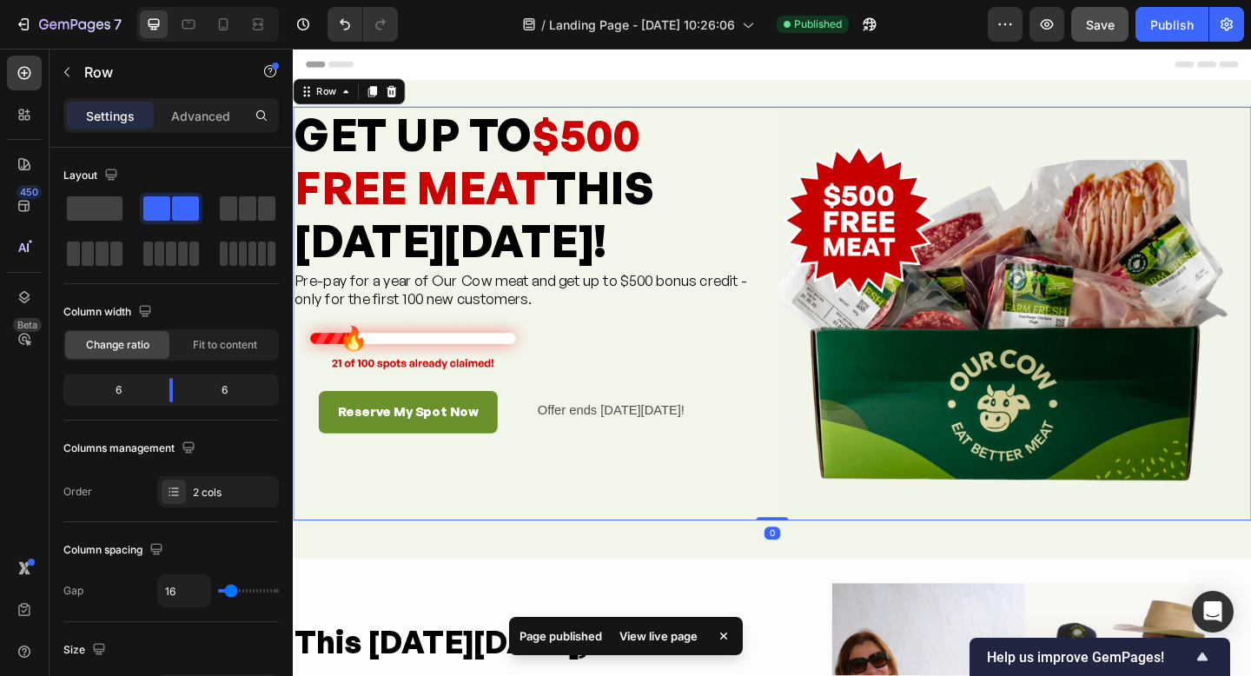
drag, startPoint x: 808, startPoint y: 557, endPoint x: 804, endPoint y: 516, distance: 41.1
click at [806, 532] on div "GET UP TO $500 FREE MEAT THIS [DATE][DATE]! Heading Pre-pay for a year of Our C…" at bounding box center [814, 337] width 1043 height 450
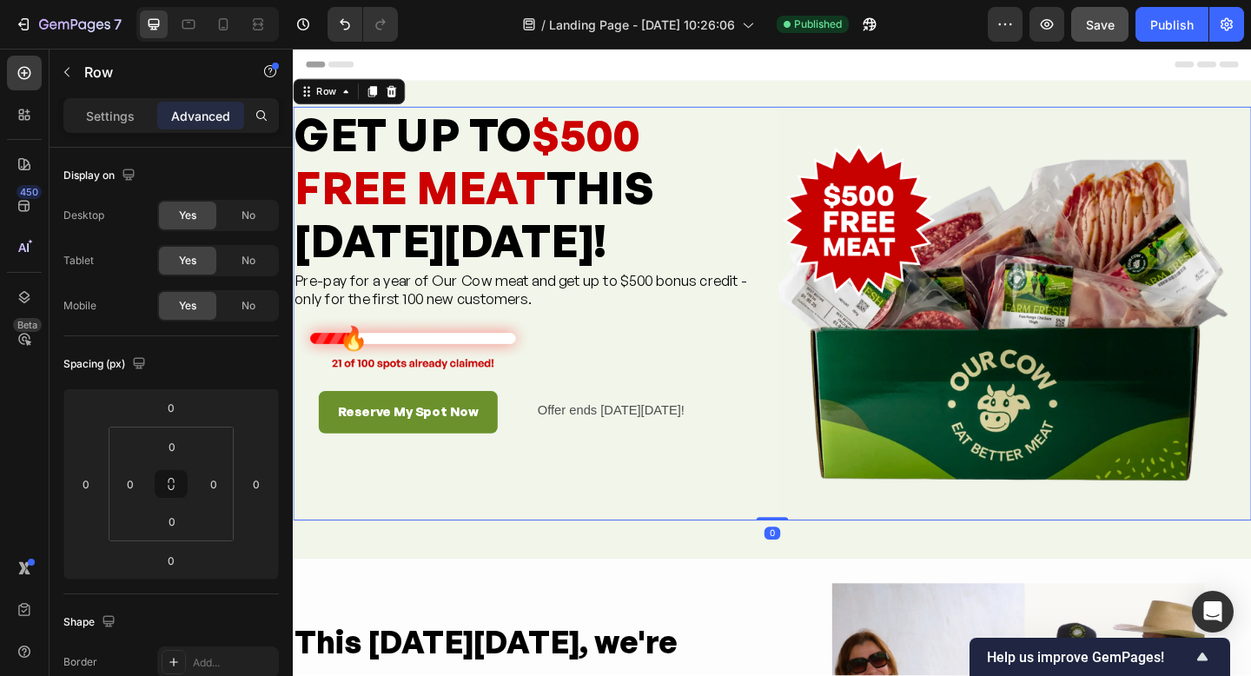
click at [804, 516] on div "GET UP TO $500 FREE MEAT THIS [DATE][DATE]! Heading Pre-pay for a year of Our C…" at bounding box center [550, 337] width 514 height 450
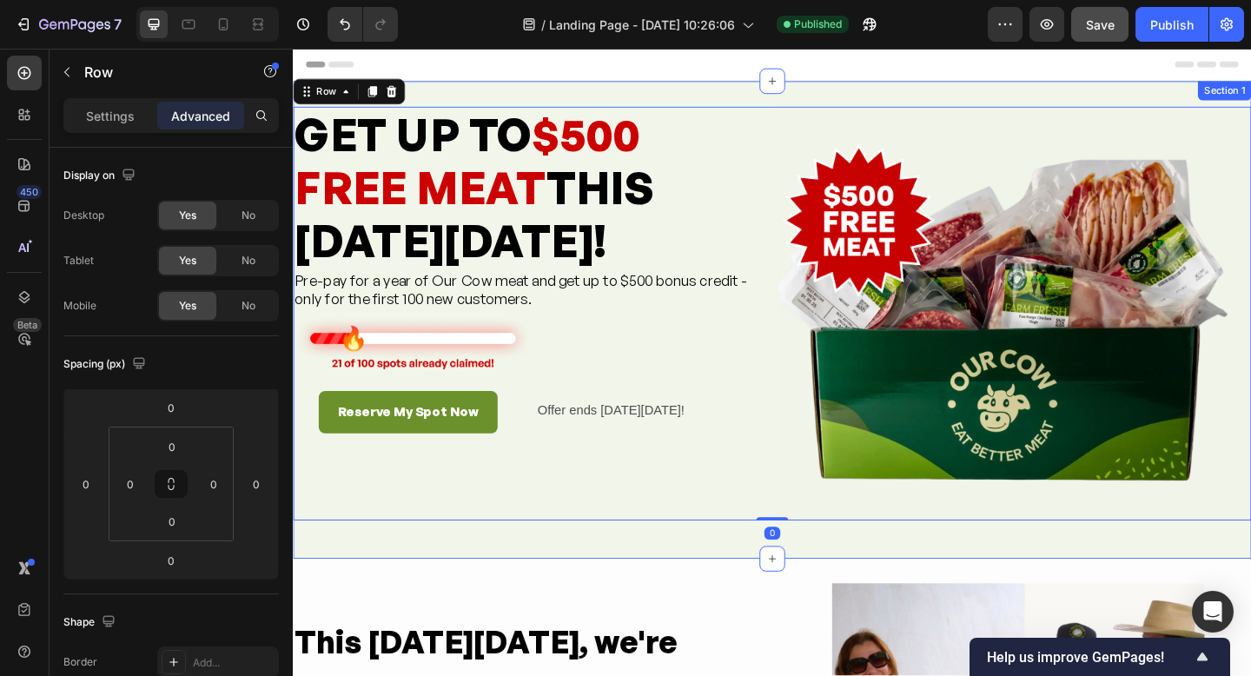
click at [960, 589] on div "GET UP TO $500 FREE MEAT THIS [DATE][DATE]! Heading Pre-pay for a year of Our C…" at bounding box center [814, 344] width 1043 height 520
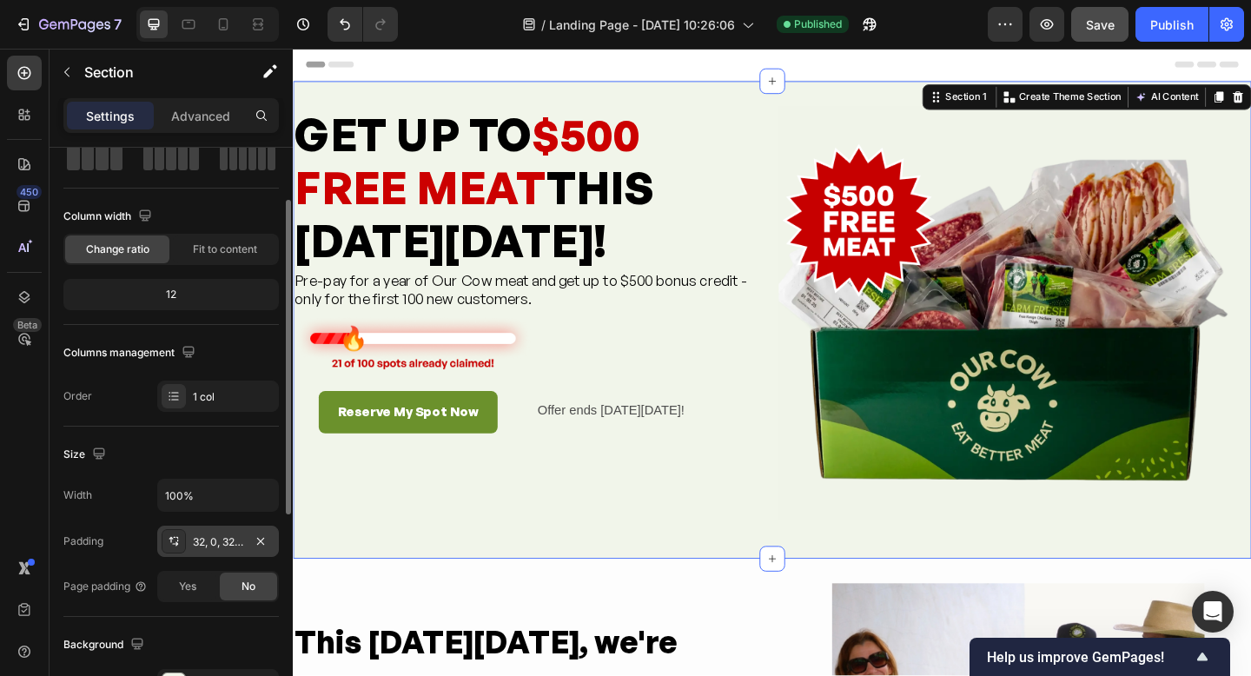
click at [179, 549] on div at bounding box center [174, 541] width 24 height 24
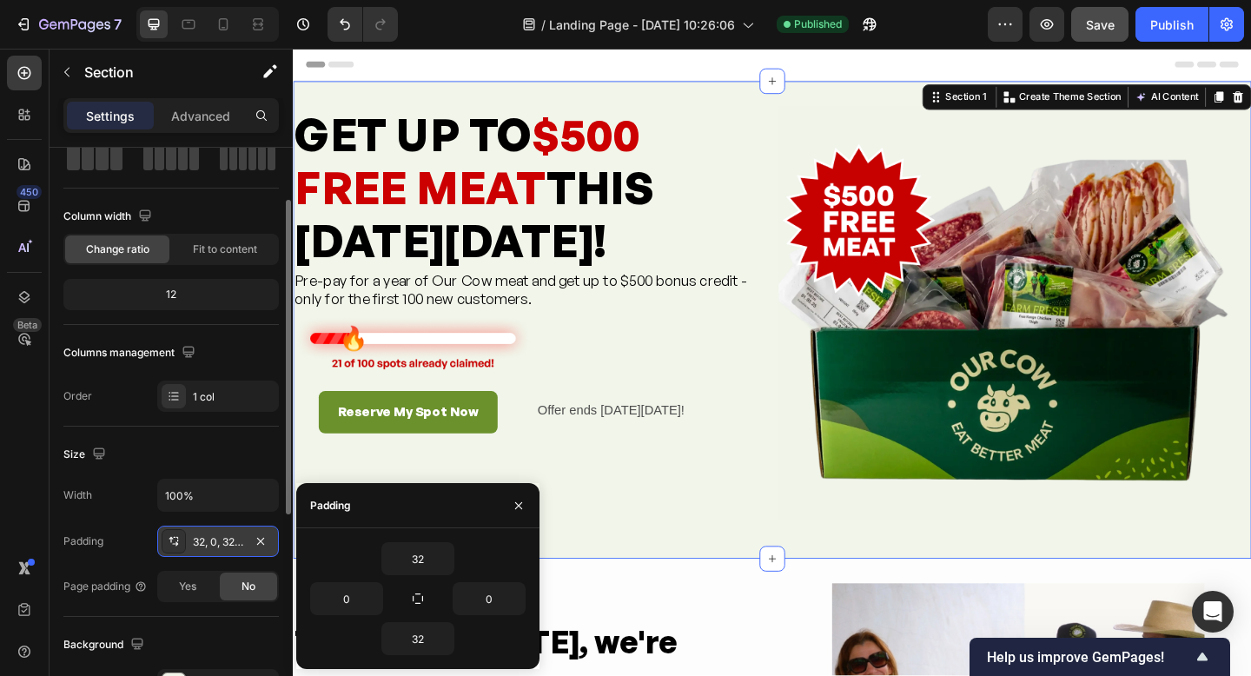
scroll to position [95, 0]
click at [434, 635] on input "32" at bounding box center [417, 638] width 71 height 31
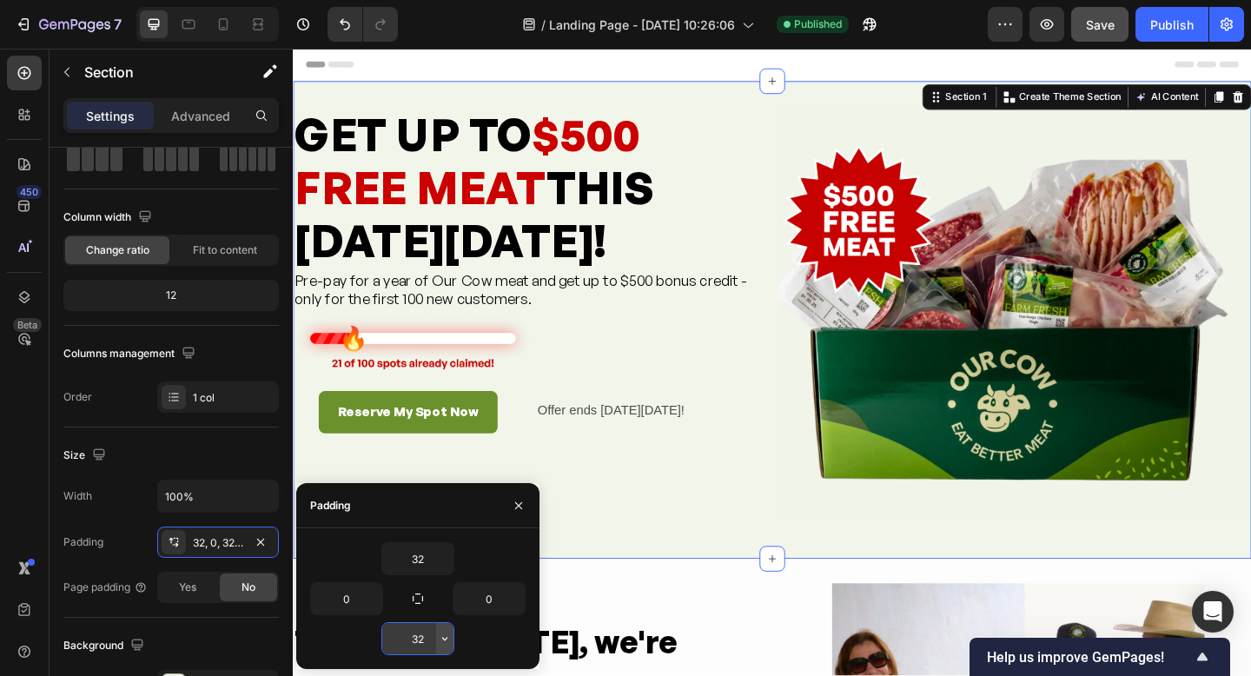
click at [443, 636] on icon "button" at bounding box center [445, 639] width 14 height 14
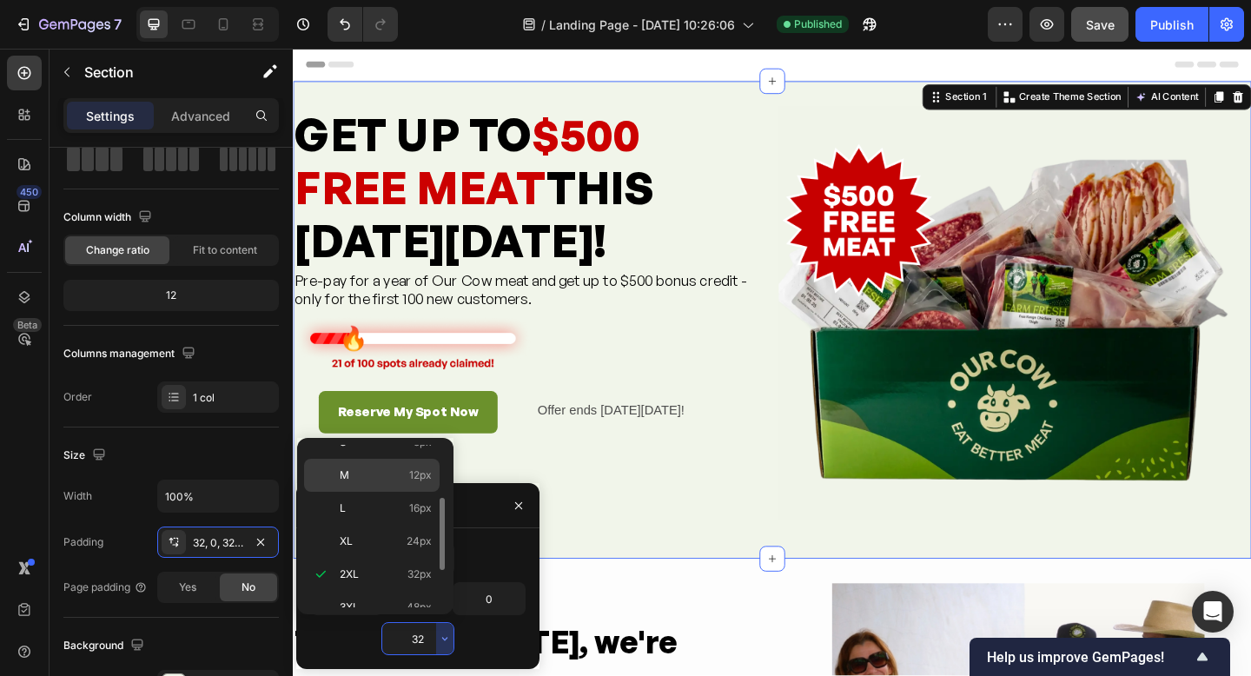
scroll to position [116, 0]
click at [368, 487] on div "M 12px" at bounding box center [372, 477] width 136 height 33
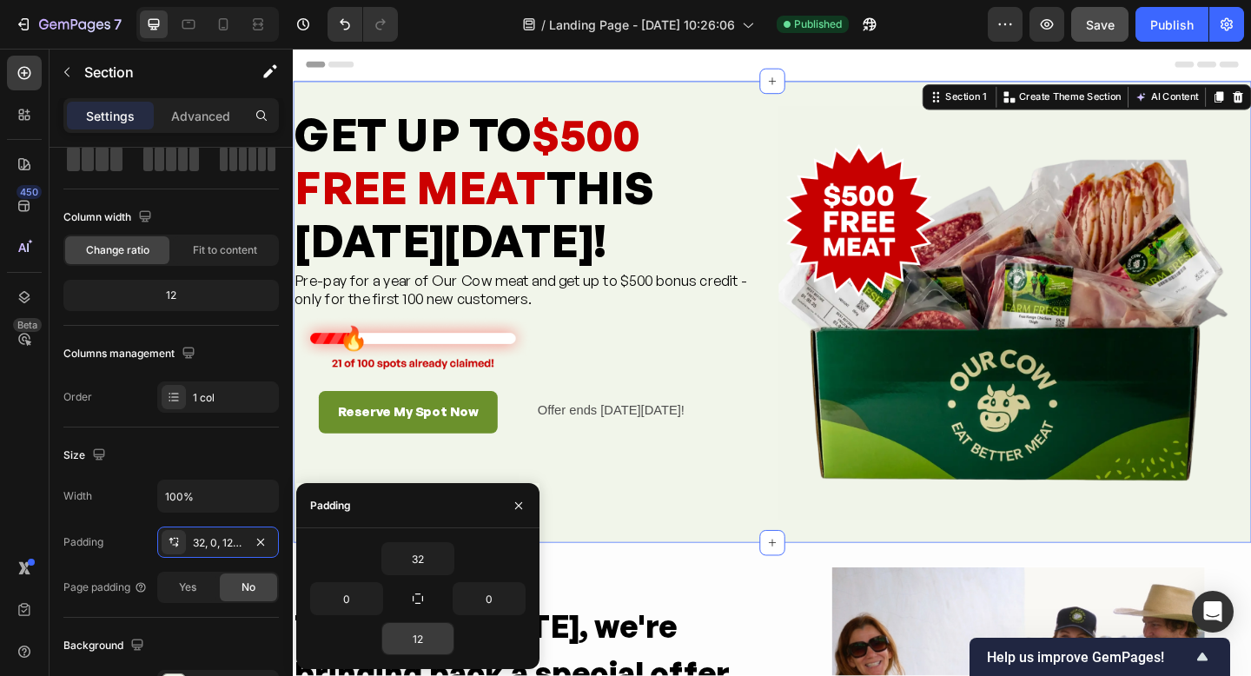
click at [424, 625] on input "12" at bounding box center [417, 638] width 71 height 31
click at [437, 636] on button "button" at bounding box center [444, 638] width 17 height 31
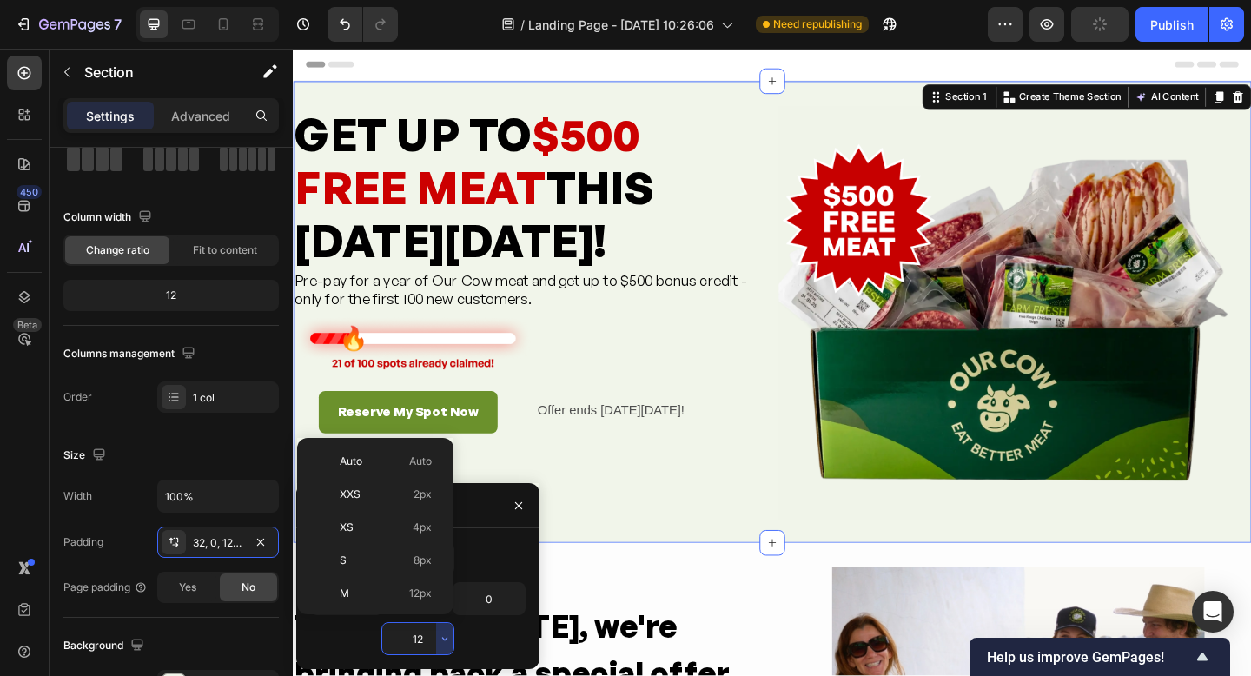
click at [381, 522] on p "XS 4px" at bounding box center [386, 528] width 92 height 16
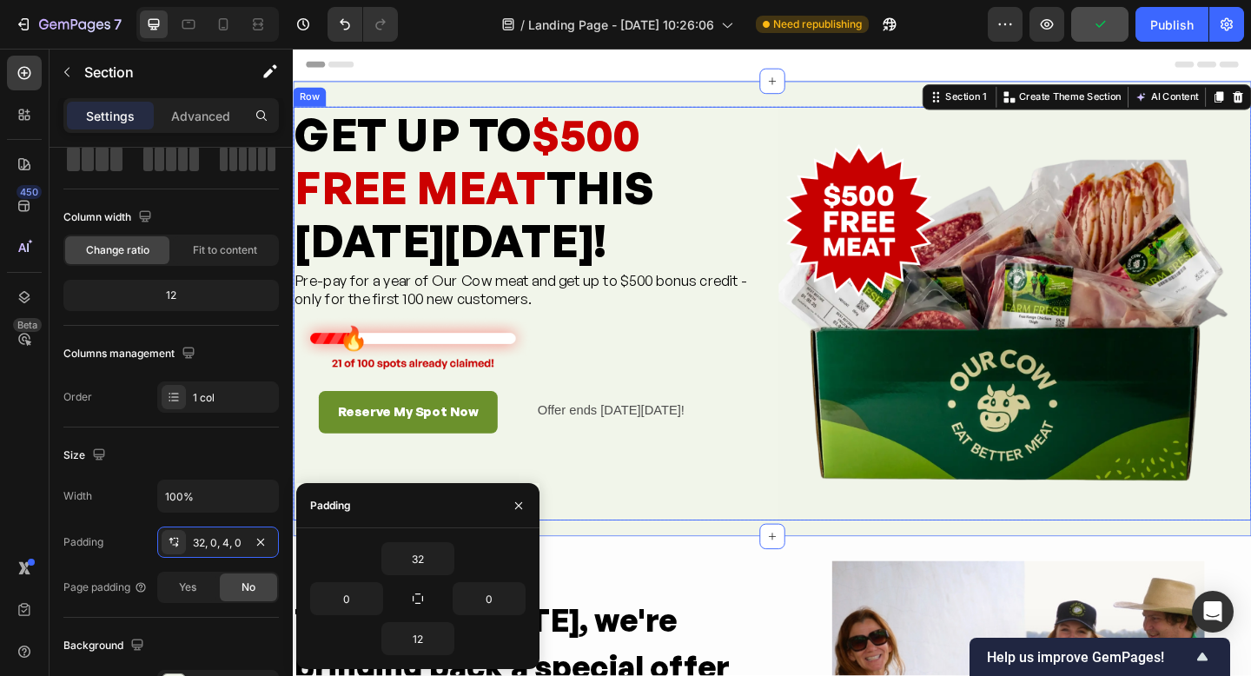
type input "4"
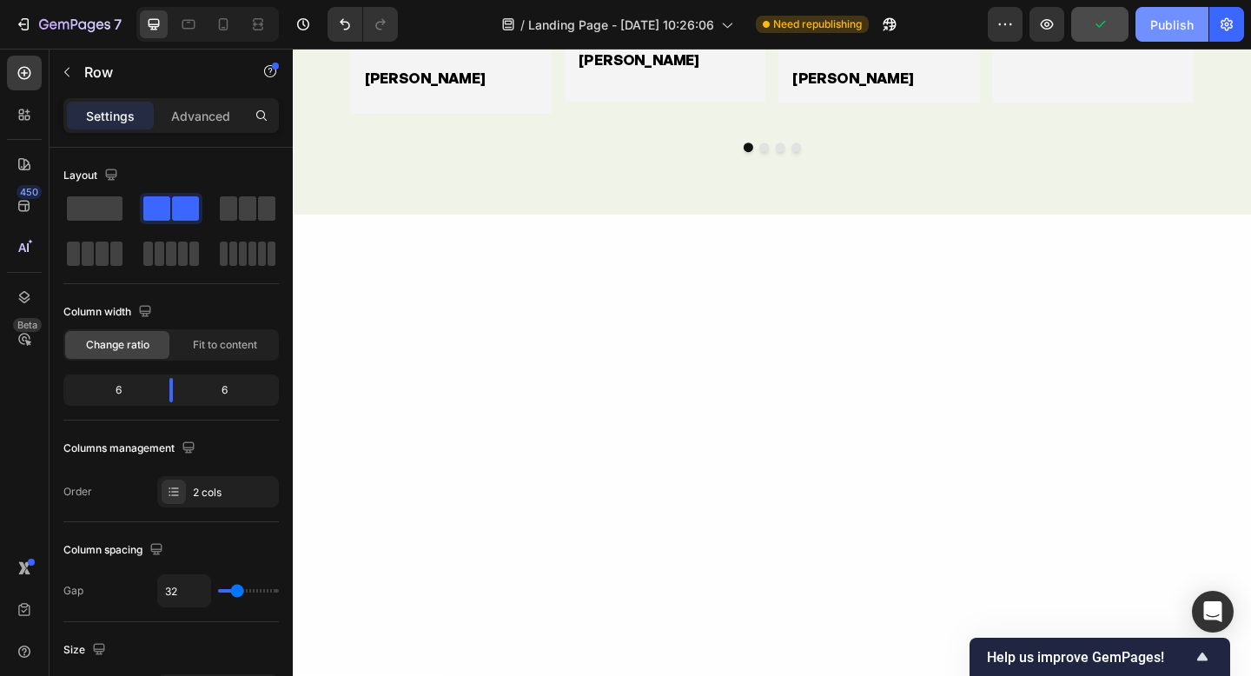
scroll to position [2869, 0]
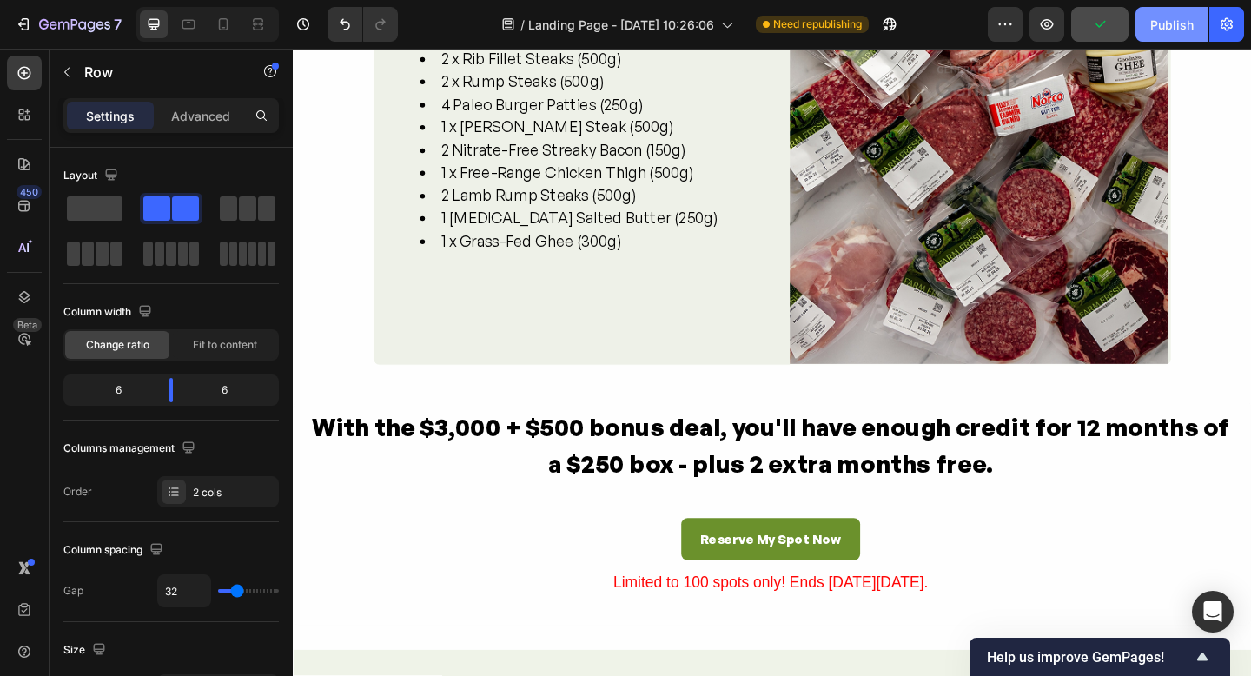
click at [1171, 34] on button "Publish" at bounding box center [1172, 24] width 73 height 35
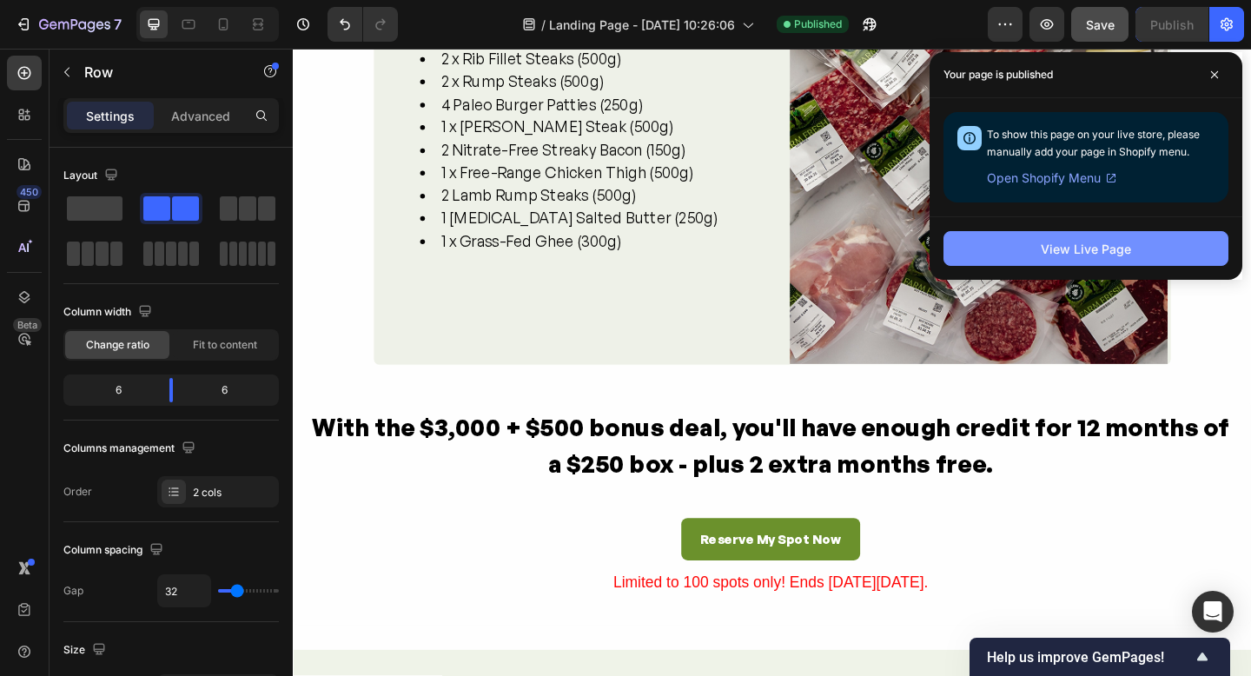
click at [1041, 254] on button "View Live Page" at bounding box center [1086, 248] width 285 height 35
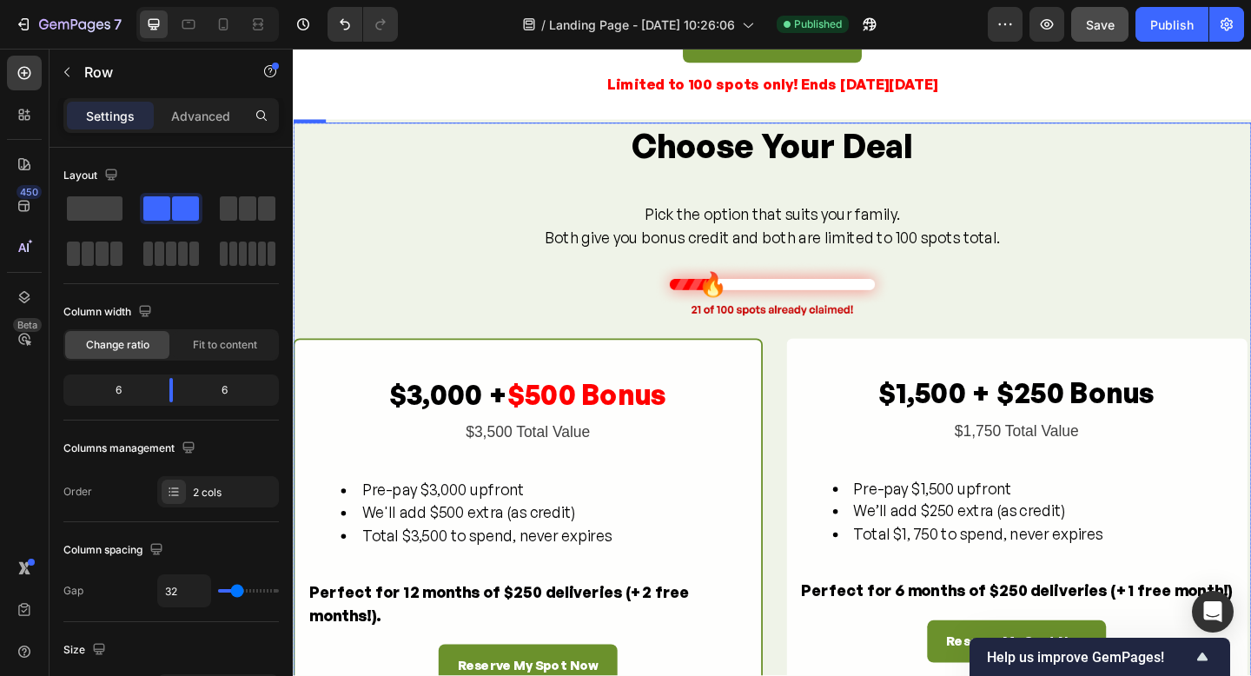
scroll to position [1490, 0]
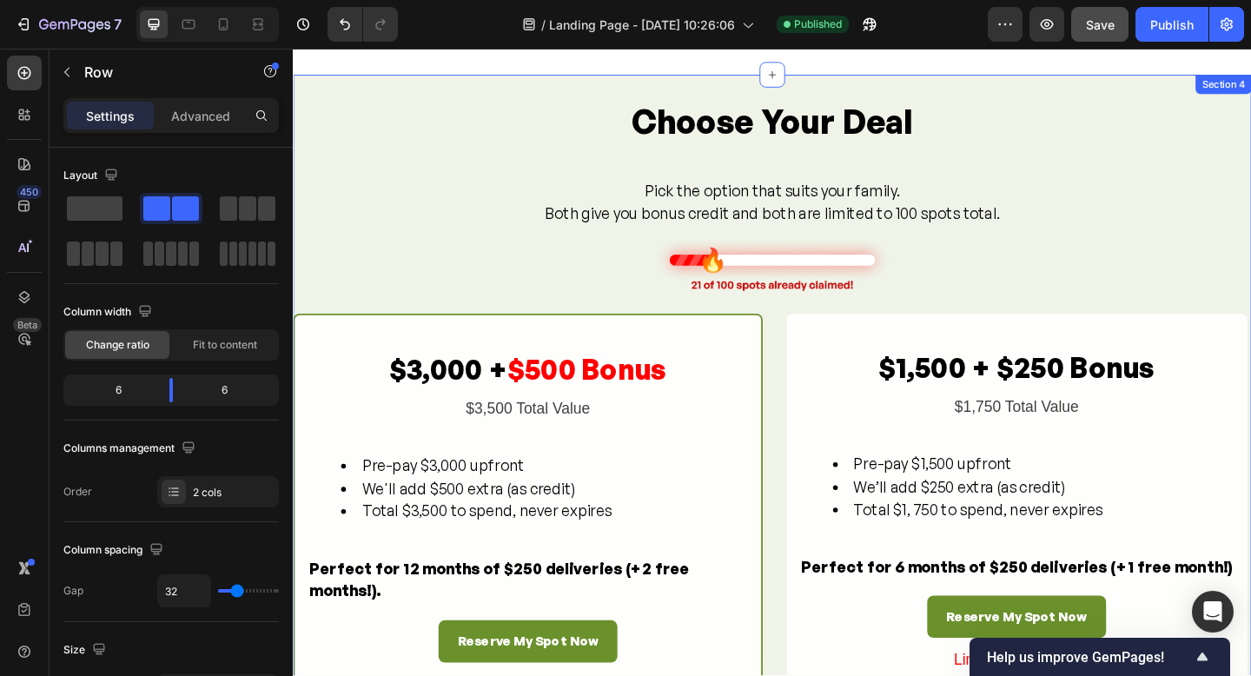
click at [400, 88] on div "Choose Your Deal Heading Pick the option that suits your family. Both give you …" at bounding box center [814, 556] width 1043 height 959
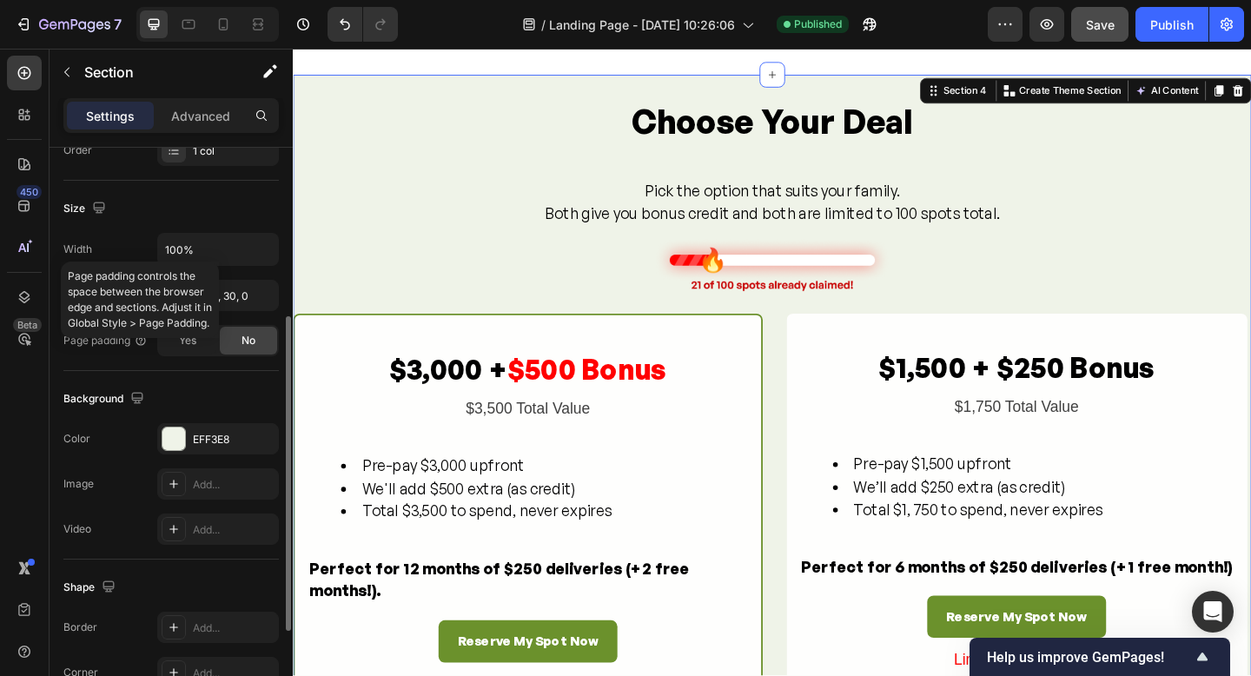
scroll to position [360, 0]
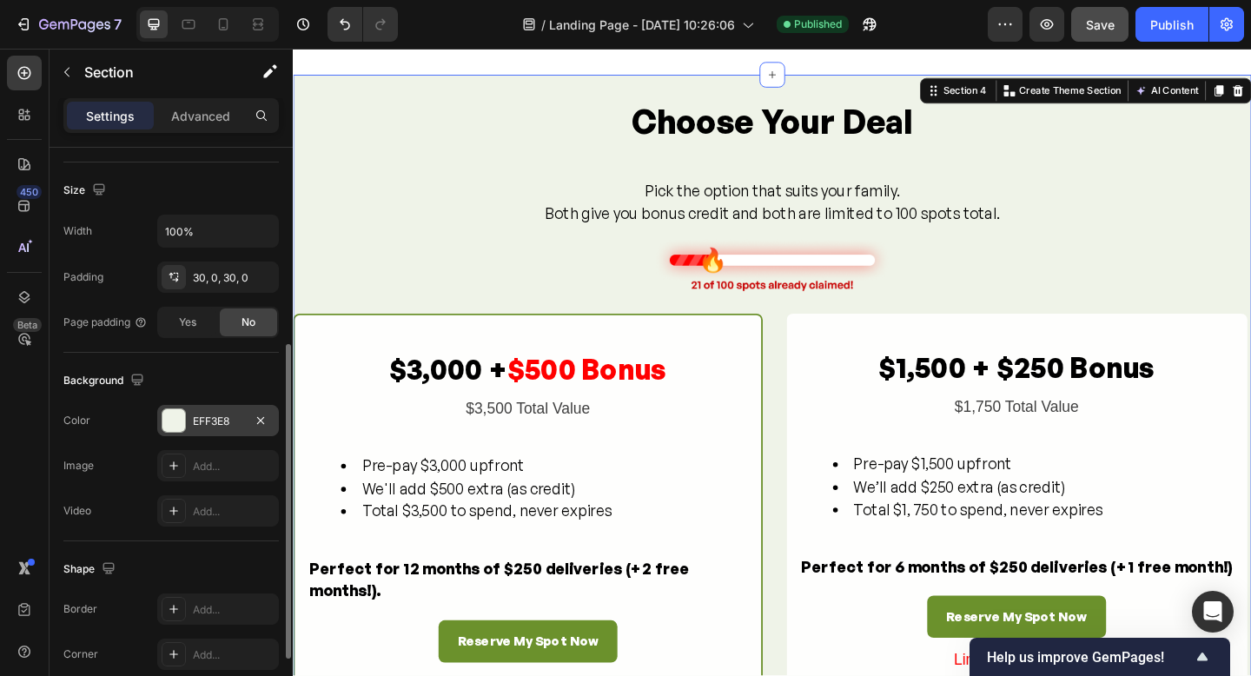
click at [168, 423] on div at bounding box center [174, 420] width 23 height 23
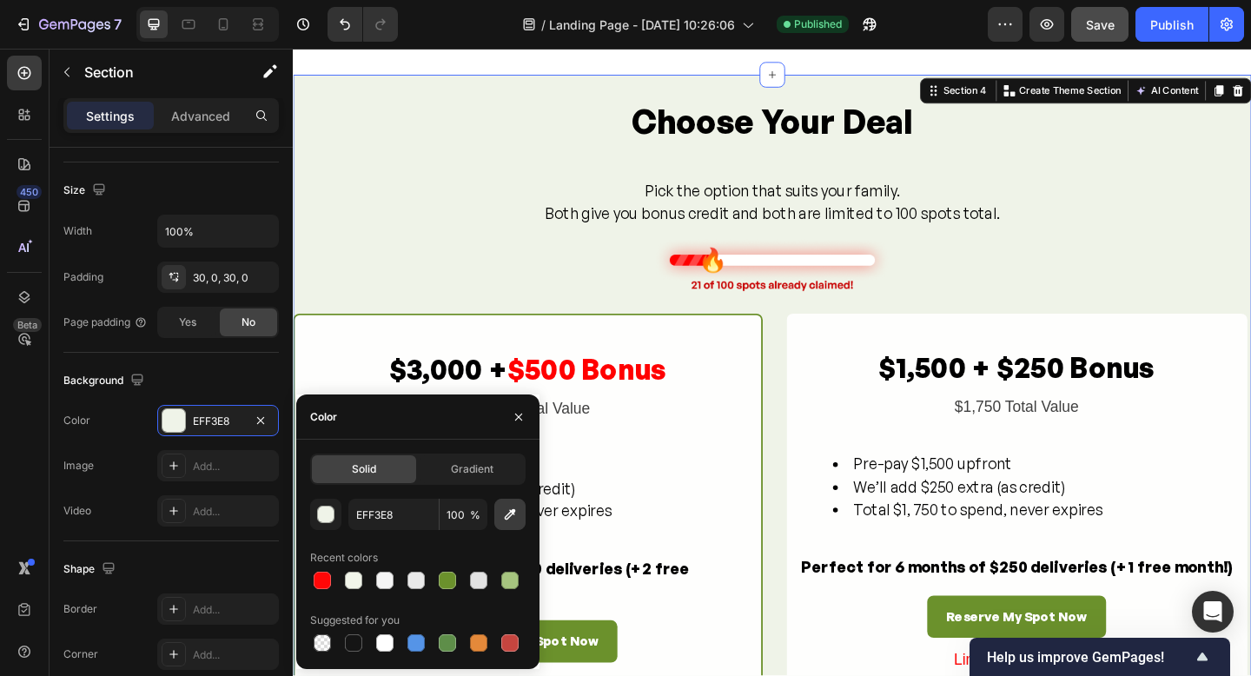
click at [507, 514] on icon "button" at bounding box center [509, 514] width 17 height 17
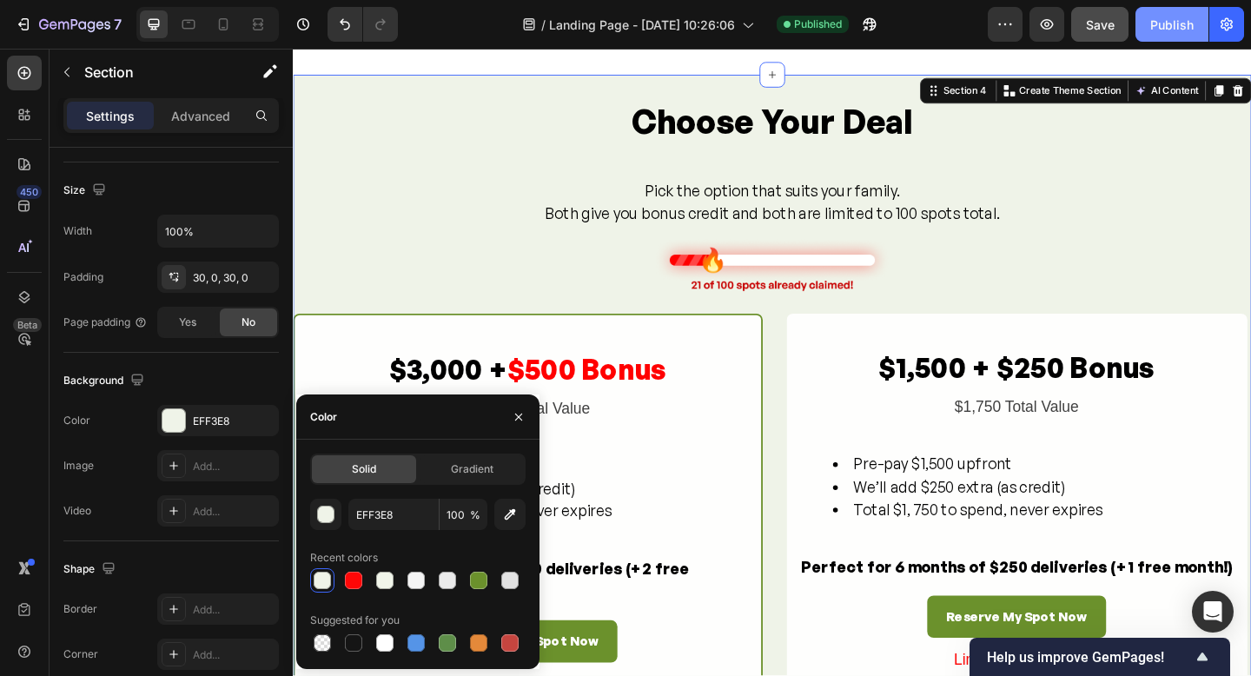
click at [1181, 27] on div "Publish" at bounding box center [1172, 25] width 43 height 18
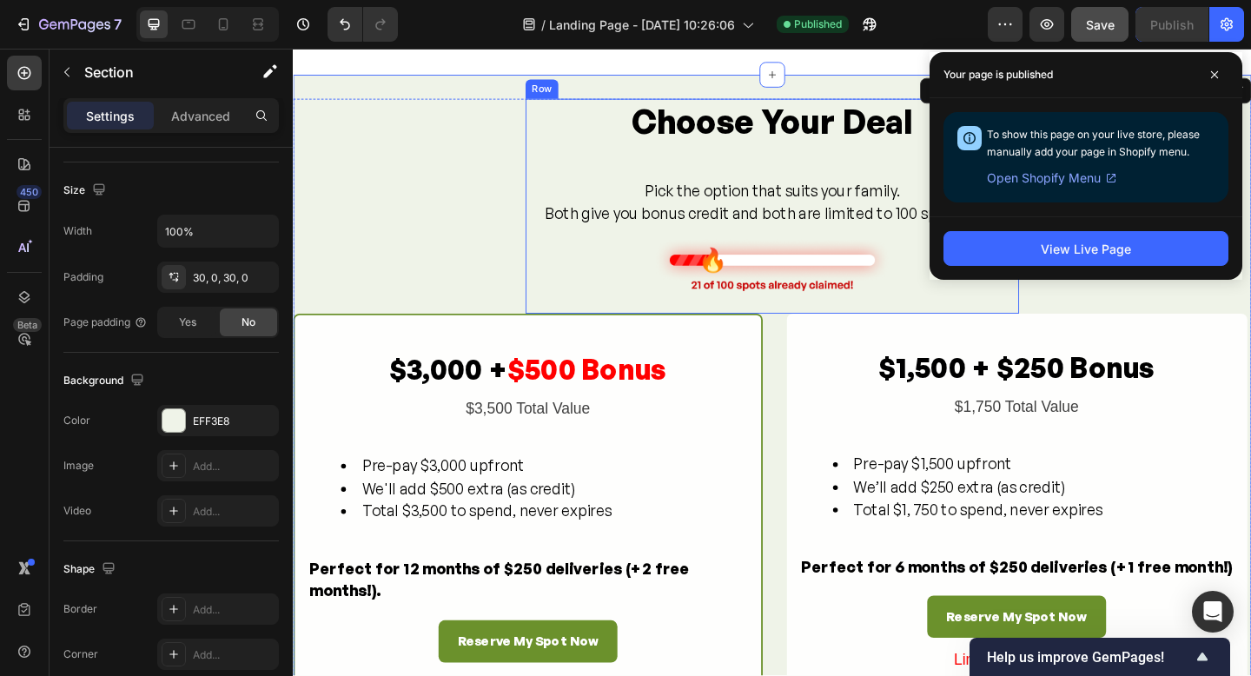
scroll to position [1482, 0]
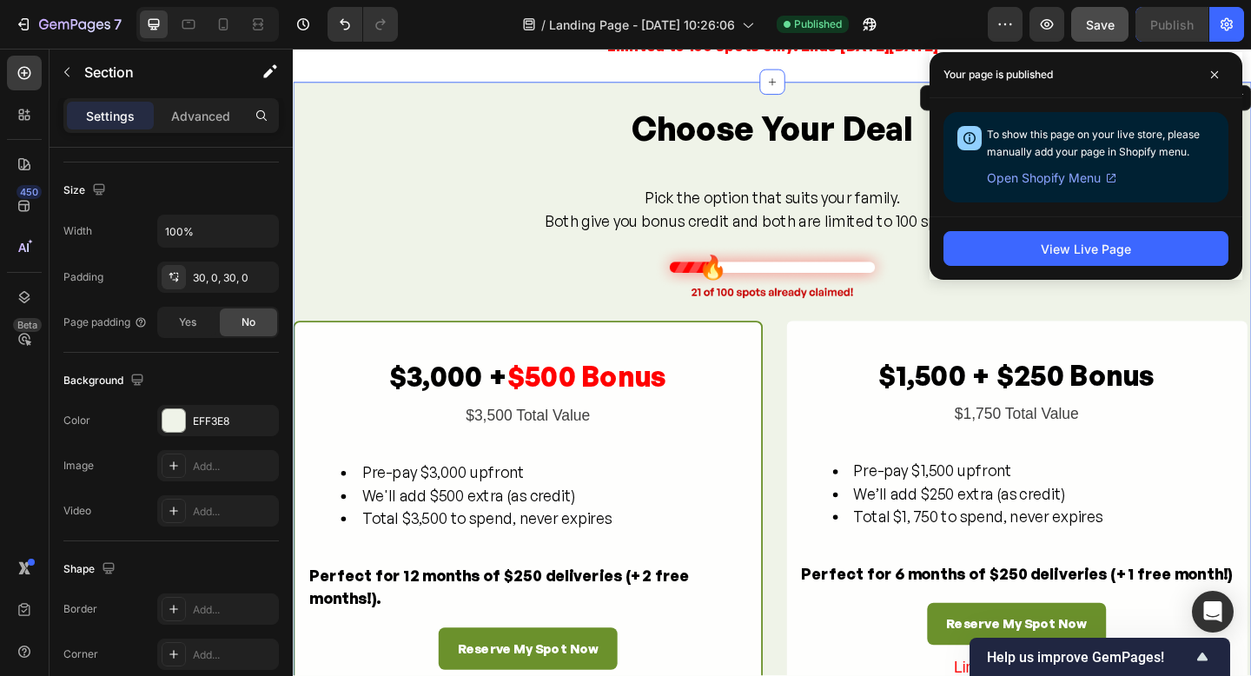
click at [337, 96] on div "Choose Your Deal Heading Pick the option that suits your family. Both give you …" at bounding box center [814, 564] width 1043 height 959
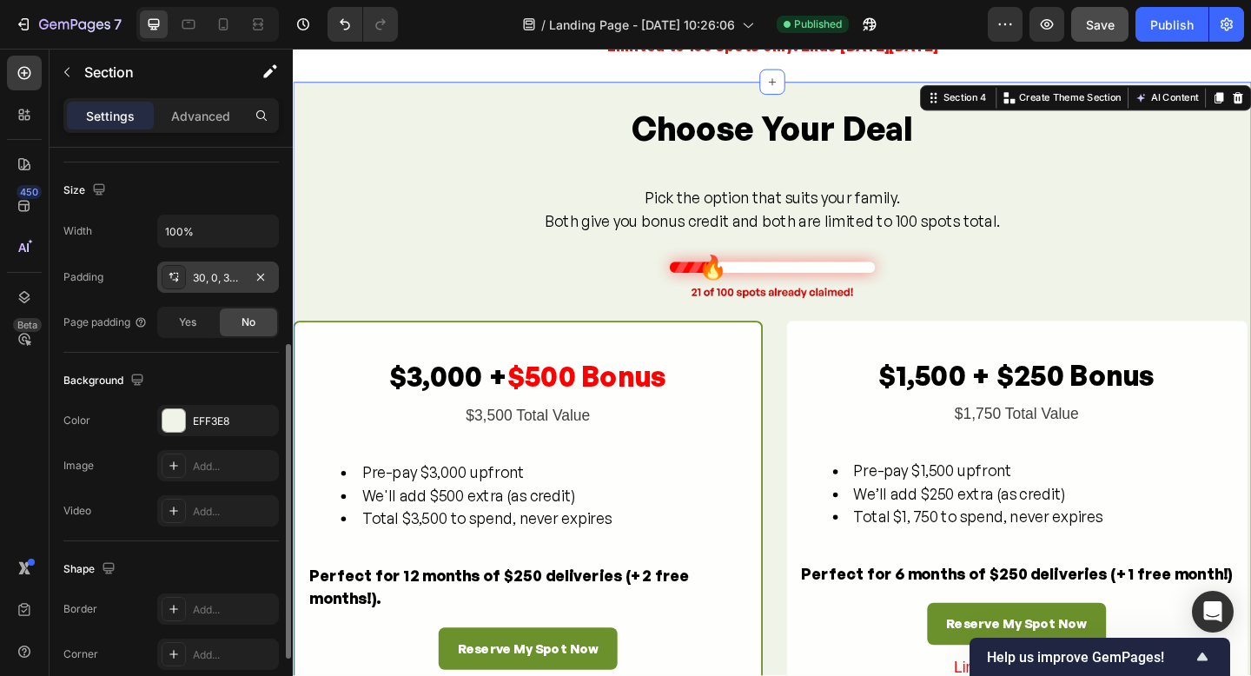
click at [177, 282] on icon at bounding box center [174, 277] width 14 height 14
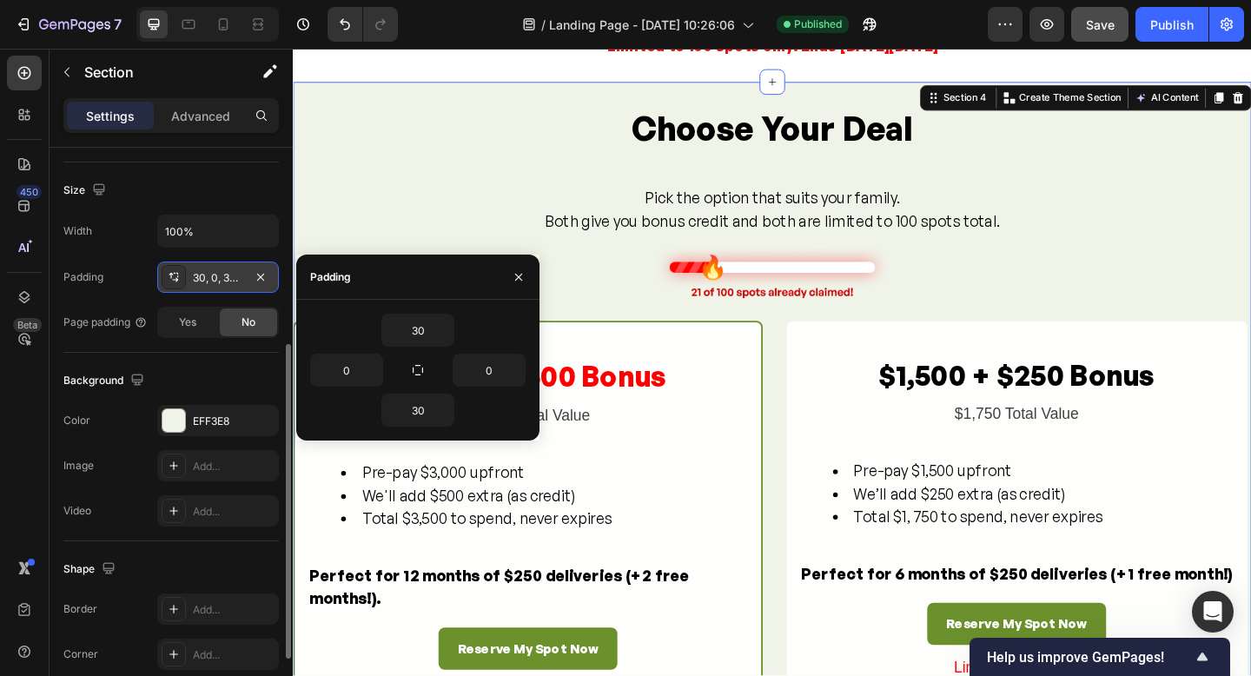
click at [177, 282] on icon at bounding box center [174, 277] width 14 height 14
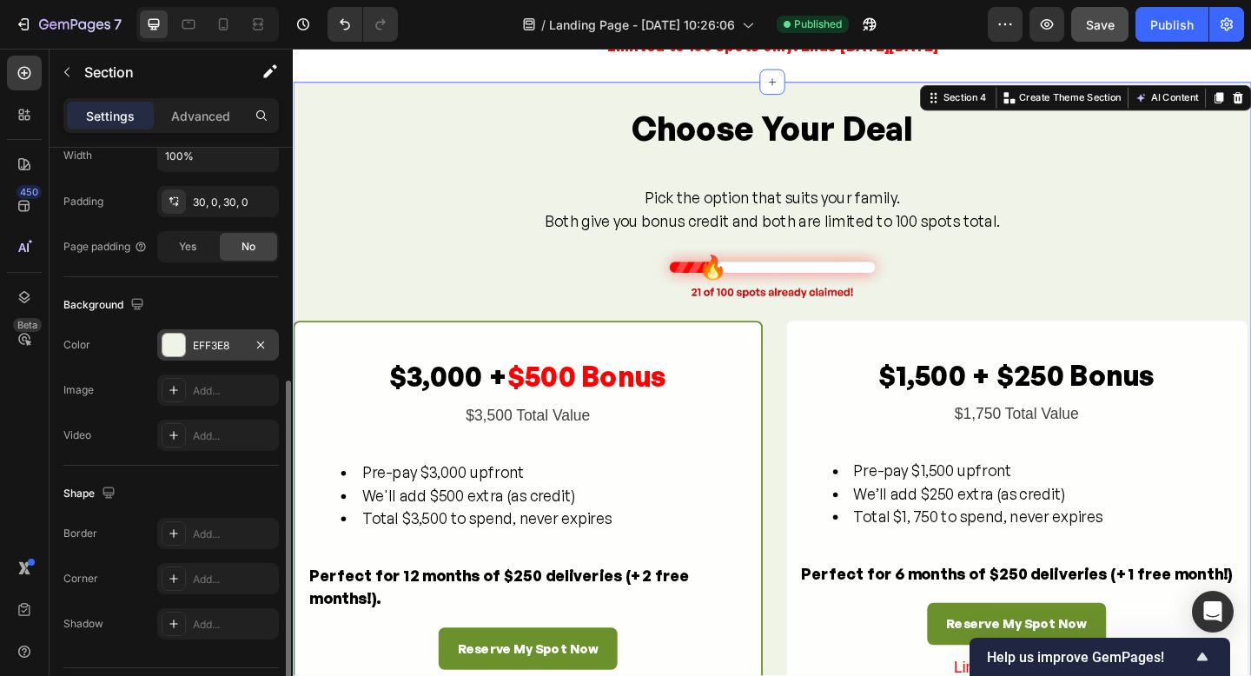
click at [171, 342] on div at bounding box center [174, 345] width 23 height 23
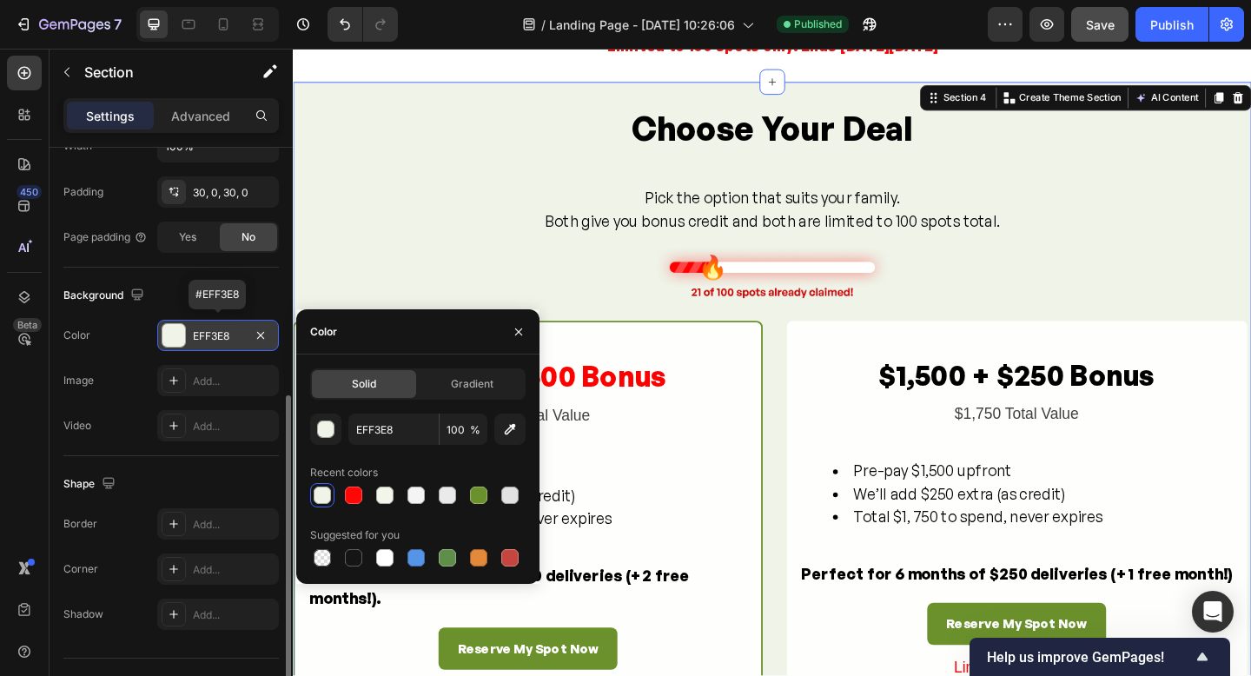
scroll to position [452, 0]
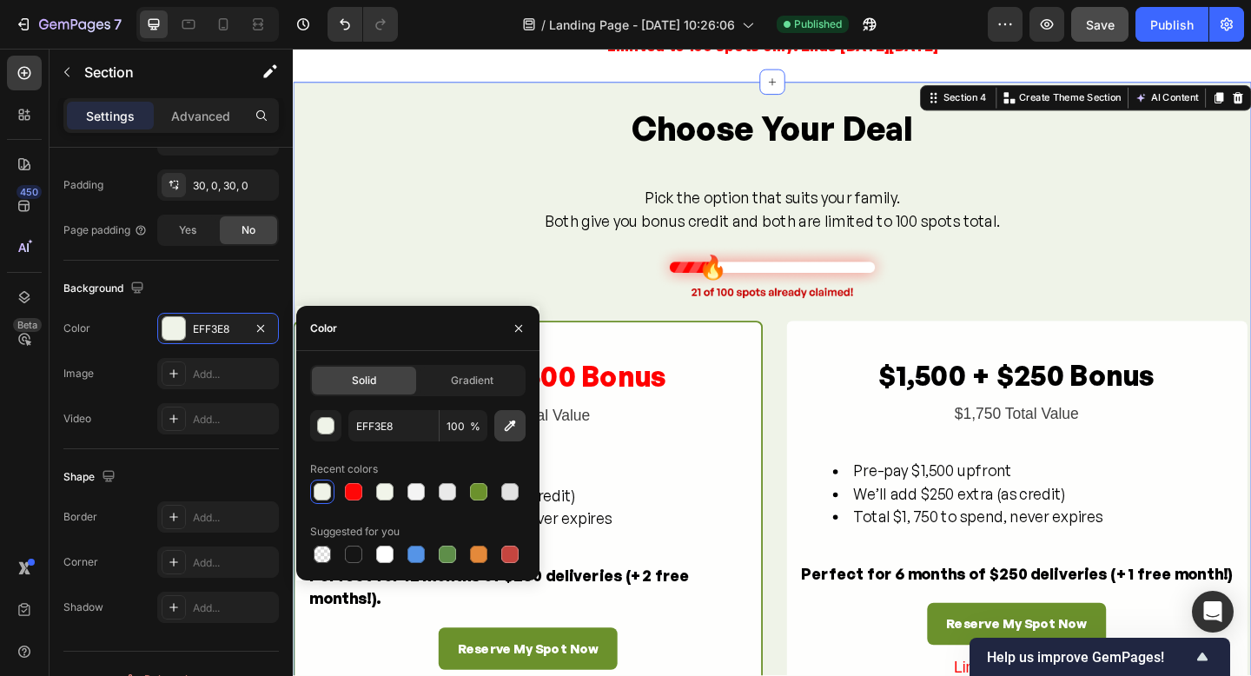
click at [509, 426] on icon "button" at bounding box center [509, 425] width 17 height 17
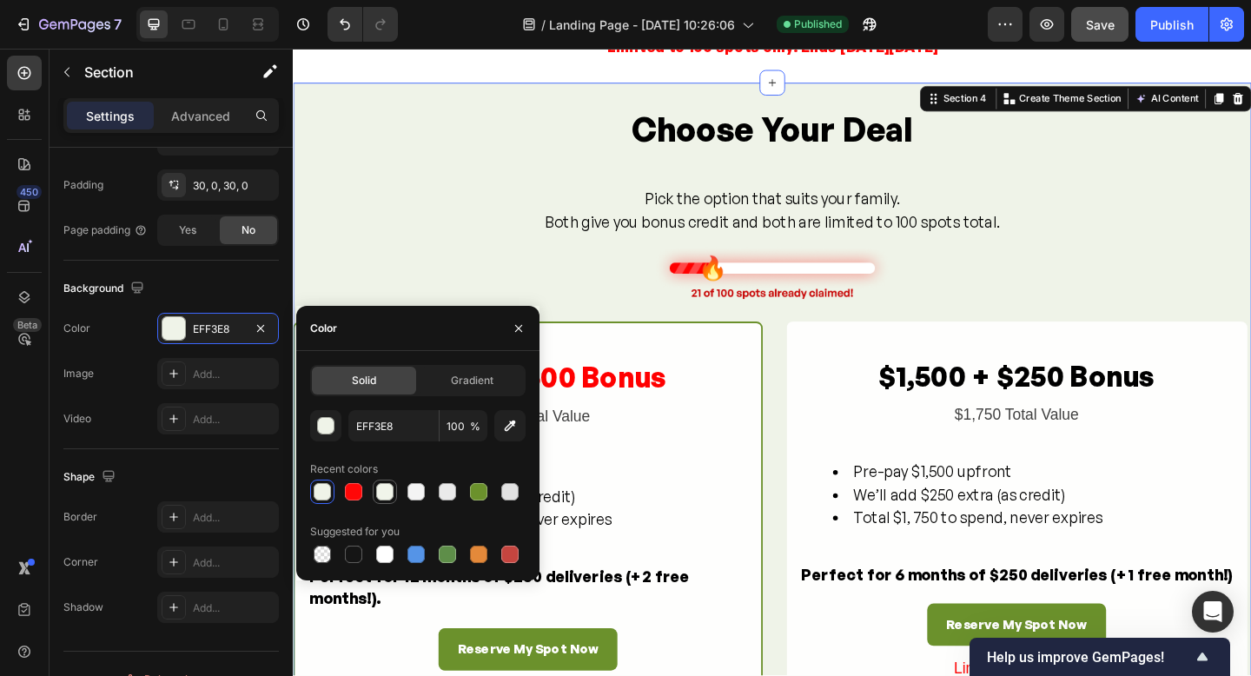
click at [388, 490] on div at bounding box center [384, 491] width 17 height 17
type input "F1F5EA"
click at [504, 275] on div "Choose Your Deal Heading Pick the option that suits your family. Both give you …" at bounding box center [814, 456] width 1043 height 689
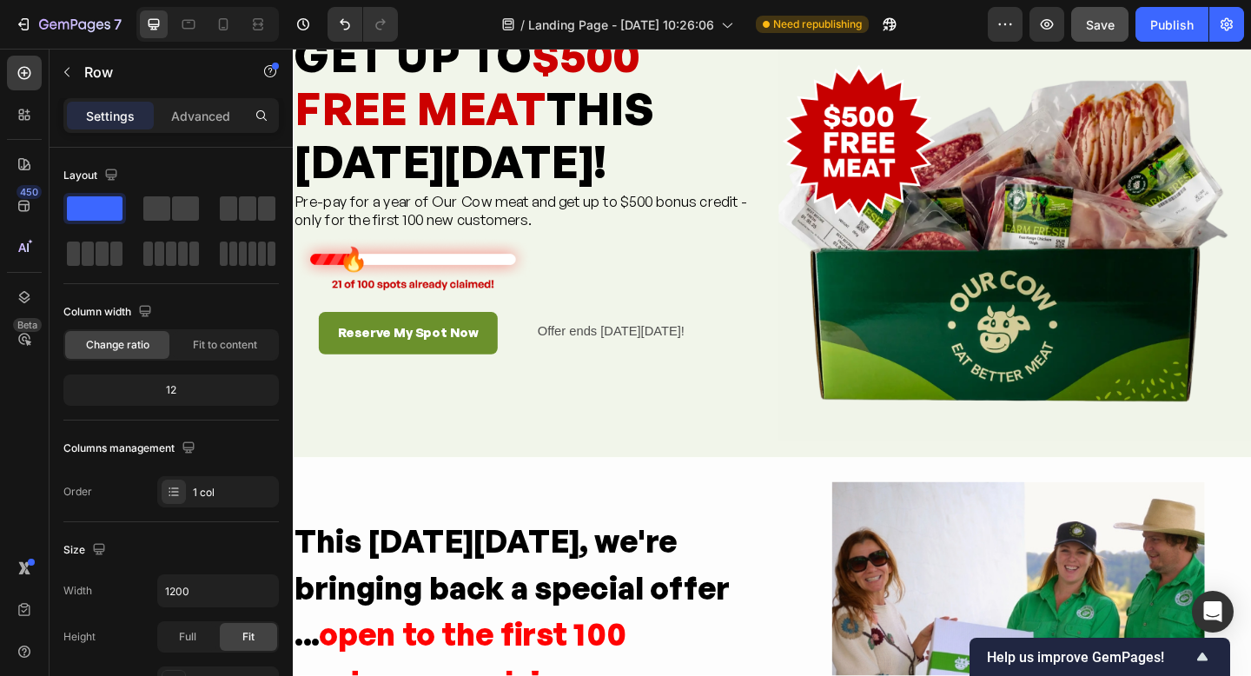
scroll to position [0, 0]
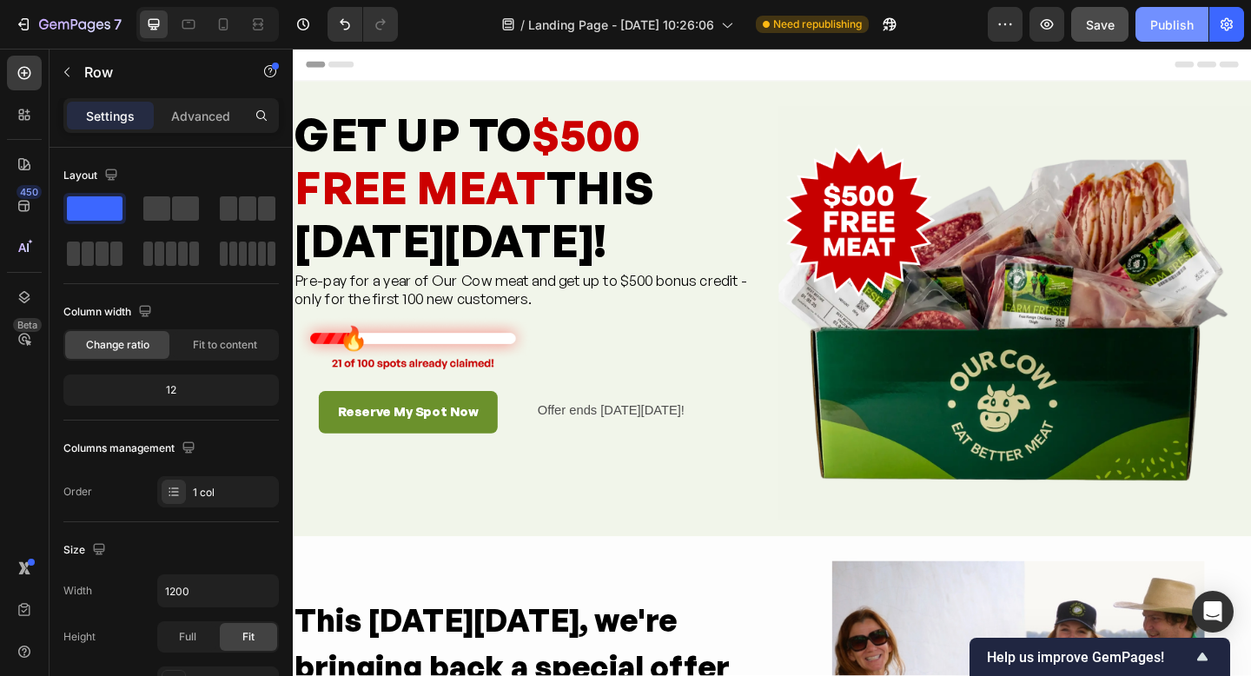
click at [1159, 26] on div "Publish" at bounding box center [1172, 25] width 43 height 18
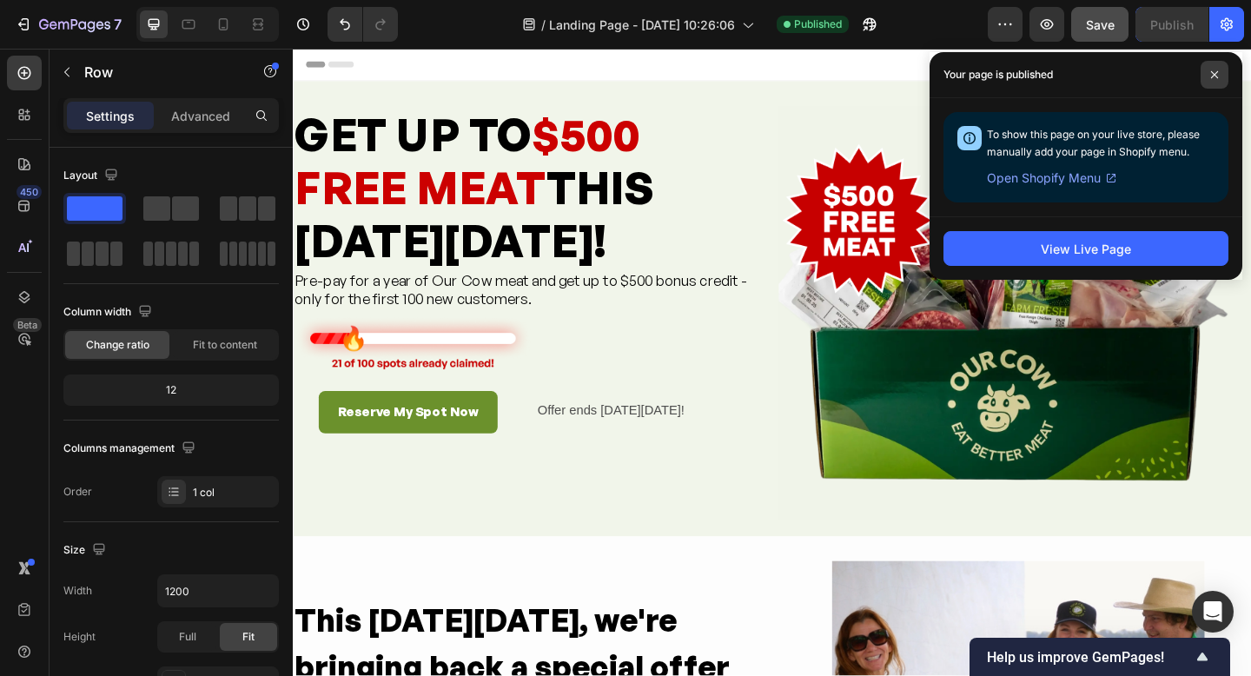
click at [1214, 72] on icon at bounding box center [1214, 74] width 9 height 9
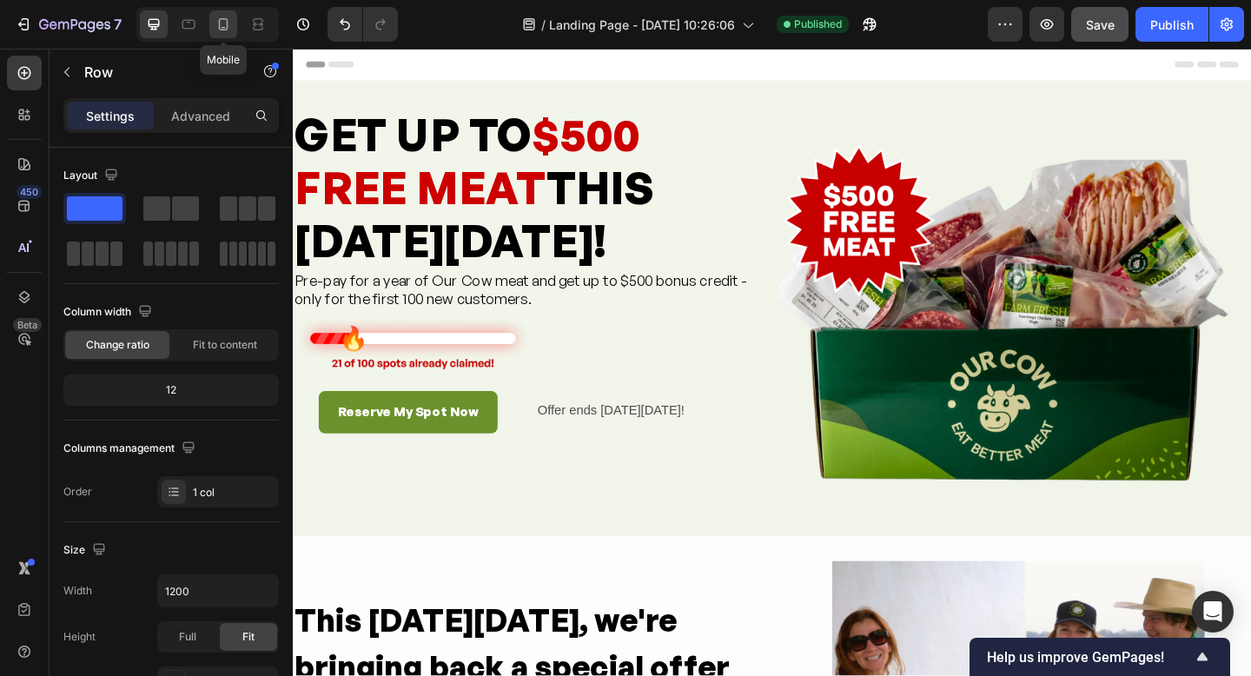
click at [222, 26] on icon at bounding box center [223, 24] width 17 height 17
type input "100%"
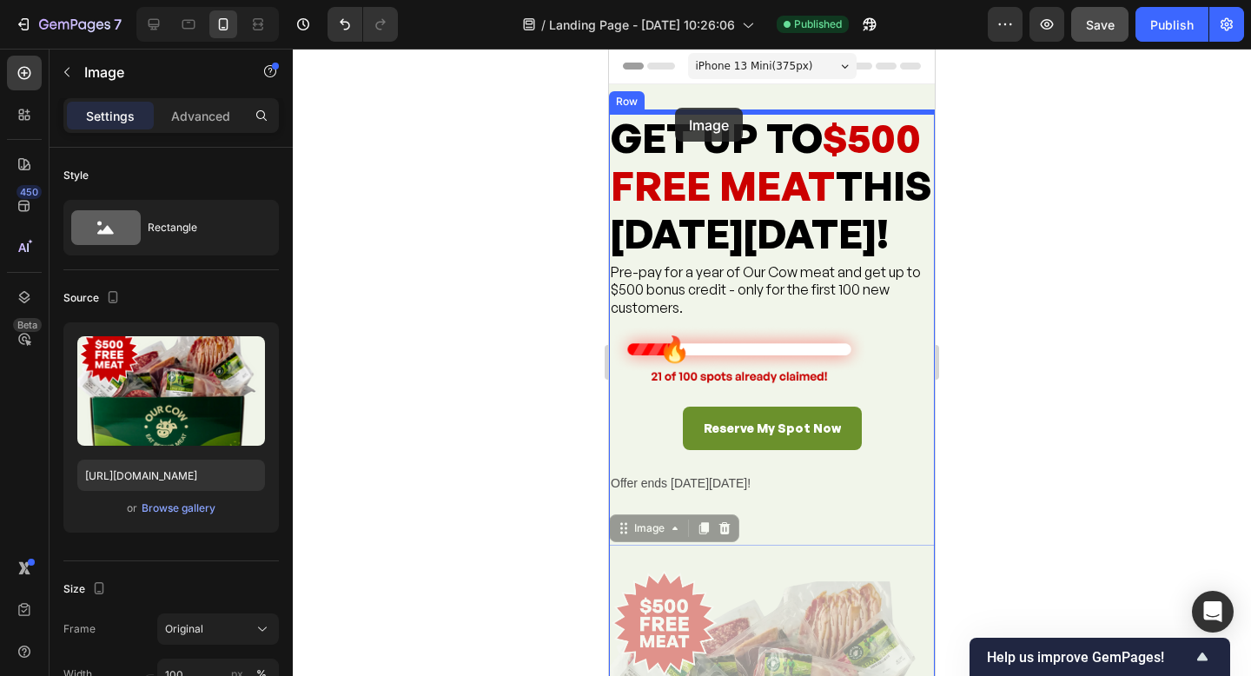
drag, startPoint x: 720, startPoint y: 497, endPoint x: 675, endPoint y: 108, distance: 391.9
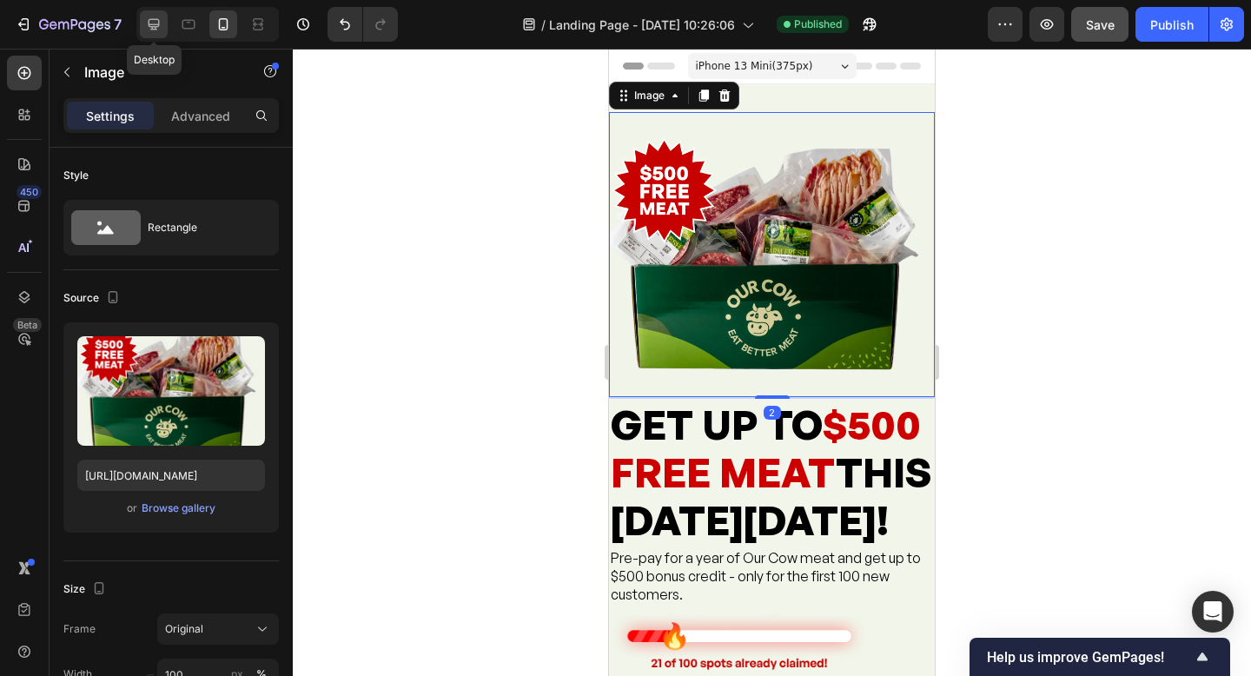
click at [156, 32] on icon at bounding box center [153, 24] width 17 height 17
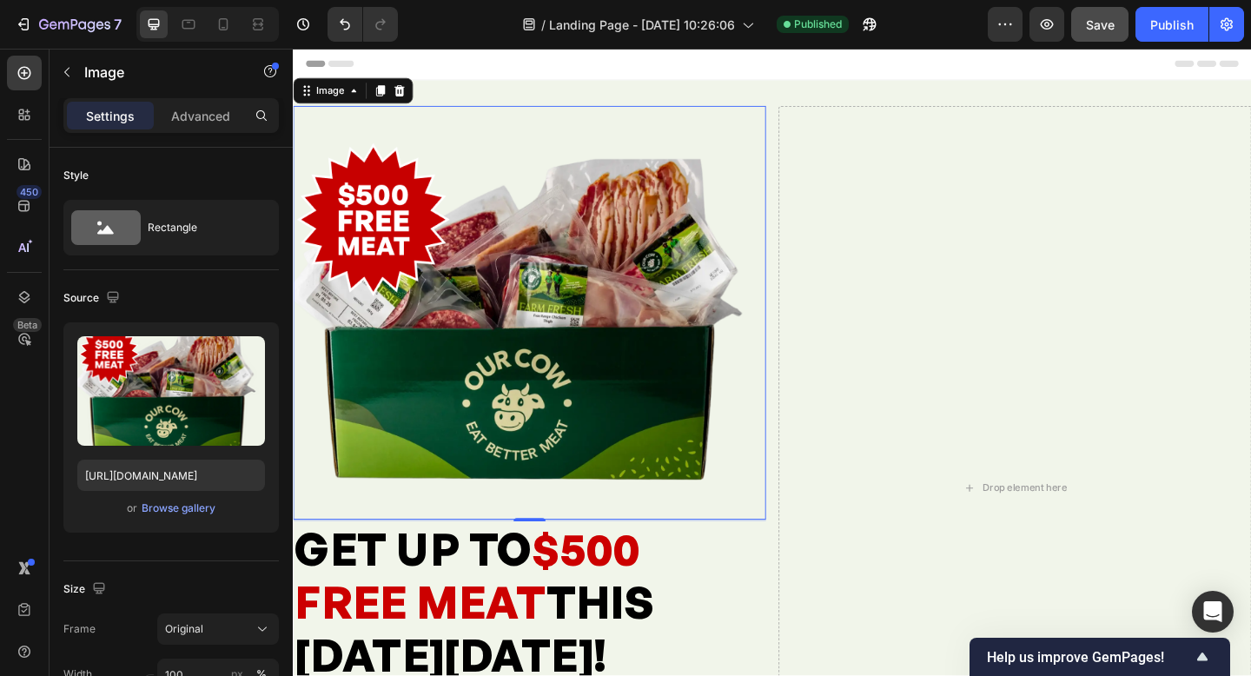
scroll to position [3, 0]
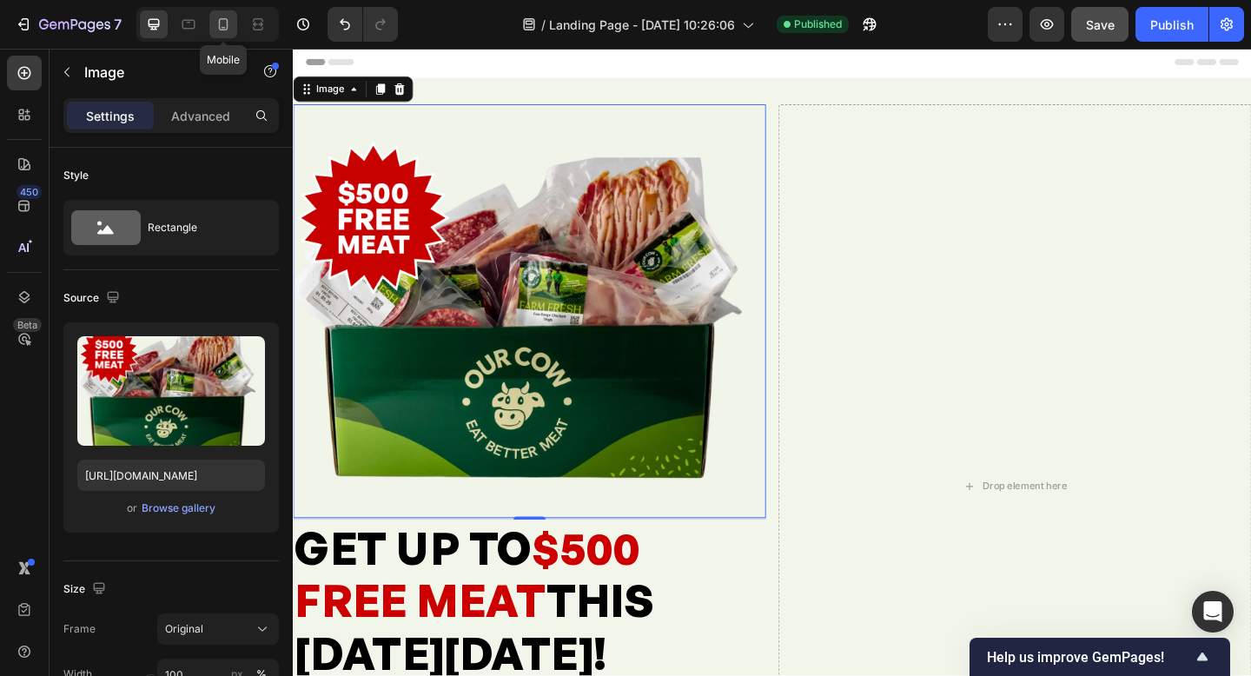
click at [220, 25] on icon at bounding box center [224, 24] width 10 height 12
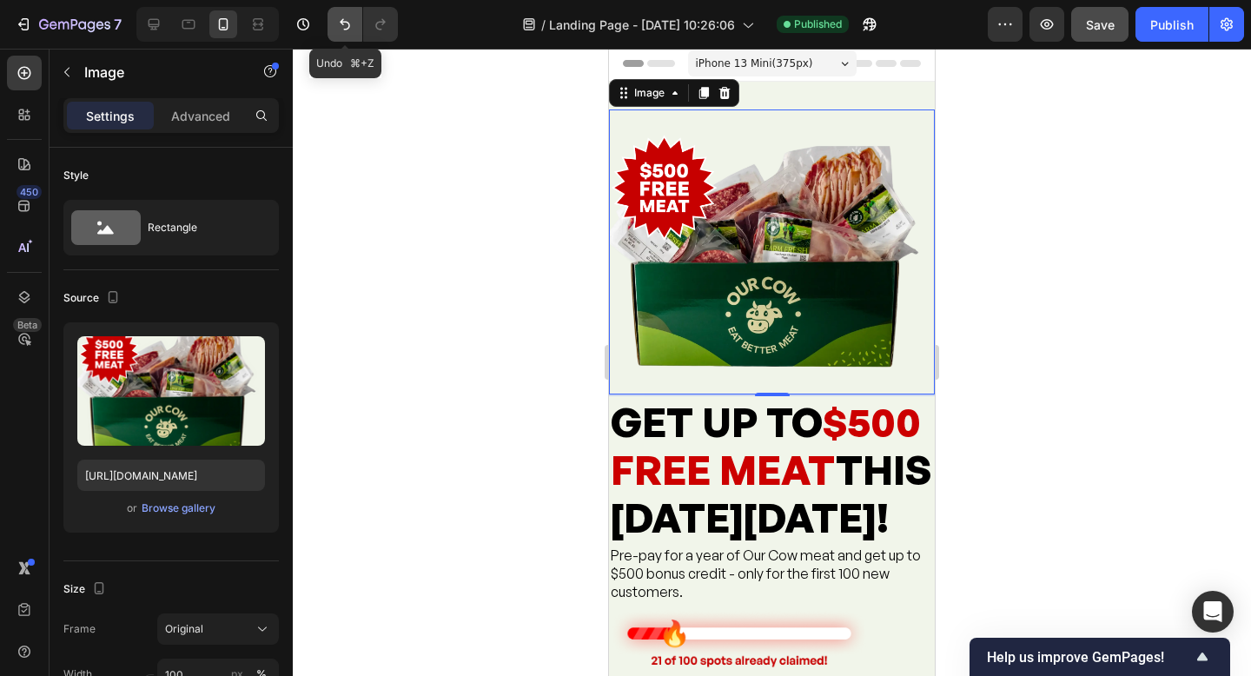
click at [350, 26] on icon "Undo/Redo" at bounding box center [344, 24] width 17 height 17
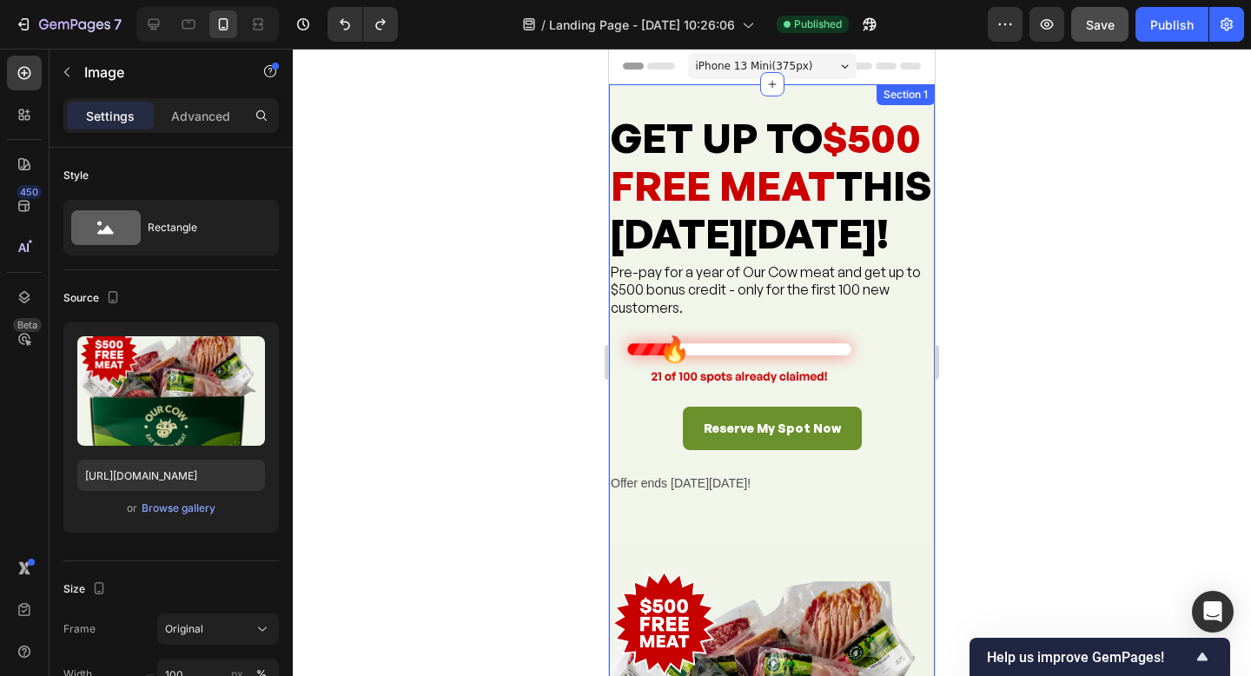
click at [750, 96] on div "GET UP TO $500 FREE MEAT THIS [DATE][DATE]! Heading Pre-pay for a year of Our C…" at bounding box center [772, 465] width 326 height 763
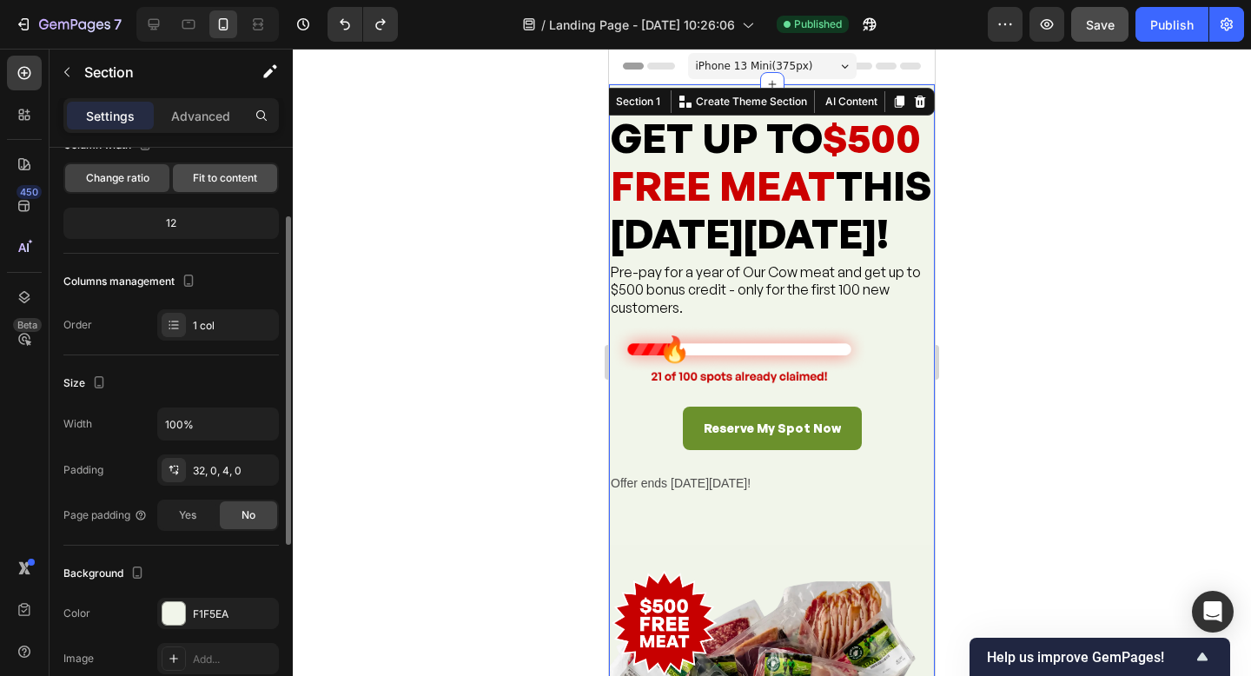
scroll to position [127, 0]
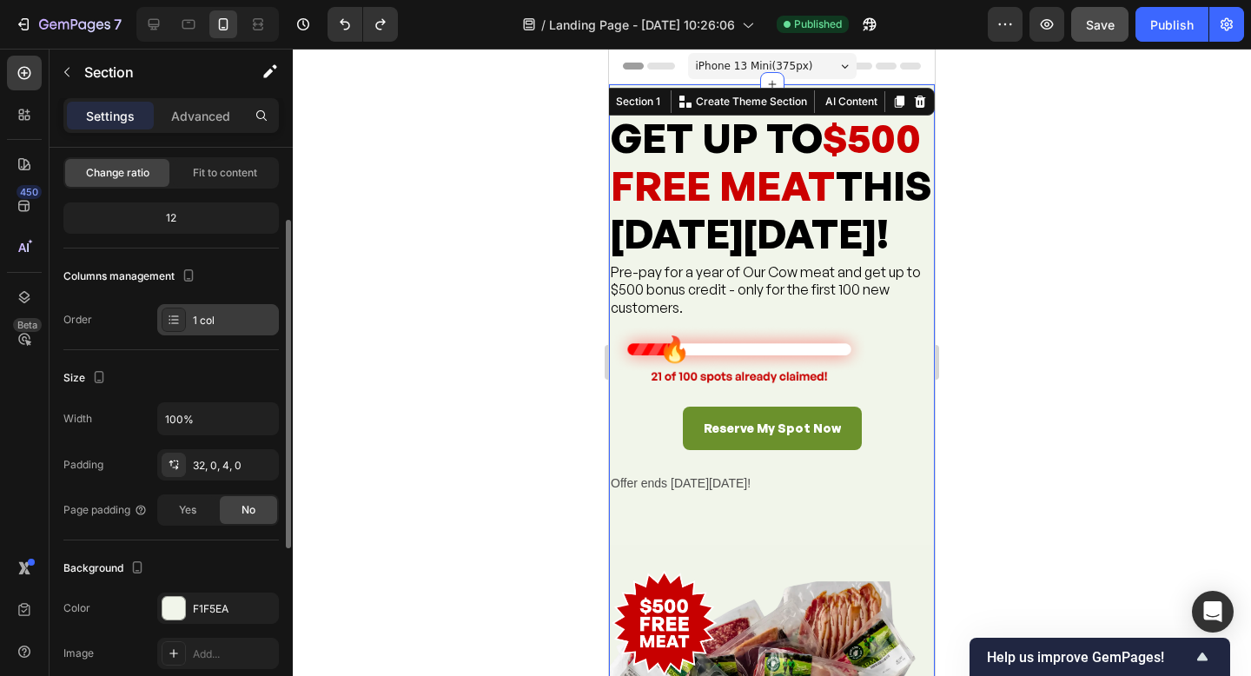
click at [169, 321] on icon at bounding box center [174, 320] width 14 height 14
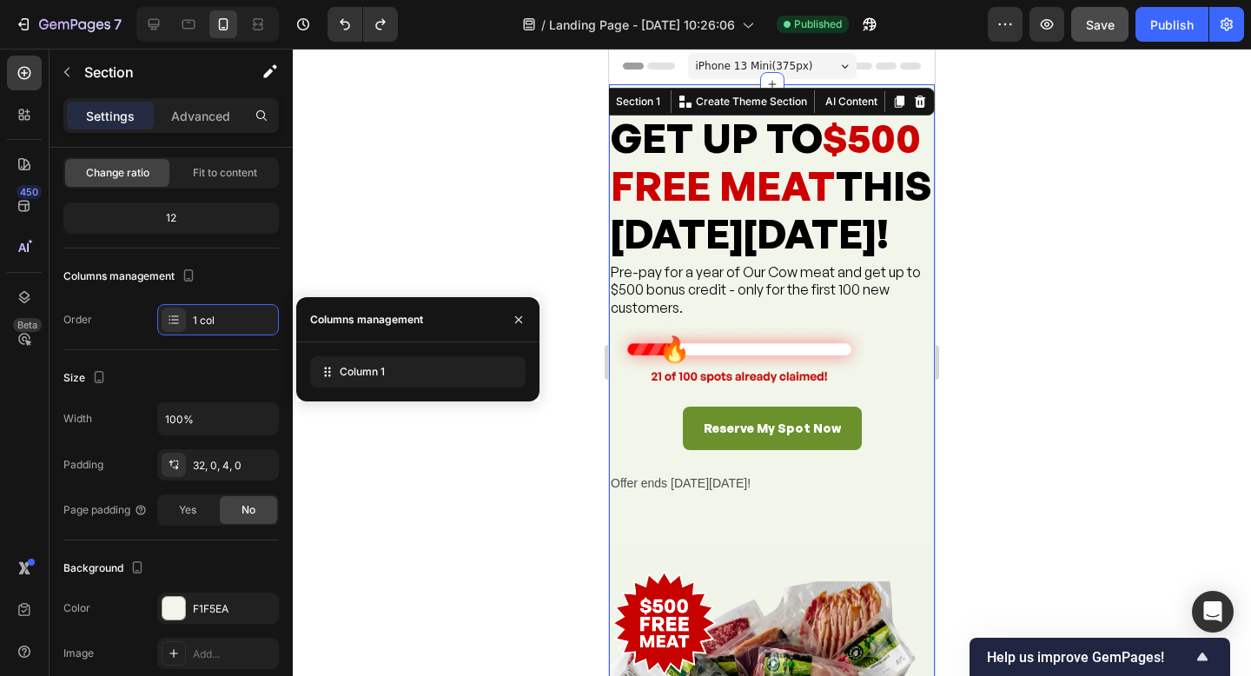
click at [365, 349] on div "Column 1" at bounding box center [417, 371] width 243 height 59
click at [360, 380] on div "Column 1" at bounding box center [418, 371] width 216 height 31
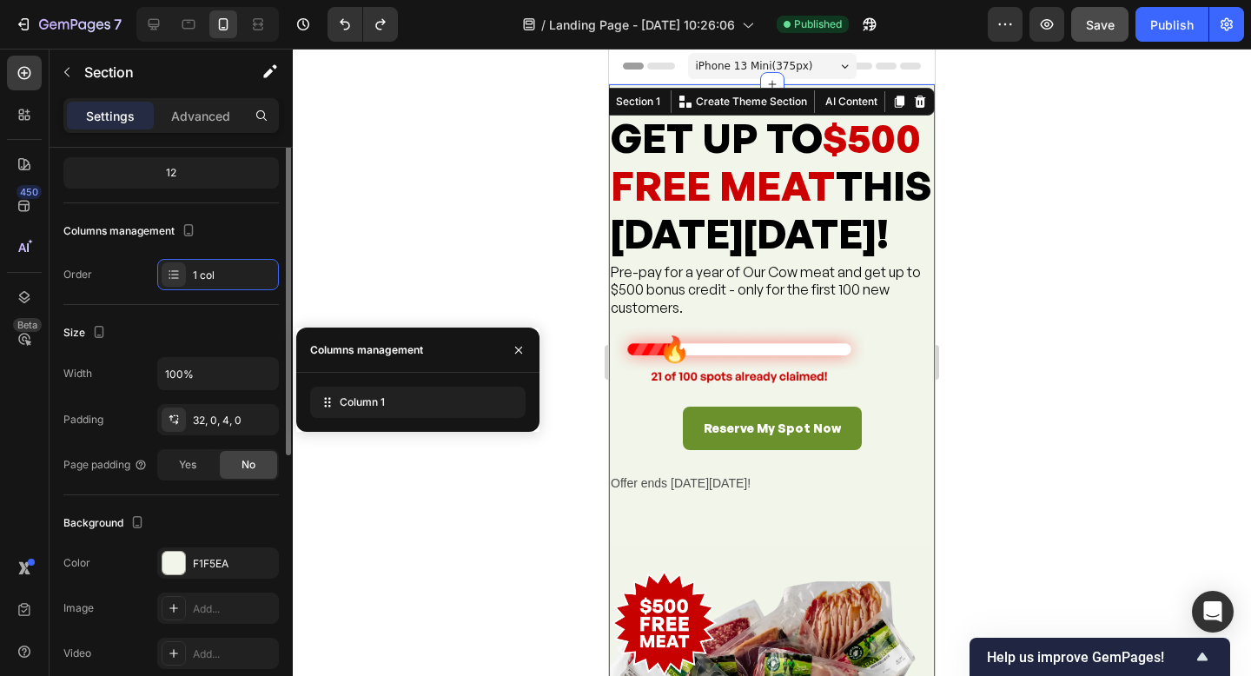
scroll to position [0, 0]
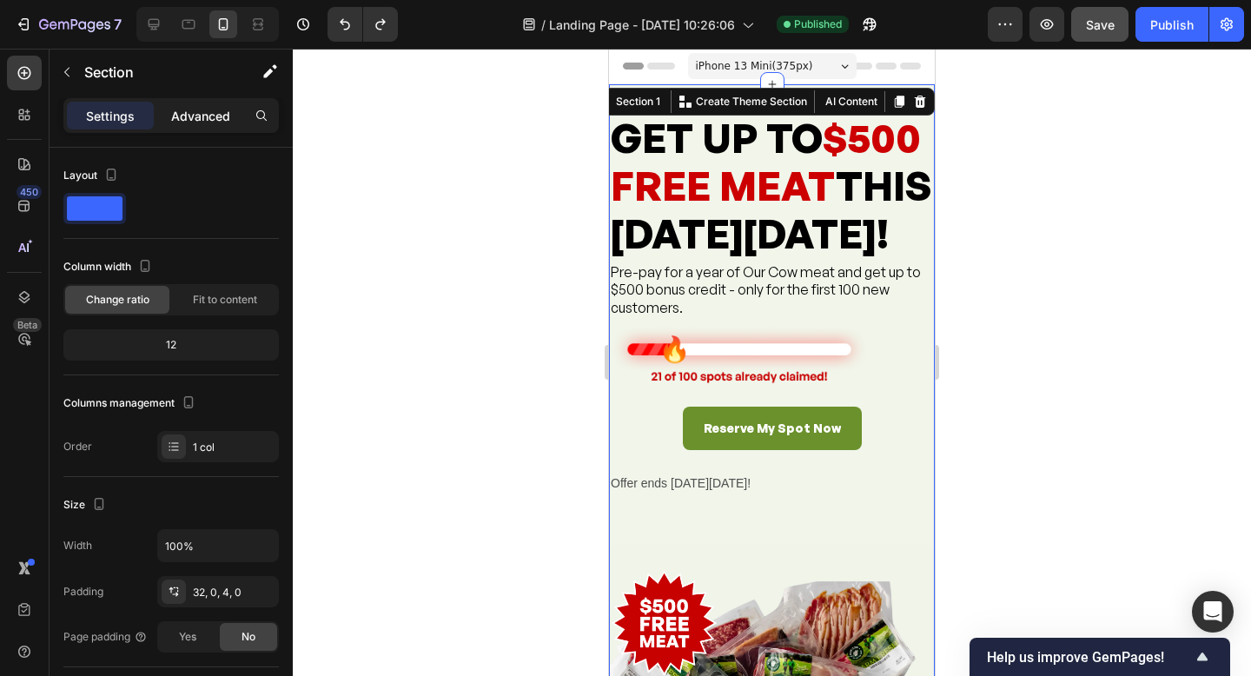
click at [173, 121] on p "Advanced" at bounding box center [200, 116] width 59 height 18
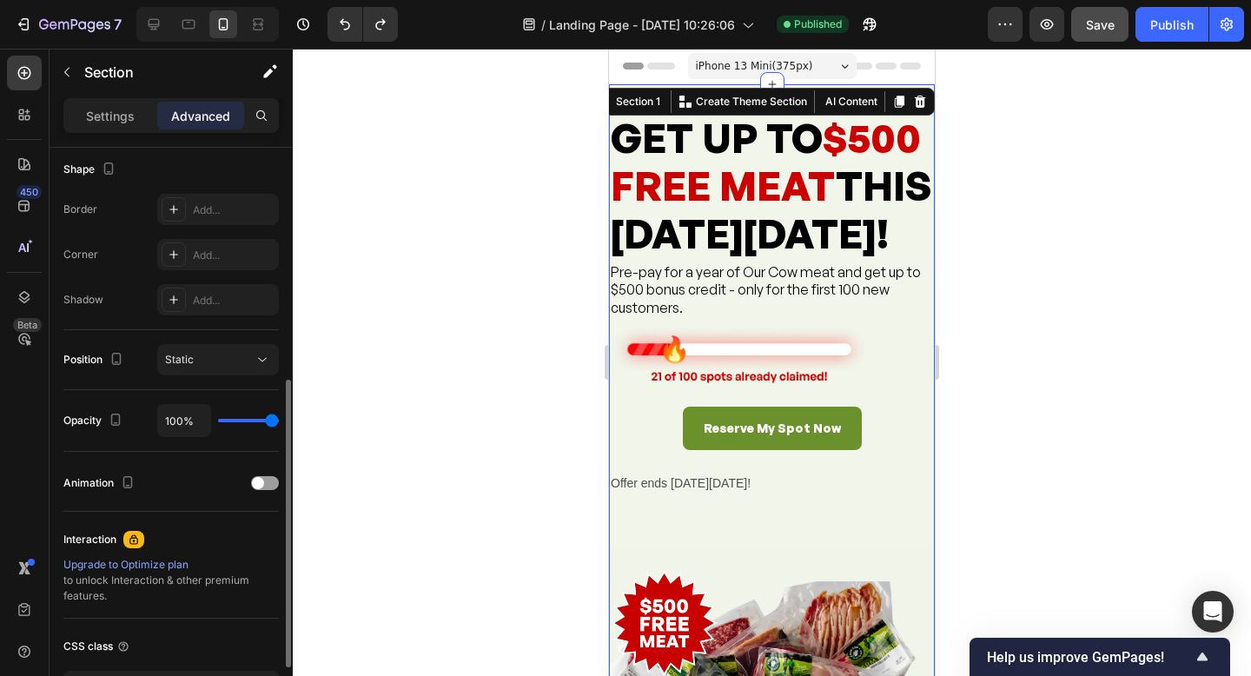
scroll to position [457, 0]
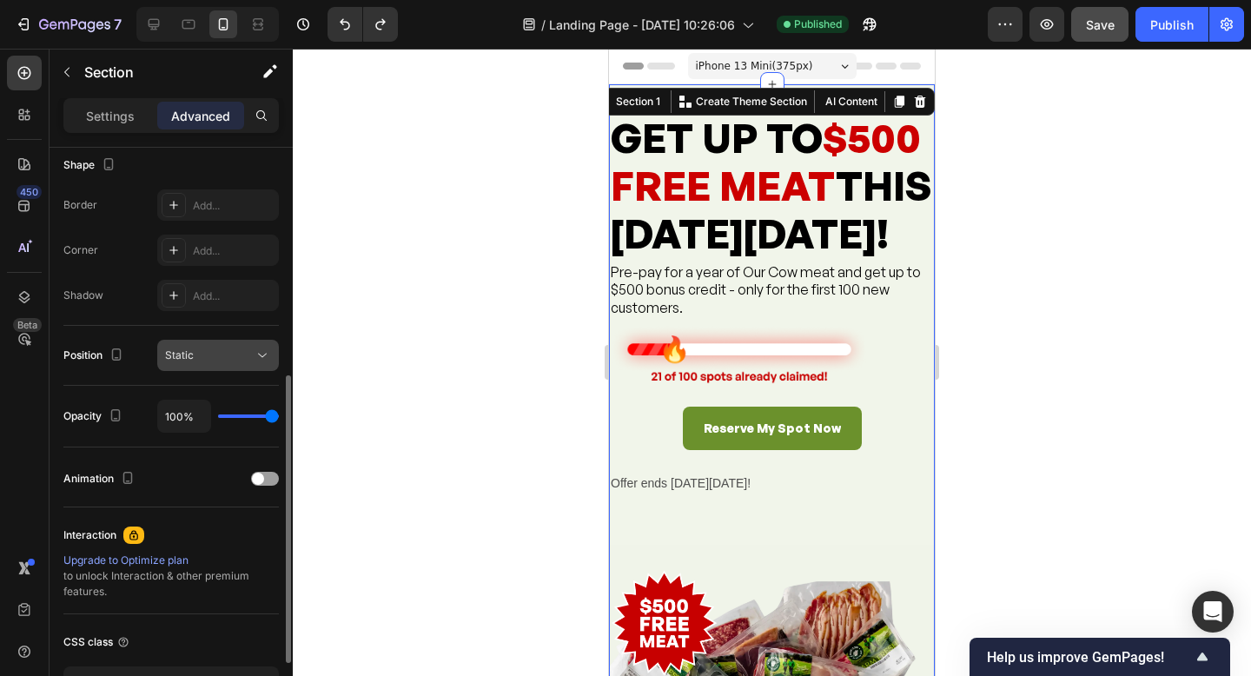
click at [262, 356] on icon at bounding box center [262, 356] width 9 height 4
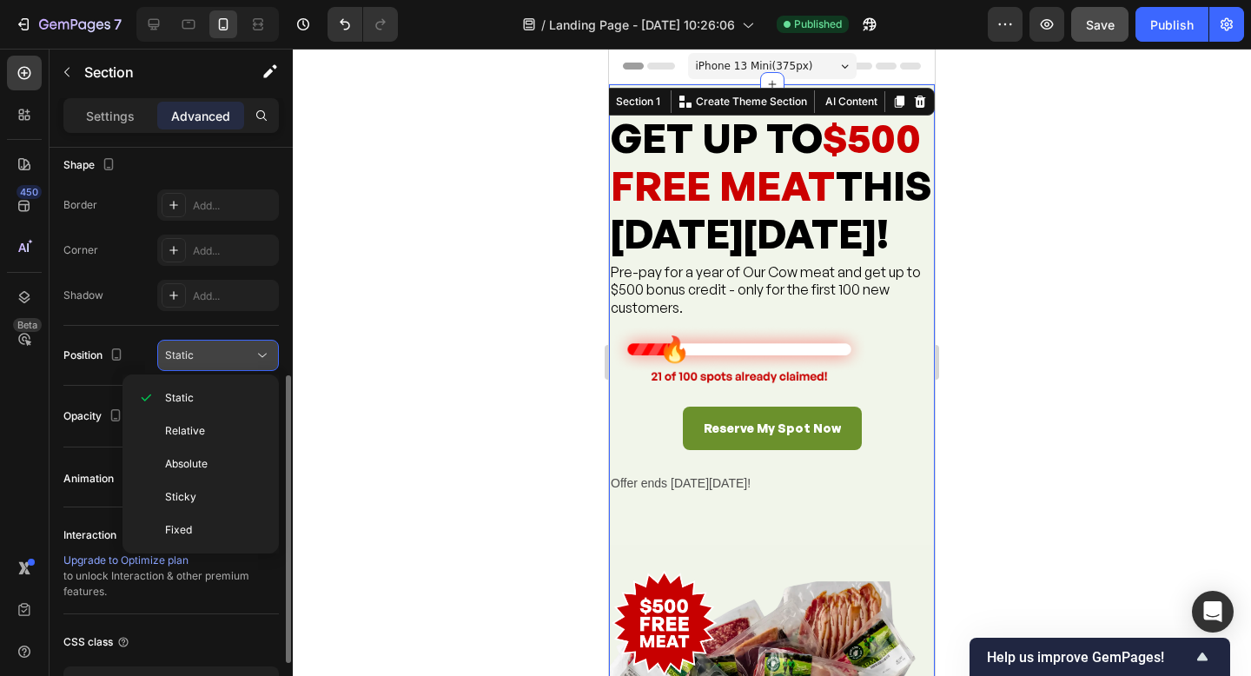
click at [262, 356] on icon at bounding box center [262, 356] width 9 height 4
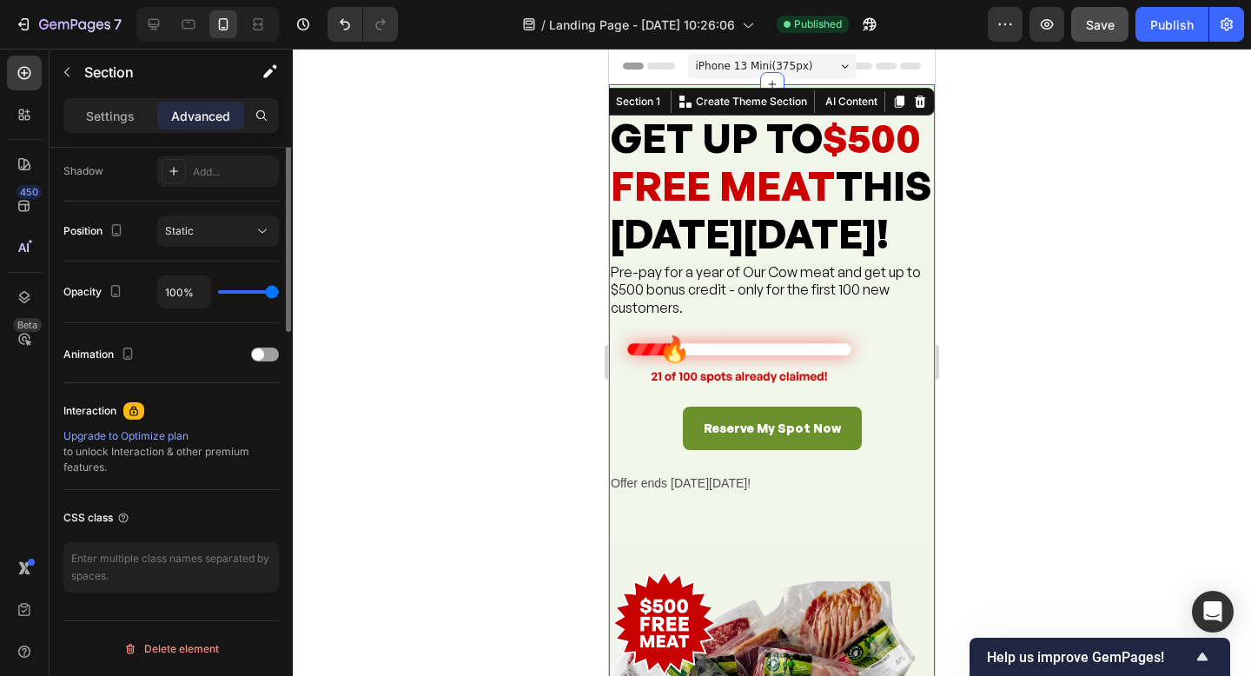
scroll to position [319, 0]
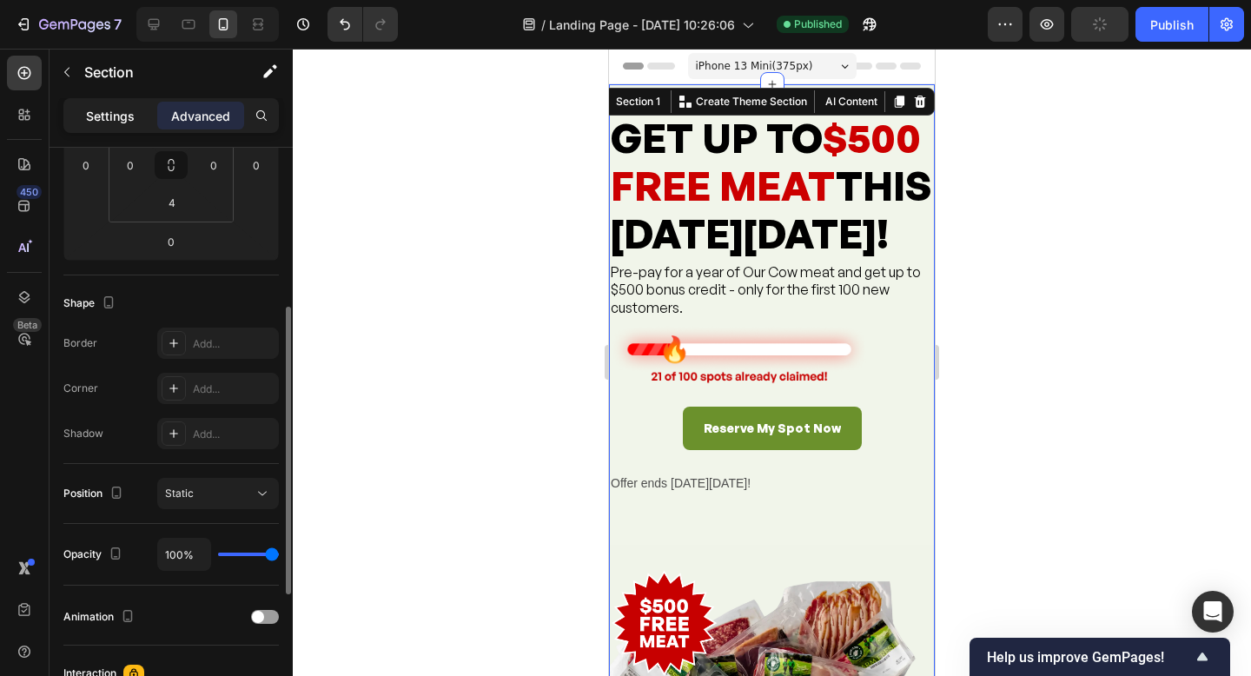
click at [103, 128] on div "Settings" at bounding box center [110, 116] width 87 height 28
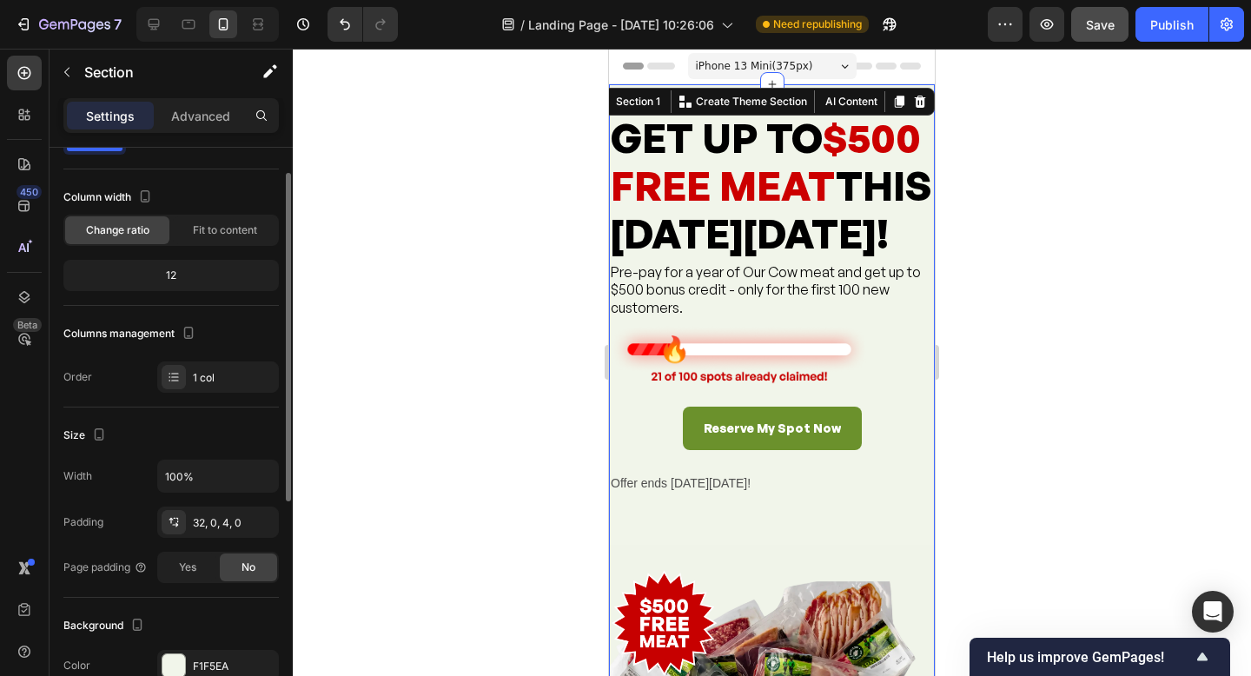
scroll to position [58, 0]
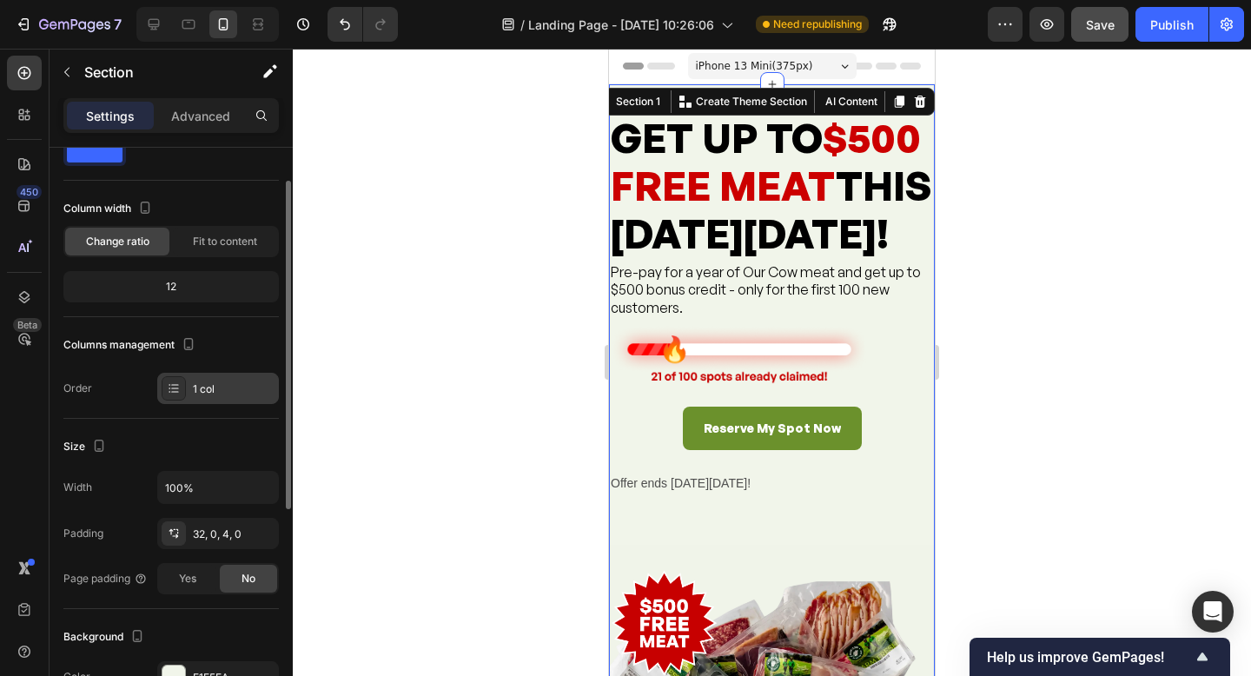
click at [173, 386] on icon at bounding box center [174, 388] width 14 height 14
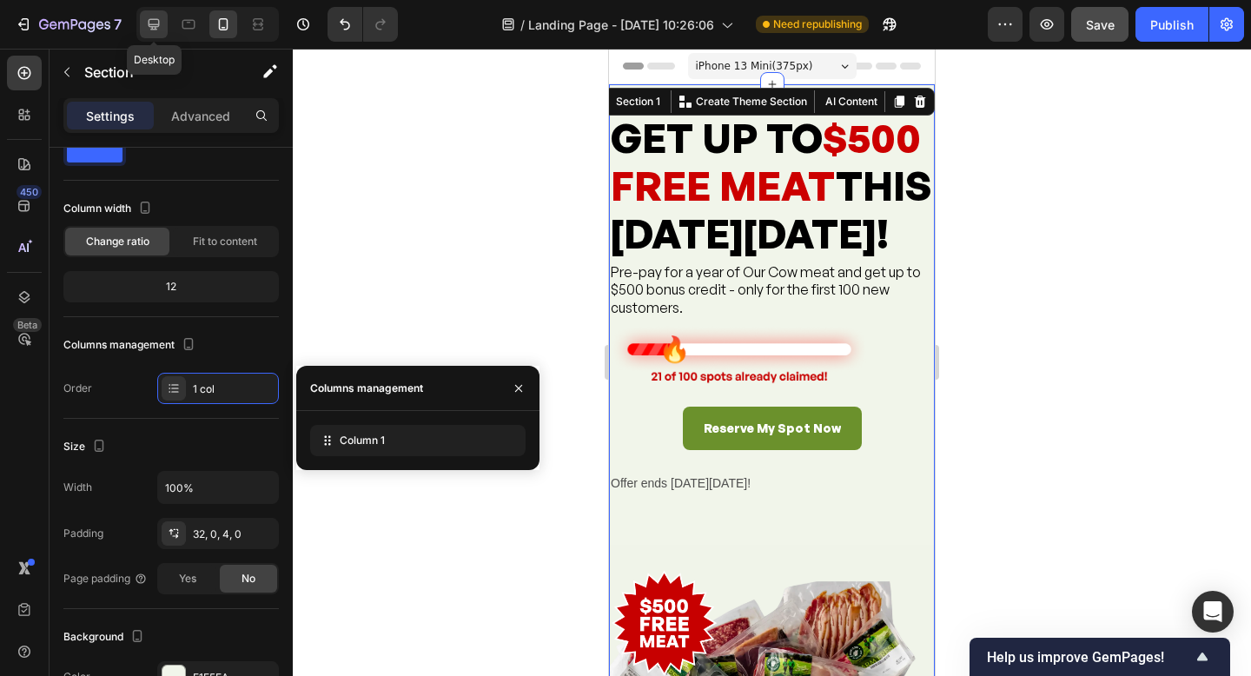
click at [161, 24] on icon at bounding box center [153, 24] width 17 height 17
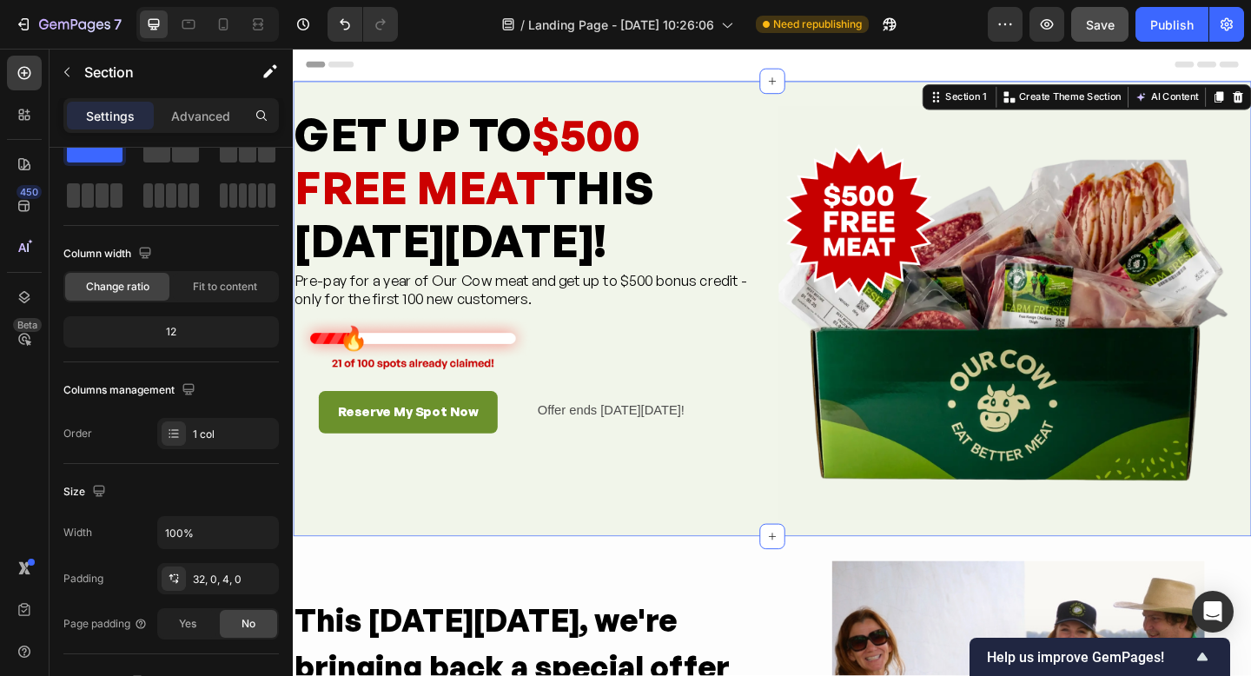
click at [774, 101] on div "GET UP TO $500 FREE MEAT THIS [DATE][DATE]! Heading Pre-pay for a year of Our C…" at bounding box center [814, 331] width 1043 height 495
click at [922, 93] on div "GET UP TO $500 FREE MEAT THIS [DATE][DATE]! Heading Pre-pay for a year of Our C…" at bounding box center [814, 331] width 1043 height 495
click at [1250, 210] on img at bounding box center [1078, 337] width 514 height 450
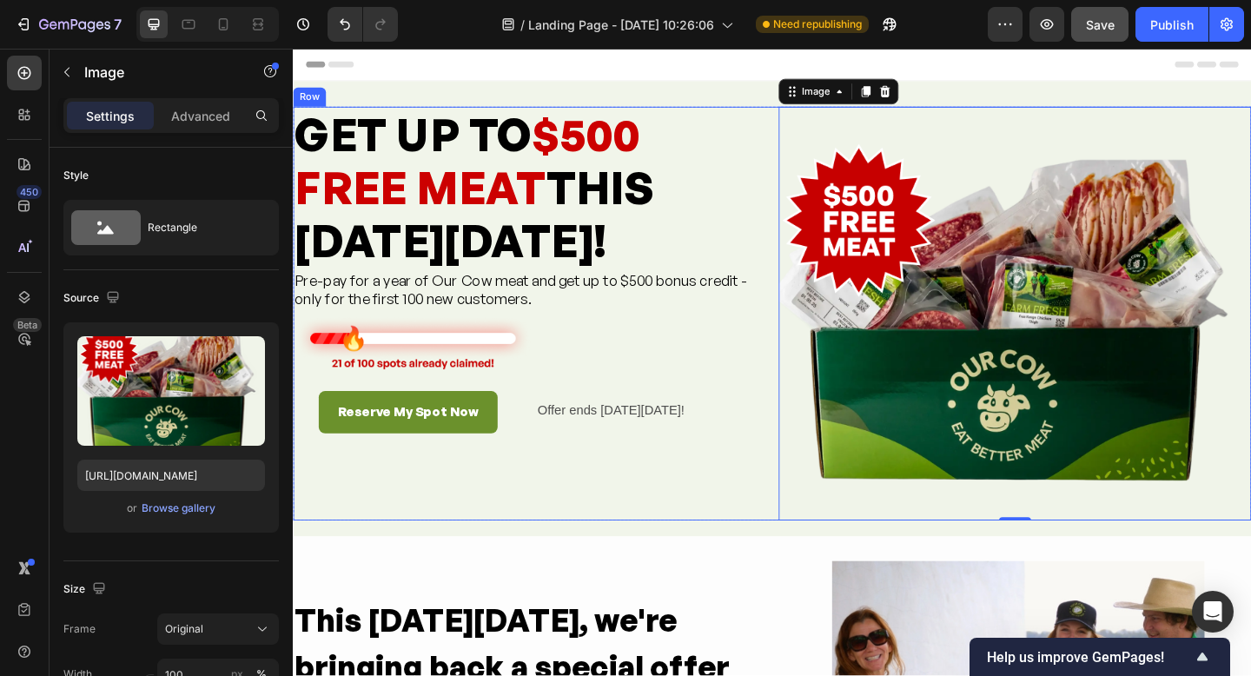
click at [793, 561] on div "GET UP TO $500 FREE MEAT THIS [DATE][DATE]! Heading Pre-pay for a year of Our C…" at bounding box center [550, 337] width 514 height 450
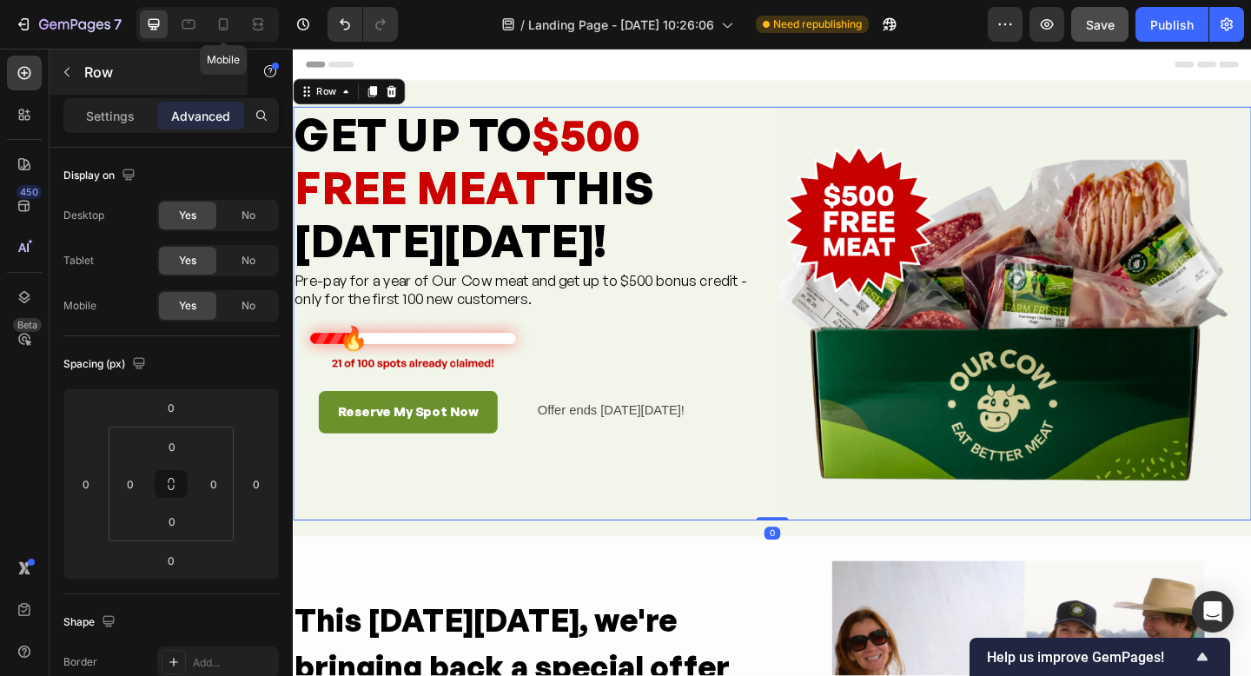
click at [222, 21] on icon at bounding box center [223, 24] width 17 height 17
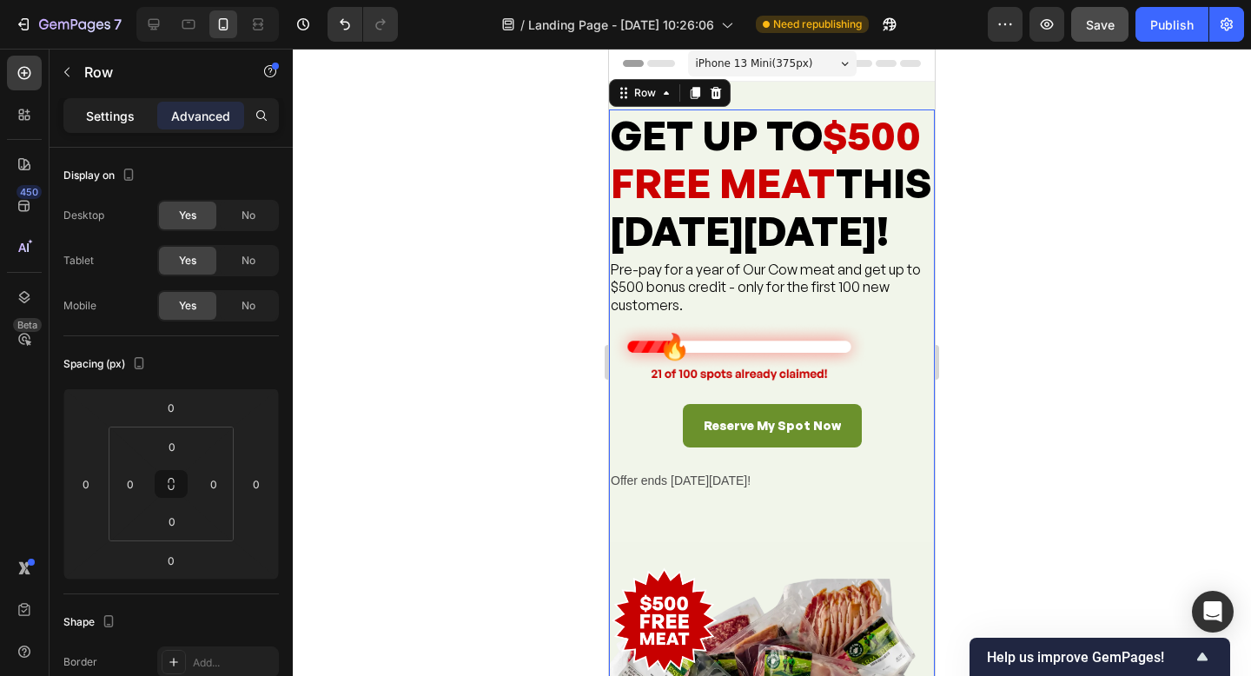
click at [89, 116] on p "Settings" at bounding box center [110, 116] width 49 height 18
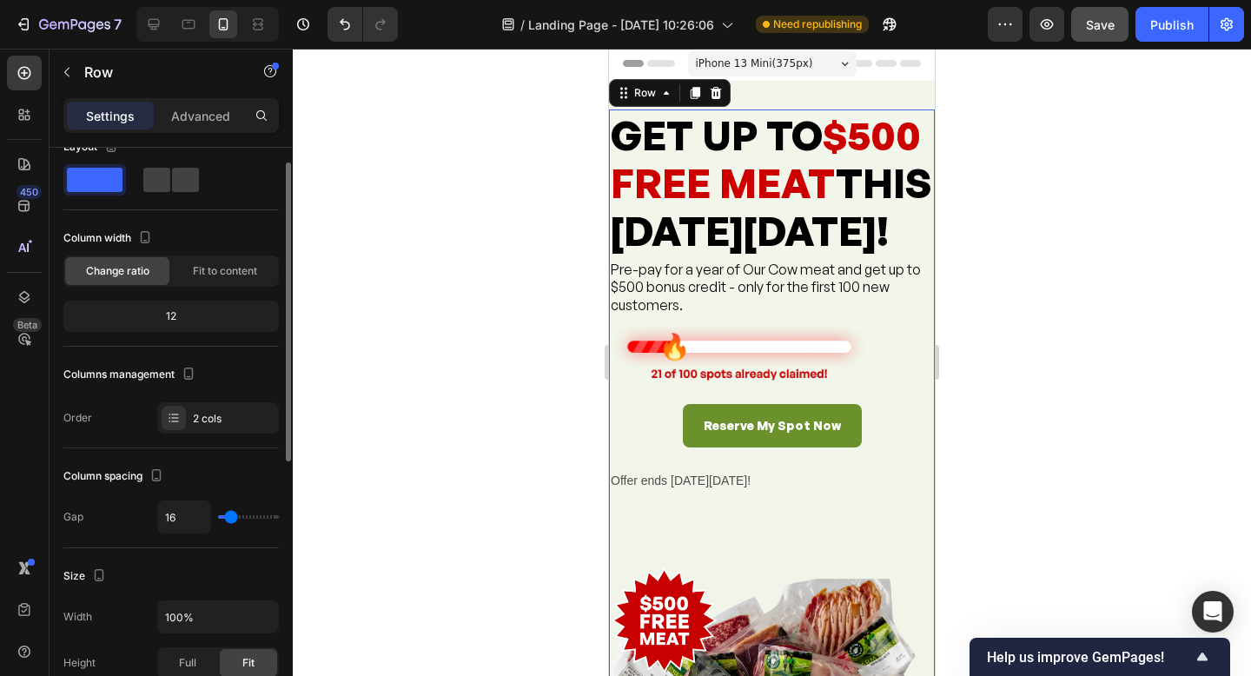
scroll to position [34, 0]
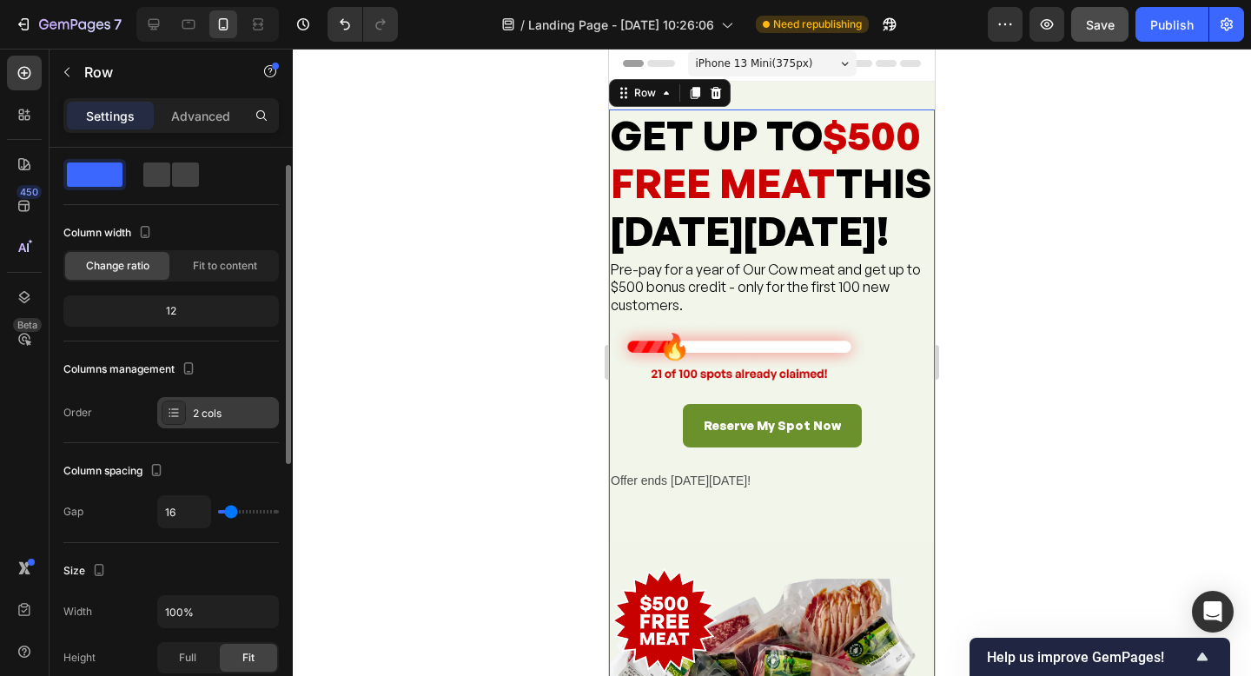
click at [168, 407] on icon at bounding box center [174, 413] width 14 height 14
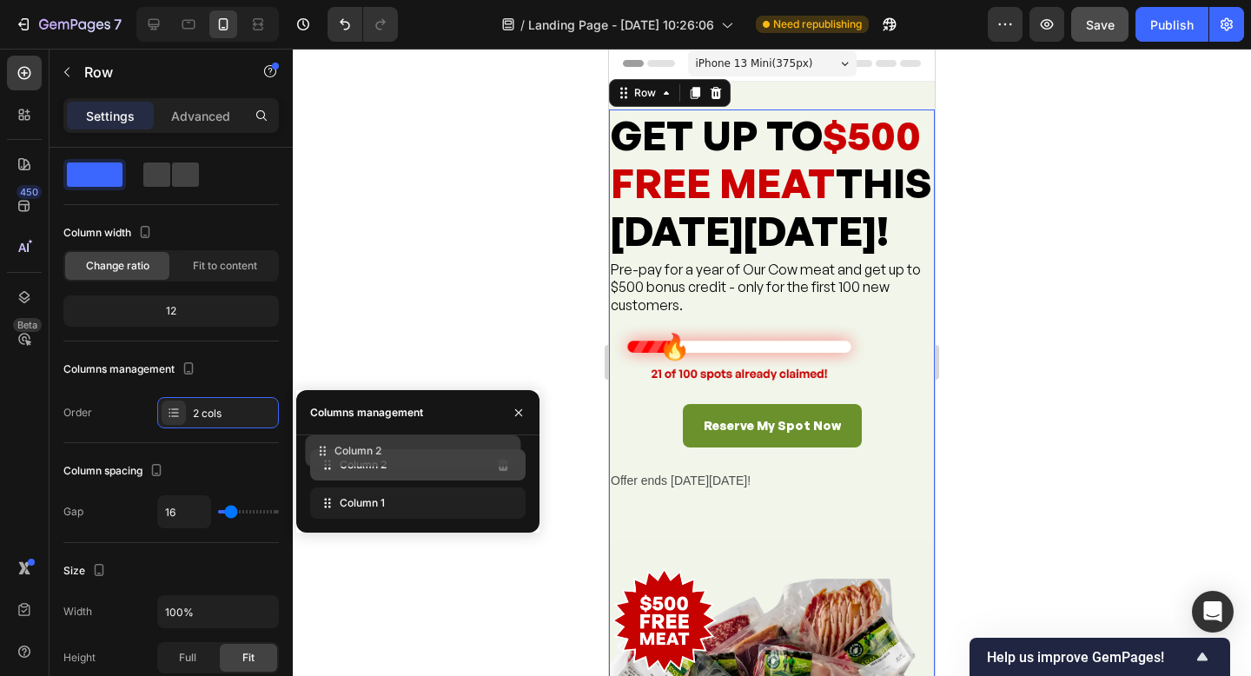
drag, startPoint x: 323, startPoint y: 506, endPoint x: 319, endPoint y: 454, distance: 51.5
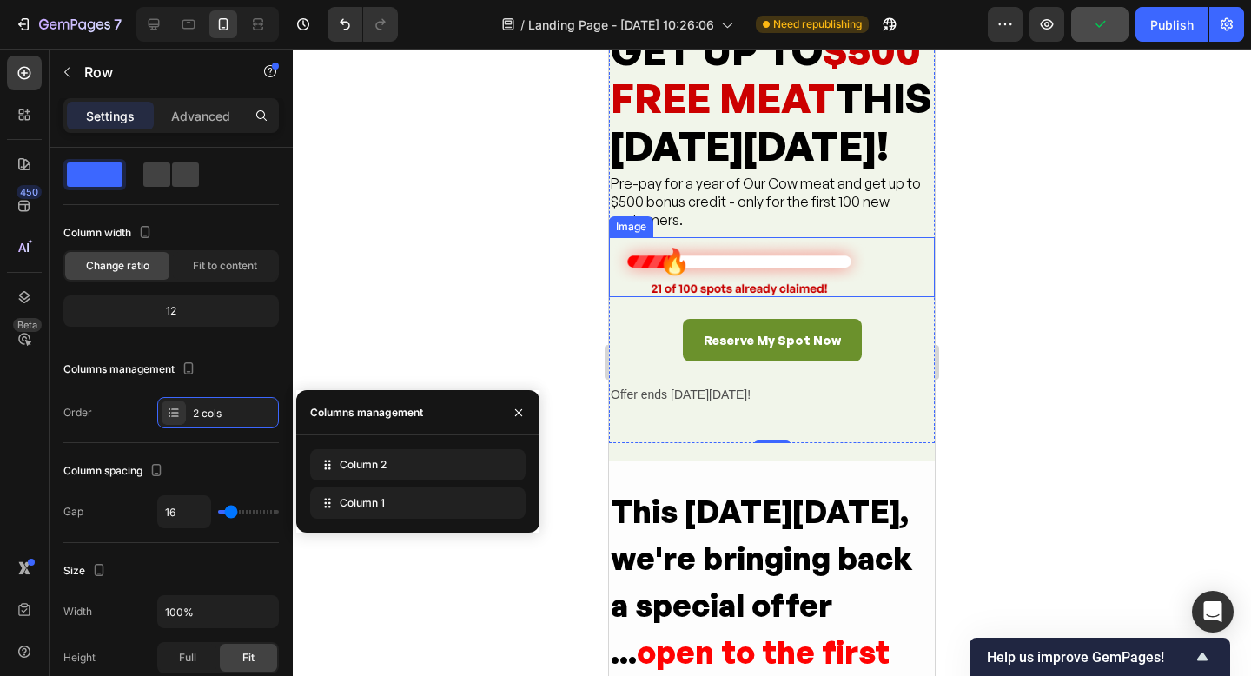
scroll to position [389, 0]
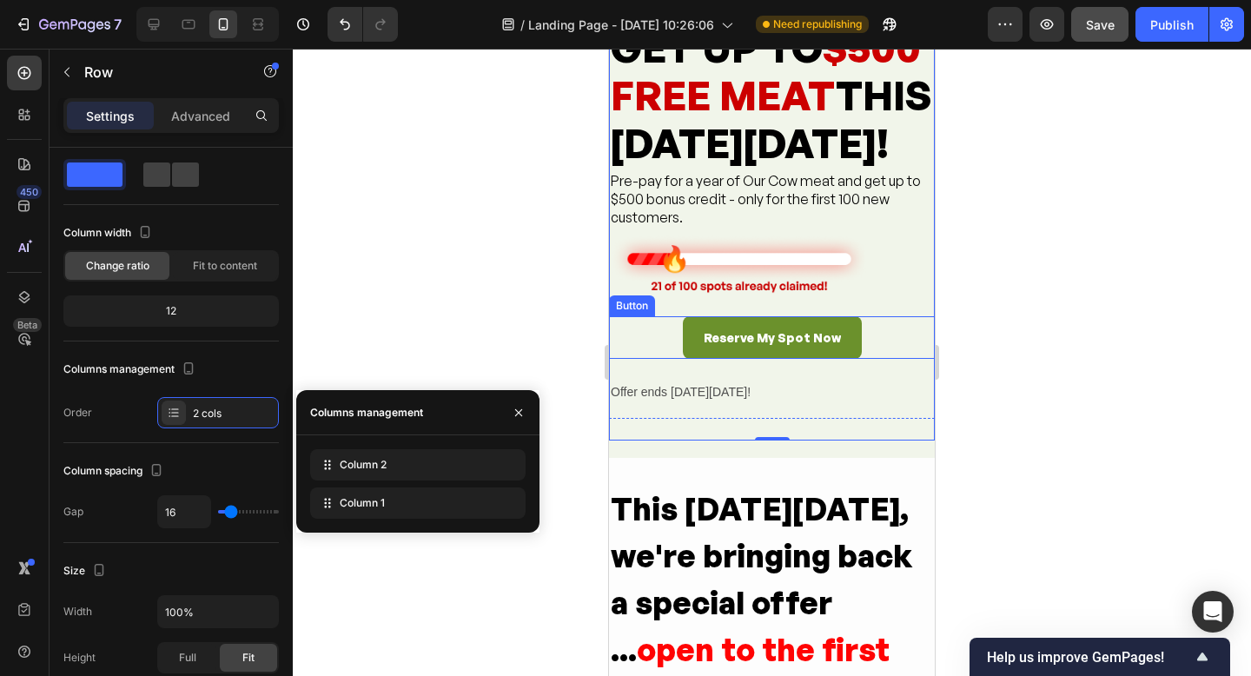
click at [879, 359] on div "Reserve My Spot Now Button" at bounding box center [772, 337] width 326 height 43
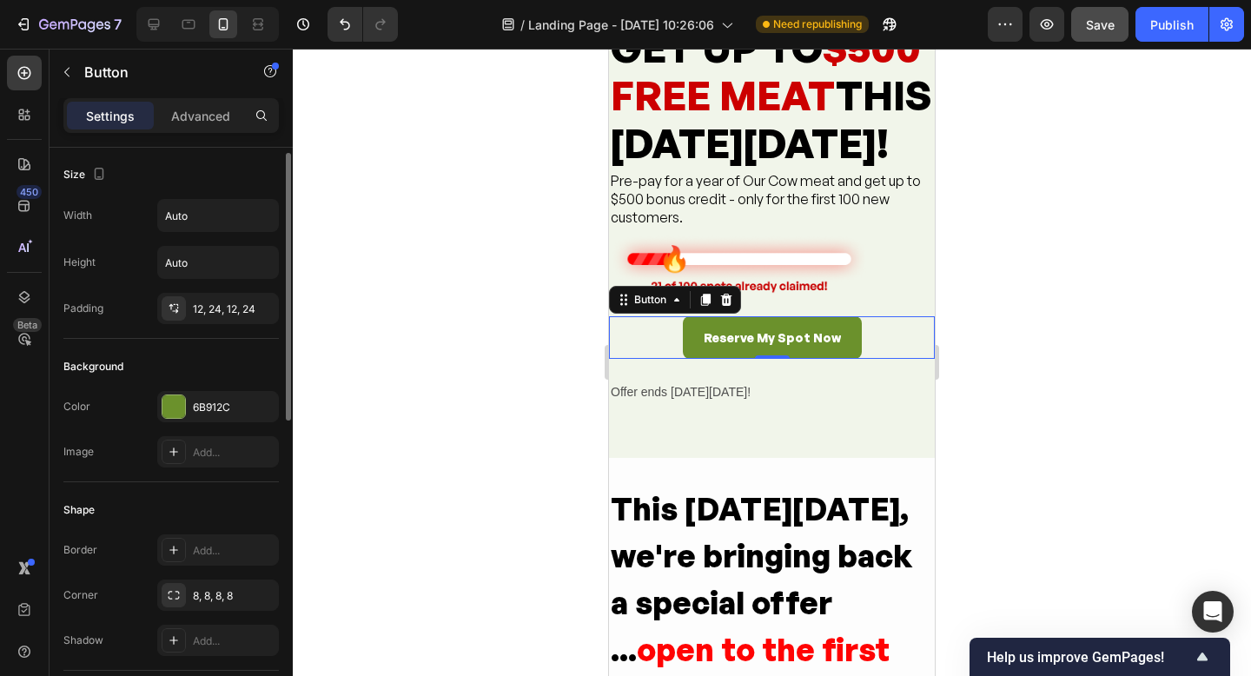
scroll to position [0, 0]
click at [257, 218] on icon "button" at bounding box center [262, 216] width 17 height 17
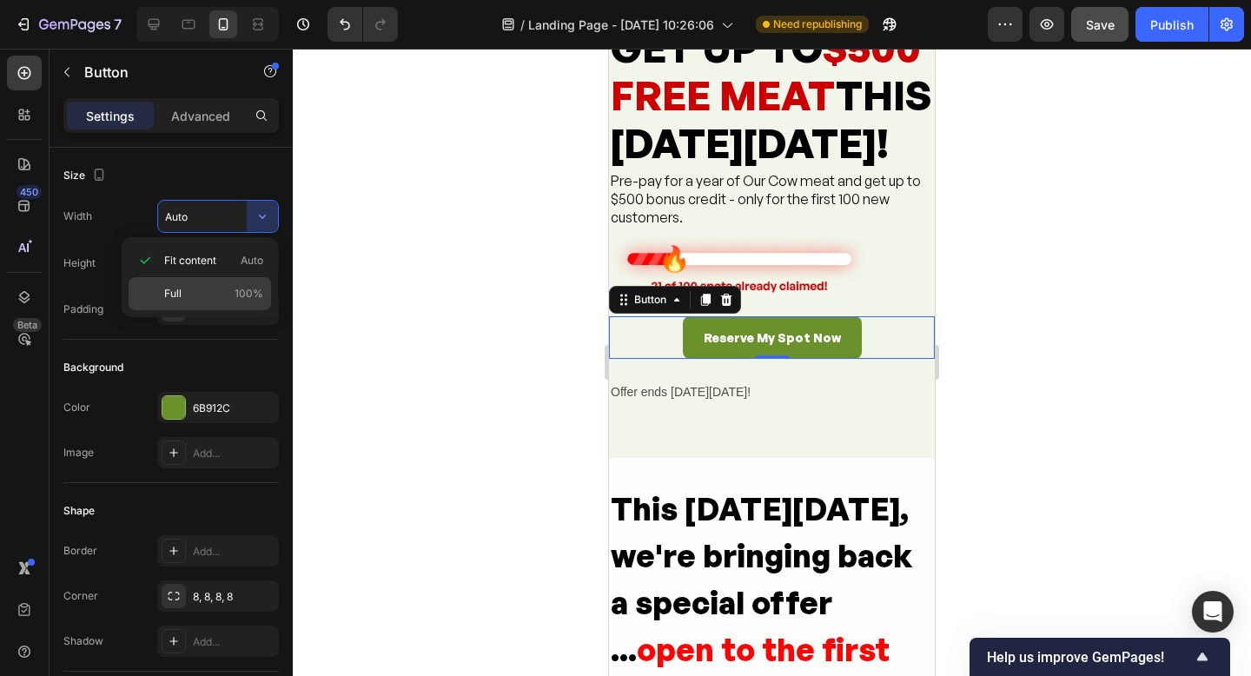
click at [205, 291] on p "Full 100%" at bounding box center [213, 294] width 99 height 16
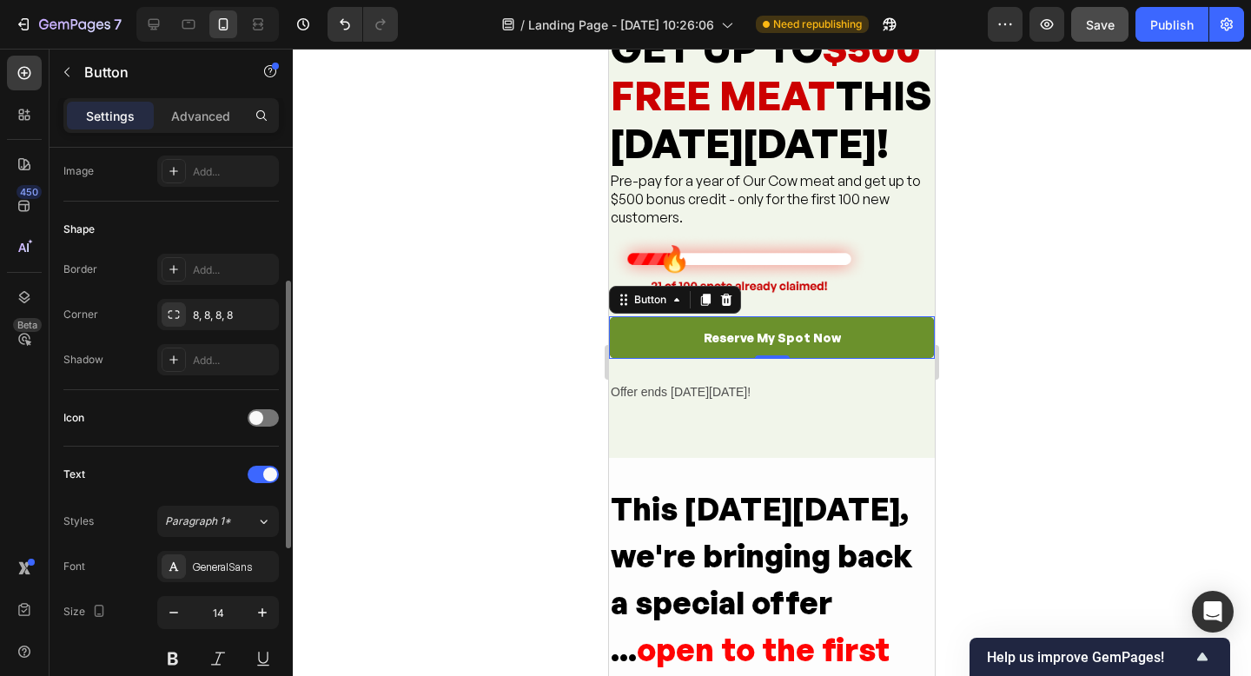
scroll to position [283, 0]
click at [158, 27] on icon at bounding box center [153, 24] width 17 height 17
type input "Auto"
type input "16"
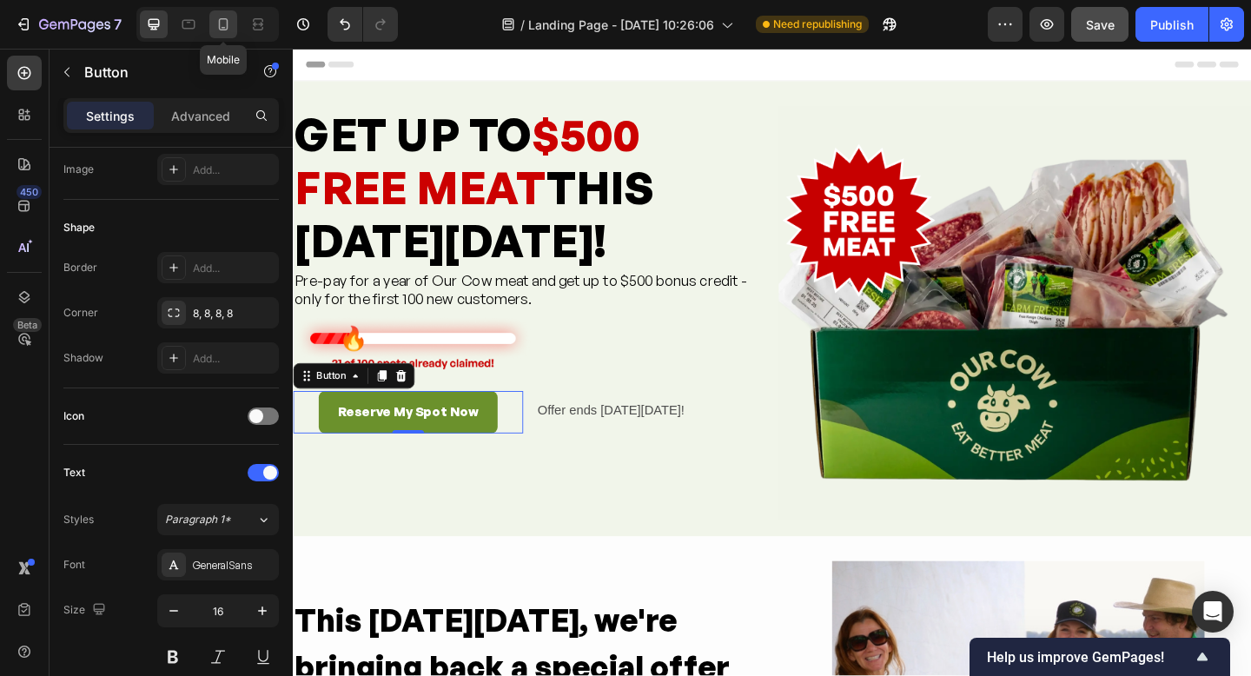
click at [222, 22] on icon at bounding box center [223, 24] width 17 height 17
type input "100%"
type input "14"
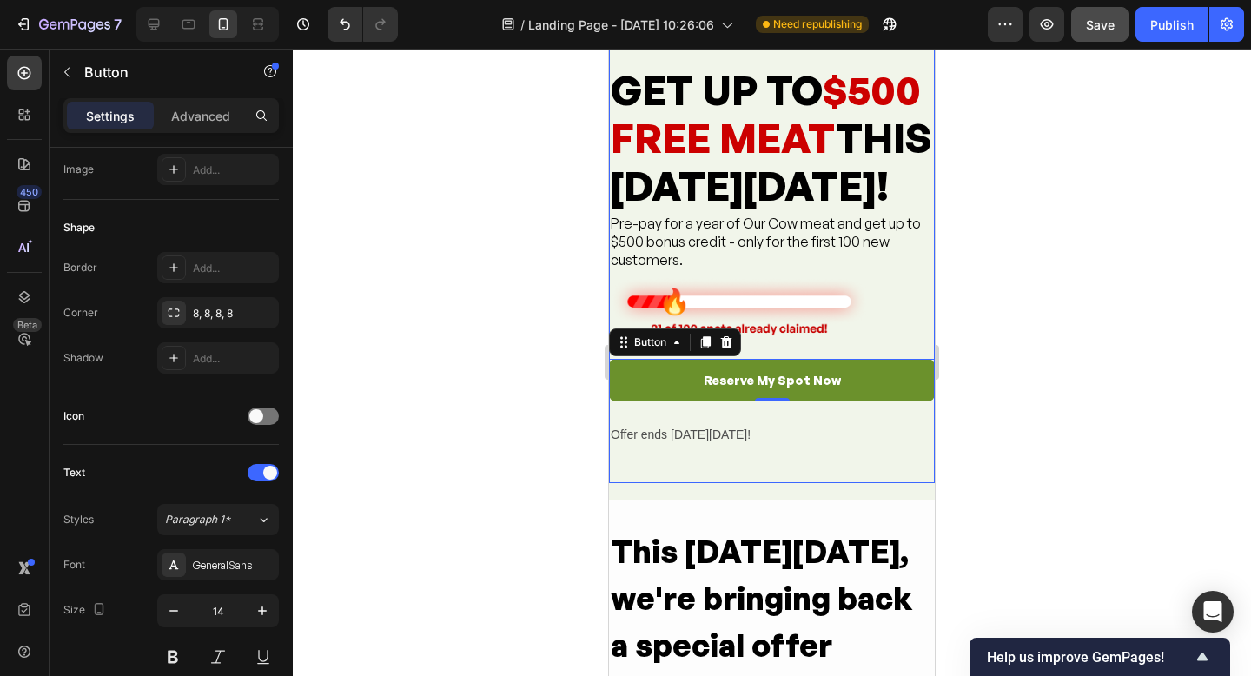
scroll to position [339, 0]
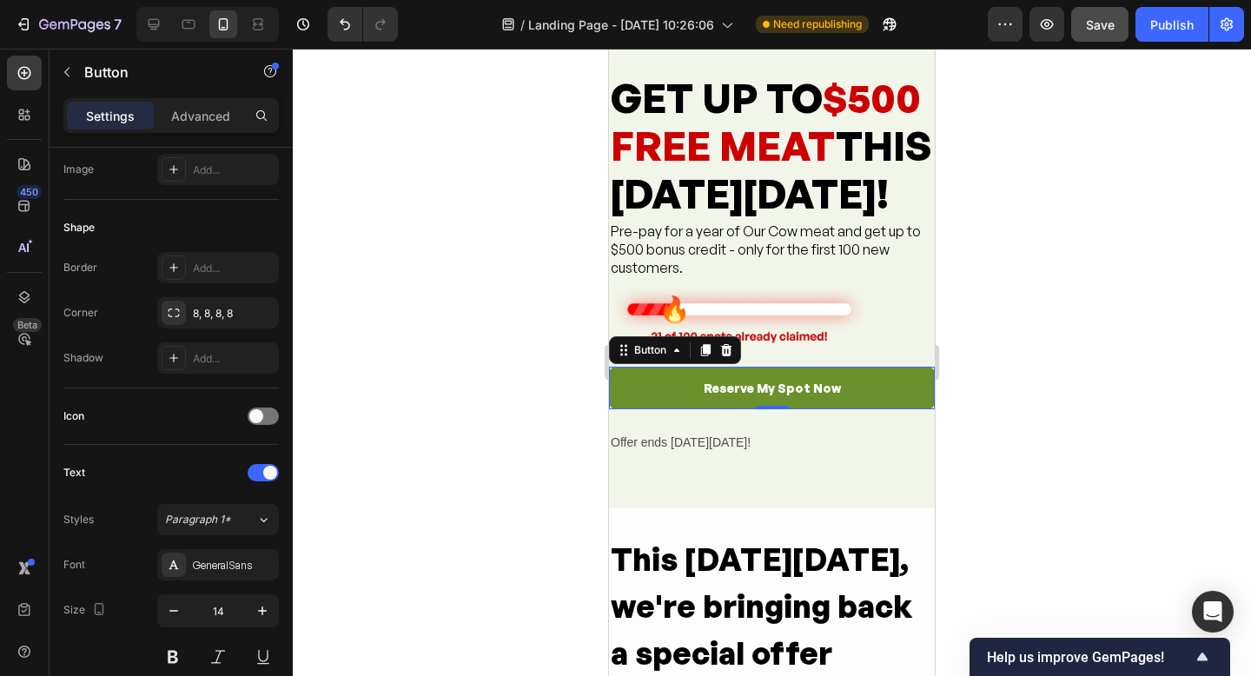
click at [965, 415] on div at bounding box center [772, 362] width 958 height 627
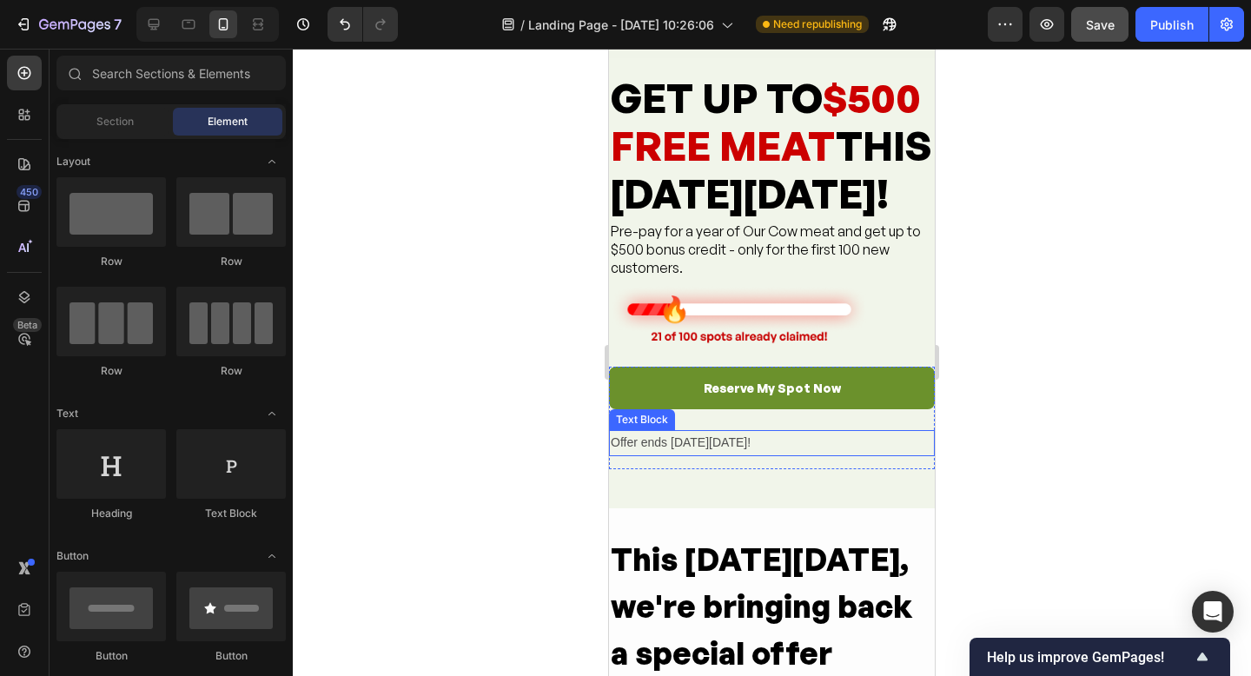
click at [675, 454] on p "Offer ends [DATE][DATE]!" at bounding box center [772, 443] width 322 height 22
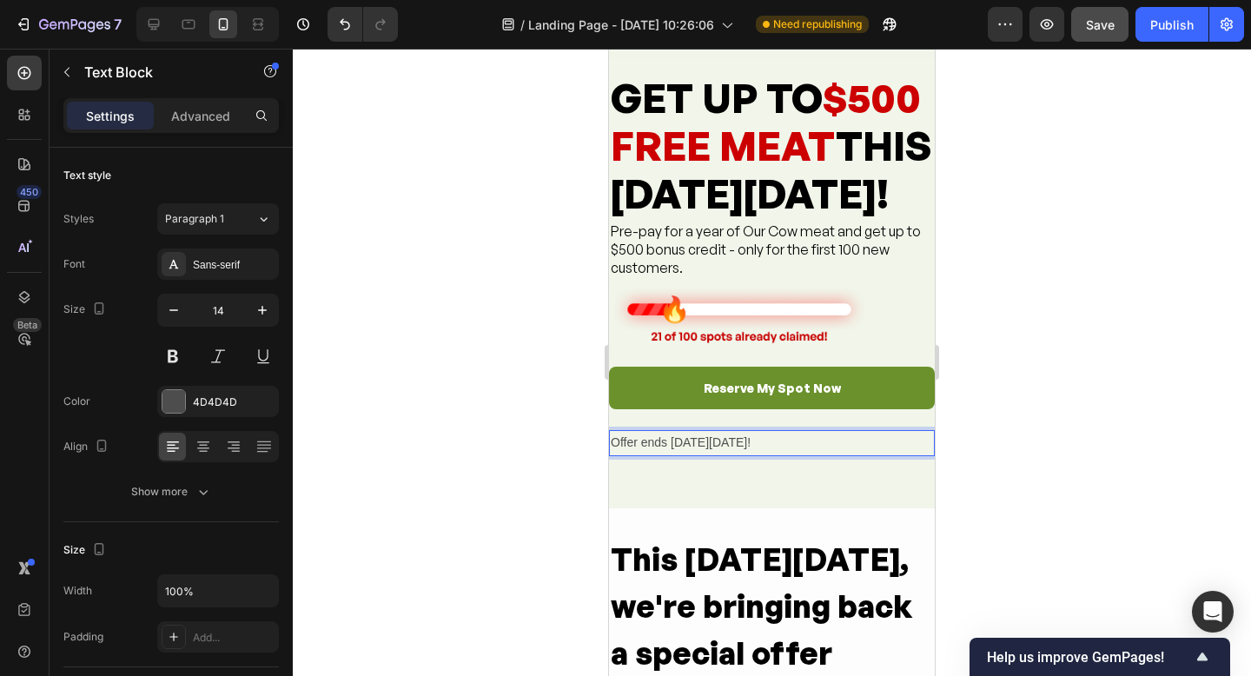
drag, startPoint x: 747, startPoint y: 537, endPoint x: 756, endPoint y: 538, distance: 8.7
click at [747, 454] on p "Offer ends [DATE][DATE]!" at bounding box center [772, 443] width 322 height 22
click at [749, 454] on p "Offer ends [DATE][DATE]!" at bounding box center [772, 443] width 322 height 22
drag, startPoint x: 759, startPoint y: 539, endPoint x: 629, endPoint y: 538, distance: 129.5
click at [635, 454] on p "Offer ends [DATE][DATE]!" at bounding box center [772, 443] width 322 height 22
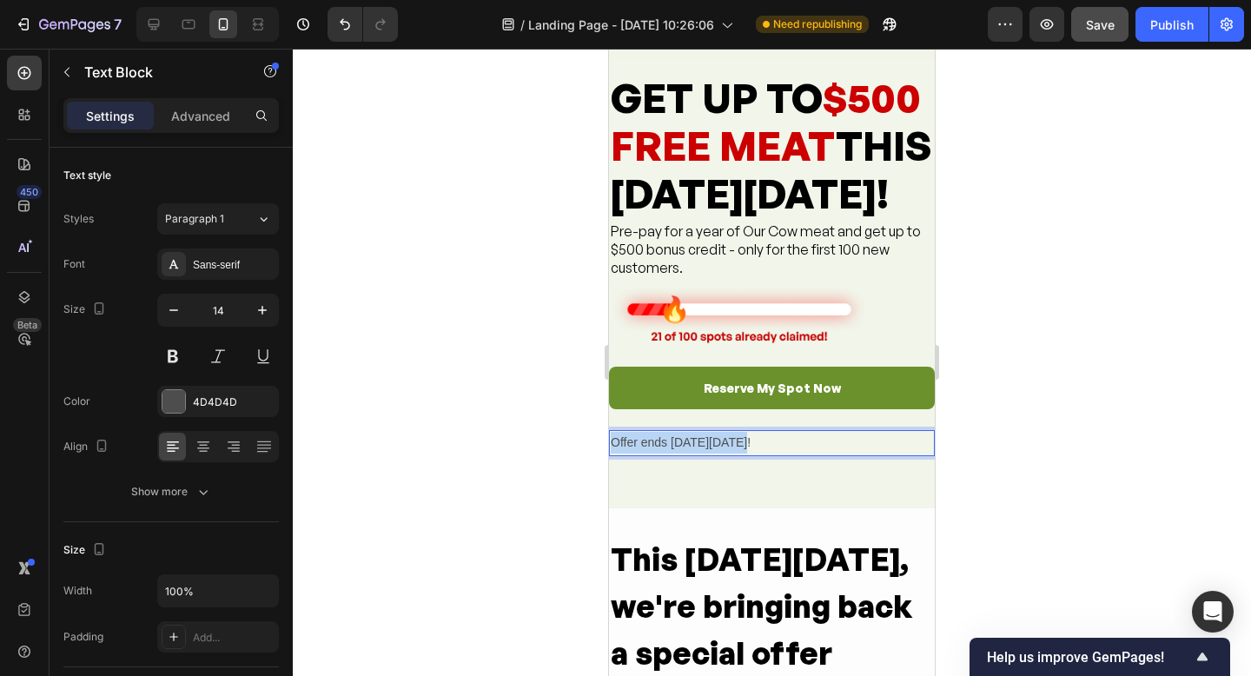
drag, startPoint x: 613, startPoint y: 540, endPoint x: 749, endPoint y: 541, distance: 136.4
click at [749, 454] on p "Offer ends [DATE][DATE]!" at bounding box center [772, 443] width 322 height 22
drag, startPoint x: 756, startPoint y: 540, endPoint x: 613, endPoint y: 541, distance: 143.4
click at [611, 454] on p "Offer ends [DATE][DATE]!" at bounding box center [772, 443] width 322 height 22
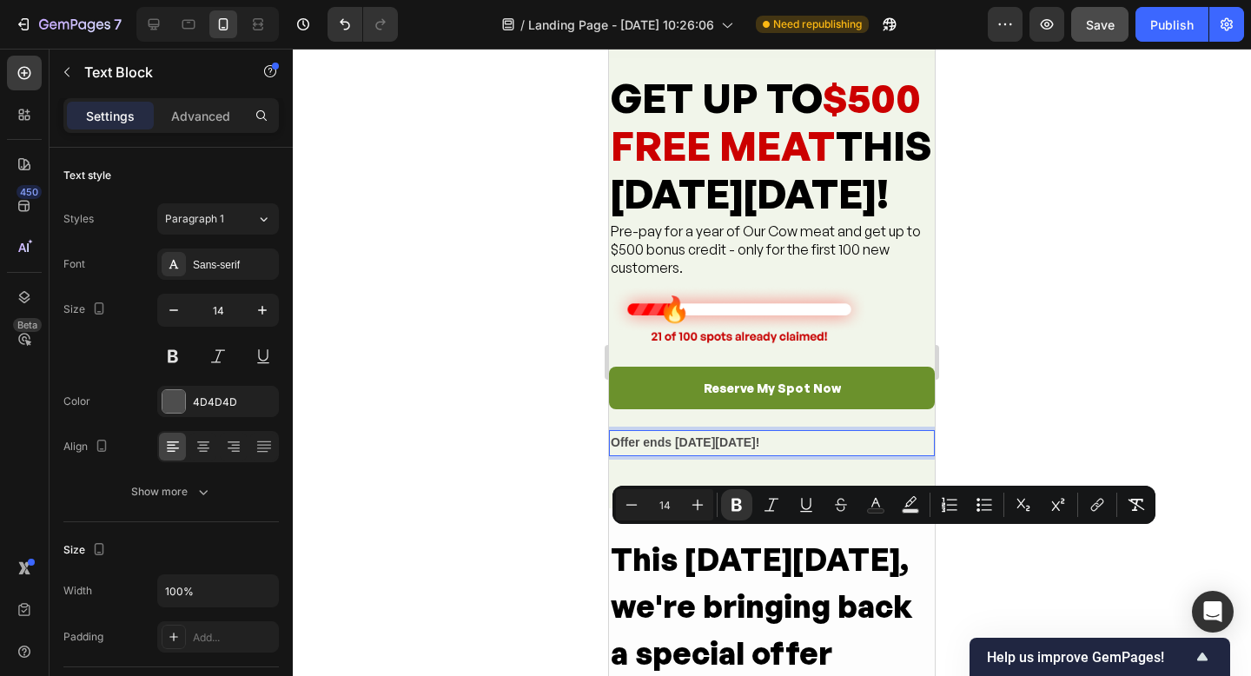
click at [1029, 547] on div at bounding box center [772, 362] width 958 height 627
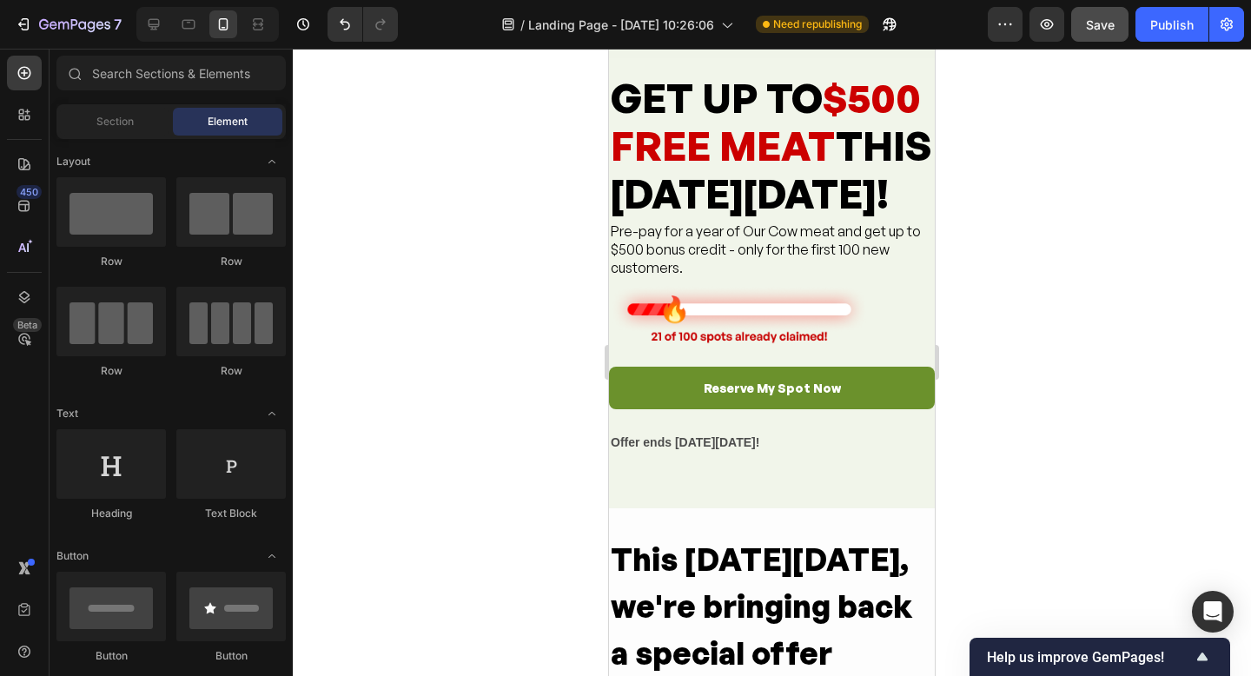
click at [1012, 547] on div at bounding box center [772, 362] width 958 height 627
click at [707, 449] on strong "Offer ends [DATE][DATE]!" at bounding box center [685, 442] width 149 height 14
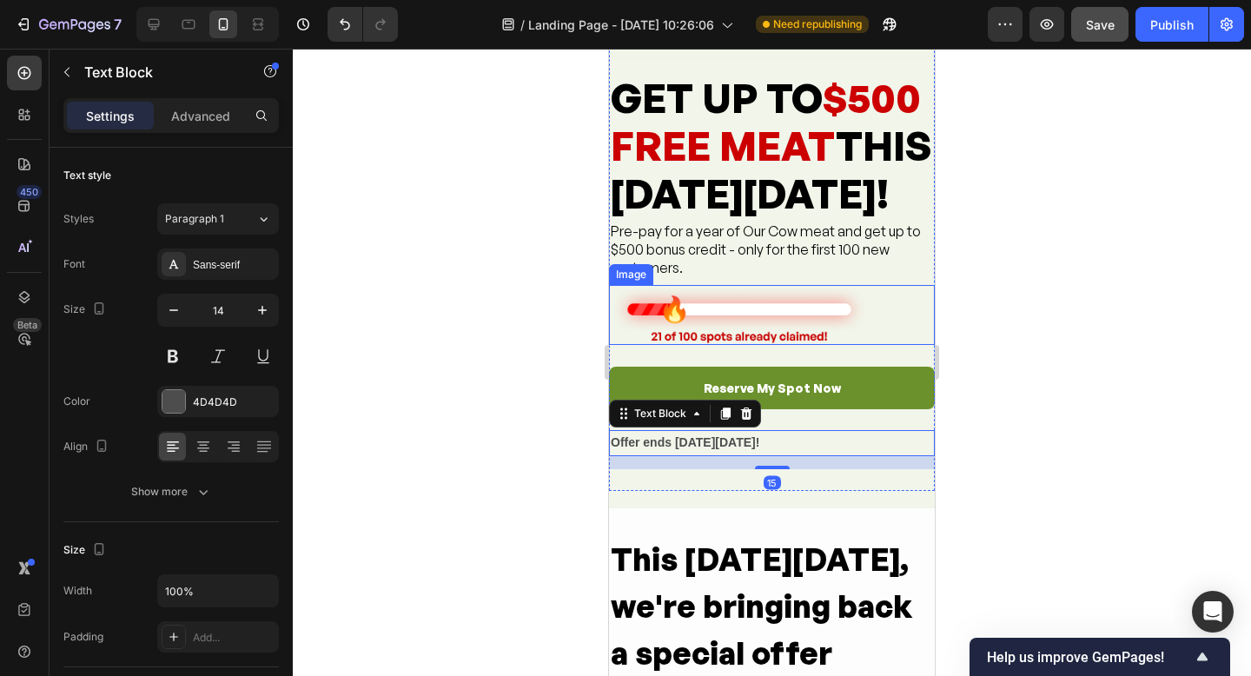
drag, startPoint x: 663, startPoint y: 394, endPoint x: 667, endPoint y: 383, distance: 11.0
click at [663, 345] on img at bounding box center [739, 315] width 261 height 60
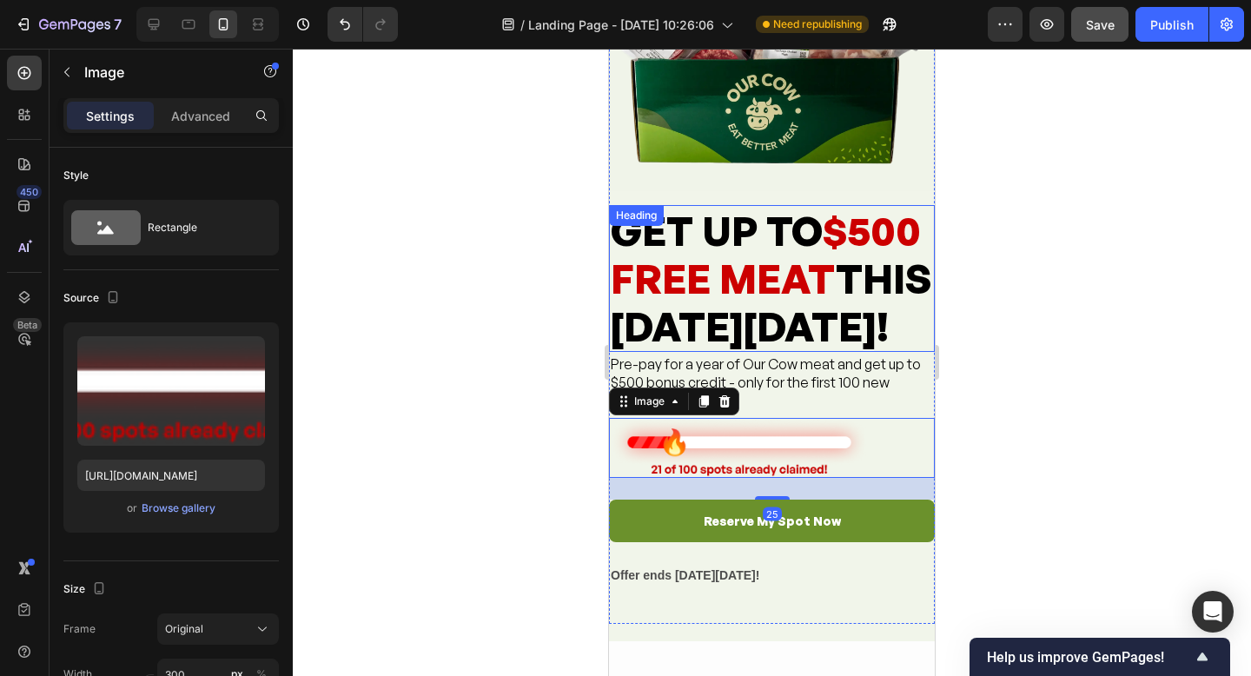
scroll to position [203, 0]
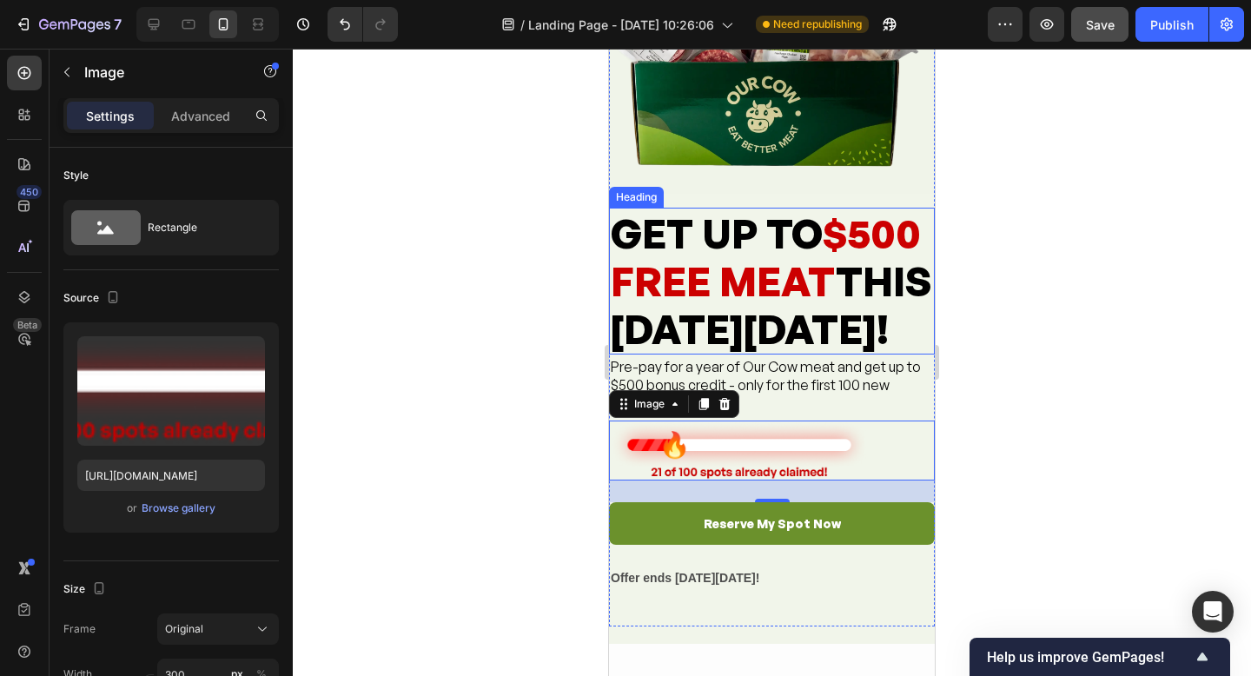
click at [710, 355] on h2 "GET UP TO $500 FREE MEAT THIS [DATE][DATE]!" at bounding box center [772, 282] width 326 height 148
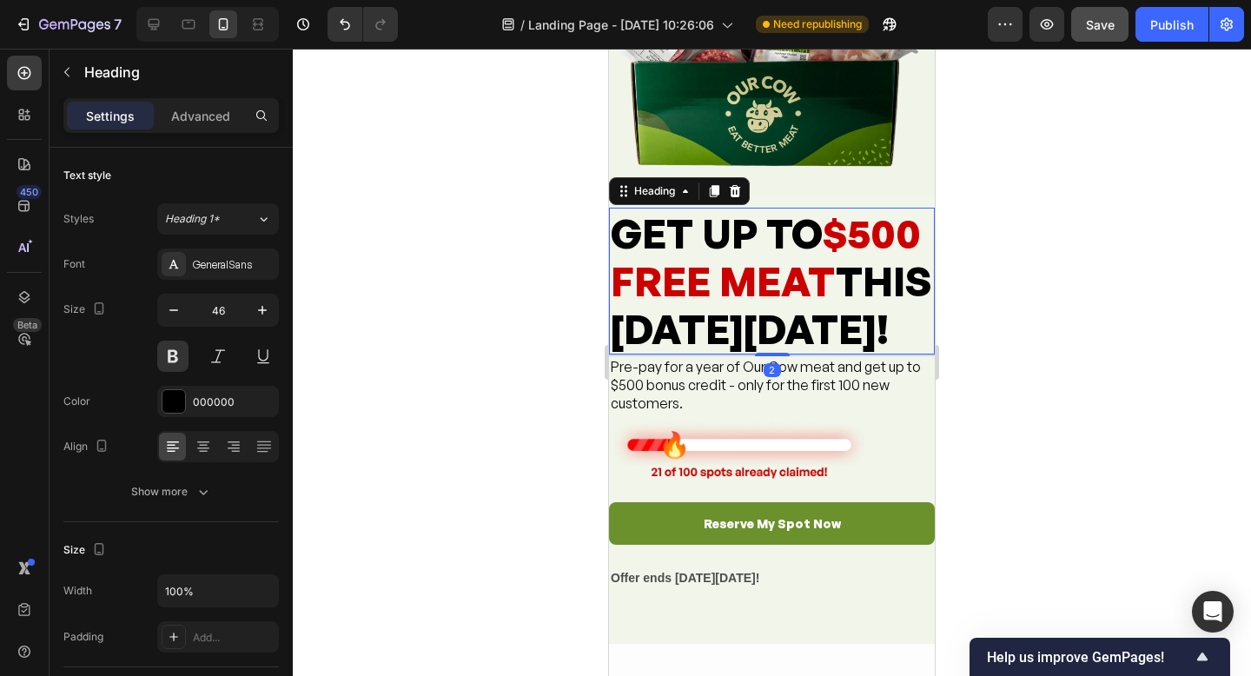
click at [710, 355] on h2 "GET UP TO $500 FREE MEAT THIS [DATE][DATE]!" at bounding box center [772, 282] width 326 height 148
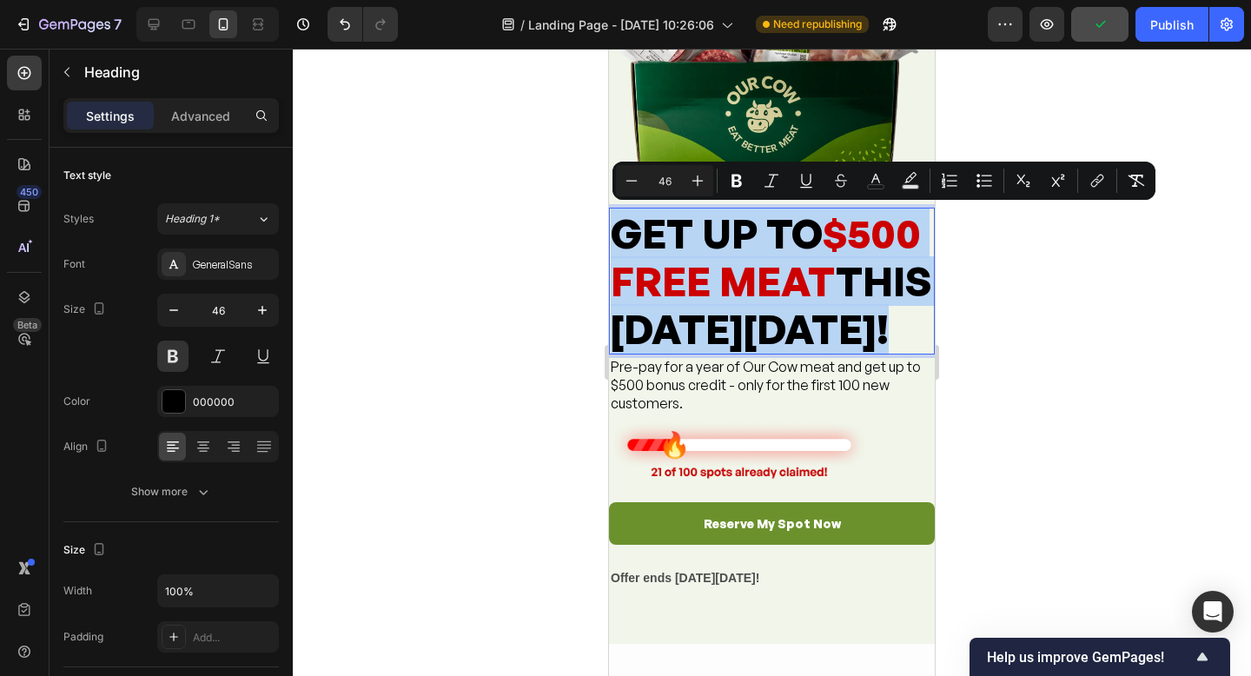
drag, startPoint x: 919, startPoint y: 420, endPoint x: 614, endPoint y: 233, distance: 357.7
click at [614, 233] on p "GET UP TO $500 FREE MEAT THIS [DATE][DATE]!" at bounding box center [772, 281] width 322 height 144
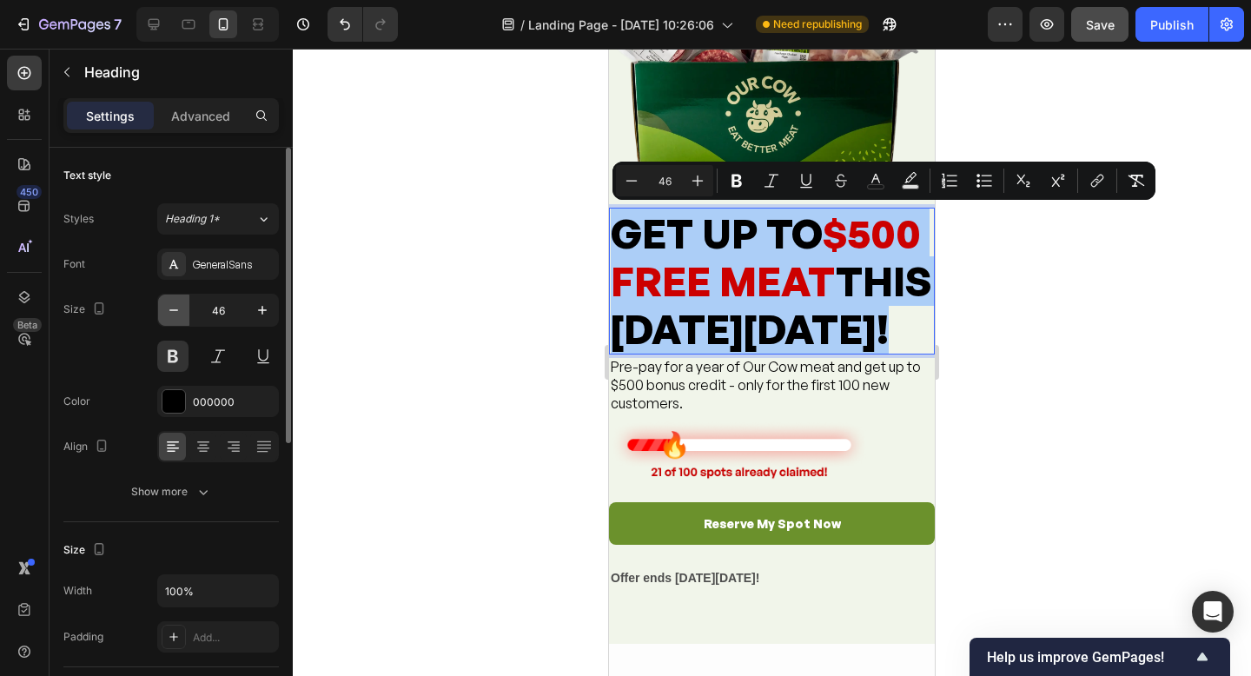
click at [166, 311] on icon "button" at bounding box center [173, 310] width 17 height 17
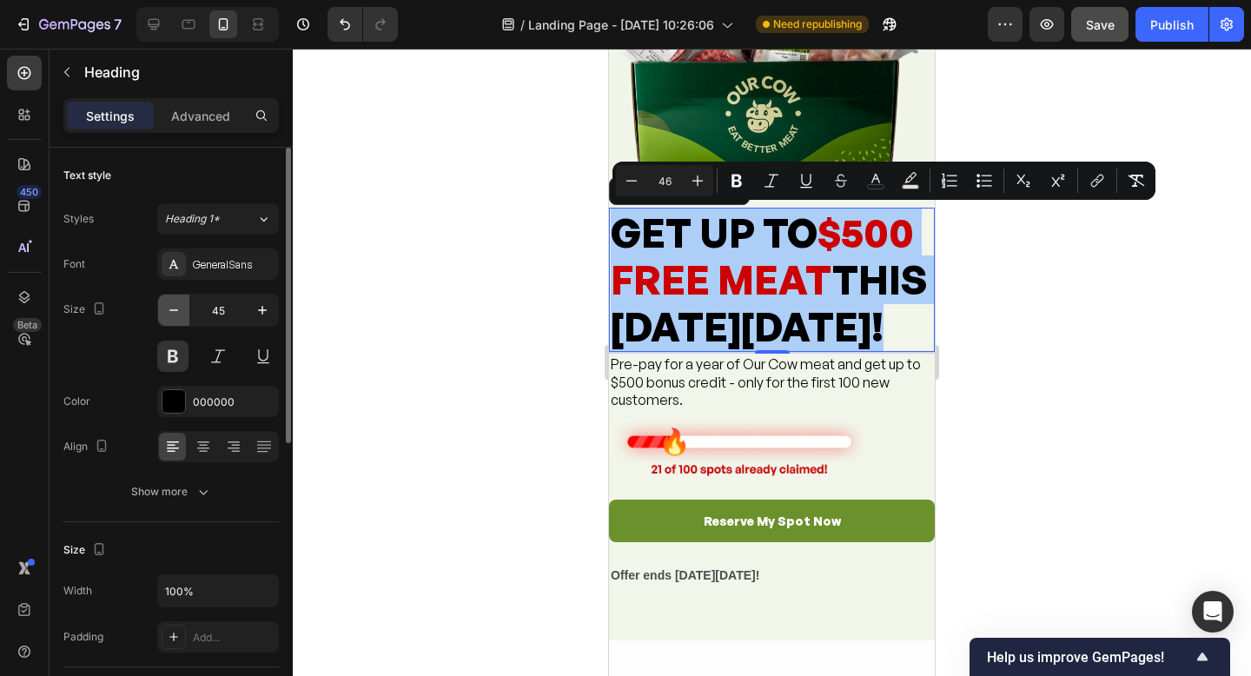
click at [166, 311] on icon "button" at bounding box center [173, 310] width 17 height 17
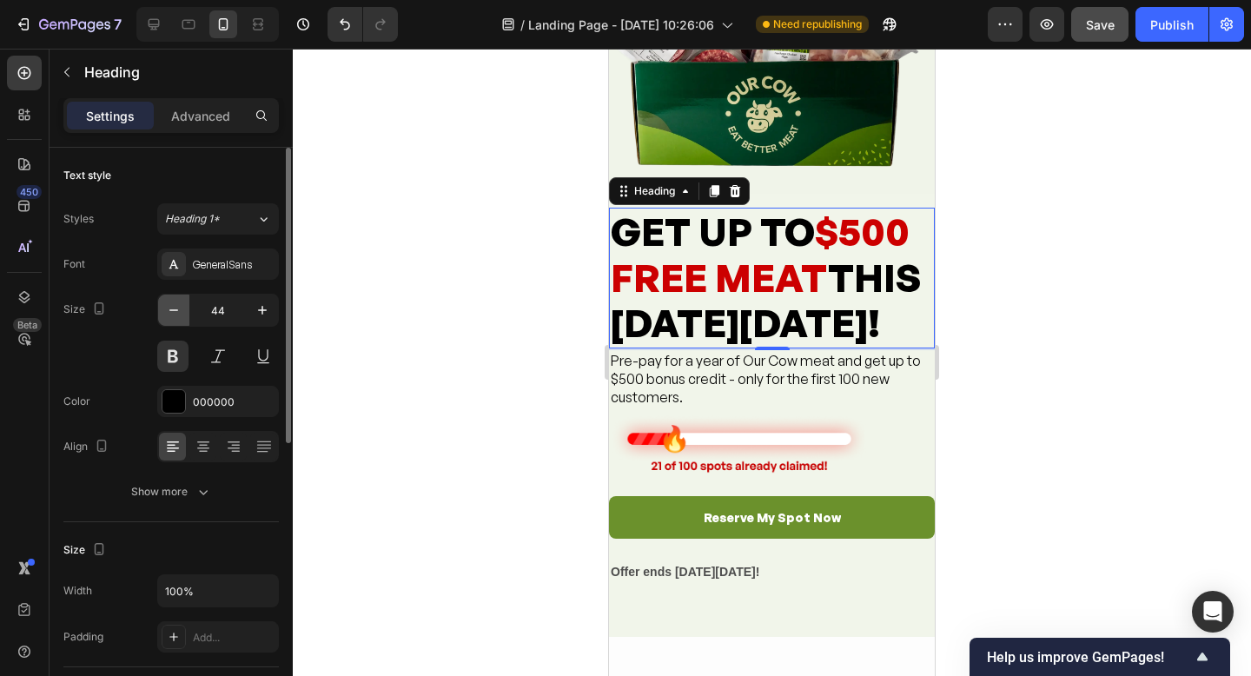
click at [166, 311] on icon "button" at bounding box center [173, 310] width 17 height 17
type input "43"
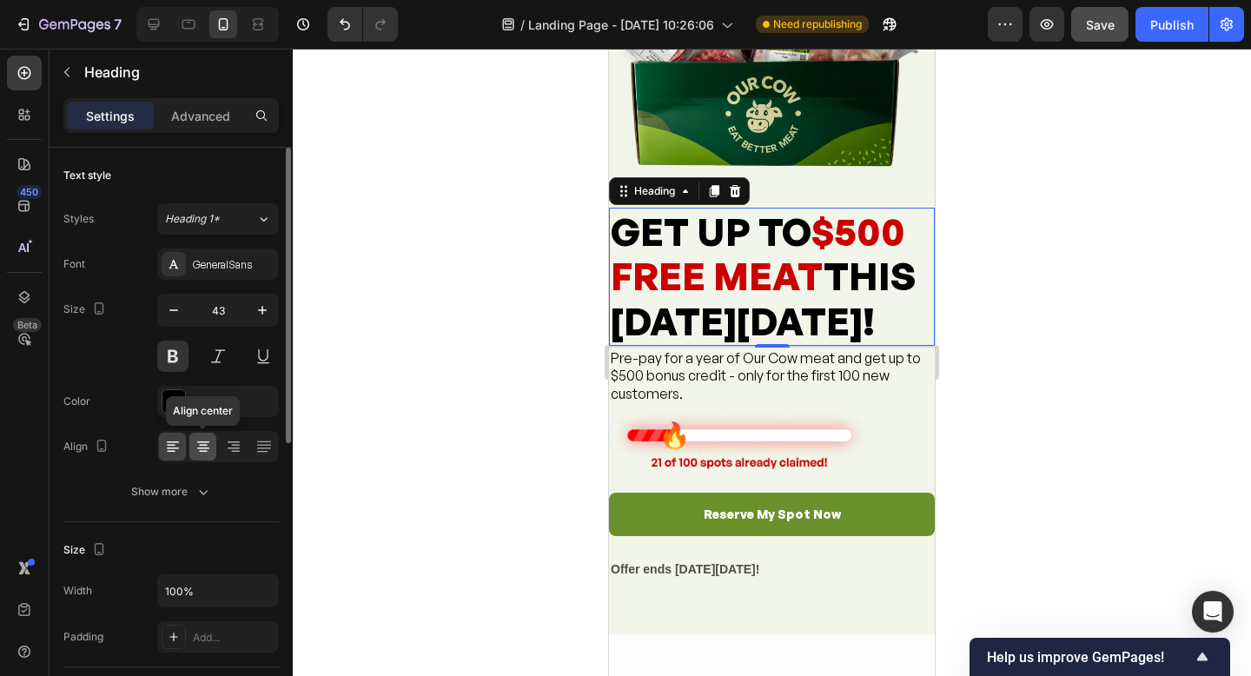
click at [206, 448] on icon at bounding box center [203, 446] width 17 height 17
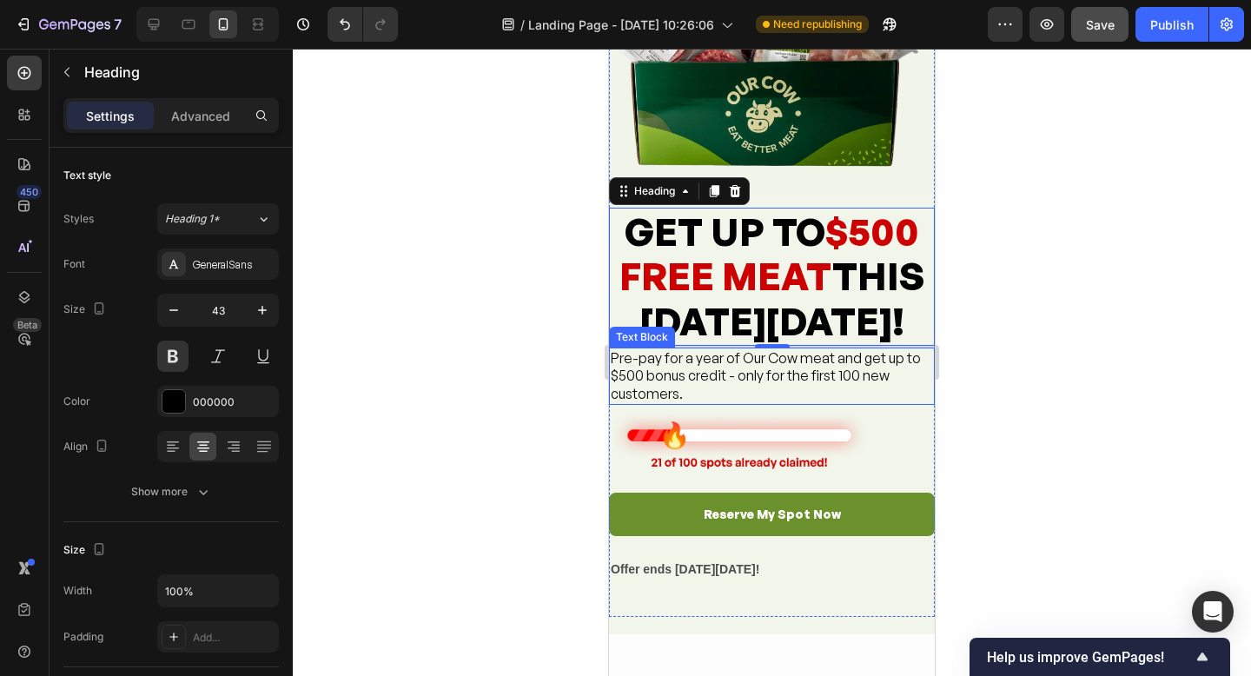
click at [696, 395] on p "Pre-pay for a year of Our Cow meat and get up to $500 bonus credit - only for t…" at bounding box center [772, 376] width 322 height 54
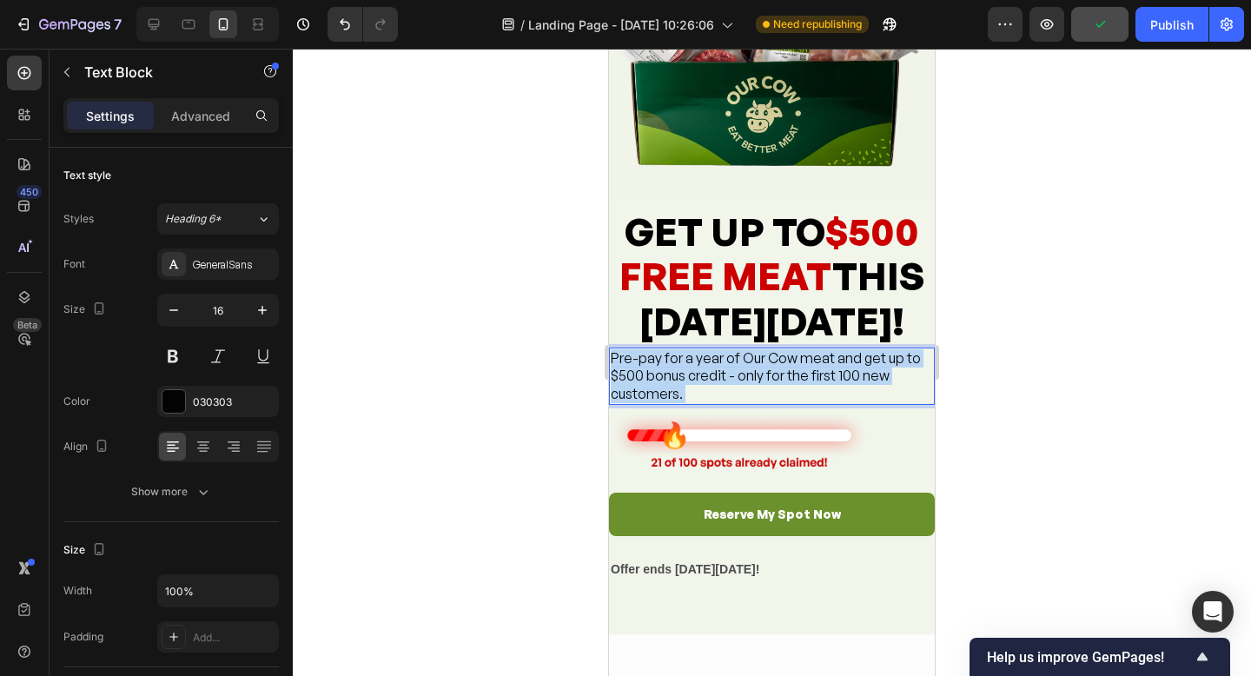
drag, startPoint x: 673, startPoint y: 391, endPoint x: 622, endPoint y: 362, distance: 58.7
click at [622, 362] on p "Pre-pay for a year of Our Cow meat and get up to $500 bonus credit - only for t…" at bounding box center [772, 376] width 322 height 54
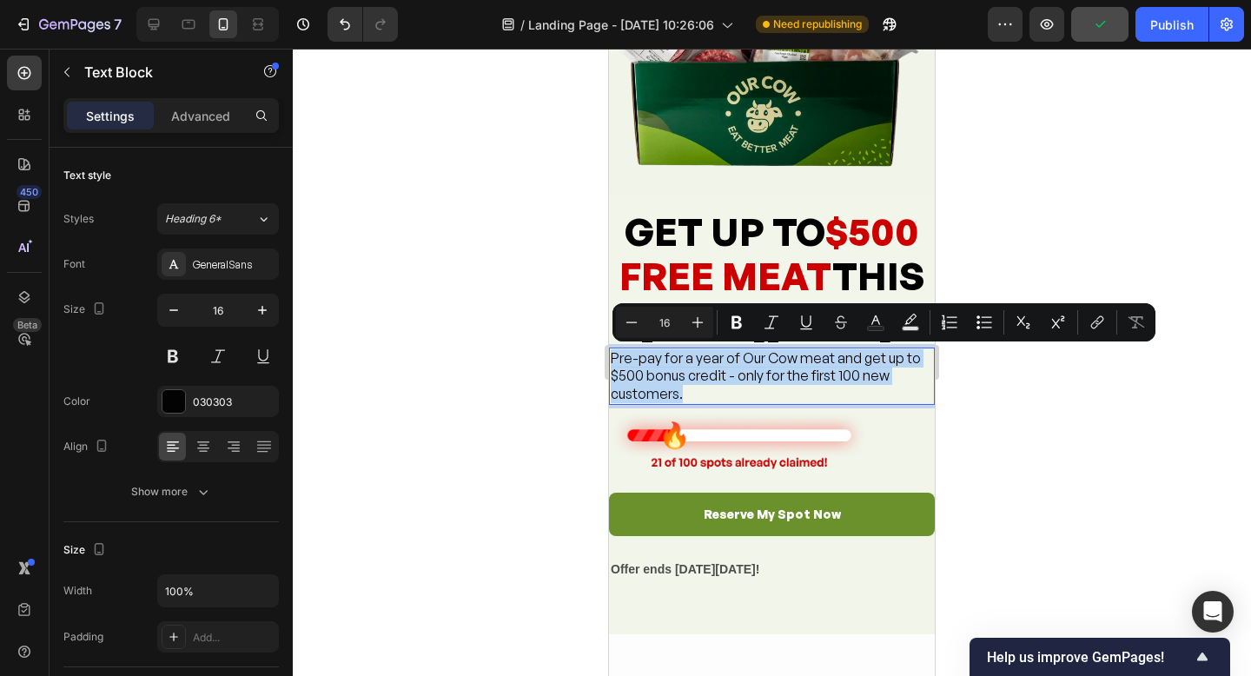
drag, startPoint x: 614, startPoint y: 355, endPoint x: 691, endPoint y: 394, distance: 86.3
click at [691, 394] on p "Pre-pay for a year of Our Cow meat and get up to $500 bonus credit - only for t…" at bounding box center [772, 376] width 322 height 54
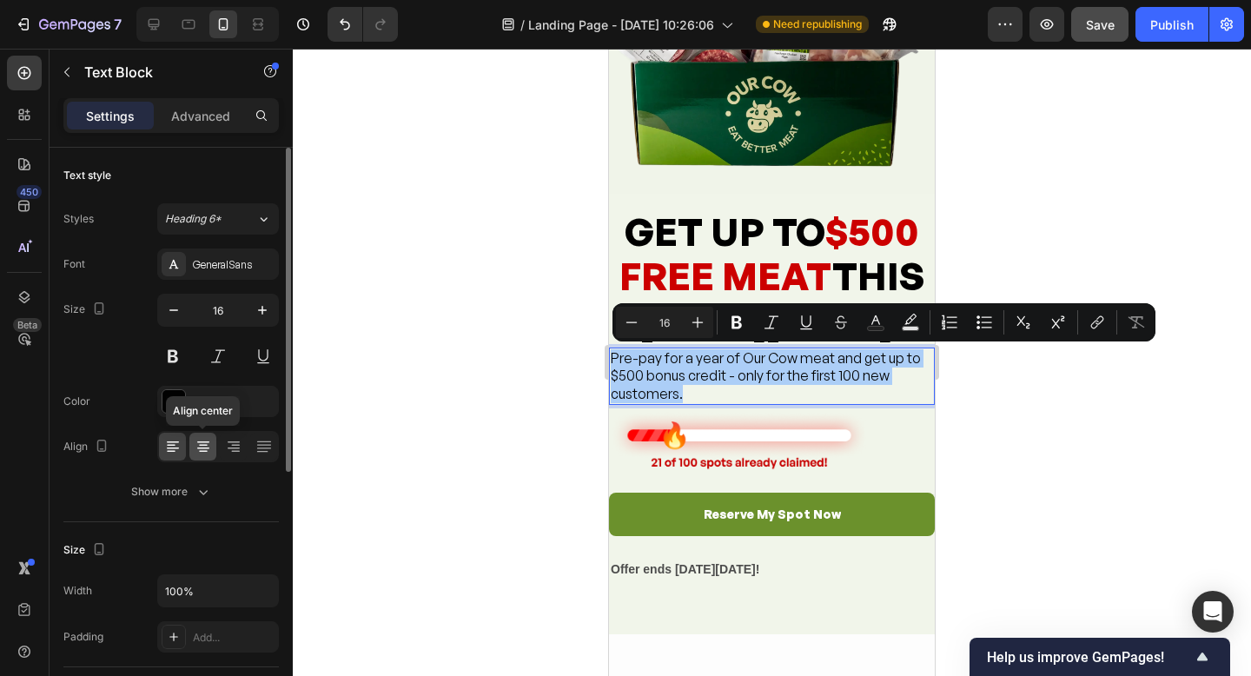
click at [198, 448] on icon at bounding box center [203, 449] width 12 height 2
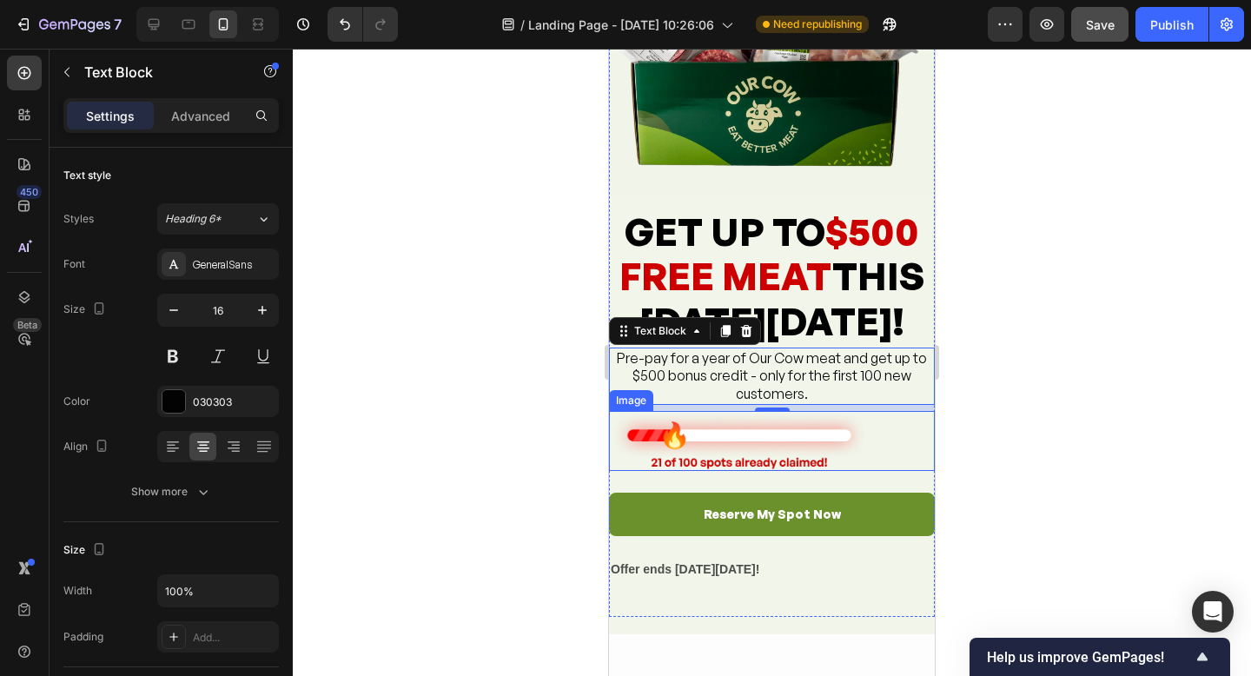
click at [812, 436] on img at bounding box center [739, 441] width 261 height 60
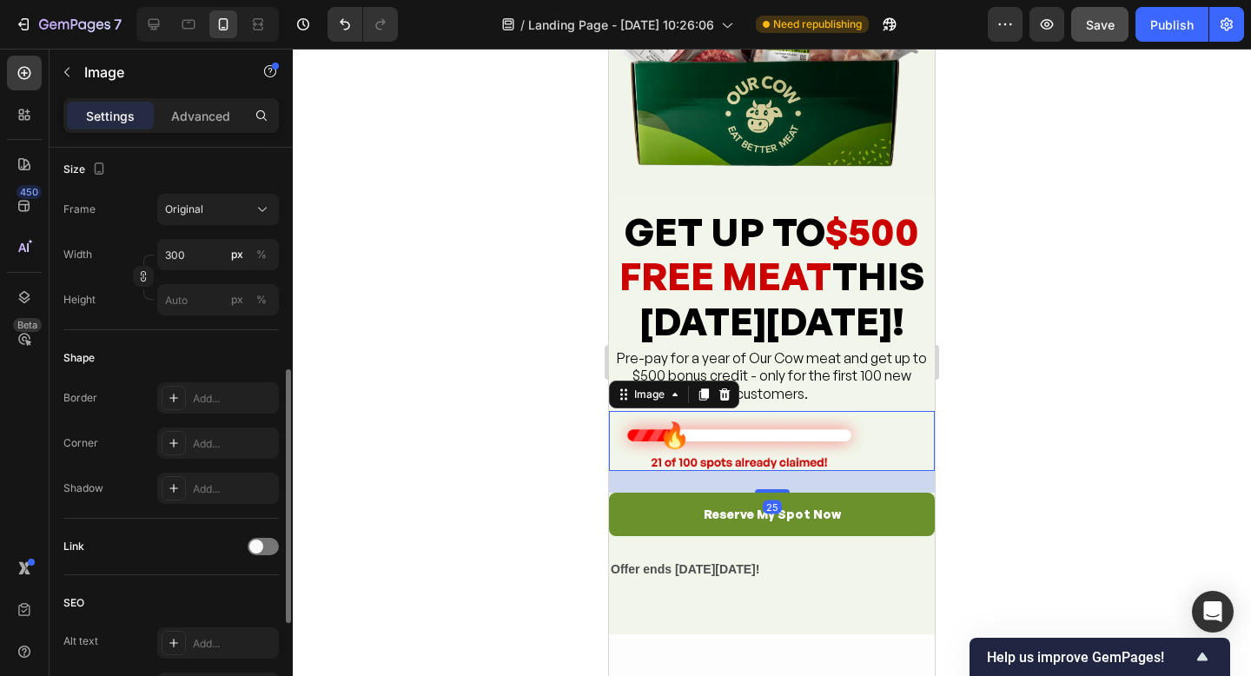
scroll to position [734, 0]
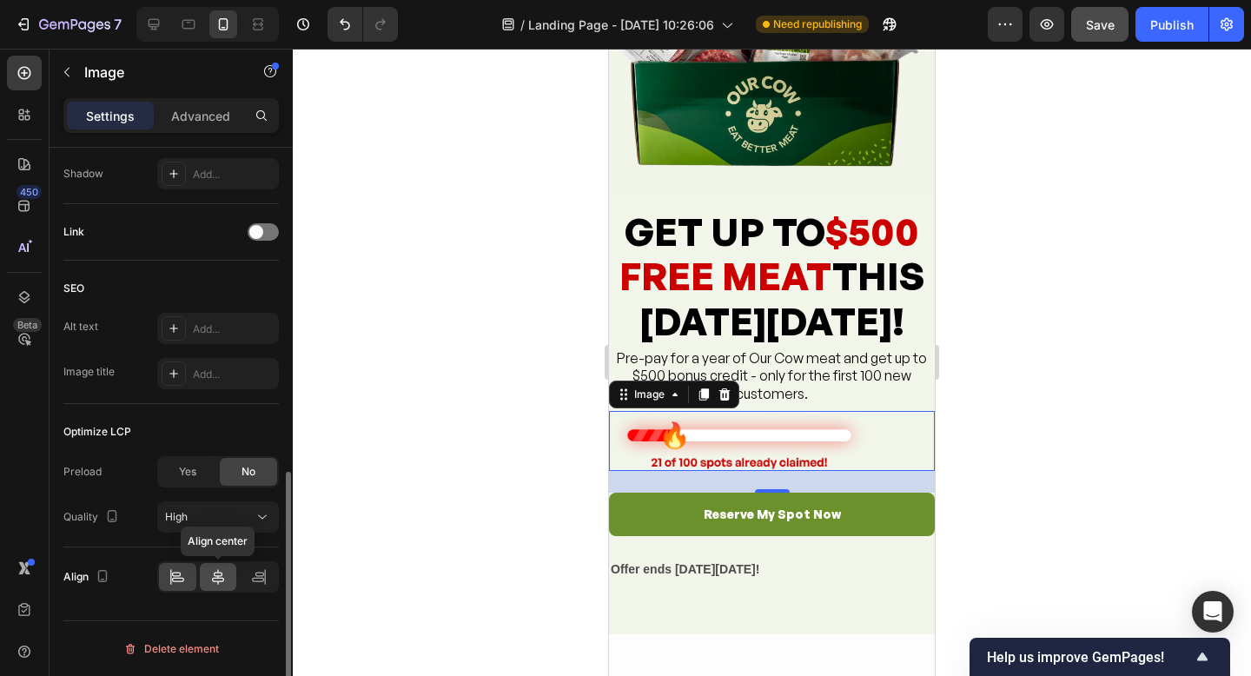
click at [220, 580] on icon at bounding box center [217, 576] width 17 height 17
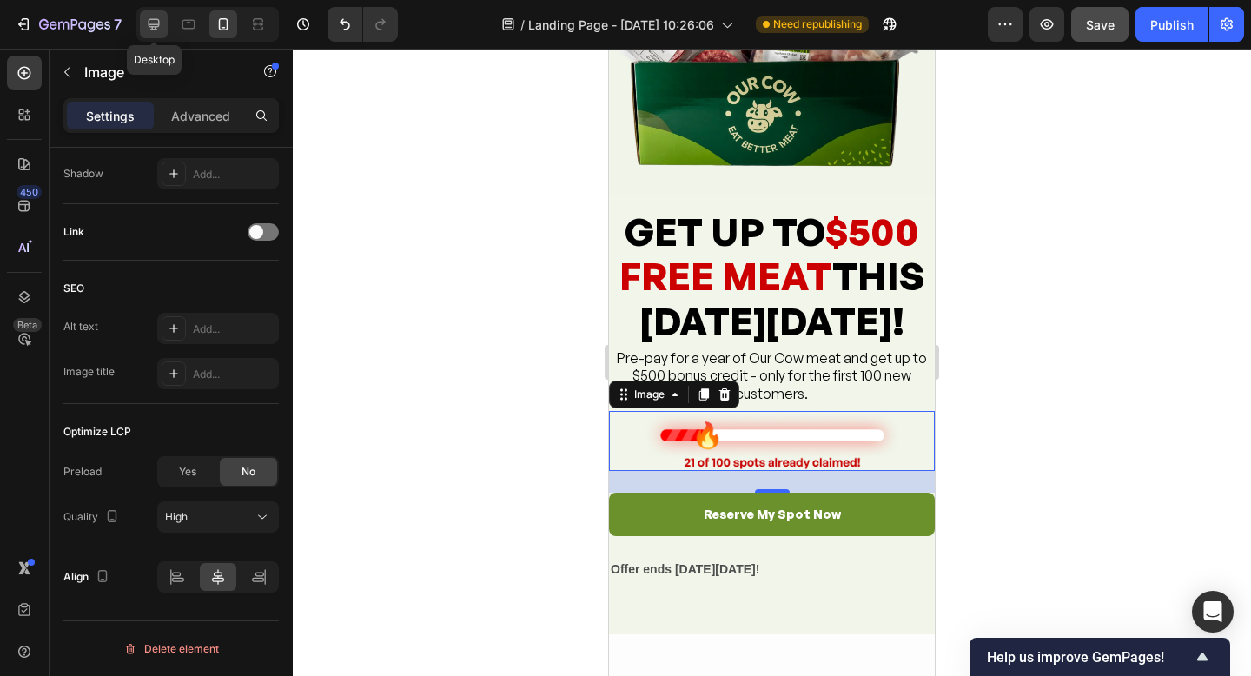
click at [149, 25] on icon at bounding box center [153, 24] width 17 height 17
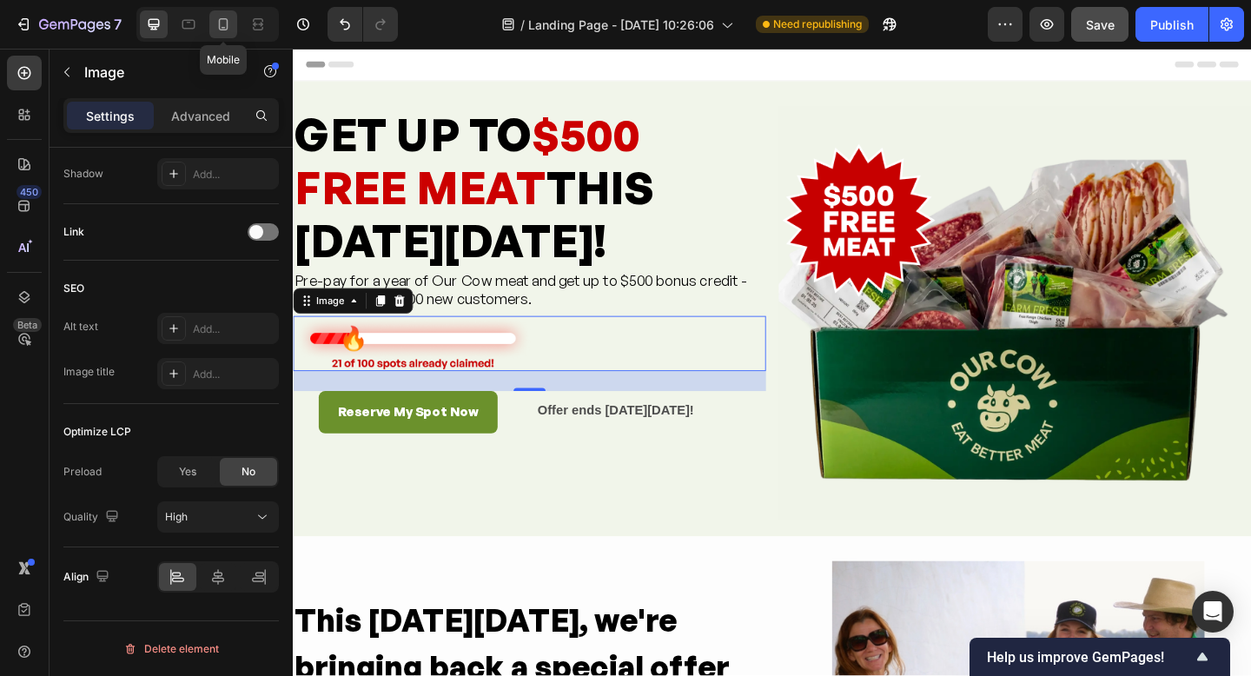
click at [222, 19] on icon at bounding box center [224, 24] width 10 height 12
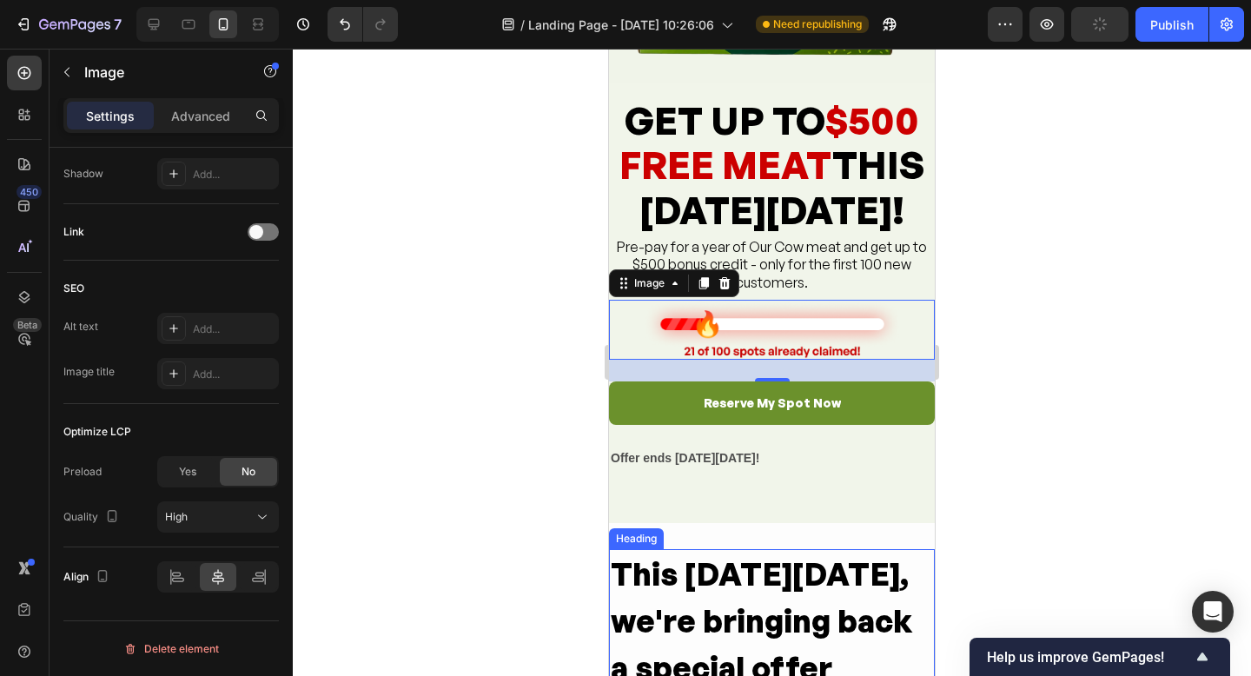
scroll to position [214, 0]
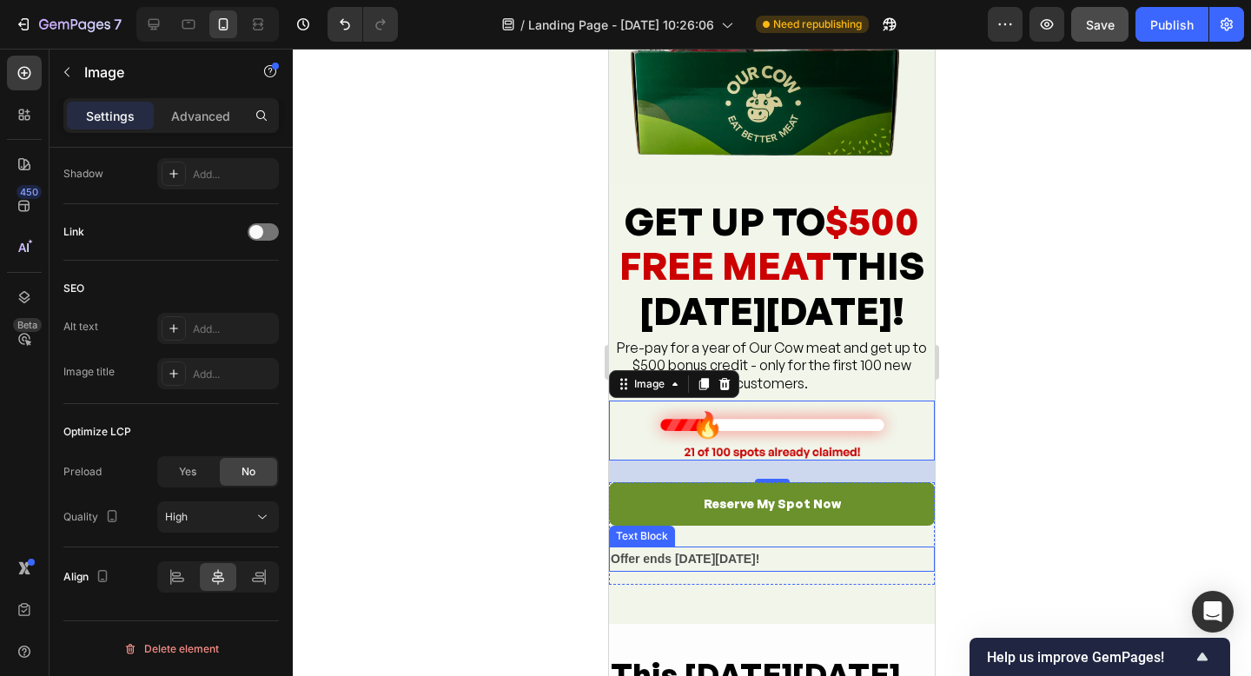
click at [729, 562] on strong "Offer ends [DATE][DATE]!" at bounding box center [685, 559] width 149 height 14
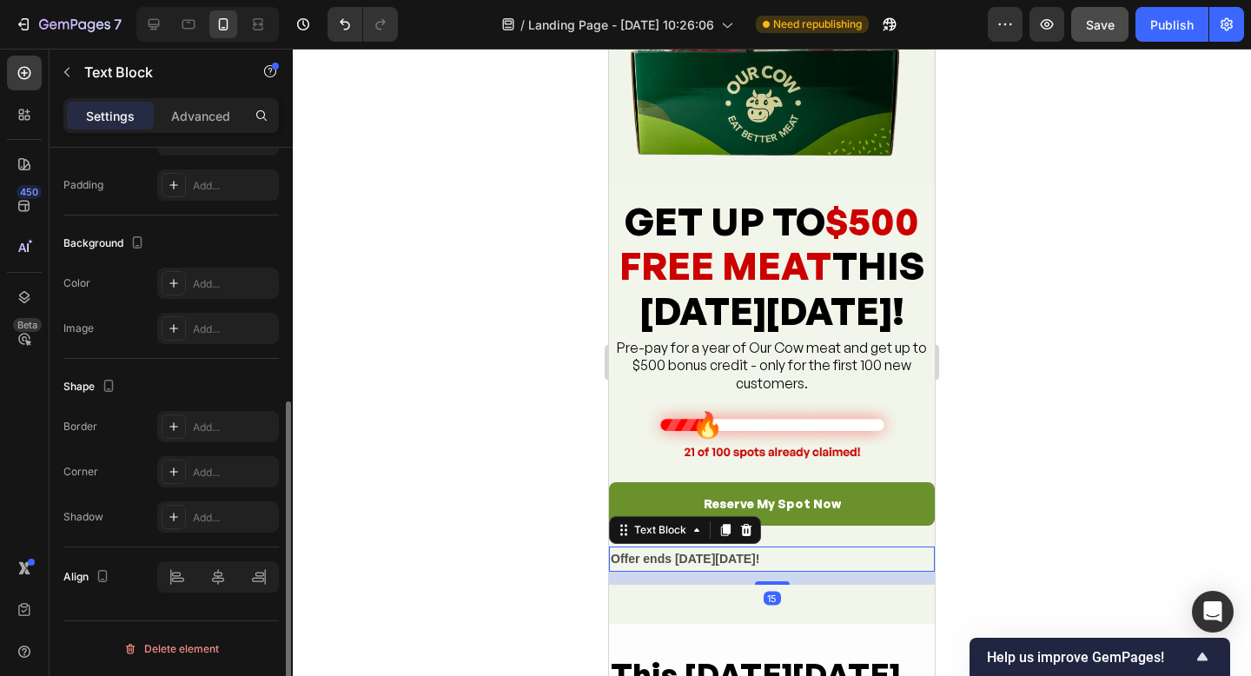
scroll to position [0, 0]
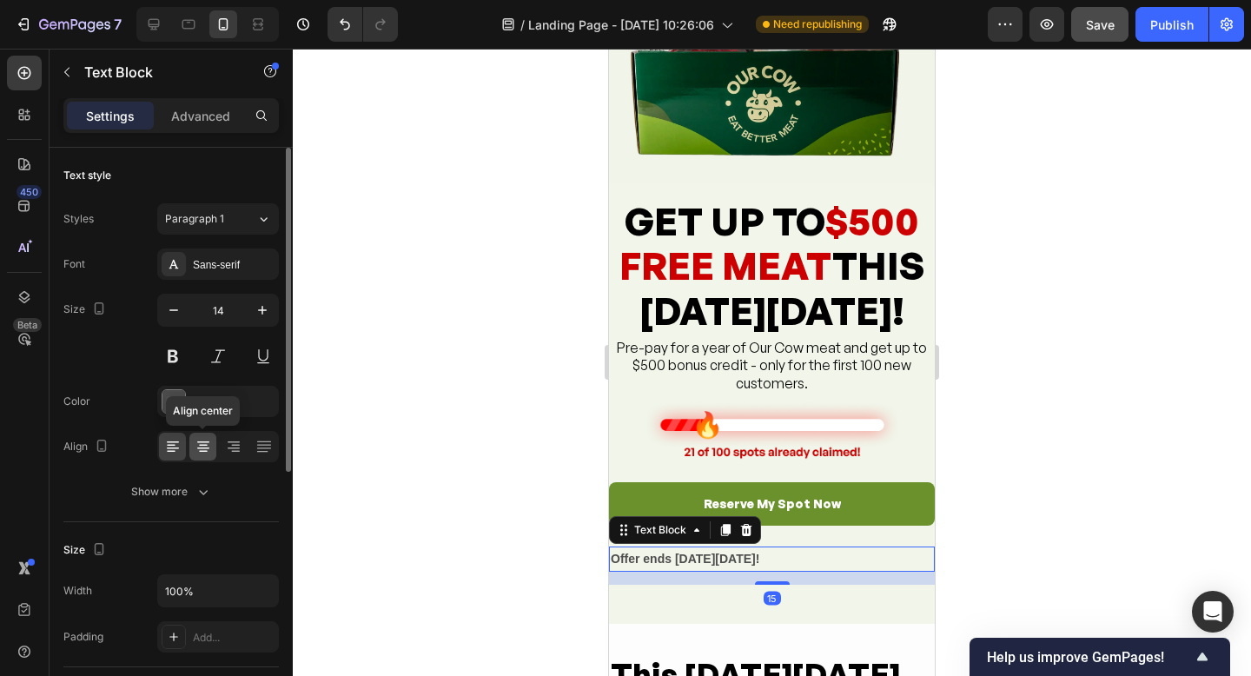
click at [202, 450] on icon at bounding box center [203, 446] width 17 height 17
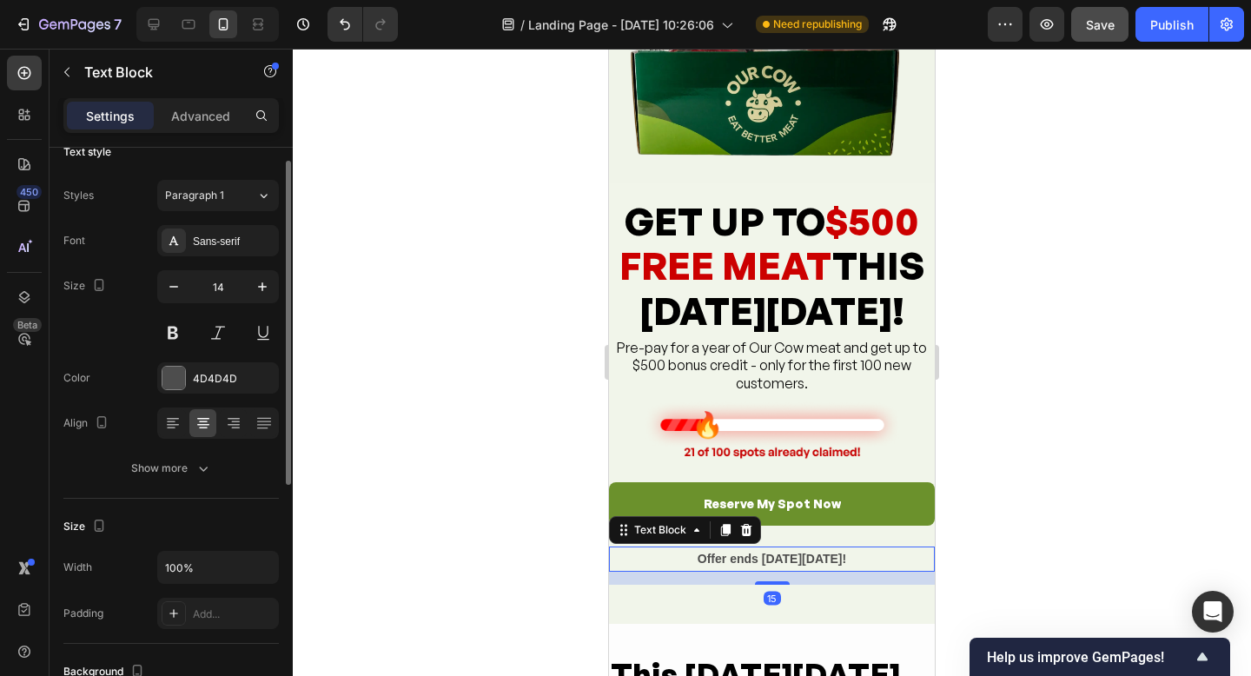
click at [1047, 448] on div at bounding box center [772, 362] width 958 height 627
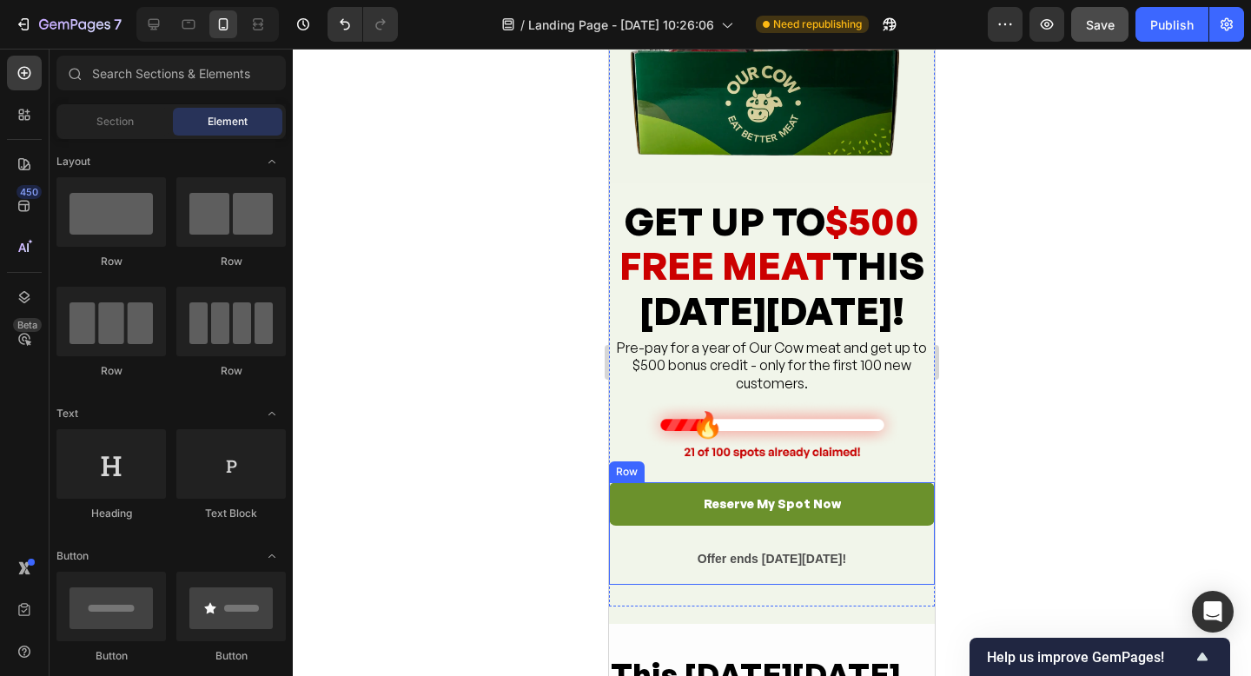
click at [780, 532] on div "Reserve My Spot Now Button Offer ends [DATE][DATE]! Text Block Row" at bounding box center [772, 533] width 326 height 102
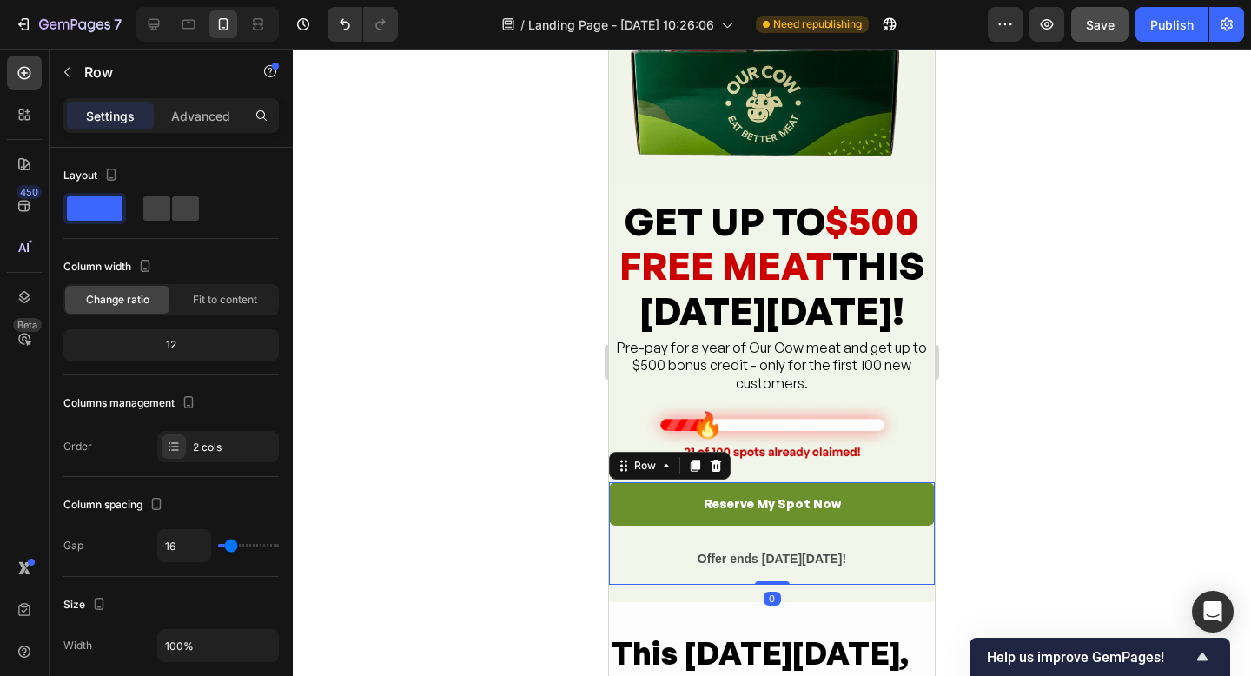
drag, startPoint x: 776, startPoint y: 602, endPoint x: 832, endPoint y: 533, distance: 89.6
click at [771, 571] on div "Reserve My Spot Now Button Offer ends [DATE][DATE]! Text Block Row 0" at bounding box center [772, 533] width 326 height 102
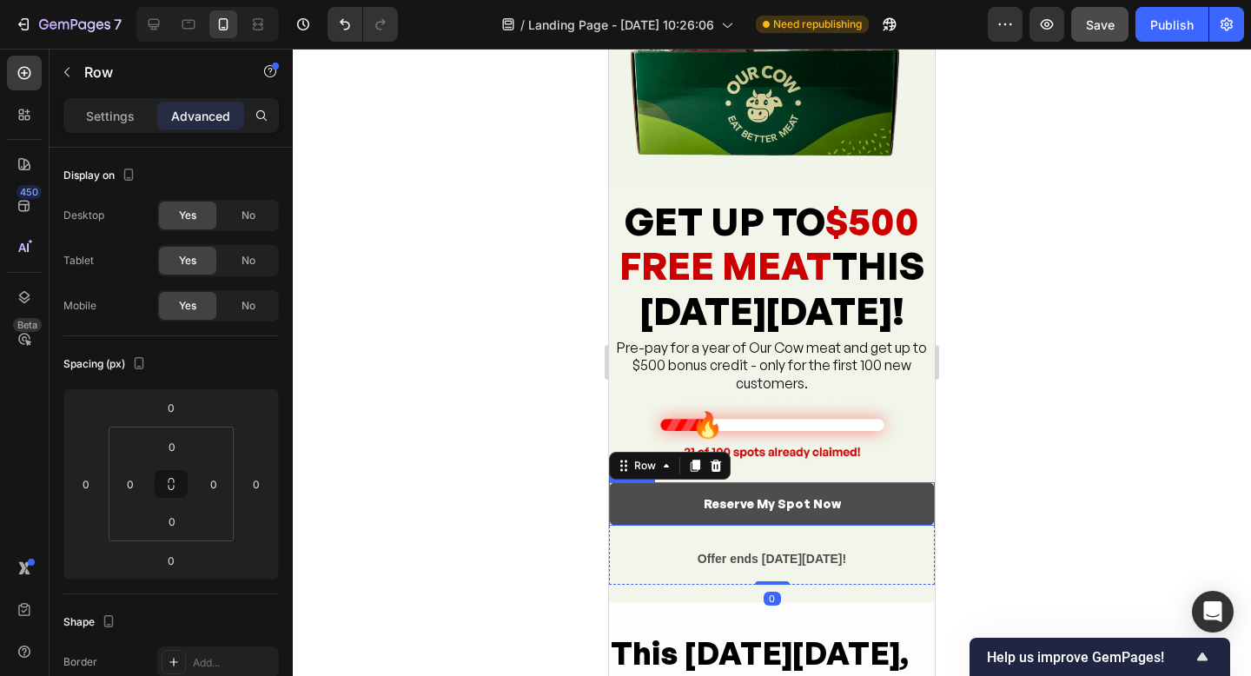
click at [852, 522] on button "Reserve My Spot Now" at bounding box center [772, 503] width 326 height 43
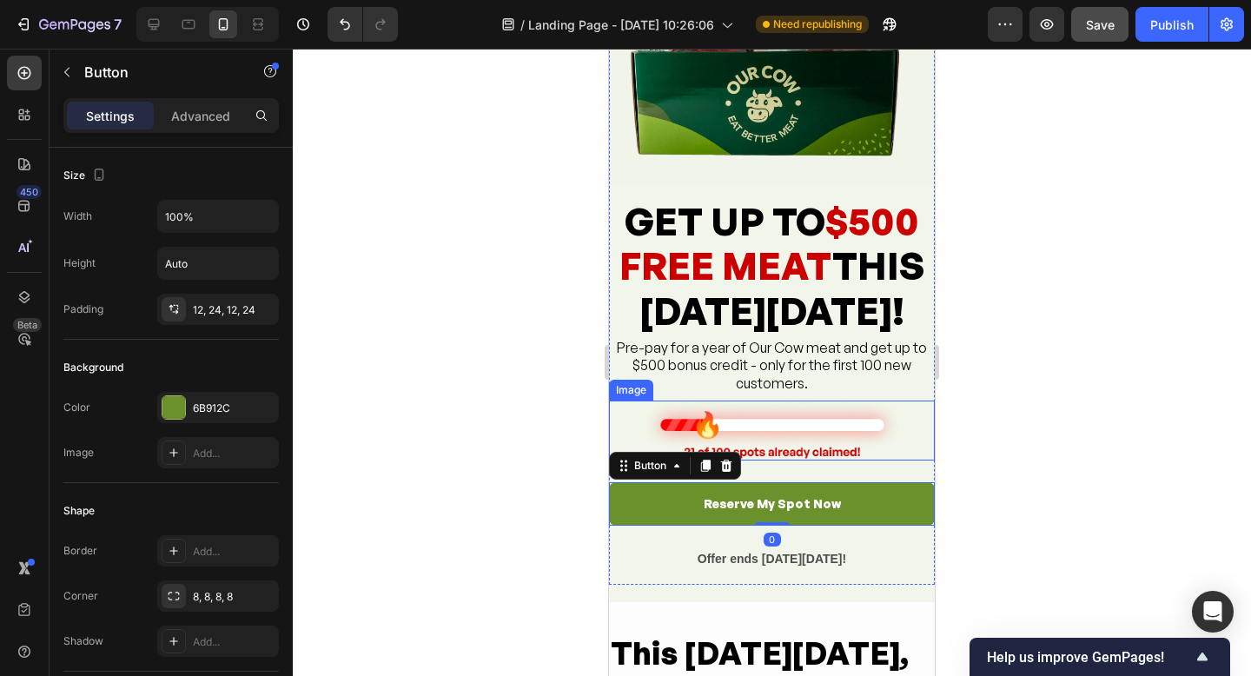
click at [919, 440] on div at bounding box center [772, 431] width 326 height 60
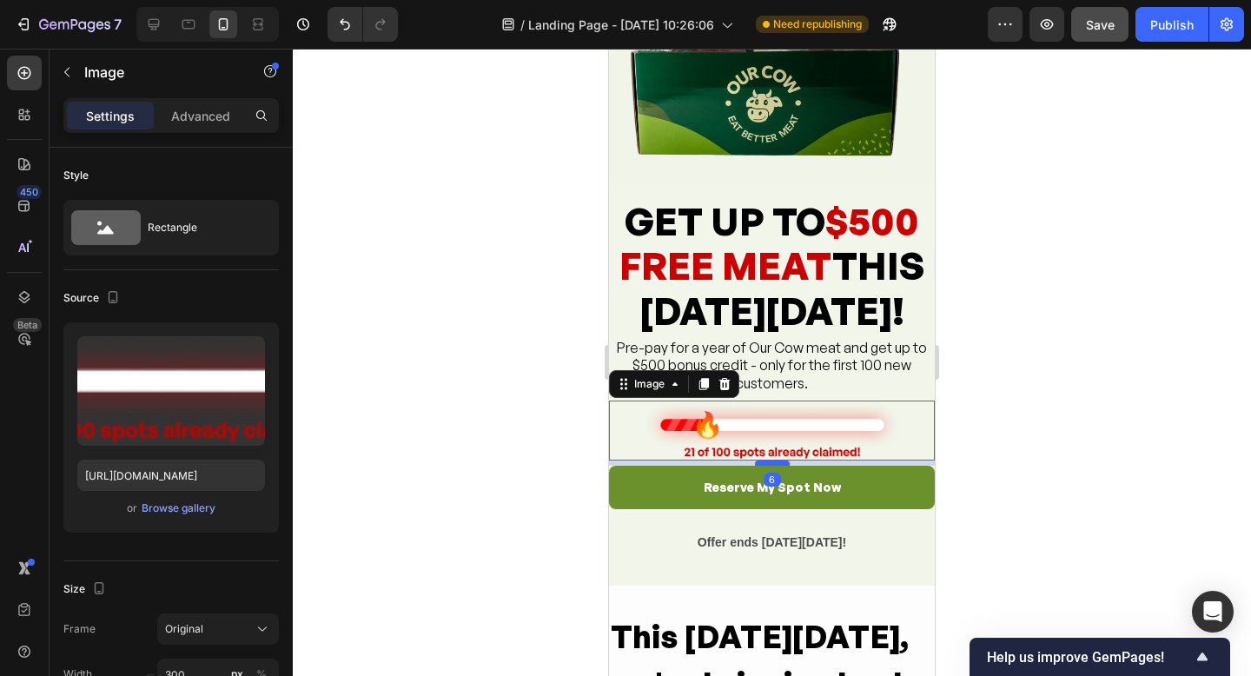
drag, startPoint x: 778, startPoint y: 481, endPoint x: 1615, endPoint y: 543, distance: 839.2
click at [778, 464] on div at bounding box center [772, 463] width 35 height 5
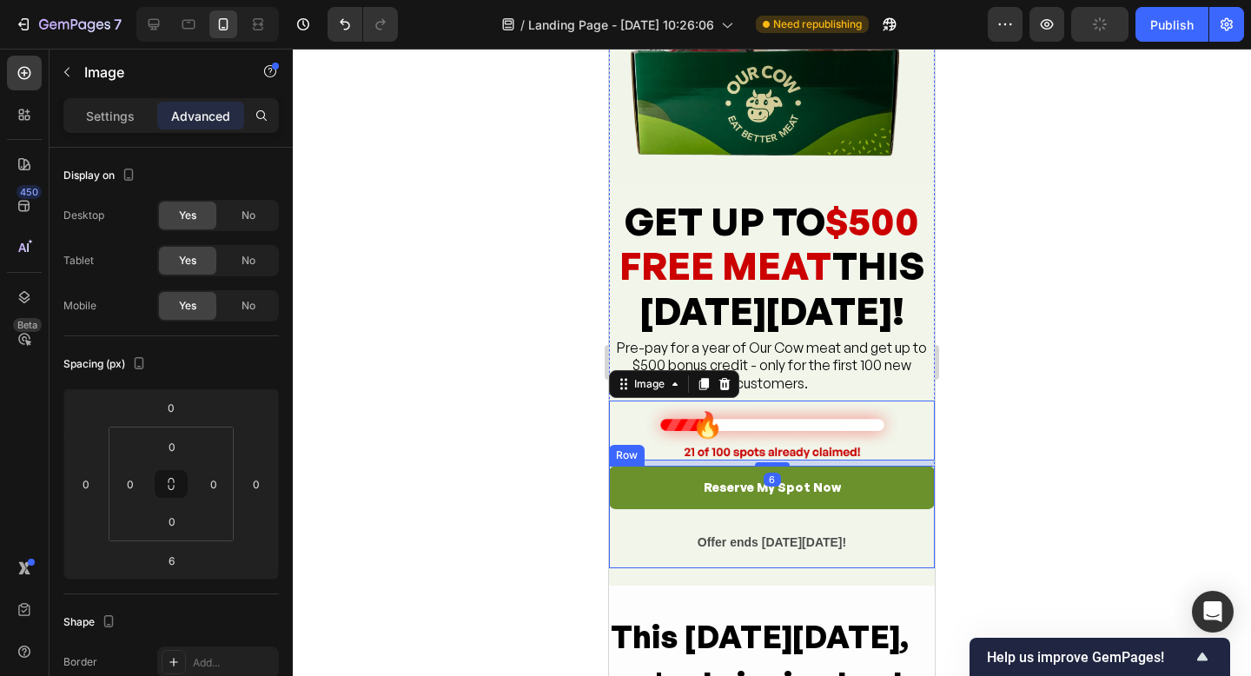
click at [818, 519] on div "Reserve My Spot Now Button Offer ends [DATE][DATE]! Text Block Row" at bounding box center [772, 517] width 326 height 102
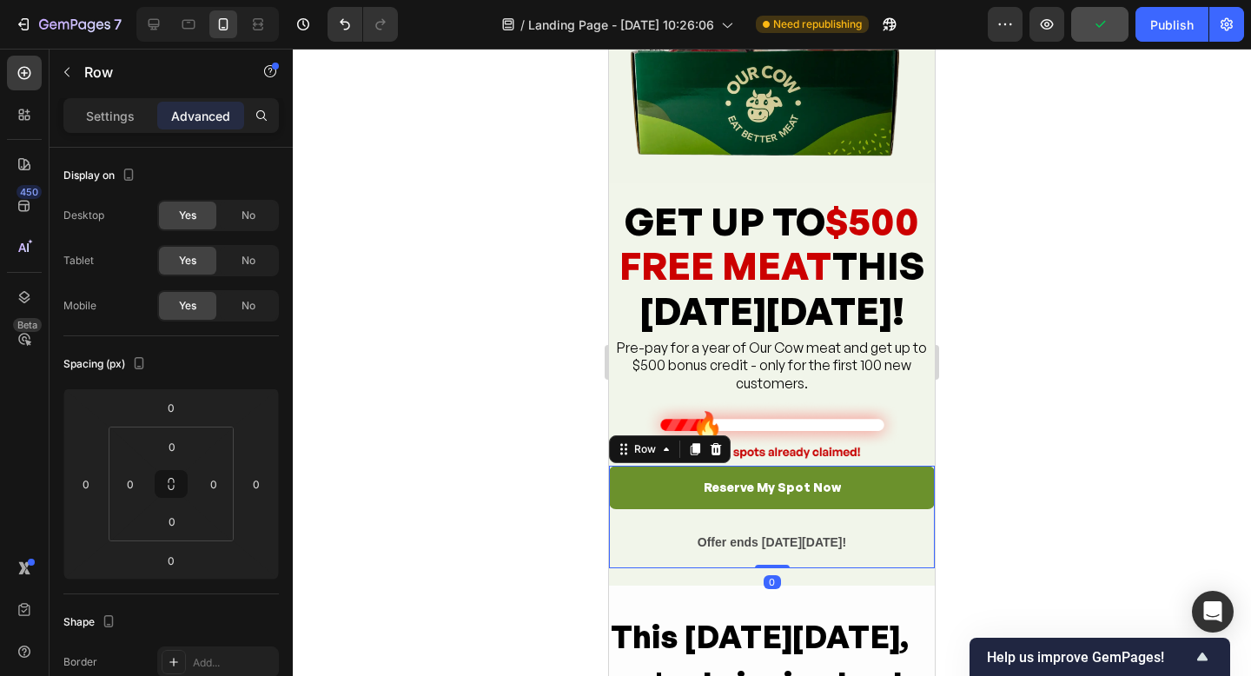
click at [790, 523] on div "Offer ends [DATE][DATE]! Text Block" at bounding box center [772, 545] width 326 height 45
click at [1082, 496] on div at bounding box center [772, 362] width 958 height 627
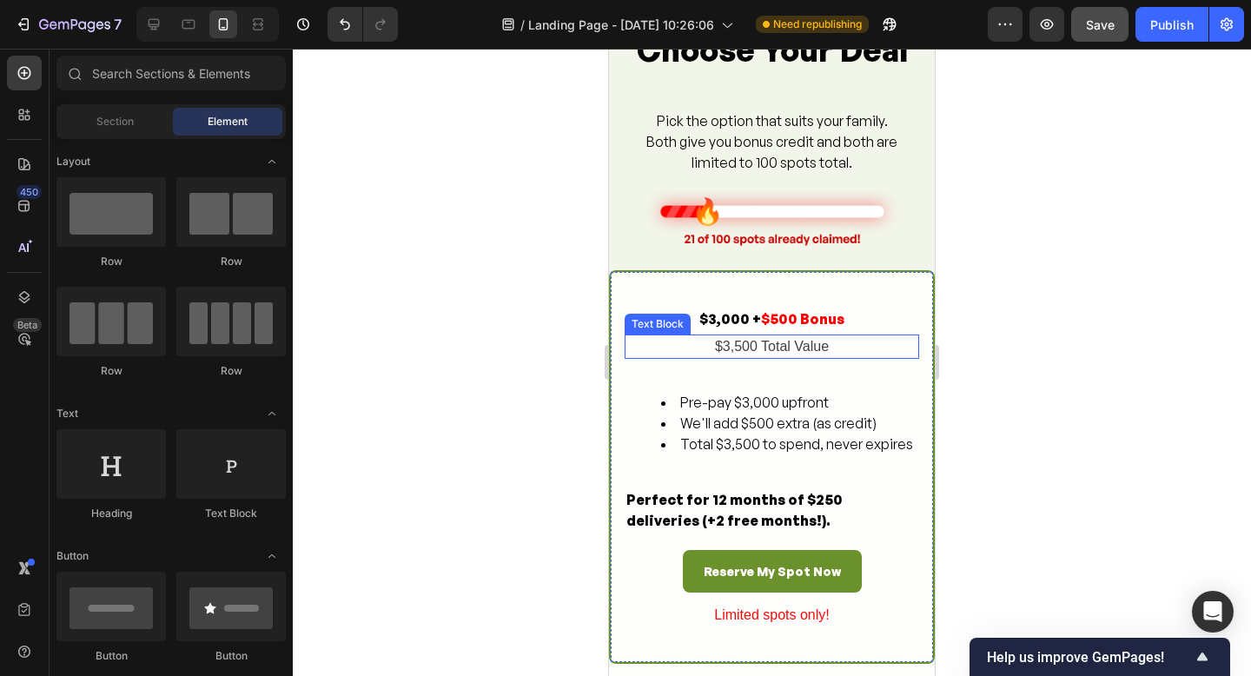
scroll to position [2472, 0]
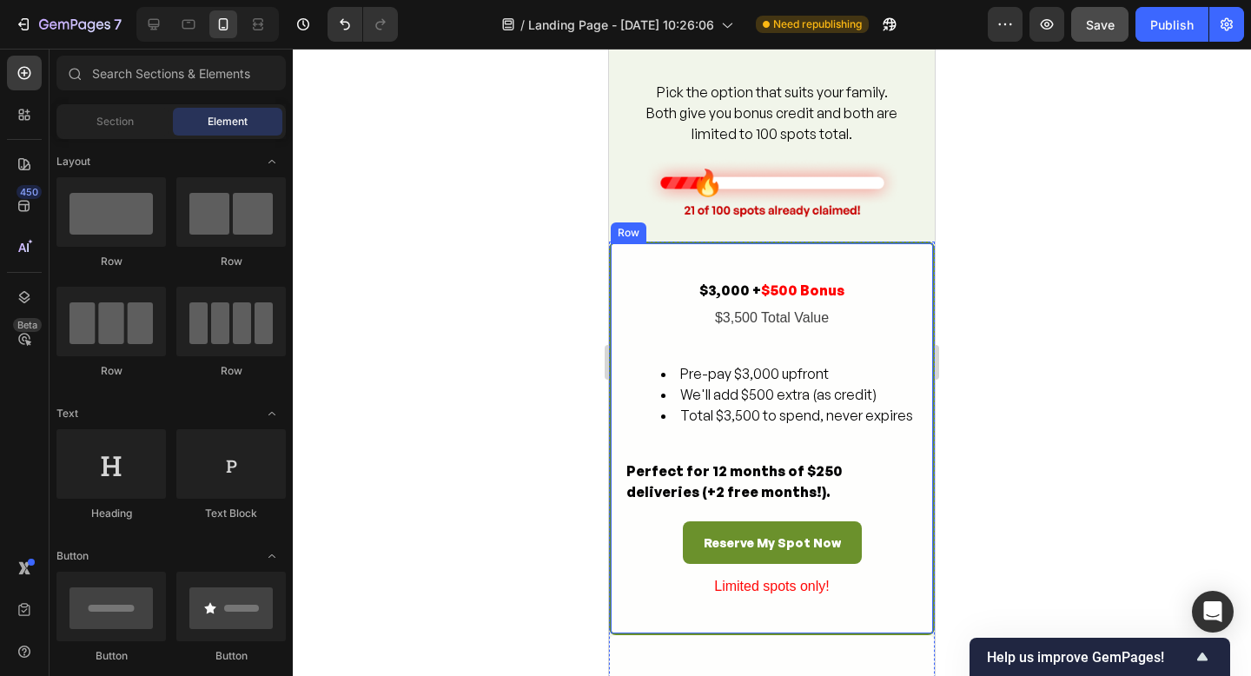
click at [628, 249] on div "$3,000 + $500 Bonus Text Block $3,500 Total Value Text Block Pre-pay $3,000 upf…" at bounding box center [772, 439] width 326 height 394
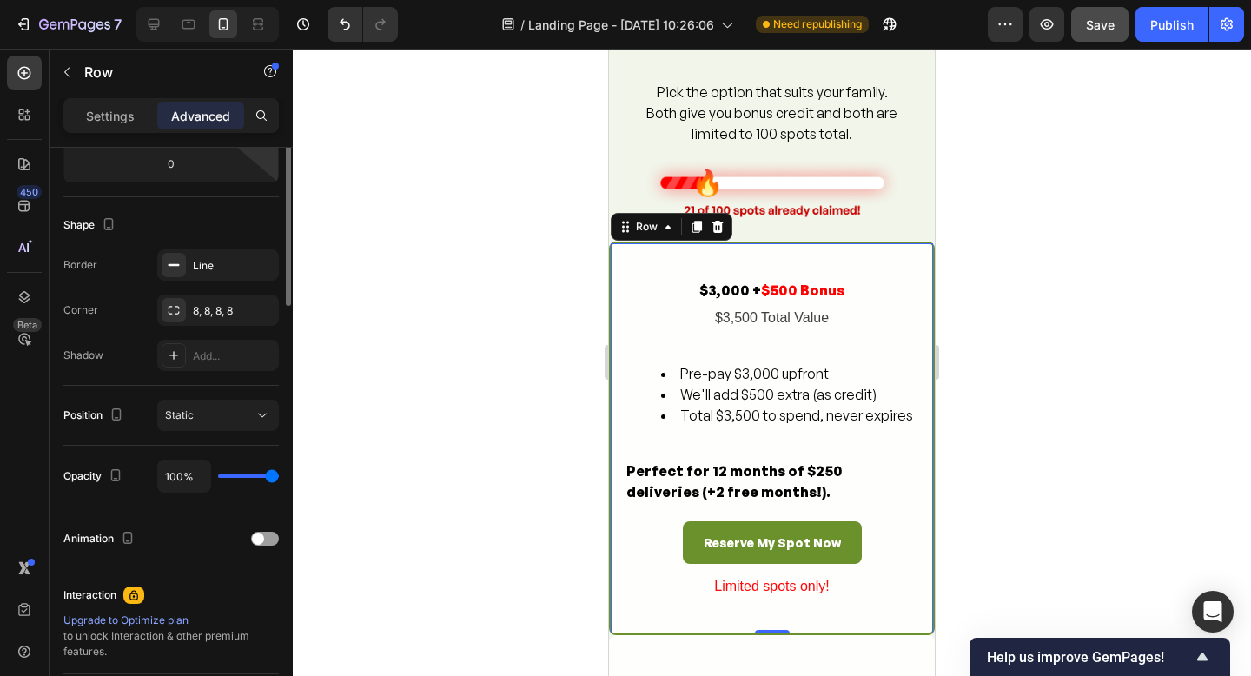
scroll to position [0, 0]
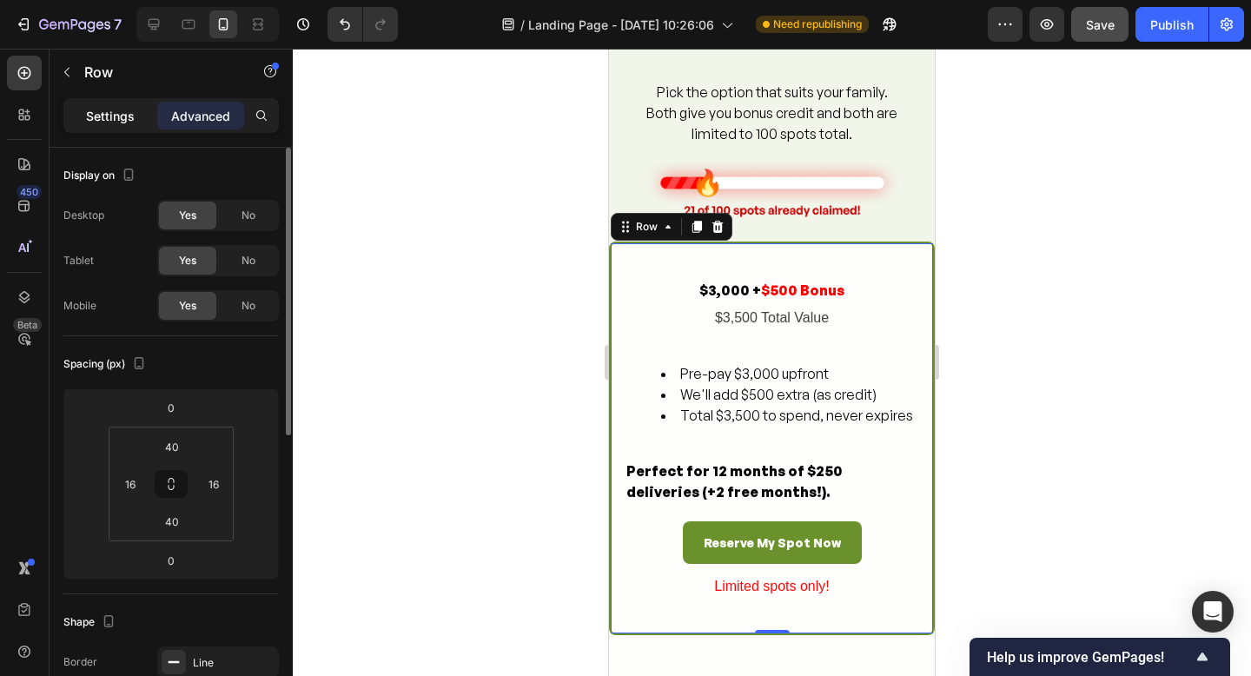
click at [88, 109] on p "Settings" at bounding box center [110, 116] width 49 height 18
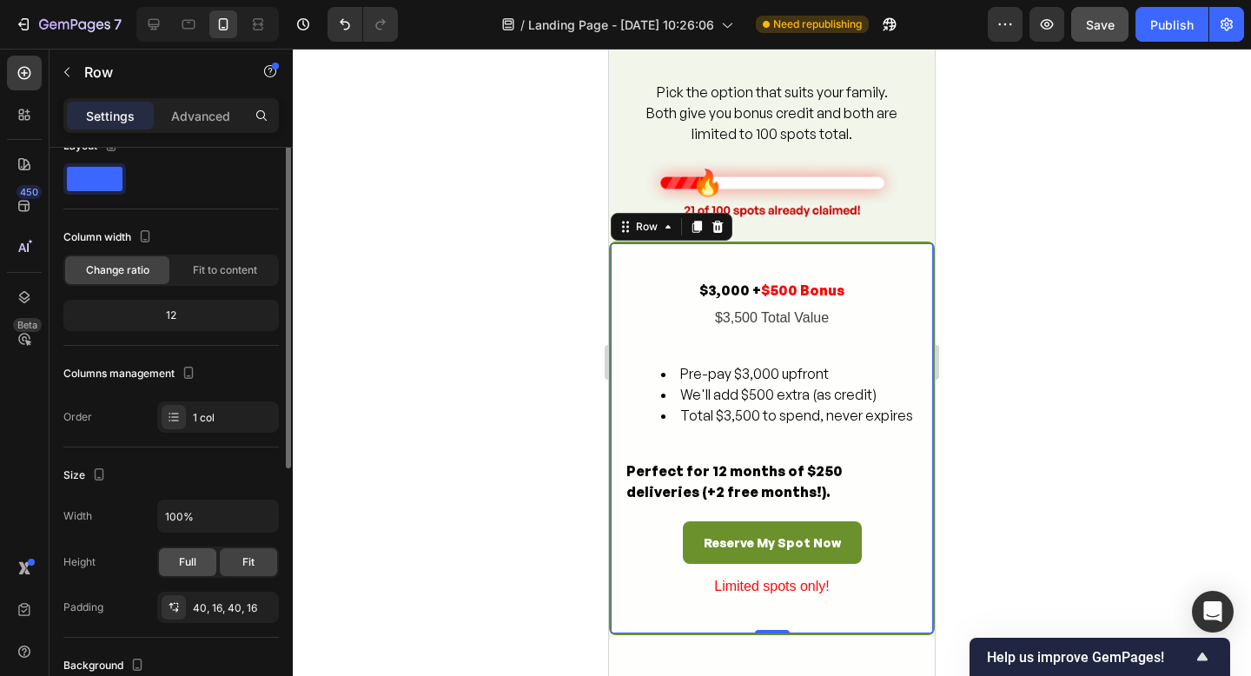
scroll to position [14, 0]
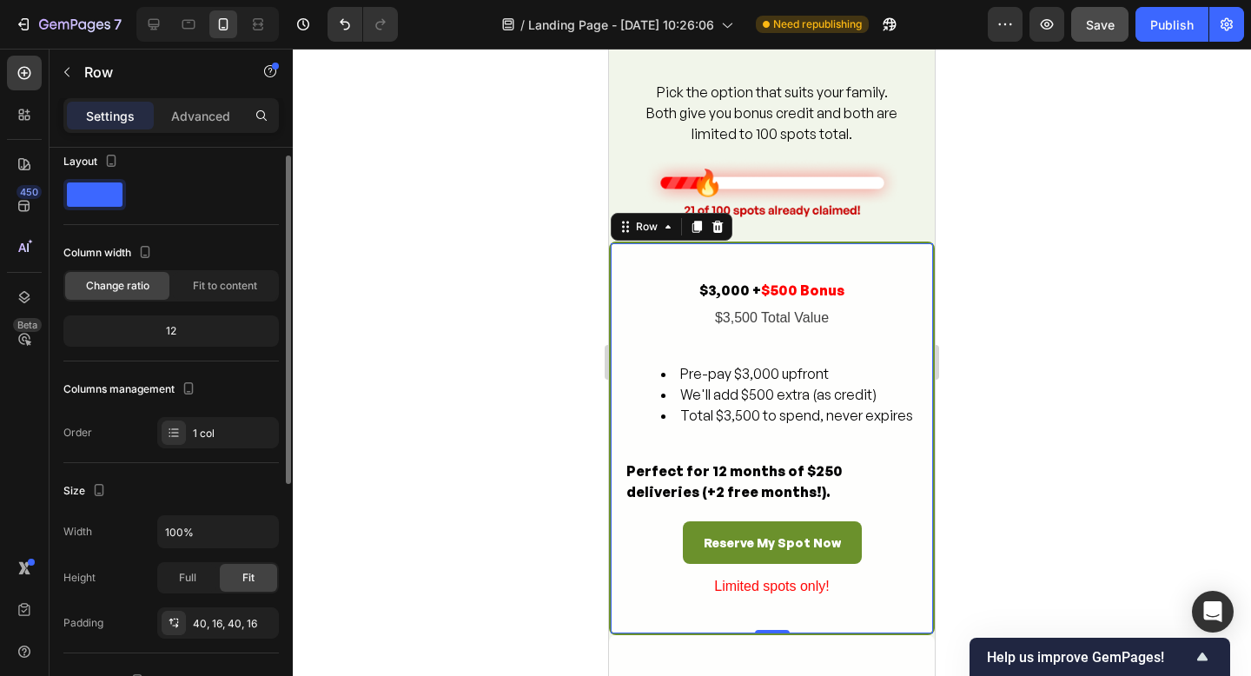
click at [177, 329] on div "12" at bounding box center [171, 331] width 209 height 24
click at [169, 326] on div "12" at bounding box center [171, 331] width 209 height 24
click at [206, 289] on span "Fit to content" at bounding box center [225, 286] width 64 height 16
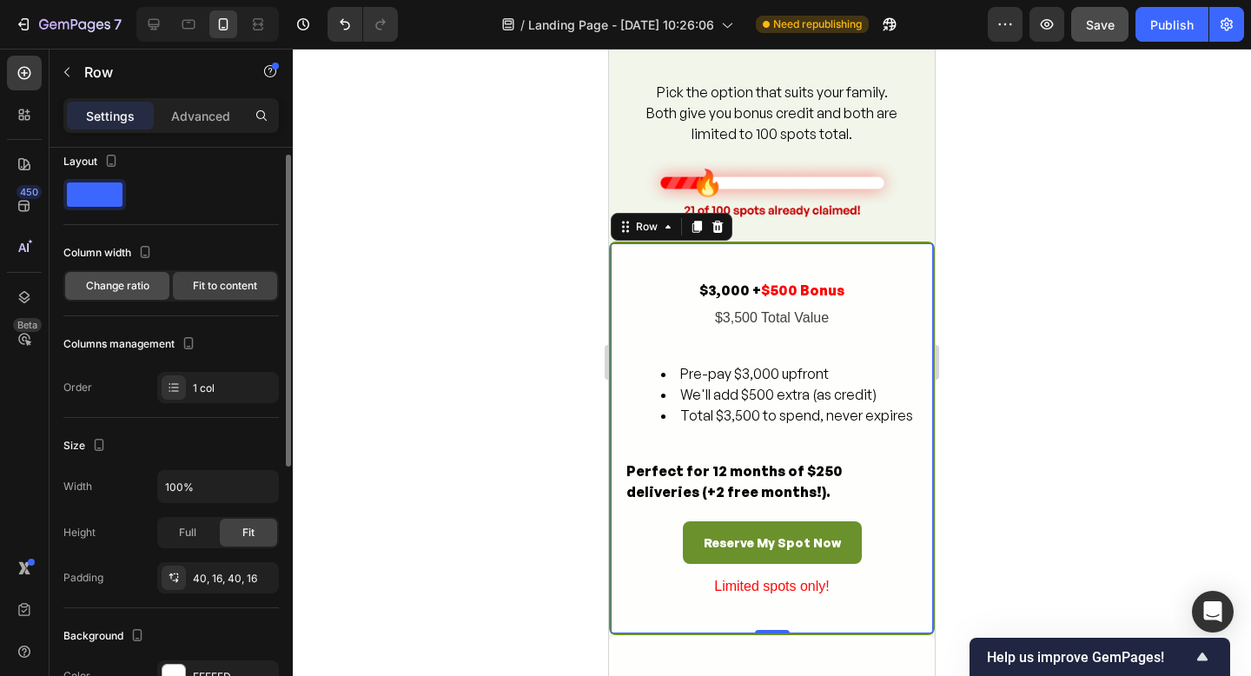
click at [125, 289] on span "Change ratio" at bounding box center [117, 286] width 63 height 16
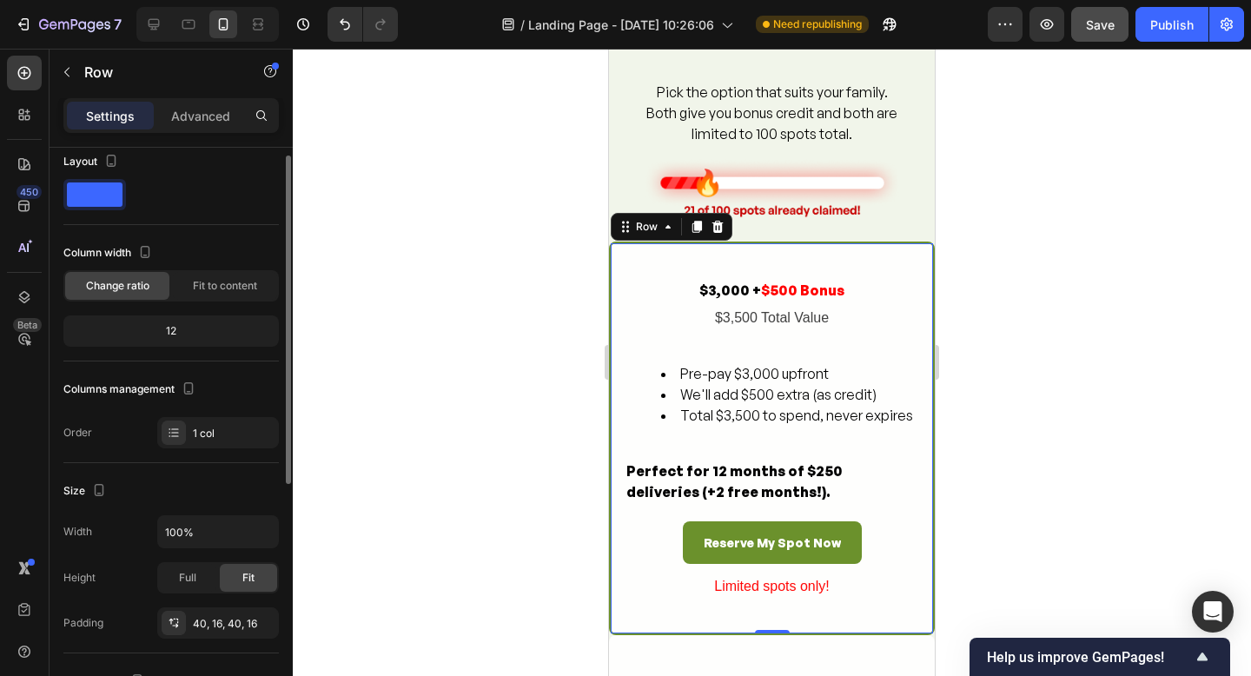
click at [165, 338] on div "12" at bounding box center [171, 331] width 209 height 24
click at [177, 439] on icon at bounding box center [174, 433] width 14 height 14
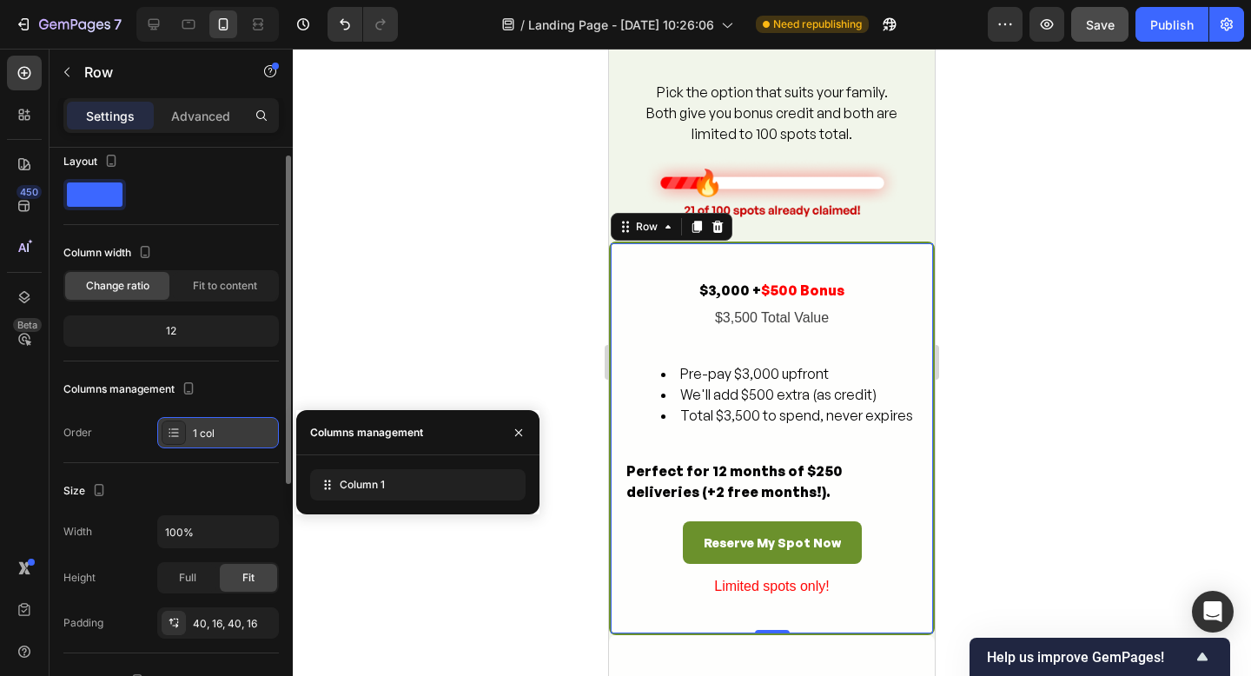
click at [177, 439] on icon at bounding box center [174, 433] width 14 height 14
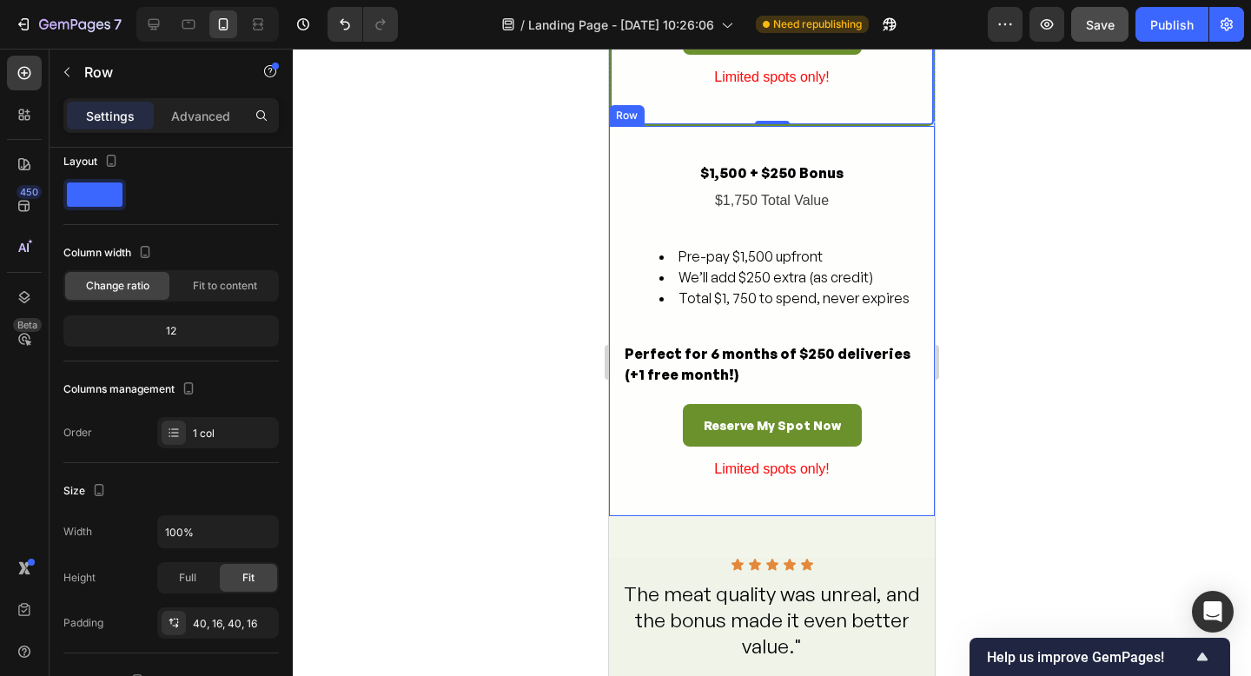
scroll to position [2983, 0]
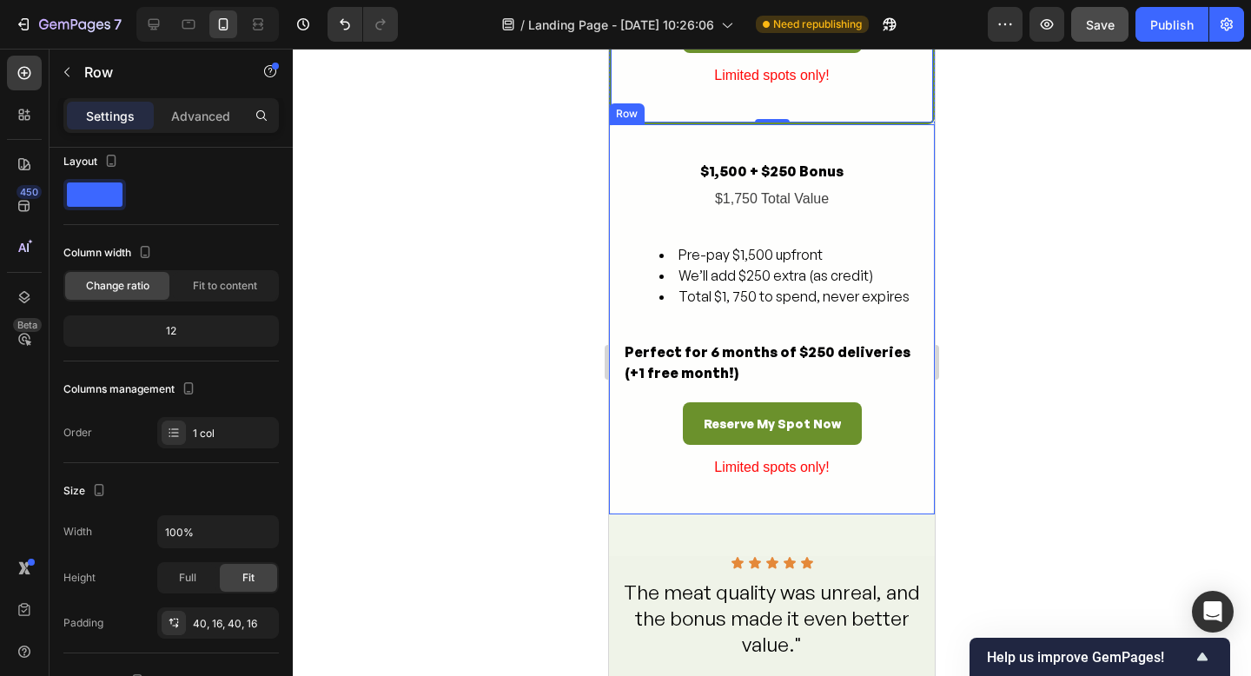
click at [860, 506] on div "$1,500 + $250 Bonus Text Block $1,750 Total Value Text Block Pre-pay $1,500 upf…" at bounding box center [772, 319] width 326 height 390
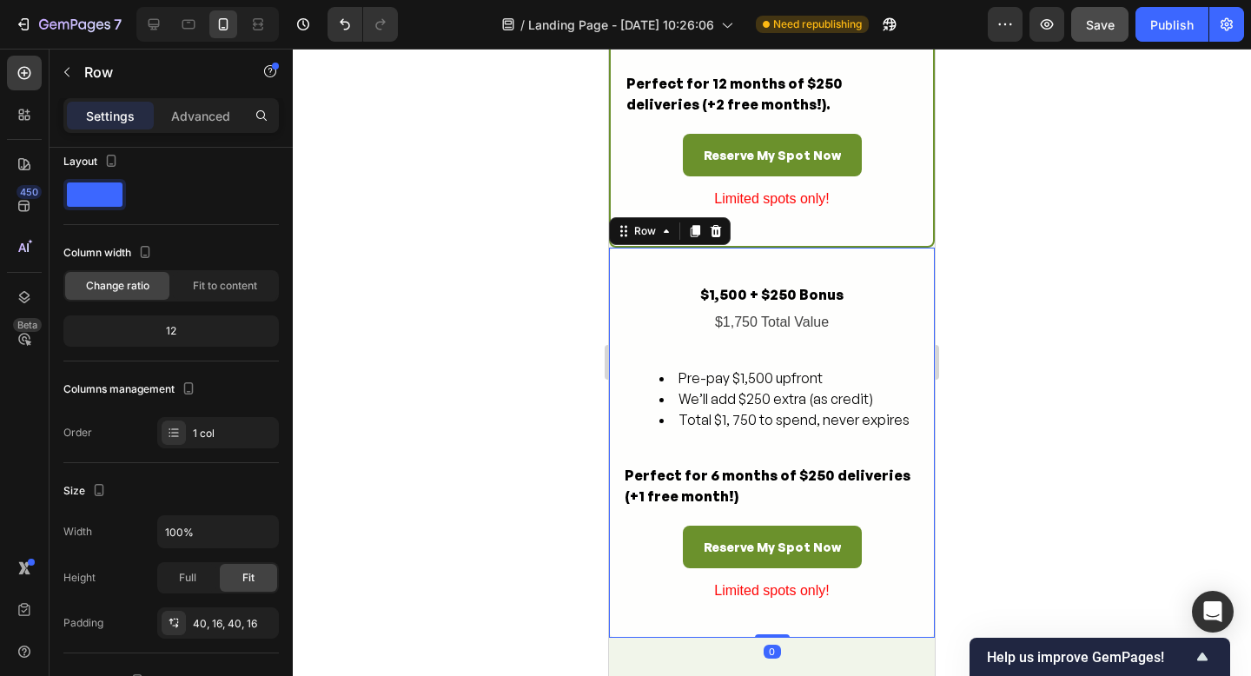
scroll to position [2846, 0]
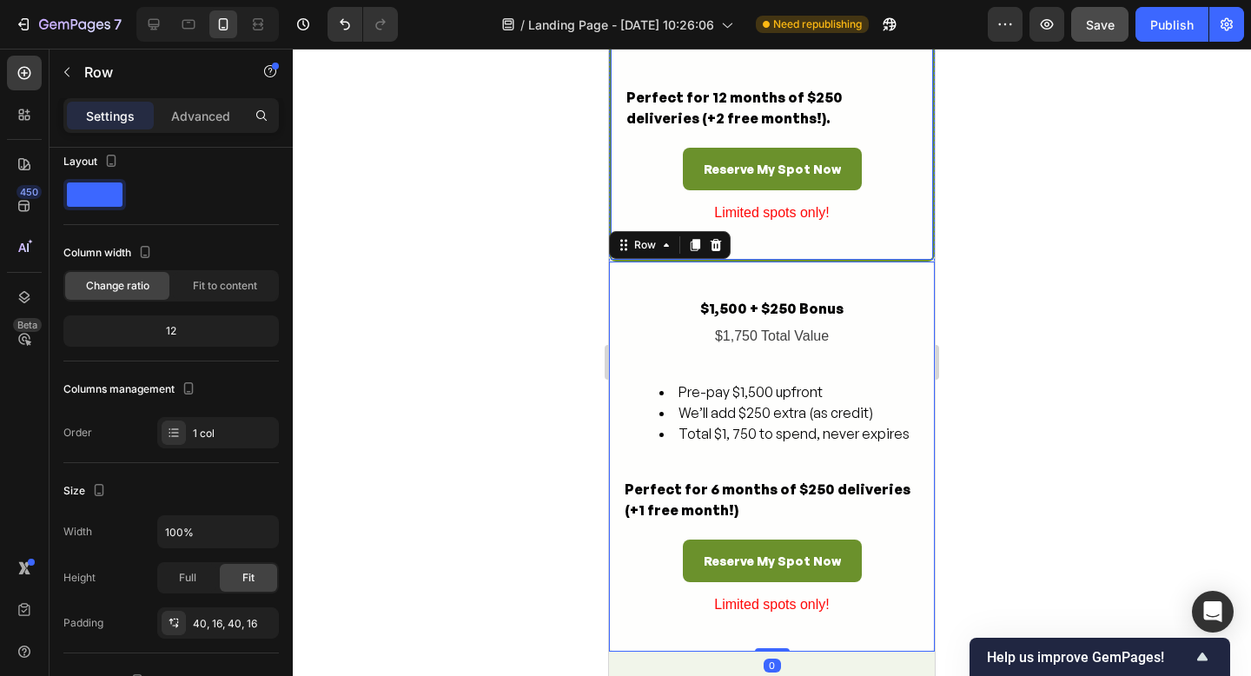
click at [883, 261] on div "$3,000 + $500 Bonus Text Block $3,500 Total Value Text Block Pre-pay $3,000 upf…" at bounding box center [772, 260] width 326 height 784
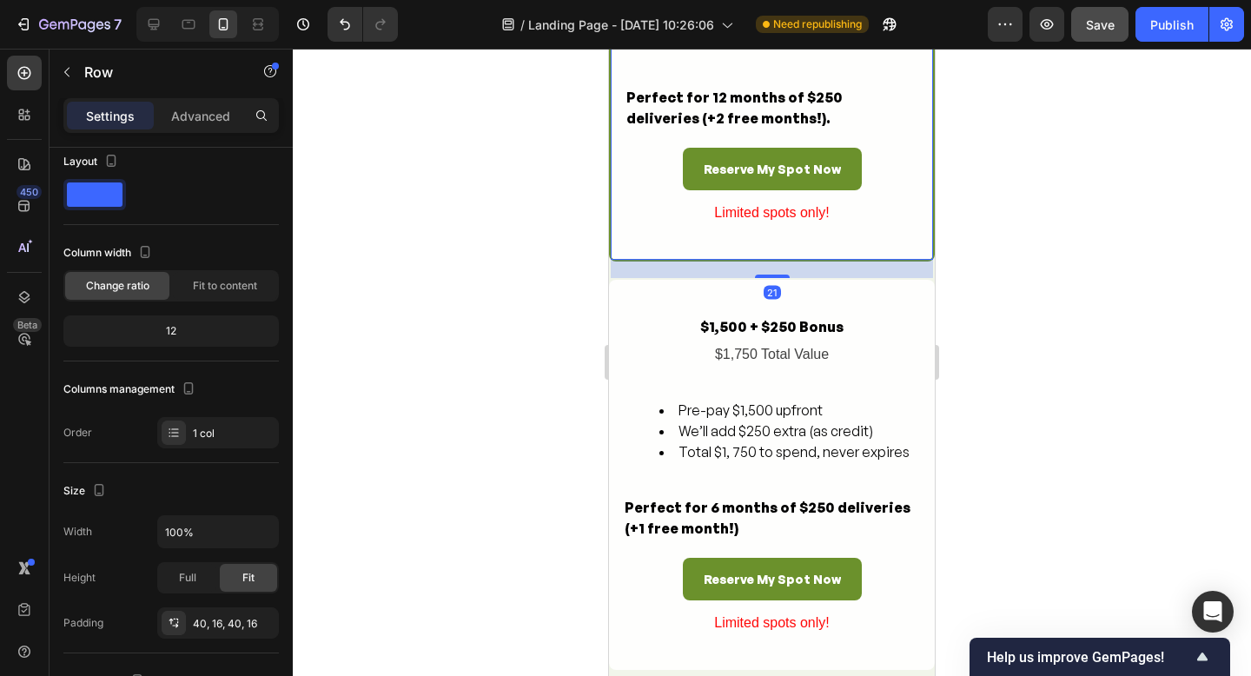
drag, startPoint x: 779, startPoint y: 256, endPoint x: 934, endPoint y: 286, distance: 157.5
click at [781, 275] on div at bounding box center [772, 276] width 35 height 3
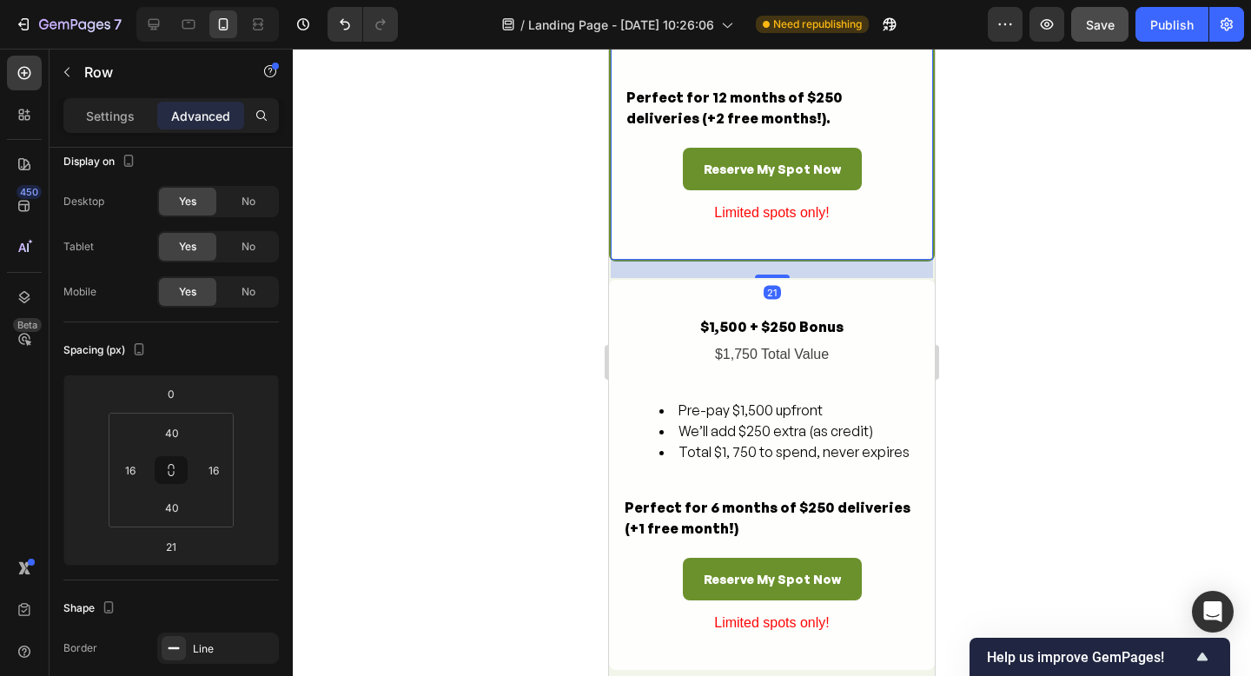
click at [1038, 285] on div at bounding box center [772, 362] width 958 height 627
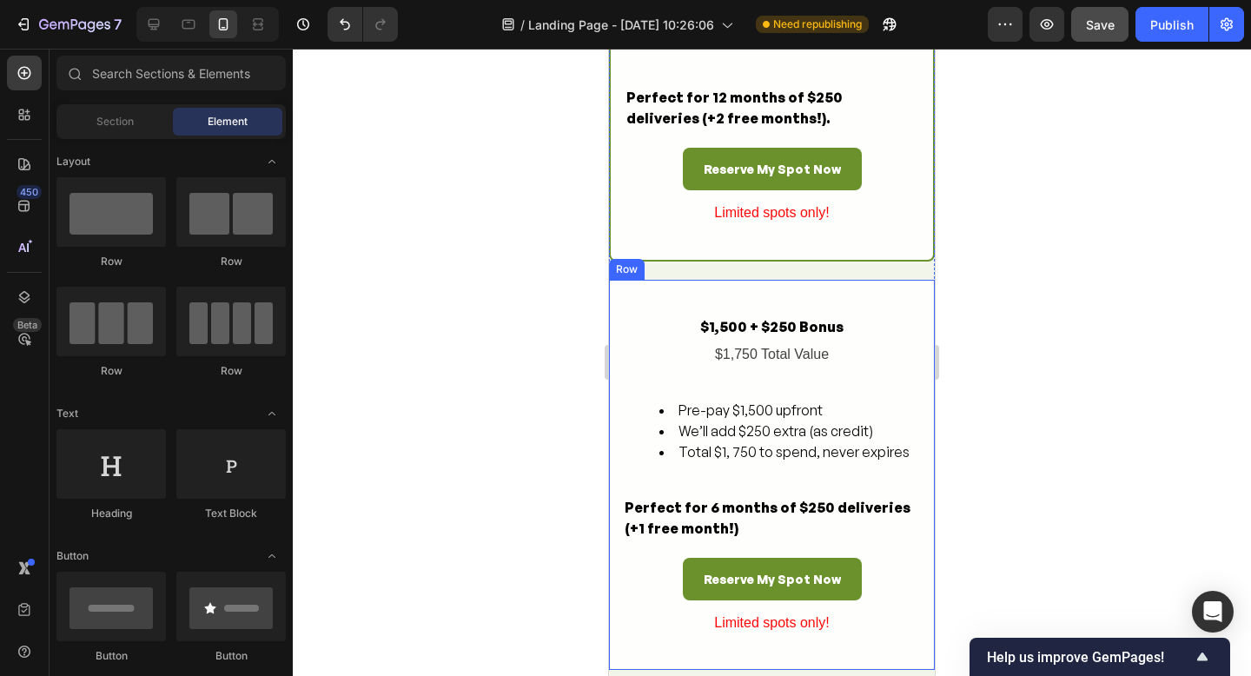
click at [796, 294] on div "$1,500 + $250 Bonus Text Block $1,750 Total Value Text Block Pre-pay $1,500 upf…" at bounding box center [772, 475] width 326 height 390
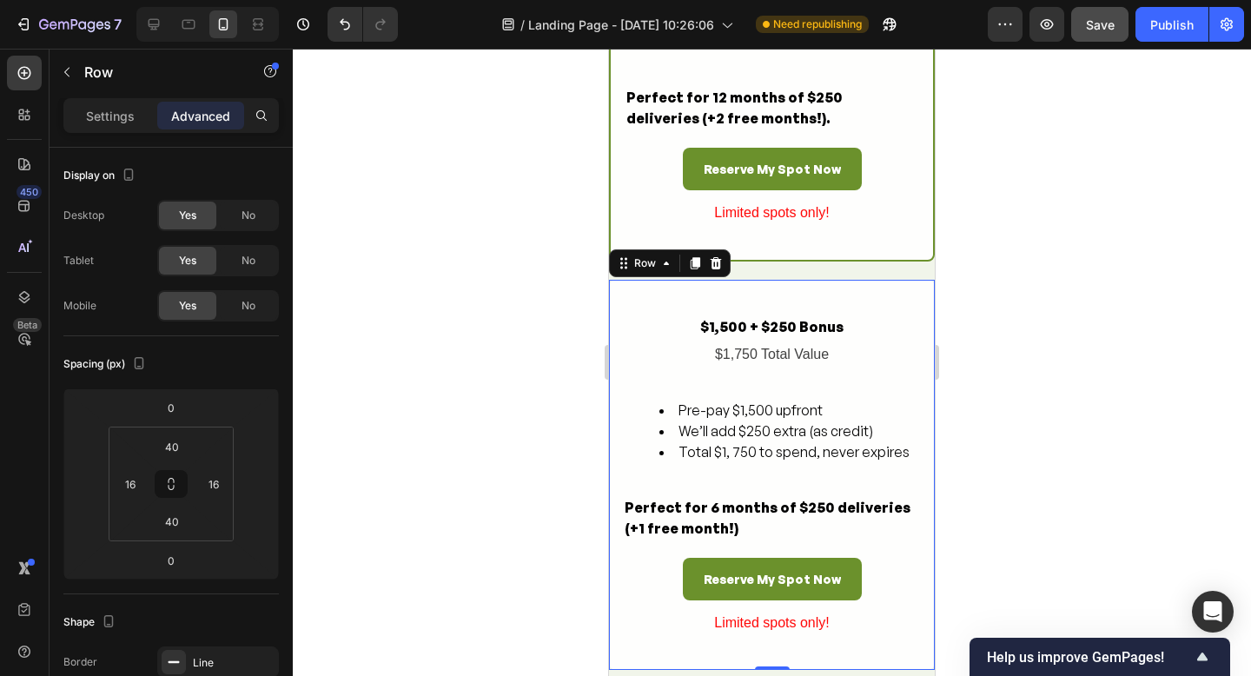
click at [988, 315] on div at bounding box center [772, 362] width 958 height 627
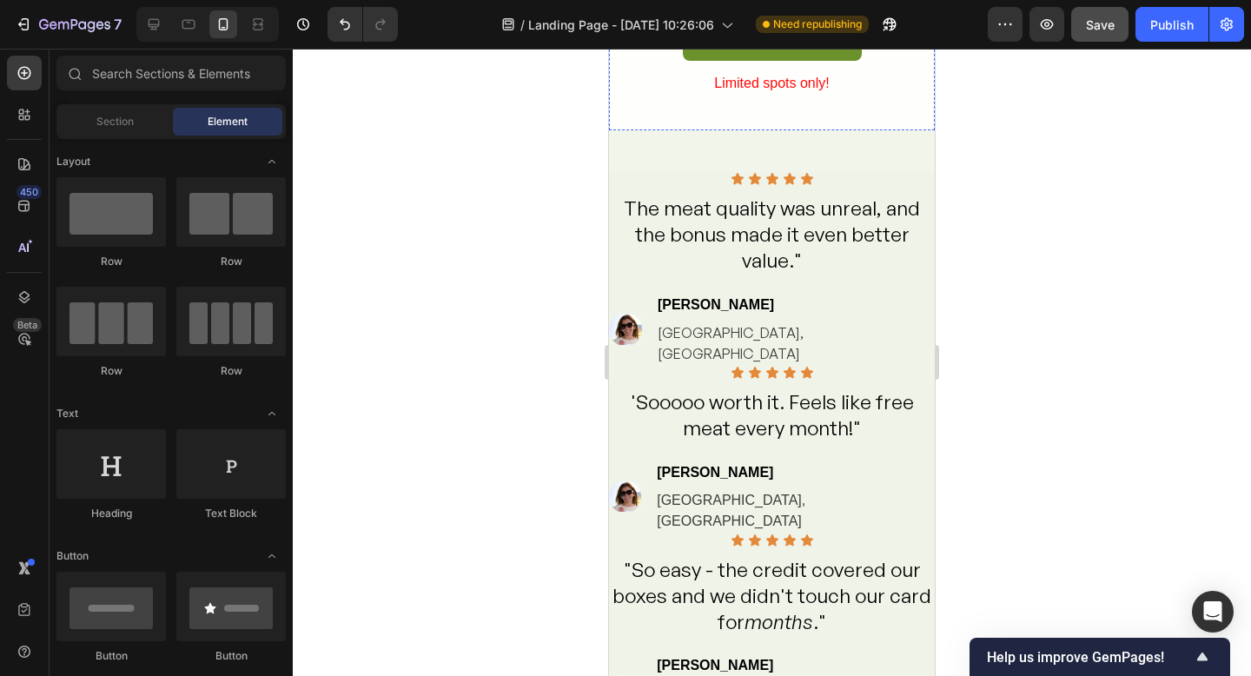
scroll to position [3391, 0]
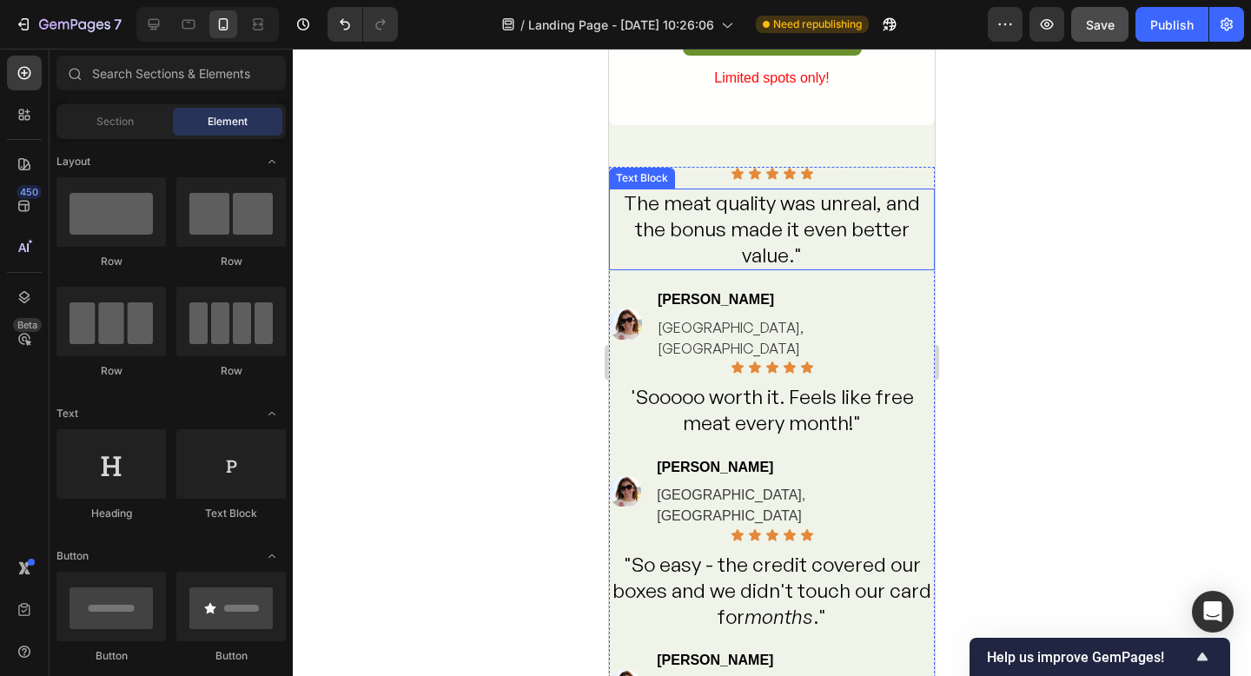
click at [741, 222] on p "The meat quality was unreal, and the bonus made it even better value."" at bounding box center [772, 229] width 322 height 78
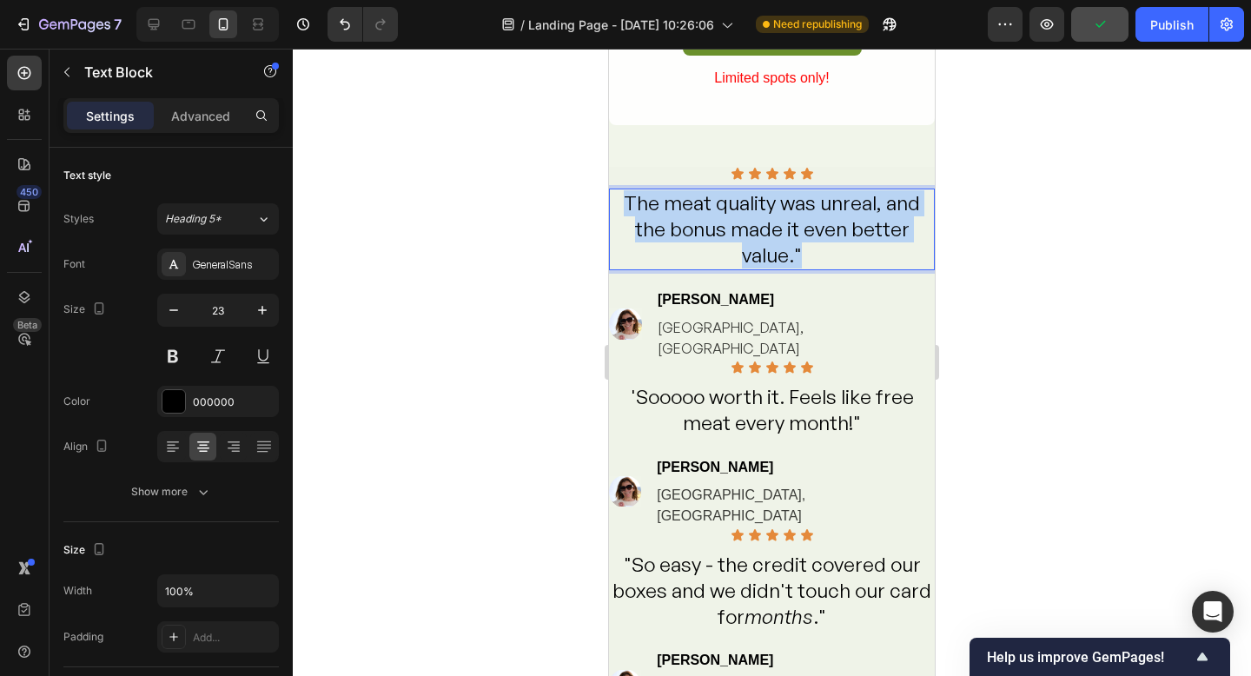
drag, startPoint x: 806, startPoint y: 254, endPoint x: 619, endPoint y: 216, distance: 190.7
click at [626, 211] on p "The meat quality was unreal, and the bonus made it even better value."" at bounding box center [772, 229] width 322 height 78
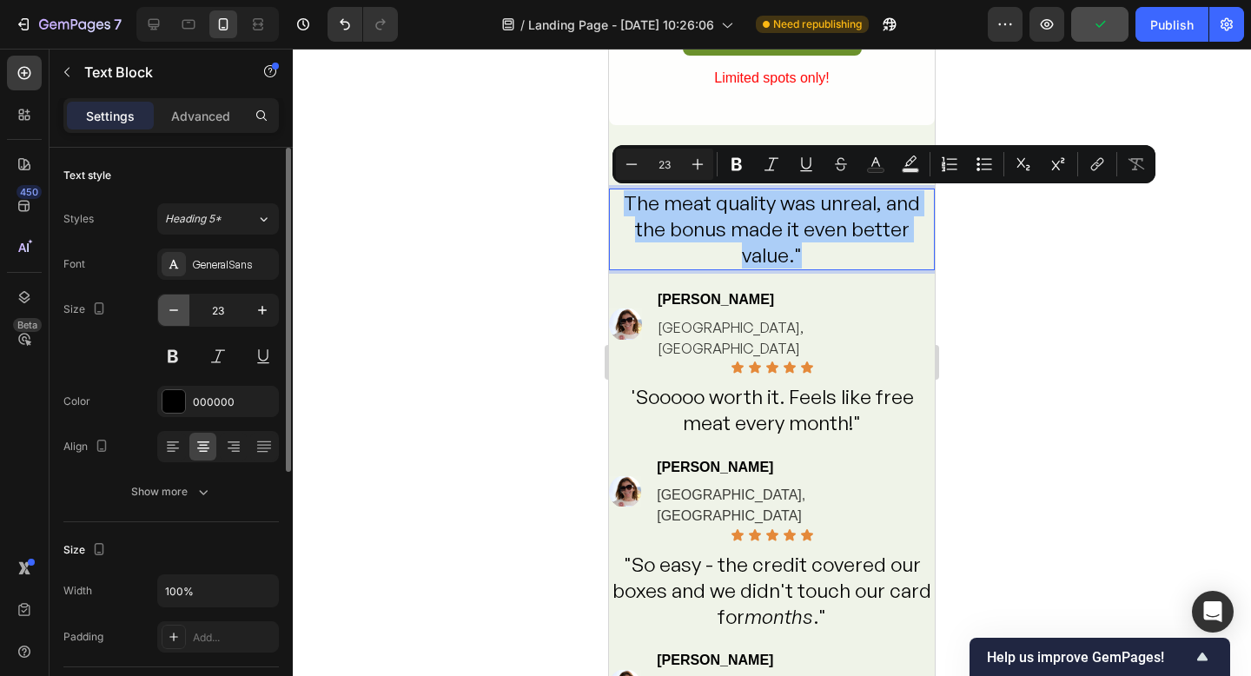
click at [172, 318] on icon "button" at bounding box center [173, 310] width 17 height 17
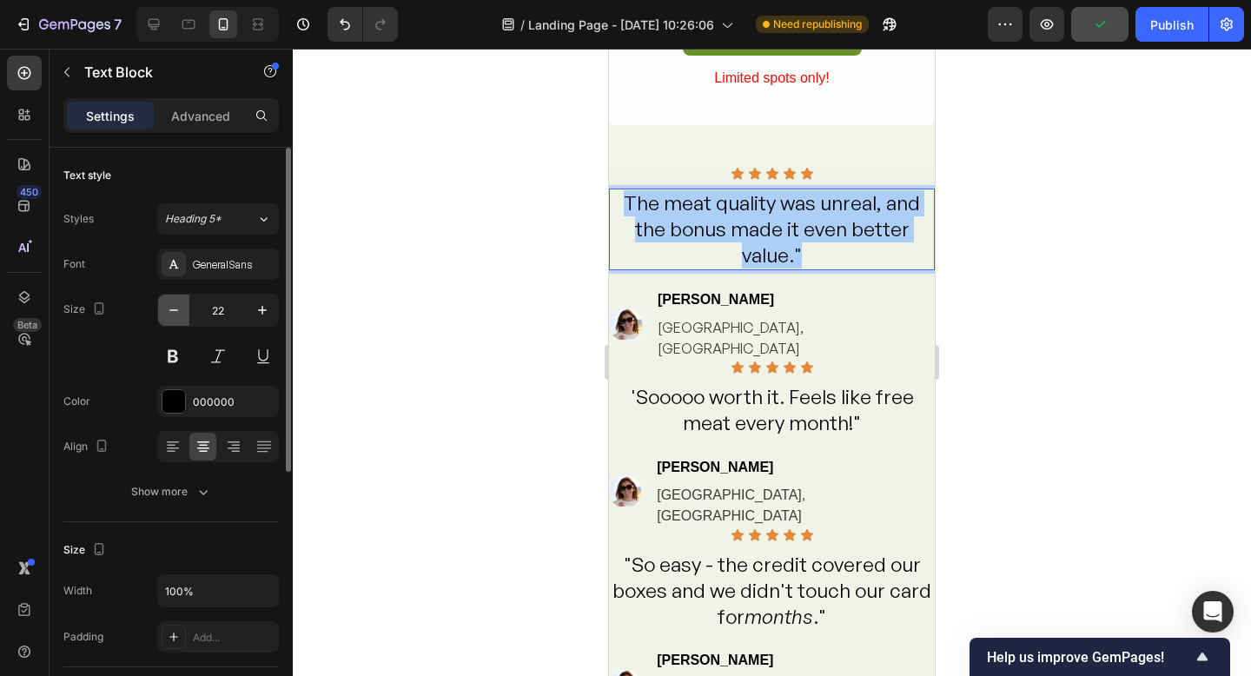
click at [172, 318] on icon "button" at bounding box center [173, 310] width 17 height 17
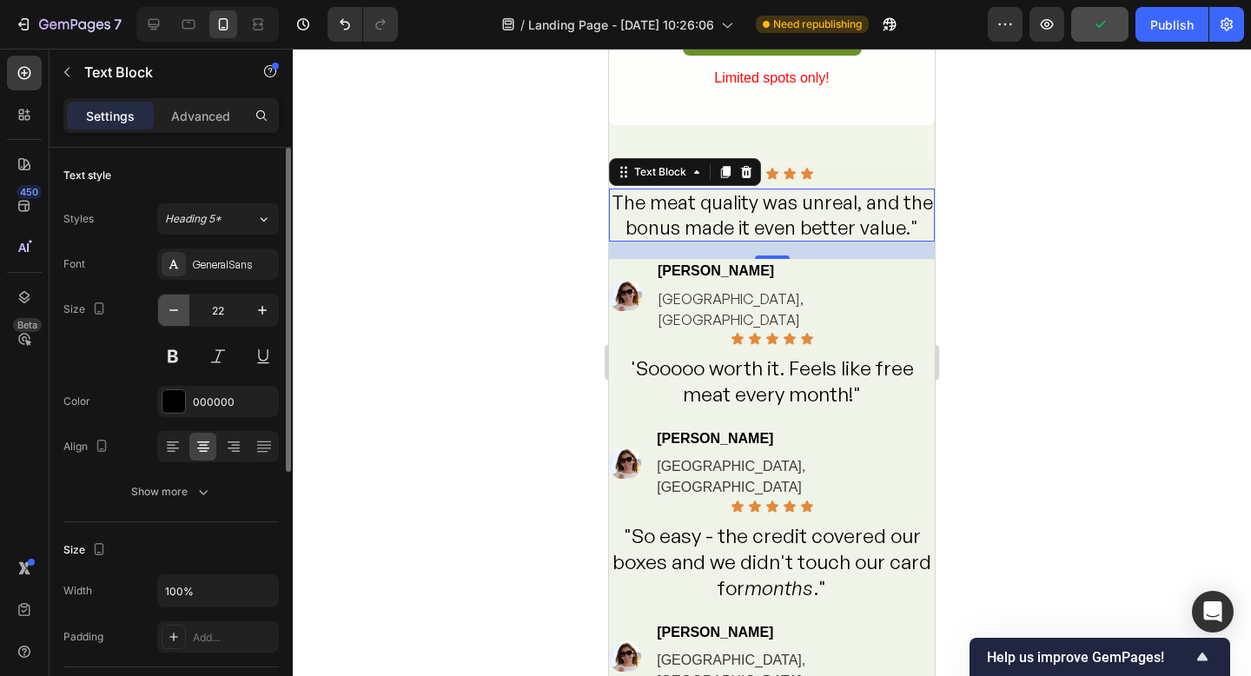
click at [172, 318] on icon "button" at bounding box center [173, 310] width 17 height 17
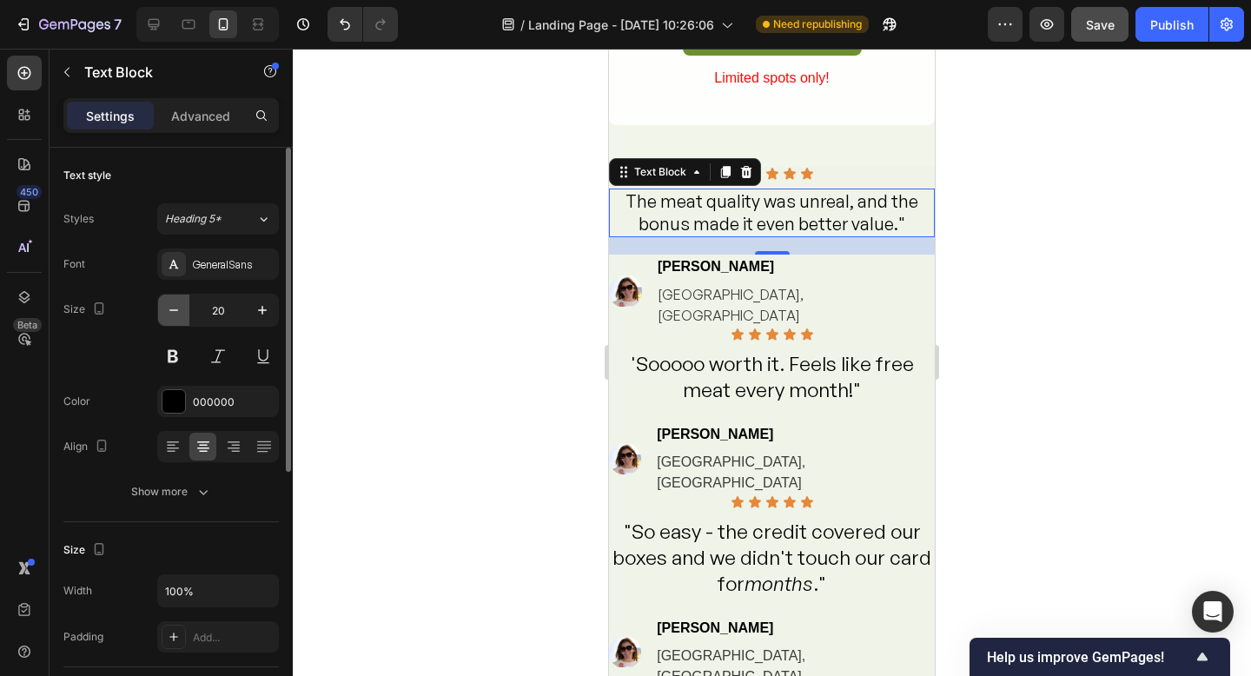
click at [172, 317] on icon "button" at bounding box center [173, 310] width 17 height 17
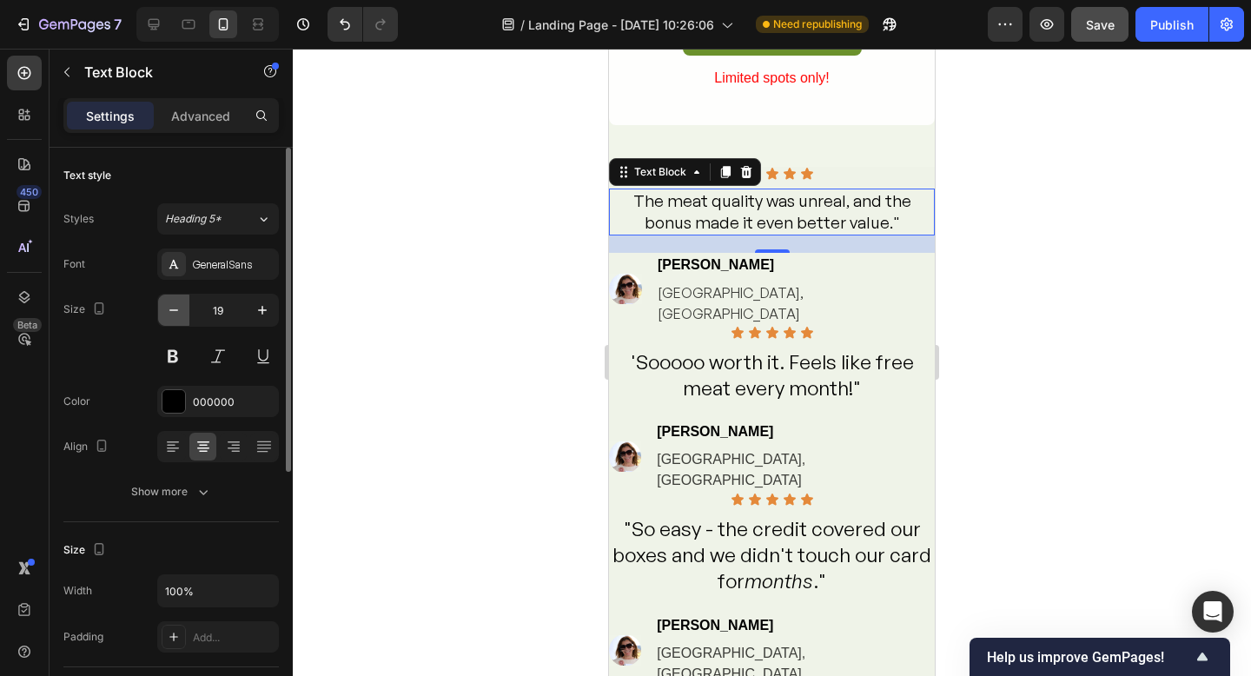
type input "18"
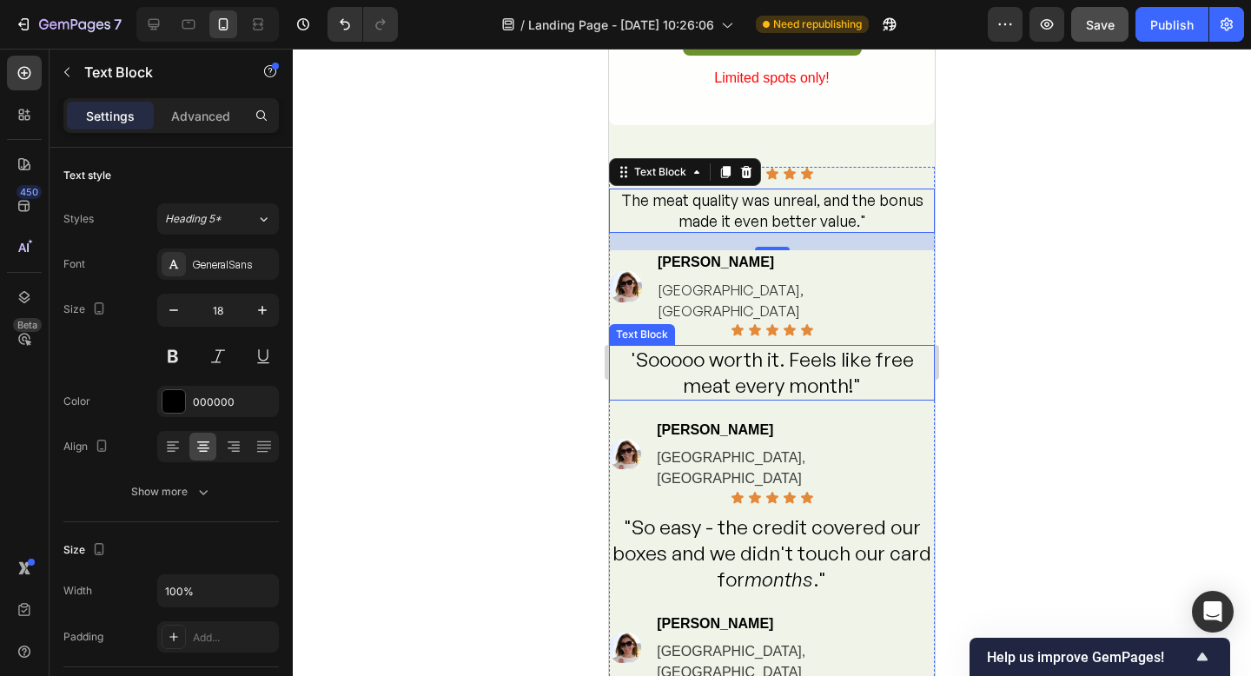
click at [839, 355] on div "'Sooooo worth it. Feels like free meat every month!"" at bounding box center [772, 373] width 326 height 56
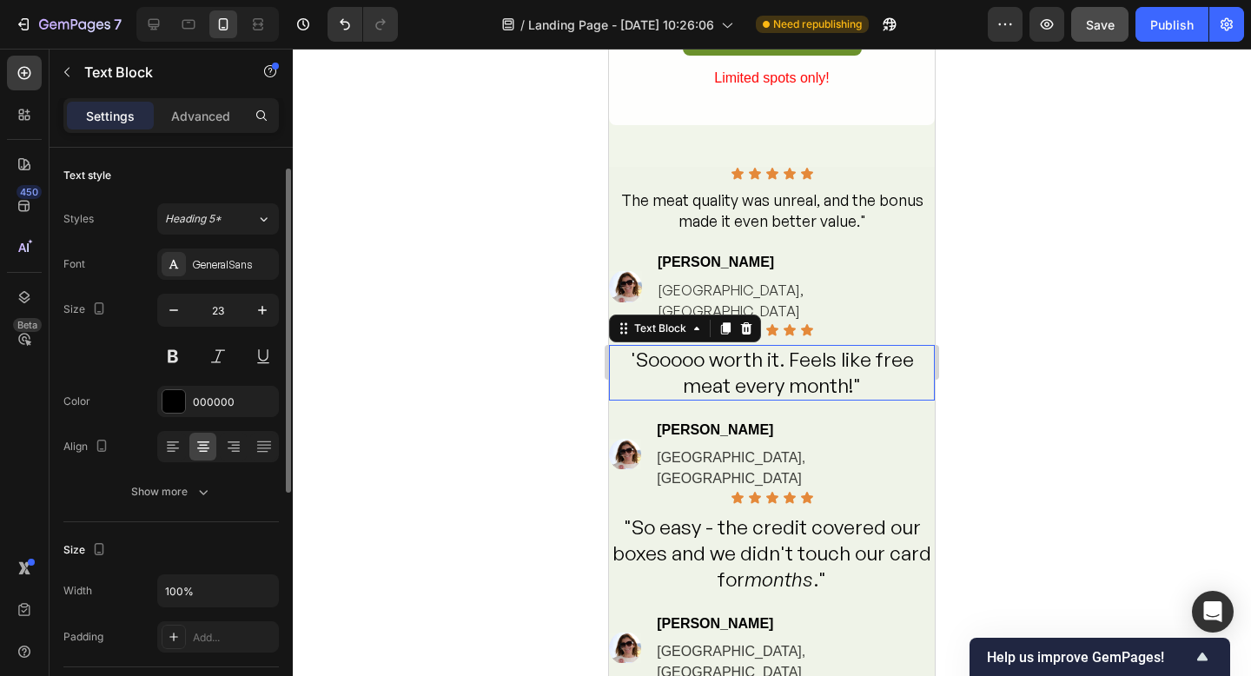
scroll to position [14, 0]
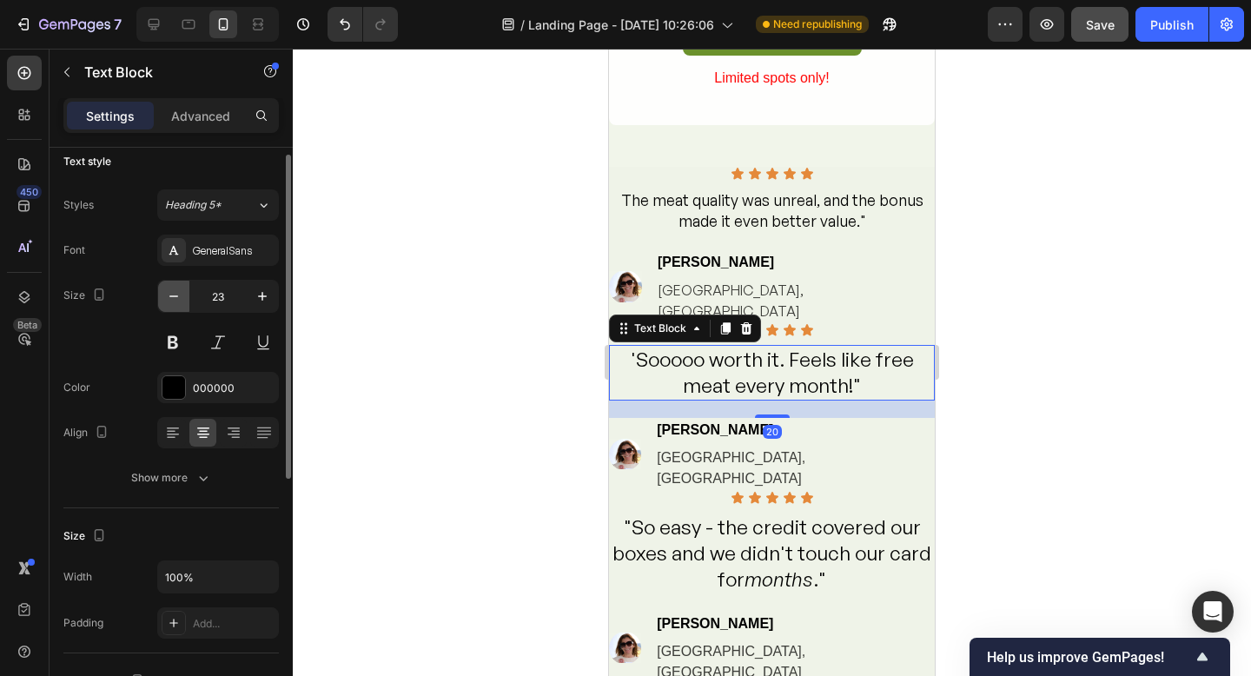
click at [174, 300] on icon "button" at bounding box center [173, 296] width 17 height 17
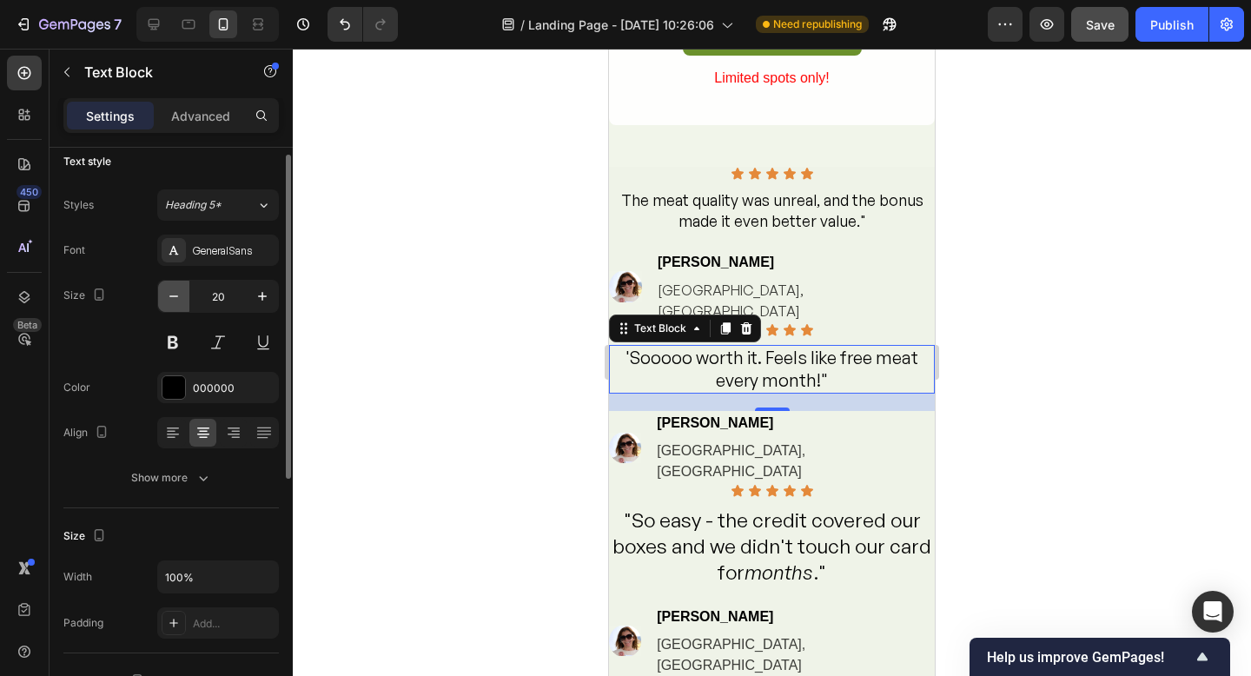
click at [174, 300] on icon "button" at bounding box center [173, 296] width 17 height 17
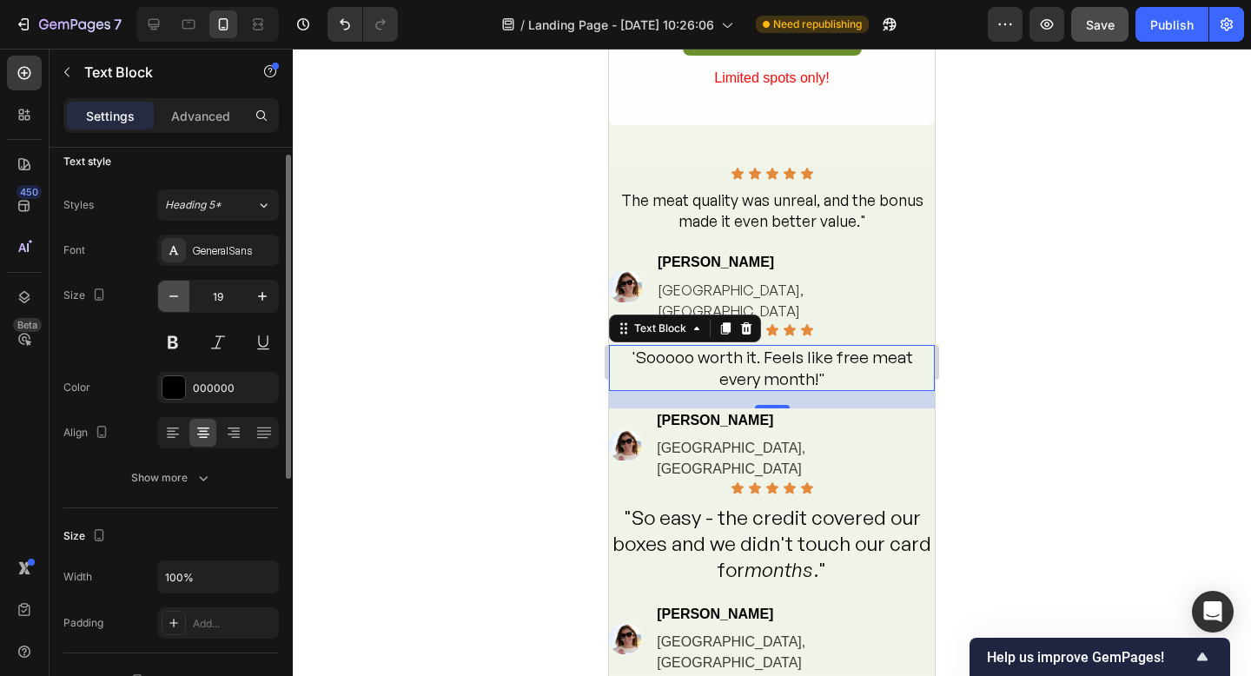
click at [174, 300] on icon "button" at bounding box center [173, 296] width 17 height 17
type input "18"
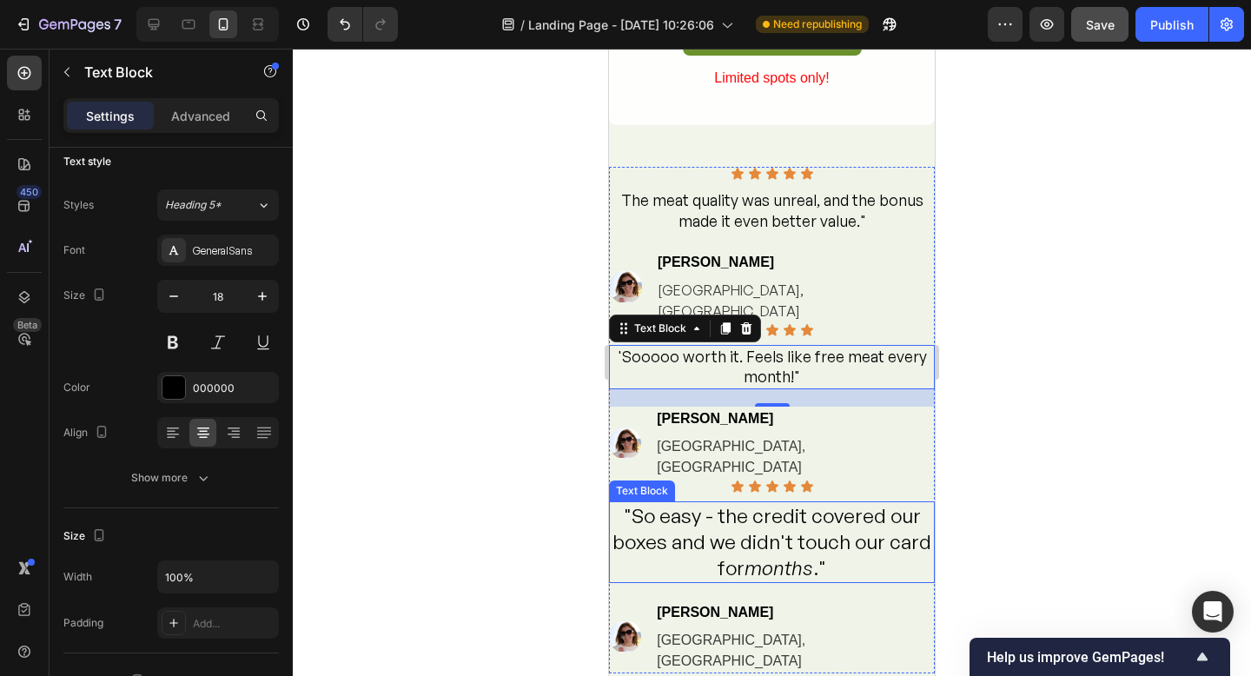
click at [710, 503] on p ""So easy - the credit covered our boxes and we didn't touch our card for months…" at bounding box center [772, 542] width 322 height 78
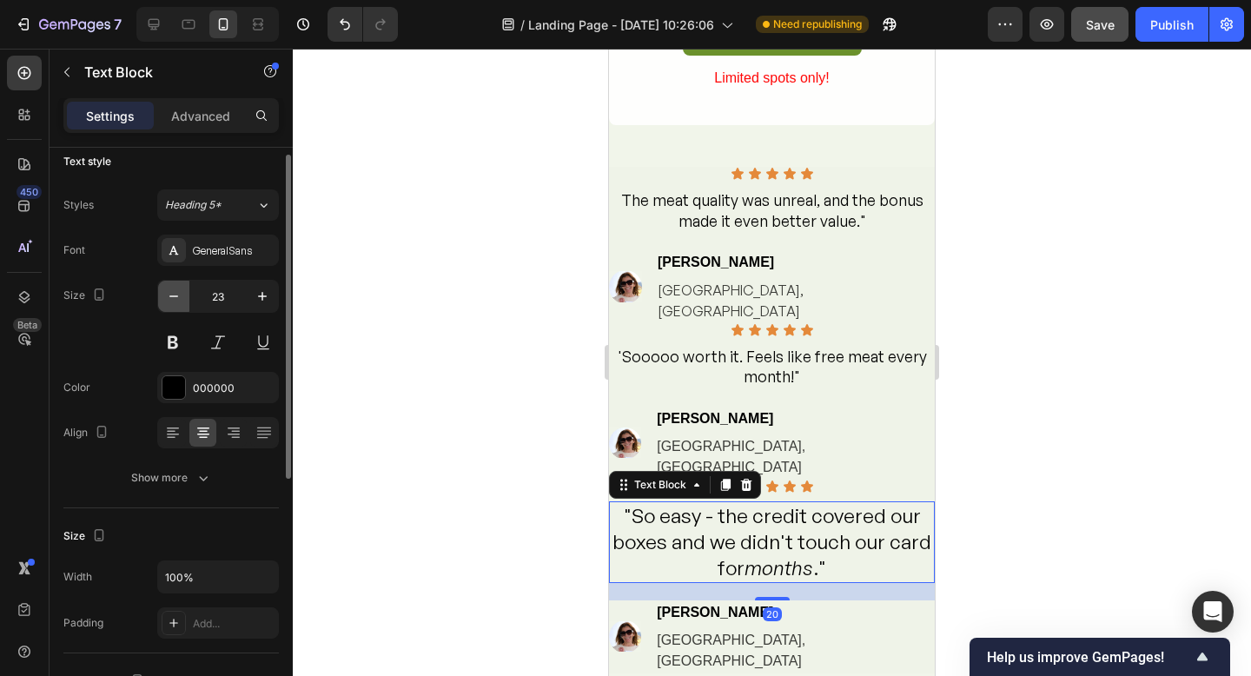
click at [182, 305] on button "button" at bounding box center [173, 296] width 31 height 31
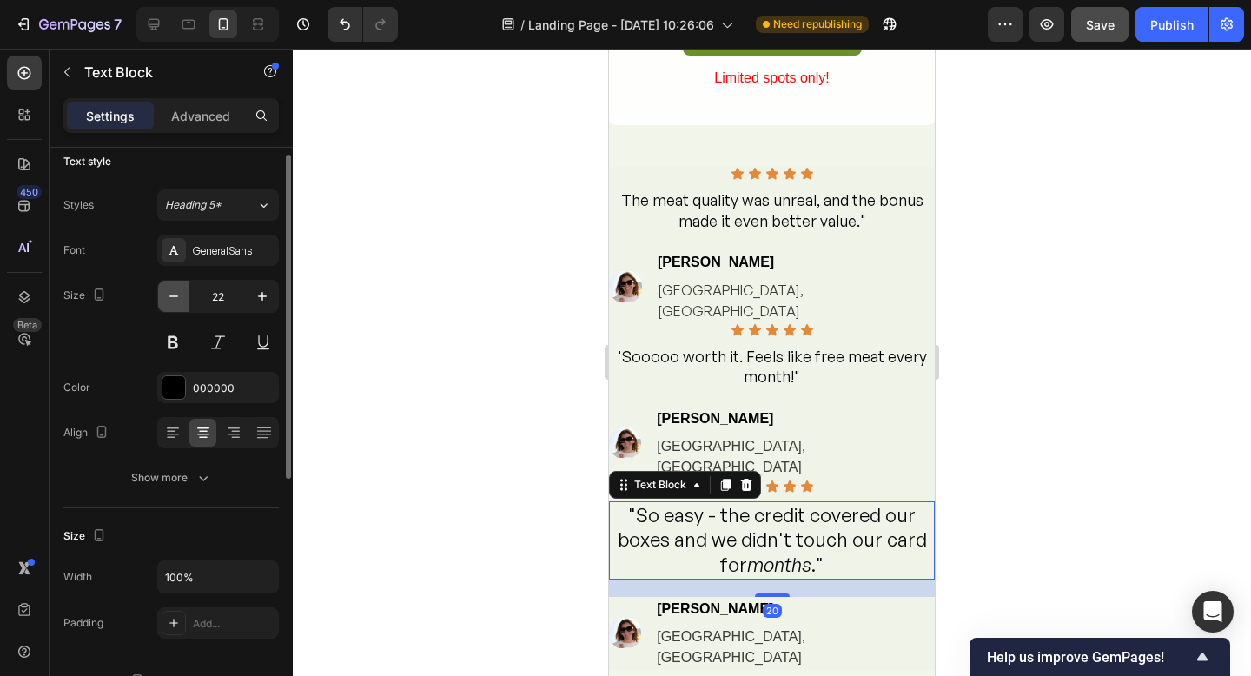
click at [176, 299] on icon "button" at bounding box center [173, 296] width 17 height 17
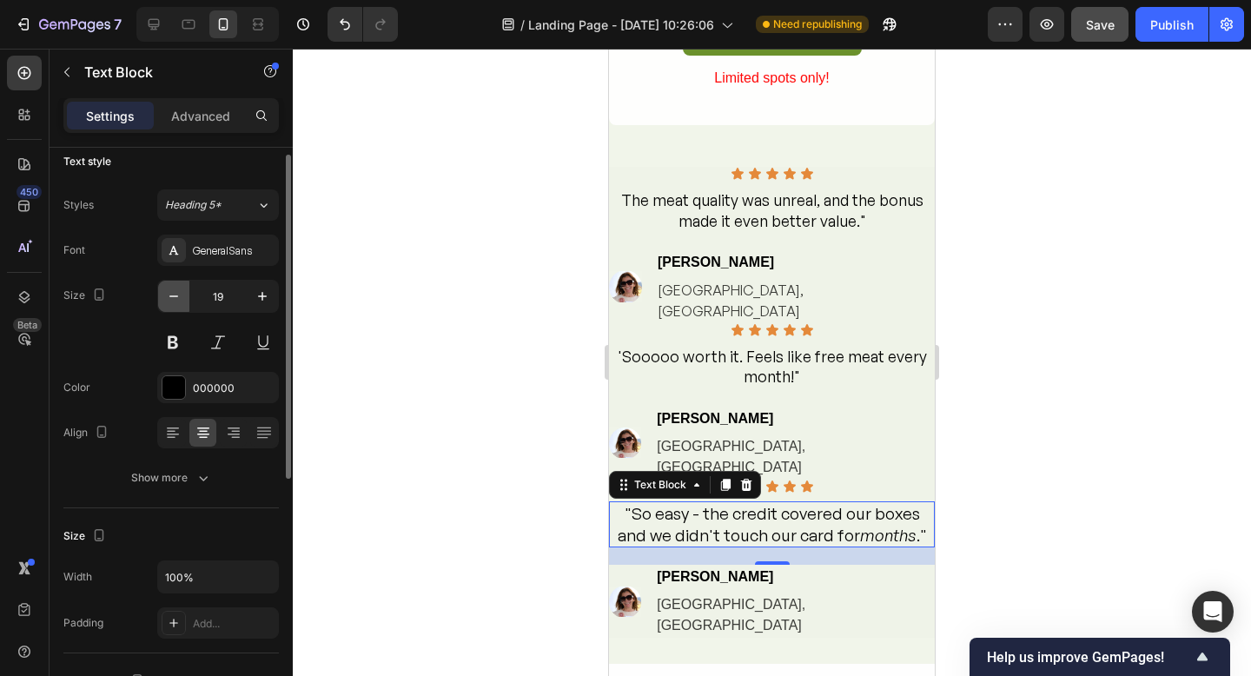
click at [176, 299] on icon "button" at bounding box center [173, 296] width 17 height 17
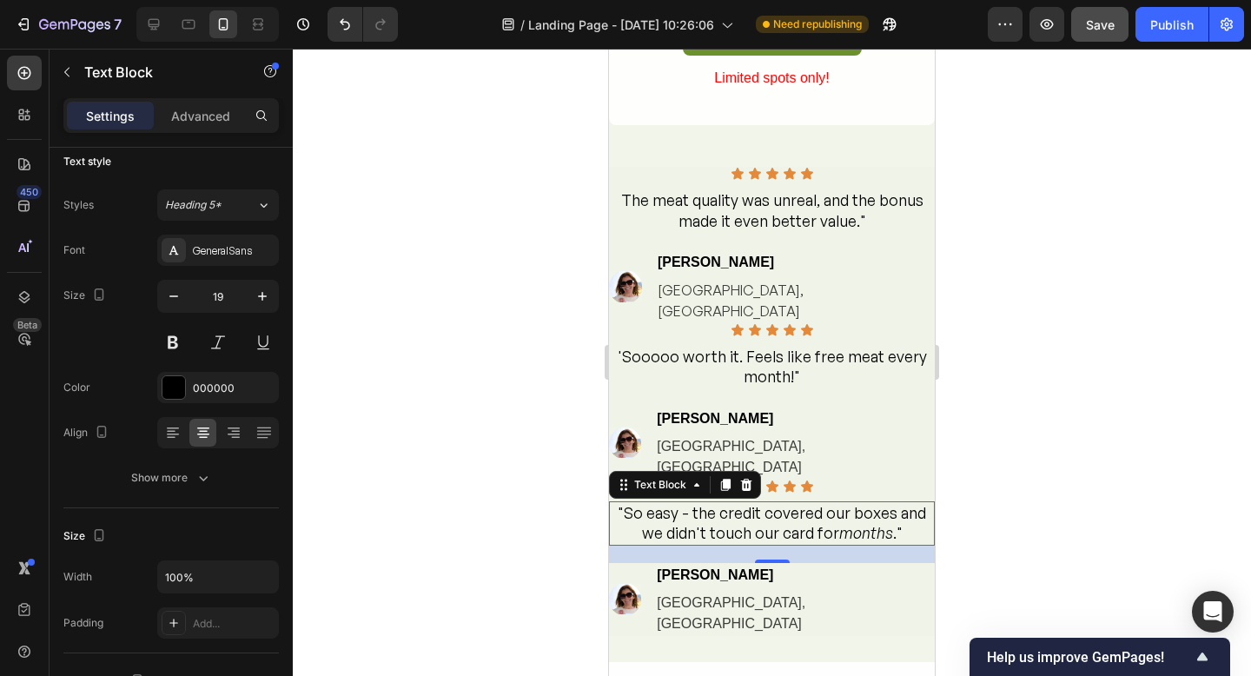
type input "18"
click at [866, 563] on div "Image [PERSON_NAME] Text Block [GEOGRAPHIC_DATA], [GEOGRAPHIC_DATA] Text Block" at bounding box center [772, 599] width 326 height 73
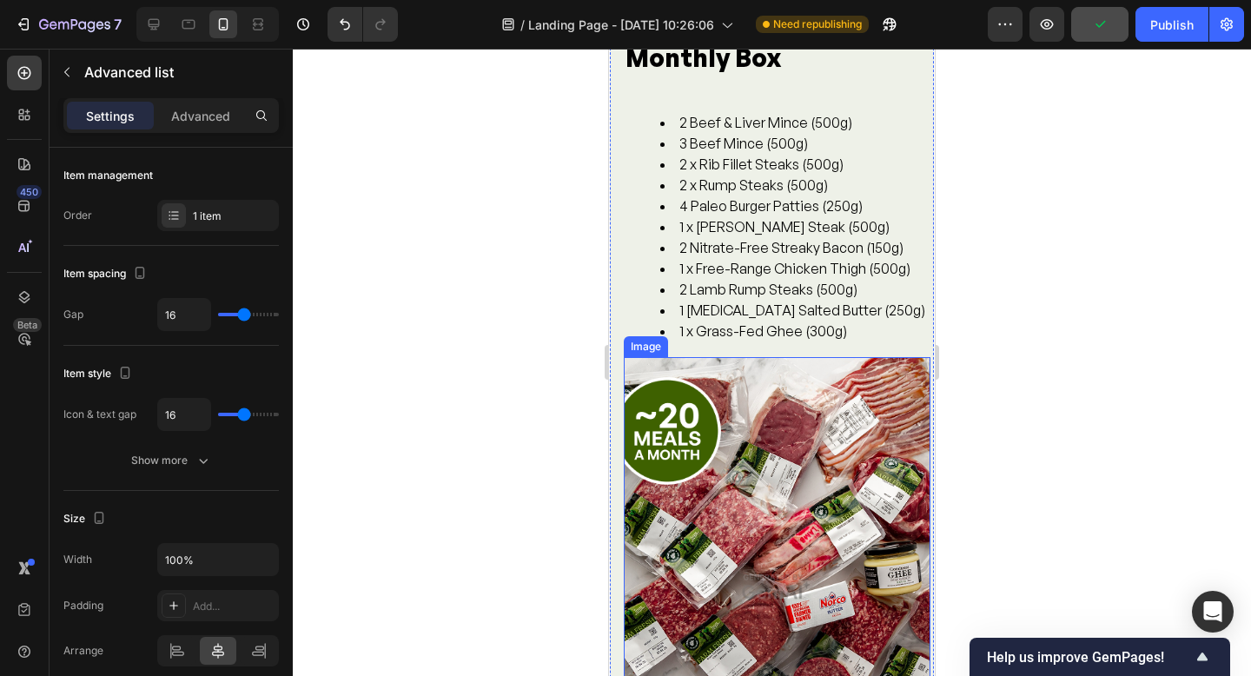
scroll to position [4263, 0]
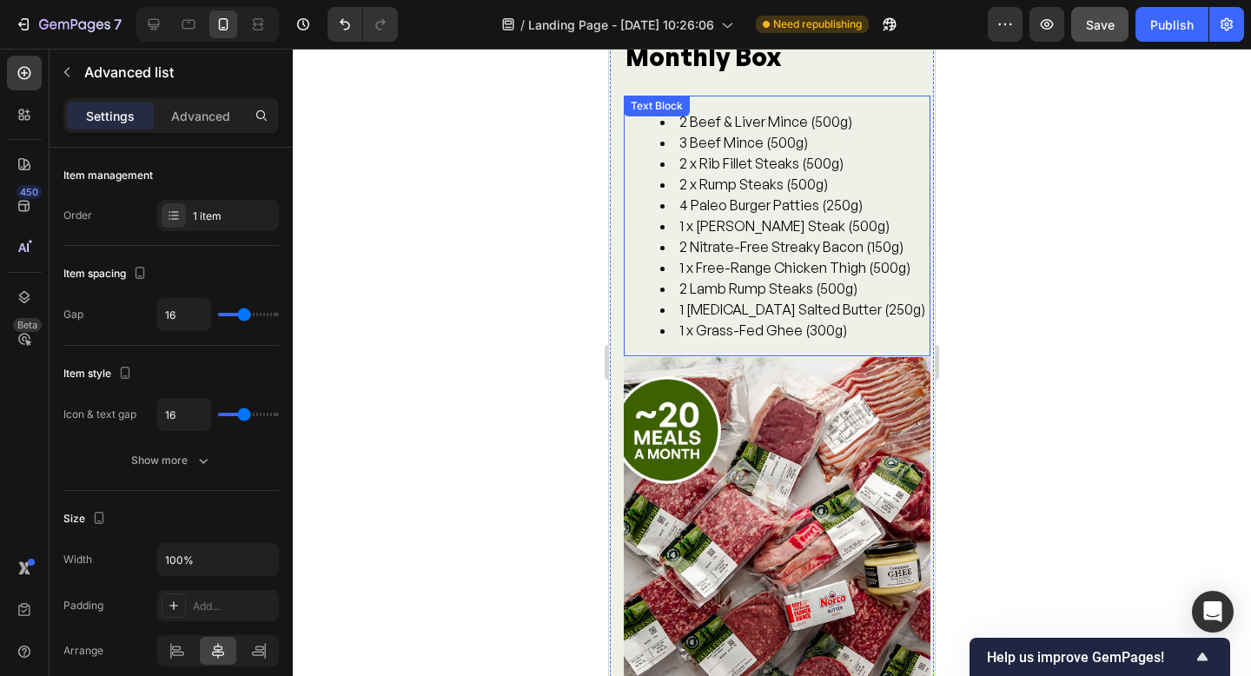
click at [861, 318] on li "1 [MEDICAL_DATA] Salted Butter (250g)" at bounding box center [794, 309] width 269 height 21
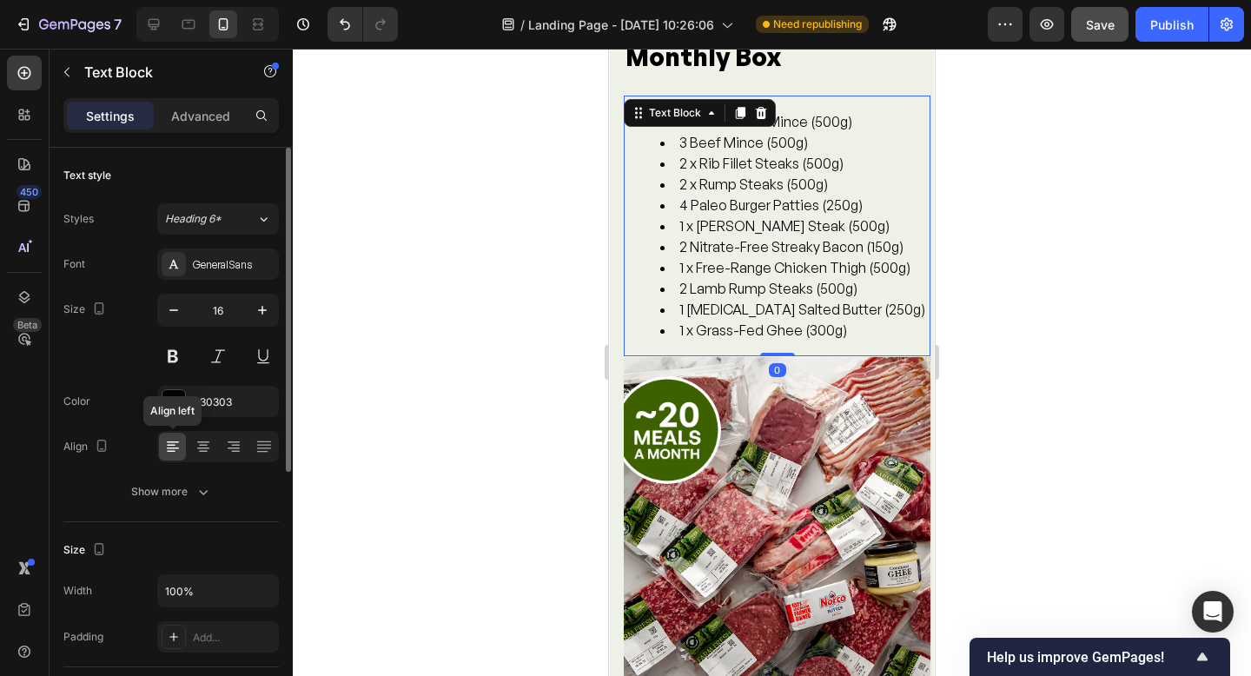
click at [164, 447] on icon at bounding box center [172, 446] width 17 height 17
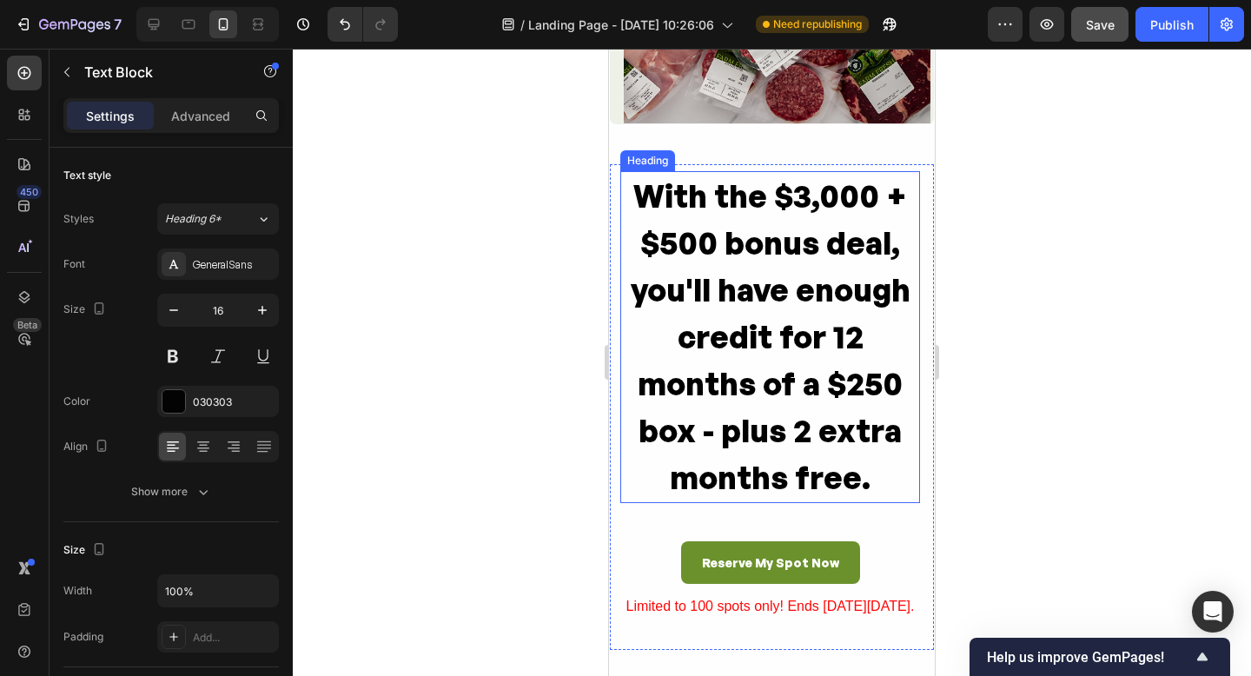
scroll to position [4985, 0]
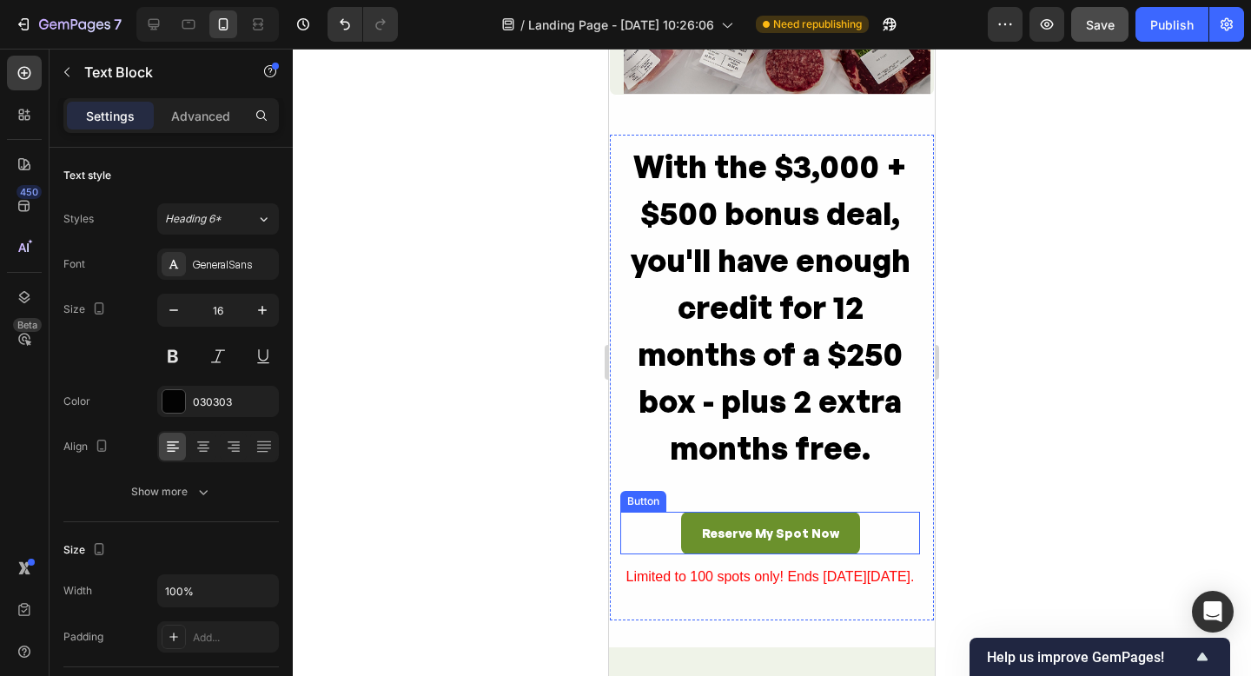
click at [878, 528] on div "Reserve My Spot Now Button" at bounding box center [770, 533] width 300 height 43
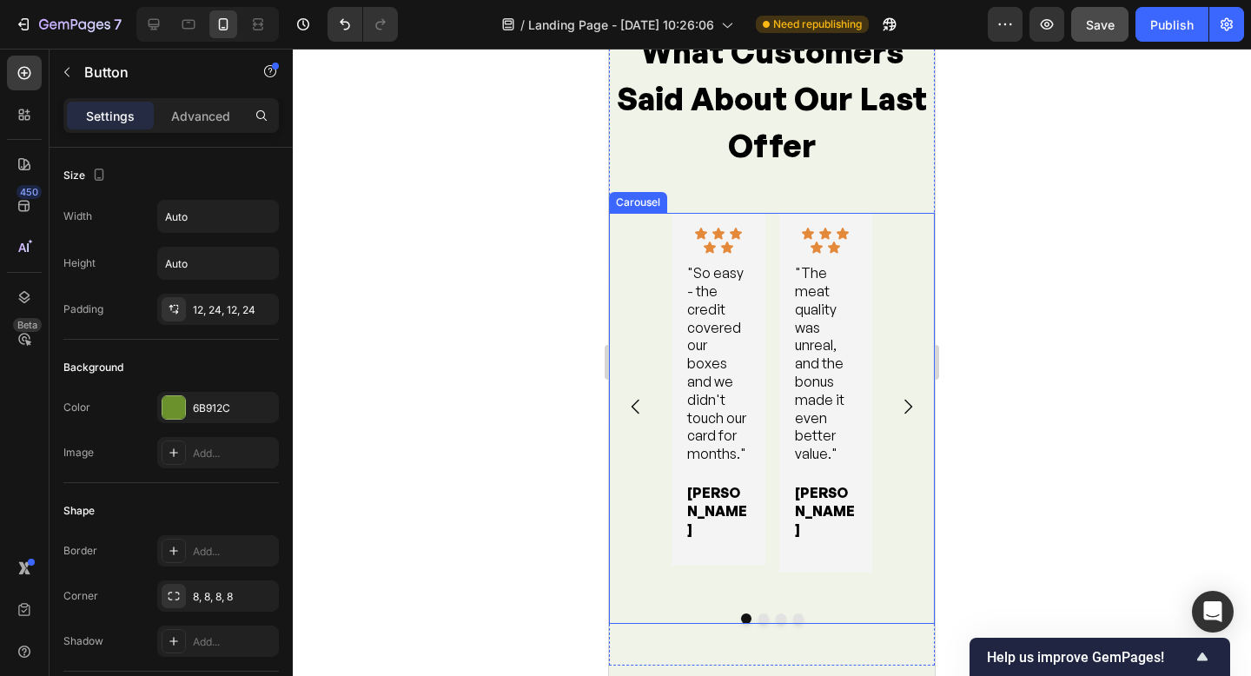
scroll to position [5621, 0]
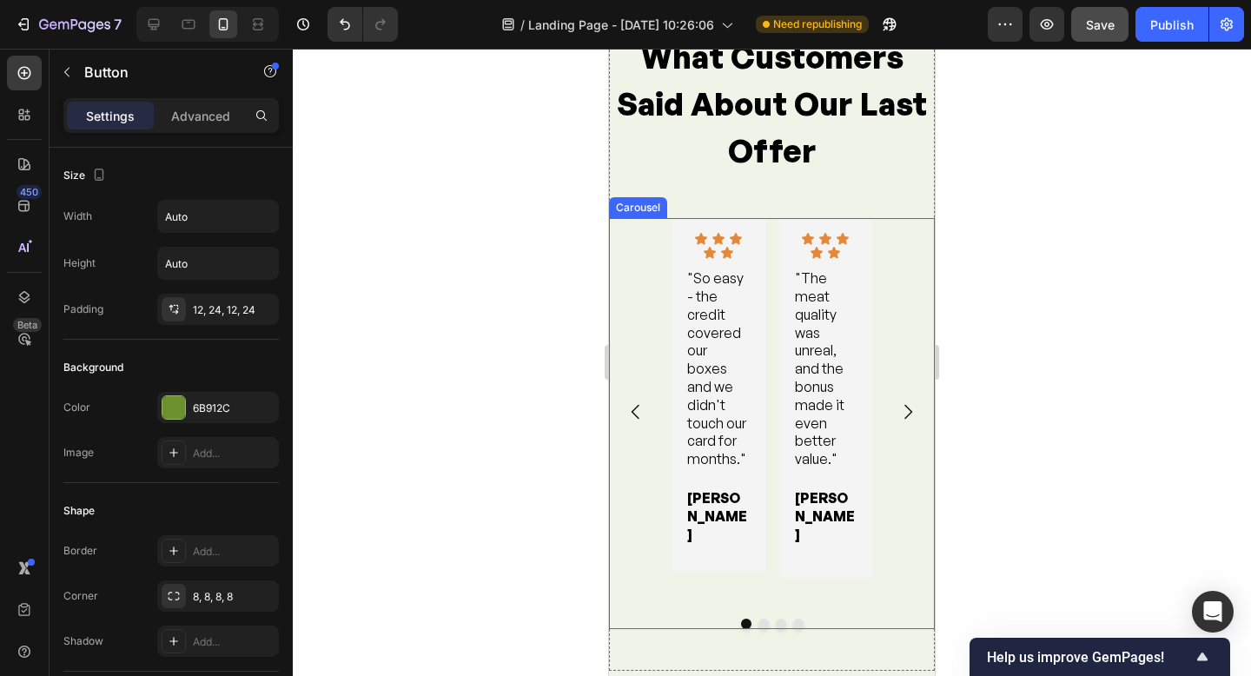
click at [653, 321] on div "Icon Icon Icon Icon Icon Icon List "So easy - the credit covered our boxes and …" at bounding box center [772, 411] width 326 height 387
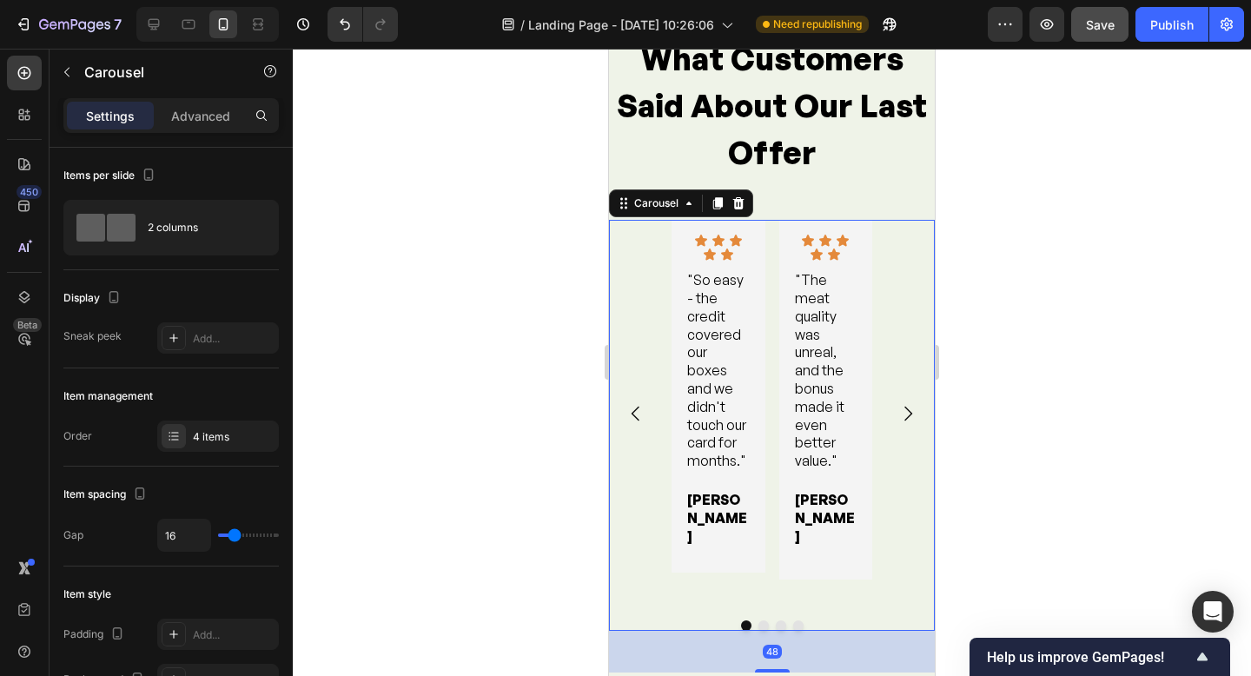
scroll to position [5628, 0]
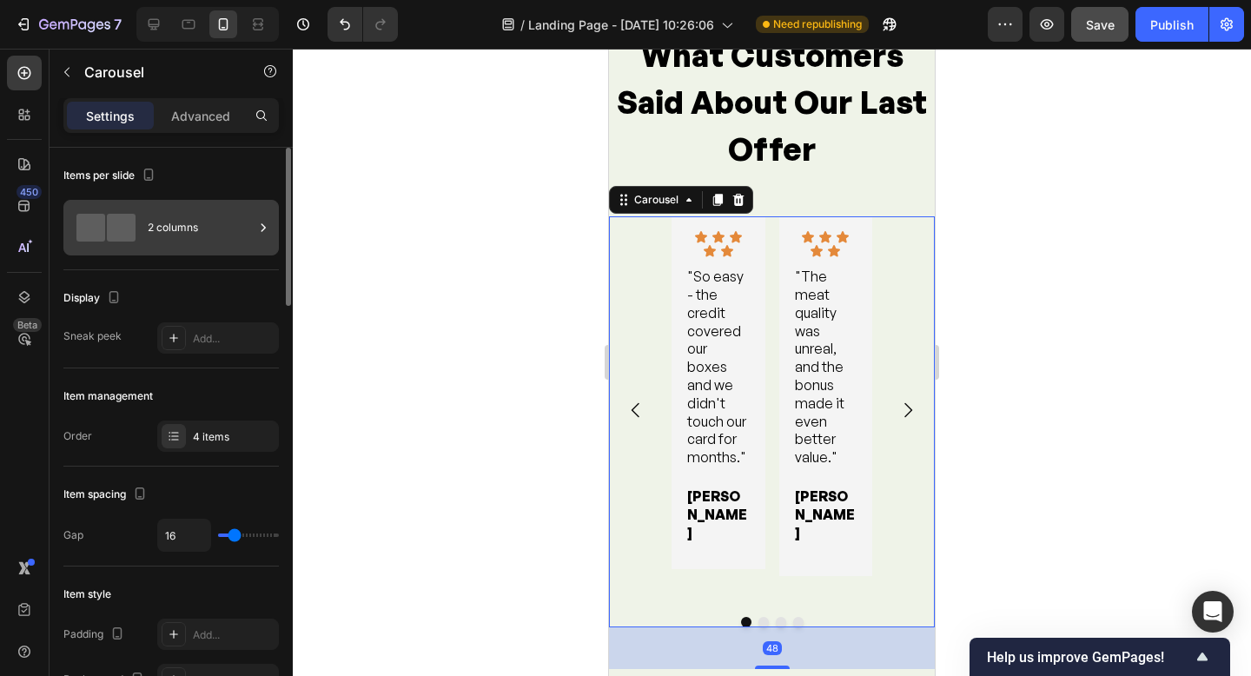
click at [182, 232] on div "2 columns" at bounding box center [201, 228] width 106 height 40
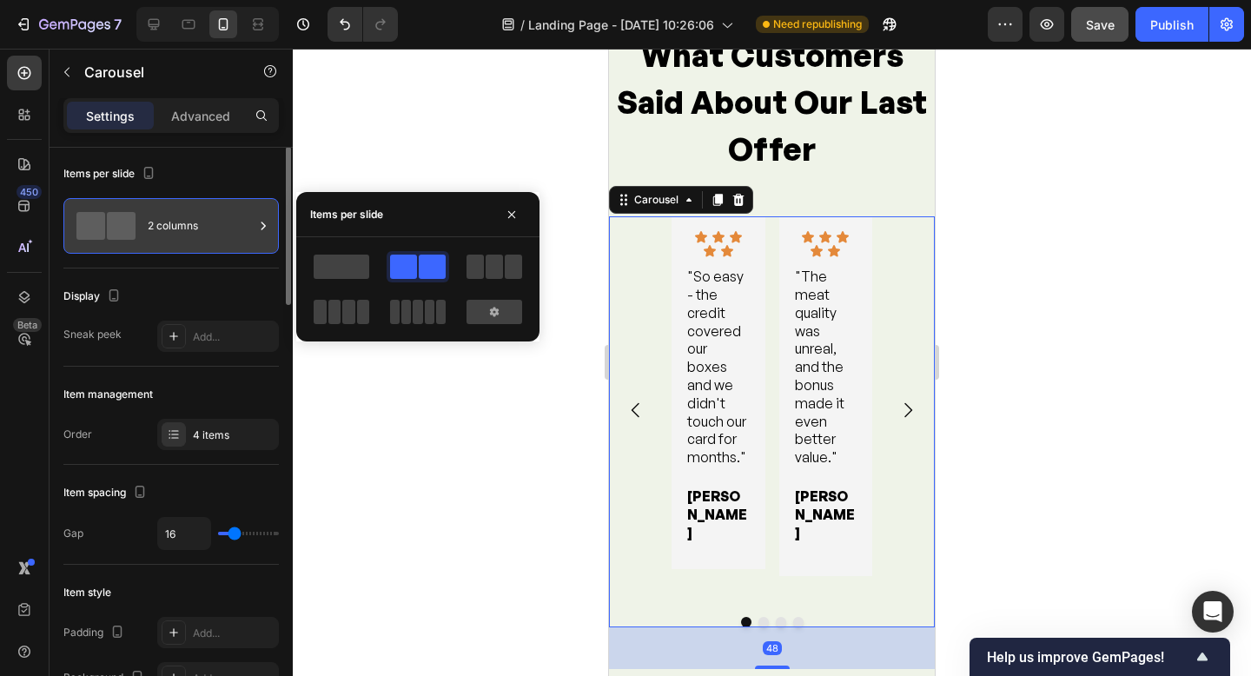
scroll to position [0, 0]
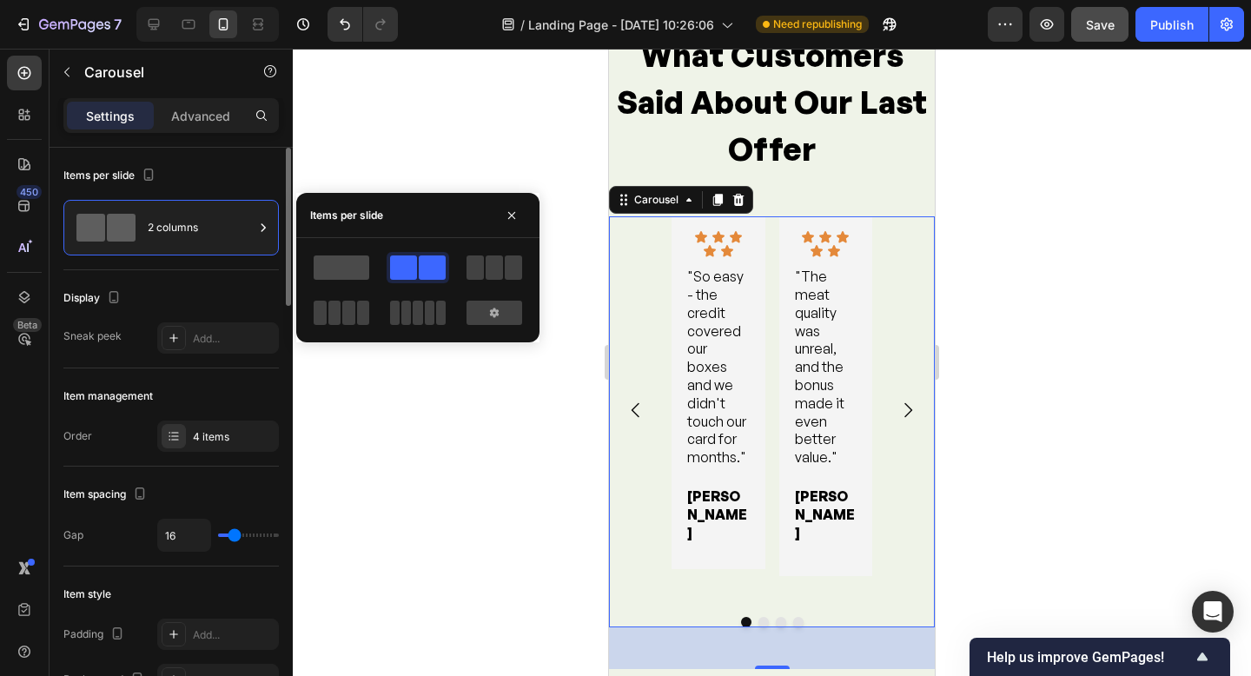
click at [355, 269] on span at bounding box center [342, 267] width 56 height 24
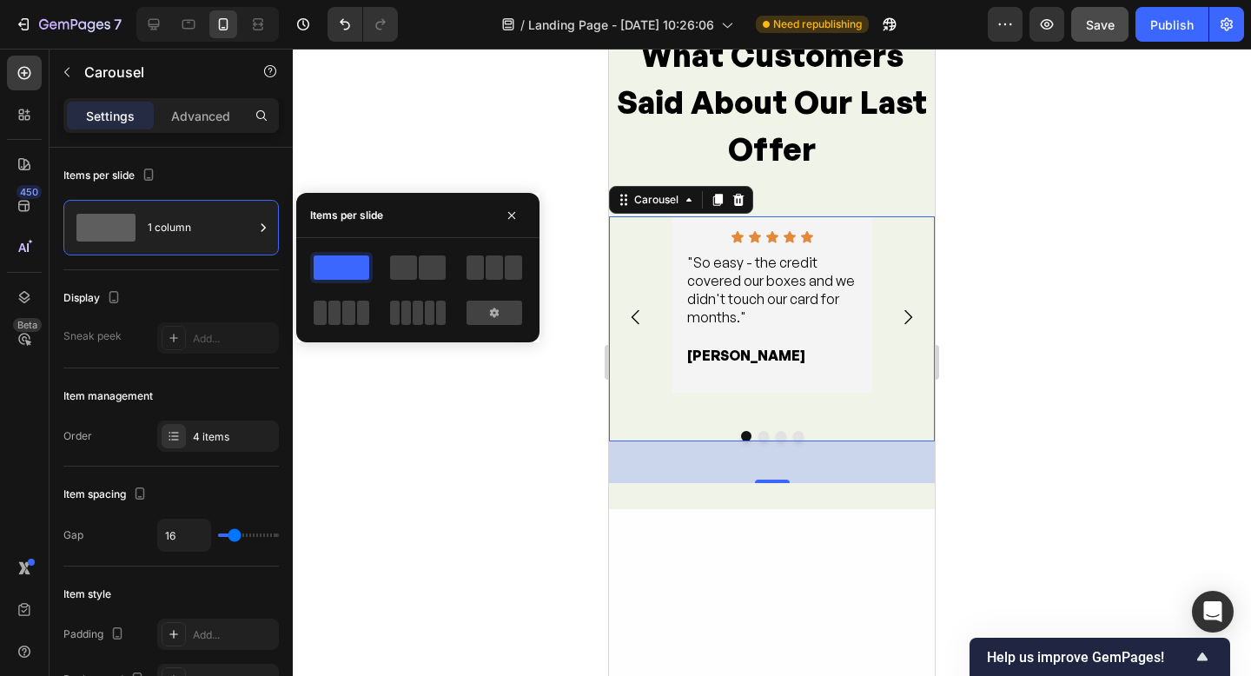
click at [994, 337] on div at bounding box center [772, 362] width 958 height 627
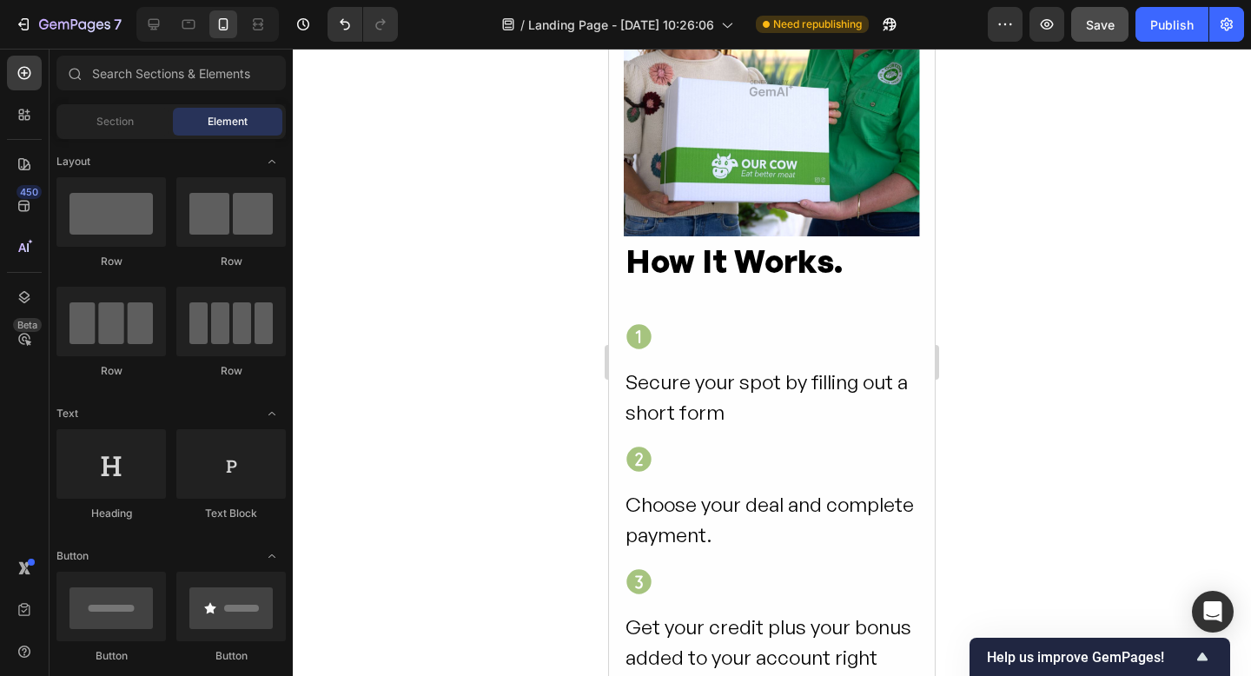
scroll to position [6248, 0]
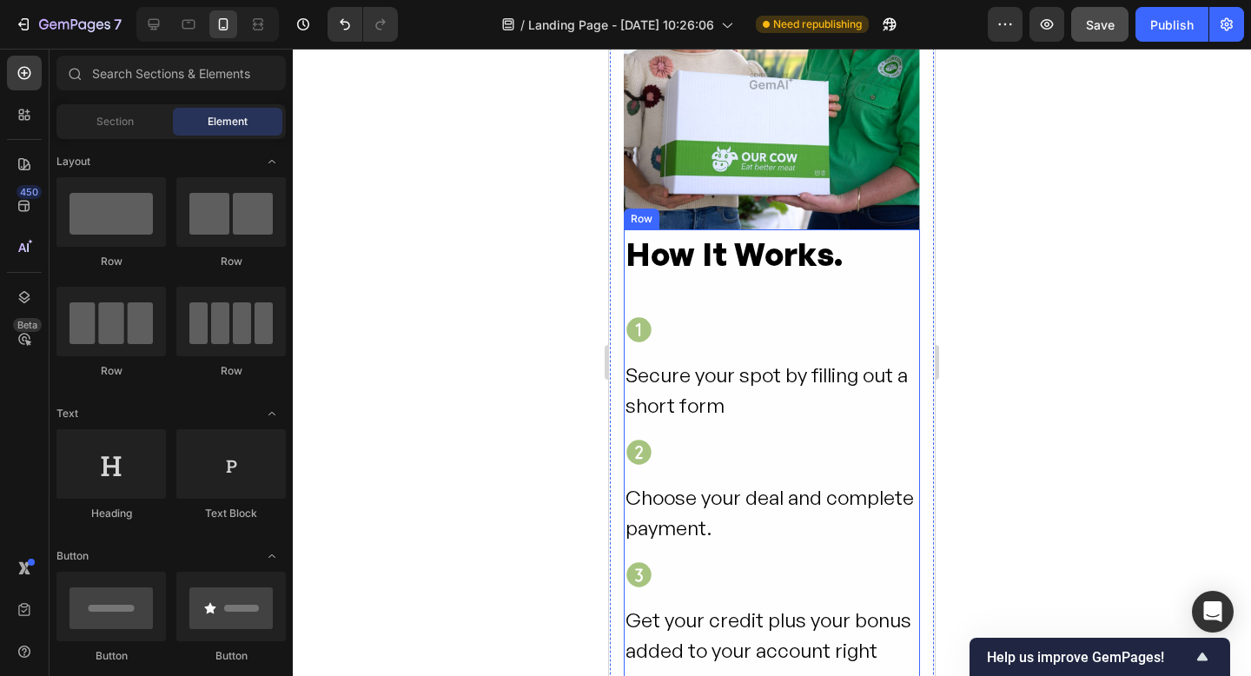
click at [686, 293] on div "How It Works. Heading Icon Secure your spot by filling out a short form Text Bl…" at bounding box center [772, 546] width 296 height 635
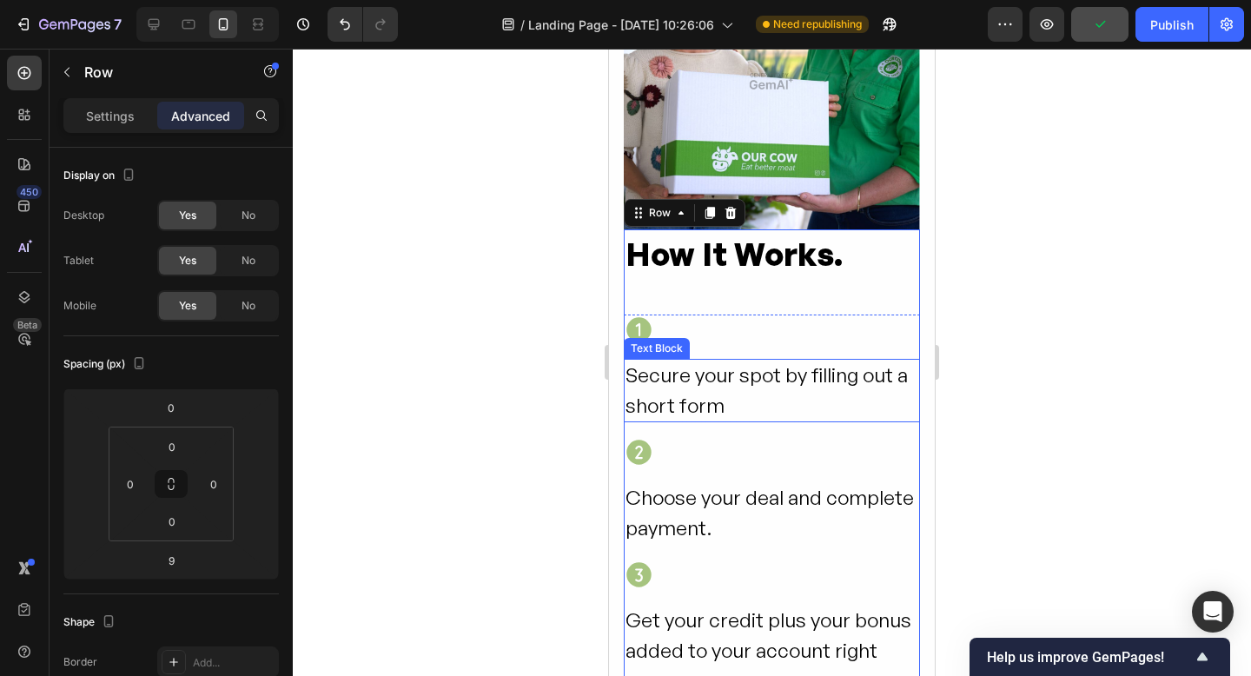
click at [691, 392] on div "Secure your spot by filling out a short form" at bounding box center [772, 390] width 296 height 63
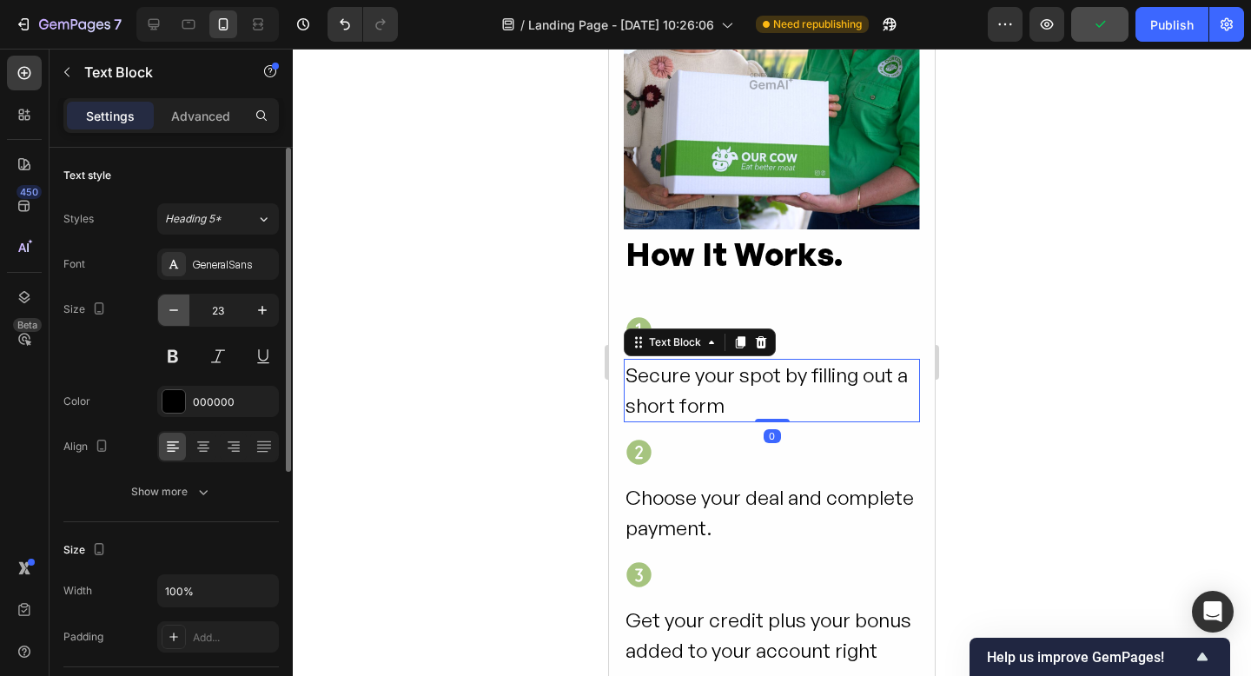
click at [174, 311] on icon "button" at bounding box center [173, 310] width 17 height 17
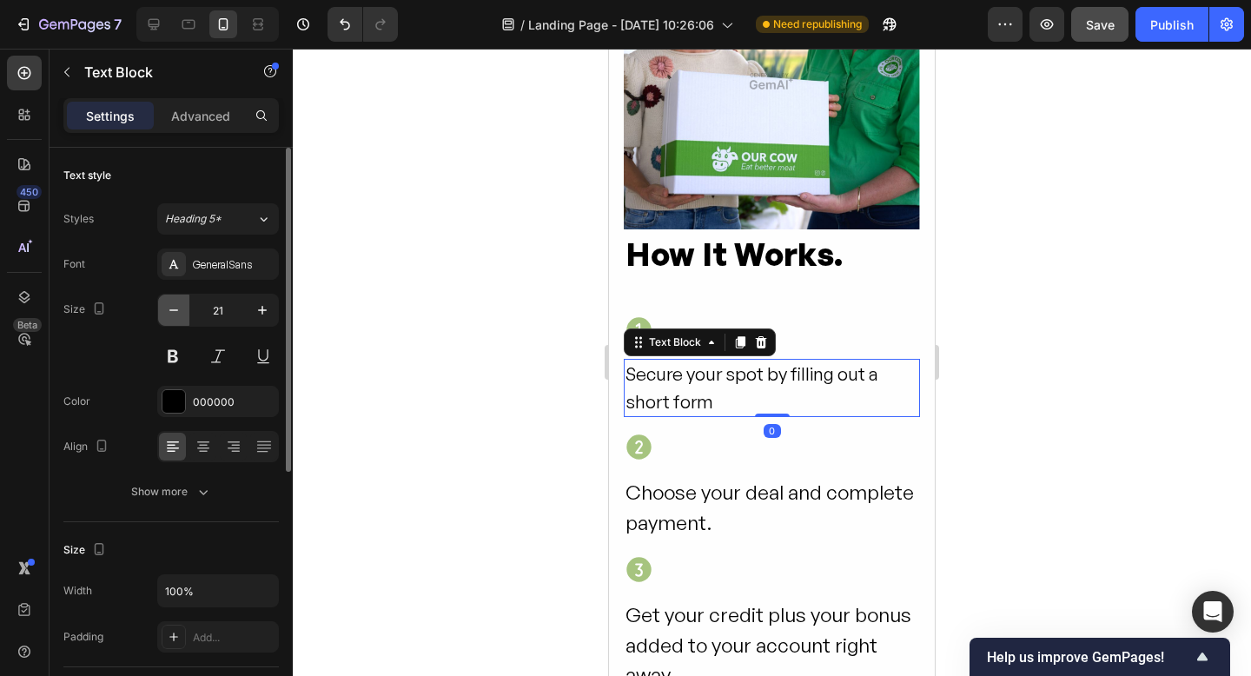
click at [174, 311] on icon "button" at bounding box center [173, 310] width 17 height 17
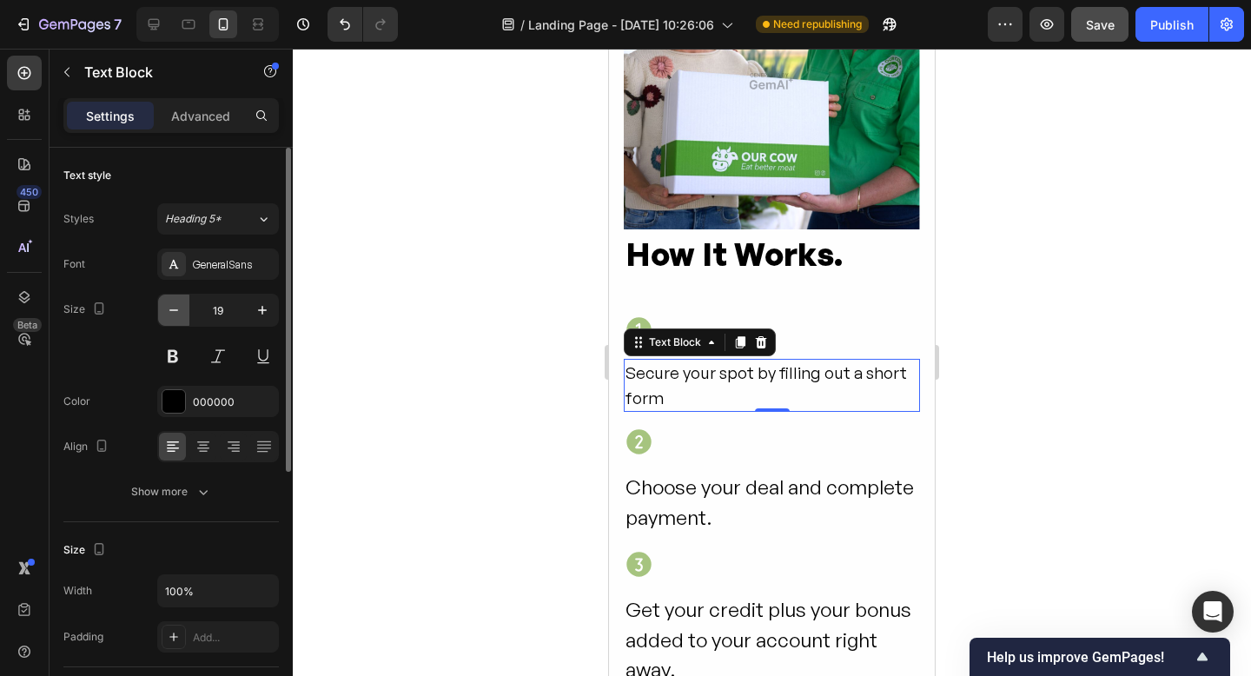
click at [174, 311] on icon "button" at bounding box center [173, 310] width 17 height 17
type input "18"
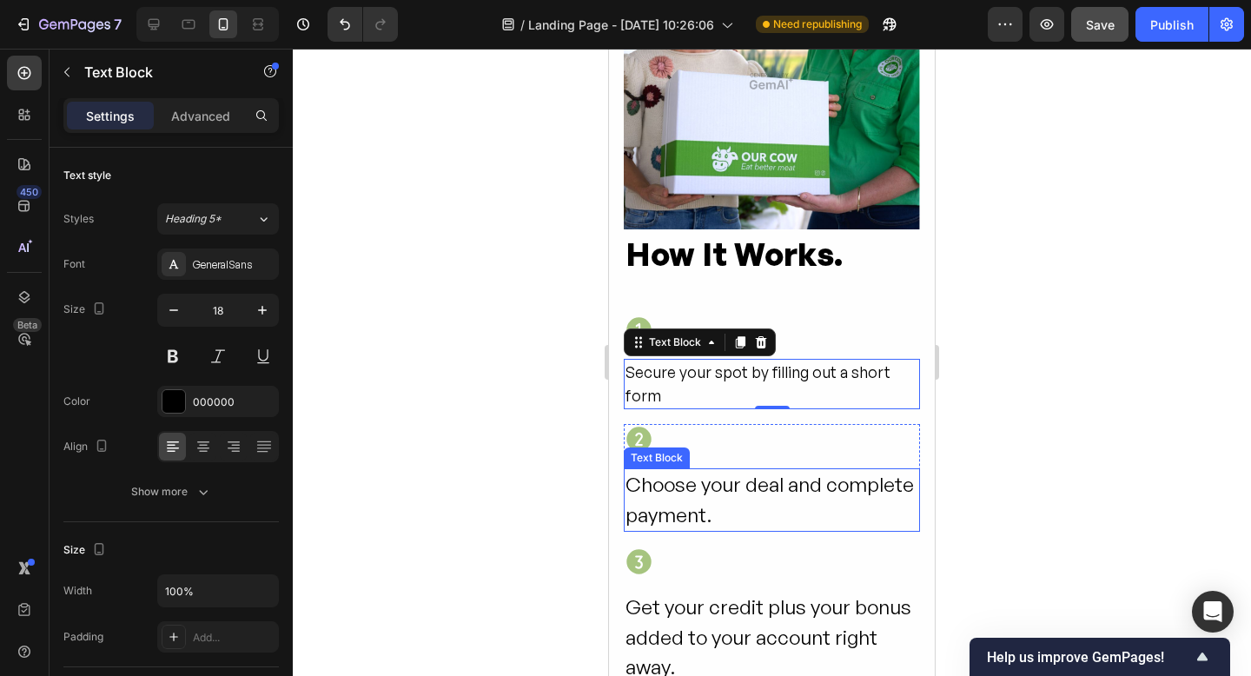
click at [747, 487] on p "Choose your deal and complete payment." at bounding box center [772, 500] width 293 height 60
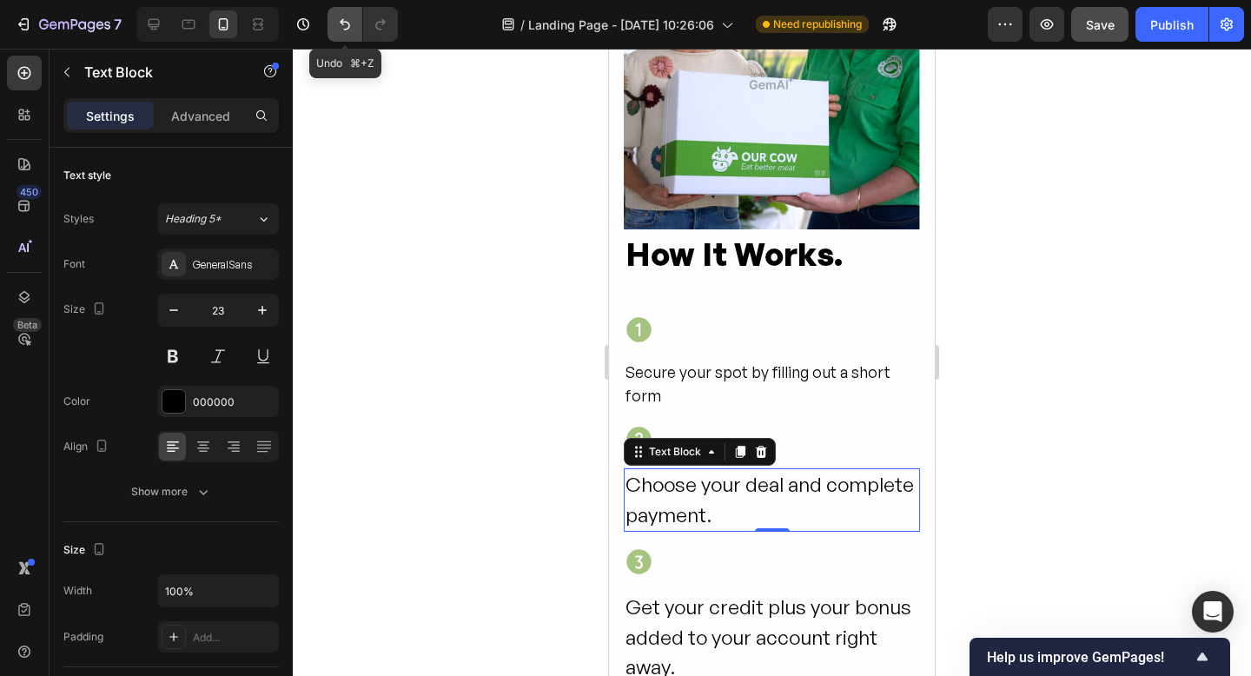
click at [337, 25] on icon "Undo/Redo" at bounding box center [344, 24] width 17 height 17
click at [338, 23] on icon "Undo/Redo" at bounding box center [344, 24] width 17 height 17
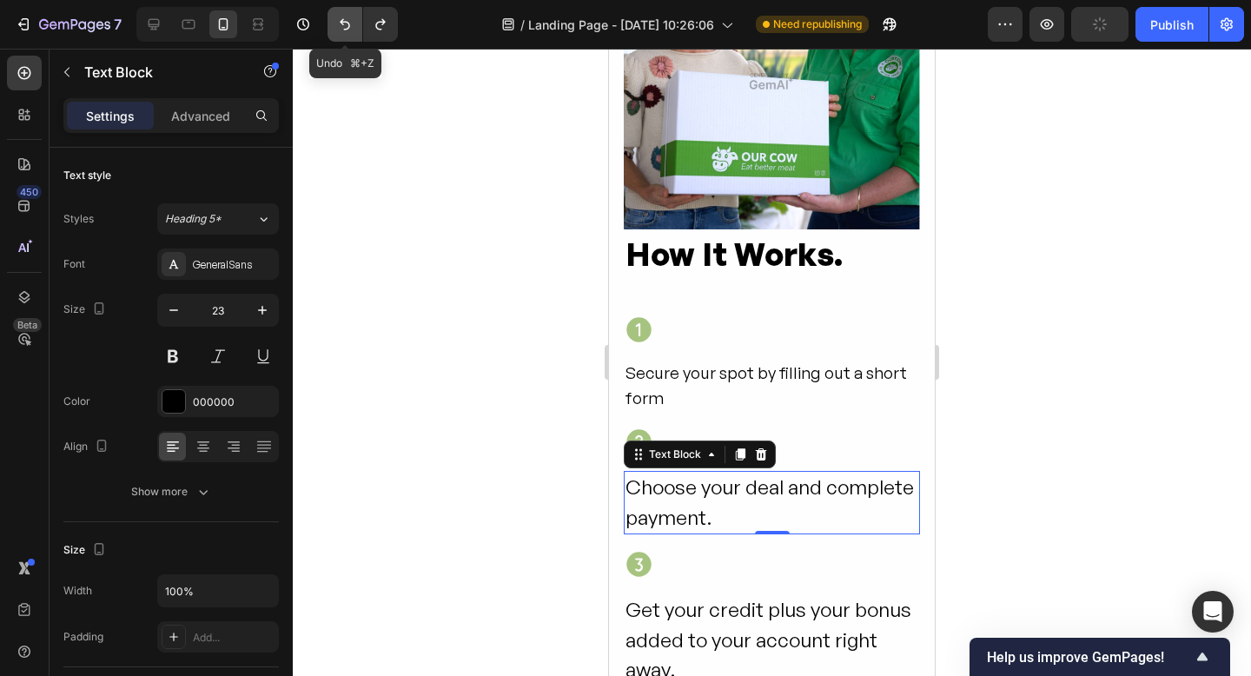
click at [338, 23] on icon "Undo/Redo" at bounding box center [344, 24] width 17 height 17
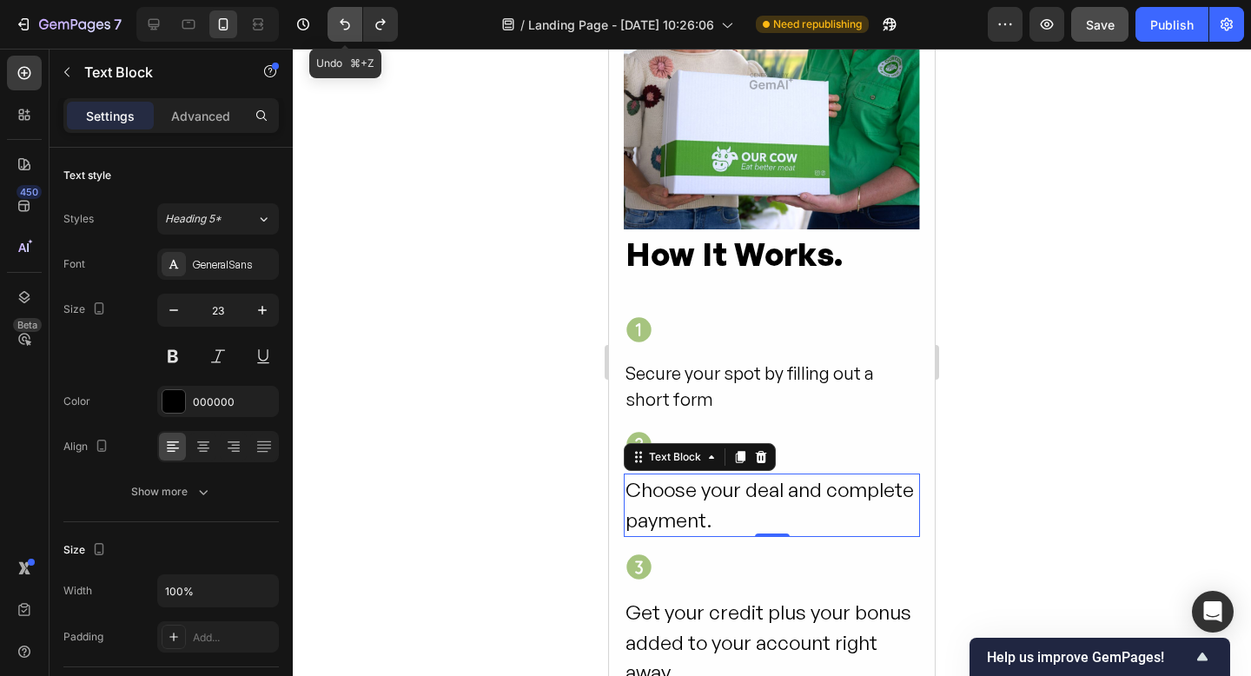
click at [338, 23] on icon "Undo/Redo" at bounding box center [344, 24] width 17 height 17
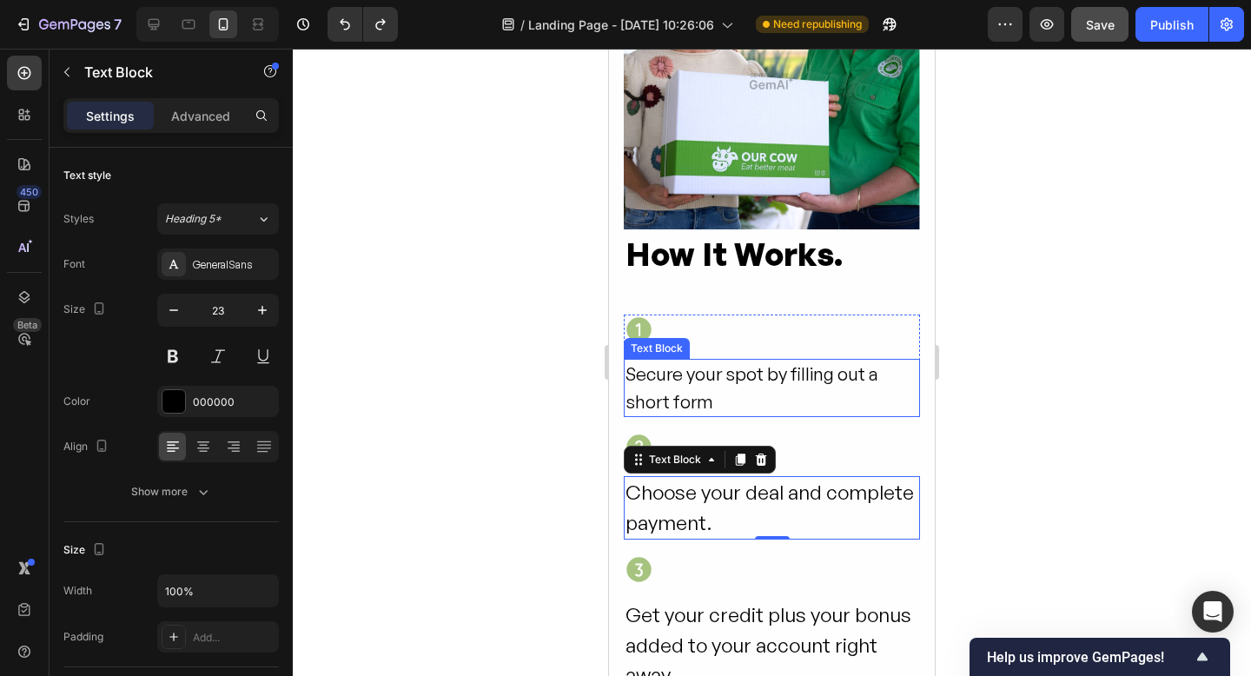
click at [795, 400] on div "Secure your spot by filling out a short form" at bounding box center [772, 388] width 296 height 58
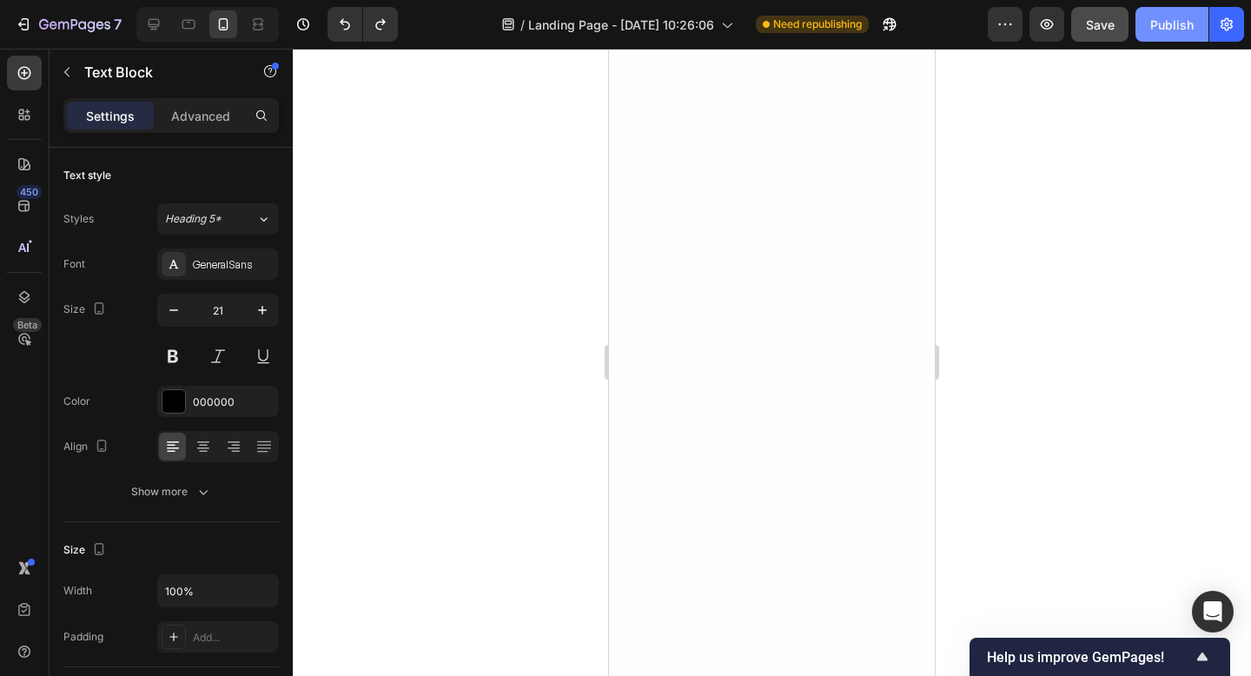
scroll to position [1813, 0]
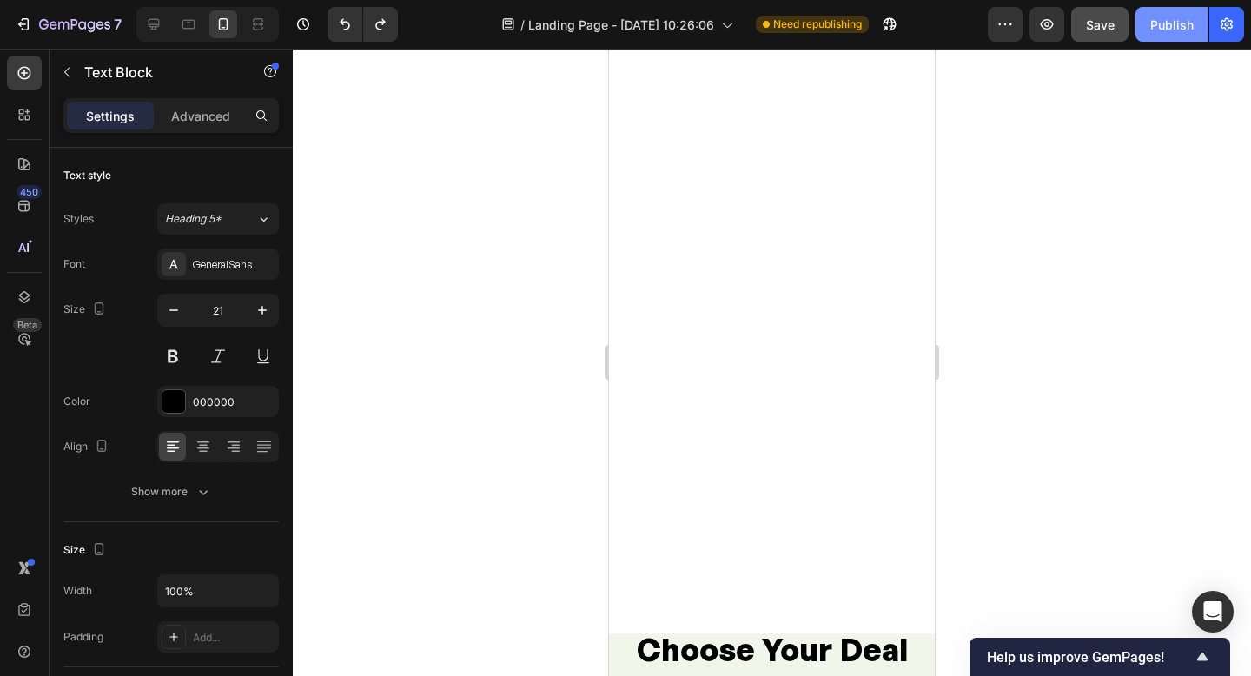
click at [1169, 18] on div "Publish" at bounding box center [1172, 25] width 43 height 18
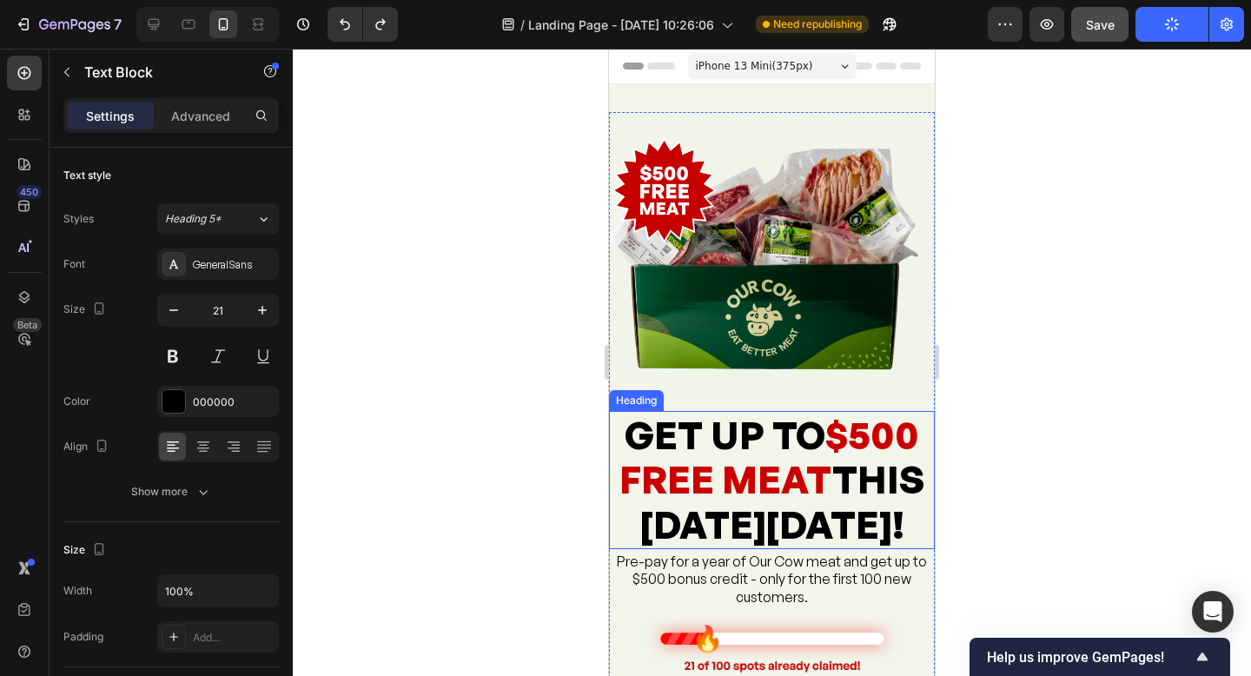
scroll to position [1, 0]
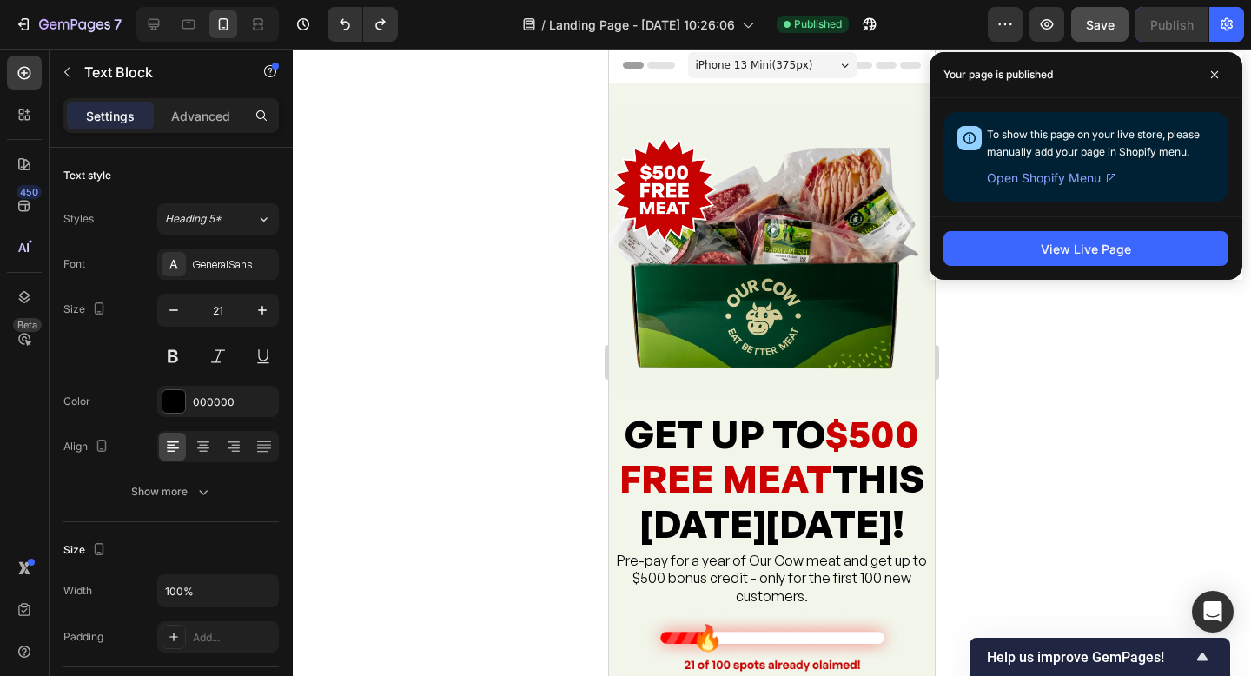
click at [1053, 372] on div at bounding box center [772, 362] width 958 height 627
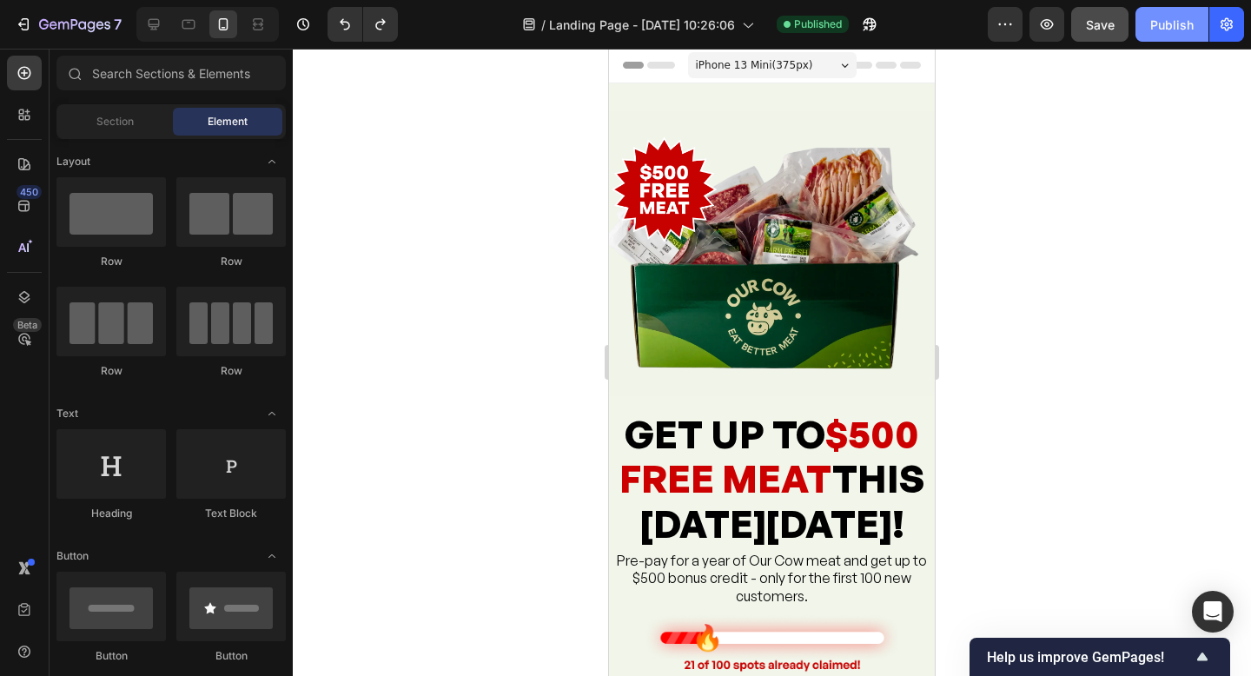
click at [1151, 24] on button "Publish" at bounding box center [1172, 24] width 73 height 35
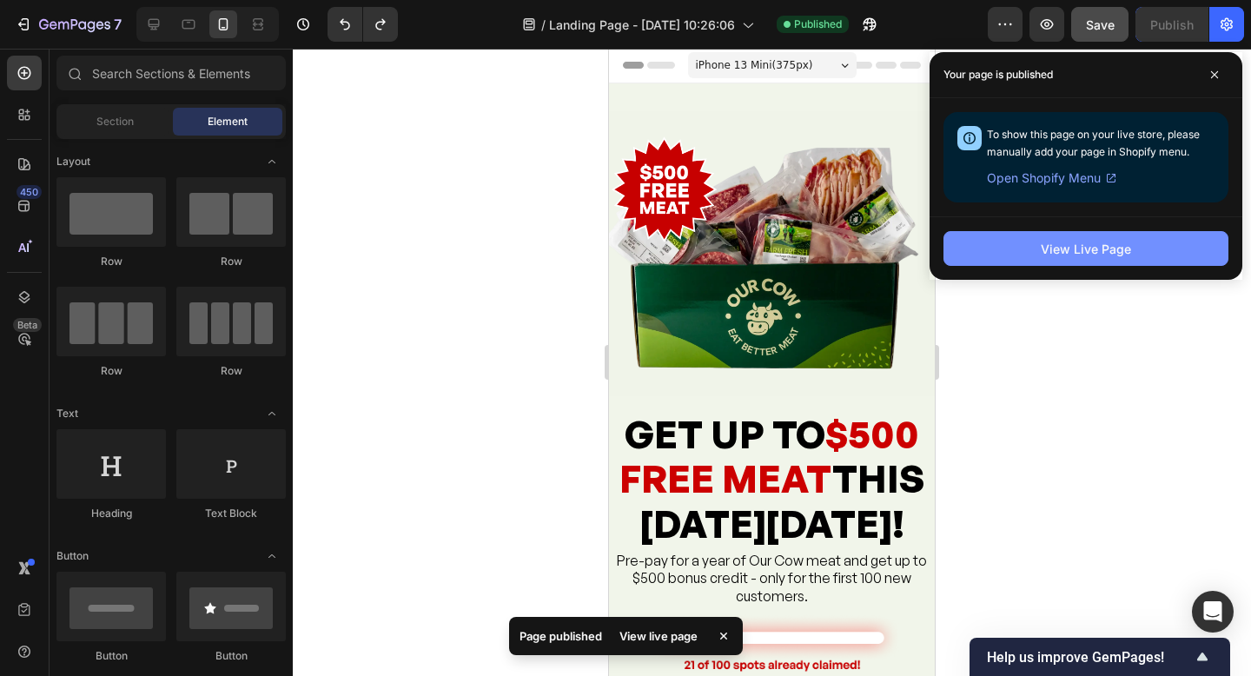
click at [1153, 243] on button "View Live Page" at bounding box center [1086, 248] width 285 height 35
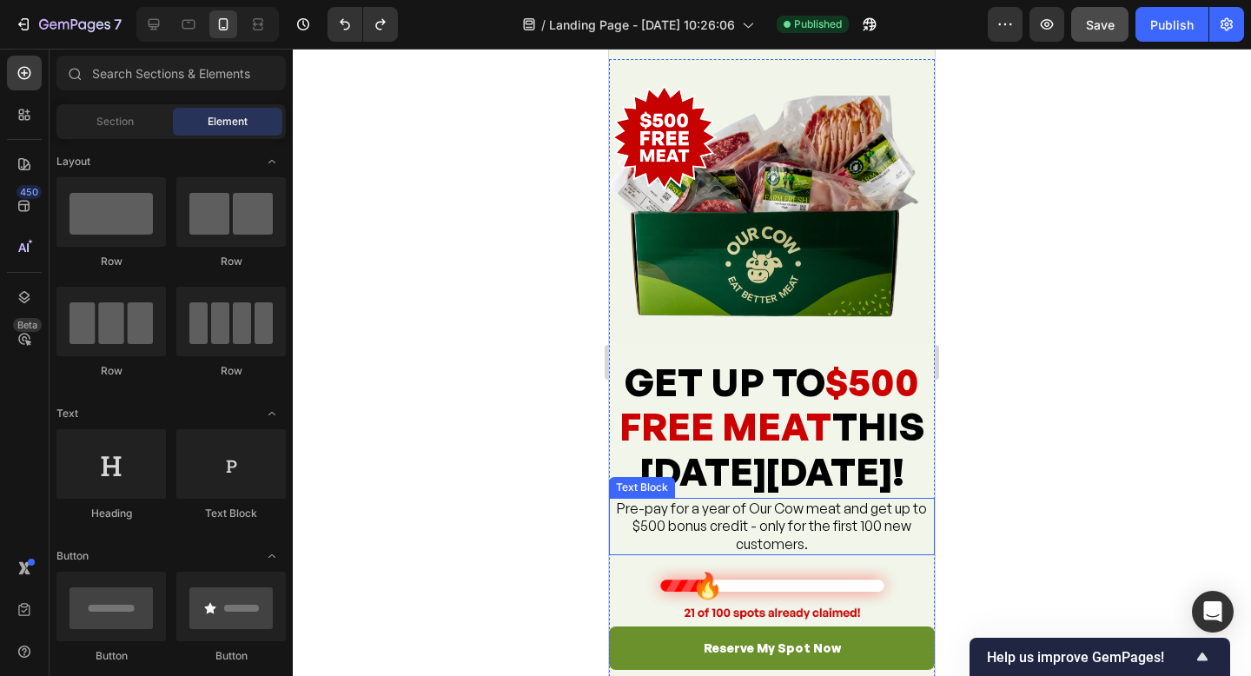
scroll to position [0, 0]
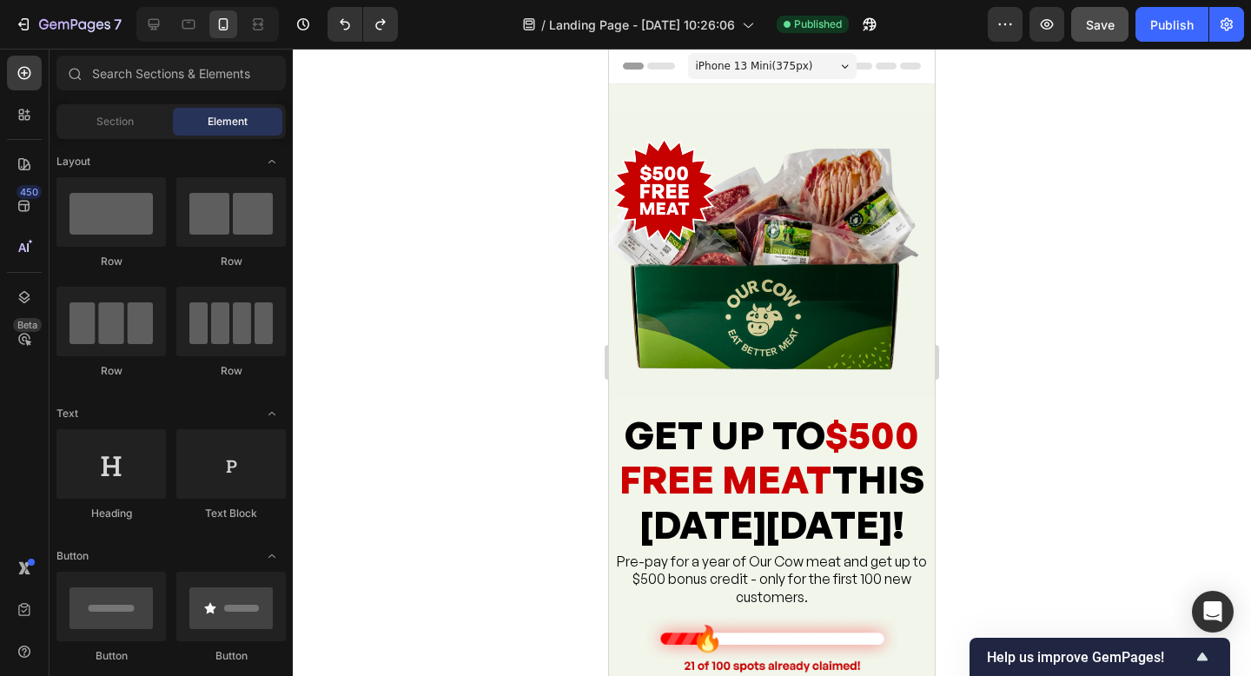
click at [1106, 316] on div at bounding box center [772, 362] width 958 height 627
